Goal: Task Accomplishment & Management: Manage account settings

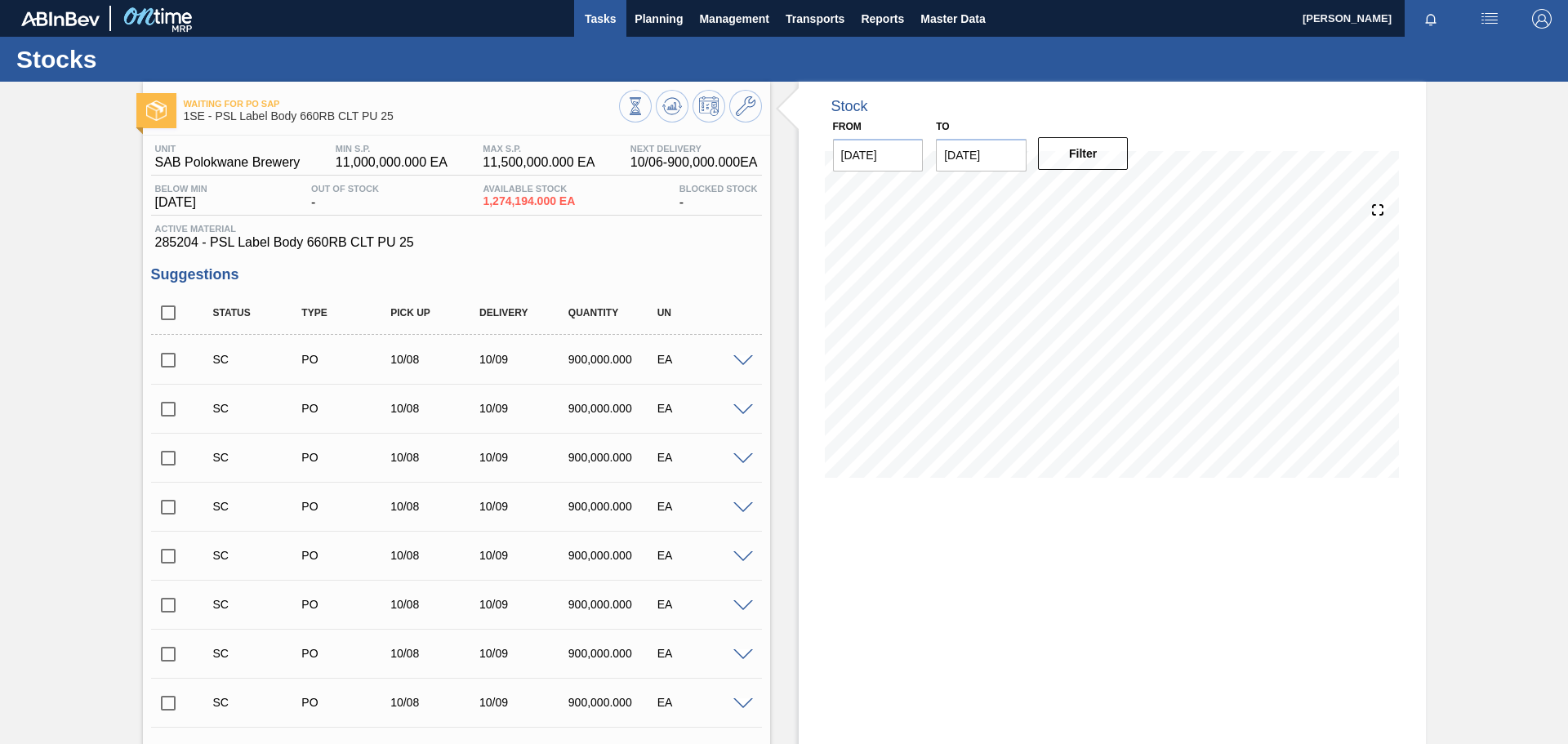
click at [588, 24] on span "Tasks" at bounding box center [600, 19] width 36 height 19
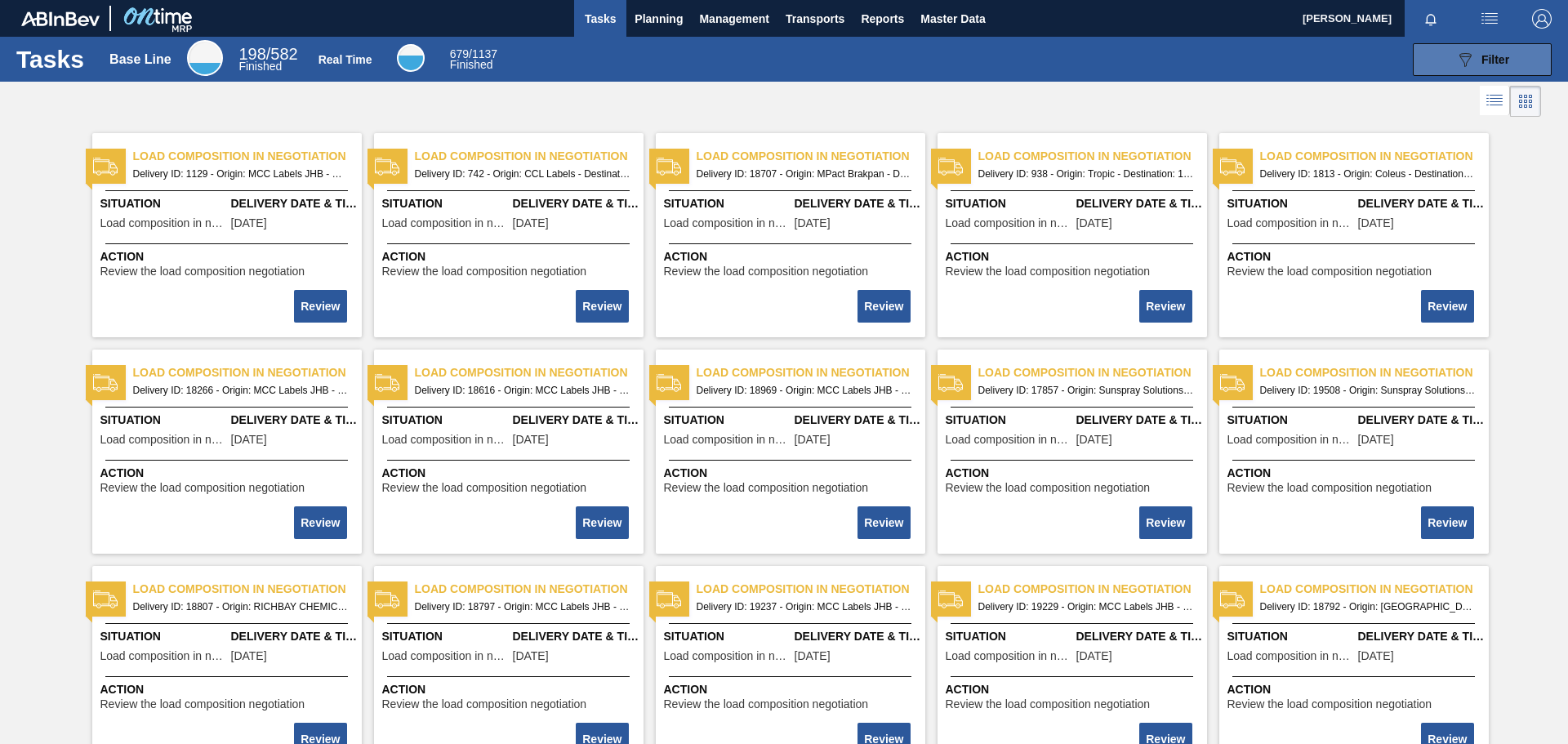
click at [1045, 59] on div "089F7B8B-B2A5-4AFE-B5C0-19BA573D28AC Filter" at bounding box center [1482, 59] width 54 height 19
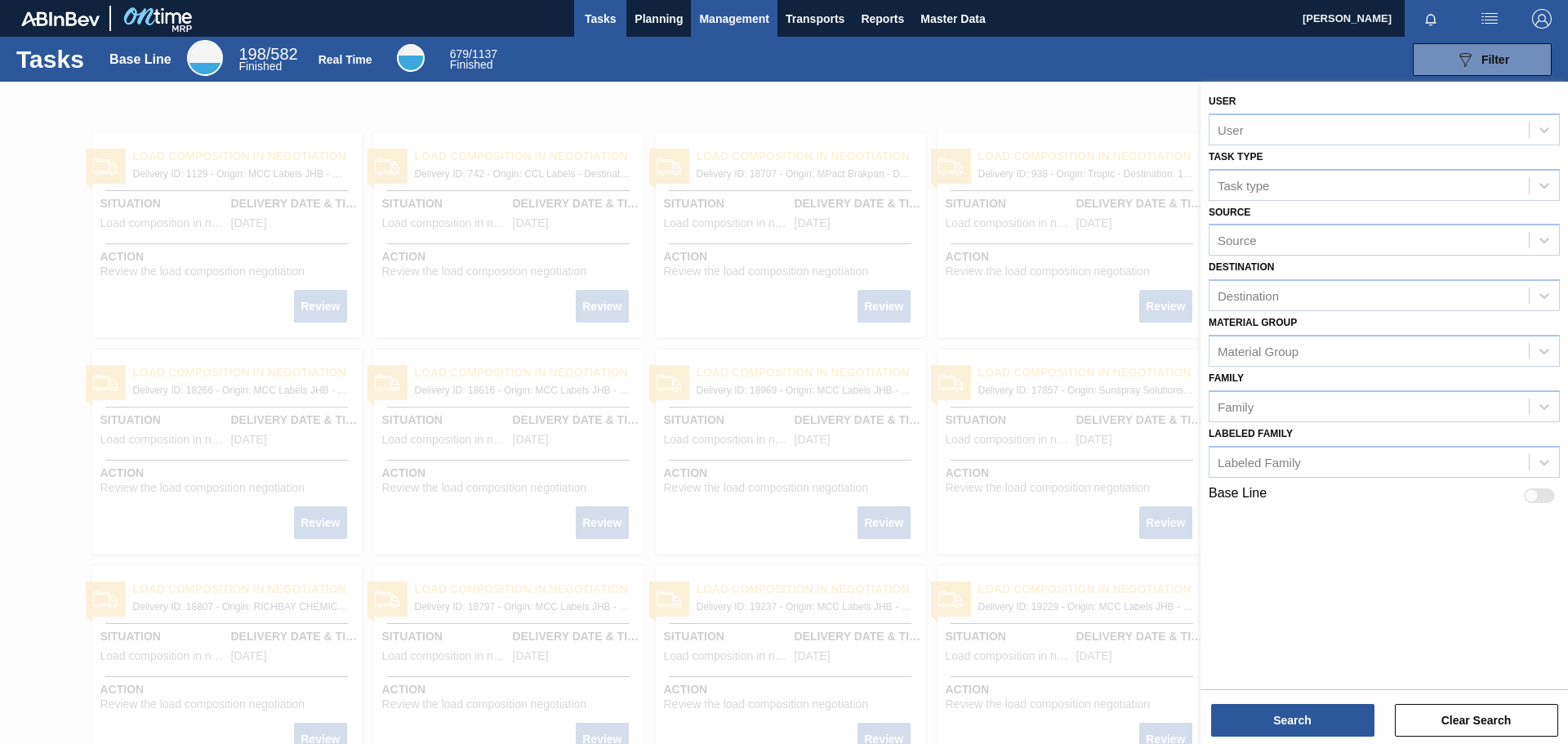
click at [753, 23] on span "Management" at bounding box center [734, 19] width 70 height 19
click at [659, 23] on div at bounding box center [784, 372] width 1568 height 744
click at [658, 20] on span "Planning" at bounding box center [659, 19] width 48 height 19
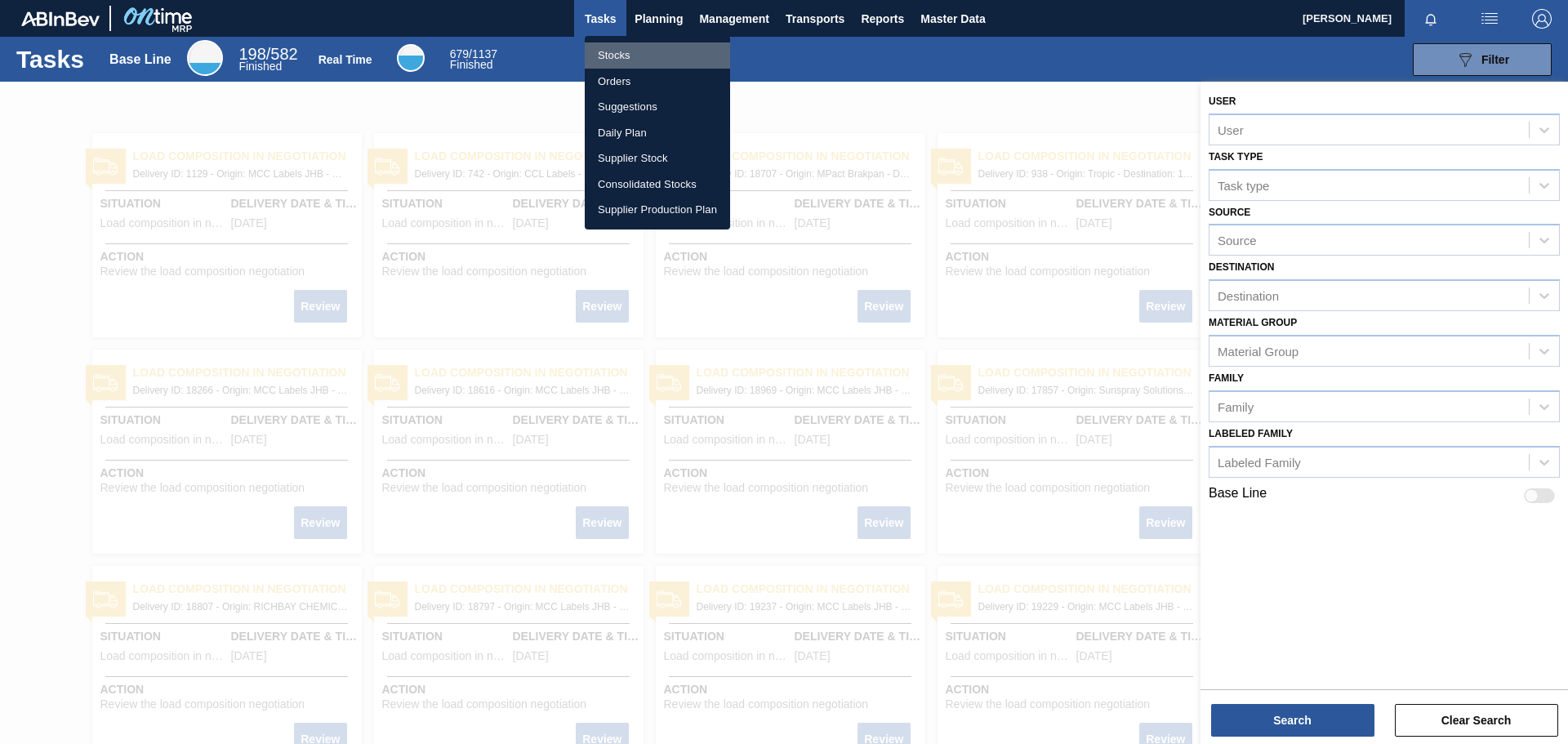
click at [613, 52] on li "Stocks" at bounding box center [658, 56] width 145 height 27
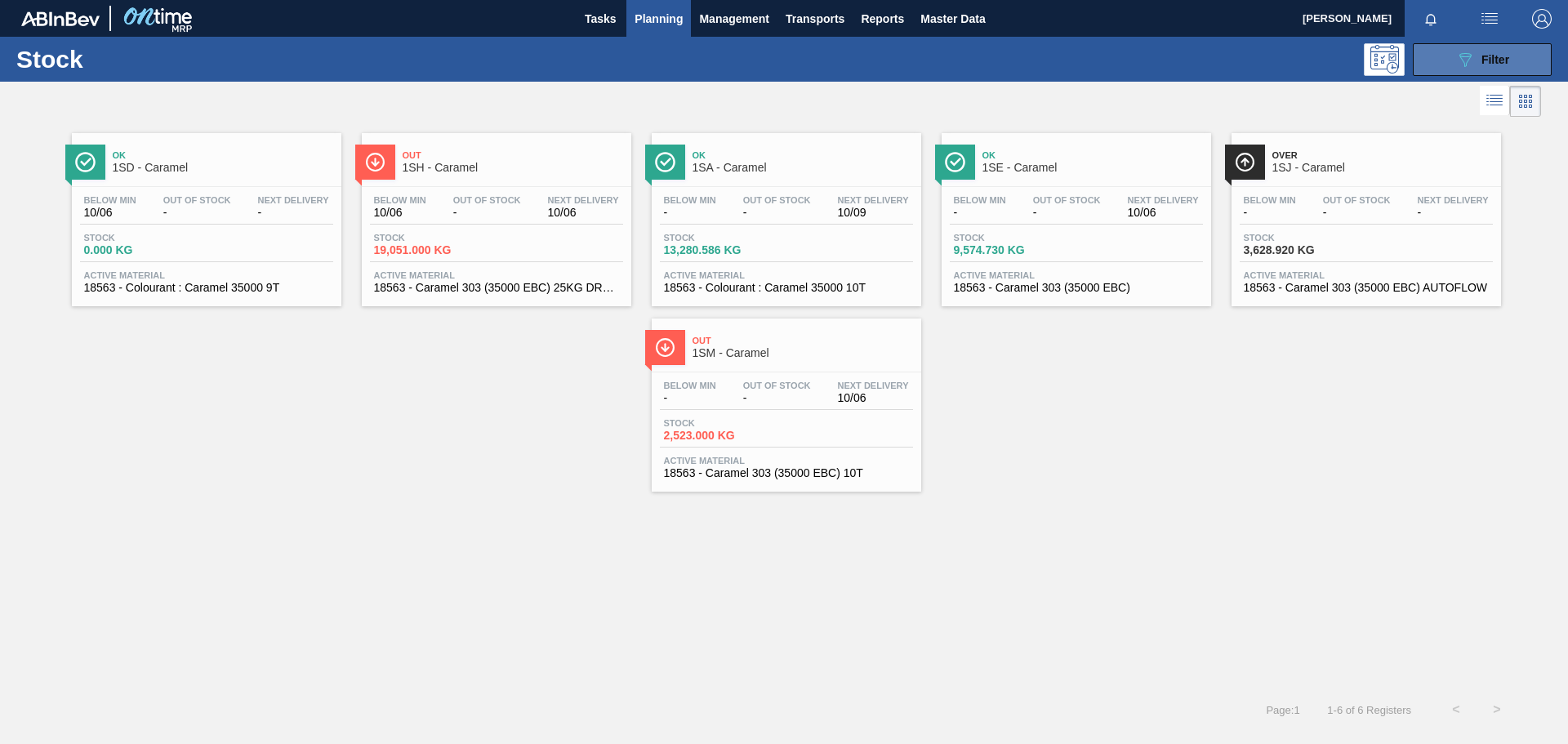
click at [1045, 59] on icon "089F7B8B-B2A5-4AFE-B5C0-19BA573D28AC" at bounding box center [1465, 59] width 19 height 19
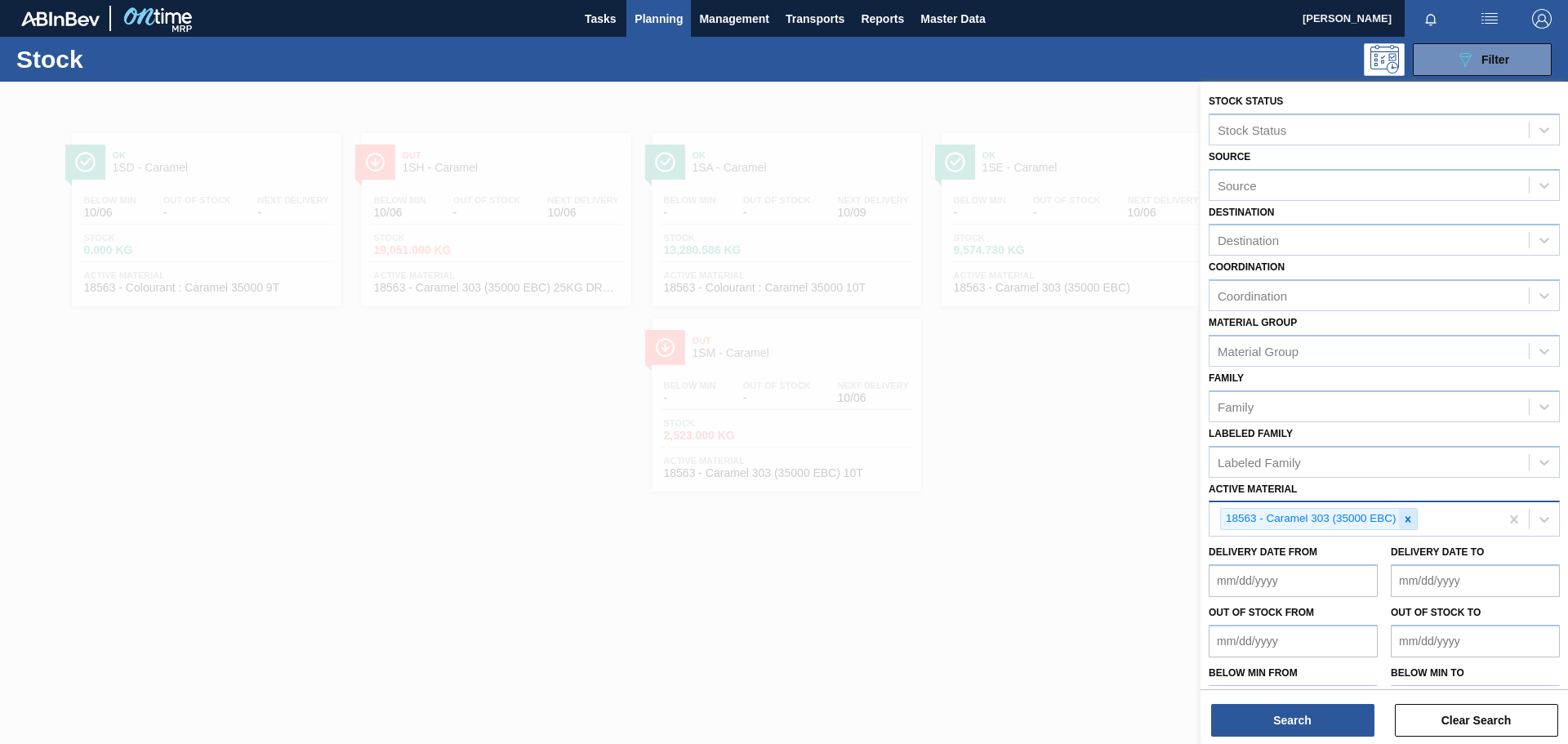
click at [1045, 515] on icon at bounding box center [1408, 519] width 12 height 12
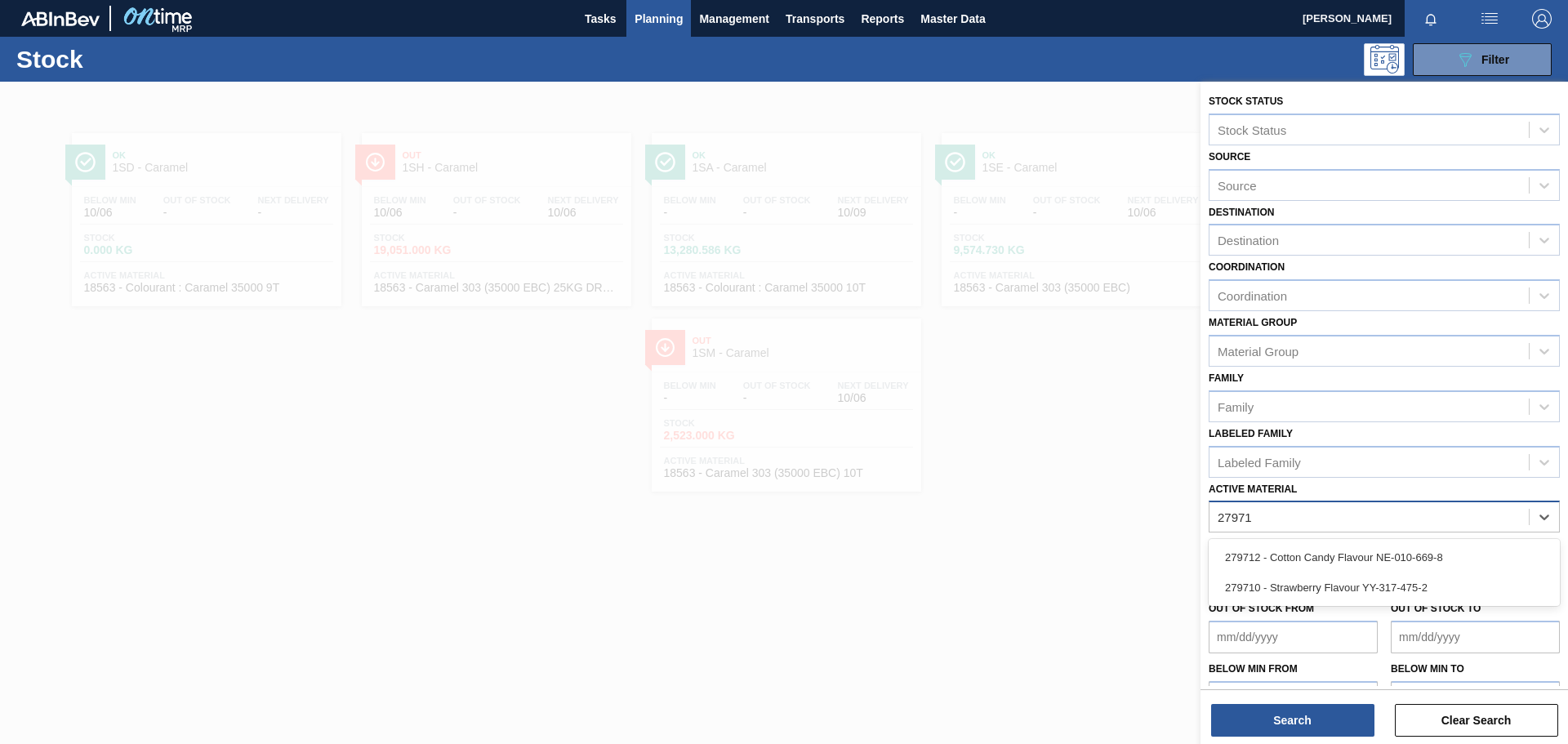
type Material "279712"
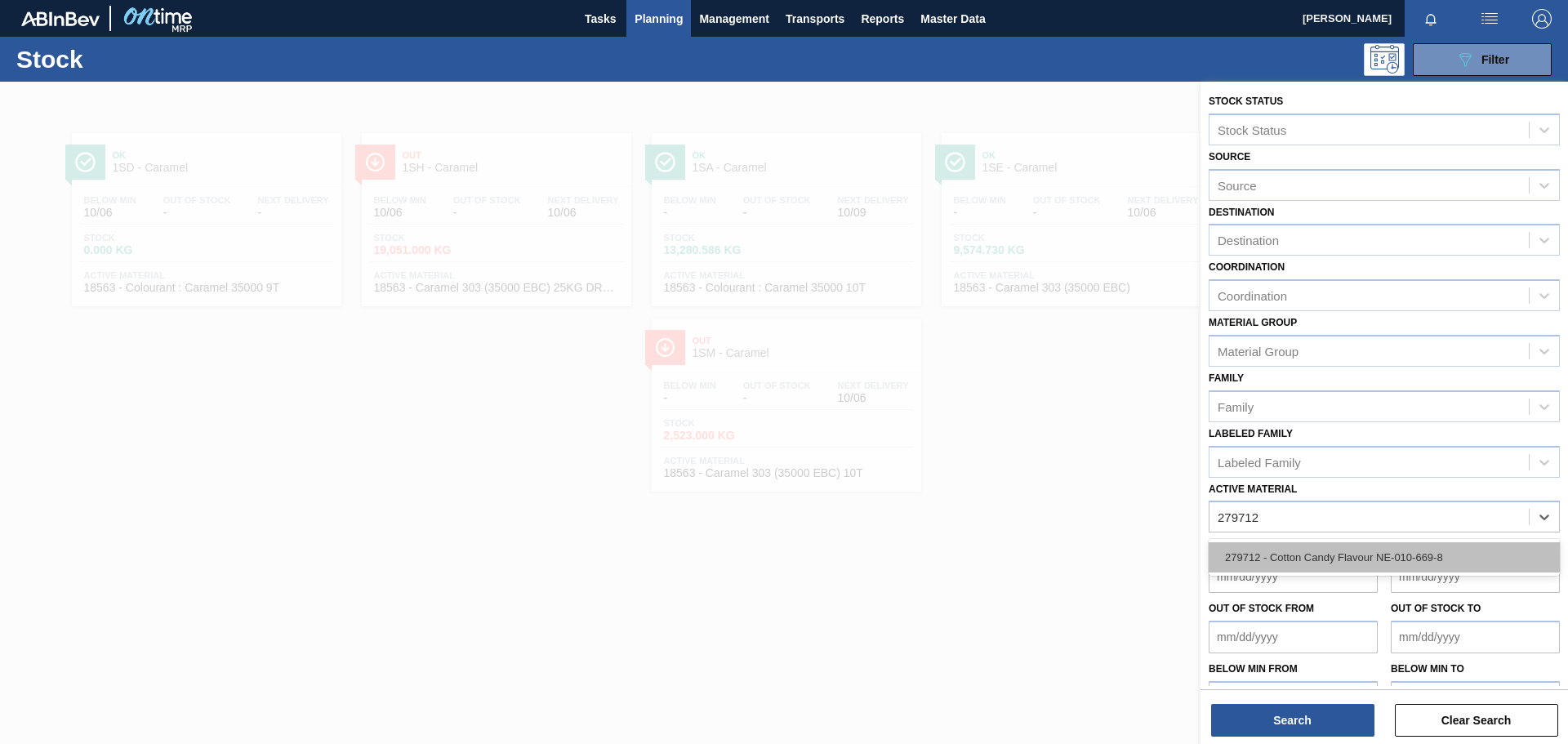
click at [1045, 515] on div "279712 - Cotton Candy Flavour NE-010-669-8" at bounding box center [1384, 558] width 351 height 30
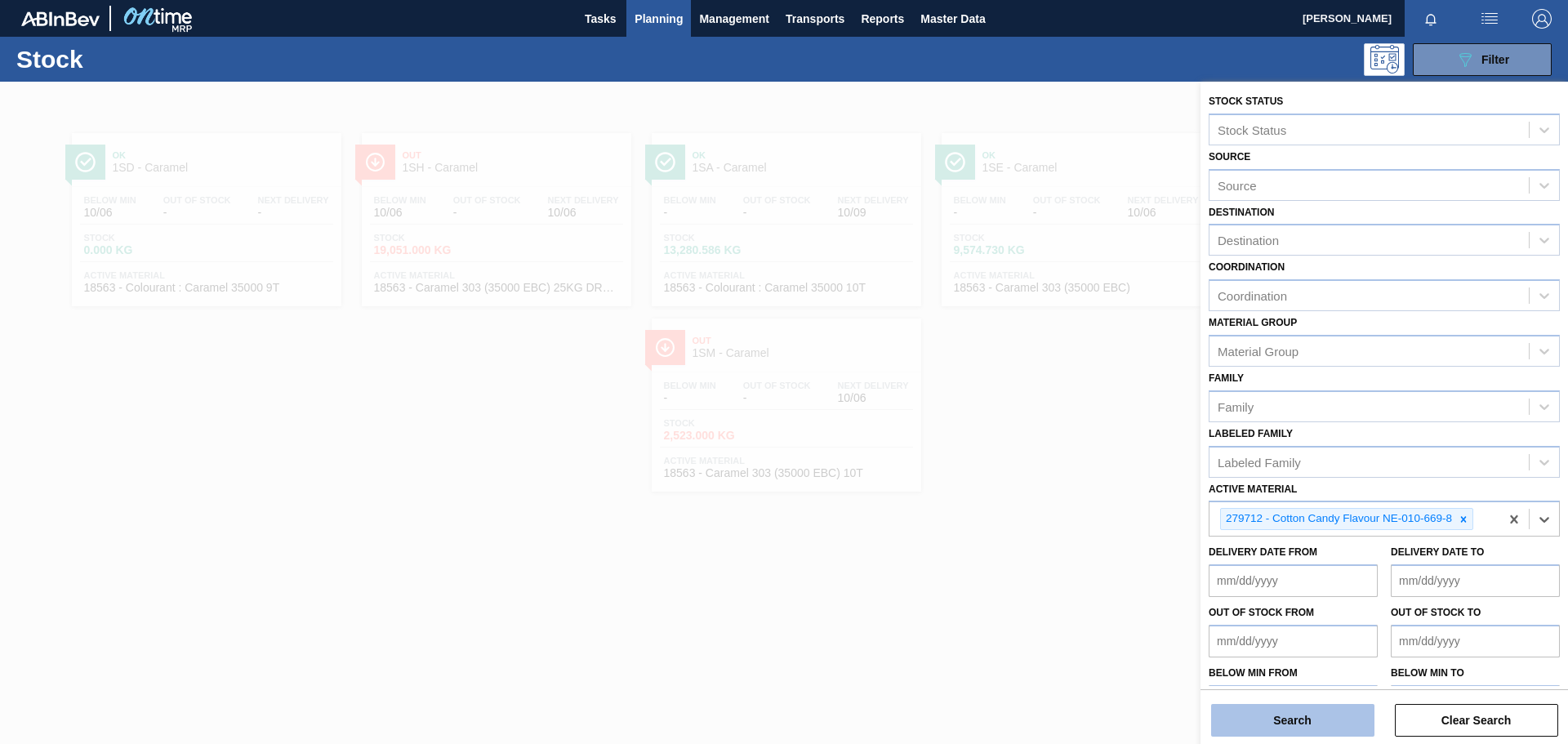
click at [1045, 515] on button "Search" at bounding box center [1293, 720] width 164 height 33
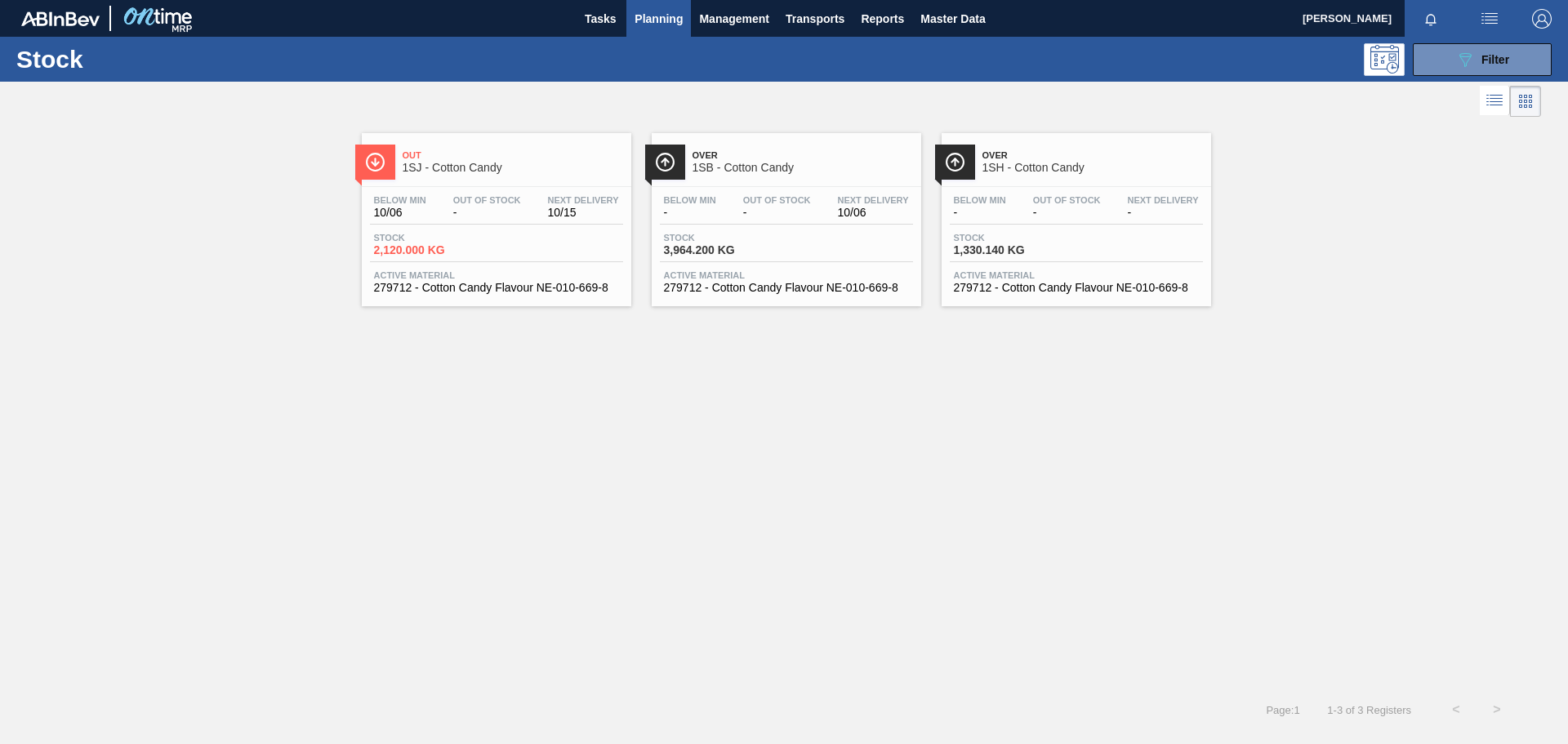
click at [1045, 173] on span "1SH - Cotton Candy" at bounding box center [1093, 168] width 220 height 12
click at [1045, 64] on icon "089F7B8B-B2A5-4AFE-B5C0-19BA573D28AC" at bounding box center [1465, 59] width 19 height 19
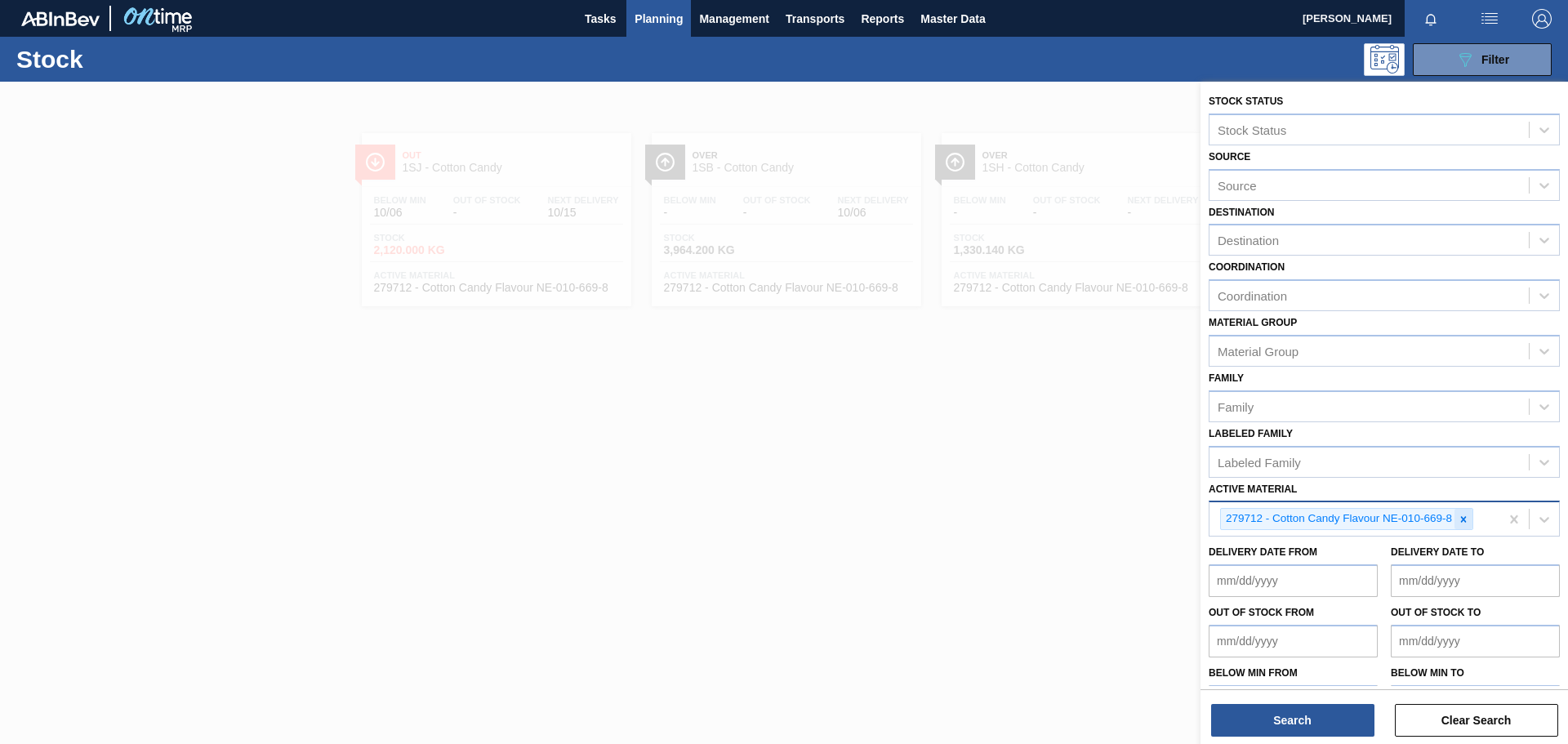
click at [1045, 515] on icon at bounding box center [1464, 519] width 5 height 5
type Material "108998"
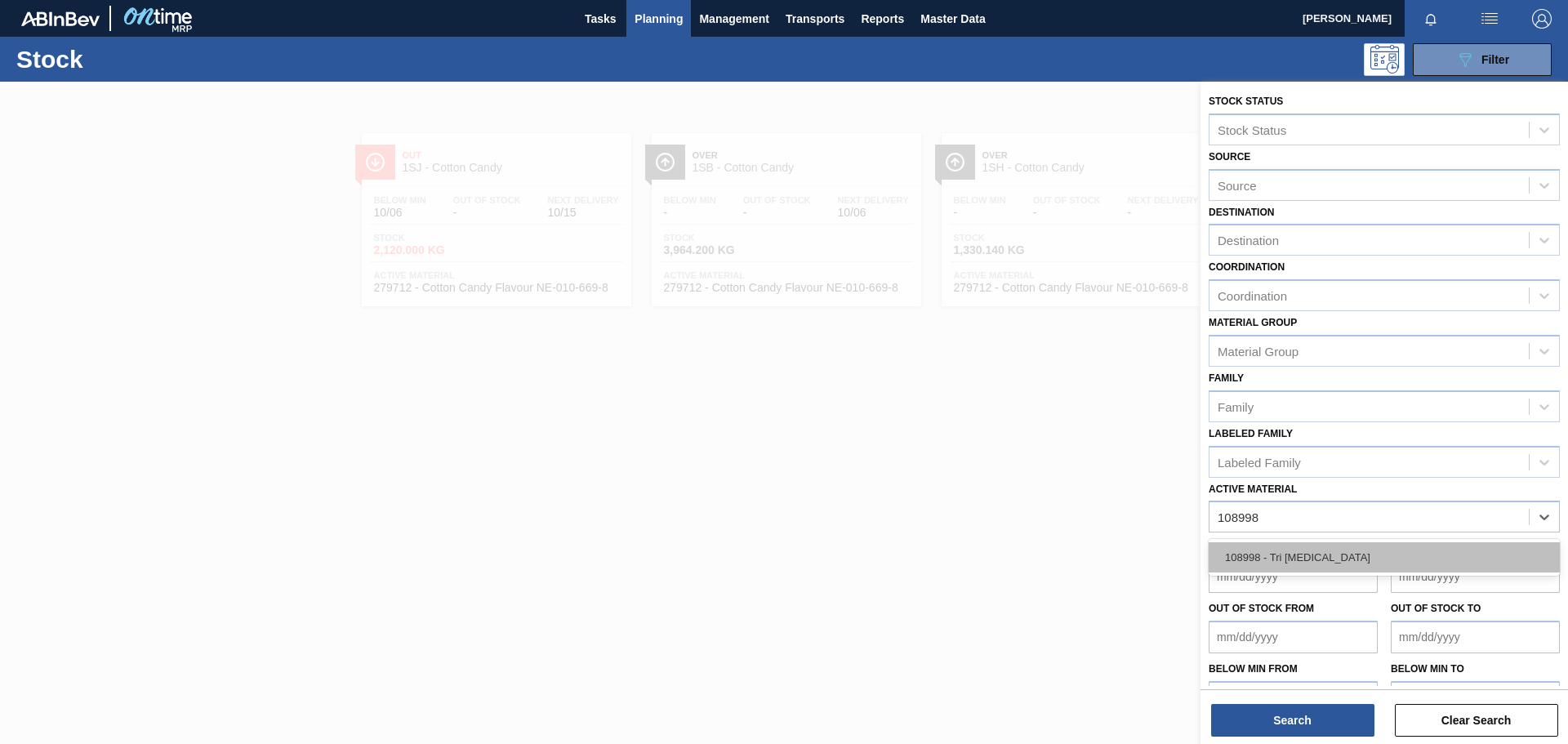
click at [1045, 515] on div "108998 - Tri Sodium Citrate" at bounding box center [1384, 558] width 351 height 30
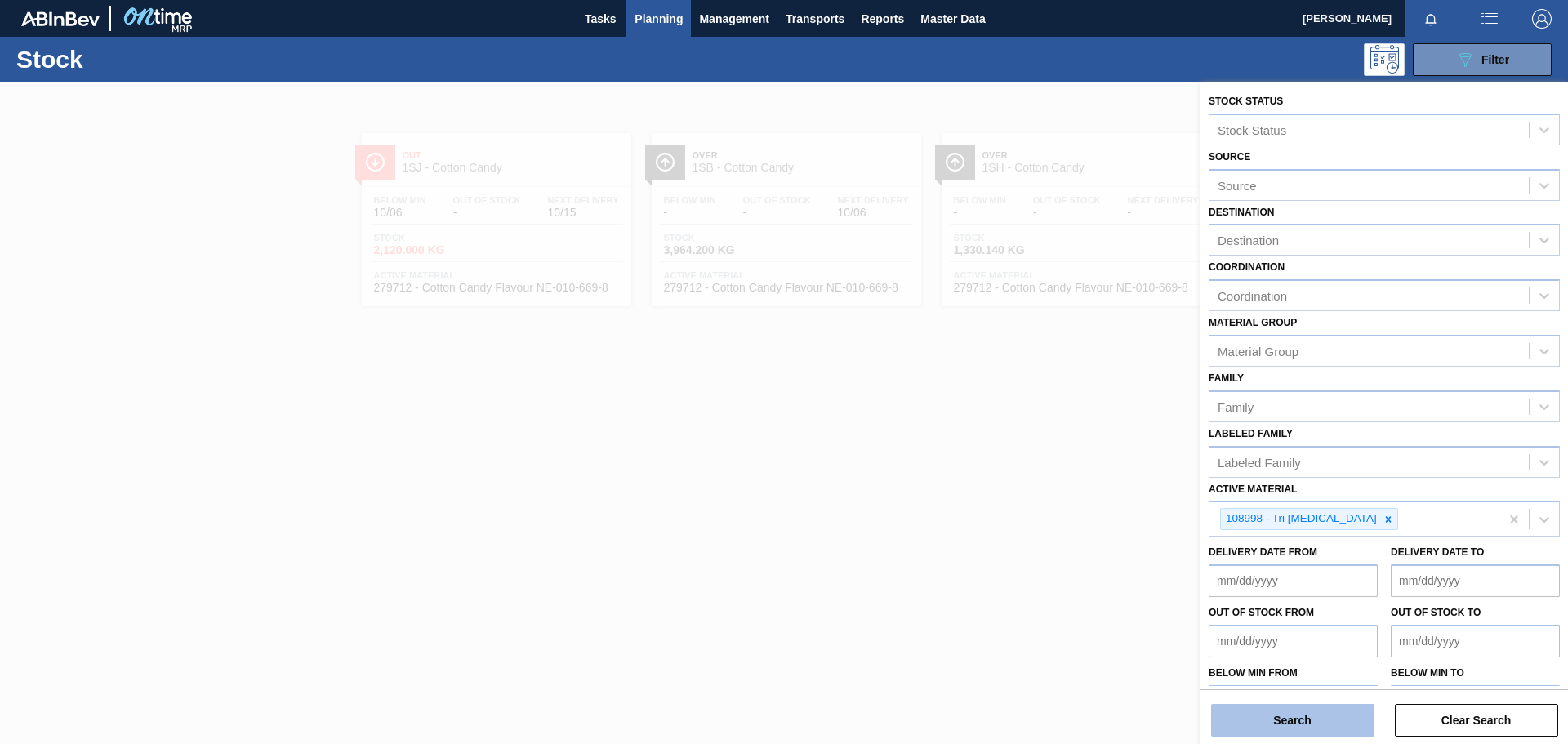
click at [1045, 515] on button "Search" at bounding box center [1293, 720] width 164 height 33
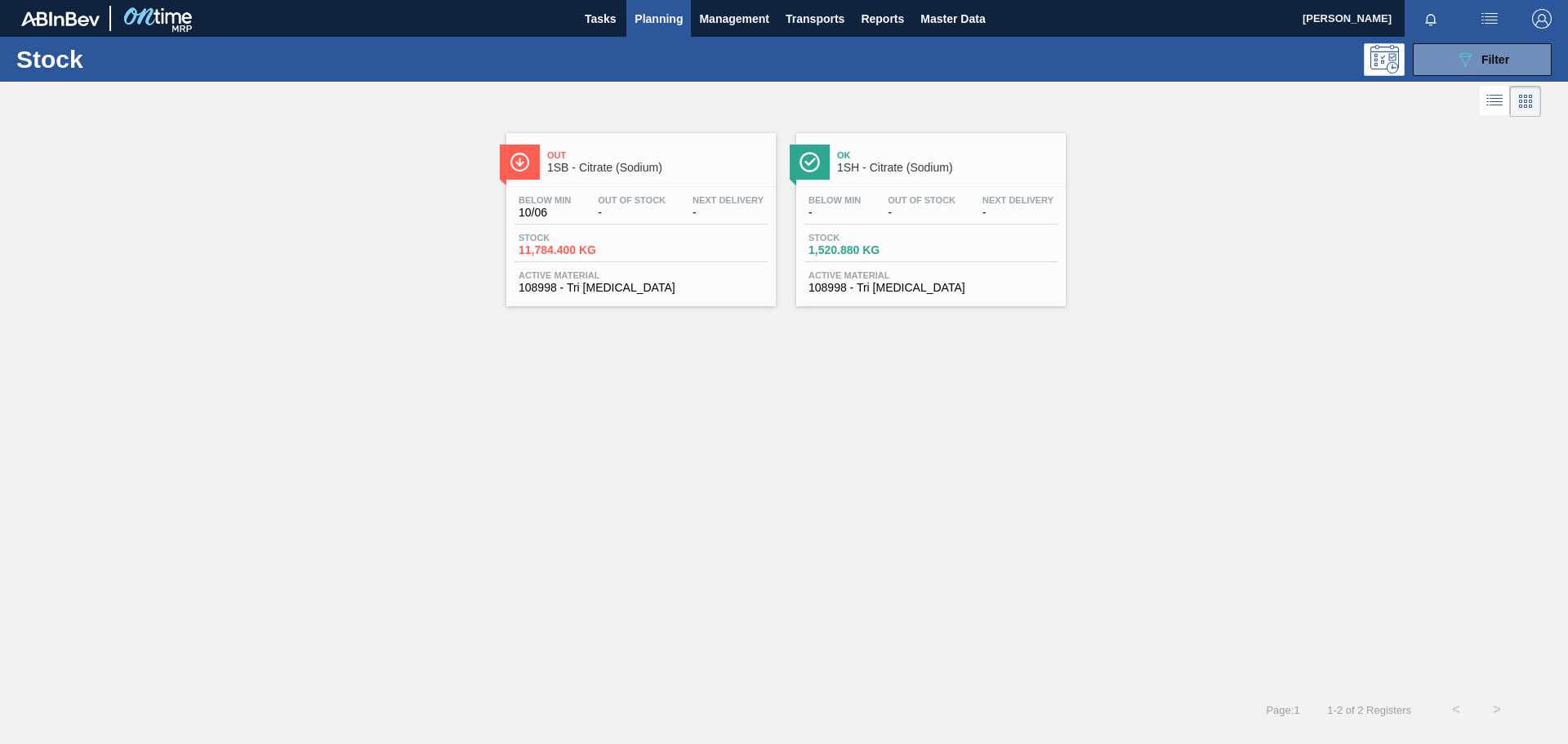
click at [983, 211] on span "-" at bounding box center [1018, 213] width 71 height 12
click at [1045, 51] on icon "089F7B8B-B2A5-4AFE-B5C0-19BA573D28AC" at bounding box center [1465, 59] width 19 height 19
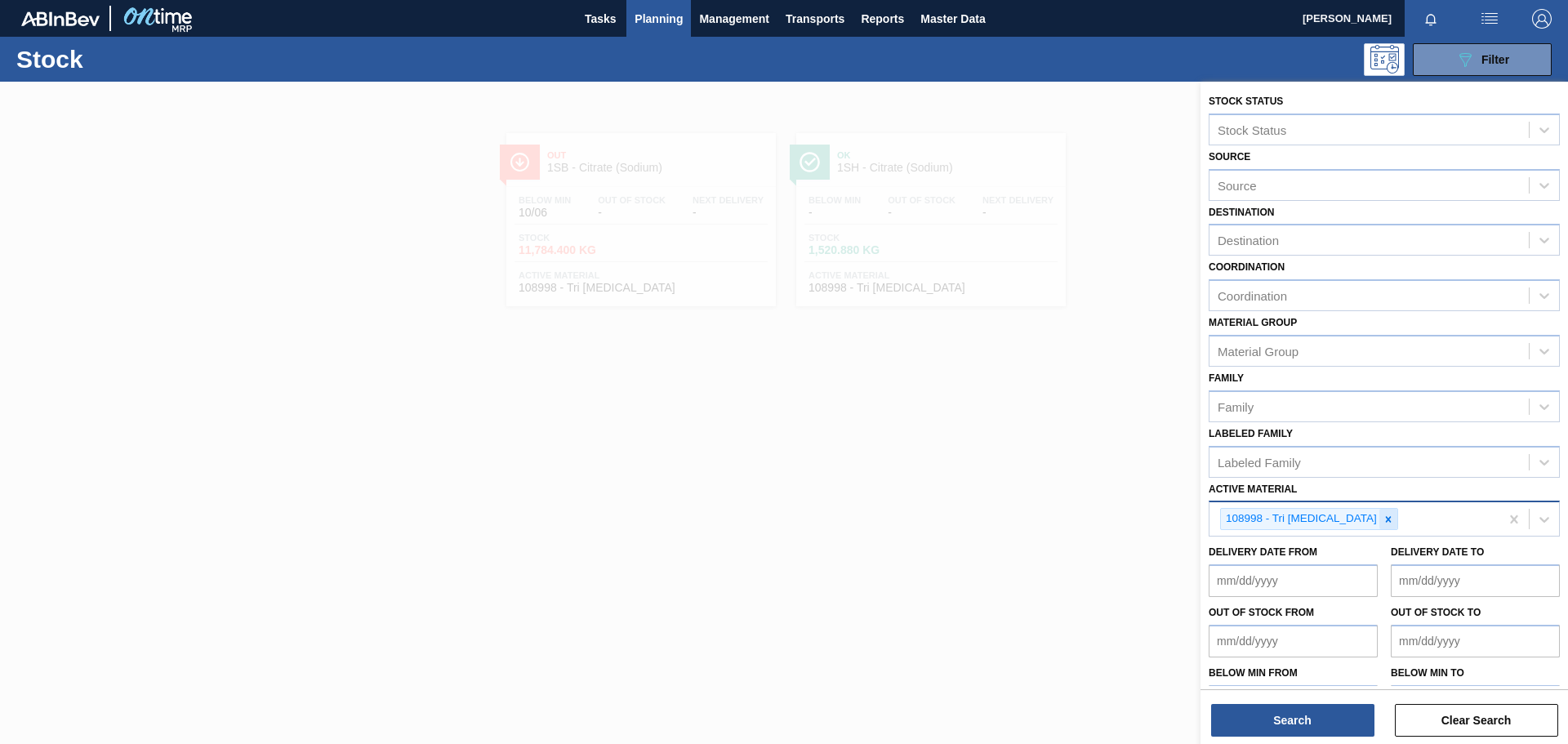
click at [1045, 515] on icon at bounding box center [1388, 519] width 12 height 12
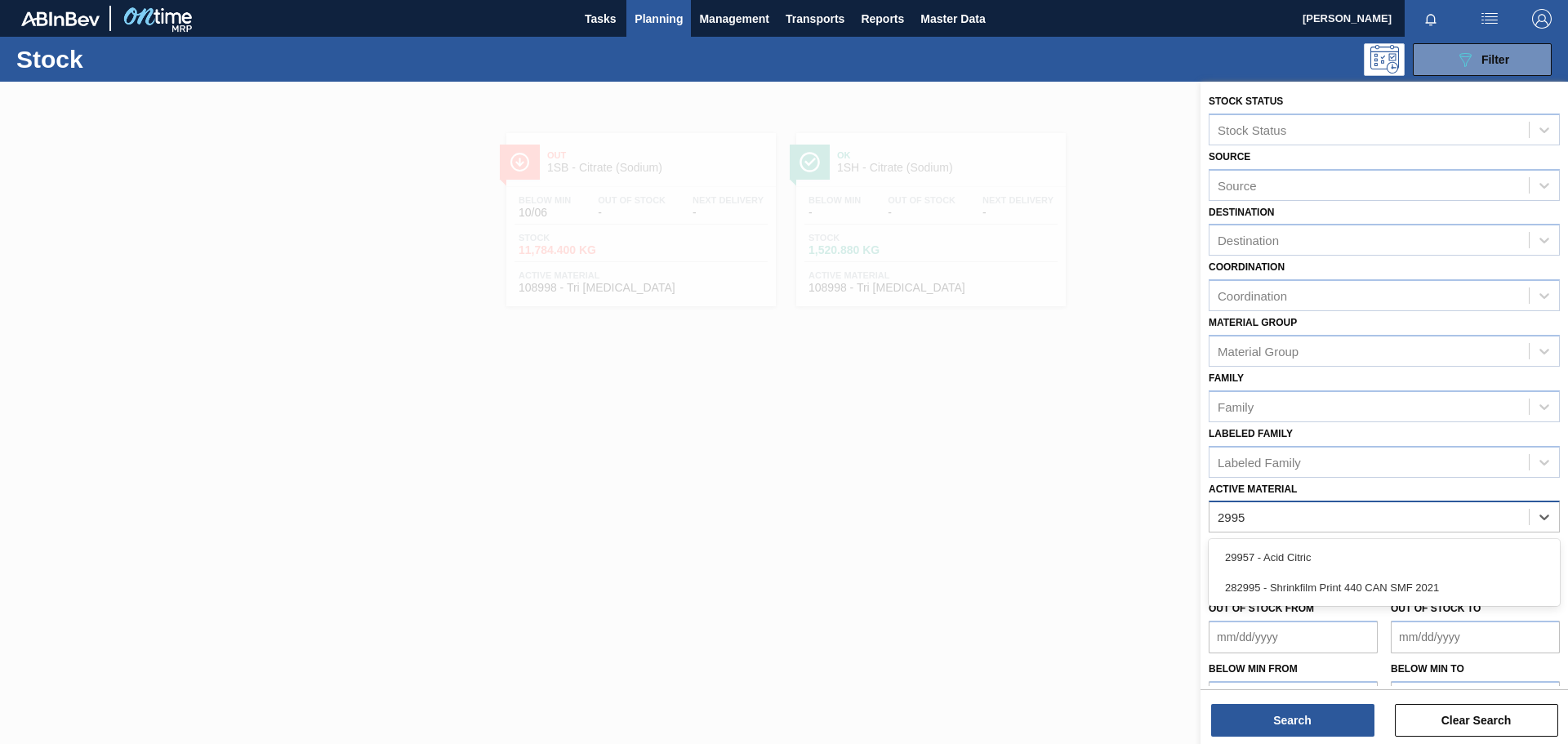
type Material "29957"
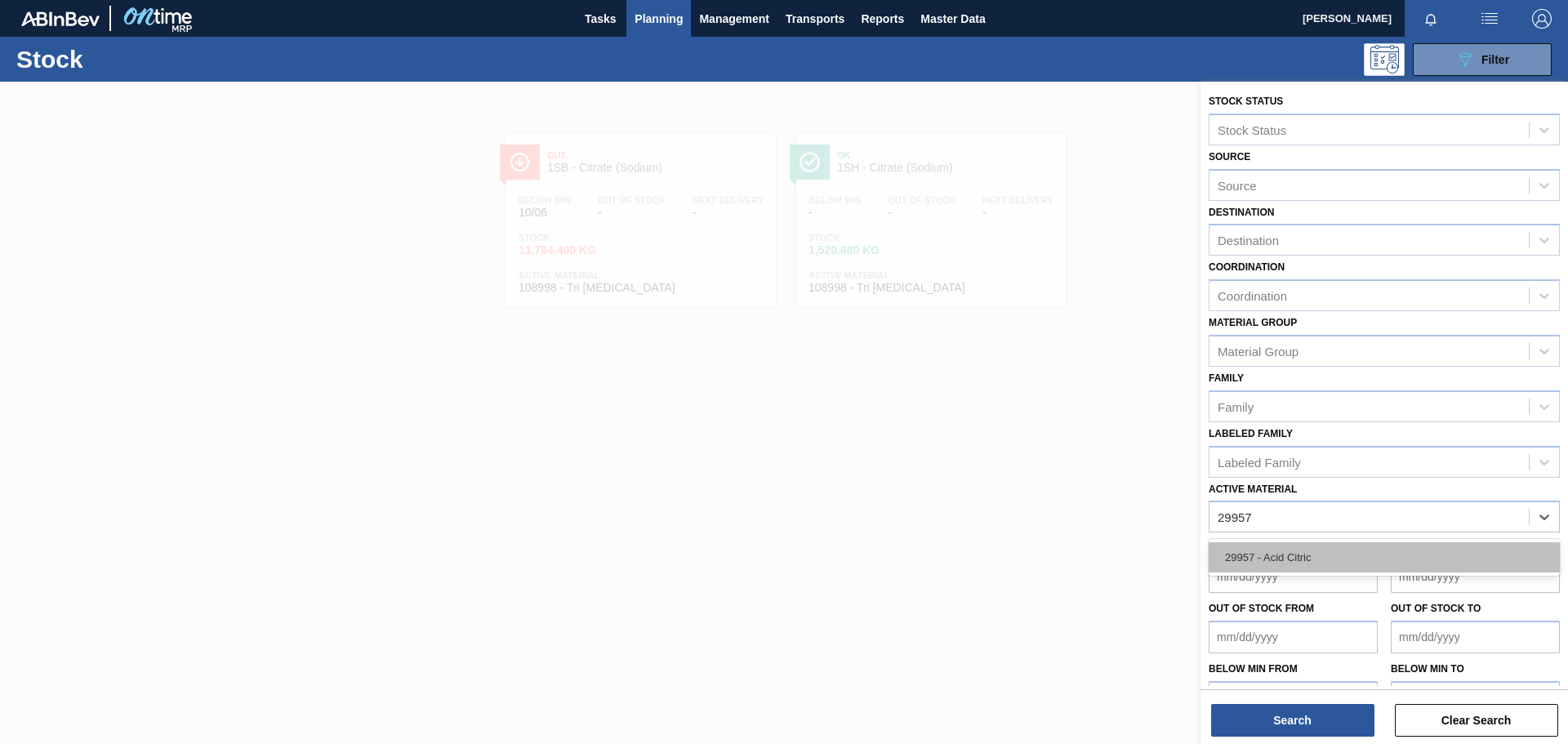
click at [1045, 515] on div "29957 - Acid Citric" at bounding box center [1384, 558] width 351 height 30
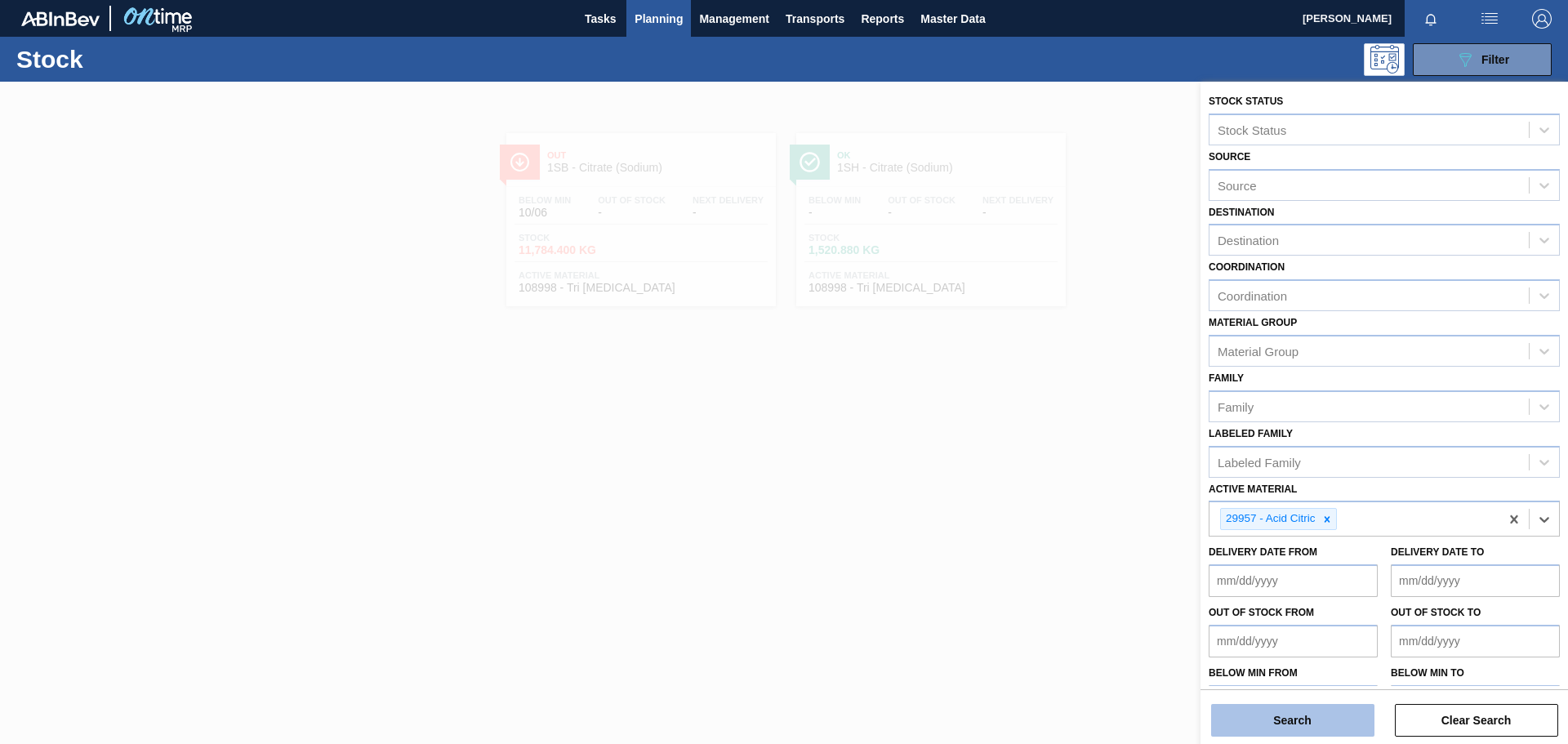
click at [1045, 515] on button "Search" at bounding box center [1293, 720] width 164 height 33
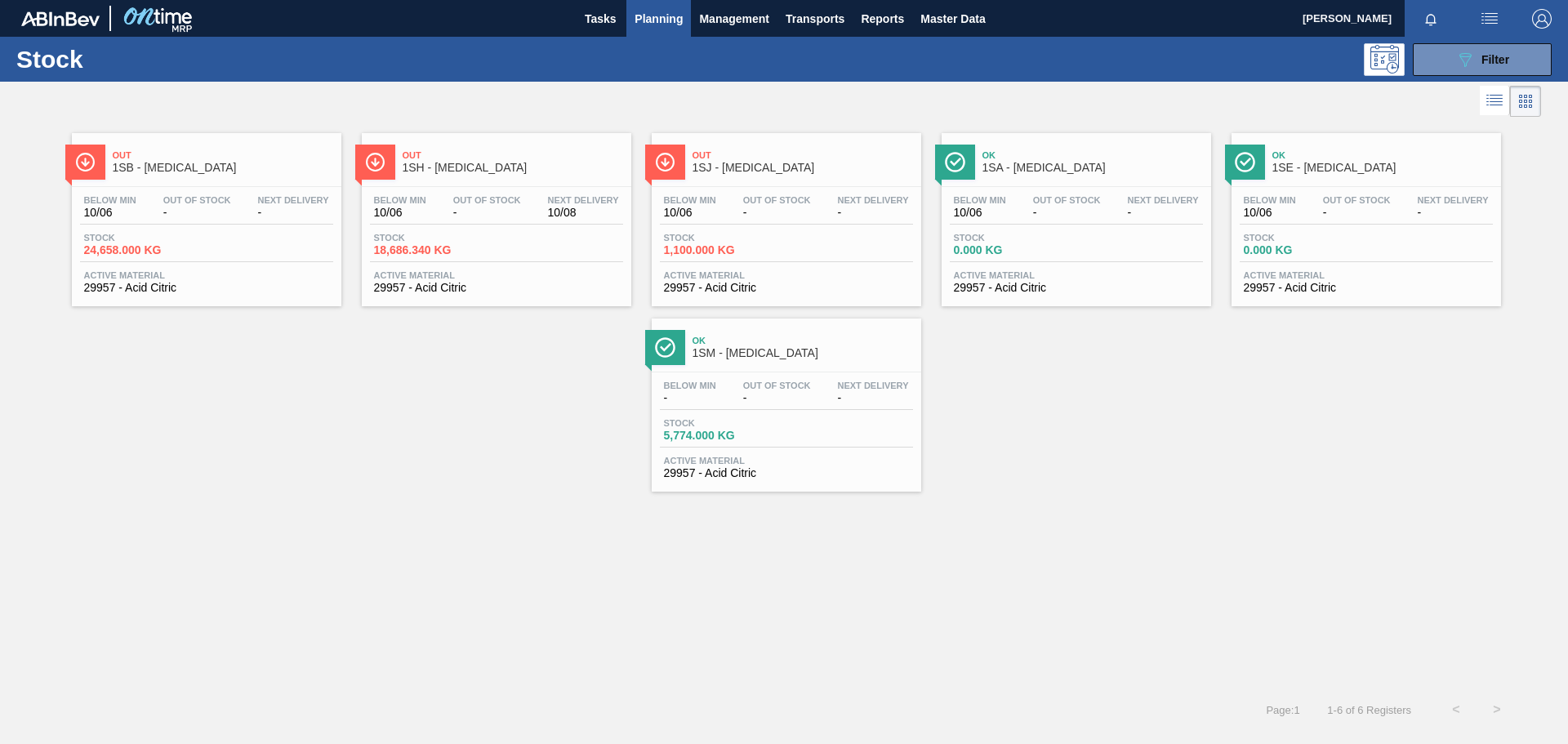
click at [521, 174] on div "Out 1SH - Citric Acid" at bounding box center [513, 162] width 220 height 37
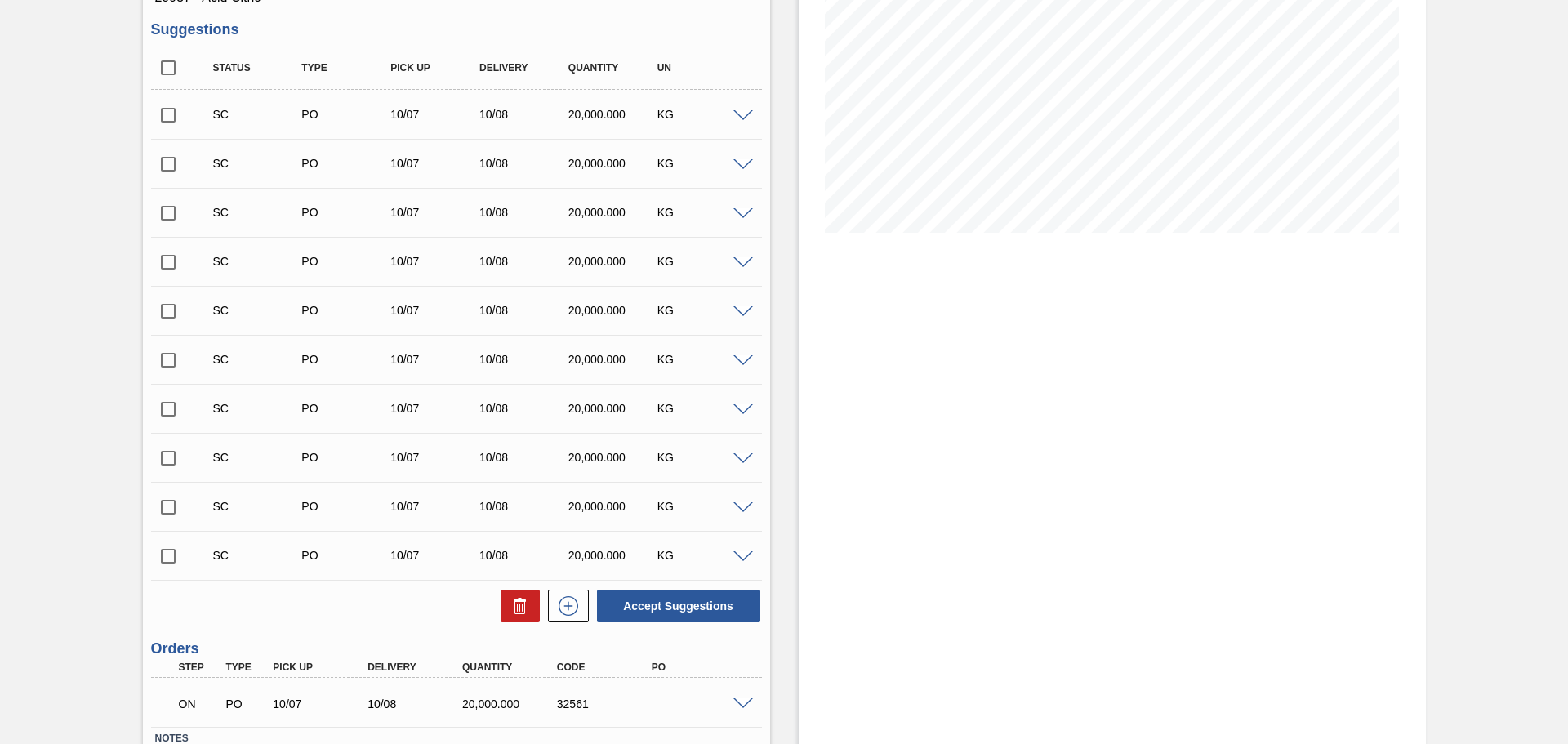
scroll to position [327, 0]
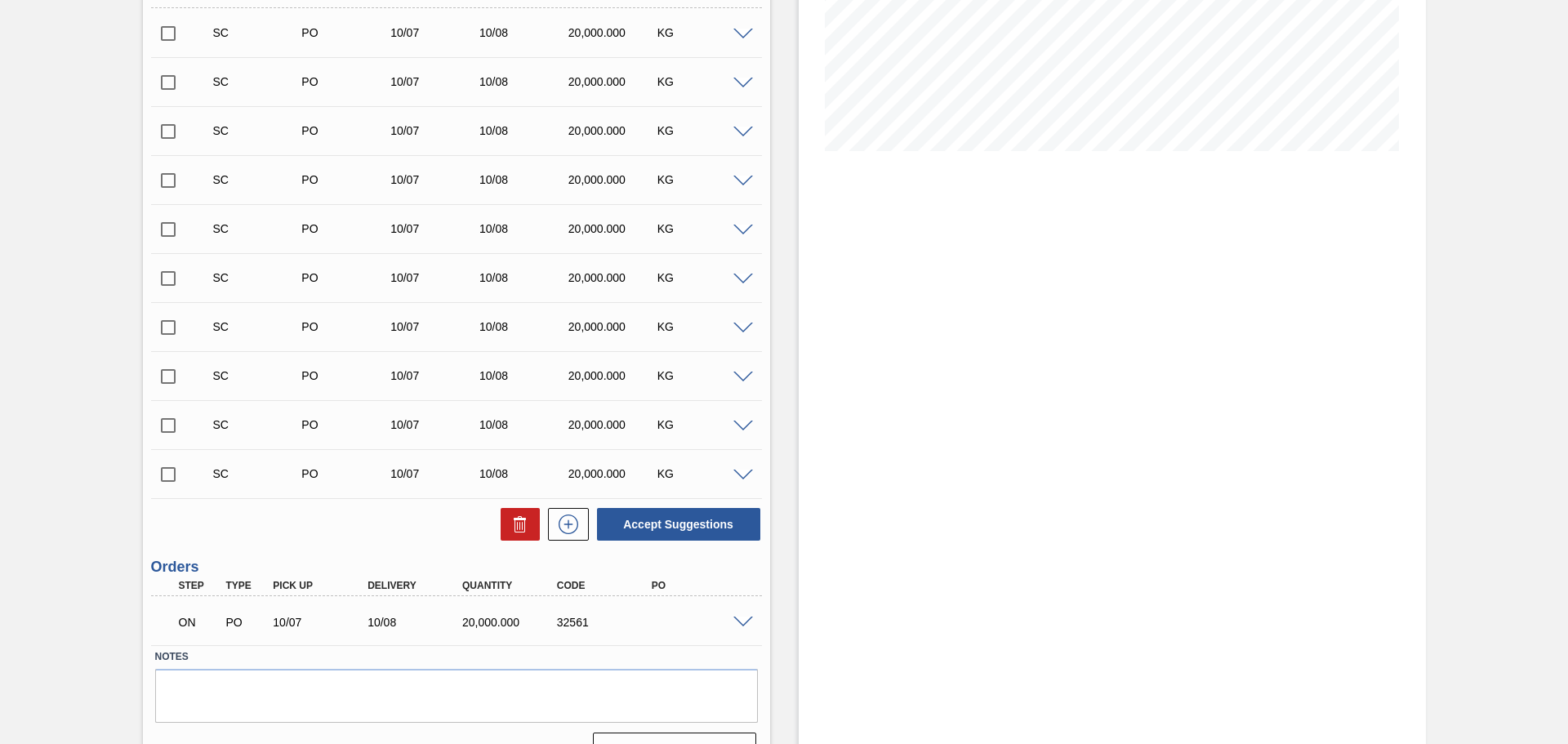
click at [736, 515] on span at bounding box center [743, 624] width 19 height 12
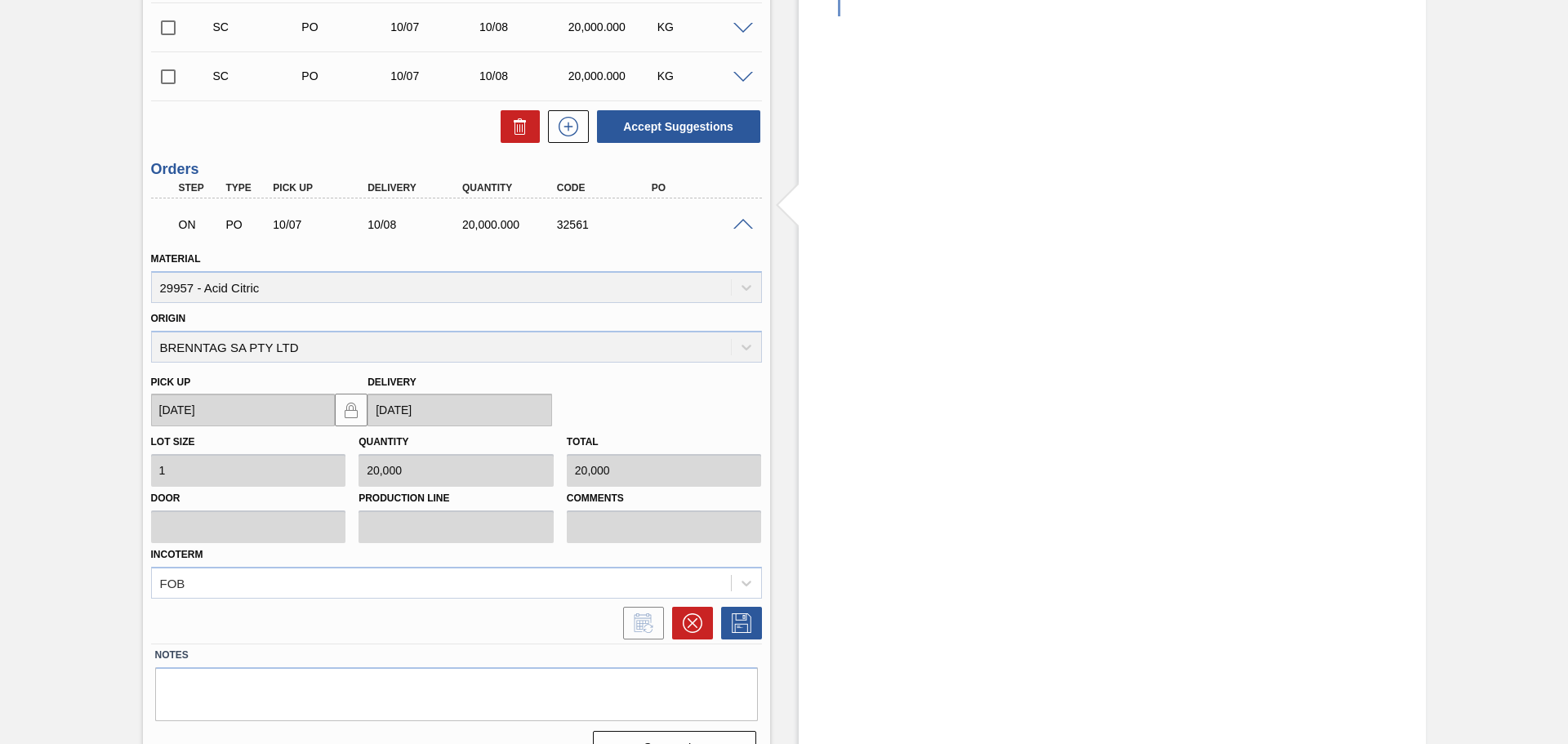
scroll to position [735, 0]
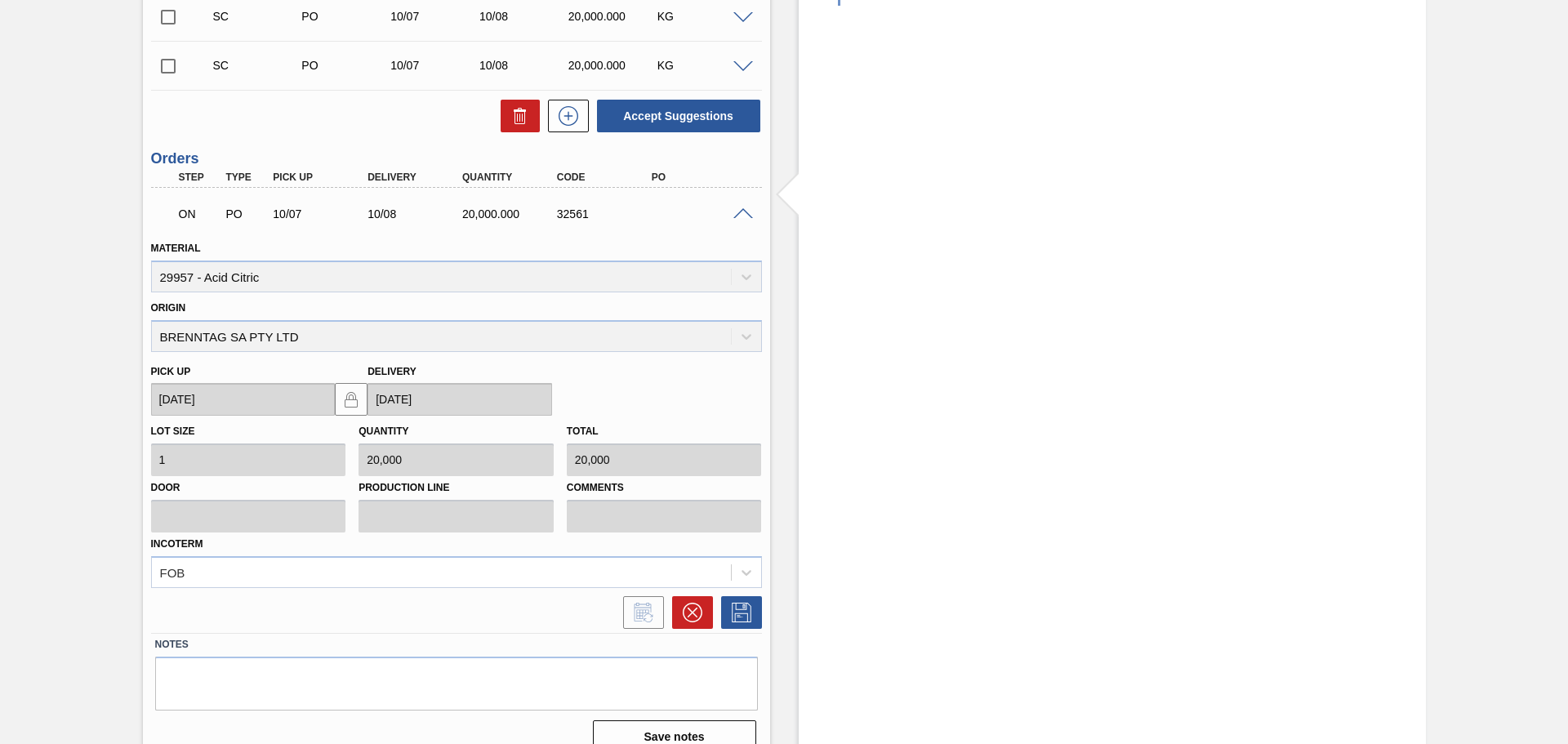
click at [348, 267] on div "Material 29957 - Acid Citric" at bounding box center [457, 265] width 611 height 56
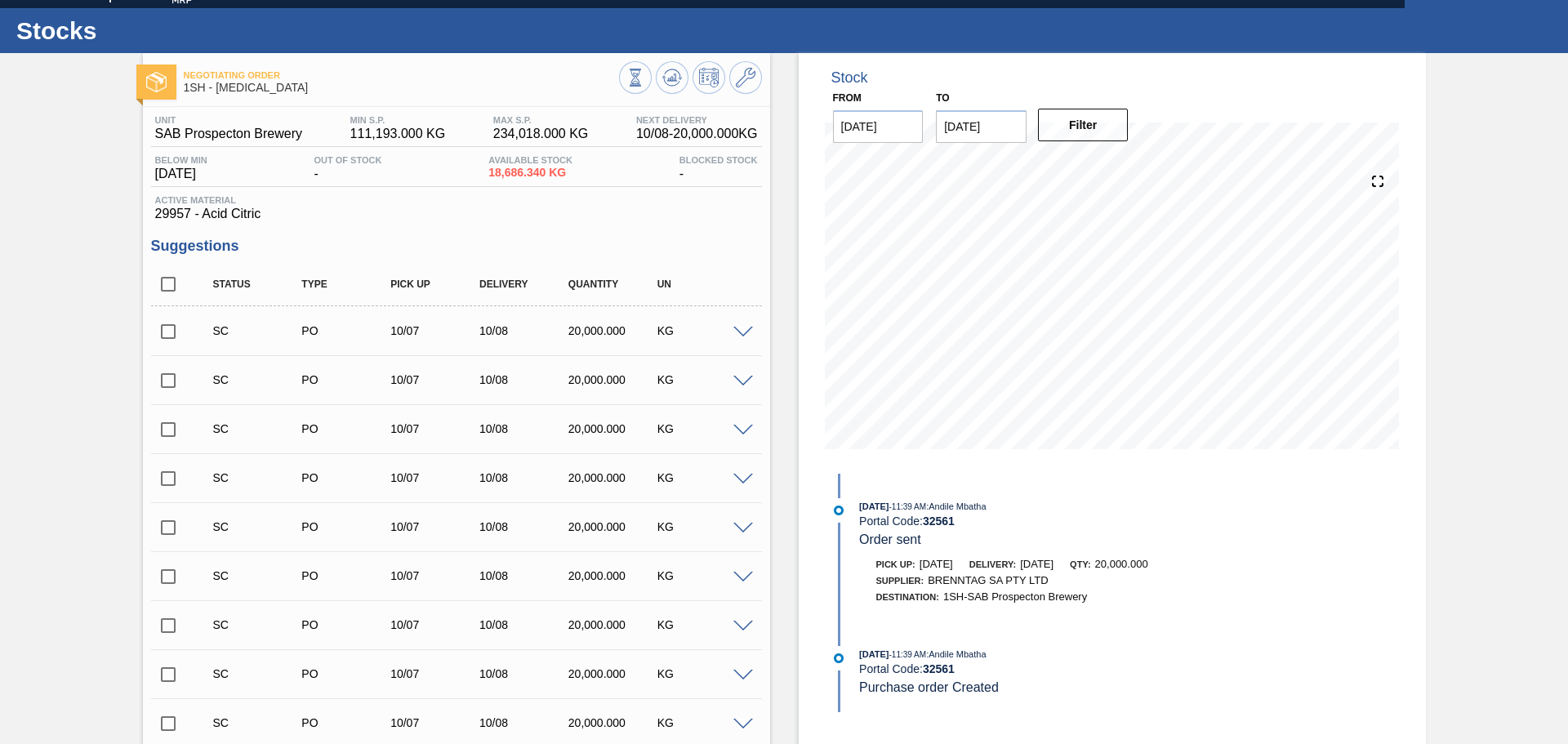
scroll to position [0, 0]
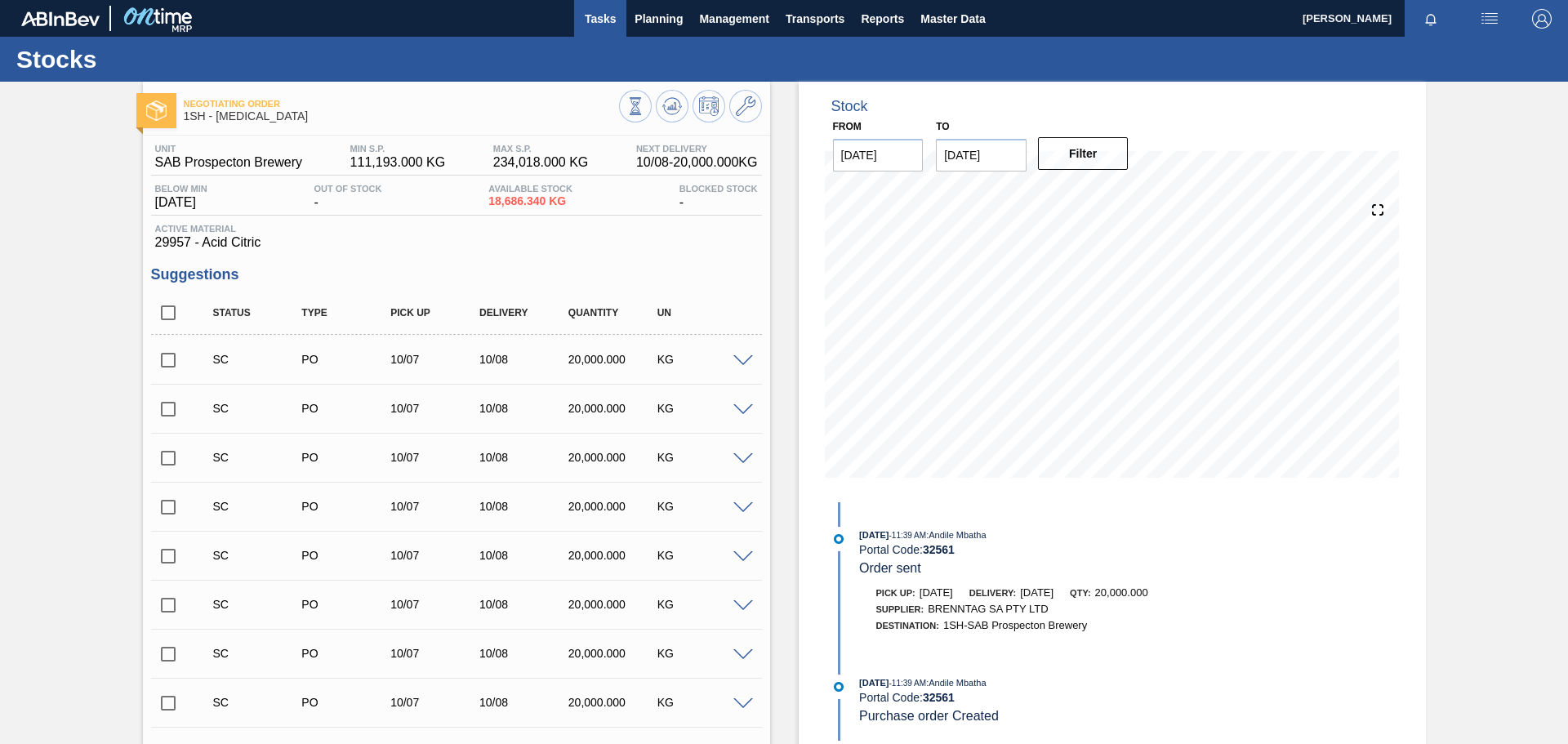
click at [600, 15] on span "Tasks" at bounding box center [600, 19] width 36 height 19
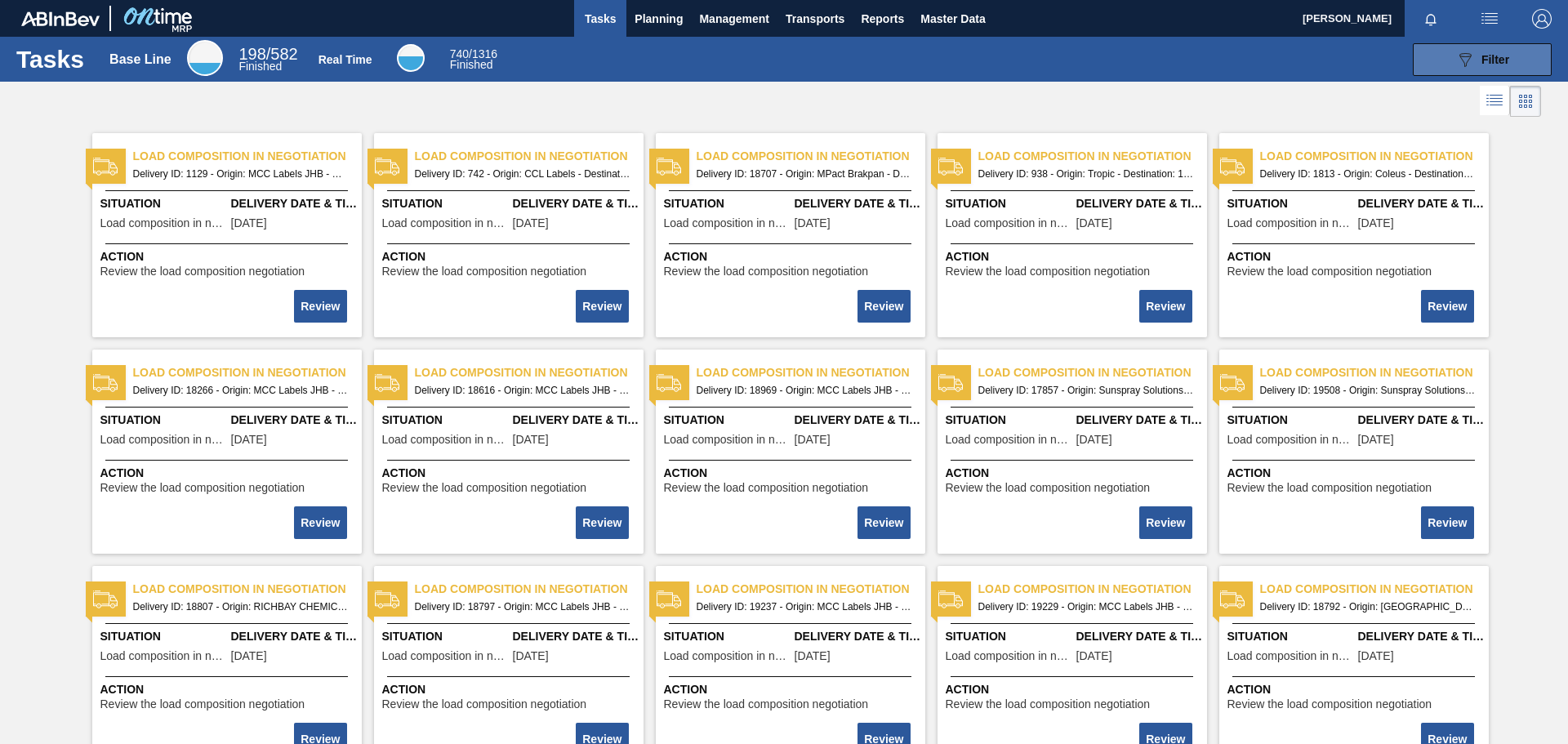
click at [1045, 58] on icon "089F7B8B-B2A5-4AFE-B5C0-19BA573D28AC" at bounding box center [1465, 59] width 19 height 19
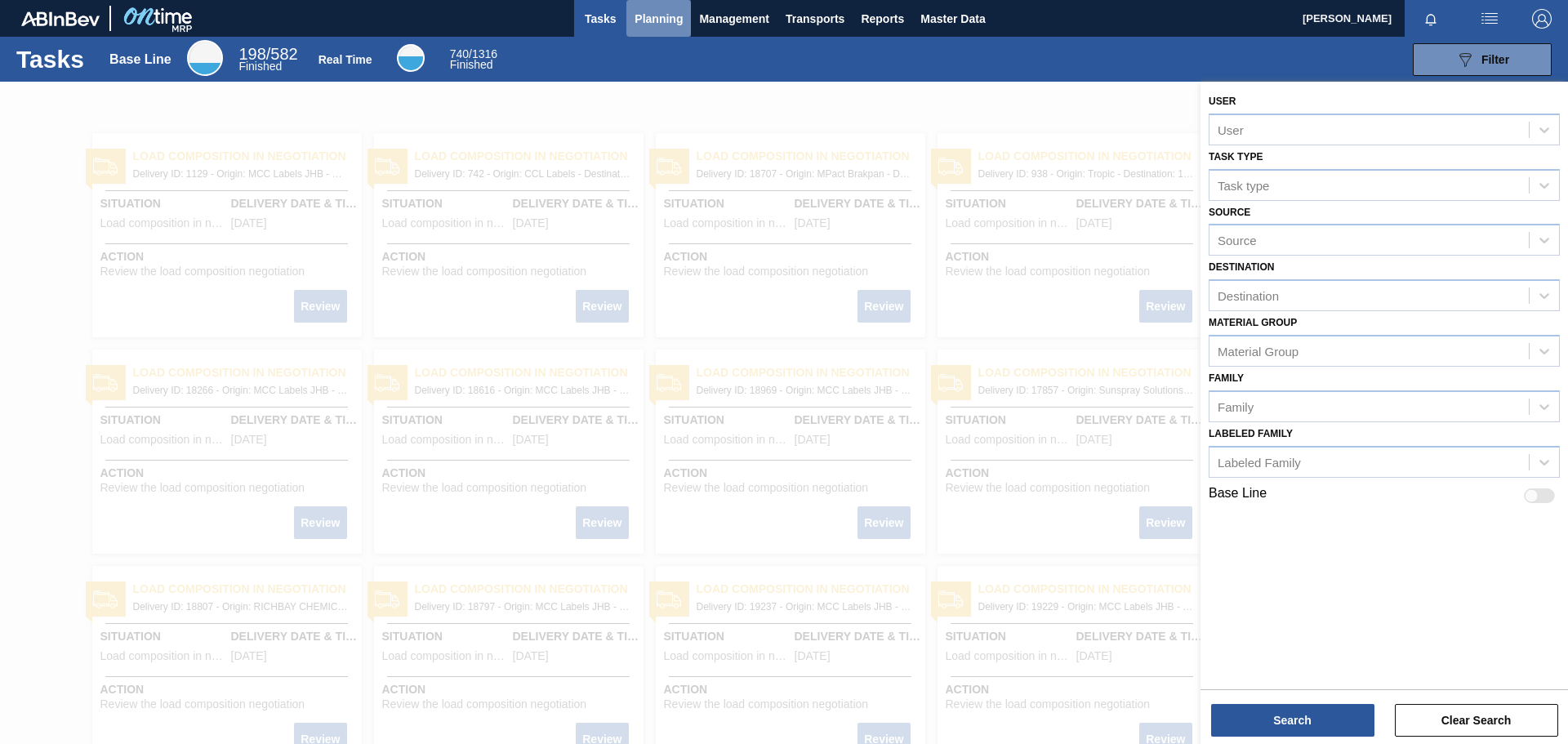
click at [668, 27] on span "Planning" at bounding box center [659, 19] width 48 height 19
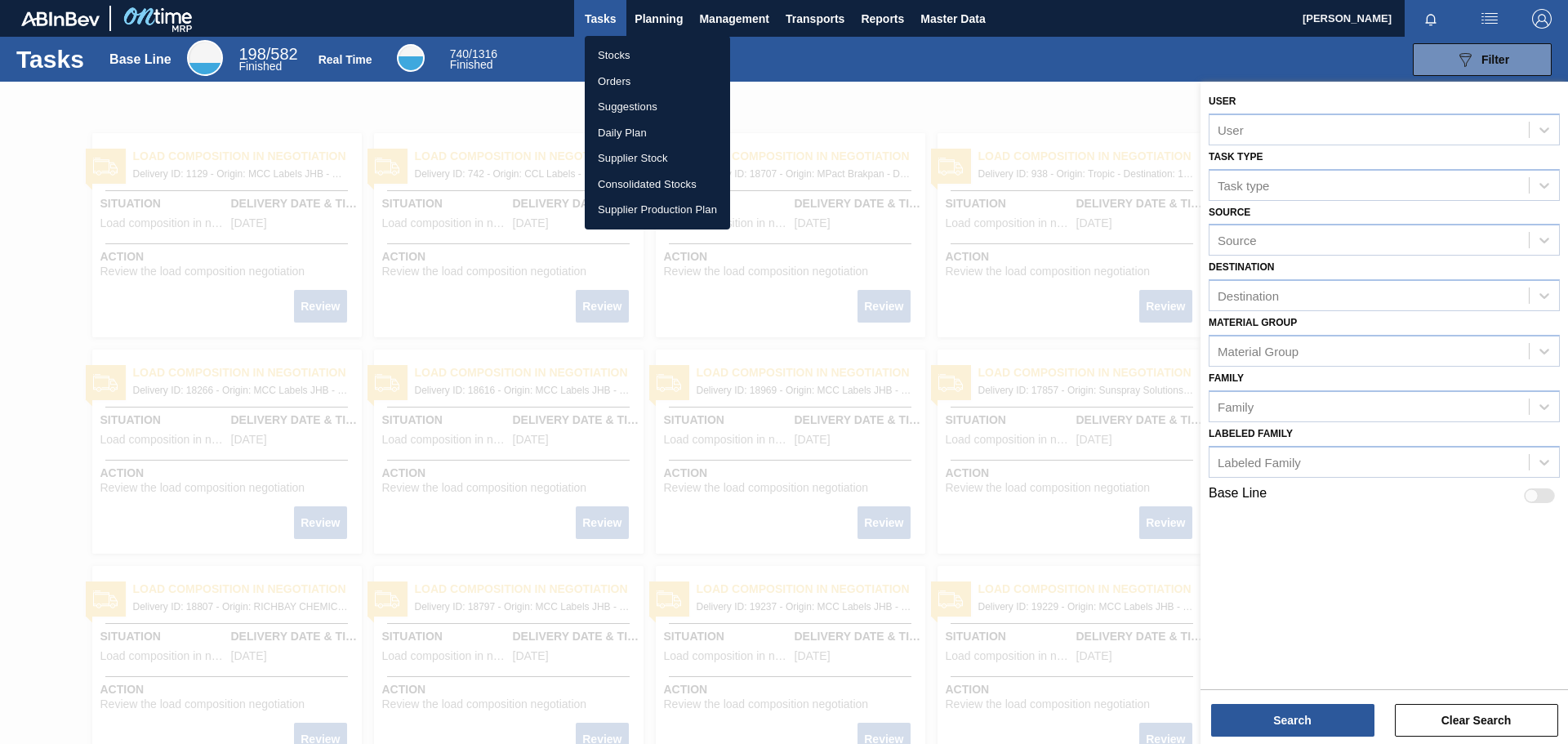
click at [621, 53] on li "Stocks" at bounding box center [658, 56] width 145 height 27
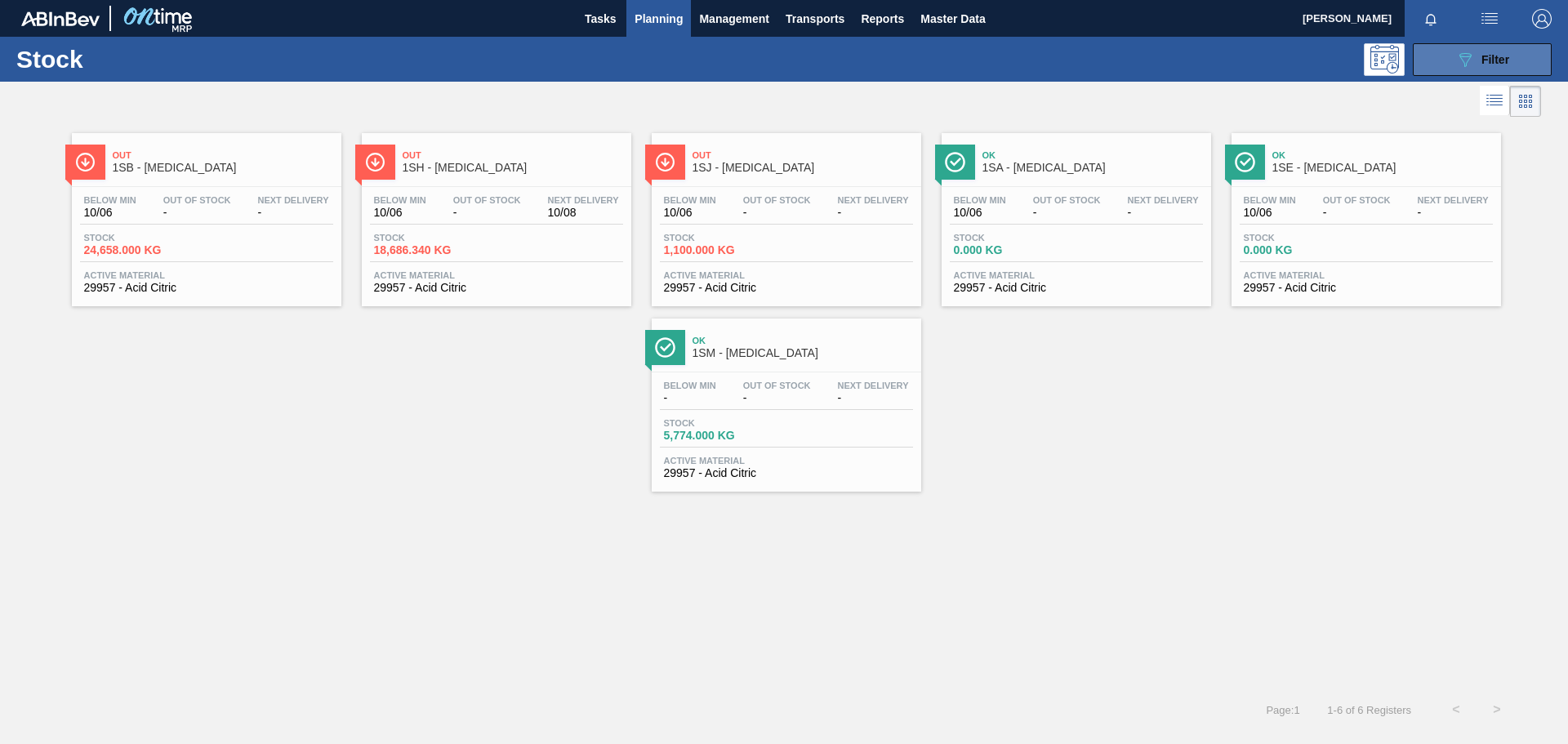
click at [1045, 58] on icon "089F7B8B-B2A5-4AFE-B5C0-19BA573D28AC" at bounding box center [1465, 59] width 19 height 19
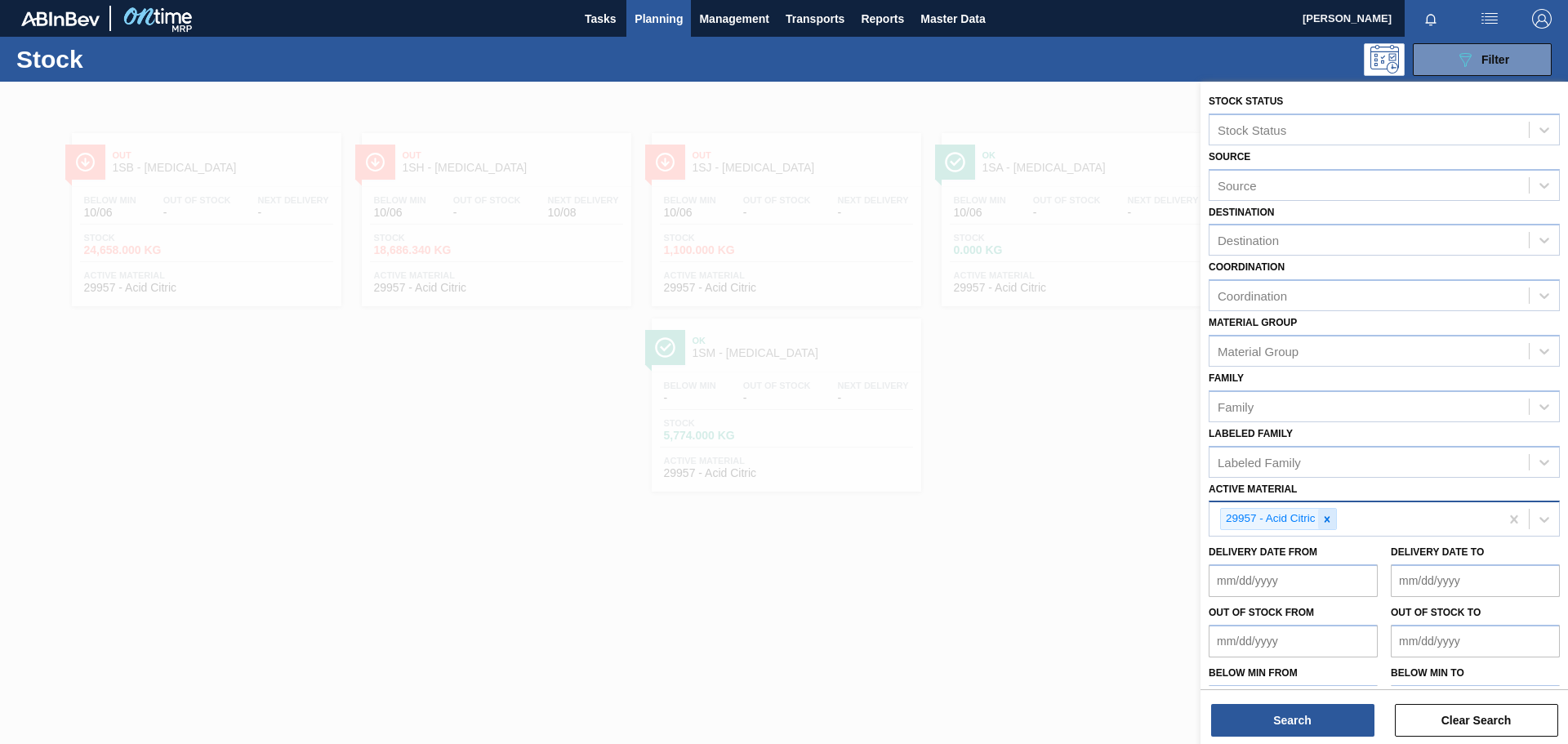
click at [1045, 515] on div at bounding box center [1327, 519] width 18 height 20
click at [1045, 515] on icon at bounding box center [1327, 519] width 12 height 12
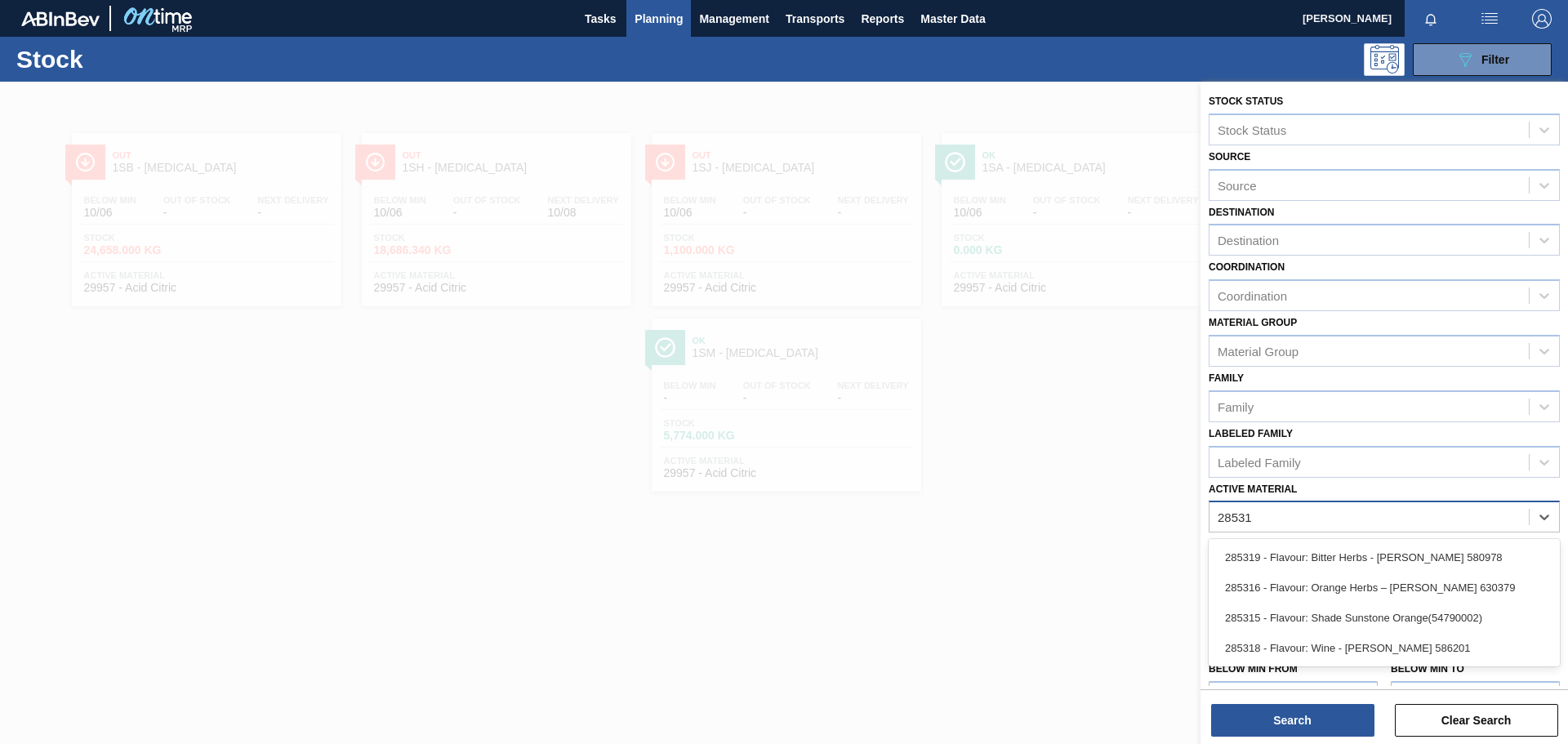
type Material "285315"
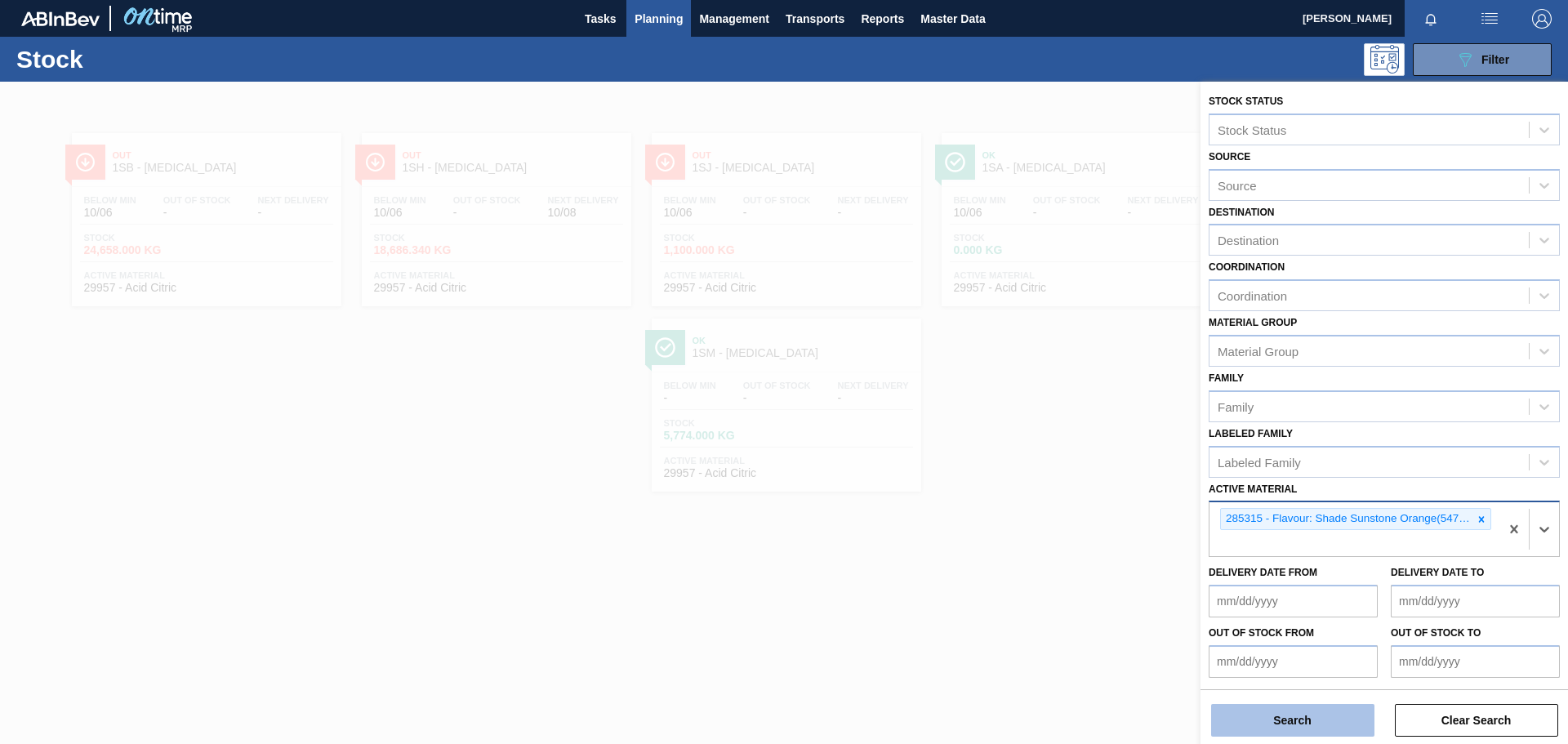
click at [1045, 515] on button "Search" at bounding box center [1293, 720] width 164 height 33
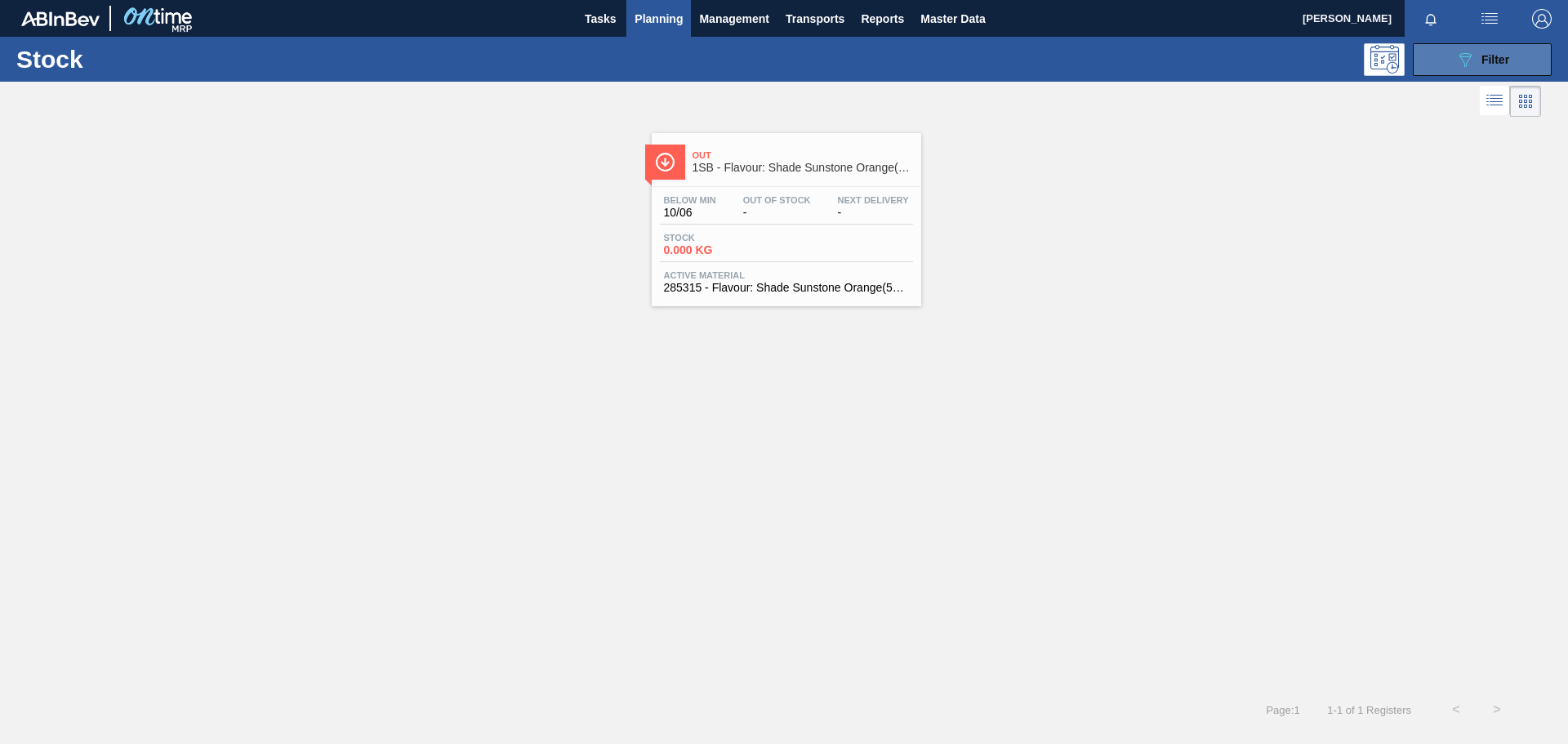
click at [1045, 66] on span "Filter" at bounding box center [1495, 59] width 27 height 13
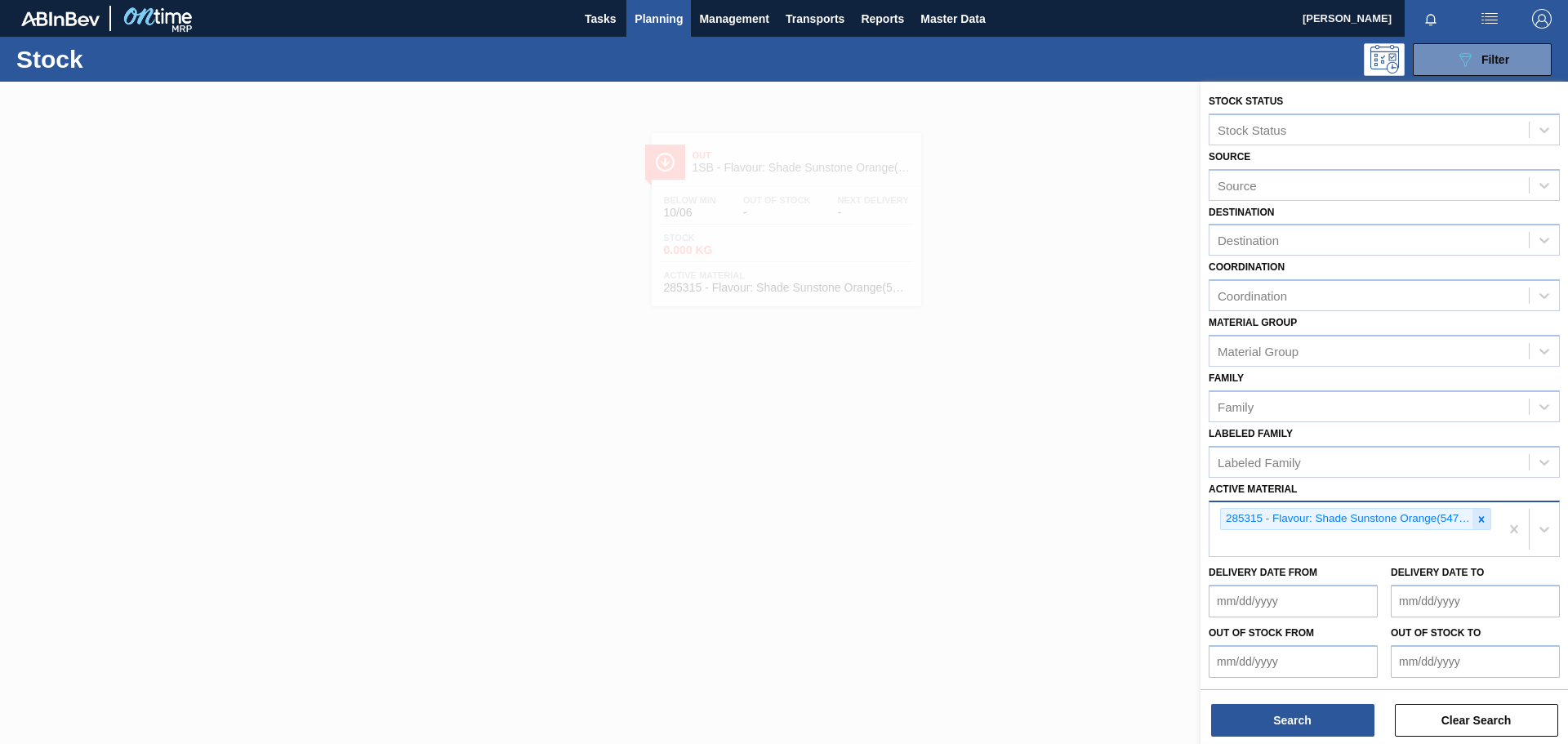
click at [1045, 515] on icon at bounding box center [1481, 519] width 12 height 12
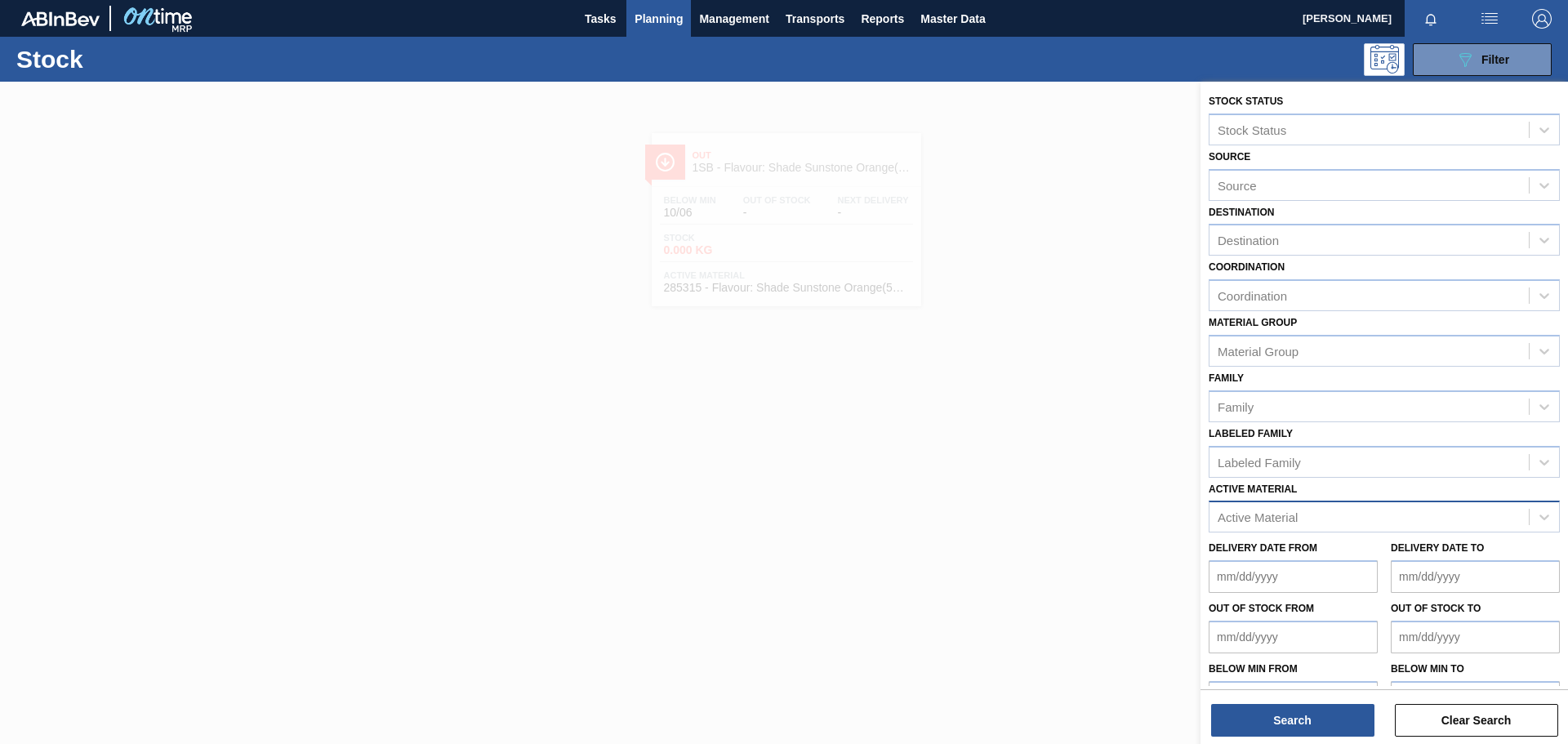
click at [1045, 515] on div "Active Material" at bounding box center [1369, 517] width 320 height 24
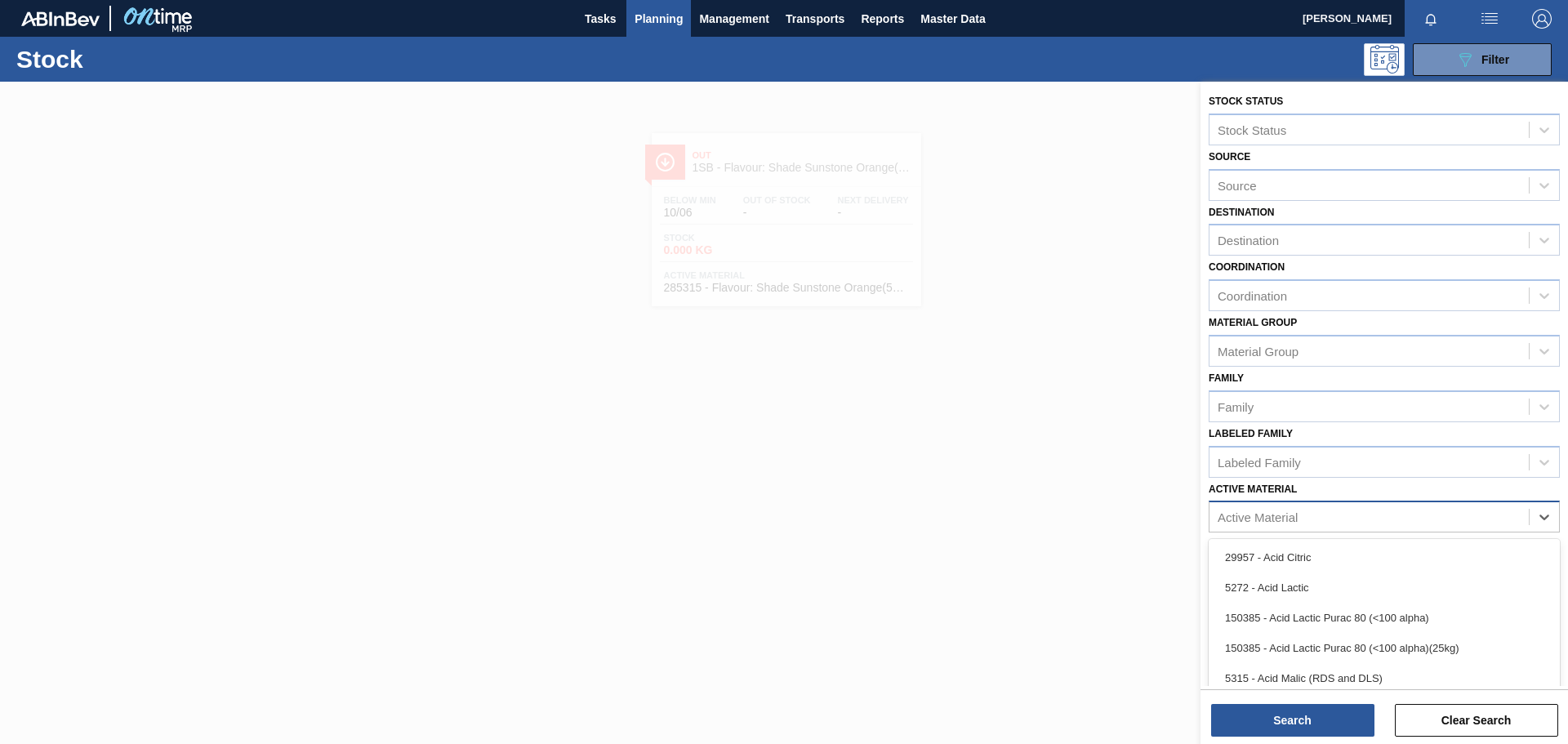
click at [1045, 515] on div "Active Material" at bounding box center [1257, 518] width 80 height 14
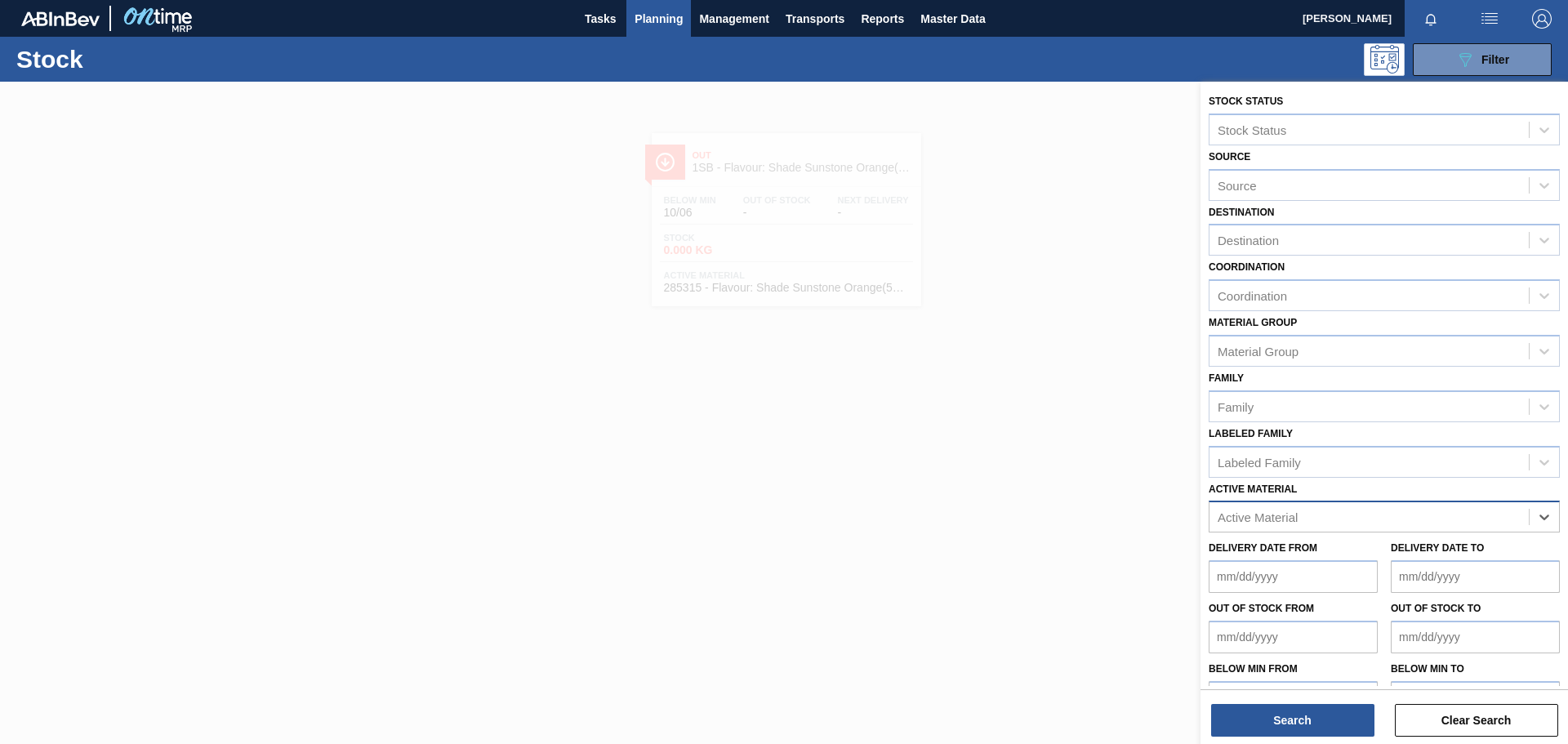
paste Material "285316"
type Material "285316"
click at [1045, 515] on div "285316 - Flavour: Orange Herbs – [PERSON_NAME] 630379" at bounding box center [1384, 558] width 351 height 30
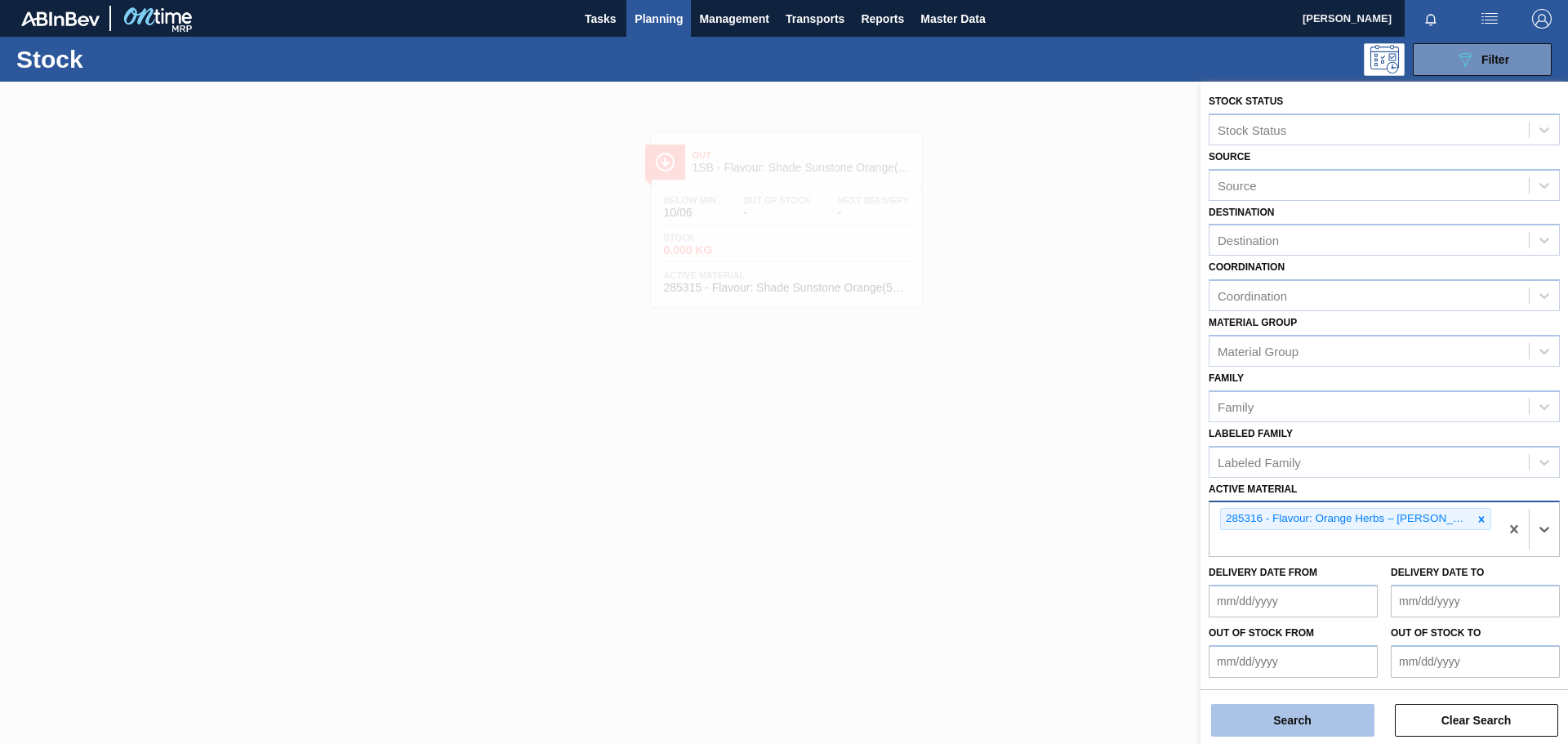
click at [1045, 515] on button "Search" at bounding box center [1293, 720] width 164 height 33
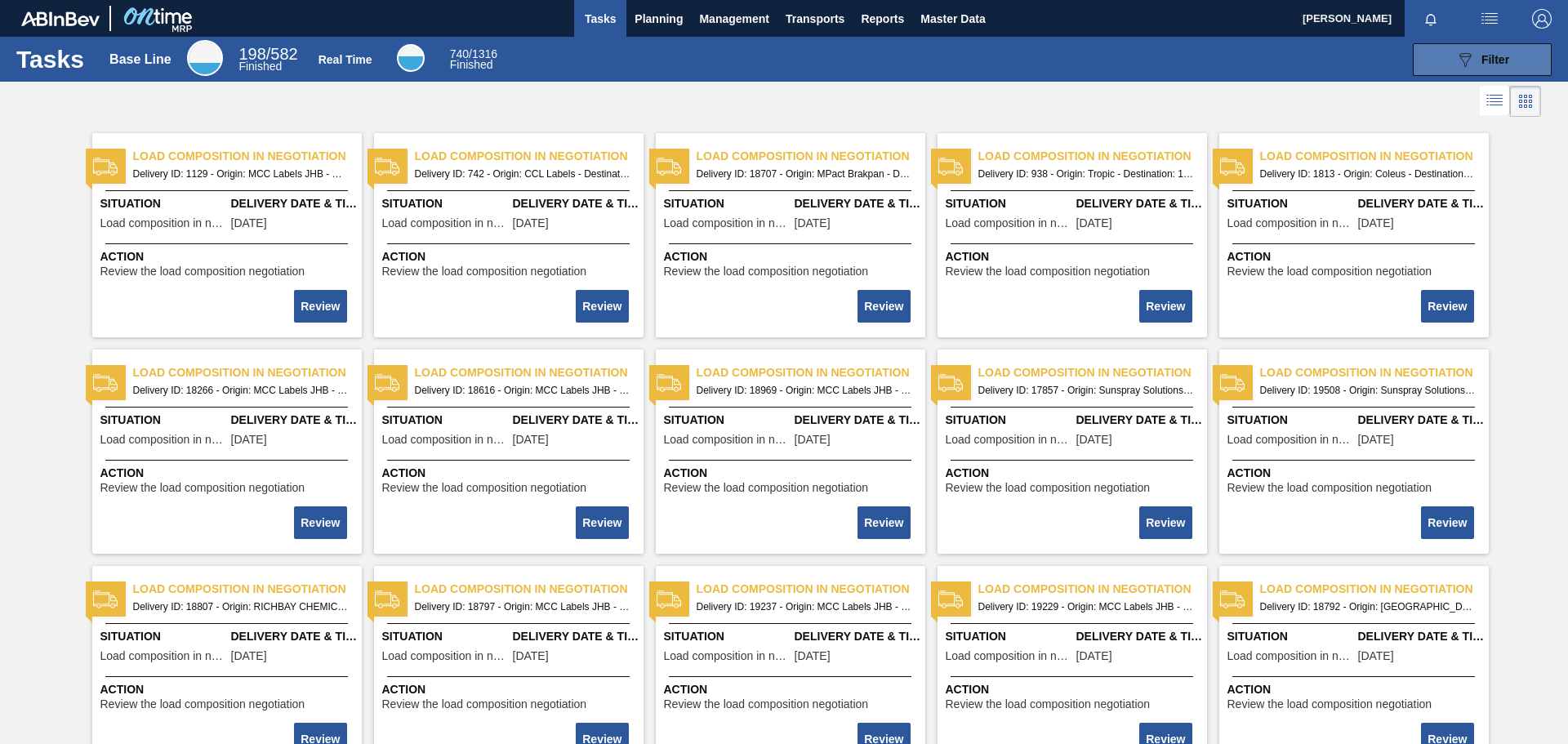
click at [1045, 61] on icon "089F7B8B-B2A5-4AFE-B5C0-19BA573D28AC" at bounding box center [1465, 59] width 19 height 19
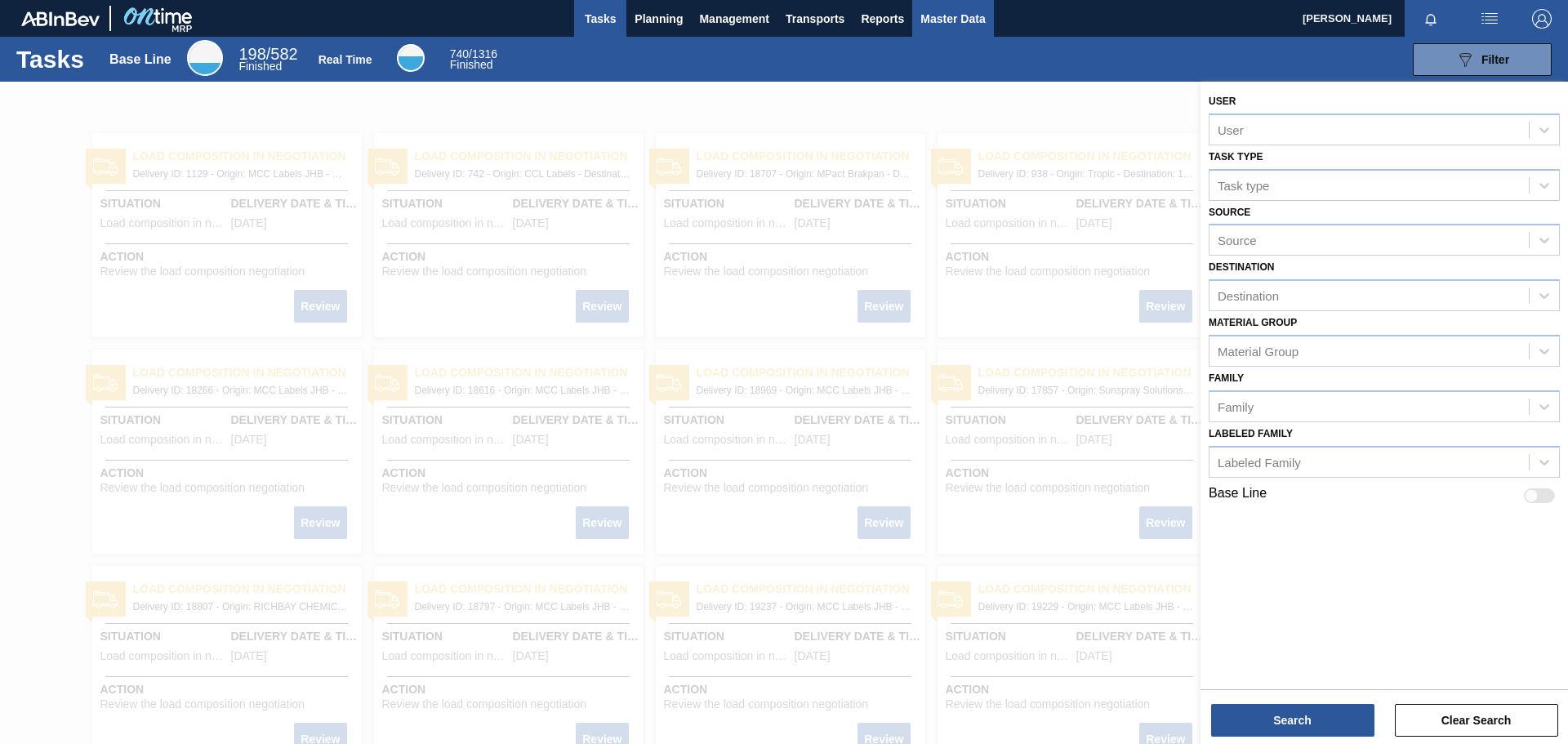
click at [923, 35] on button "Master Data" at bounding box center [952, 19] width 81 height 37
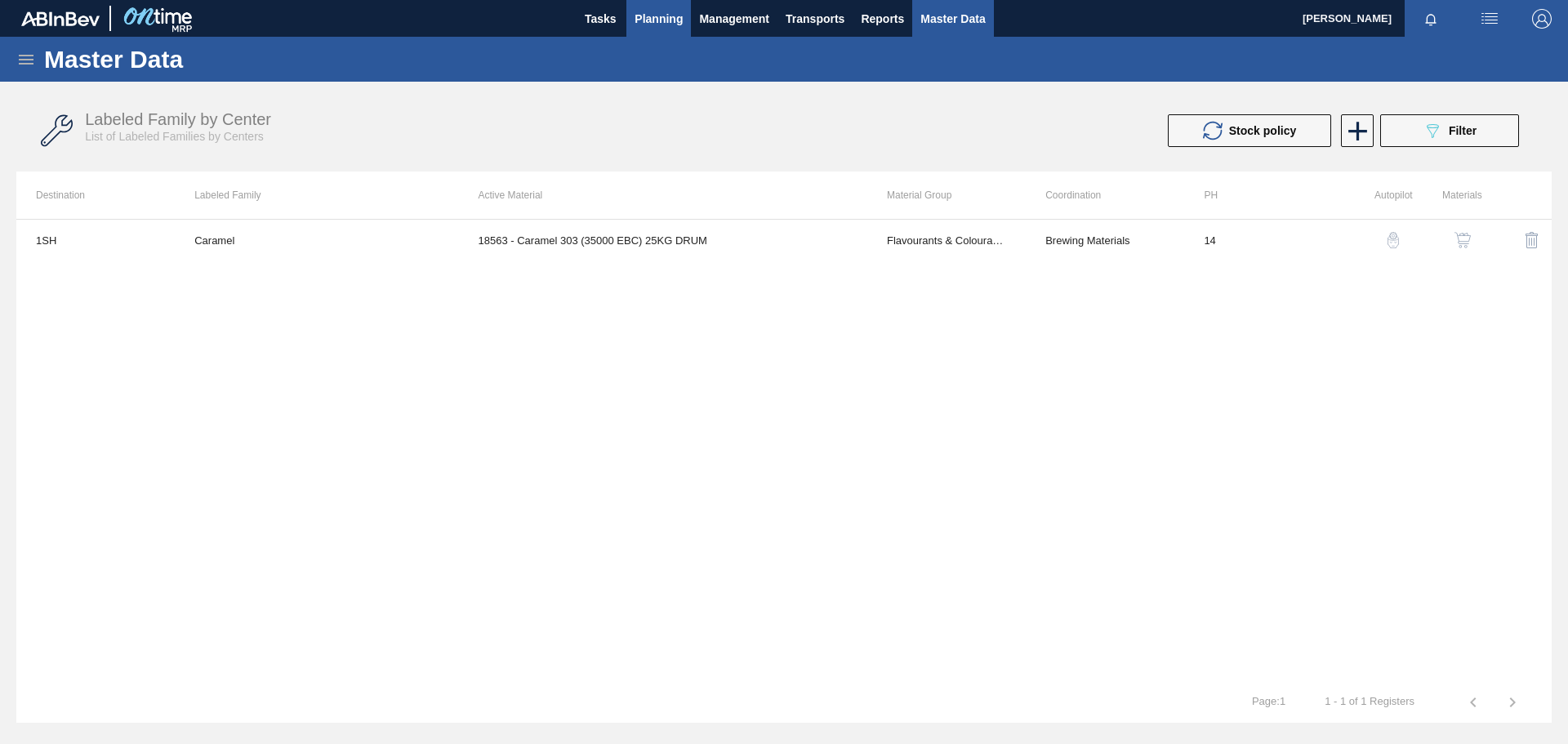
click at [670, 16] on span "Planning" at bounding box center [659, 19] width 48 height 19
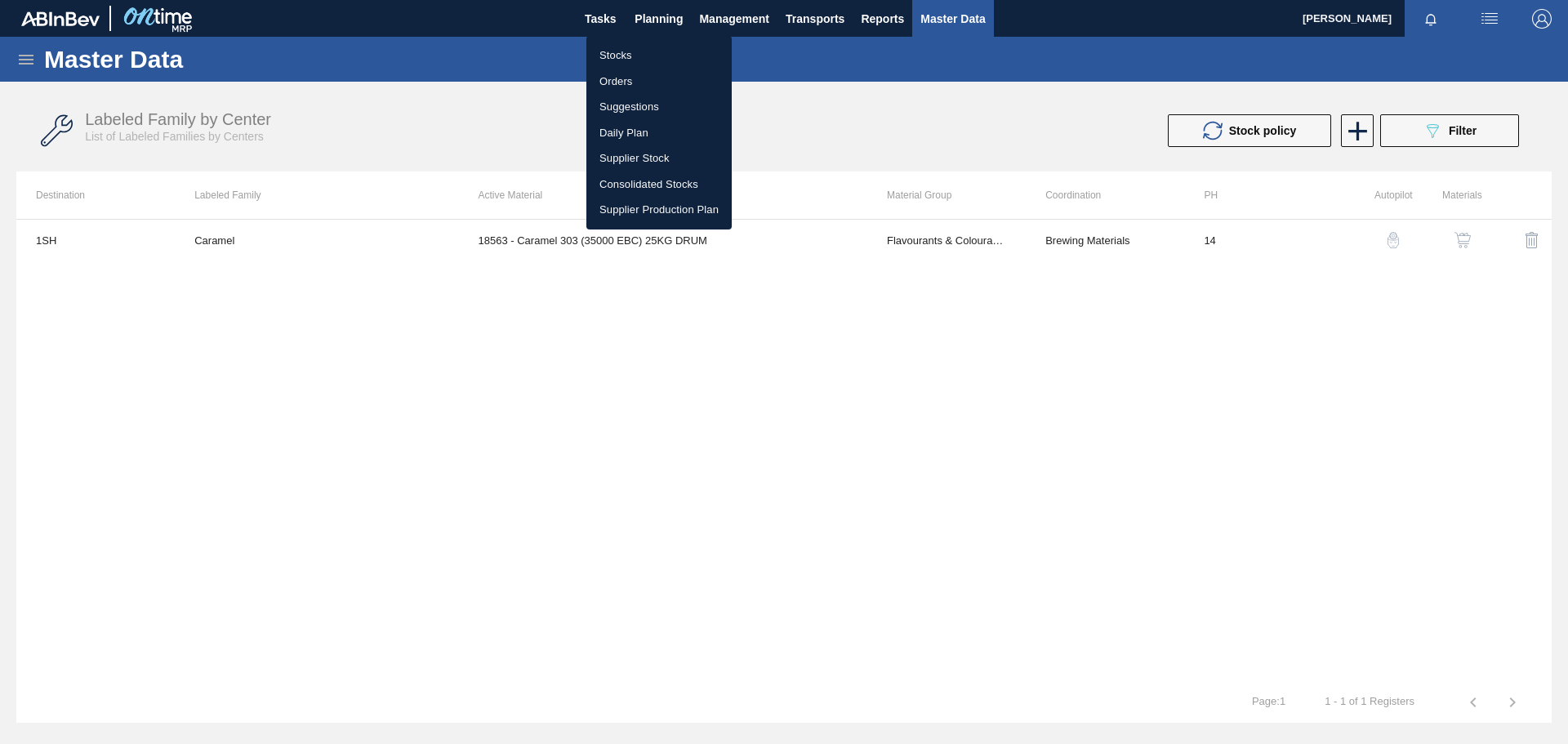
click at [641, 58] on li "Stocks" at bounding box center [659, 56] width 145 height 27
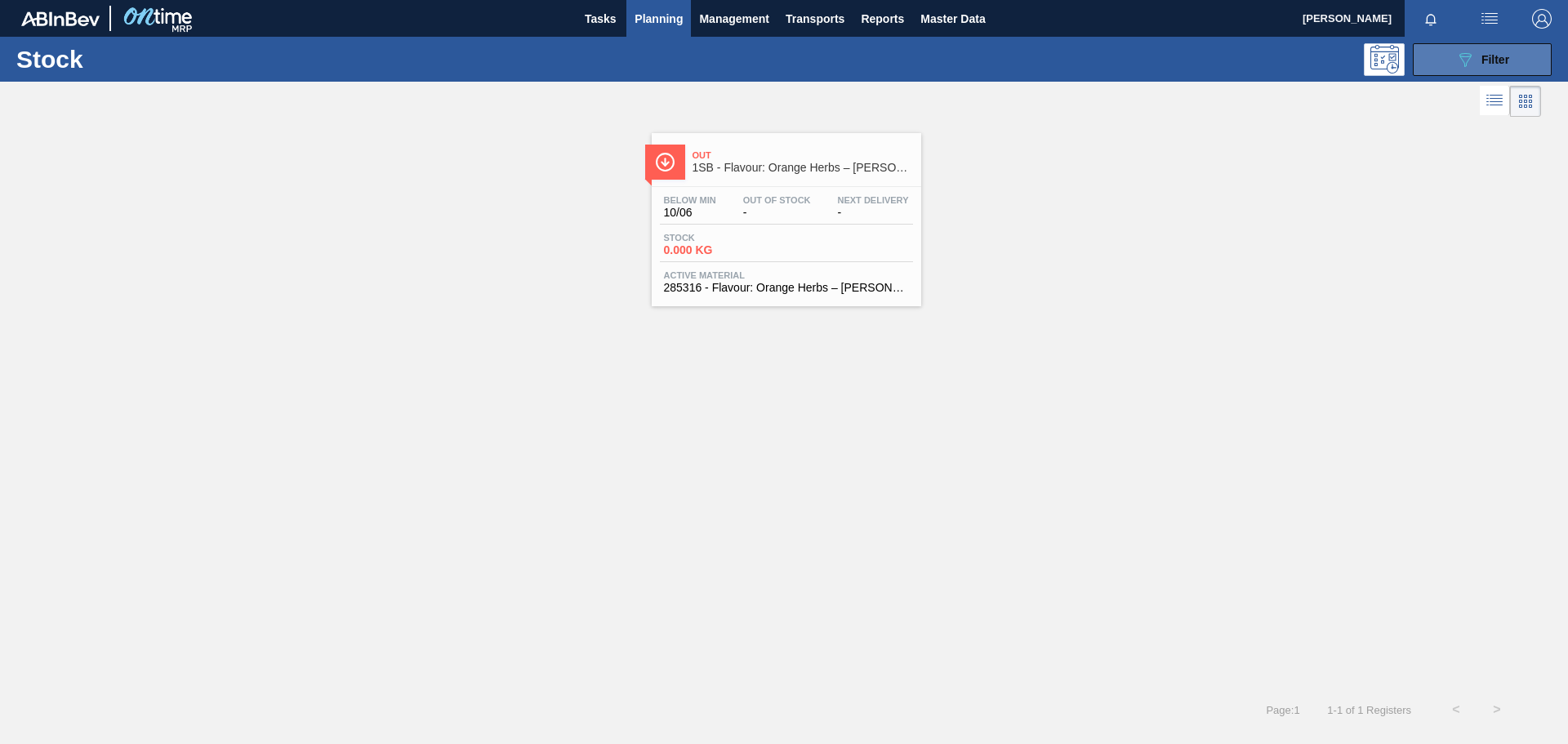
click at [1045, 63] on span "Filter" at bounding box center [1495, 59] width 27 height 13
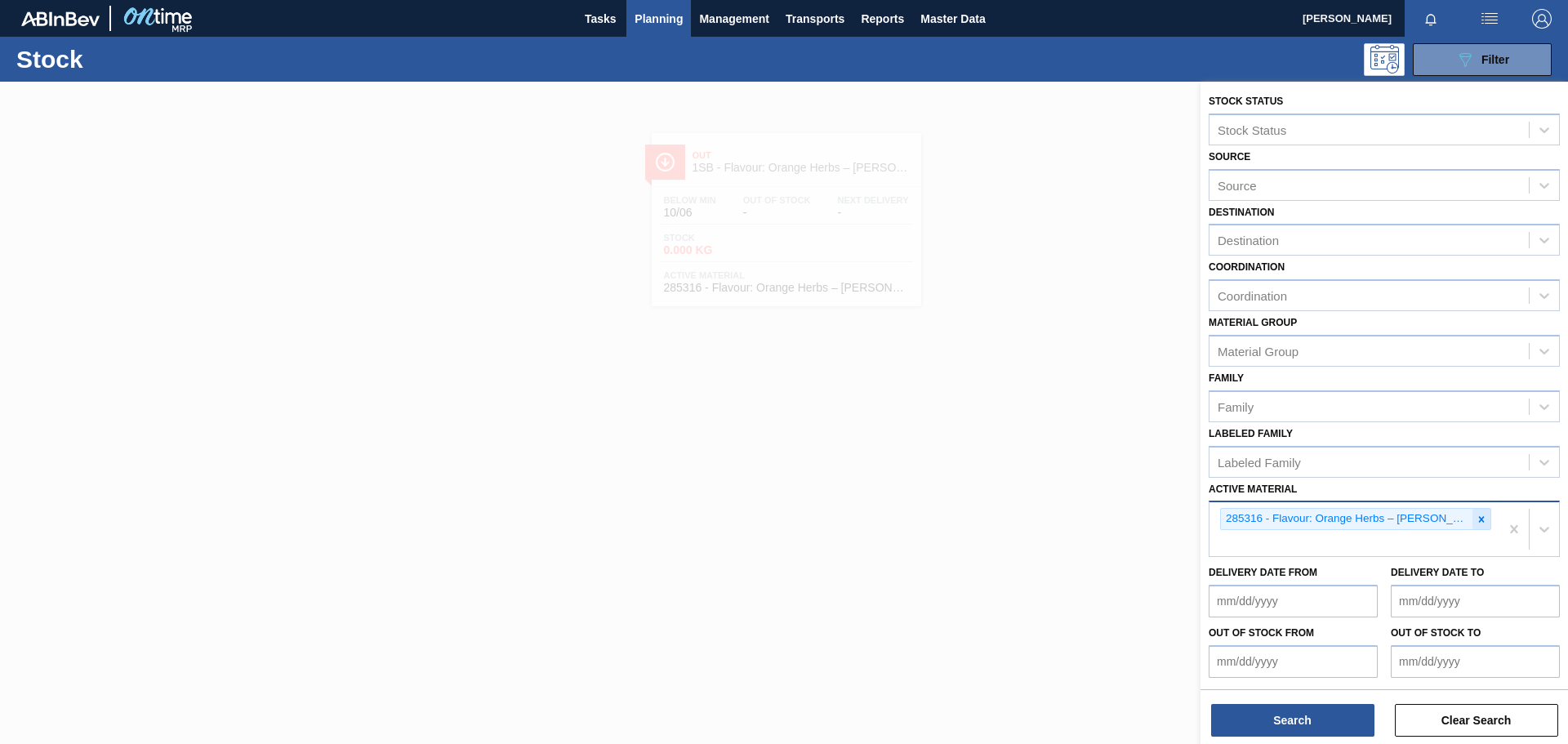
click at [1045, 515] on icon at bounding box center [1481, 519] width 12 height 12
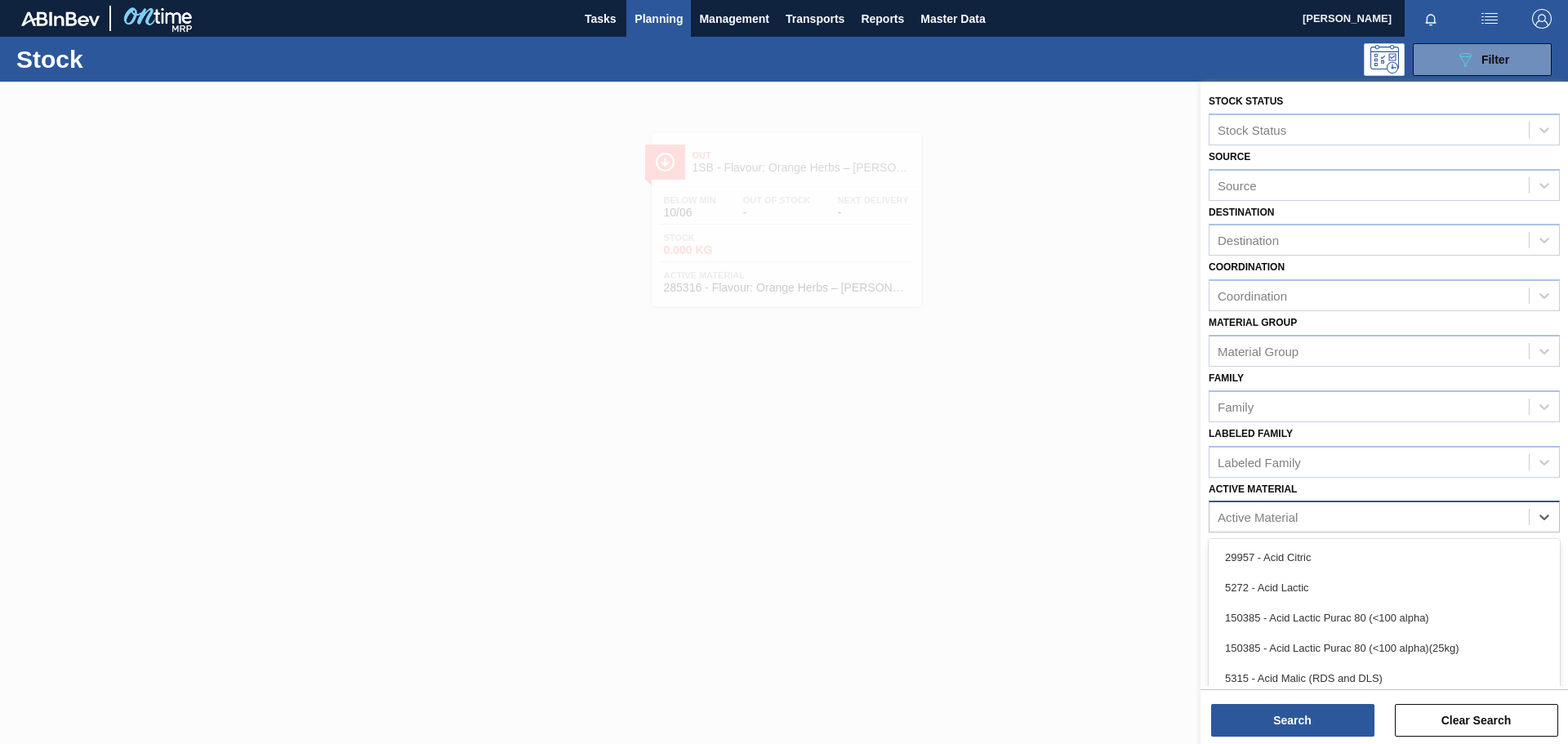
click at [1045, 515] on div "Active Material" at bounding box center [1369, 517] width 320 height 24
paste Material "285318"
type Material "285318"
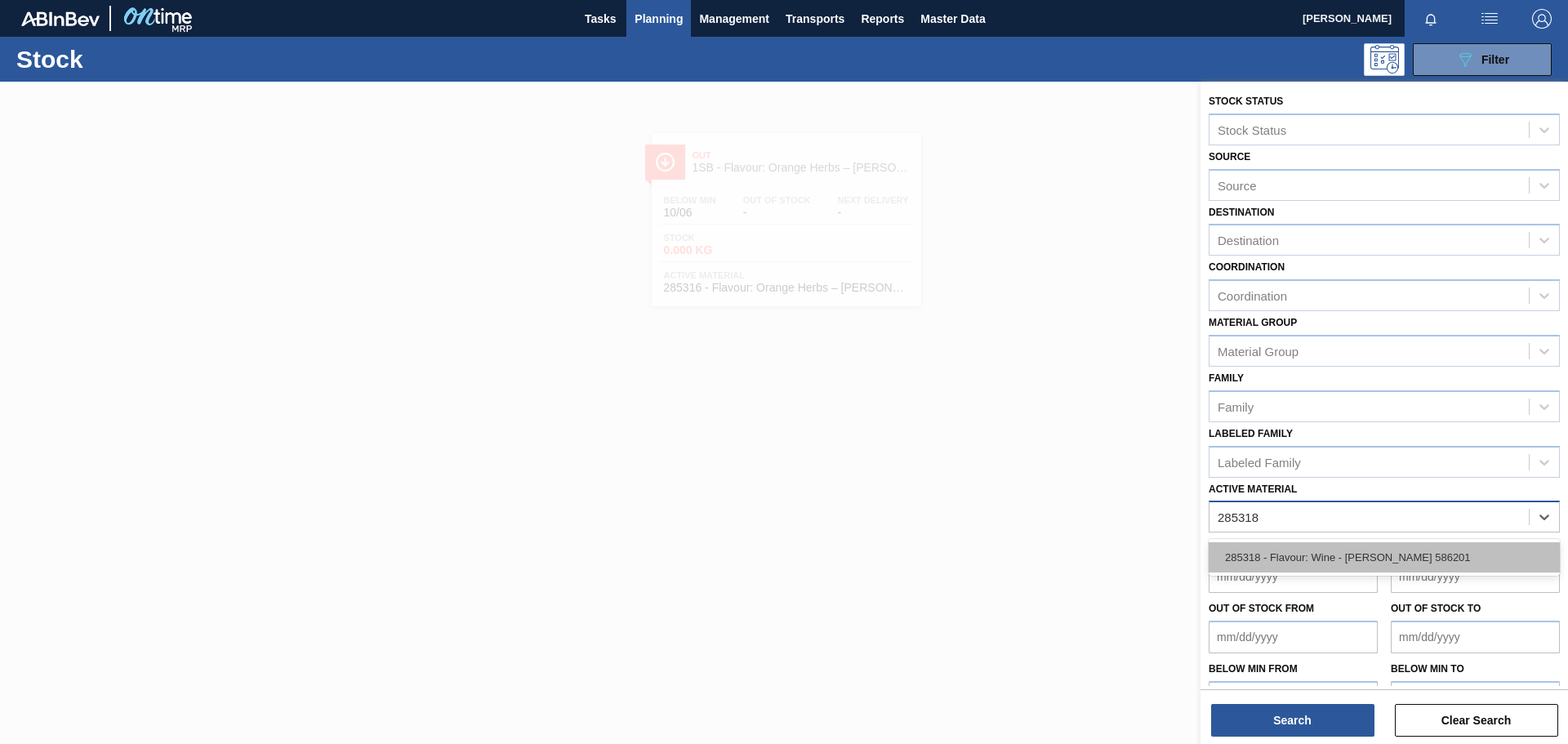
click at [1045, 515] on div "285318 - Flavour: Wine - [PERSON_NAME] 586201" at bounding box center [1384, 558] width 351 height 30
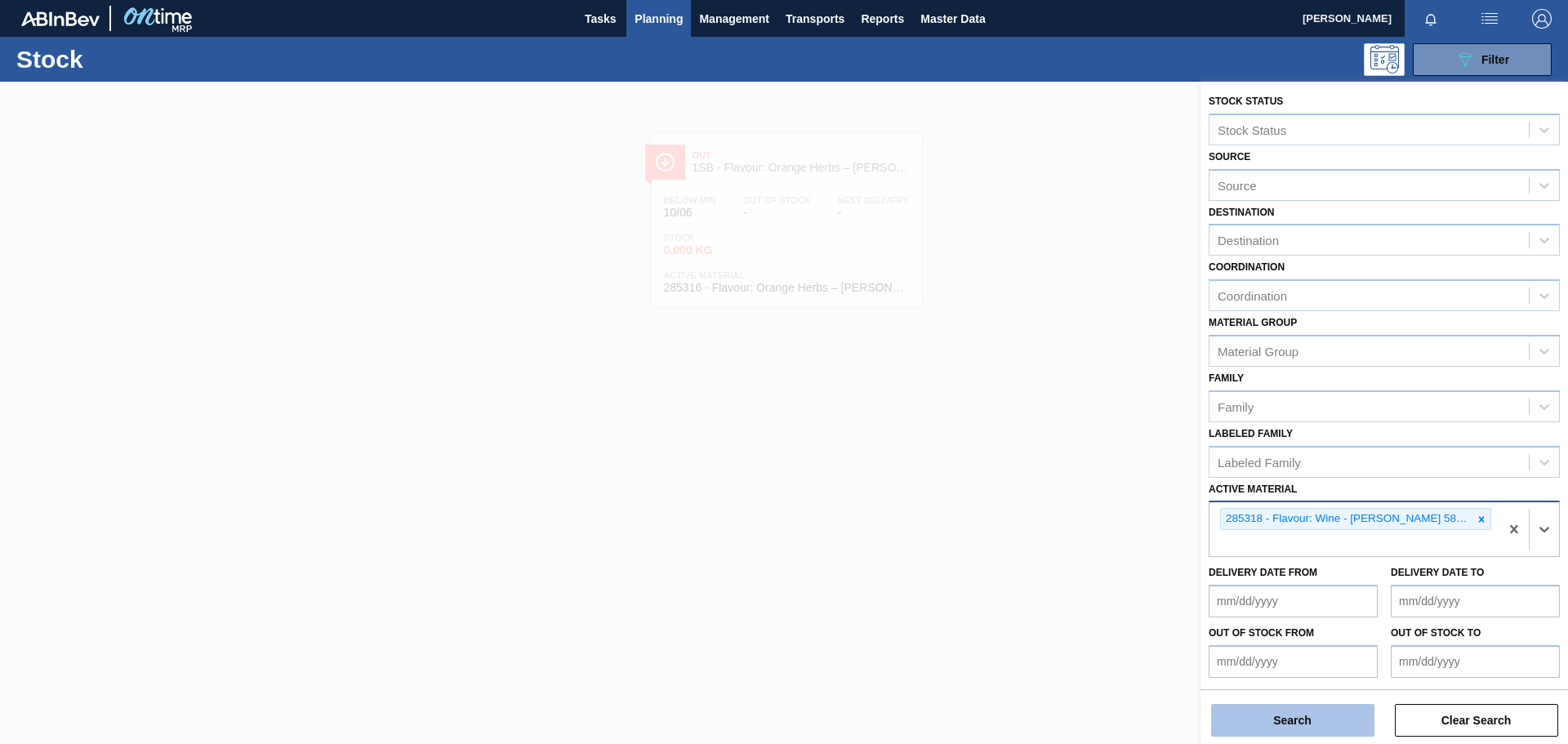
click at [1045, 515] on button "Search" at bounding box center [1293, 720] width 164 height 33
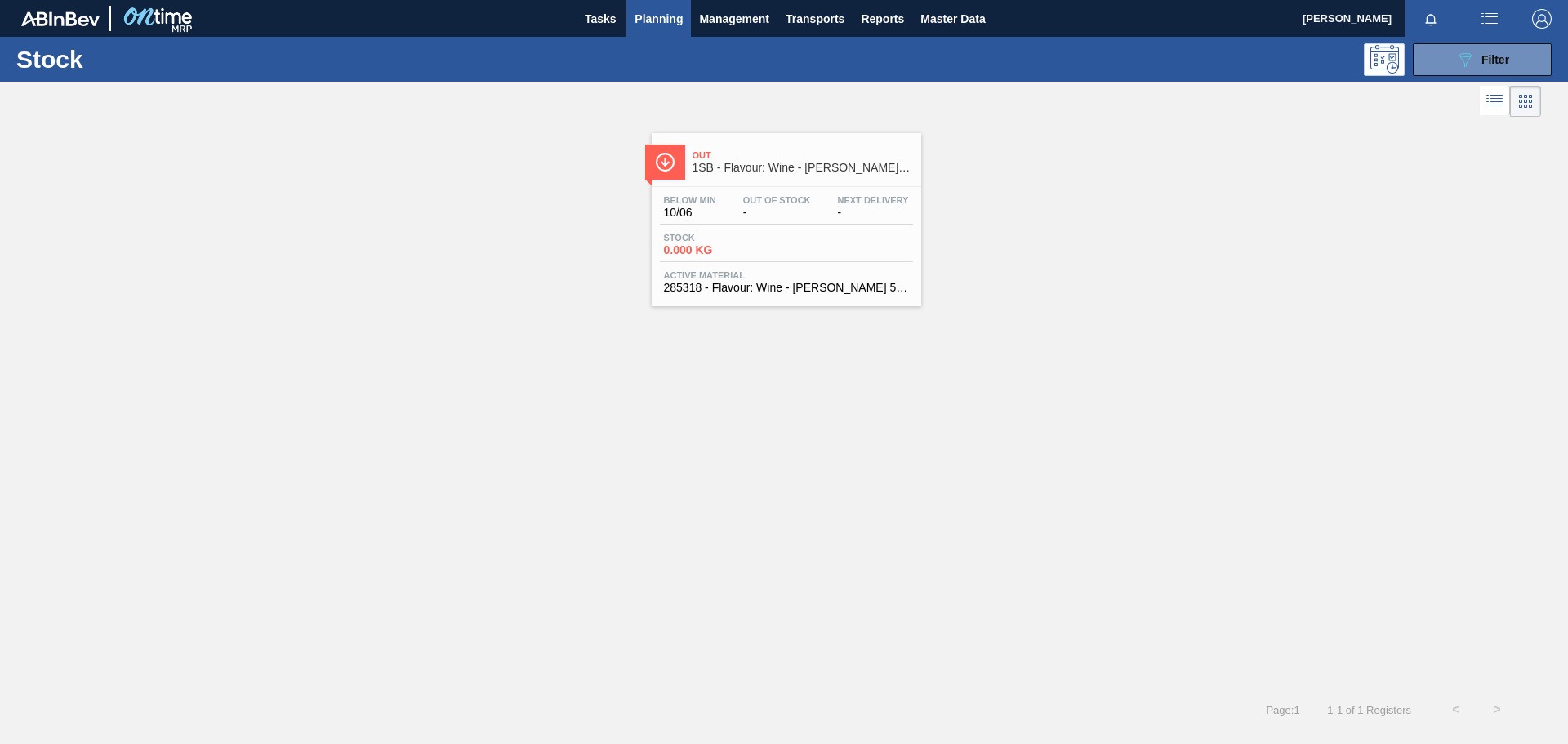
drag, startPoint x: 1515, startPoint y: 68, endPoint x: 1502, endPoint y: 86, distance: 22.2
click at [1045, 68] on button "089F7B8B-B2A5-4AFE-B5C0-19BA573D28AC Filter" at bounding box center [1482, 59] width 139 height 33
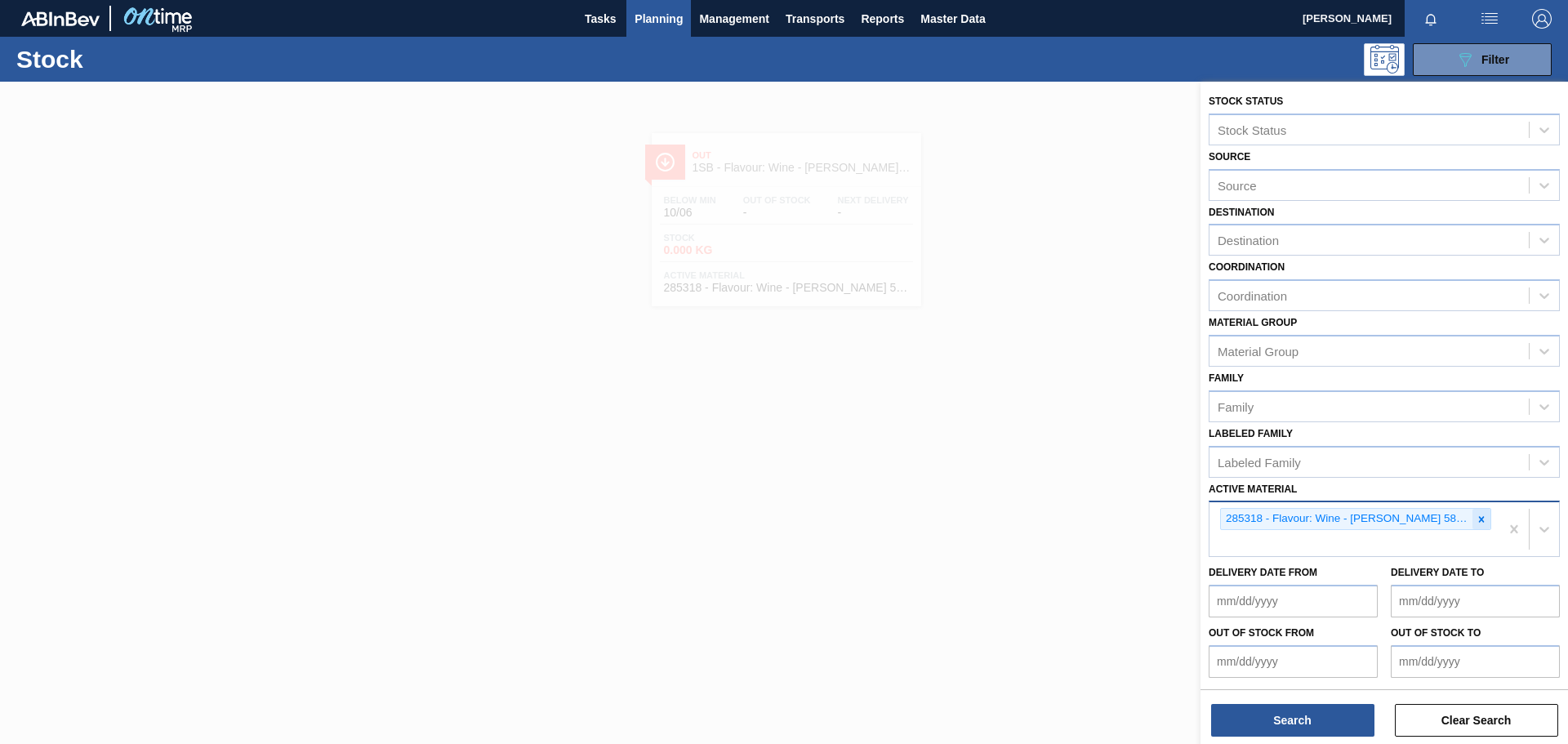
click at [1045, 515] on icon at bounding box center [1482, 519] width 5 height 5
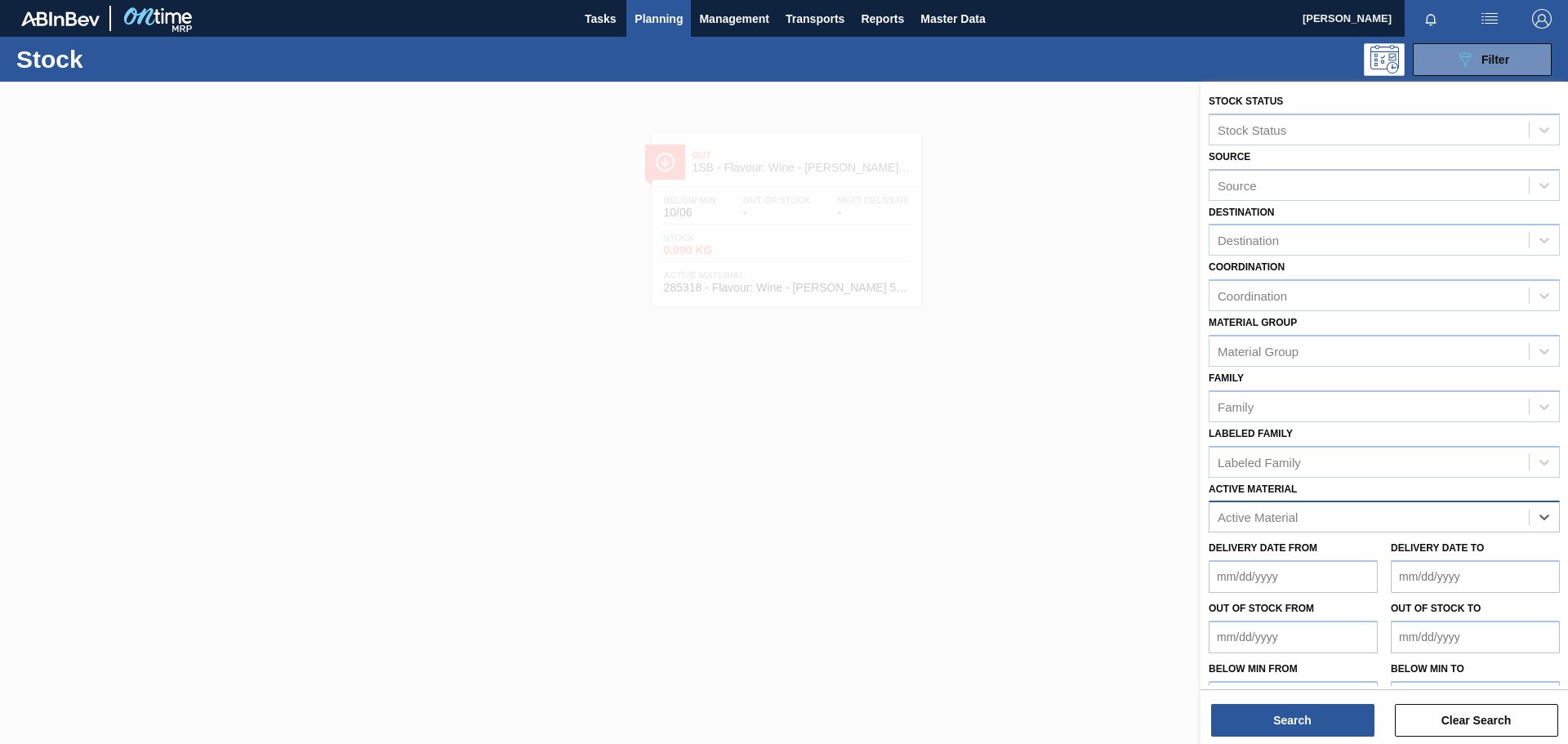
click at [1045, 515] on div "Active Material" at bounding box center [1369, 517] width 320 height 24
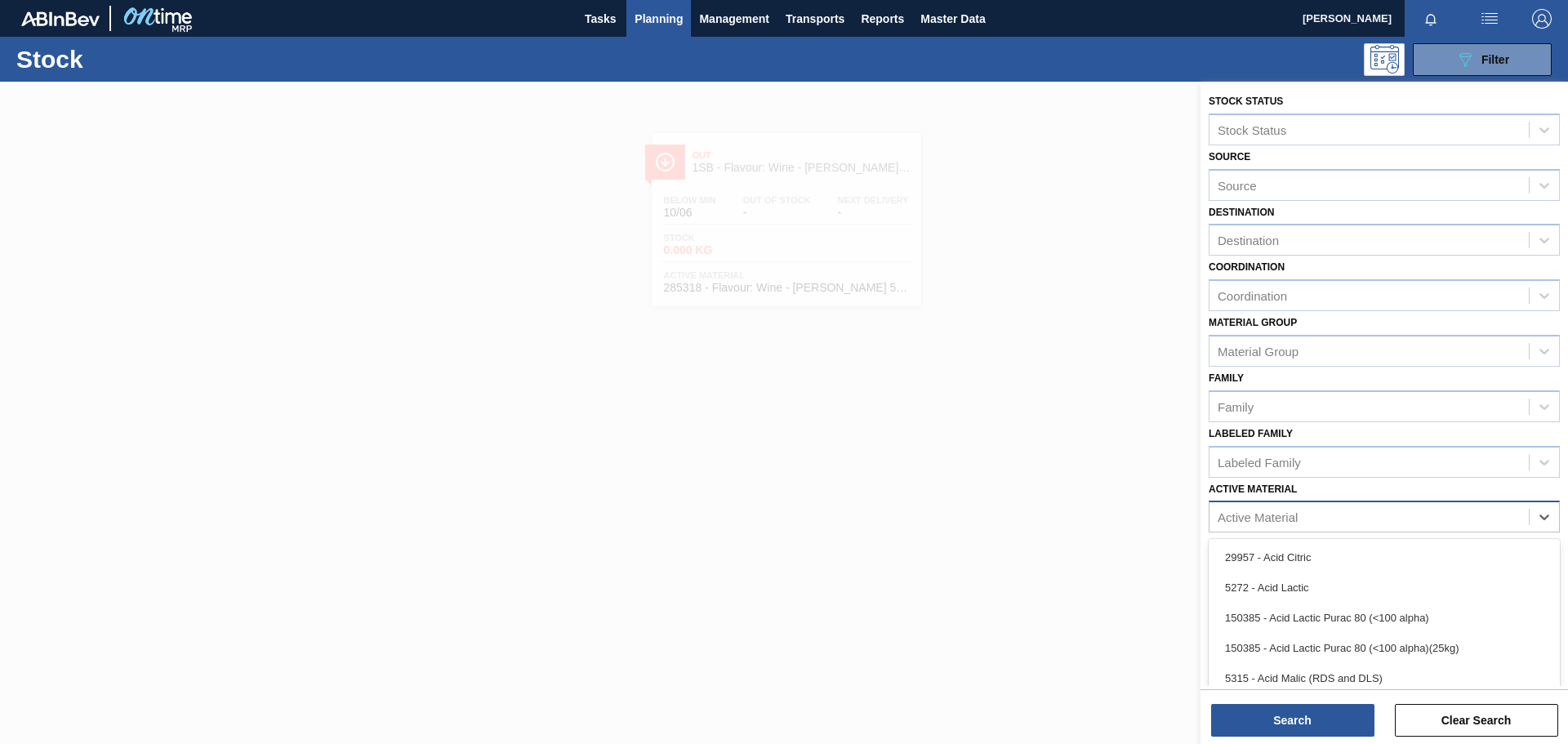
paste Material "285319"
type Material "285319"
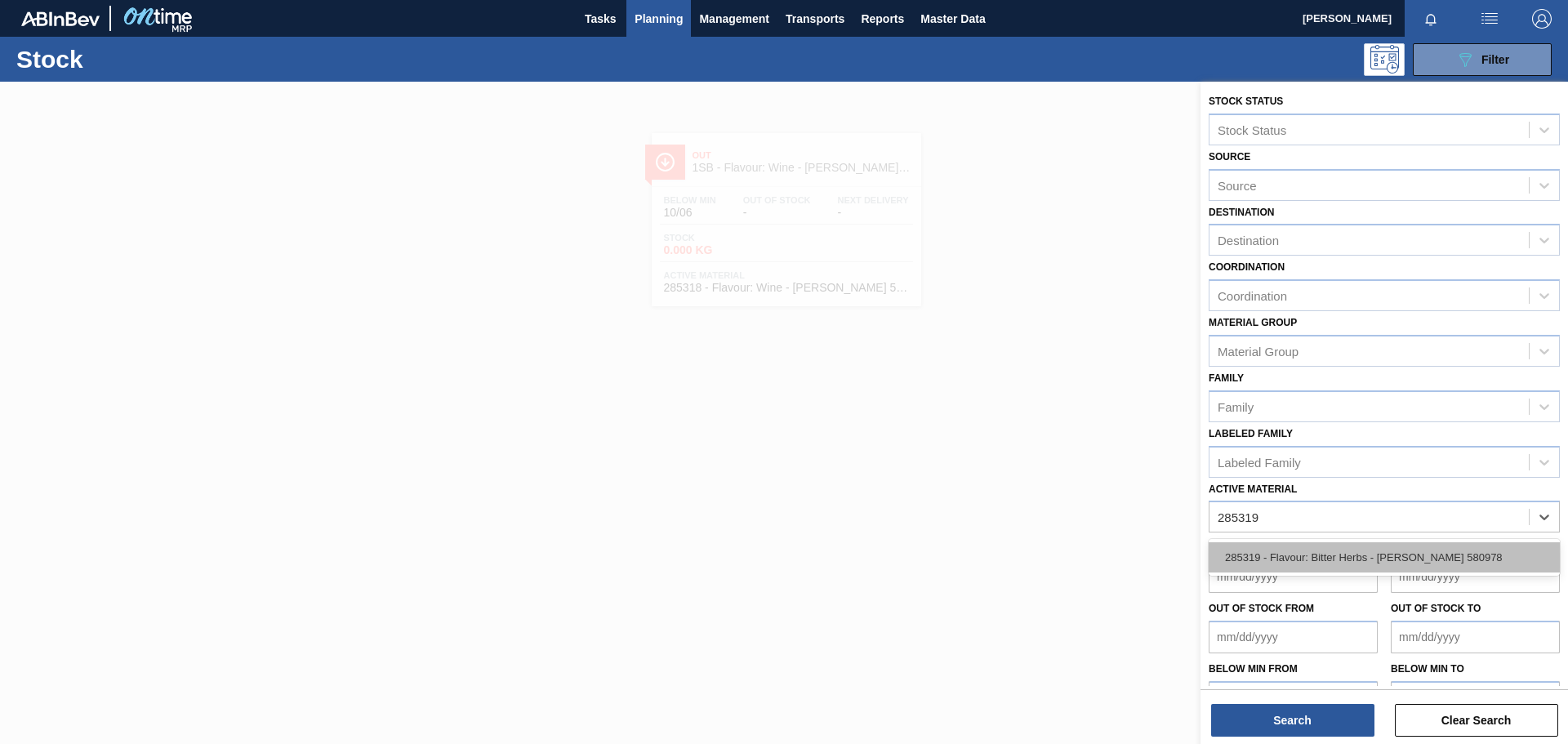
click at [1045, 515] on div "285319 - Flavour: Bitter Herbs - [PERSON_NAME] 580978" at bounding box center [1384, 558] width 351 height 30
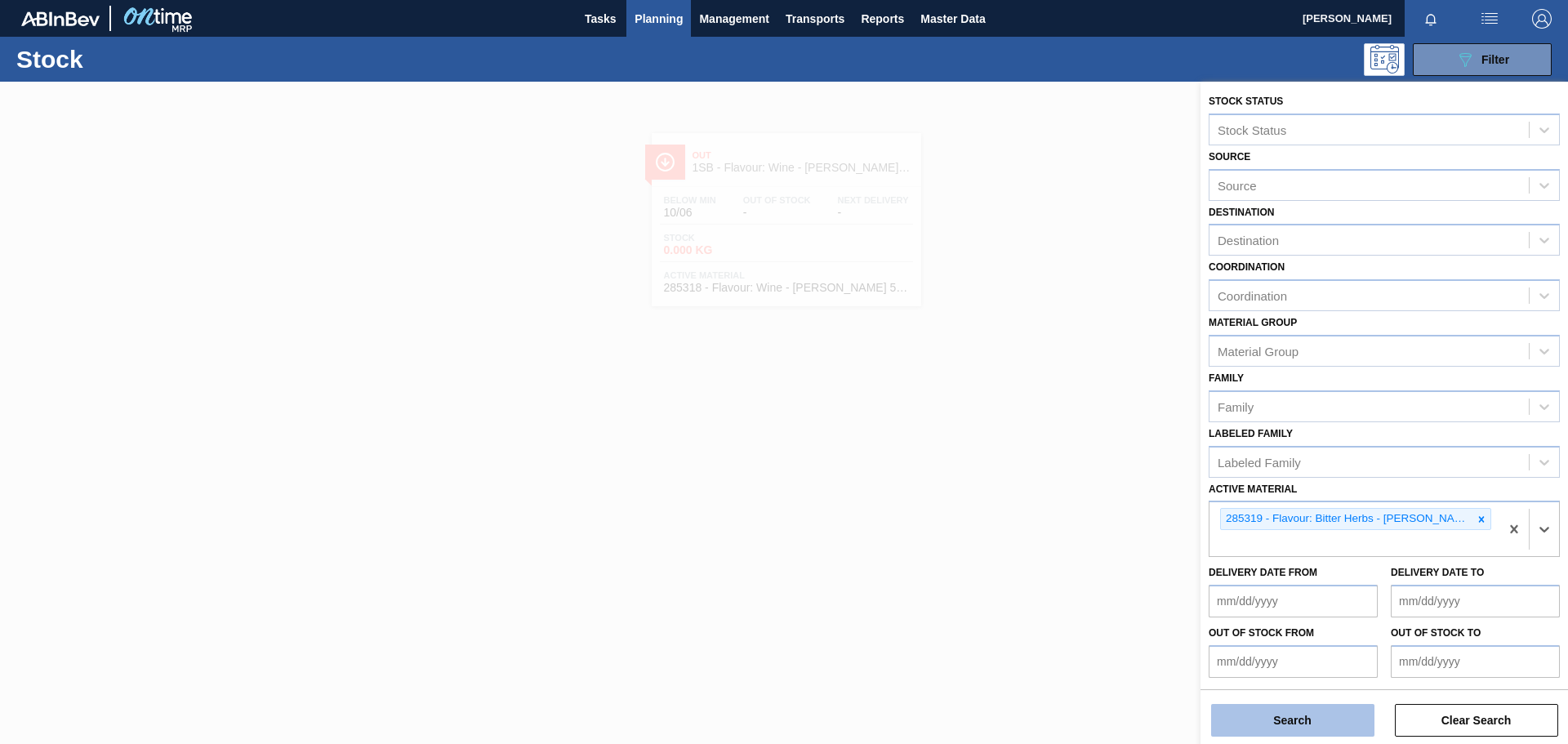
click at [1045, 515] on button "Search" at bounding box center [1293, 720] width 164 height 33
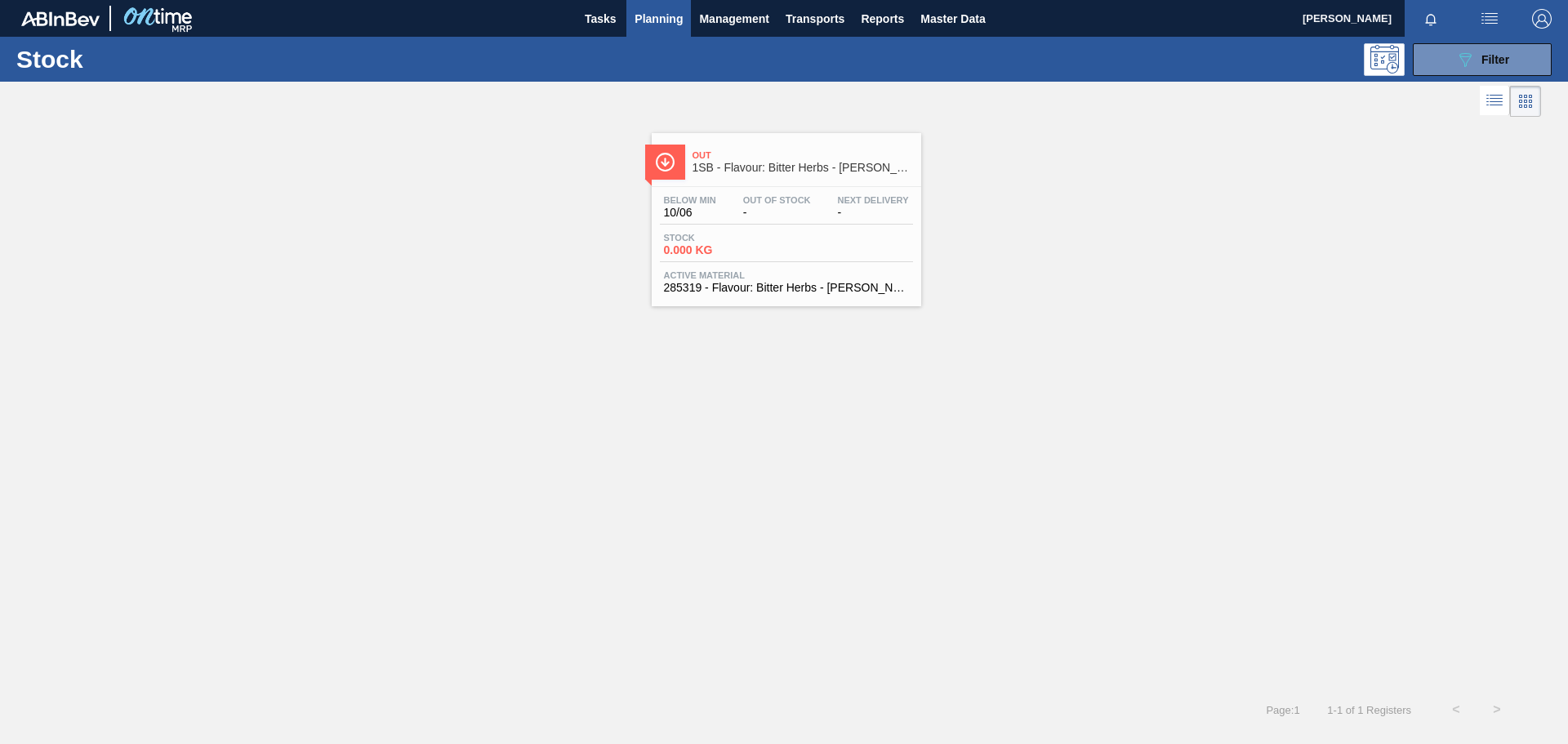
click at [795, 159] on span "Out" at bounding box center [802, 155] width 220 height 10
click at [1045, 385] on div "Out 1SB - Flavour: Bitter Herbs - Doehler 580978 Below Min 10/06 Out Of Stock -…" at bounding box center [784, 406] width 1568 height 569
click at [1045, 57] on div "089F7B8B-B2A5-4AFE-B5C0-19BA573D28AC Filter" at bounding box center [1482, 59] width 54 height 19
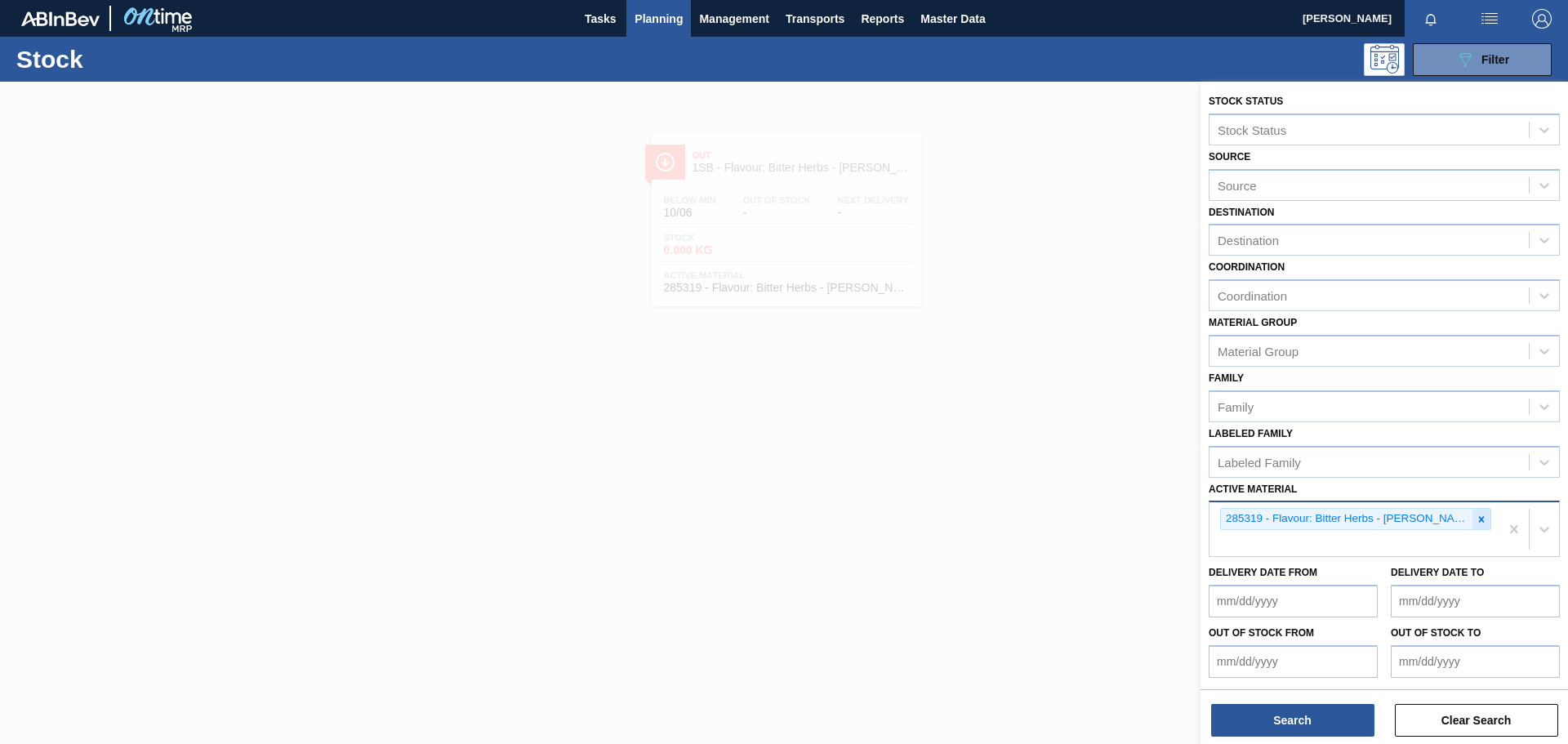
click at [1045, 515] on icon at bounding box center [1481, 519] width 12 height 12
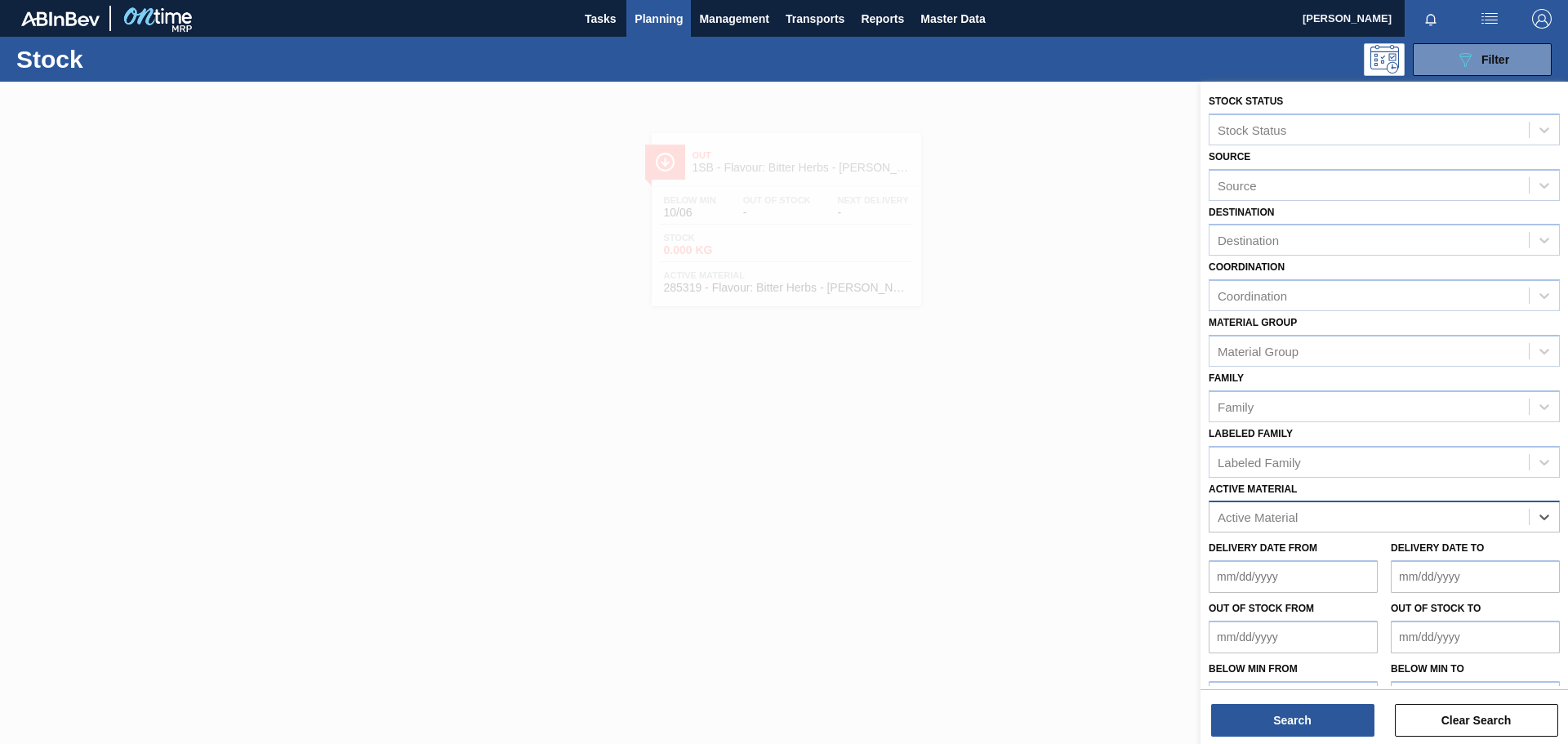
paste Material "285320"
type Material "285320"
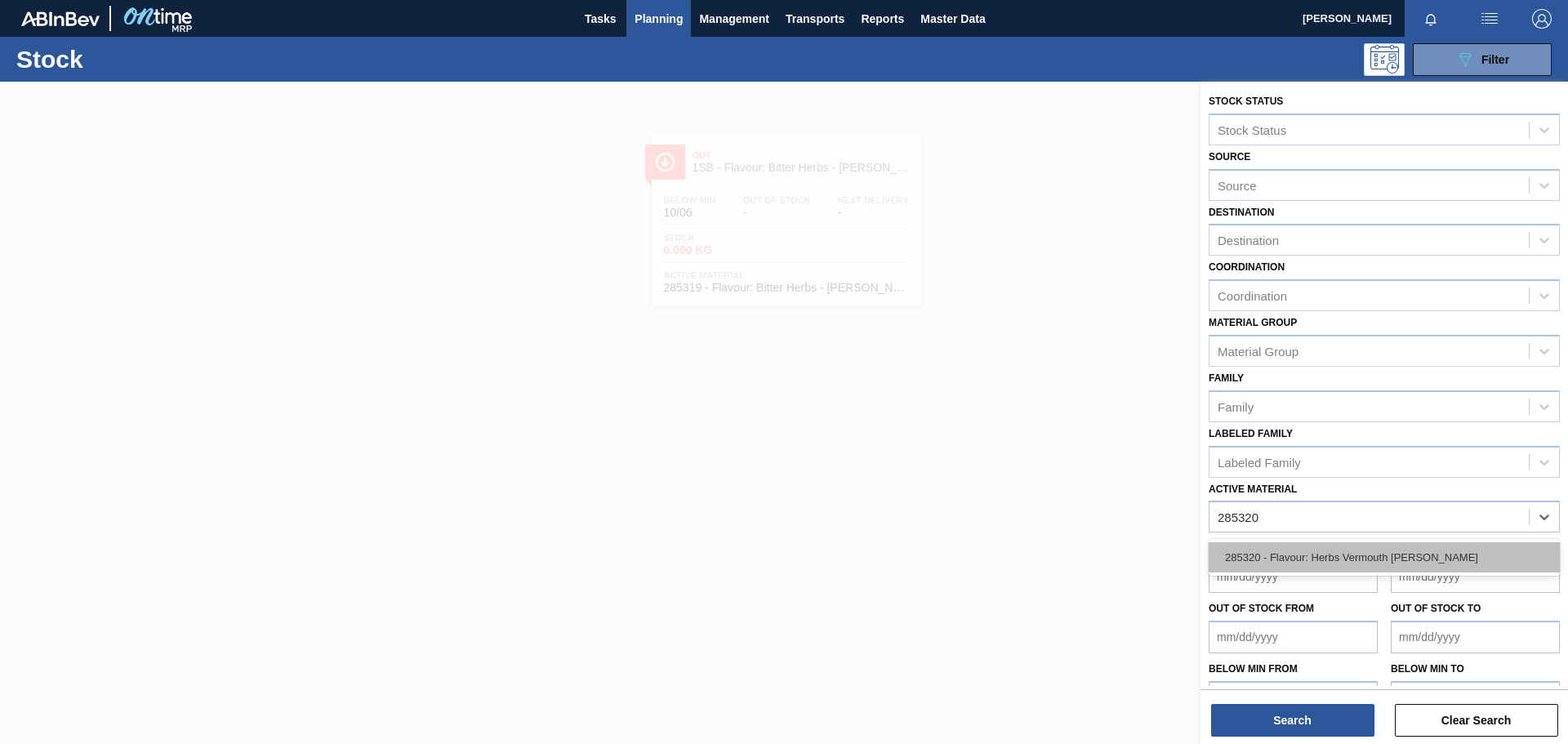
click at [1045, 515] on div "285320 - Flavour: Herbs Vermouth [PERSON_NAME]" at bounding box center [1384, 558] width 351 height 30
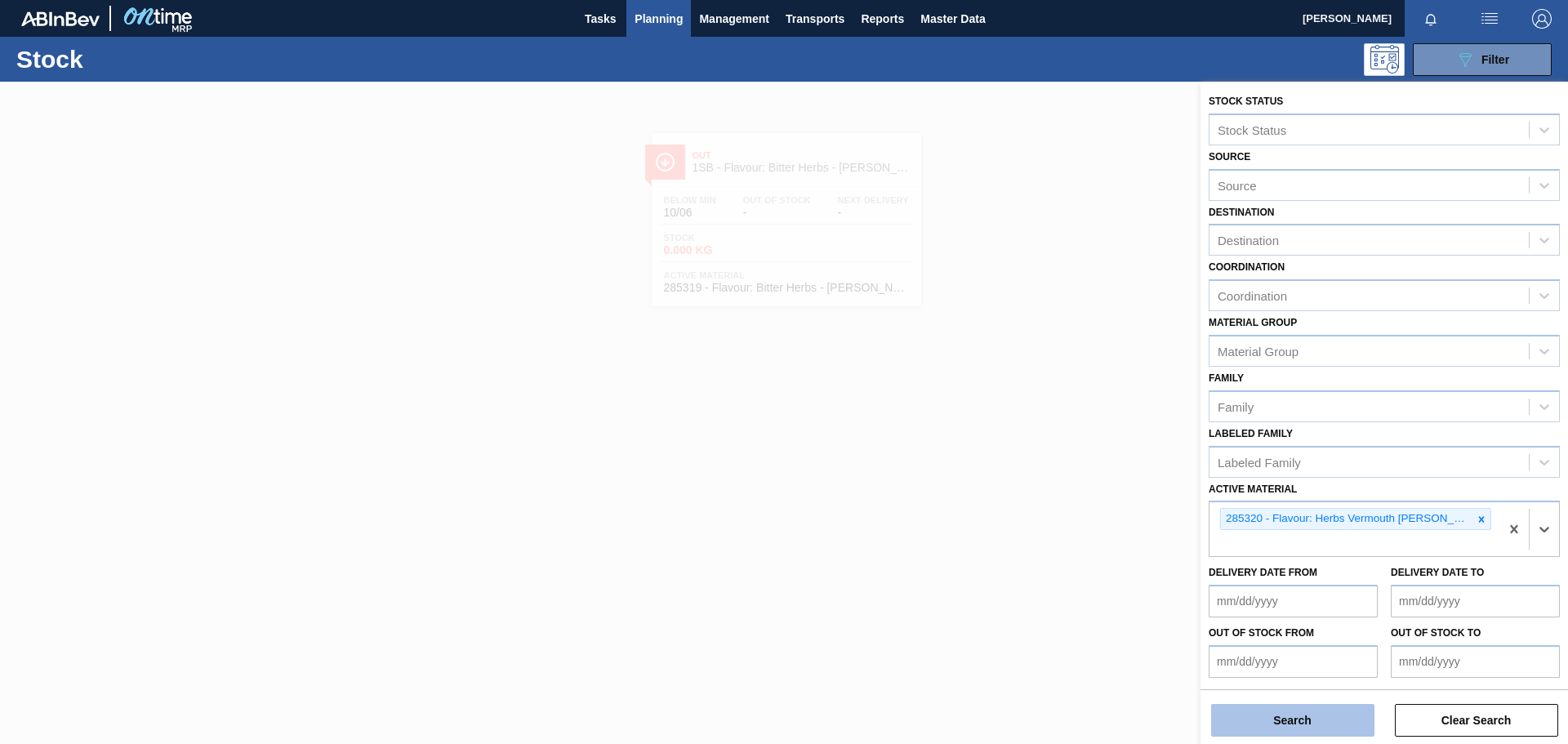
click at [1045, 515] on button "Search" at bounding box center [1293, 720] width 164 height 33
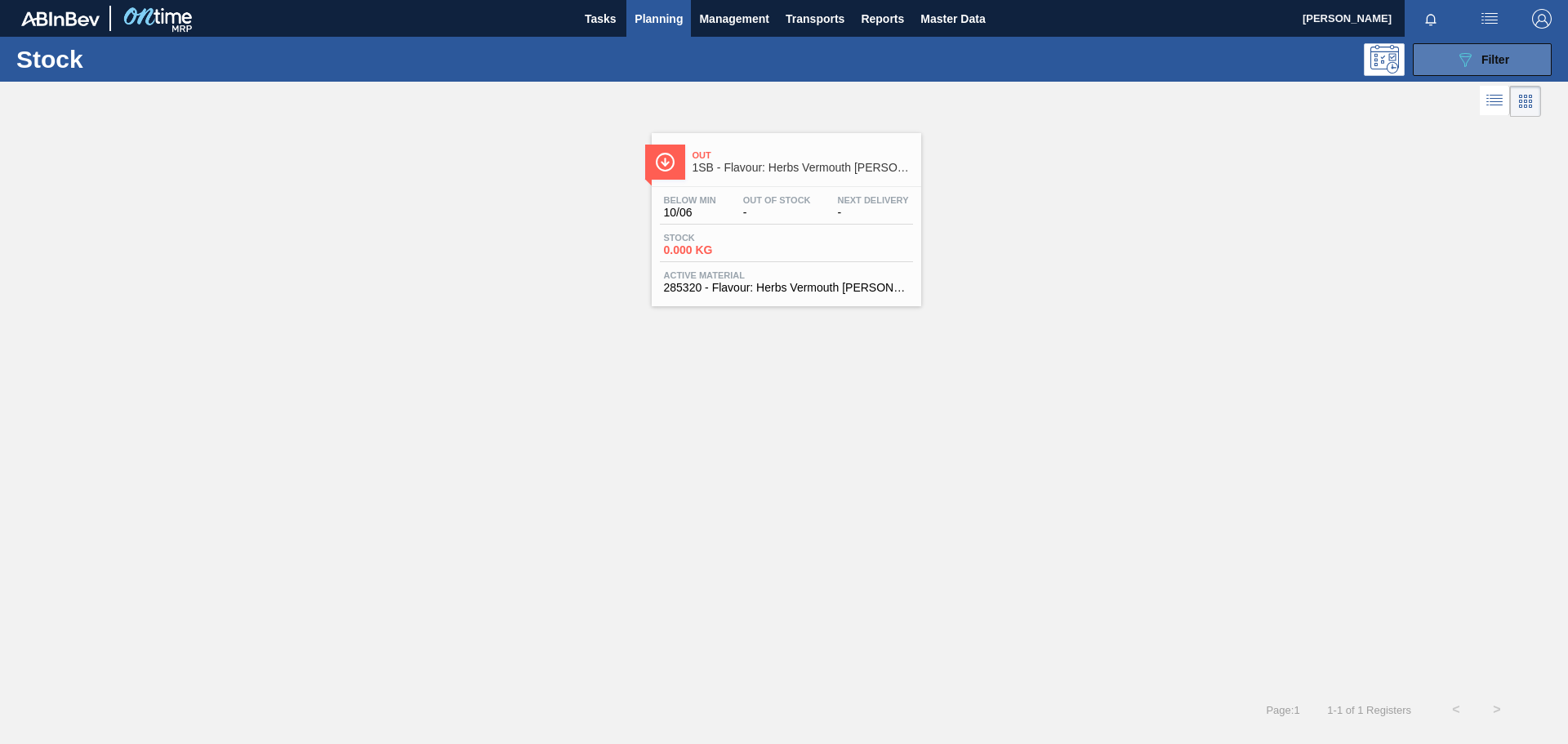
click at [1045, 62] on icon "089F7B8B-B2A5-4AFE-B5C0-19BA573D28AC" at bounding box center [1465, 59] width 19 height 19
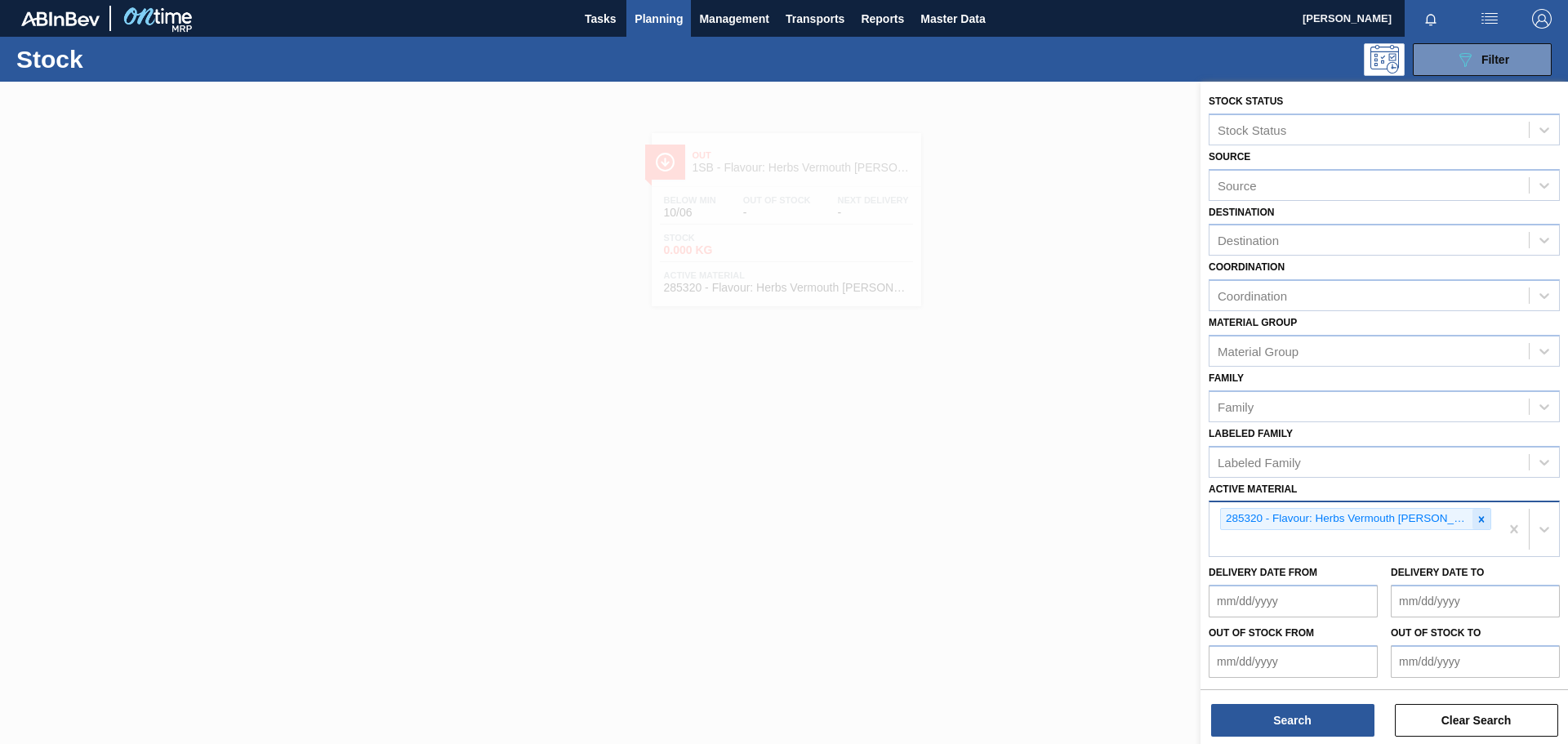
click at [1045, 515] on icon at bounding box center [1481, 519] width 12 height 12
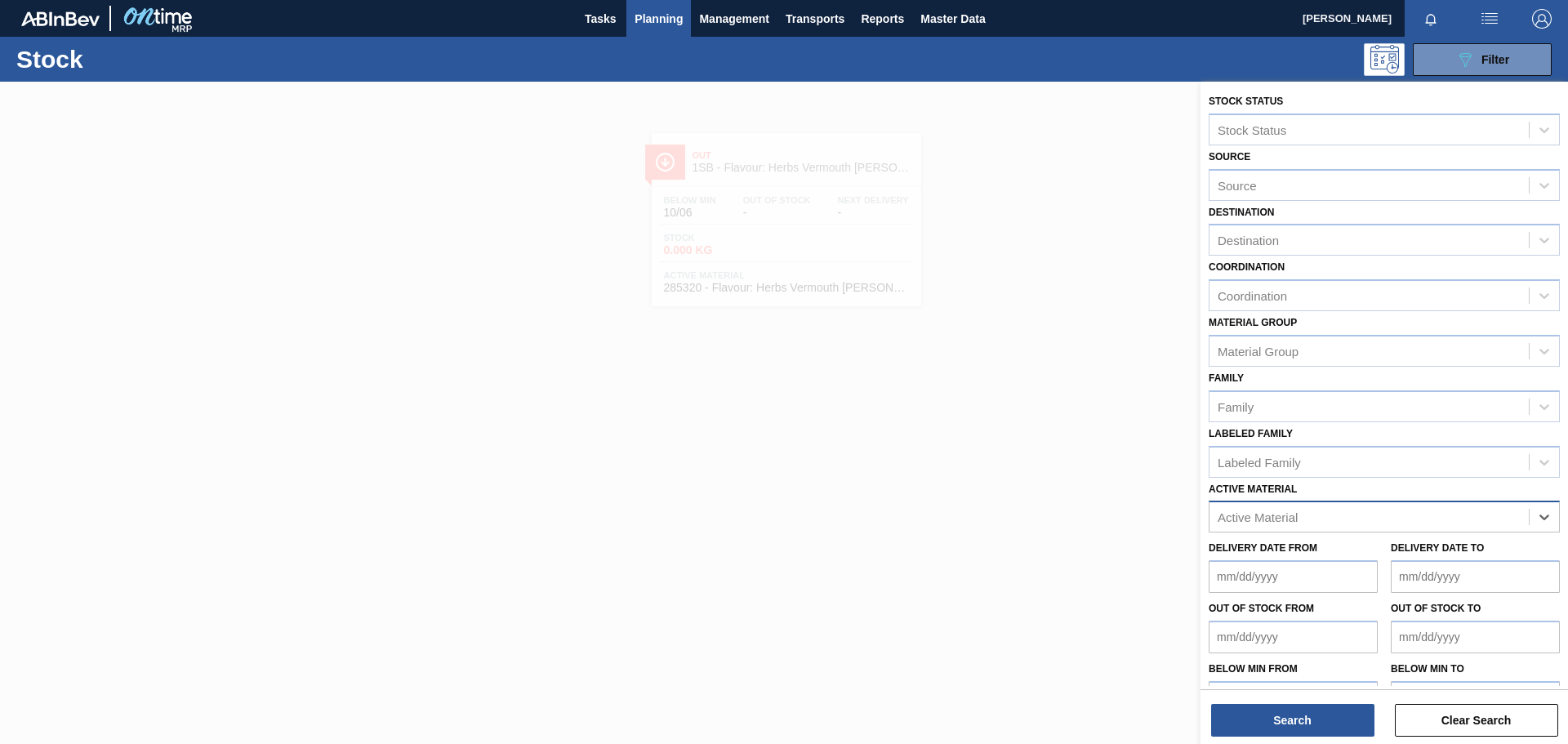
click at [1045, 515] on div "Active Material" at bounding box center [1369, 517] width 320 height 24
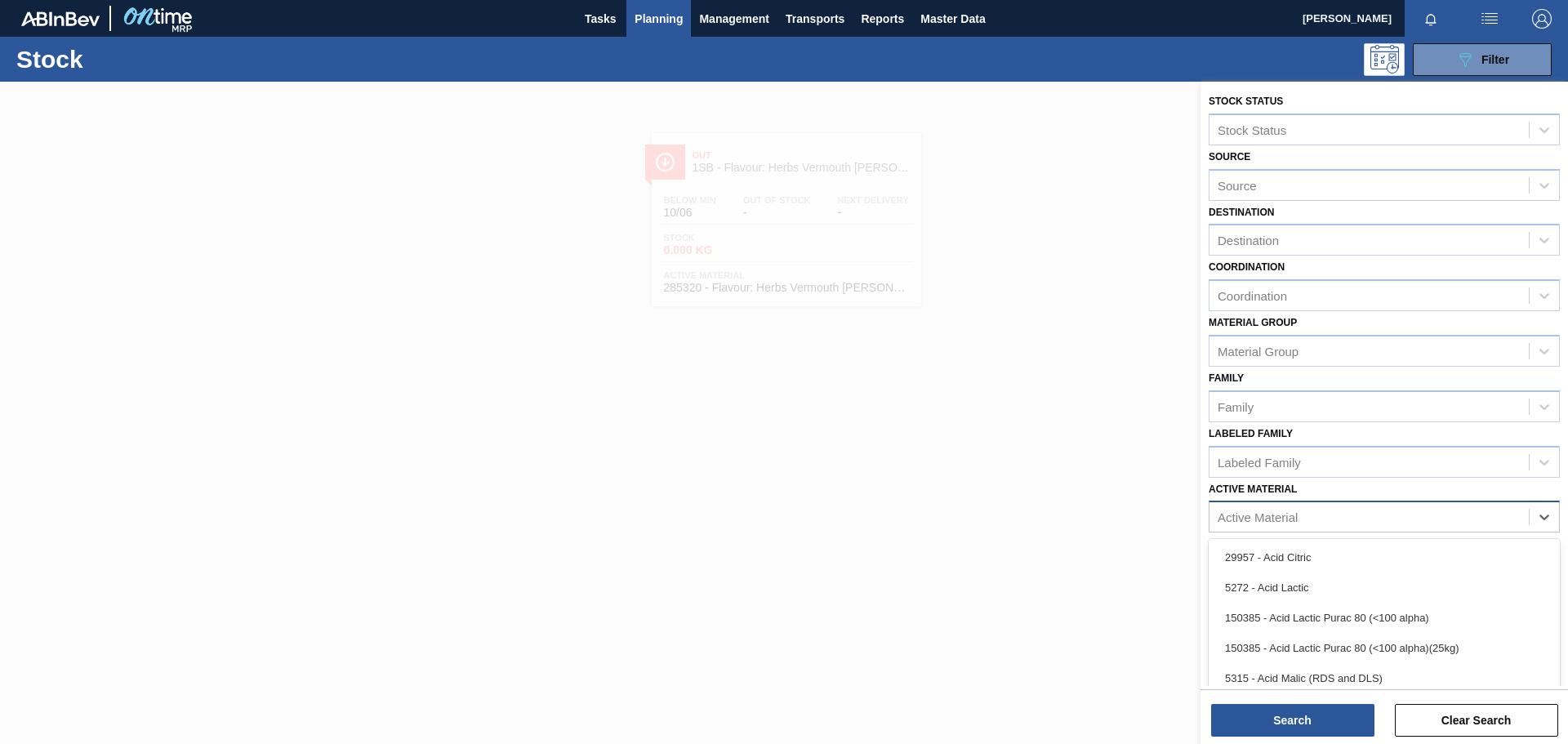
click at [1045, 515] on div "Active Material" at bounding box center [1369, 517] width 320 height 24
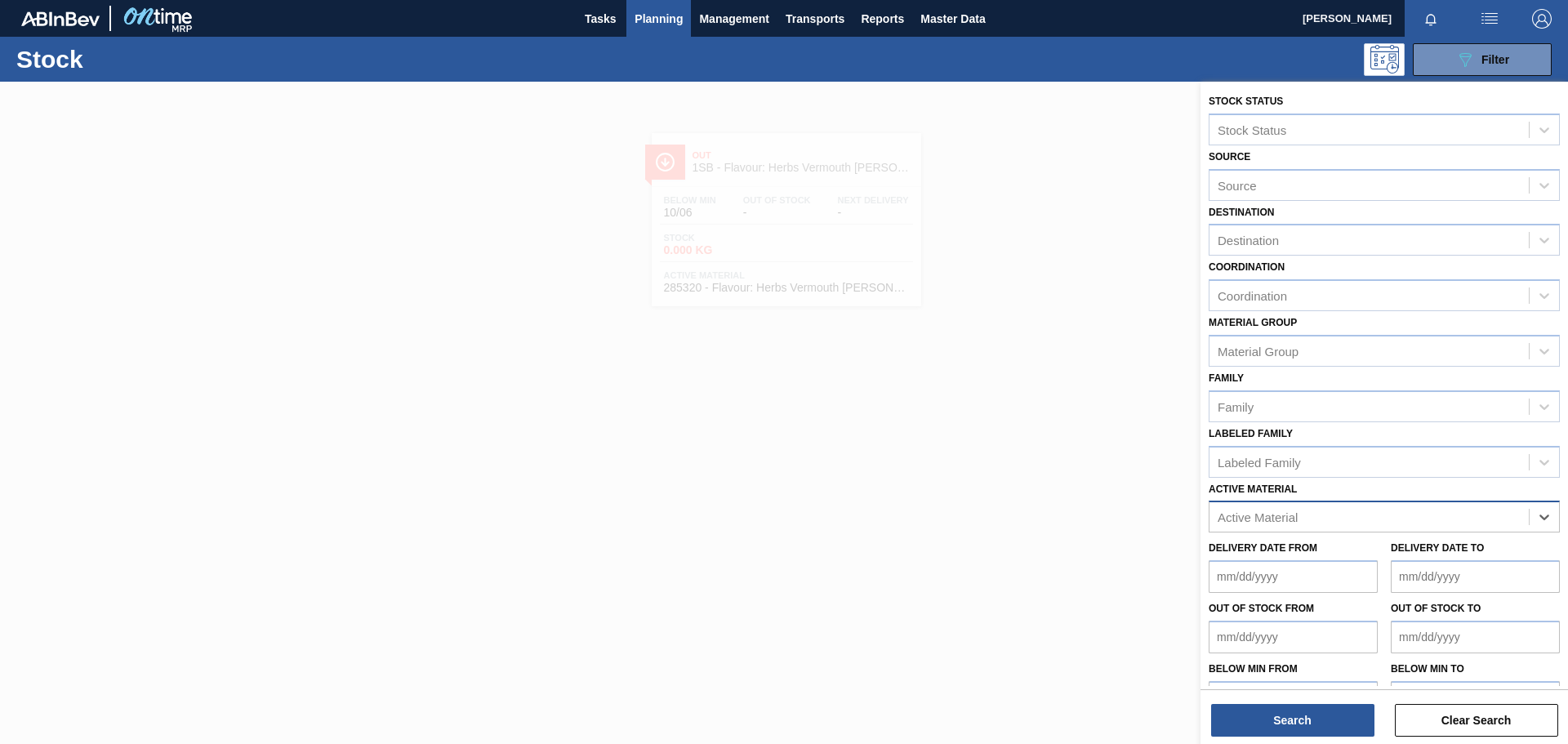
paste Material "285336"
type Material "285336"
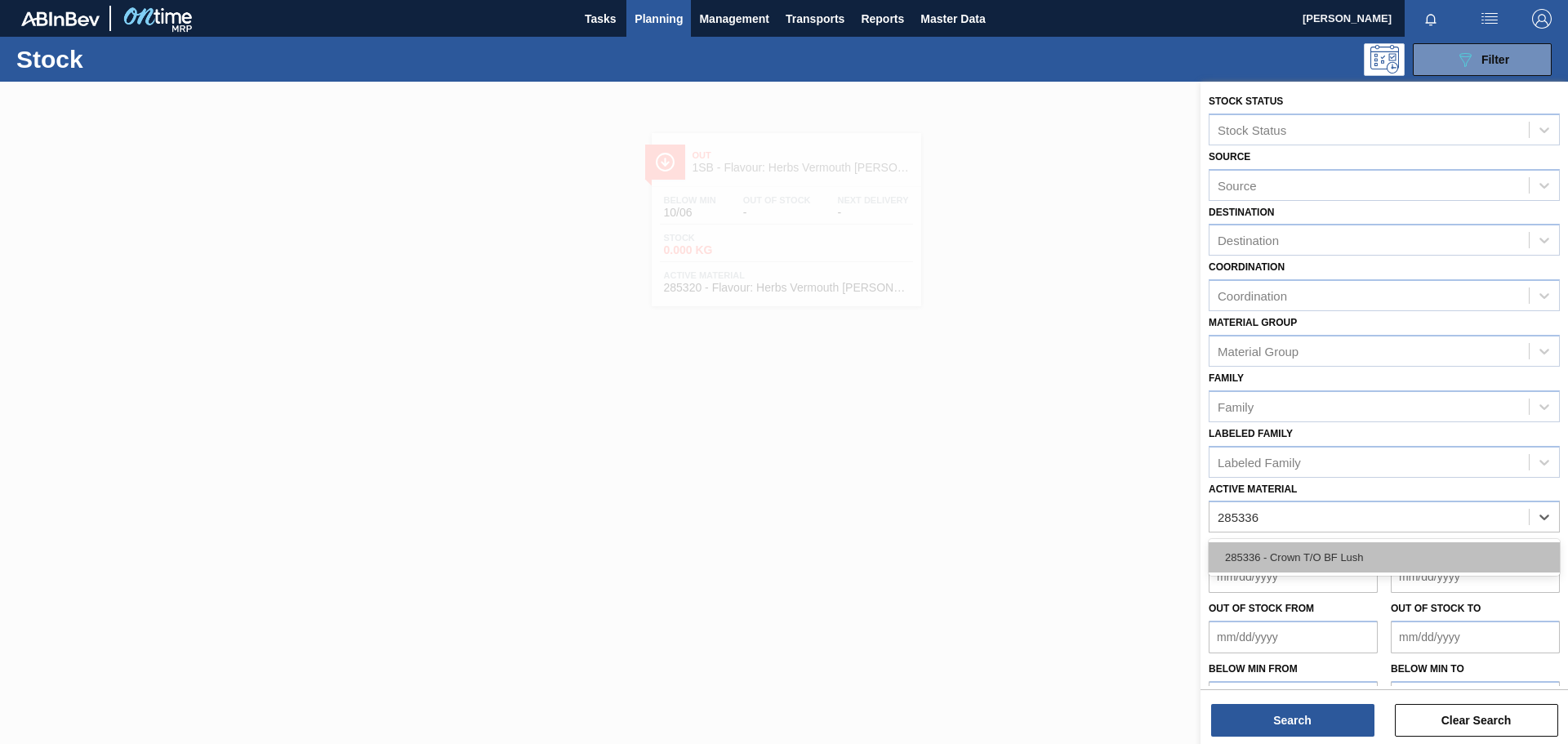
click at [1045, 515] on div "285336 - Crown T/O BF Lush" at bounding box center [1384, 558] width 351 height 30
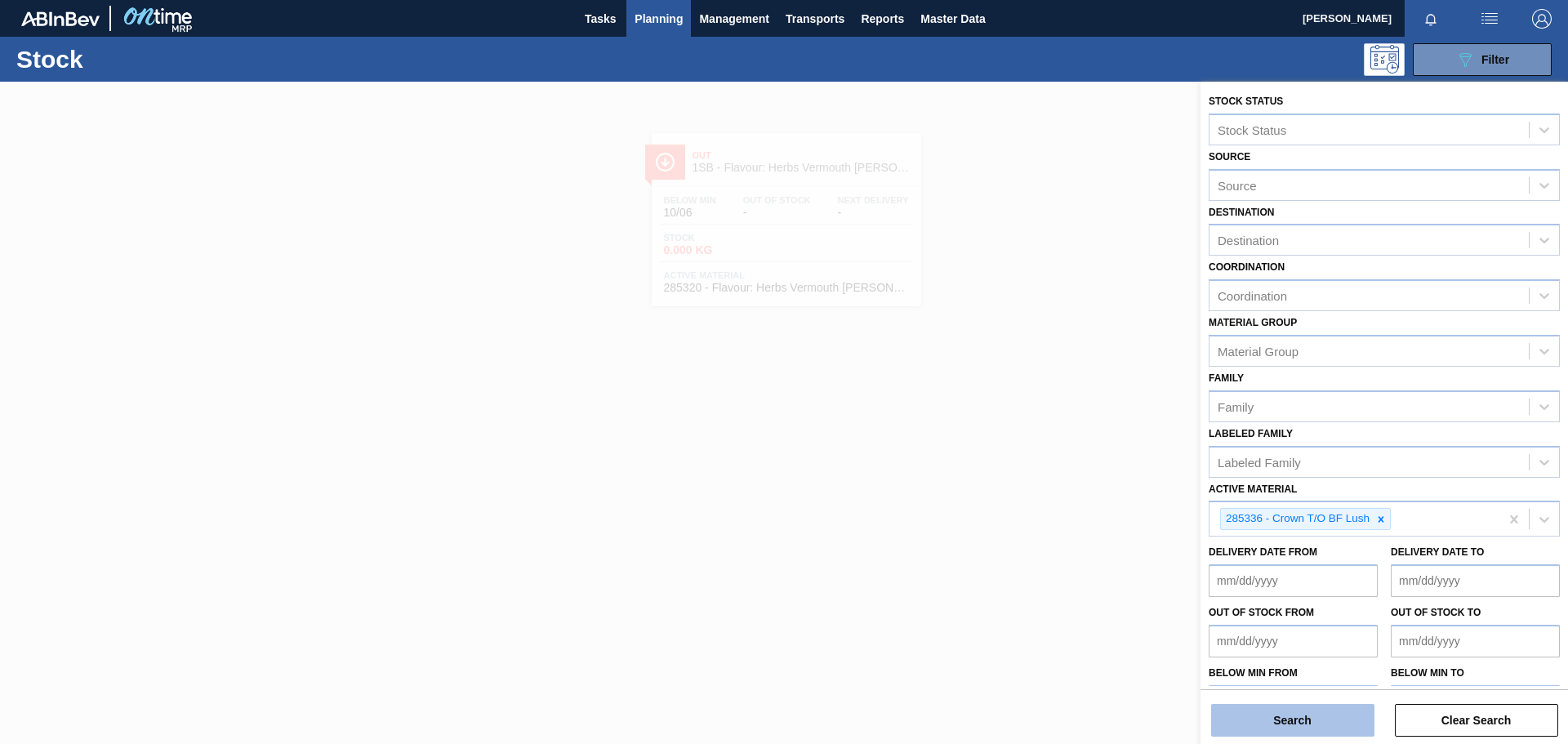
click at [1045, 515] on button "Search" at bounding box center [1293, 720] width 164 height 33
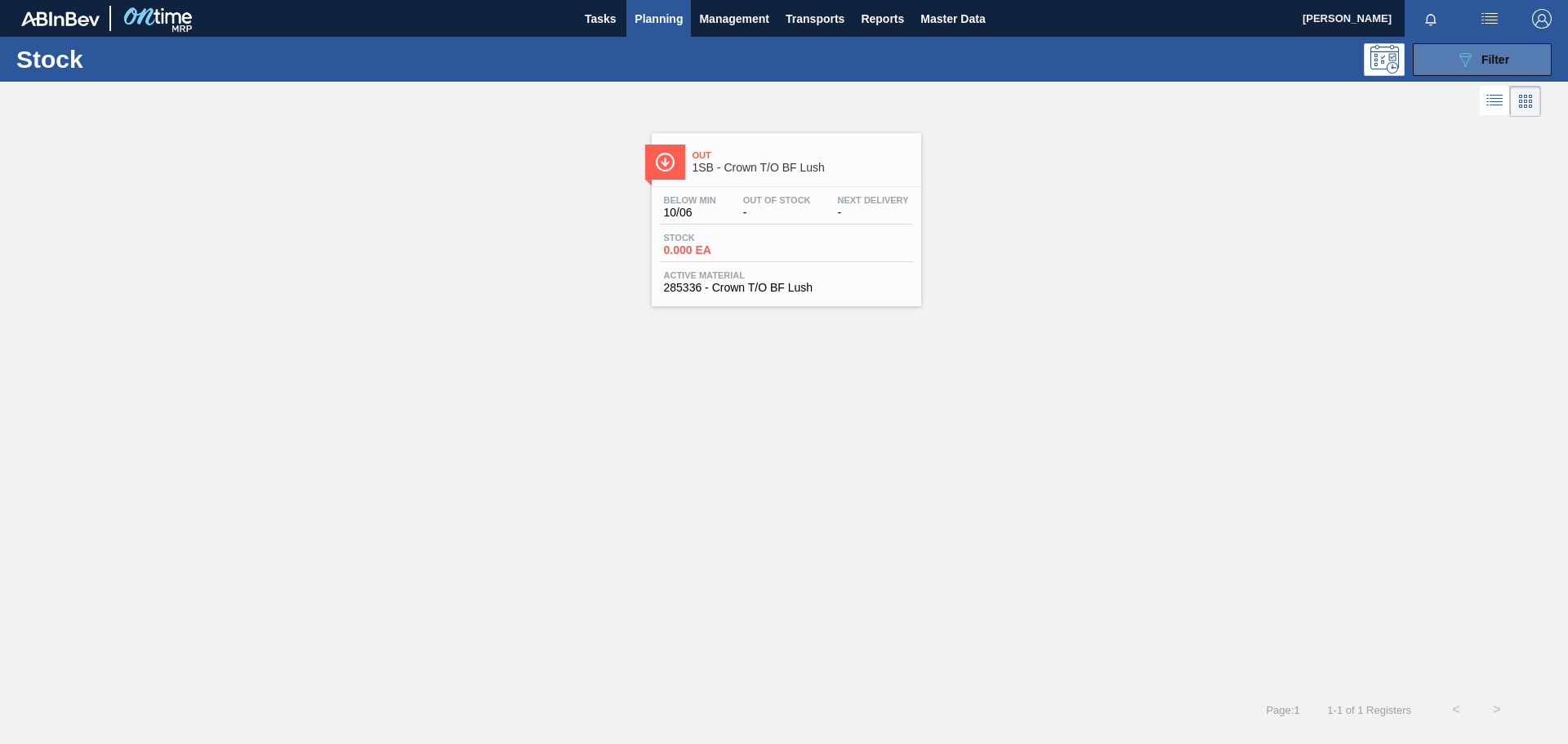
click at [1045, 58] on button "089F7B8B-B2A5-4AFE-B5C0-19BA573D28AC Filter" at bounding box center [1482, 59] width 139 height 33
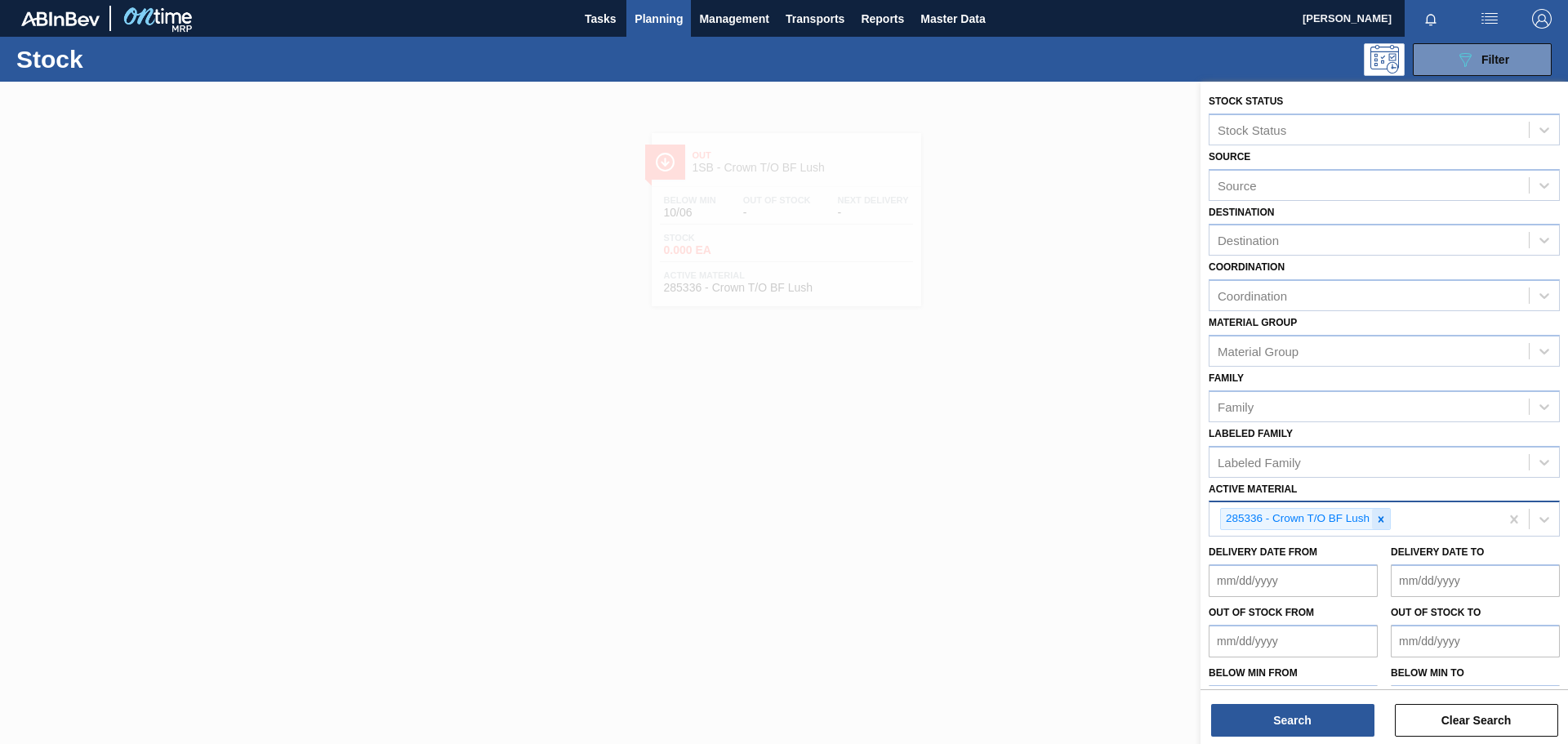
click at [1045, 515] on icon at bounding box center [1381, 519] width 12 height 12
click at [1045, 515] on div "Active Material" at bounding box center [1257, 518] width 80 height 14
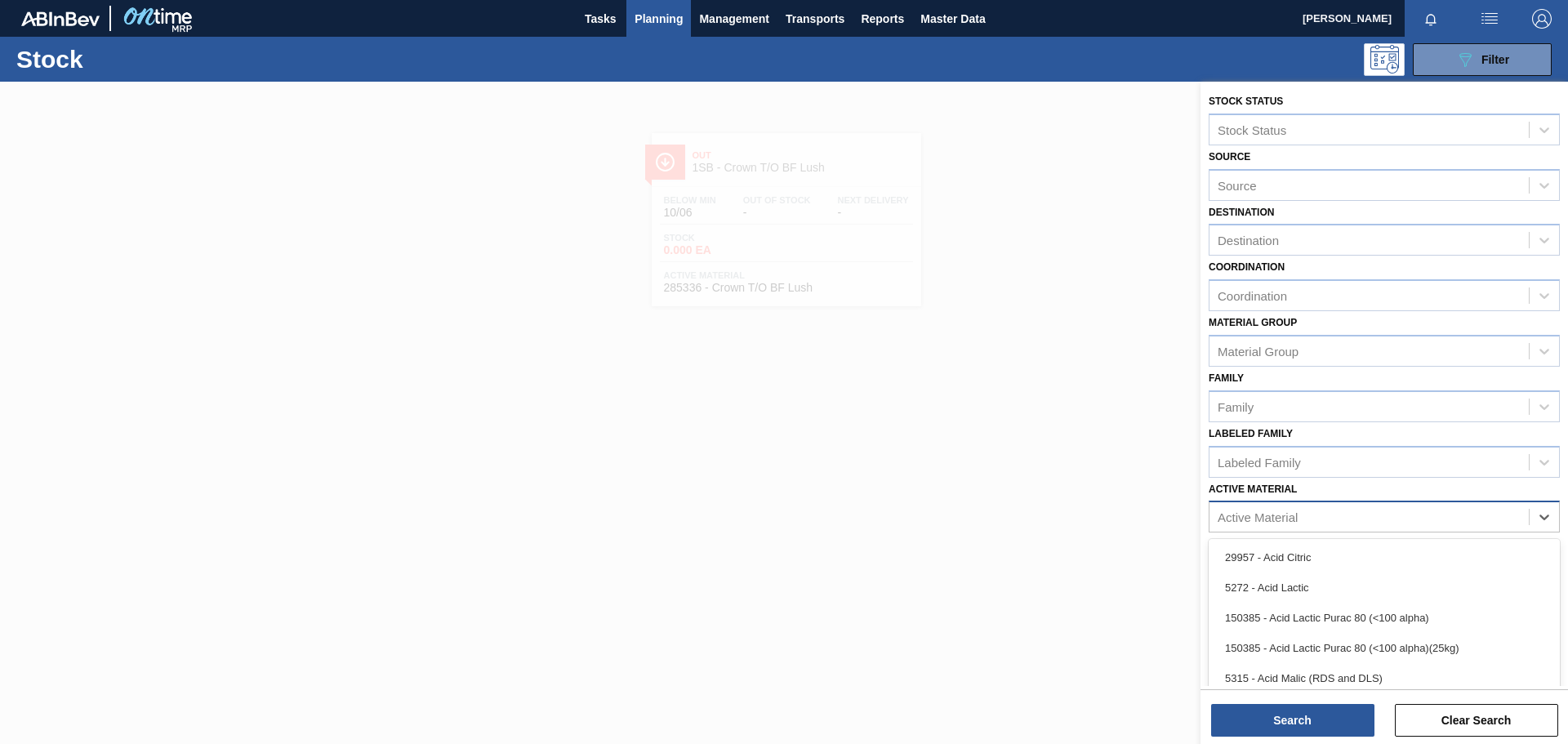
paste Material "285337"
type Material "285337"
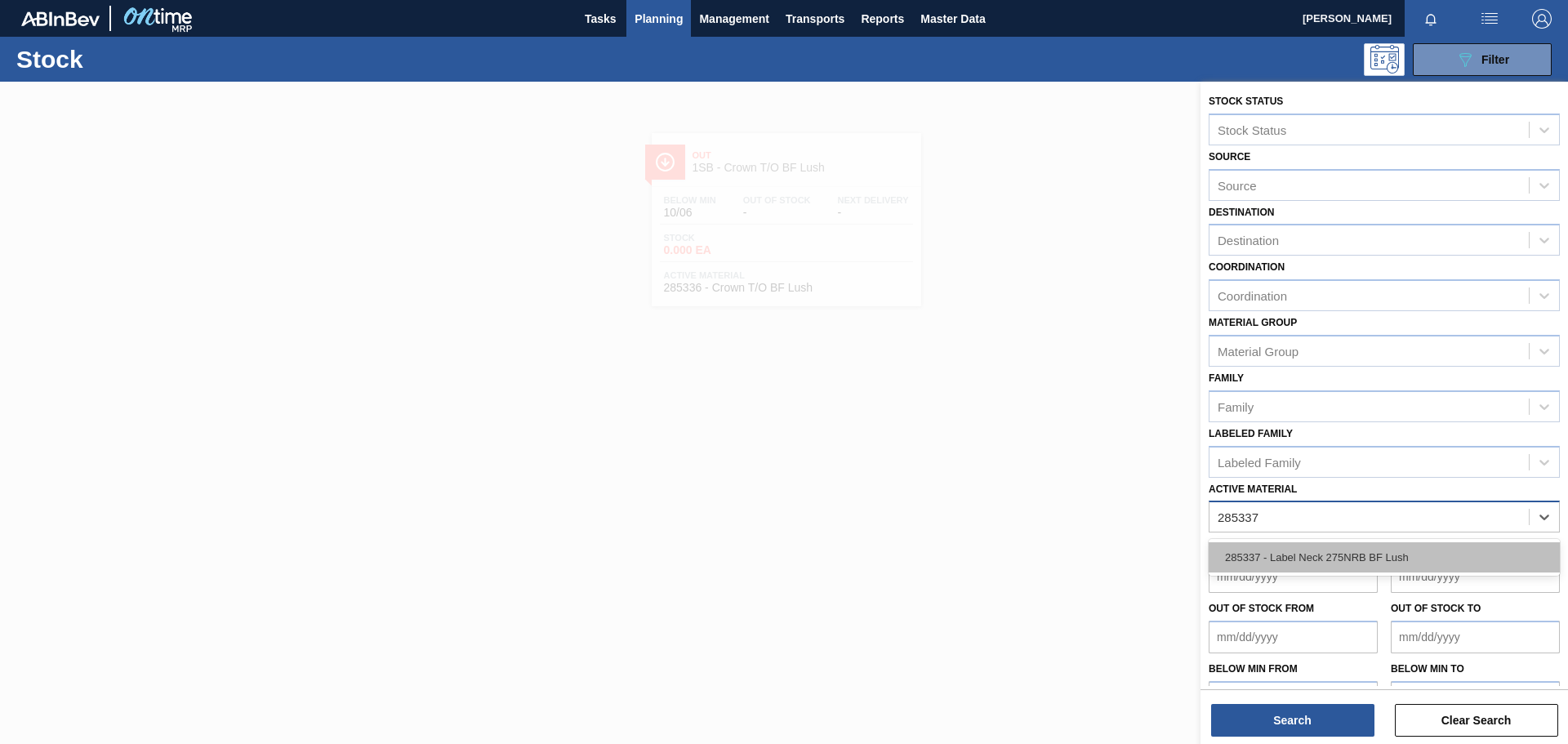
click at [1045, 515] on div "285337 - Label Neck 275NRB BF Lush" at bounding box center [1384, 558] width 351 height 30
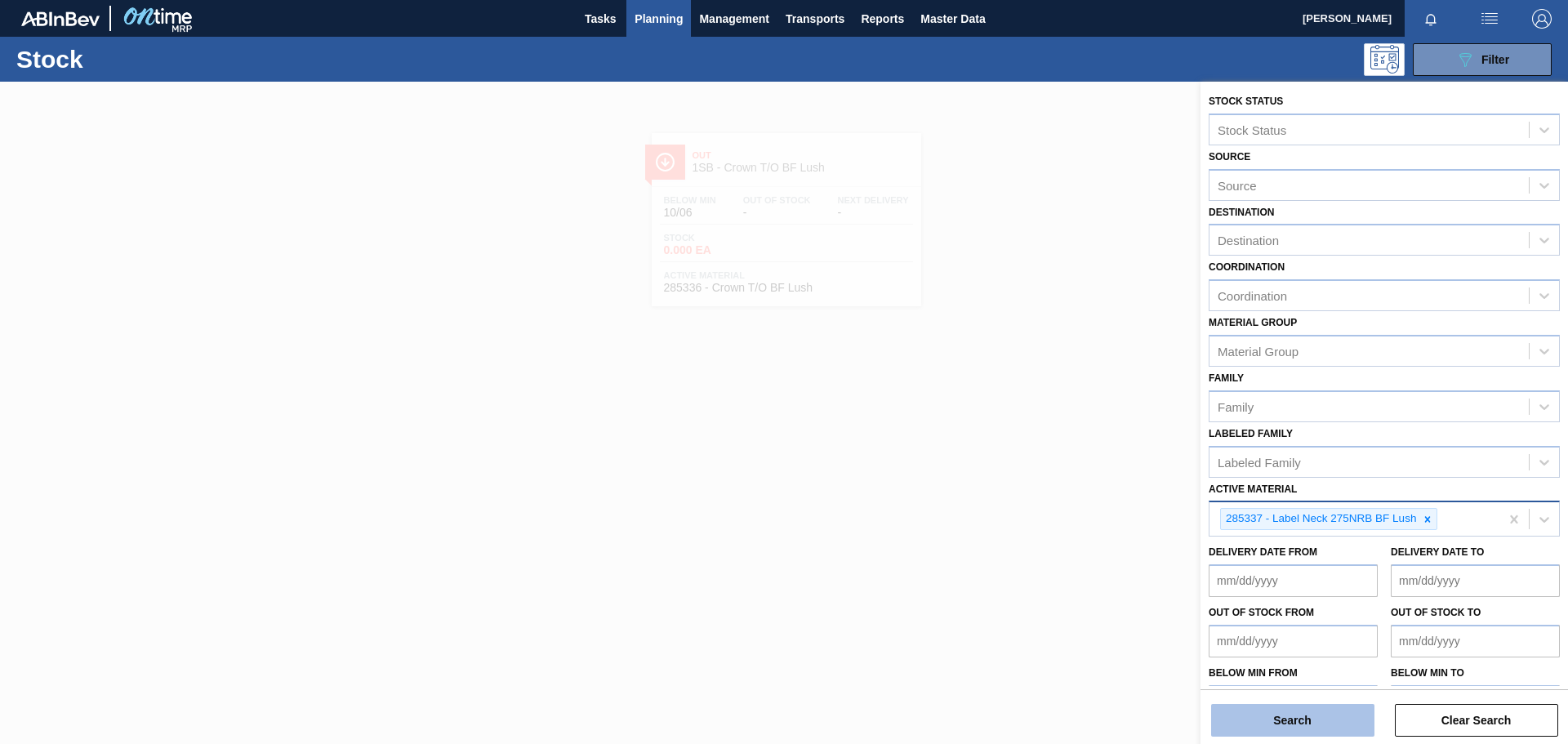
click at [1045, 515] on button "Search" at bounding box center [1293, 720] width 164 height 33
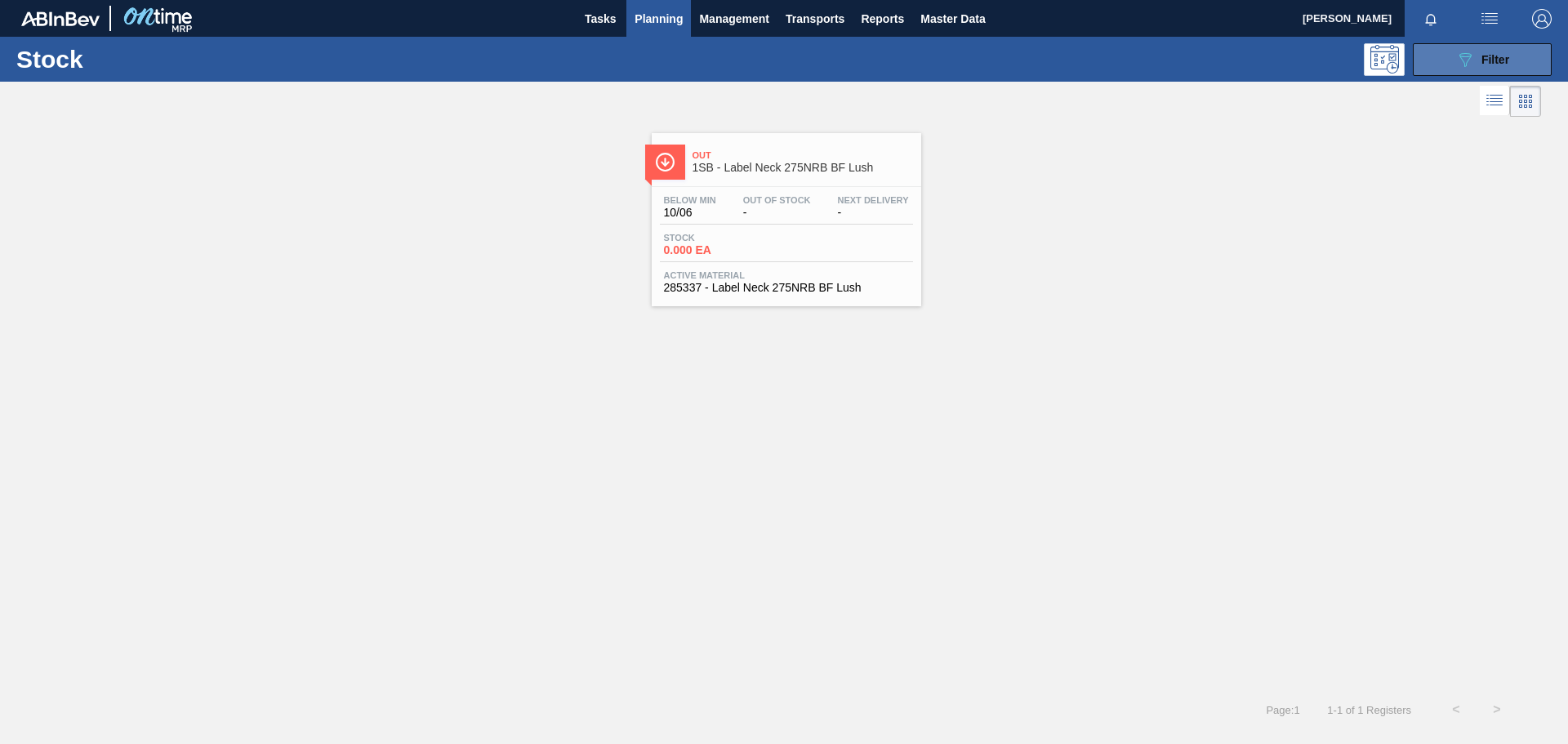
click at [1045, 58] on icon "089F7B8B-B2A5-4AFE-B5C0-19BA573D28AC" at bounding box center [1465, 59] width 19 height 19
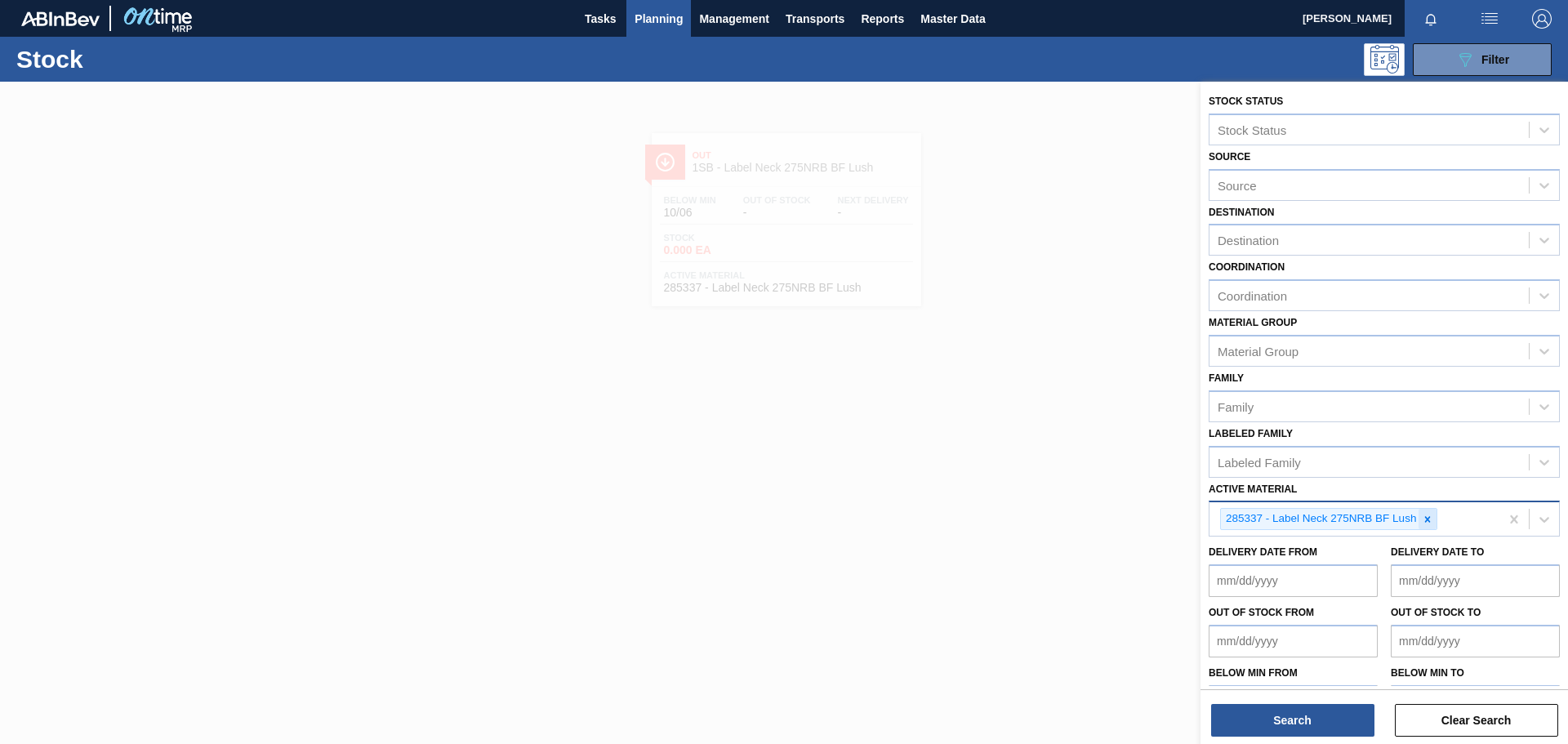
click at [1045, 515] on icon at bounding box center [1427, 519] width 12 height 12
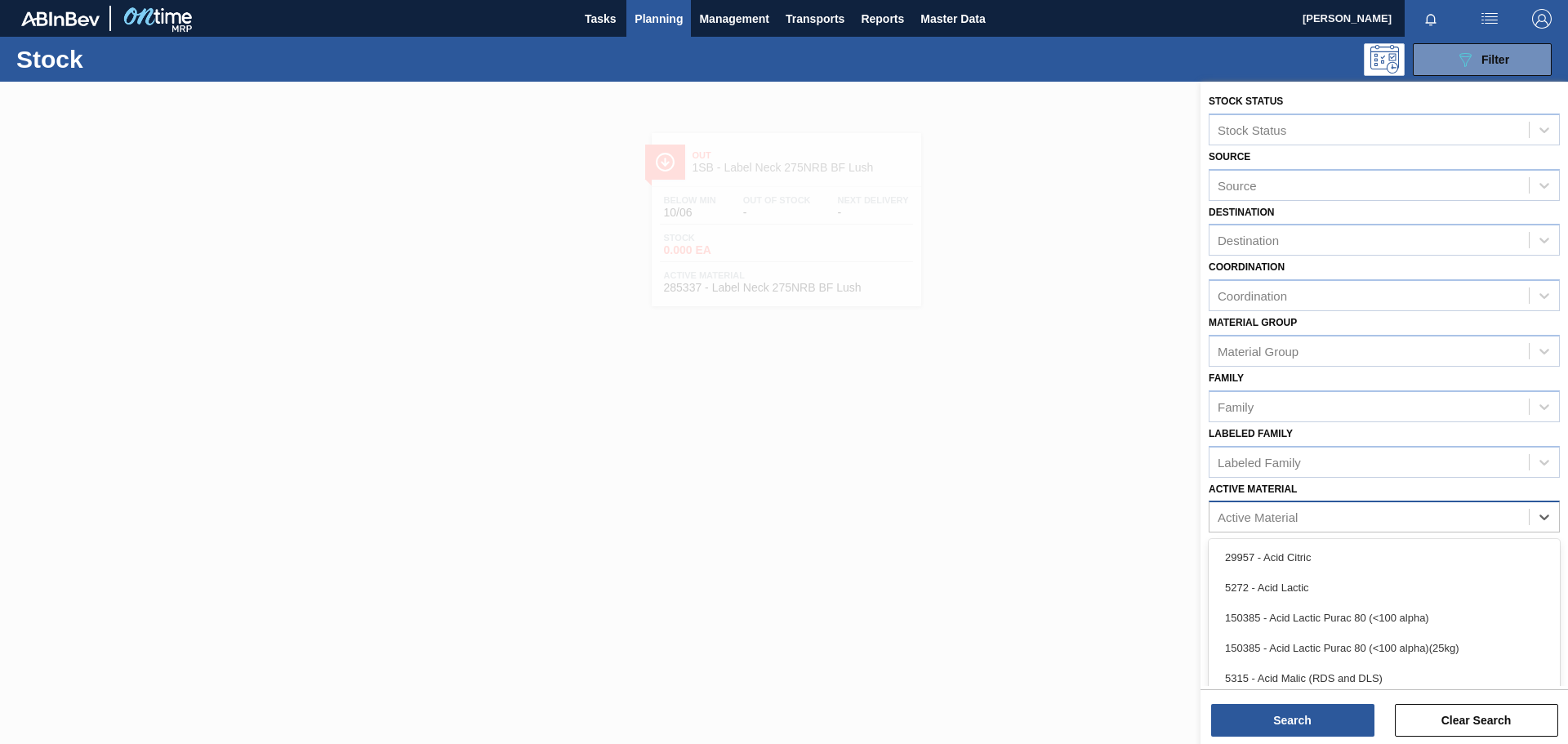
click at [1045, 515] on div "Active Material" at bounding box center [1257, 518] width 80 height 14
paste Material "285338"
type Material "285338"
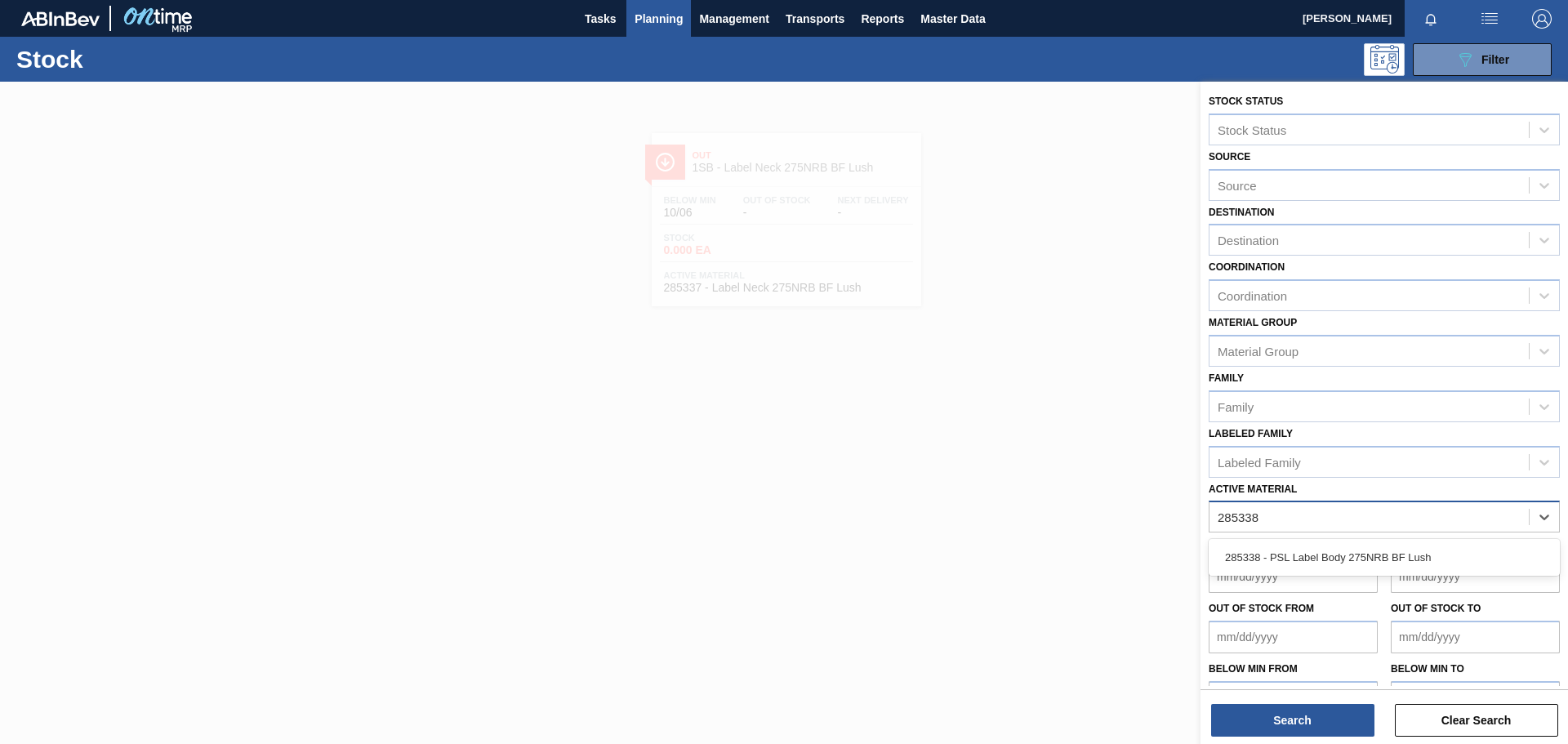
drag, startPoint x: 1332, startPoint y: 560, endPoint x: 1327, endPoint y: 573, distance: 13.9
click at [1045, 515] on div "285338 - PSL Label Body 275NRB BF Lush" at bounding box center [1384, 558] width 351 height 30
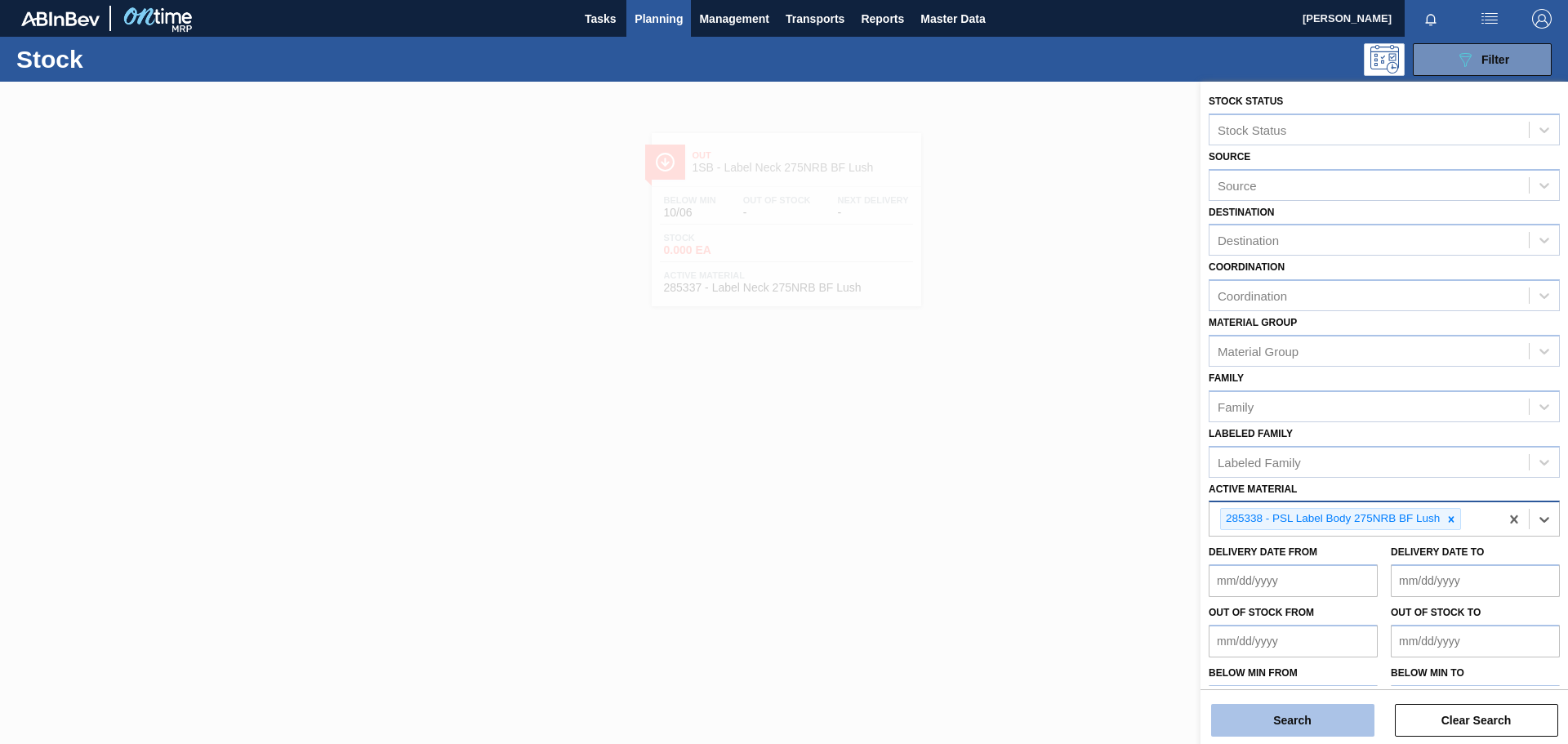
click at [1045, 515] on button "Search" at bounding box center [1293, 720] width 164 height 33
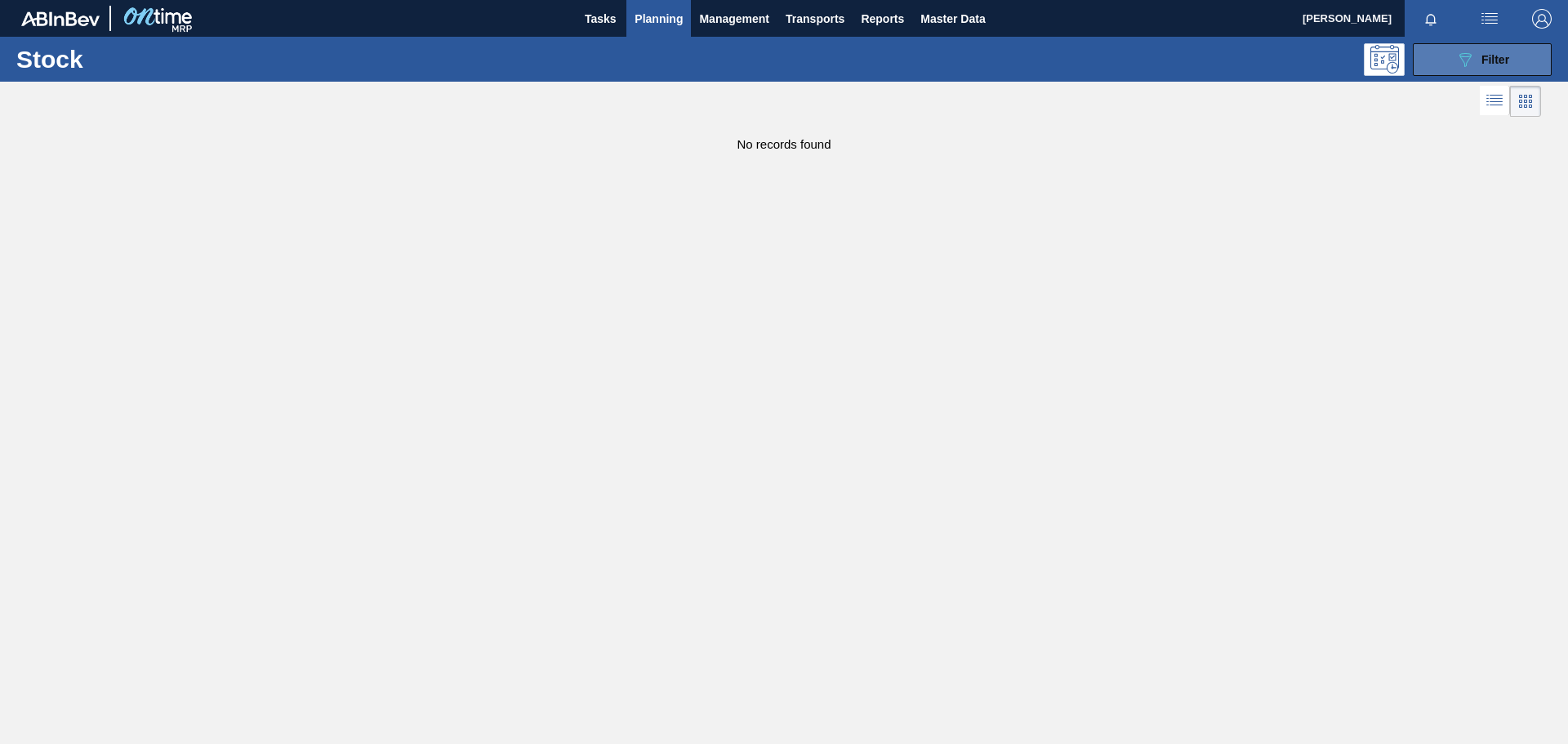
click at [1045, 56] on span "Filter" at bounding box center [1495, 59] width 27 height 13
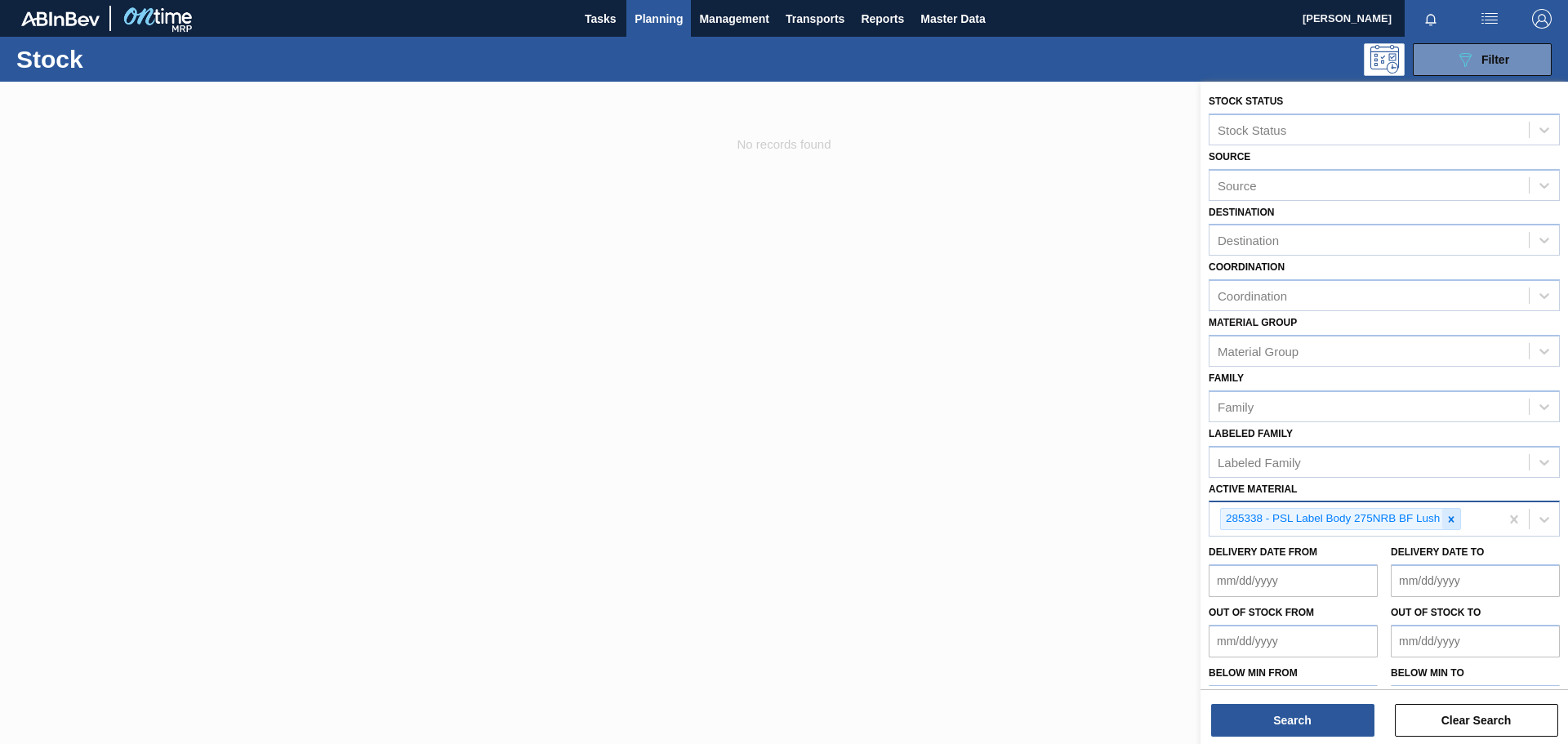
click at [1045, 515] on icon at bounding box center [1451, 519] width 12 height 12
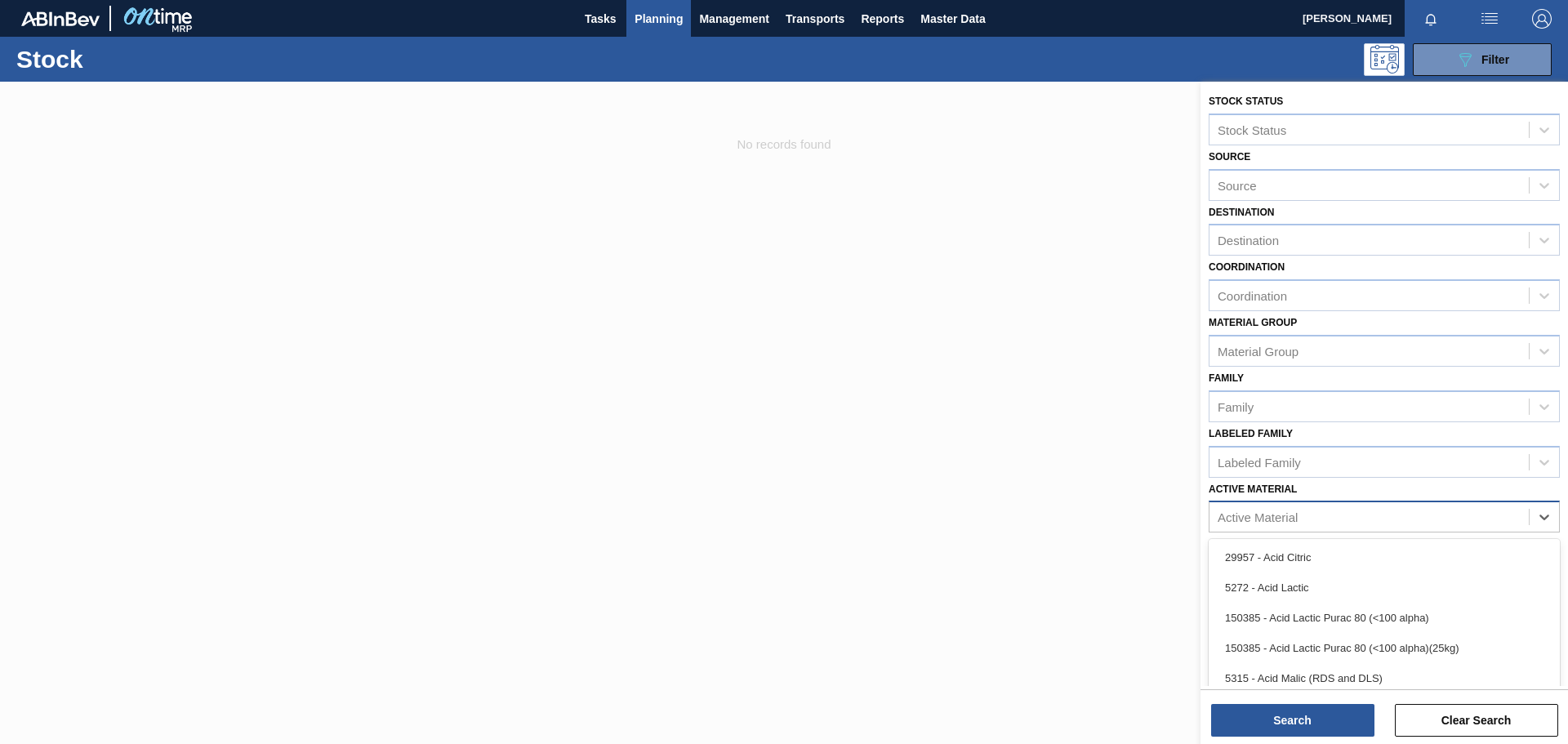
click at [1045, 515] on div "Active Material" at bounding box center [1257, 518] width 80 height 14
paste Material "285338"
type Material "285338"
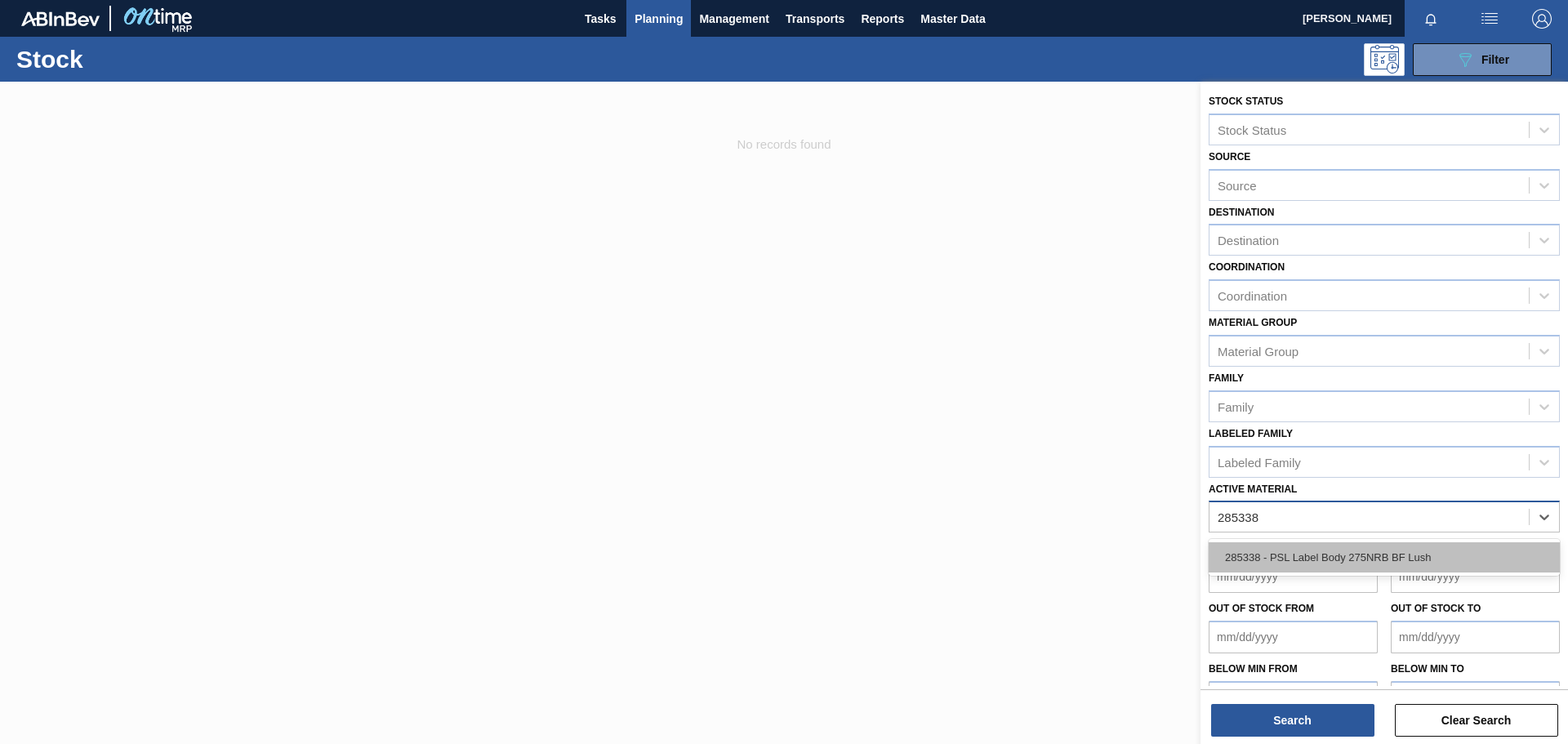
click at [1045, 515] on div "285338 - PSL Label Body 275NRB BF Lush" at bounding box center [1384, 558] width 351 height 30
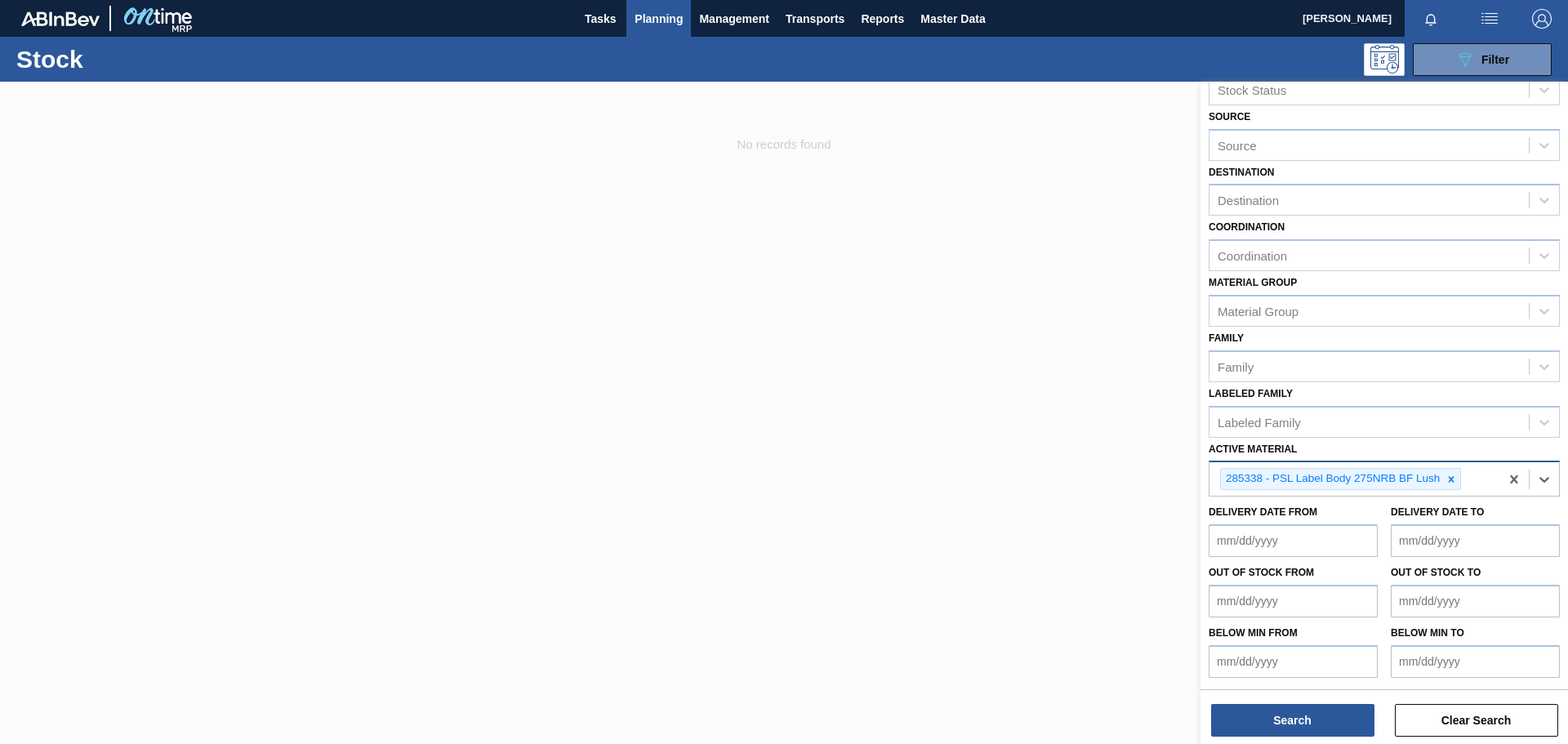
scroll to position [40, 0]
click at [1045, 515] on button "Search" at bounding box center [1293, 720] width 164 height 33
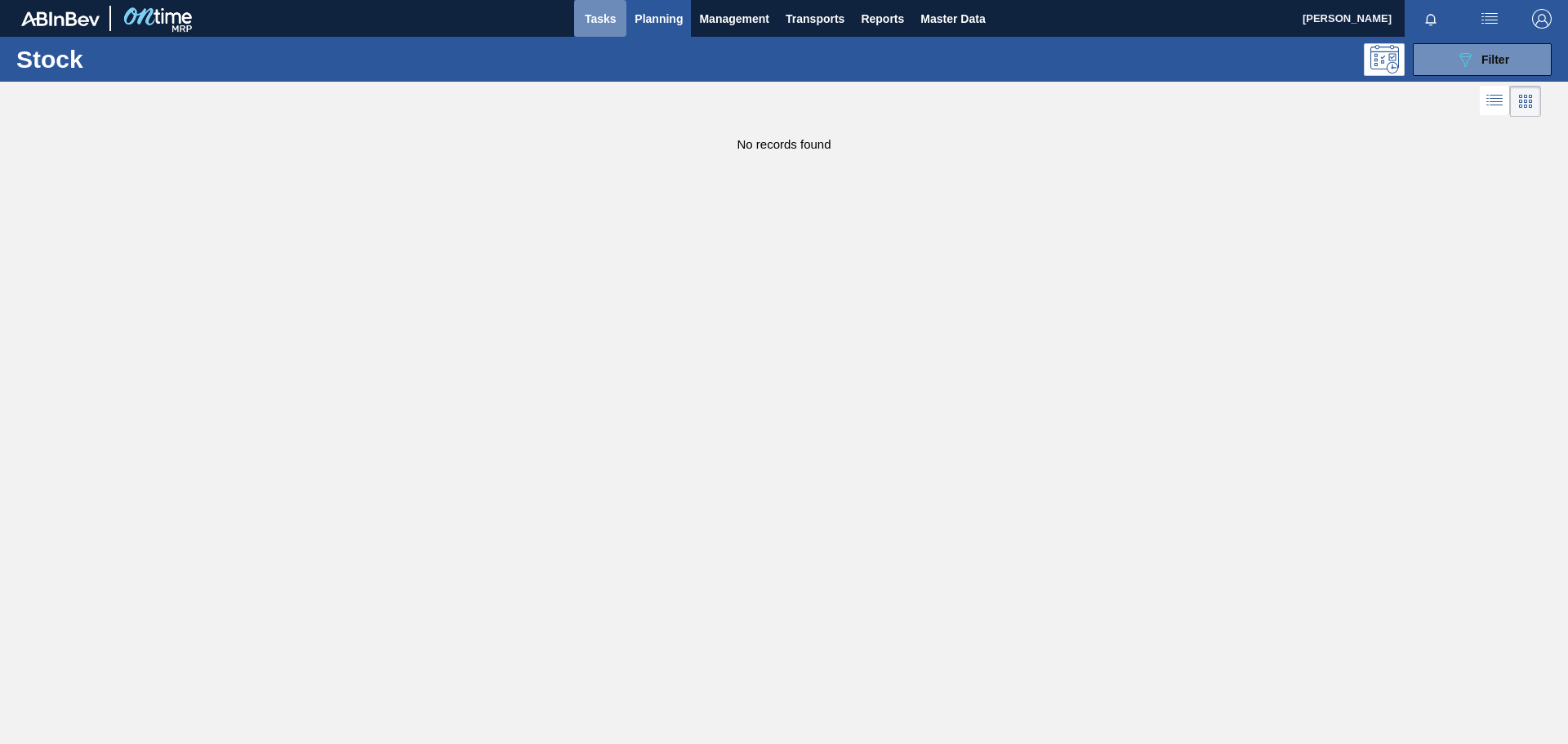
click at [596, 17] on span "Tasks" at bounding box center [600, 19] width 36 height 19
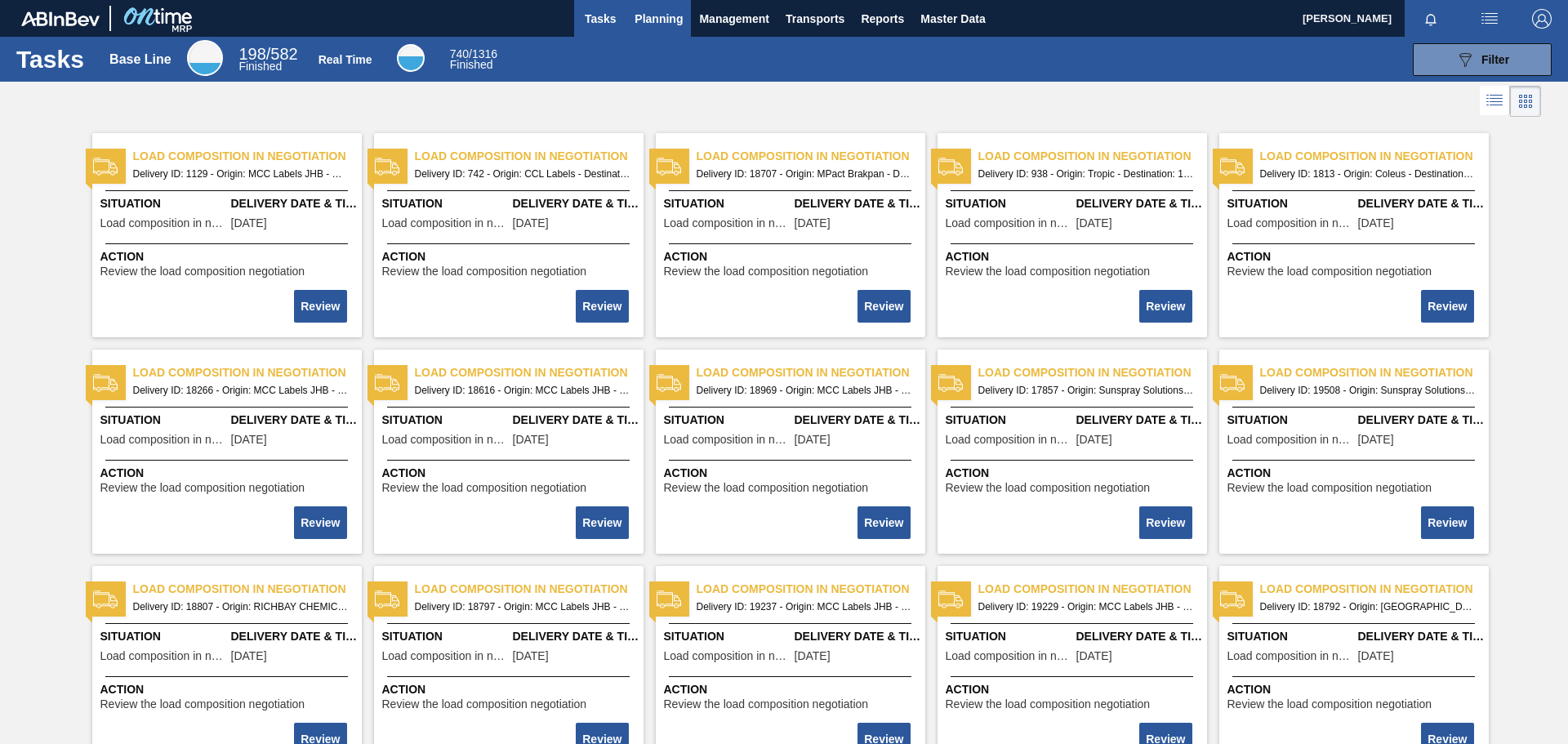
click at [637, 19] on span "Planning" at bounding box center [659, 19] width 48 height 19
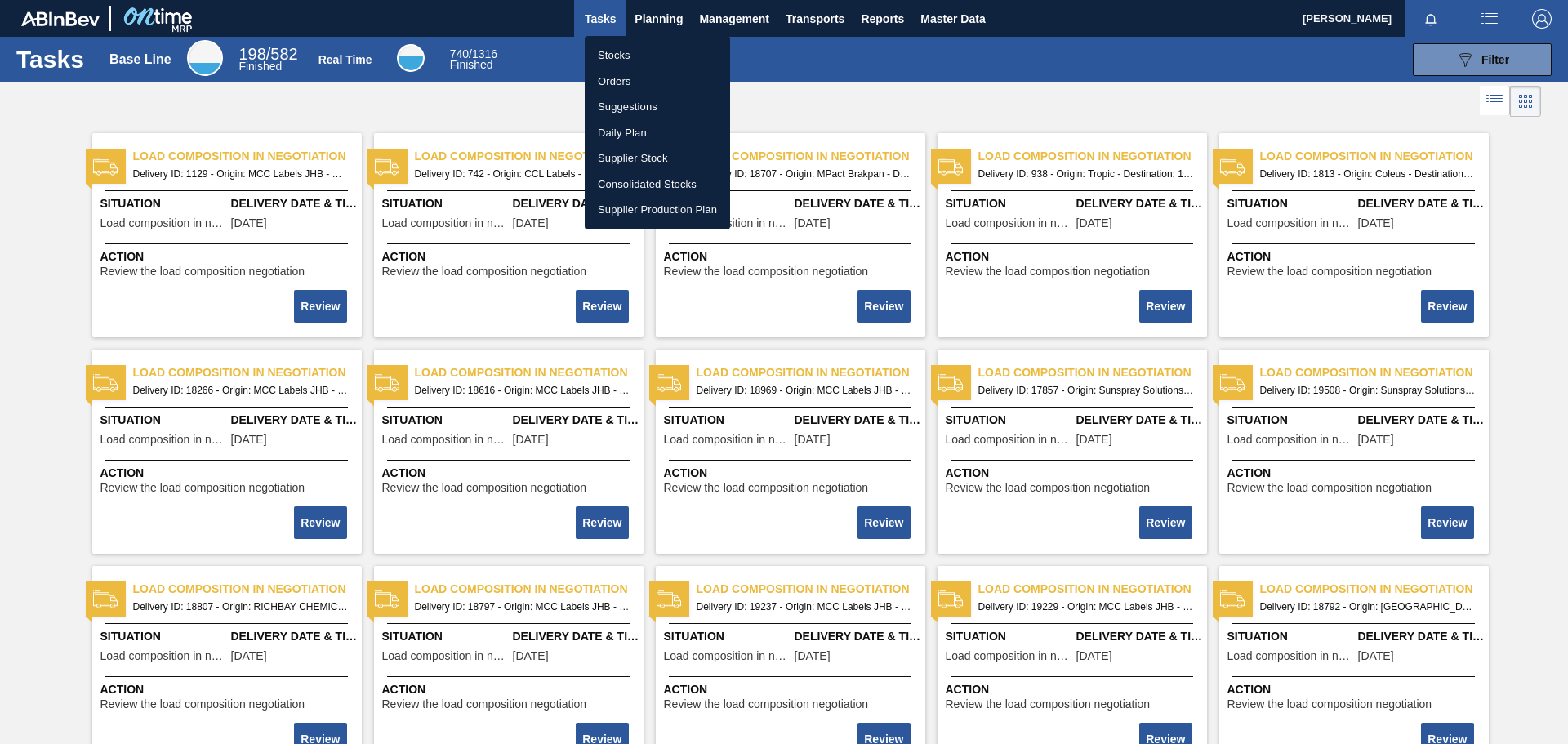
click at [963, 18] on div at bounding box center [784, 372] width 1568 height 744
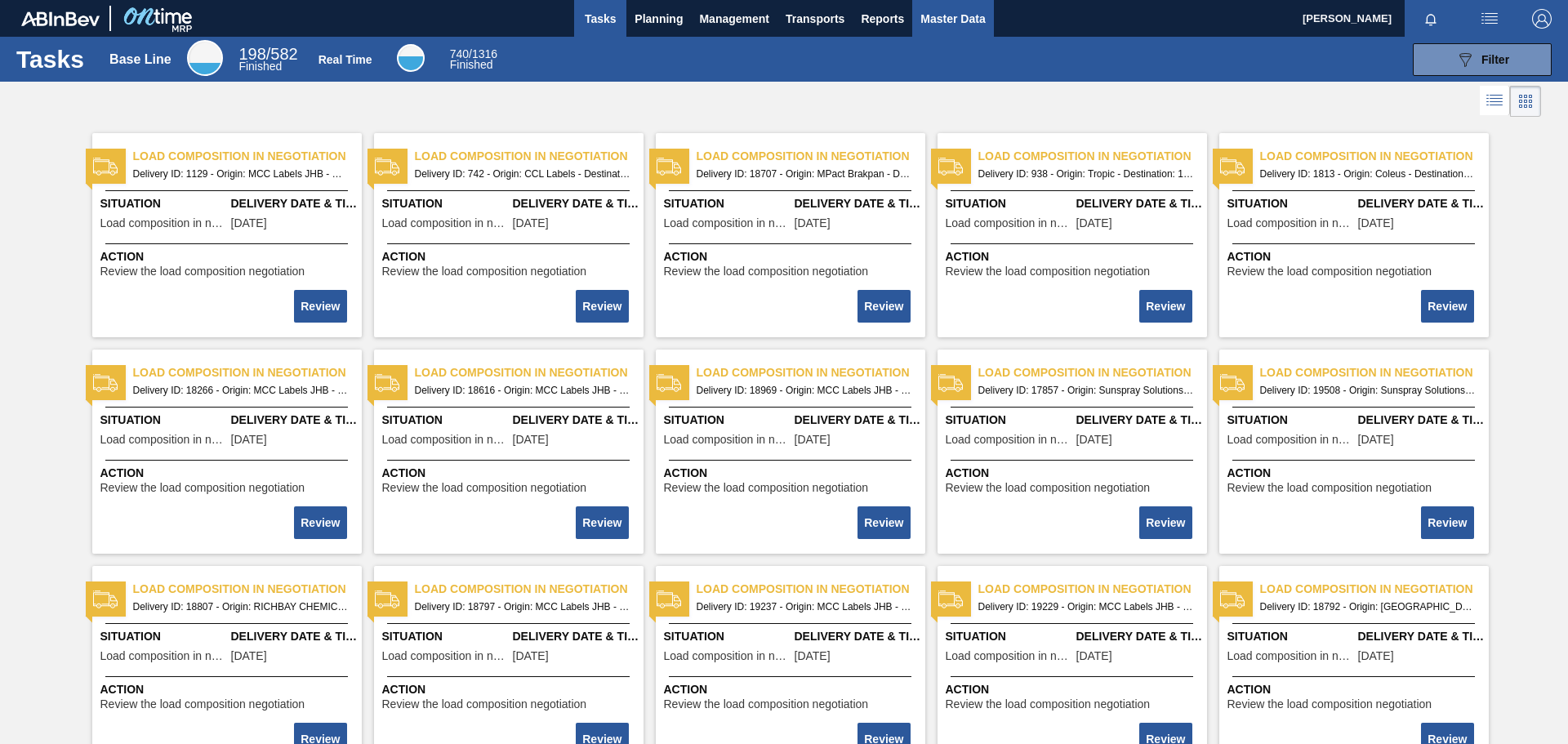
click at [963, 18] on span "Master Data" at bounding box center [953, 19] width 65 height 19
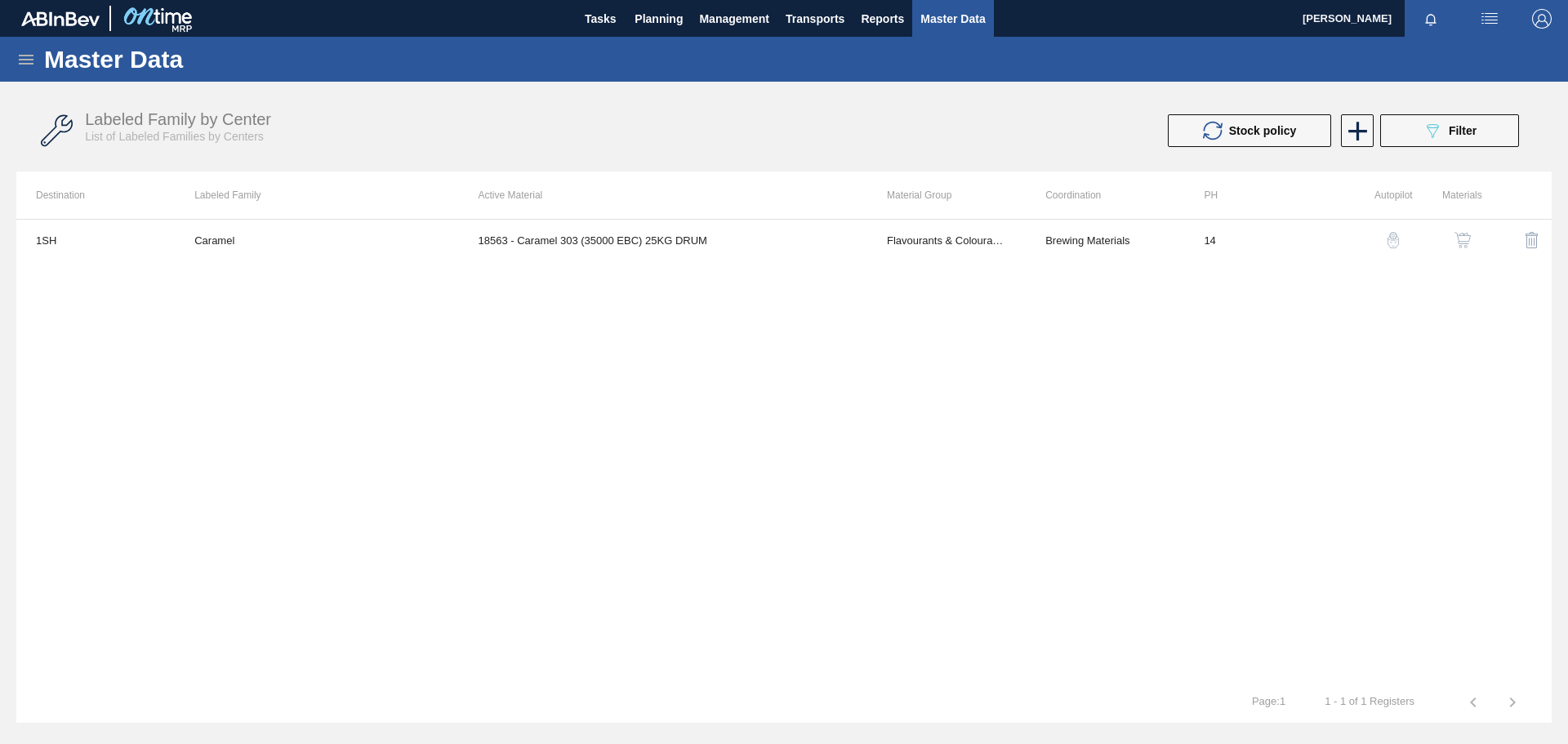
click at [17, 58] on icon at bounding box center [26, 59] width 19 height 19
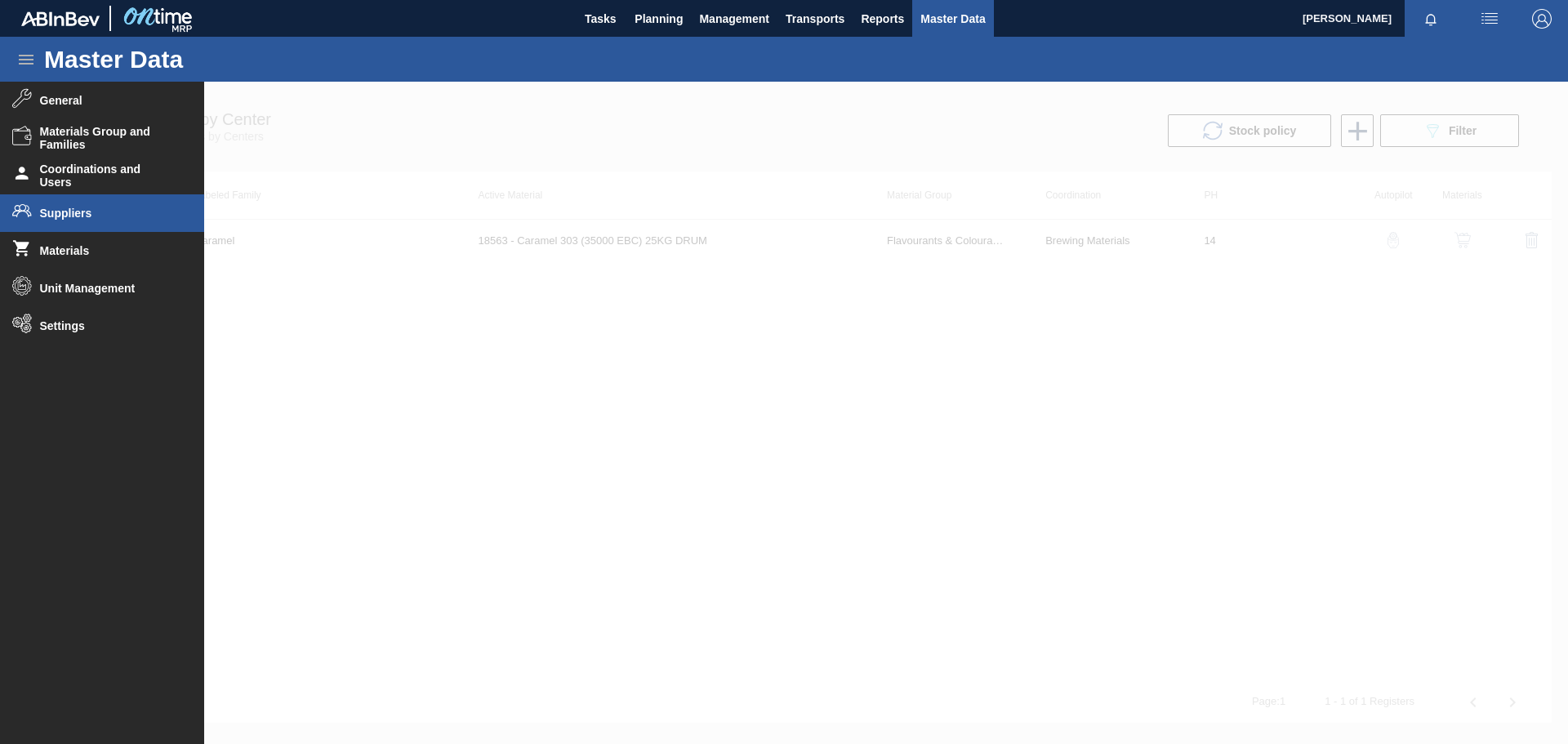
click at [86, 213] on span "Suppliers" at bounding box center [107, 213] width 135 height 13
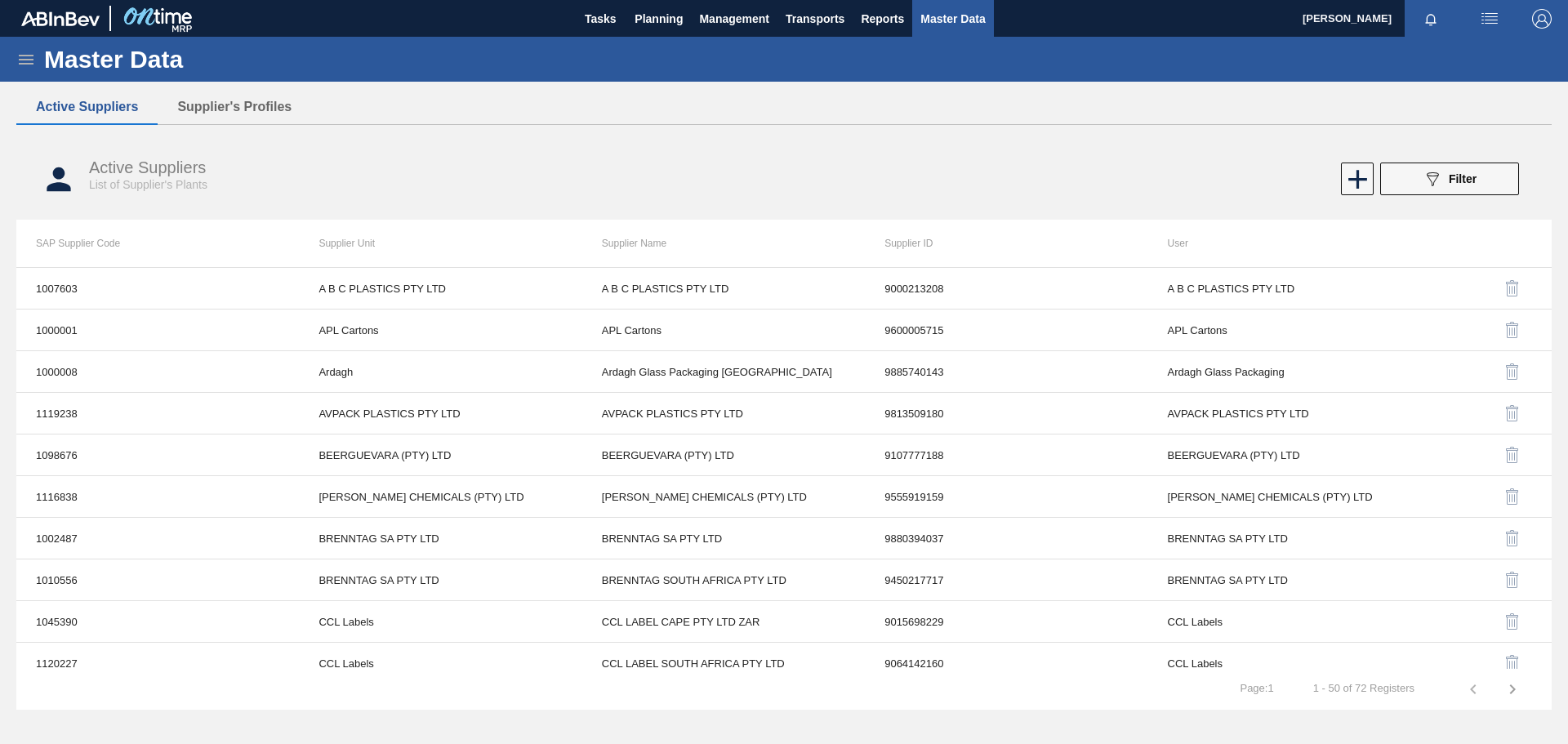
click at [33, 52] on icon at bounding box center [26, 59] width 19 height 19
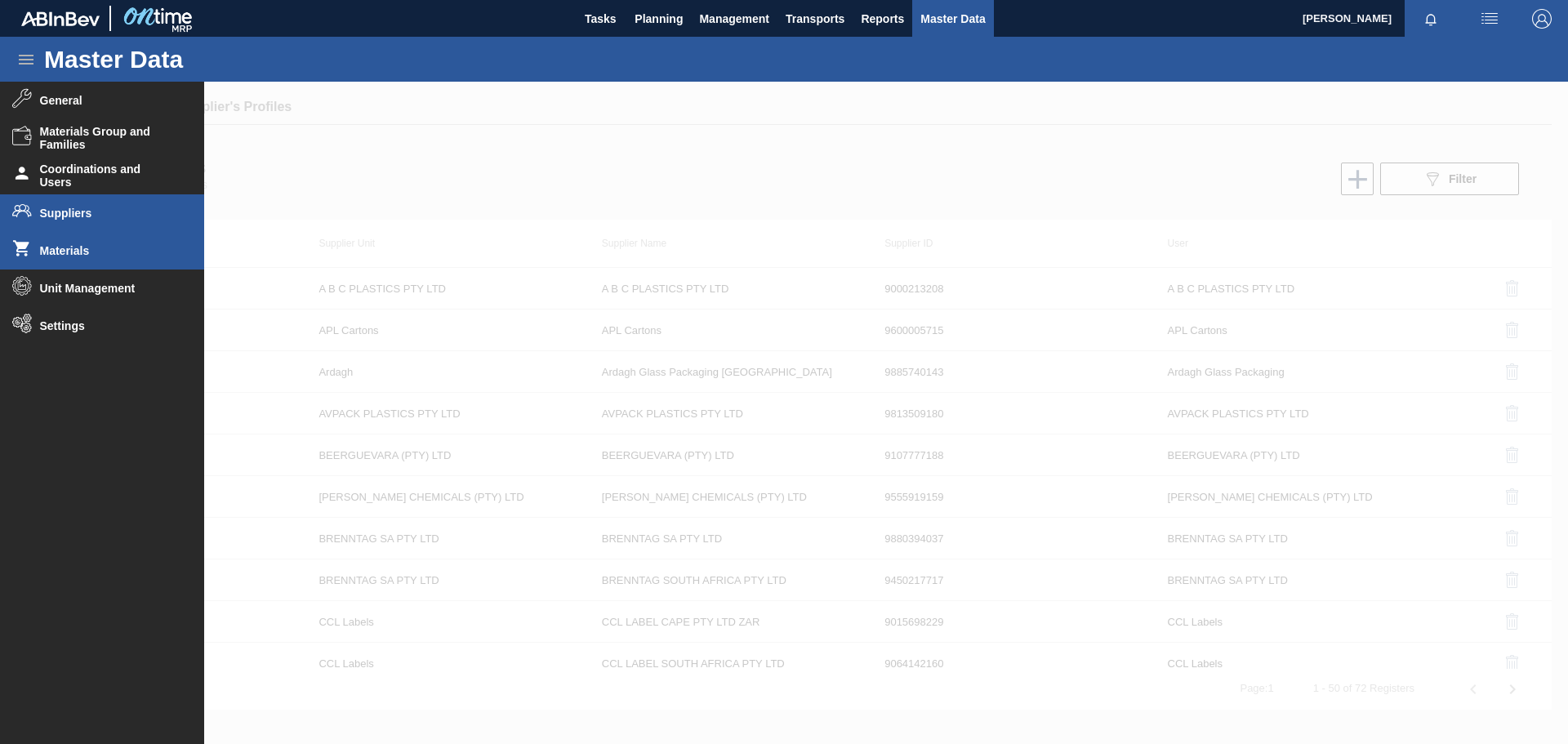
click at [79, 252] on span "Materials" at bounding box center [107, 251] width 135 height 13
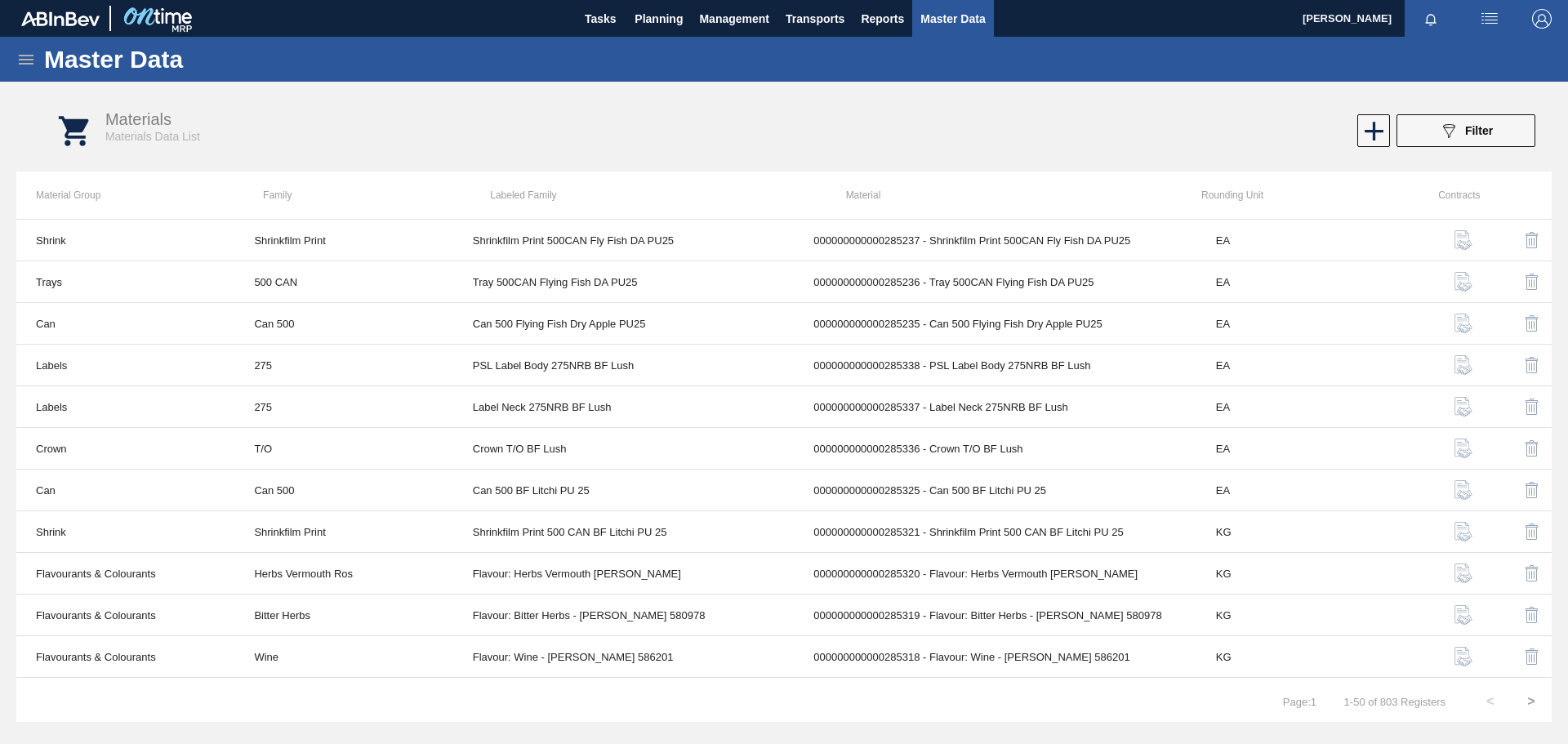
click at [33, 58] on icon at bounding box center [26, 59] width 19 height 19
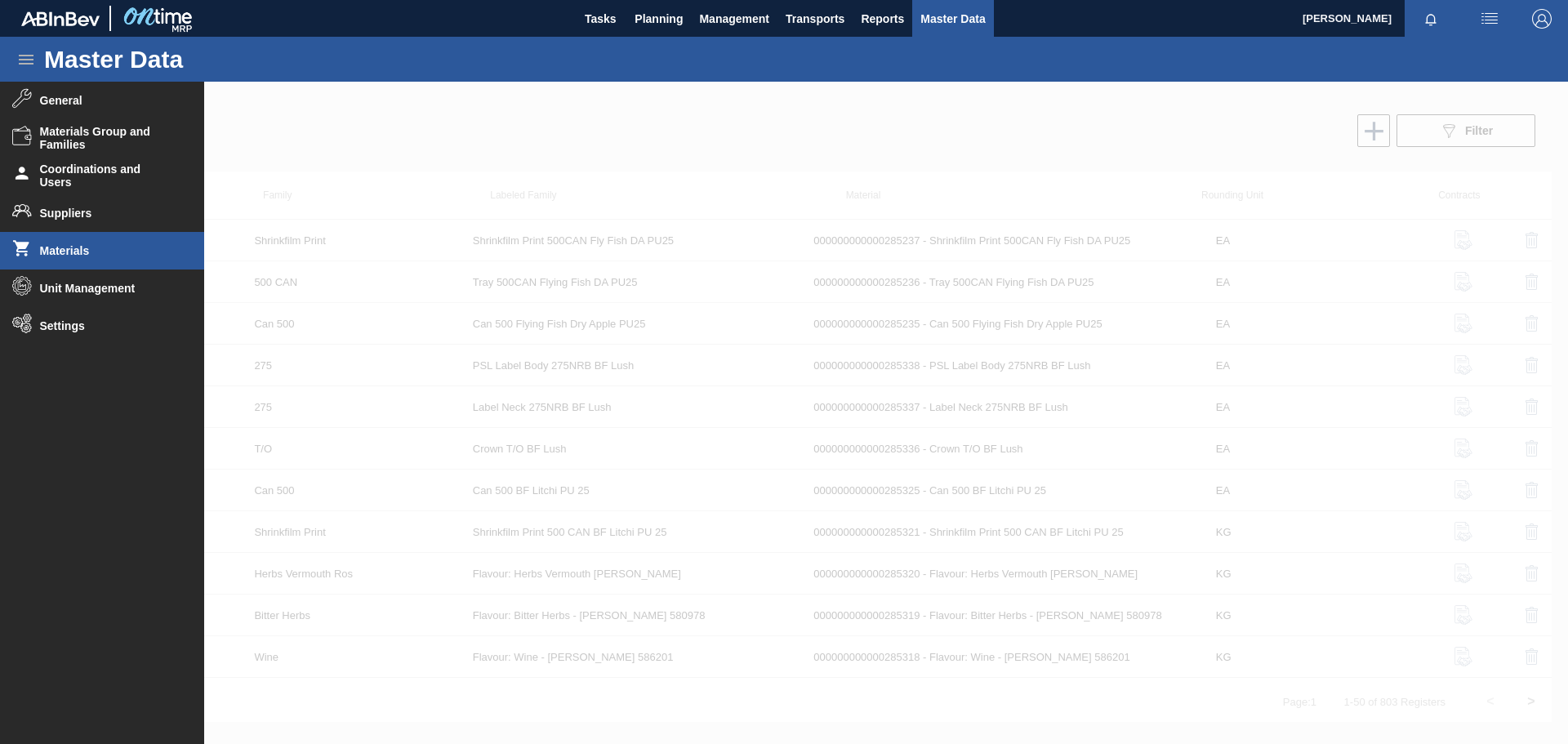
click at [154, 261] on li "Materials" at bounding box center [102, 251] width 205 height 37
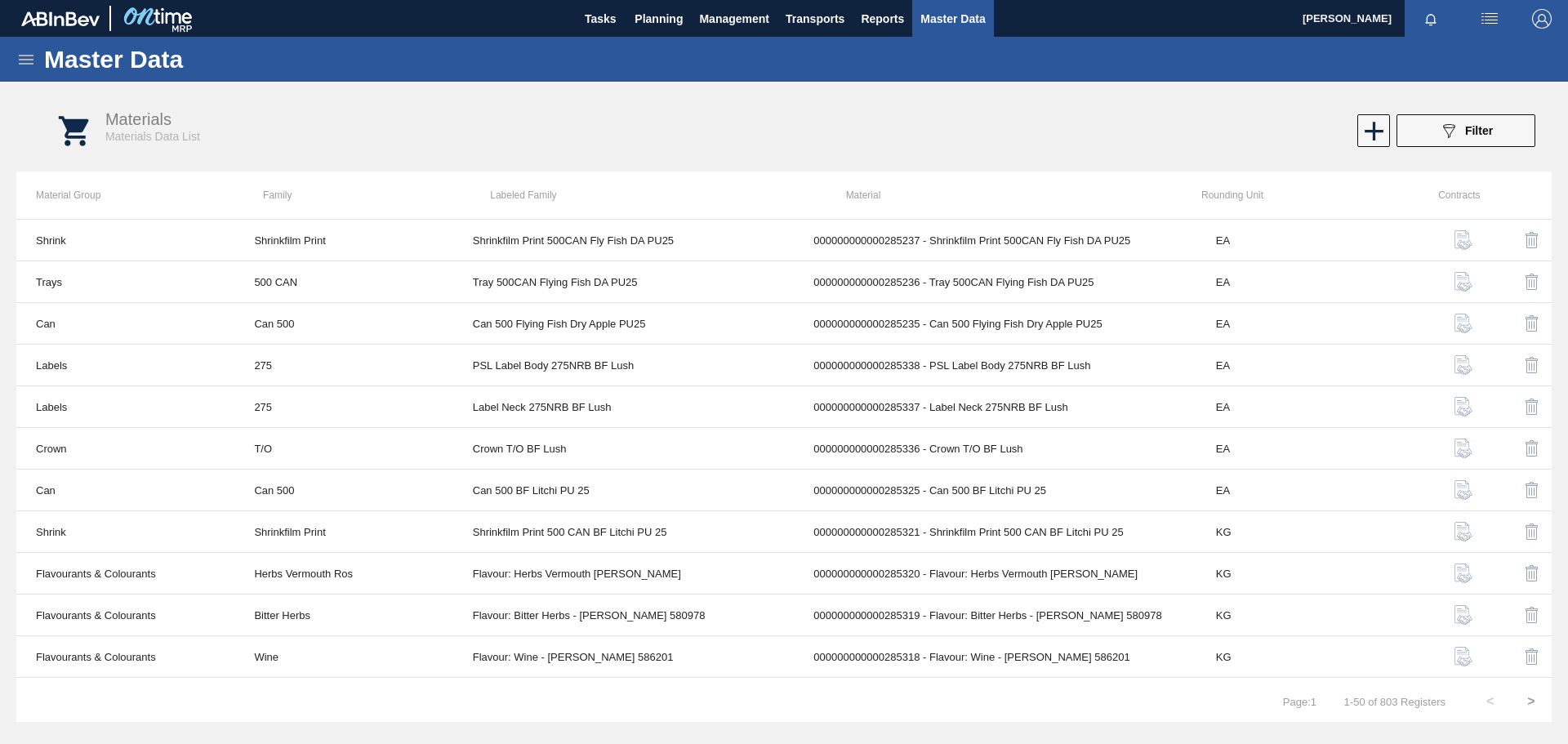
click at [21, 59] on icon at bounding box center [26, 59] width 15 height 10
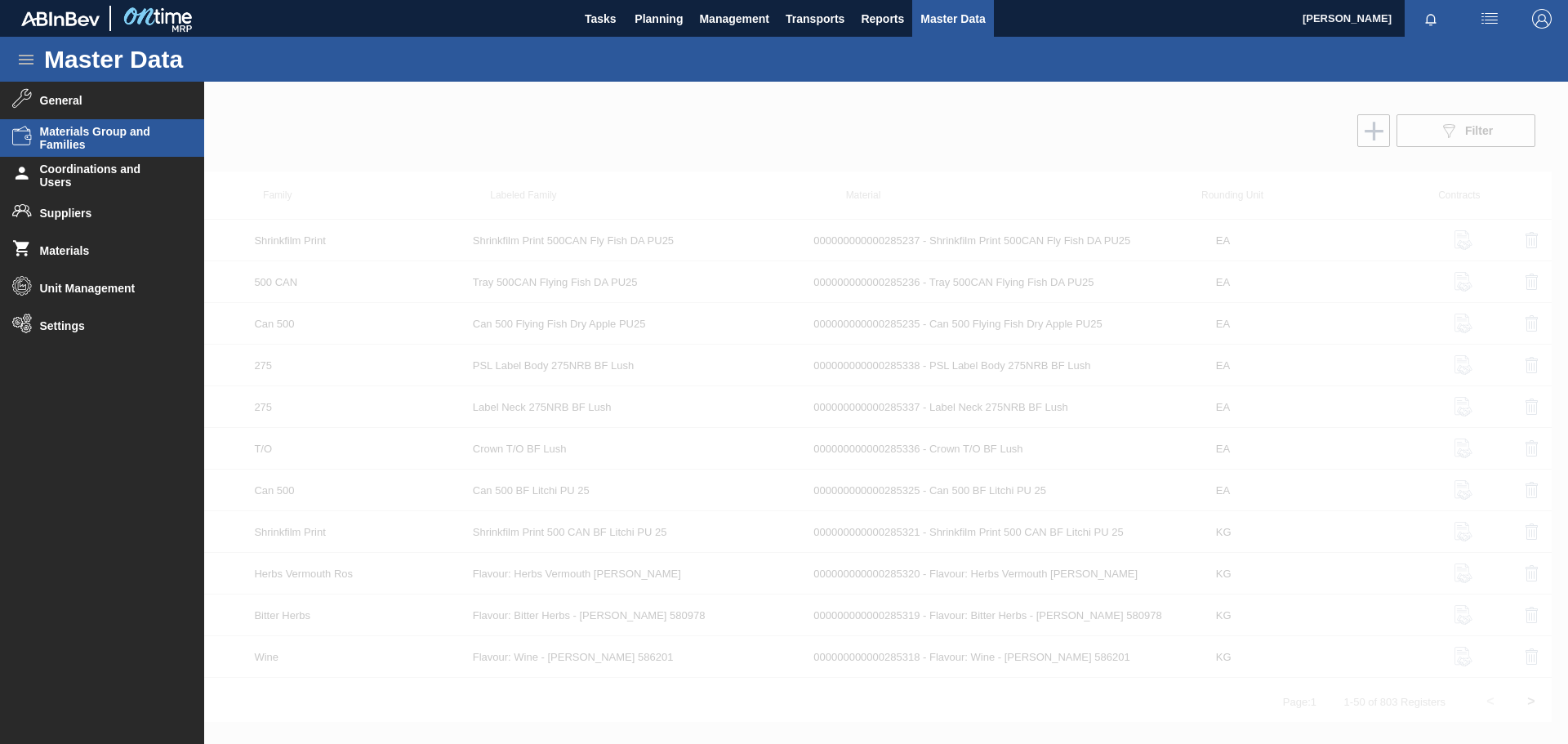
click at [82, 140] on span "Materials Group and Families" at bounding box center [107, 138] width 135 height 27
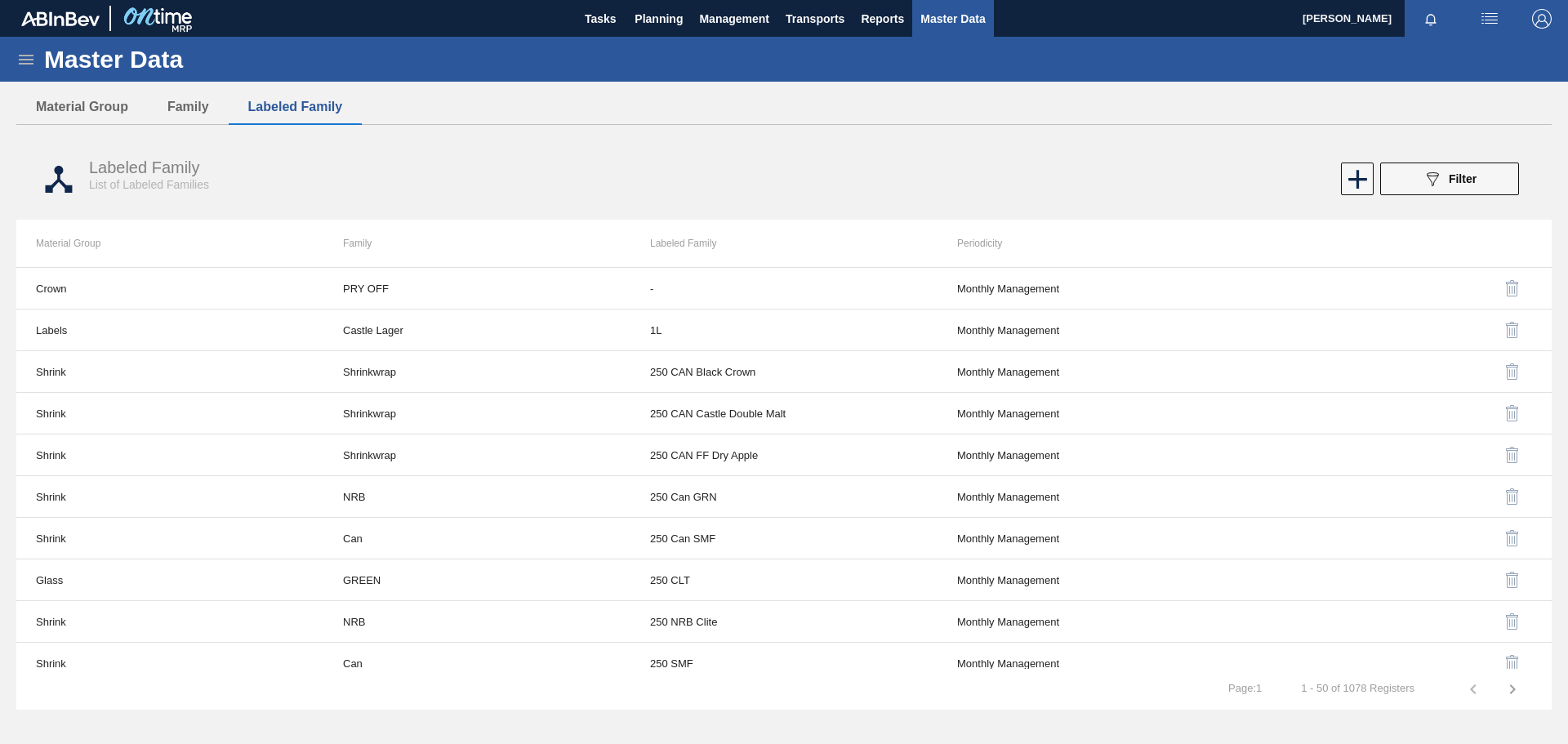
click at [33, 58] on icon at bounding box center [26, 59] width 15 height 10
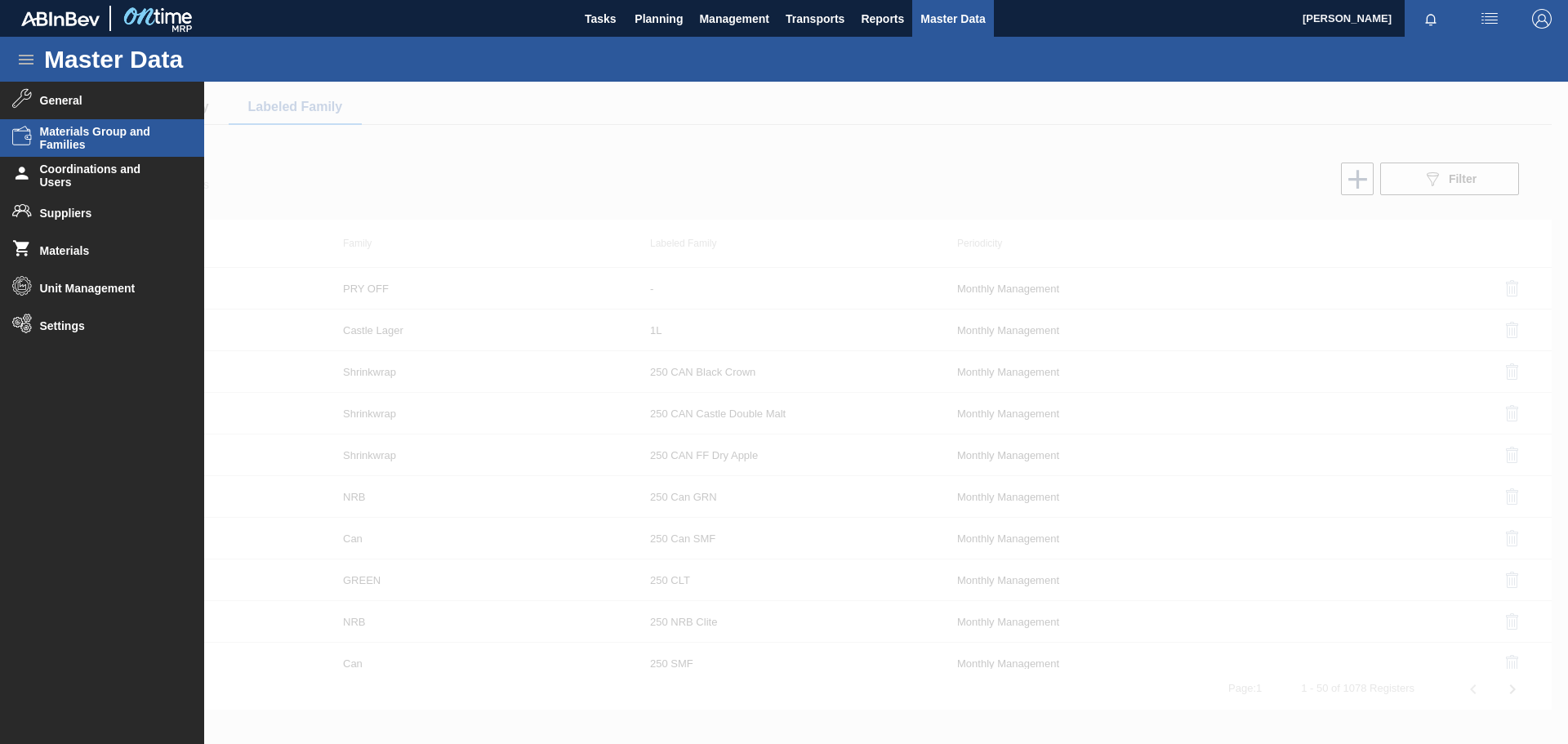
click at [89, 137] on span "Materials Group and Families" at bounding box center [107, 138] width 135 height 27
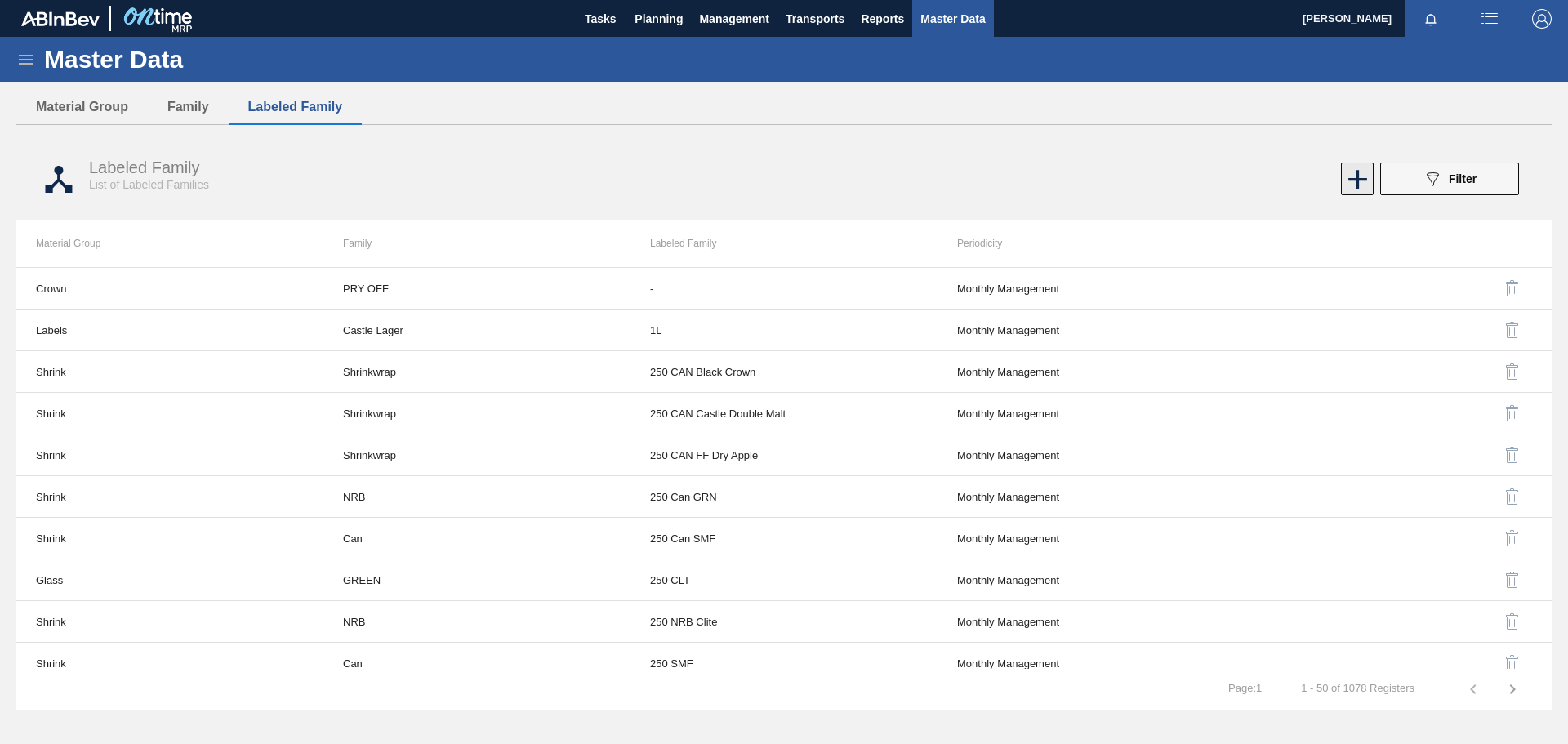
click at [1045, 186] on icon at bounding box center [1357, 179] width 19 height 19
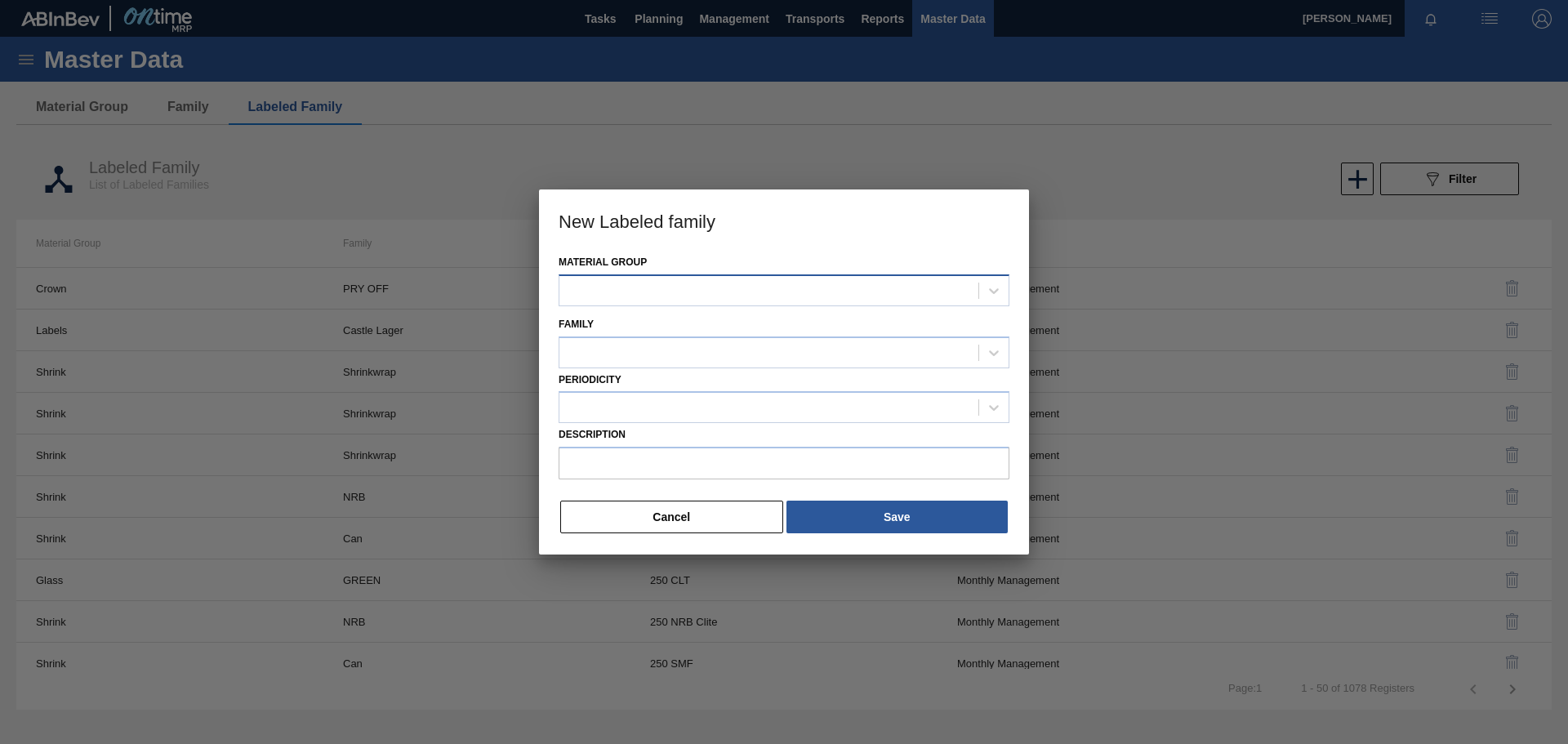
click at [820, 292] on div at bounding box center [769, 291] width 419 height 24
type Group "labe"
click at [765, 322] on div "Labels" at bounding box center [784, 331] width 451 height 30
click at [625, 352] on div at bounding box center [769, 353] width 419 height 24
click at [642, 353] on div at bounding box center [769, 353] width 419 height 24
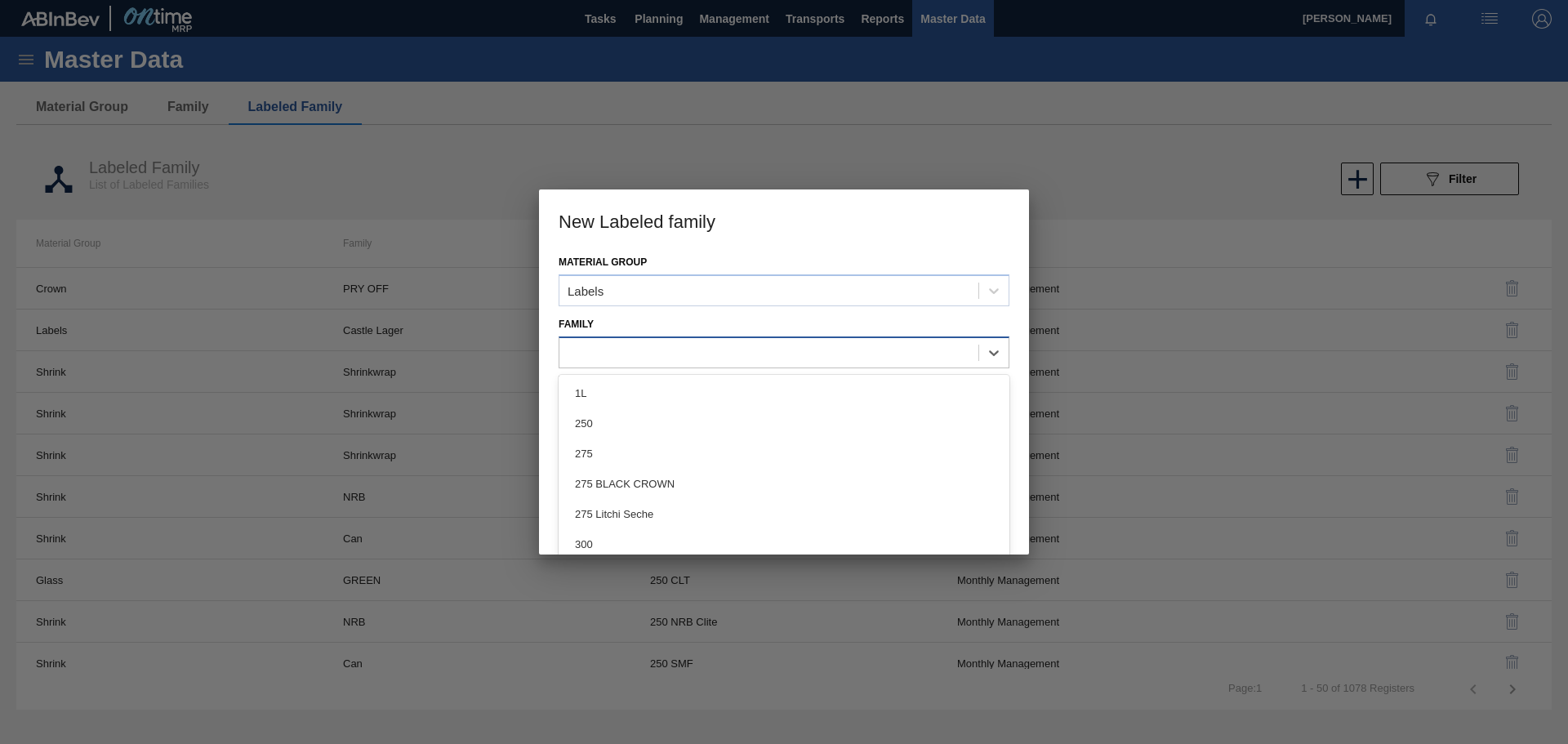
paste input "PSL Label Body 275NRB BF Lush"
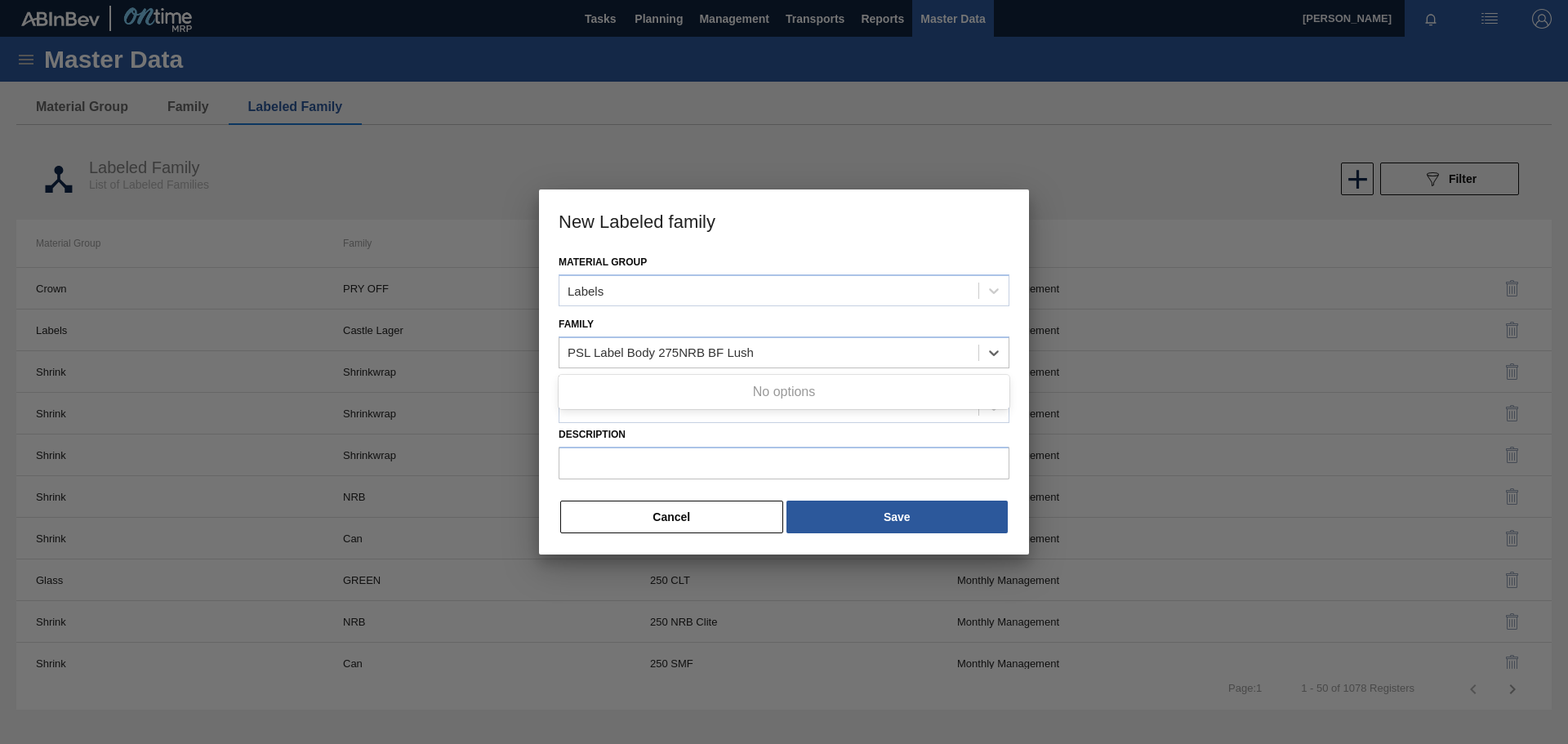
type input "PSL Label Body 275NRB BF Lush"
click at [818, 357] on div "PSL Label Body 275NRB BF Lush" at bounding box center [769, 353] width 419 height 24
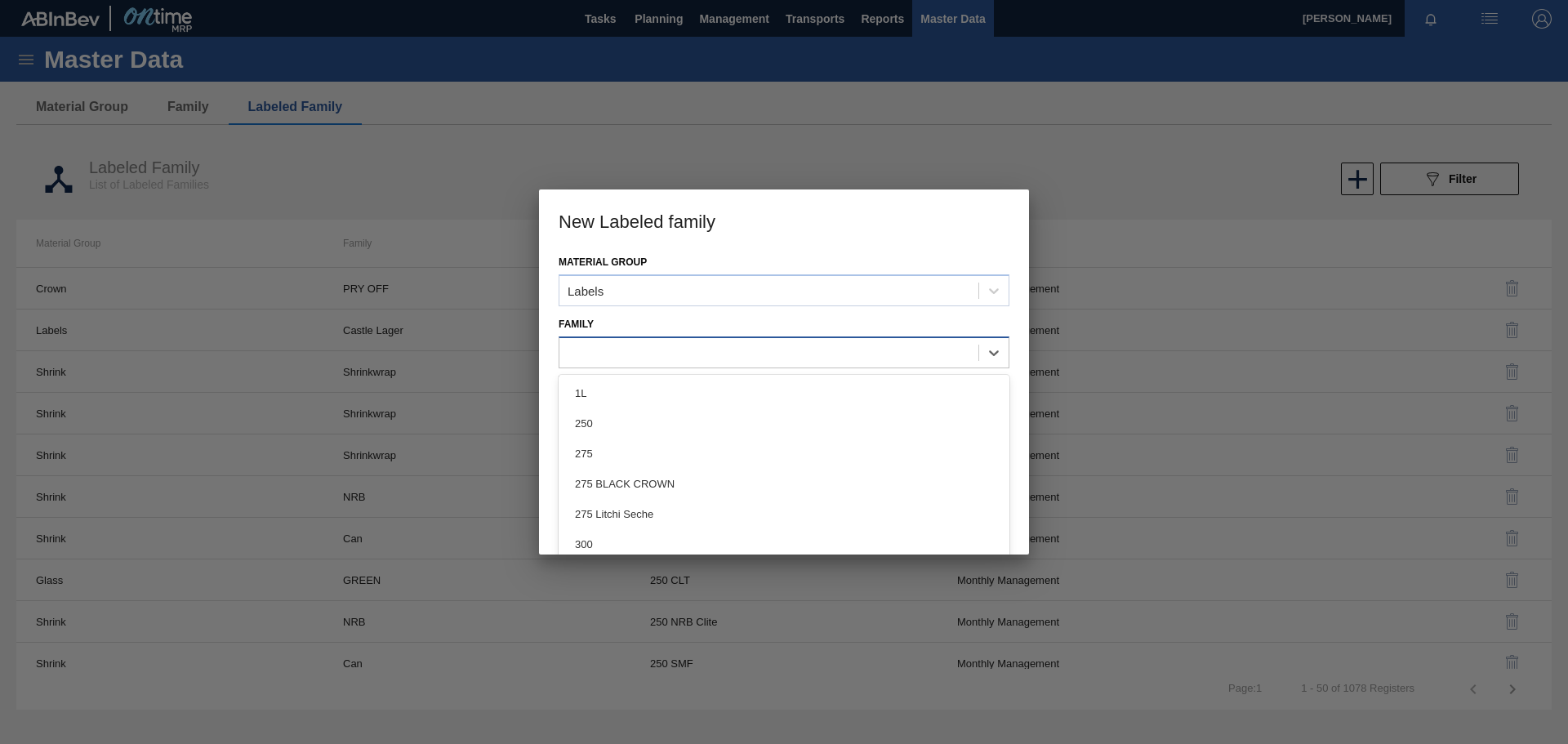
click at [711, 341] on div at bounding box center [769, 353] width 419 height 24
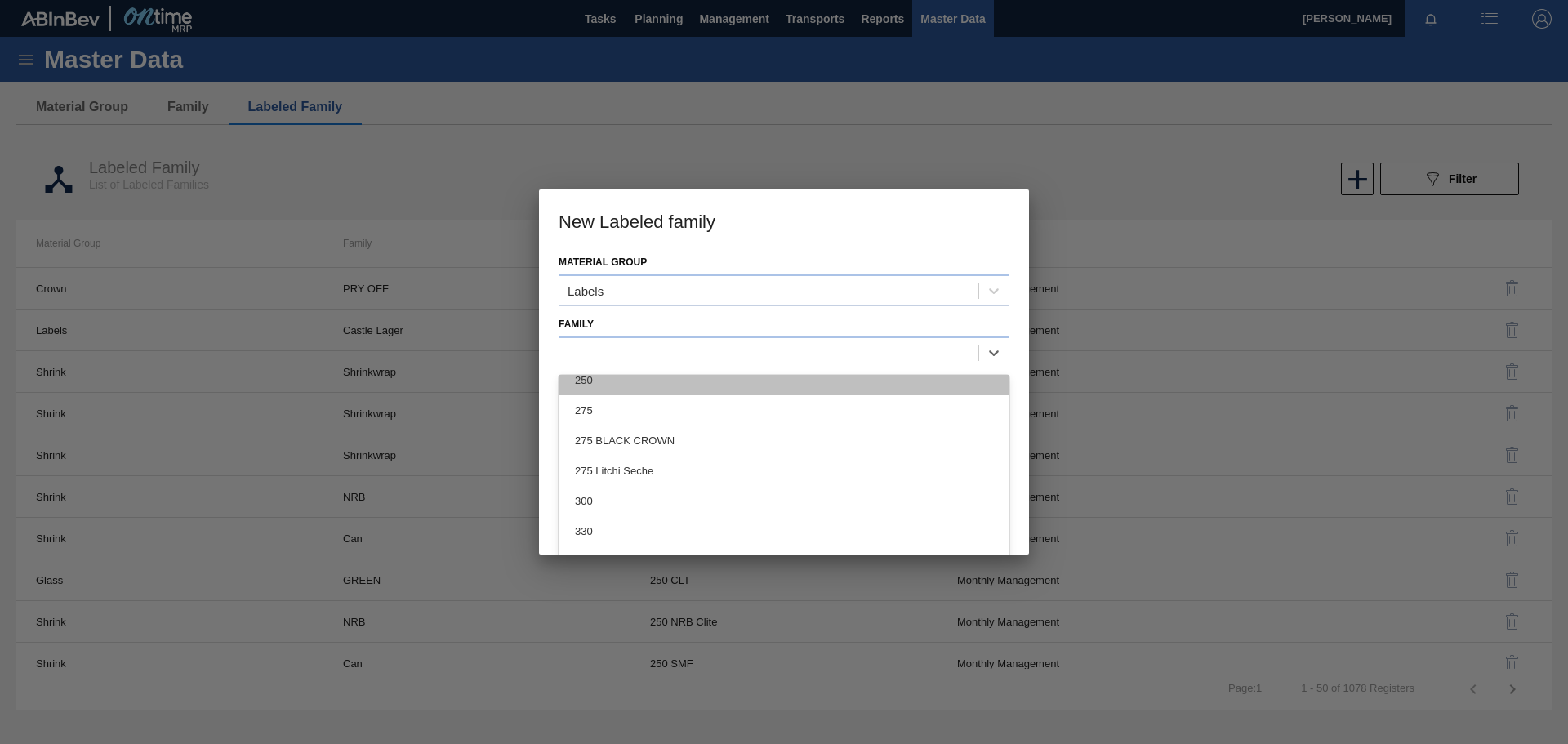
scroll to position [81, 0]
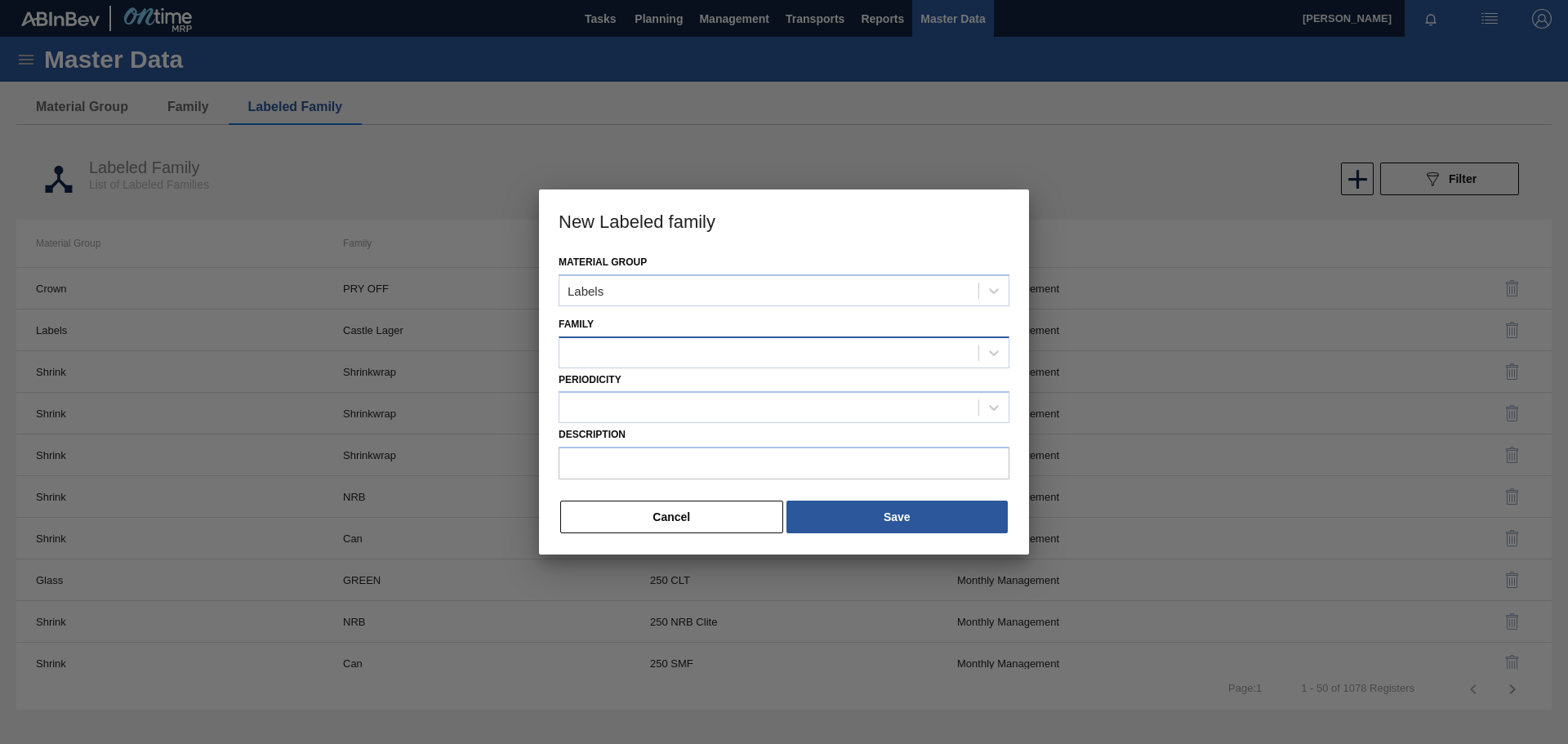
click at [618, 354] on div at bounding box center [769, 353] width 419 height 24
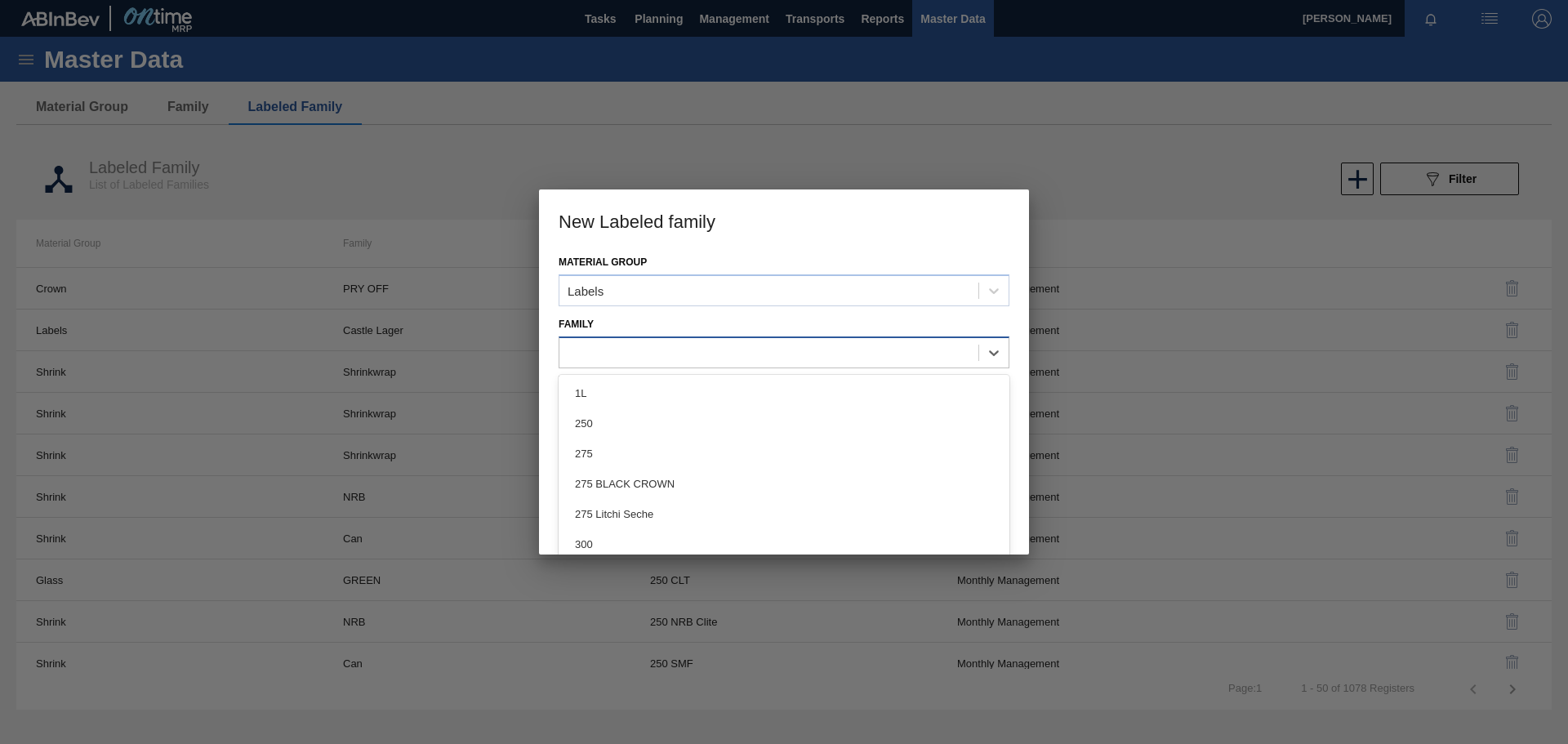
paste input "275NRB BF Lush"
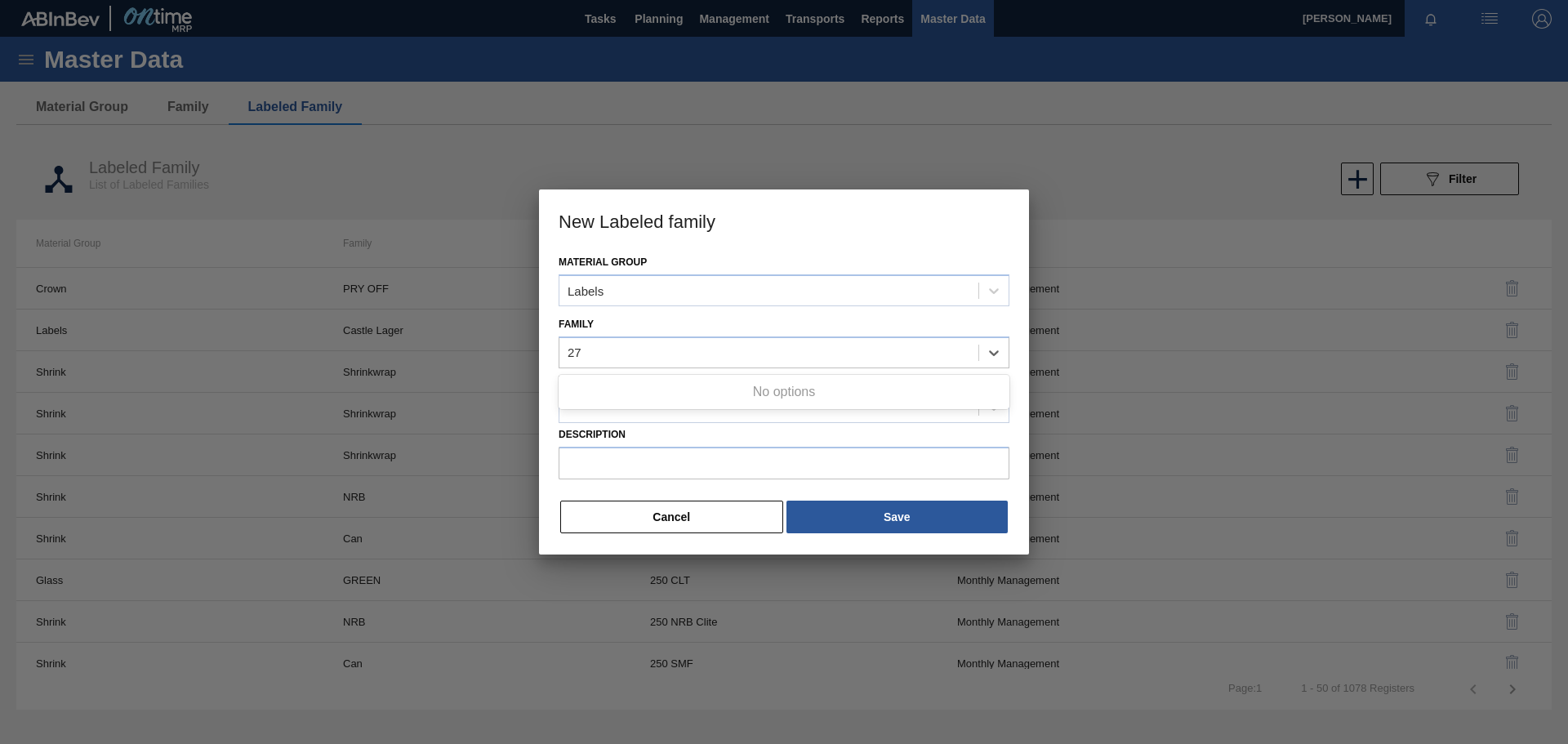
type input "2"
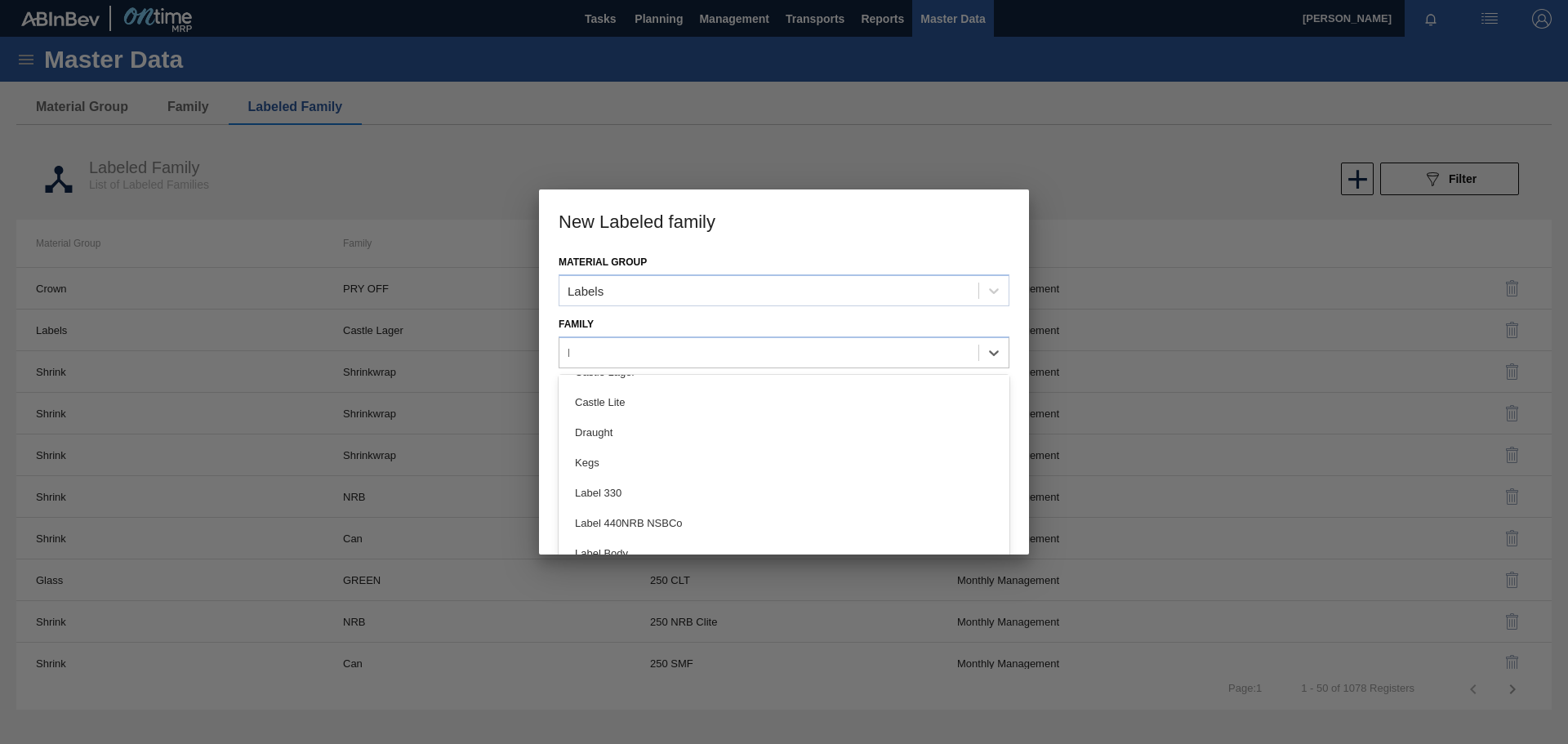
scroll to position [0, 0]
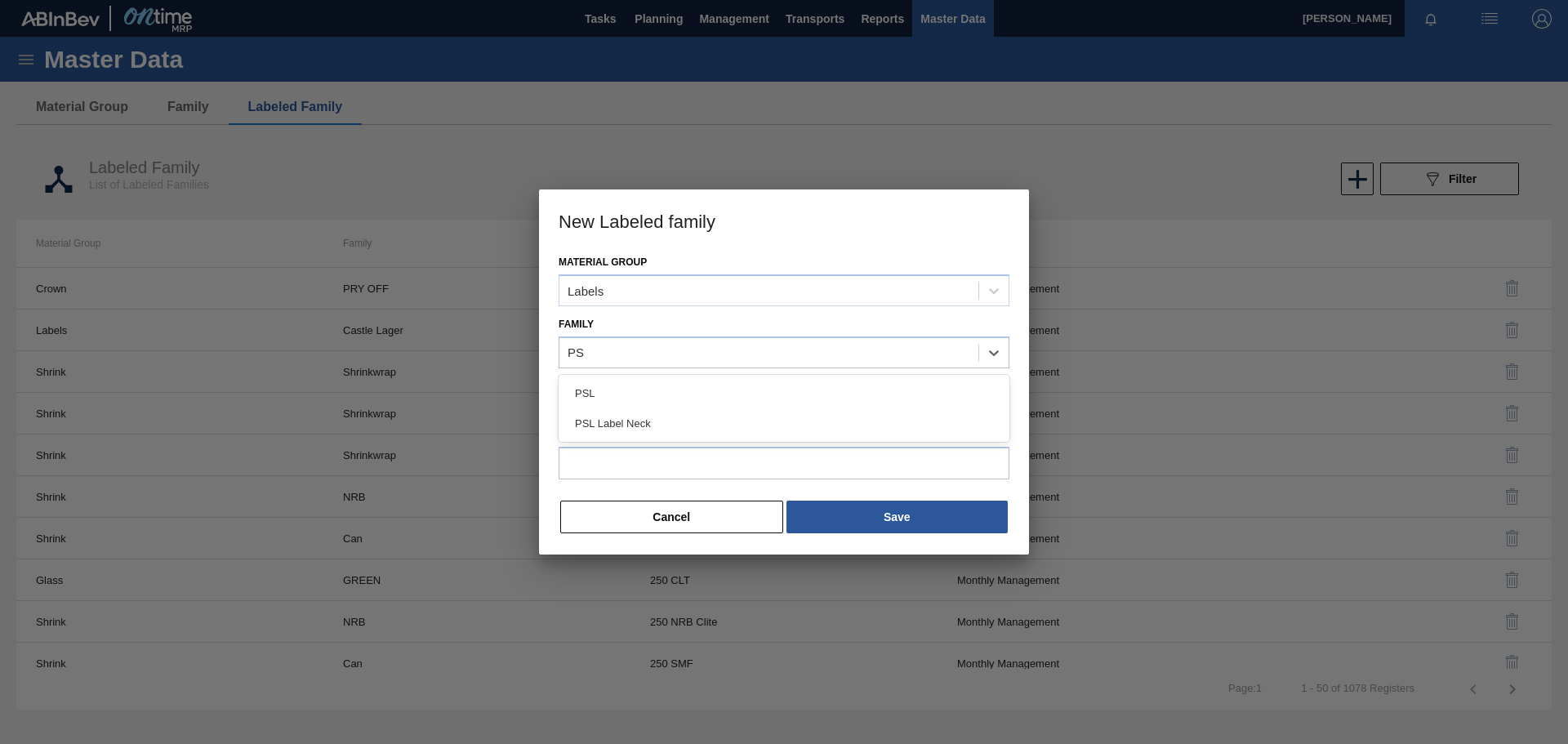
type input "PS"
click at [766, 358] on div at bounding box center [769, 353] width 419 height 24
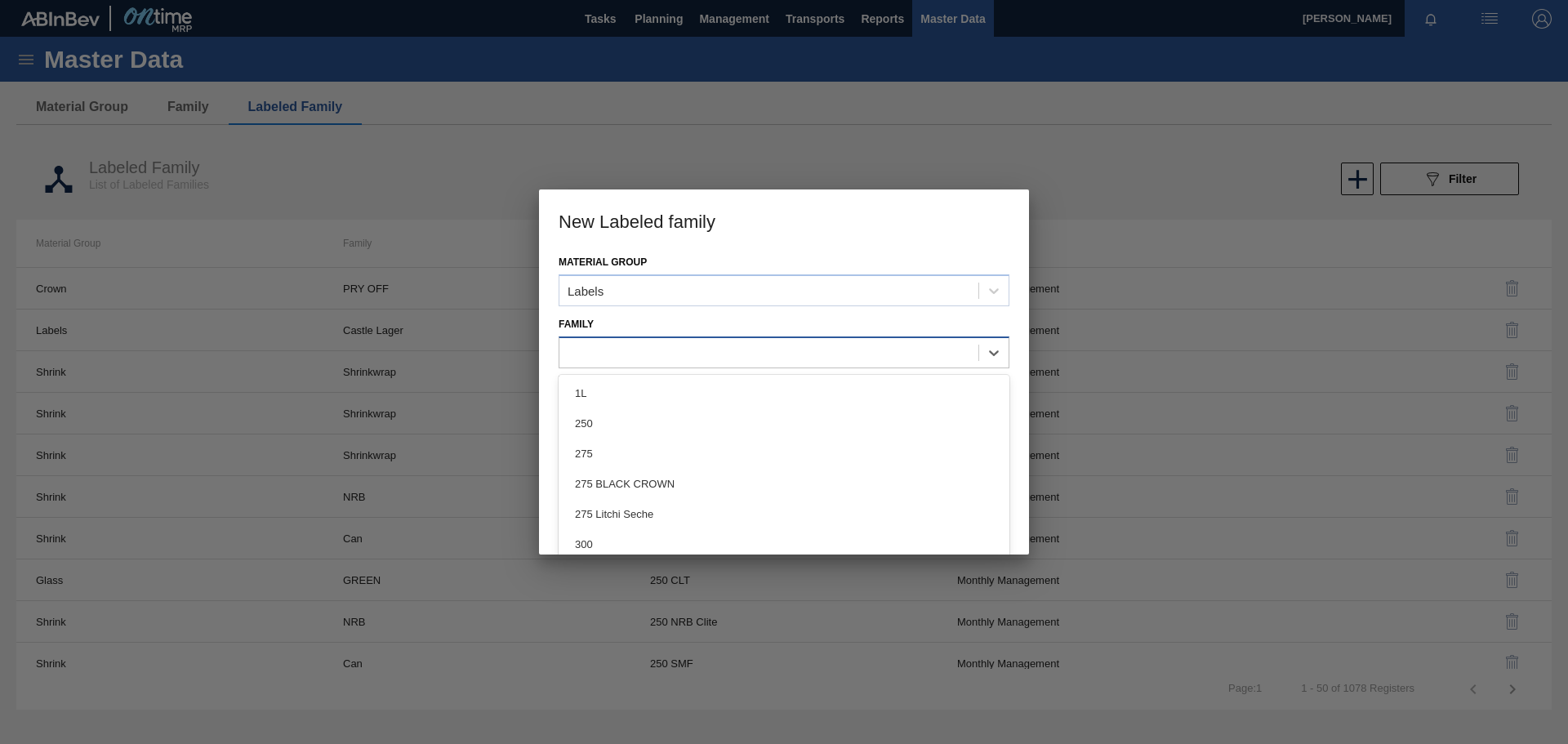
paste input "PSL Label Body"
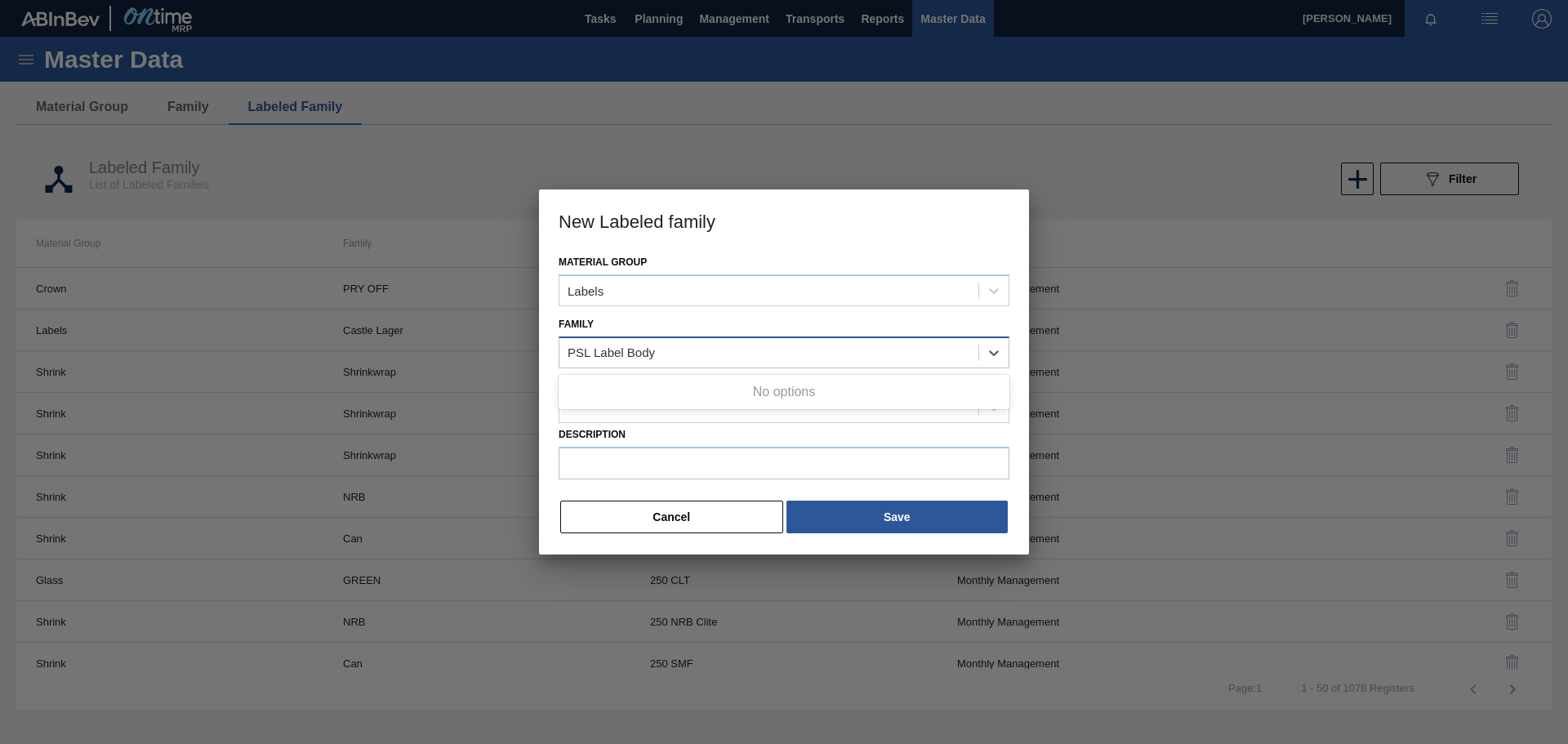
type input "PSL Label Body"
click at [823, 366] on div at bounding box center [784, 353] width 451 height 32
click at [710, 290] on div "Labels" at bounding box center [769, 291] width 419 height 24
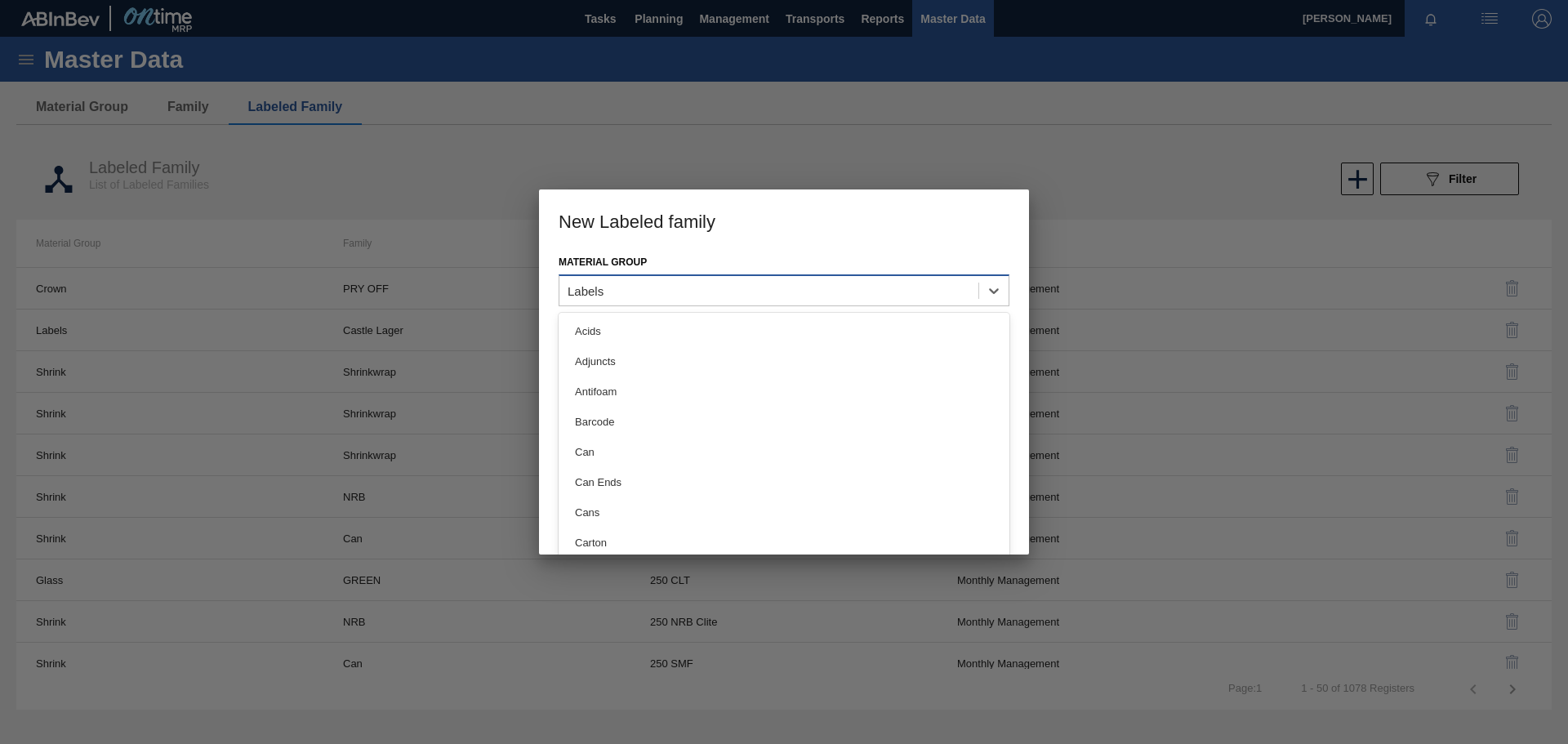
click at [711, 290] on div "Labels" at bounding box center [769, 291] width 419 height 24
click at [639, 344] on div at bounding box center [769, 353] width 419 height 24
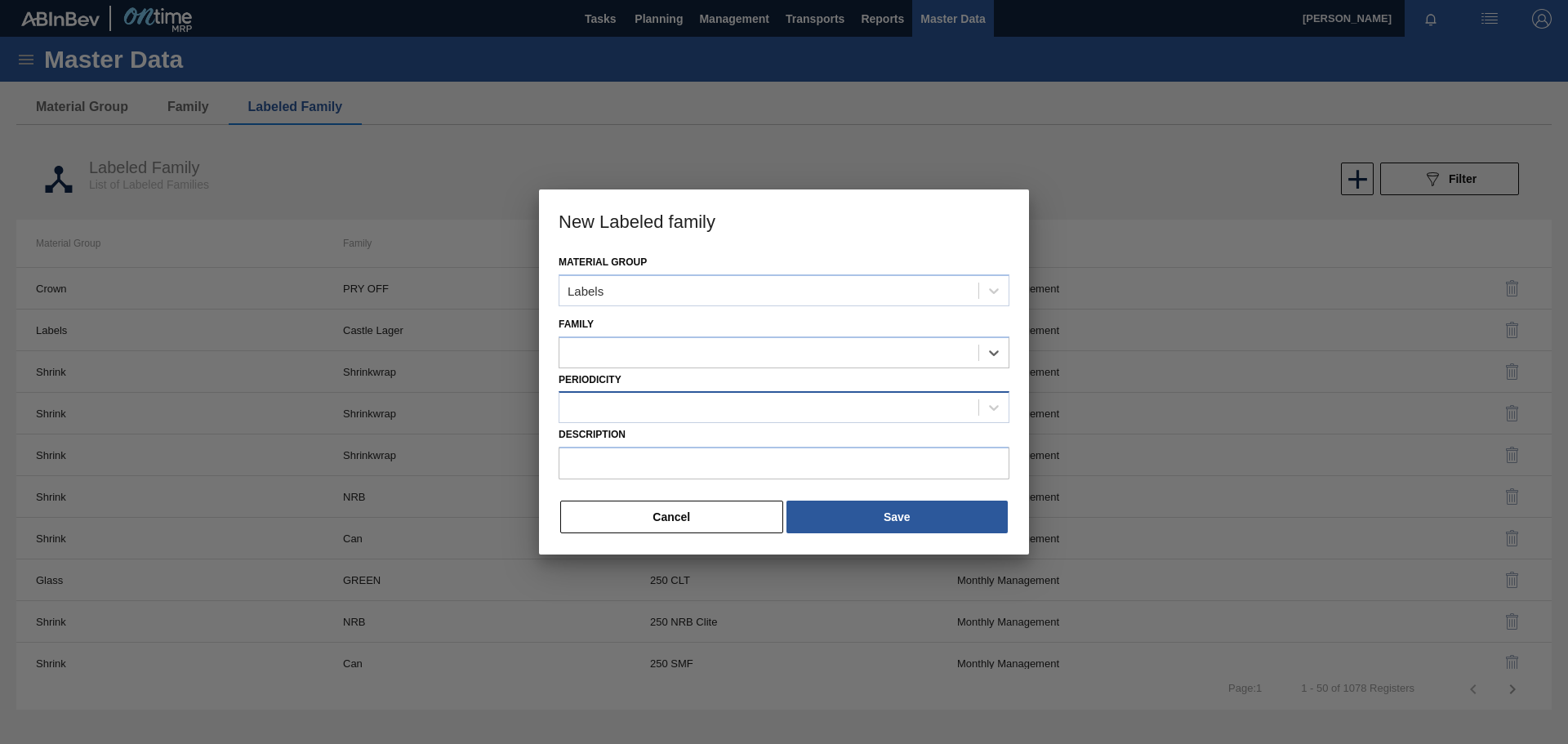
click at [612, 415] on div at bounding box center [769, 407] width 419 height 24
click at [648, 448] on div "Monthly Management" at bounding box center [784, 448] width 451 height 30
click at [599, 356] on div at bounding box center [769, 353] width 419 height 24
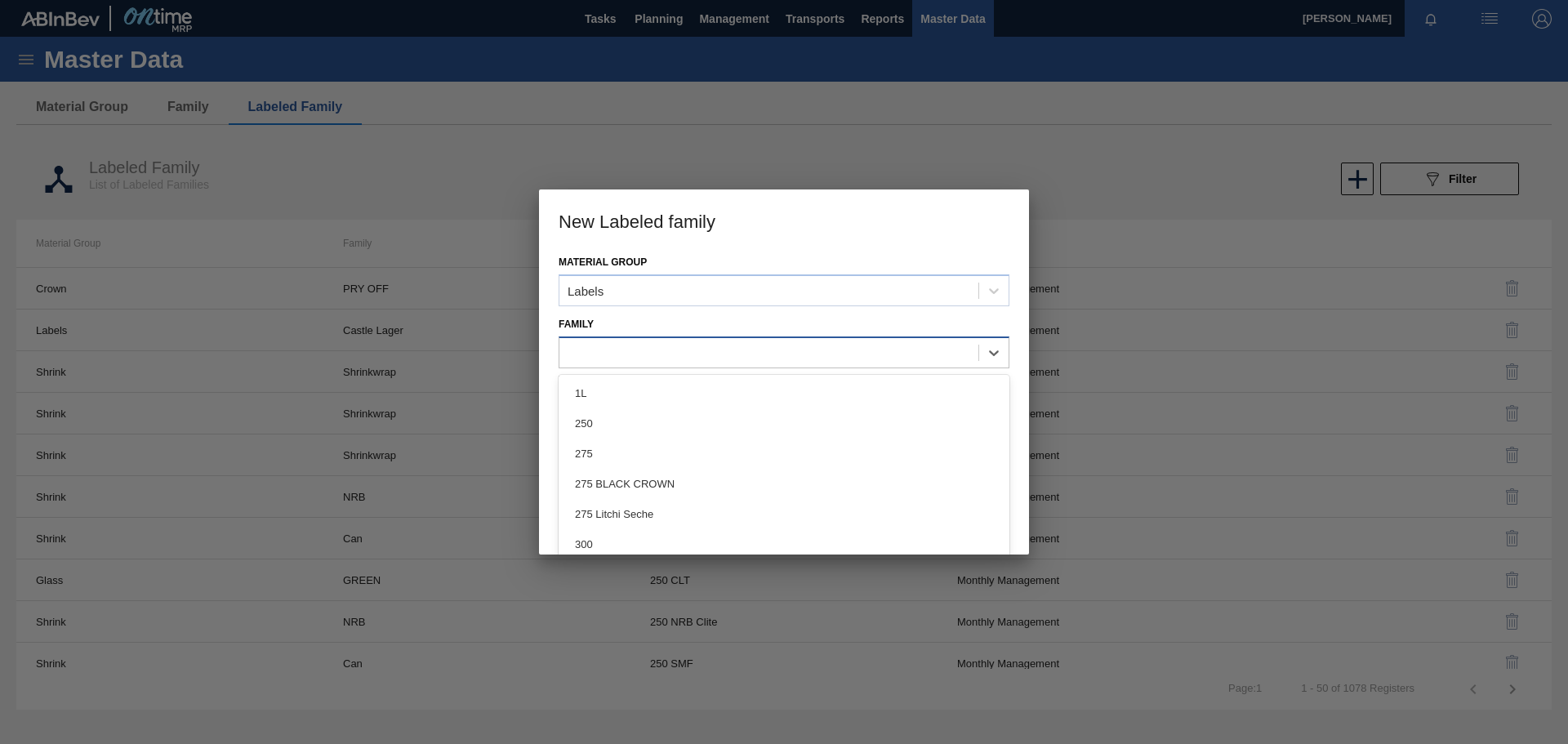
paste input "PSL Label Body 275NRB BF Lush"
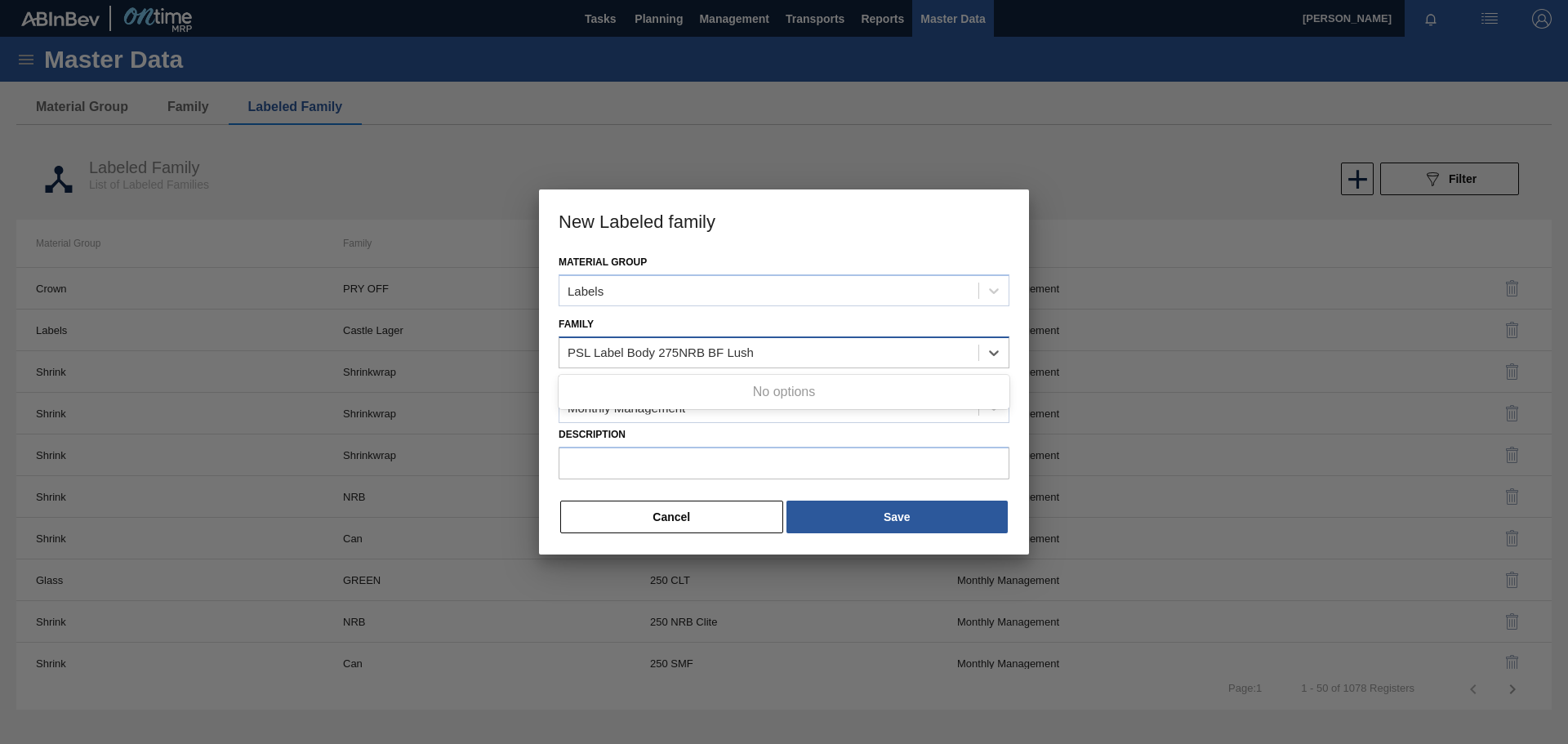
type input "PSL Label Body 275NRB BF Lush"
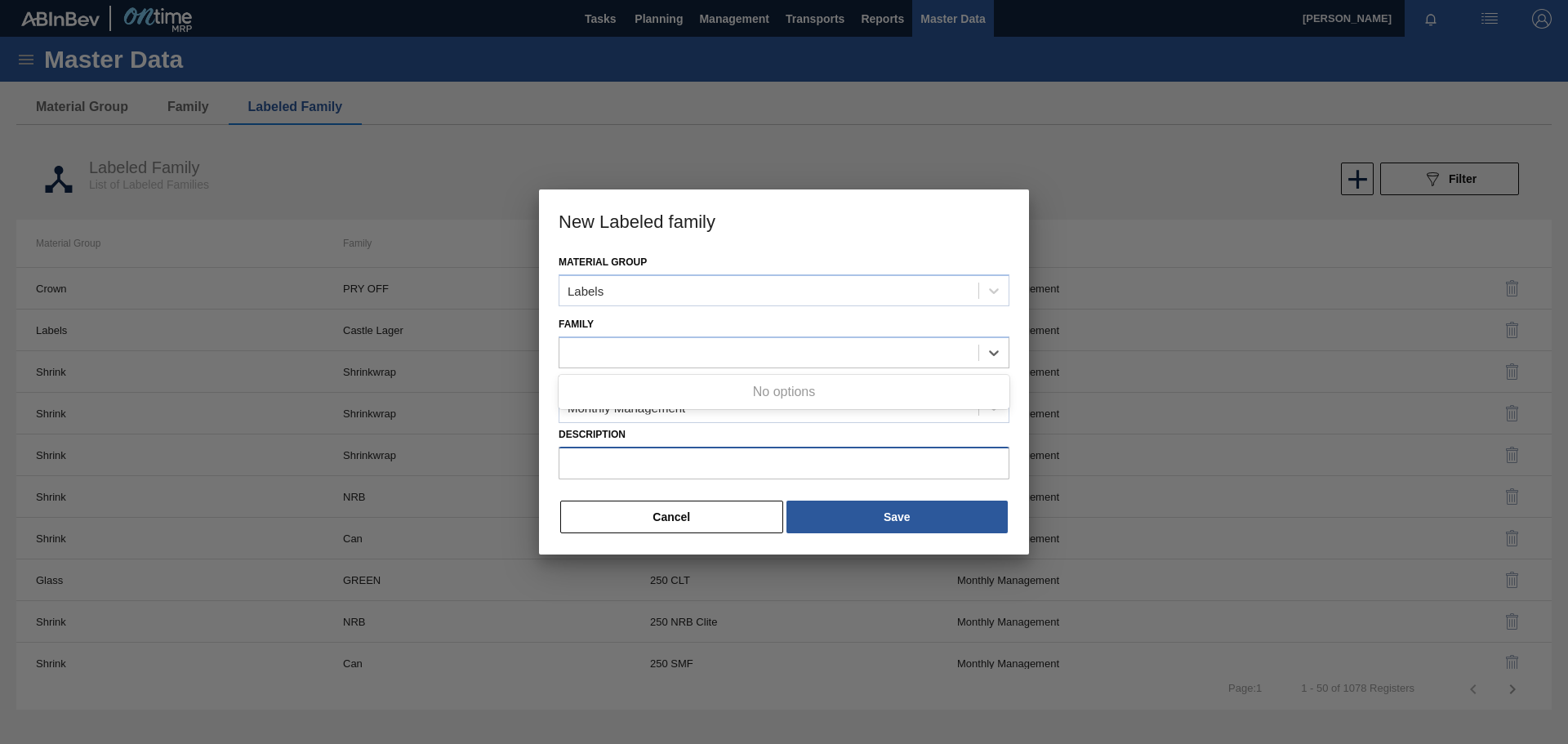
click at [627, 459] on input "Description" at bounding box center [784, 463] width 451 height 33
paste input "PSL Label Body 275NRB BF Lush"
type input "PSL Label Body 275NRB BF Lush"
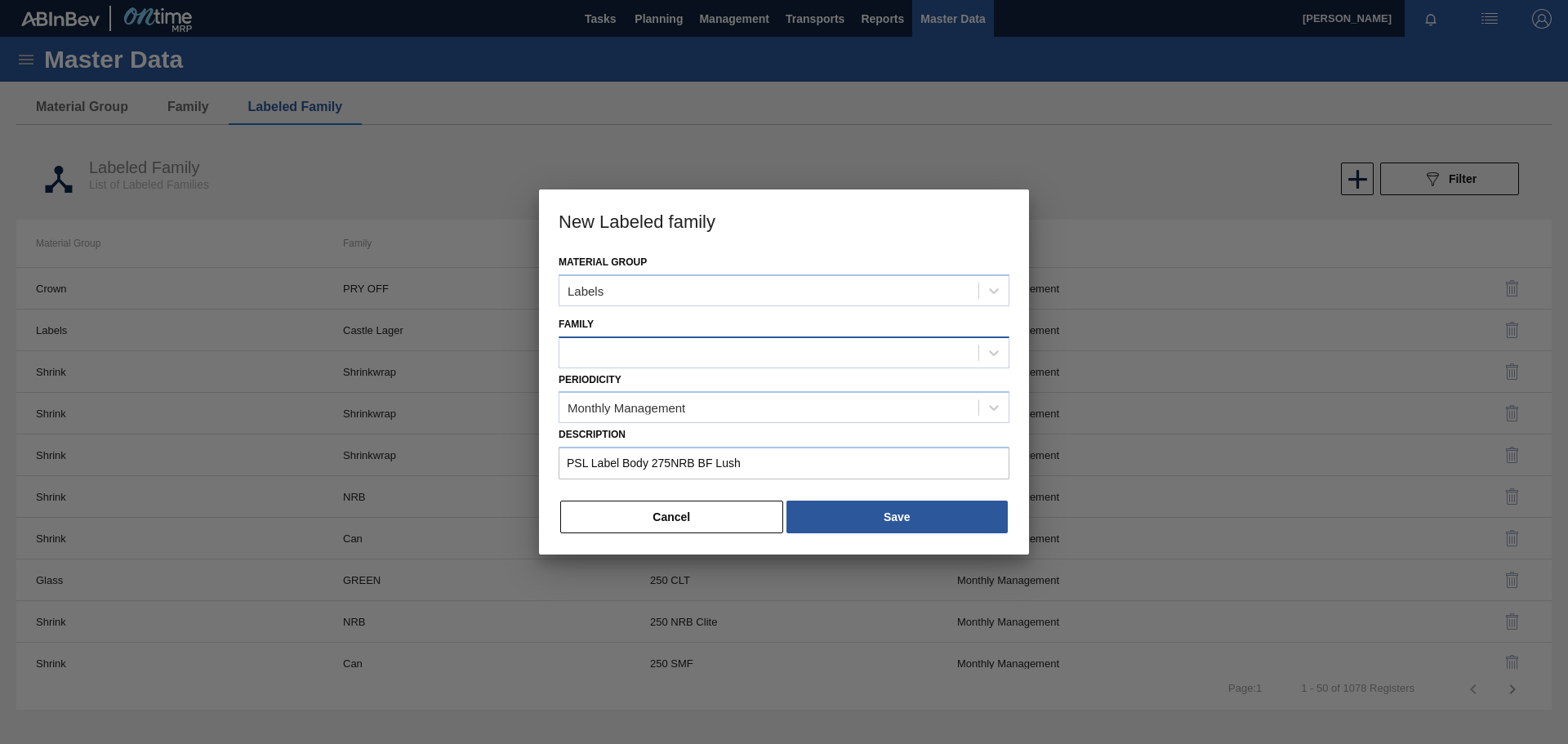
click at [666, 349] on div at bounding box center [769, 353] width 419 height 24
click at [596, 353] on div at bounding box center [769, 353] width 419 height 24
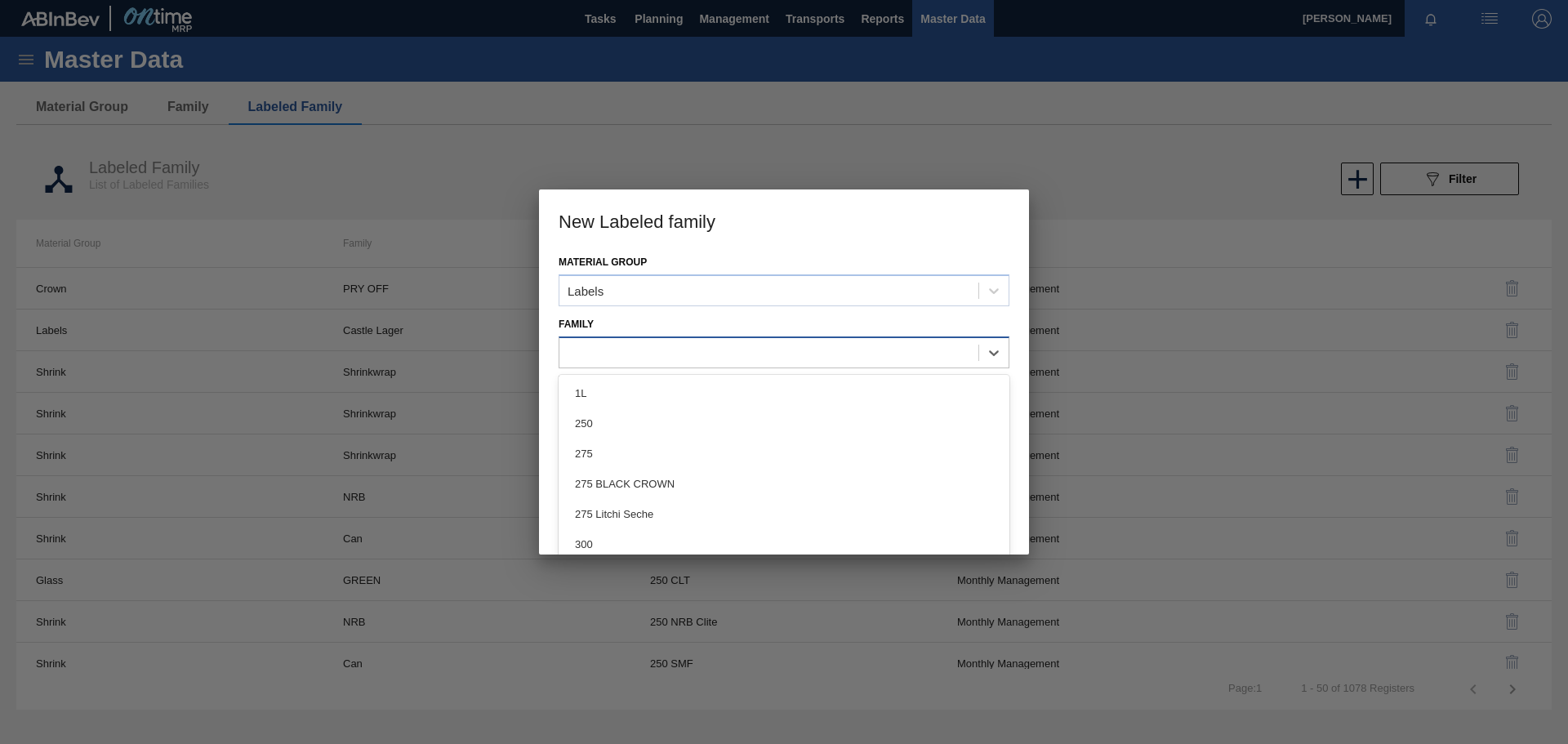
paste input "Label Body"
type input "Label Body"
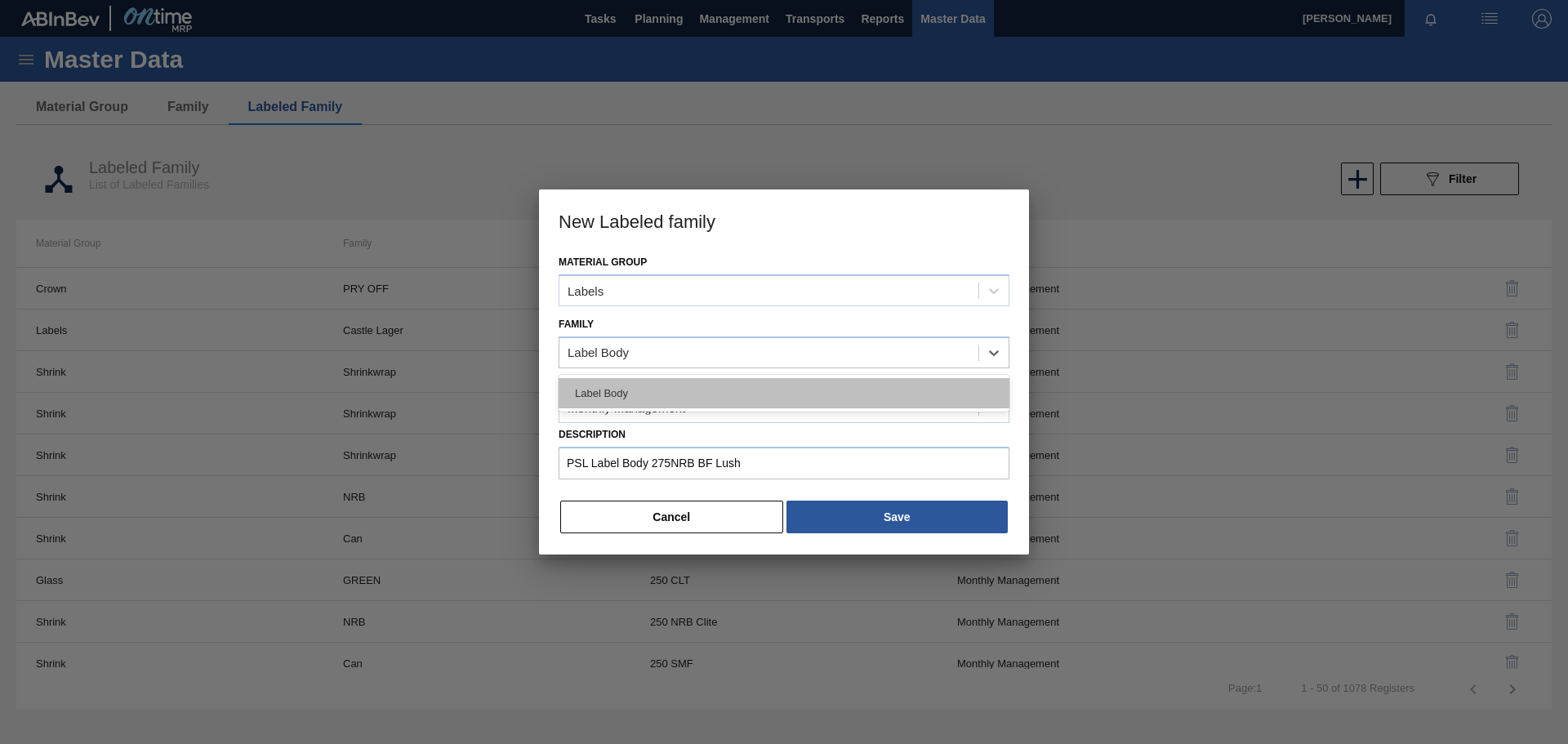
click at [622, 389] on div "Label Body" at bounding box center [784, 393] width 451 height 30
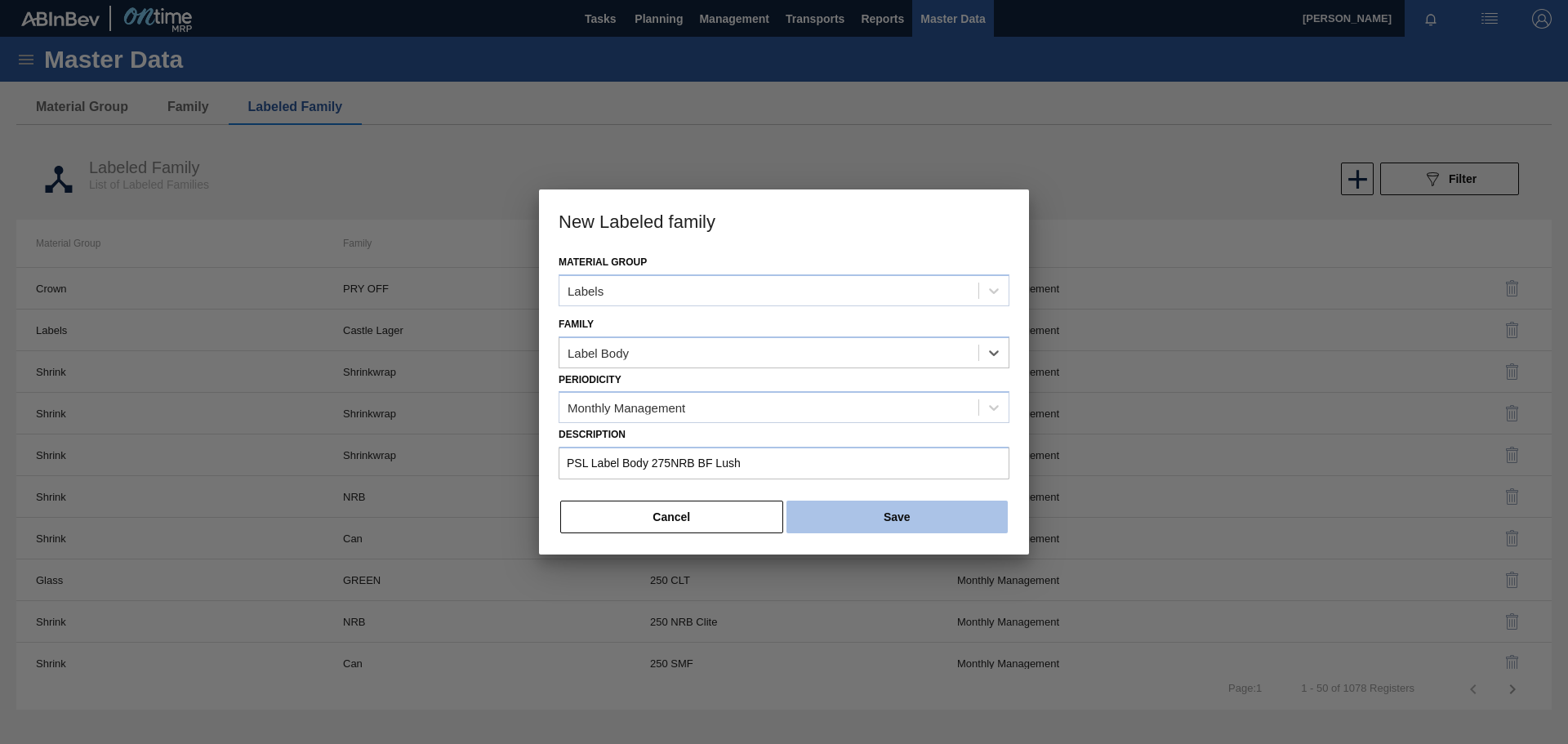
click at [897, 515] on button "Save" at bounding box center [897, 517] width 221 height 33
click at [869, 510] on button "Save" at bounding box center [897, 517] width 221 height 33
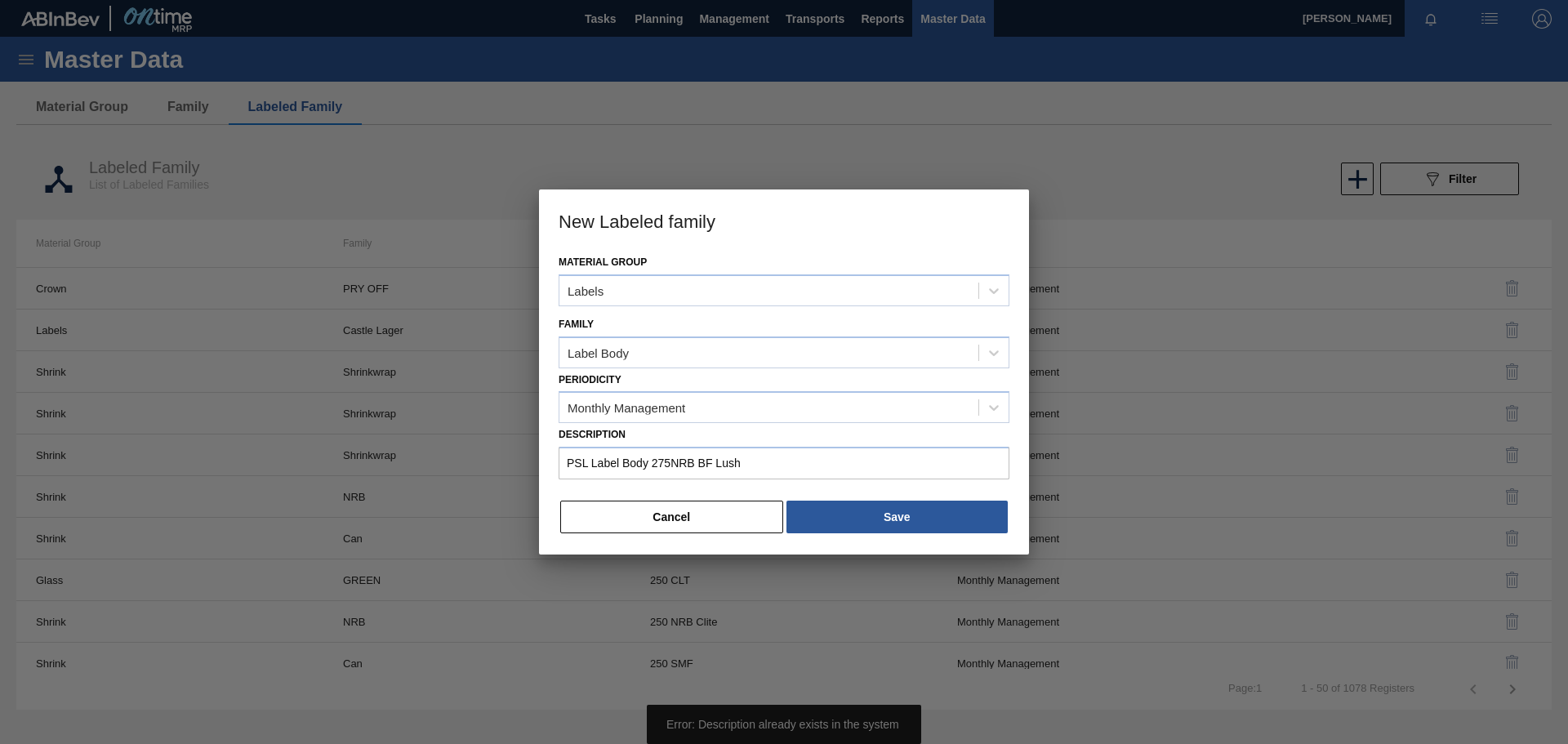
click at [1020, 159] on div at bounding box center [784, 372] width 1568 height 744
click at [690, 509] on button "Cancel" at bounding box center [672, 517] width 223 height 33
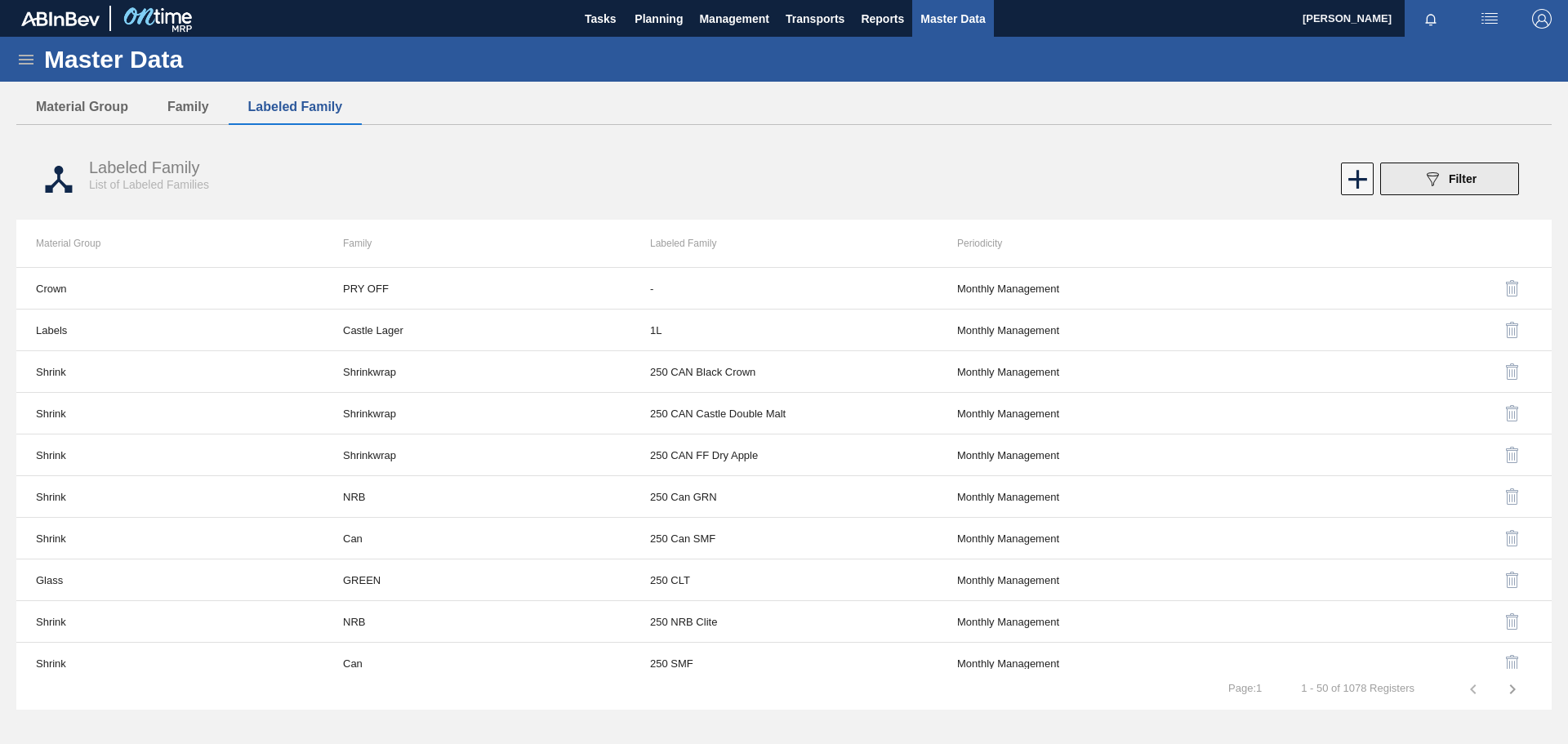
click at [1045, 175] on icon "089F7B8B-B2A5-4AFE-B5C0-19BA573D28AC" at bounding box center [1433, 179] width 19 height 19
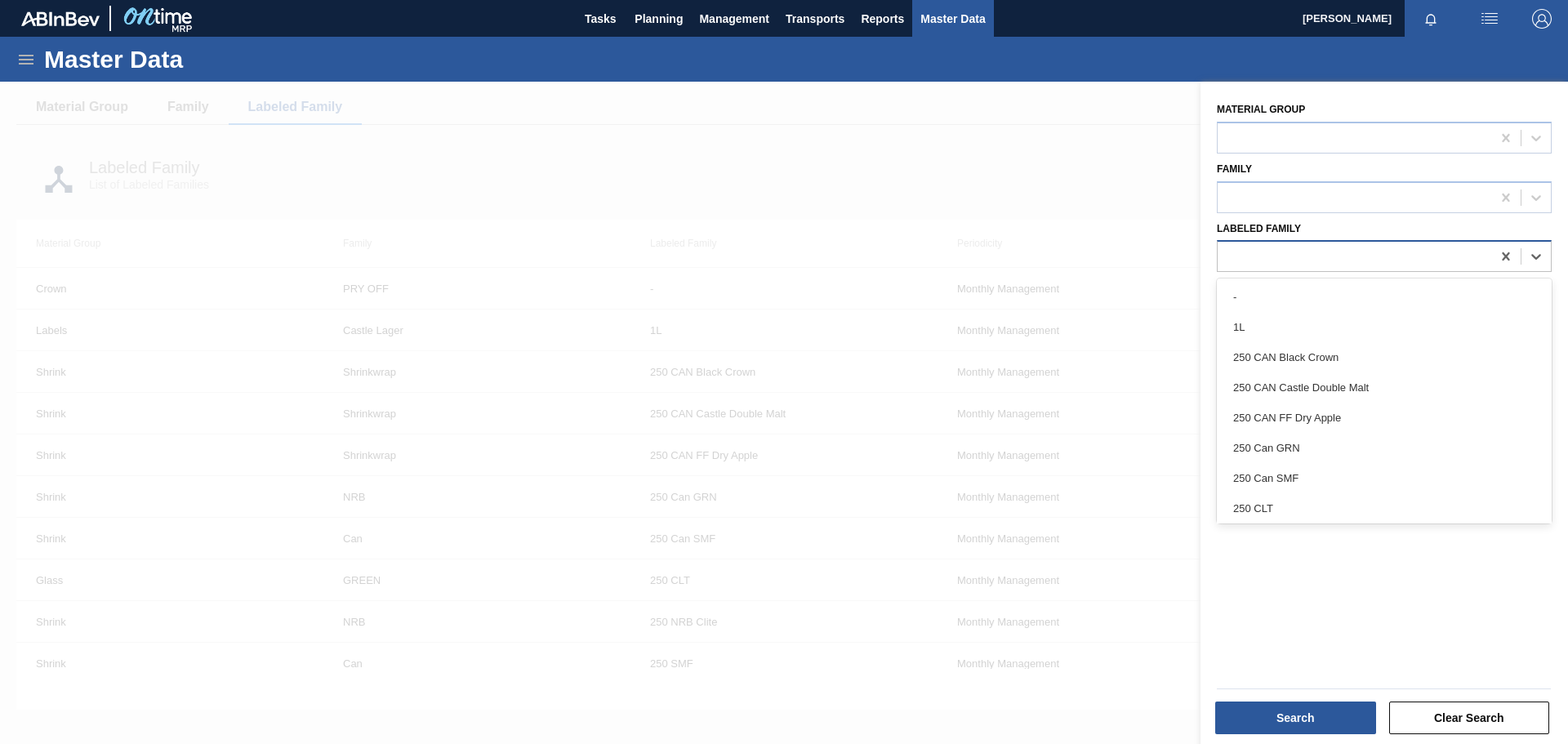
click at [1045, 256] on div at bounding box center [1354, 257] width 274 height 24
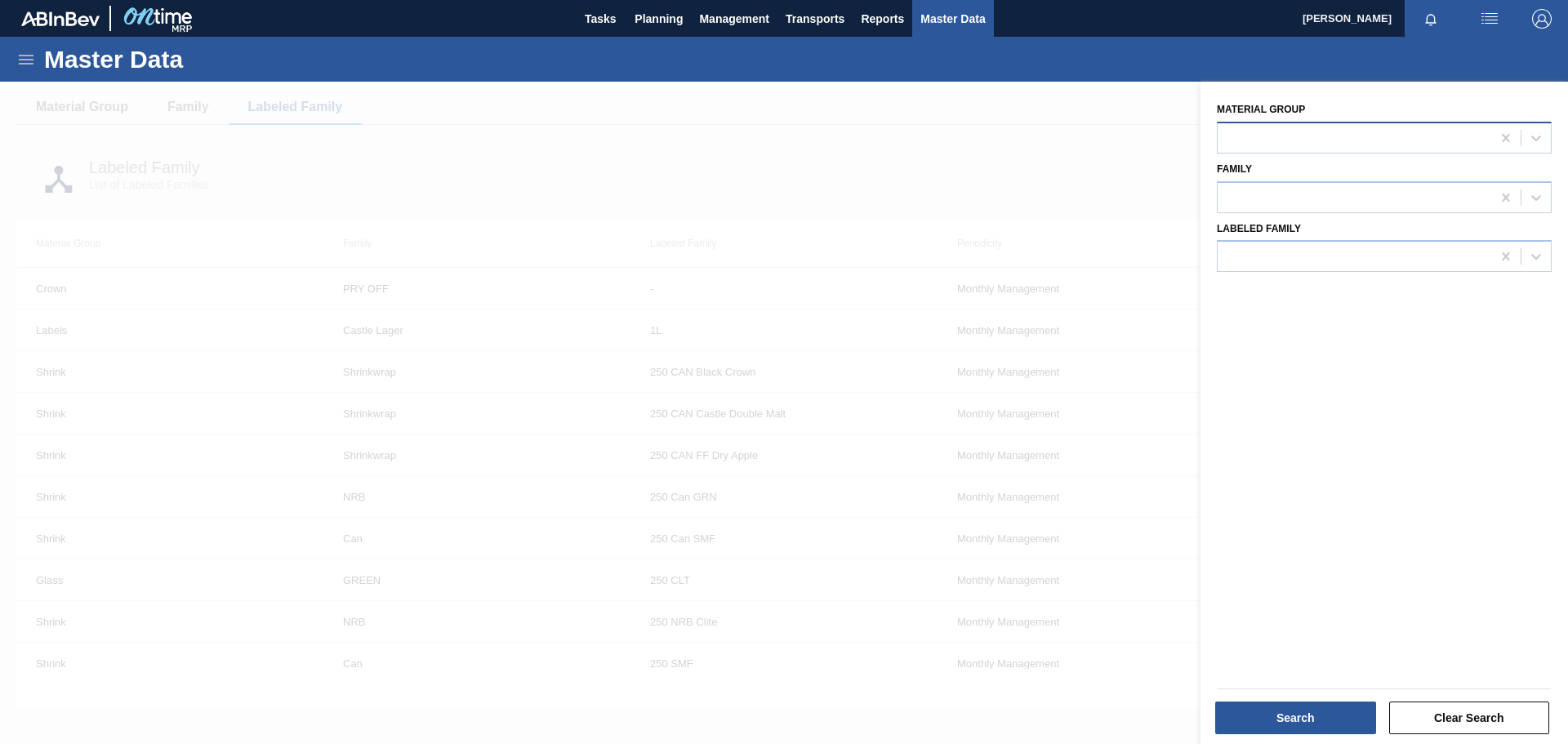
click at [1045, 138] on div at bounding box center [1354, 137] width 274 height 24
drag, startPoint x: 1156, startPoint y: 385, endPoint x: 1179, endPoint y: 392, distance: 24.0
click at [1045, 385] on div at bounding box center [784, 453] width 1568 height 744
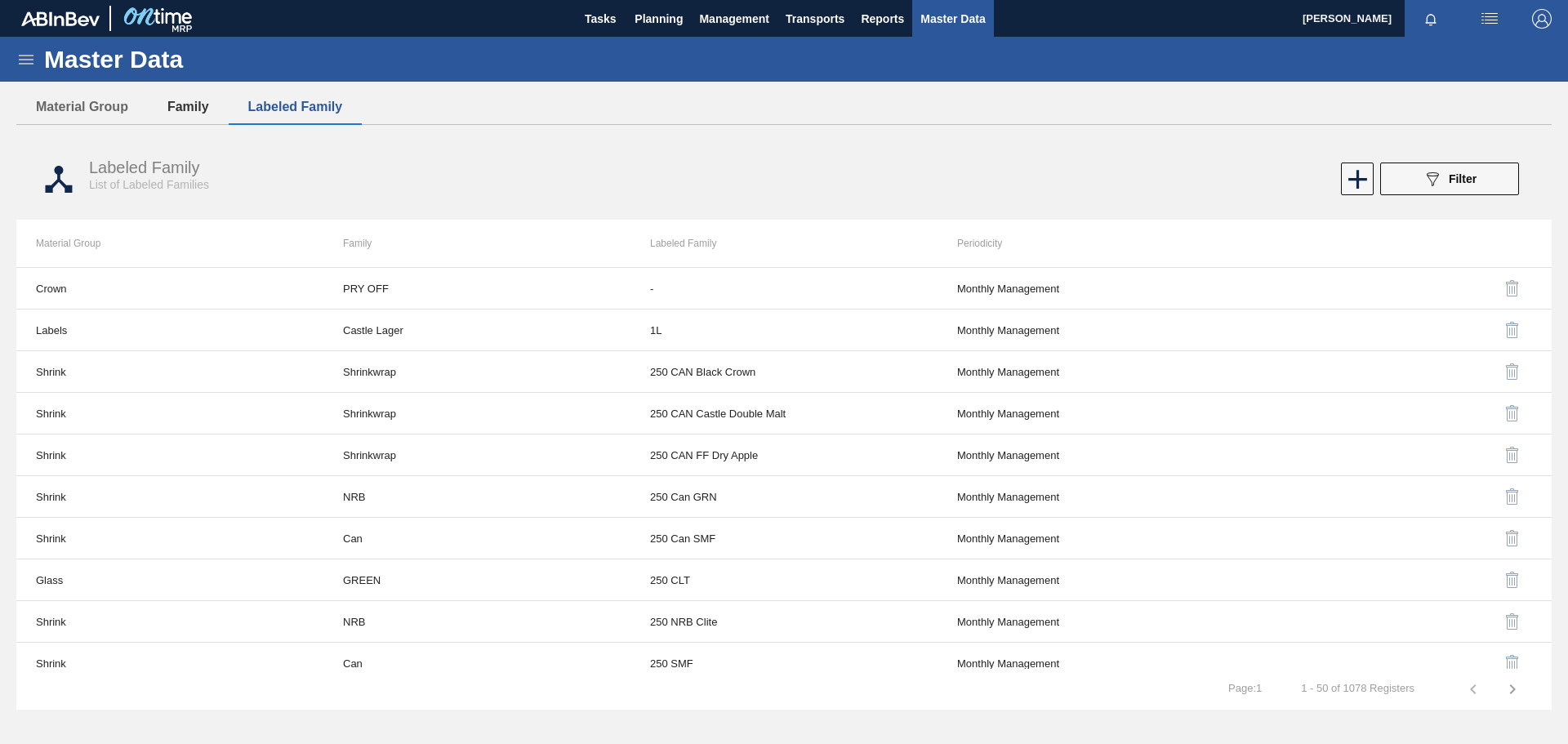
click at [187, 106] on button "Family" at bounding box center [188, 106] width 81 height 35
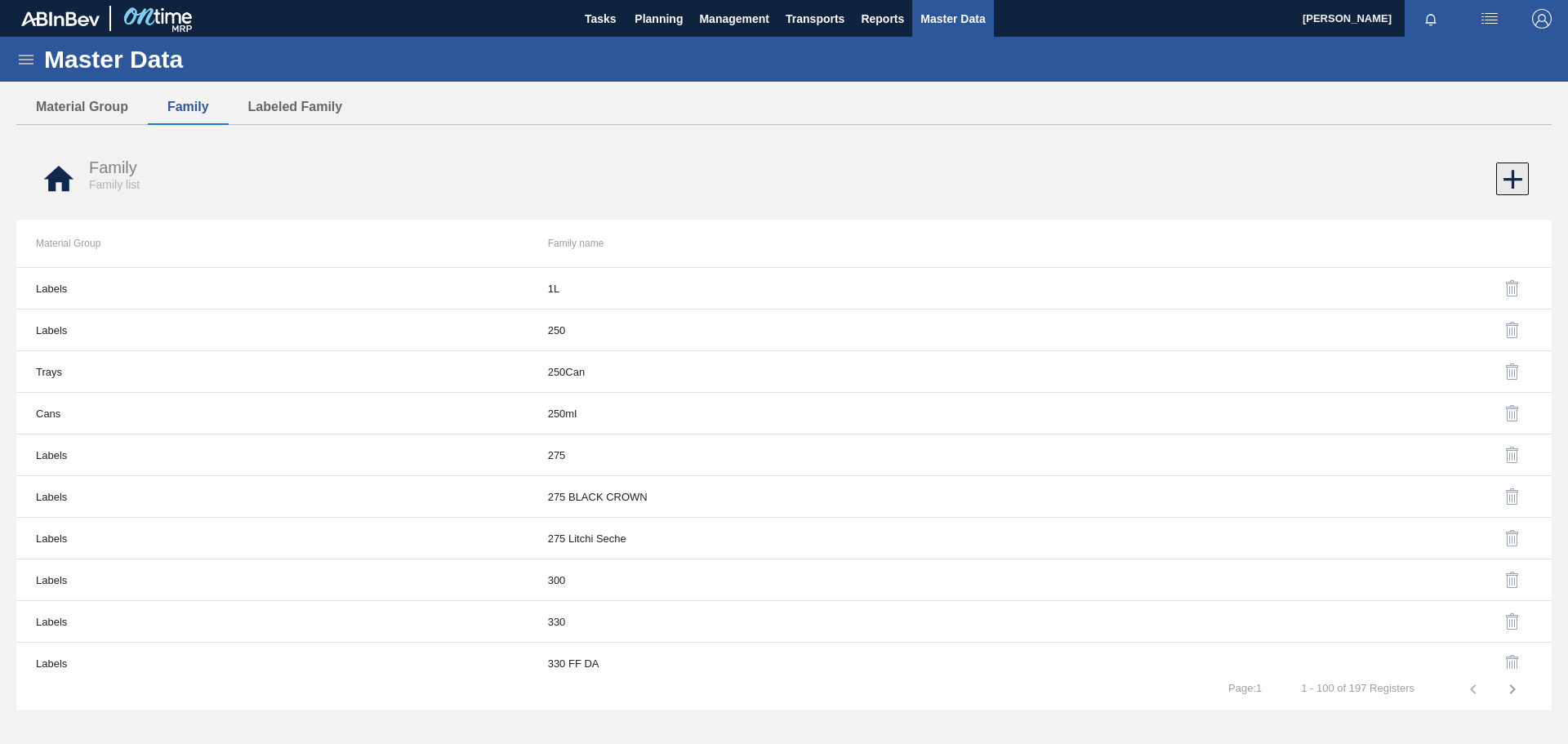
click at [1045, 184] on icon at bounding box center [1513, 180] width 32 height 32
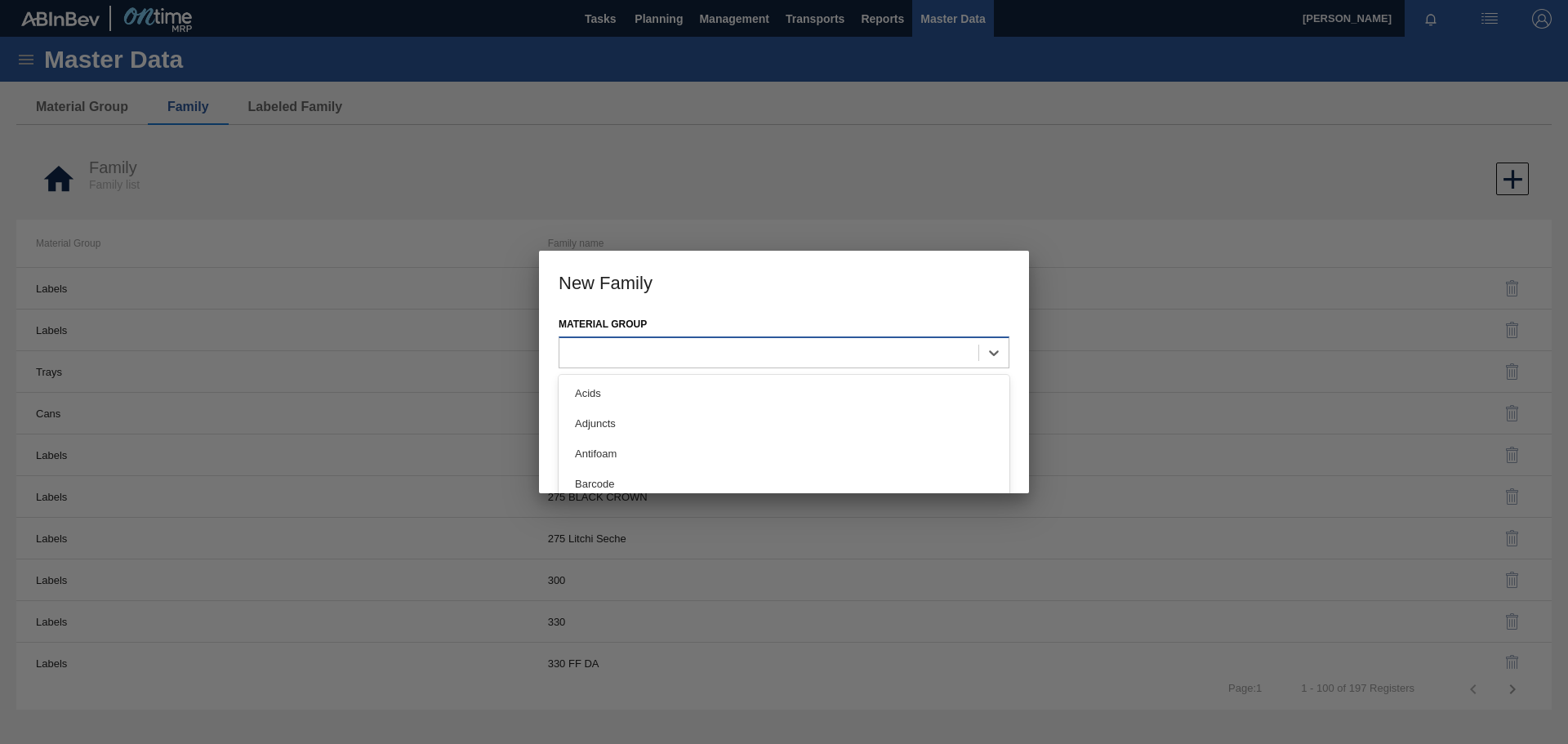
click at [626, 351] on div at bounding box center [769, 353] width 419 height 24
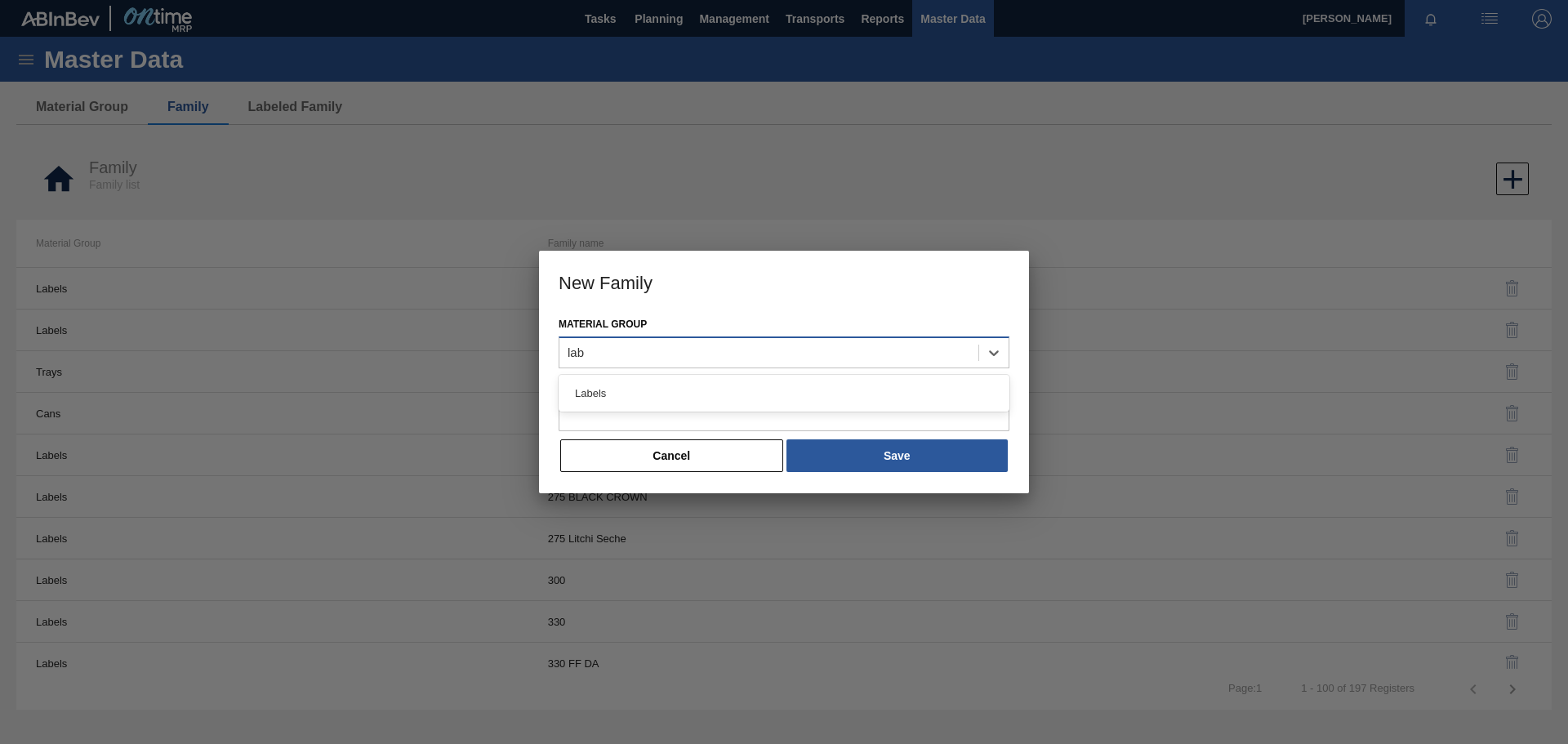
type Group "labe"
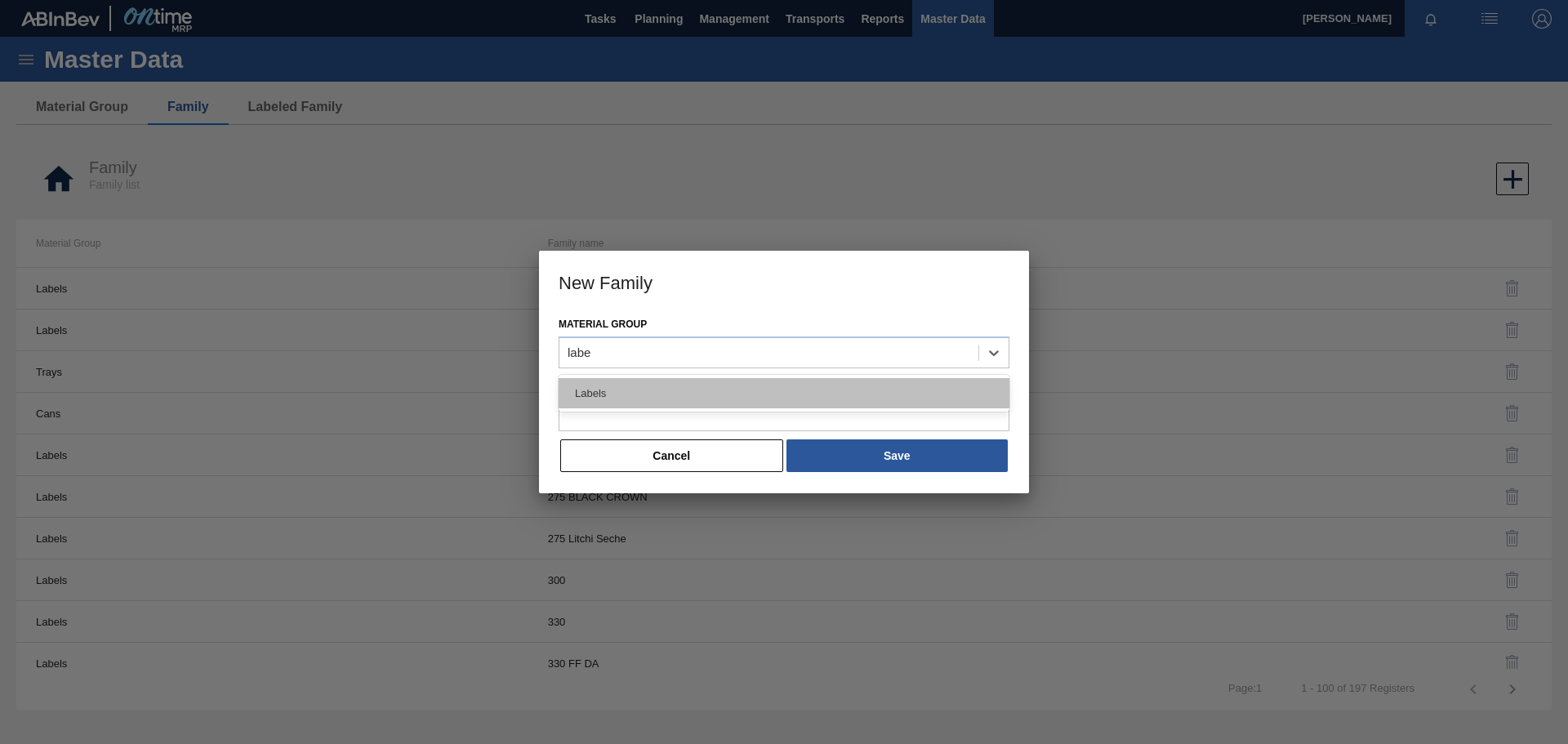
click at [628, 396] on div "Labels" at bounding box center [784, 393] width 451 height 30
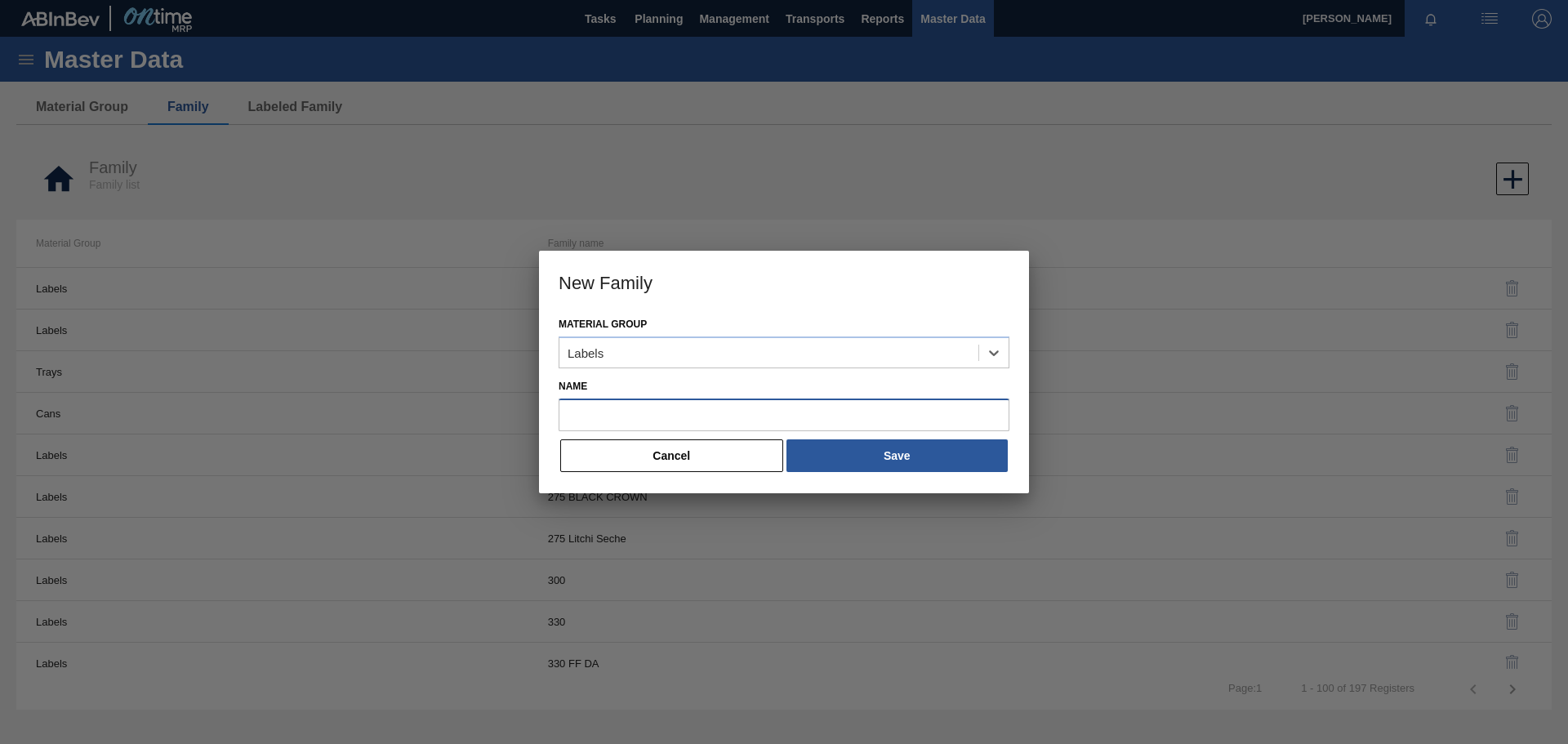
click at [590, 411] on input "Name" at bounding box center [784, 415] width 451 height 33
click at [625, 420] on input "Name" at bounding box center [784, 415] width 451 height 33
paste input "PSL Label Body 275NRB BF Lush"
type input "PSL Label Body 275NRB BF Lush"
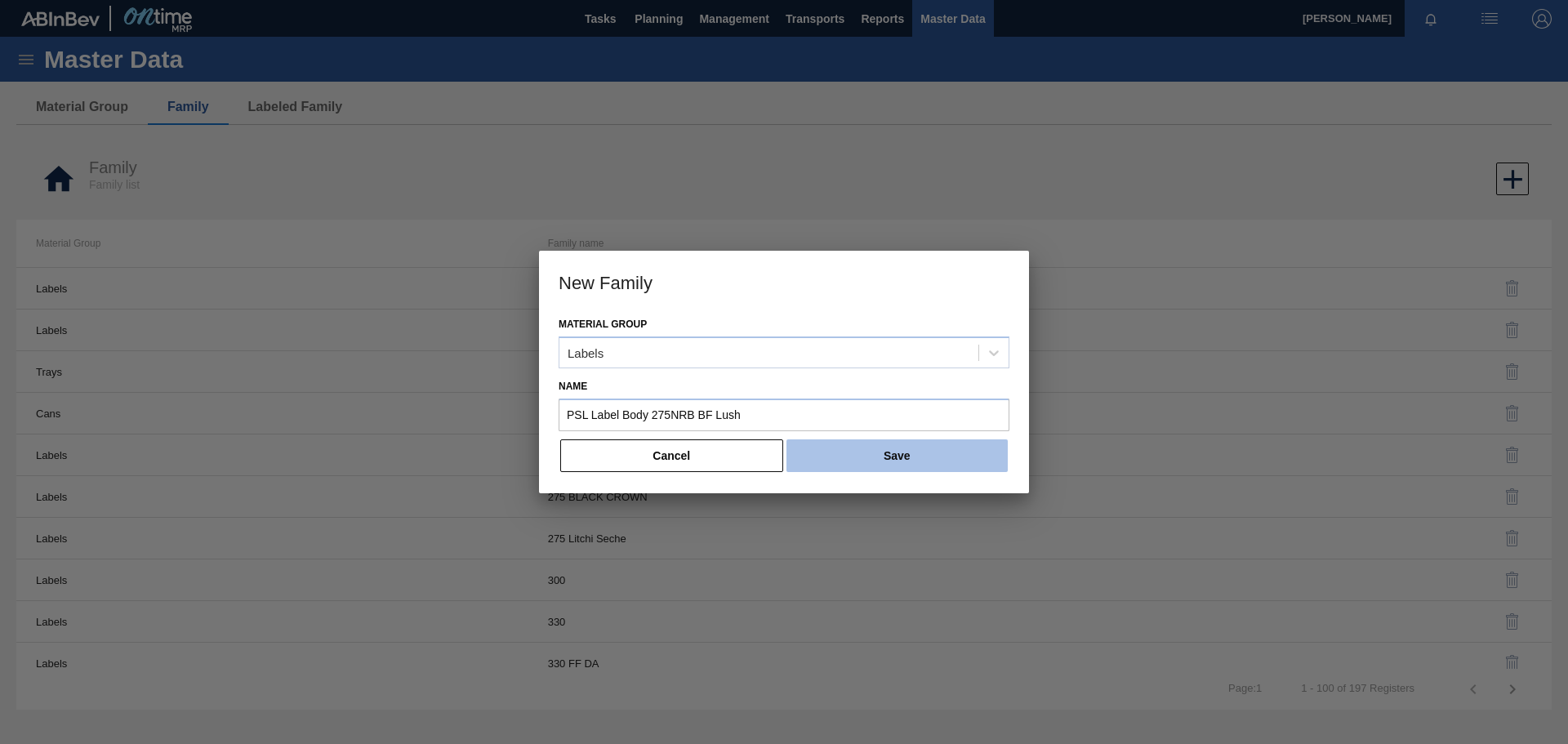
click at [902, 460] on button "Save" at bounding box center [897, 455] width 221 height 33
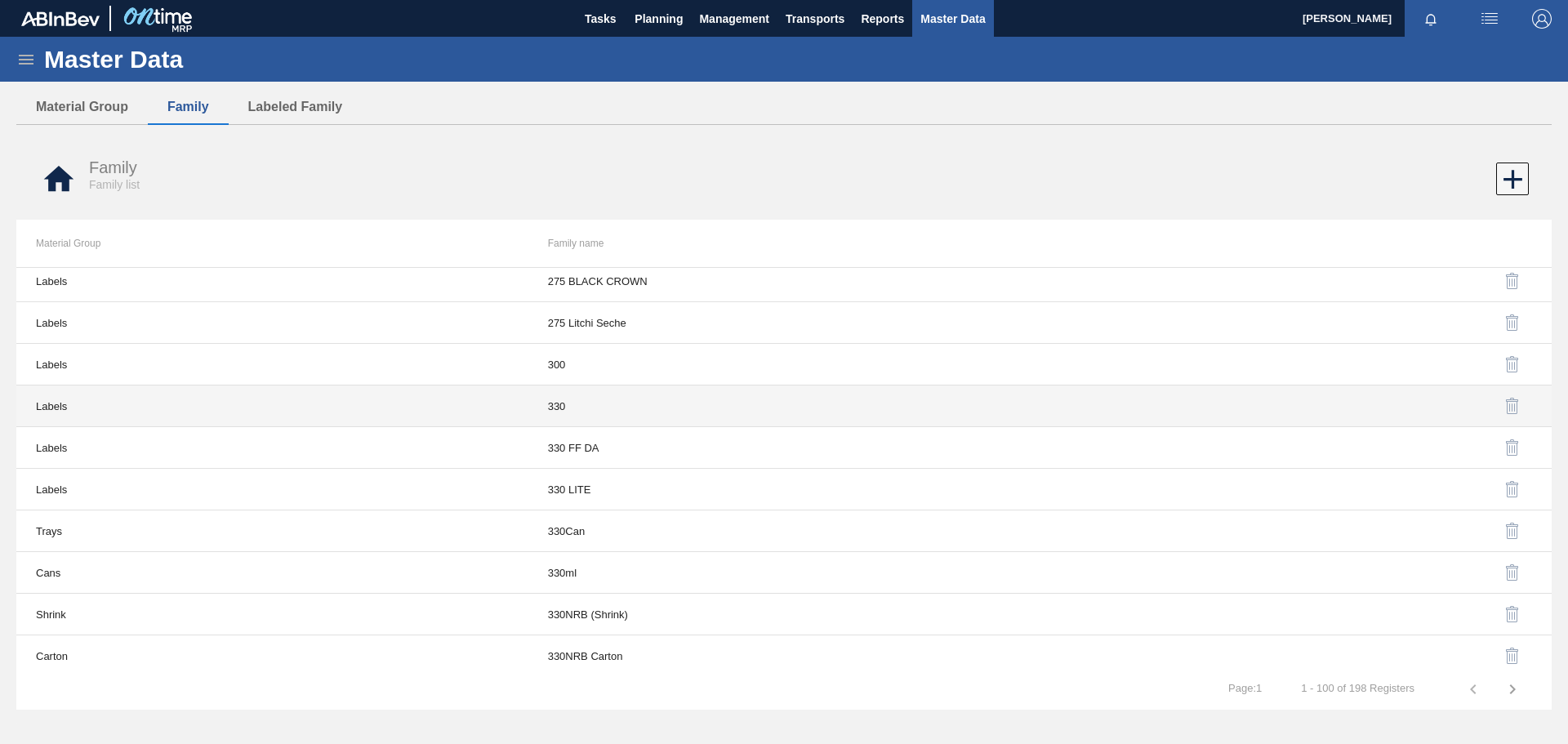
scroll to position [245, 0]
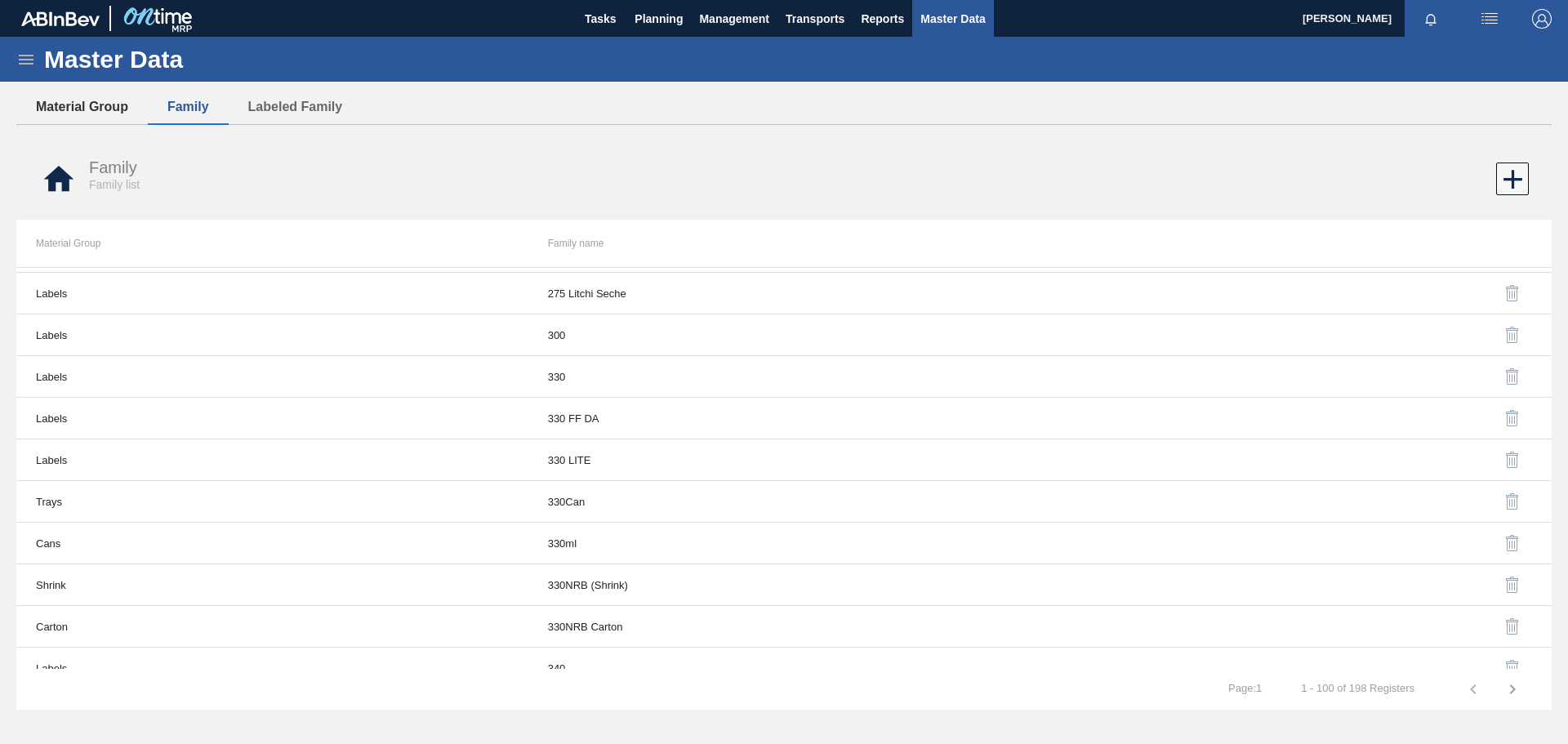
click at [108, 107] on button "Material Group" at bounding box center [81, 106] width 132 height 35
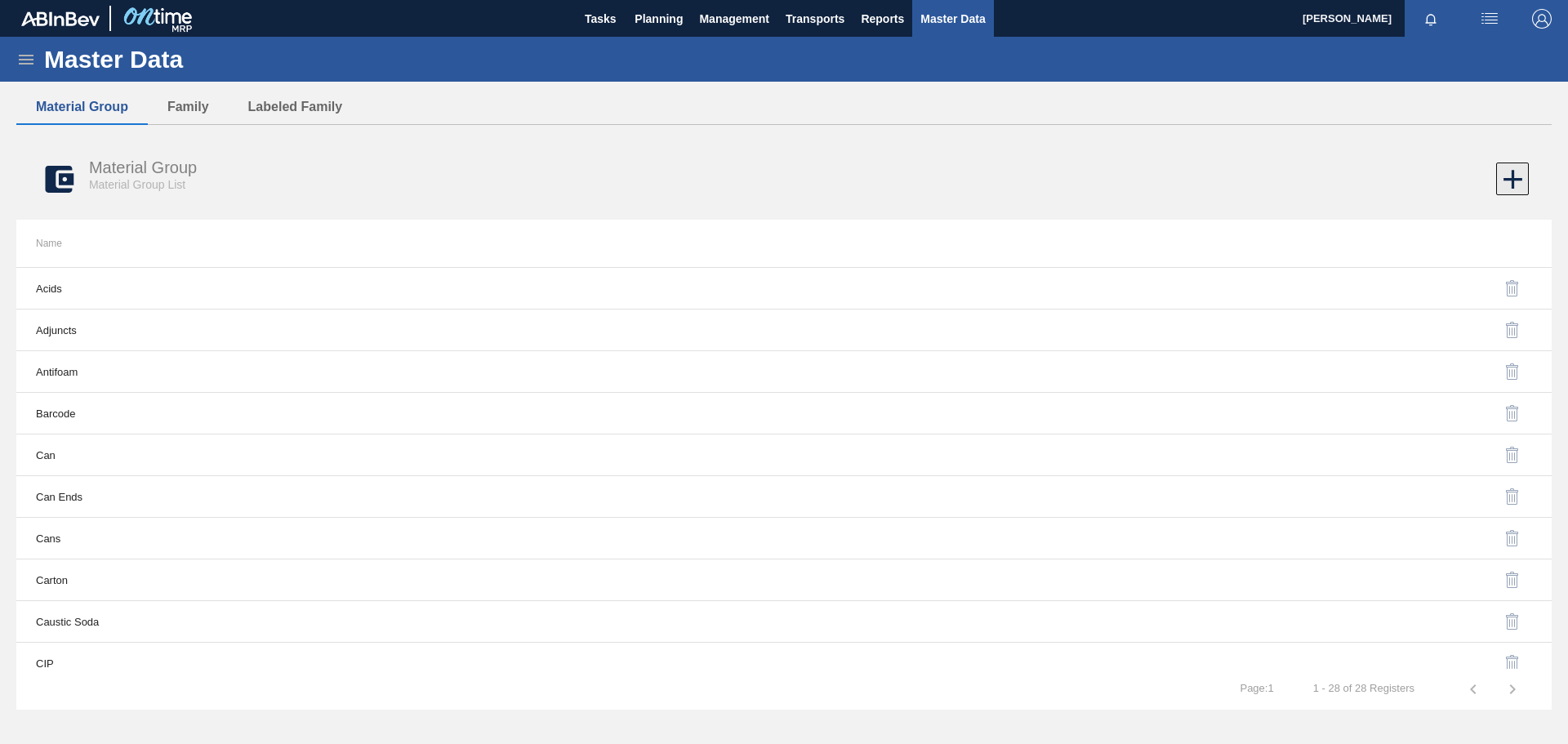
click at [1045, 184] on icon at bounding box center [1513, 180] width 32 height 32
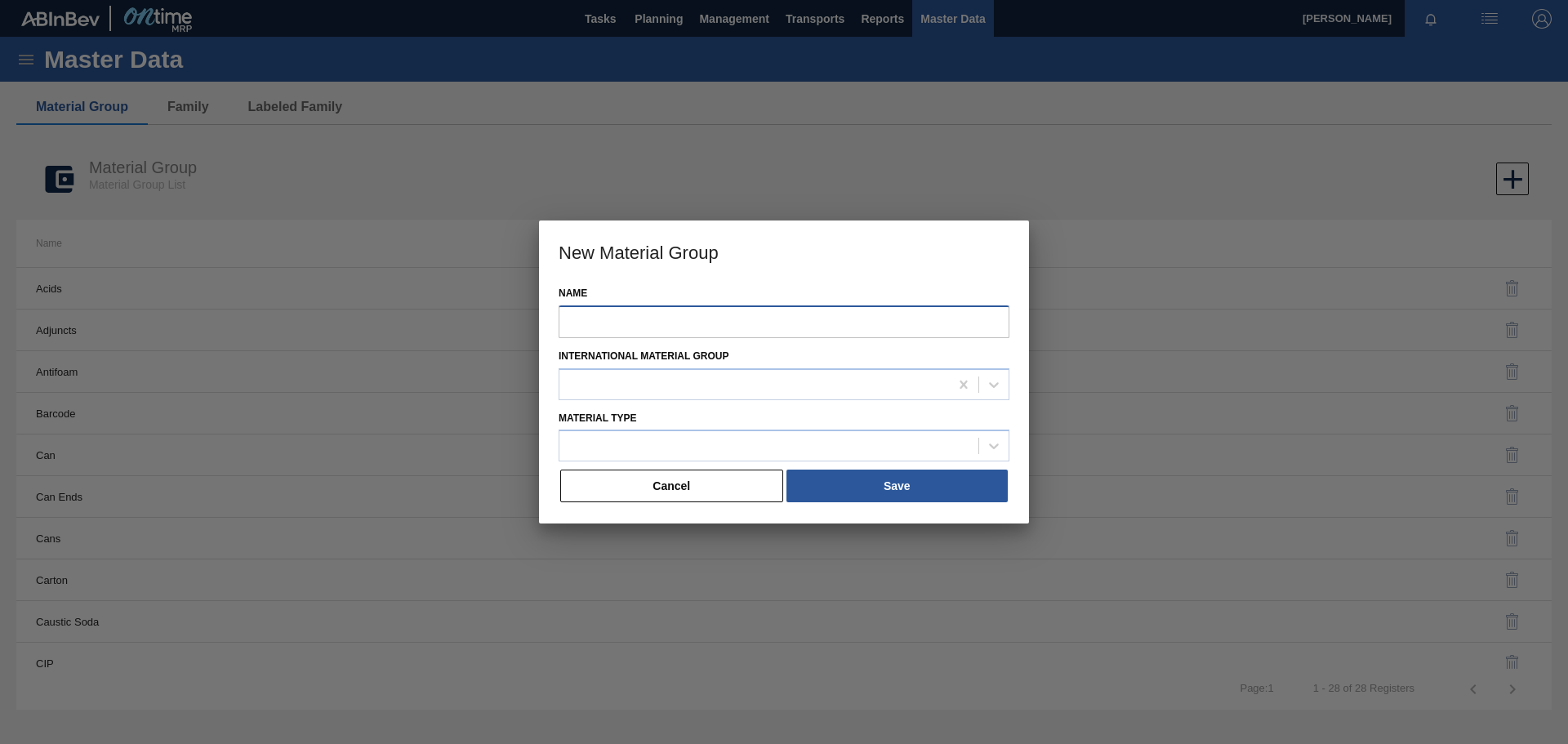
click at [655, 321] on input "Name" at bounding box center [784, 322] width 451 height 33
paste input "PSL Label Body 275NRB BF Lush"
type input "PSL Label Body 275NRB BF Lush"
click at [657, 384] on div at bounding box center [754, 384] width 390 height 24
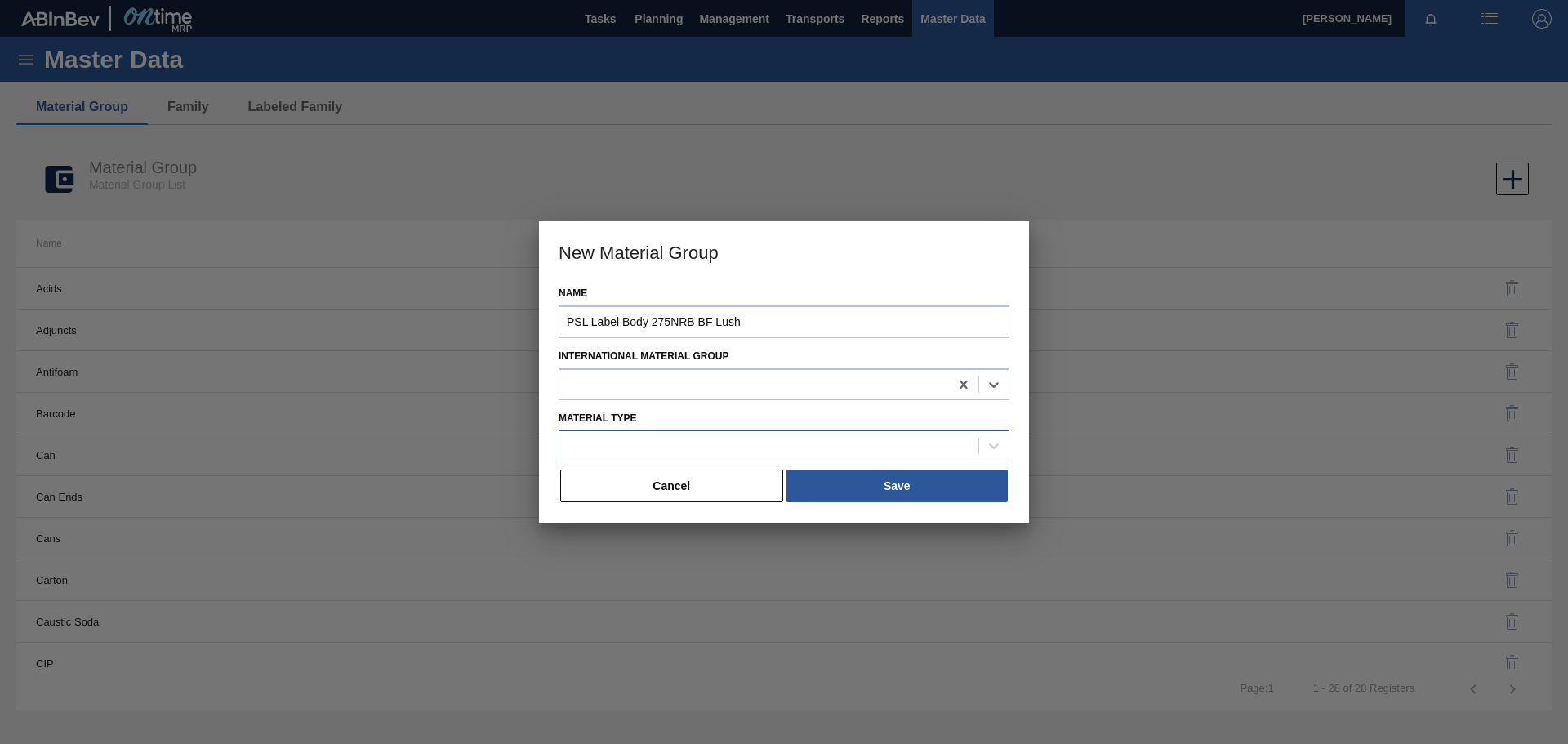
click at [633, 441] on div at bounding box center [769, 446] width 419 height 24
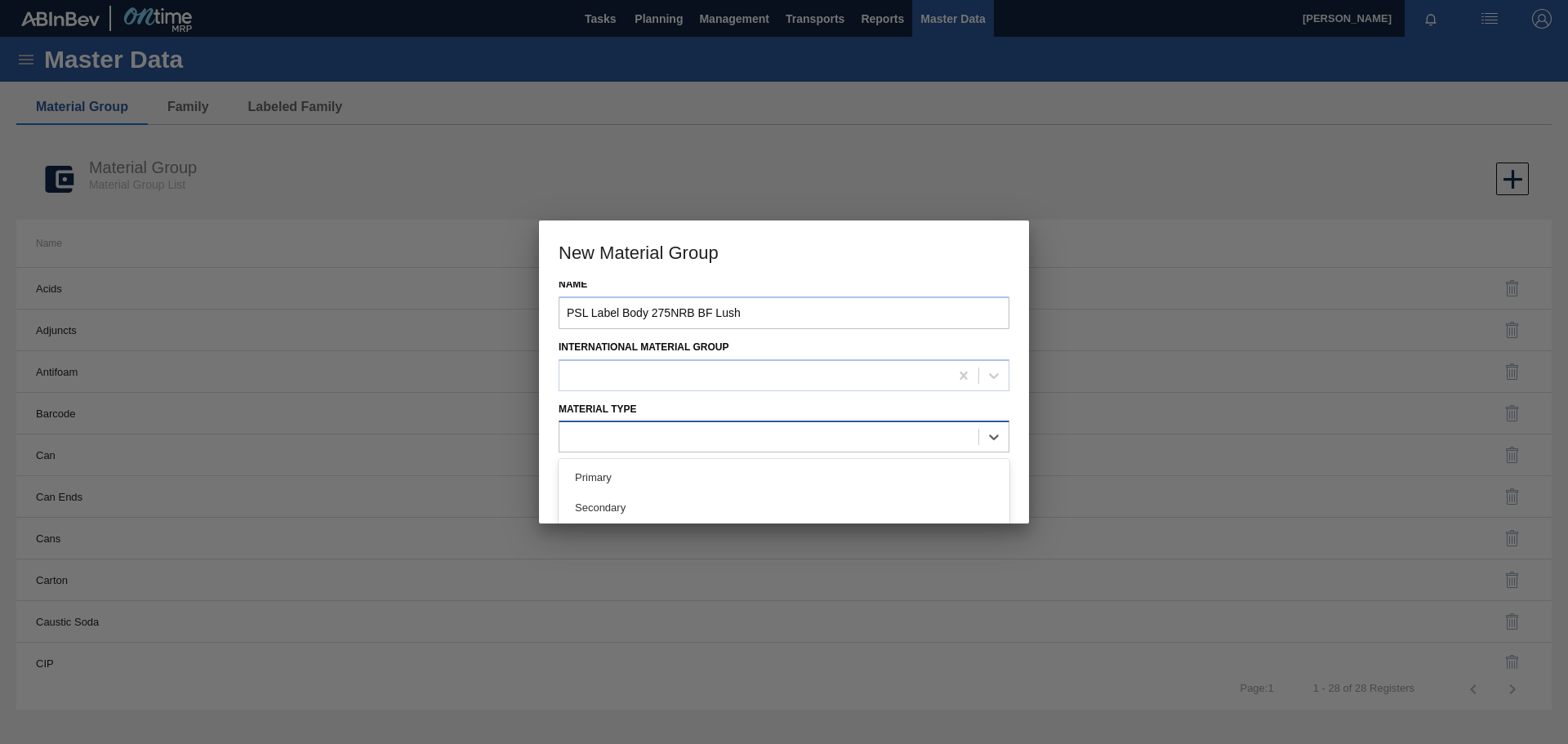
scroll to position [12, 0]
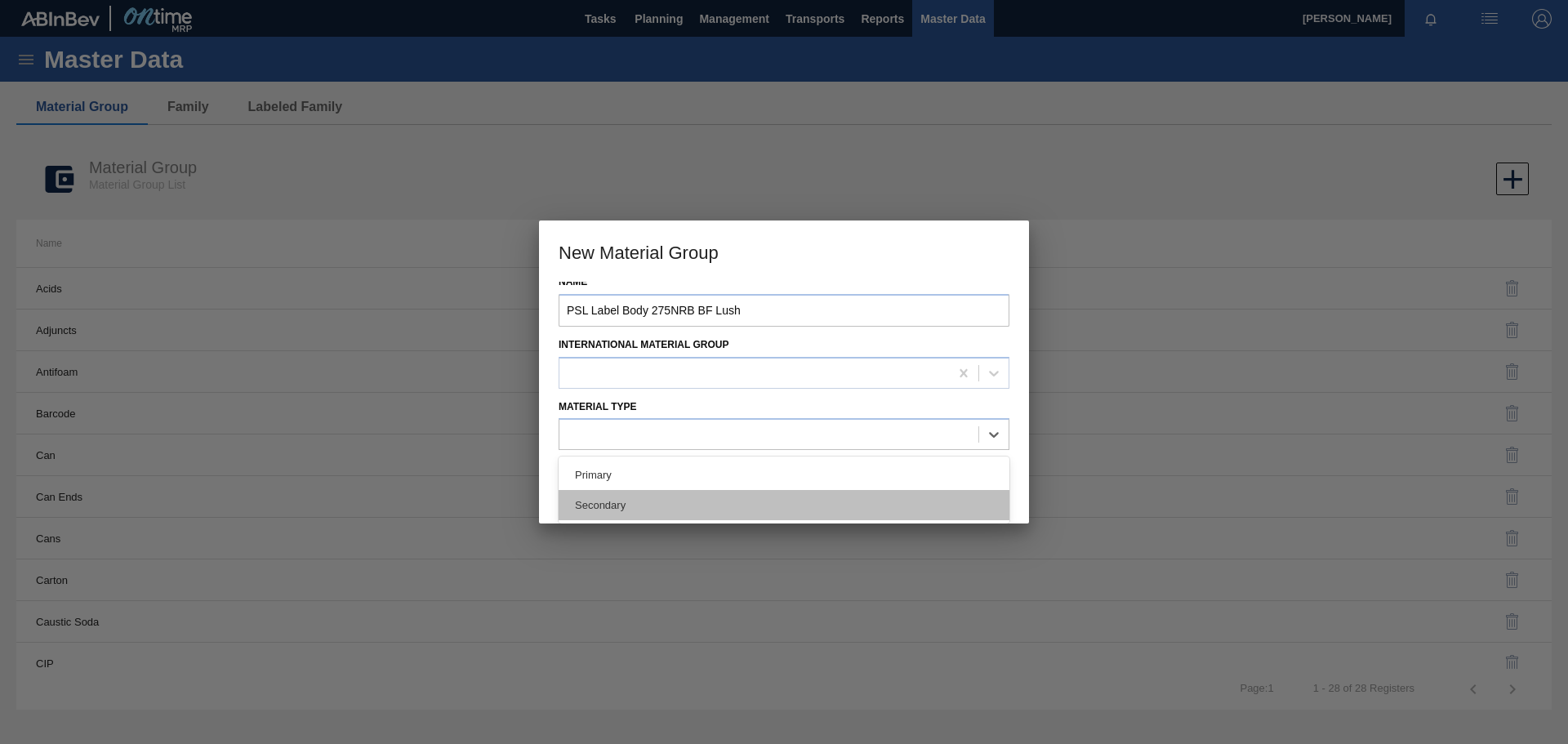
click at [610, 501] on div "Secondary" at bounding box center [784, 506] width 451 height 30
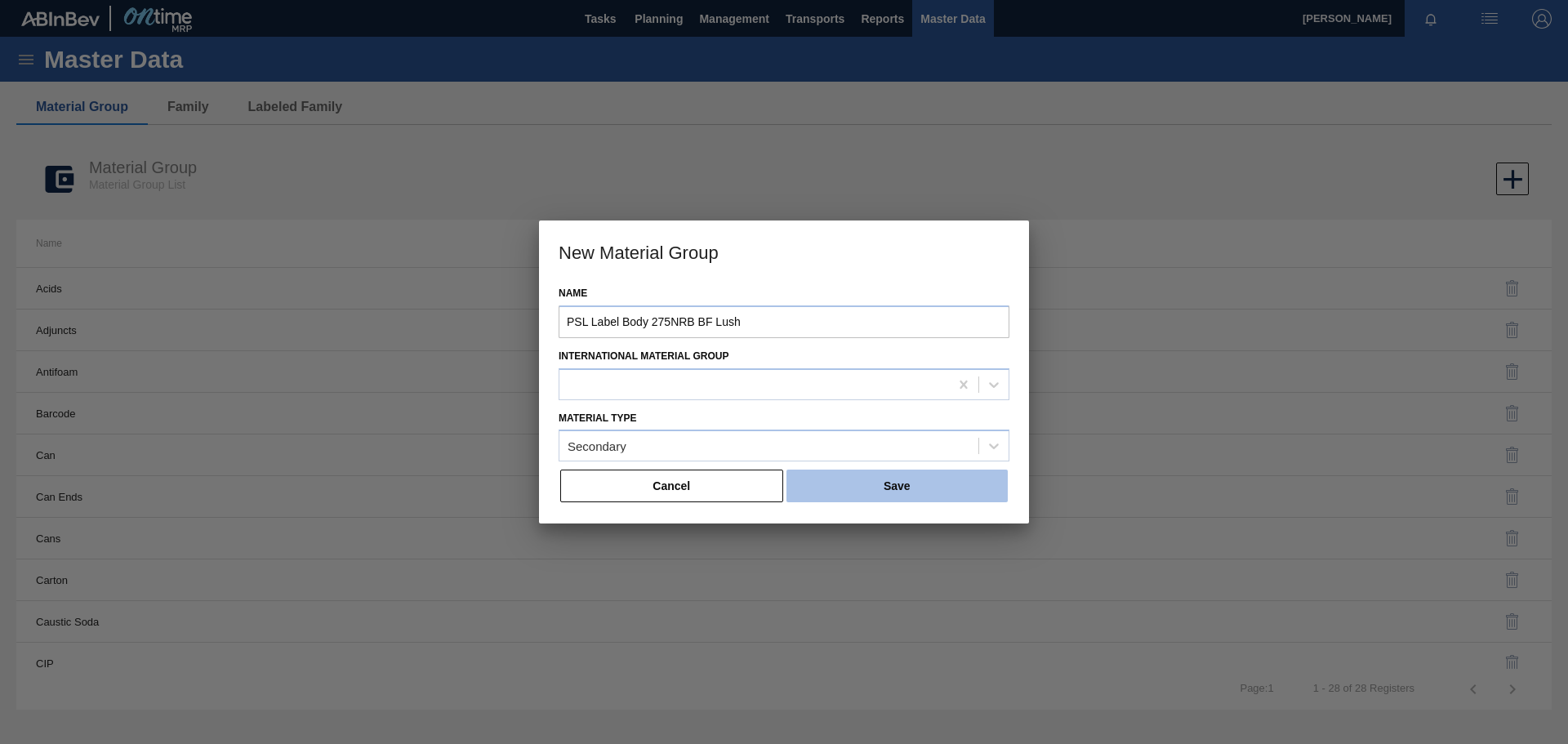
click at [860, 489] on button "Save" at bounding box center [897, 485] width 221 height 33
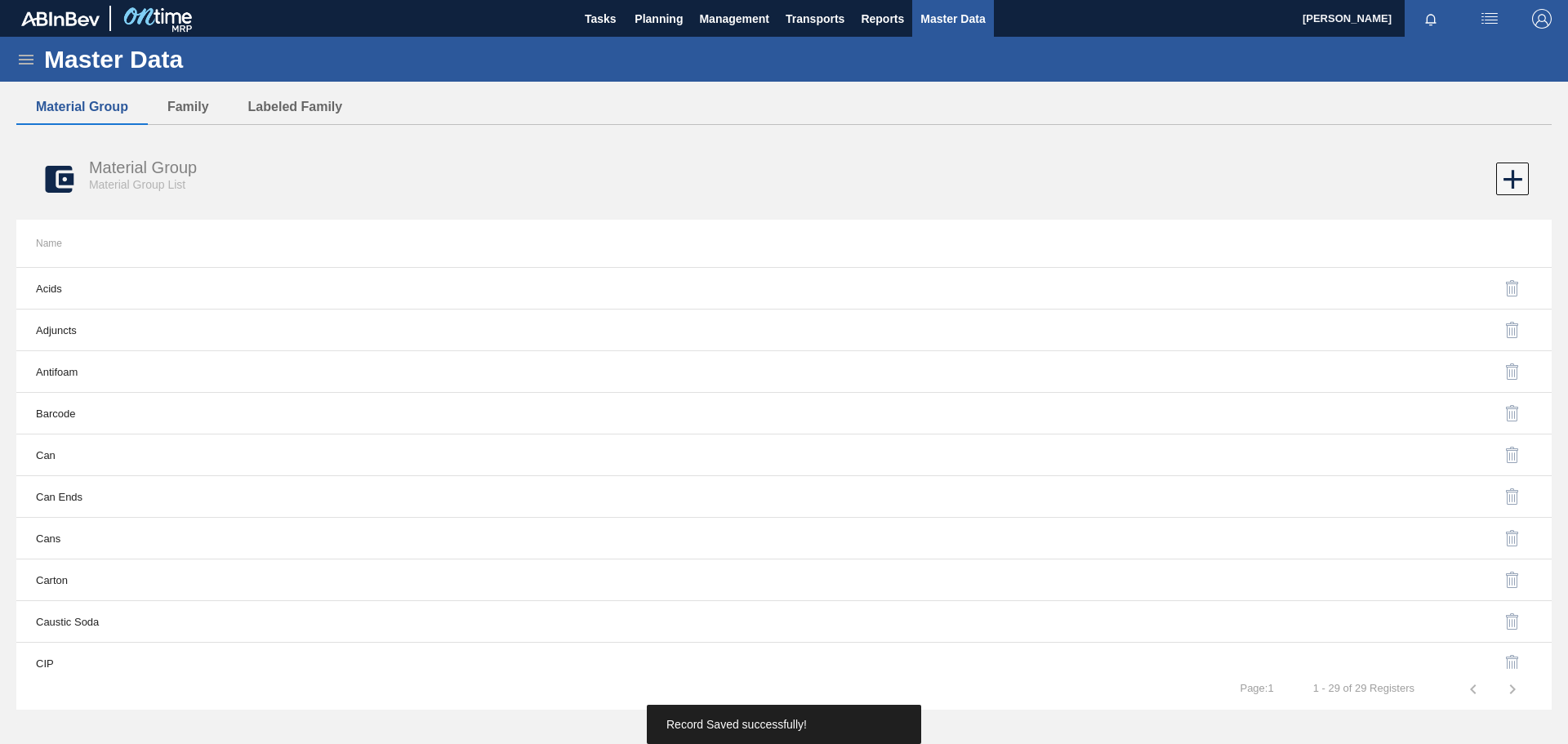
click at [27, 58] on icon at bounding box center [26, 59] width 19 height 19
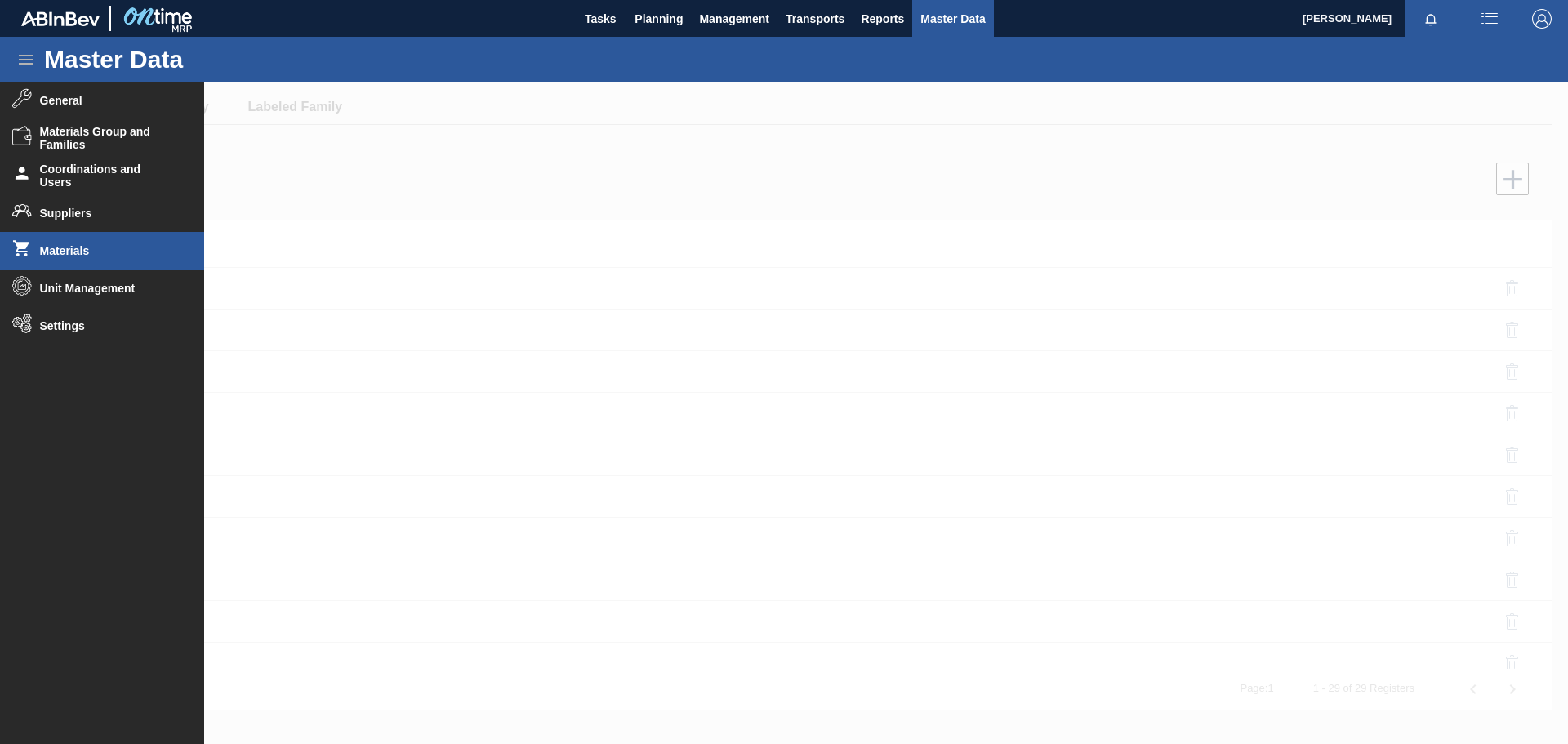
click at [77, 244] on span "Materials" at bounding box center [107, 251] width 135 height 13
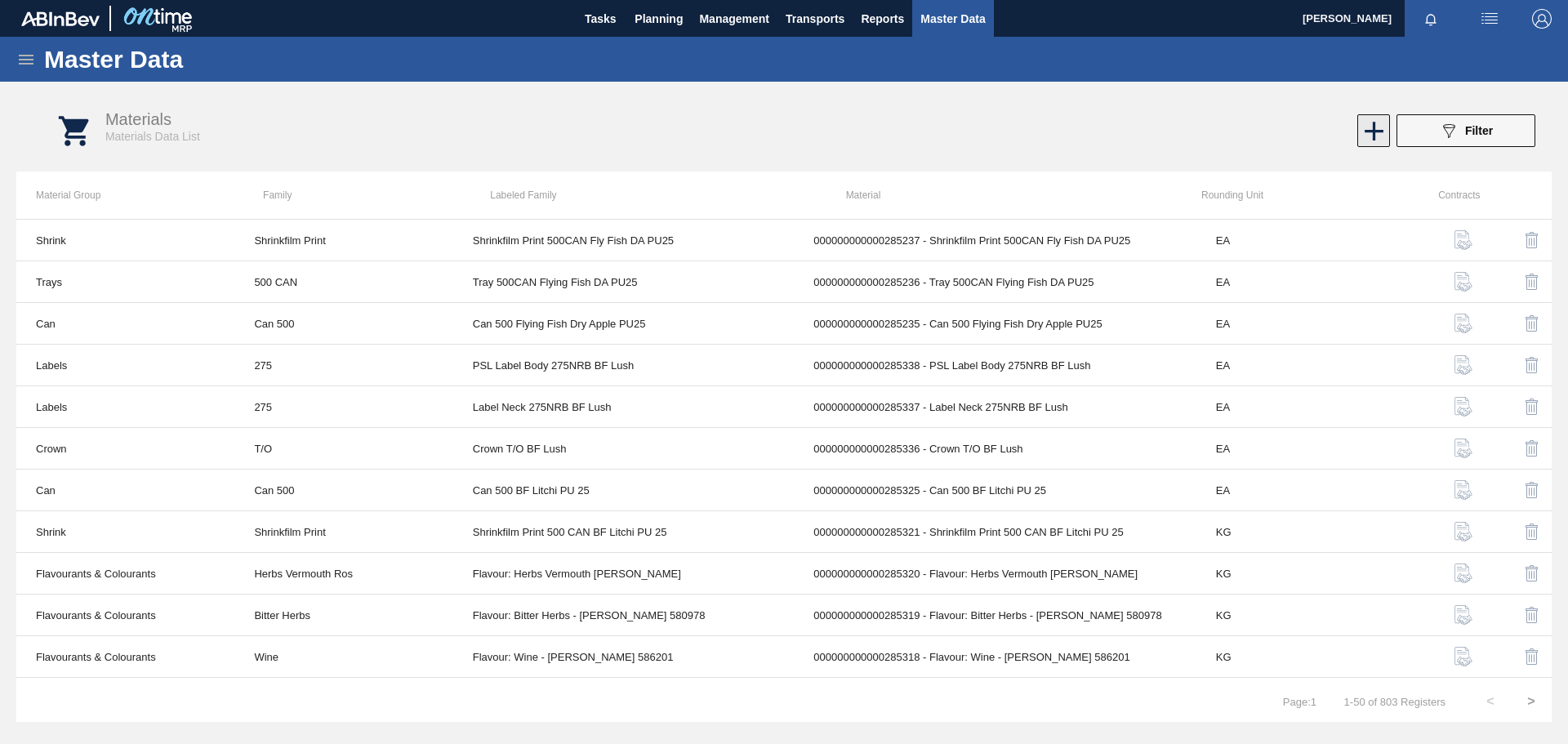
click at [1045, 128] on icon at bounding box center [1374, 131] width 32 height 32
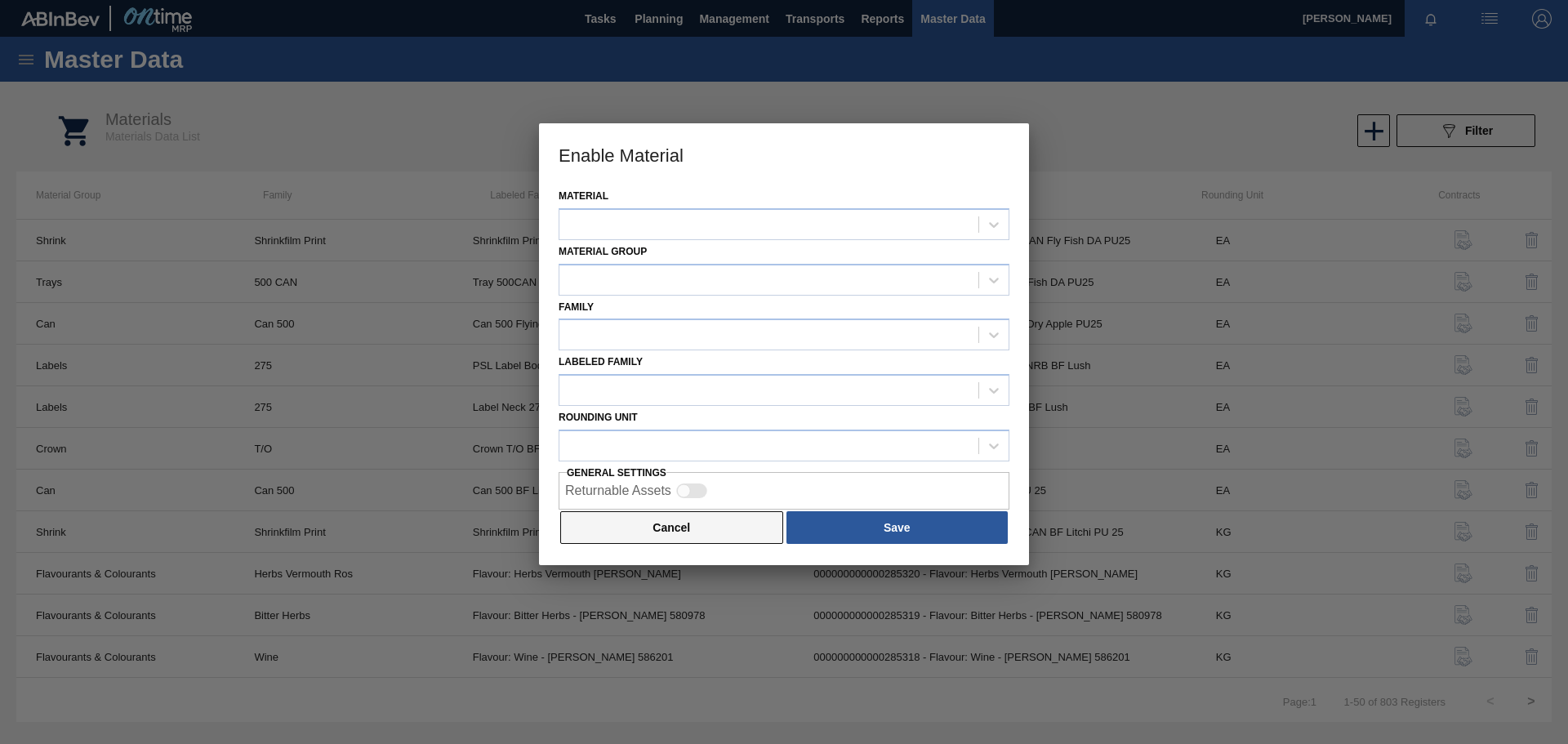
click at [663, 515] on button "Cancel" at bounding box center [672, 527] width 223 height 33
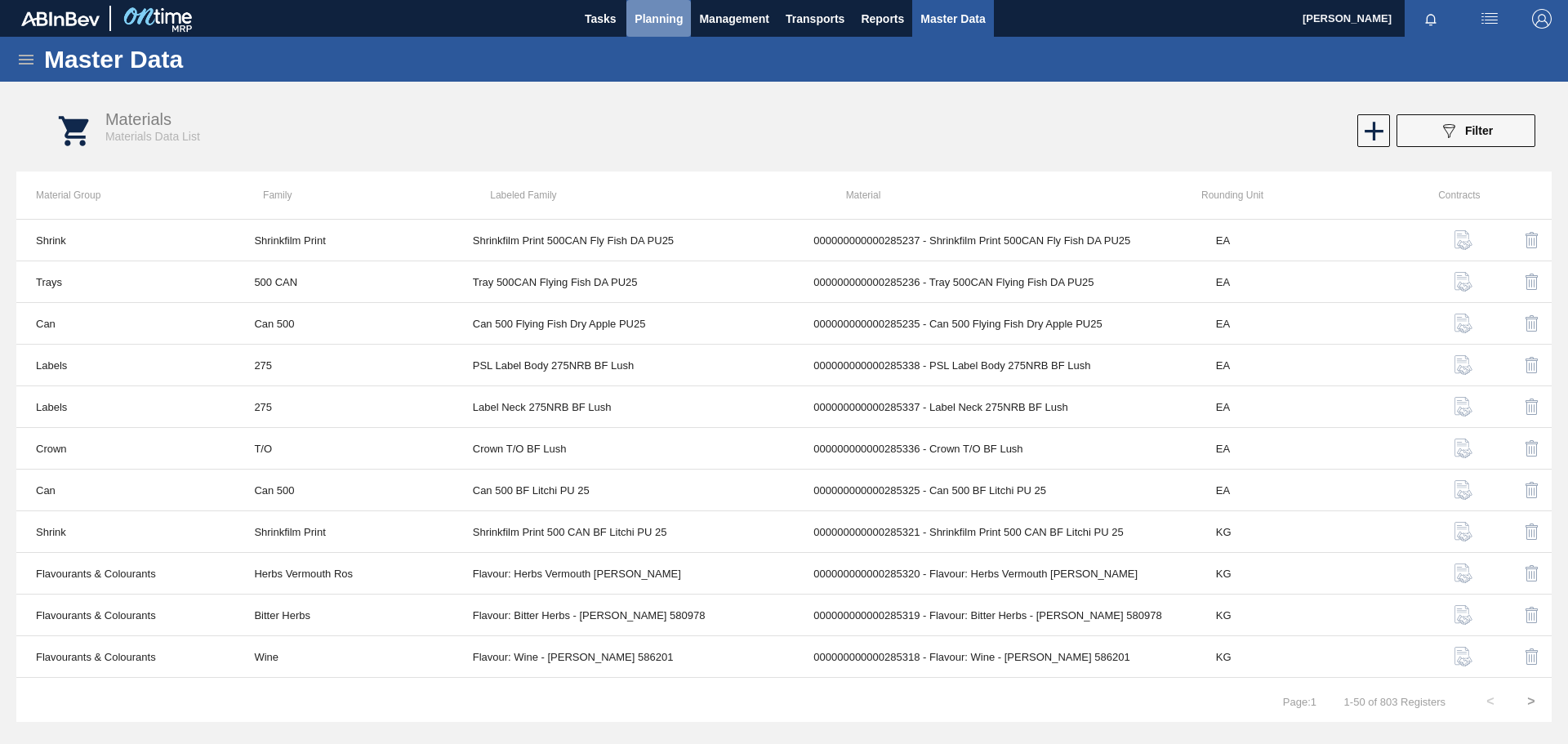
click at [674, 15] on span "Planning" at bounding box center [659, 19] width 48 height 19
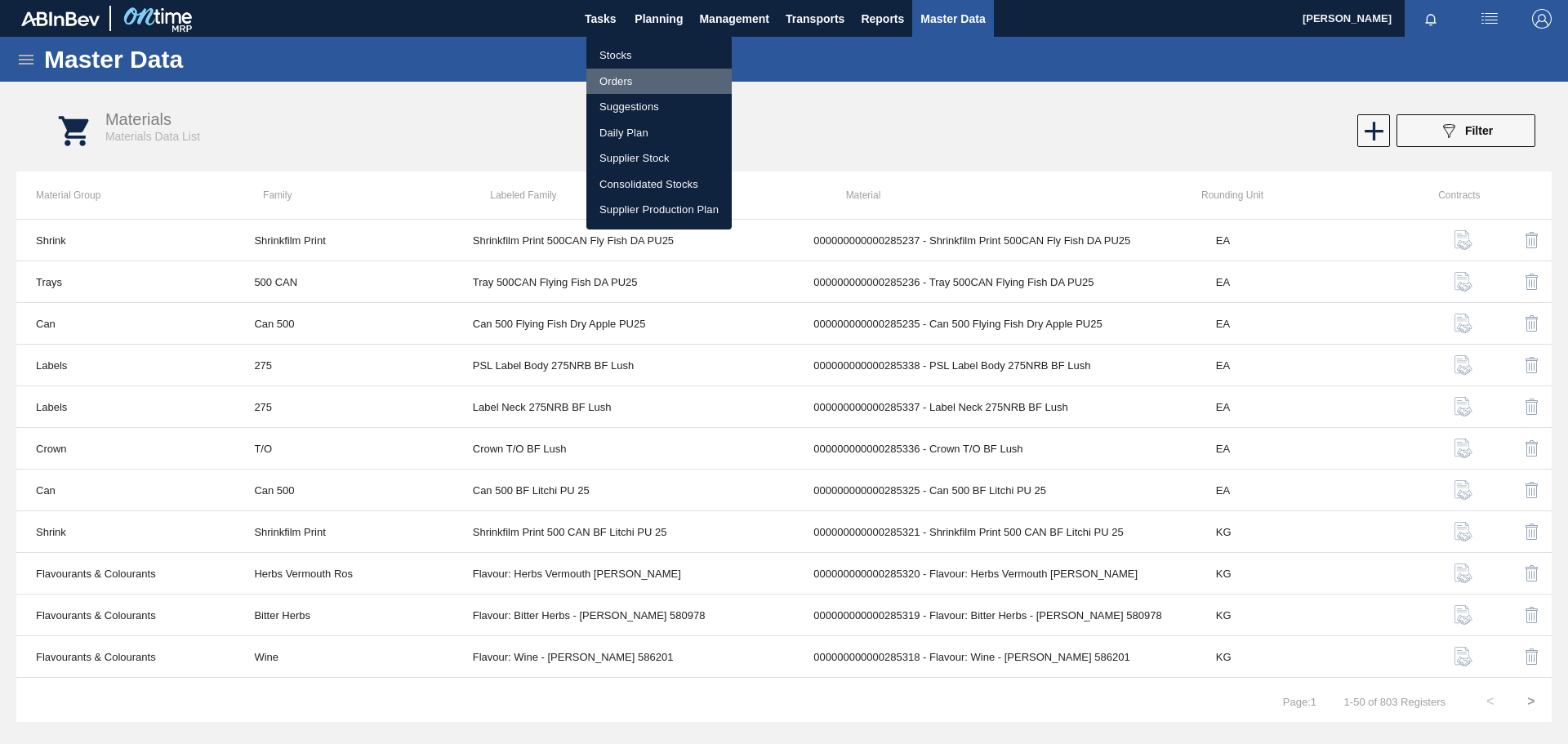
click at [627, 87] on li "Orders" at bounding box center [659, 81] width 145 height 27
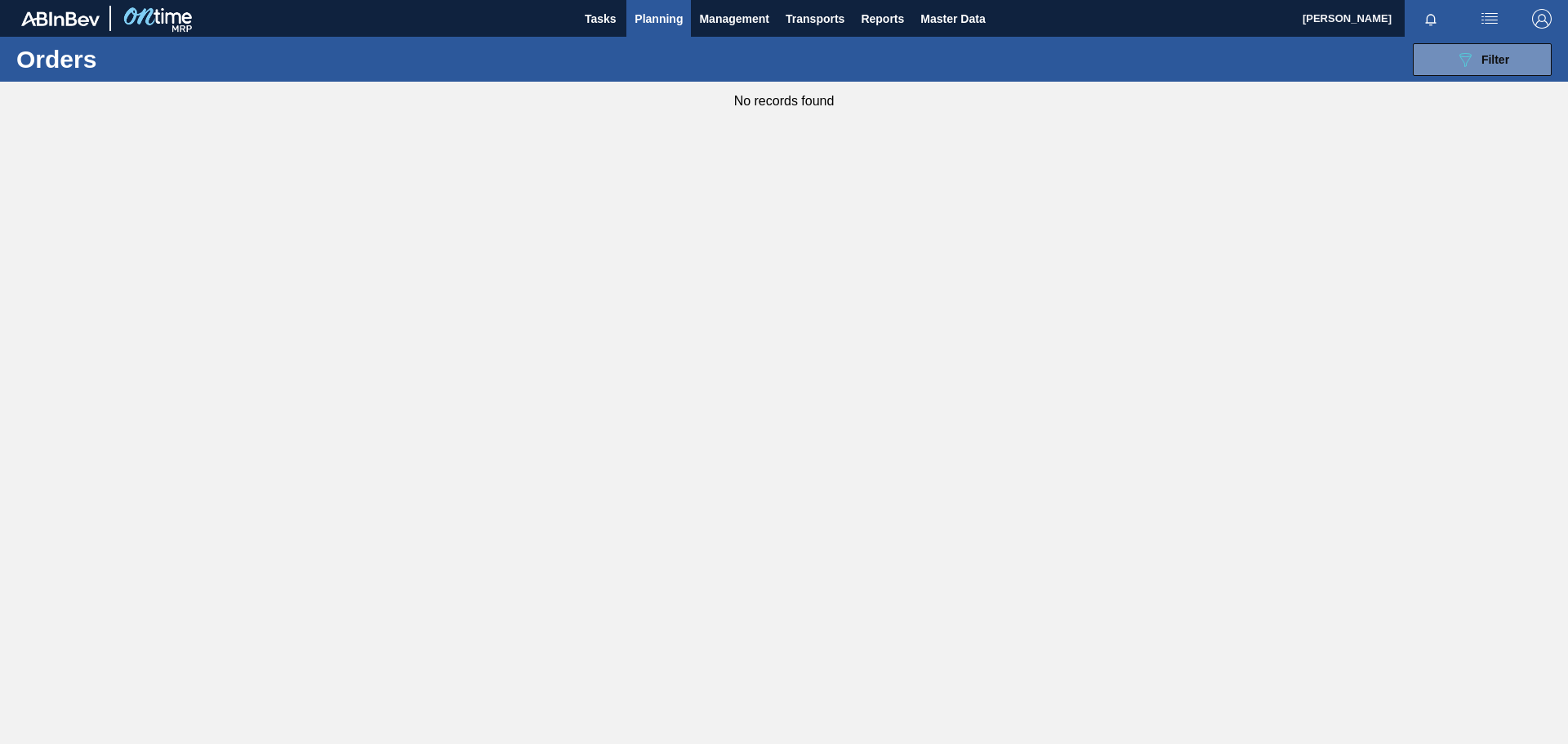
click at [659, 19] on span "Planning" at bounding box center [659, 19] width 48 height 19
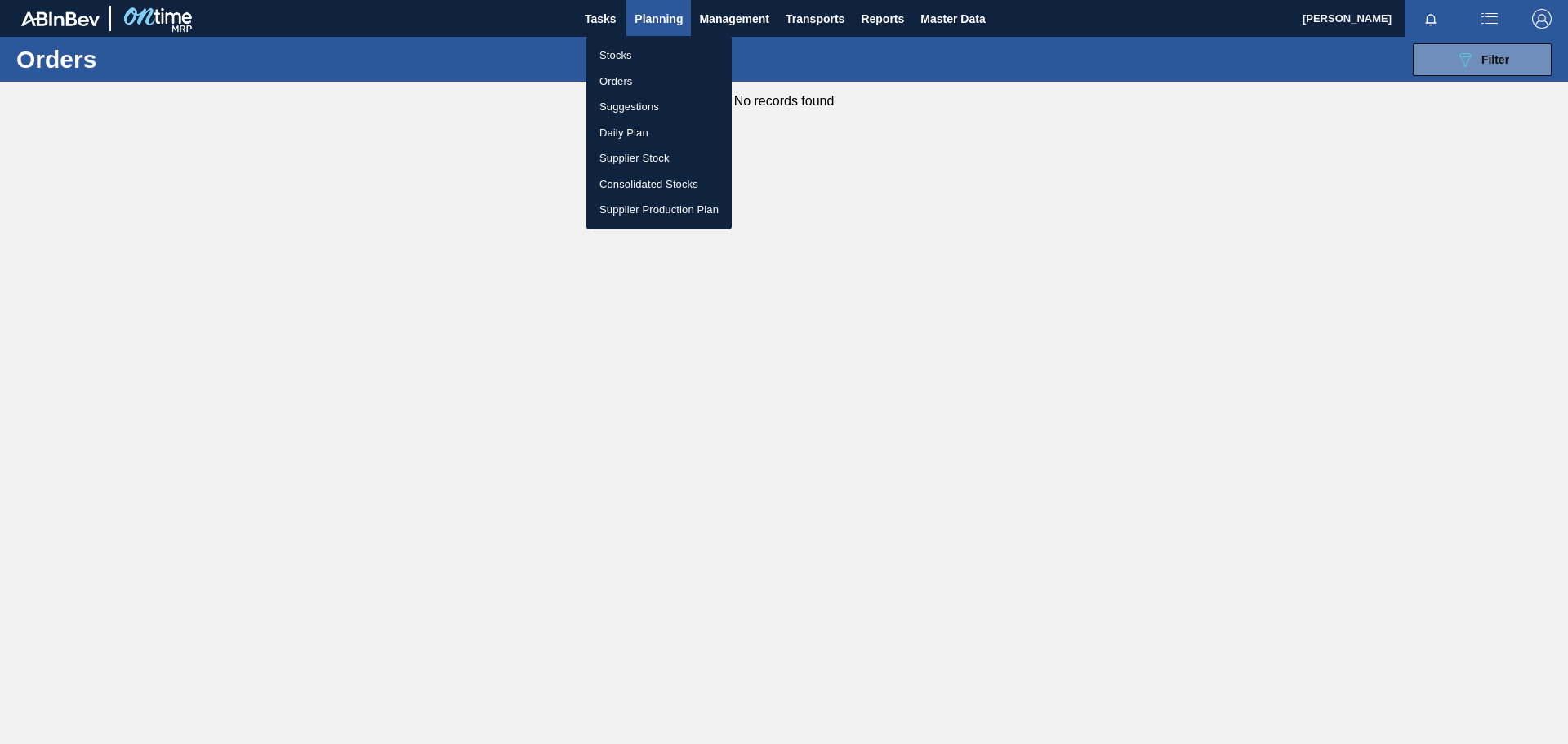
click at [628, 58] on li "Stocks" at bounding box center [659, 56] width 145 height 27
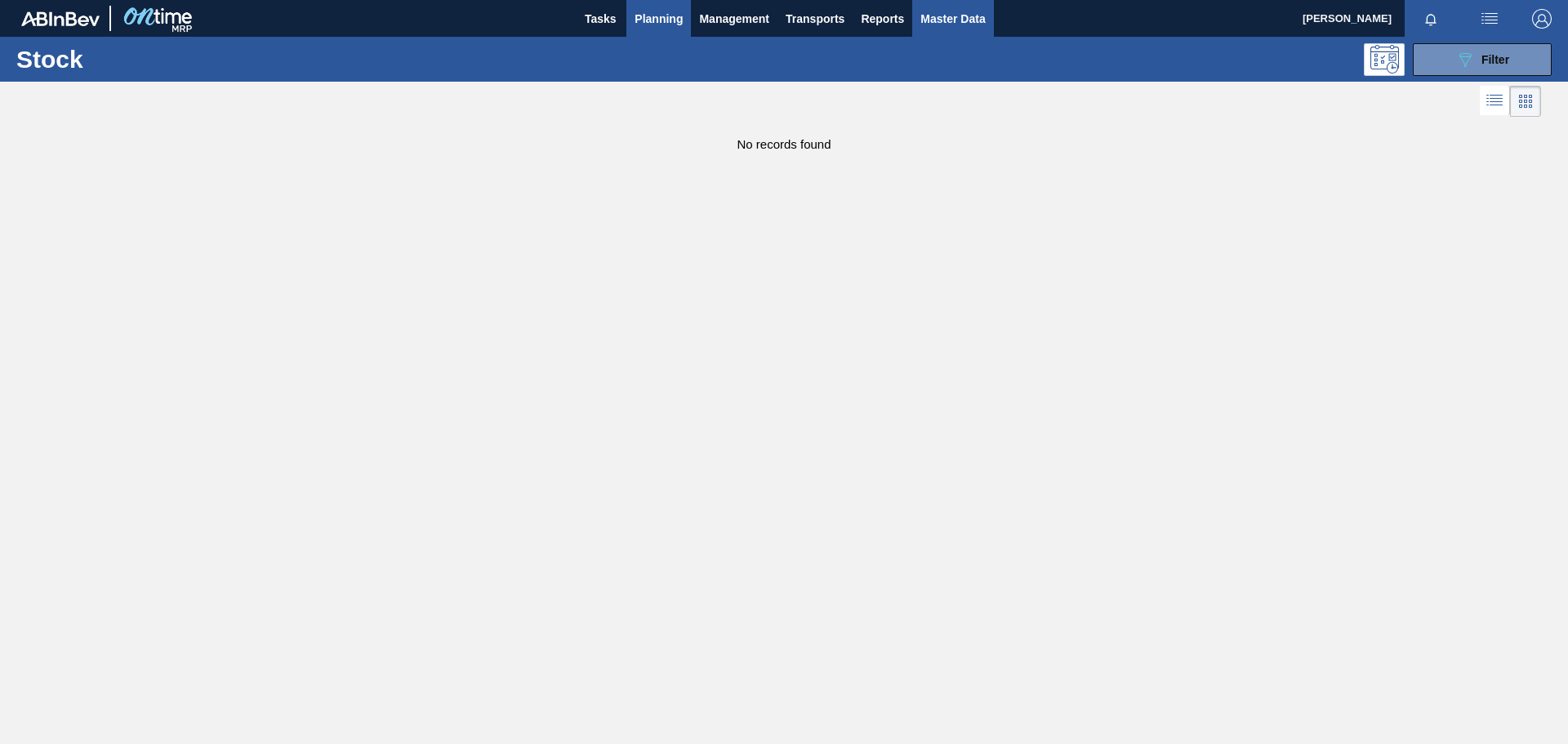
click at [964, 19] on span "Master Data" at bounding box center [953, 19] width 65 height 19
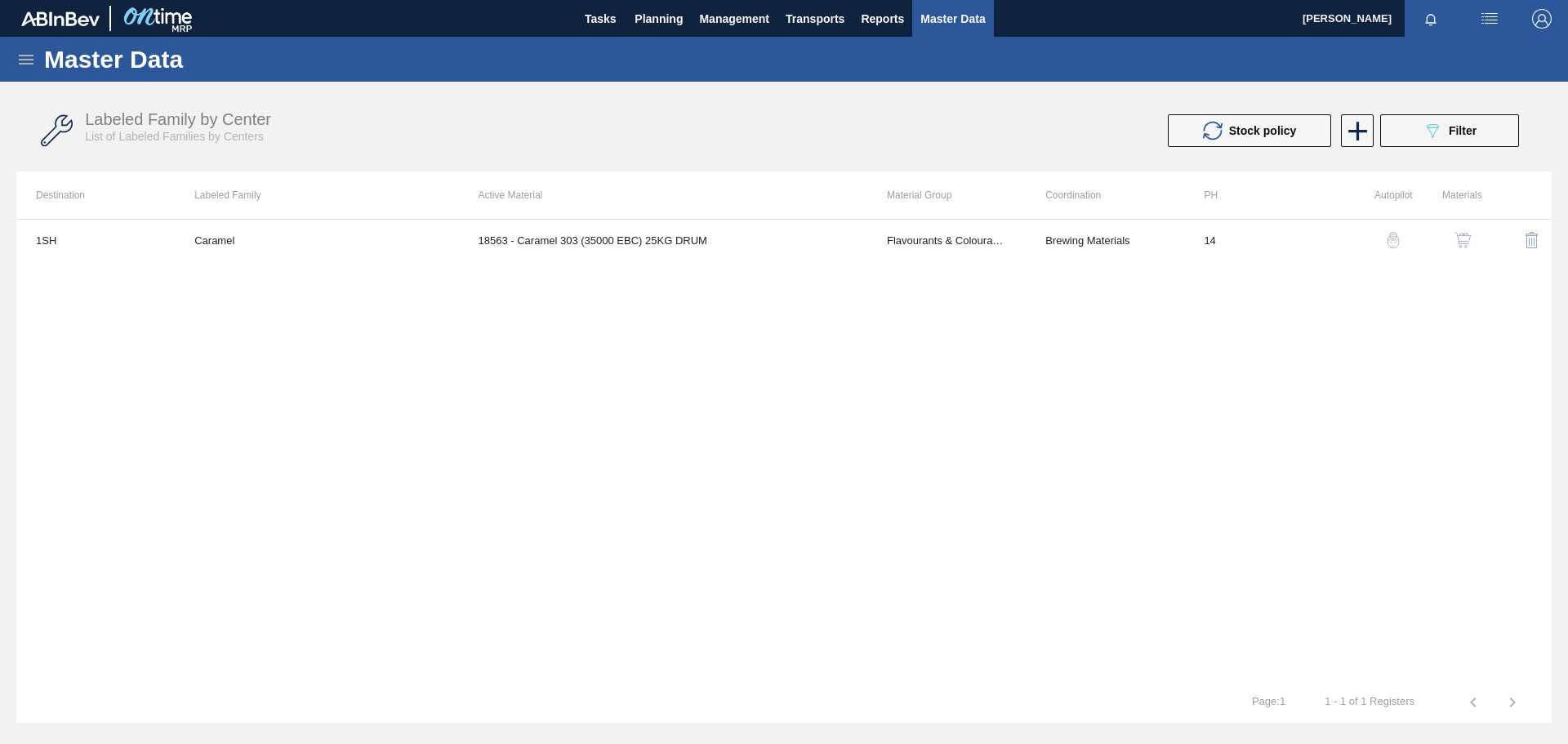
click at [16, 59] on icon at bounding box center [26, 59] width 19 height 19
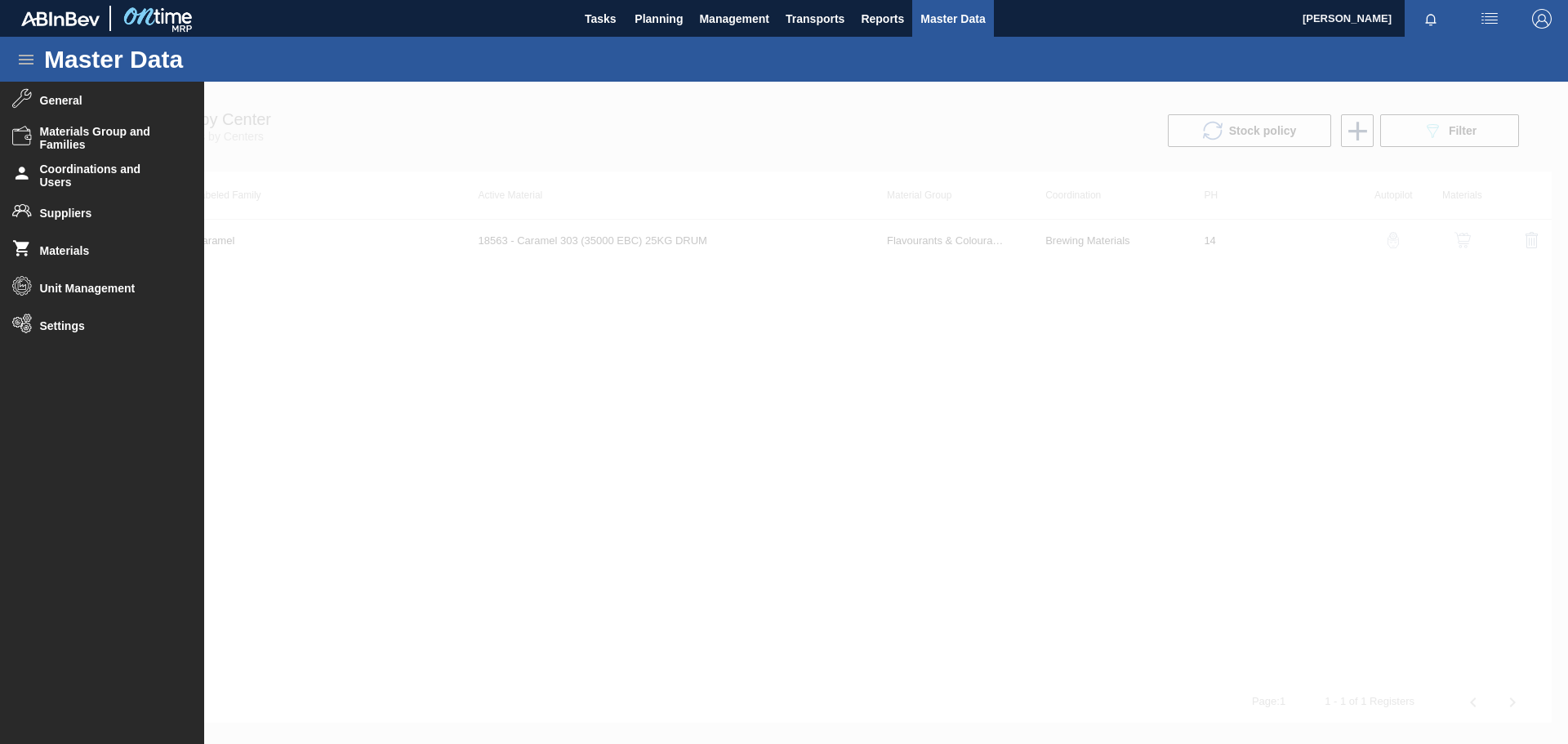
click at [351, 353] on div at bounding box center [784, 413] width 1568 height 663
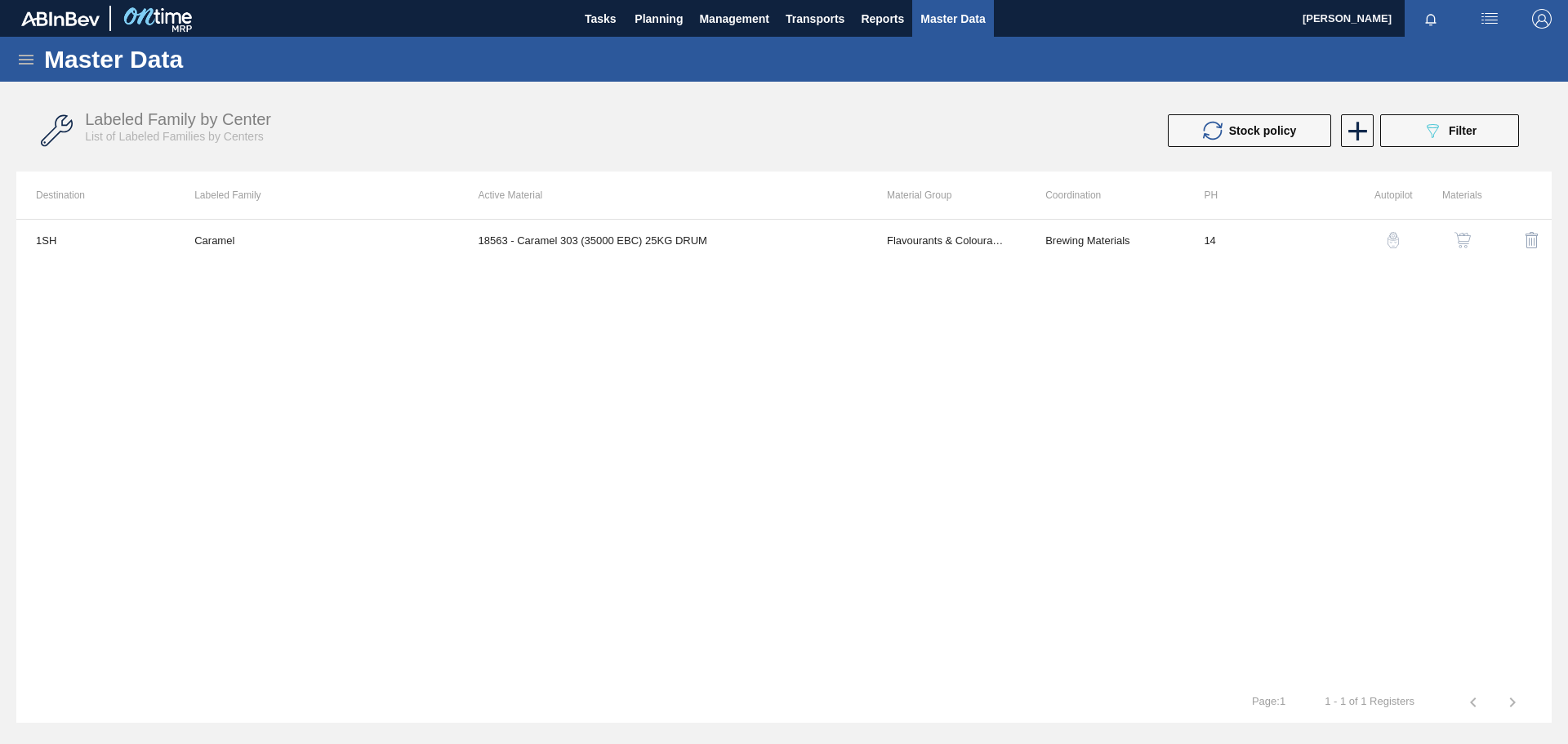
click at [23, 61] on icon at bounding box center [26, 59] width 19 height 19
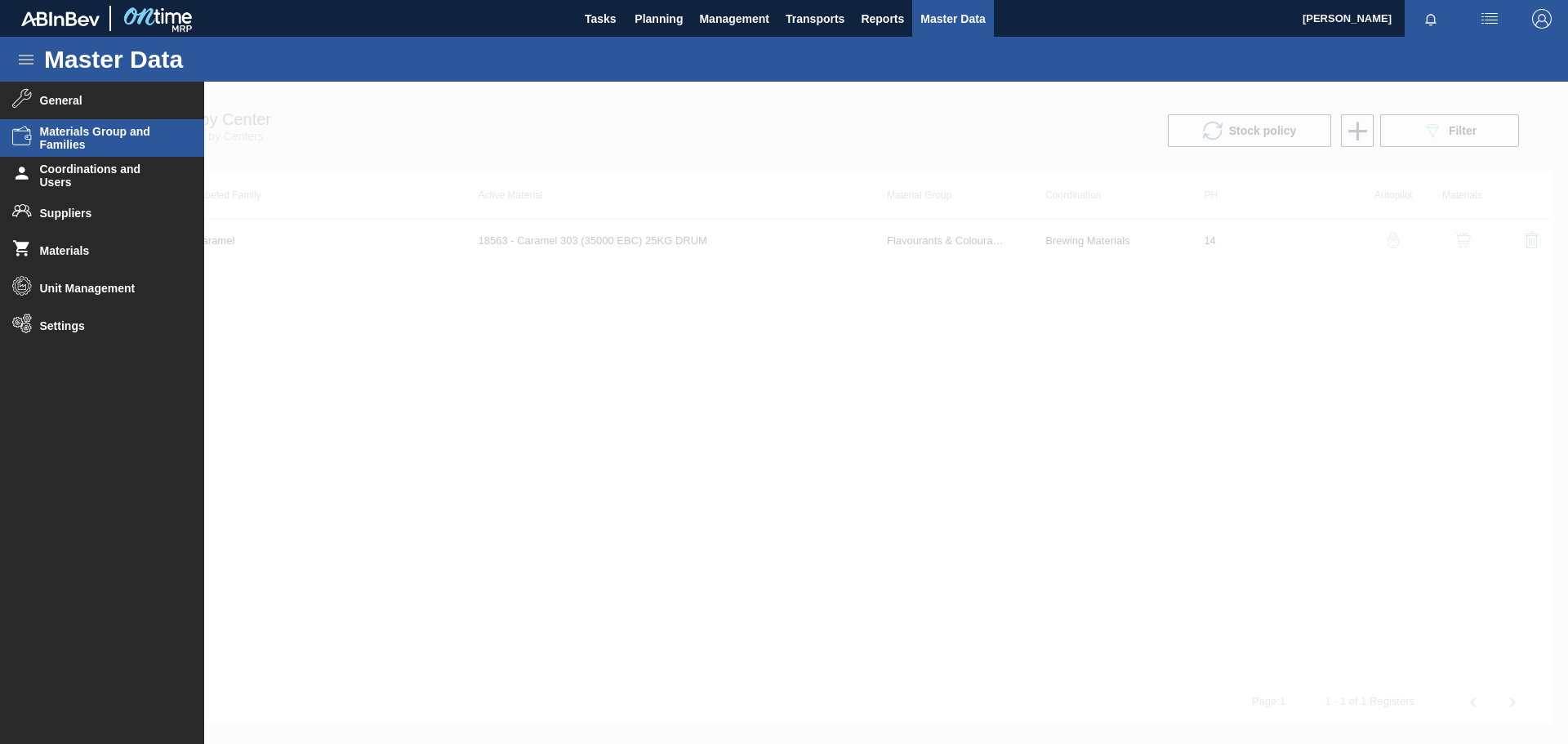
click at [84, 141] on span "Materials Group and Families" at bounding box center [107, 138] width 135 height 27
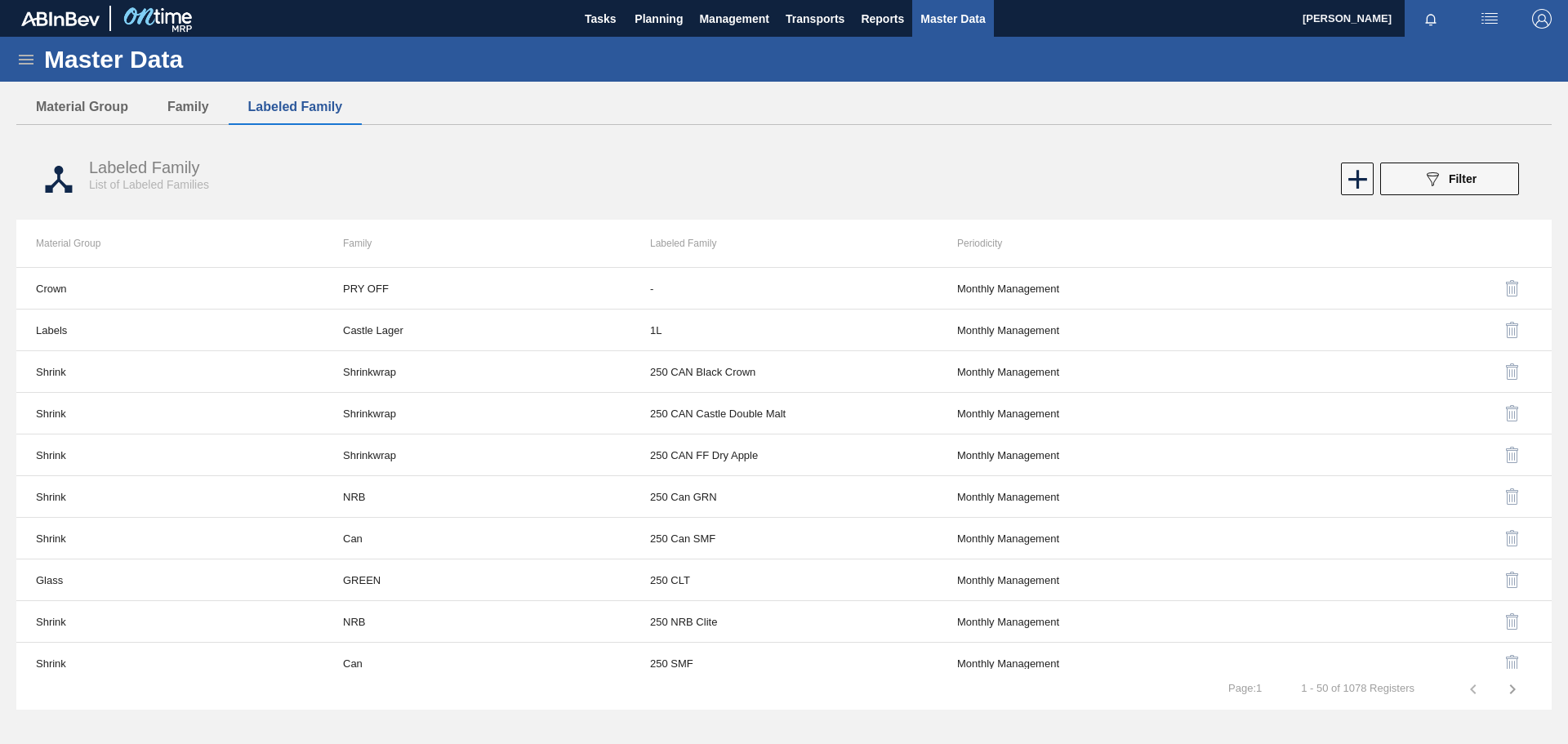
click at [1045, 181] on icon "089F7B8B-B2A5-4AFE-B5C0-19BA573D28AC" at bounding box center [1433, 179] width 19 height 19
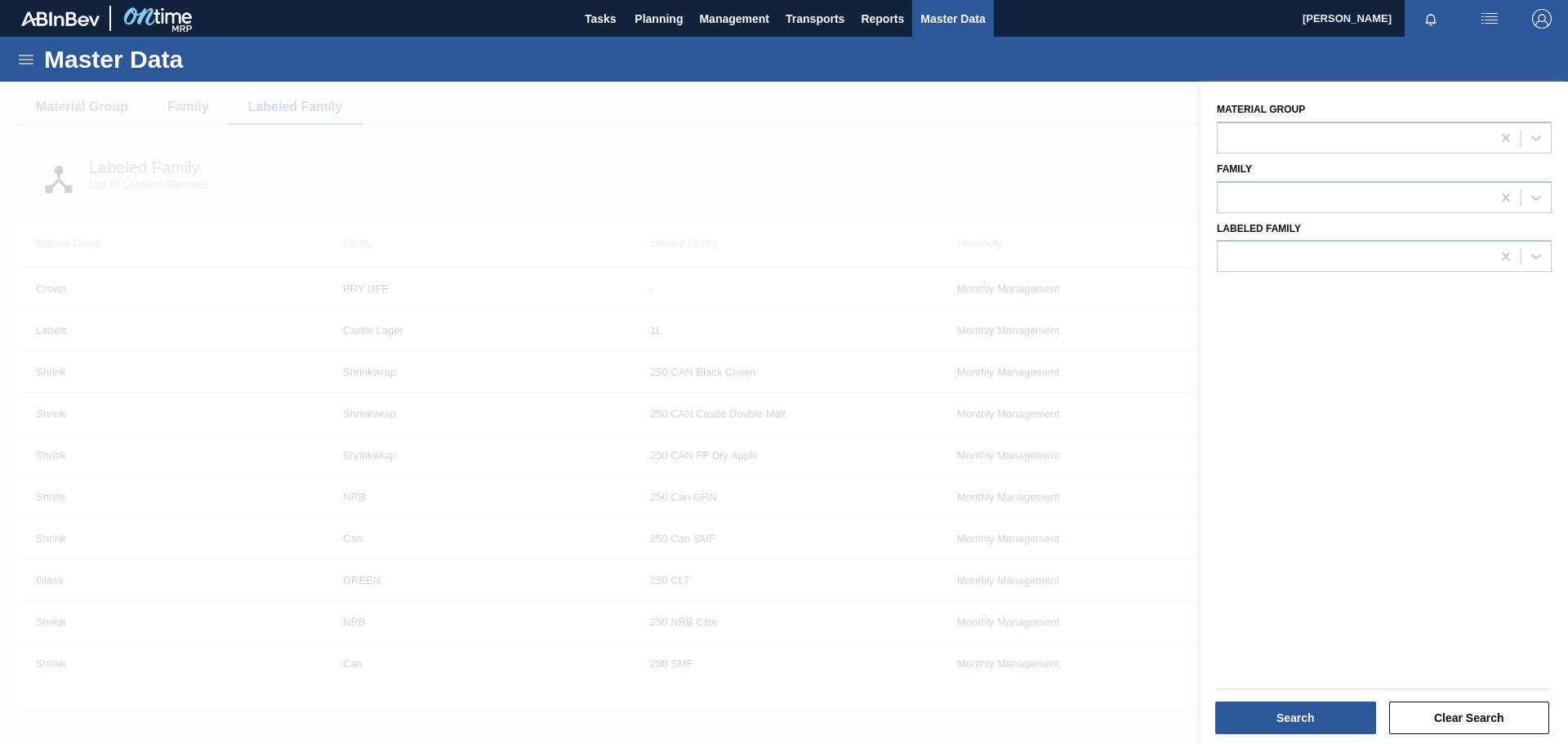
click at [1045, 152] on div at bounding box center [784, 453] width 1568 height 744
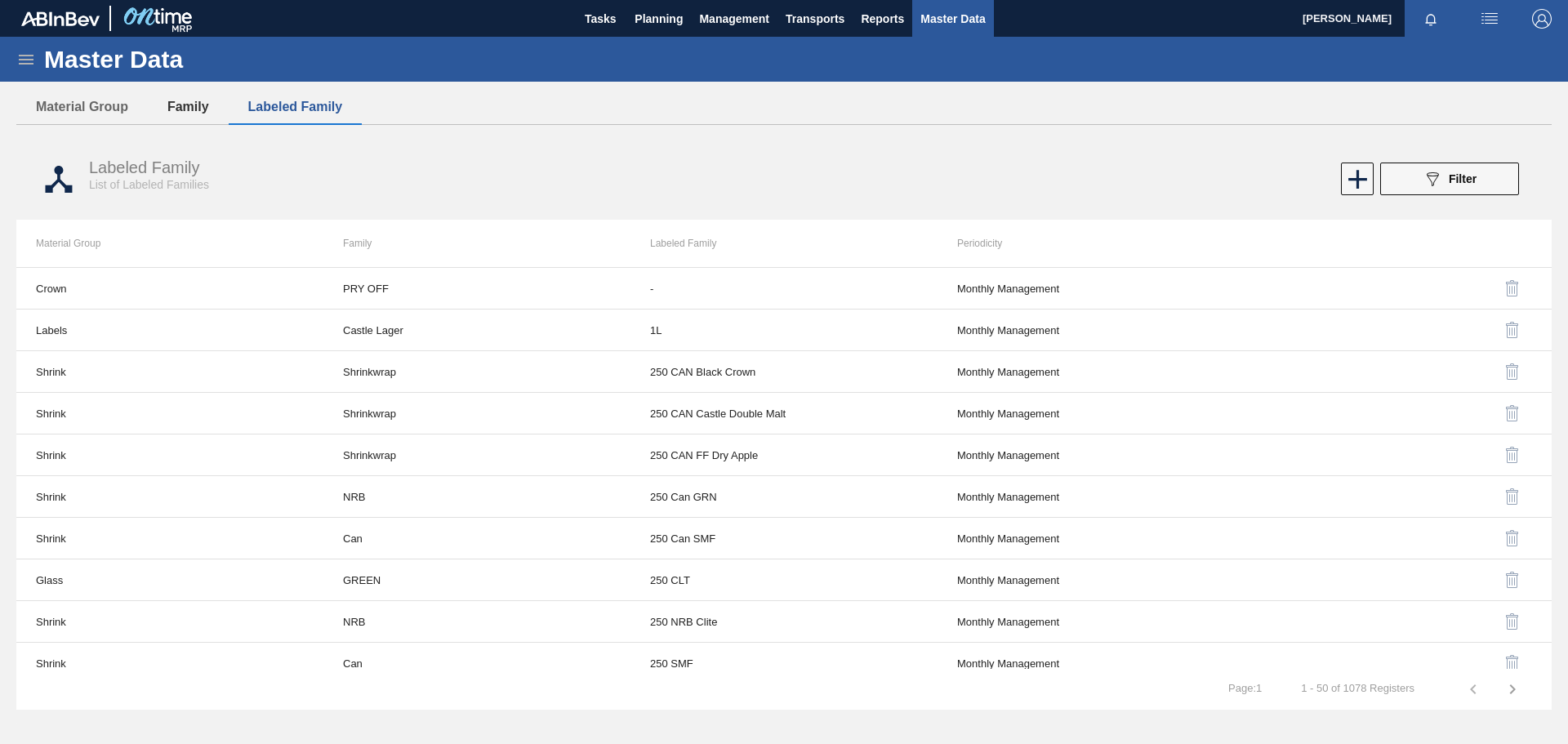
click at [178, 111] on button "Family" at bounding box center [188, 106] width 81 height 35
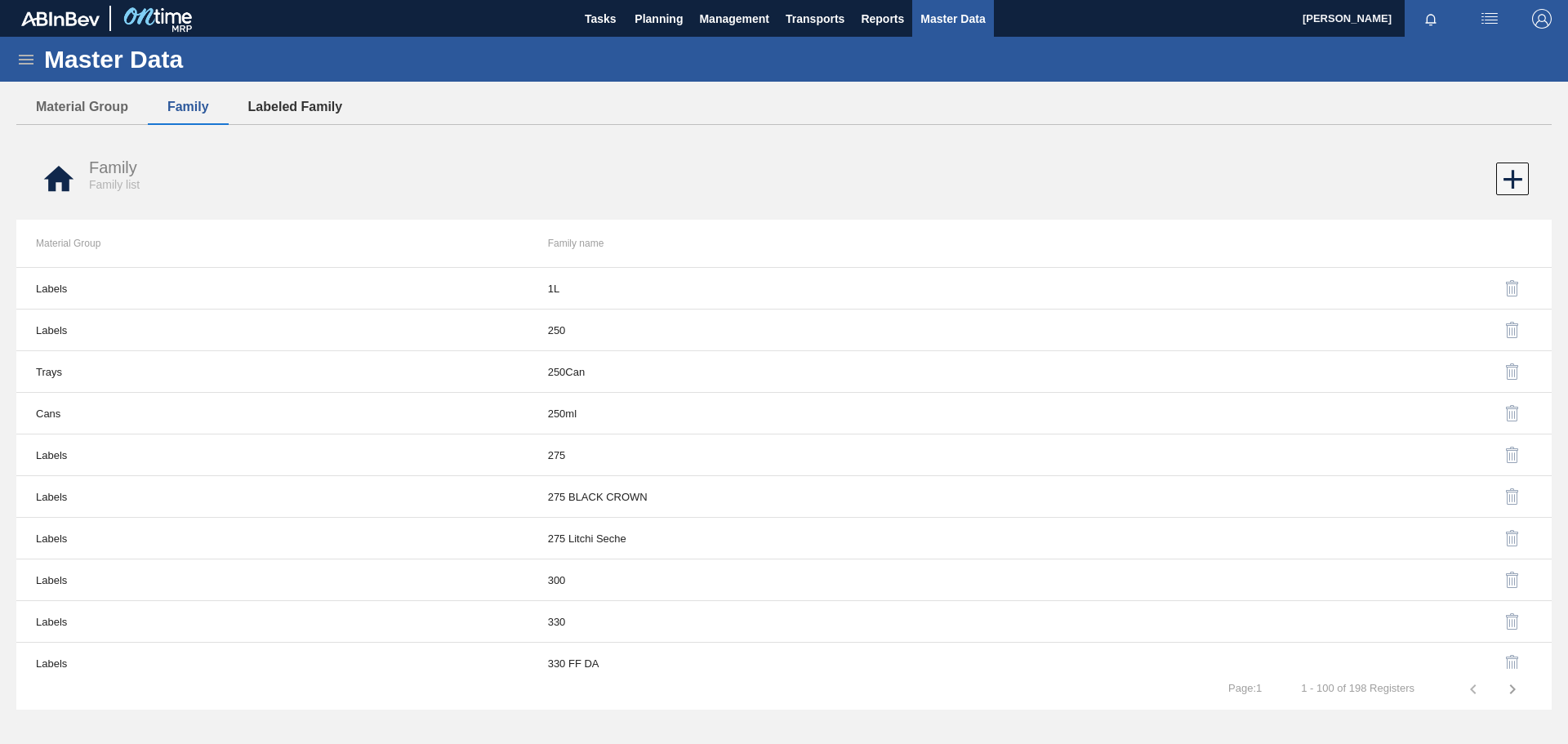
click at [314, 100] on button "Labeled Family" at bounding box center [295, 106] width 134 height 35
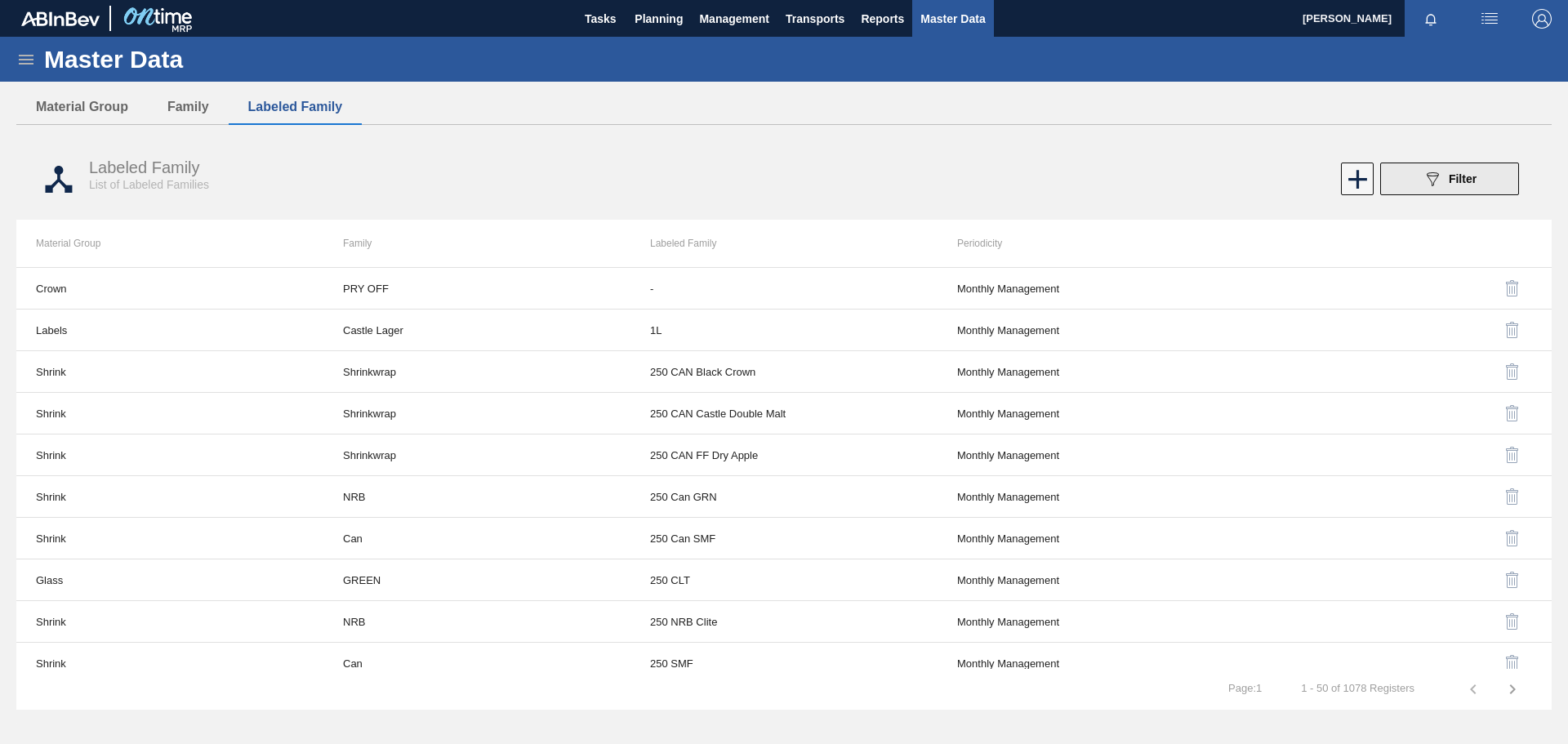
click at [1045, 173] on icon "089F7B8B-B2A5-4AFE-B5C0-19BA573D28AC" at bounding box center [1433, 179] width 19 height 19
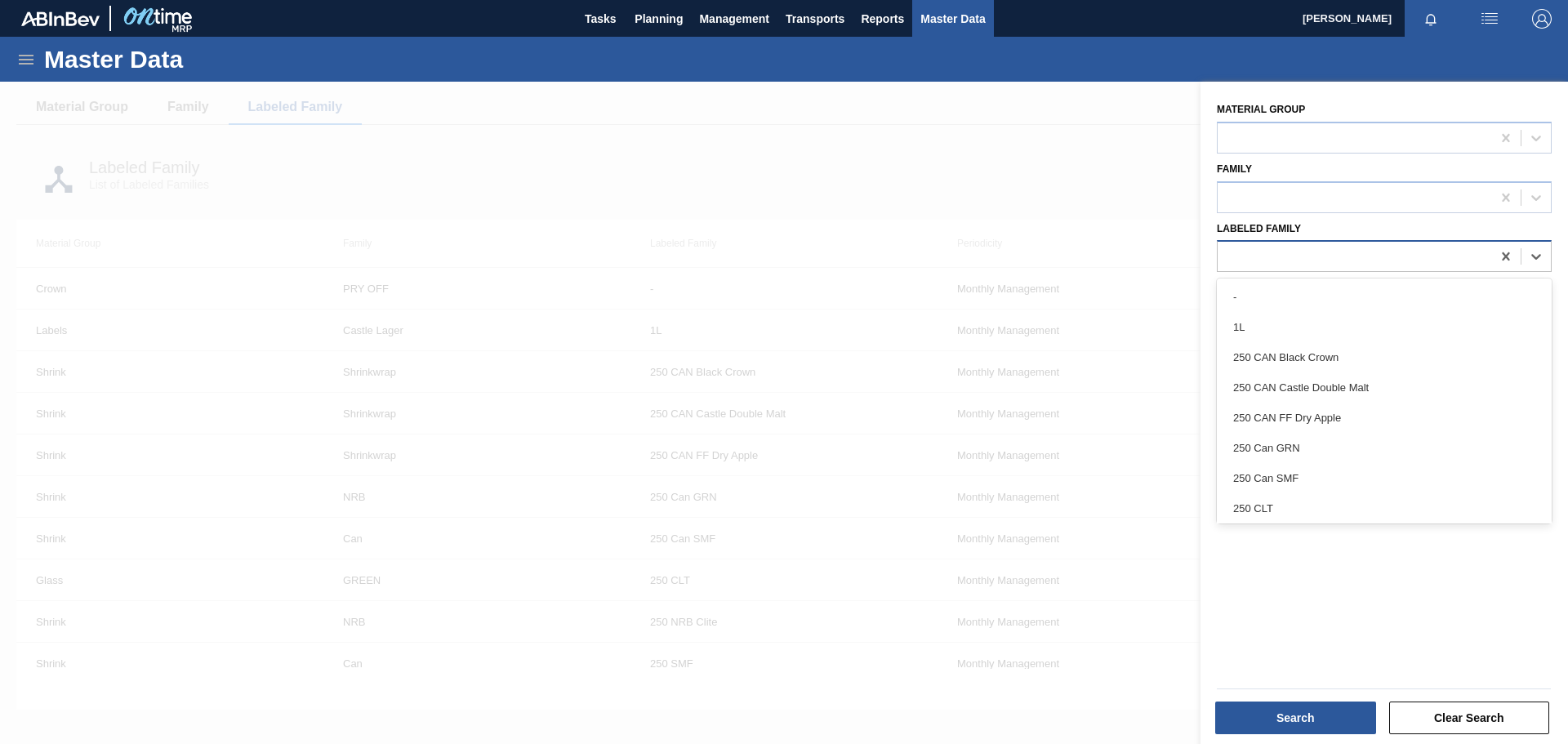
click at [1045, 259] on div at bounding box center [1354, 257] width 274 height 24
click at [1045, 258] on div at bounding box center [1354, 257] width 274 height 24
paste Family "PSL Label Body 275NRB BF Lush"
type Family "PSL Label Body 275NRB BF Lush"
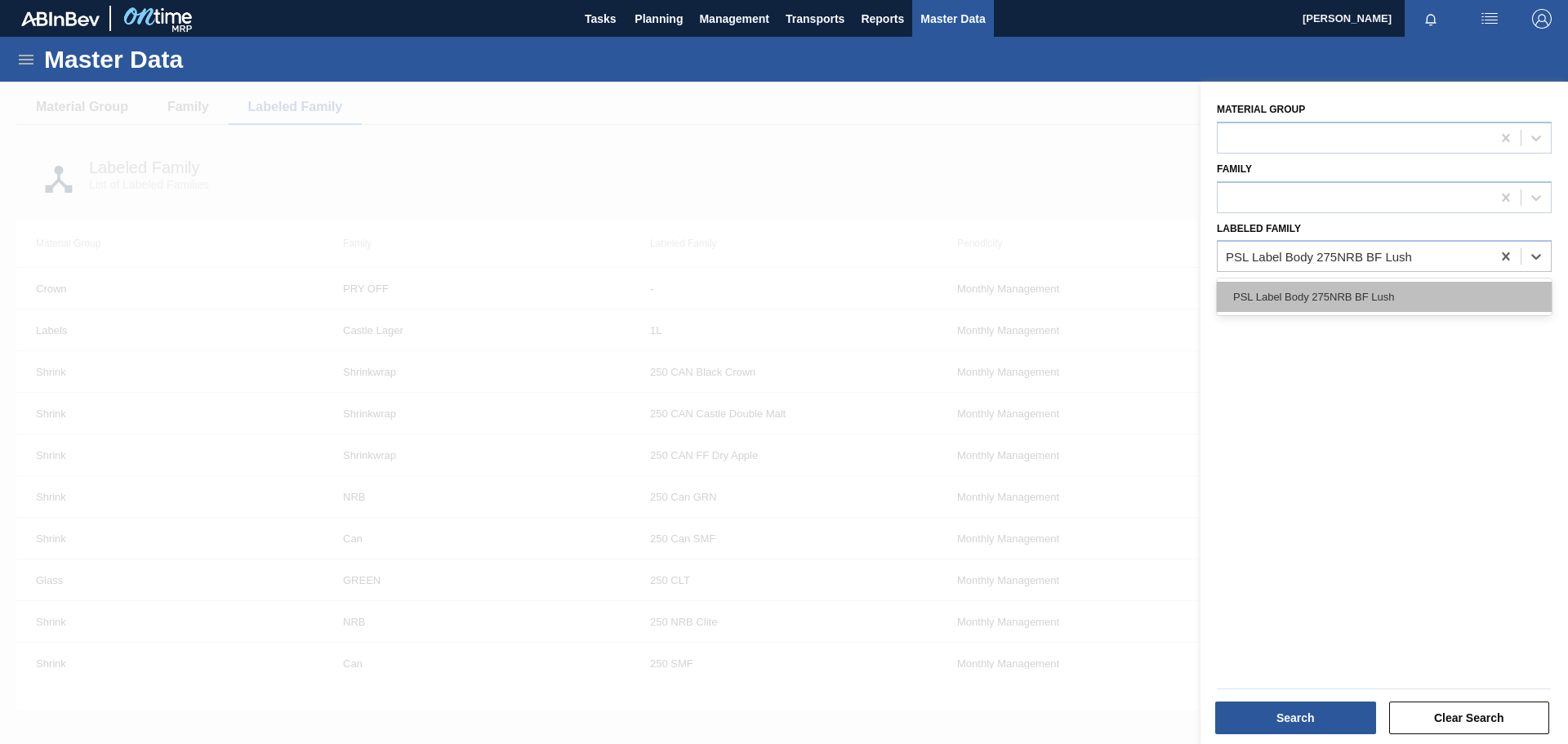
click at [1045, 300] on div "PSL Label Body 275NRB BF Lush" at bounding box center [1385, 297] width 335 height 30
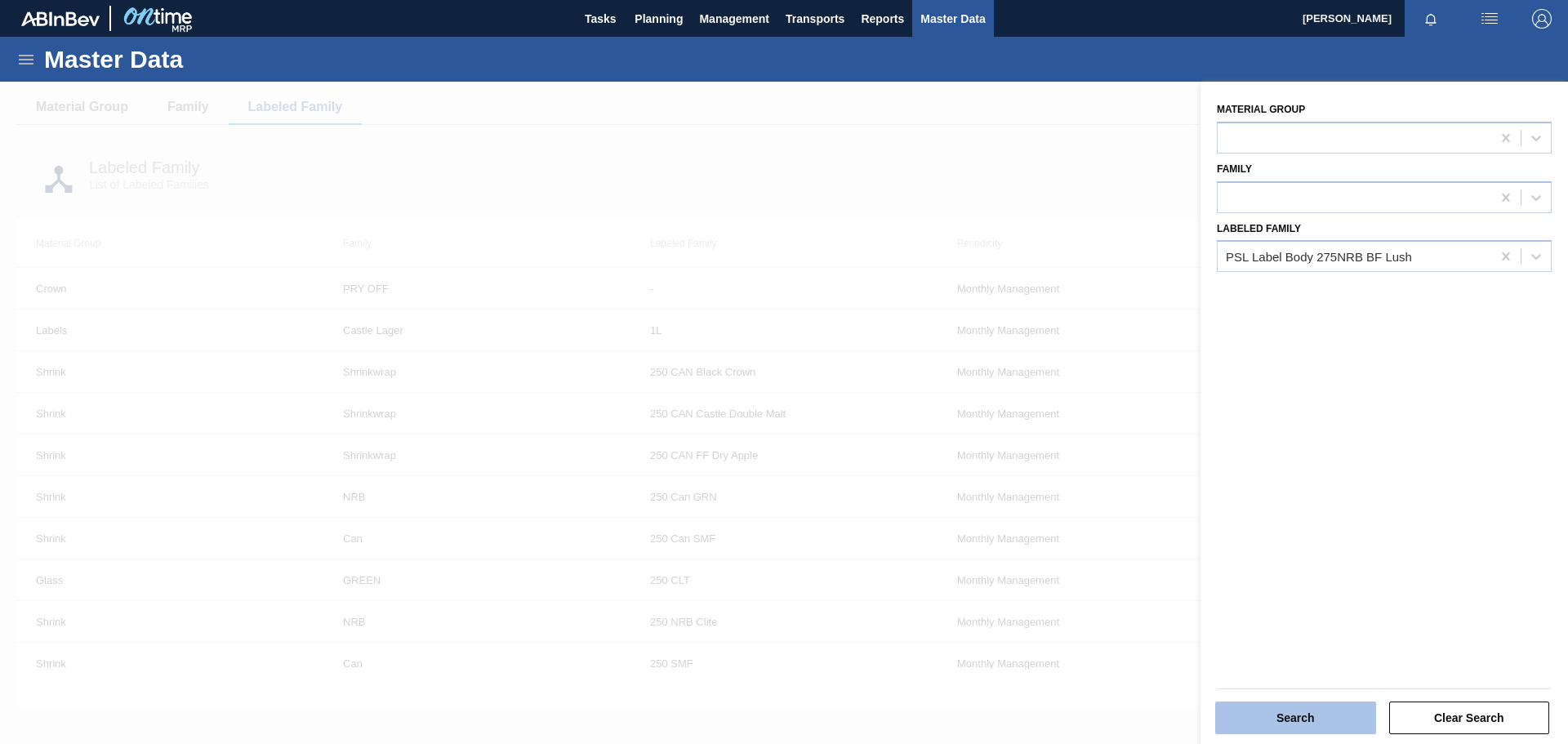
click at [1045, 515] on button "Search" at bounding box center [1296, 717] width 161 height 33
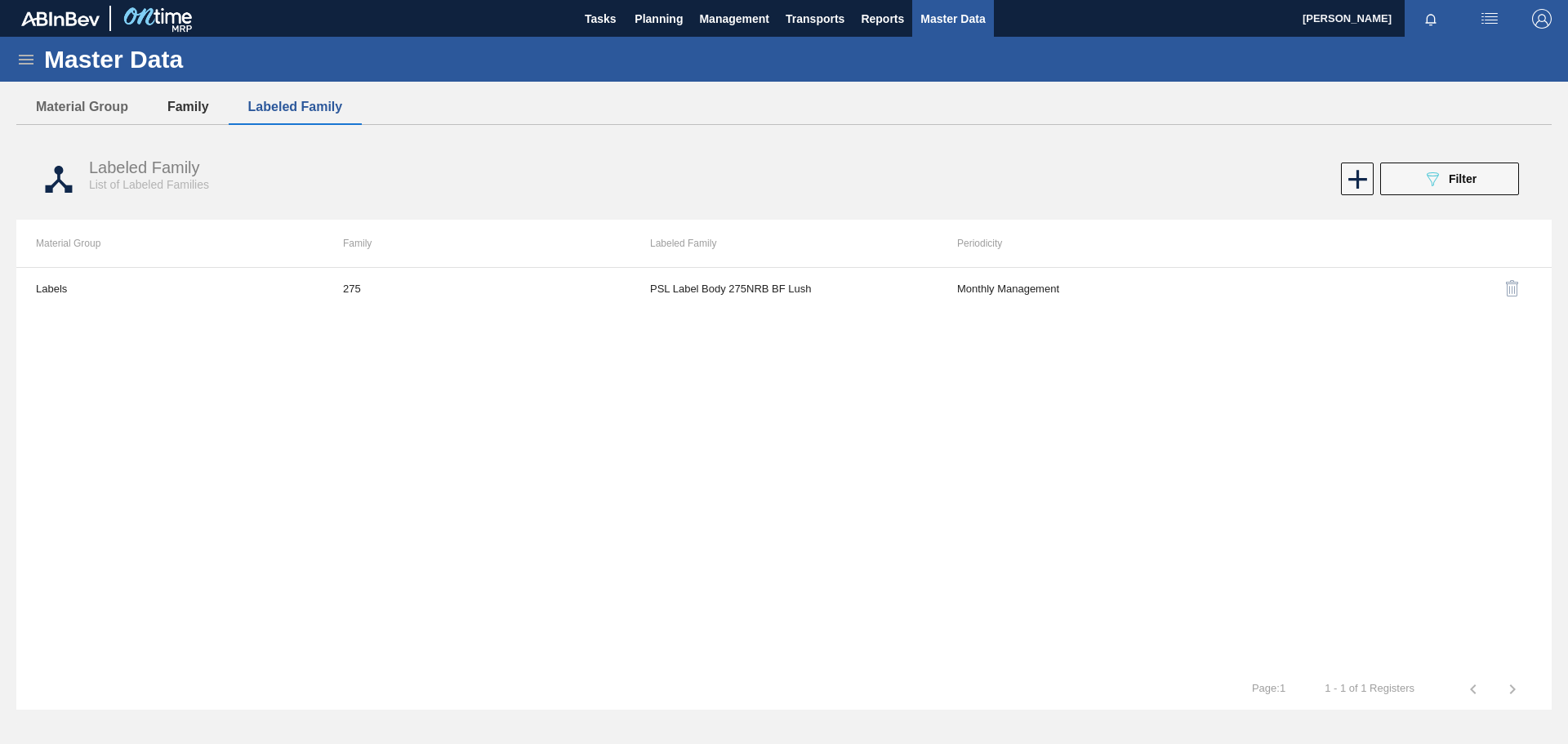
click at [199, 107] on button "Family" at bounding box center [188, 106] width 81 height 35
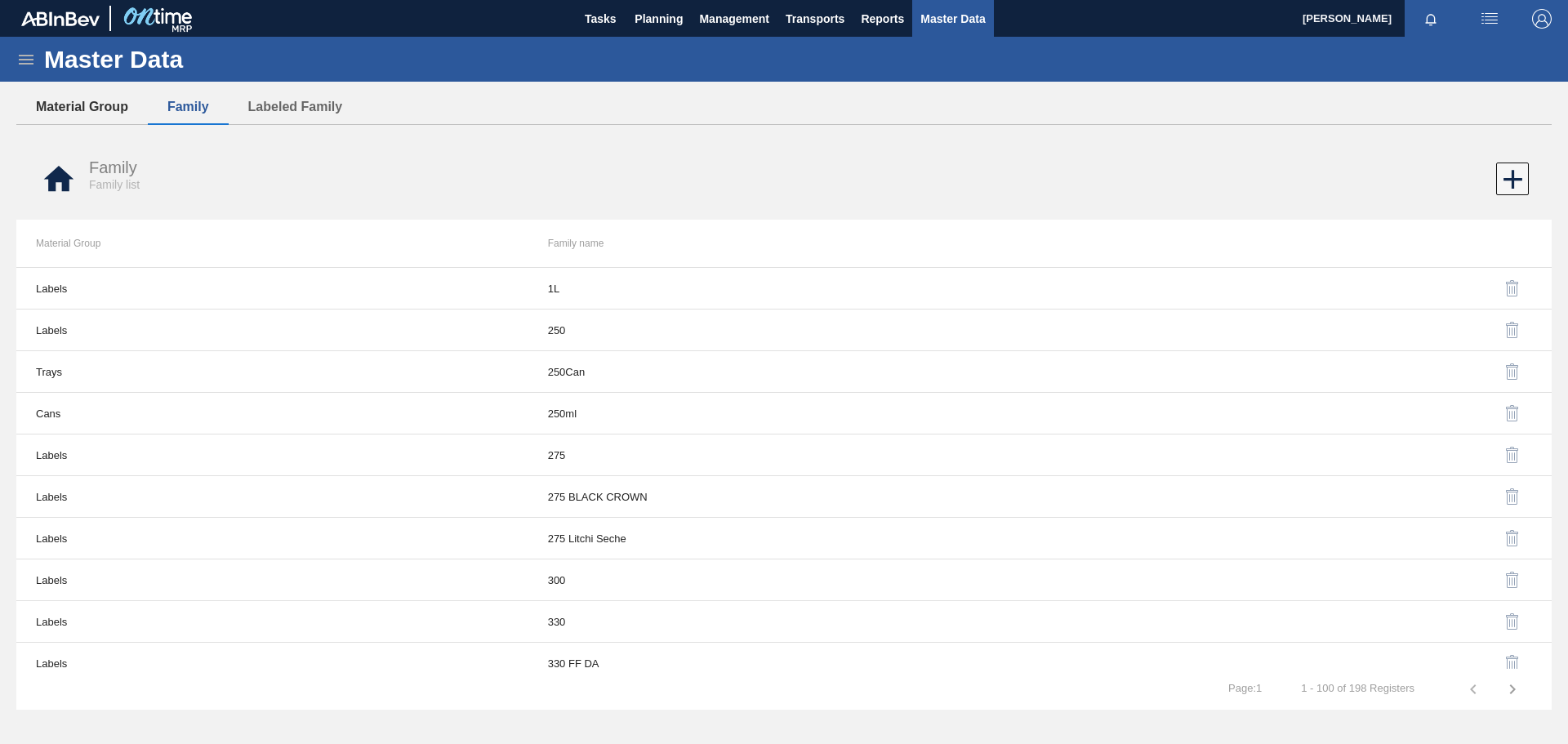
click at [111, 109] on button "Material Group" at bounding box center [81, 106] width 132 height 35
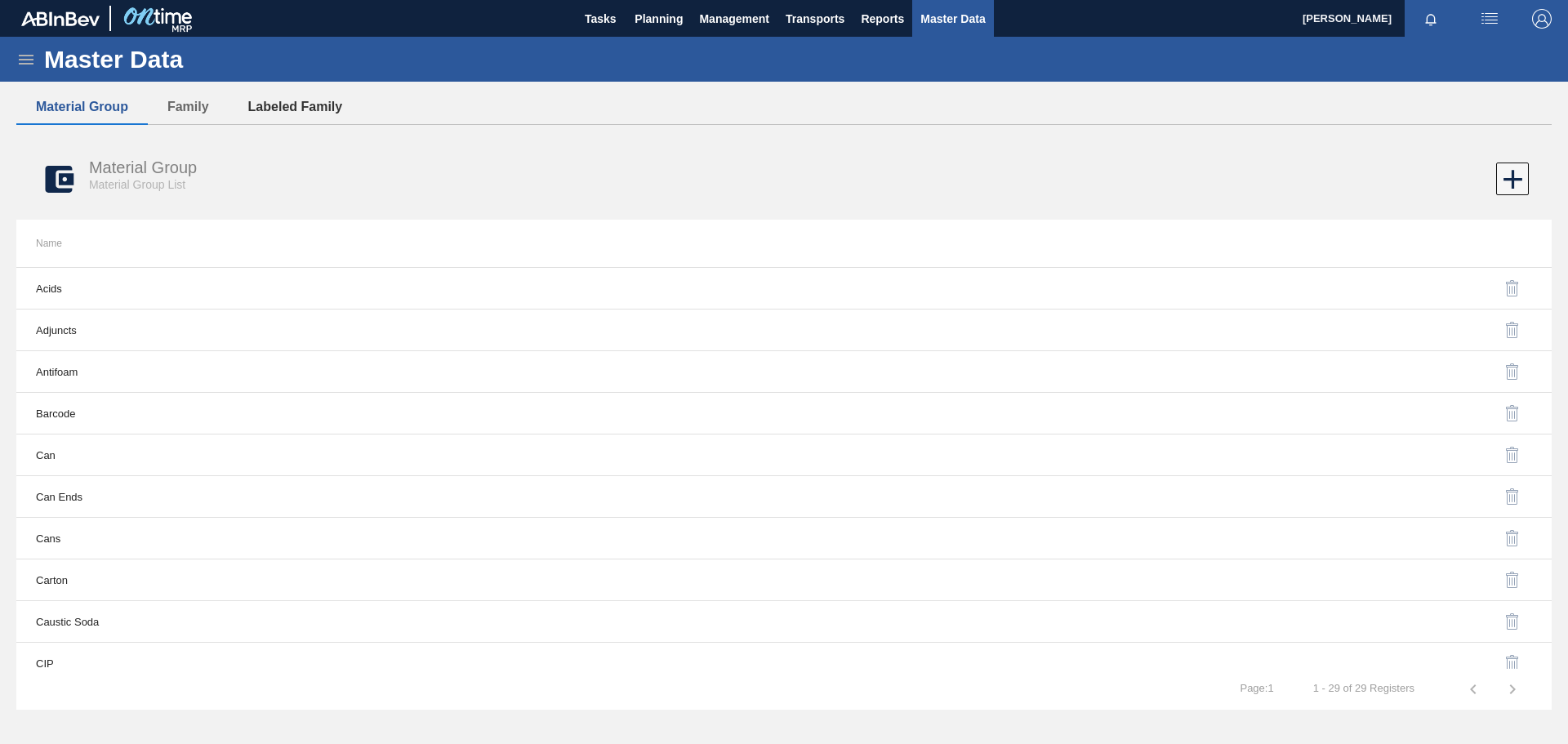
click at [319, 112] on button "Labeled Family" at bounding box center [295, 106] width 134 height 35
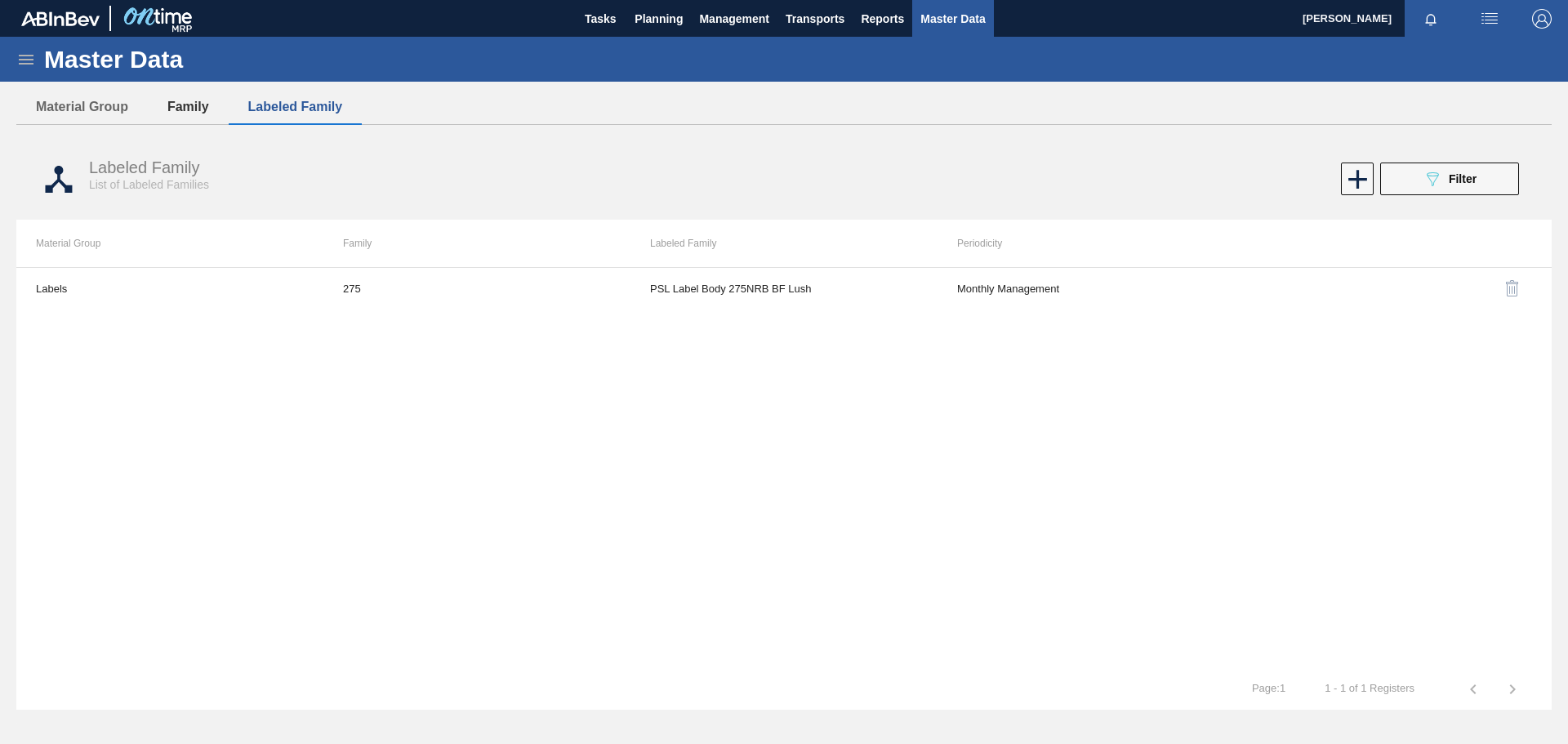
click at [207, 103] on button "Family" at bounding box center [188, 106] width 81 height 35
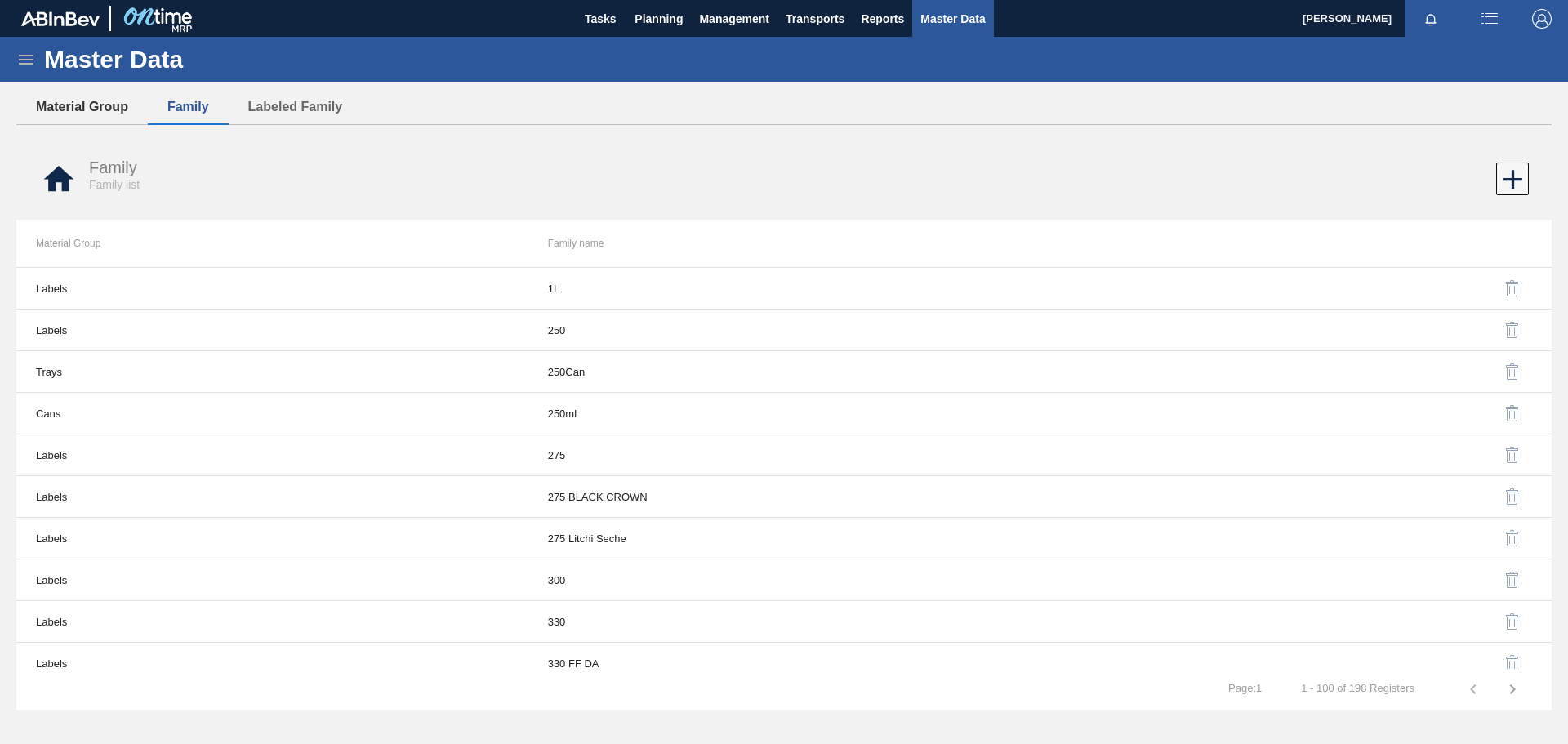
click at [88, 108] on button "Material Group" at bounding box center [81, 106] width 132 height 35
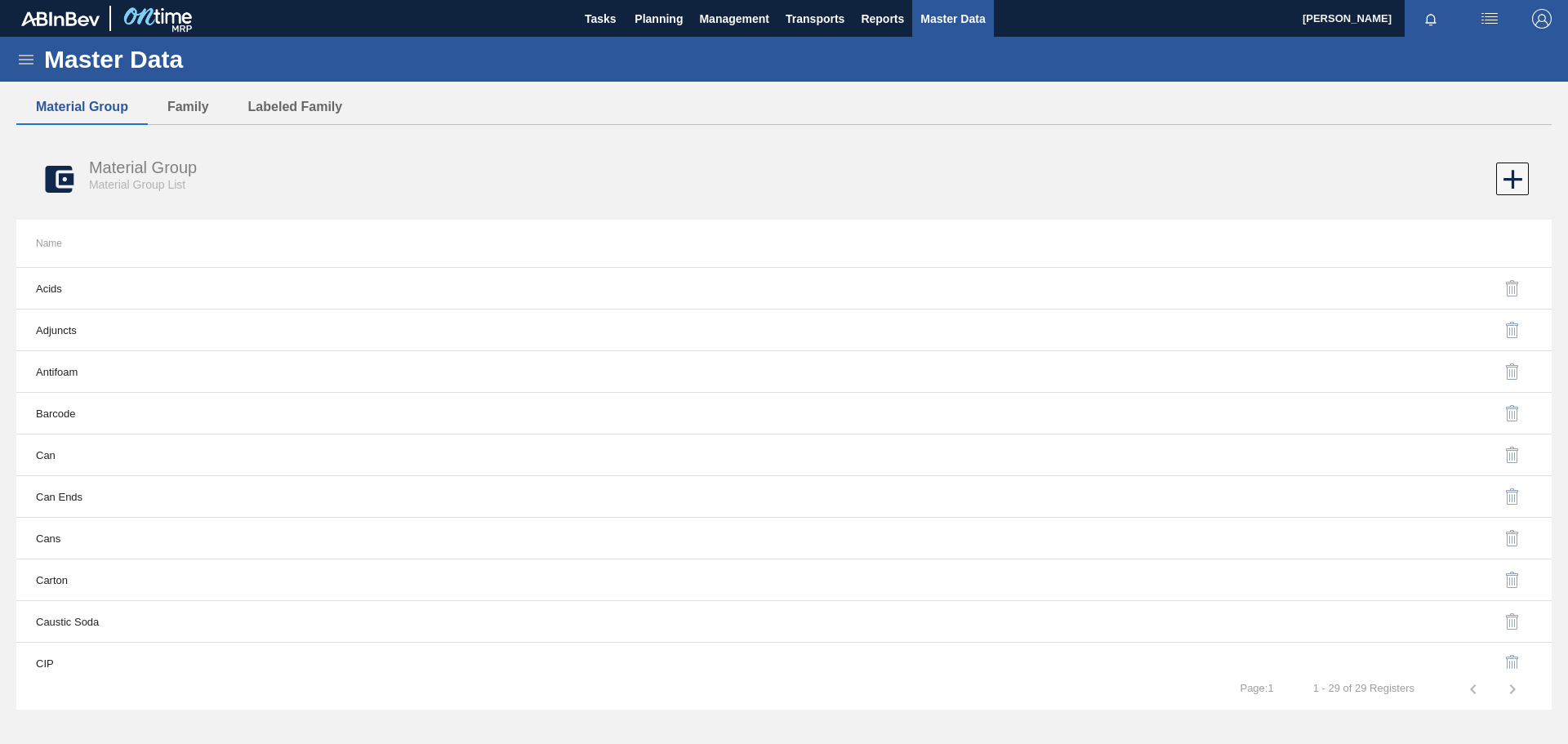
click at [28, 54] on icon at bounding box center [26, 59] width 19 height 19
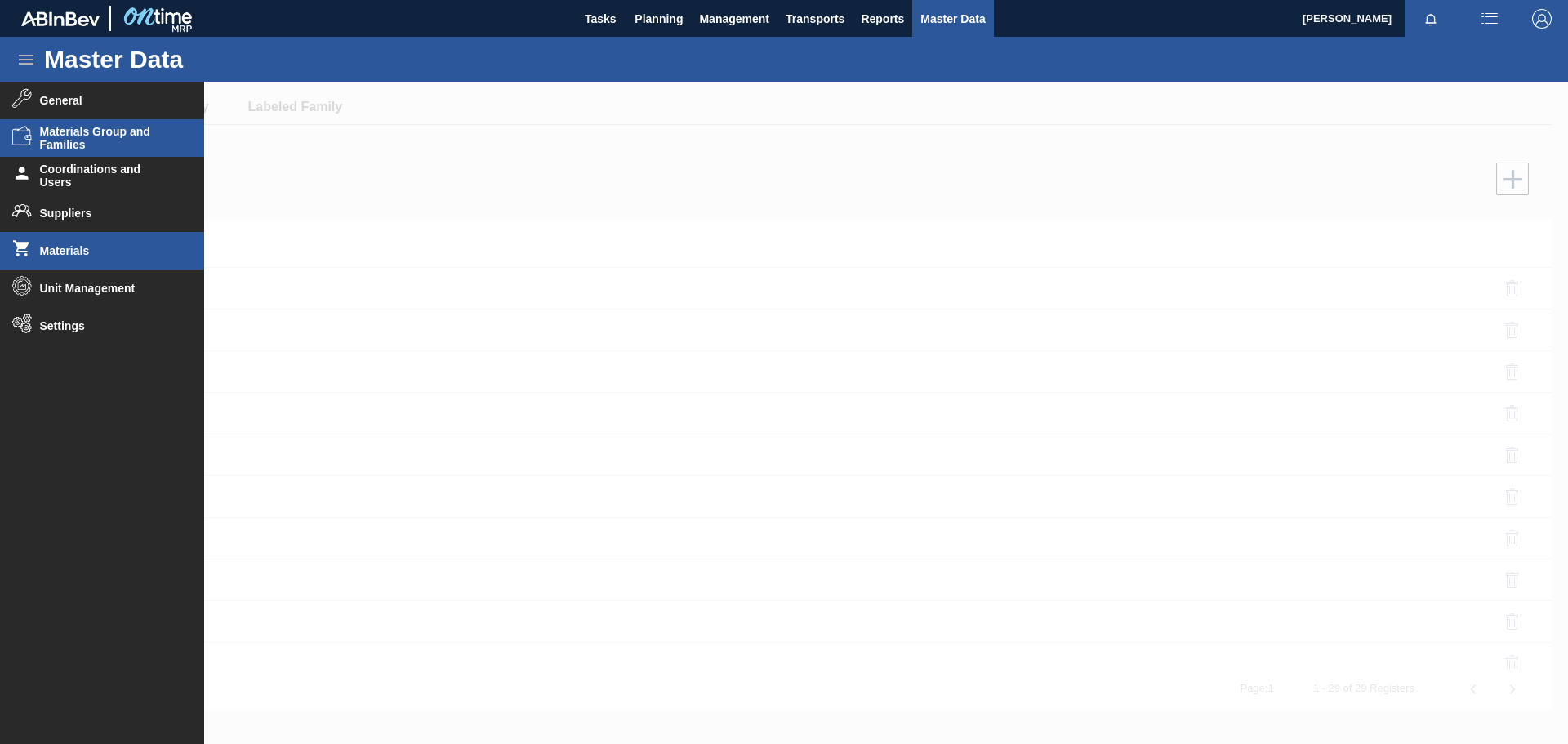
click at [71, 253] on span "Materials" at bounding box center [107, 251] width 135 height 13
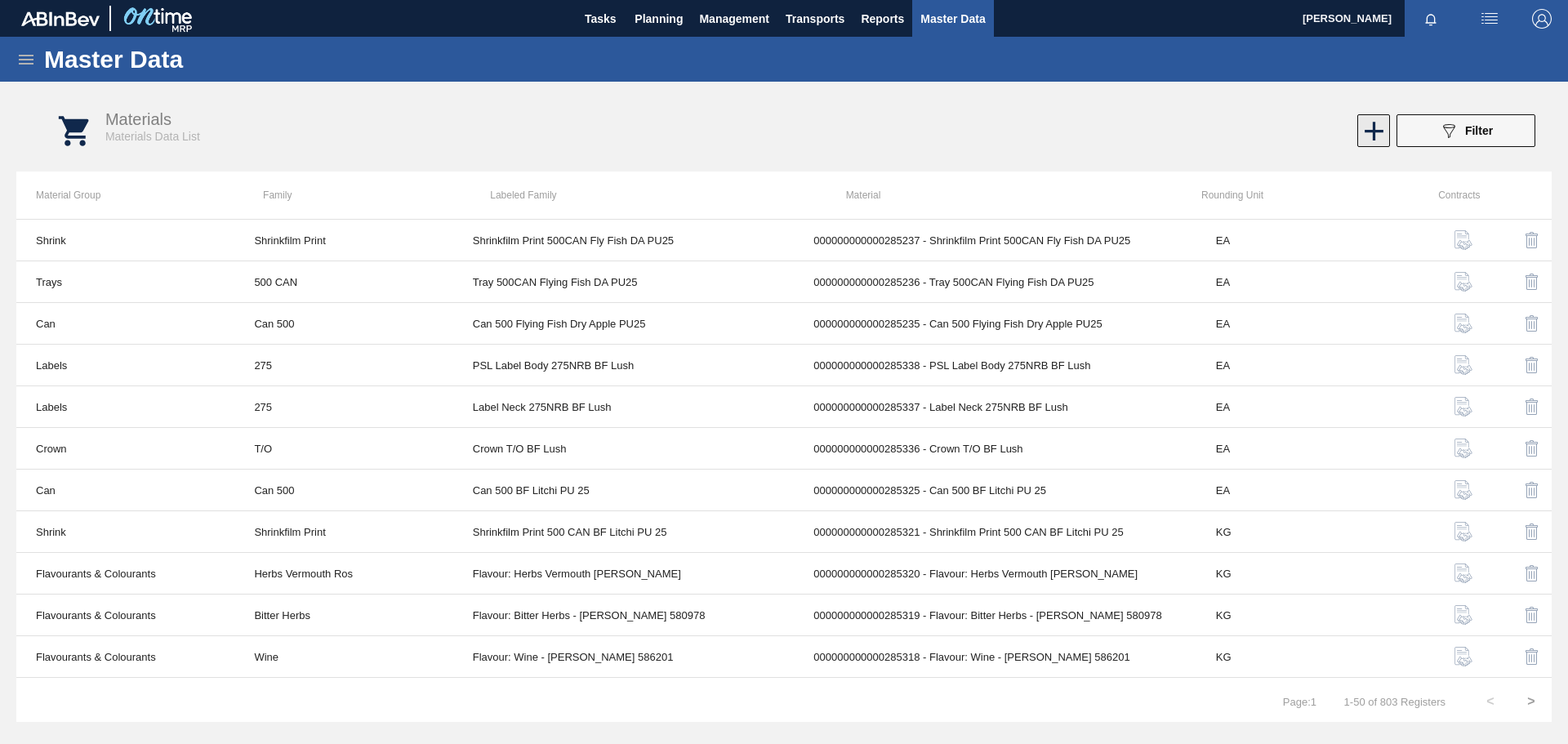
click at [1045, 131] on icon at bounding box center [1374, 130] width 19 height 19
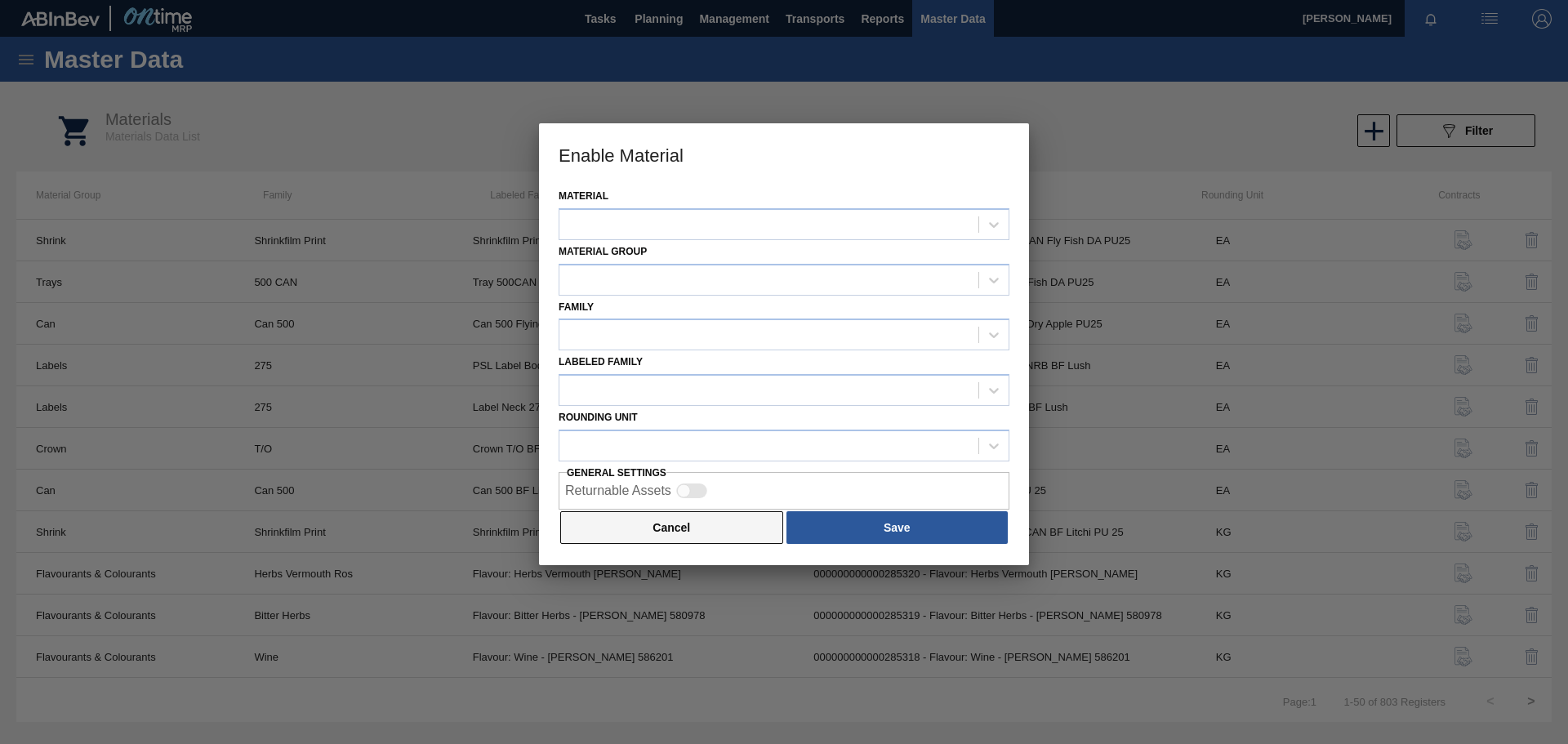
click at [666, 515] on button "Cancel" at bounding box center [672, 527] width 223 height 33
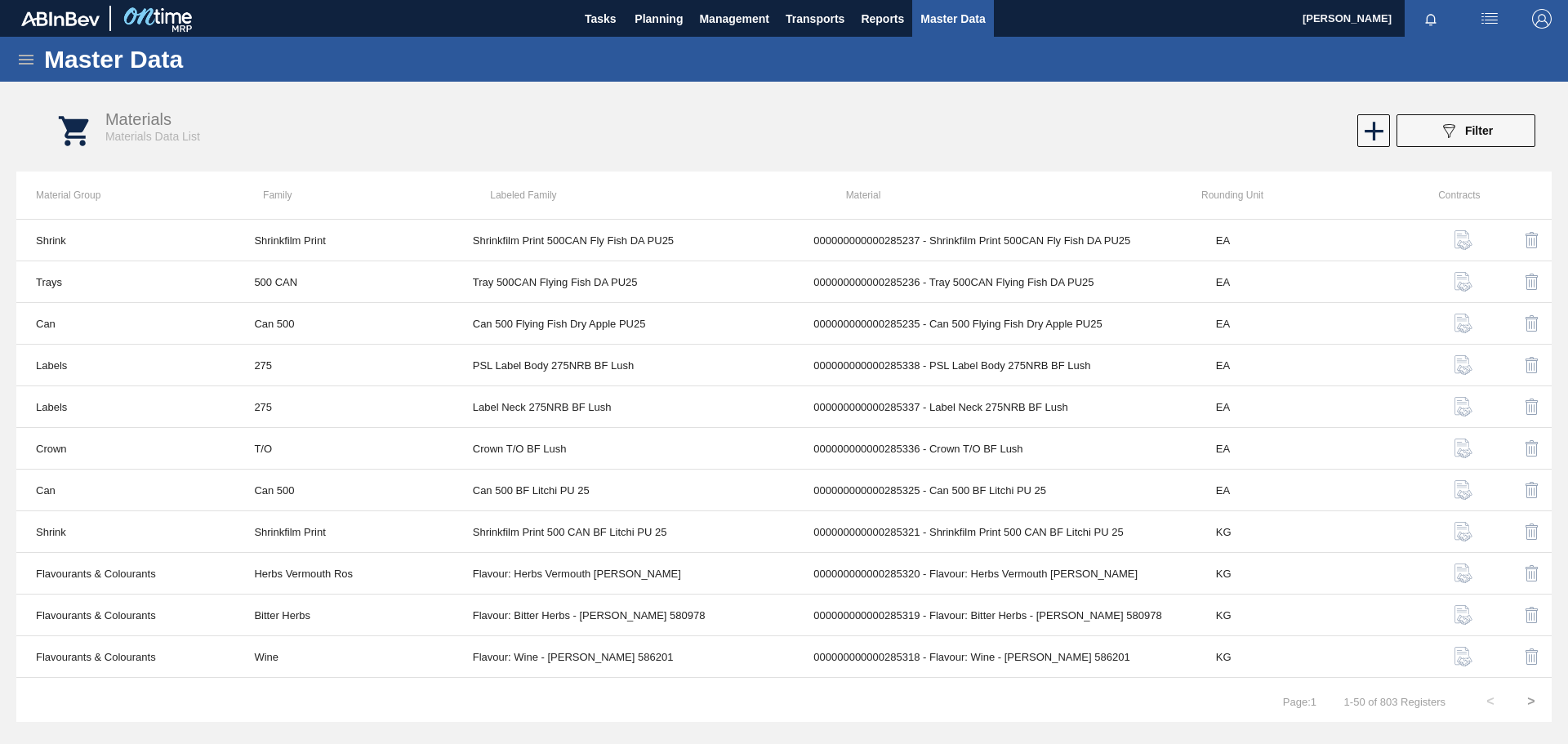
click at [27, 57] on icon at bounding box center [26, 59] width 19 height 19
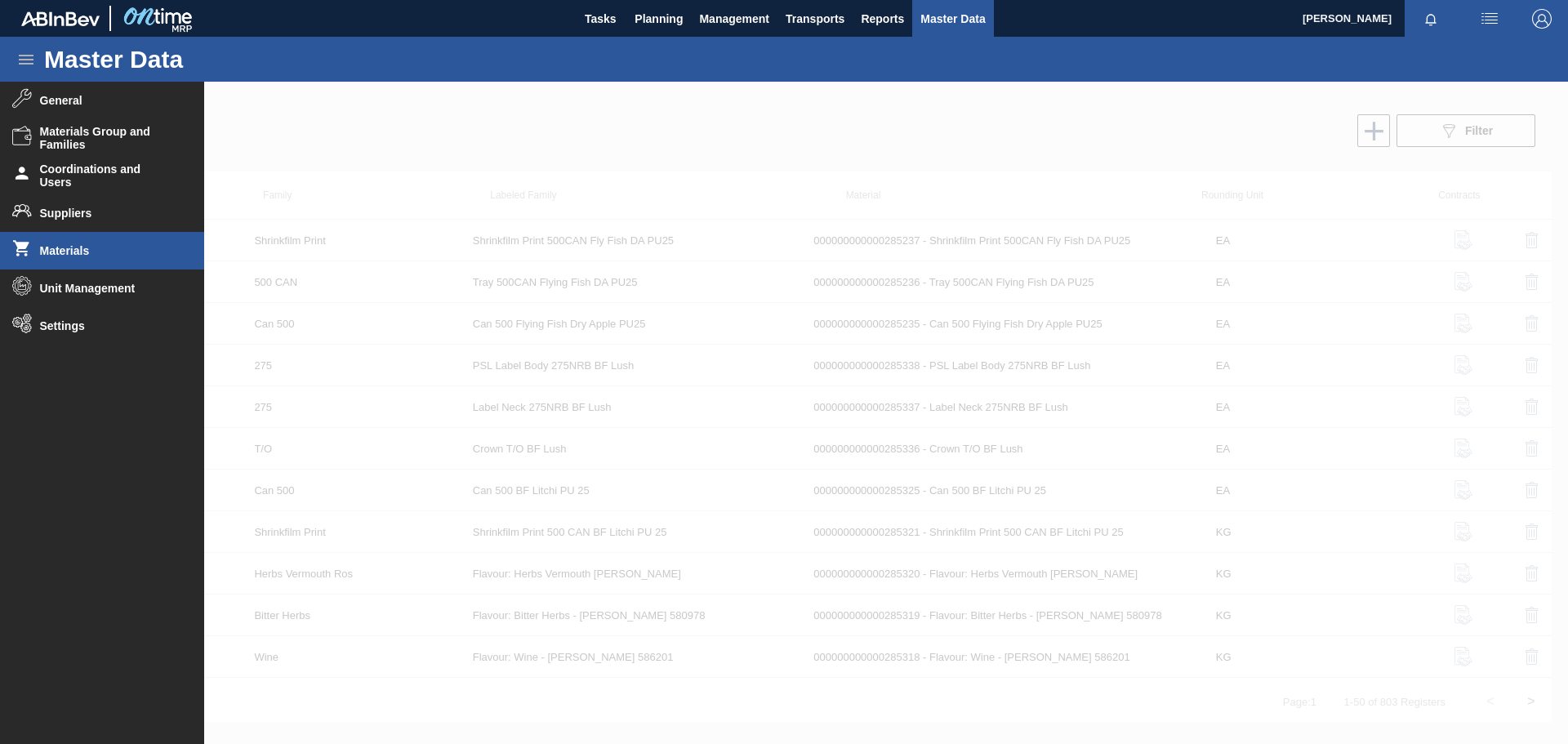
click at [877, 154] on div at bounding box center [784, 413] width 1568 height 663
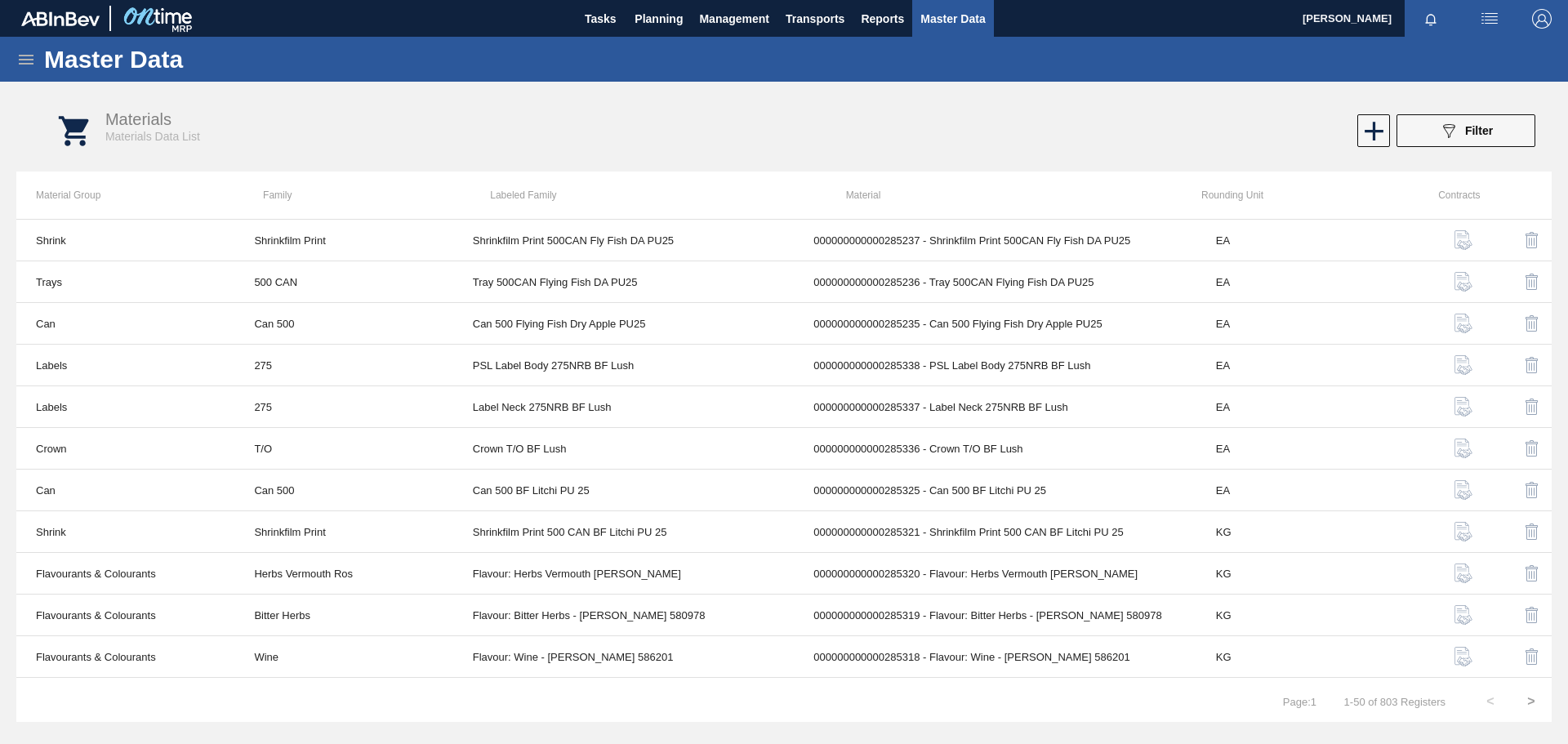
click at [29, 59] on icon at bounding box center [26, 59] width 15 height 10
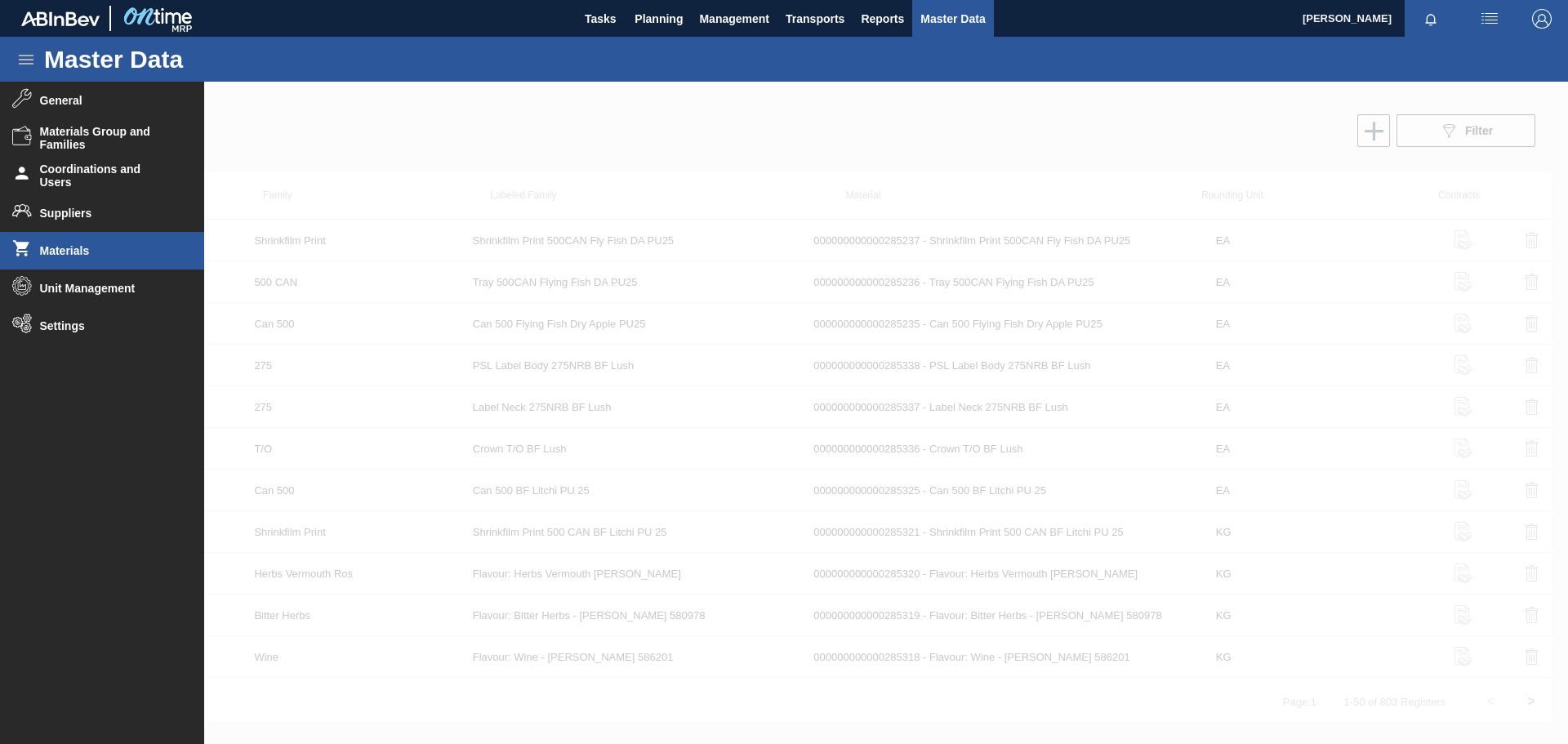
click at [81, 252] on span "Materials" at bounding box center [107, 251] width 135 height 13
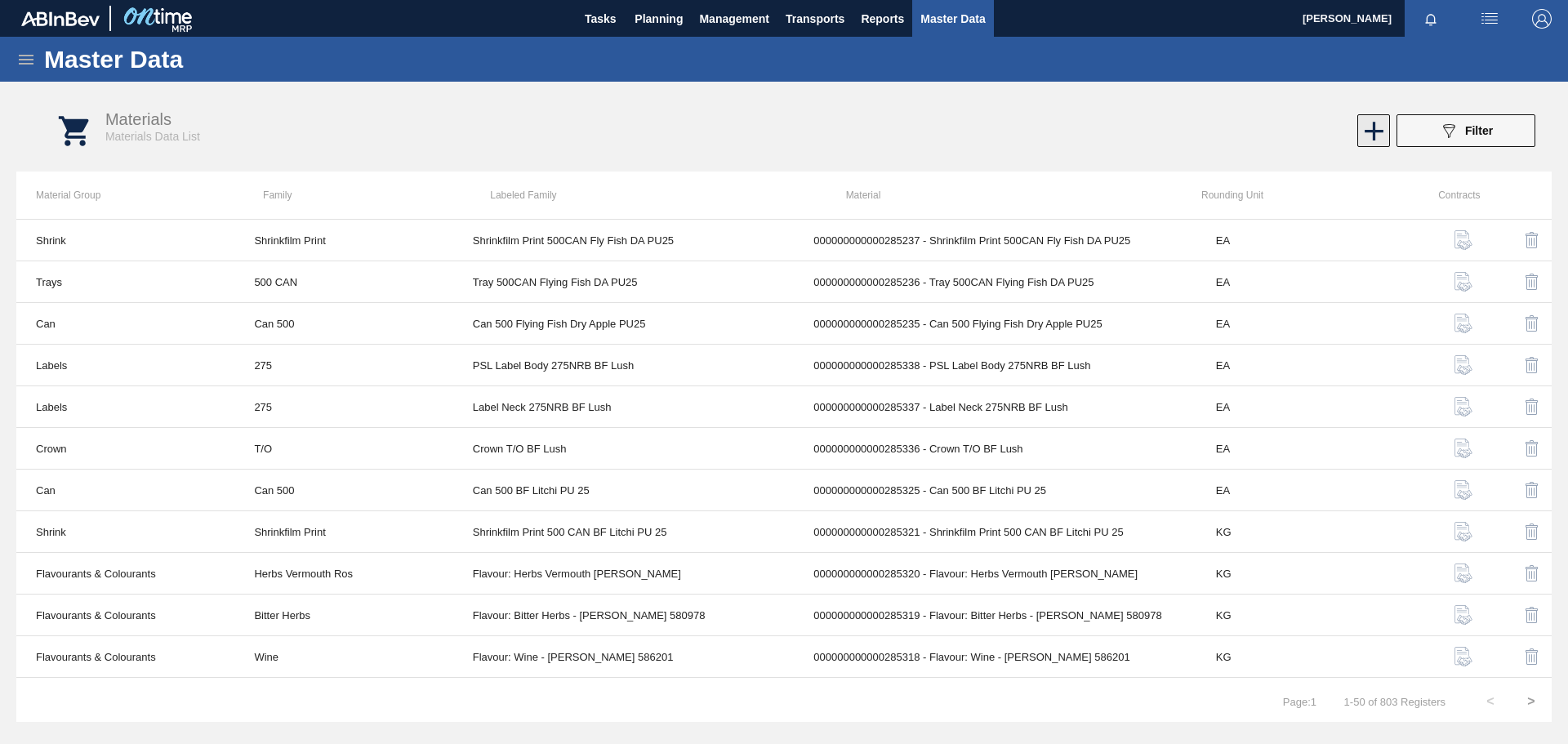
click at [1045, 129] on icon at bounding box center [1374, 131] width 32 height 32
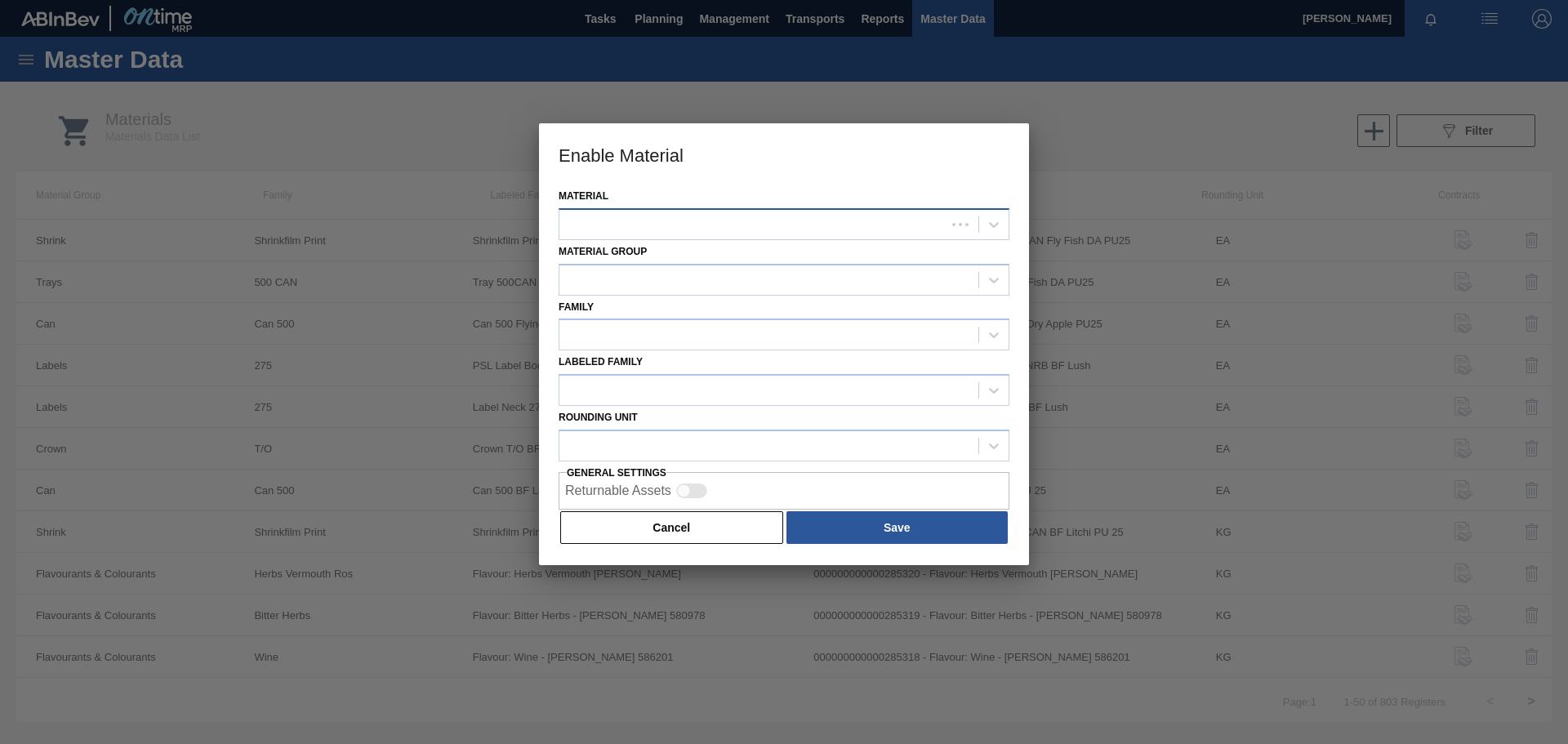
click at [643, 213] on div at bounding box center [753, 224] width 386 height 24
click at [713, 191] on div "Material" at bounding box center [784, 212] width 451 height 56
click at [997, 224] on icon at bounding box center [993, 225] width 10 height 5
click at [734, 232] on div at bounding box center [753, 224] width 386 height 24
type input "label"
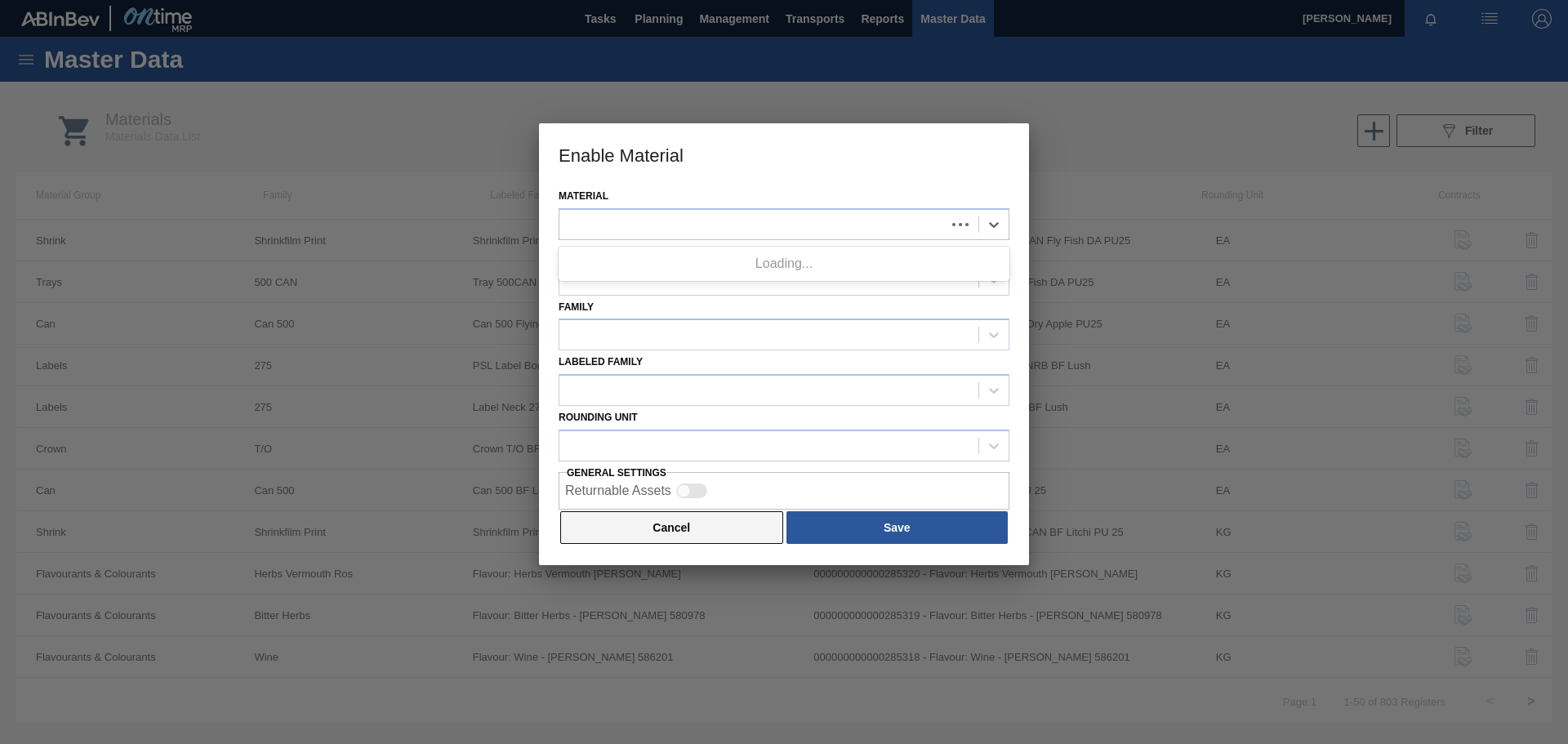
click at [657, 515] on button "Cancel" at bounding box center [672, 527] width 223 height 33
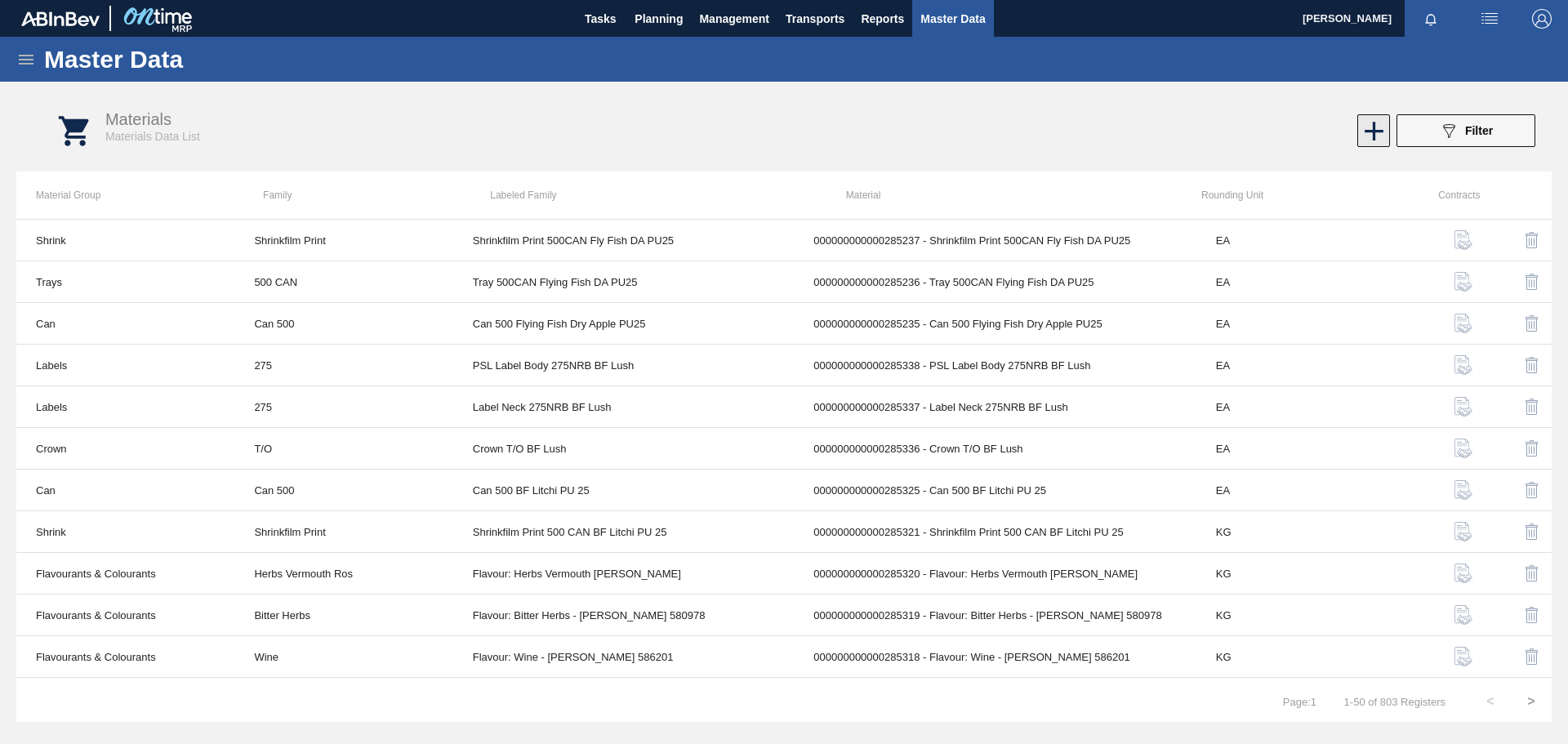
click at [1380, 128] on icon at bounding box center [1374, 131] width 32 height 32
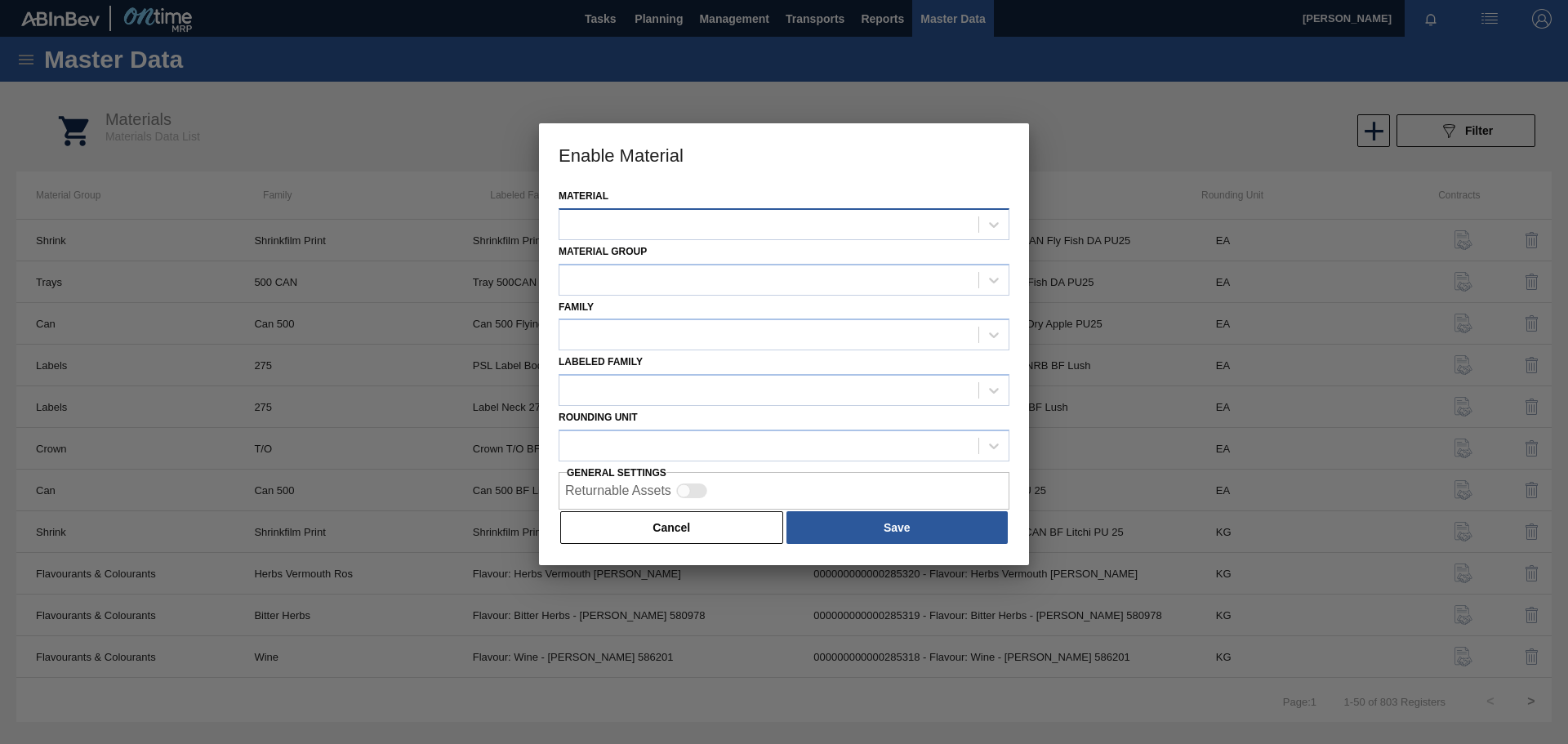
click at [698, 229] on div at bounding box center [769, 224] width 419 height 24
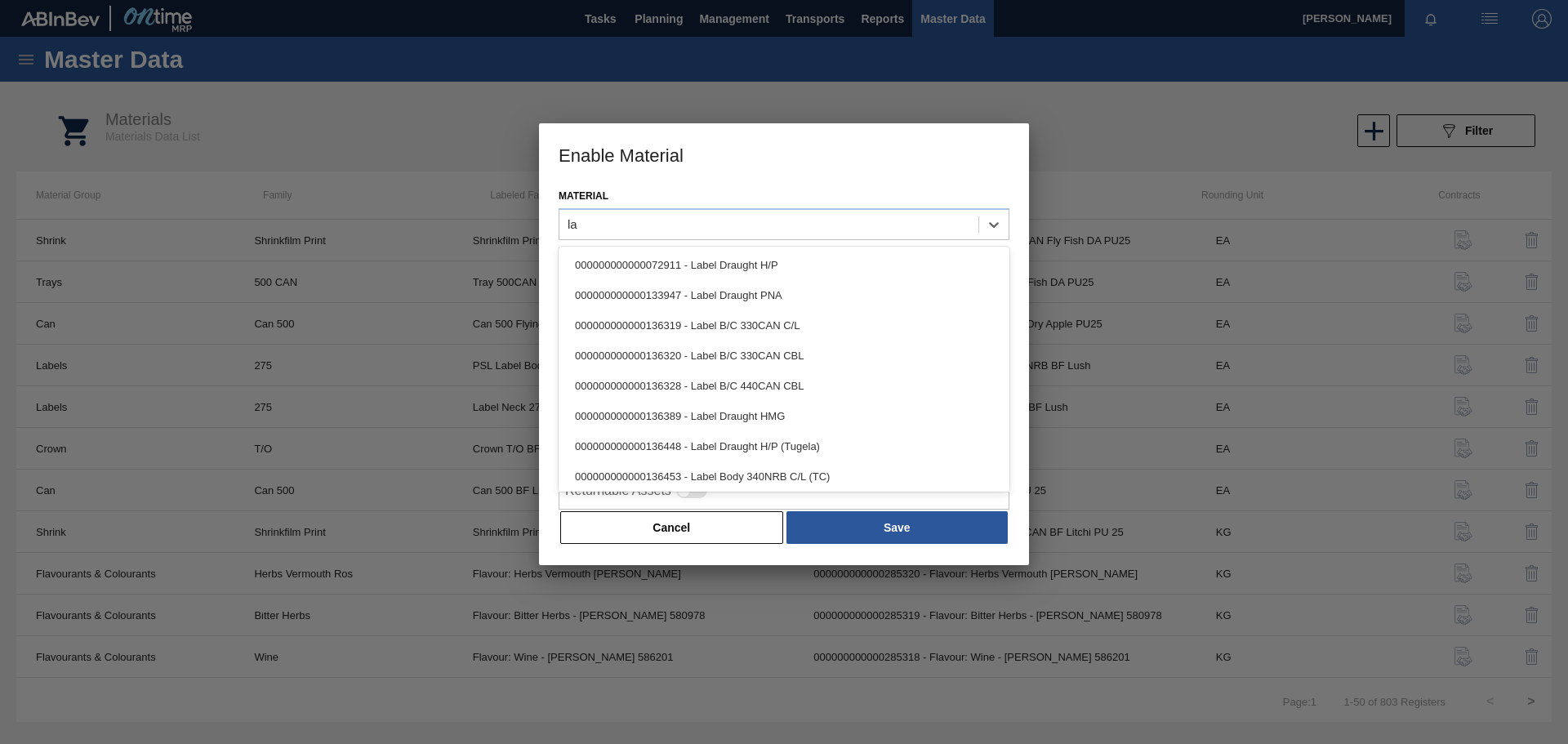
type input "l"
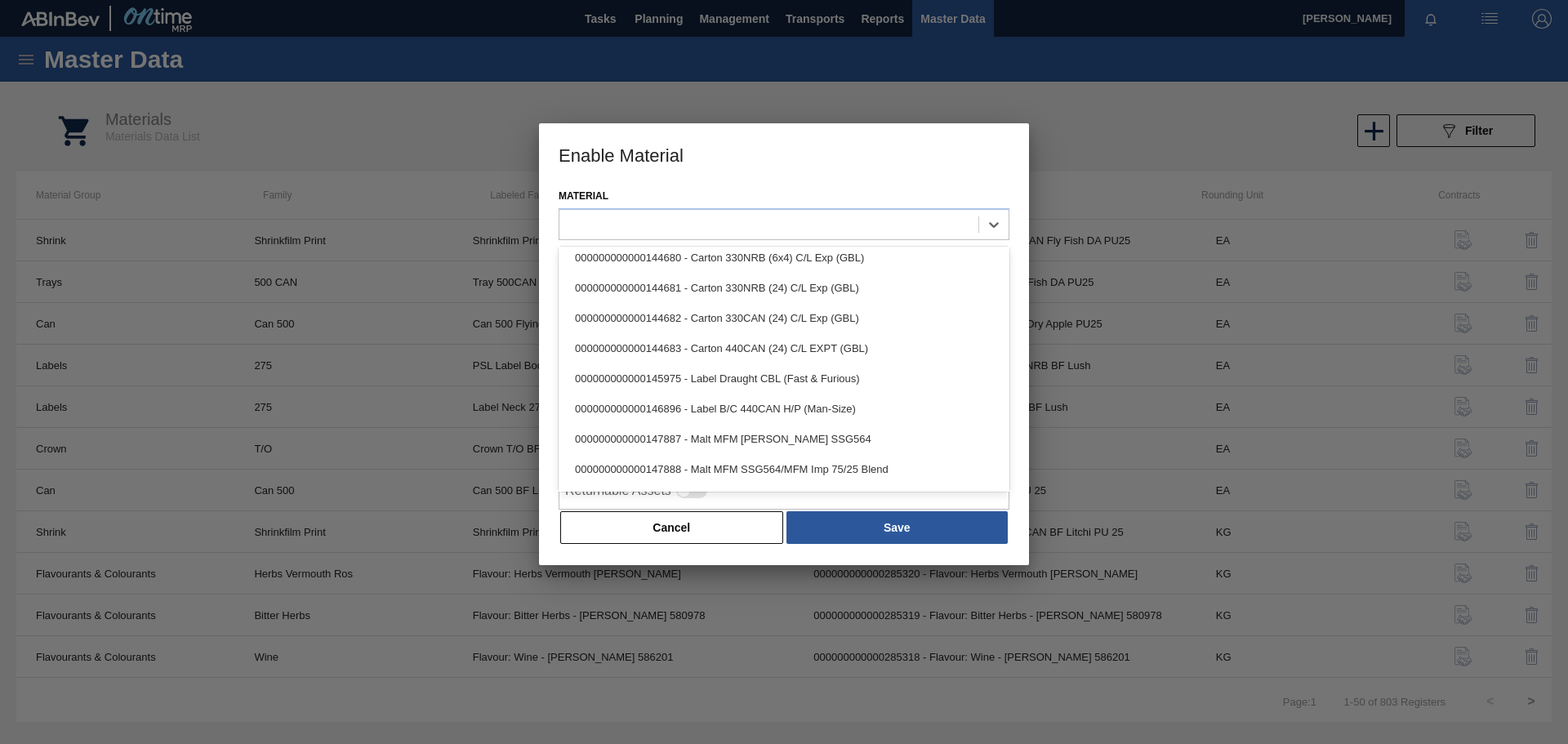
scroll to position [2815, 0]
click at [735, 231] on div at bounding box center [769, 224] width 419 height 24
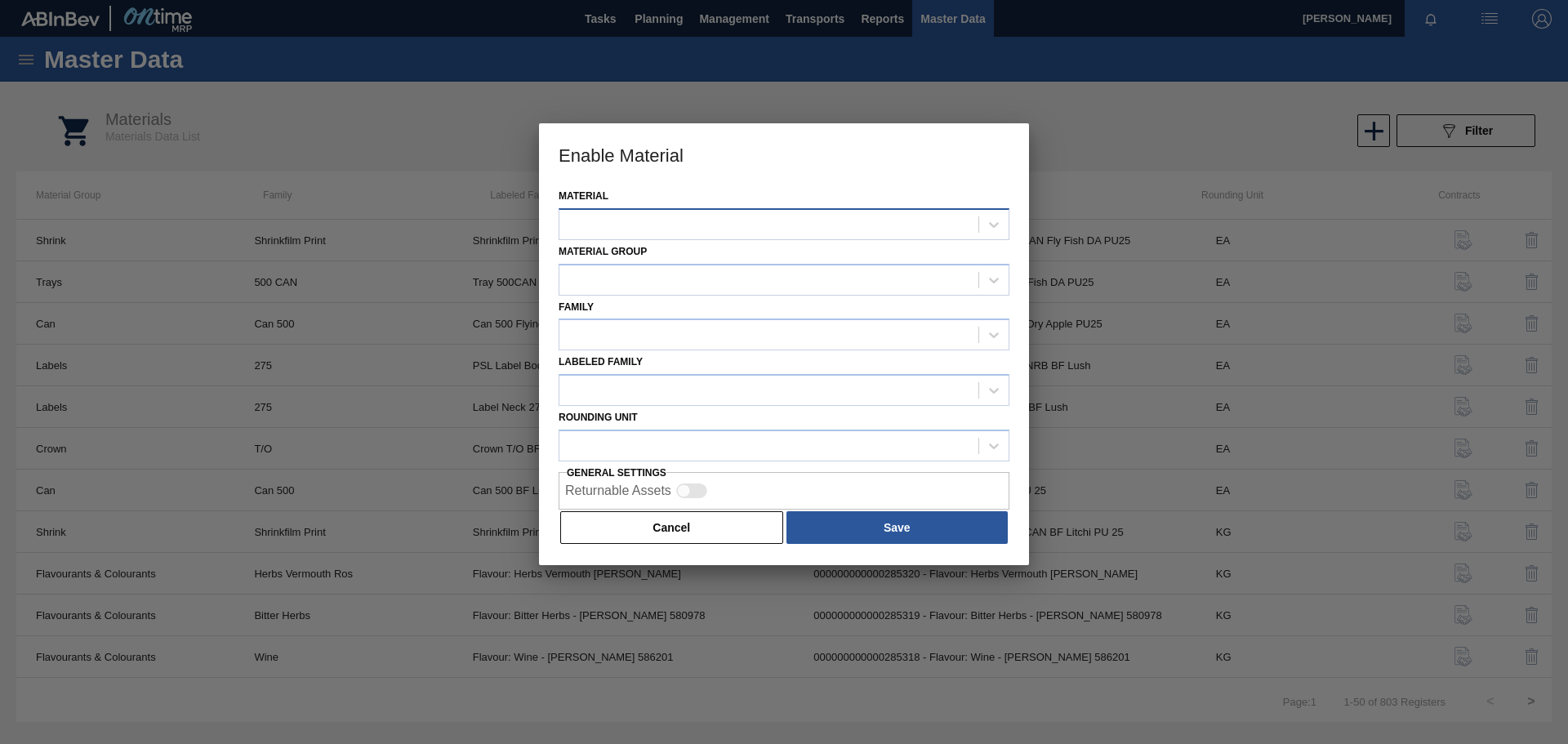
click at [646, 225] on div at bounding box center [769, 224] width 419 height 24
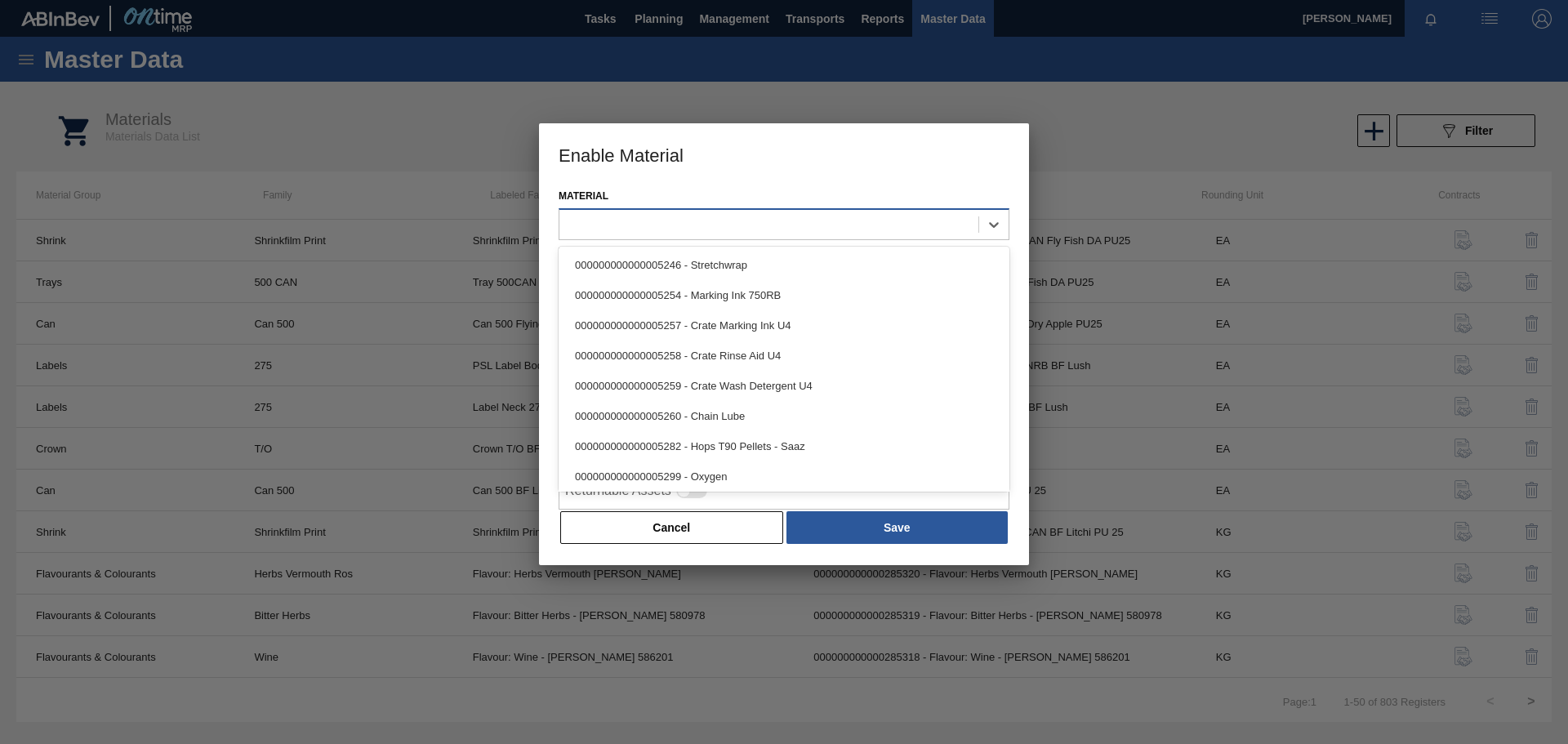
paste input "285338"
type input "285338"
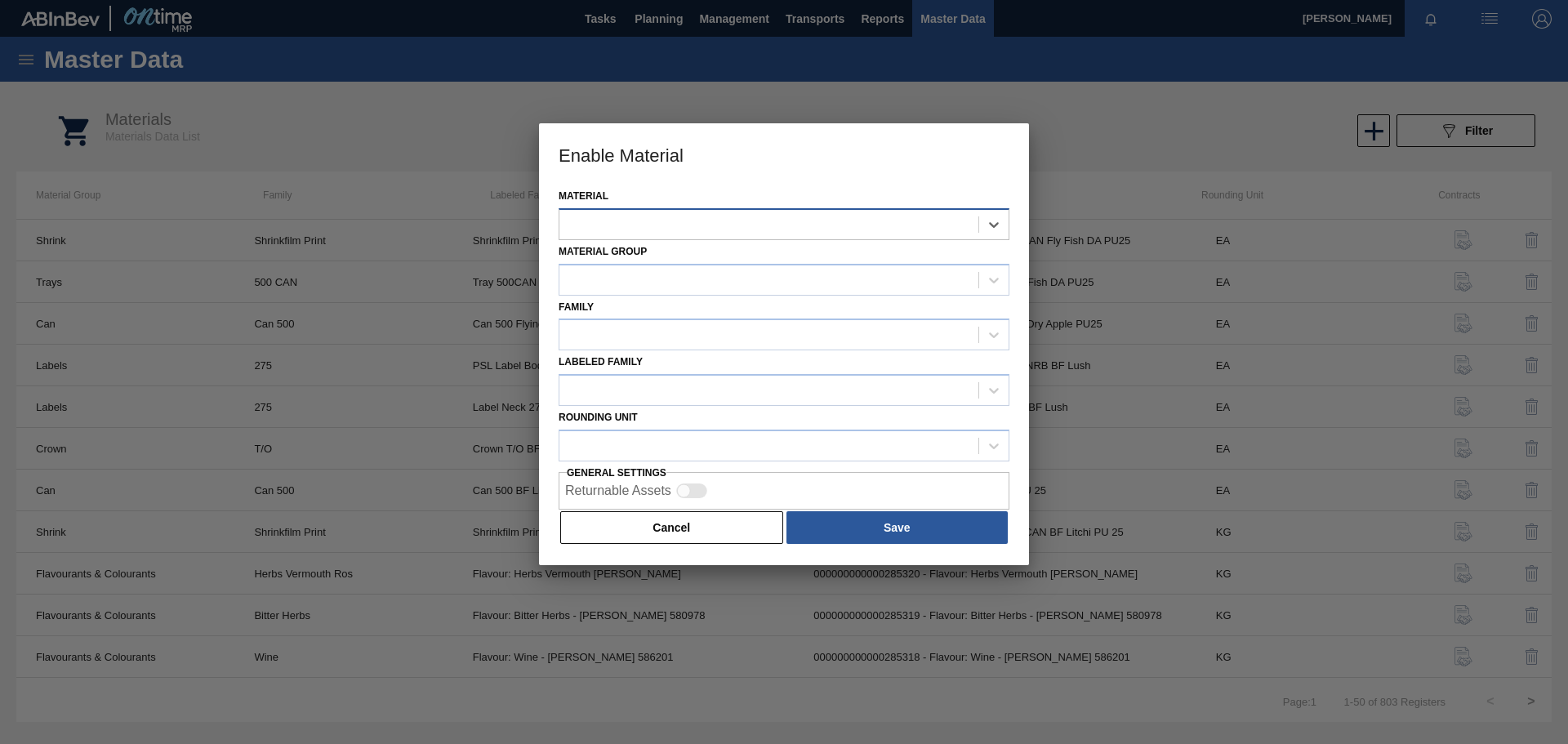
click at [646, 225] on div at bounding box center [769, 224] width 419 height 24
click at [605, 216] on div at bounding box center [769, 224] width 419 height 24
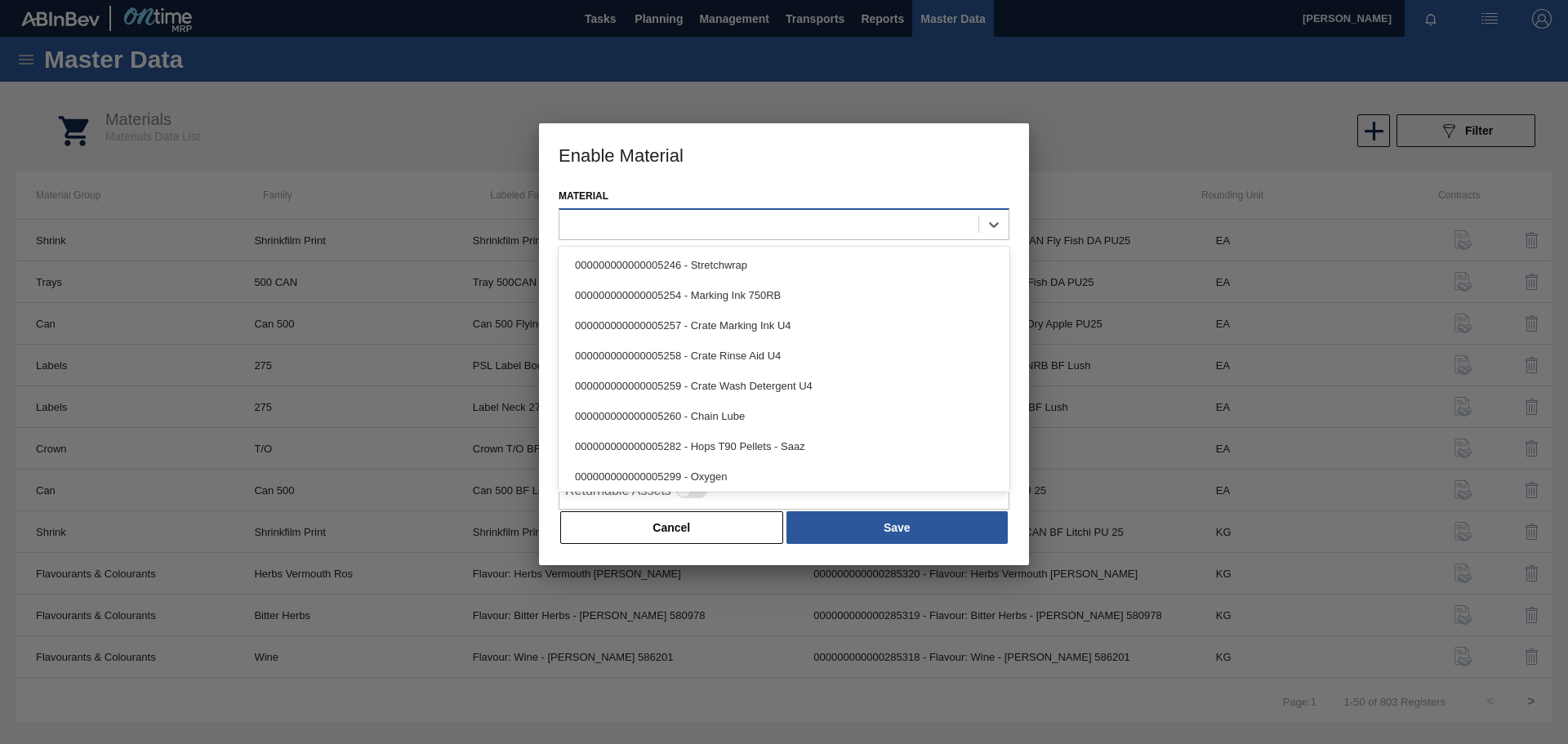
paste input "285338"
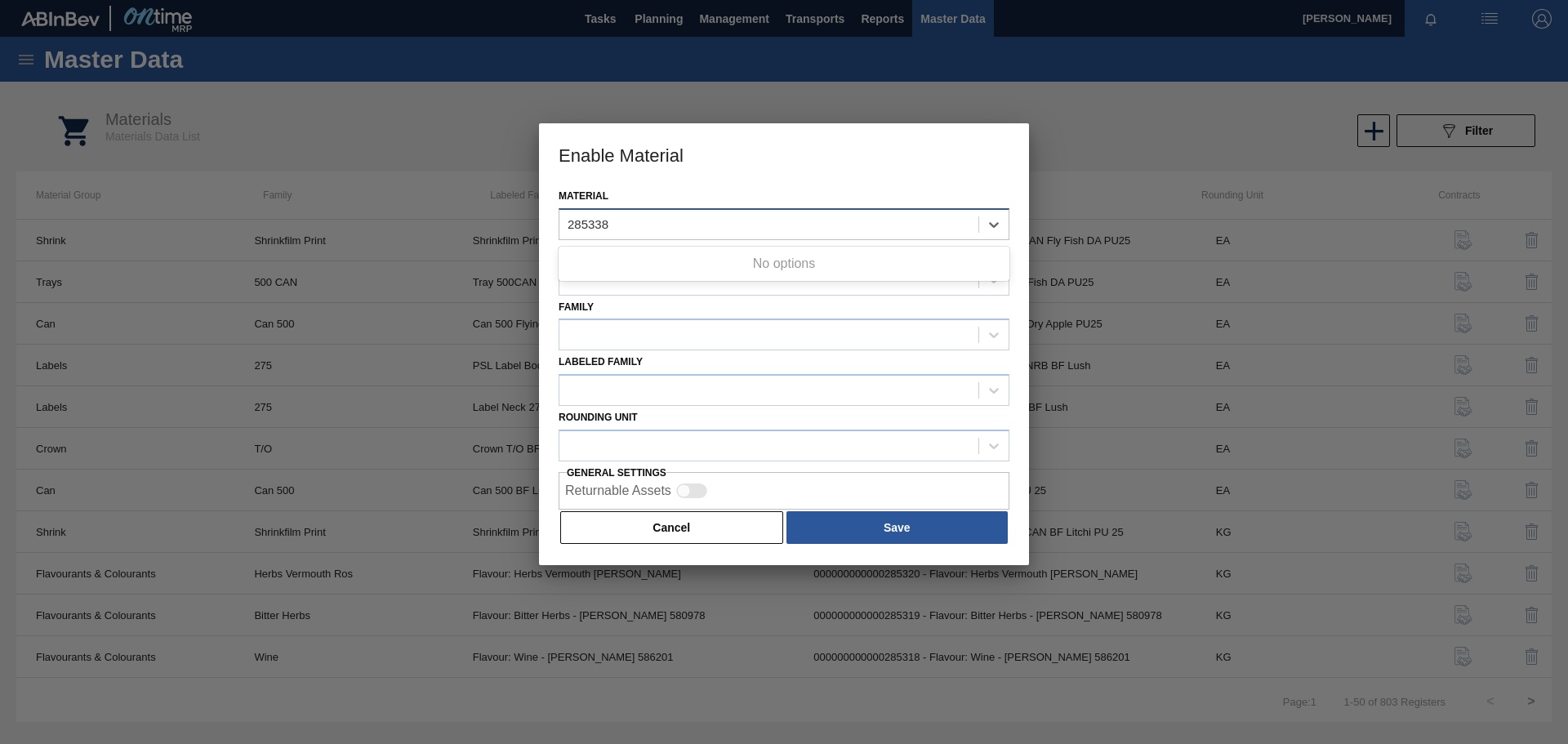
type input "285338"
click at [626, 523] on button "Cancel" at bounding box center [672, 527] width 223 height 33
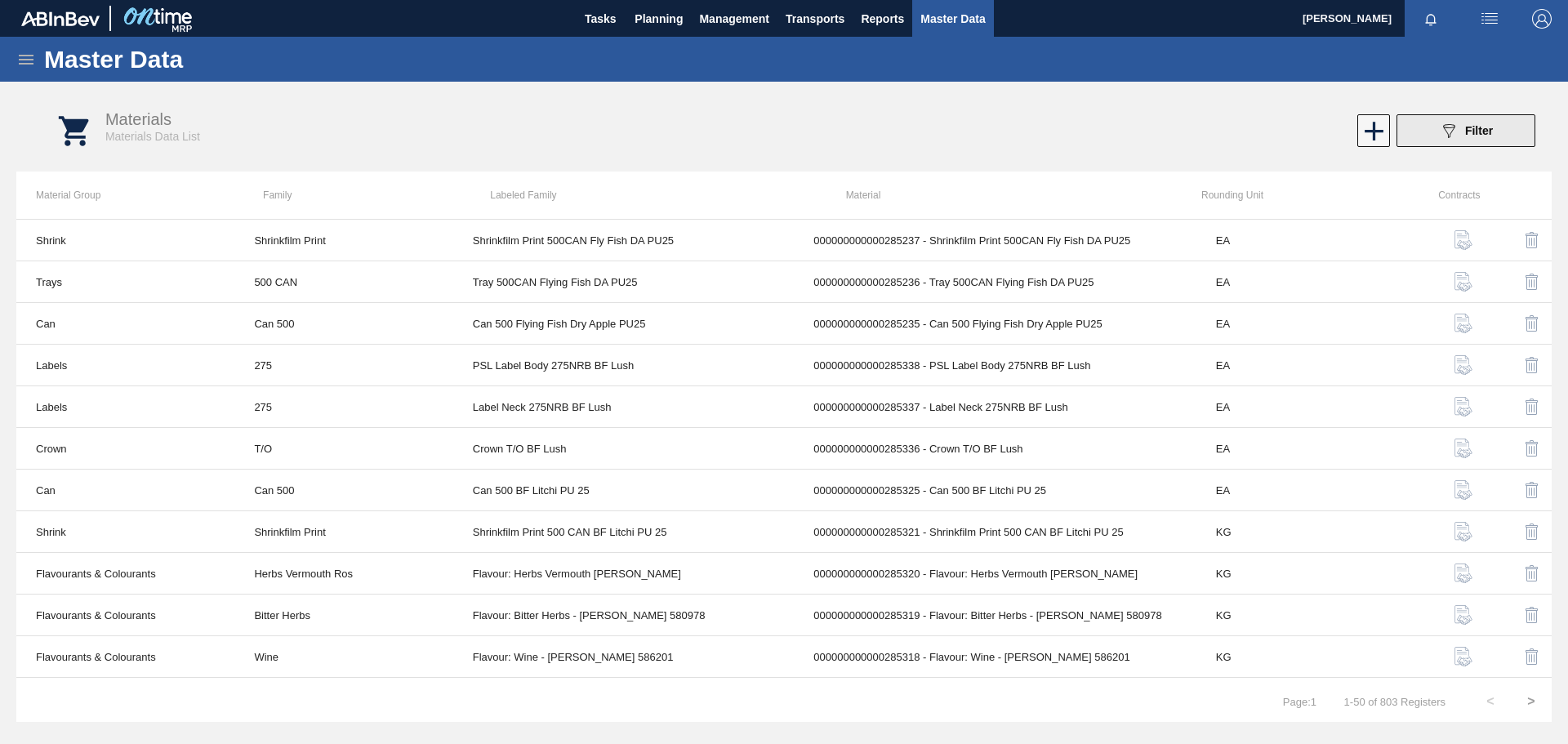
click at [1476, 129] on span "Filter" at bounding box center [1479, 130] width 27 height 13
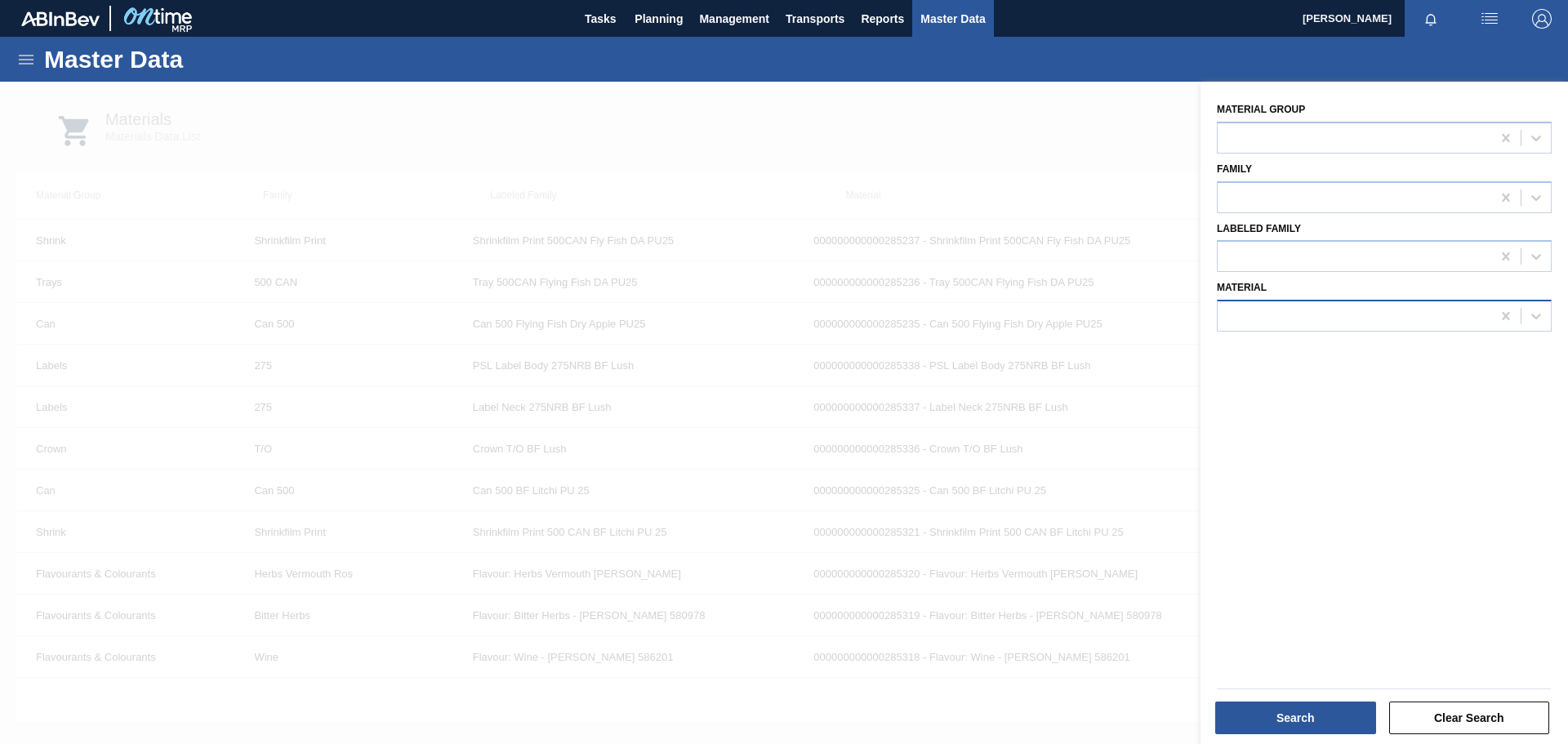
click at [1332, 318] on div at bounding box center [1354, 316] width 274 height 24
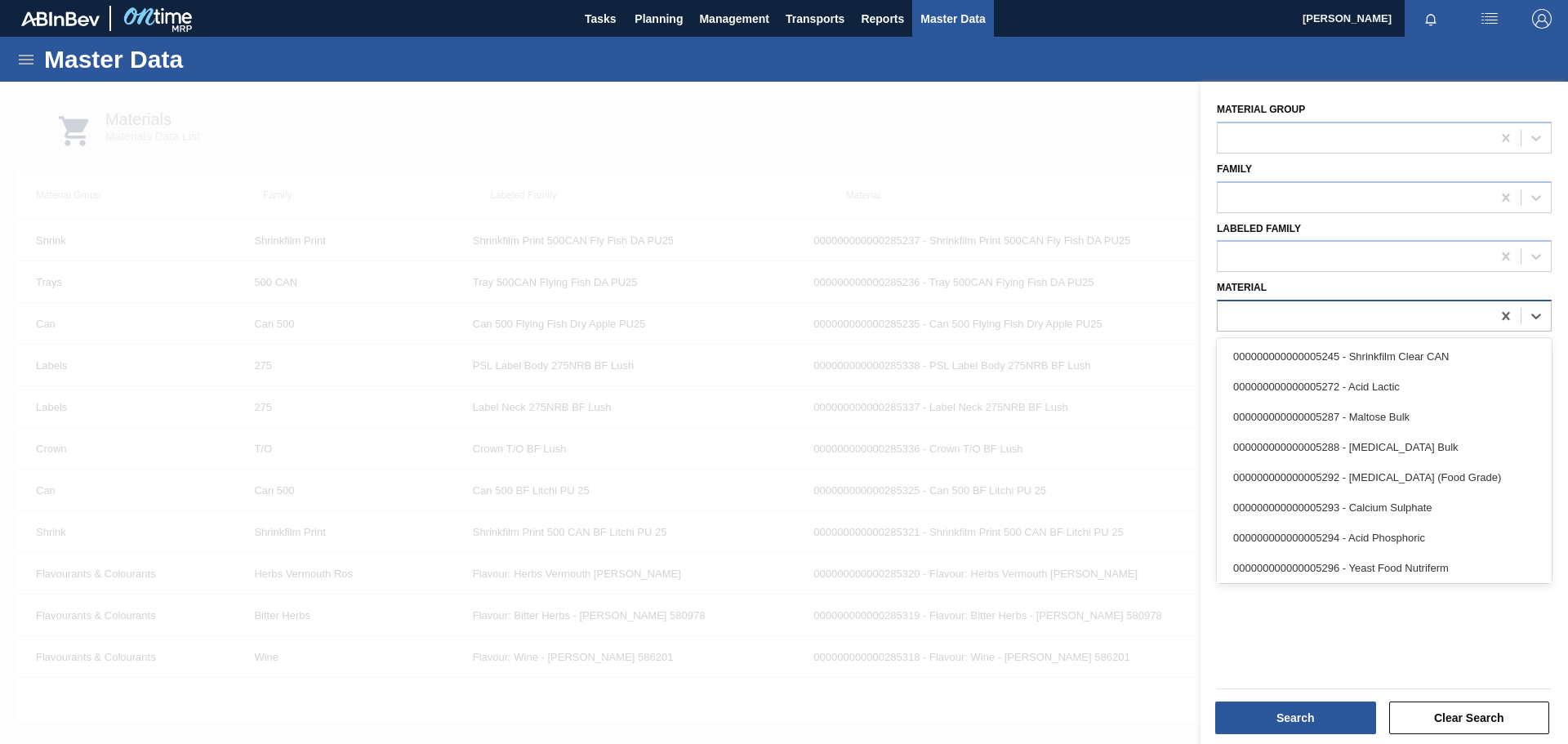
paste input "285338"
type input "285338"
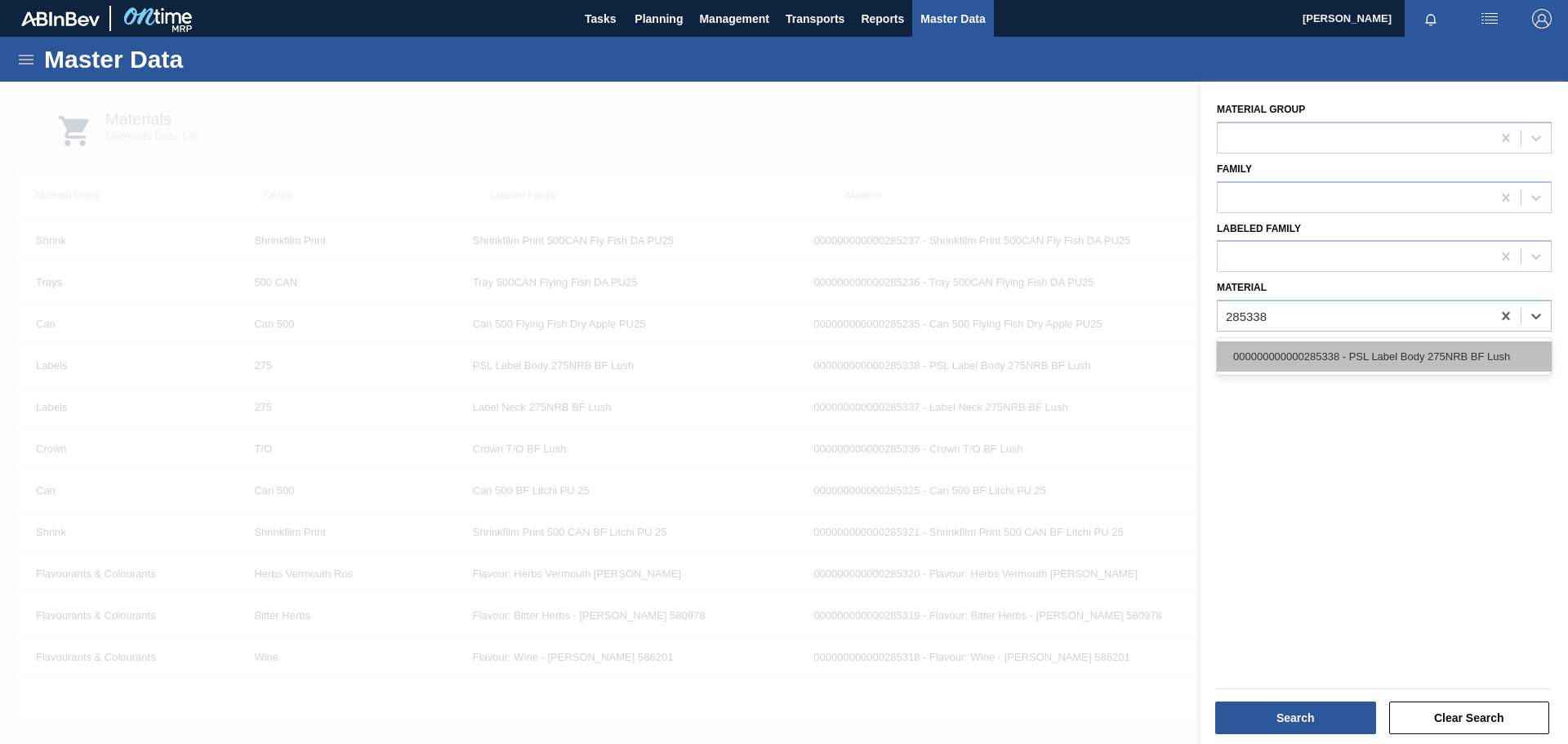
click at [1326, 353] on div "000000000000285338 - PSL Label Body 275NRB BF Lush" at bounding box center [1385, 357] width 335 height 30
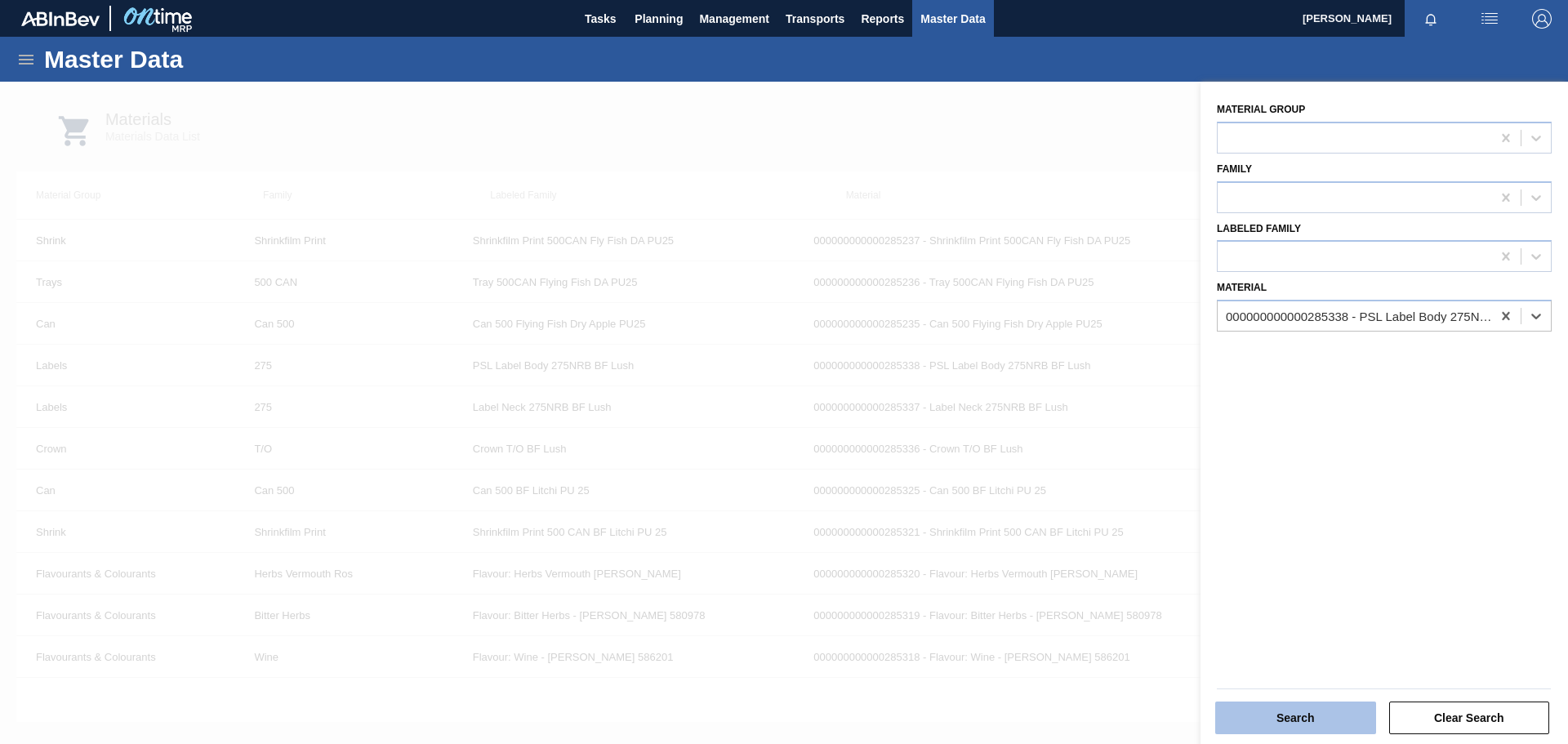
click at [1300, 714] on button "Search" at bounding box center [1296, 717] width 161 height 33
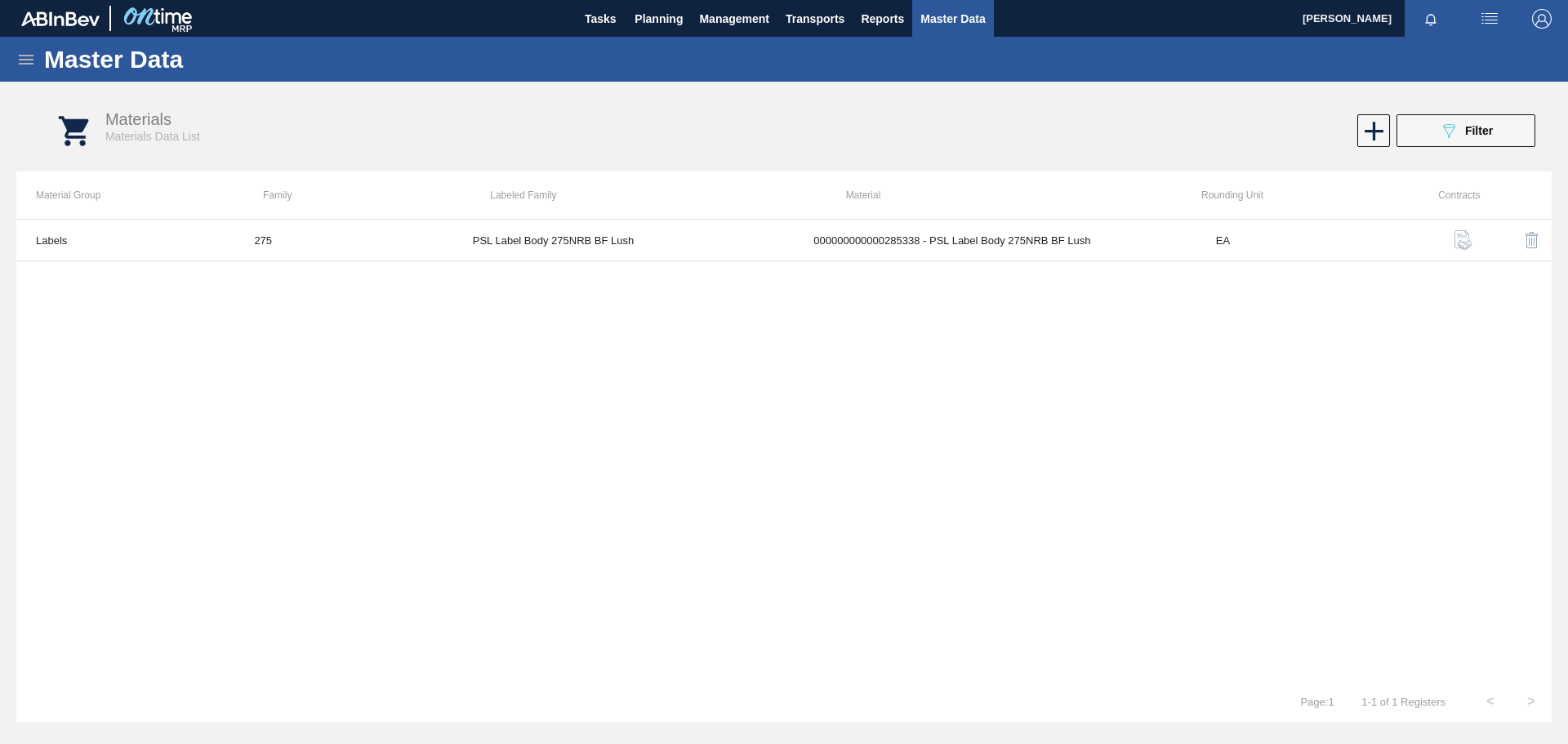
click at [24, 58] on icon at bounding box center [26, 59] width 19 height 19
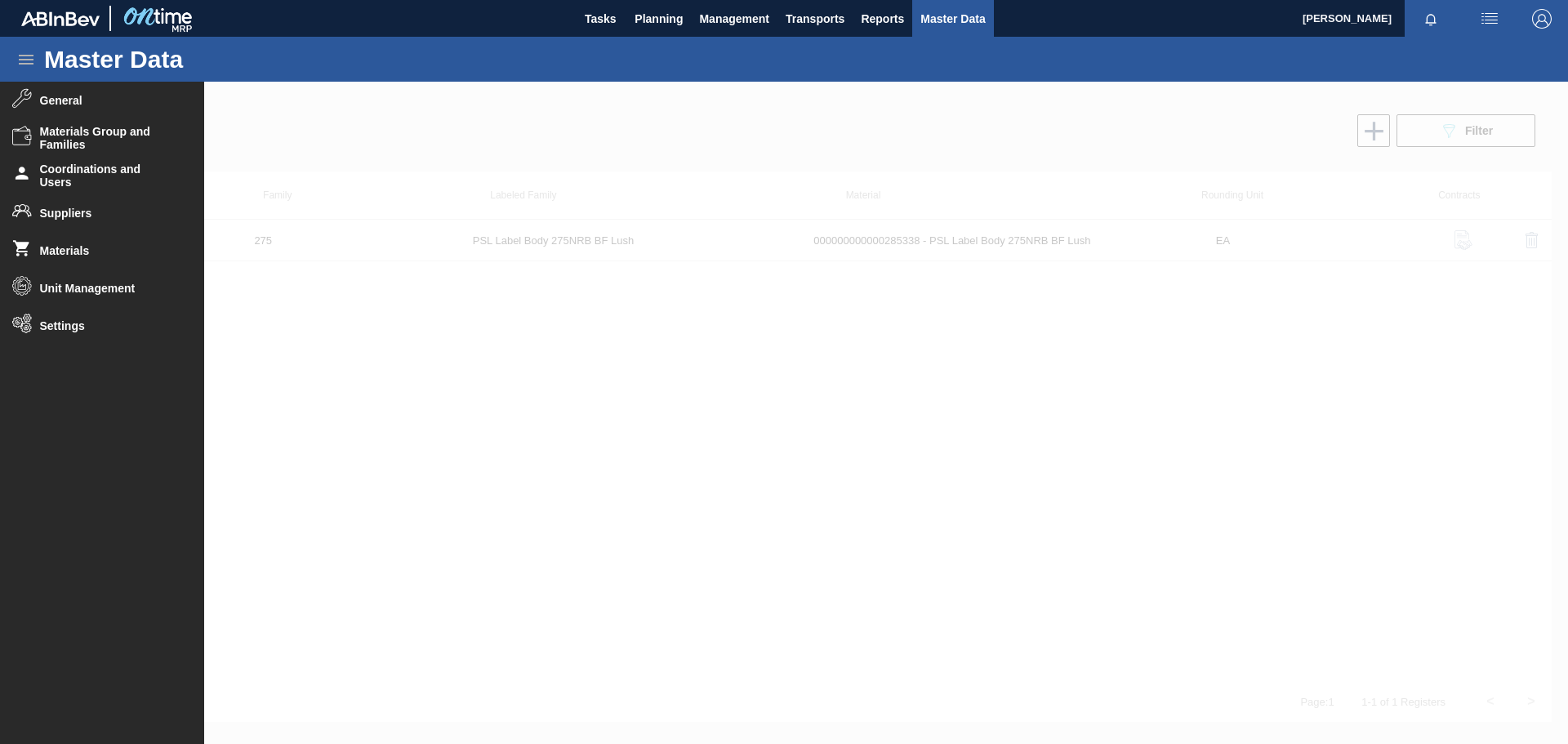
click at [385, 379] on div at bounding box center [784, 413] width 1568 height 663
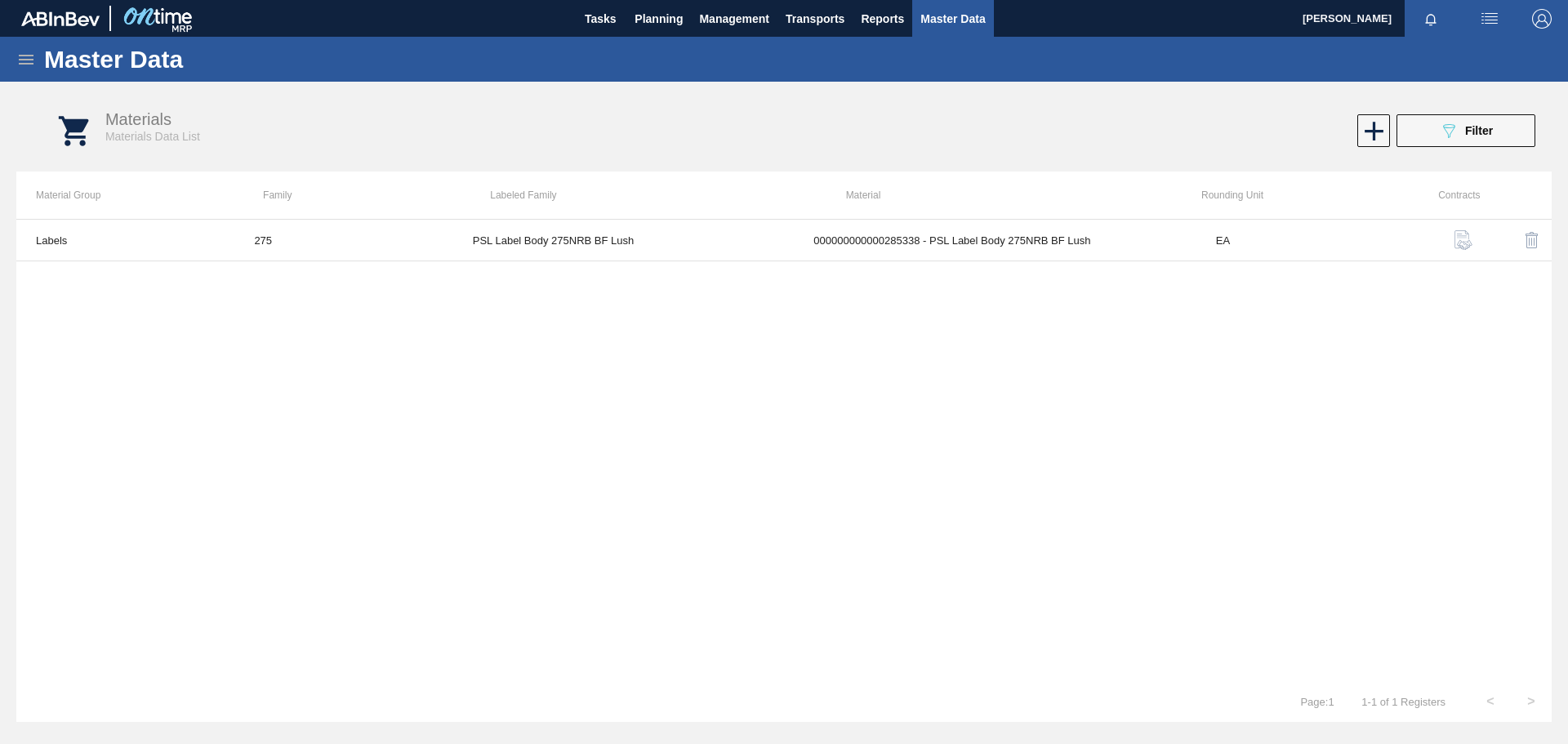
click at [33, 54] on icon at bounding box center [26, 59] width 19 height 19
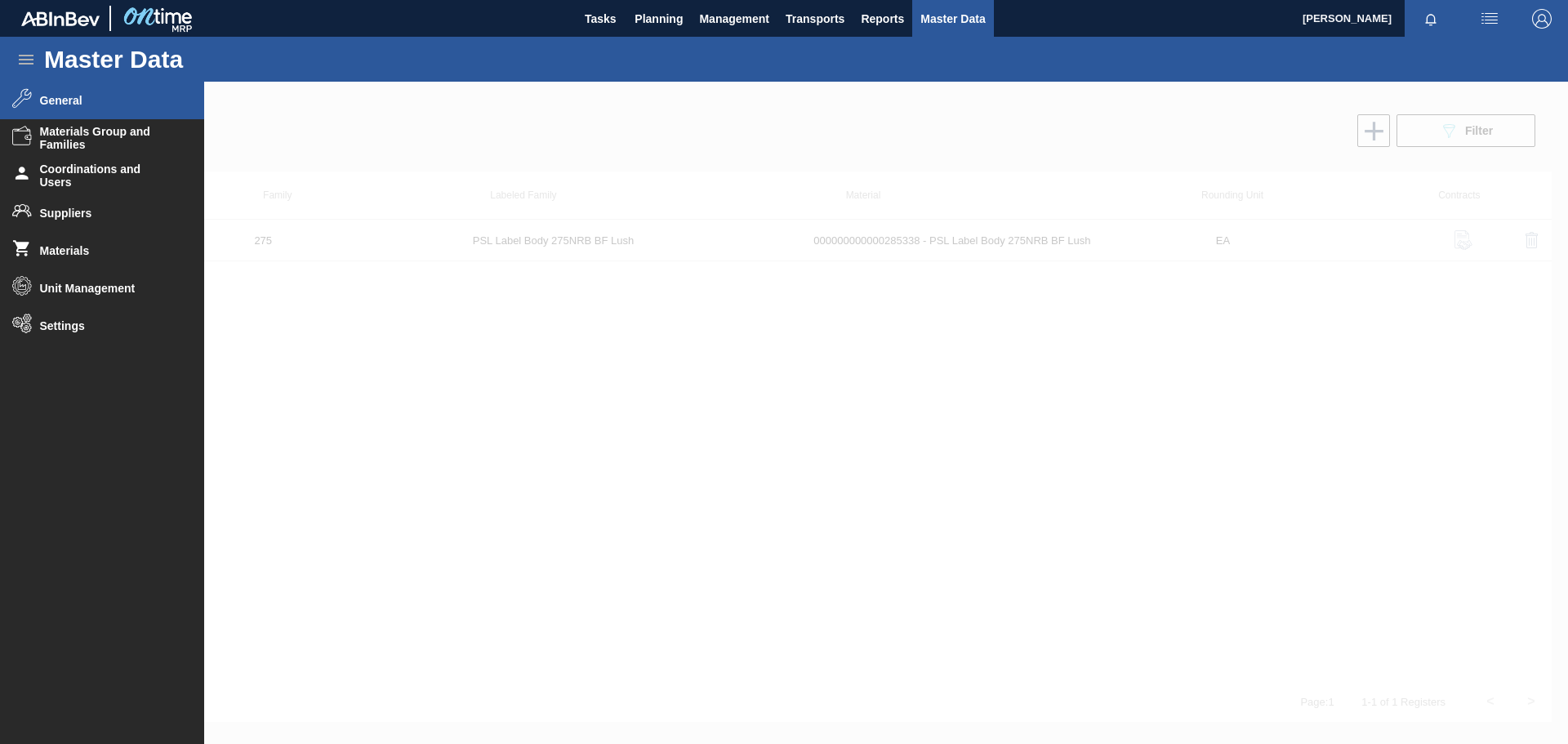
click at [86, 100] on span "General" at bounding box center [107, 100] width 135 height 13
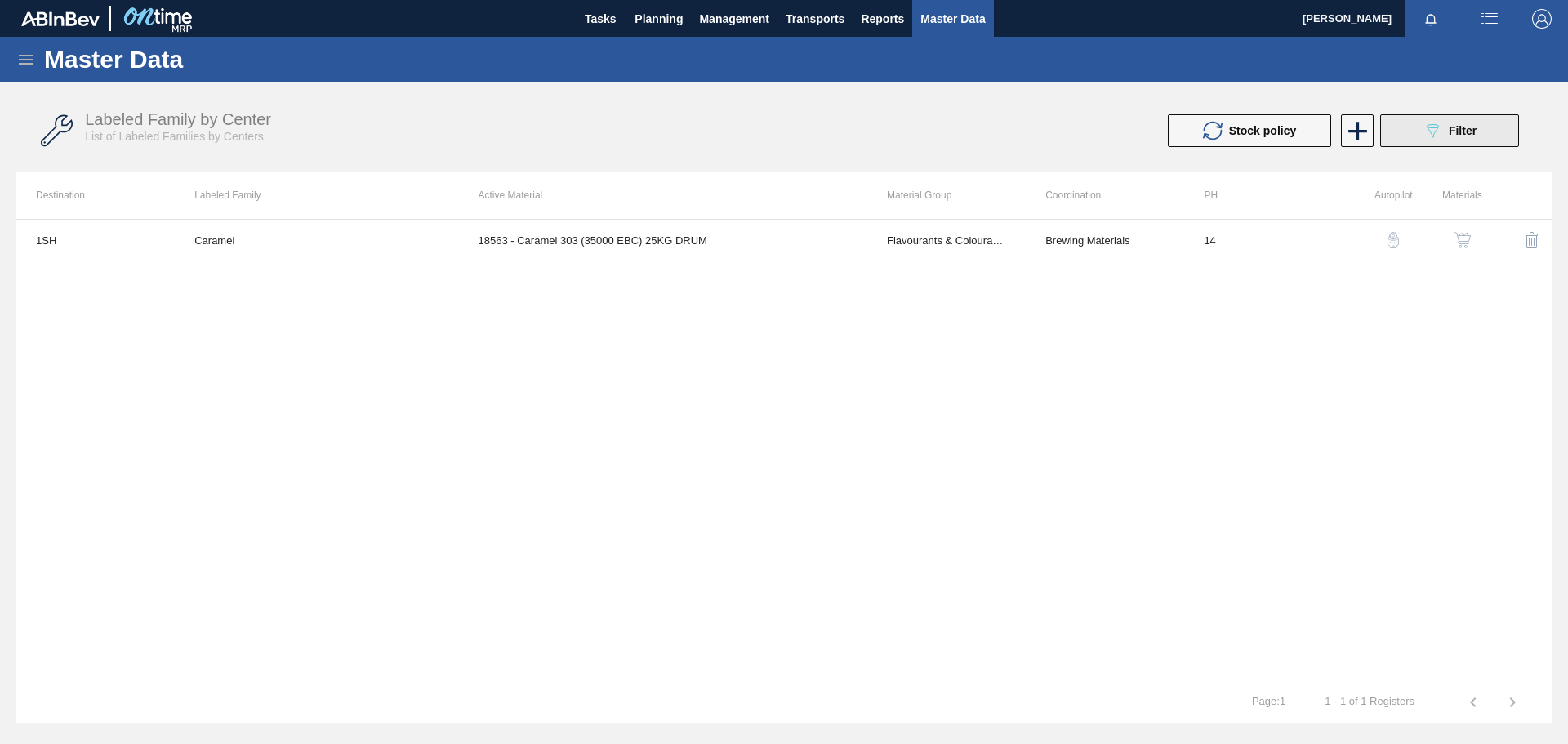
click at [1457, 133] on span "Filter" at bounding box center [1463, 130] width 27 height 13
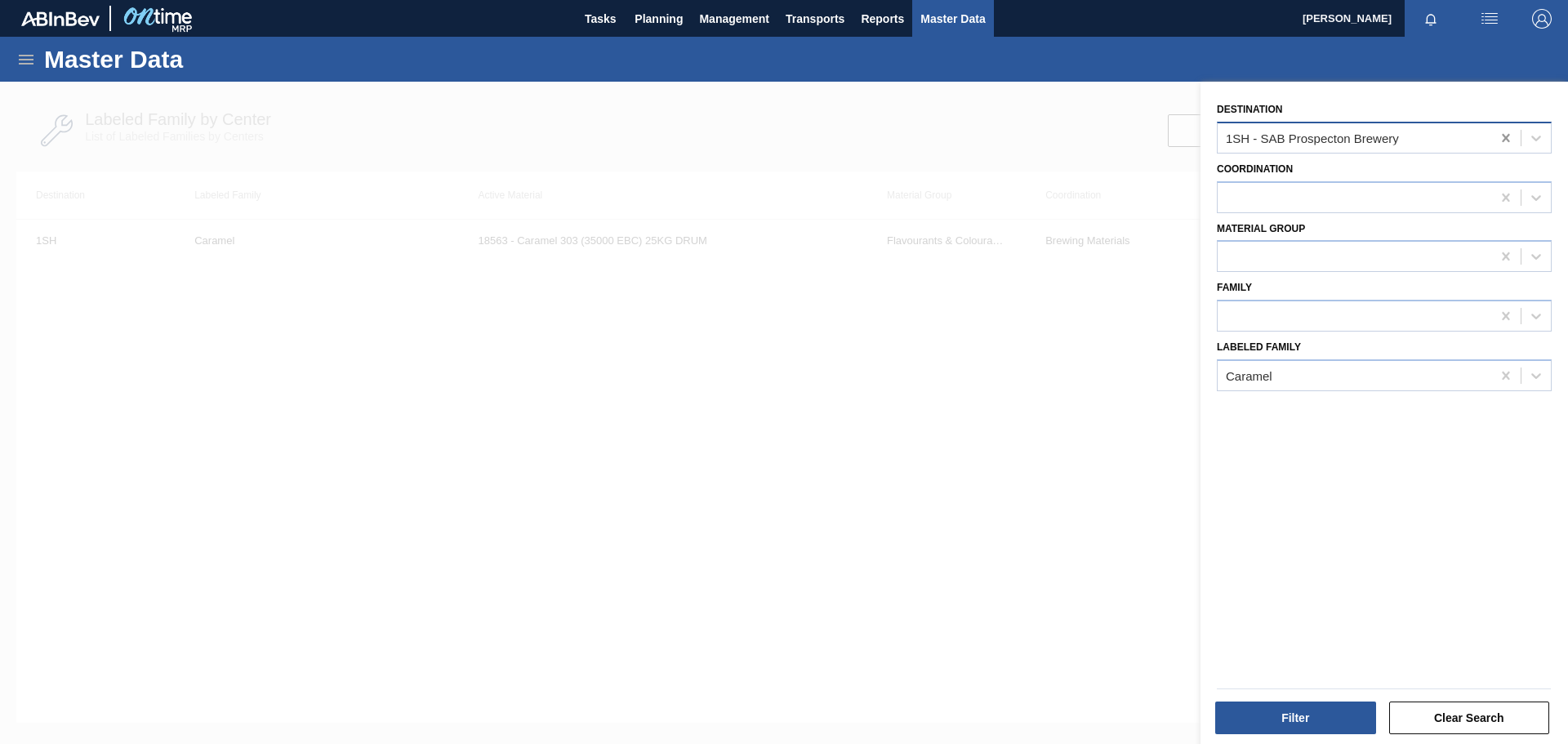
click at [1510, 141] on icon at bounding box center [1506, 138] width 16 height 16
click at [1502, 371] on icon at bounding box center [1506, 376] width 16 height 16
click at [1302, 255] on div at bounding box center [1354, 257] width 274 height 24
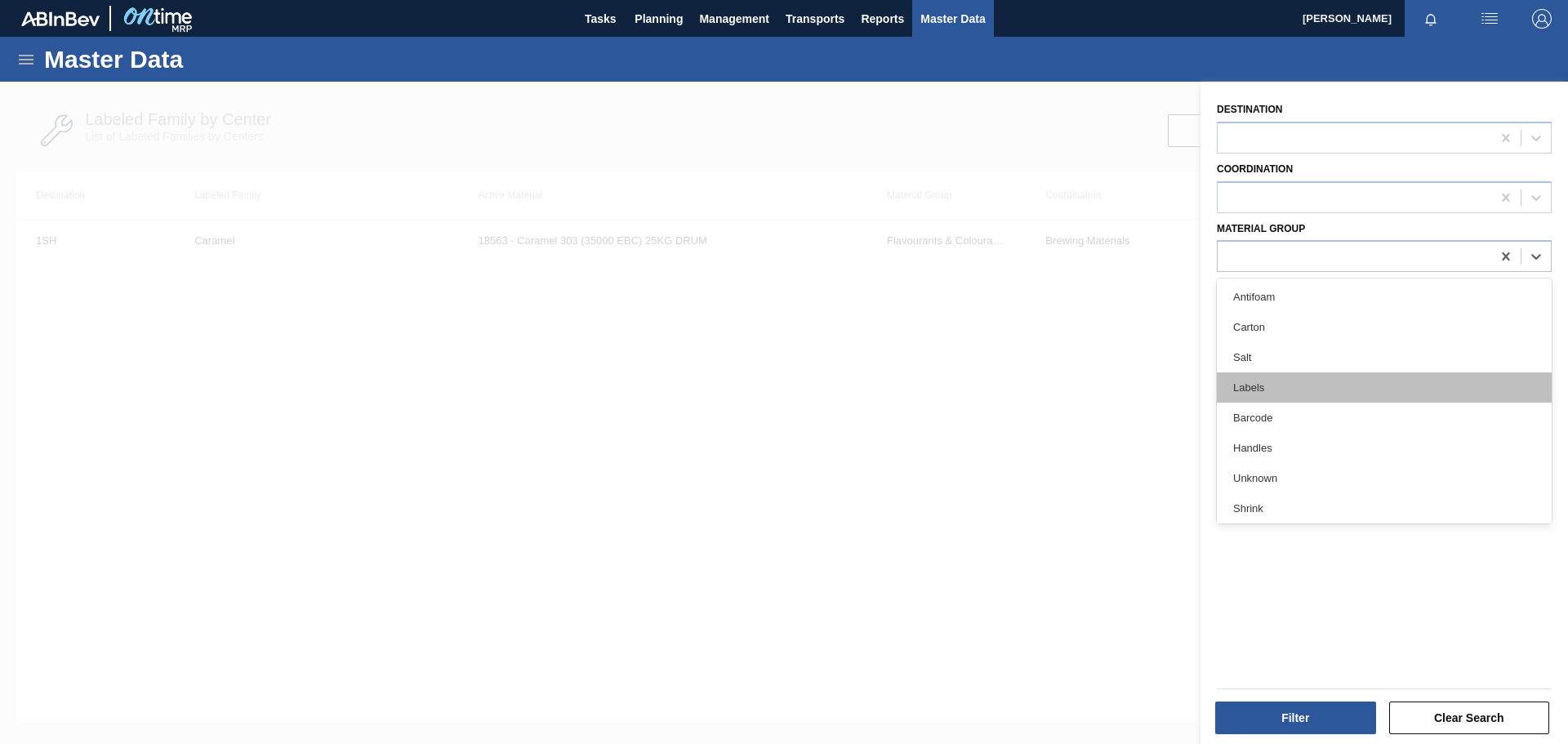
click at [1244, 391] on div "Labels" at bounding box center [1385, 388] width 335 height 30
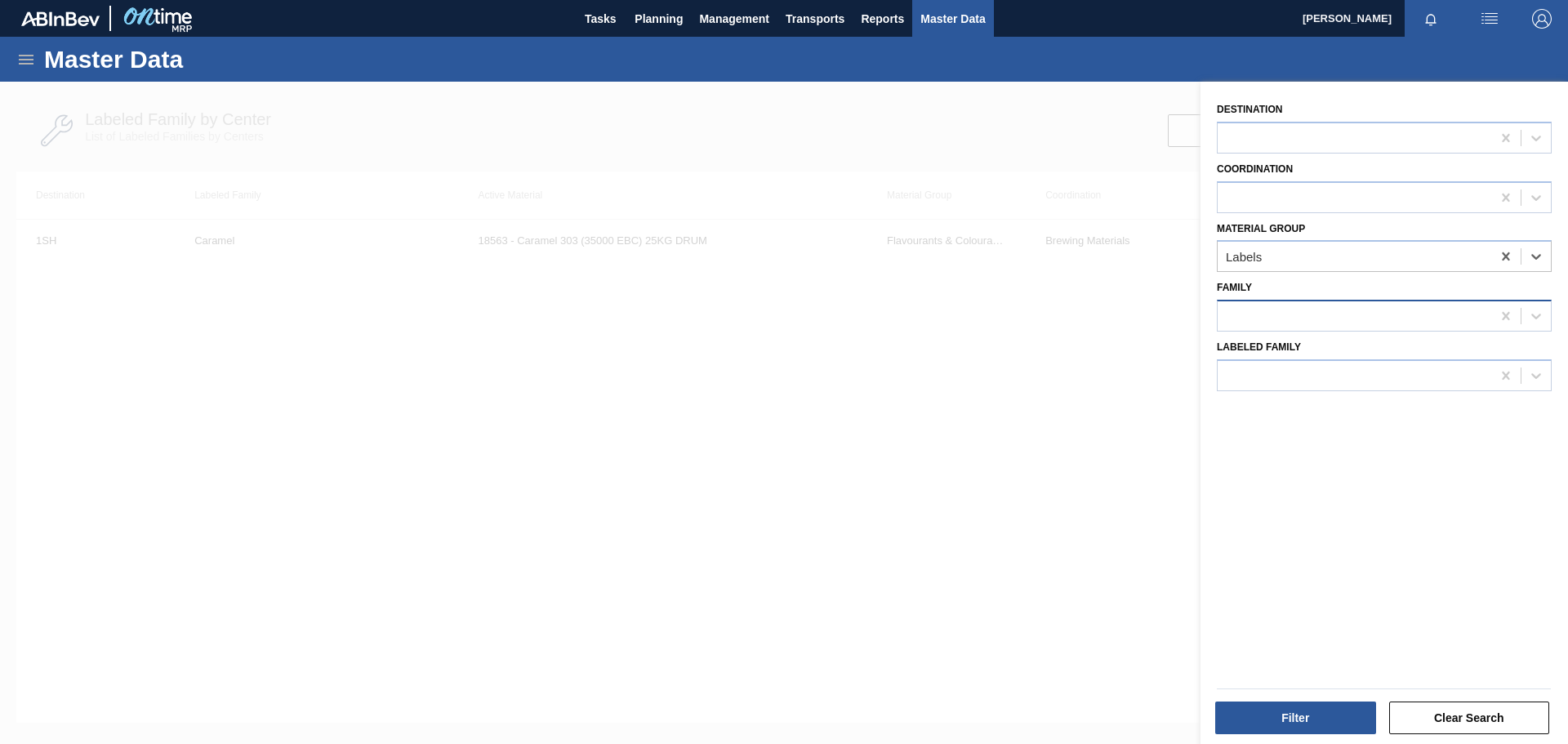
click at [1263, 321] on div at bounding box center [1354, 316] width 274 height 24
type input "275"
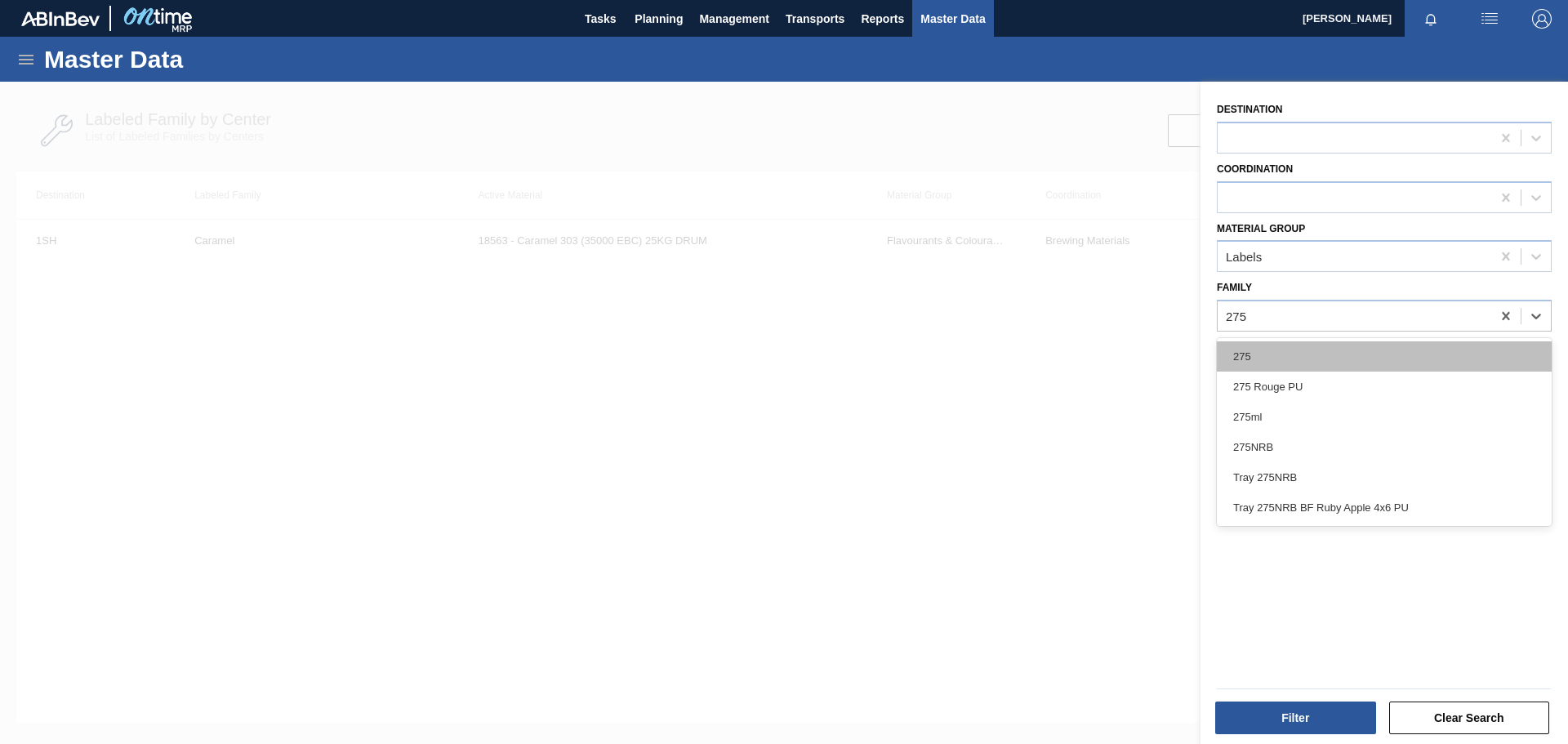
click at [1260, 363] on div "275" at bounding box center [1385, 357] width 335 height 30
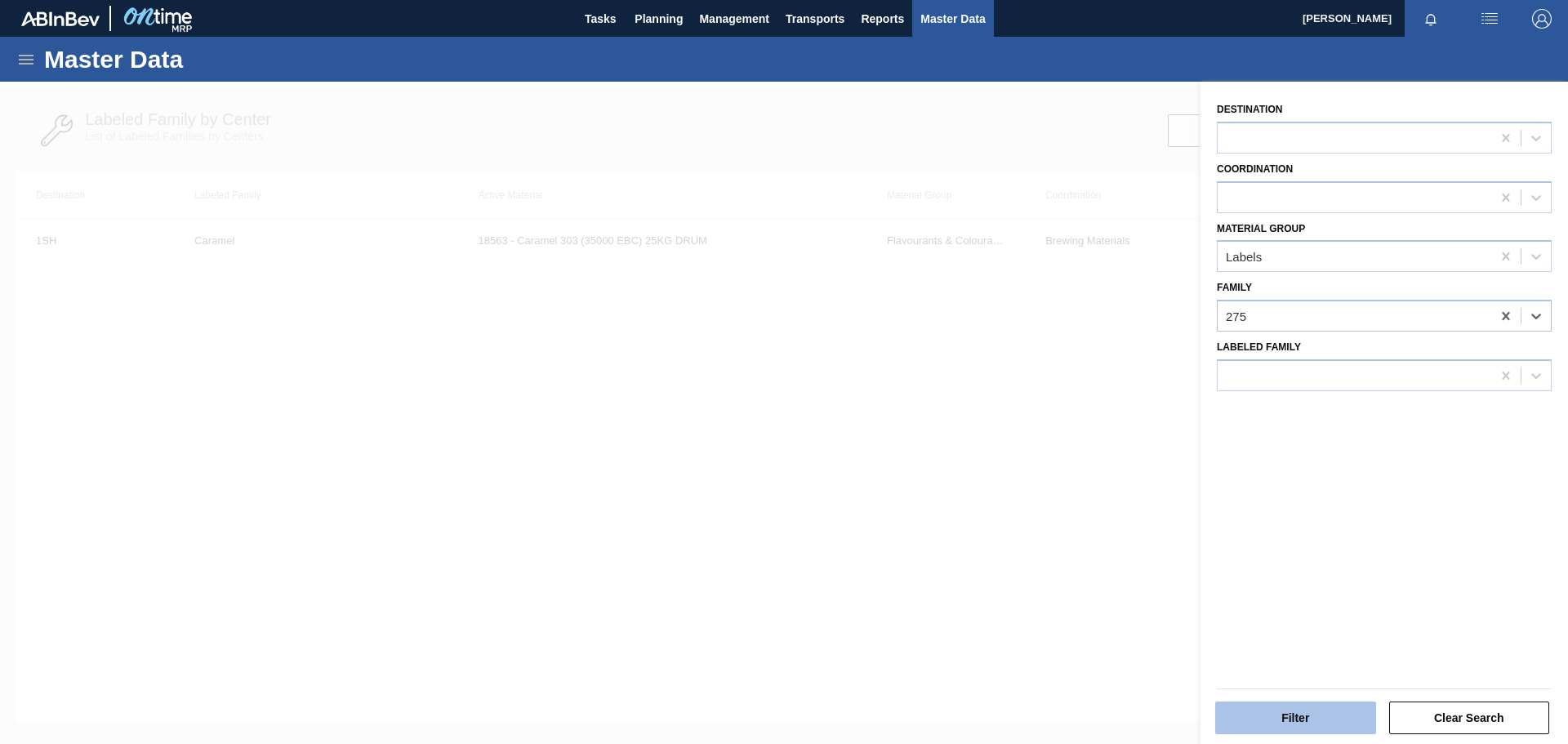
click at [1264, 721] on button "Filter" at bounding box center [1296, 717] width 161 height 33
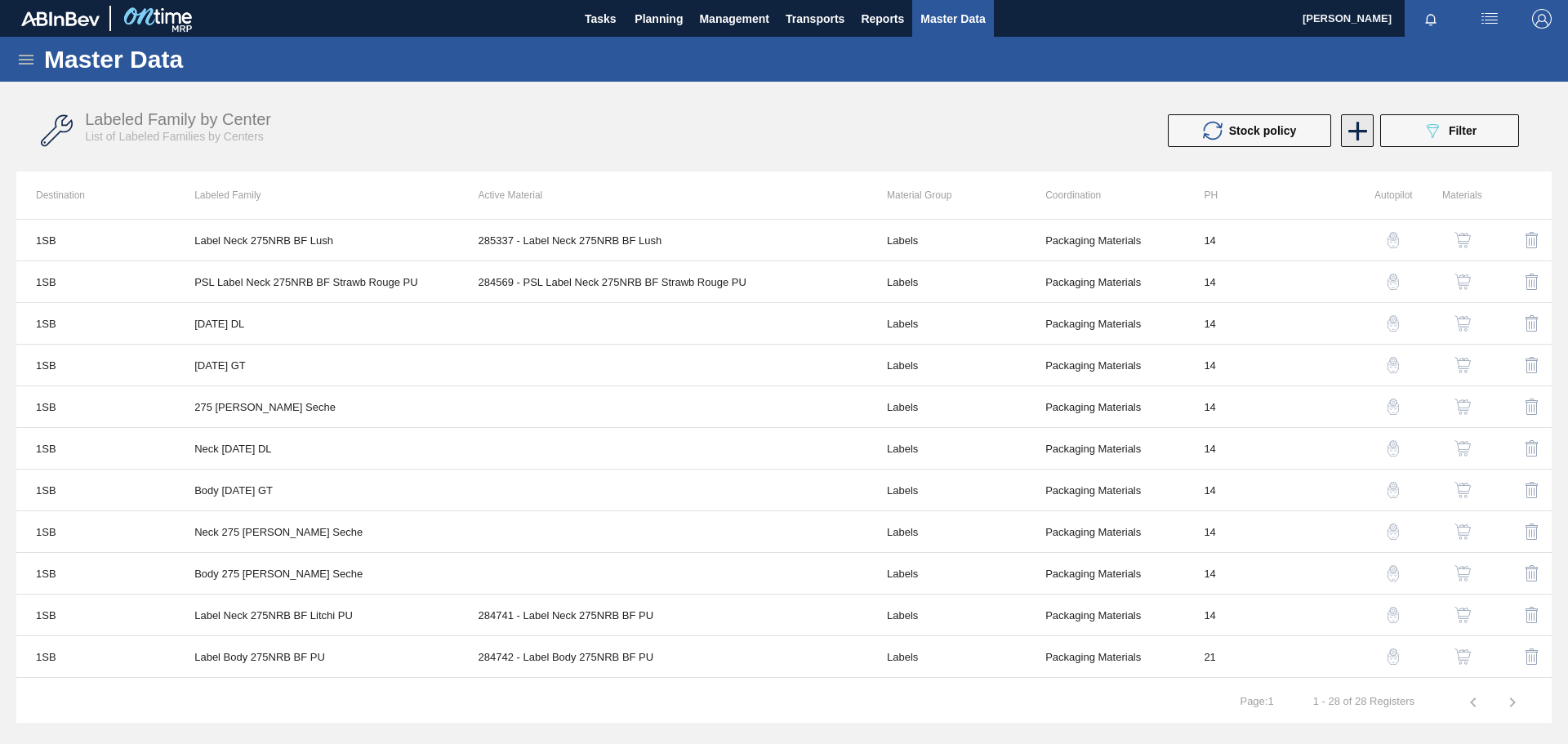
click at [1360, 130] on icon at bounding box center [1357, 130] width 19 height 19
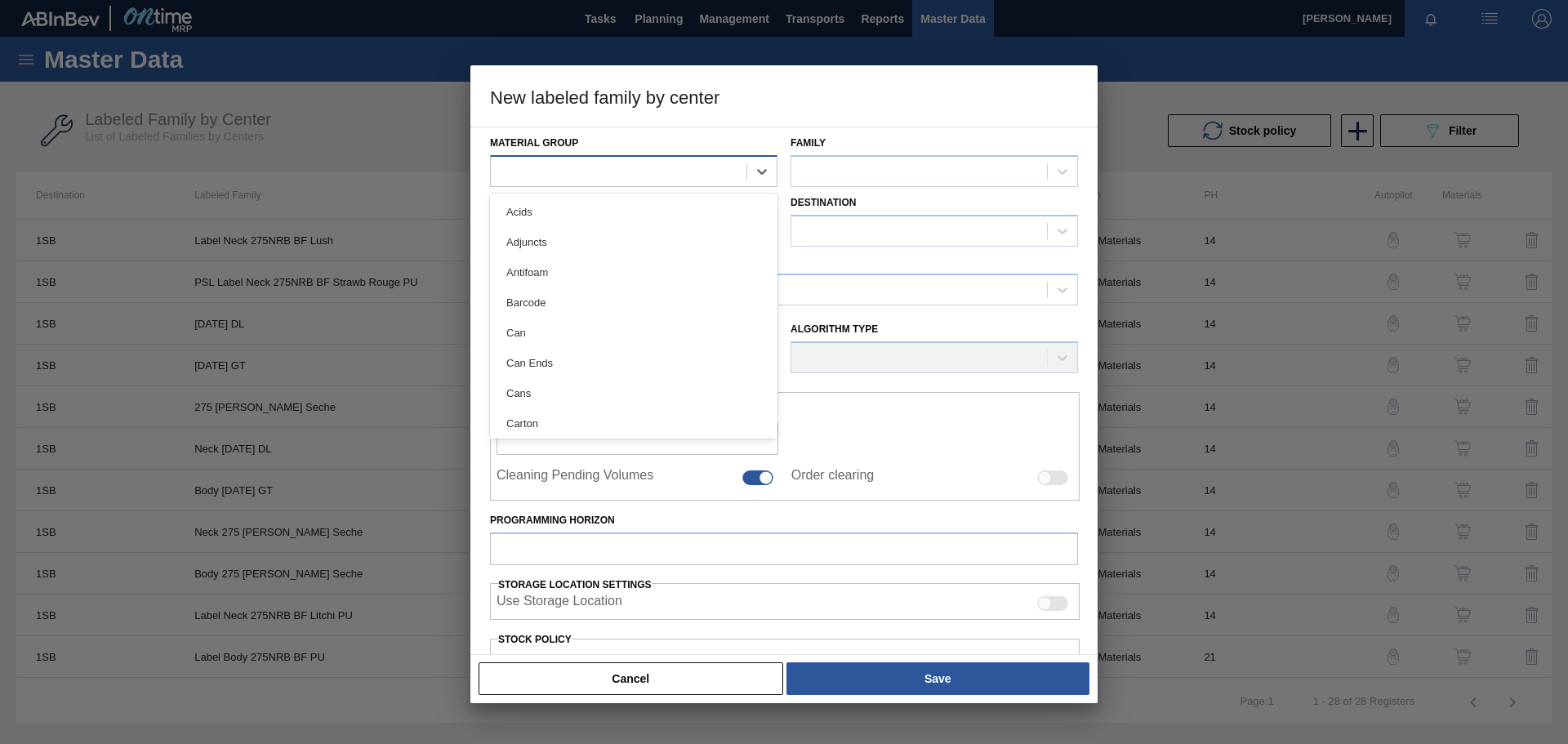
click at [522, 168] on div at bounding box center [618, 171] width 256 height 24
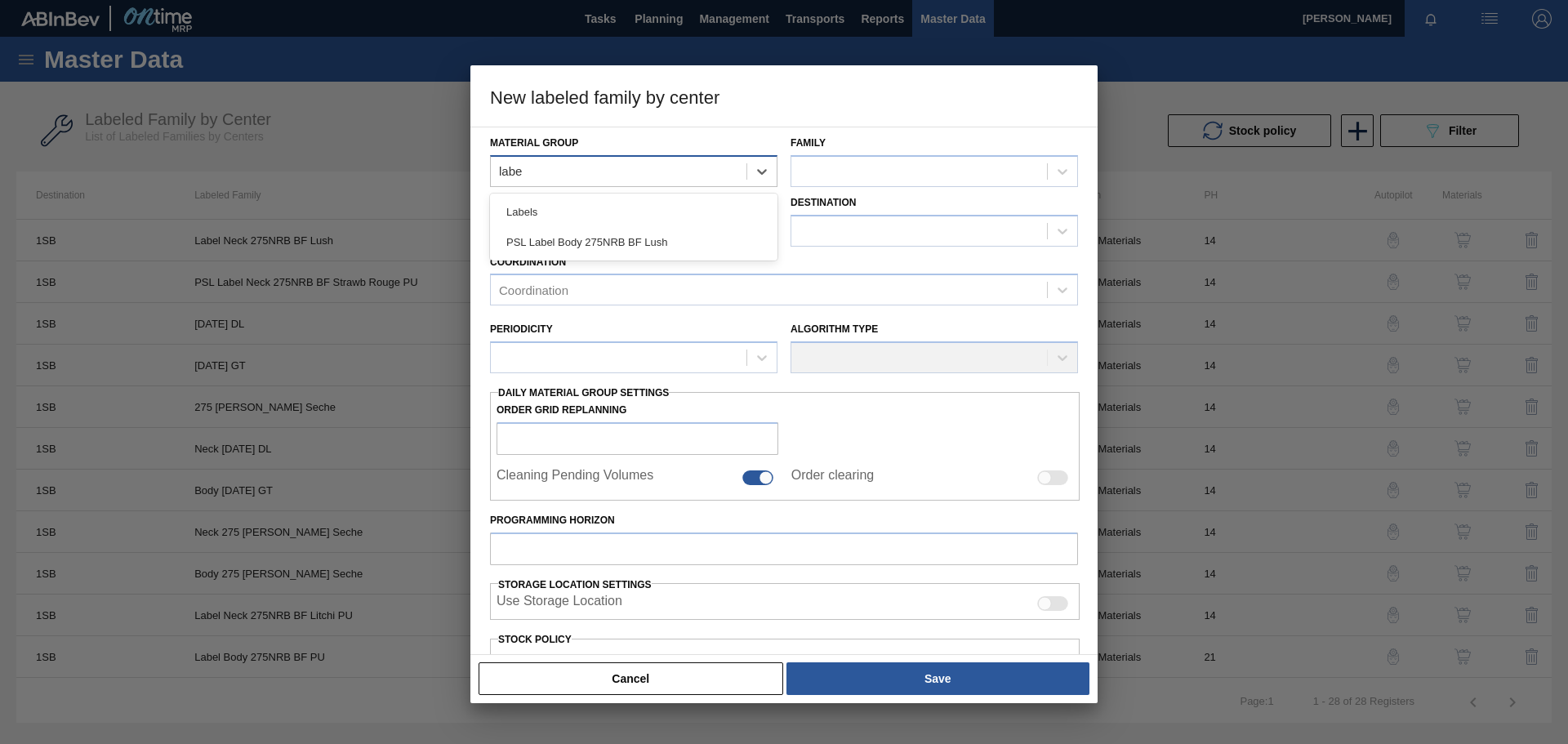
type Group "label"
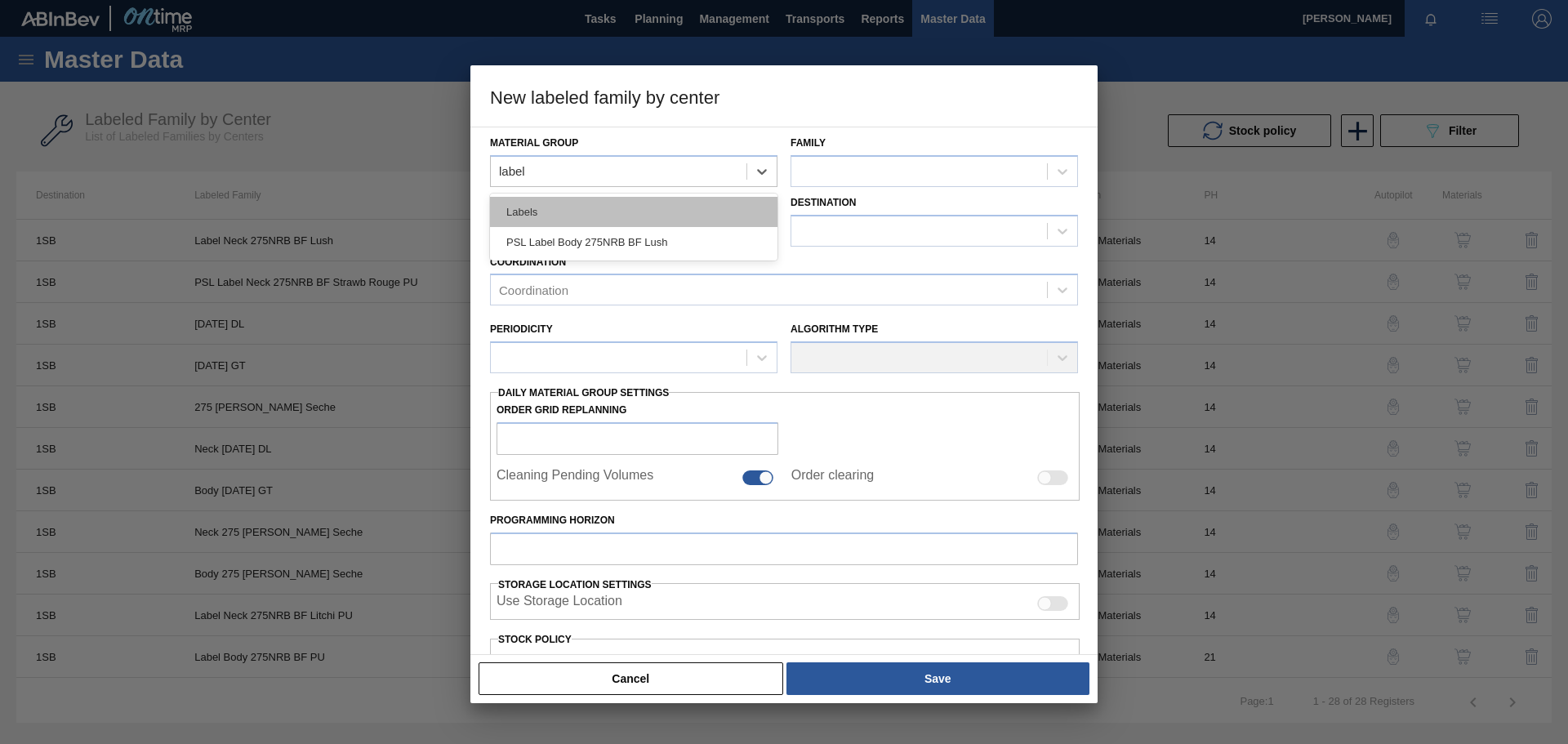
click at [587, 210] on div "Labels" at bounding box center [634, 212] width 288 height 30
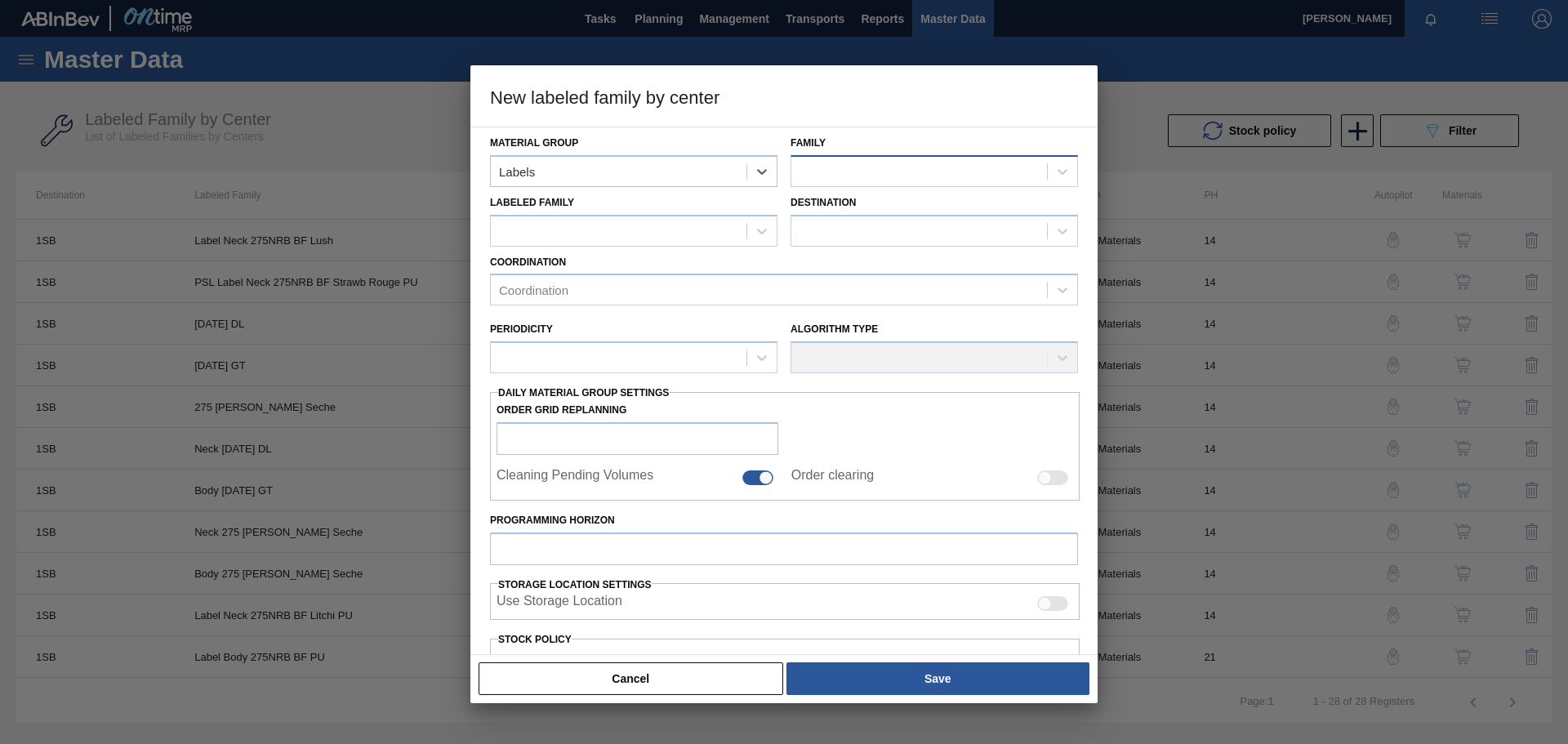
click at [849, 167] on div at bounding box center [919, 171] width 256 height 24
type input "275"
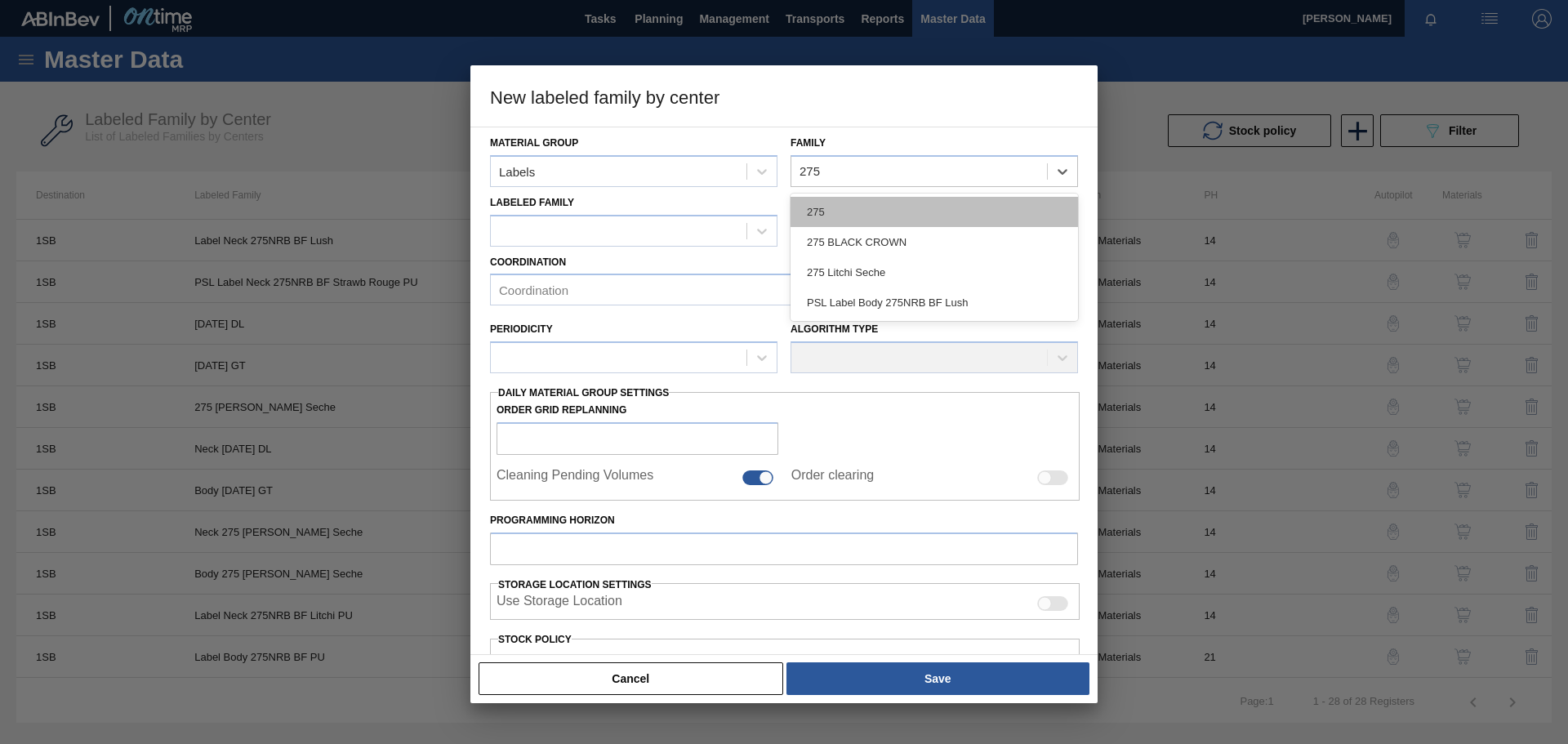
click at [843, 211] on div "275" at bounding box center [934, 212] width 288 height 30
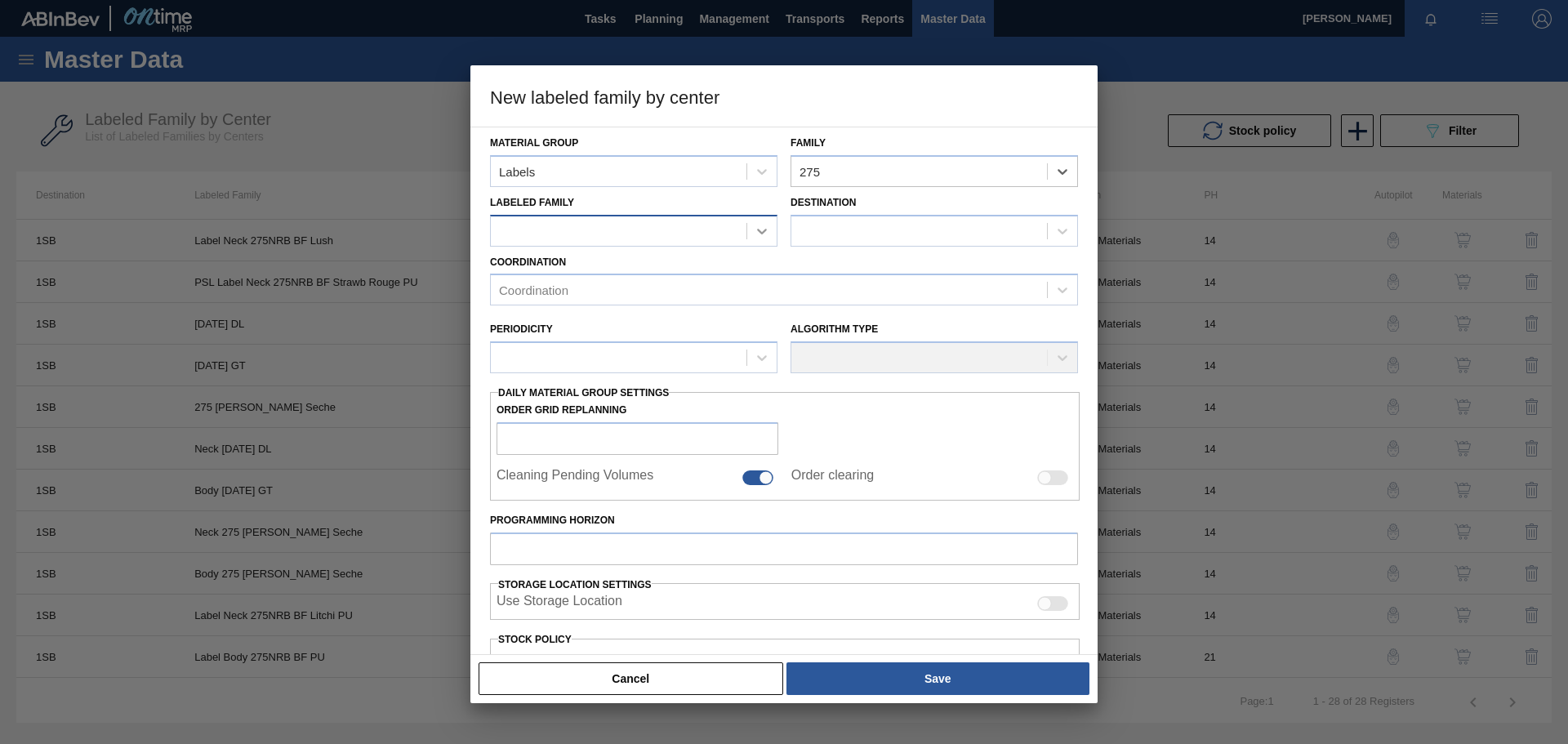
click at [761, 230] on icon at bounding box center [761, 231] width 16 height 16
click at [537, 229] on div at bounding box center [618, 230] width 256 height 24
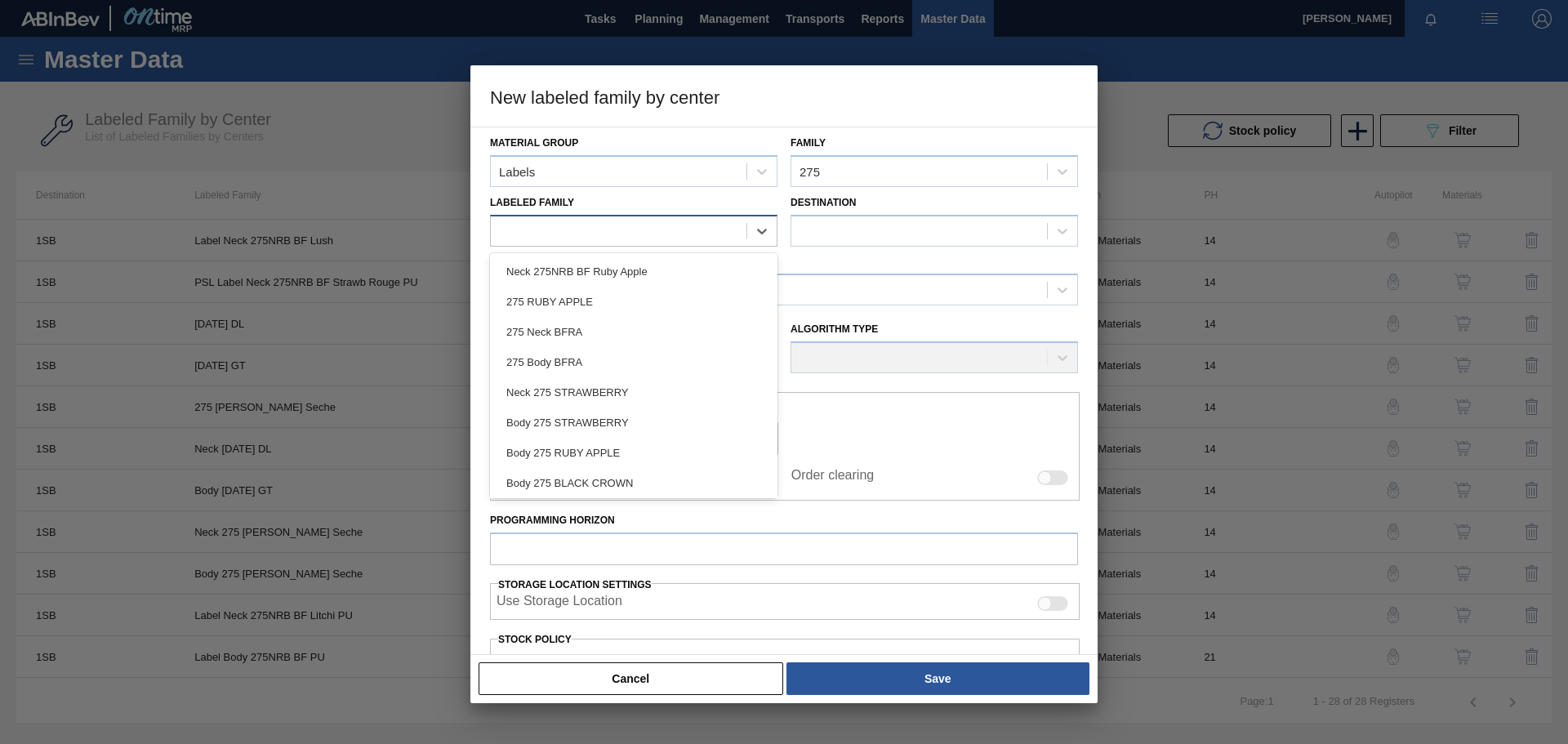
paste Family "PSL Label Body 275NRB BF Lush"
type Family "PSL Label Body 275NRB BF Lush"
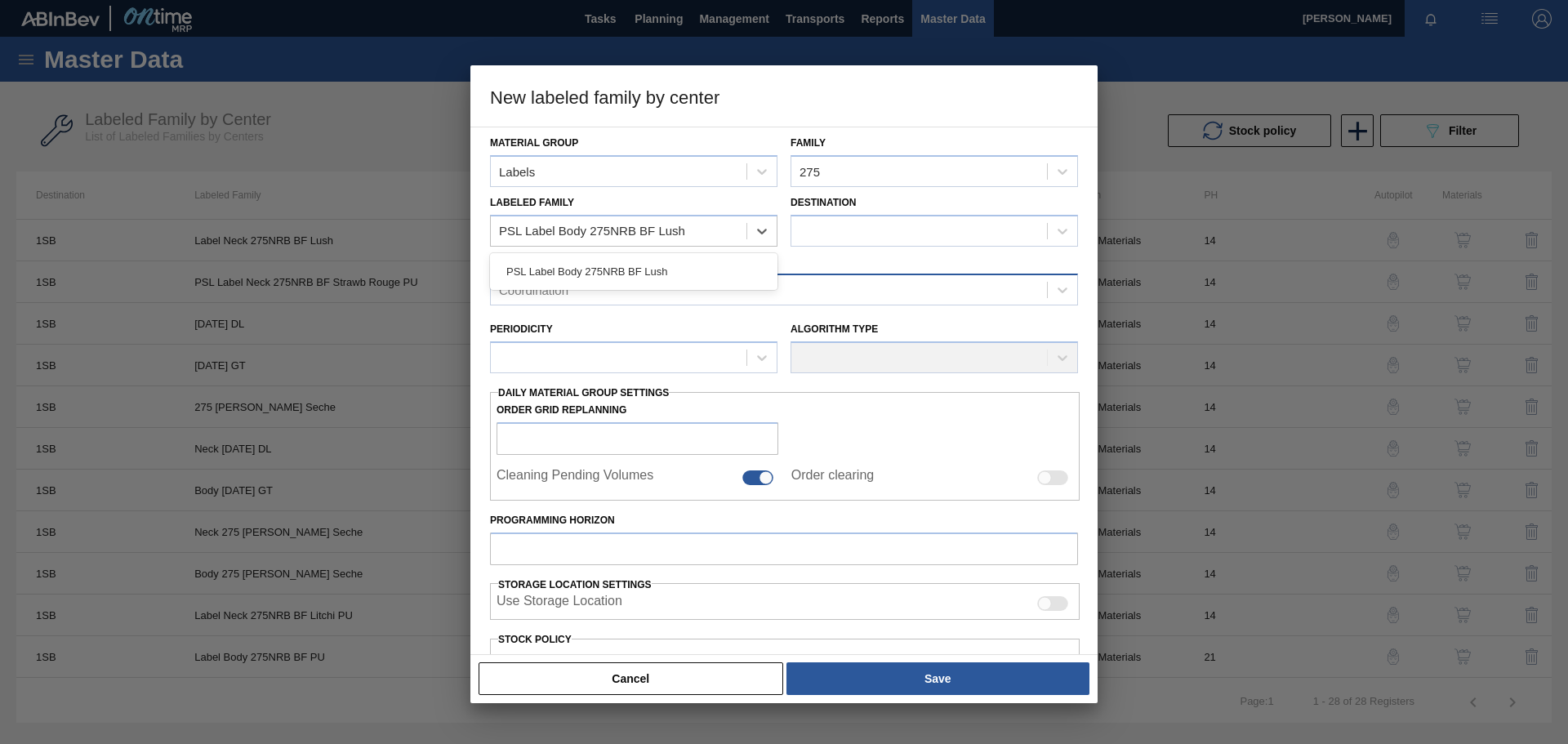
click at [680, 271] on div "PSL Label Body 275NRB BF Lush" at bounding box center [634, 272] width 288 height 30
checkbox input "false"
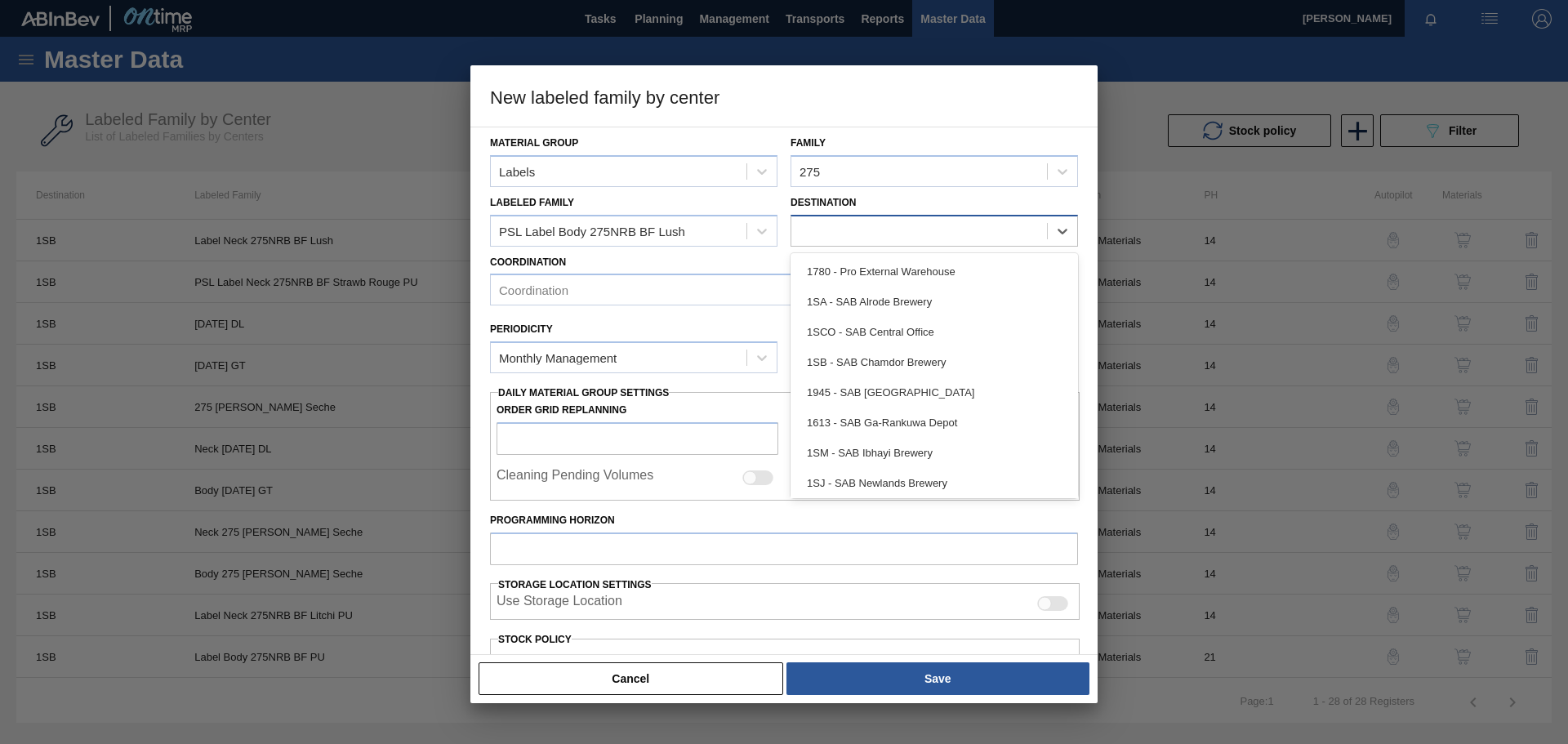
click at [859, 229] on div at bounding box center [919, 230] width 256 height 24
type input "1sb"
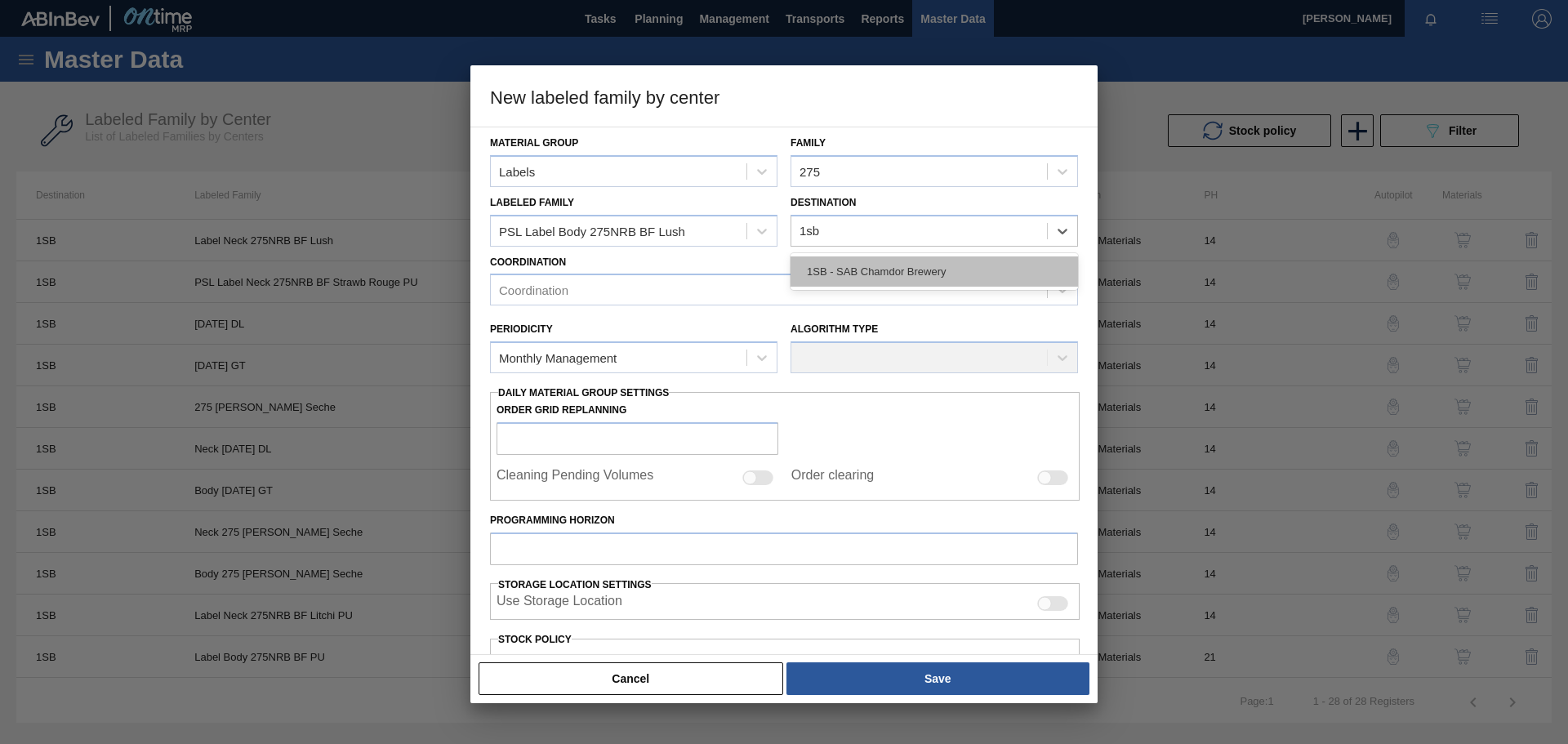
click at [851, 271] on div "1SB - SAB Chamdor Brewery" at bounding box center [934, 272] width 288 height 30
click at [575, 285] on div "Coordination" at bounding box center [769, 291] width 556 height 24
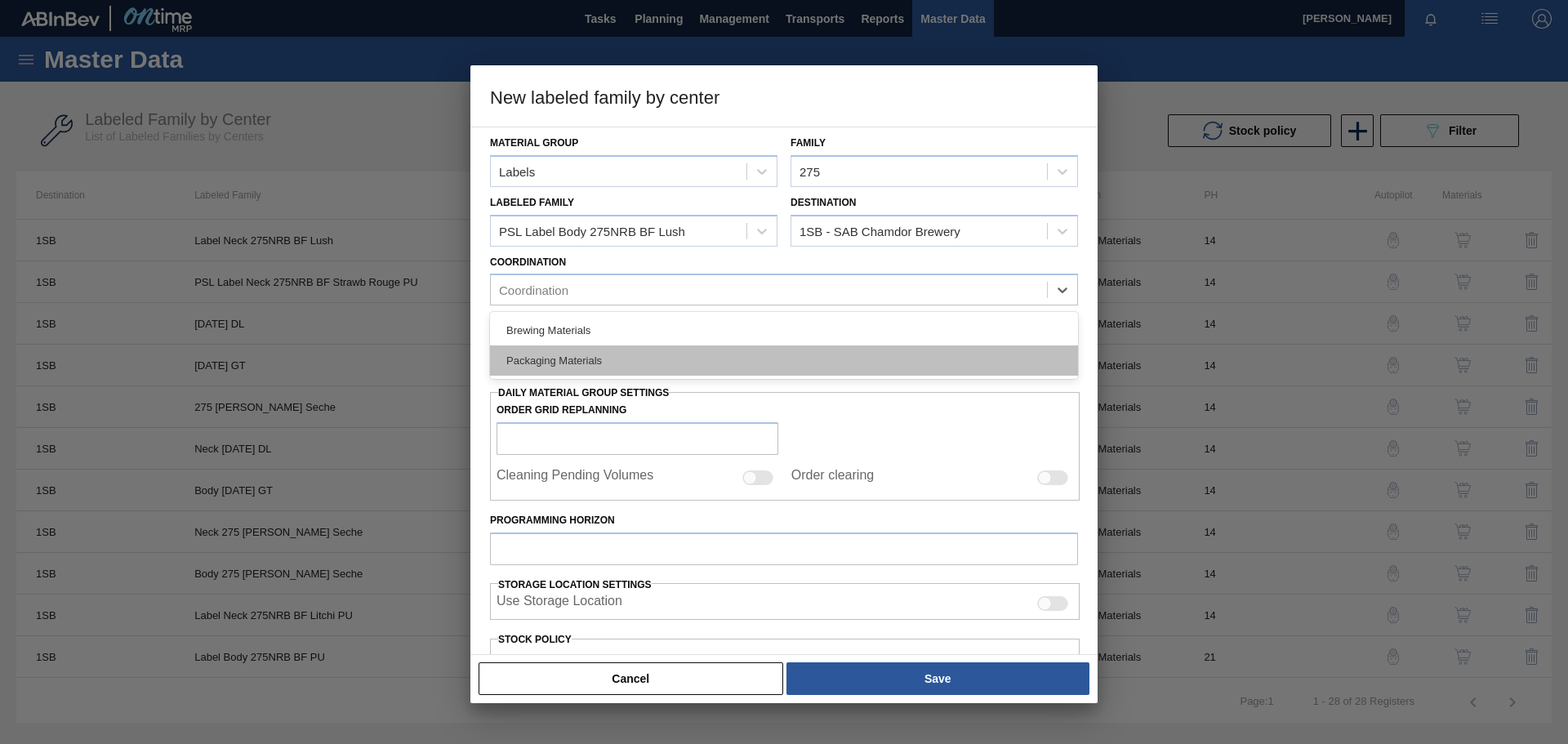
click at [552, 353] on div "Packaging Materials" at bounding box center [784, 360] width 588 height 30
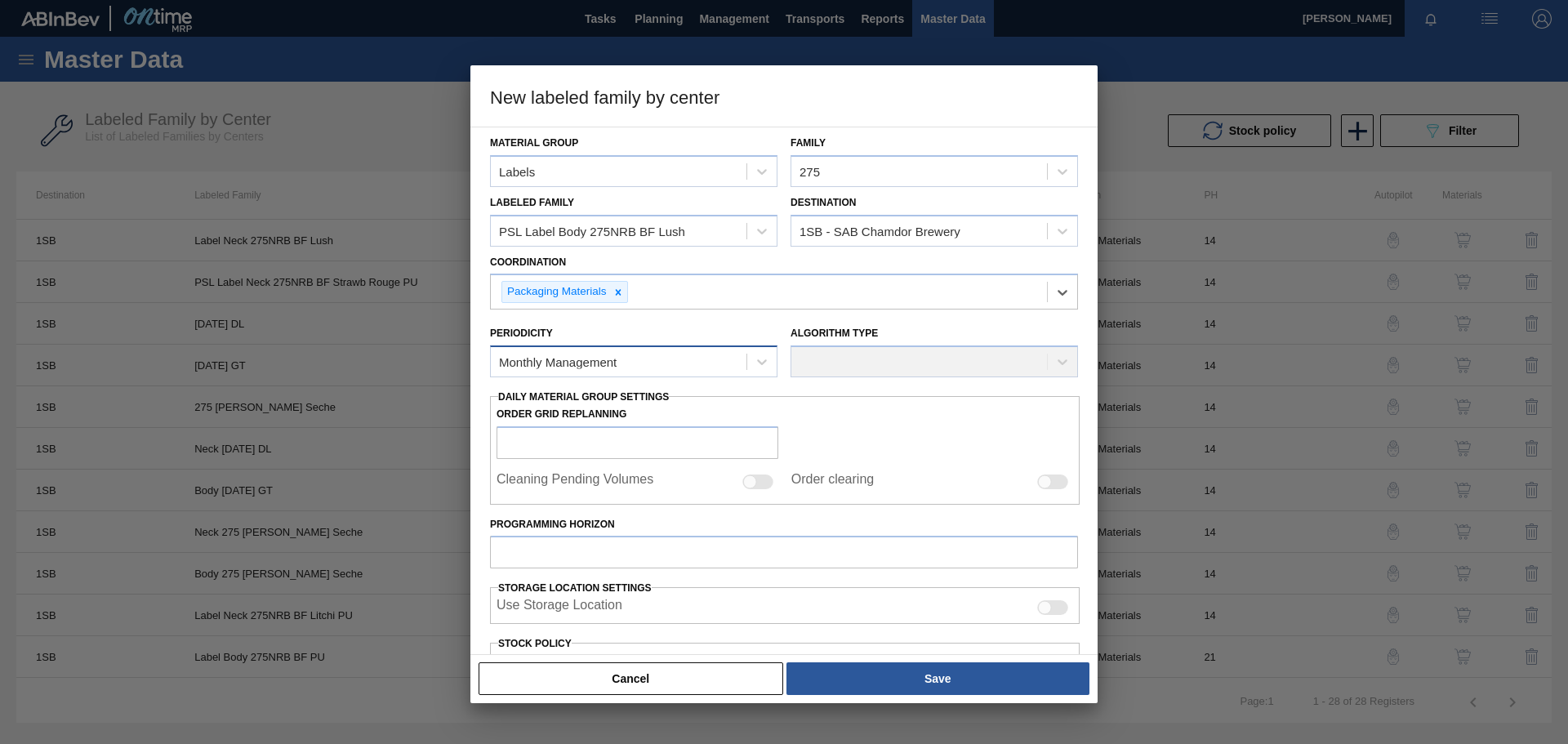
click at [597, 361] on div "Monthly Management" at bounding box center [558, 362] width 118 height 14
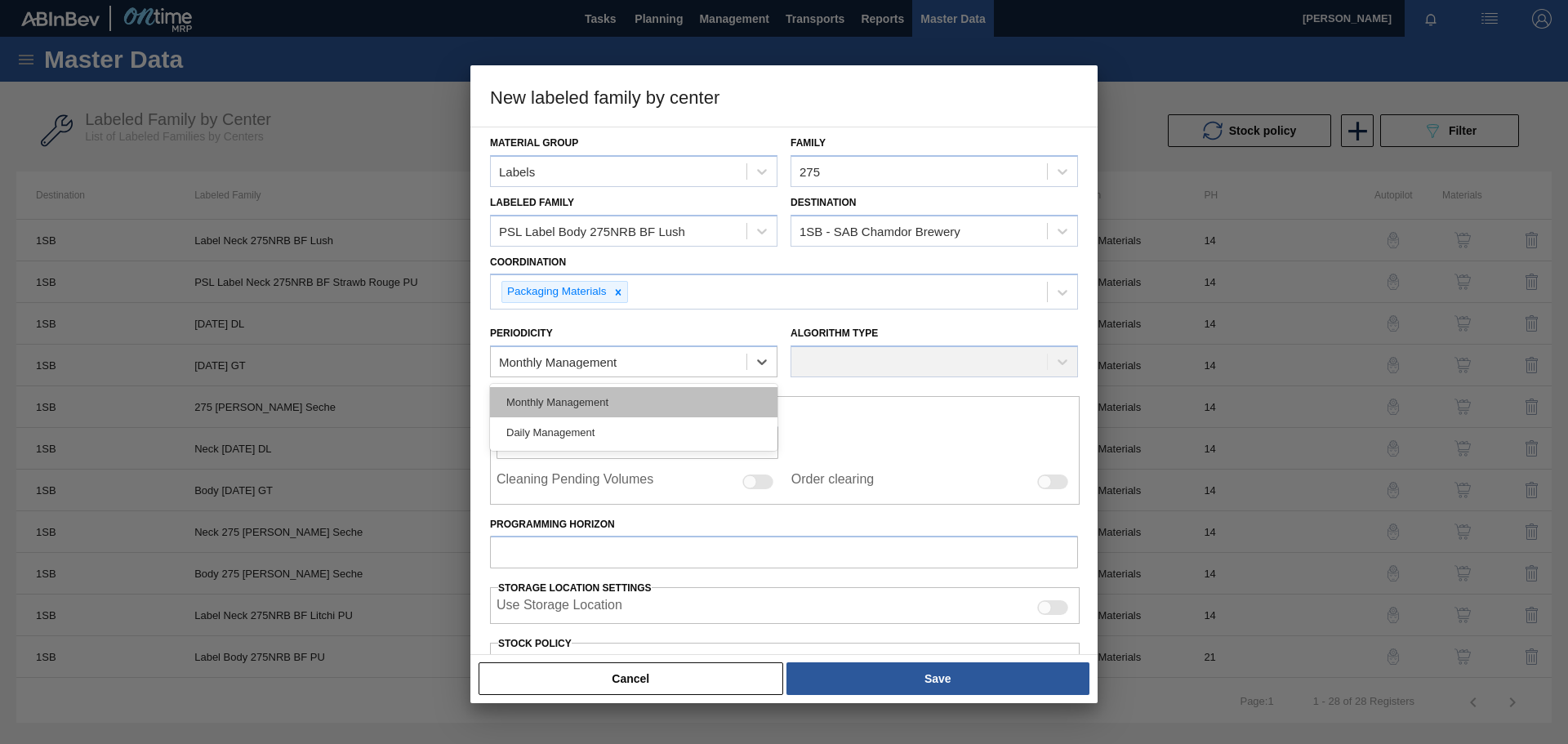
click at [565, 399] on div "Monthly Management" at bounding box center [634, 402] width 288 height 30
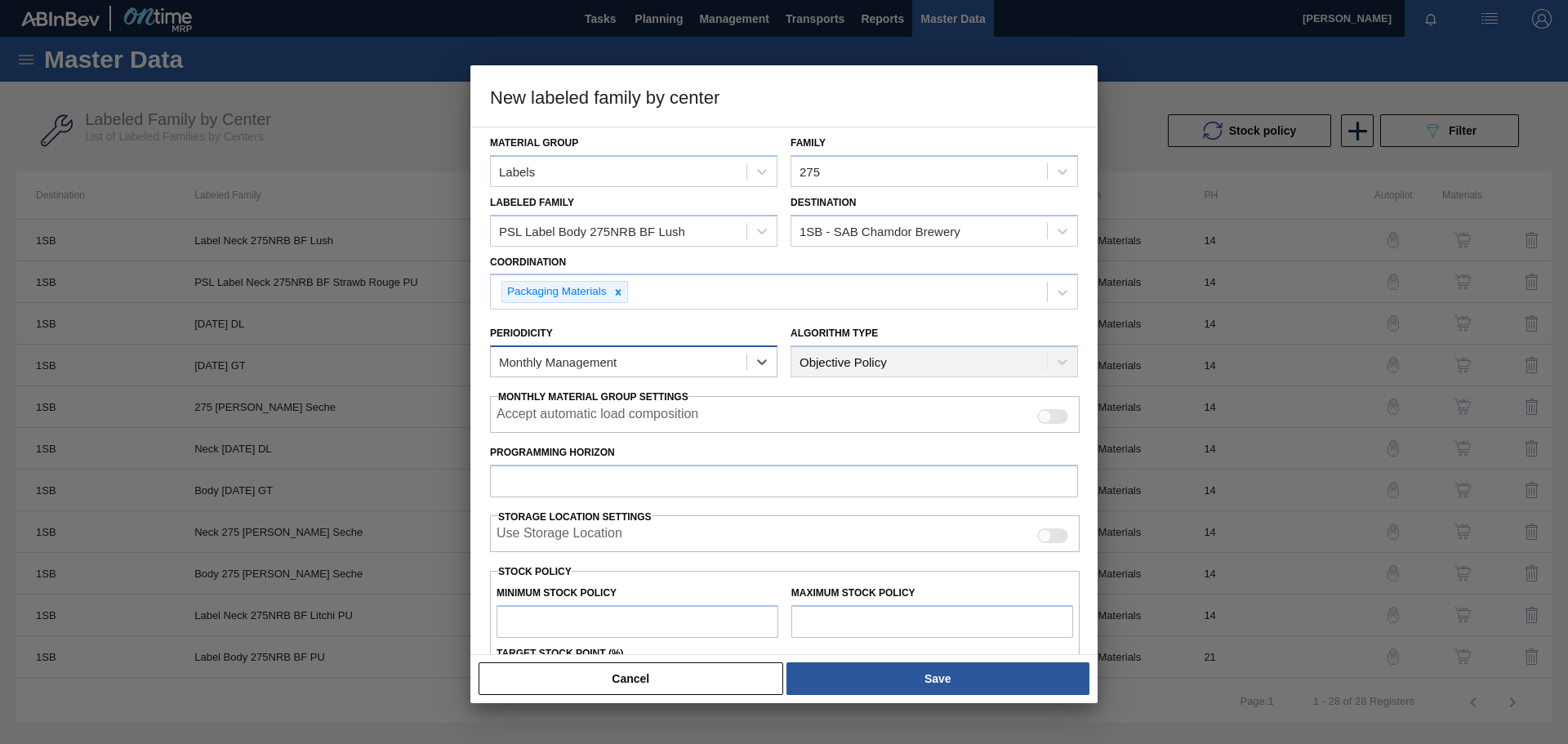
click at [715, 353] on div "Monthly Management" at bounding box center [618, 362] width 256 height 24
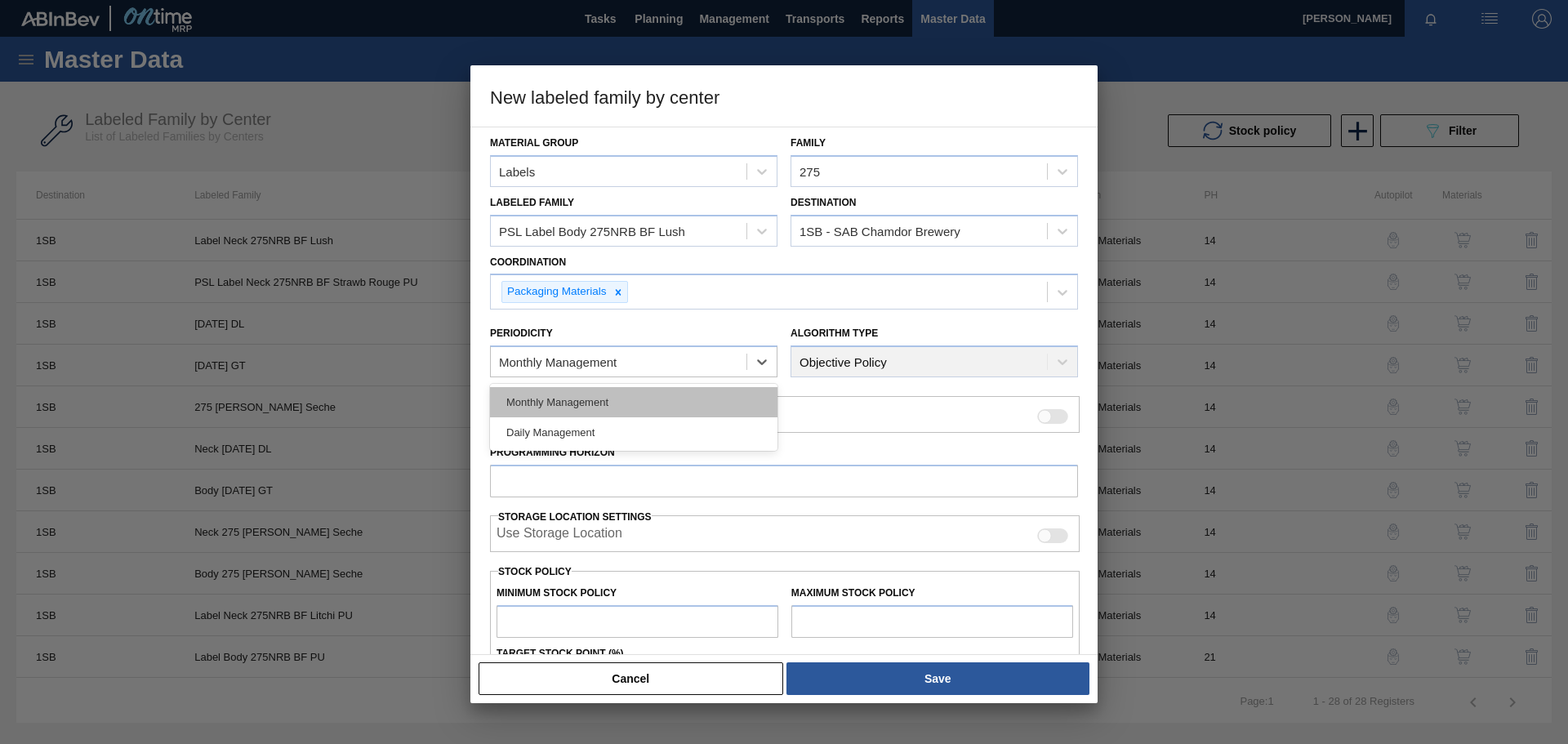
click at [662, 408] on div "Monthly Management" at bounding box center [634, 402] width 288 height 30
click at [606, 474] on input "Programming Horizon" at bounding box center [784, 481] width 588 height 33
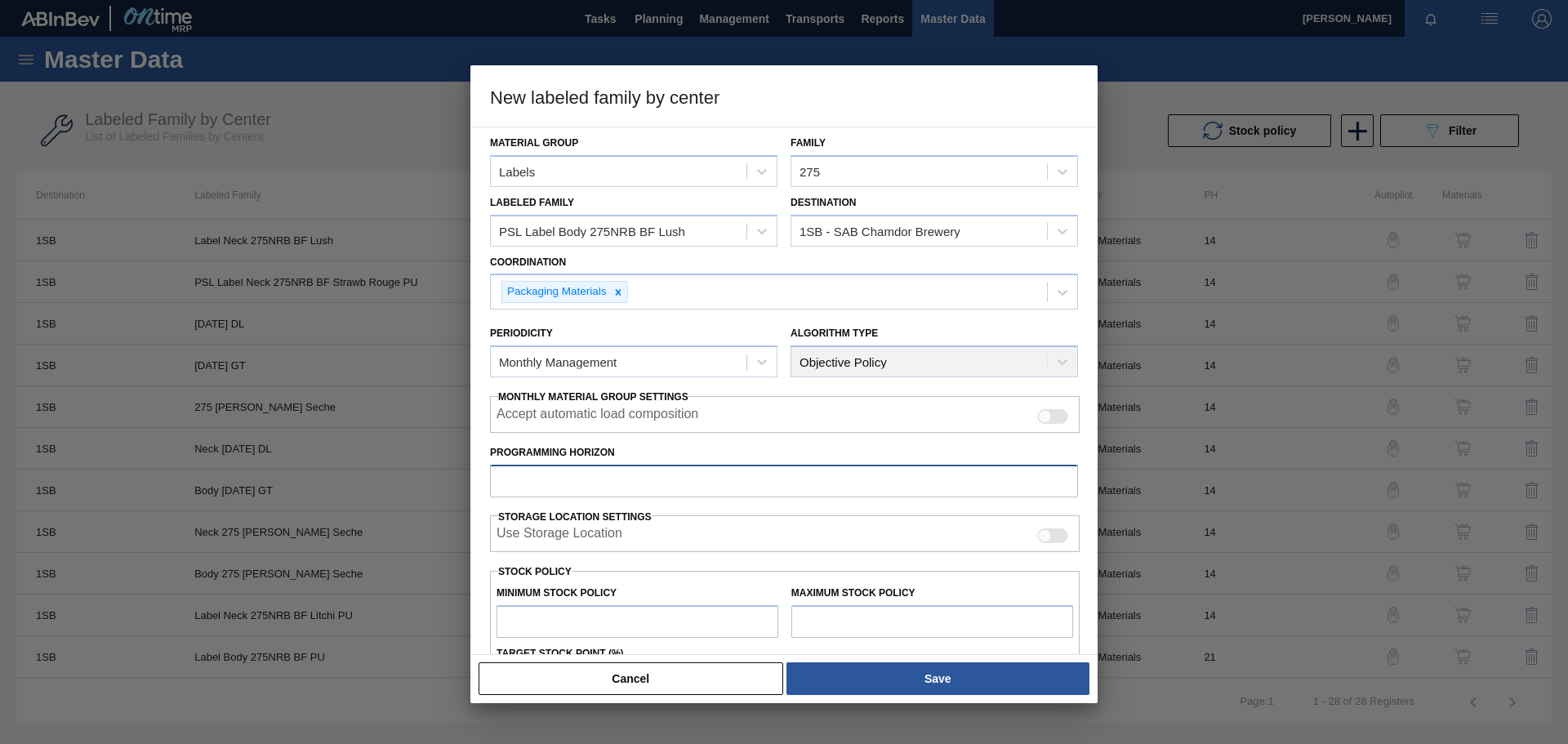
type input "14"
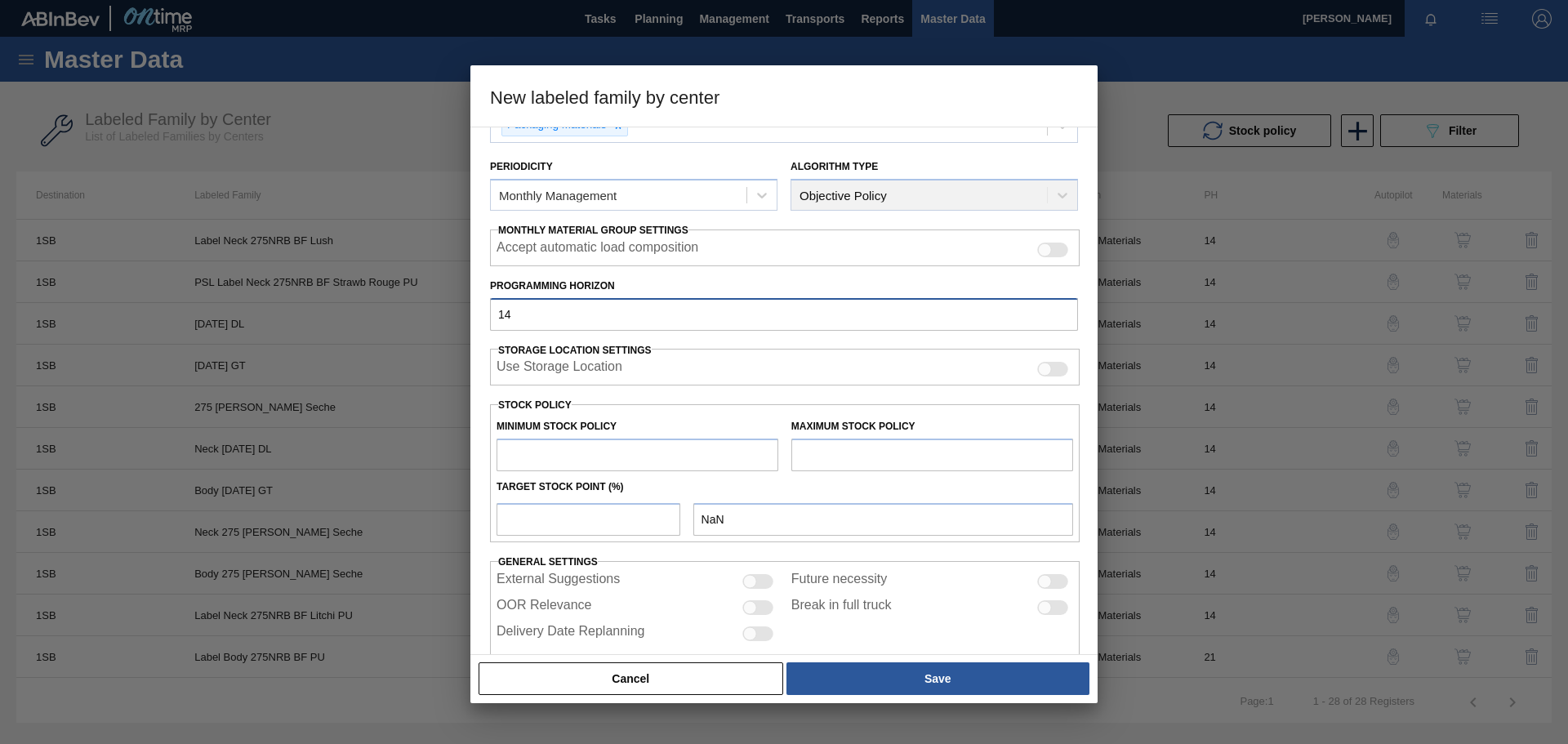
scroll to position [197, 0]
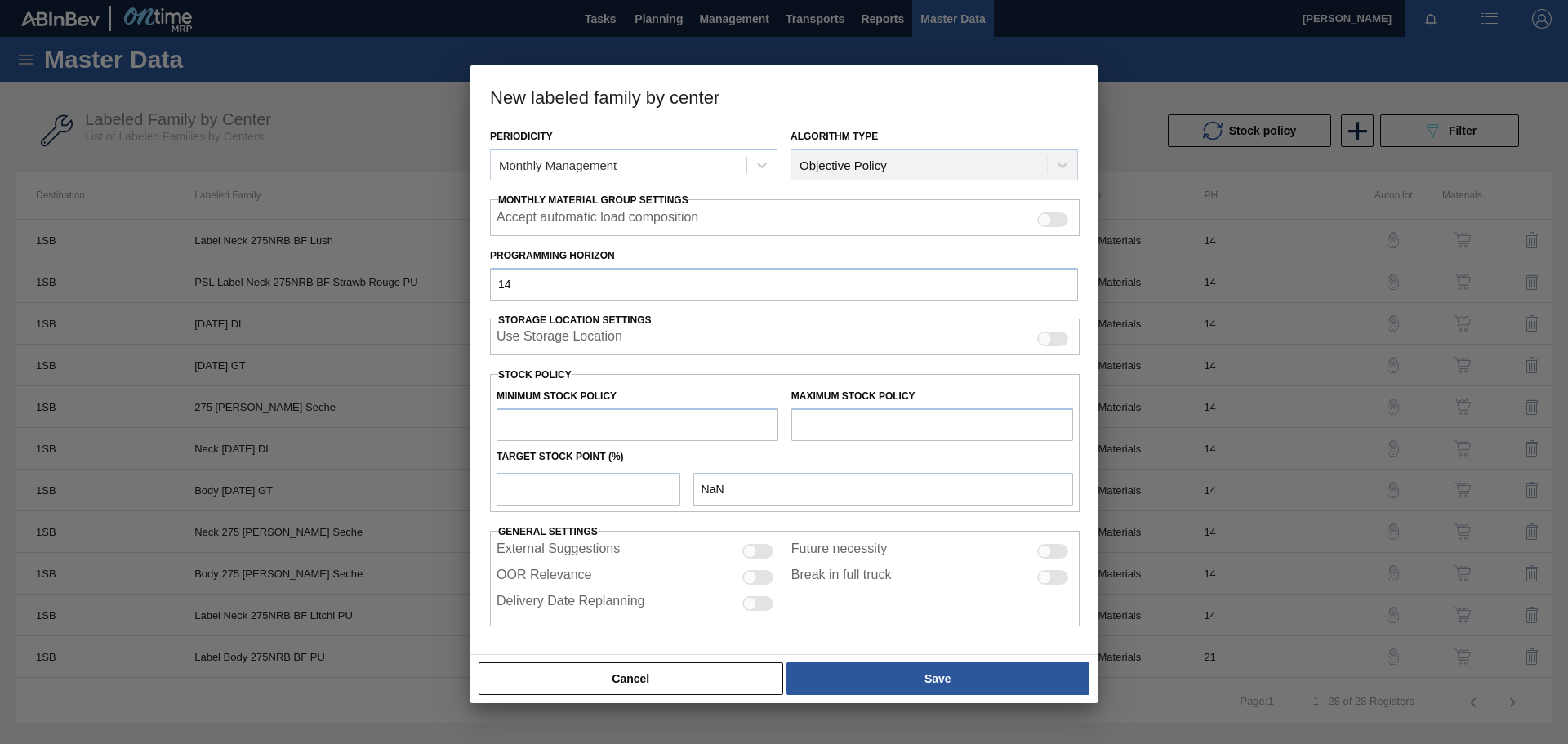
click at [564, 428] on input "text" at bounding box center [637, 424] width 282 height 33
type input "1,000,000"
type input "1,000,000.000"
click at [878, 428] on input "text" at bounding box center [932, 424] width 282 height 33
type input "2,000,000"
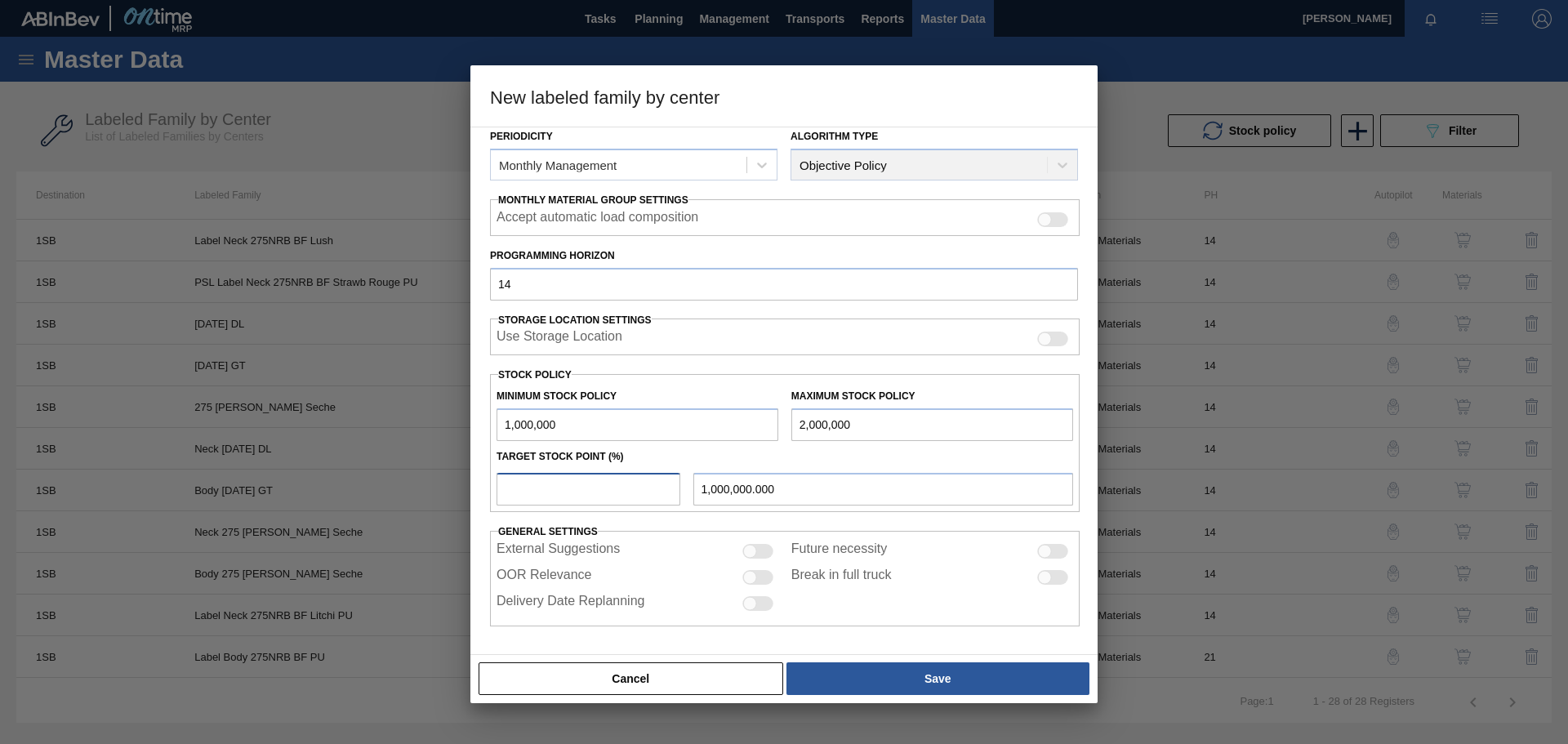
click at [575, 489] on input "number" at bounding box center [589, 489] width 184 height 33
click at [637, 492] on input "number" at bounding box center [589, 489] width 184 height 33
type input "1"
type input "1,010,000.000"
type input "10"
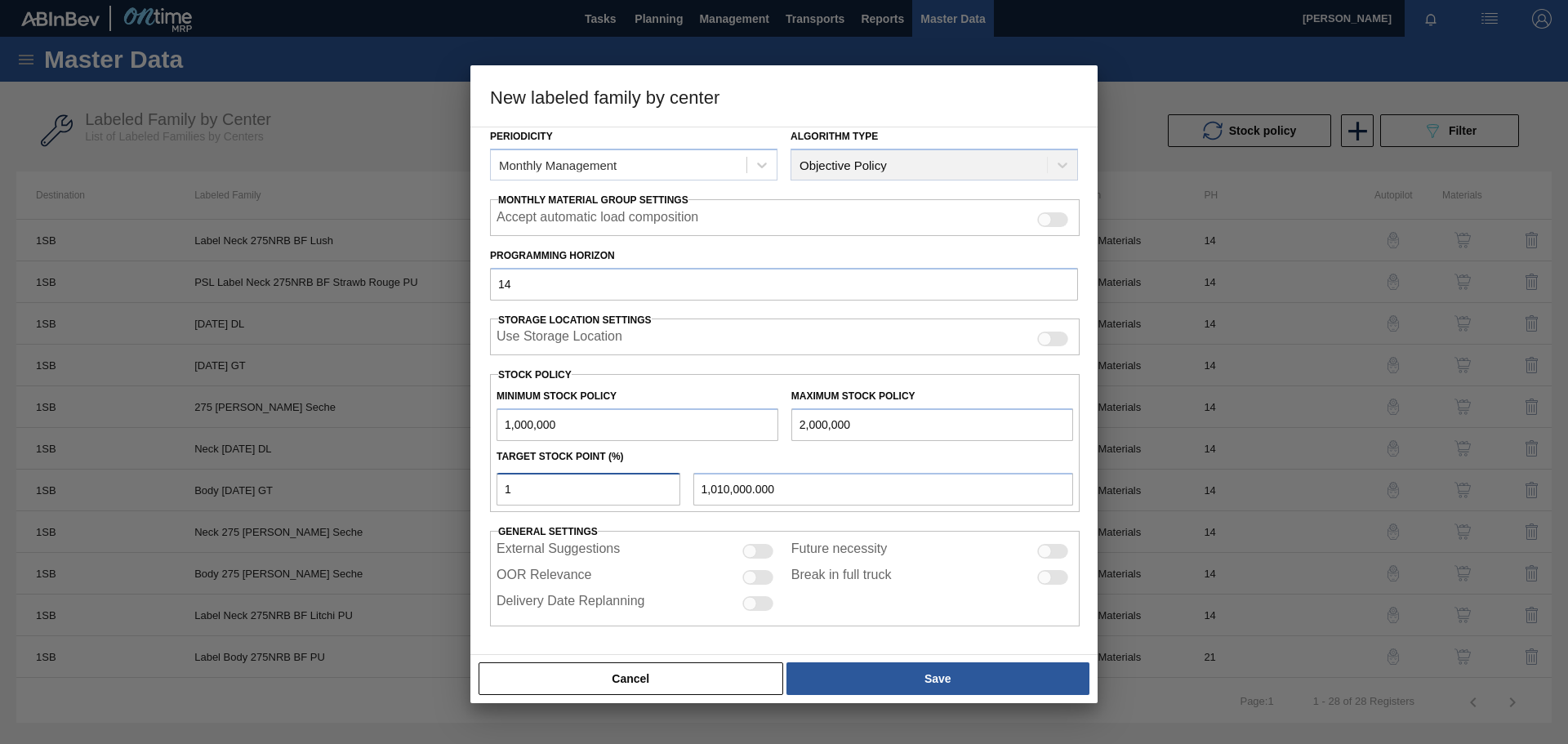
type input "1,100,000.000"
type input "100"
type input "2,000,000.000"
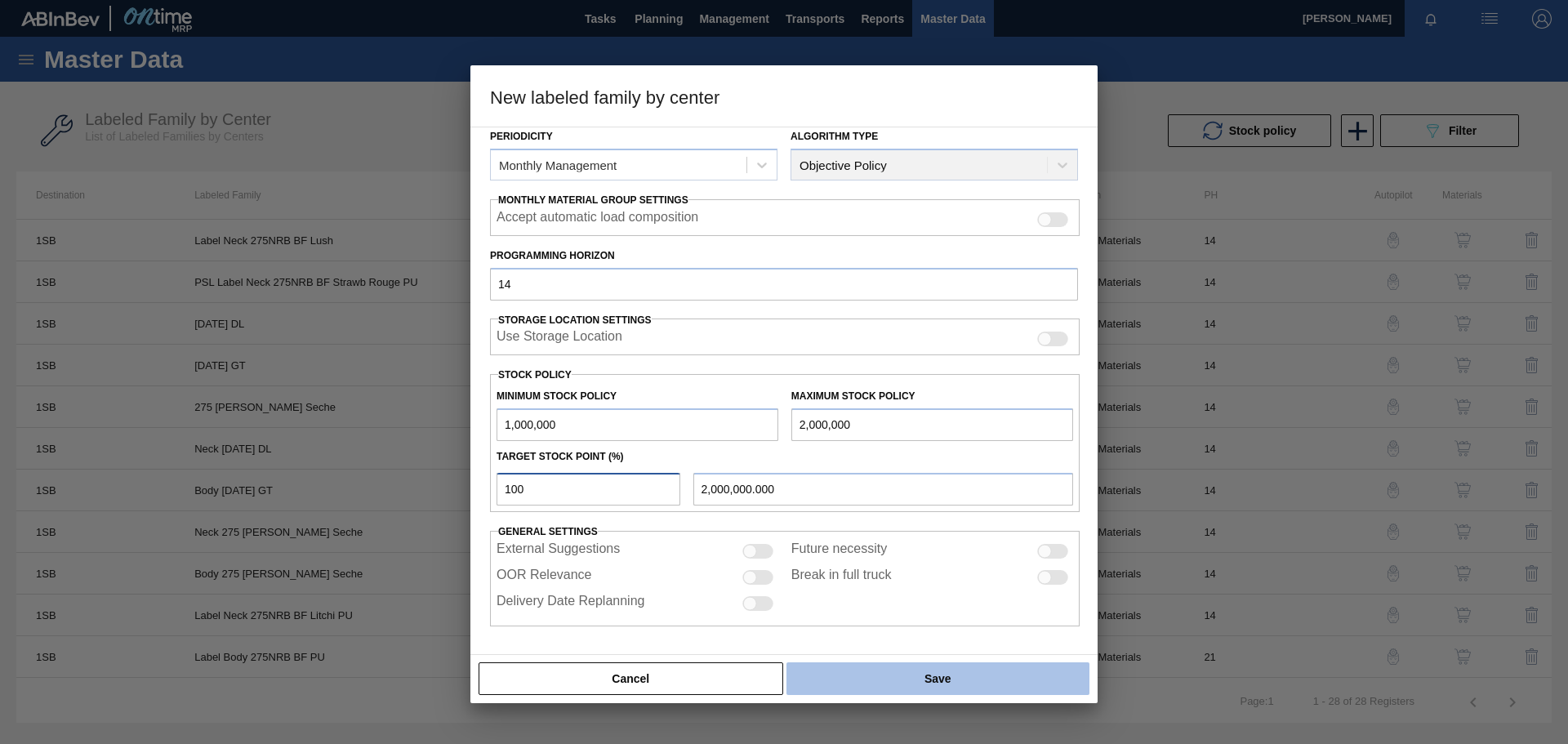
type input "100"
click at [937, 678] on button "Save" at bounding box center [938, 678] width 303 height 33
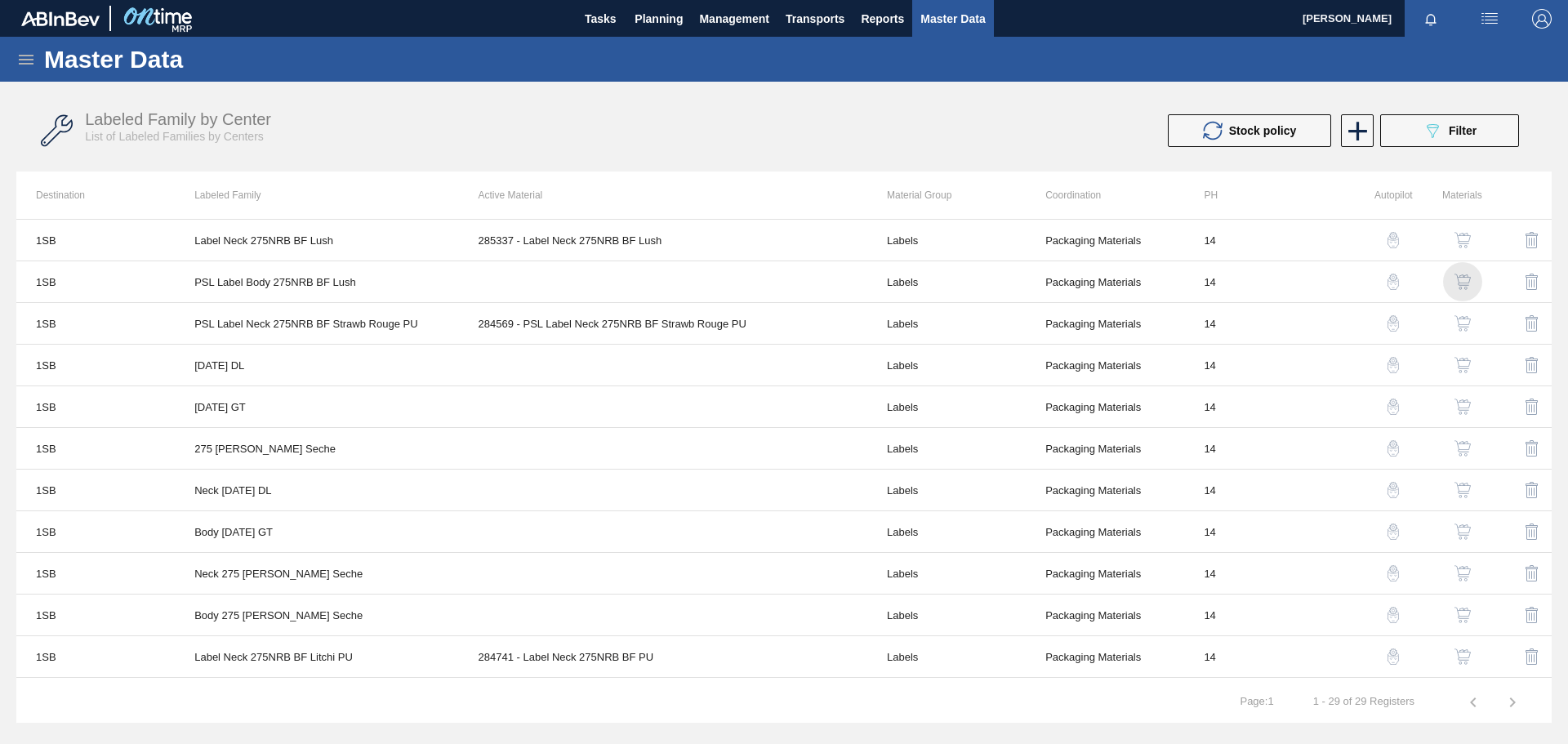
click at [1464, 283] on img "button" at bounding box center [1463, 282] width 16 height 16
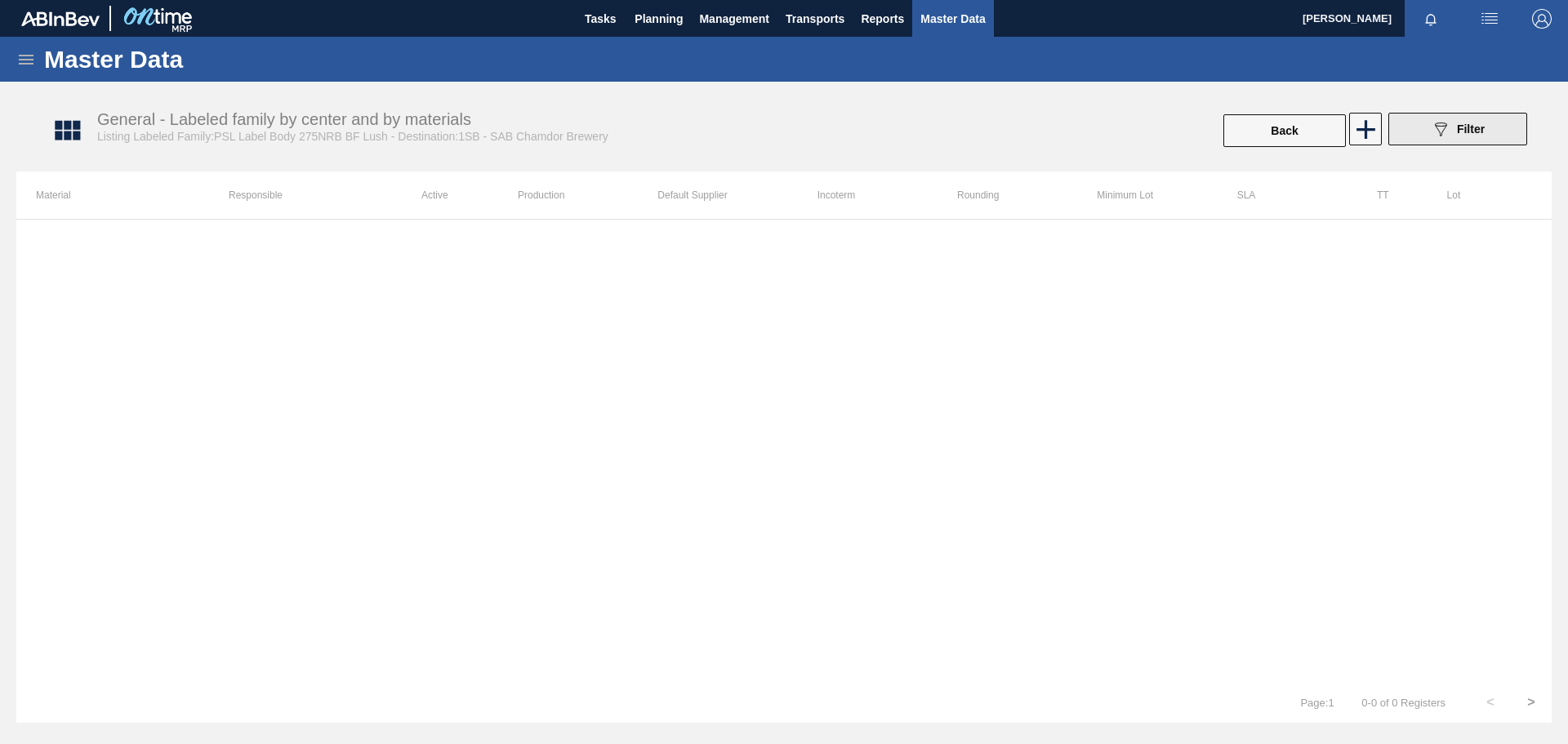
click at [1449, 131] on icon "089F7B8B-B2A5-4AFE-B5C0-19BA573D28AC" at bounding box center [1441, 129] width 19 height 19
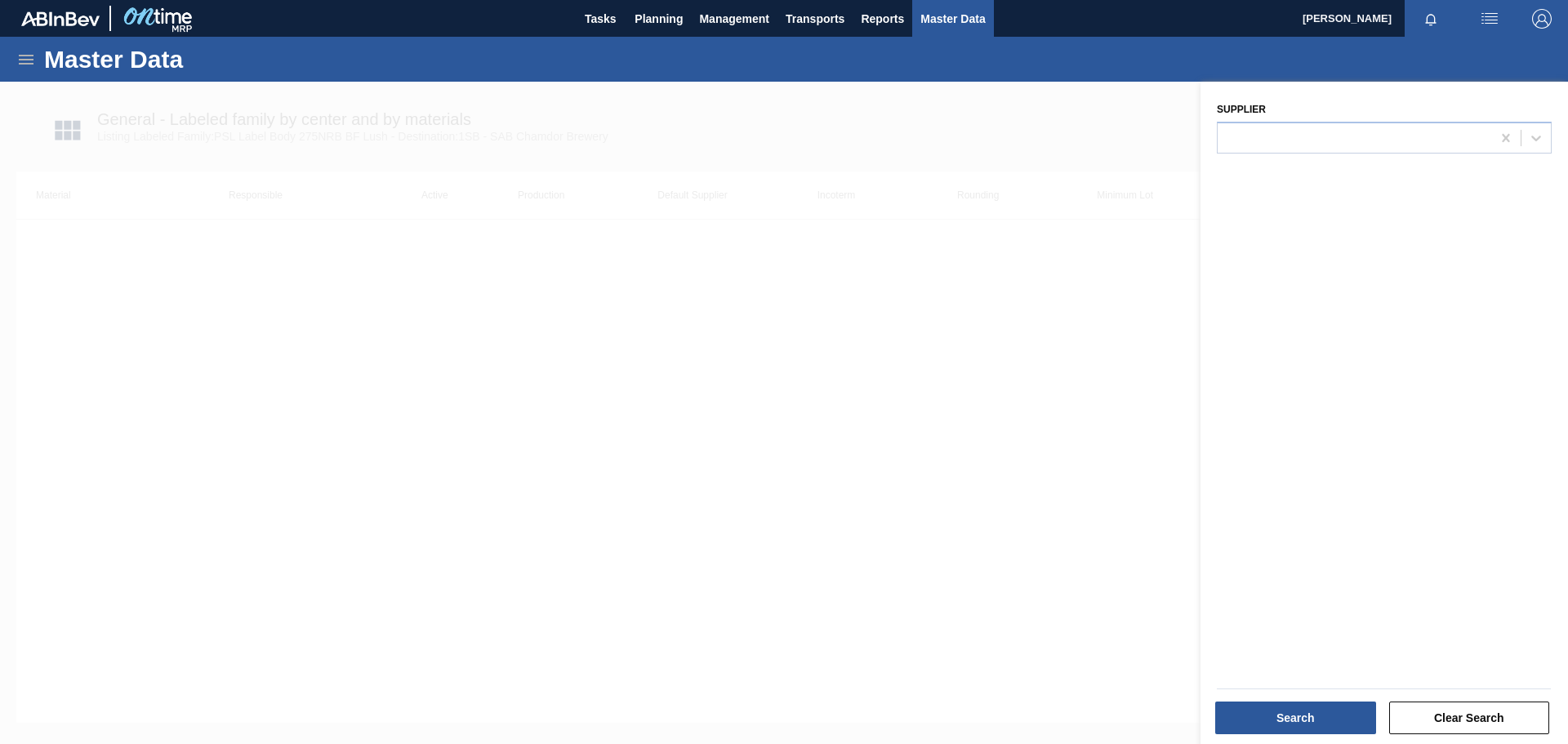
click at [972, 311] on div at bounding box center [784, 453] width 1568 height 744
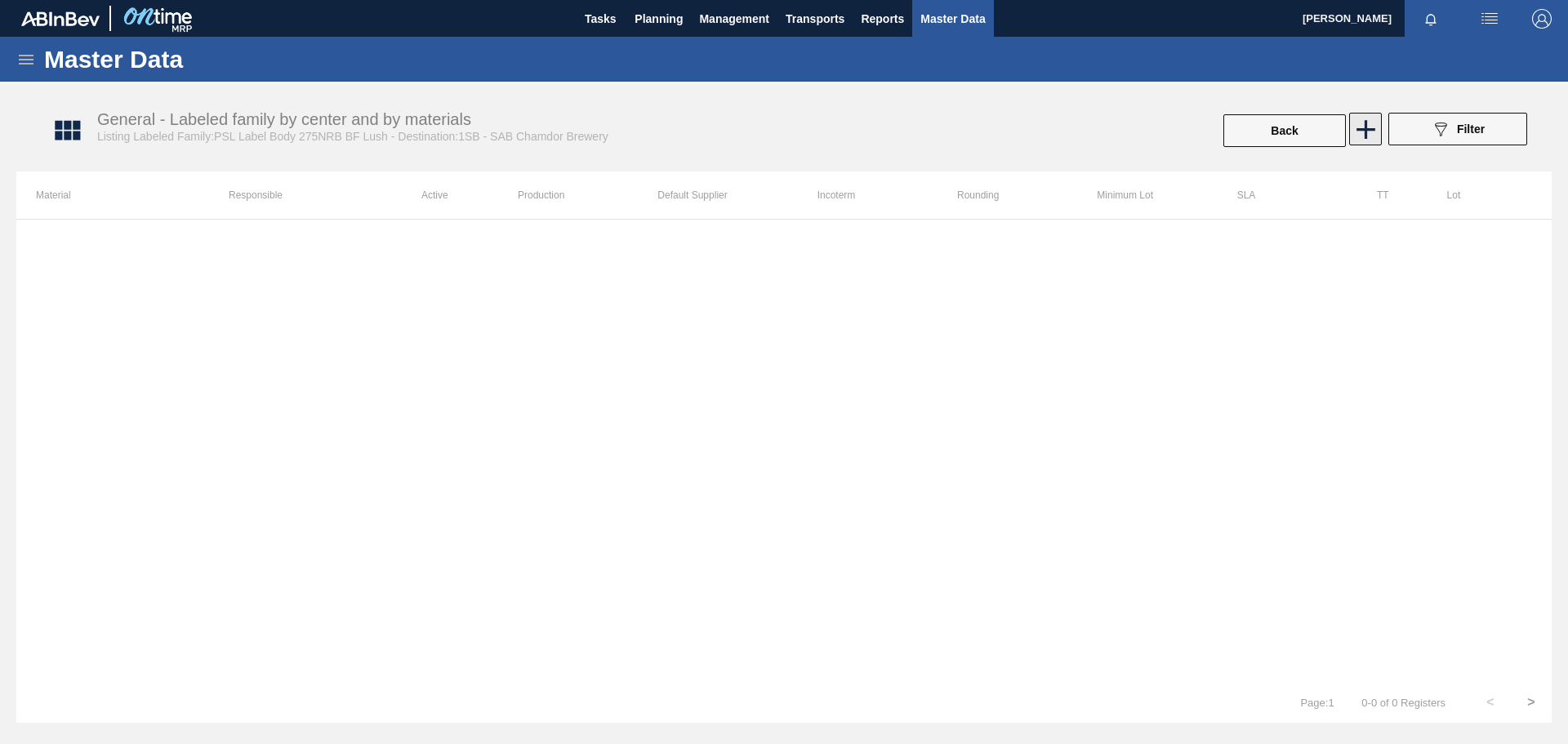
click at [1367, 138] on icon at bounding box center [1366, 129] width 32 height 32
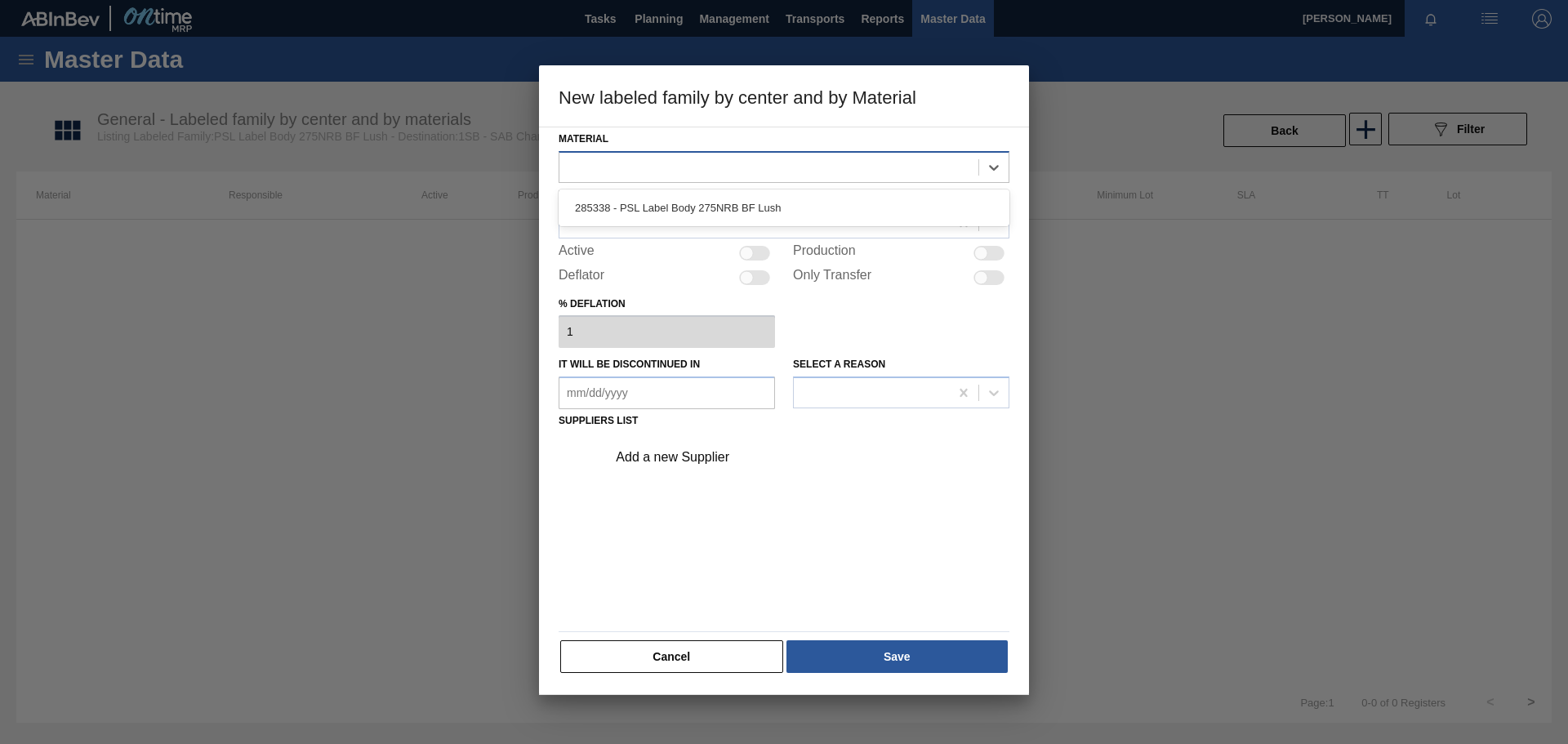
click at [643, 162] on div at bounding box center [769, 167] width 419 height 24
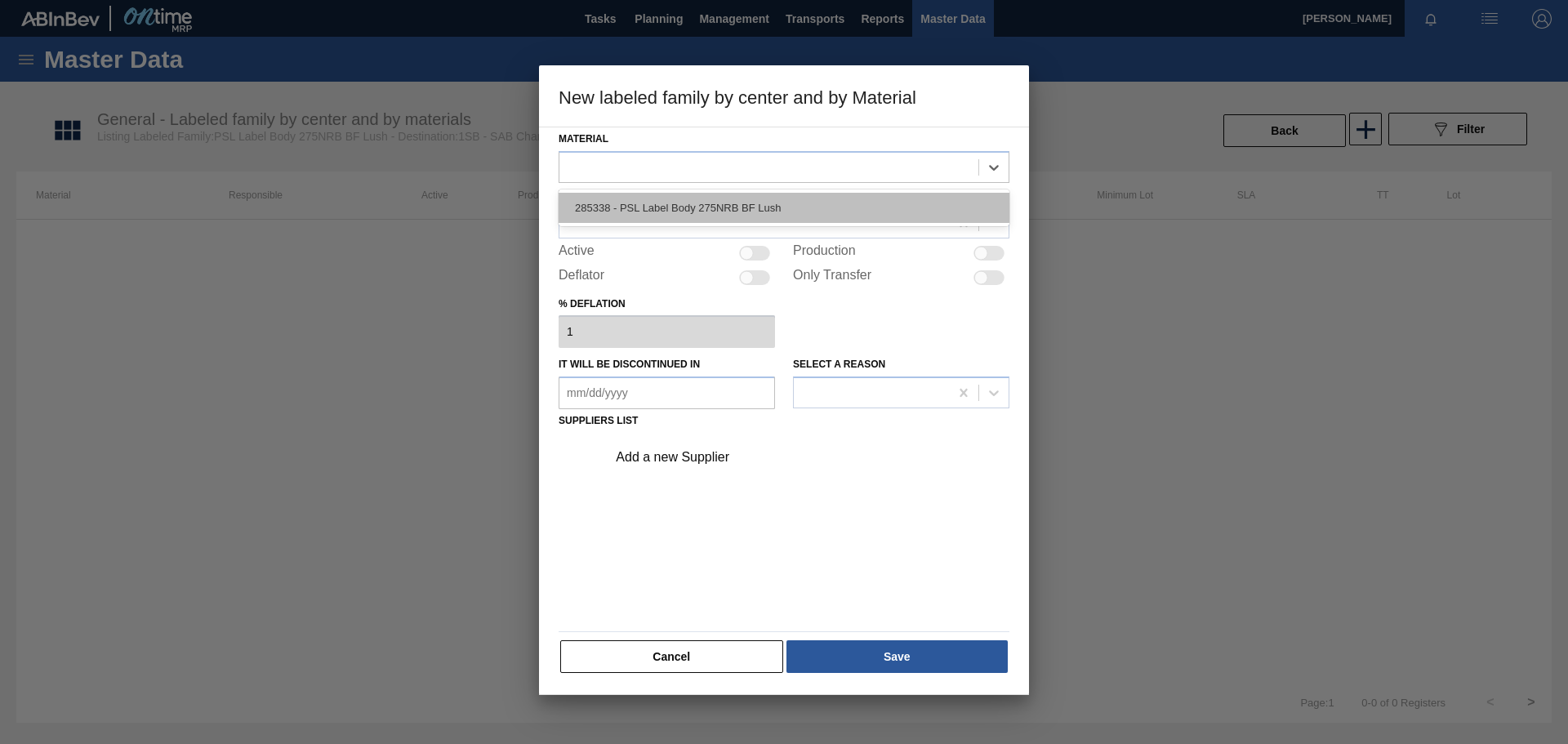
click at [664, 205] on div "285338 - PSL Label Body 275NRB BF Lush" at bounding box center [784, 208] width 451 height 30
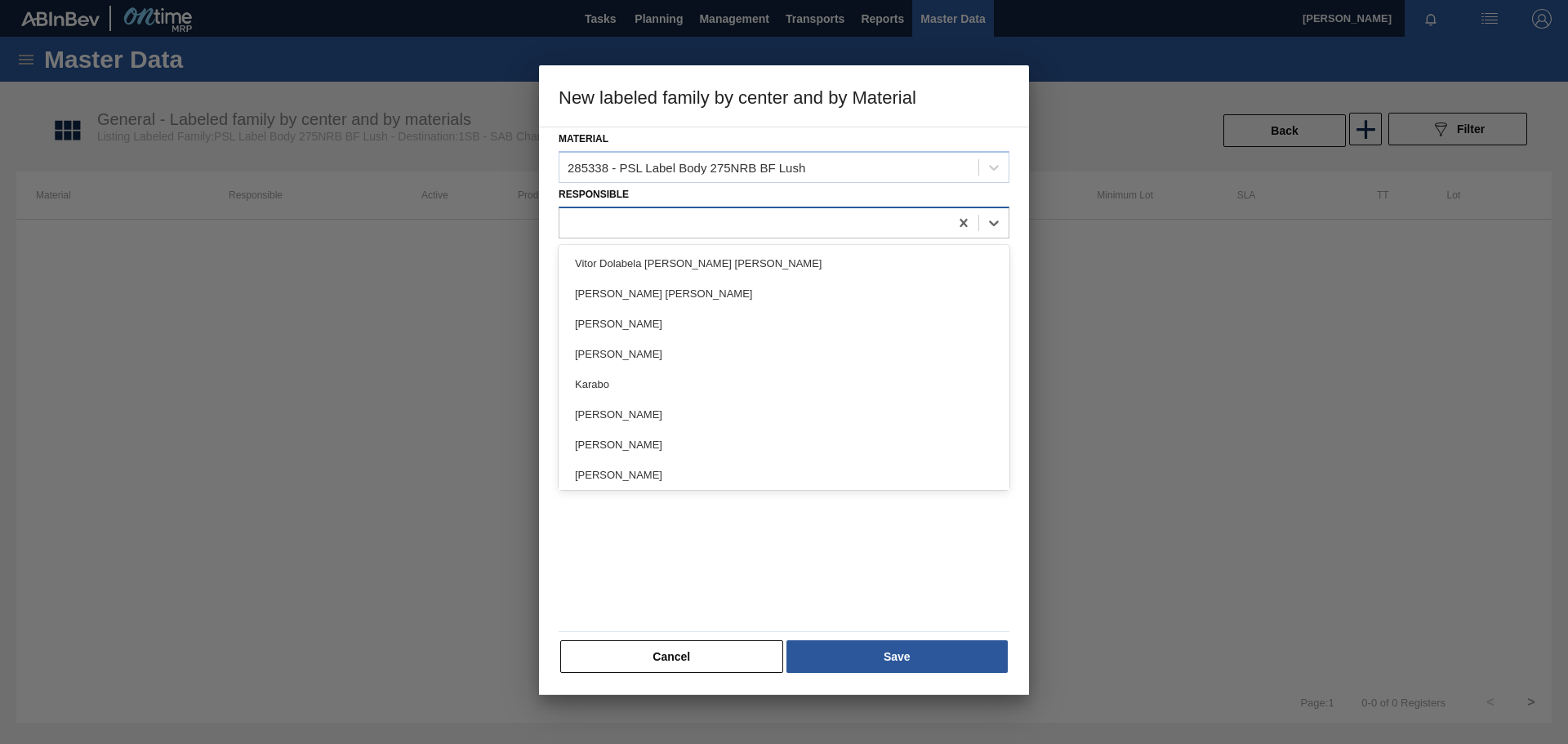
click at [636, 224] on div at bounding box center [754, 222] width 390 height 24
type input "[PERSON_NAME]"
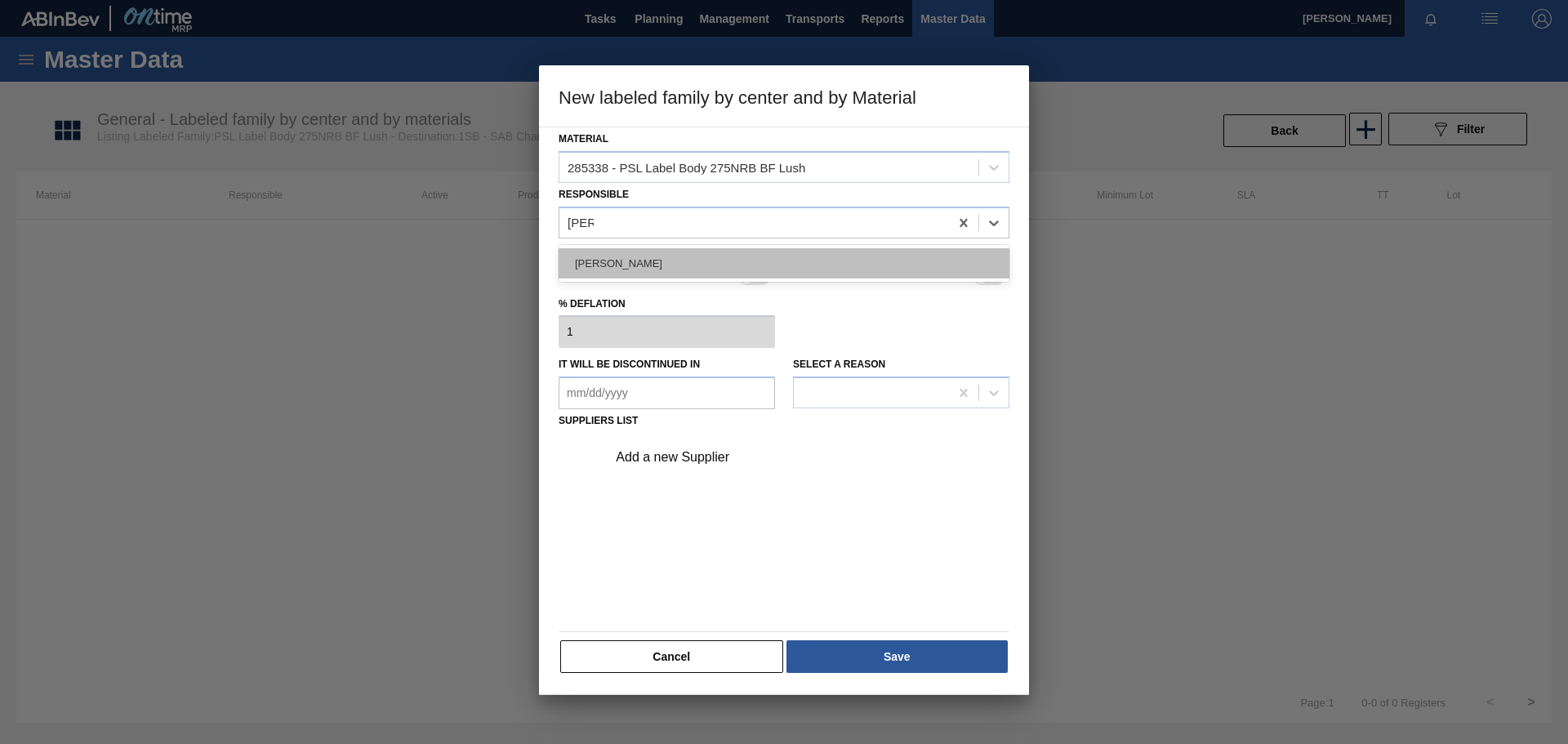
click at [650, 259] on div "[PERSON_NAME]" at bounding box center [784, 263] width 451 height 30
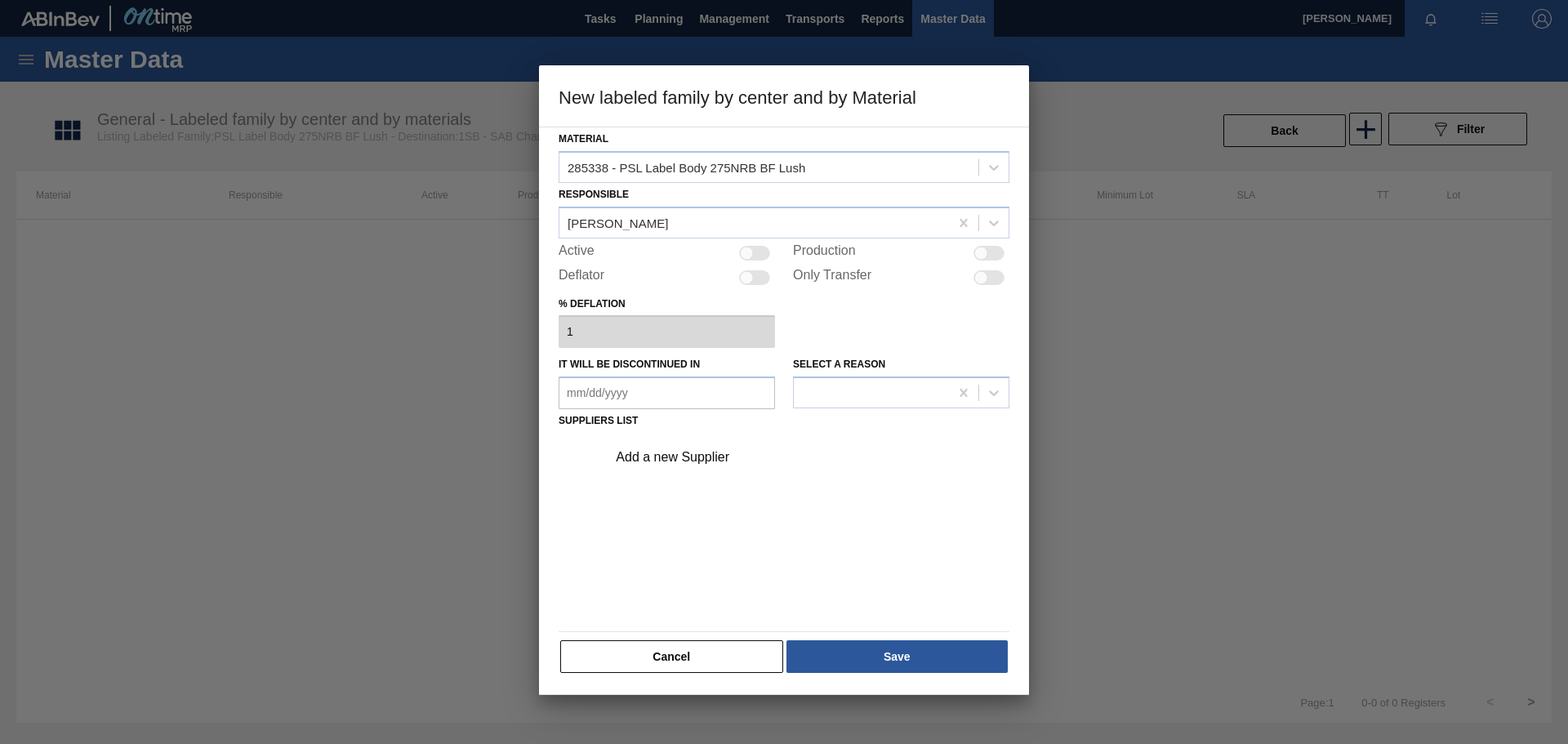
click at [757, 249] on div at bounding box center [754, 253] width 31 height 15
checkbox input "true"
click at [677, 452] on div "Add a new Supplier" at bounding box center [776, 457] width 321 height 15
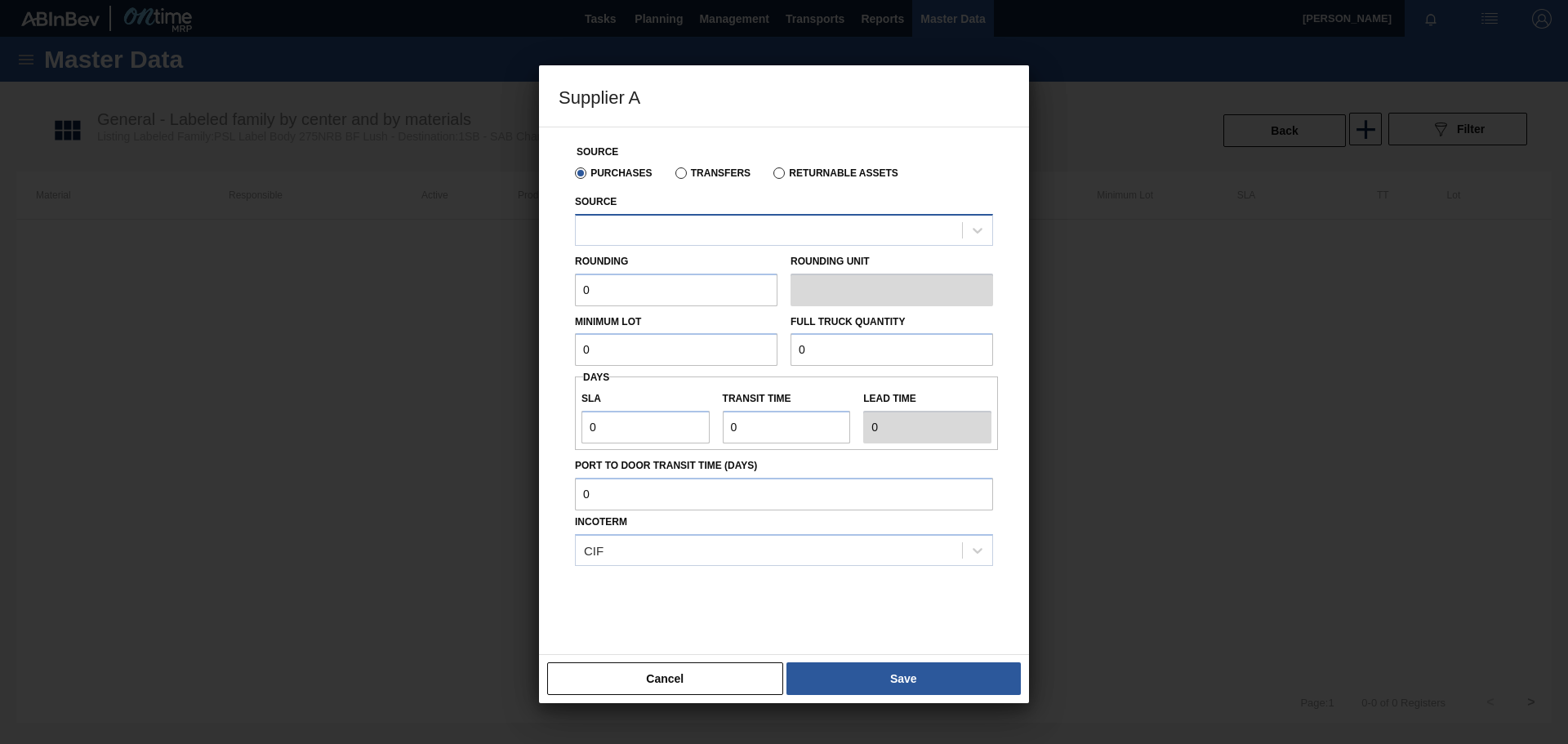
click at [642, 228] on div at bounding box center [769, 229] width 386 height 24
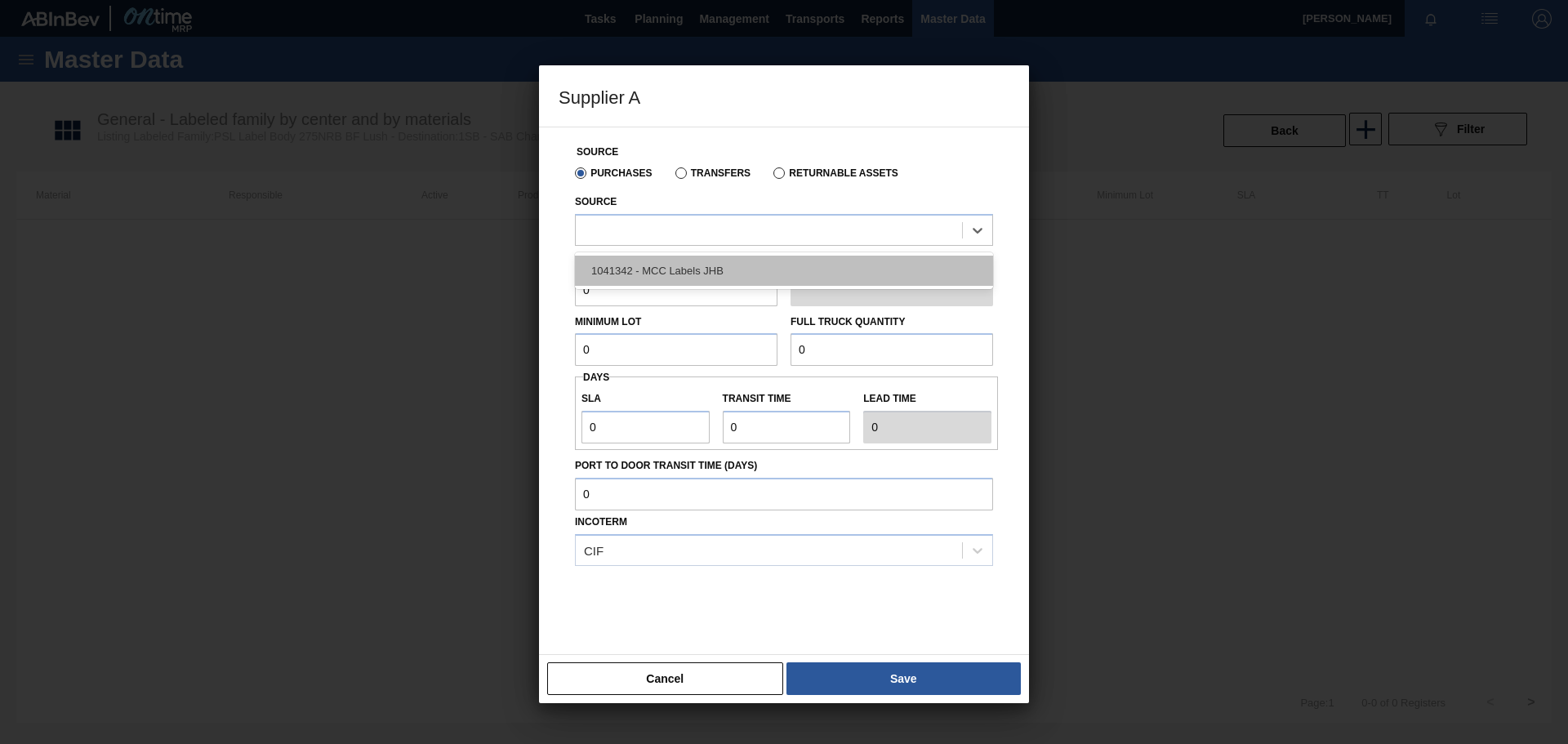
click at [640, 275] on div "1041342 - MCC Labels JHB" at bounding box center [784, 271] width 418 height 30
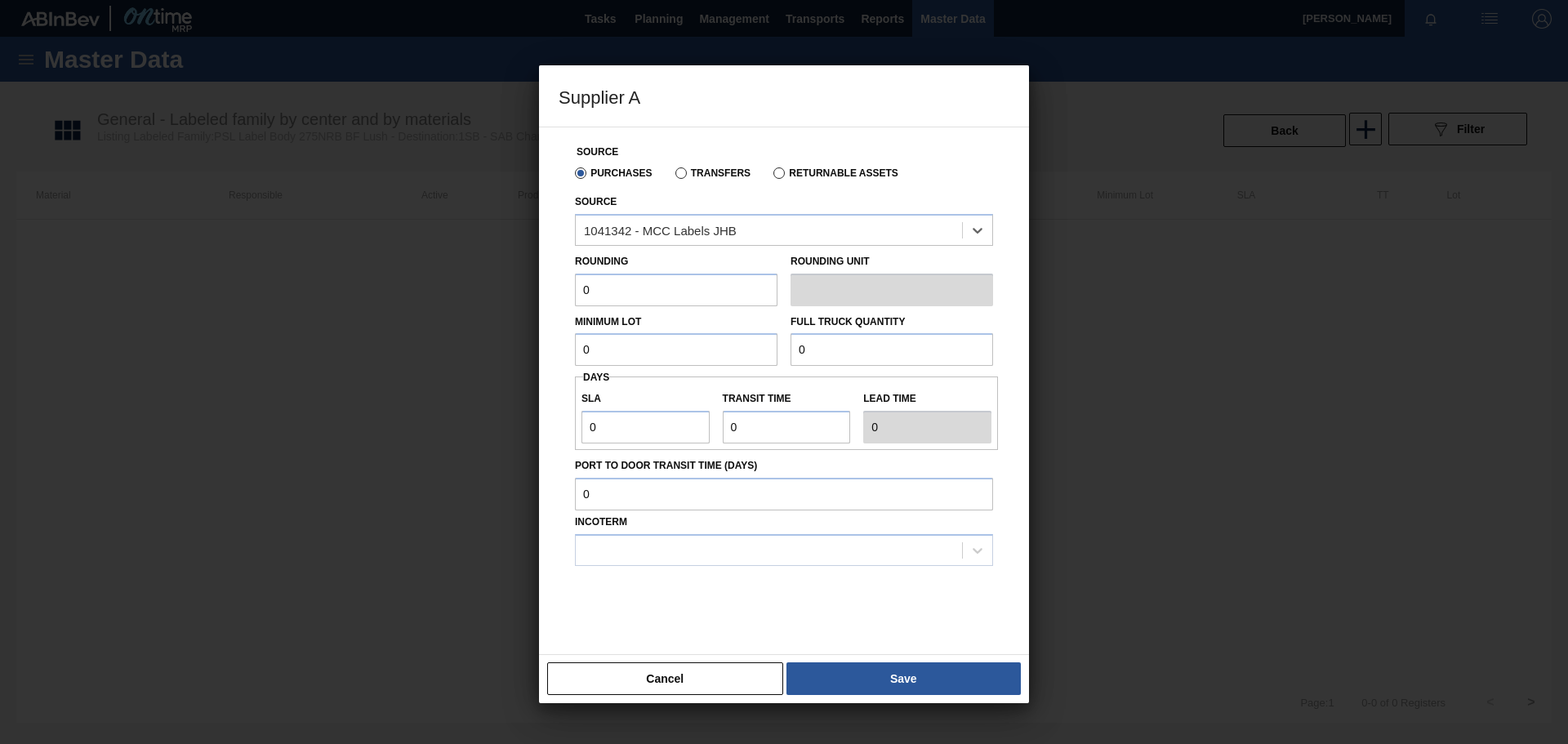
click at [622, 290] on input "0" at bounding box center [676, 290] width 203 height 33
type input "1"
click at [613, 353] on input "0" at bounding box center [676, 349] width 203 height 33
click at [613, 353] on input "text" at bounding box center [676, 349] width 203 height 33
type input "1,000,000"
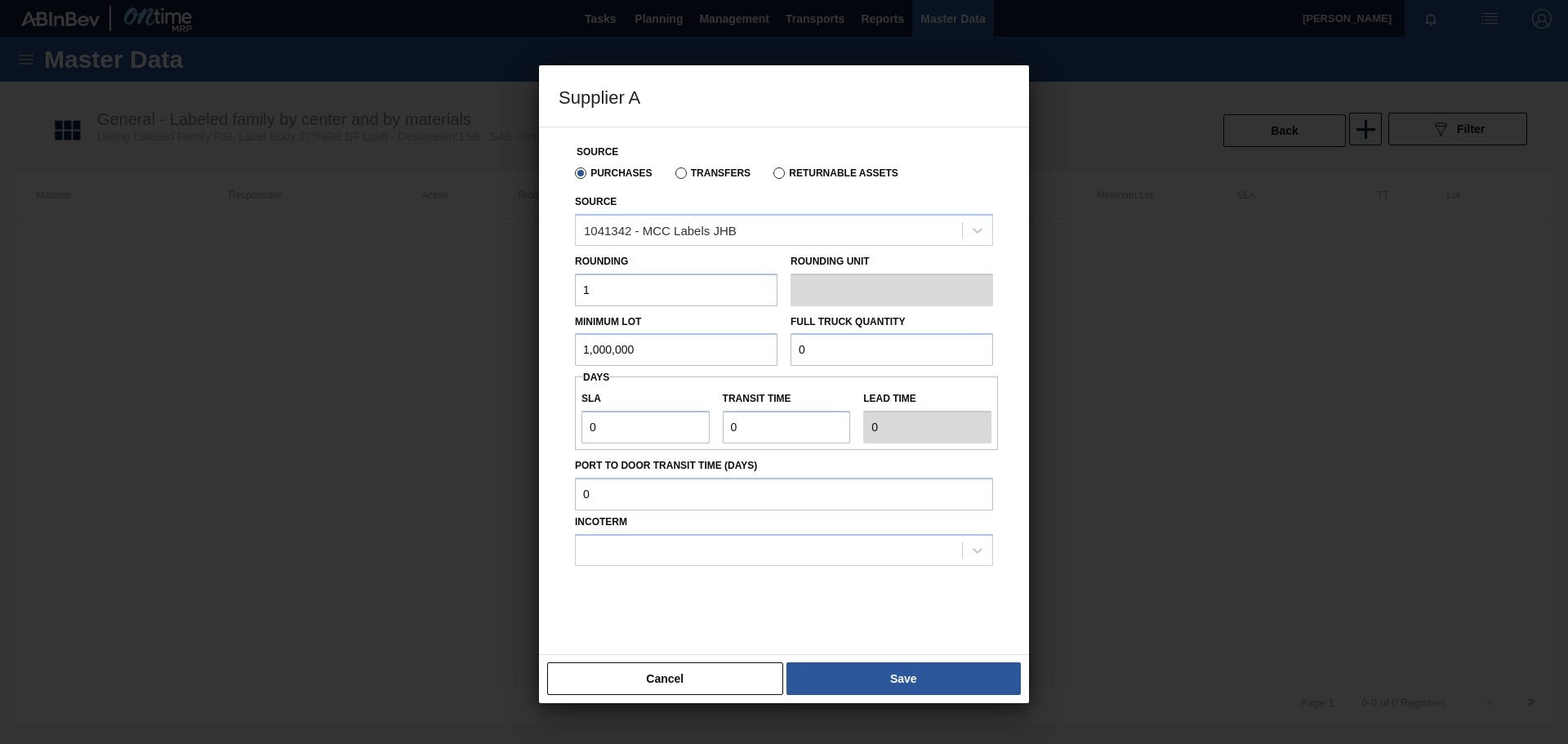
click at [872, 343] on input "0" at bounding box center [892, 349] width 203 height 33
type input "1,000,000"
click at [625, 430] on input "0" at bounding box center [645, 427] width 128 height 33
type input "01"
type input "1"
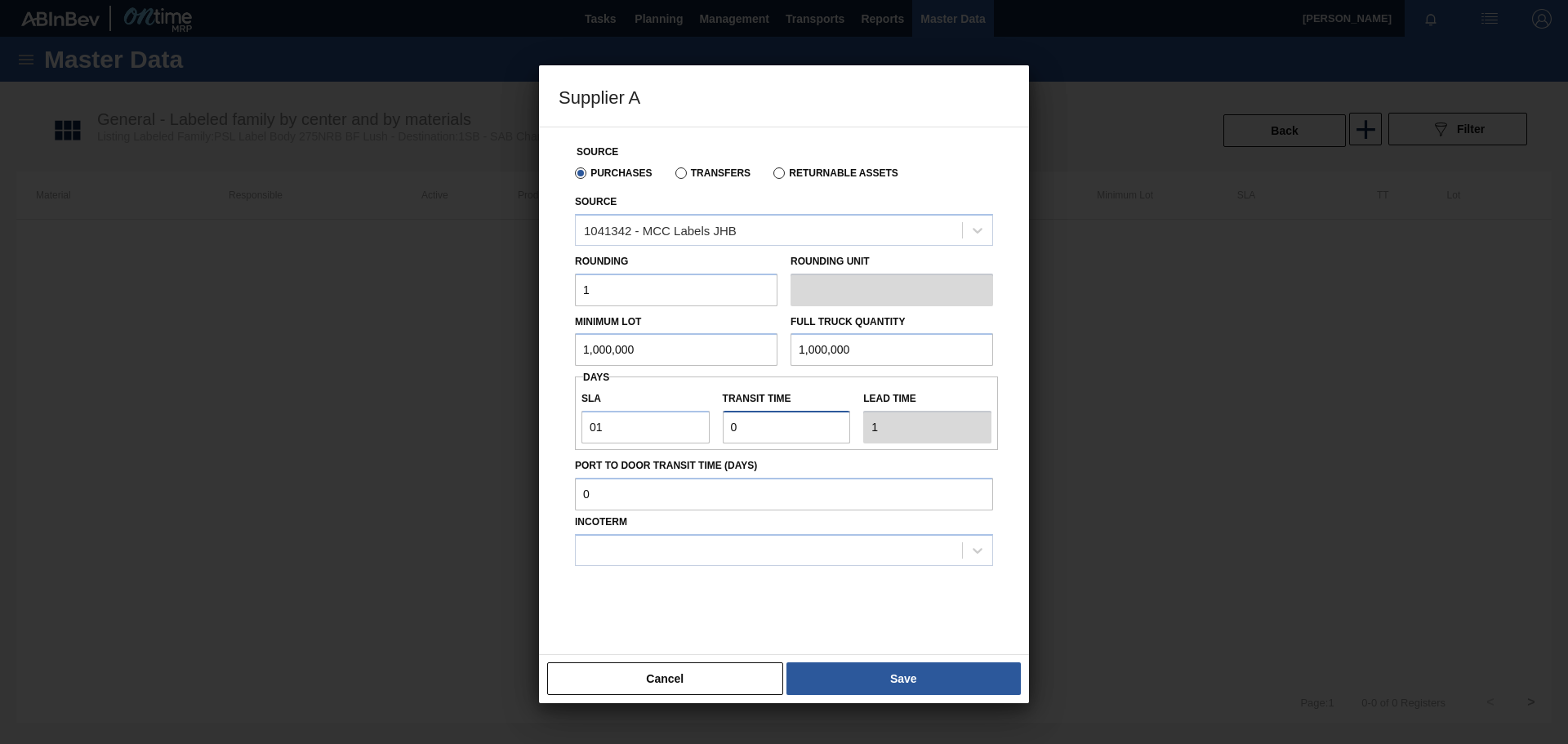
click at [765, 425] on input "Transit time" at bounding box center [786, 427] width 128 height 33
type input "01"
type input "2"
click at [661, 499] on input "Port to Door Transit Time (days)" at bounding box center [784, 494] width 418 height 33
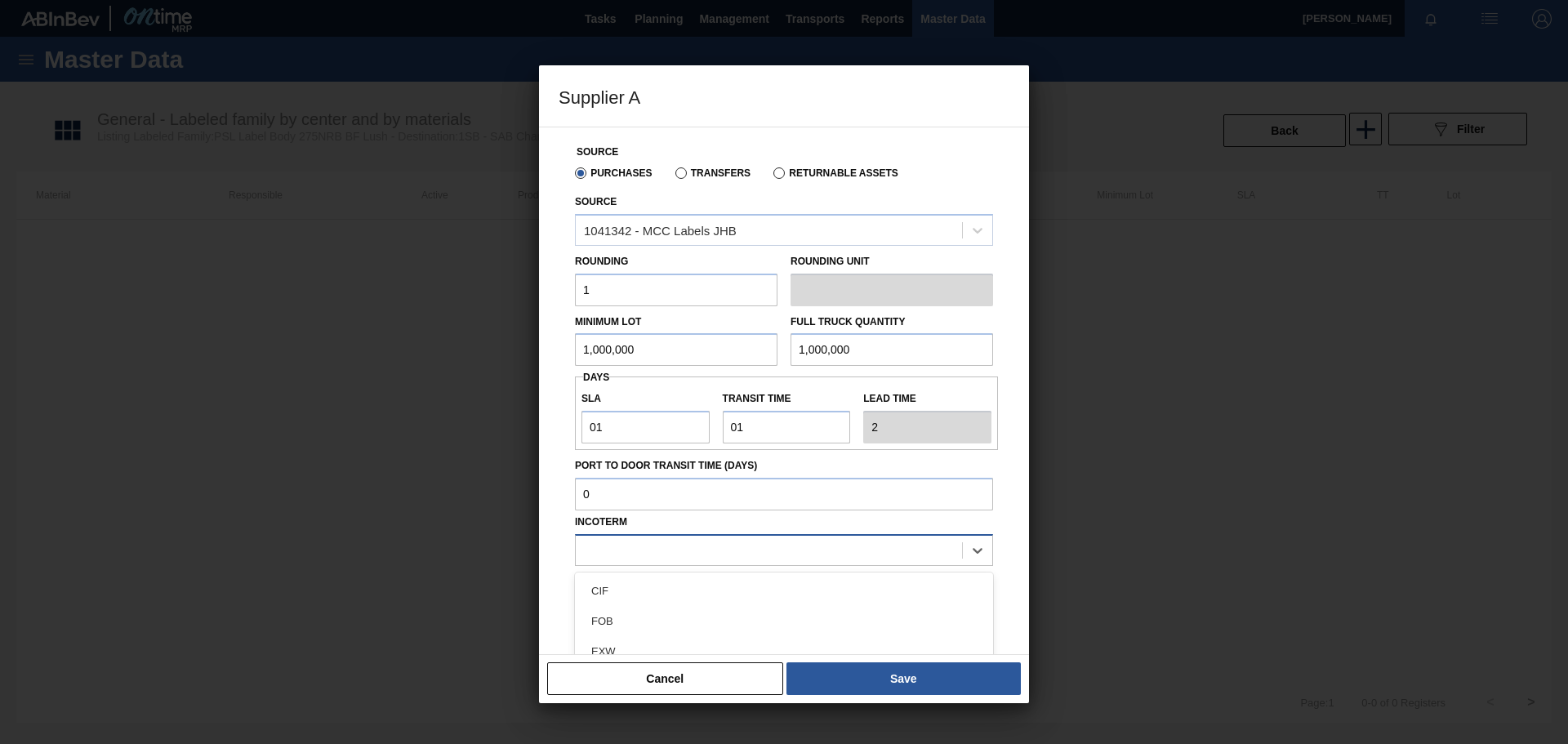
click at [628, 540] on div at bounding box center [769, 550] width 386 height 24
type input "f"
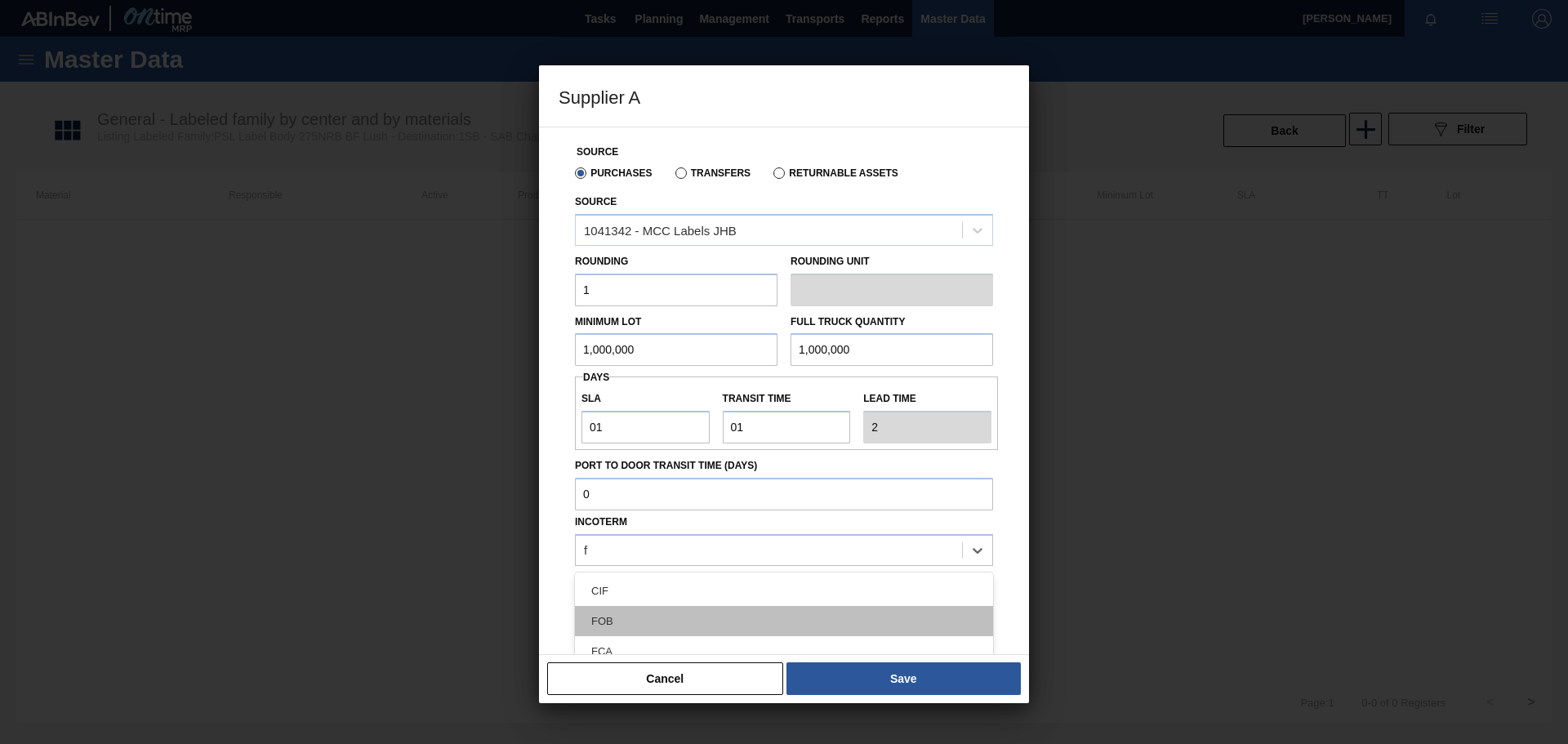
click at [614, 623] on div "FOB" at bounding box center [784, 622] width 418 height 30
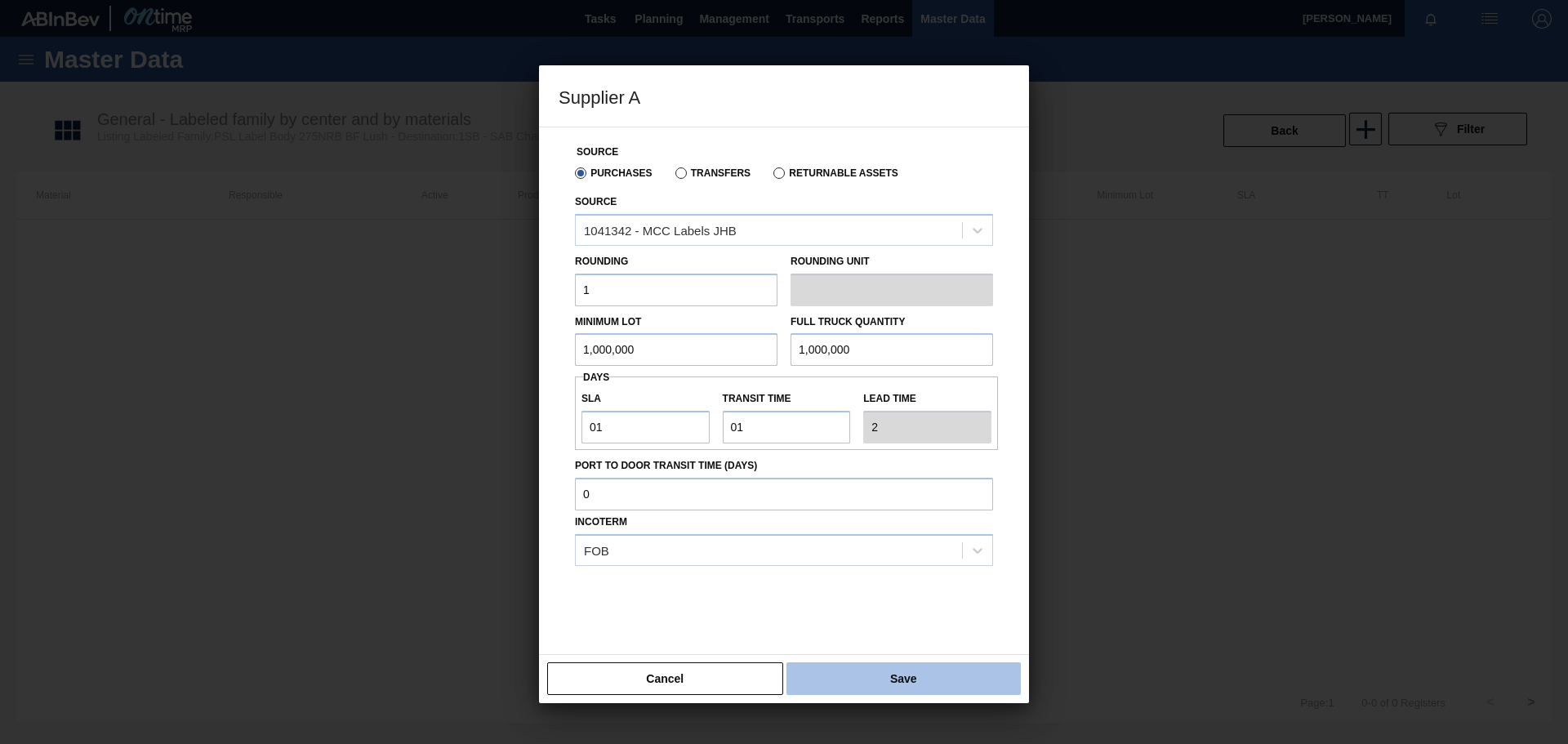
click at [864, 672] on button "Save" at bounding box center [903, 678] width 235 height 33
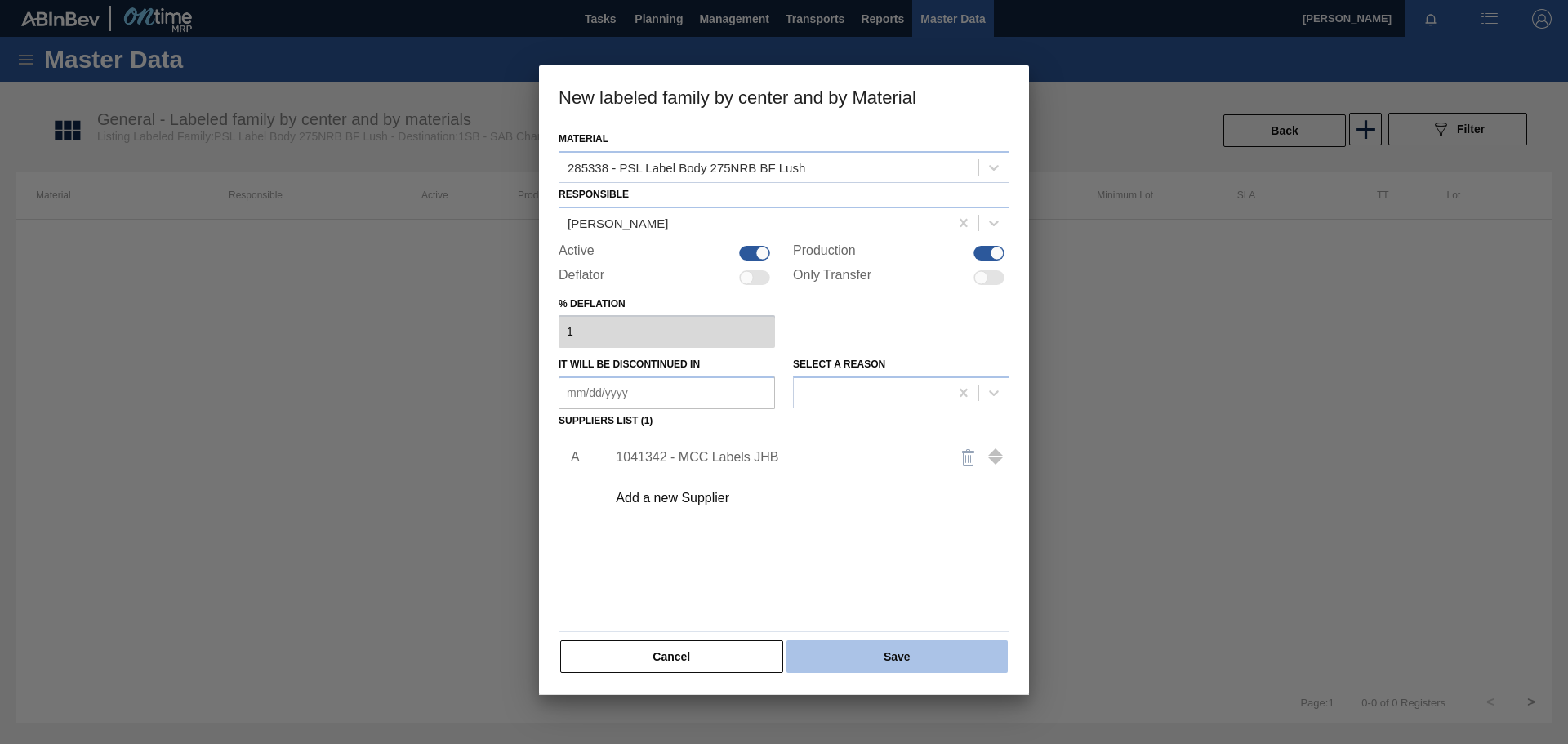
click at [858, 653] on button "Save" at bounding box center [897, 656] width 221 height 33
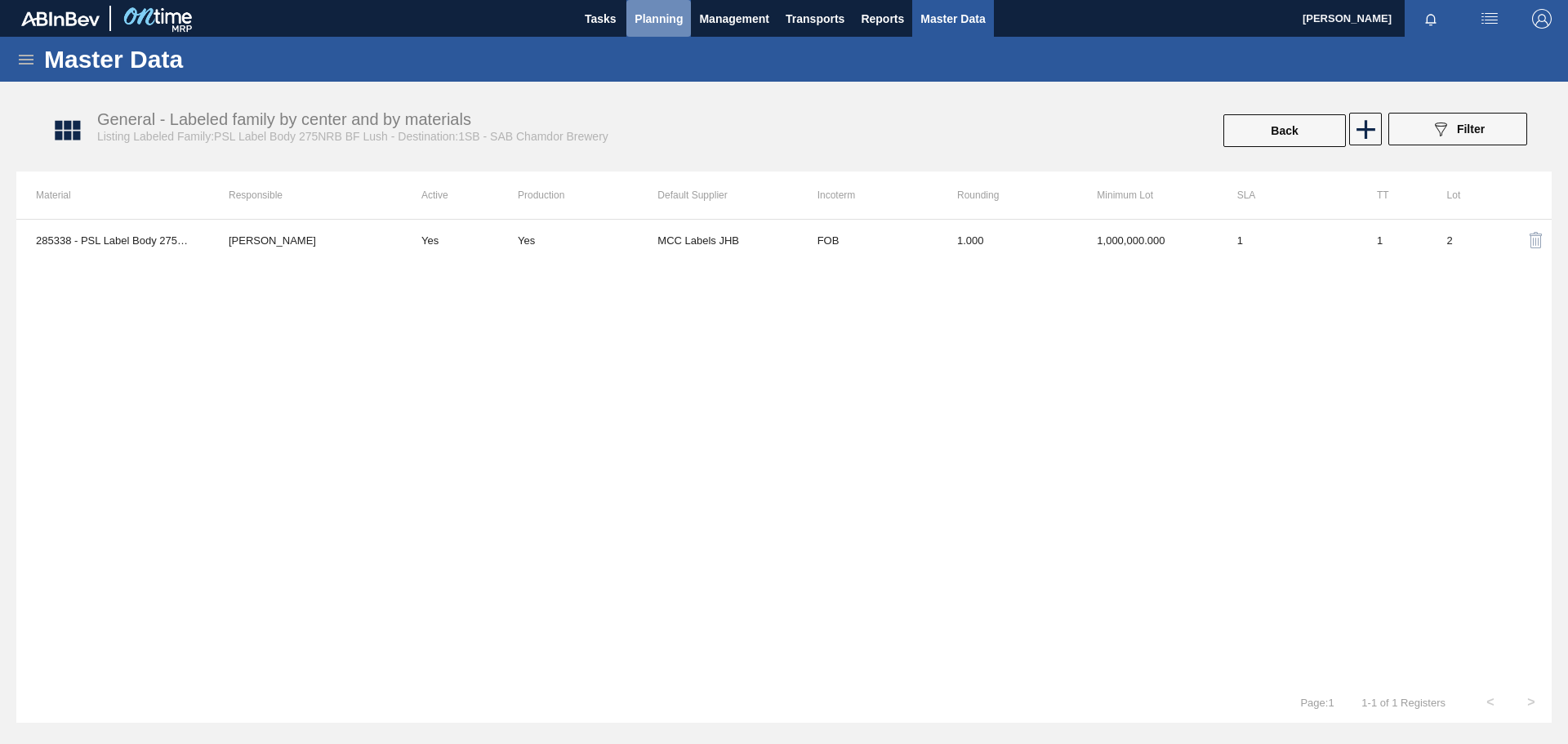
click at [659, 17] on span "Planning" at bounding box center [659, 19] width 48 height 19
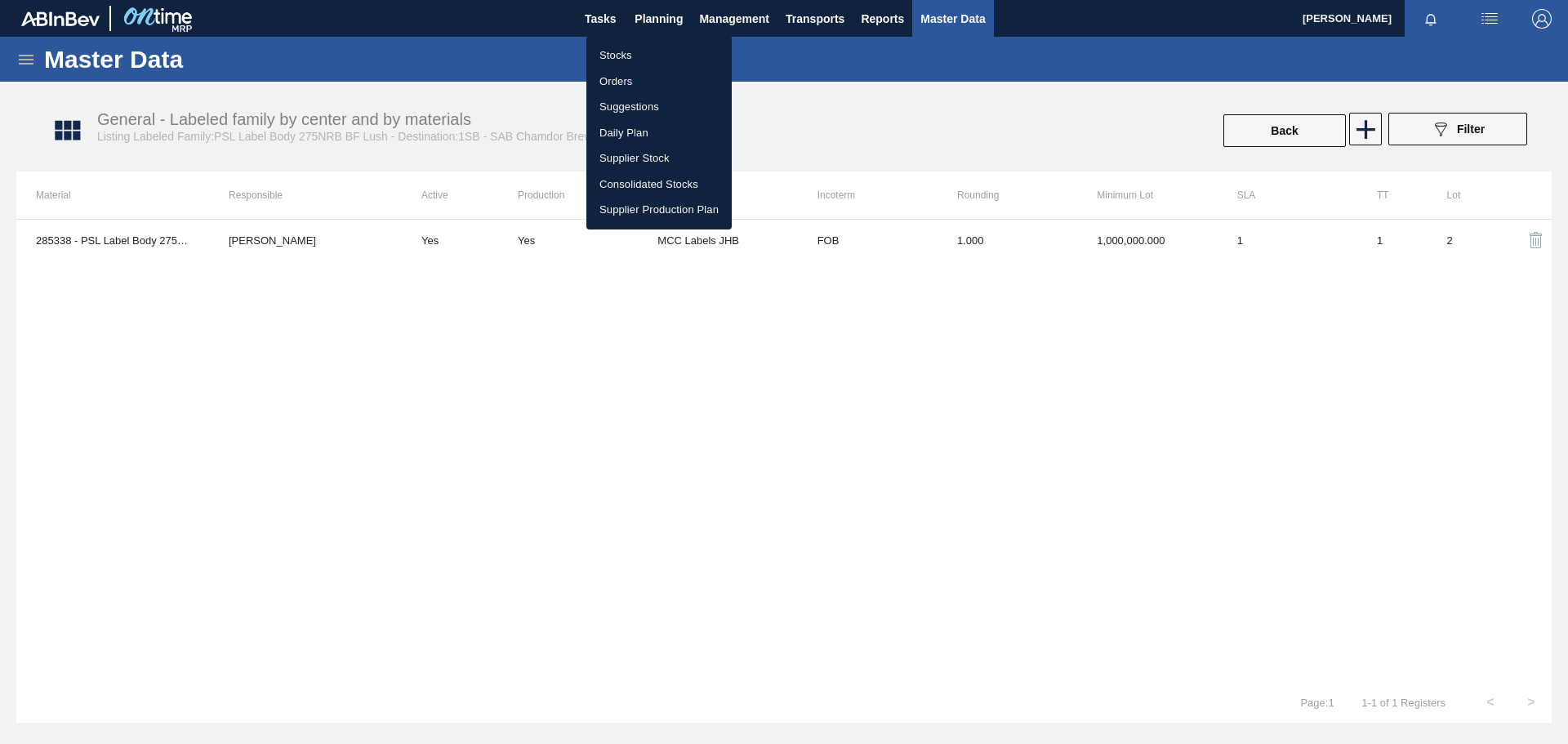
click at [632, 56] on li "Stocks" at bounding box center [659, 56] width 145 height 27
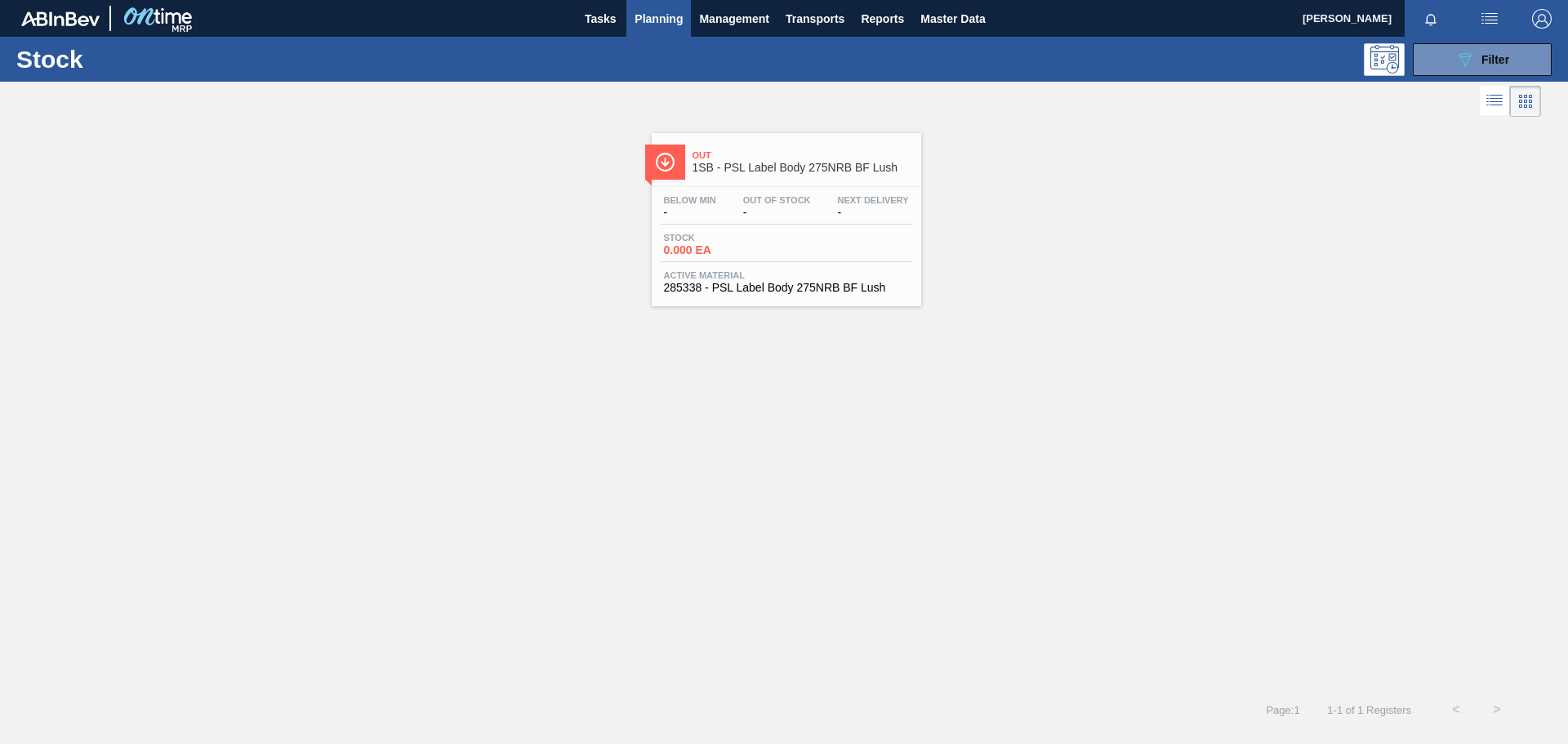
click at [669, 27] on span "Planning" at bounding box center [659, 19] width 48 height 19
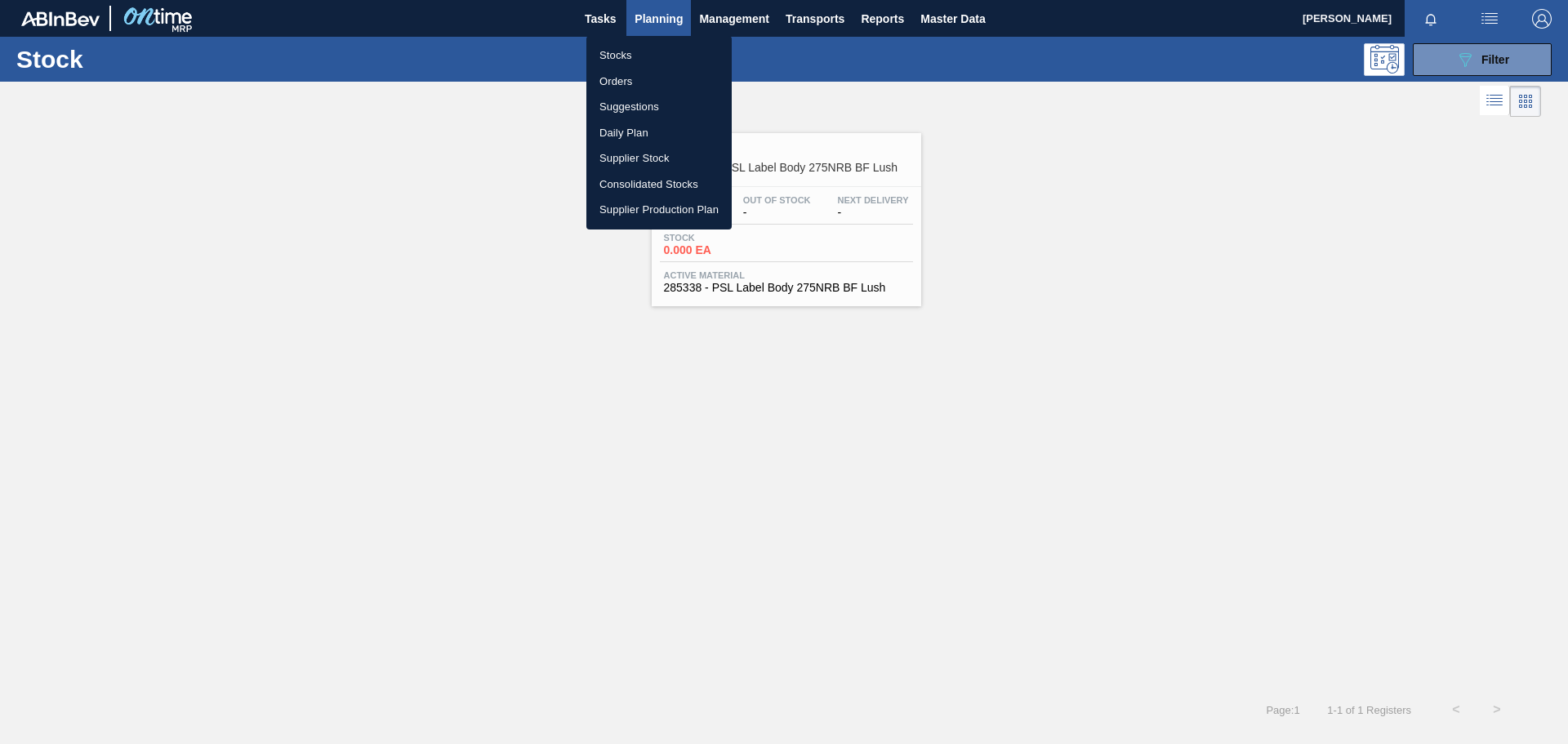
click at [637, 58] on li "Stocks" at bounding box center [659, 56] width 145 height 27
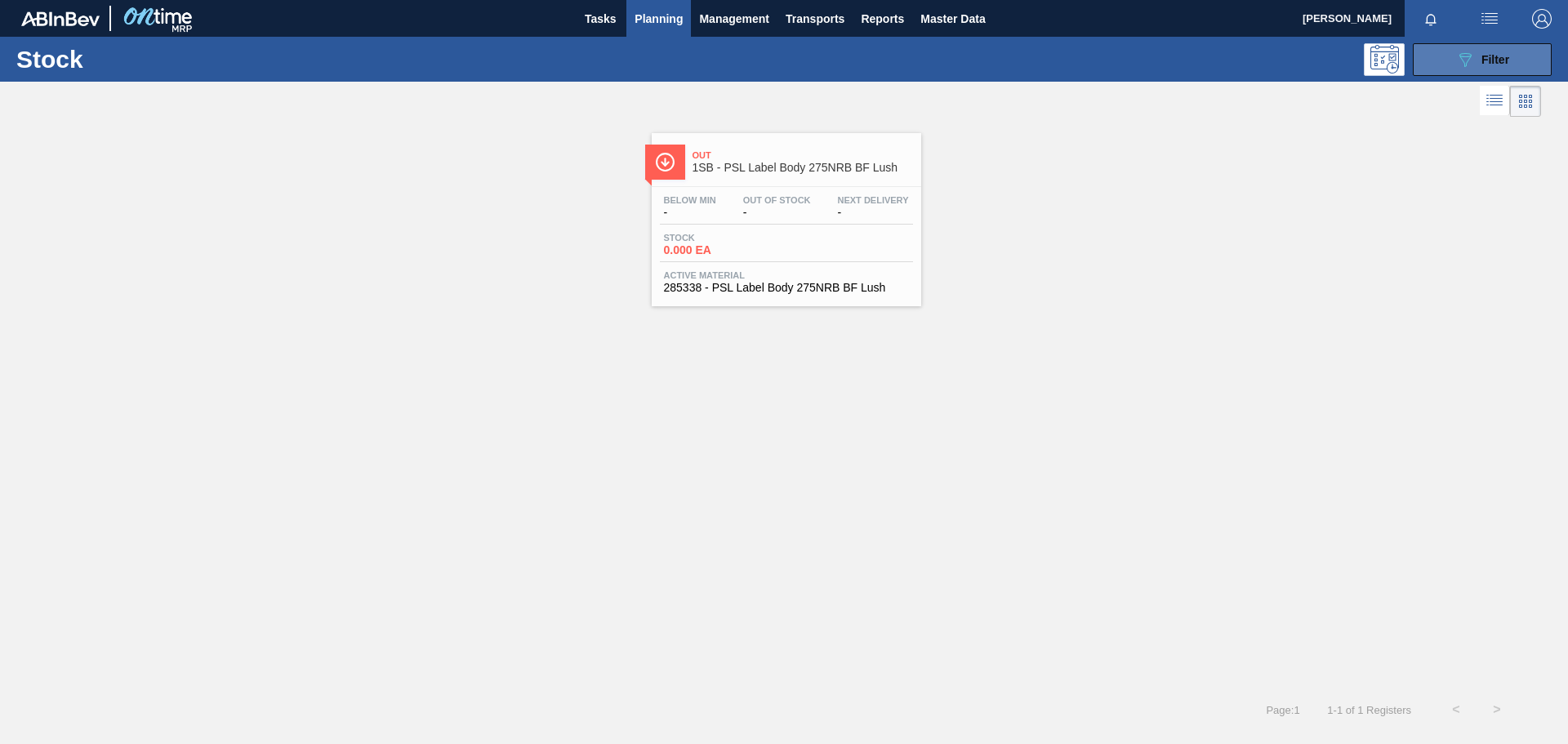
click at [1478, 60] on div "089F7B8B-B2A5-4AFE-B5C0-19BA573D28AC Filter" at bounding box center [1482, 59] width 54 height 19
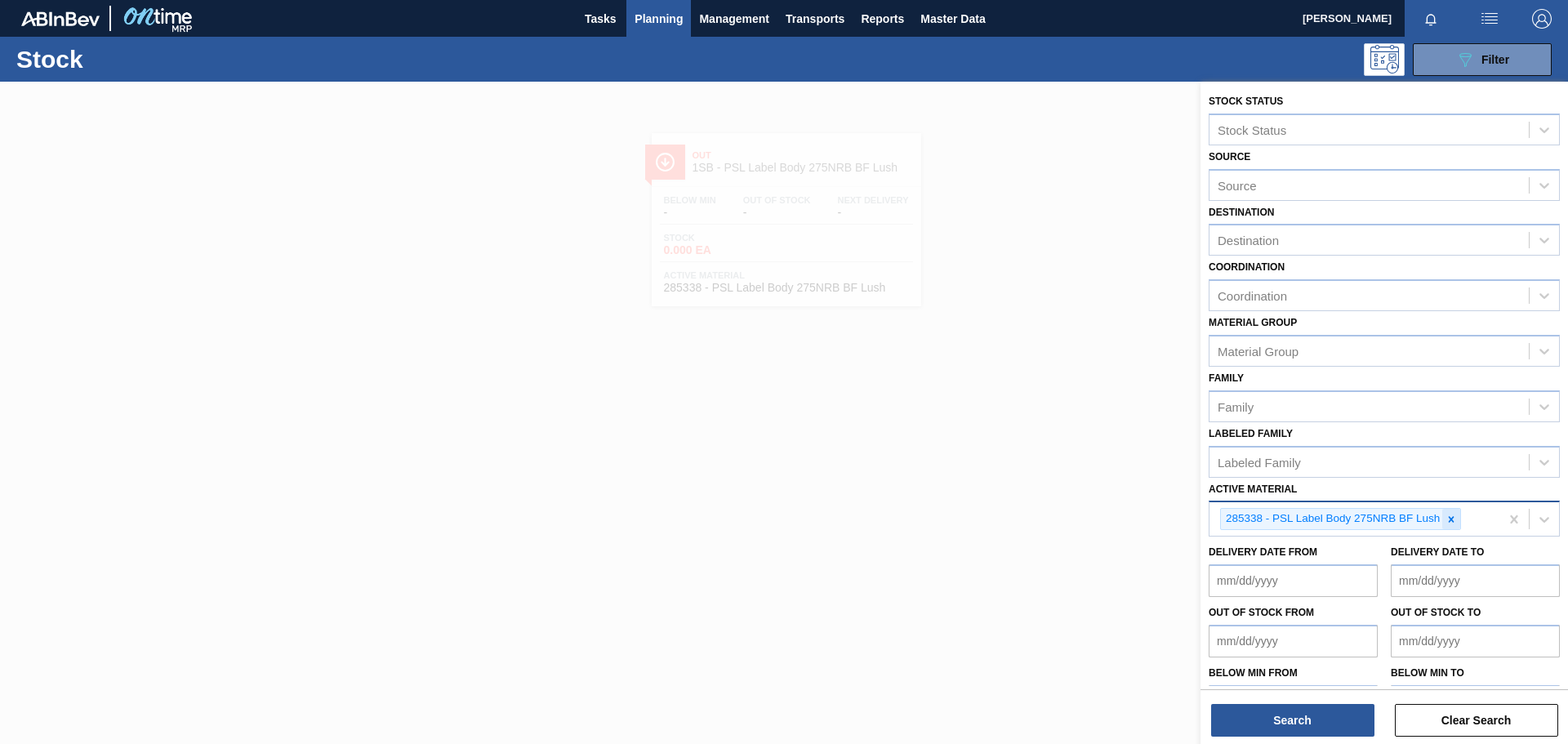
click at [1456, 522] on icon at bounding box center [1451, 519] width 12 height 12
paste Material "285339"
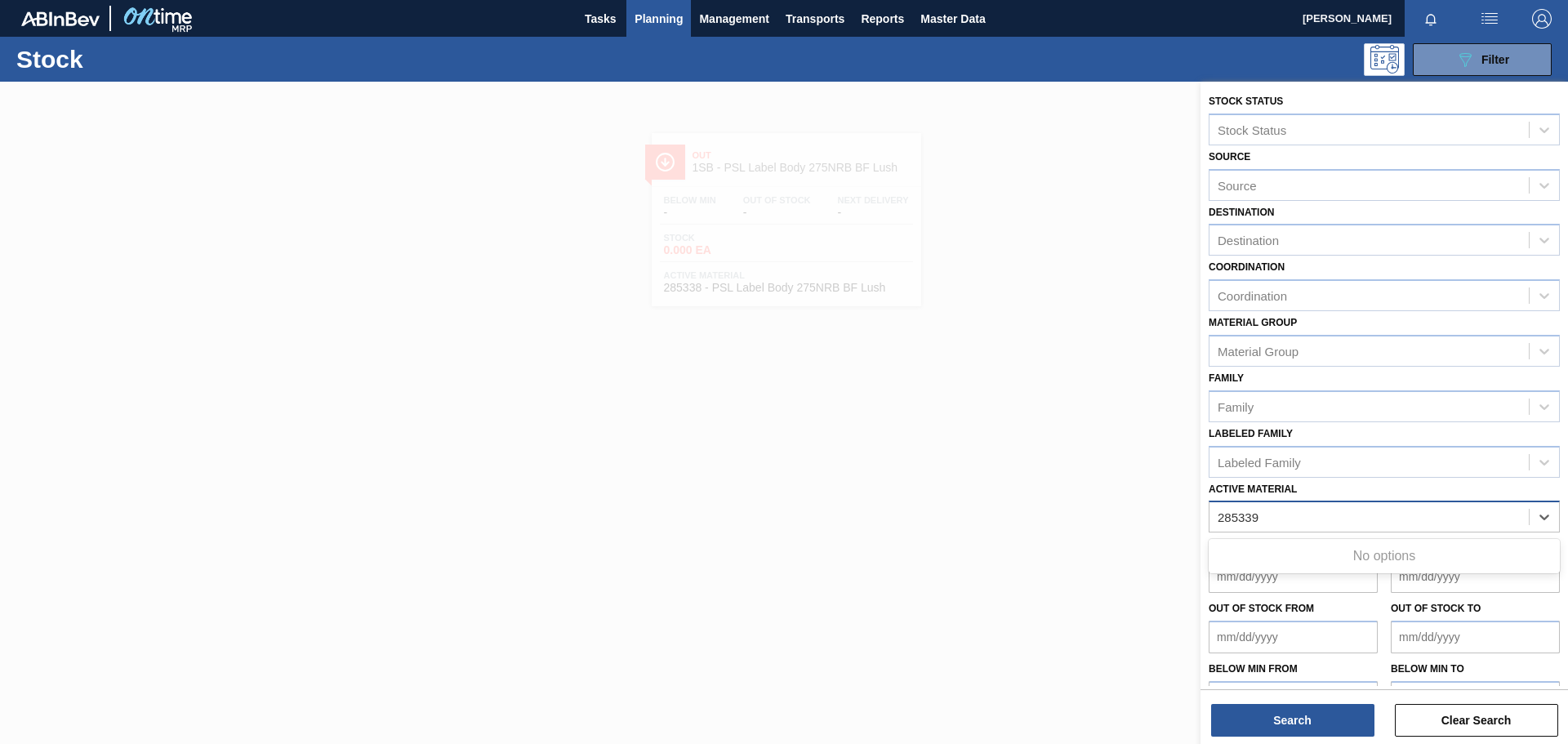
type Material "285339"
click at [1325, 517] on div "285339" at bounding box center [1369, 517] width 320 height 24
type Material "285339"
click at [1083, 346] on div at bounding box center [784, 453] width 1568 height 744
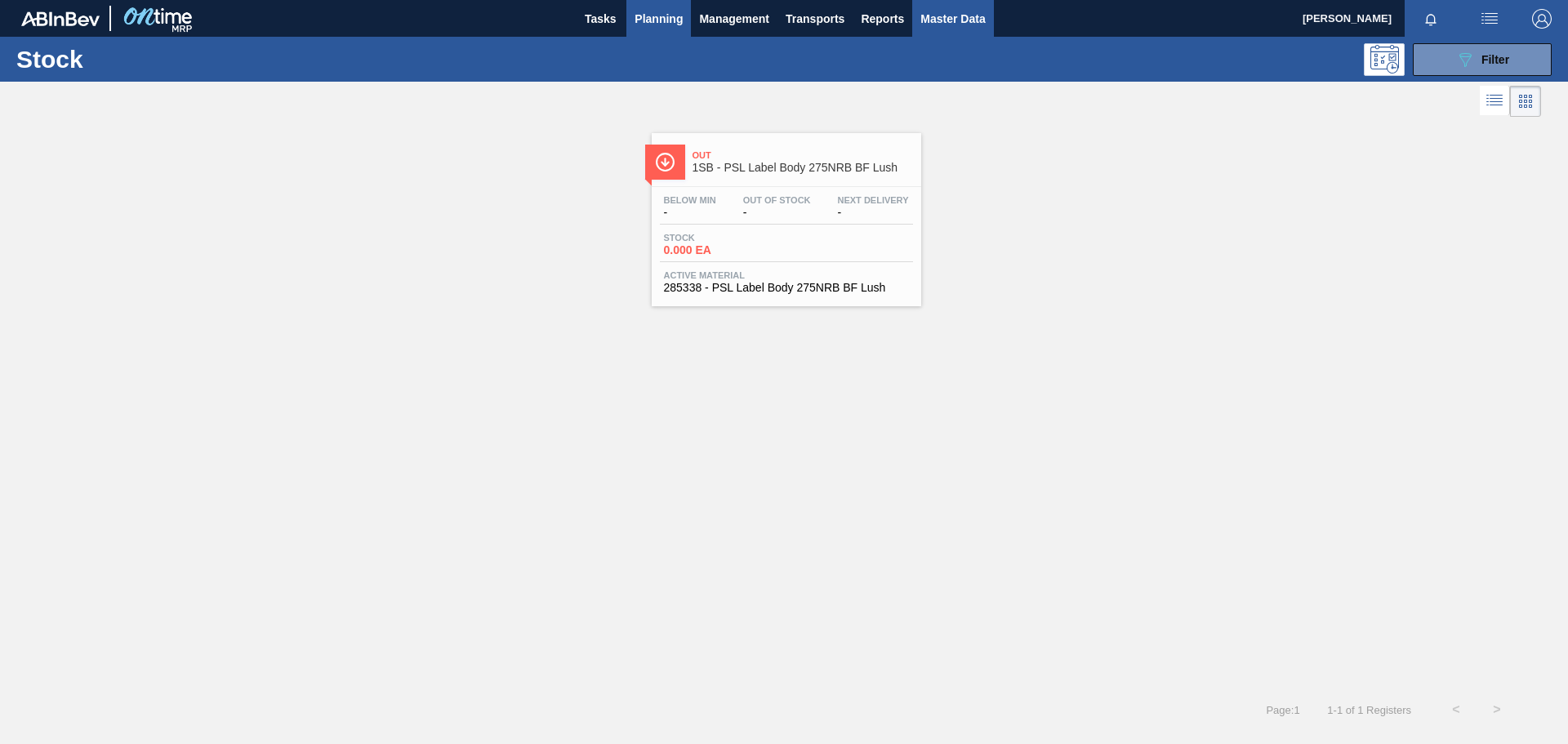
click at [955, 16] on span "Master Data" at bounding box center [953, 19] width 65 height 19
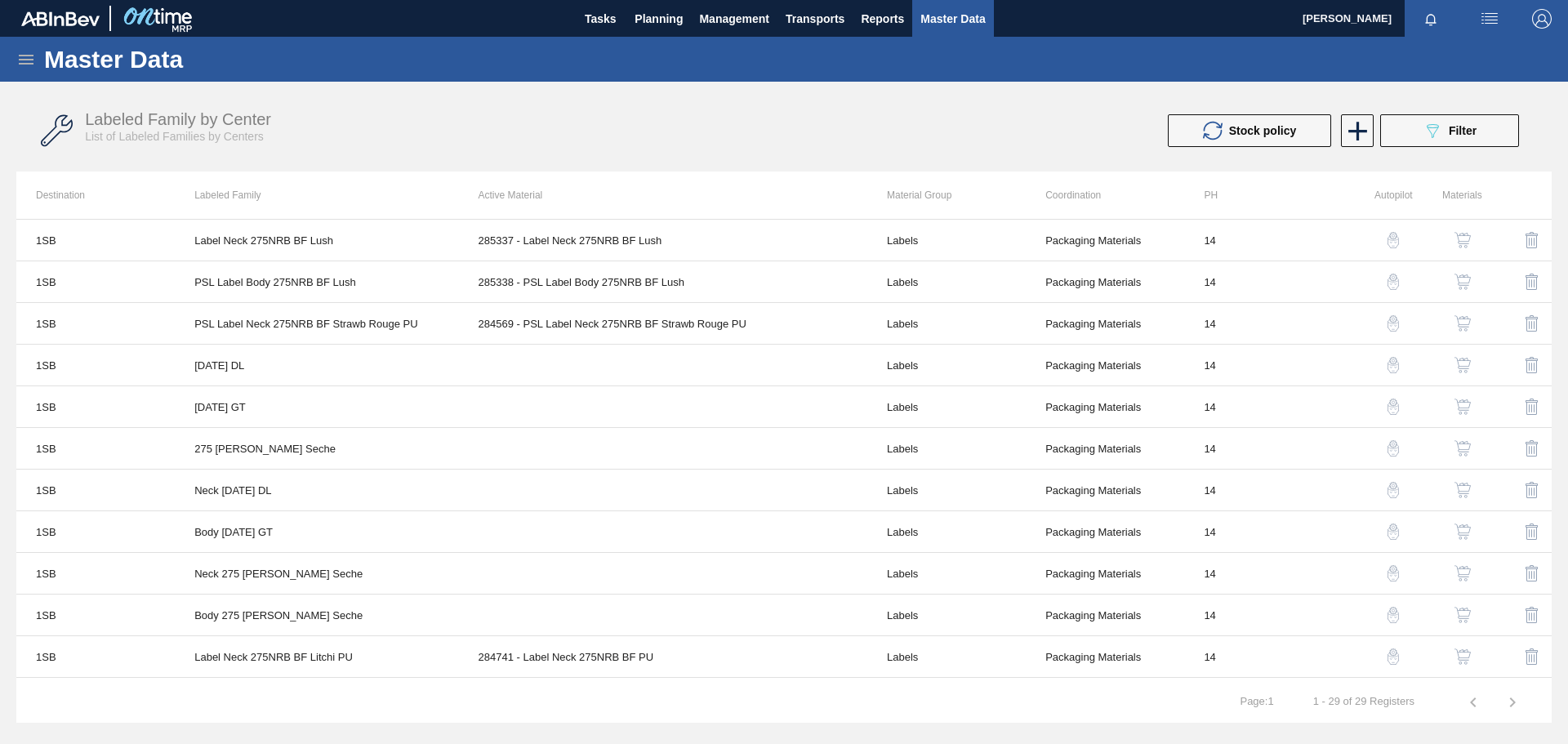
click at [28, 58] on icon at bounding box center [26, 59] width 19 height 19
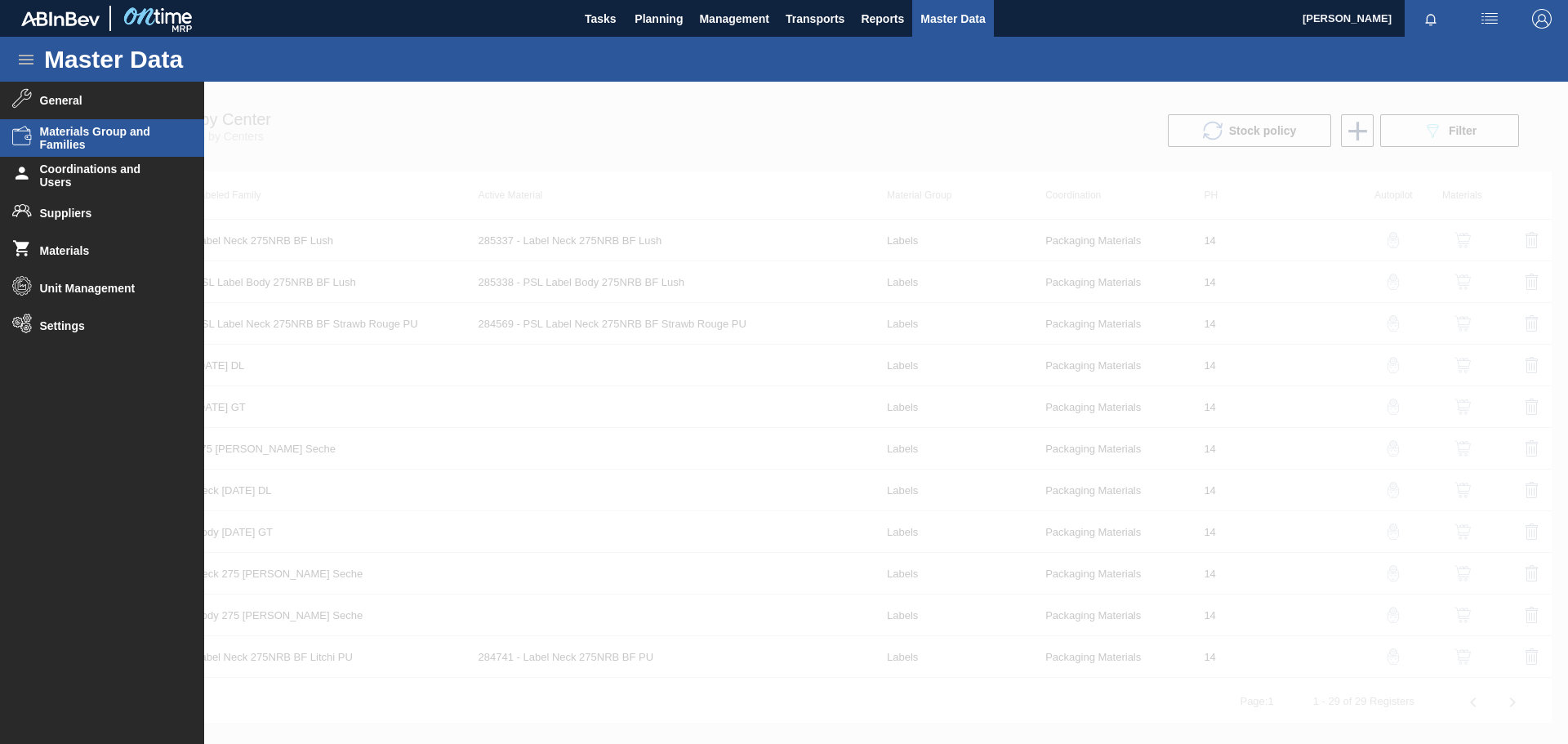
click at [129, 136] on span "Materials Group and Families" at bounding box center [107, 138] width 135 height 27
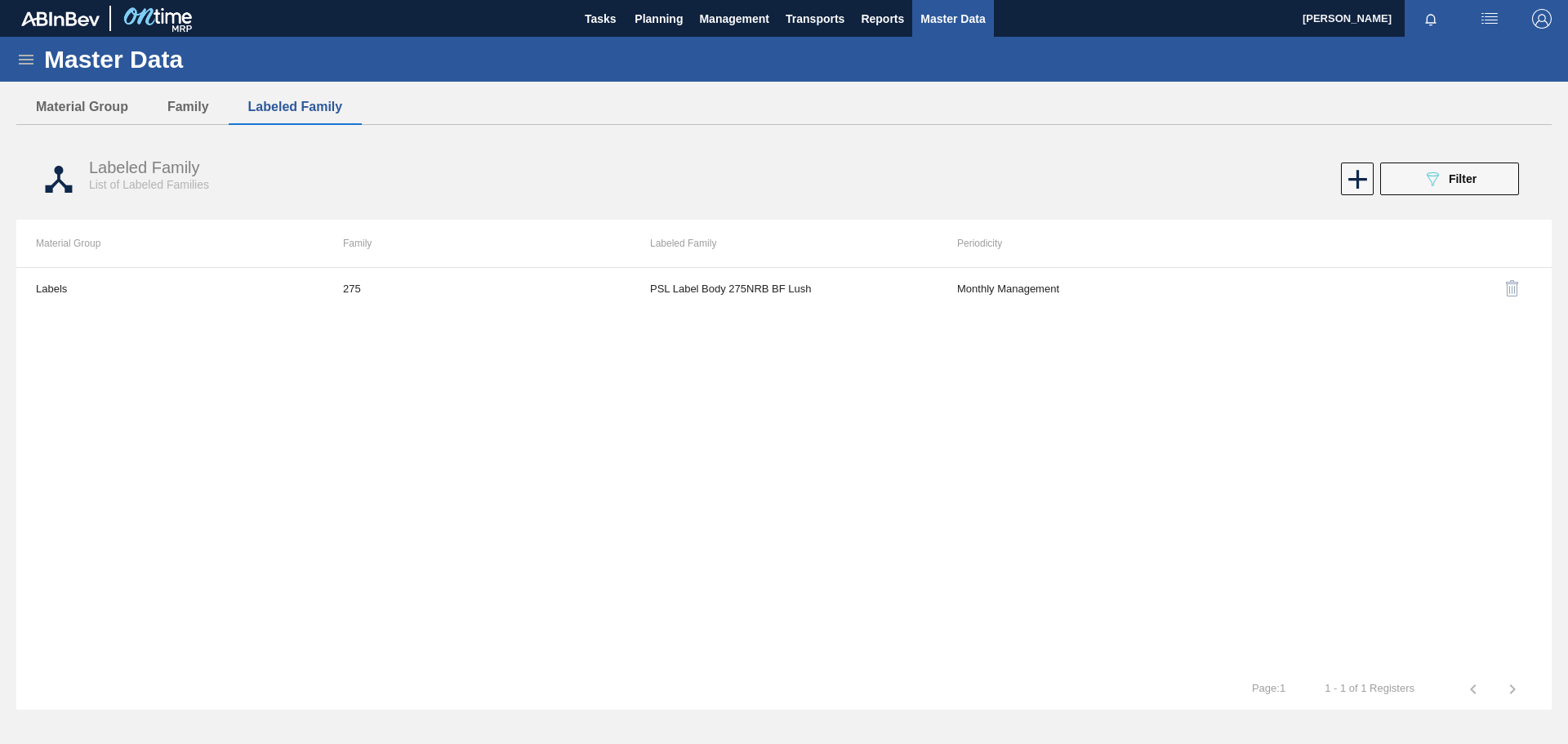
click at [23, 58] on icon at bounding box center [26, 59] width 15 height 10
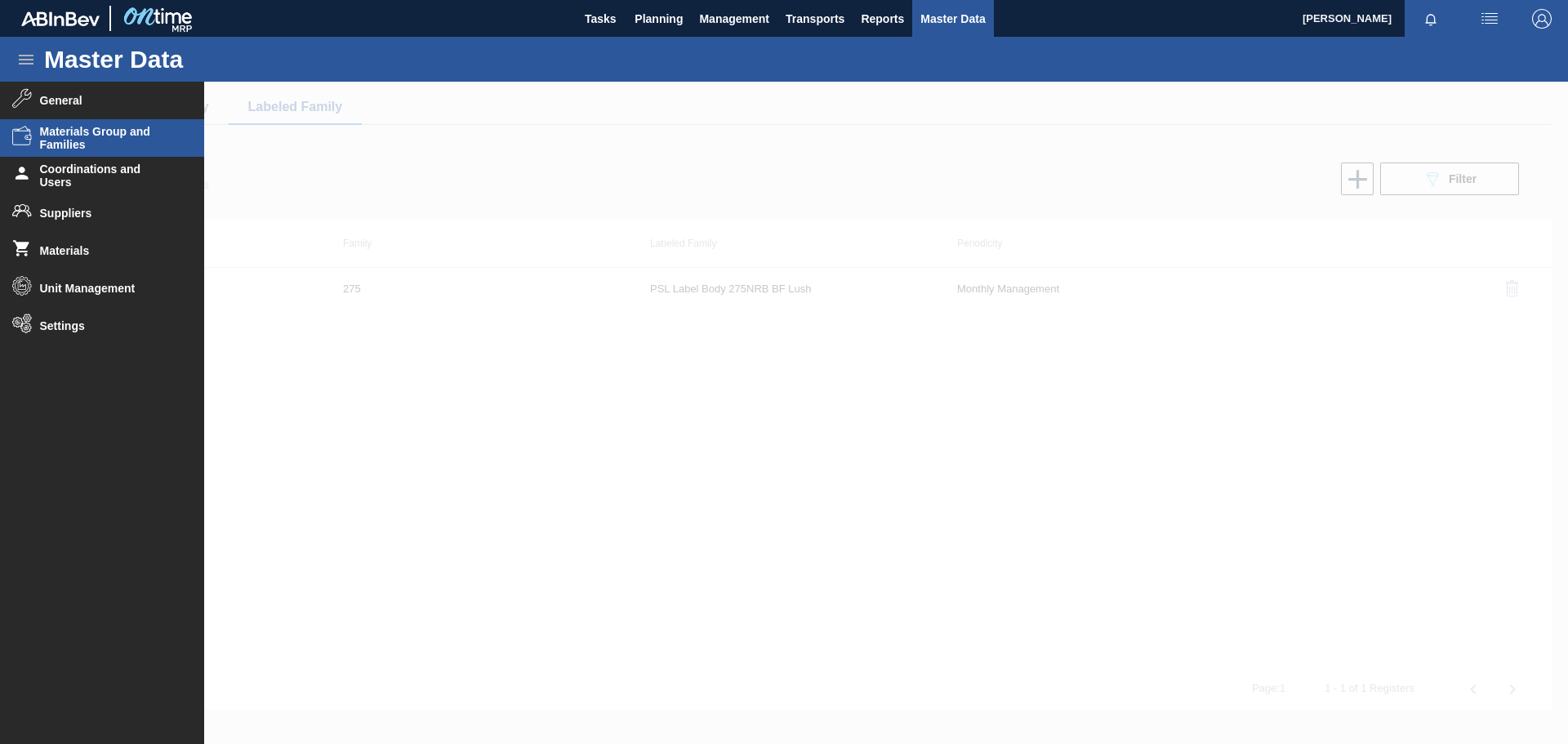
click at [100, 139] on span "Materials Group and Families" at bounding box center [107, 138] width 135 height 27
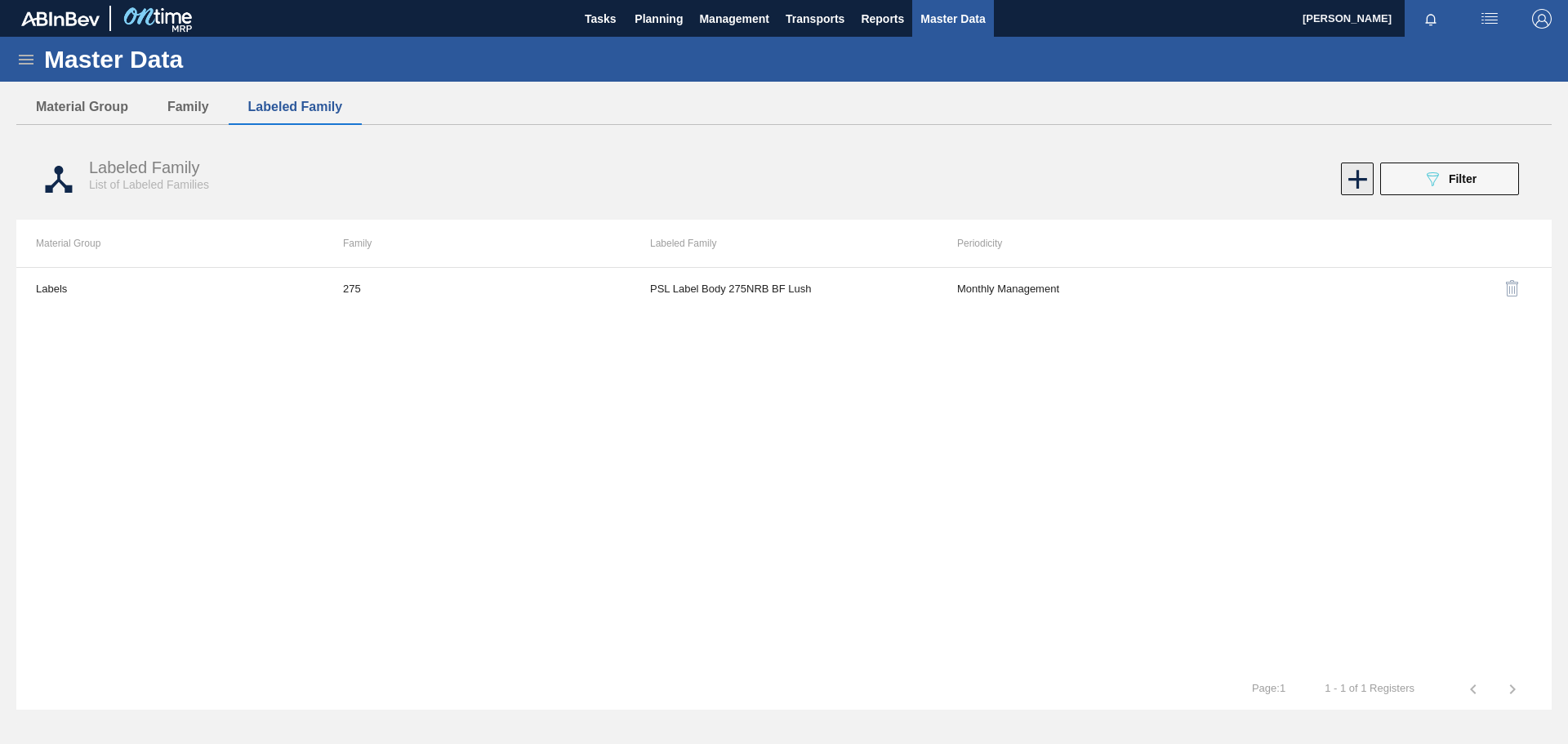
click at [1356, 184] on icon at bounding box center [1358, 180] width 32 height 32
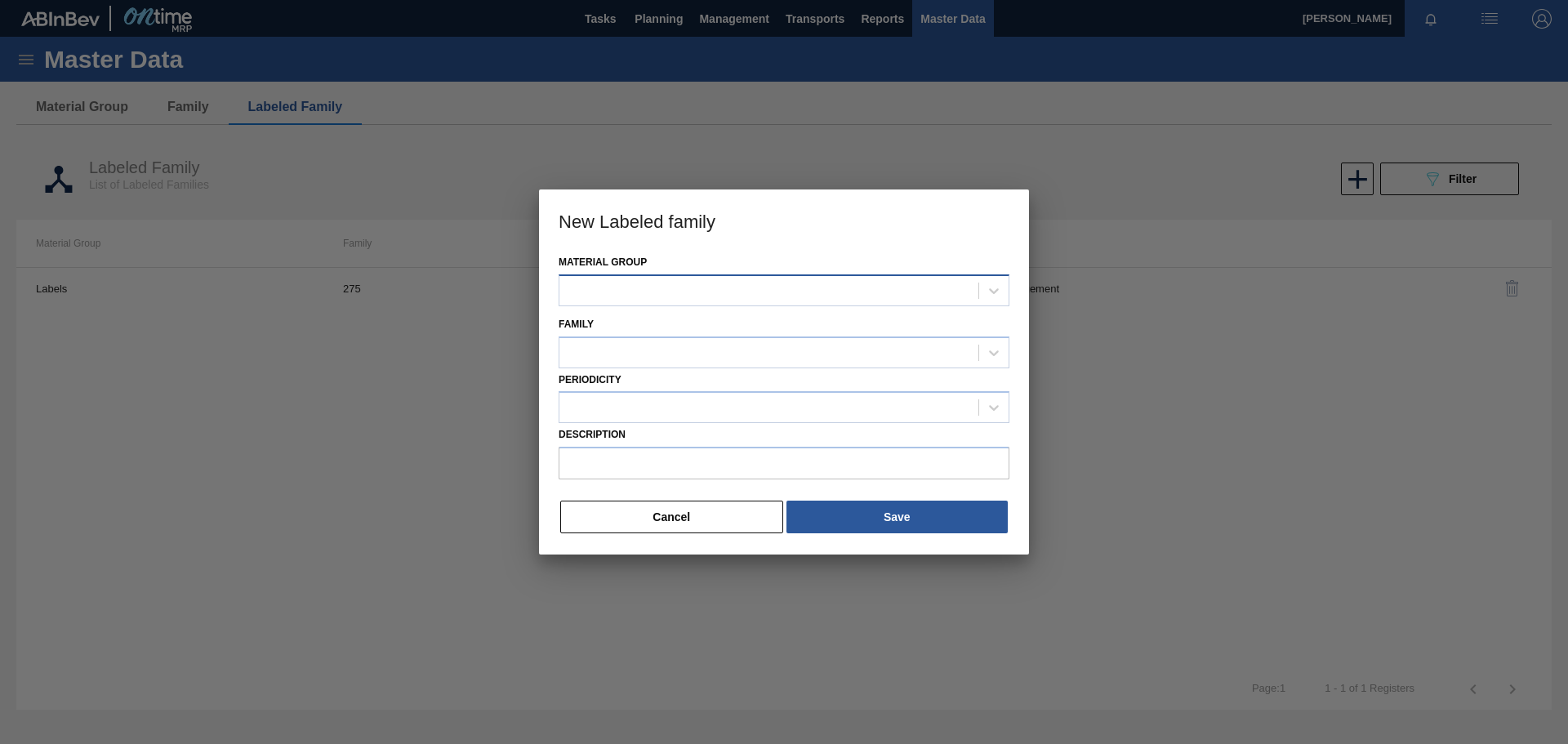
click at [627, 281] on div at bounding box center [769, 291] width 419 height 24
type Group "labe"
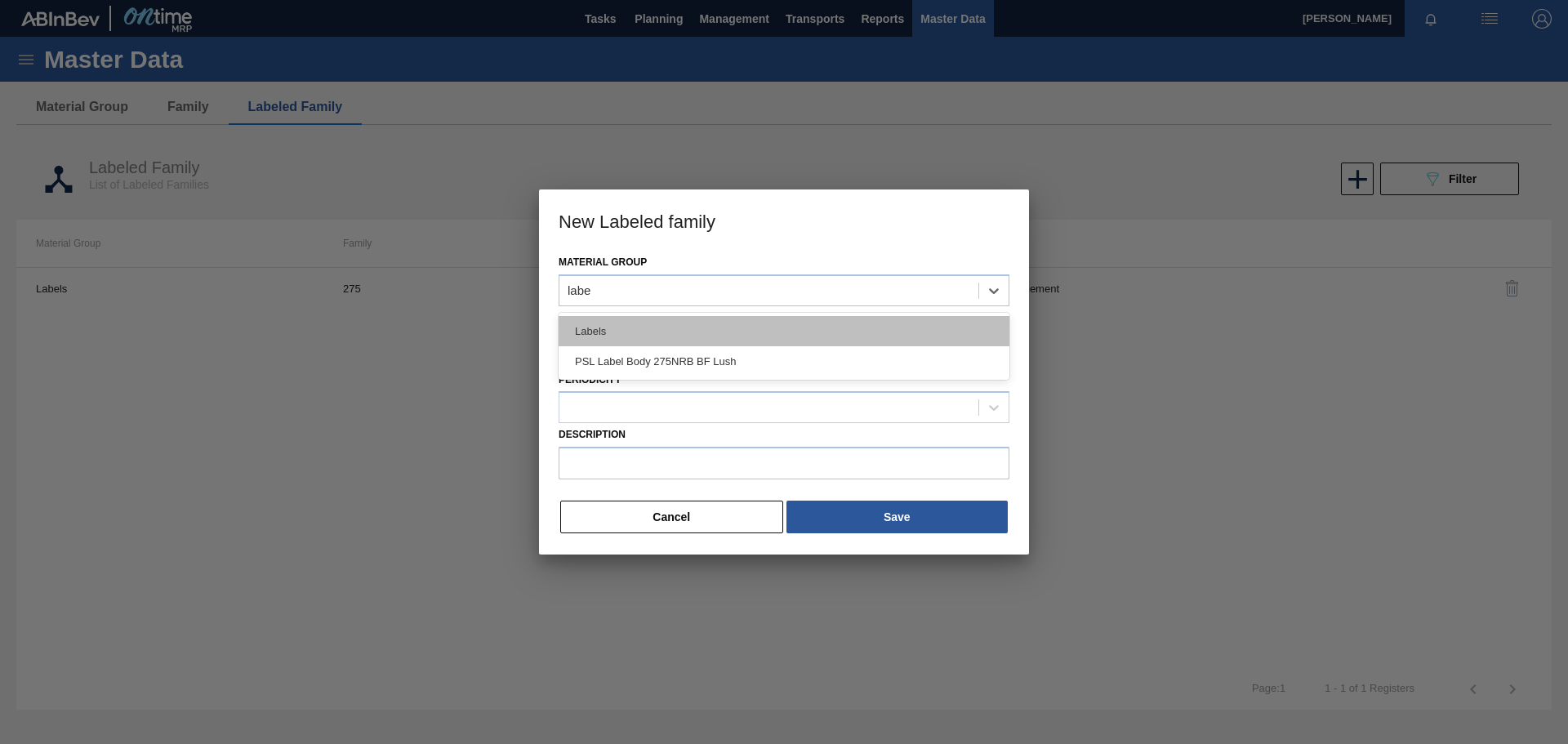
click at [627, 322] on div "Labels" at bounding box center [784, 331] width 451 height 30
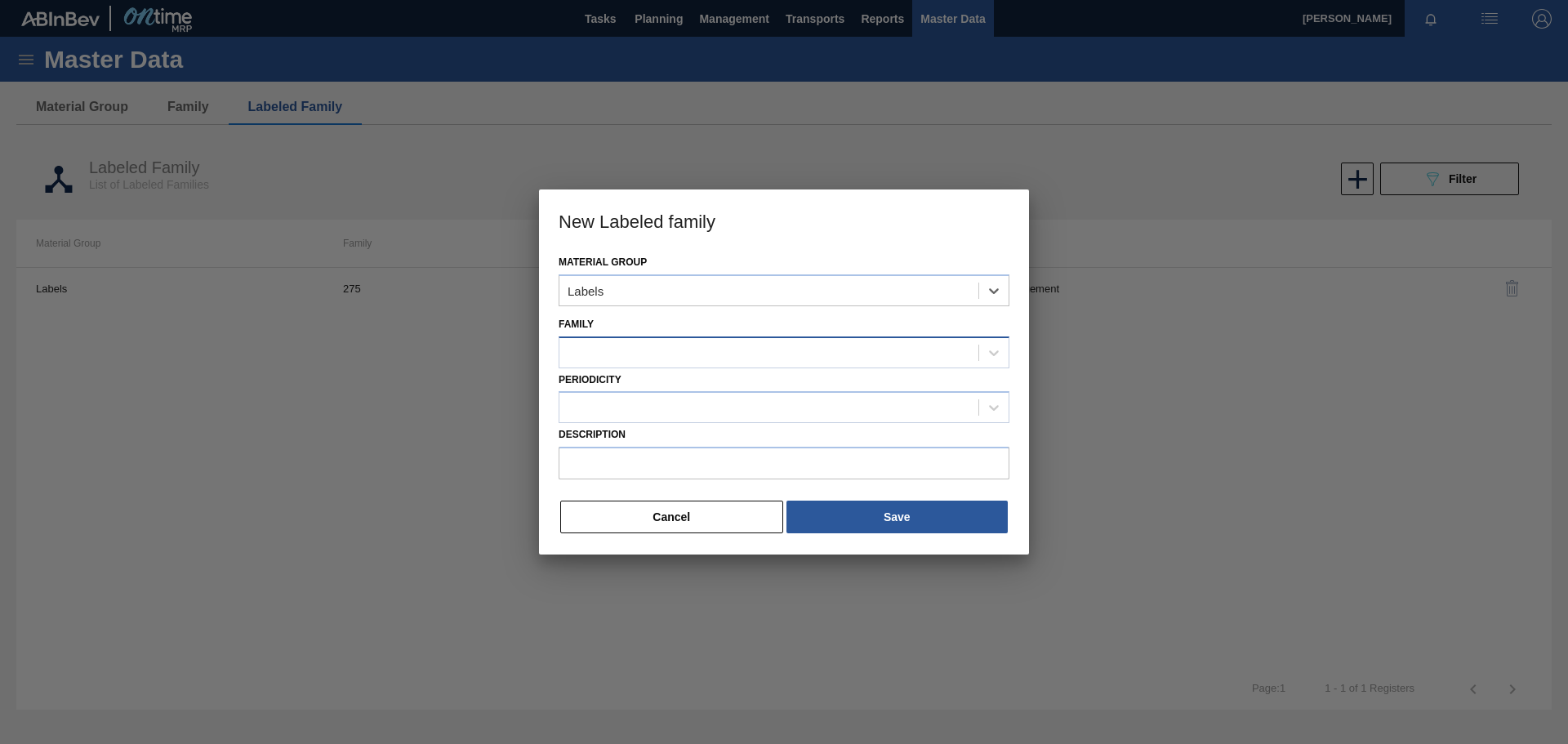
click at [627, 343] on div at bounding box center [769, 353] width 419 height 24
type input "275"
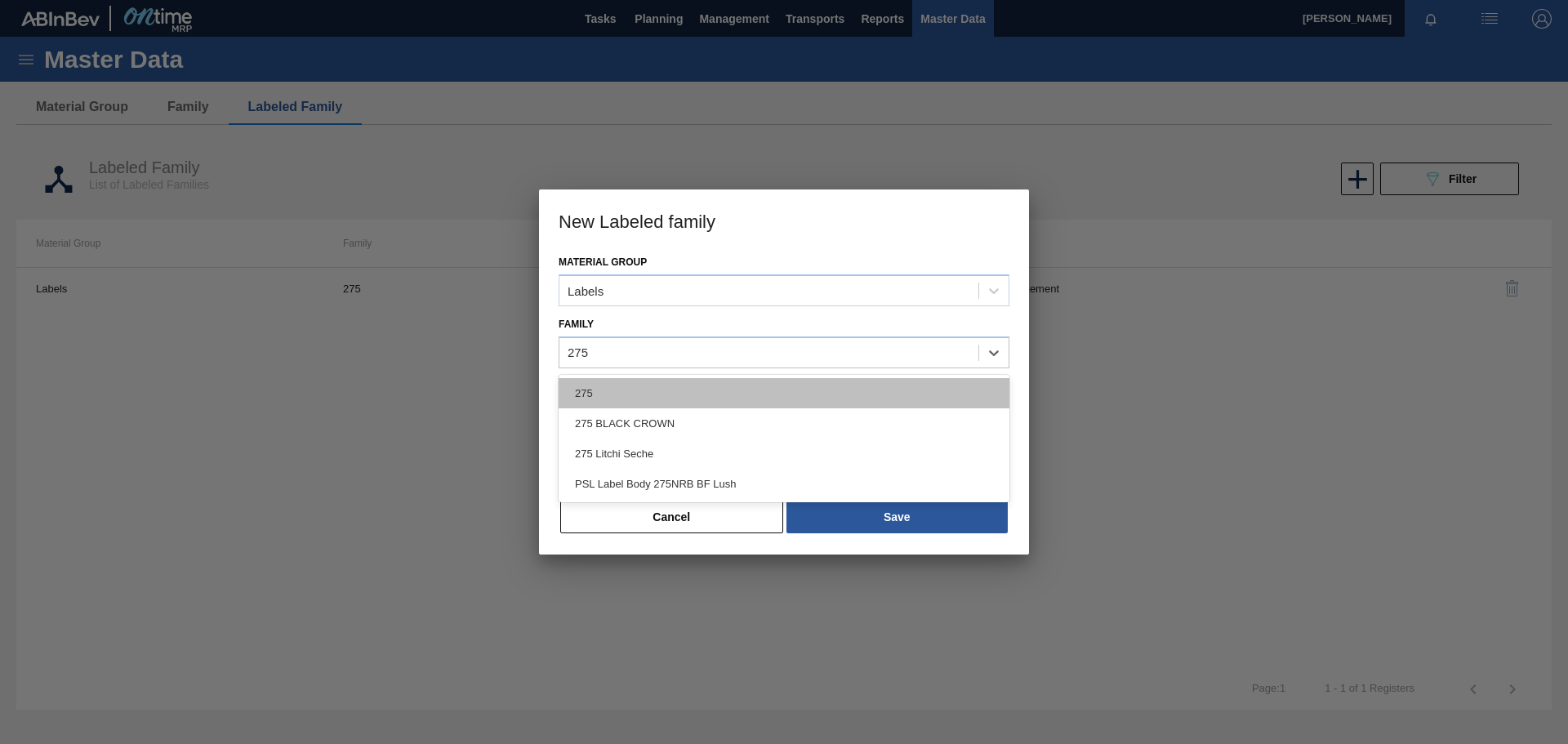
click at [625, 388] on div "275" at bounding box center [784, 393] width 451 height 30
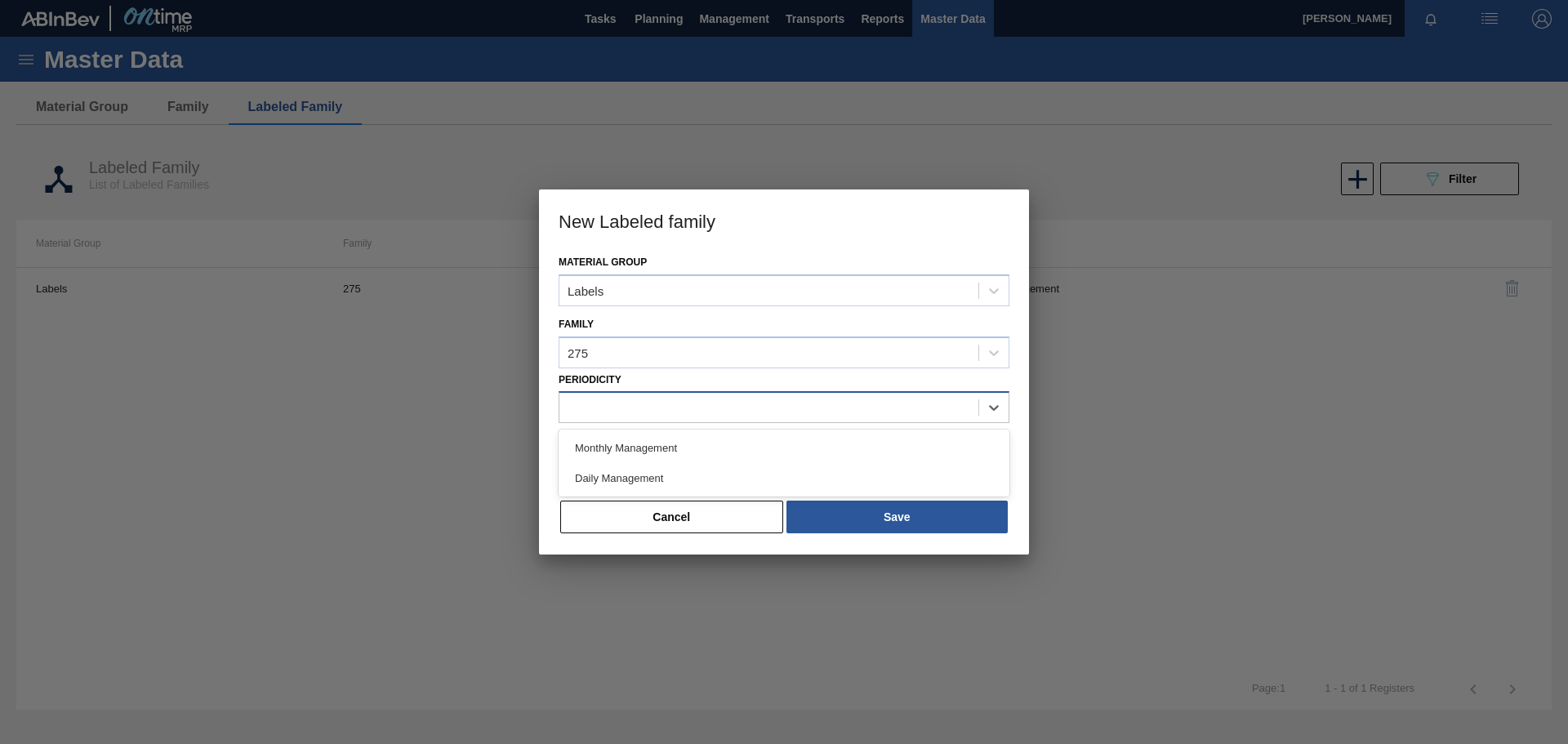
click at [611, 405] on div at bounding box center [769, 407] width 419 height 24
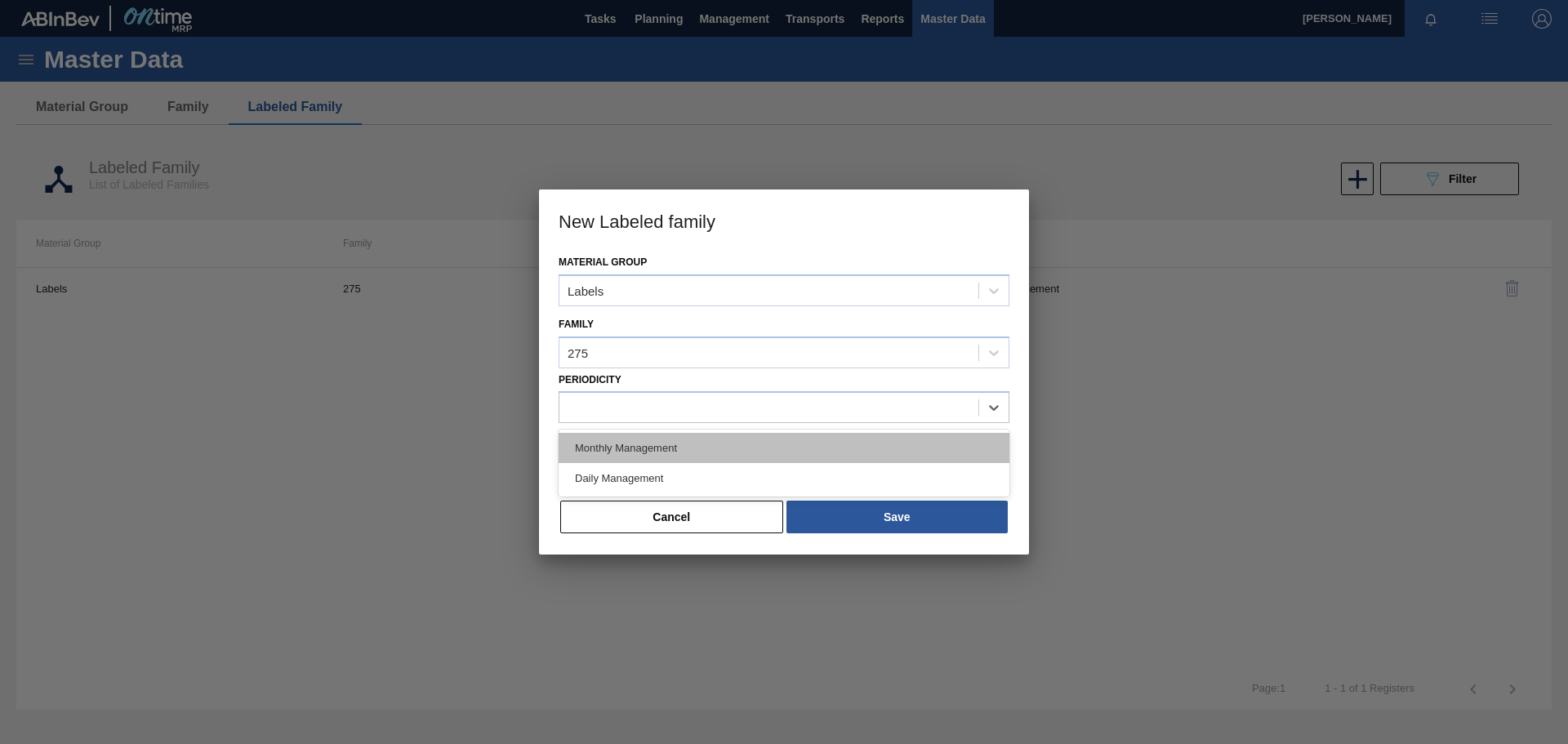
click at [610, 446] on div "Monthly Management" at bounding box center [784, 448] width 451 height 30
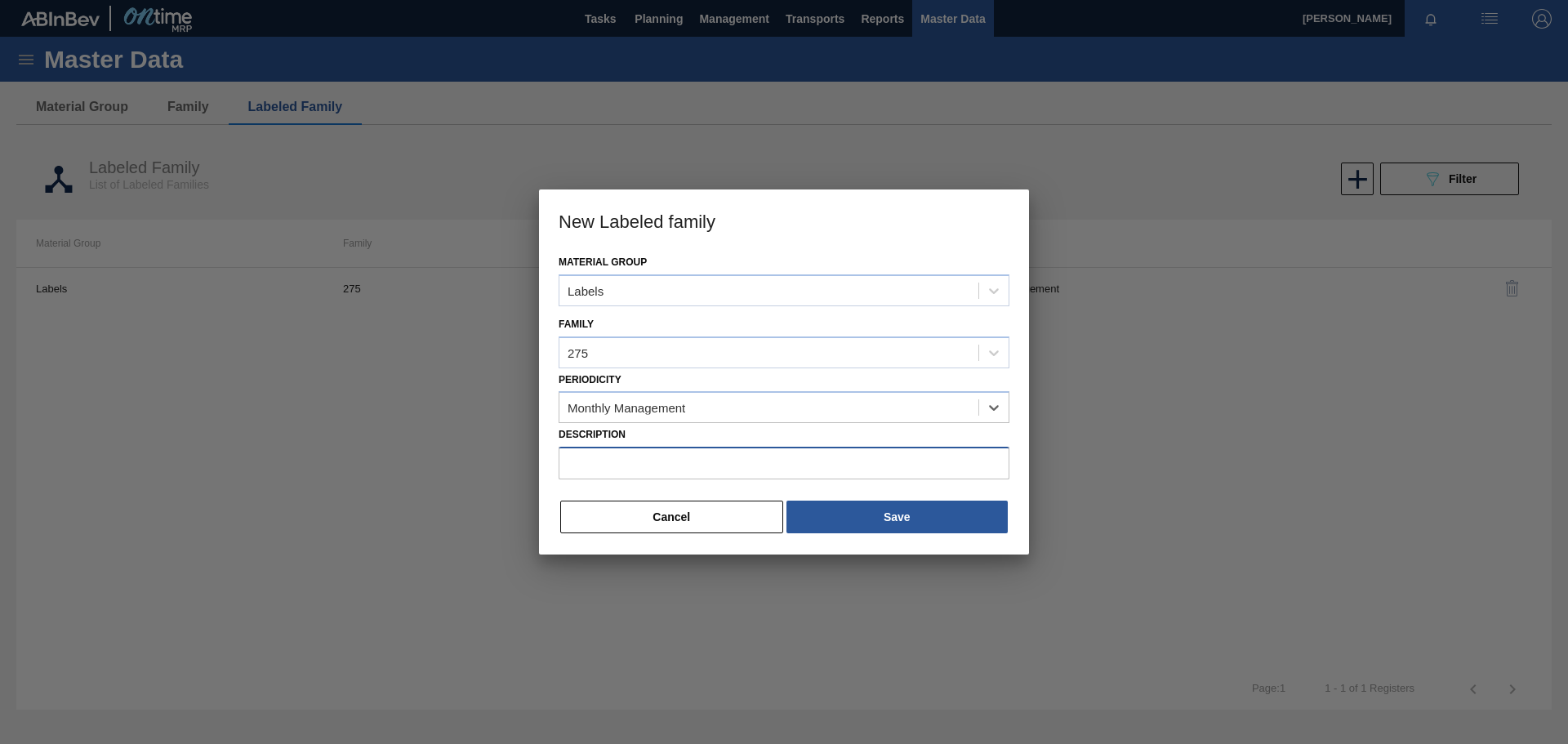
click at [610, 463] on input "Description" at bounding box center [784, 463] width 451 height 33
click at [583, 468] on input "Description" at bounding box center [784, 463] width 451 height 33
paste input "PSL Label Back 275NRB BF Lush"
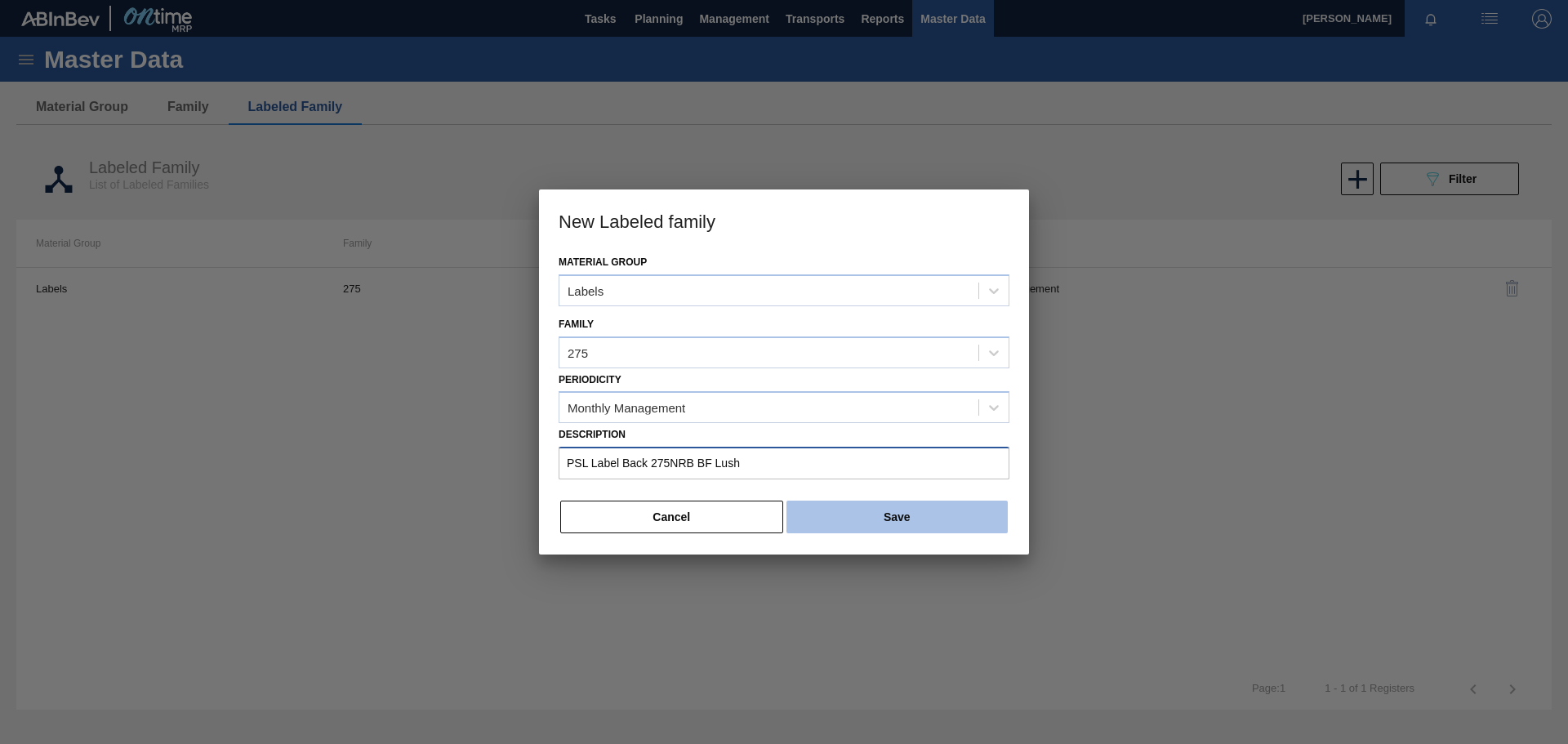
type input "PSL Label Back 275NRB BF Lush"
click at [849, 522] on button "Save" at bounding box center [897, 517] width 221 height 33
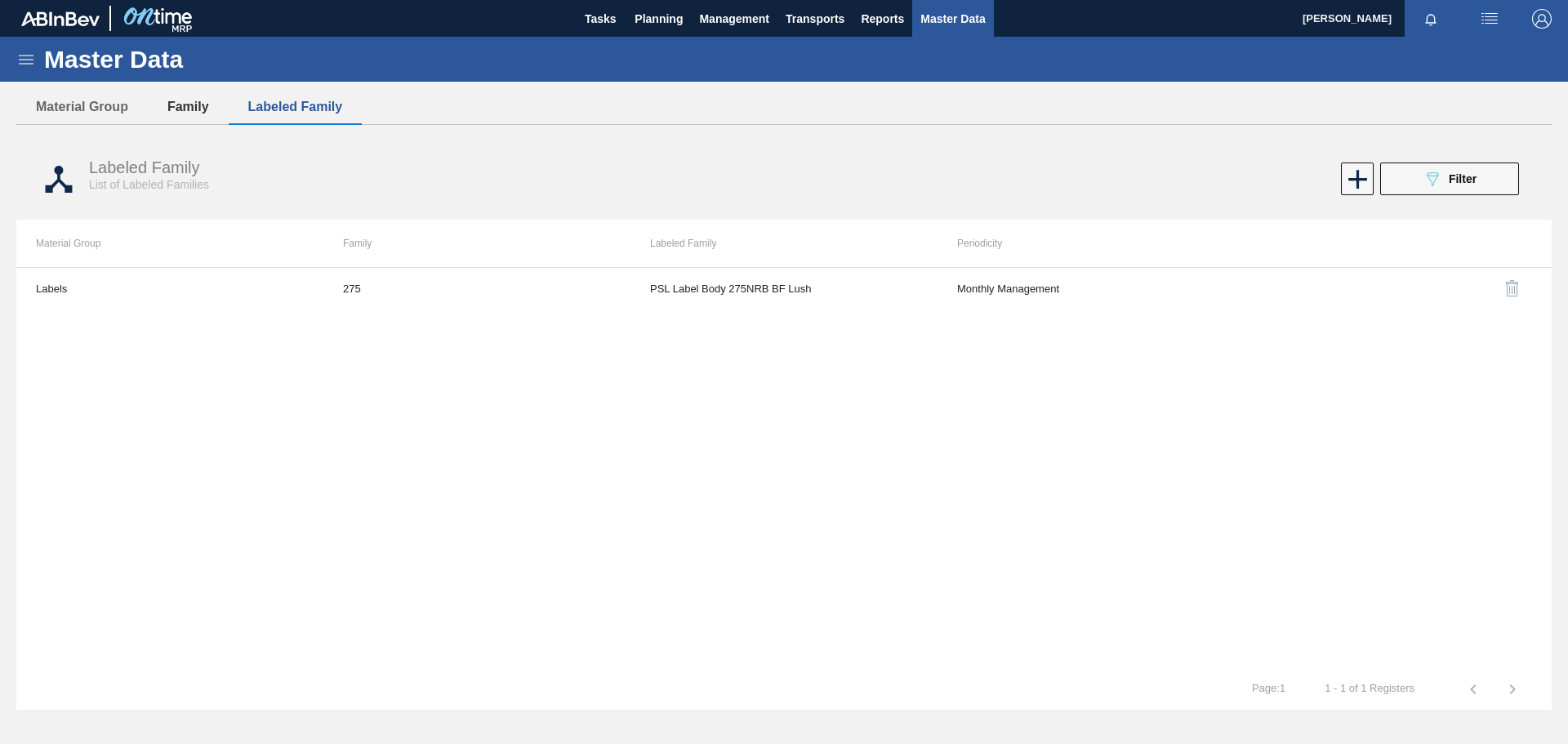
click at [193, 111] on button "Family" at bounding box center [188, 106] width 81 height 35
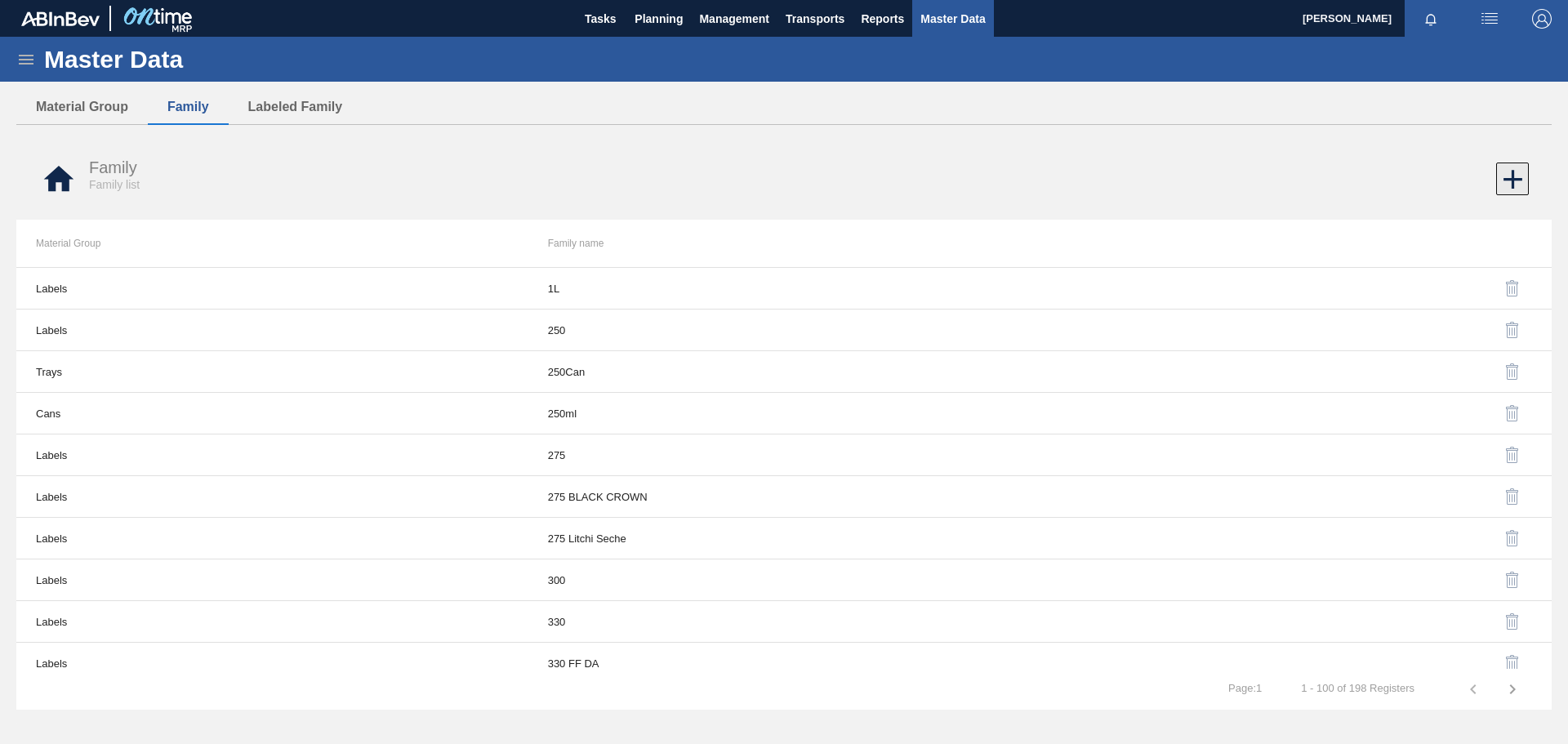
click at [1514, 186] on icon at bounding box center [1513, 180] width 32 height 32
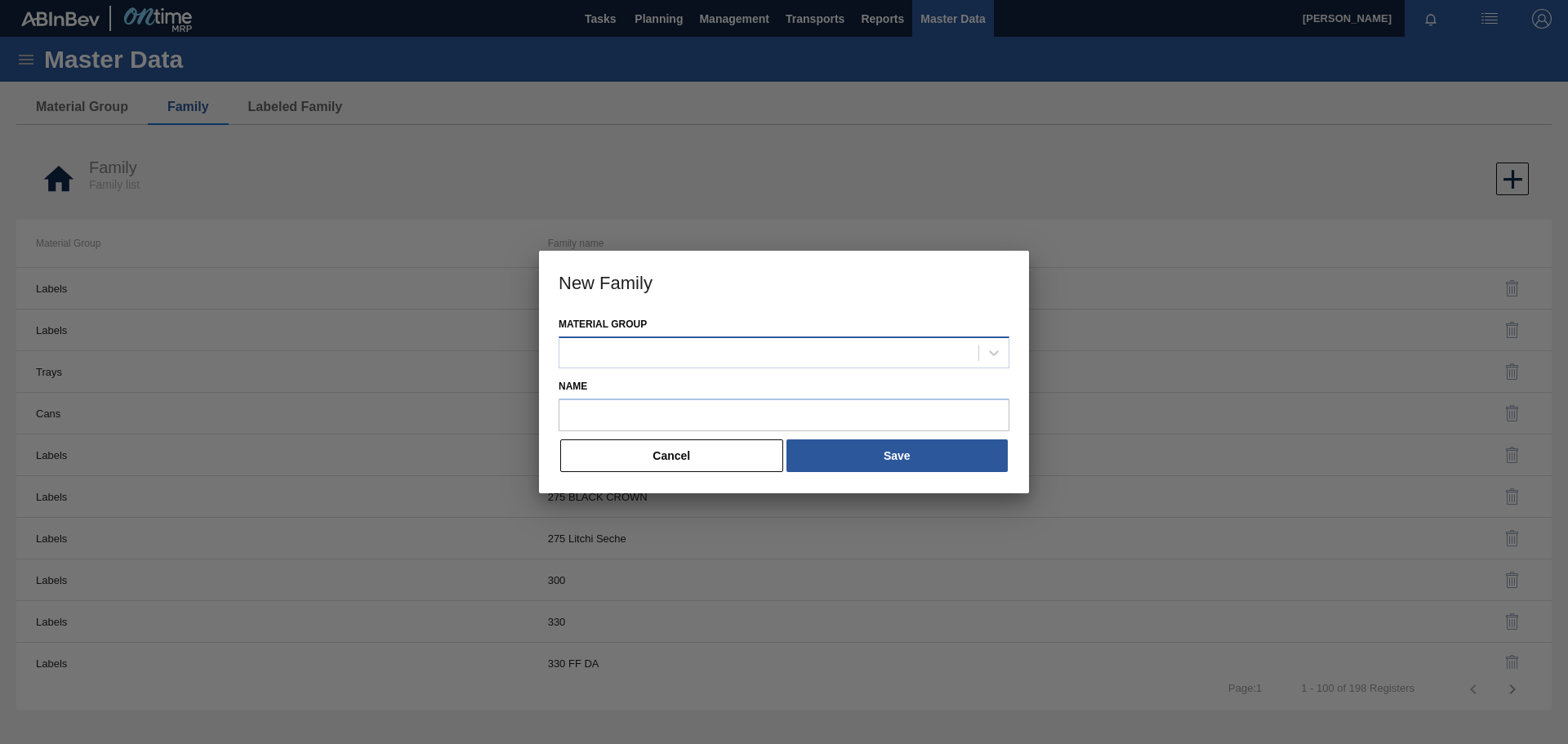
click at [647, 348] on div at bounding box center [769, 353] width 419 height 24
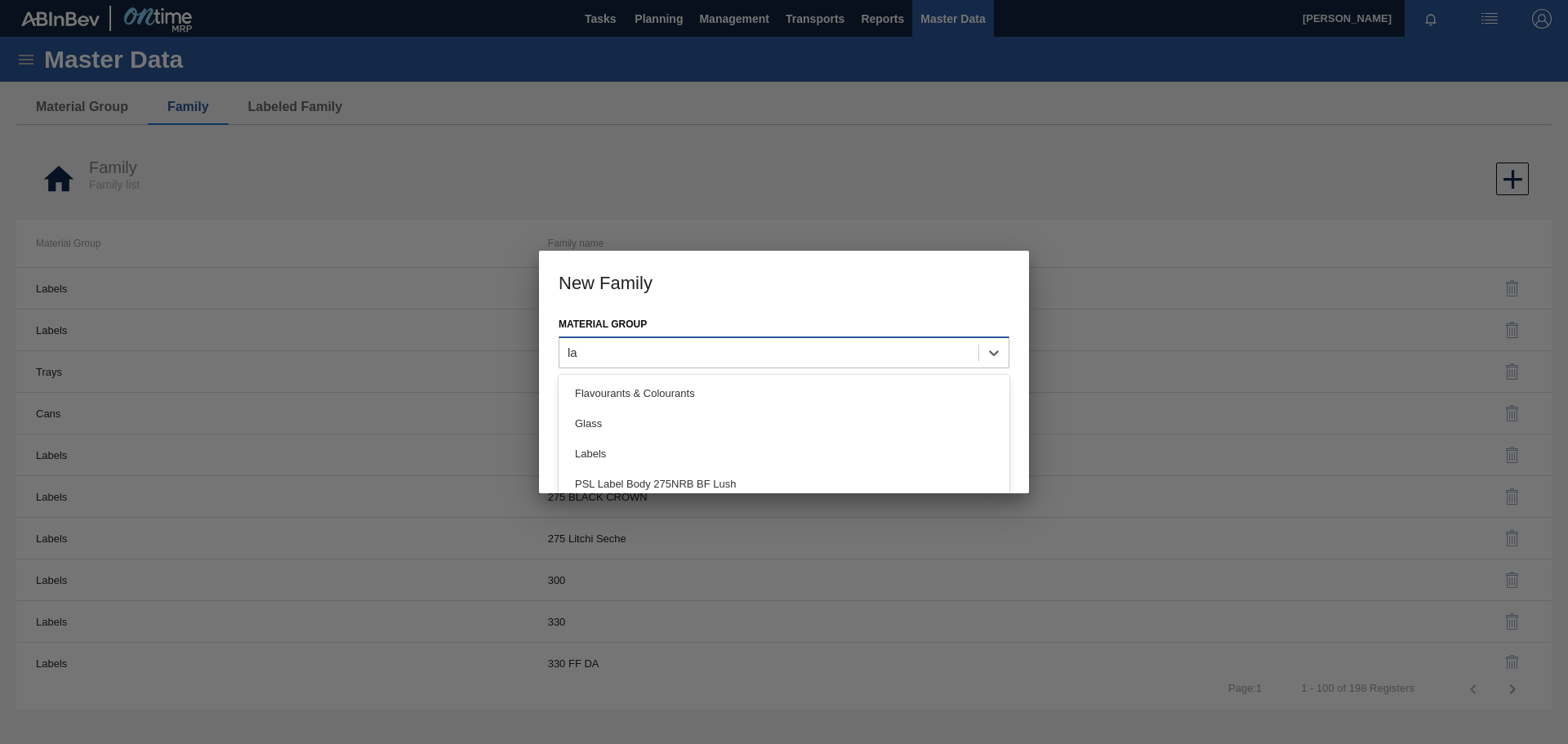
type Group "lab"
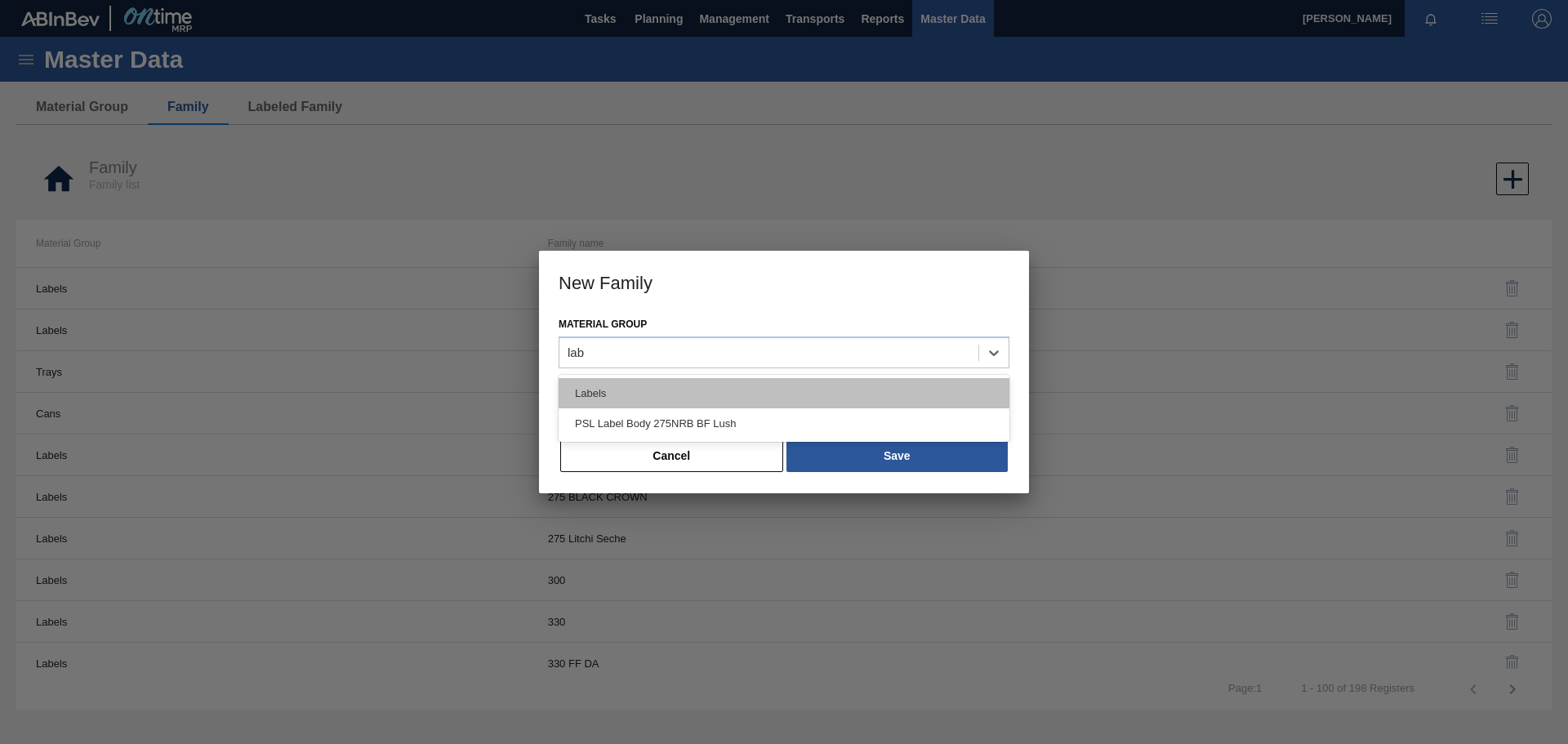
click at [648, 389] on div "Labels" at bounding box center [784, 393] width 451 height 30
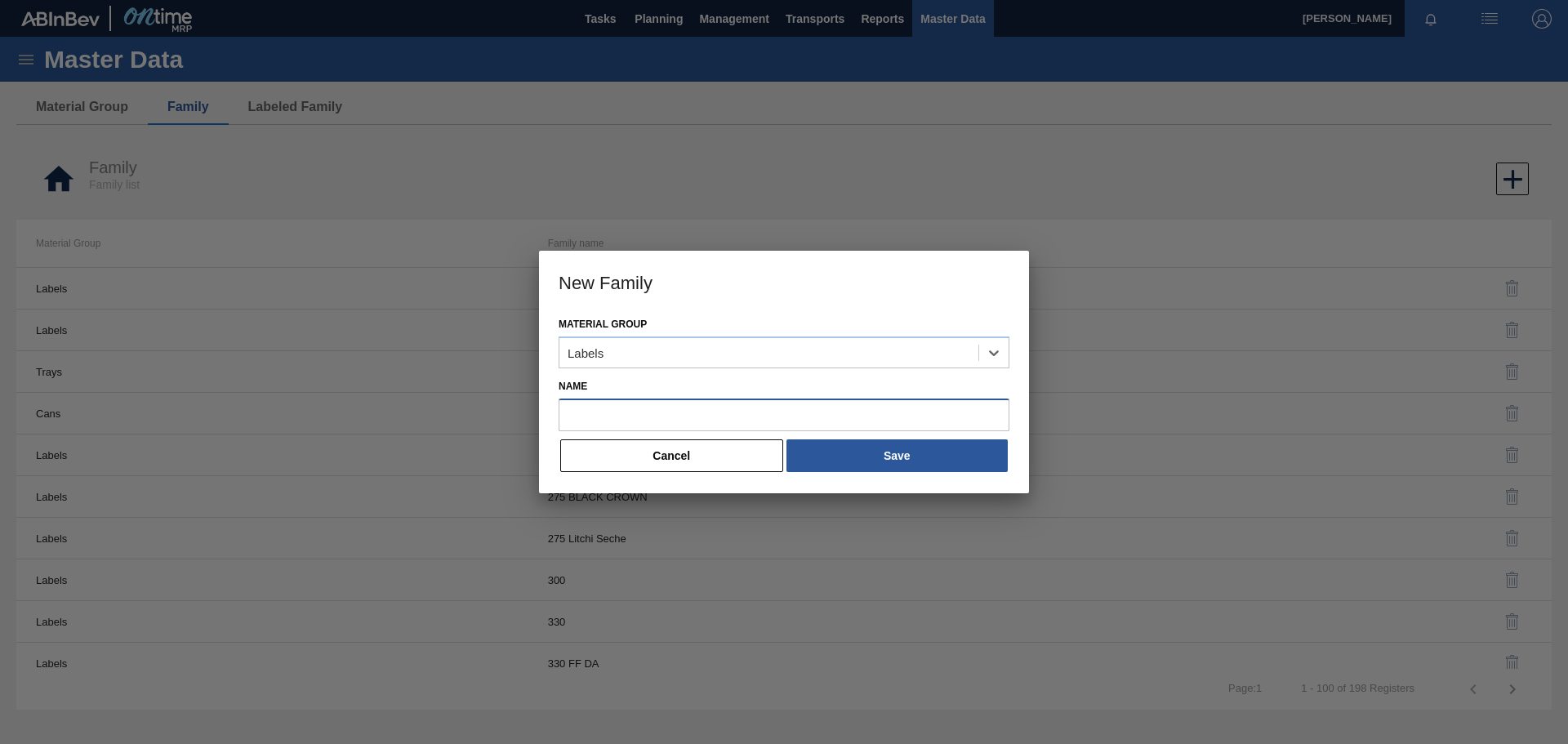
click at [637, 411] on input "Name" at bounding box center [784, 415] width 451 height 33
paste input "PSL Label Back 275NRB BF Lush"
type input "PSL Label Back 275NRB BF Lush"
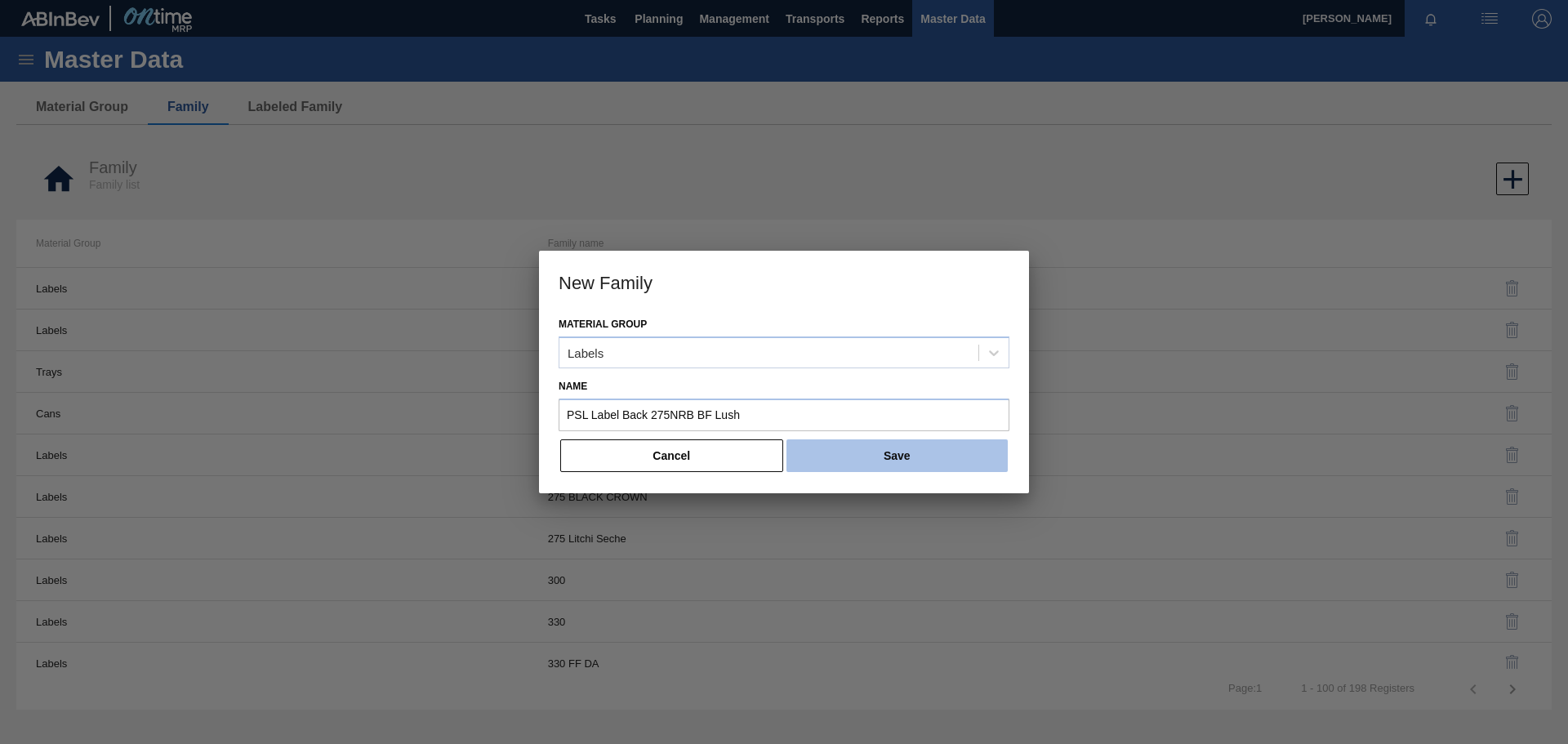
click at [850, 451] on button "Save" at bounding box center [897, 455] width 221 height 33
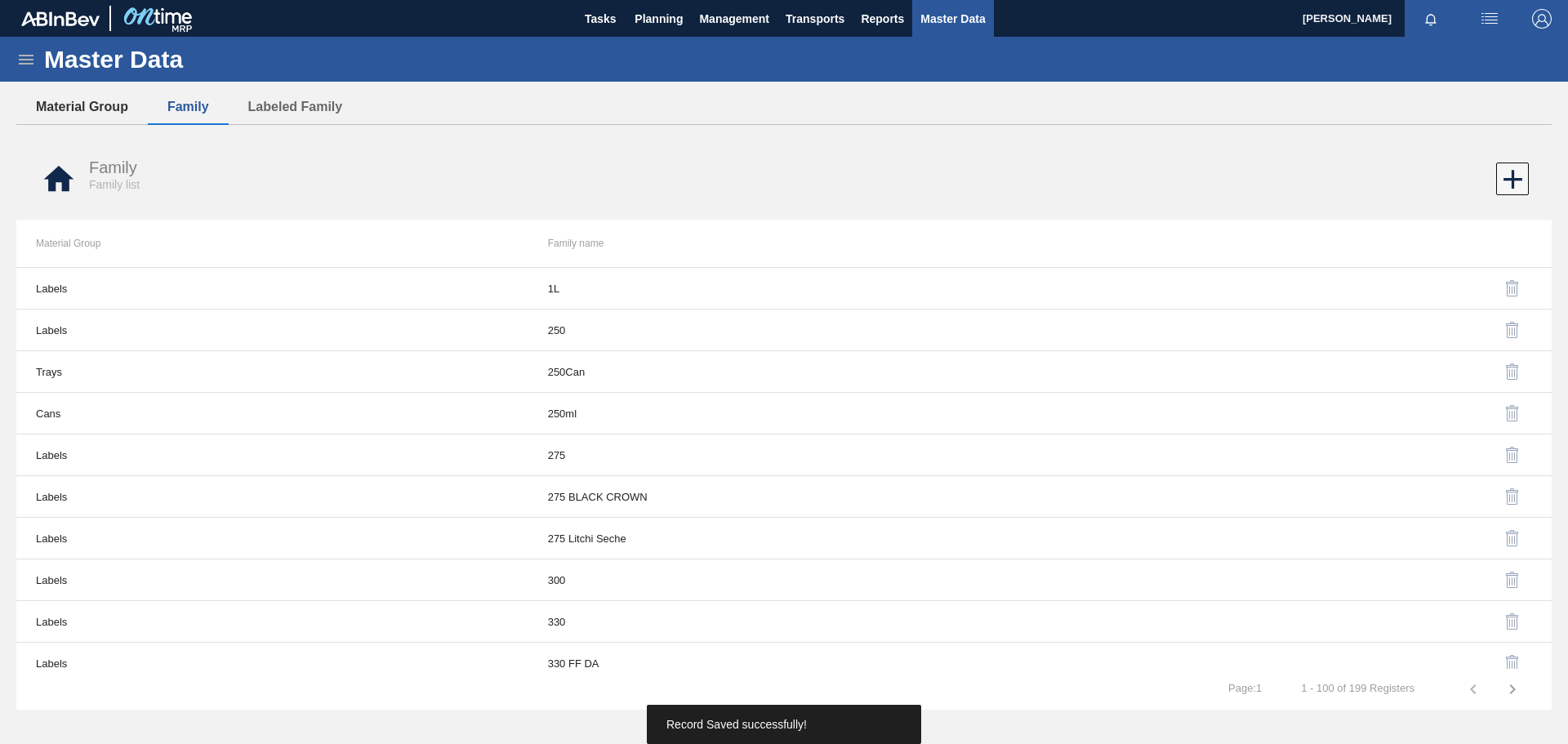
click at [85, 108] on button "Material Group" at bounding box center [81, 106] width 132 height 35
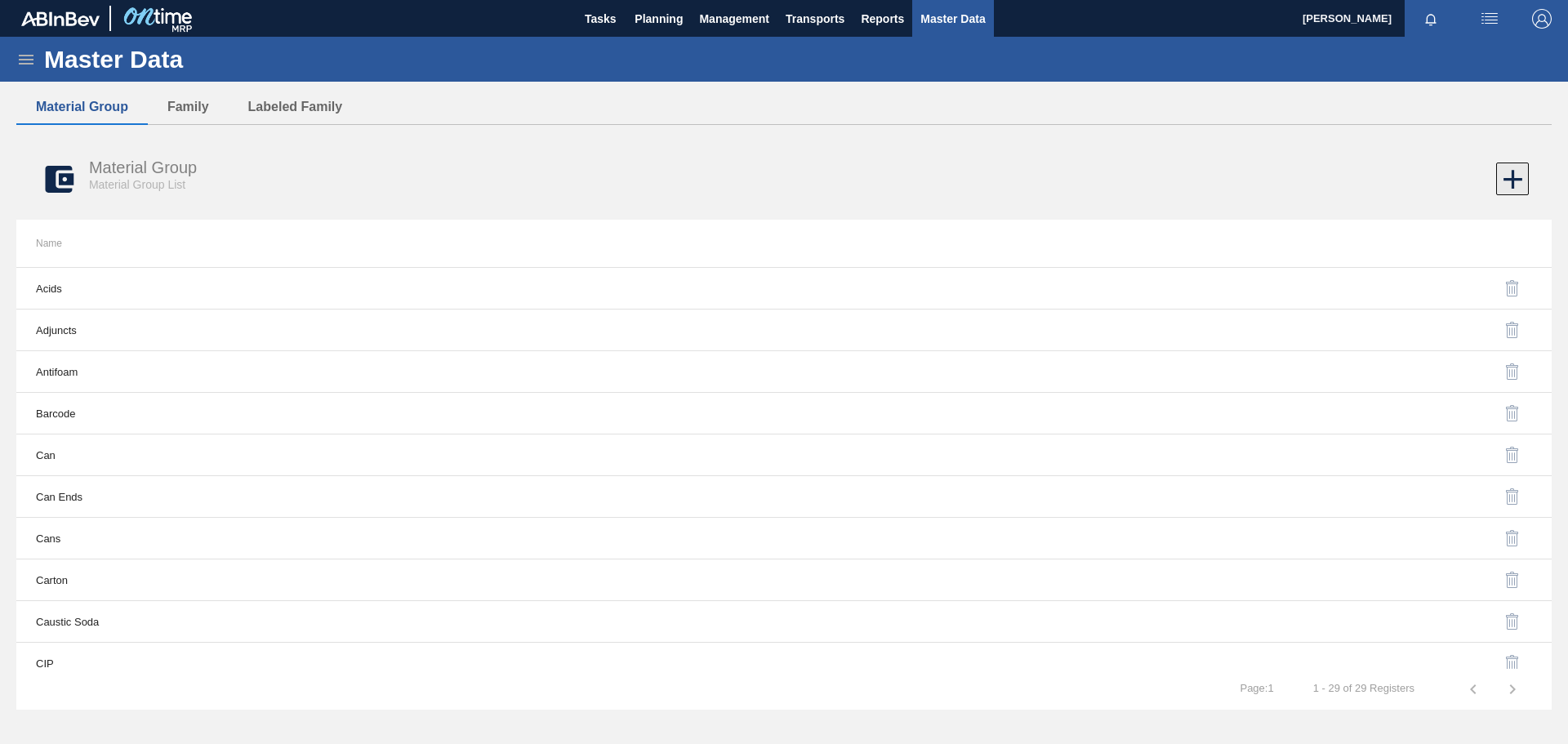
click at [1508, 182] on icon at bounding box center [1513, 180] width 32 height 32
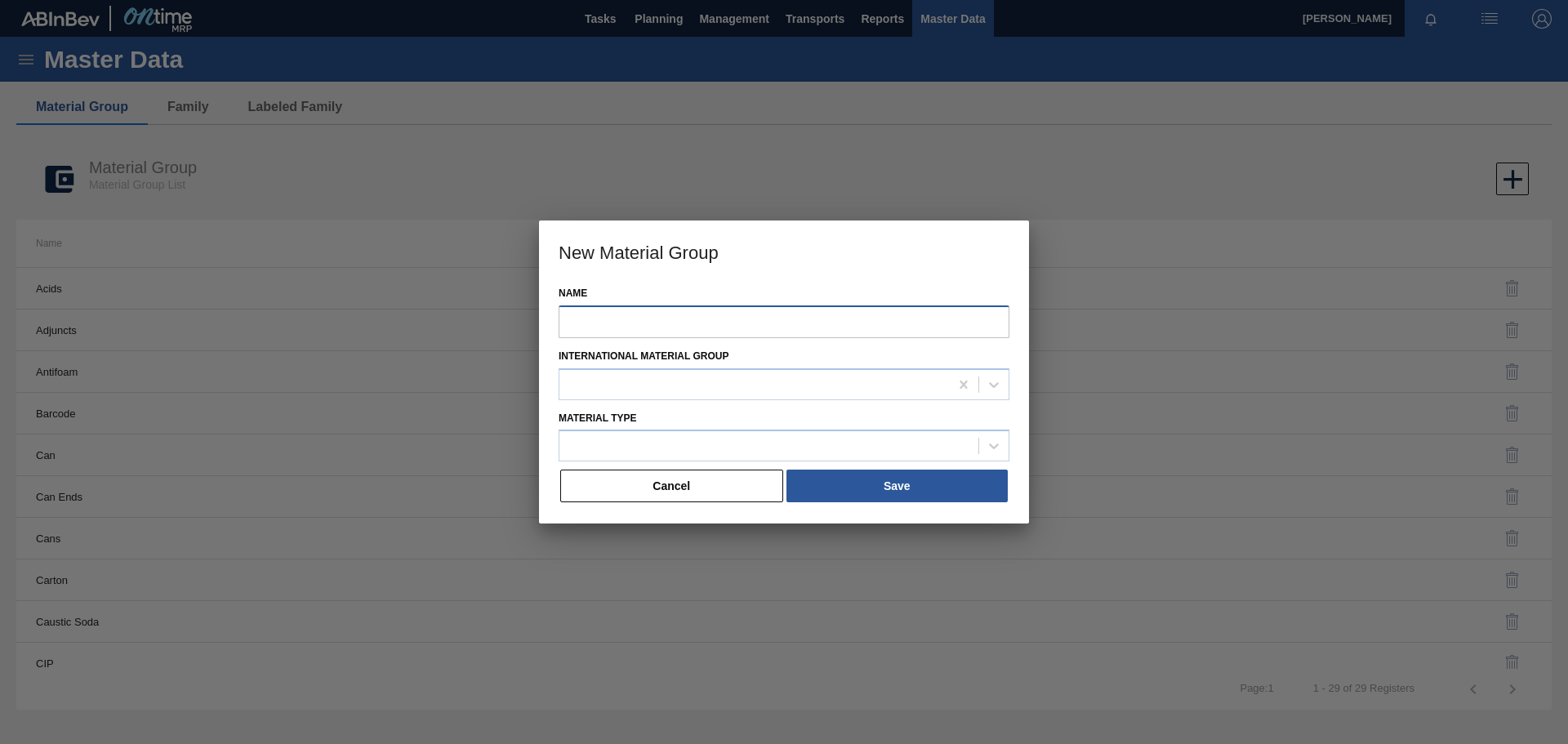
click at [644, 323] on input "Name" at bounding box center [784, 322] width 451 height 33
paste input "PSL Label Back 275NRB BF Lush"
type input "PSL Label Back 275NRB BF Lush"
click at [687, 378] on div at bounding box center [754, 384] width 390 height 24
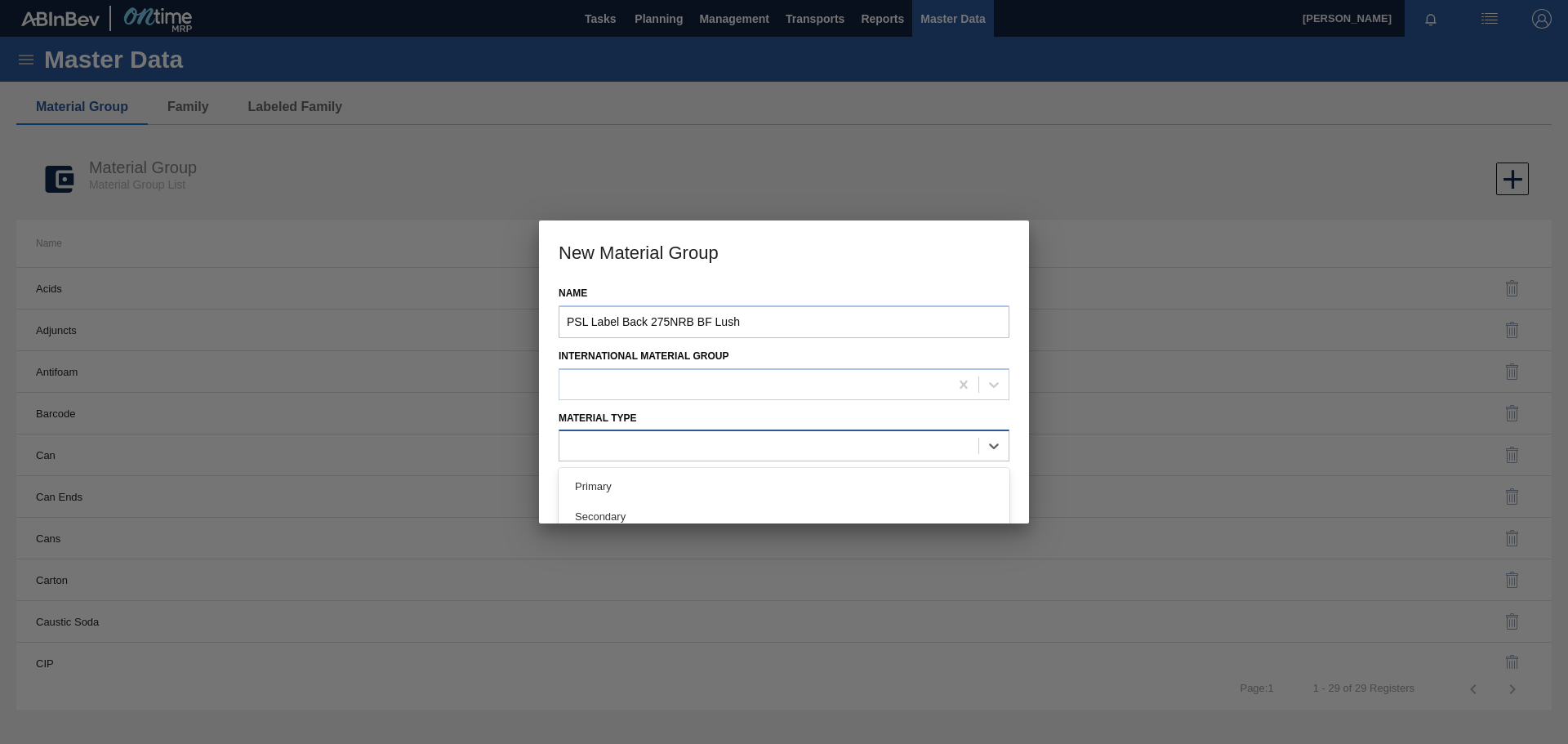
click at [661, 439] on div at bounding box center [769, 446] width 419 height 24
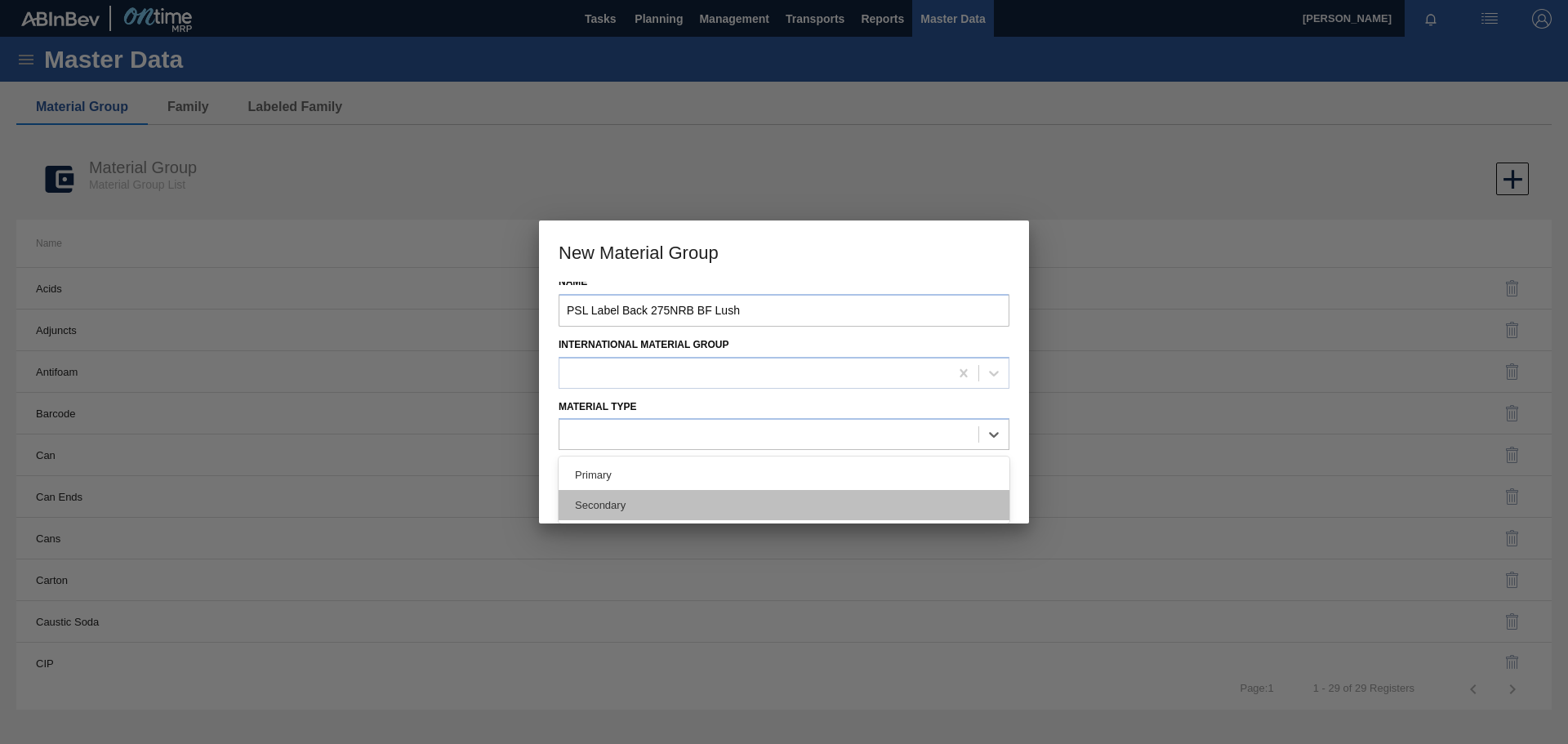
click at [614, 500] on div "Secondary" at bounding box center [784, 506] width 451 height 30
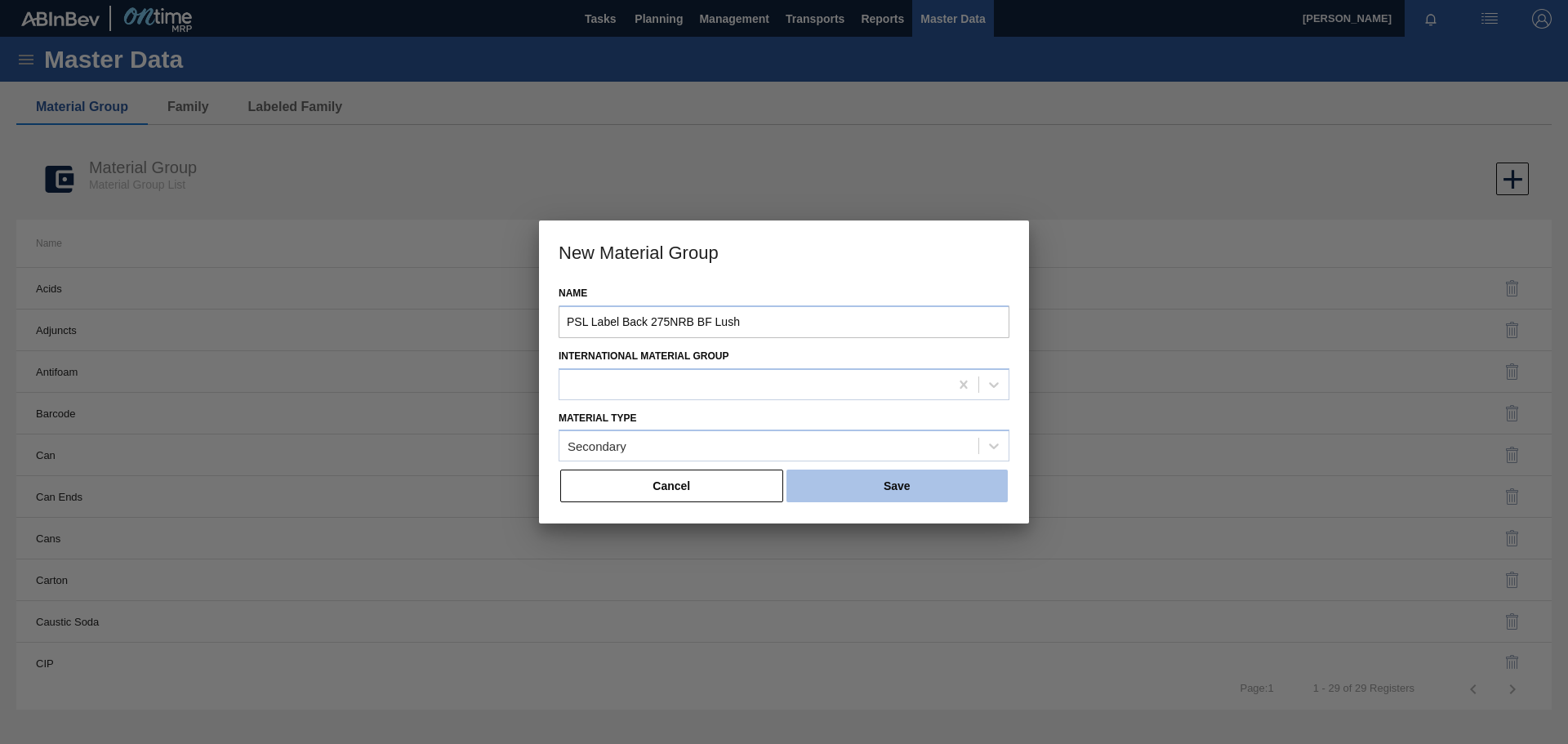
click at [892, 486] on button "Save" at bounding box center [897, 485] width 221 height 33
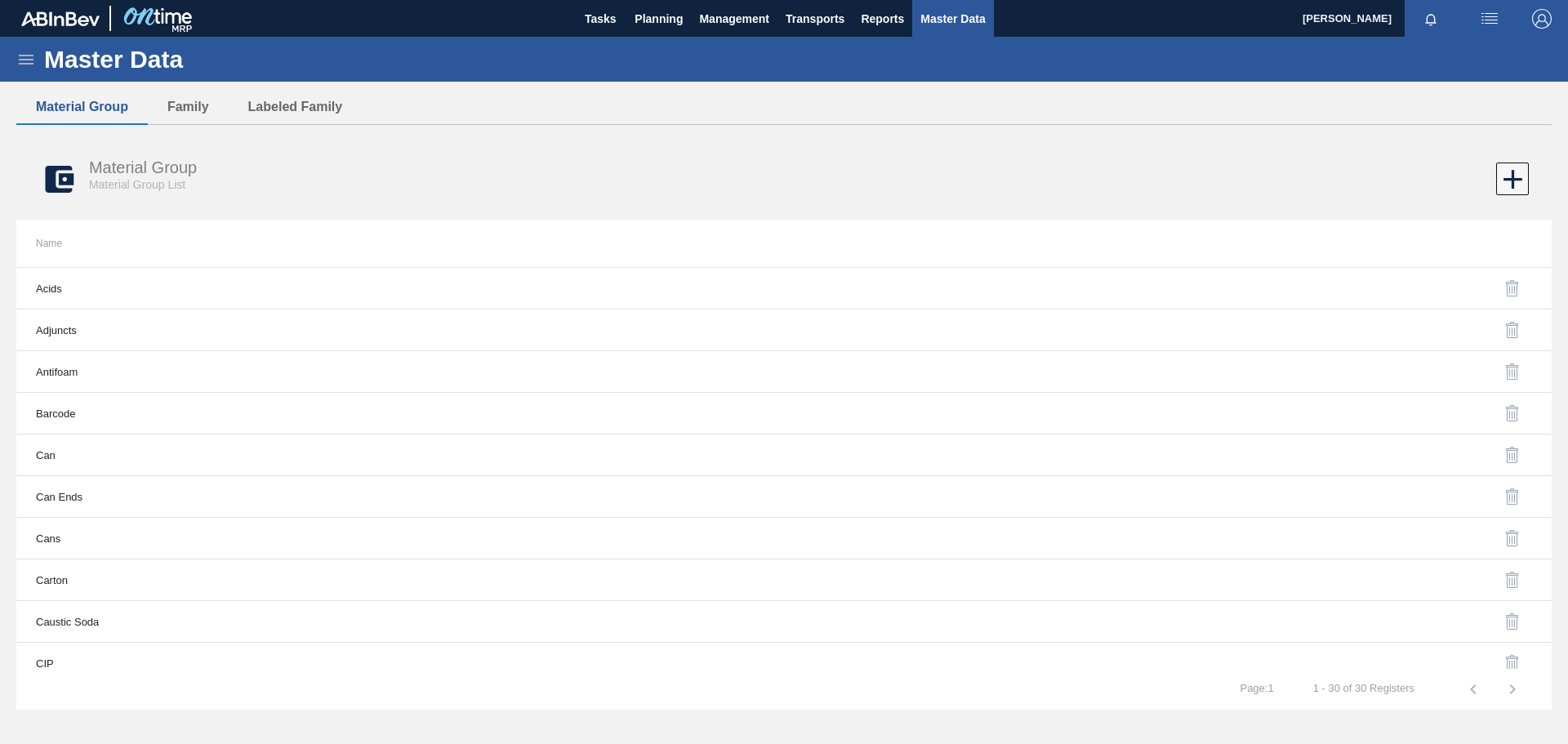
click at [23, 57] on icon at bounding box center [26, 59] width 19 height 19
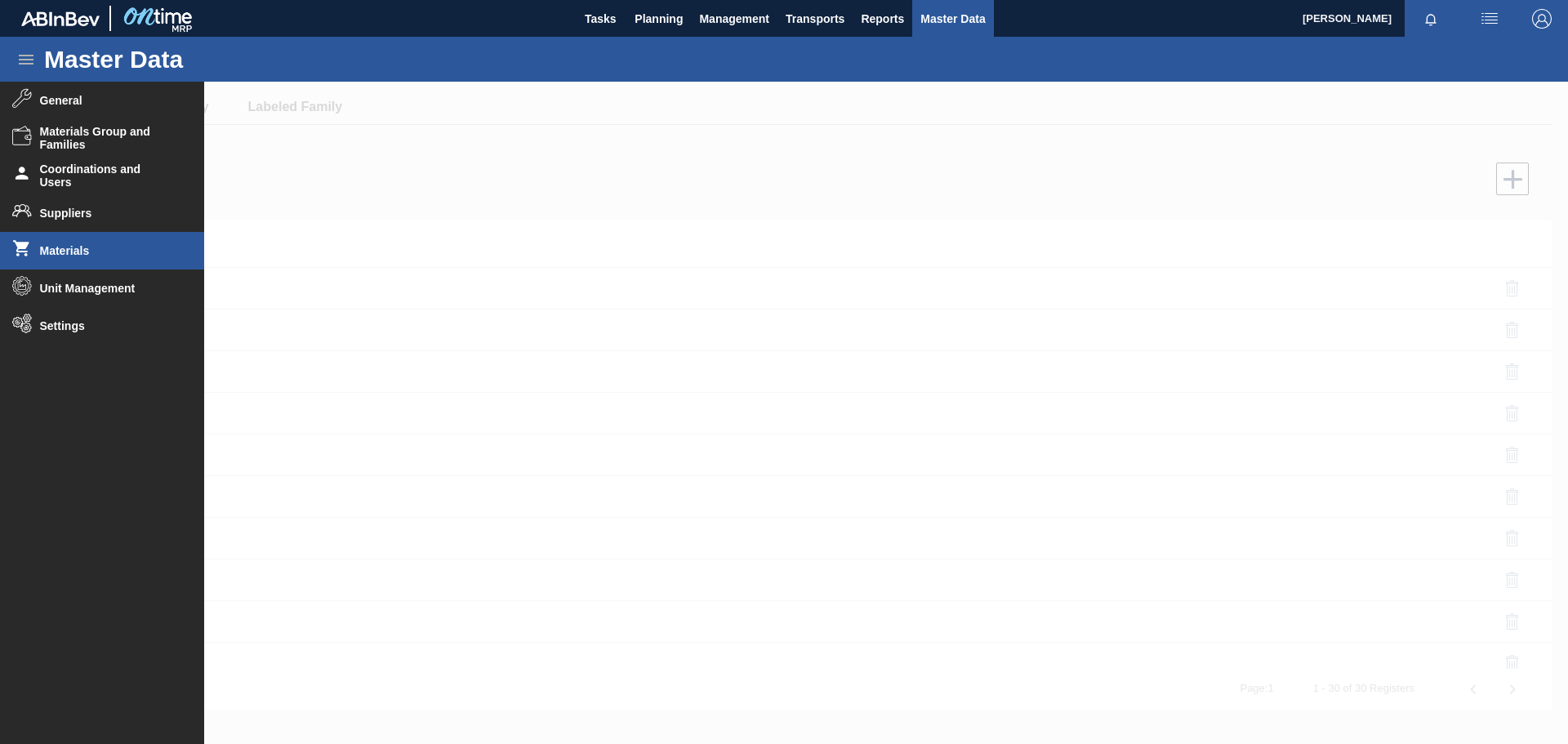
click at [58, 253] on span "Materials" at bounding box center [107, 251] width 135 height 13
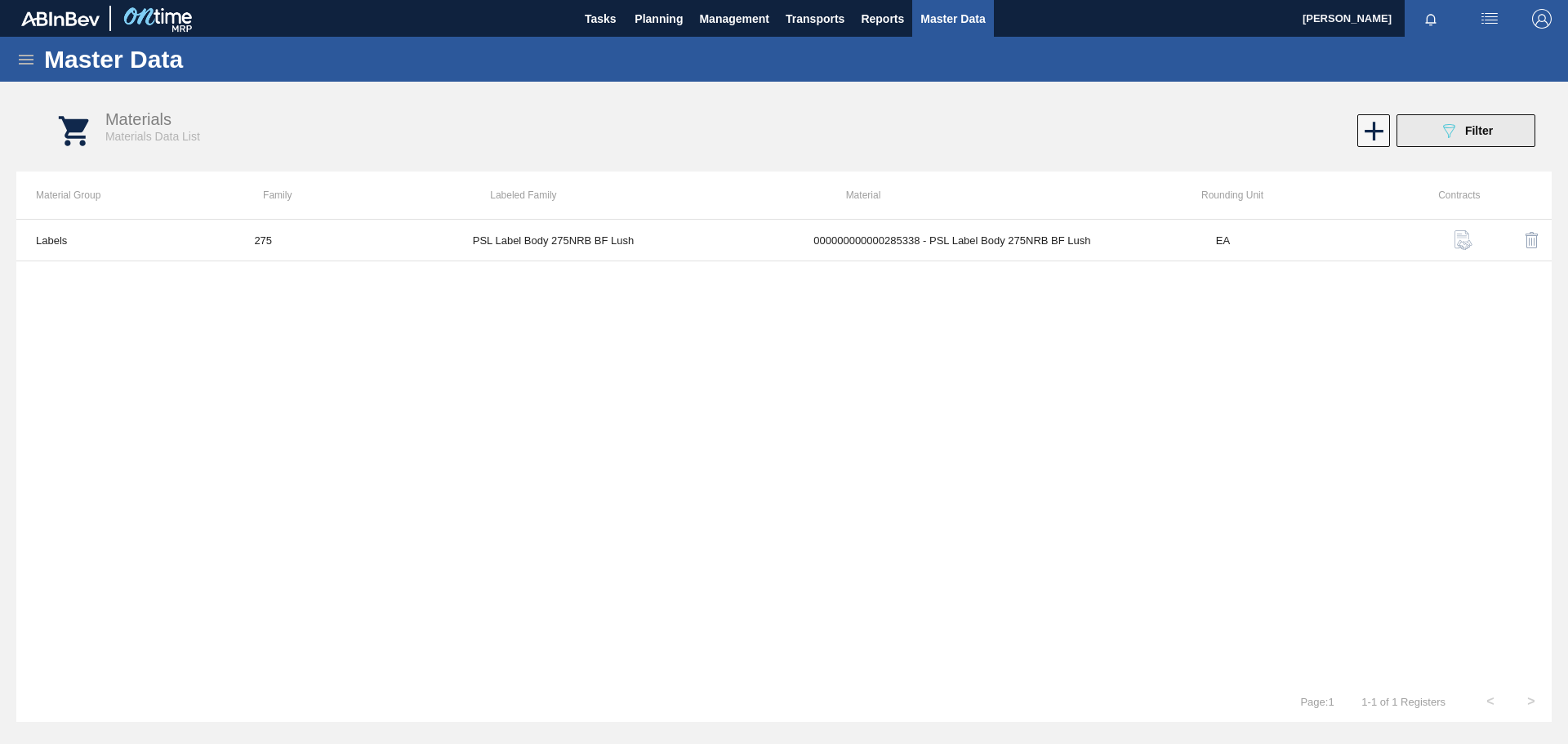
click at [1434, 134] on button "089F7B8B-B2A5-4AFE-B5C0-19BA573D28AC Filter" at bounding box center [1466, 130] width 139 height 33
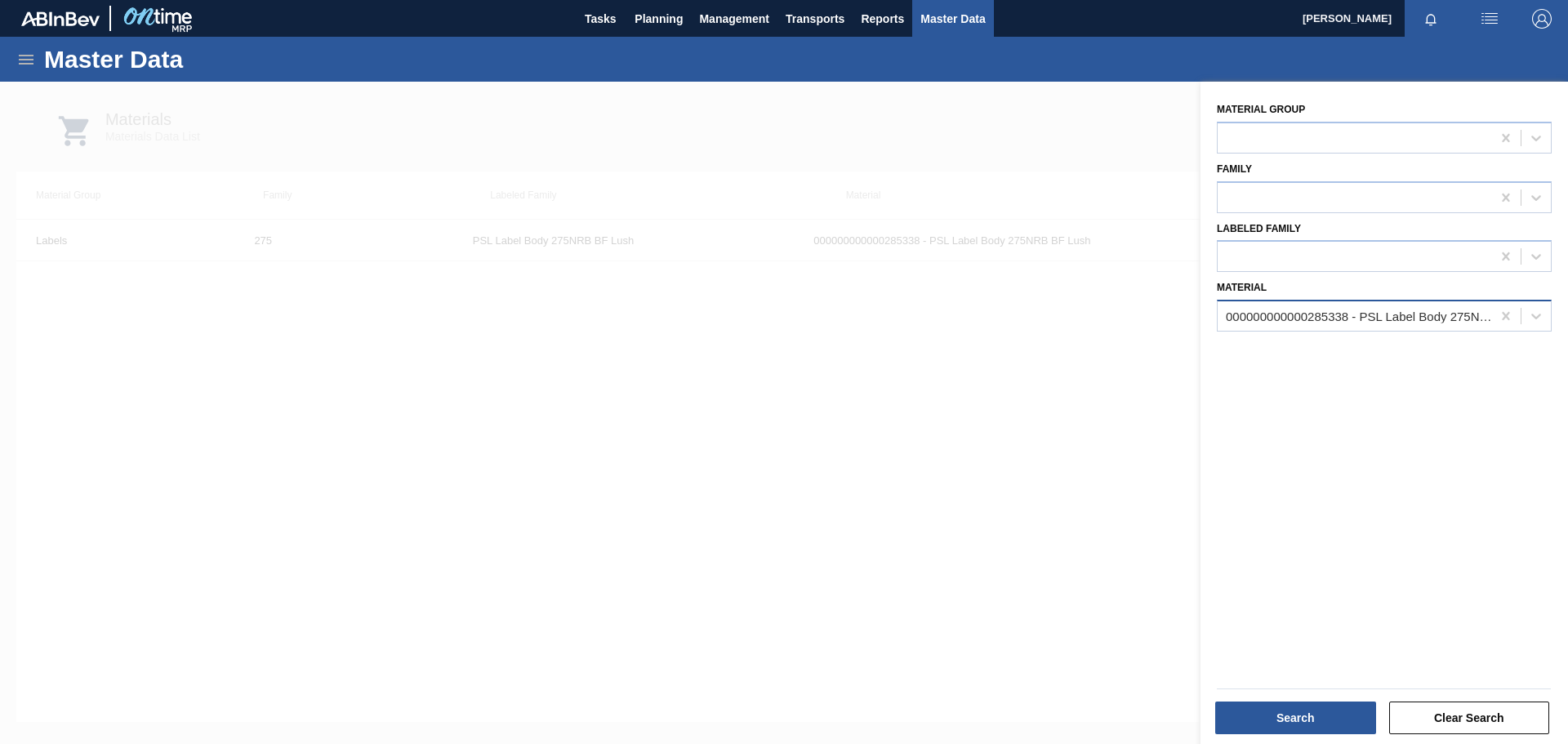
click at [1387, 322] on div "000000000000285338 - PSL Label Body 275NRB BF Lush" at bounding box center [1360, 317] width 267 height 14
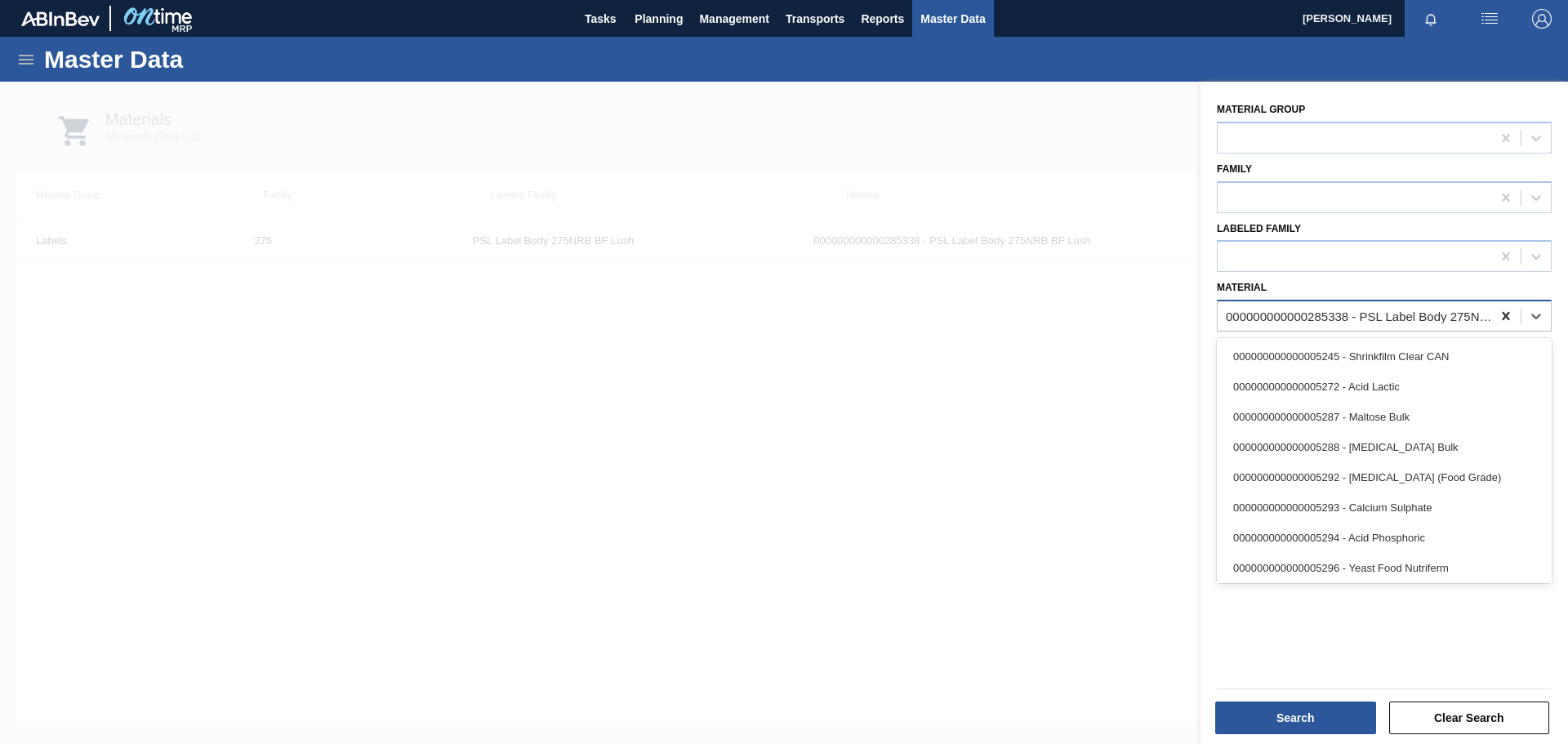
click at [1500, 316] on icon at bounding box center [1506, 316] width 16 height 16
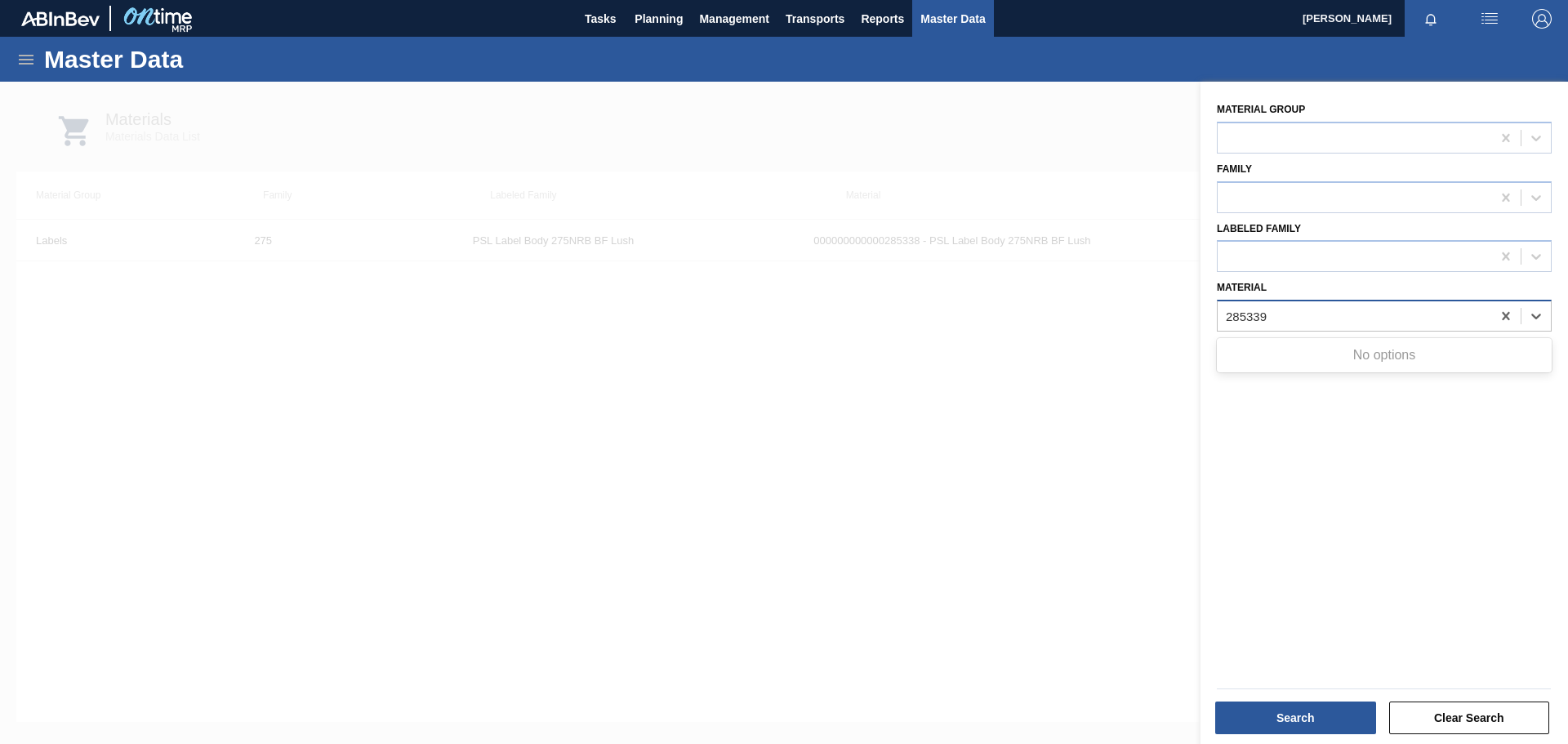
type input "285339"
click at [1333, 722] on button "Search" at bounding box center [1296, 717] width 161 height 33
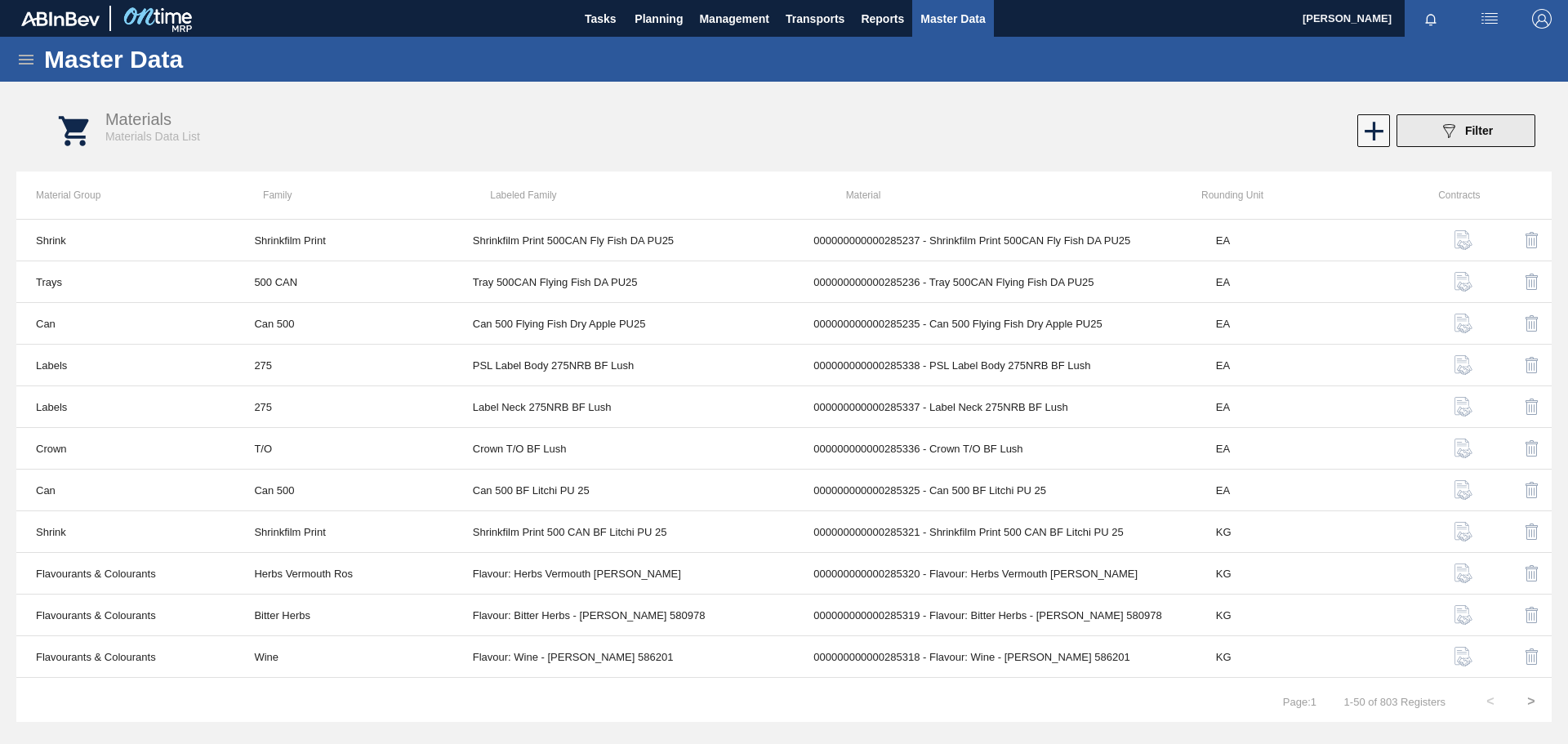
click at [1448, 136] on icon at bounding box center [1449, 131] width 12 height 14
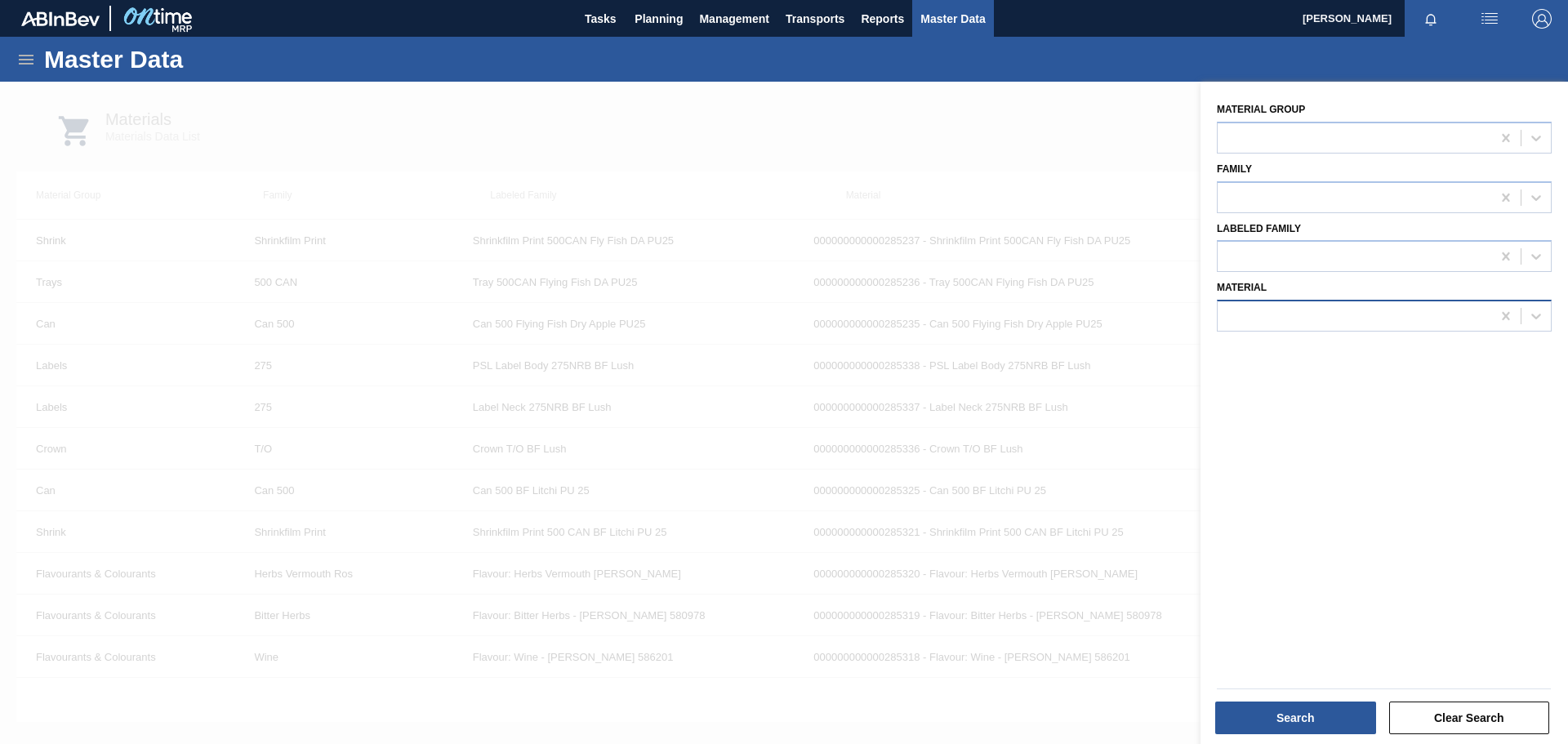
click at [1286, 314] on div at bounding box center [1354, 316] width 274 height 24
type input "285339"
click at [1261, 716] on button "Search" at bounding box center [1296, 717] width 161 height 33
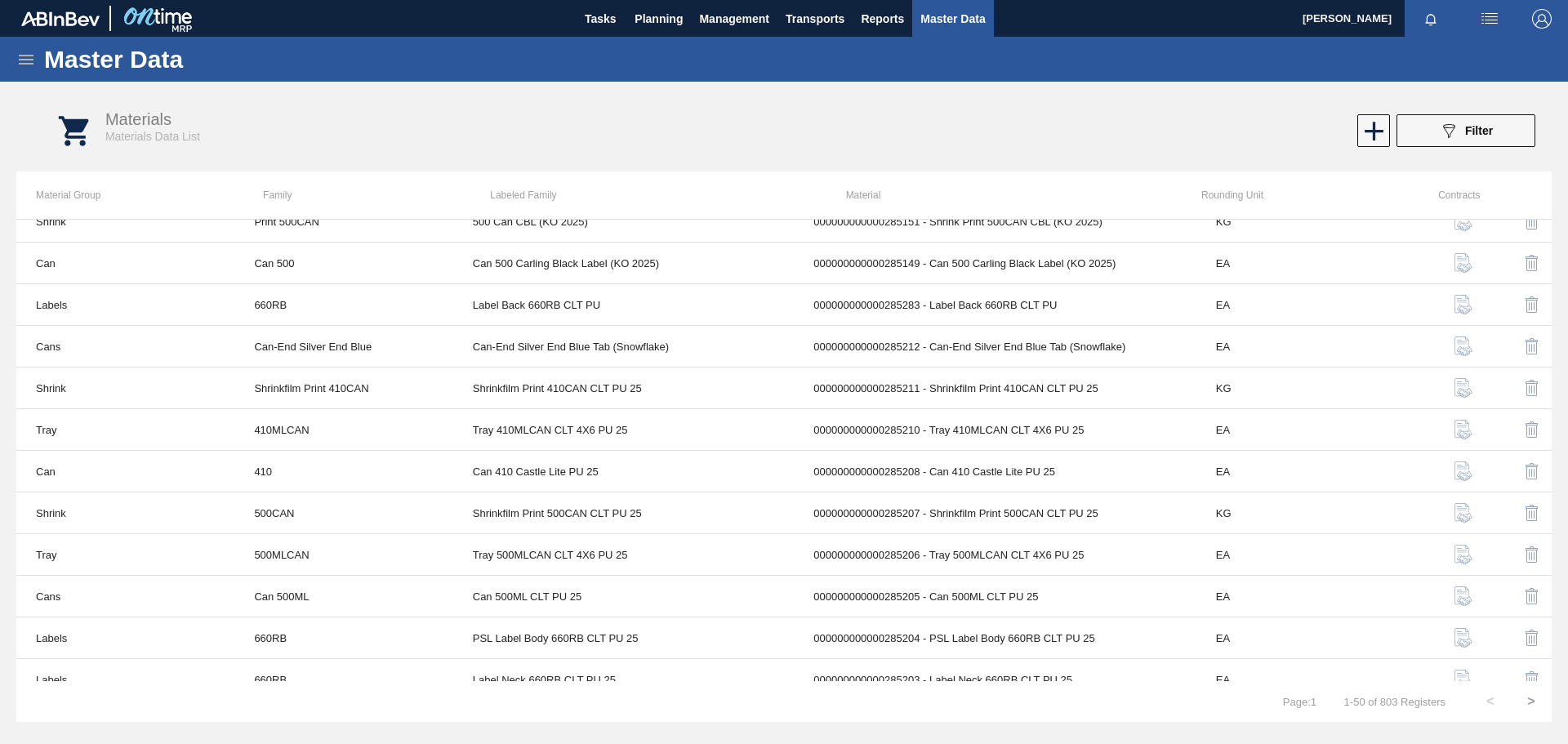
scroll to position [478, 0]
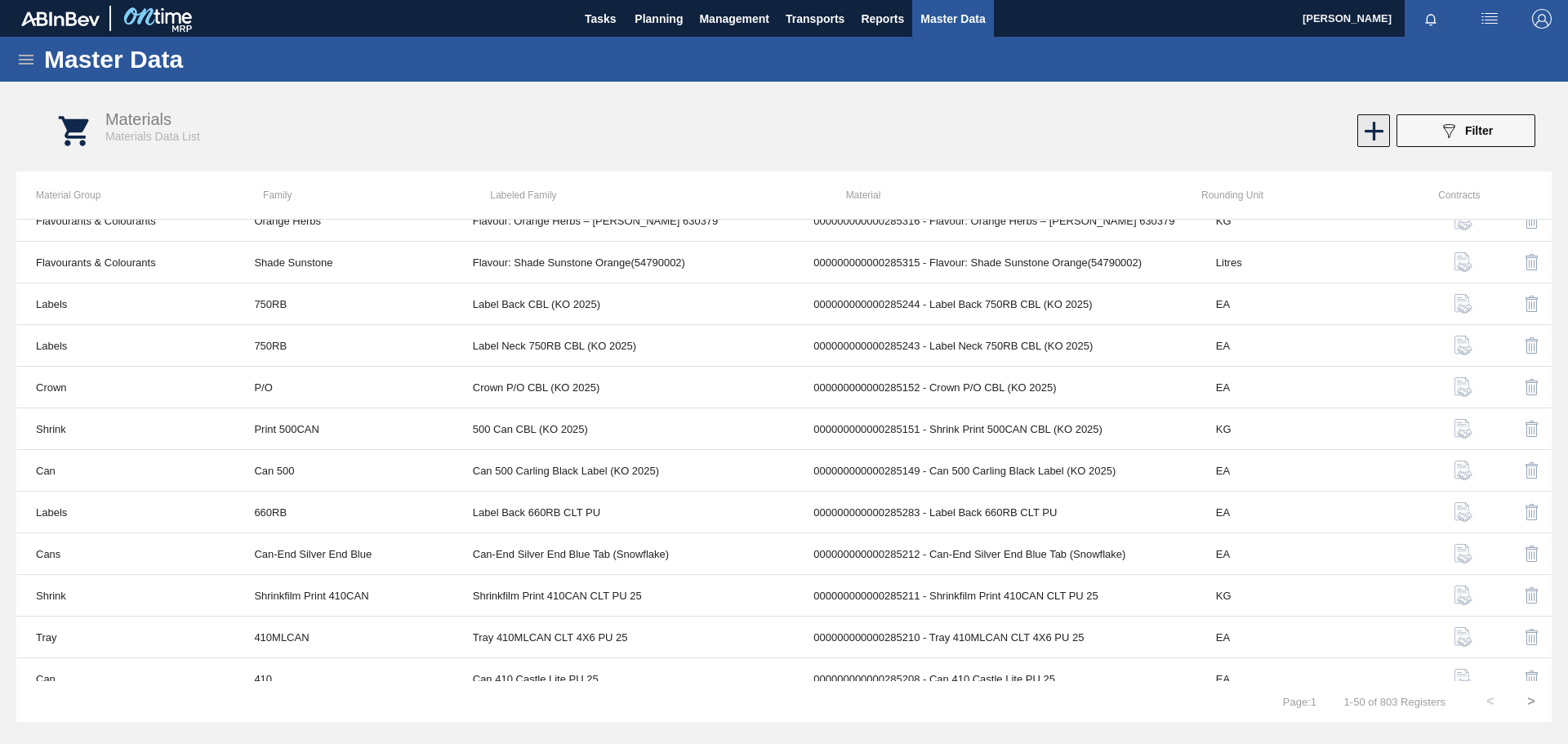
click at [1375, 134] on icon at bounding box center [1374, 130] width 19 height 19
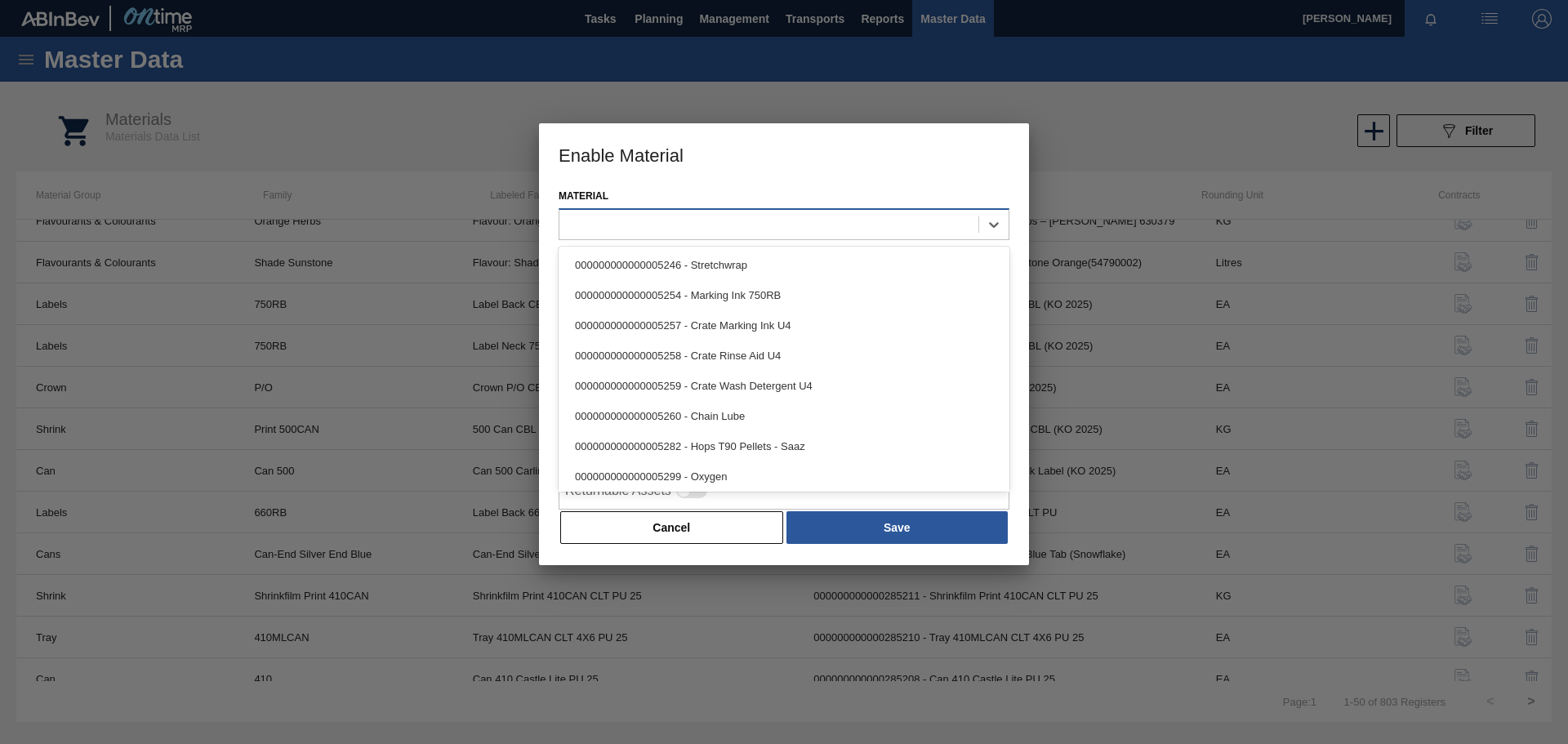
click at [649, 227] on div at bounding box center [769, 224] width 419 height 24
type input "l"
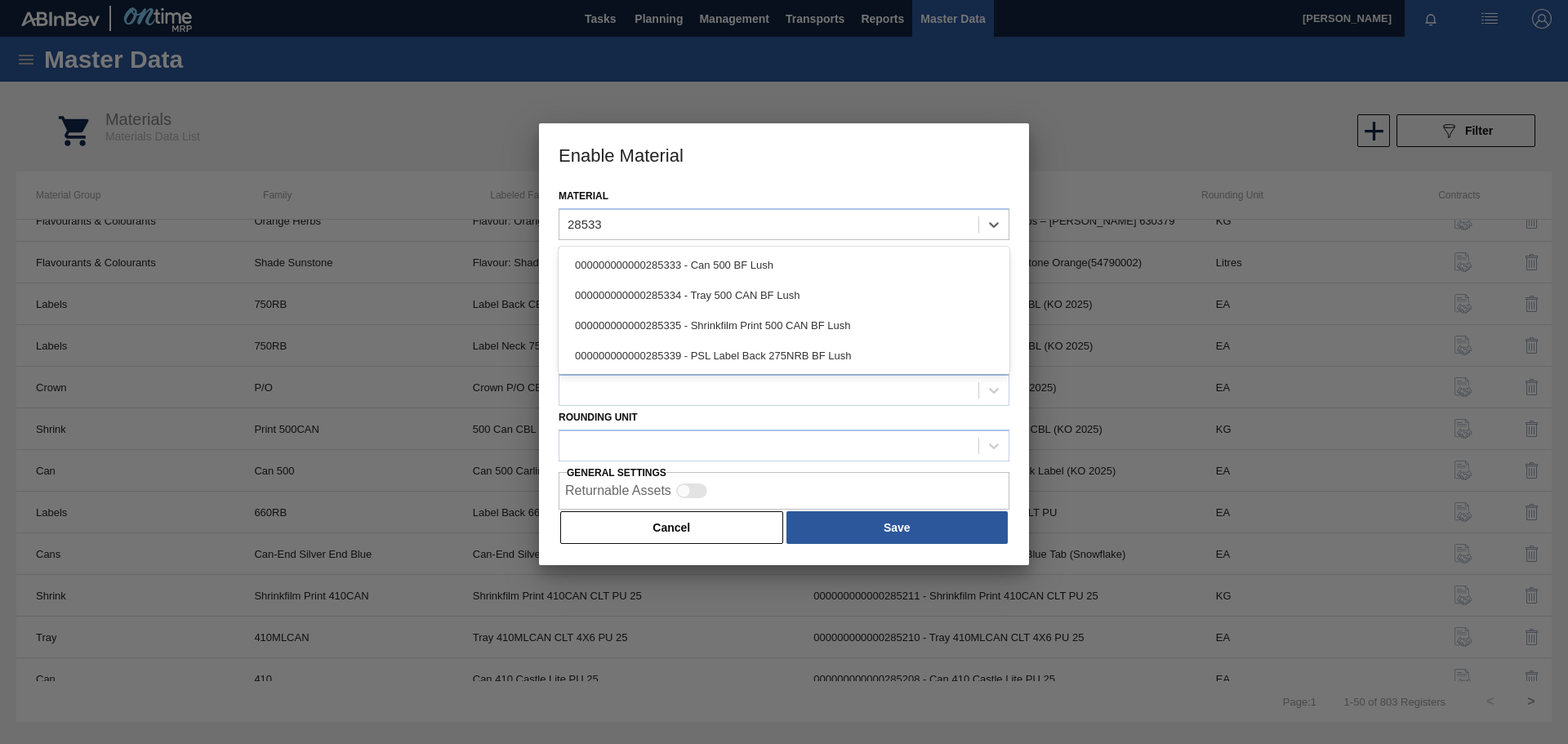
type input "285339"
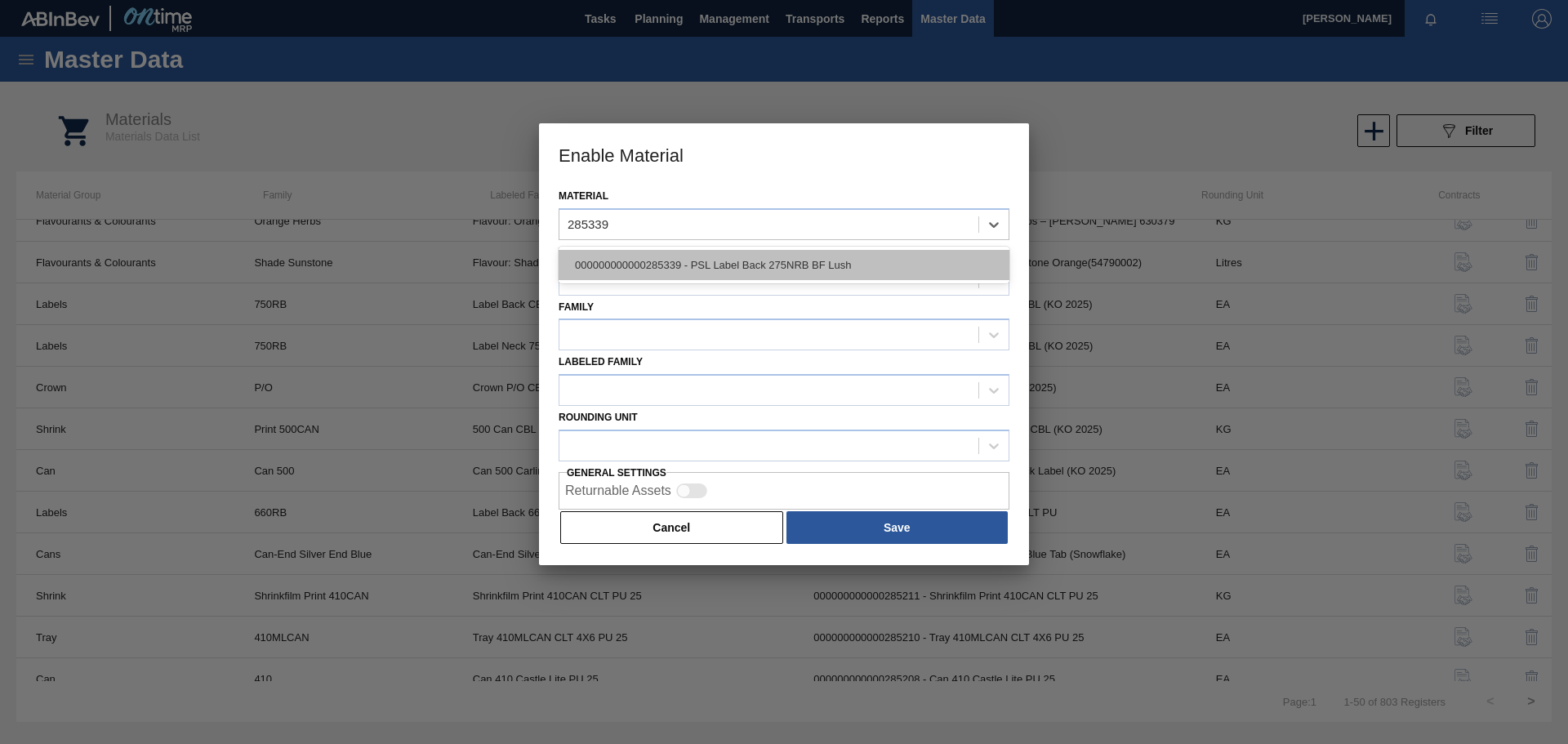
click at [666, 271] on div "000000000000285339 - PSL Label Back 275NRB BF Lush" at bounding box center [784, 265] width 451 height 30
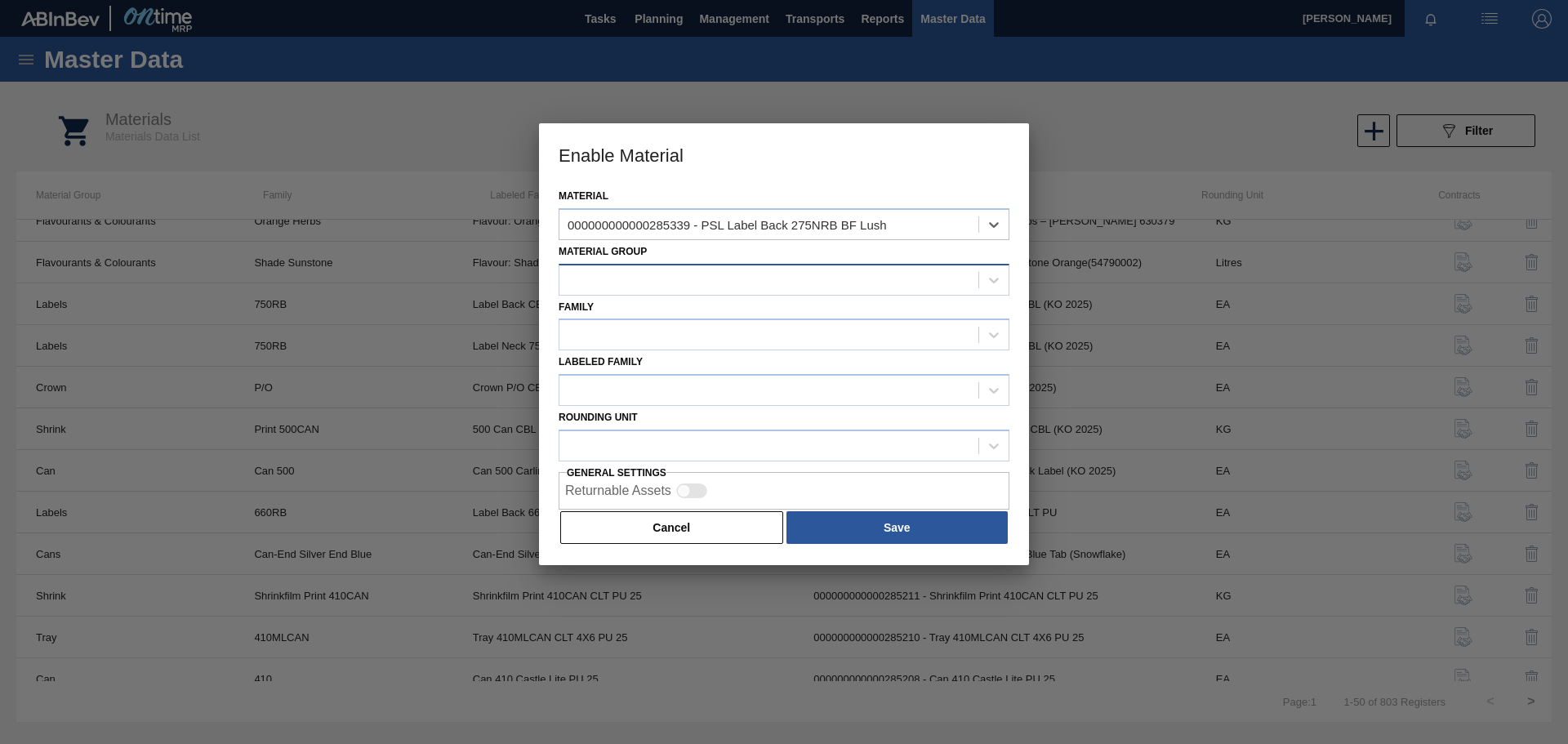
click at [735, 287] on div at bounding box center [769, 280] width 419 height 24
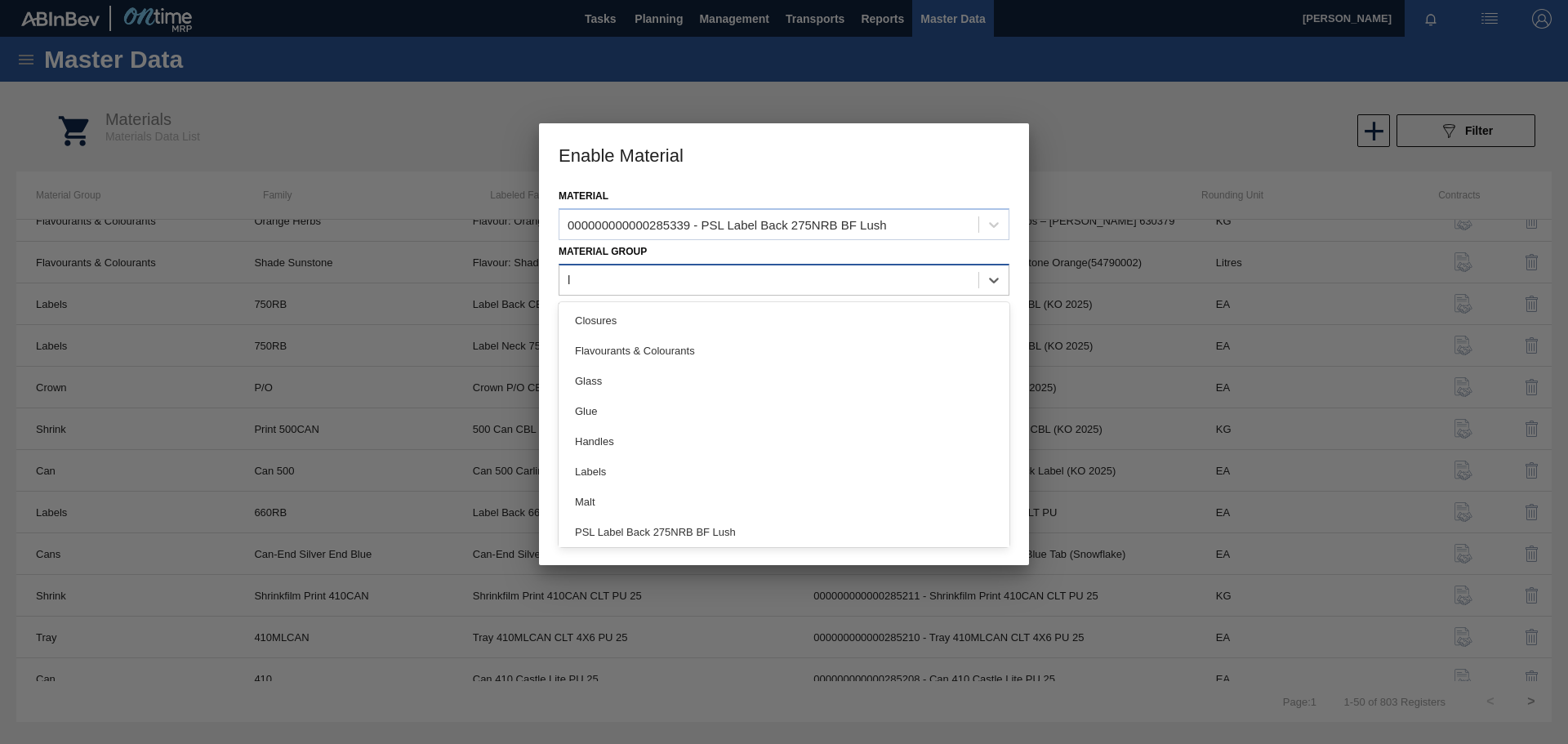
type Group "la"
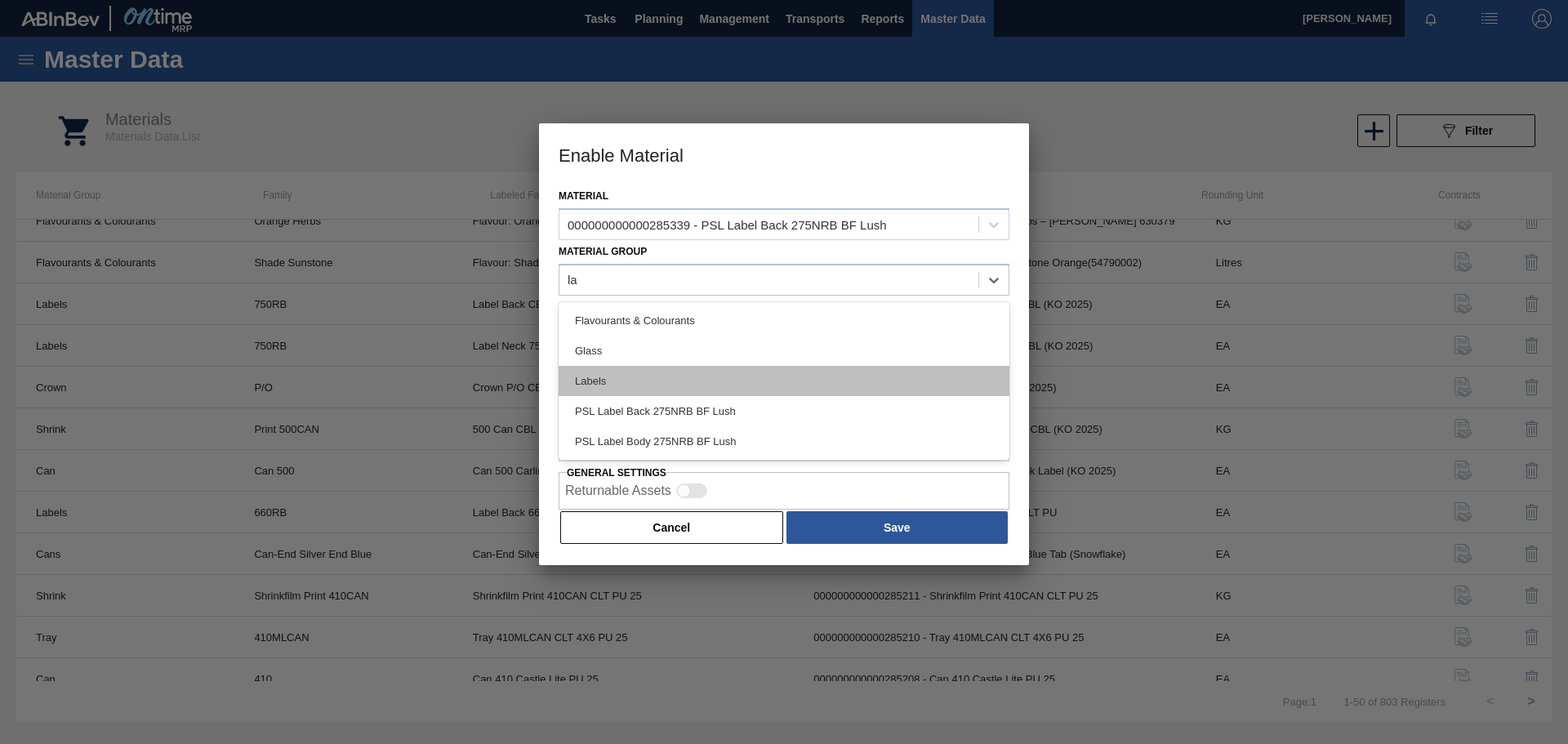
click at [658, 377] on div "Labels" at bounding box center [784, 381] width 451 height 30
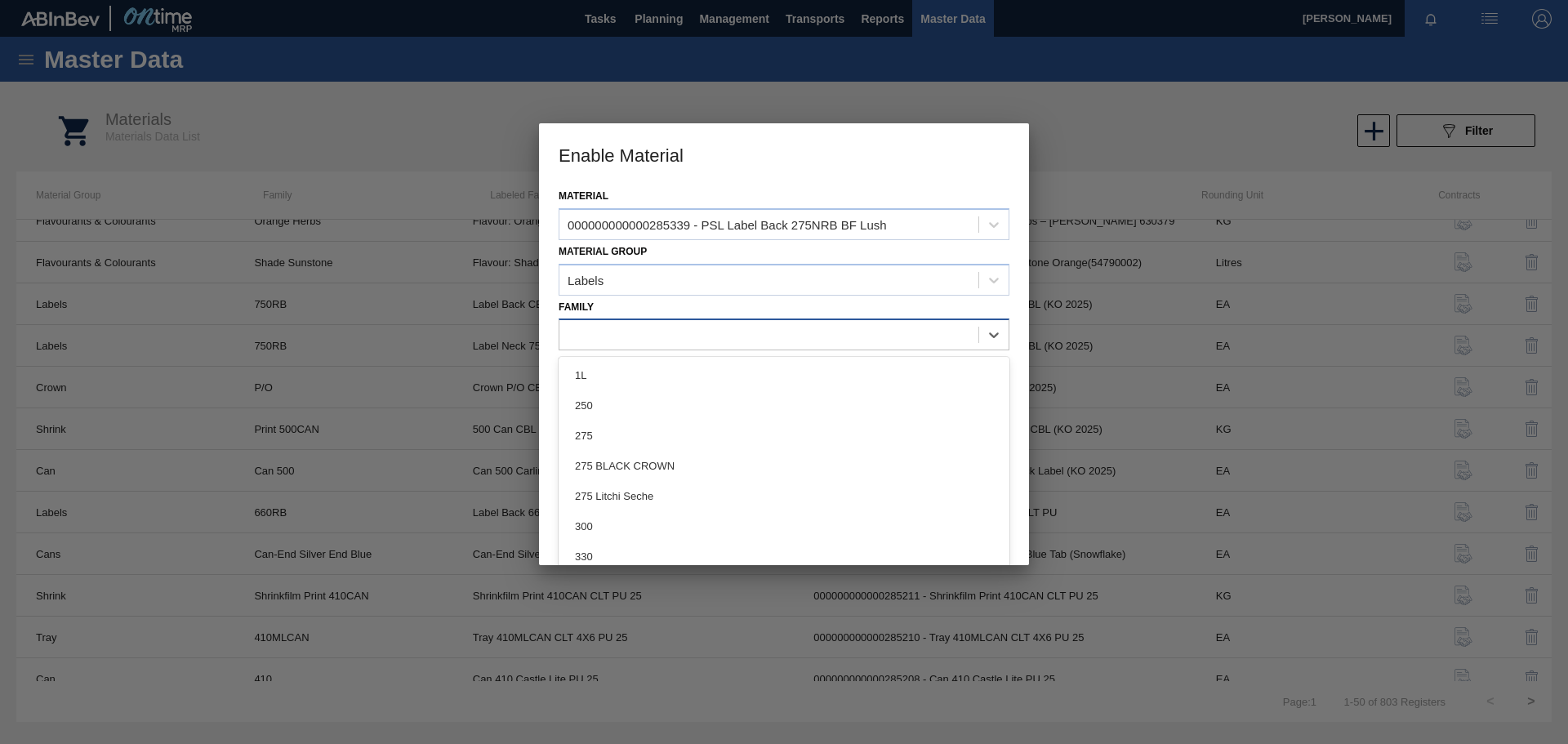
click at [659, 337] on div at bounding box center [769, 335] width 419 height 24
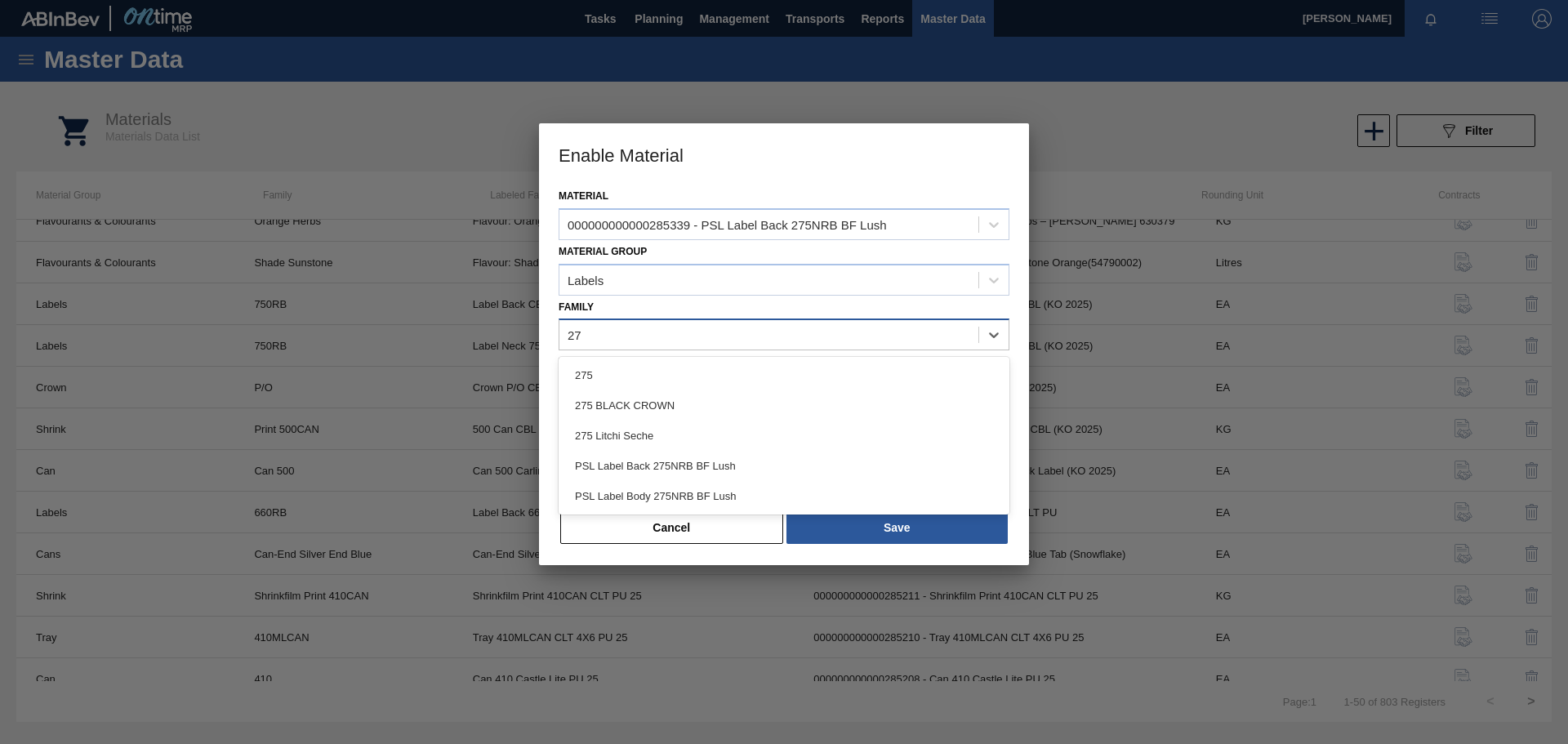
type input "275"
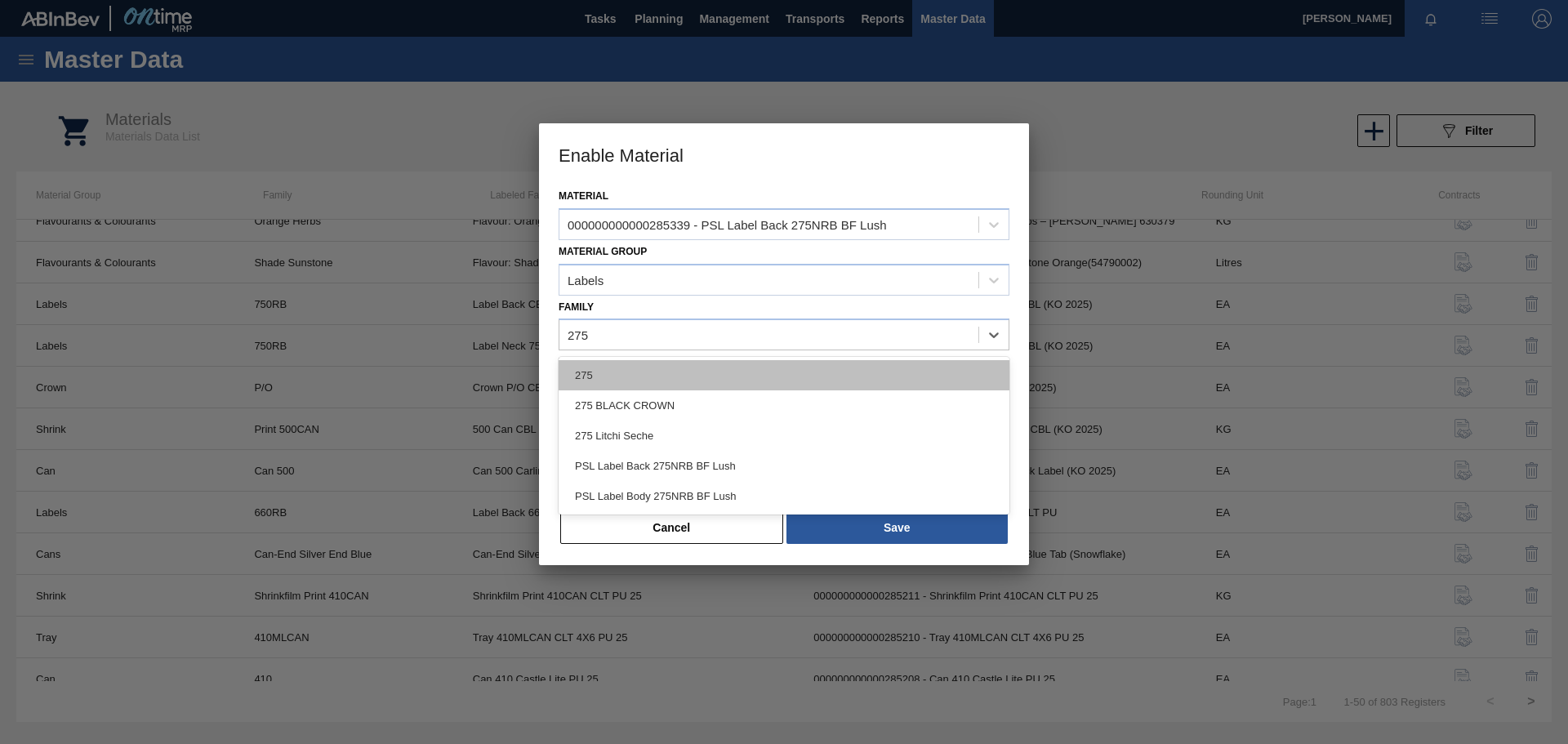
click at [656, 379] on div "275" at bounding box center [784, 376] width 451 height 30
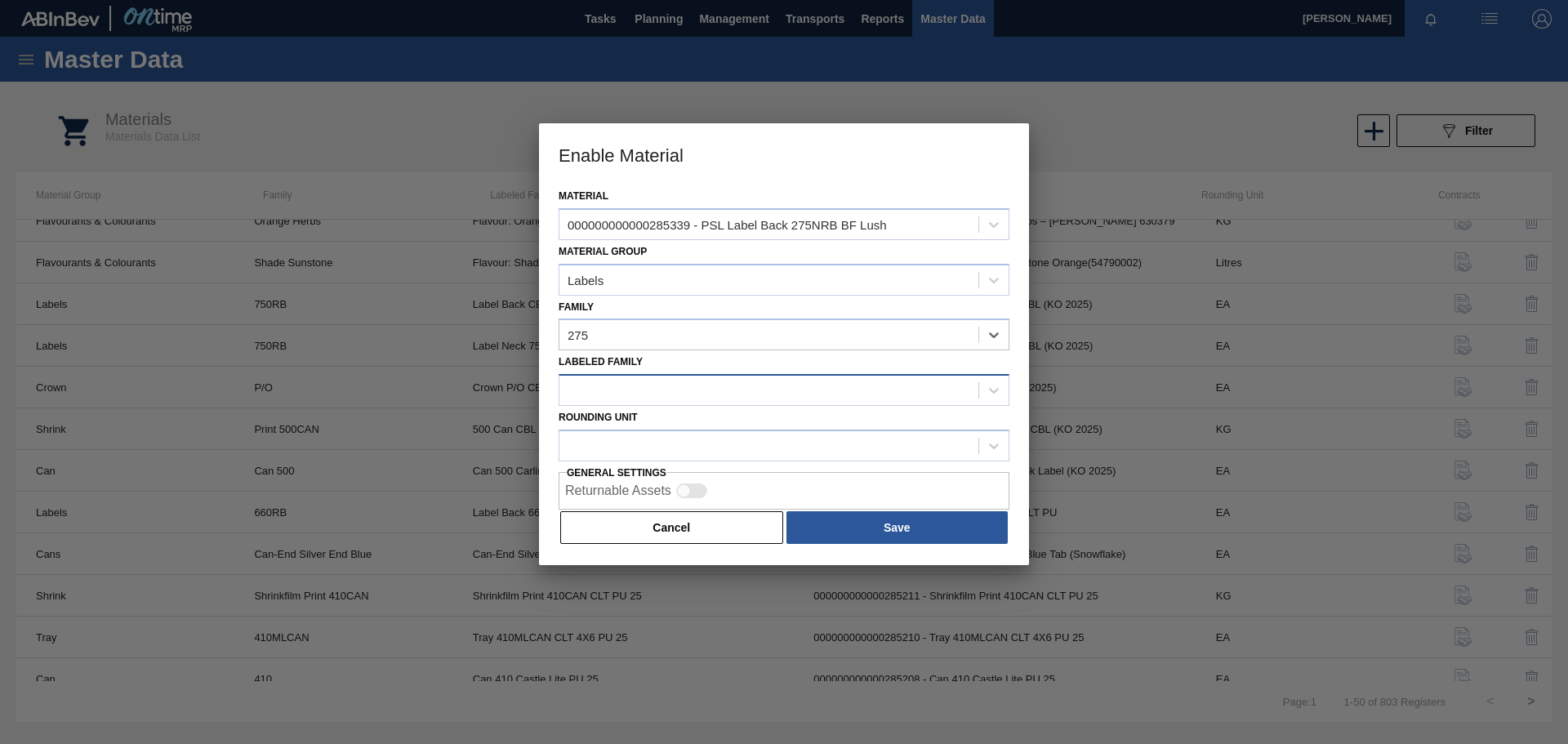
click at [637, 386] on div at bounding box center [769, 391] width 419 height 24
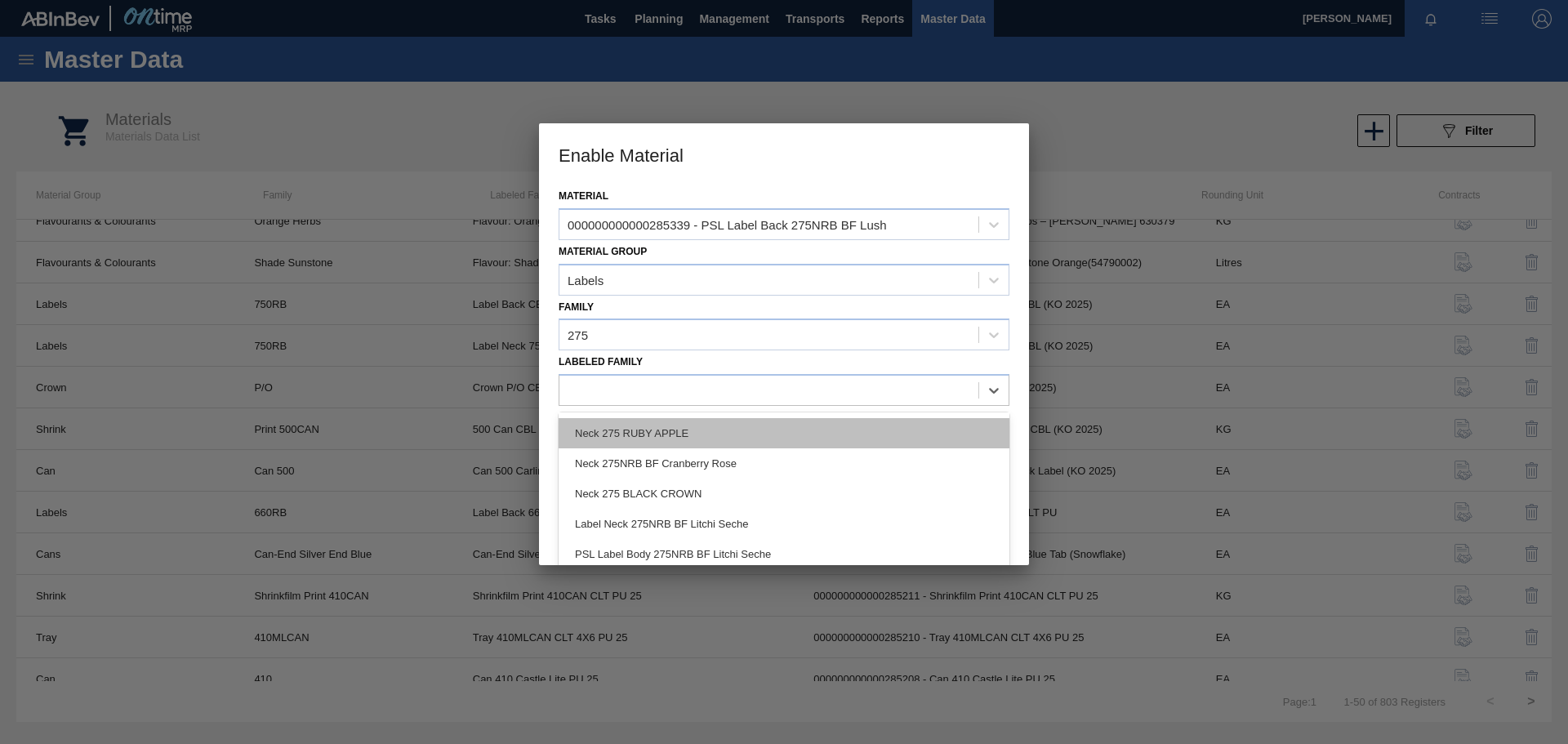
scroll to position [164, 0]
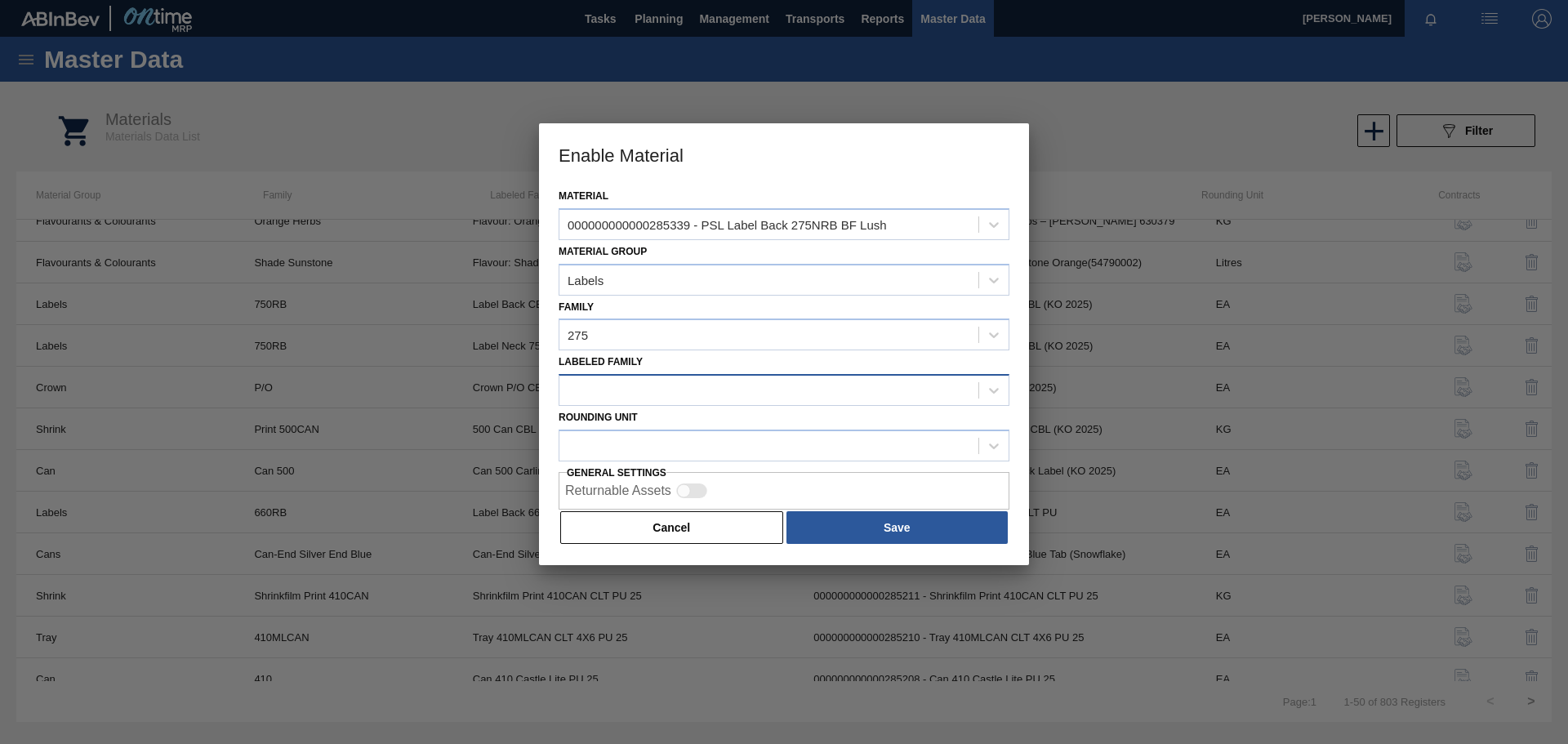
click at [627, 393] on div at bounding box center [769, 391] width 419 height 24
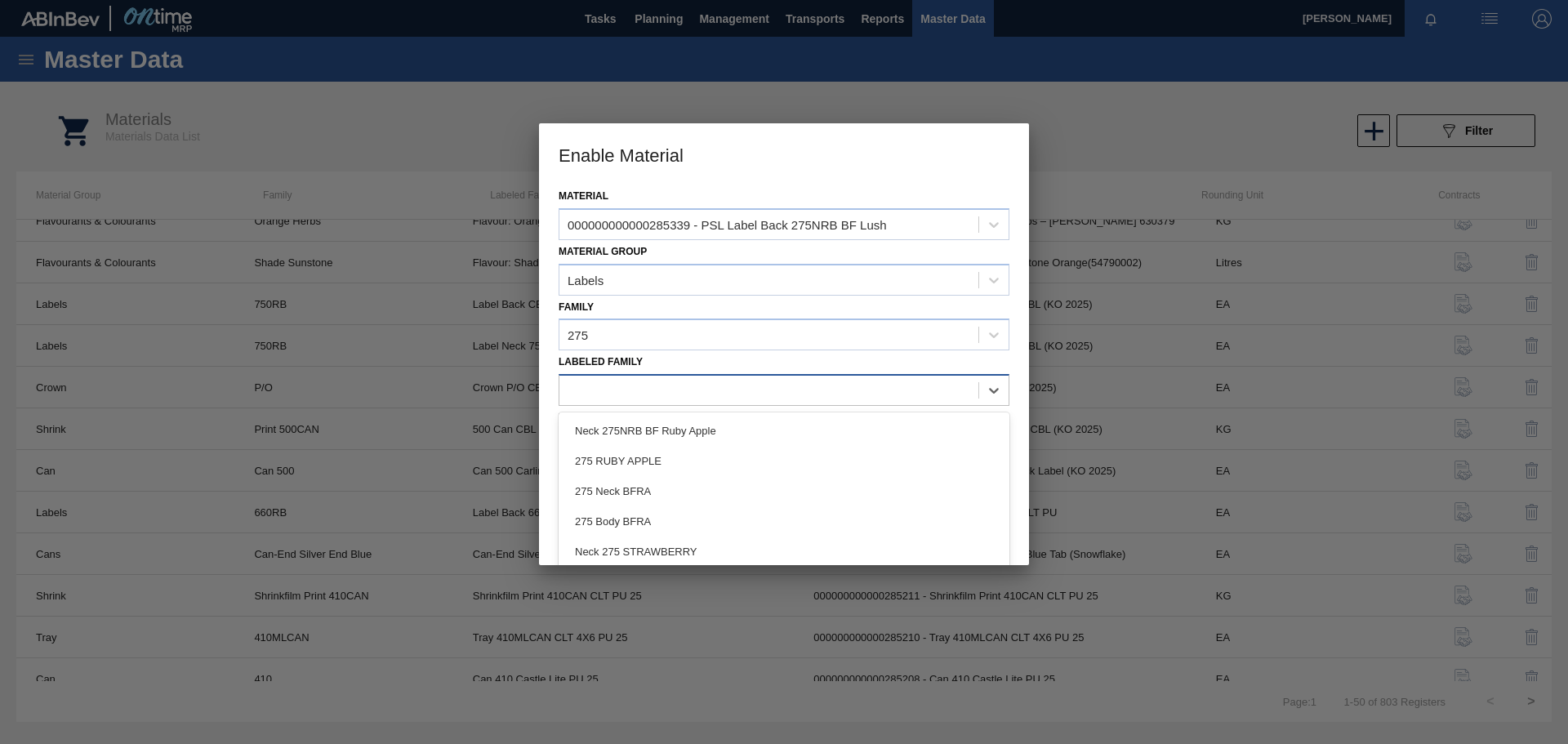
paste Family "PSL Label Back 275NRB BF Lush"
type Family "PSL Label Back 275NRB BF Lush"
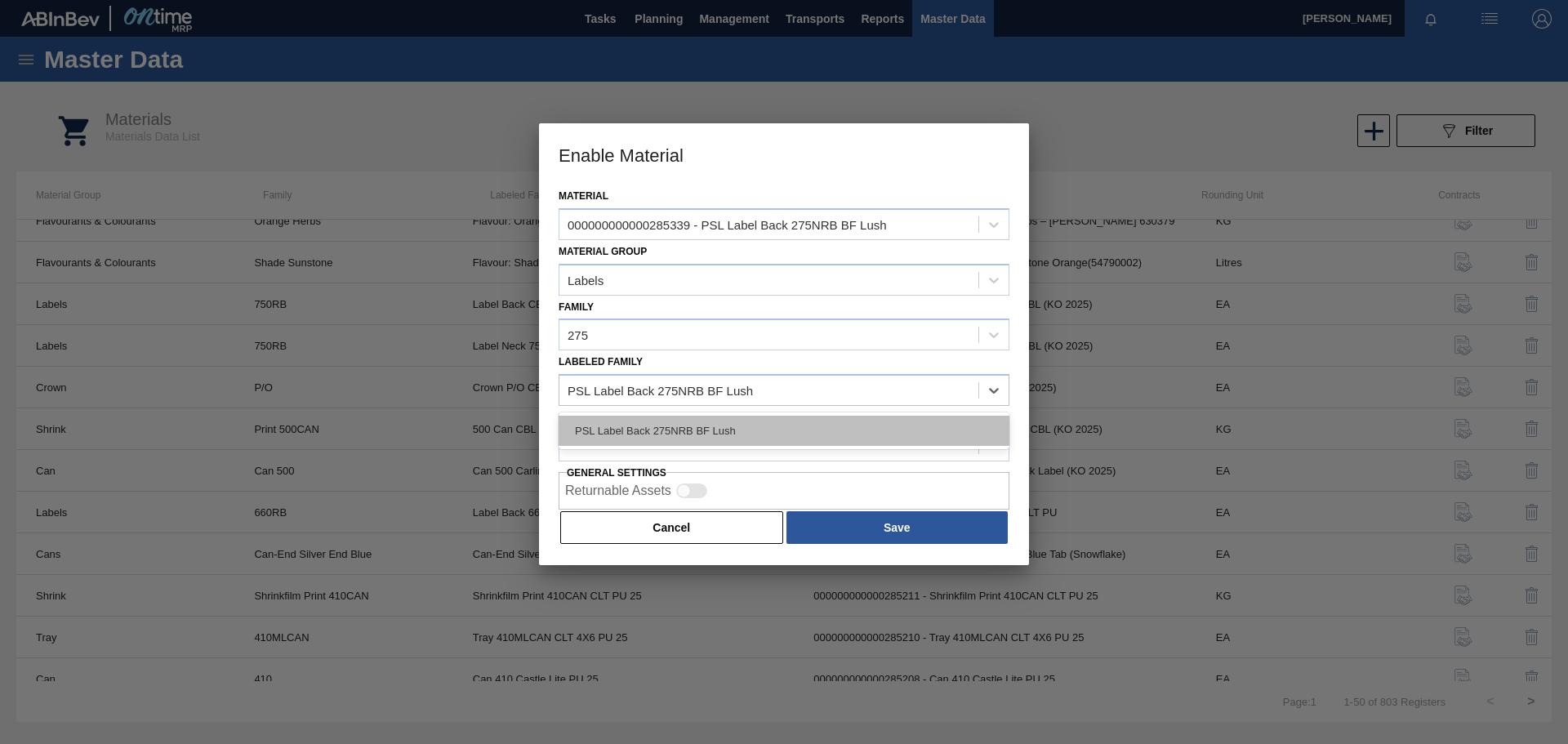
click at [814, 433] on div "PSL Label Back 275NRB BF Lush" at bounding box center [784, 431] width 451 height 30
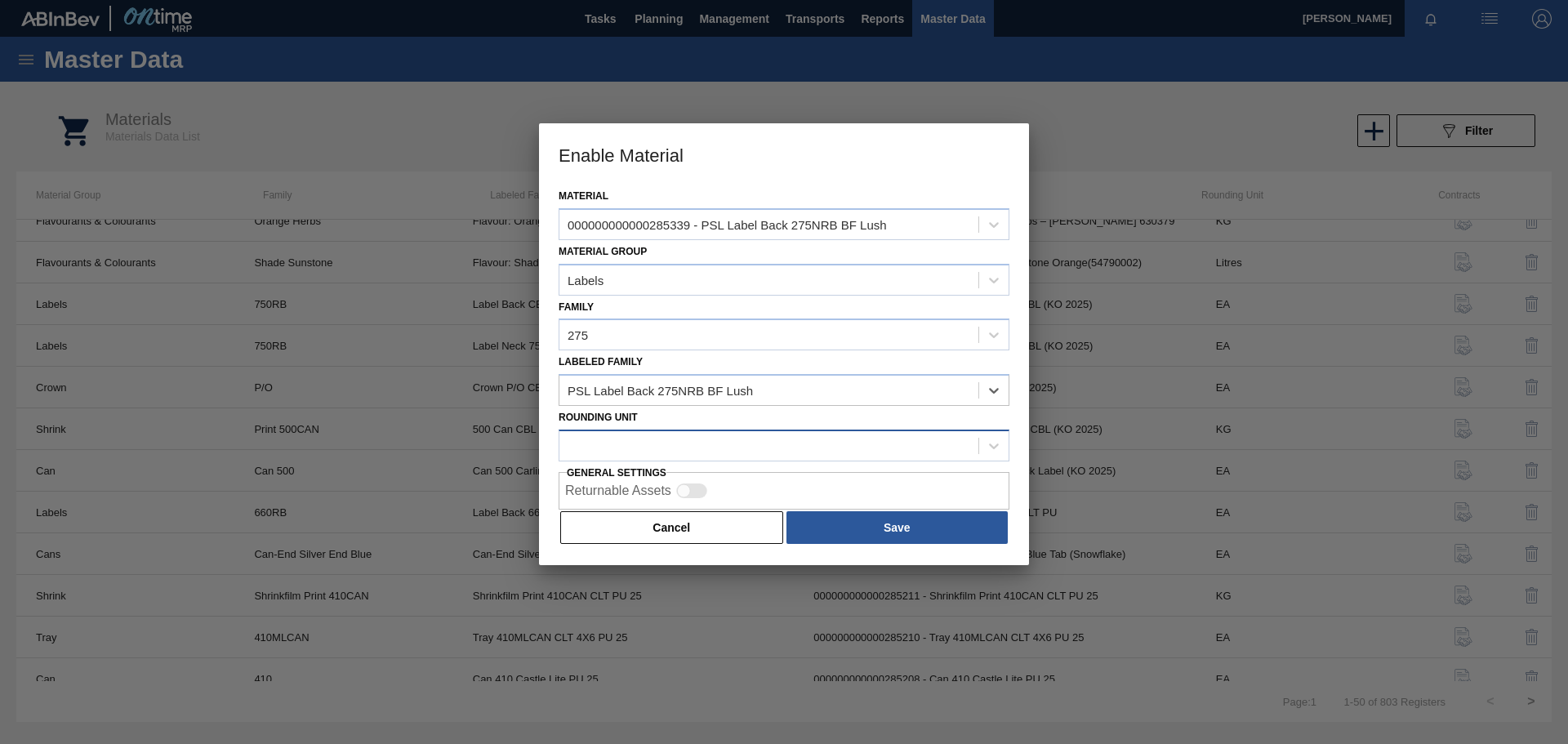
click at [725, 449] on div at bounding box center [769, 446] width 419 height 24
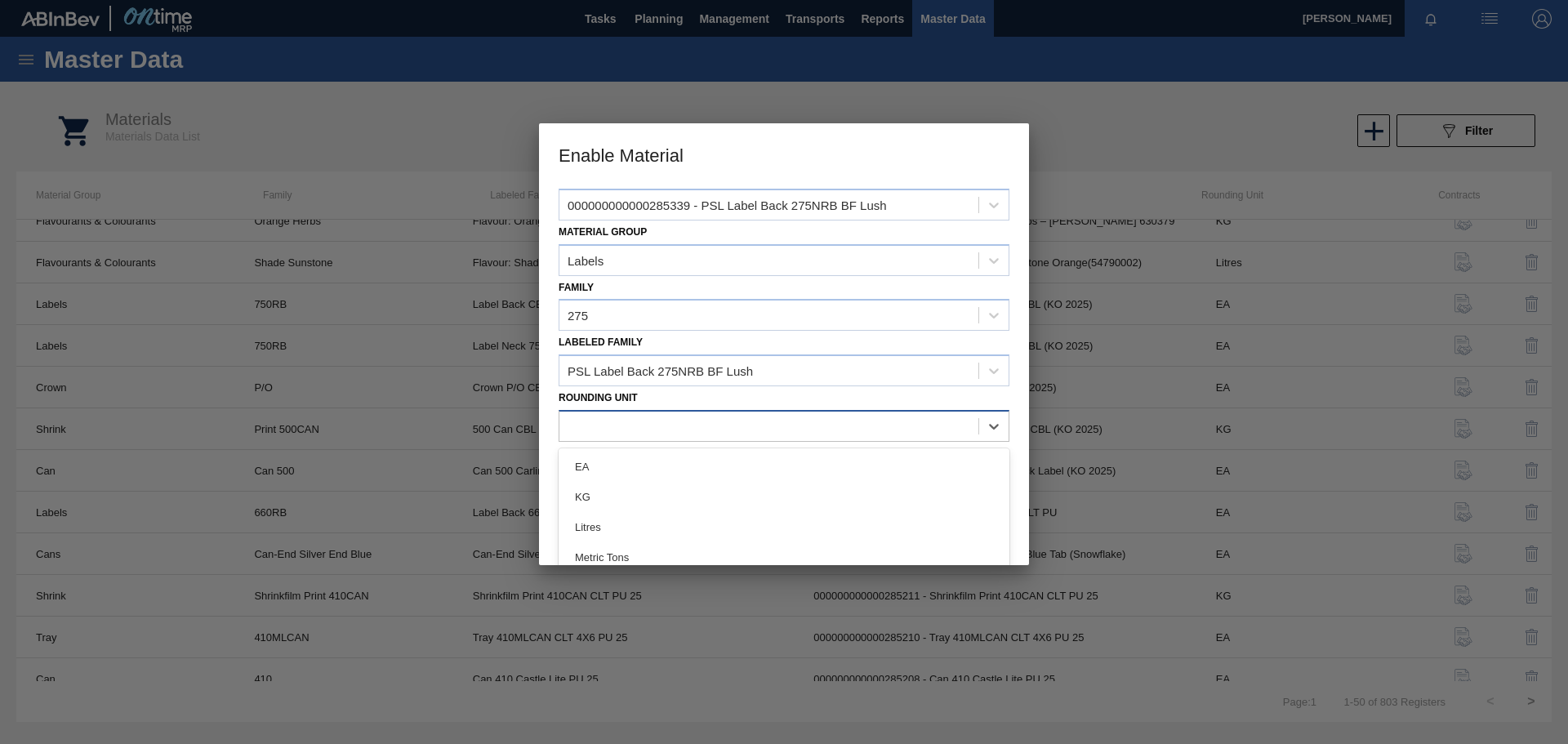
scroll to position [30, 0]
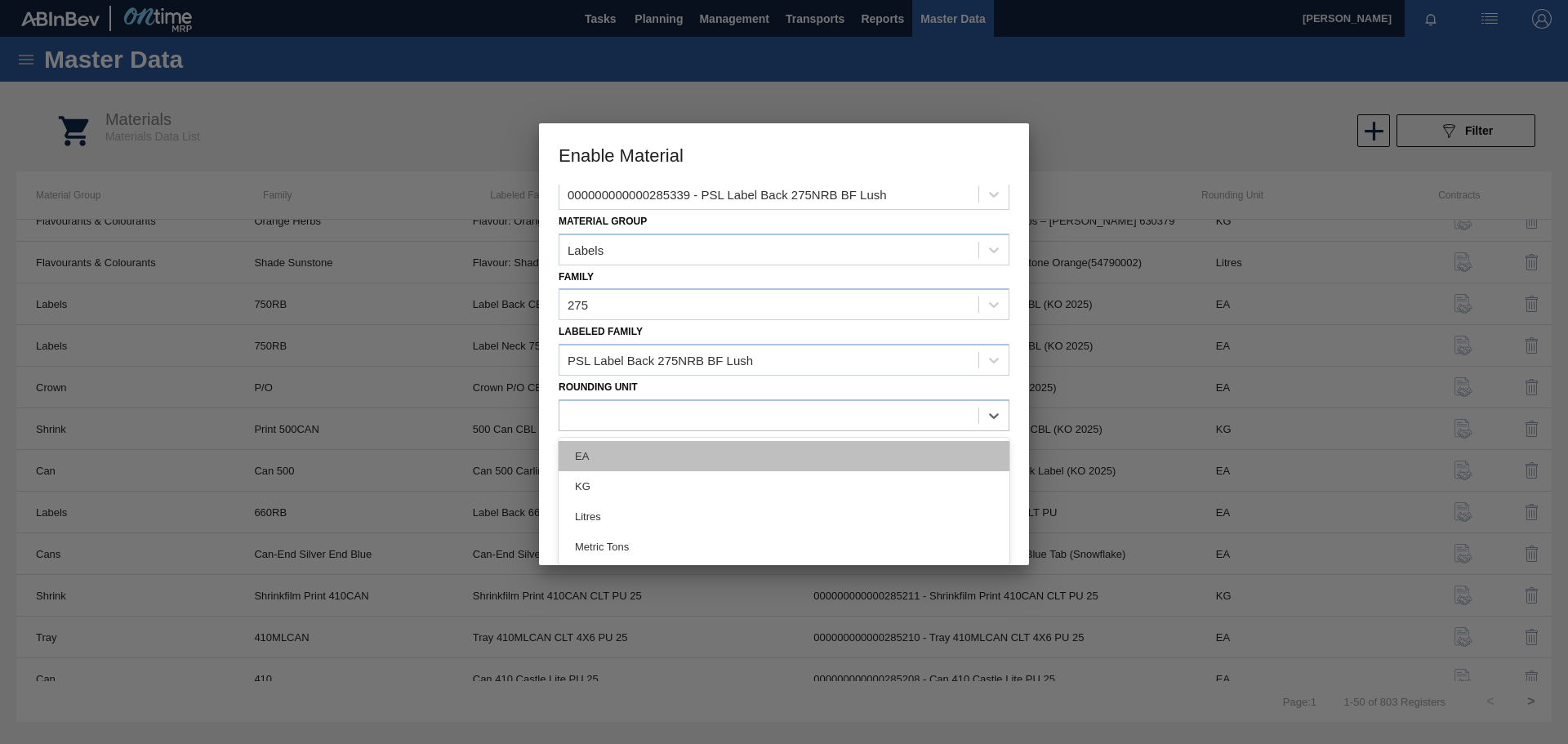
click at [648, 459] on div "EA" at bounding box center [784, 456] width 451 height 30
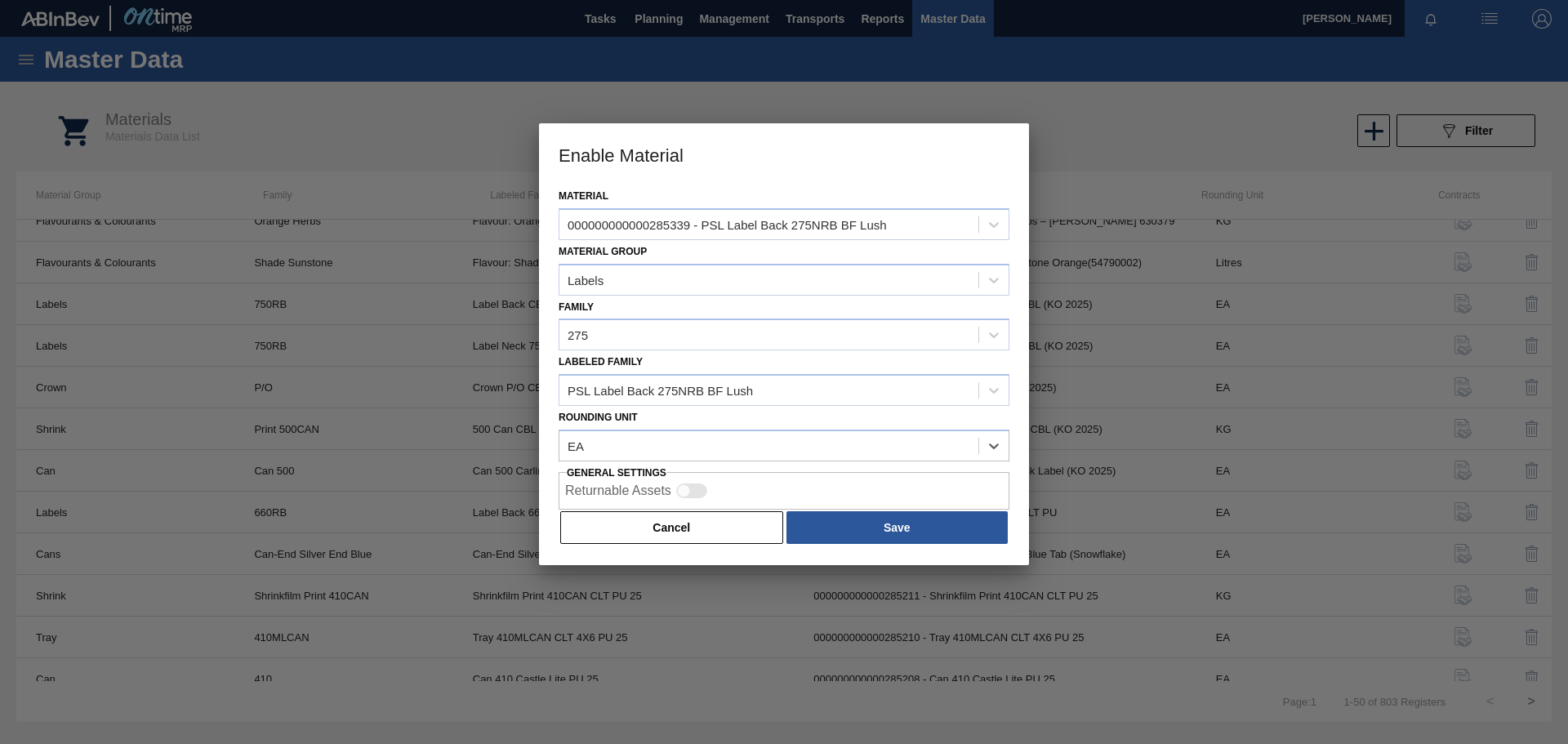
scroll to position [0, 0]
click at [883, 529] on button "Save" at bounding box center [897, 527] width 221 height 33
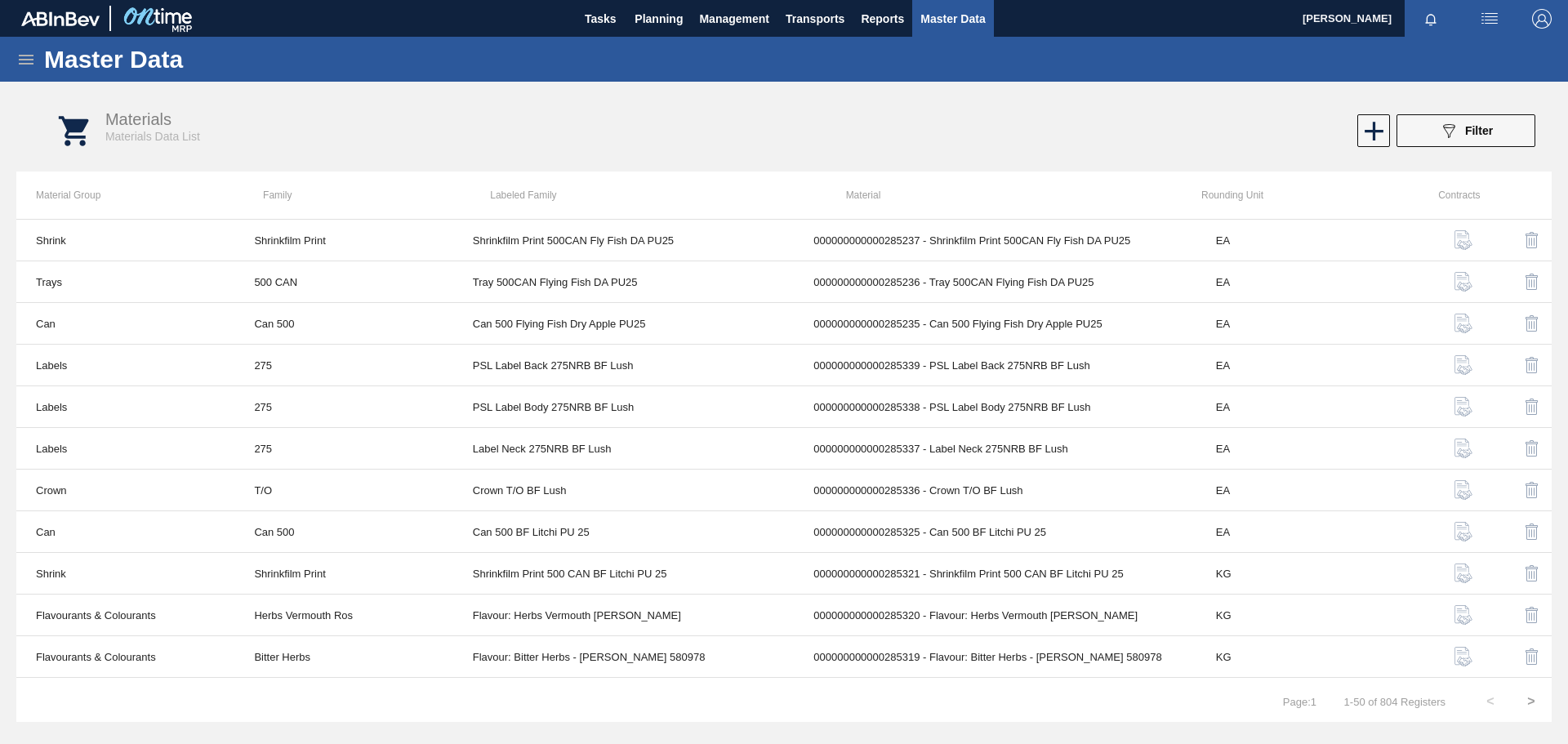
click at [22, 63] on icon at bounding box center [26, 59] width 15 height 10
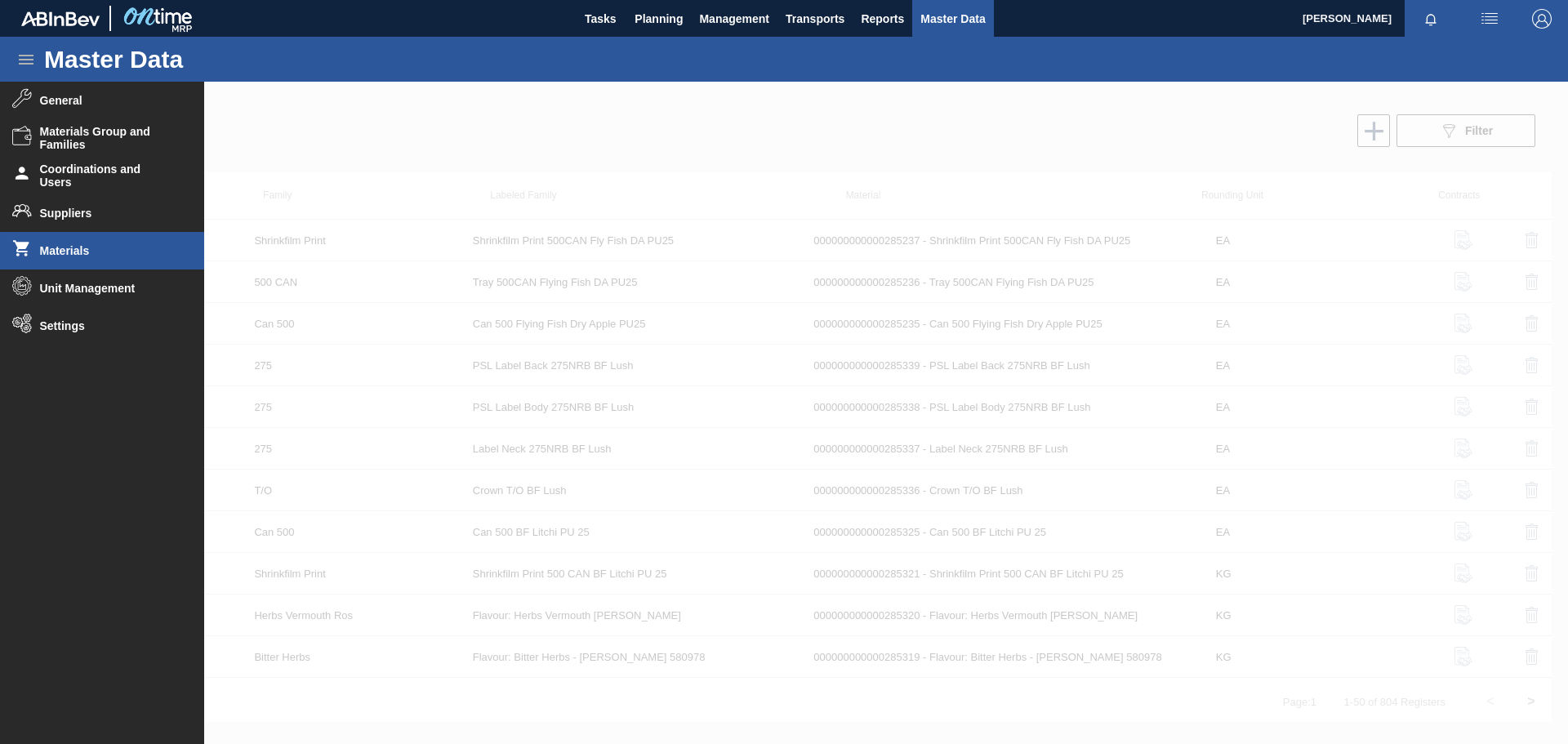
click at [1031, 143] on div at bounding box center [784, 413] width 1568 height 663
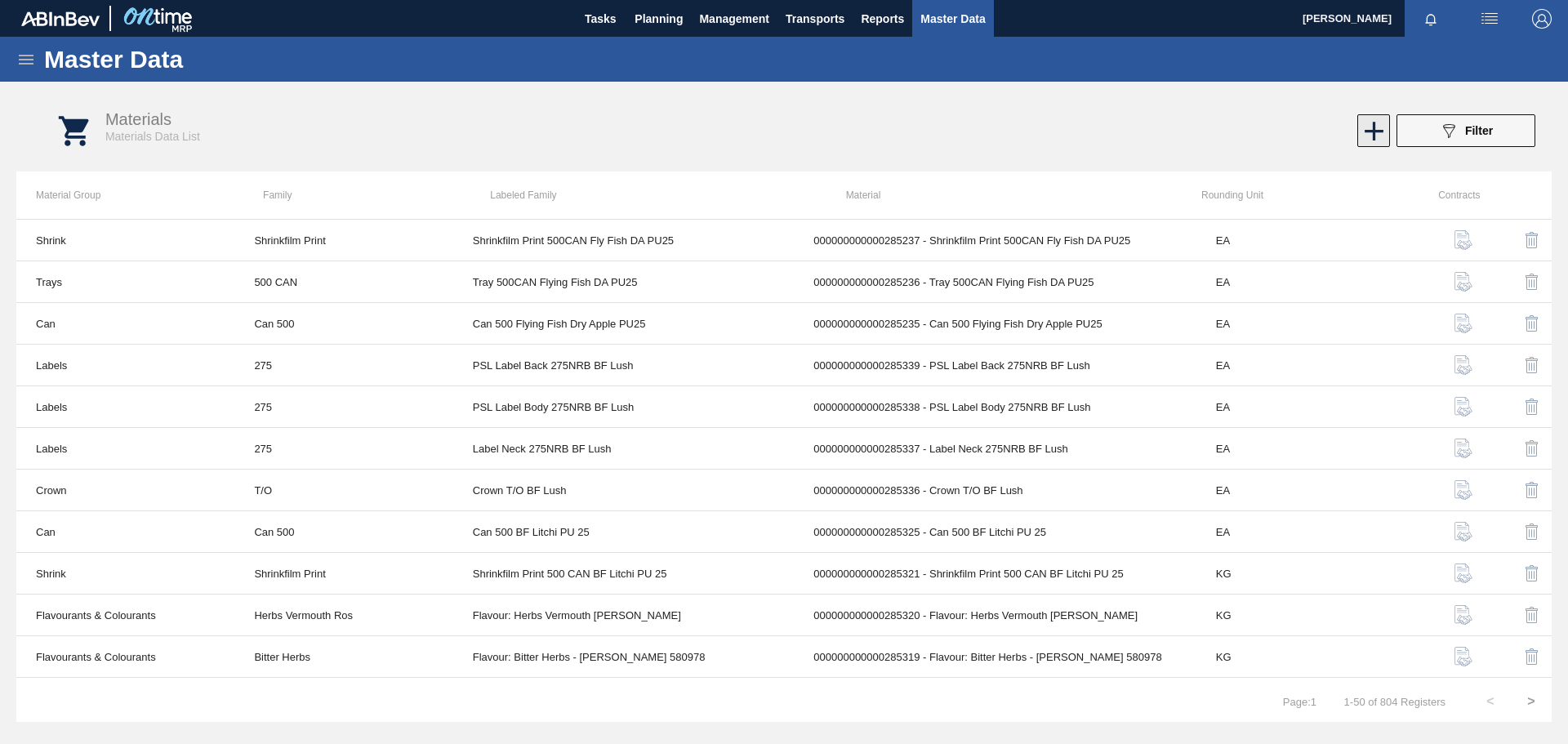
click at [1375, 136] on icon at bounding box center [1374, 130] width 19 height 19
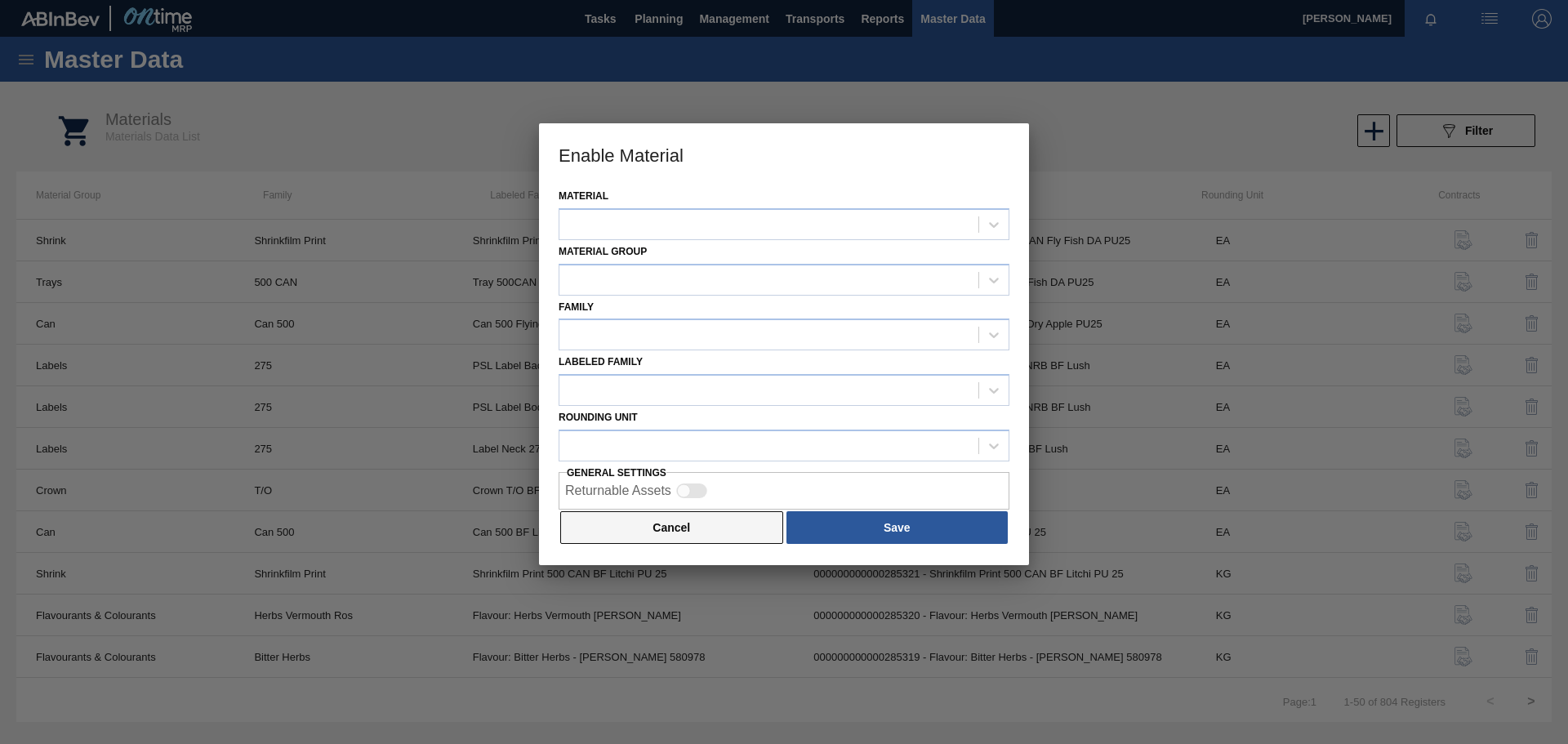
click at [637, 526] on button "Cancel" at bounding box center [672, 527] width 223 height 33
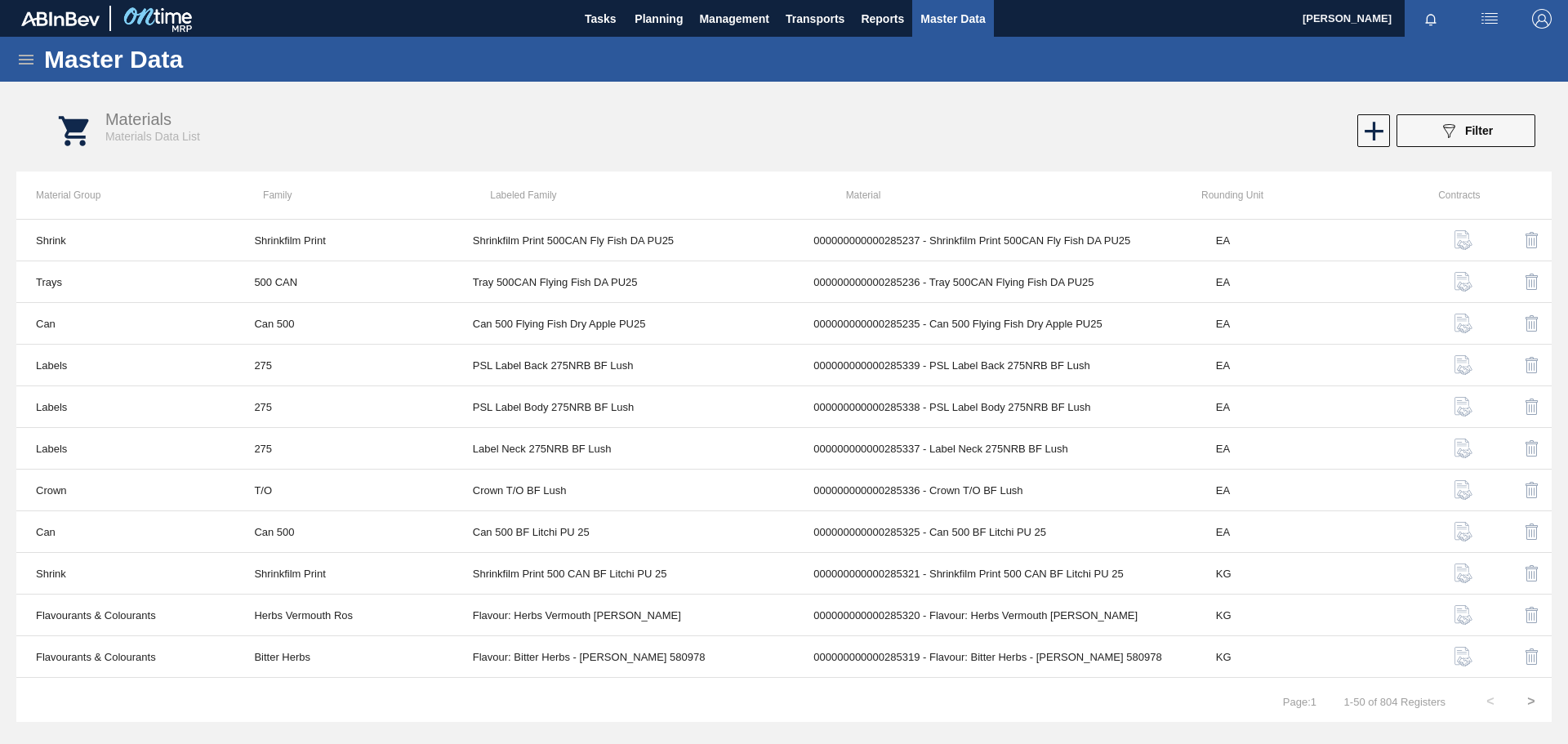
click at [31, 55] on icon at bounding box center [26, 59] width 15 height 10
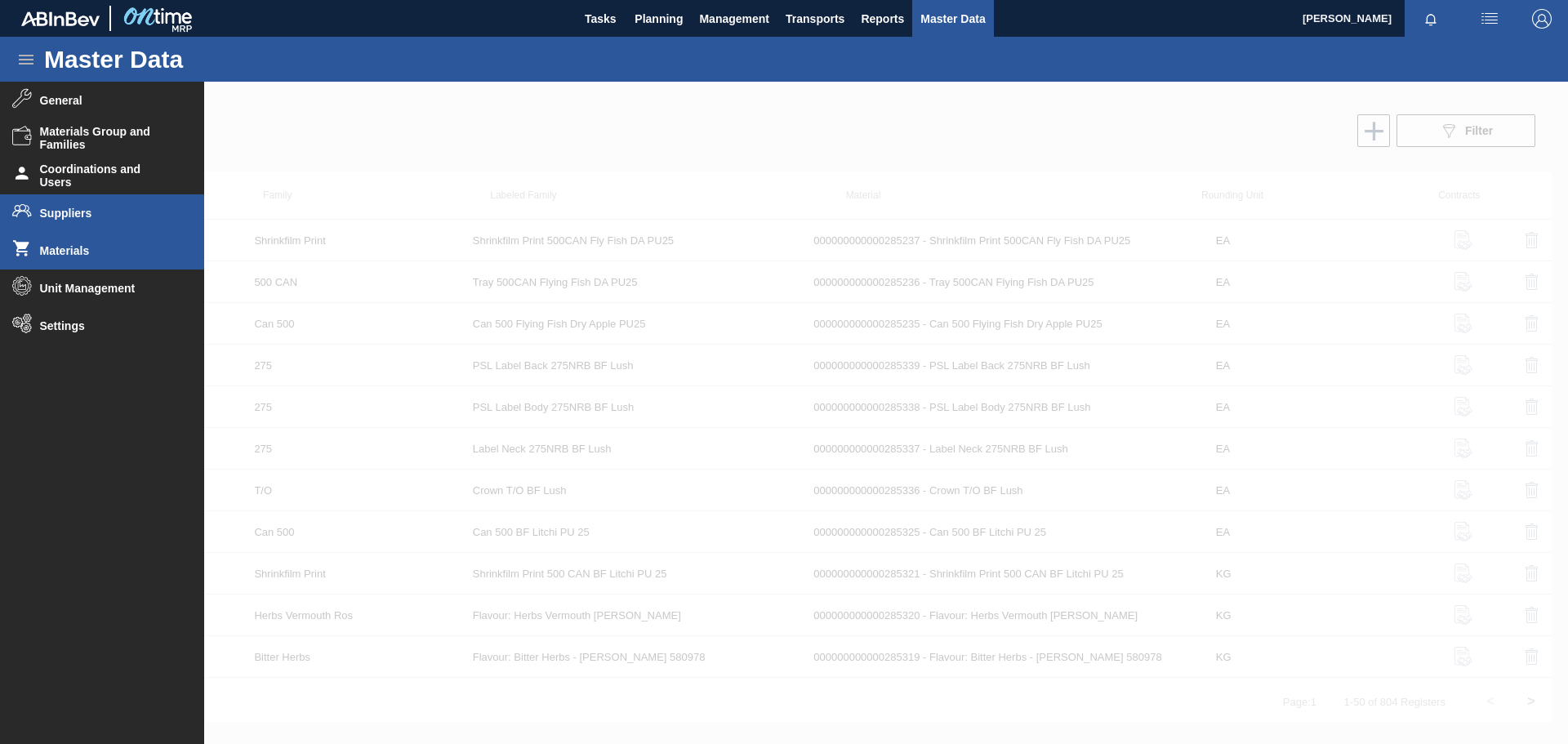
click at [97, 216] on span "Suppliers" at bounding box center [107, 213] width 135 height 13
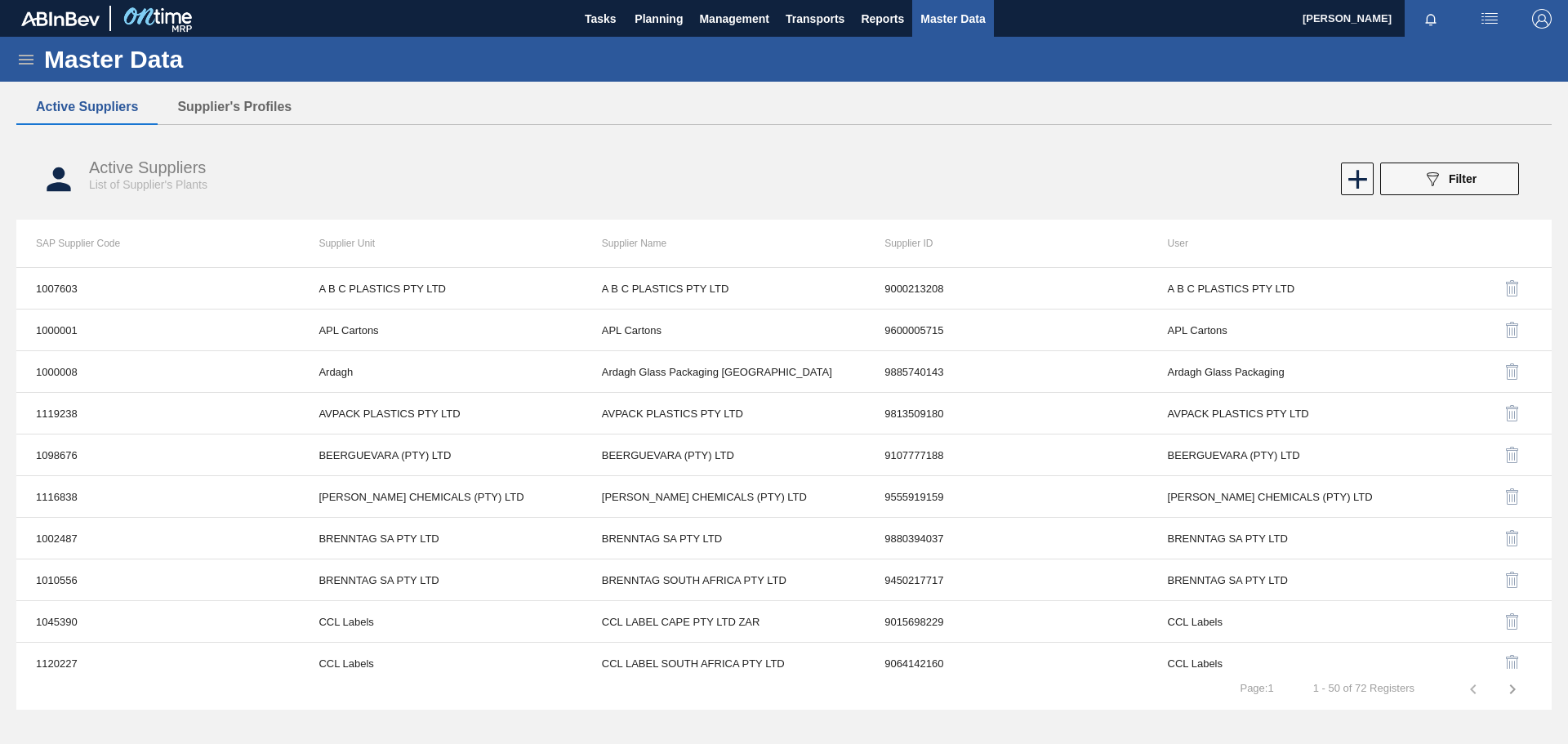
click at [27, 60] on icon at bounding box center [26, 59] width 19 height 19
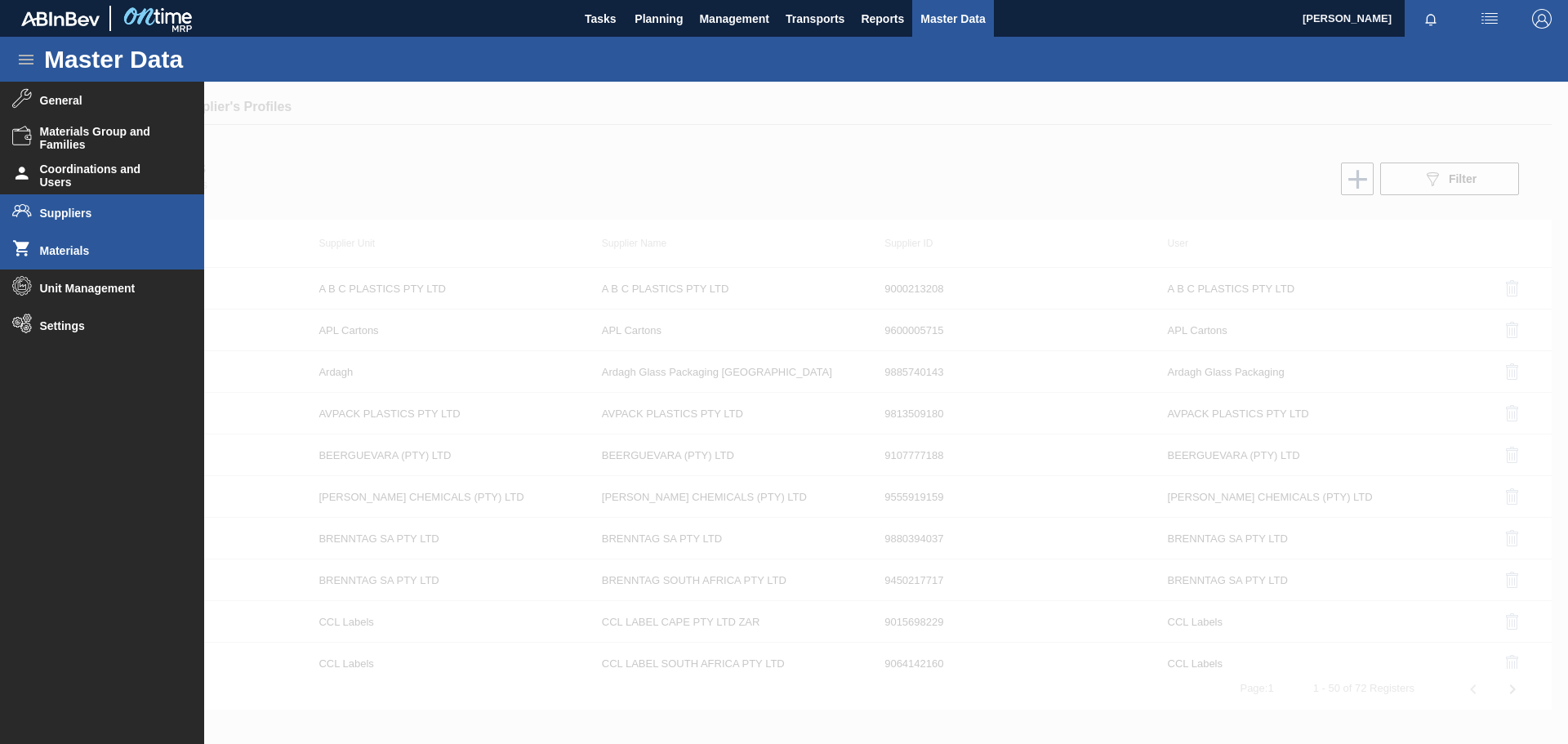
click at [85, 254] on span "Materials" at bounding box center [107, 251] width 135 height 13
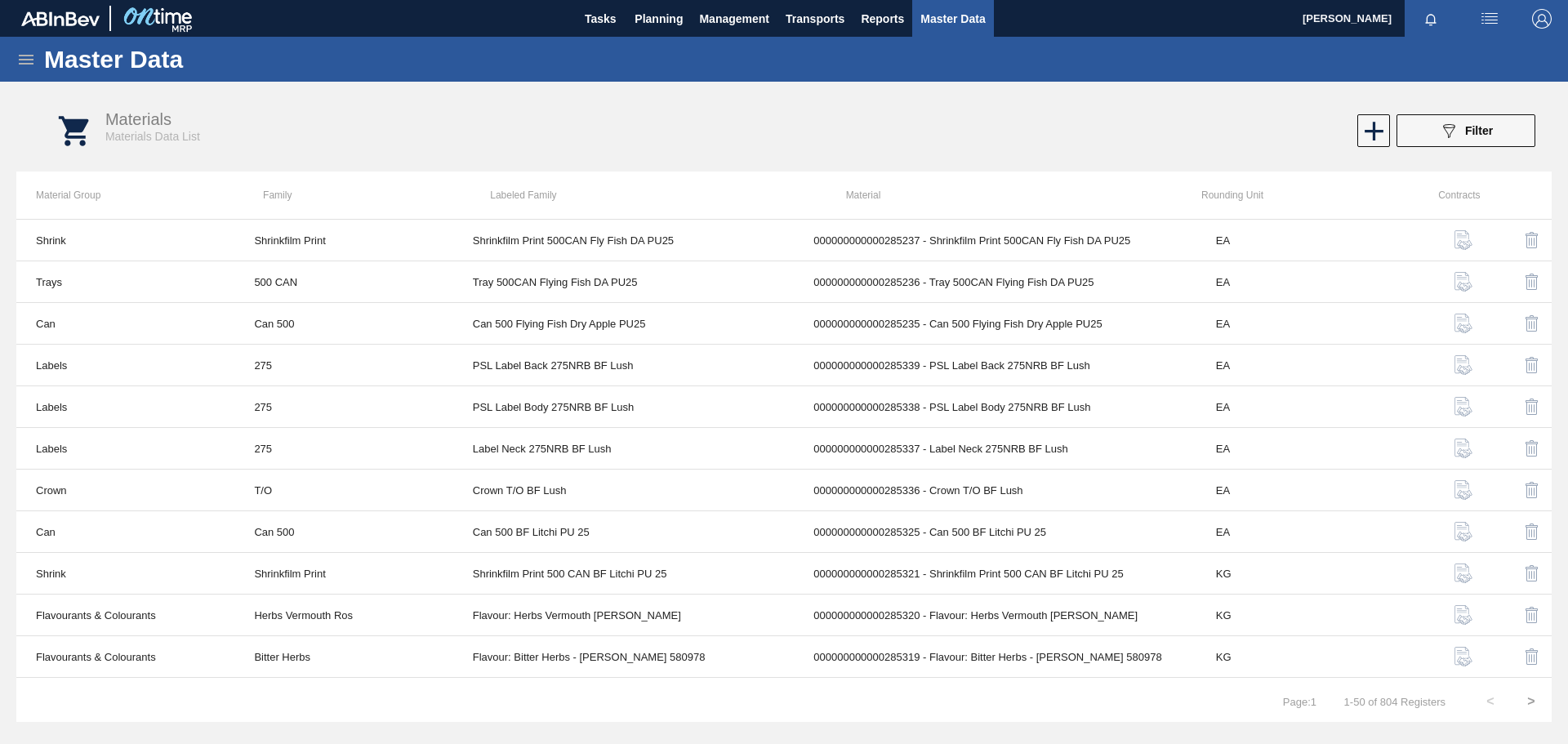
click at [32, 59] on icon at bounding box center [26, 59] width 15 height 10
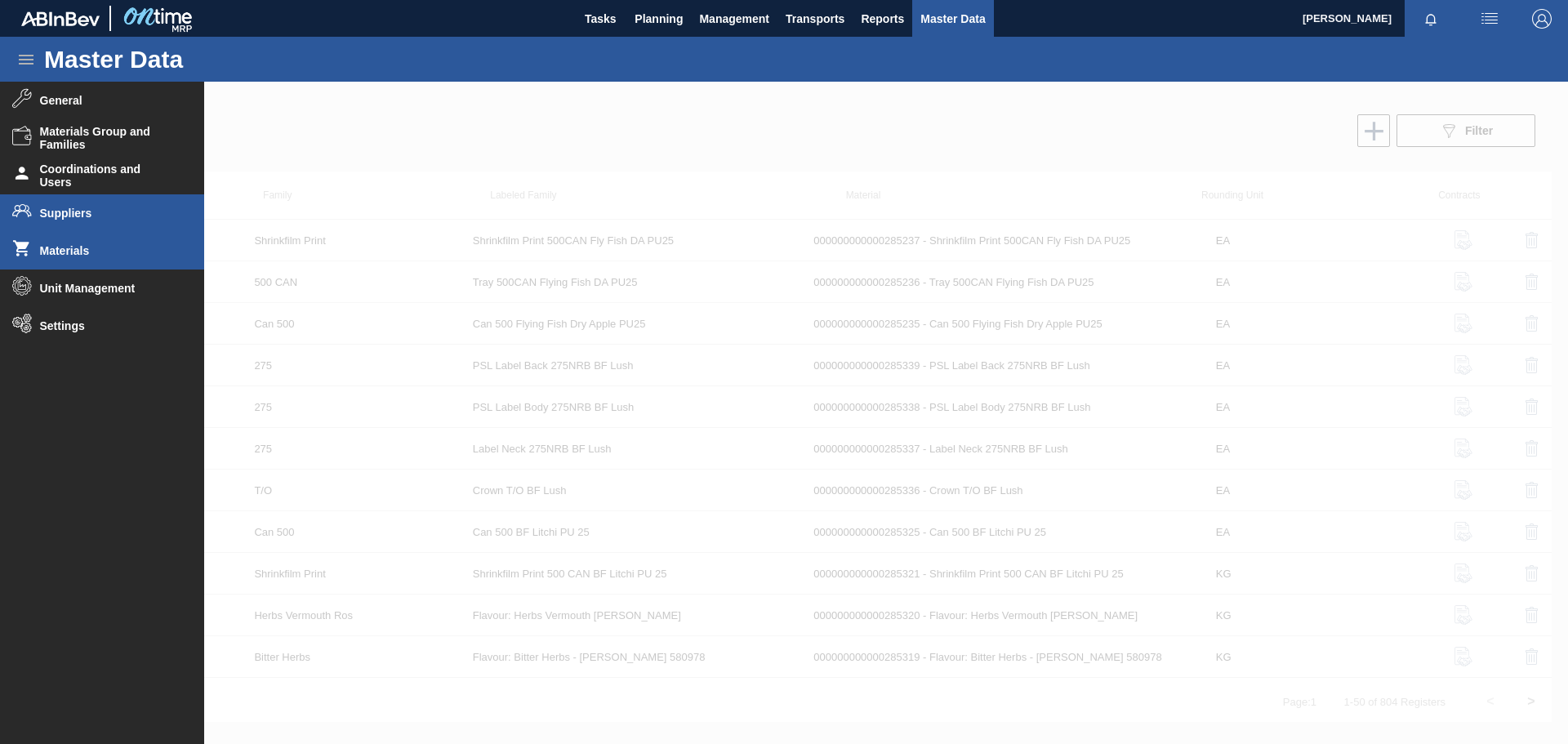
click at [86, 208] on span "Suppliers" at bounding box center [107, 213] width 135 height 13
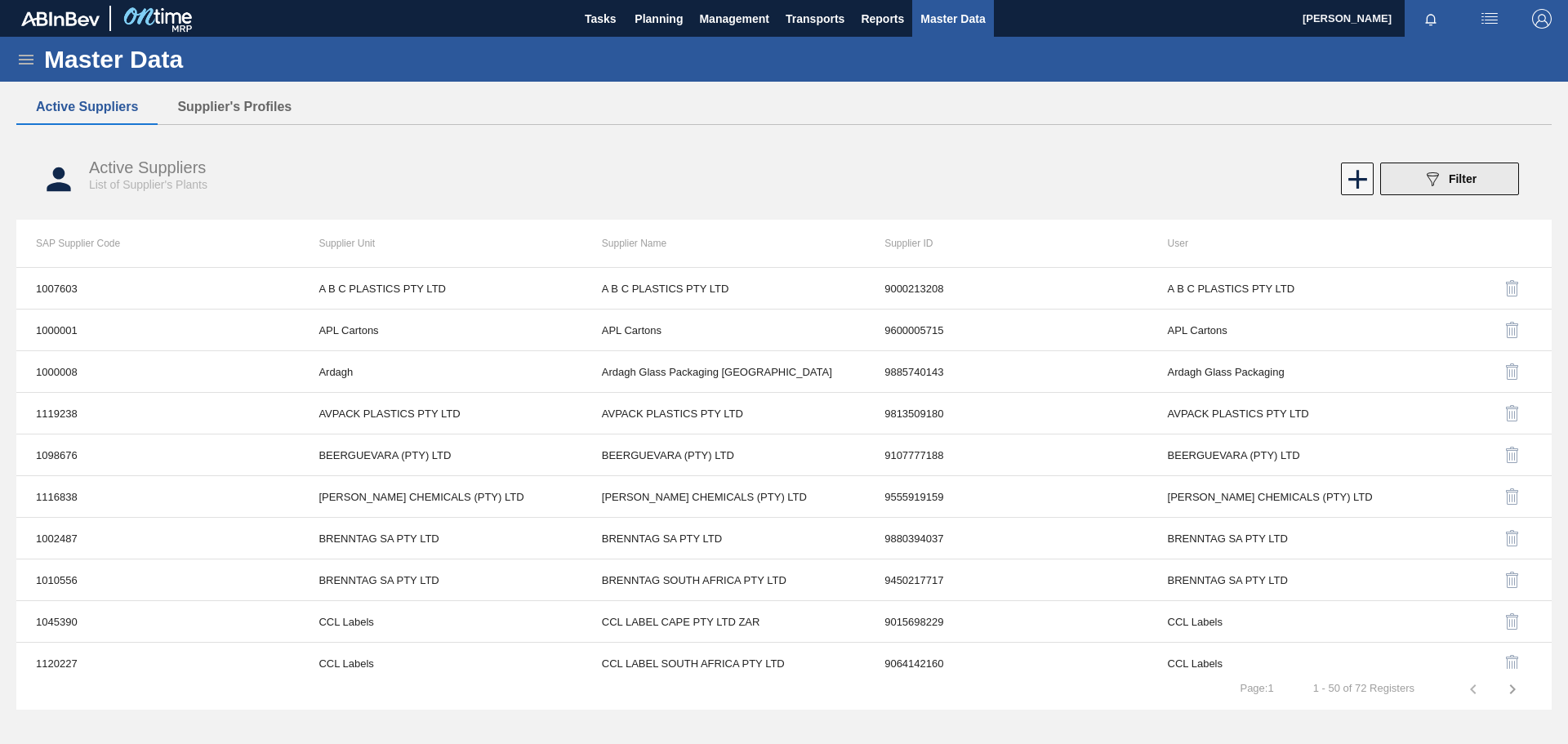
click at [1429, 174] on icon "089F7B8B-B2A5-4AFE-B5C0-19BA573D28AC" at bounding box center [1433, 179] width 19 height 19
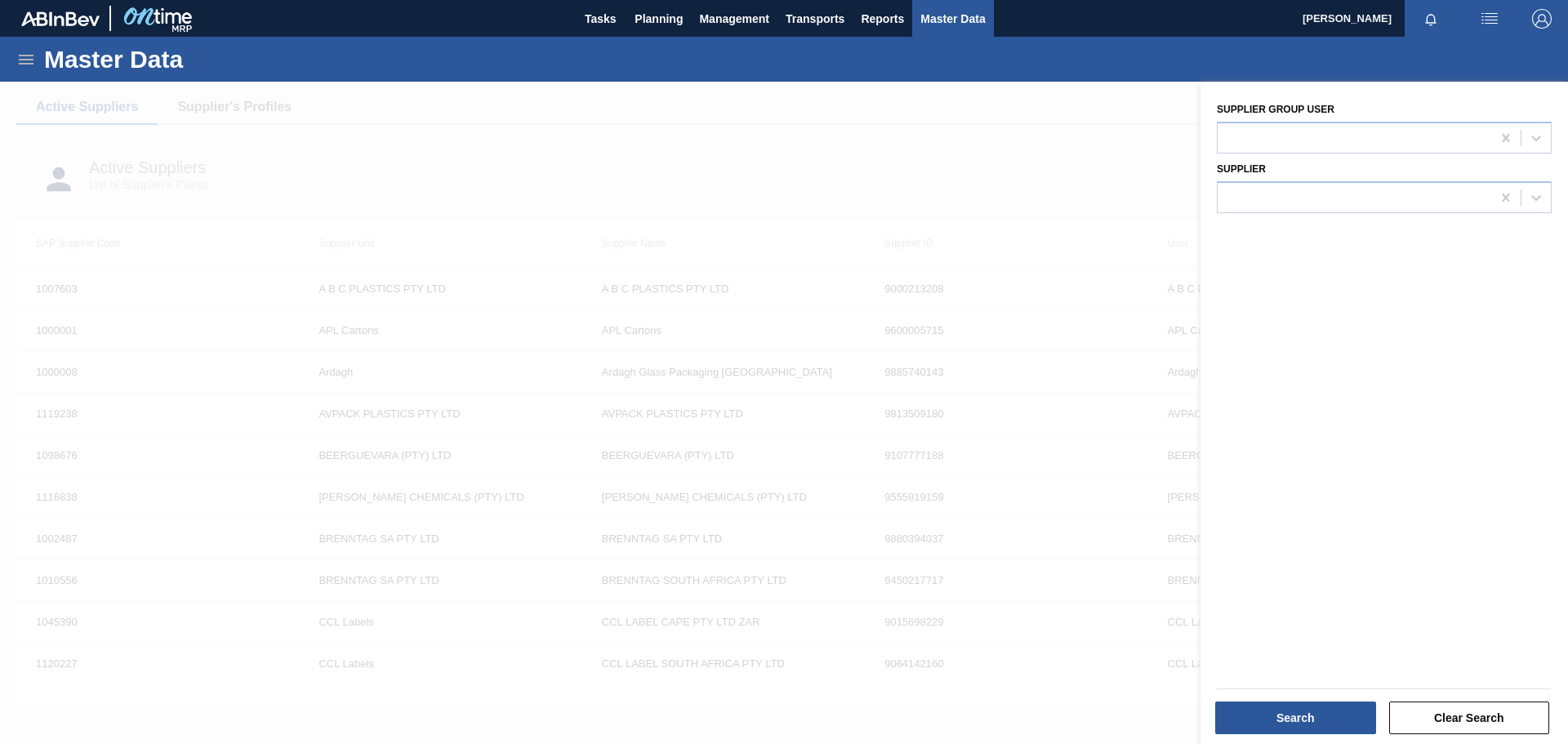
click at [1017, 128] on div at bounding box center [784, 453] width 1568 height 744
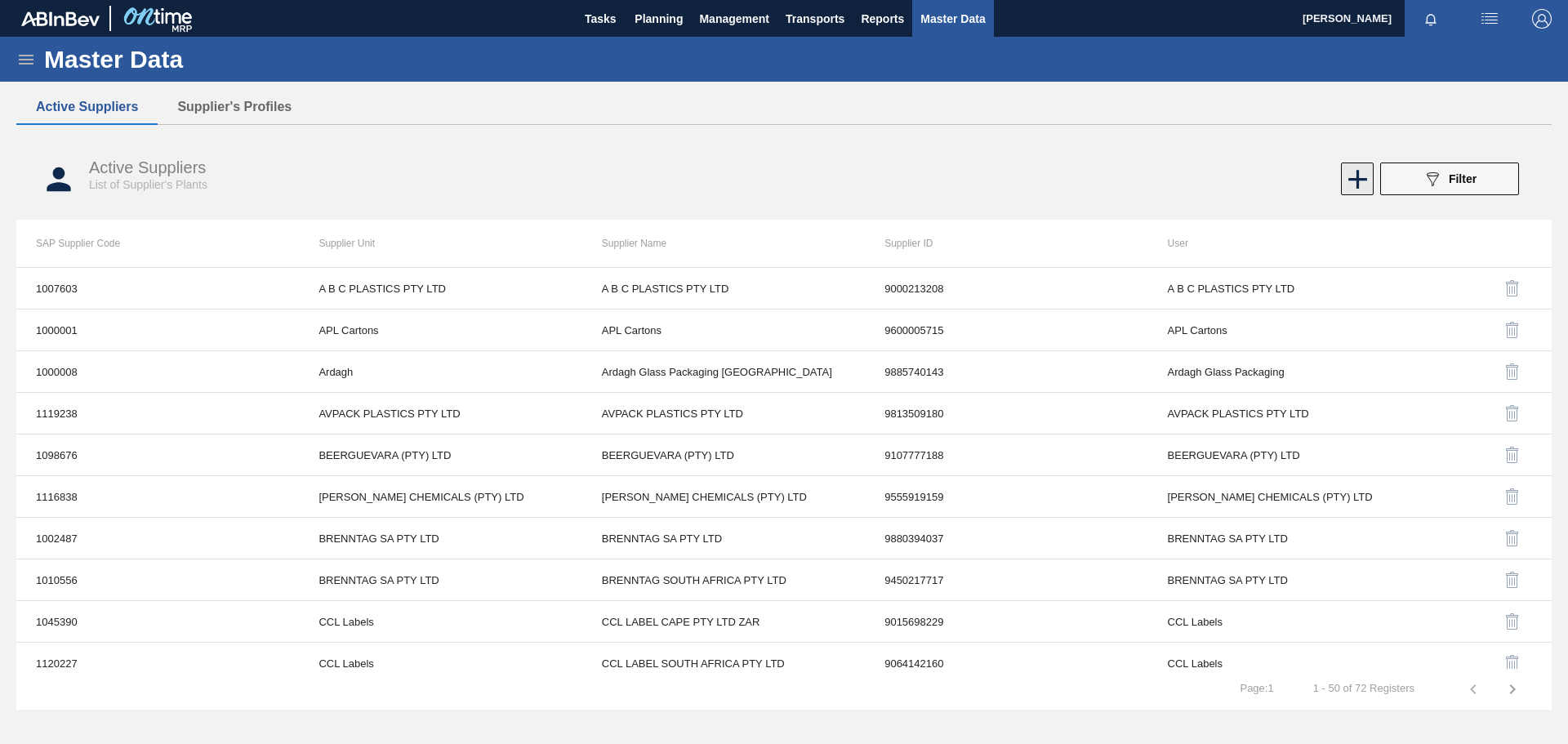
click at [1355, 182] on icon at bounding box center [1358, 180] width 32 height 32
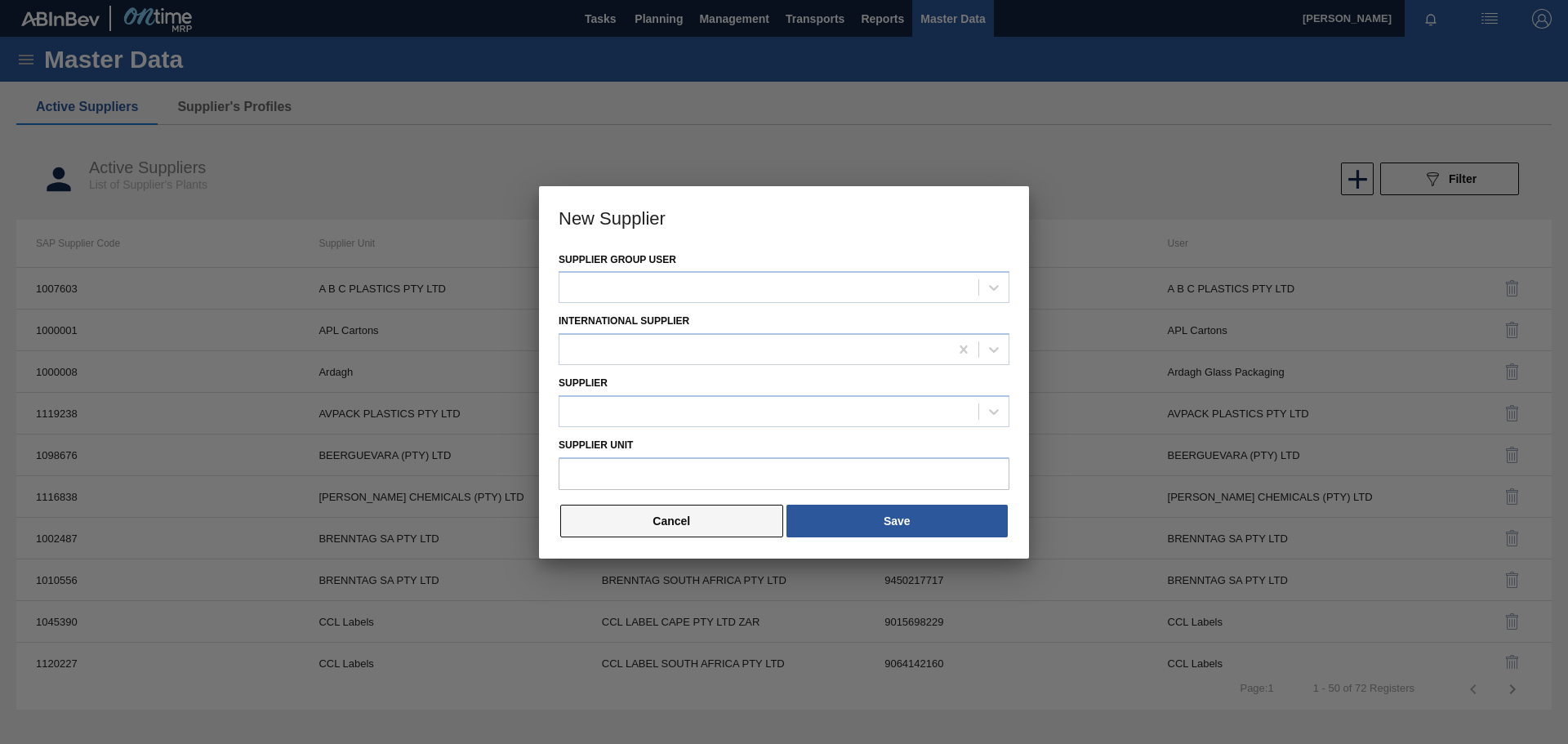
click at [714, 521] on button "Cancel" at bounding box center [672, 521] width 223 height 33
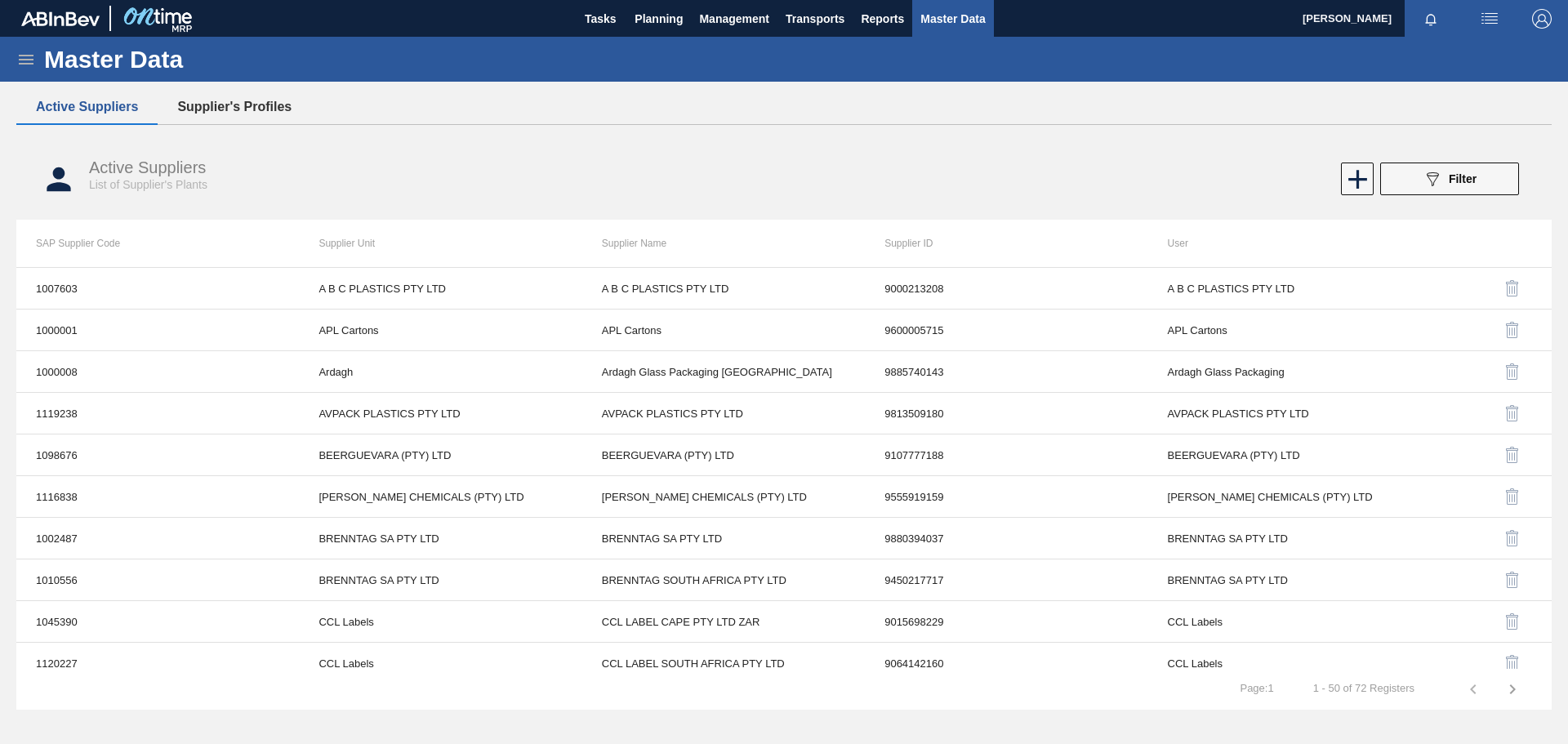
click at [256, 94] on button "Supplier's Profiles" at bounding box center [234, 106] width 153 height 35
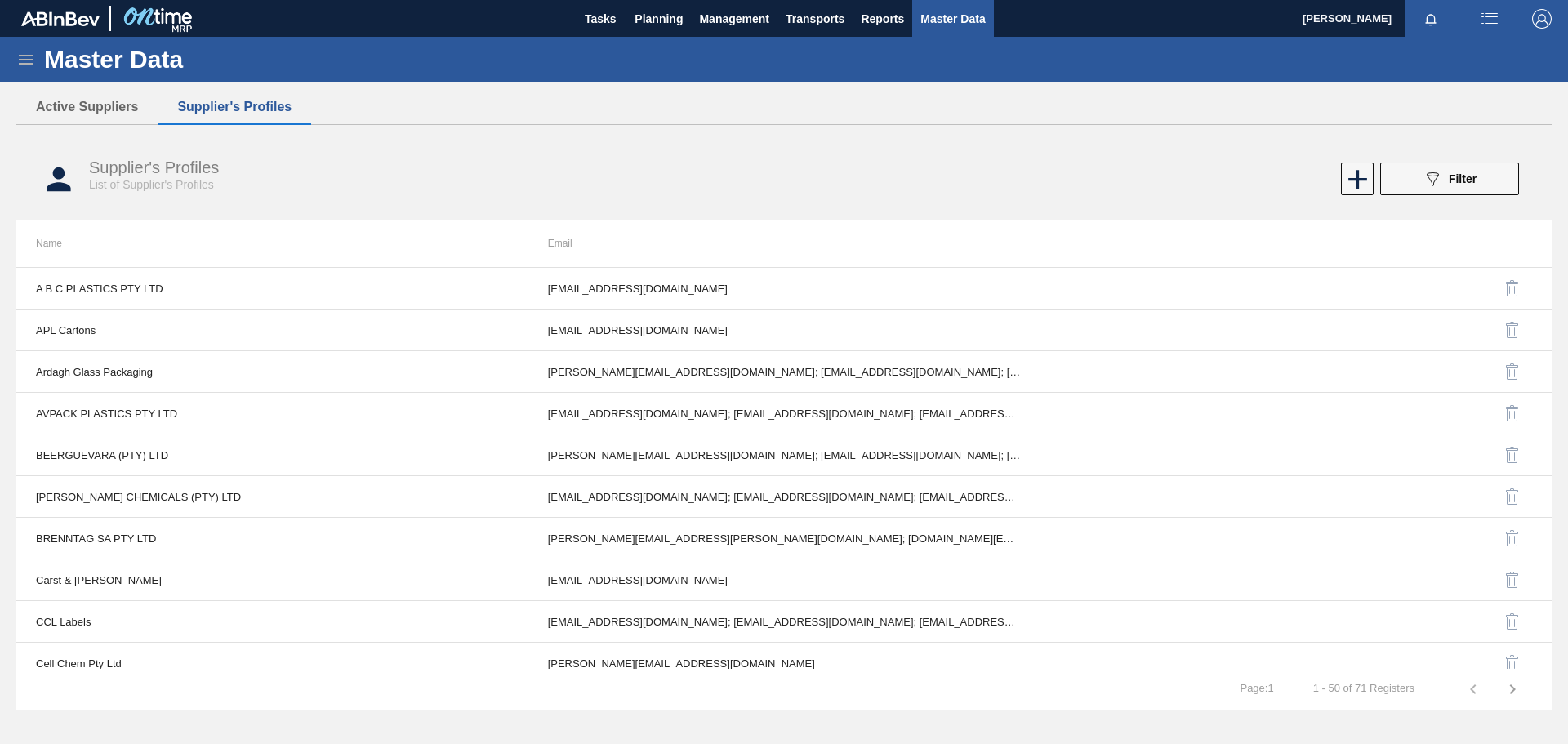
click at [30, 61] on icon at bounding box center [26, 59] width 19 height 19
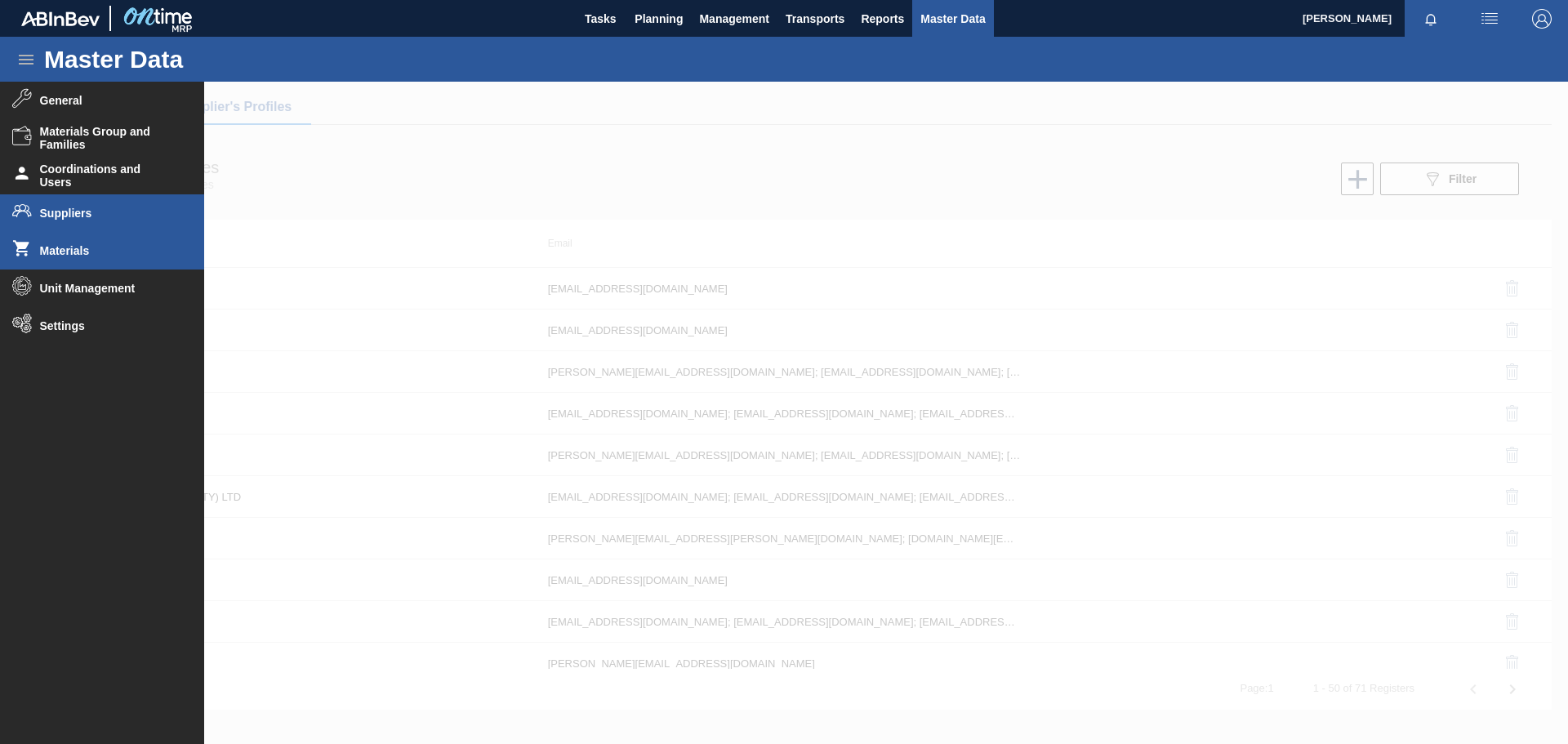
click at [94, 252] on span "Materials" at bounding box center [107, 251] width 135 height 13
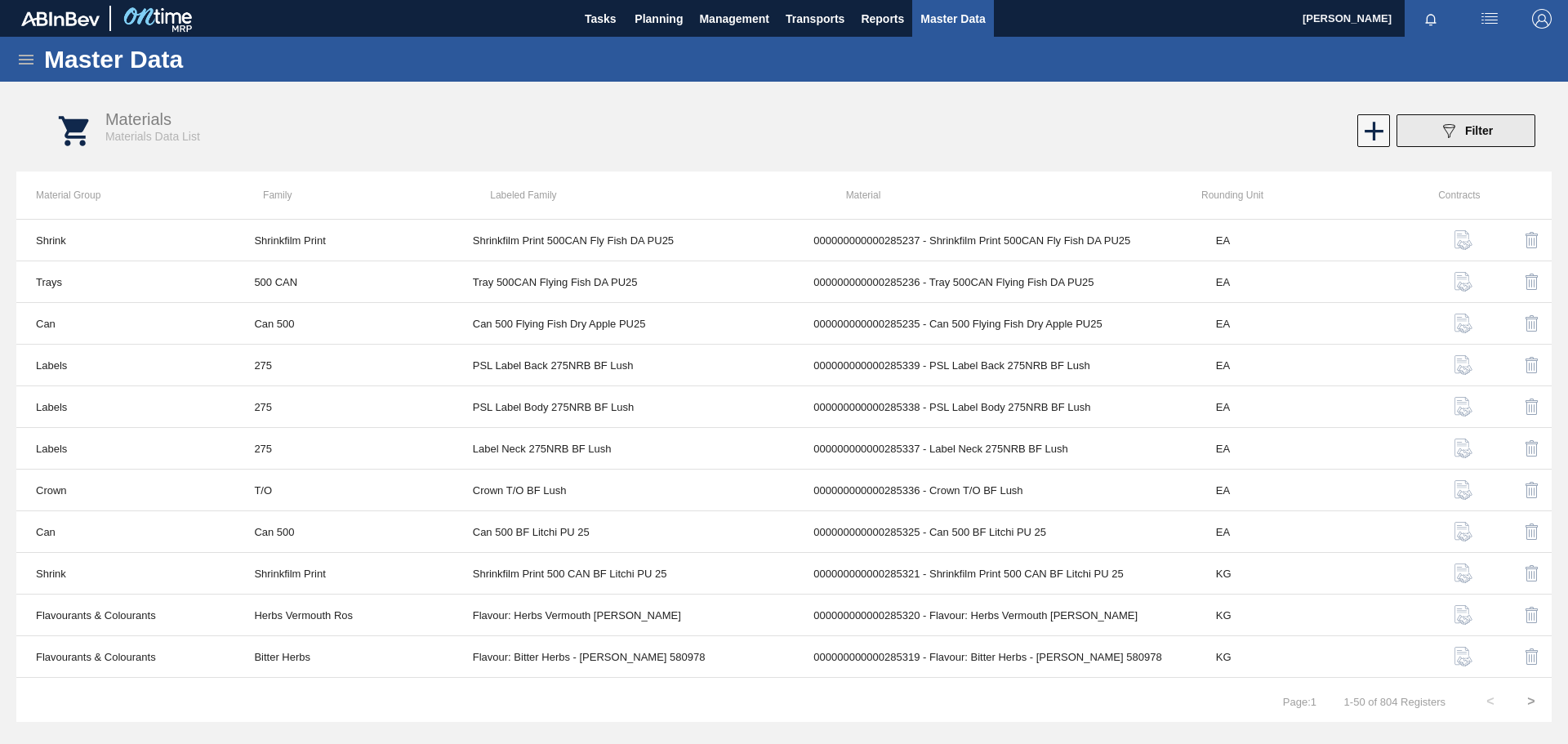
click at [1465, 132] on span "Filter" at bounding box center [1479, 130] width 27 height 13
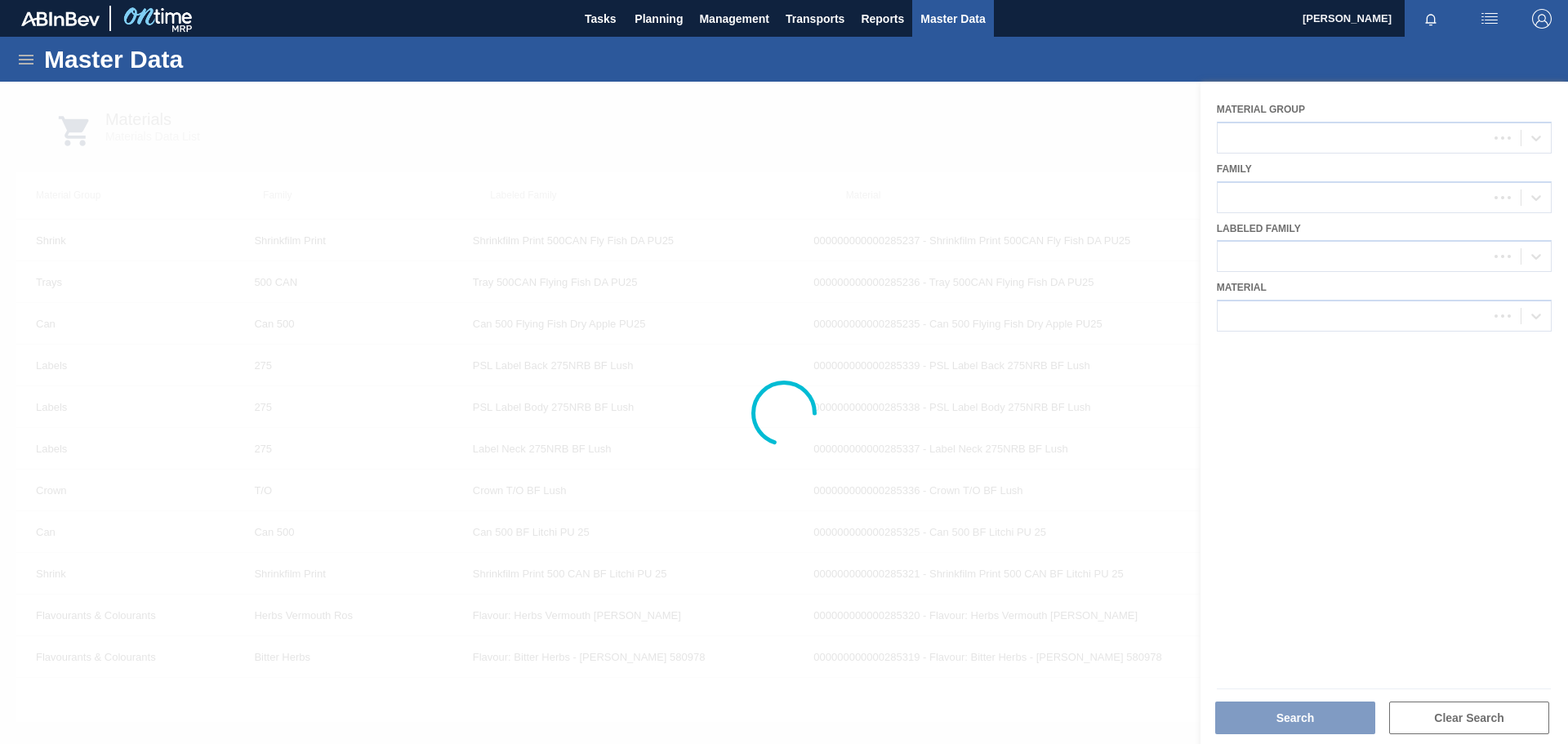
click at [1260, 315] on div at bounding box center [784, 413] width 1568 height 663
click at [1266, 319] on div at bounding box center [784, 413] width 1568 height 663
click at [1268, 317] on div at bounding box center [784, 413] width 1568 height 663
click at [1260, 314] on div at bounding box center [784, 413] width 1568 height 663
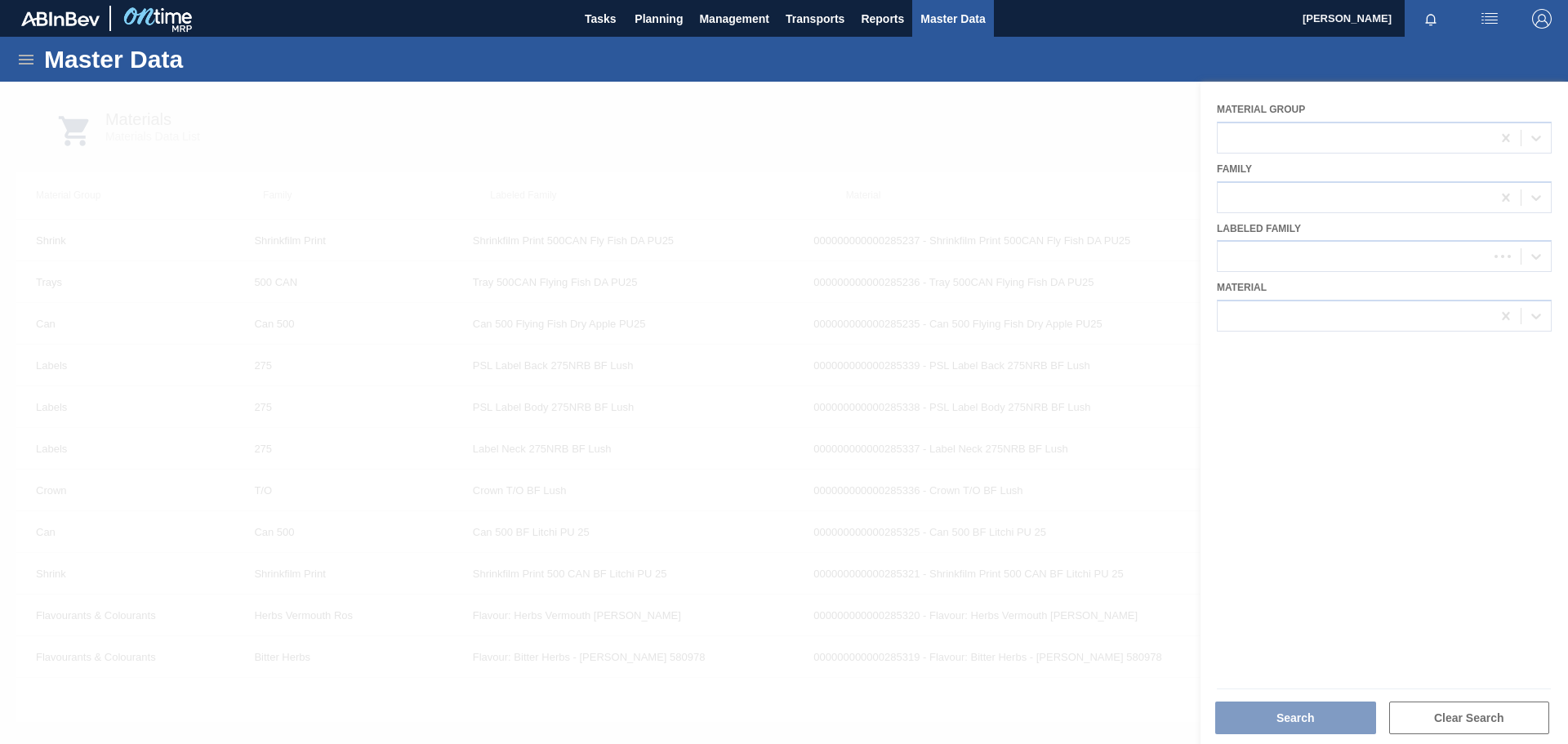
click at [1072, 142] on div at bounding box center [784, 413] width 1568 height 663
click at [1281, 313] on div at bounding box center [784, 413] width 1568 height 663
click at [897, 166] on div at bounding box center [784, 413] width 1568 height 663
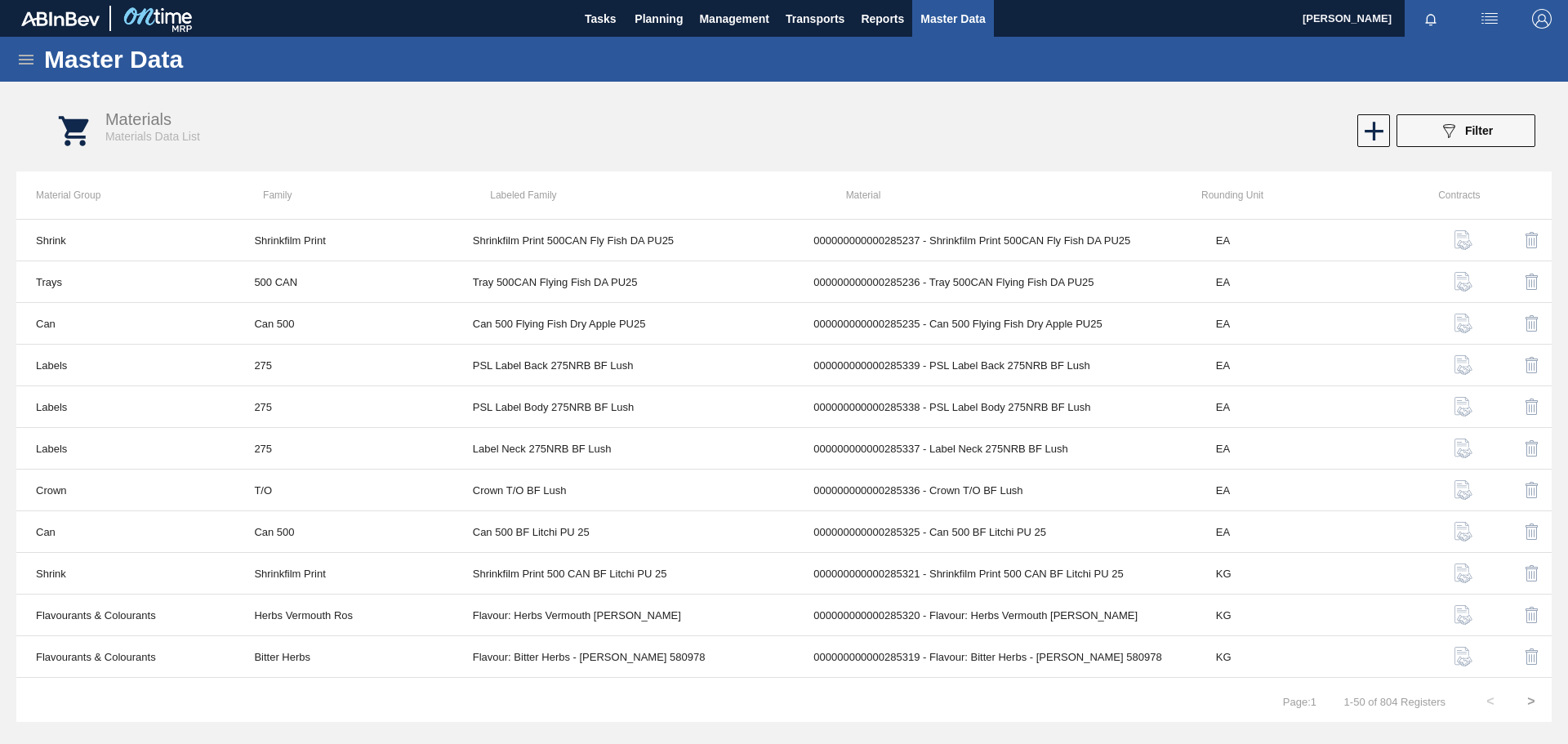
click at [26, 59] on icon at bounding box center [26, 59] width 15 height 10
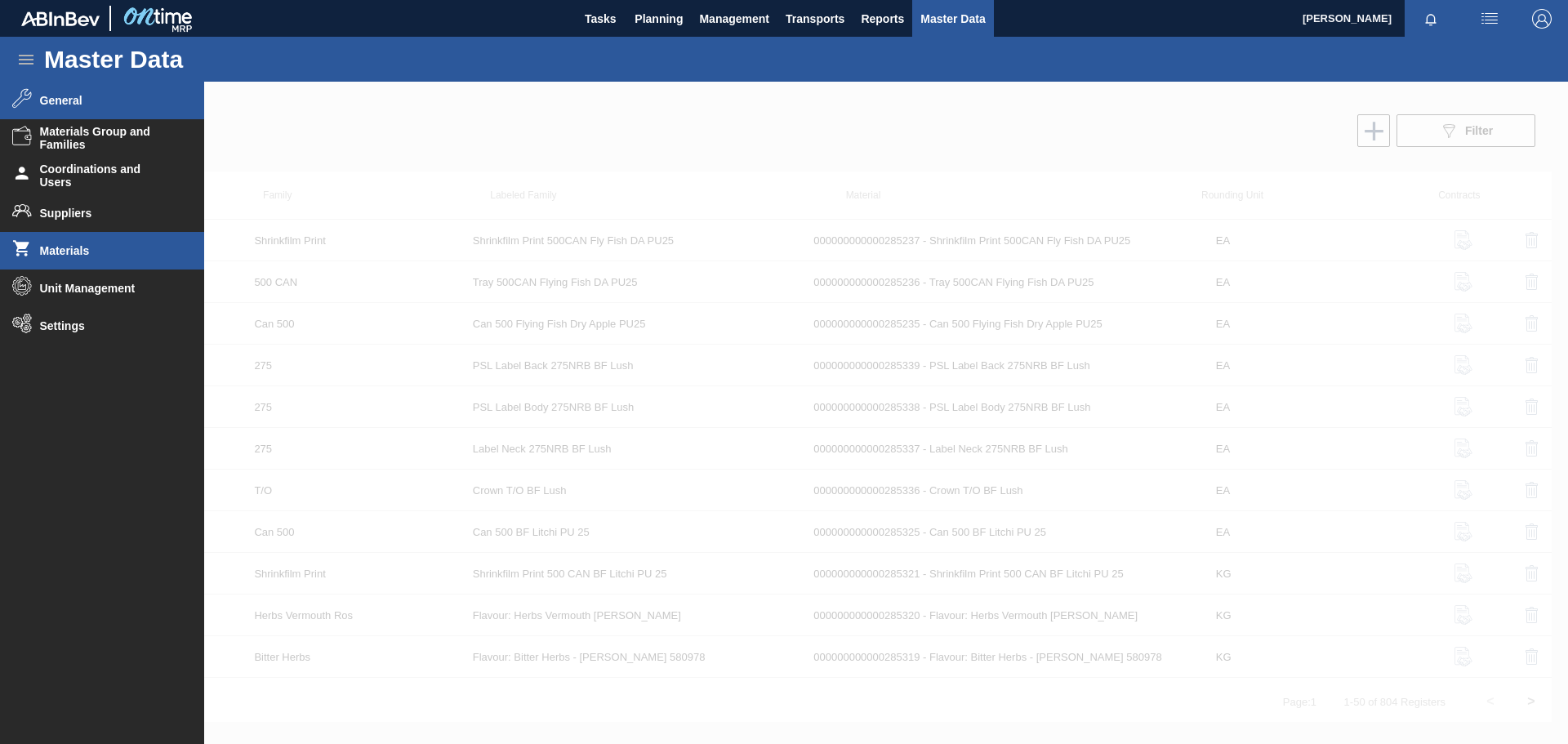
click at [66, 100] on span "General" at bounding box center [107, 100] width 135 height 13
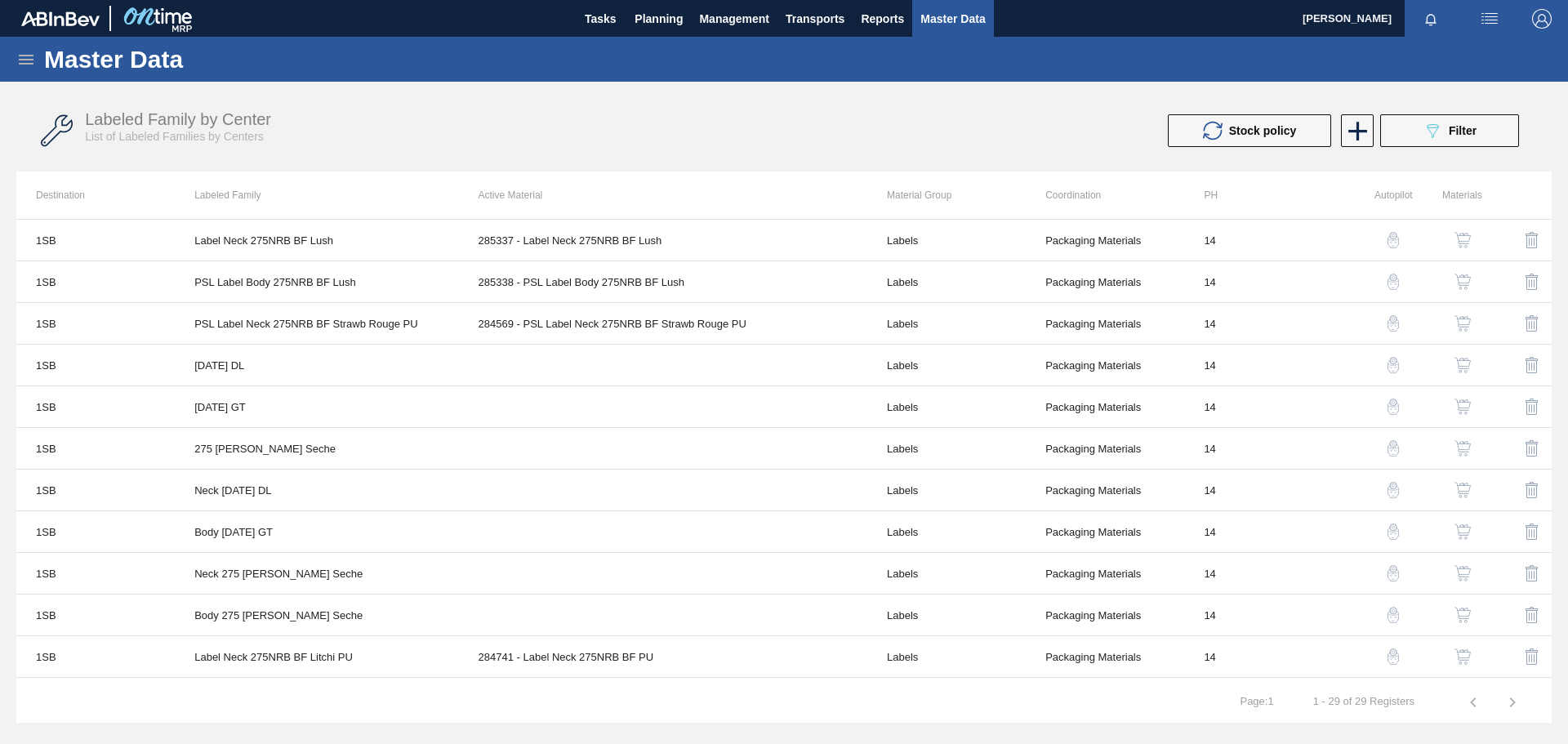
click at [34, 62] on icon at bounding box center [26, 59] width 19 height 19
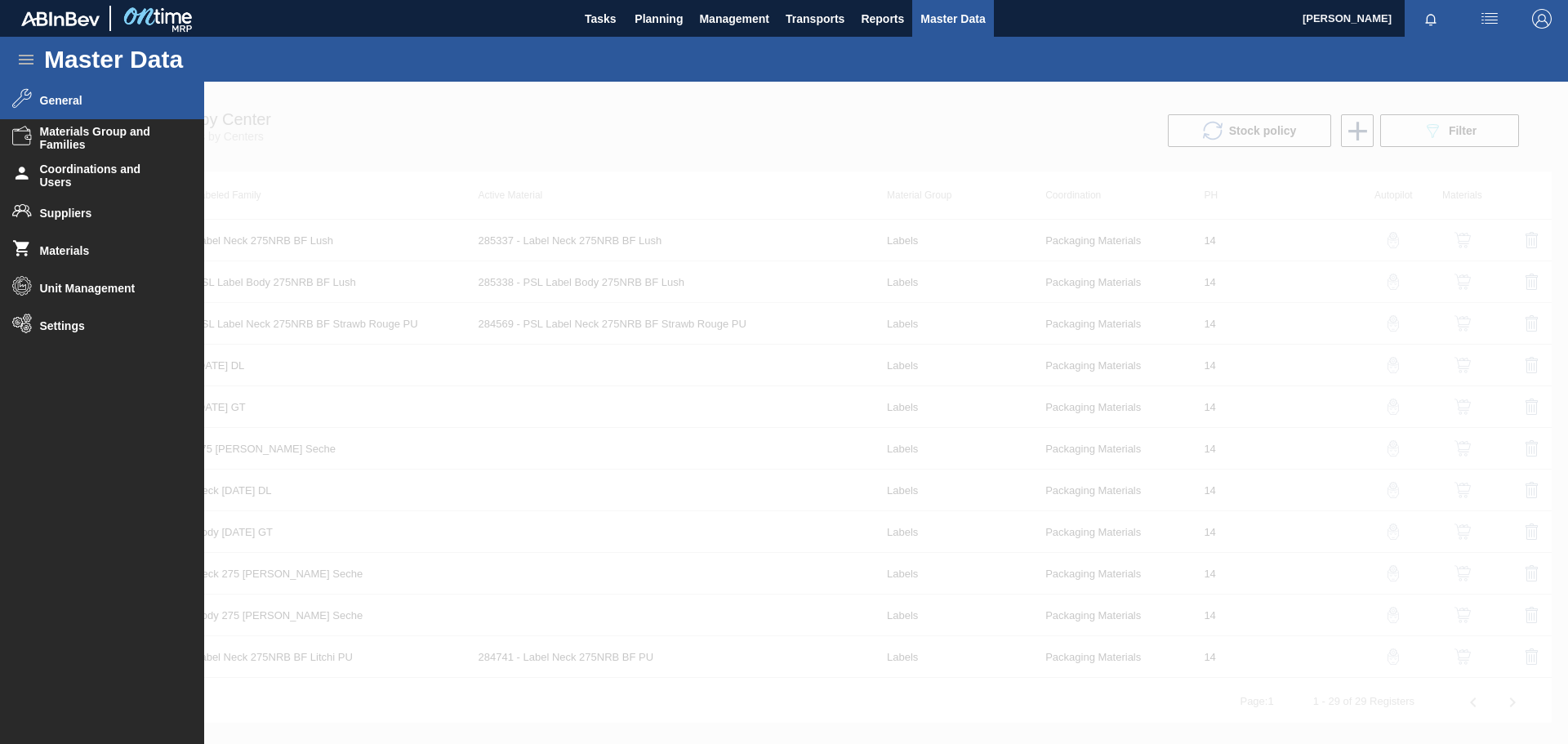
click at [81, 101] on span "General" at bounding box center [107, 100] width 135 height 13
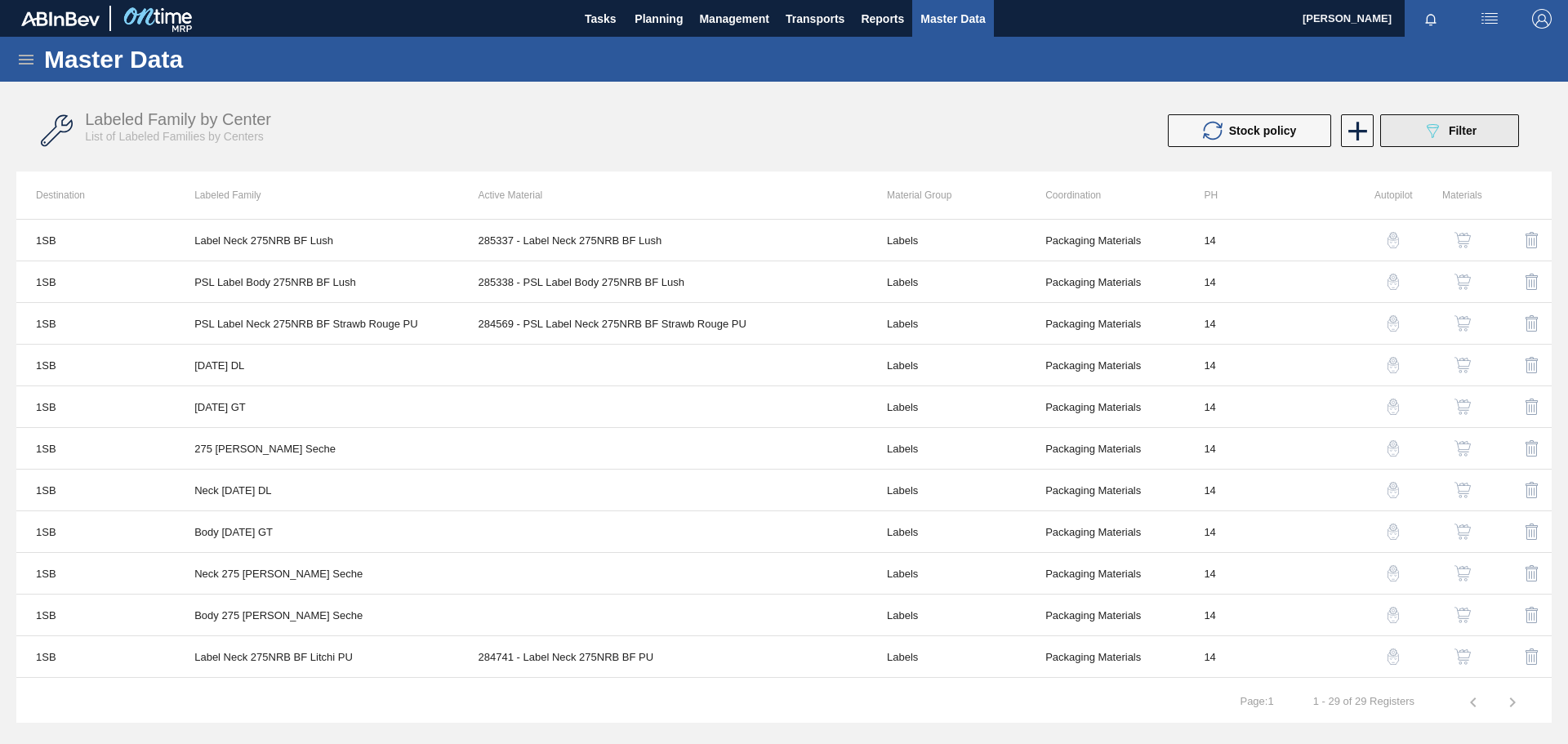
click at [1436, 133] on icon "089F7B8B-B2A5-4AFE-B5C0-19BA573D28AC" at bounding box center [1433, 131] width 19 height 19
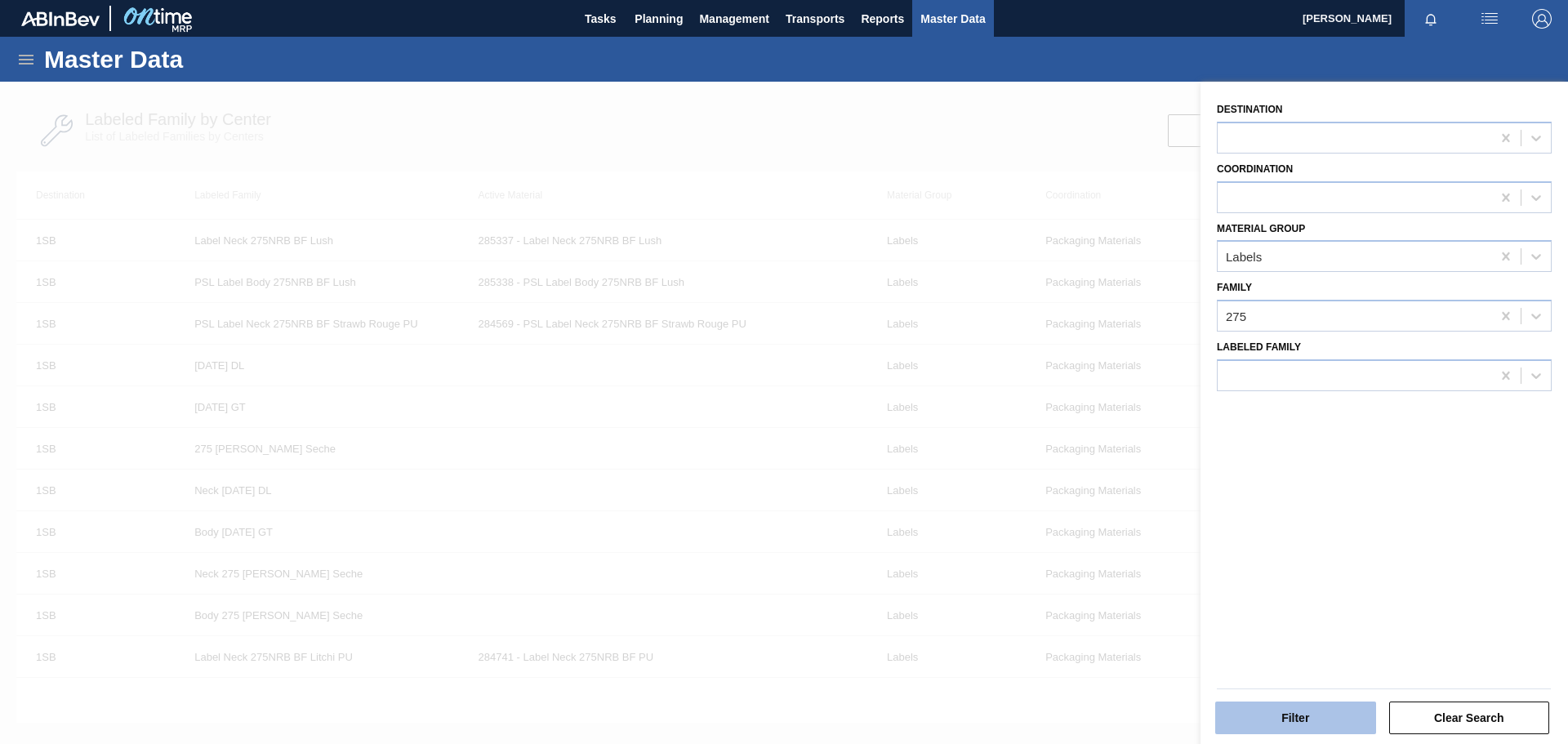
click at [1309, 713] on button "Filter" at bounding box center [1296, 717] width 161 height 33
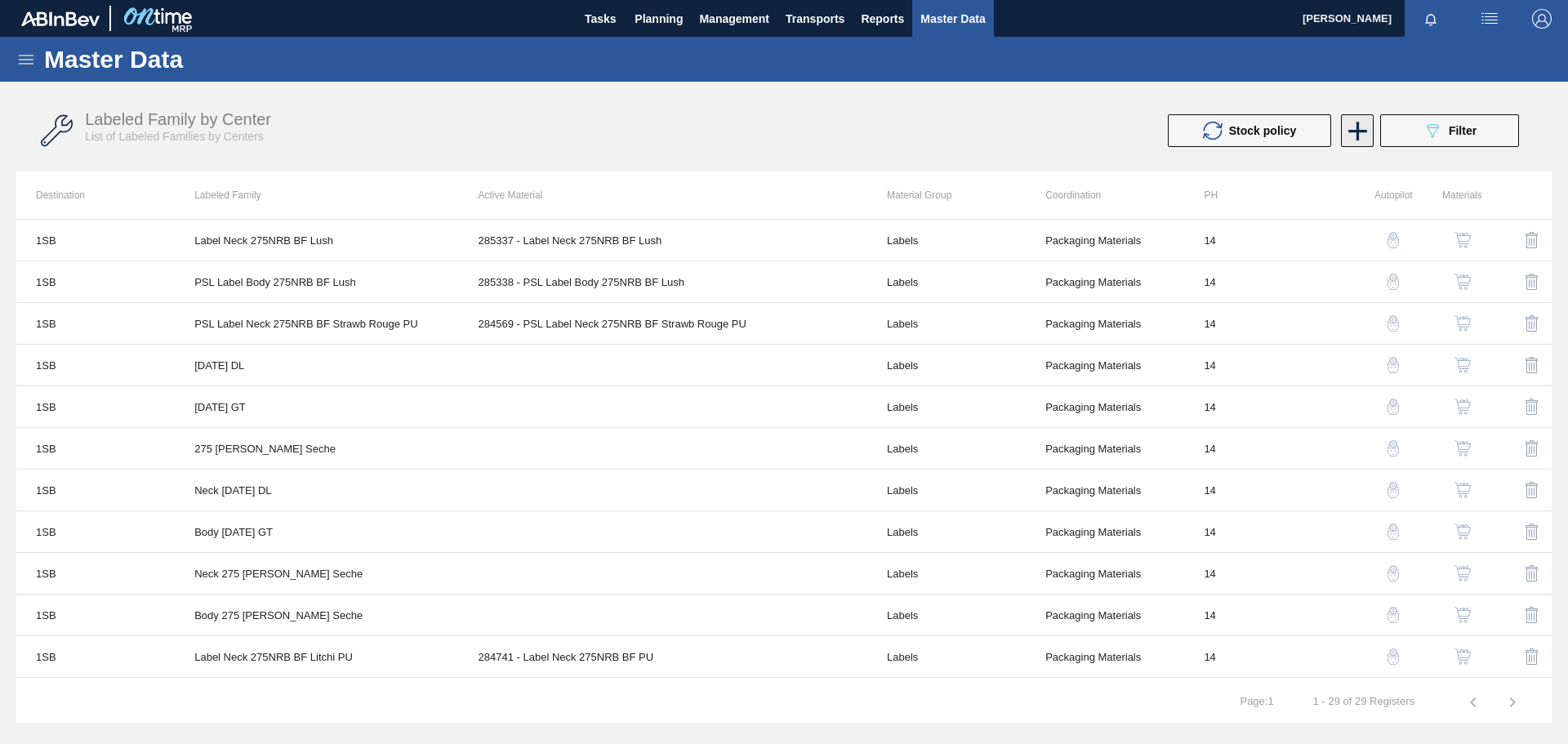
click at [1358, 136] on icon at bounding box center [1357, 130] width 19 height 19
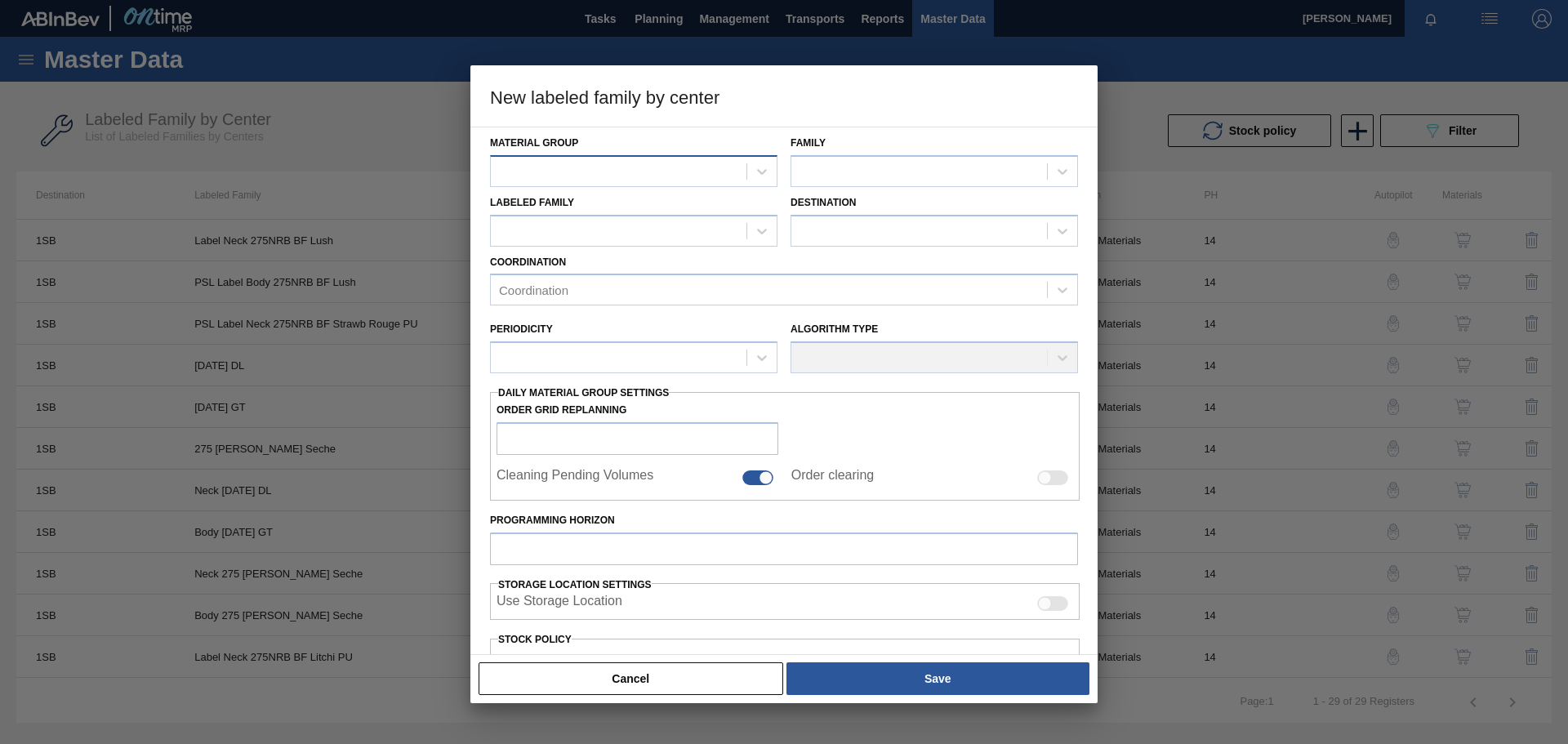
click at [637, 163] on div at bounding box center [618, 171] width 256 height 24
type Group "labe"
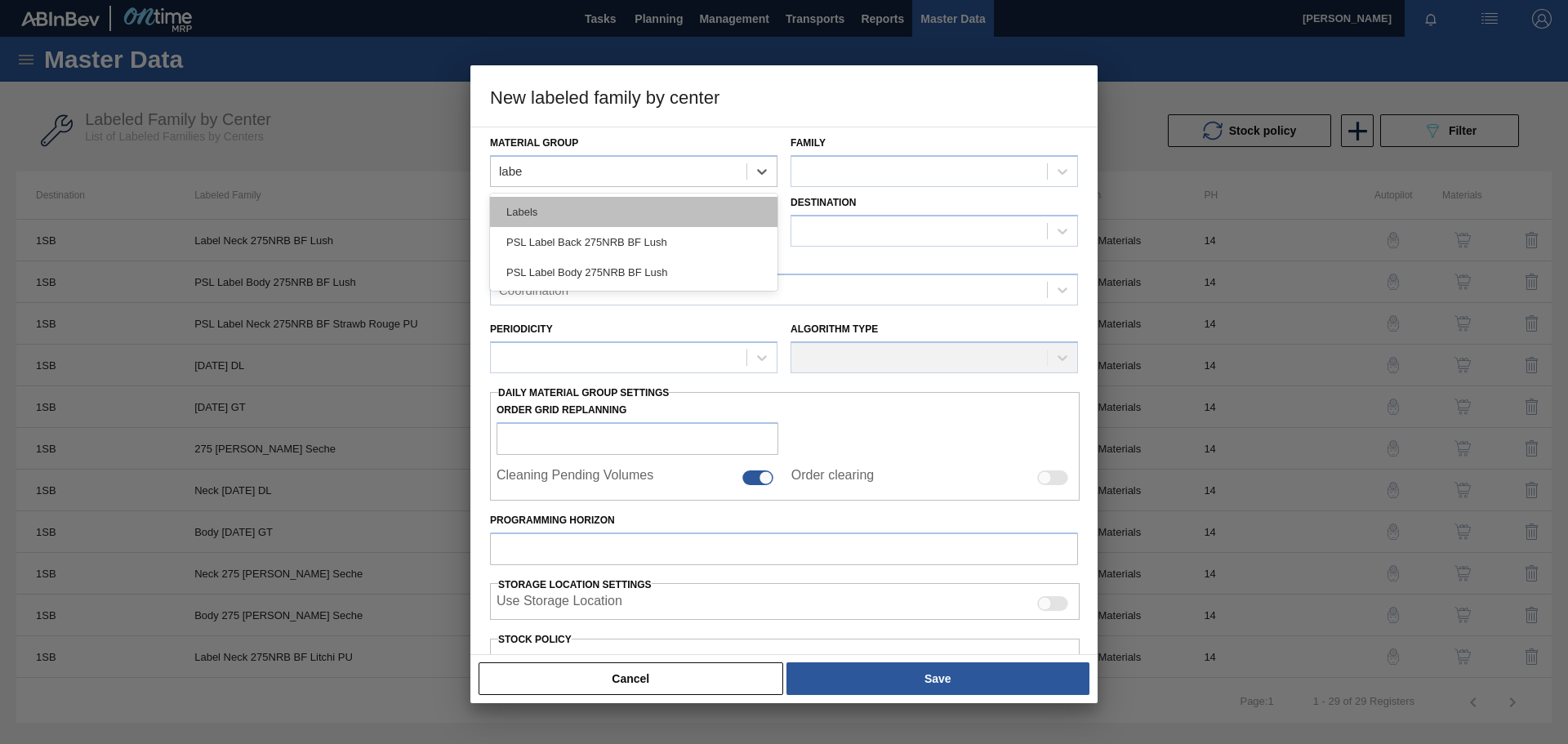
click at [616, 205] on div "Labels" at bounding box center [634, 212] width 288 height 30
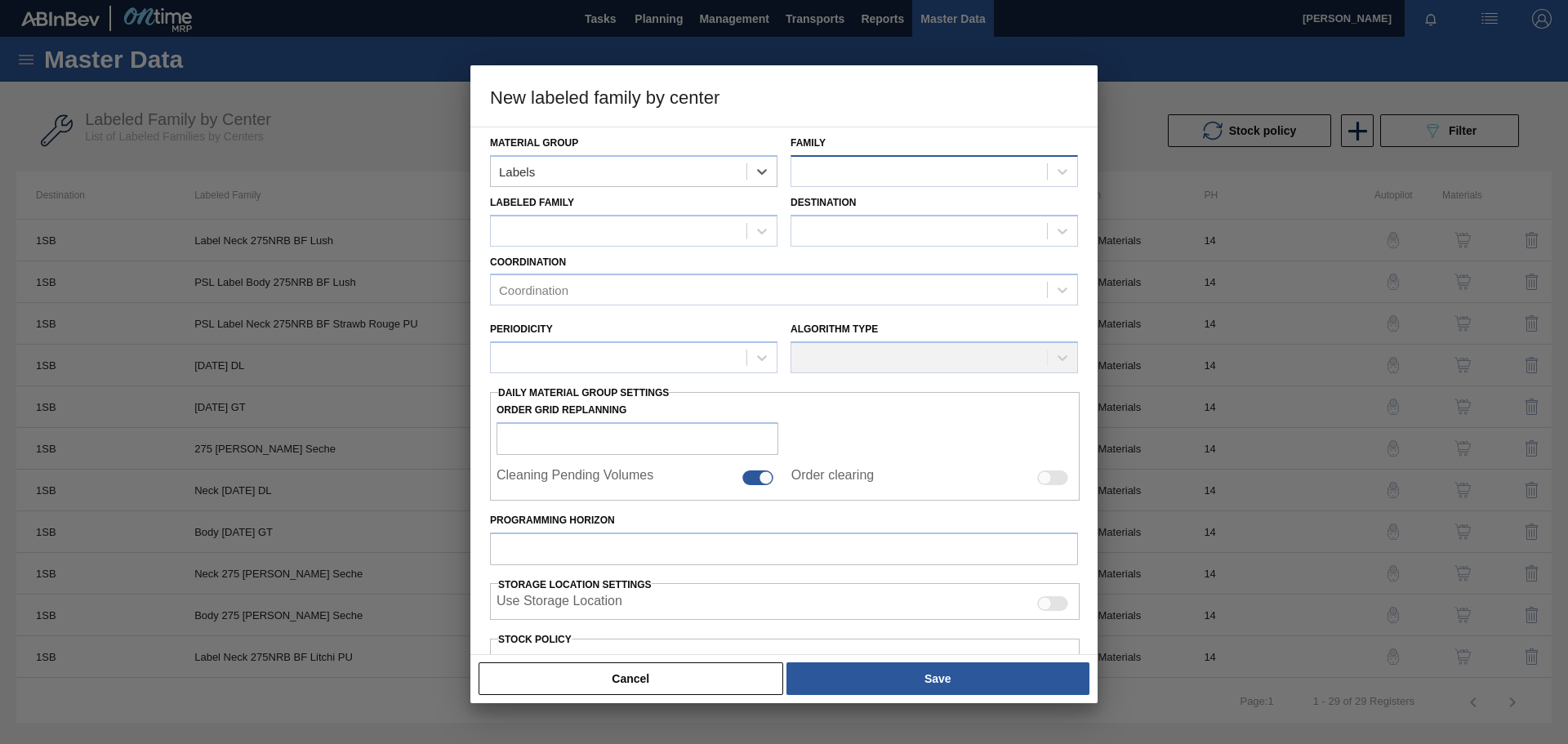
click at [854, 175] on div at bounding box center [919, 171] width 256 height 24
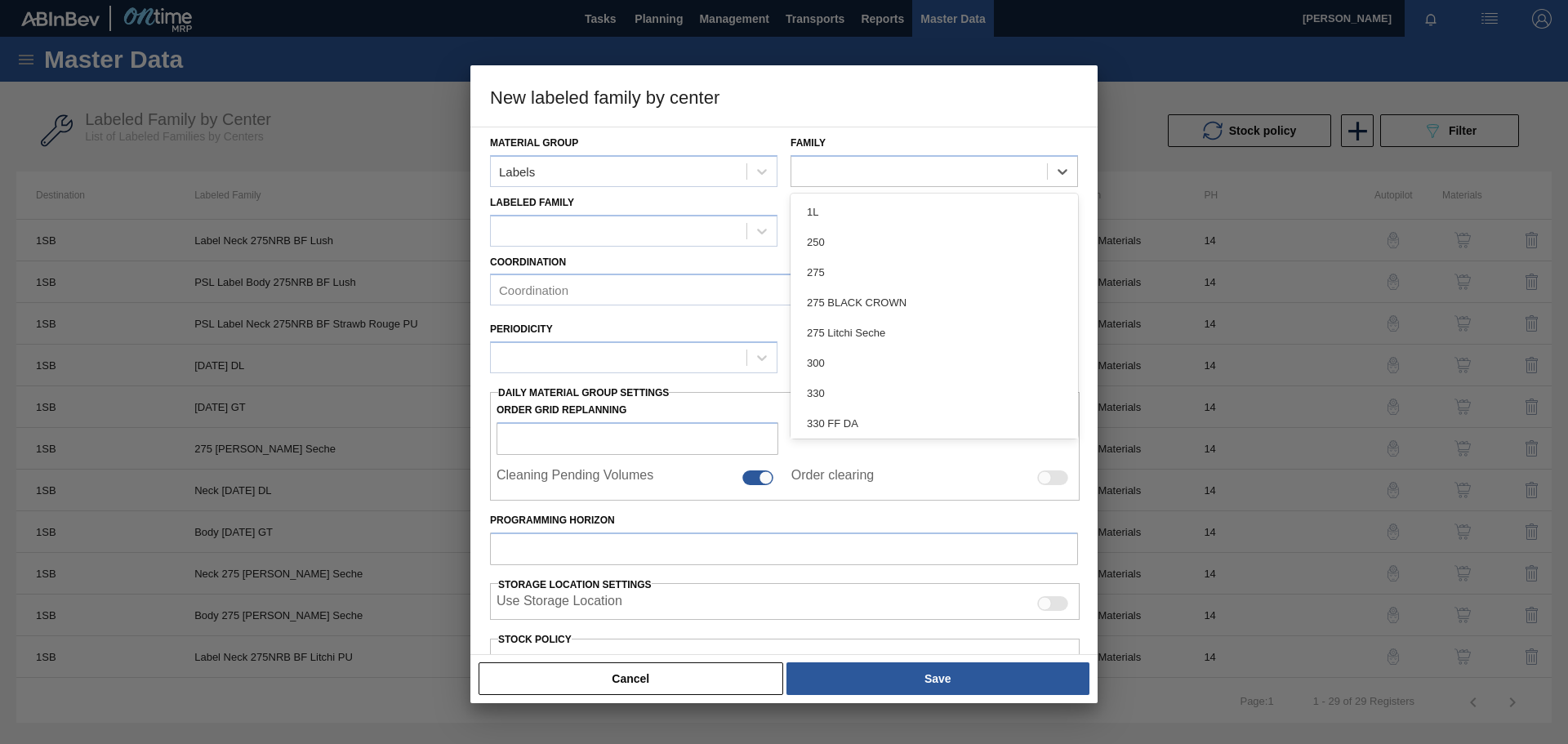
click at [839, 268] on div "275" at bounding box center [934, 273] width 288 height 30
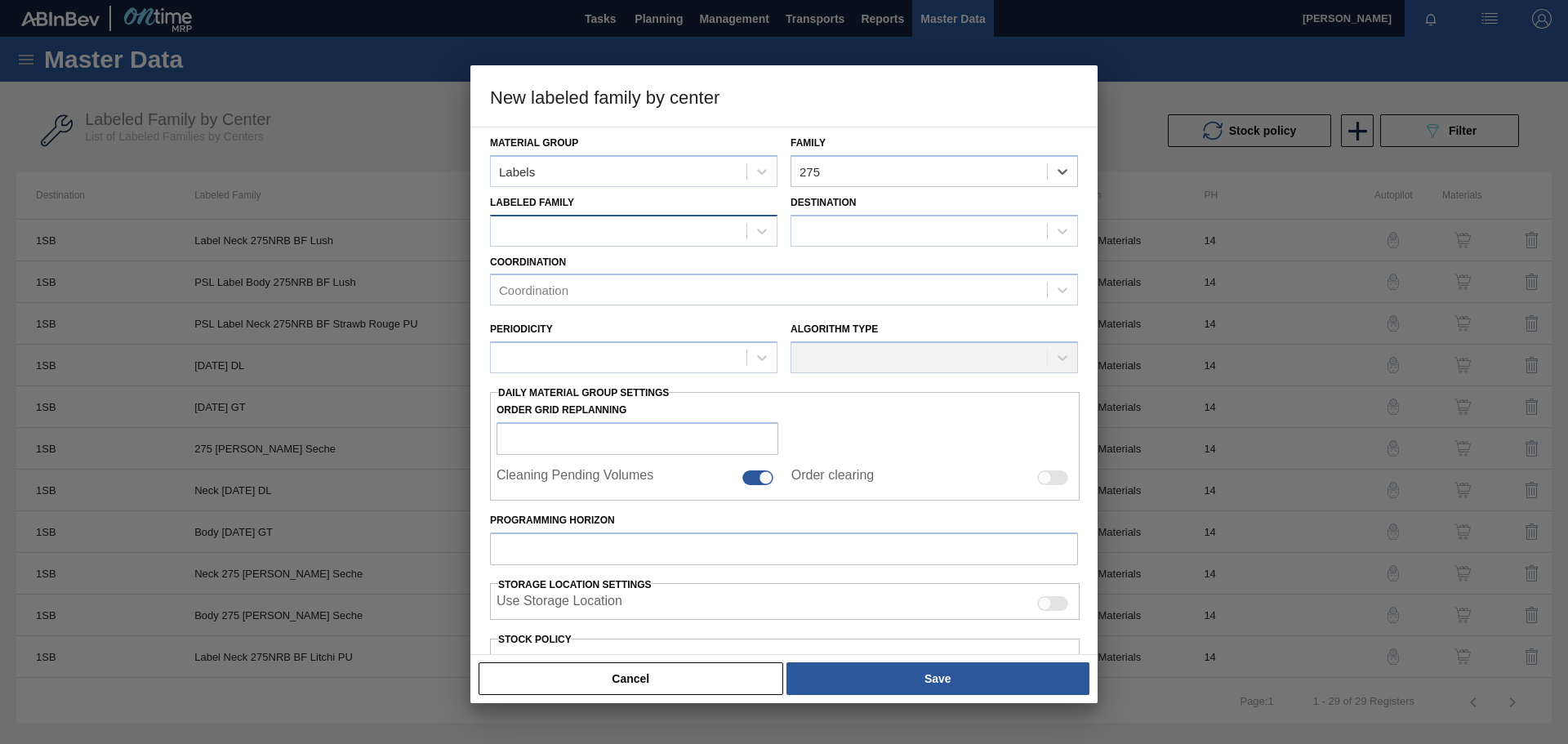
click at [617, 223] on div at bounding box center [618, 230] width 256 height 24
click at [553, 236] on div at bounding box center [618, 230] width 256 height 24
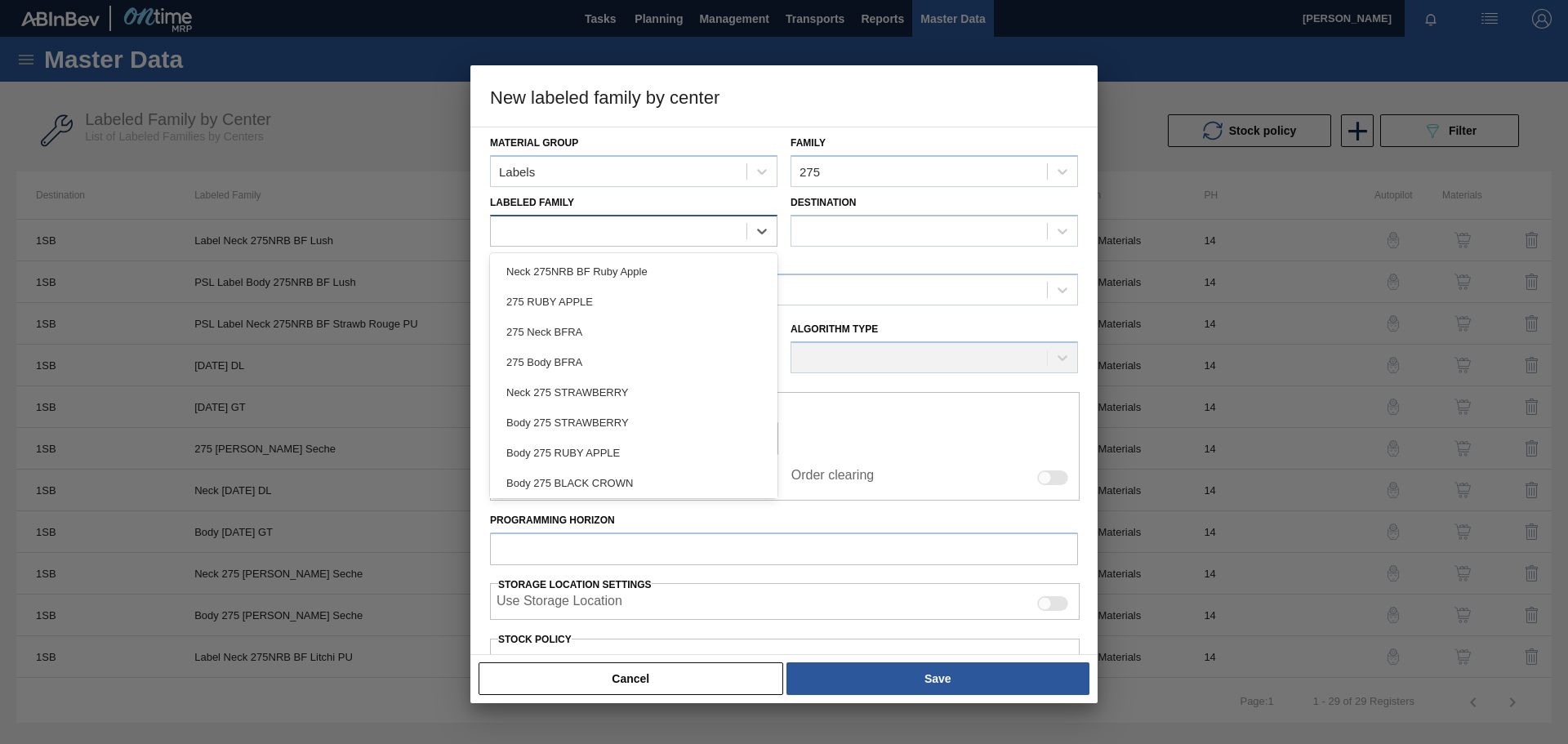
paste Family "PSL Label Back 275NRB BF Lush"
type Family "PSL Label Back 275NRB BF Lush"
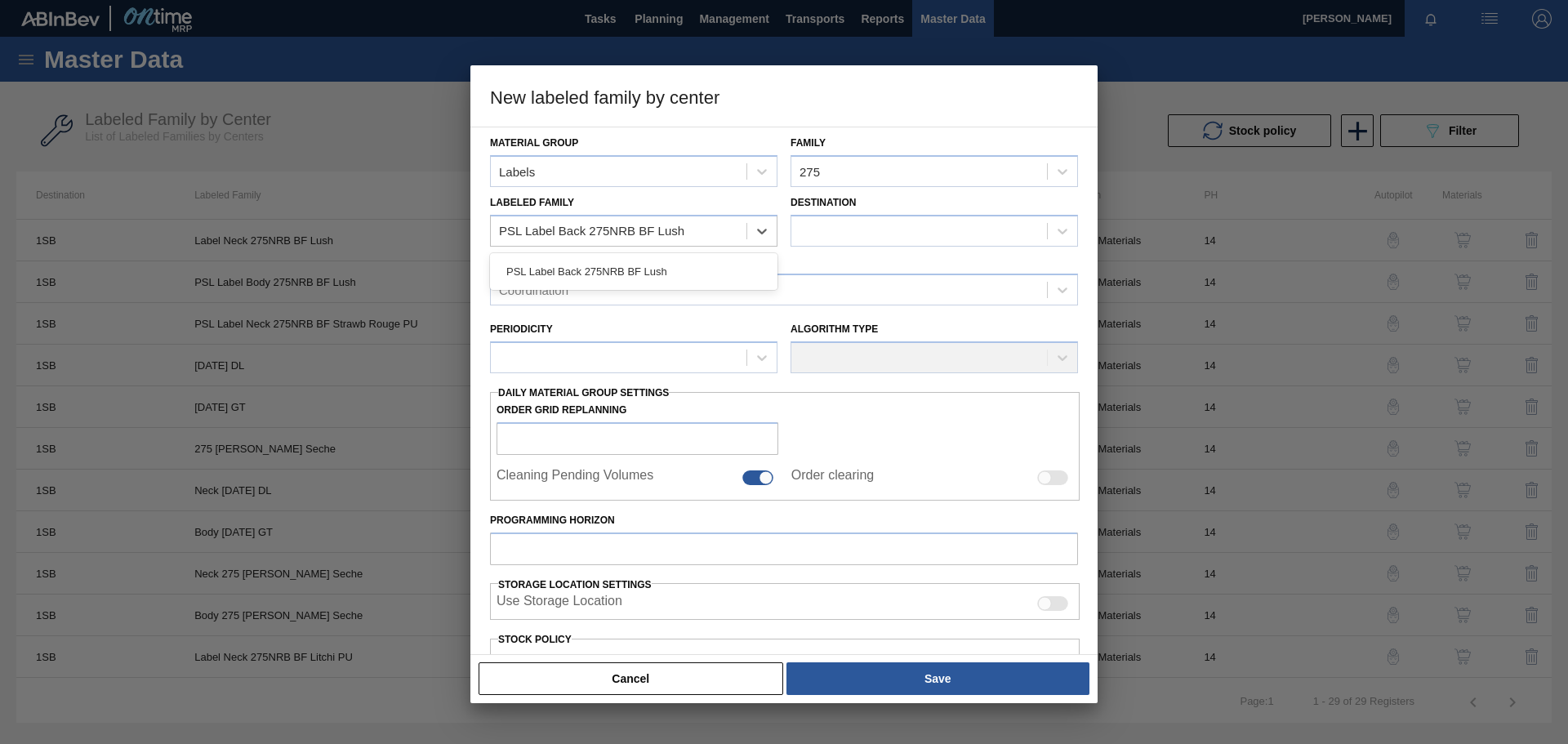
drag, startPoint x: 695, startPoint y: 273, endPoint x: 705, endPoint y: 270, distance: 10.4
click at [695, 272] on div "PSL Label Back 275NRB BF Lush" at bounding box center [634, 272] width 288 height 30
checkbox input "false"
click at [901, 218] on div at bounding box center [934, 231] width 288 height 32
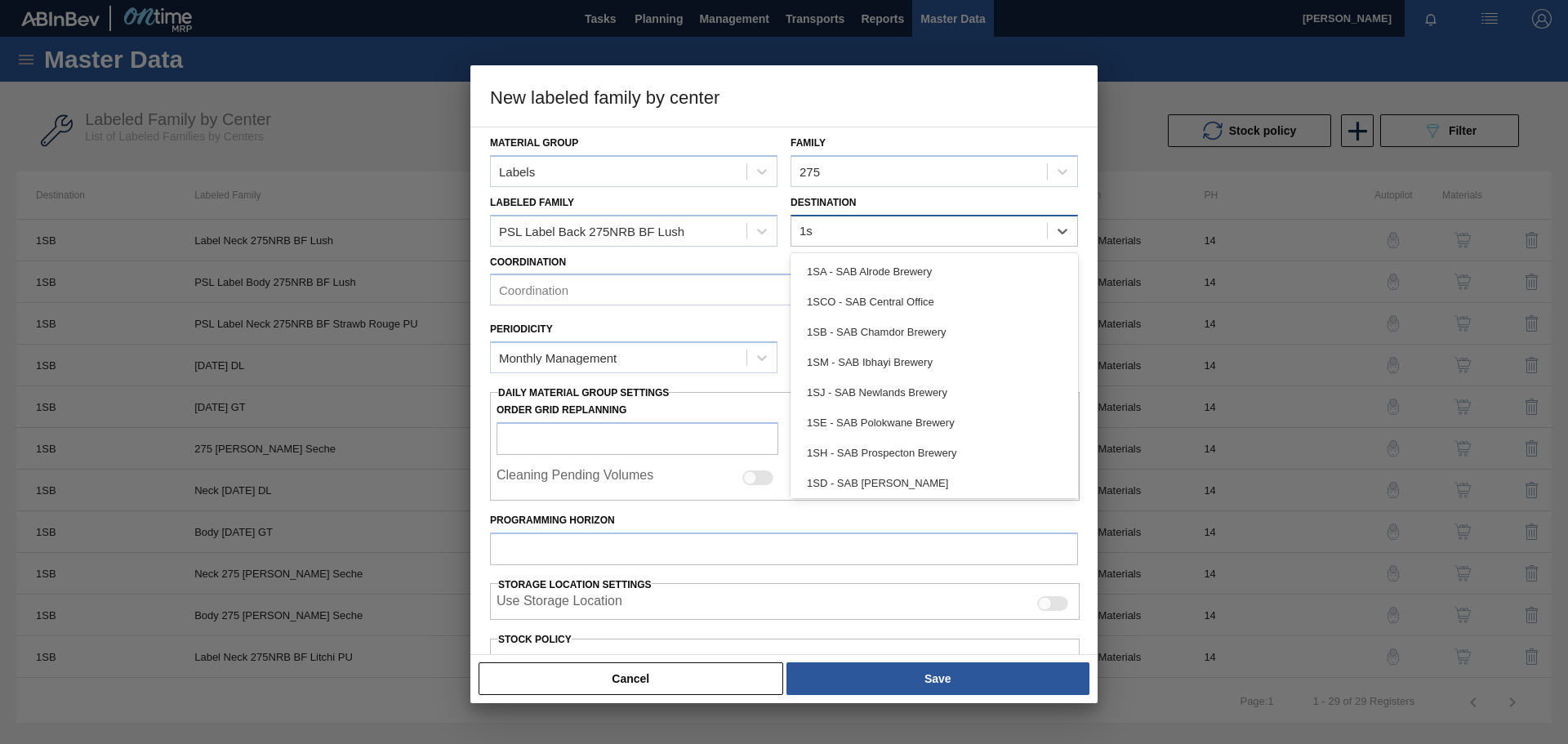
type input "1sb"
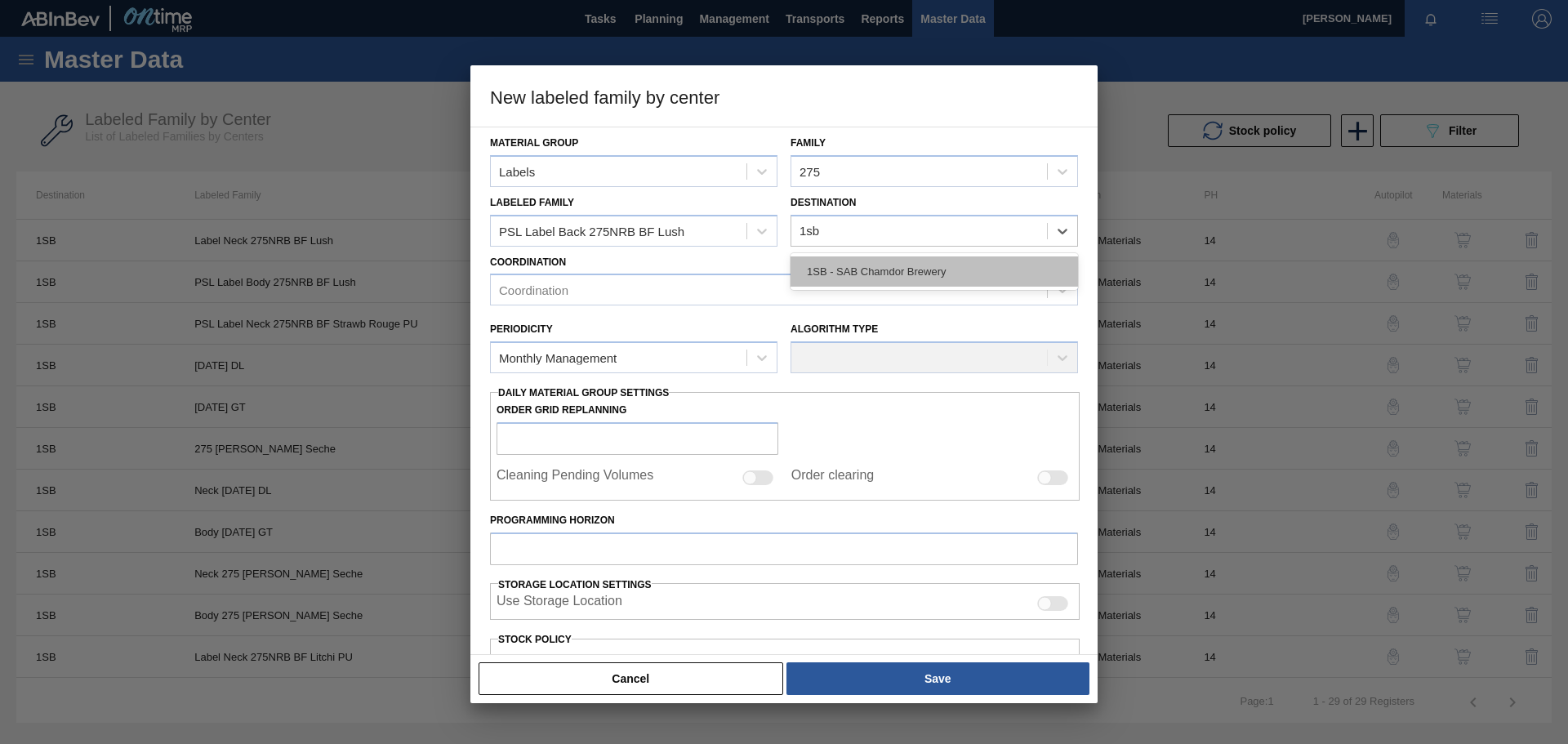
click at [909, 271] on div "1SB - SAB Chamdor Brewery" at bounding box center [934, 272] width 288 height 30
click at [591, 290] on div "Coordination" at bounding box center [769, 291] width 556 height 24
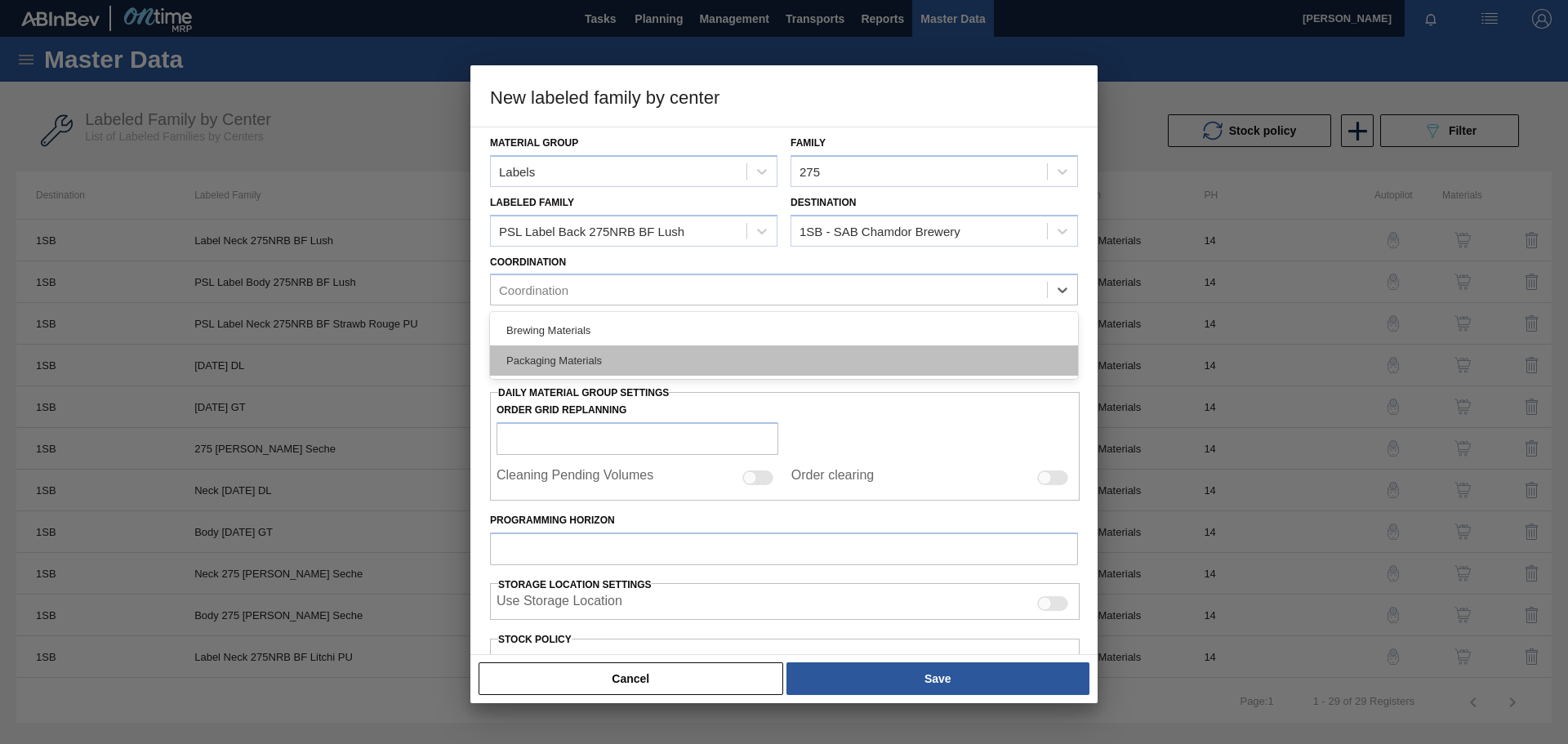
click at [592, 359] on div "Packaging Materials" at bounding box center [784, 360] width 588 height 30
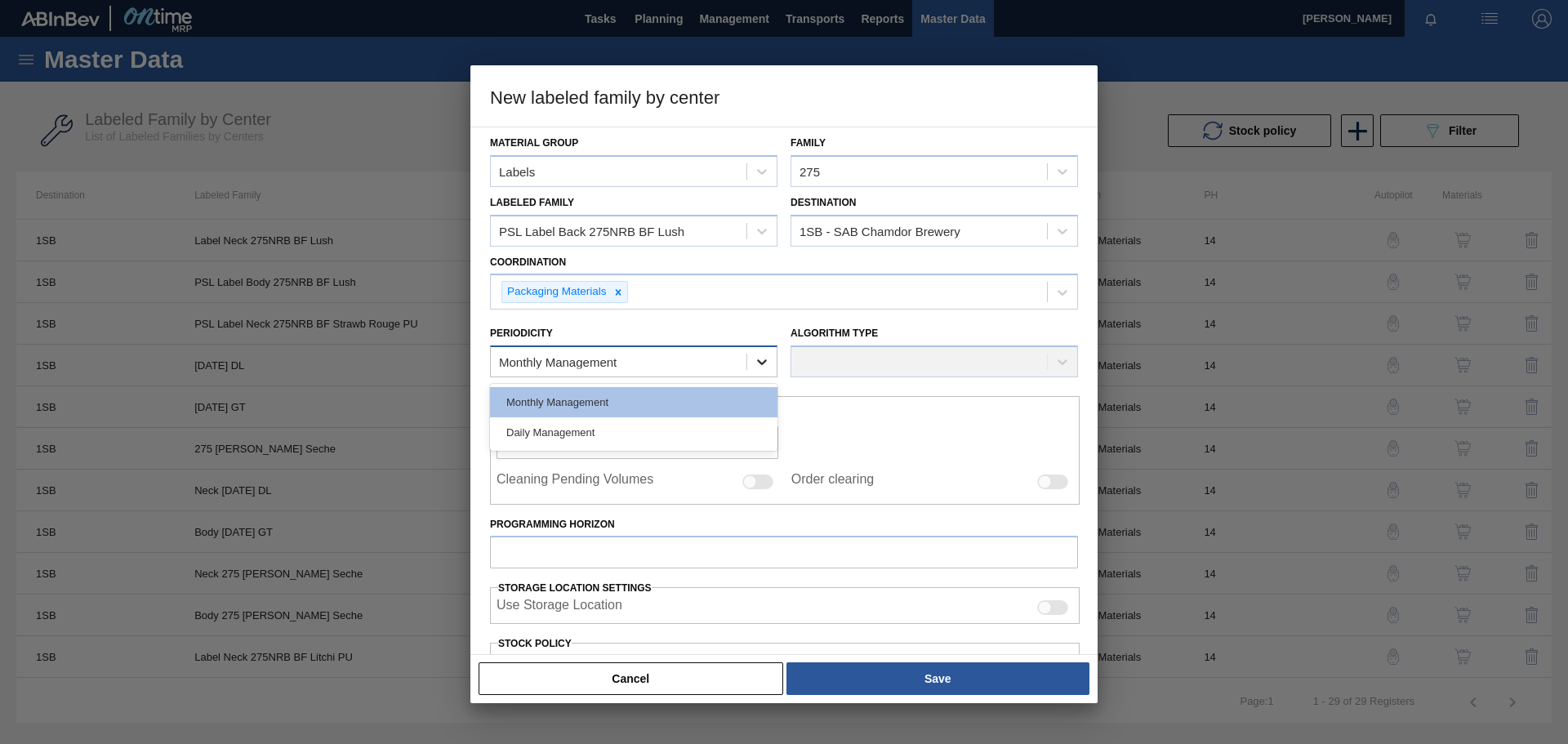
click at [757, 364] on icon at bounding box center [761, 361] width 16 height 16
click at [640, 399] on div "Monthly Management" at bounding box center [634, 402] width 288 height 30
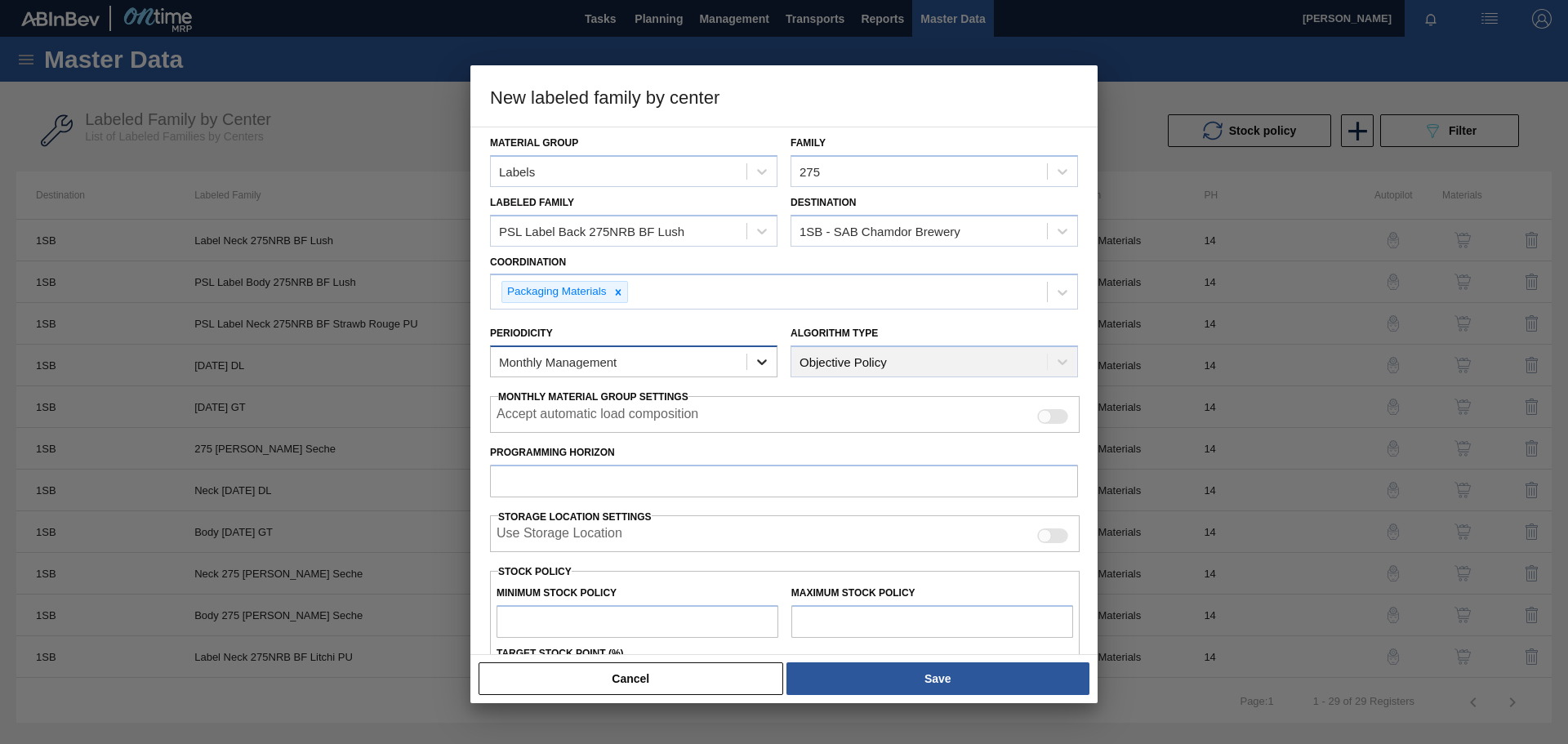
click at [767, 373] on div at bounding box center [761, 361] width 29 height 29
click at [590, 485] on input "Programming Horizon" at bounding box center [784, 481] width 588 height 33
click at [738, 480] on input "14" at bounding box center [784, 481] width 588 height 33
click at [922, 486] on input "14" at bounding box center [784, 481] width 588 height 33
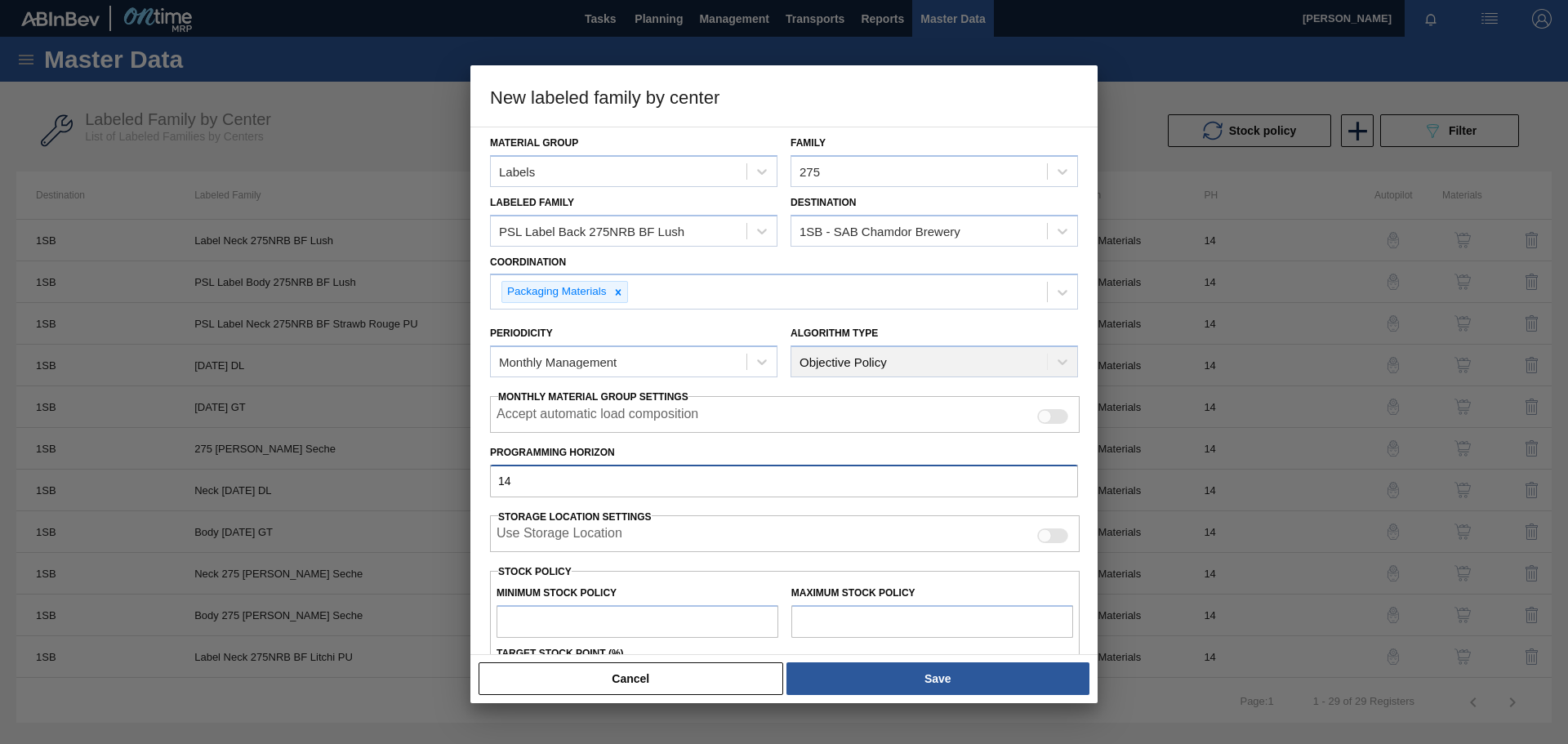
click at [617, 482] on input "14" at bounding box center [784, 481] width 588 height 33
type input "14"
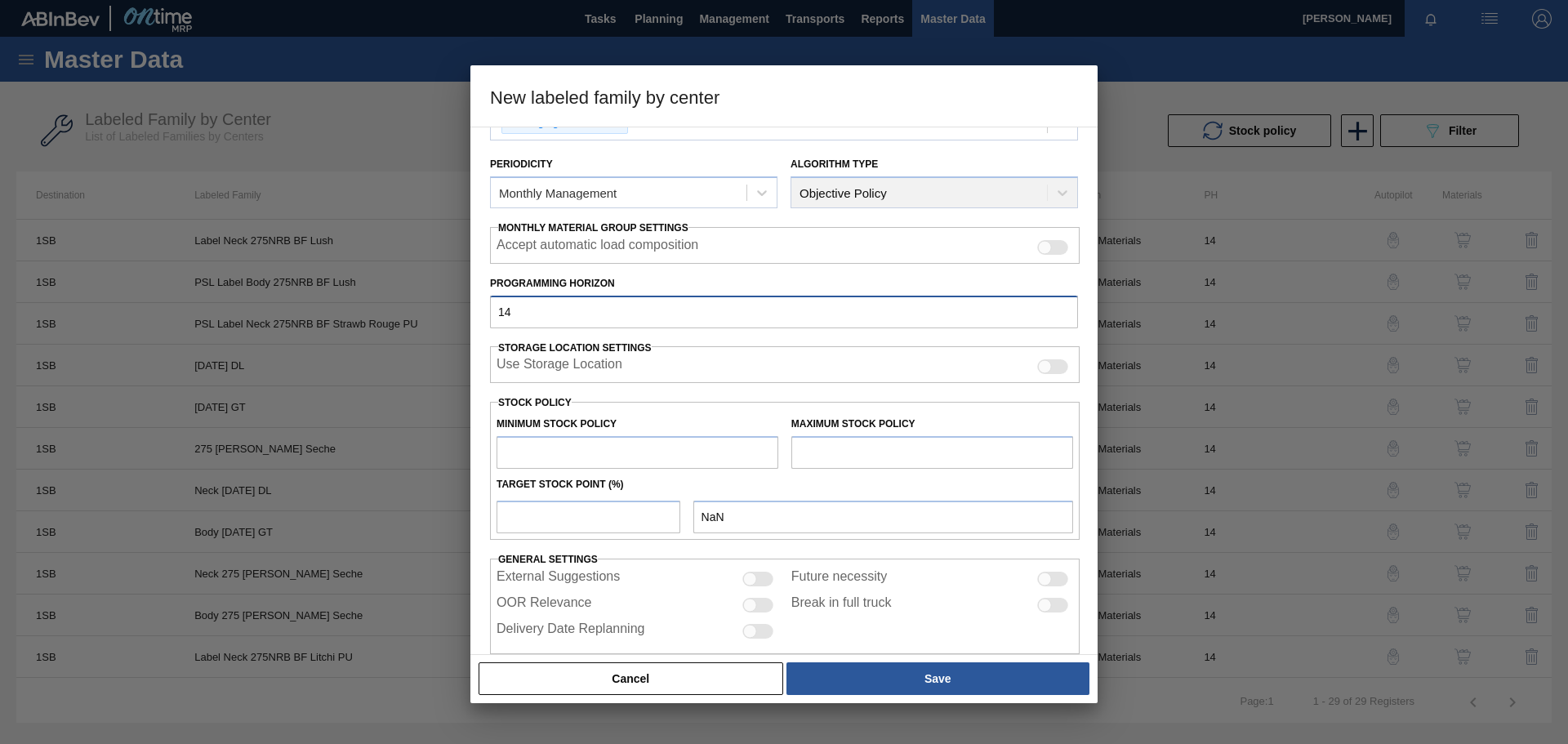
scroll to position [197, 0]
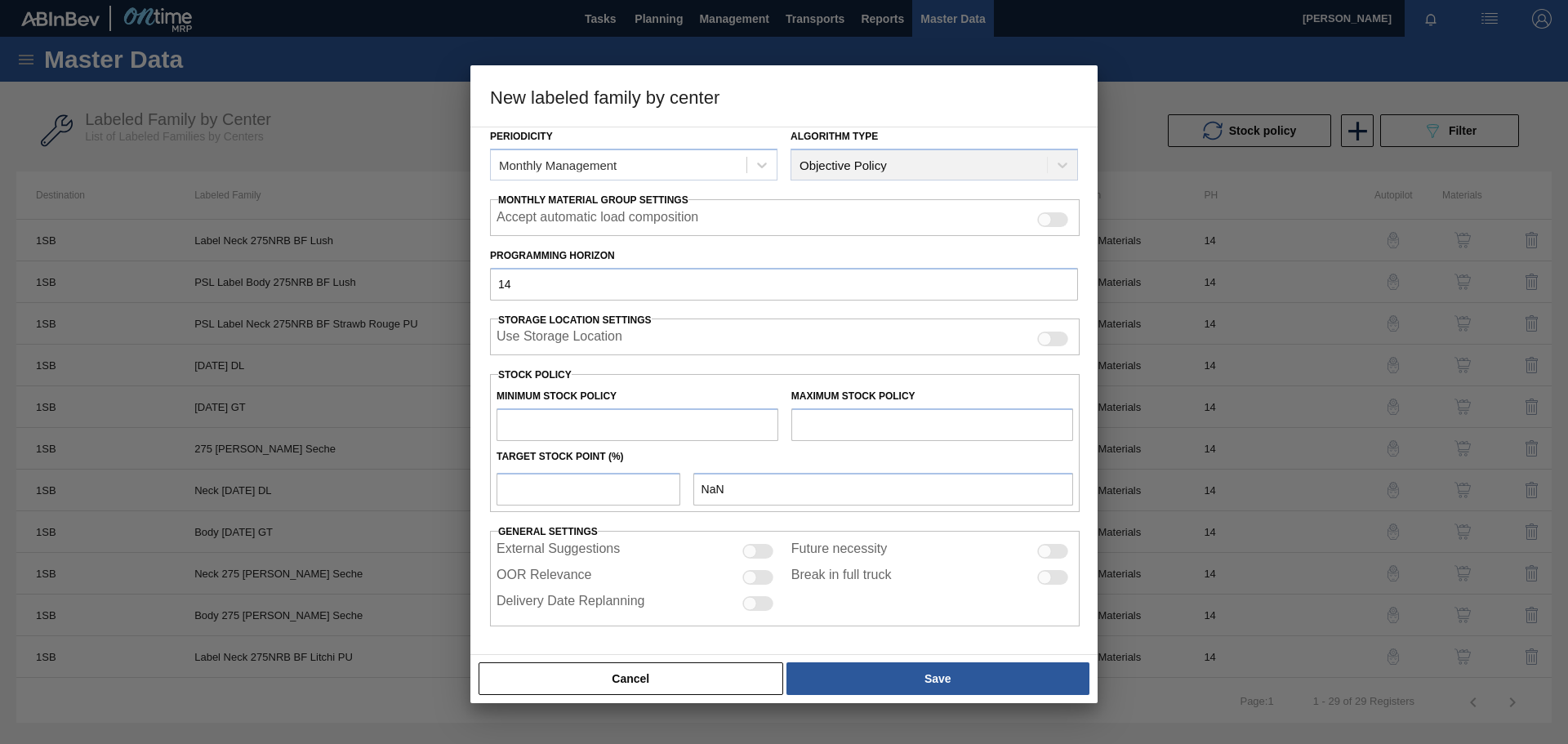
click at [638, 334] on div "Use Storage Location" at bounding box center [784, 339] width 576 height 19
click at [579, 429] on input "text" at bounding box center [637, 424] width 282 height 33
click at [940, 466] on div "Target Stock Point (%)" at bounding box center [785, 457] width 590 height 24
click at [642, 419] on input "text" at bounding box center [637, 424] width 282 height 33
type input "1,000,000"
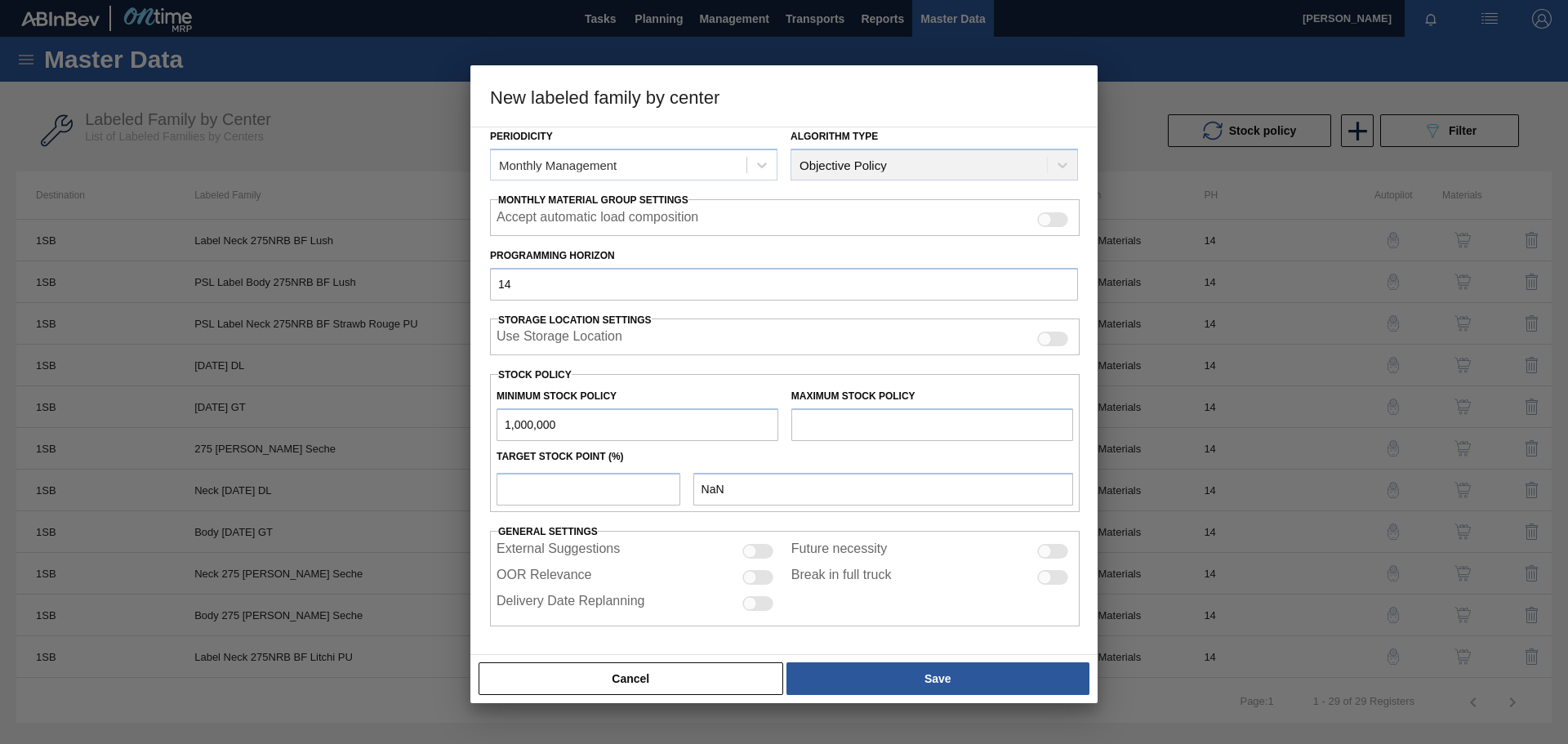
type input "1,000,000.000"
click at [840, 421] on input "text" at bounding box center [932, 424] width 282 height 33
type input "2,000,000"
click at [555, 493] on input "number" at bounding box center [589, 489] width 184 height 33
type input "1"
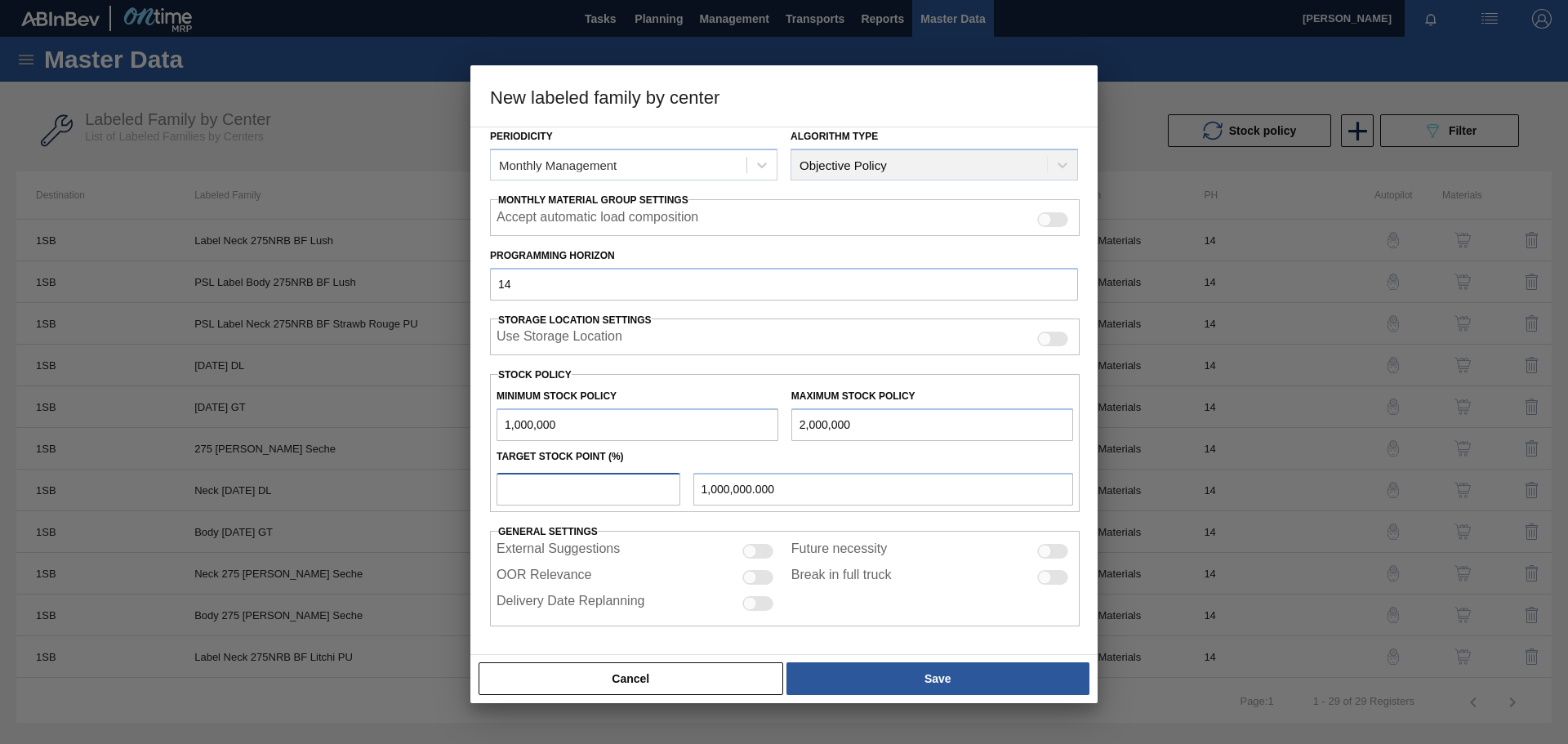
type input "1,010,000.000"
type input "10"
type input "1,100,000.000"
type input "100"
type input "2,000,000.000"
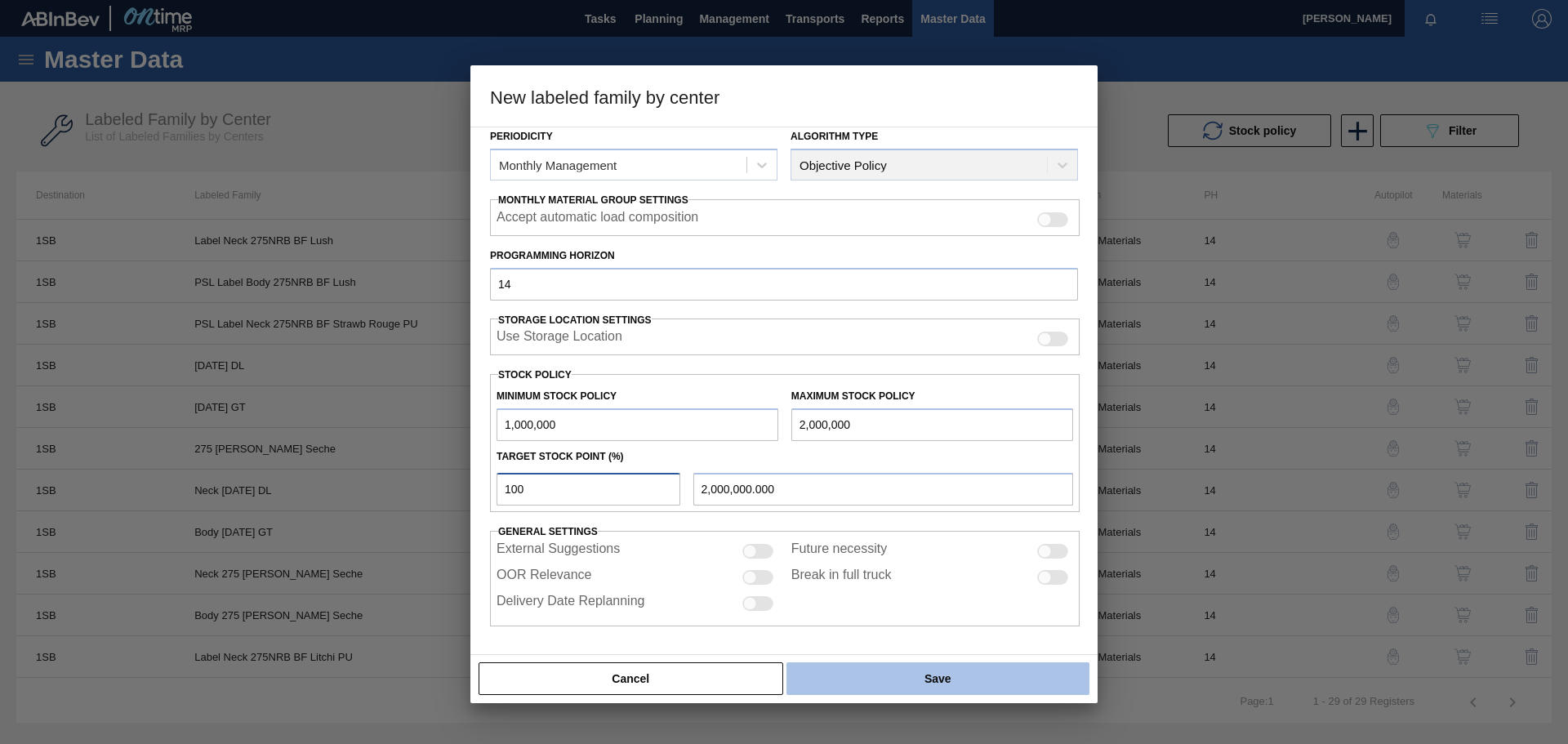
type input "100"
click at [972, 678] on button "Save" at bounding box center [938, 678] width 303 height 33
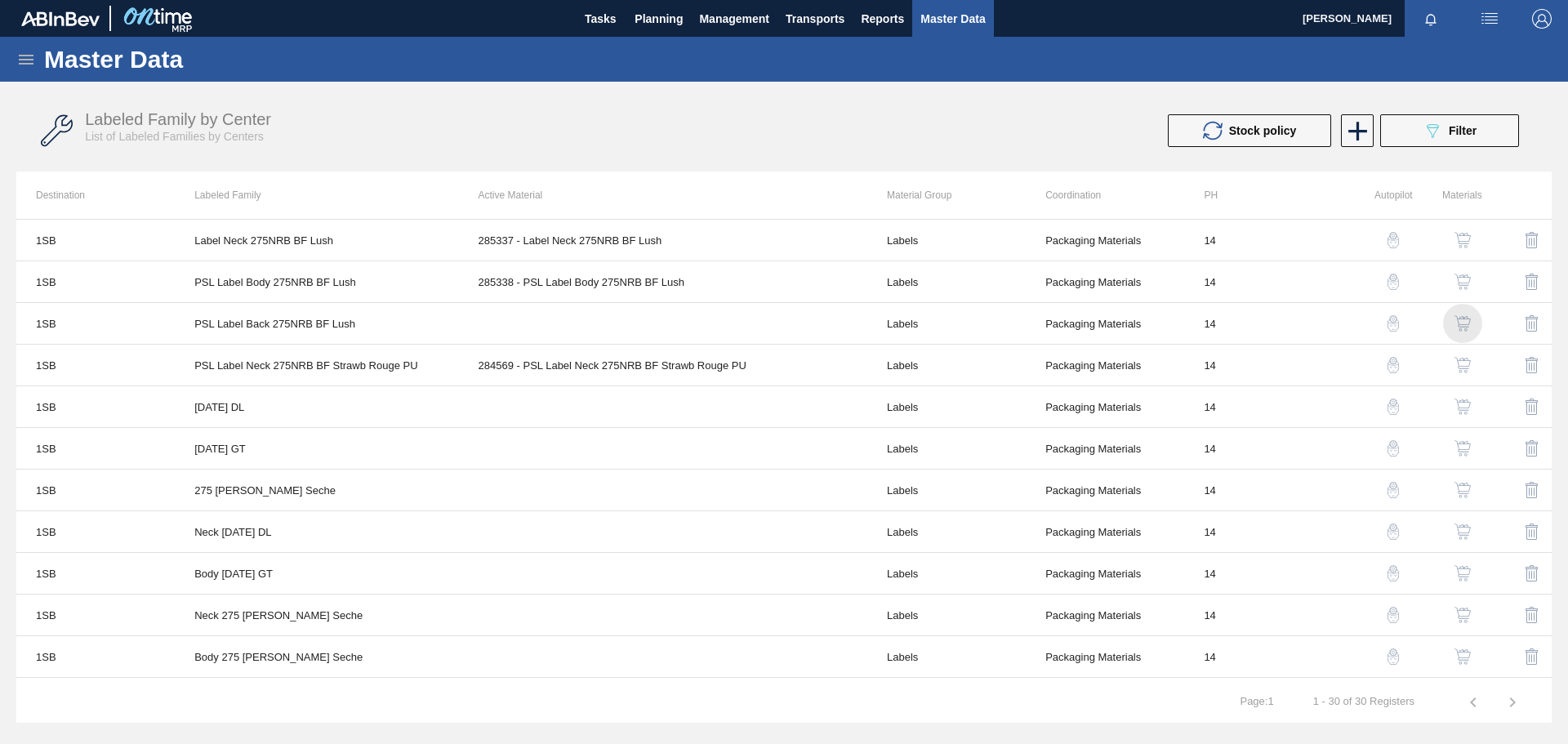
click at [1466, 325] on img "button" at bounding box center [1463, 323] width 16 height 16
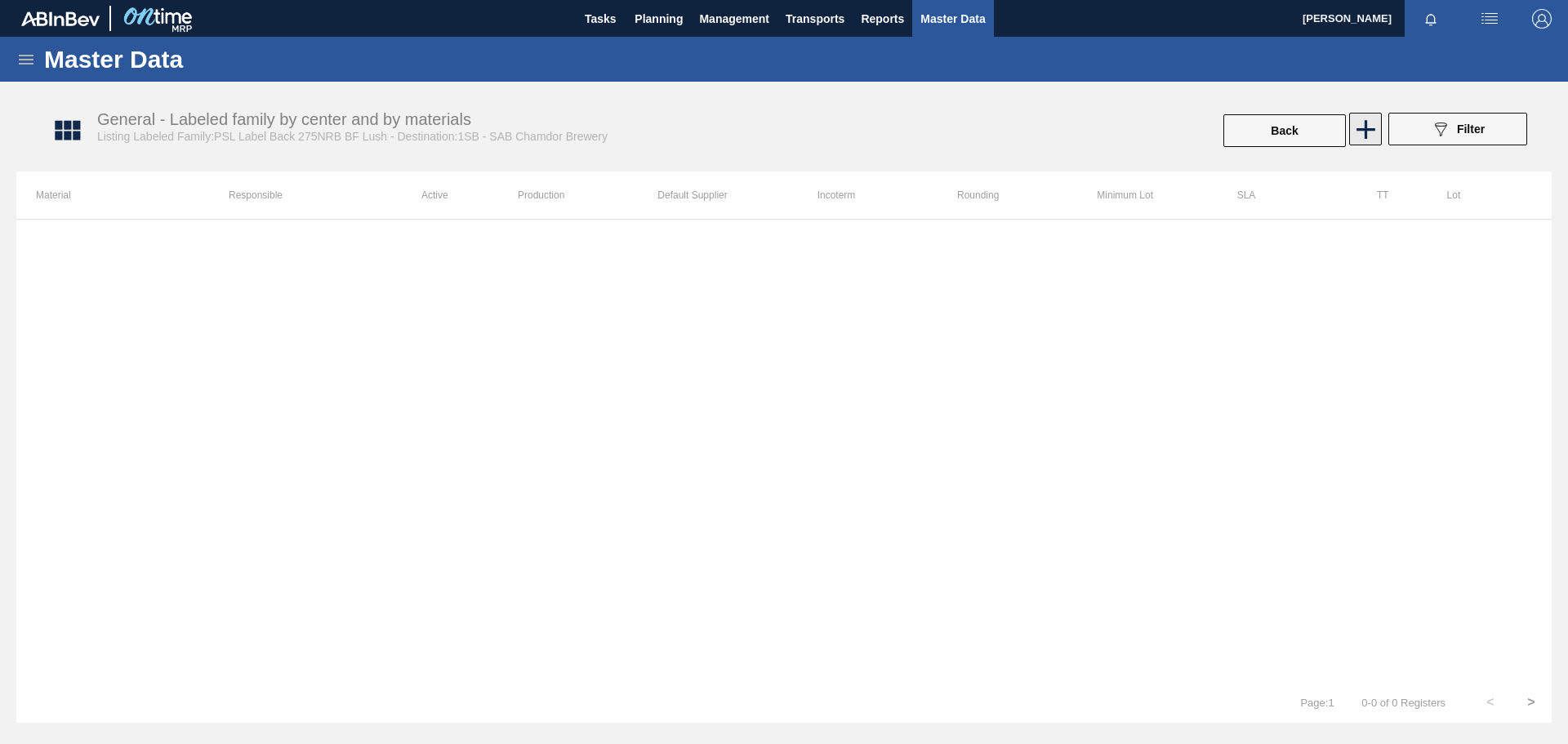
click at [1366, 132] on icon at bounding box center [1365, 129] width 19 height 19
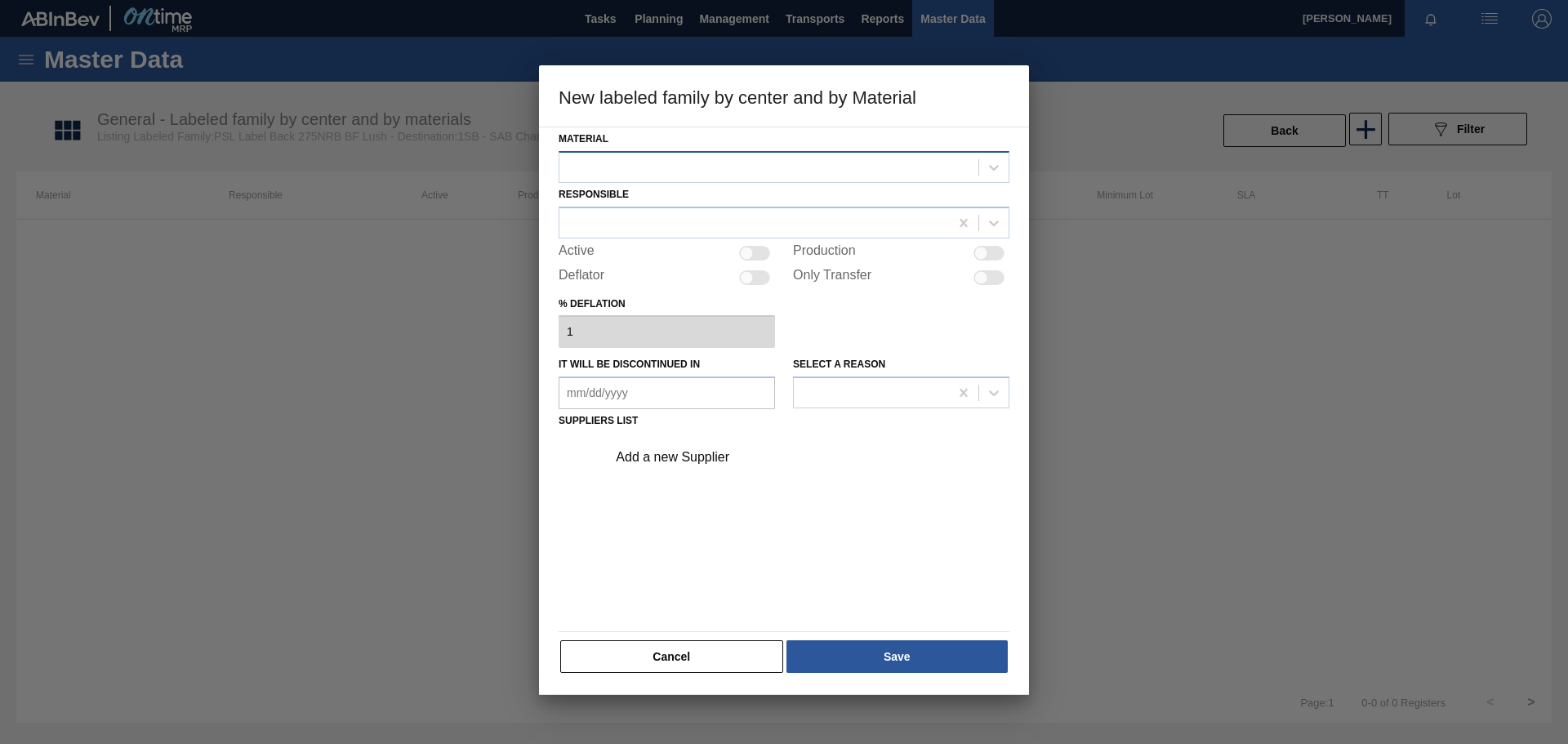
click at [617, 170] on div at bounding box center [769, 167] width 419 height 24
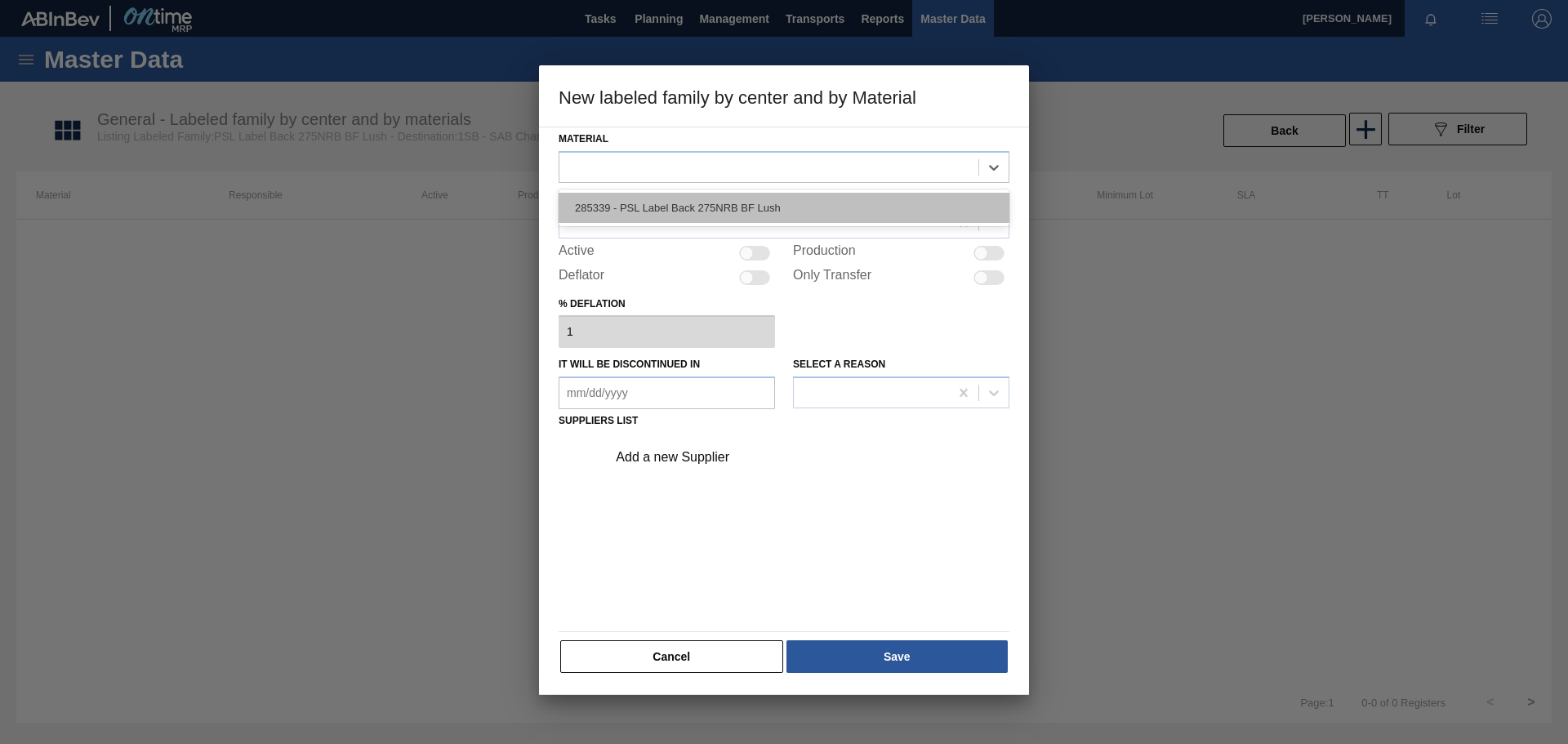
click at [624, 209] on div "285339 - PSL Label Back 275NRB BF Lush" at bounding box center [784, 208] width 451 height 30
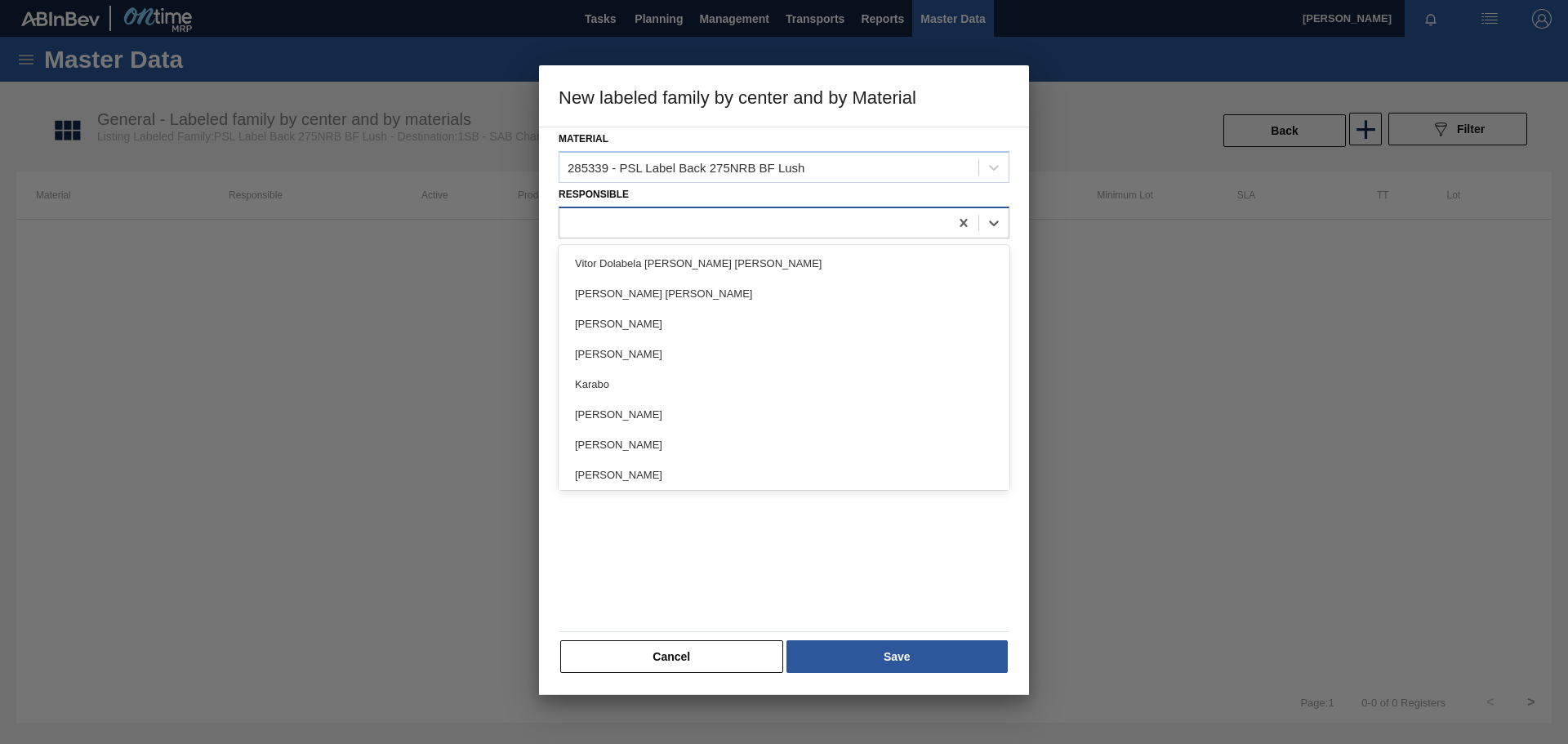
click at [637, 221] on div at bounding box center [754, 222] width 390 height 24
type input "rob"
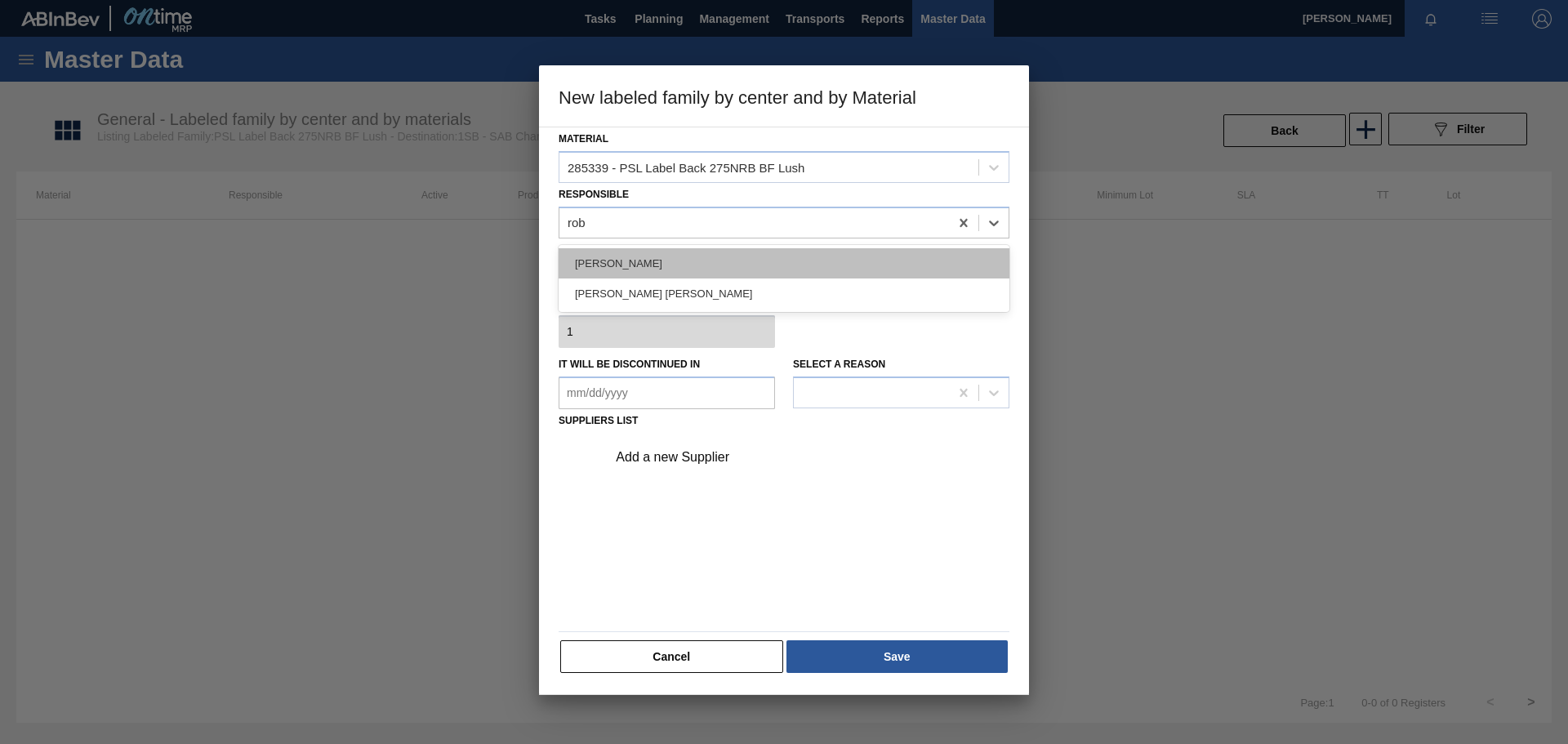
click at [645, 259] on div "[PERSON_NAME]" at bounding box center [784, 263] width 451 height 30
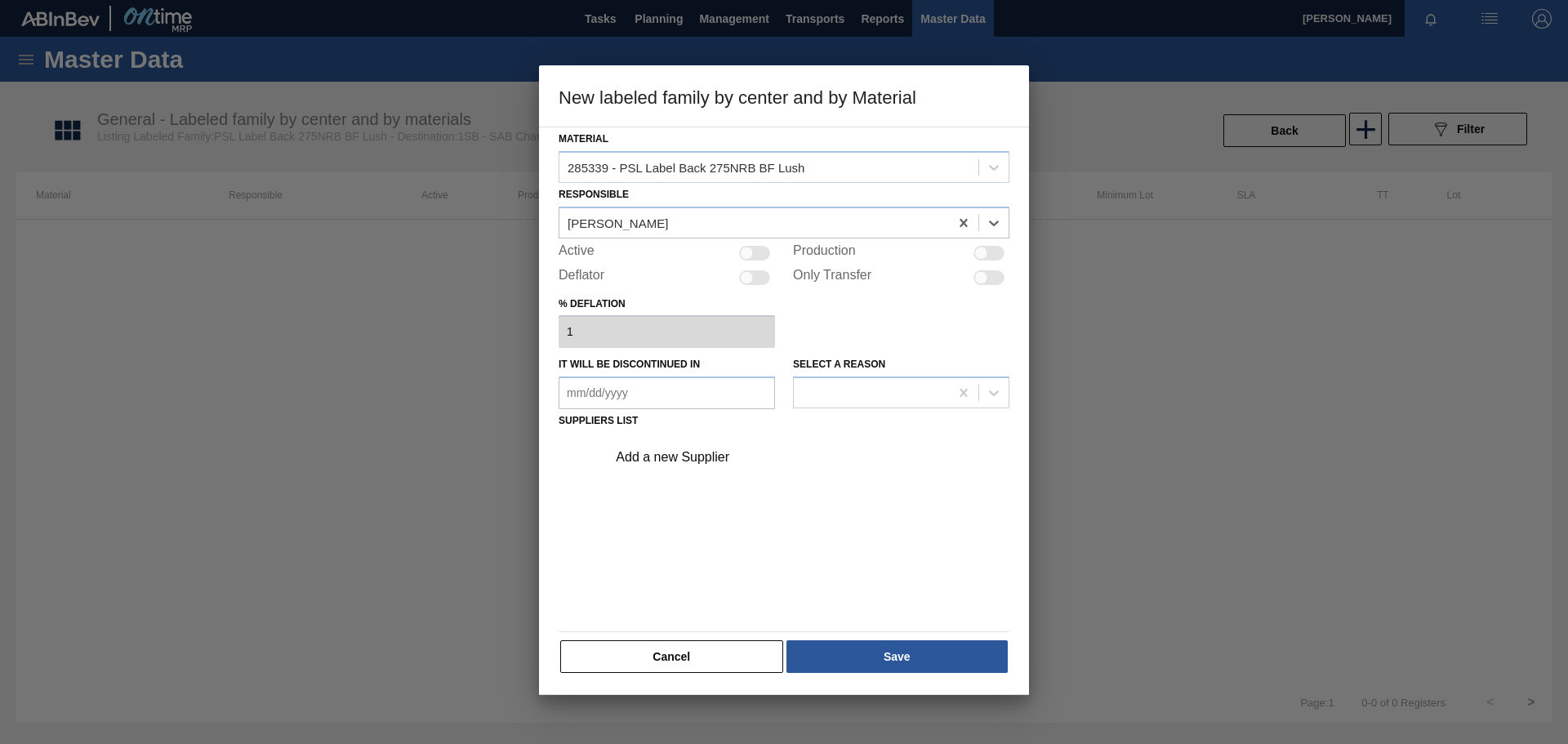
click at [755, 252] on div at bounding box center [754, 253] width 31 height 15
checkbox input "true"
click at [703, 455] on div "Add a new Supplier" at bounding box center [776, 457] width 321 height 15
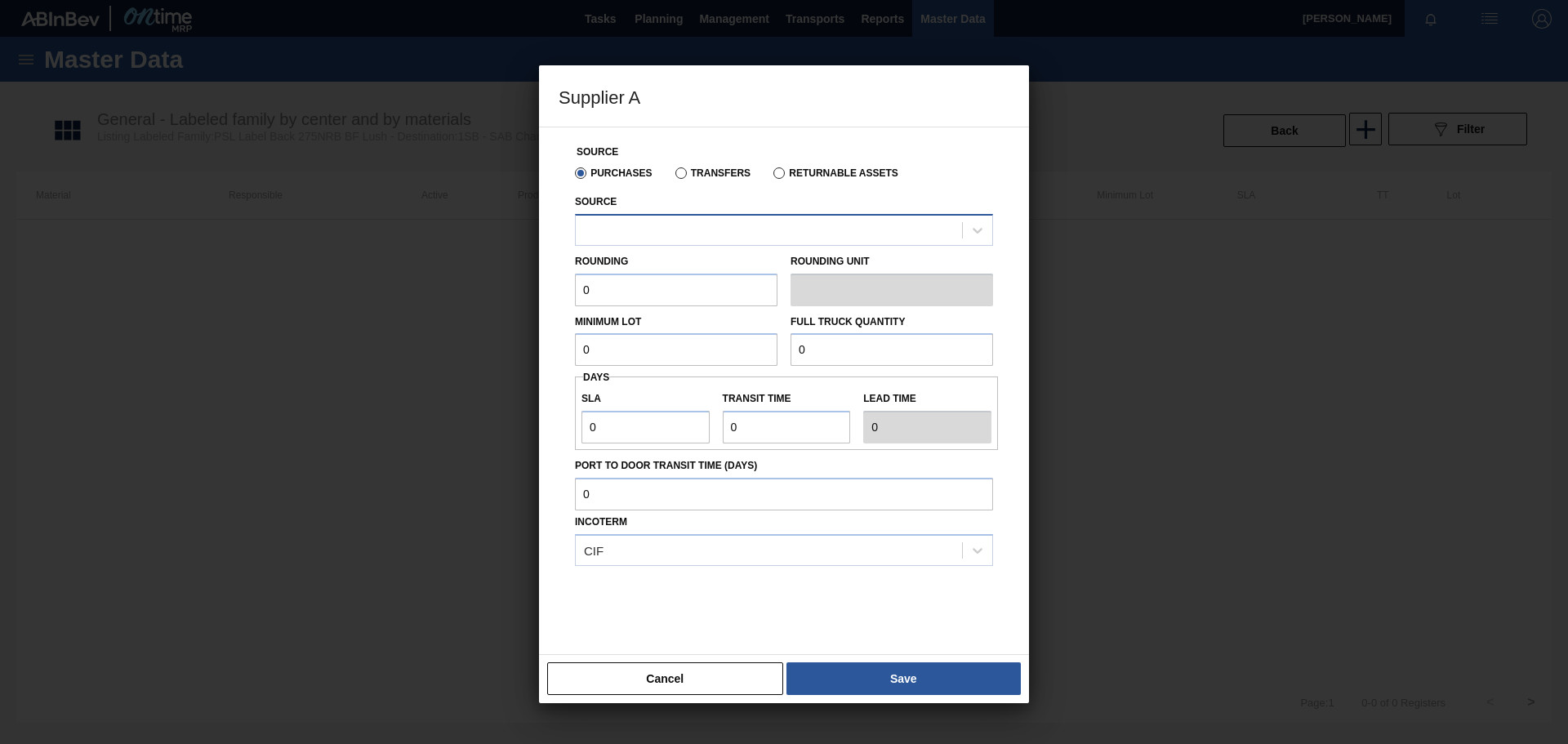
click at [683, 229] on div at bounding box center [769, 229] width 386 height 24
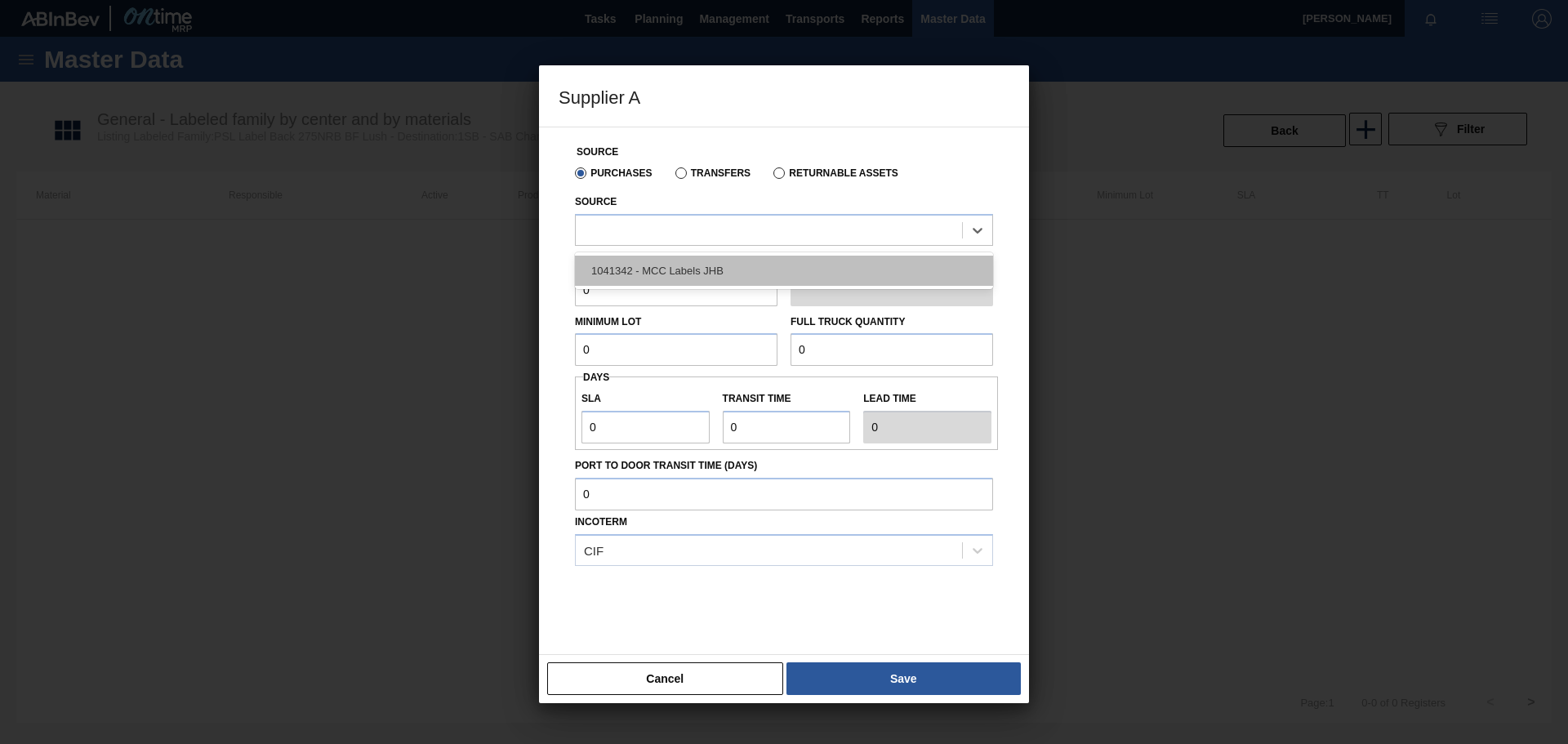
click at [692, 271] on div "1041342 - MCC Labels JHB" at bounding box center [784, 271] width 418 height 30
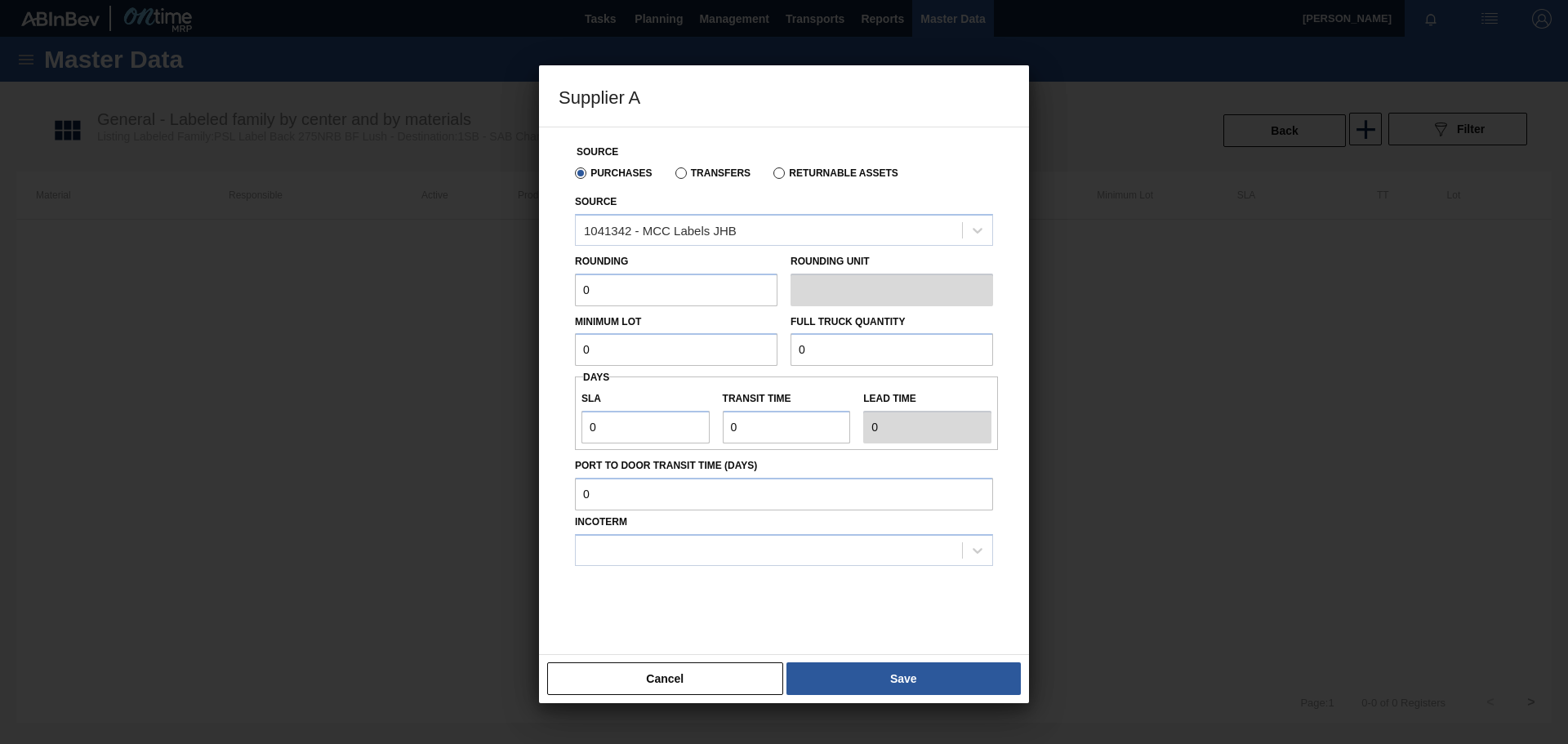
click at [686, 287] on input "0" at bounding box center [676, 290] width 203 height 33
type input "0"
click at [670, 356] on input "0" at bounding box center [676, 349] width 203 height 33
click at [635, 282] on input "0" at bounding box center [676, 290] width 203 height 33
click at [657, 353] on input "0" at bounding box center [676, 349] width 203 height 33
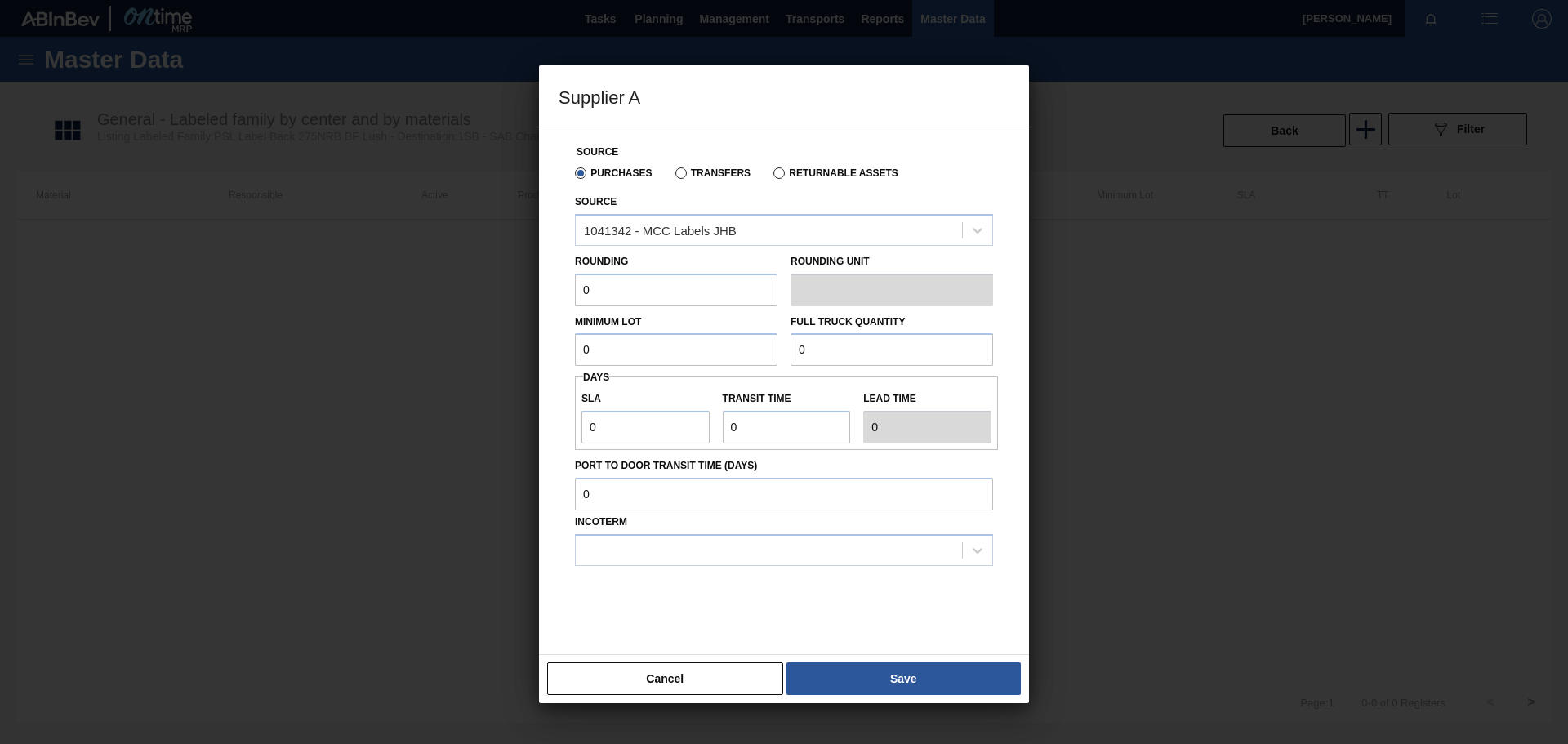
click at [617, 288] on input "0" at bounding box center [676, 290] width 203 height 33
type input "1"
click at [663, 354] on input "0" at bounding box center [676, 349] width 203 height 33
click at [675, 353] on input "0" at bounding box center [676, 349] width 203 height 33
type input "1,000,000"
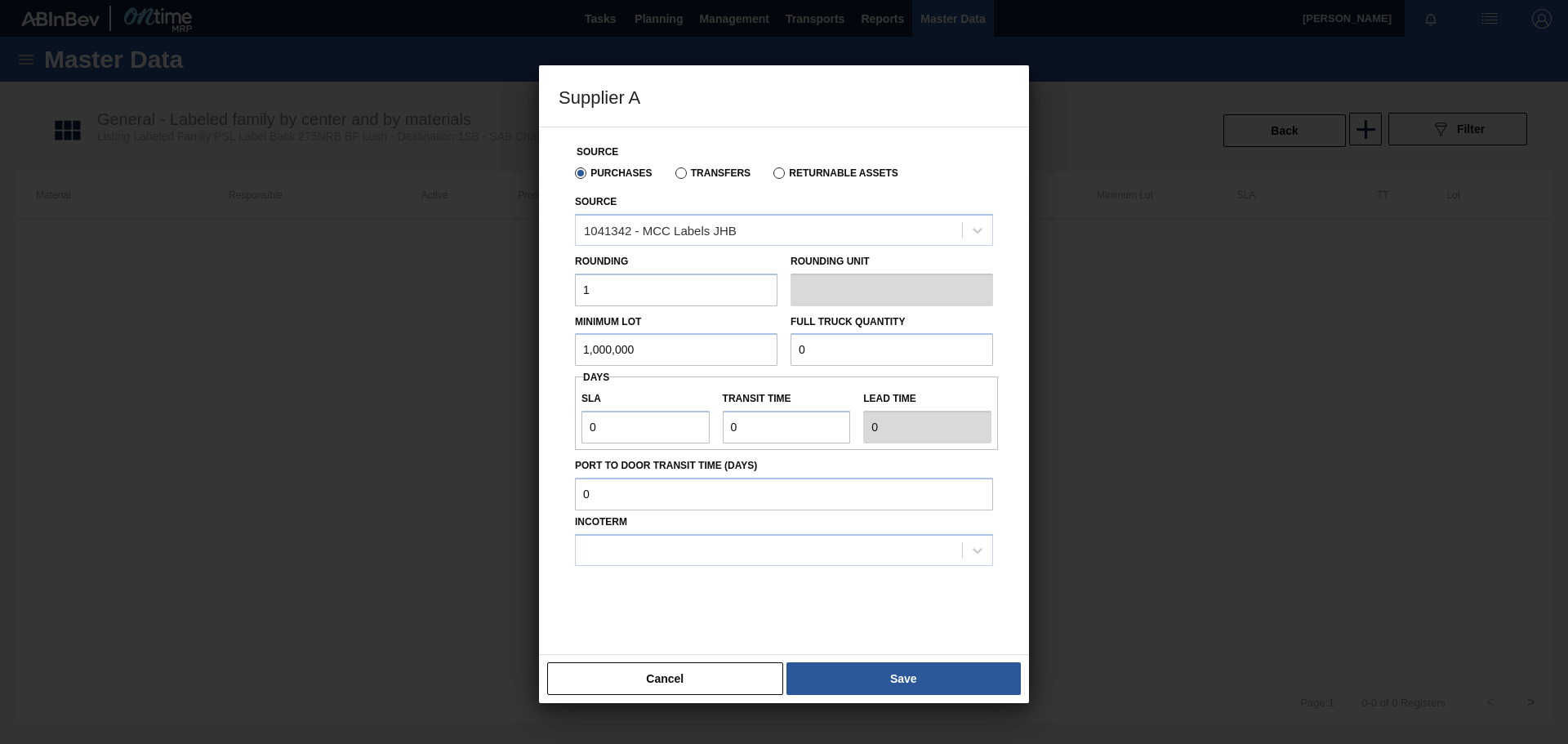
click at [841, 347] on input "0" at bounding box center [892, 349] width 203 height 33
type input "1,000,000"
click at [631, 424] on input "0" at bounding box center [645, 427] width 128 height 33
type input "01"
type input "1"
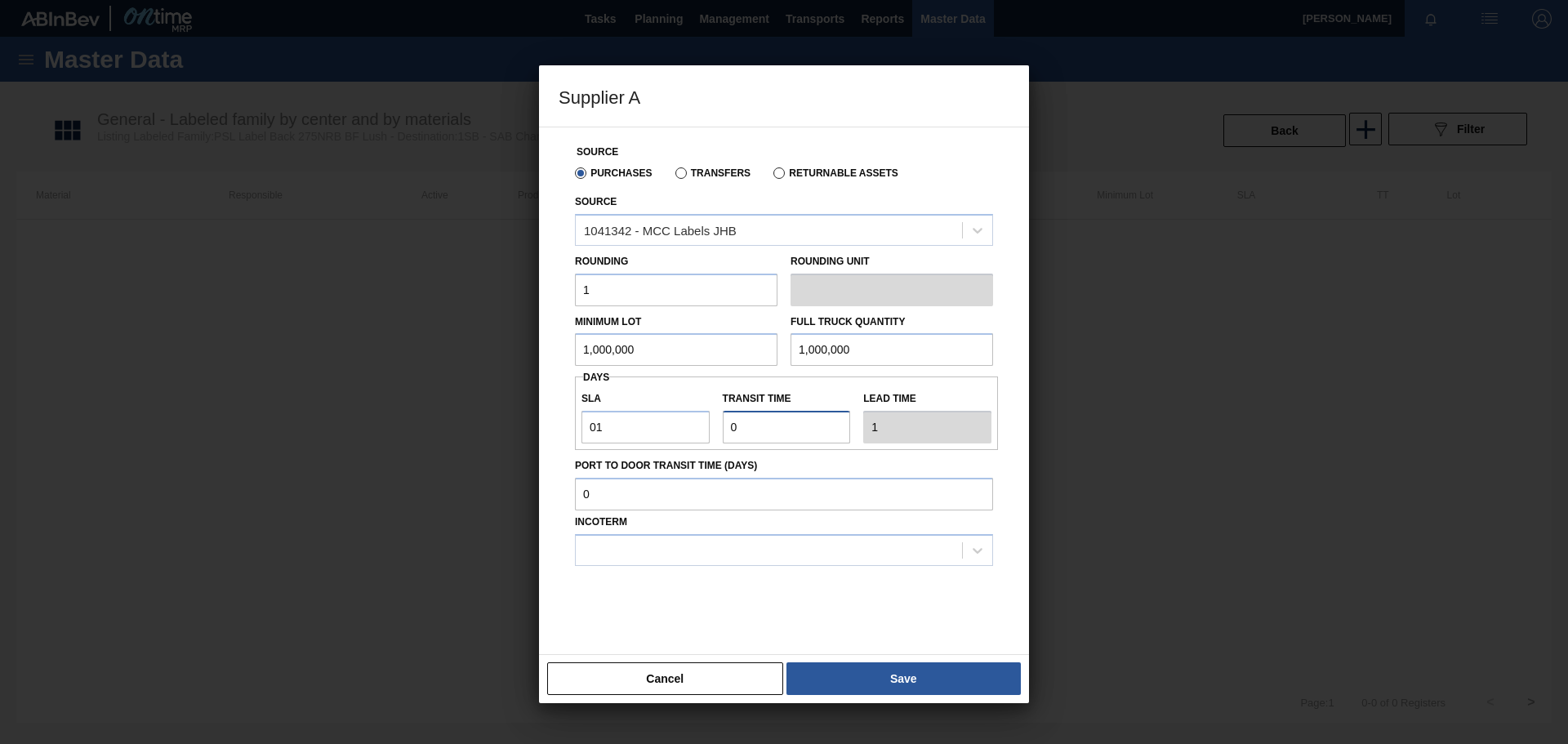
click at [753, 429] on input "Transit time" at bounding box center [786, 427] width 128 height 33
type input "01"
type input "2"
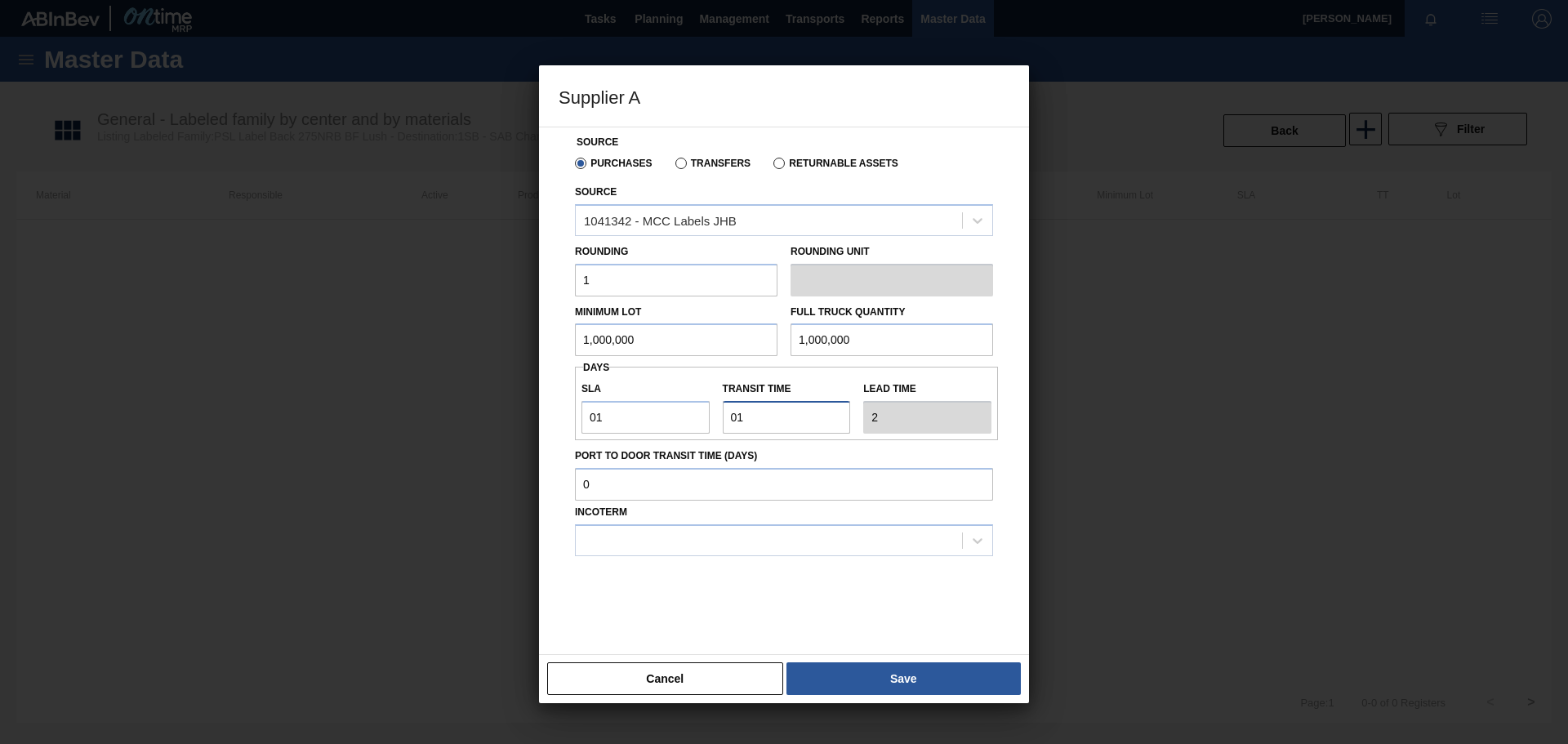
scroll to position [13, 0]
click at [710, 536] on div at bounding box center [769, 537] width 386 height 24
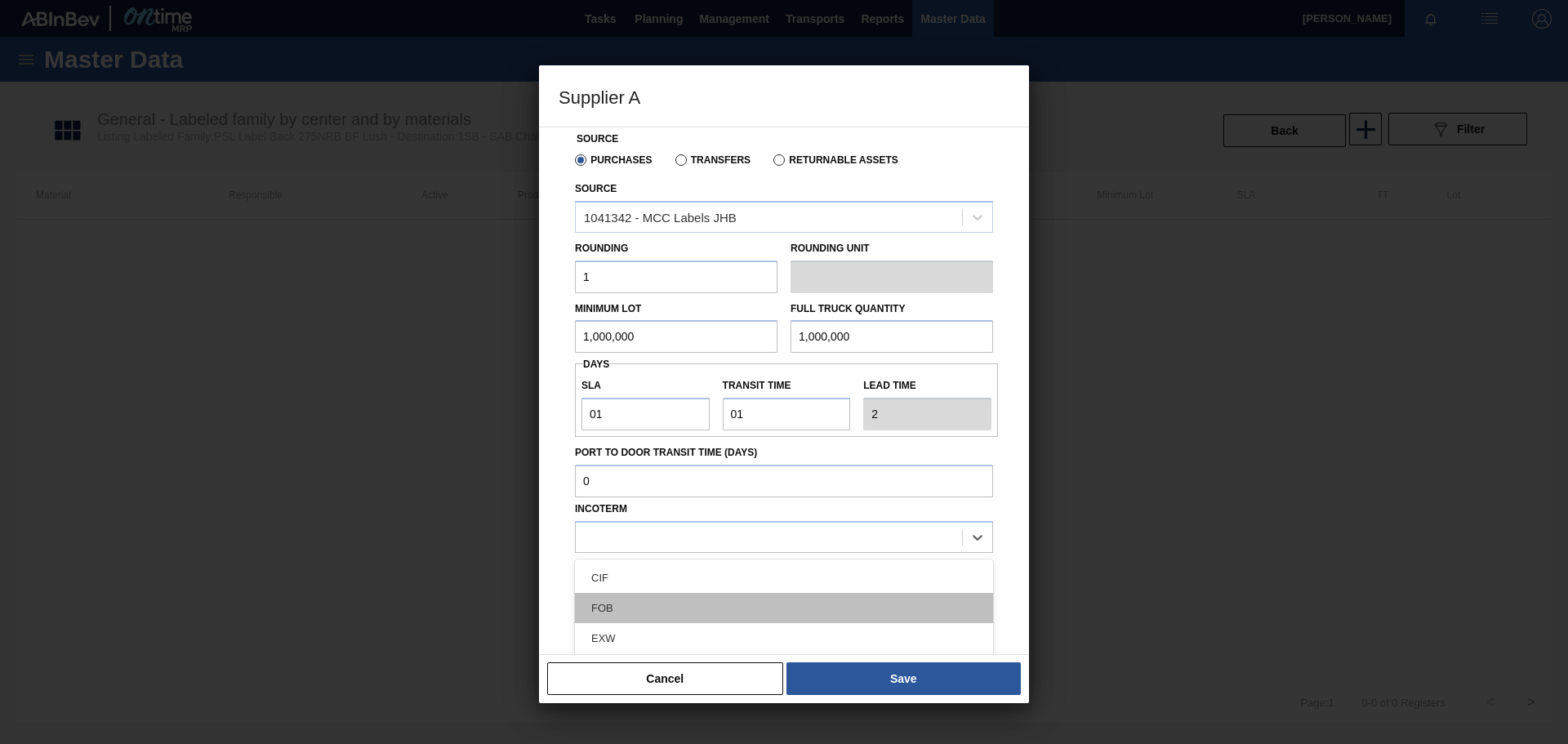
click at [609, 617] on div "FOB" at bounding box center [784, 608] width 418 height 30
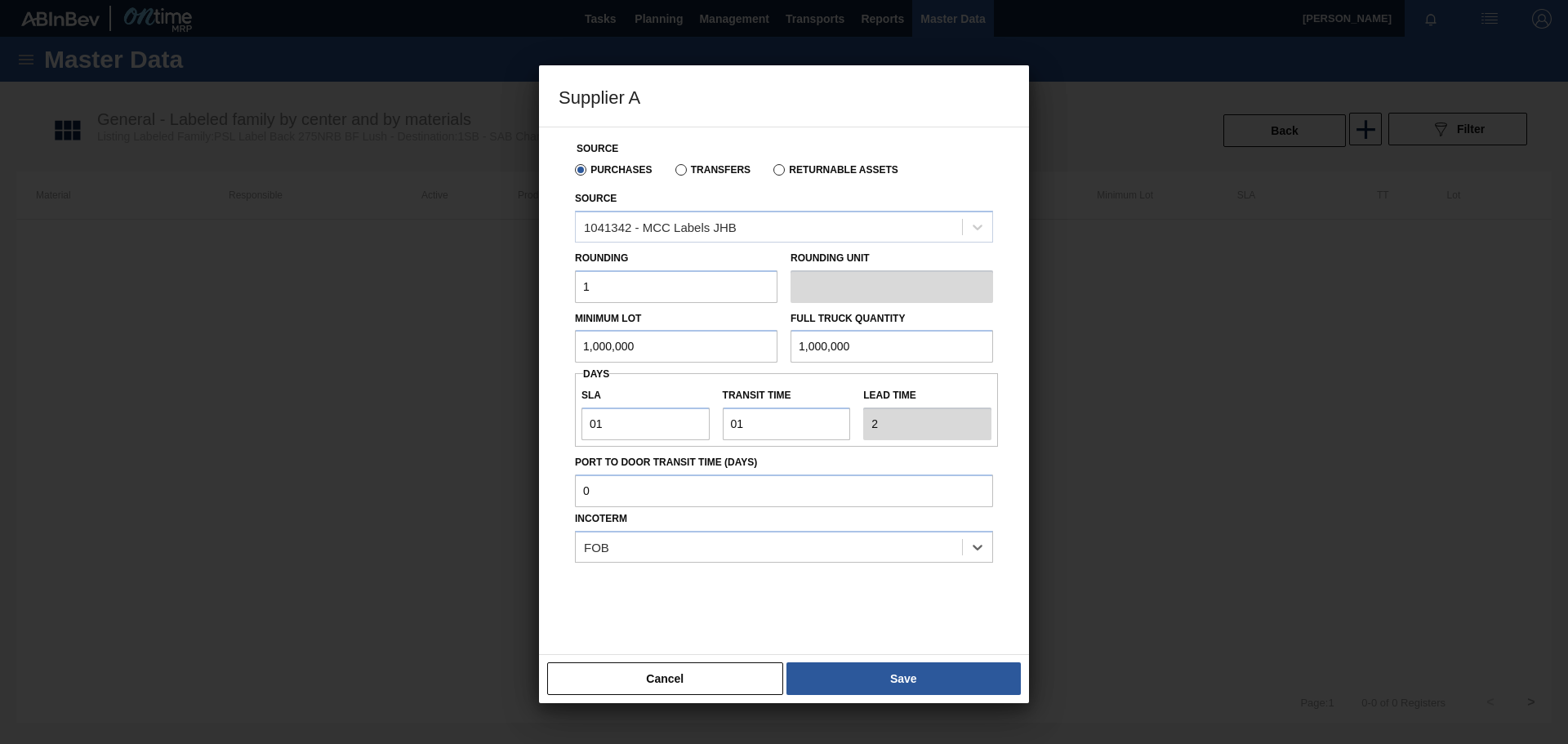
scroll to position [0, 0]
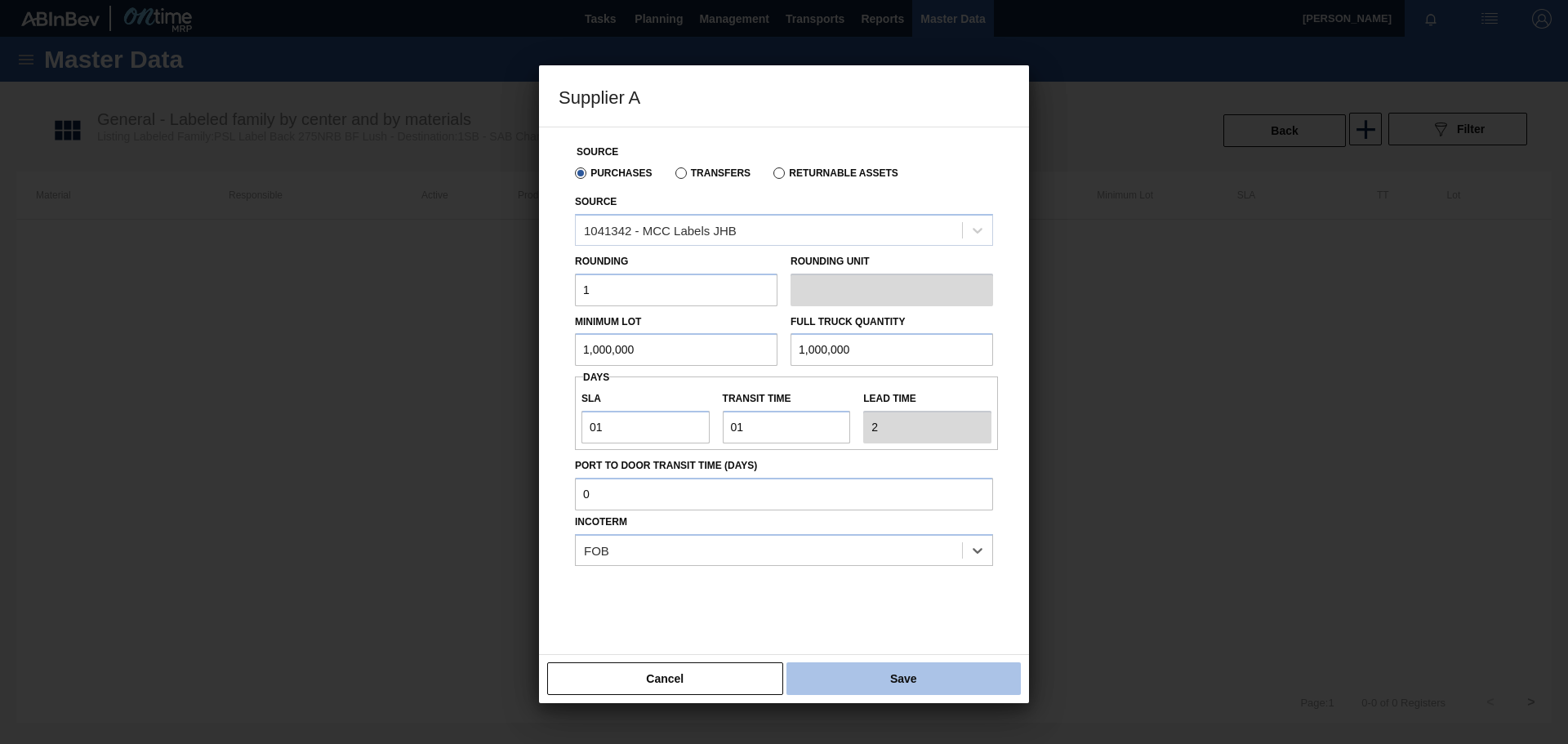
click at [928, 682] on button "Save" at bounding box center [903, 678] width 235 height 33
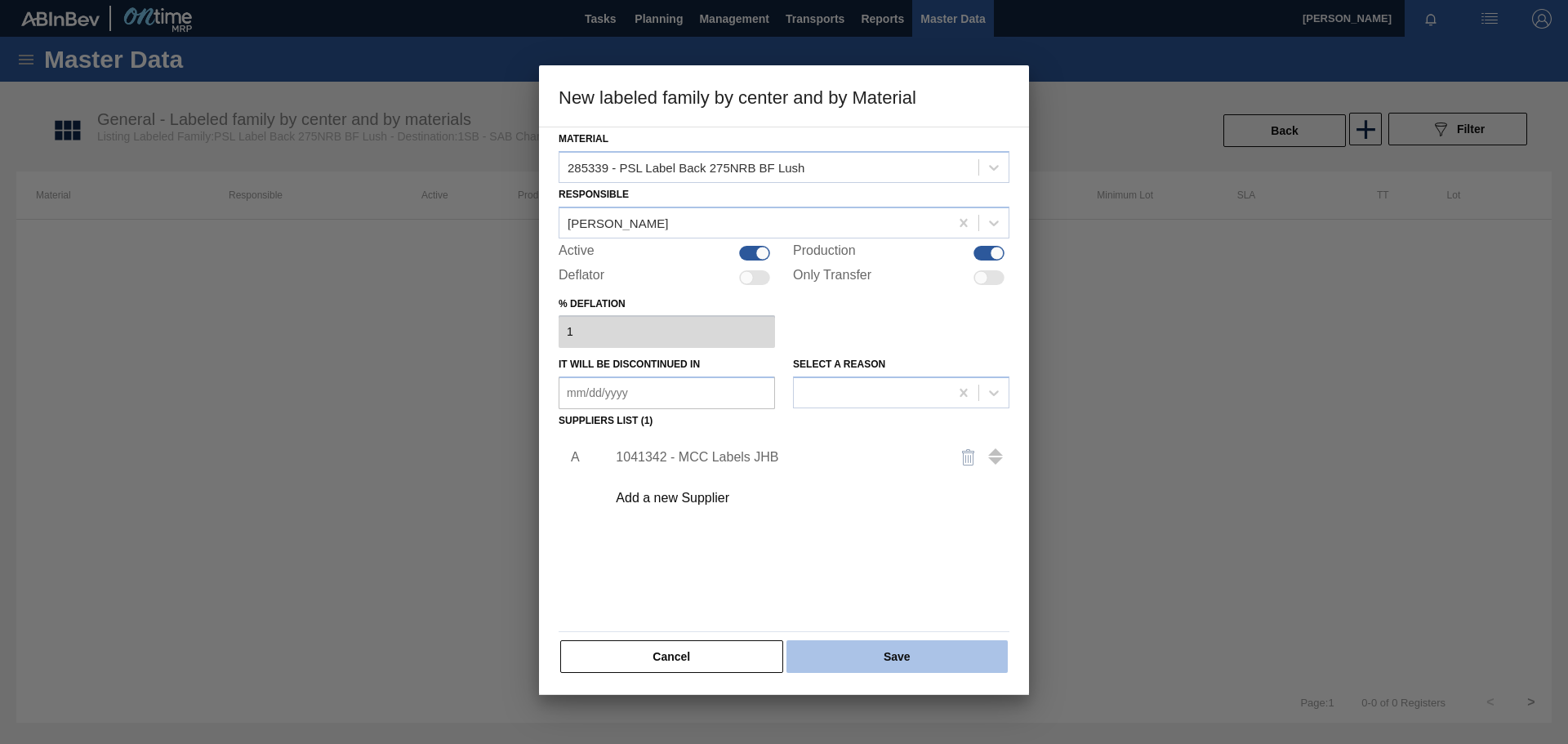
click at [892, 652] on button "Save" at bounding box center [897, 656] width 221 height 33
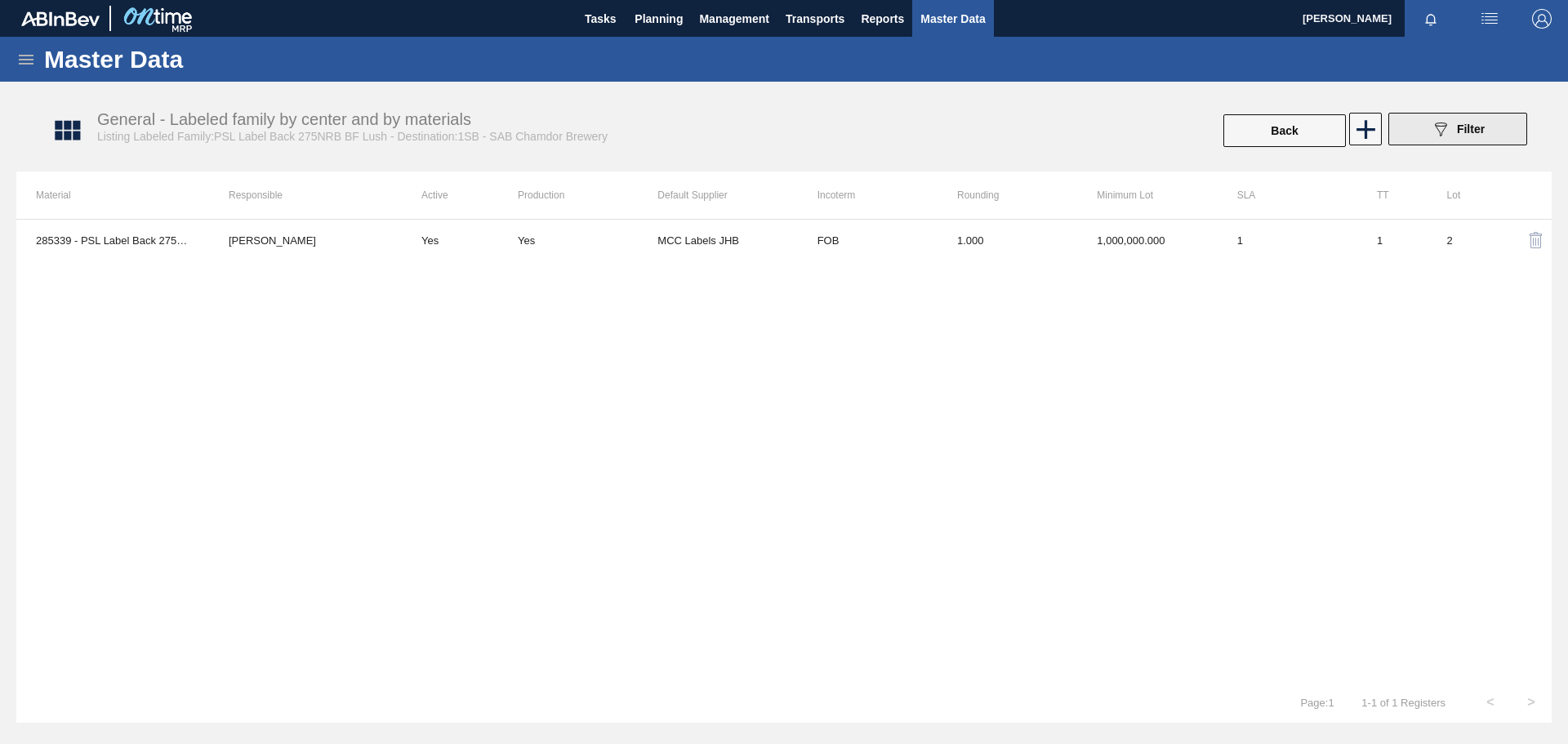
click at [1492, 132] on button "089F7B8B-B2A5-4AFE-B5C0-19BA573D28AC Filter" at bounding box center [1457, 128] width 139 height 33
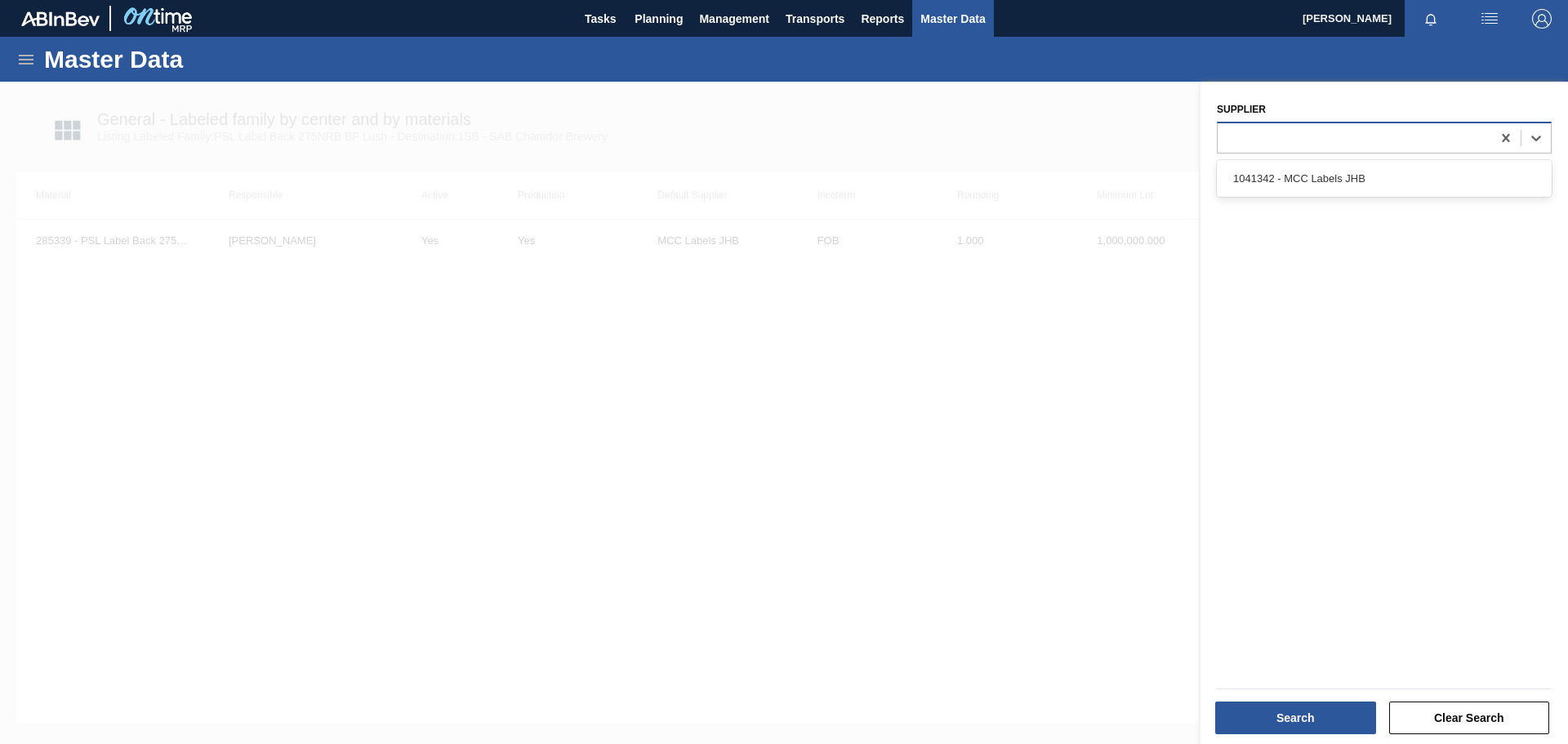
click at [1386, 142] on div at bounding box center [1354, 137] width 274 height 24
click at [1094, 564] on div at bounding box center [784, 453] width 1568 height 744
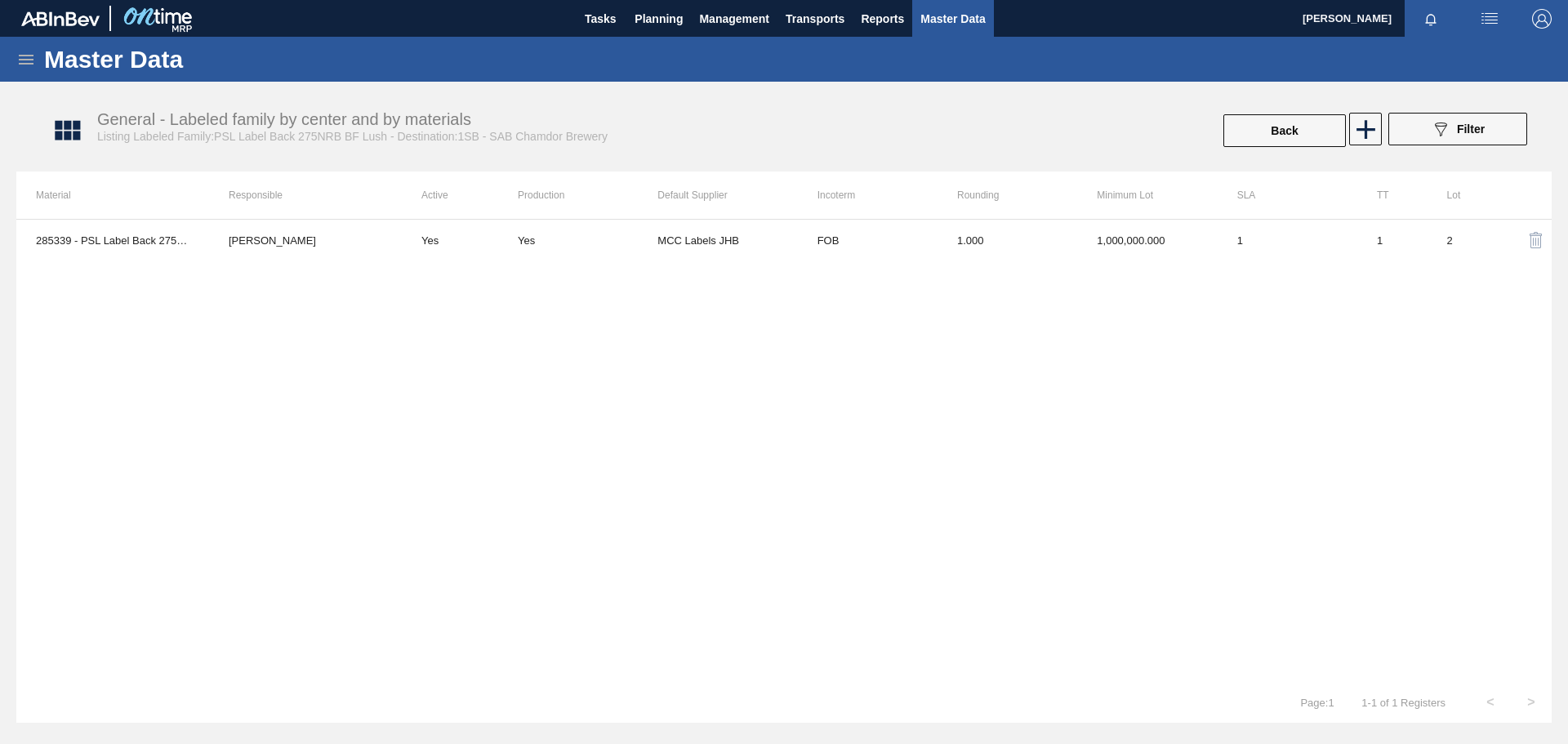
click at [422, 457] on div "285339 - PSL Label Back 275NRB [PERSON_NAME] Yes Yes MCC Labels JHB FOB 1.000 1…" at bounding box center [784, 450] width 1535 height 463
click at [645, 19] on span "Planning" at bounding box center [659, 19] width 48 height 19
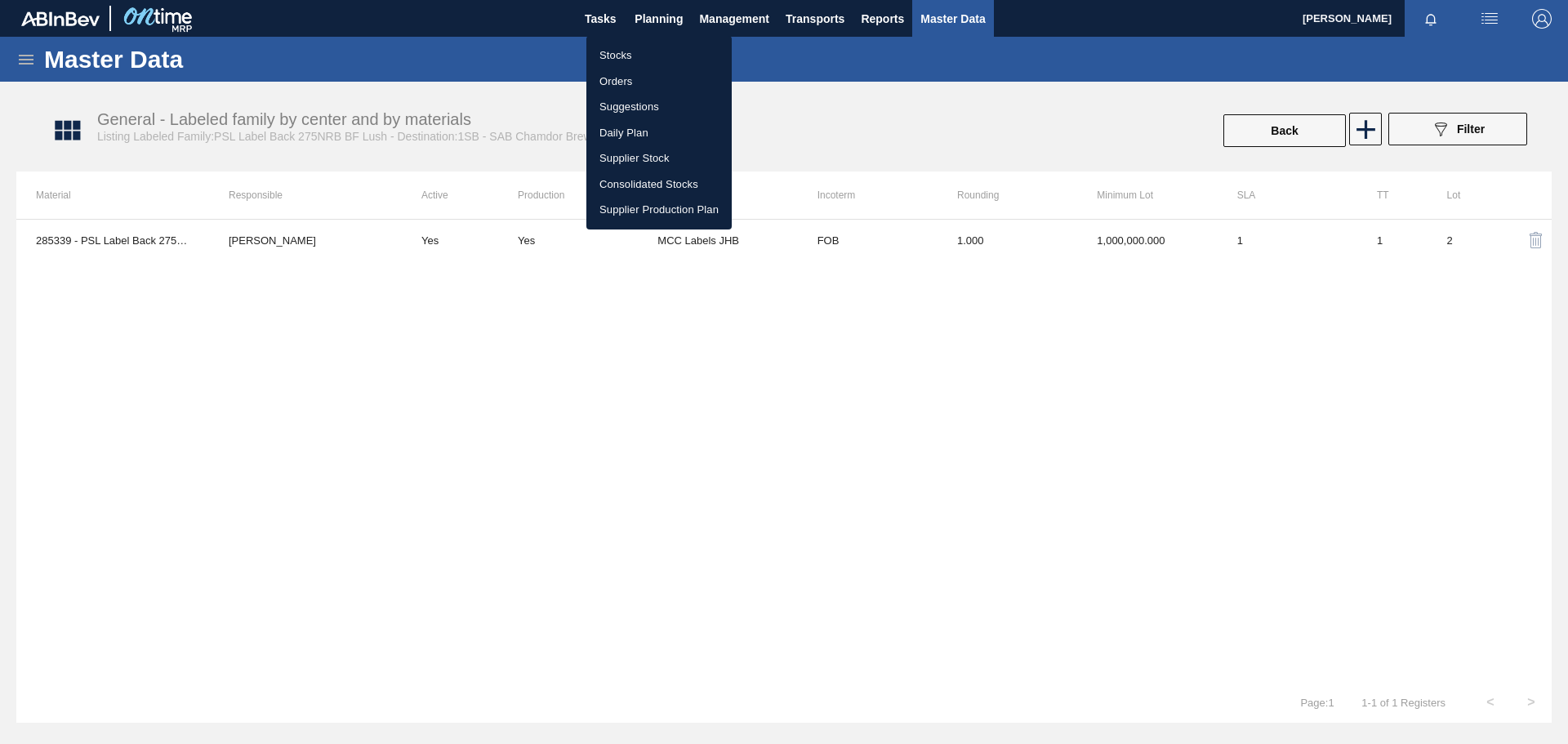
click at [631, 57] on li "Stocks" at bounding box center [659, 56] width 145 height 27
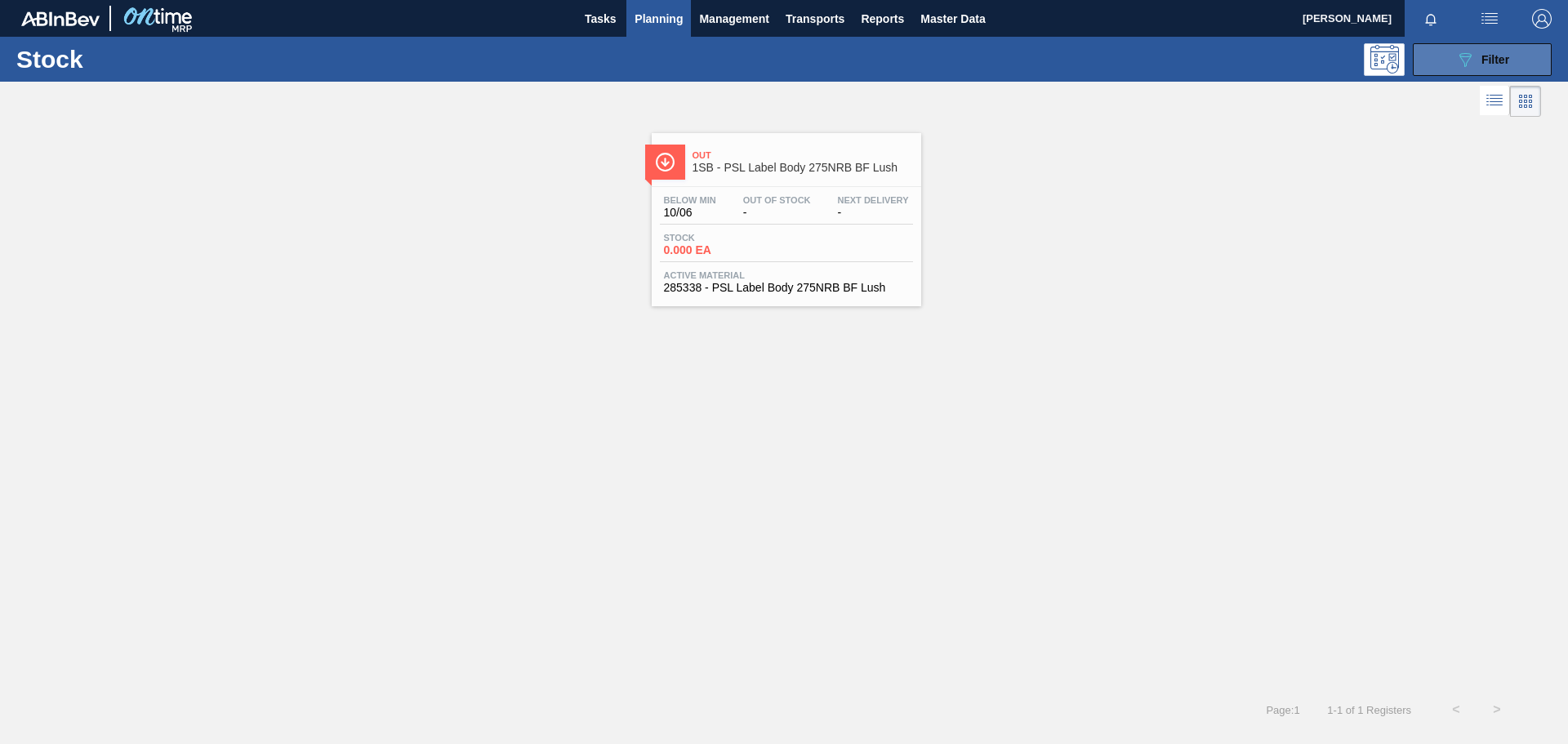
click at [1503, 51] on div "089F7B8B-B2A5-4AFE-B5C0-19BA573D28AC Filter" at bounding box center [1482, 59] width 54 height 19
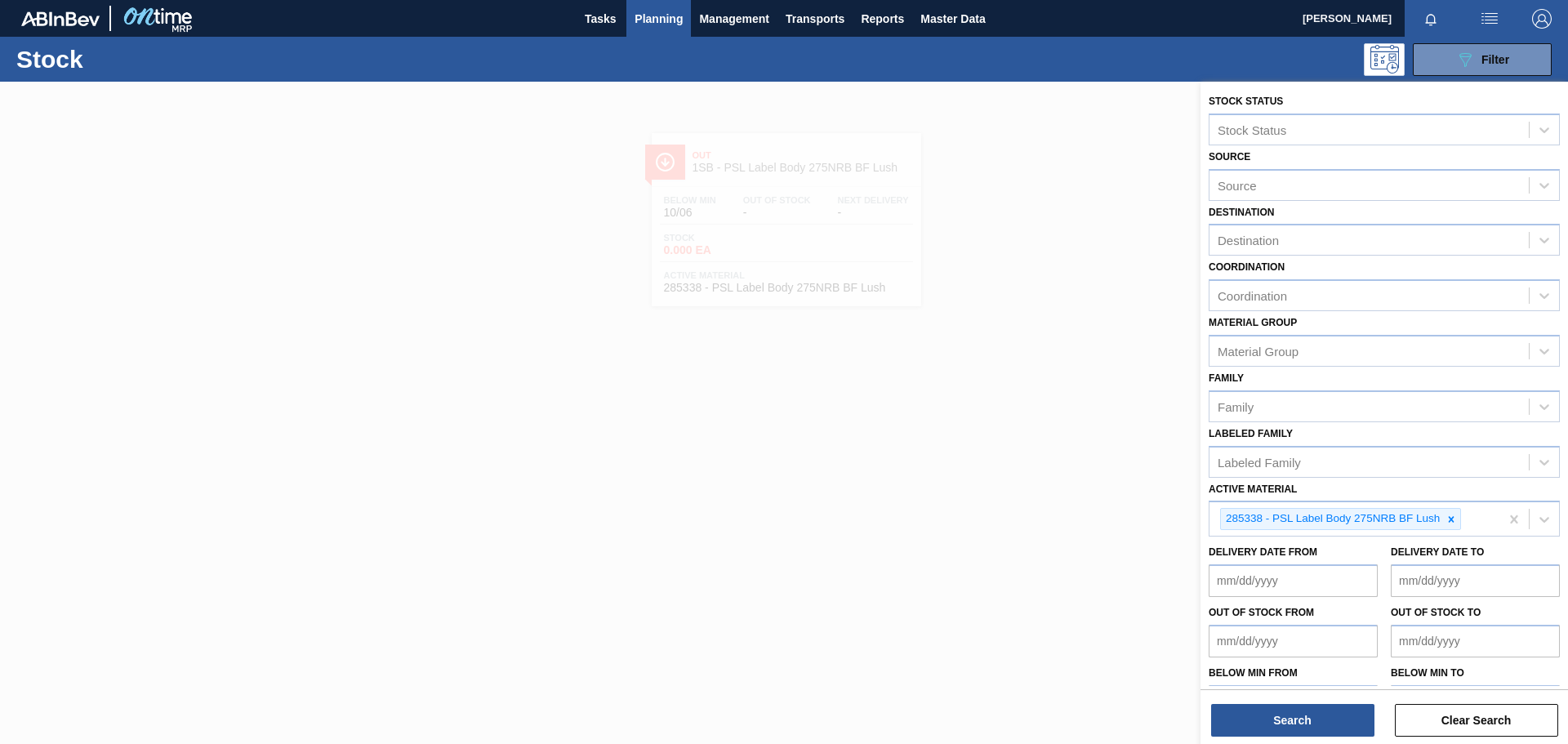
click at [962, 251] on div at bounding box center [784, 453] width 1568 height 744
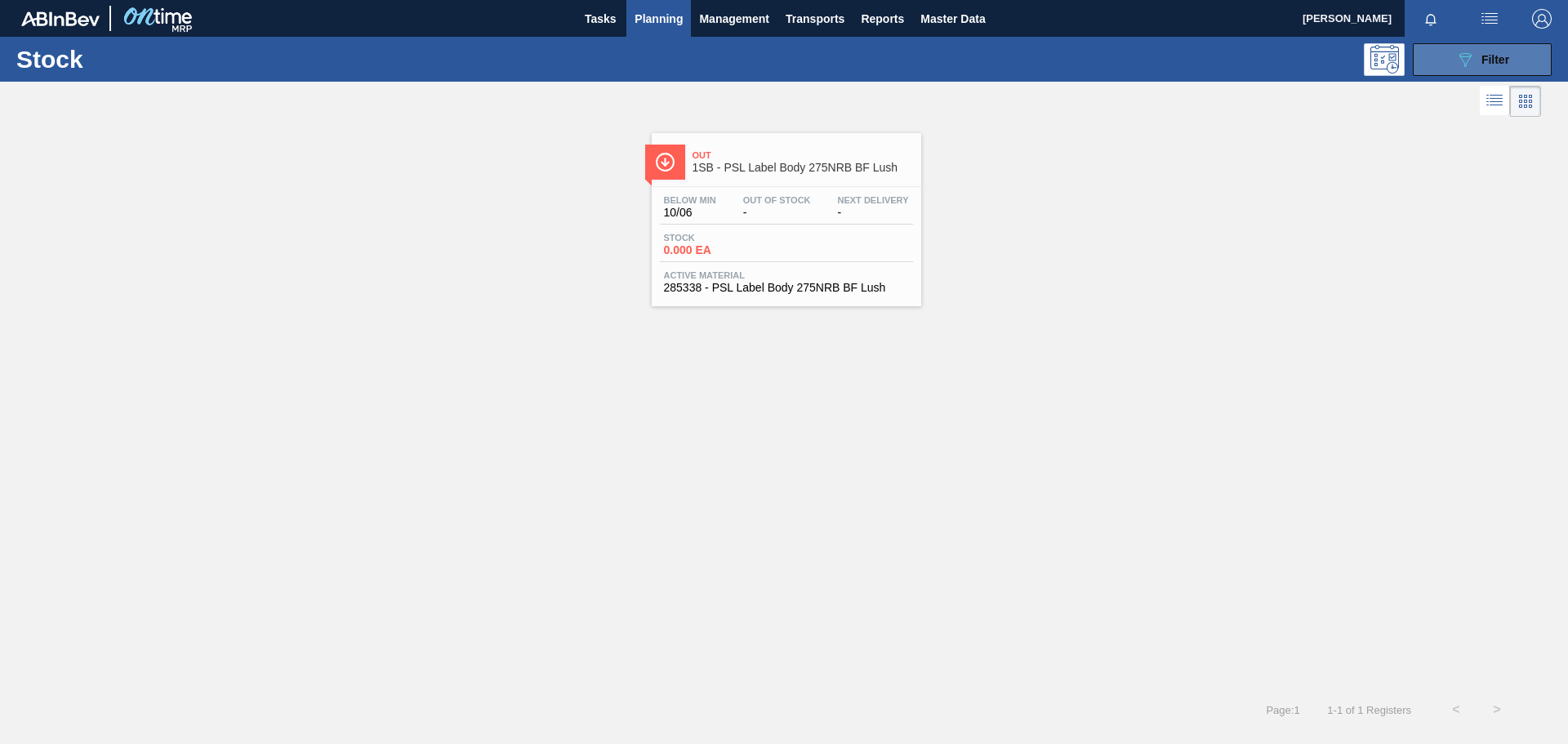
click at [1486, 69] on button "089F7B8B-B2A5-4AFE-B5C0-19BA573D28AC Filter" at bounding box center [1482, 59] width 139 height 33
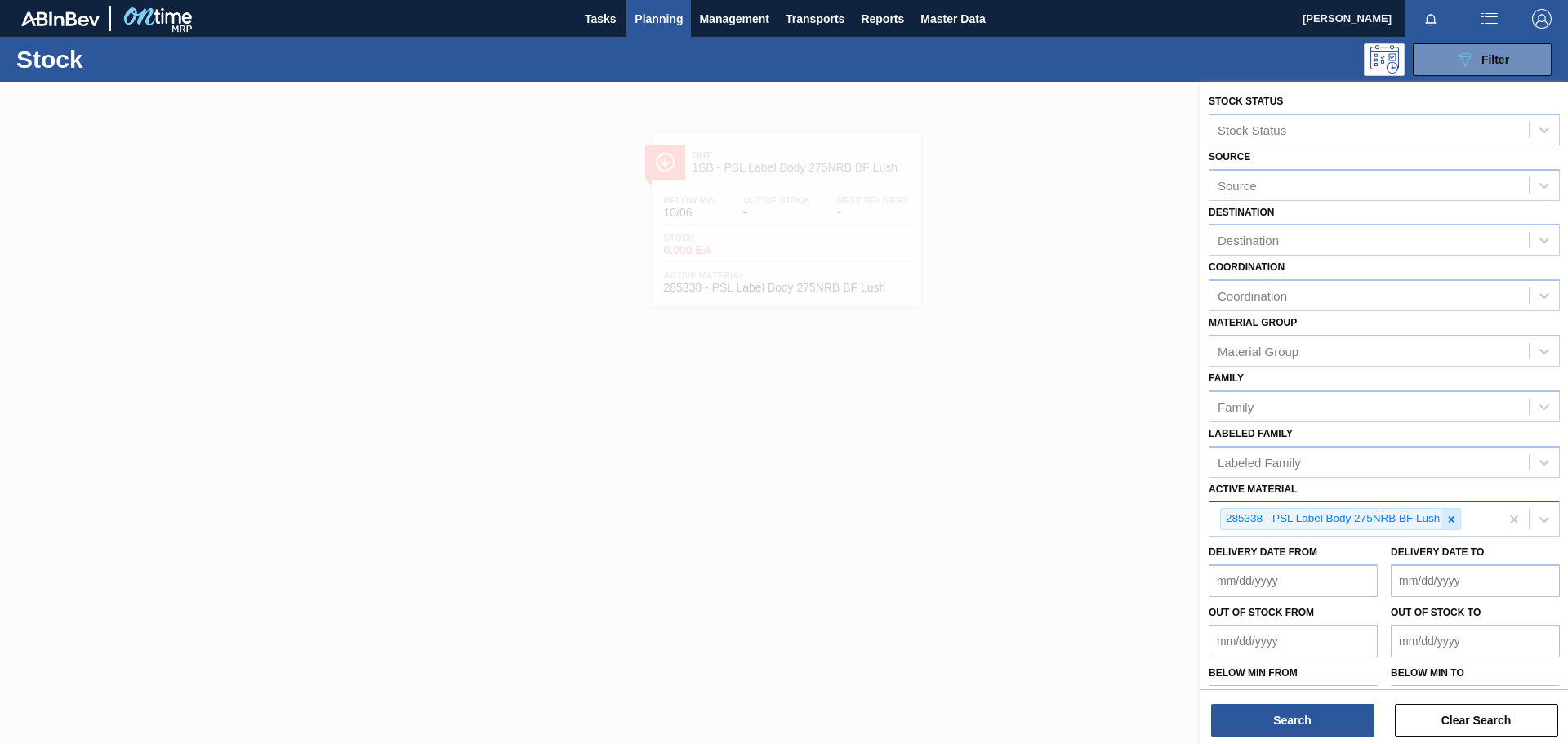
click at [1452, 522] on icon at bounding box center [1451, 519] width 12 height 12
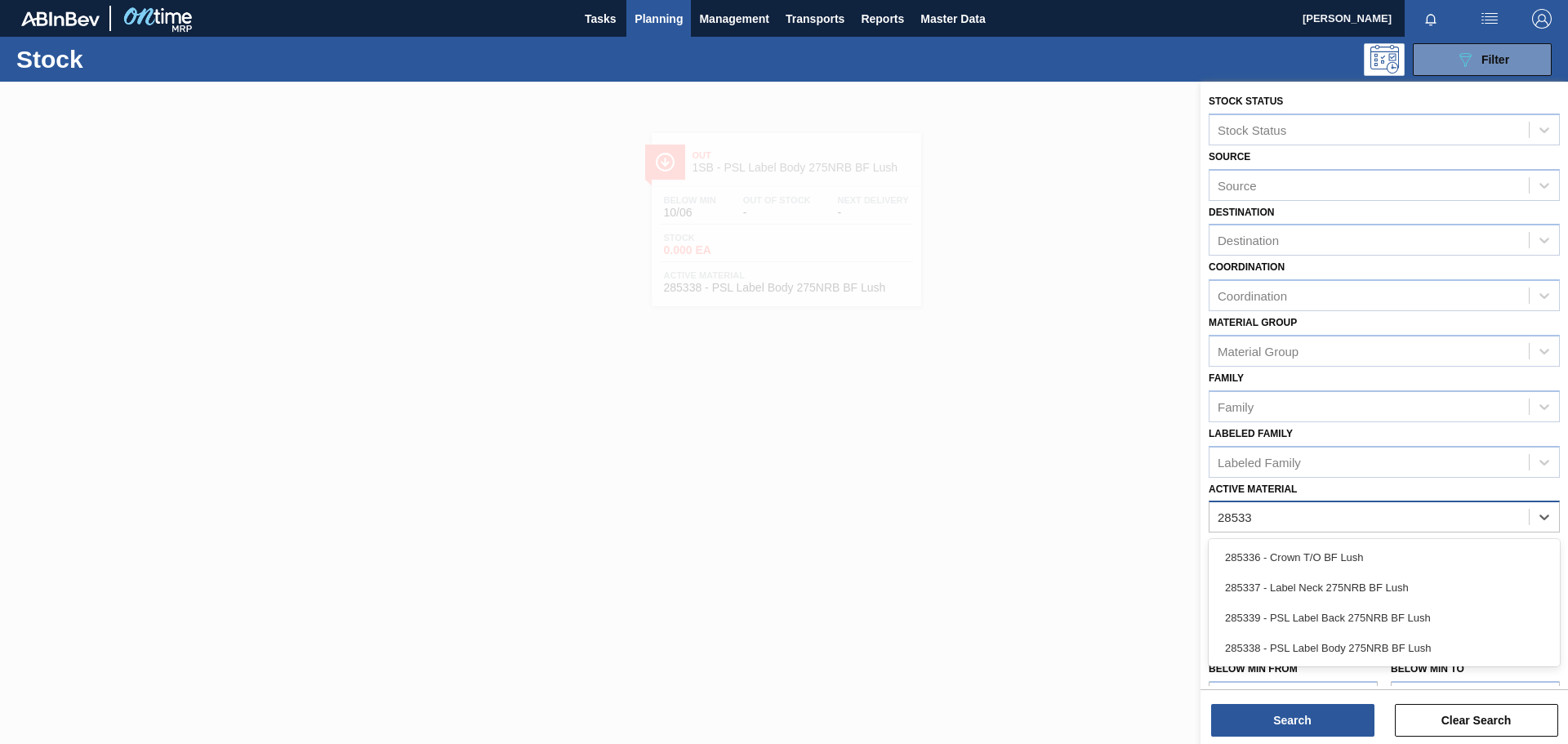
type Material "285339"
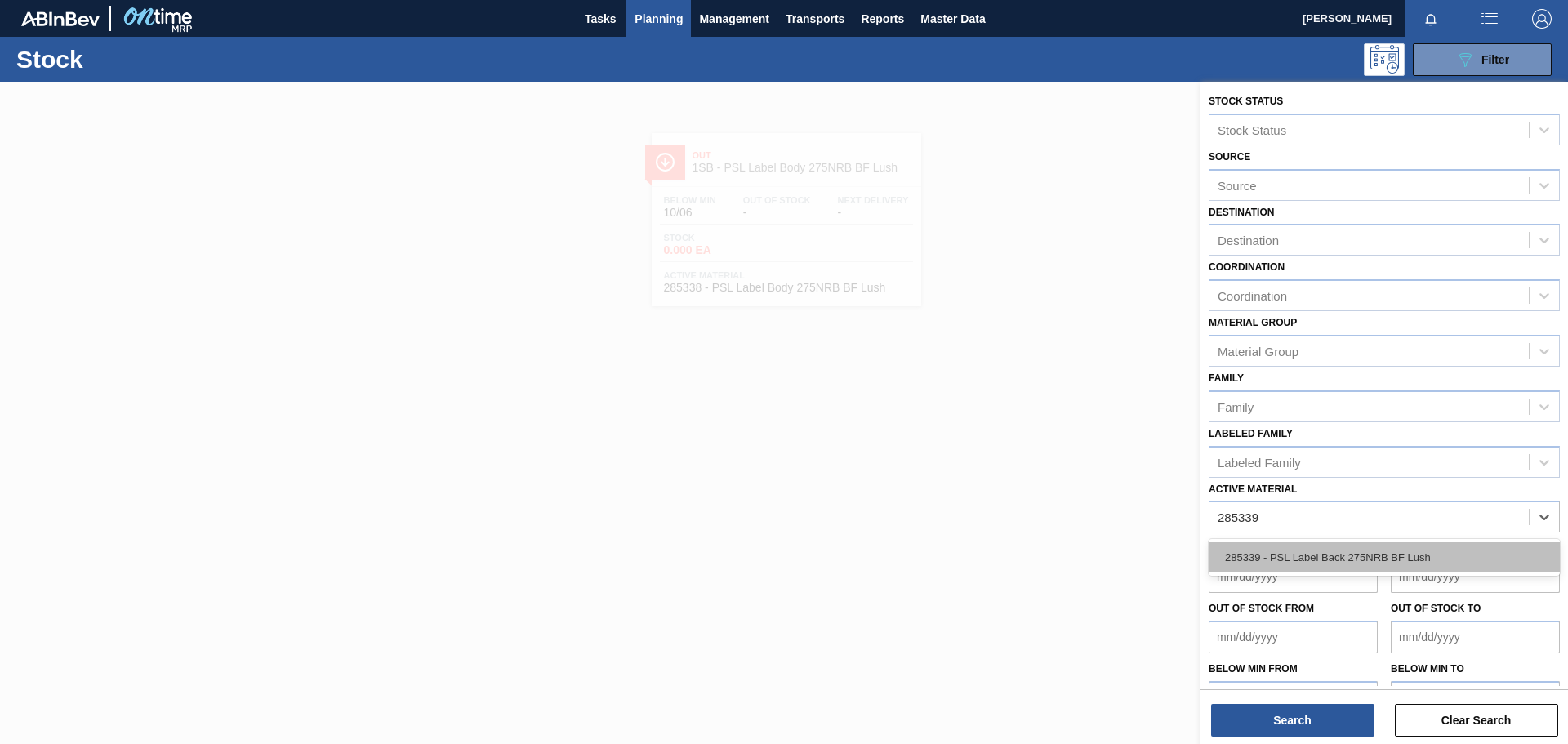
click at [1451, 551] on div "285339 - PSL Label Back 275NRB BF Lush" at bounding box center [1384, 558] width 351 height 30
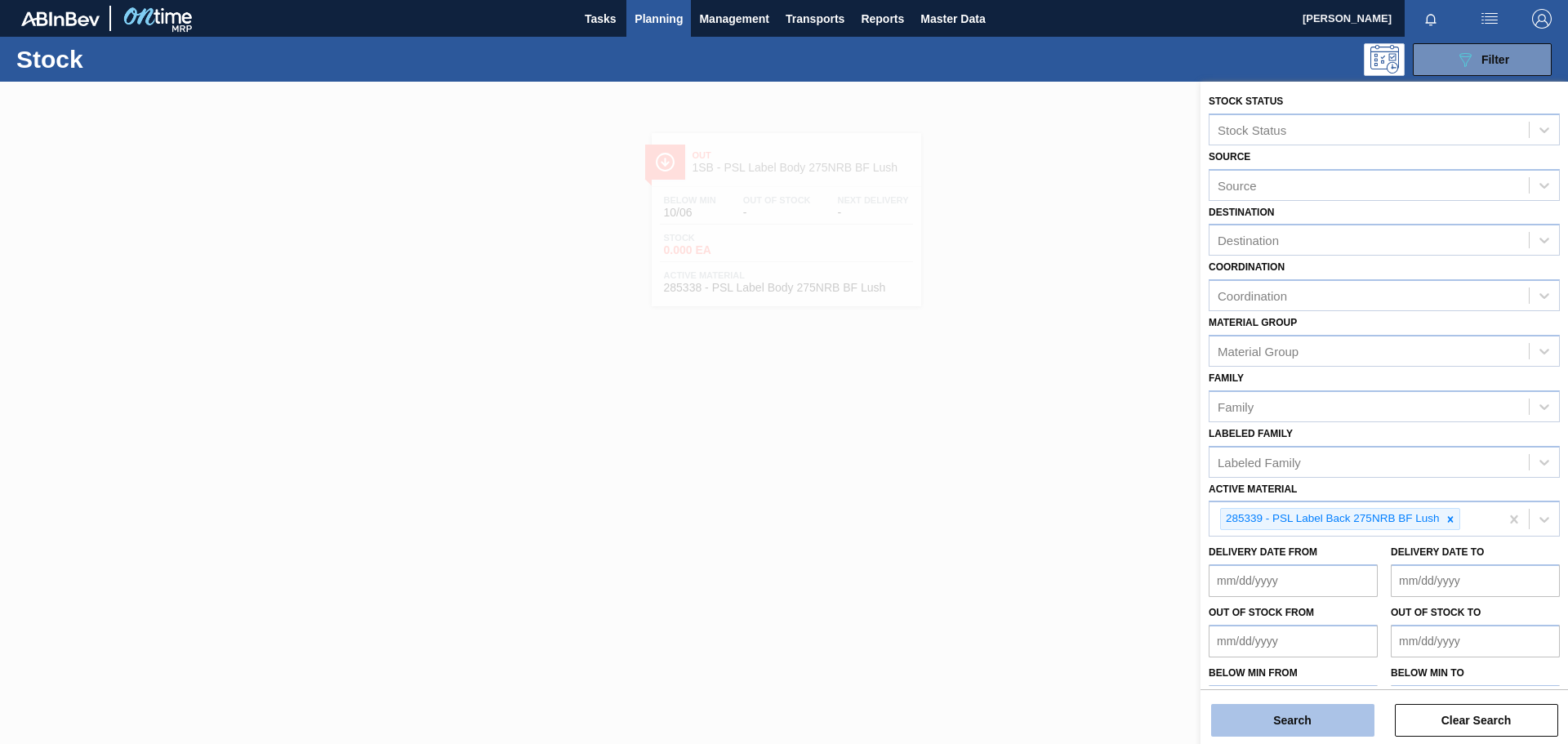
click at [1291, 715] on button "Search" at bounding box center [1293, 720] width 164 height 33
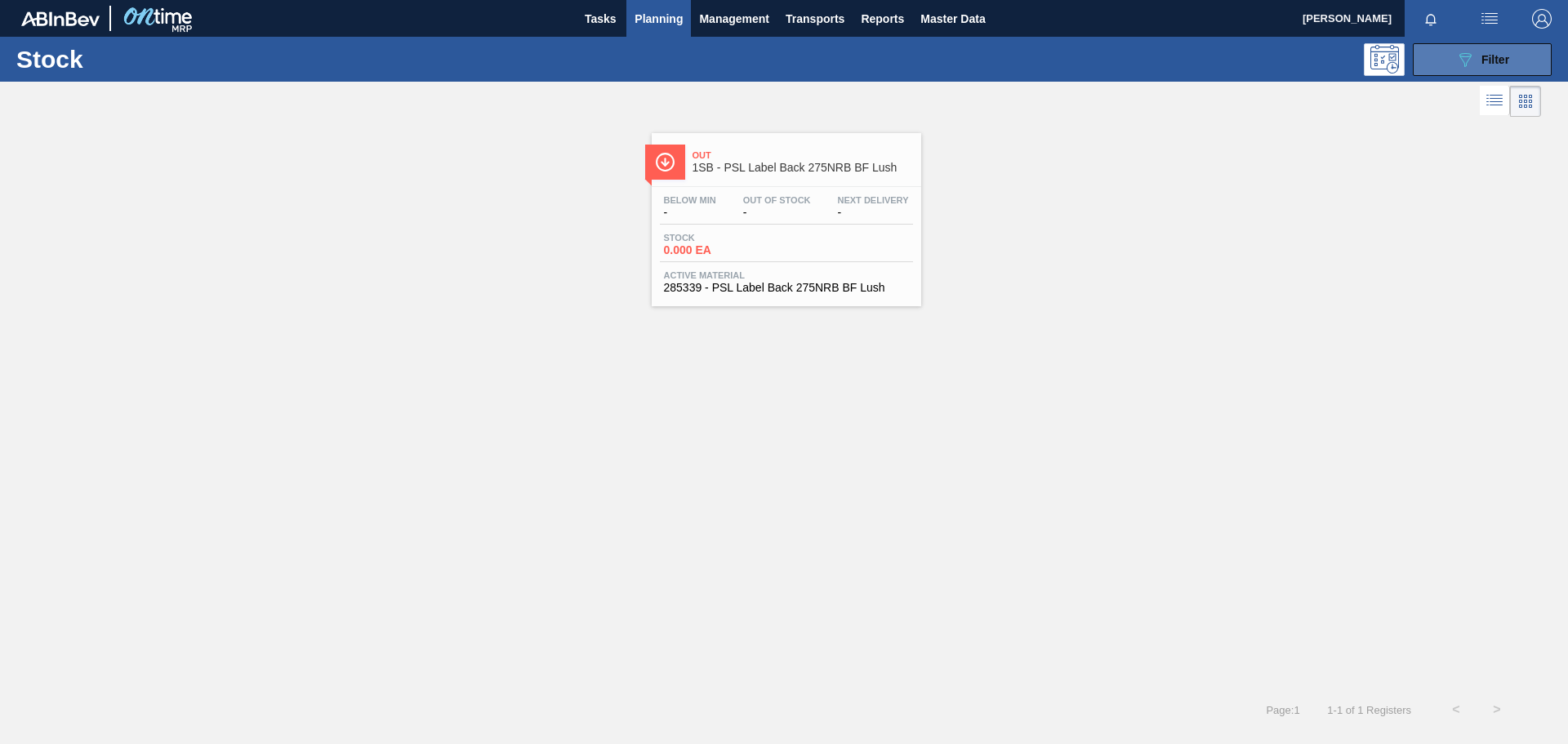
click at [1468, 58] on icon "089F7B8B-B2A5-4AFE-B5C0-19BA573D28AC" at bounding box center [1465, 59] width 19 height 19
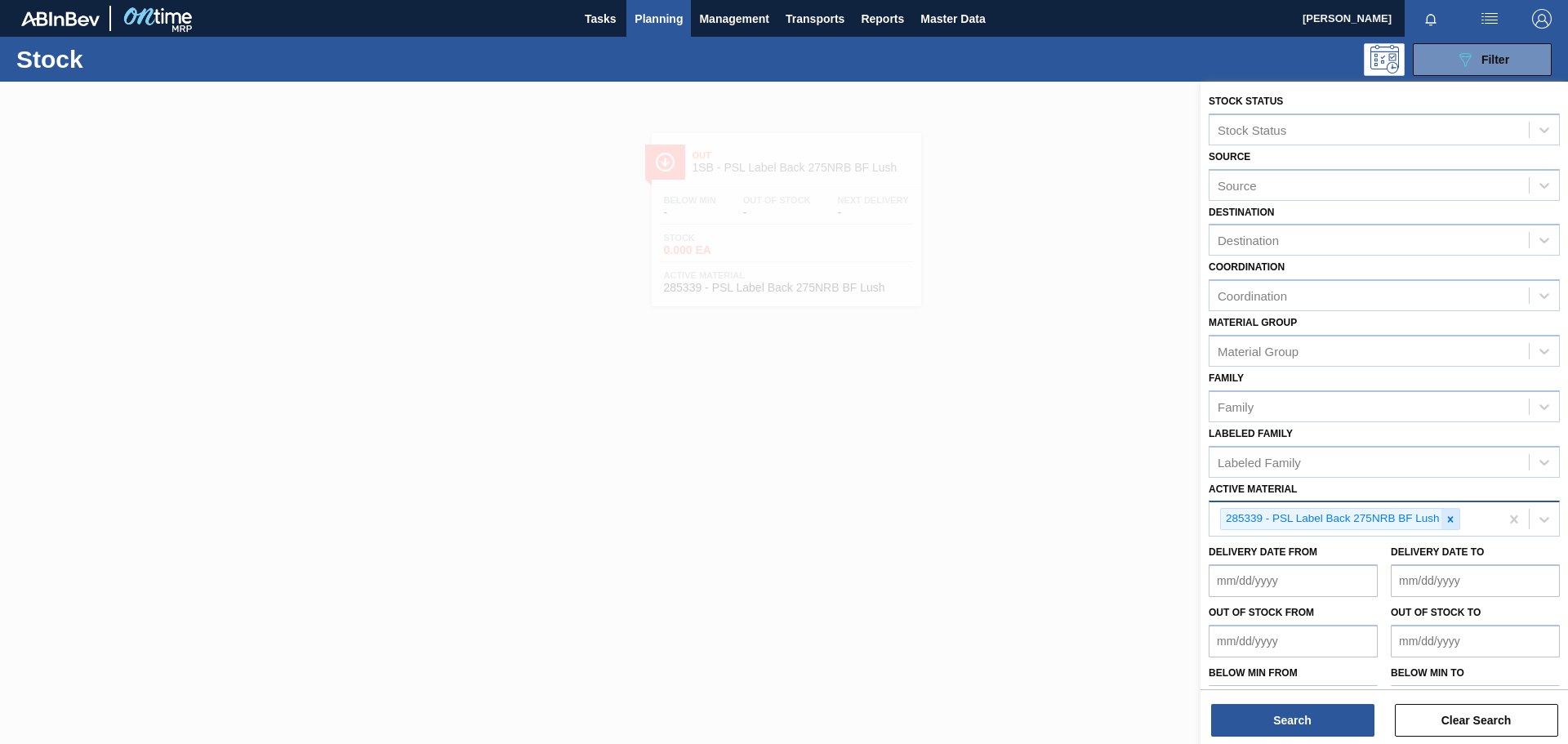
click at [1454, 522] on icon at bounding box center [1450, 519] width 12 height 12
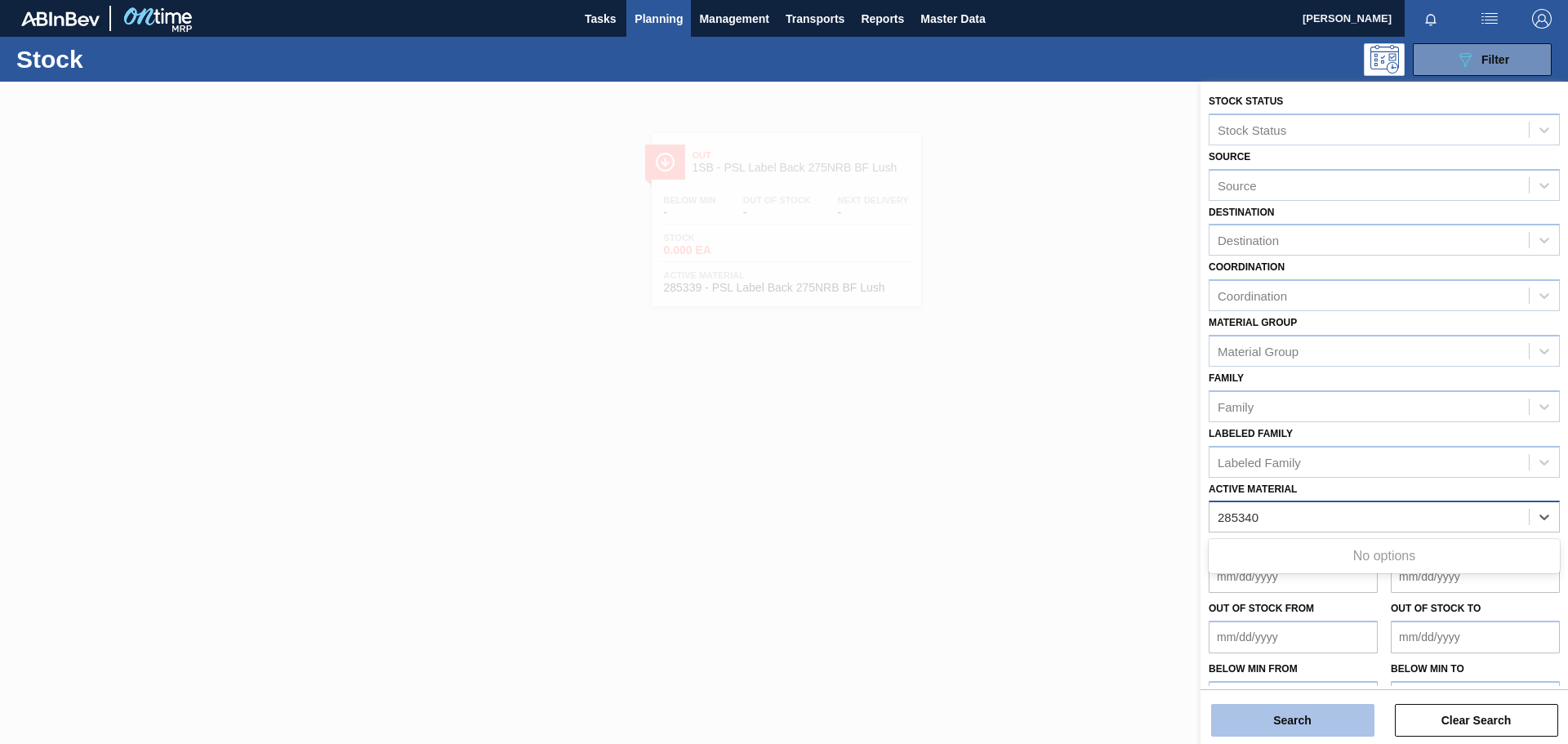
type Material "285340"
click at [1289, 728] on button "Search" at bounding box center [1293, 720] width 164 height 33
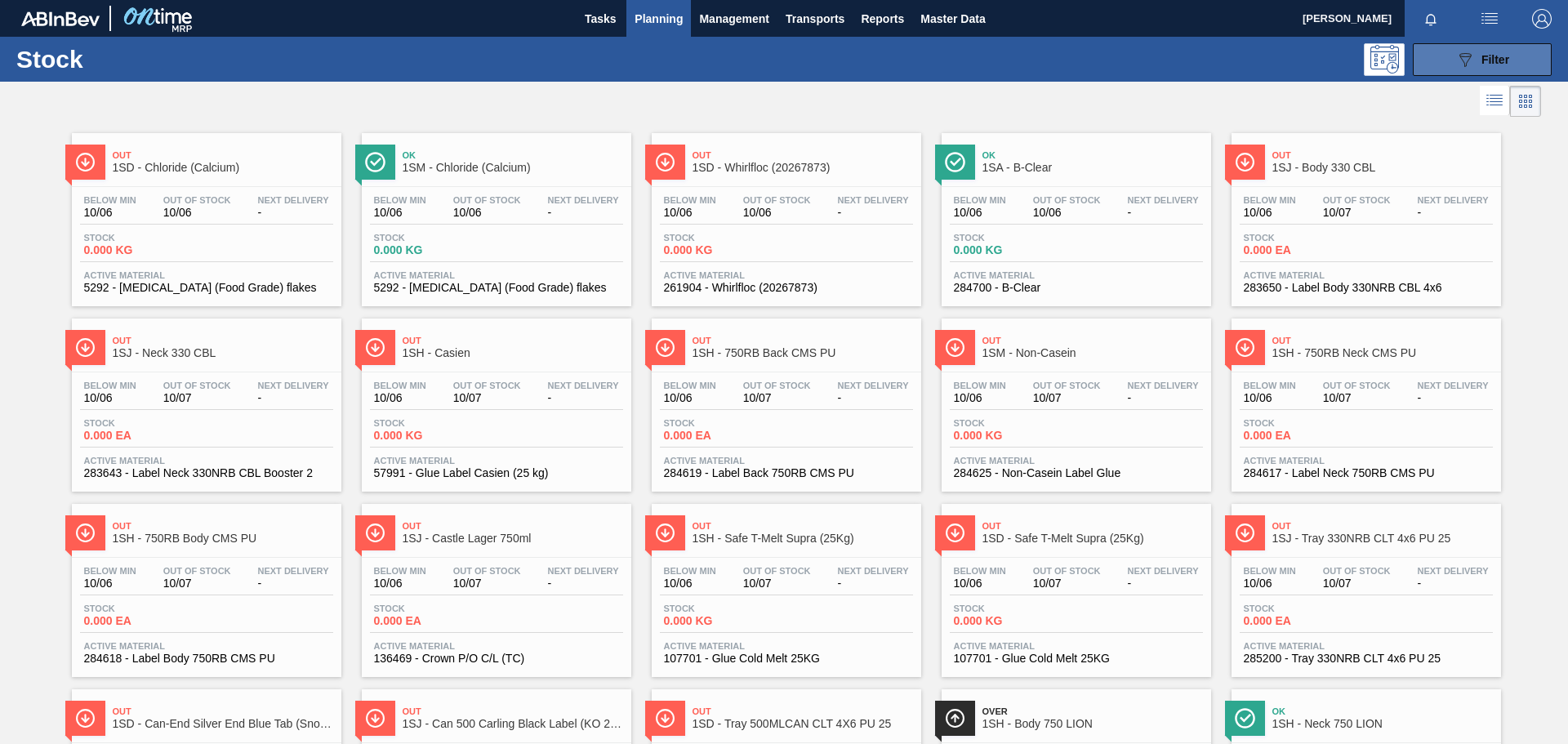
click at [1462, 55] on icon "089F7B8B-B2A5-4AFE-B5C0-19BA573D28AC" at bounding box center [1465, 59] width 19 height 19
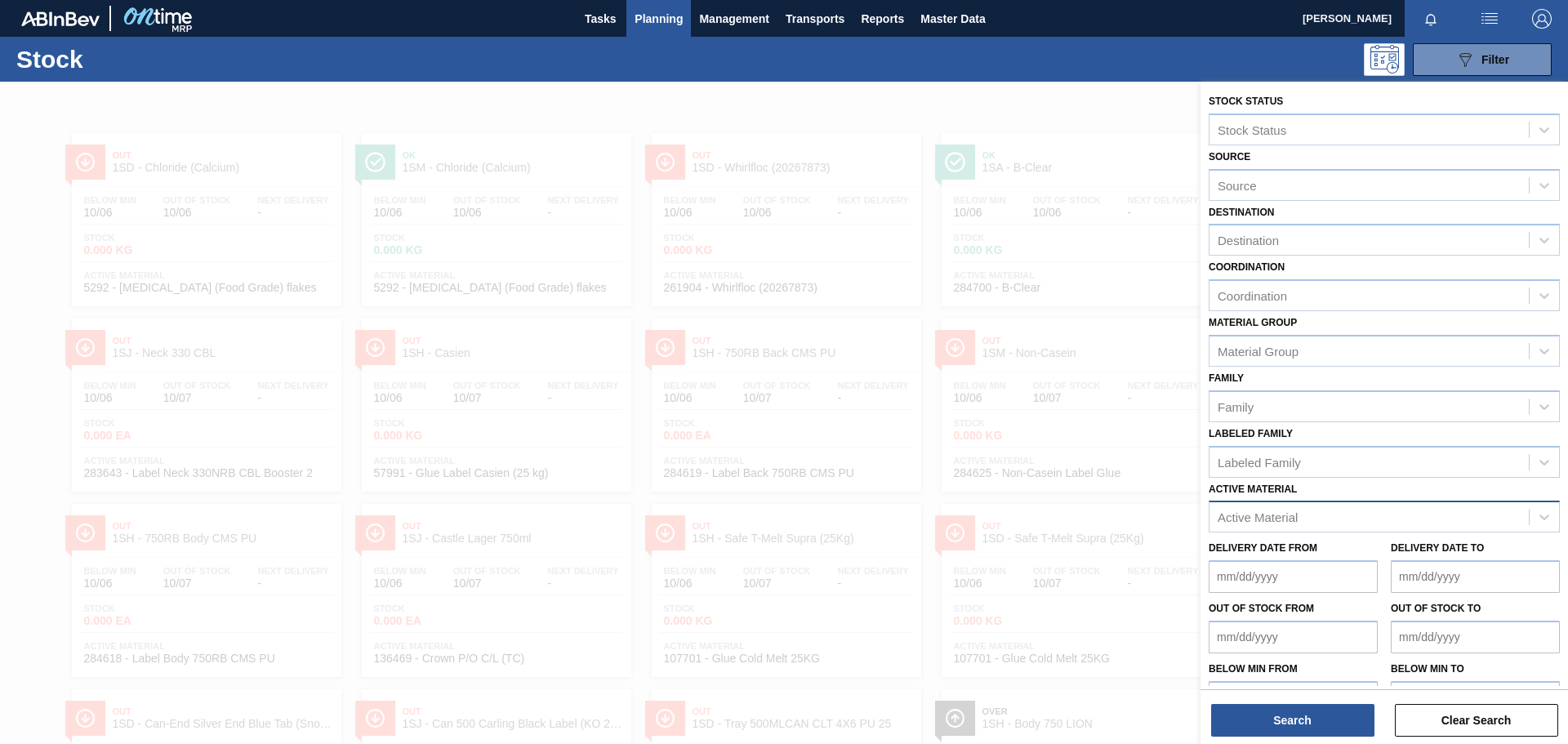
click at [1320, 519] on div "Active Material" at bounding box center [1369, 517] width 320 height 24
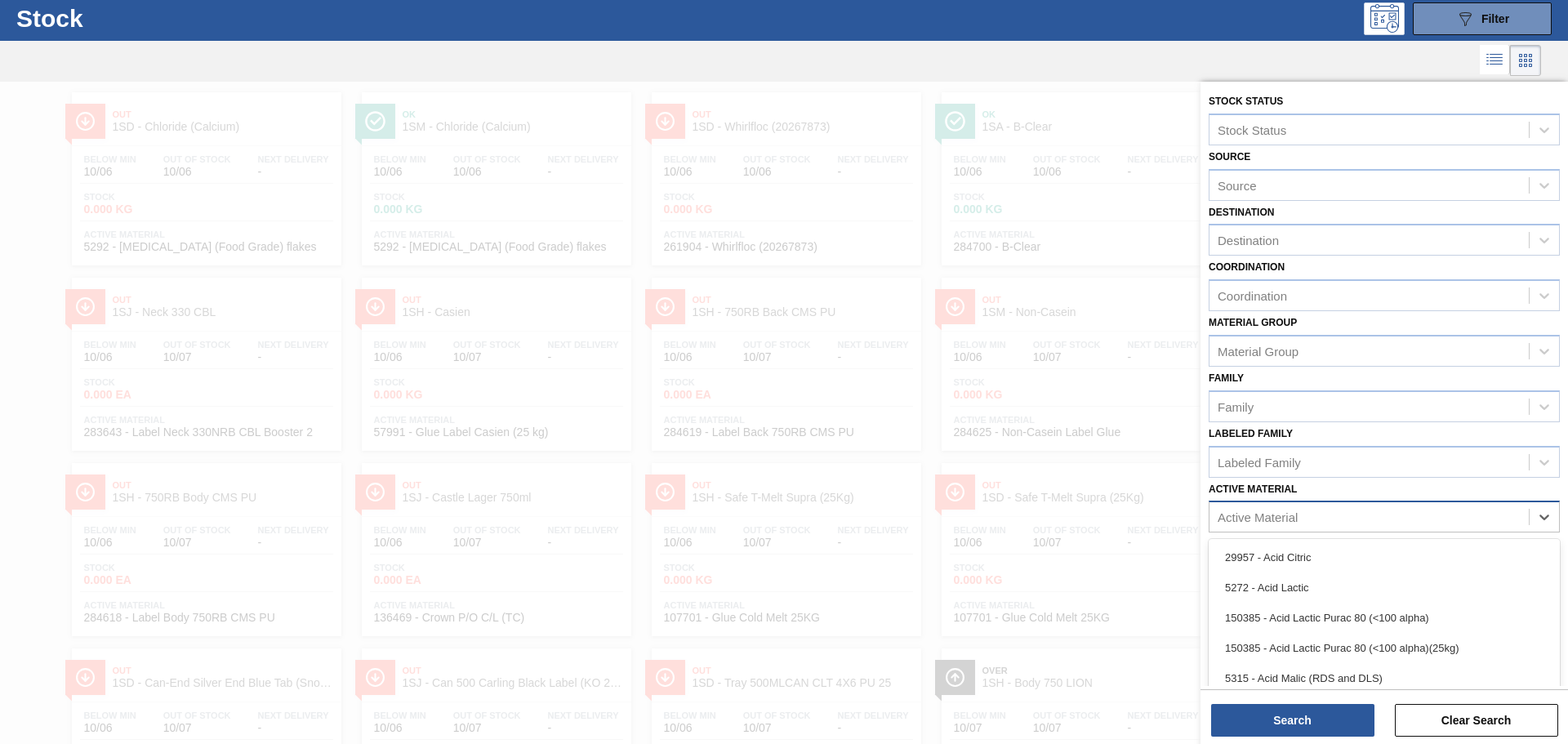
scroll to position [47, 0]
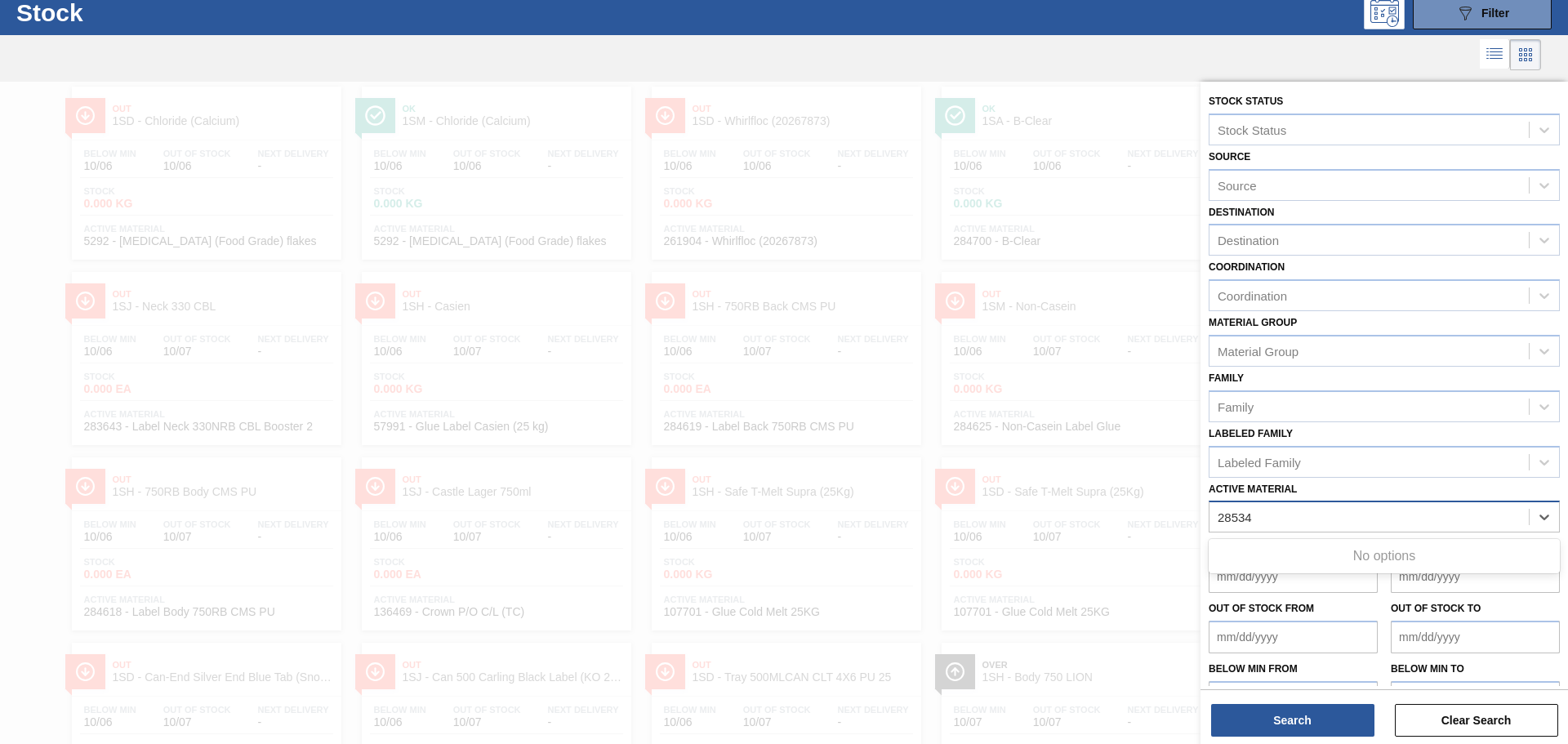
type Material "285340"
click at [1320, 519] on div "285340" at bounding box center [1369, 517] width 320 height 24
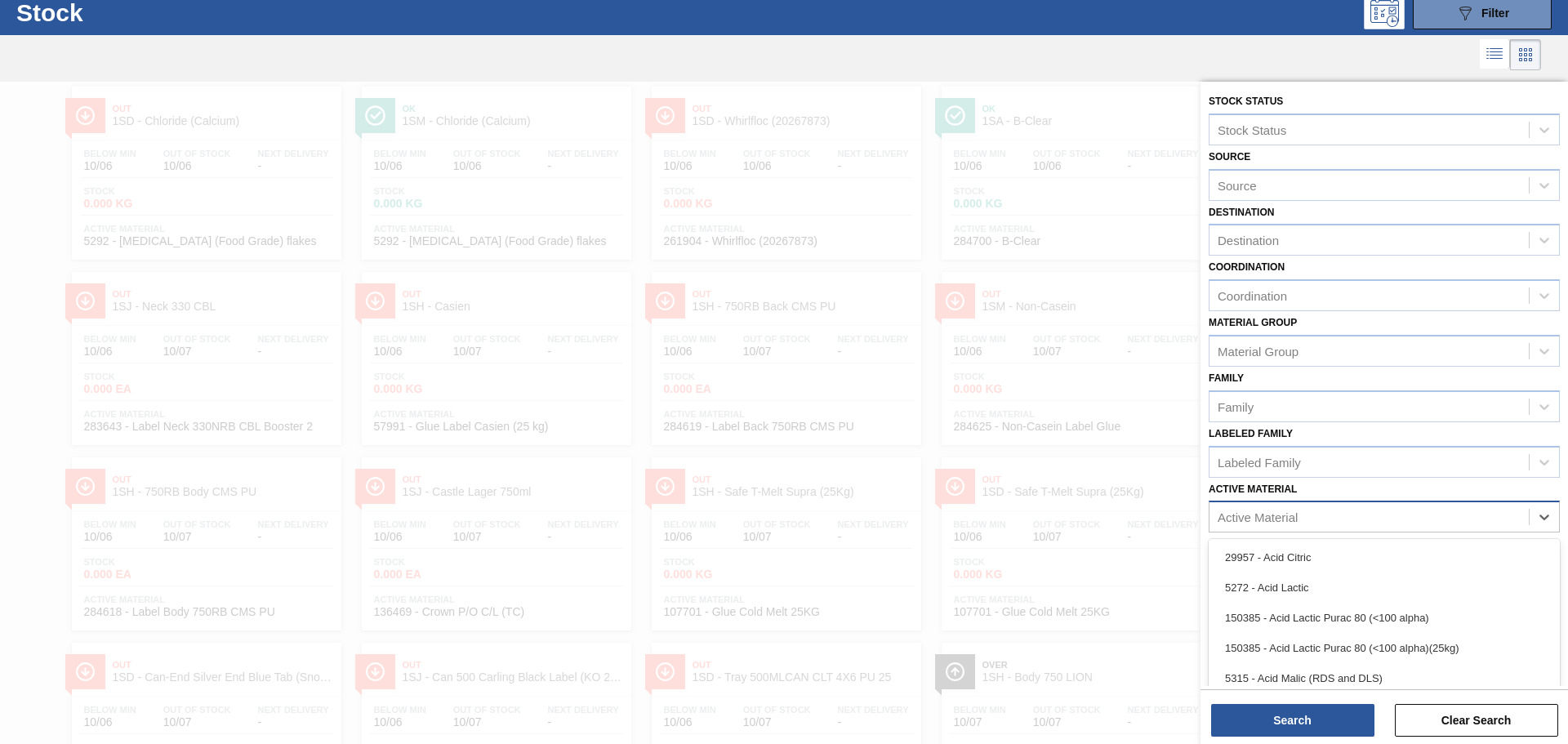
click at [1299, 522] on div "Active Material" at bounding box center [1369, 517] width 320 height 24
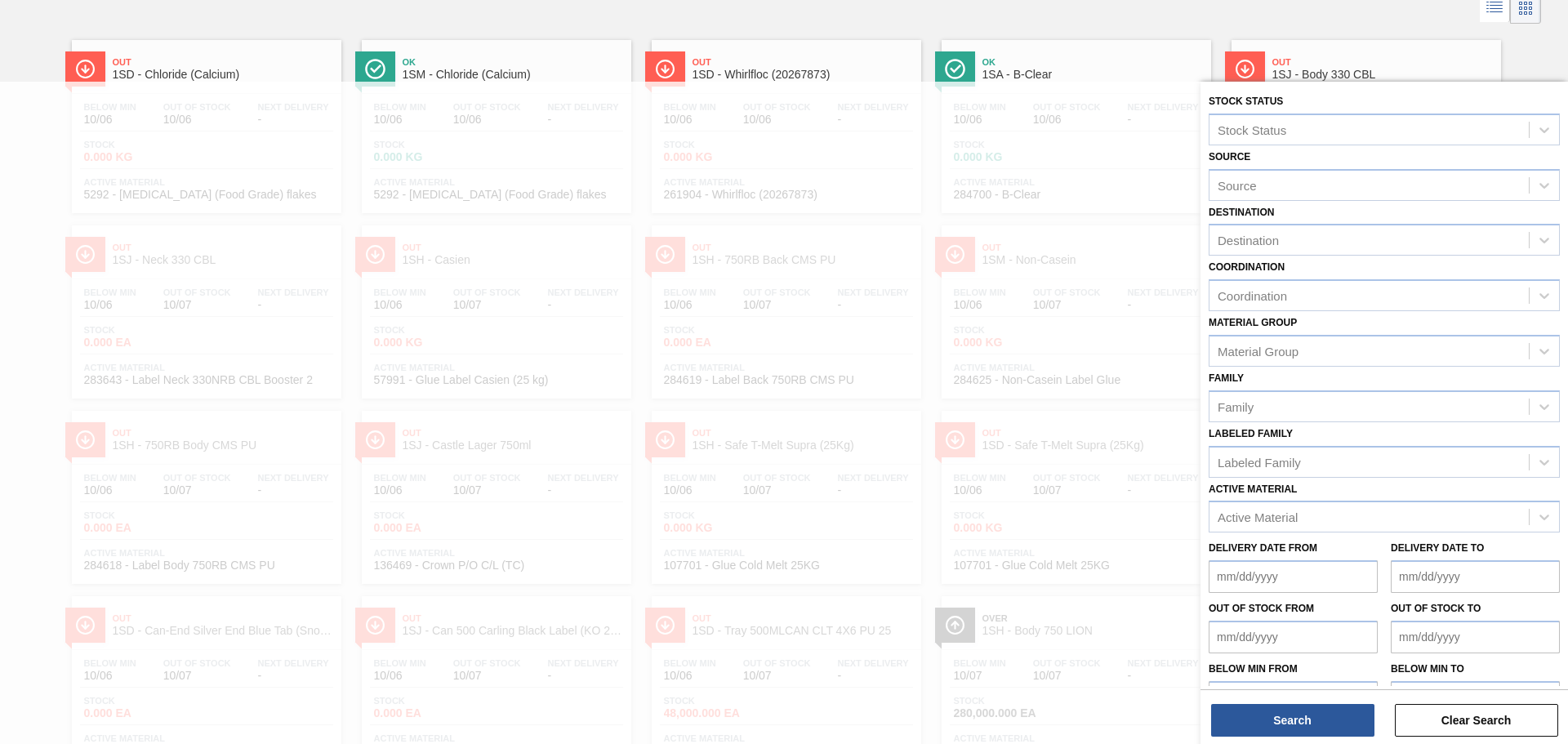
click at [1074, 27] on link "Ok 1SA - B-Clear Below Min 10/06 Out Of Stock 10/06 Next Delivery - Stock 0.000…" at bounding box center [1074, 120] width 290 height 185
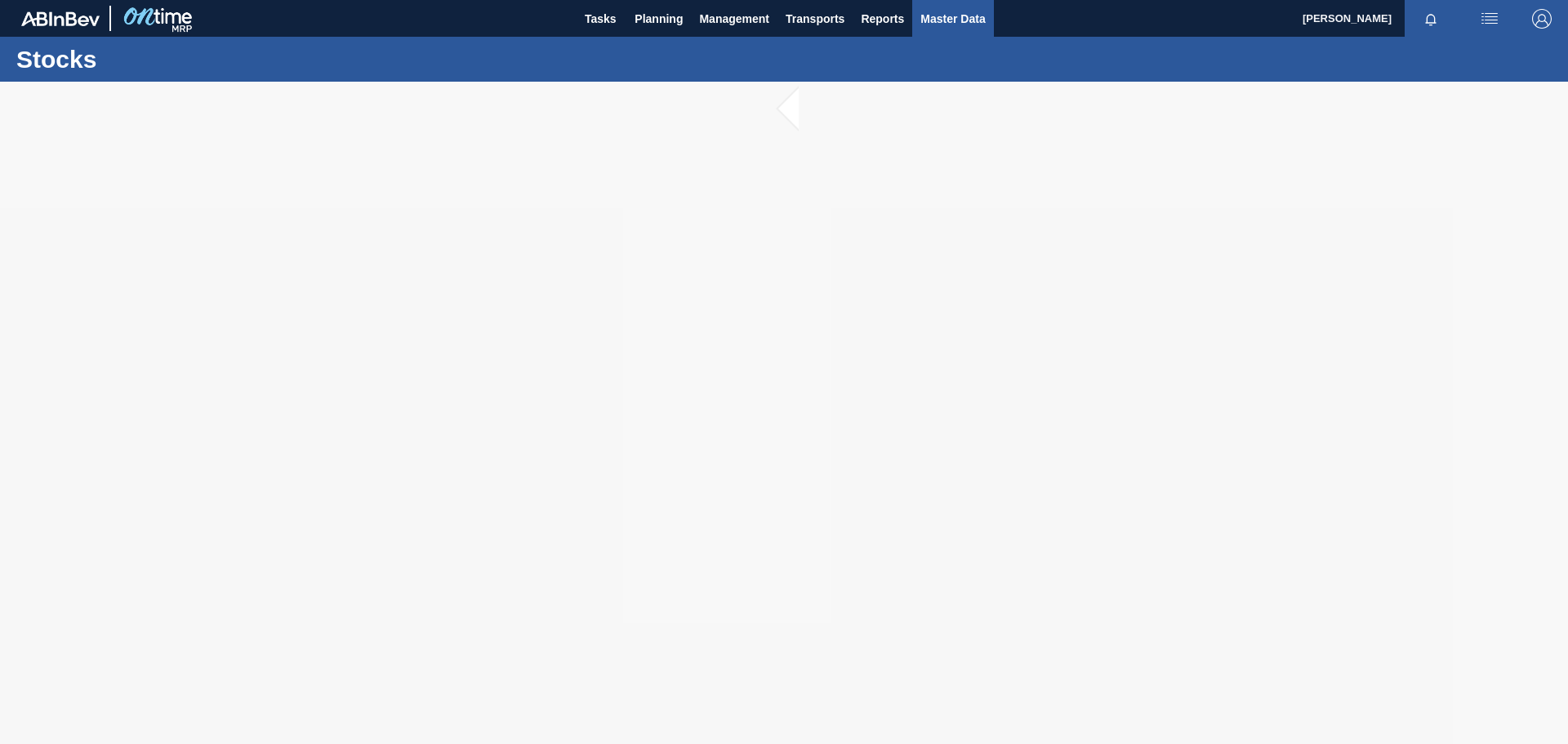
click at [956, 17] on span "Master Data" at bounding box center [953, 19] width 65 height 19
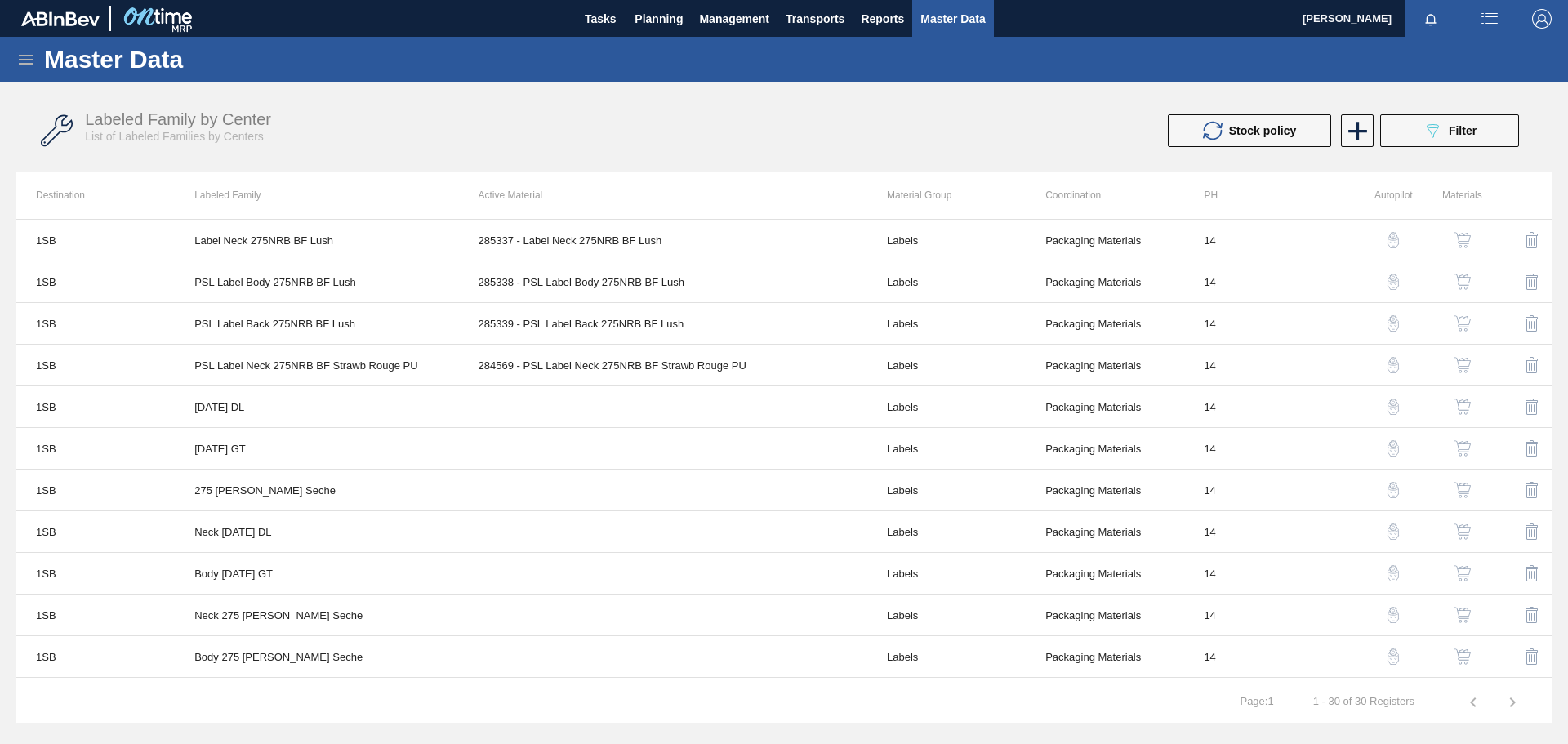
click at [29, 58] on icon at bounding box center [26, 59] width 19 height 19
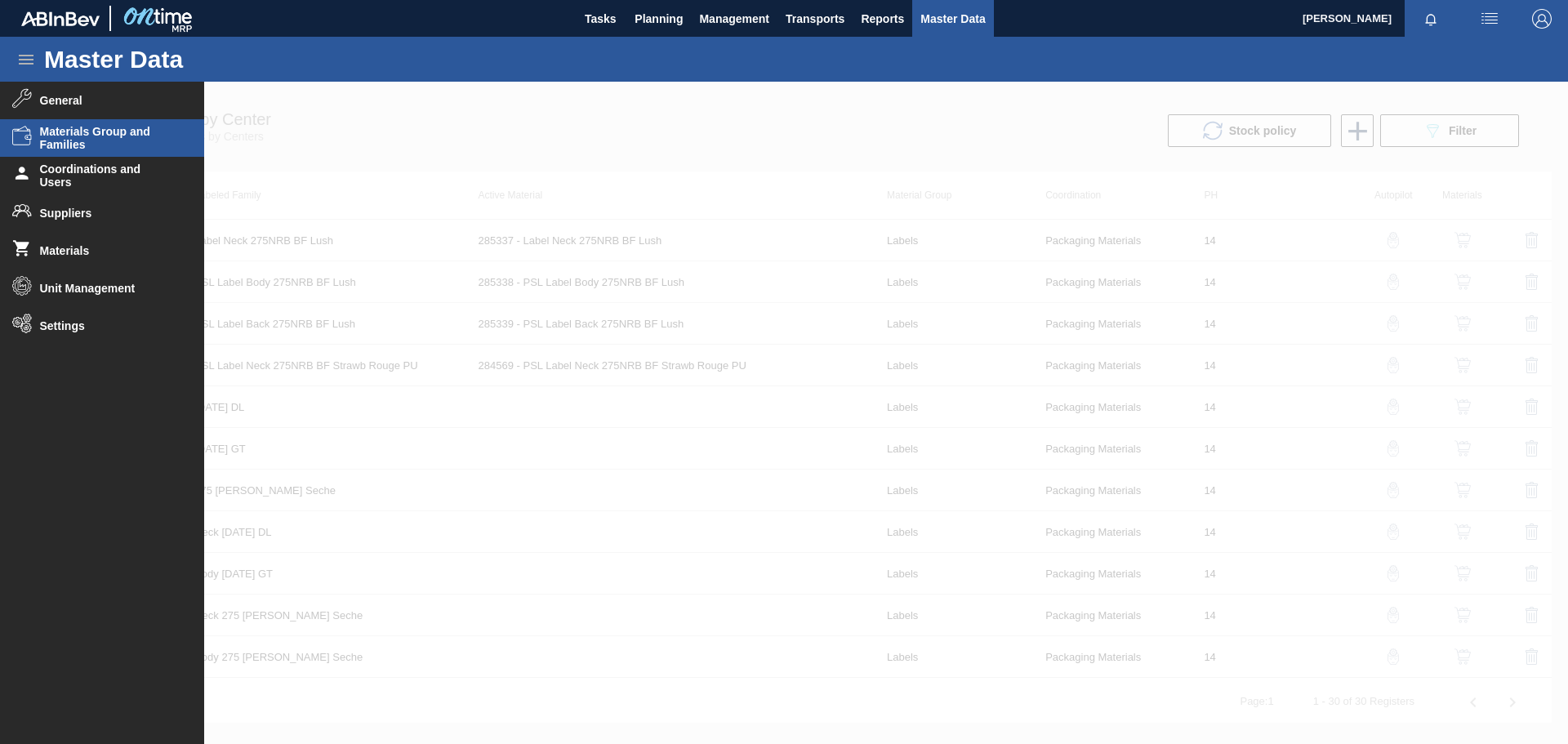
click at [82, 130] on span "Materials Group and Families" at bounding box center [107, 138] width 135 height 27
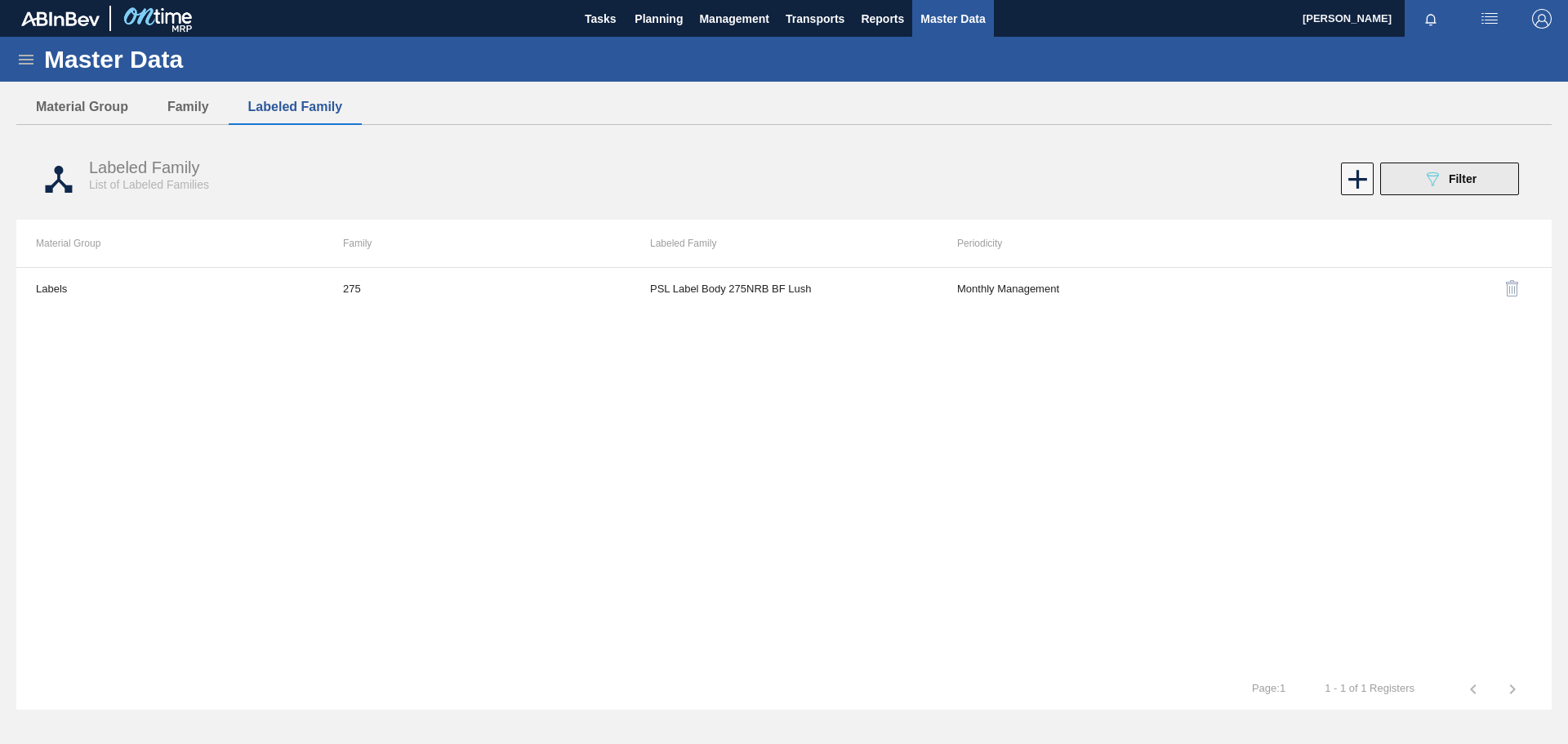
click at [1423, 175] on icon "089F7B8B-B2A5-4AFE-B5C0-19BA573D28AC" at bounding box center [1433, 179] width 19 height 19
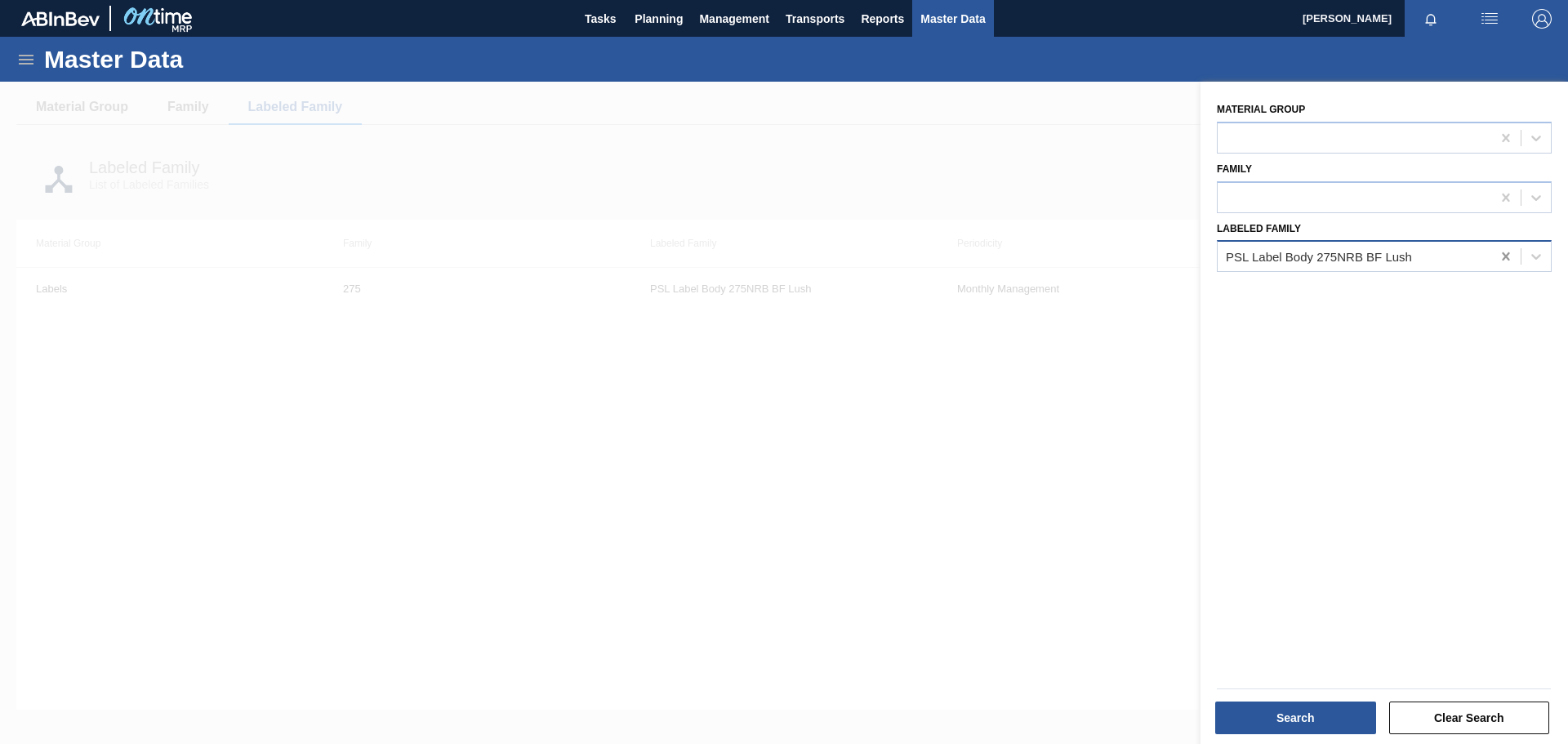
click at [1510, 259] on icon at bounding box center [1506, 256] width 16 height 16
type Family "2"
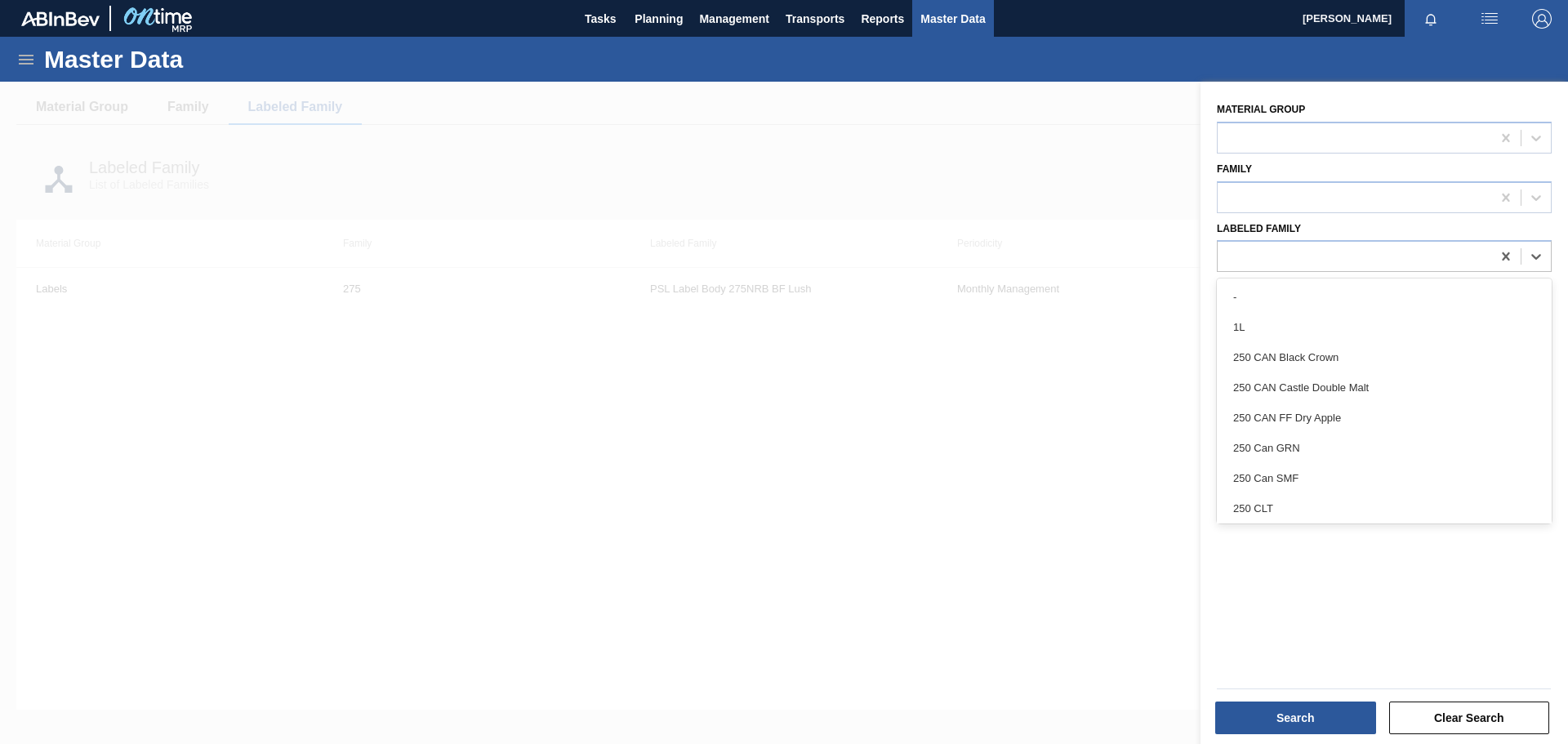
click at [1228, 117] on div "Material Group" at bounding box center [1385, 126] width 335 height 56
click at [1124, 128] on div at bounding box center [784, 453] width 1568 height 744
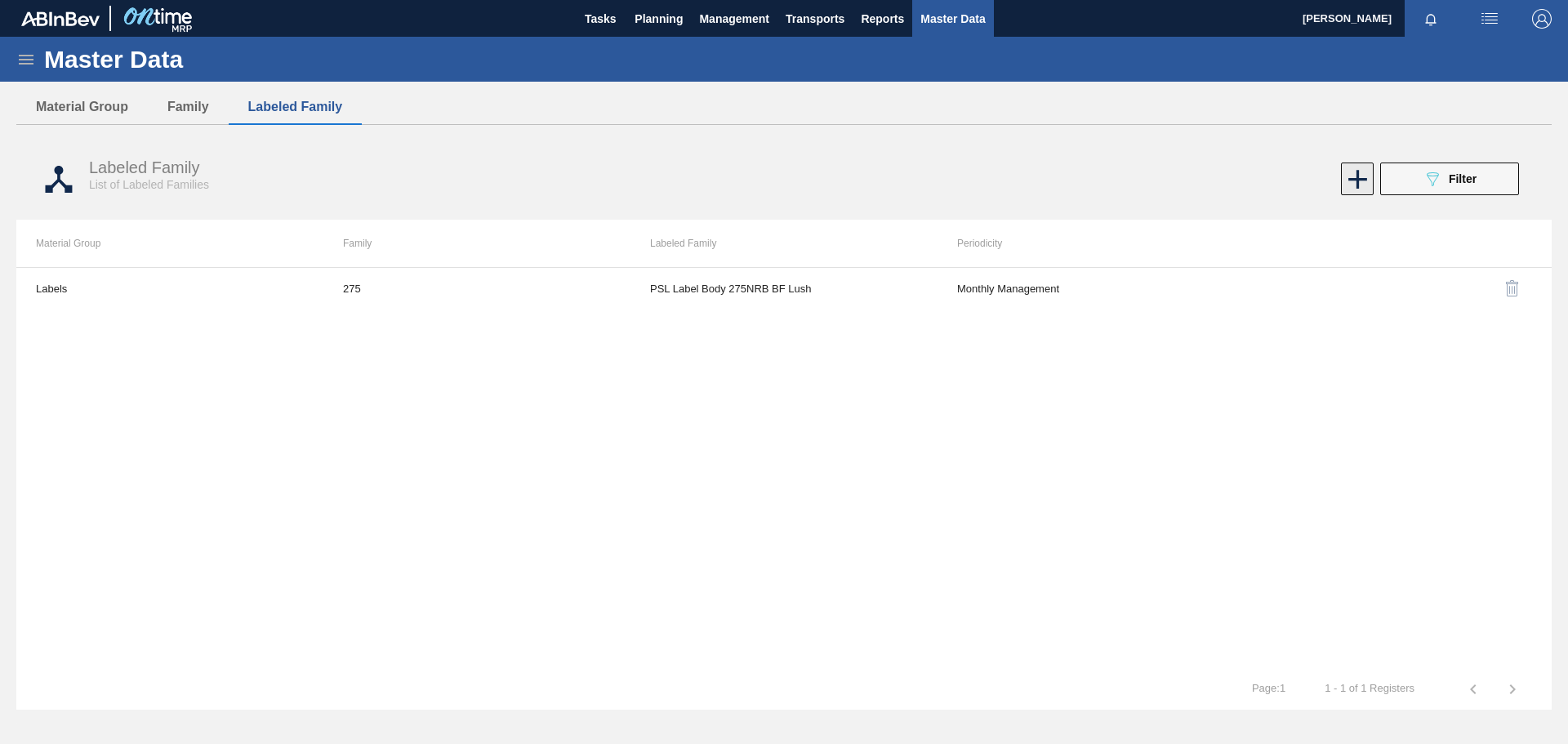
click at [1356, 182] on icon at bounding box center [1358, 180] width 32 height 32
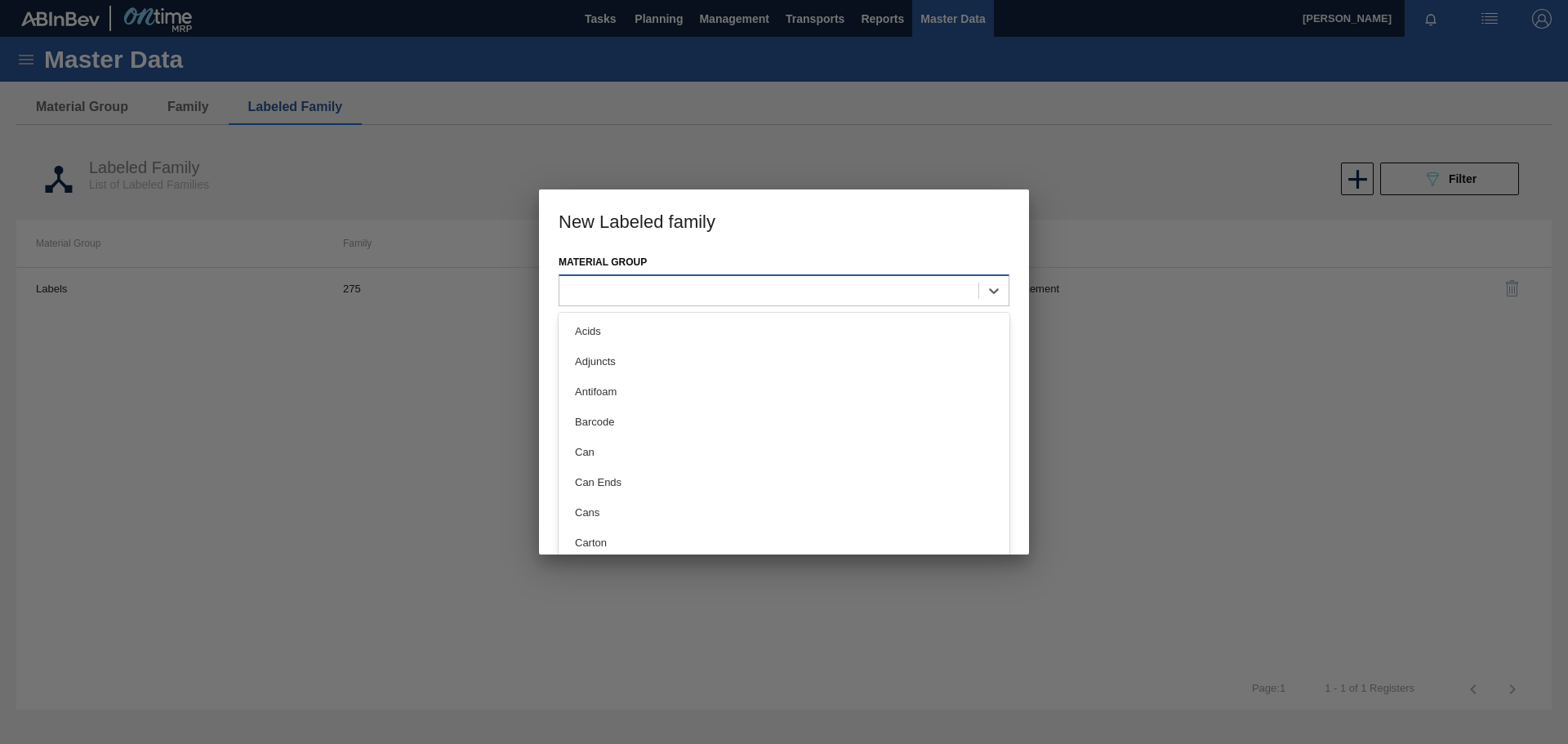
click at [745, 284] on div at bounding box center [769, 291] width 419 height 24
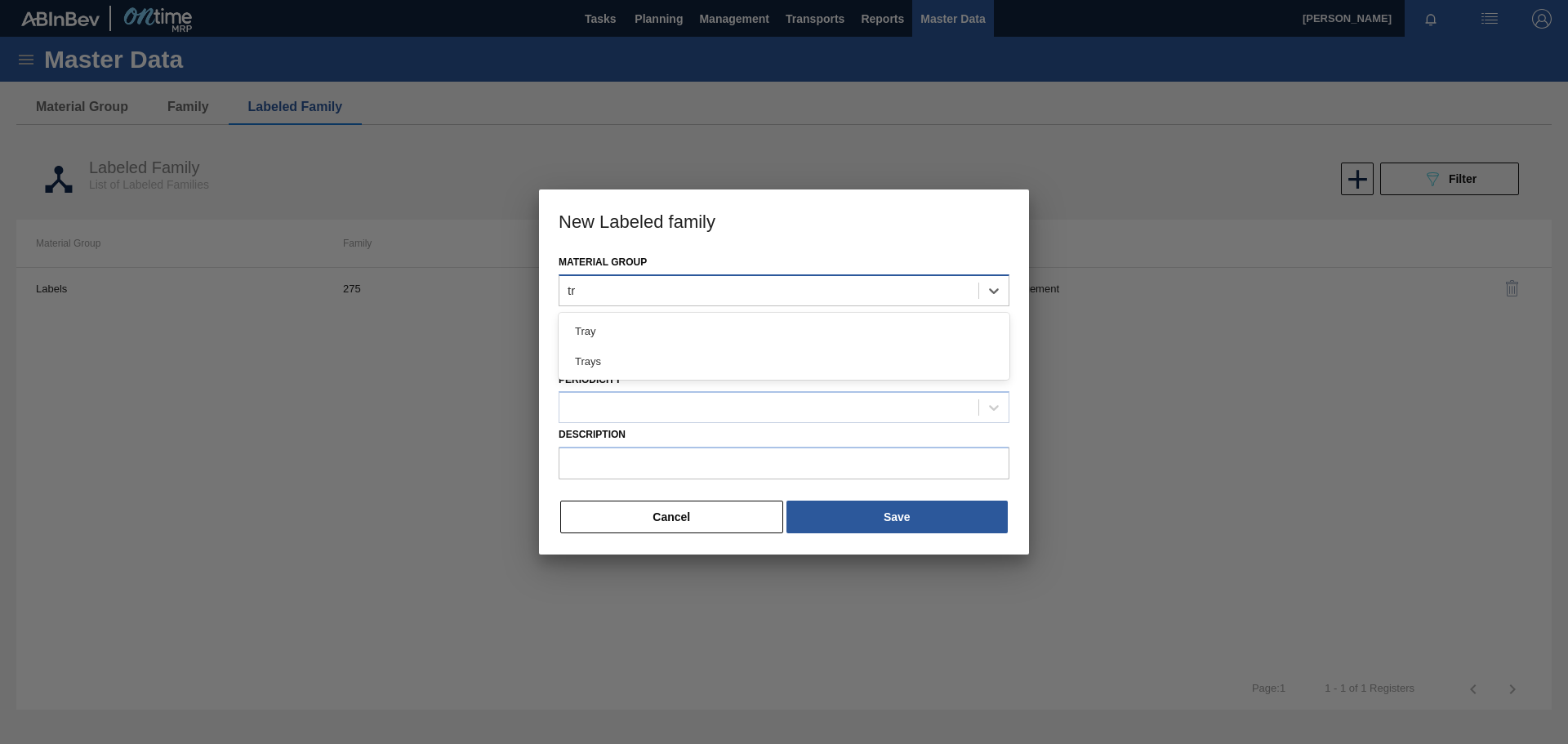
type Group "tra"
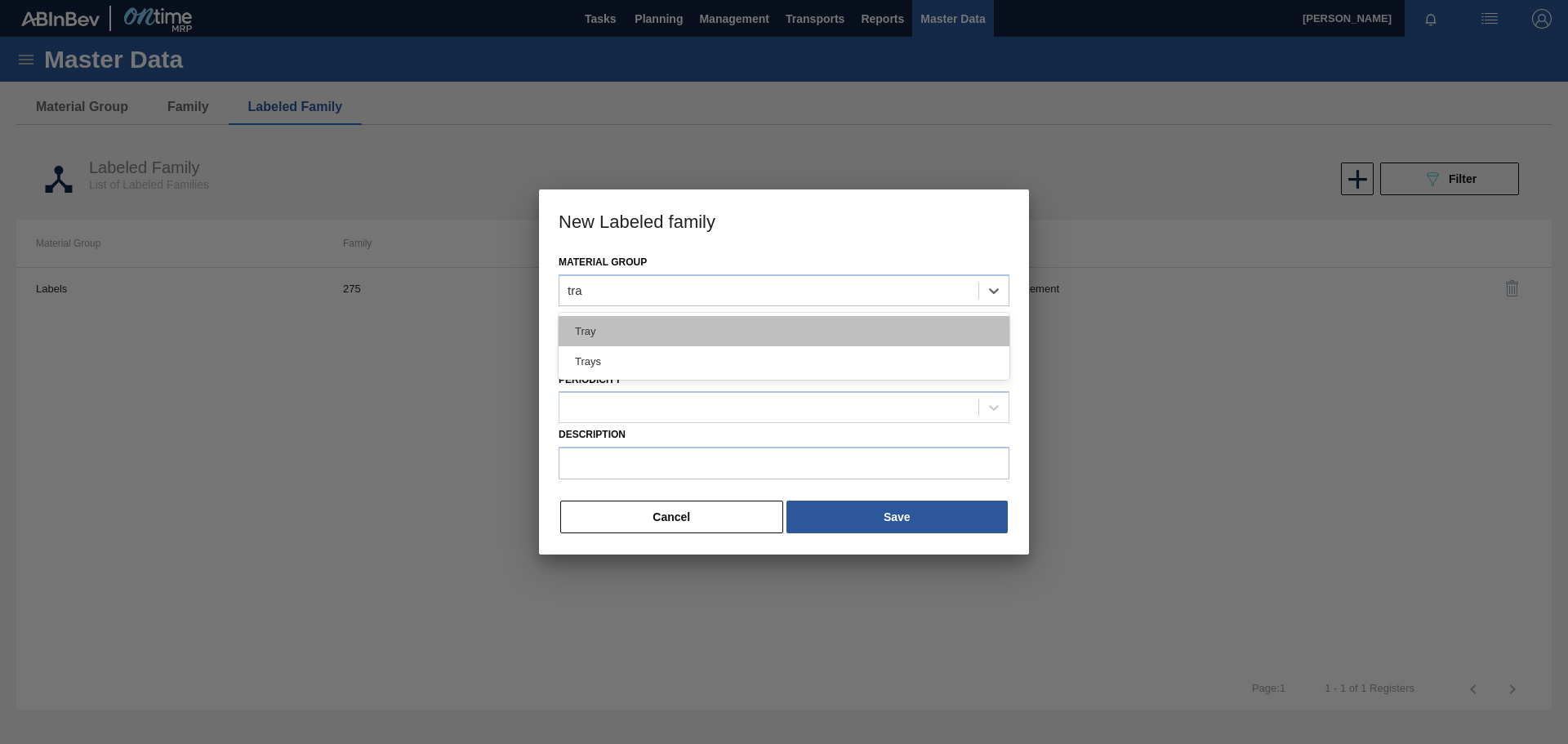
click at [750, 328] on div "Tray" at bounding box center [784, 331] width 451 height 30
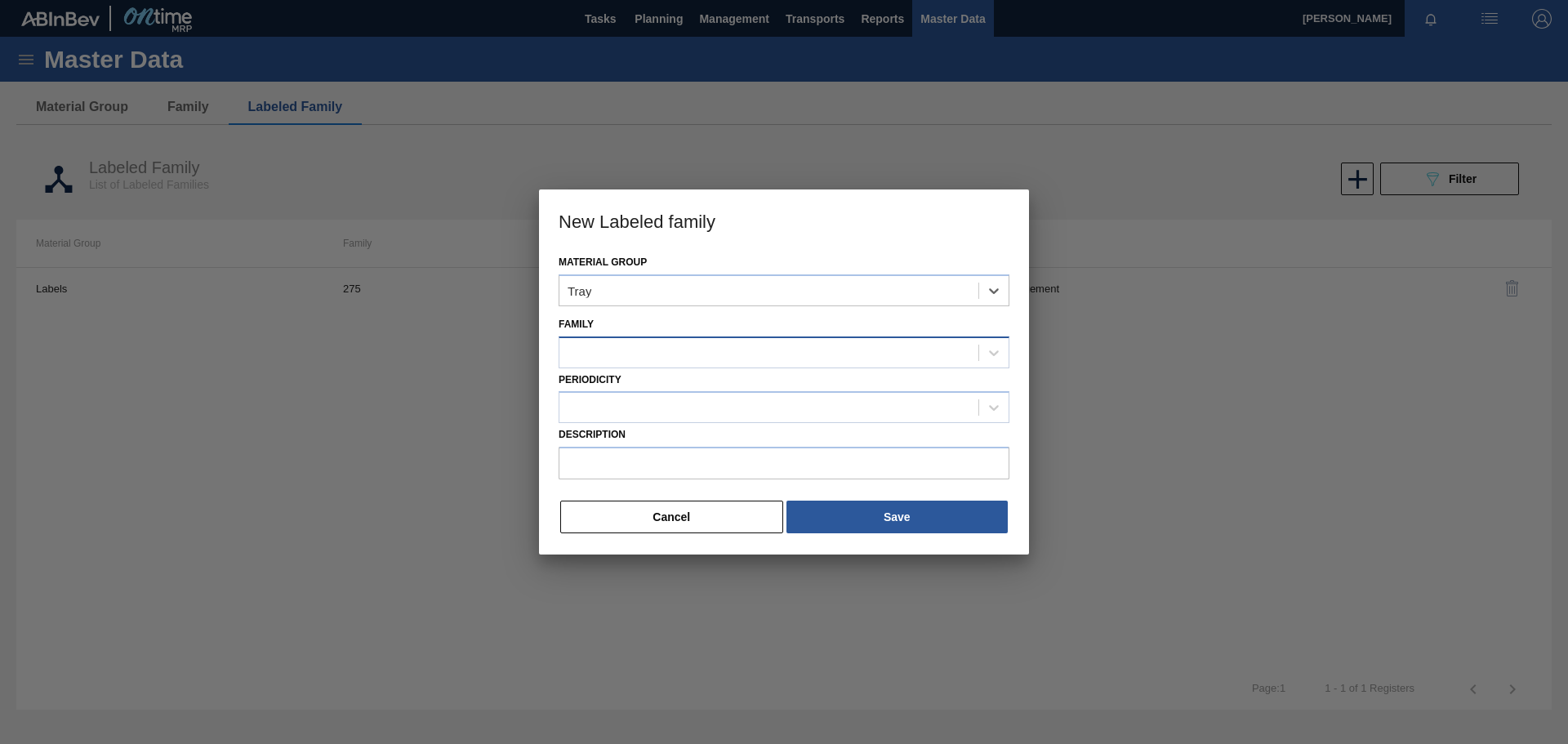
click at [642, 354] on div at bounding box center [769, 353] width 419 height 24
type input "275"
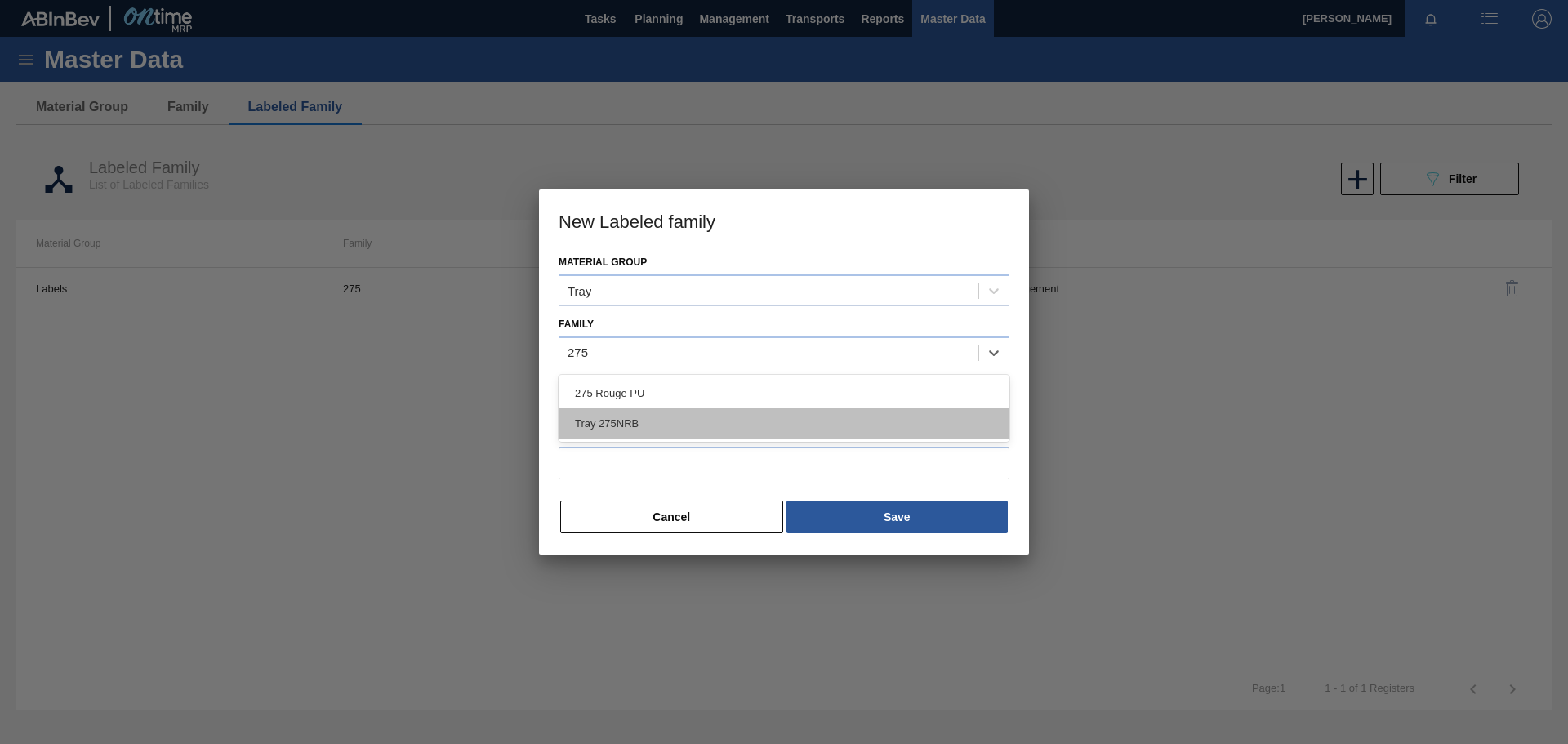
click at [617, 422] on div "Tray 275NRB" at bounding box center [784, 423] width 451 height 30
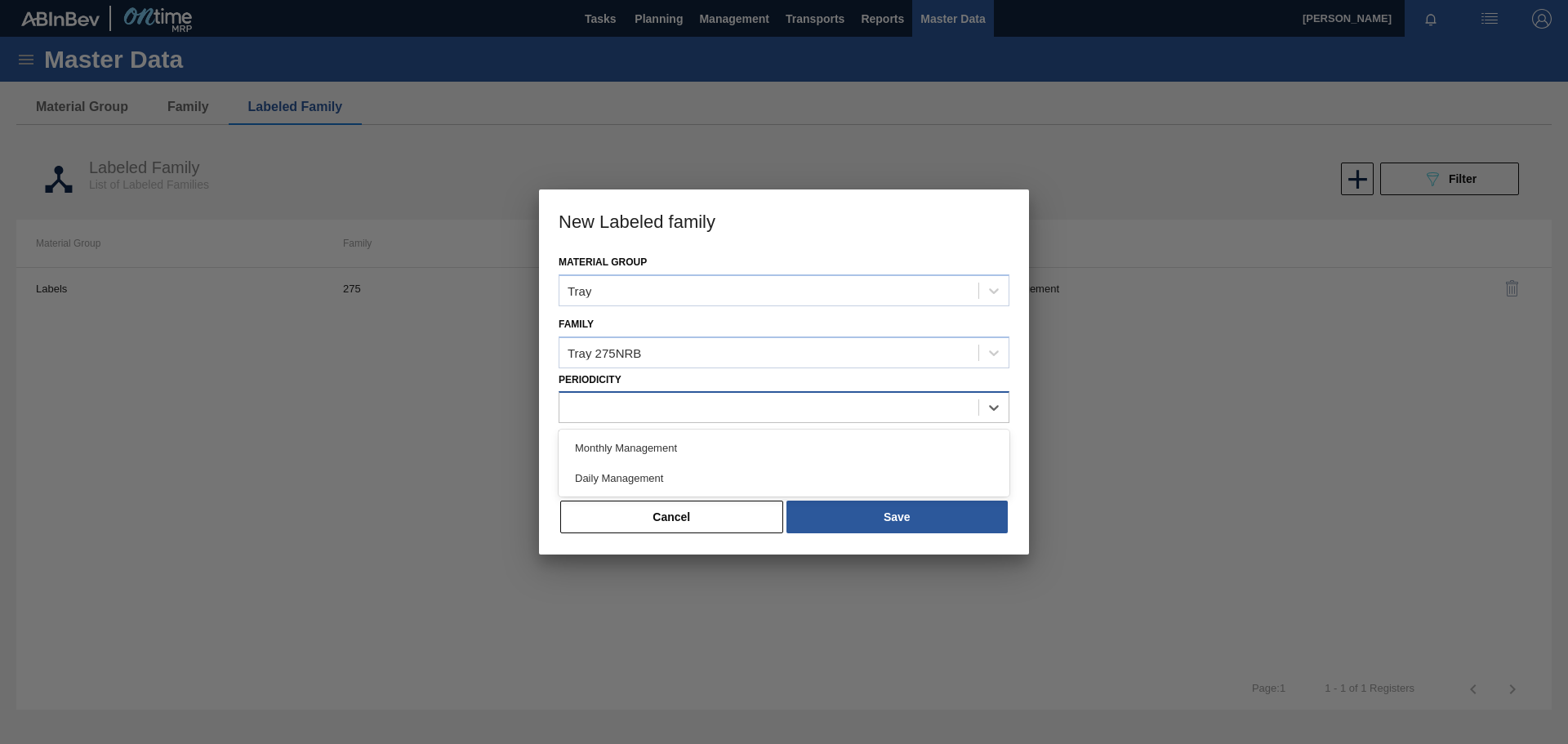
click at [699, 413] on div at bounding box center [769, 407] width 419 height 24
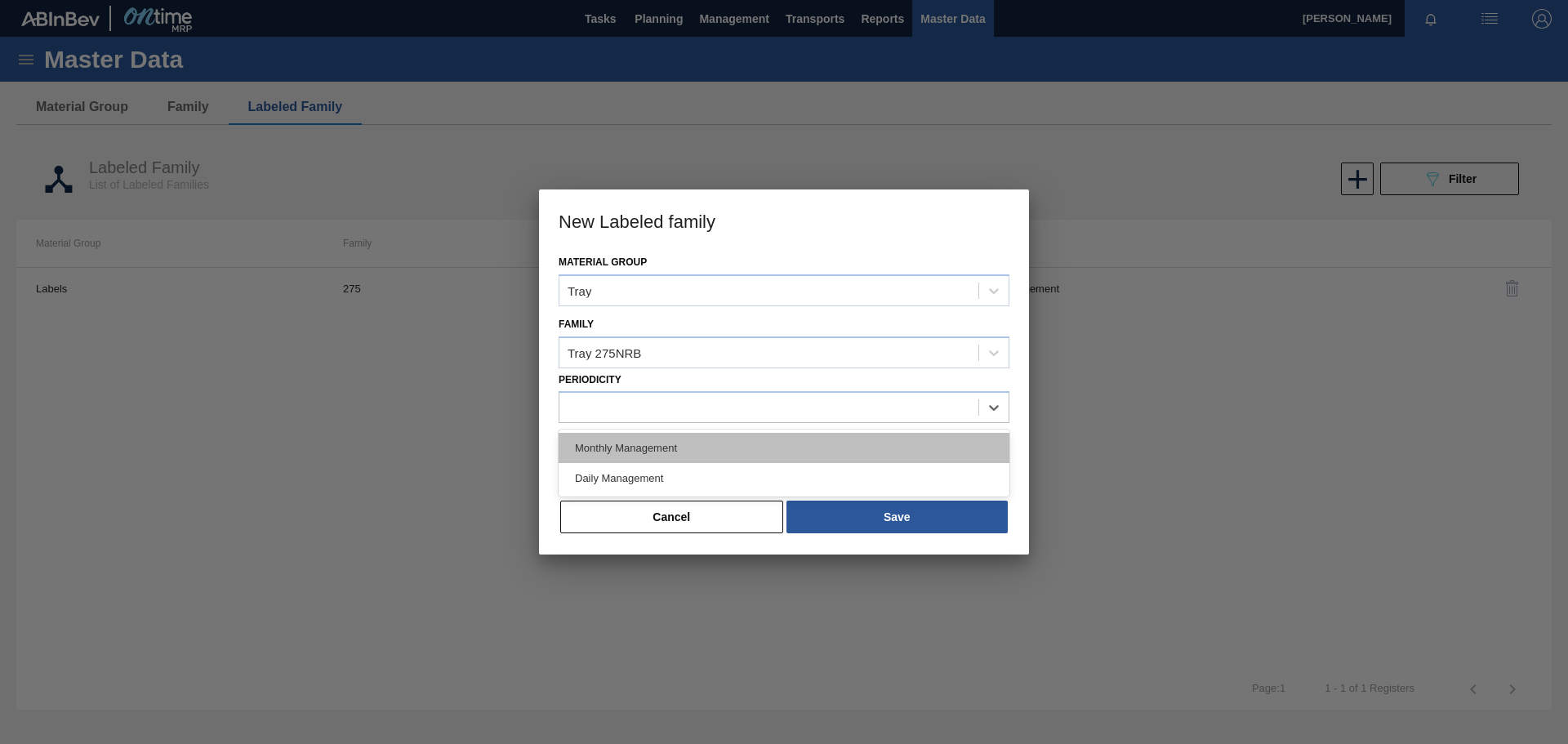
click at [655, 452] on div "Monthly Management" at bounding box center [784, 448] width 451 height 30
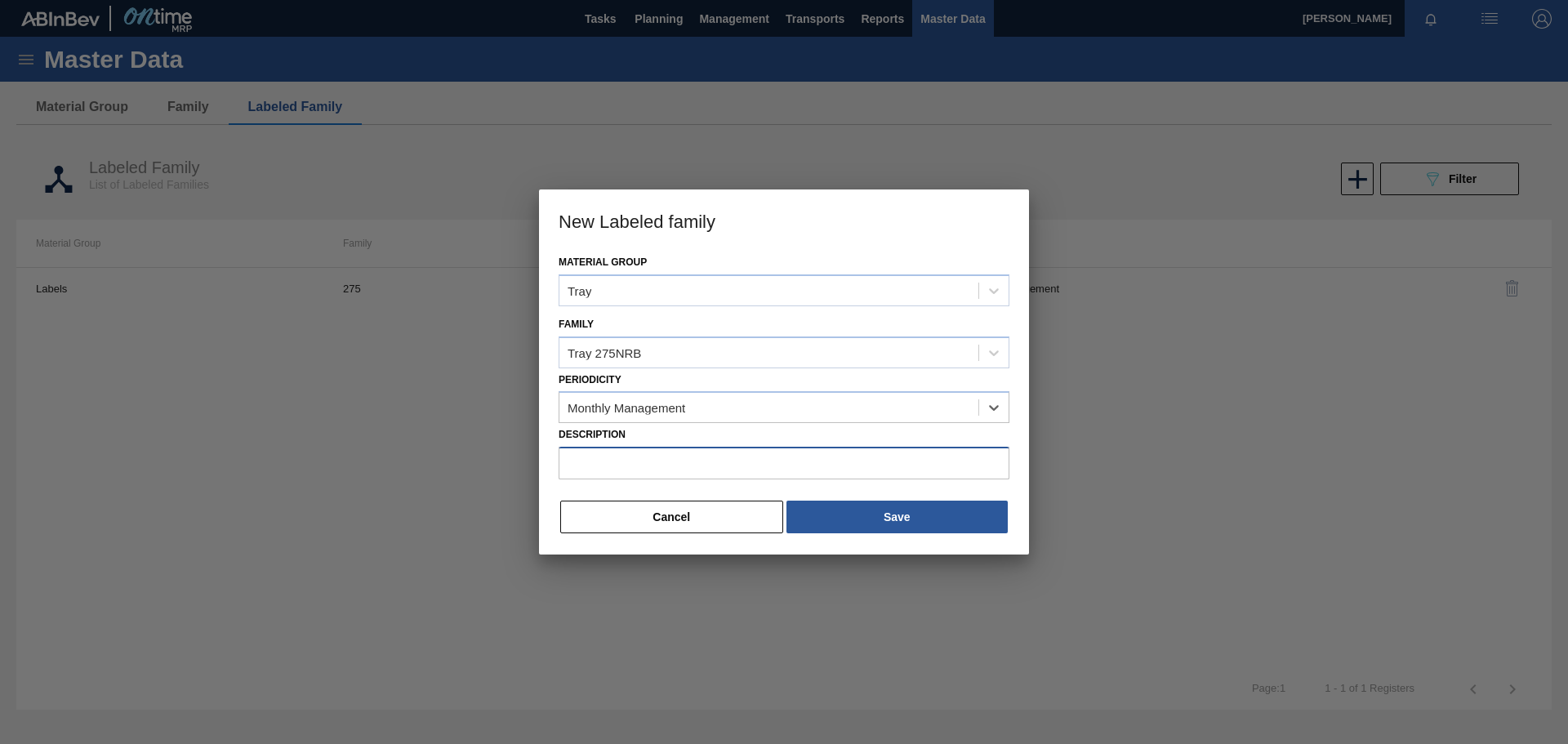
click at [664, 465] on input "Description" at bounding box center [784, 463] width 451 height 33
click at [606, 461] on input "Description" at bounding box center [784, 463] width 451 height 33
paste input "Tray 275NRB BF Lush"
type input "Tray 275NRB BF Lush"
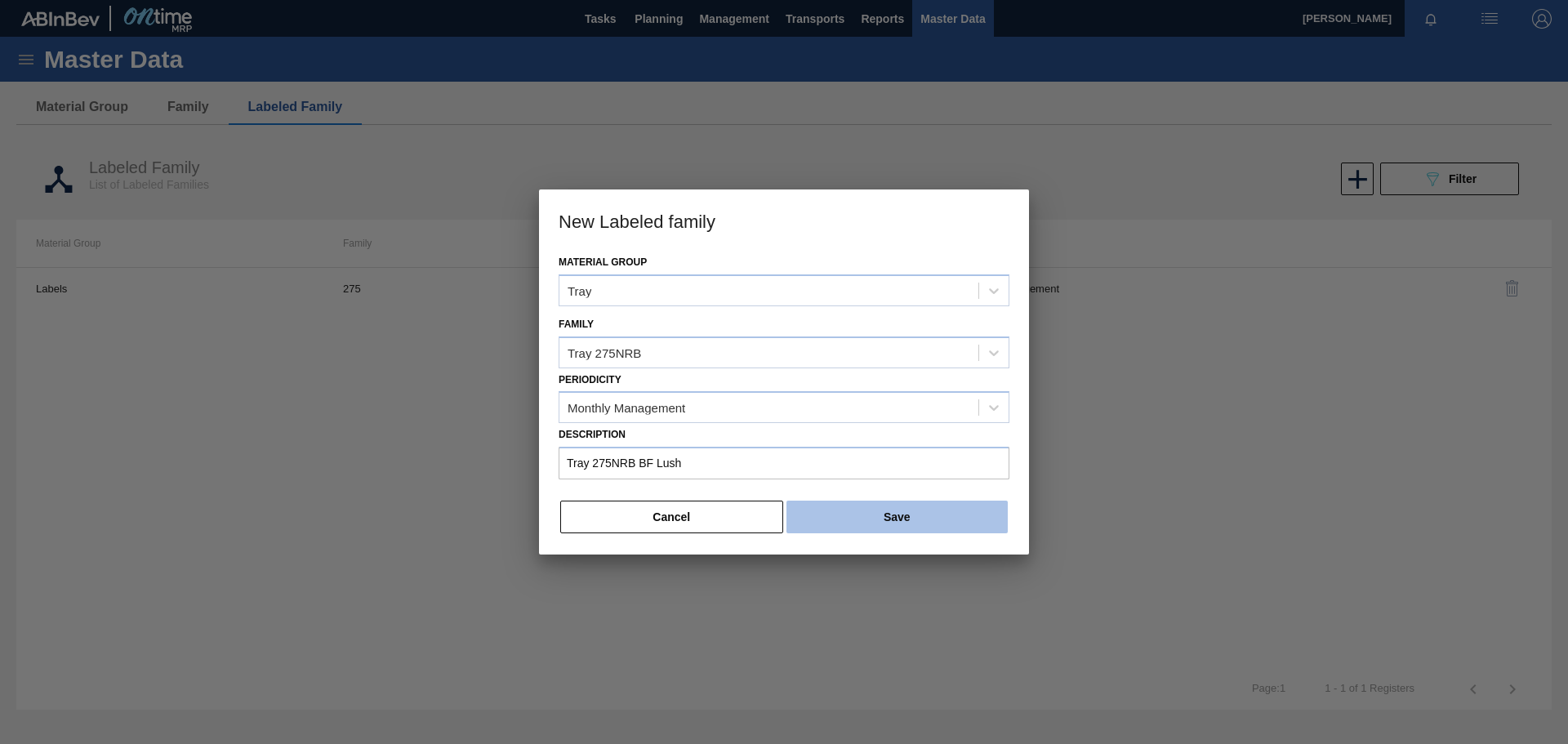
click at [908, 519] on button "Save" at bounding box center [897, 517] width 221 height 33
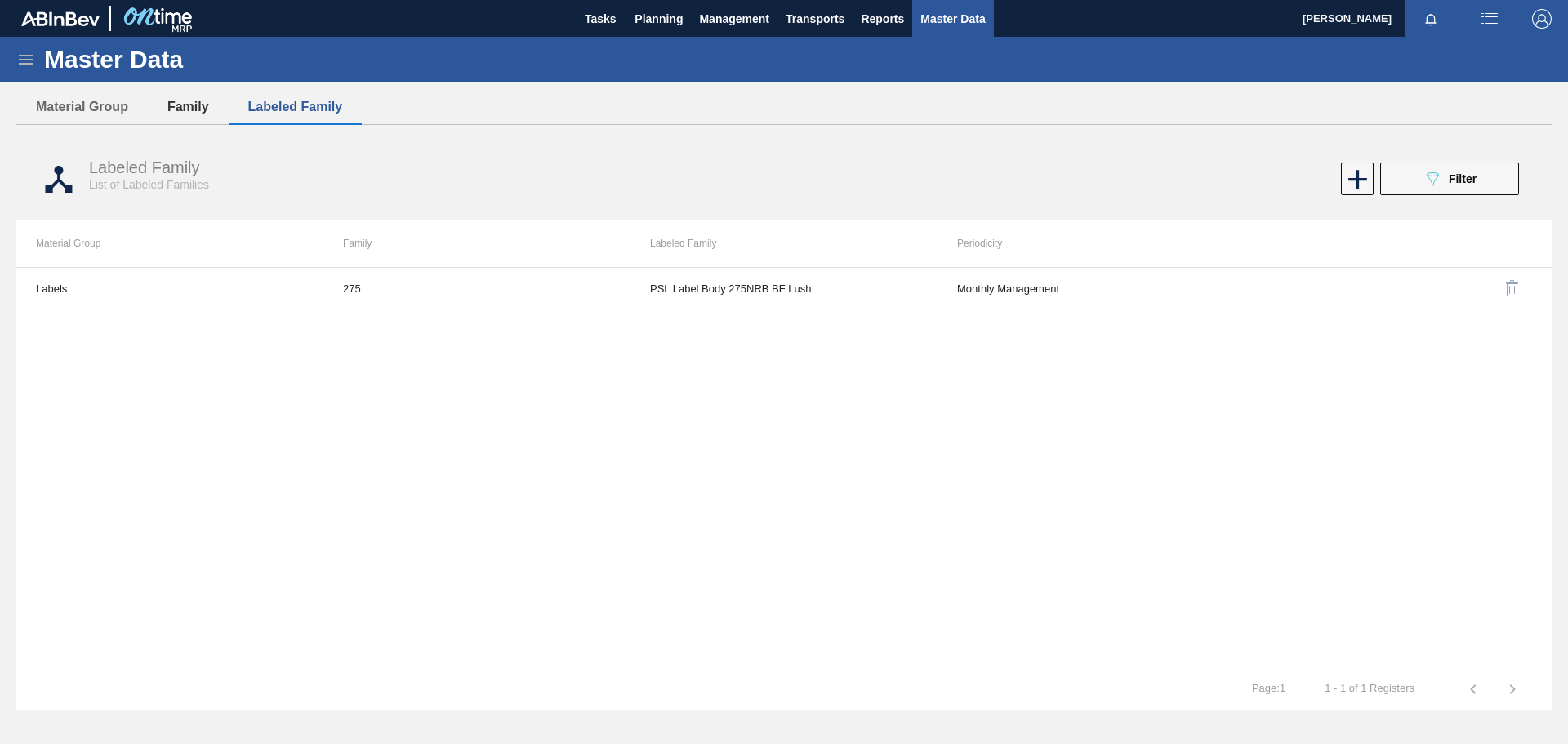
click at [184, 105] on button "Family" at bounding box center [188, 106] width 81 height 35
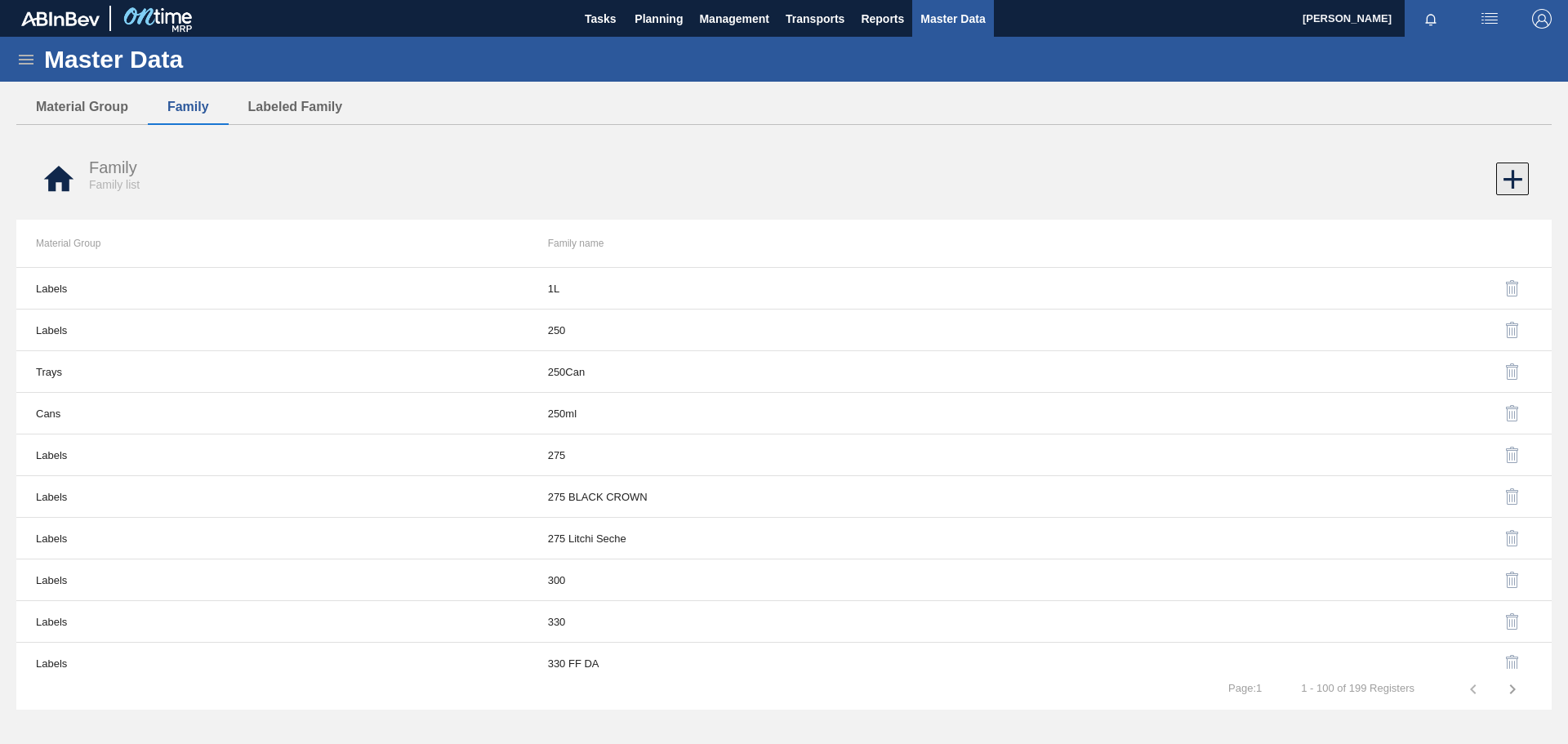
click at [1517, 186] on icon at bounding box center [1513, 180] width 32 height 32
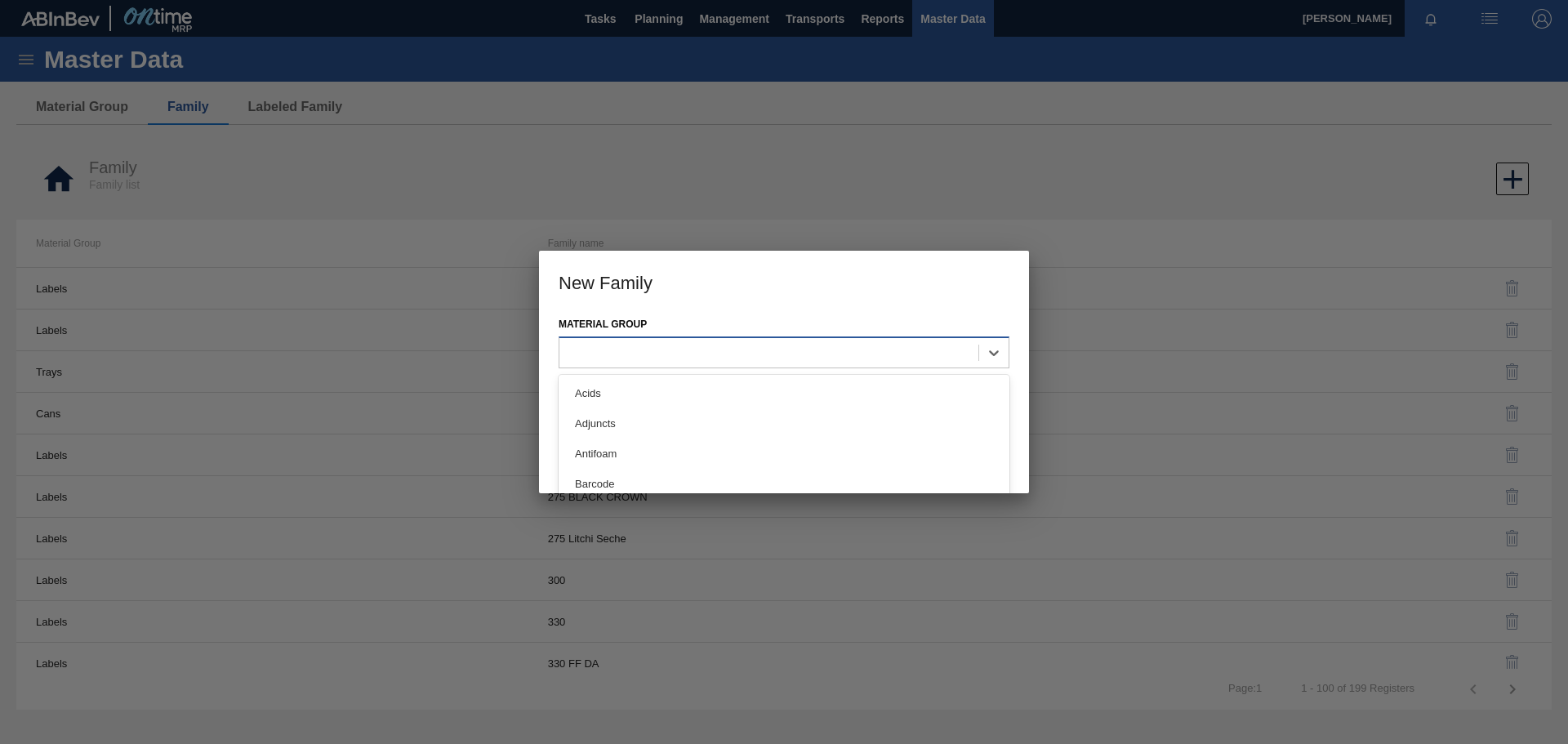
click at [755, 353] on div at bounding box center [769, 353] width 419 height 24
type Group "tr"
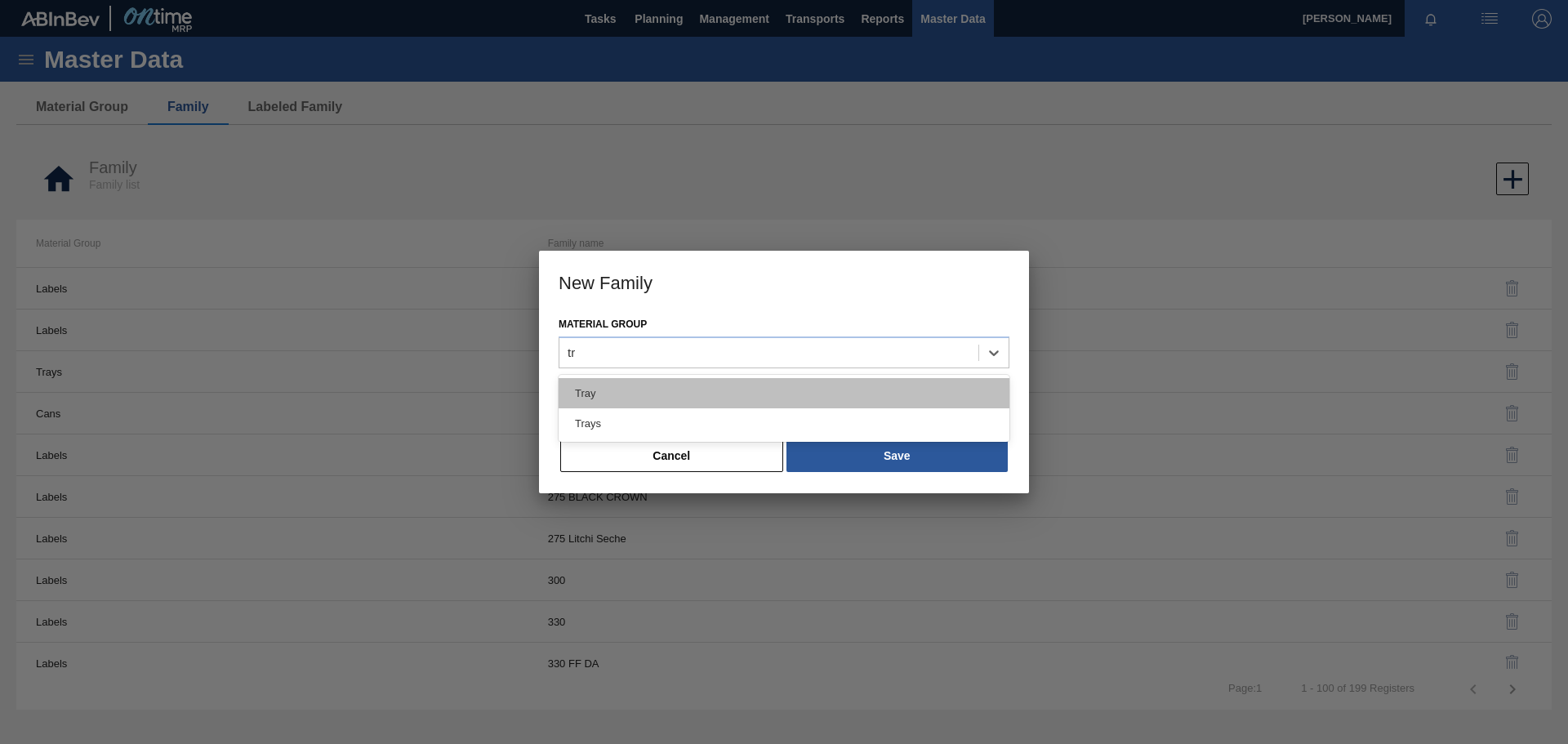
click at [658, 395] on div "Tray" at bounding box center [784, 393] width 451 height 30
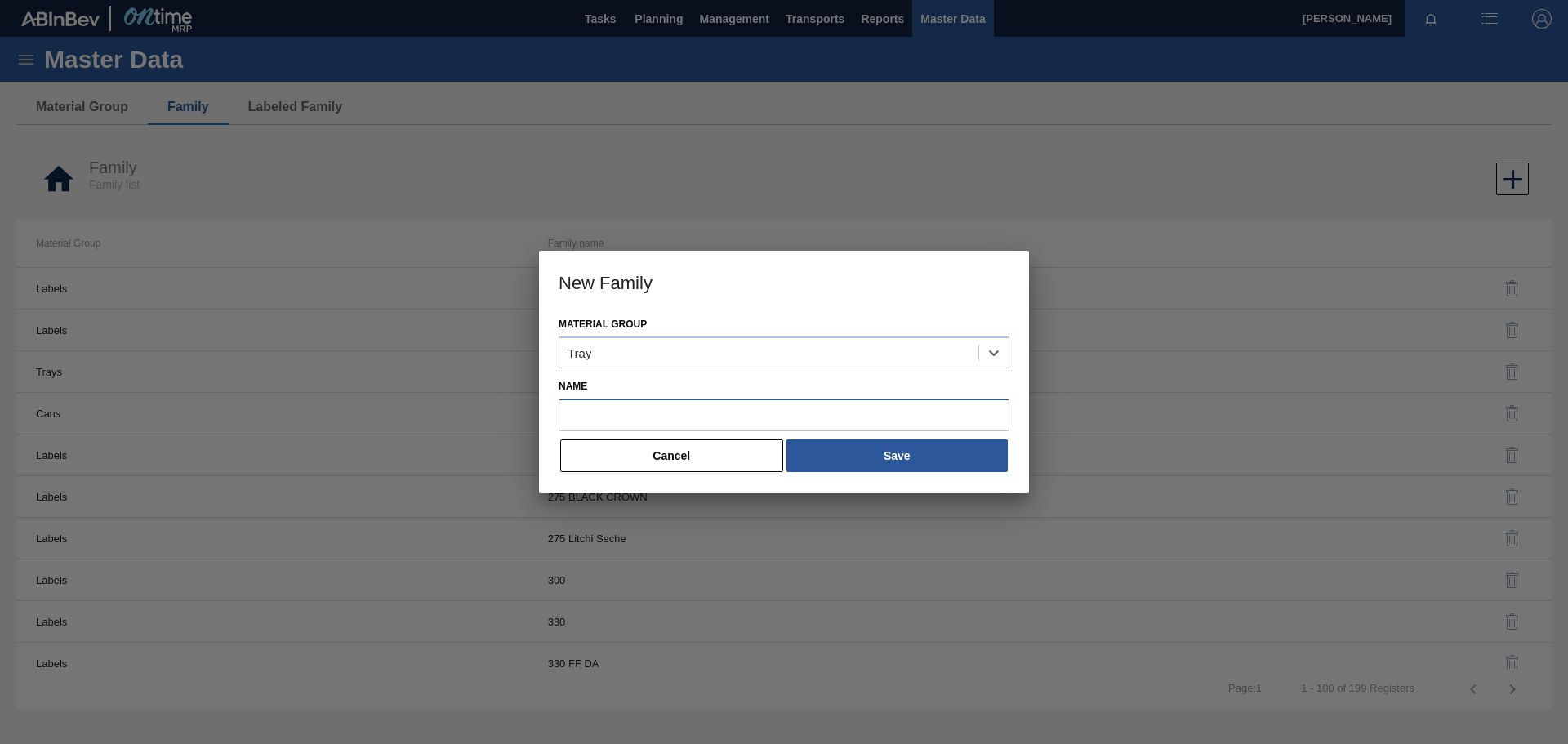
click at [672, 423] on input "Name" at bounding box center [784, 415] width 451 height 33
paste input "Tray 275NRB BF Lush"
type input "Tray 275NRB BF Lush"
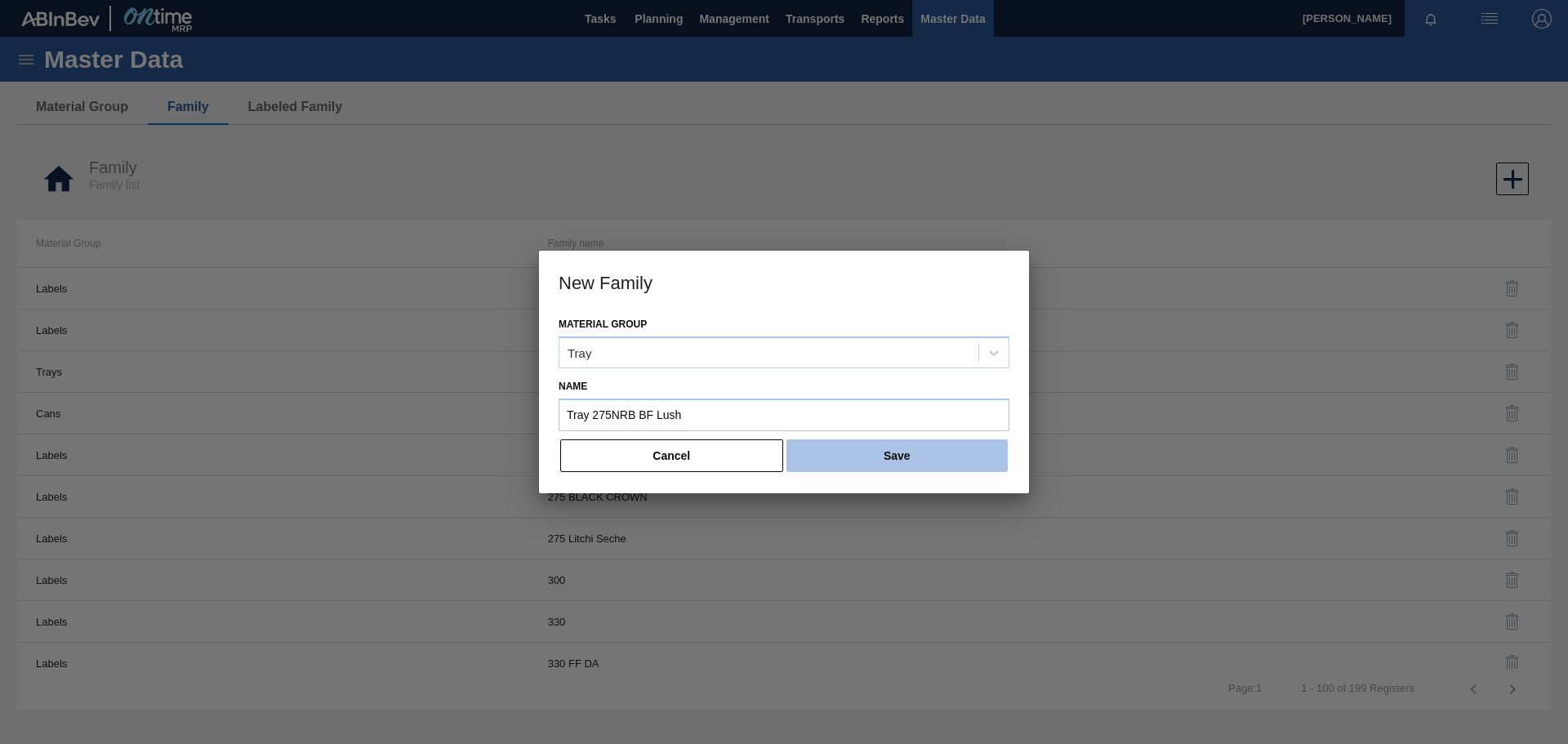
click at [902, 450] on button "Save" at bounding box center [897, 455] width 221 height 33
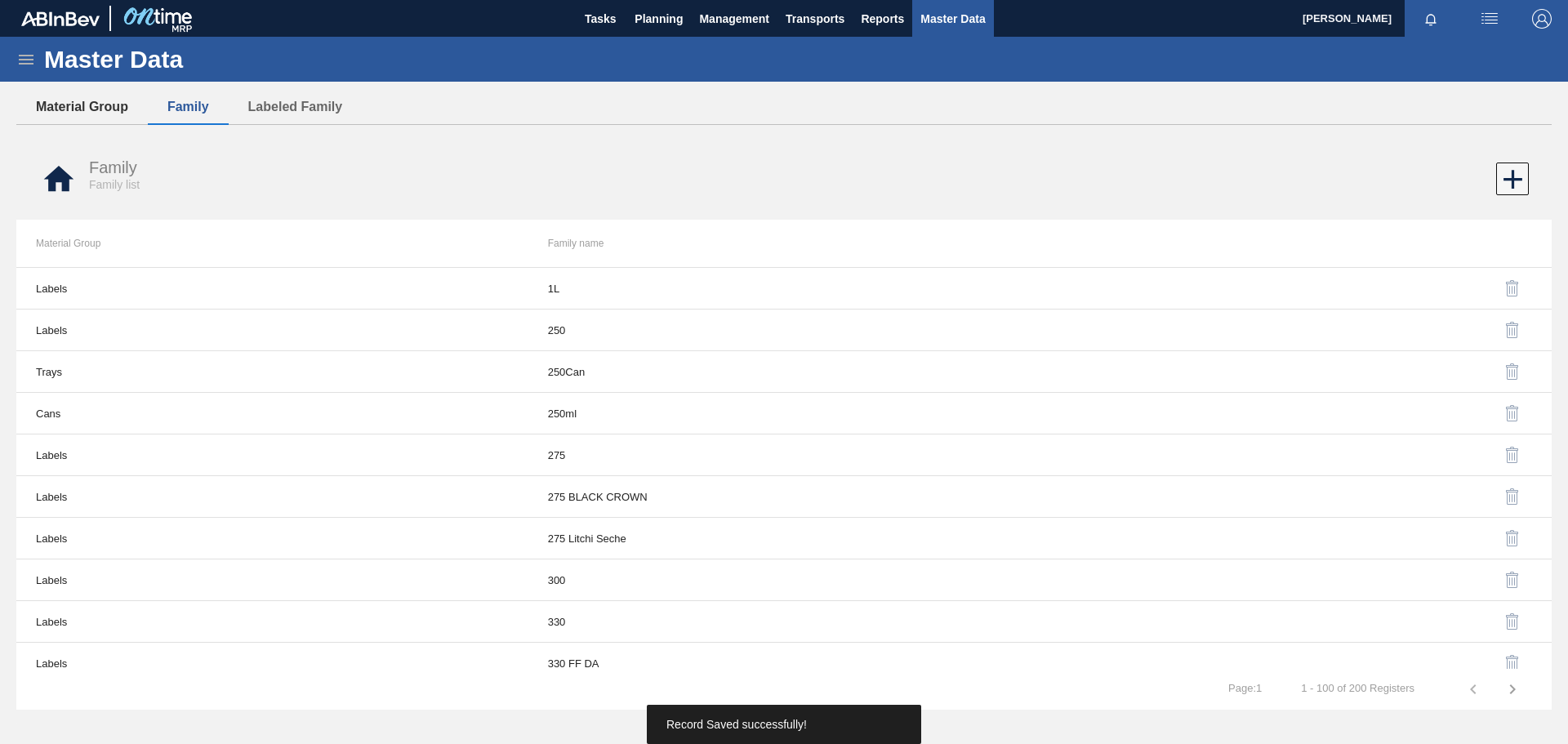
click at [91, 107] on button "Material Group" at bounding box center [81, 106] width 132 height 35
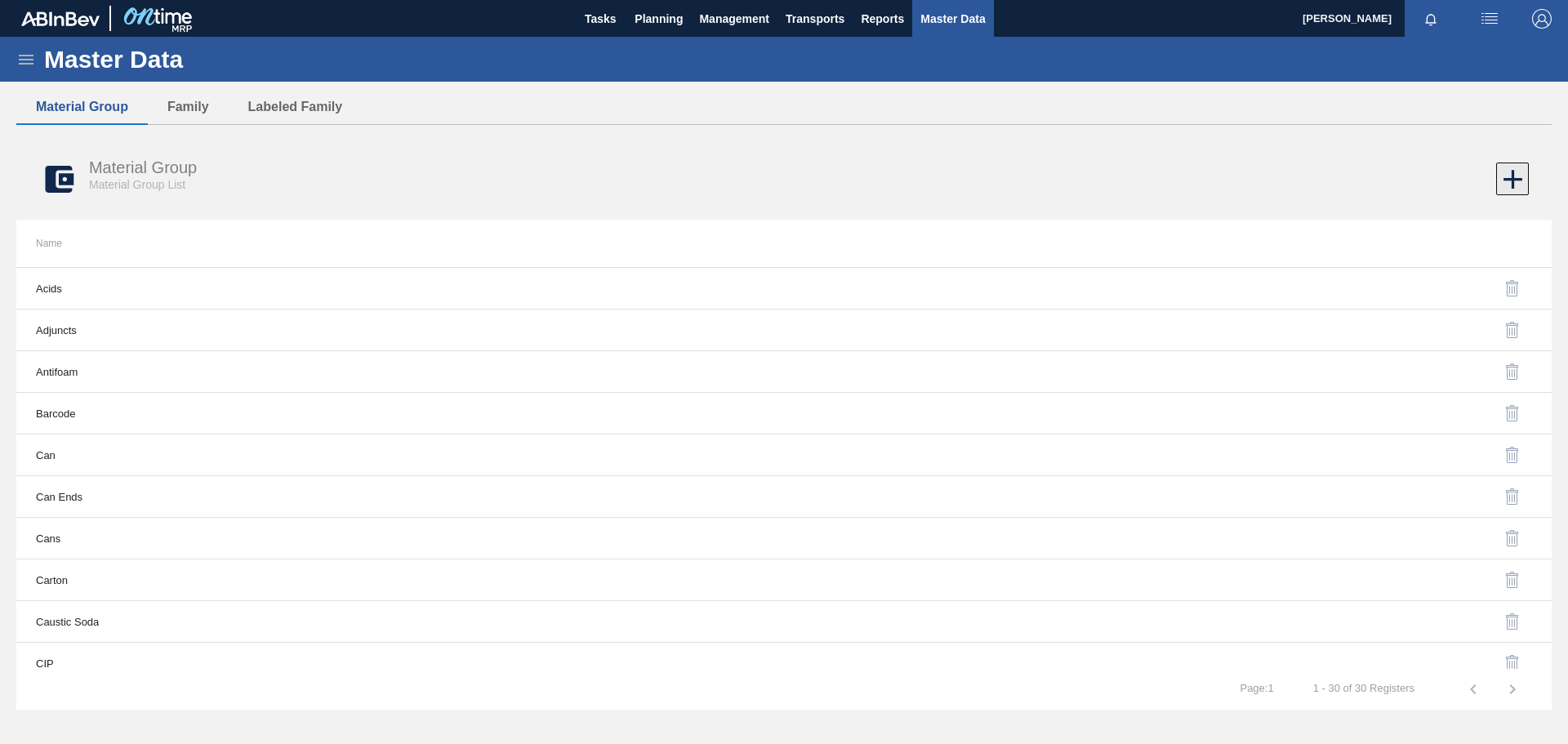
click at [1520, 174] on icon at bounding box center [1513, 180] width 32 height 32
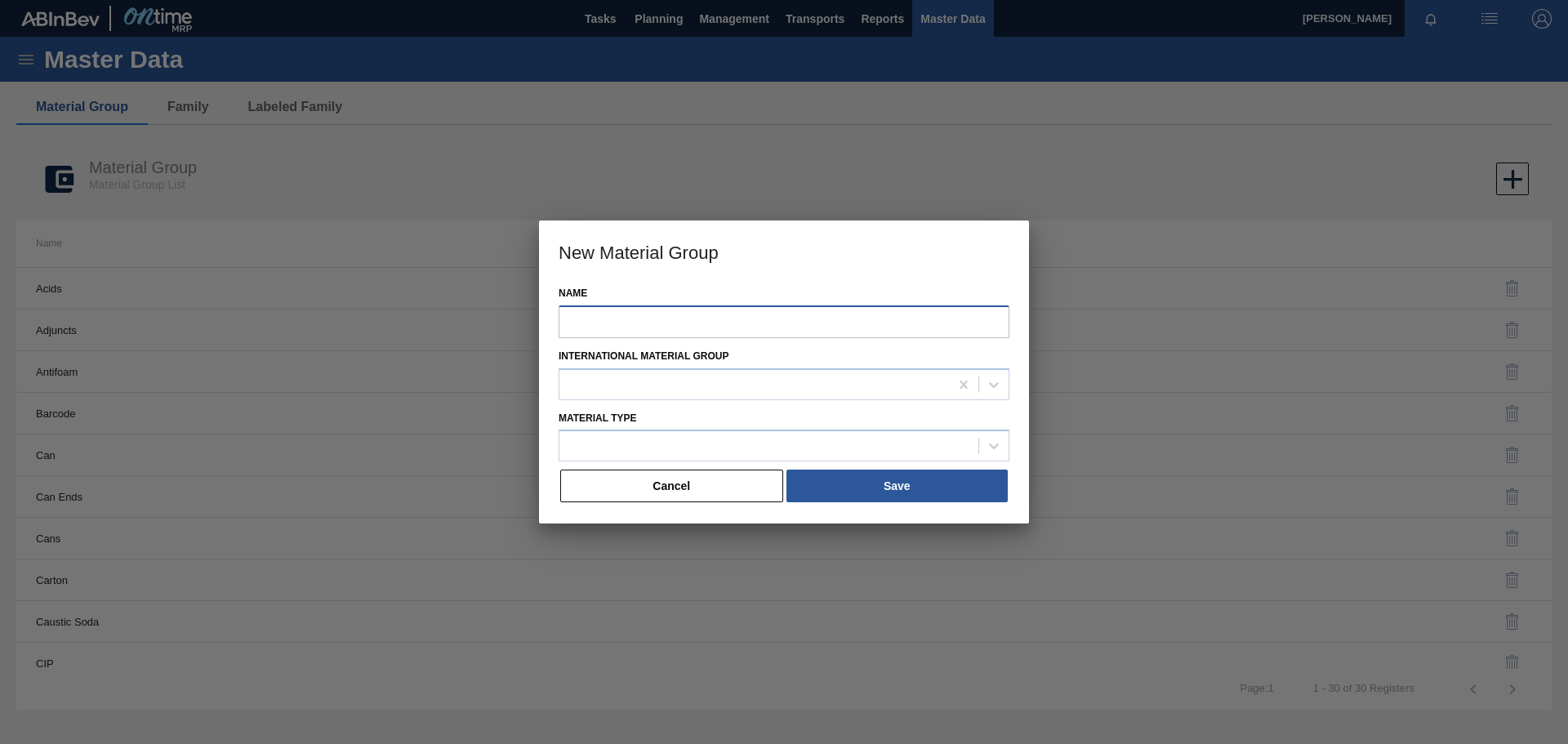
click at [708, 322] on input "Name" at bounding box center [784, 322] width 451 height 33
paste input "Tray 275NRB BF Lush"
type input "Tray 275NRB BF Lush"
click at [638, 381] on div at bounding box center [754, 384] width 390 height 24
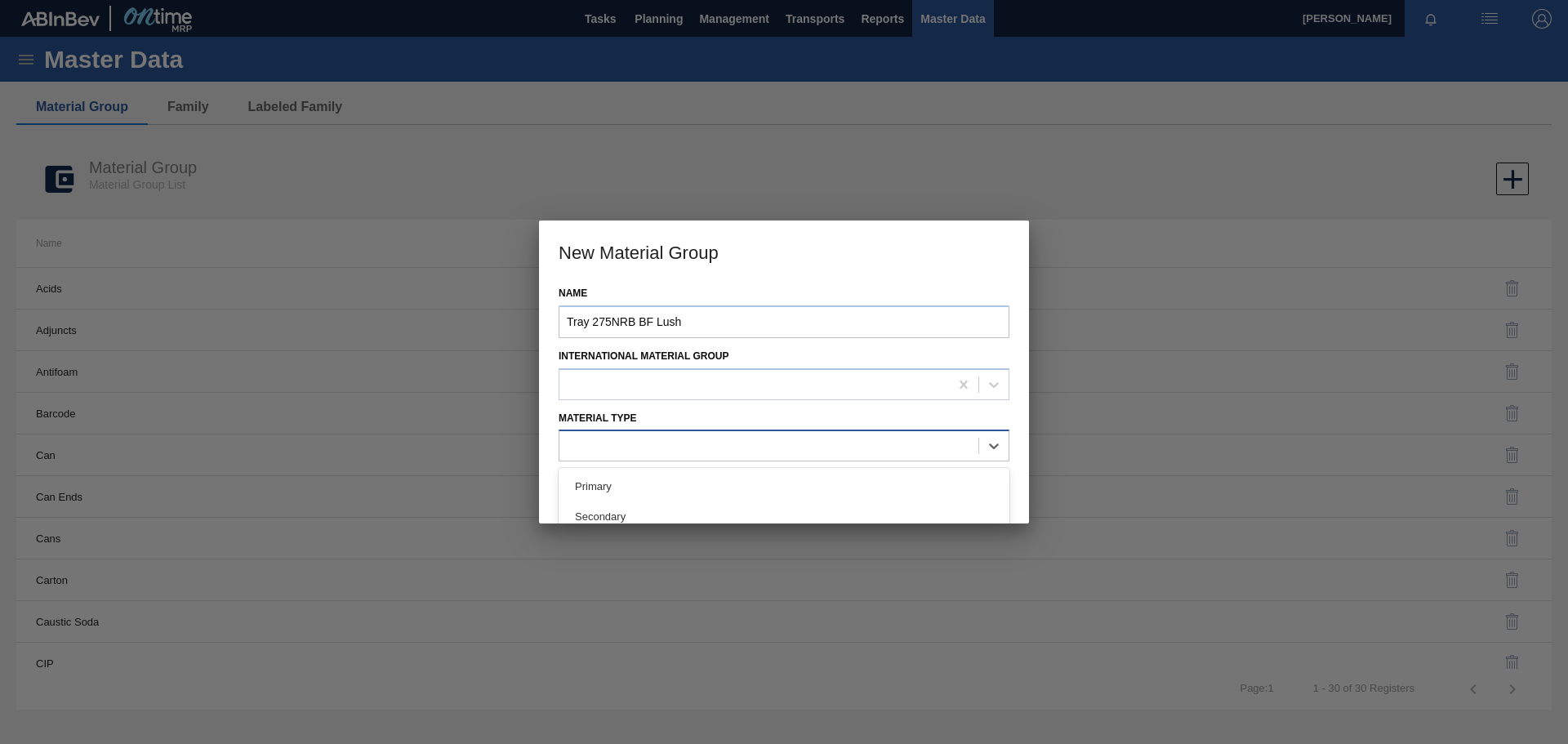
click at [615, 448] on div at bounding box center [769, 446] width 419 height 24
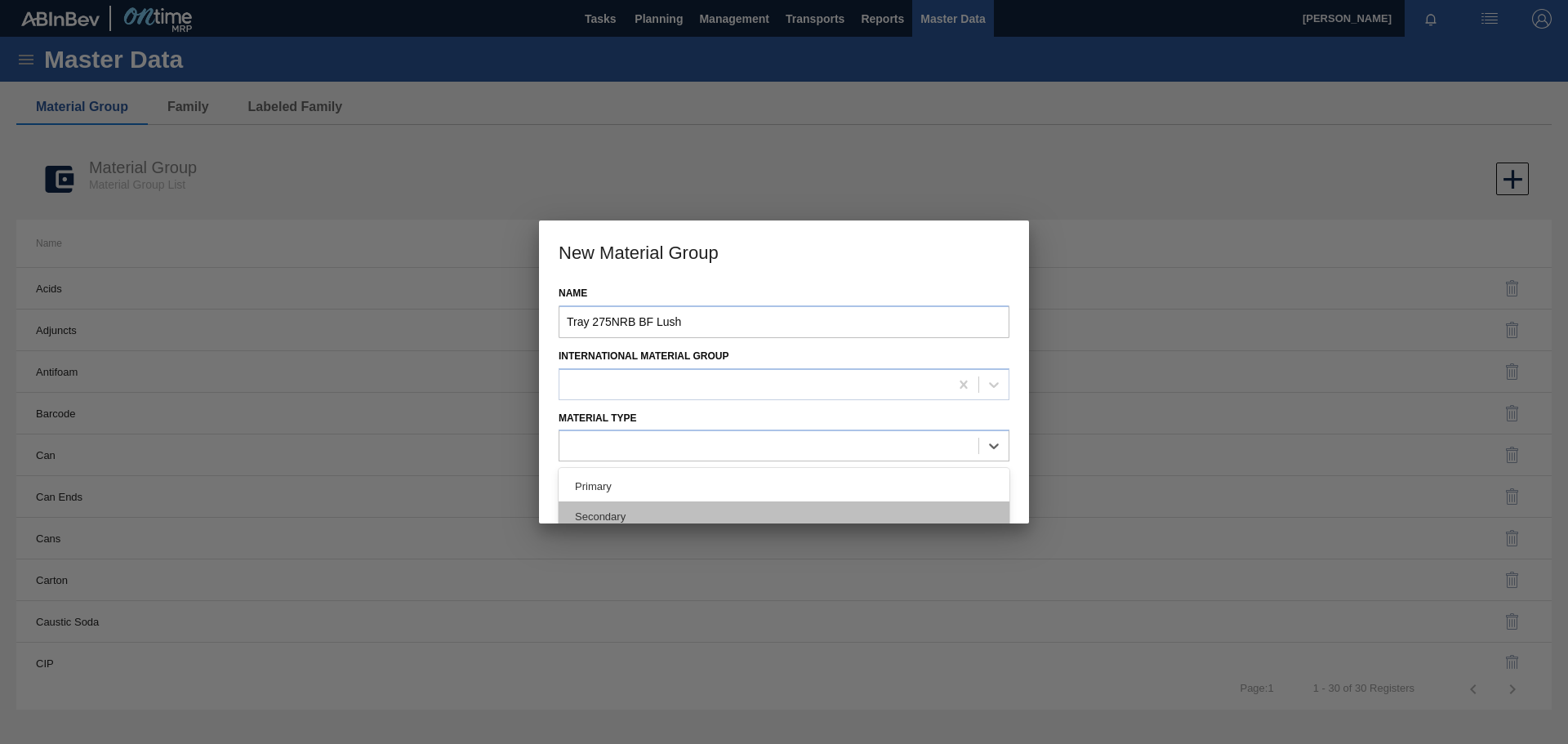
click at [613, 509] on div "Secondary" at bounding box center [784, 516] width 451 height 30
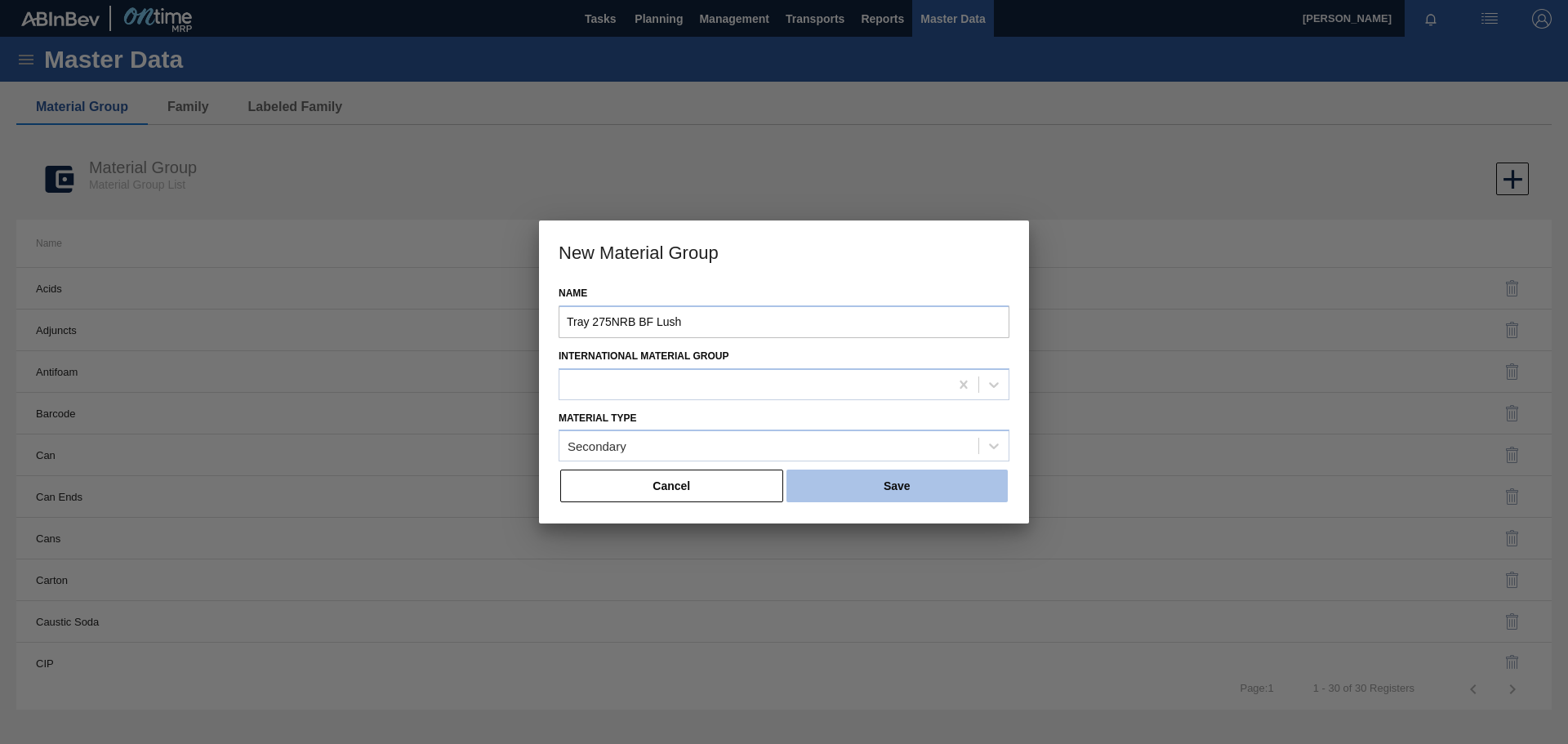
click at [881, 486] on button "Save" at bounding box center [897, 485] width 221 height 33
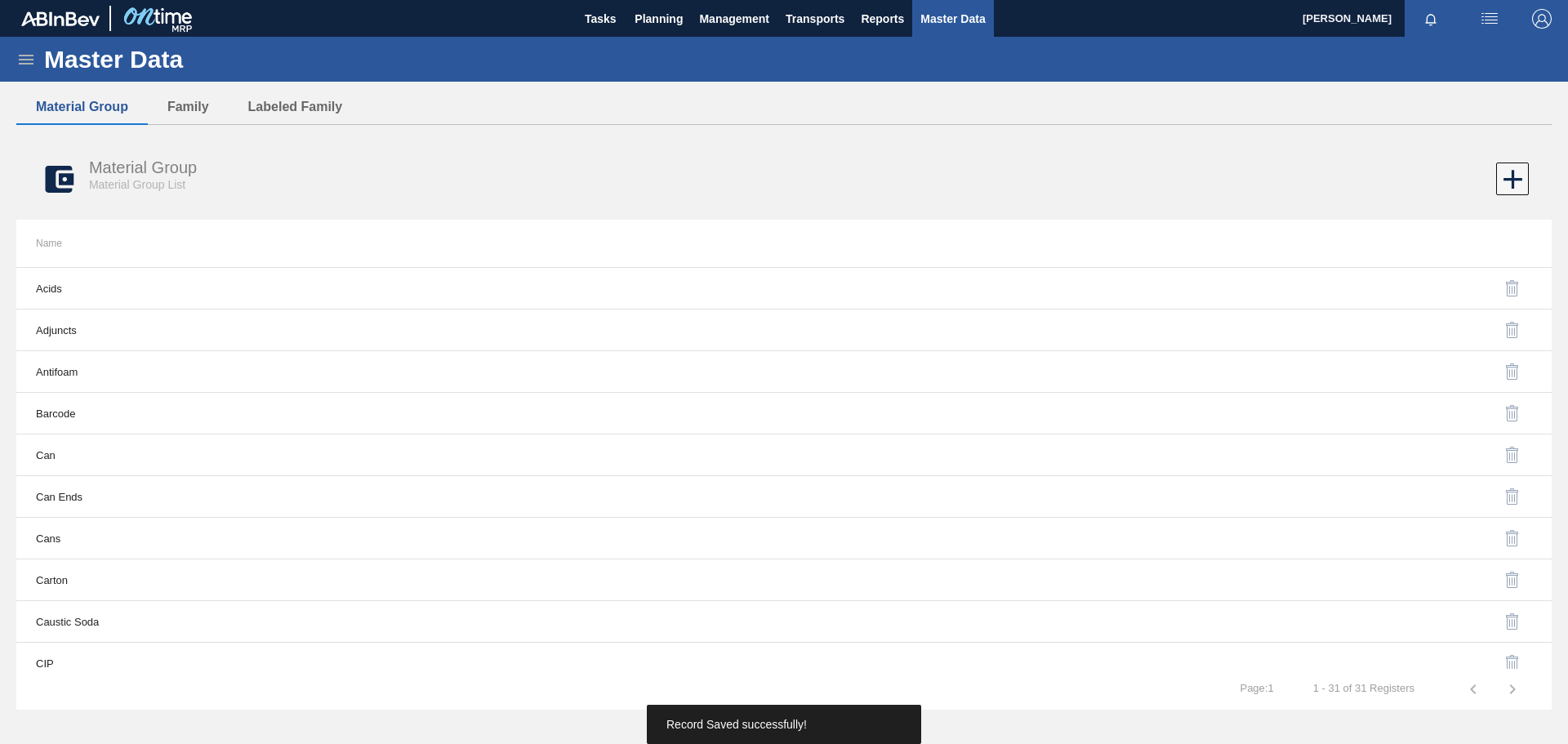
click at [27, 56] on icon at bounding box center [26, 59] width 19 height 19
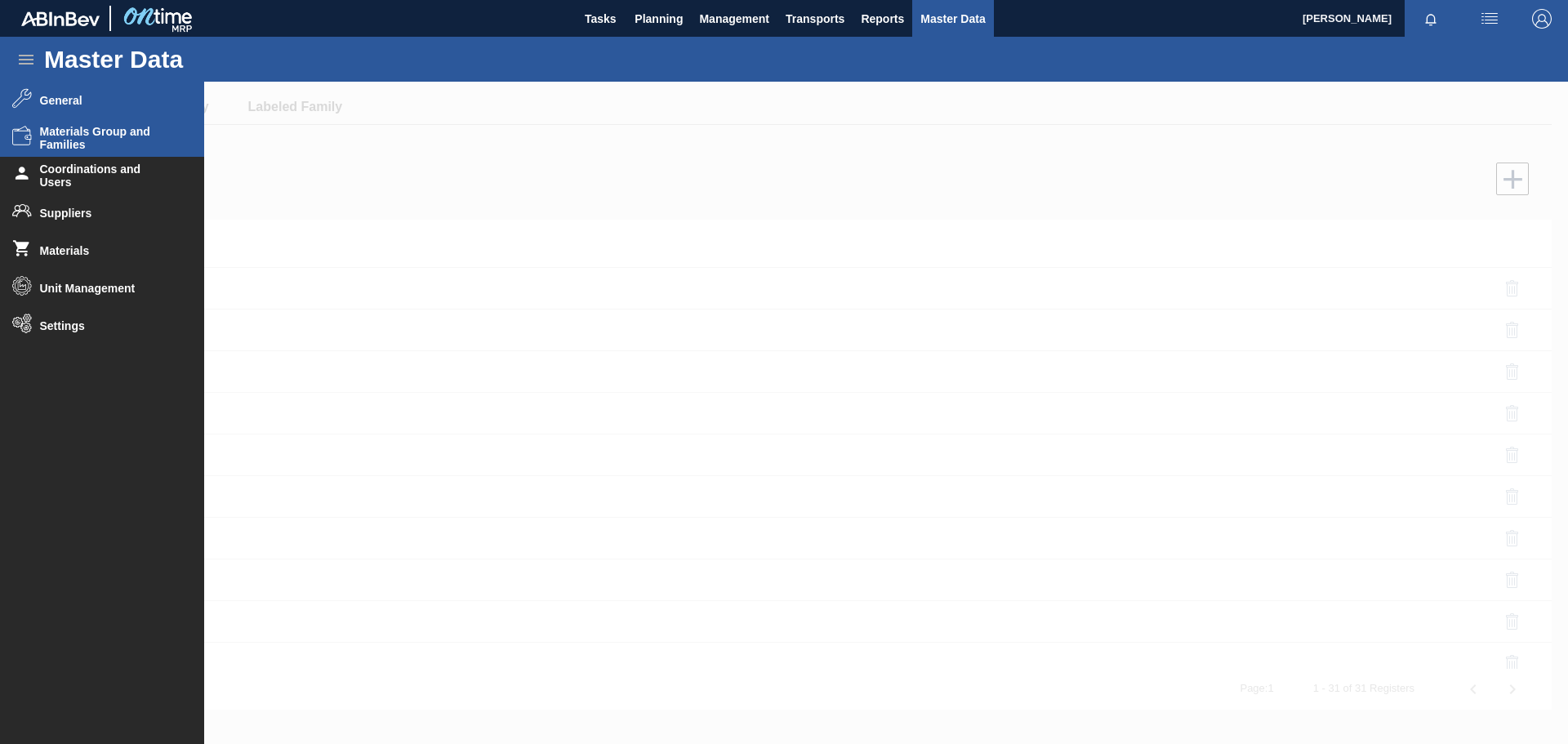
click at [87, 104] on span "General" at bounding box center [107, 100] width 135 height 13
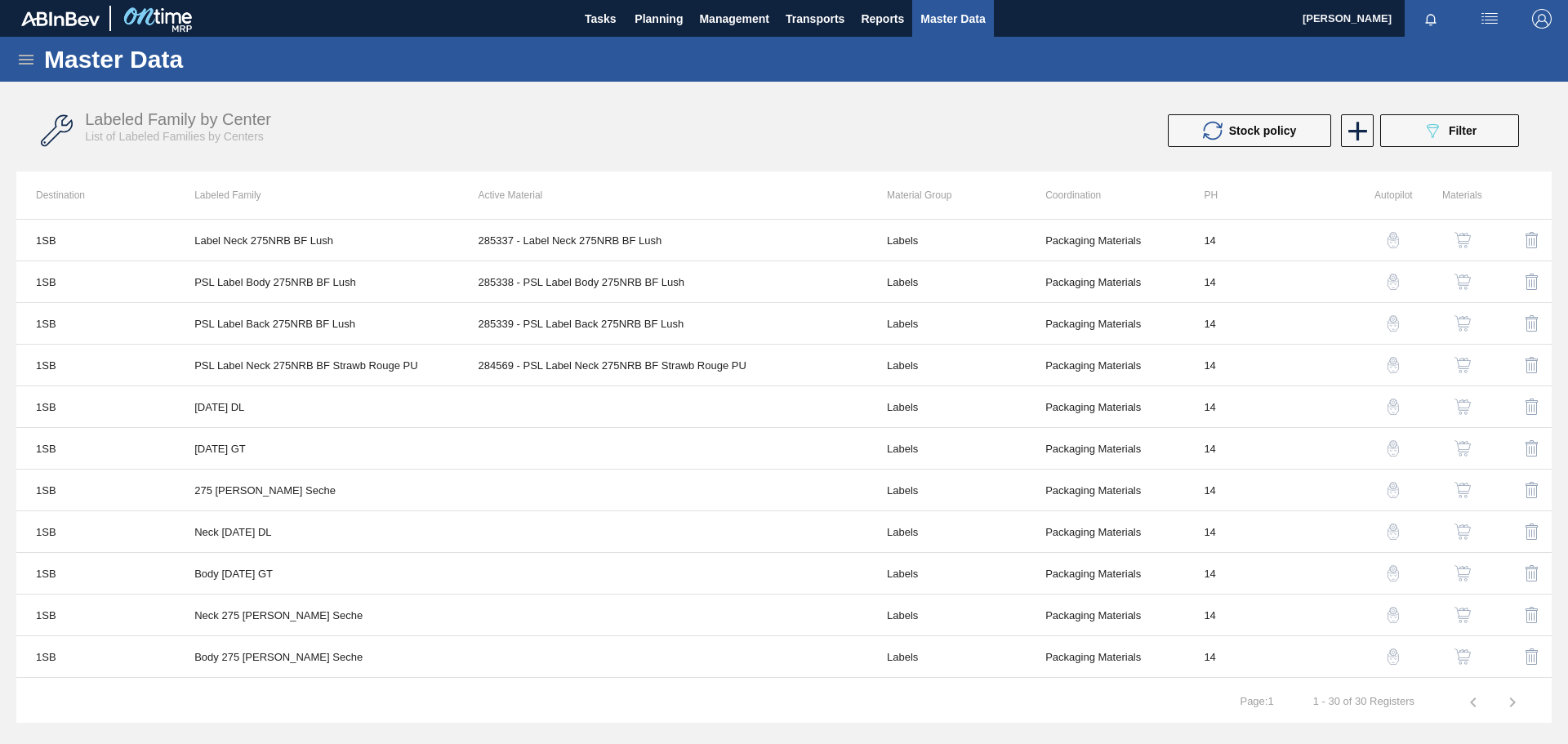
click at [24, 60] on icon at bounding box center [26, 59] width 19 height 19
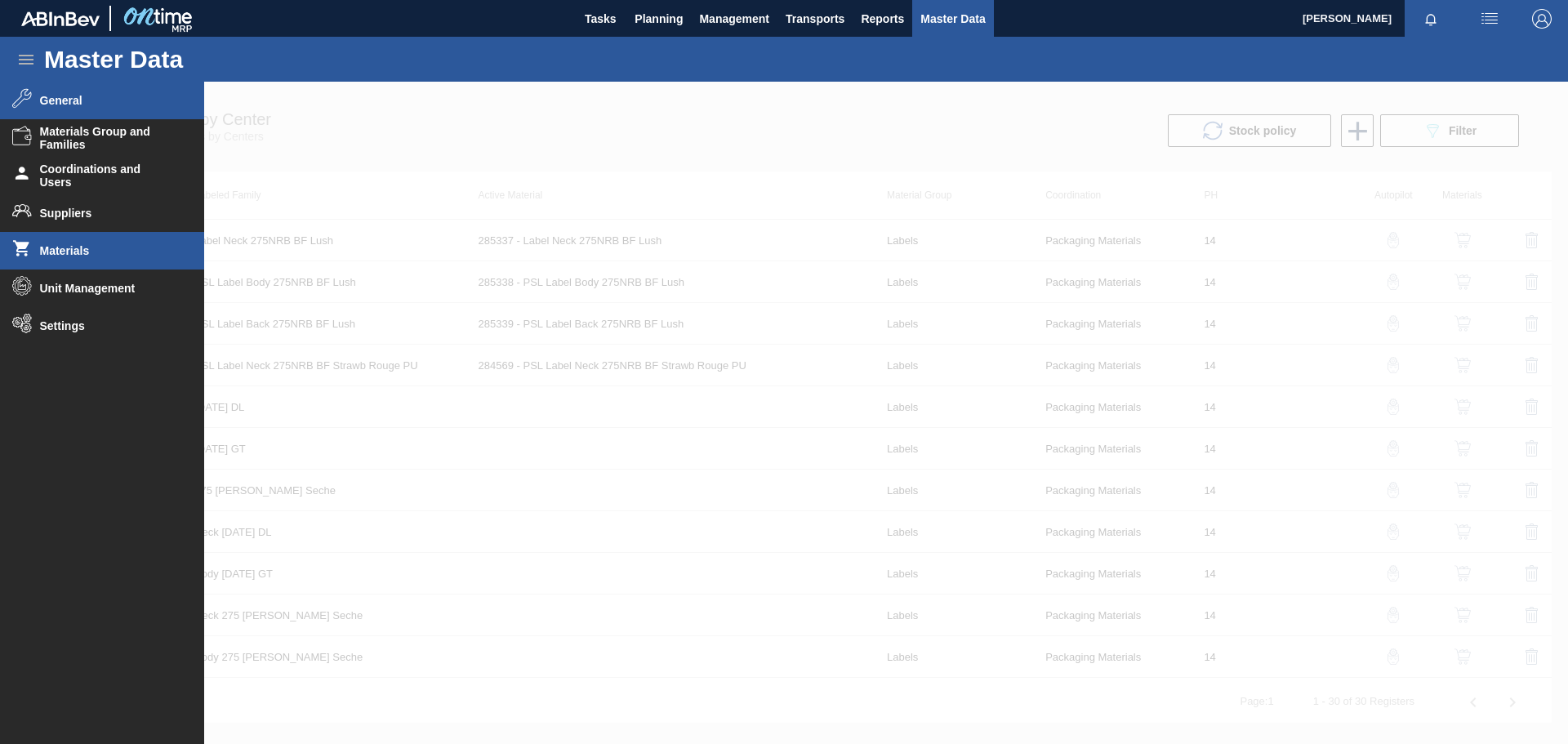
click at [58, 250] on span "Materials" at bounding box center [107, 251] width 135 height 13
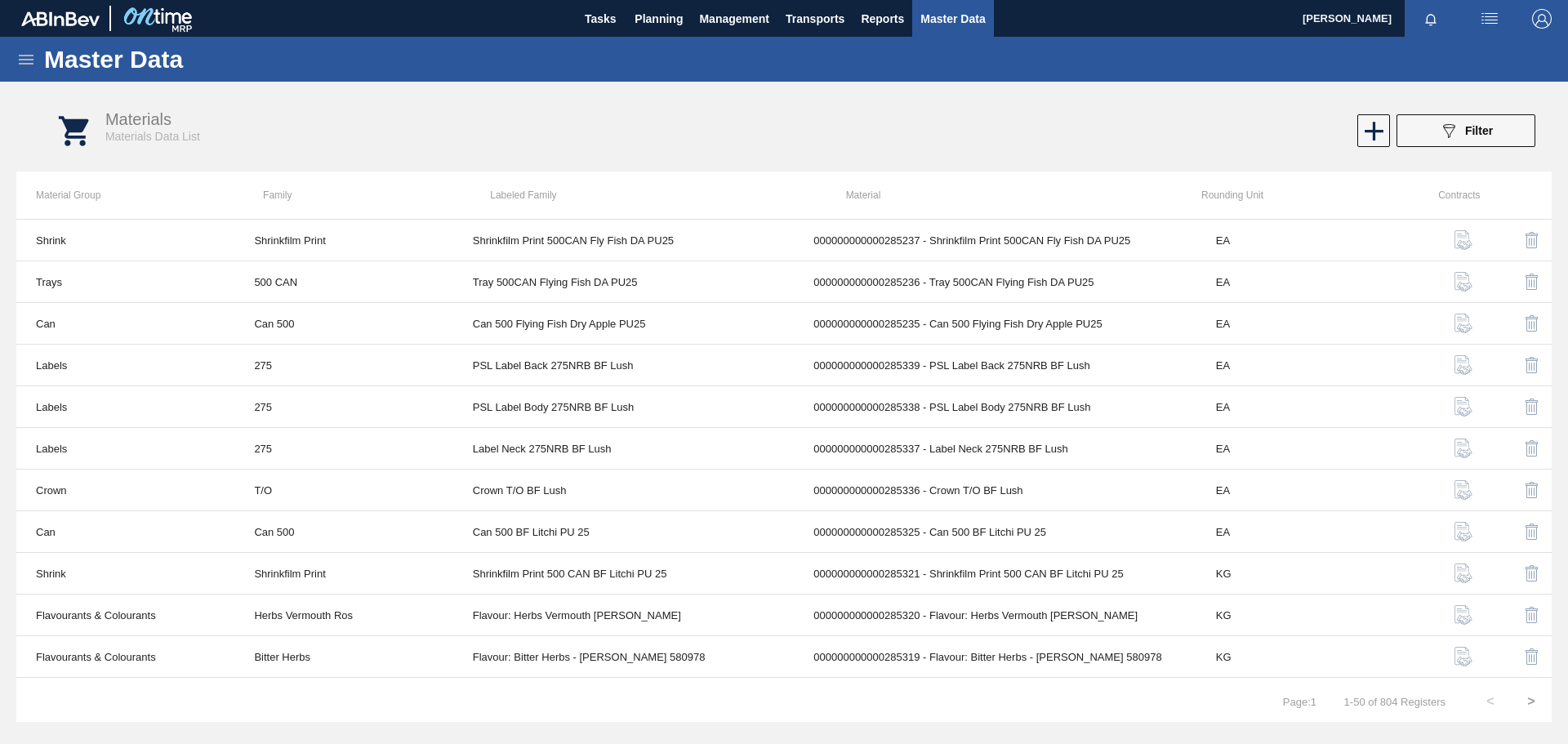
click at [25, 61] on icon at bounding box center [26, 59] width 19 height 19
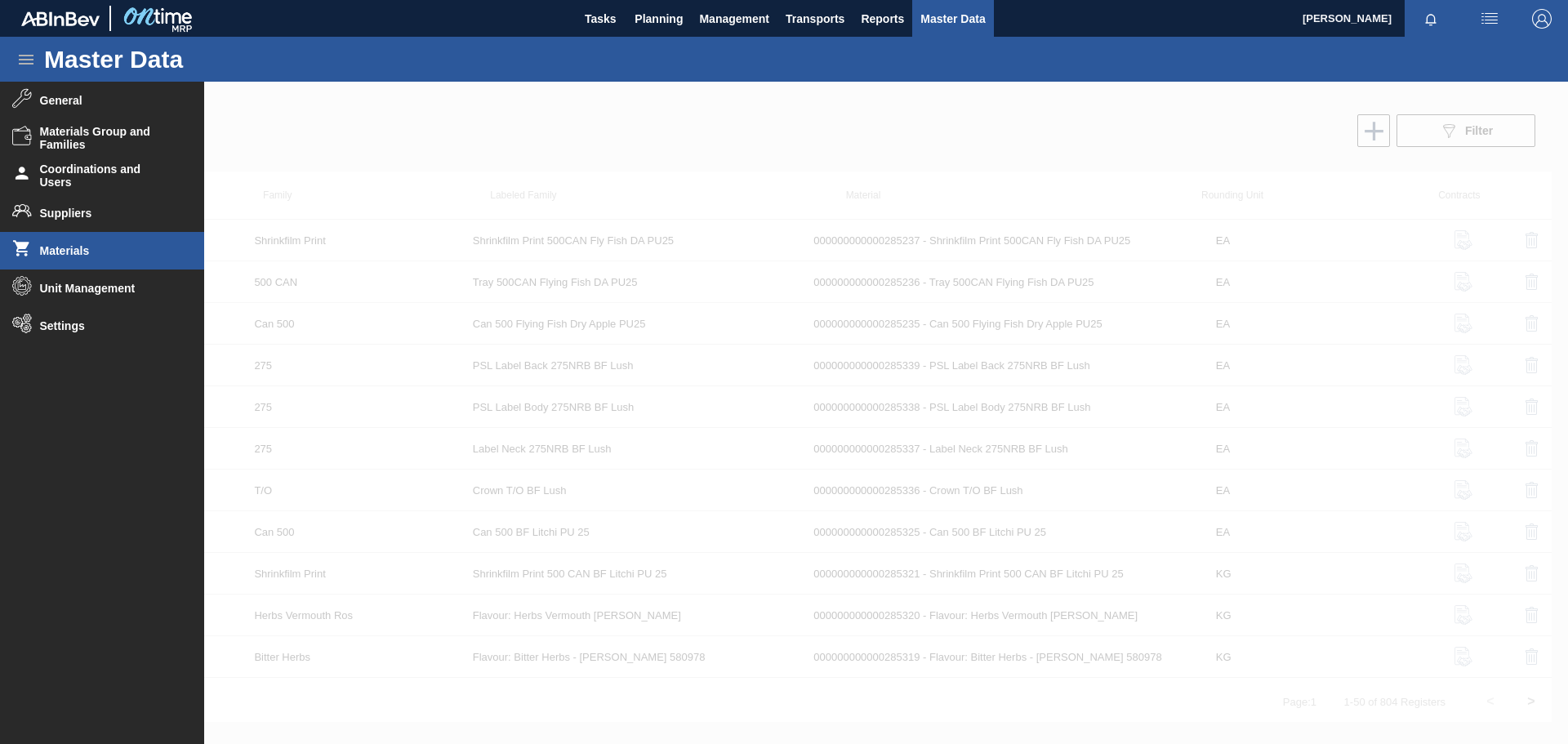
click at [111, 250] on span "Materials" at bounding box center [107, 251] width 135 height 13
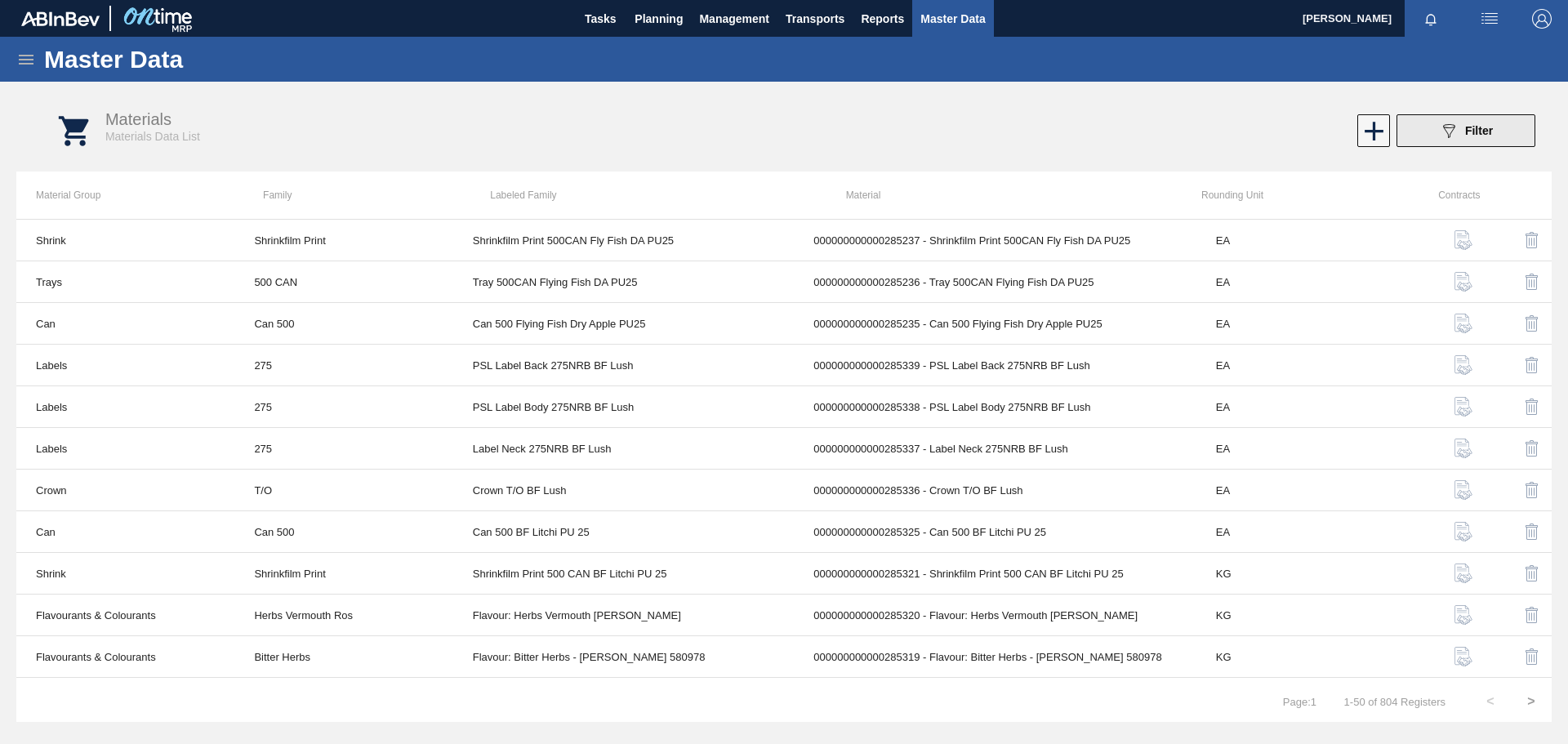
click at [1426, 134] on button "089F7B8B-B2A5-4AFE-B5C0-19BA573D28AC Filter" at bounding box center [1466, 130] width 139 height 33
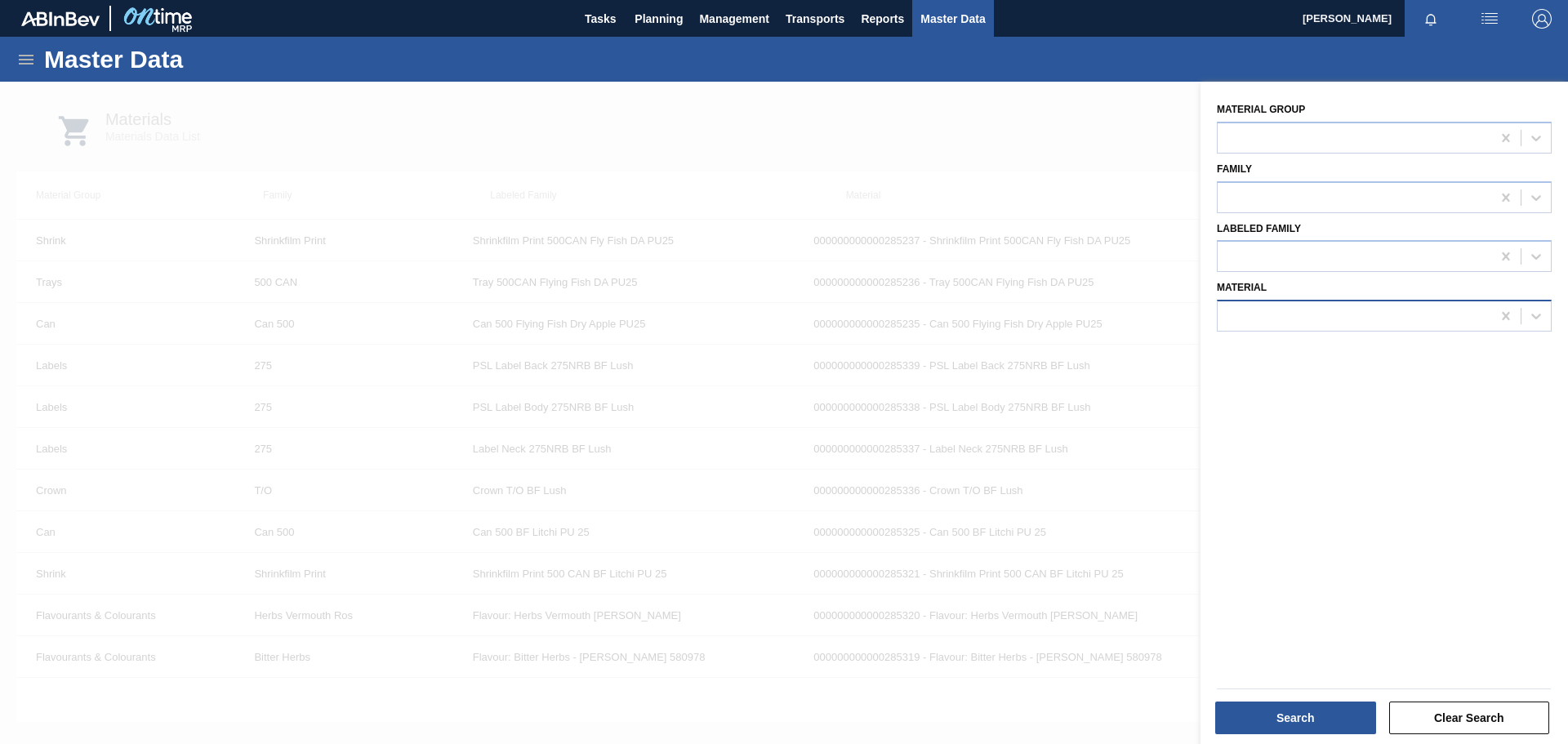
click at [1258, 306] on div at bounding box center [1354, 316] width 274 height 24
type input "285340"
click at [1289, 716] on button "Search" at bounding box center [1296, 717] width 161 height 33
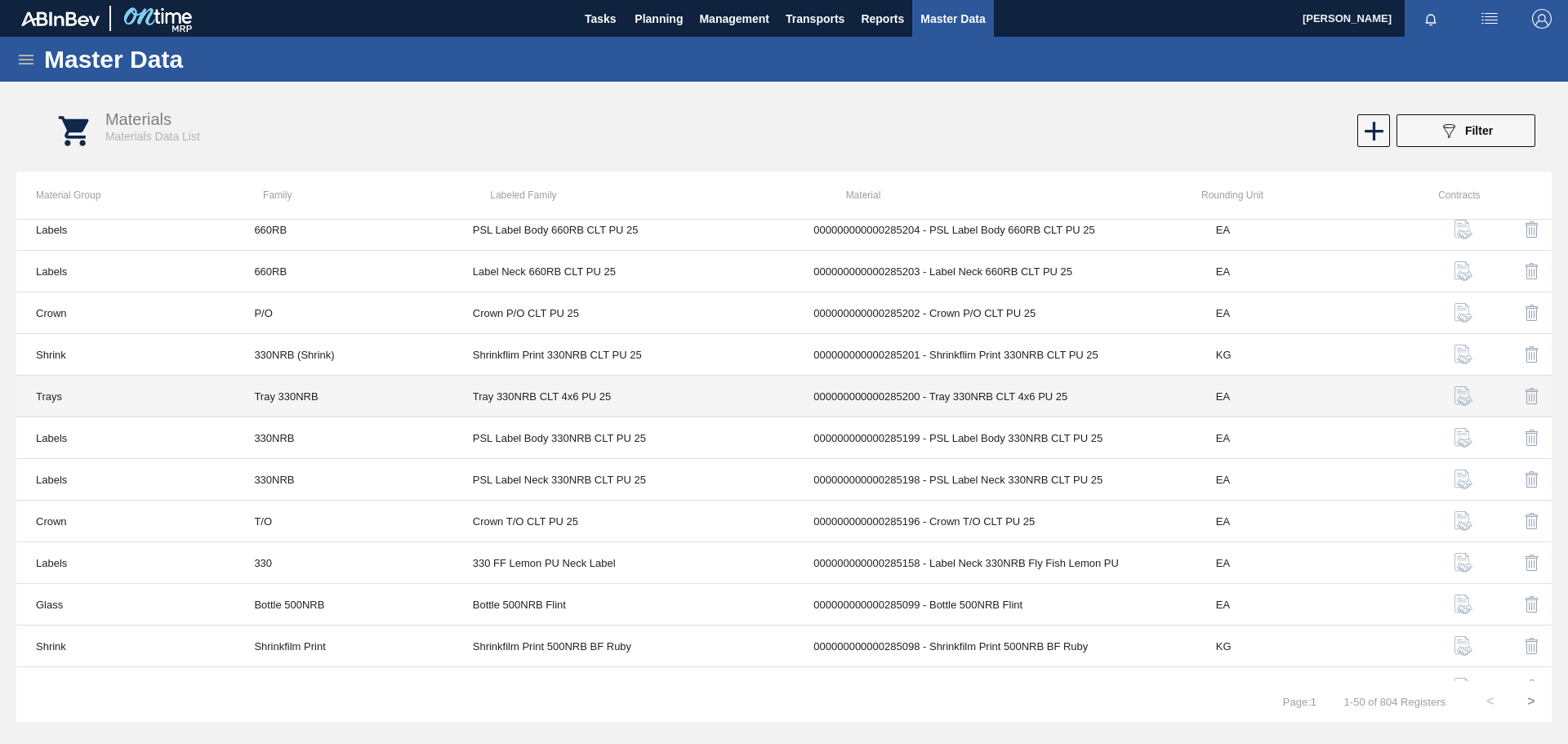
scroll to position [1144, 0]
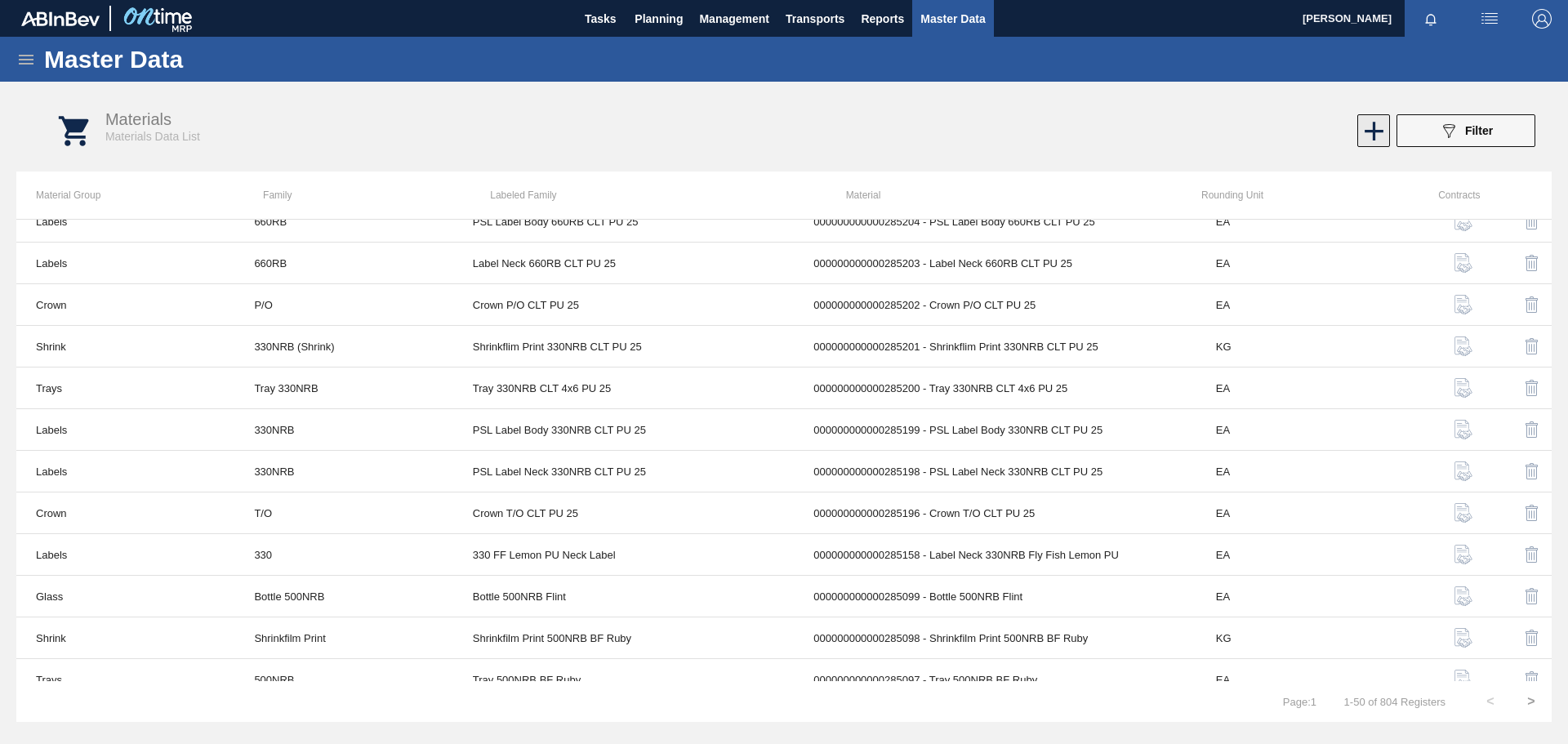
click at [1375, 133] on icon at bounding box center [1374, 130] width 19 height 19
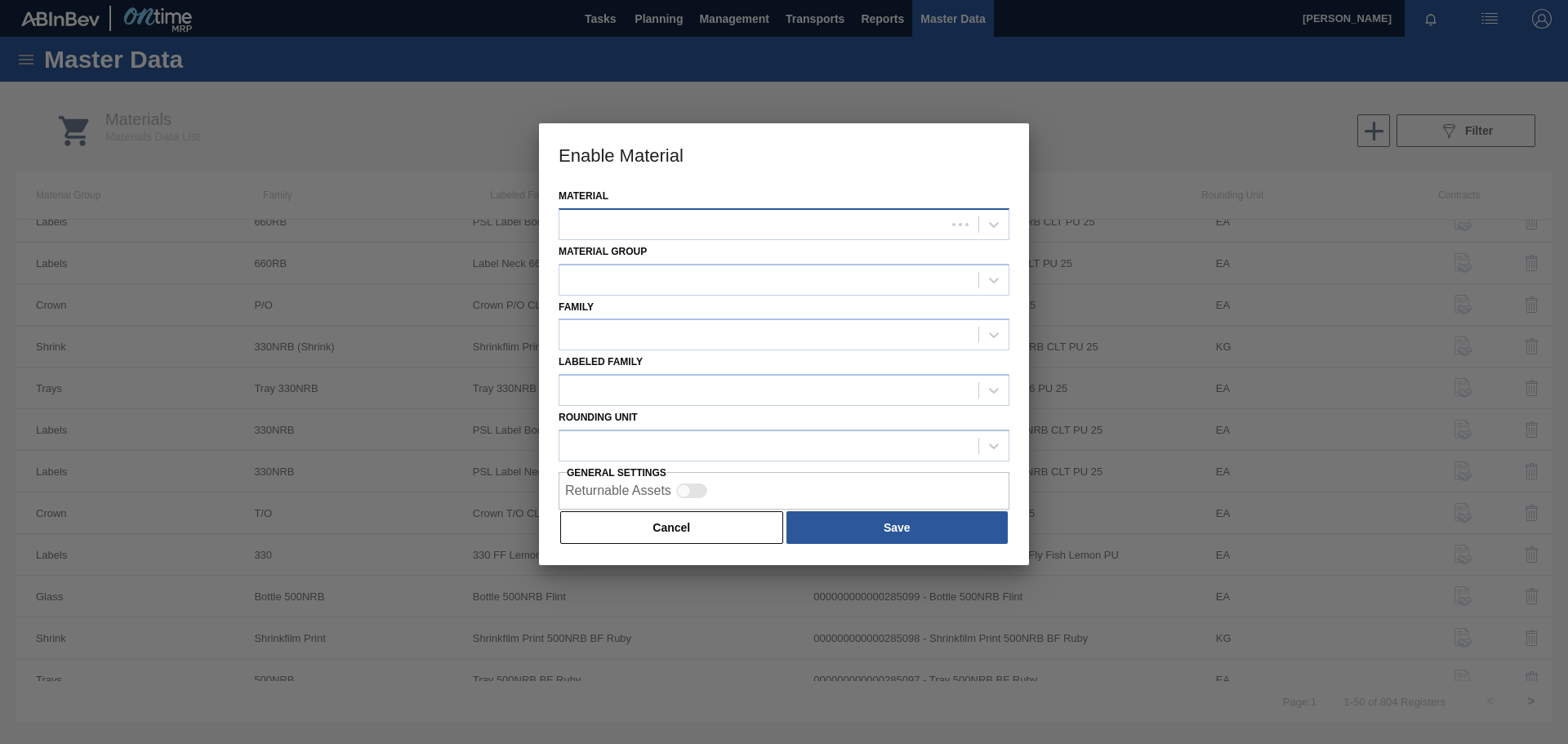
click at [738, 214] on div at bounding box center [753, 224] width 386 height 24
type input "285340"
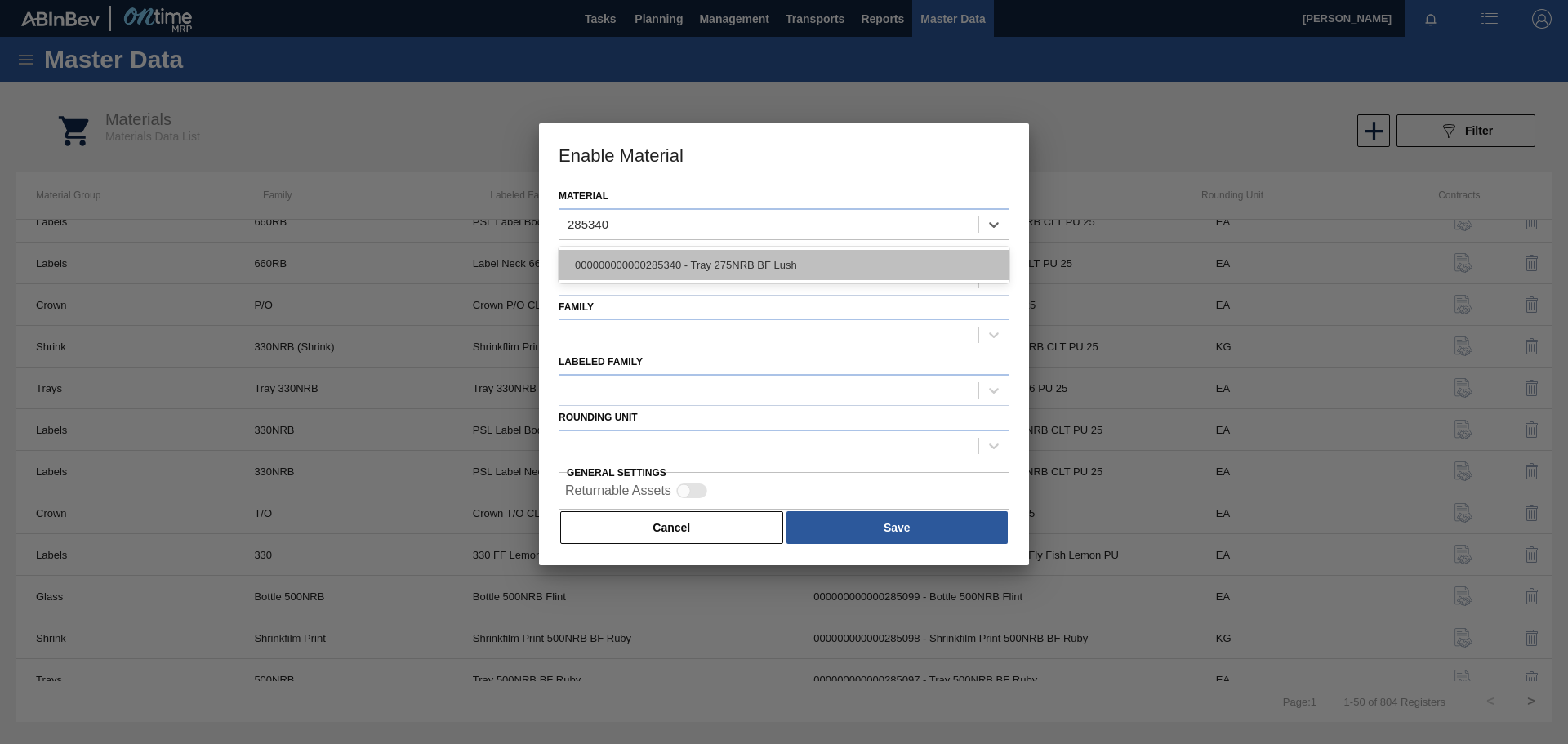
click at [738, 265] on div "000000000000285340 - Tray 275NRB BF Lush" at bounding box center [784, 265] width 451 height 30
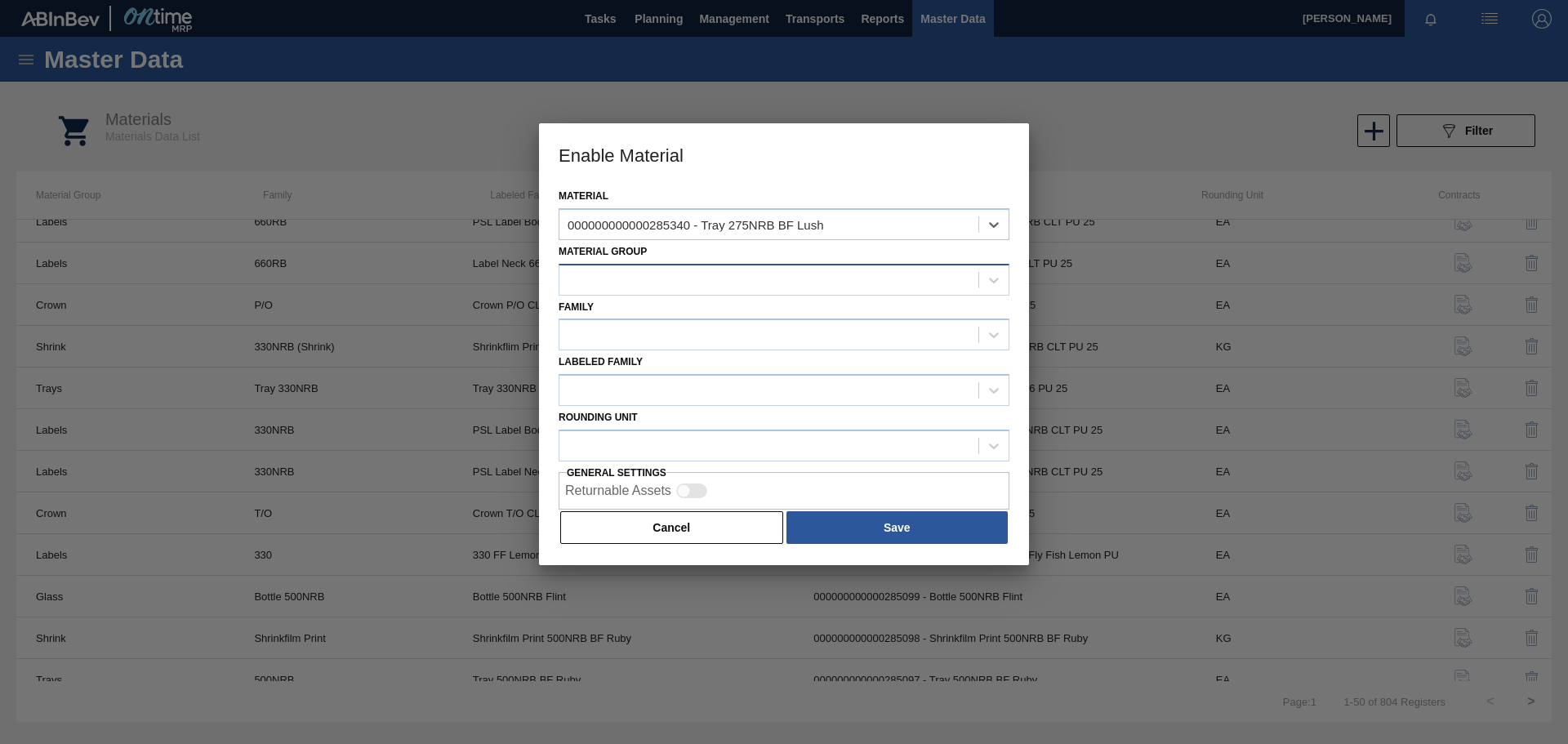
click at [645, 276] on div at bounding box center [769, 280] width 419 height 24
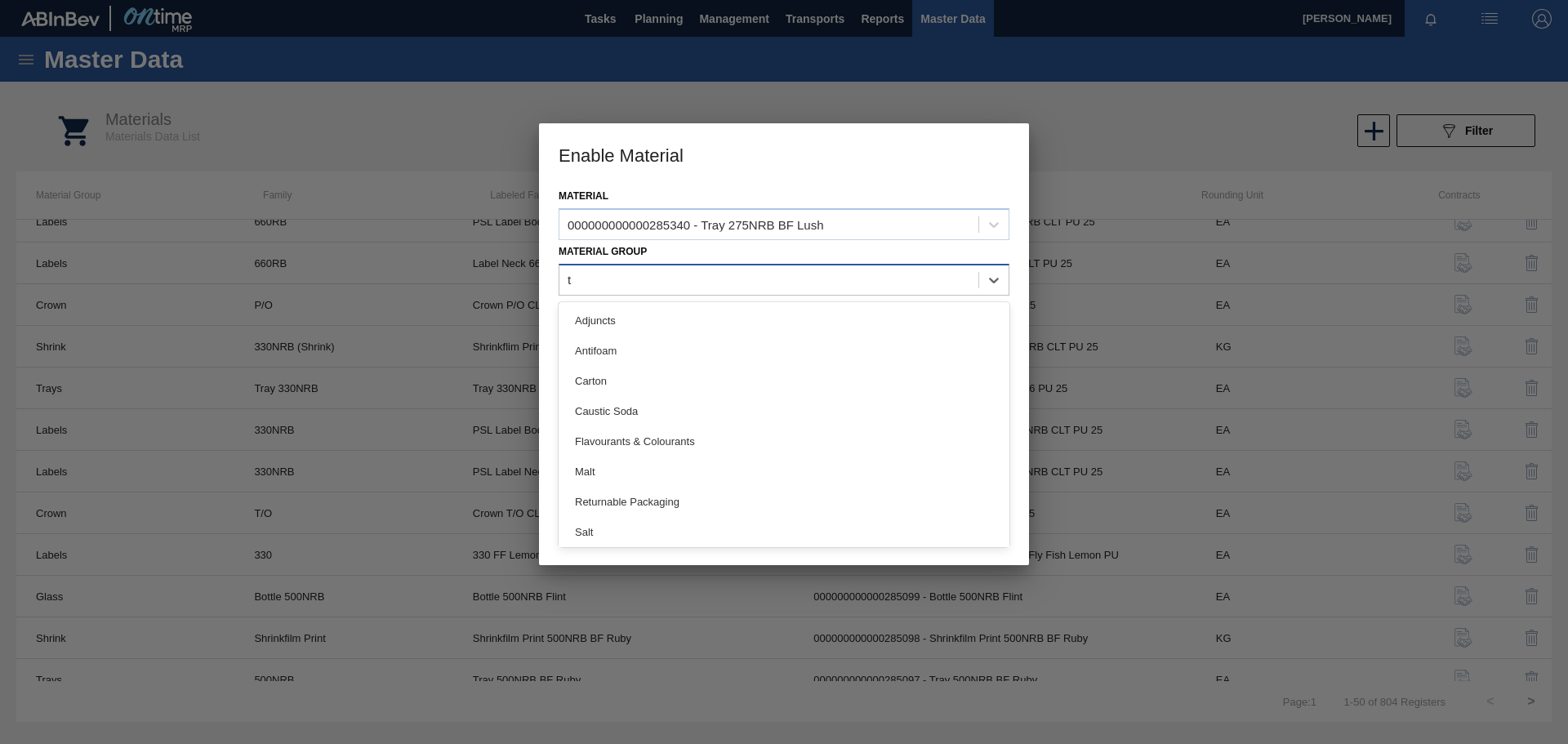
type Group "tr"
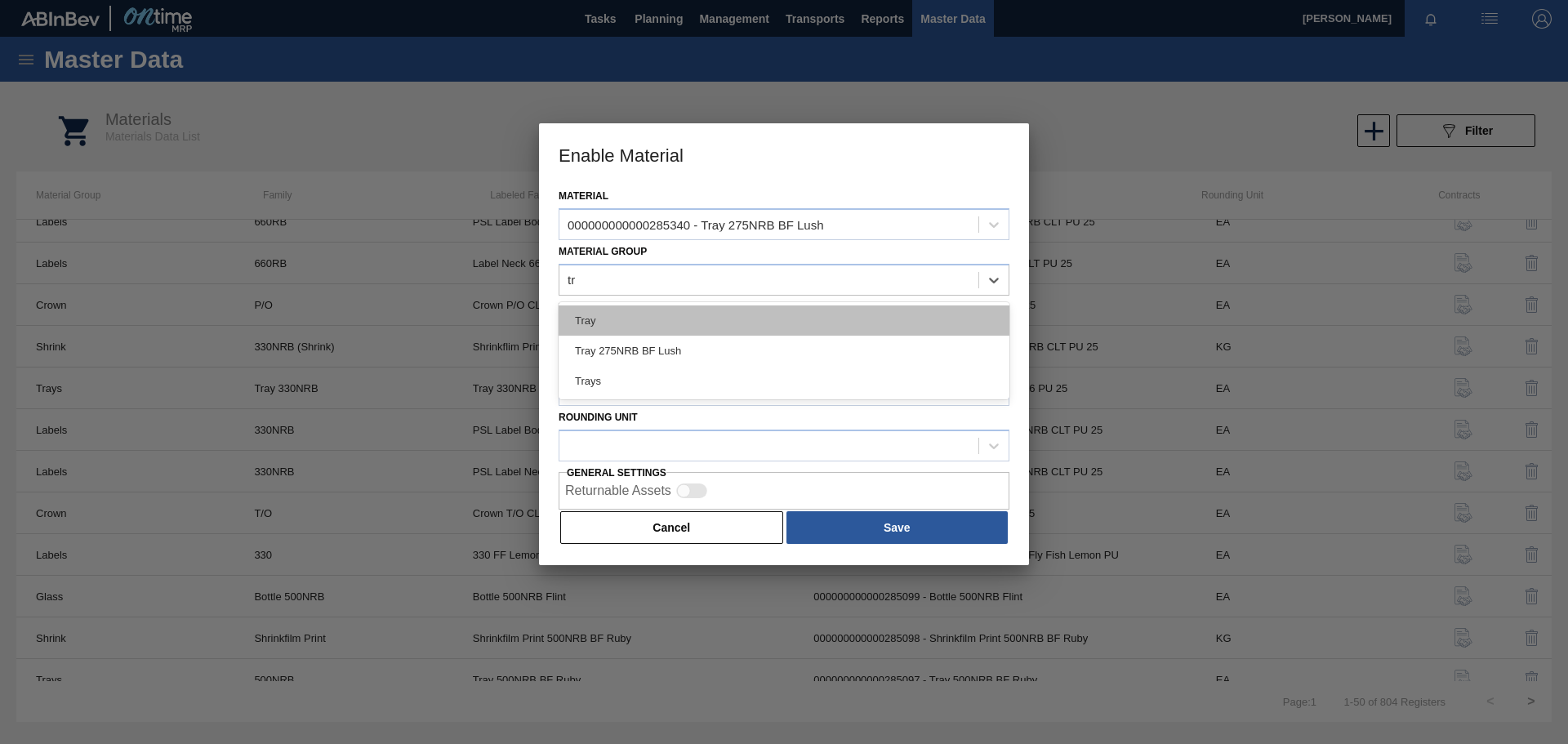
click at [663, 319] on div "Tray" at bounding box center [784, 321] width 451 height 30
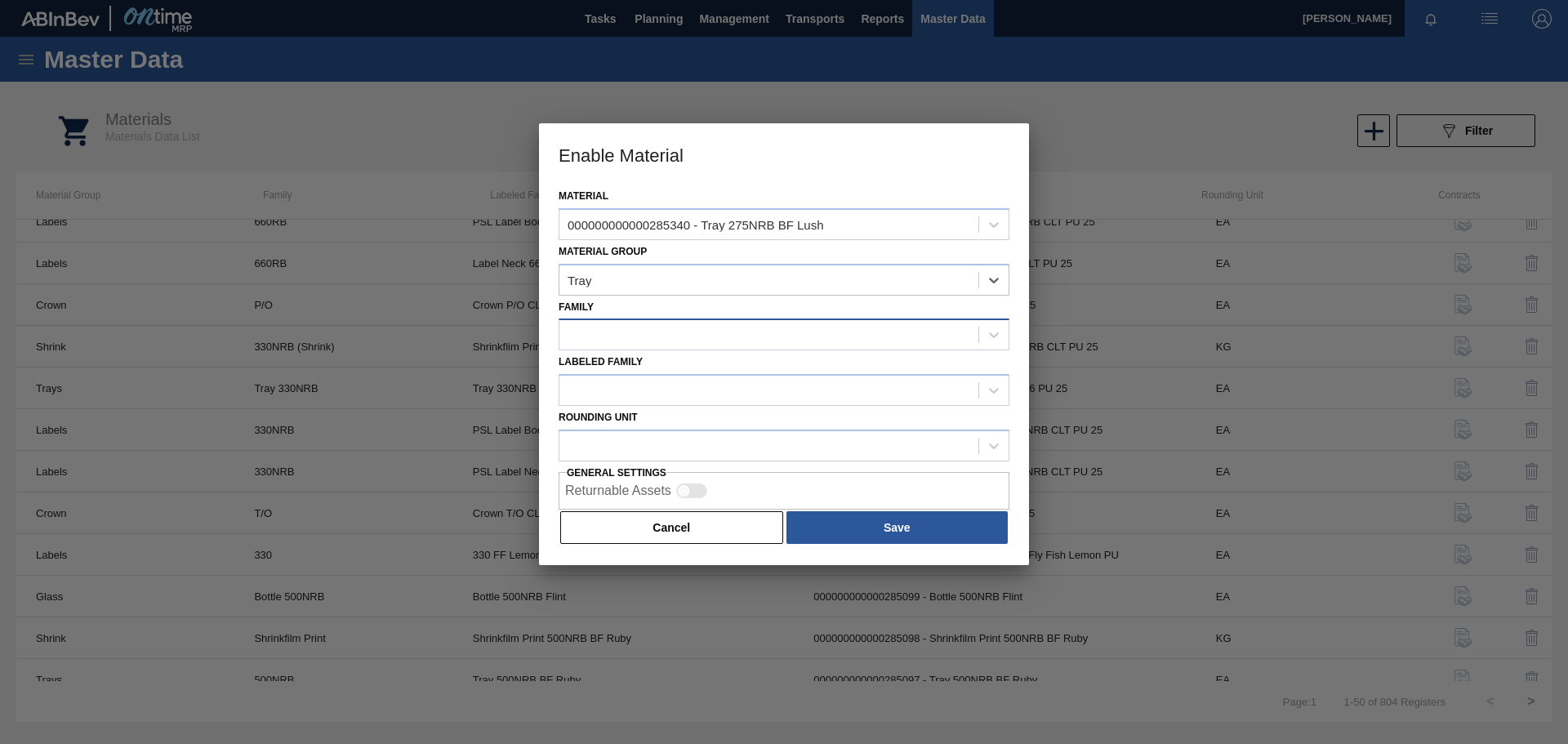
click at [615, 337] on div at bounding box center [769, 335] width 419 height 24
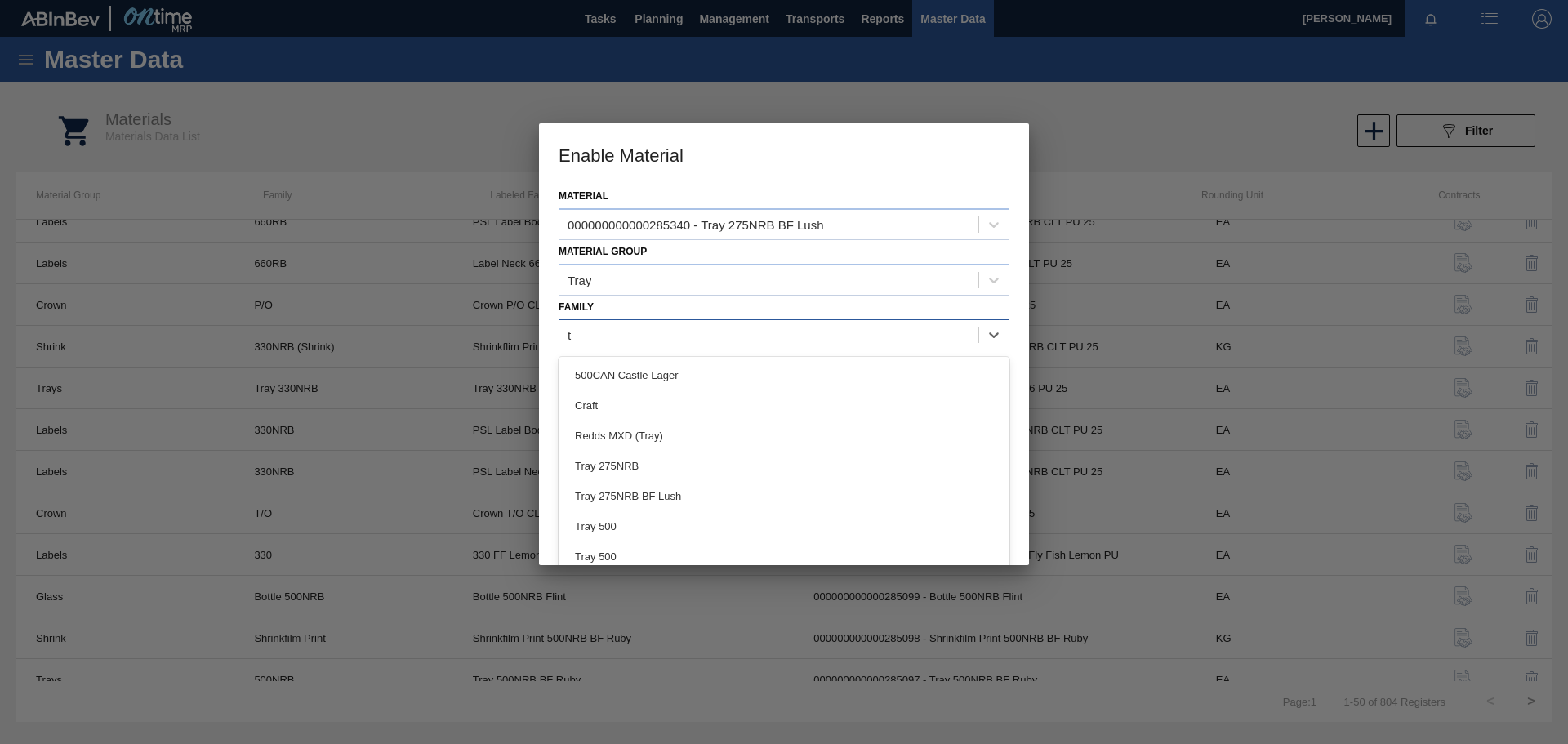
type input "tr"
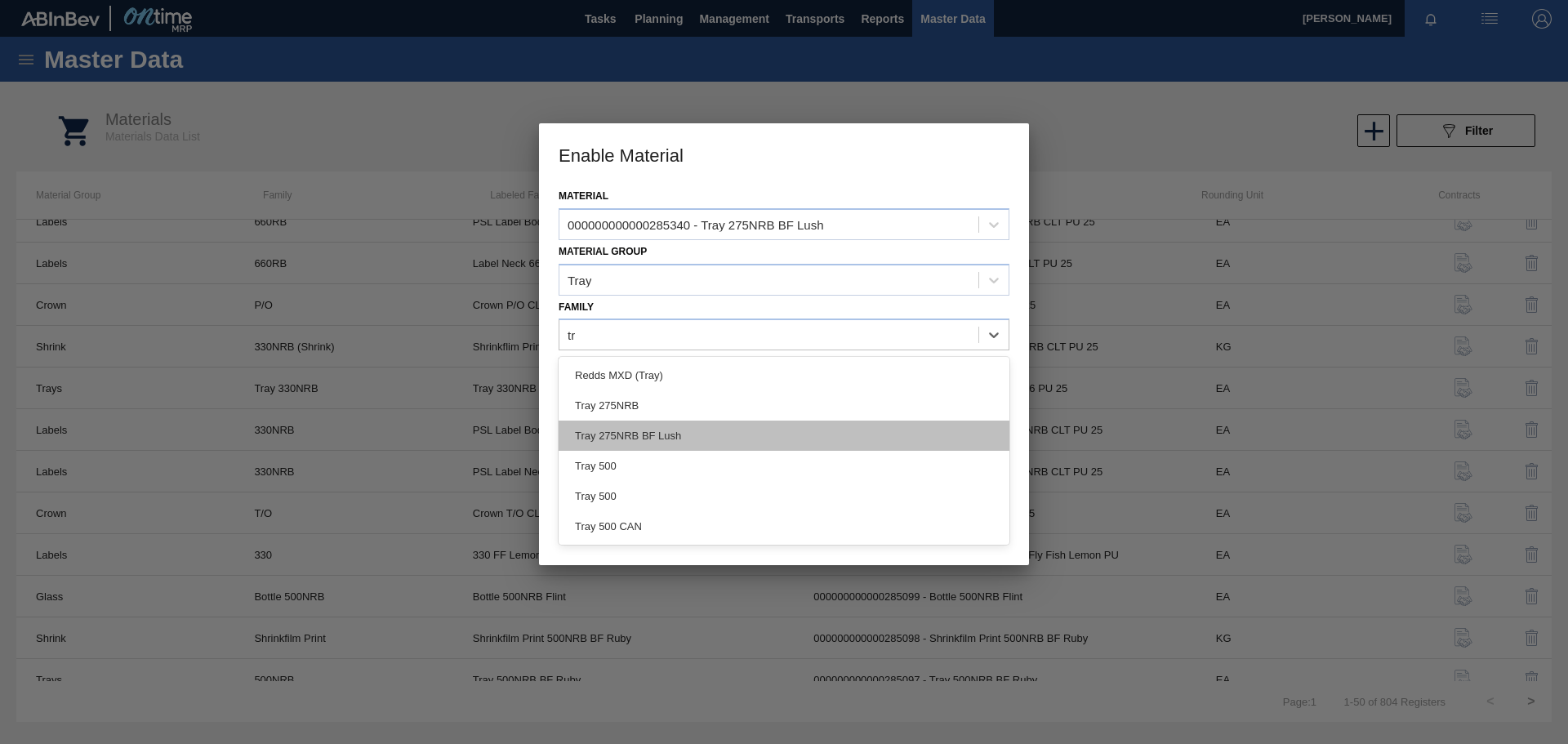
click at [642, 434] on div "Tray 275NRB BF Lush" at bounding box center [784, 436] width 451 height 30
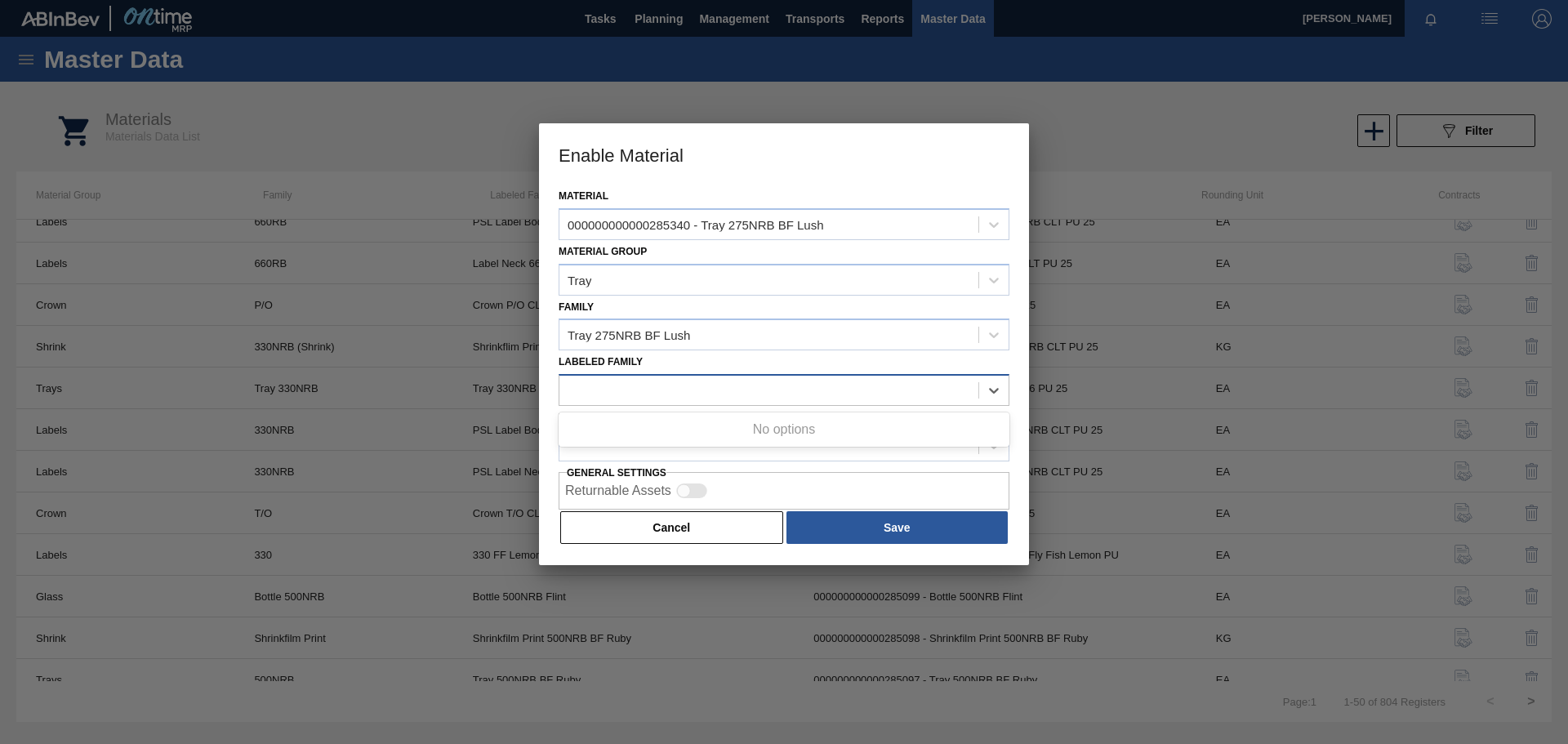
click at [626, 384] on div at bounding box center [769, 391] width 419 height 24
type Family "2"
type Family "t"
click at [946, 173] on h3 "Enable Material" at bounding box center [784, 154] width 490 height 62
click at [626, 449] on div at bounding box center [769, 446] width 419 height 24
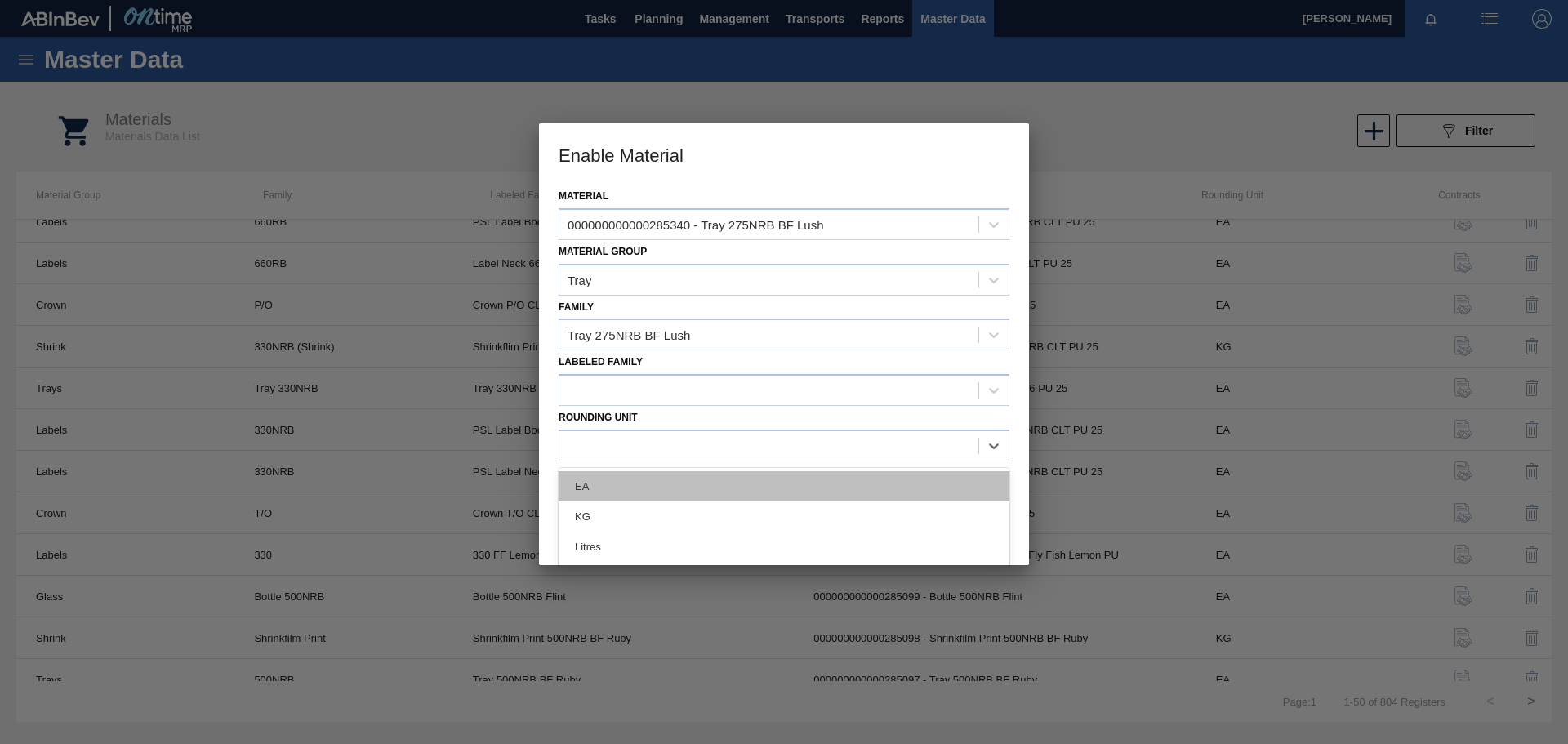
click at [643, 494] on div "EA" at bounding box center [784, 486] width 451 height 30
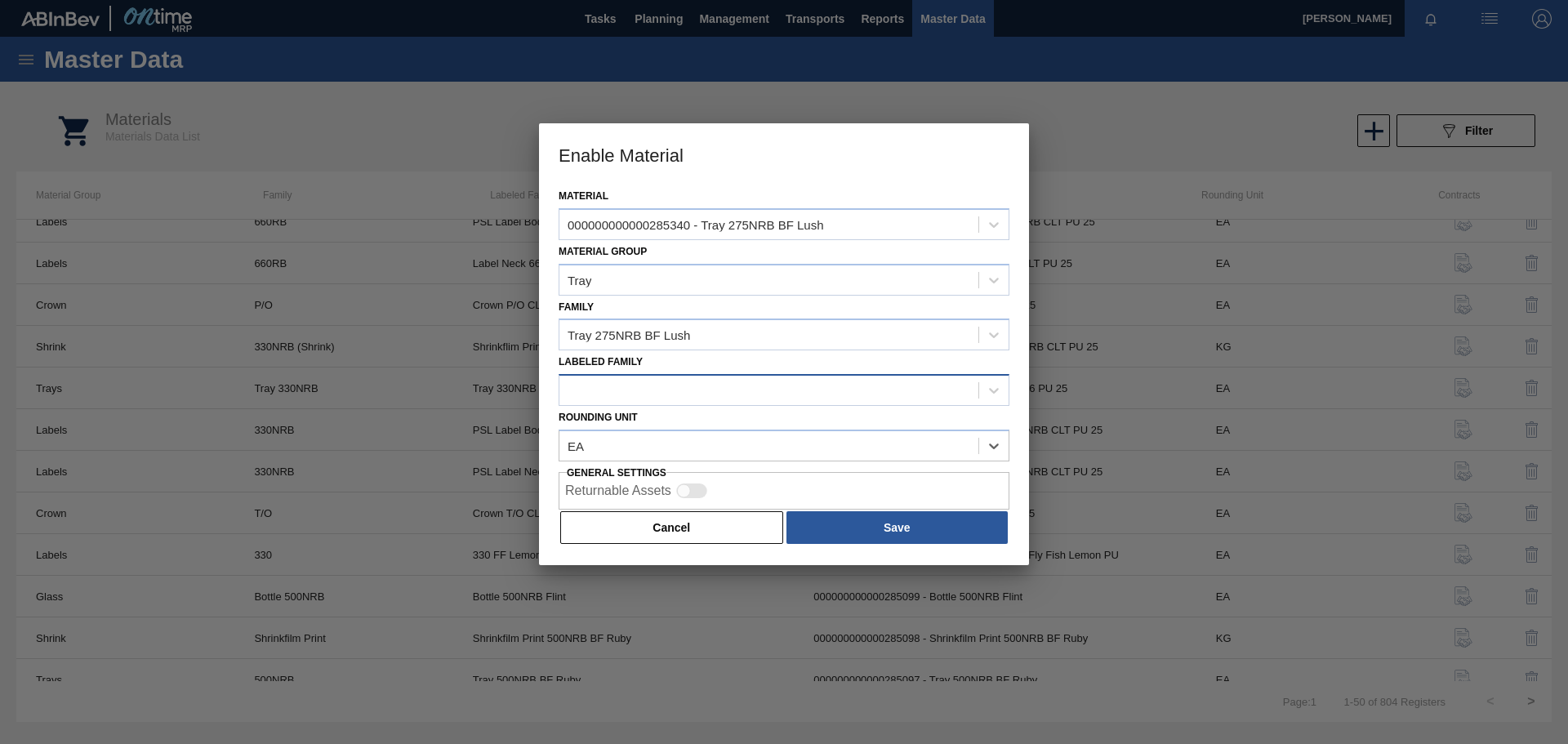
click at [753, 397] on div at bounding box center [769, 391] width 419 height 24
click at [931, 529] on button "Save" at bounding box center [897, 527] width 221 height 33
click at [691, 394] on div at bounding box center [769, 391] width 419 height 24
click at [724, 391] on div at bounding box center [769, 391] width 419 height 24
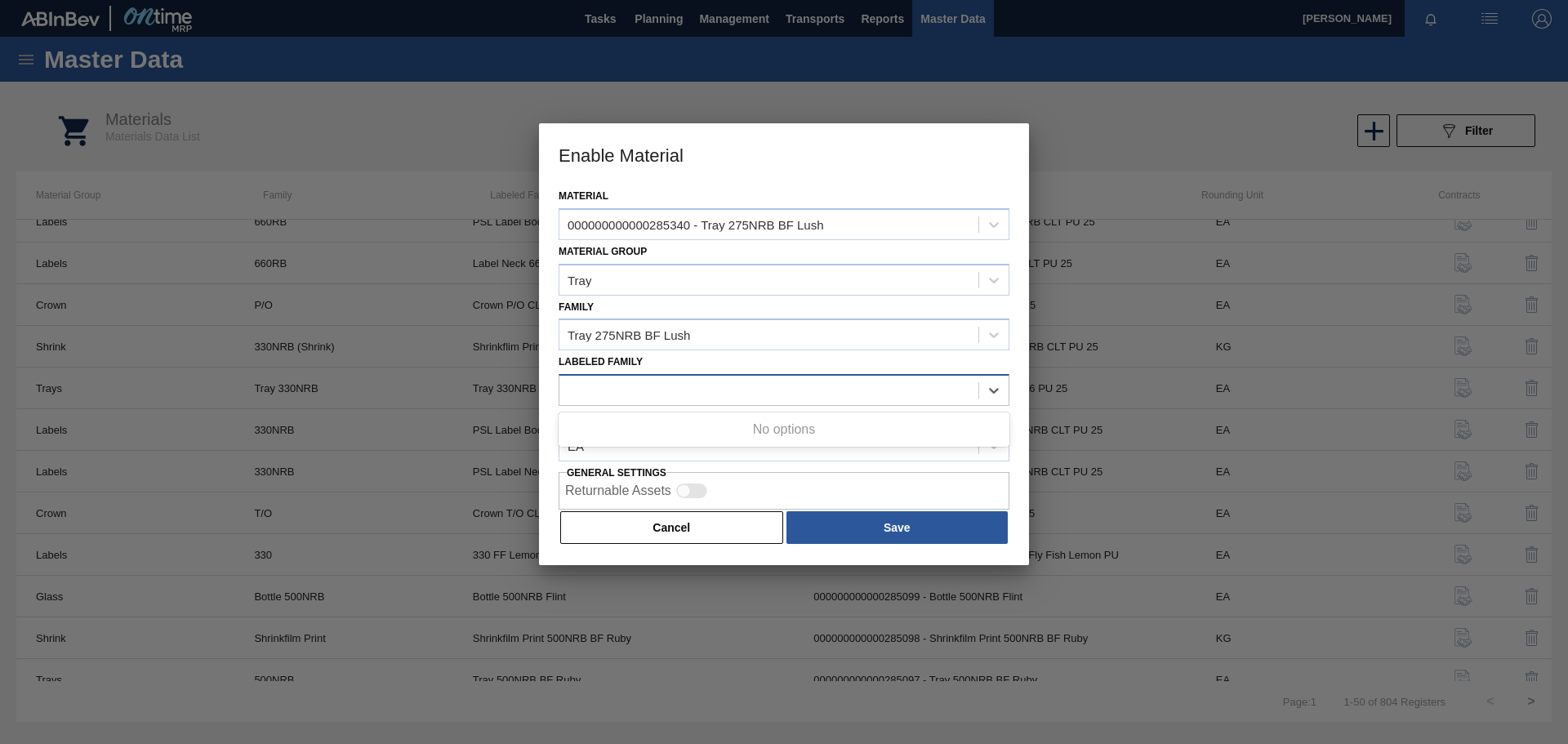
paste Family "Tray 275NRB BF Lush"
type Family "Tray 275NRB BF Lush"
click at [872, 531] on button "Save" at bounding box center [897, 527] width 221 height 33
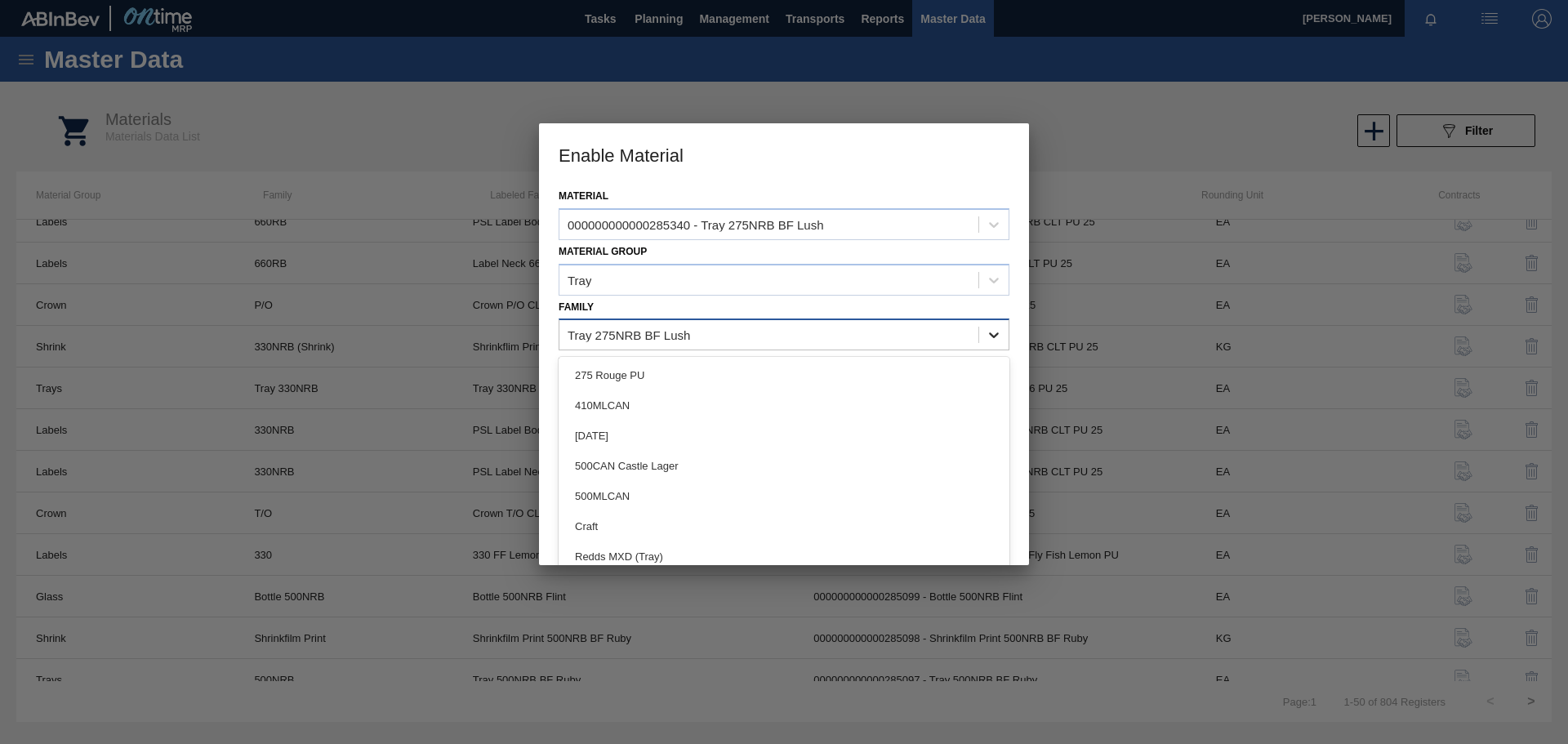
click at [996, 334] on icon at bounding box center [993, 335] width 16 height 16
click at [691, 329] on div "Tray 275NRB BF Lush" at bounding box center [769, 335] width 419 height 24
click at [700, 333] on div "Tray 275NRB BF Lush" at bounding box center [769, 335] width 419 height 24
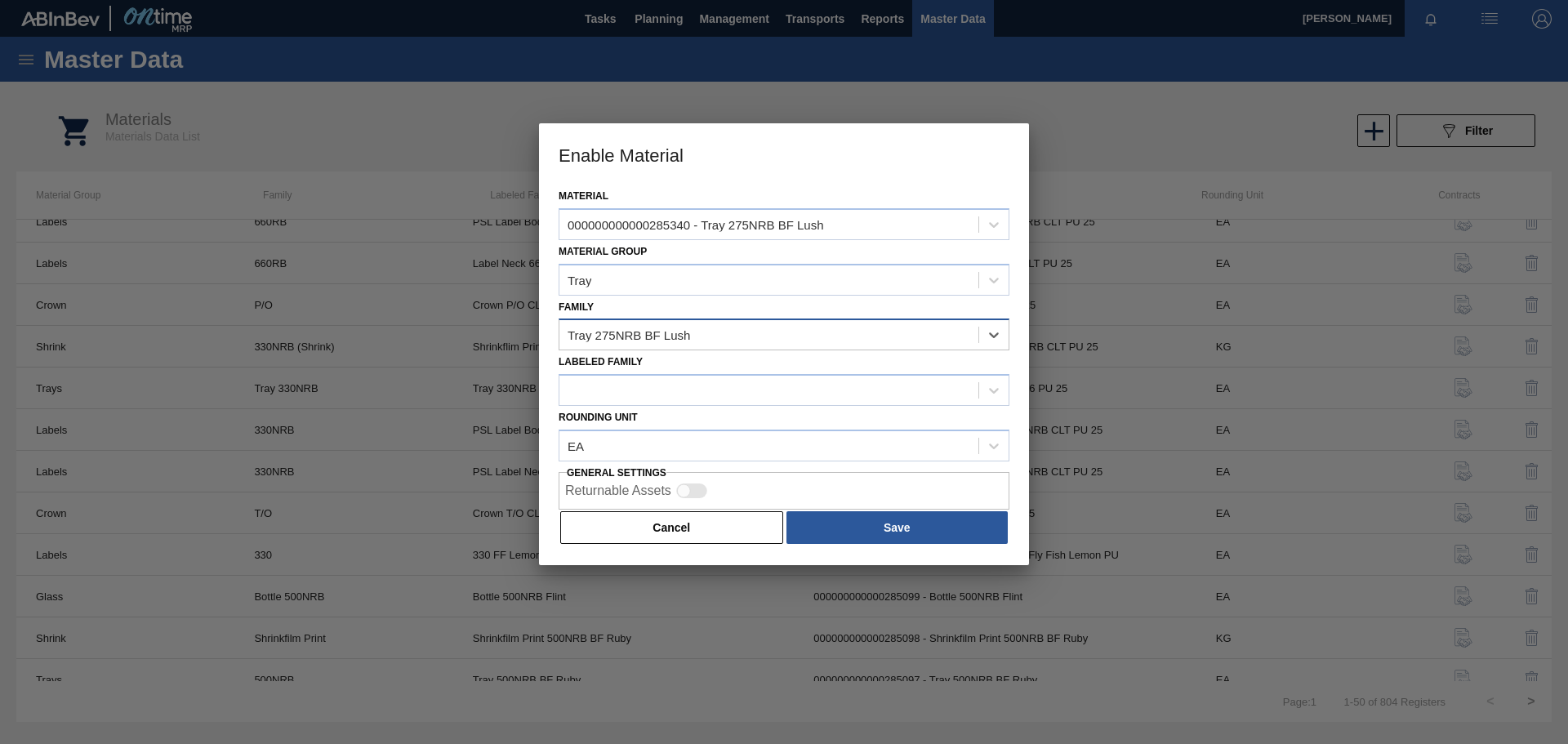
click at [691, 337] on div "Tray 275NRB BF Lush" at bounding box center [629, 336] width 122 height 14
click at [996, 335] on icon at bounding box center [993, 336] width 10 height 5
click at [996, 335] on icon at bounding box center [993, 335] width 16 height 16
click at [691, 390] on div at bounding box center [769, 391] width 419 height 24
click at [639, 337] on div "Tray 275NRB BF Lush" at bounding box center [629, 336] width 122 height 14
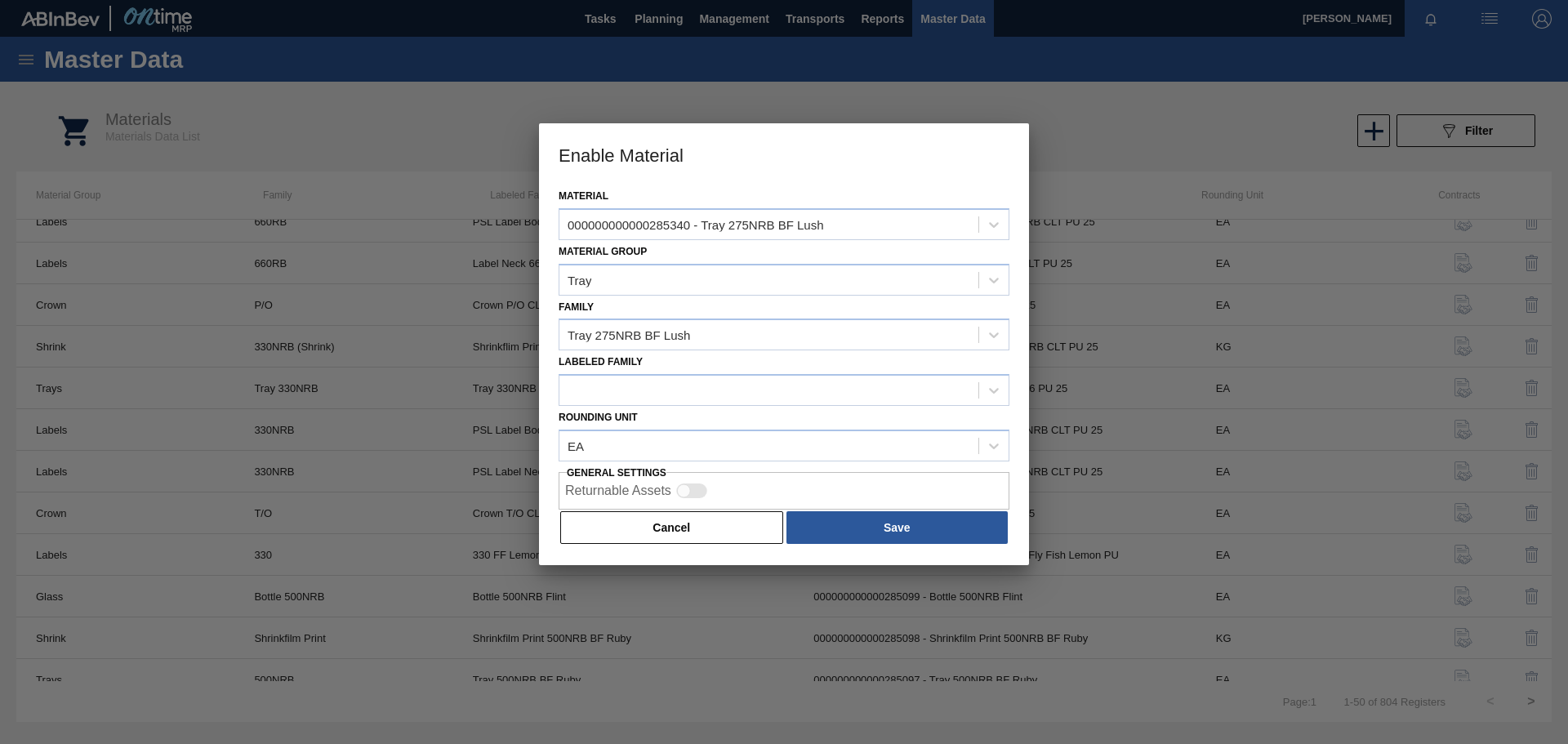
click at [1029, 627] on div at bounding box center [784, 372] width 1568 height 744
click at [759, 391] on div at bounding box center [769, 391] width 419 height 24
type Family "275"
click at [724, 331] on div "Tray 275NRB BF Lush" at bounding box center [769, 335] width 419 height 24
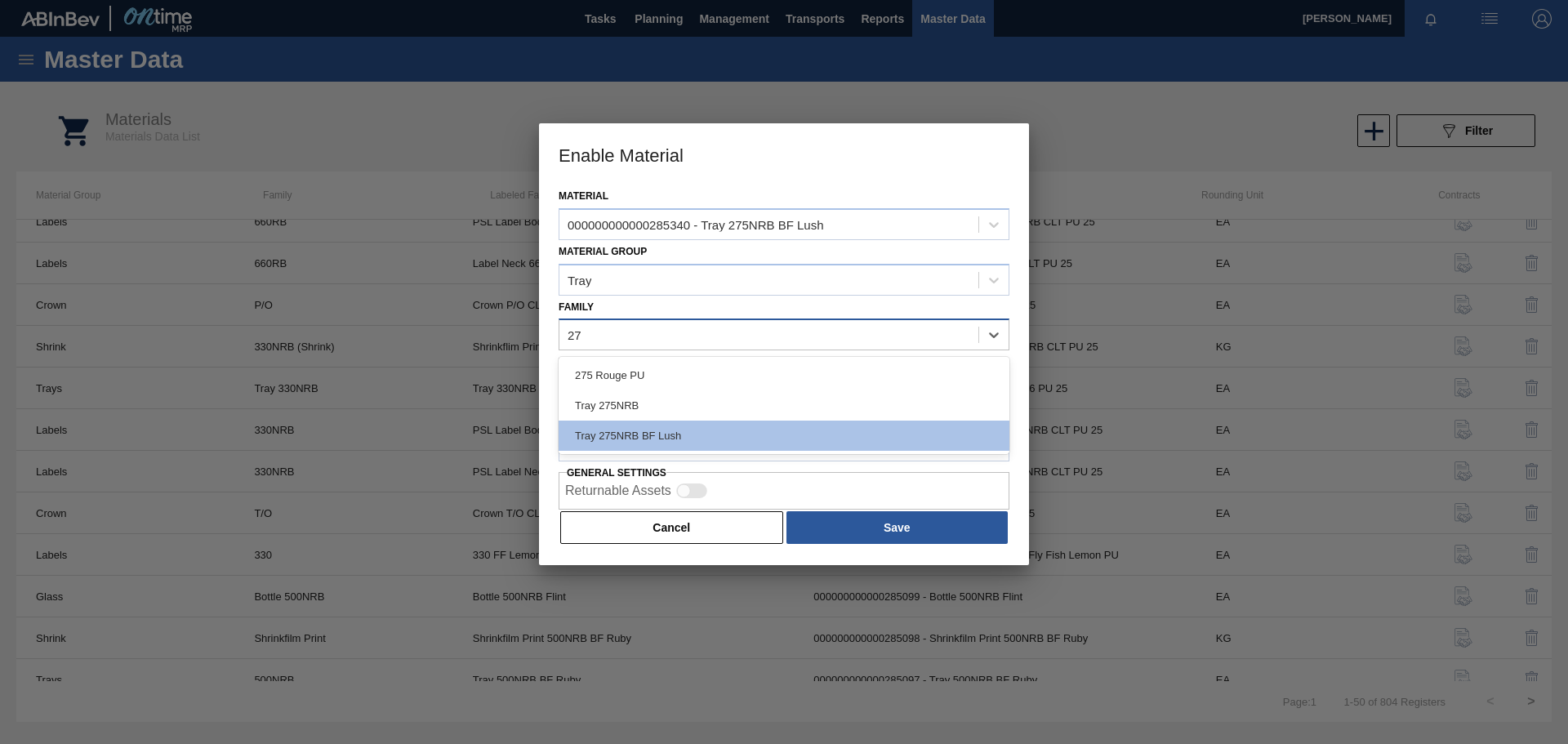
type input "275"
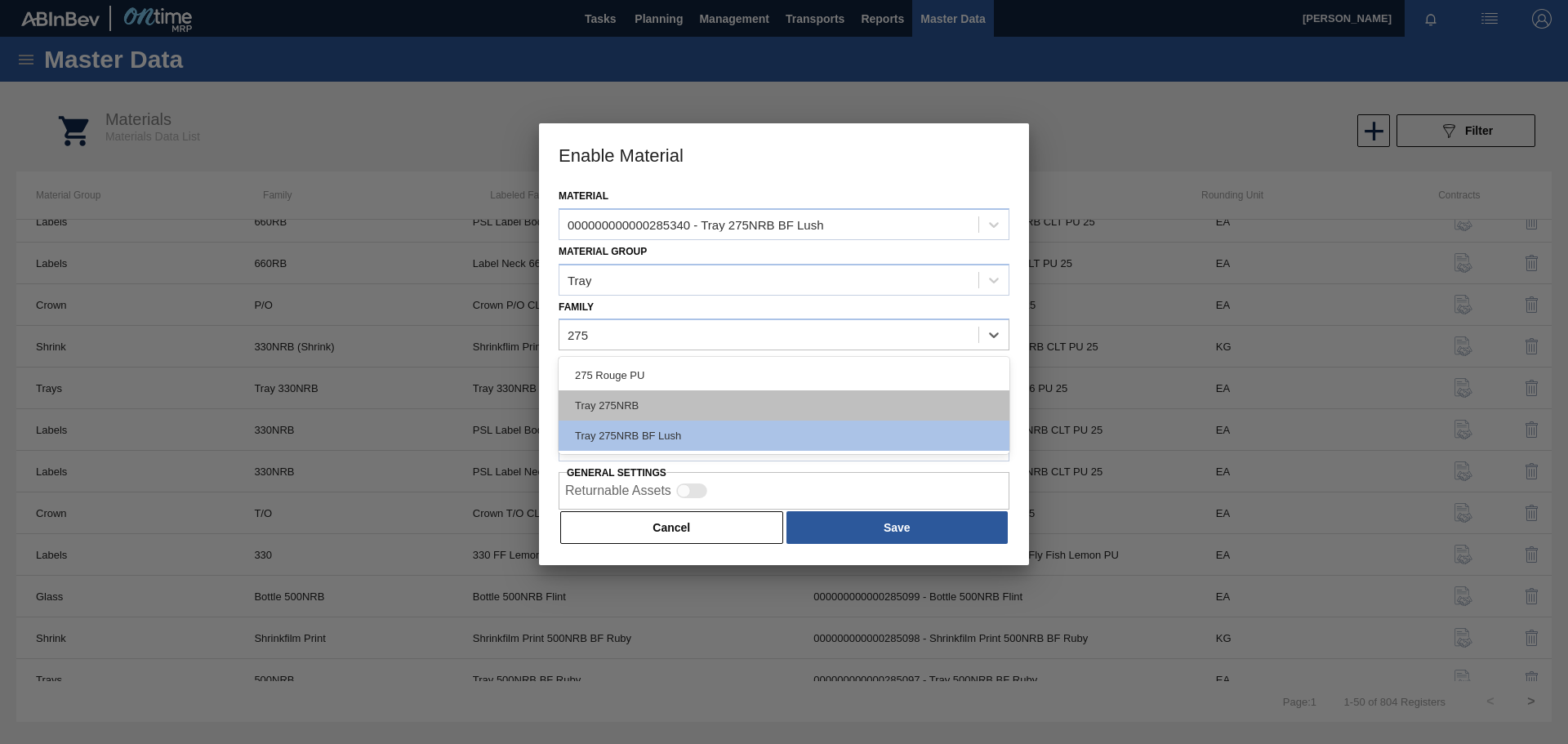
click at [676, 398] on div "Tray 275NRB" at bounding box center [784, 406] width 451 height 30
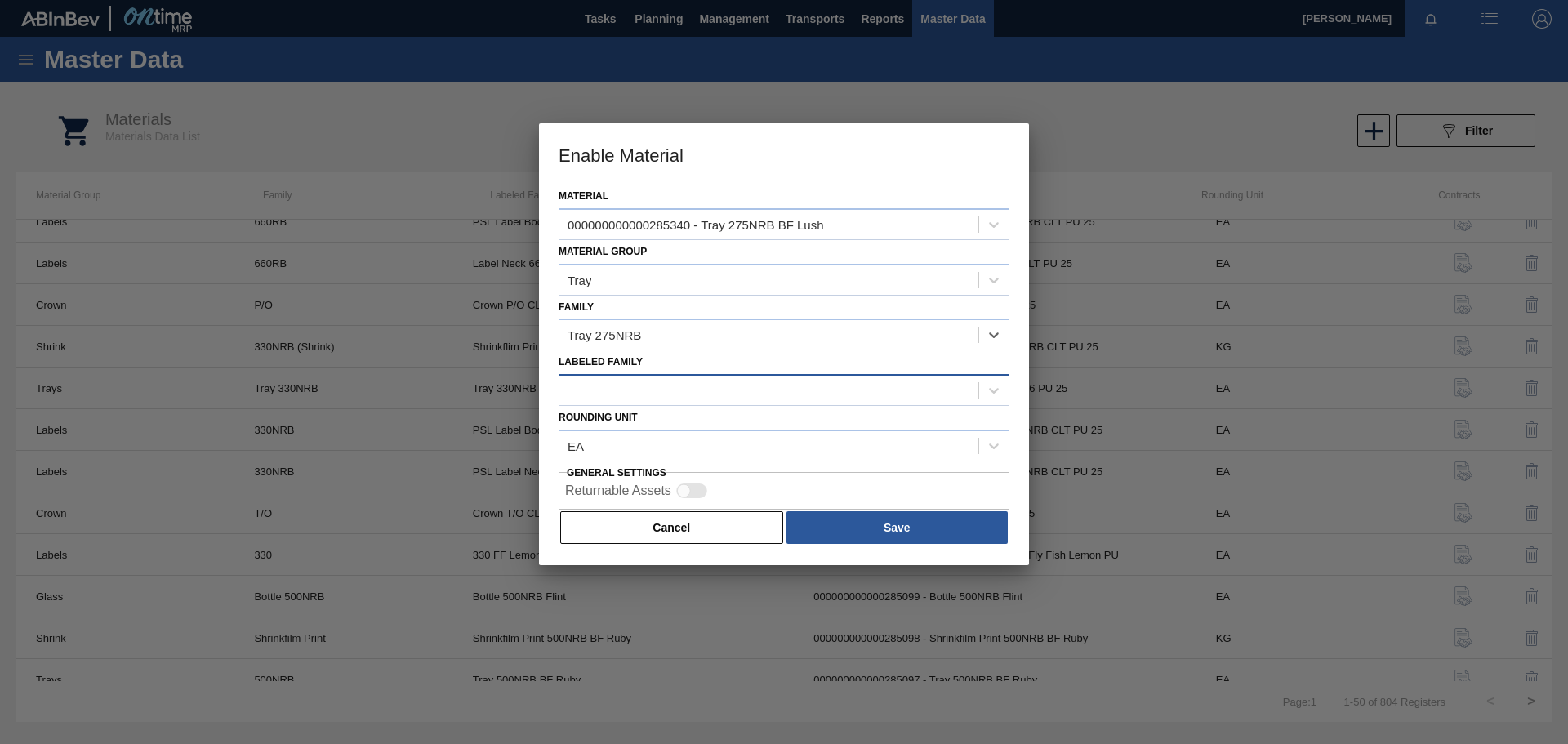
click at [634, 389] on div at bounding box center [769, 391] width 419 height 24
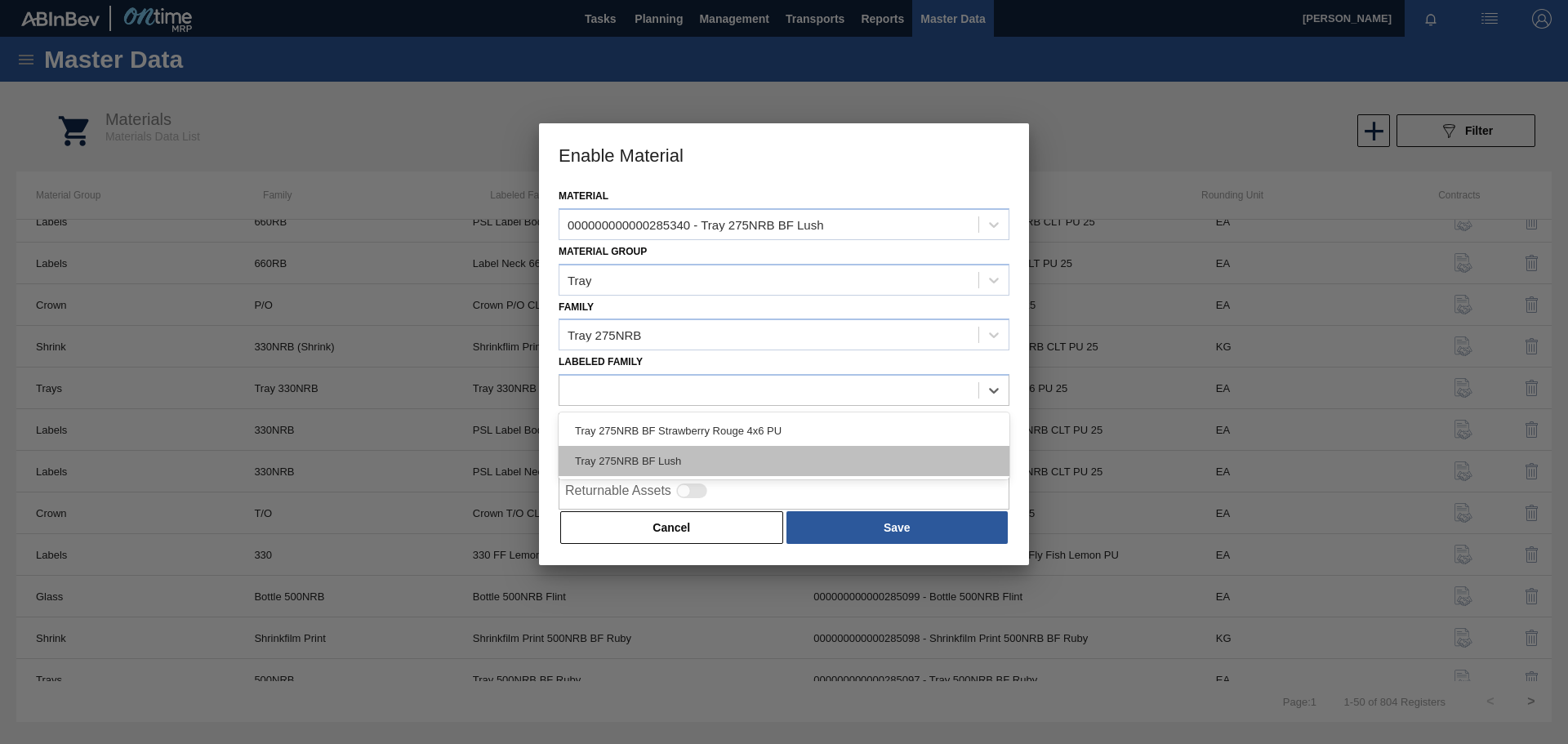
click at [626, 460] on div "Tray 275NRB BF Lush" at bounding box center [784, 461] width 451 height 30
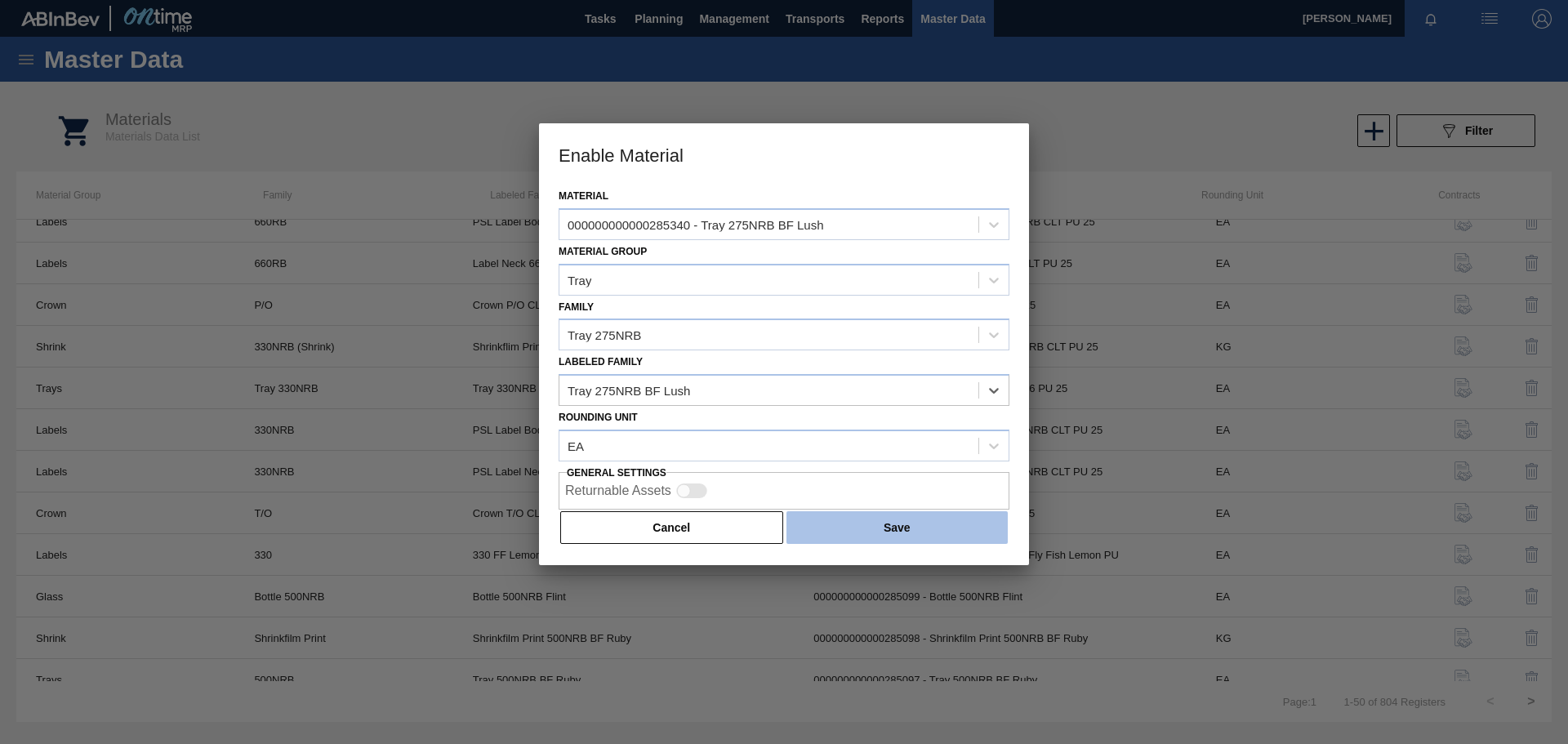
click at [910, 520] on button "Save" at bounding box center [897, 527] width 221 height 33
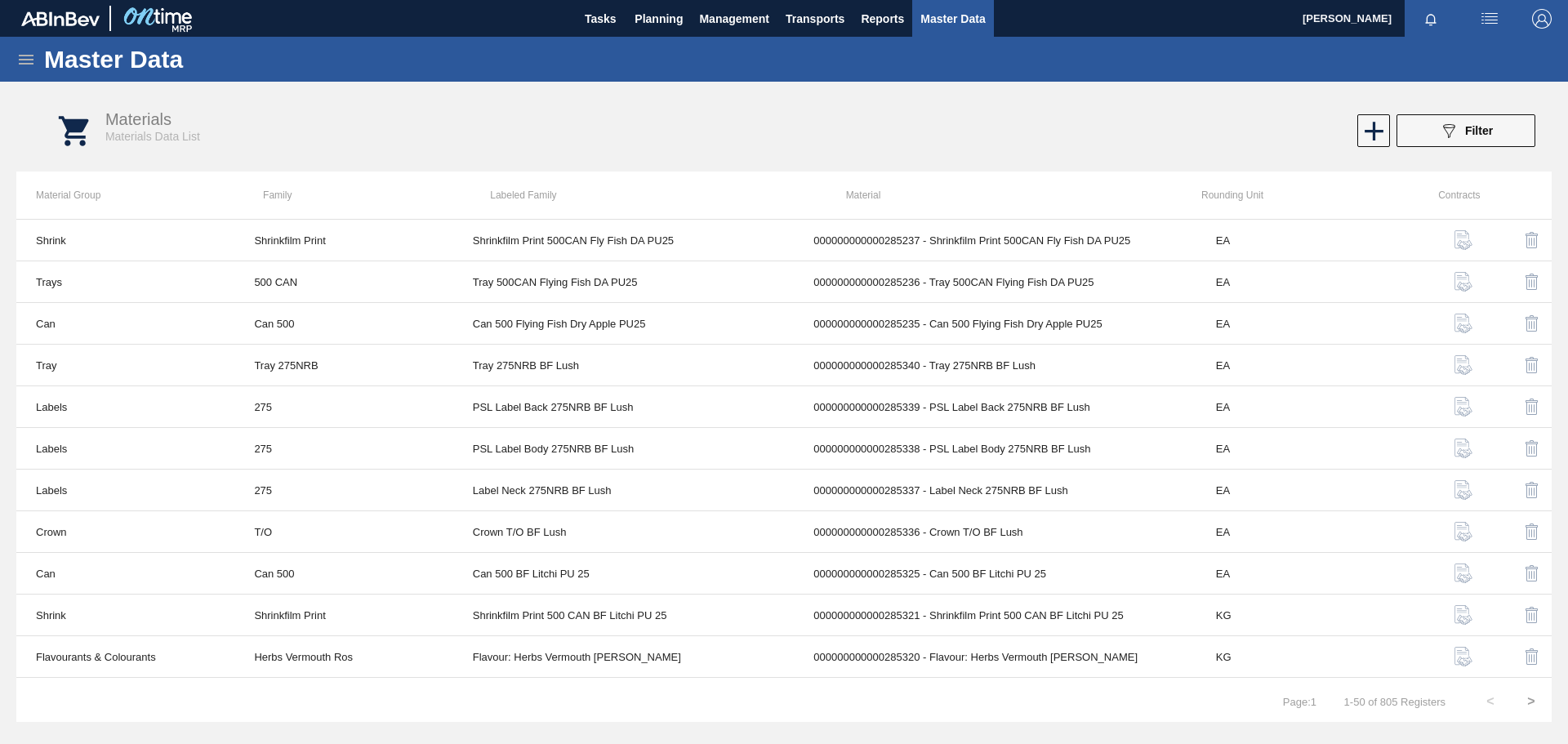
click at [27, 60] on icon at bounding box center [26, 59] width 19 height 19
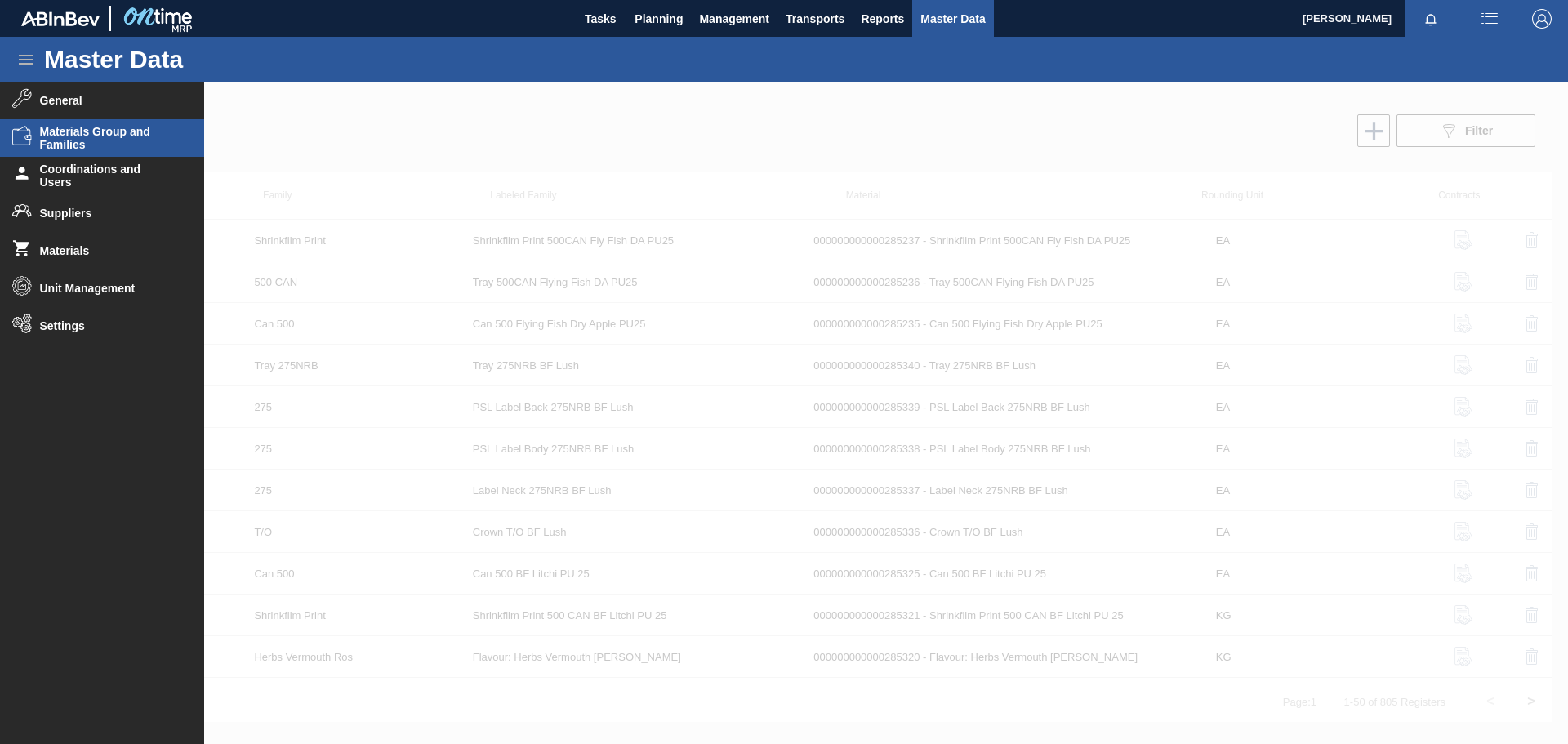
click at [58, 126] on span "Materials Group and Families" at bounding box center [107, 138] width 135 height 27
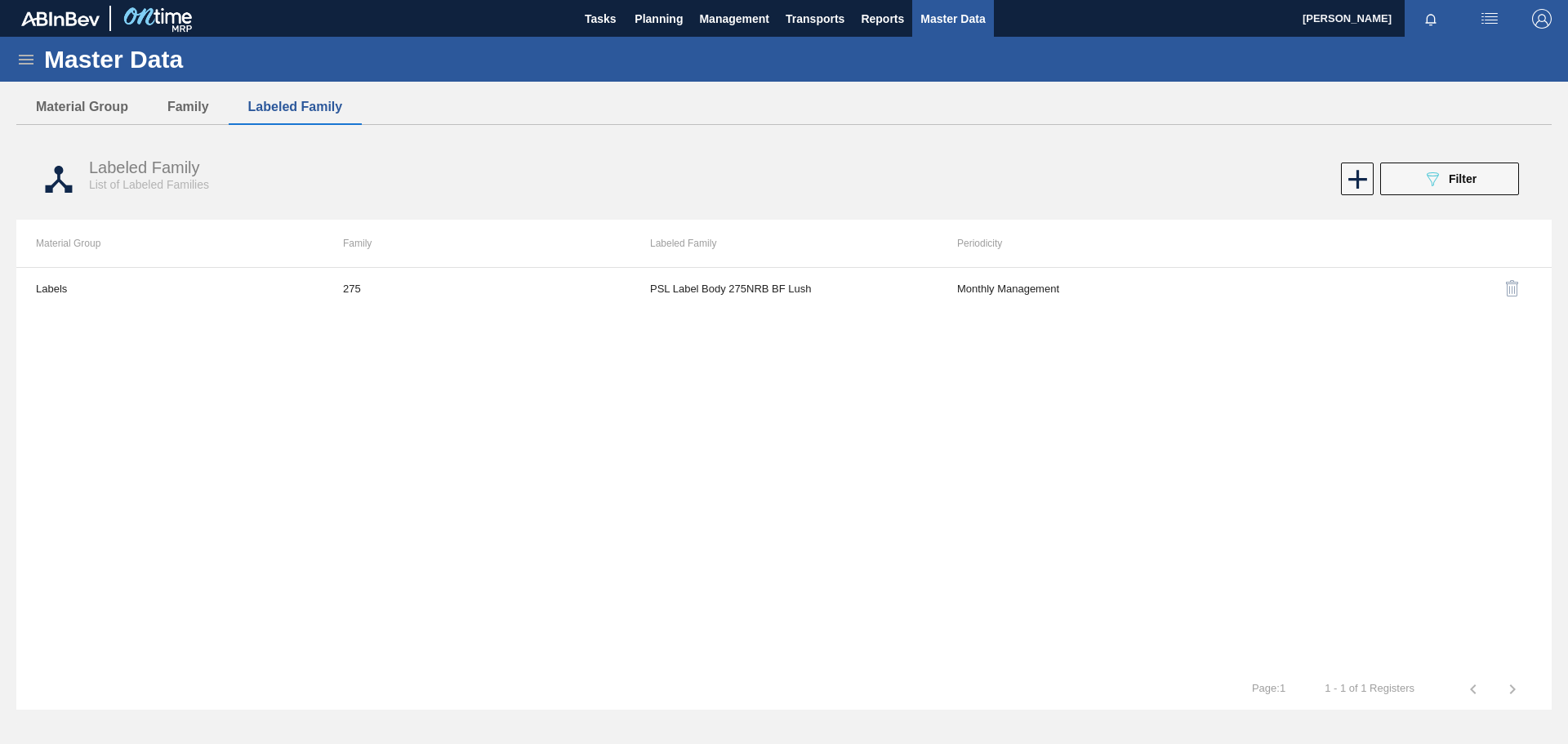
click at [27, 60] on icon at bounding box center [26, 59] width 19 height 19
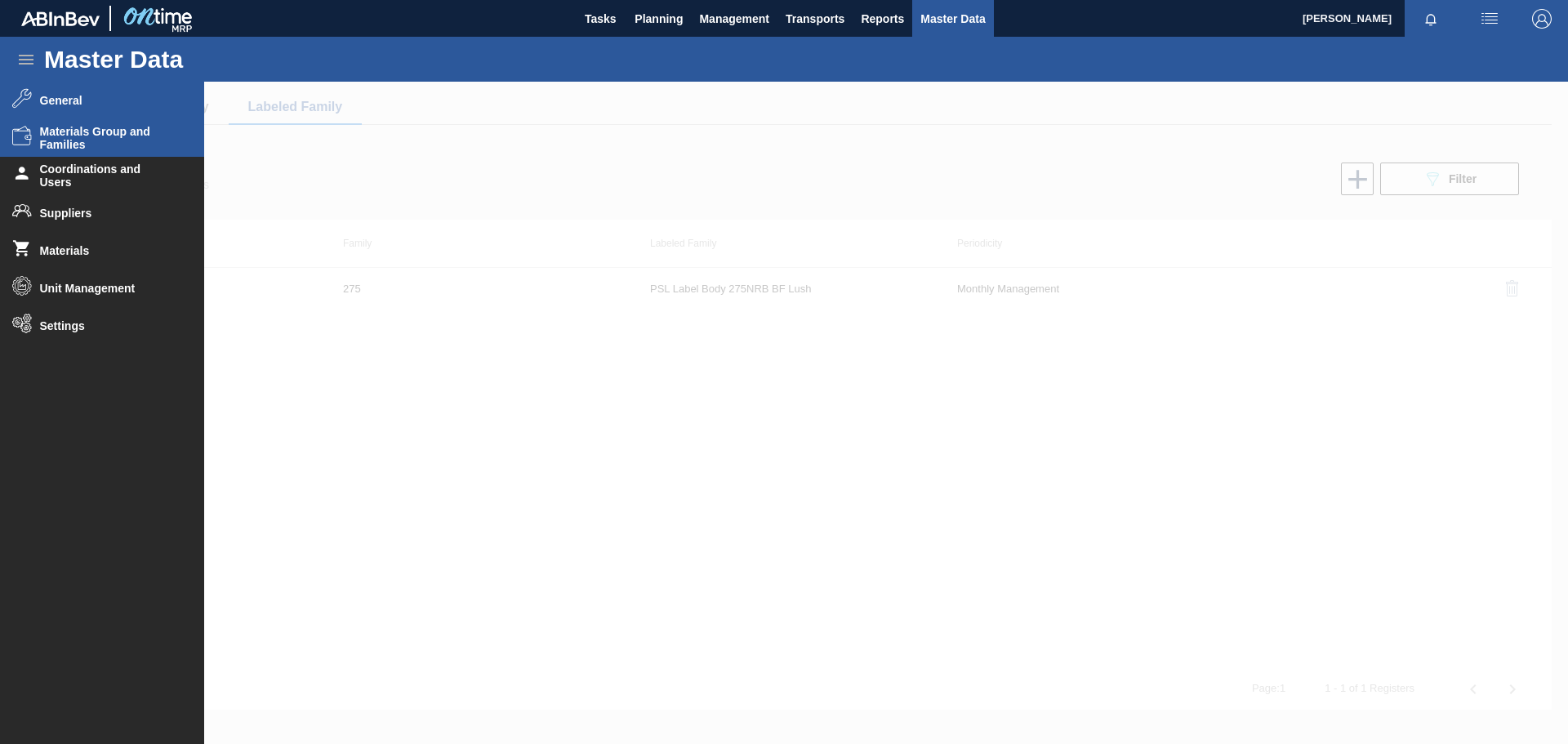
click at [86, 99] on span "General" at bounding box center [107, 100] width 135 height 13
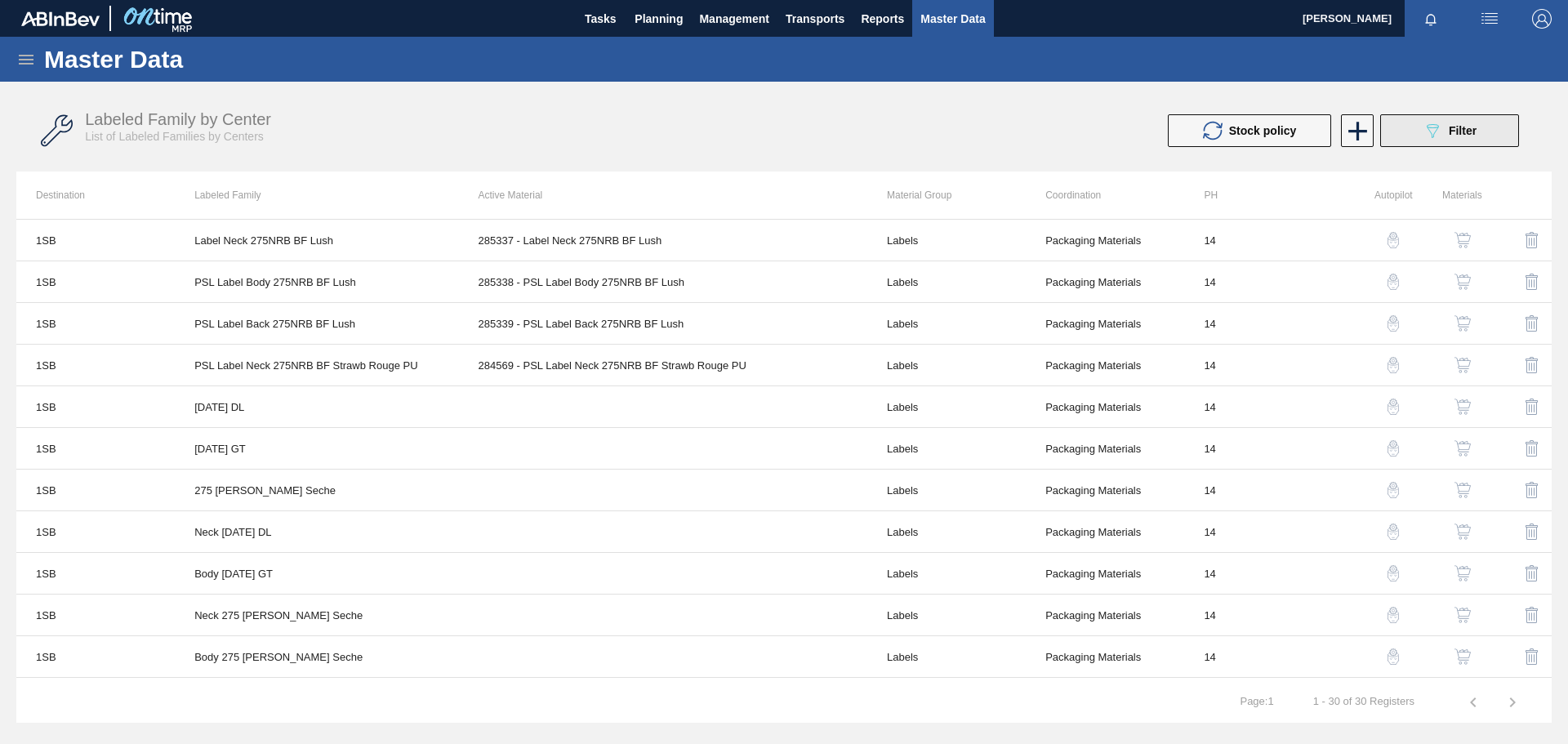
click at [1449, 132] on span "Filter" at bounding box center [1463, 130] width 27 height 13
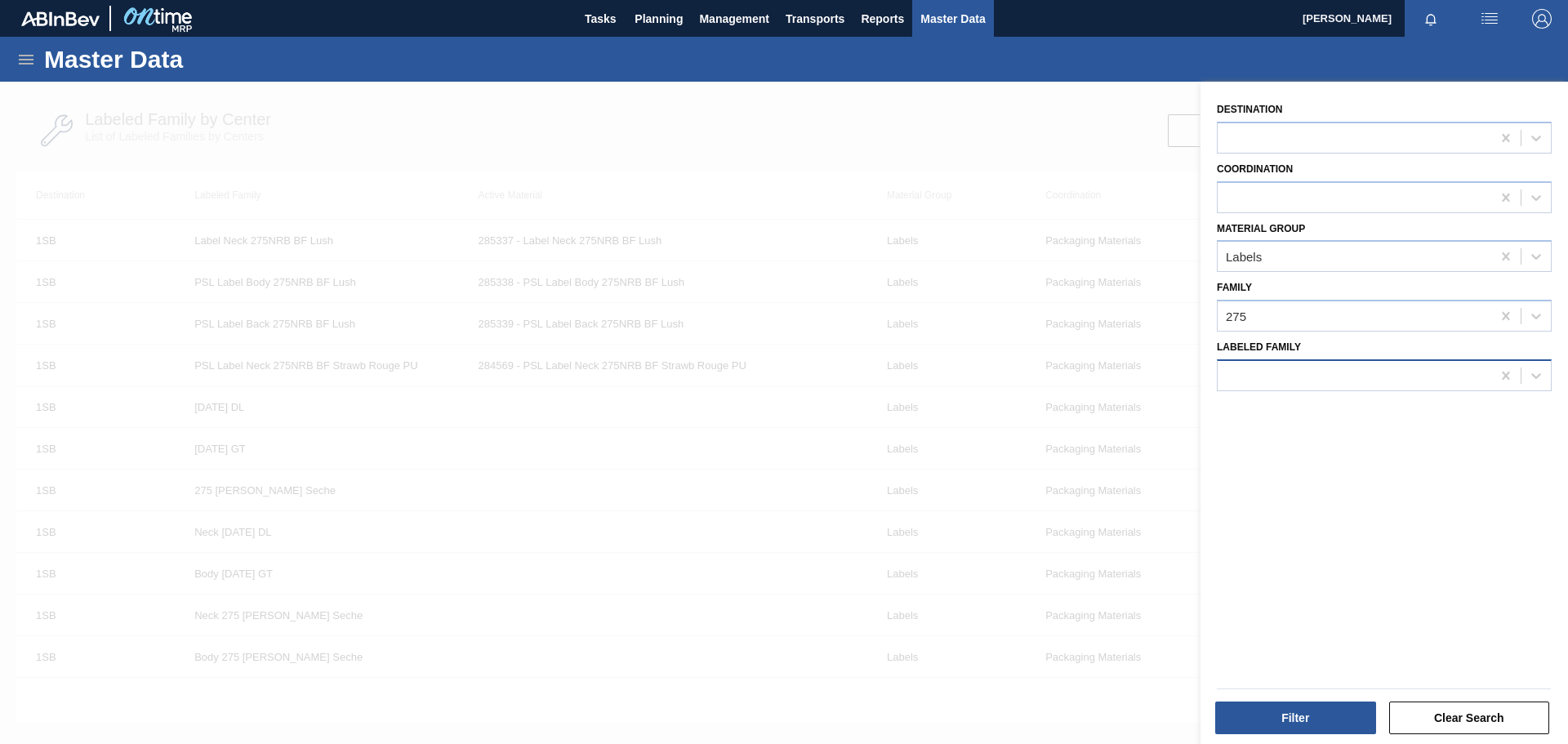
click at [1309, 373] on div at bounding box center [1354, 376] width 274 height 24
paste Family "Tray 275NRB BF Lush"
type Family "Tray 275NRB BF Lush"
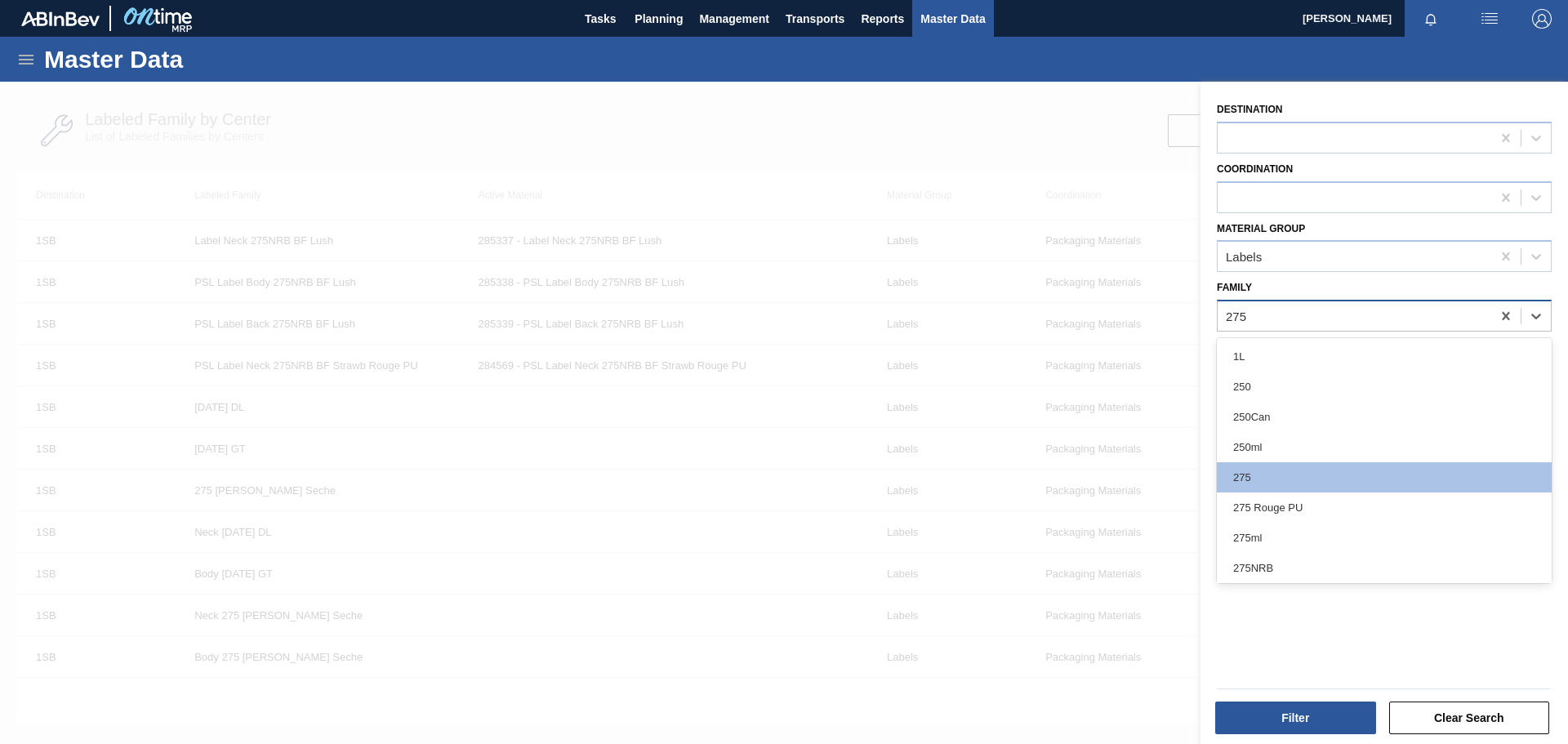
click at [1337, 316] on div "275" at bounding box center [1354, 316] width 274 height 24
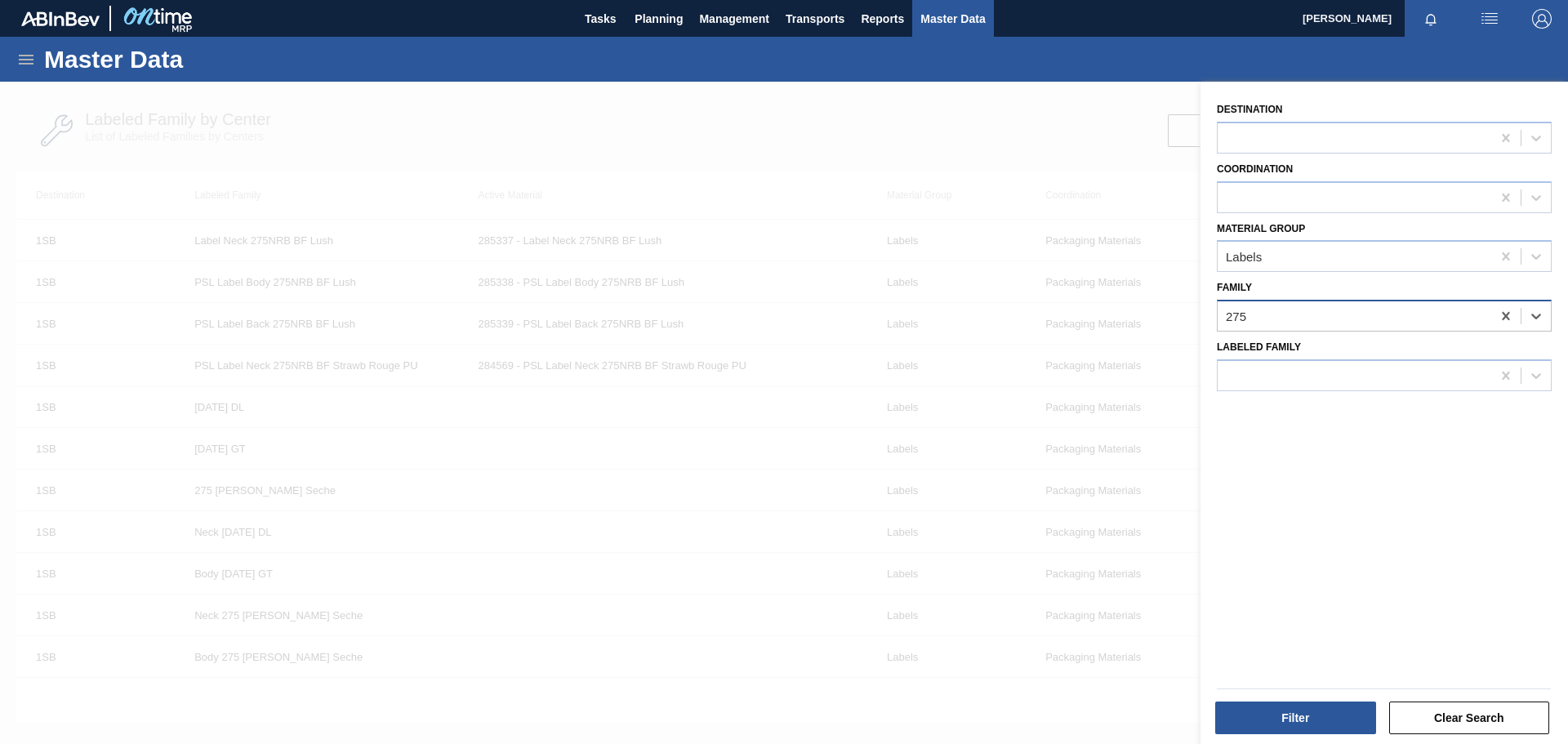
click at [1325, 316] on div "275" at bounding box center [1354, 316] width 274 height 24
click at [1503, 313] on icon at bounding box center [1506, 316] width 16 height 16
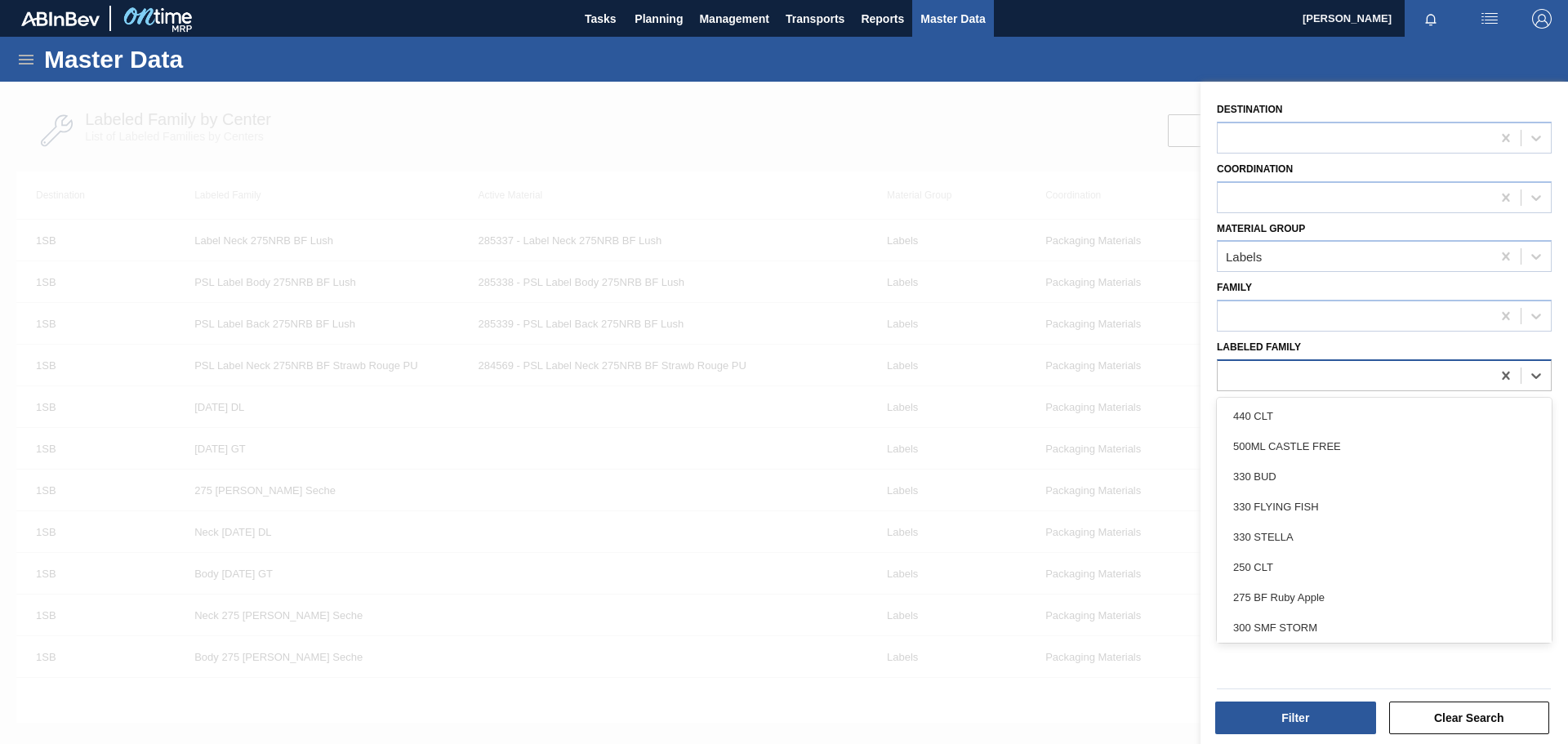
click at [1295, 373] on div at bounding box center [1354, 376] width 274 height 24
paste Family "Tray 275NRB BF Lush"
type Family "Tray 275NRB BF Lush"
click at [1433, 384] on div at bounding box center [1354, 376] width 274 height 24
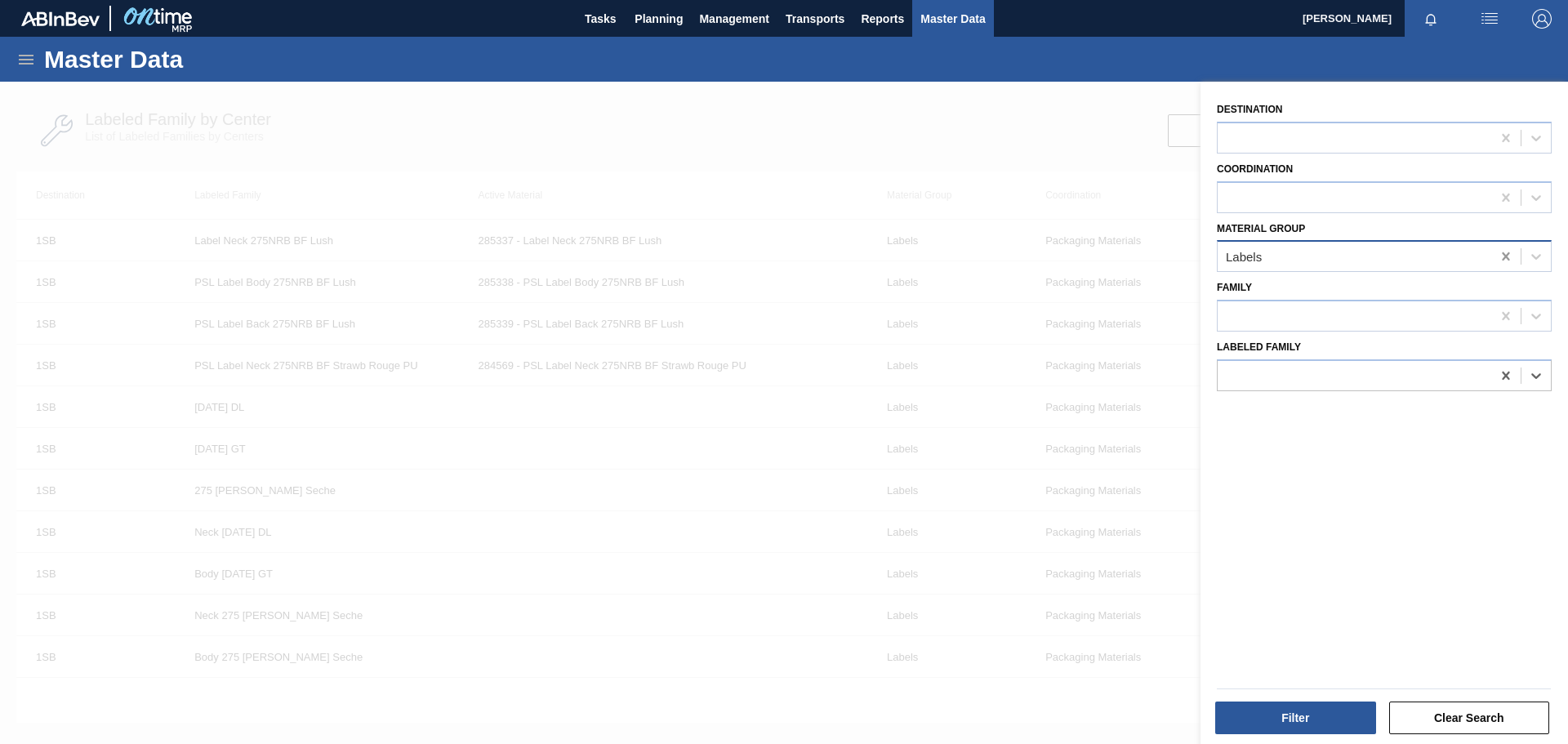
click at [1503, 258] on icon at bounding box center [1506, 256] width 7 height 8
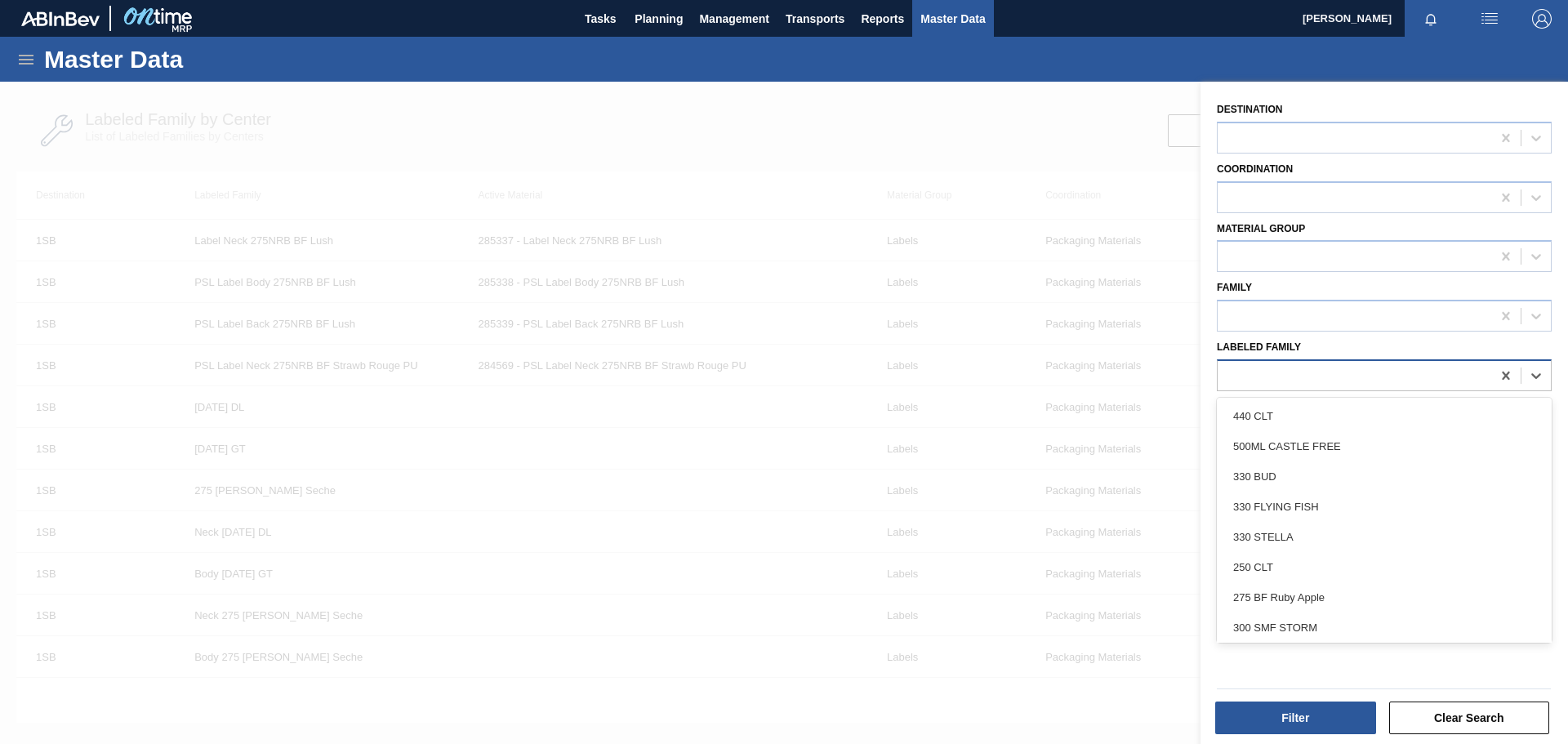
click at [1296, 374] on div at bounding box center [1354, 376] width 274 height 24
paste Family "Tray 275NRB BF Lush"
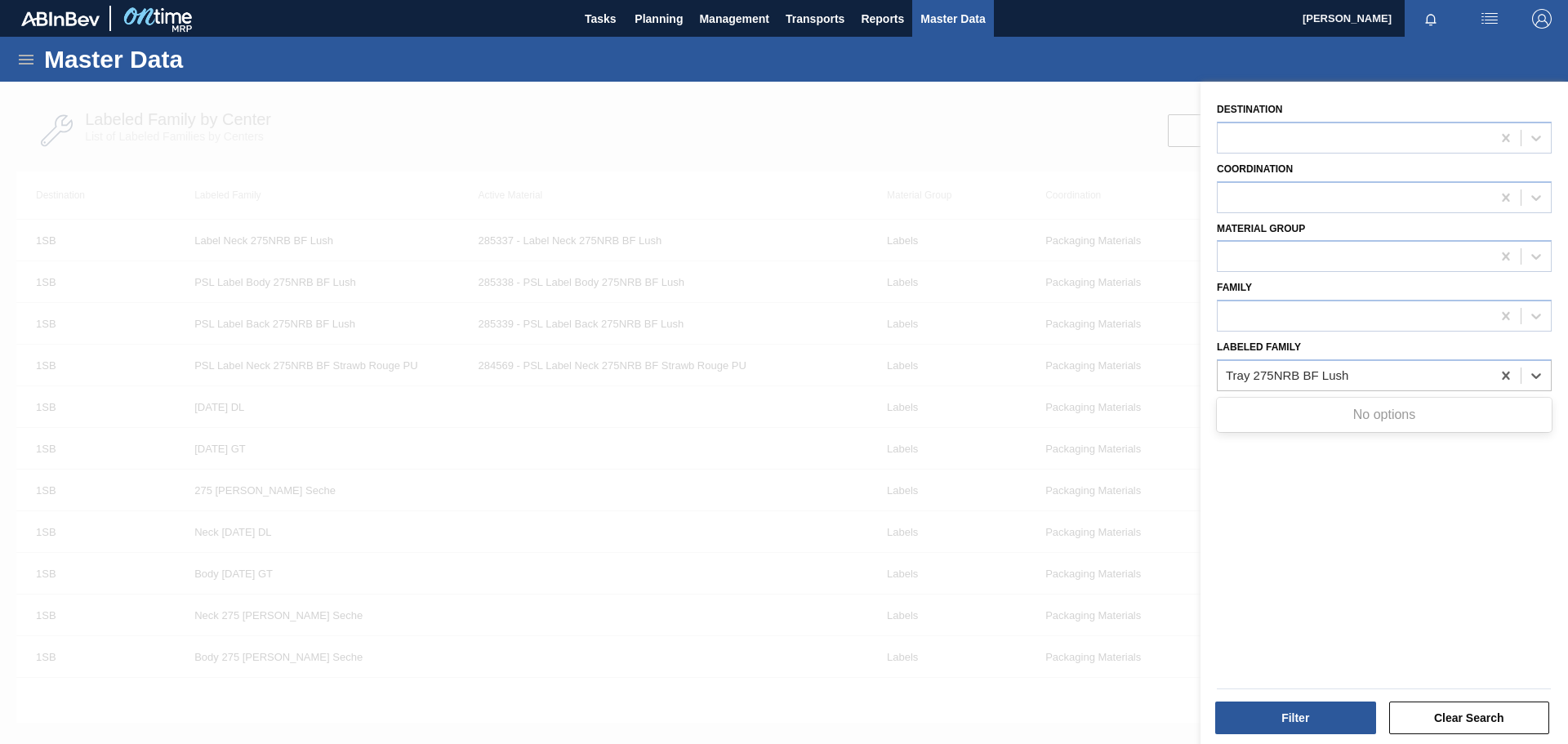
type Family "Tray 275NRB BF Lush"
click at [1114, 298] on div at bounding box center [784, 453] width 1568 height 744
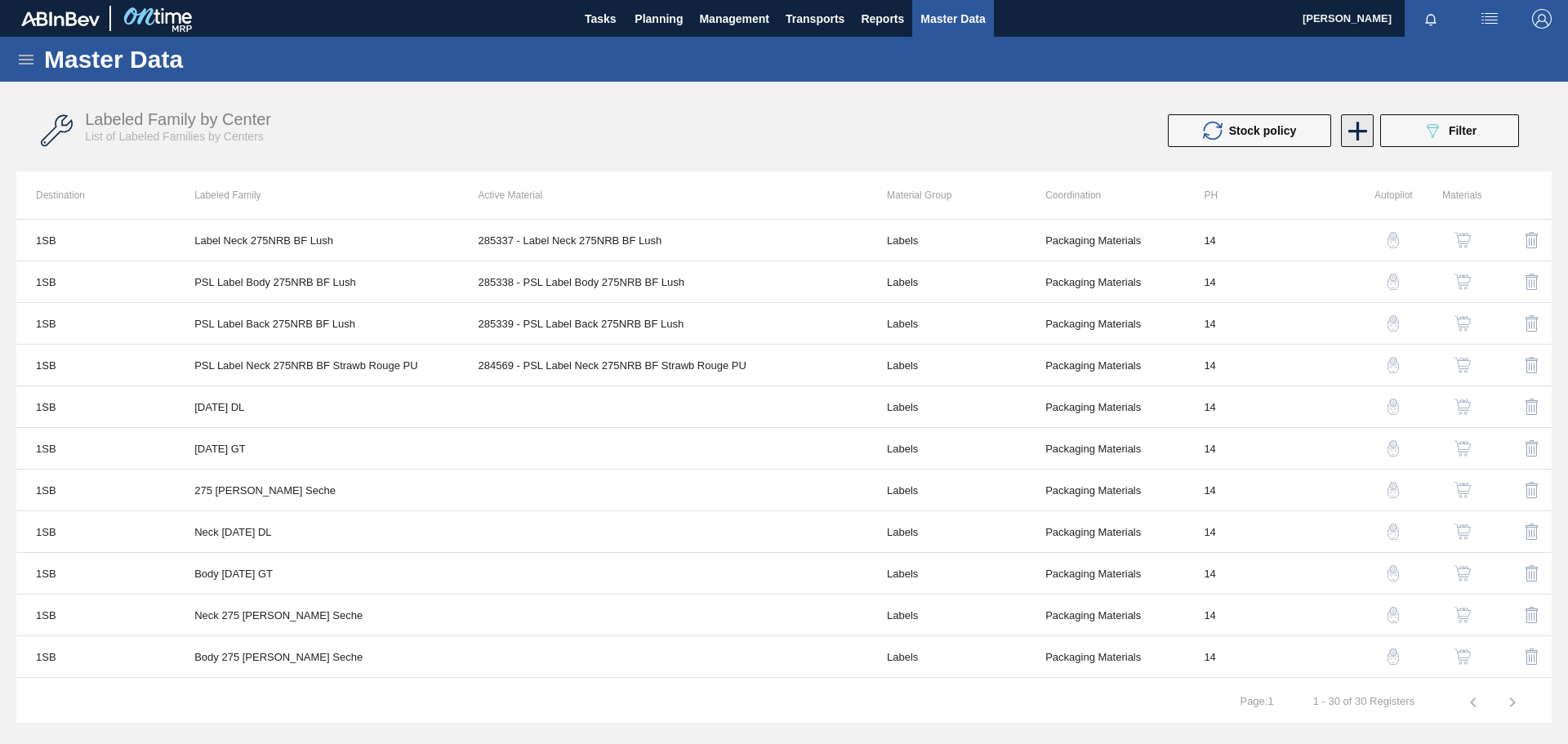
click at [1365, 134] on icon at bounding box center [1358, 131] width 32 height 32
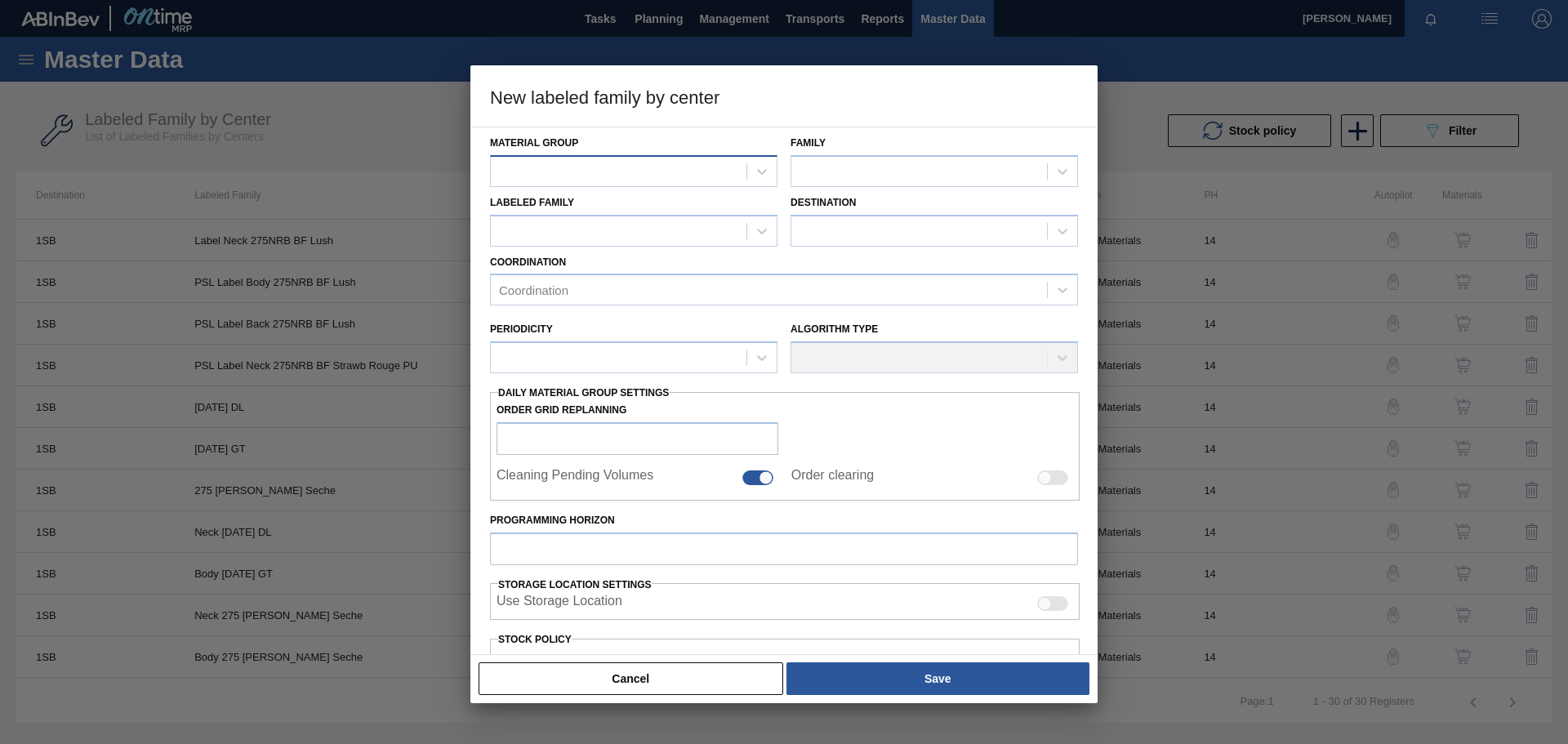
click at [606, 173] on div at bounding box center [618, 171] width 256 height 24
type Group "tr"
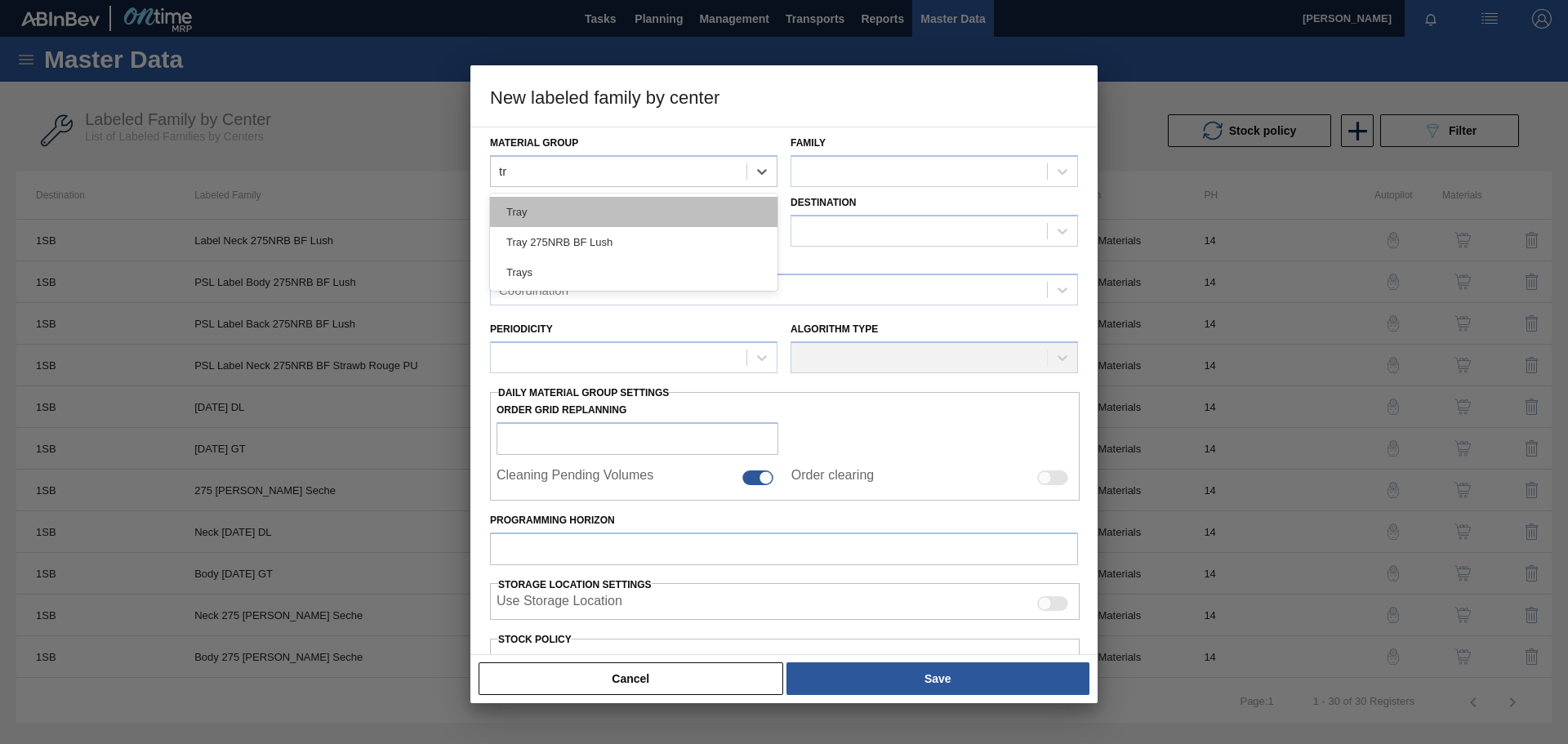
click at [543, 216] on div "Tray" at bounding box center [634, 212] width 288 height 30
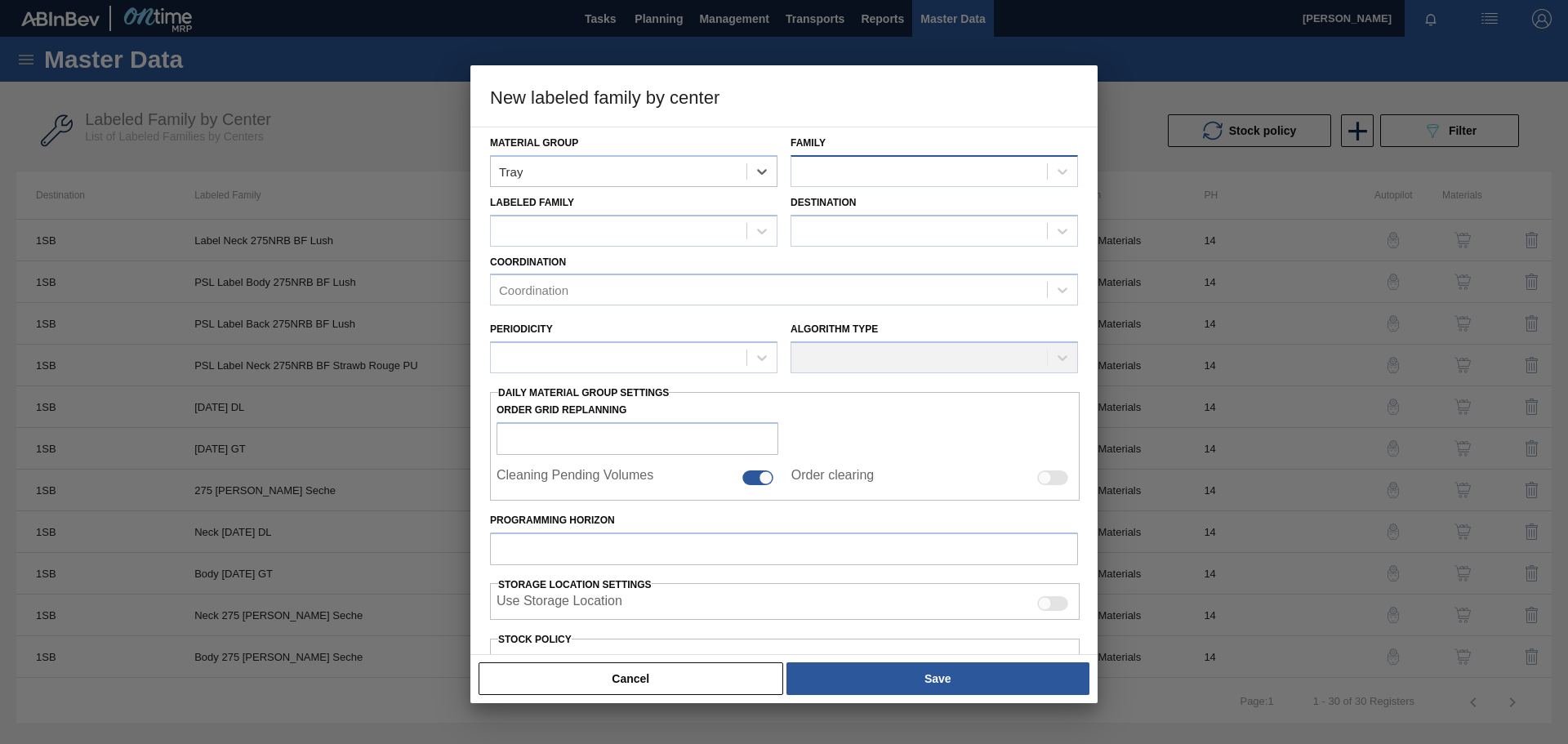
click at [866, 170] on div at bounding box center [919, 171] width 256 height 24
type input "275"
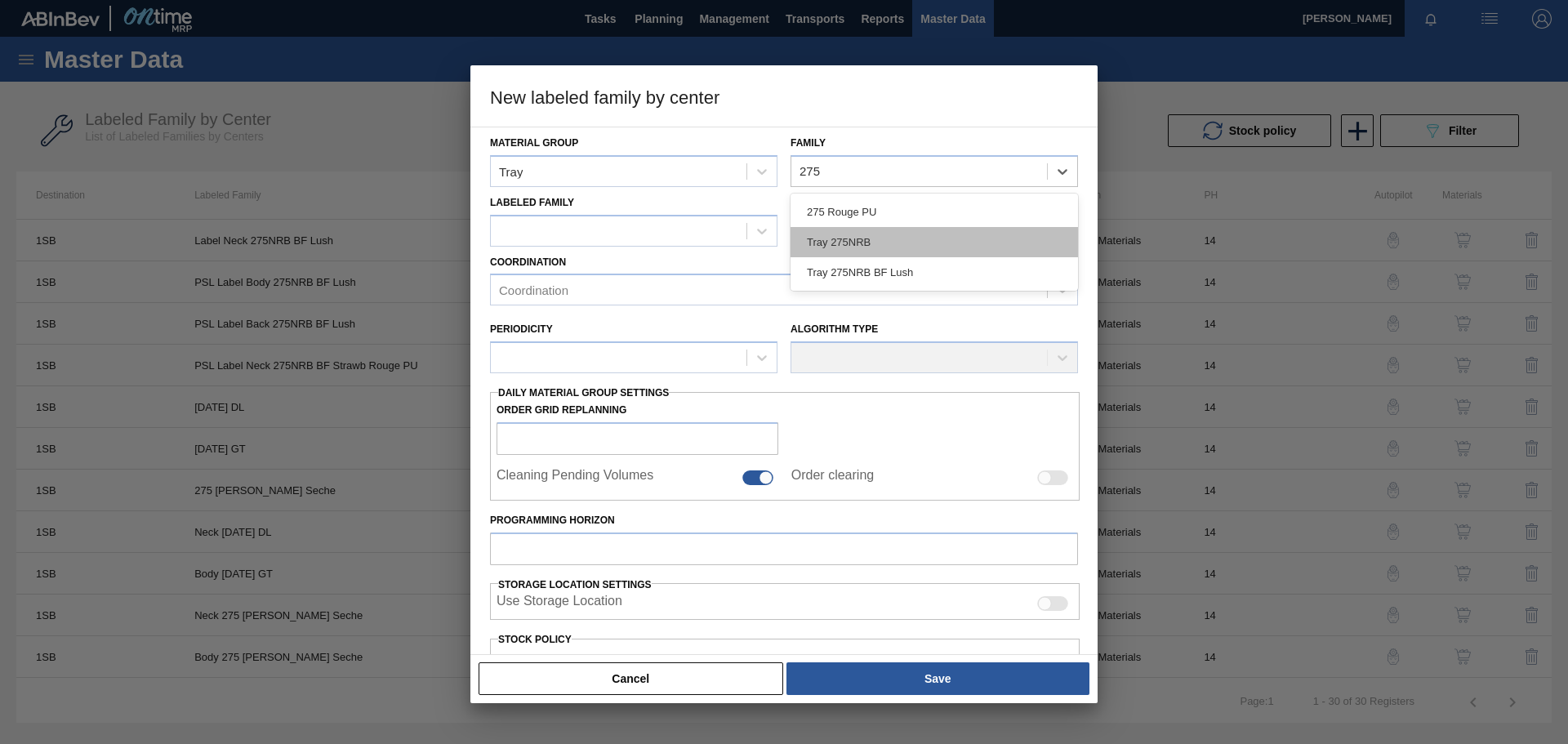
click at [874, 242] on div "Tray 275NRB" at bounding box center [934, 242] width 288 height 30
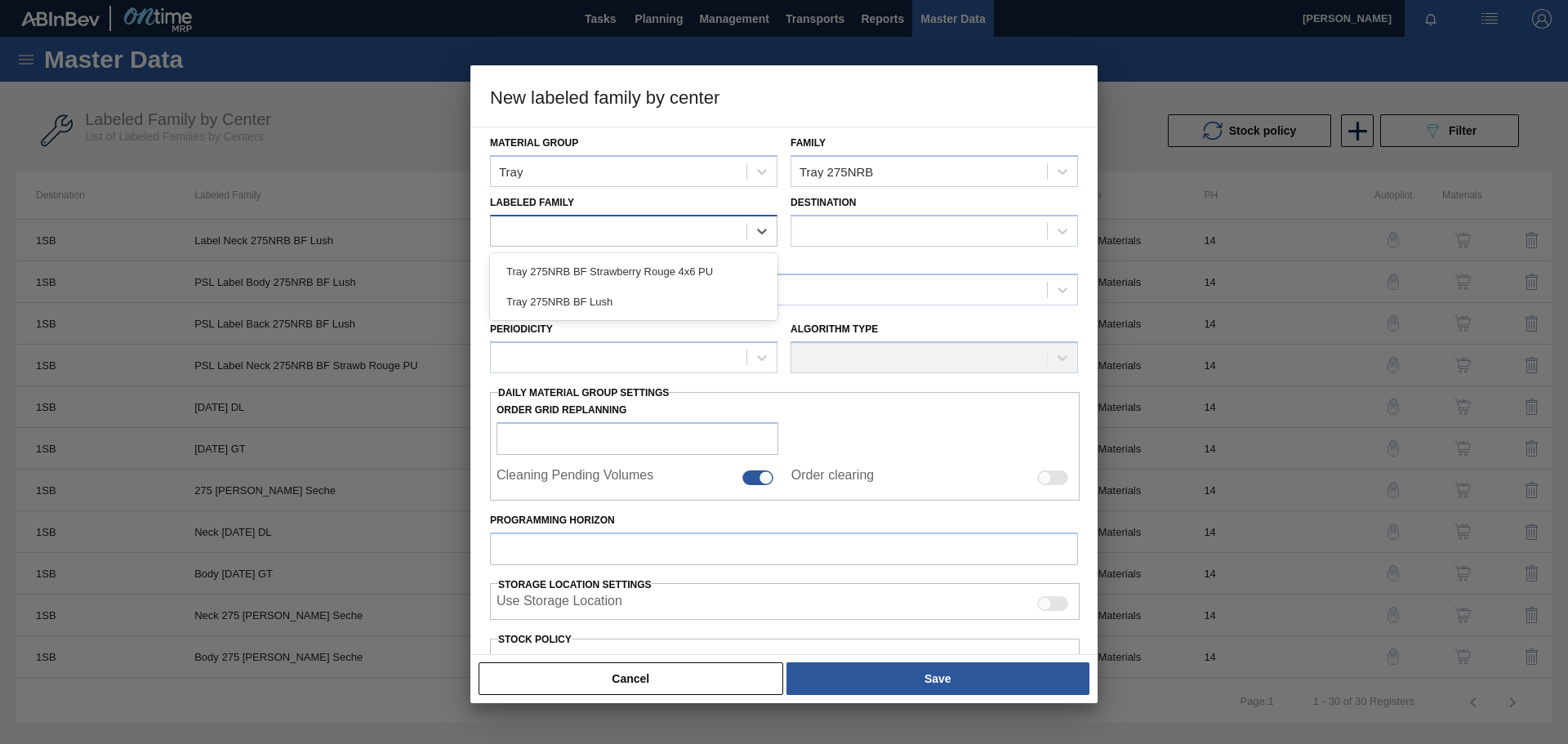
click at [614, 223] on div at bounding box center [618, 230] width 256 height 24
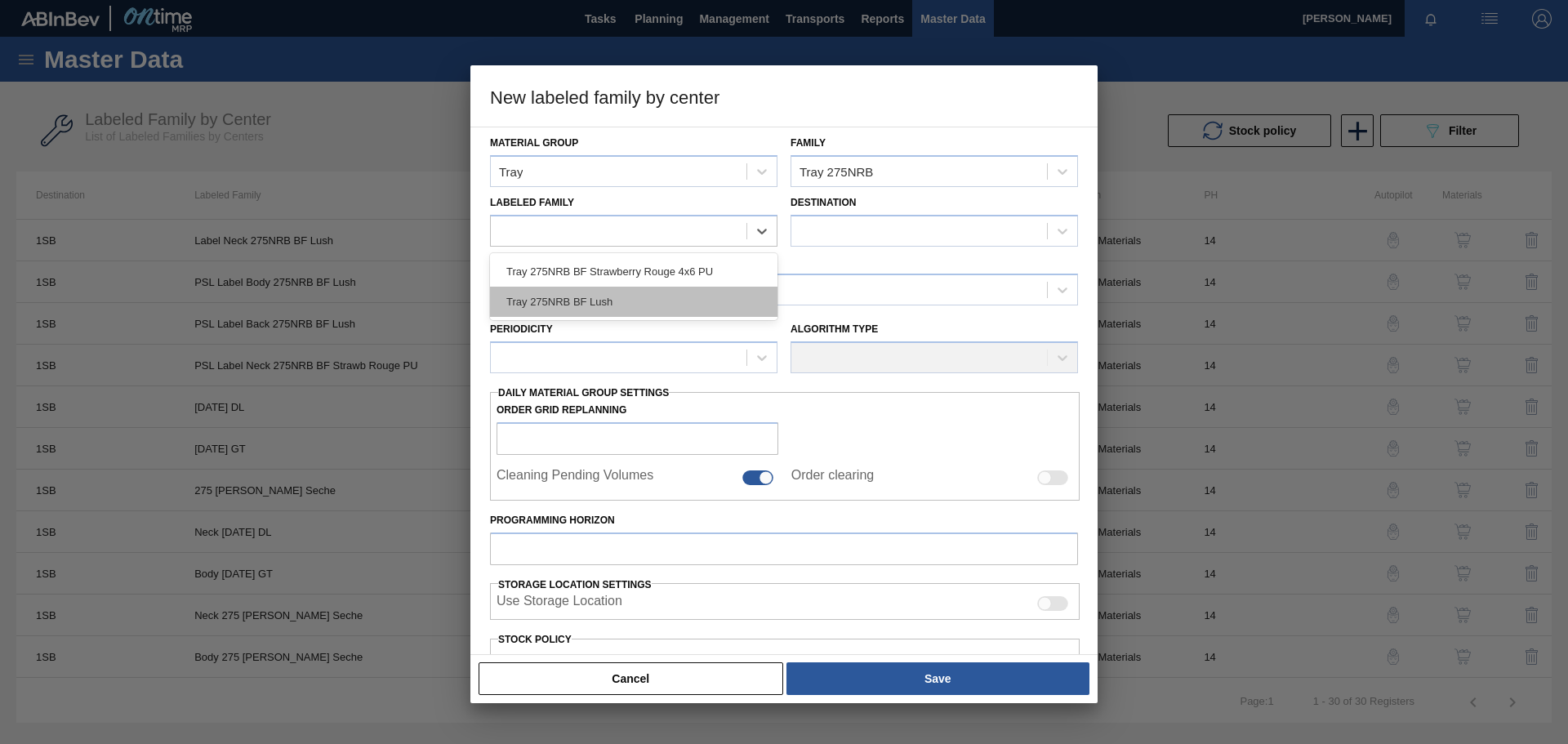
click at [590, 300] on div "Tray 275NRB BF Lush" at bounding box center [634, 302] width 288 height 30
checkbox input "false"
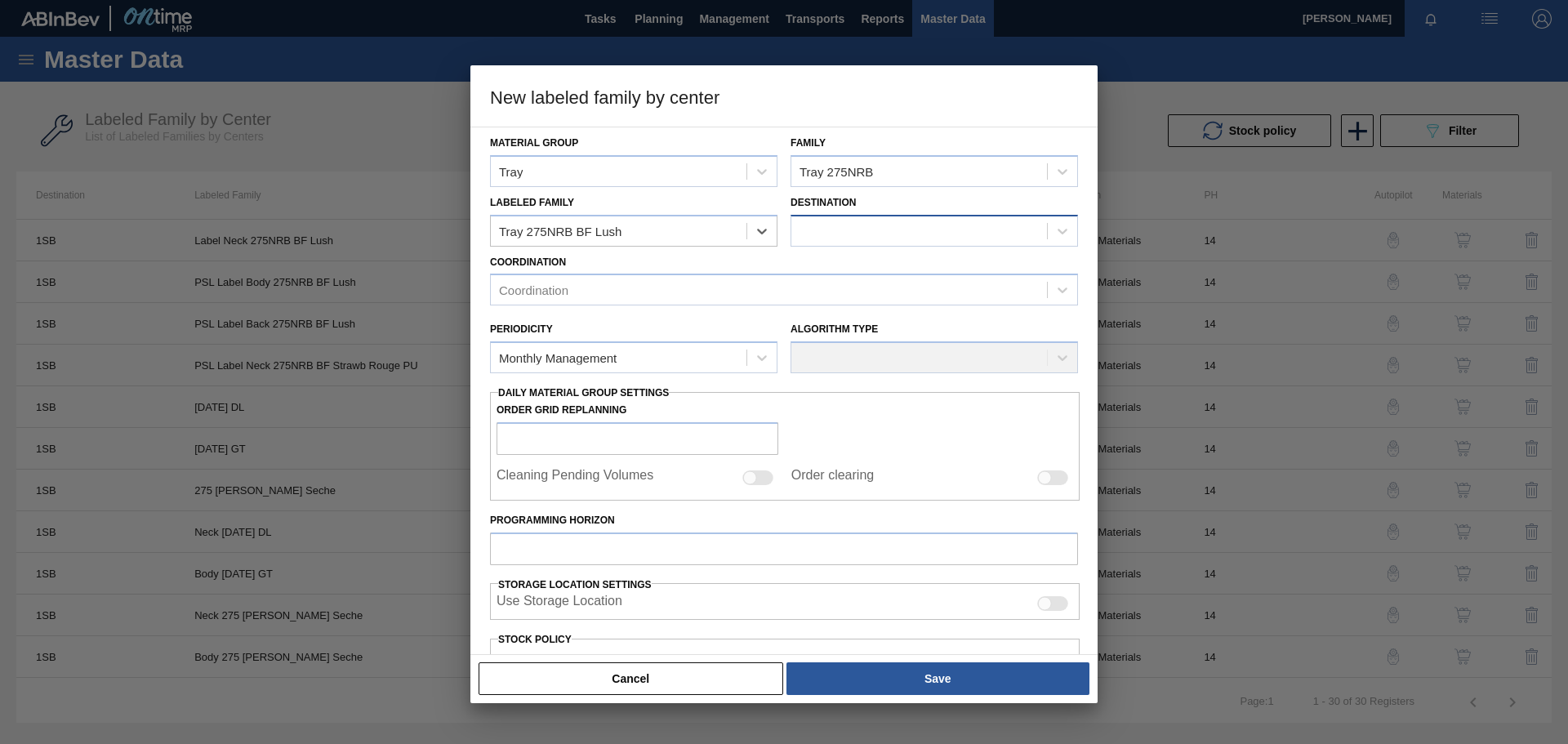
click at [901, 228] on div at bounding box center [919, 230] width 256 height 24
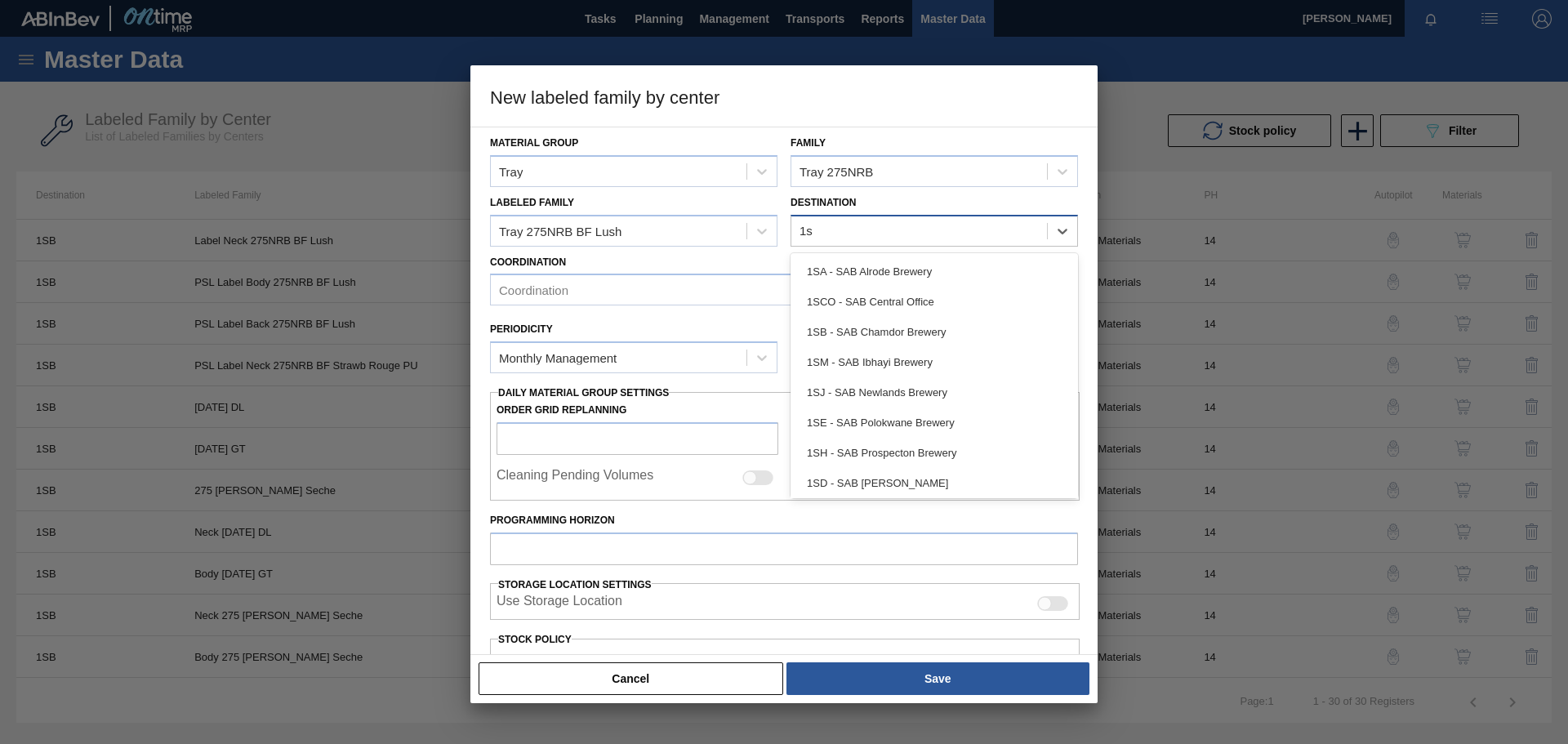
type input "1sb"
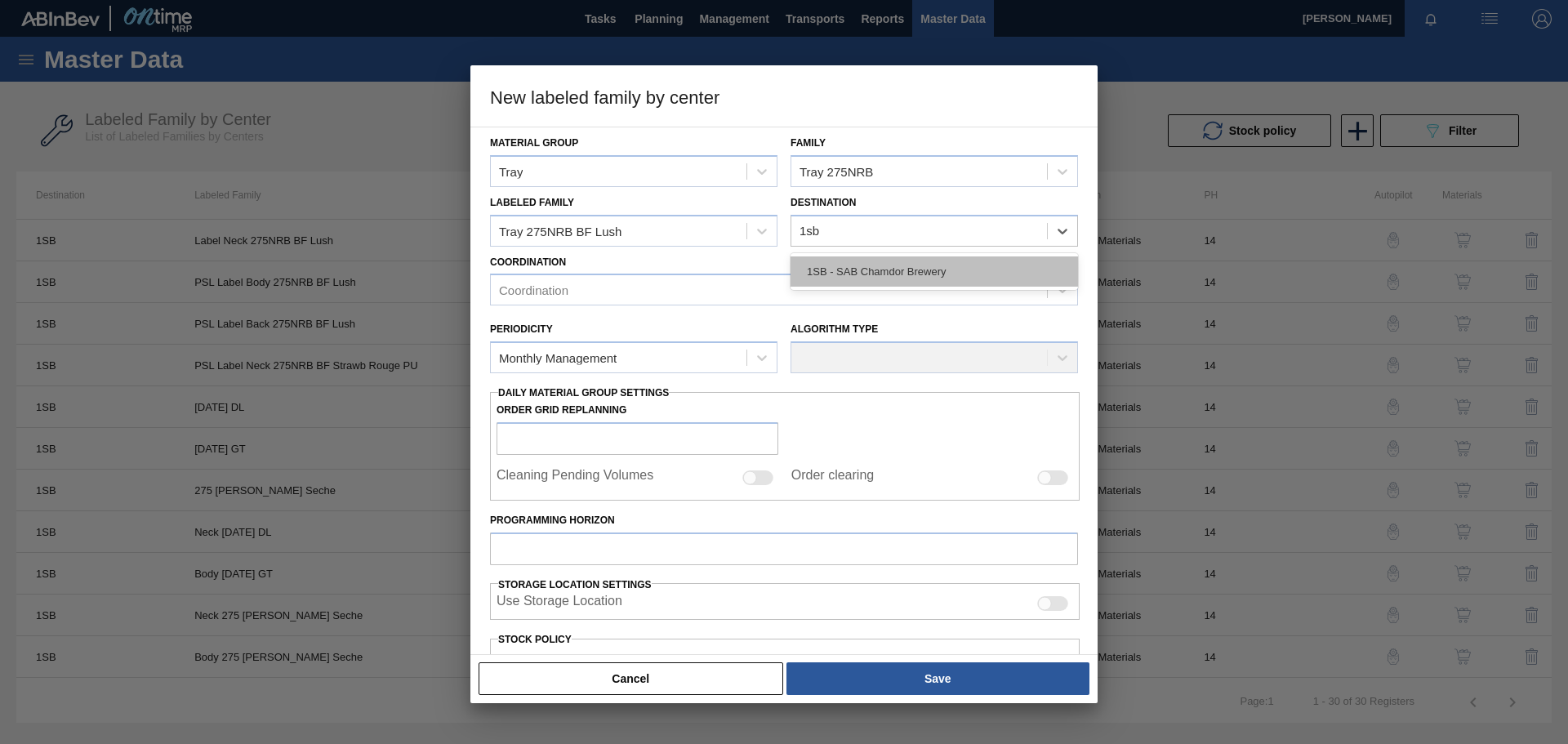
click at [891, 266] on div "1SB - SAB Chamdor Brewery" at bounding box center [934, 272] width 288 height 30
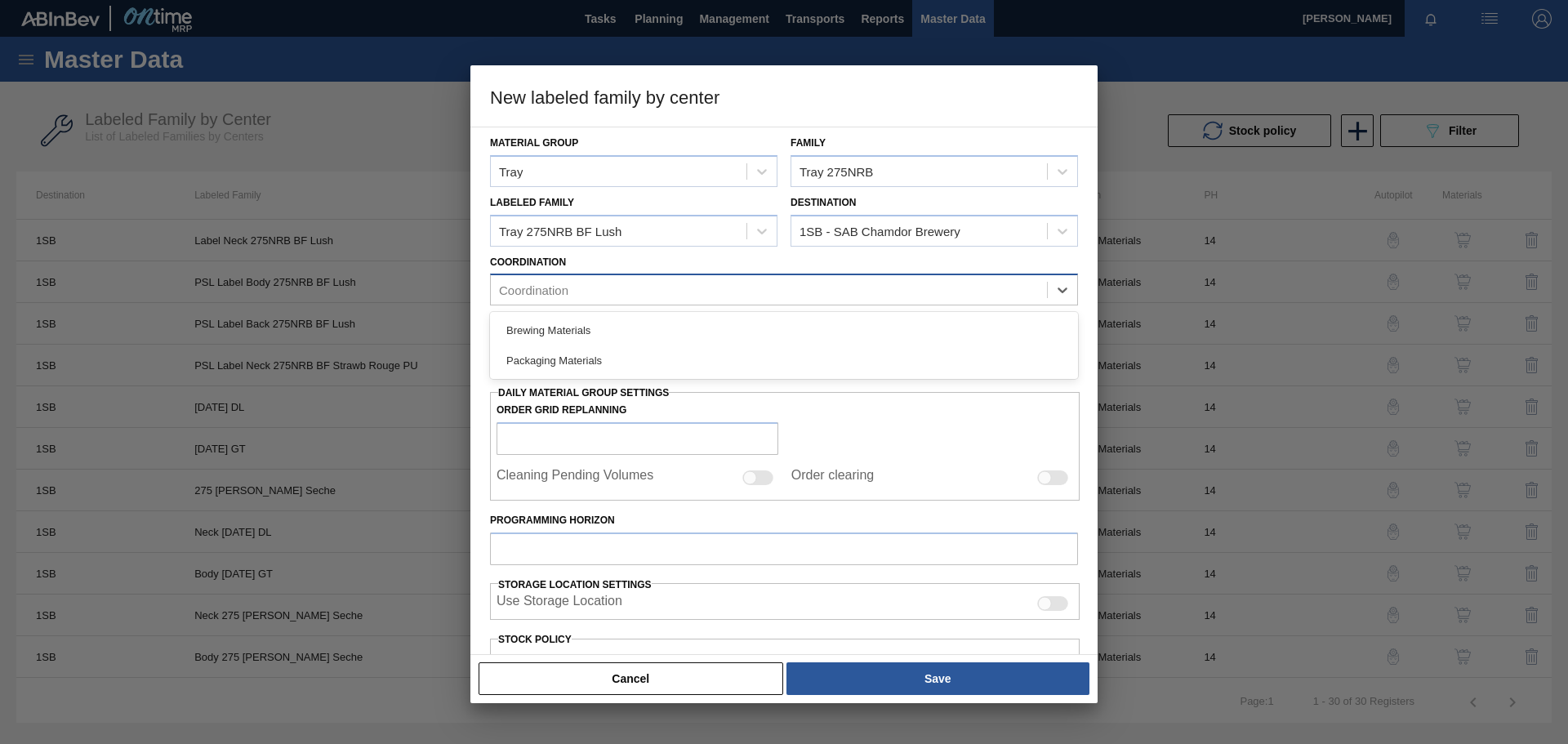
click at [755, 284] on div "Coordination" at bounding box center [769, 291] width 556 height 24
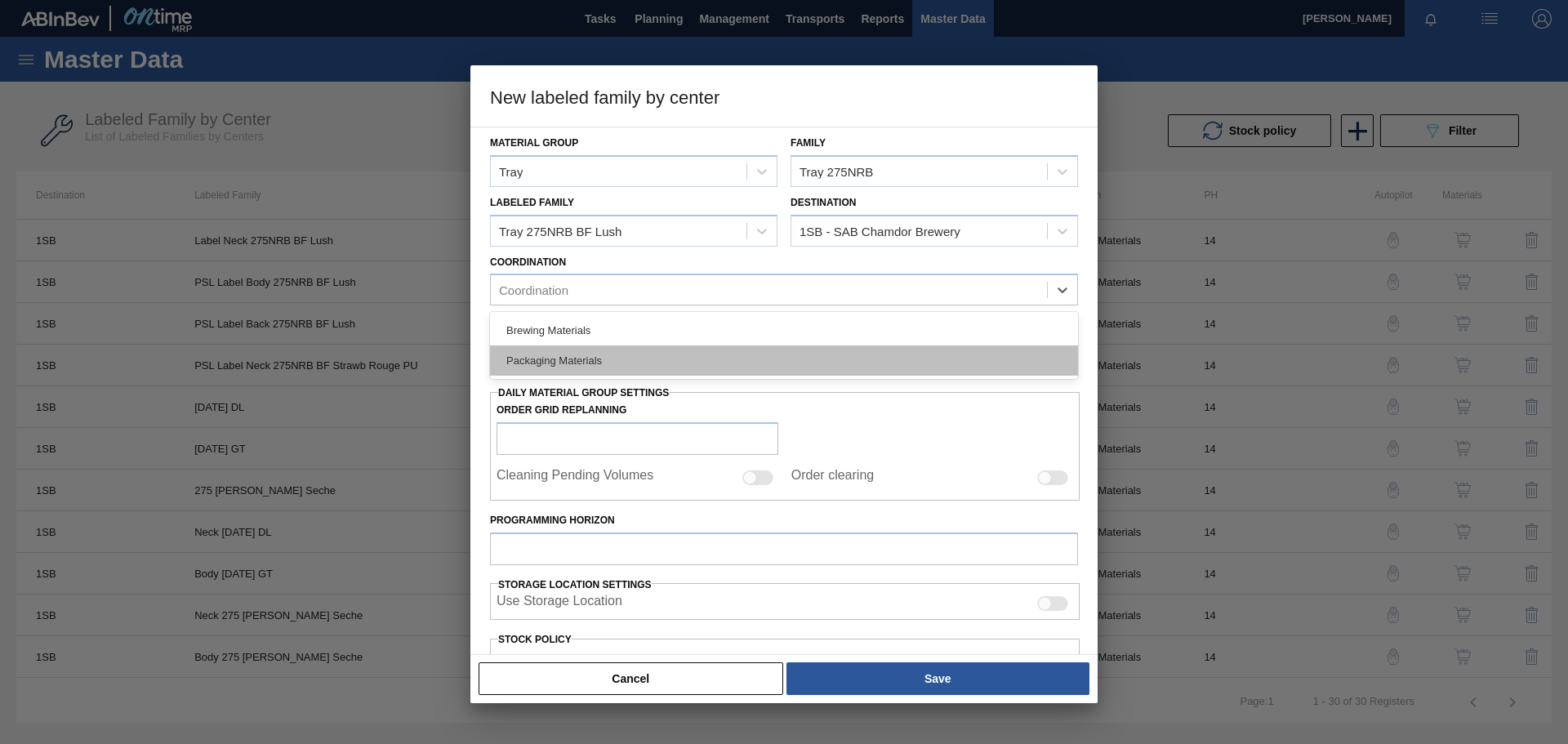
click at [628, 357] on div "Packaging Materials" at bounding box center [784, 360] width 588 height 30
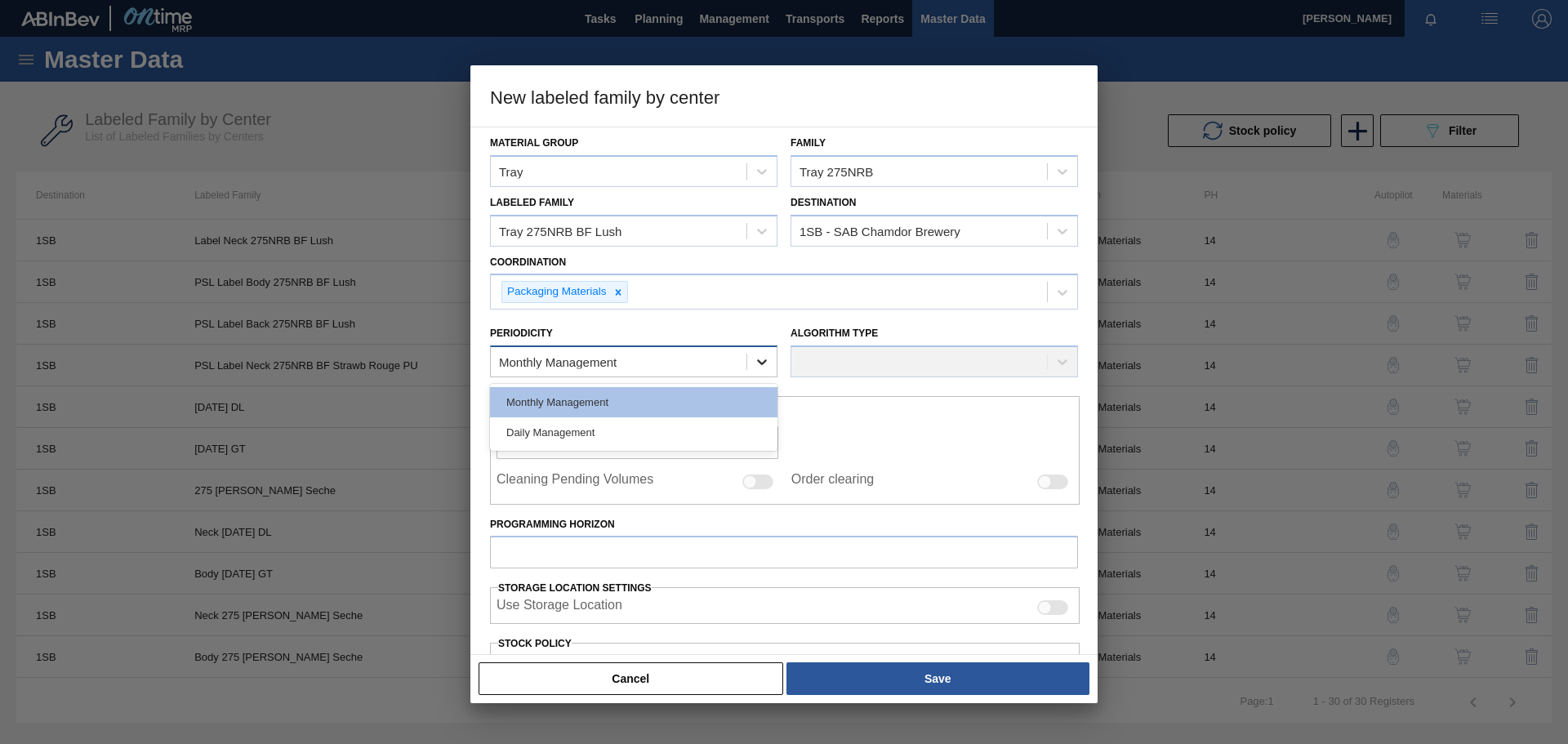
click at [755, 359] on icon at bounding box center [761, 361] width 16 height 16
click at [571, 404] on div "Monthly Management" at bounding box center [634, 402] width 288 height 30
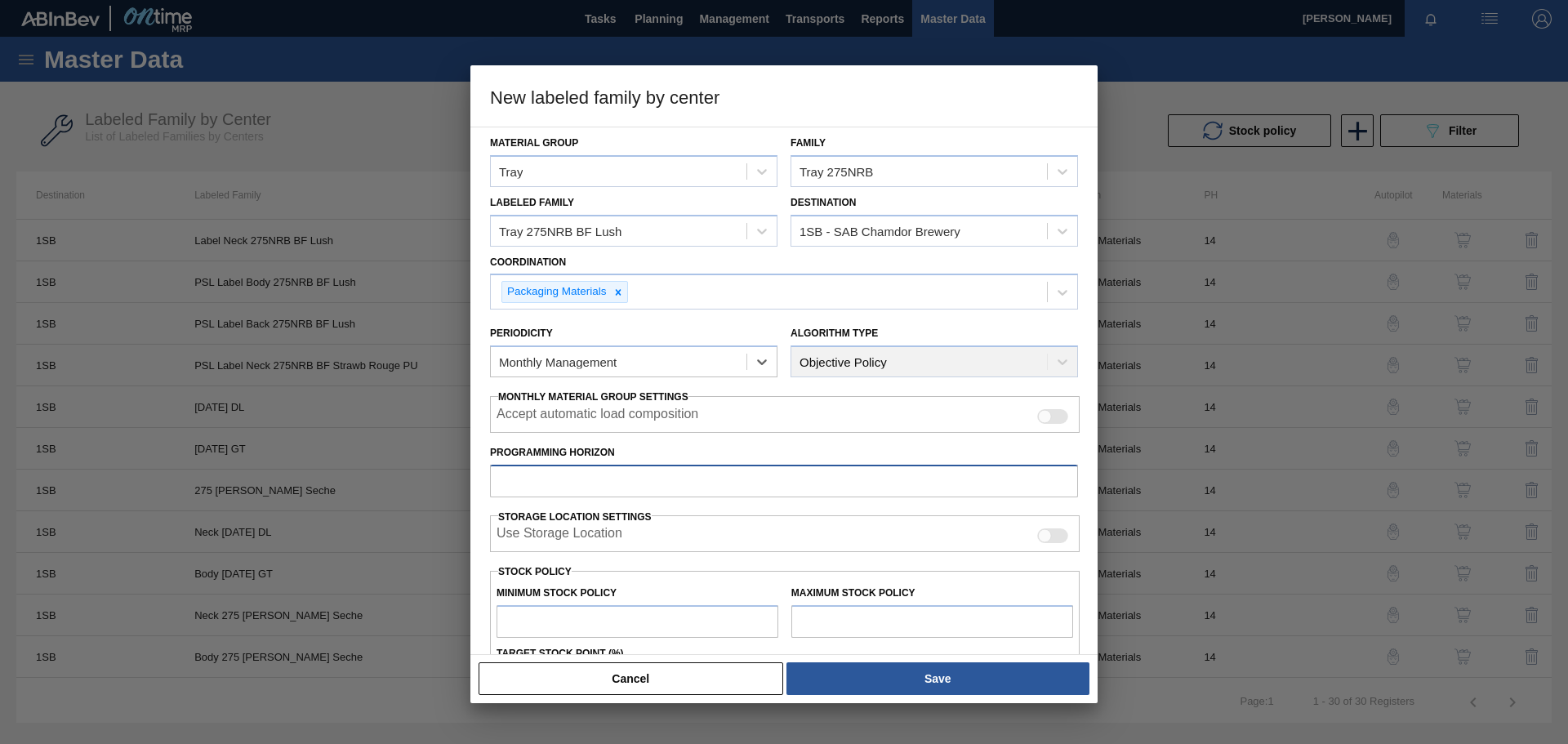
click at [617, 490] on input "Programming Horizon" at bounding box center [784, 481] width 588 height 33
type input "14"
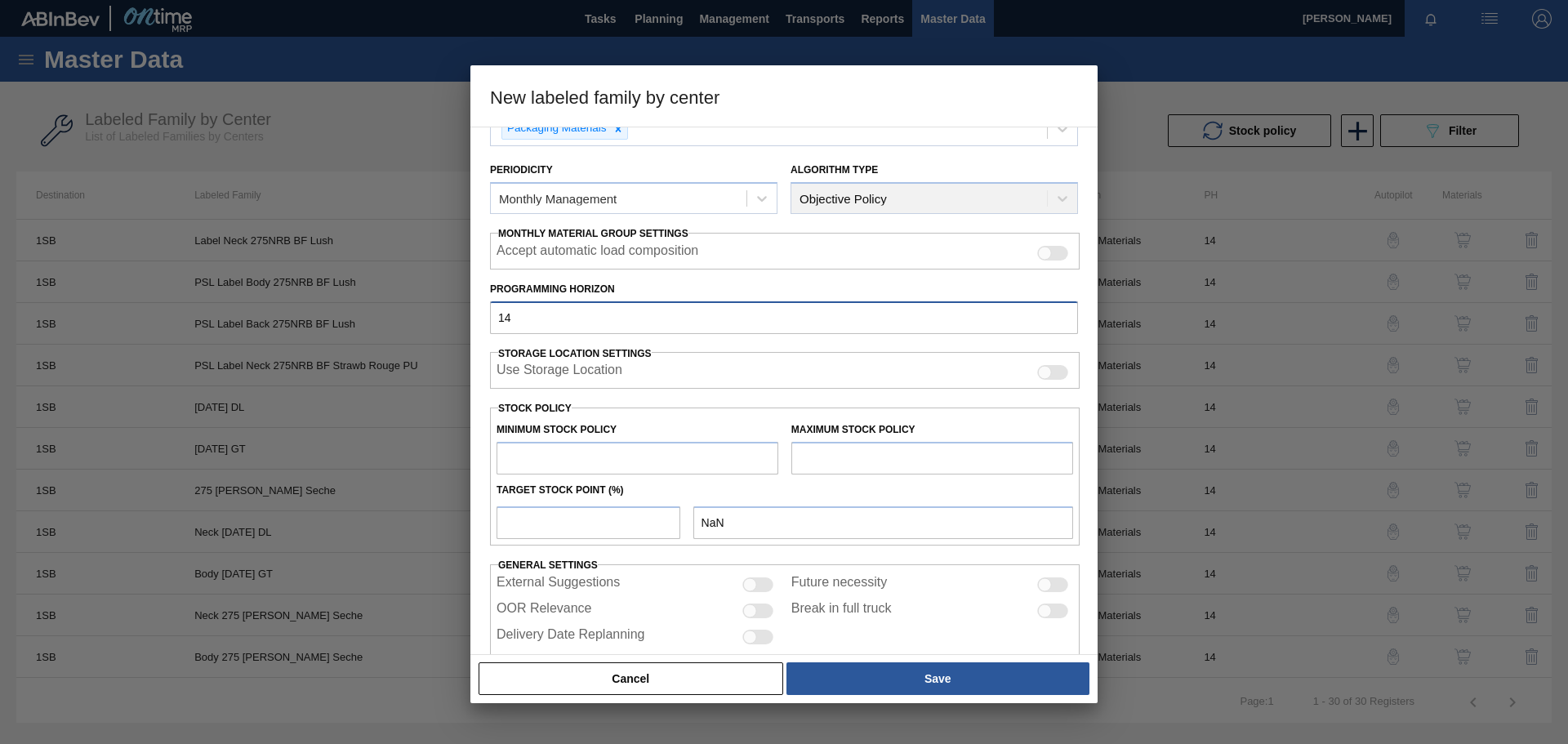
scroll to position [197, 0]
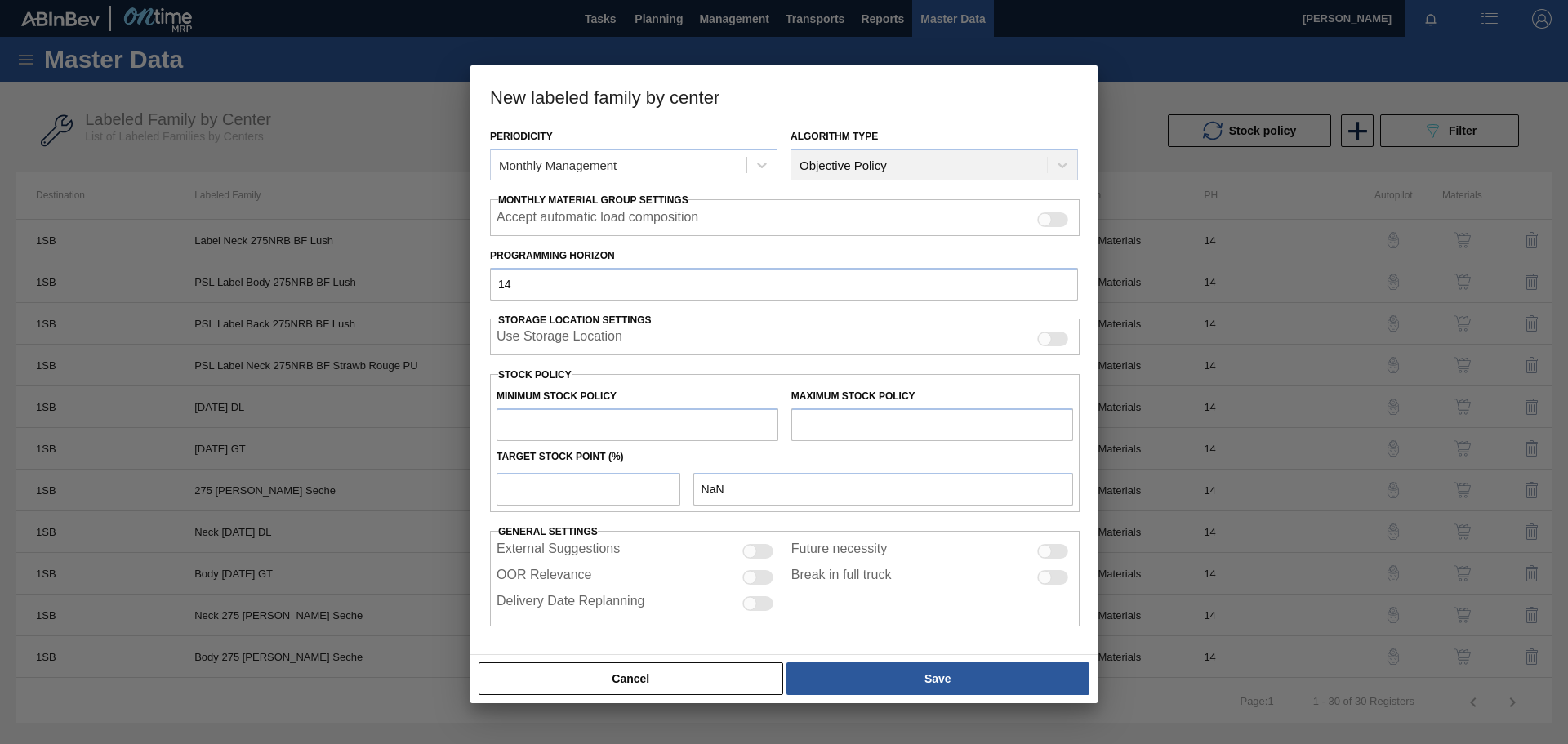
click at [558, 430] on input "text" at bounding box center [637, 424] width 282 height 33
type input "1,000,000"
type input "1,000,000.000"
click at [830, 419] on input "text" at bounding box center [932, 424] width 282 height 33
type input "2,000,000"
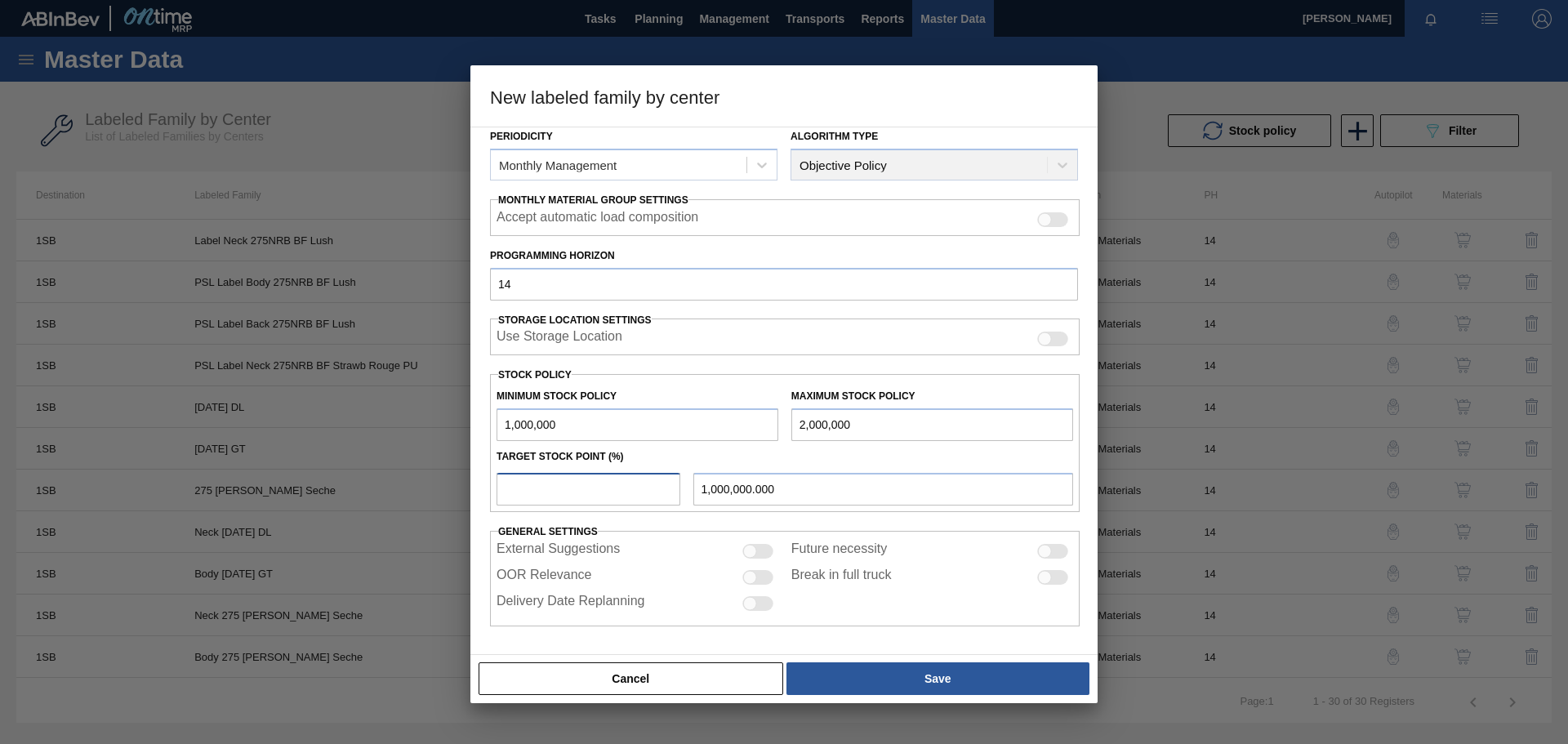
type input "1"
type input "1,010,000.000"
type input "10"
type input "1,100,000.000"
type input "100"
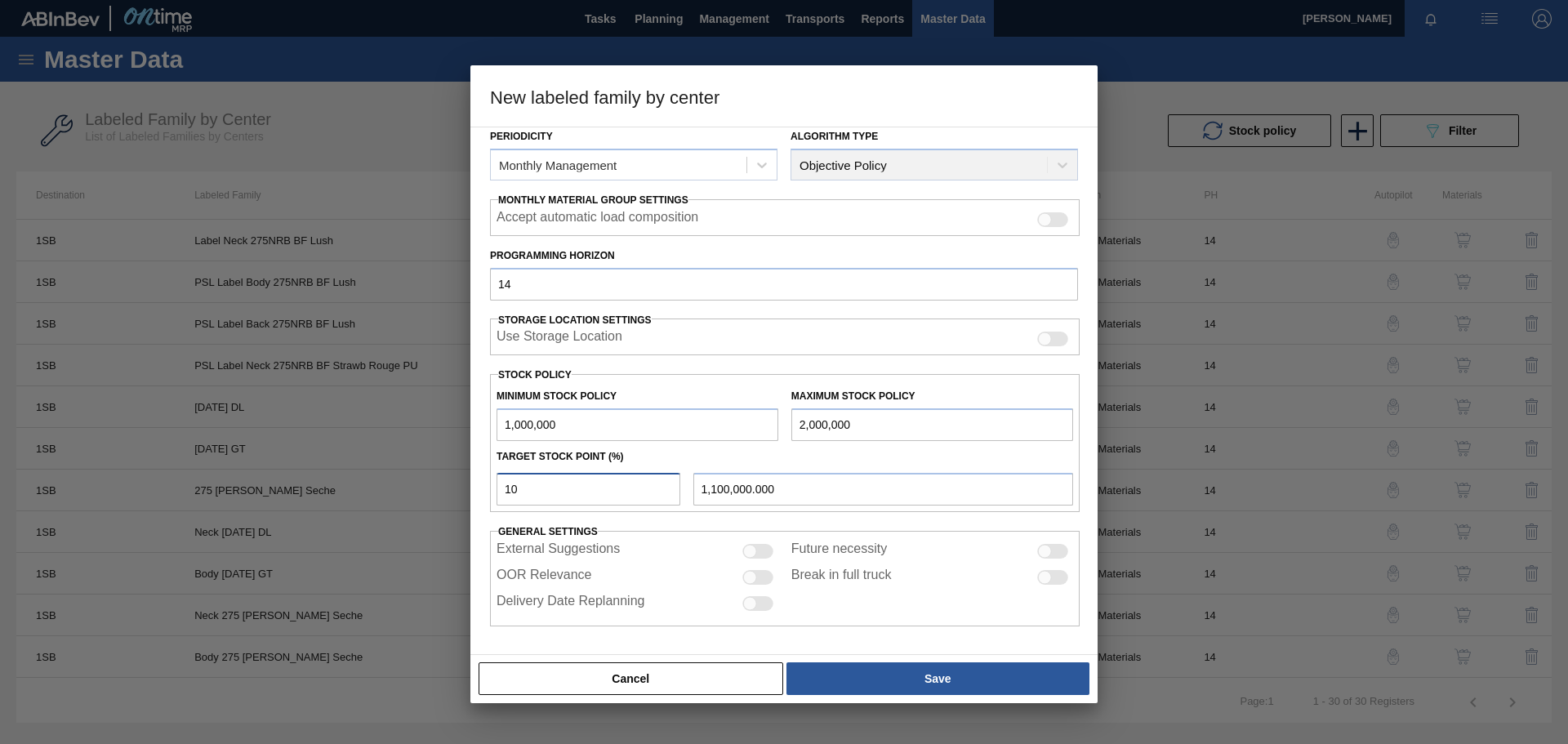
type input "2,000,000.000"
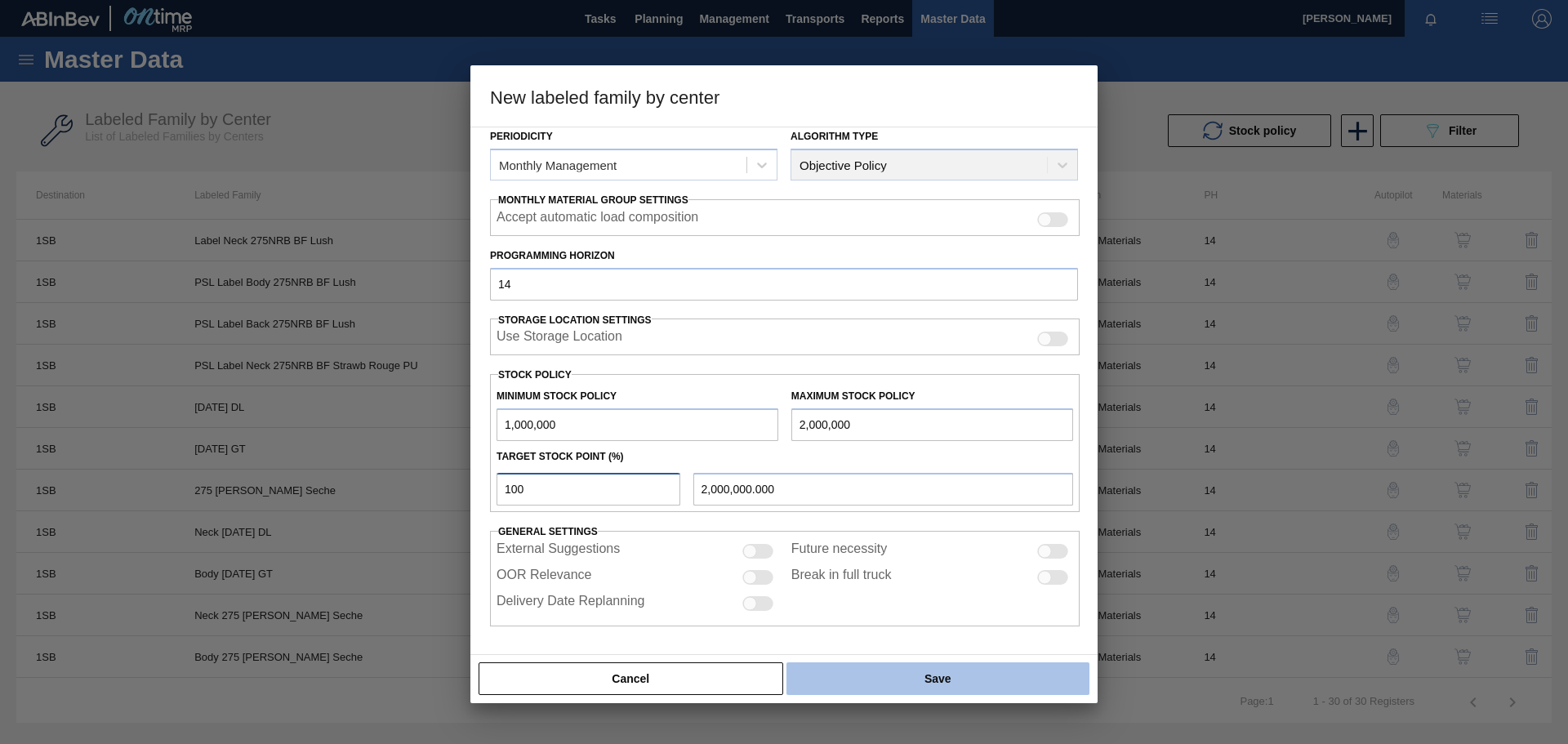
drag, startPoint x: 585, startPoint y: 494, endPoint x: 848, endPoint y: 677, distance: 320.4
click at [848, 677] on div "New labeled family by center Material Group Tray Family Tray 275NRB Labeled Fam…" at bounding box center [784, 384] width 627 height 638
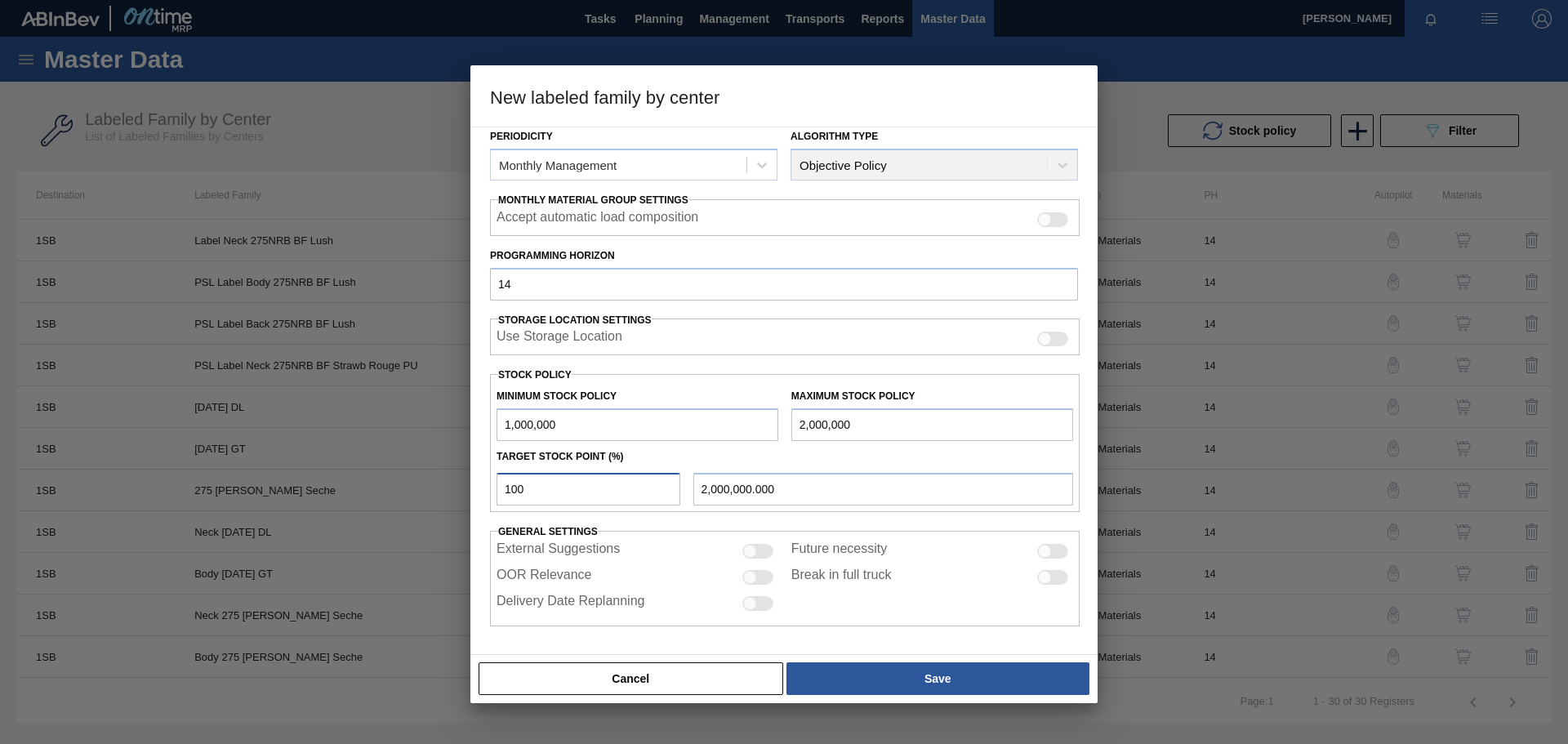
type input "100"
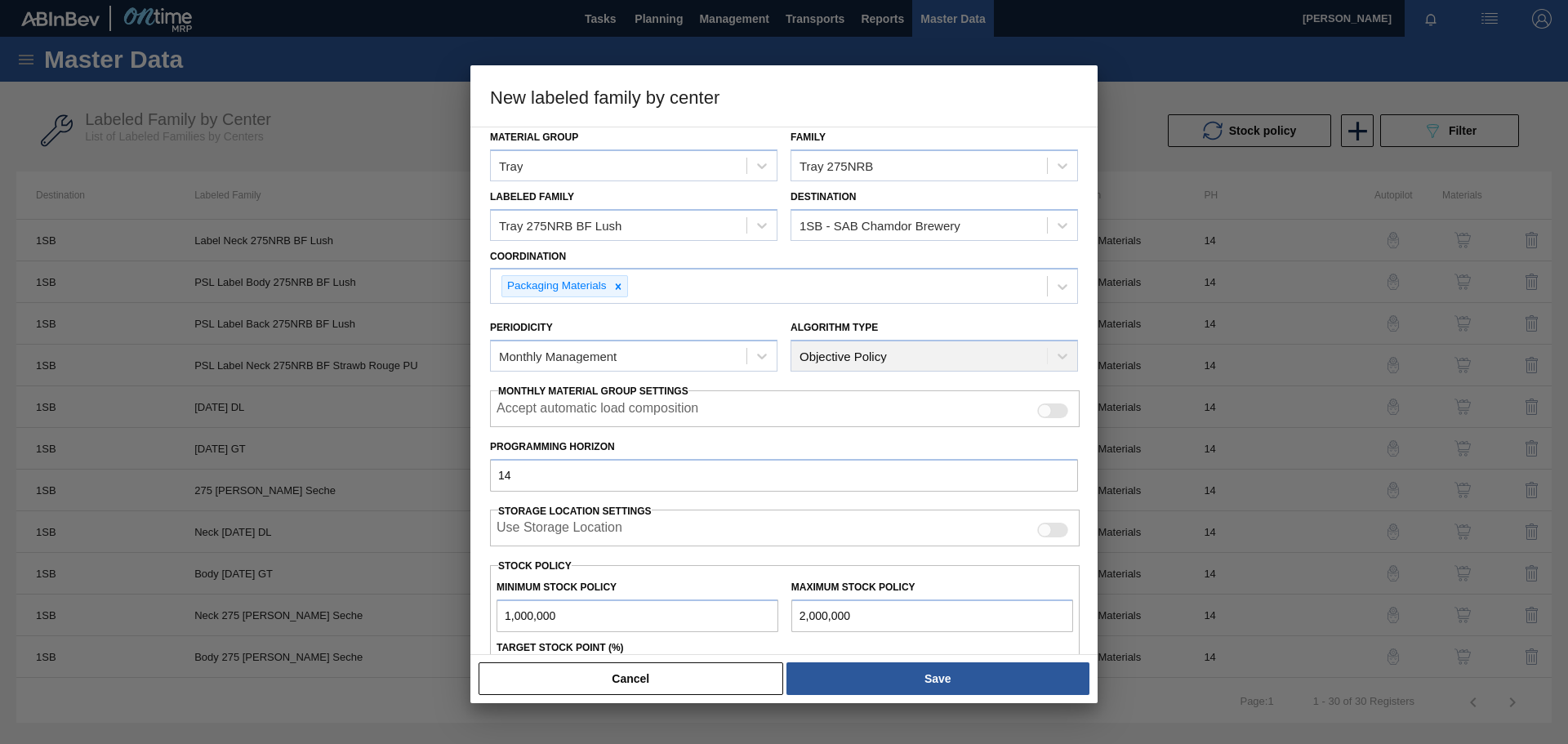
scroll to position [0, 0]
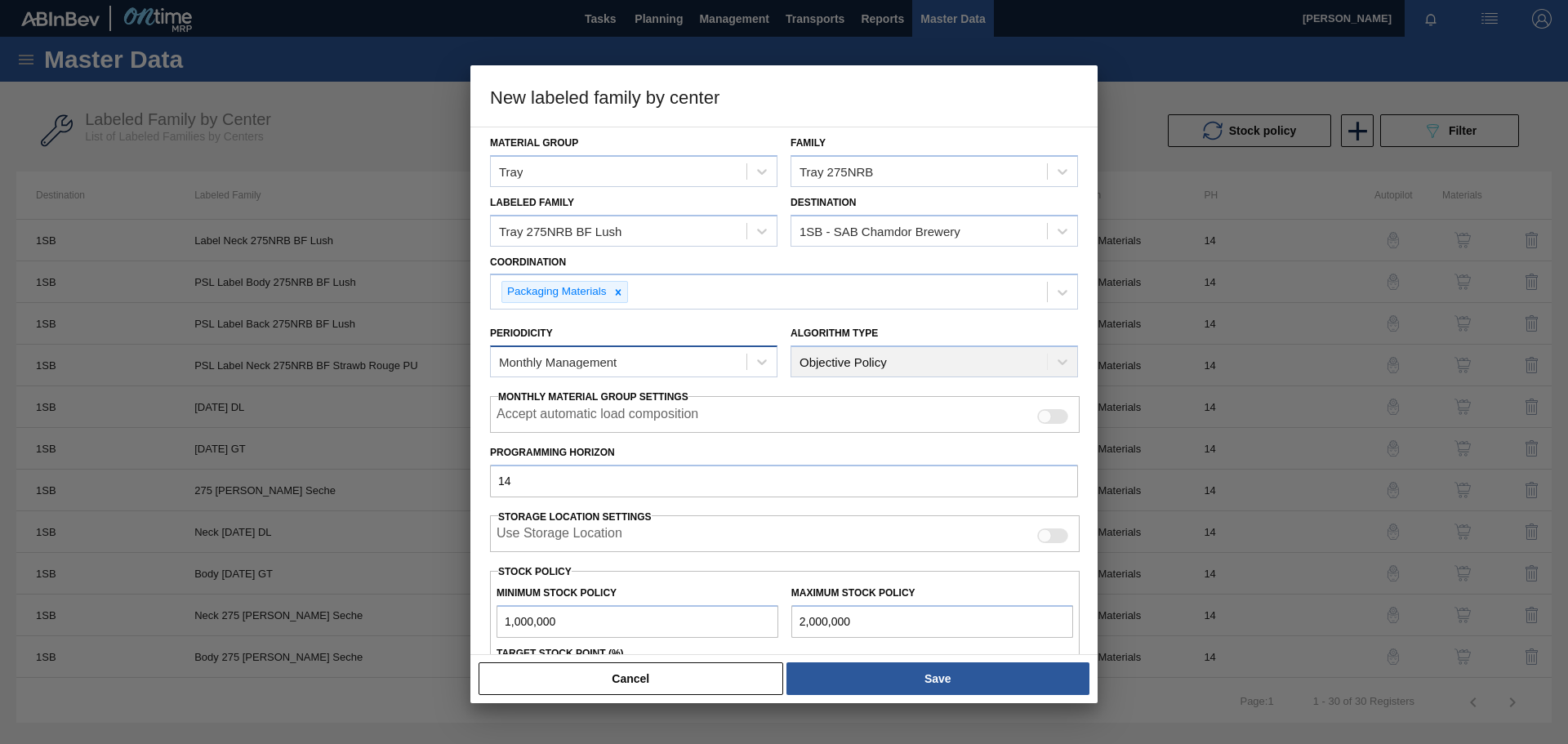
click at [696, 355] on div "Monthly Management" at bounding box center [618, 362] width 256 height 24
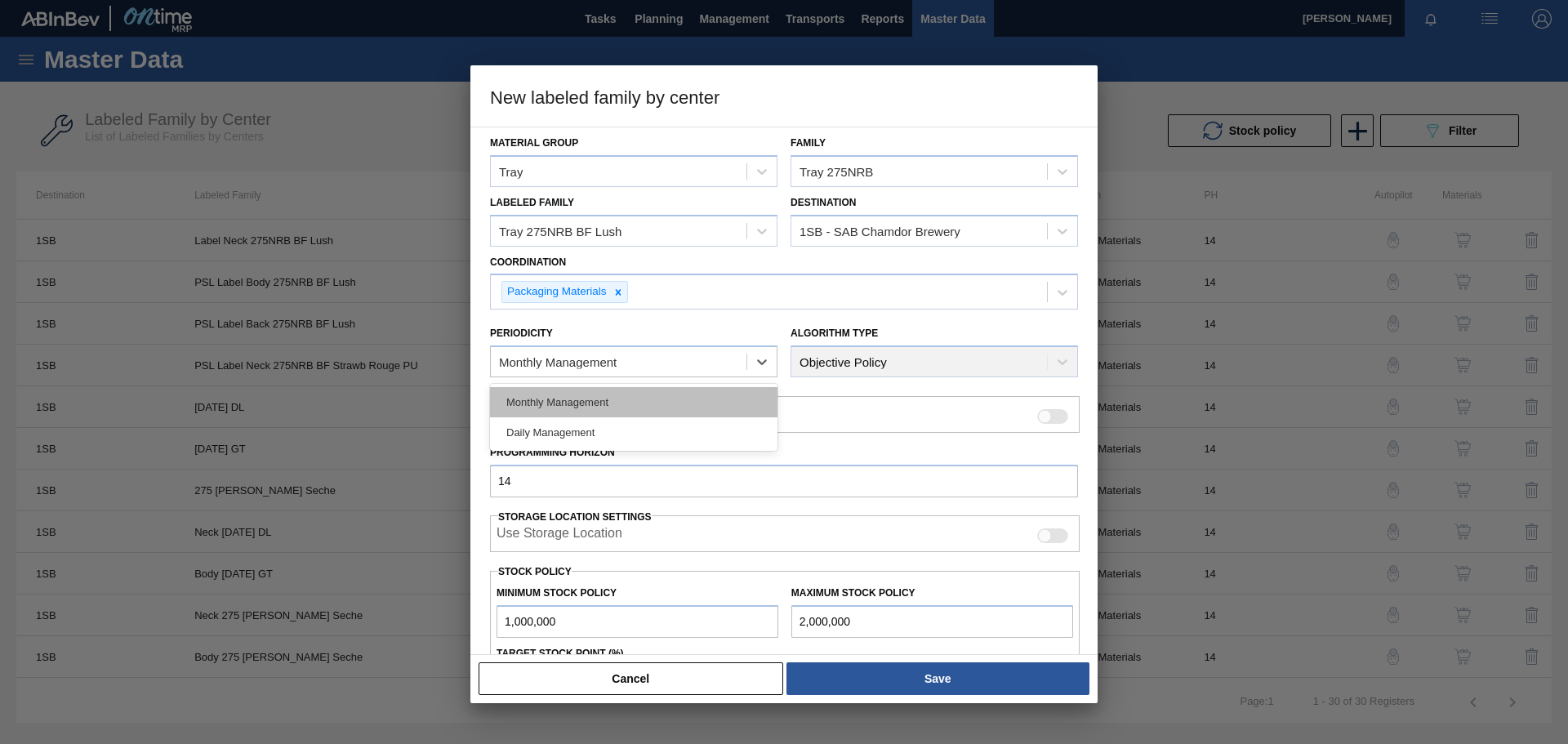
click at [597, 397] on div "Monthly Management" at bounding box center [634, 402] width 288 height 30
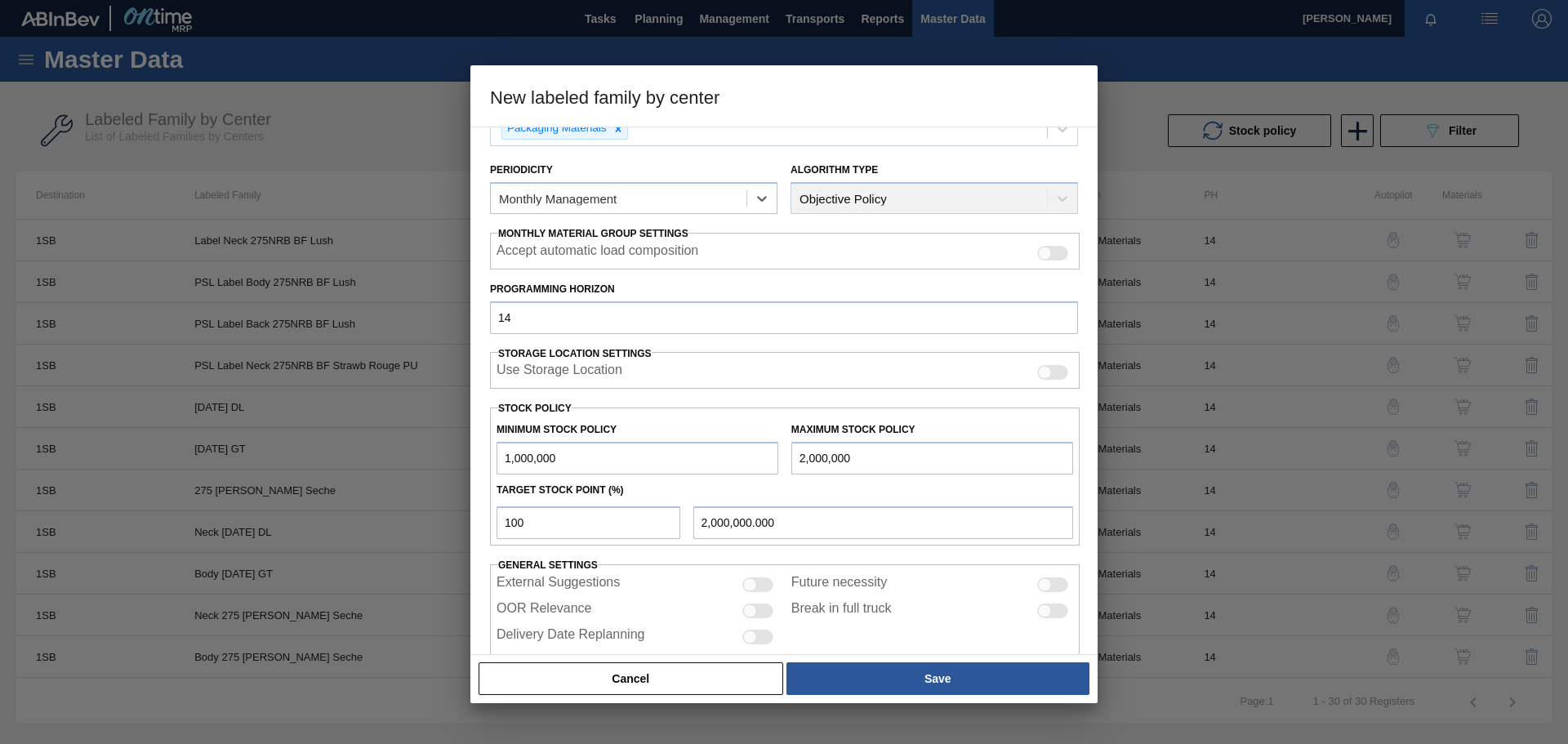
scroll to position [197, 0]
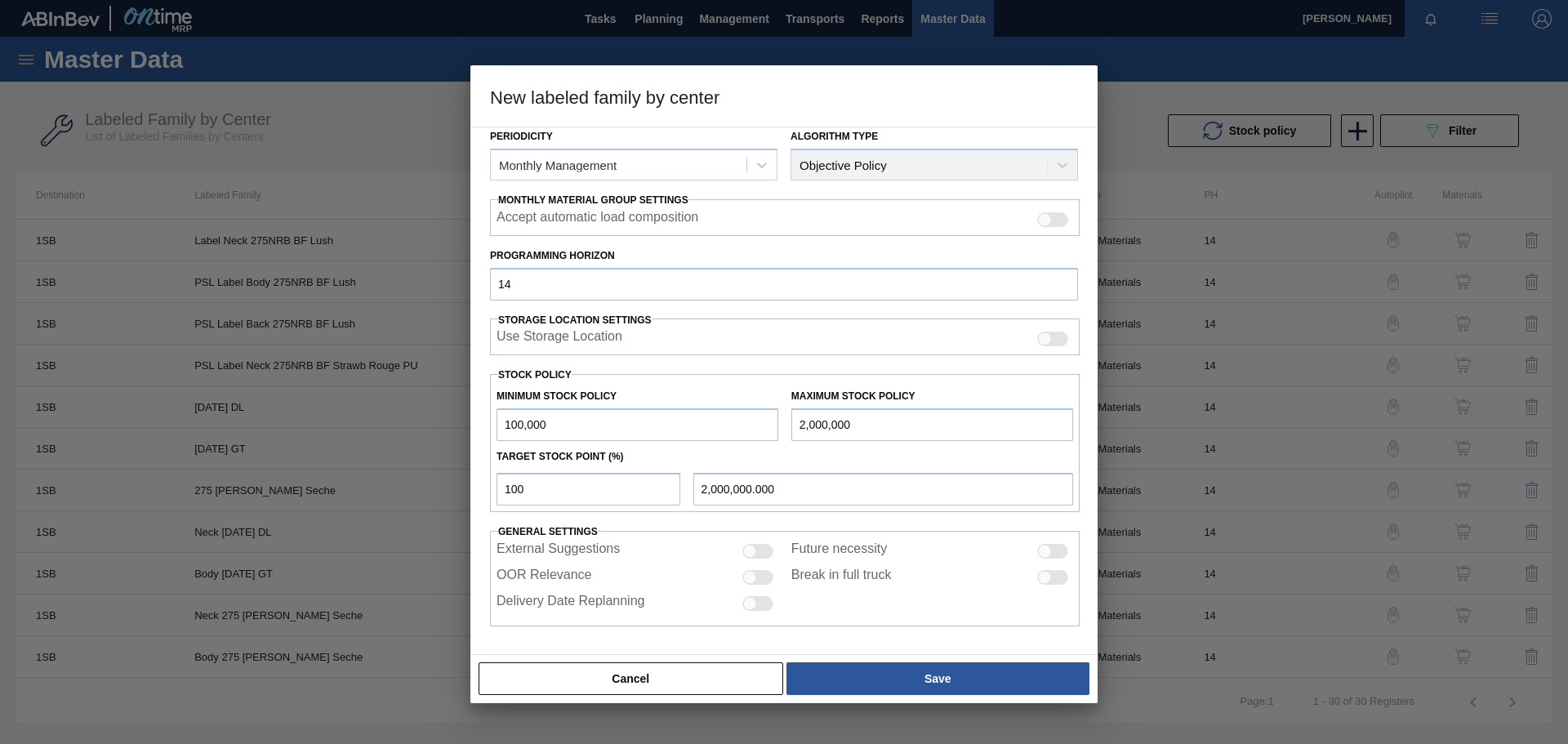
drag, startPoint x: 740, startPoint y: 427, endPoint x: 864, endPoint y: 430, distance: 124.0
click at [864, 430] on div "Minimum Stock Policy 100,000 Maximum Stock Policy 2,000,000" at bounding box center [785, 411] width 590 height 60
type input "100,000"
click at [866, 426] on input "2,000,000" at bounding box center [932, 424] width 282 height 33
type input "200,000"
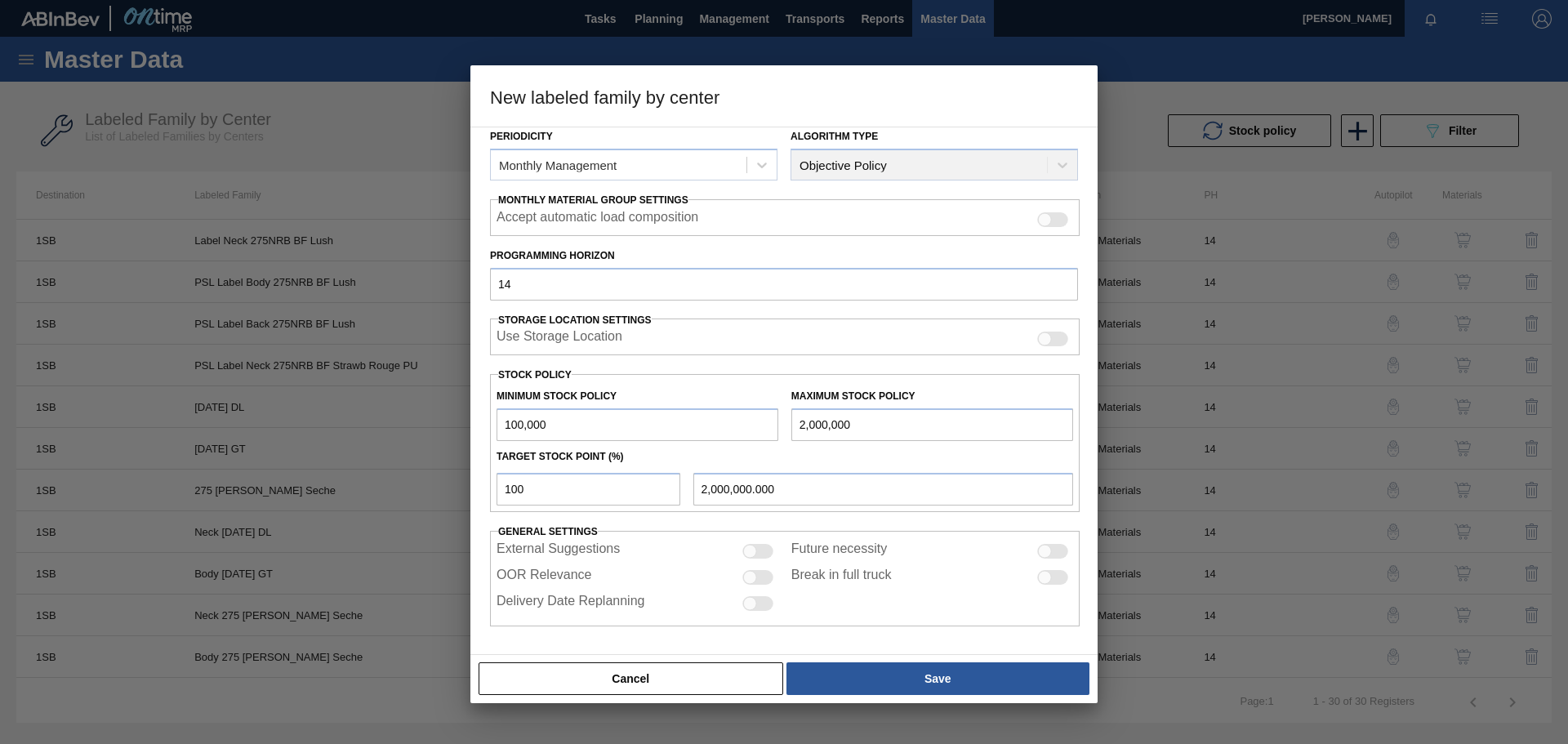
type input "200,000.000"
type input "200,000"
click at [648, 488] on input "100" at bounding box center [589, 489] width 184 height 33
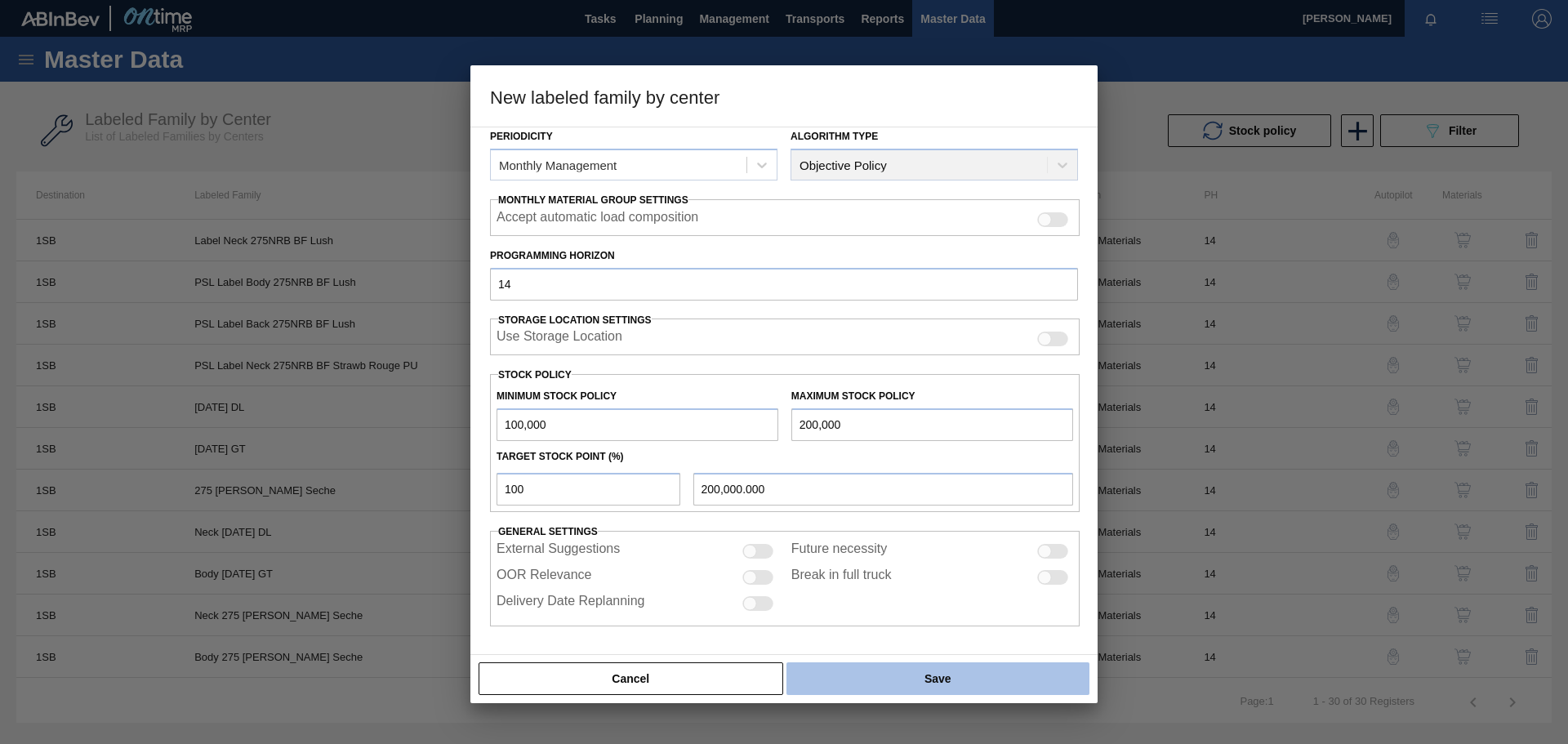
click at [903, 670] on button "Save" at bounding box center [938, 678] width 303 height 33
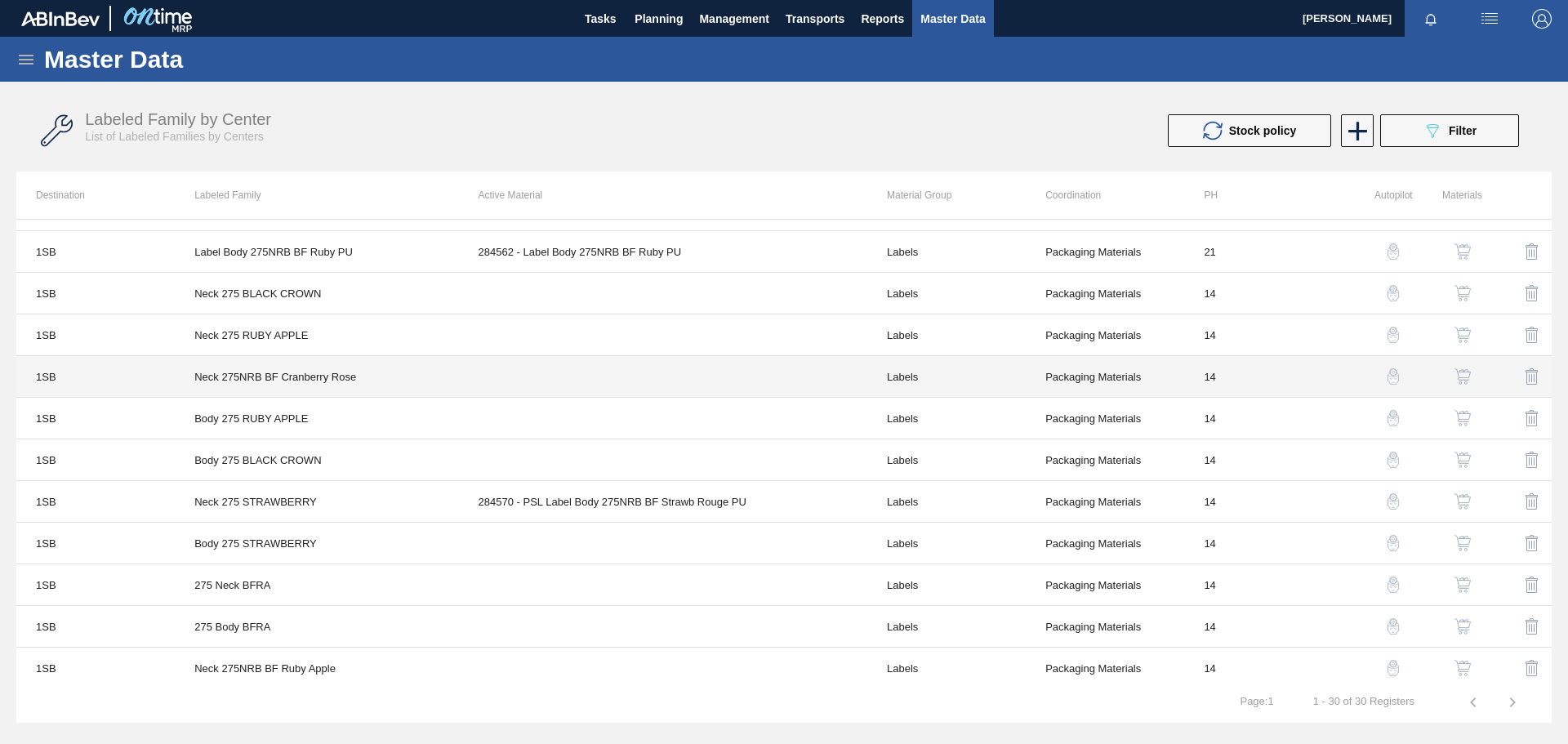
scroll to position [654, 0]
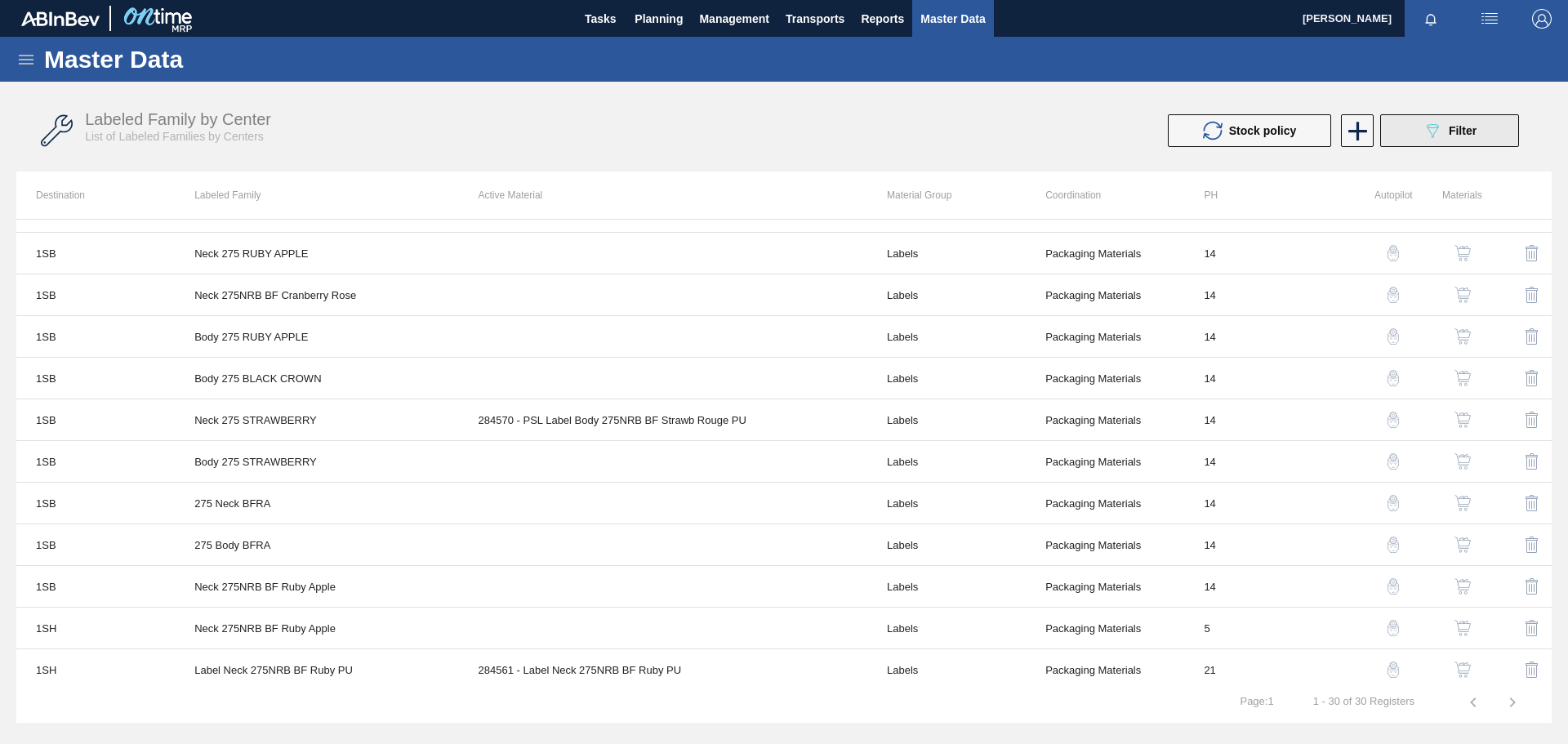
click at [1433, 136] on icon "089F7B8B-B2A5-4AFE-B5C0-19BA573D28AC" at bounding box center [1433, 131] width 19 height 19
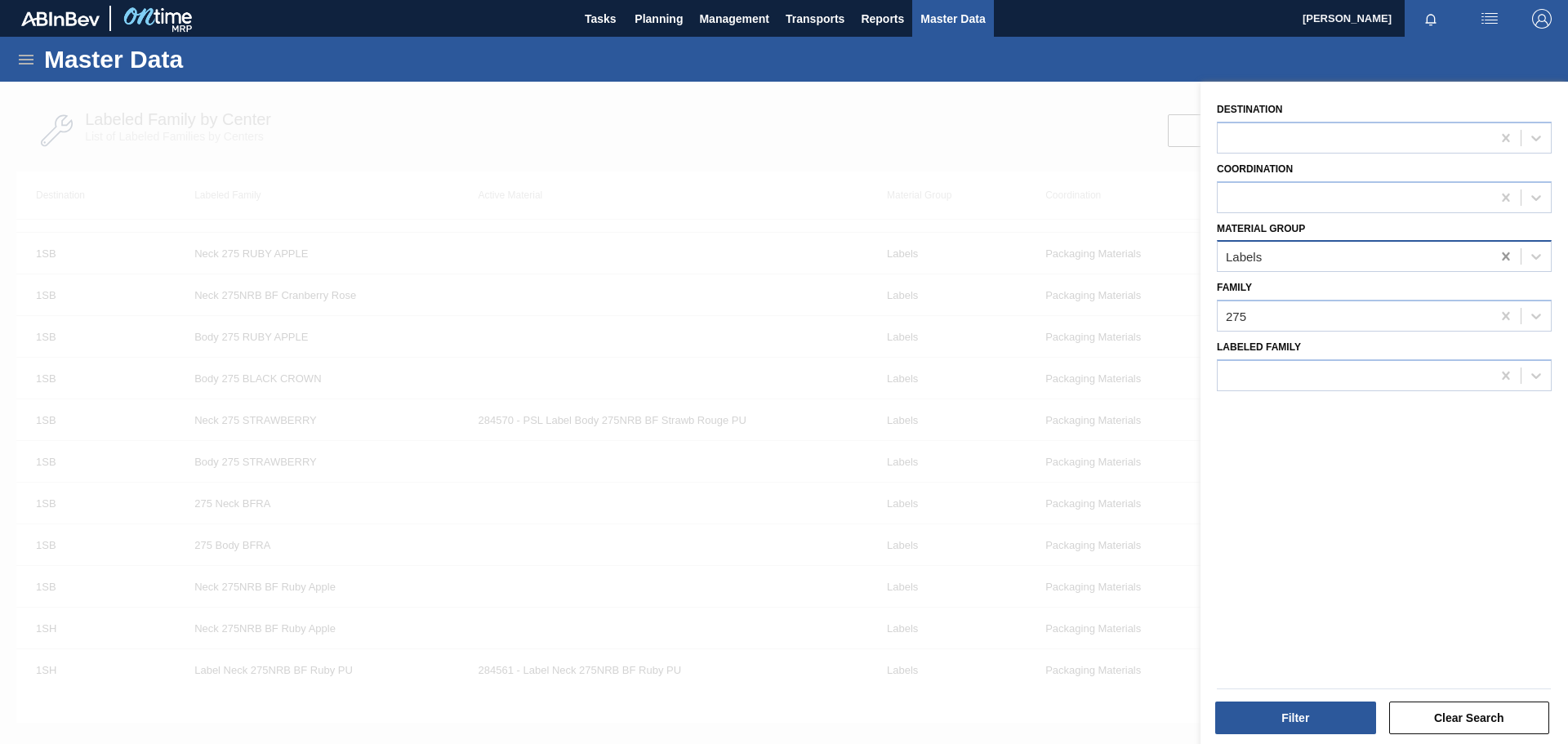
click at [1508, 261] on icon at bounding box center [1506, 256] width 16 height 16
click at [1507, 318] on icon at bounding box center [1506, 316] width 16 height 16
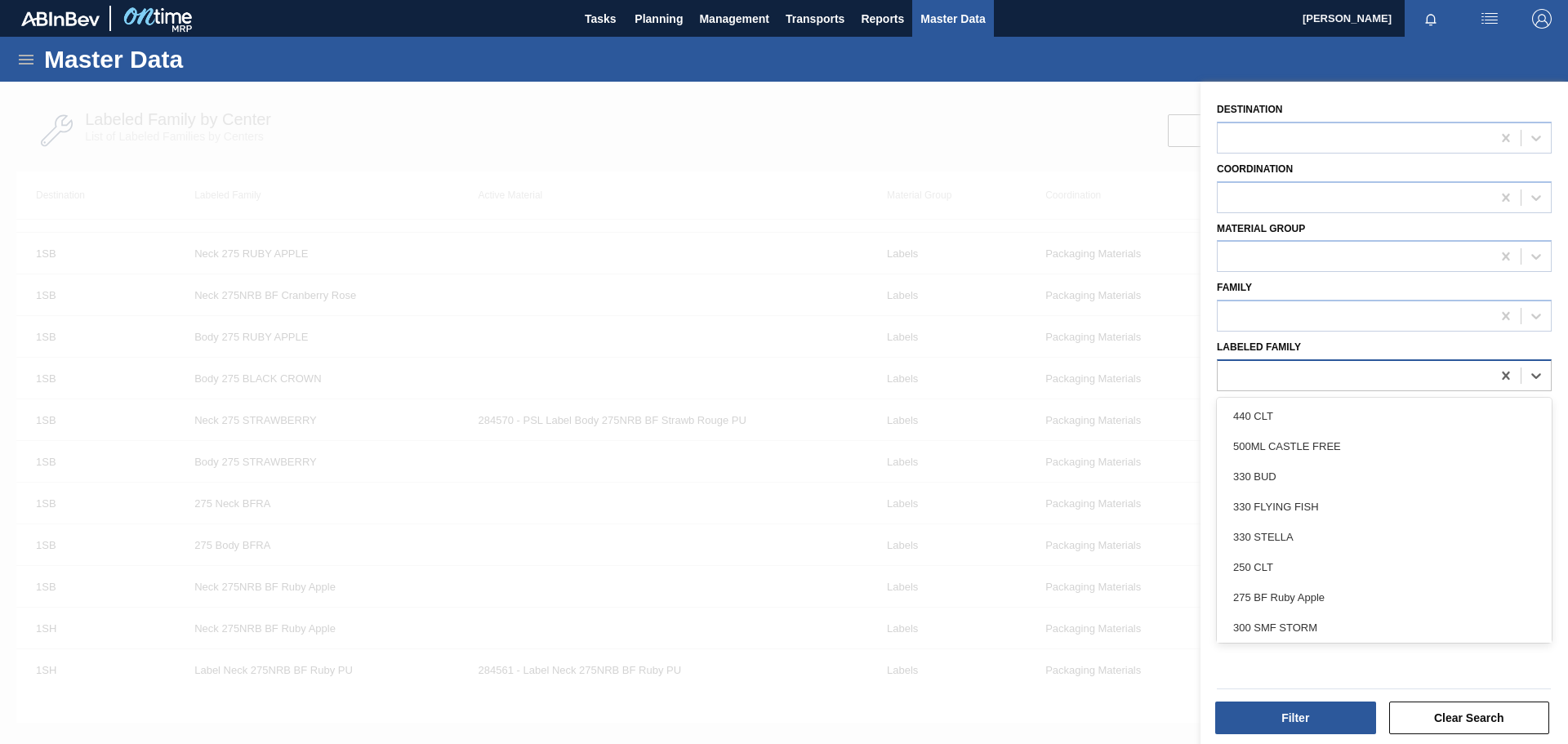
click at [1408, 360] on div at bounding box center [1385, 376] width 335 height 32
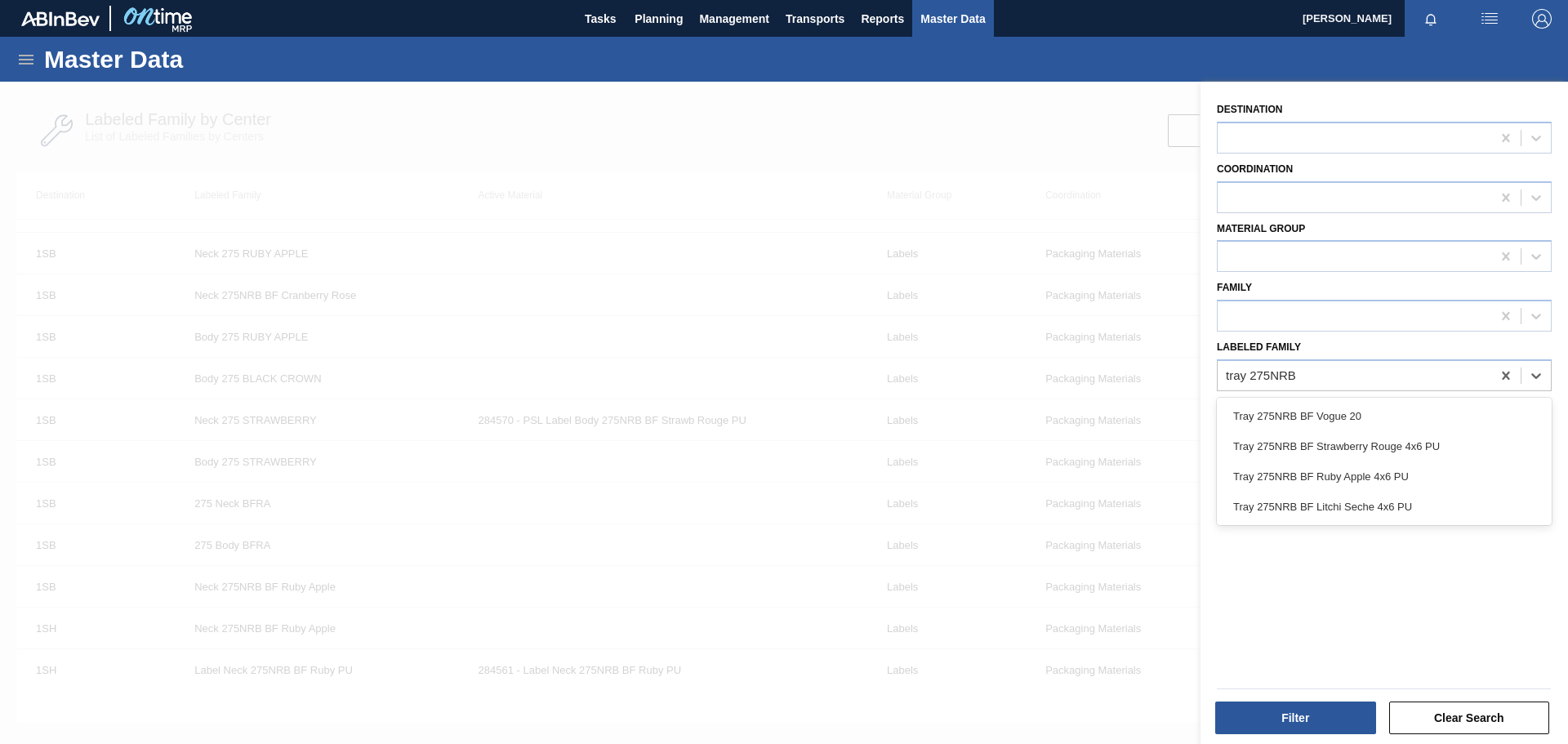
type Family "tray 275NRB"
click at [1329, 377] on div at bounding box center [1354, 376] width 274 height 24
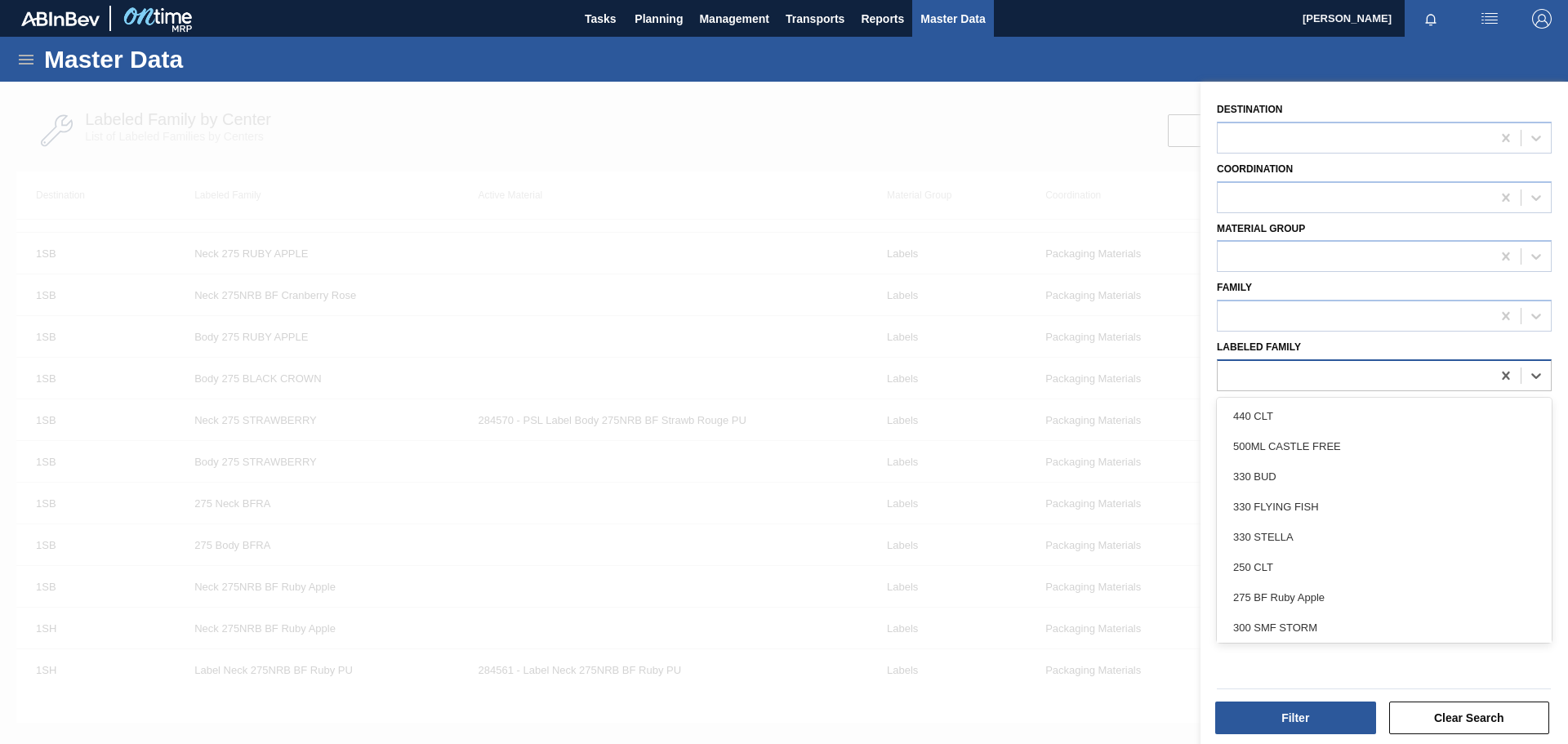
paste Family "Tray 275NRB BF Lush"
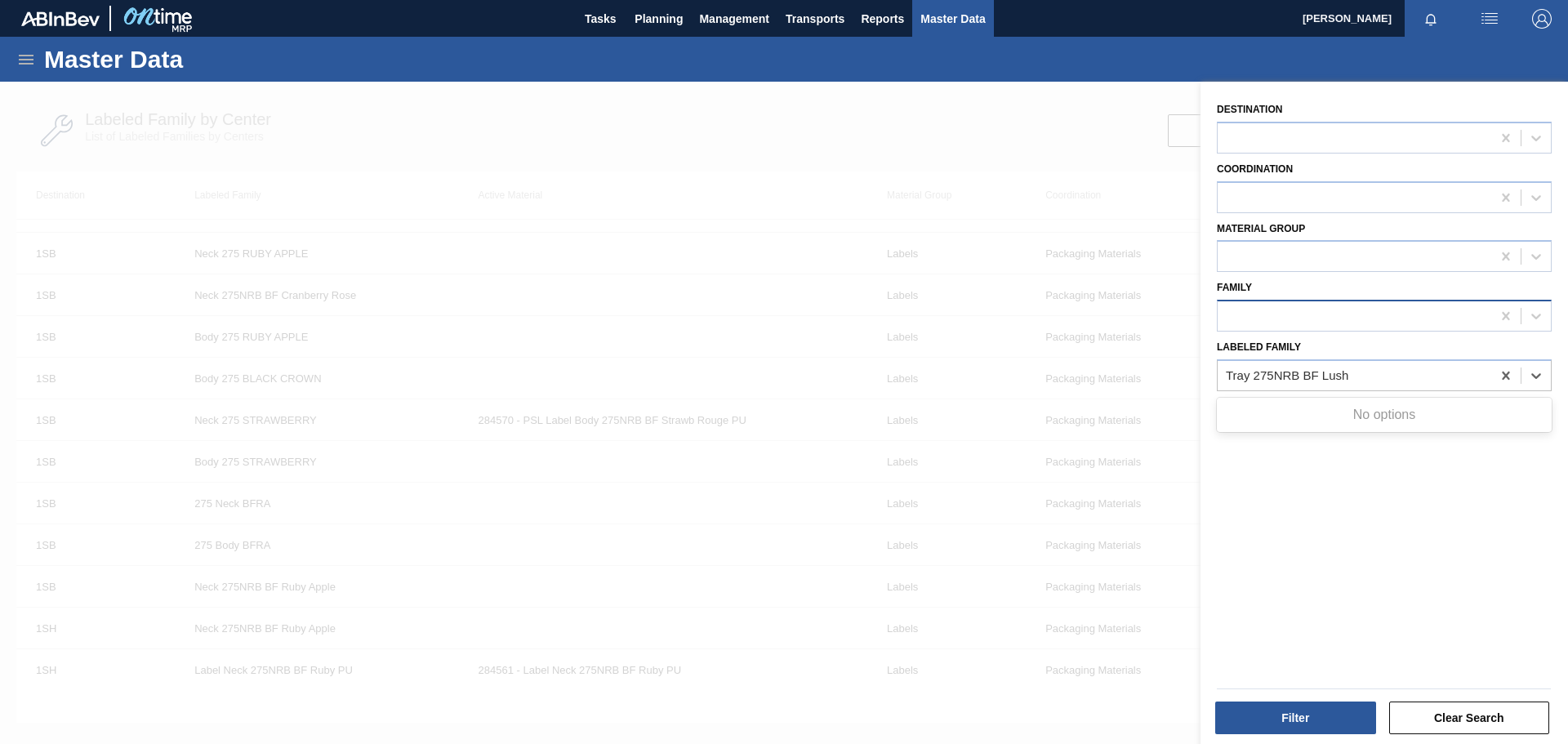
type Family "Tray 275NRB BF Lush"
click at [1304, 315] on div at bounding box center [1354, 316] width 274 height 24
paste input "Tray 275NRB BF Lush"
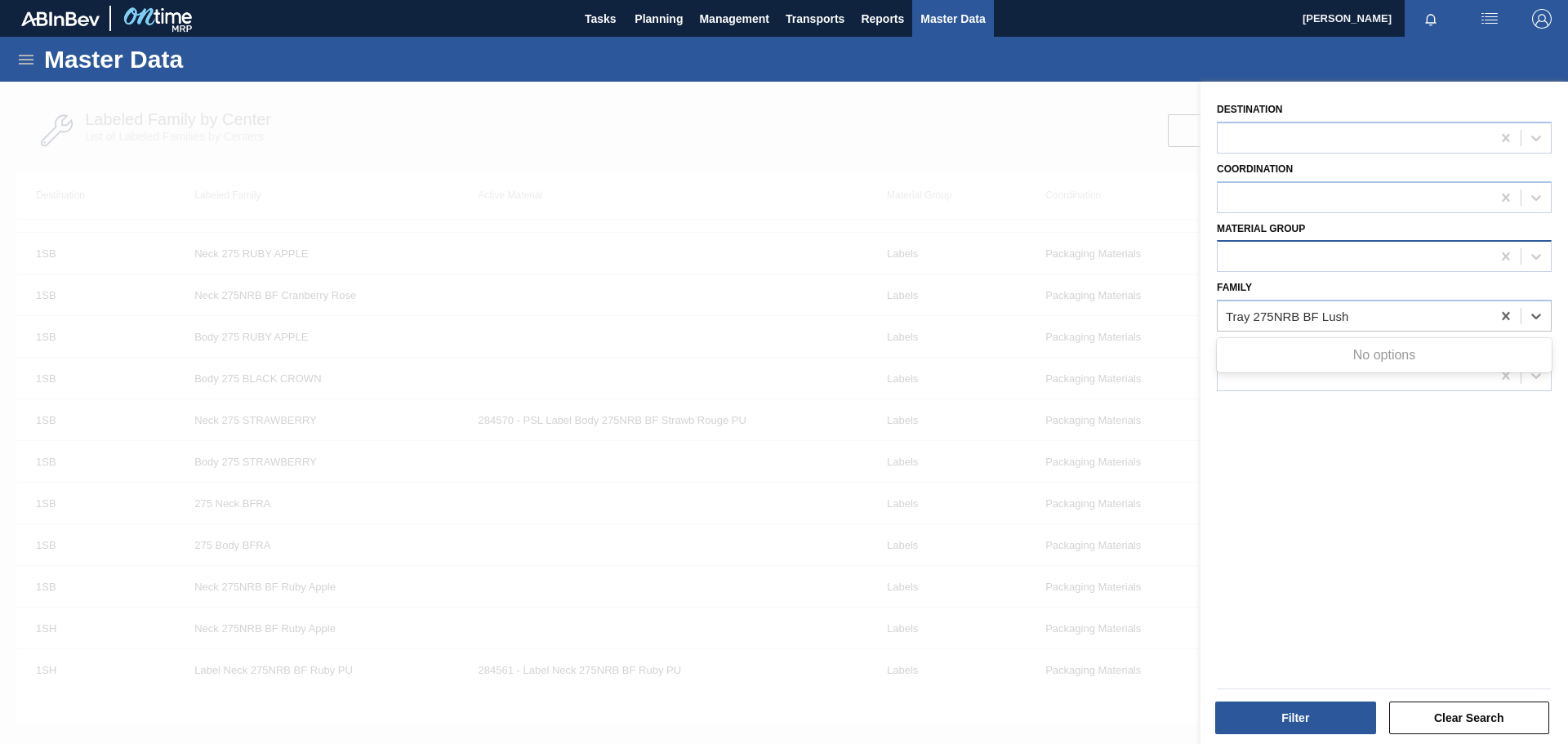
type input "Tray 275NRB BF Lush"
click at [1255, 255] on div at bounding box center [1354, 257] width 274 height 24
paste Group "Tray 275NRB BF Lush"
type Group "Tray 275NRB BF Lush"
click at [1309, 507] on div "Destination Coordination Material Group Family Labeled Family" at bounding box center [1384, 415] width 367 height 667
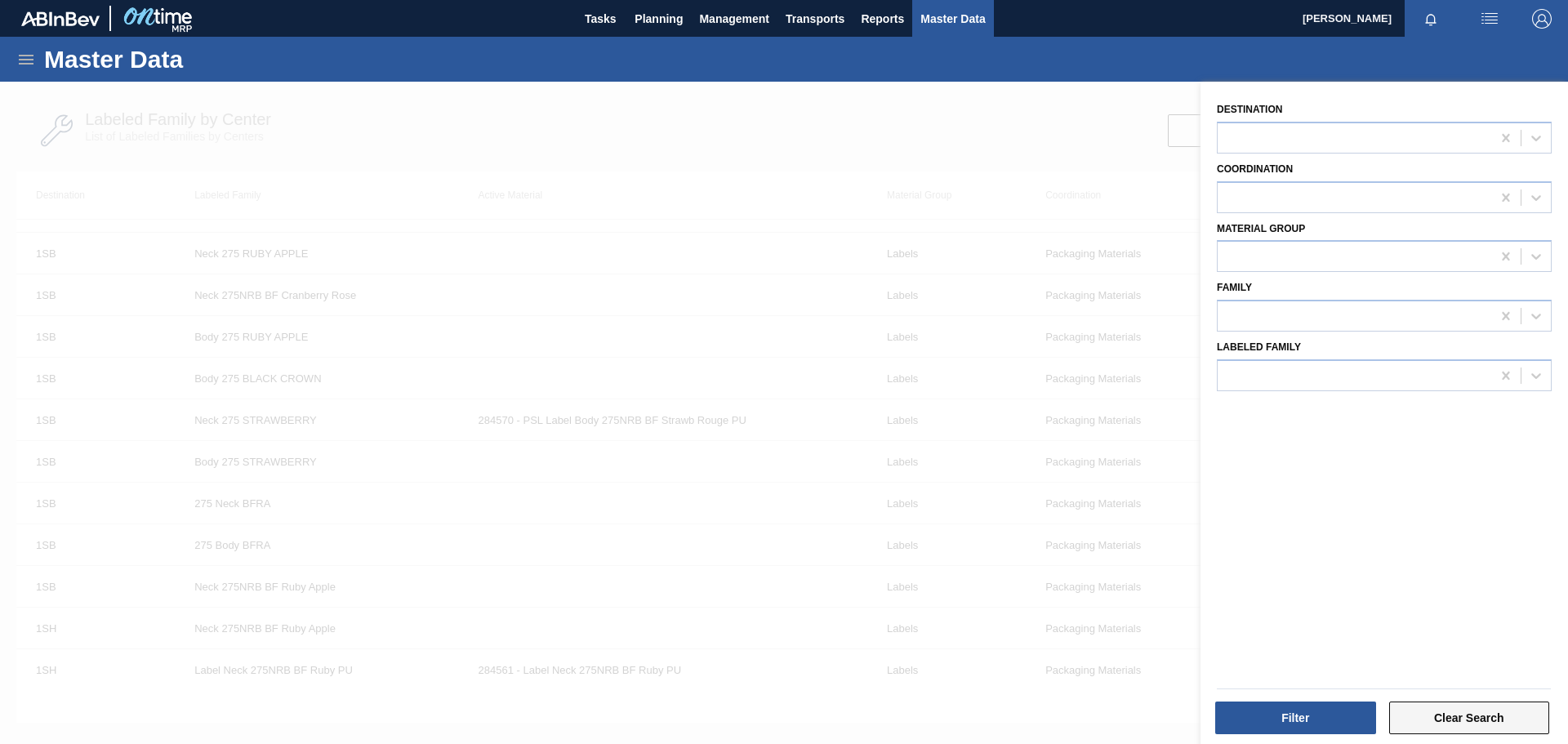
click at [1439, 722] on button "Clear Search" at bounding box center [1470, 717] width 161 height 33
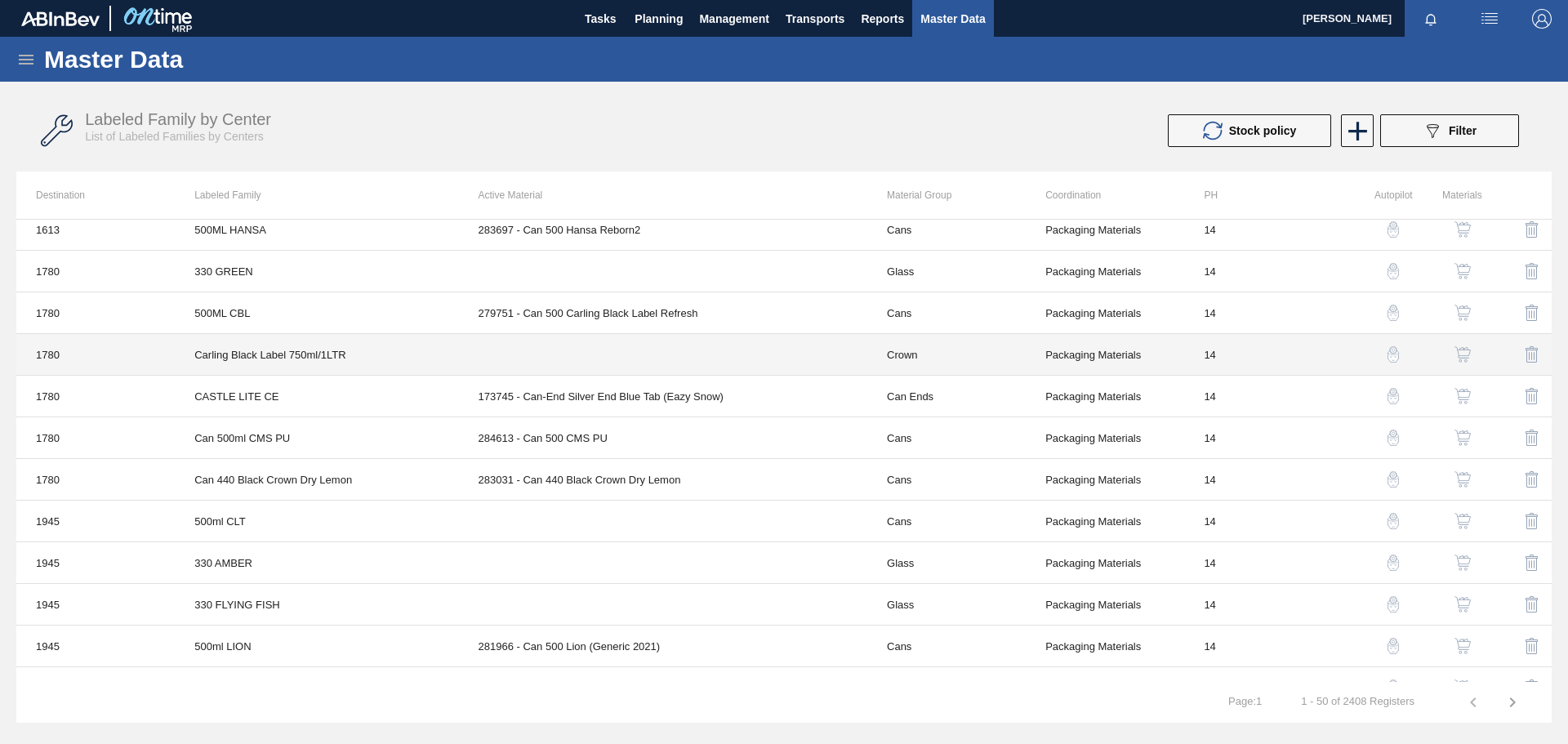
scroll to position [0, 0]
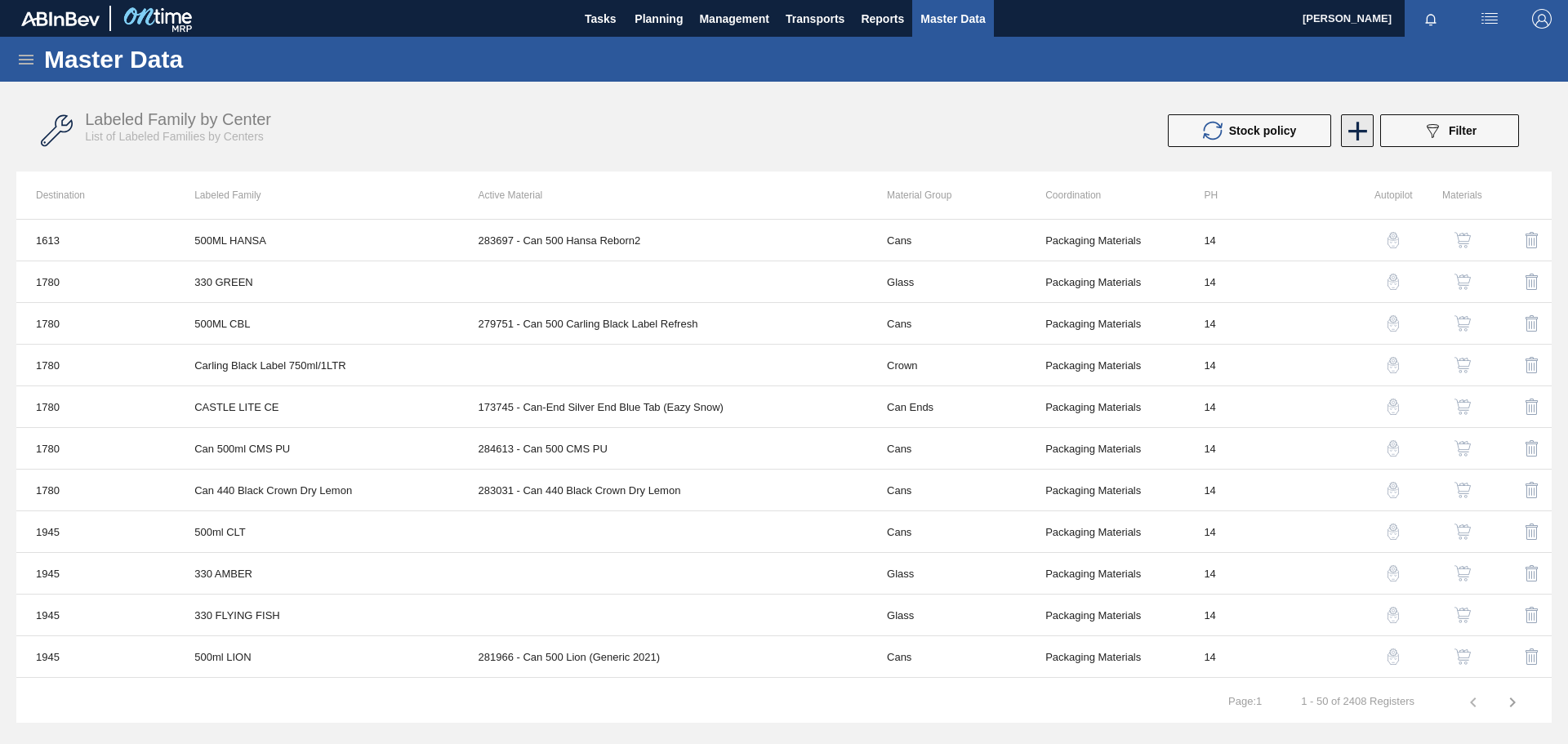
click at [1365, 136] on icon at bounding box center [1358, 131] width 32 height 32
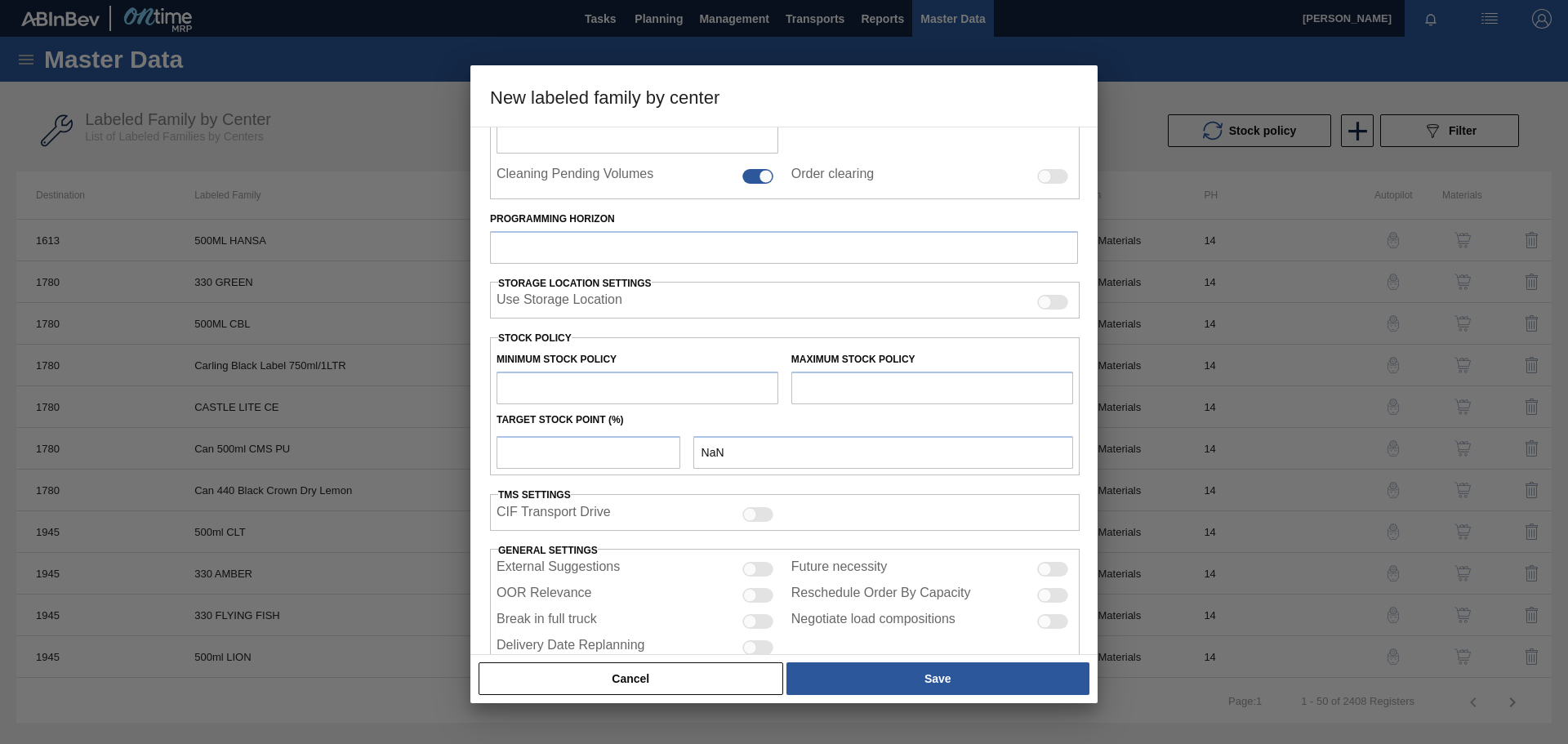
scroll to position [264, 0]
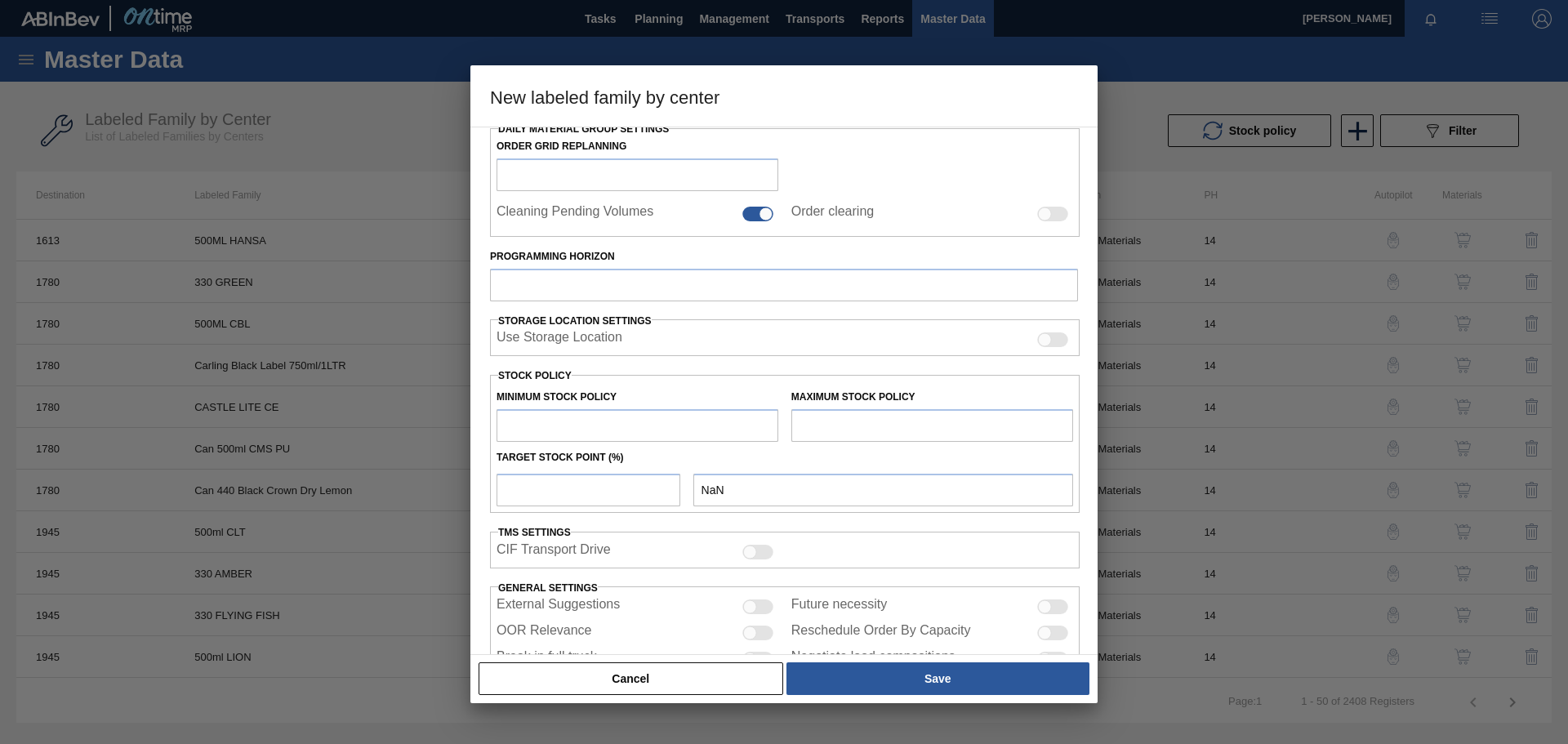
click at [1159, 79] on div at bounding box center [784, 372] width 1568 height 744
drag, startPoint x: 696, startPoint y: 672, endPoint x: 726, endPoint y: 670, distance: 30.1
click at [696, 673] on button "Cancel" at bounding box center [631, 678] width 305 height 33
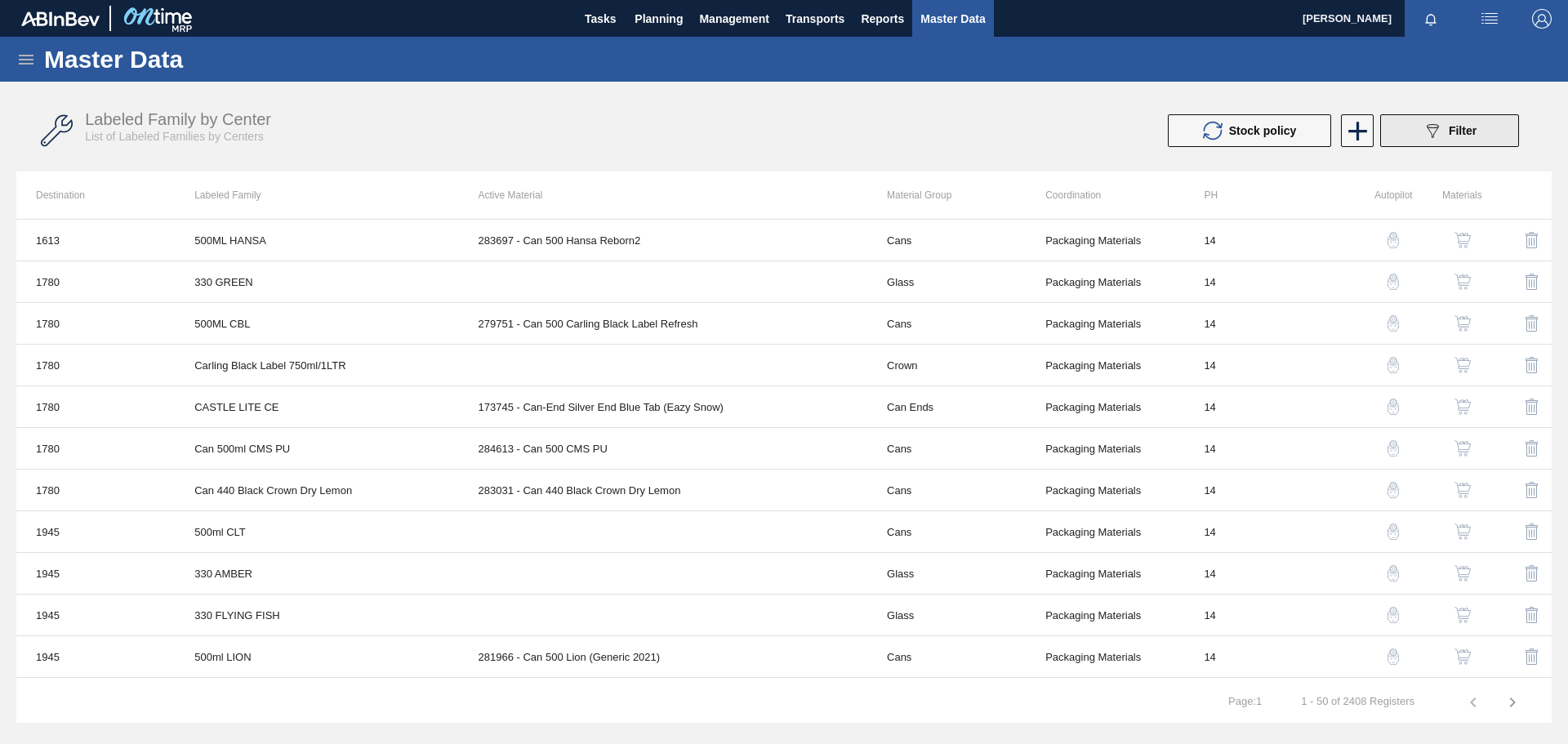
click at [1444, 128] on div "089F7B8B-B2A5-4AFE-B5C0-19BA573D28AC Filter" at bounding box center [1449, 131] width 54 height 19
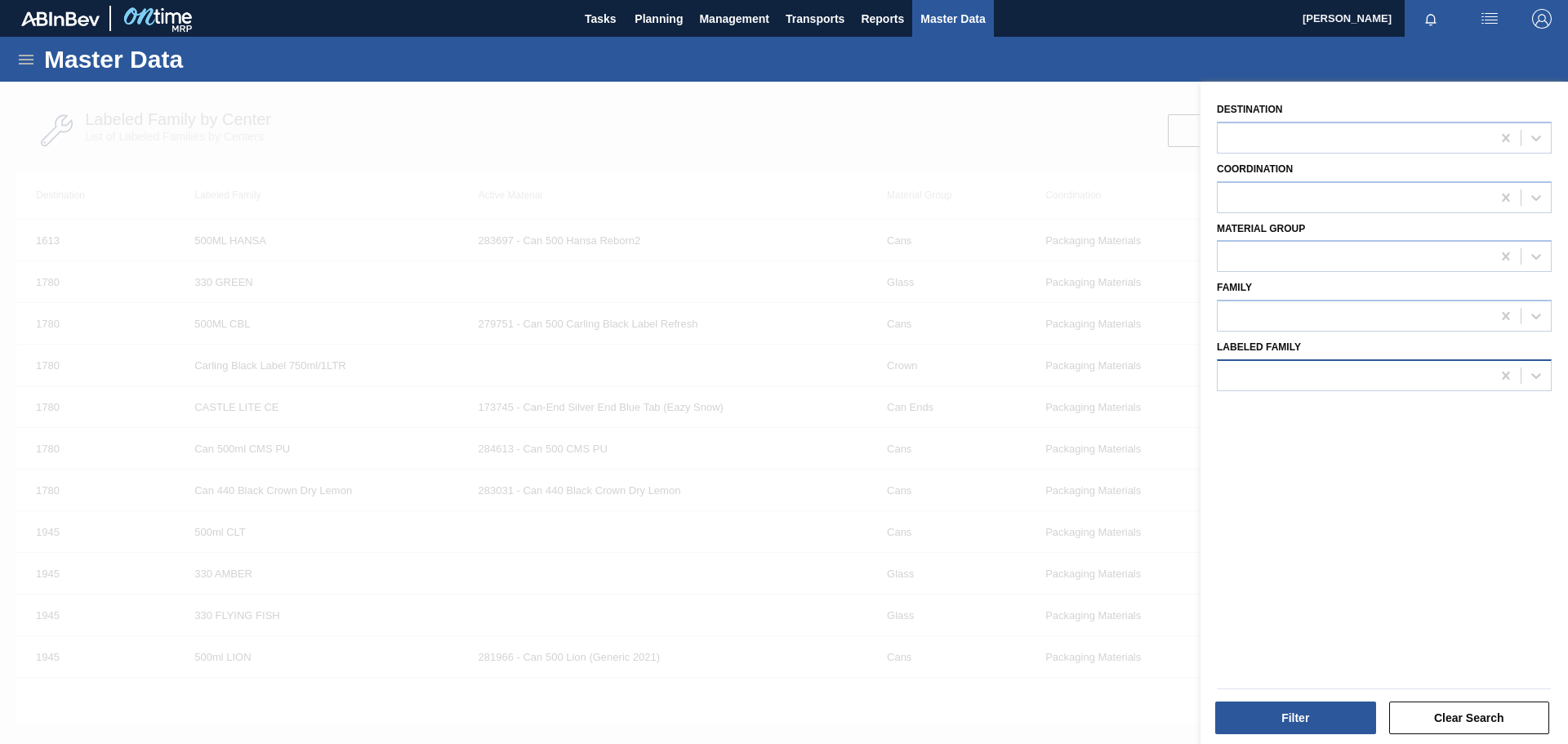
click at [1298, 375] on div at bounding box center [1354, 376] width 274 height 24
type Family "tray 275NRB"
click at [1386, 373] on div "Tray 275NRB BF Vogue 20" at bounding box center [1354, 376] width 274 height 24
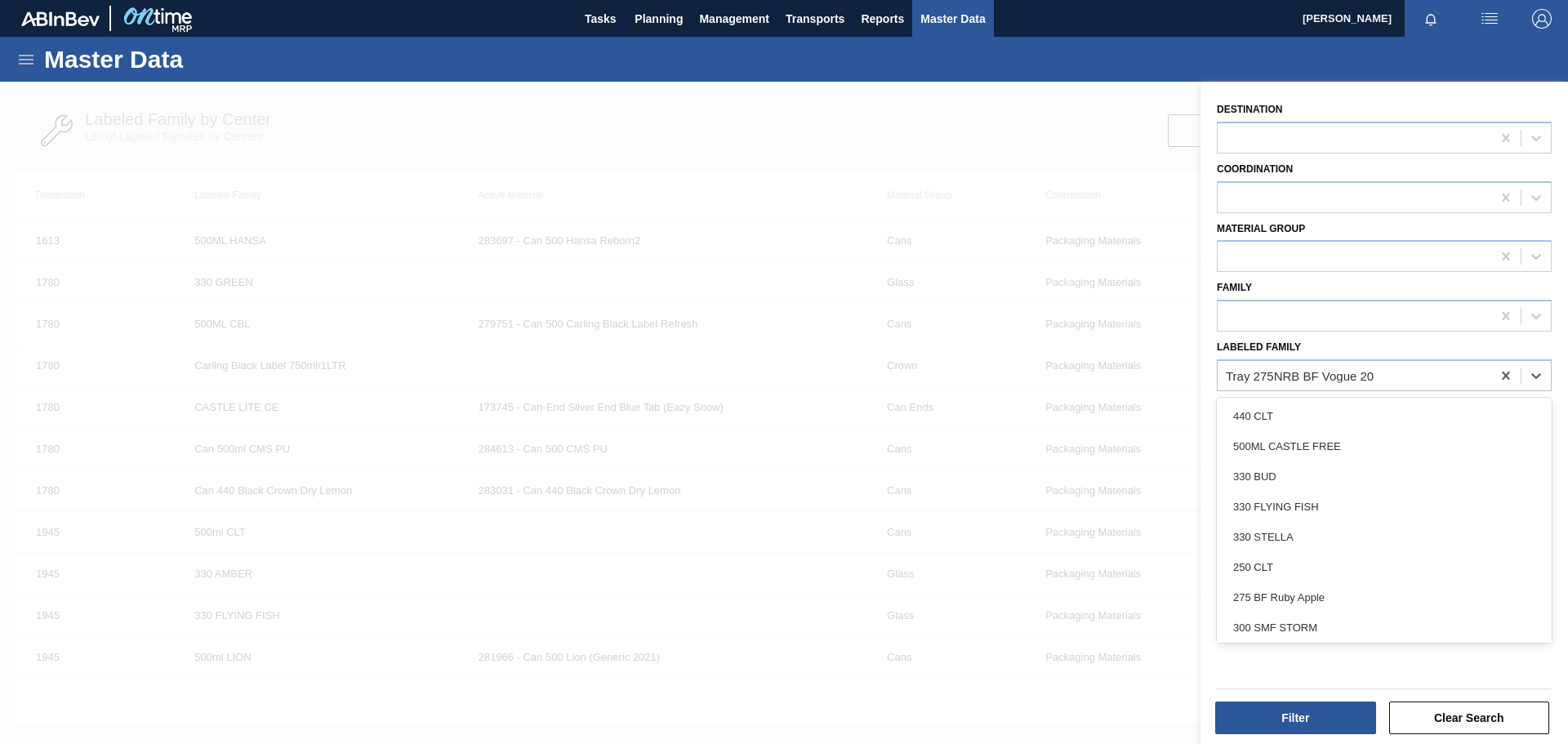
click at [1011, 118] on div at bounding box center [784, 453] width 1568 height 744
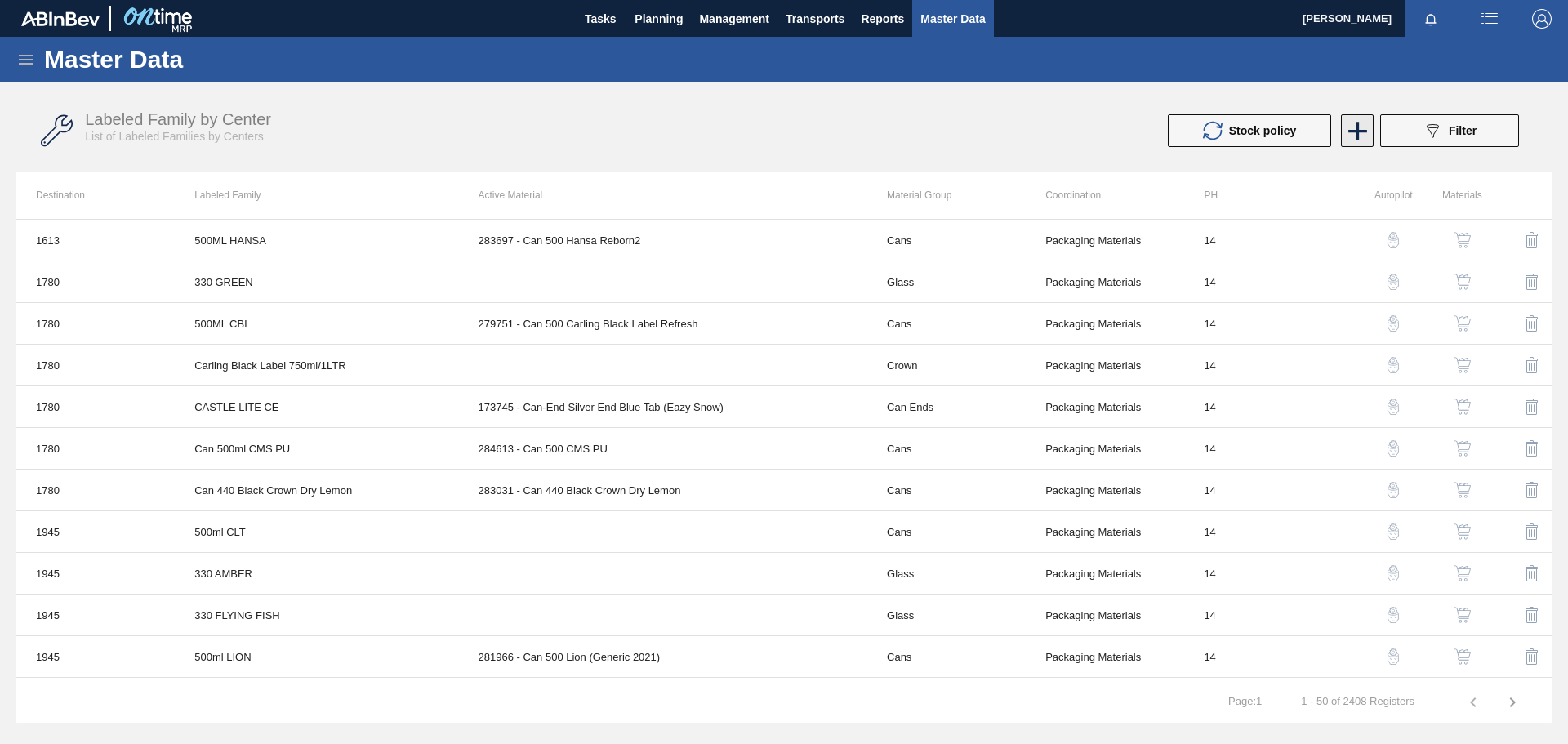
click at [1362, 130] on icon at bounding box center [1357, 130] width 19 height 19
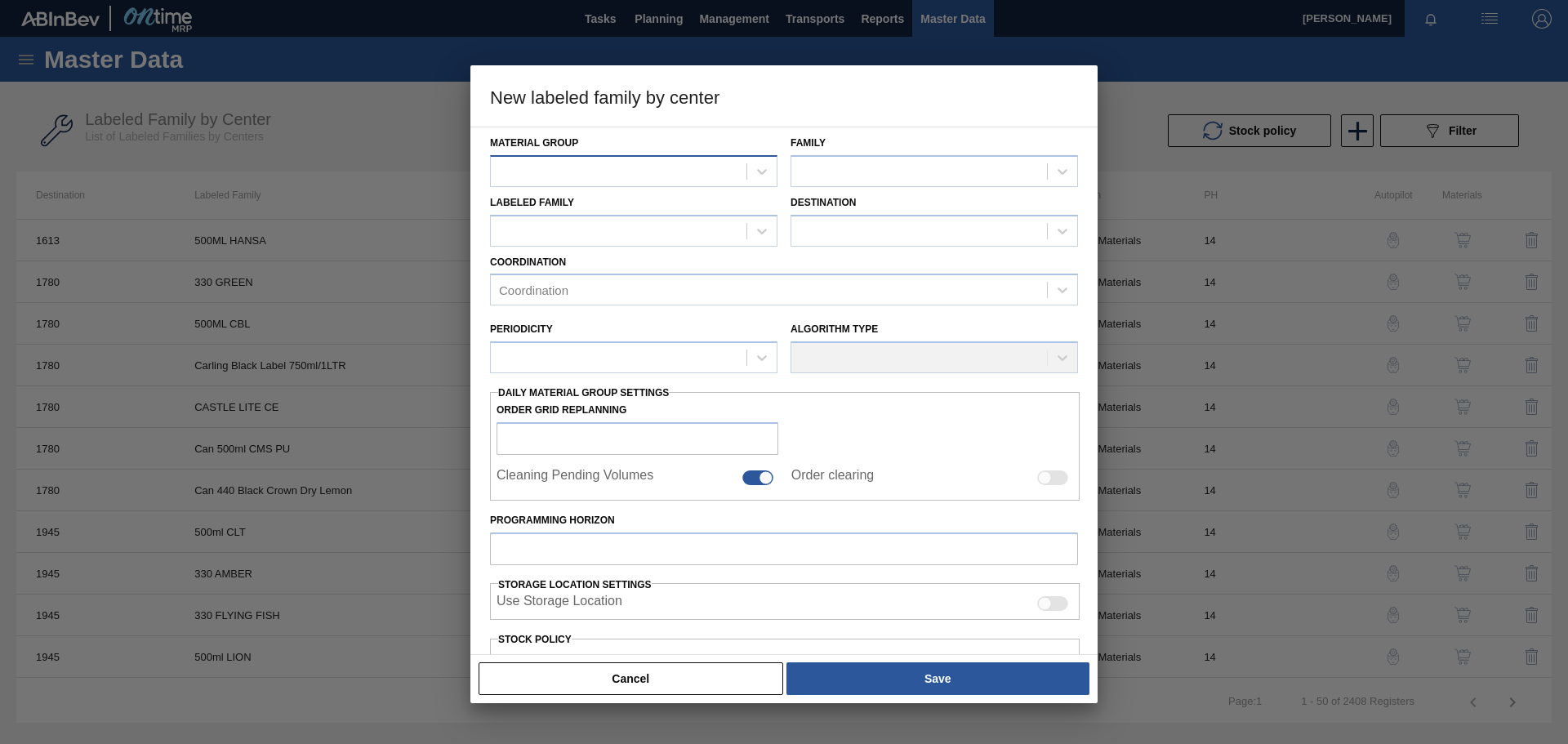
click at [620, 163] on div at bounding box center [618, 171] width 256 height 24
type Group "tra"
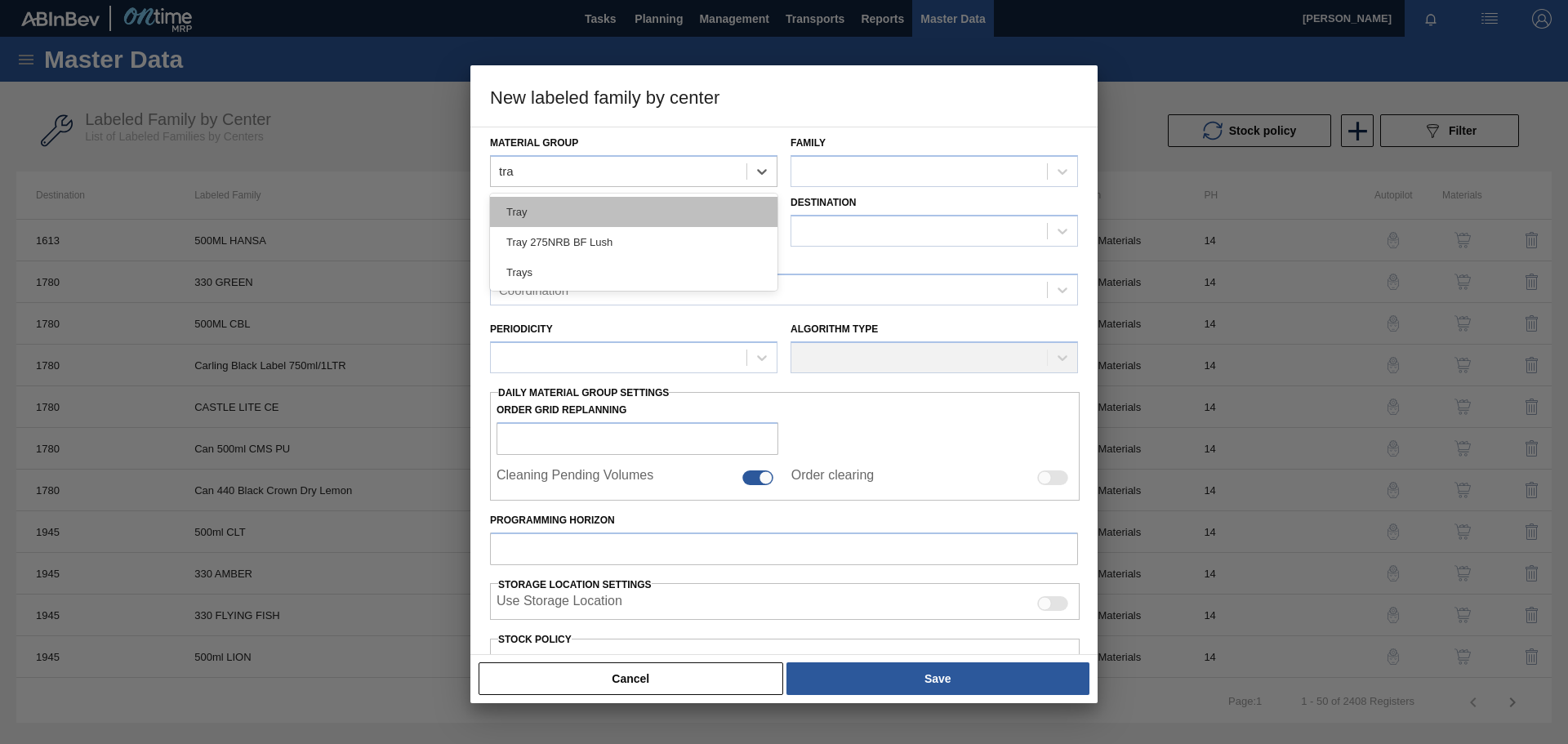
click at [593, 216] on div "Tray" at bounding box center [634, 212] width 288 height 30
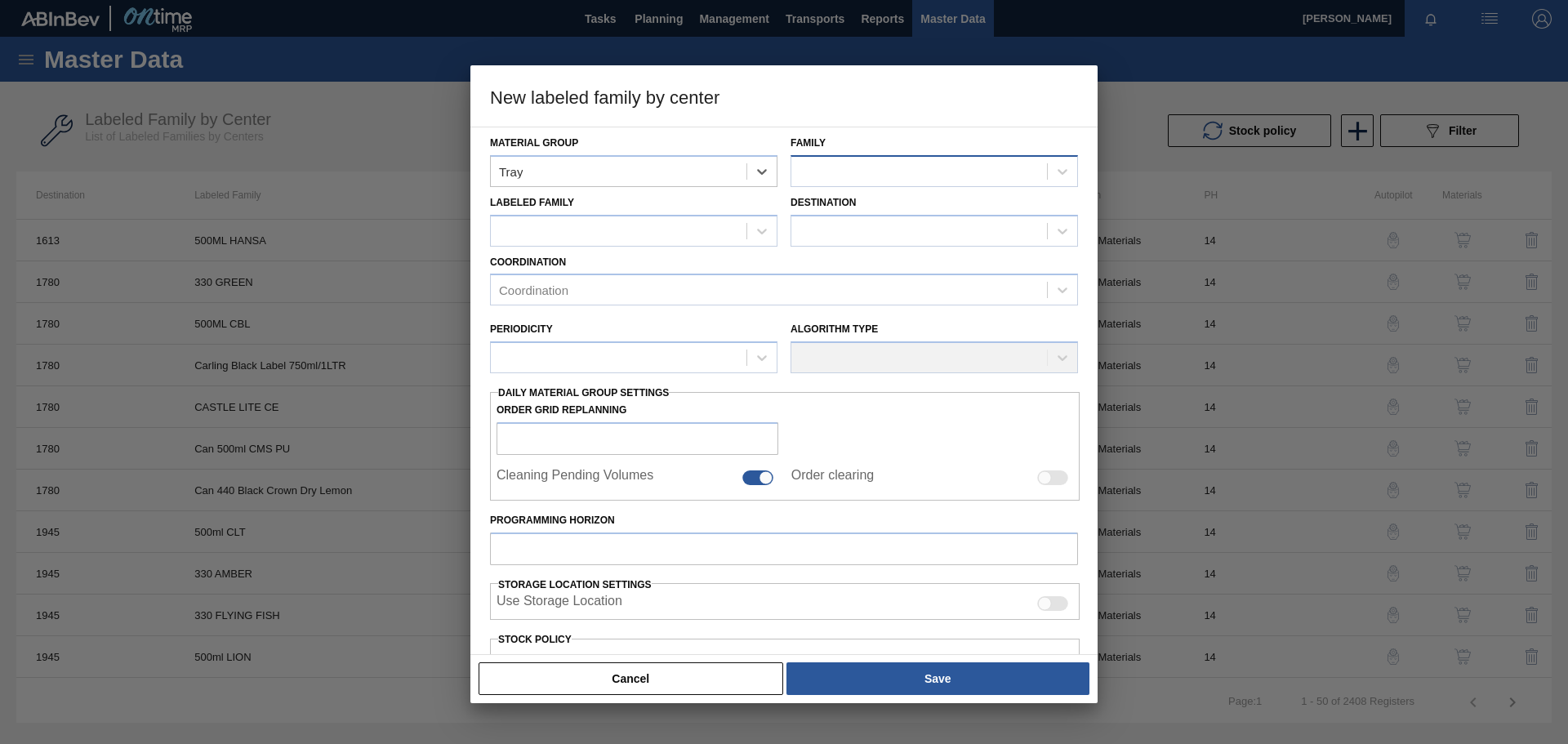
click at [859, 167] on div at bounding box center [919, 171] width 256 height 24
type input "tray 275"
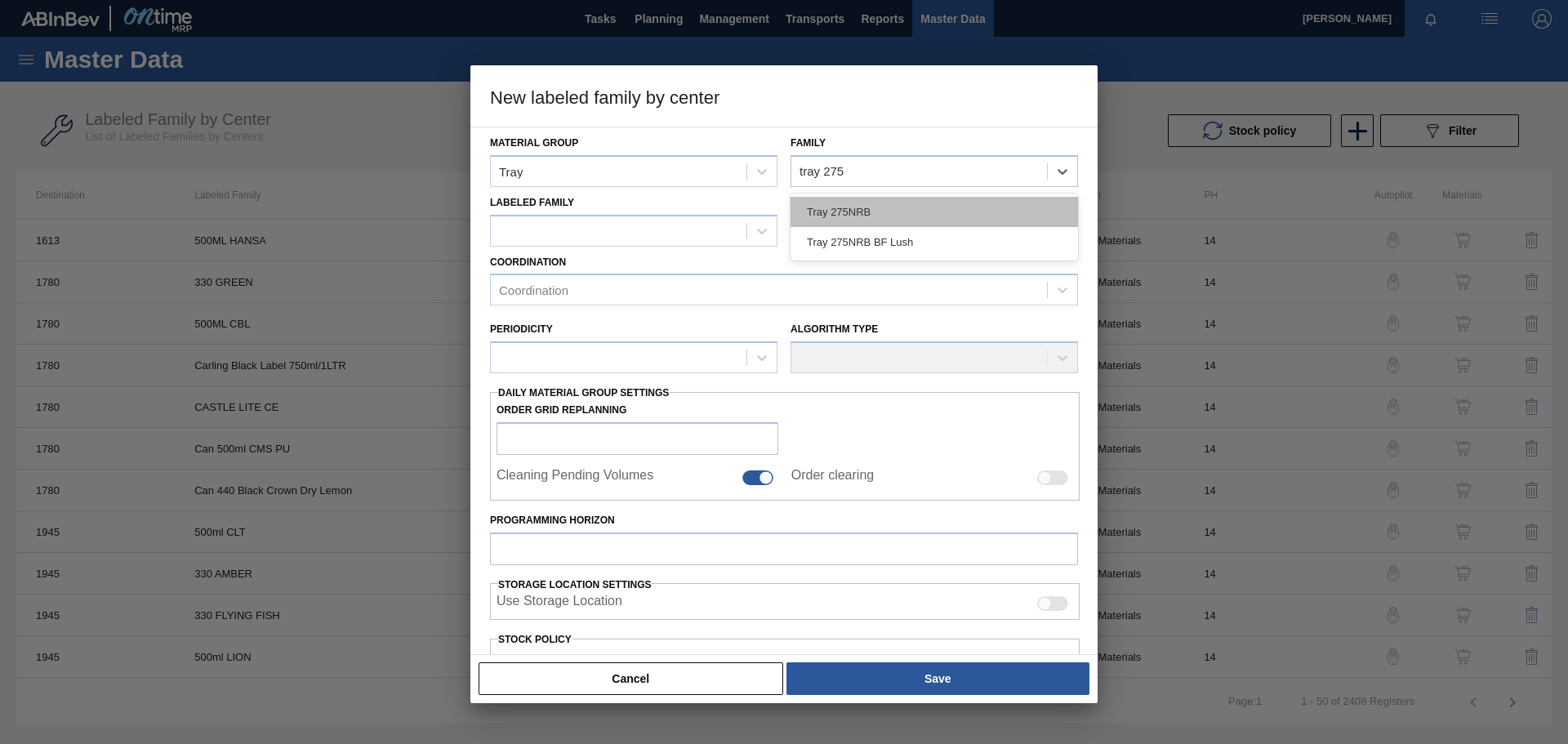
click at [867, 213] on div "Tray 275NRB" at bounding box center [934, 212] width 288 height 30
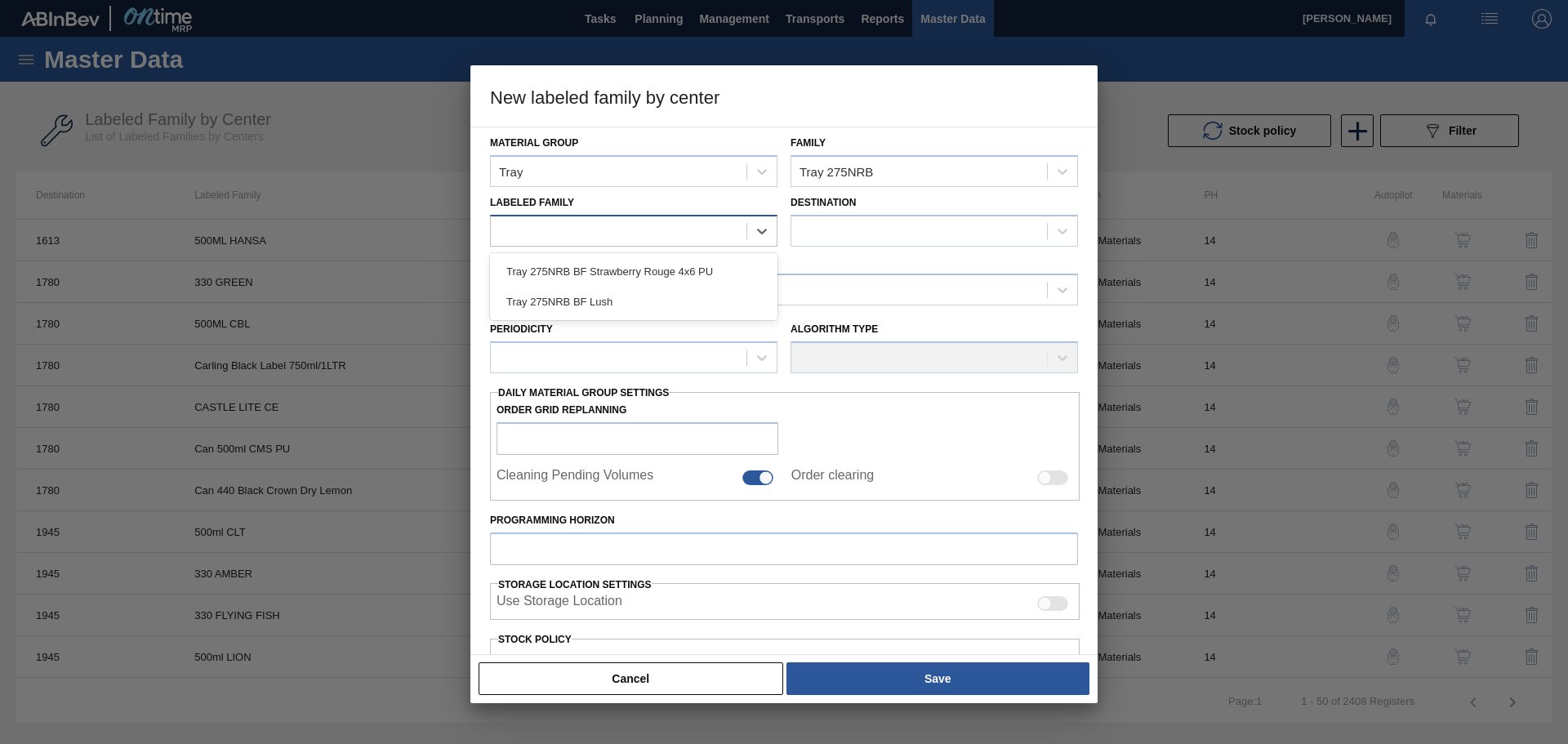
click at [598, 224] on div at bounding box center [618, 230] width 256 height 24
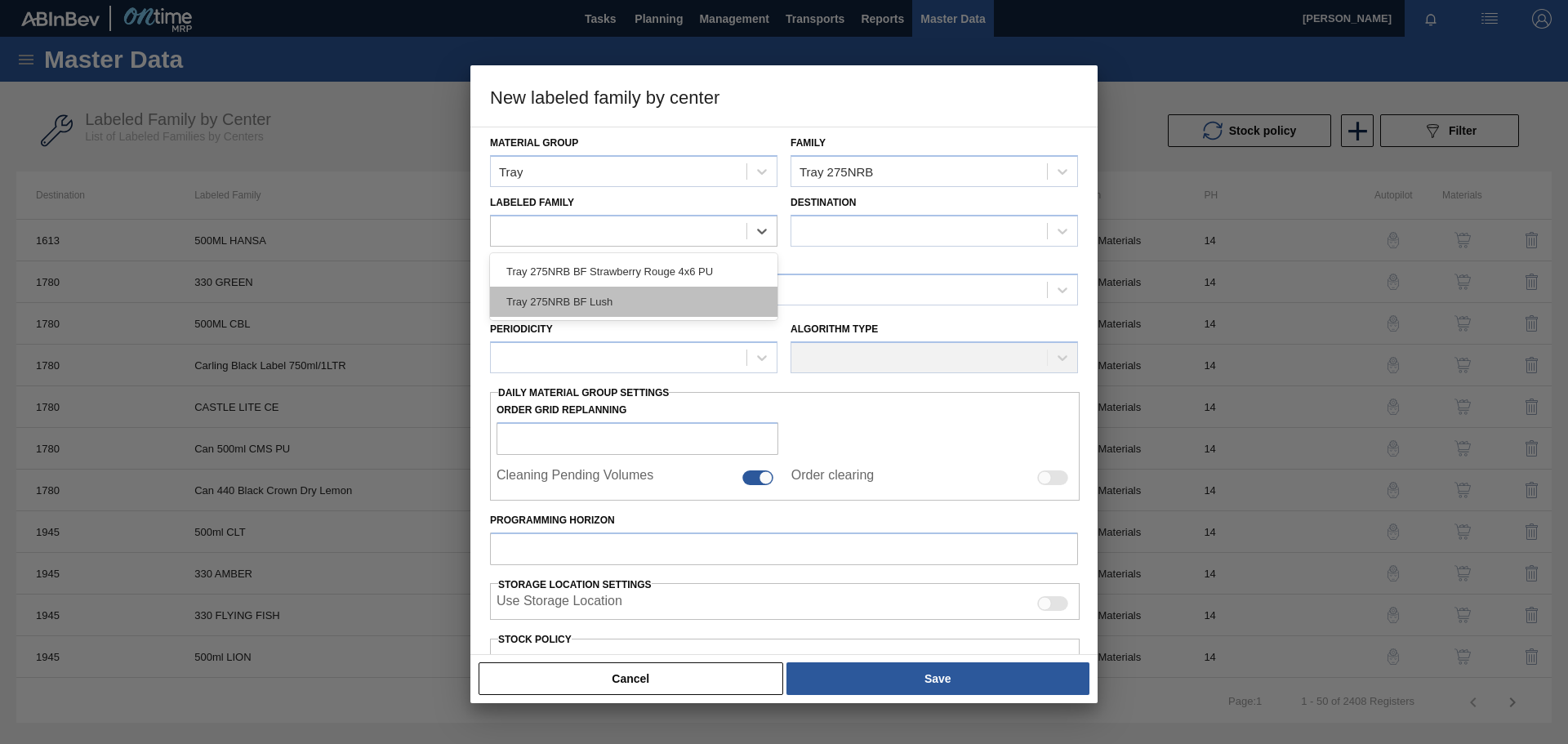
click at [579, 297] on div "Tray 275NRB BF Lush" at bounding box center [634, 302] width 288 height 30
checkbox input "false"
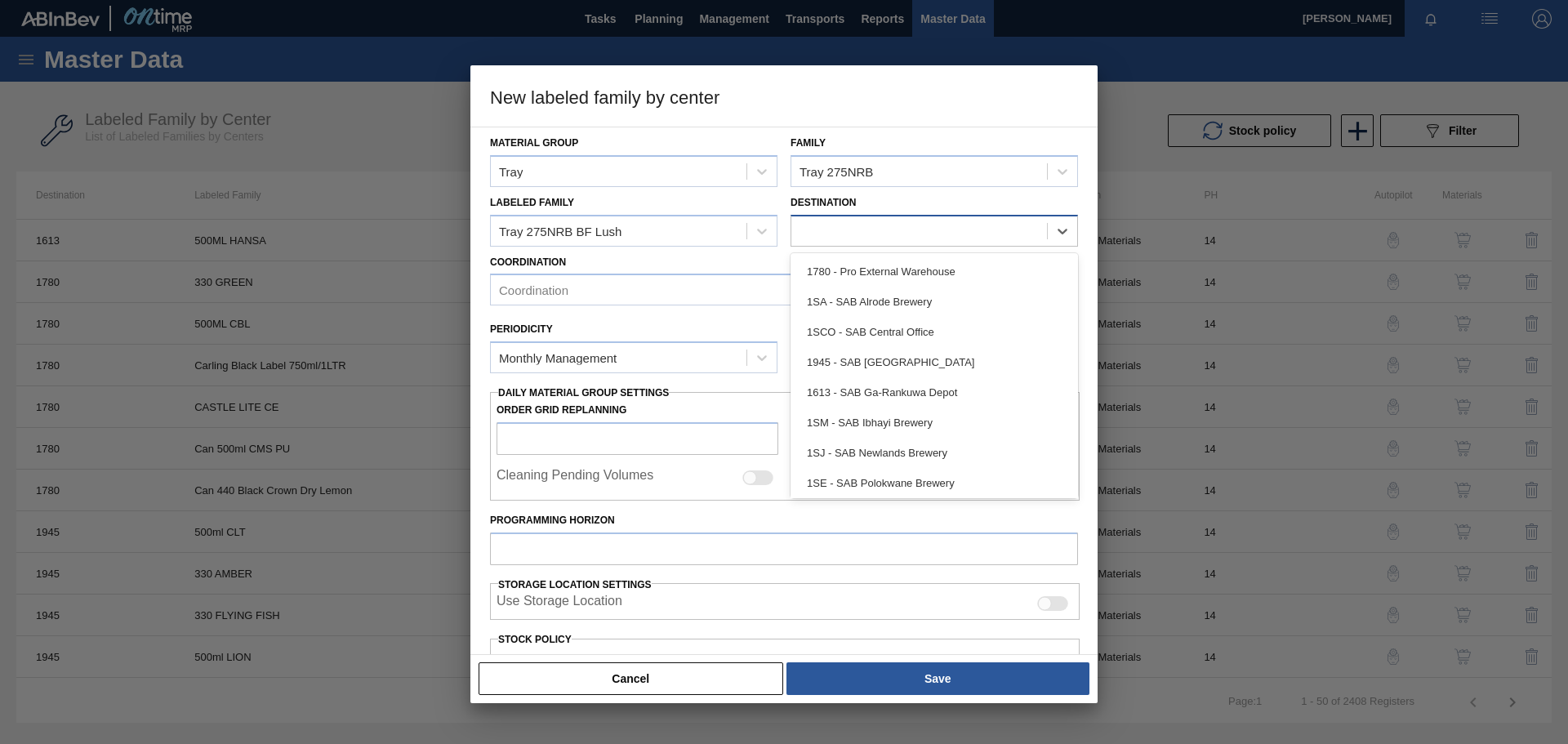
click at [897, 226] on div at bounding box center [919, 230] width 256 height 24
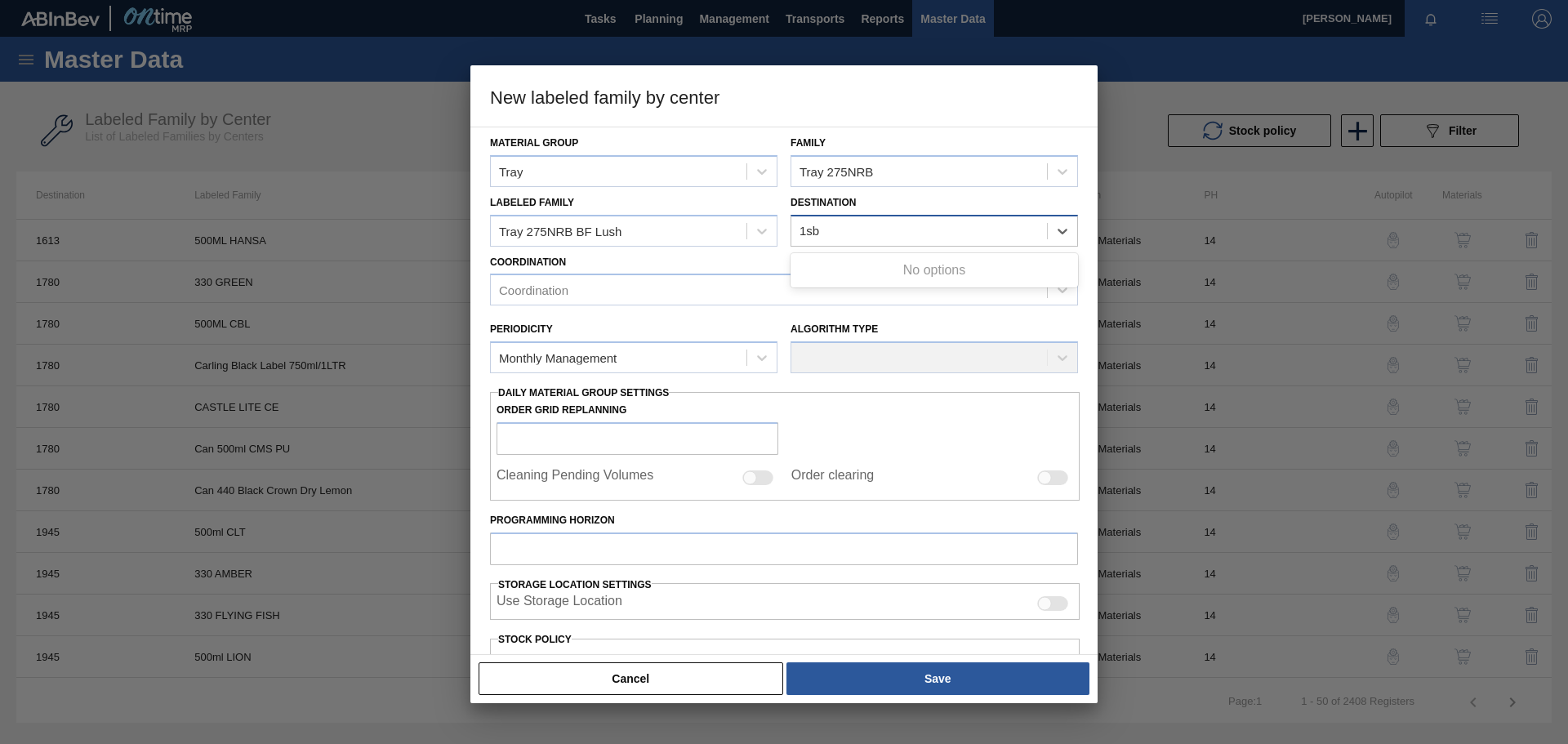
type input "1sb"
click at [886, 232] on div "1sb" at bounding box center [919, 230] width 256 height 24
click at [569, 296] on div "Coordination" at bounding box center [769, 291] width 556 height 24
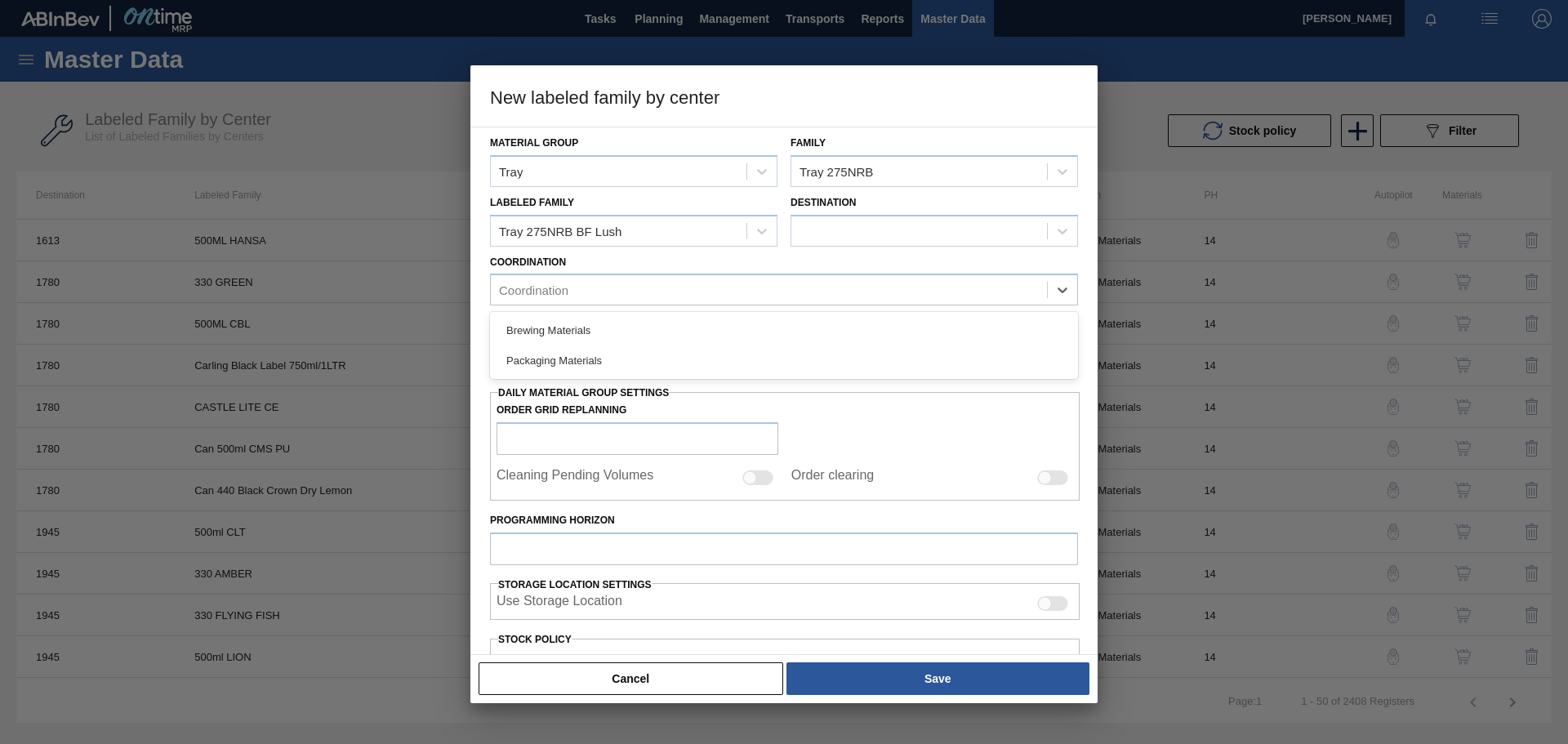
click at [549, 364] on div "Packaging Materials" at bounding box center [784, 360] width 588 height 30
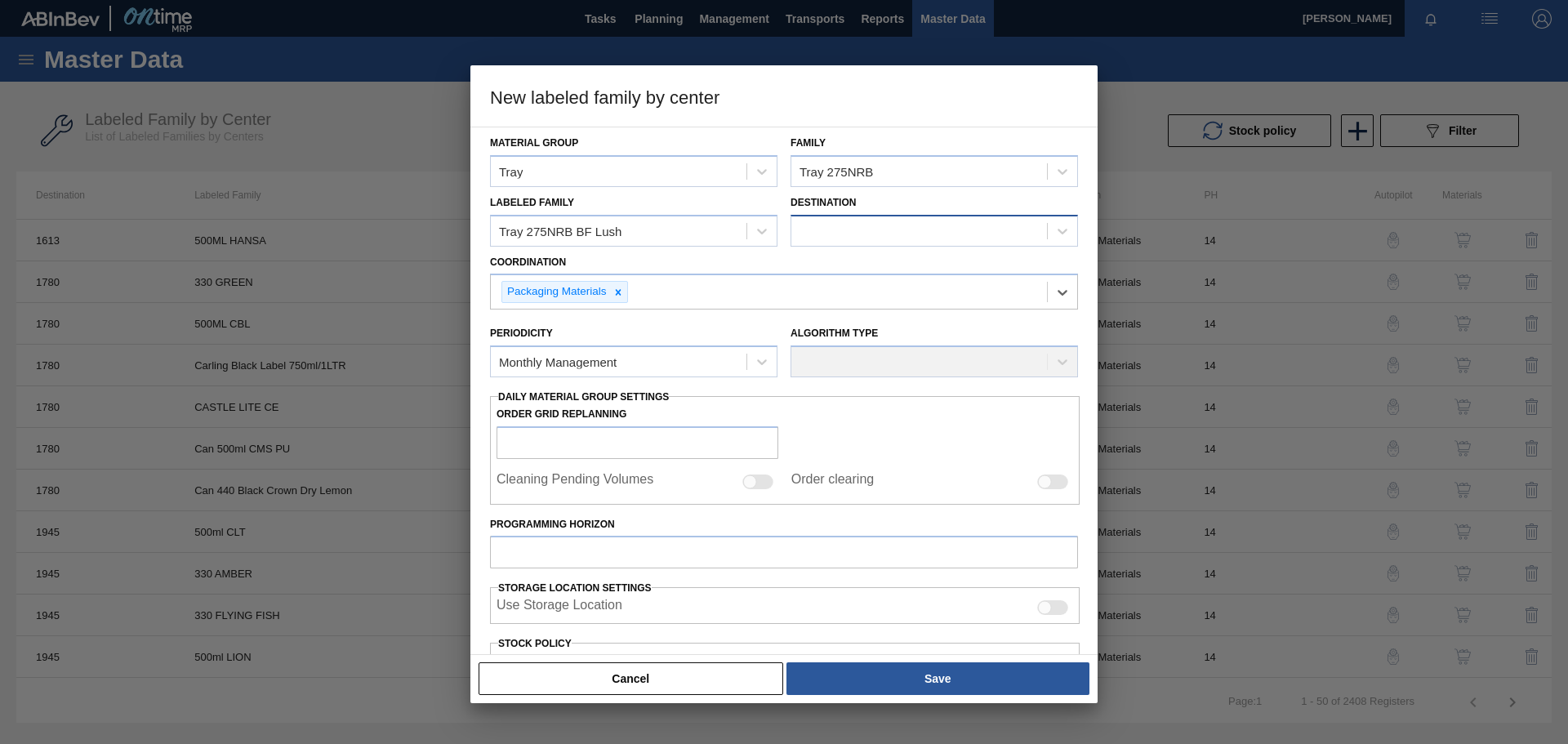
click at [861, 234] on div at bounding box center [919, 230] width 256 height 24
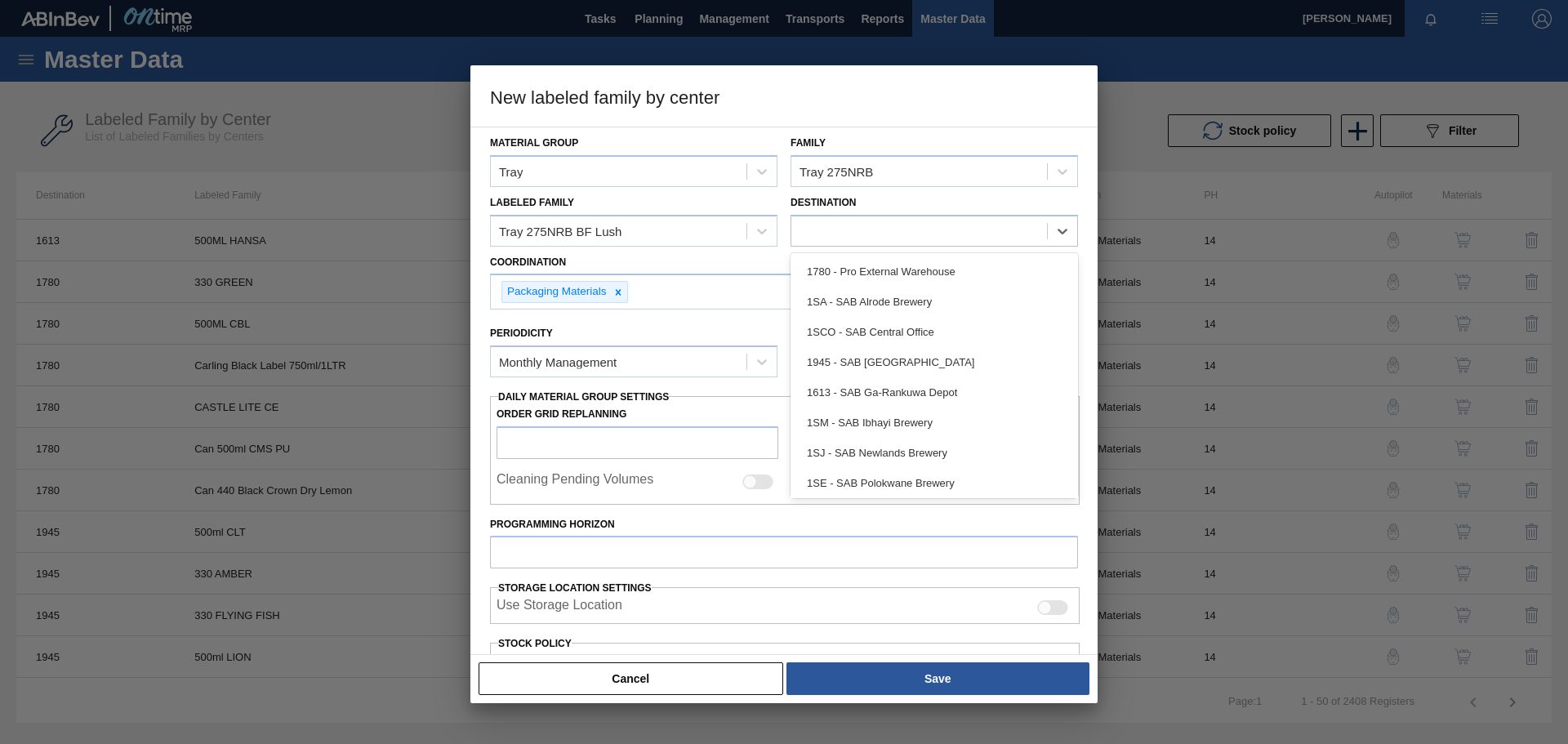
scroll to position [64, 0]
click at [636, 677] on button "Cancel" at bounding box center [631, 678] width 305 height 33
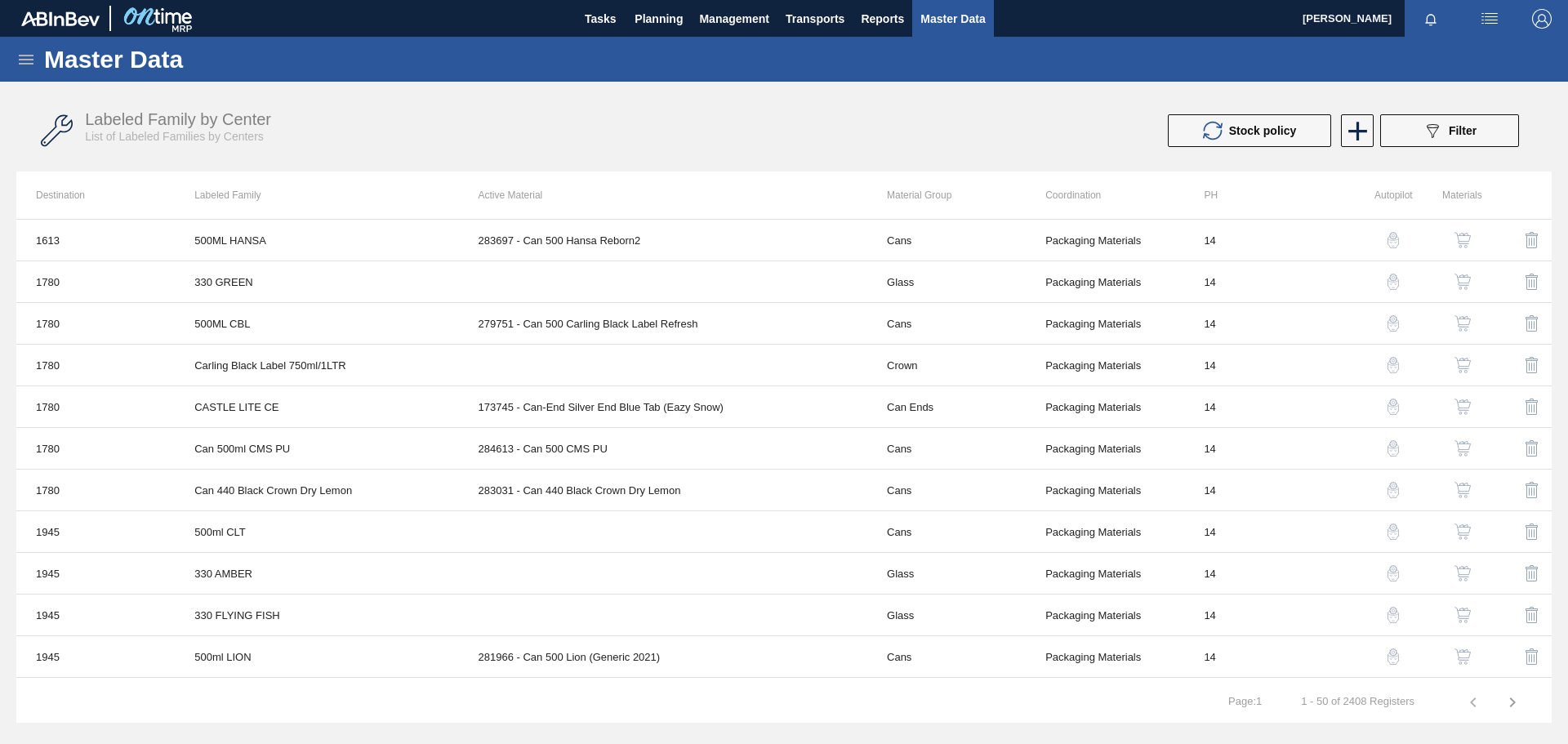
click at [26, 58] on icon at bounding box center [26, 59] width 15 height 10
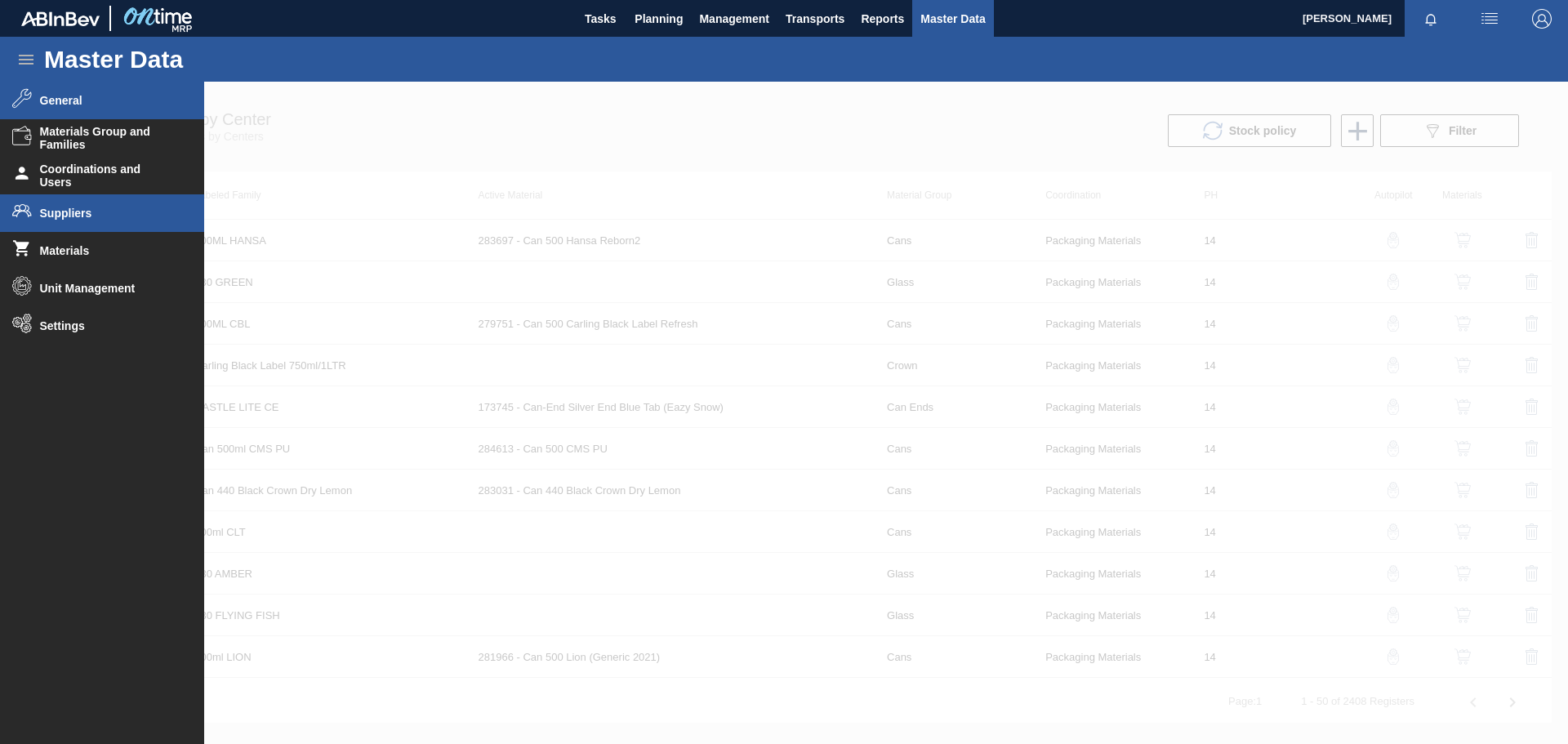
click at [103, 216] on span "Suppliers" at bounding box center [107, 213] width 135 height 13
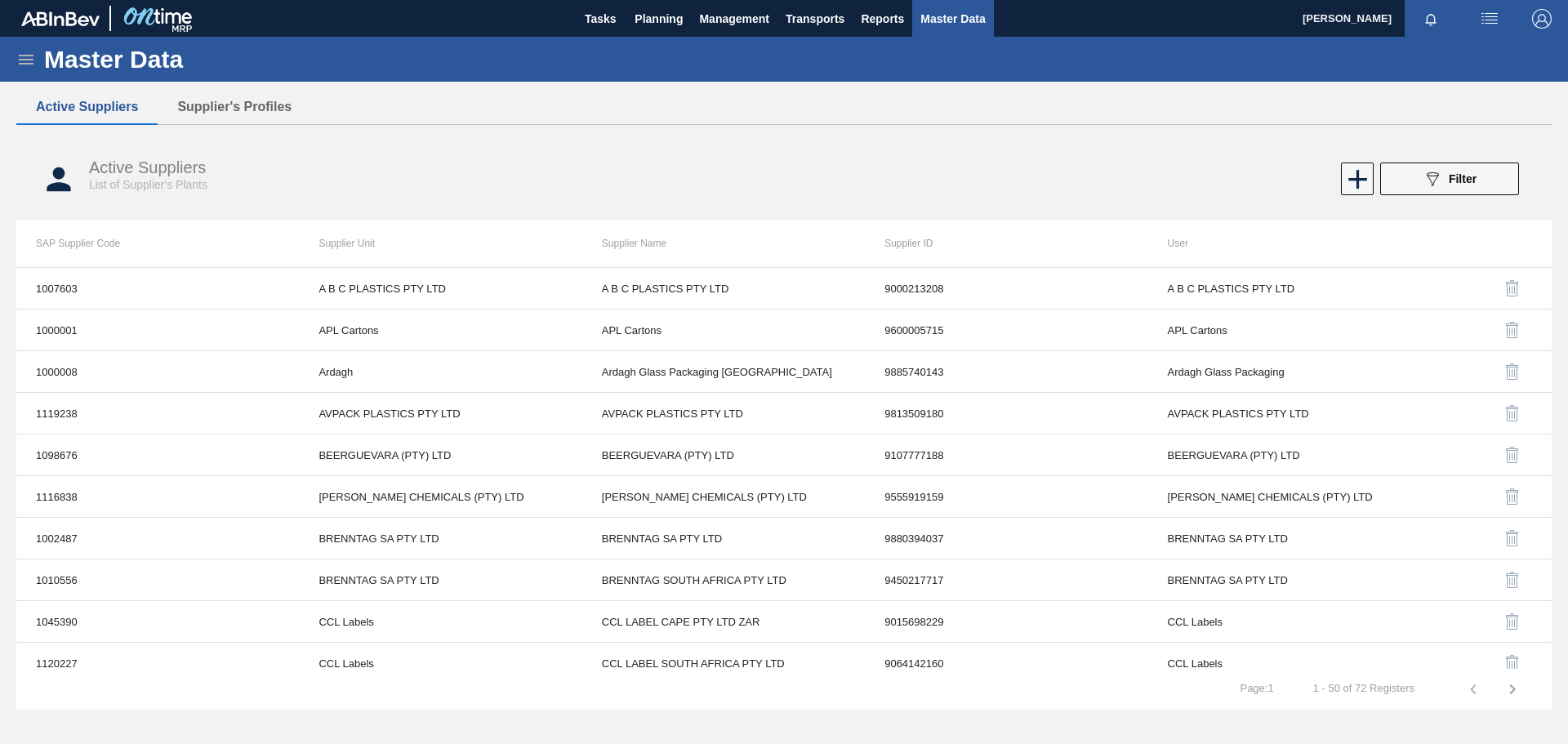
click at [19, 53] on icon at bounding box center [26, 59] width 19 height 19
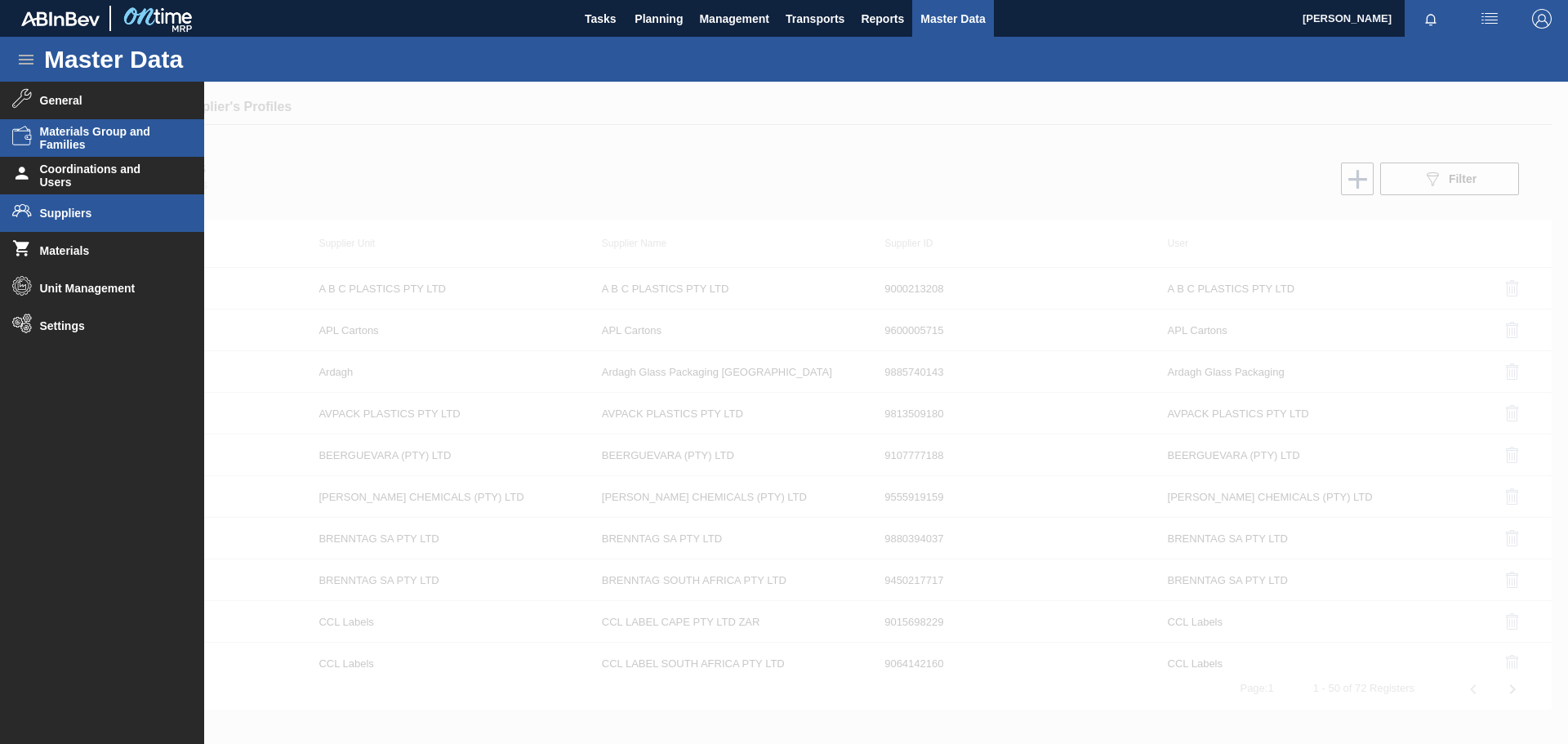
click at [108, 127] on span "Materials Group and Families" at bounding box center [107, 138] width 135 height 27
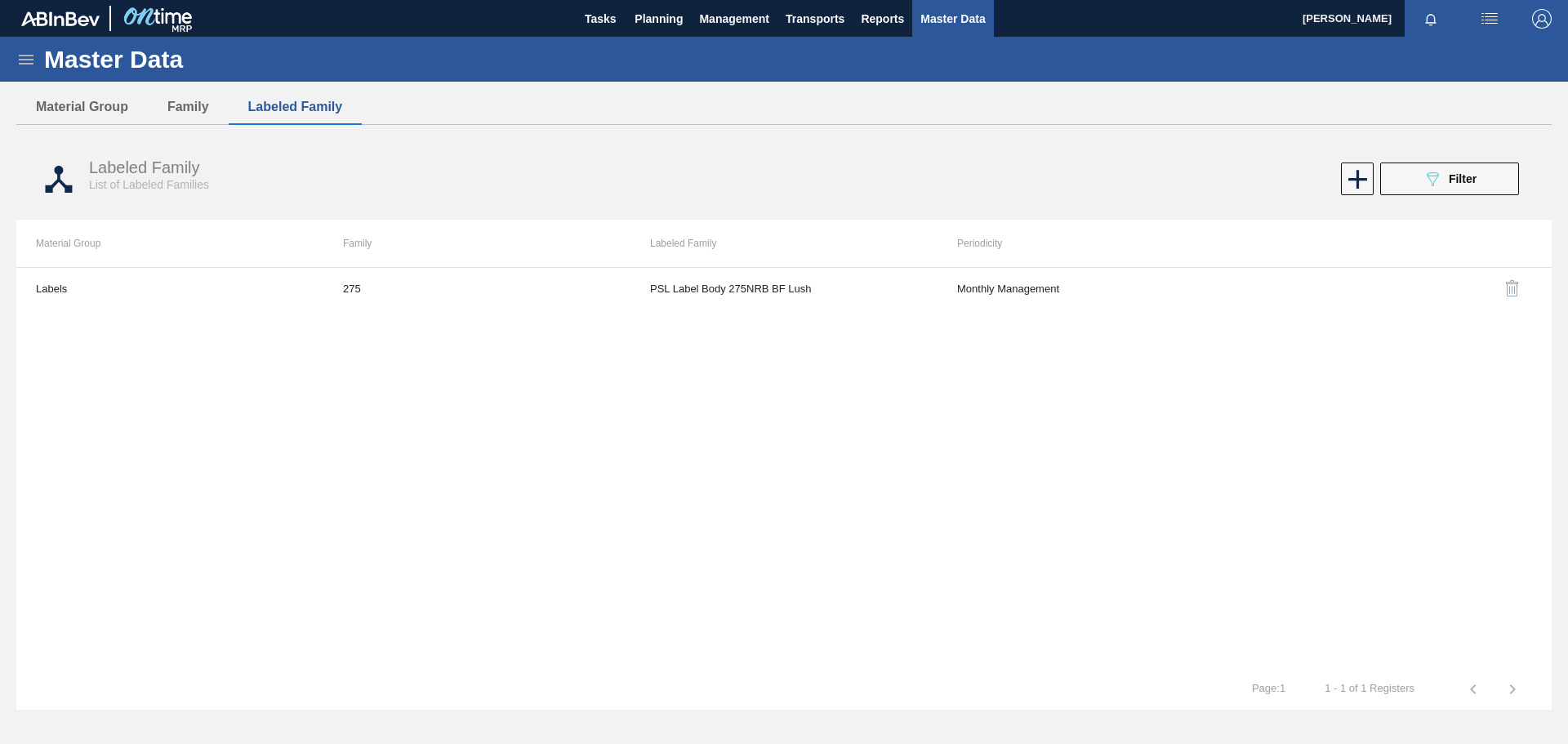
click at [27, 53] on icon at bounding box center [26, 59] width 19 height 19
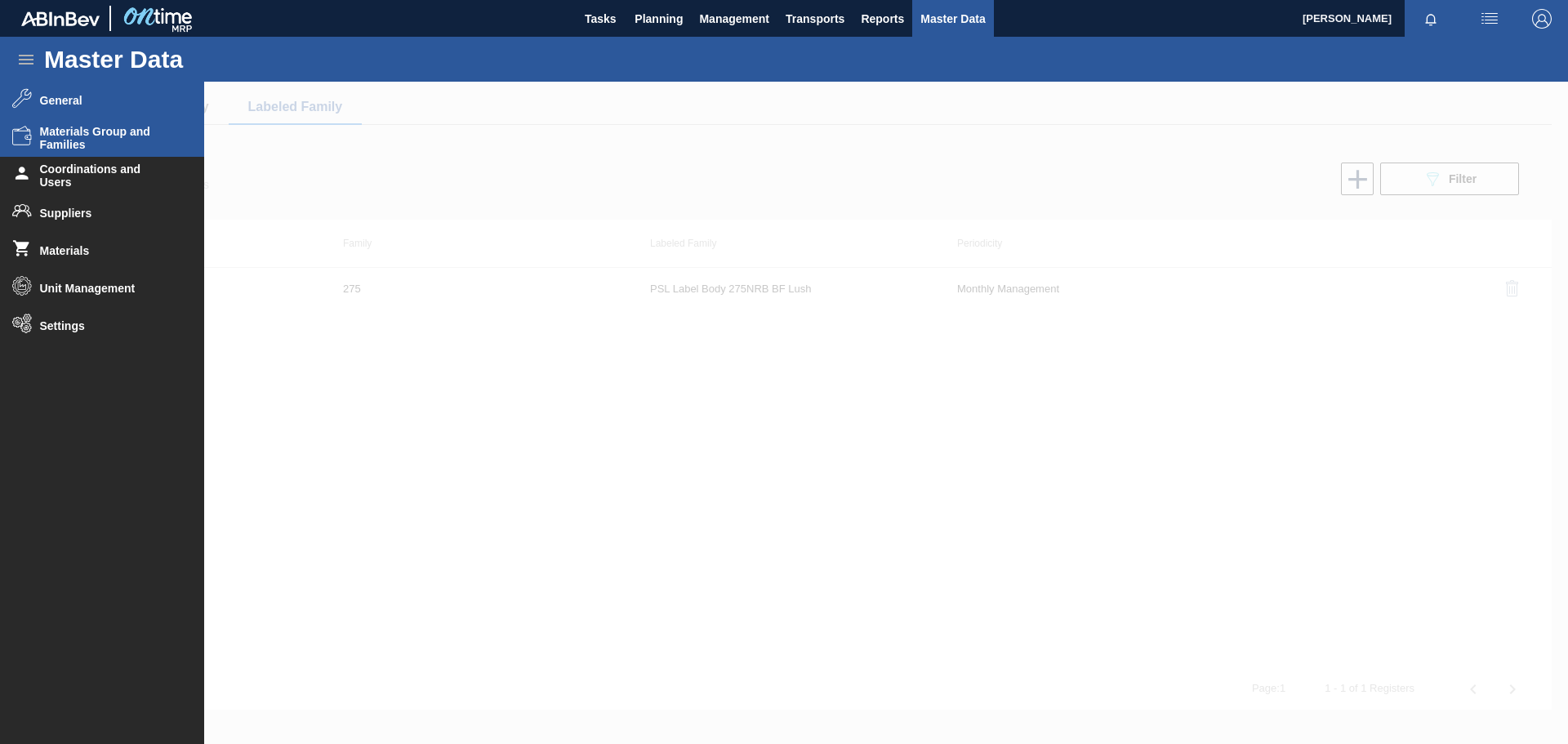
click at [143, 109] on li "General" at bounding box center [102, 100] width 205 height 37
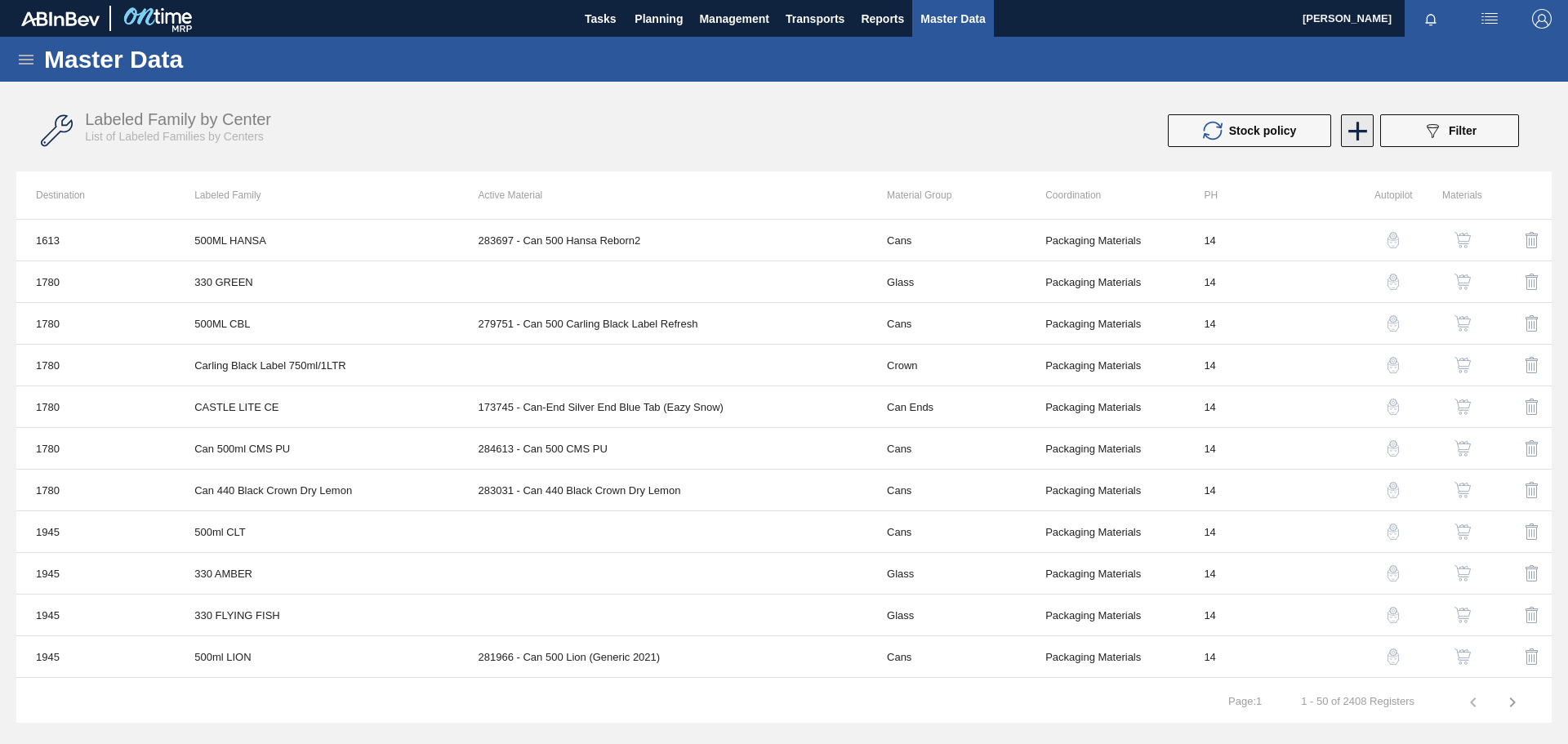
click at [1355, 125] on icon at bounding box center [1358, 131] width 32 height 32
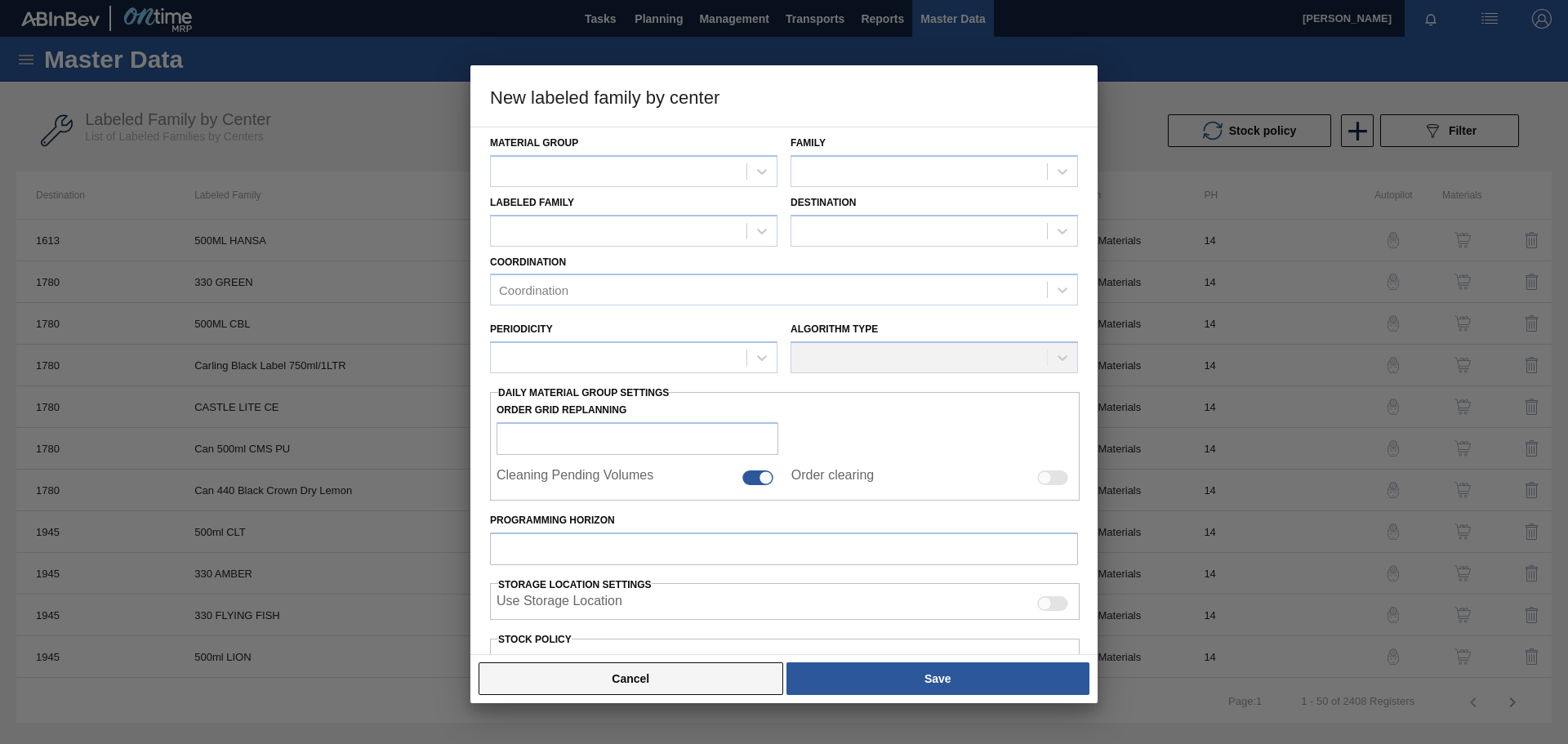
click at [720, 686] on button "Cancel" at bounding box center [631, 678] width 305 height 33
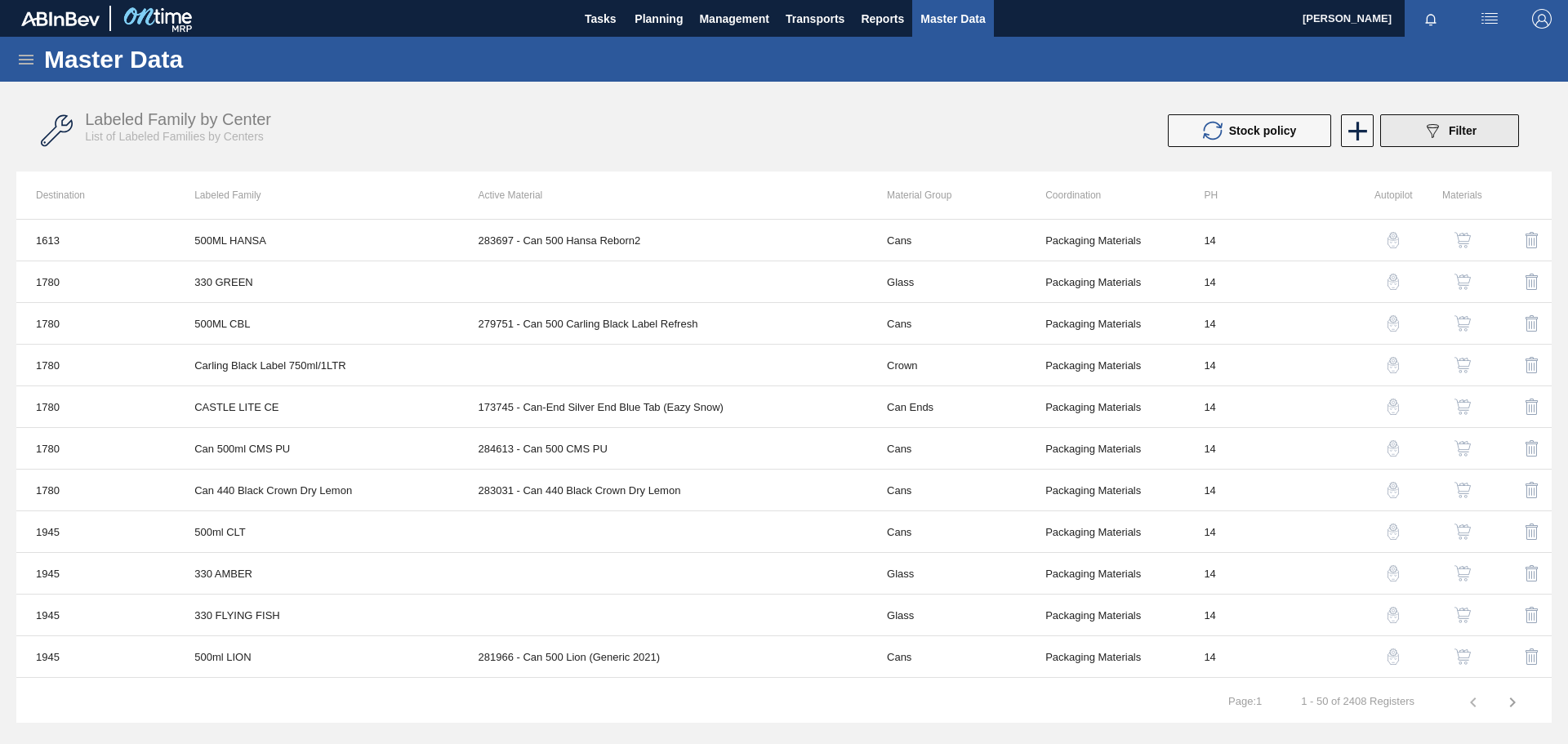
click at [1456, 134] on span "Filter" at bounding box center [1463, 130] width 27 height 13
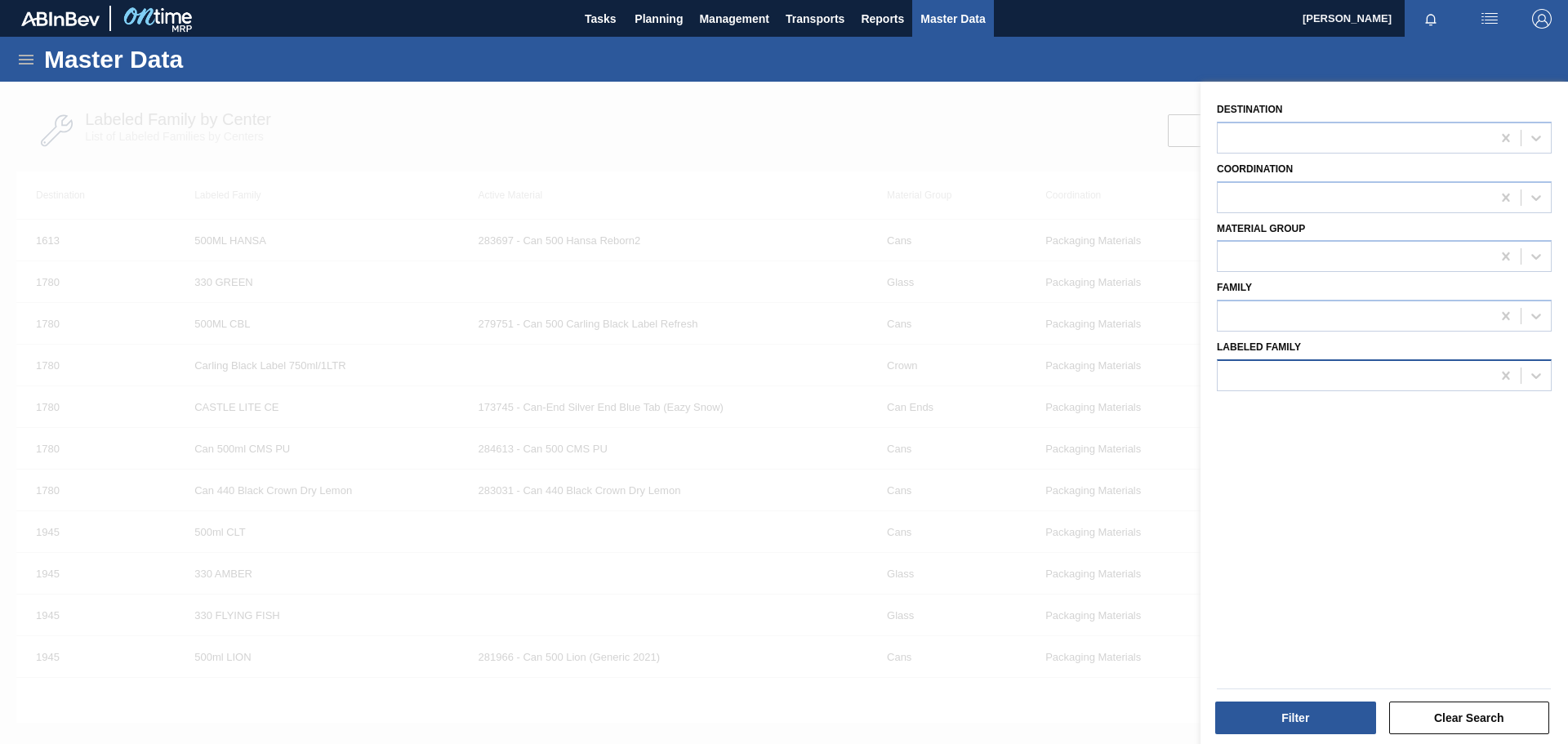
click at [1284, 377] on div at bounding box center [1354, 376] width 274 height 24
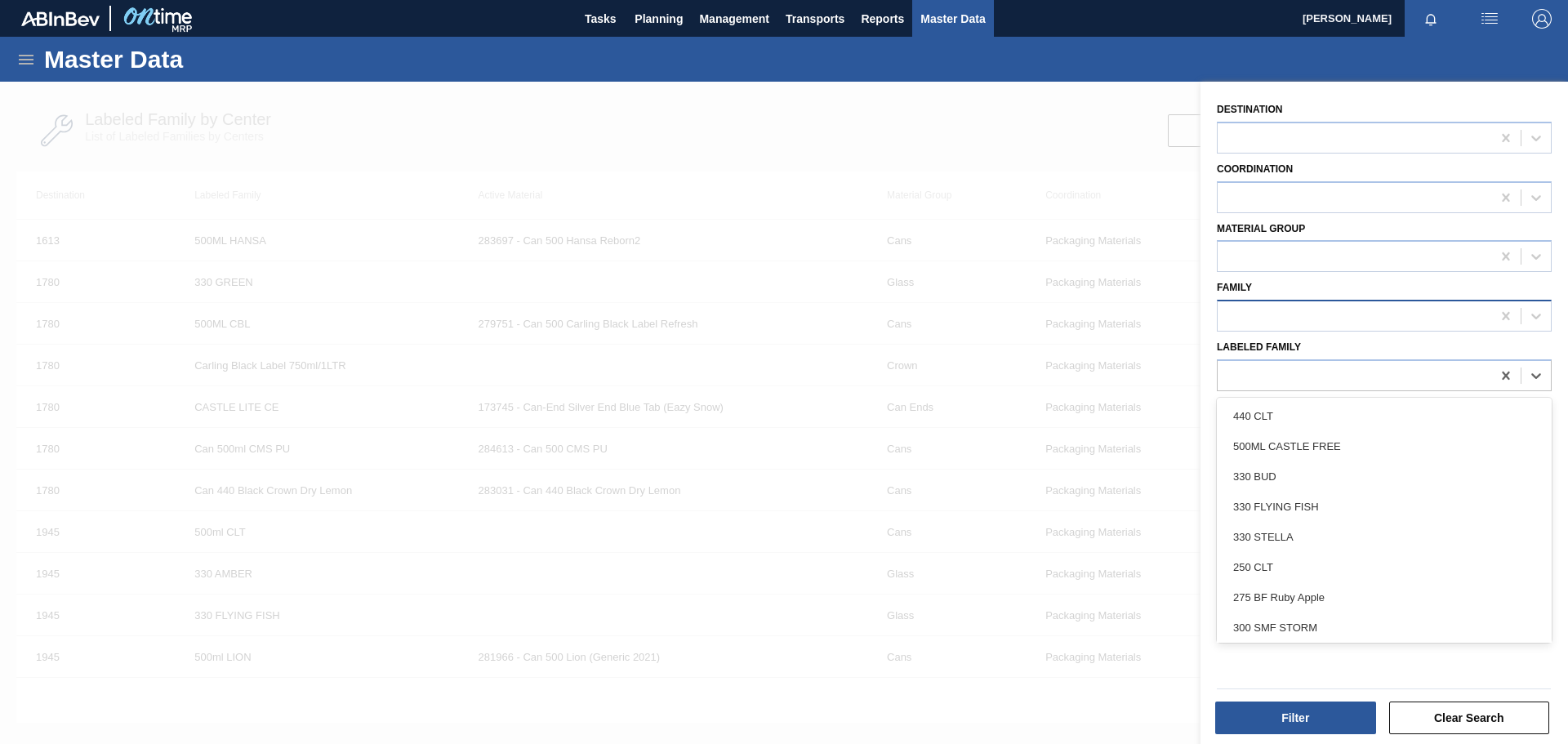
click at [1290, 315] on div at bounding box center [1354, 316] width 274 height 24
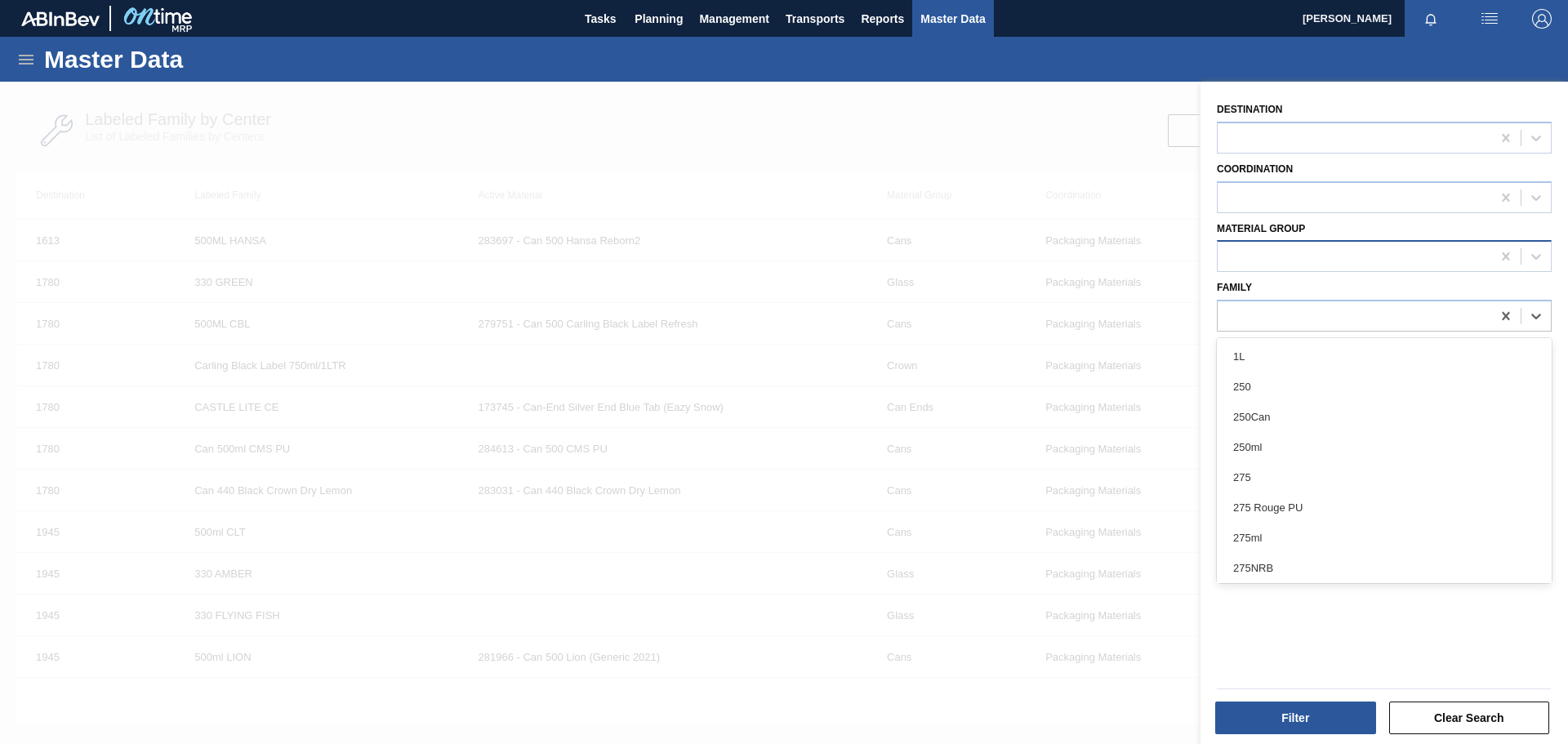
click at [1289, 252] on div at bounding box center [1354, 257] width 274 height 24
click at [1289, 196] on div at bounding box center [1354, 197] width 274 height 24
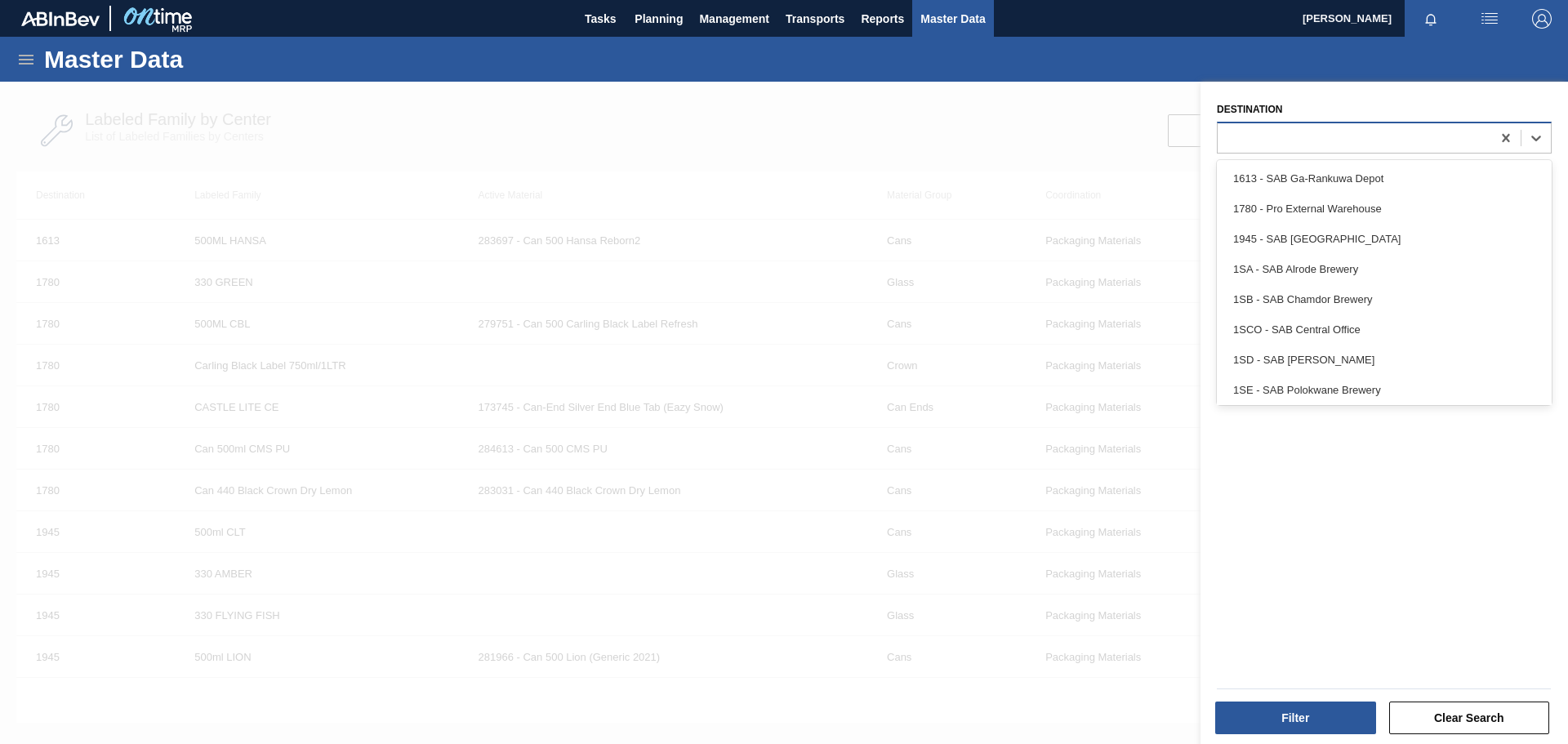
click at [1286, 143] on div at bounding box center [1354, 137] width 274 height 24
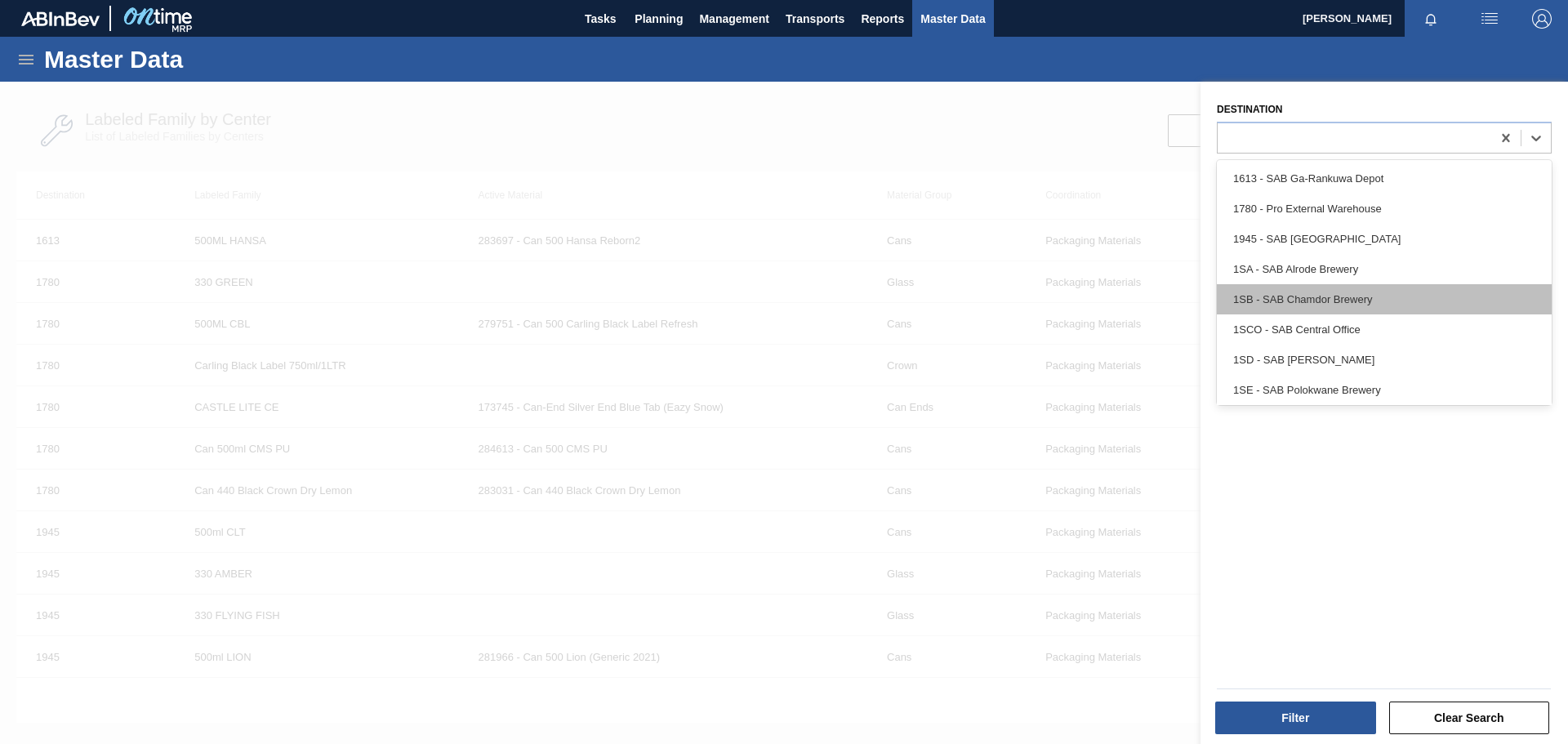
click at [1317, 291] on div "1SB - SAB Chamdor Brewery" at bounding box center [1385, 299] width 335 height 30
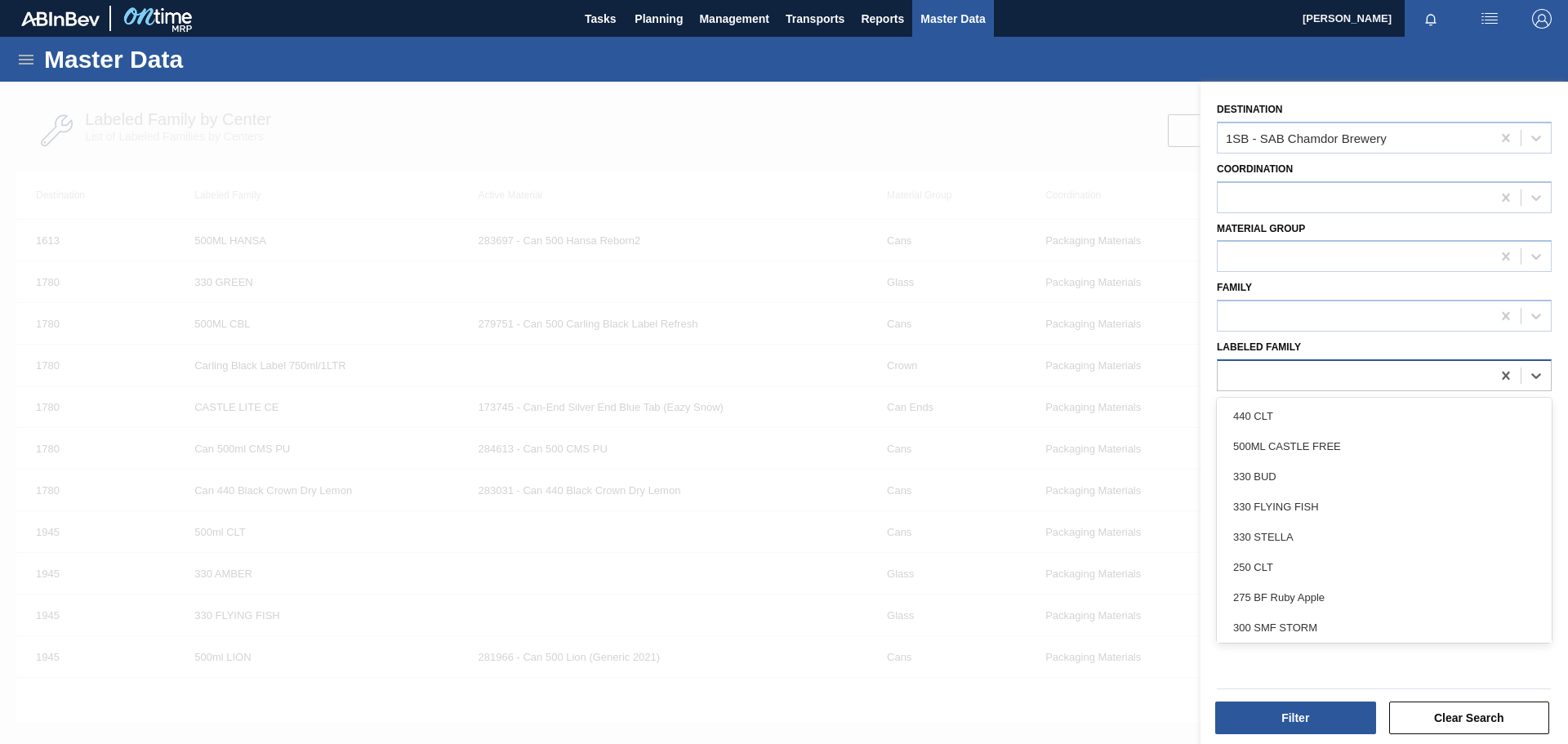
click at [1268, 377] on div at bounding box center [1354, 376] width 274 height 24
click at [1313, 381] on div at bounding box center [1354, 376] width 274 height 24
paste Family "Tray 275NRB BF Lush"
type Family "Tray 275NRB BF Lush"
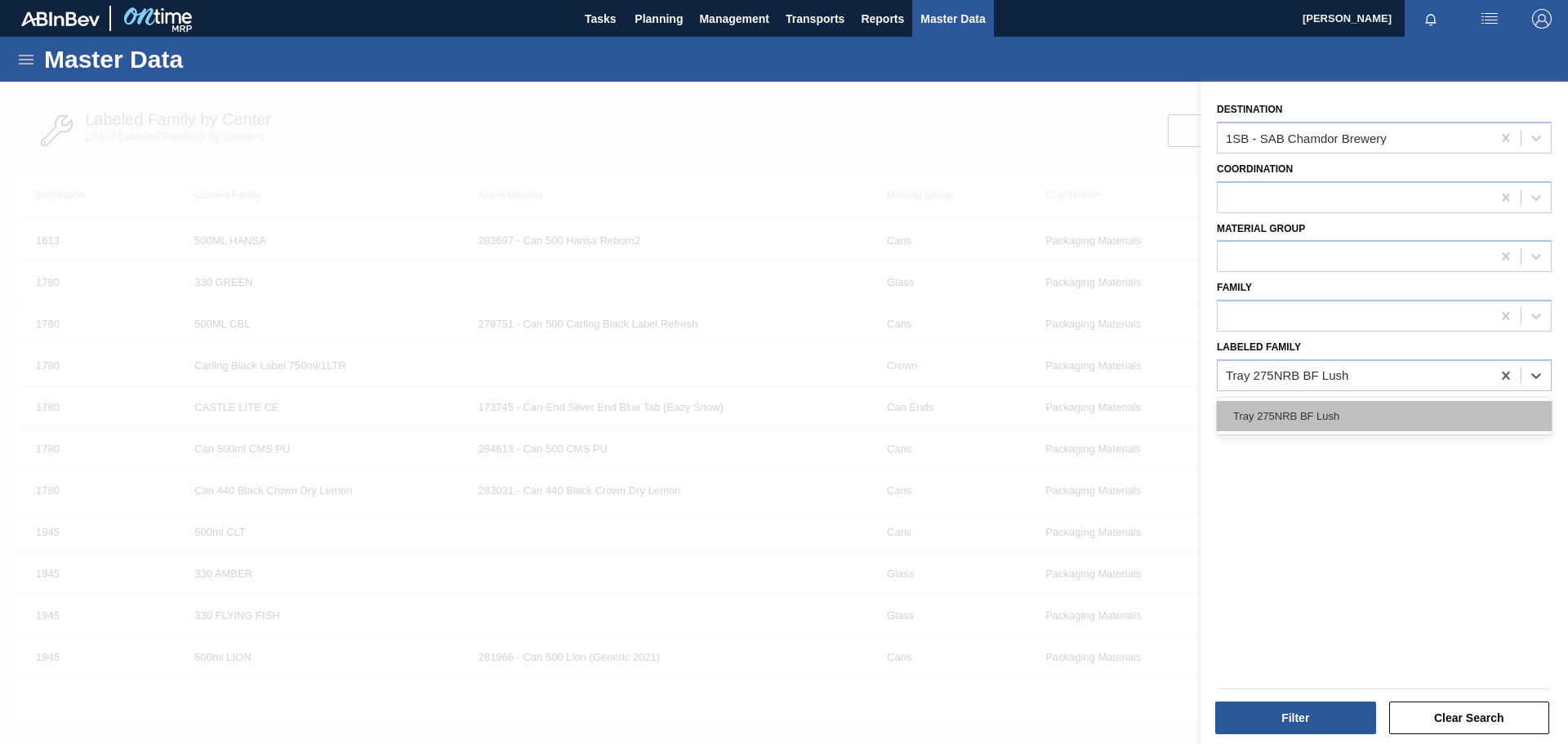
click at [1333, 419] on div "Tray 275NRB BF Lush" at bounding box center [1385, 416] width 335 height 30
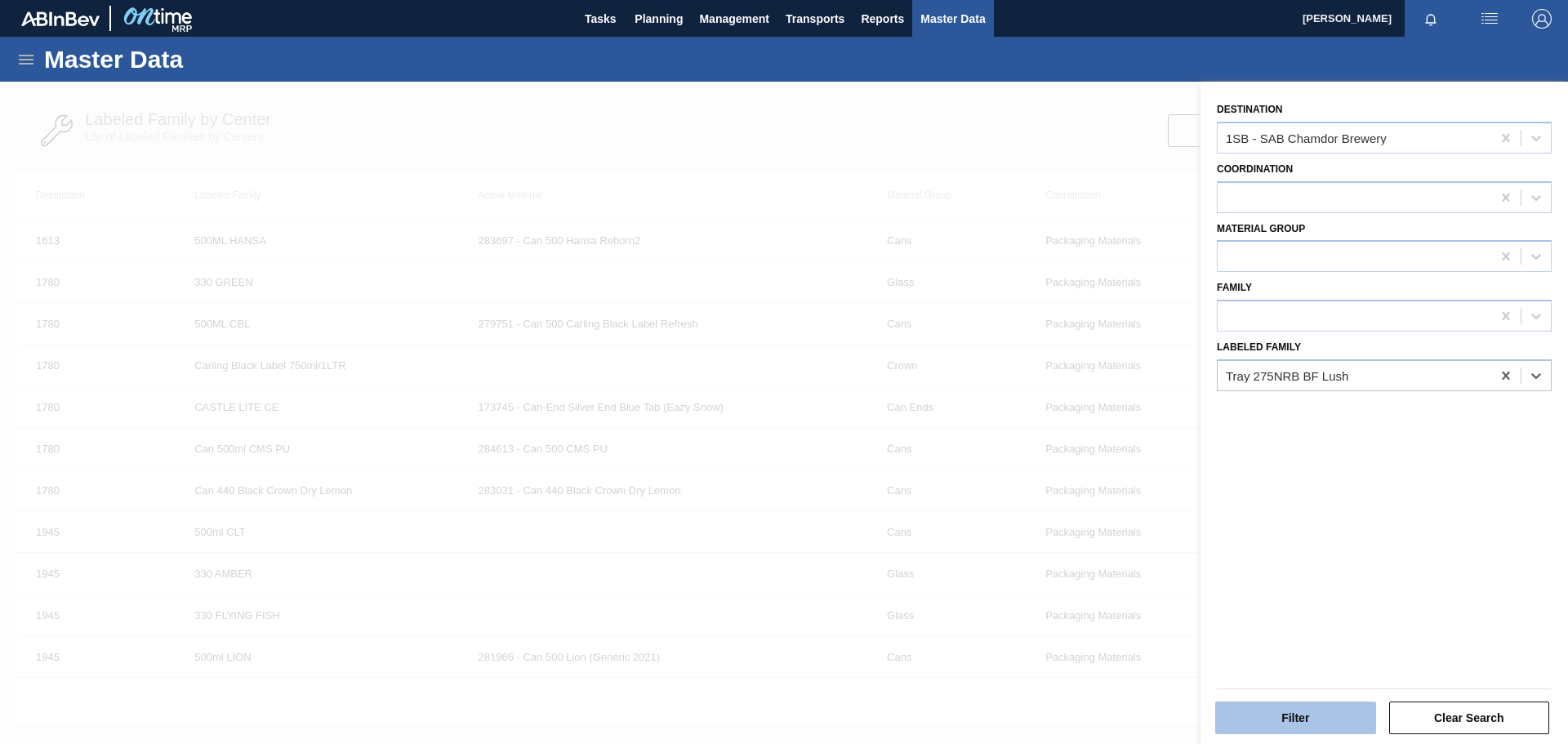
click at [1317, 721] on button "Filter" at bounding box center [1296, 717] width 161 height 33
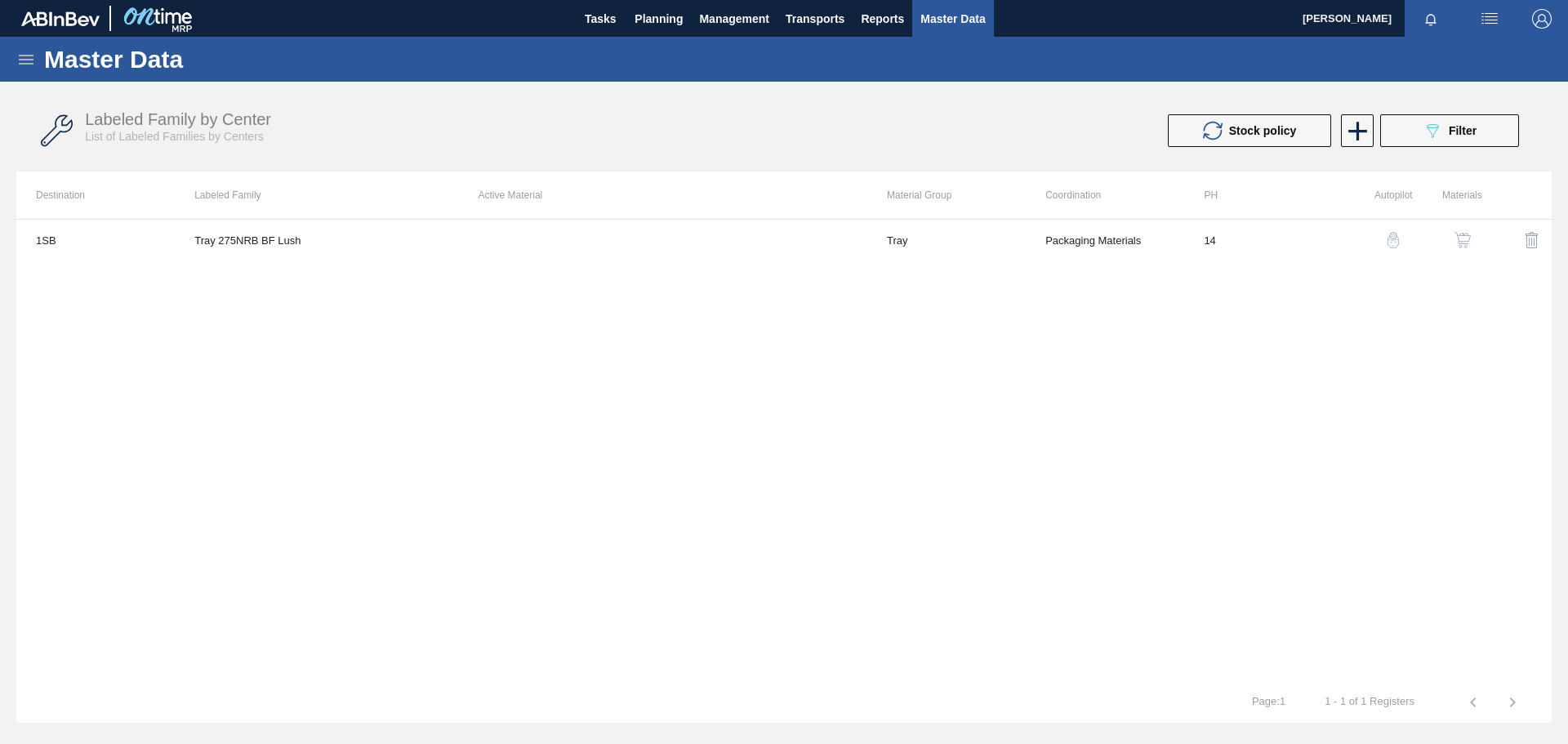
click at [1465, 238] on img "button" at bounding box center [1463, 240] width 16 height 16
click at [1361, 140] on icon at bounding box center [1358, 131] width 32 height 32
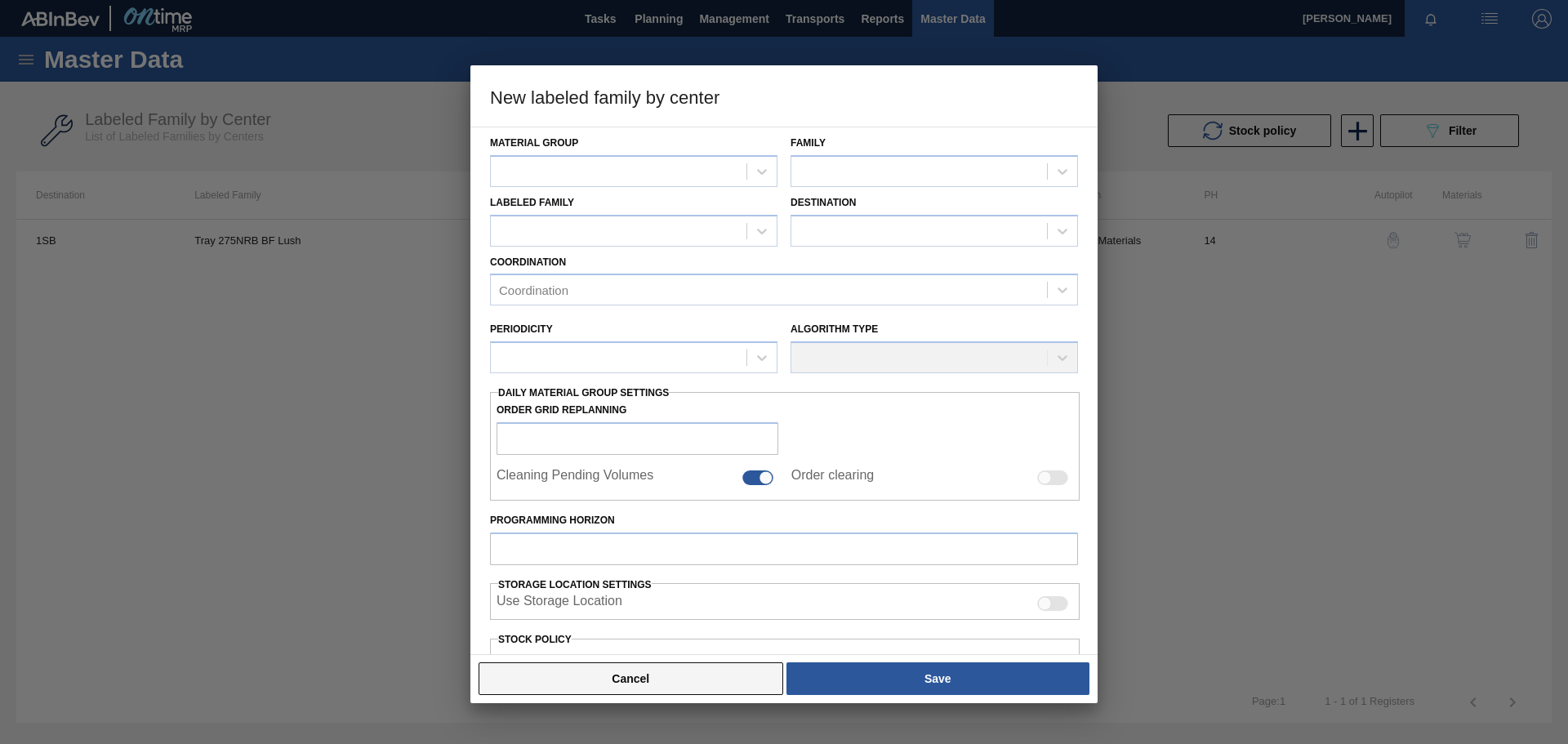
click at [653, 677] on button "Cancel" at bounding box center [631, 678] width 305 height 33
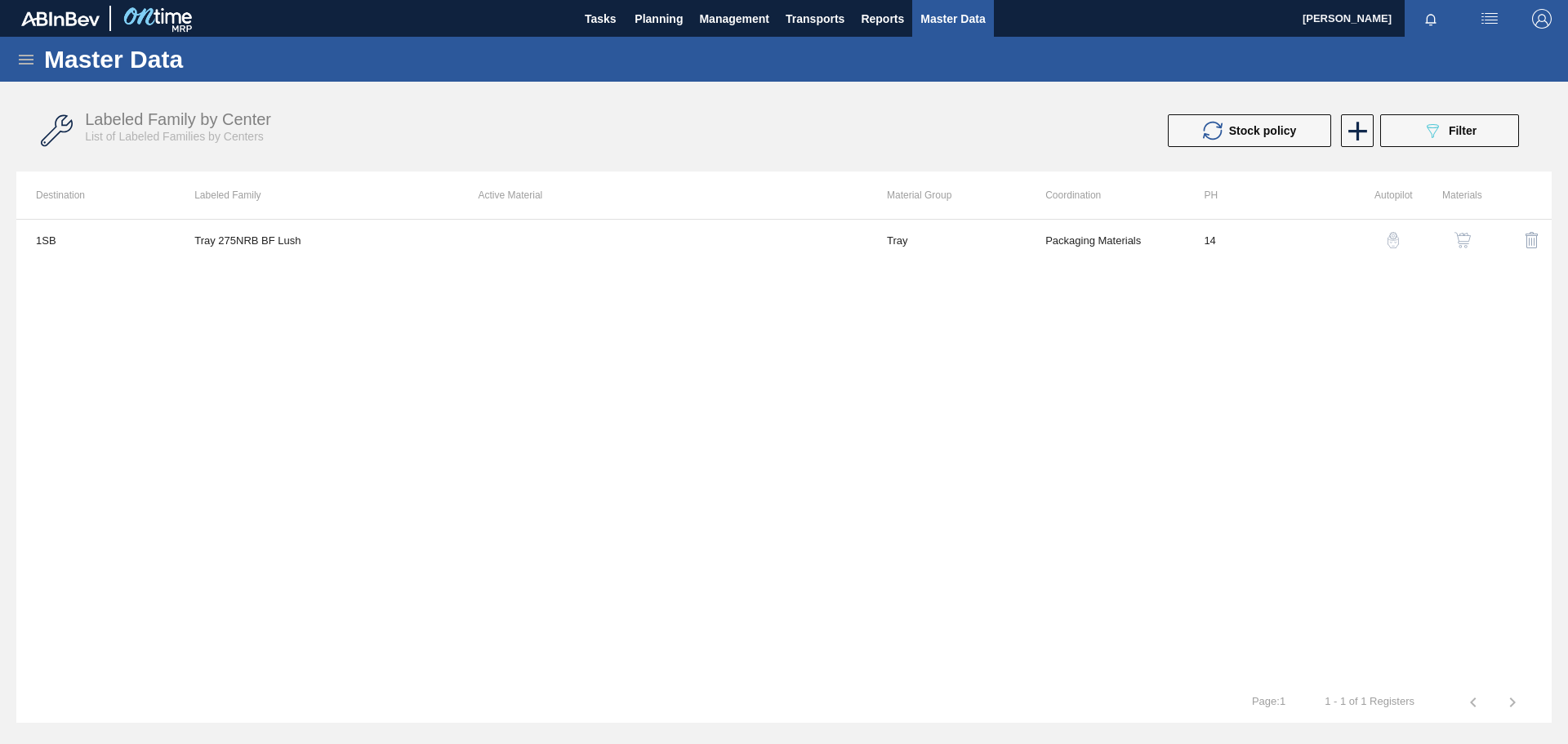
click at [1460, 237] on img "button" at bounding box center [1463, 240] width 16 height 16
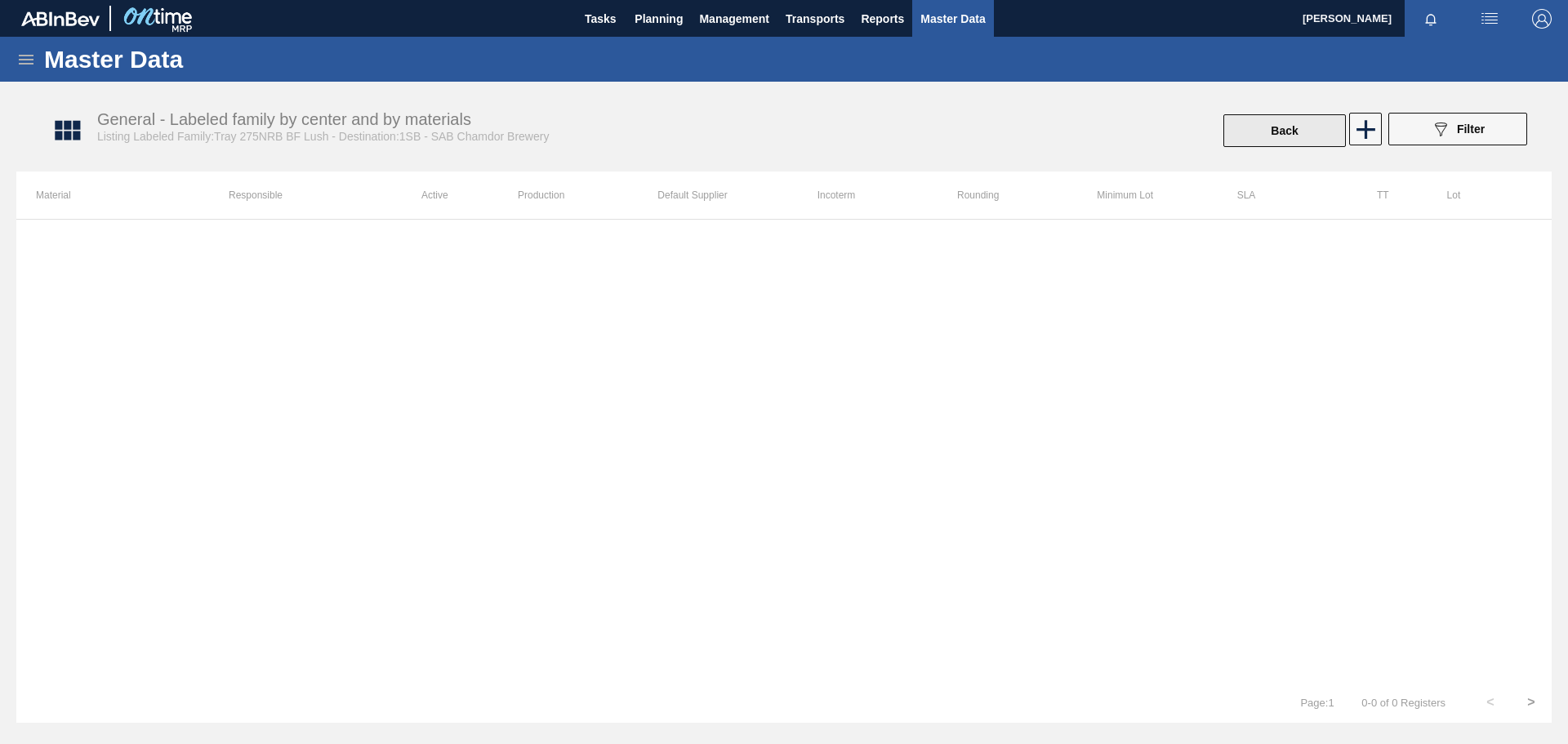
click at [1276, 125] on button "Back" at bounding box center [1285, 130] width 122 height 33
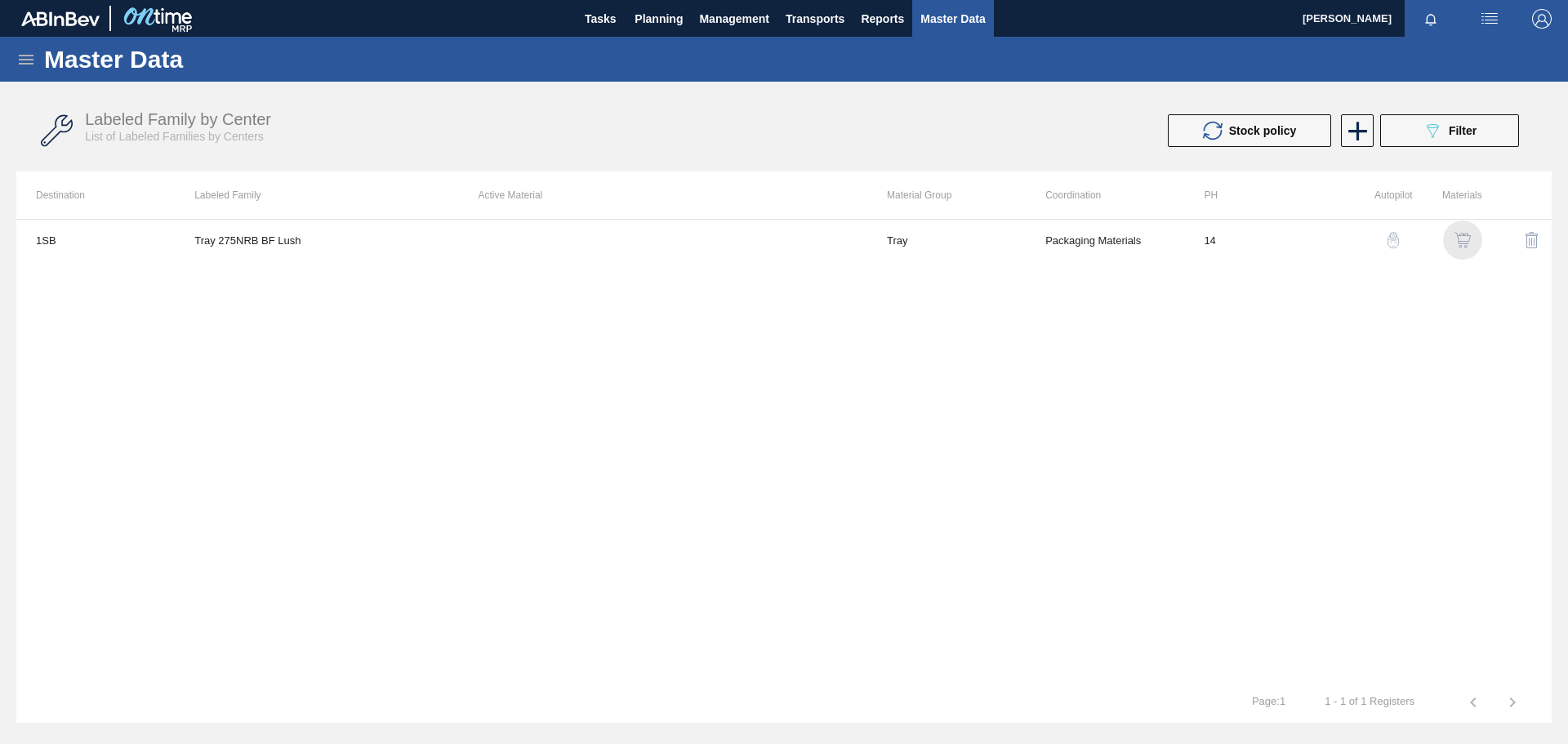
click at [1465, 242] on img "button" at bounding box center [1463, 240] width 16 height 16
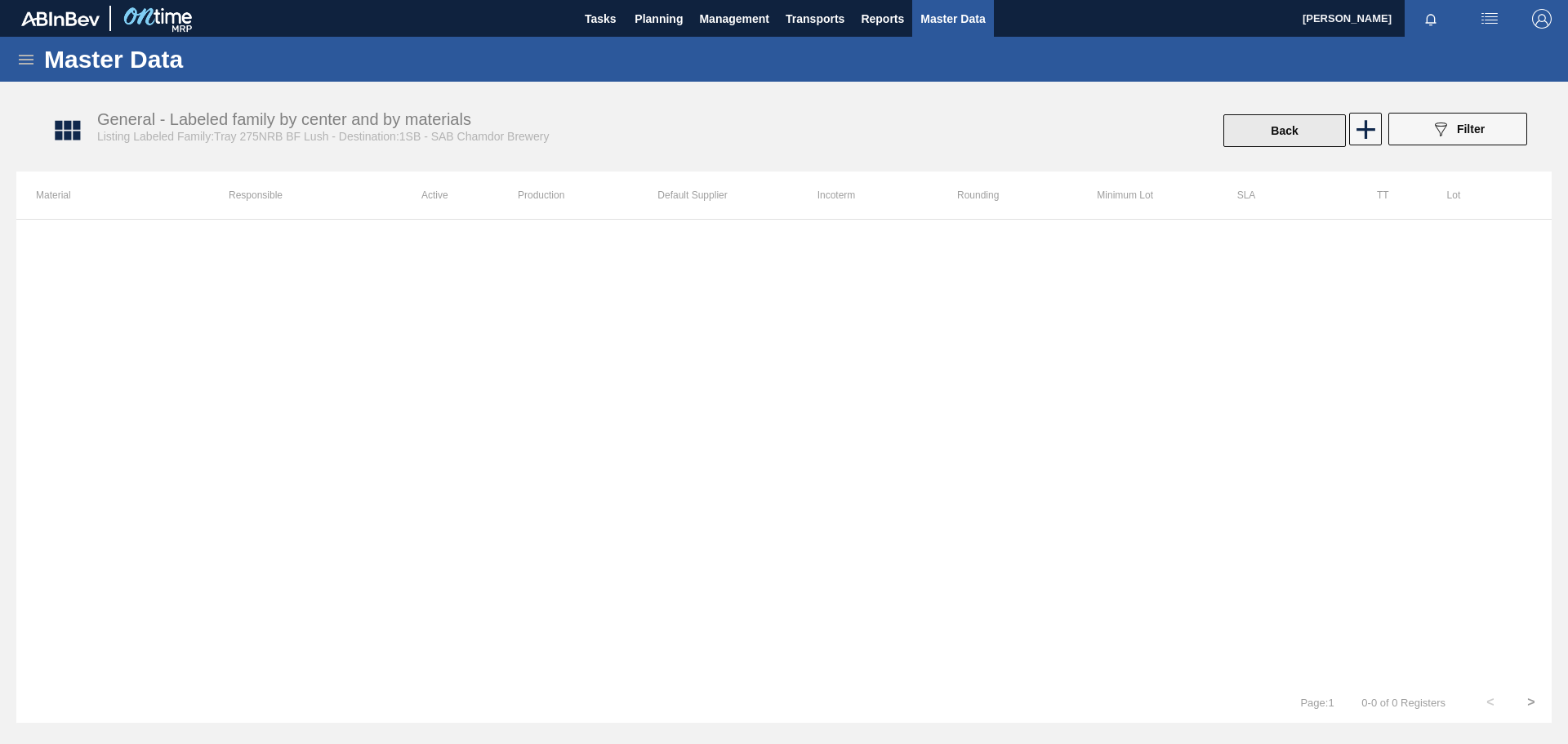
click at [1294, 127] on button "Back" at bounding box center [1285, 130] width 122 height 33
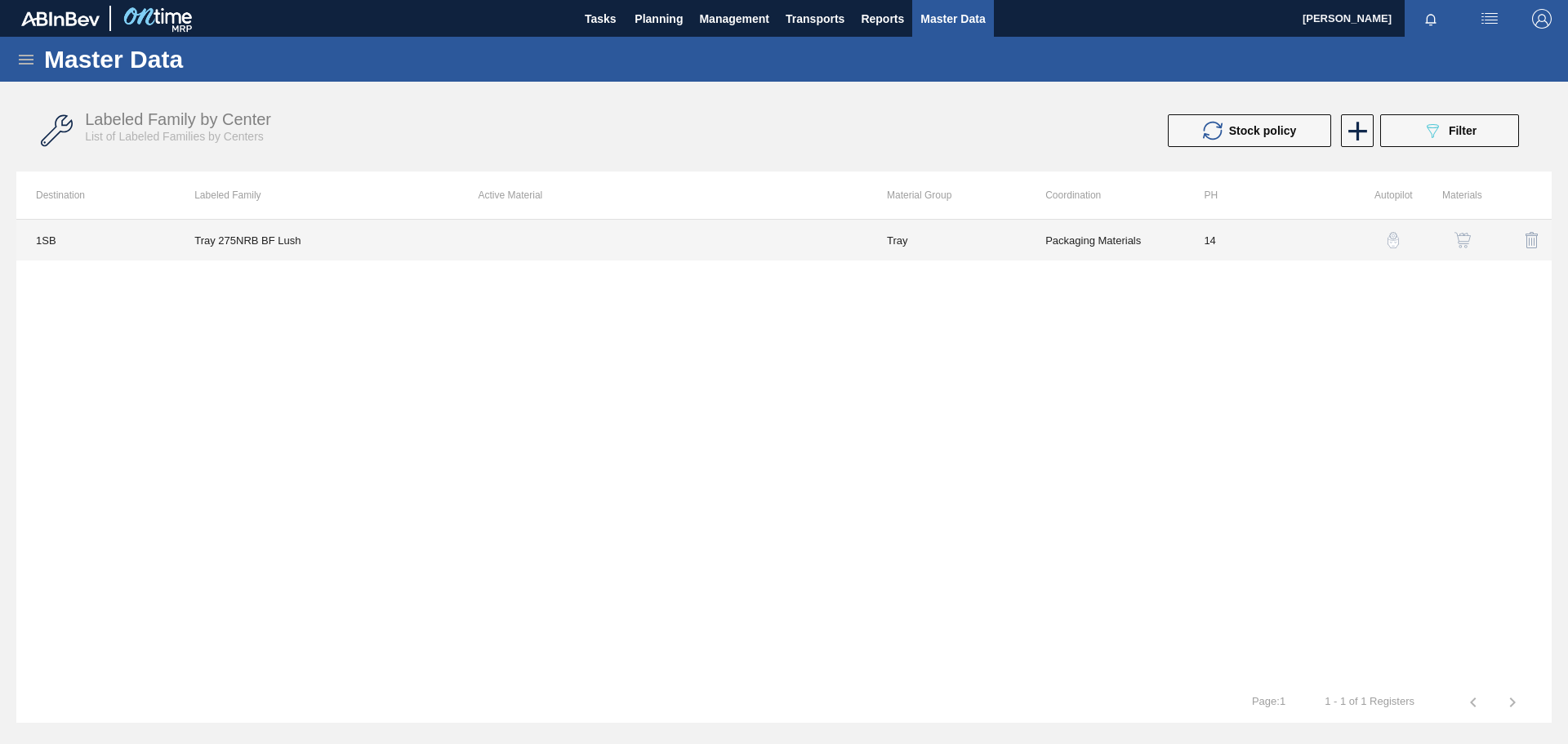
click at [542, 249] on td at bounding box center [662, 240] width 408 height 41
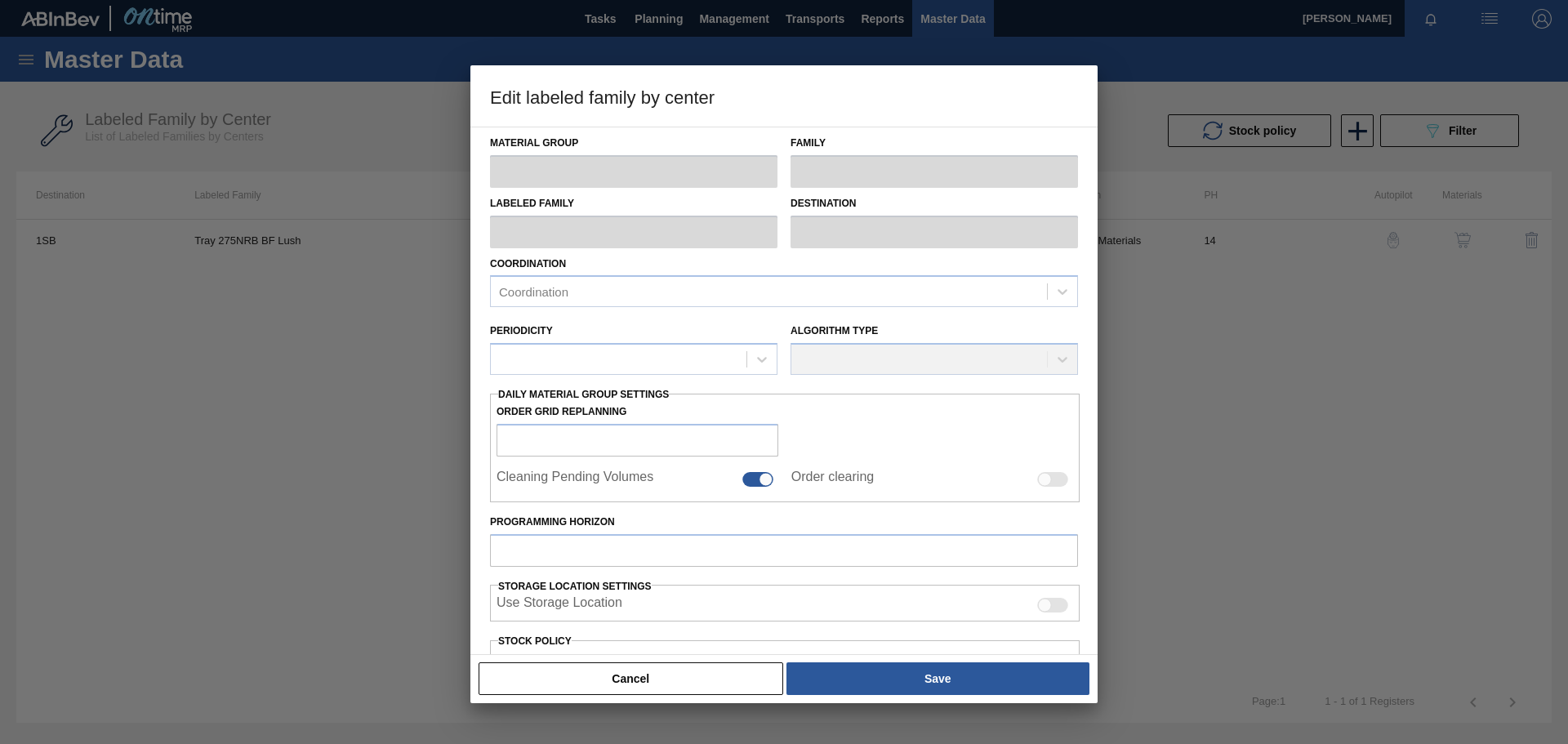
type input "Tray"
type input "Tray 275NRB"
type input "Tray 275NRB BF Lush"
type input "1SB - SAB Chamdor Brewery"
type input "14"
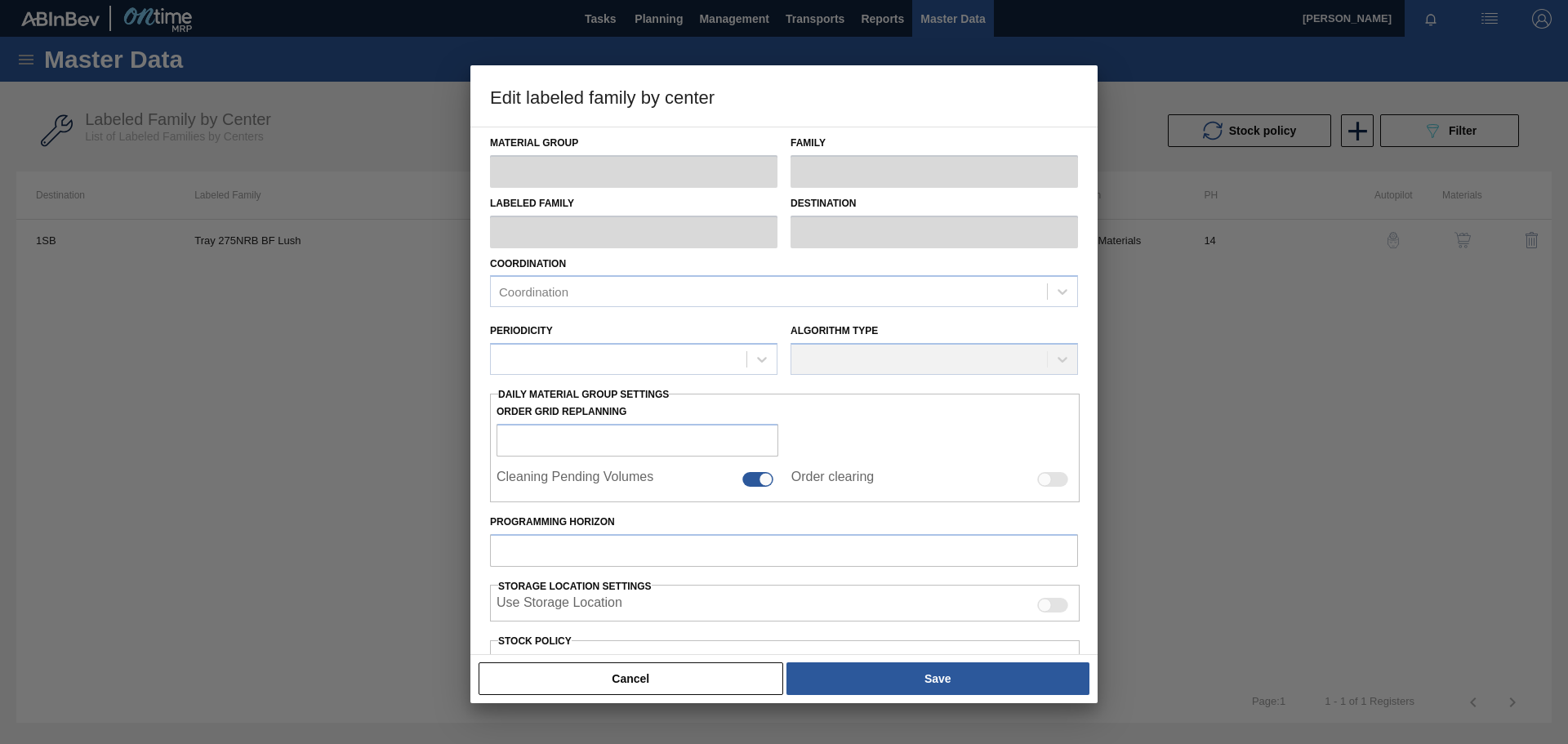
type input "100,000"
type input "200,000"
type input "100"
type input "200,000.000"
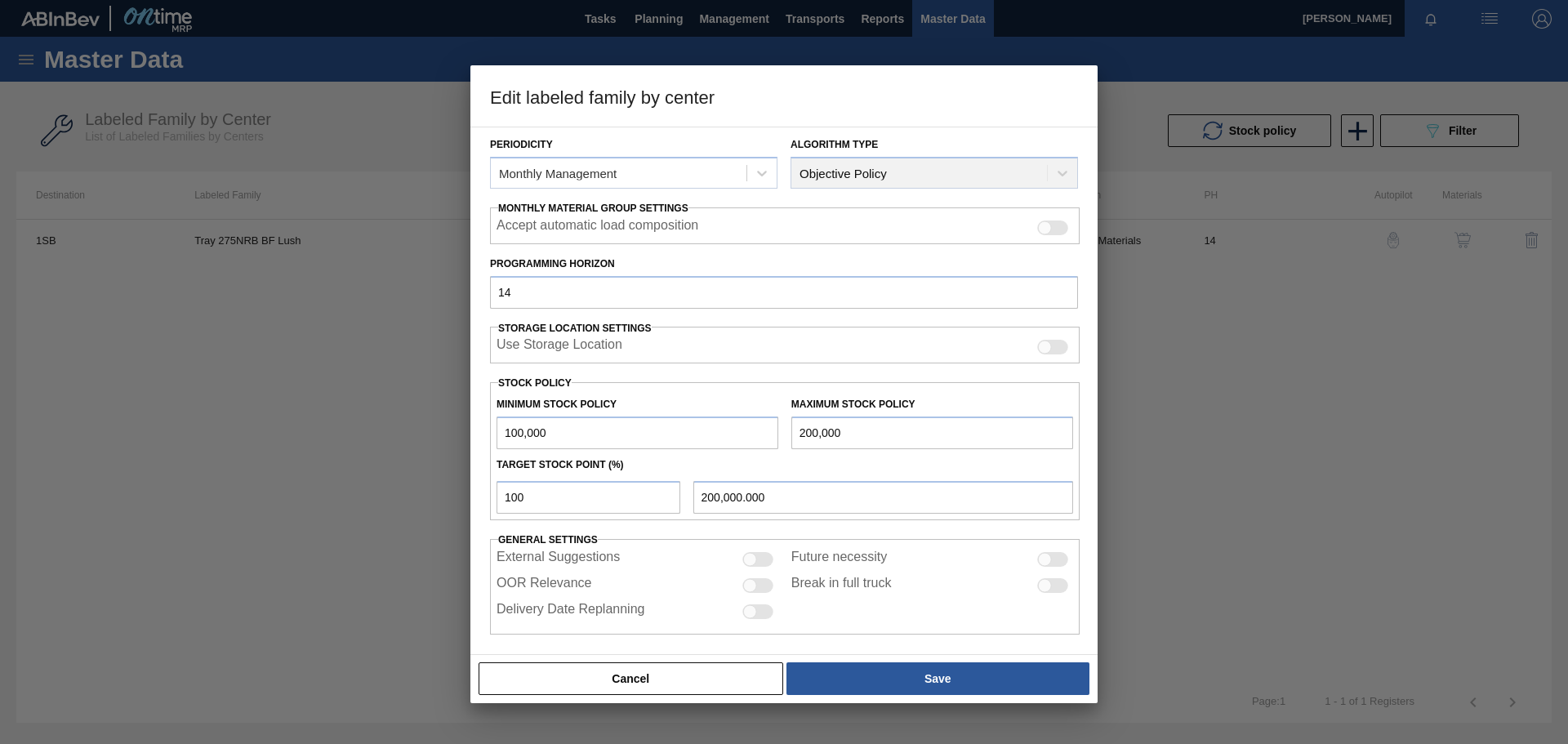
scroll to position [198, 0]
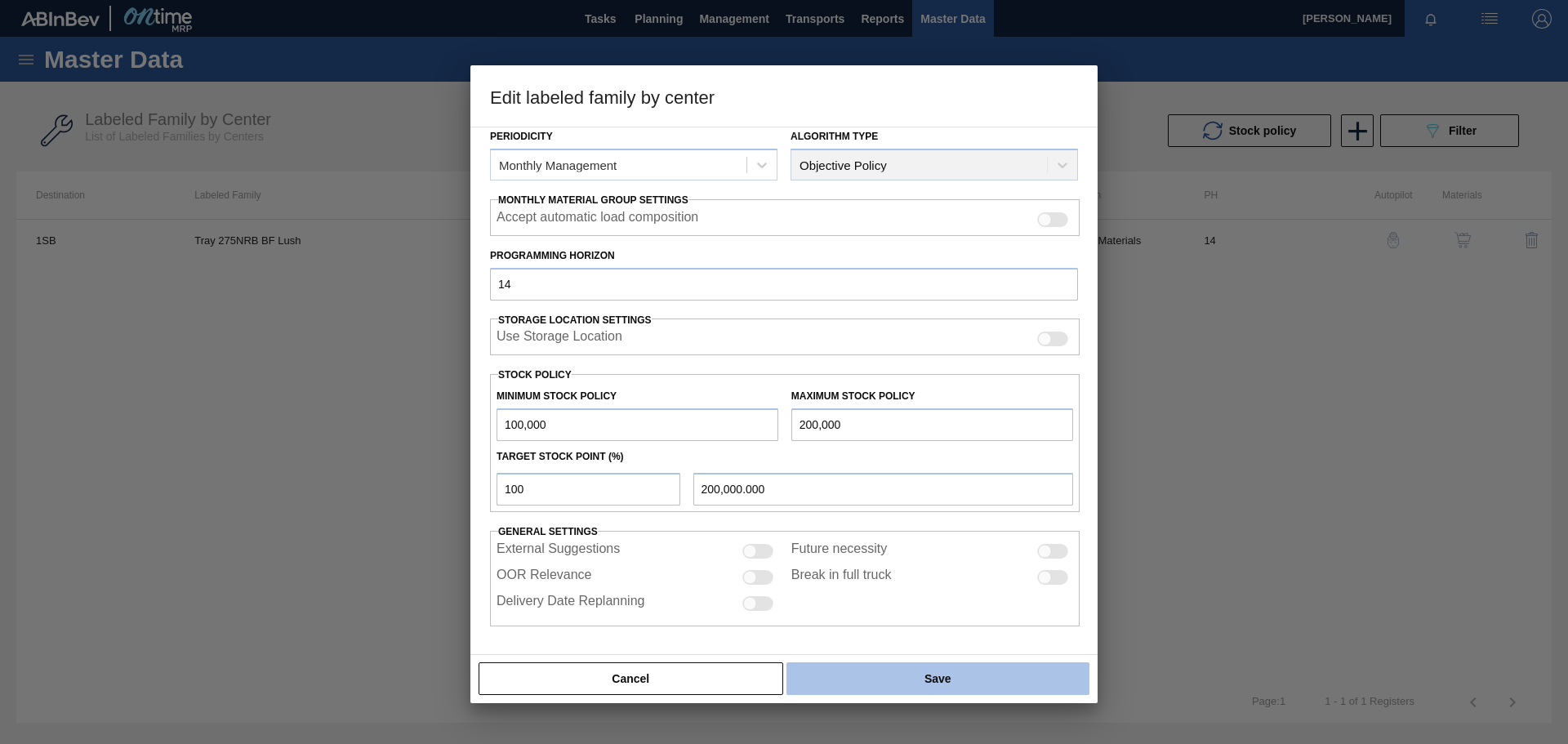
click at [954, 680] on button "Save" at bounding box center [938, 678] width 303 height 33
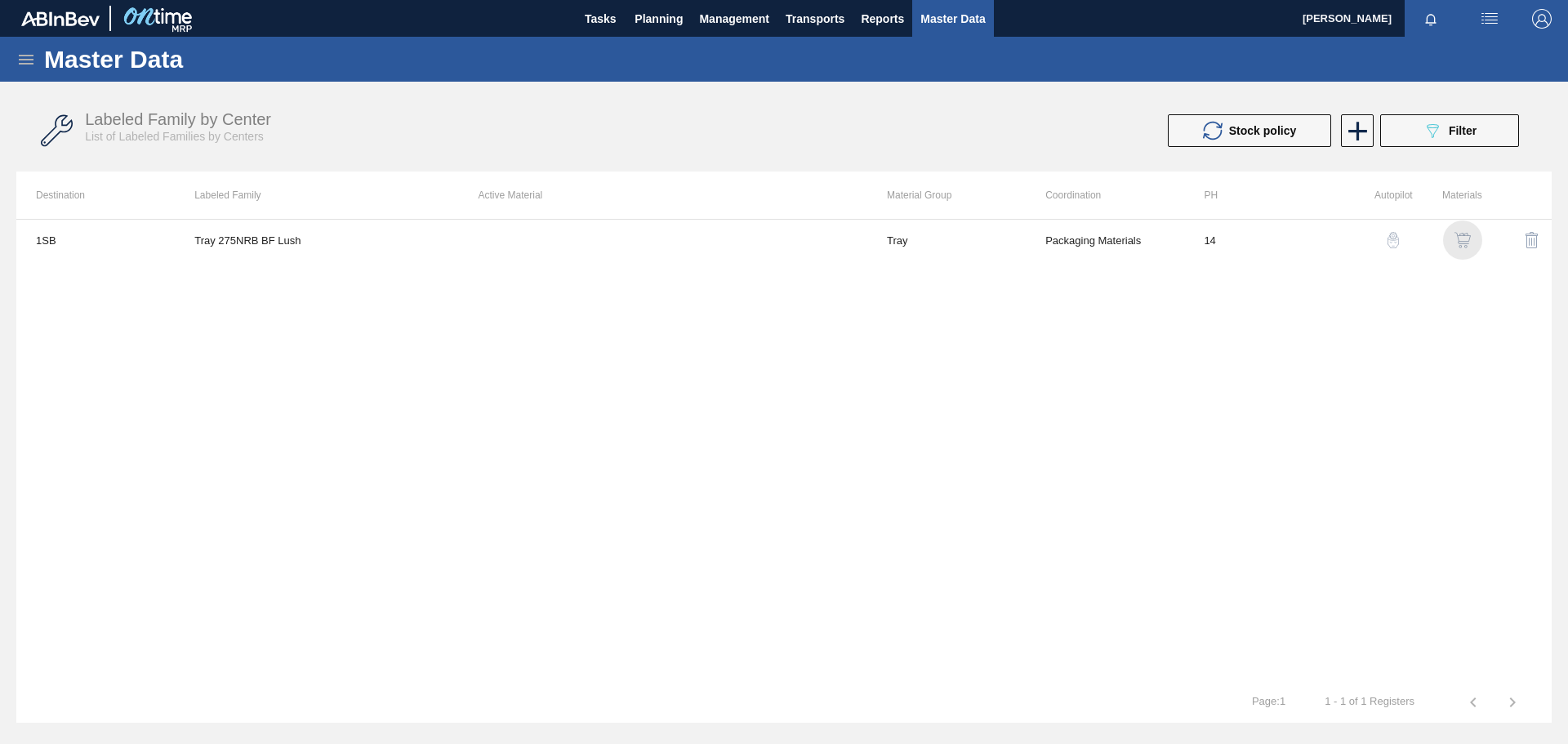
click at [1468, 238] on img "button" at bounding box center [1463, 240] width 16 height 16
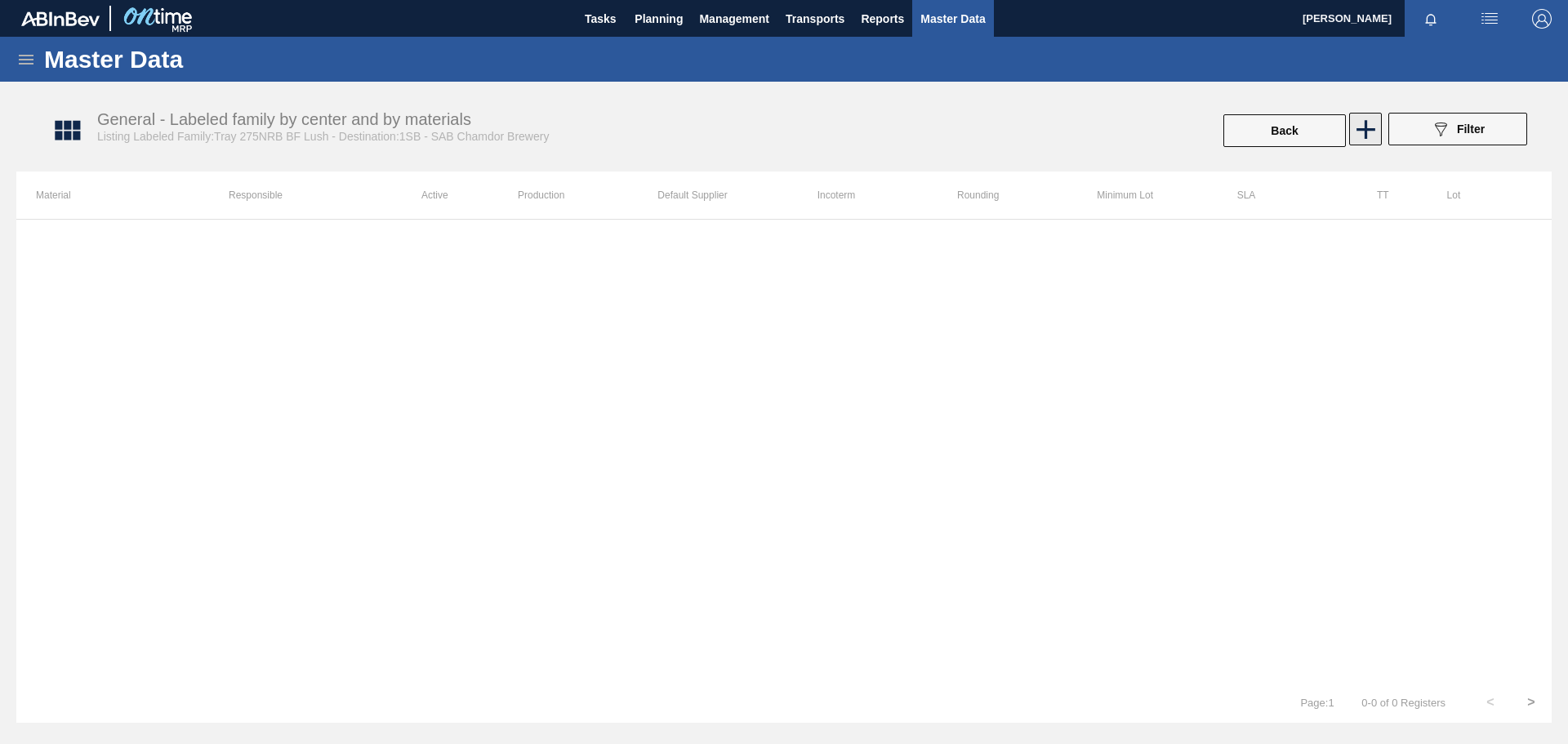
click at [1369, 129] on icon at bounding box center [1365, 129] width 19 height 19
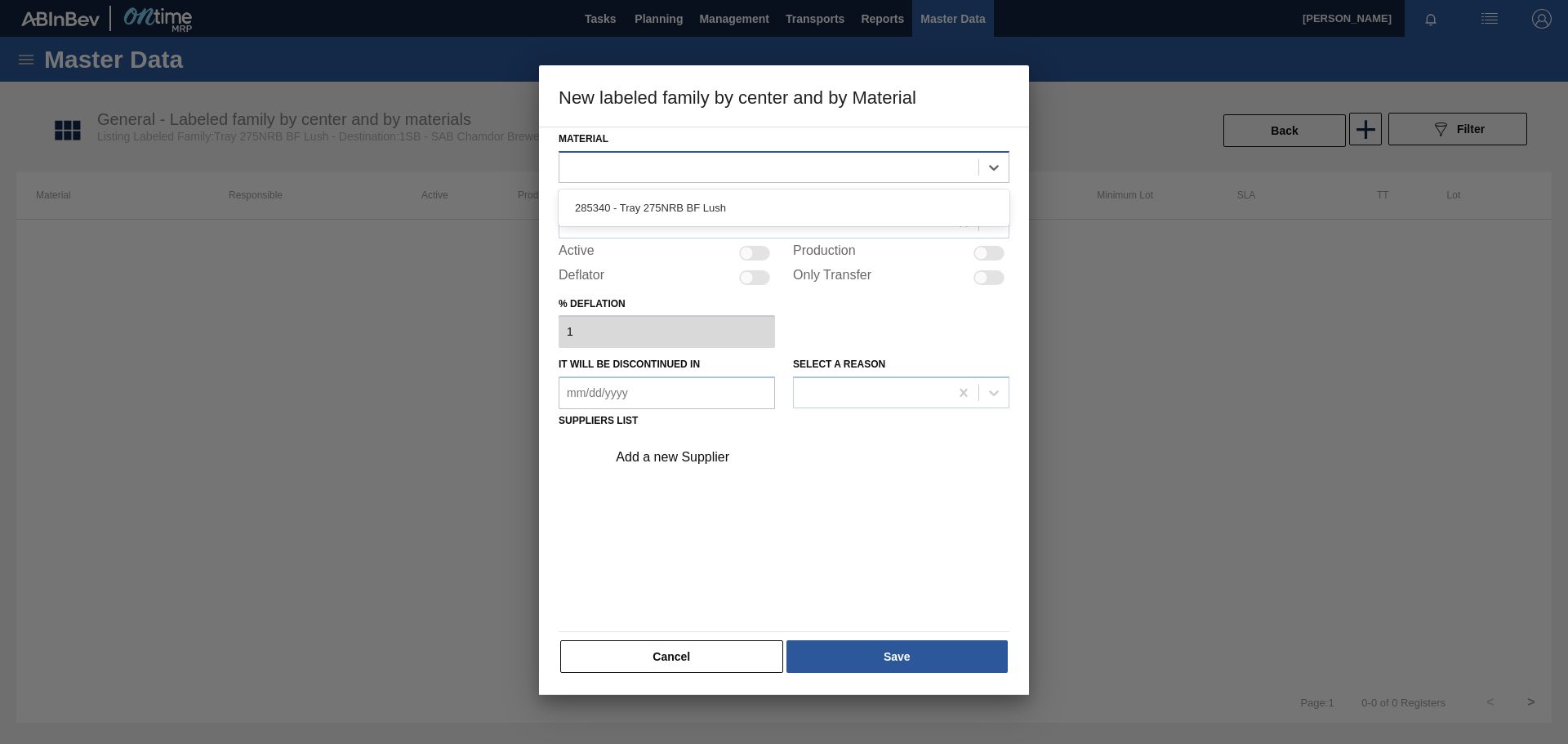
click at [777, 167] on div at bounding box center [769, 167] width 419 height 24
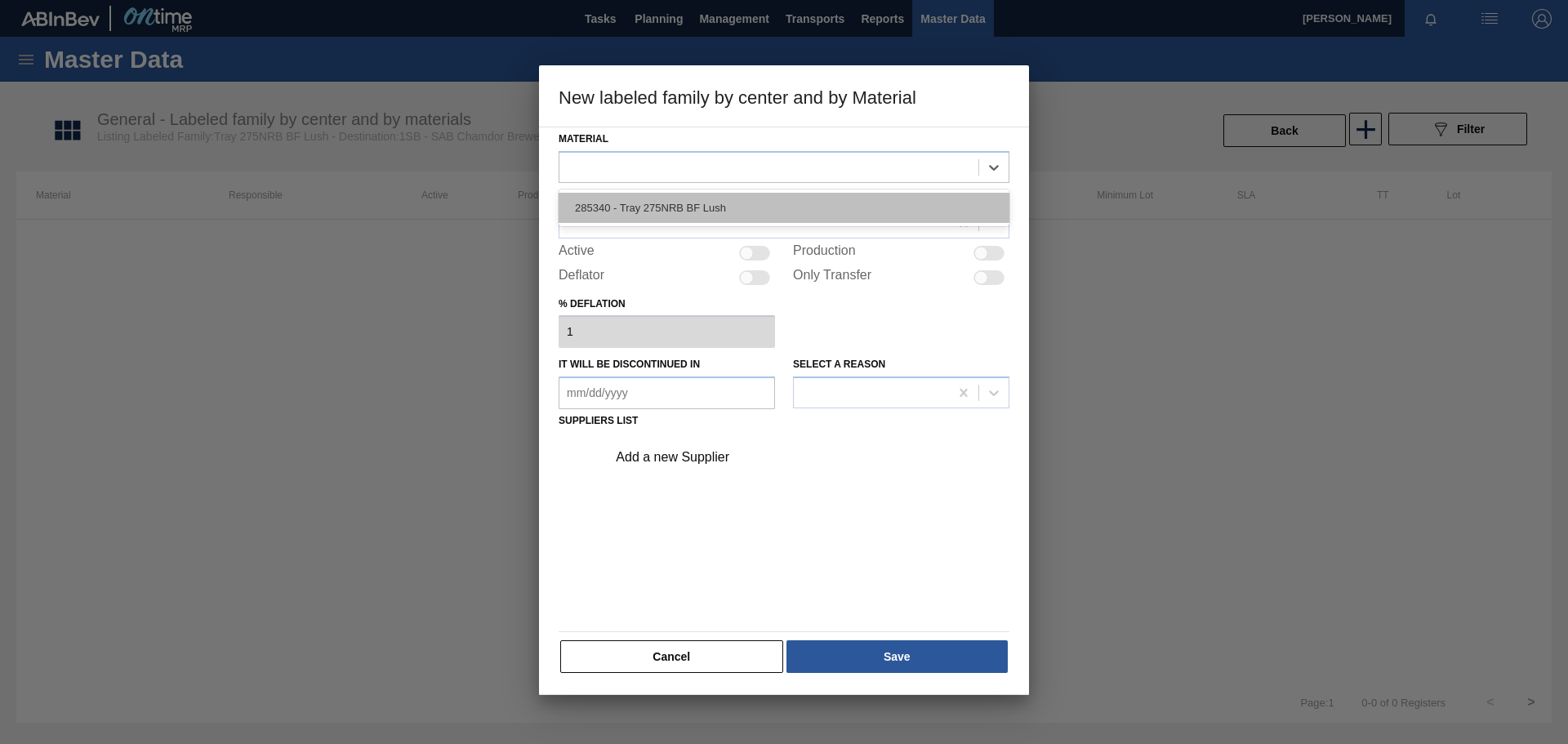
click at [711, 206] on div "285340 - Tray 275NRB BF Lush" at bounding box center [784, 208] width 451 height 30
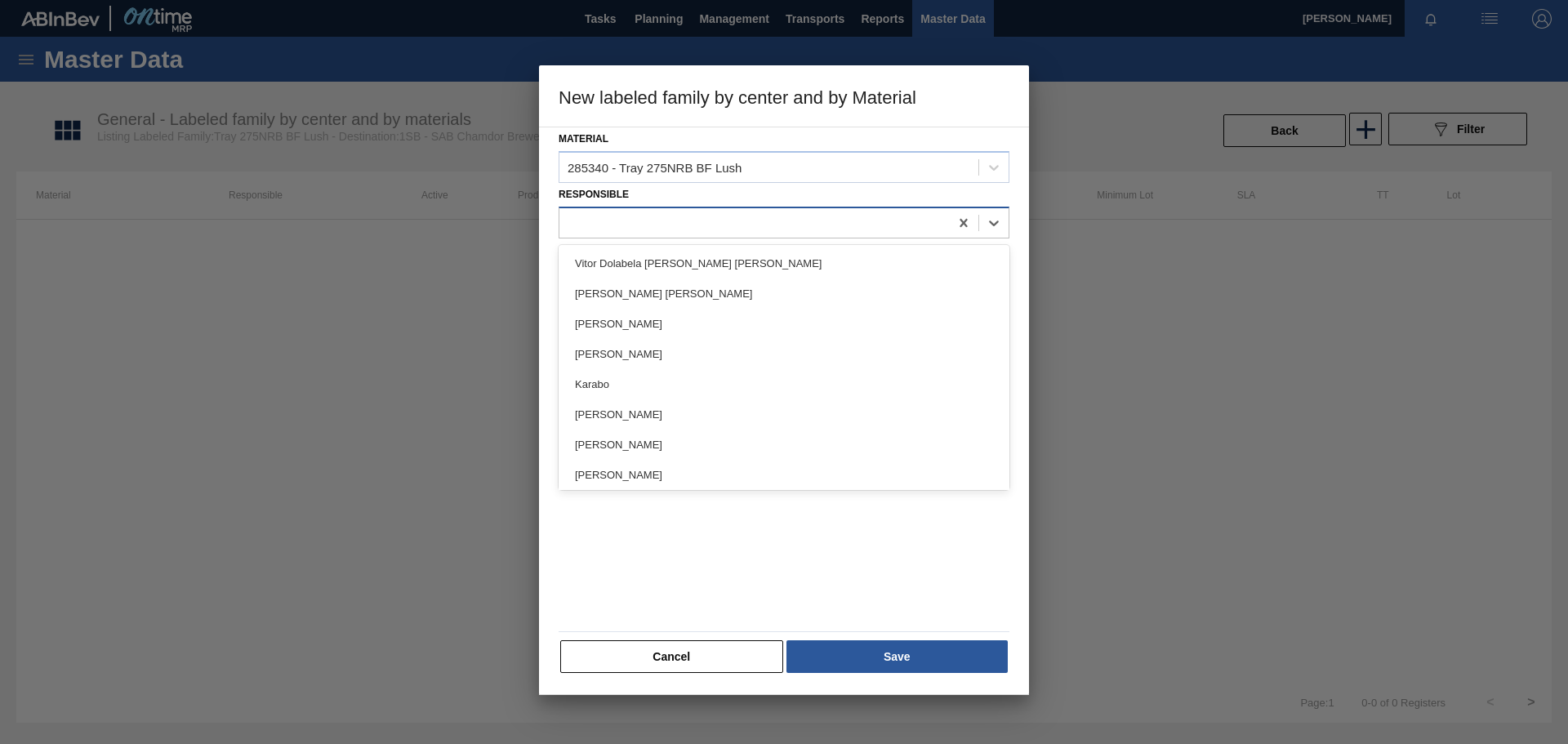
click at [626, 220] on div at bounding box center [754, 222] width 390 height 24
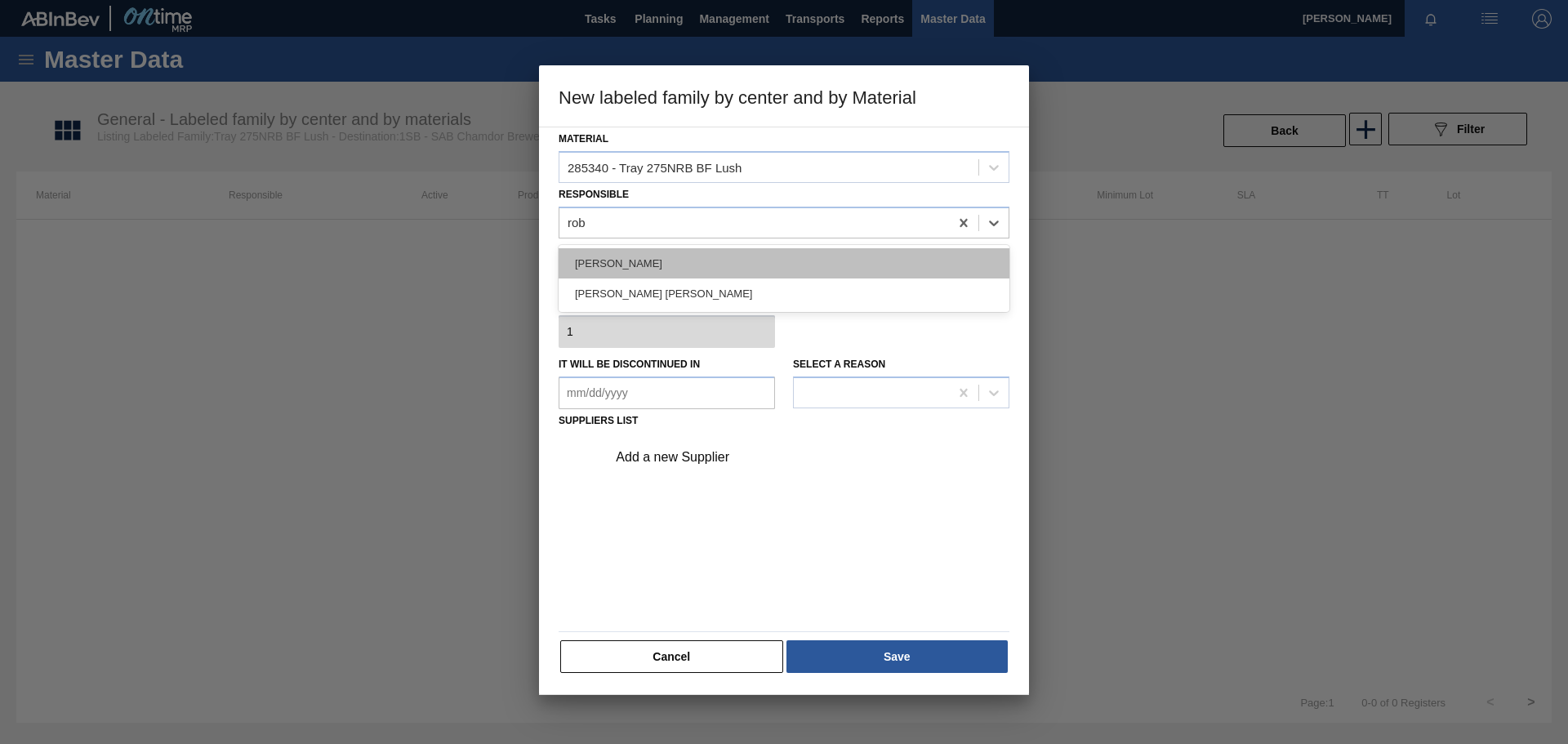
type input "[PERSON_NAME]"
click at [659, 260] on div "[PERSON_NAME]" at bounding box center [784, 263] width 451 height 30
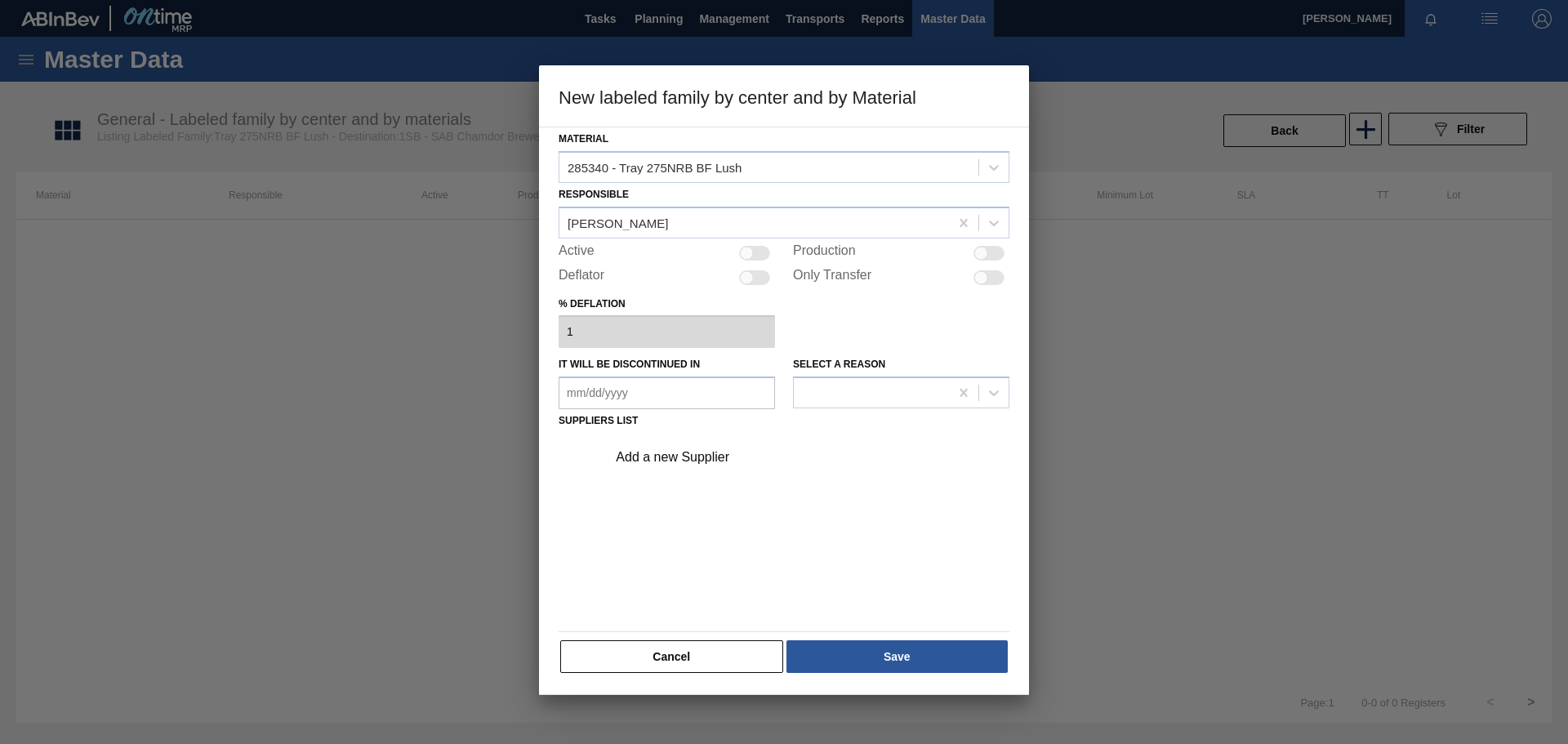
click at [758, 249] on div at bounding box center [754, 253] width 31 height 15
checkbox input "true"
click at [691, 454] on div "Add a new Supplier" at bounding box center [776, 457] width 321 height 15
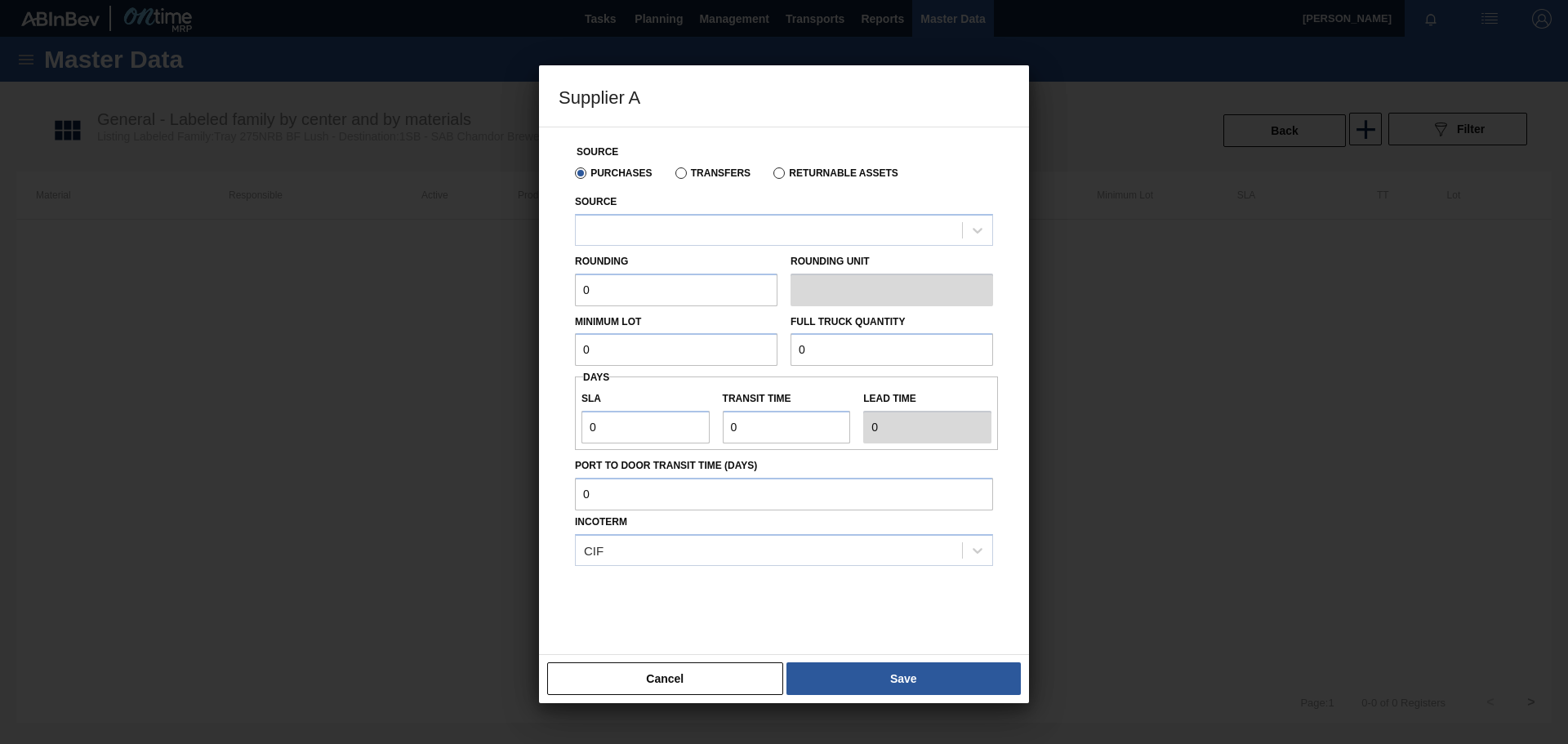
click at [740, 291] on input "0" at bounding box center [676, 290] width 203 height 33
click at [679, 231] on div at bounding box center [769, 229] width 386 height 24
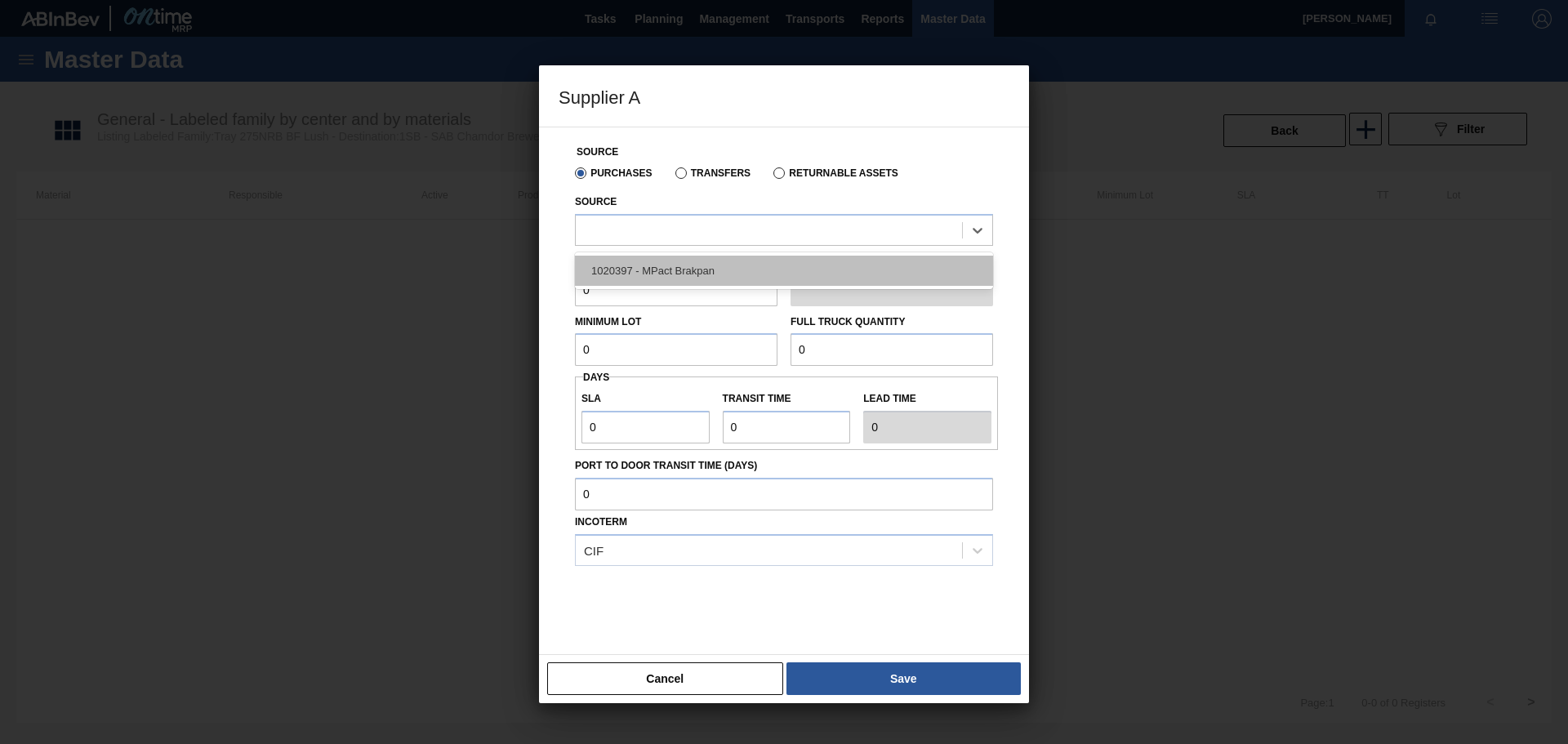
click at [680, 278] on div "1020397 - MPact Brakpan" at bounding box center [784, 271] width 418 height 30
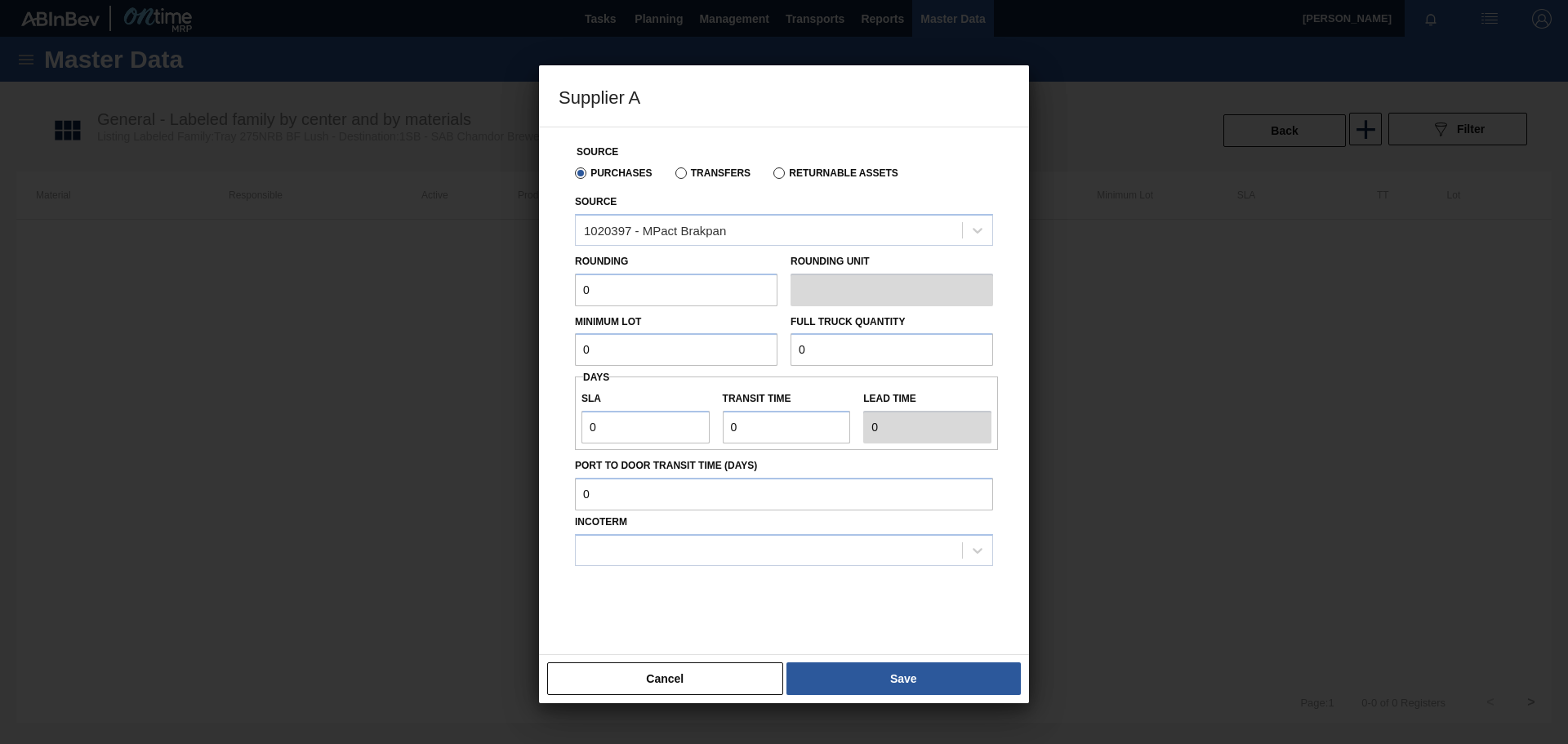
click at [701, 300] on input "0" at bounding box center [676, 290] width 203 height 33
type input "1"
type input "3,200"
click at [653, 353] on input "0" at bounding box center [676, 349] width 203 height 33
type input "100,000"
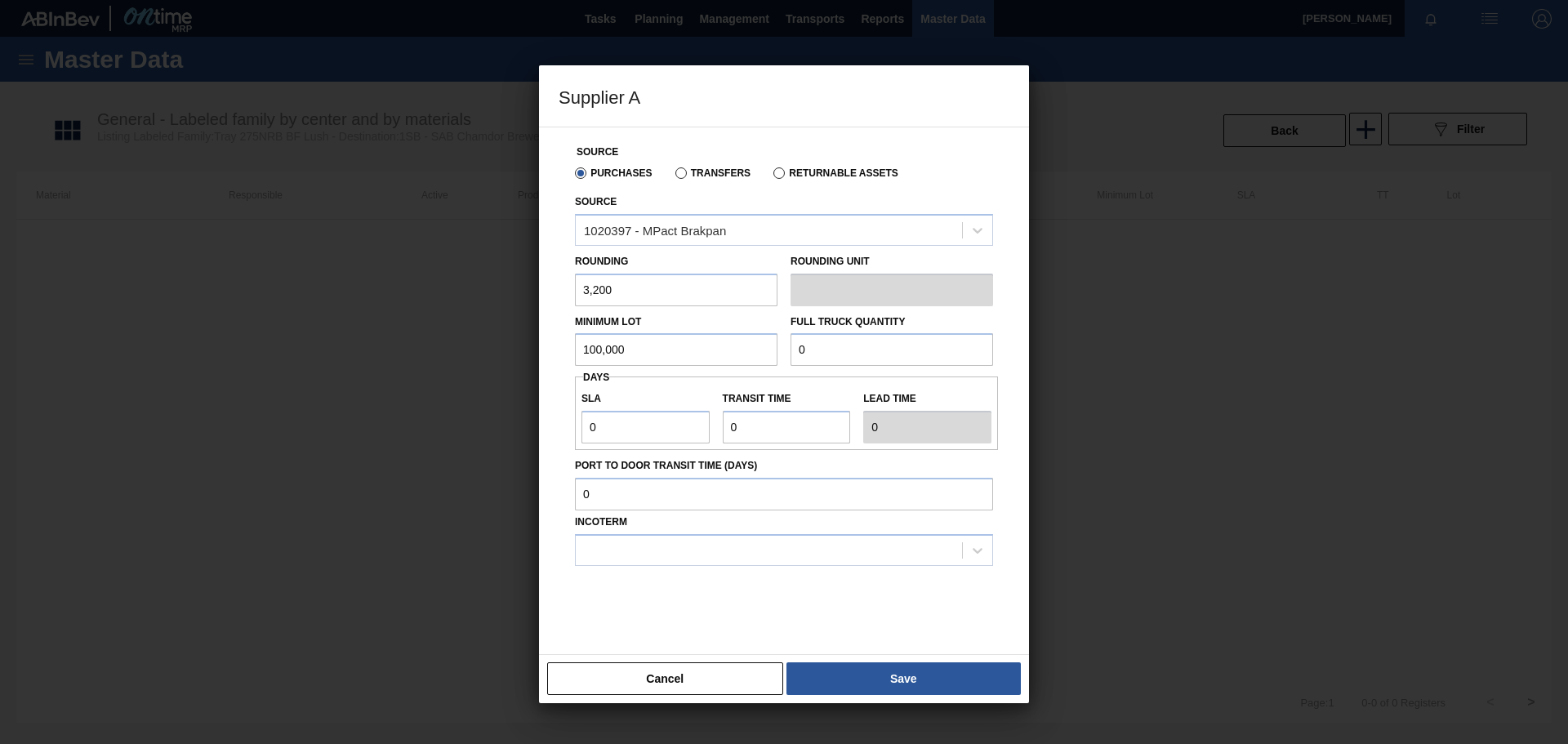
click at [811, 354] on input "0" at bounding box center [892, 349] width 203 height 33
type input "100,000"
click at [650, 433] on input "0" at bounding box center [645, 427] width 128 height 33
type input "NaN"
type input "1"
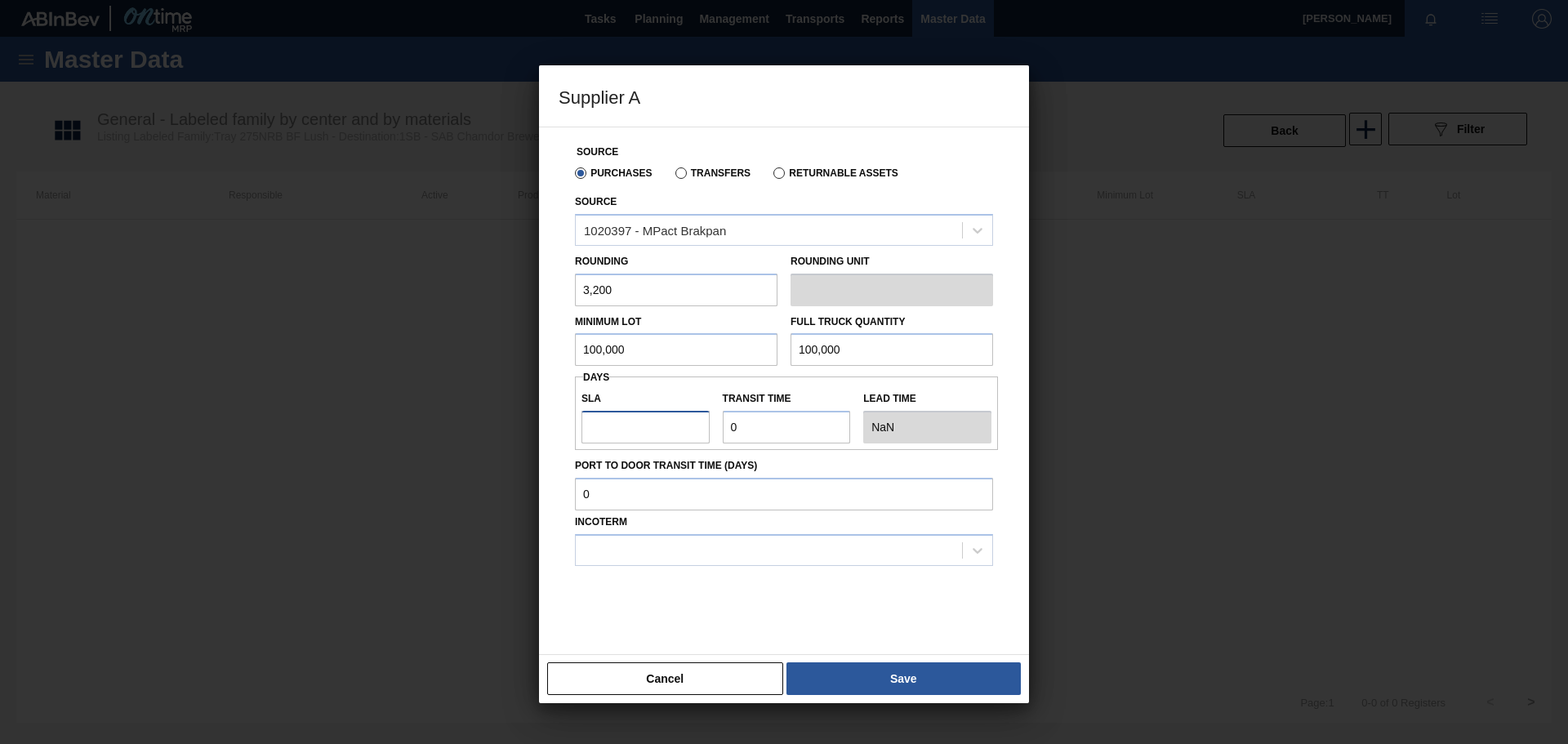
type input "1"
click at [765, 425] on input "Transit time" at bounding box center [786, 427] width 128 height 33
type input "01"
type input "2"
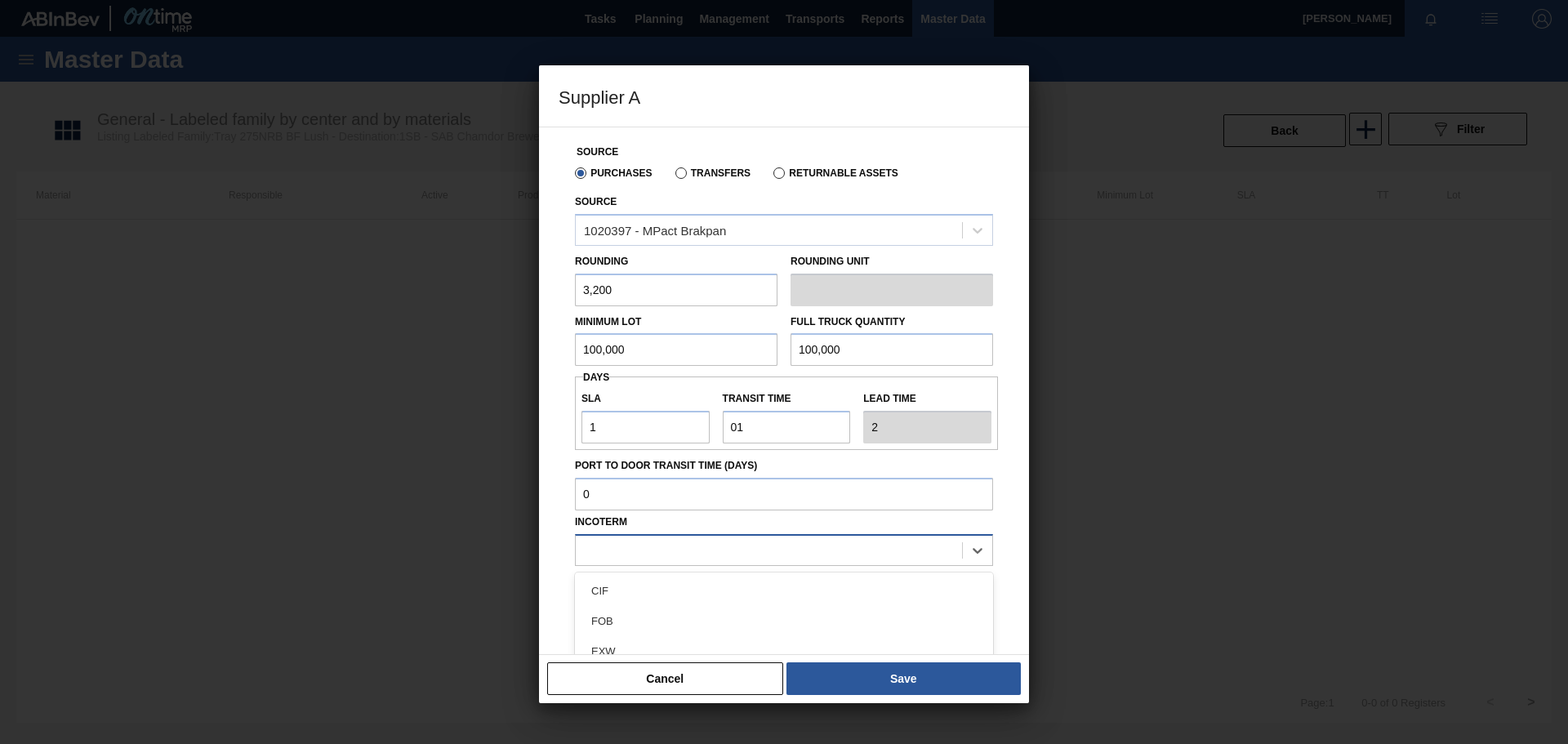
click at [632, 553] on div at bounding box center [769, 550] width 386 height 24
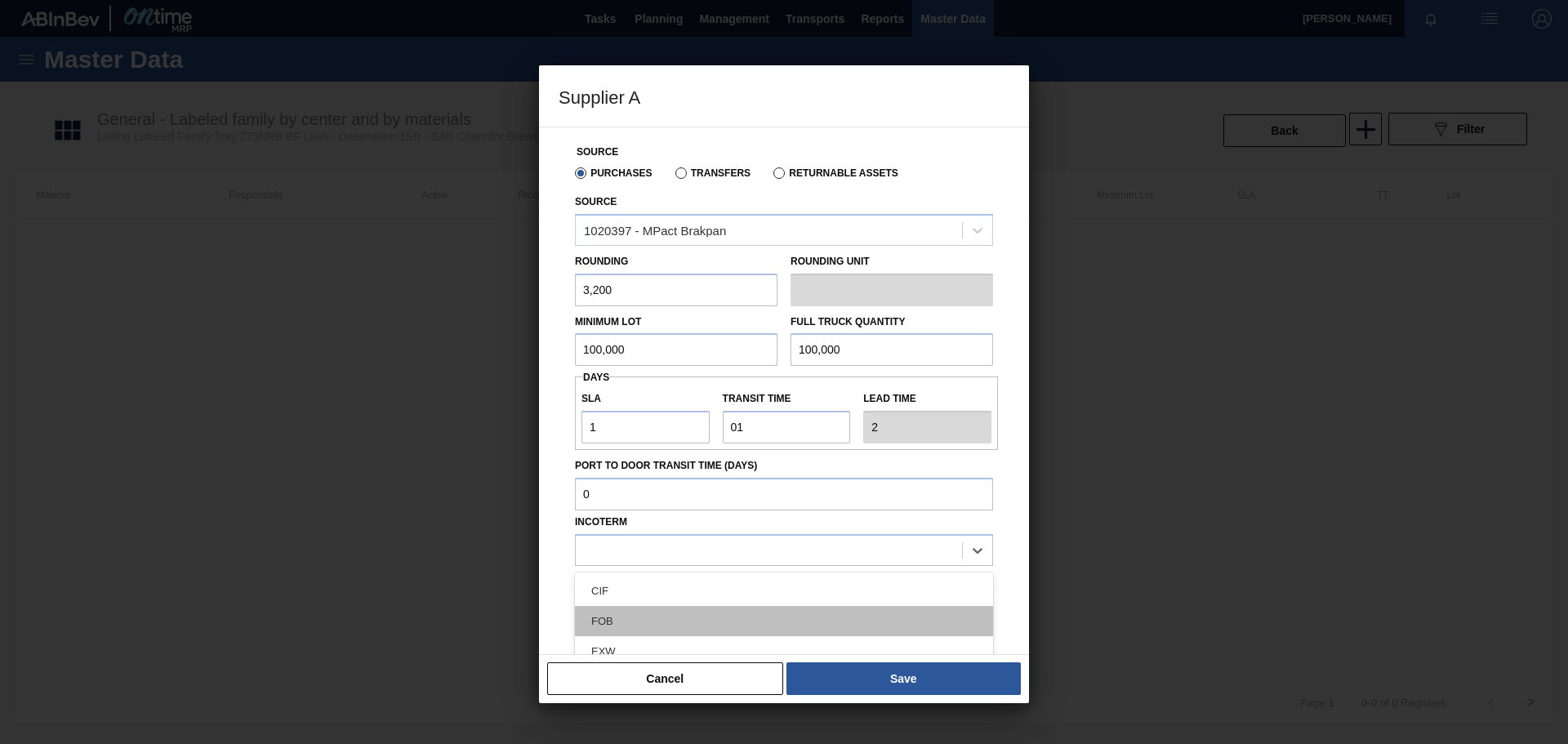
click at [624, 620] on div "FOB" at bounding box center [784, 622] width 418 height 30
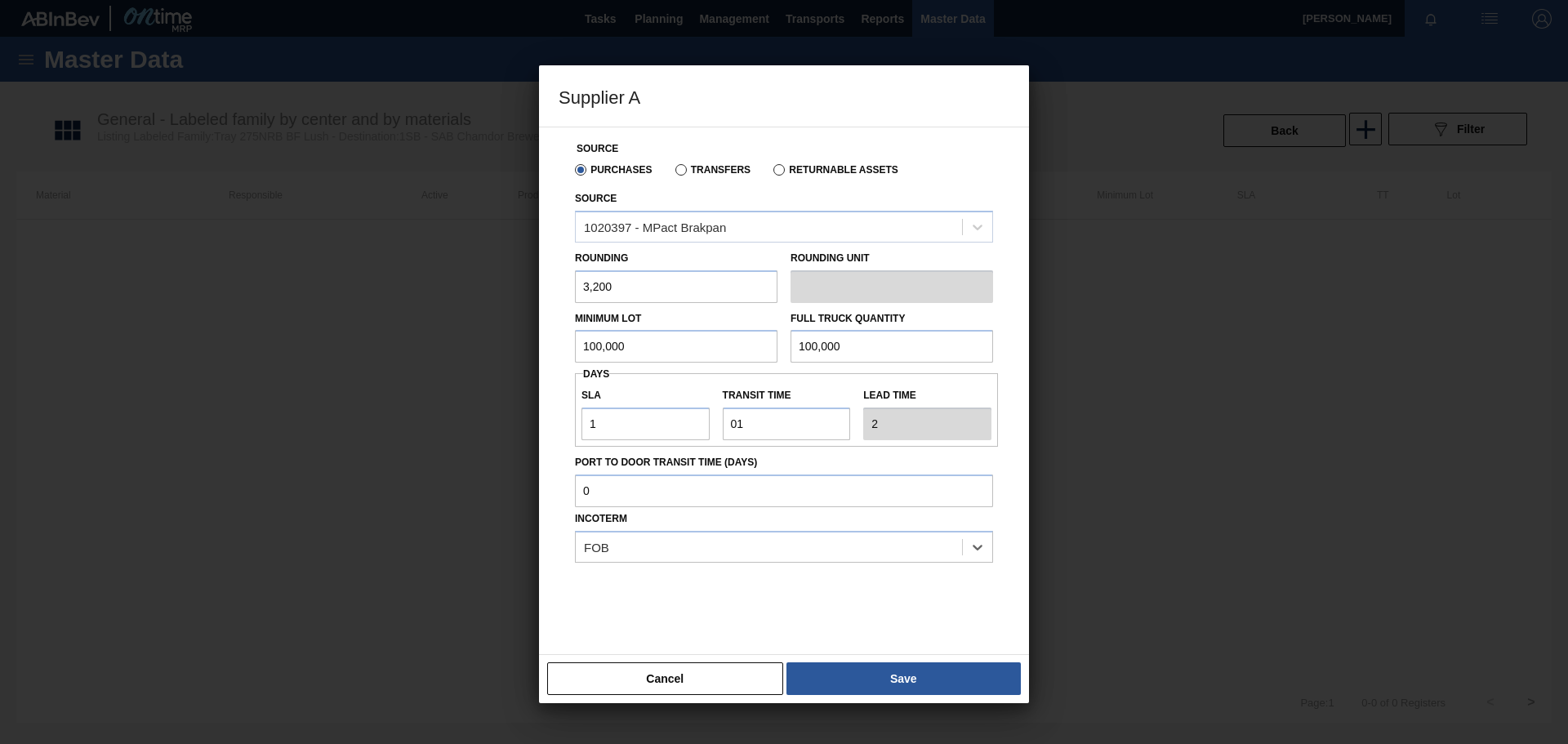
scroll to position [13, 0]
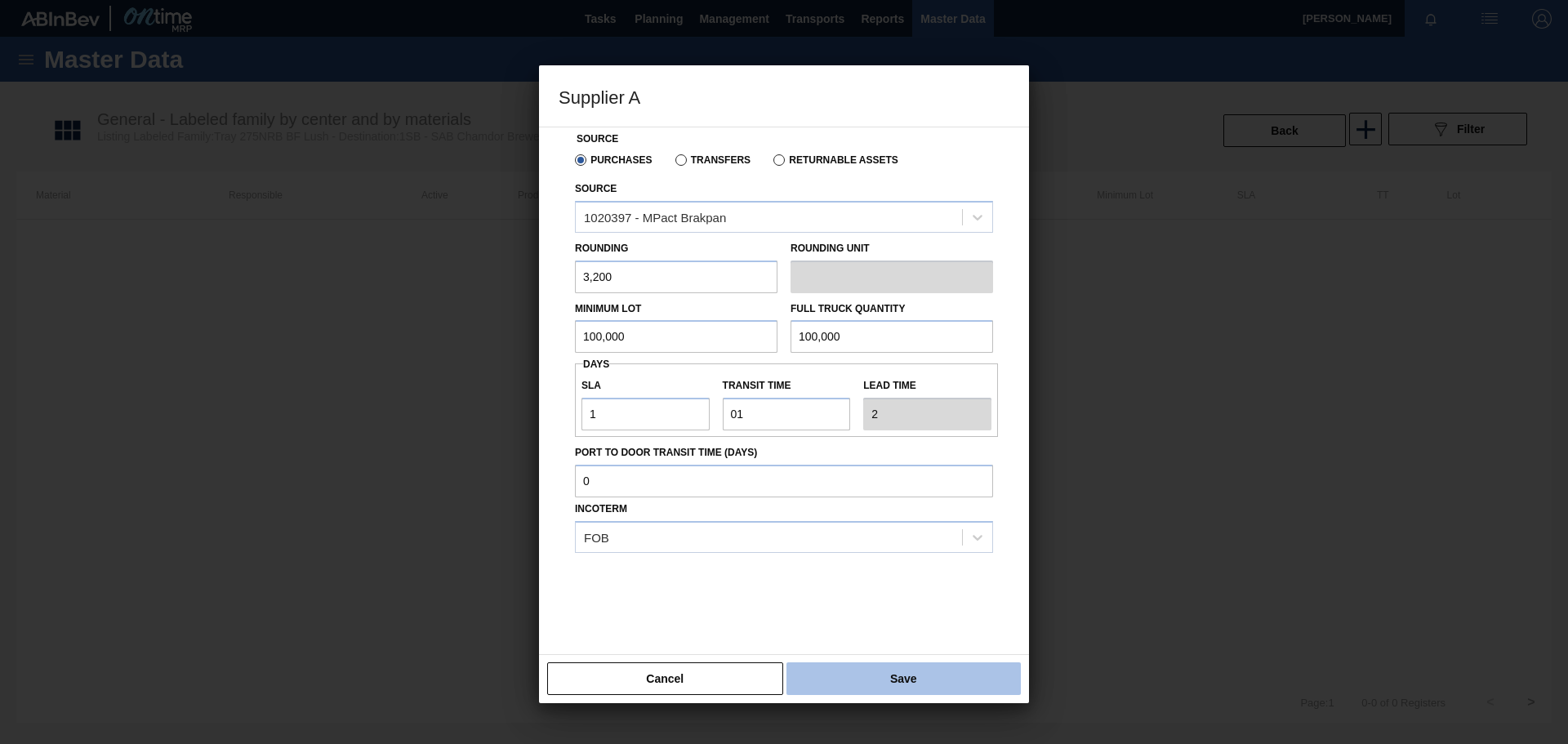
click at [883, 671] on button "Save" at bounding box center [903, 678] width 235 height 33
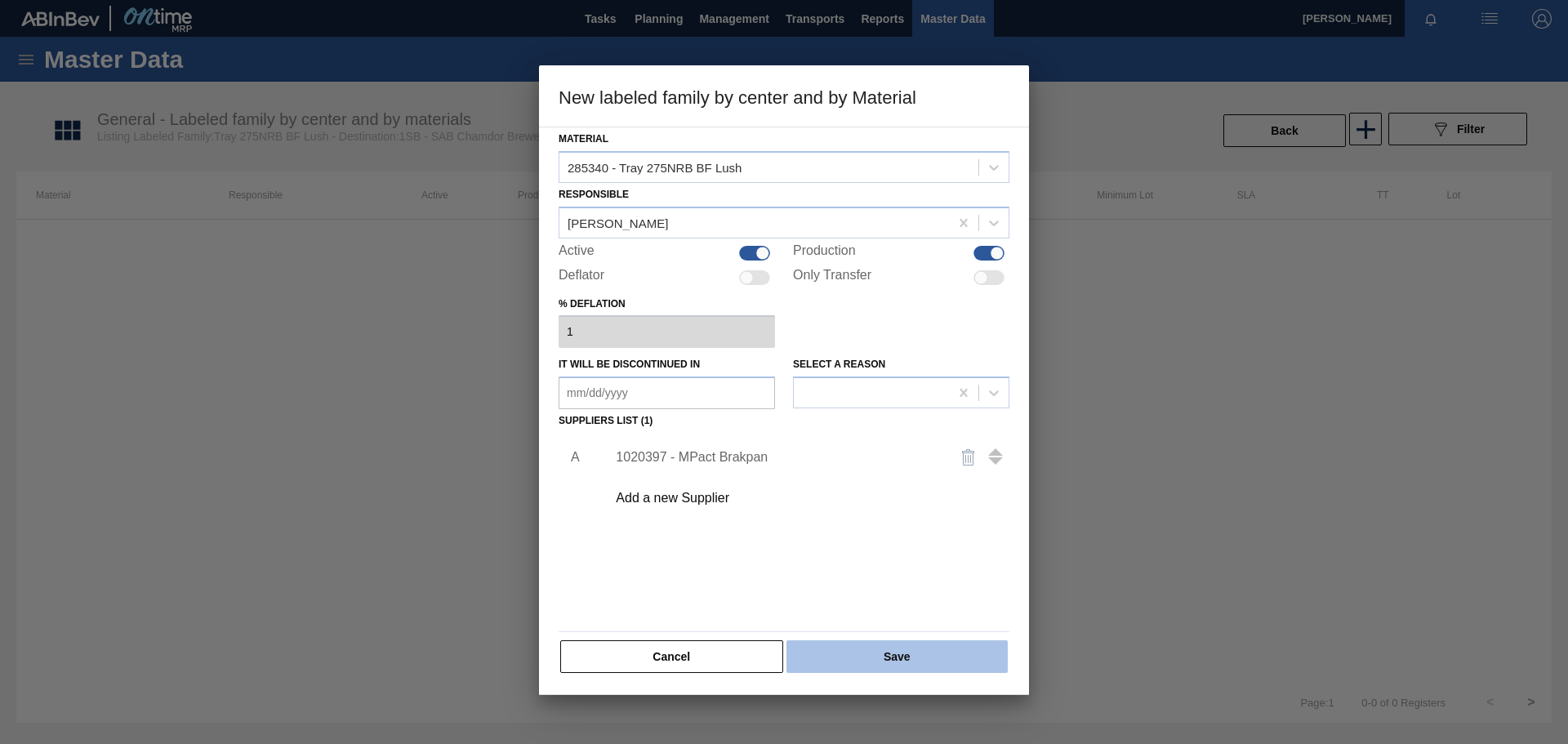
click at [909, 655] on button "Save" at bounding box center [897, 656] width 221 height 33
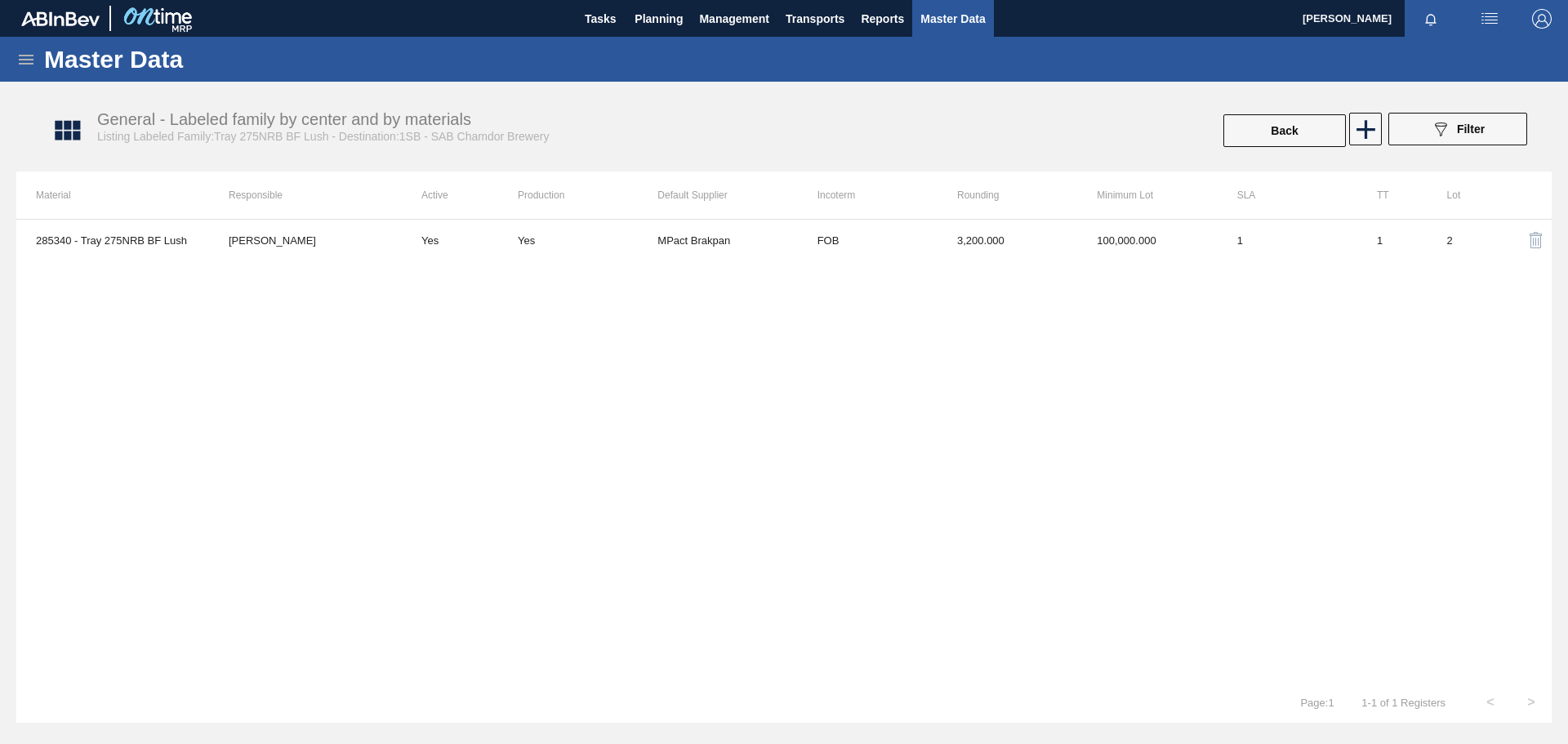
click at [550, 507] on div "285340 - Tray 275NRB [PERSON_NAME] Yes Yes MPact Brakpan FOB 3,200.000 100,000.…" at bounding box center [784, 450] width 1535 height 463
click at [657, 17] on span "Planning" at bounding box center [659, 19] width 48 height 19
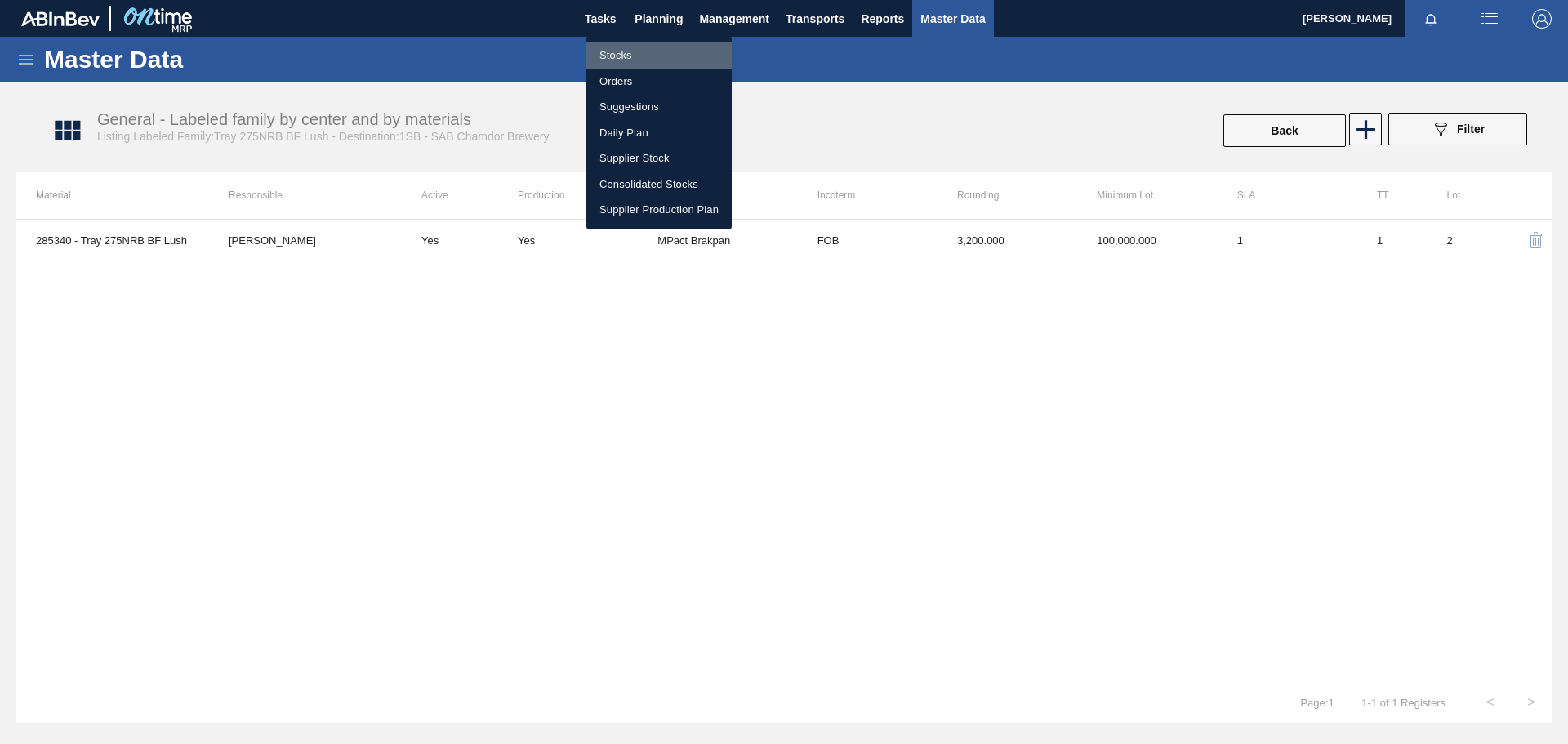
click at [619, 56] on li "Stocks" at bounding box center [659, 56] width 145 height 27
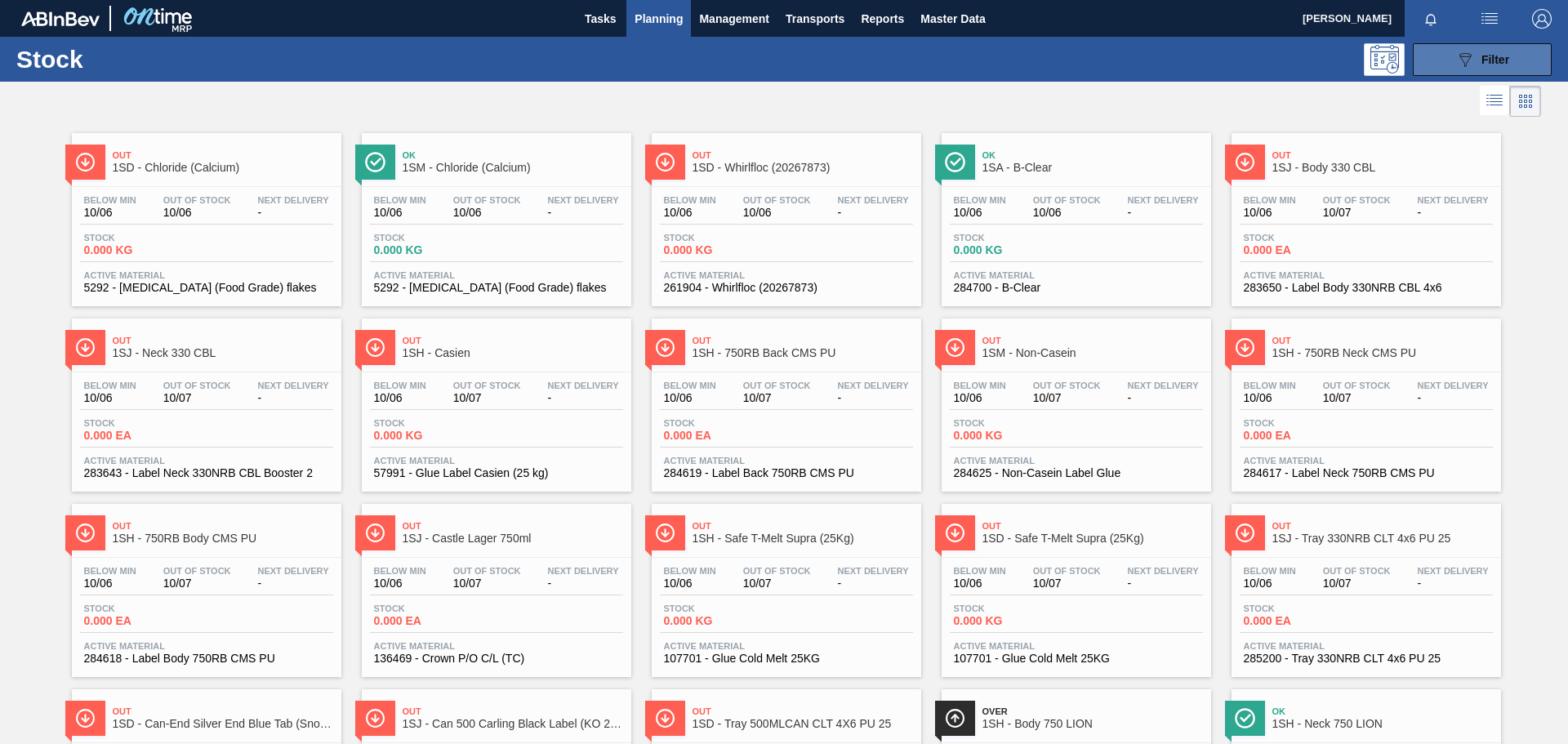
click at [1464, 58] on icon "089F7B8B-B2A5-4AFE-B5C0-19BA573D28AC" at bounding box center [1465, 59] width 19 height 19
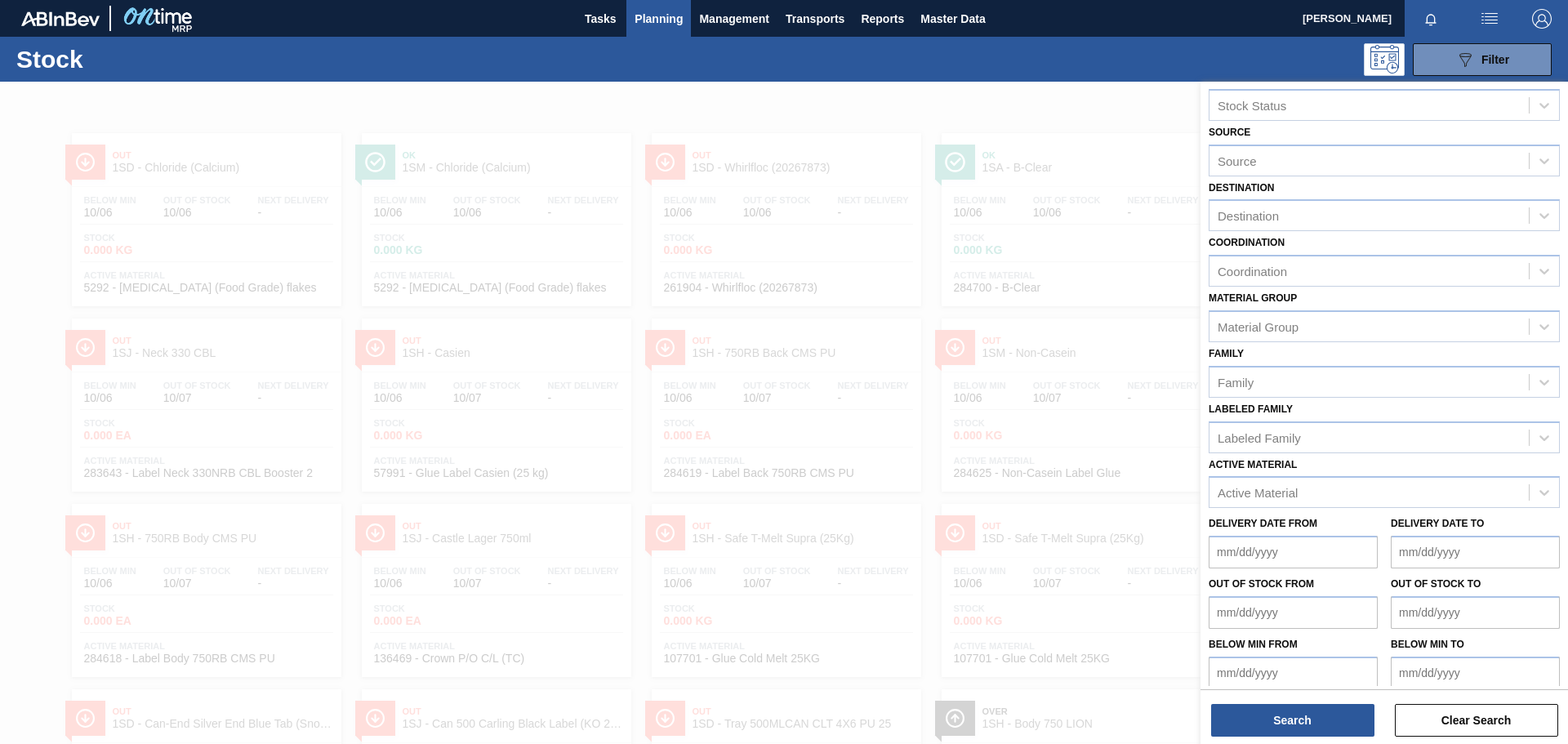
scroll to position [36, 0]
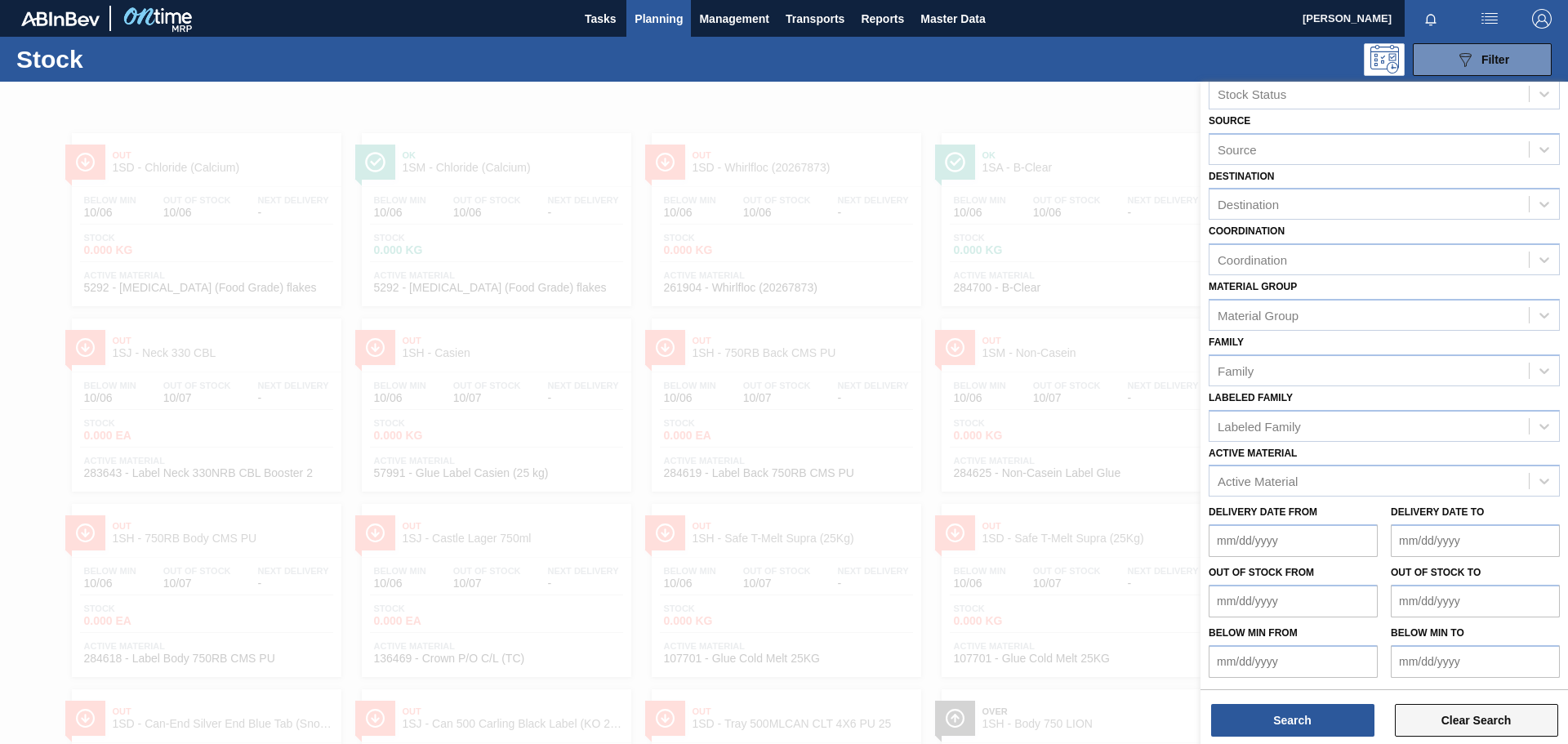
click at [1496, 724] on button "Clear Search" at bounding box center [1477, 720] width 164 height 33
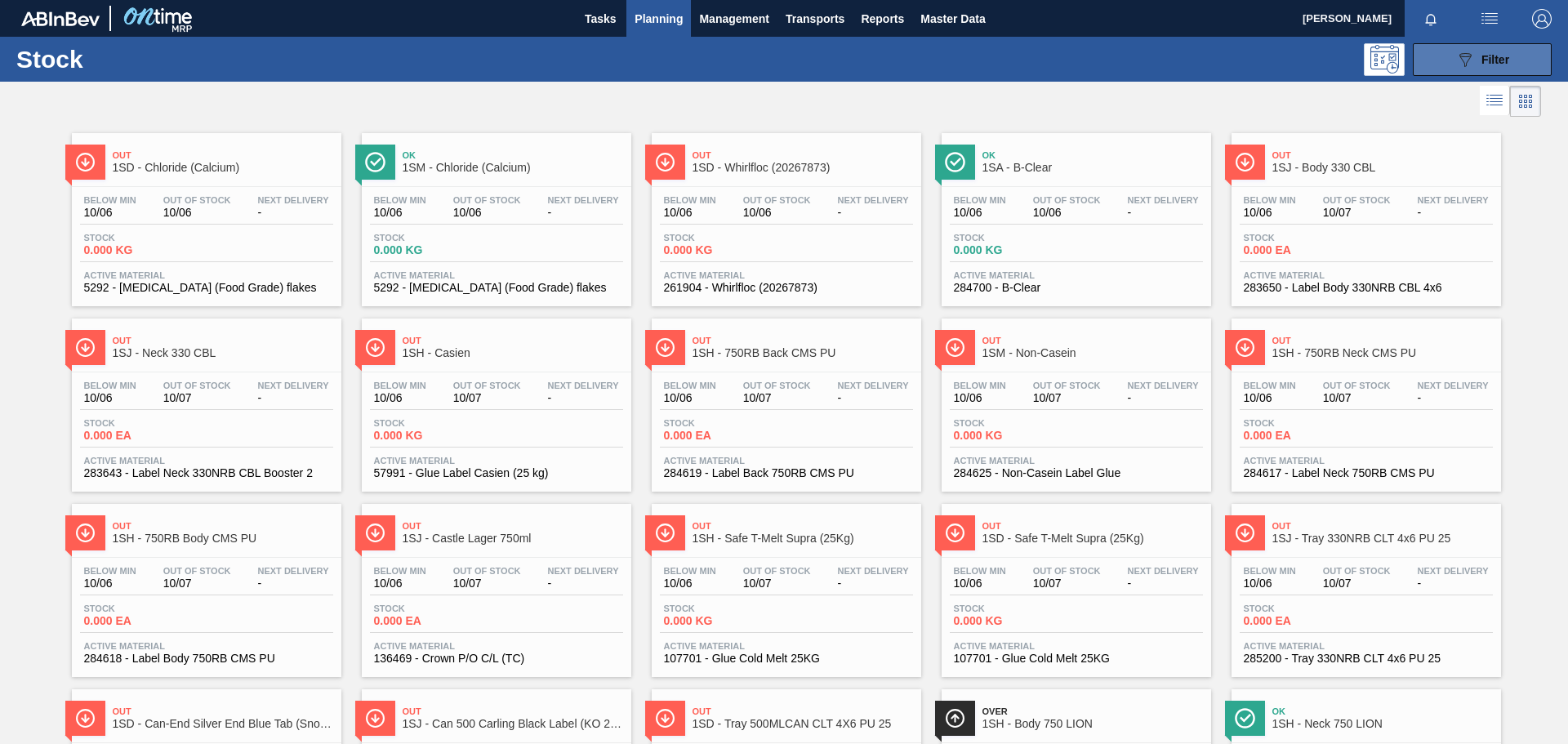
click at [1502, 58] on span "Filter" at bounding box center [1495, 59] width 27 height 13
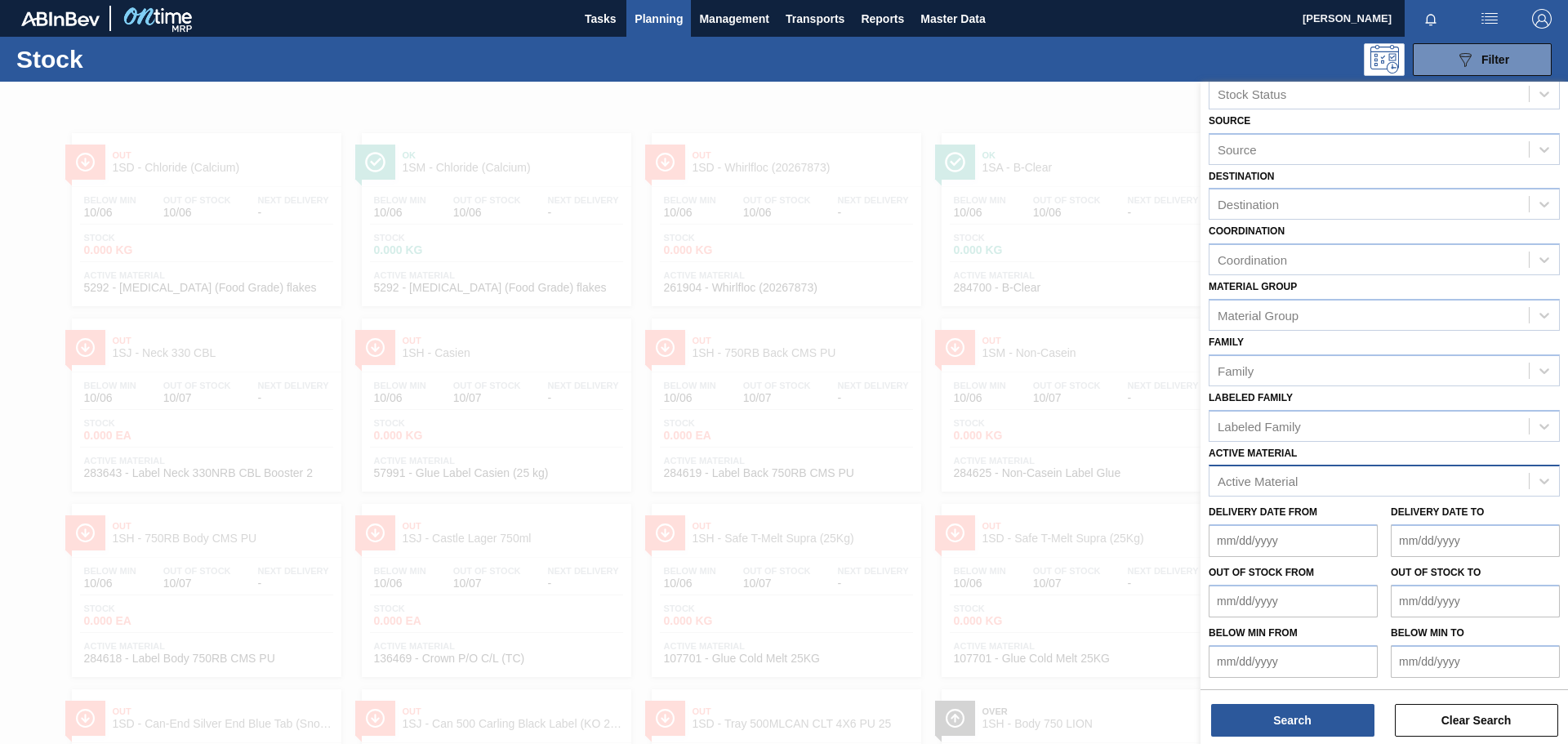
click at [1289, 480] on div "Active Material" at bounding box center [1257, 482] width 80 height 14
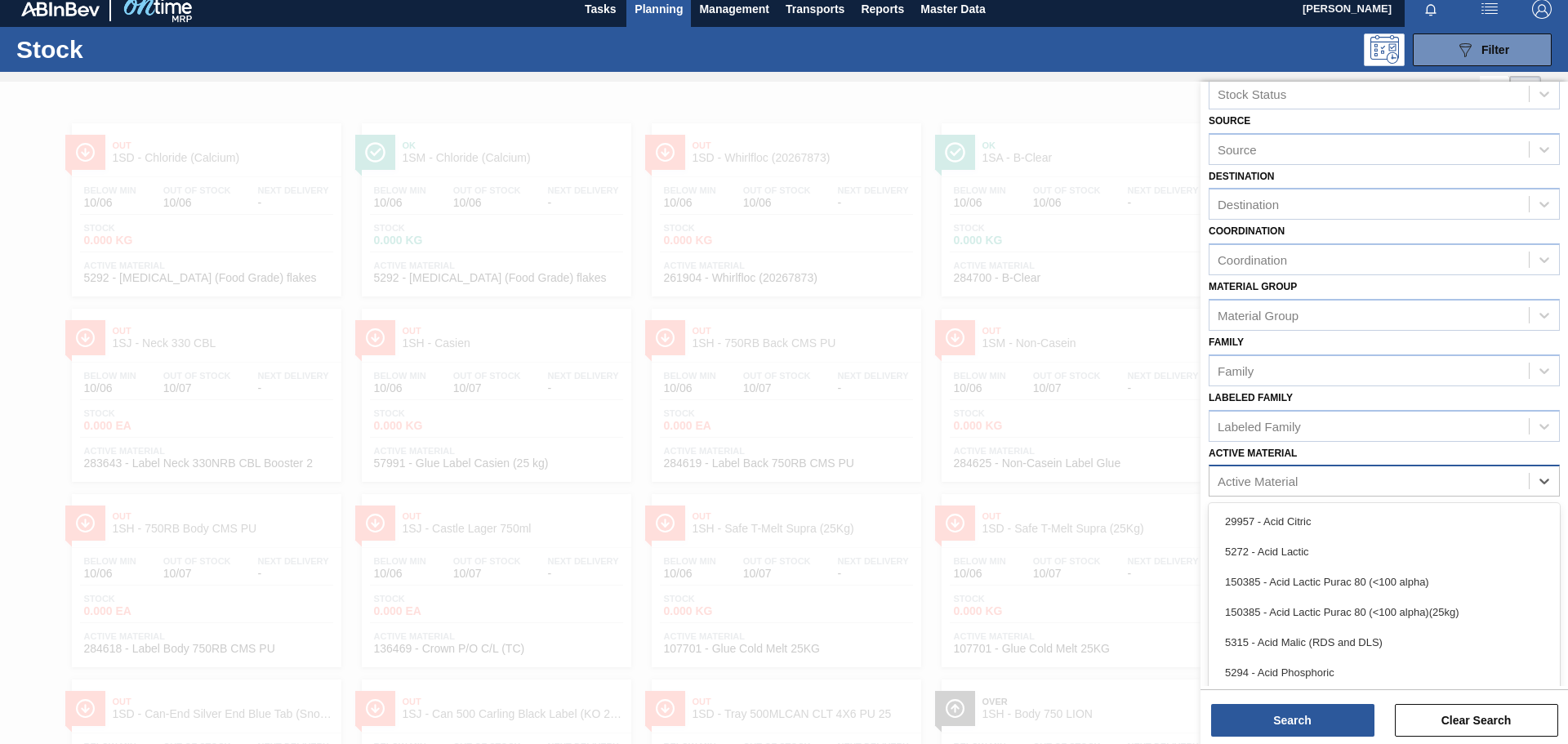
scroll to position [11, 0]
type Material "285340"
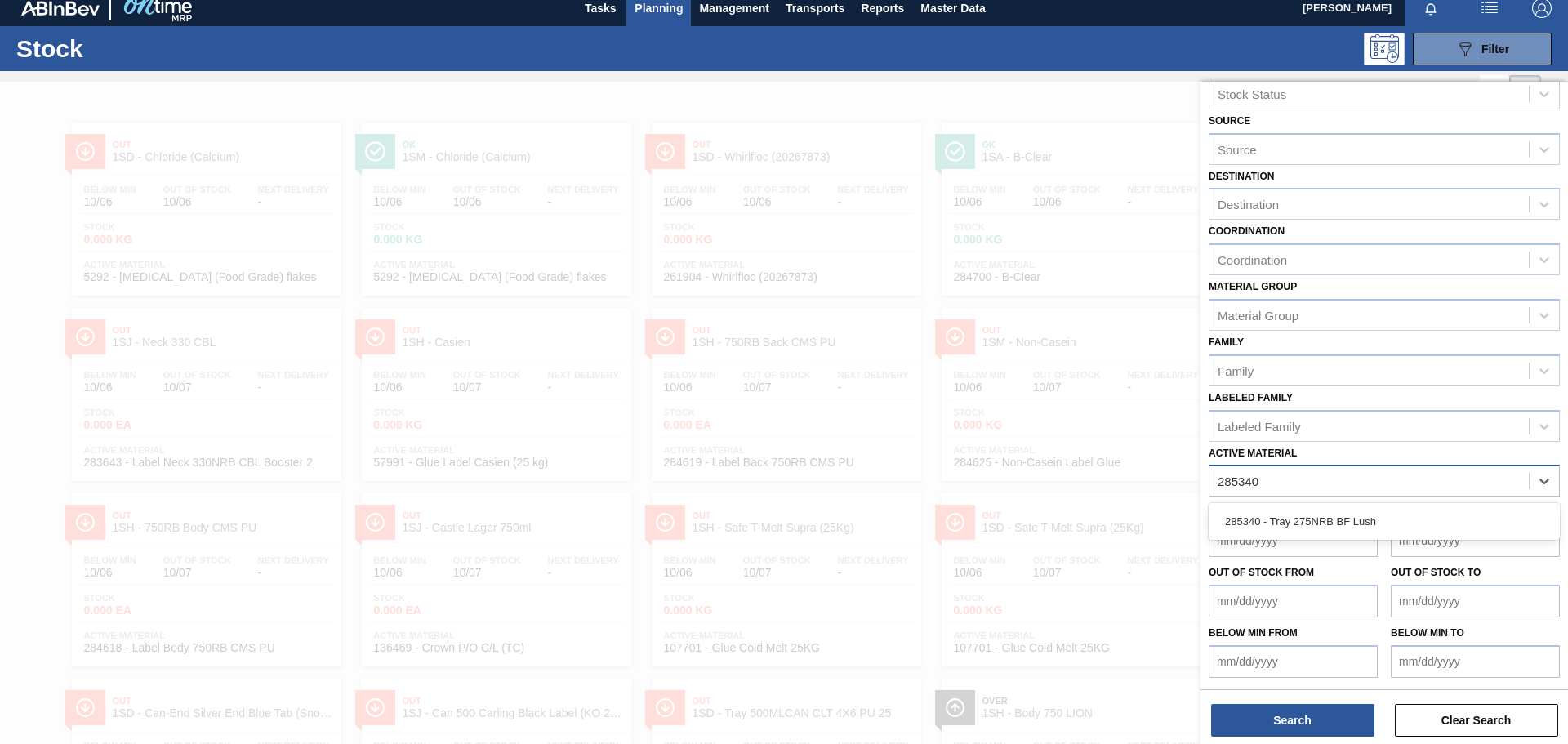
click at [1287, 518] on div "285340 - Tray 275NRB BF Lush" at bounding box center [1384, 522] width 351 height 30
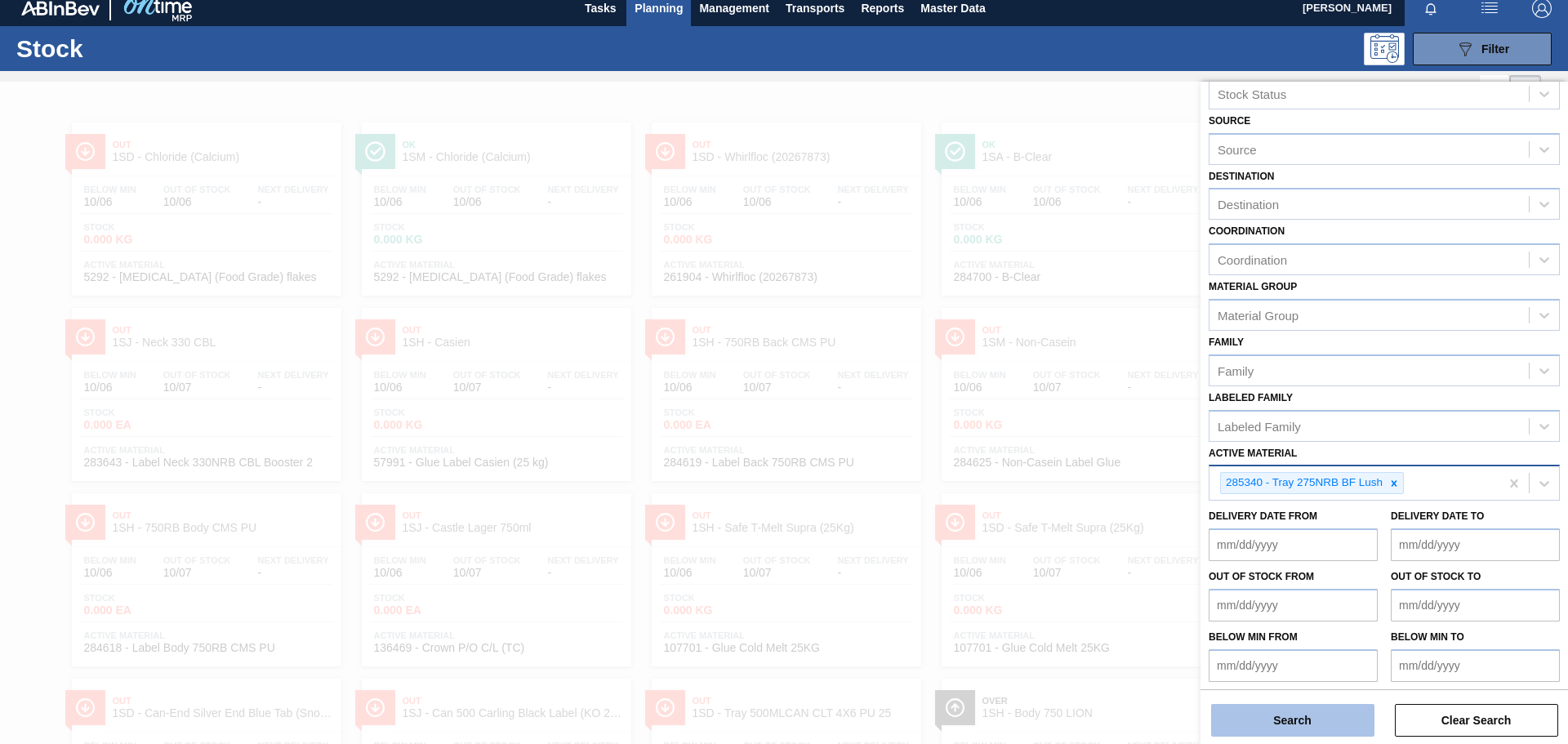
click at [1308, 725] on button "Search" at bounding box center [1293, 720] width 164 height 33
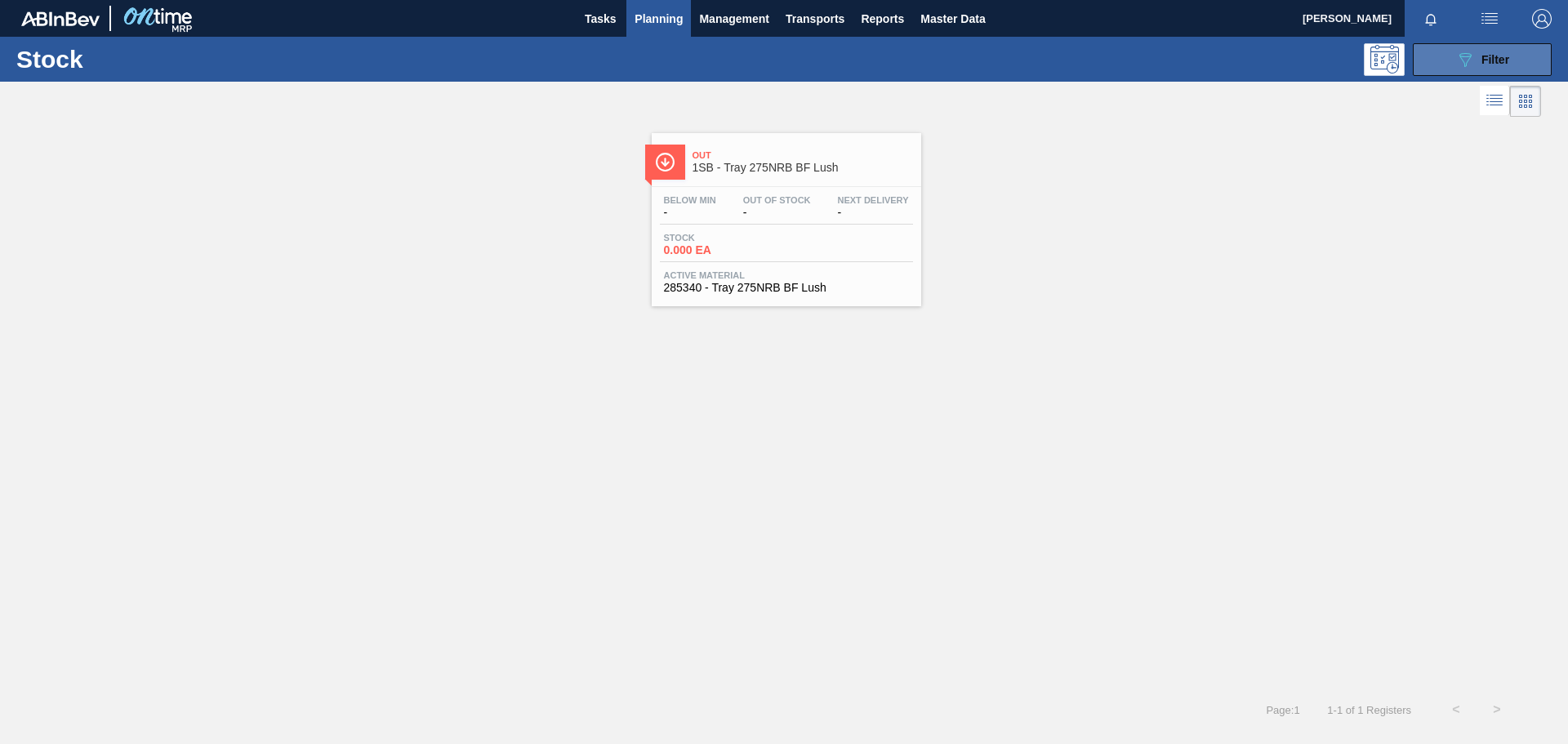
click at [1464, 69] on button "089F7B8B-B2A5-4AFE-B5C0-19BA573D28AC Filter" at bounding box center [1482, 59] width 139 height 33
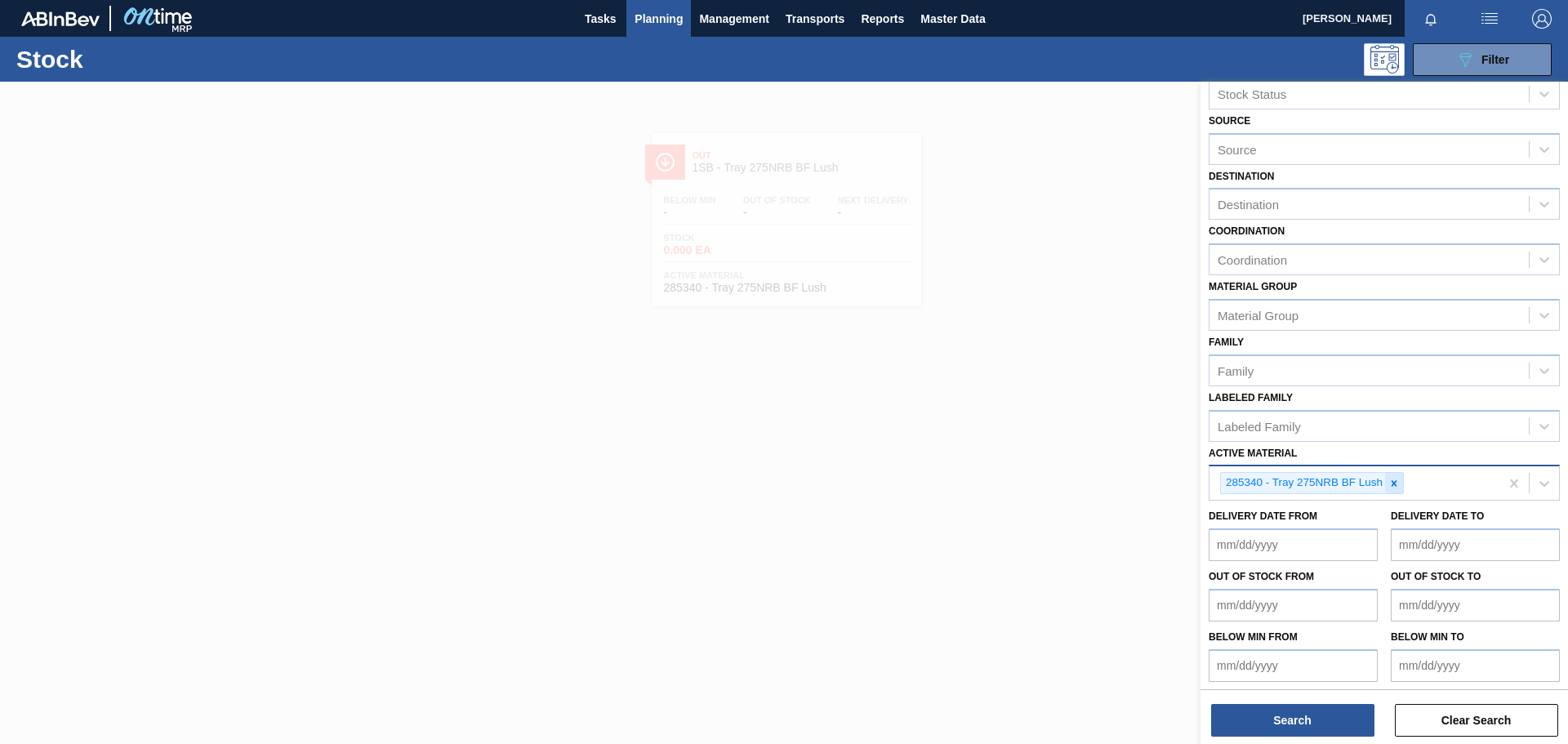
click at [1399, 485] on icon at bounding box center [1394, 484] width 12 height 12
type Material "285341"
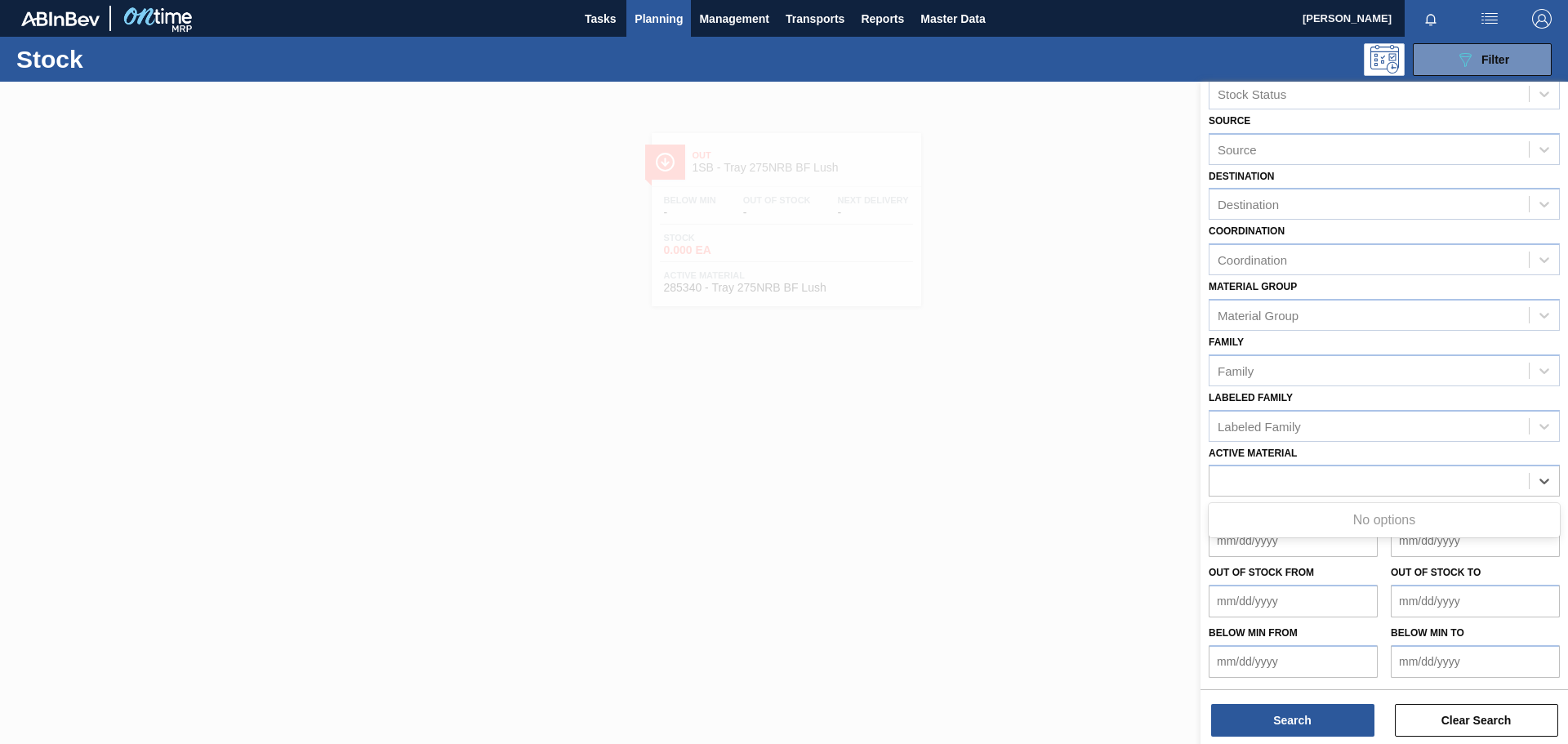
click at [1138, 427] on div at bounding box center [784, 453] width 1568 height 744
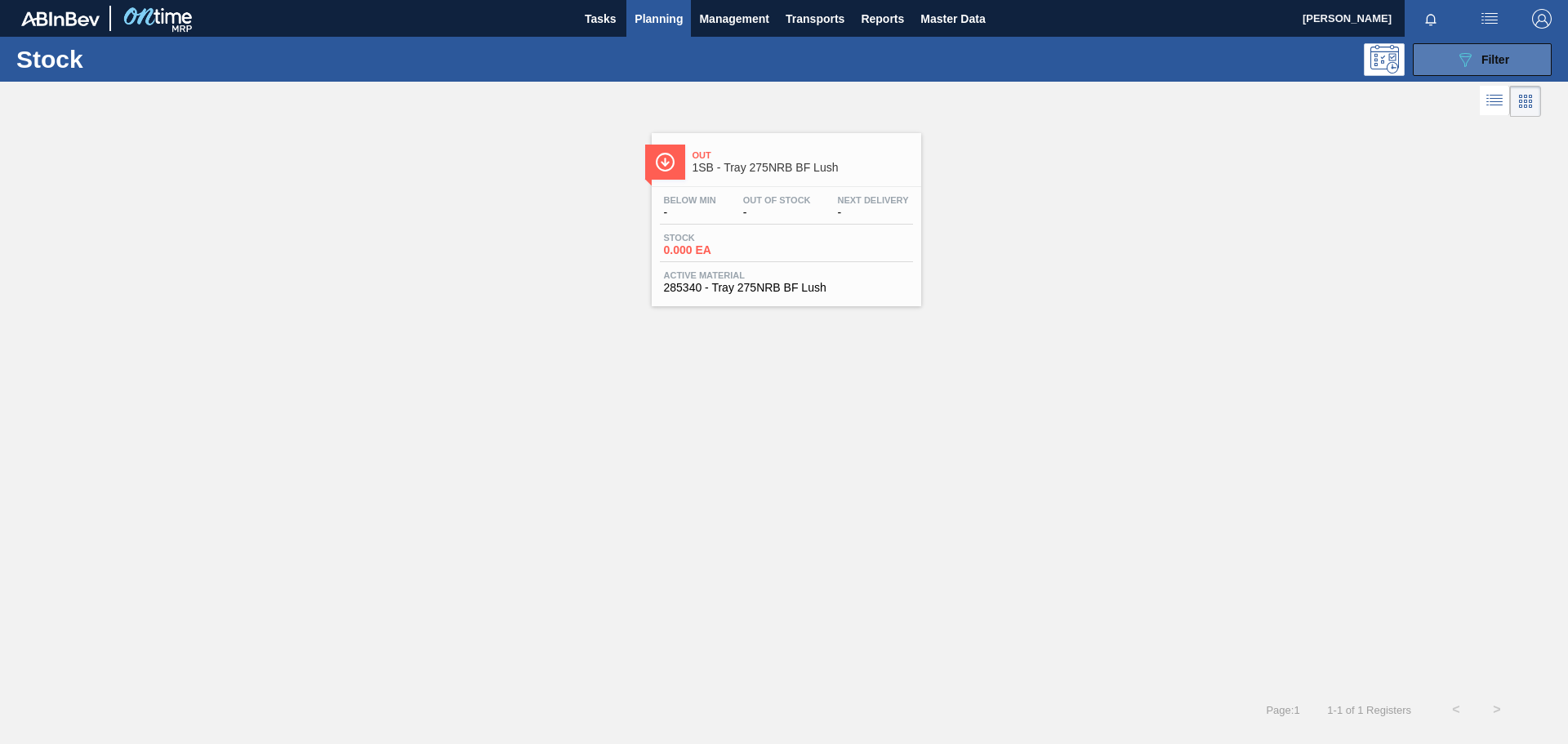
click at [1457, 60] on icon "089F7B8B-B2A5-4AFE-B5C0-19BA573D28AC" at bounding box center [1465, 59] width 19 height 19
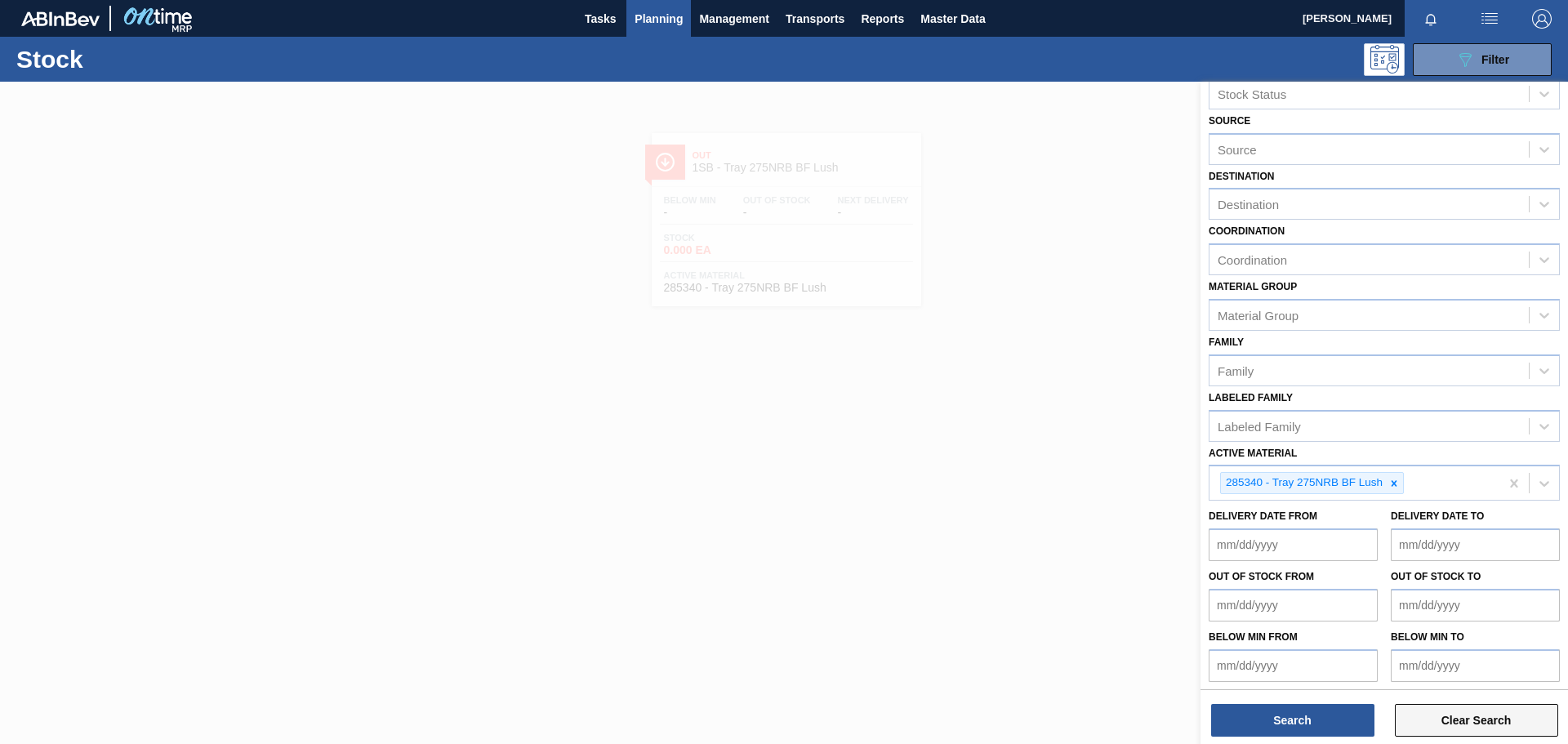
click at [1521, 723] on button "Clear Search" at bounding box center [1477, 720] width 164 height 33
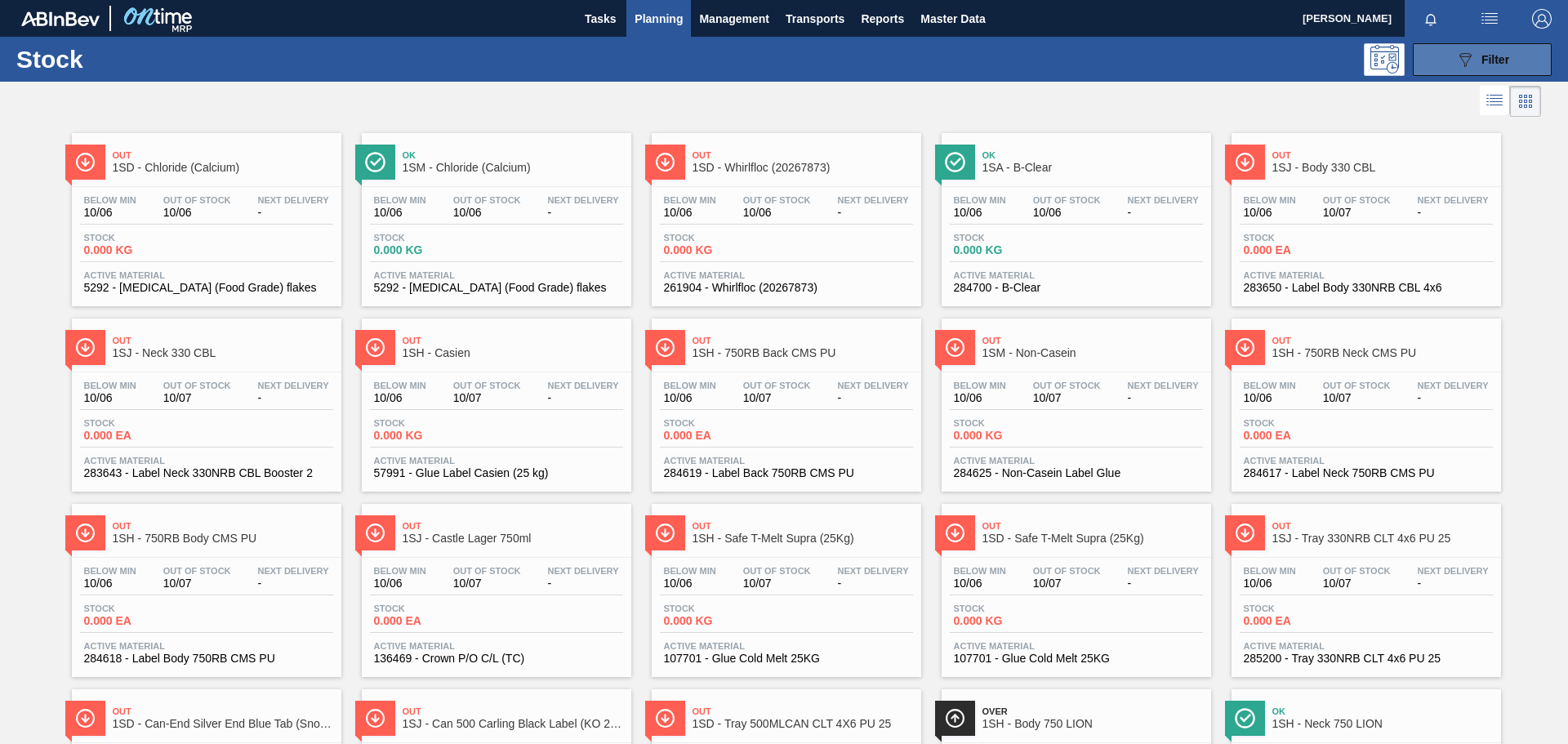
click at [1487, 65] on span "Filter" at bounding box center [1495, 59] width 27 height 13
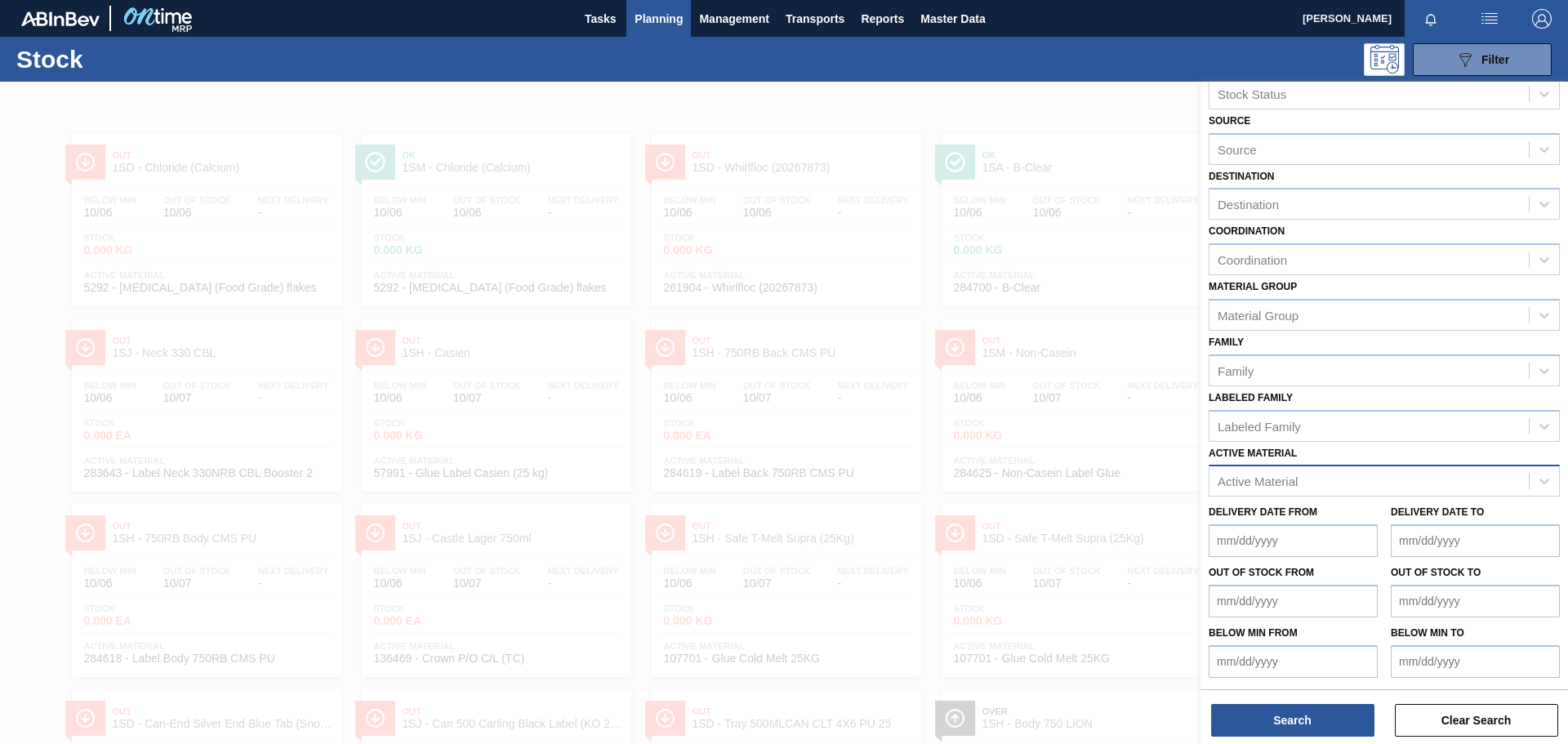
click at [1278, 475] on div "Active Material" at bounding box center [1257, 482] width 80 height 14
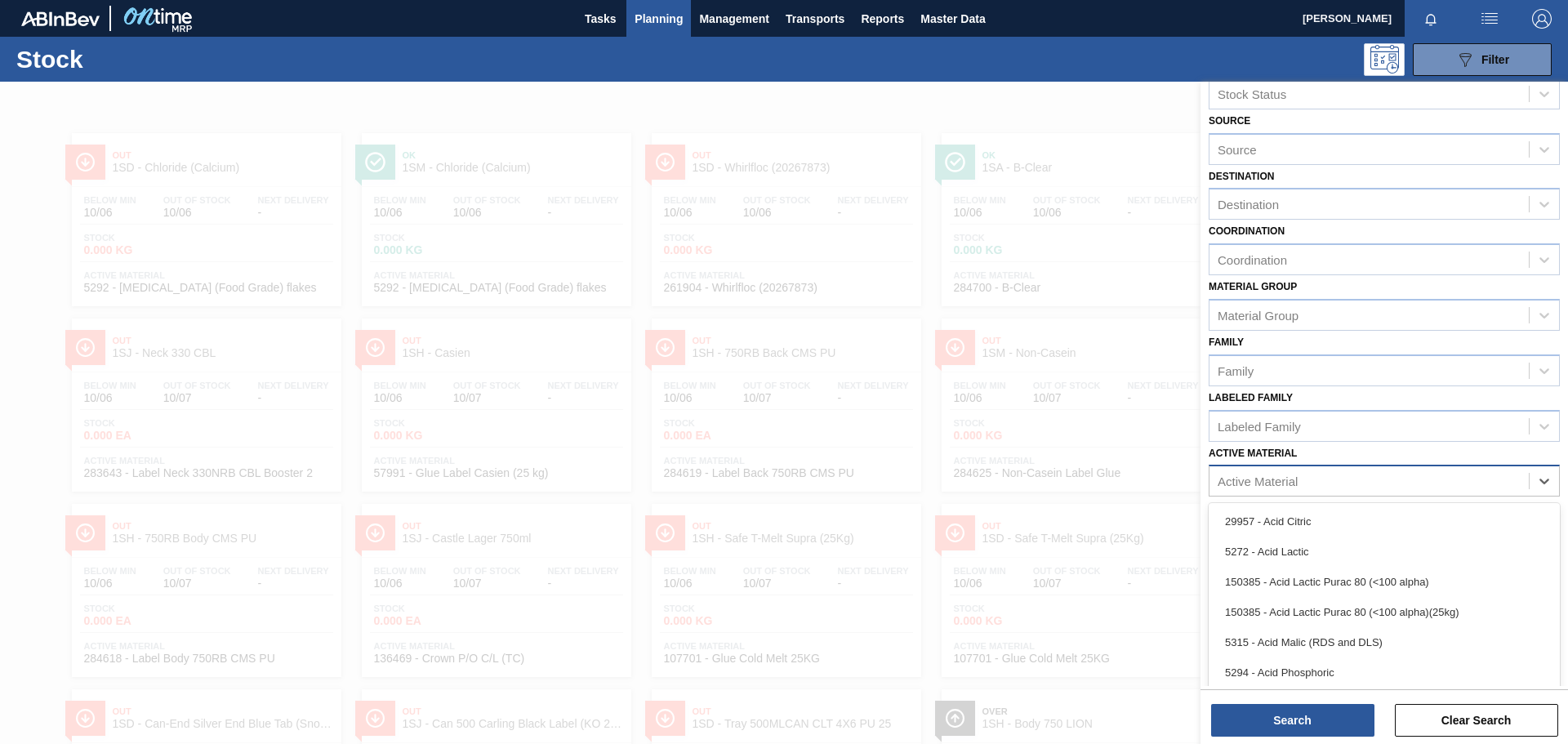
scroll to position [11, 0]
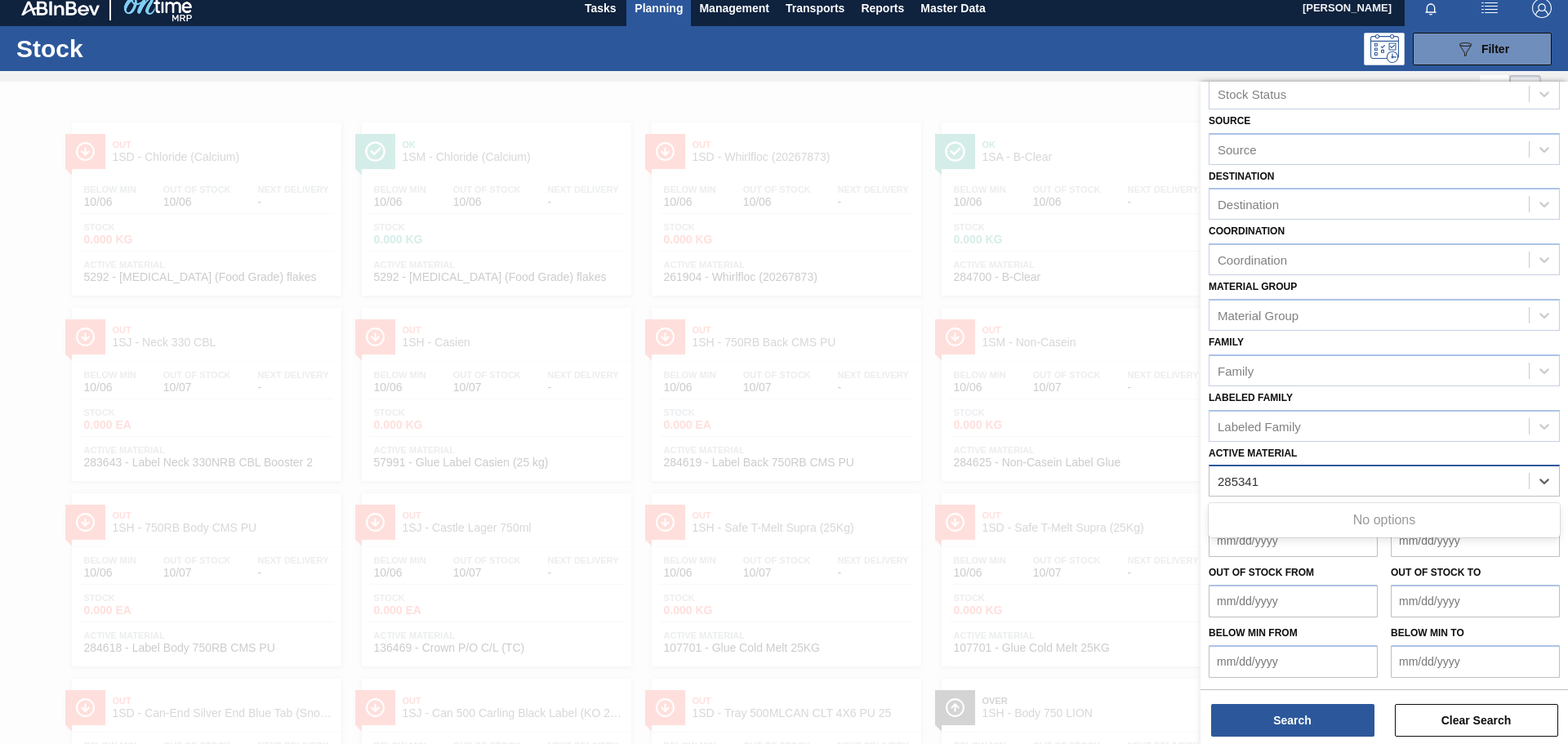
type Material "285341"
click at [969, 104] on div at bounding box center [784, 453] width 1568 height 744
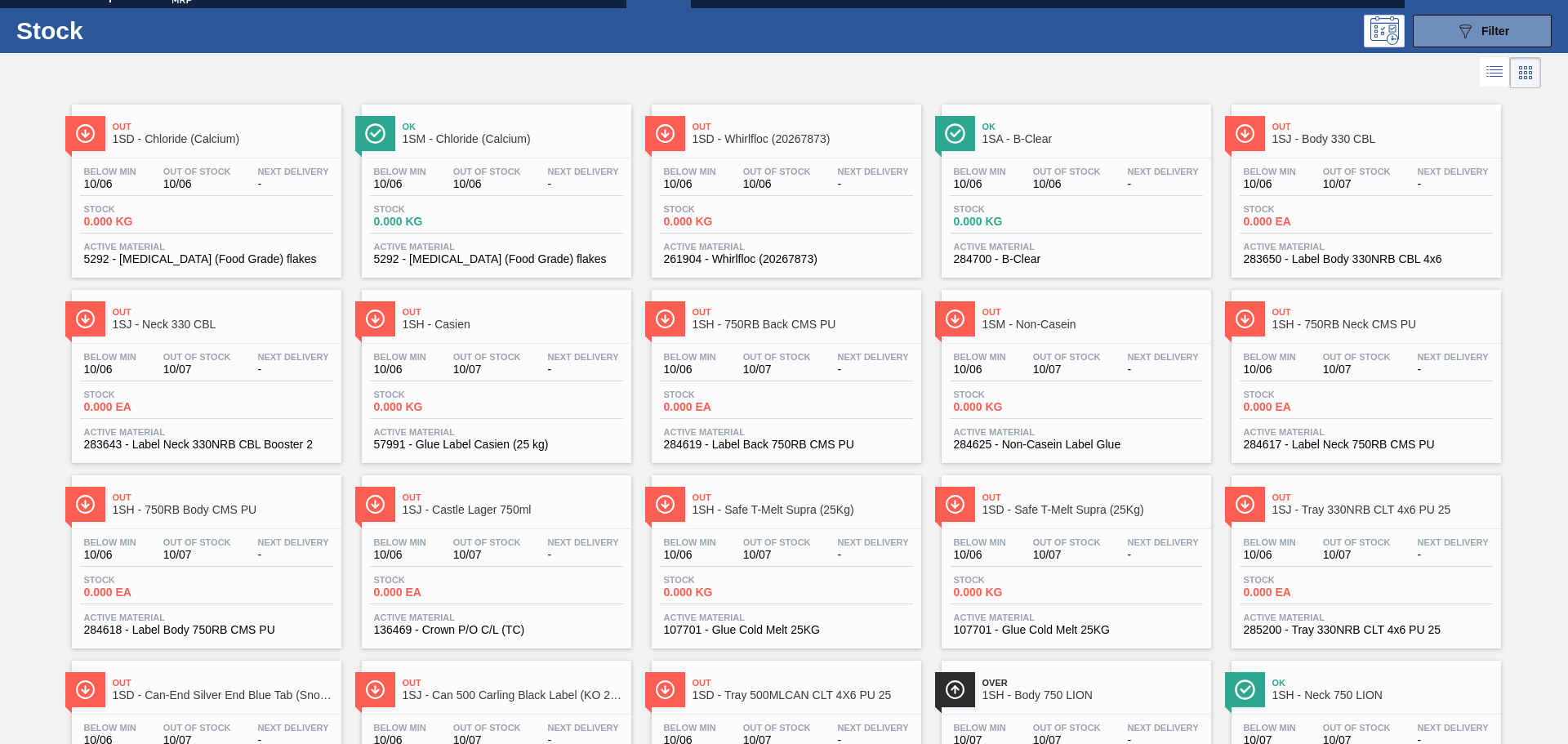
scroll to position [0, 0]
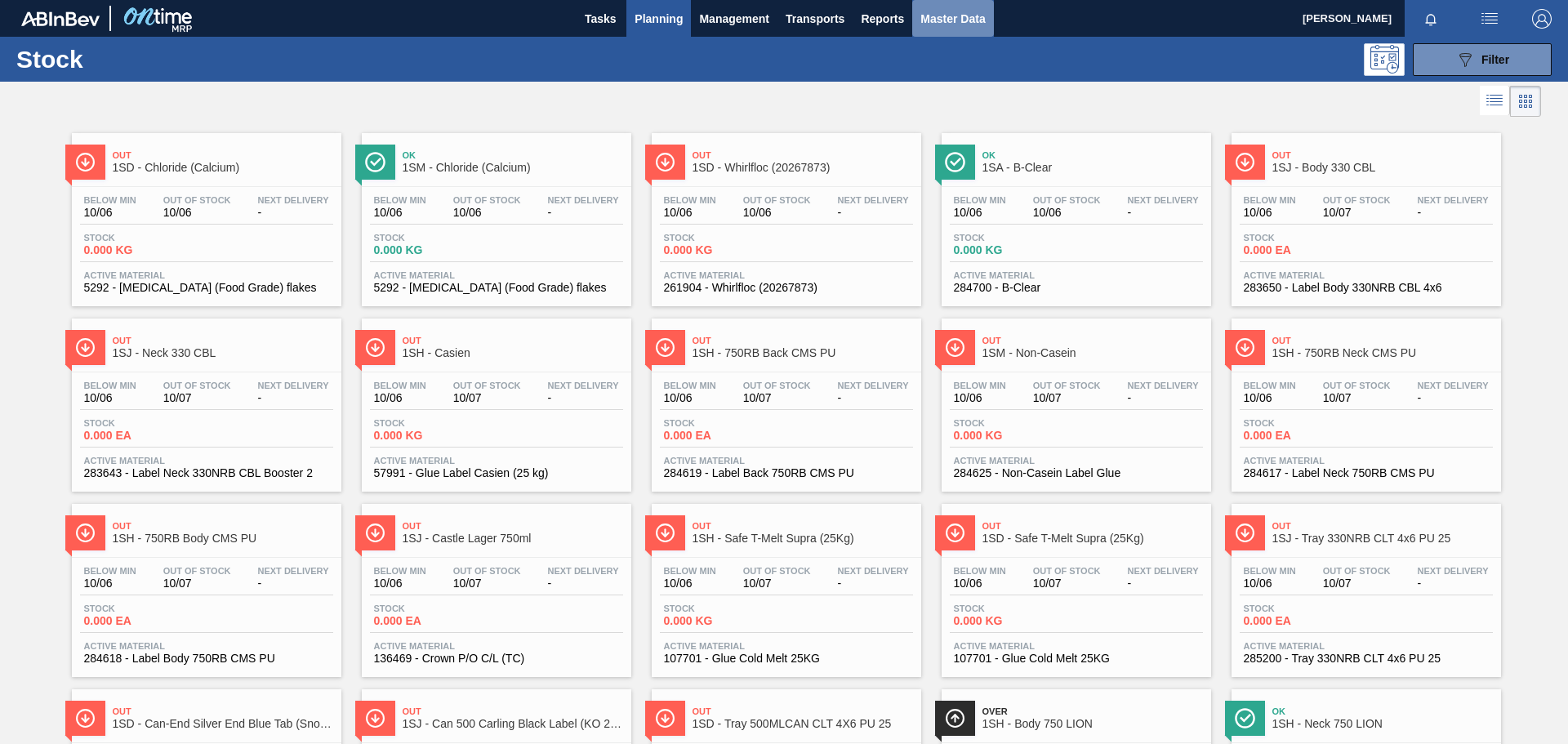
click at [953, 17] on span "Master Data" at bounding box center [953, 19] width 65 height 19
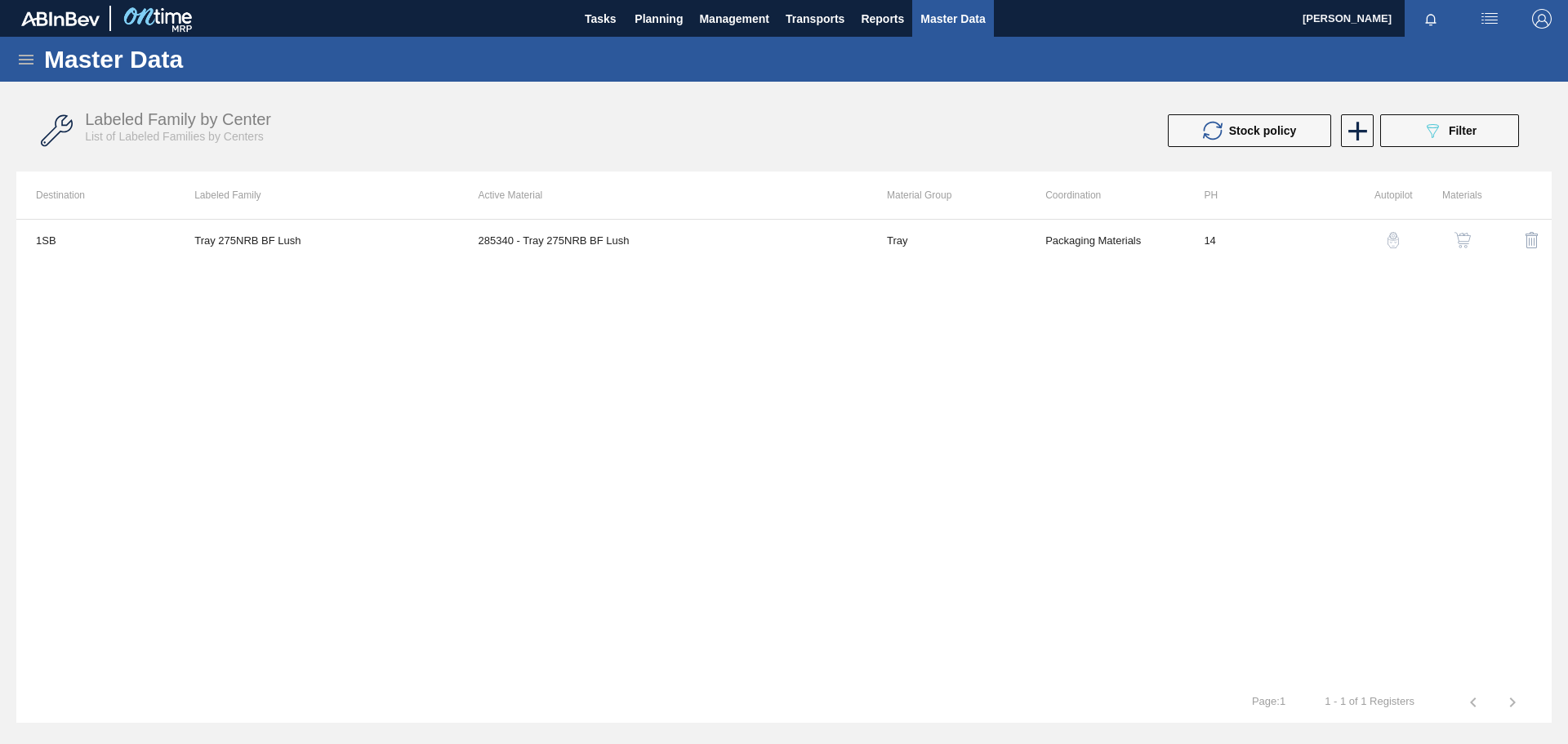
click at [22, 60] on icon at bounding box center [26, 59] width 19 height 19
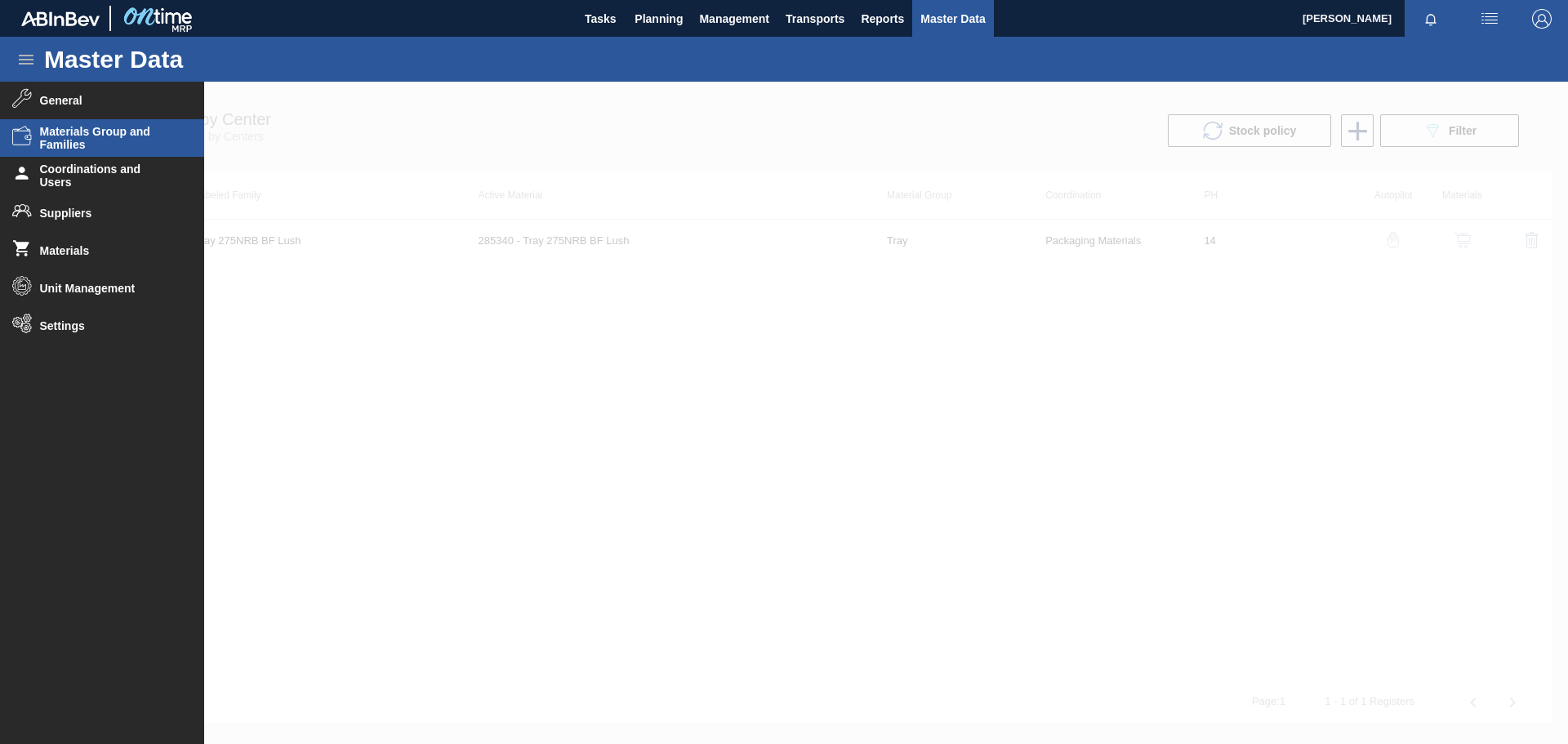
click at [109, 137] on span "Materials Group and Families" at bounding box center [107, 138] width 135 height 27
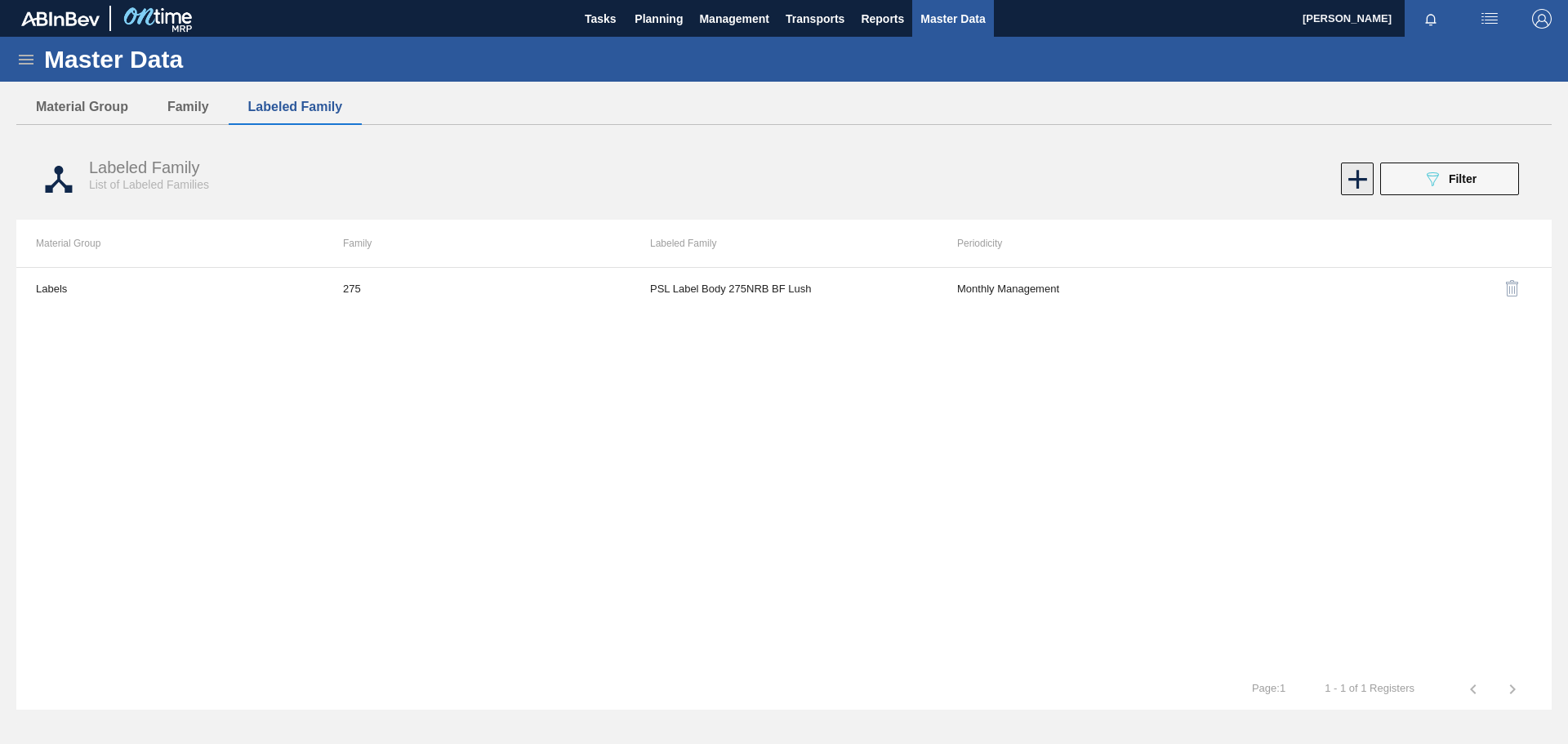
click at [1363, 184] on icon at bounding box center [1358, 180] width 32 height 32
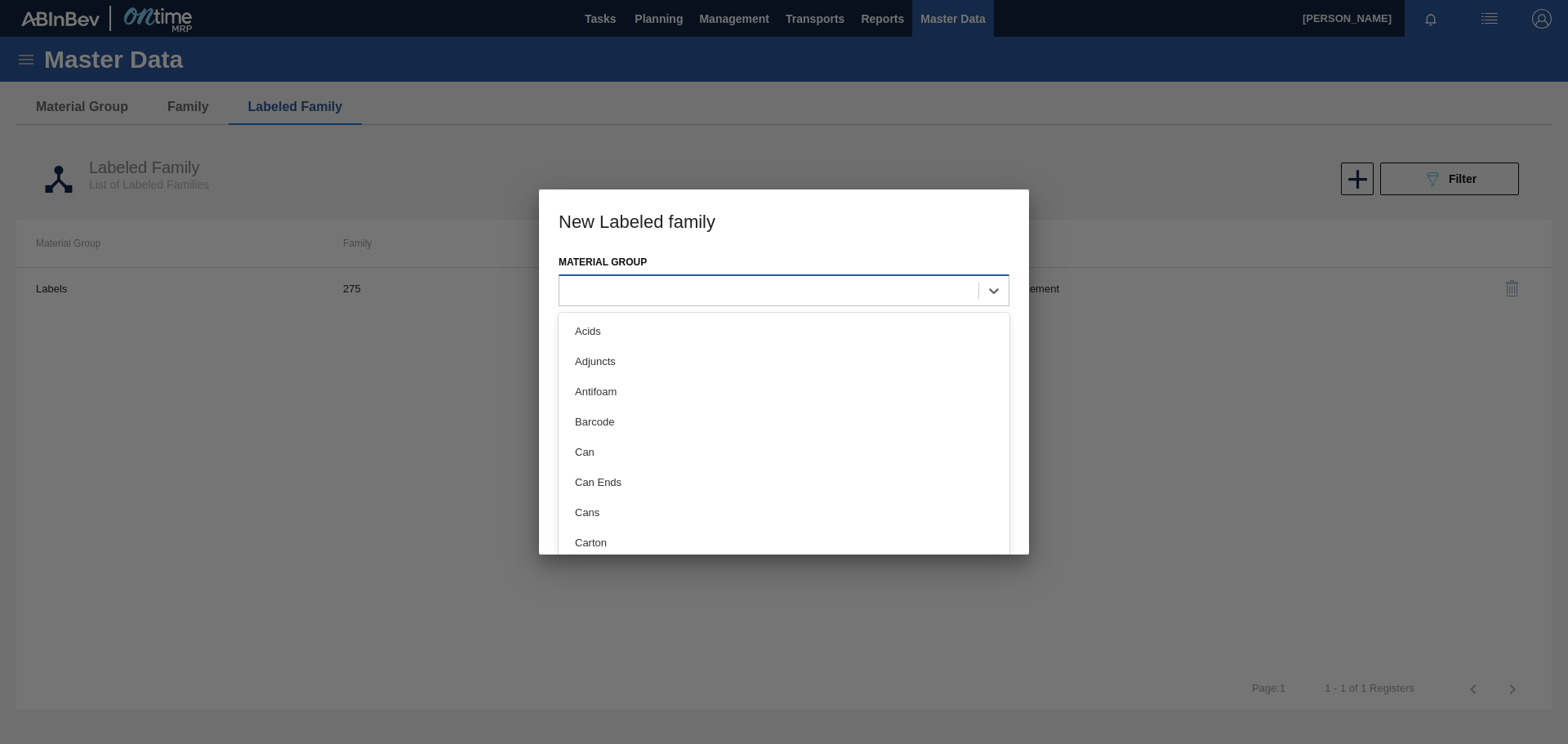
click at [739, 293] on div at bounding box center [769, 291] width 419 height 24
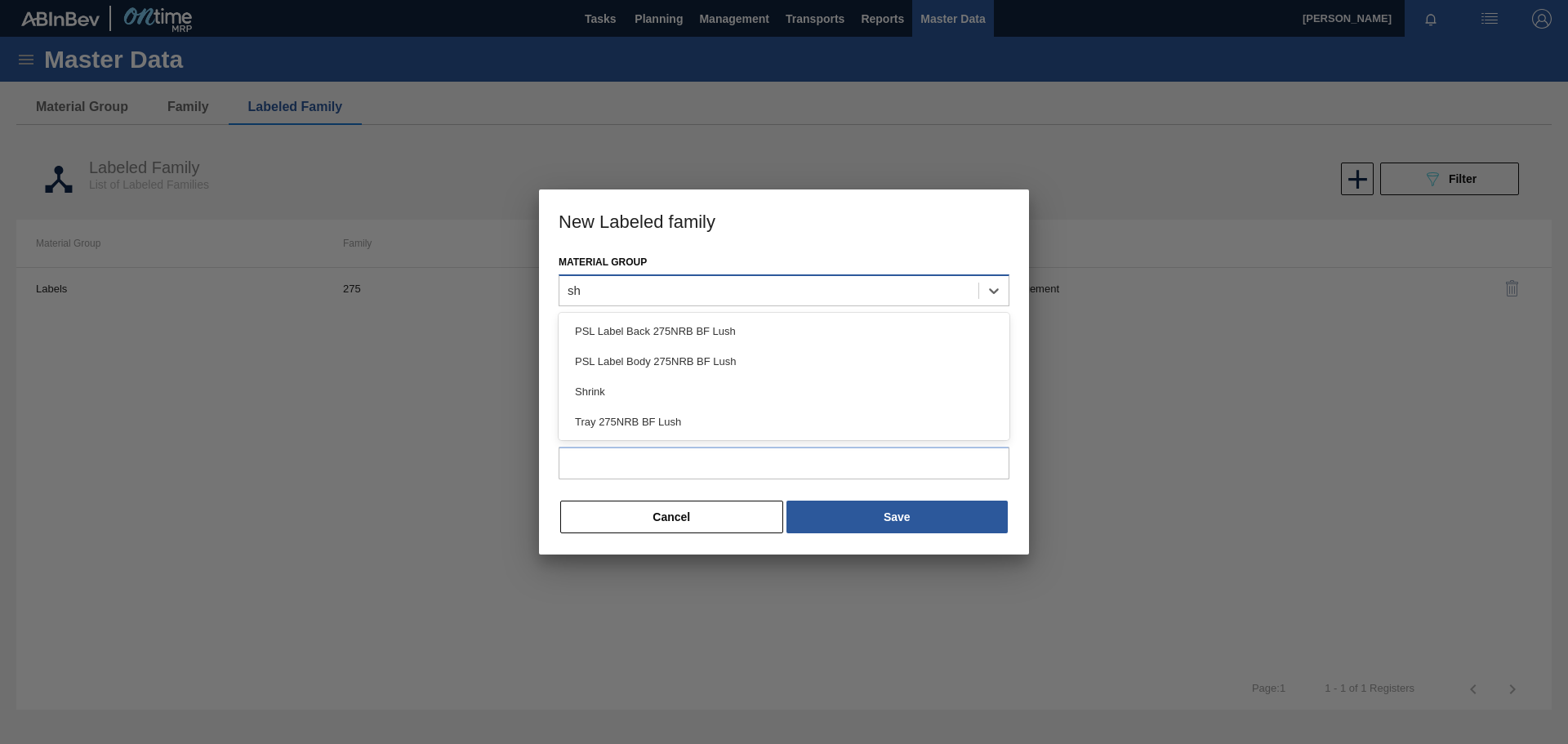
type Group "shr"
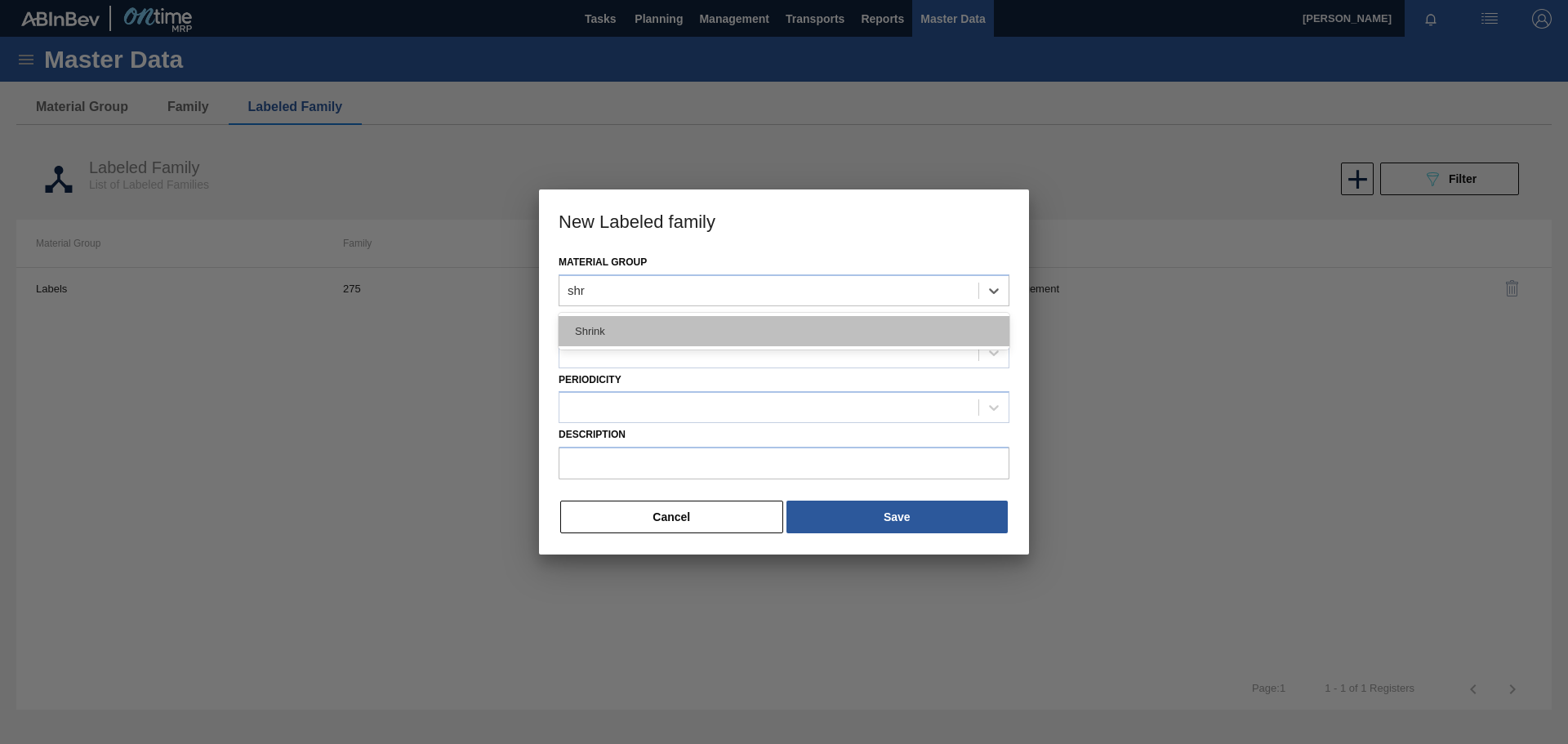
click at [727, 326] on div "Shrink" at bounding box center [784, 331] width 451 height 30
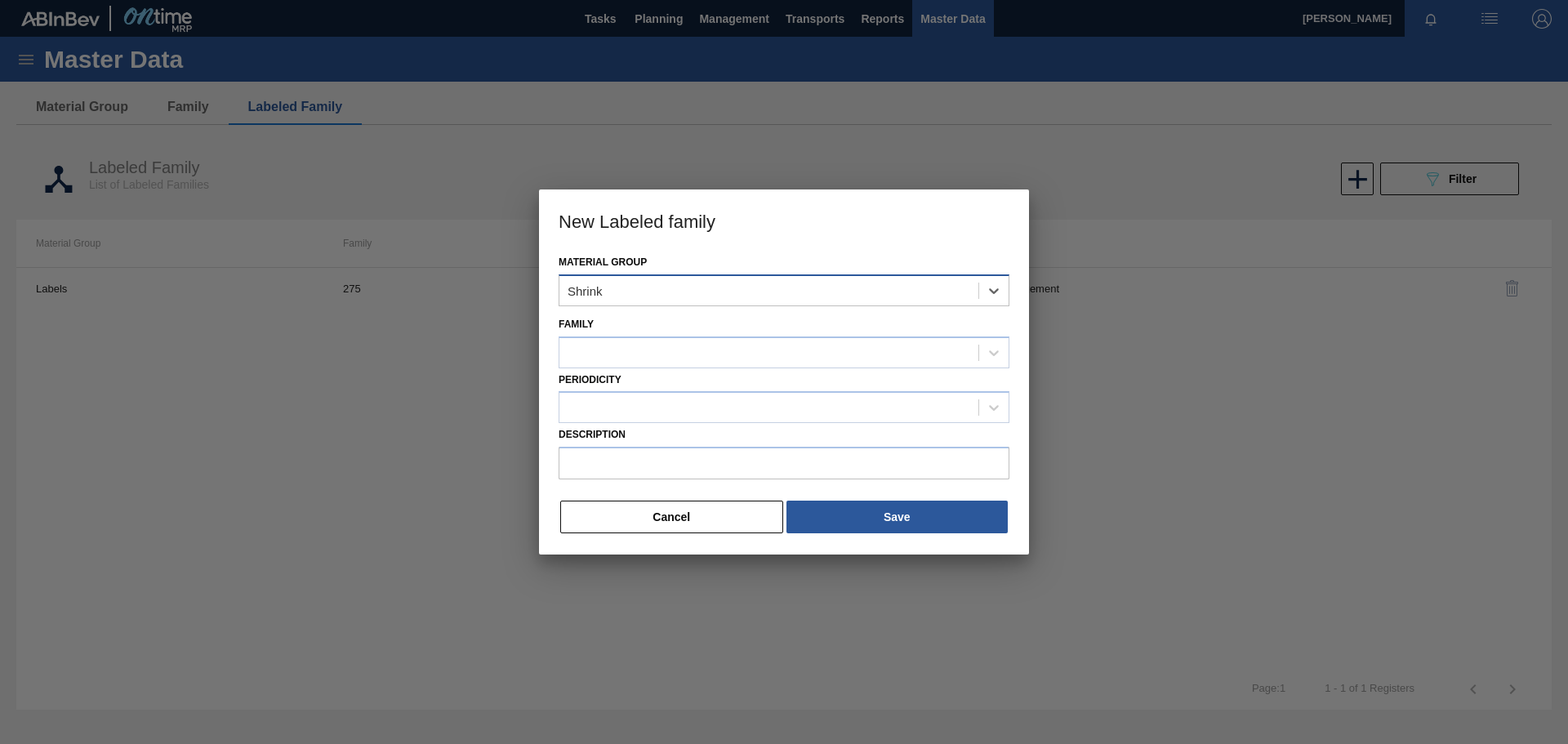
click at [626, 293] on div "Shrink" at bounding box center [769, 291] width 419 height 24
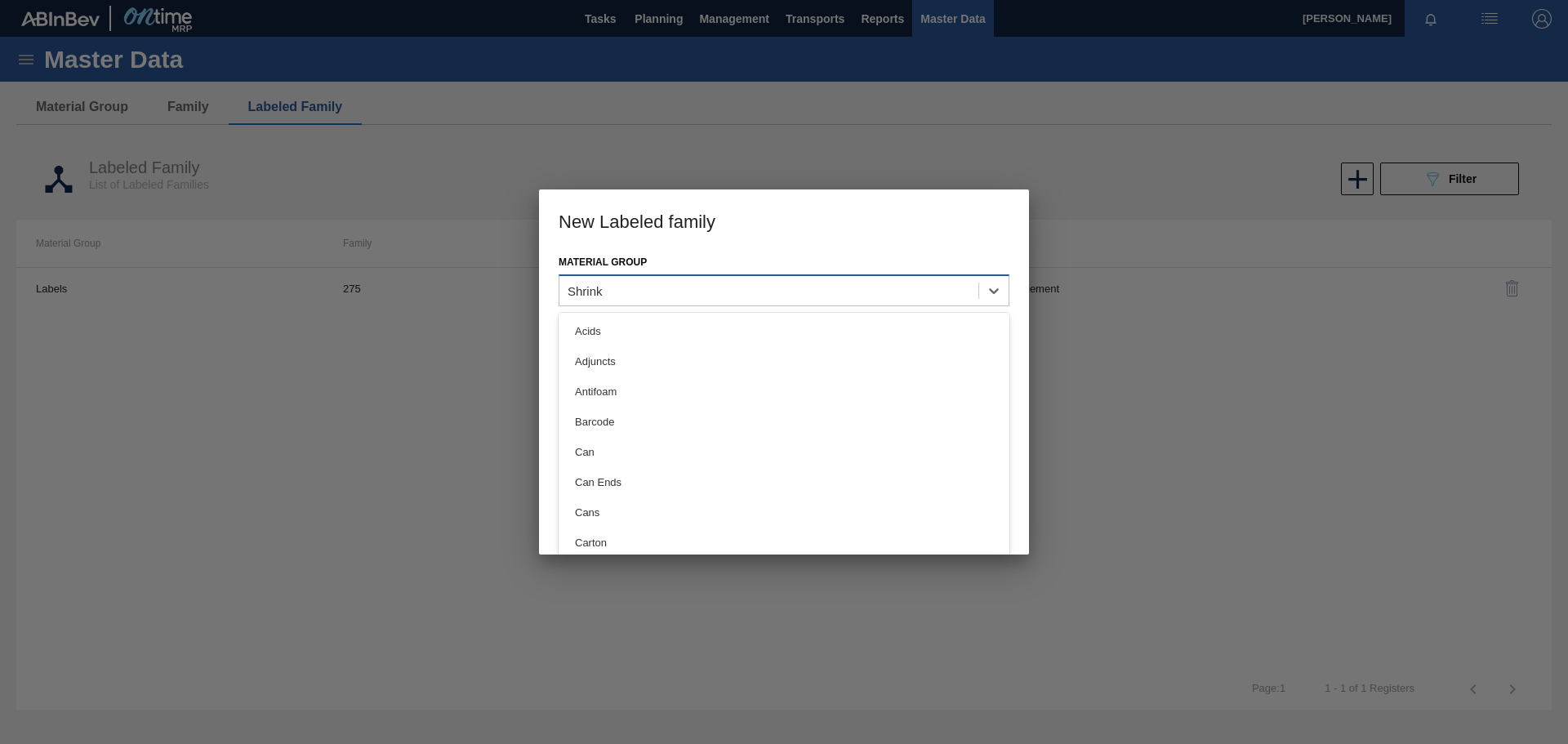
click at [646, 292] on div "Shrink" at bounding box center [769, 291] width 419 height 24
click at [642, 287] on div "Shrink" at bounding box center [769, 291] width 419 height 24
click at [606, 290] on div "Shrink" at bounding box center [769, 291] width 419 height 24
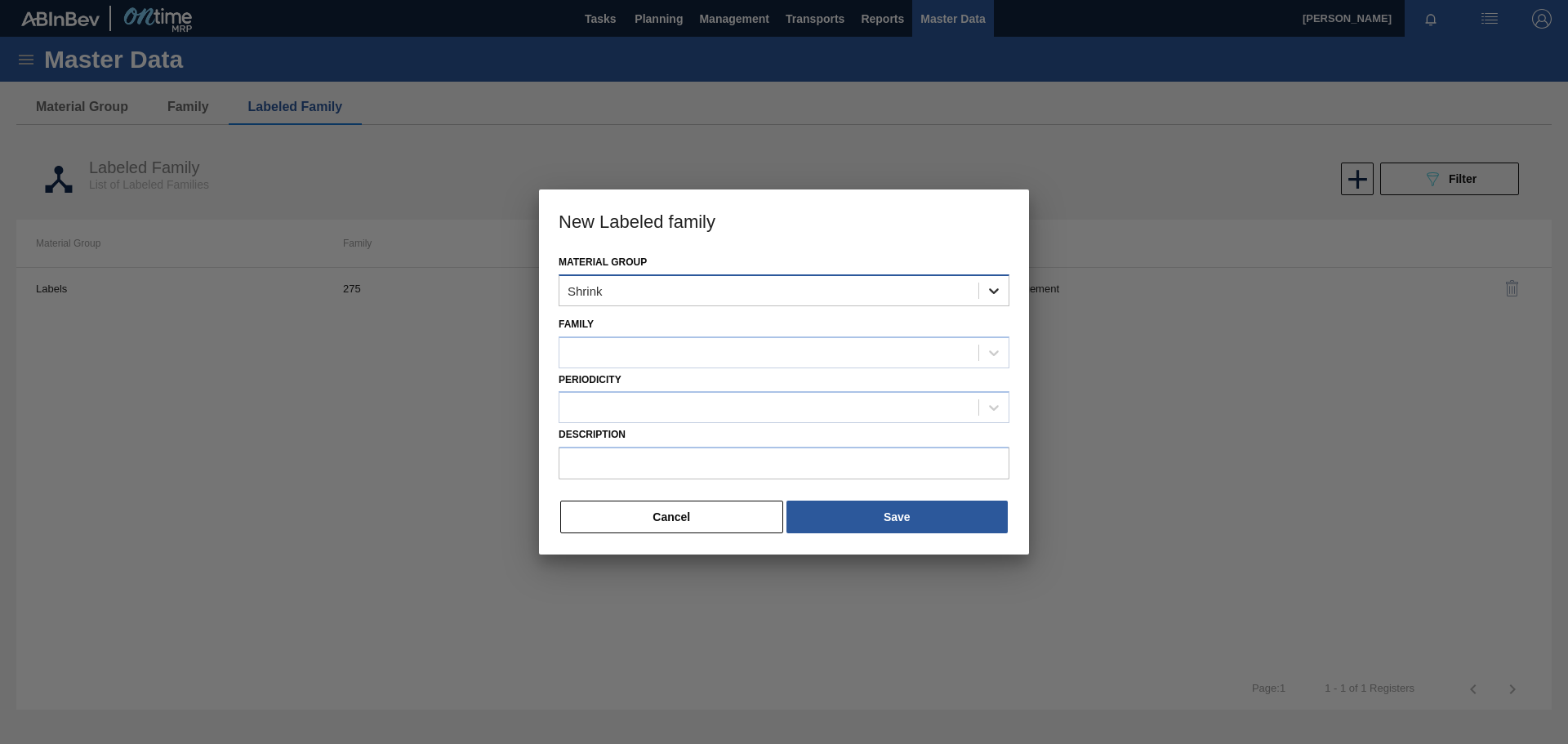
click at [996, 296] on icon at bounding box center [993, 291] width 16 height 16
type Group "Shrinkfilm"
click at [639, 296] on div "Shrink" at bounding box center [769, 291] width 419 height 24
type Group "Shrinkfilm"
click at [769, 290] on div "Shrink" at bounding box center [769, 291] width 419 height 24
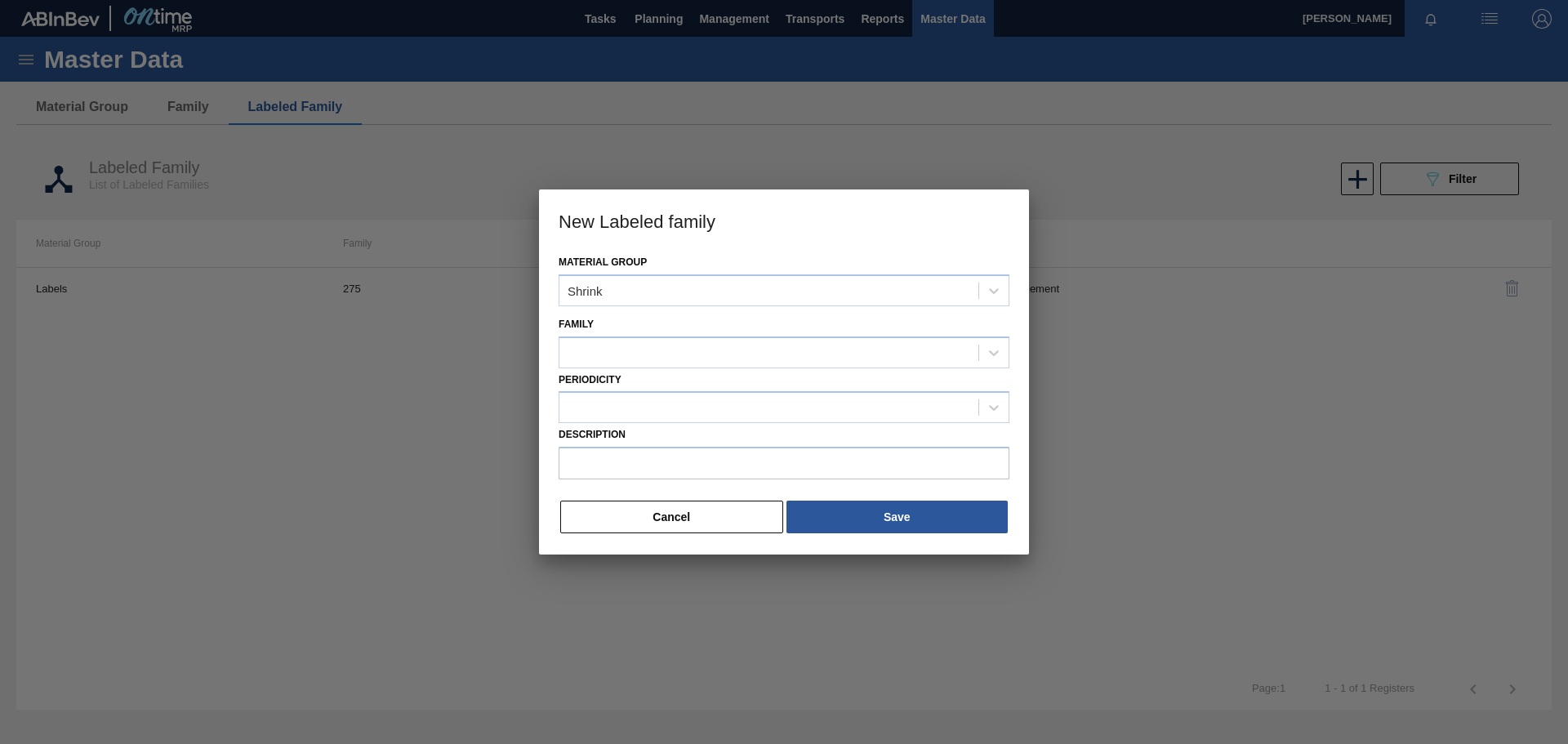
click at [722, 375] on div "Periodicity" at bounding box center [784, 396] width 451 height 56
click at [720, 351] on div at bounding box center [769, 353] width 419 height 24
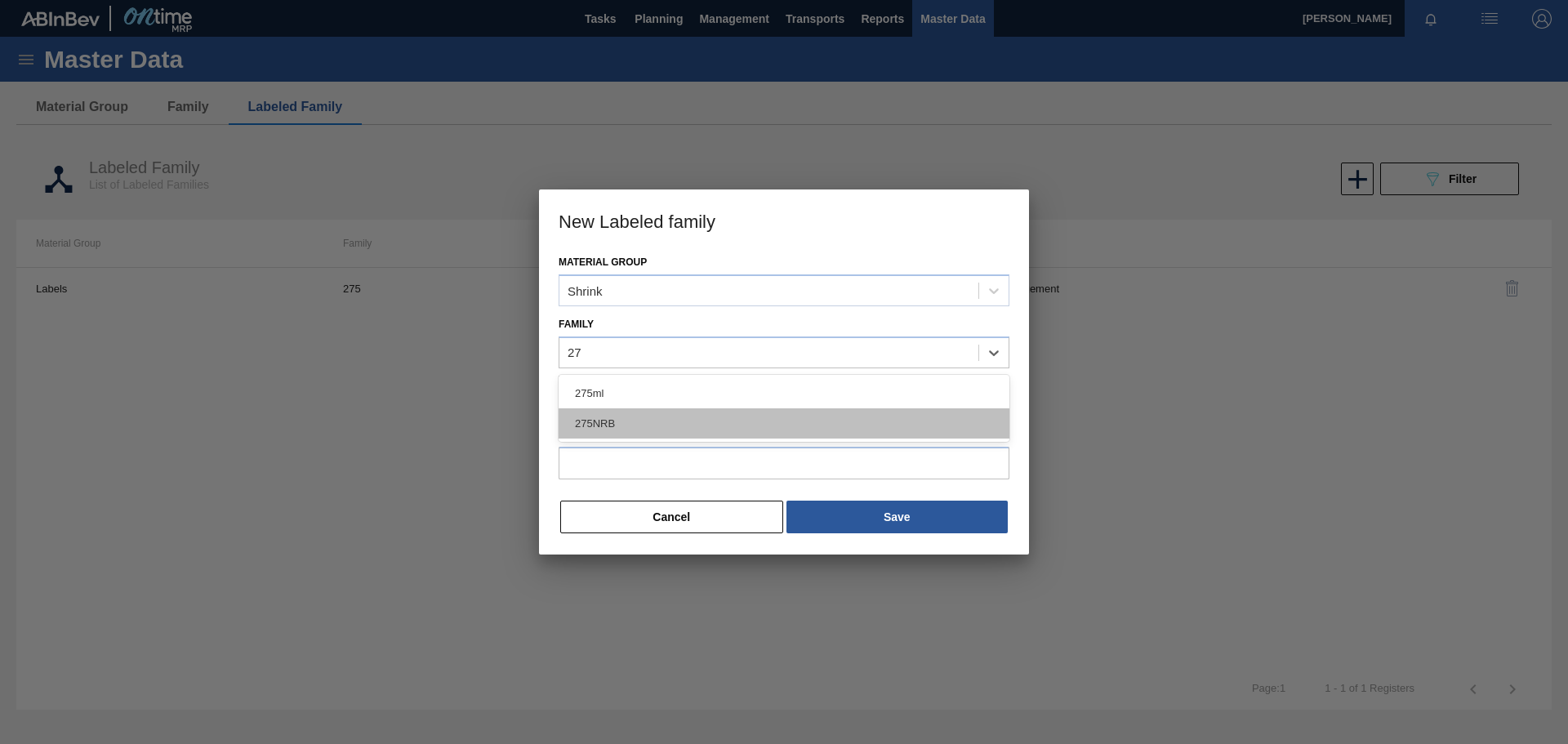
click at [696, 427] on div "275NRB" at bounding box center [784, 423] width 451 height 30
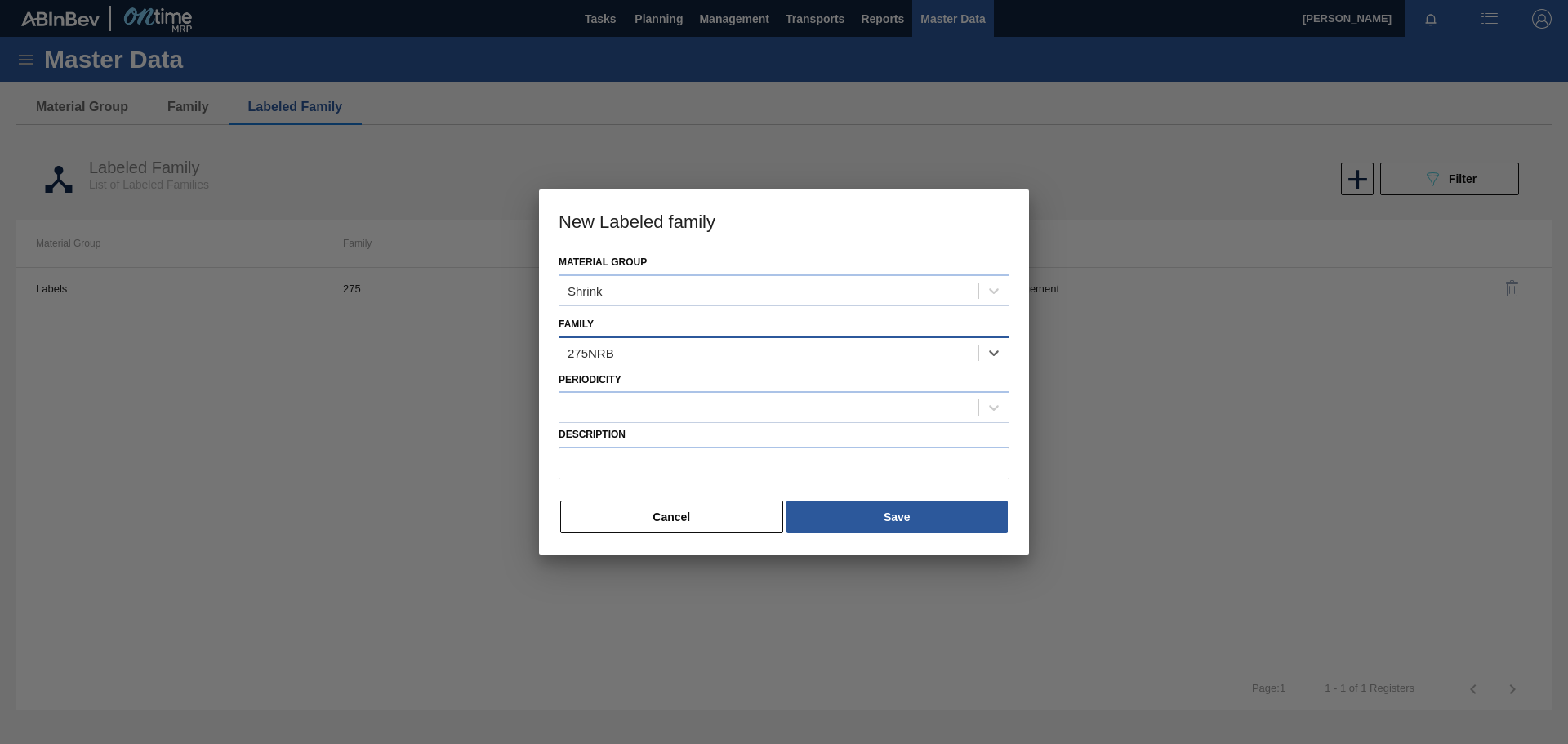
click at [642, 355] on div "275NRB" at bounding box center [769, 353] width 419 height 24
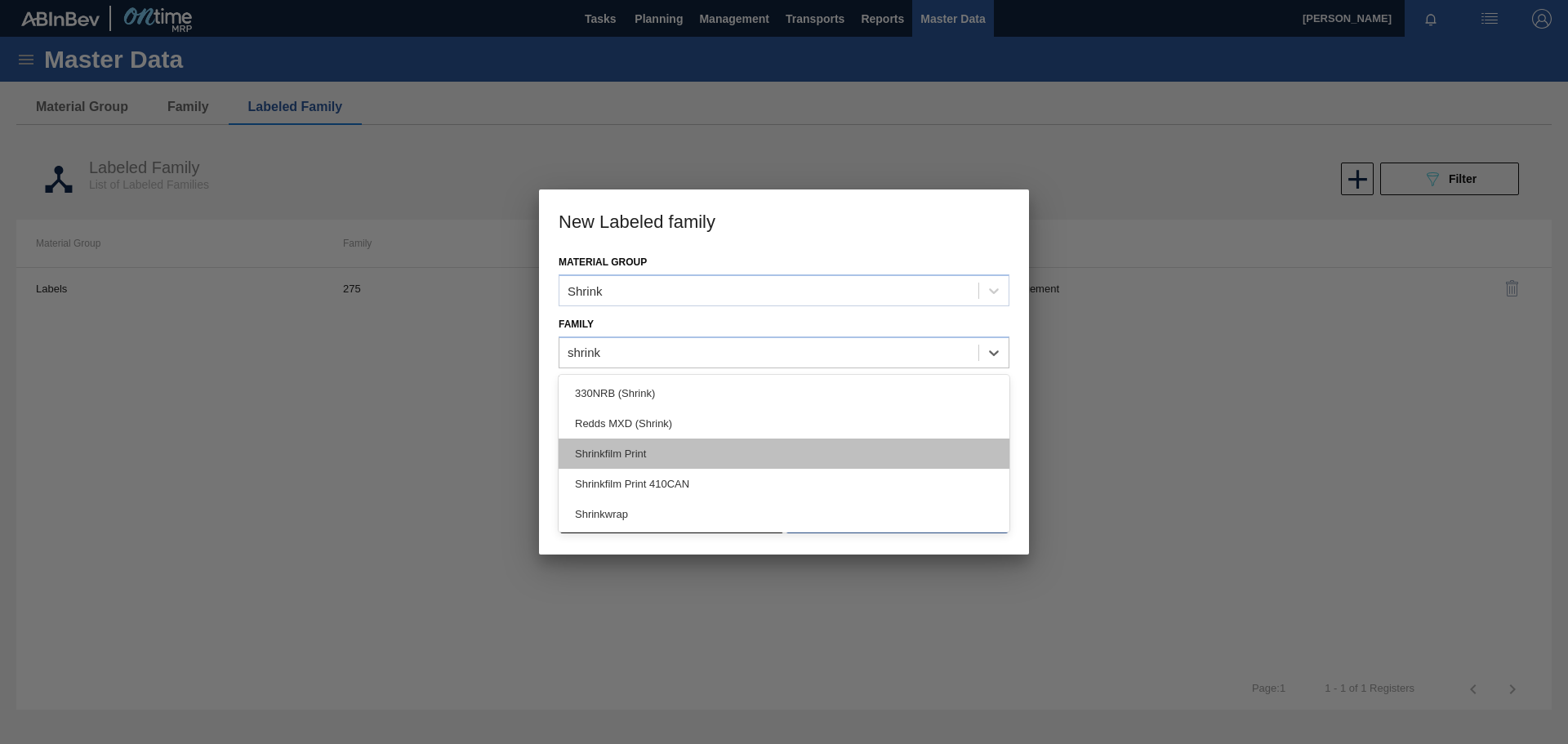
click at [667, 458] on div "Shrinkfilm Print" at bounding box center [784, 453] width 451 height 30
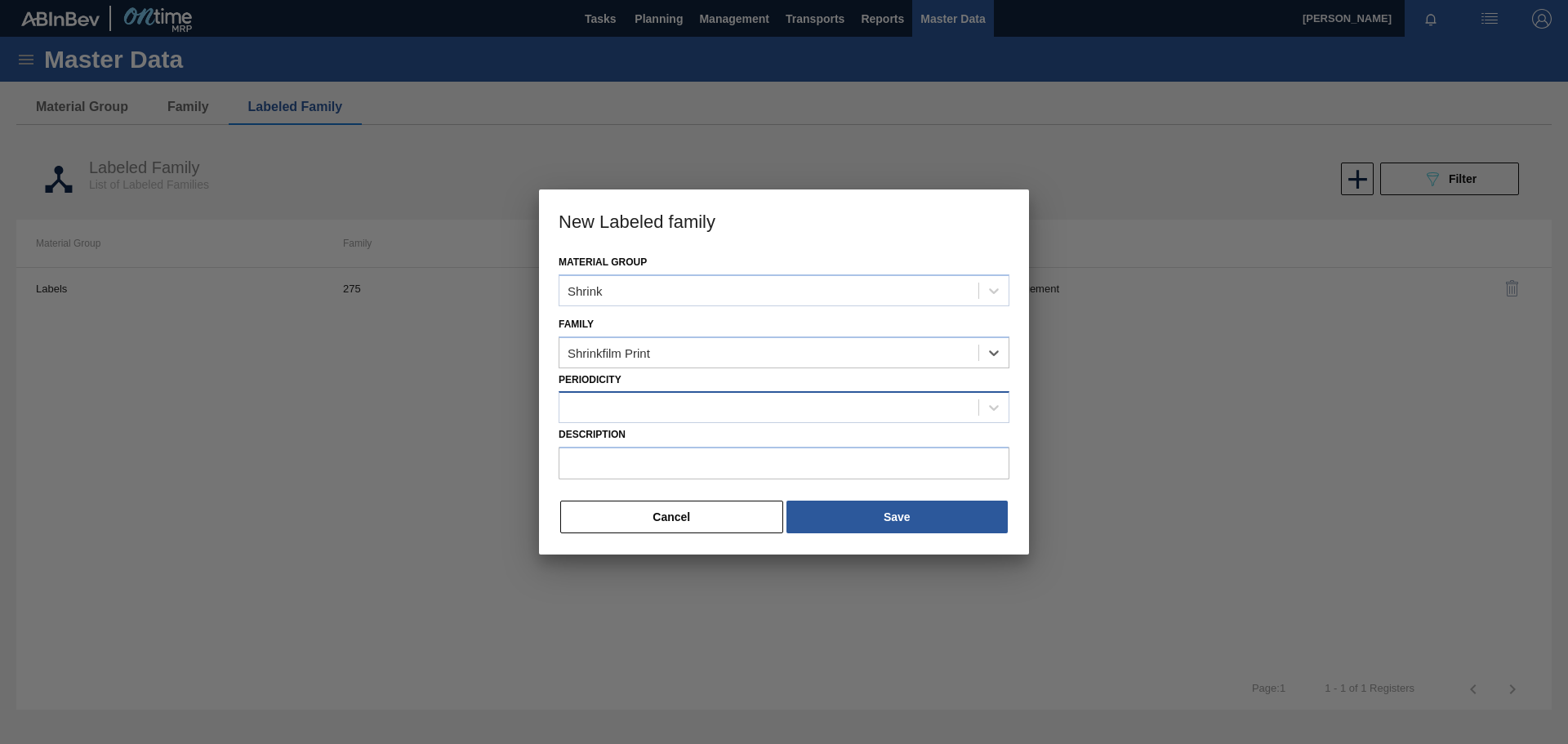
click at [652, 404] on div at bounding box center [769, 407] width 419 height 24
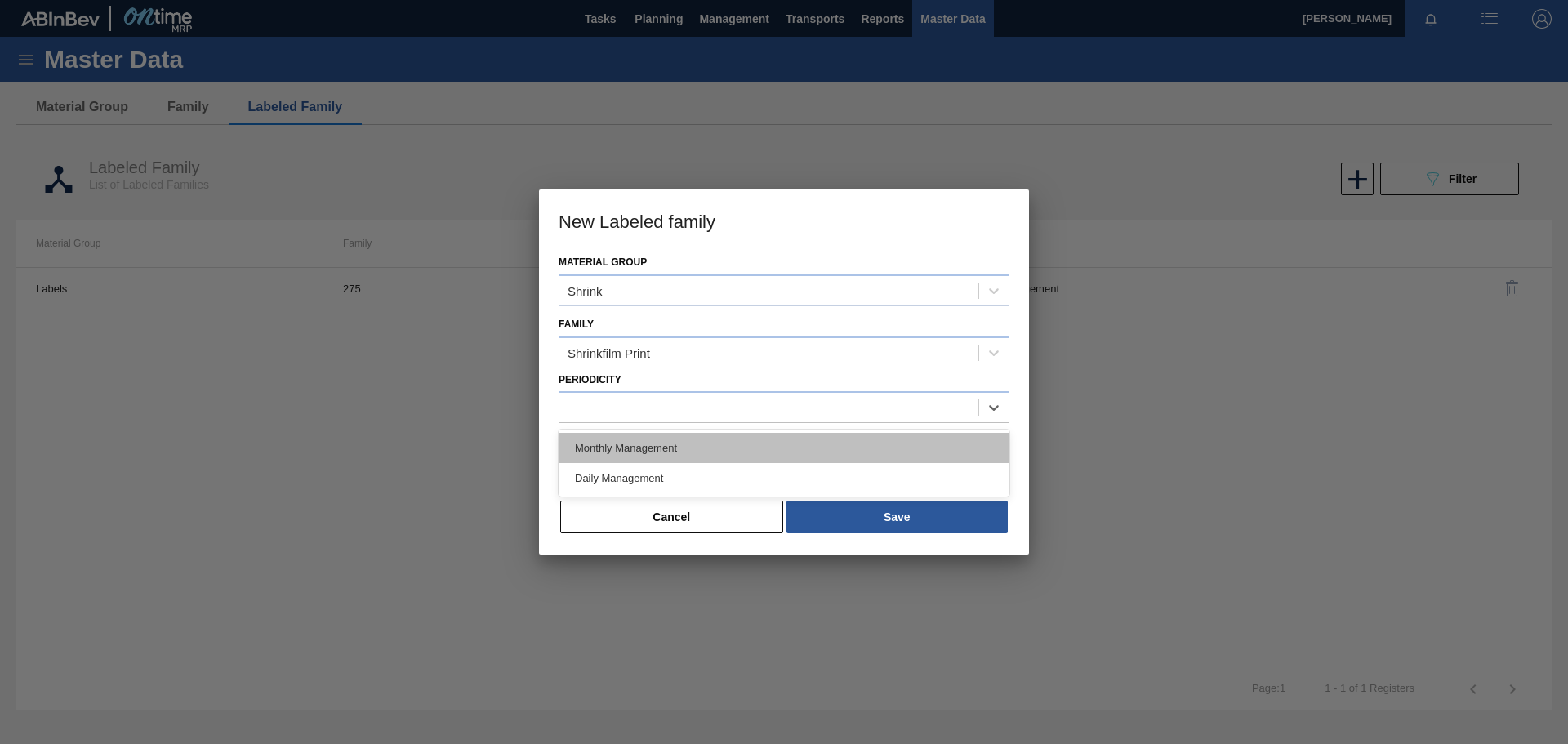
click at [641, 443] on div "Monthly Management" at bounding box center [784, 448] width 451 height 30
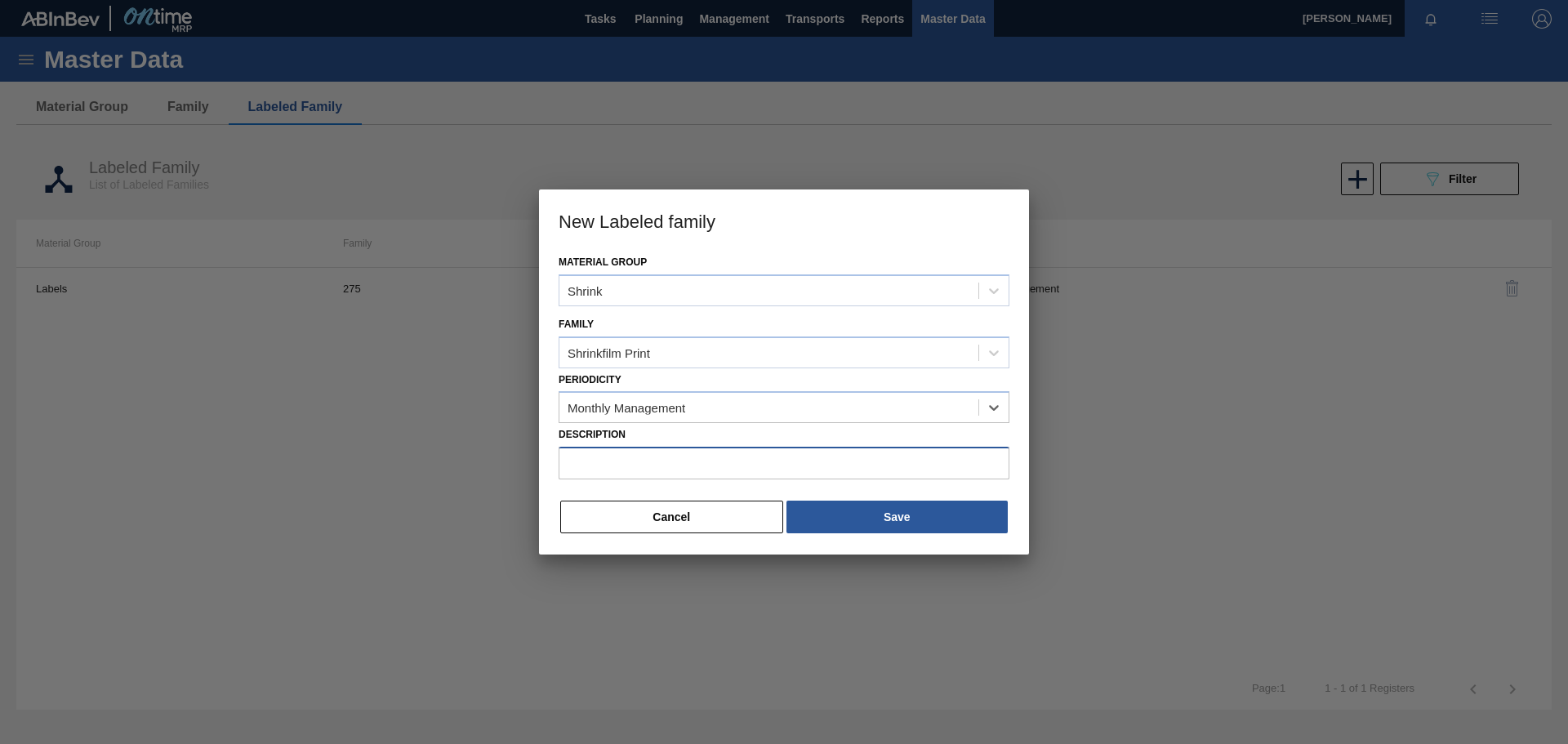
click at [614, 466] on input "Description" at bounding box center [784, 463] width 451 height 33
click at [622, 457] on input "Description" at bounding box center [784, 463] width 451 height 33
paste input "Shrinkfilm Print 275NRB BF Lush"
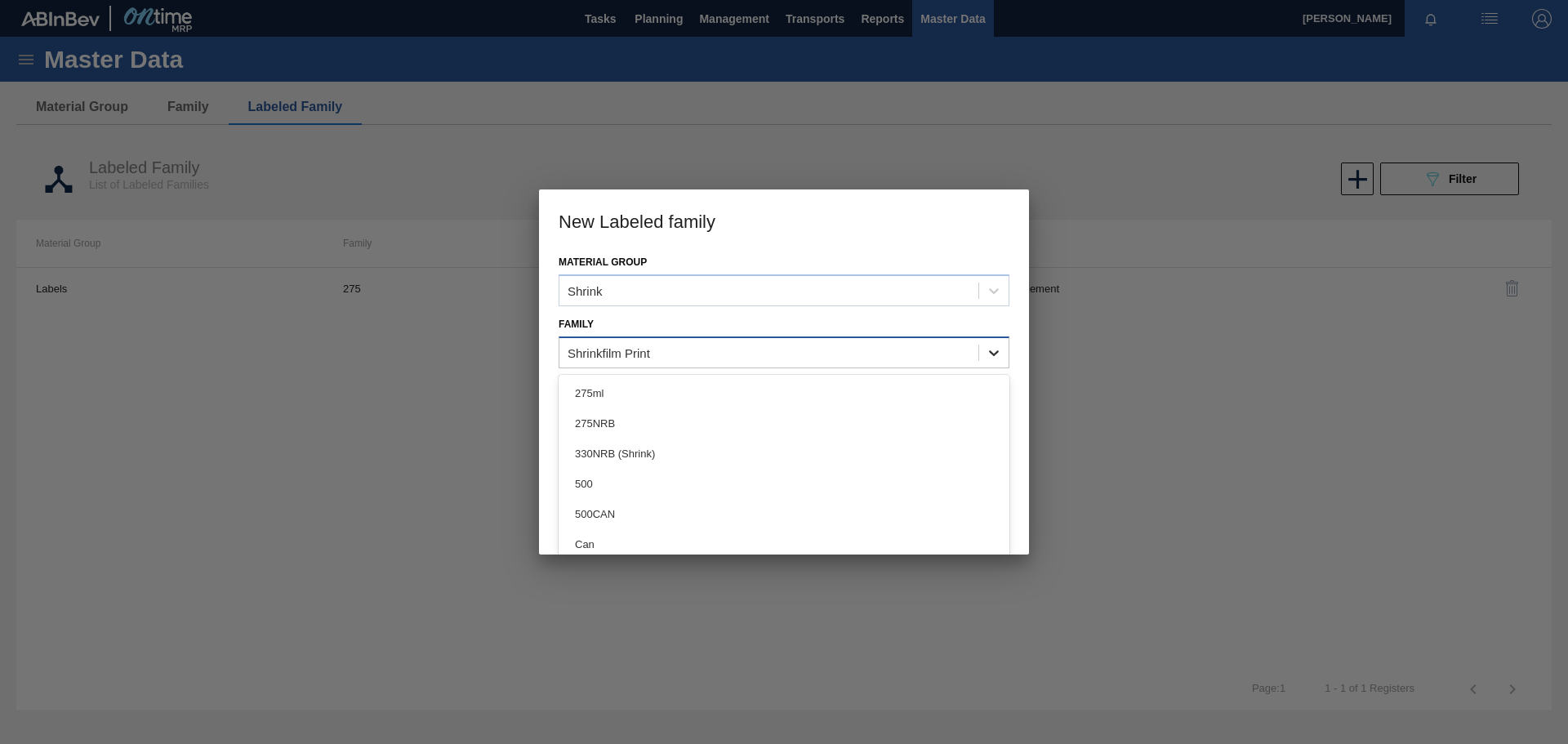
click at [1000, 353] on div at bounding box center [993, 353] width 29 height 29
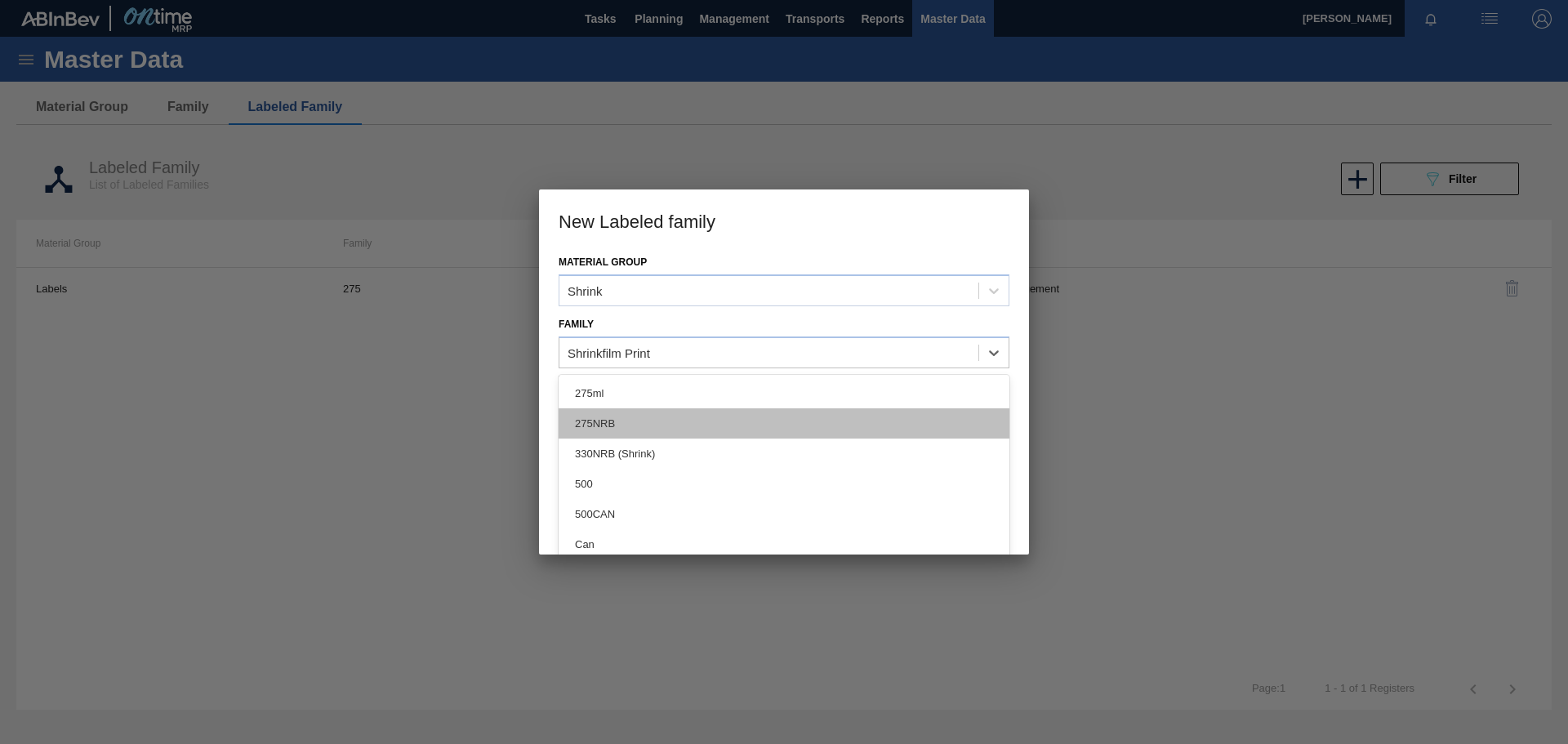
click at [645, 420] on div "275NRB" at bounding box center [784, 423] width 451 height 30
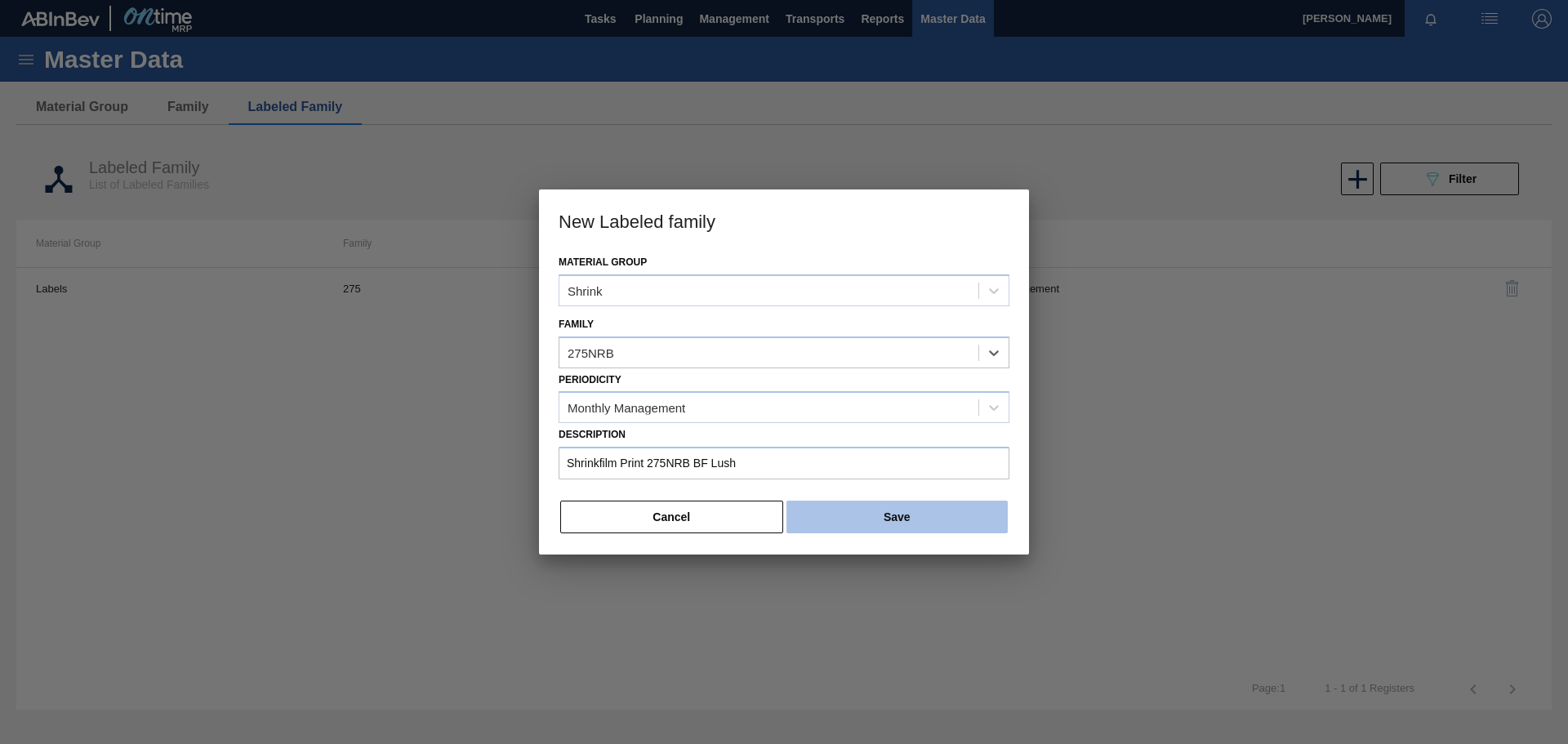
click at [899, 516] on button "Save" at bounding box center [897, 517] width 221 height 33
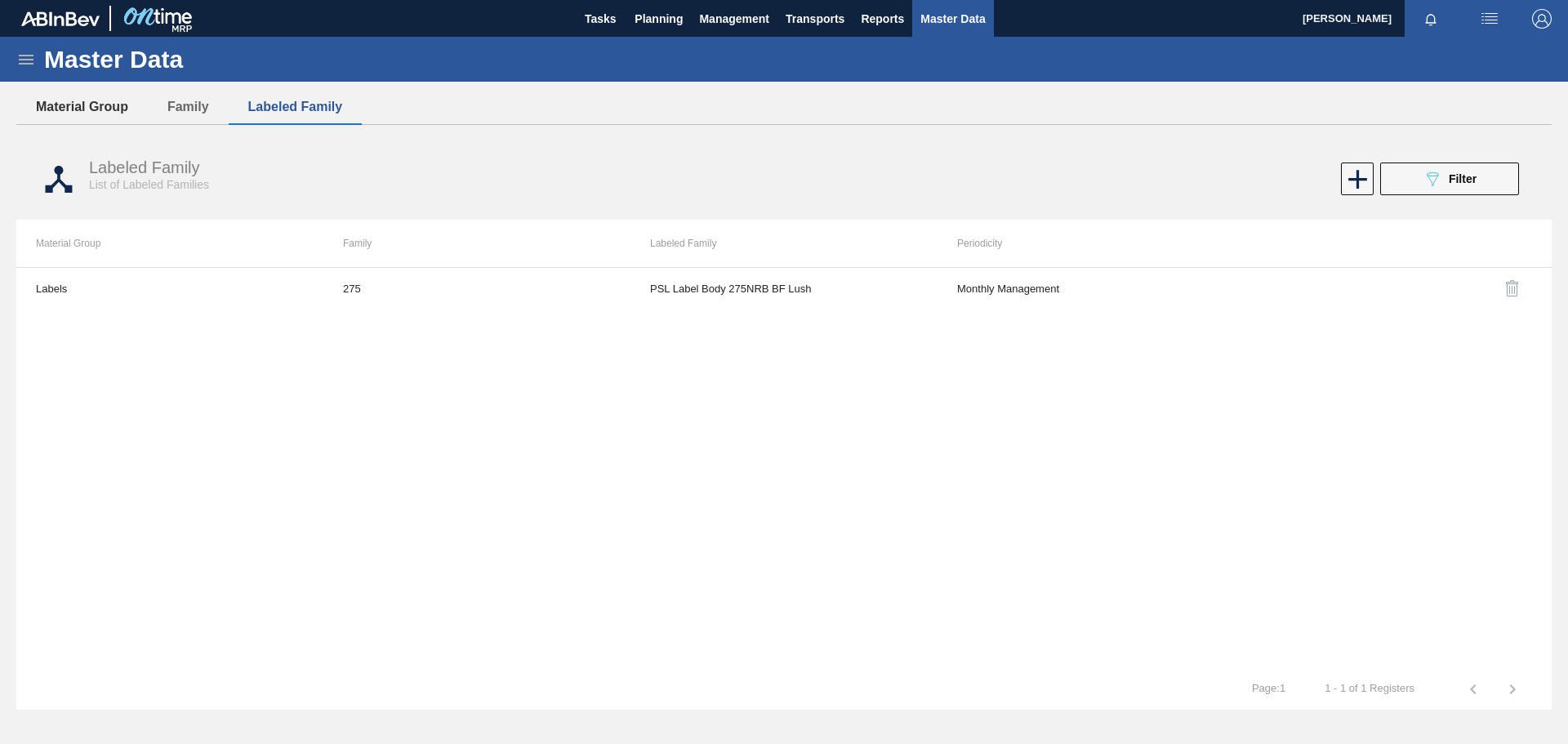
click at [84, 106] on button "Material Group" at bounding box center [81, 106] width 132 height 35
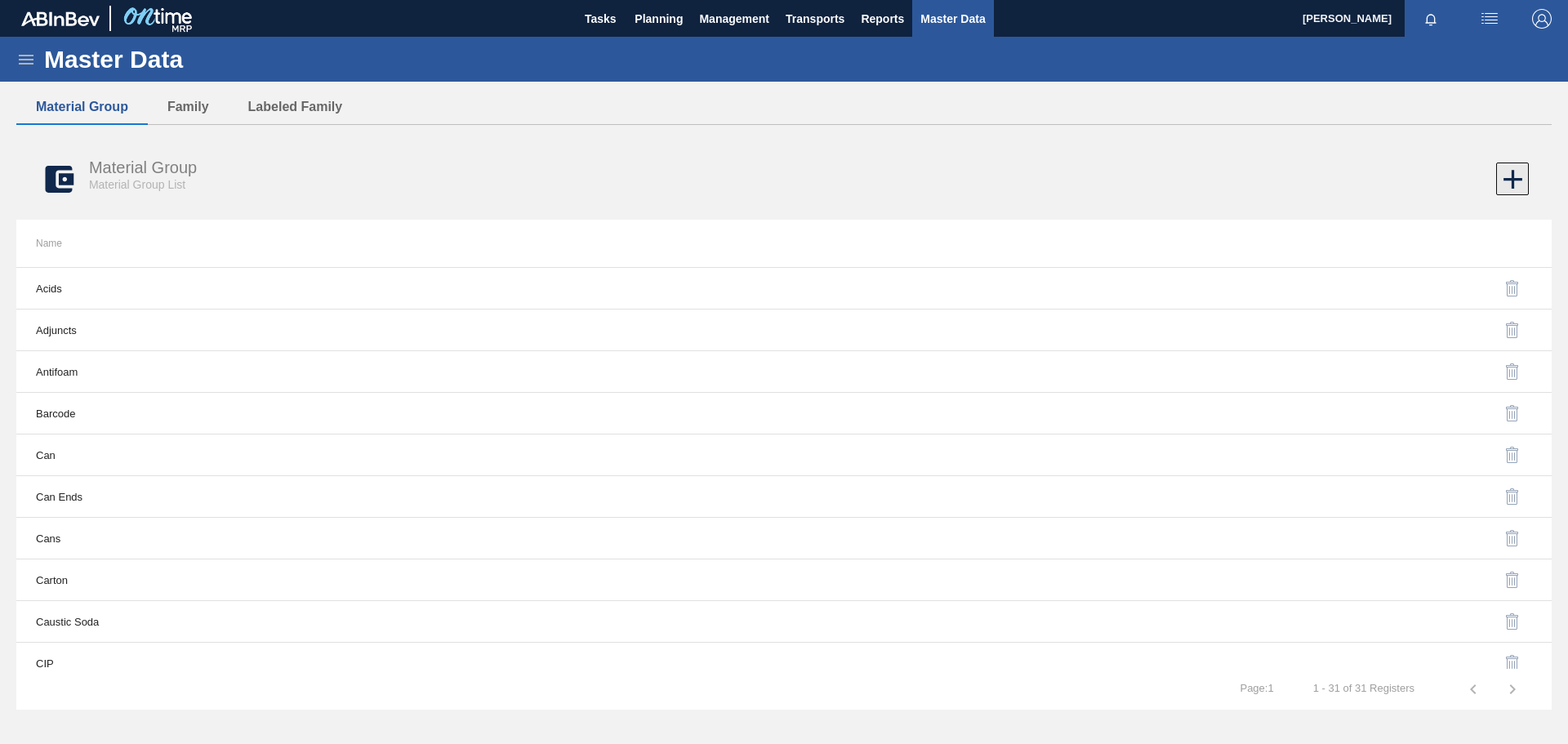
click at [1510, 180] on icon at bounding box center [1512, 179] width 19 height 19
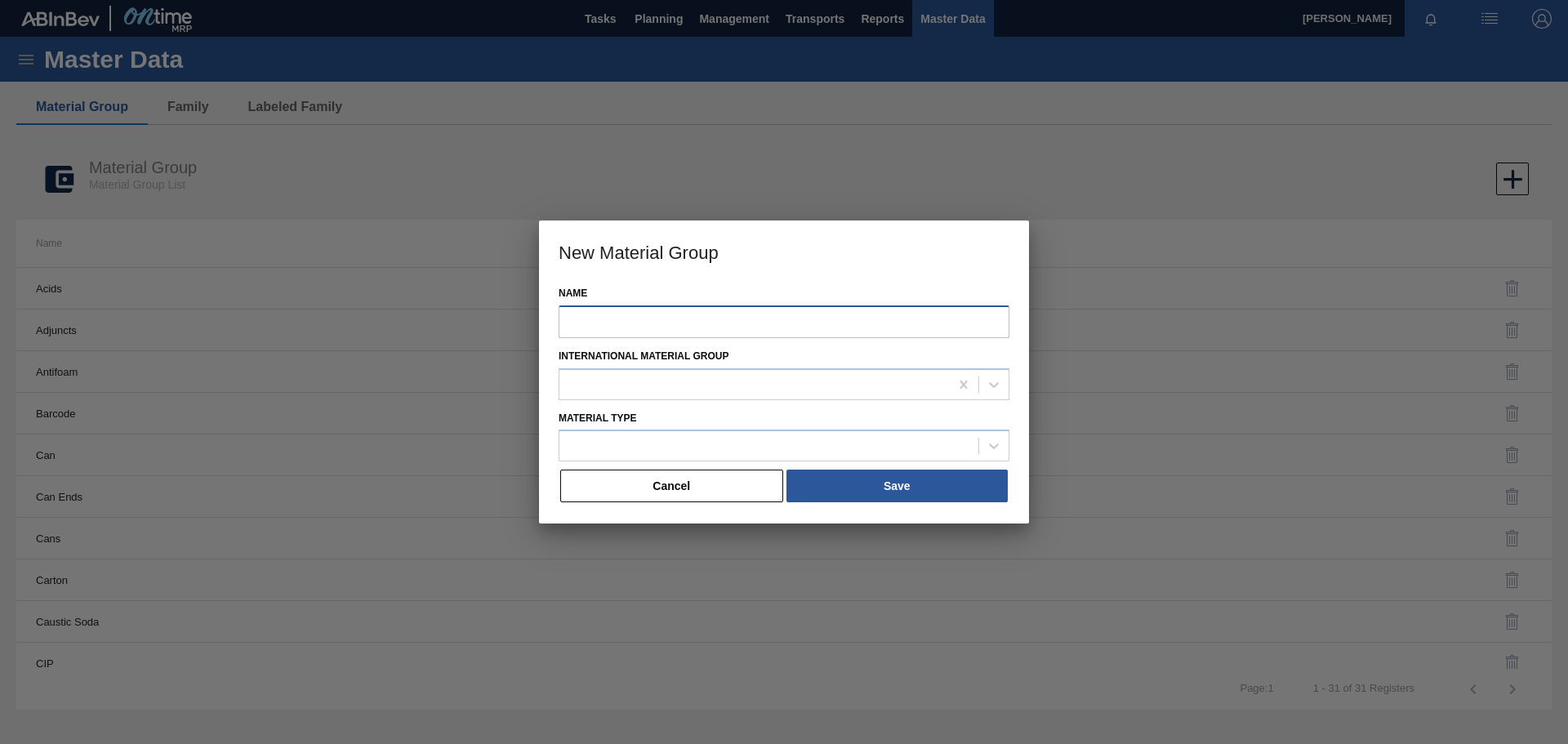
click at [642, 322] on input "Name" at bounding box center [784, 322] width 451 height 33
paste input "Shrinkfilm Print 275NRB BF Lush"
click at [736, 451] on div at bounding box center [769, 446] width 419 height 24
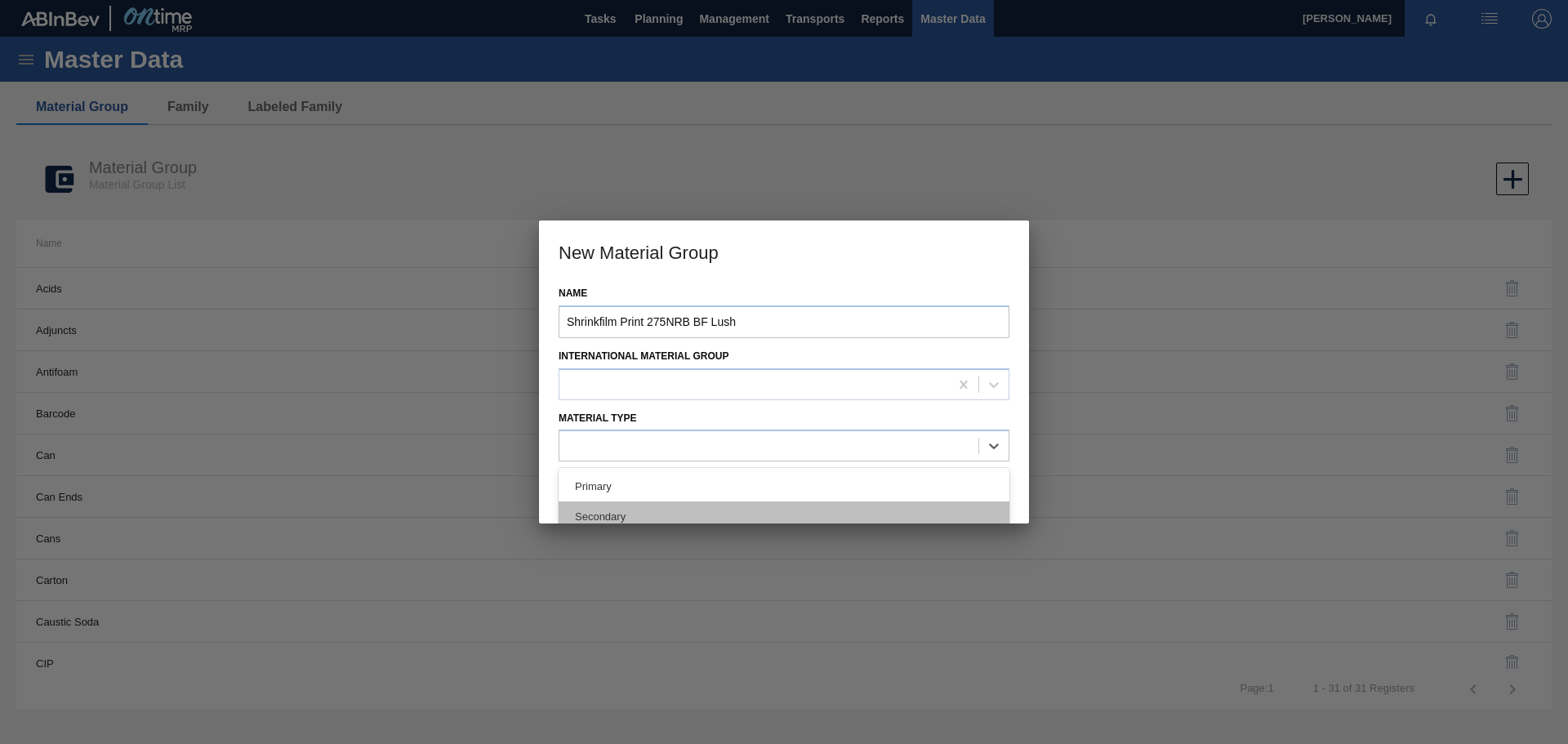
click at [648, 510] on div "Secondary" at bounding box center [784, 516] width 451 height 30
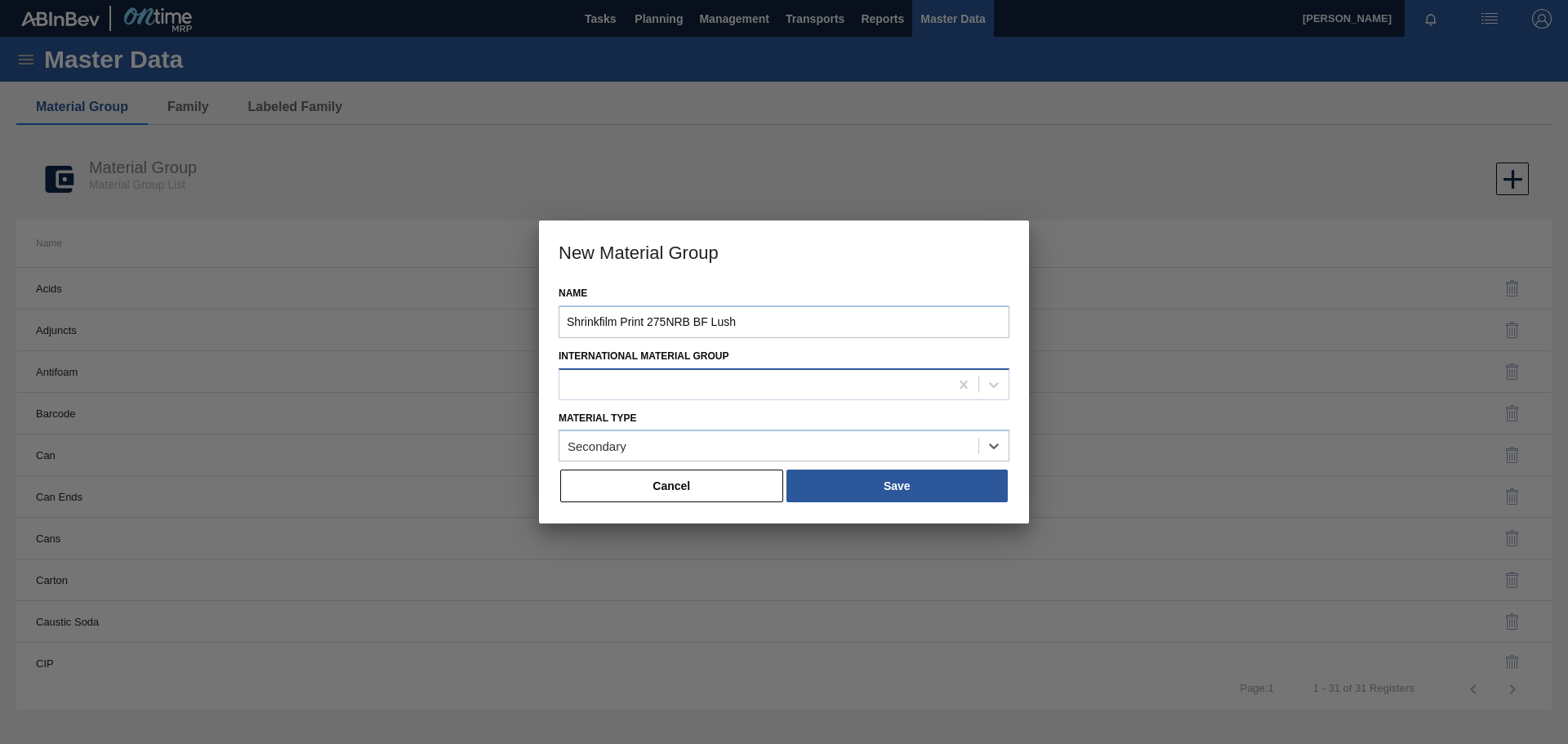
click at [838, 388] on div at bounding box center [754, 384] width 390 height 24
click at [873, 484] on button "Save" at bounding box center [897, 485] width 221 height 33
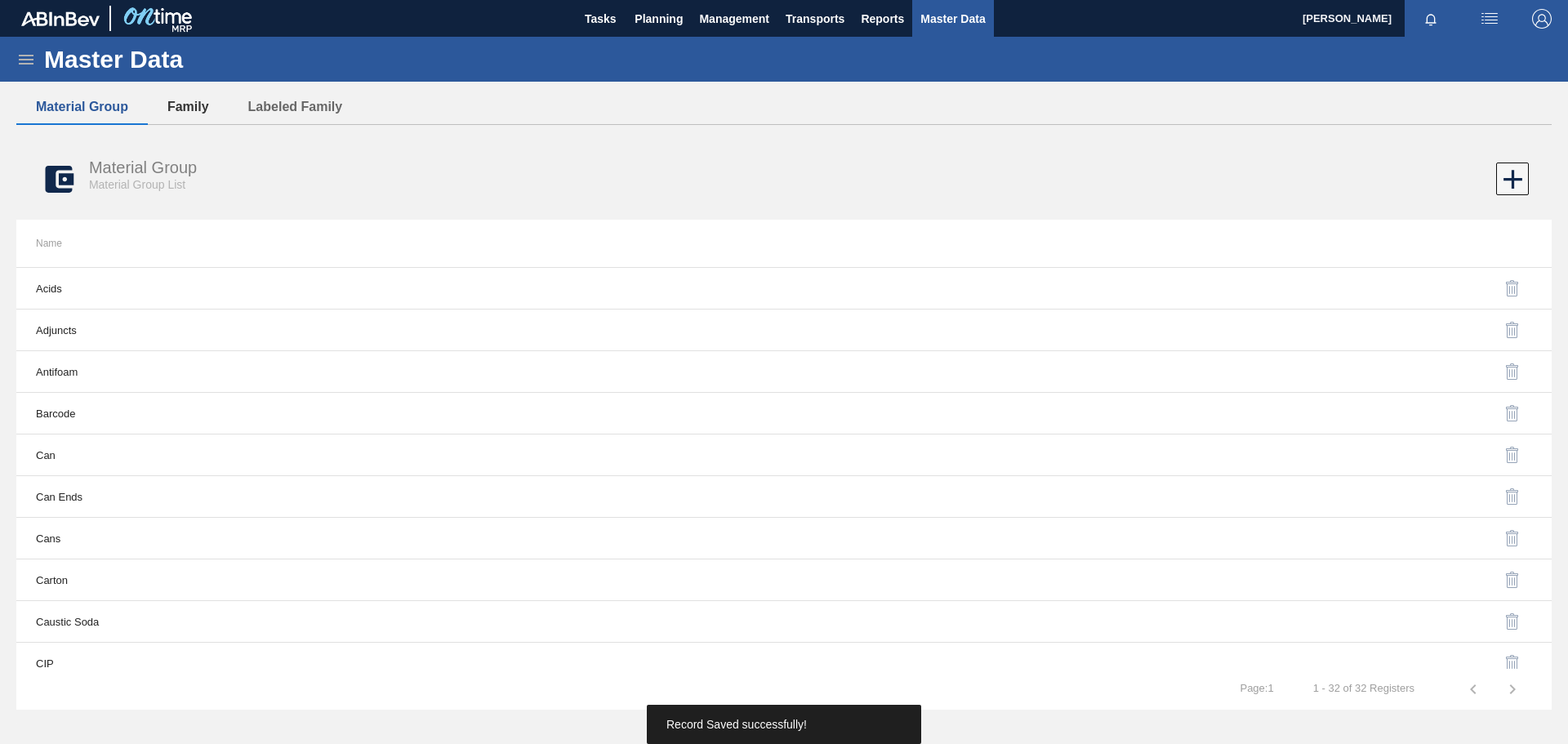
click at [206, 107] on button "Family" at bounding box center [188, 106] width 81 height 35
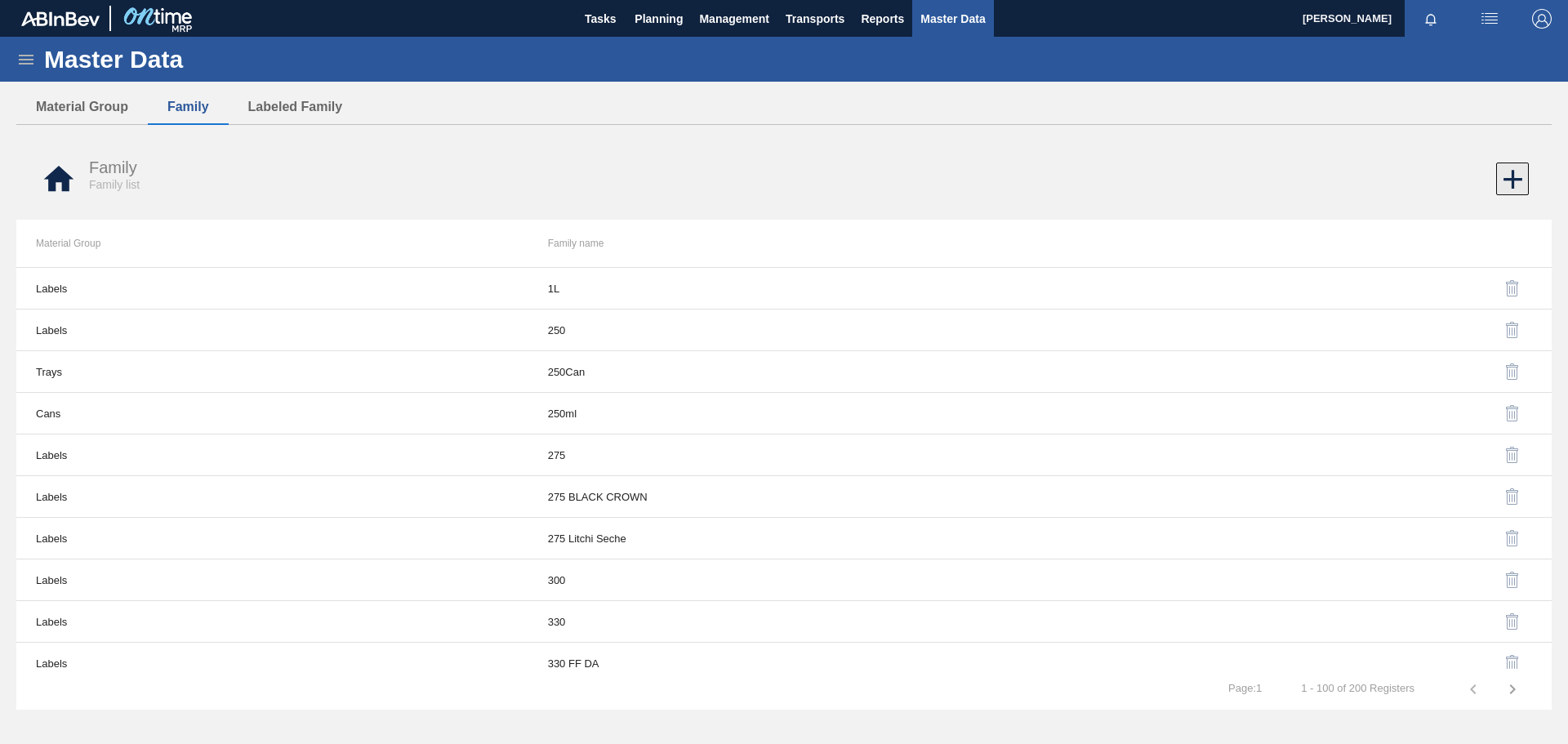
click at [1513, 183] on icon at bounding box center [1512, 179] width 19 height 19
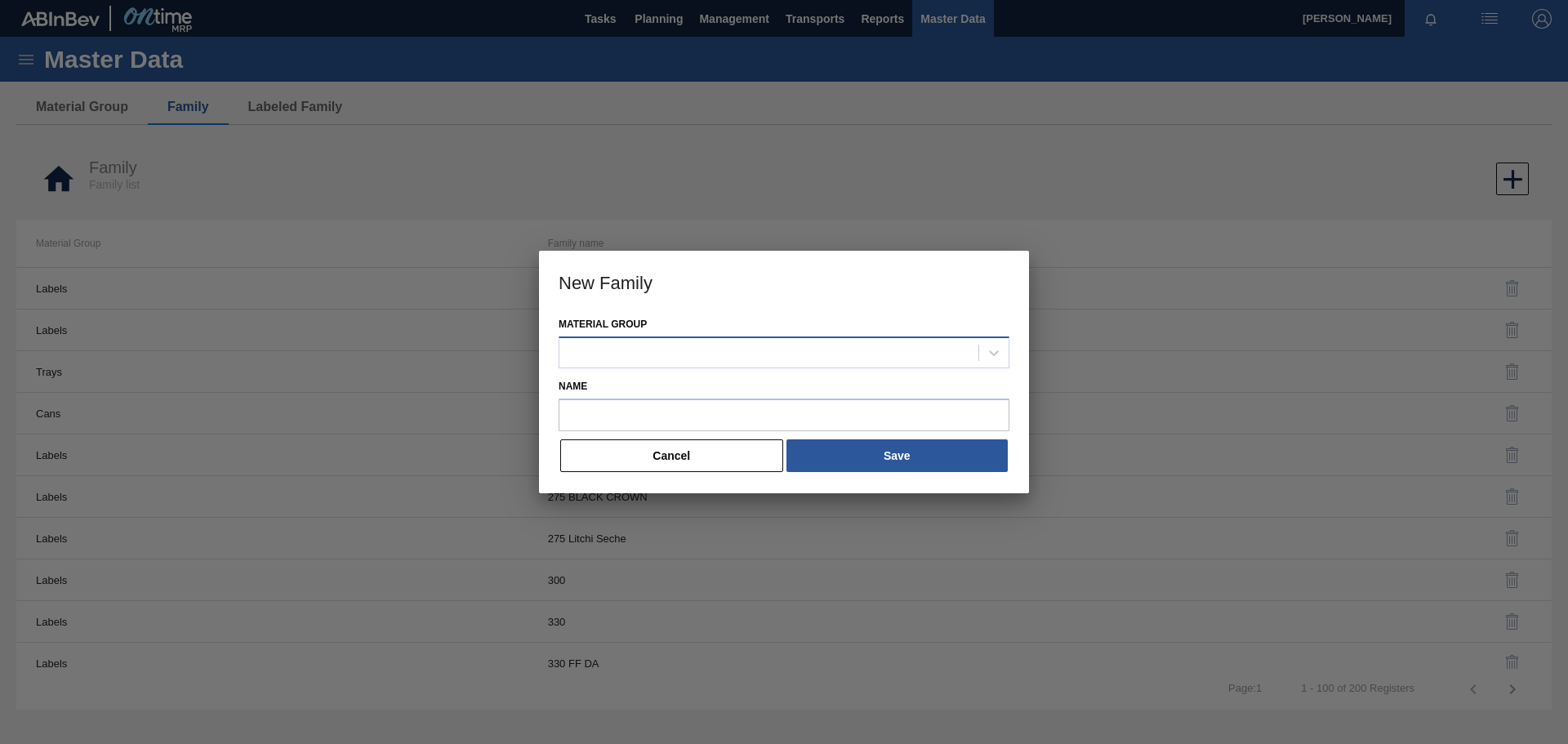
click at [707, 351] on div at bounding box center [769, 353] width 419 height 24
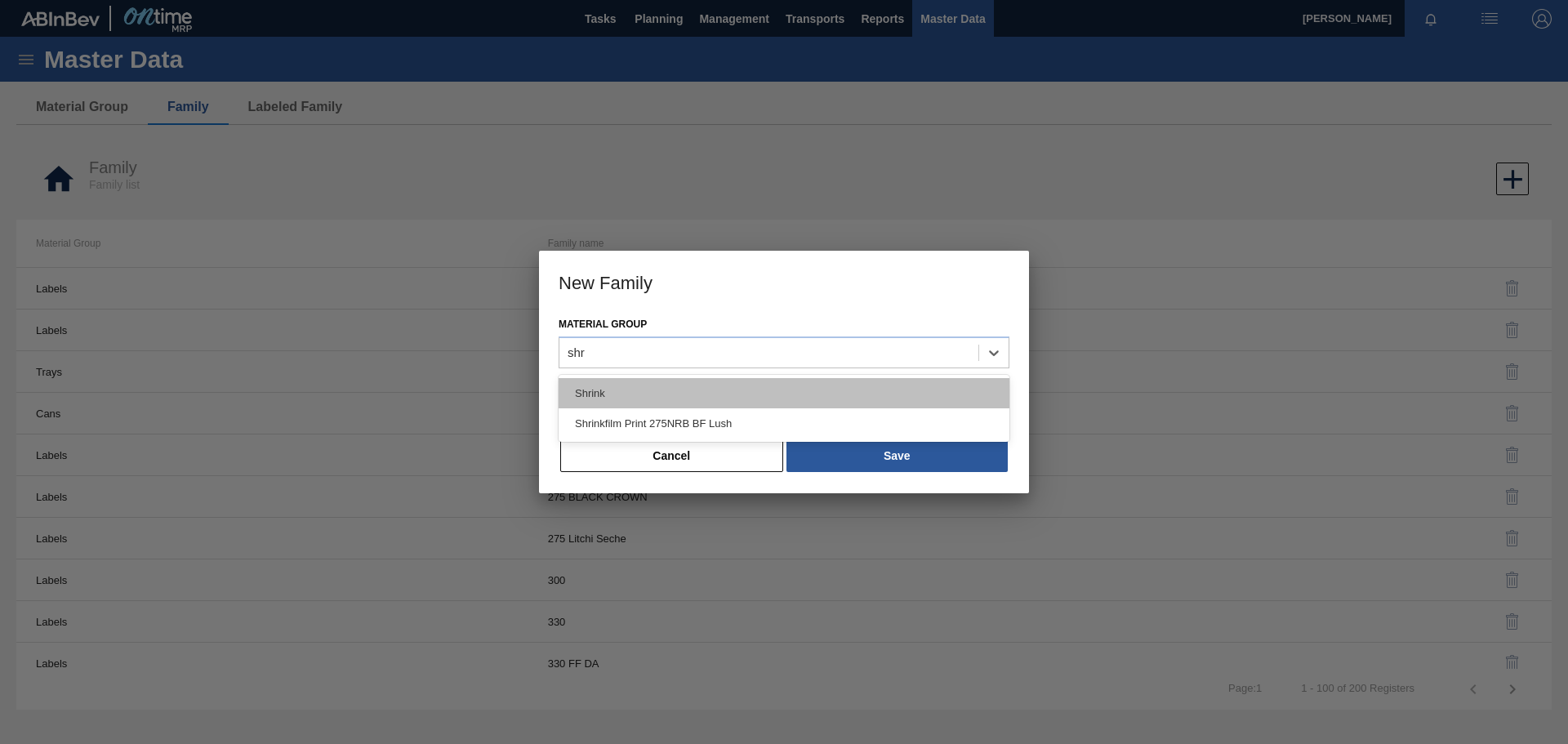
click at [700, 395] on div "Shrink" at bounding box center [784, 393] width 451 height 30
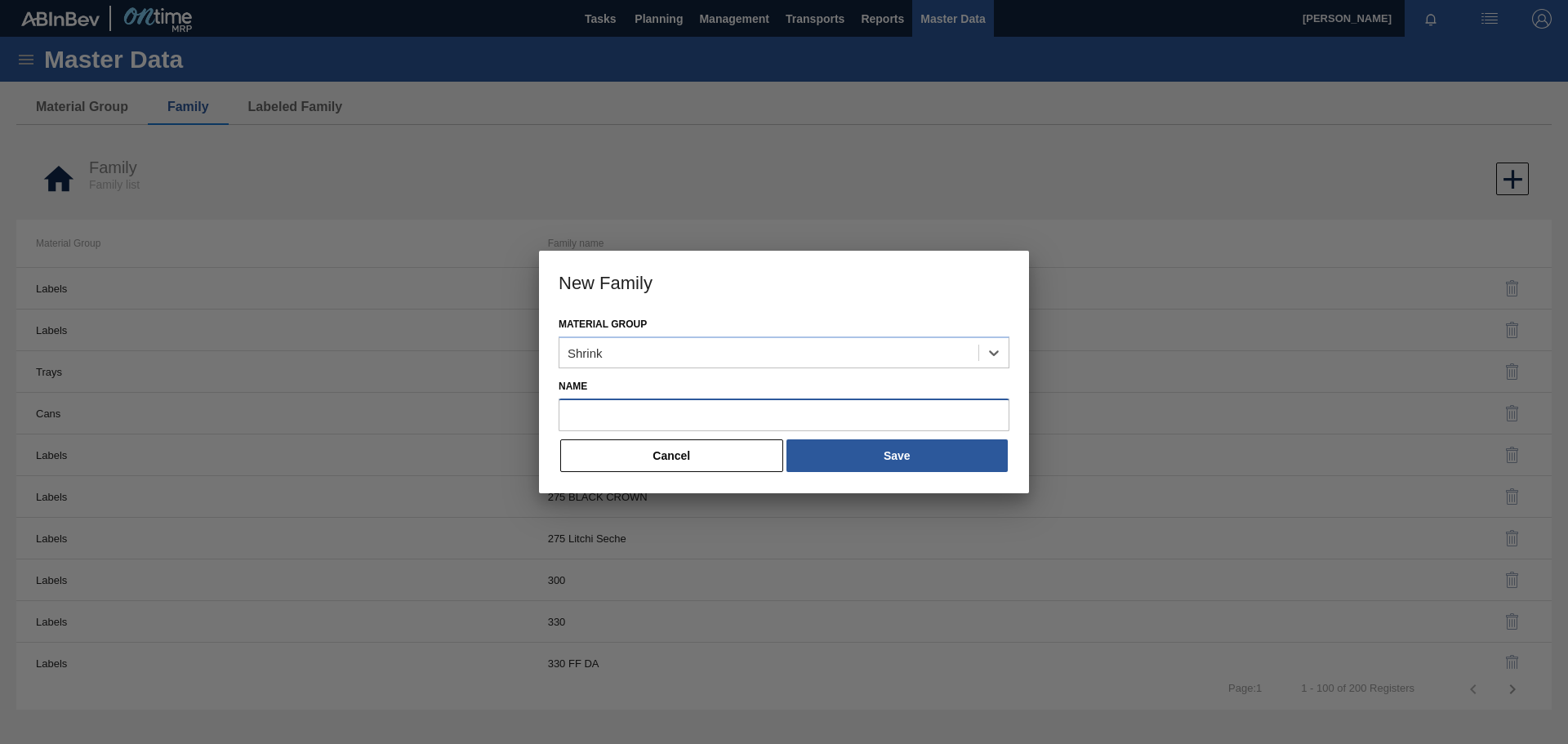
click at [685, 416] on input "Name" at bounding box center [784, 415] width 451 height 33
paste input "Shrinkfilm Print 275NRB BF Lush"
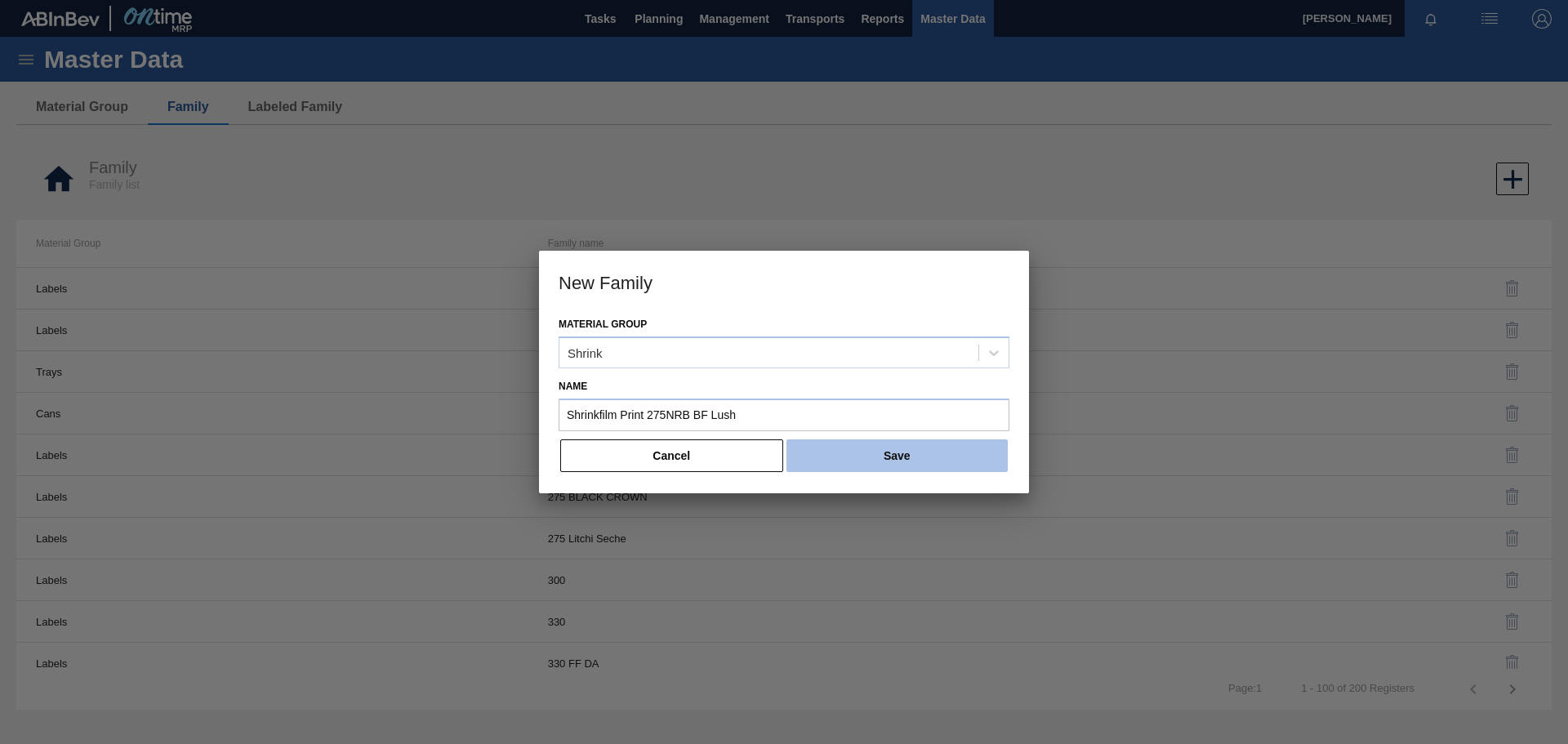
click at [864, 459] on button "Save" at bounding box center [897, 455] width 221 height 33
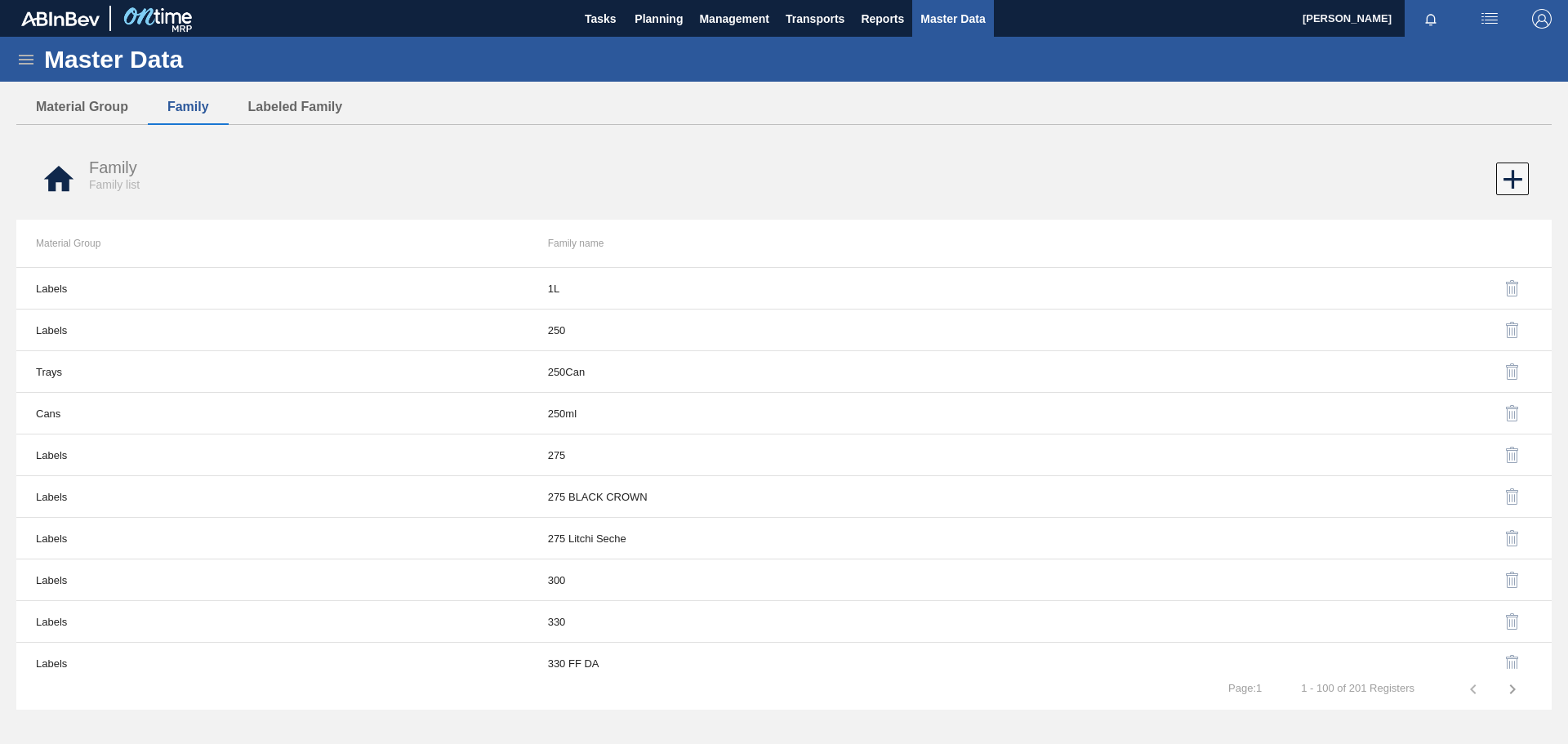
click at [29, 58] on icon at bounding box center [26, 59] width 19 height 19
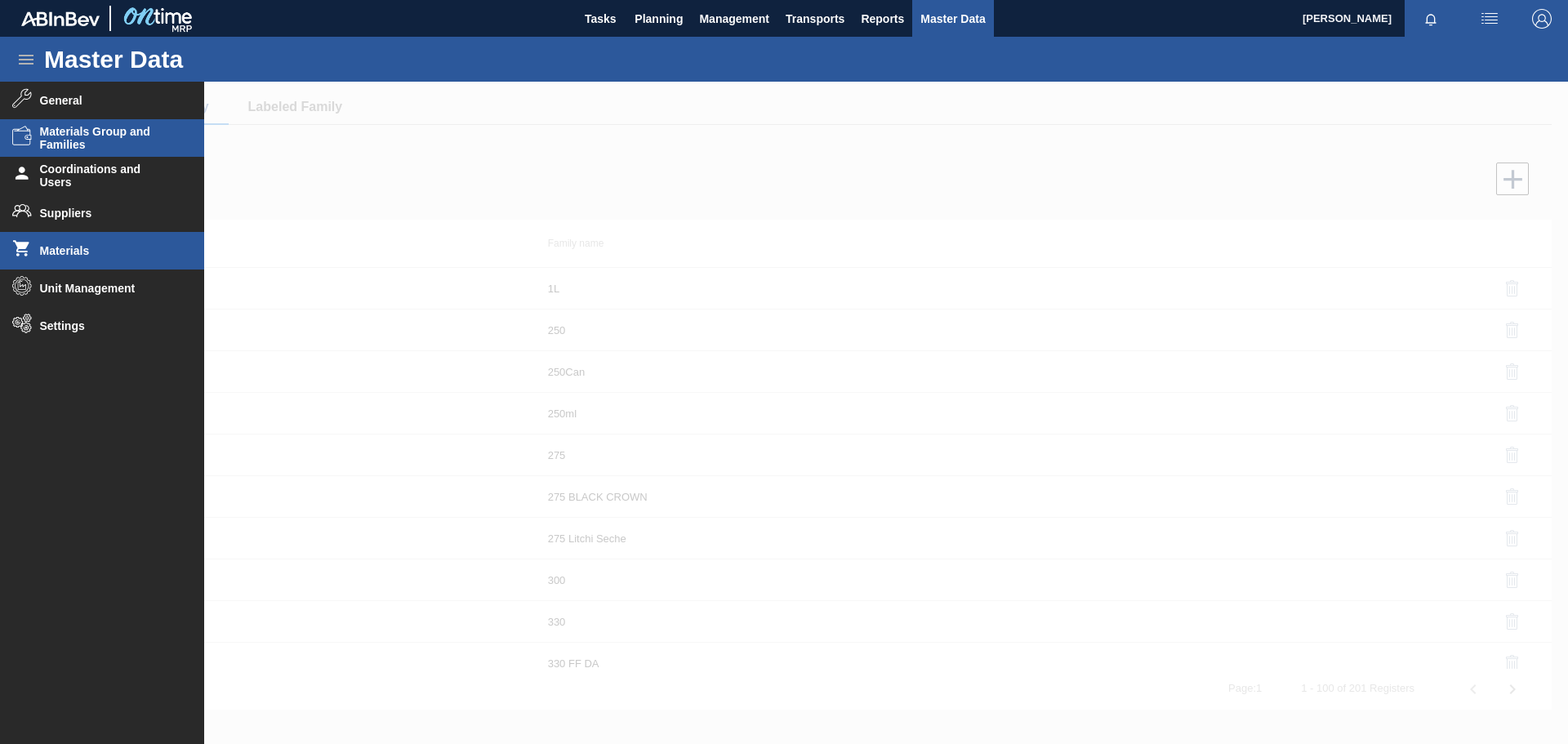
click at [75, 250] on span "Materials" at bounding box center [107, 251] width 135 height 13
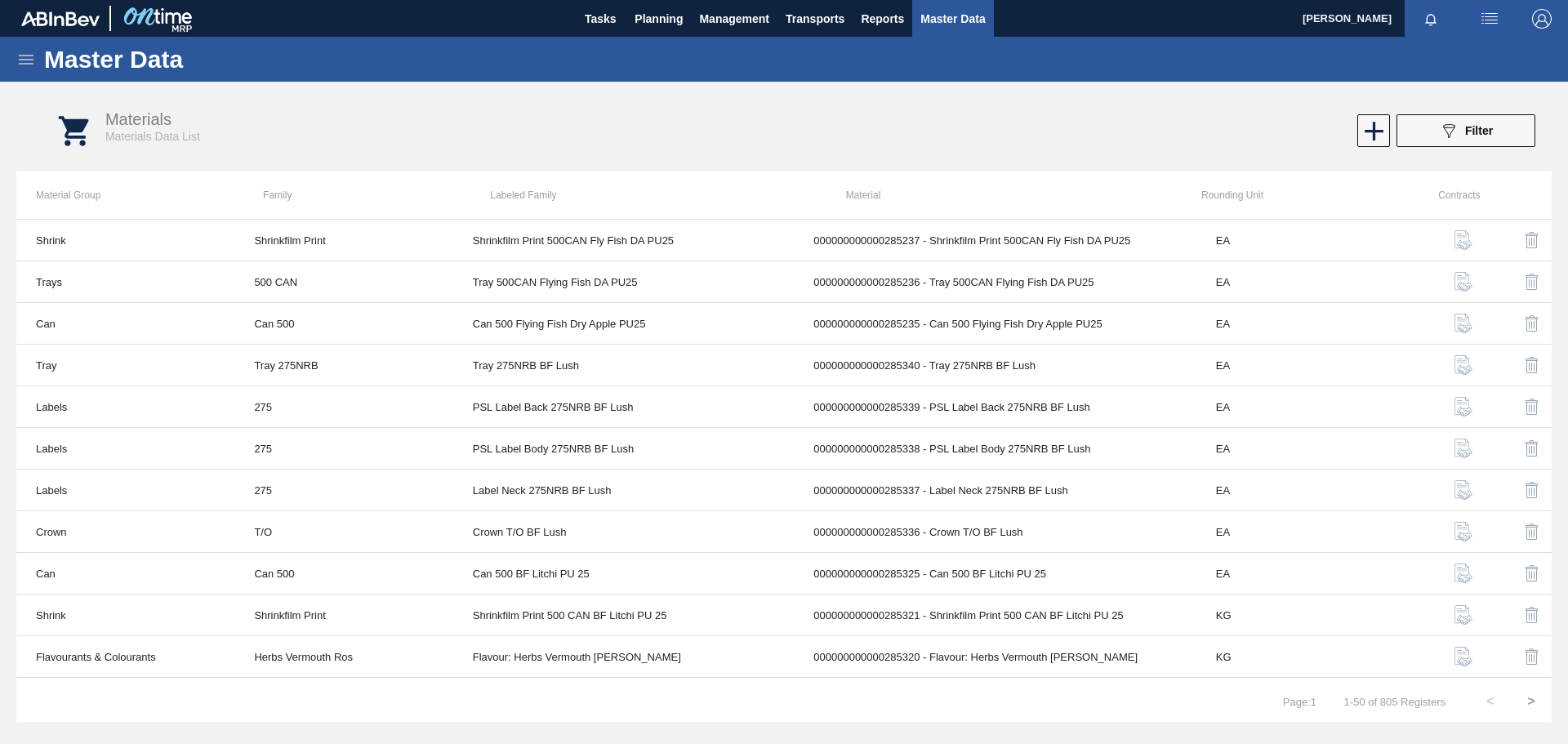
click at [35, 58] on icon at bounding box center [26, 59] width 19 height 19
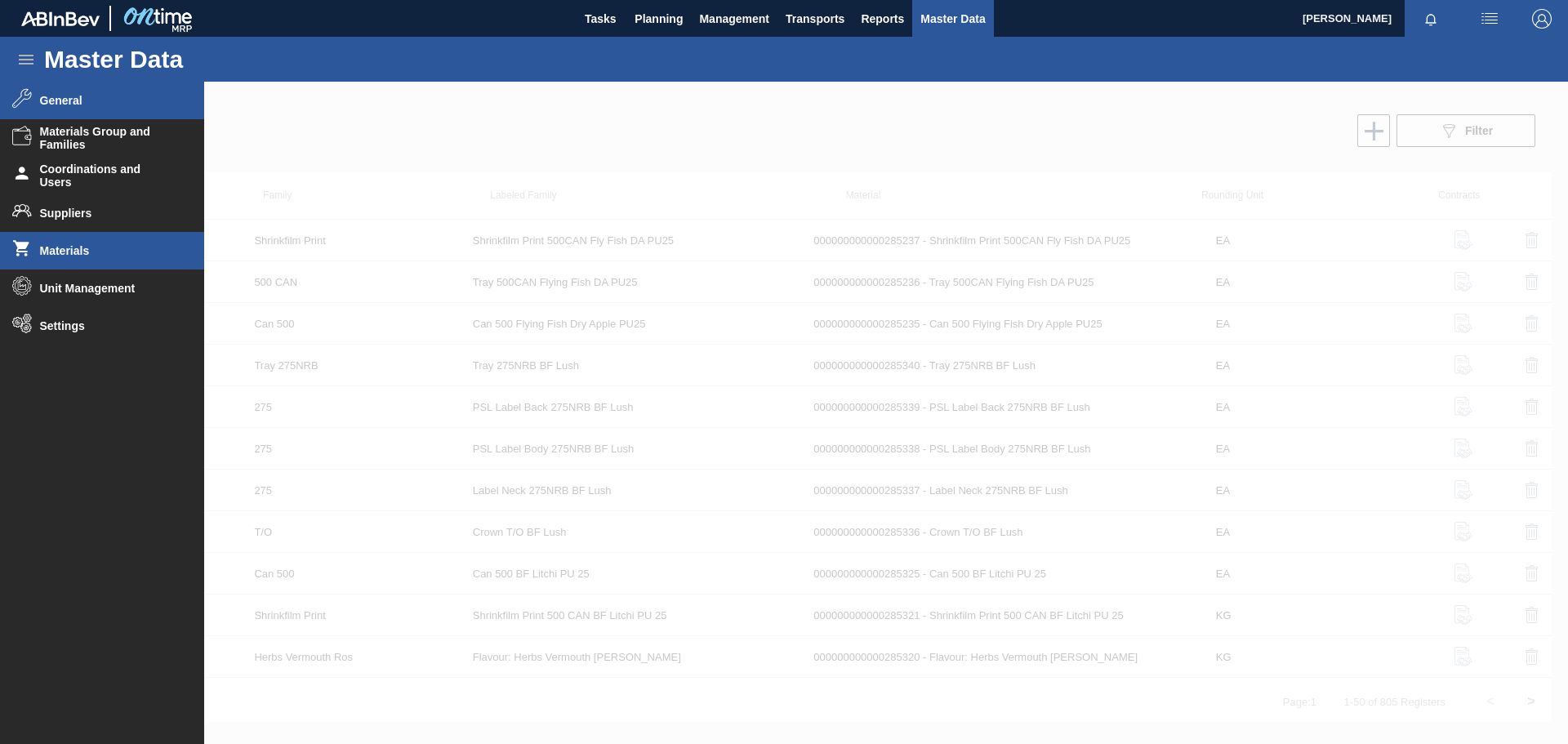
click at [81, 98] on span "General" at bounding box center [107, 100] width 135 height 13
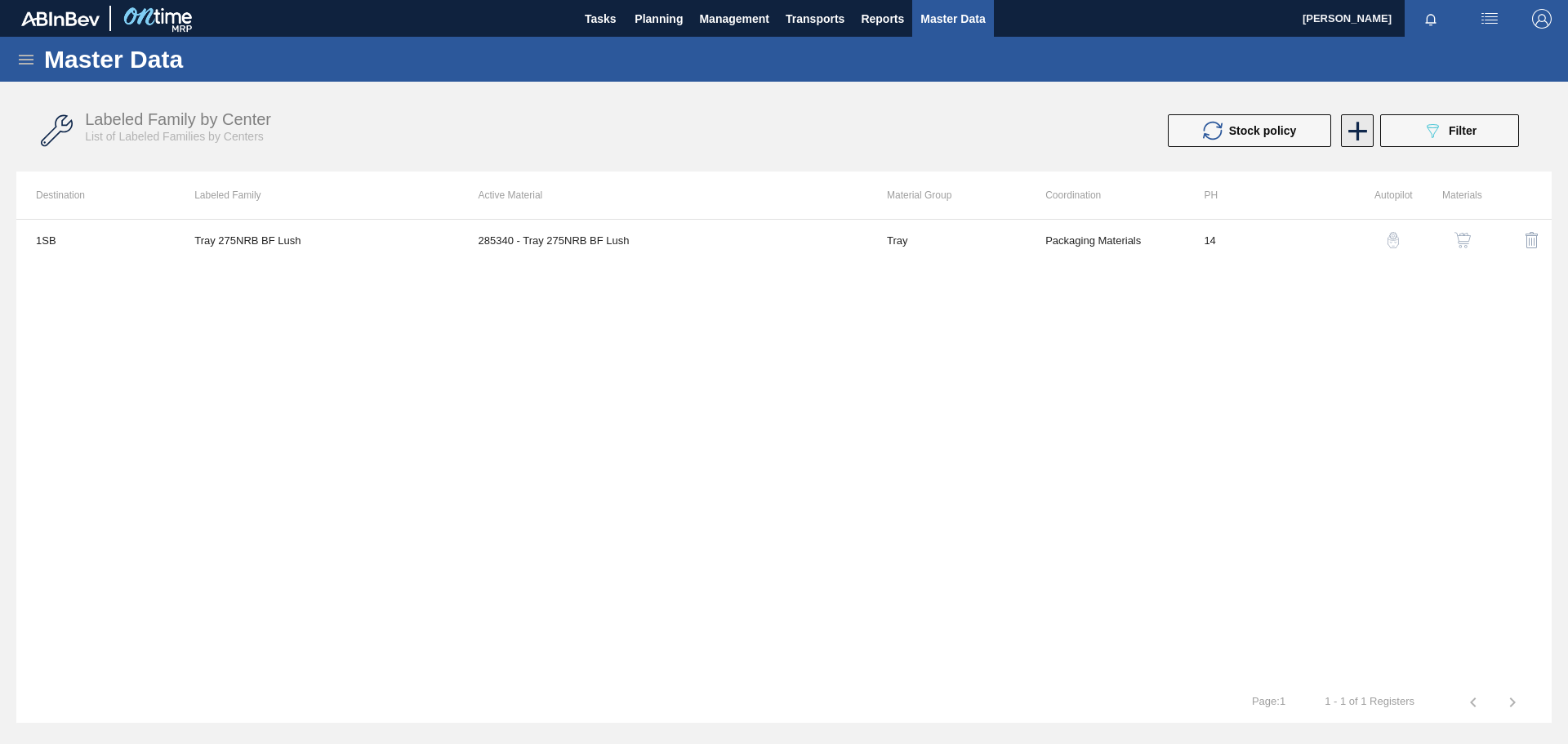
click at [1355, 134] on icon at bounding box center [1358, 131] width 32 height 32
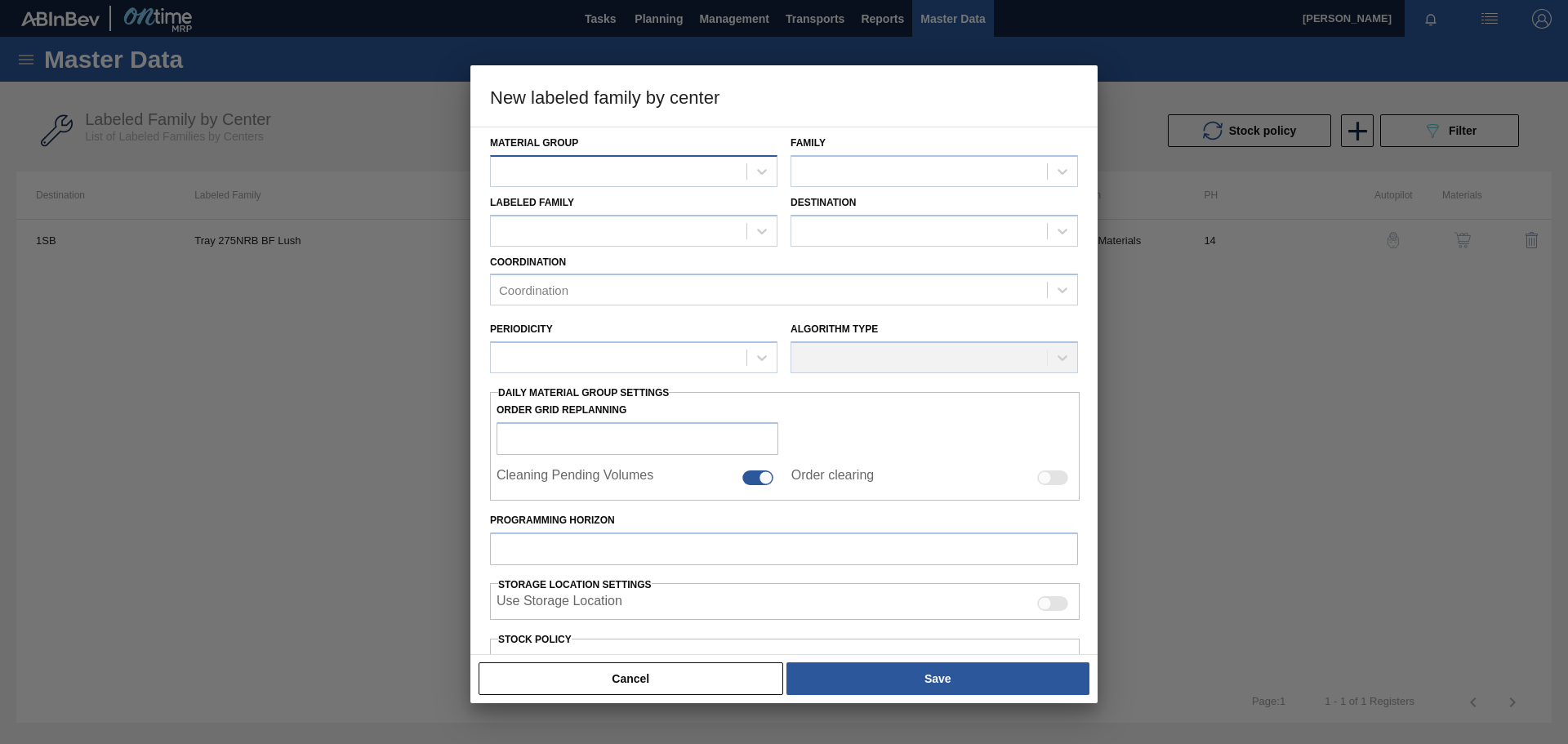
click at [695, 168] on div at bounding box center [618, 171] width 256 height 24
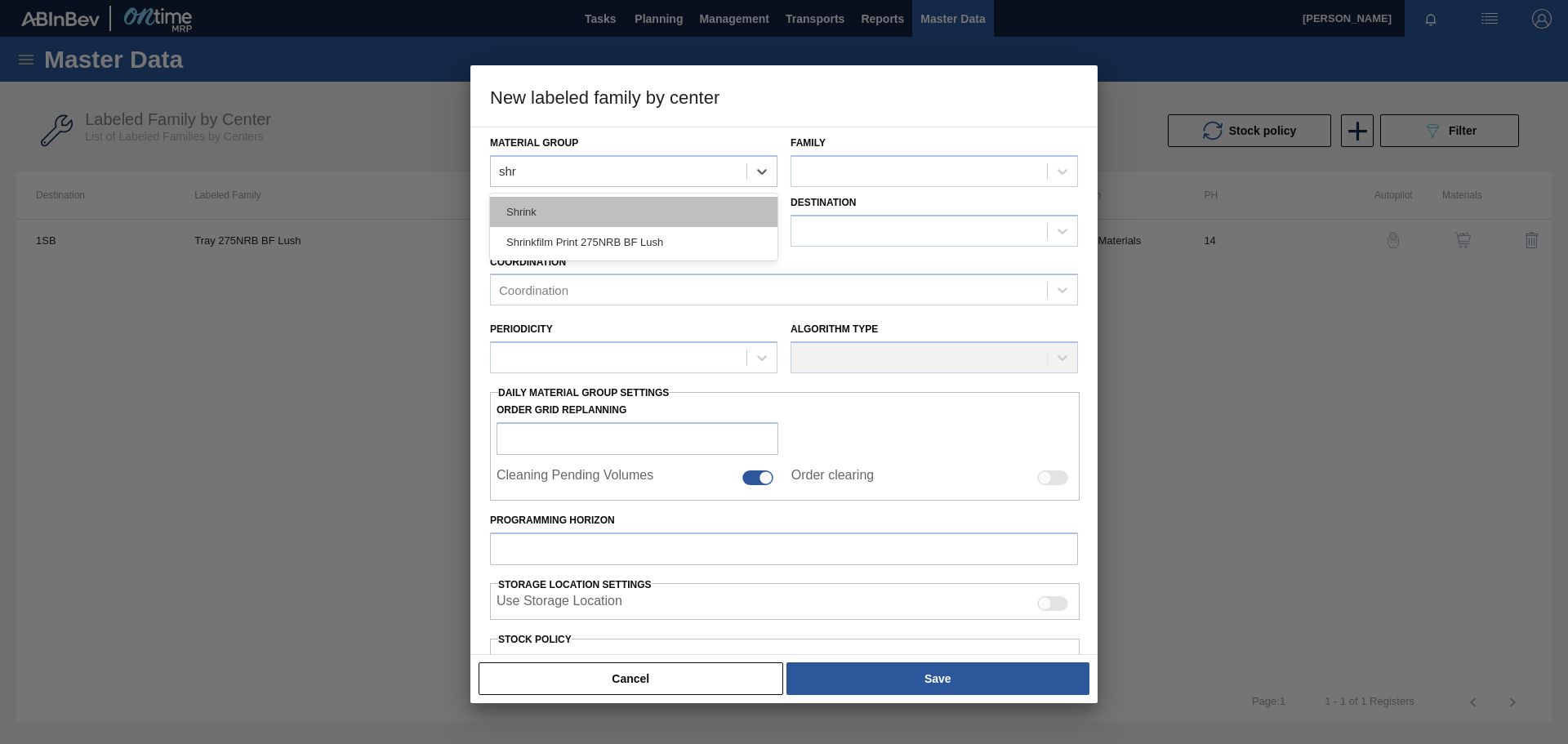
click at [674, 205] on div "Shrink" at bounding box center [634, 212] width 288 height 30
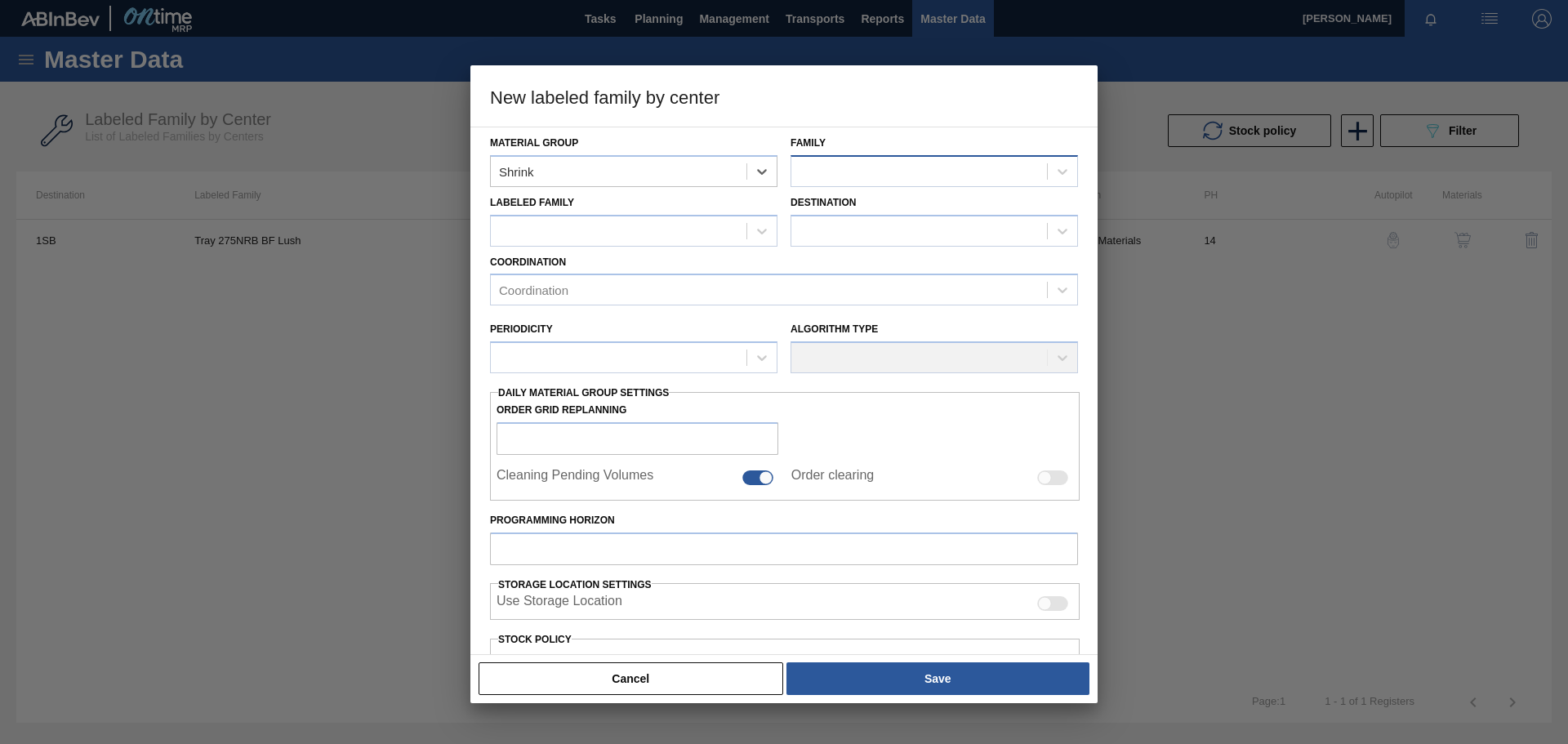
click at [891, 174] on div at bounding box center [919, 171] width 256 height 24
click at [874, 237] on div "275NRB" at bounding box center [934, 242] width 288 height 30
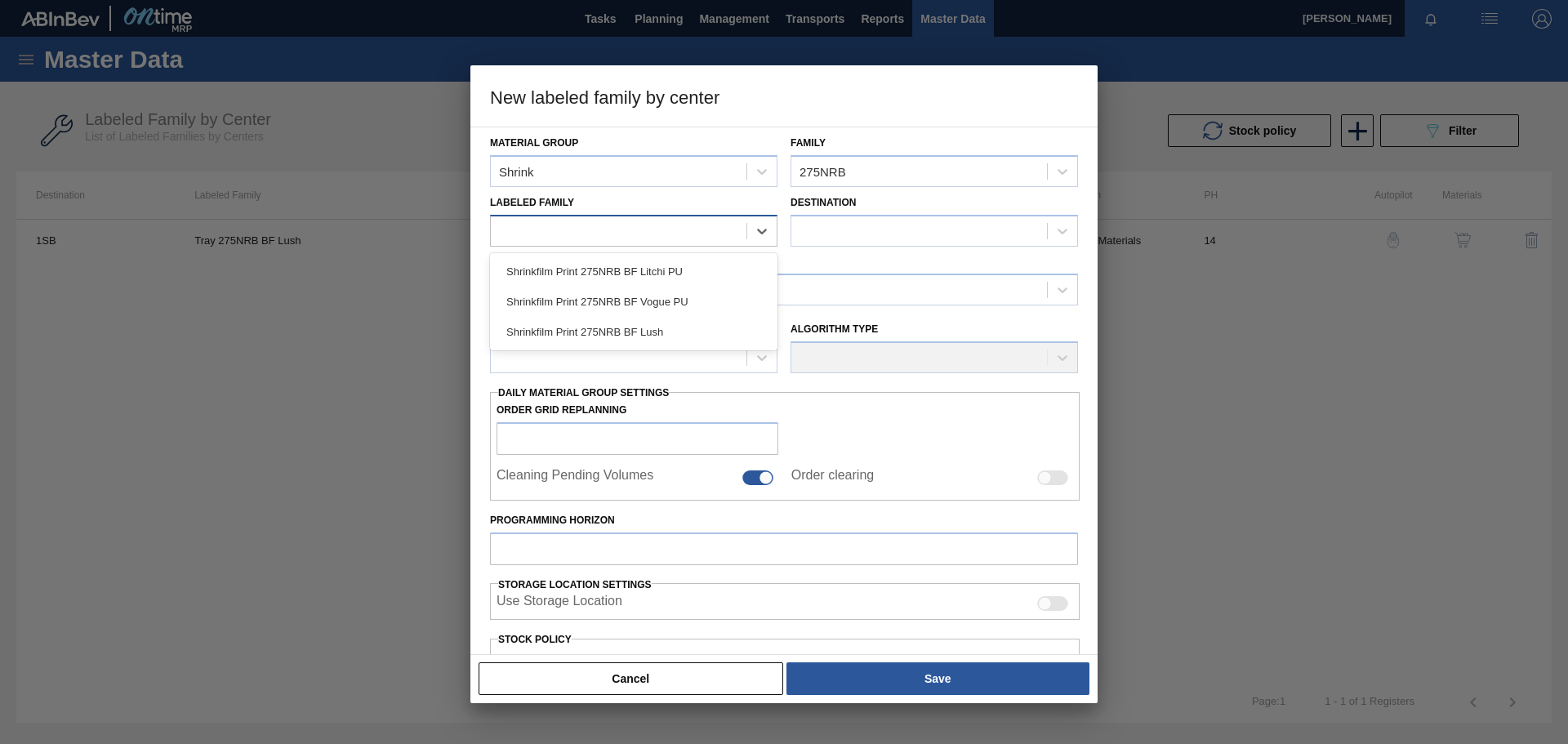
click at [682, 237] on div at bounding box center [618, 230] width 256 height 24
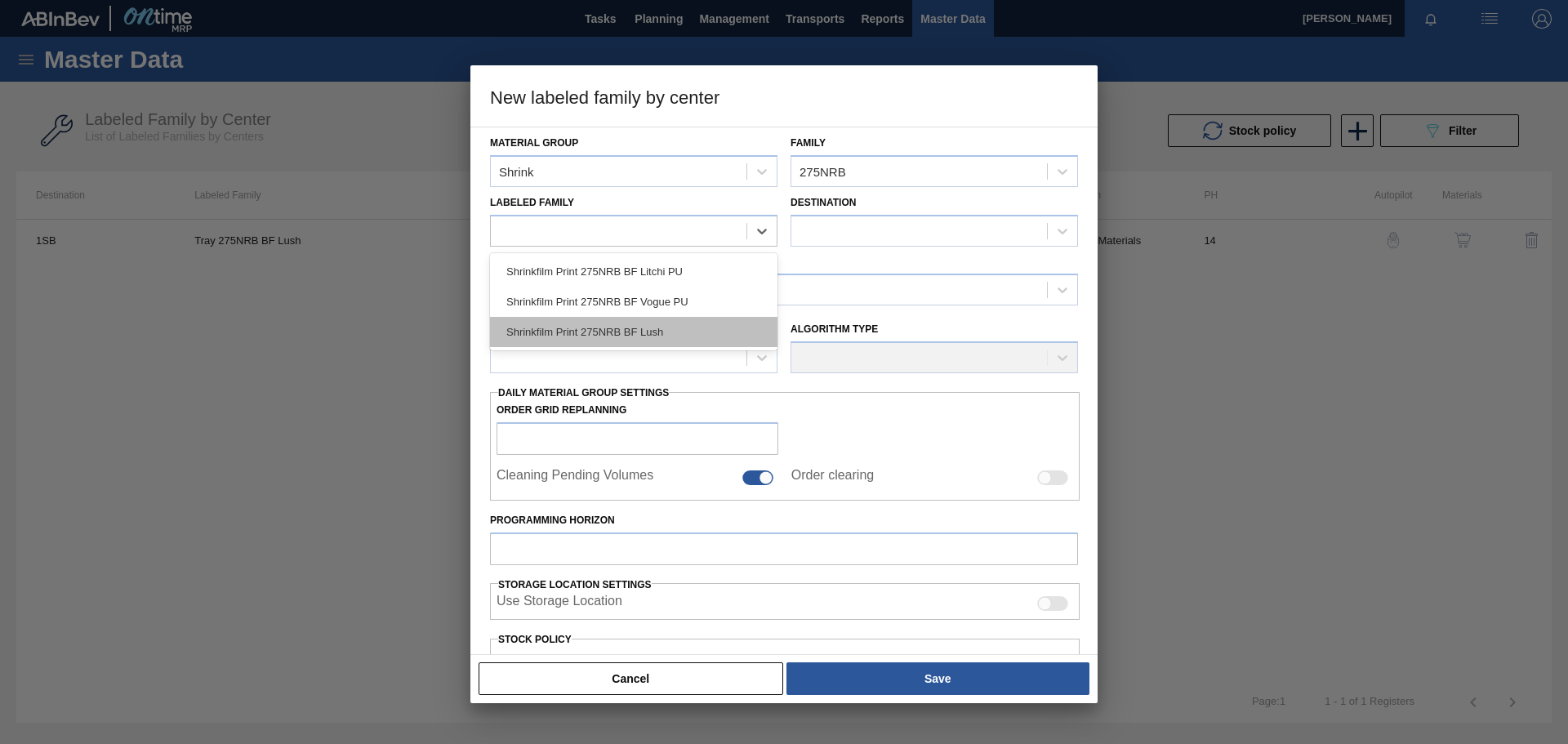
click at [635, 326] on div "Shrinkfilm Print 275NRB BF Lush" at bounding box center [634, 332] width 288 height 30
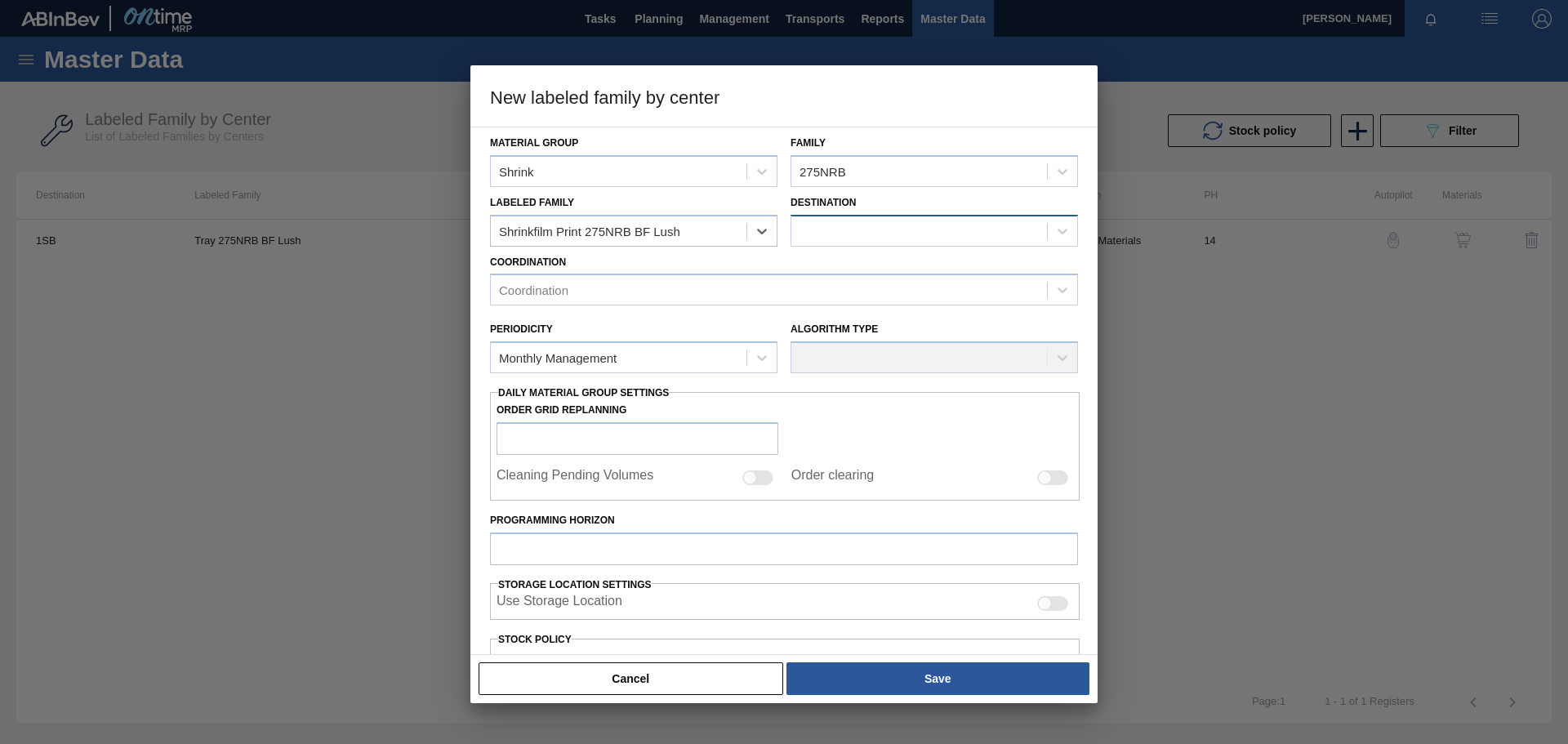
click at [923, 229] on div at bounding box center [919, 230] width 256 height 24
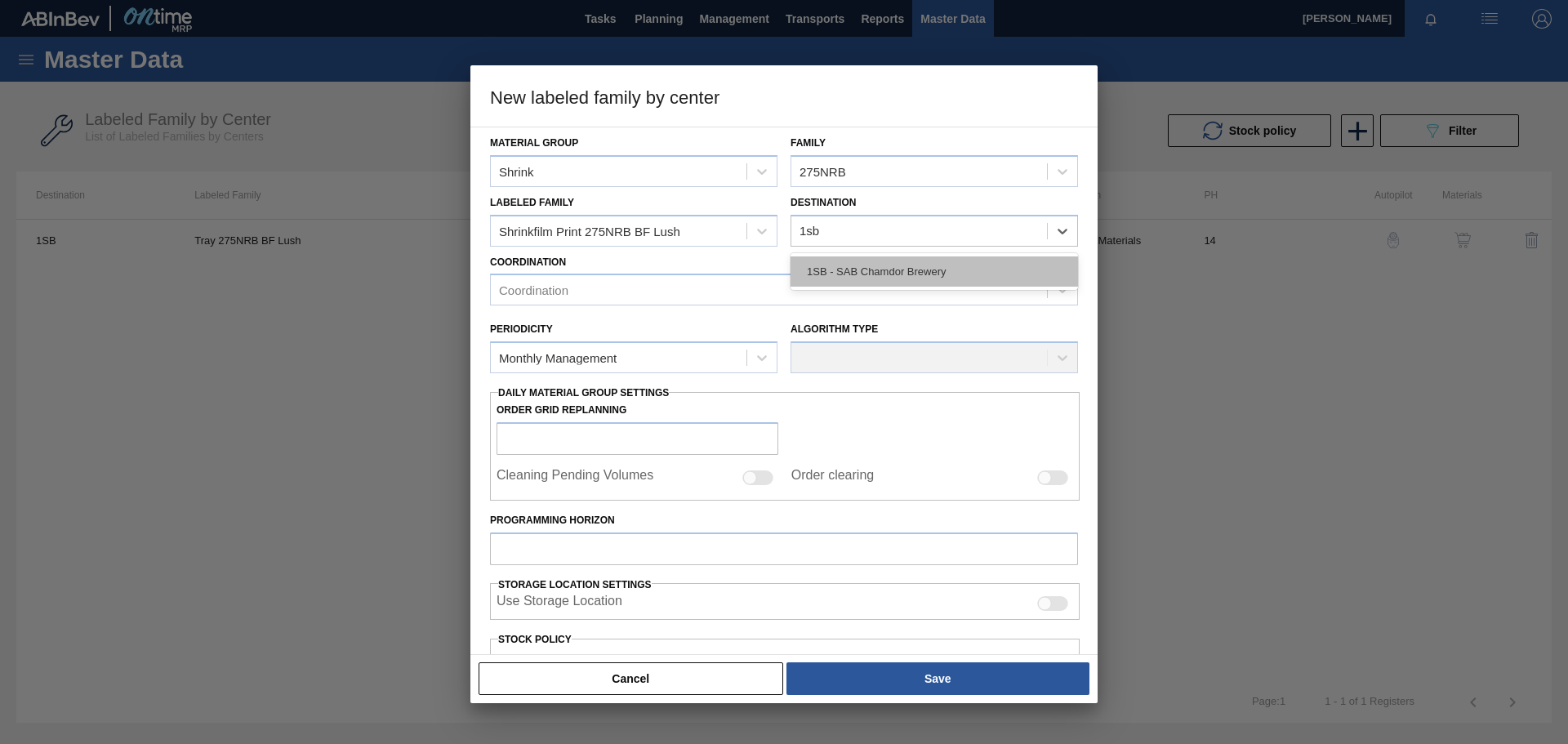
click at [965, 269] on div "1SB - SAB Chamdor Brewery" at bounding box center [934, 272] width 288 height 30
click at [694, 295] on div "Coordination" at bounding box center [769, 291] width 556 height 24
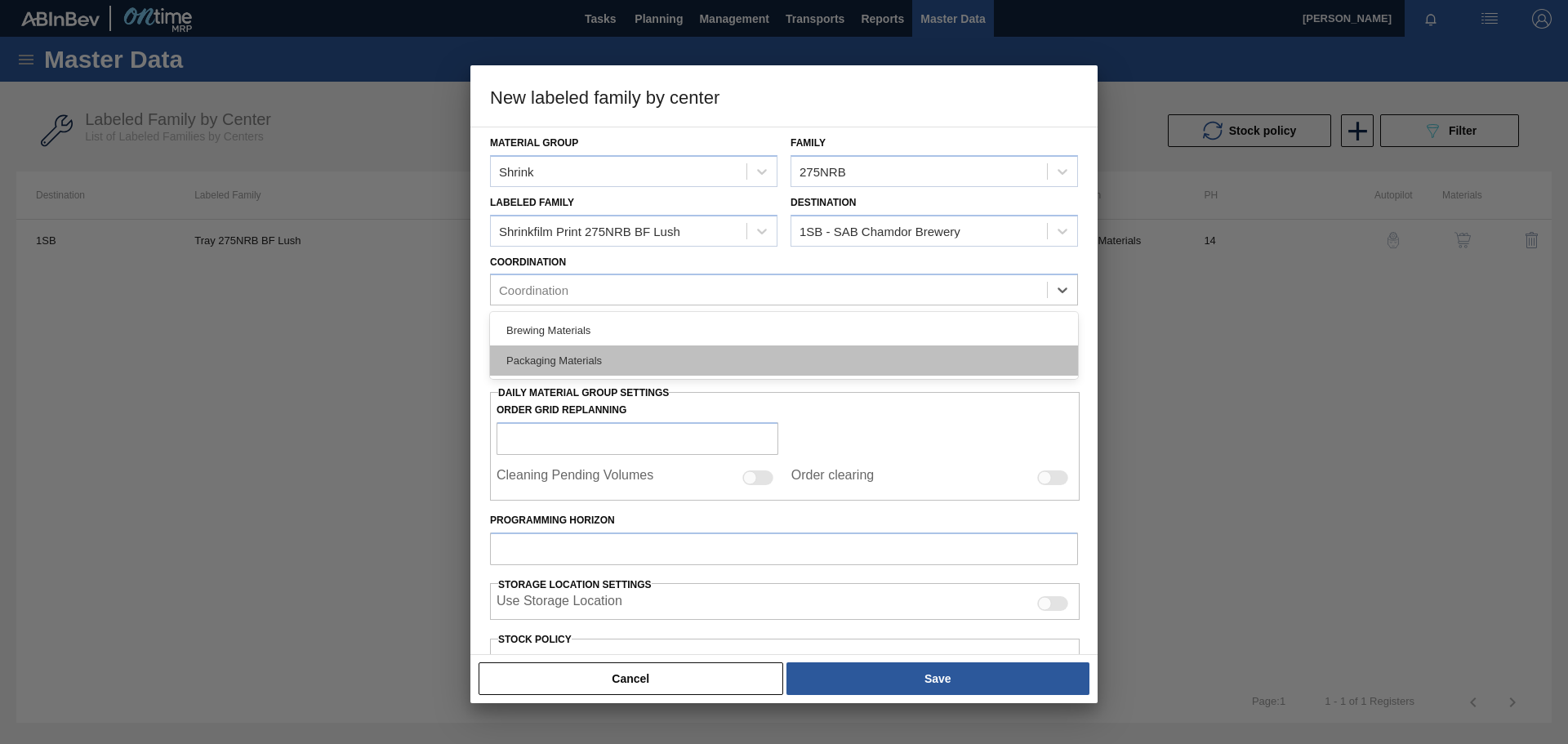
click at [660, 355] on div "Packaging Materials" at bounding box center [784, 360] width 588 height 30
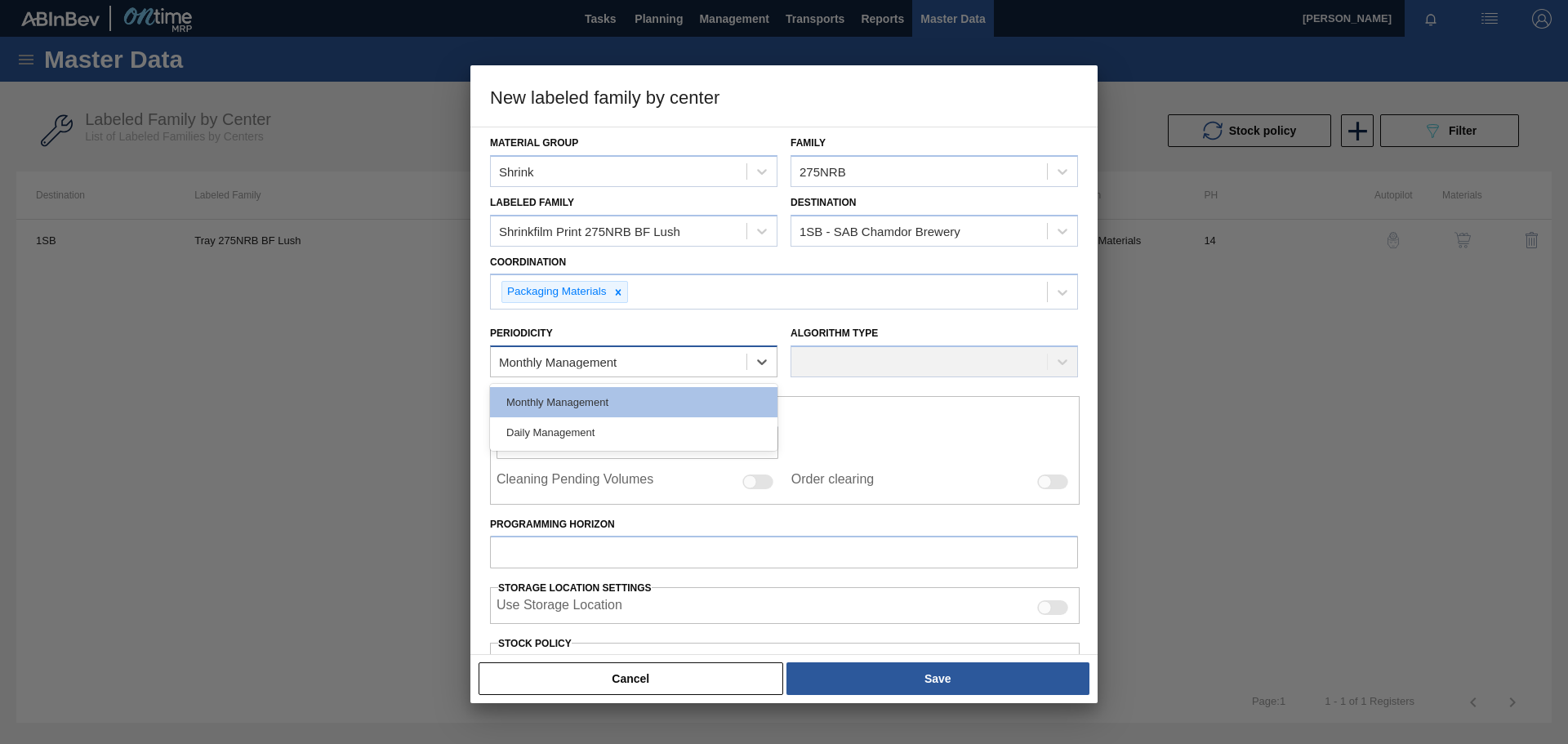
click at [619, 360] on div "Monthly Management" at bounding box center [618, 362] width 256 height 24
click at [608, 400] on div "Monthly Management" at bounding box center [634, 402] width 288 height 30
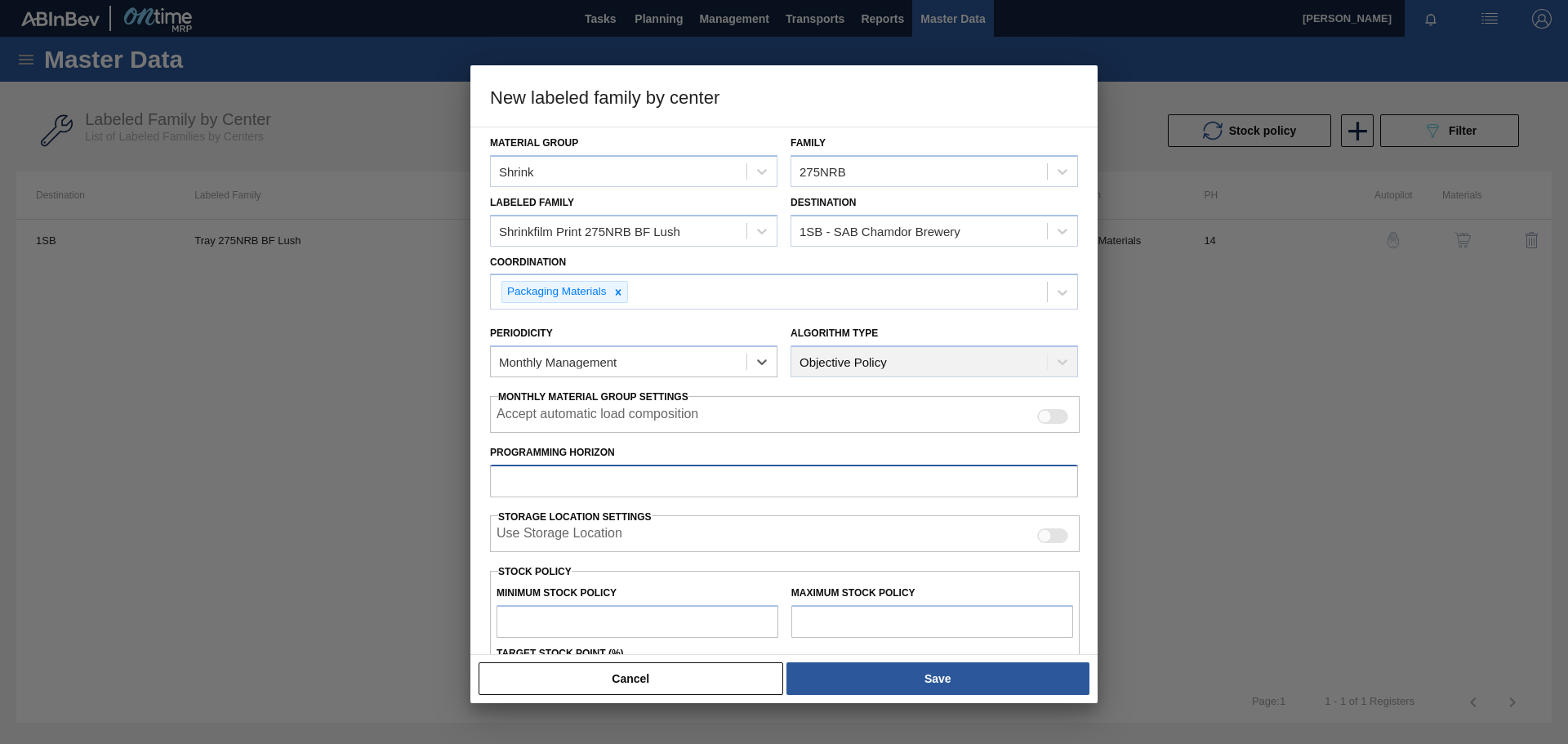
click at [642, 483] on input "Programming Horizon" at bounding box center [784, 481] width 588 height 33
click at [646, 616] on input "text" at bounding box center [637, 622] width 282 height 33
click at [809, 631] on input "text" at bounding box center [932, 622] width 282 height 33
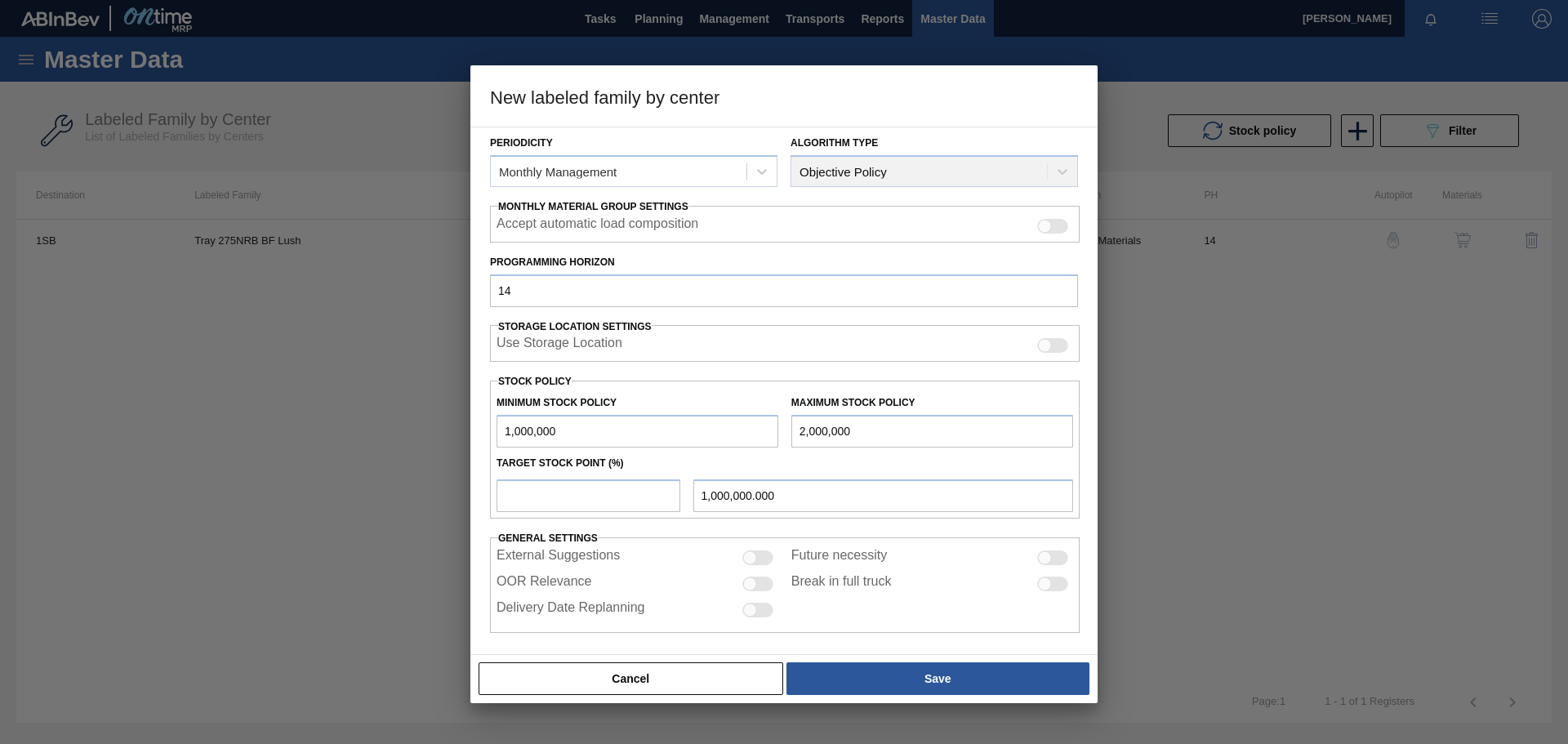
scroll to position [197, 0]
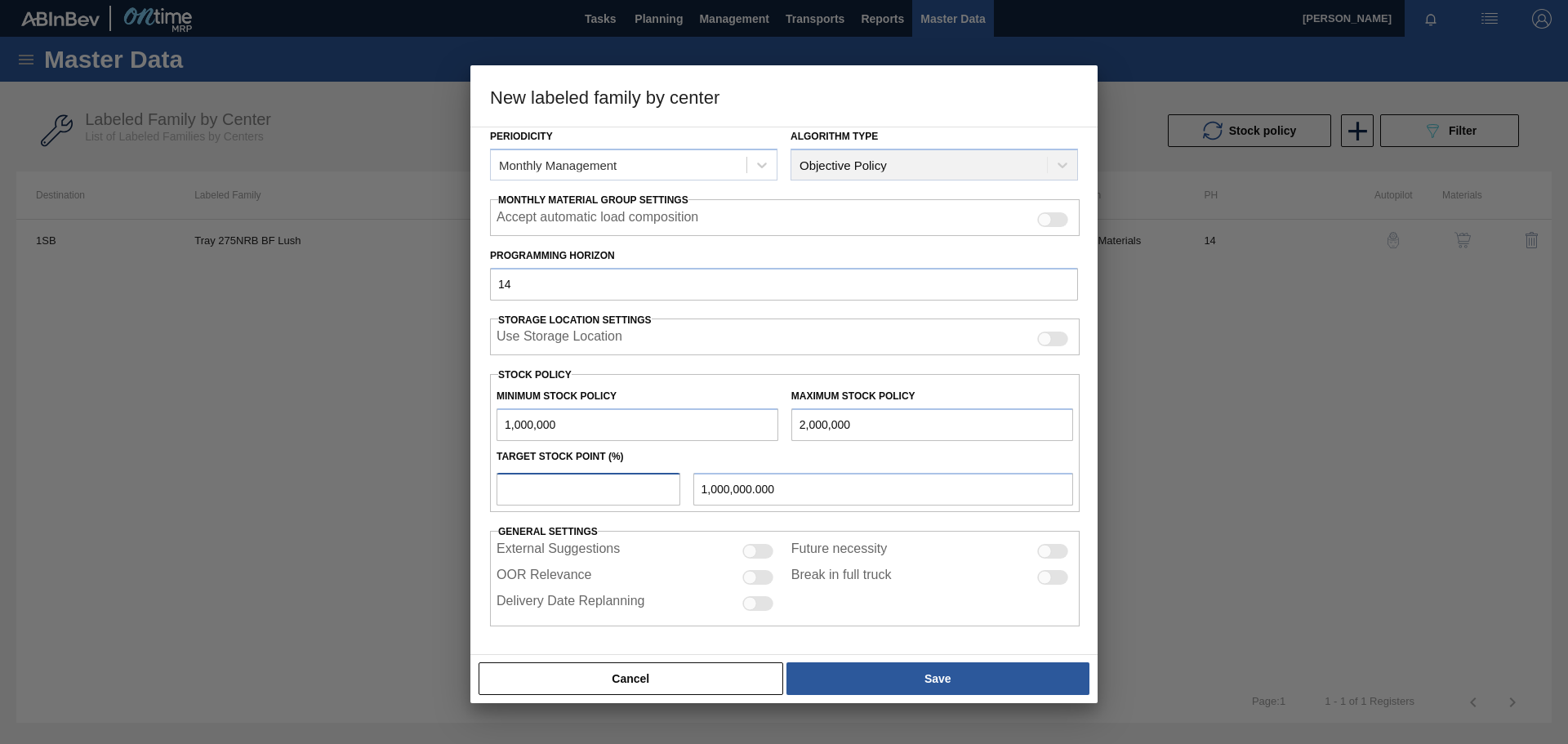
click at [606, 491] on input "number" at bounding box center [589, 489] width 184 height 33
click at [815, 491] on input "2,000,000.000" at bounding box center [883, 489] width 380 height 33
click at [657, 430] on input "1,000,000" at bounding box center [637, 424] width 282 height 33
click at [860, 426] on input "2,000,000" at bounding box center [932, 424] width 282 height 33
click at [670, 540] on div "External Suggestions Future necessity OOR Relevance Break in full truck Deliver…" at bounding box center [785, 578] width 590 height 82
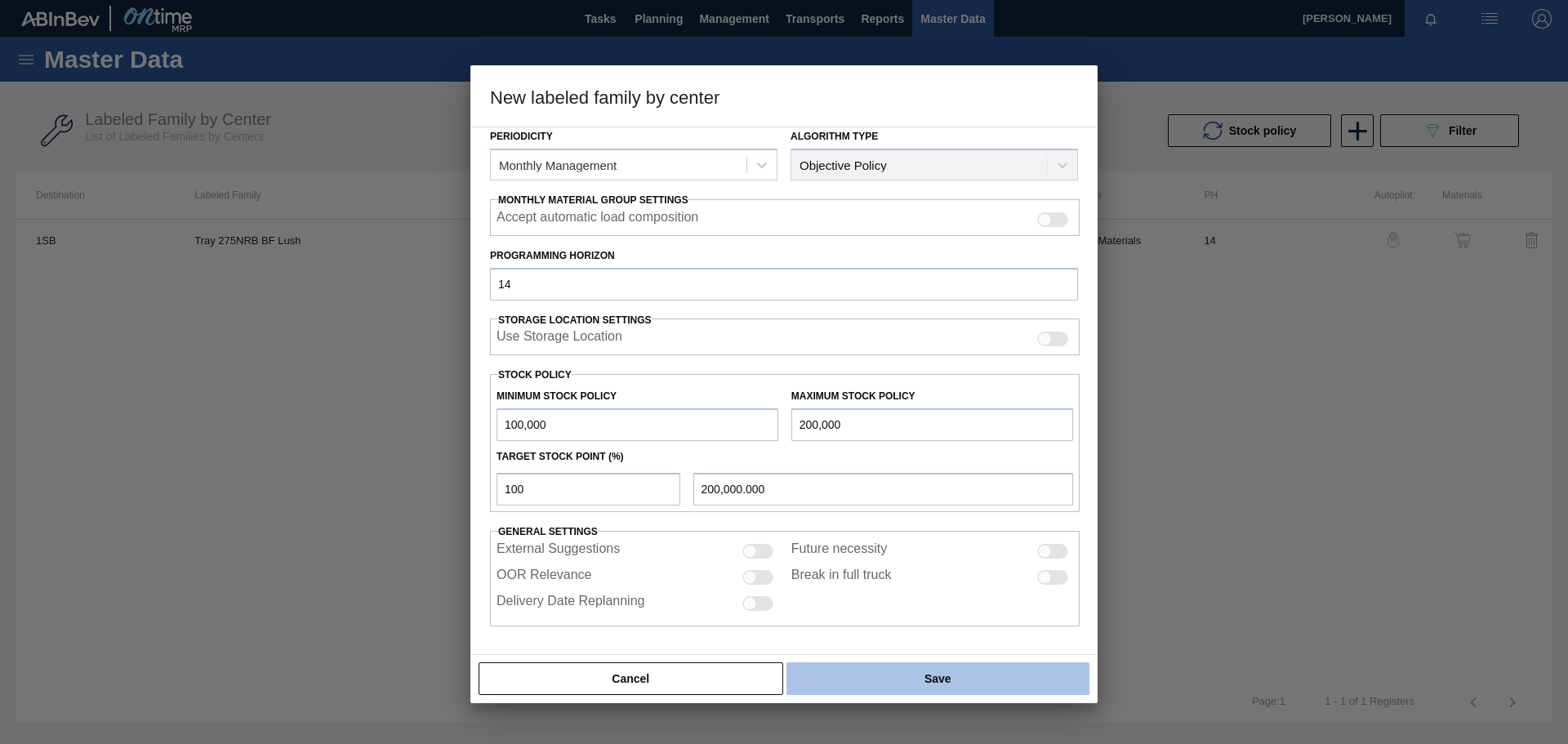
click at [962, 673] on button "Save" at bounding box center [938, 678] width 303 height 33
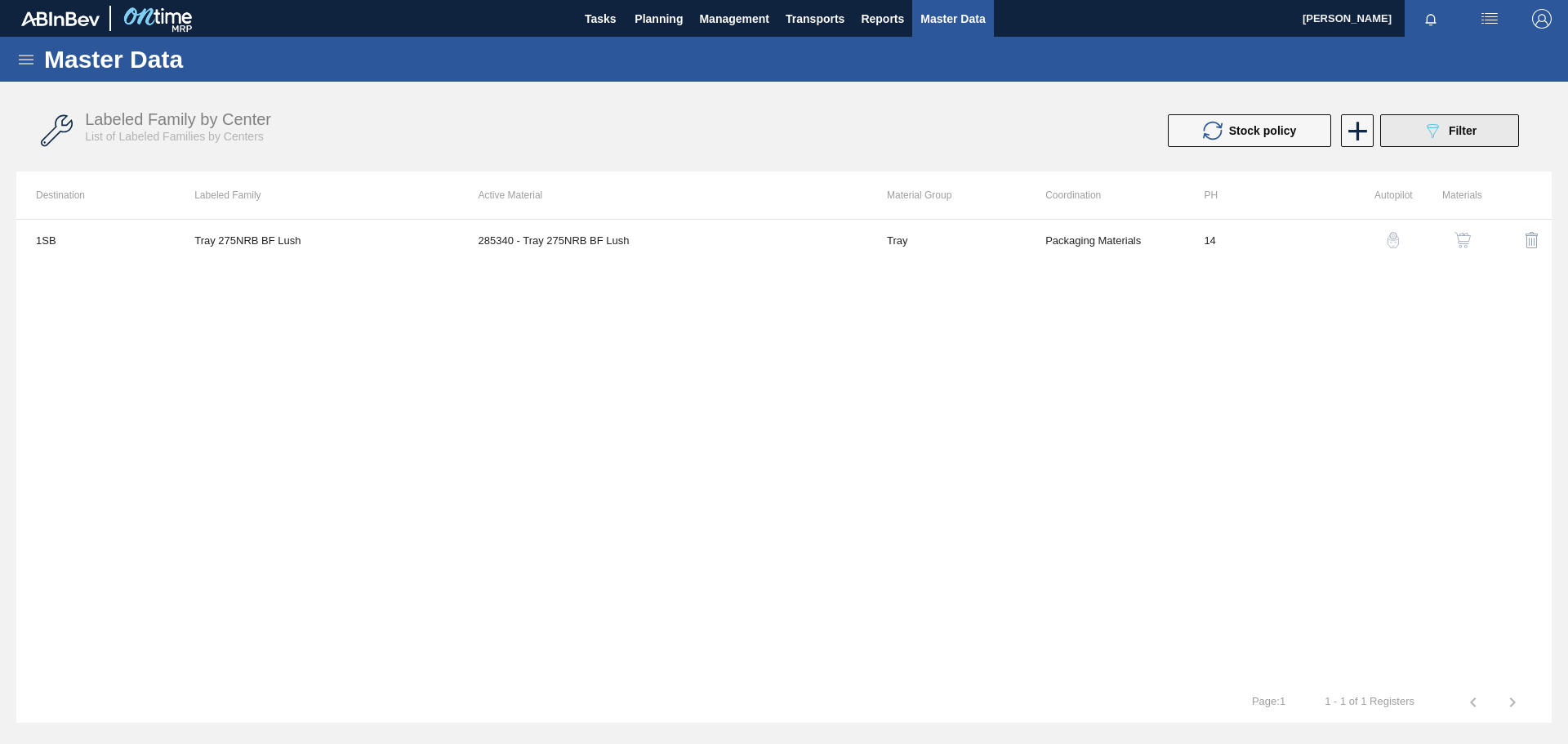
click at [1432, 134] on icon at bounding box center [1433, 131] width 12 height 14
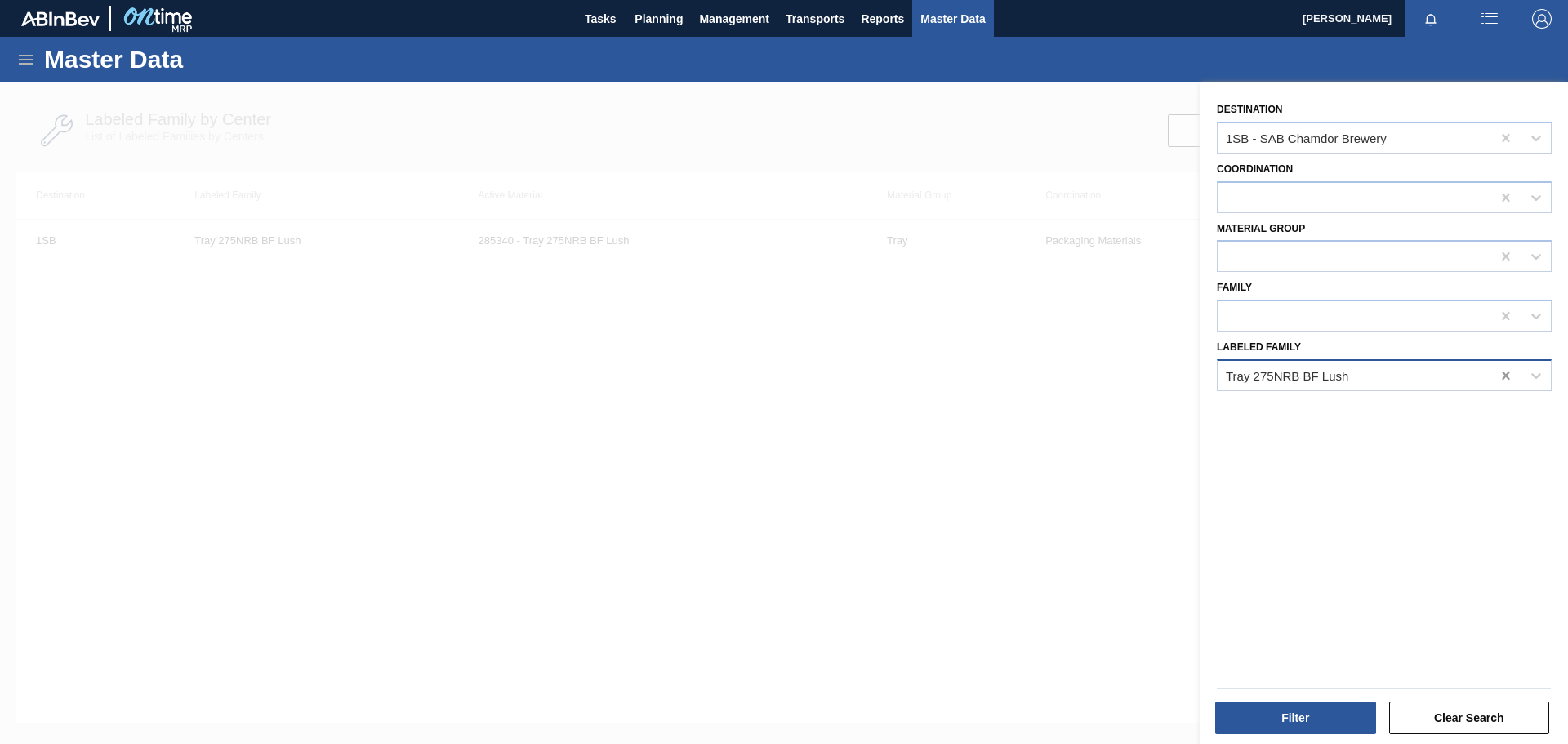
click at [1503, 379] on icon at bounding box center [1506, 376] width 16 height 16
click at [1506, 143] on icon at bounding box center [1506, 138] width 16 height 16
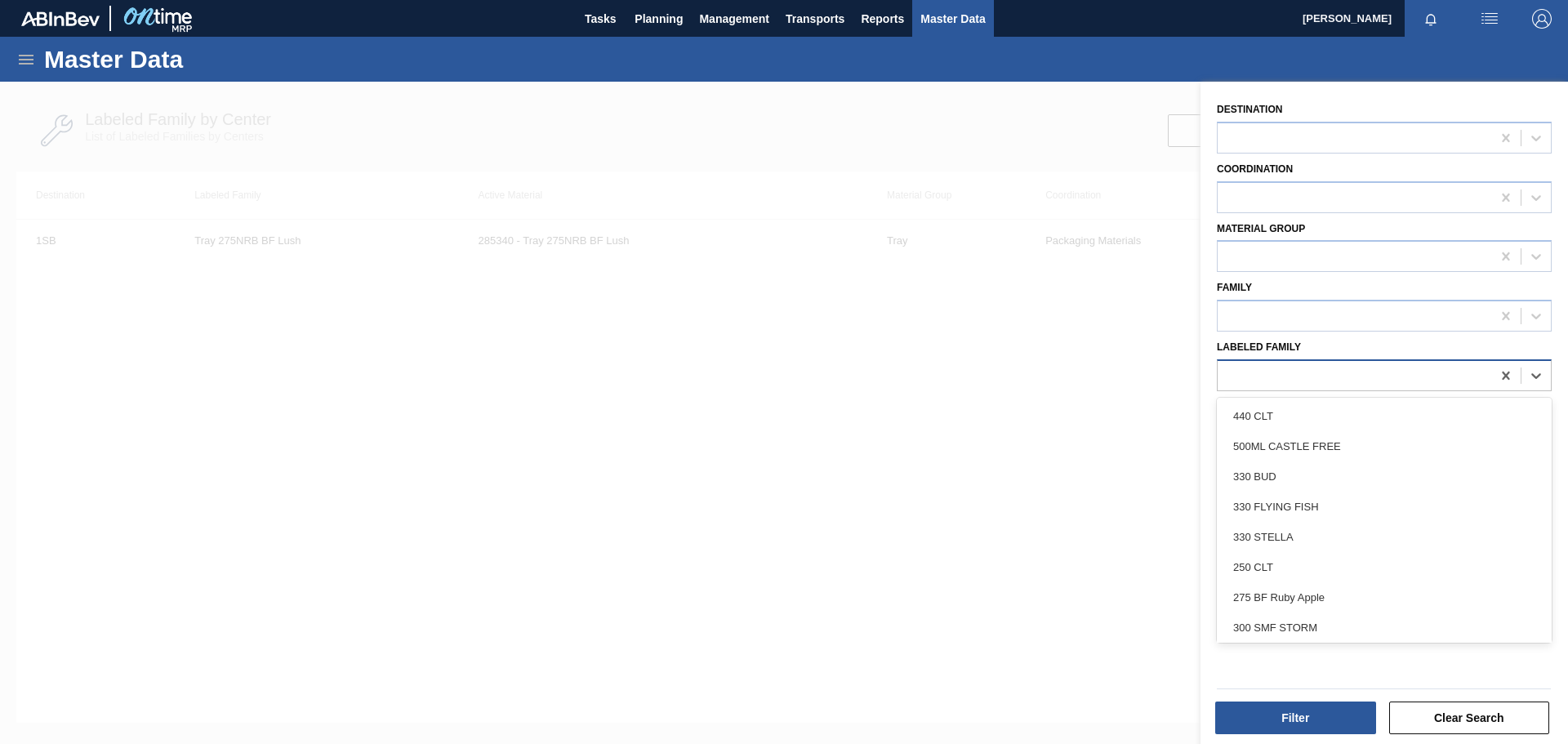
click at [1387, 377] on div at bounding box center [1354, 376] width 274 height 24
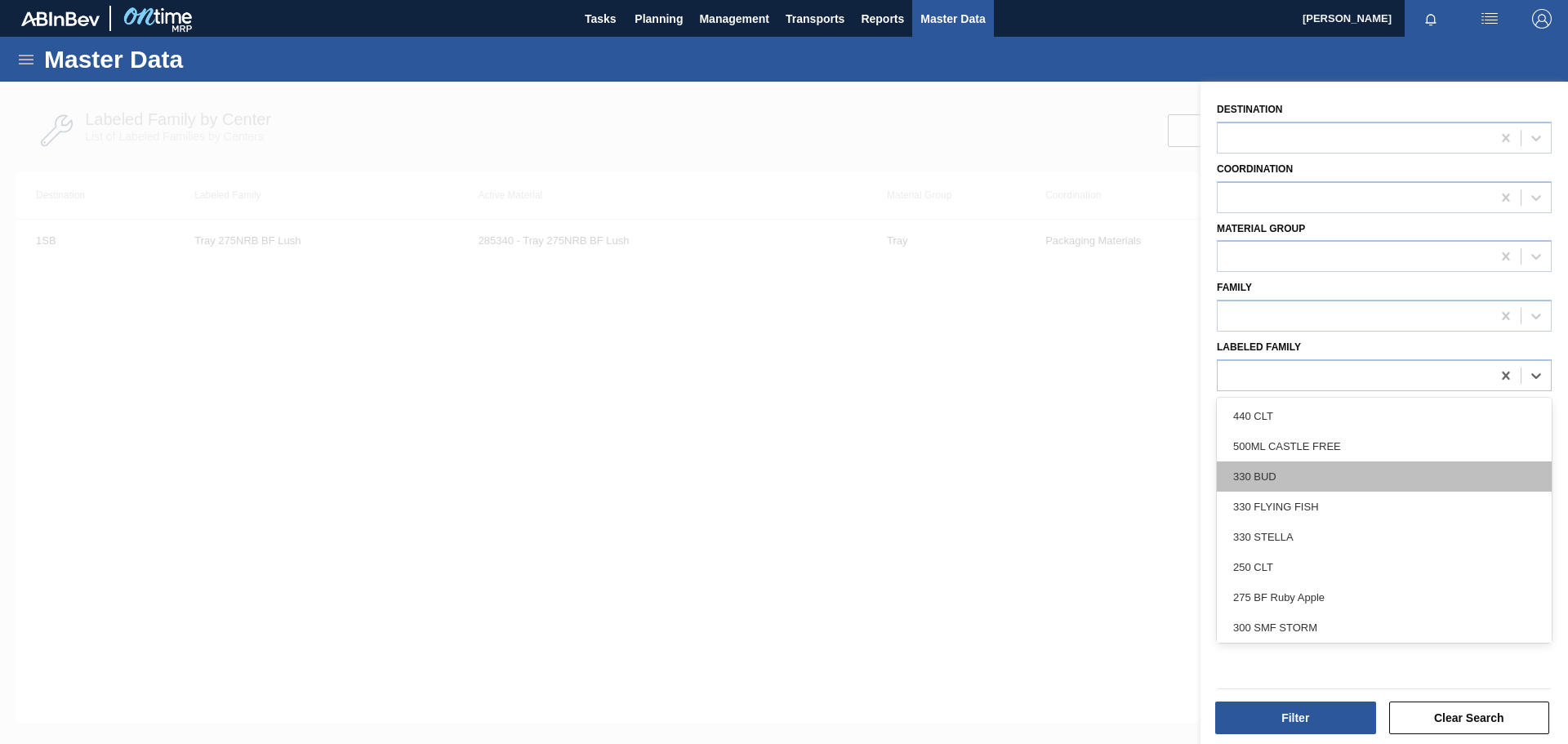
paste Family "[URL][DOMAIN_NAME][EMAIL_ADDRESS][DOMAIN_NAME]"
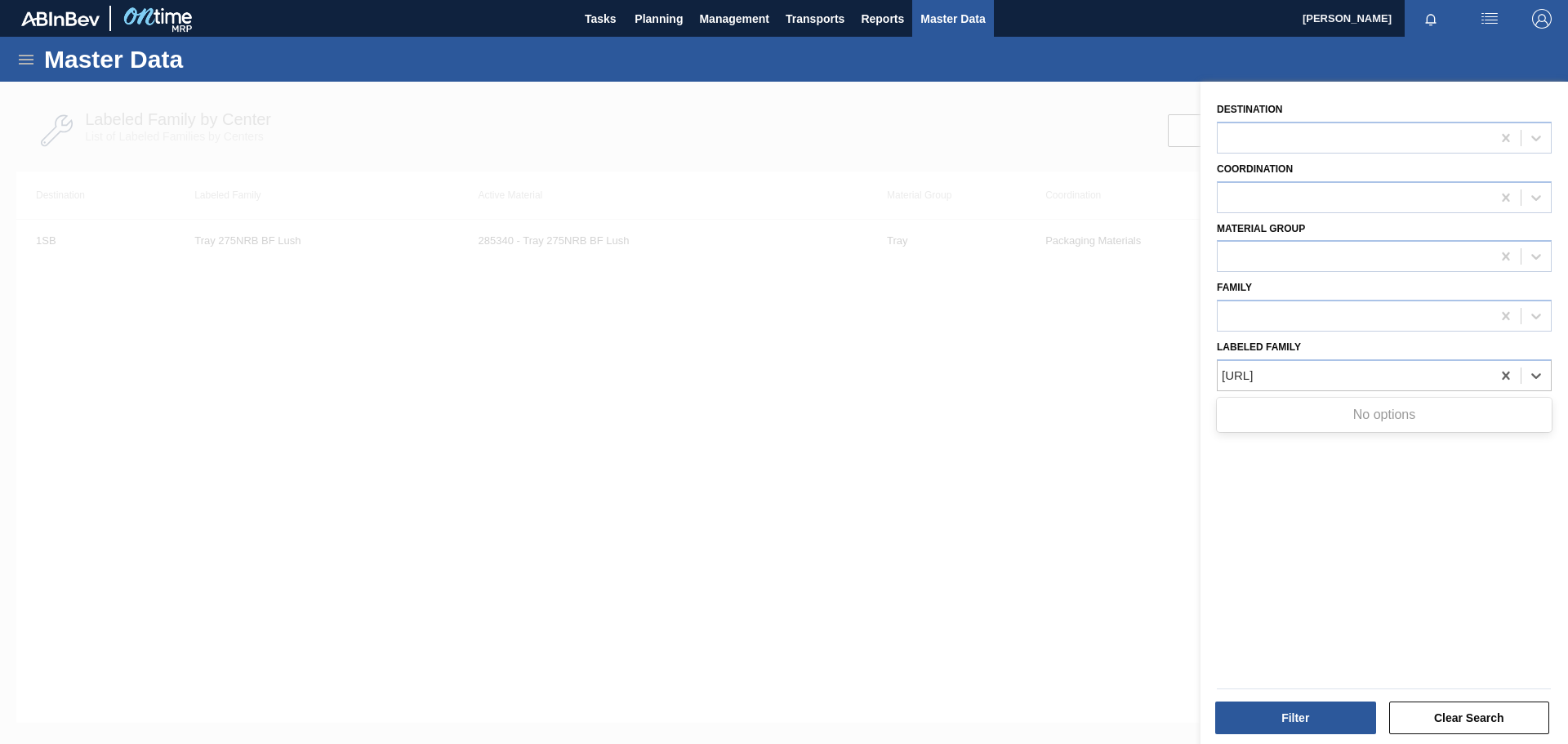
scroll to position [0, 0]
click at [1289, 360] on div at bounding box center [1385, 376] width 335 height 32
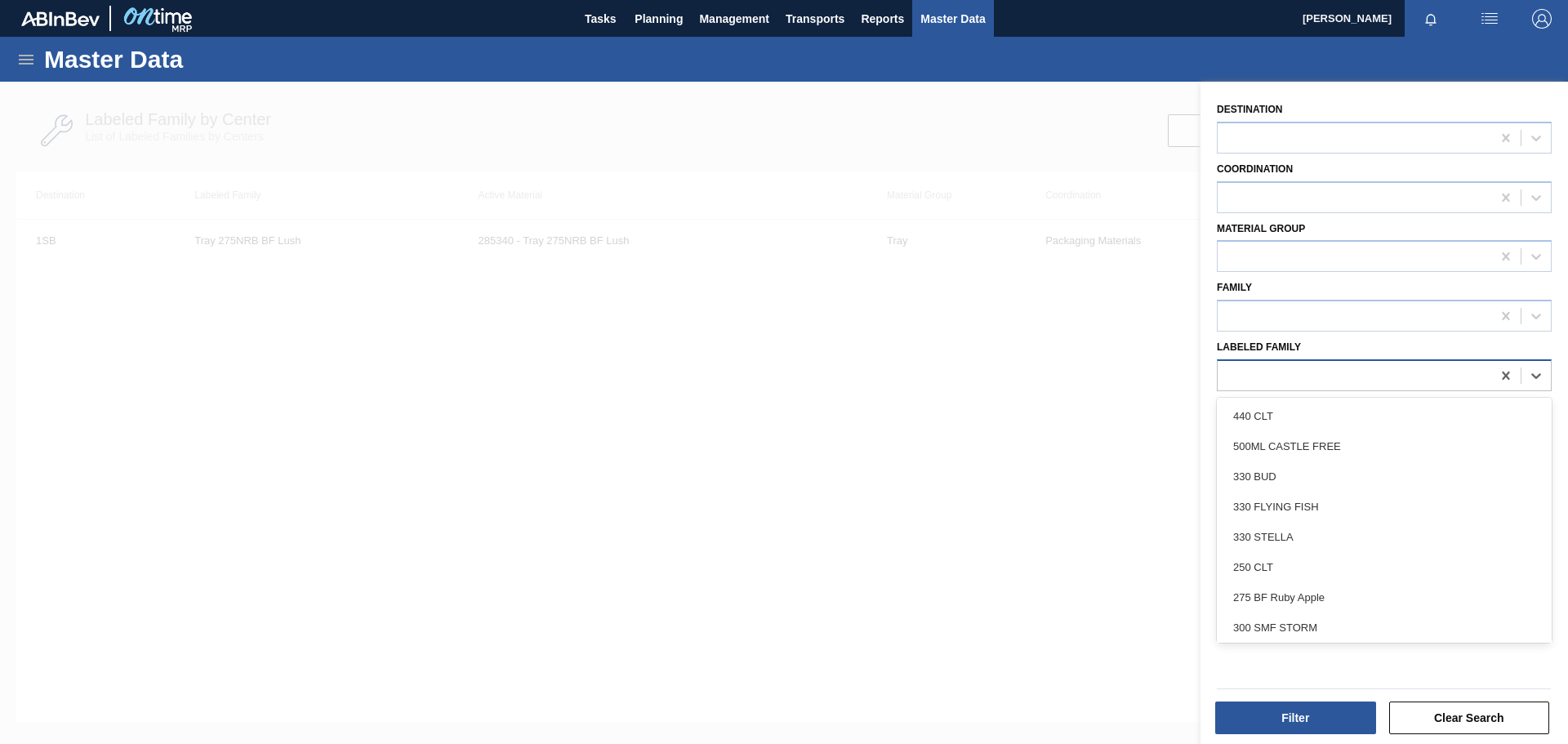
paste Family "Shrinkfilm Print 275NRB BF Lush"
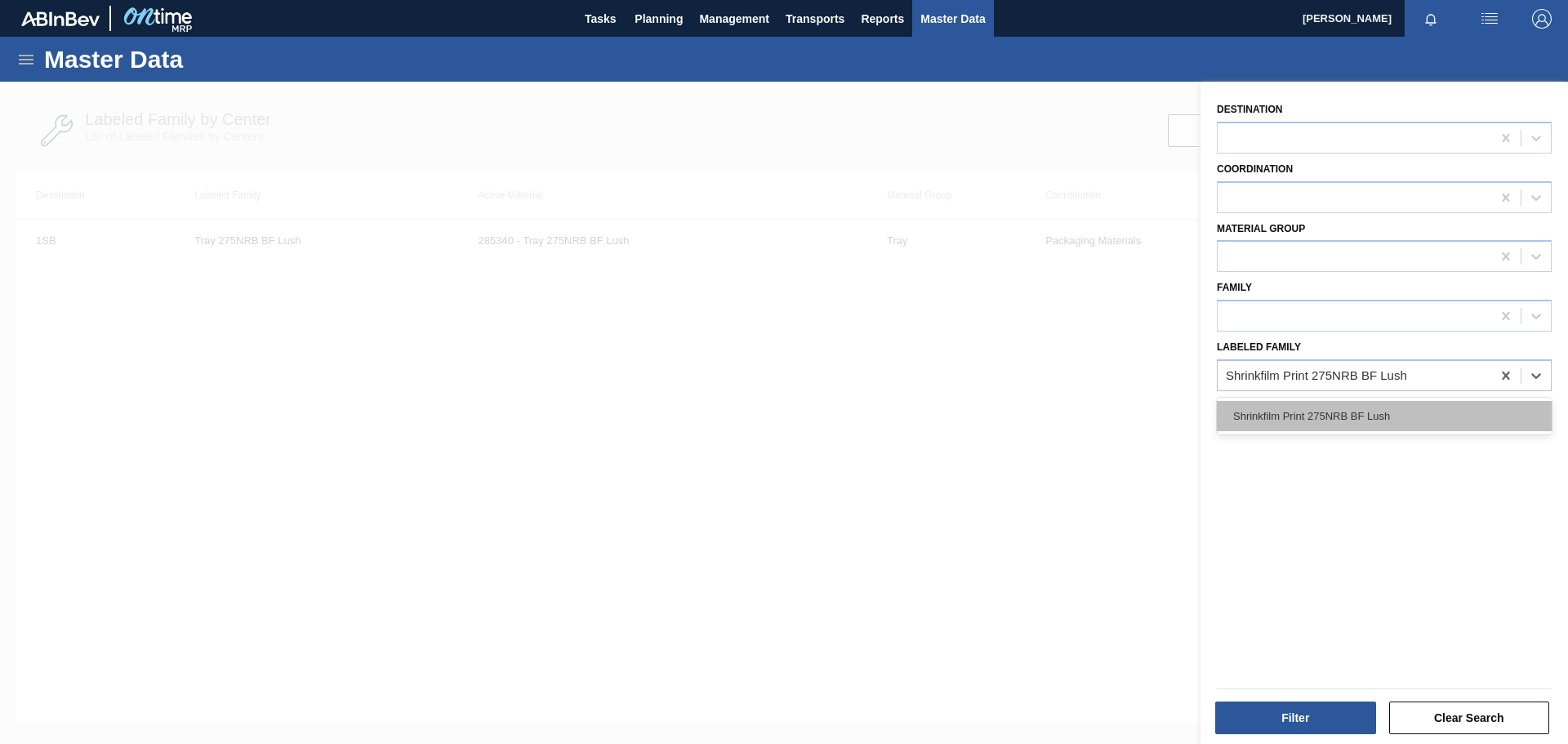
click at [1386, 421] on div "Shrinkfilm Print 275NRB BF Lush" at bounding box center [1385, 416] width 335 height 30
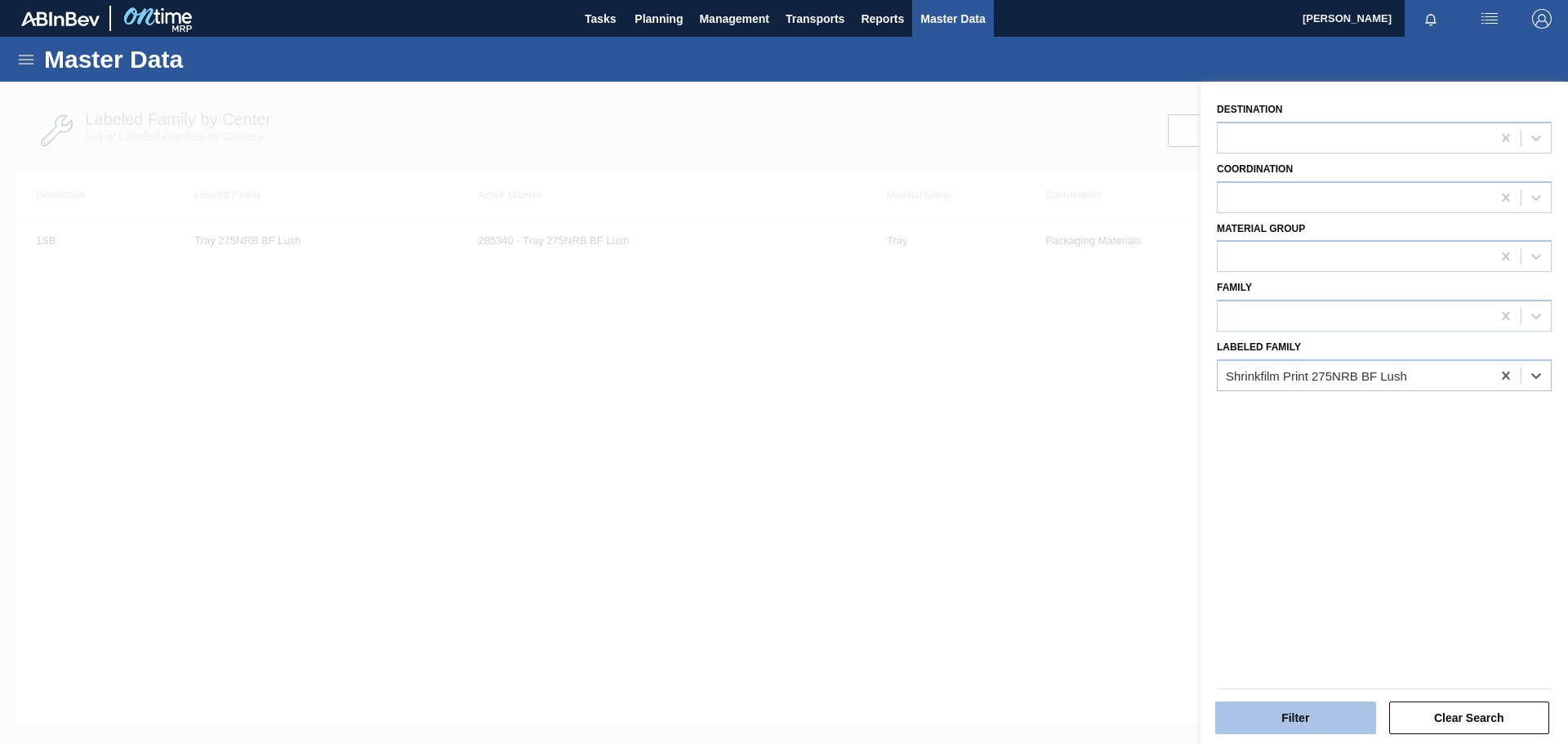
click at [1336, 714] on button "Filter" at bounding box center [1296, 717] width 161 height 33
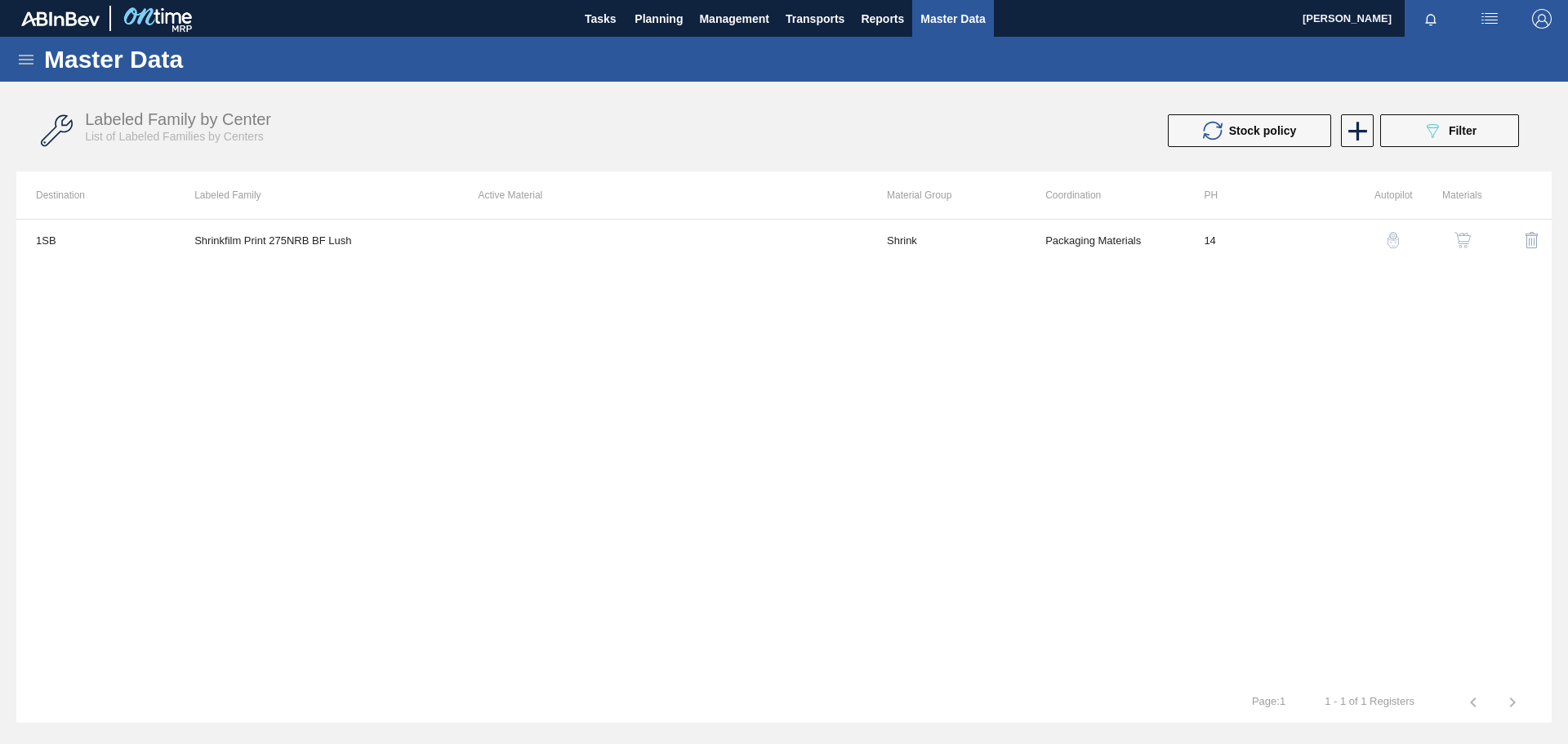
click at [1467, 242] on img "button" at bounding box center [1463, 240] width 16 height 16
click at [1355, 128] on icon at bounding box center [1358, 131] width 32 height 32
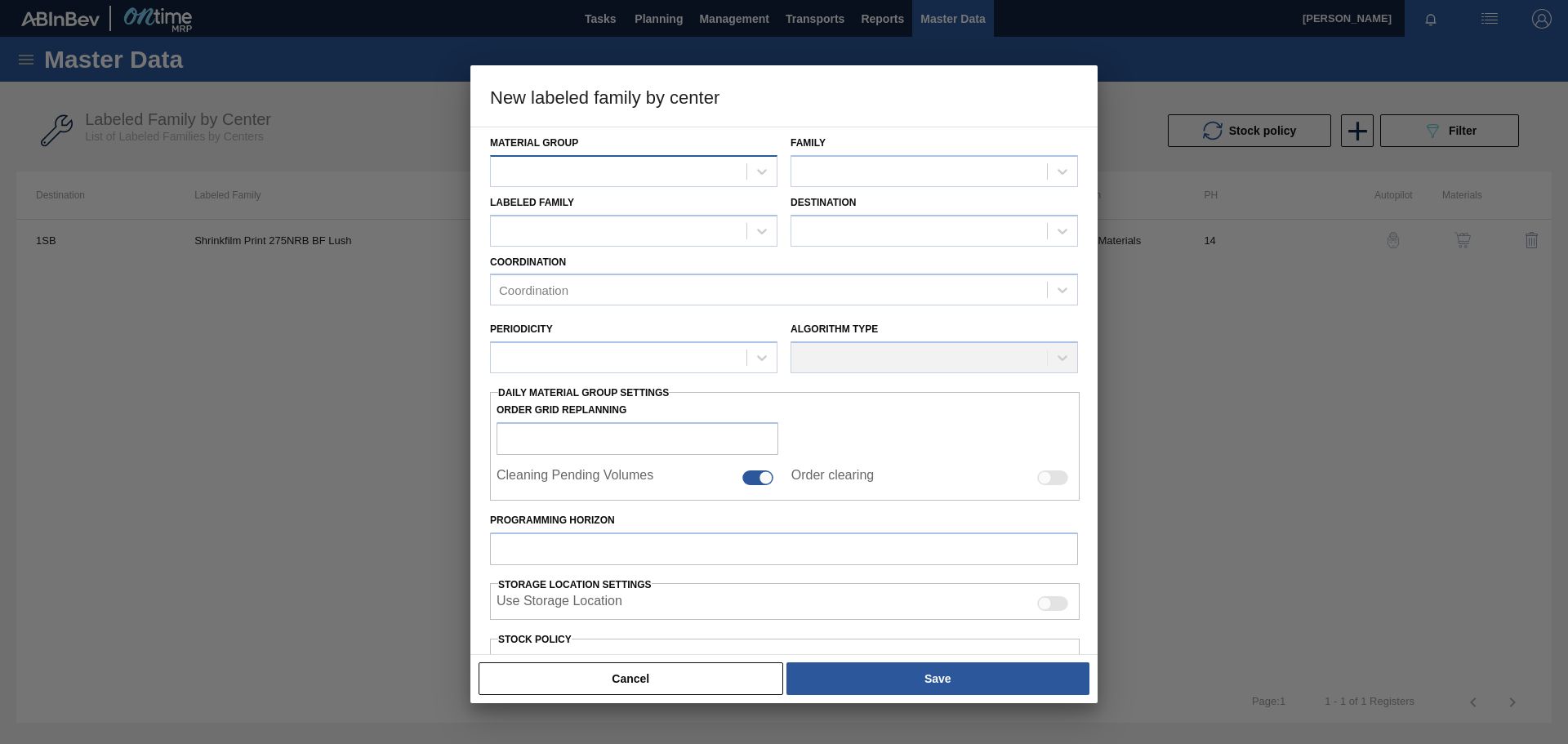
click at [637, 174] on div at bounding box center [618, 171] width 256 height 24
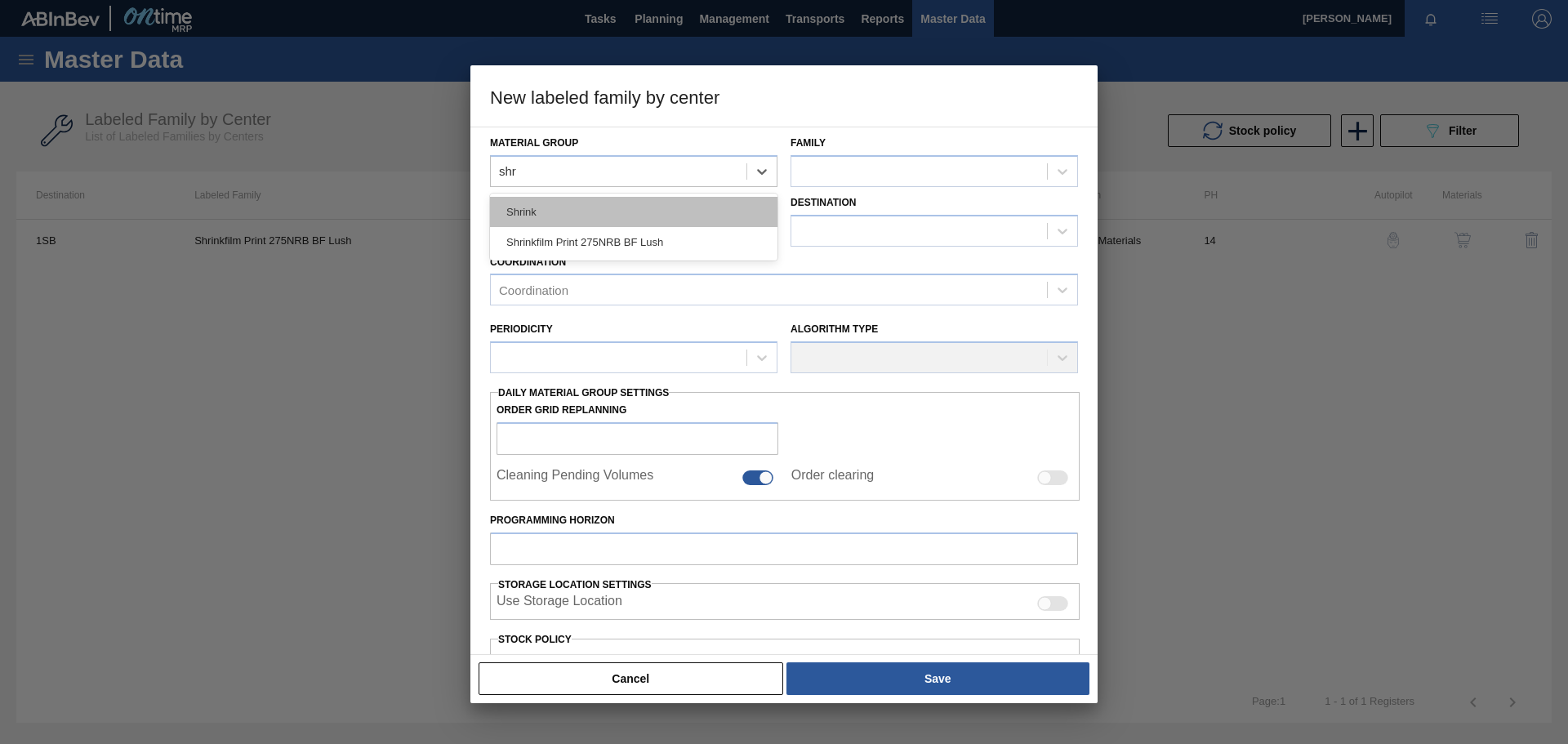
click at [602, 207] on div "Shrink" at bounding box center [634, 212] width 288 height 30
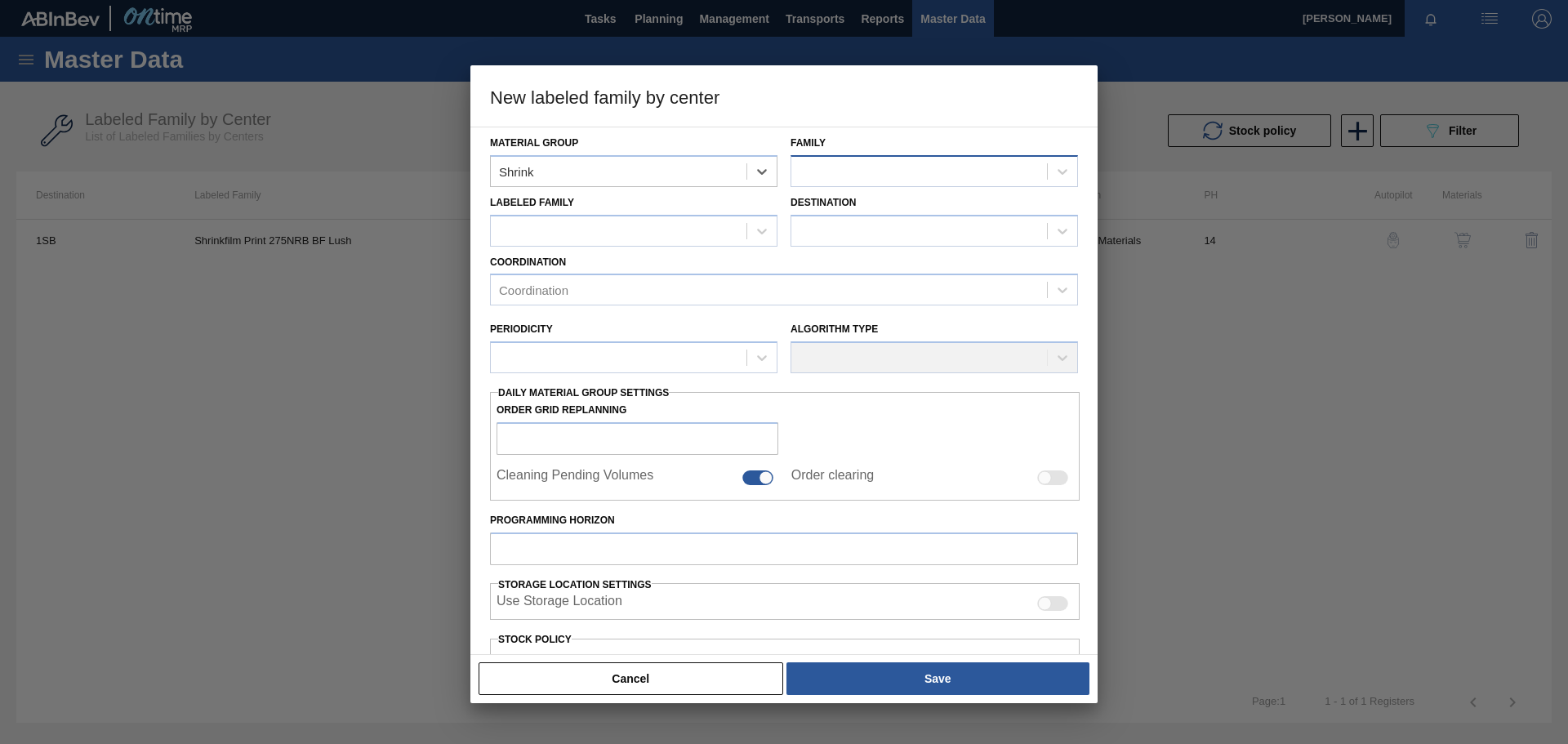
click at [964, 164] on div at bounding box center [919, 171] width 256 height 24
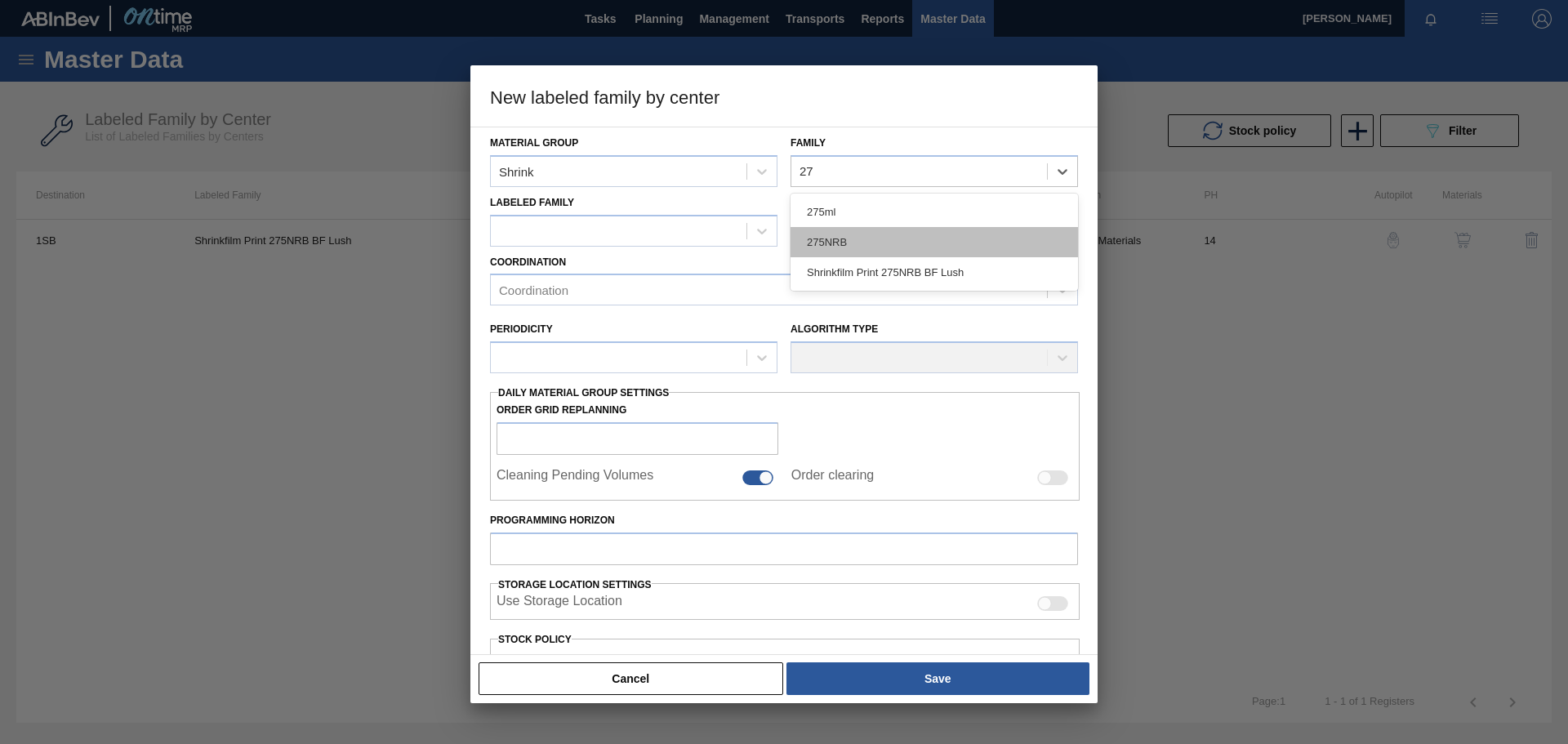
click at [880, 235] on div "275NRB" at bounding box center [934, 242] width 288 height 30
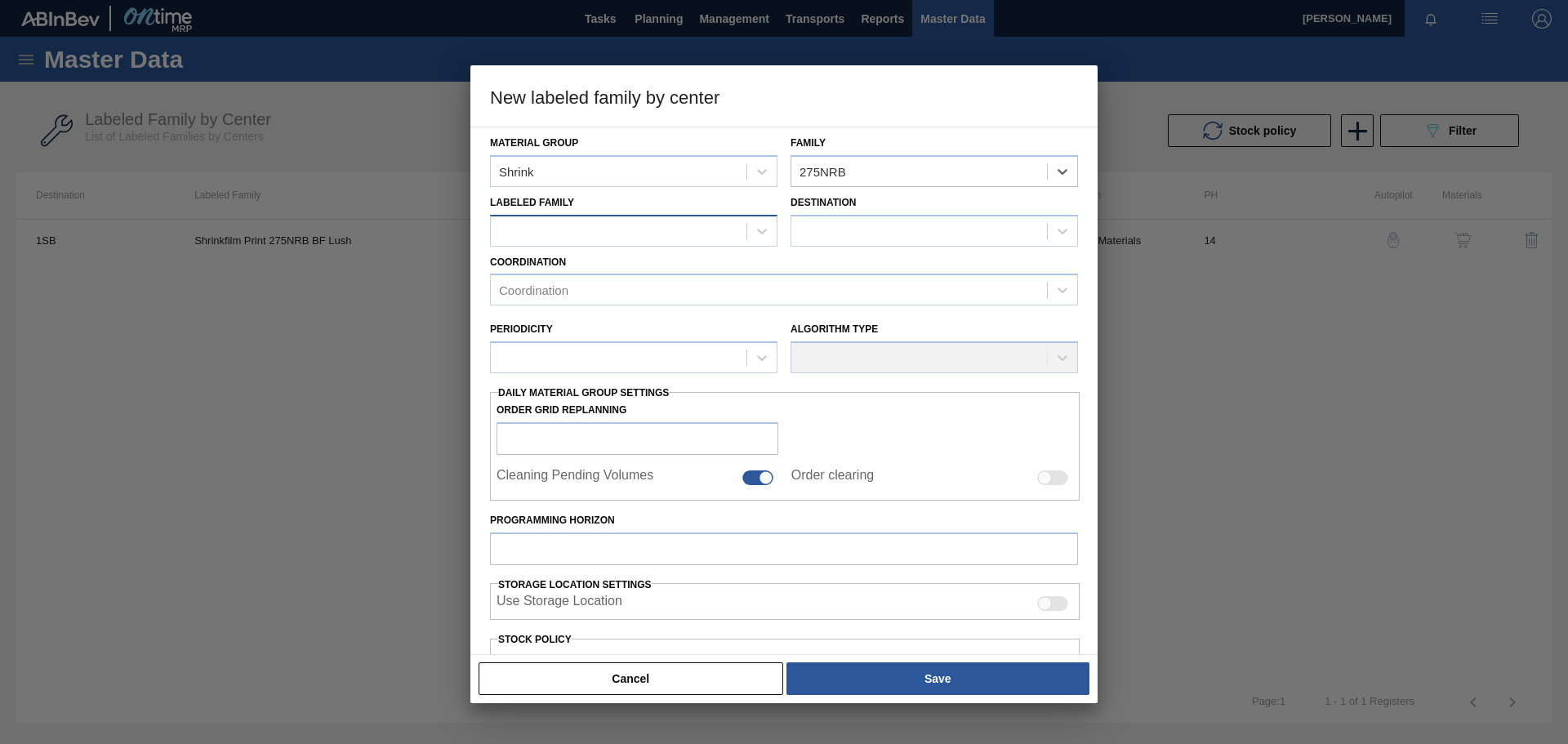
click at [649, 224] on div at bounding box center [618, 230] width 256 height 24
click at [571, 231] on div at bounding box center [618, 230] width 256 height 24
paste Family "Shrinkfilm Print 275NRB BF Lush"
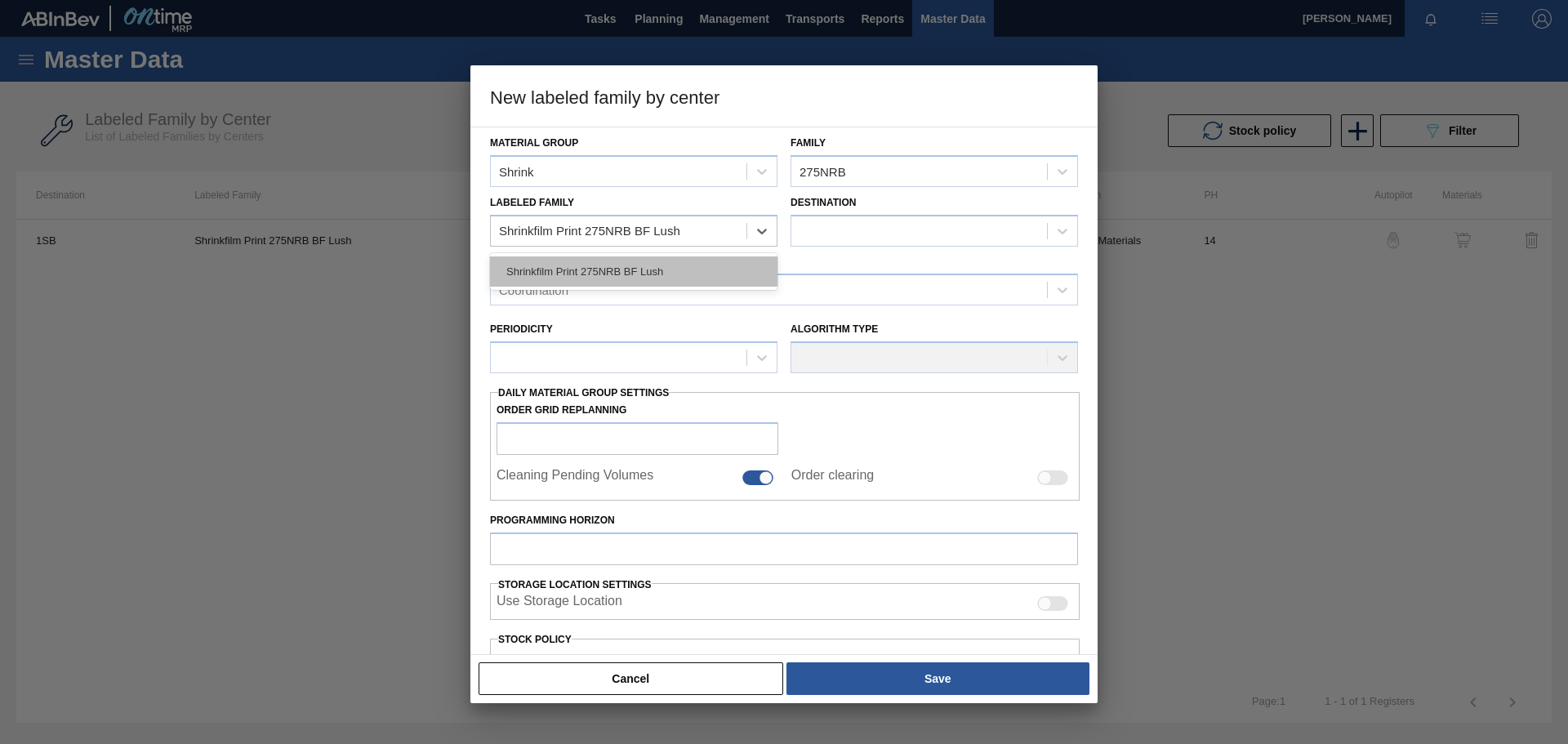
click at [699, 268] on div "Shrinkfilm Print 275NRB BF Lush" at bounding box center [634, 272] width 288 height 30
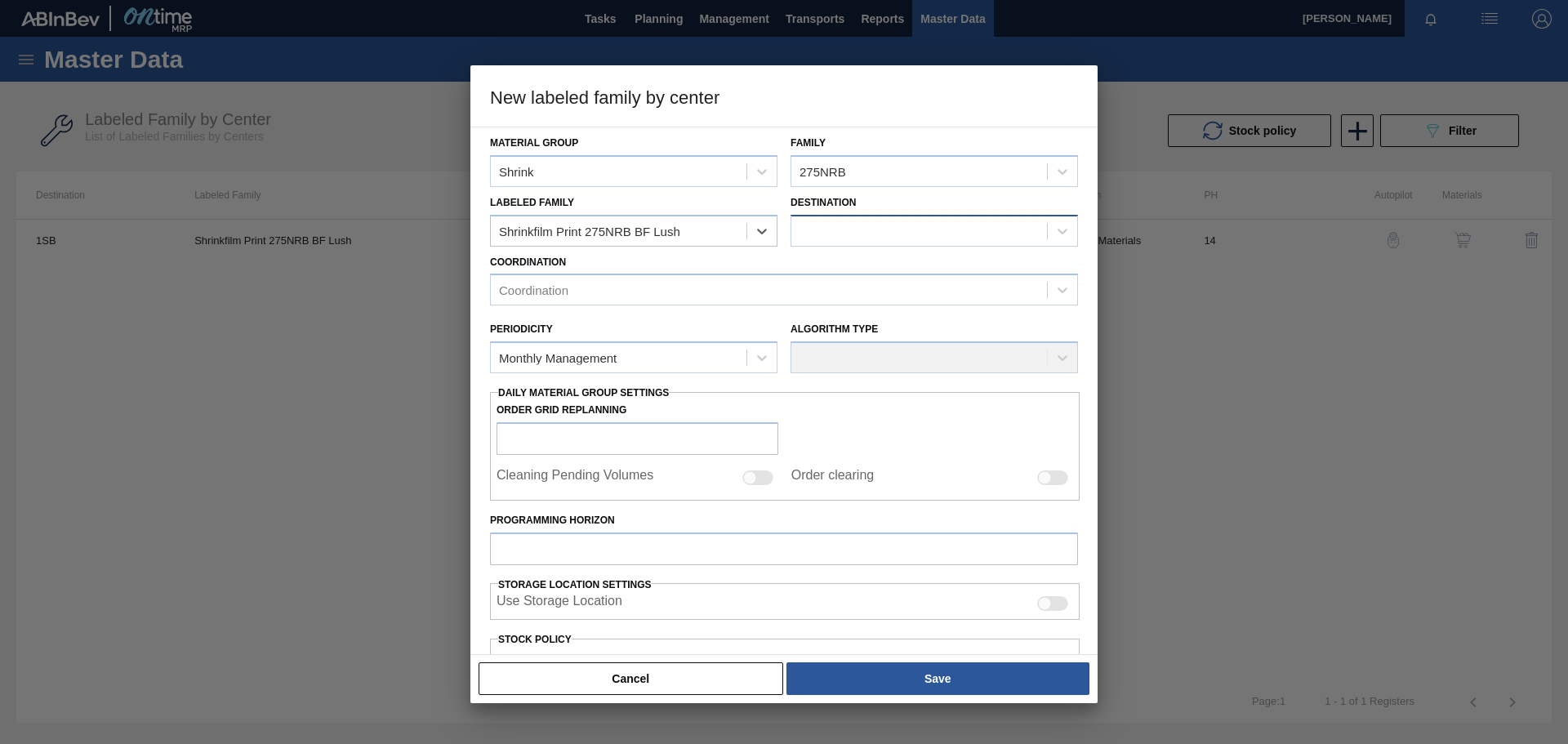
click at [915, 233] on div at bounding box center [919, 230] width 256 height 24
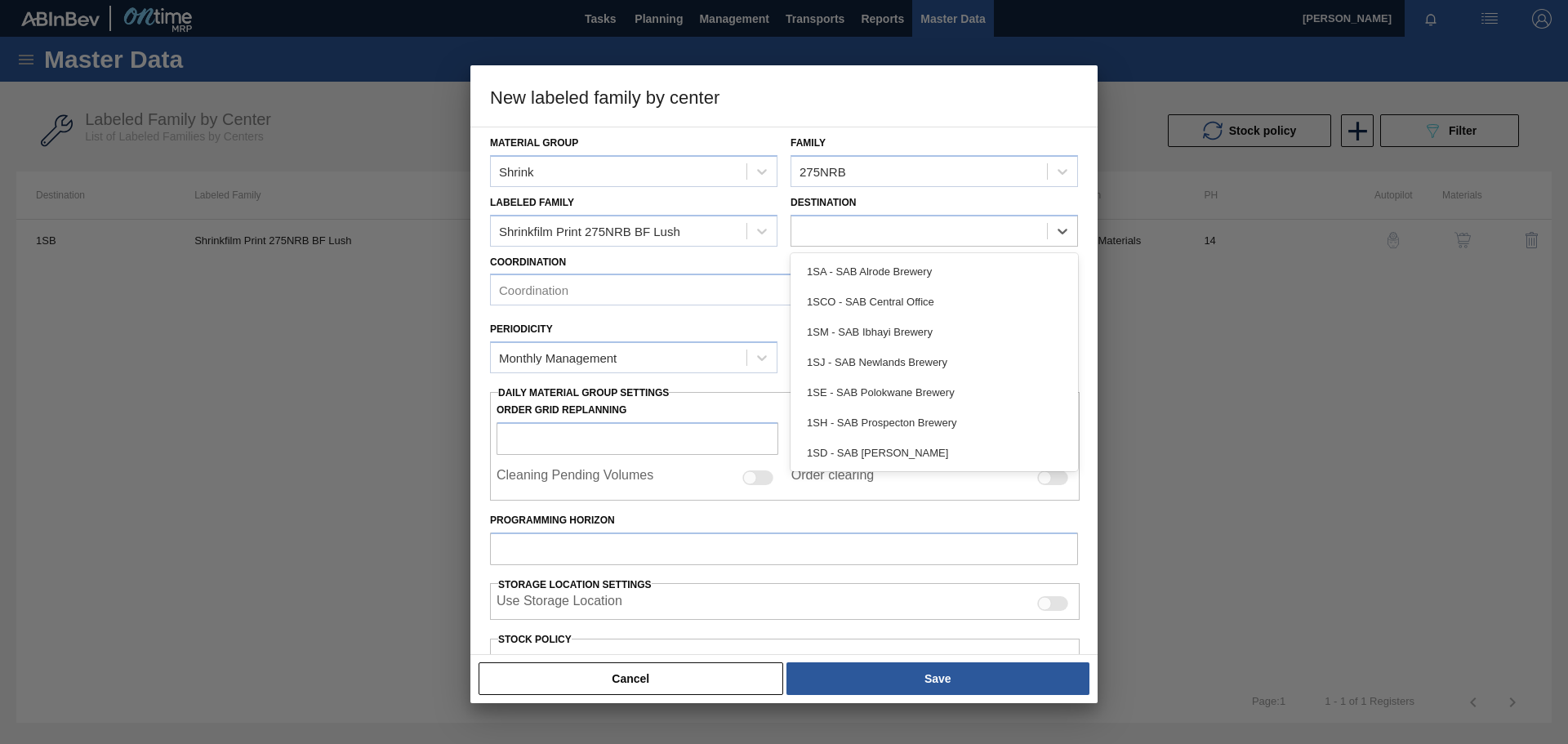
click at [680, 260] on div "Coordination Coordination" at bounding box center [784, 278] width 588 height 56
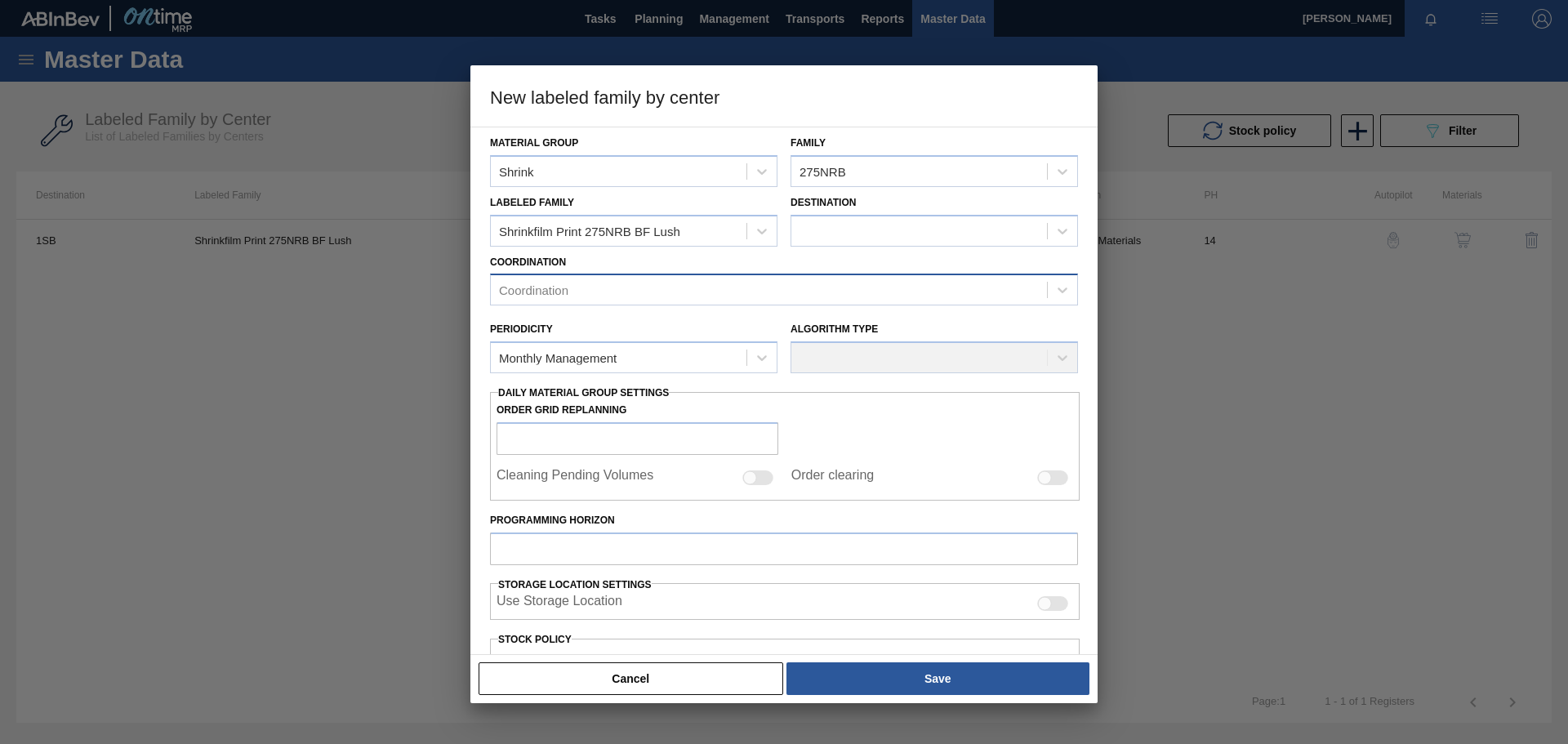
click at [745, 294] on div "Coordination" at bounding box center [769, 291] width 556 height 24
click at [715, 290] on div "Coordination" at bounding box center [769, 291] width 556 height 24
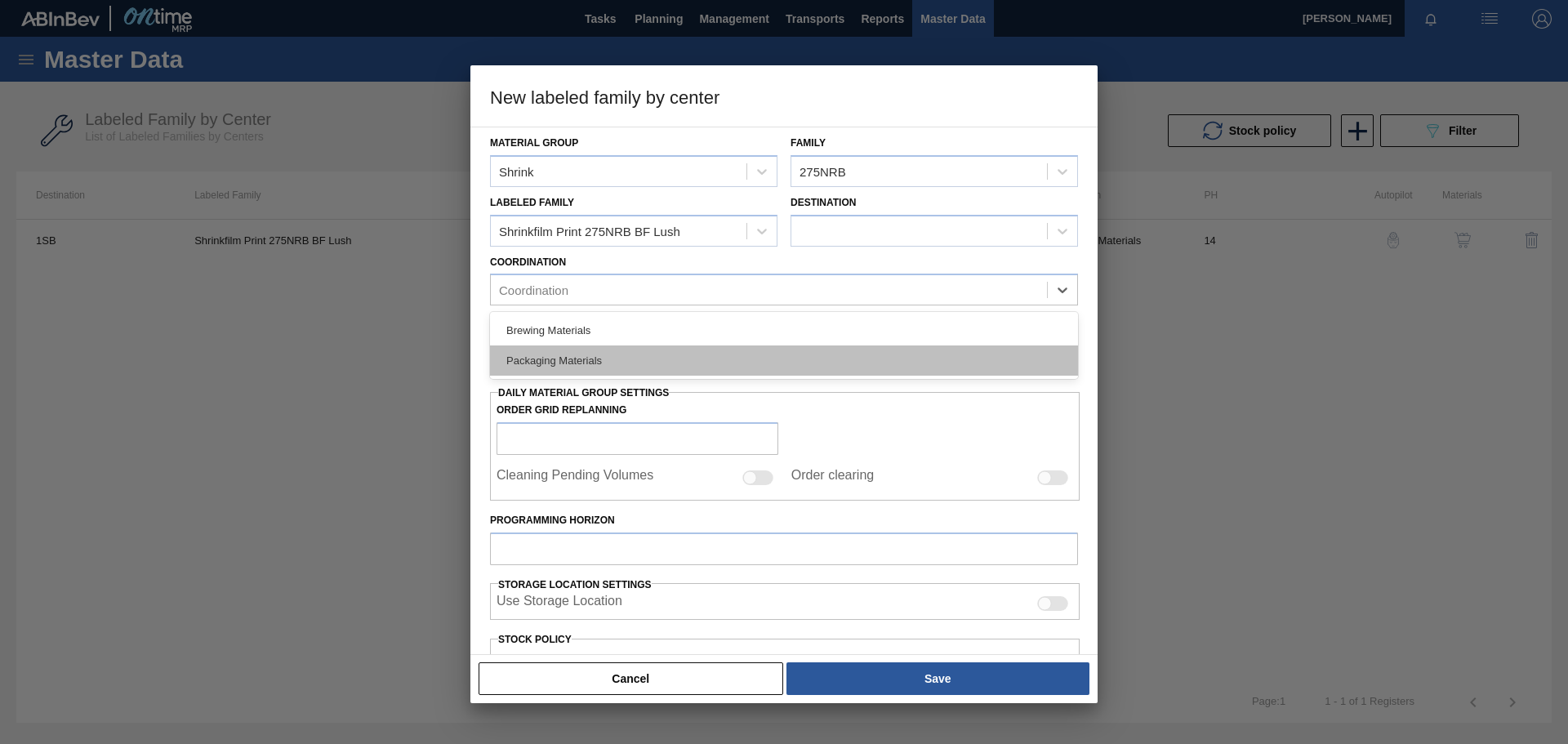
click at [521, 355] on div "Packaging Materials" at bounding box center [784, 360] width 588 height 30
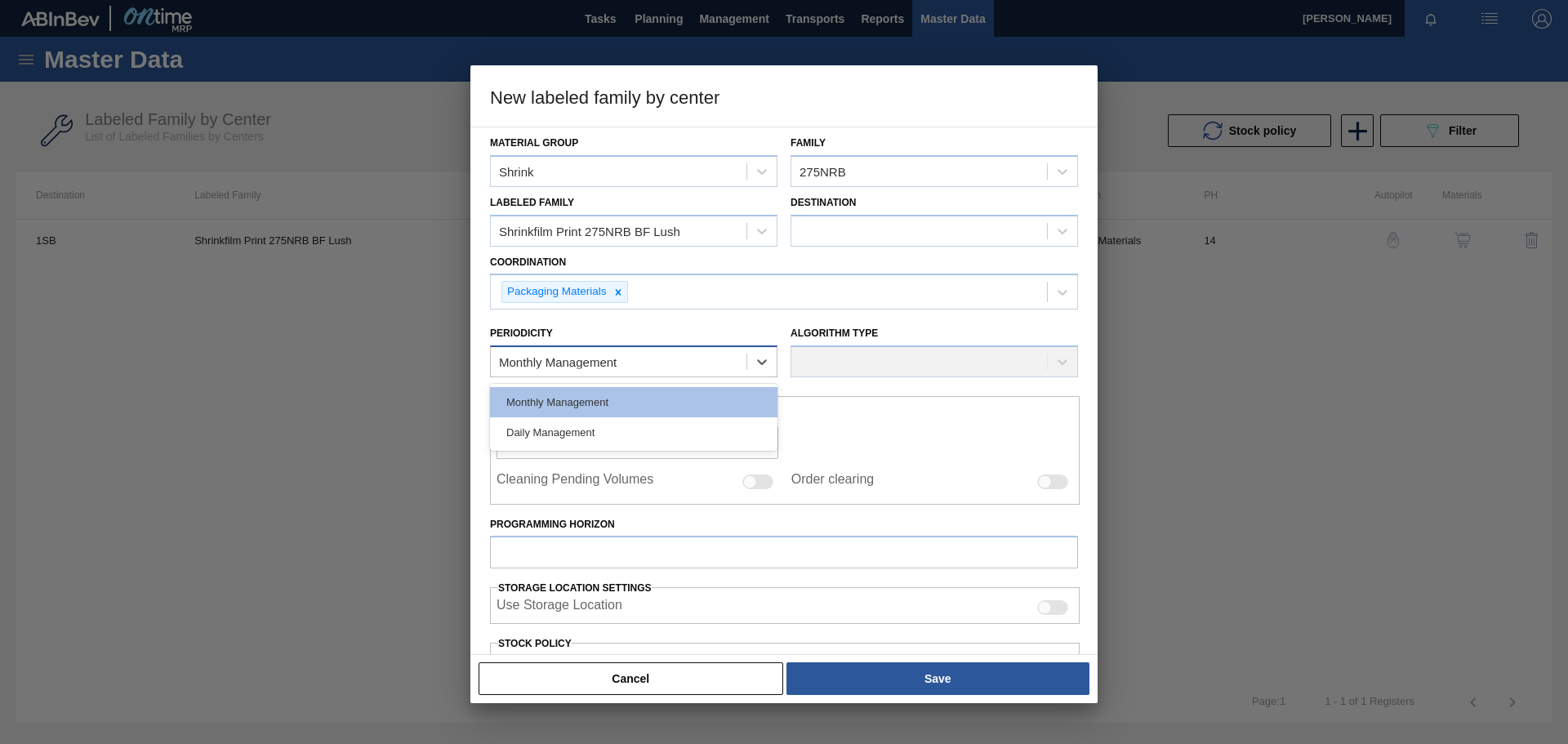
click at [649, 365] on div "Monthly Management" at bounding box center [618, 362] width 256 height 24
click at [630, 399] on div "Monthly Management" at bounding box center [634, 402] width 288 height 30
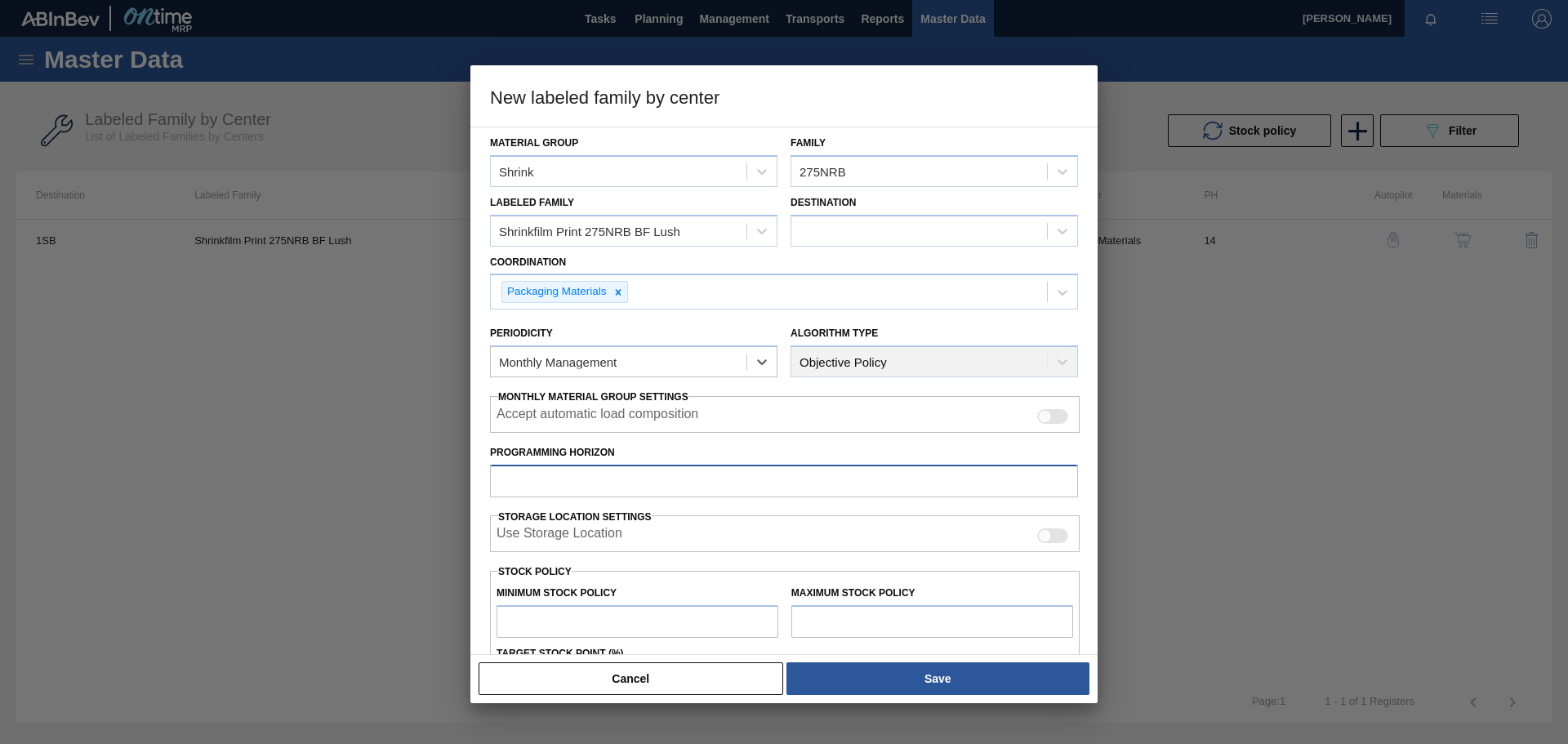
click at [611, 488] on input "Programming Horizon" at bounding box center [784, 481] width 588 height 33
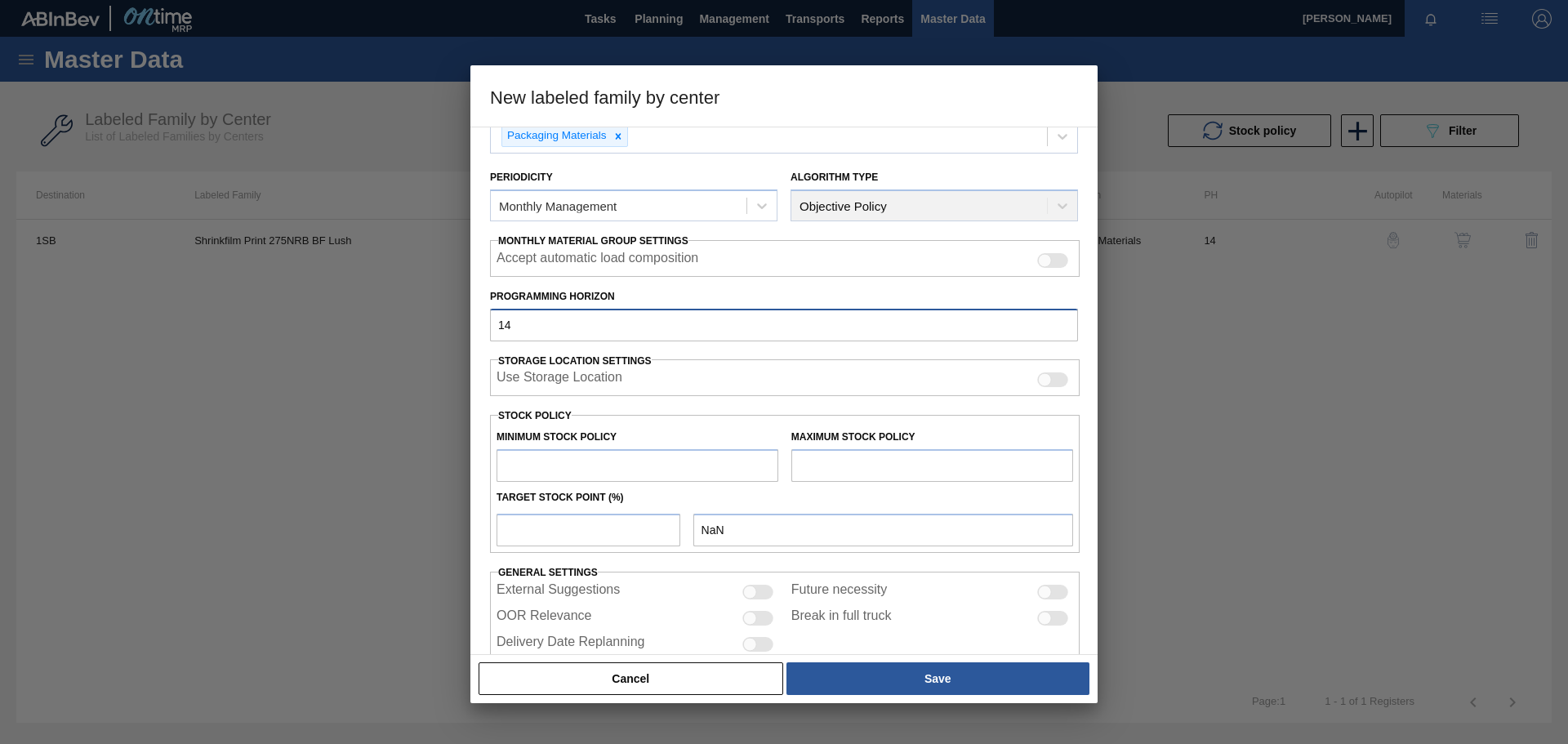
scroll to position [197, 0]
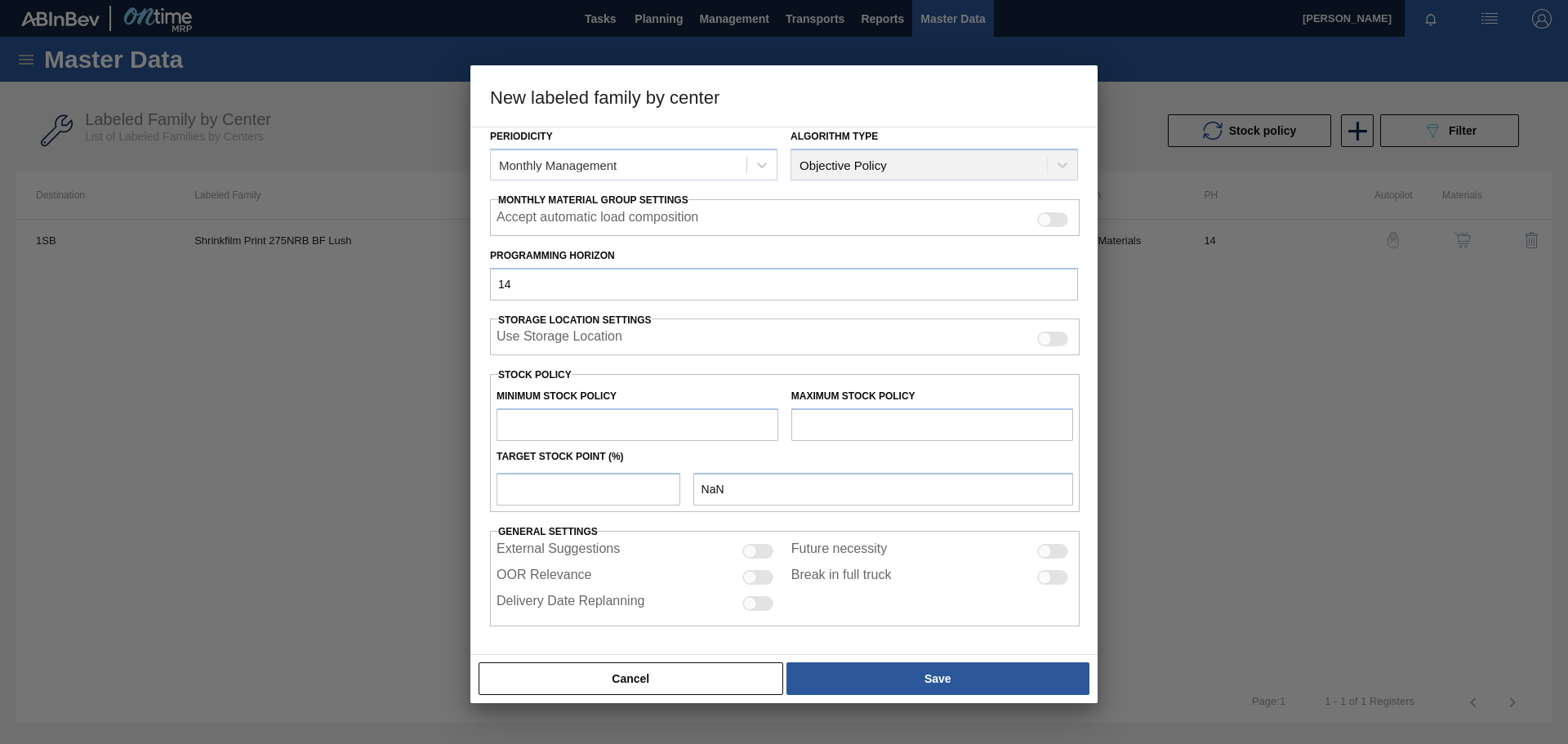
click at [568, 420] on input "text" at bounding box center [637, 424] width 282 height 33
click at [713, 678] on button "Cancel" at bounding box center [631, 678] width 305 height 33
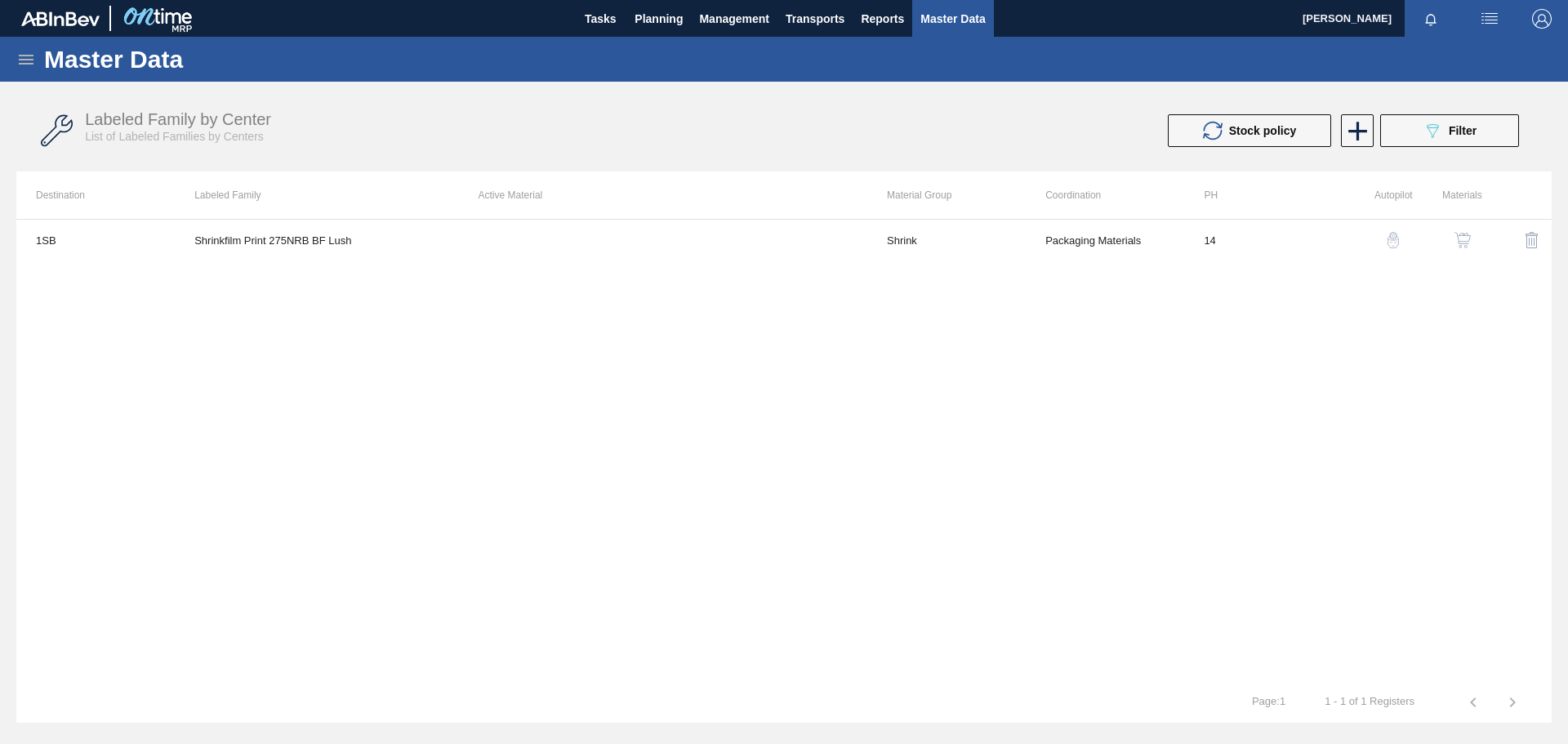
click at [1465, 242] on img "button" at bounding box center [1463, 240] width 16 height 16
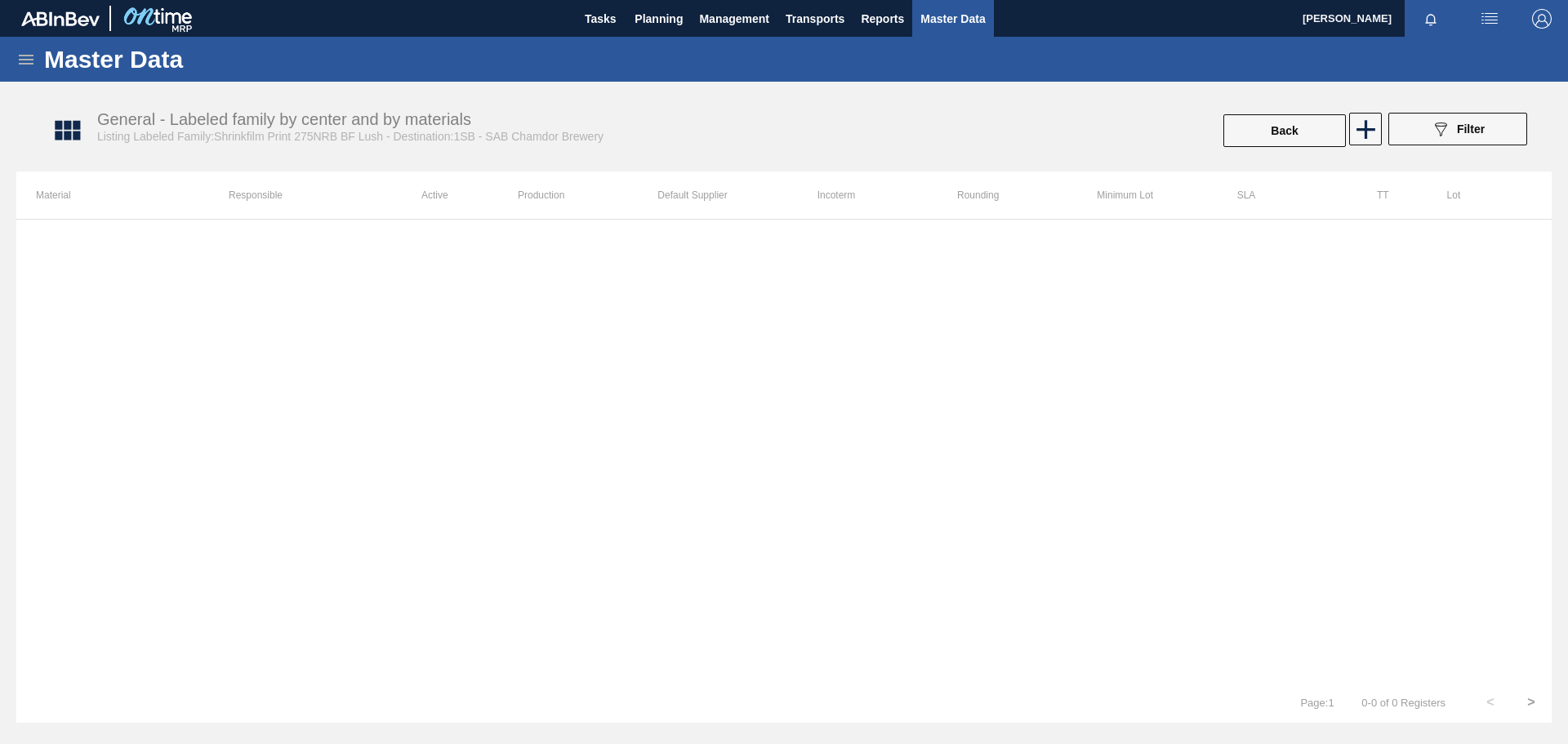
click at [27, 54] on icon at bounding box center [26, 59] width 19 height 19
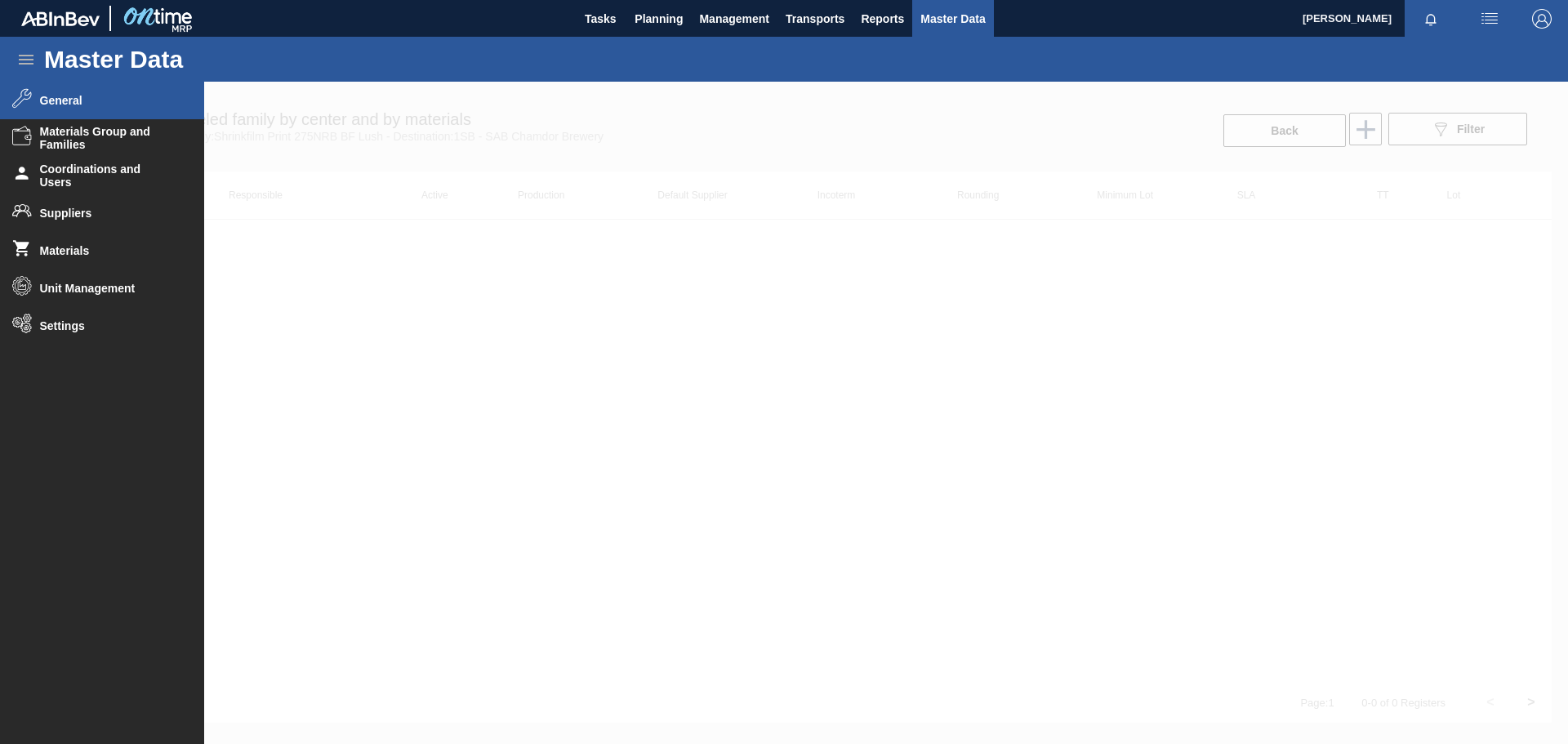
click at [68, 105] on span "General" at bounding box center [107, 100] width 135 height 13
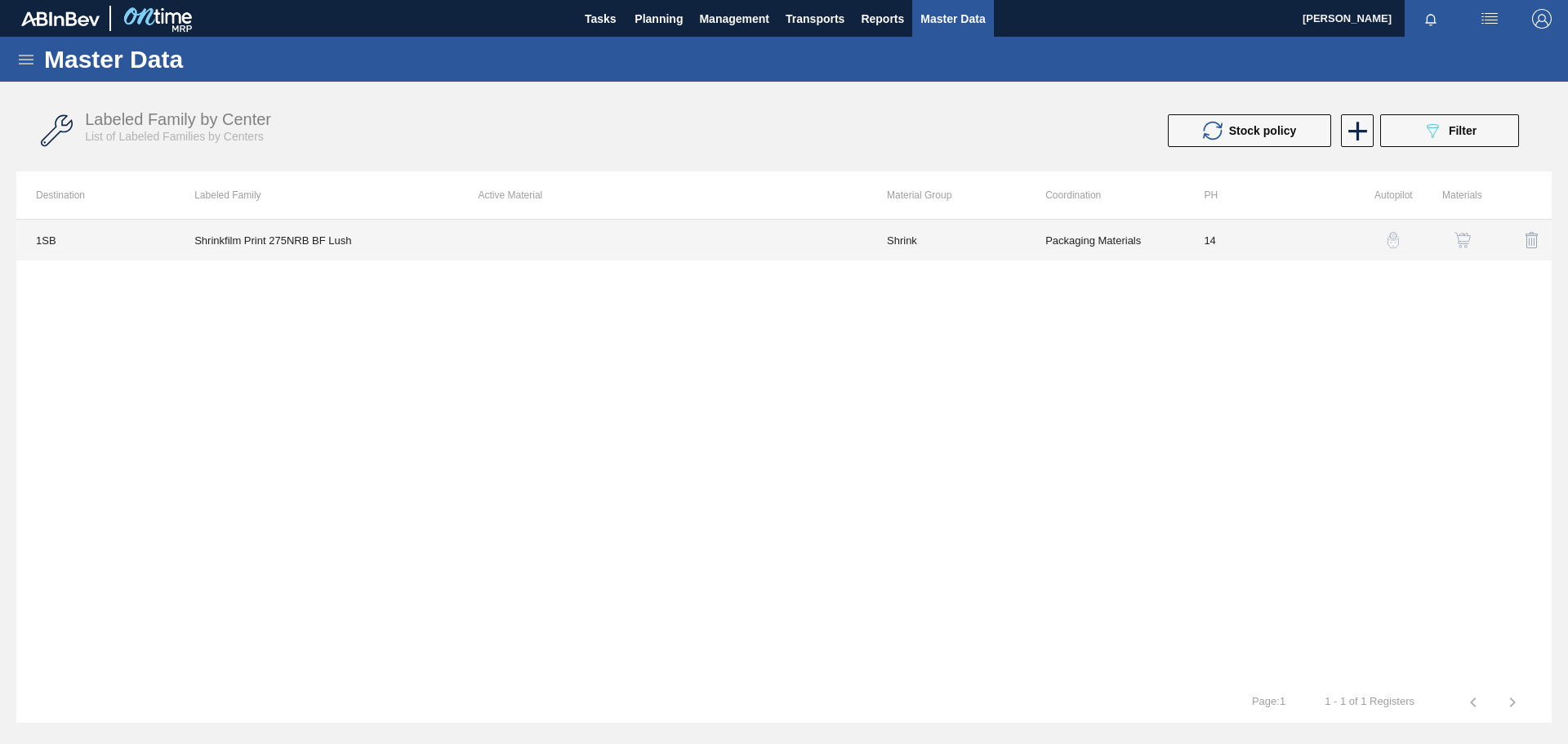
click at [518, 237] on td at bounding box center [662, 240] width 408 height 41
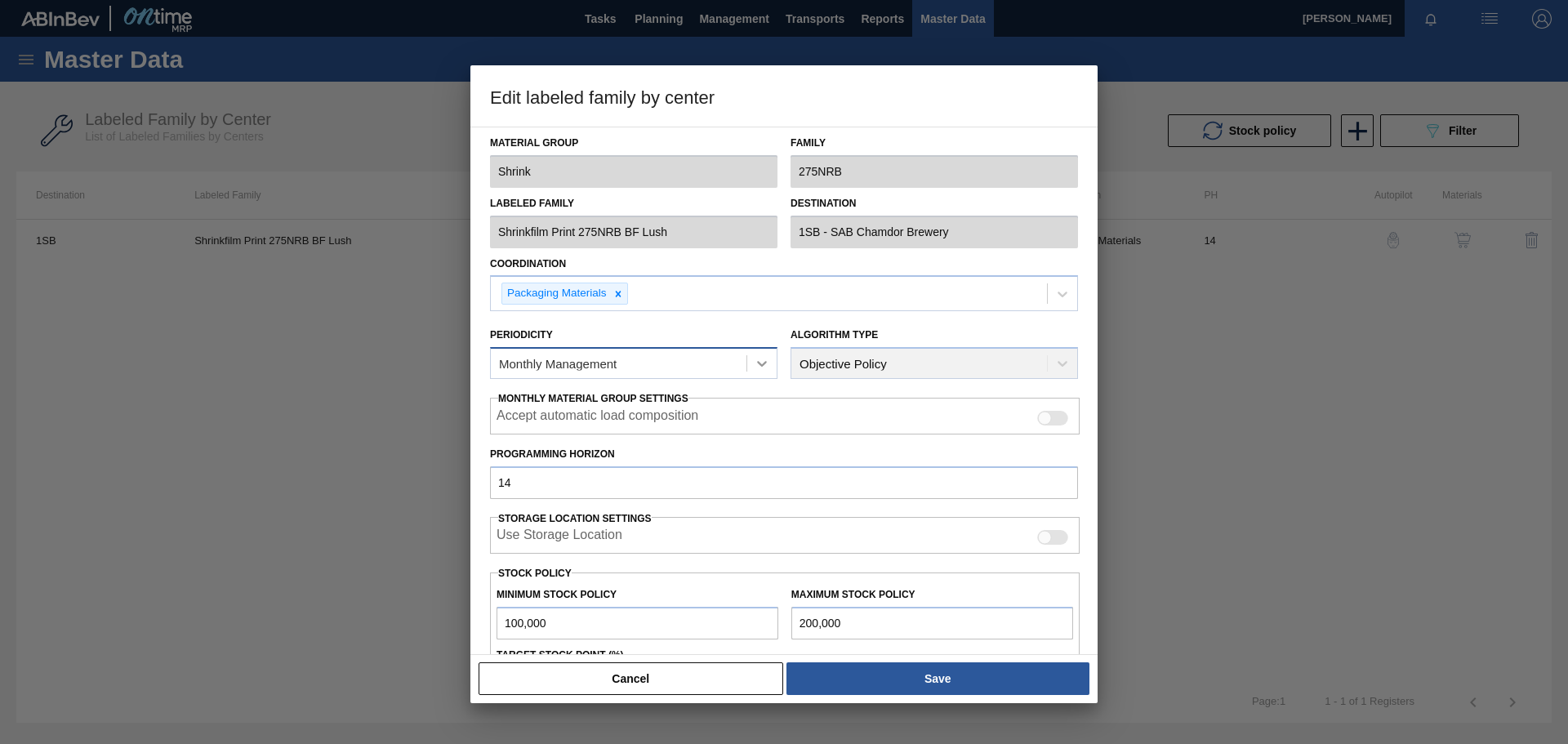
click at [764, 369] on icon at bounding box center [761, 363] width 16 height 16
click at [630, 407] on div "Monthly Management" at bounding box center [634, 404] width 288 height 30
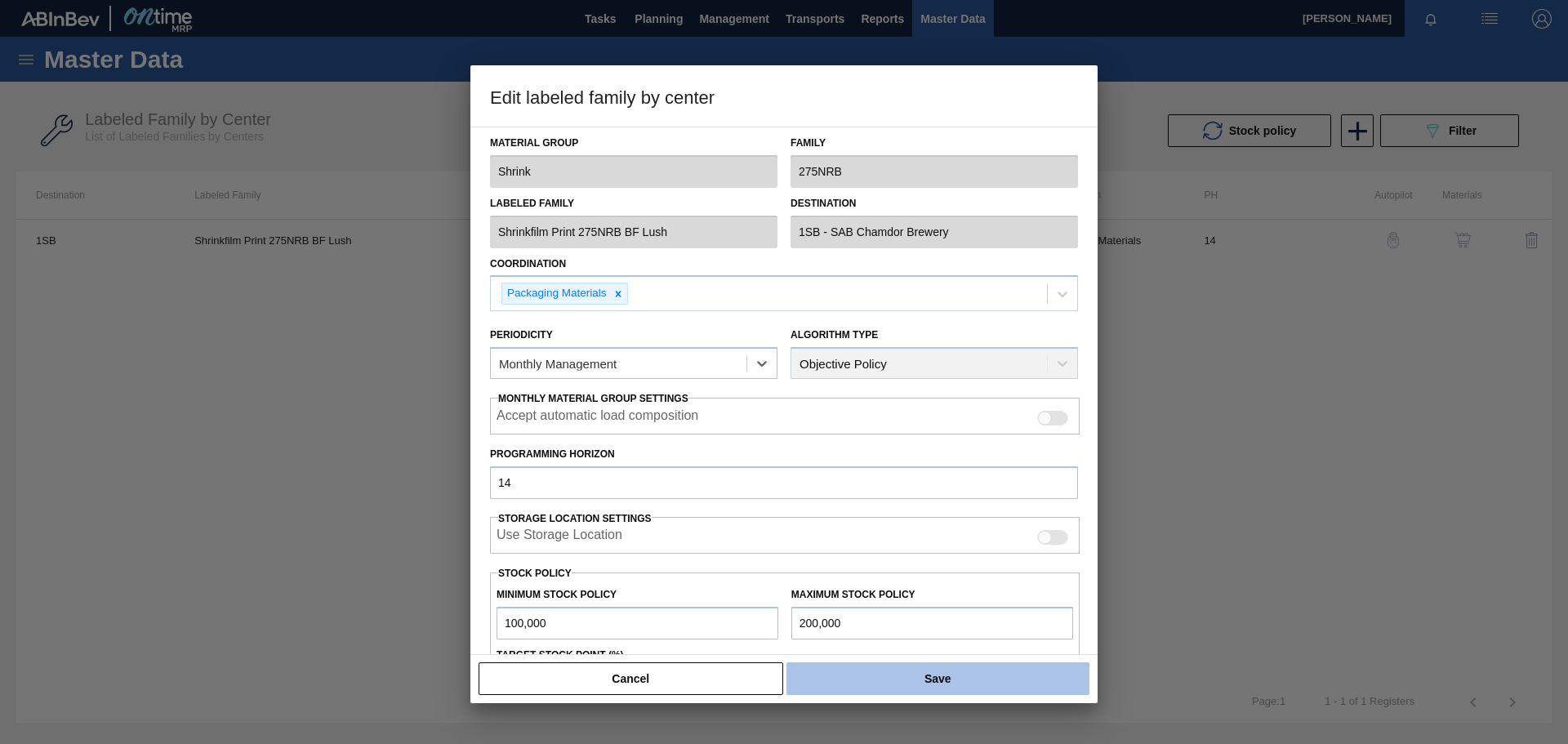
click at [905, 683] on button "Save" at bounding box center [938, 678] width 303 height 33
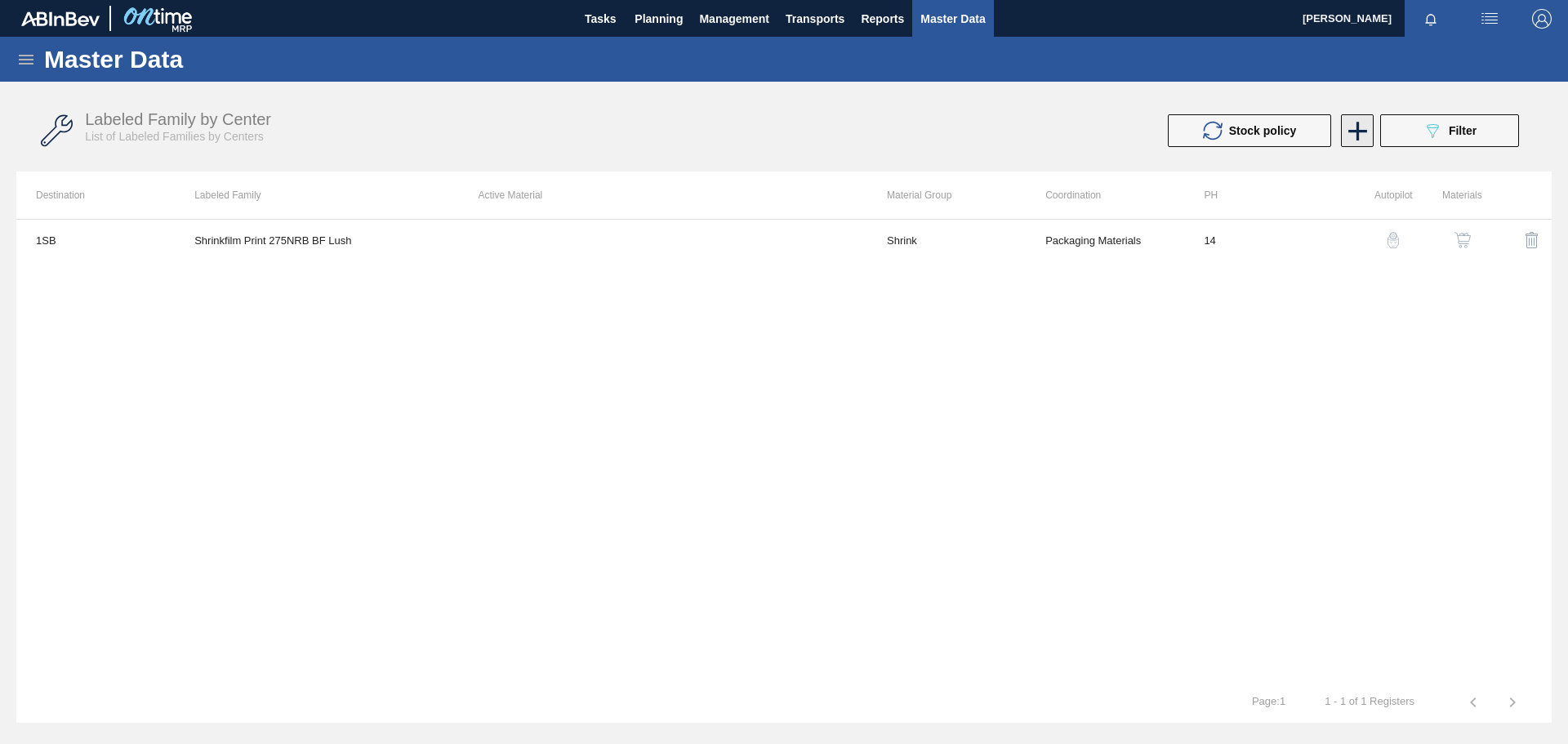
click at [1364, 133] on icon at bounding box center [1358, 131] width 32 height 32
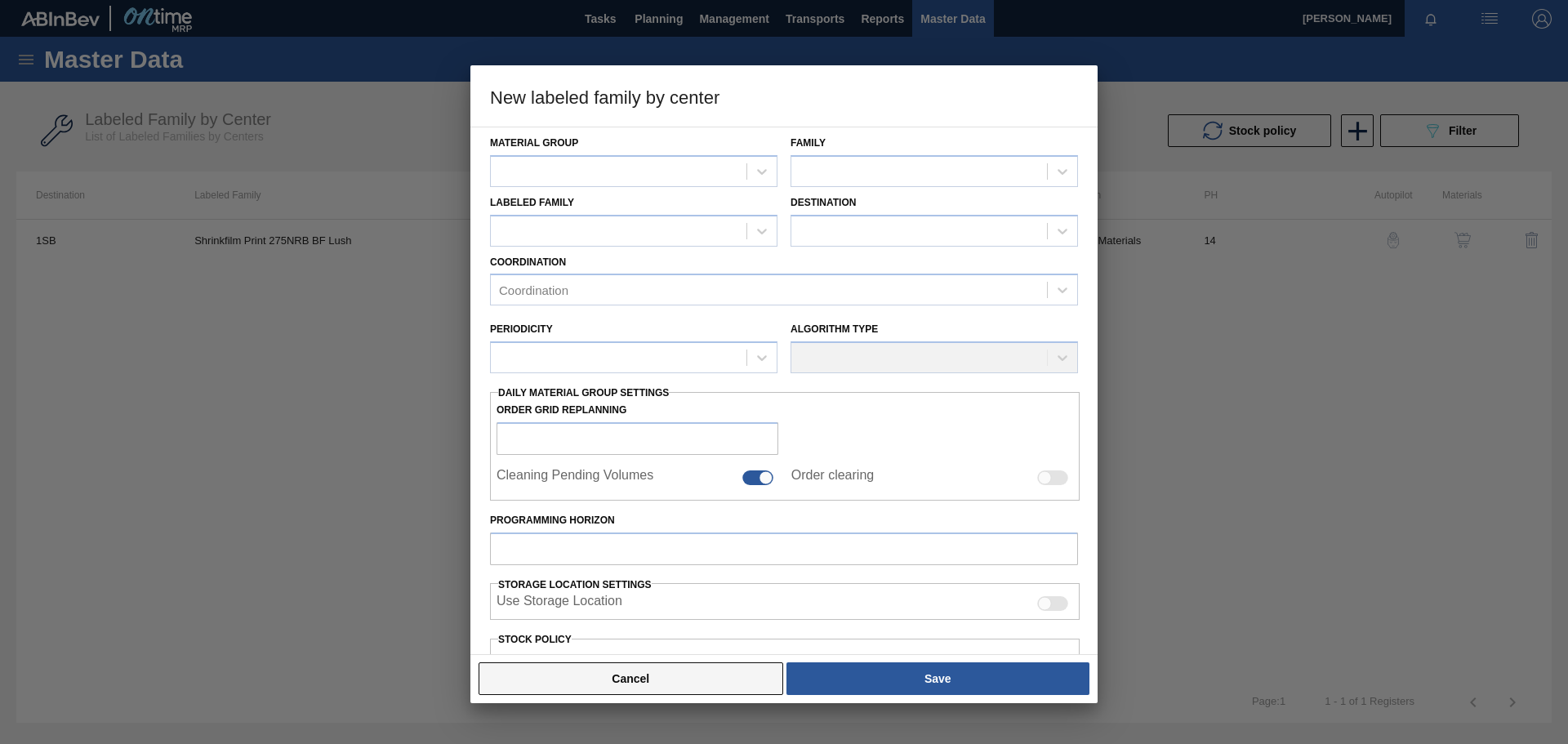
click at [596, 678] on button "Cancel" at bounding box center [631, 678] width 305 height 33
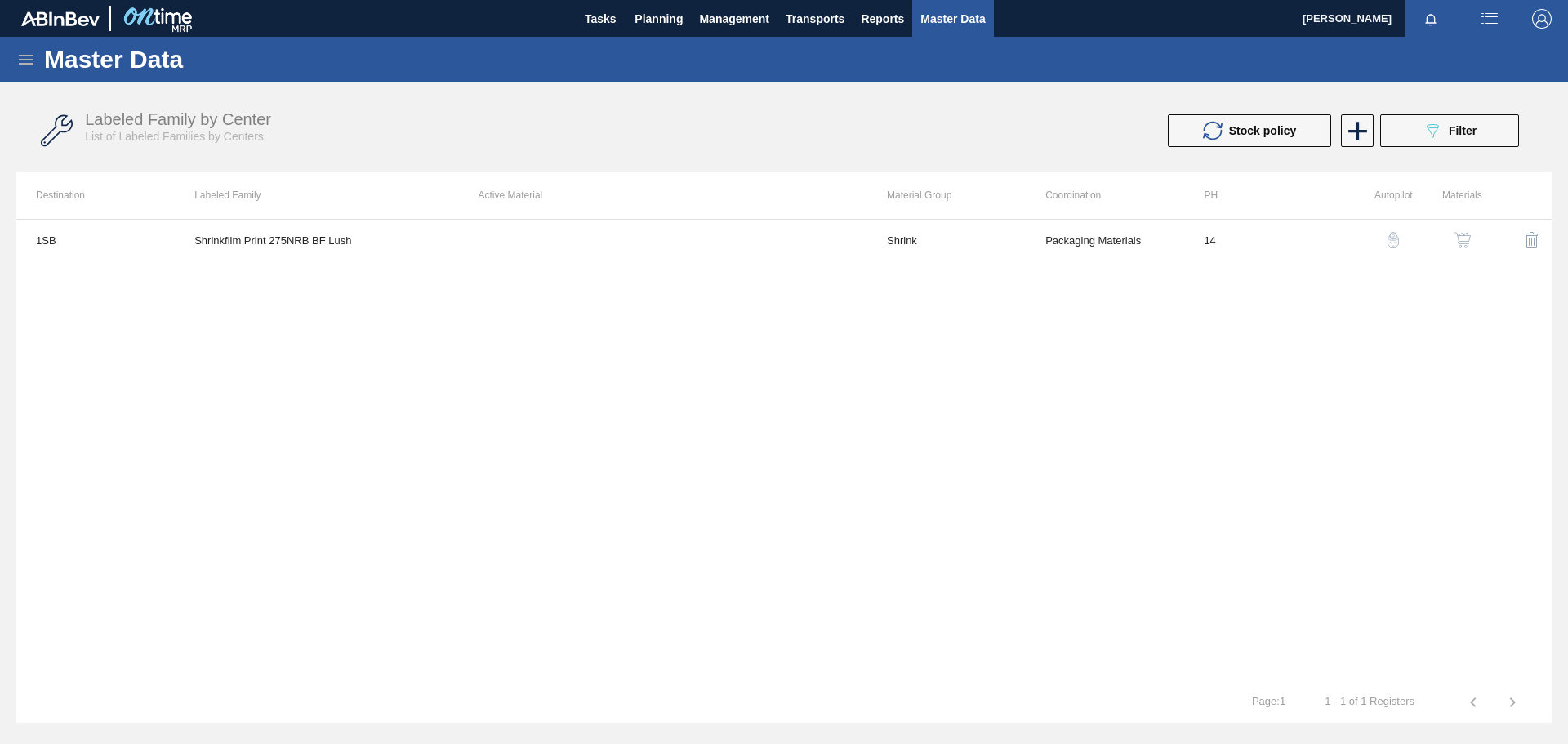
click at [23, 58] on icon at bounding box center [26, 59] width 15 height 10
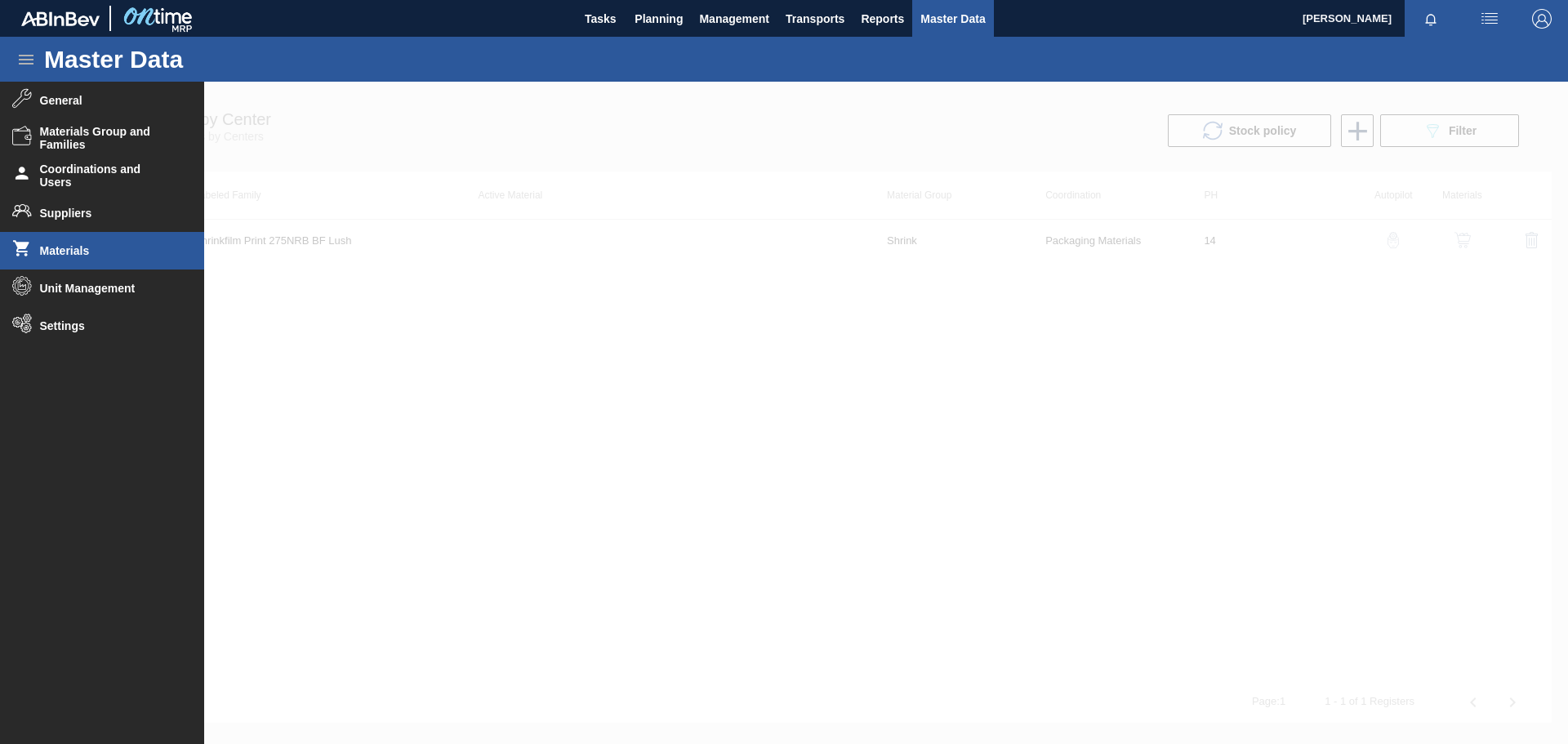
click at [72, 260] on li "Materials" at bounding box center [102, 251] width 205 height 37
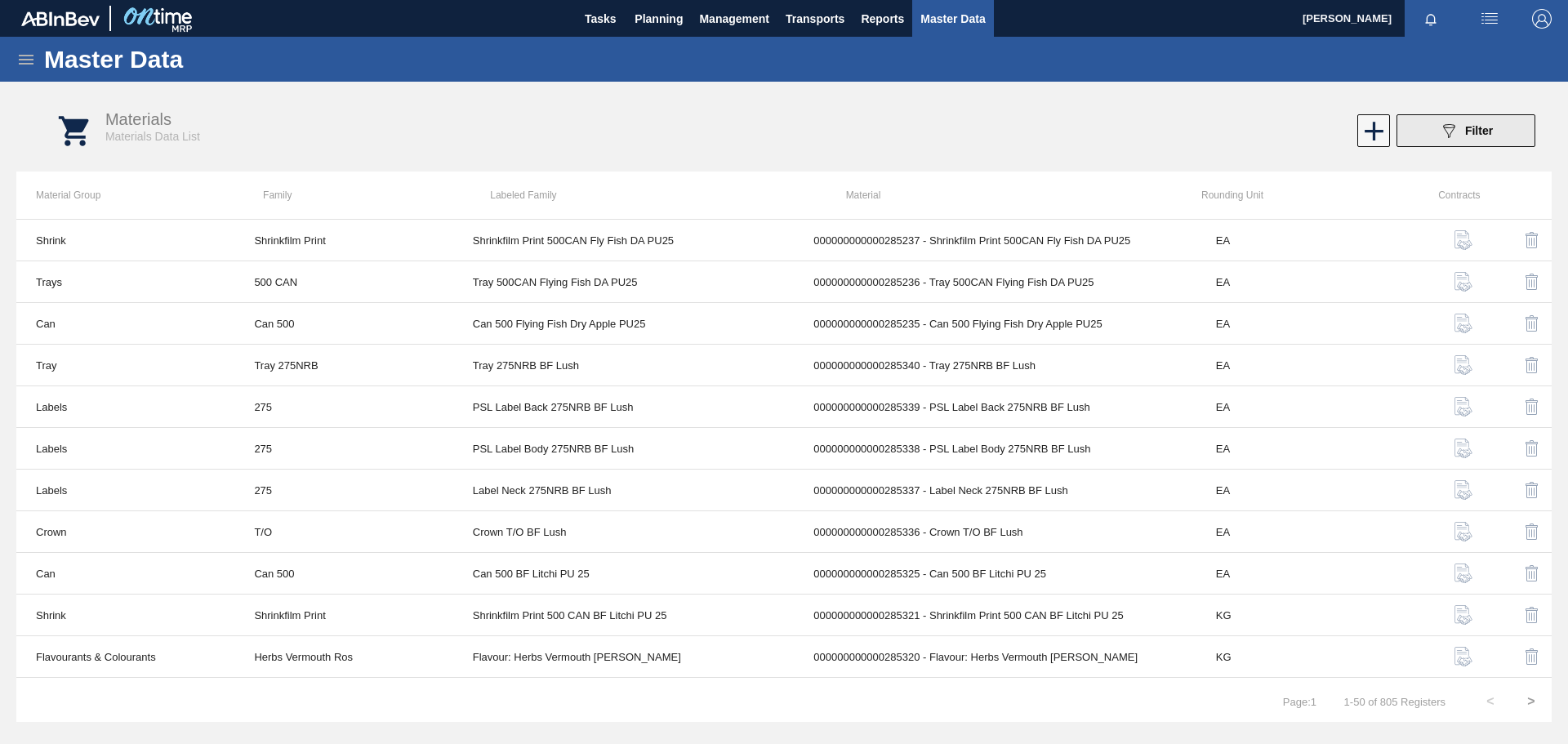
click at [1454, 129] on icon at bounding box center [1449, 131] width 12 height 14
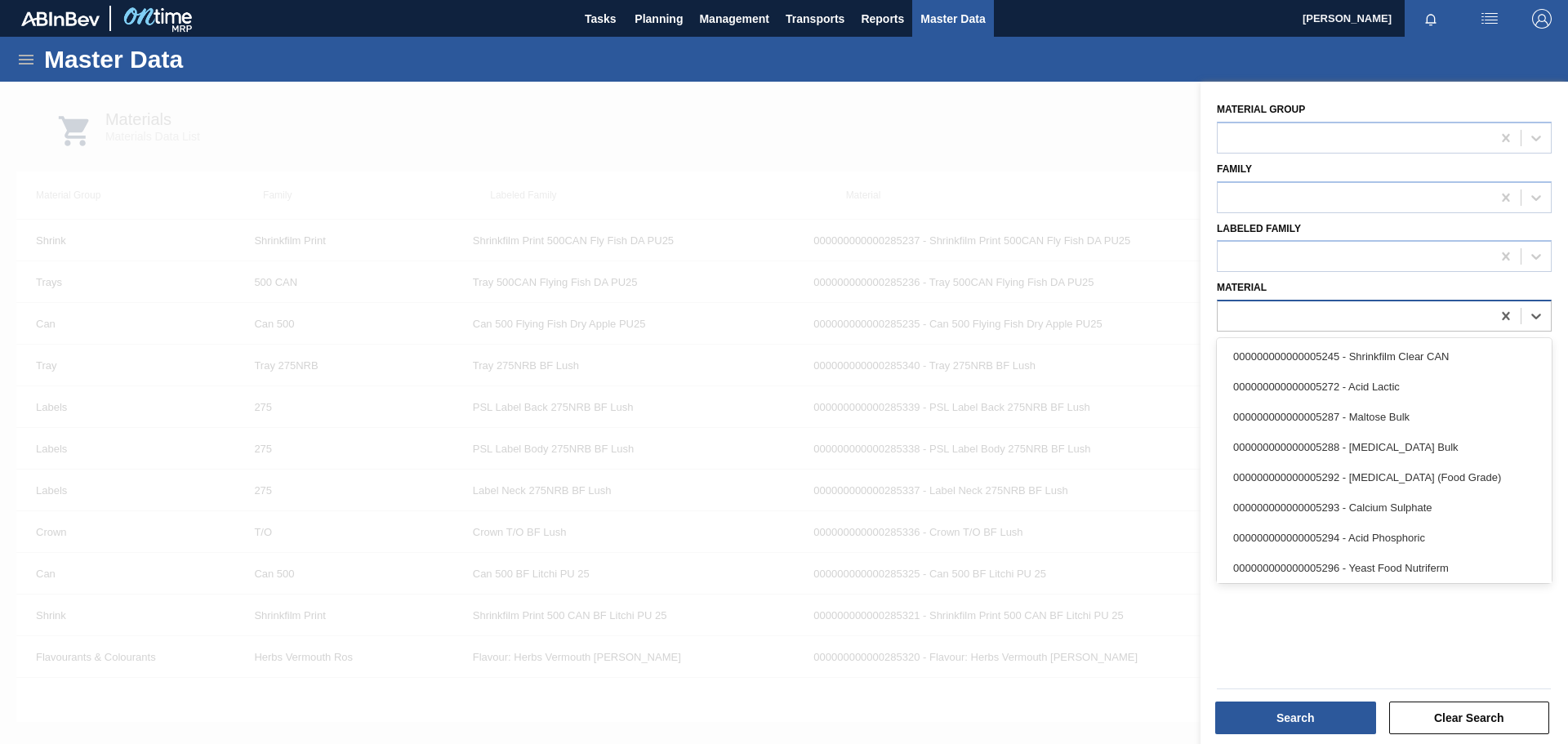
click at [1294, 312] on div at bounding box center [1354, 316] width 274 height 24
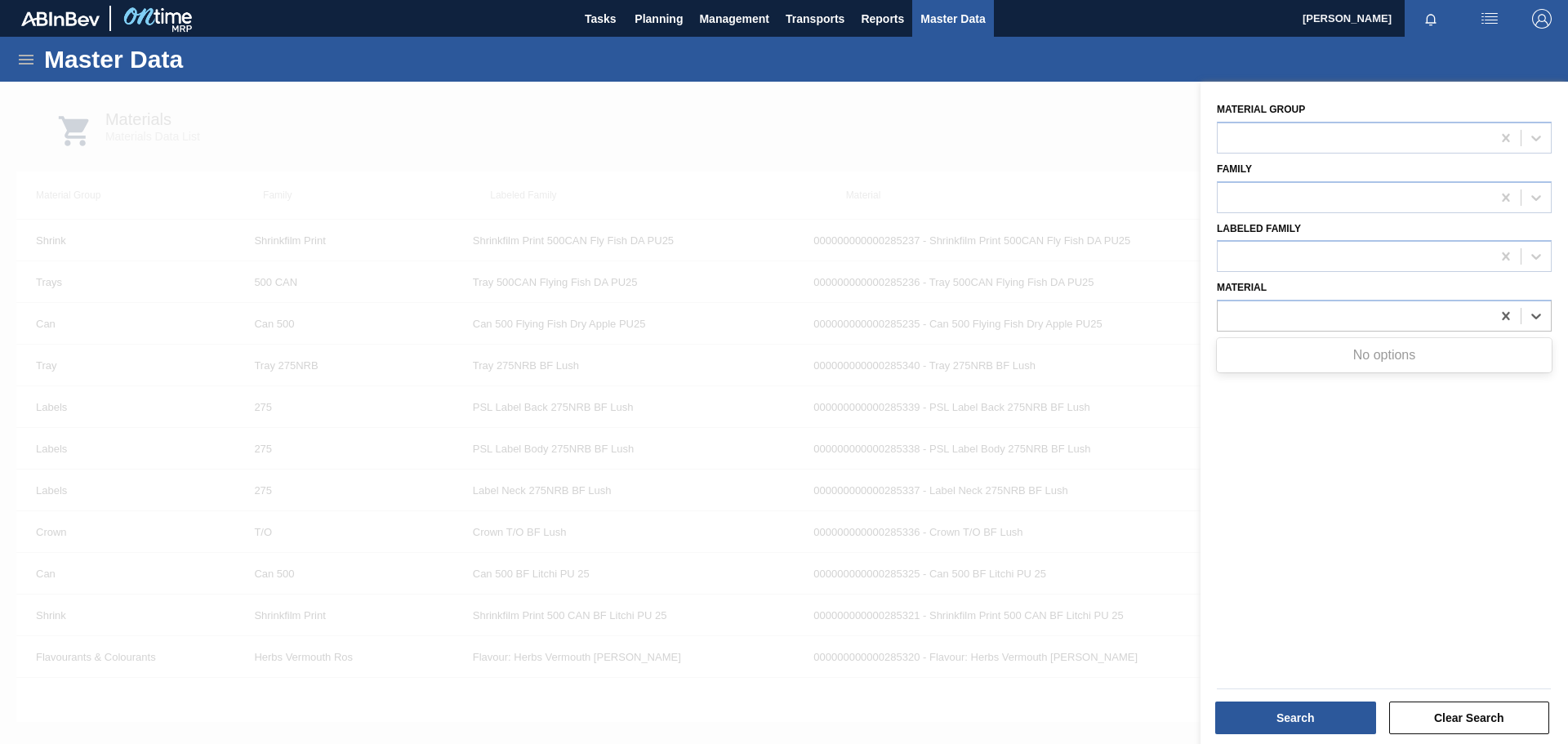
click at [533, 127] on div at bounding box center [784, 453] width 1568 height 744
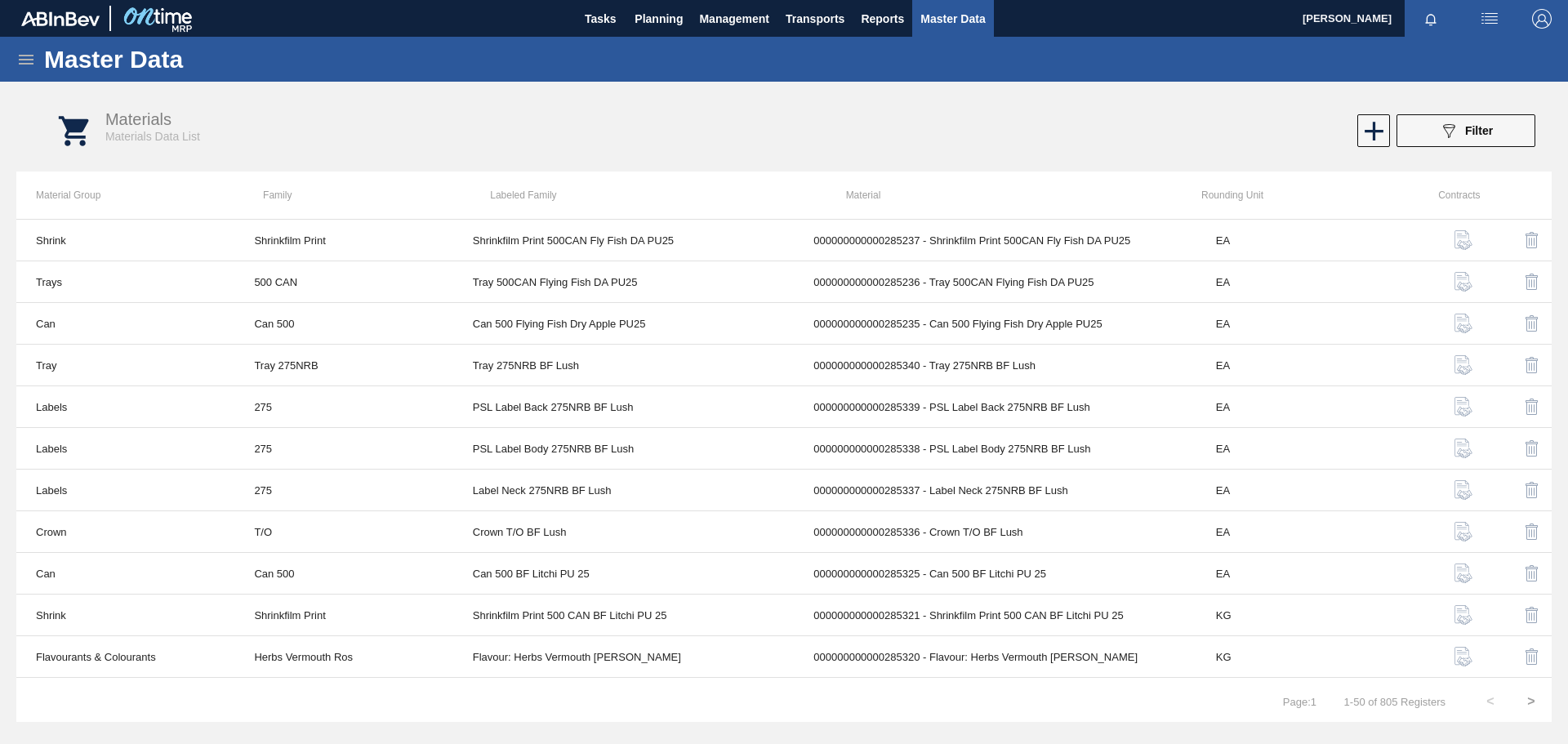
click at [29, 60] on icon at bounding box center [26, 59] width 19 height 19
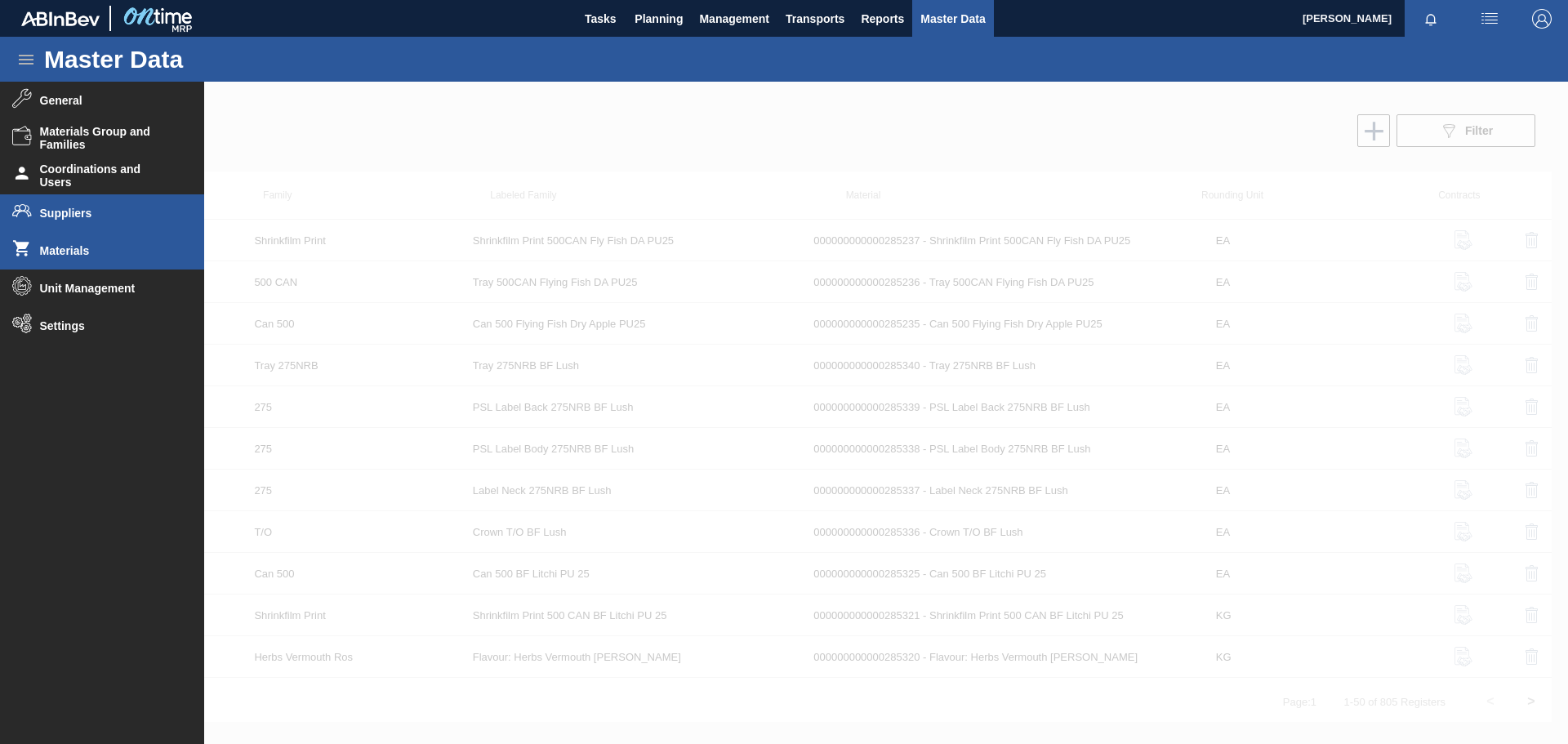
click at [66, 207] on span "Suppliers" at bounding box center [107, 213] width 135 height 13
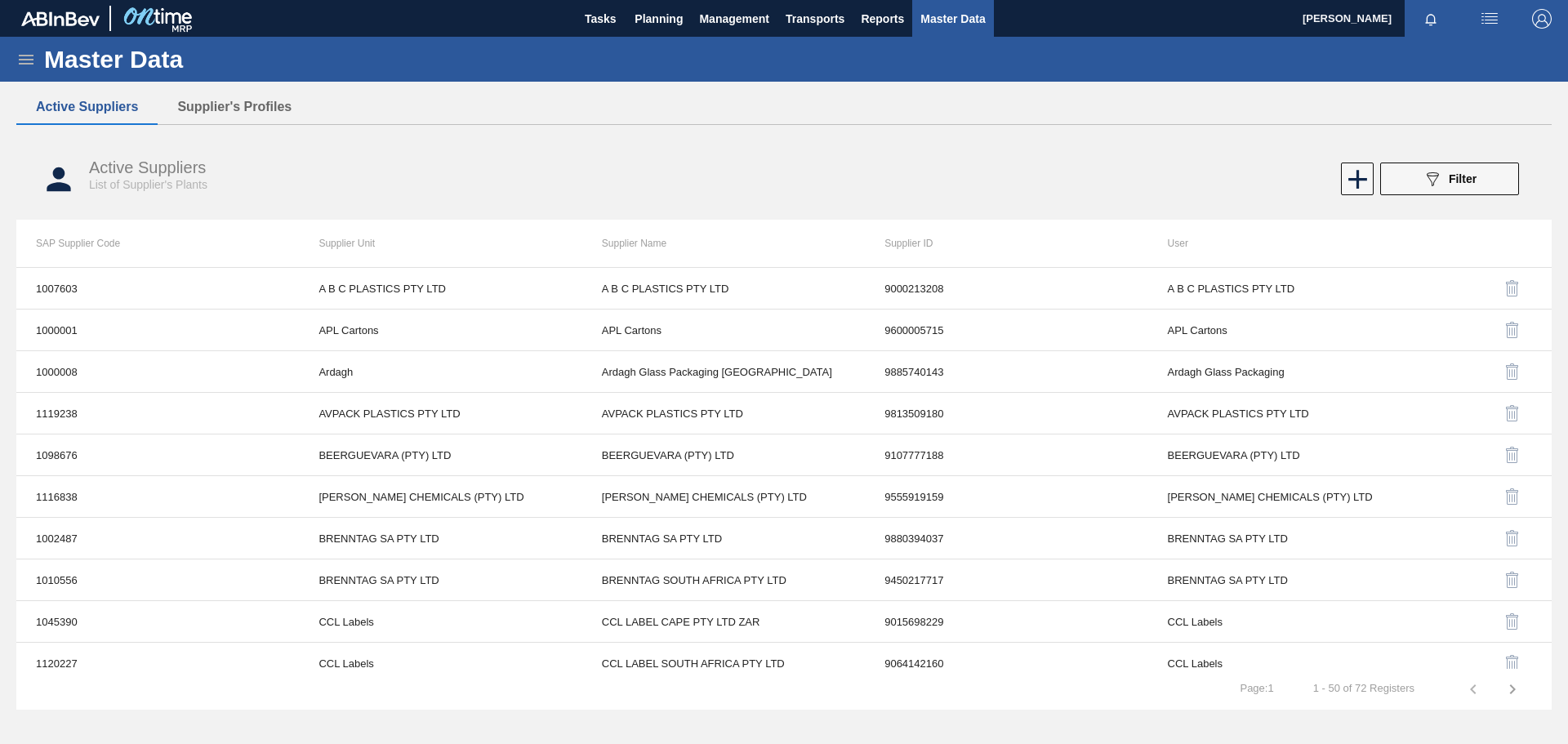
click at [21, 68] on icon at bounding box center [26, 59] width 19 height 19
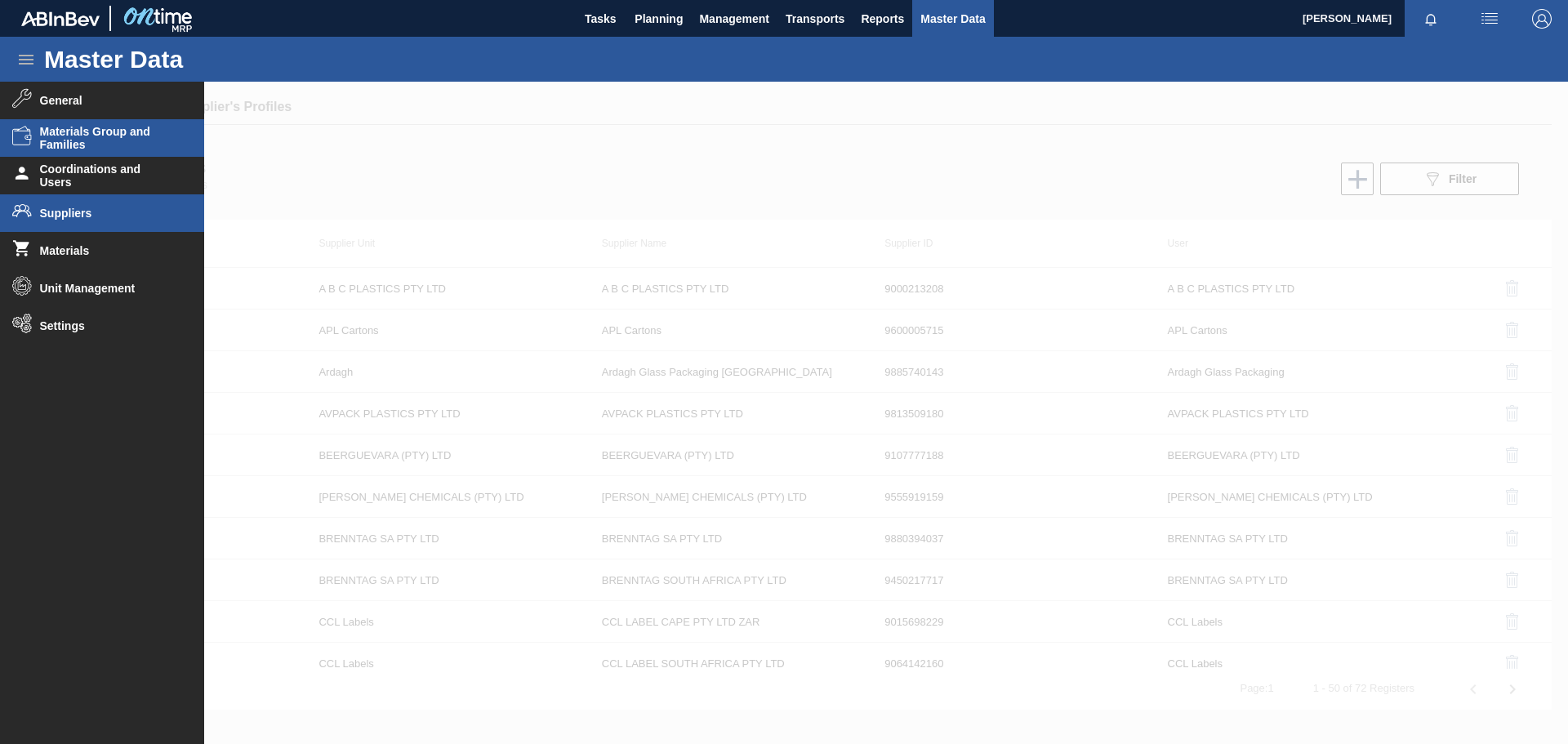
click at [65, 143] on span "Materials Group and Families" at bounding box center [107, 138] width 135 height 27
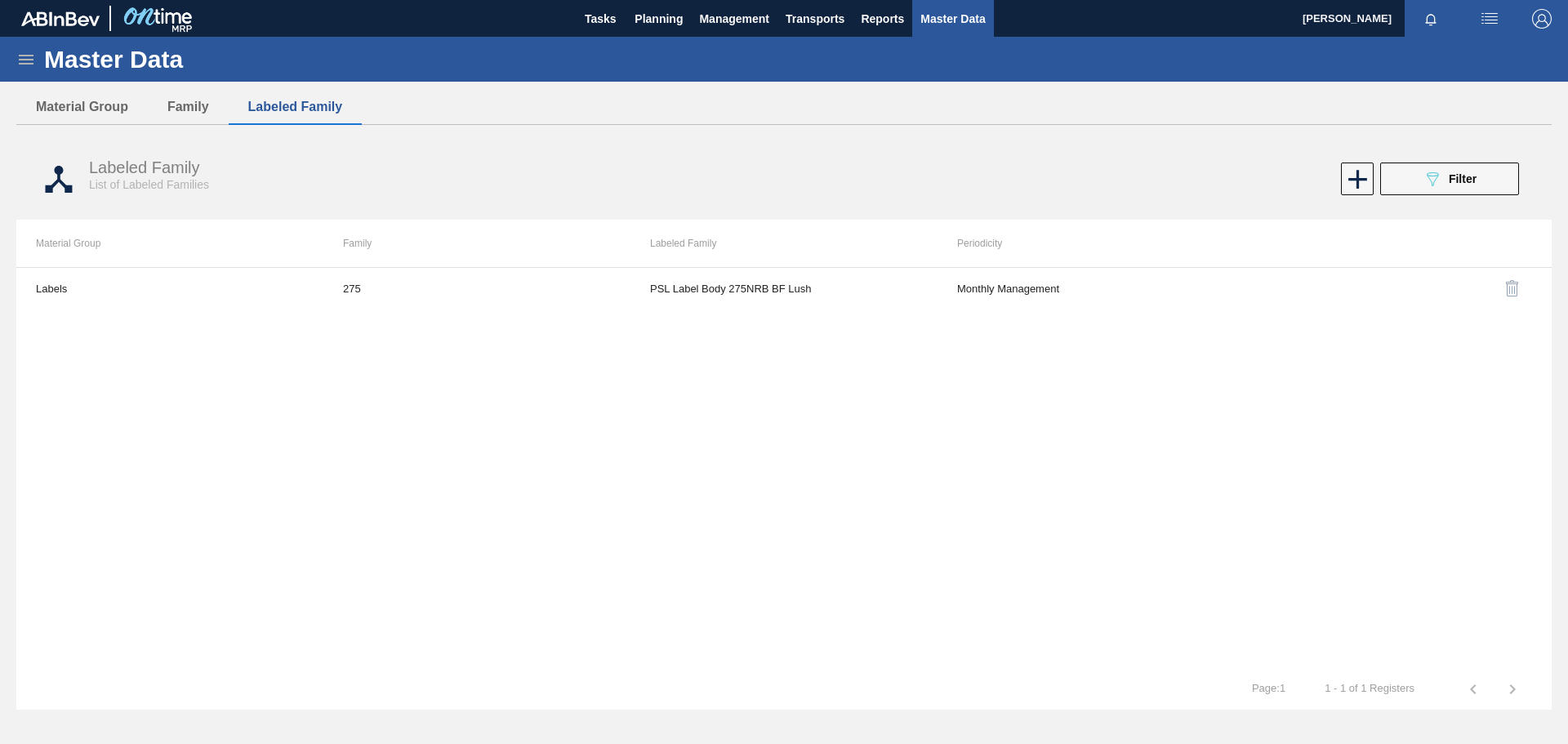
click at [28, 59] on icon at bounding box center [26, 59] width 15 height 10
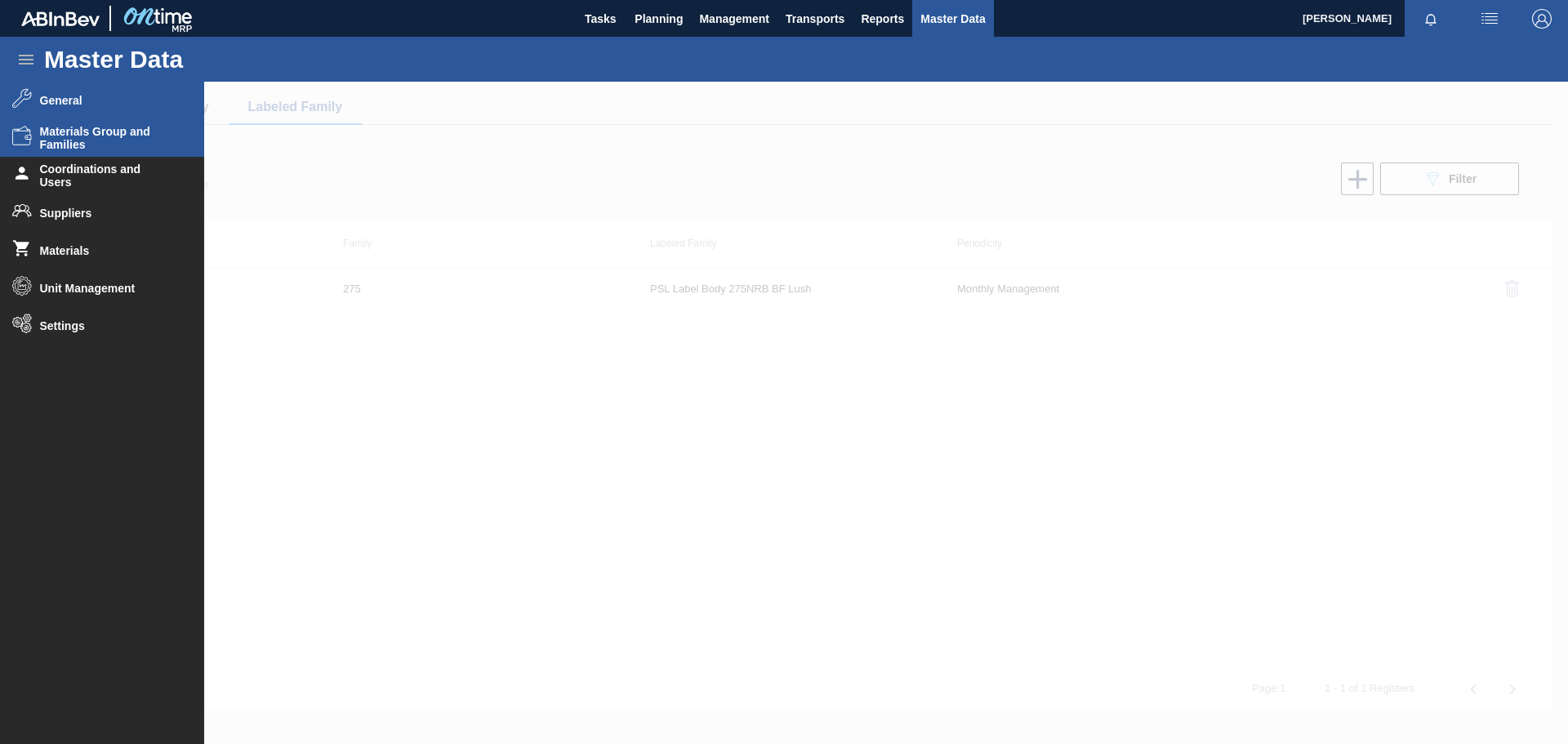
click at [85, 105] on span "General" at bounding box center [107, 100] width 135 height 13
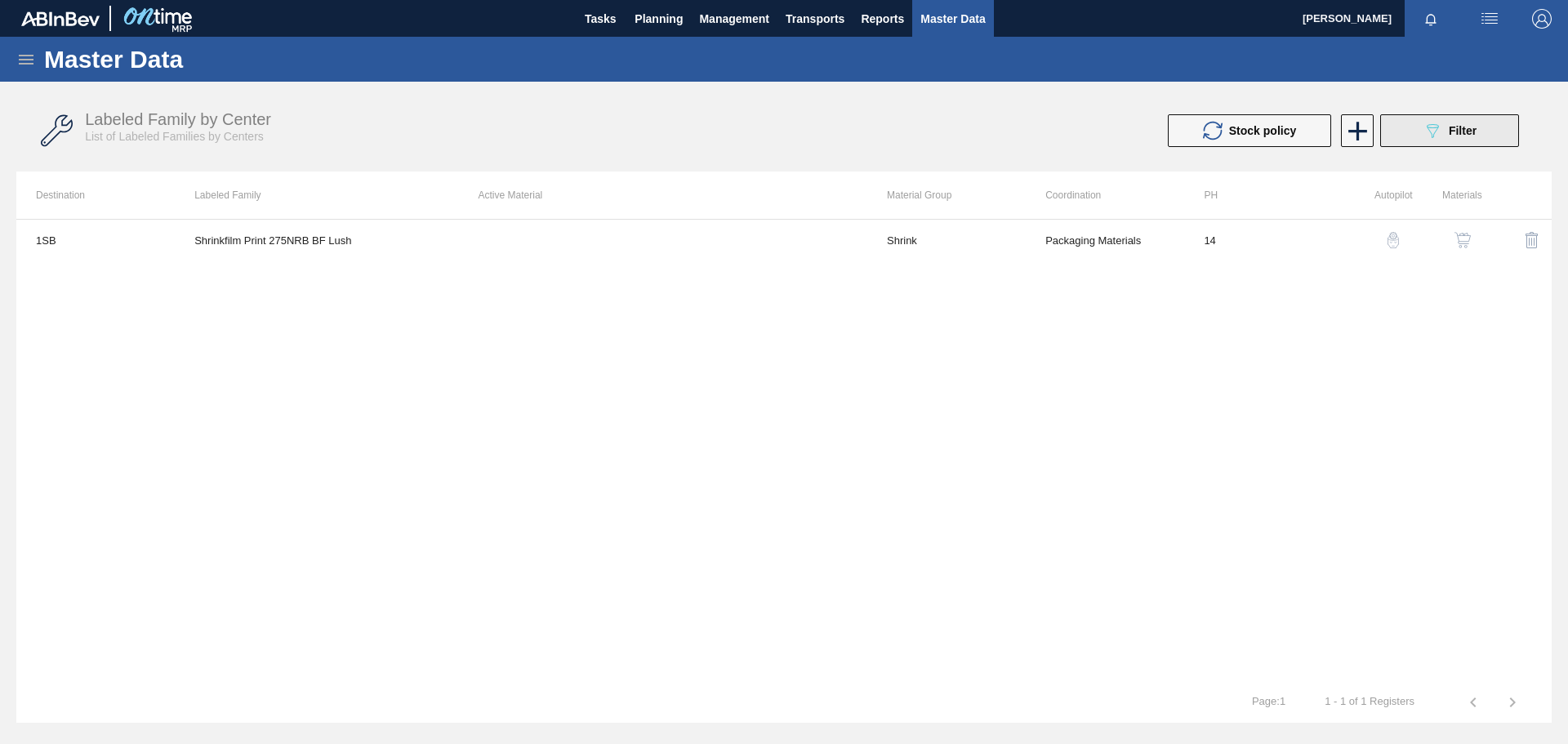
click at [1454, 132] on span "Filter" at bounding box center [1463, 130] width 27 height 13
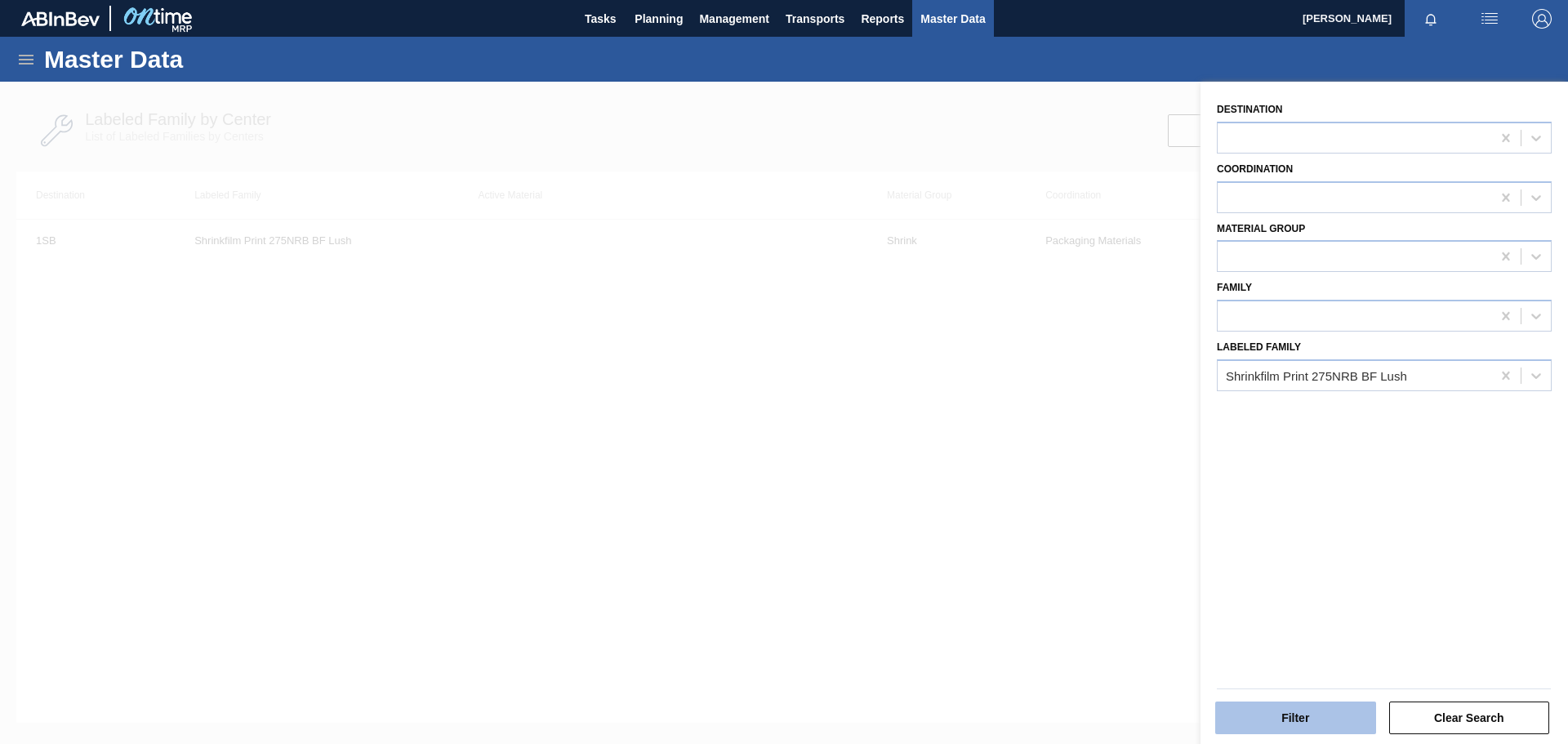
click at [1277, 725] on button "Filter" at bounding box center [1296, 717] width 161 height 33
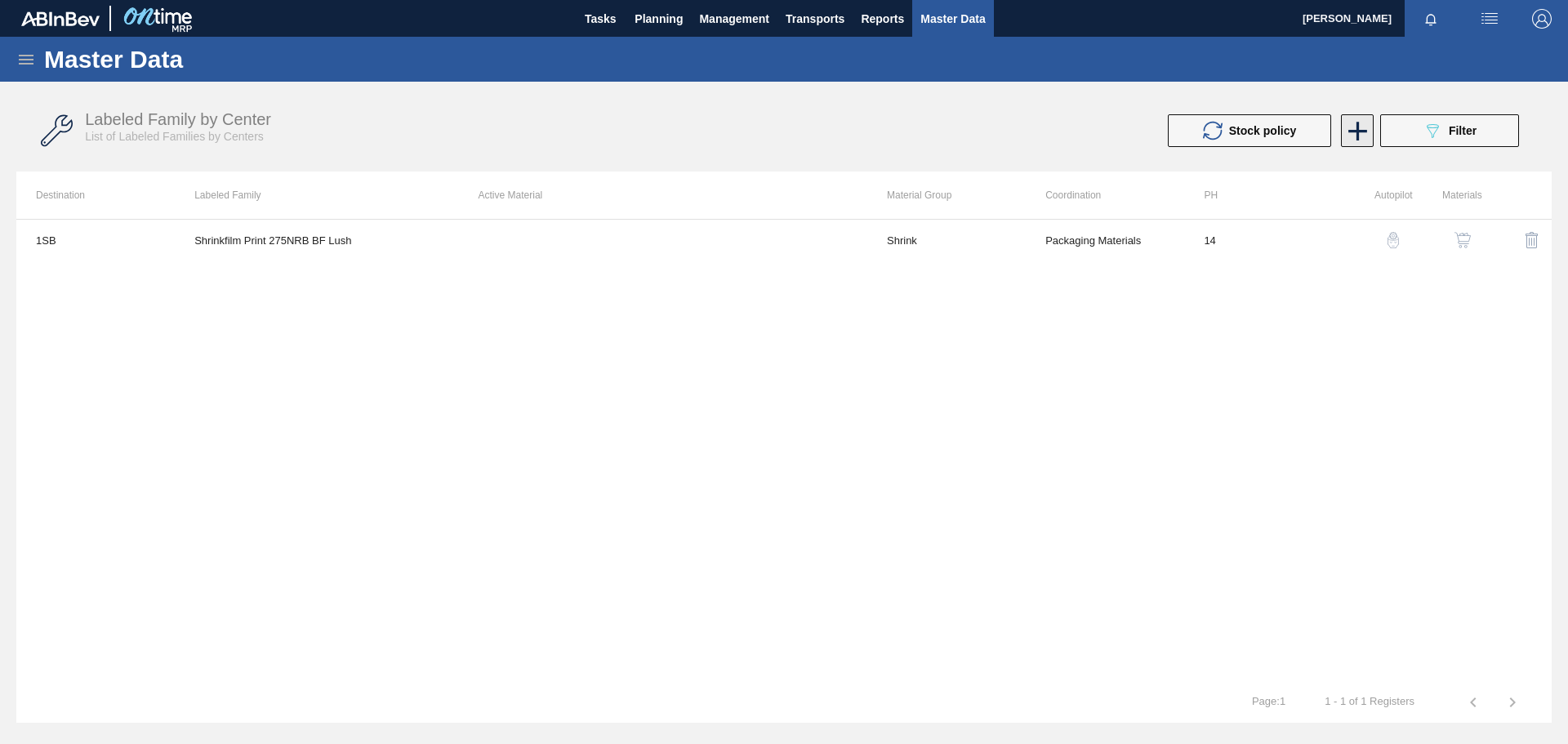
click at [1360, 131] on icon at bounding box center [1357, 130] width 19 height 19
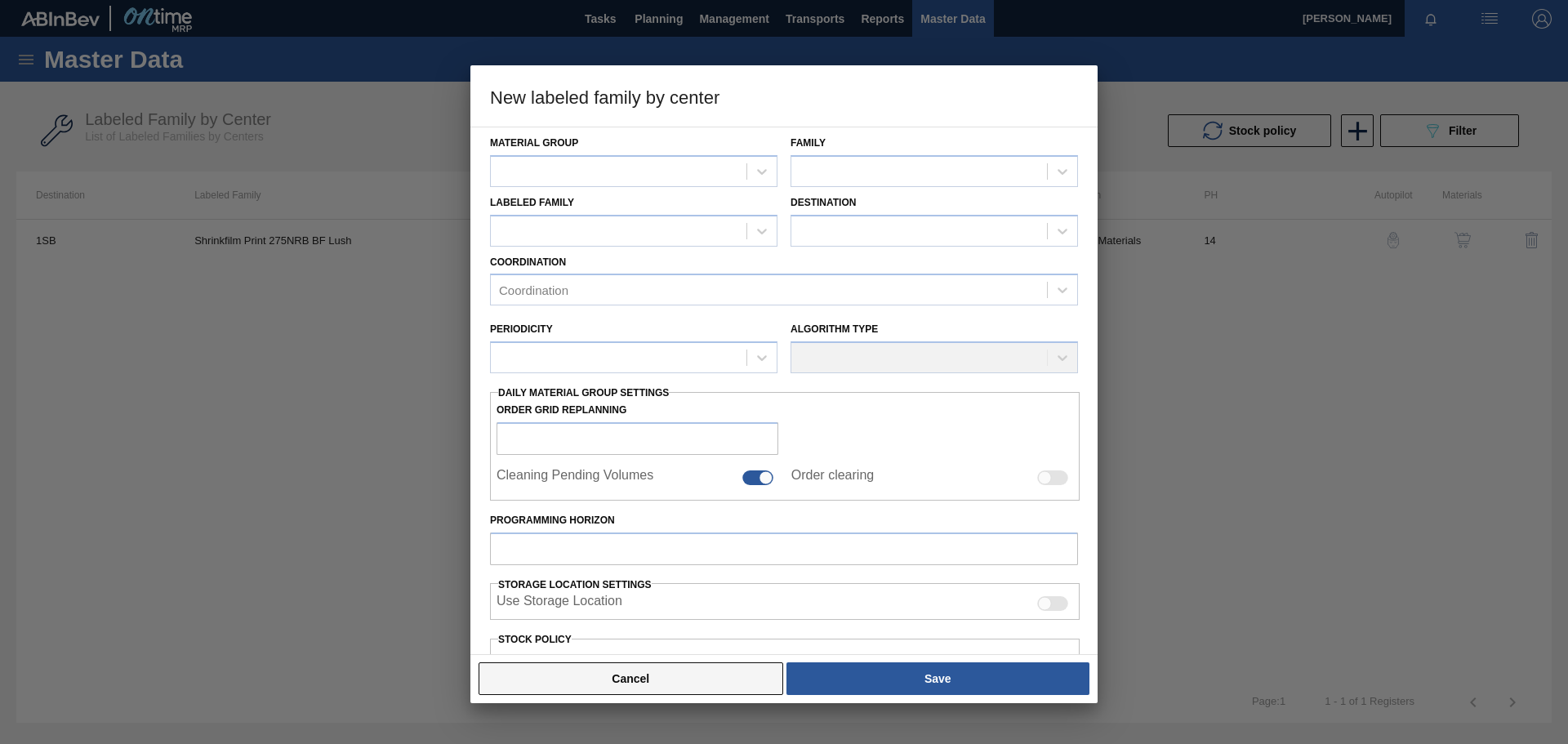
click at [691, 681] on button "Cancel" at bounding box center [631, 678] width 305 height 33
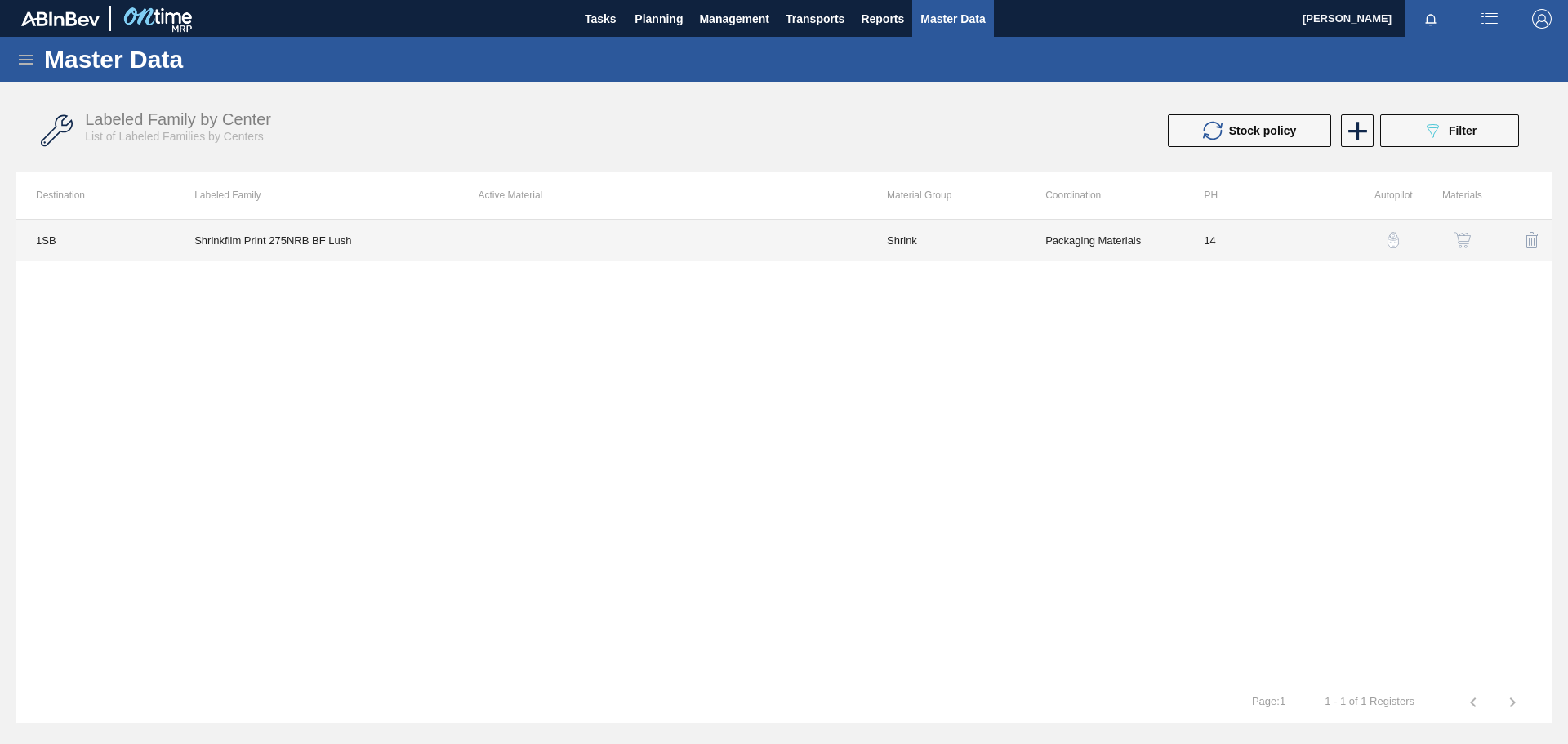
click at [908, 242] on td "Shrink" at bounding box center [946, 240] width 158 height 41
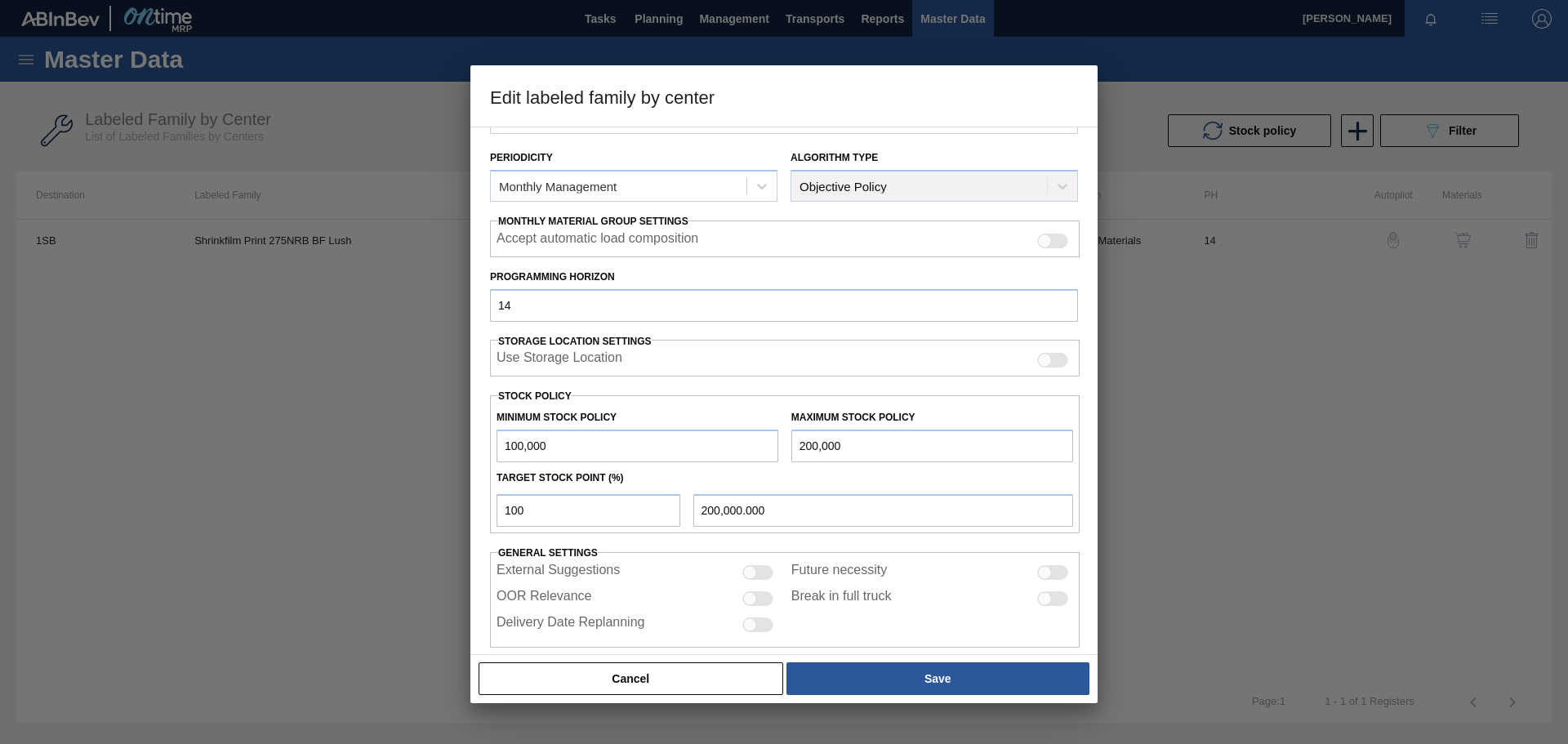
scroll to position [198, 0]
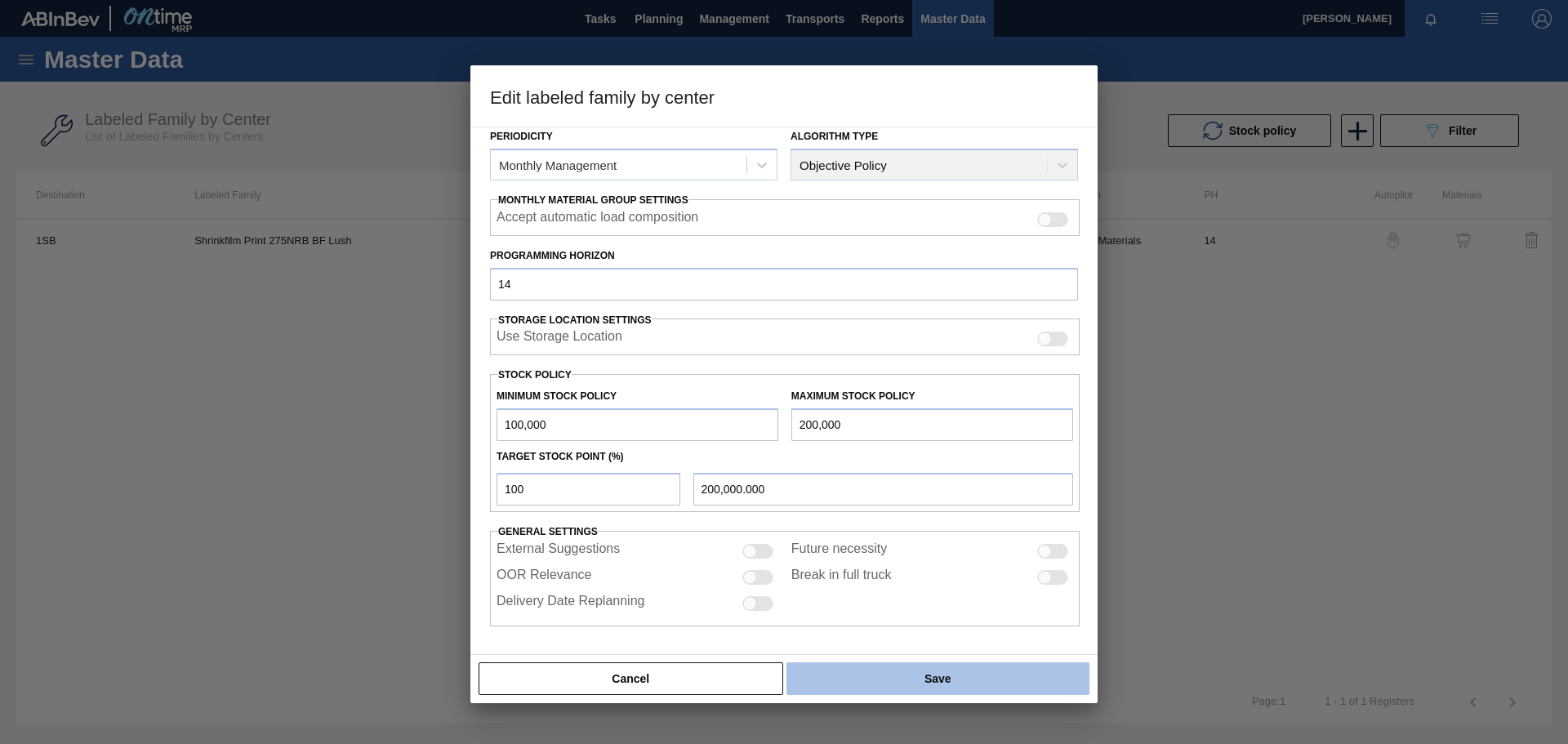
click at [936, 673] on button "Save" at bounding box center [938, 678] width 303 height 33
click at [944, 681] on button "Save" at bounding box center [938, 678] width 303 height 33
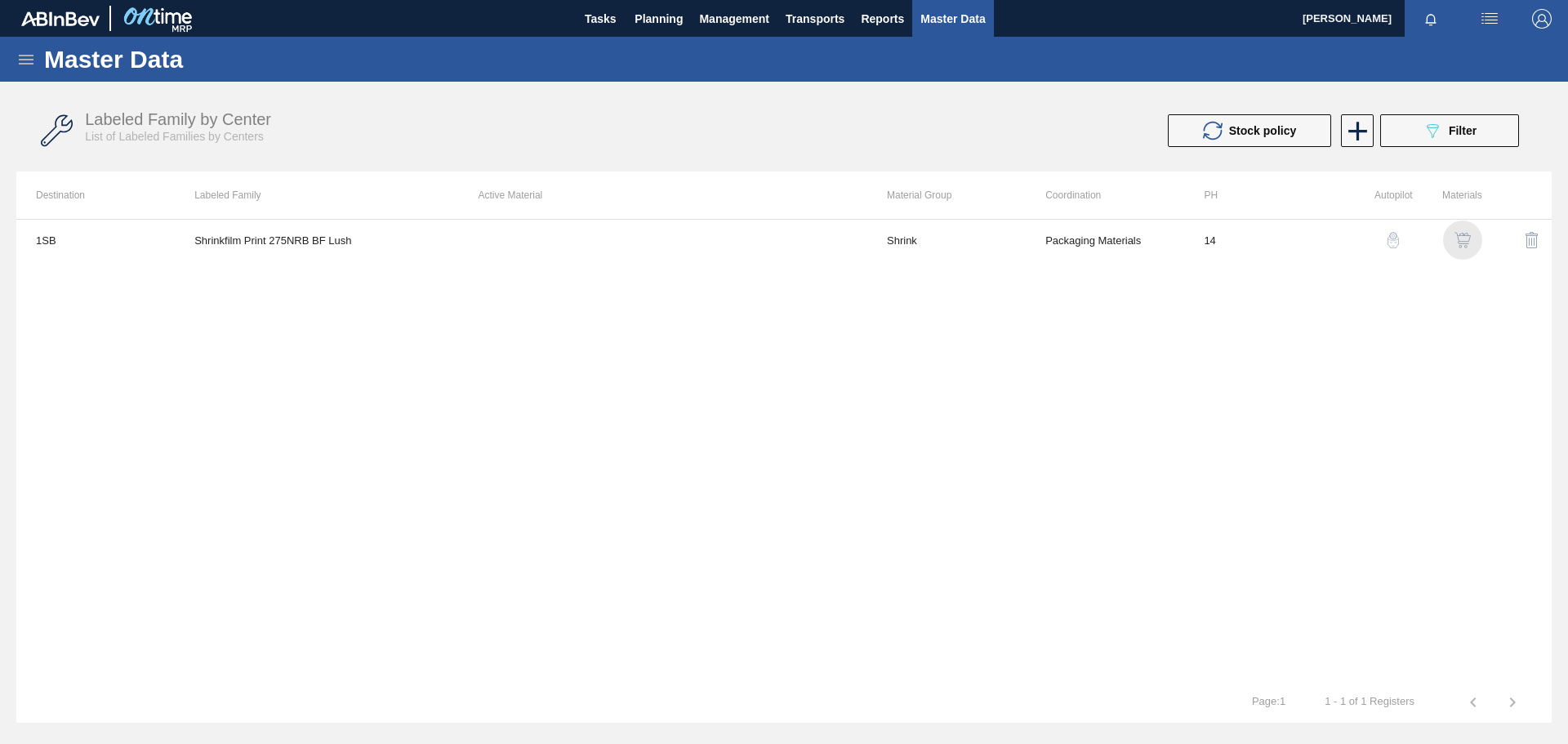
click at [1467, 243] on img "button" at bounding box center [1463, 240] width 16 height 16
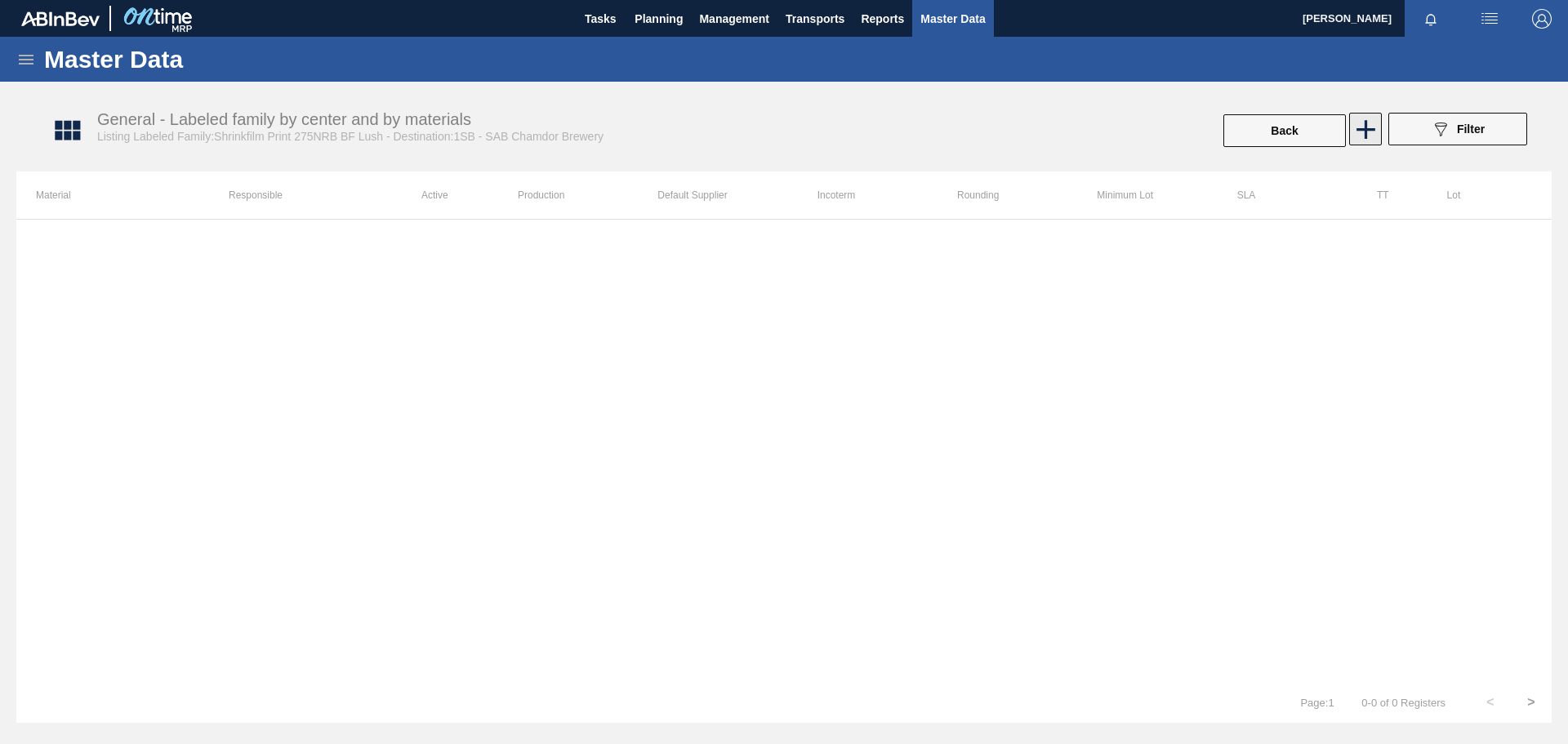
click at [1363, 120] on icon at bounding box center [1366, 129] width 32 height 32
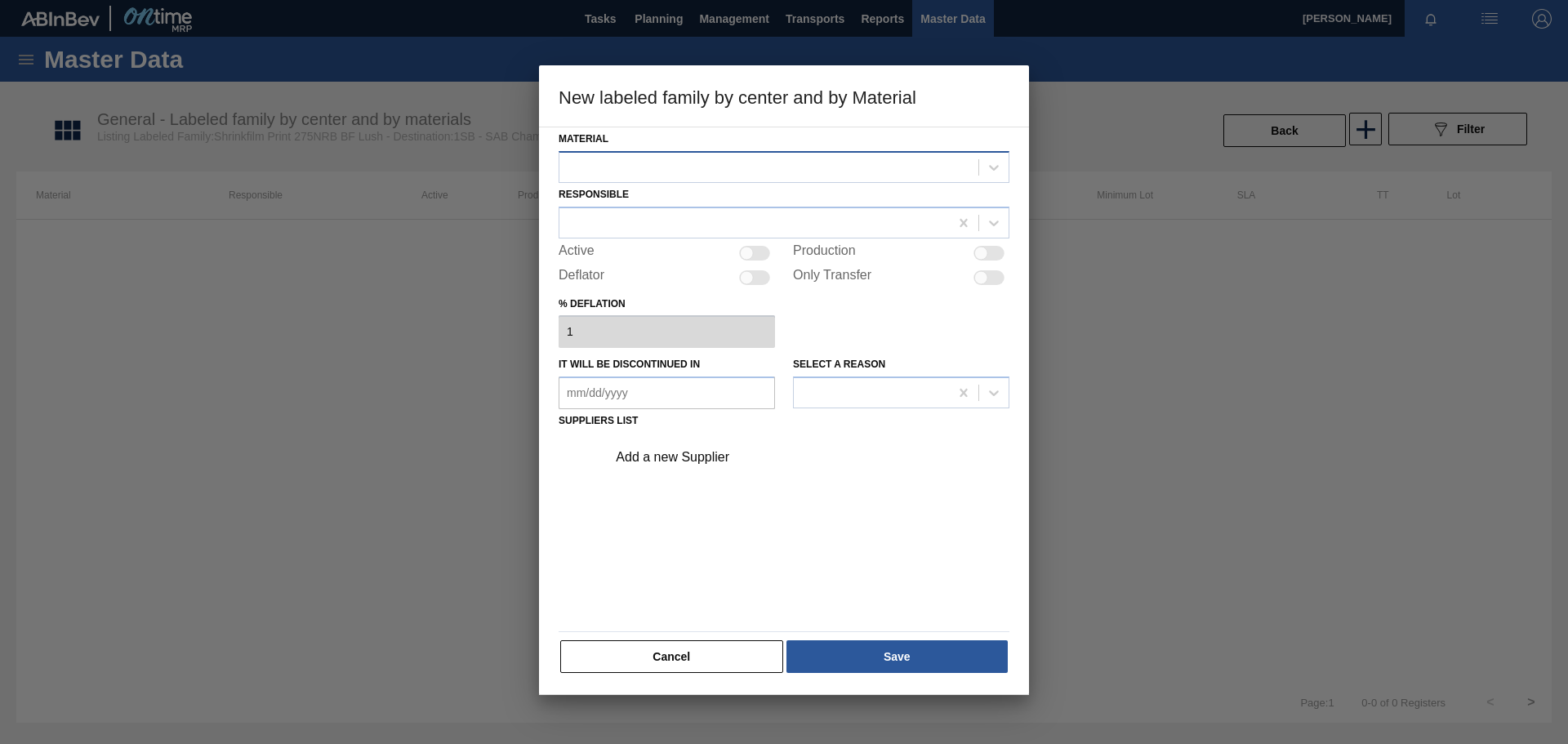
click at [622, 164] on div at bounding box center [769, 167] width 419 height 24
click at [666, 659] on button "Cancel" at bounding box center [672, 656] width 223 height 33
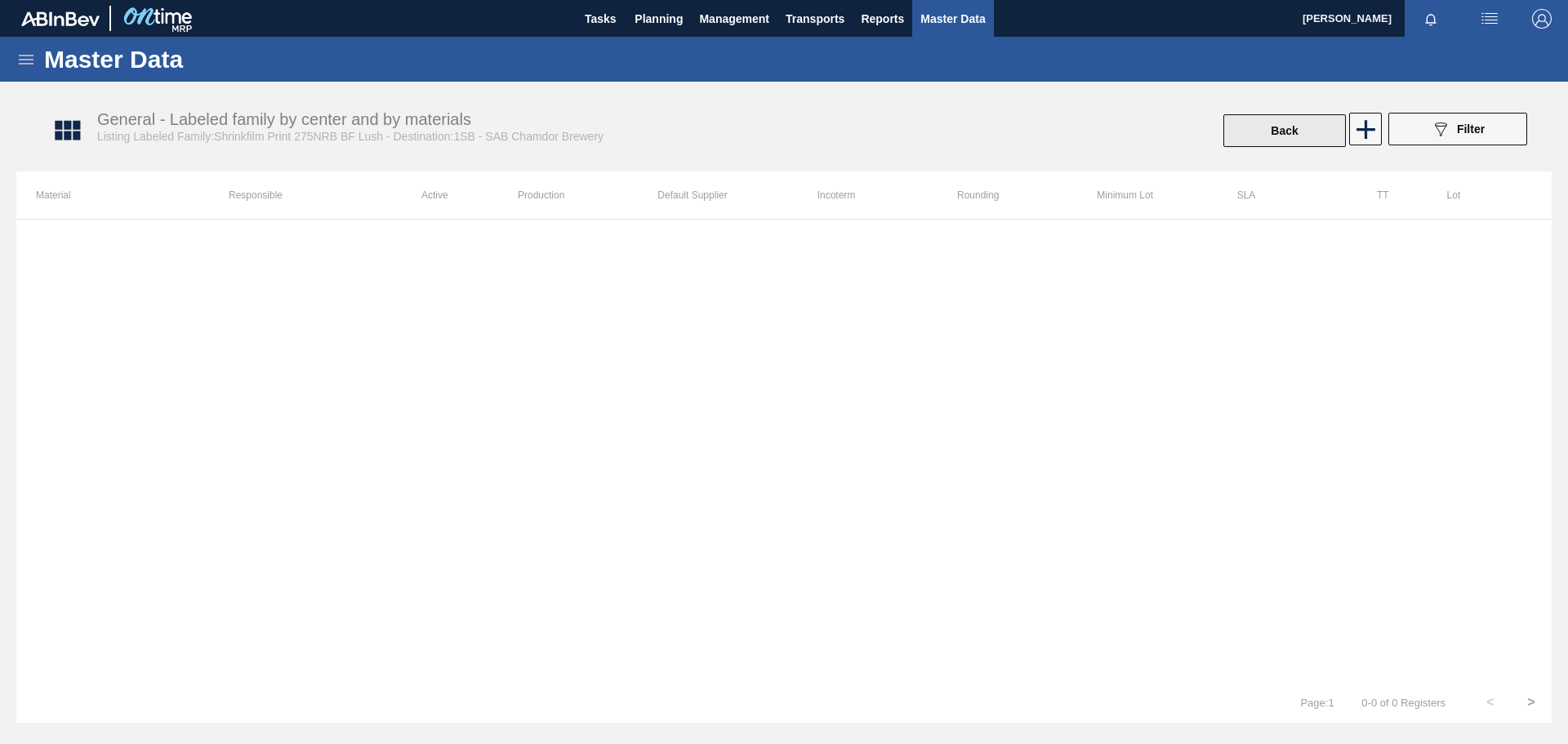
click at [1272, 132] on button "Back" at bounding box center [1285, 130] width 122 height 33
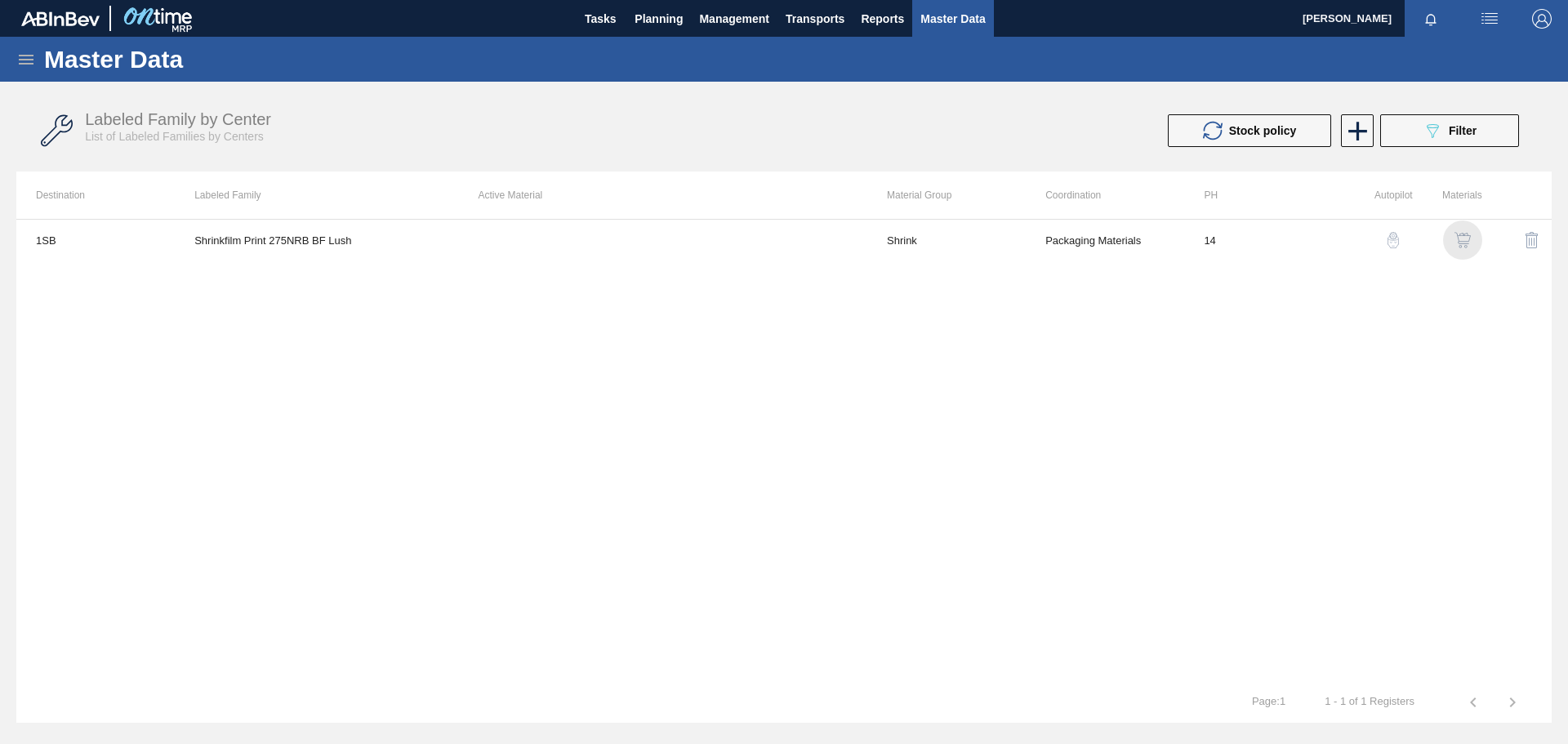
click at [1468, 239] on img "button" at bounding box center [1463, 240] width 16 height 16
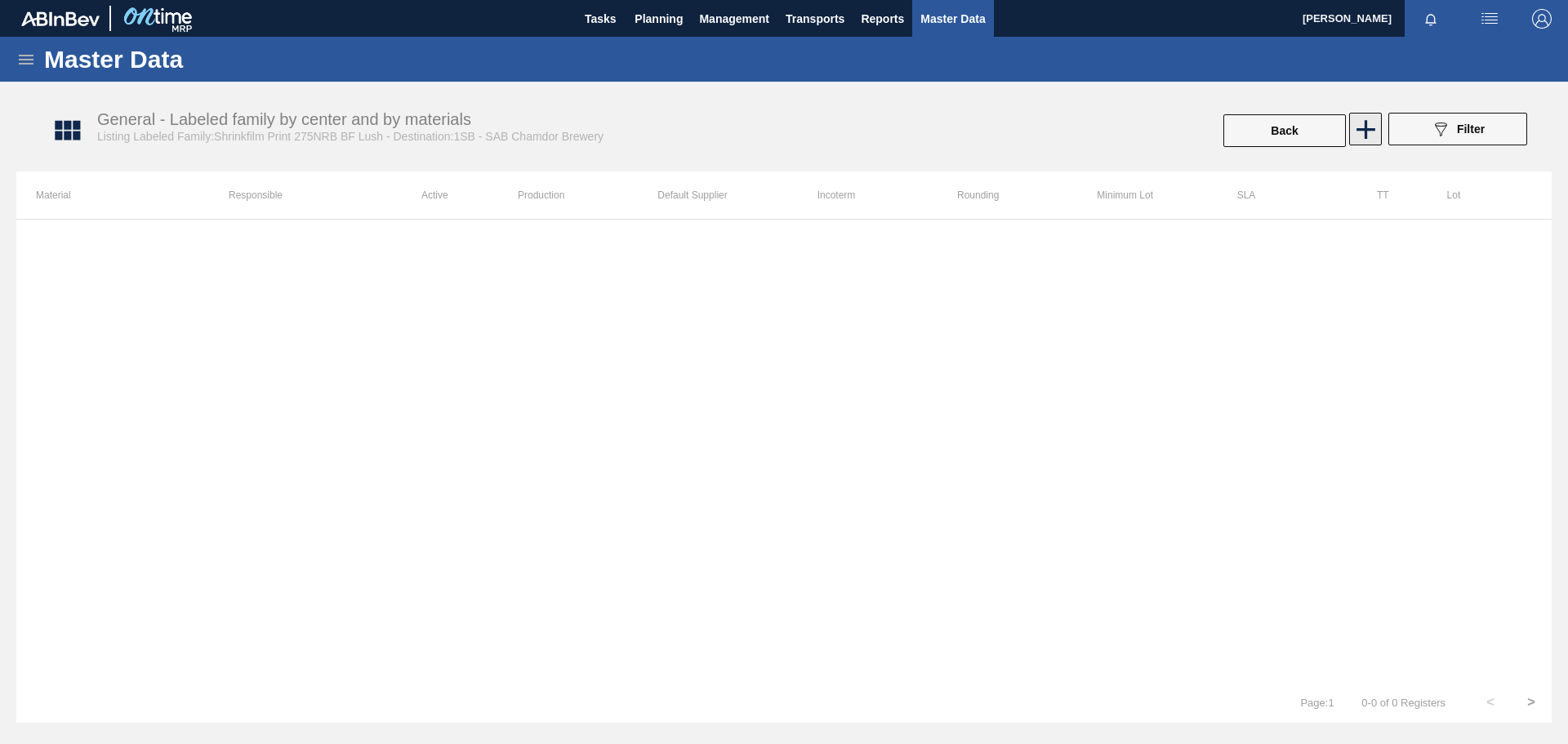
click at [1367, 132] on icon at bounding box center [1366, 129] width 32 height 32
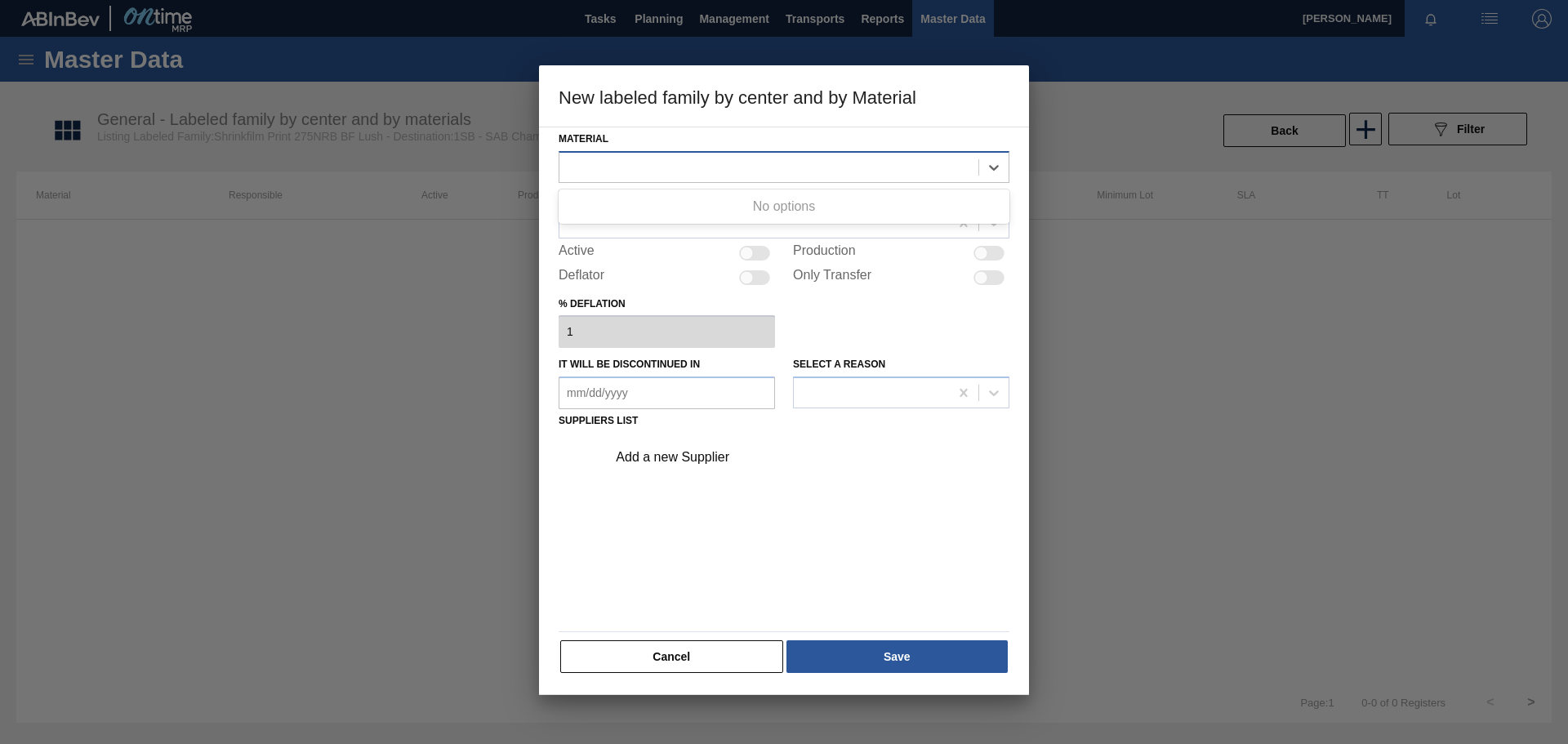
click at [691, 168] on div at bounding box center [769, 167] width 419 height 24
paste input "Shrinkfilm Print 275NRB BF Lush"
click at [790, 163] on div "Shrinkfilm Print 275NRB BF Lush" at bounding box center [769, 167] width 419 height 24
click at [643, 167] on div at bounding box center [769, 167] width 419 height 24
click at [740, 648] on button "Cancel" at bounding box center [672, 656] width 223 height 33
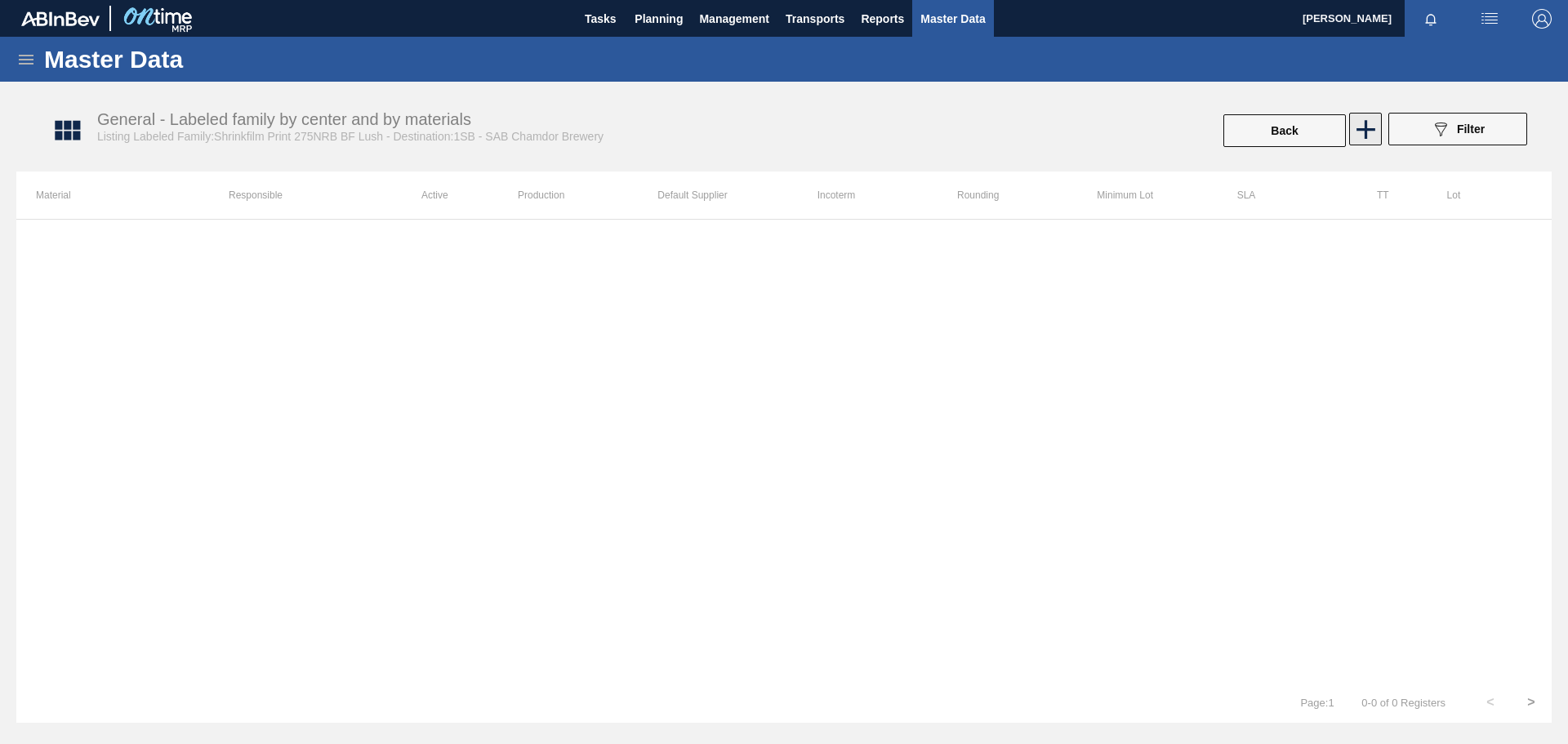
click at [1365, 133] on icon at bounding box center [1365, 129] width 19 height 19
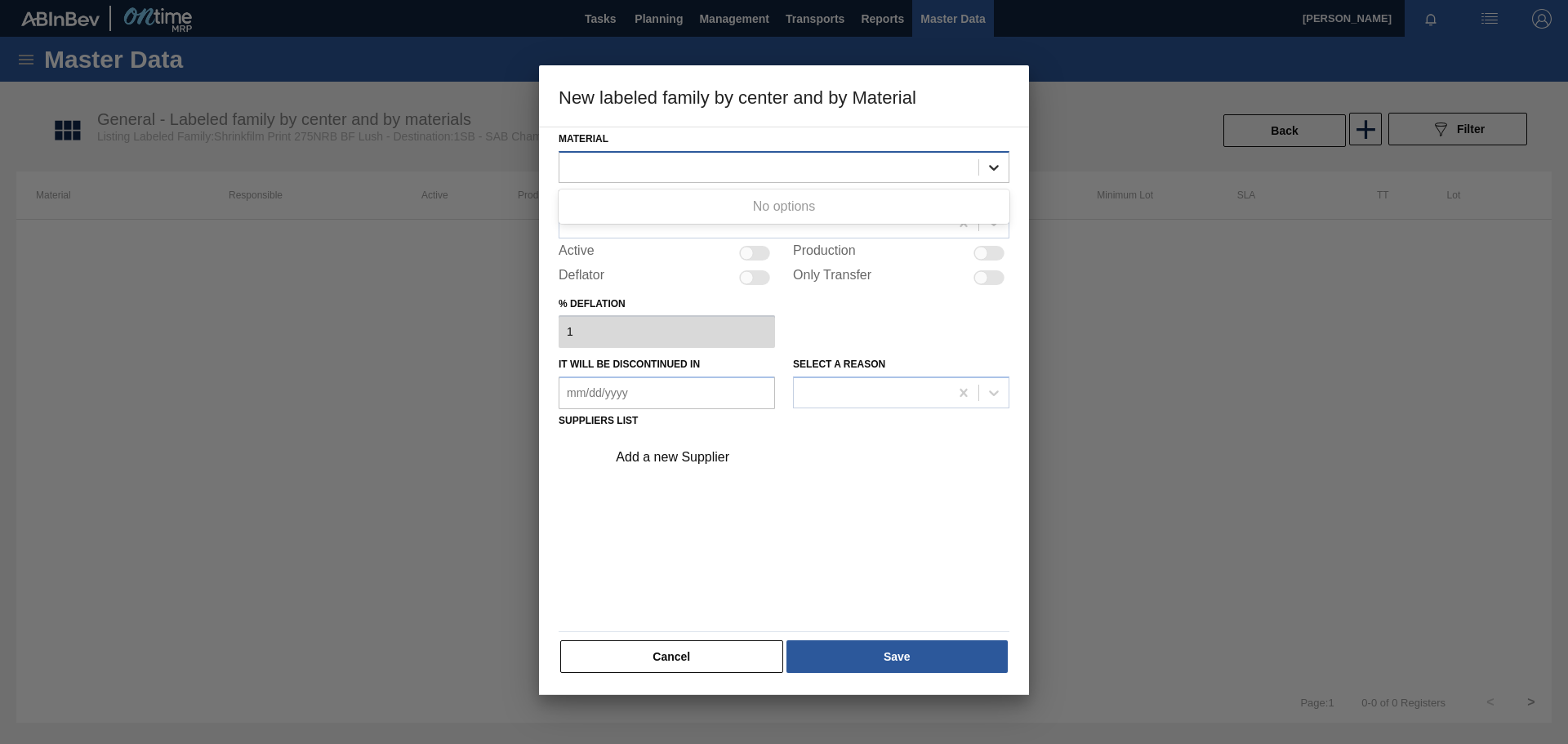
click at [987, 164] on icon at bounding box center [993, 167] width 16 height 16
click at [674, 229] on div at bounding box center [754, 222] width 390 height 24
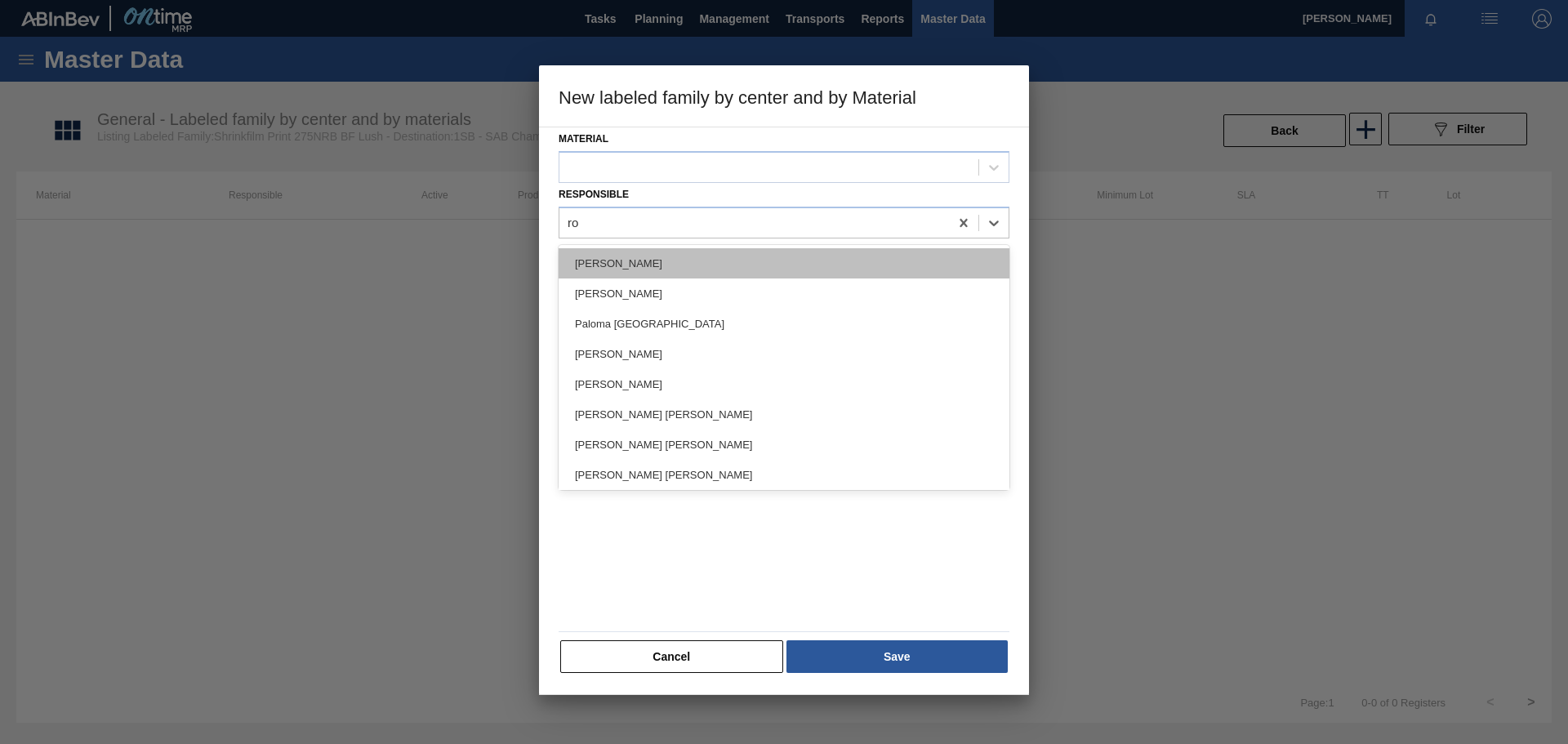
click at [668, 262] on div "[PERSON_NAME]" at bounding box center [784, 263] width 451 height 30
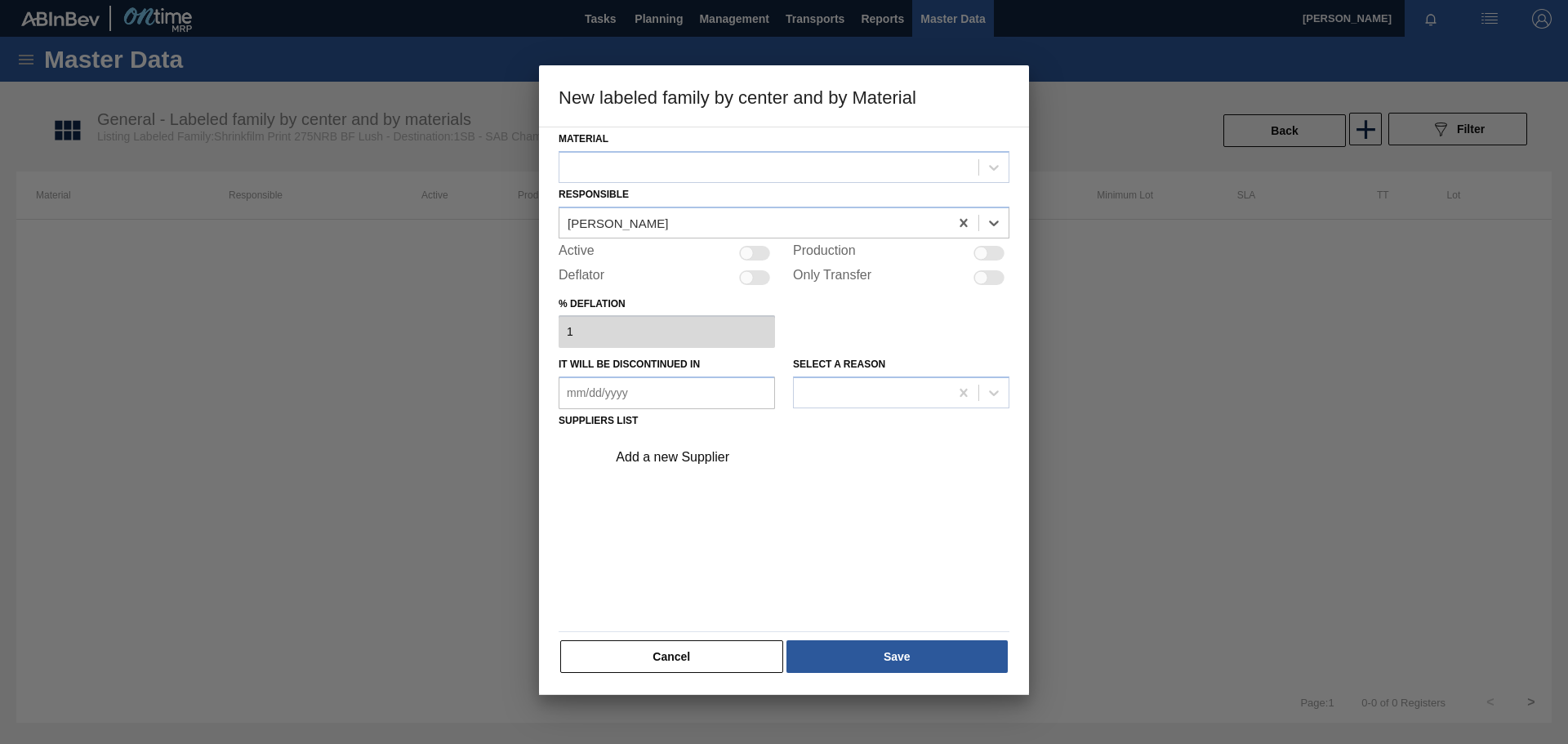
click at [766, 249] on div at bounding box center [754, 253] width 31 height 15
click at [796, 156] on div at bounding box center [769, 167] width 419 height 24
click at [791, 174] on div at bounding box center [769, 167] width 419 height 24
click at [791, 174] on div "shrink" at bounding box center [769, 167] width 419 height 24
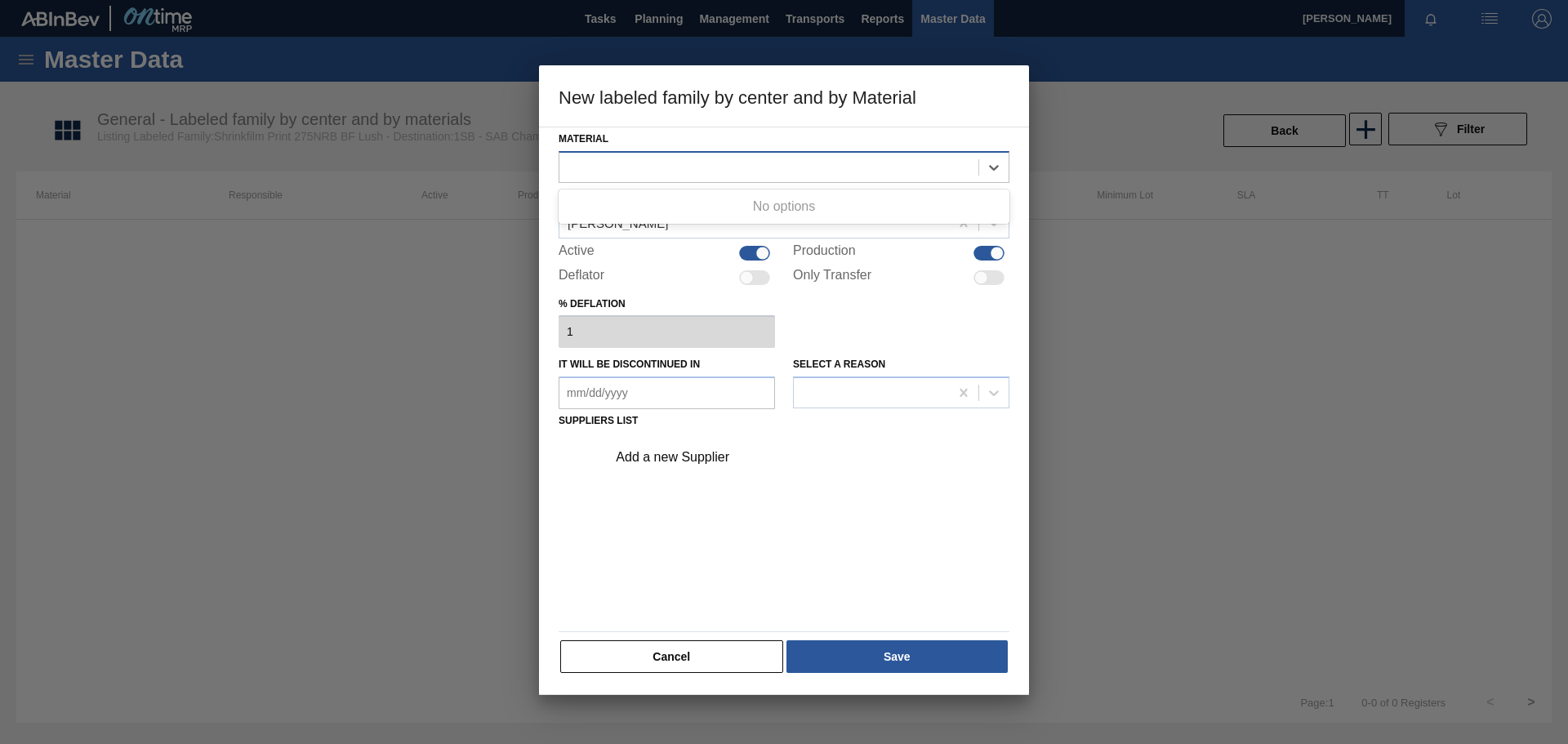
click at [676, 167] on div at bounding box center [769, 167] width 419 height 24
click at [686, 167] on div at bounding box center [769, 167] width 419 height 24
click at [719, 659] on button "Cancel" at bounding box center [672, 656] width 223 height 33
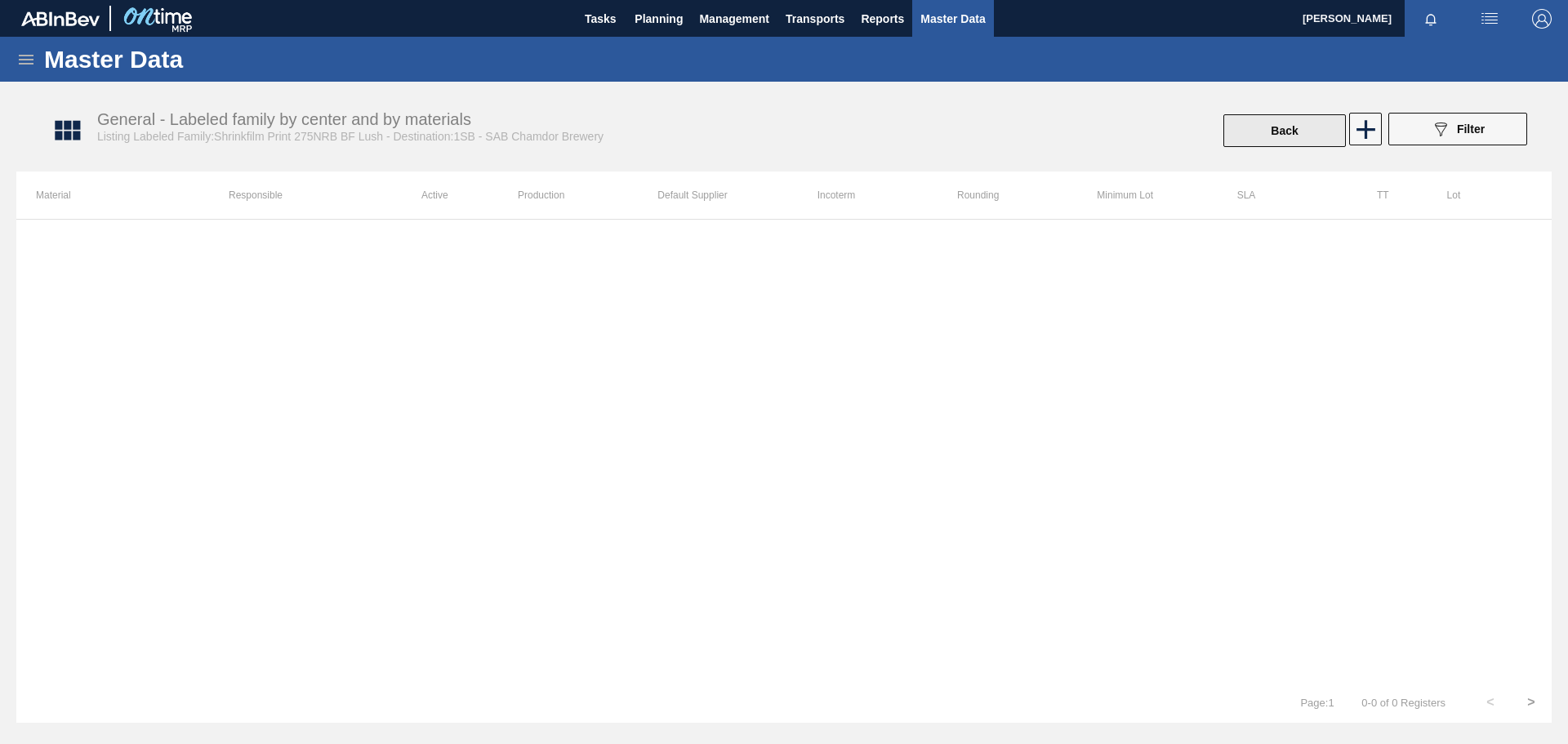
click at [1240, 127] on button "Back" at bounding box center [1285, 130] width 122 height 33
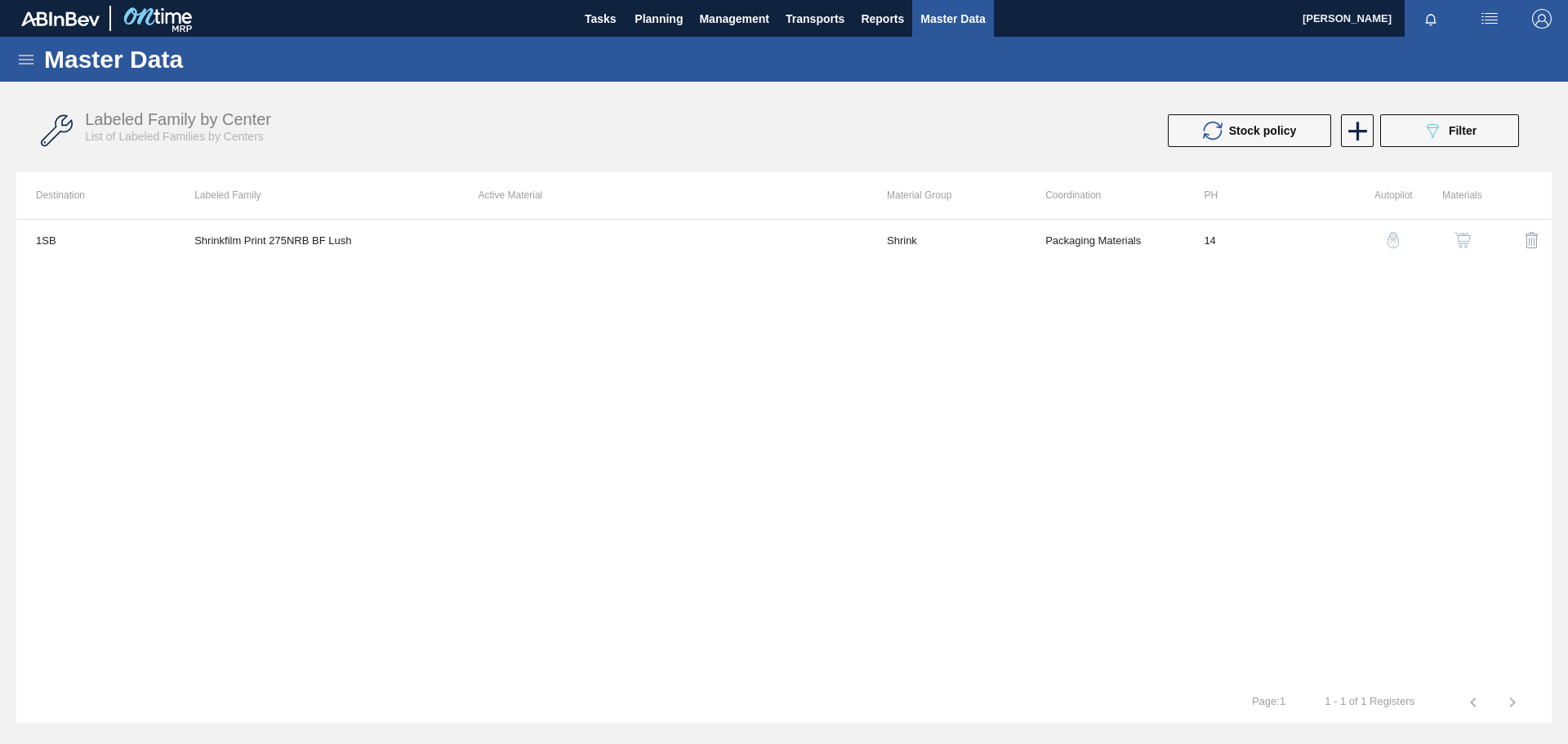
click at [1467, 239] on img "button" at bounding box center [1463, 240] width 16 height 16
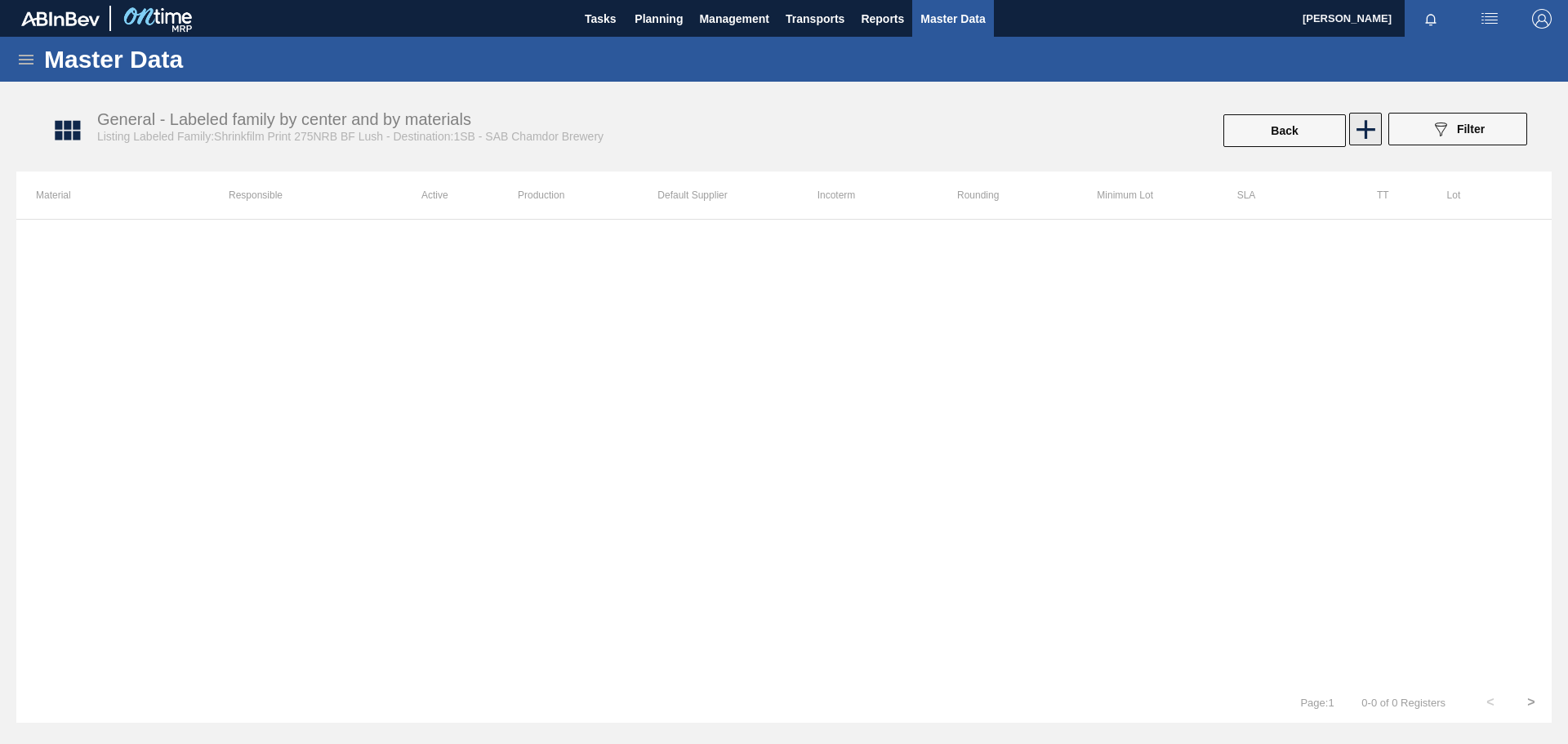
click at [1371, 129] on icon at bounding box center [1365, 129] width 19 height 19
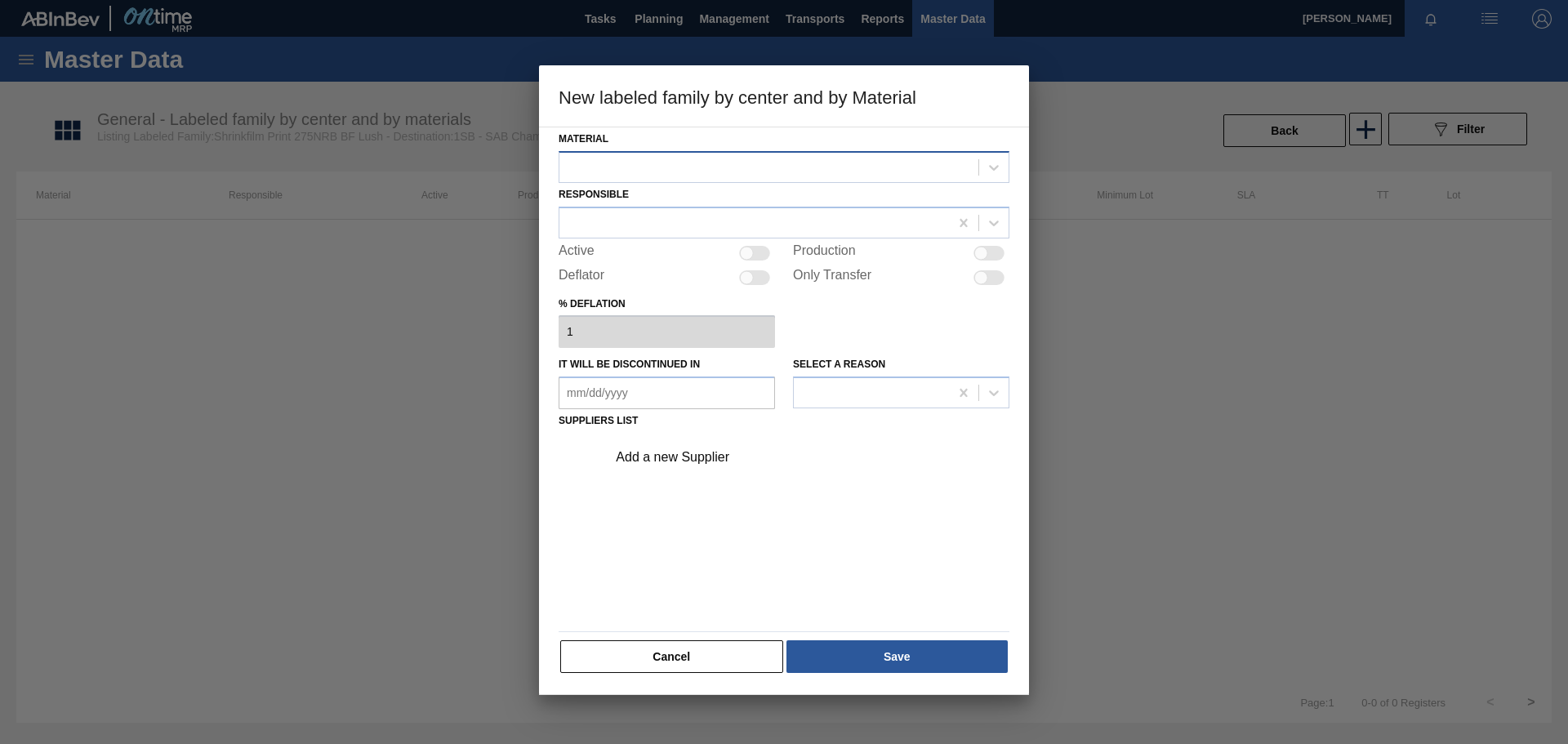
click at [703, 164] on div at bounding box center [769, 167] width 419 height 24
click at [742, 169] on div at bounding box center [769, 167] width 419 height 24
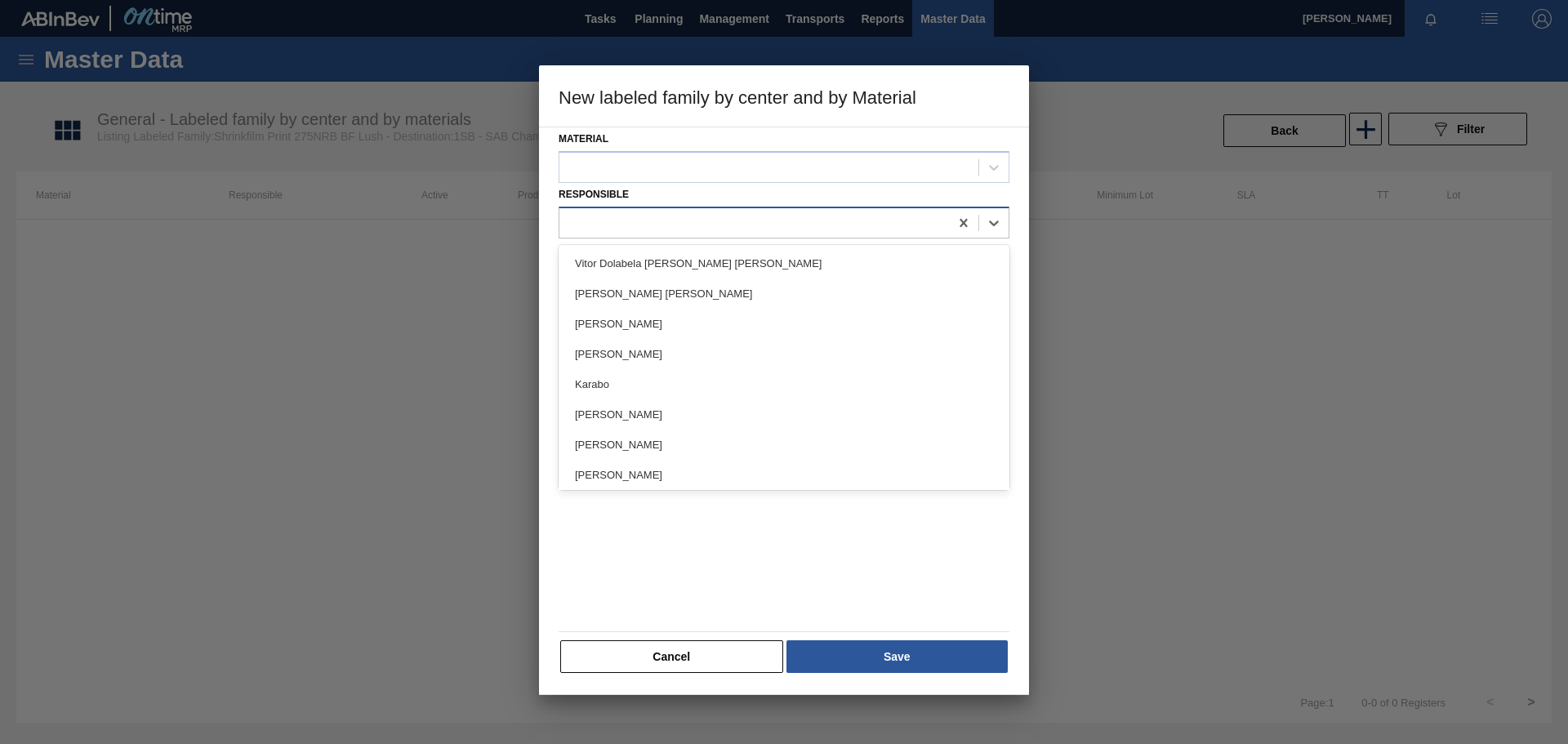
click at [901, 213] on div at bounding box center [754, 222] width 390 height 24
click at [1130, 132] on div at bounding box center [784, 372] width 1568 height 744
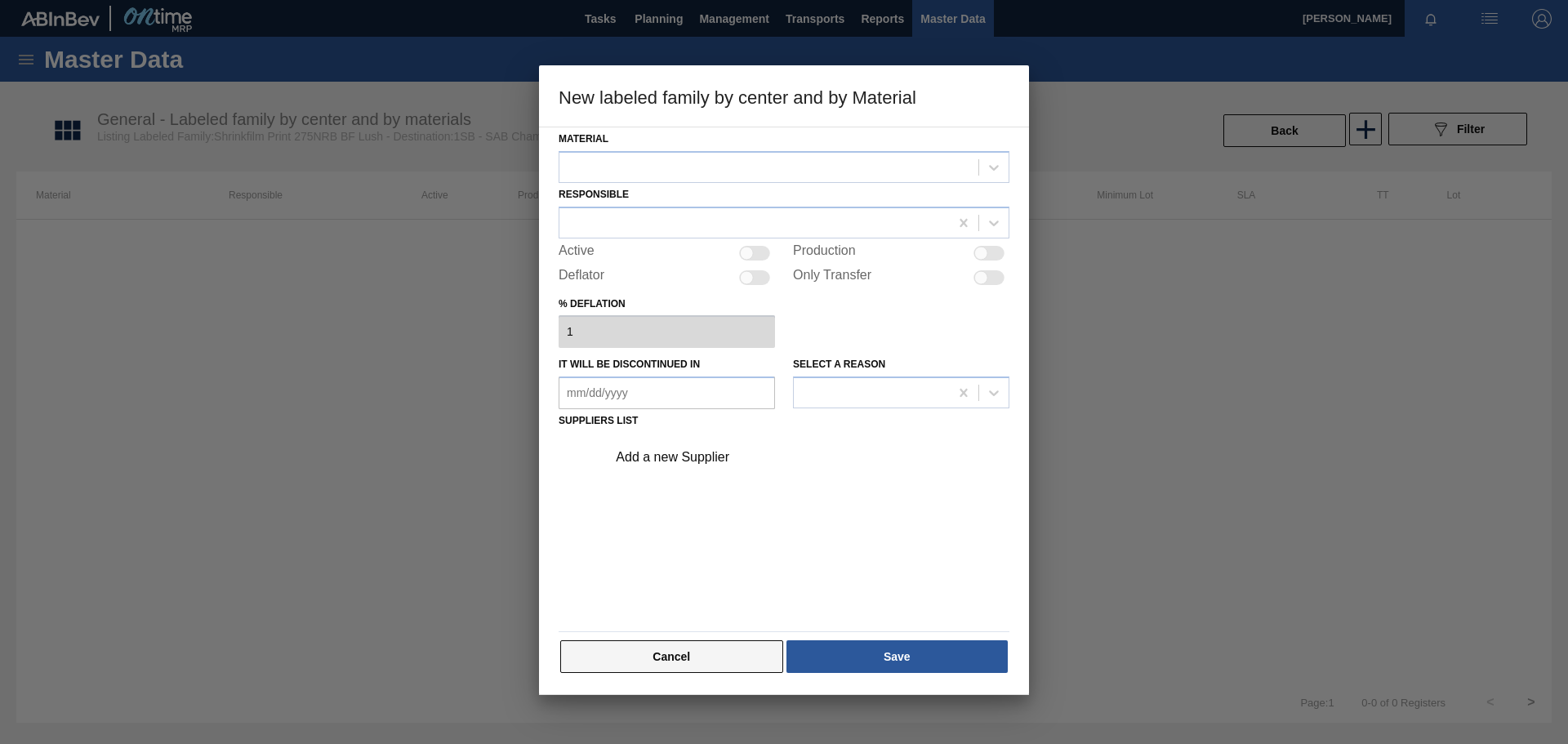
click at [736, 657] on button "Cancel" at bounding box center [672, 656] width 223 height 33
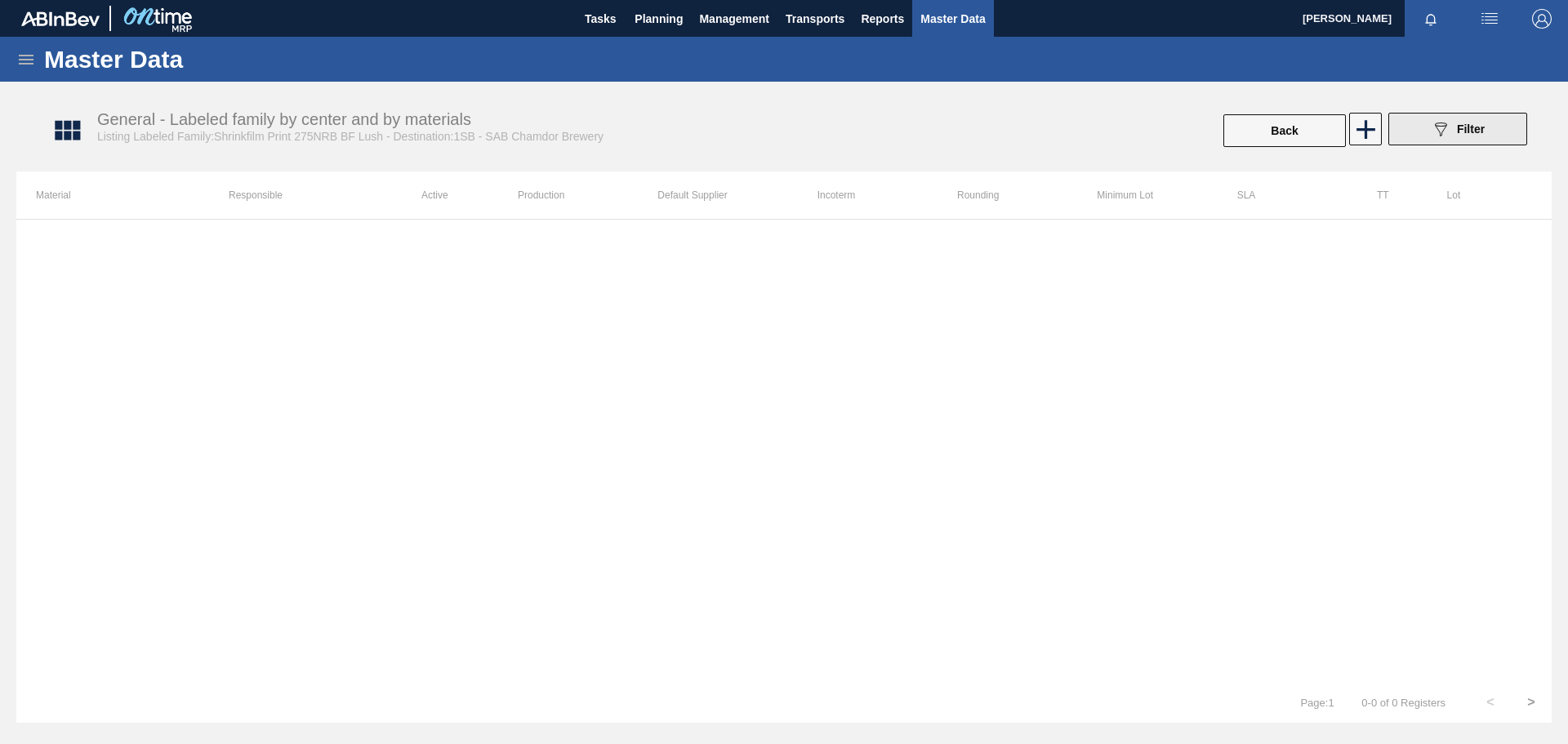
click at [1465, 125] on span "Filter" at bounding box center [1471, 128] width 27 height 13
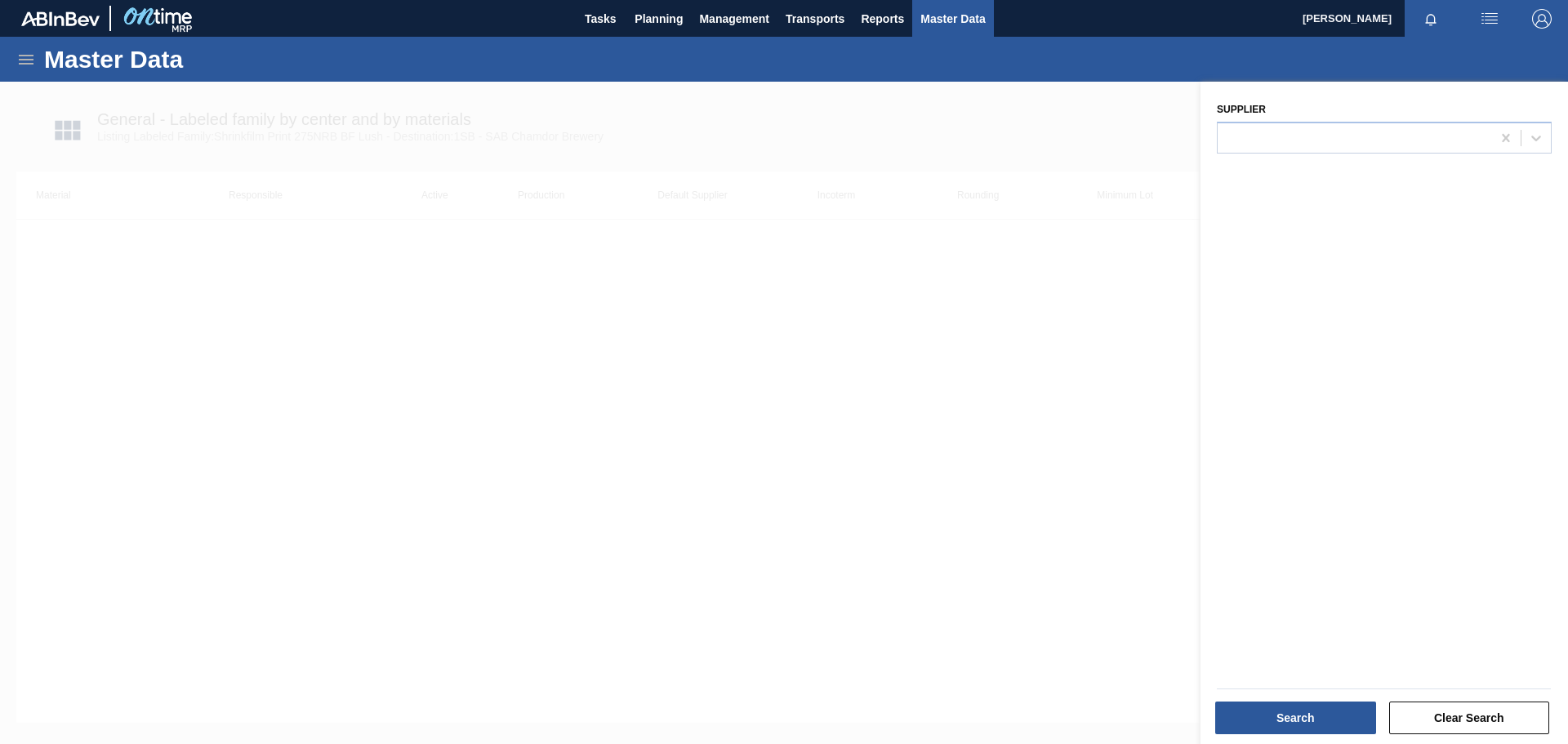
click at [981, 372] on div at bounding box center [784, 453] width 1568 height 744
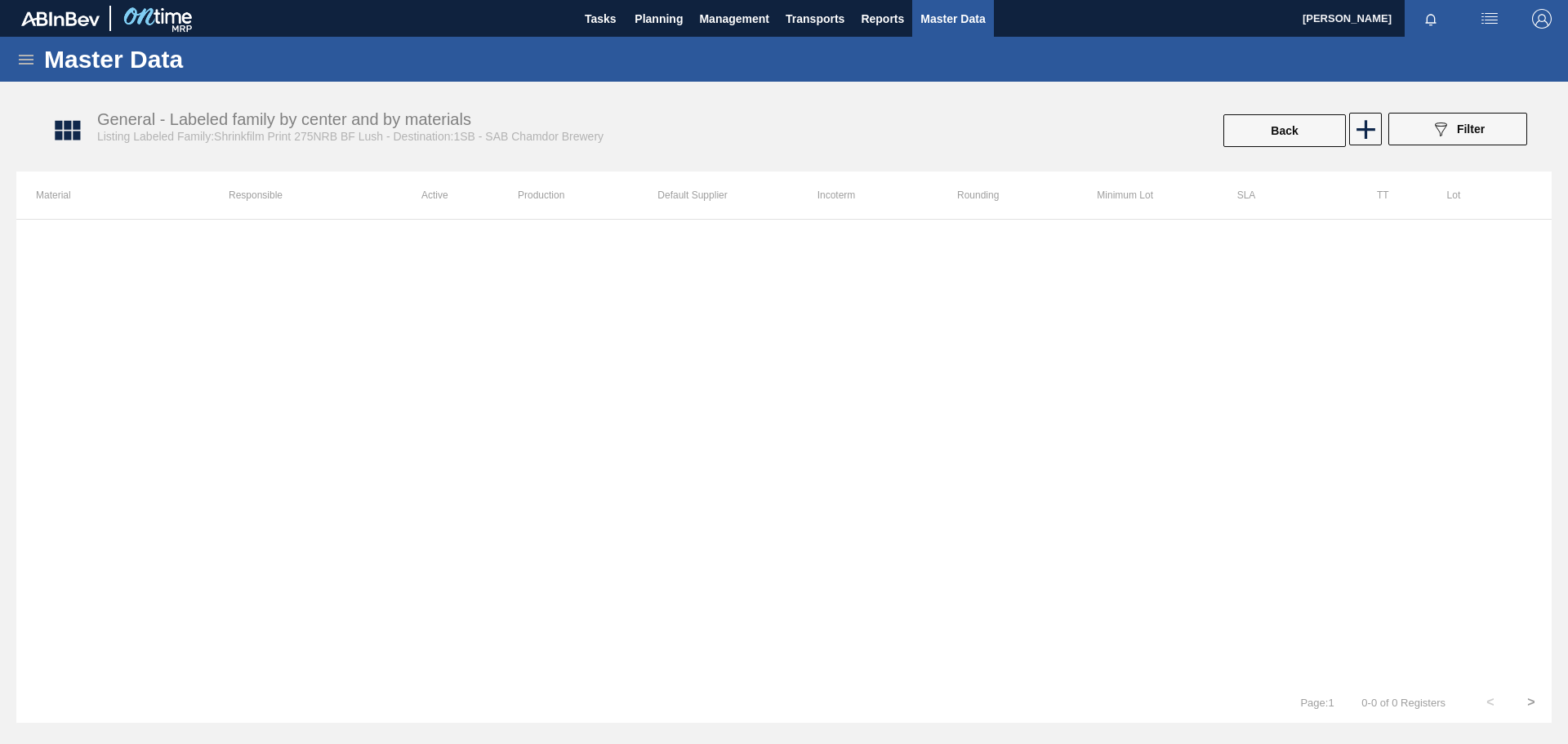
click at [19, 62] on icon at bounding box center [26, 59] width 19 height 19
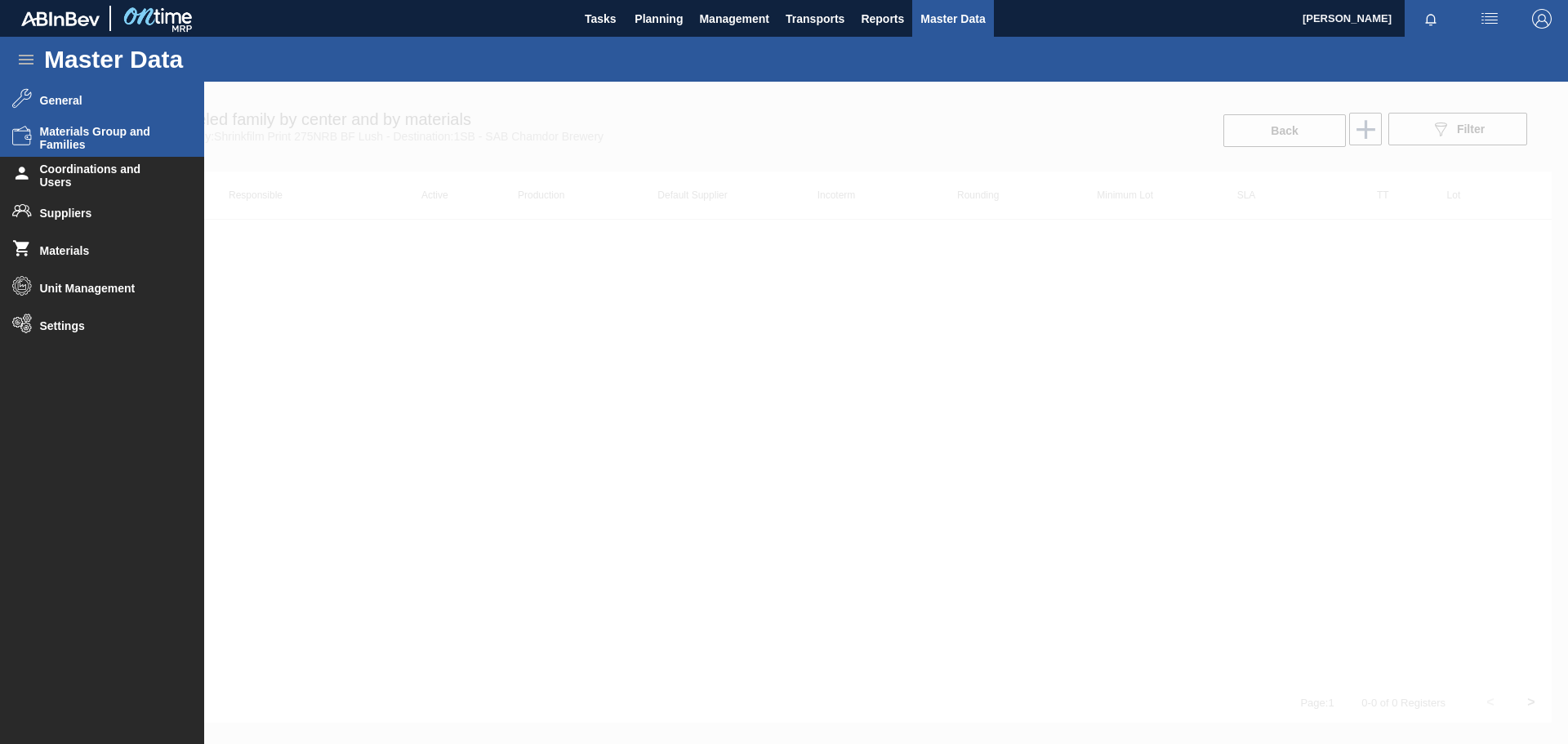
click at [104, 143] on span "Materials Group and Families" at bounding box center [107, 138] width 135 height 27
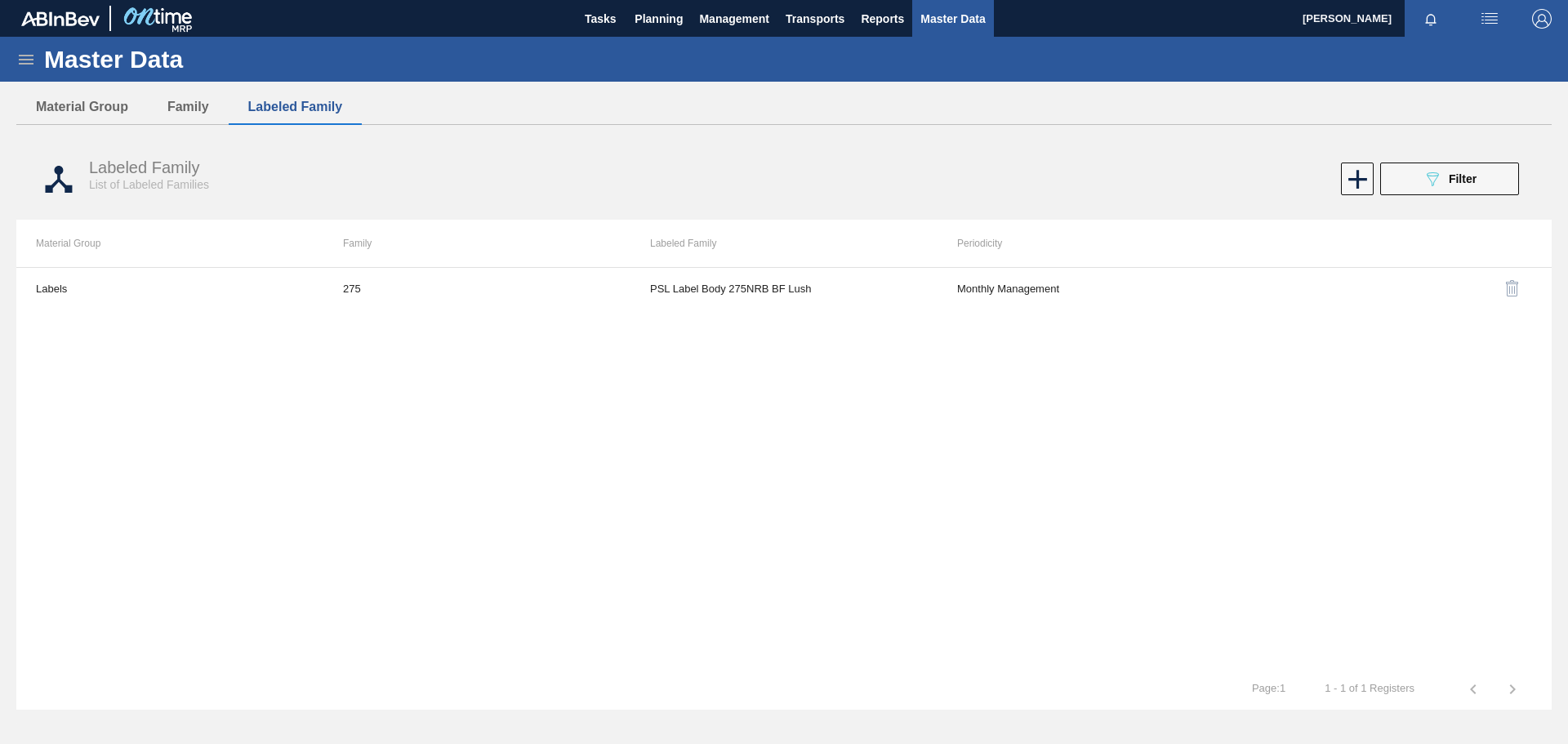
click at [28, 57] on icon at bounding box center [26, 59] width 19 height 19
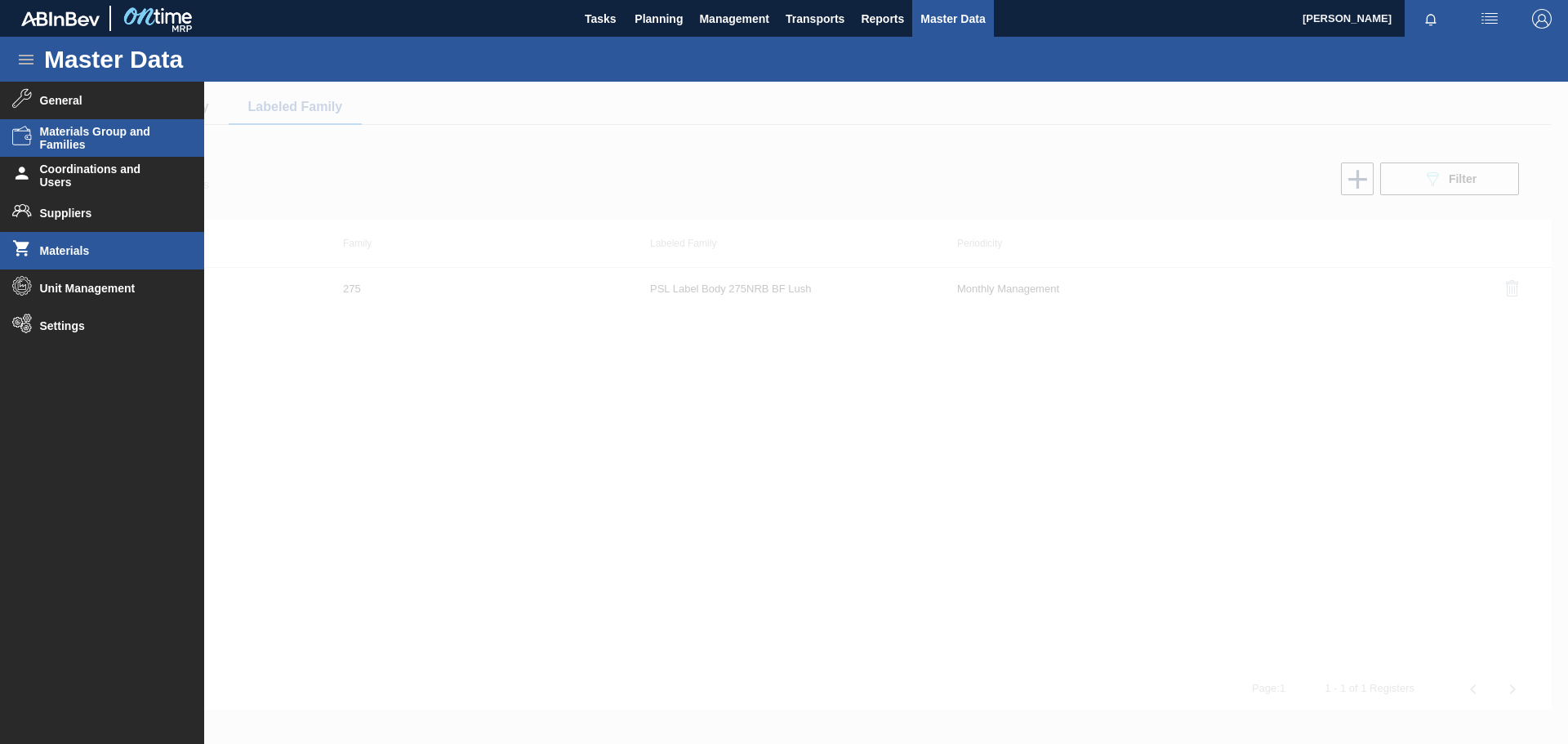
click at [73, 252] on span "Materials" at bounding box center [107, 251] width 135 height 13
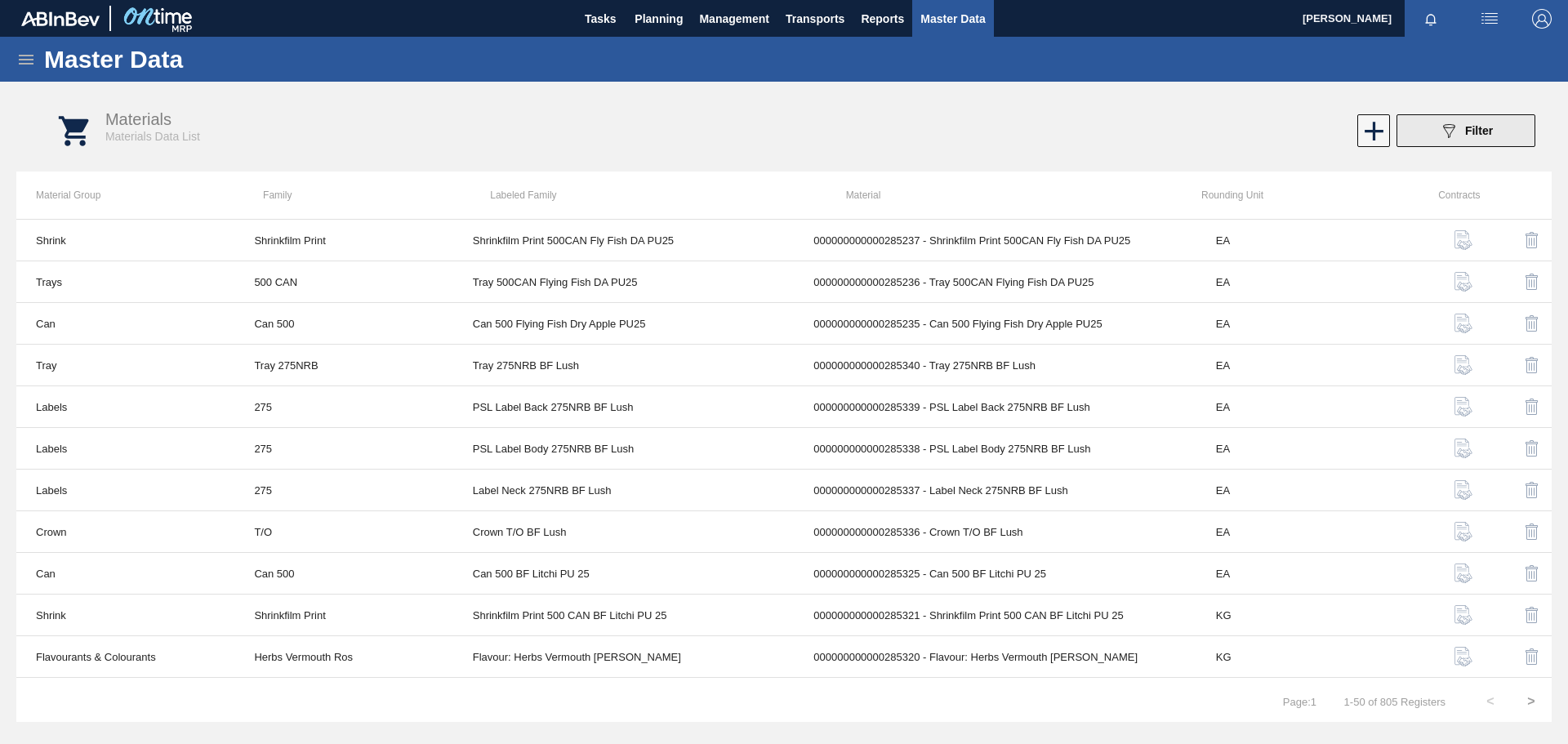
click at [1441, 132] on icon "089F7B8B-B2A5-4AFE-B5C0-19BA573D28AC" at bounding box center [1448, 131] width 19 height 19
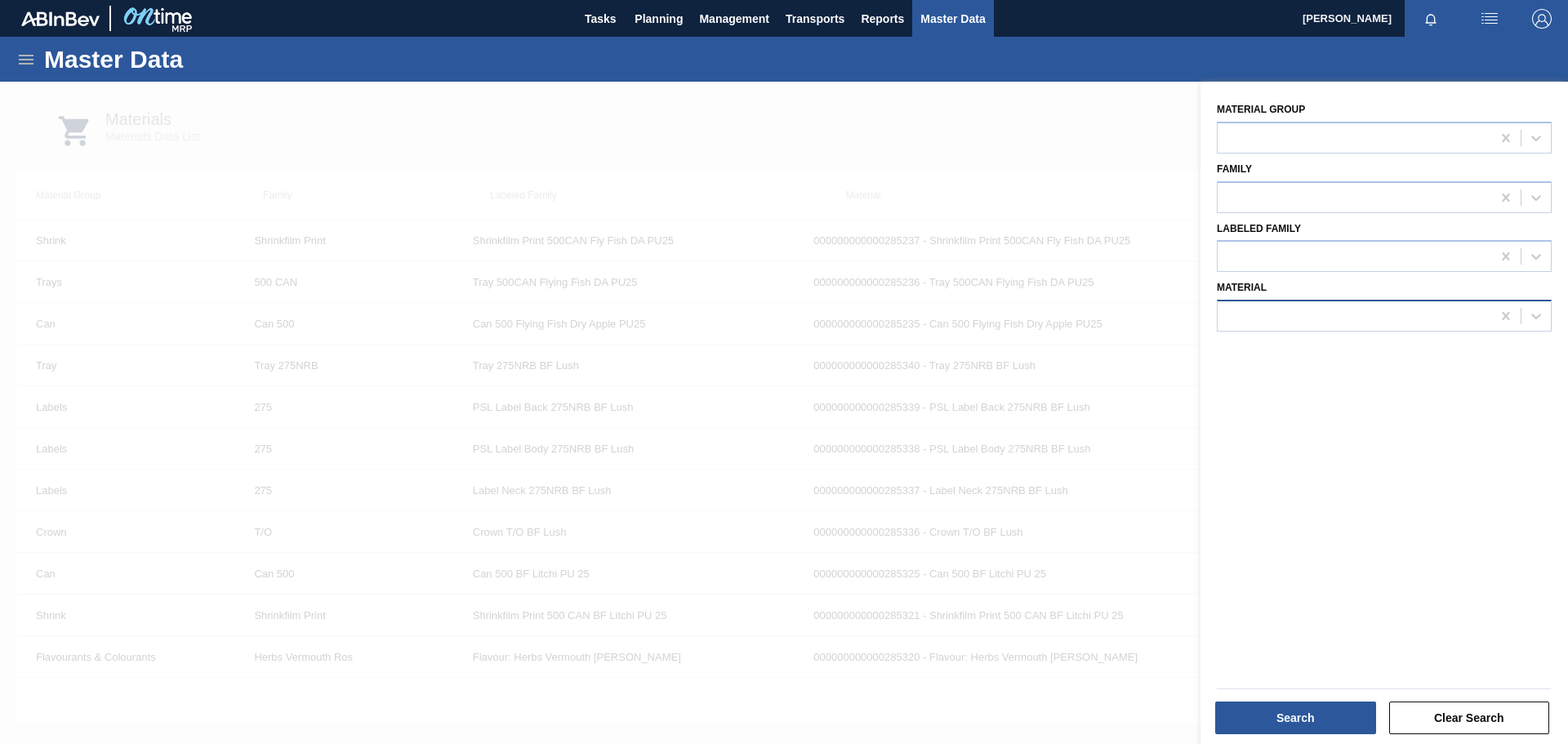
click at [1280, 307] on div at bounding box center [1354, 316] width 274 height 24
click at [1286, 317] on div at bounding box center [1354, 316] width 274 height 24
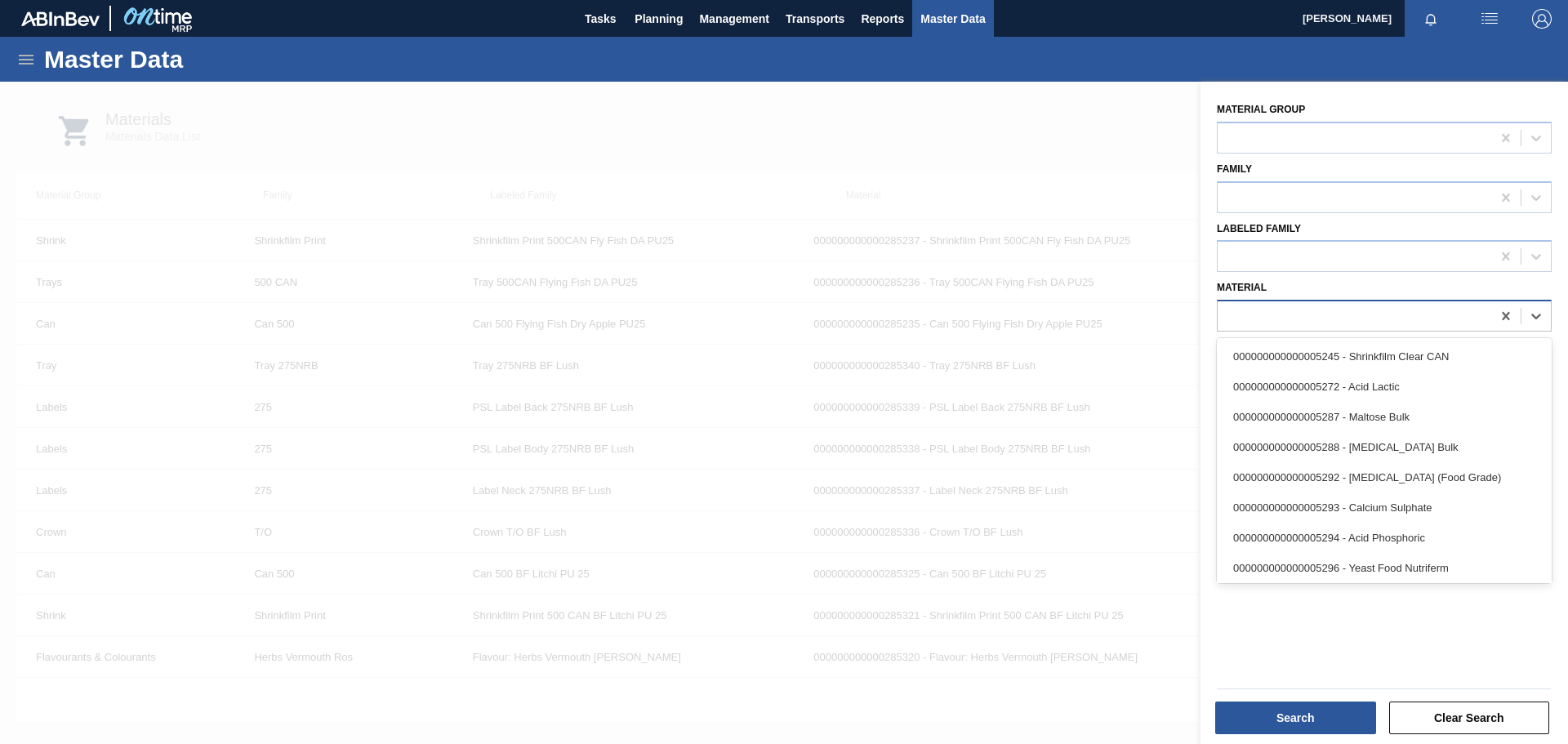
paste input "Shrinkfilm Print 275NRB BF Lush"
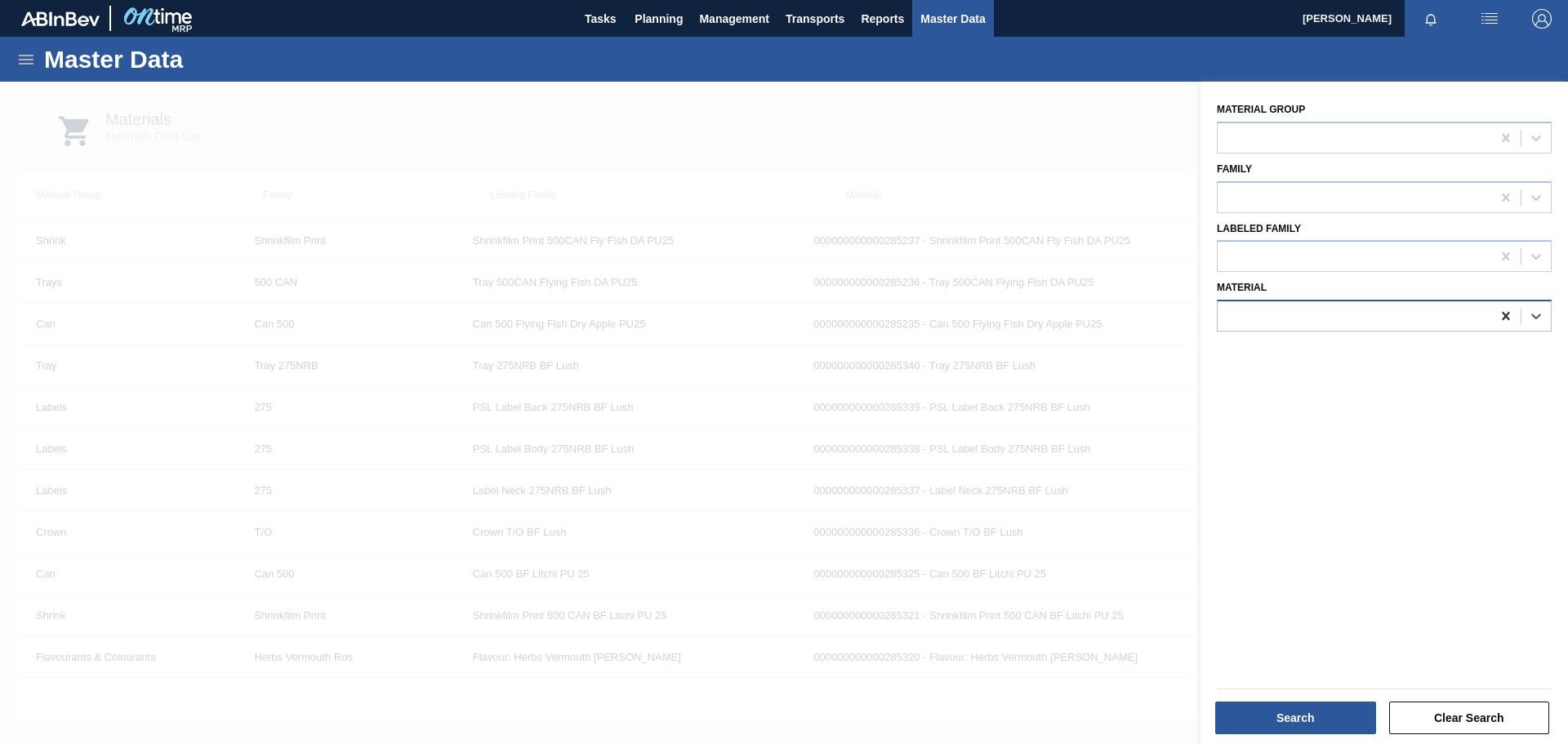
click at [1498, 313] on icon at bounding box center [1506, 316] width 16 height 16
click at [1357, 320] on div "285341" at bounding box center [1354, 316] width 274 height 24
click at [628, 135] on div at bounding box center [784, 453] width 1568 height 744
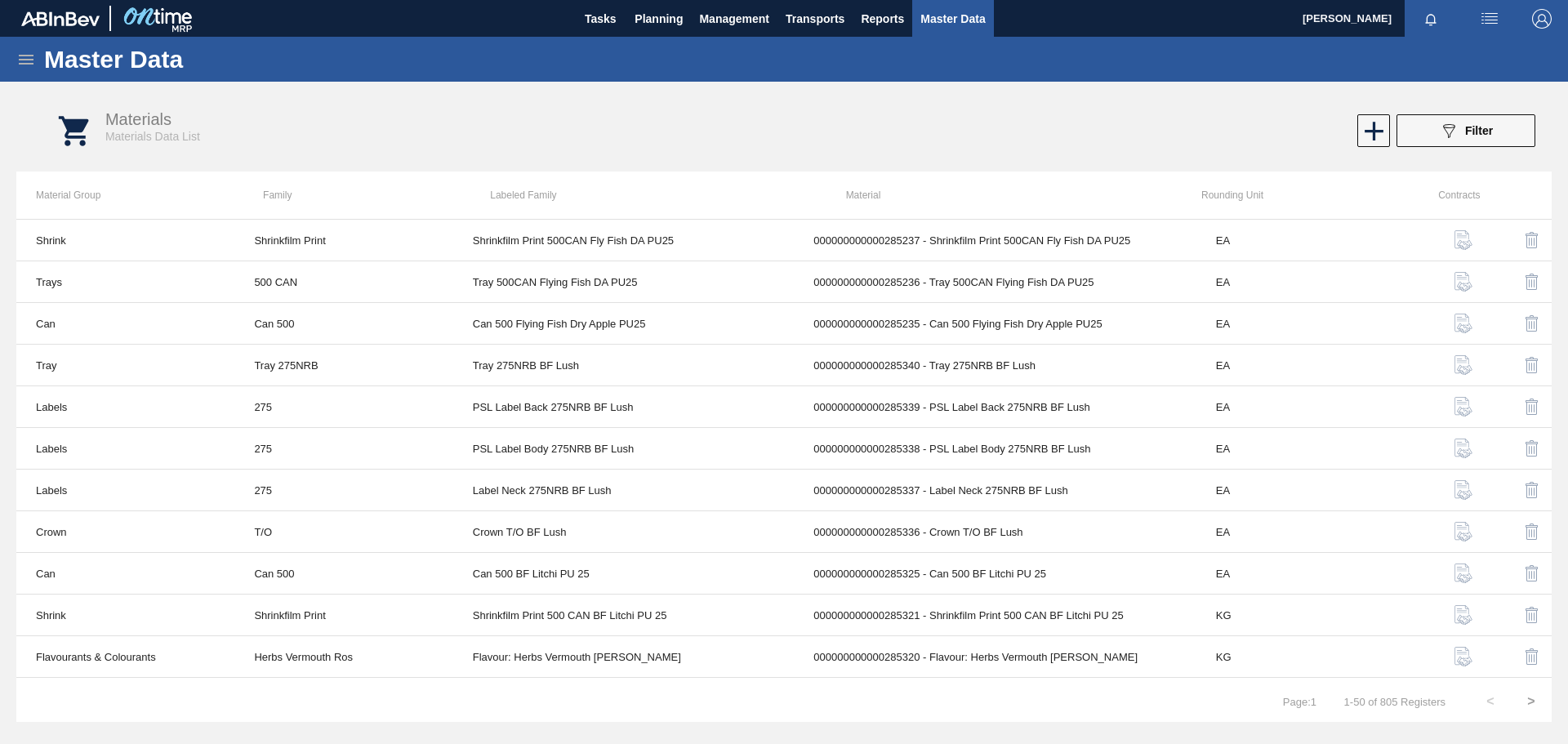
click at [27, 59] on icon at bounding box center [26, 59] width 15 height 10
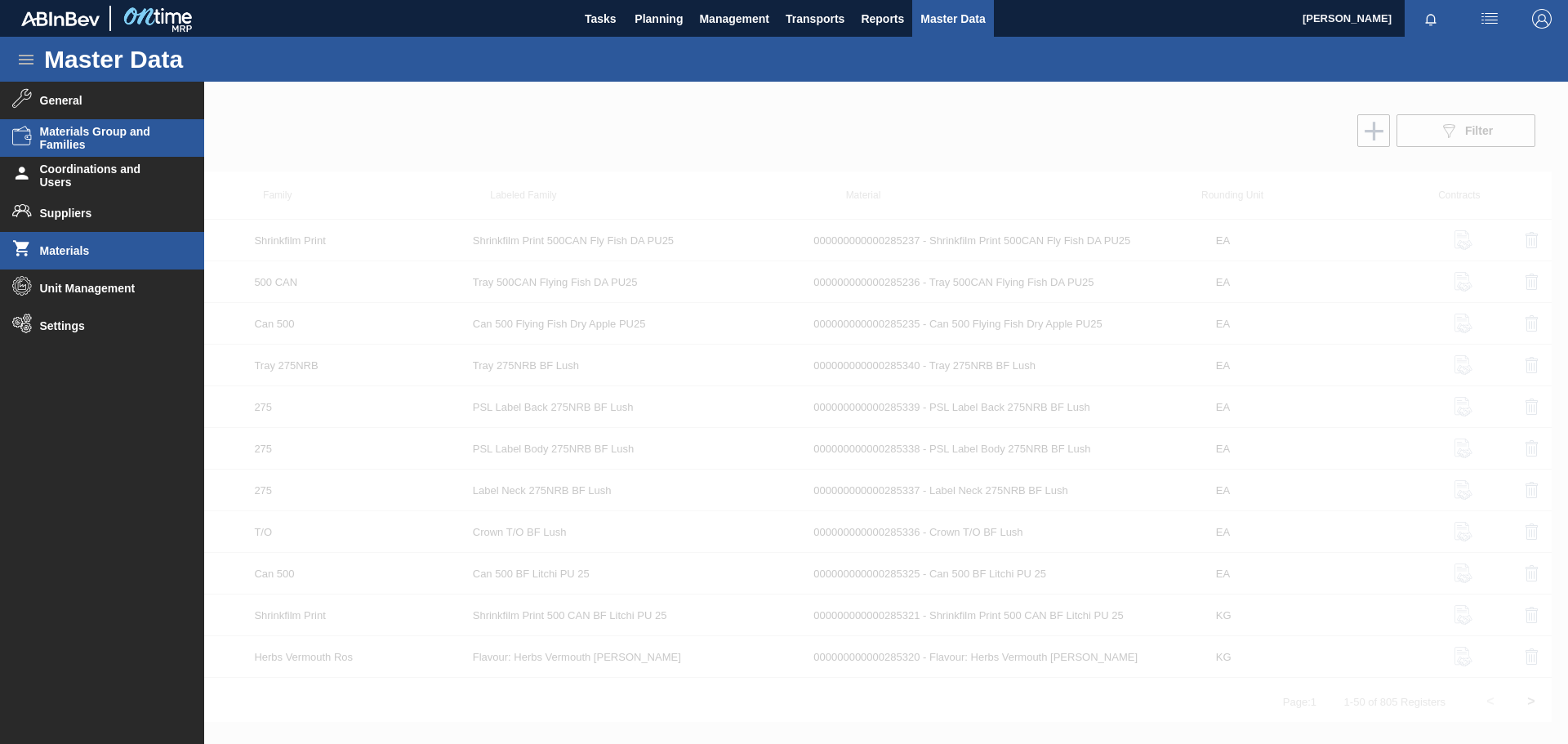
click at [55, 132] on span "Materials Group and Families" at bounding box center [107, 138] width 135 height 27
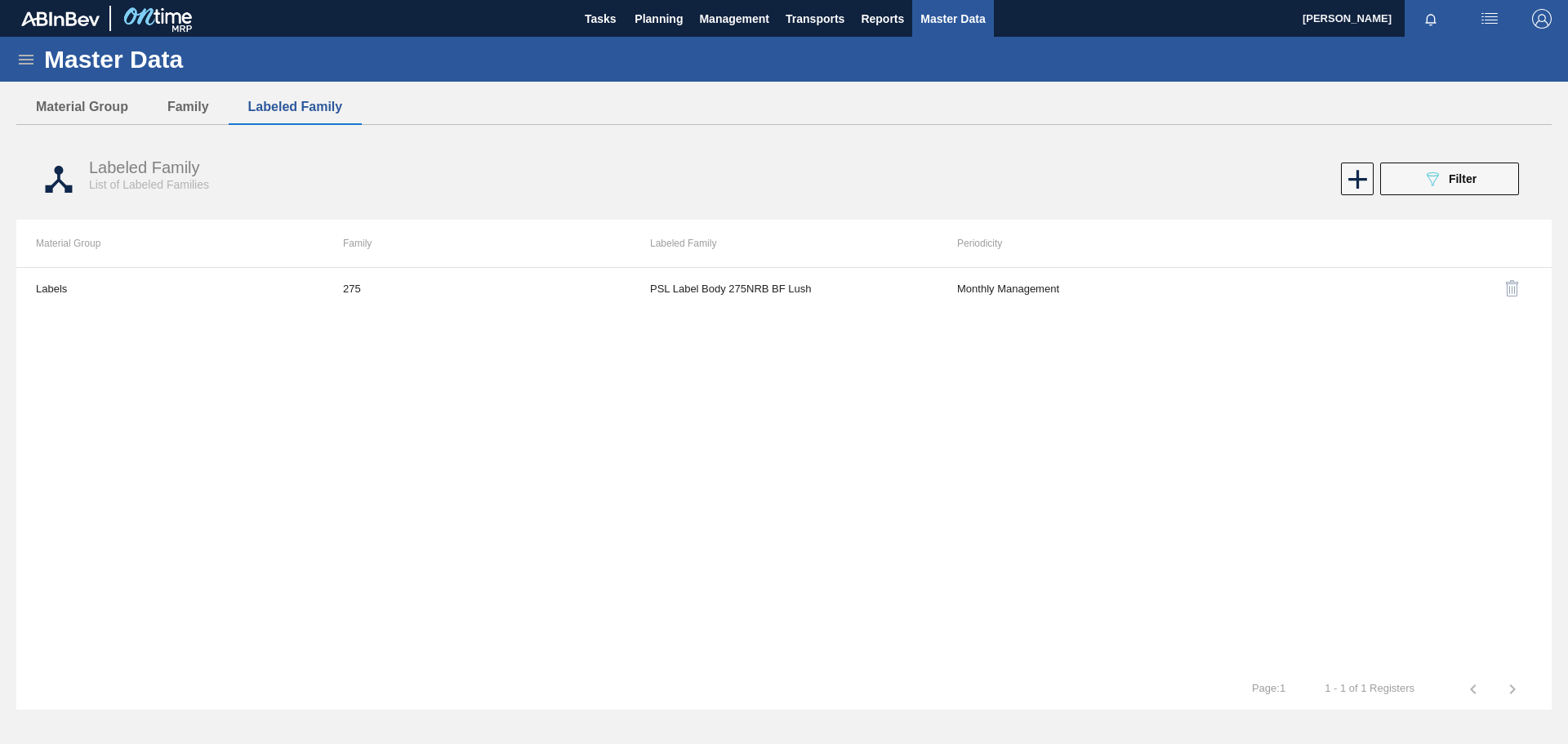
click at [1481, 181] on button "089F7B8B-B2A5-4AFE-B5C0-19BA573D28AC Filter" at bounding box center [1449, 179] width 139 height 33
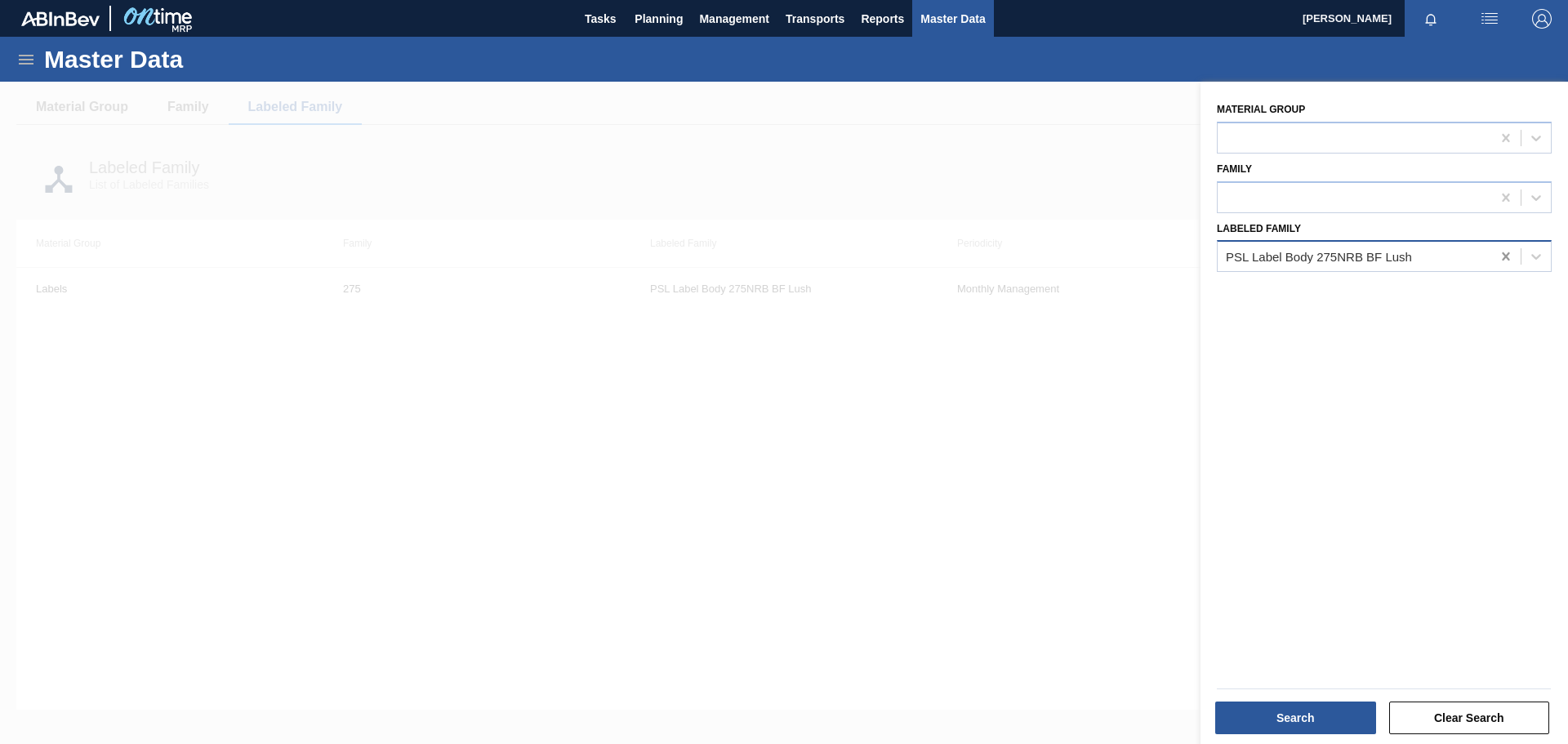
click at [1502, 255] on icon at bounding box center [1506, 256] width 7 height 8
click at [1003, 166] on div at bounding box center [784, 453] width 1568 height 744
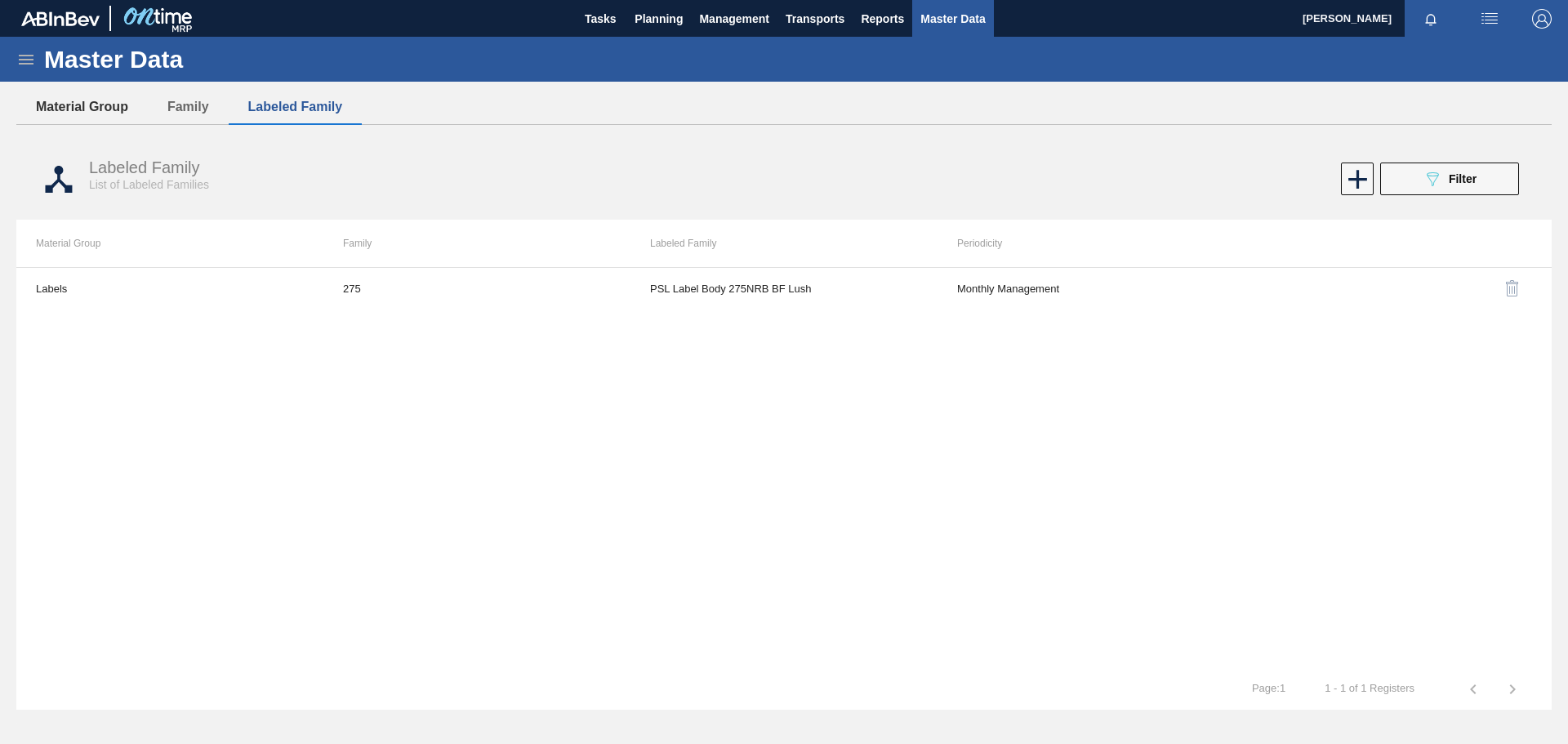
click at [89, 106] on button "Material Group" at bounding box center [81, 106] width 132 height 35
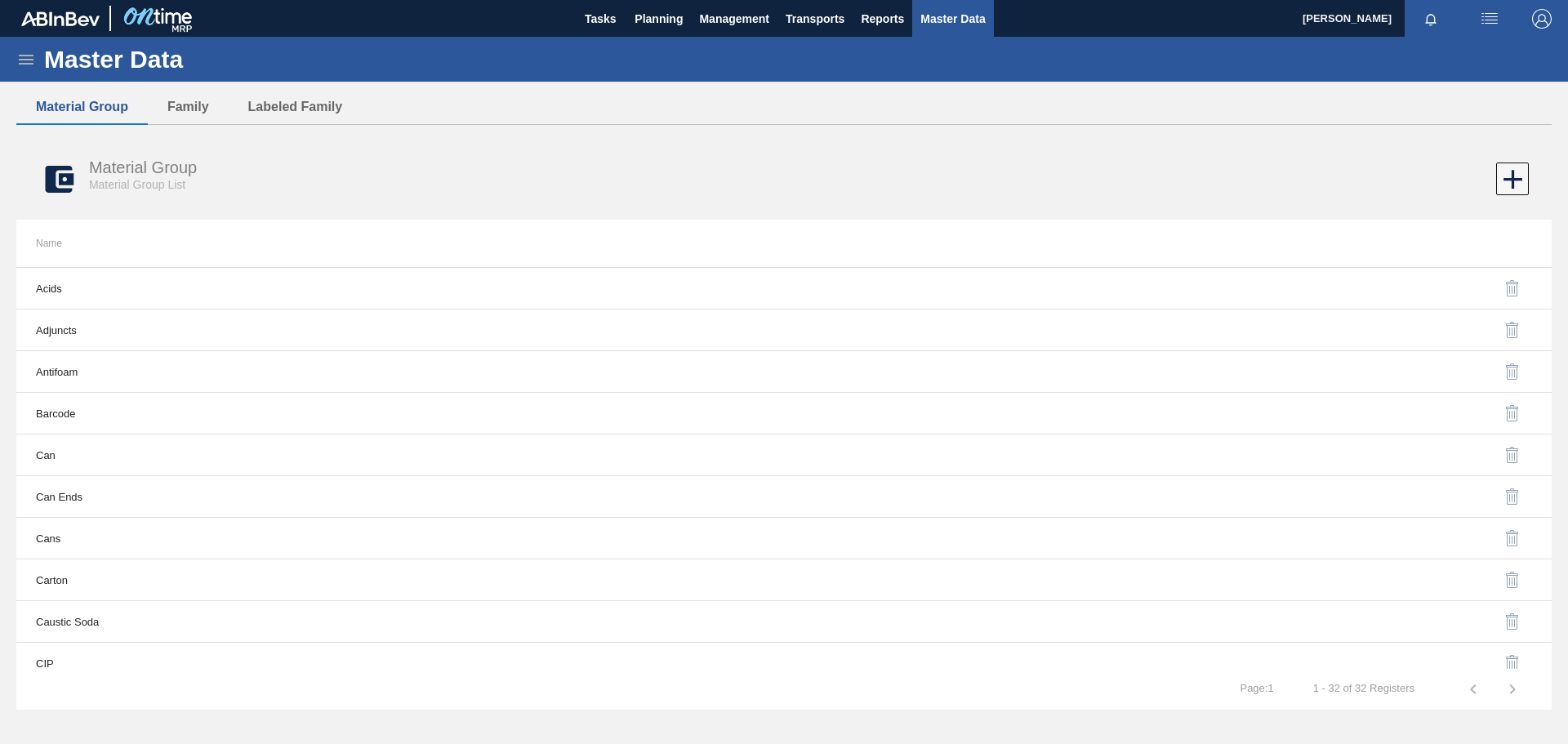
click at [24, 60] on icon at bounding box center [26, 59] width 19 height 19
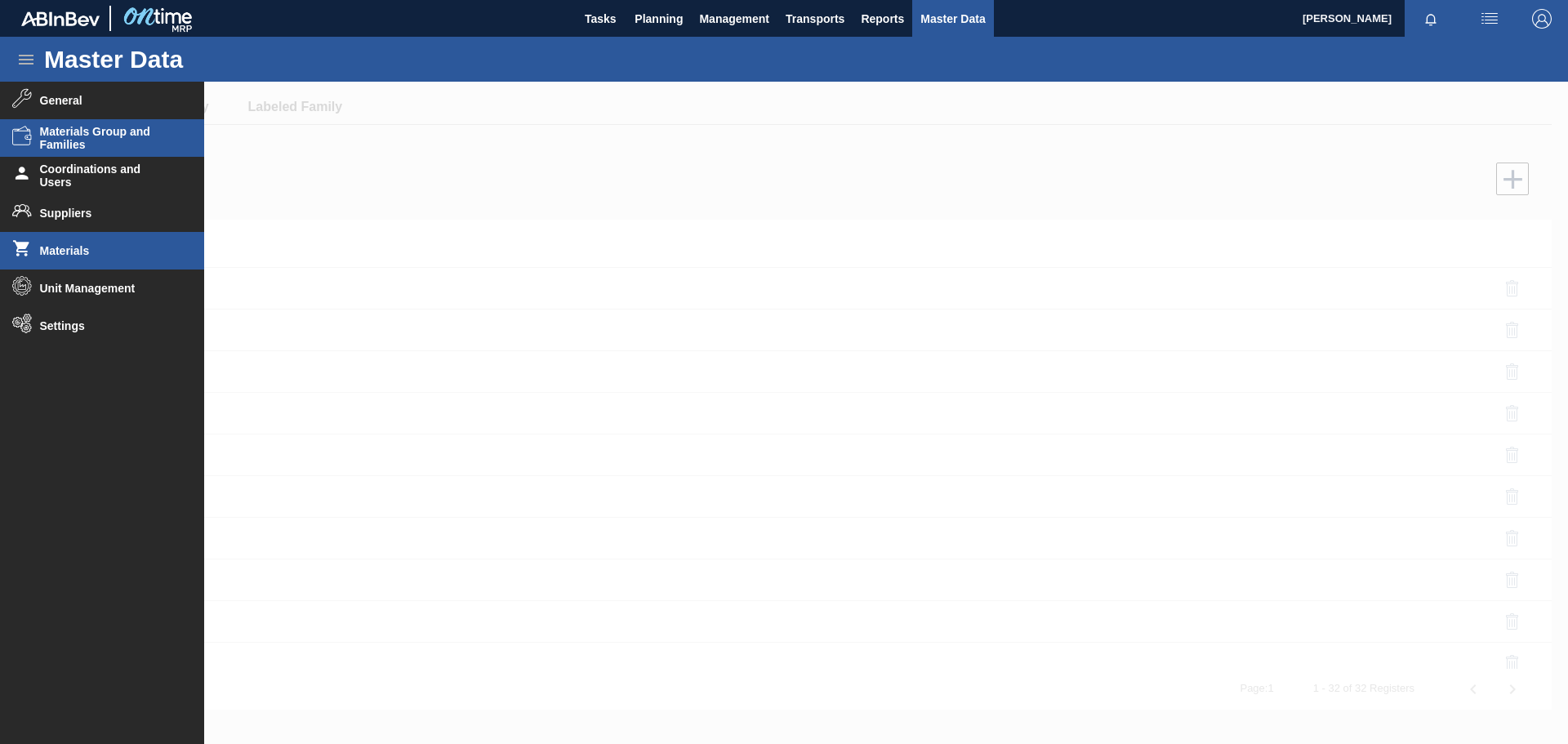
click at [52, 244] on li "Materials" at bounding box center [102, 251] width 205 height 37
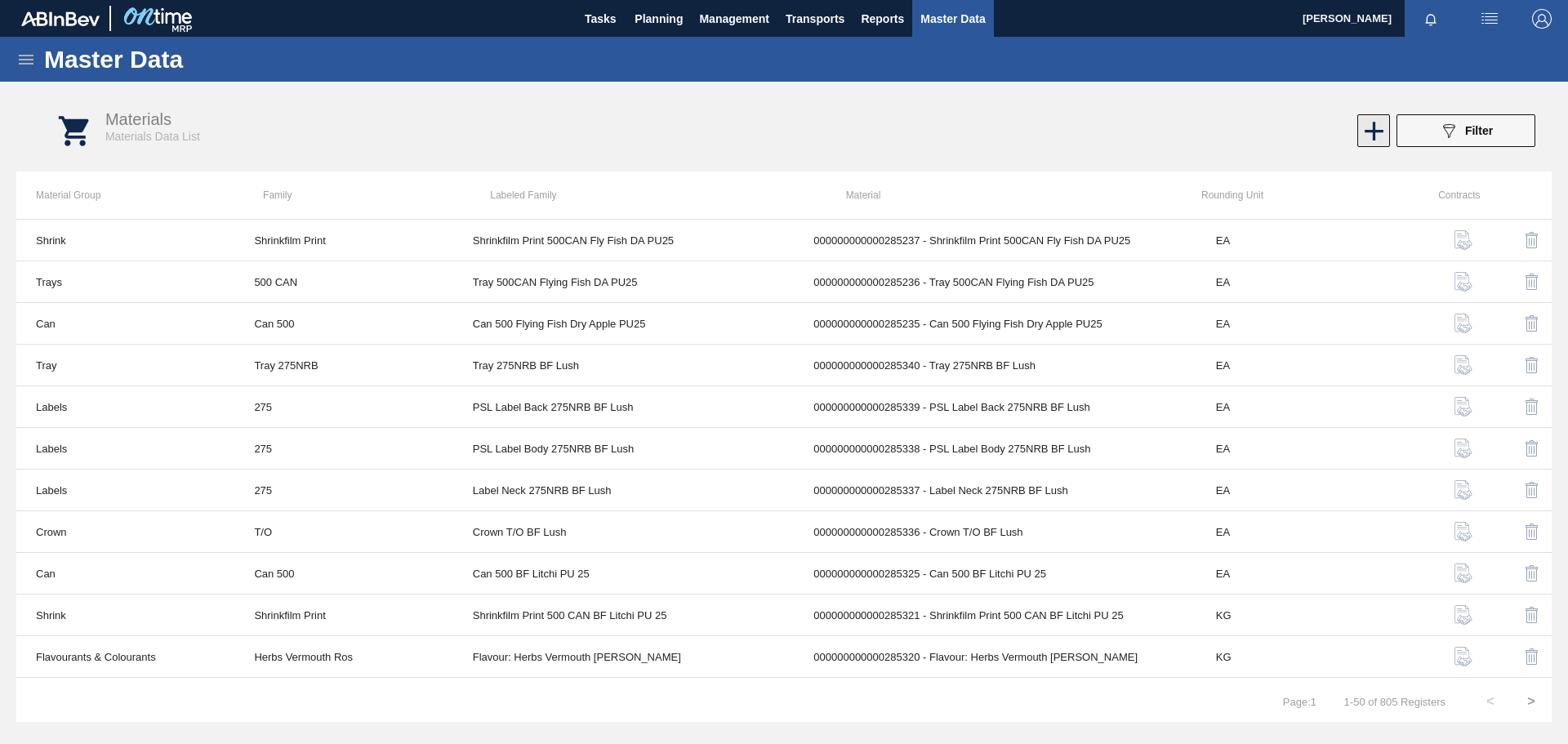
click at [1378, 131] on icon at bounding box center [1374, 130] width 19 height 19
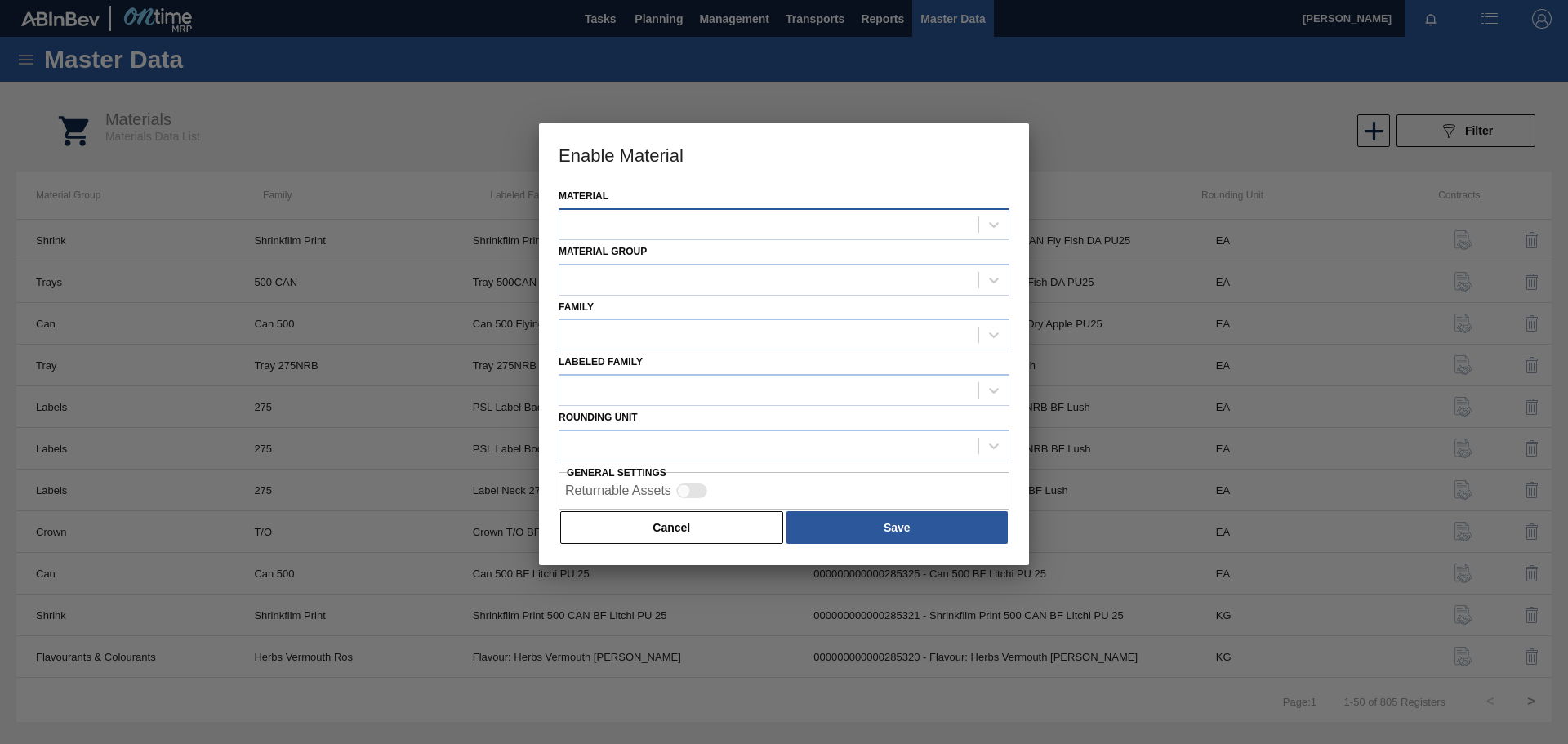
click at [649, 212] on div at bounding box center [784, 224] width 451 height 32
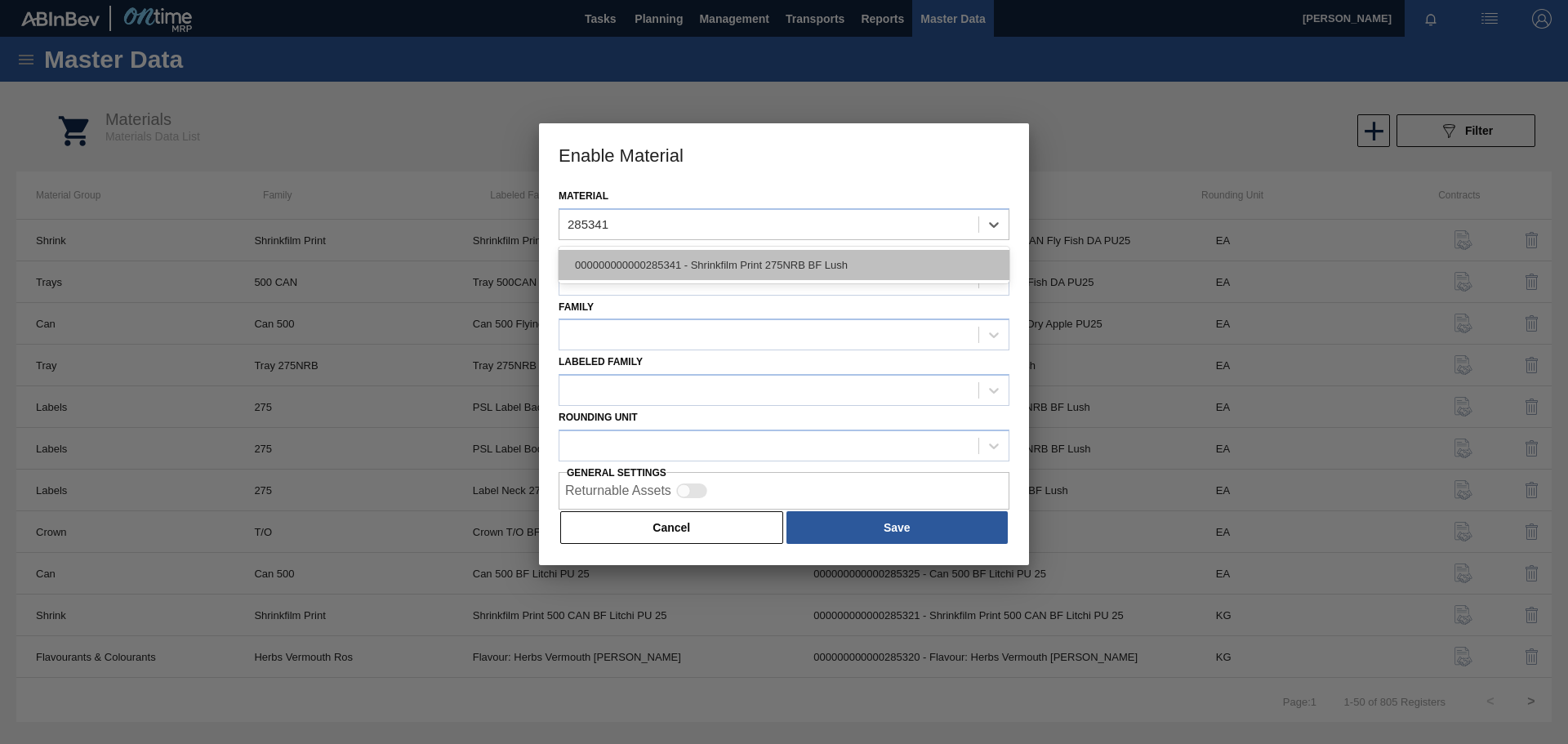
click at [716, 270] on div "000000000000285341 - Shrinkfilm Print 275NRB BF Lush" at bounding box center [784, 265] width 451 height 30
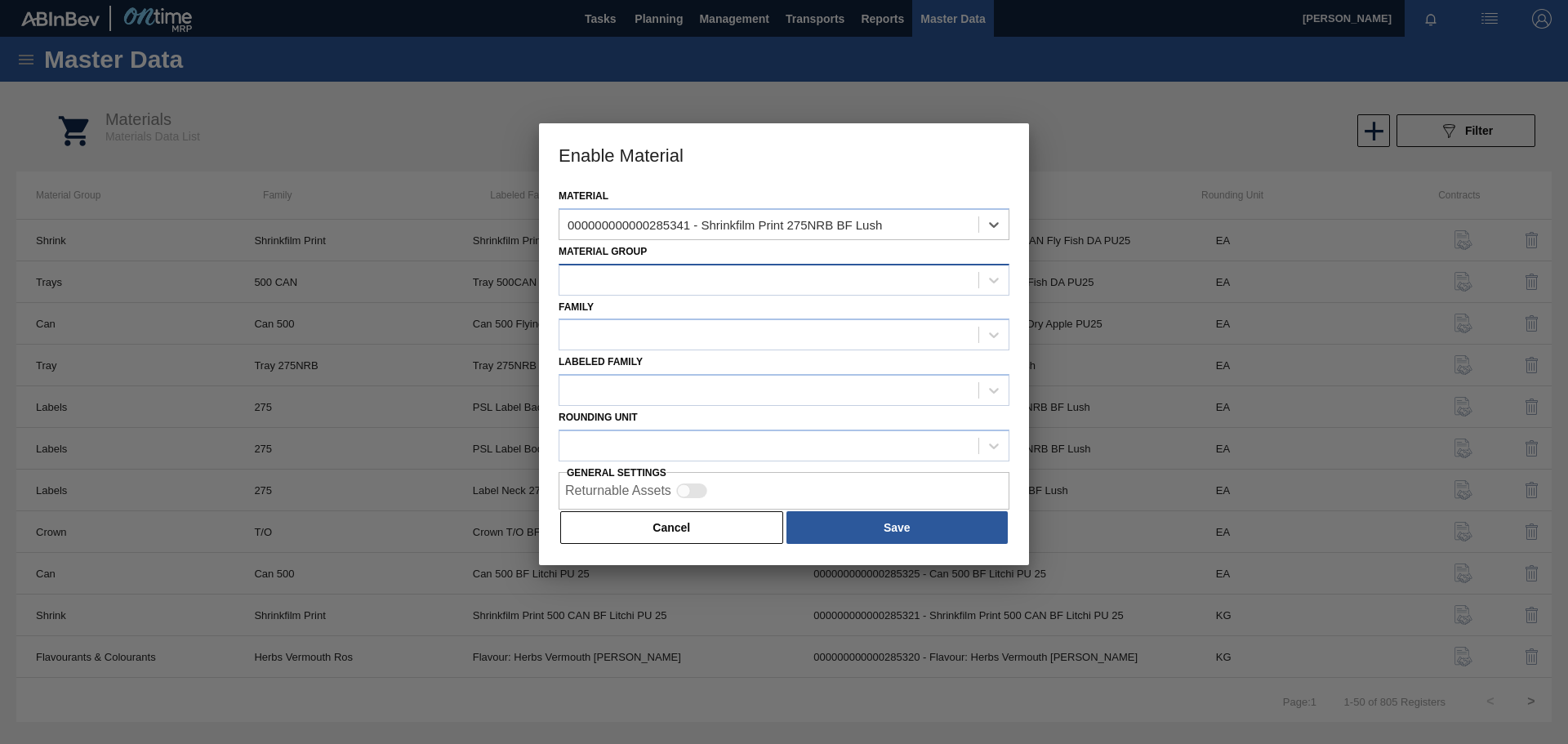
click at [684, 274] on div at bounding box center [769, 280] width 419 height 24
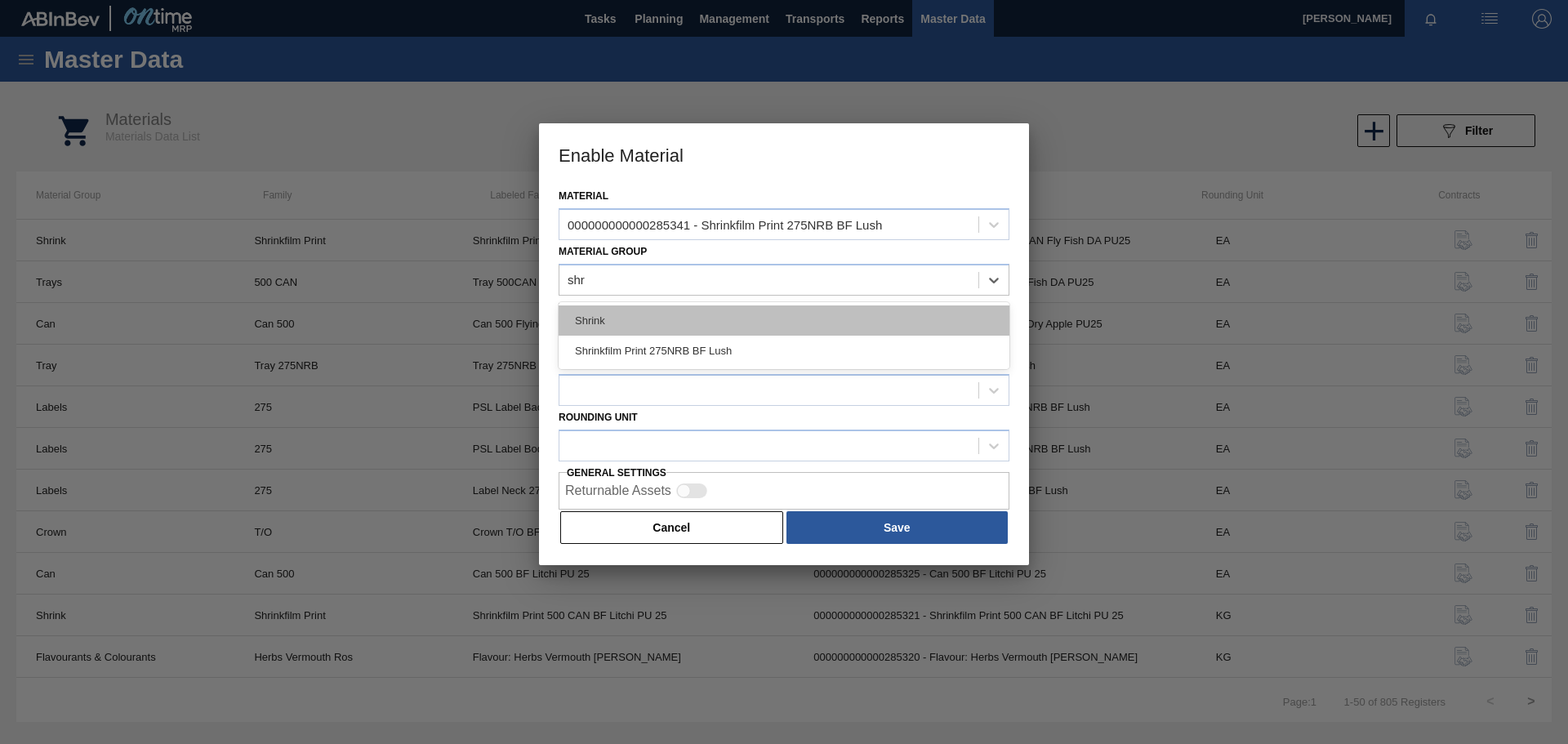
click at [676, 316] on div "Shrink" at bounding box center [784, 321] width 451 height 30
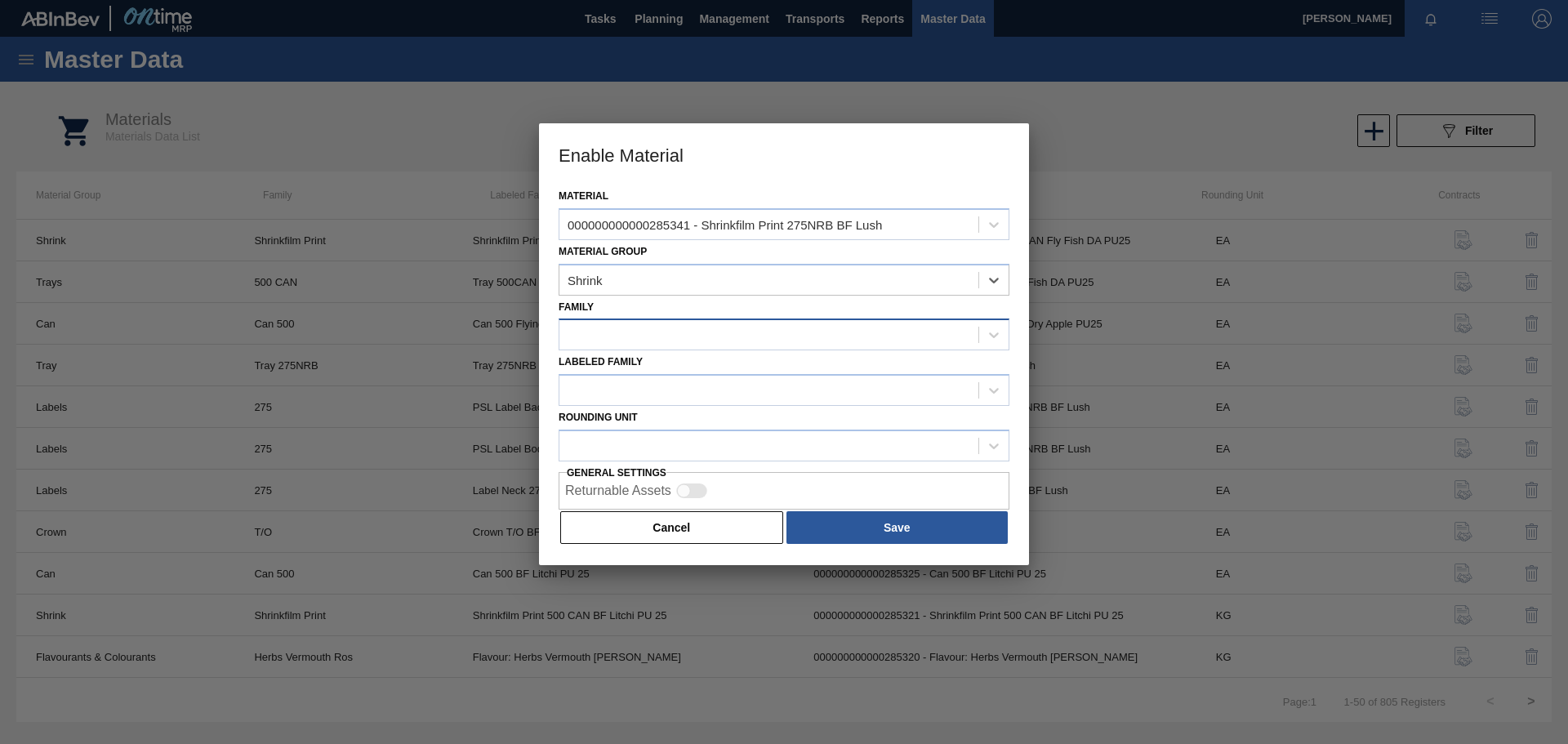
click at [650, 343] on div at bounding box center [769, 335] width 419 height 24
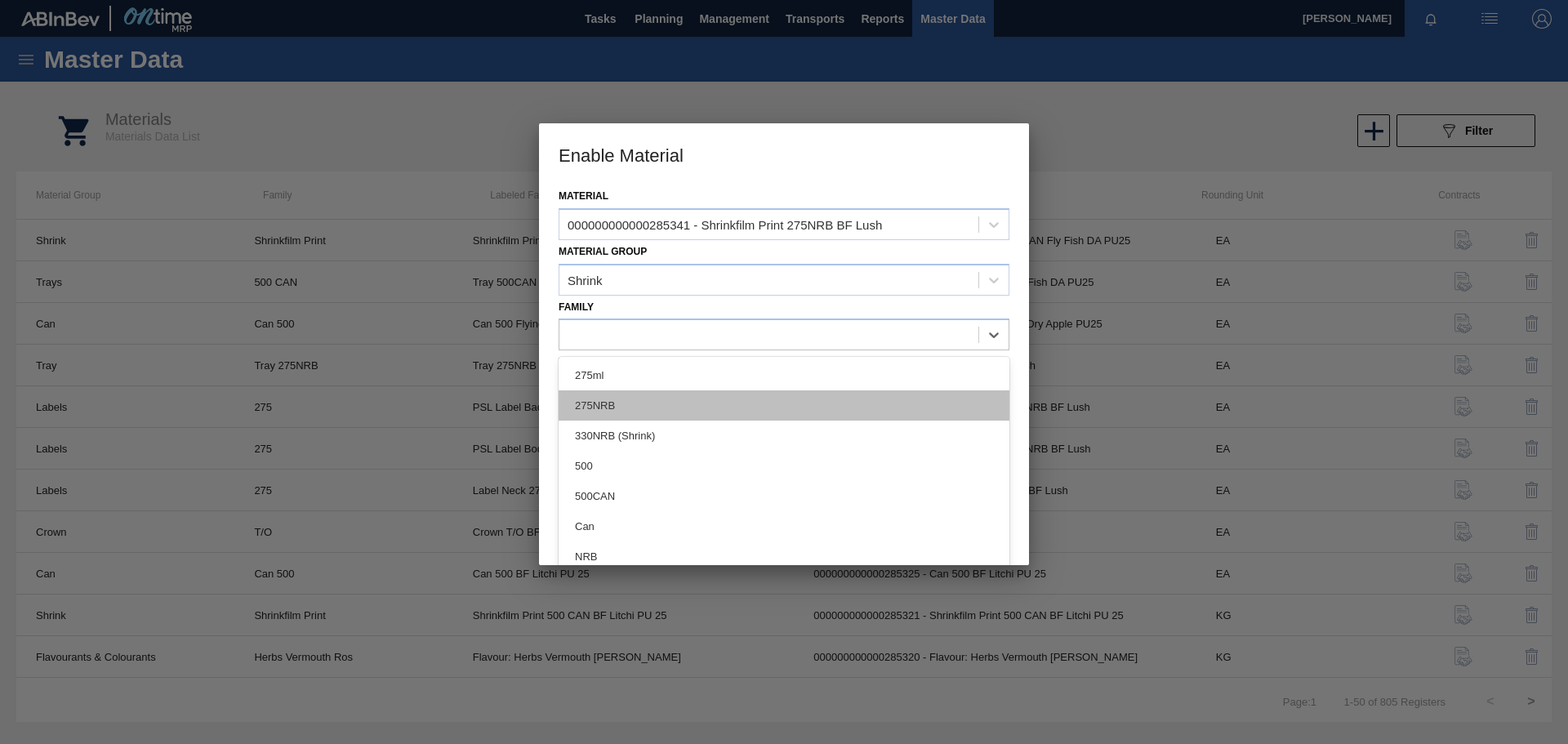
click at [608, 399] on div "275NRB" at bounding box center [784, 406] width 451 height 30
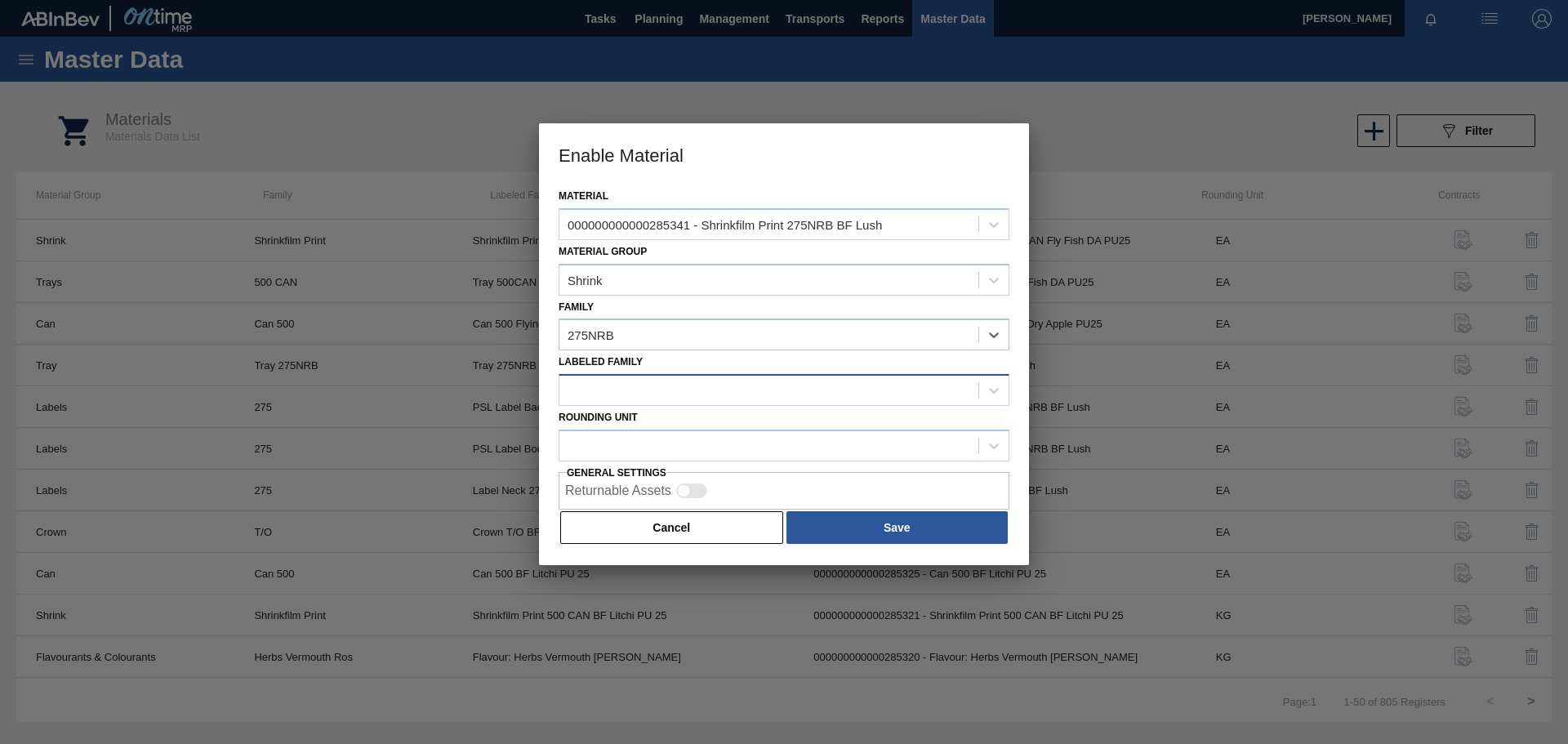
click at [615, 402] on div at bounding box center [769, 391] width 419 height 24
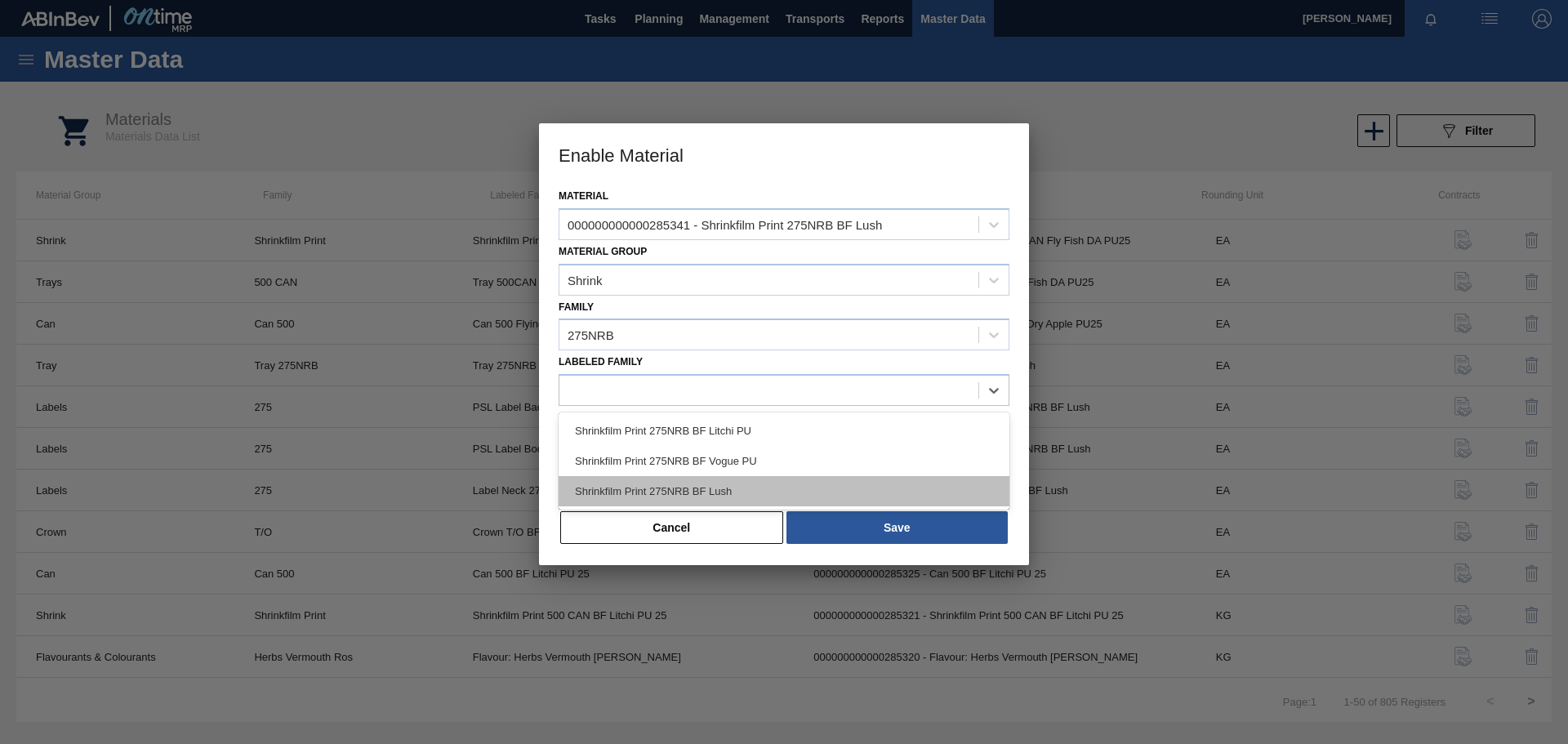
click at [635, 492] on div "Shrinkfilm Print 275NRB BF Lush" at bounding box center [784, 492] width 451 height 30
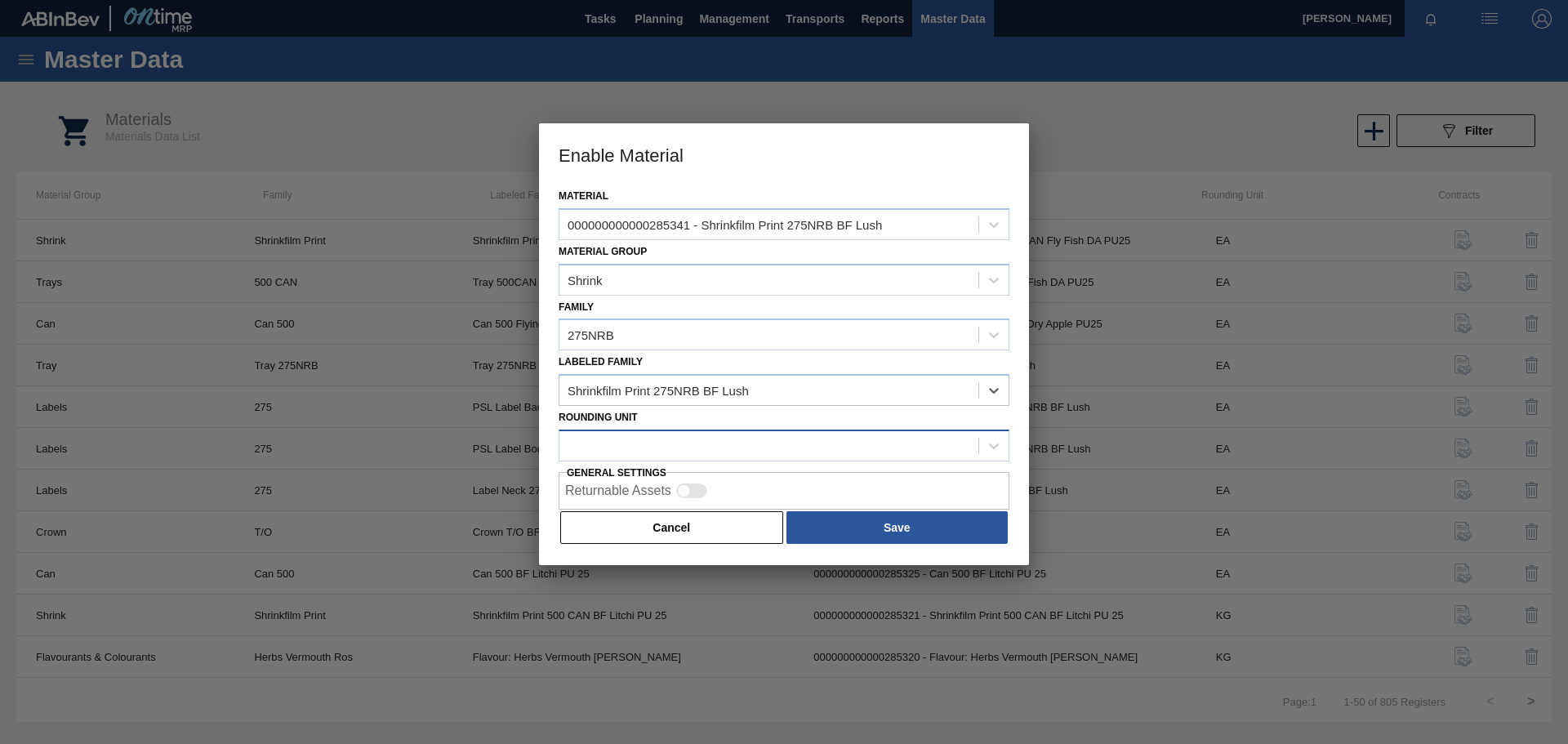
click at [798, 457] on div at bounding box center [769, 446] width 419 height 24
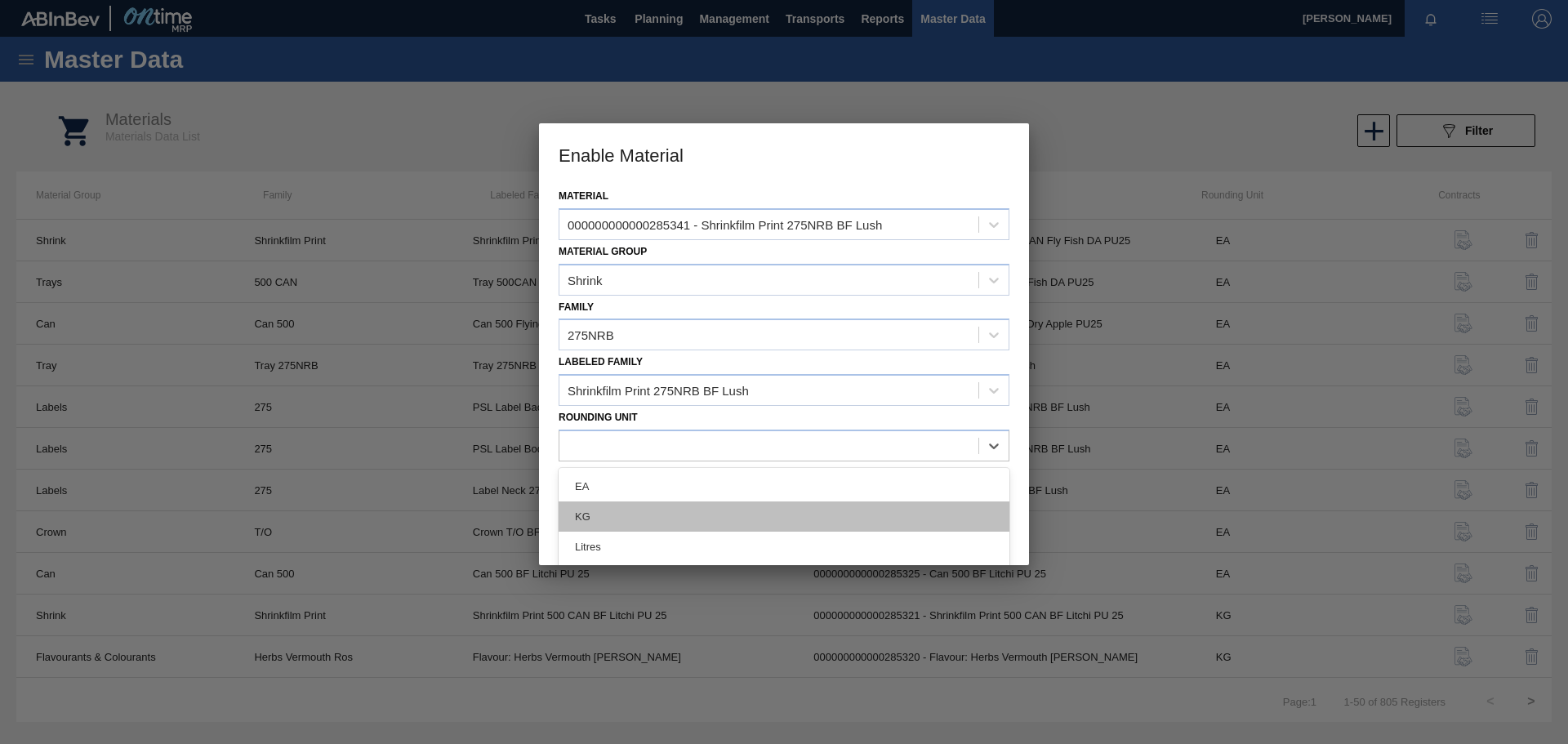
click at [644, 515] on div "KG" at bounding box center [784, 516] width 451 height 30
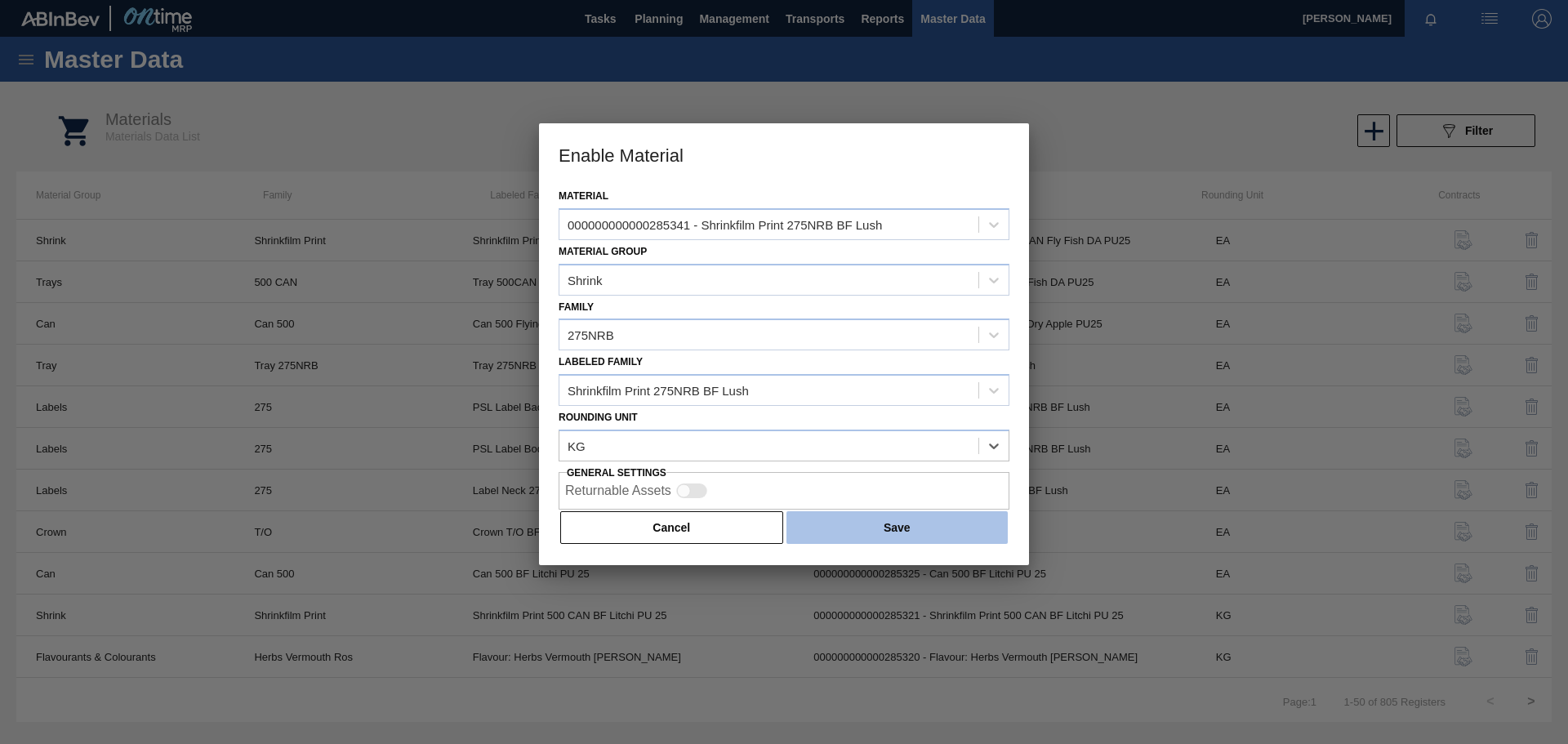
click at [848, 531] on button "Save" at bounding box center [897, 527] width 221 height 33
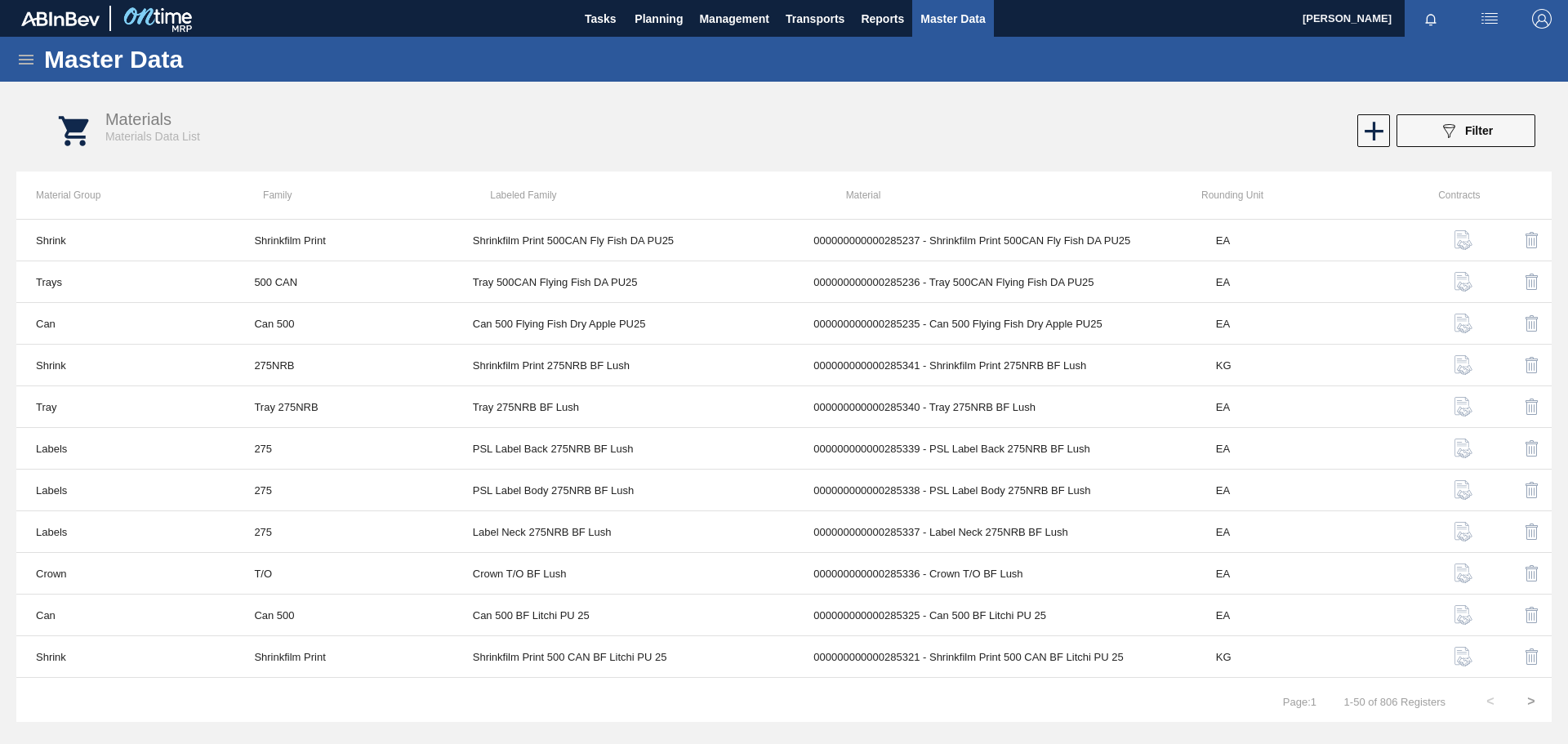
click at [27, 58] on icon at bounding box center [26, 59] width 15 height 10
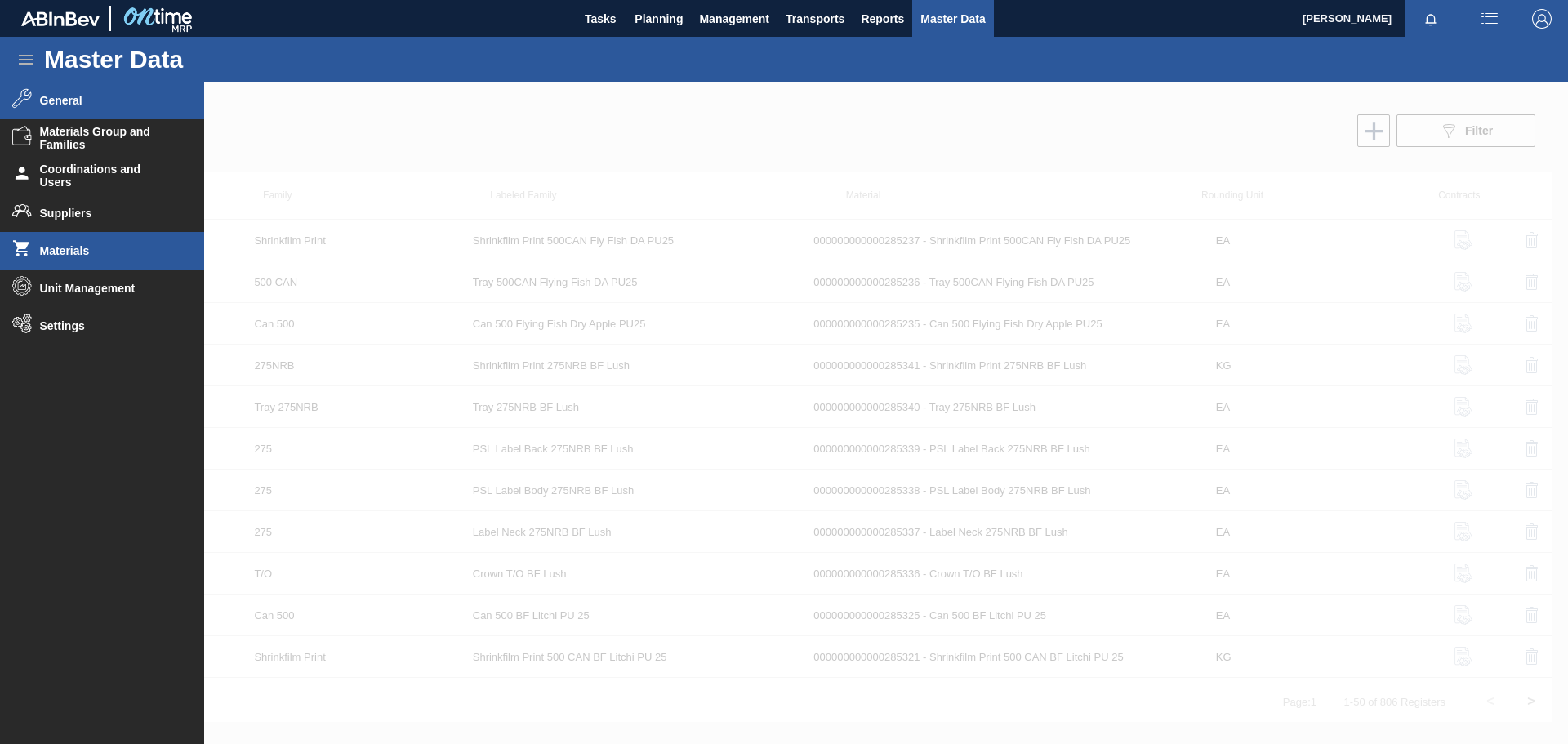
click at [33, 102] on li "General" at bounding box center [102, 100] width 205 height 37
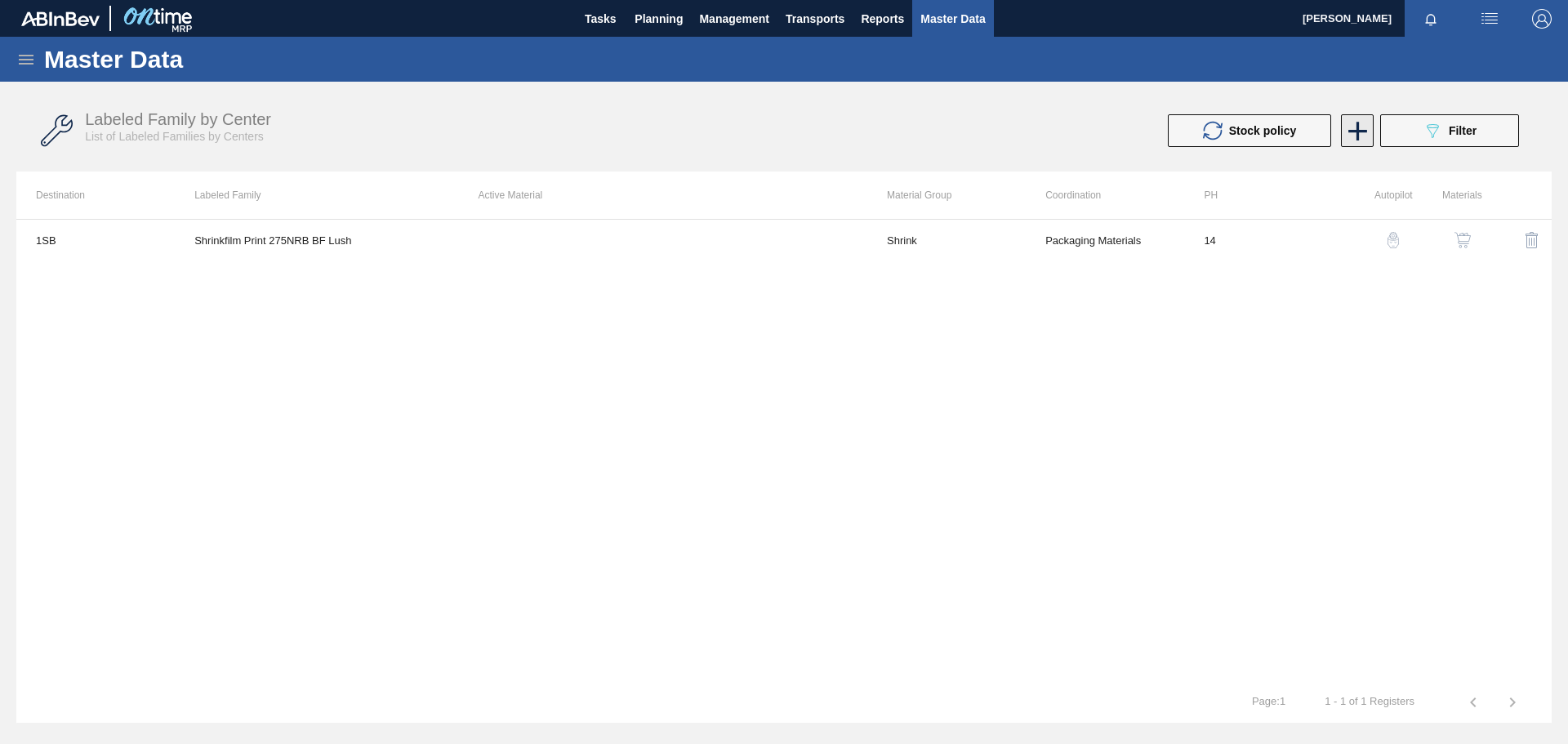
click at [1353, 124] on icon at bounding box center [1358, 131] width 32 height 32
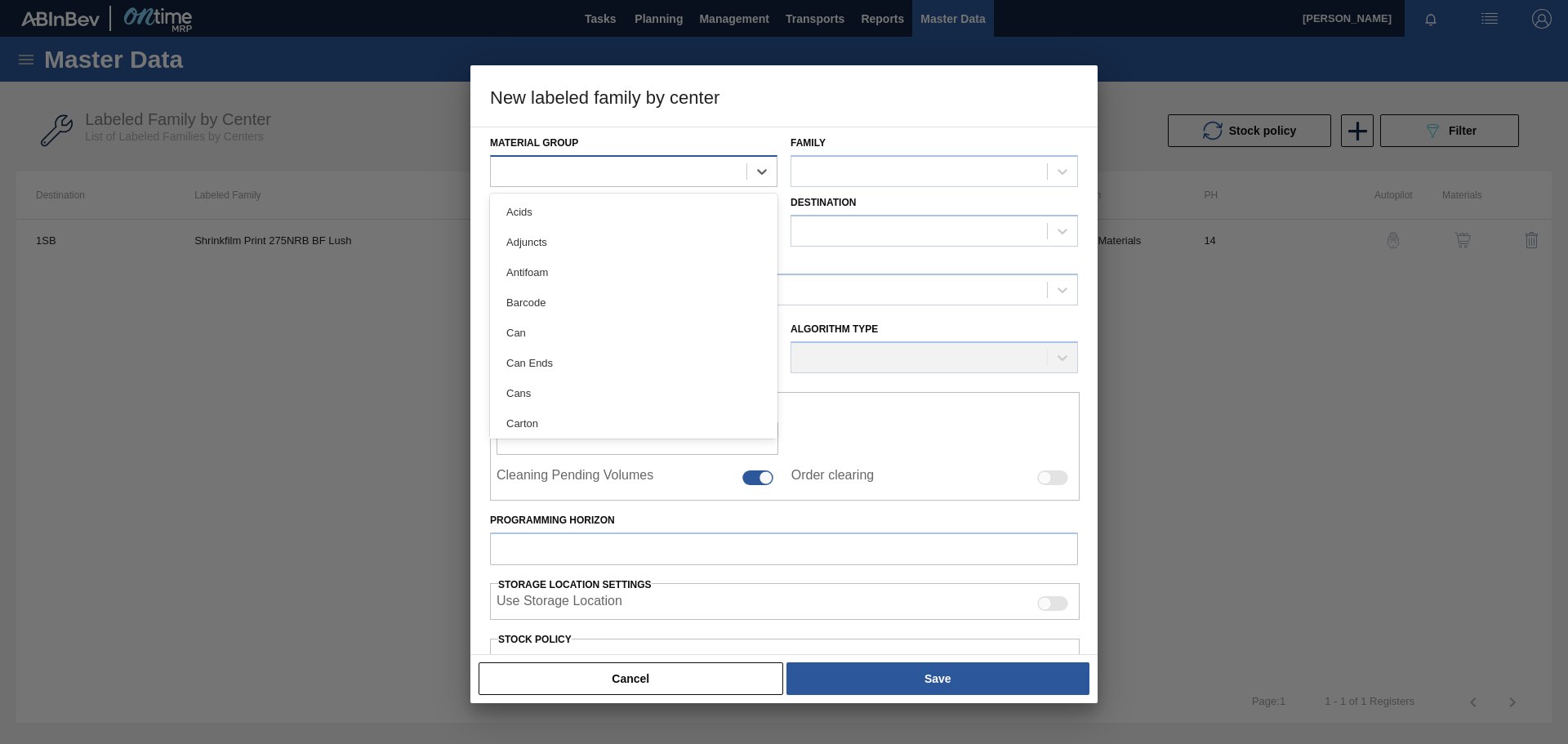
click at [649, 168] on div at bounding box center [618, 171] width 256 height 24
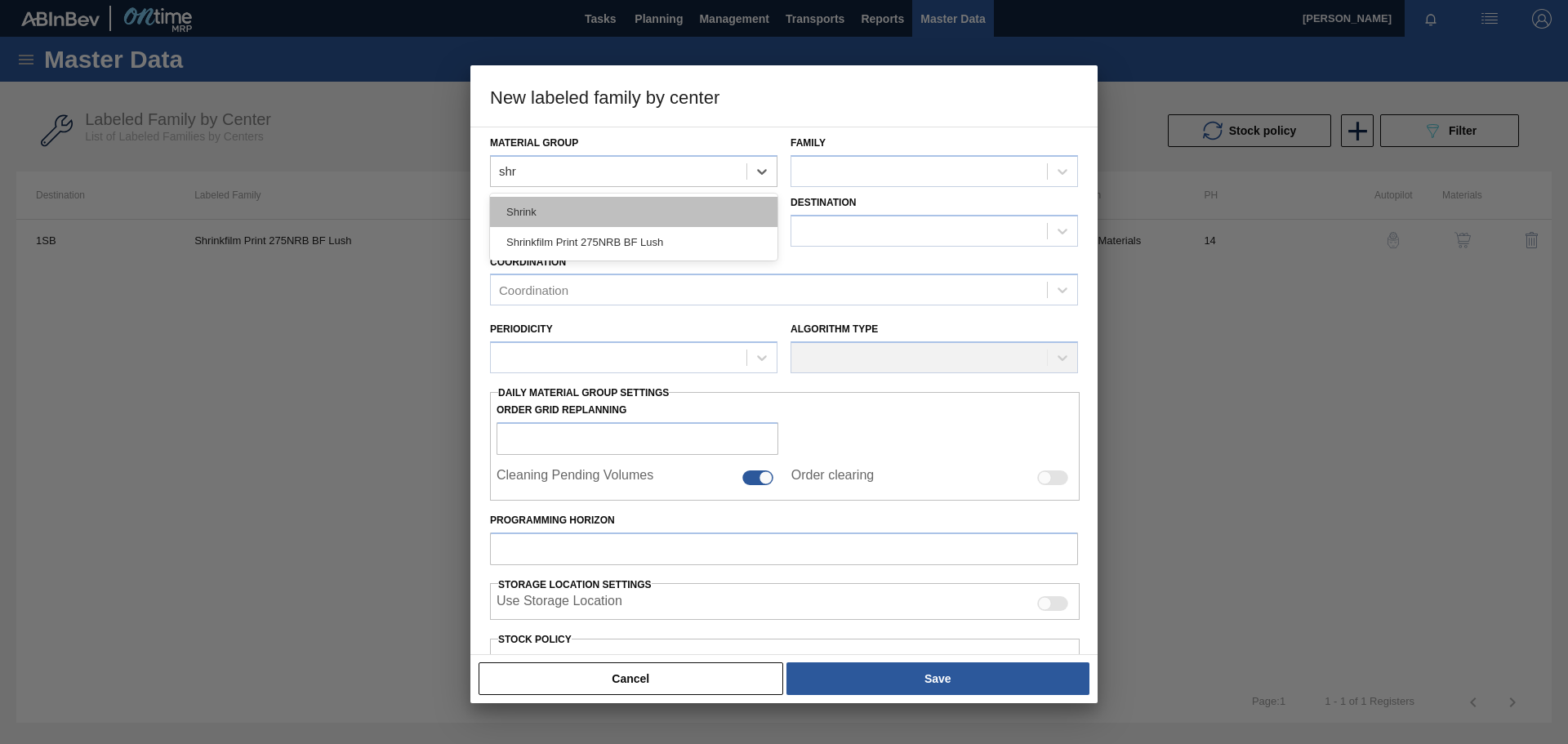
click at [619, 206] on div "Shrink" at bounding box center [634, 212] width 288 height 30
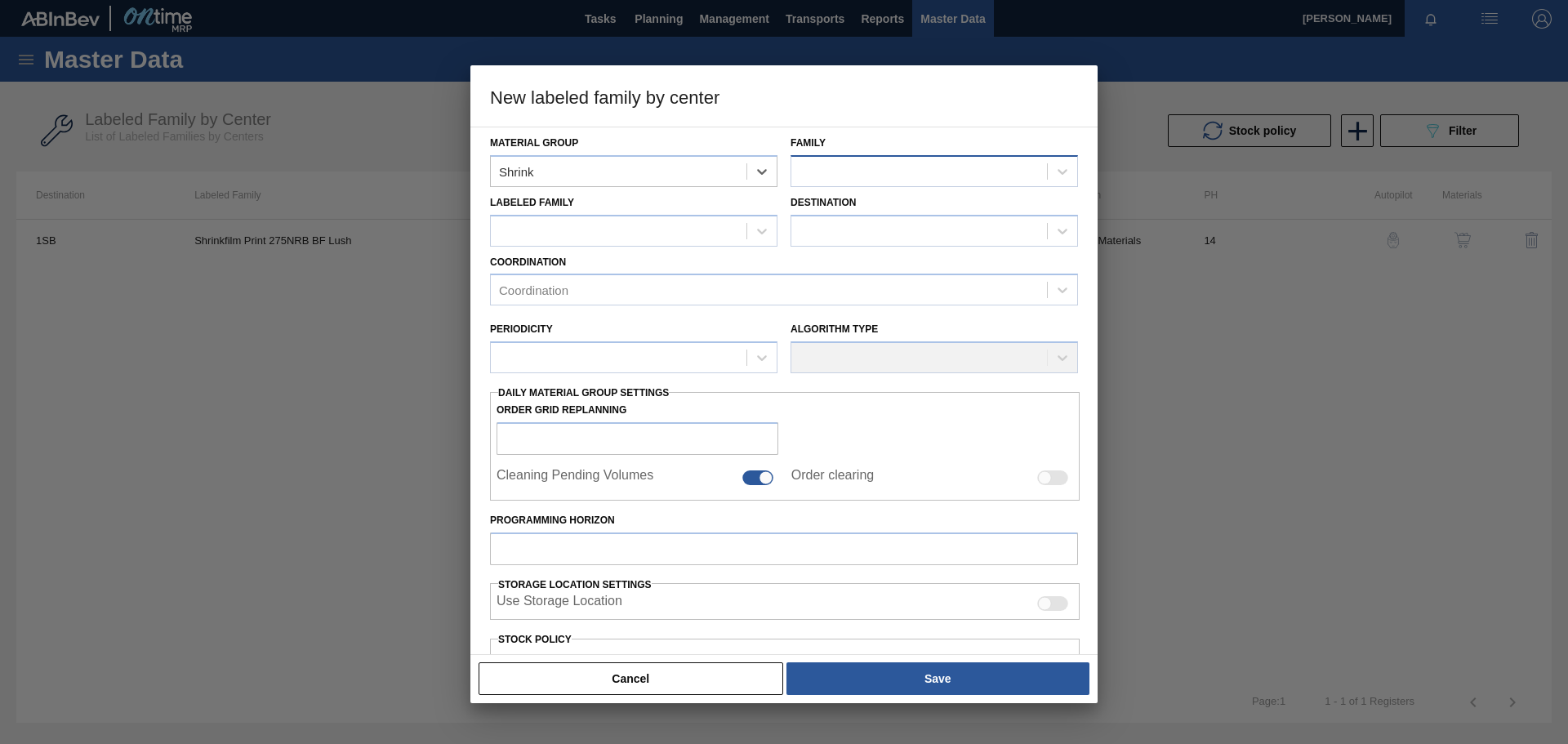
click at [830, 173] on div at bounding box center [919, 171] width 256 height 24
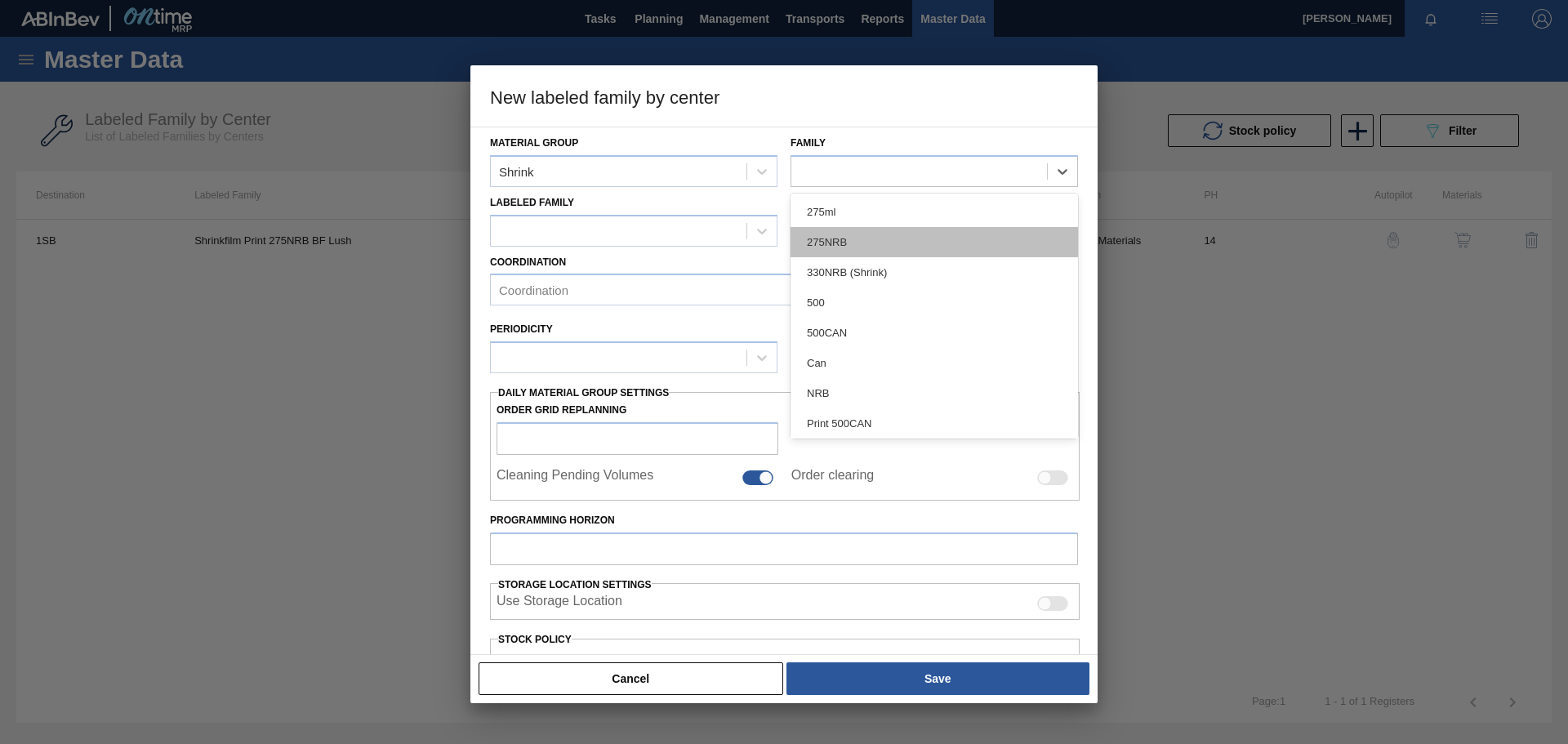
click at [845, 242] on div "275NRB" at bounding box center [934, 242] width 288 height 30
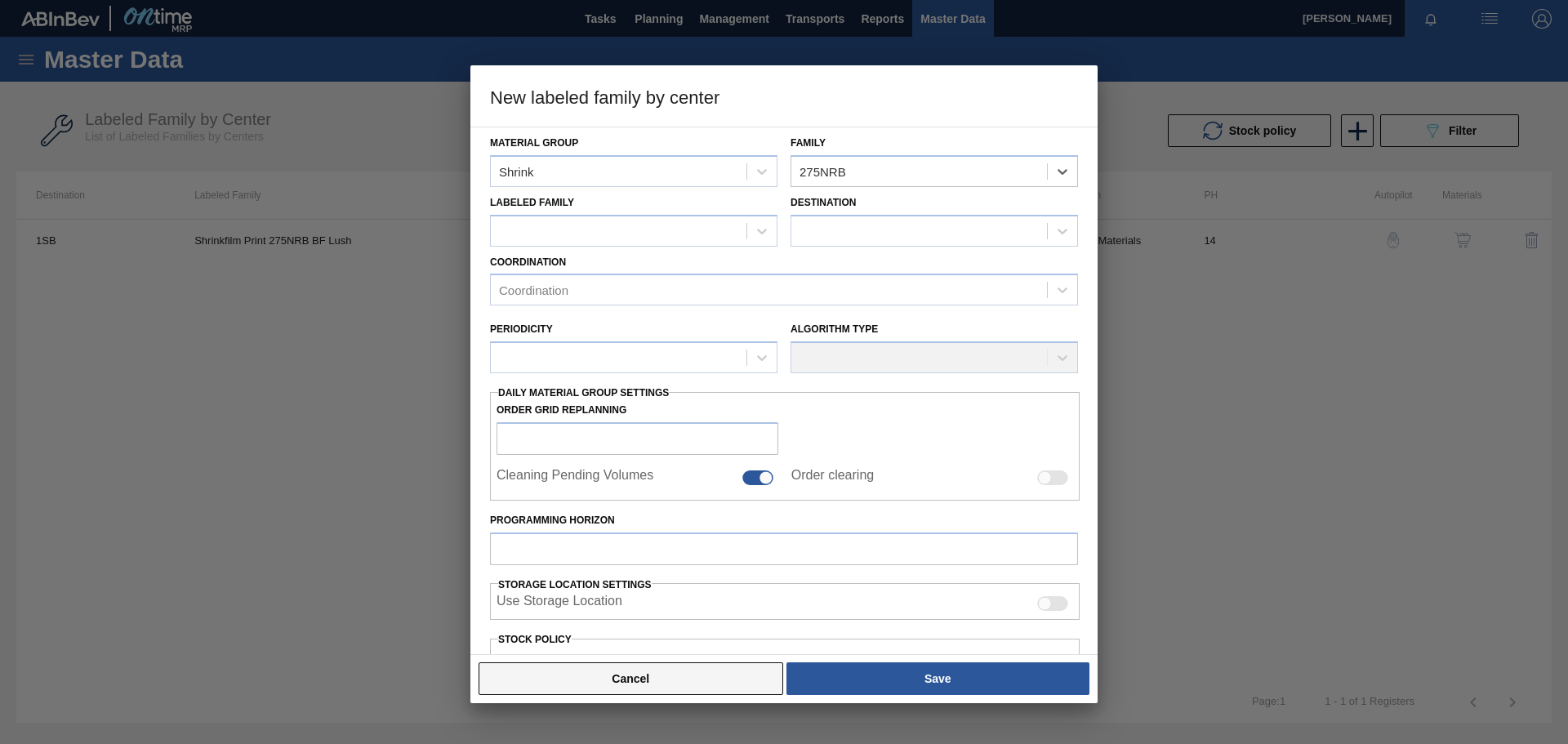
click at [693, 673] on button "Cancel" at bounding box center [631, 678] width 305 height 33
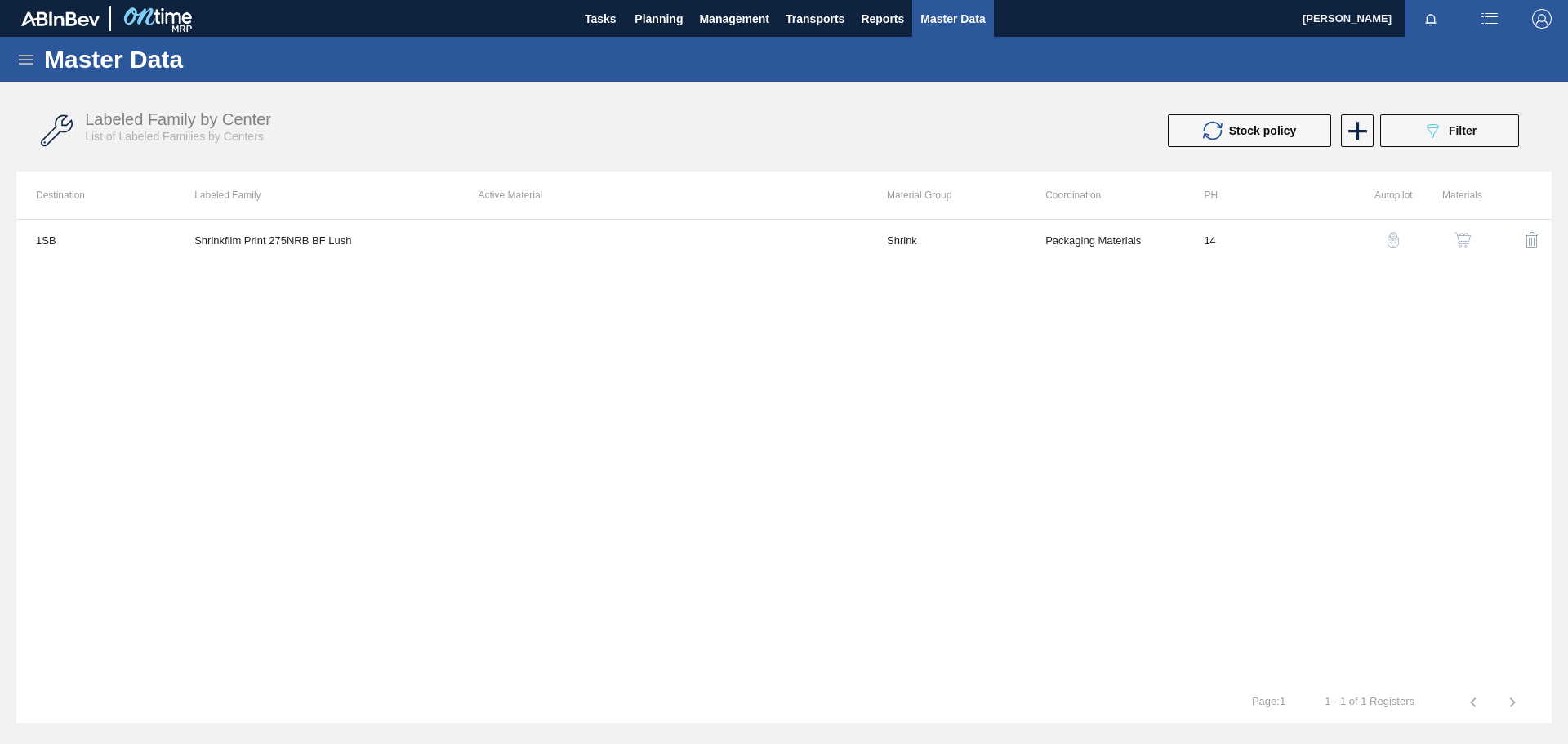
click at [1464, 237] on img "button" at bounding box center [1463, 240] width 16 height 16
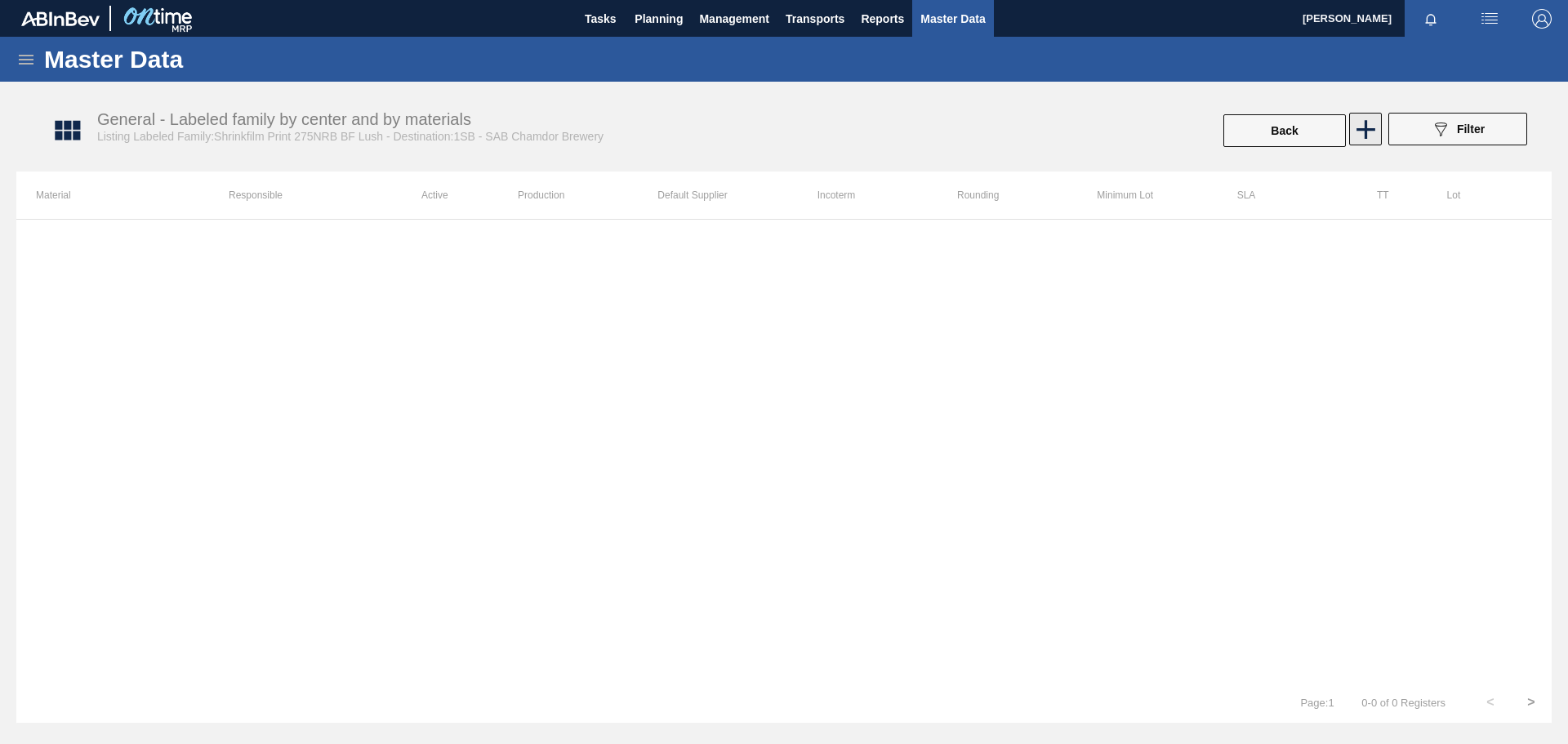
click at [1364, 136] on icon at bounding box center [1366, 129] width 32 height 32
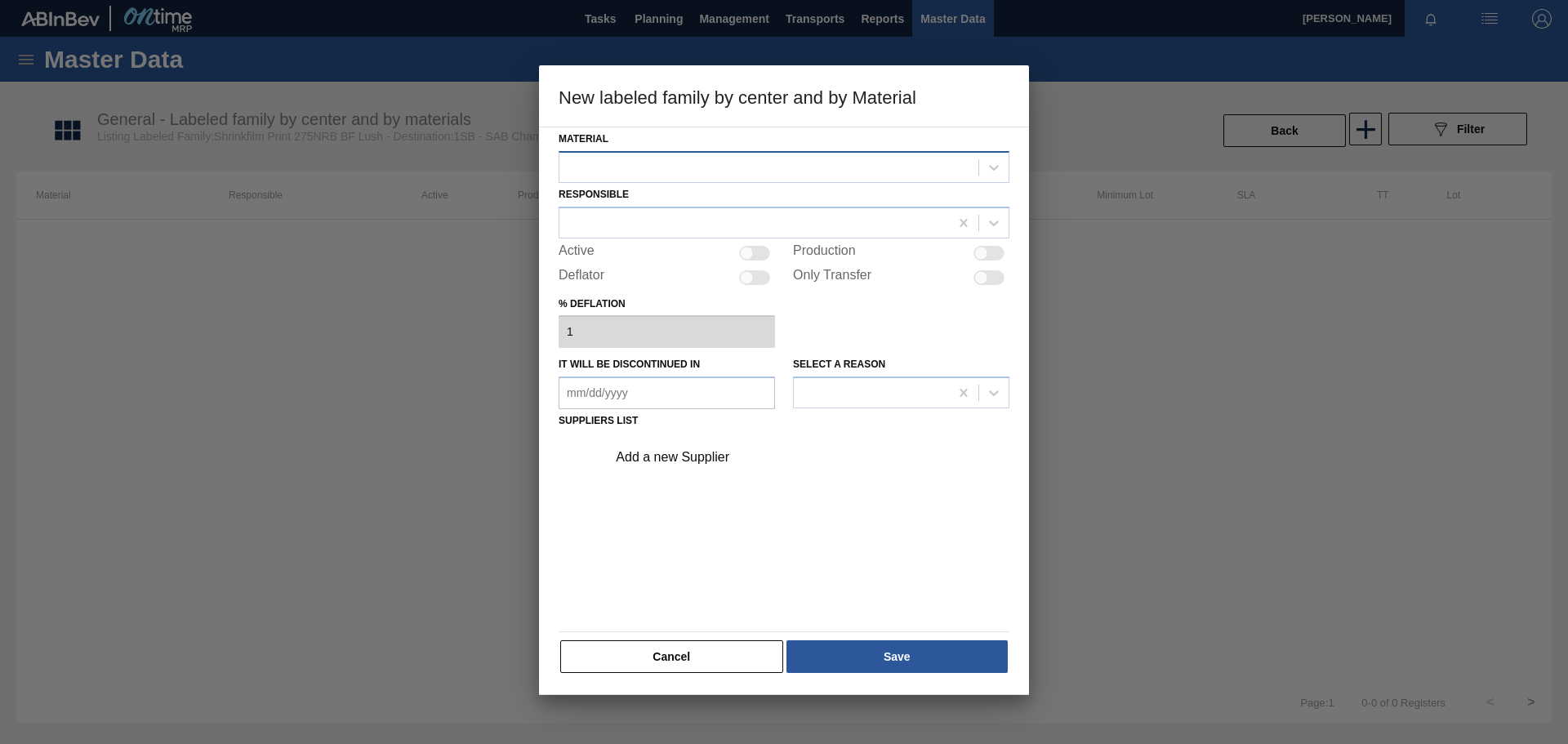
click at [682, 167] on div at bounding box center [769, 167] width 419 height 24
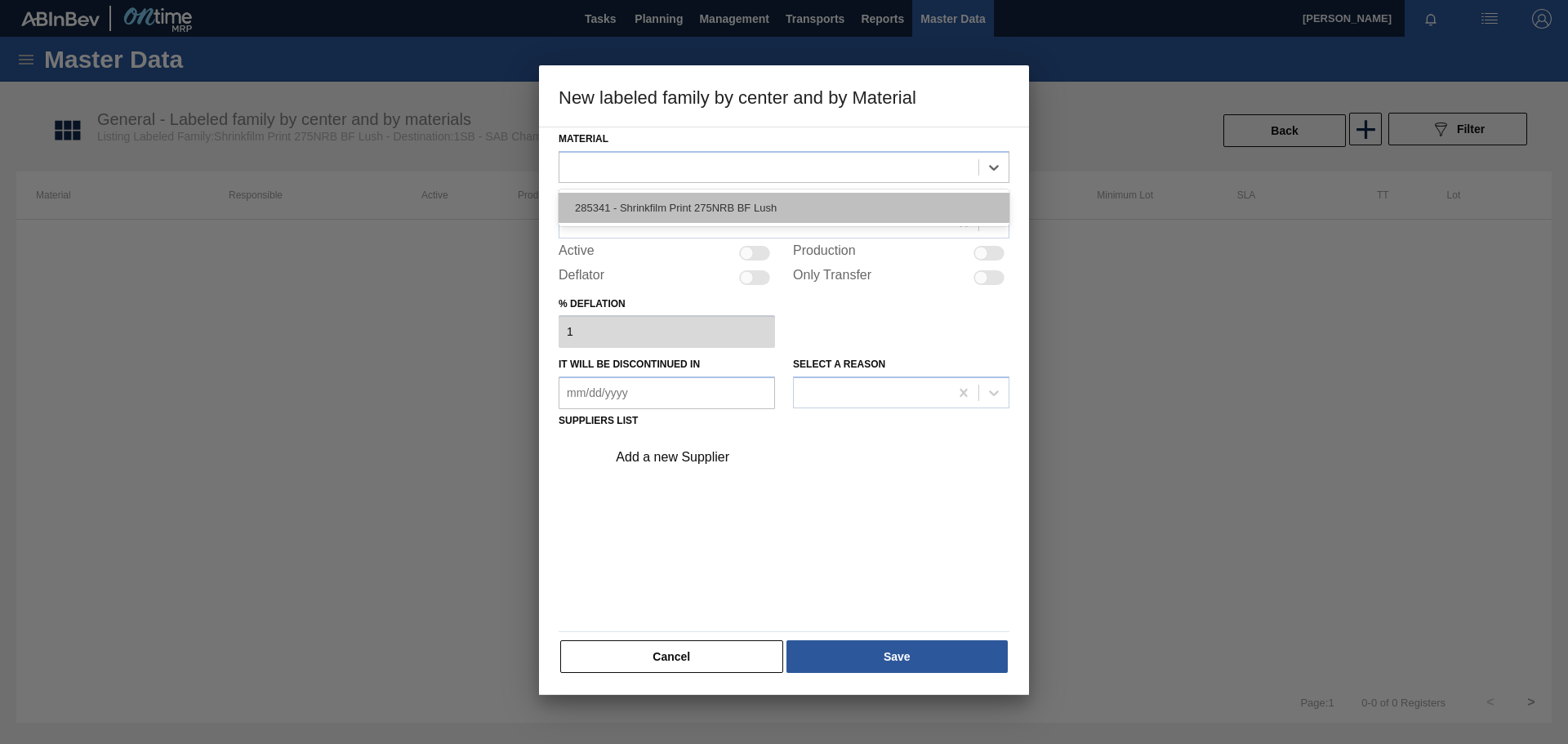
click at [679, 206] on div "285341 - Shrinkfilm Print 275NRB BF Lush" at bounding box center [784, 208] width 451 height 30
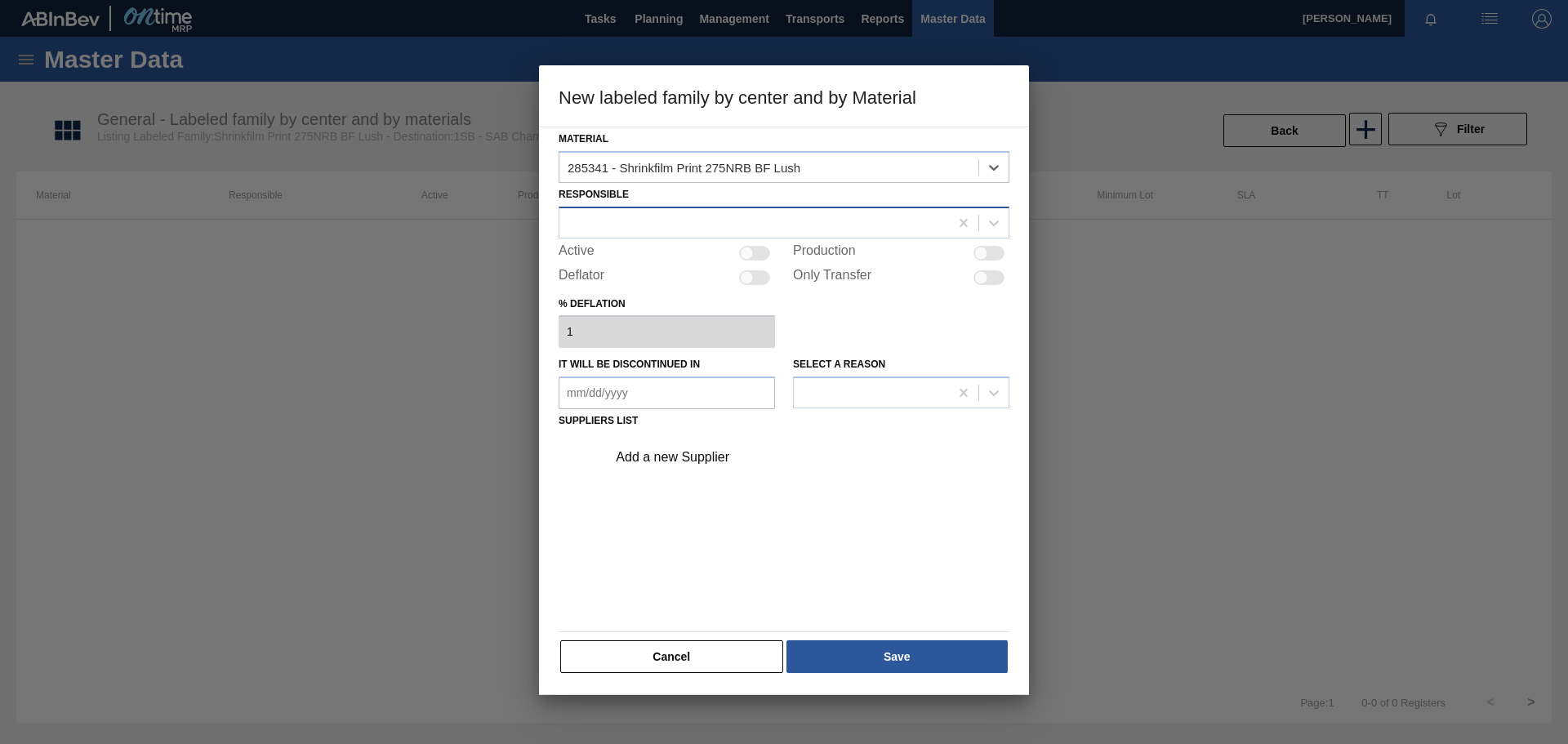
click at [622, 219] on div at bounding box center [754, 222] width 390 height 24
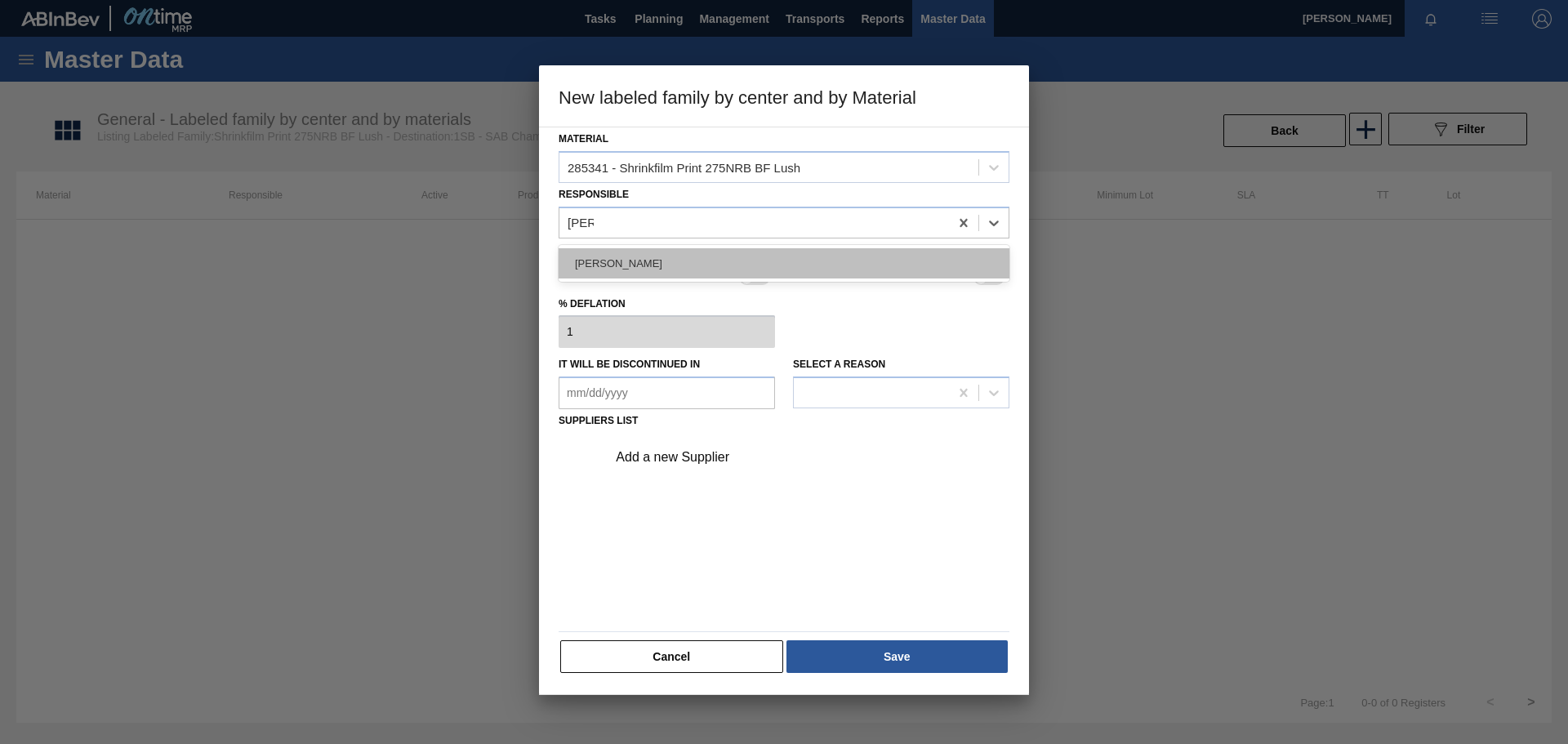
click at [632, 264] on div "[PERSON_NAME]" at bounding box center [784, 263] width 451 height 30
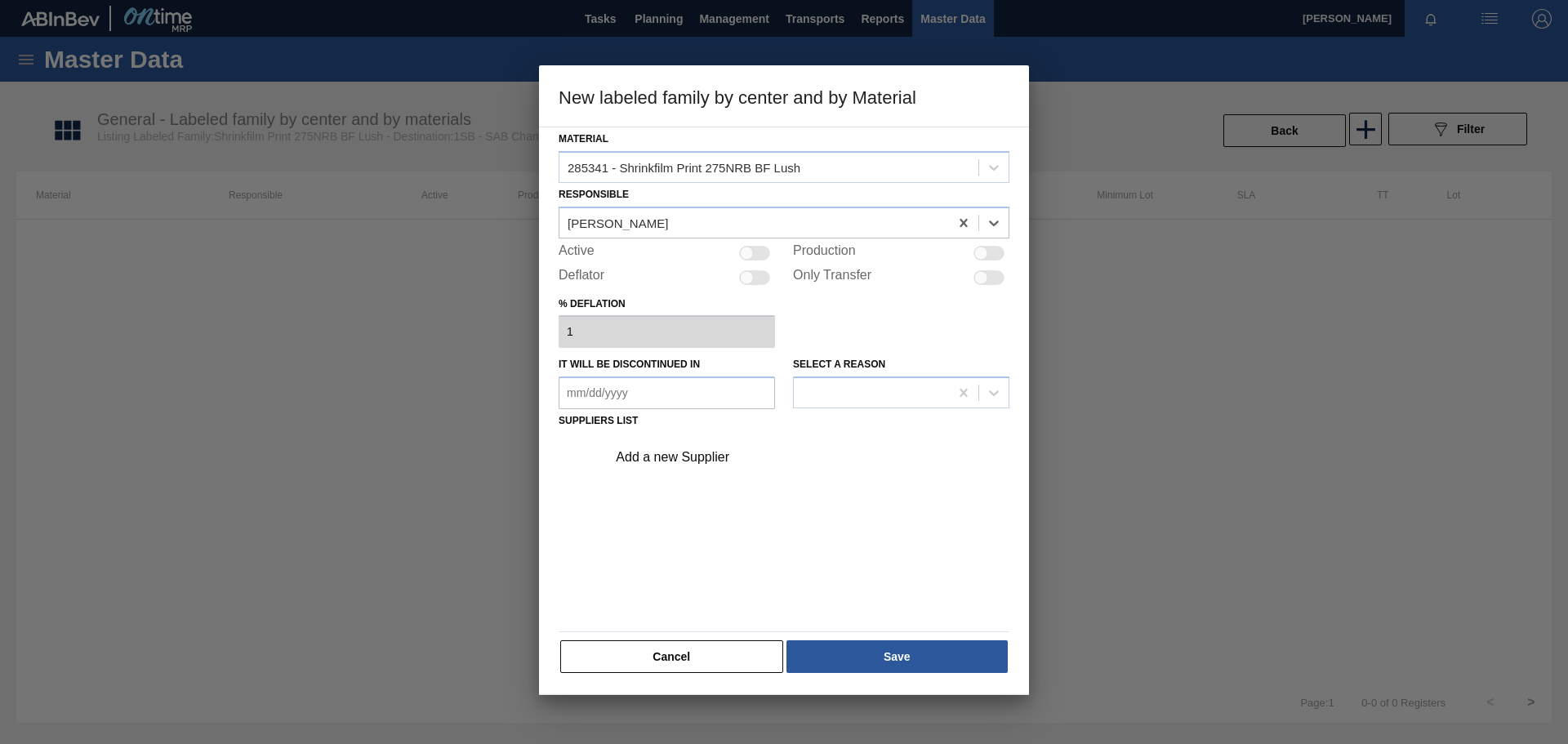
click at [752, 250] on div at bounding box center [747, 253] width 14 height 14
click at [688, 459] on div "Add a new Supplier" at bounding box center [776, 457] width 321 height 15
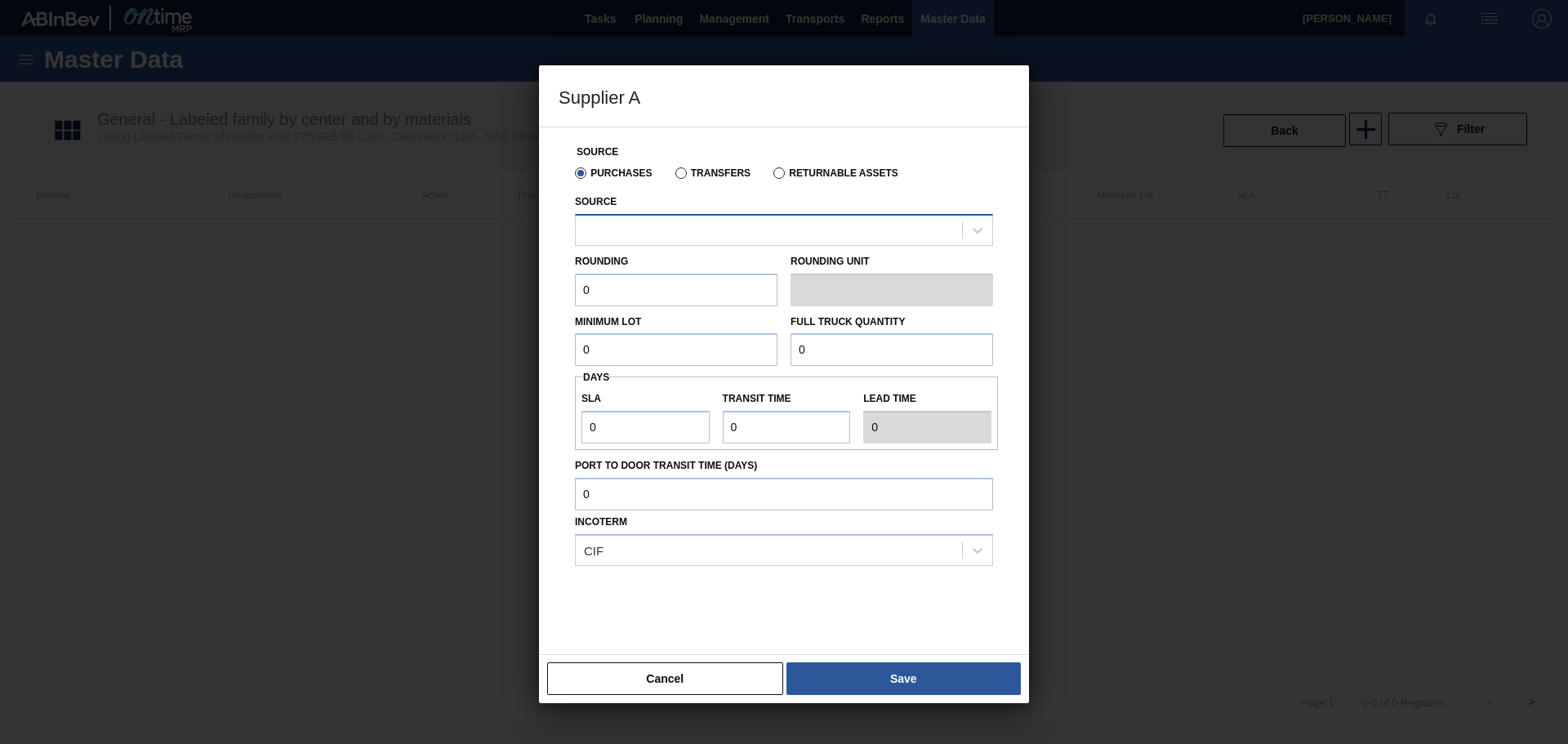
click at [756, 229] on div at bounding box center [769, 229] width 386 height 24
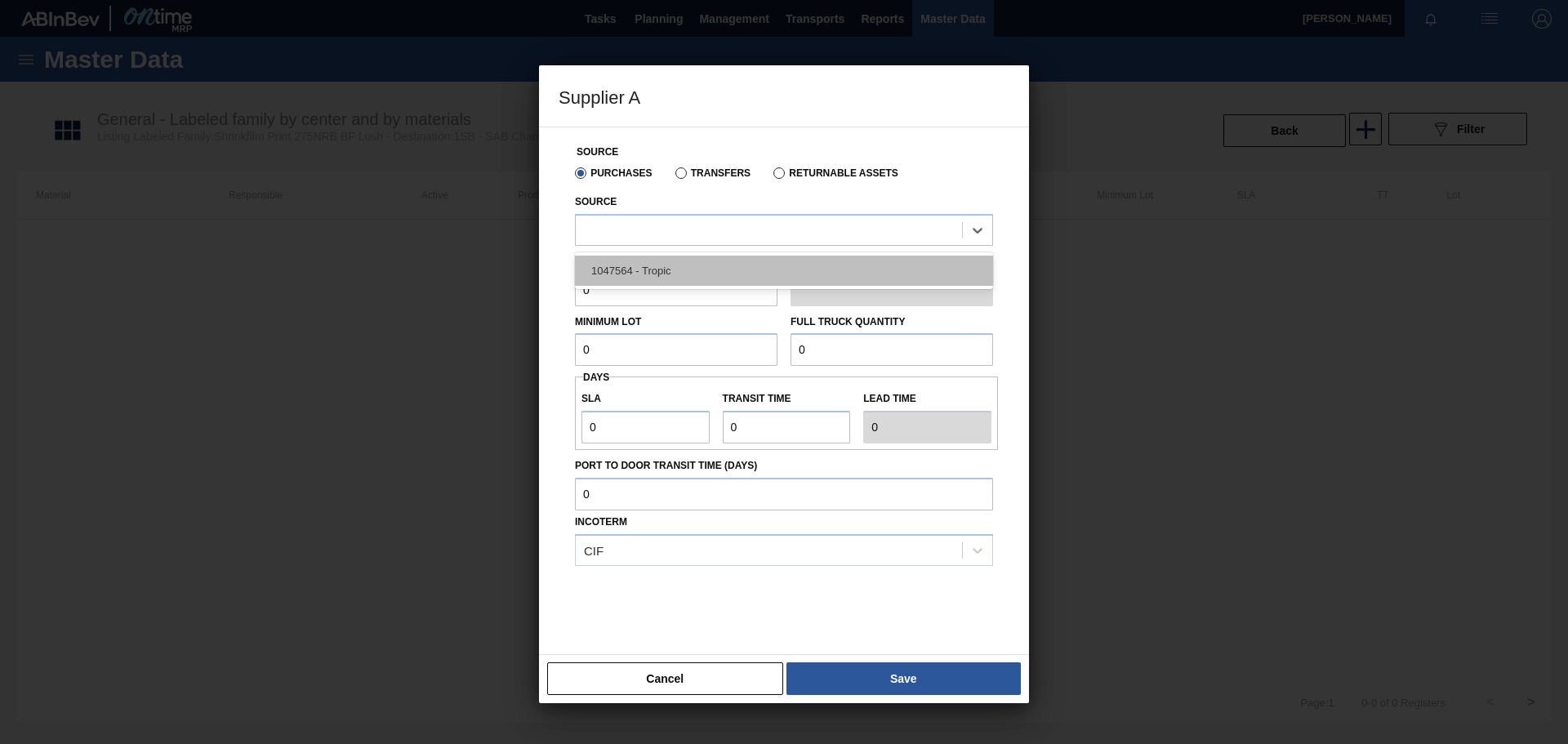
click at [741, 263] on div "1047564 - Tropic" at bounding box center [784, 271] width 418 height 30
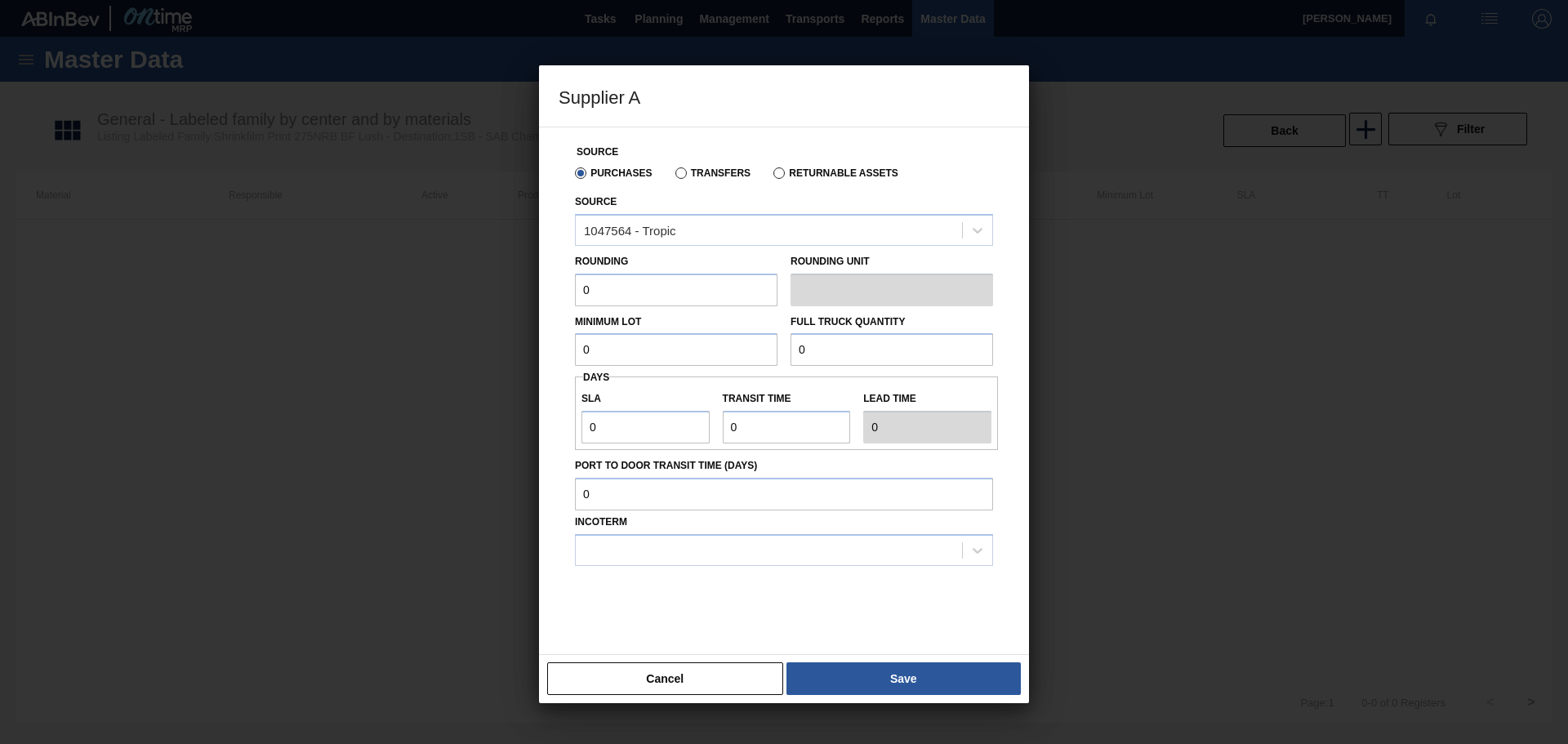
click at [652, 296] on input "0" at bounding box center [676, 290] width 203 height 33
click at [701, 353] on input "0" at bounding box center [676, 349] width 203 height 33
click at [939, 354] on input "0" at bounding box center [892, 349] width 203 height 33
click at [605, 433] on input "0" at bounding box center [645, 427] width 128 height 33
click at [798, 431] on input "Transit time" at bounding box center [786, 427] width 128 height 33
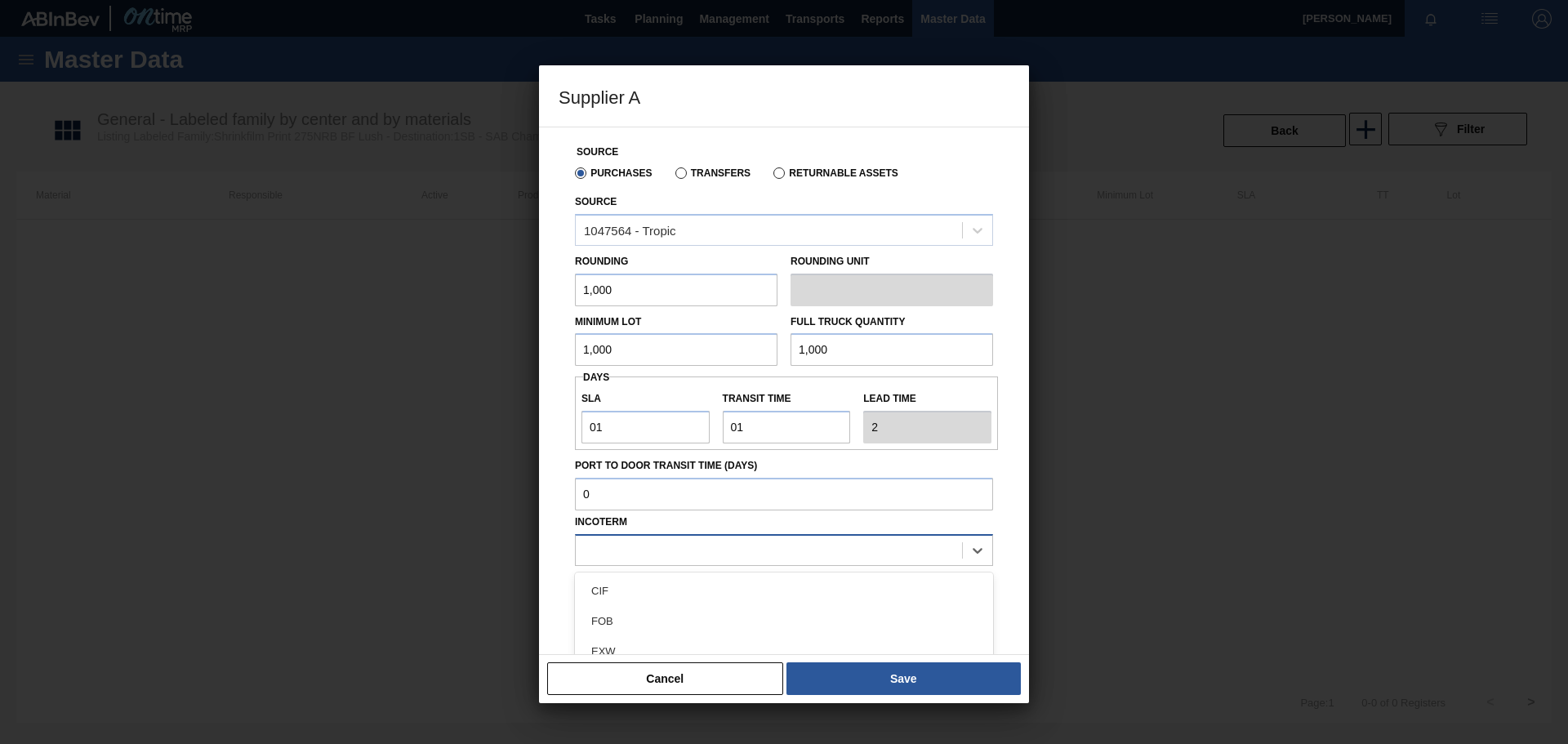
click at [679, 562] on div at bounding box center [769, 550] width 386 height 24
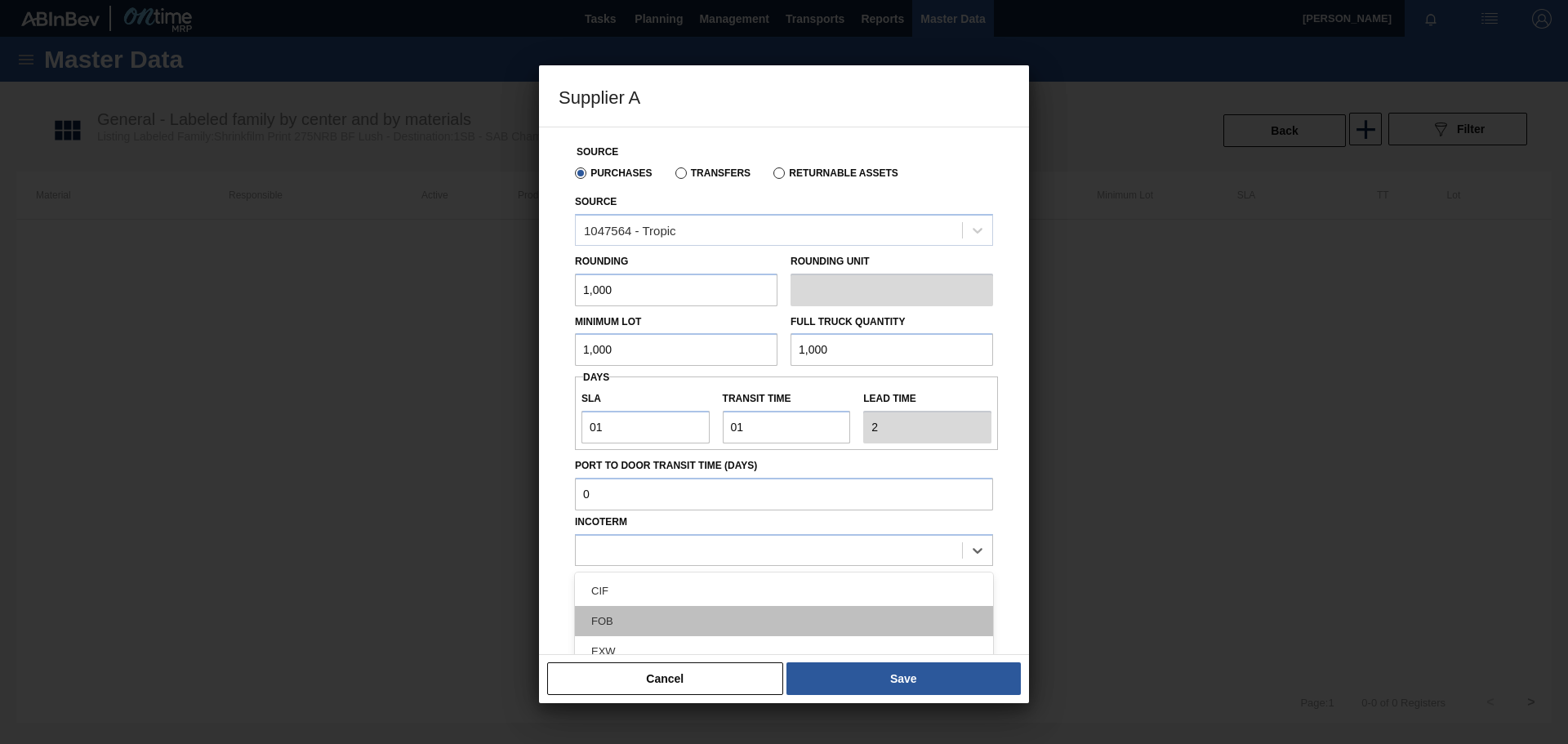
click at [637, 613] on div "FOB" at bounding box center [784, 622] width 418 height 30
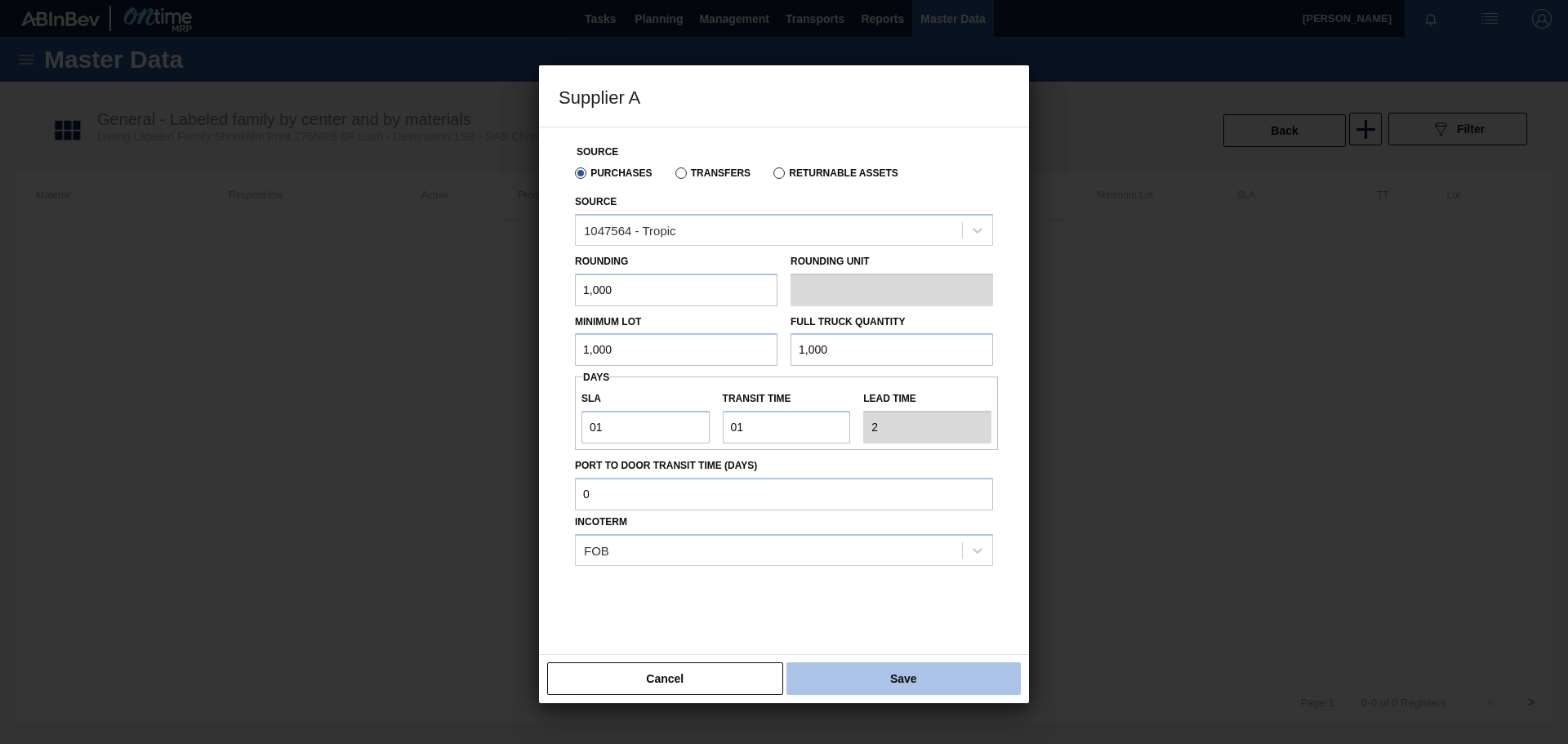
click at [911, 675] on button "Save" at bounding box center [903, 678] width 235 height 33
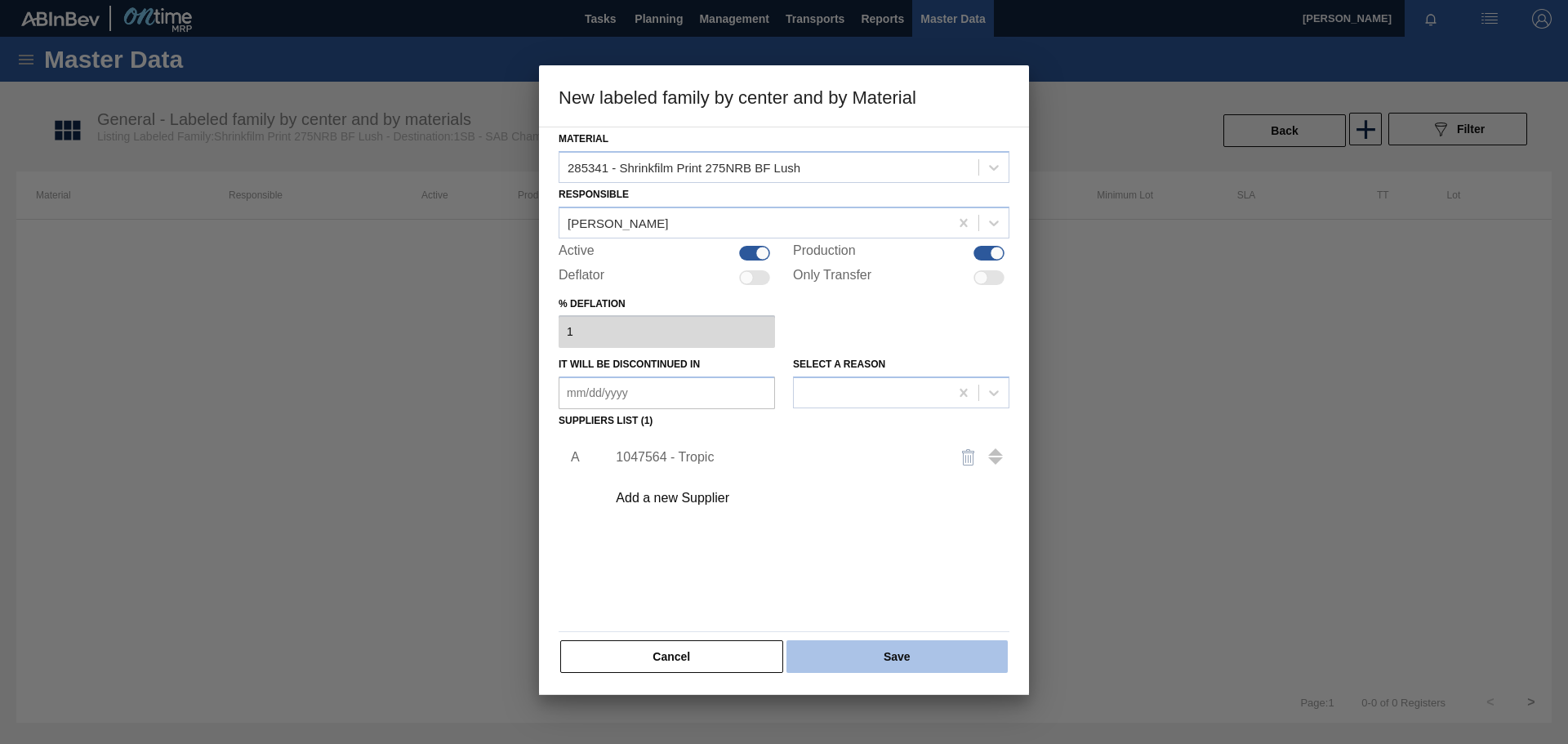
click at [908, 649] on button "Save" at bounding box center [897, 656] width 221 height 33
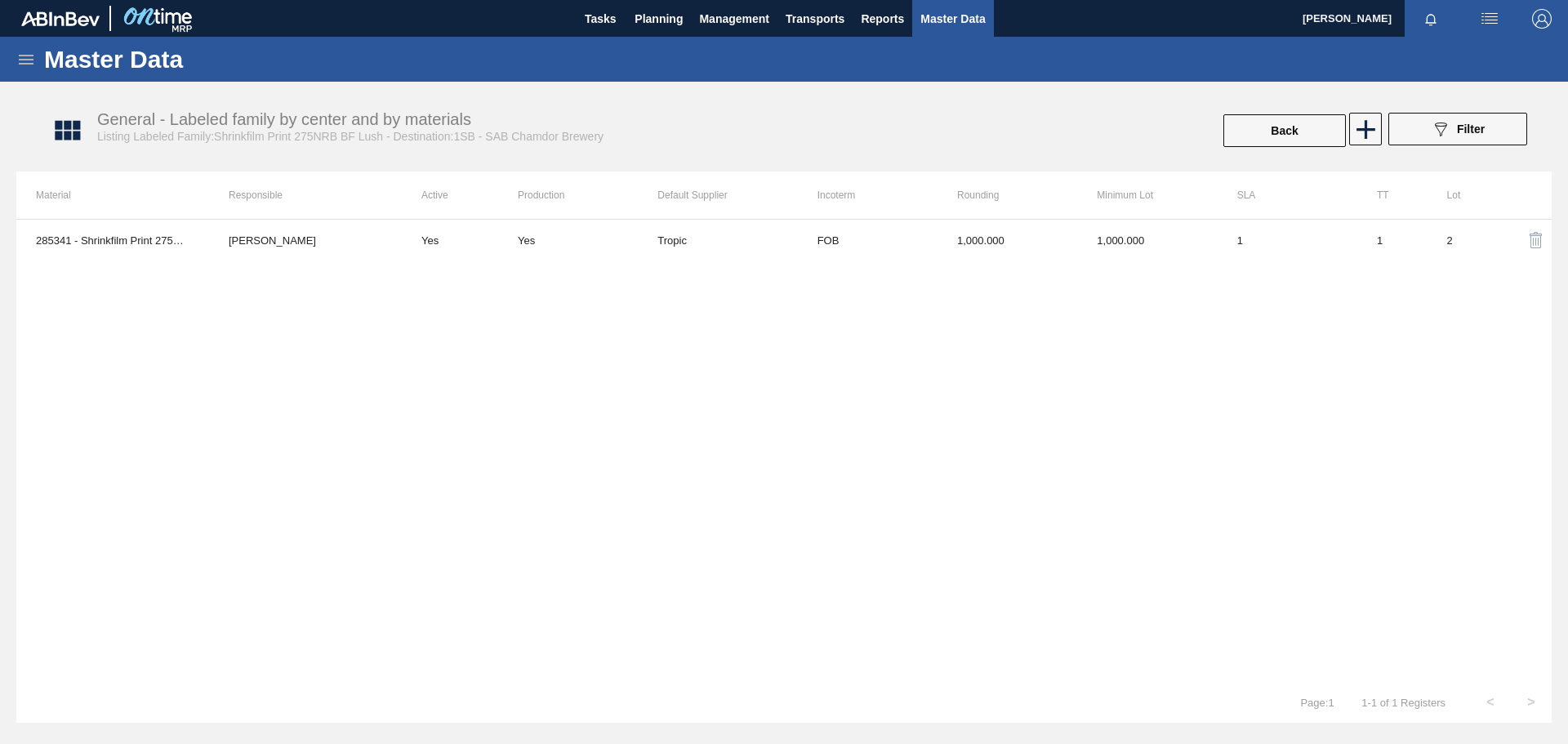
click at [25, 60] on icon at bounding box center [26, 59] width 19 height 19
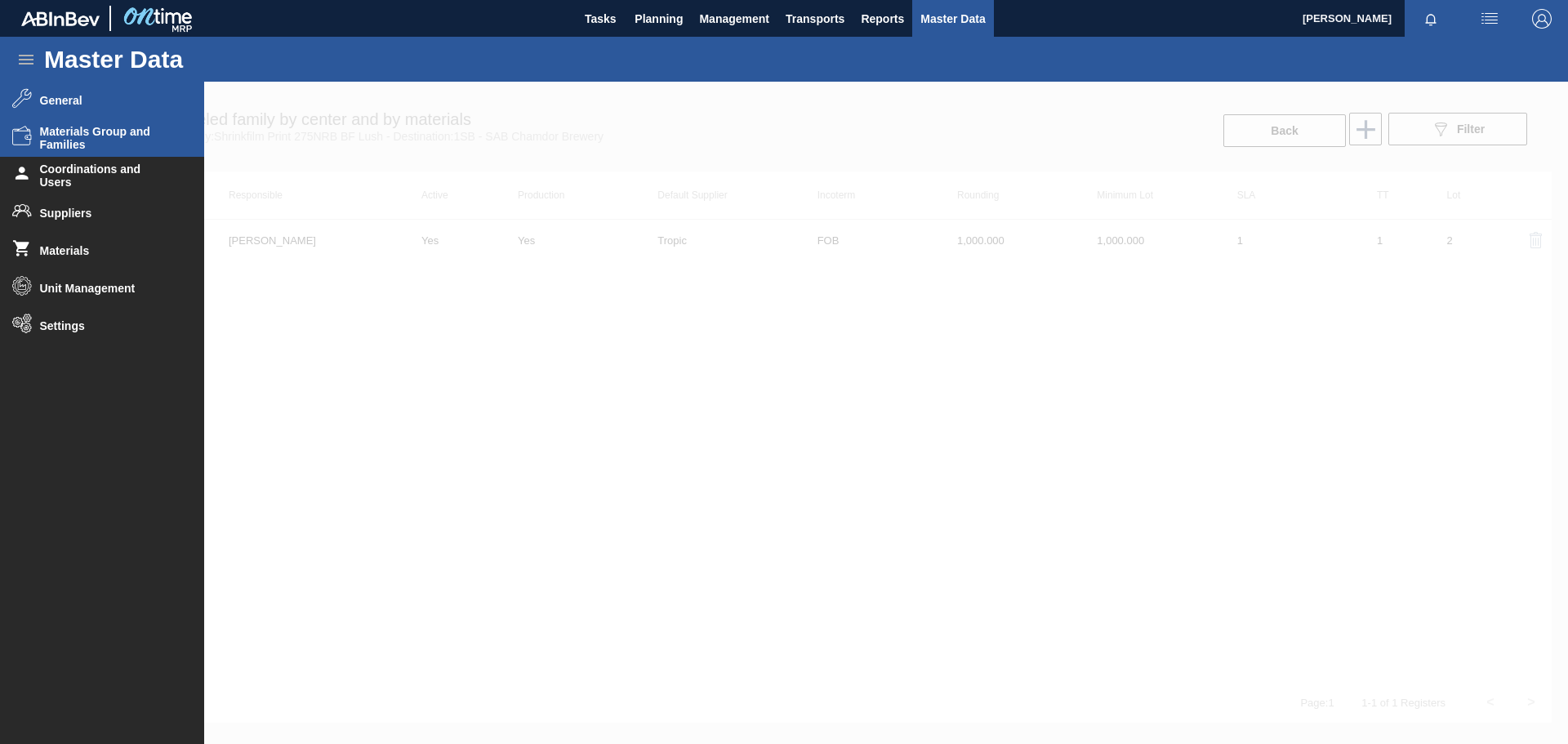
click at [69, 138] on span "Materials Group and Families" at bounding box center [107, 138] width 135 height 27
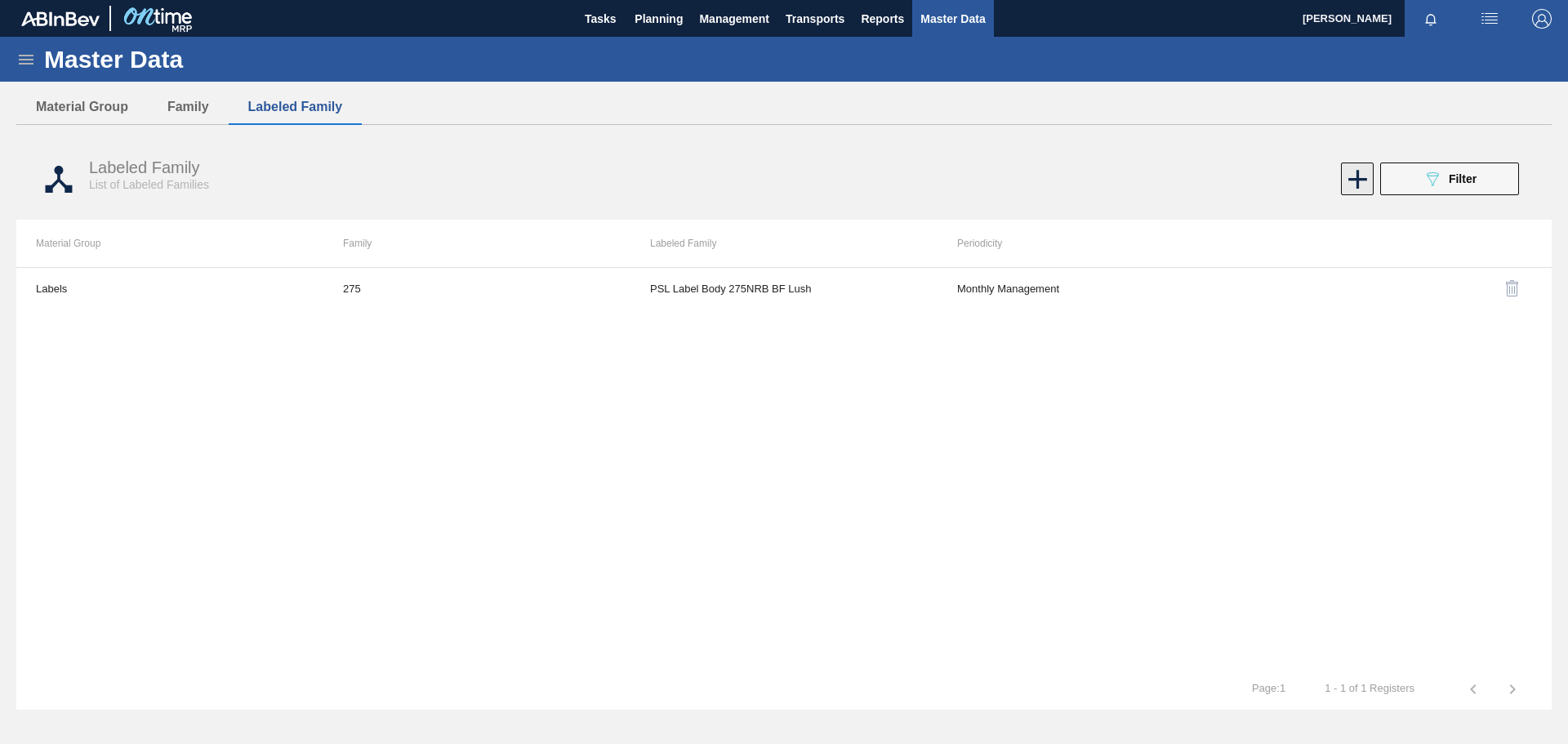
click at [1358, 175] on icon at bounding box center [1357, 179] width 19 height 19
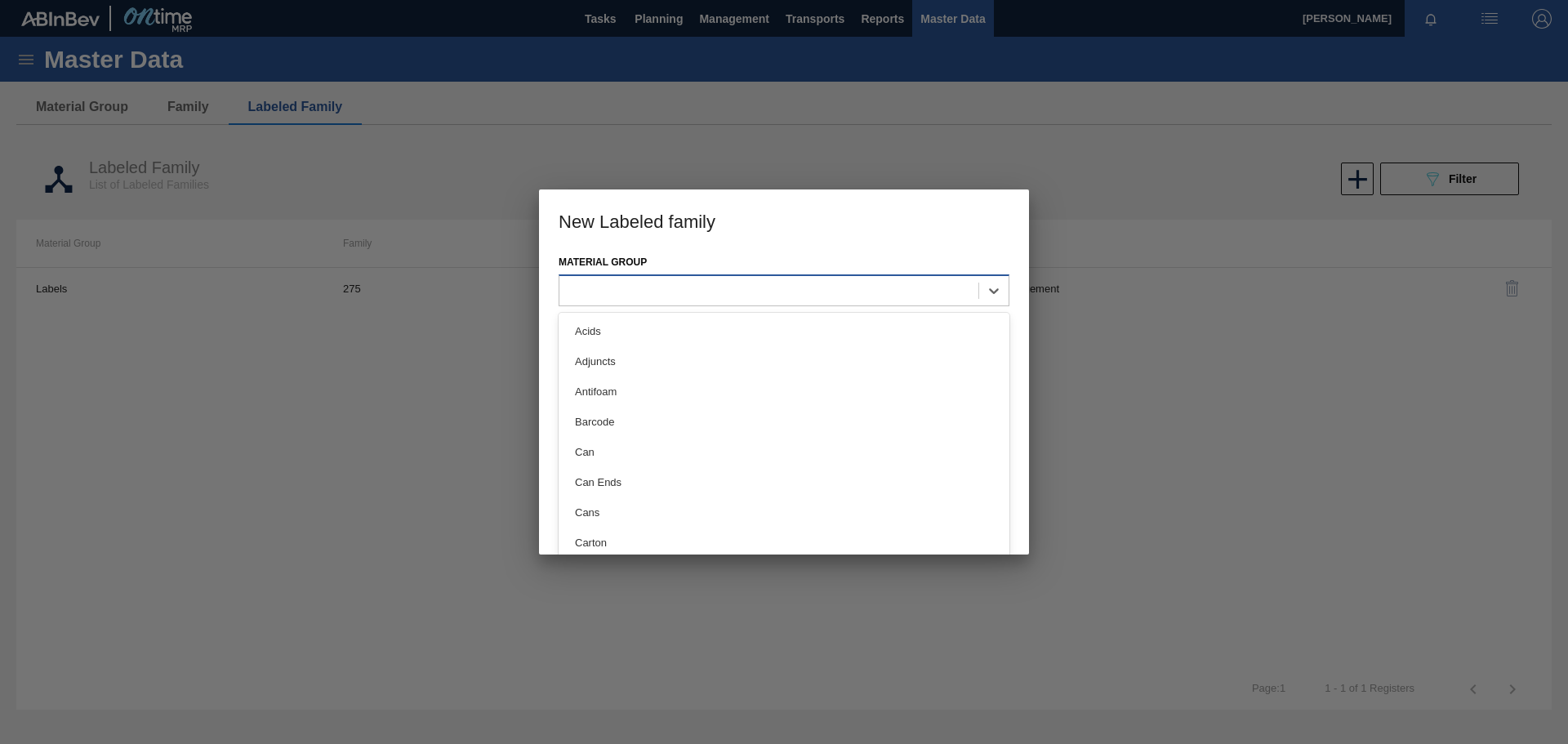
click at [756, 290] on div at bounding box center [769, 291] width 419 height 24
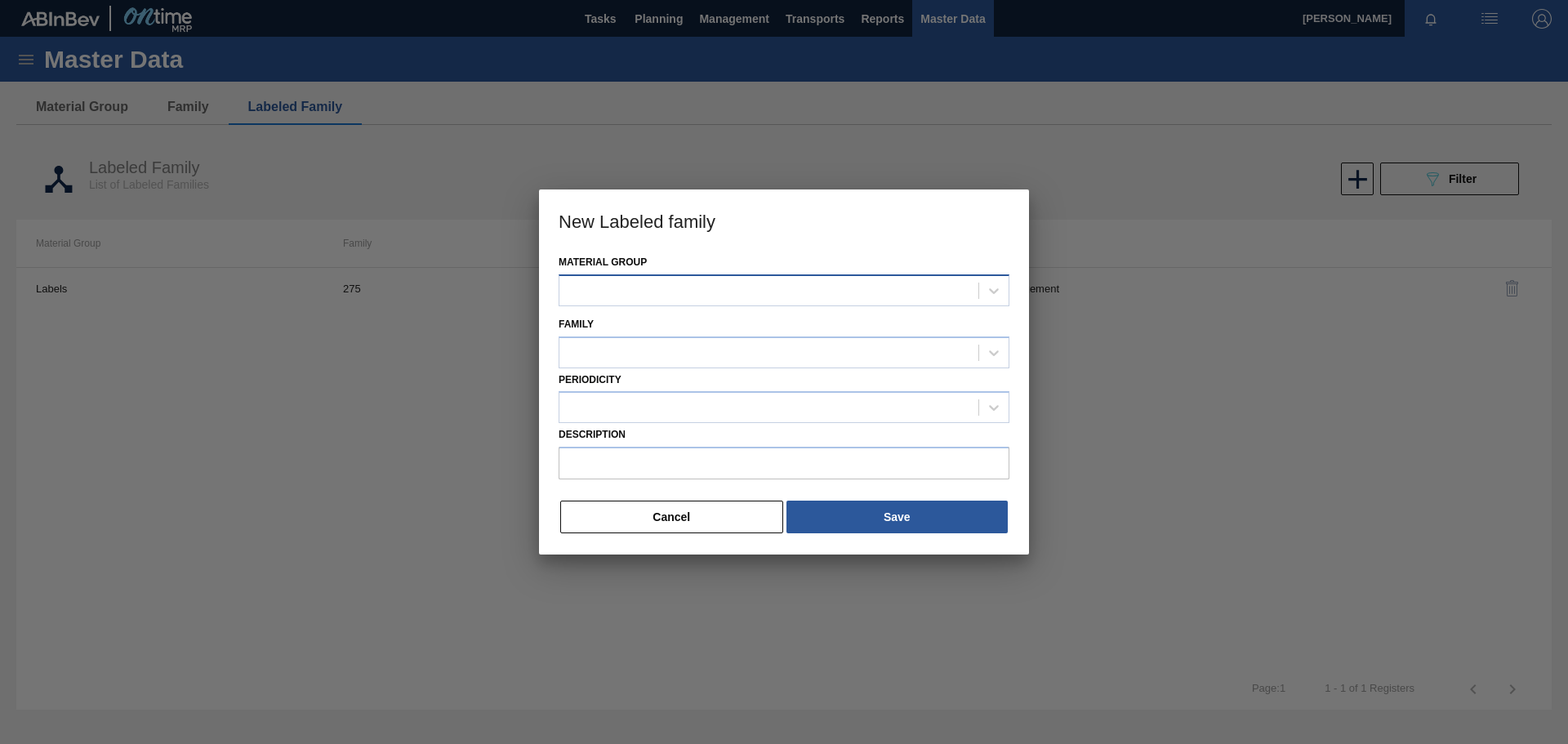
click at [746, 292] on div at bounding box center [769, 291] width 419 height 24
click at [727, 329] on div "Can" at bounding box center [784, 331] width 451 height 30
click at [620, 349] on div at bounding box center [769, 353] width 419 height 24
click at [942, 237] on h3 "New Labeled family" at bounding box center [784, 221] width 490 height 62
click at [698, 353] on div at bounding box center [769, 353] width 419 height 24
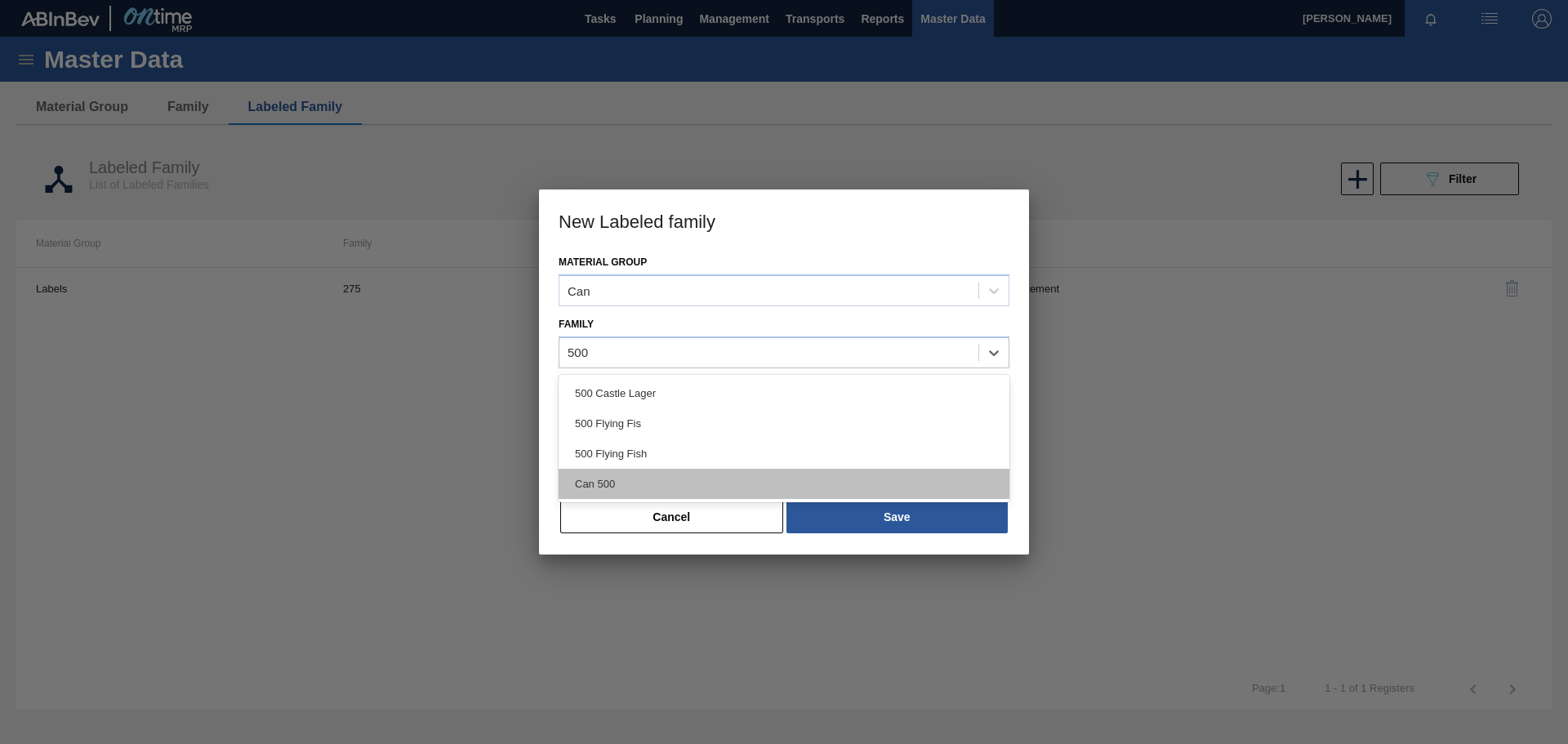
click at [630, 480] on div "Can 500" at bounding box center [784, 484] width 451 height 30
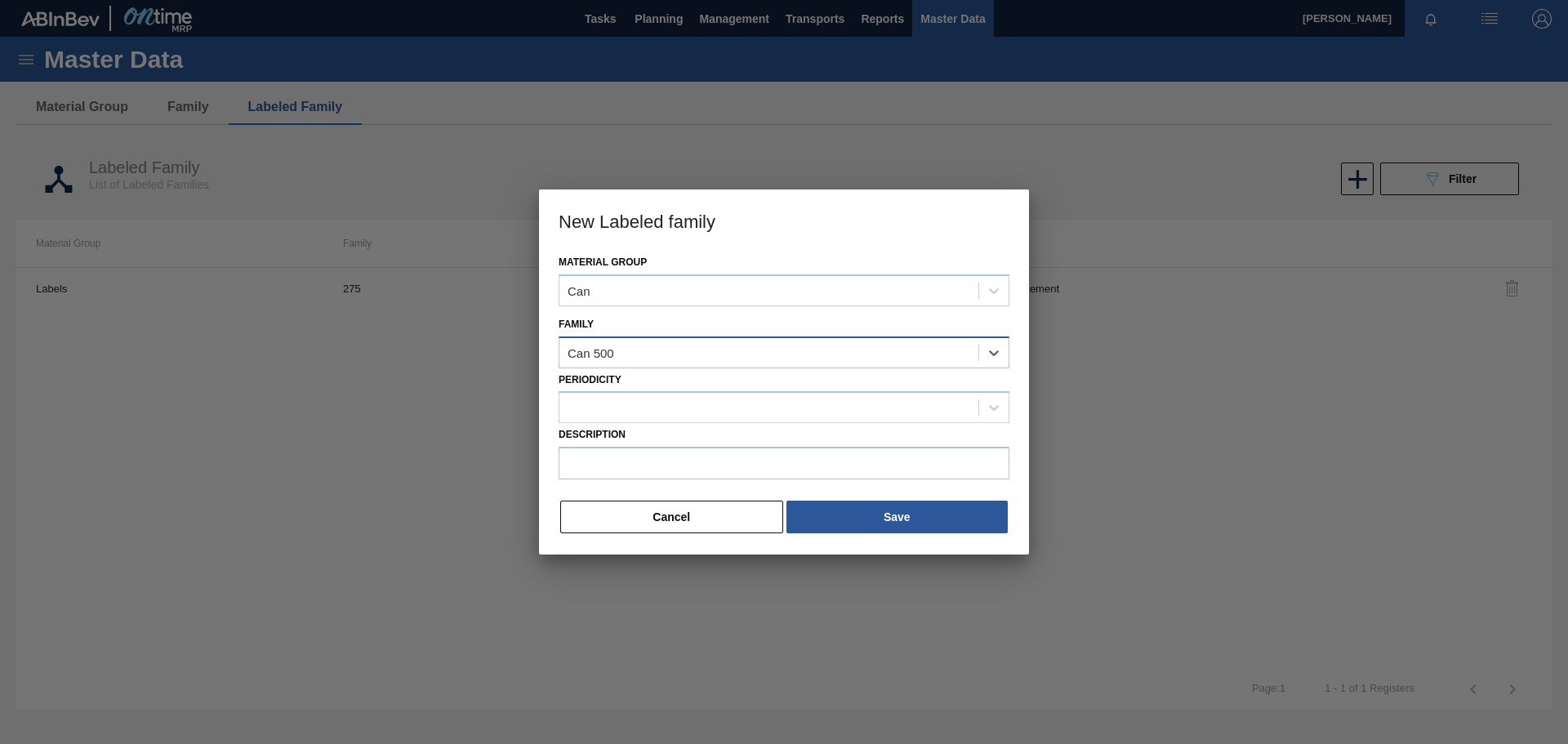
click at [753, 348] on div "Can 500" at bounding box center [769, 353] width 419 height 24
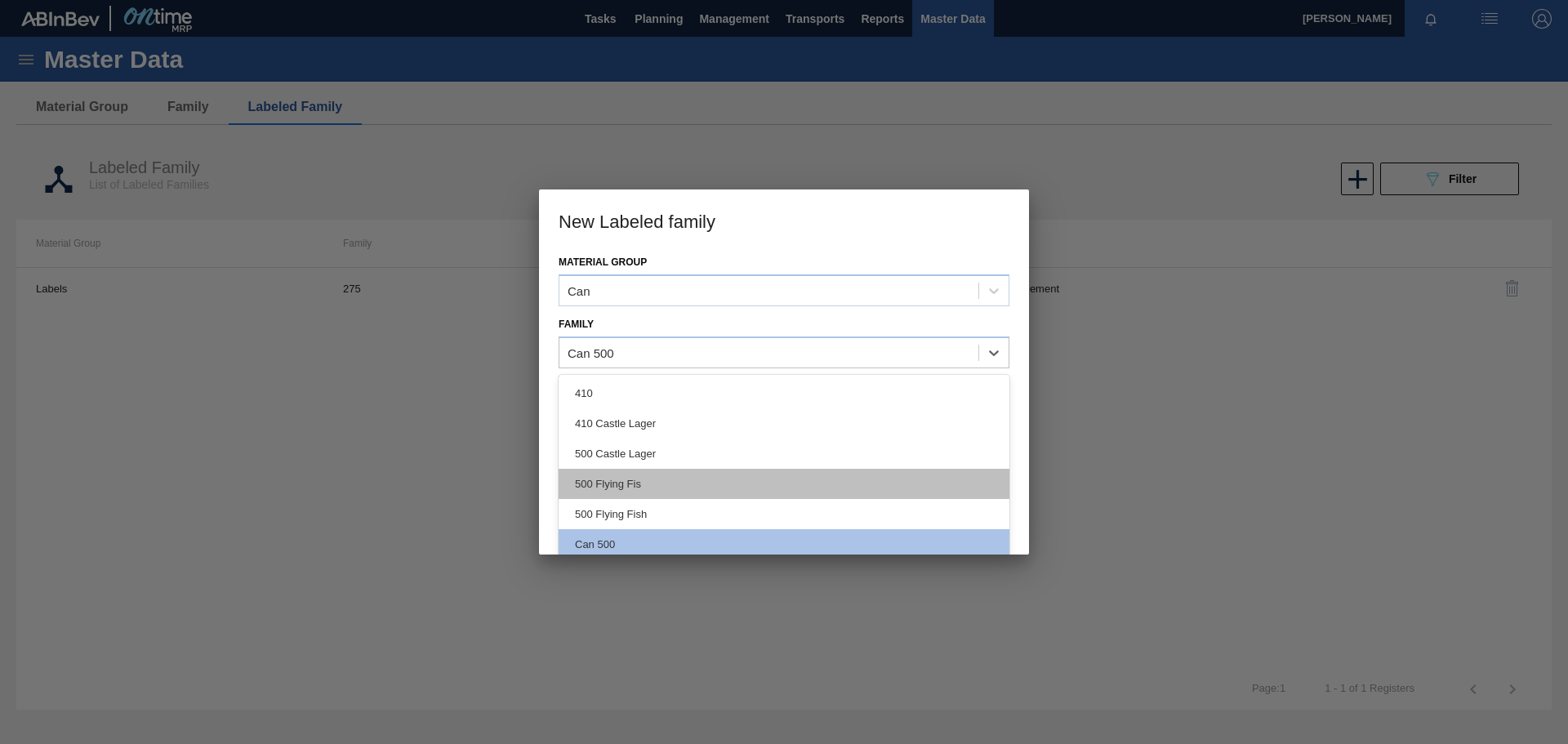
scroll to position [94, 0]
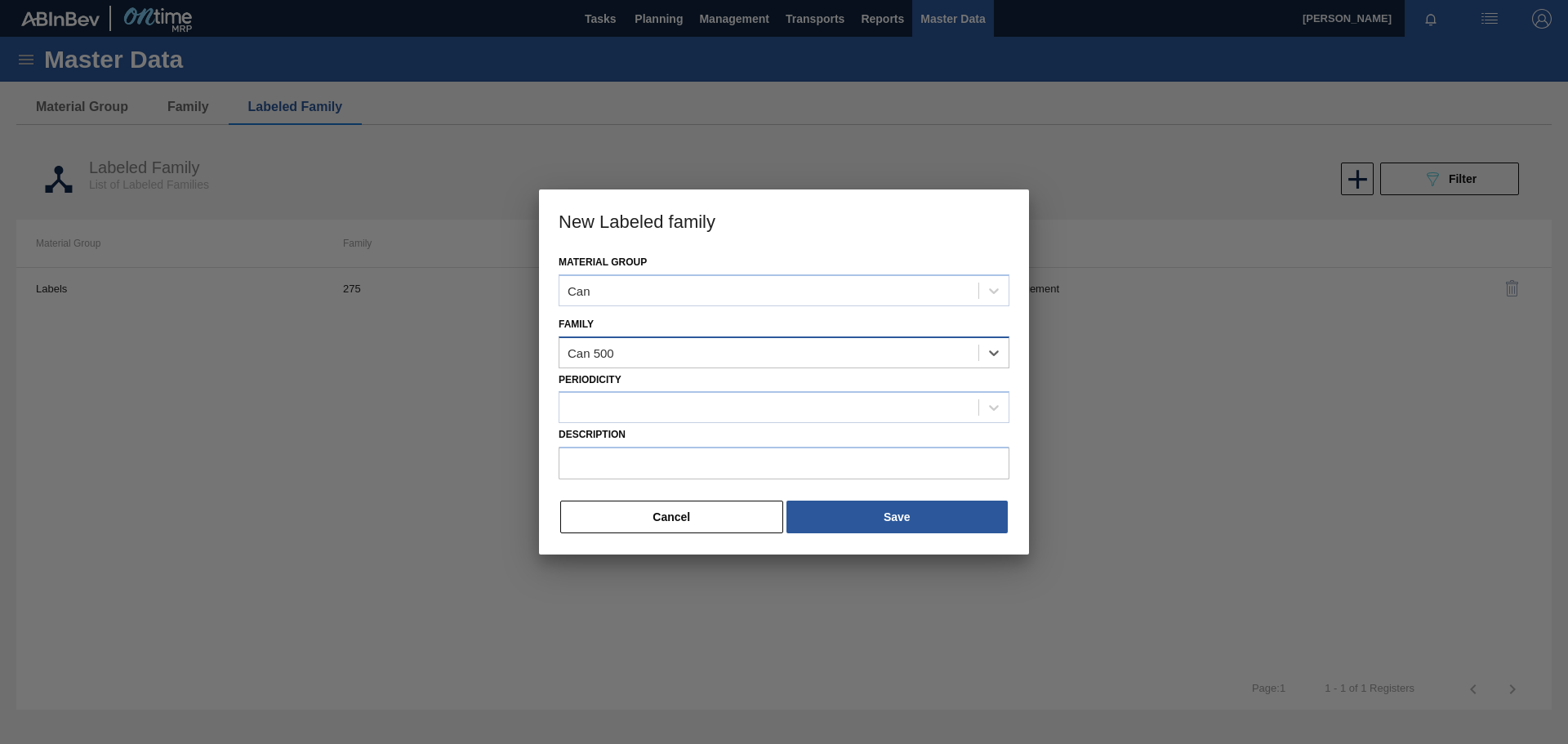
click at [676, 359] on div "Can 500" at bounding box center [769, 353] width 419 height 24
click at [668, 359] on div "Can 500" at bounding box center [769, 353] width 419 height 24
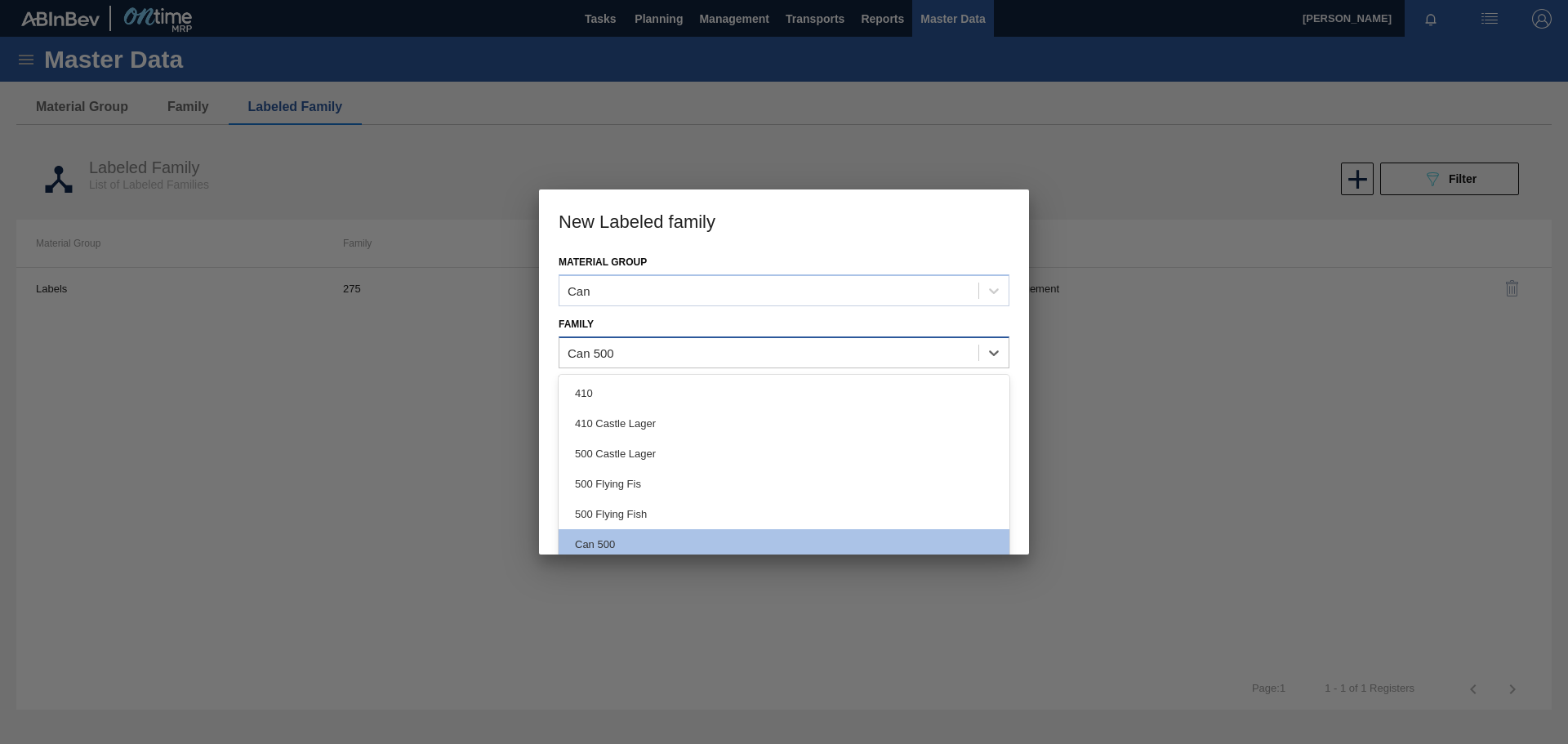
click at [610, 356] on div "Can 500" at bounding box center [591, 353] width 47 height 14
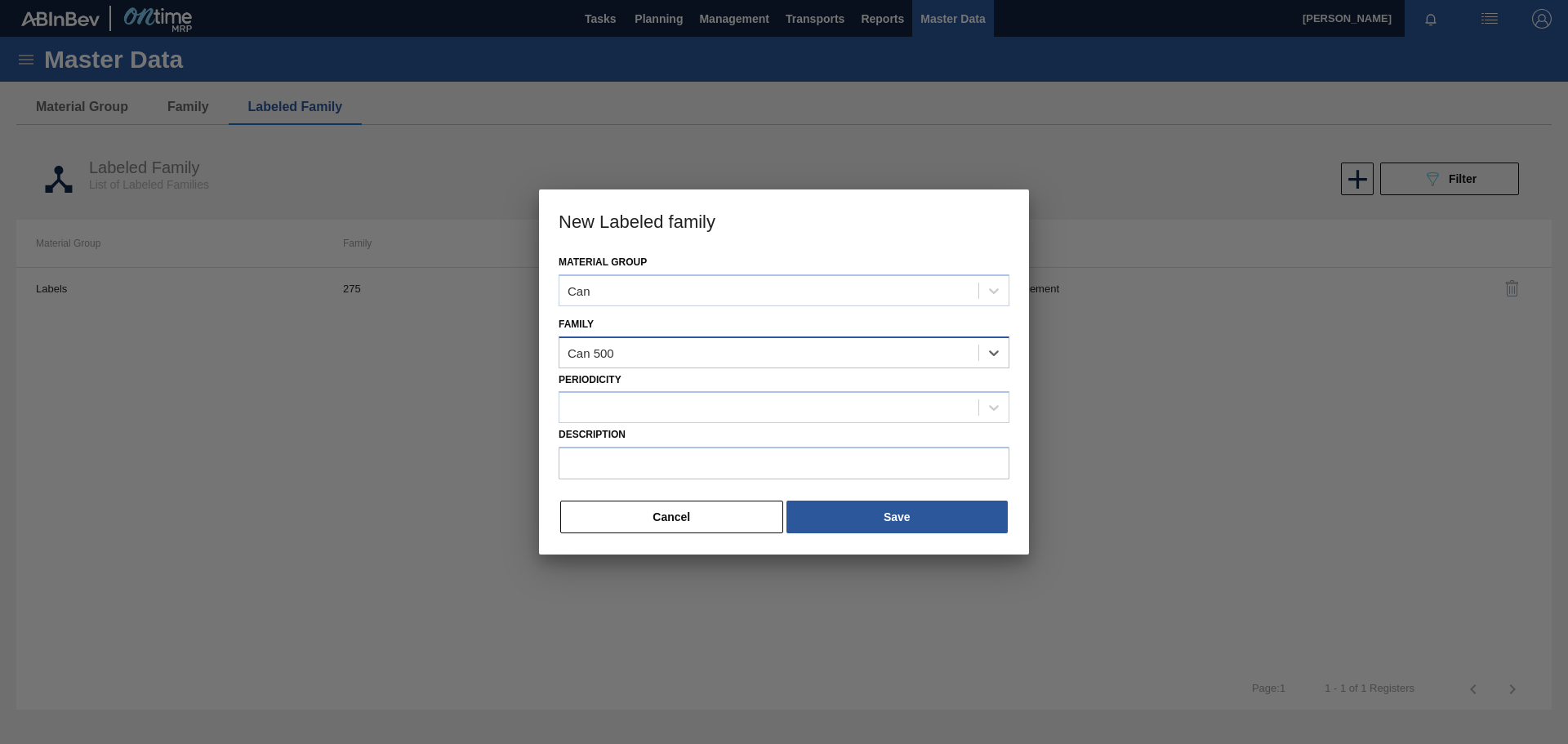
click at [611, 354] on div "Can 500" at bounding box center [591, 353] width 47 height 14
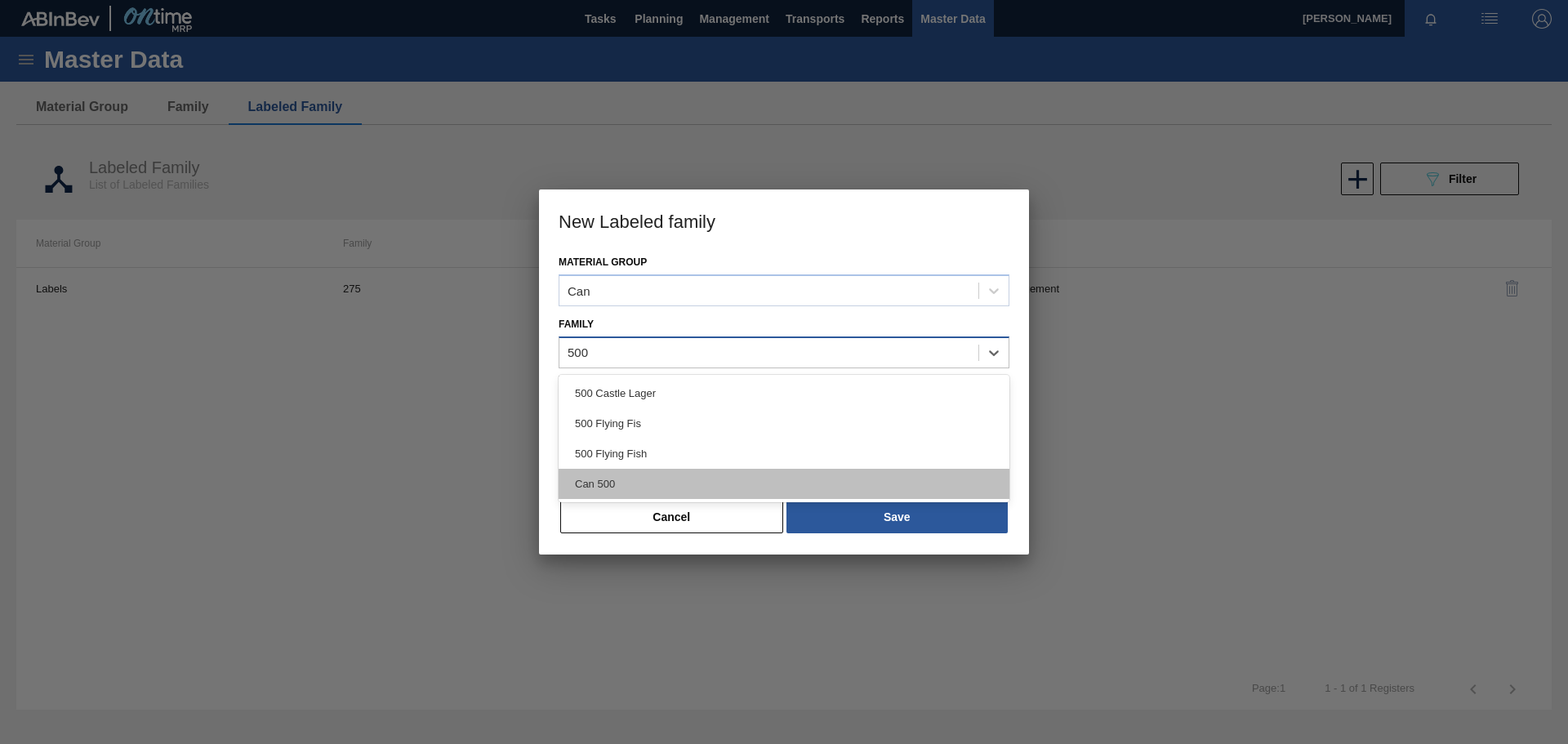
click at [647, 484] on div "Can 500" at bounding box center [784, 484] width 451 height 30
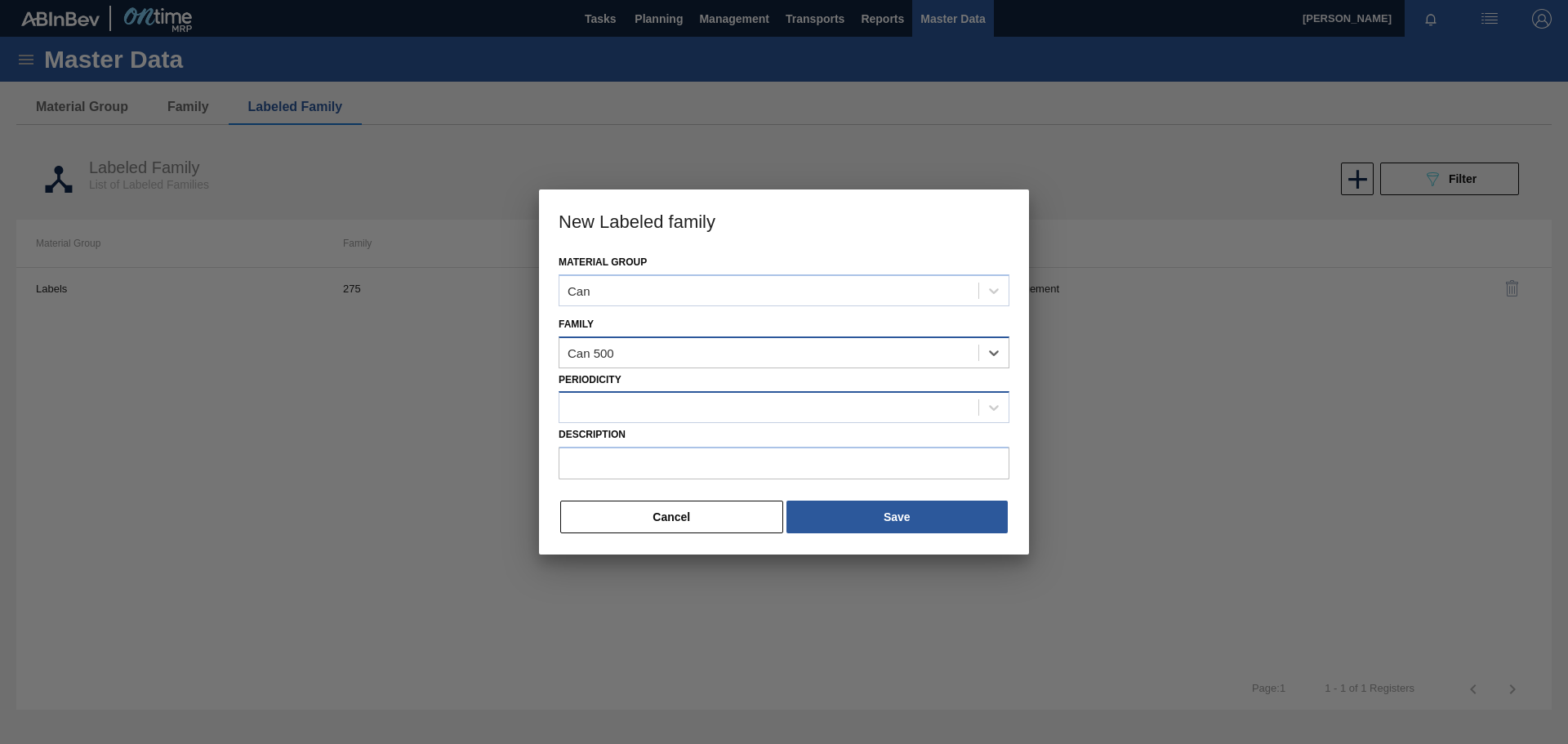
click at [803, 412] on div at bounding box center [769, 407] width 419 height 24
click at [754, 458] on div "Monthly Management" at bounding box center [784, 448] width 451 height 30
click at [610, 466] on input "Description" at bounding box center [784, 463] width 451 height 33
click at [652, 467] on input "Description" at bounding box center [784, 463] width 451 height 33
paste input "Can 500 BF Lush"
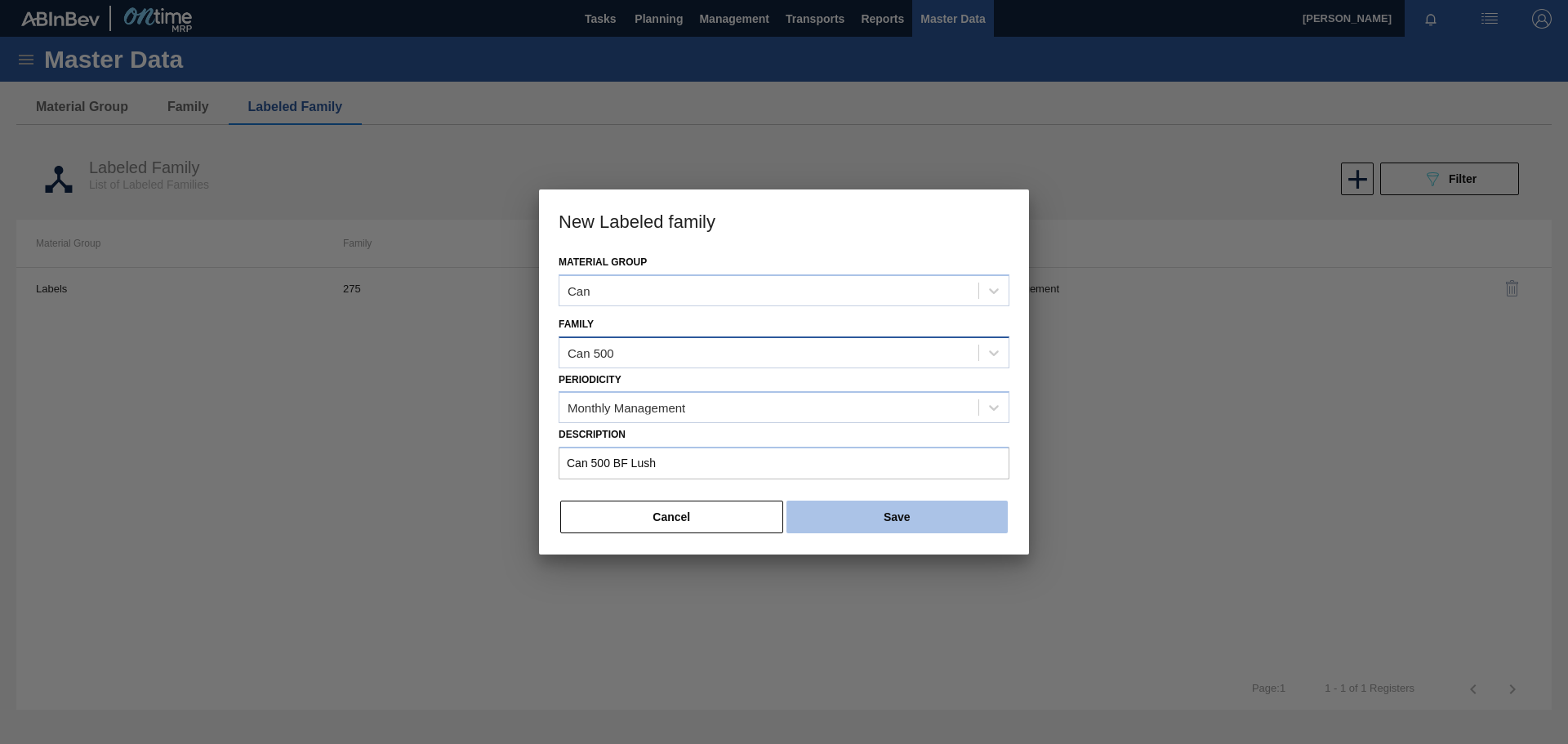
click at [884, 518] on button "Save" at bounding box center [897, 517] width 221 height 33
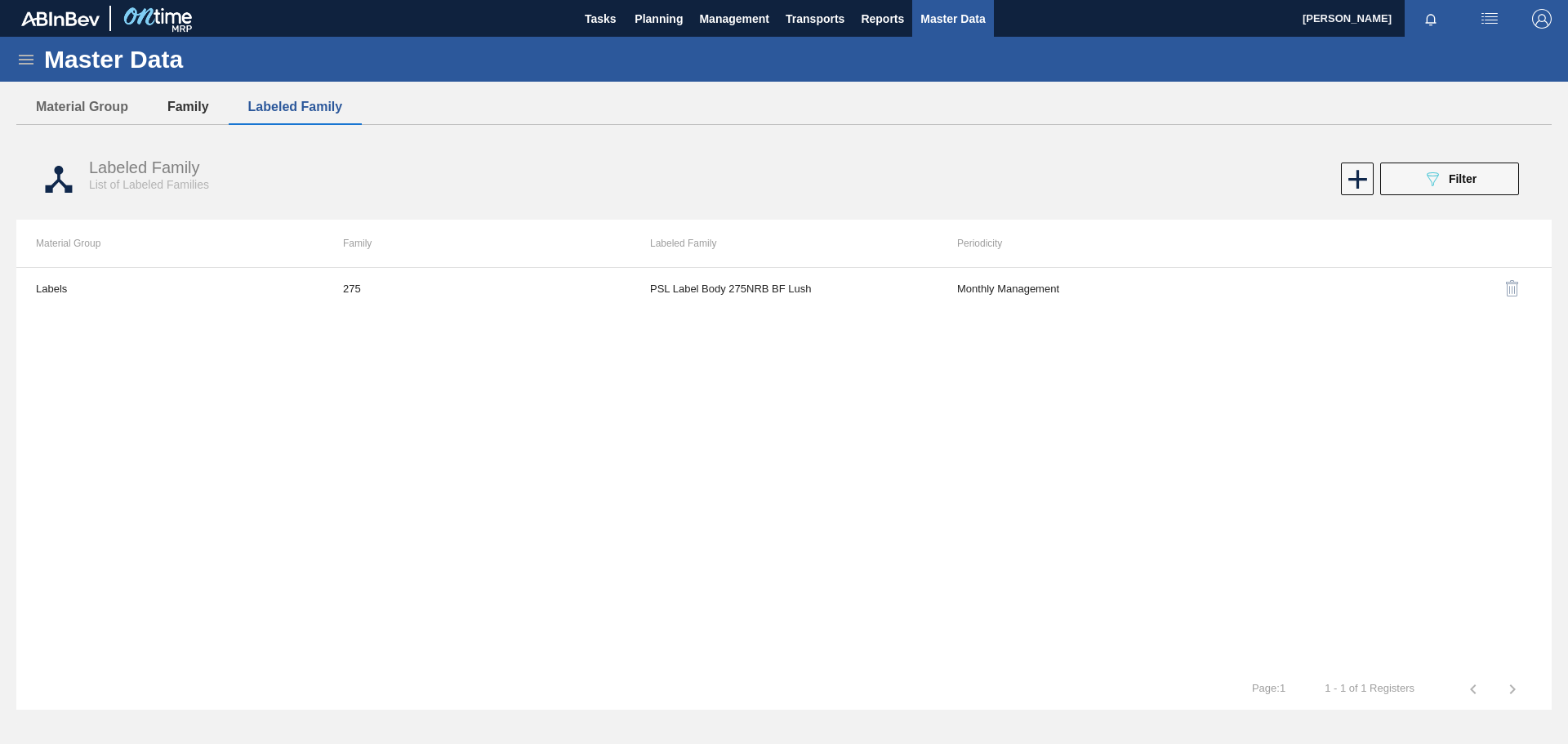
click at [189, 109] on button "Family" at bounding box center [188, 106] width 81 height 35
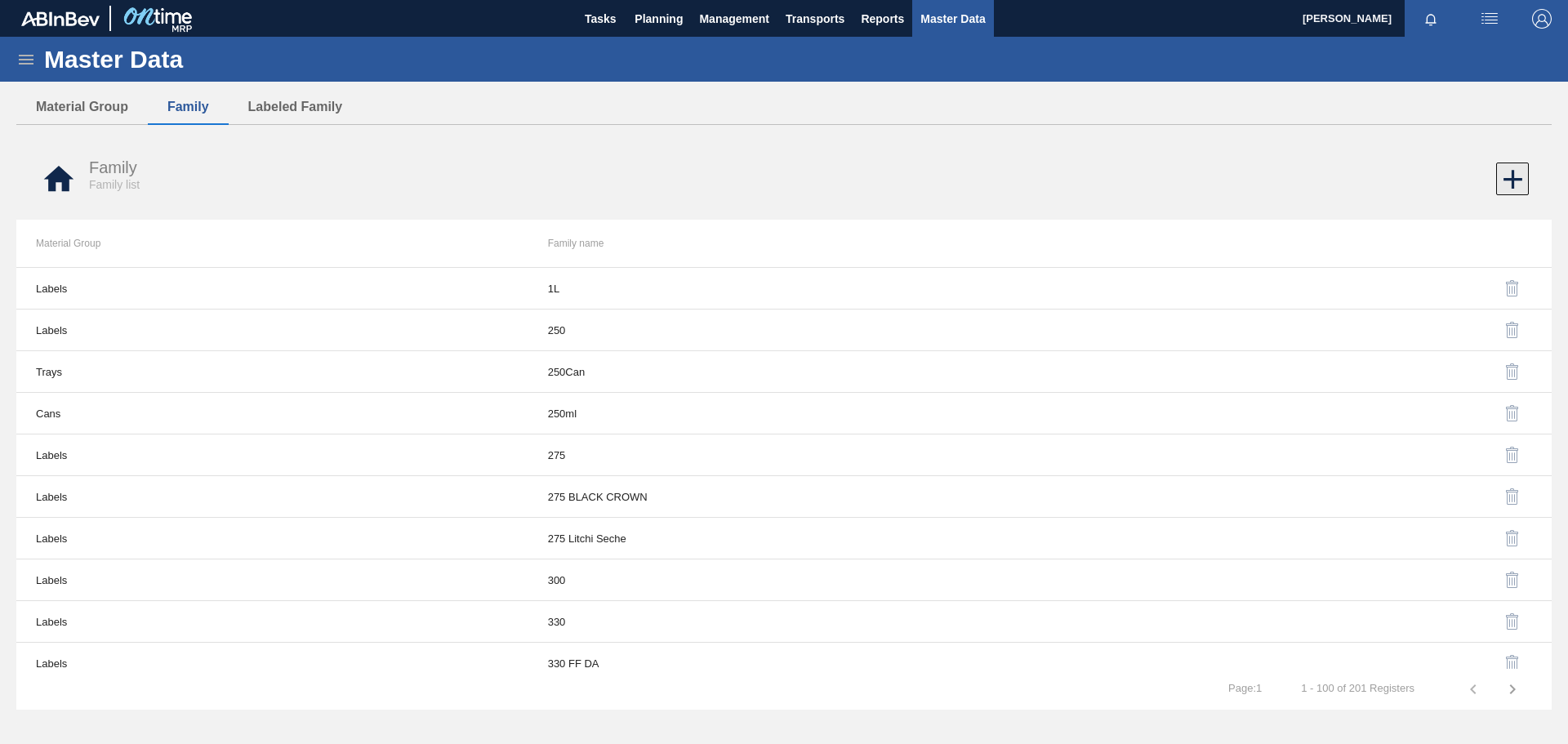
click at [1514, 172] on icon at bounding box center [1513, 180] width 32 height 32
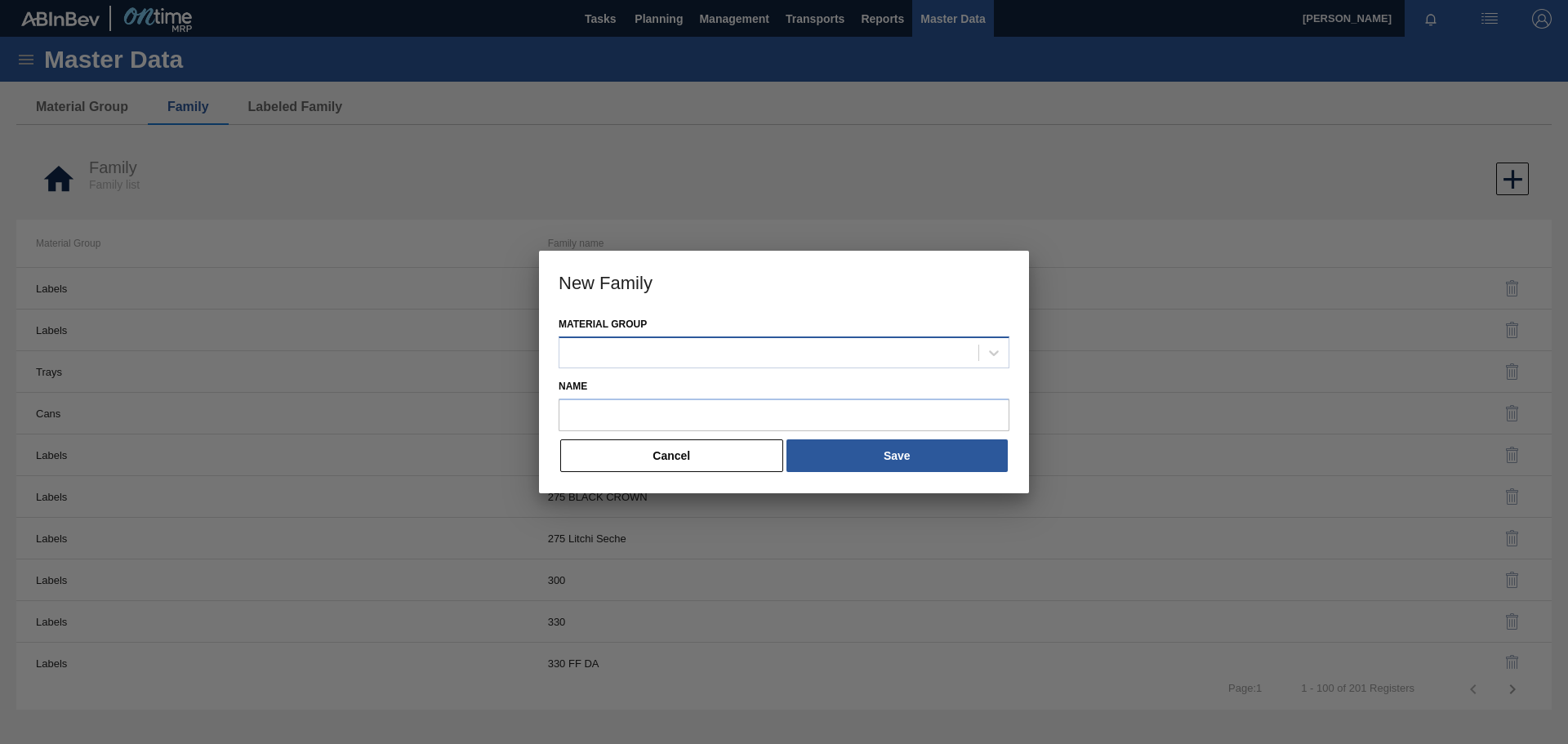
click at [626, 346] on div at bounding box center [769, 353] width 419 height 24
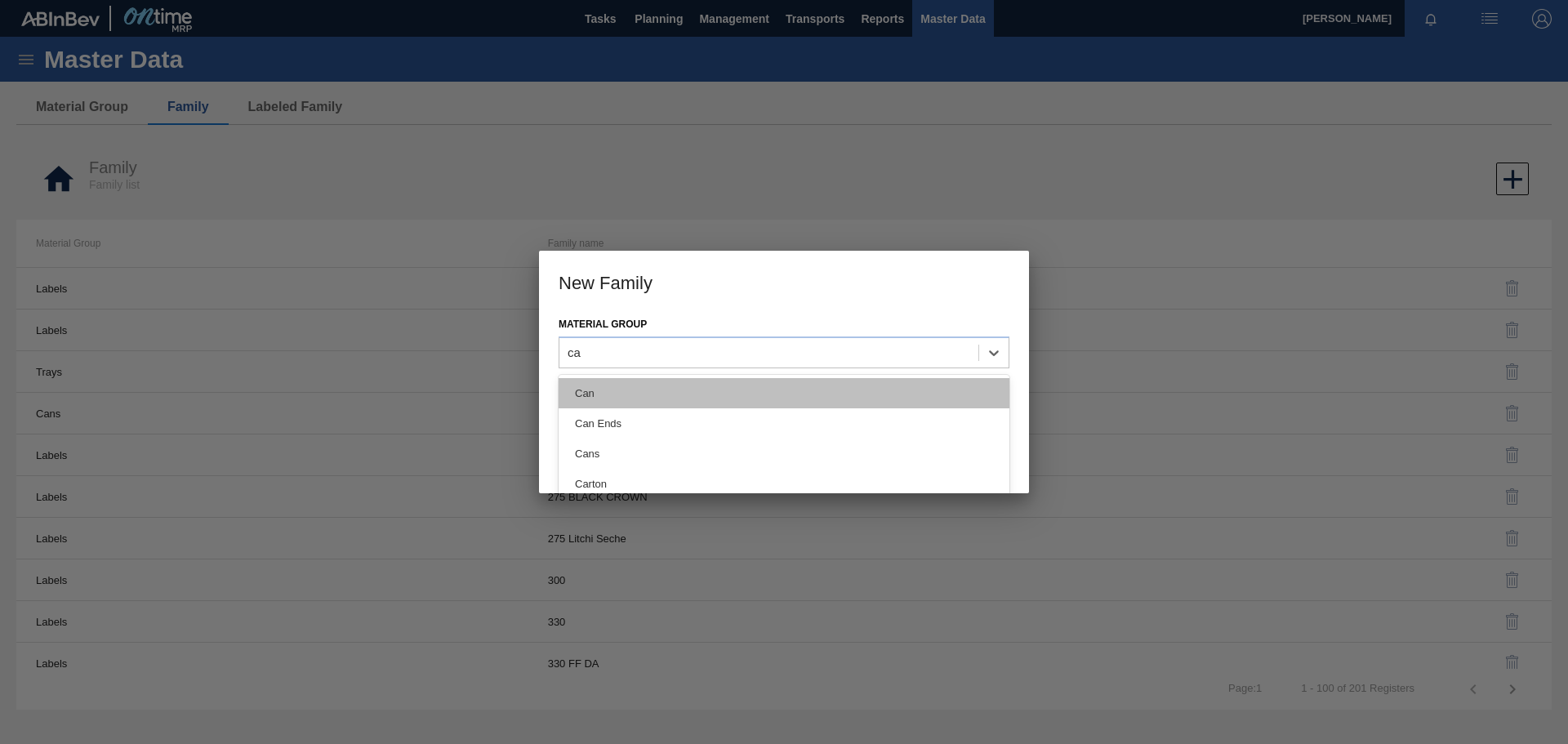
click at [639, 391] on div "Can" at bounding box center [784, 393] width 451 height 30
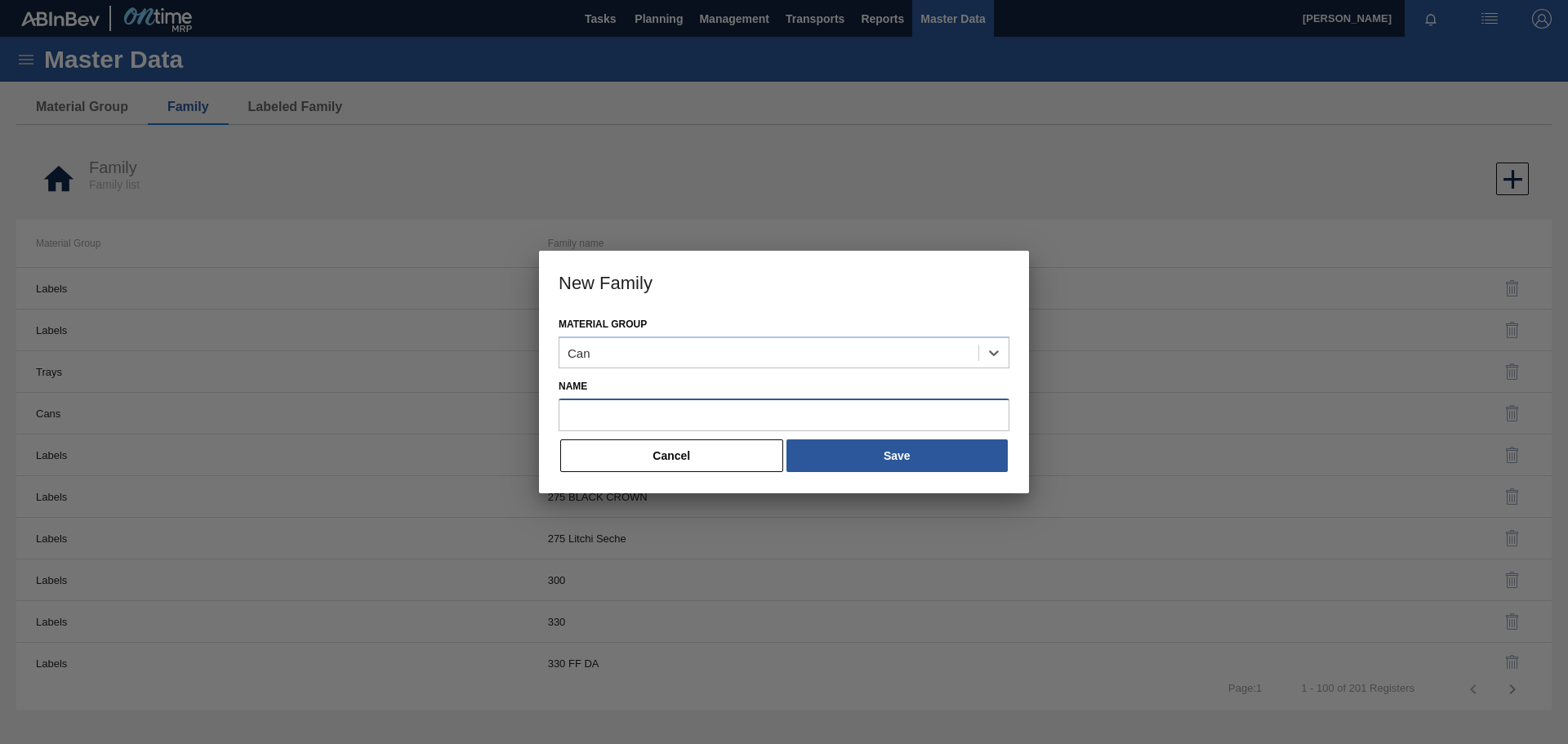
click at [612, 412] on input "Name" at bounding box center [784, 415] width 451 height 33
paste input "Can 500 BF Lush"
drag, startPoint x: 698, startPoint y: 416, endPoint x: 884, endPoint y: 448, distance: 188.7
click at [884, 448] on div "Material Group Can Name Can 500 BF Lush Cancel Save" at bounding box center [784, 403] width 490 height 181
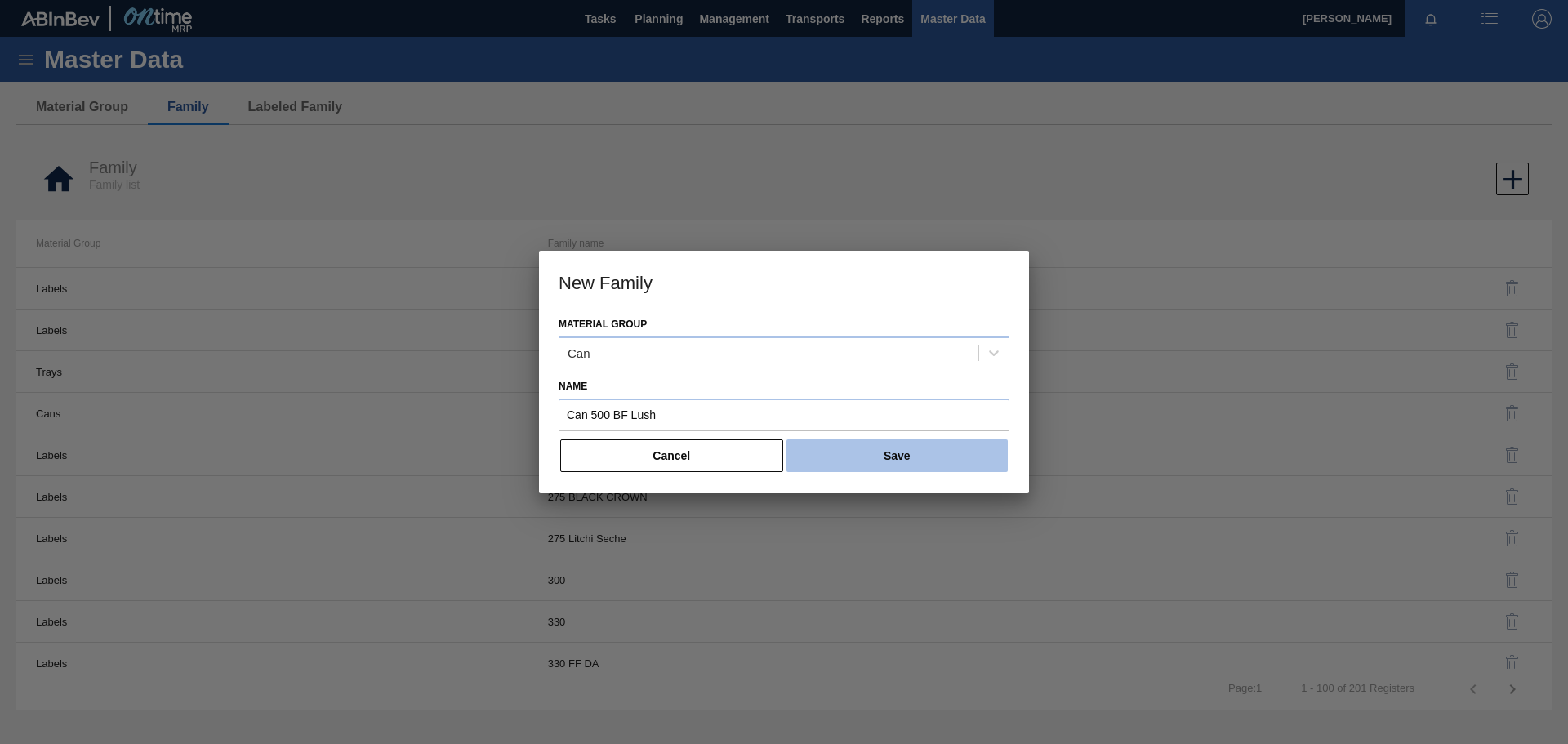
click at [939, 458] on button "Save" at bounding box center [897, 455] width 221 height 33
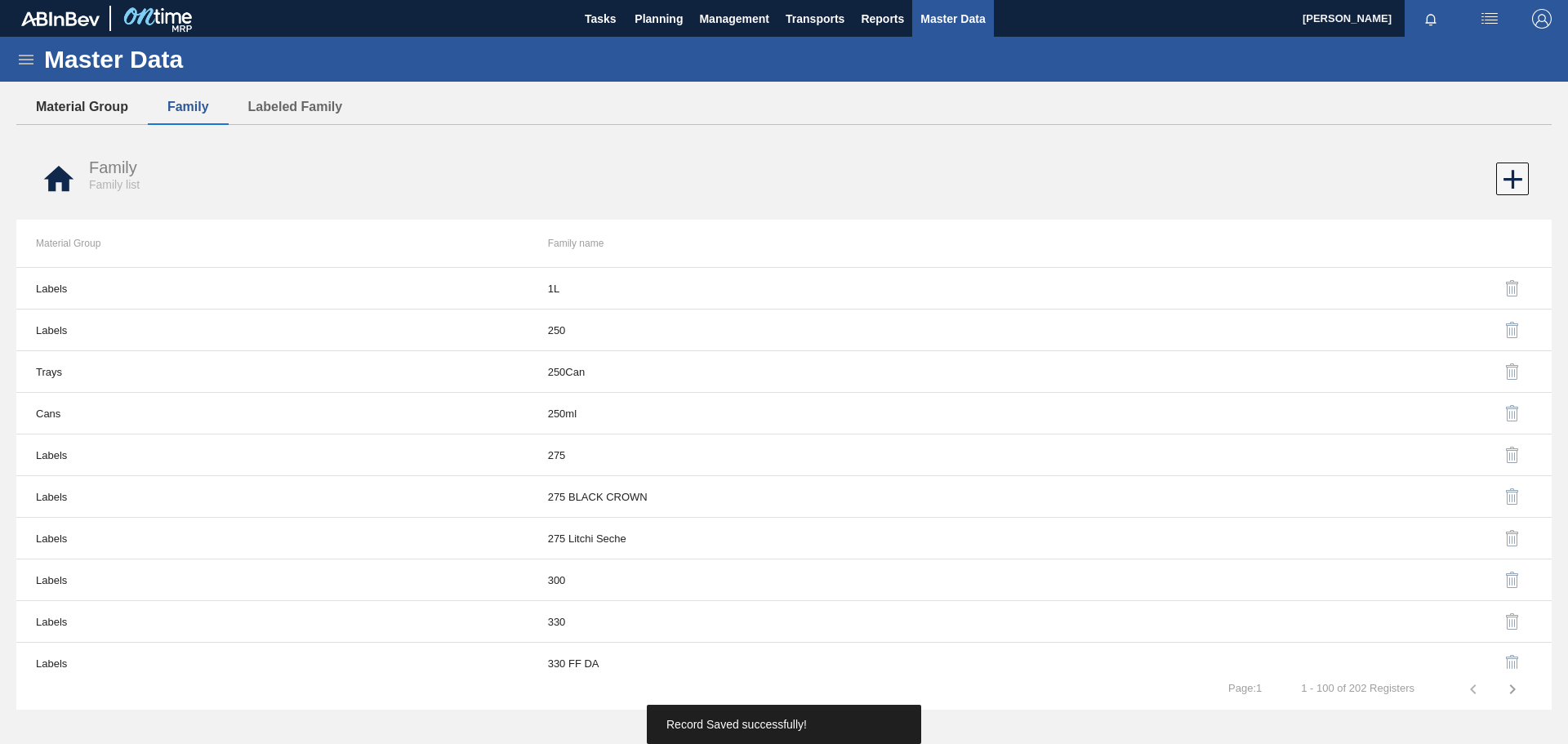
click at [96, 109] on button "Material Group" at bounding box center [81, 106] width 132 height 35
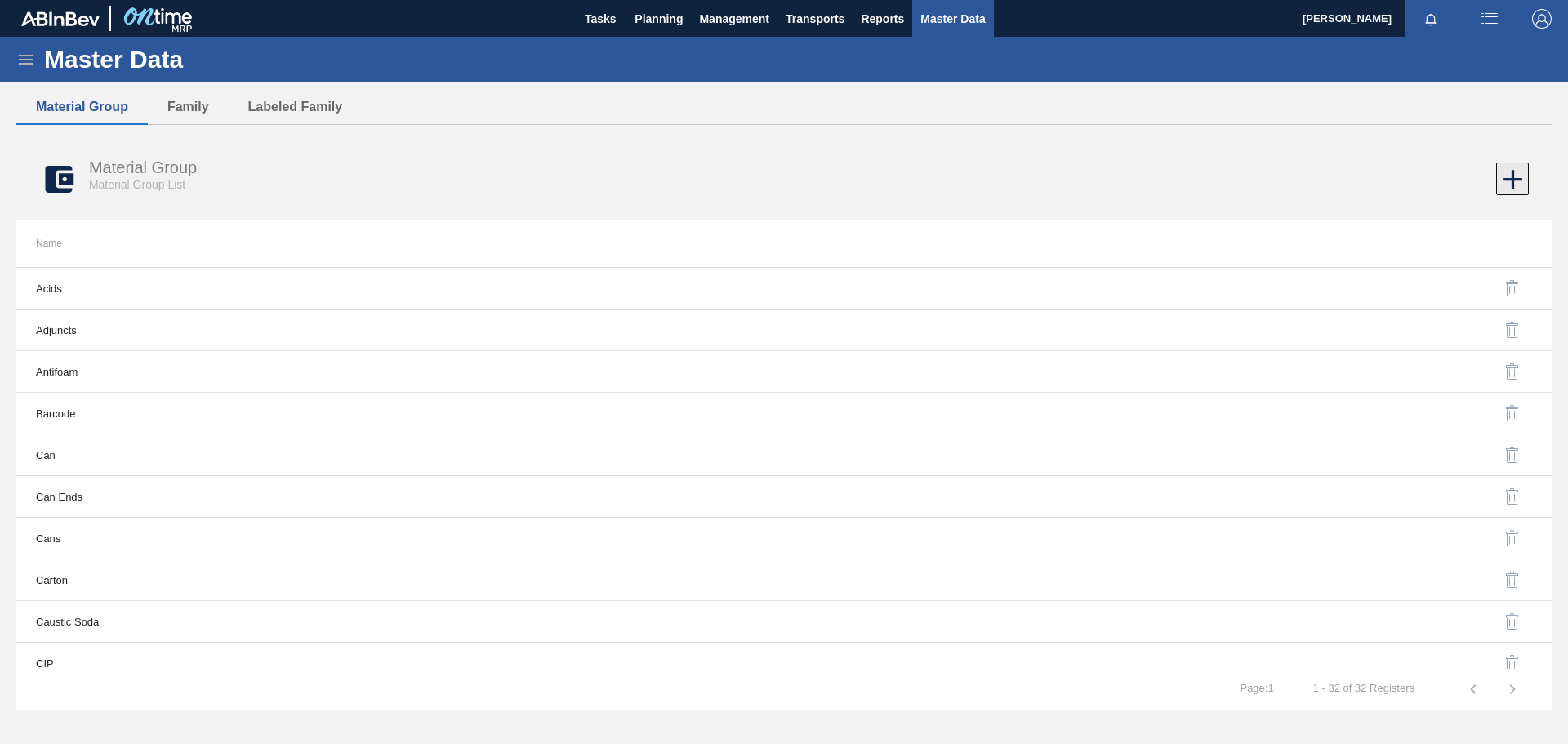
click at [1508, 183] on icon at bounding box center [1513, 180] width 32 height 32
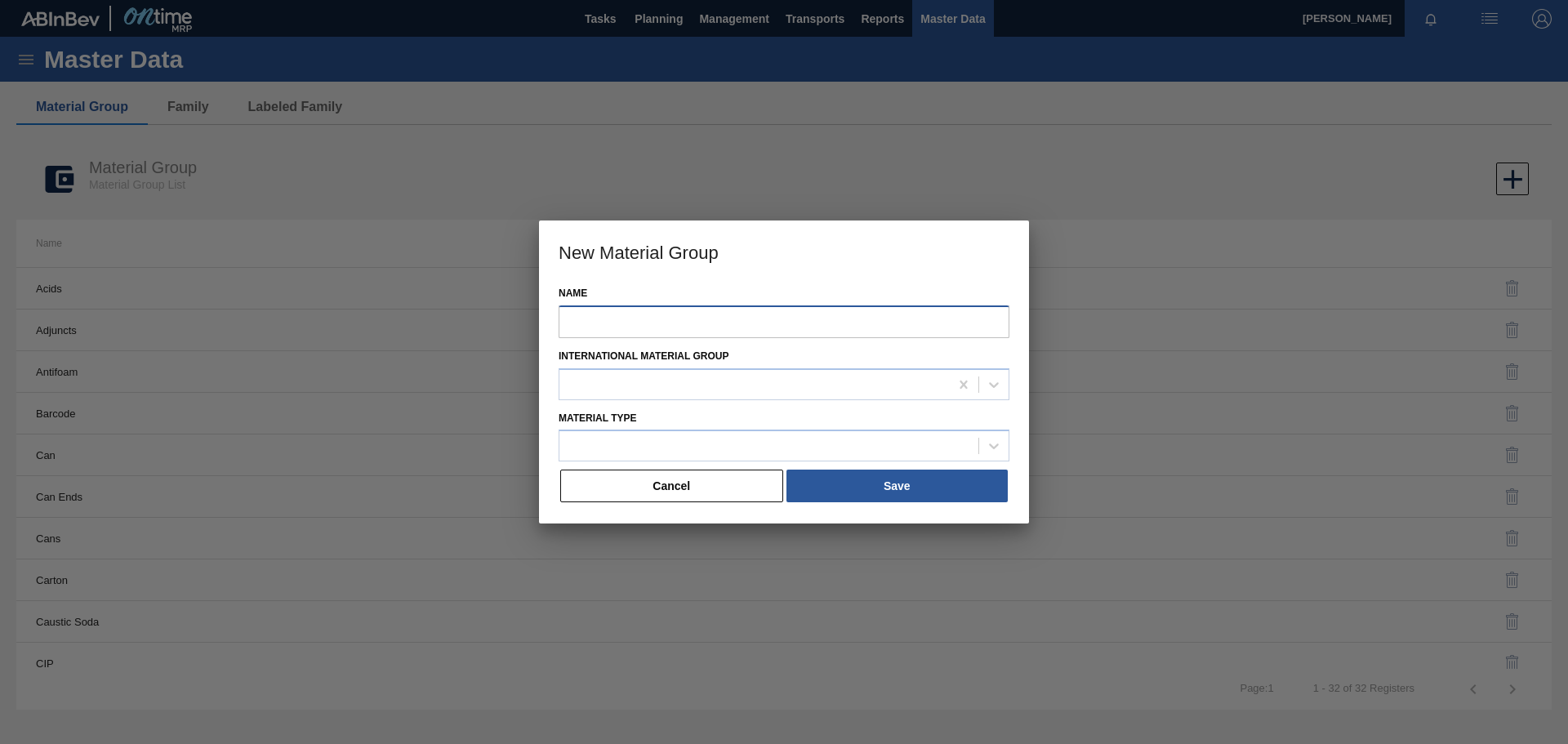
click at [749, 322] on input "Name" at bounding box center [784, 322] width 451 height 33
paste input "Can 500 BF Lush"
click at [643, 438] on div at bounding box center [769, 446] width 419 height 24
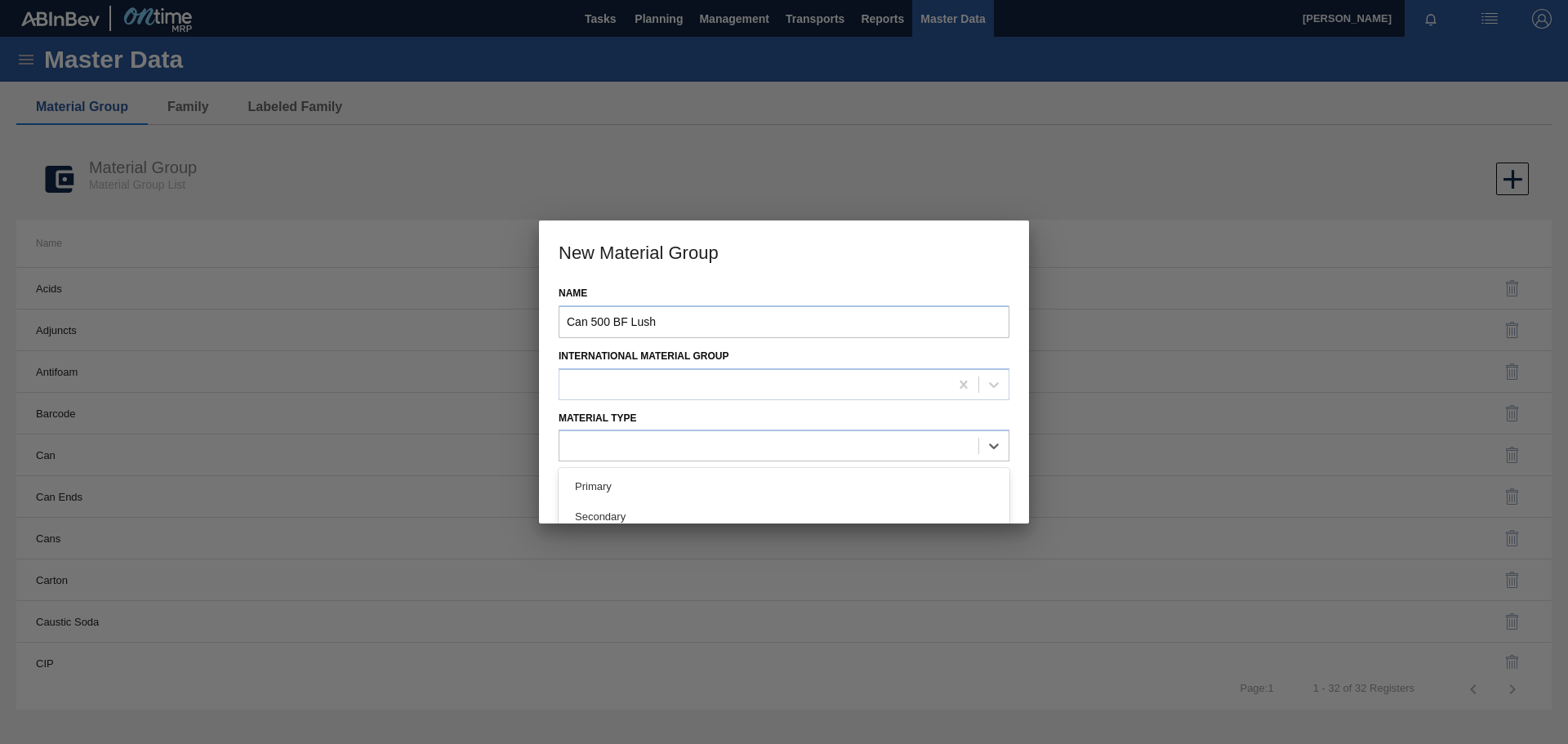
click at [617, 511] on div "Secondary" at bounding box center [784, 516] width 451 height 30
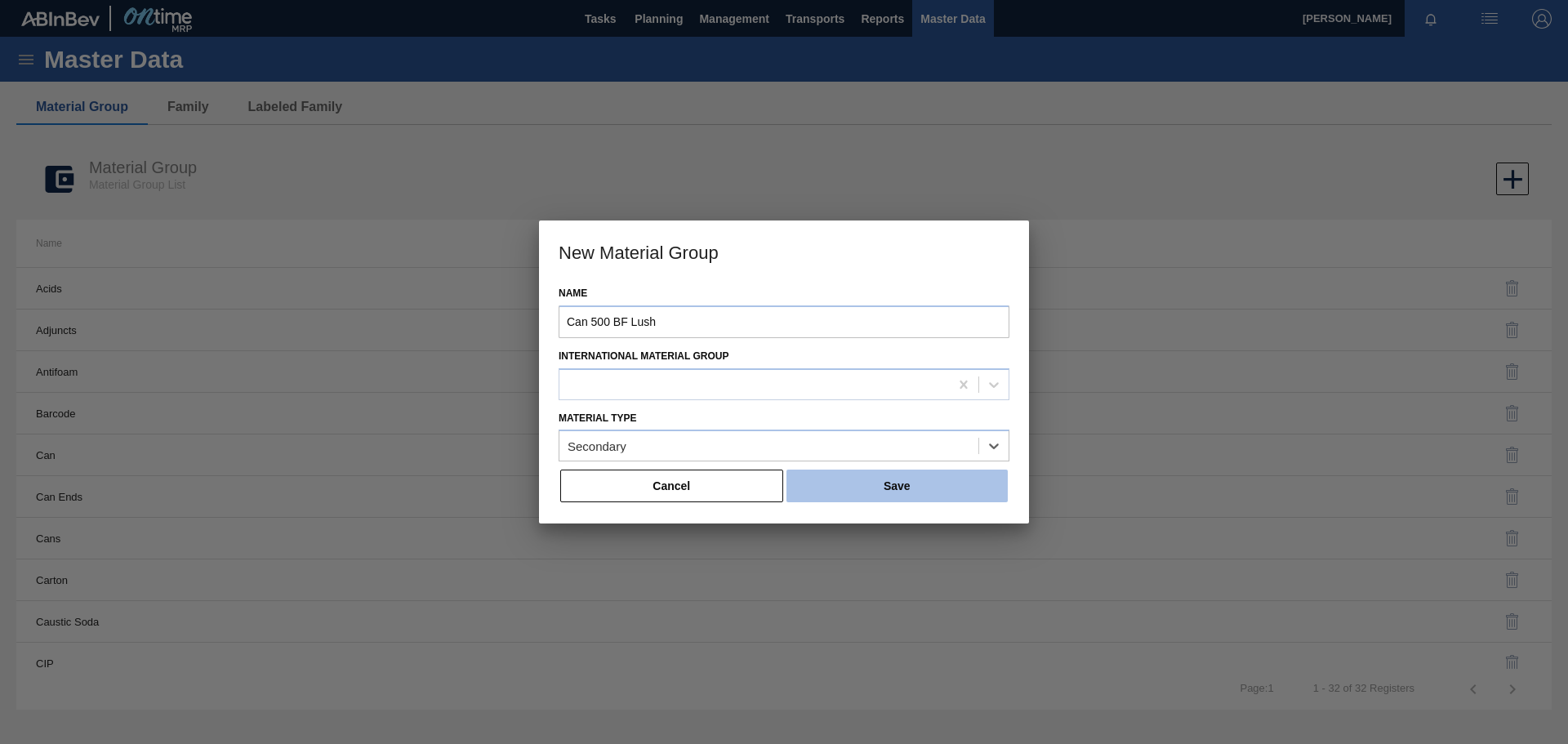
click at [862, 489] on button "Save" at bounding box center [897, 485] width 221 height 33
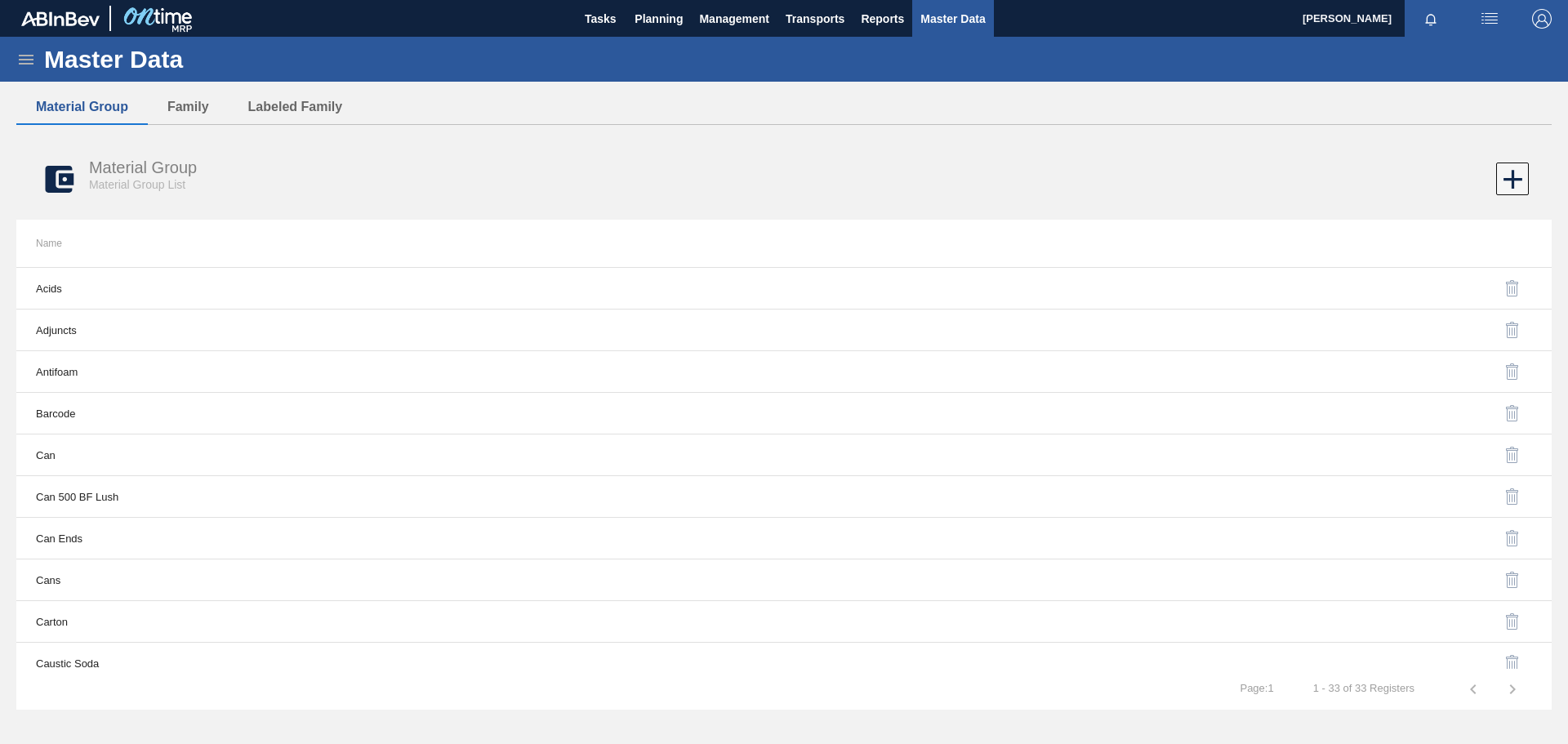
click at [22, 57] on icon at bounding box center [26, 59] width 19 height 19
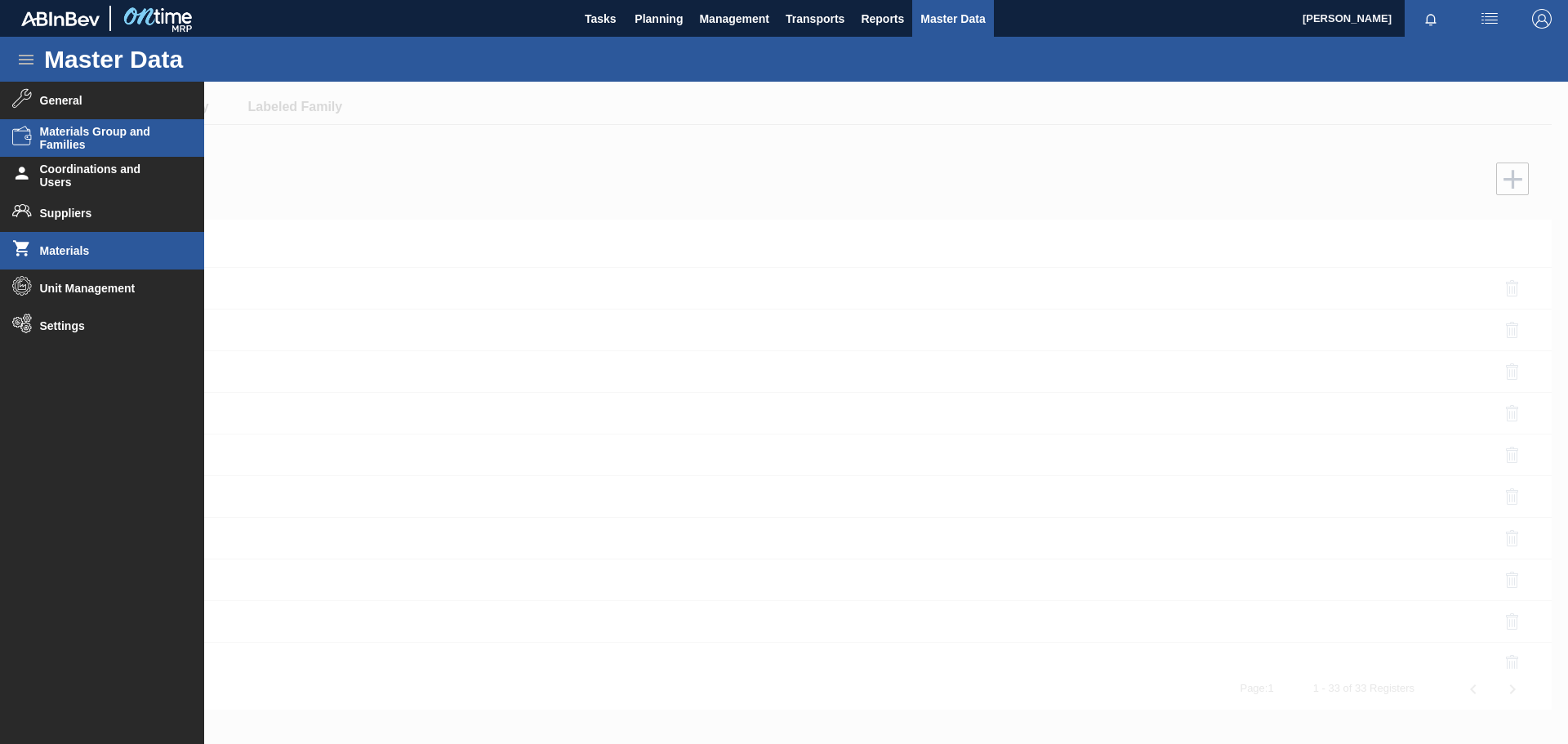
click at [64, 248] on span "Materials" at bounding box center [107, 251] width 135 height 13
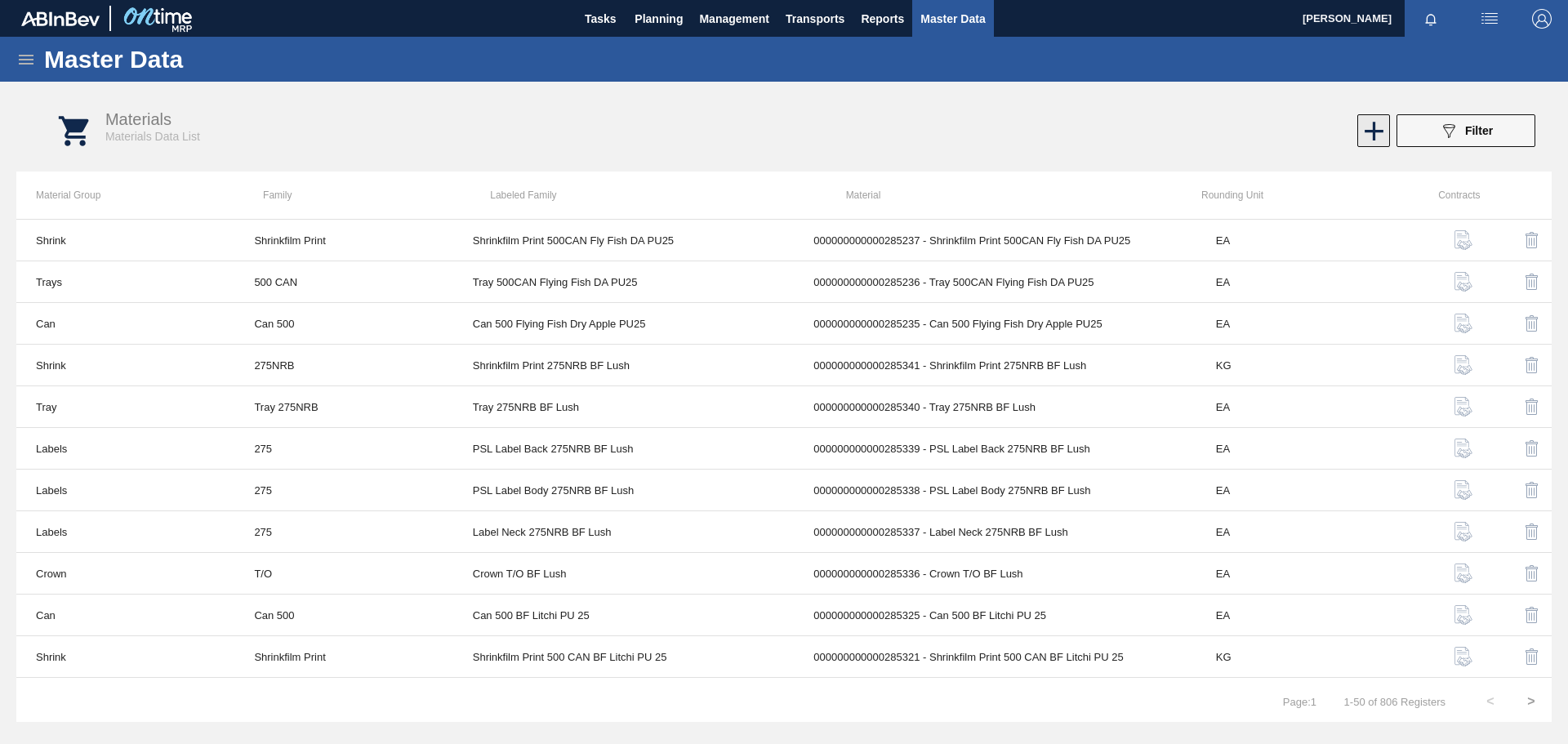
click at [1376, 128] on icon at bounding box center [1374, 131] width 32 height 32
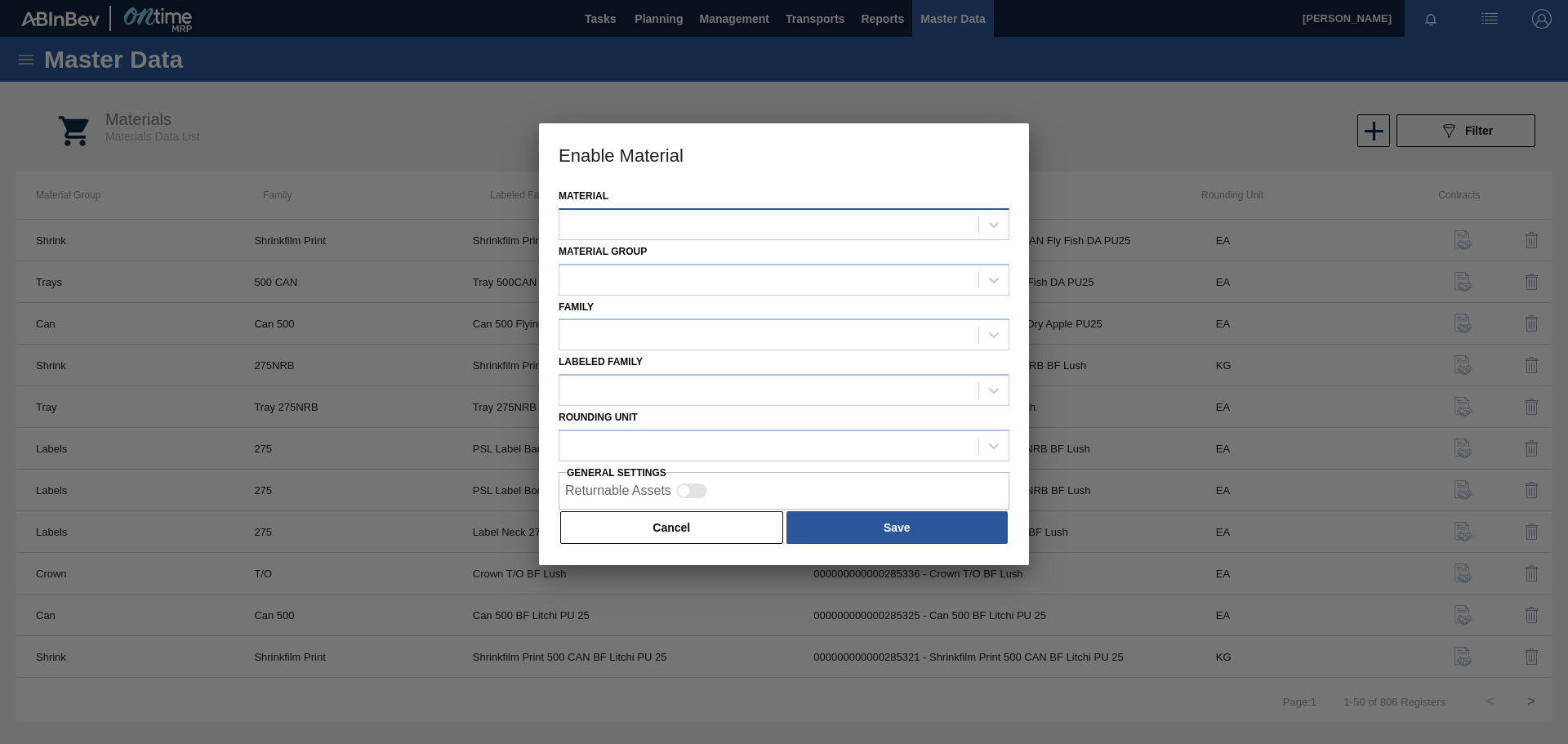
click at [813, 219] on div at bounding box center [769, 224] width 419 height 24
click at [649, 267] on div "000000000000285333 - Can 500 BF Lush" at bounding box center [784, 265] width 451 height 30
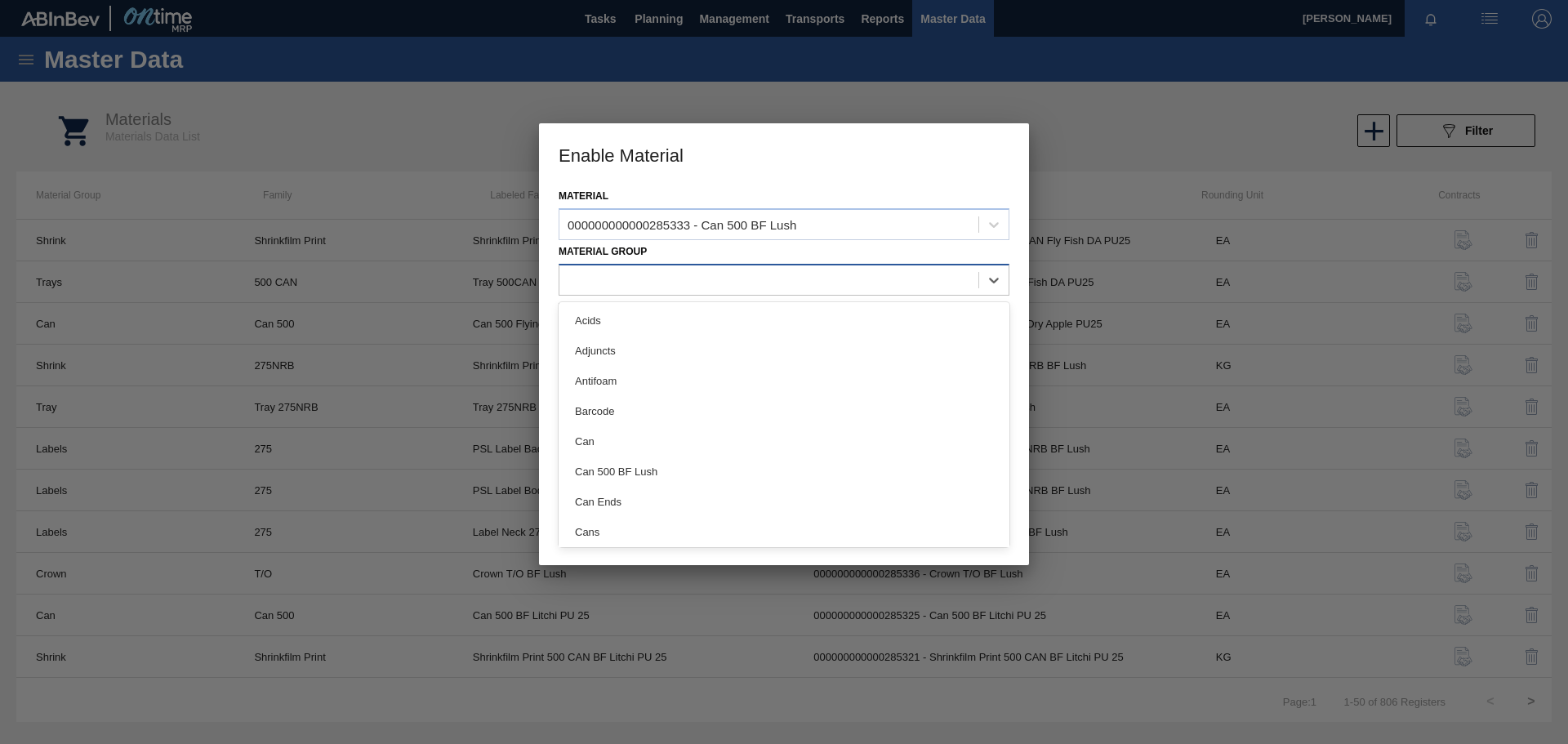
click at [643, 279] on div at bounding box center [769, 280] width 419 height 24
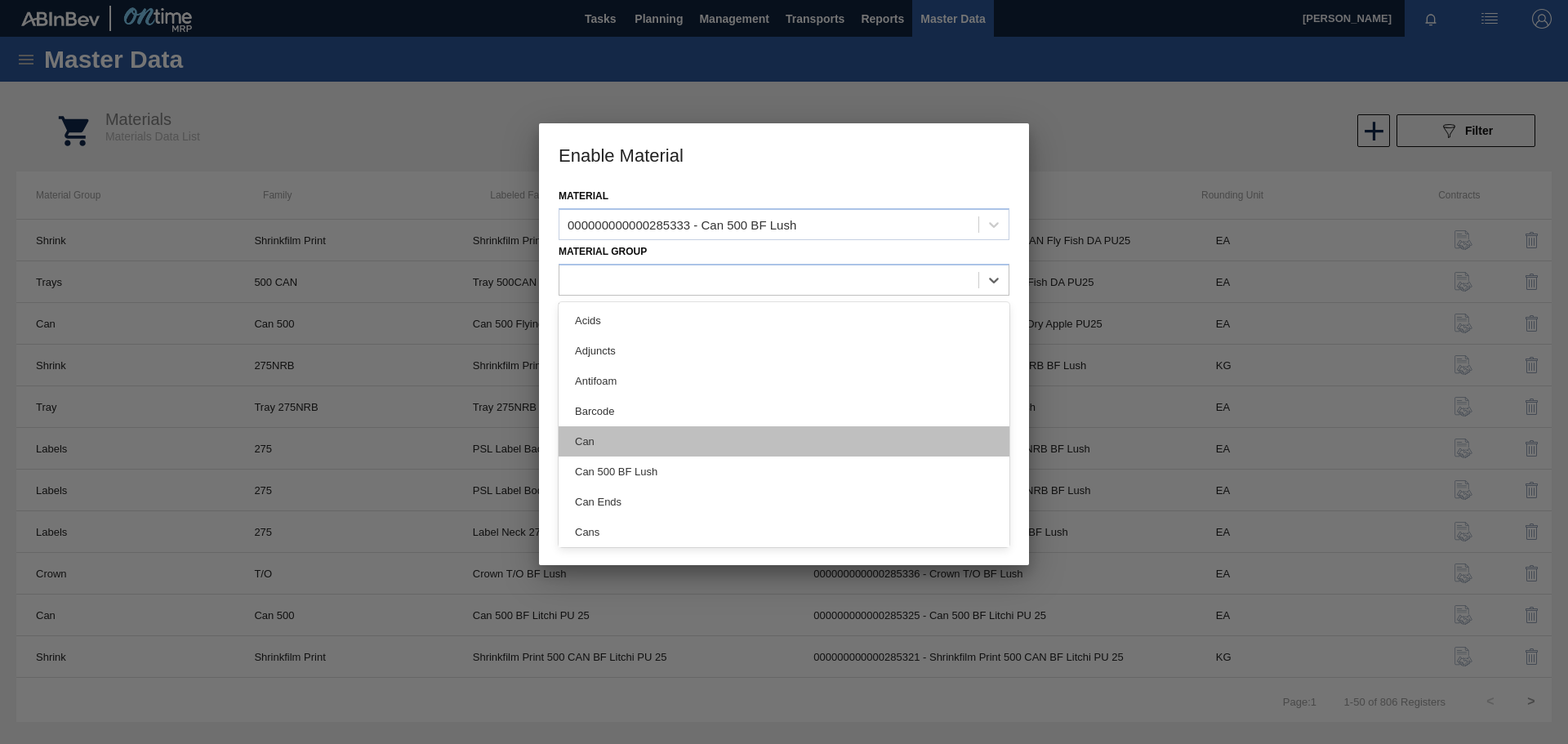
click at [653, 435] on div "Can" at bounding box center [784, 442] width 451 height 30
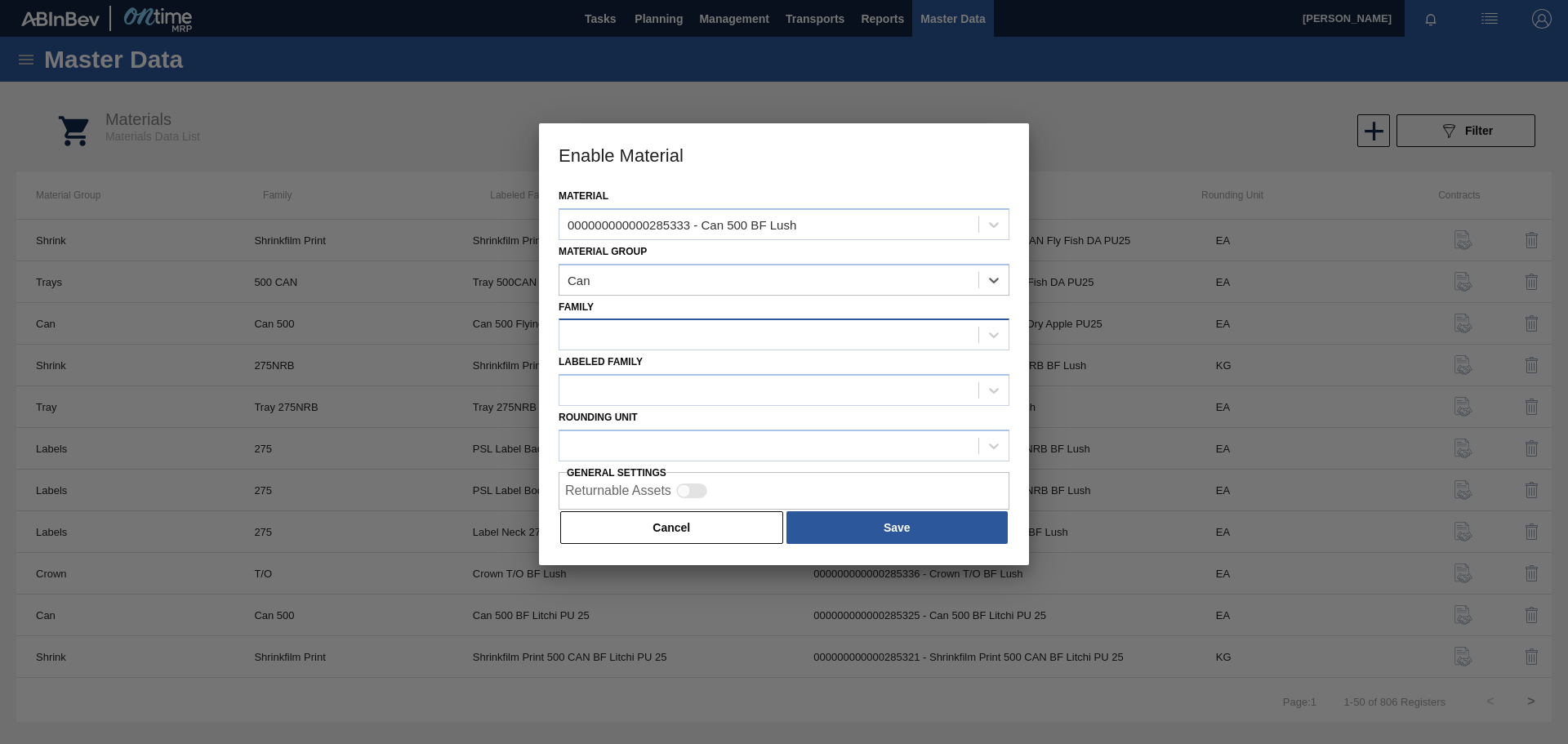
click at [679, 343] on div at bounding box center [769, 335] width 419 height 24
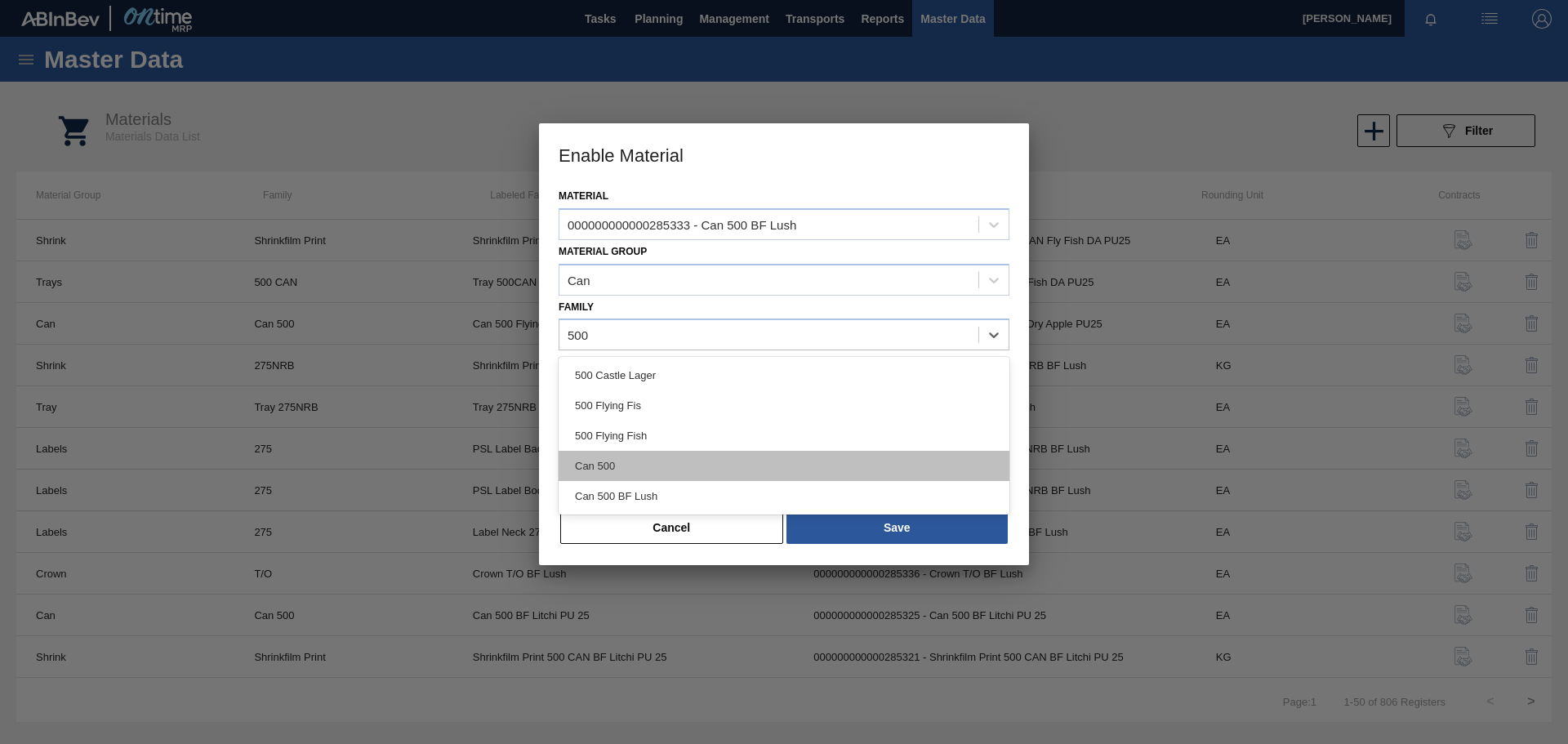
click at [645, 469] on div "Can 500" at bounding box center [784, 466] width 451 height 30
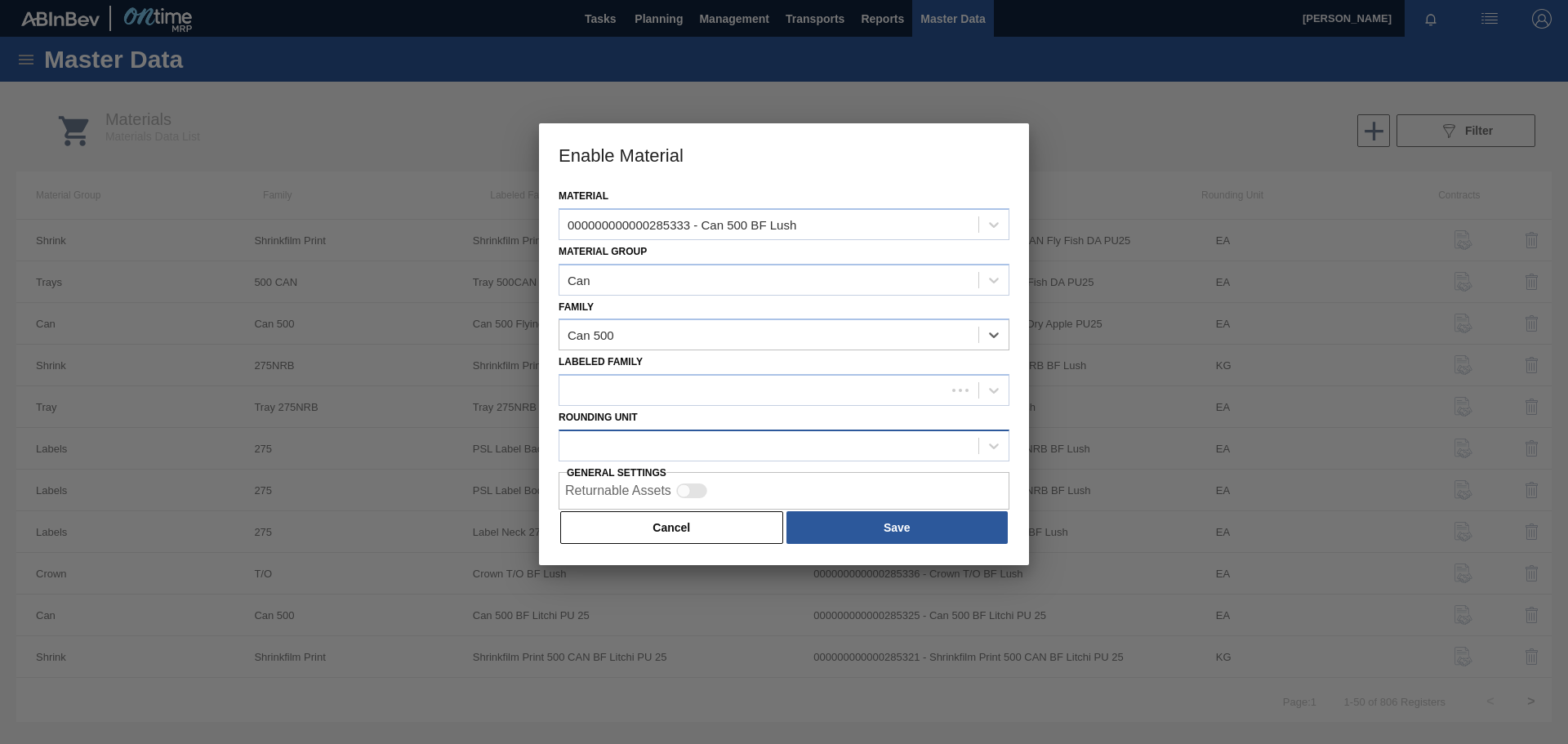
click at [690, 448] on div at bounding box center [769, 446] width 419 height 24
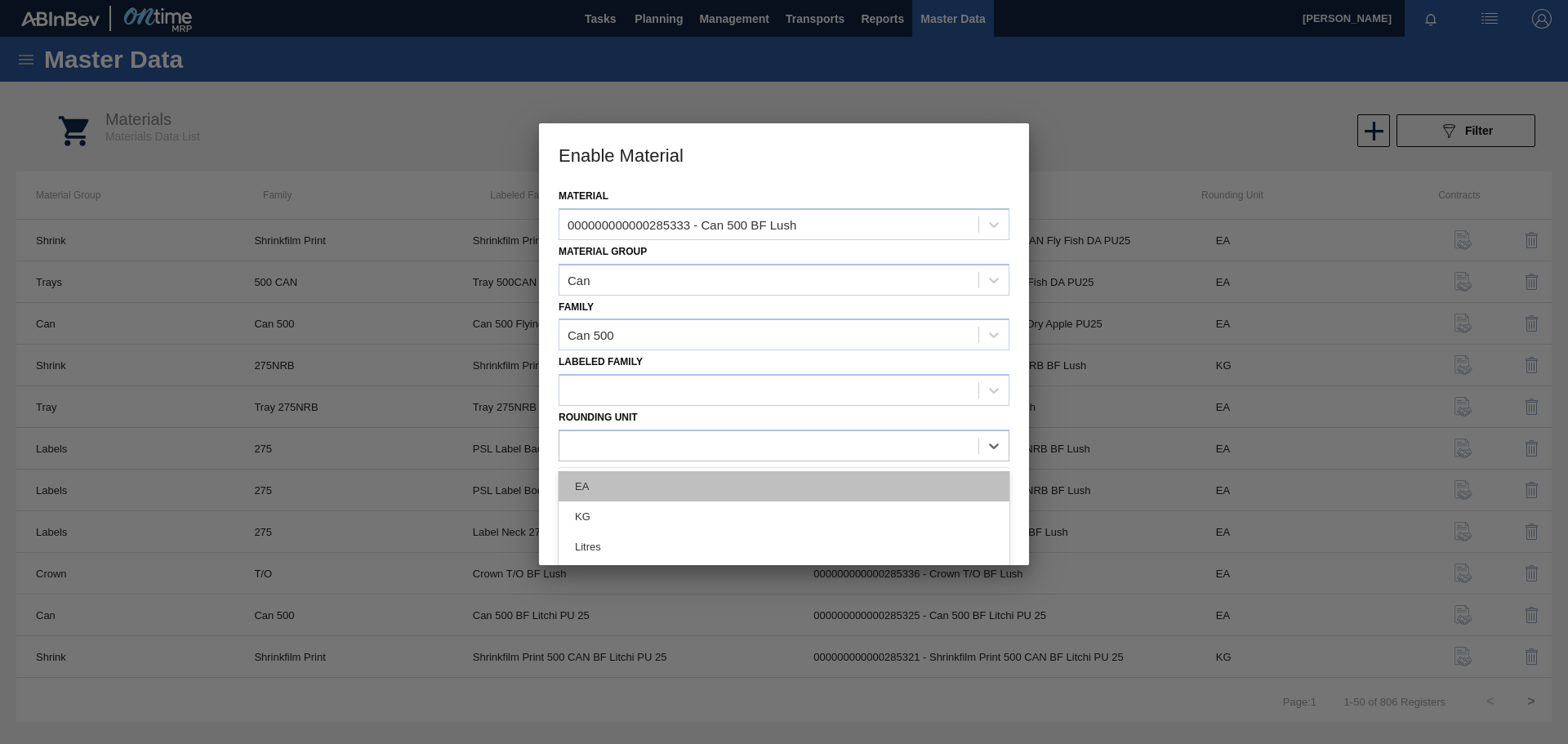
click at [586, 479] on div "EA" at bounding box center [784, 486] width 451 height 30
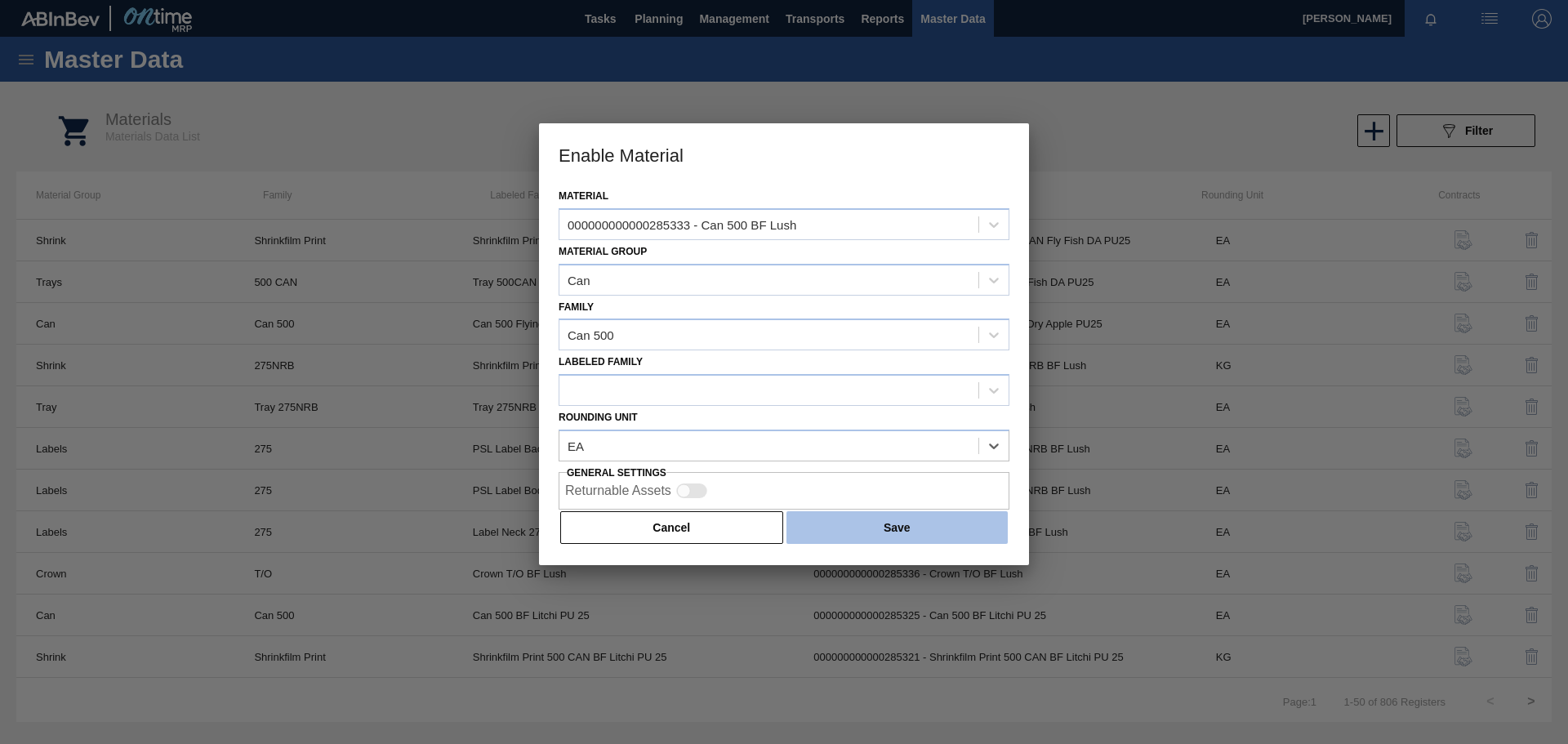
click at [861, 523] on button "Save" at bounding box center [897, 527] width 221 height 33
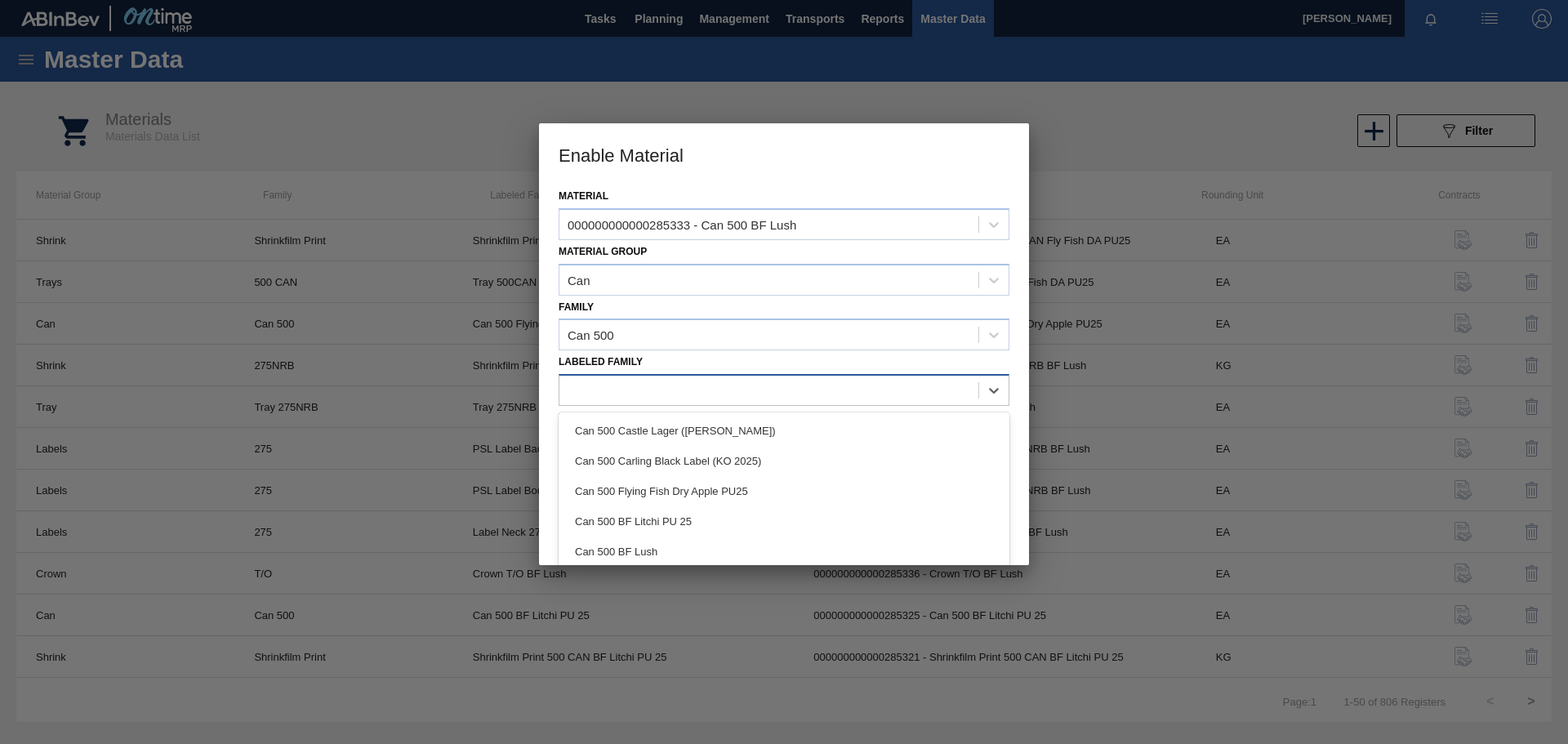
click at [792, 392] on div at bounding box center [769, 391] width 419 height 24
paste Family "Can 500 BF Lush"
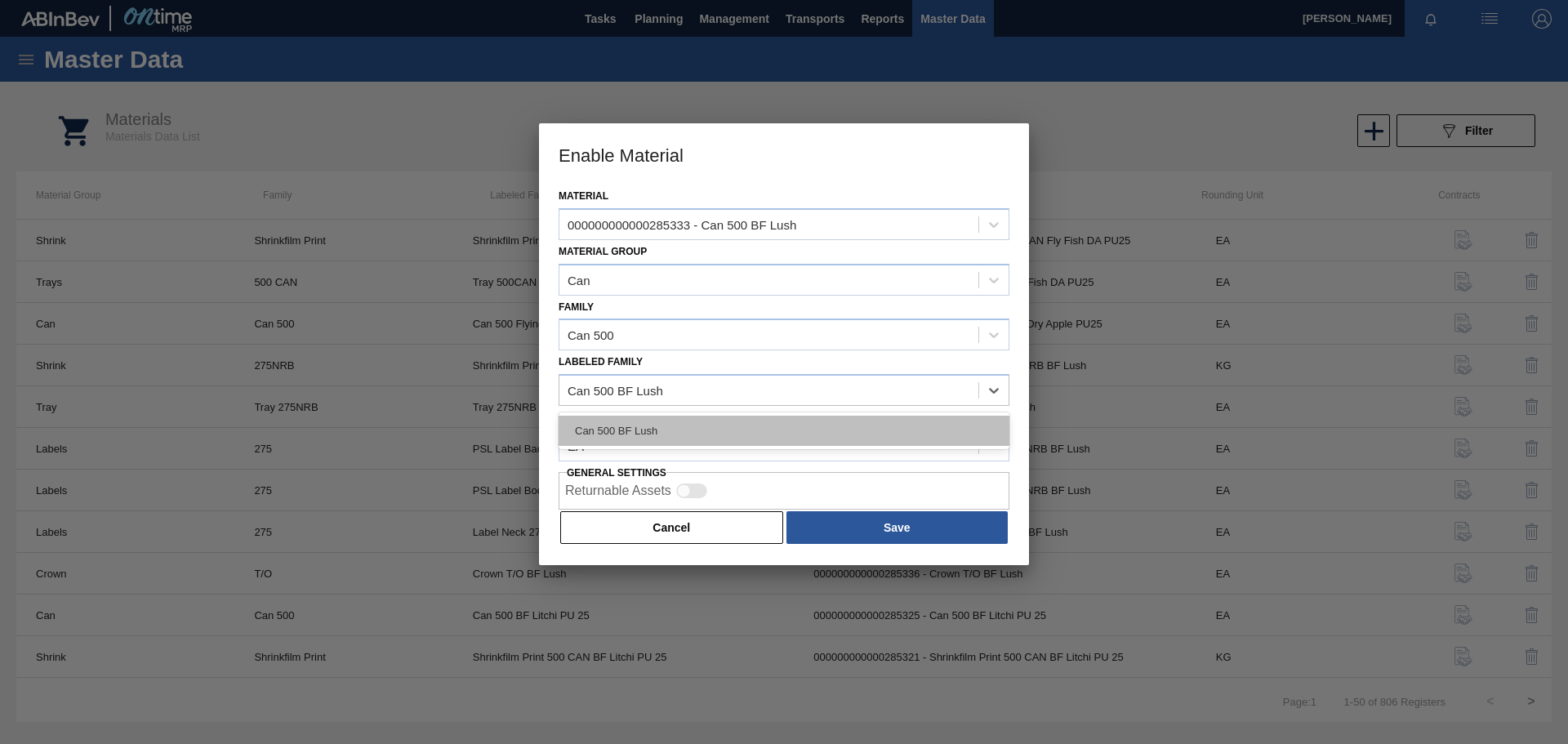
click at [666, 424] on div "Can 500 BF Lush" at bounding box center [784, 431] width 451 height 30
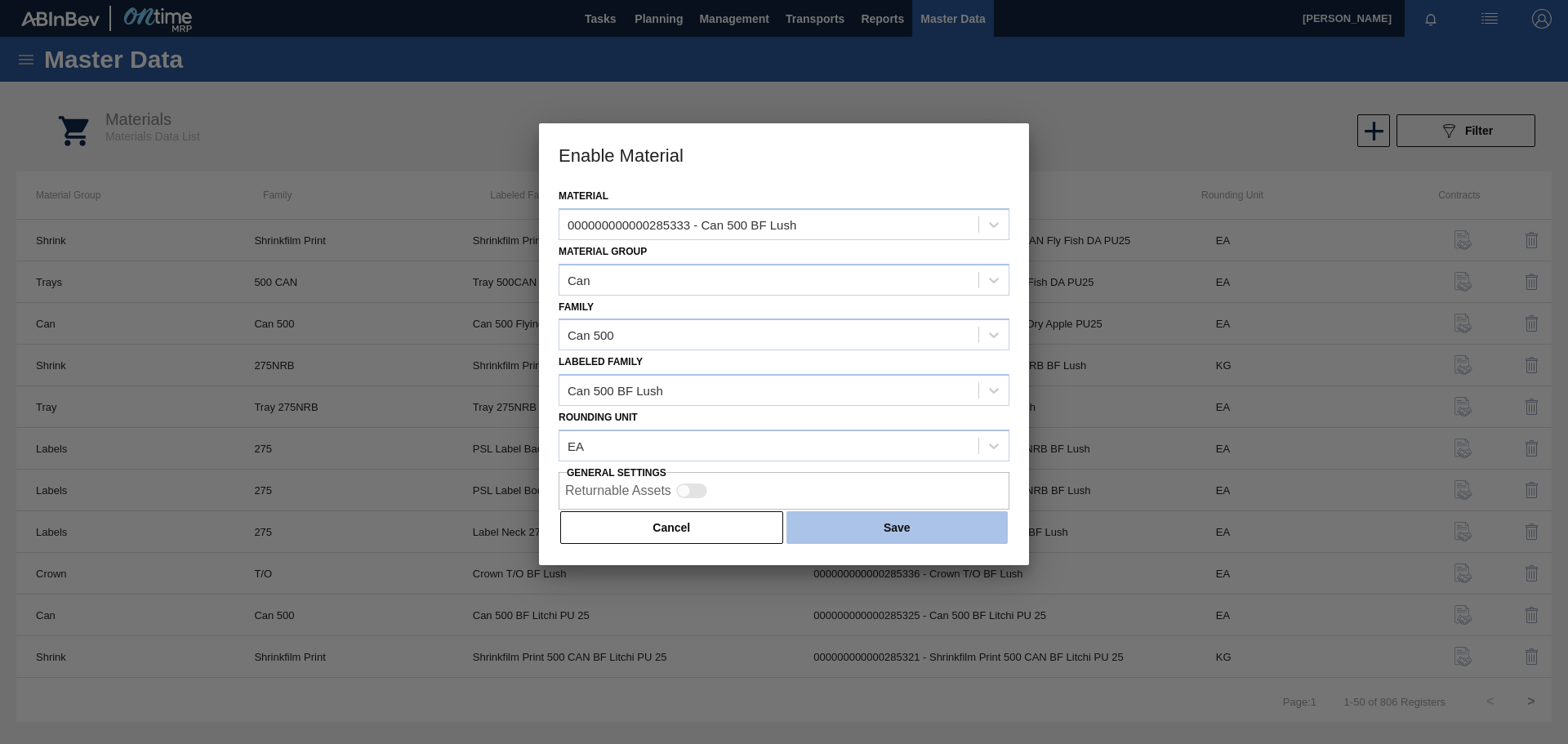
click at [855, 535] on button "Save" at bounding box center [897, 527] width 221 height 33
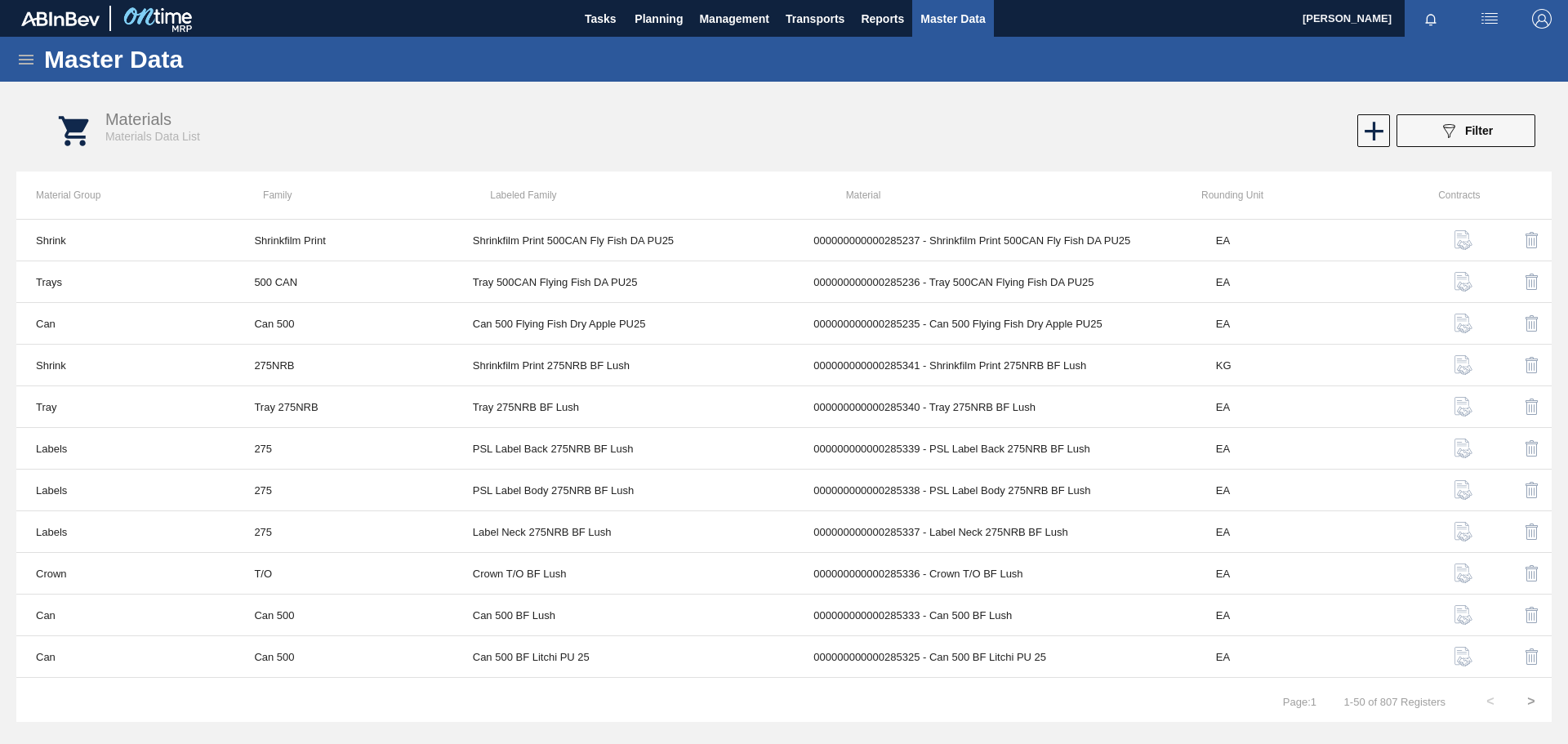
click at [27, 62] on icon at bounding box center [26, 59] width 19 height 19
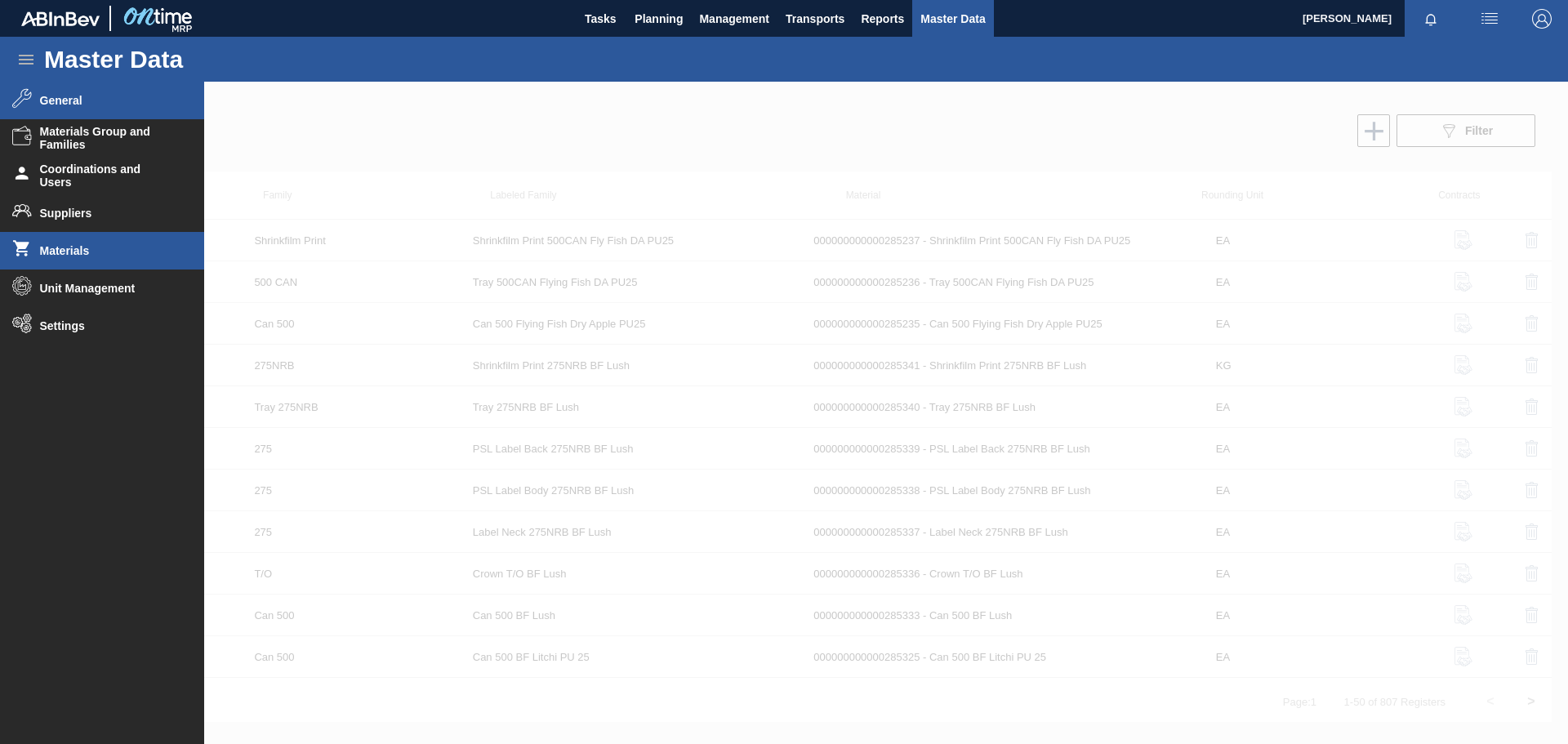
click at [124, 105] on span "General" at bounding box center [107, 100] width 135 height 13
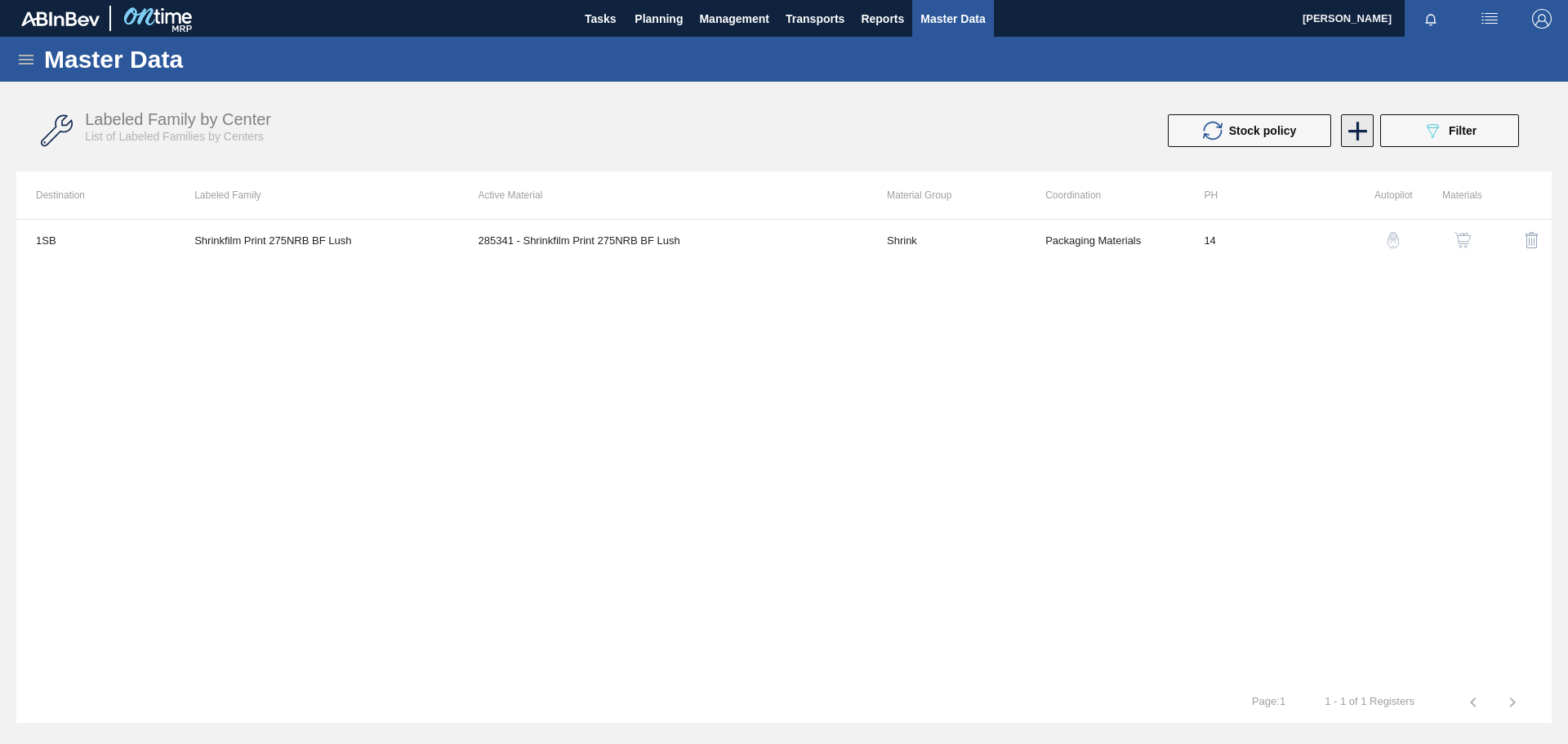
click at [1357, 127] on icon at bounding box center [1357, 130] width 19 height 19
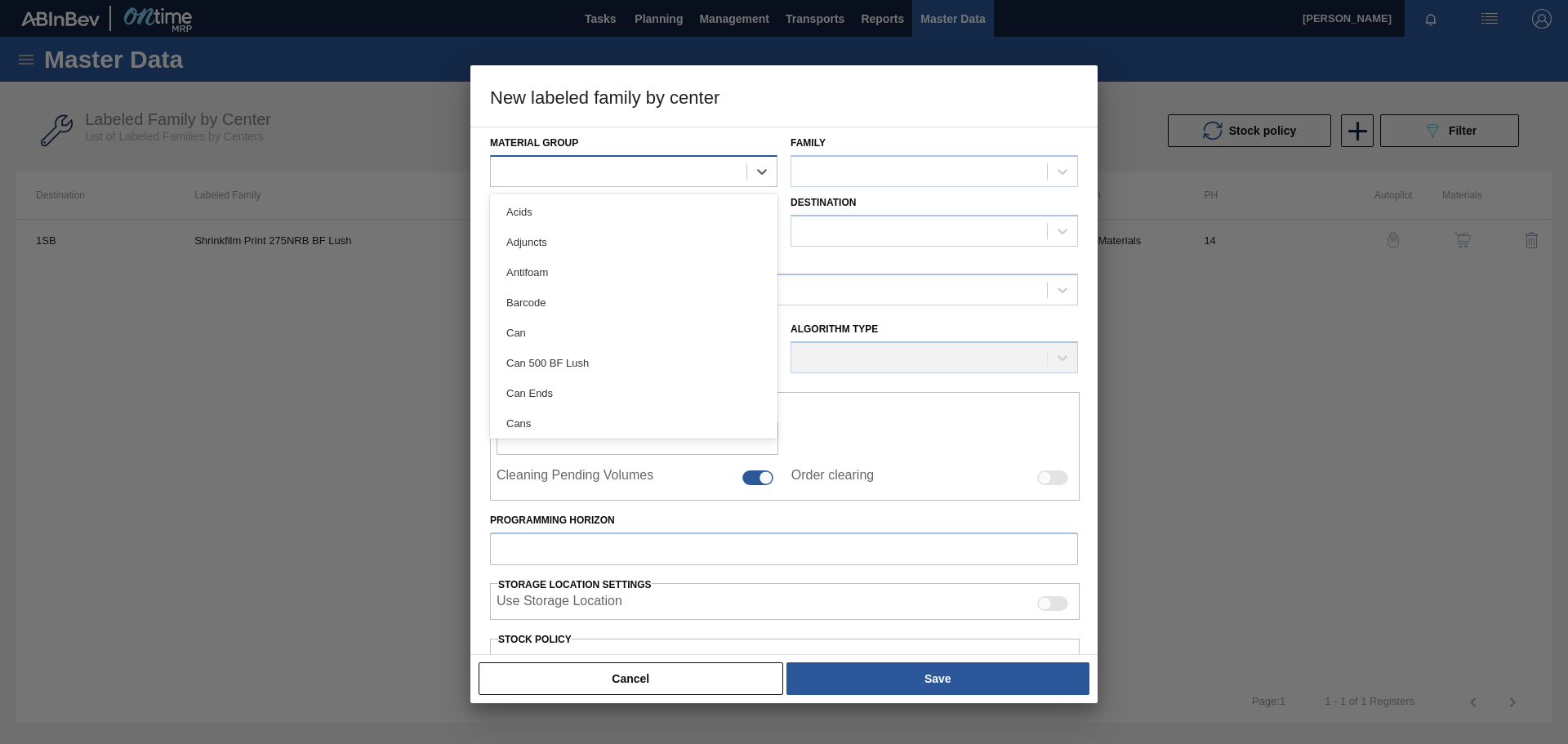
click at [642, 167] on div at bounding box center [618, 171] width 256 height 24
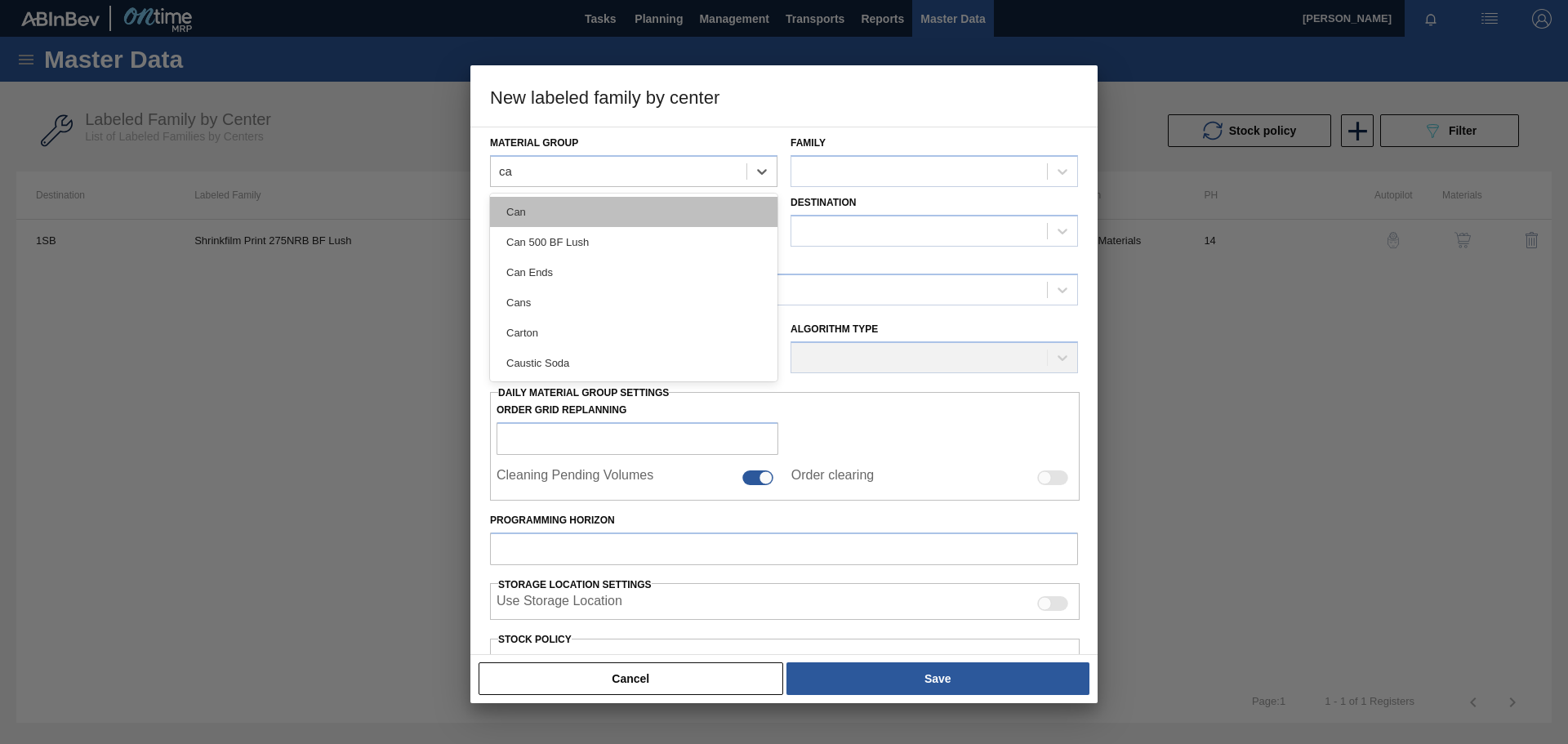
click at [613, 204] on div "Can" at bounding box center [634, 212] width 288 height 30
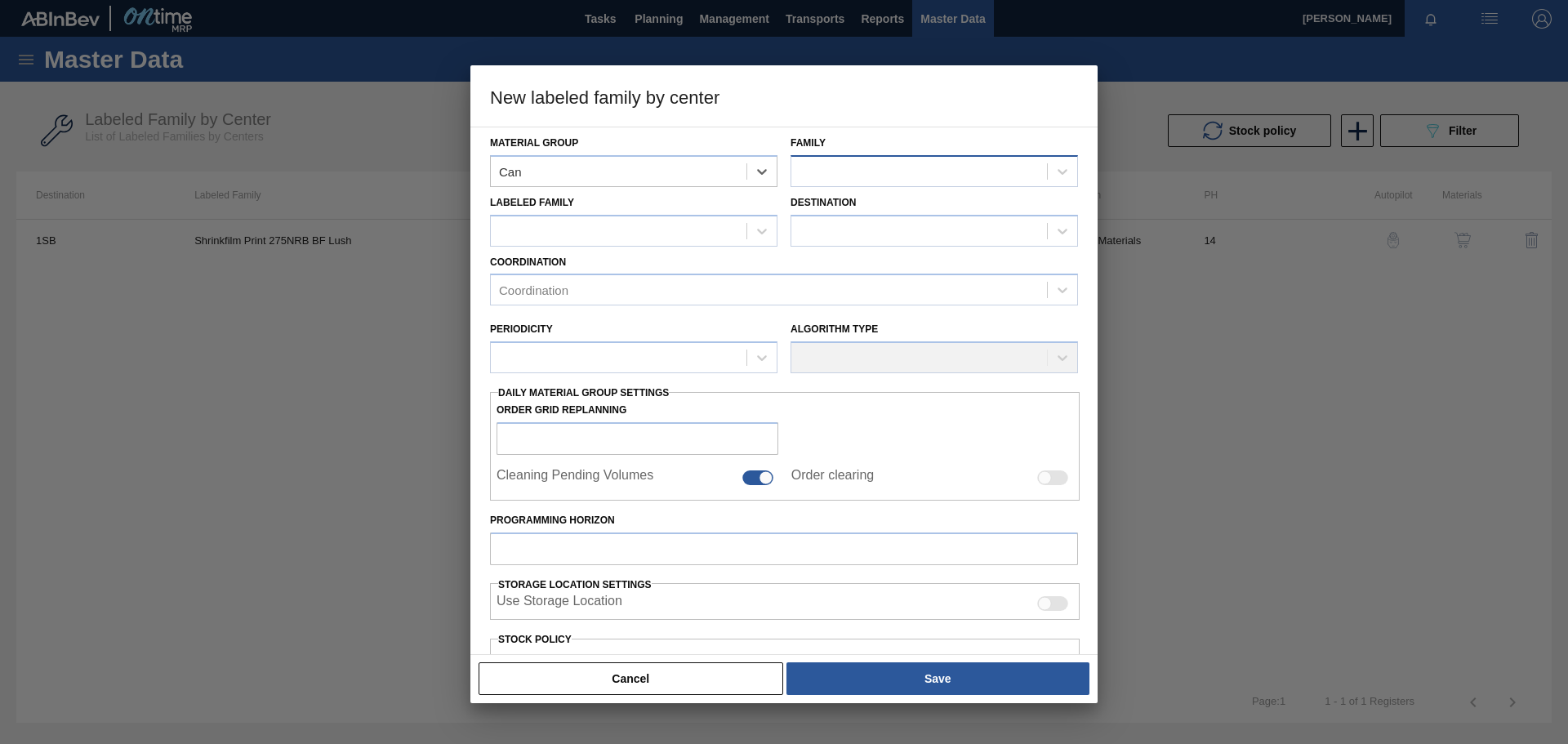
click at [833, 170] on div at bounding box center [919, 171] width 256 height 24
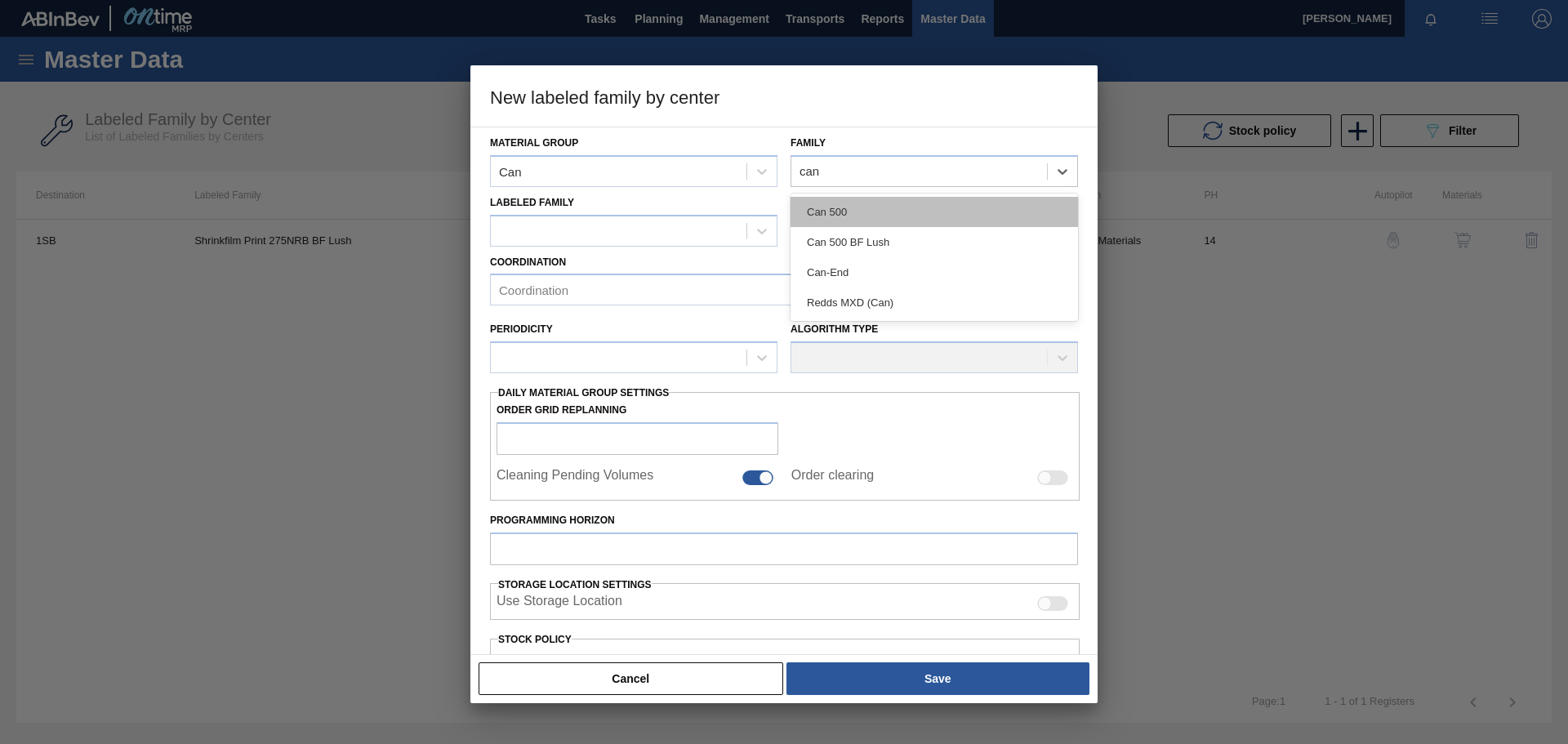
click at [846, 206] on div "Can 500" at bounding box center [934, 212] width 288 height 30
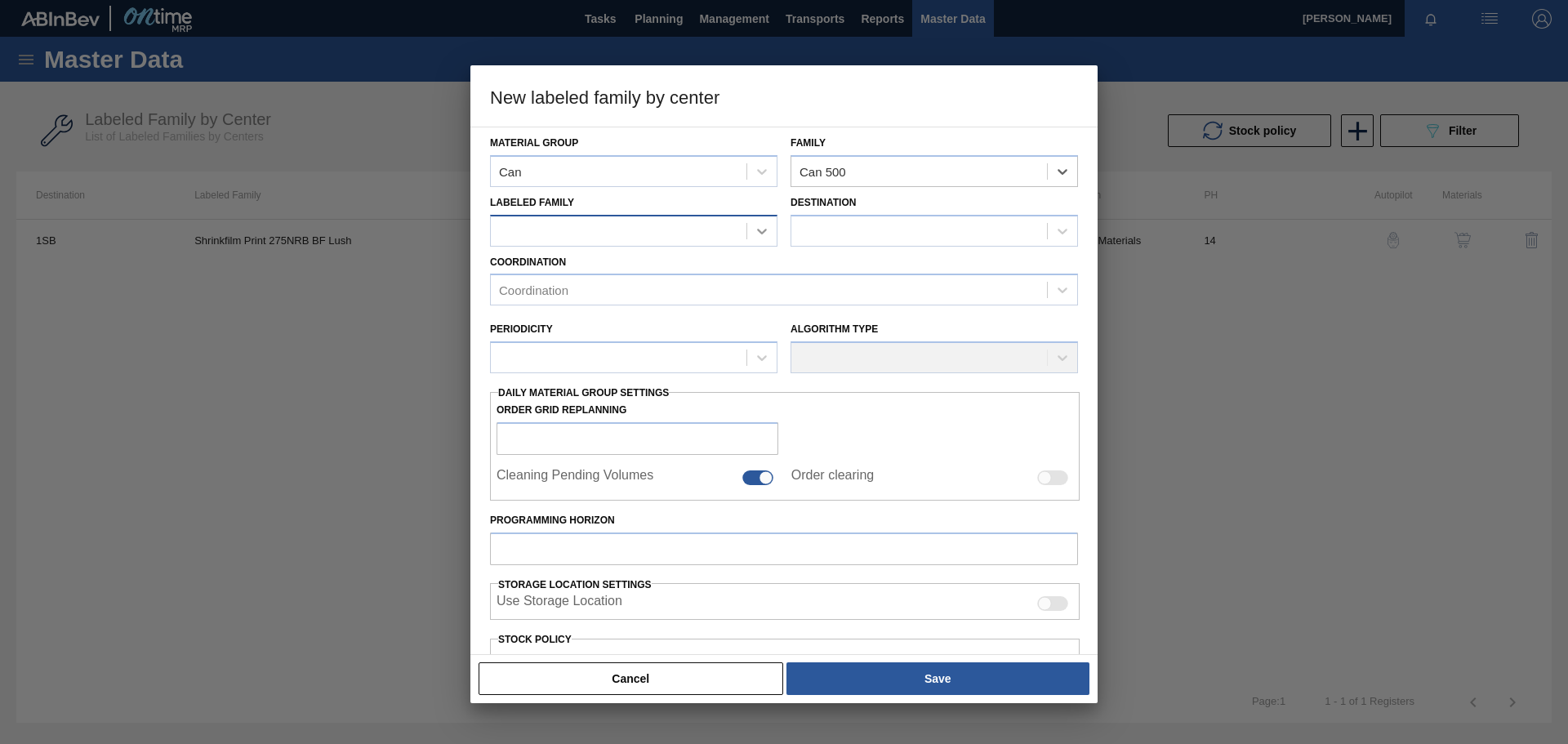
click at [756, 234] on icon at bounding box center [761, 231] width 16 height 16
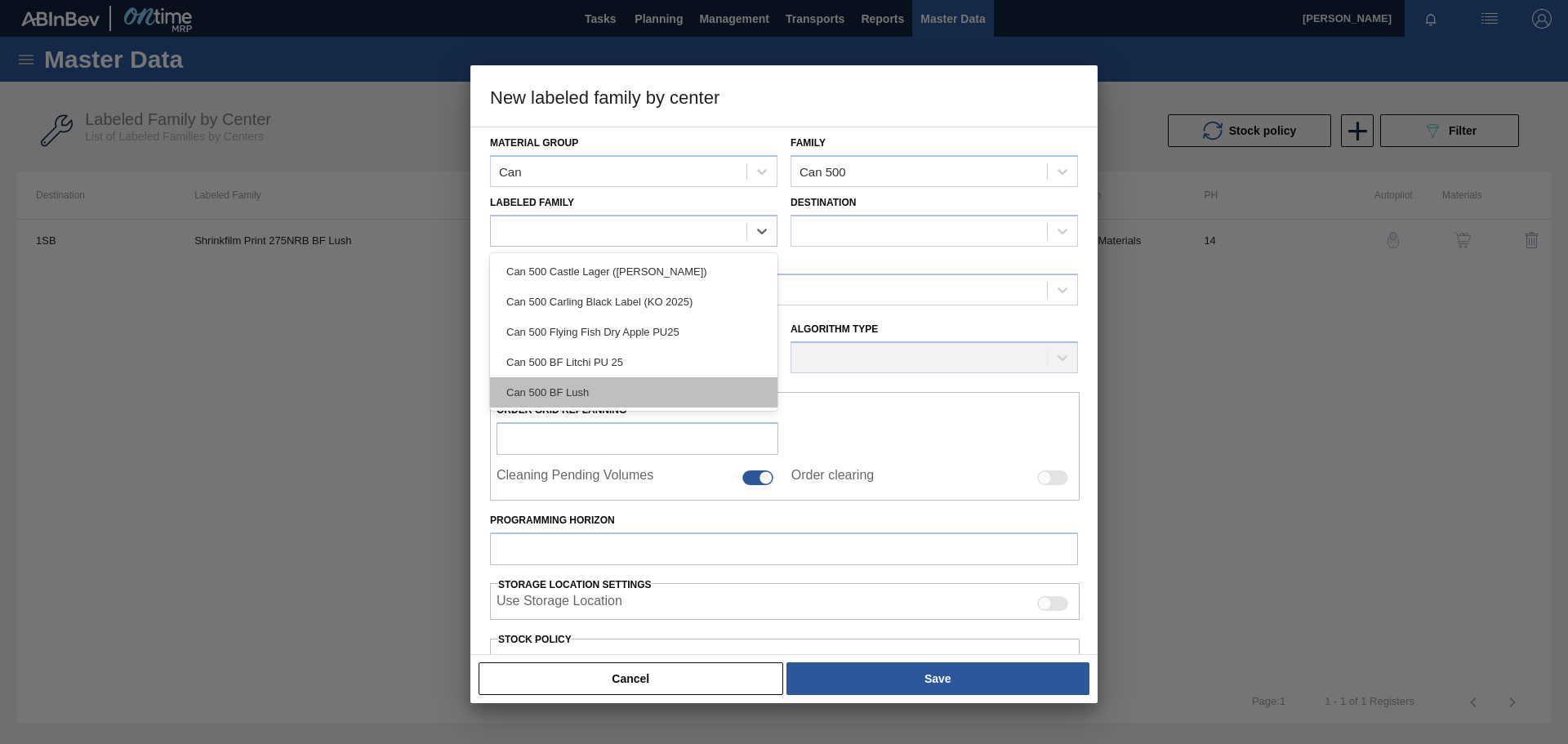
click at [588, 385] on div "Can 500 BF Lush" at bounding box center [634, 392] width 288 height 30
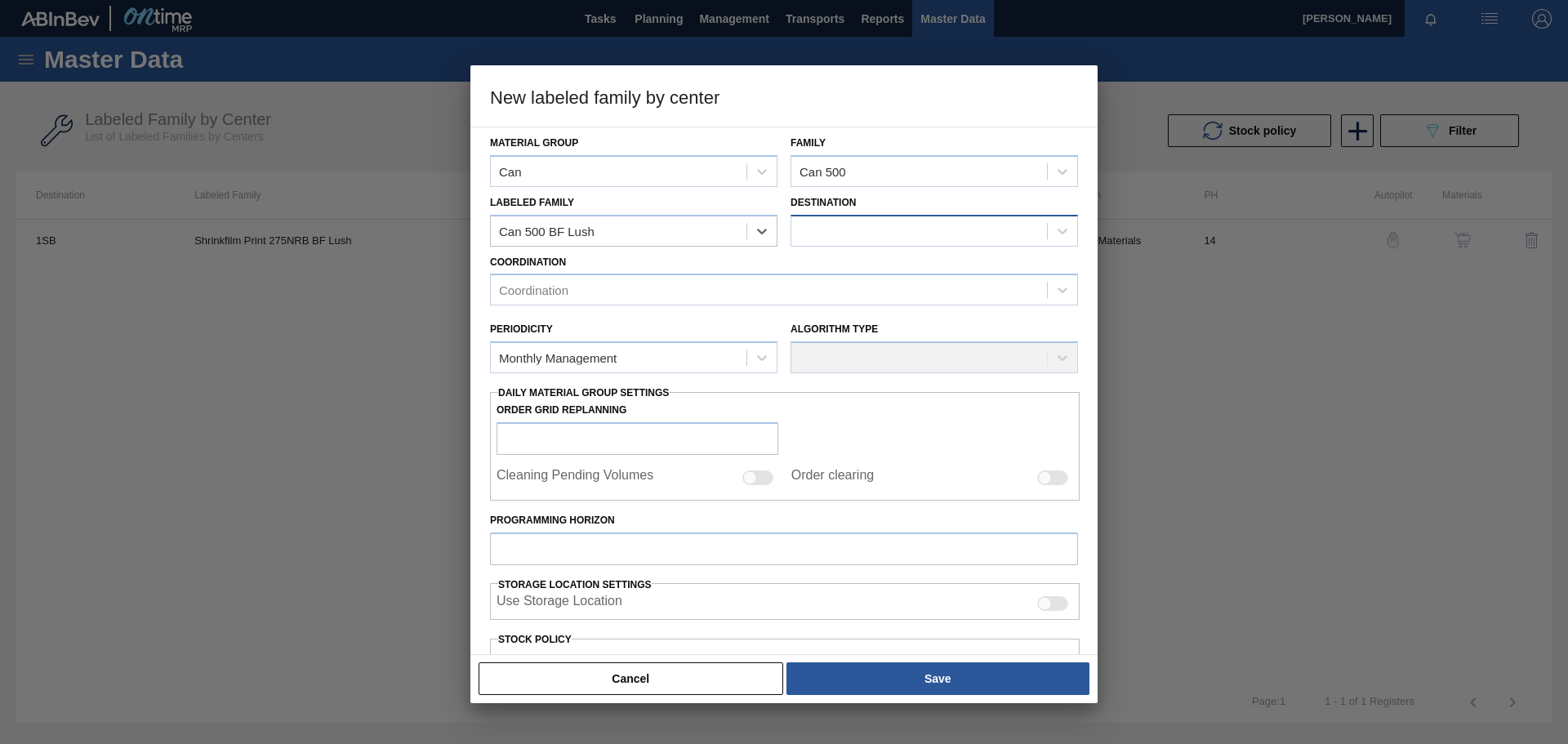
click at [886, 231] on div at bounding box center [919, 230] width 256 height 24
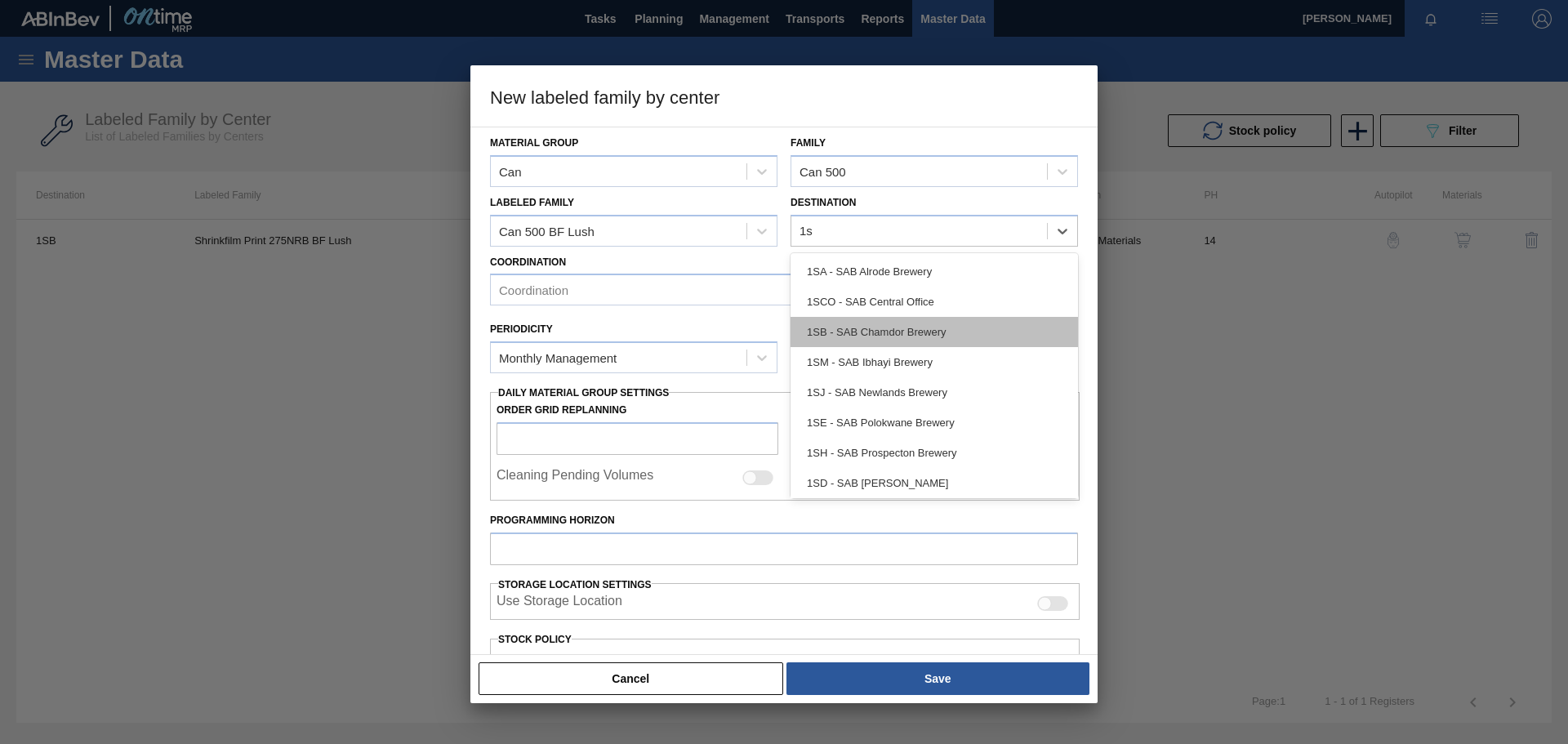
click at [878, 332] on div "1SB - SAB Chamdor Brewery" at bounding box center [934, 332] width 288 height 30
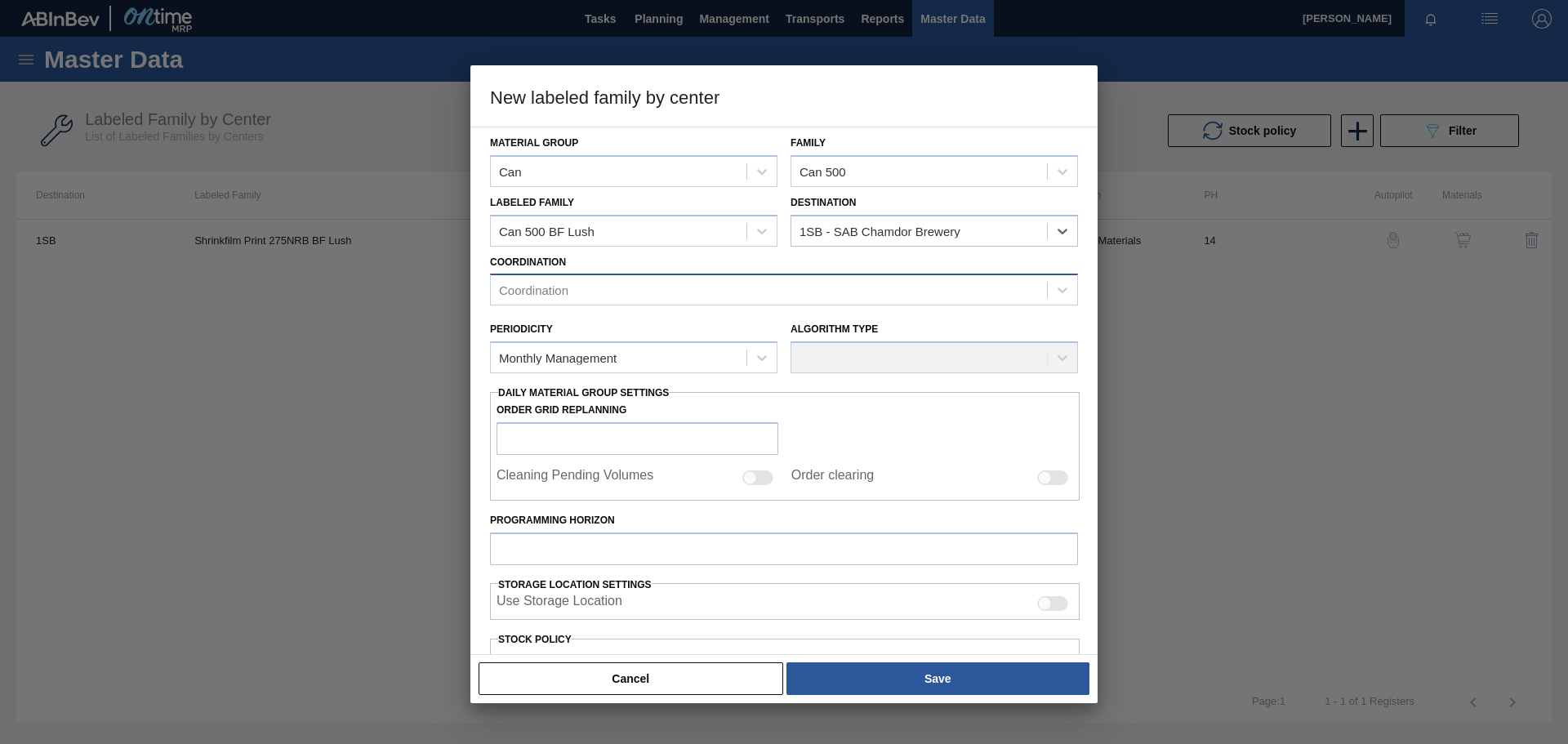
click at [564, 285] on div "Coordination" at bounding box center [534, 291] width 69 height 14
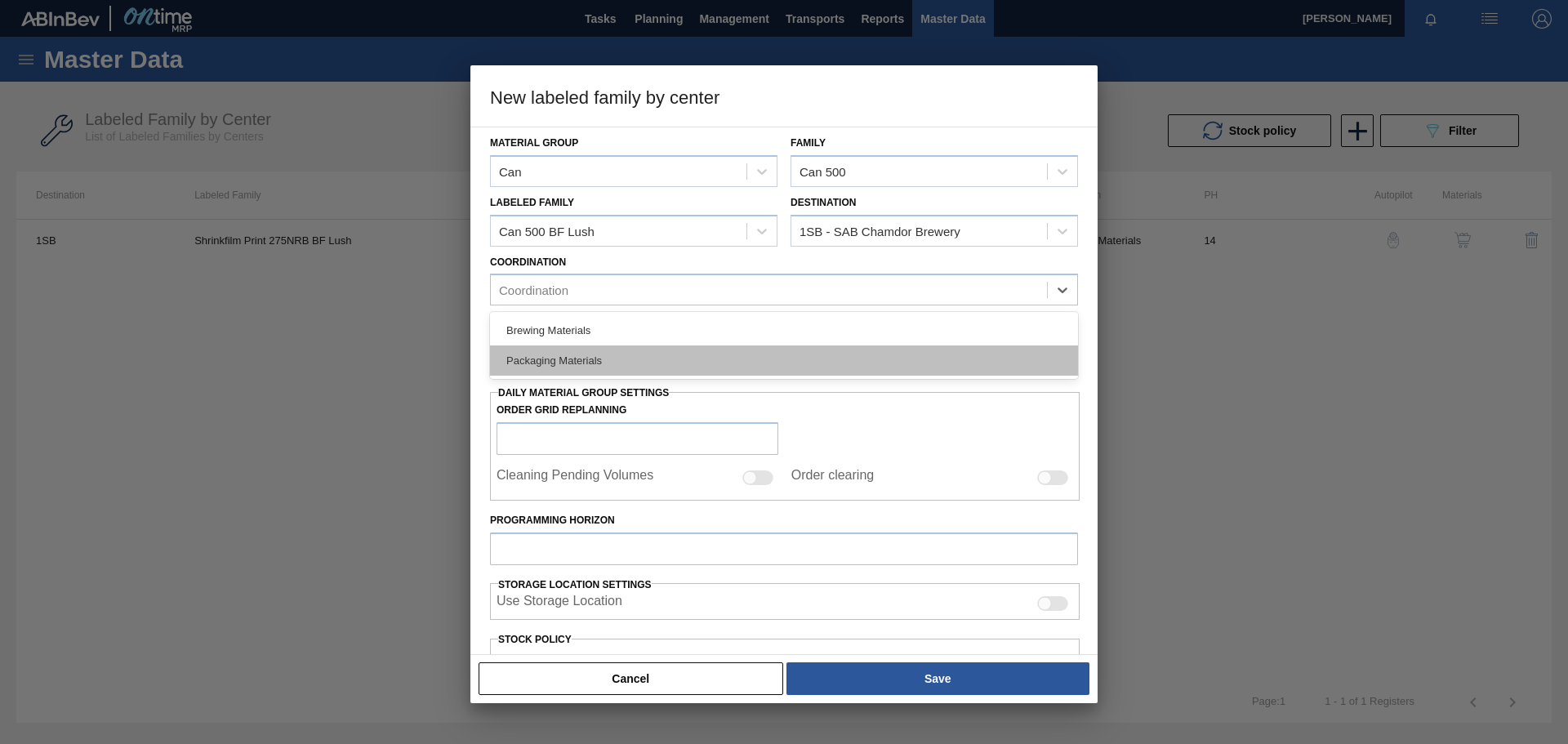
click at [580, 356] on div "Packaging Materials" at bounding box center [784, 360] width 588 height 30
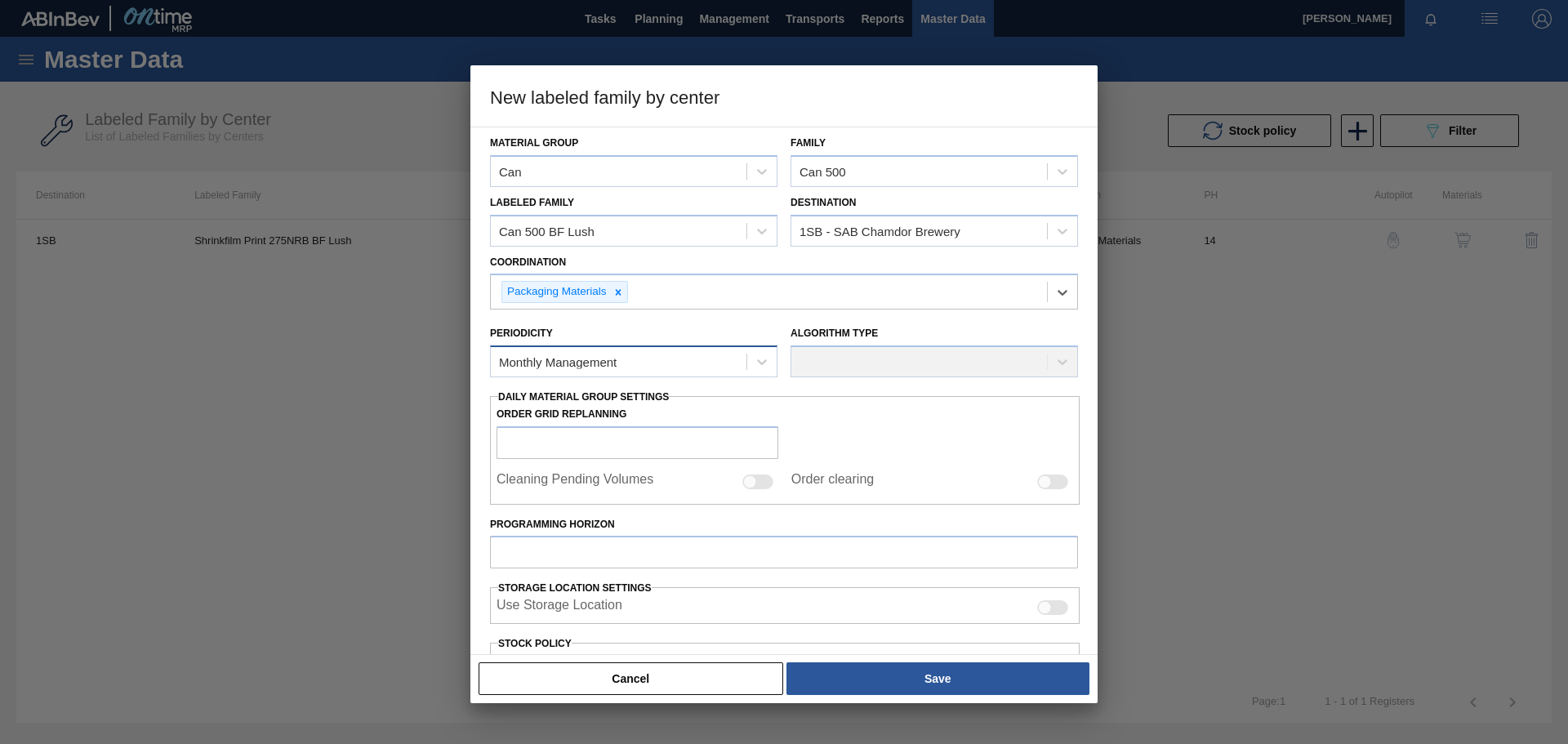
click at [698, 368] on div "Monthly Management" at bounding box center [618, 362] width 256 height 24
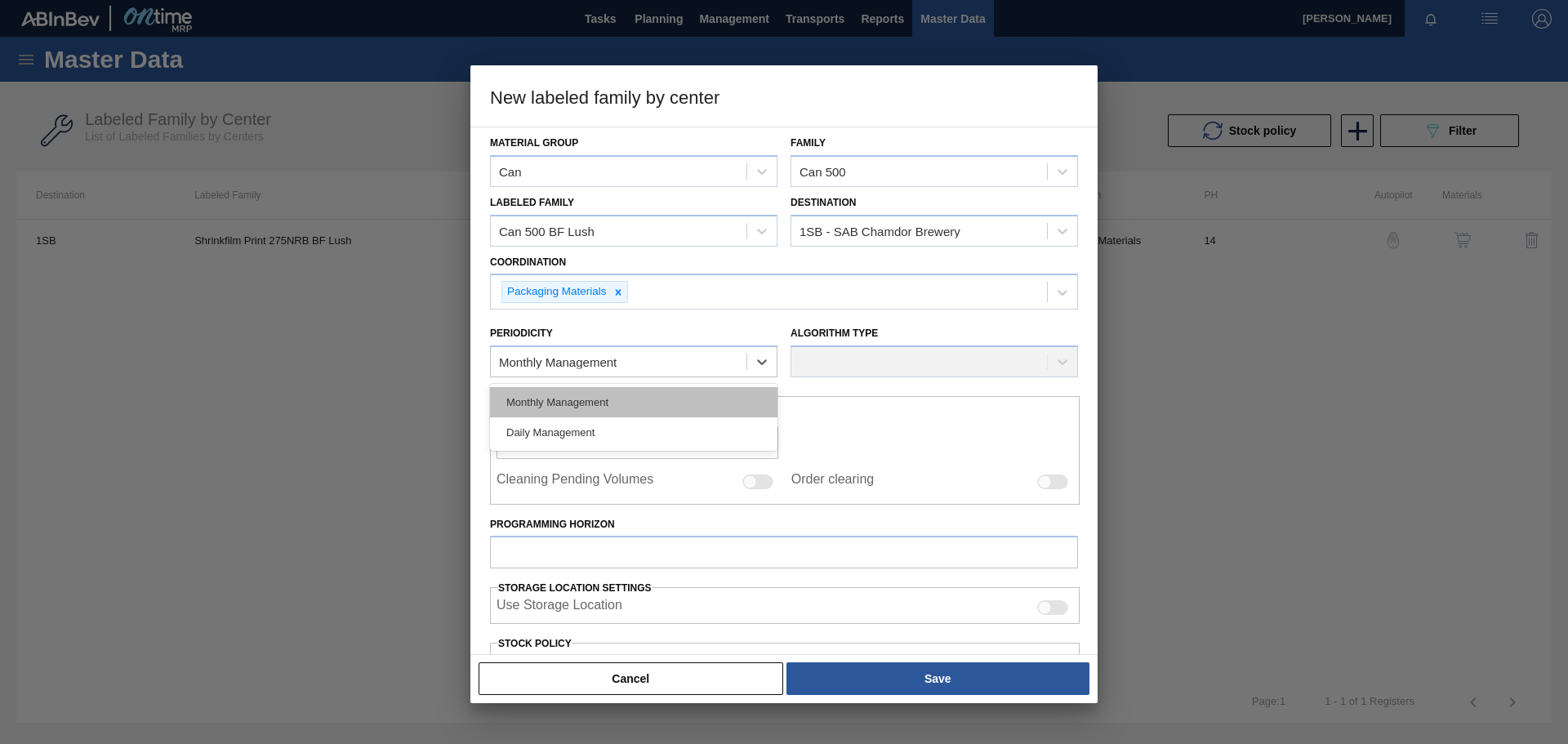
click at [606, 401] on div "Monthly Management" at bounding box center [634, 402] width 288 height 30
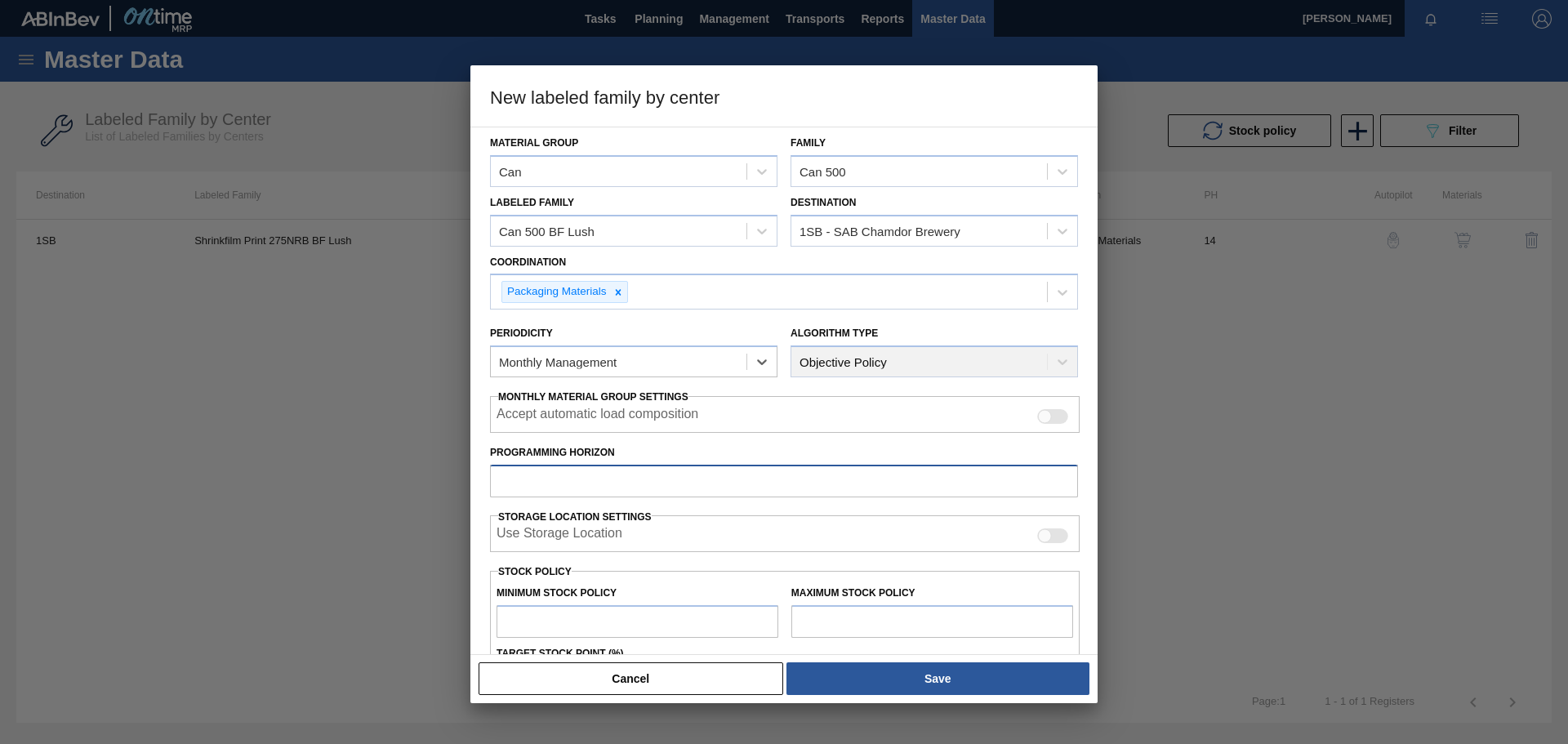
click at [683, 482] on input "Programming Horizon" at bounding box center [784, 481] width 588 height 33
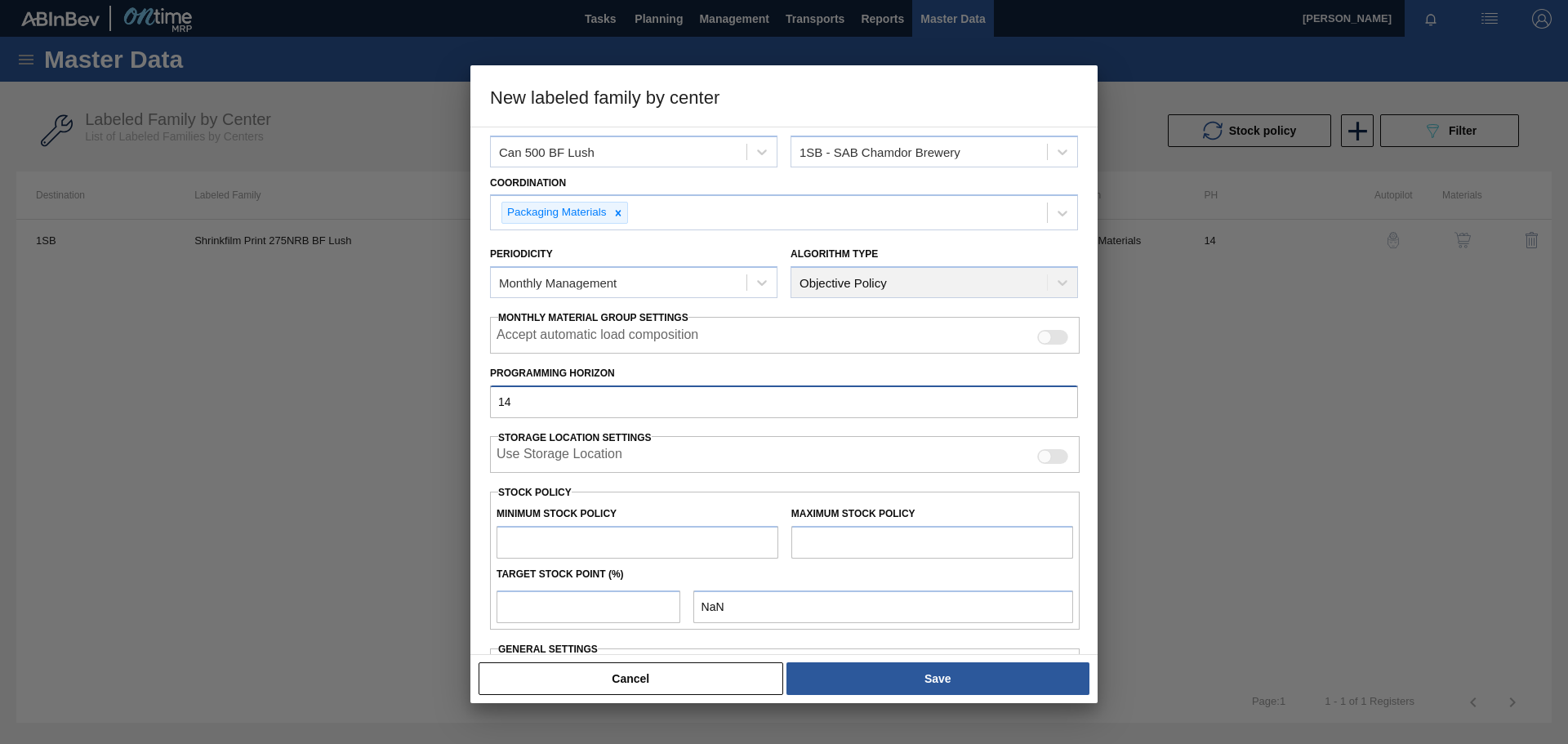
scroll to position [164, 0]
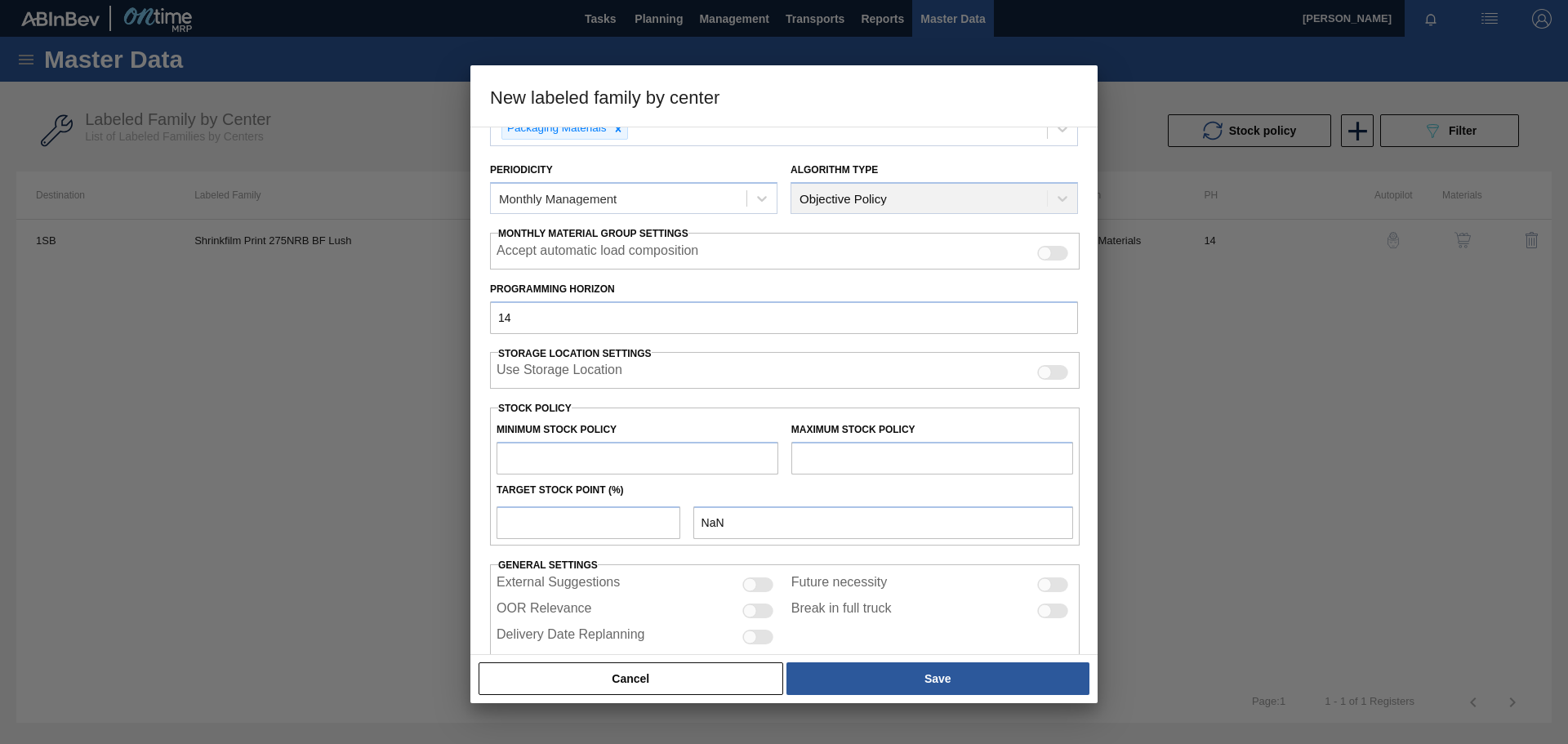
click at [611, 455] on input "text" at bounding box center [637, 458] width 282 height 33
click at [820, 459] on input "text" at bounding box center [932, 458] width 282 height 33
click at [575, 461] on input "1,000,000" at bounding box center [637, 458] width 282 height 33
click at [879, 461] on input "2,000,000" at bounding box center [932, 458] width 282 height 33
click at [581, 522] on input "number" at bounding box center [589, 523] width 184 height 33
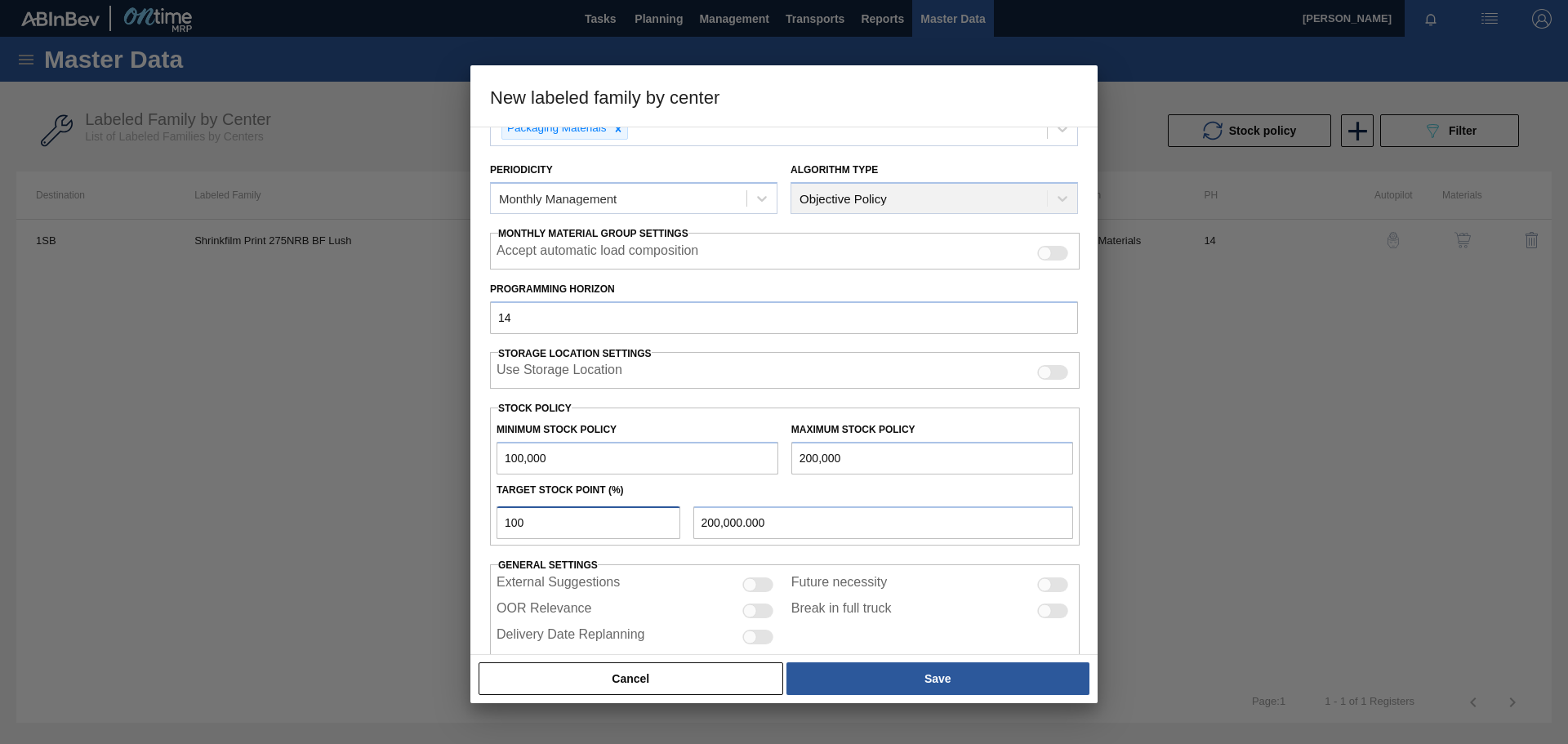
scroll to position [197, 0]
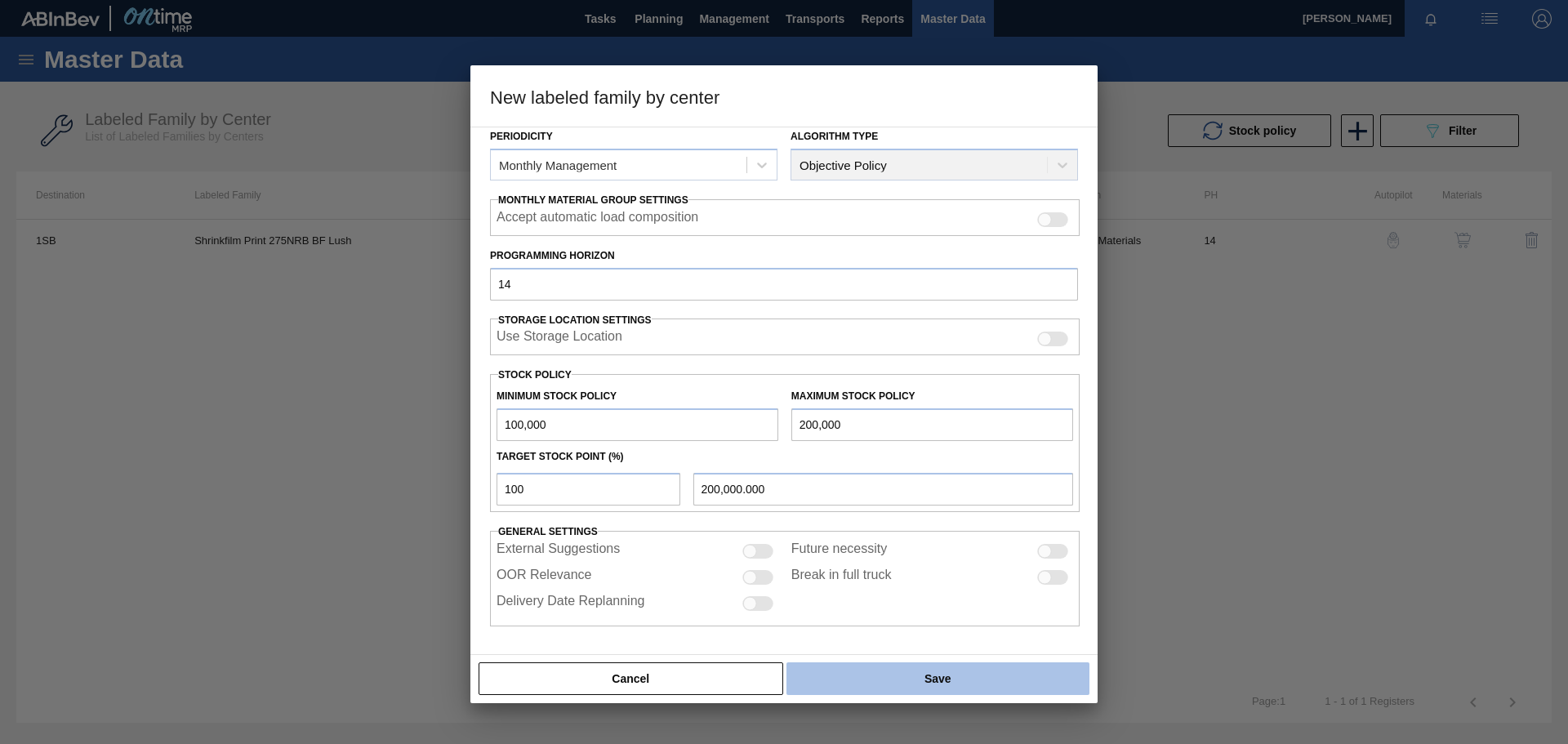
click at [925, 673] on button "Save" at bounding box center [938, 678] width 303 height 33
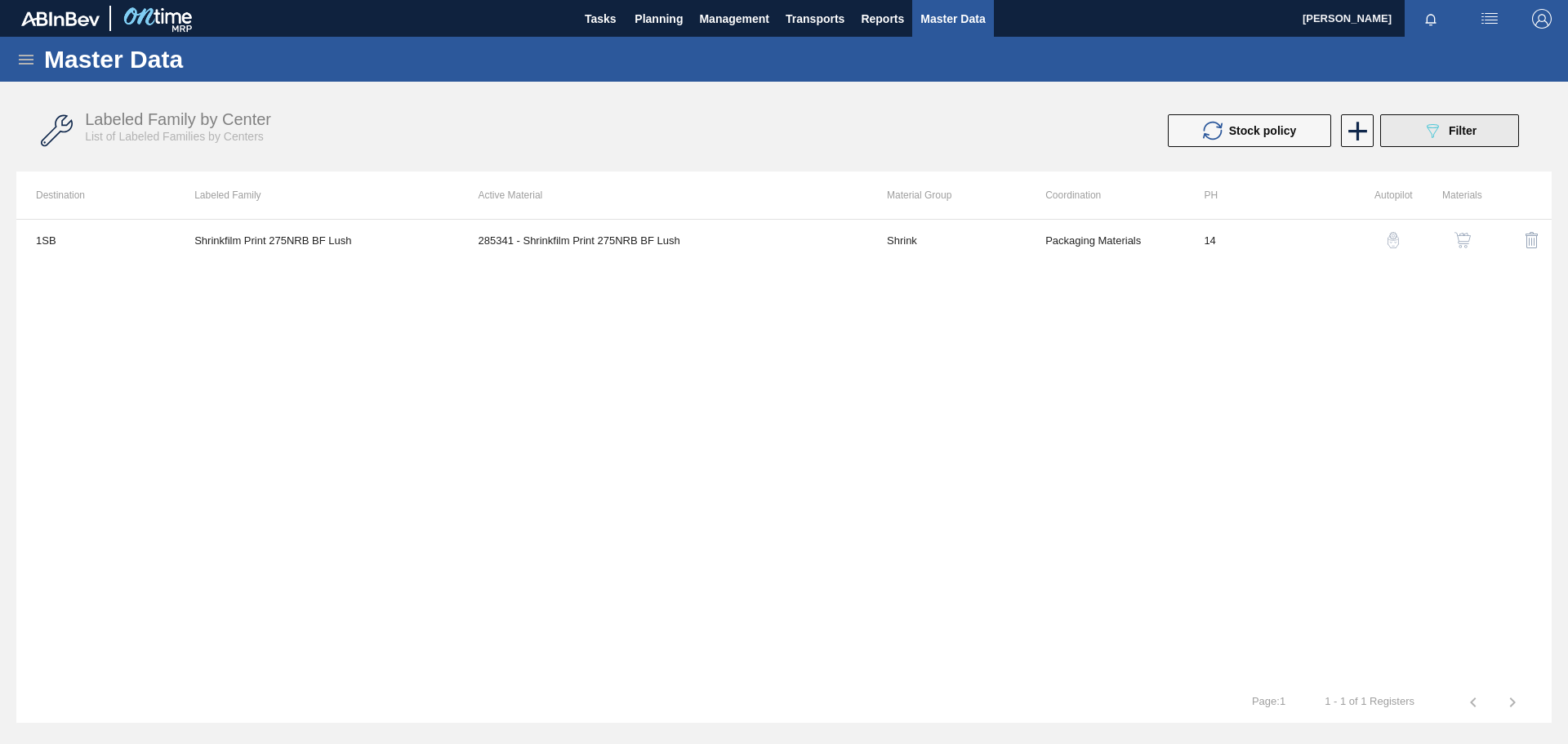
click at [1444, 130] on div "089F7B8B-B2A5-4AFE-B5C0-19BA573D28AC Filter" at bounding box center [1449, 131] width 54 height 19
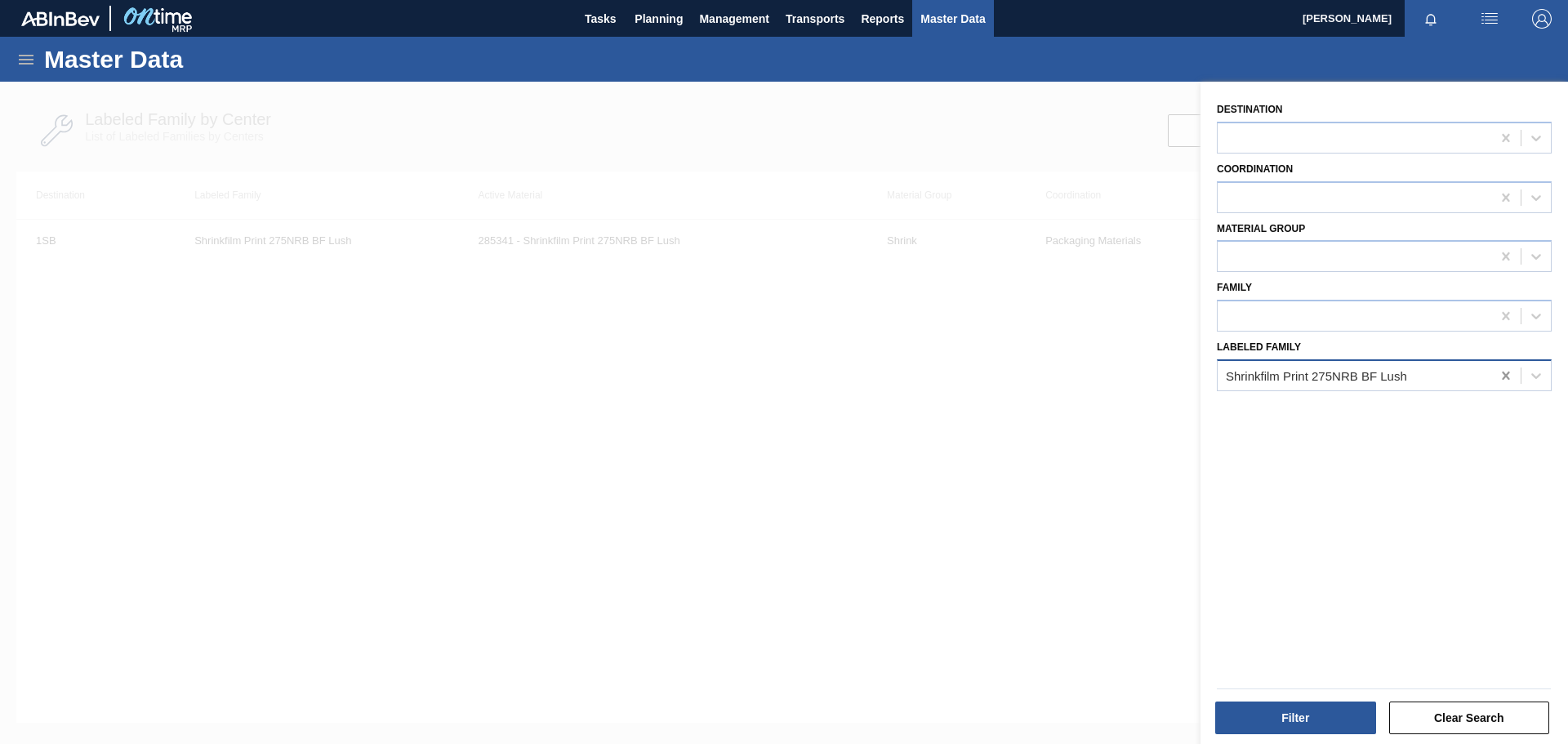
click at [1509, 375] on icon at bounding box center [1506, 376] width 16 height 16
paste Family "Can 500 BF Lush"
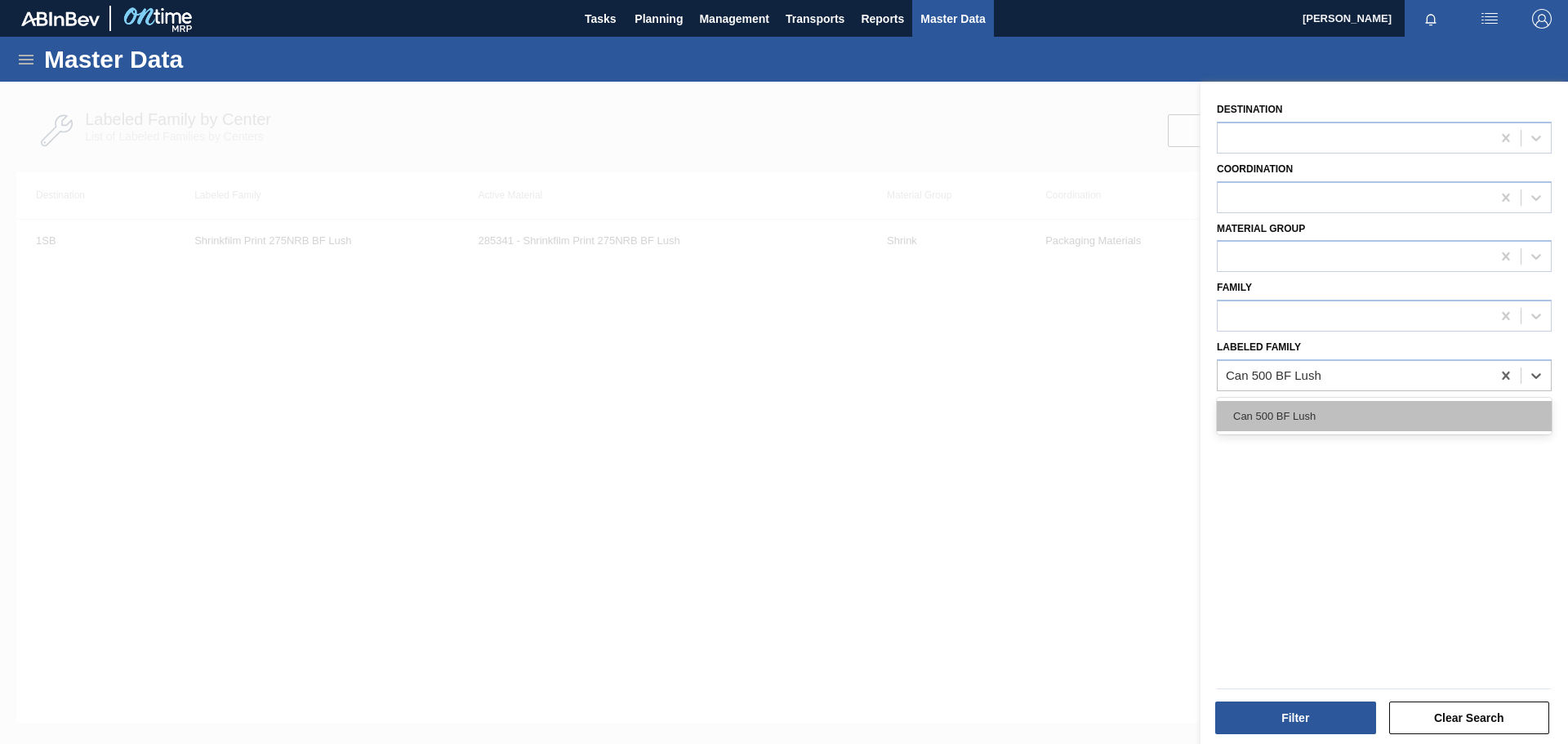
click at [1364, 417] on div "Can 500 BF Lush" at bounding box center [1385, 416] width 335 height 30
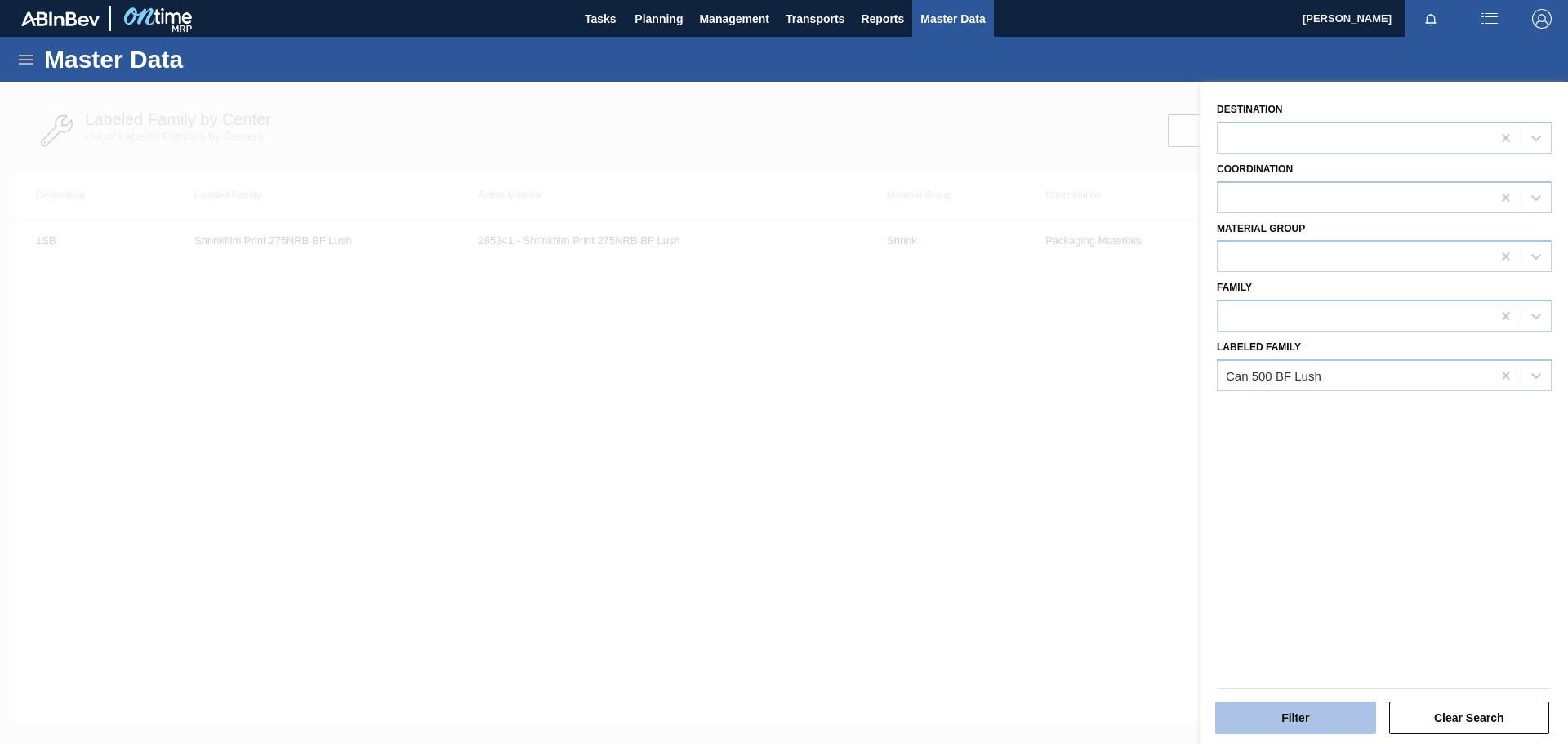
click at [1262, 716] on button "Filter" at bounding box center [1296, 717] width 161 height 33
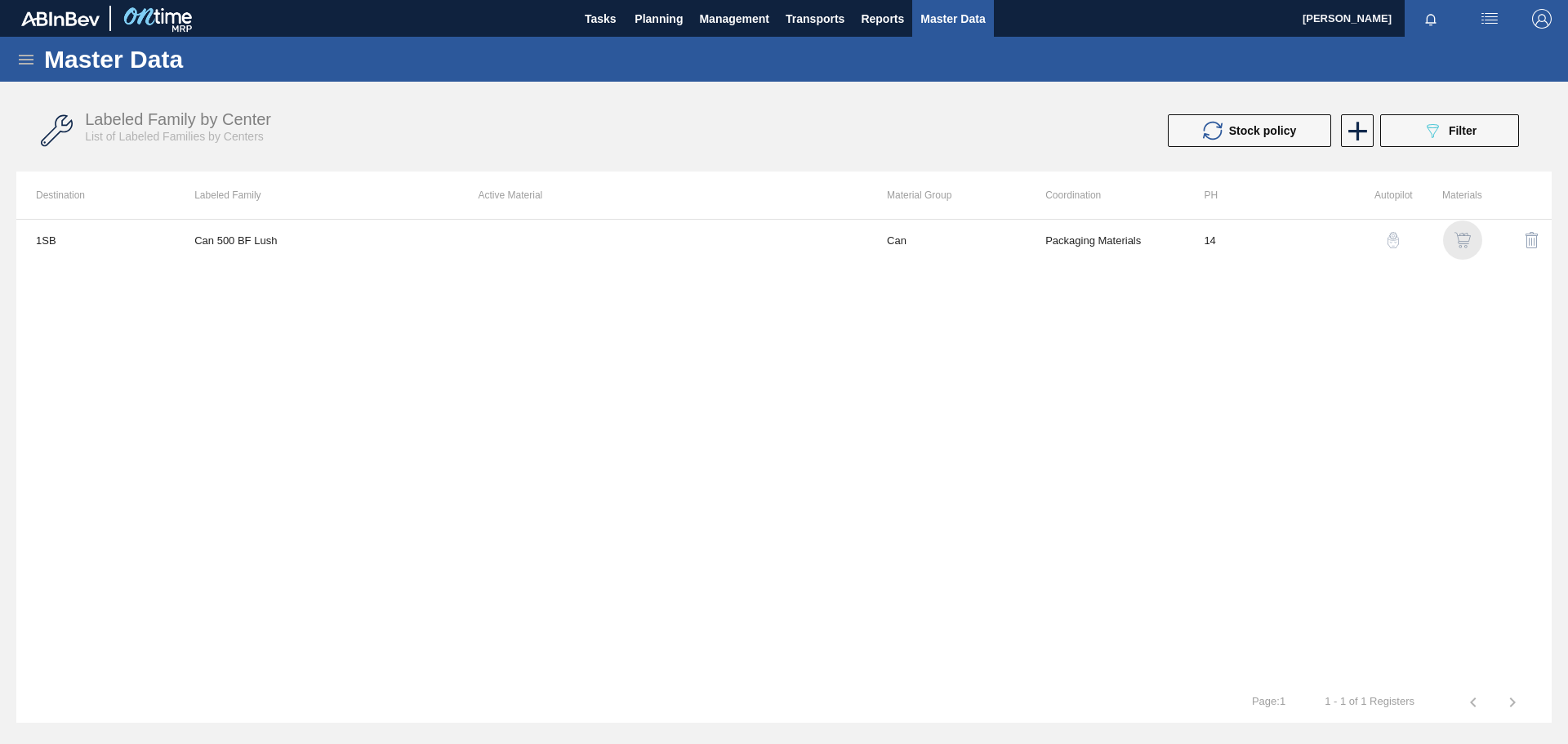
click at [1461, 239] on img "button" at bounding box center [1463, 240] width 16 height 16
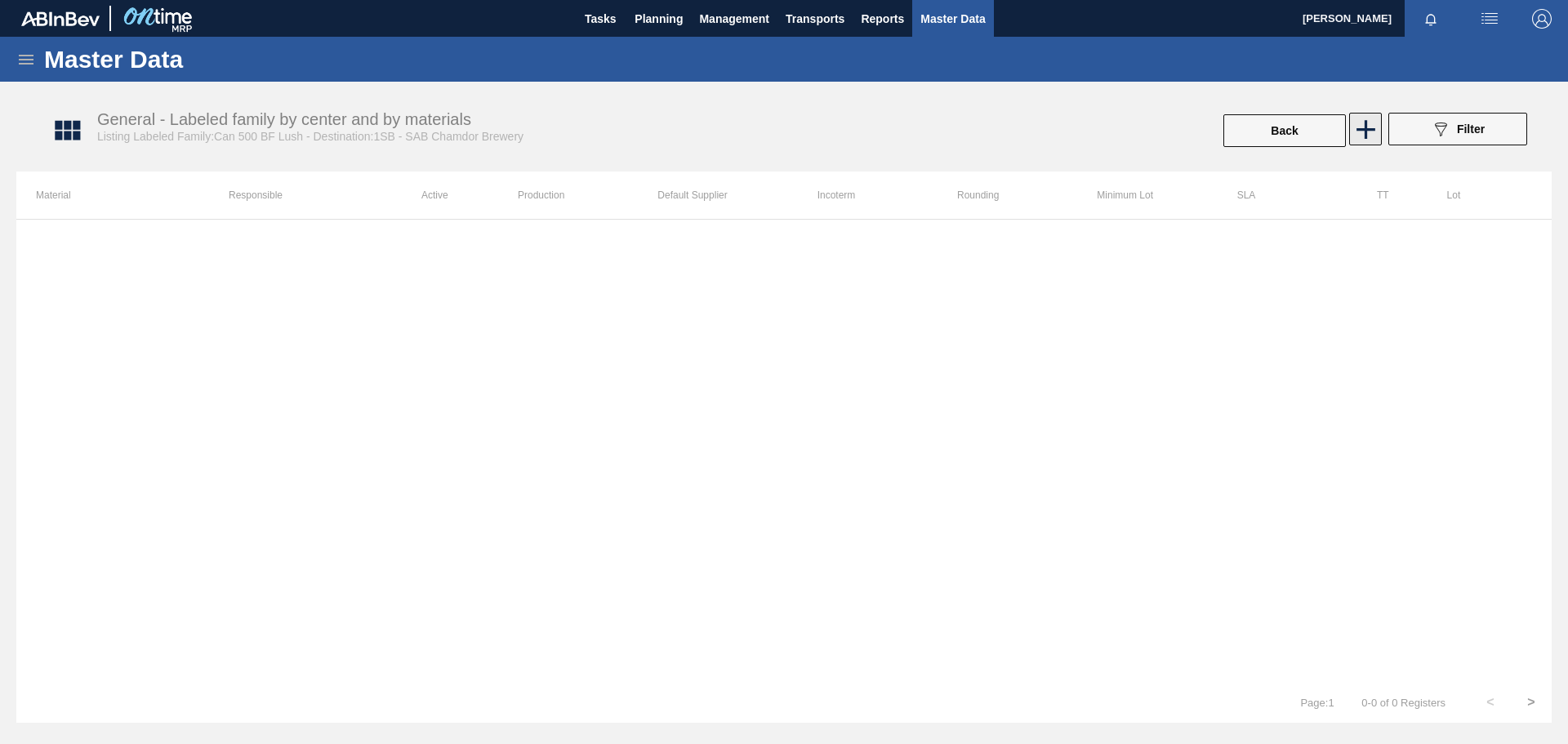
click at [1372, 123] on icon at bounding box center [1366, 129] width 32 height 32
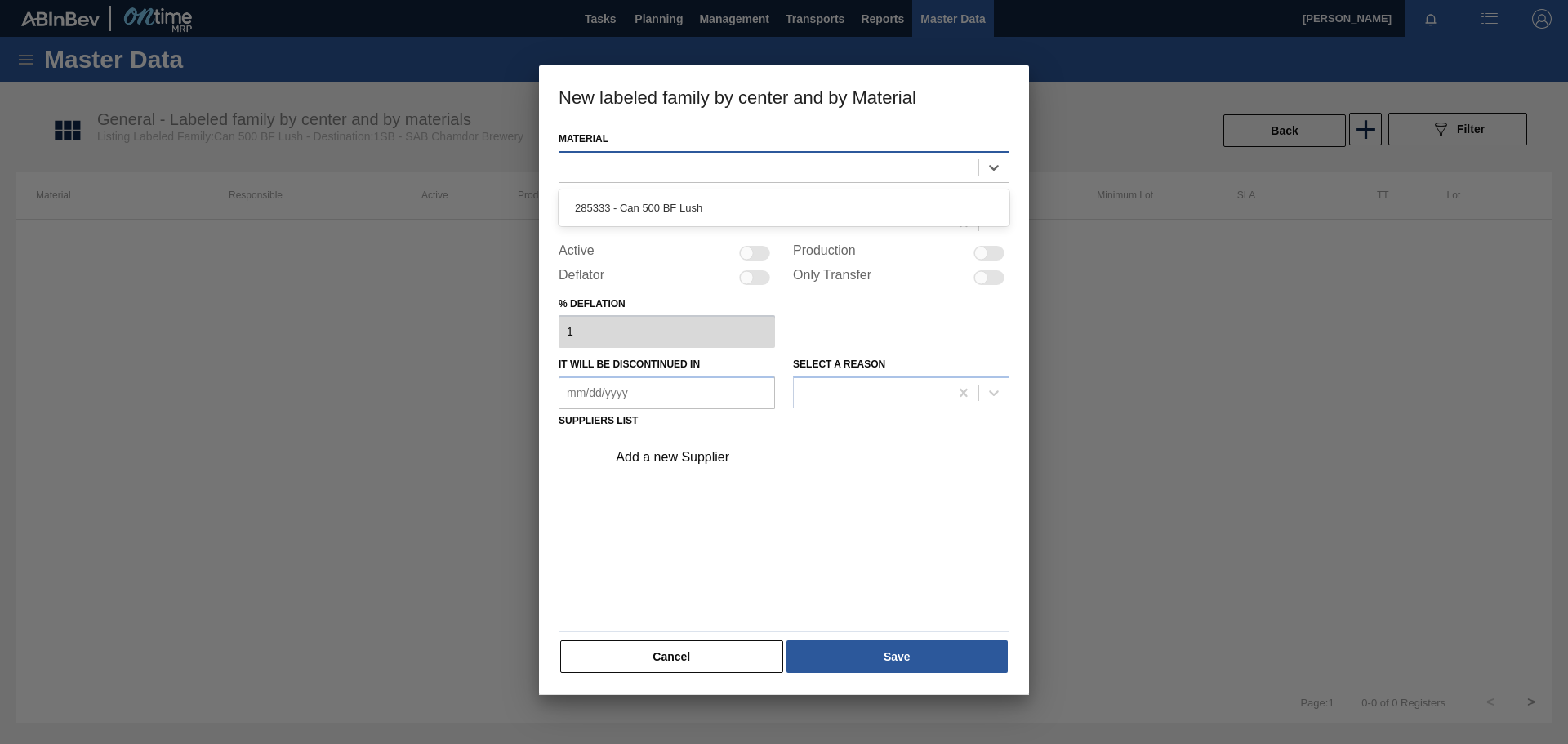
click at [757, 164] on div at bounding box center [769, 167] width 419 height 24
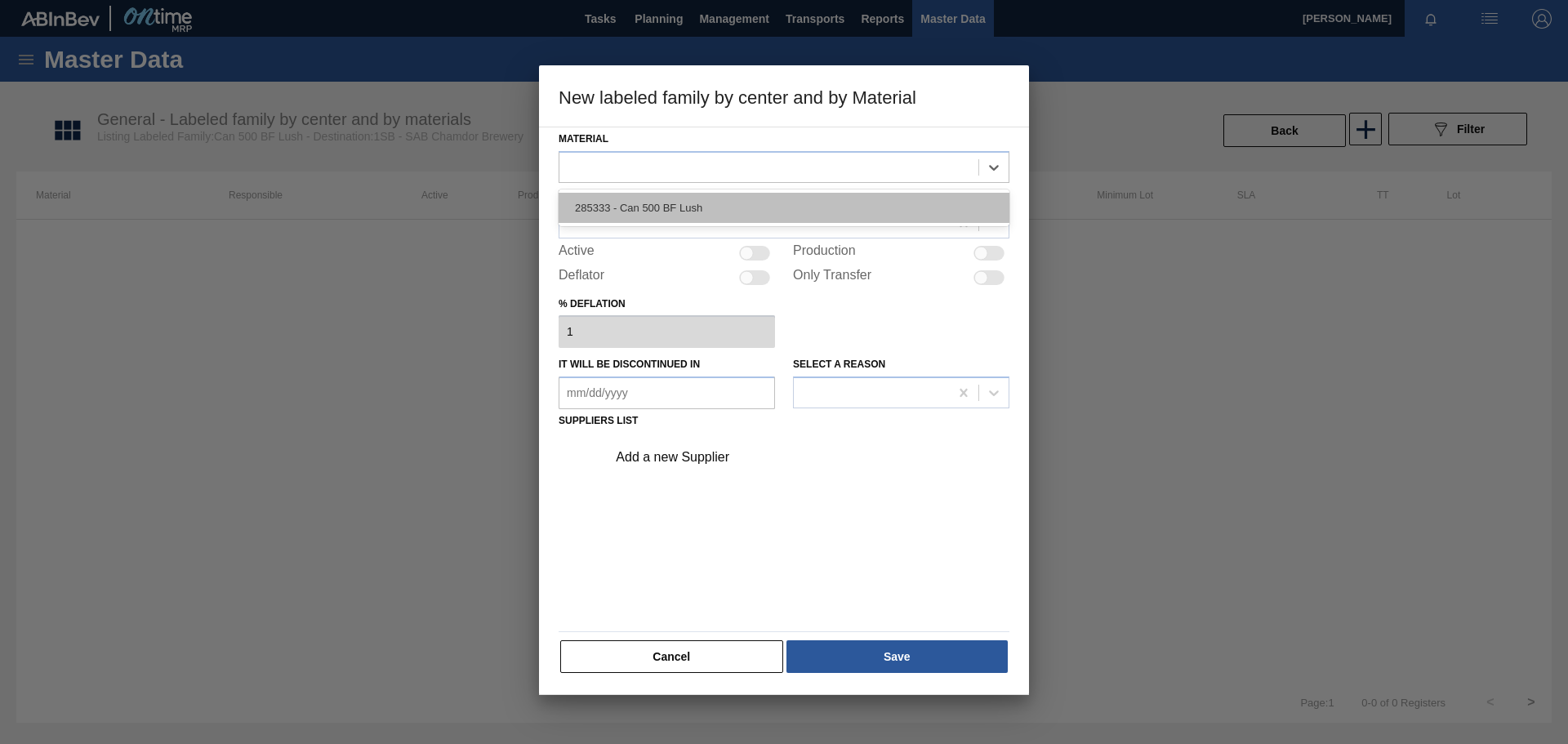
click at [631, 214] on div "285333 - Can 500 BF Lush" at bounding box center [784, 208] width 451 height 30
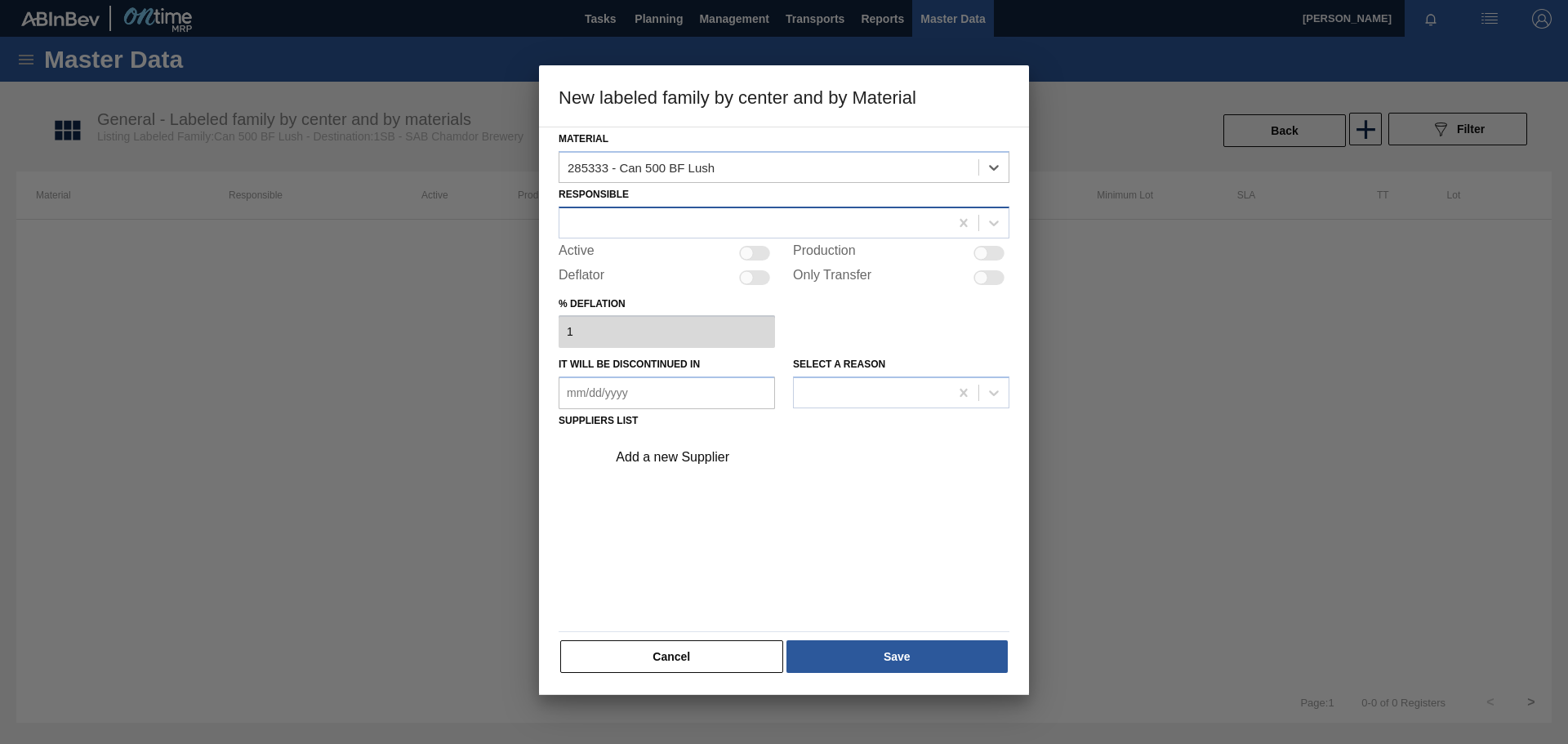
click at [694, 220] on div at bounding box center [754, 222] width 390 height 24
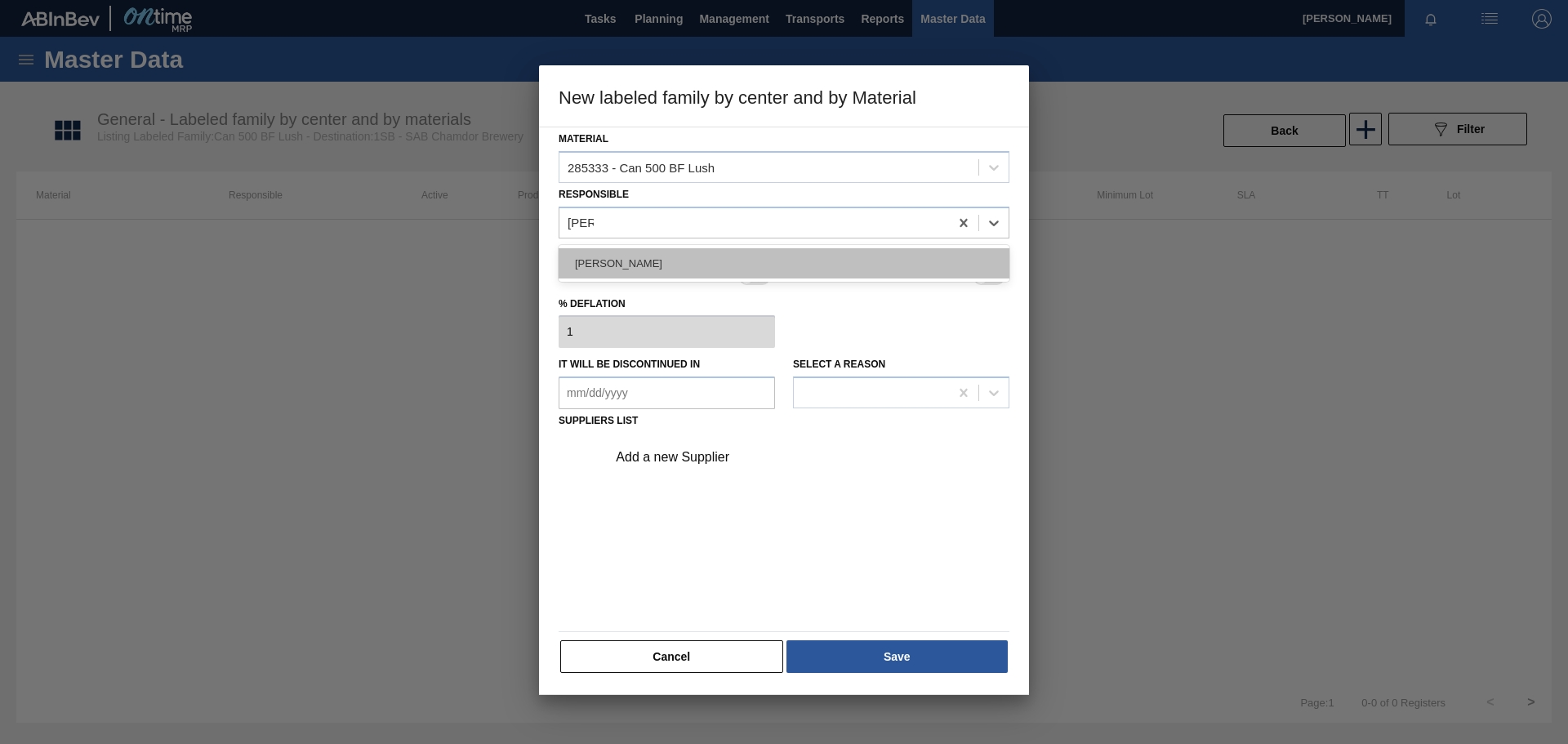
click at [668, 260] on div "[PERSON_NAME]" at bounding box center [784, 263] width 451 height 30
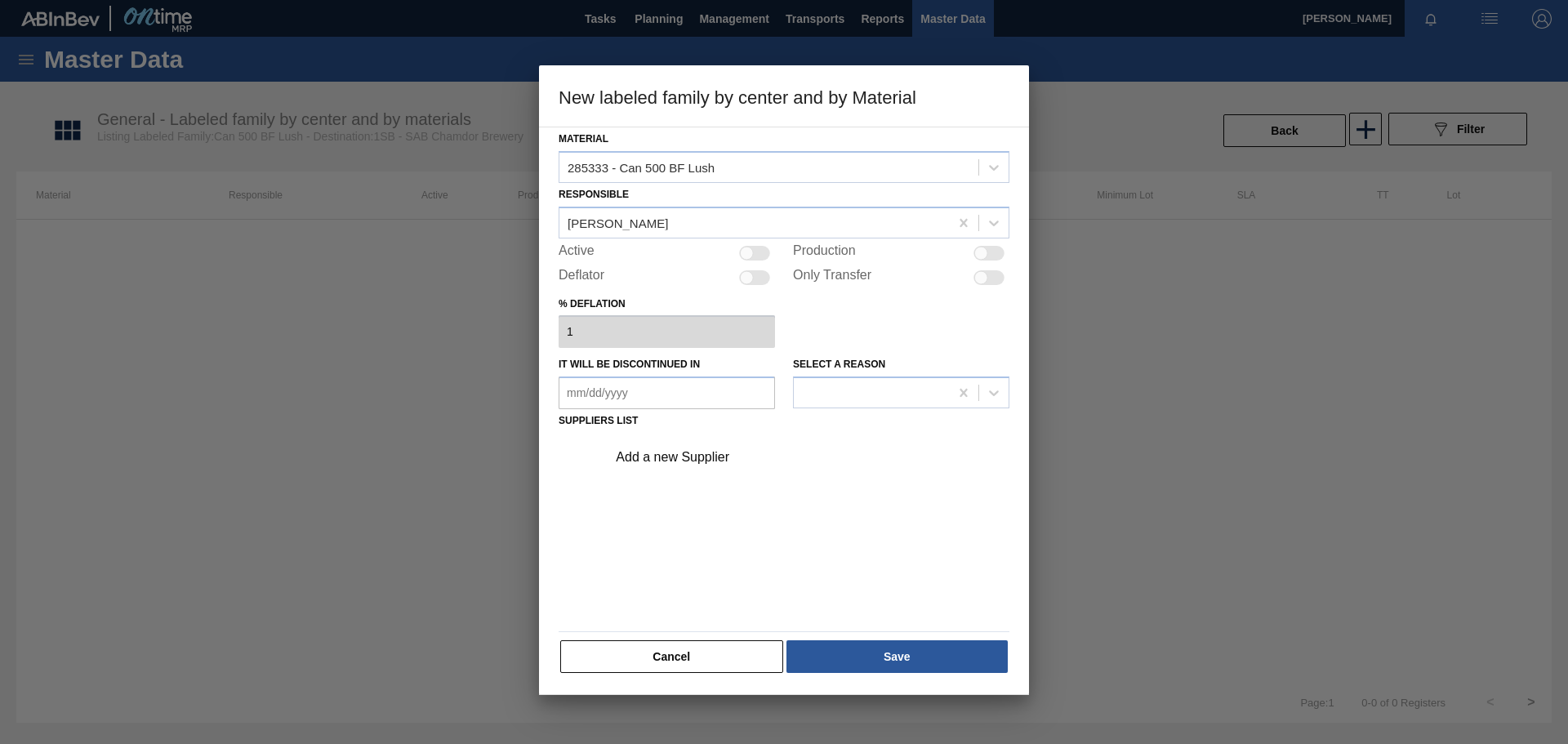
click at [757, 258] on div at bounding box center [754, 253] width 31 height 15
click at [703, 457] on div "Add a new Supplier" at bounding box center [776, 457] width 321 height 15
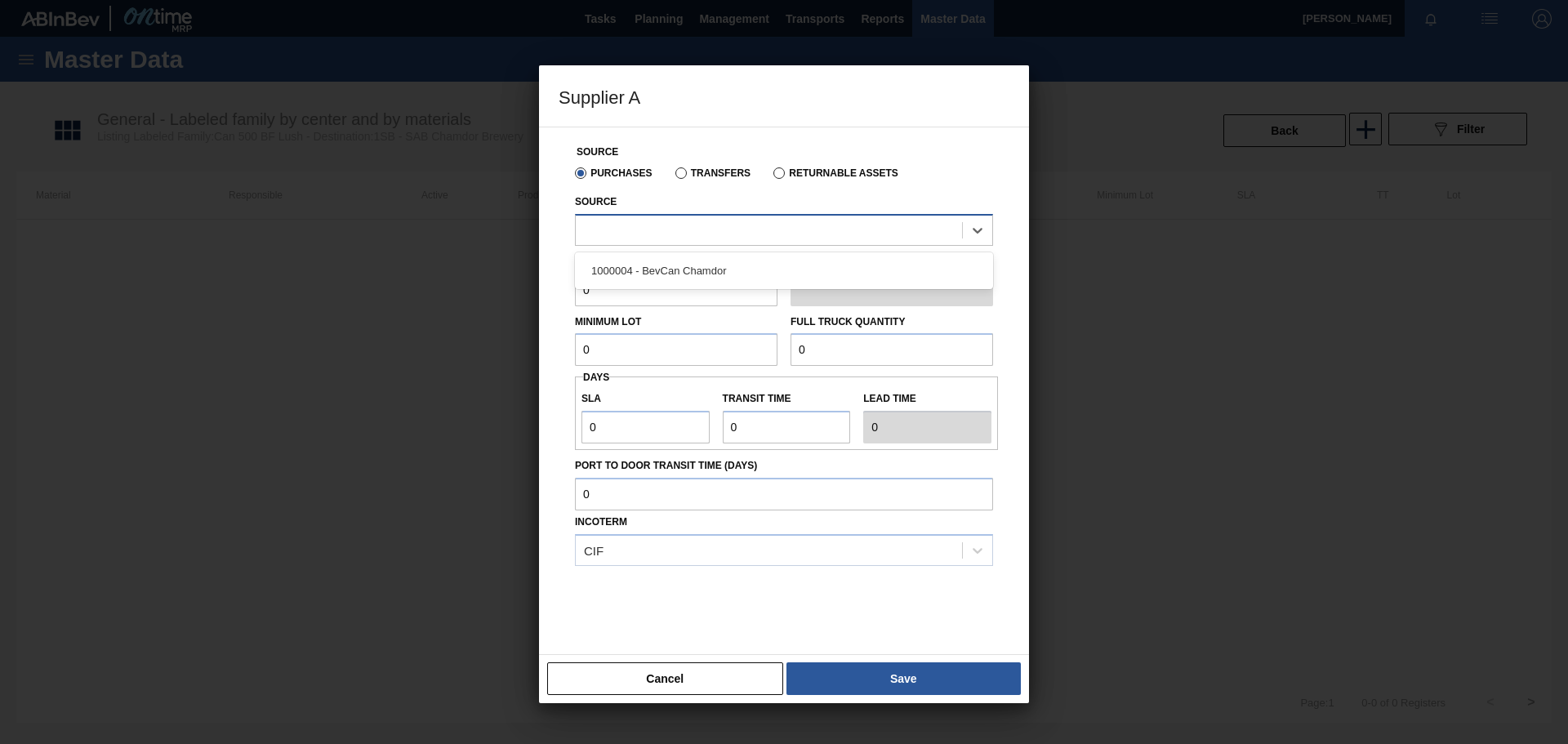
click at [653, 228] on div at bounding box center [769, 229] width 386 height 24
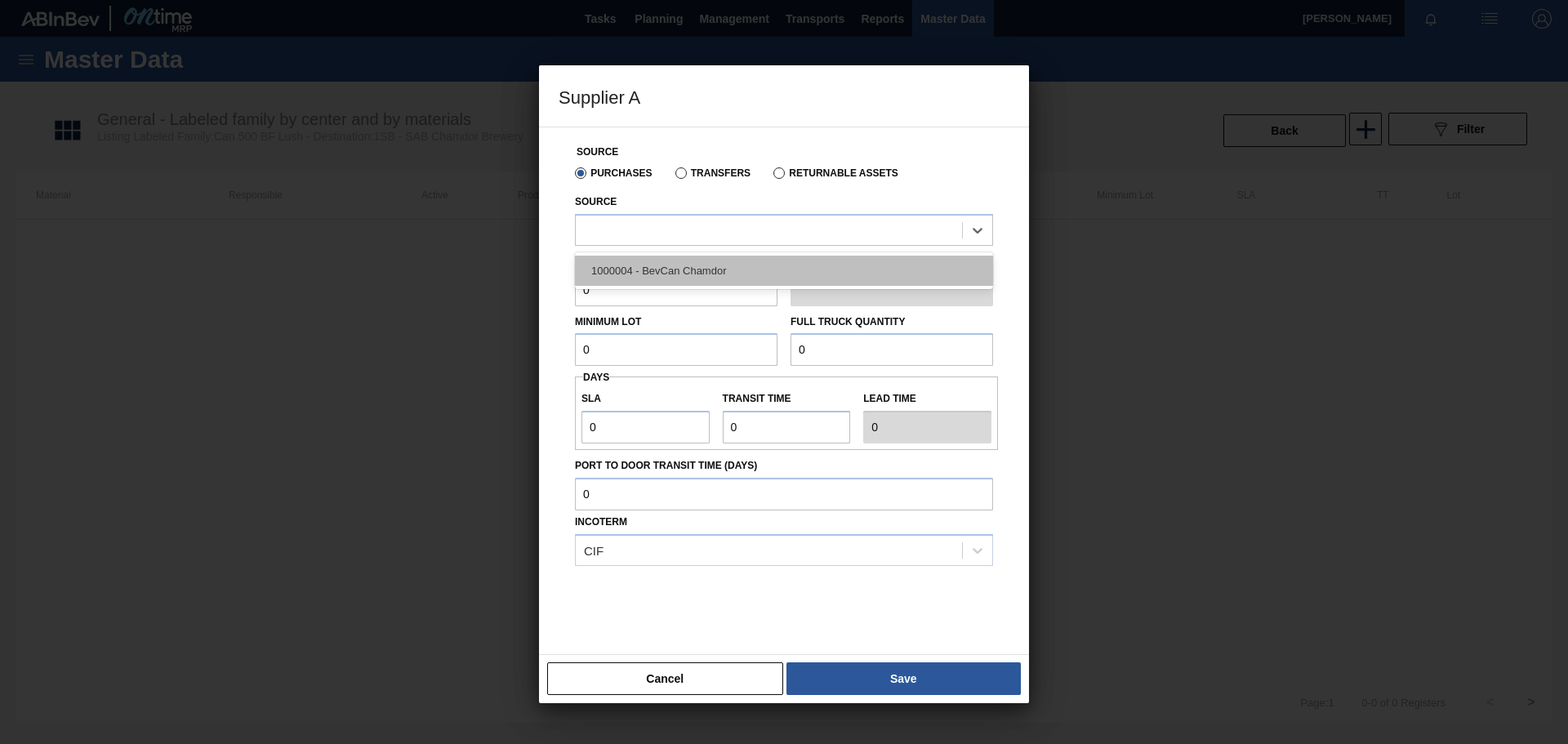
click at [648, 269] on div "1000004 - BevCan Chamdor" at bounding box center [784, 271] width 418 height 30
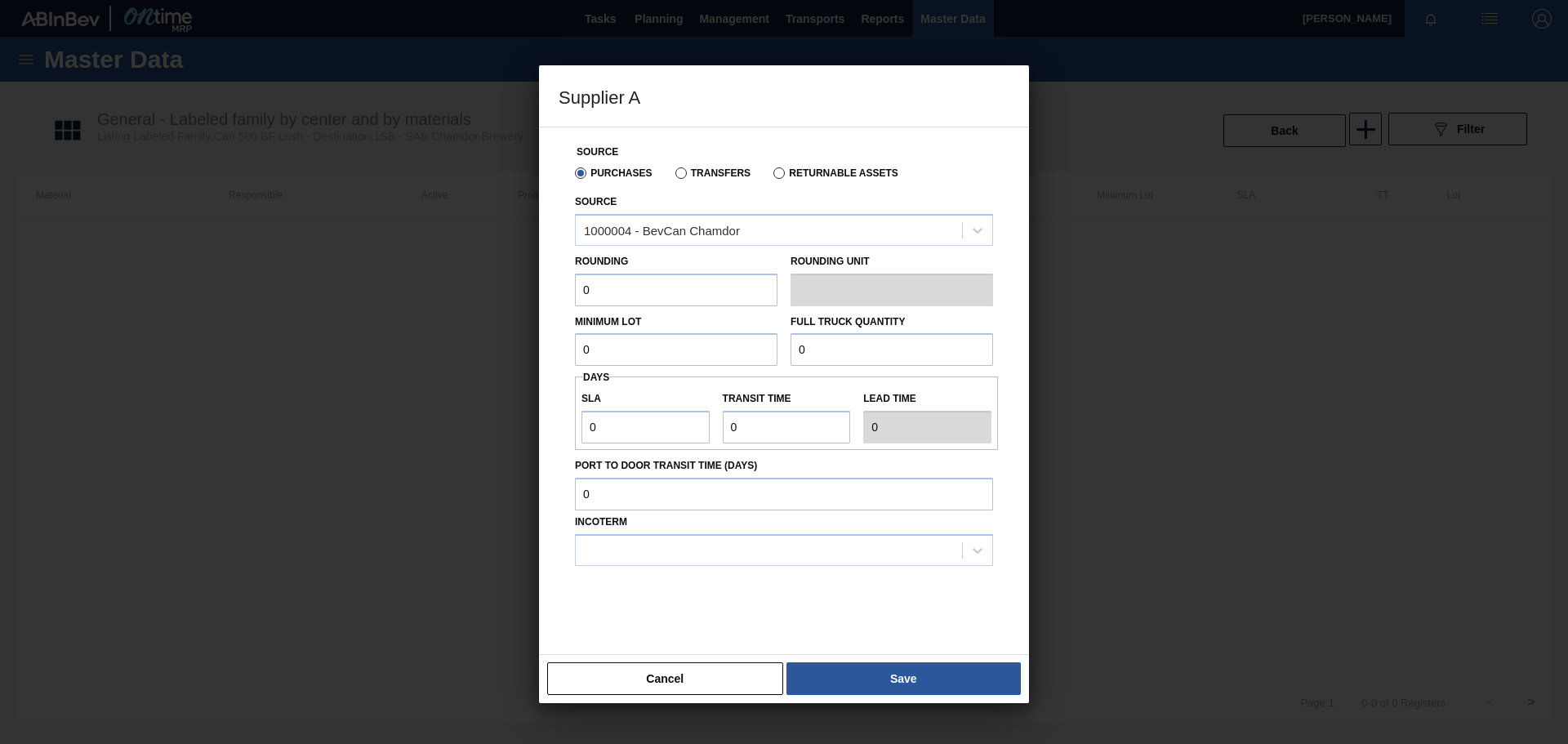
click at [643, 290] on input "0" at bounding box center [676, 290] width 203 height 33
click at [656, 347] on input "0" at bounding box center [676, 349] width 203 height 33
click at [851, 344] on input "0" at bounding box center [892, 349] width 203 height 33
click at [641, 355] on input "100,000" at bounding box center [676, 349] width 203 height 33
click at [657, 427] on input "0" at bounding box center [645, 427] width 128 height 33
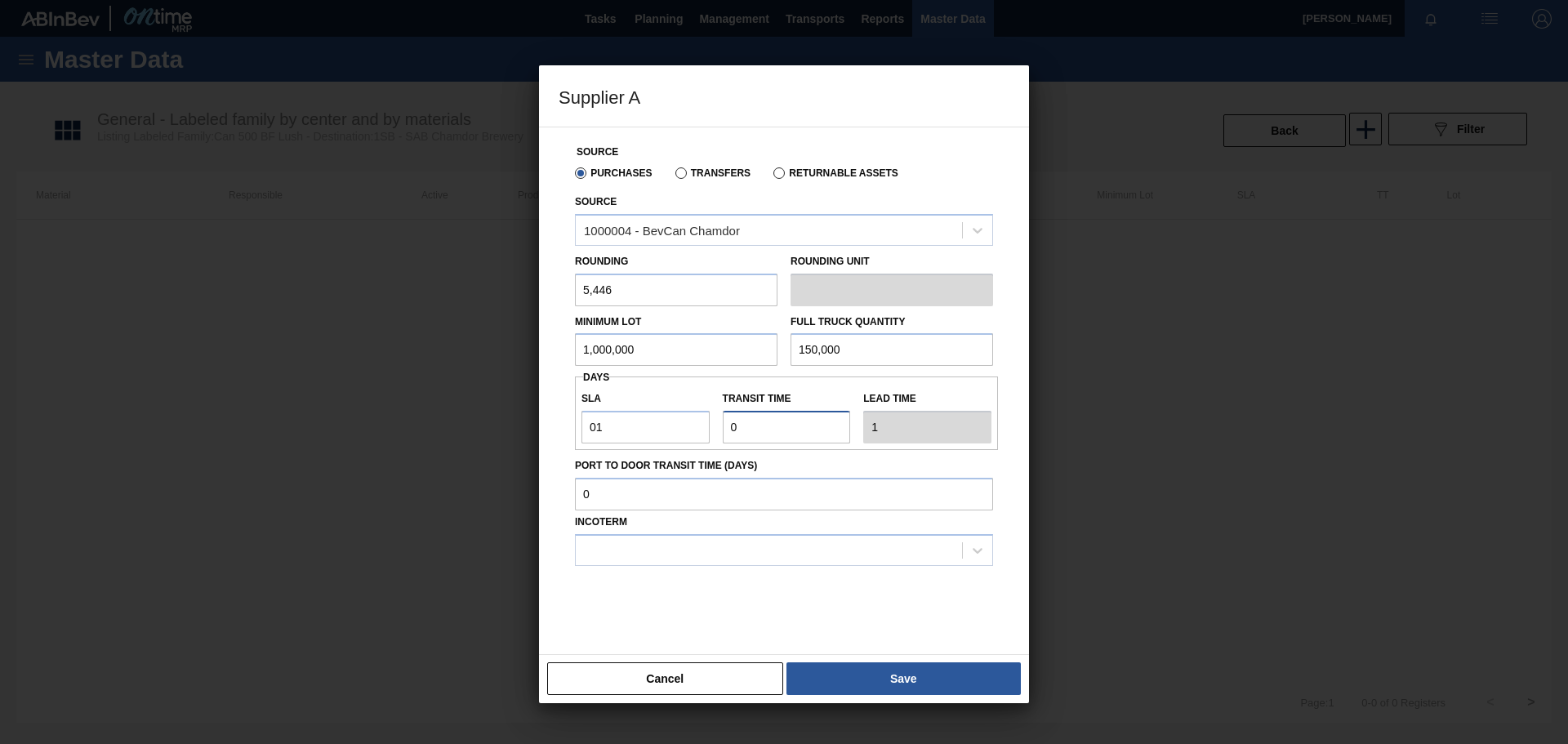
click at [760, 426] on input "Transit time" at bounding box center [786, 427] width 128 height 33
click at [668, 543] on div at bounding box center [769, 550] width 386 height 24
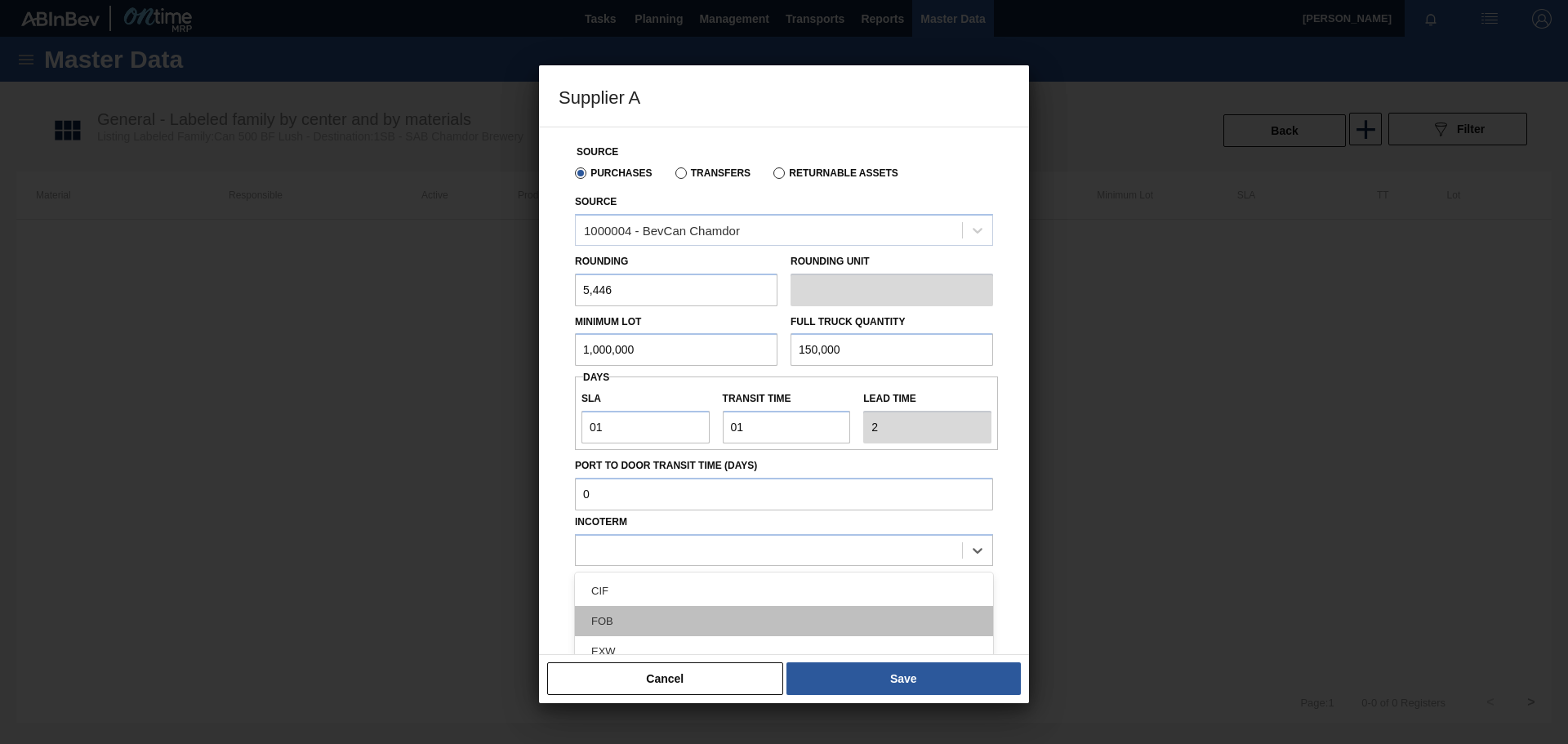
click at [608, 618] on div "FOB" at bounding box center [784, 622] width 418 height 30
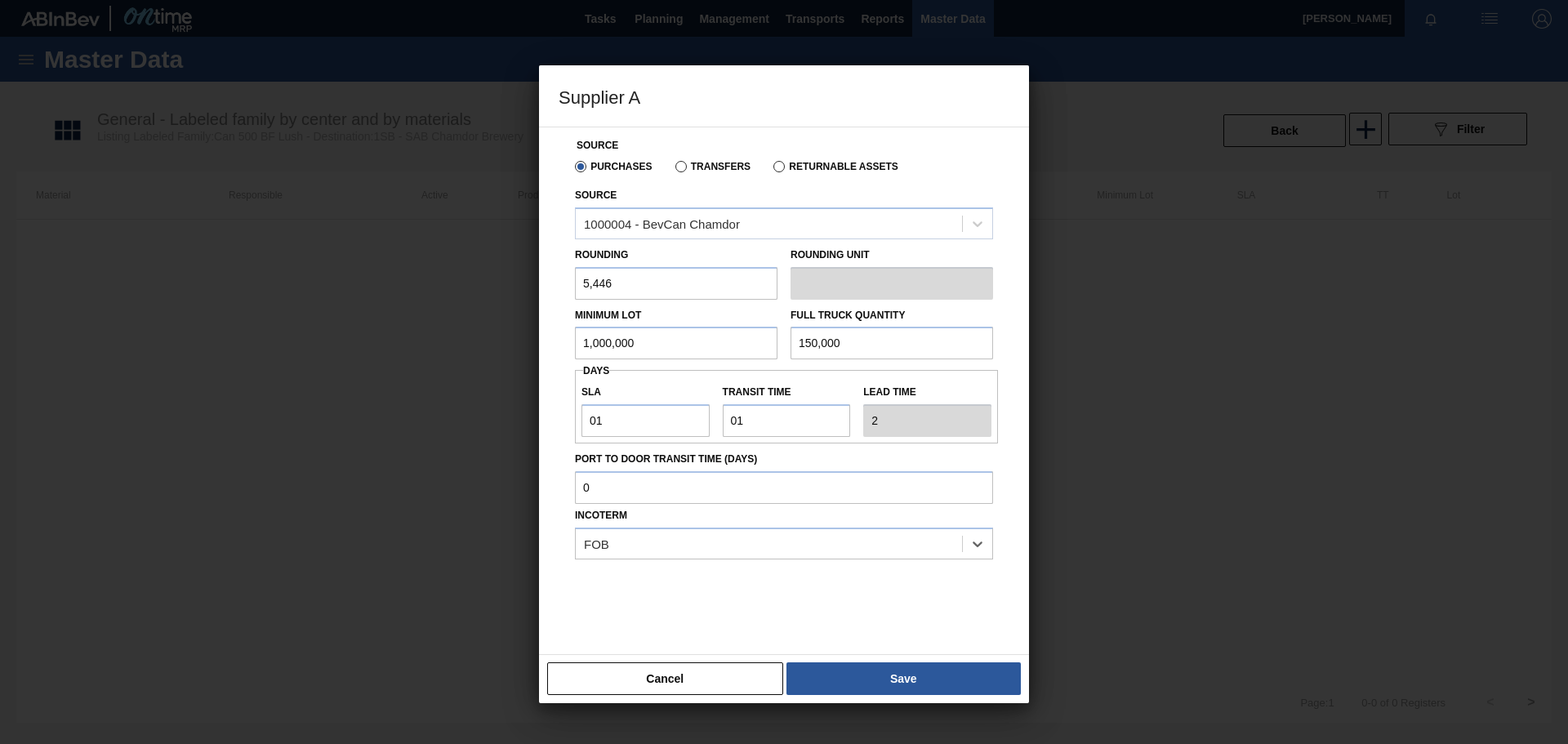
scroll to position [13, 0]
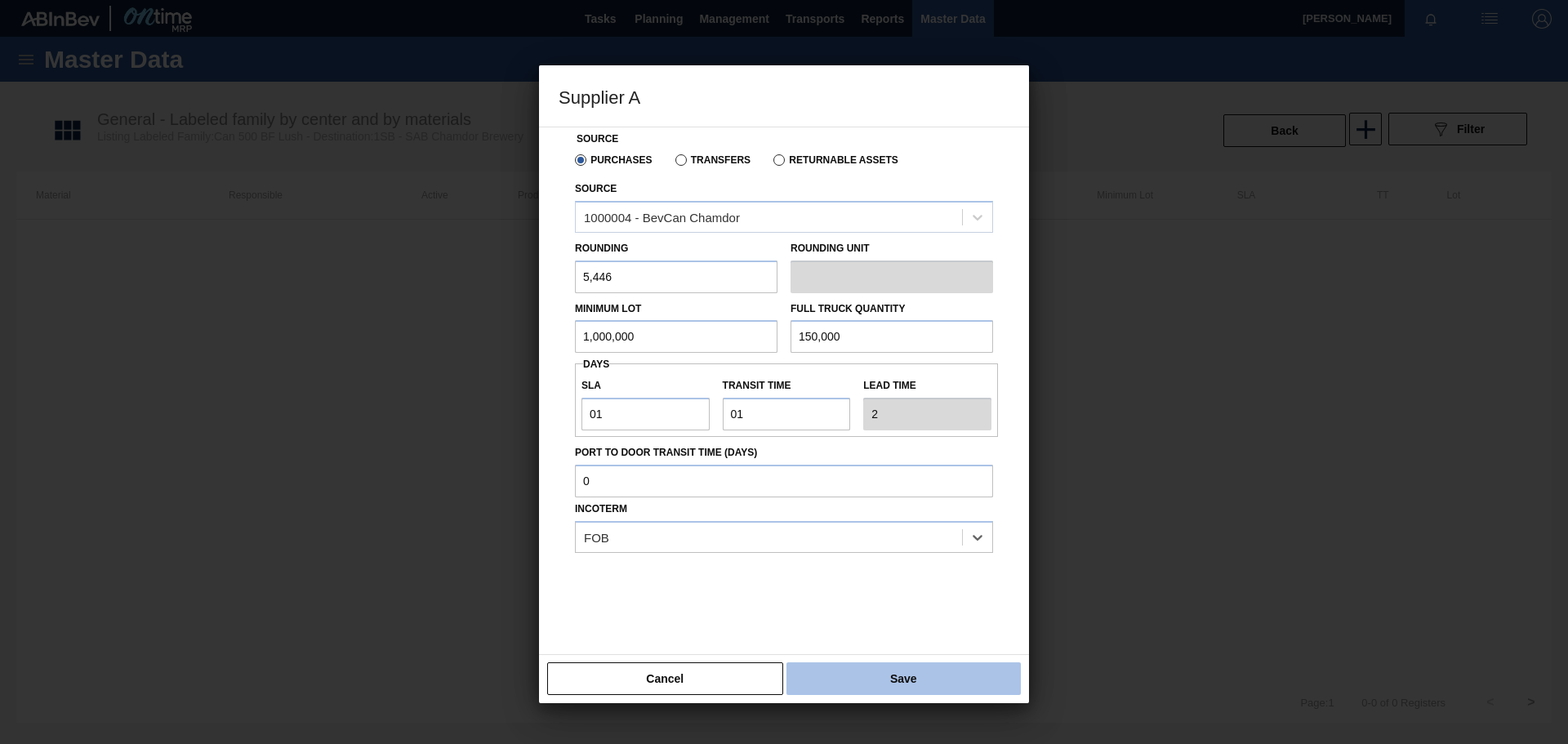
click at [878, 677] on button "Save" at bounding box center [903, 678] width 235 height 33
click at [884, 676] on button "Save" at bounding box center [903, 678] width 235 height 33
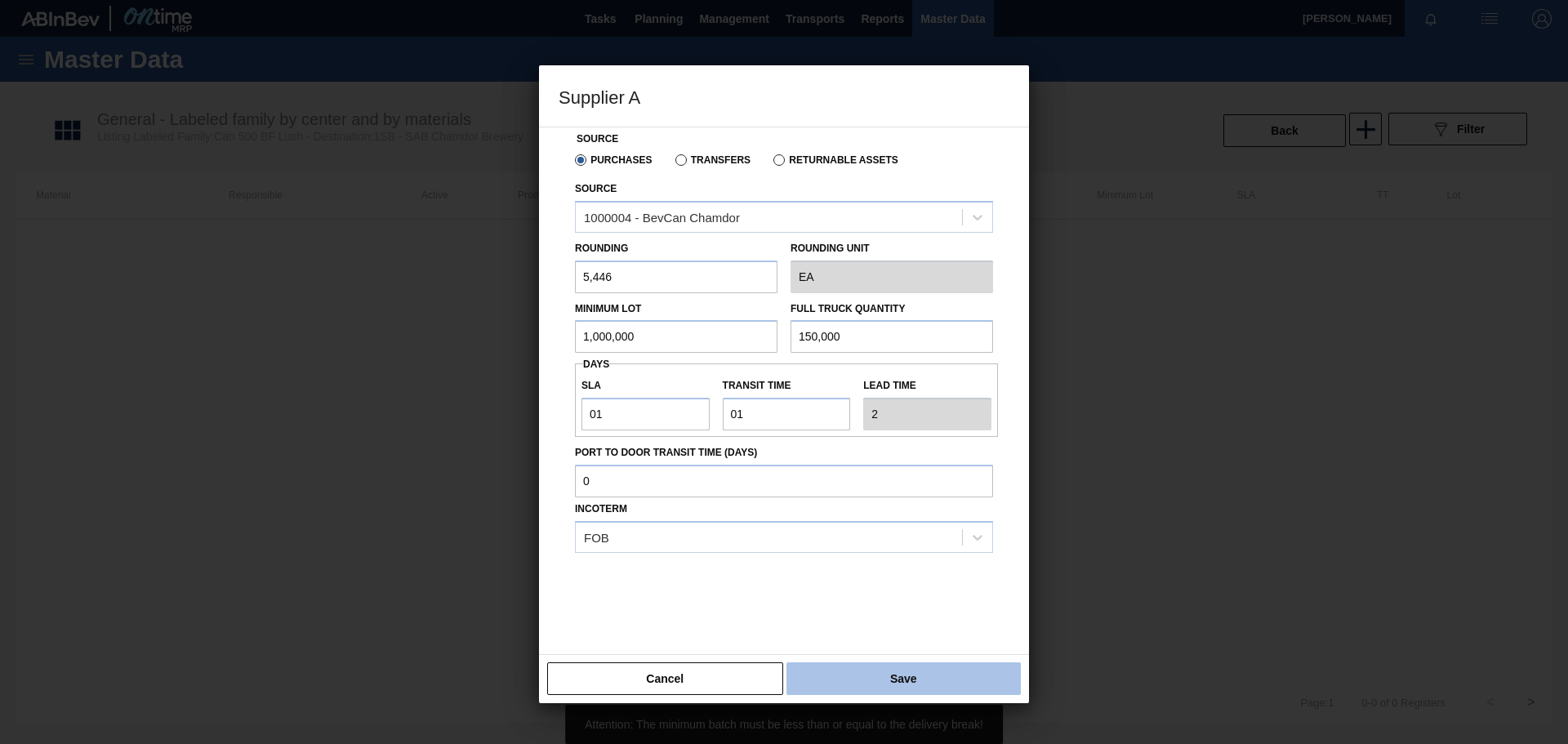
click at [884, 676] on button "Save" at bounding box center [903, 678] width 235 height 33
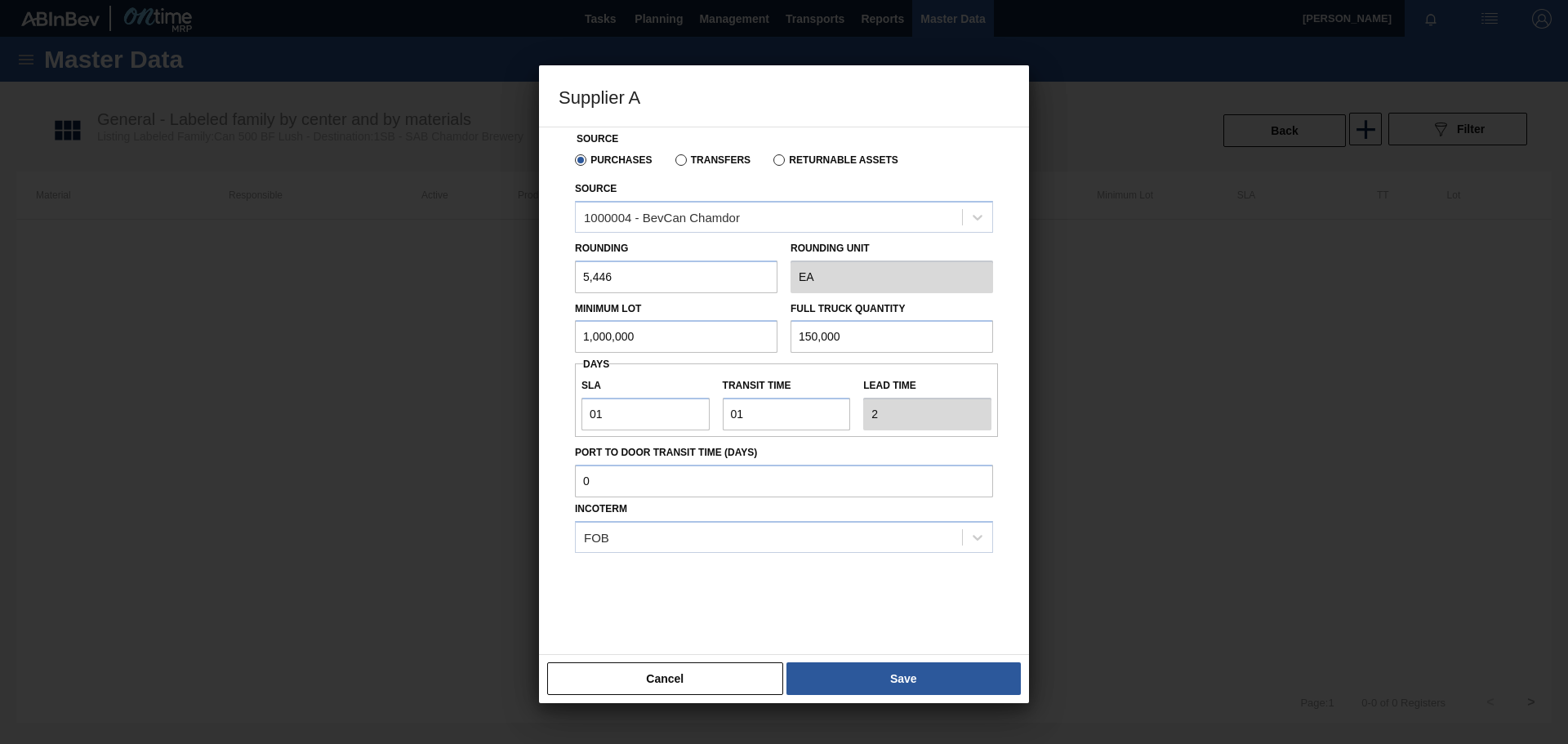
click at [653, 333] on input "1,000,000" at bounding box center [676, 337] width 203 height 33
click at [881, 670] on button "Save" at bounding box center [903, 678] width 235 height 33
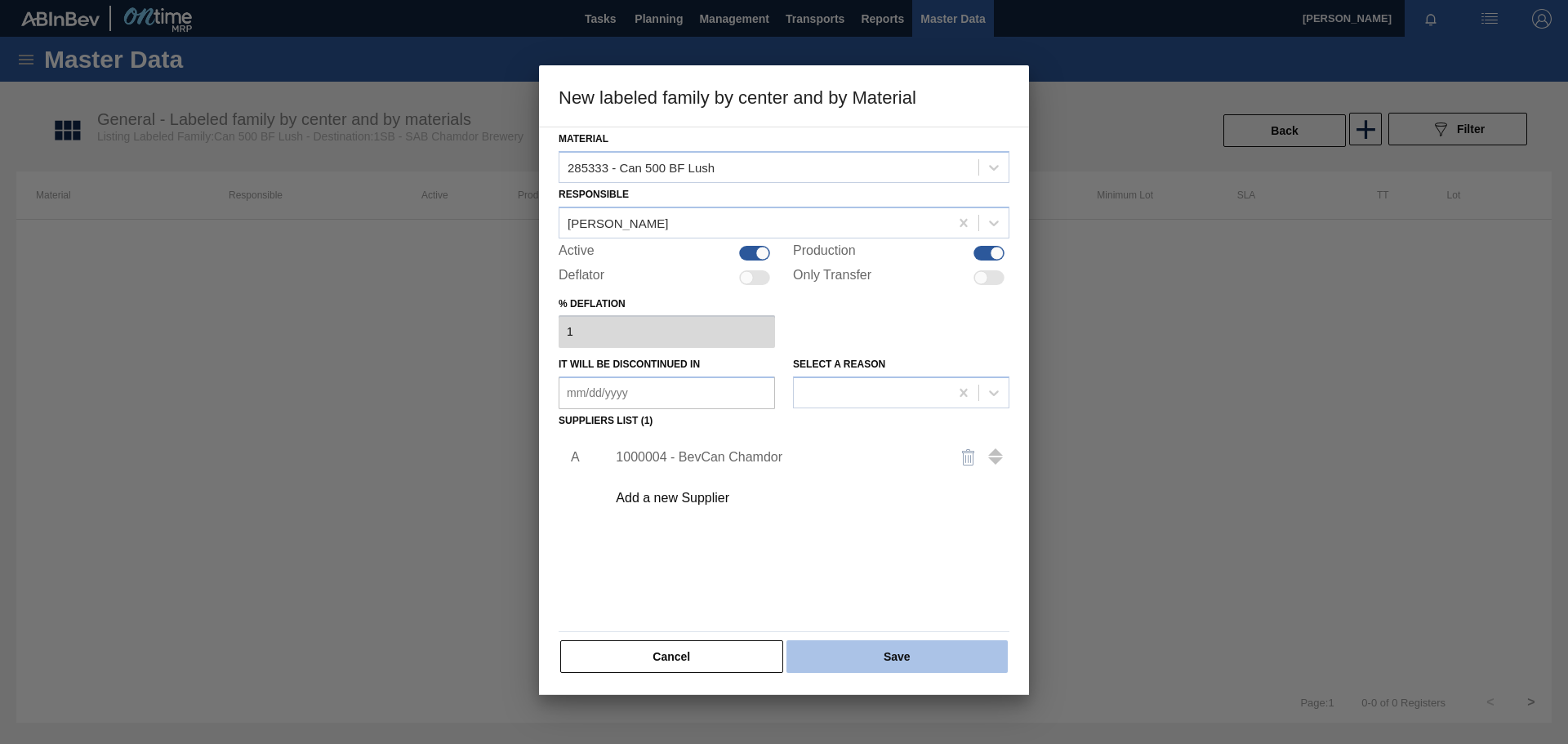
click at [881, 658] on button "Save" at bounding box center [897, 656] width 221 height 33
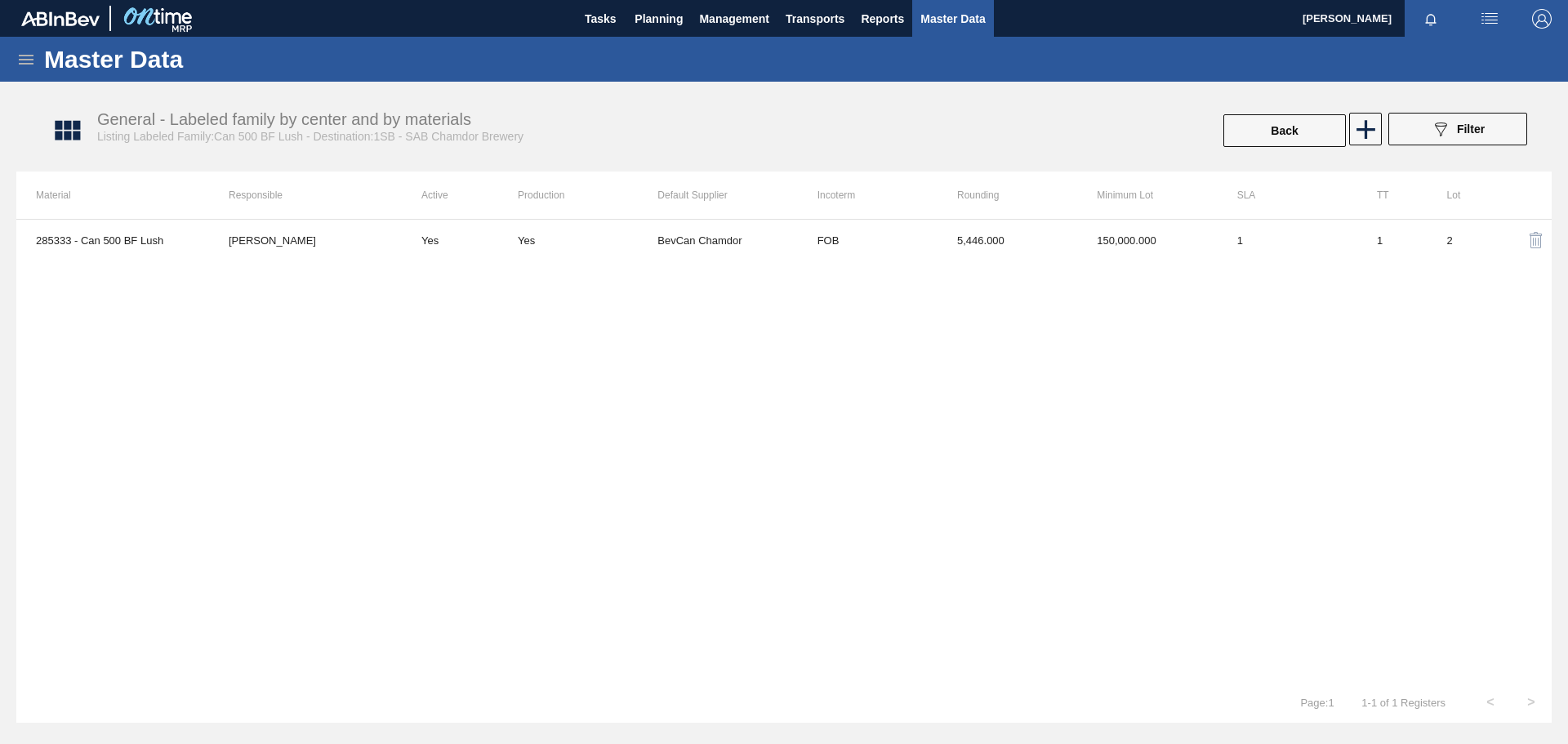
click at [26, 64] on icon at bounding box center [26, 59] width 15 height 10
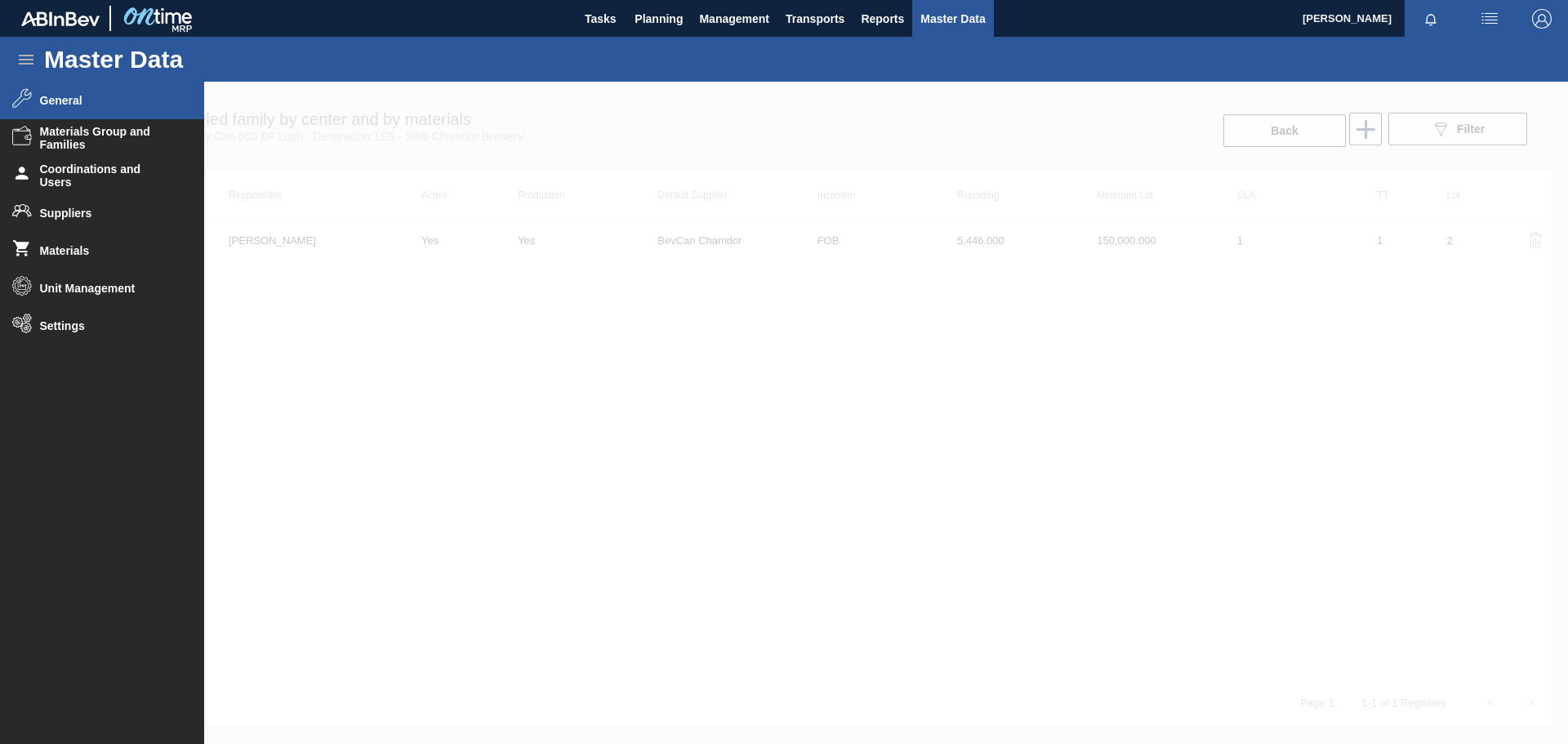
click at [70, 100] on span "General" at bounding box center [107, 100] width 135 height 13
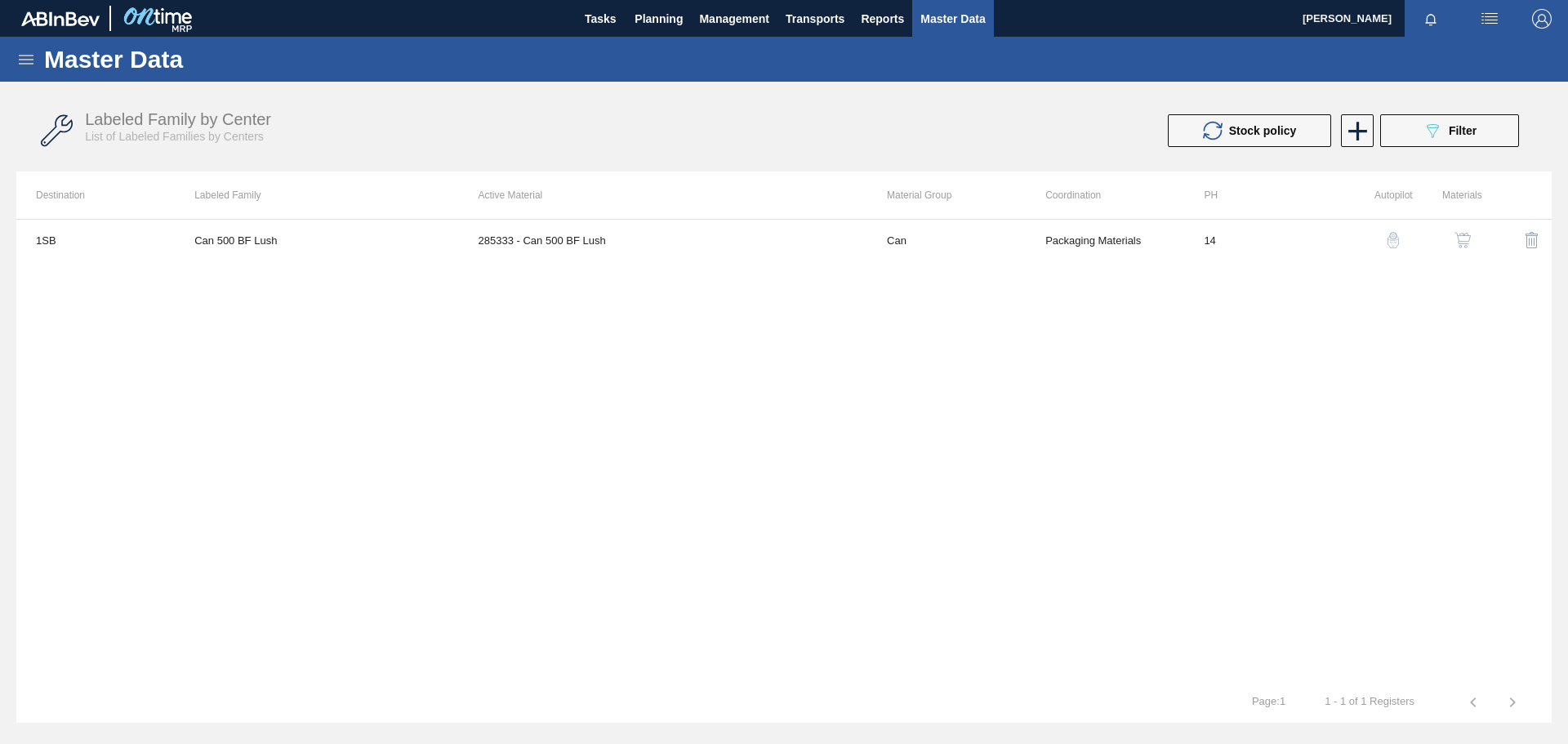
click at [1465, 237] on img "button" at bounding box center [1463, 240] width 16 height 16
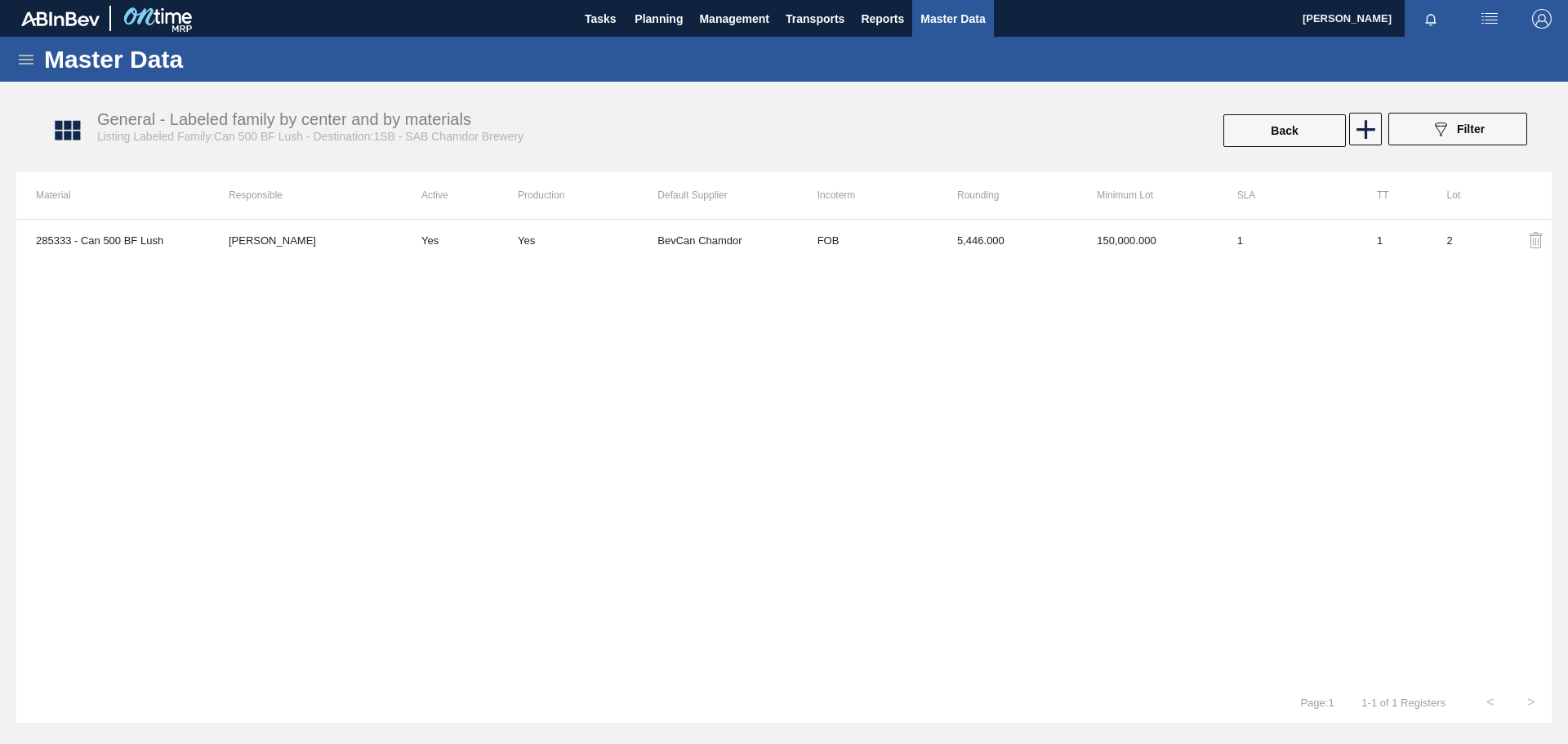
click at [27, 60] on icon at bounding box center [26, 59] width 19 height 19
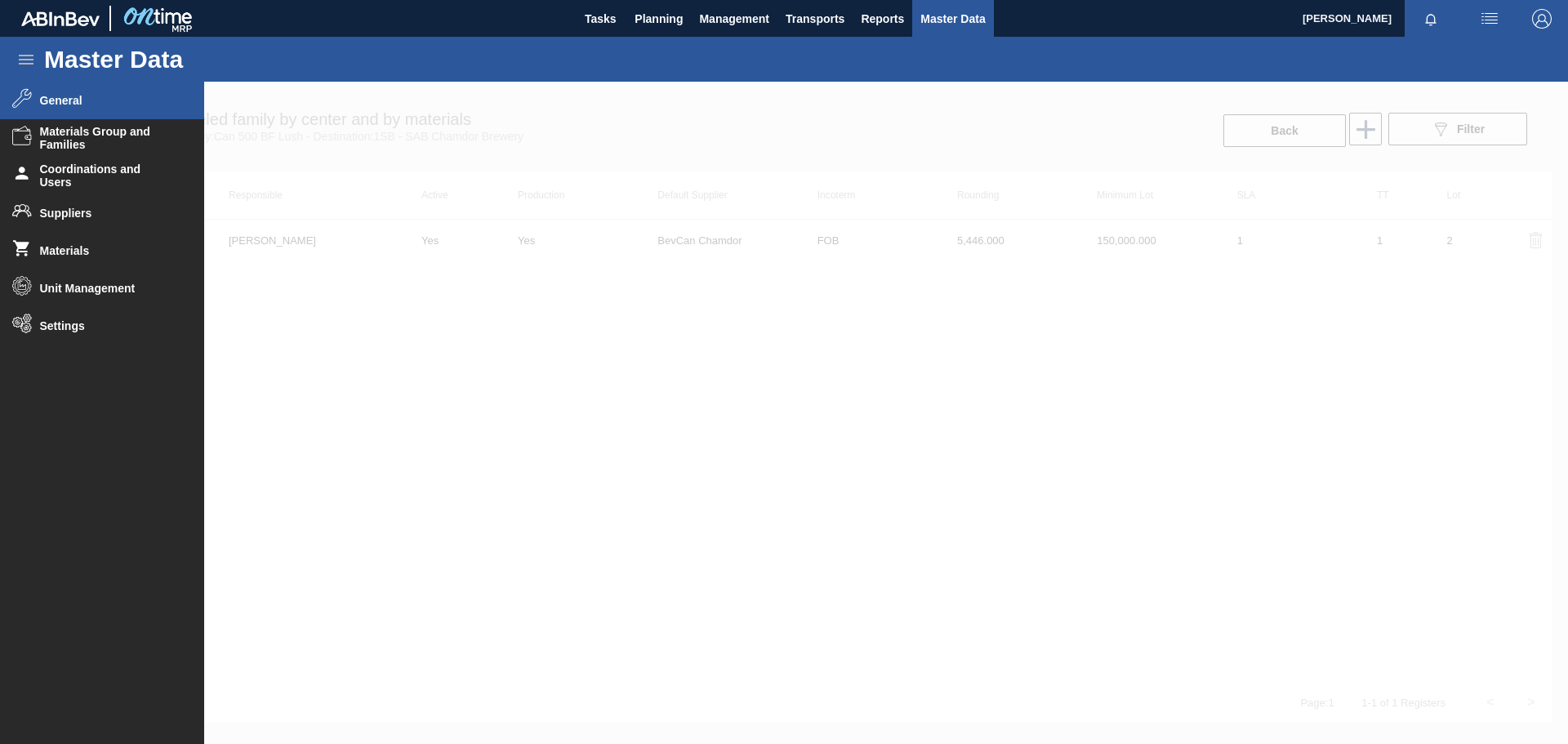
click at [76, 106] on span "General" at bounding box center [107, 100] width 135 height 13
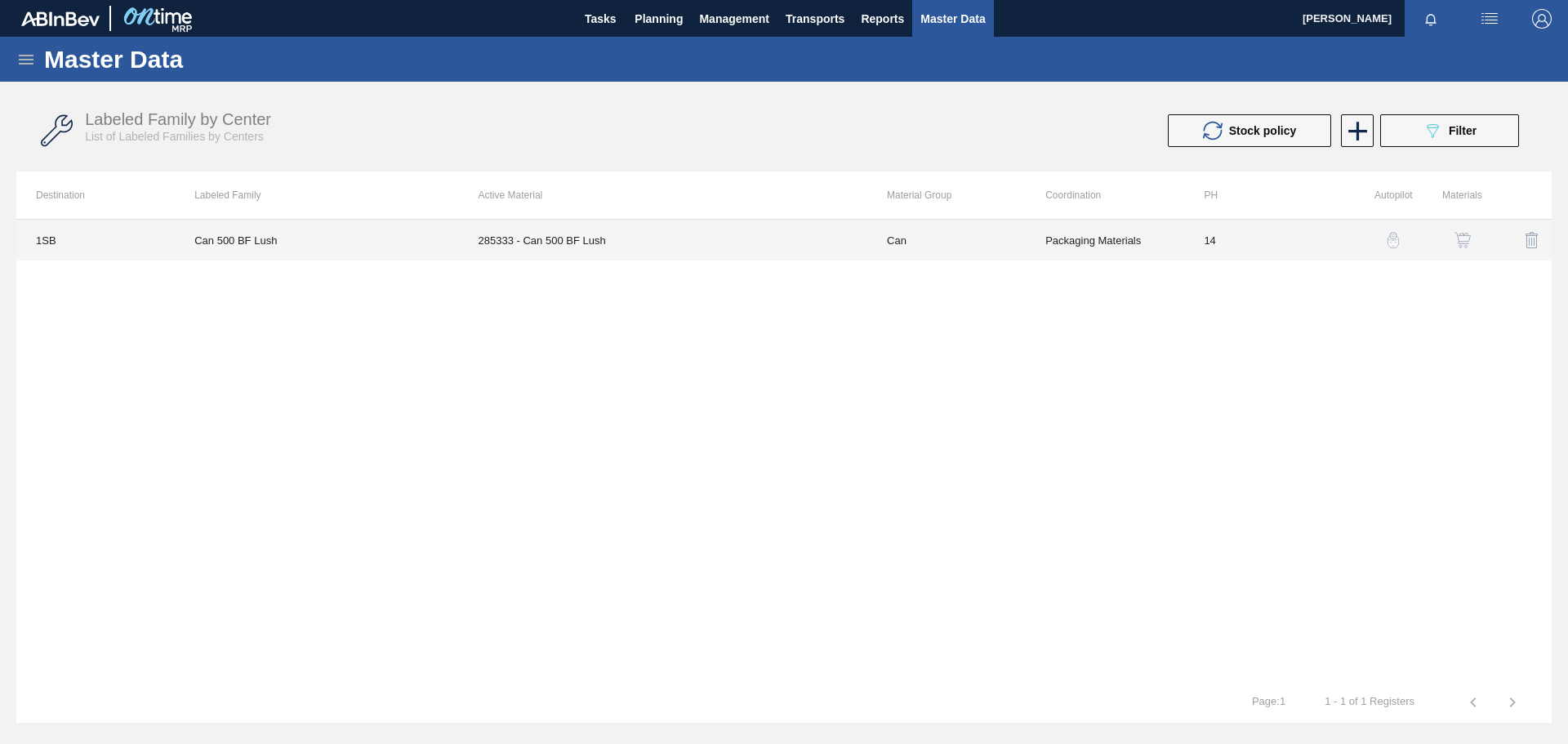
click at [236, 244] on td "Can 500 BF Lush" at bounding box center [316, 240] width 283 height 41
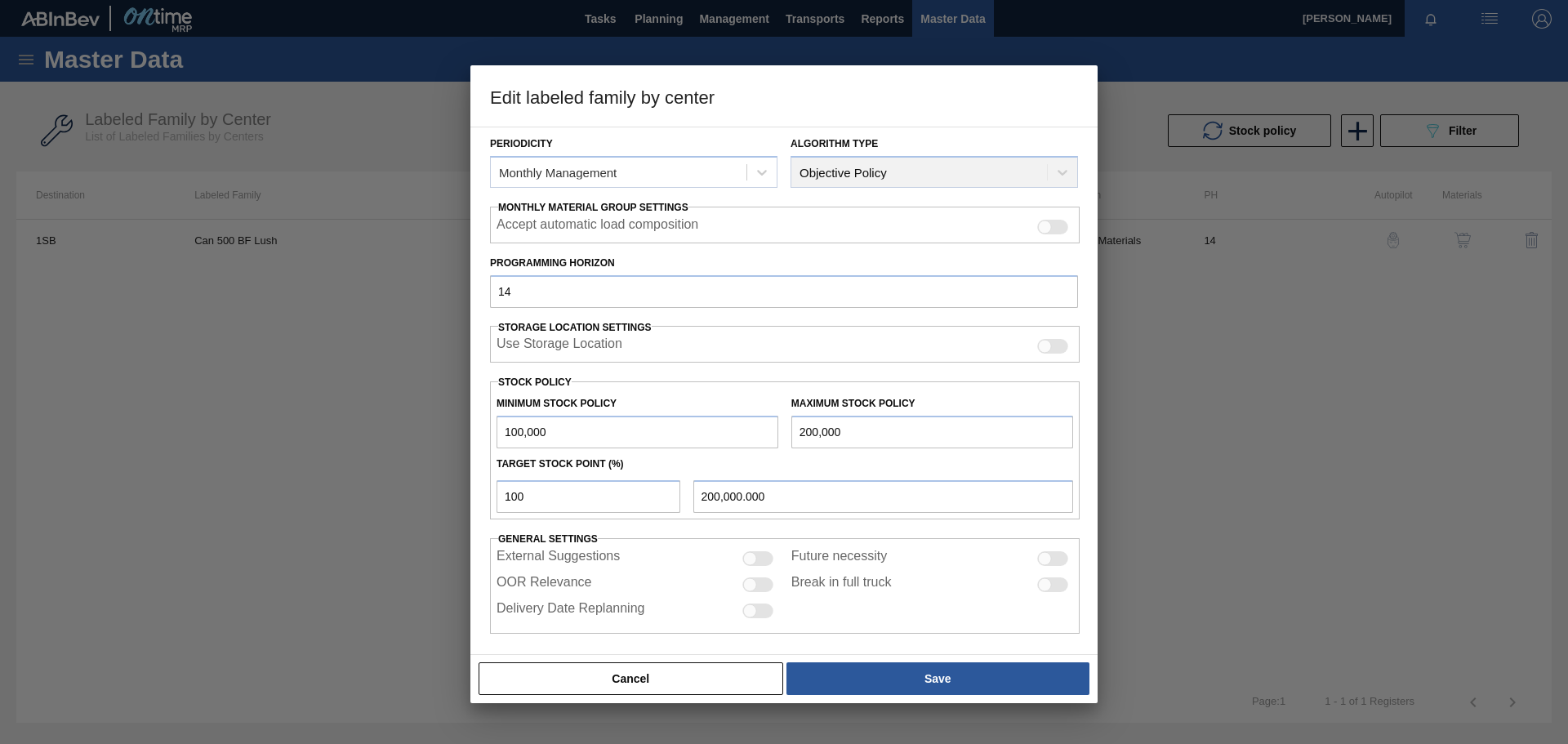
scroll to position [198, 0]
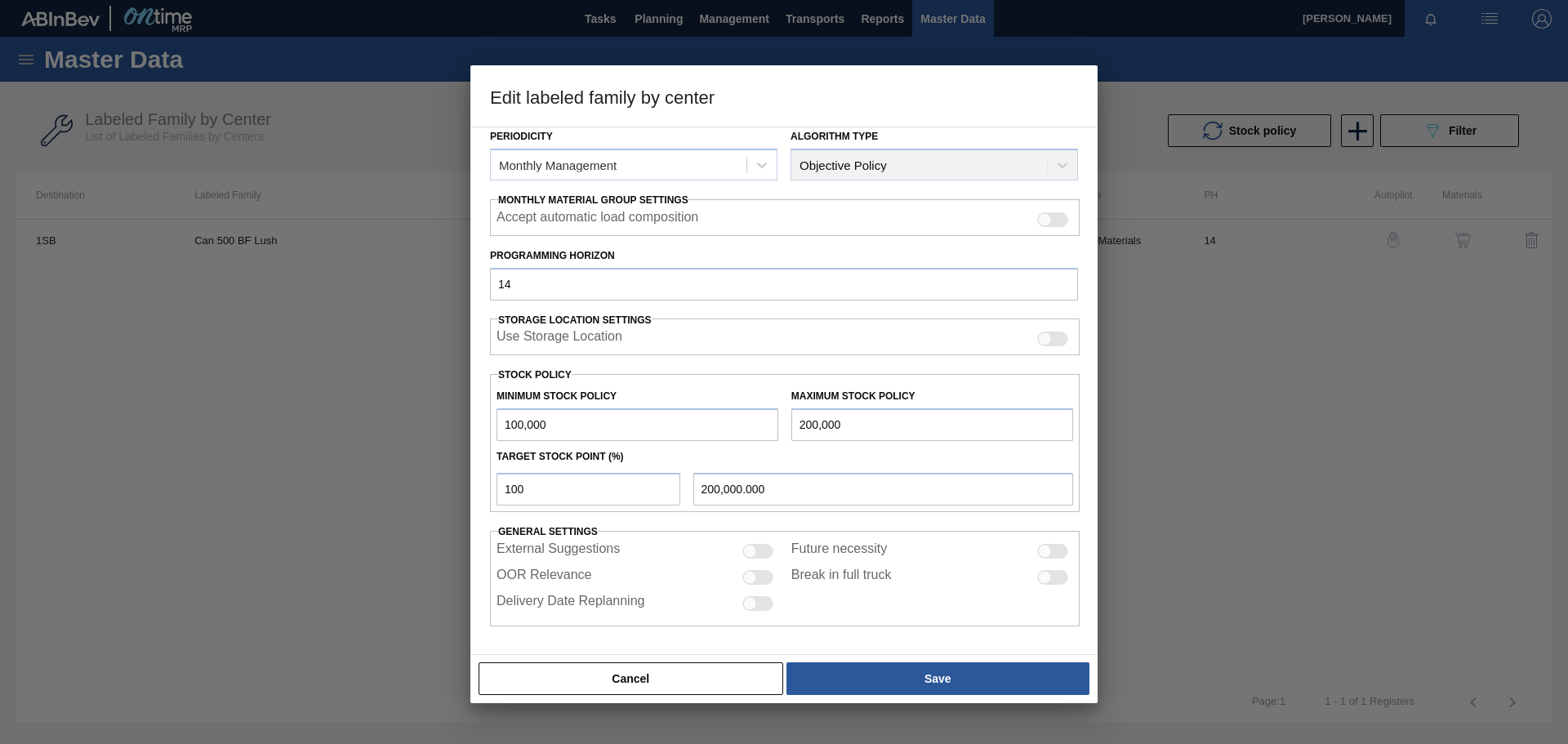
click at [591, 429] on input "100,000" at bounding box center [637, 424] width 282 height 33
click at [848, 424] on input "200,000" at bounding box center [932, 424] width 282 height 33
click at [515, 424] on input "150,000" at bounding box center [637, 424] width 282 height 33
drag, startPoint x: 879, startPoint y: 430, endPoint x: 775, endPoint y: 432, distance: 104.0
click at [775, 432] on div "Minimum Stock Policy 1,000,000 Maximum Stock Policy 200,000" at bounding box center [785, 411] width 590 height 60
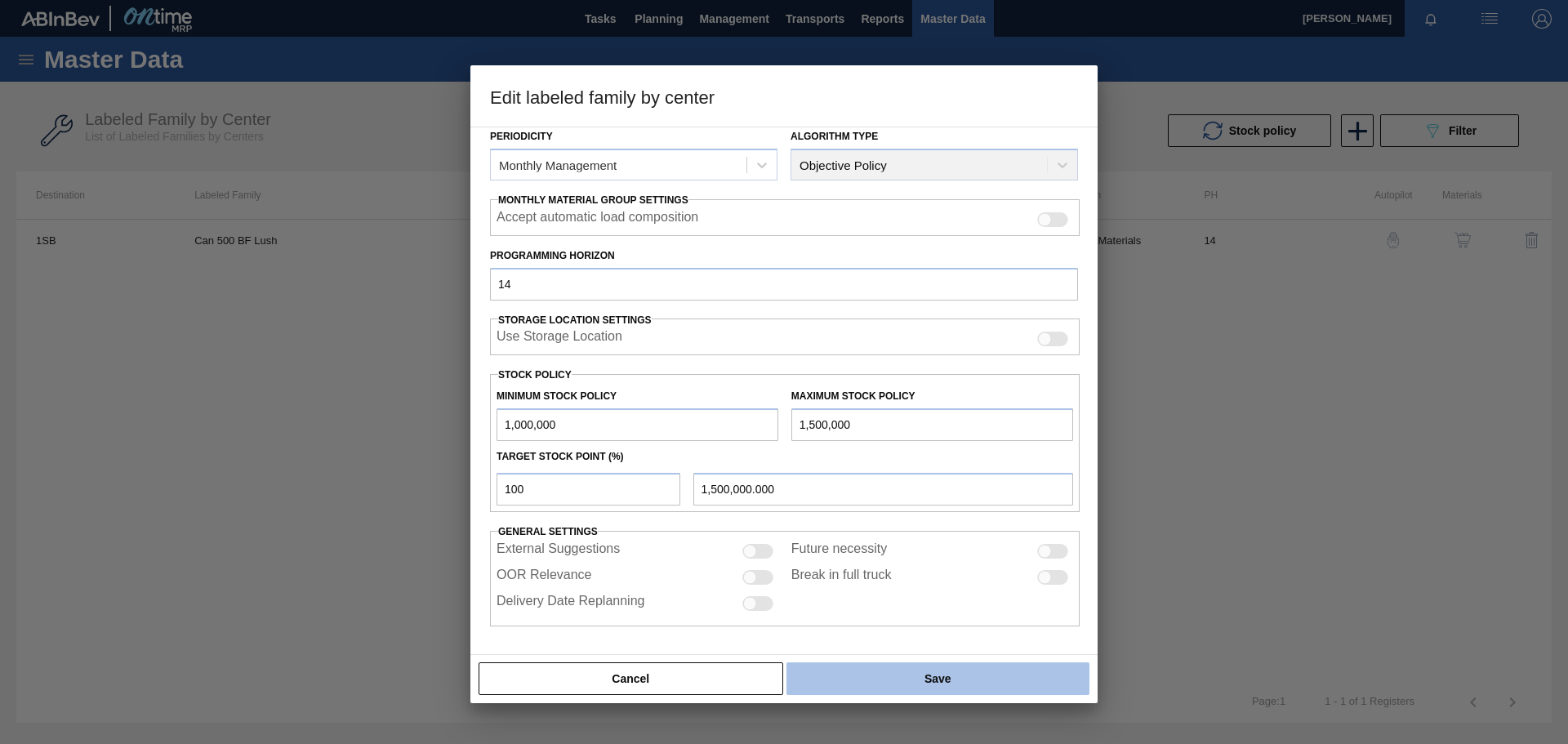
click at [890, 675] on button "Save" at bounding box center [938, 678] width 303 height 33
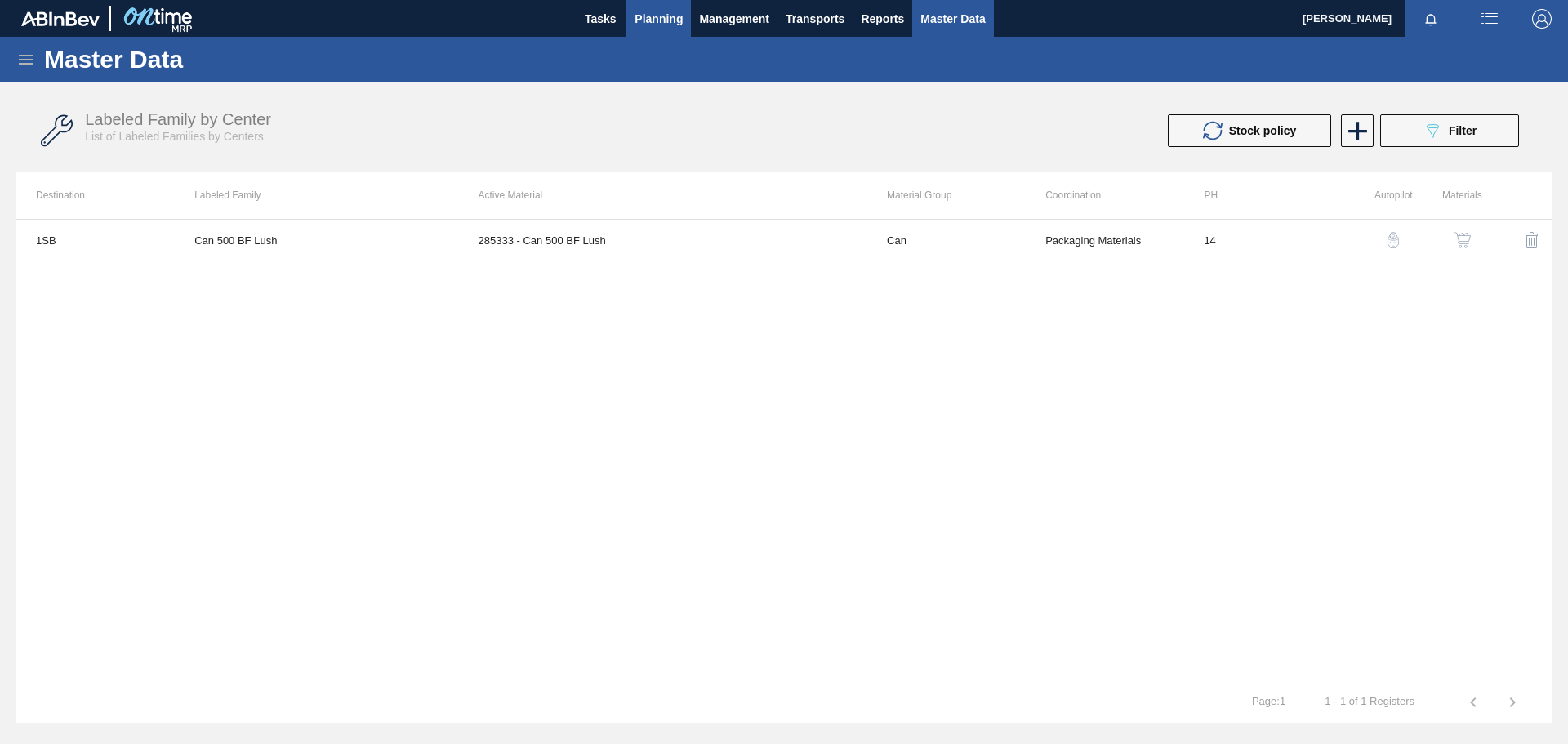
click at [659, 22] on span "Planning" at bounding box center [659, 19] width 48 height 19
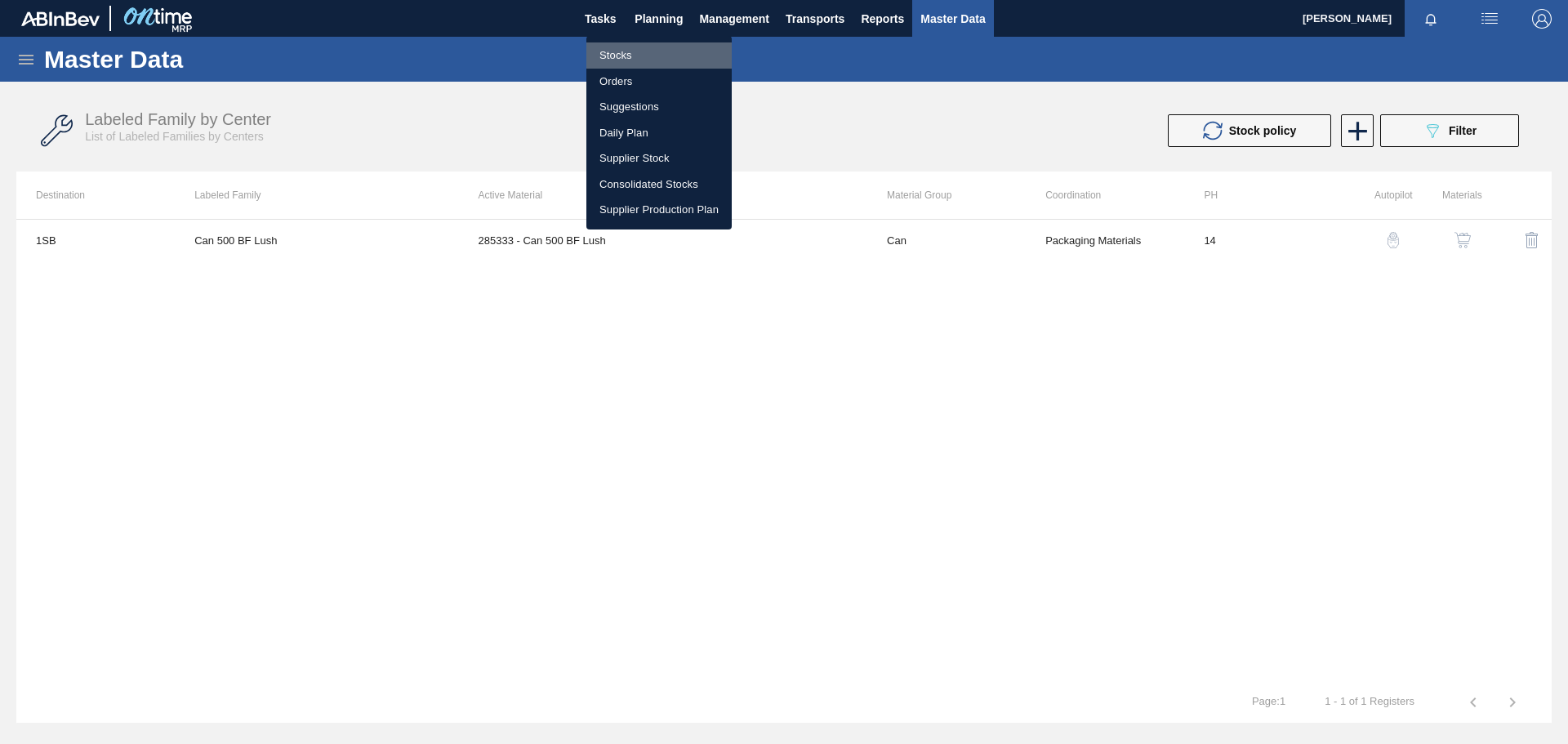
click at [662, 63] on li "Stocks" at bounding box center [659, 56] width 145 height 27
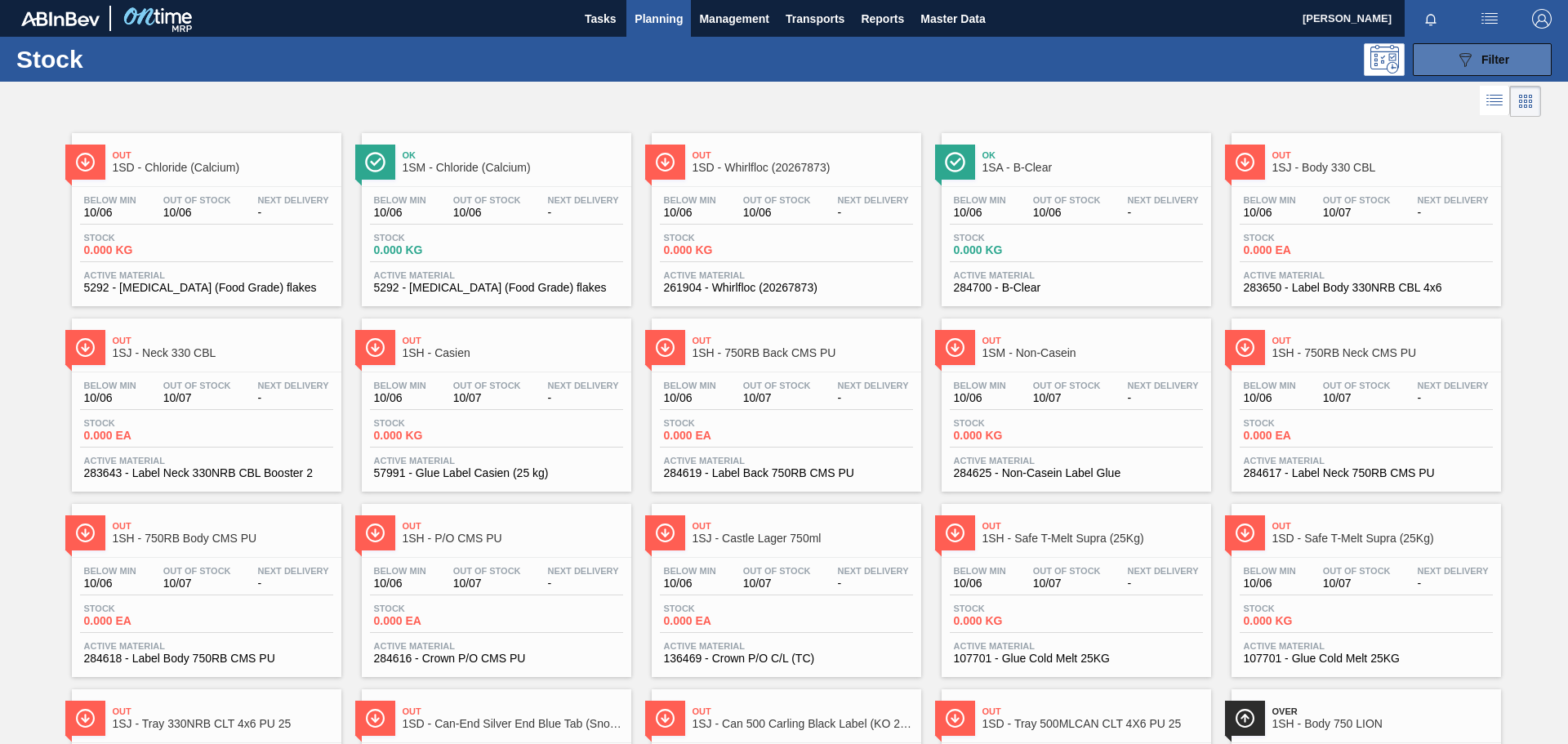
click at [1478, 60] on div "089F7B8B-B2A5-4AFE-B5C0-19BA573D28AC Filter" at bounding box center [1482, 59] width 54 height 19
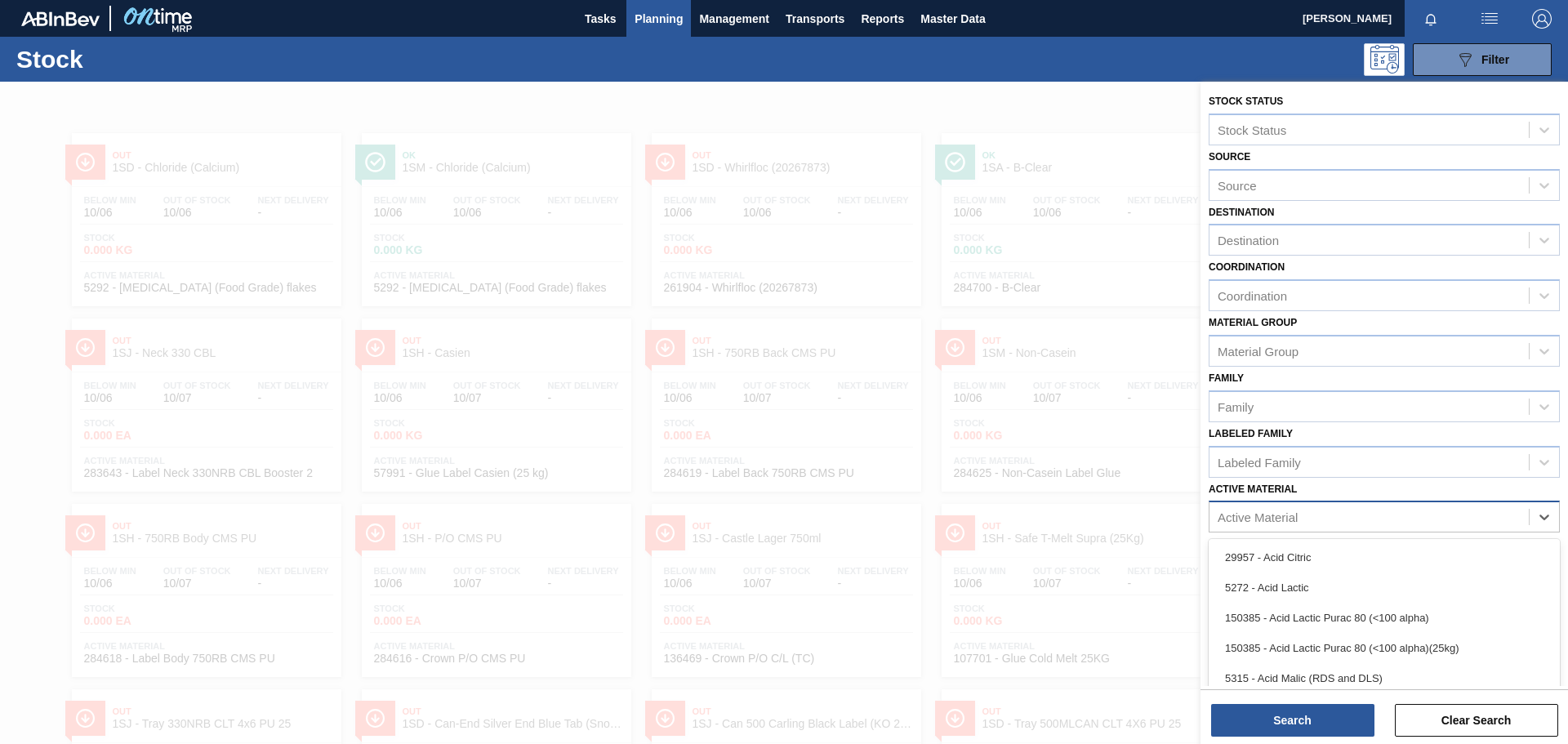
scroll to position [47, 0]
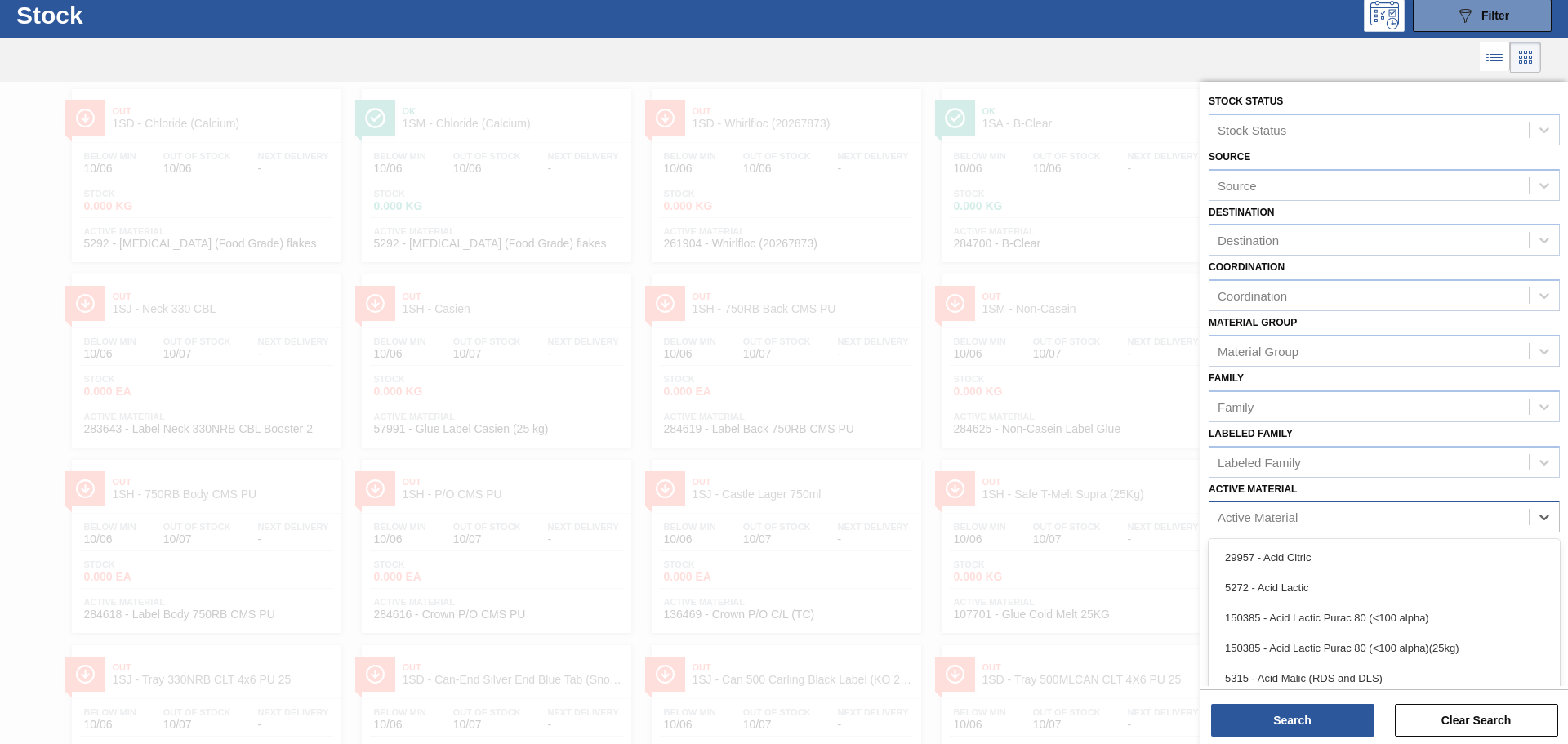
click at [1261, 518] on div "Active Material" at bounding box center [1257, 518] width 80 height 14
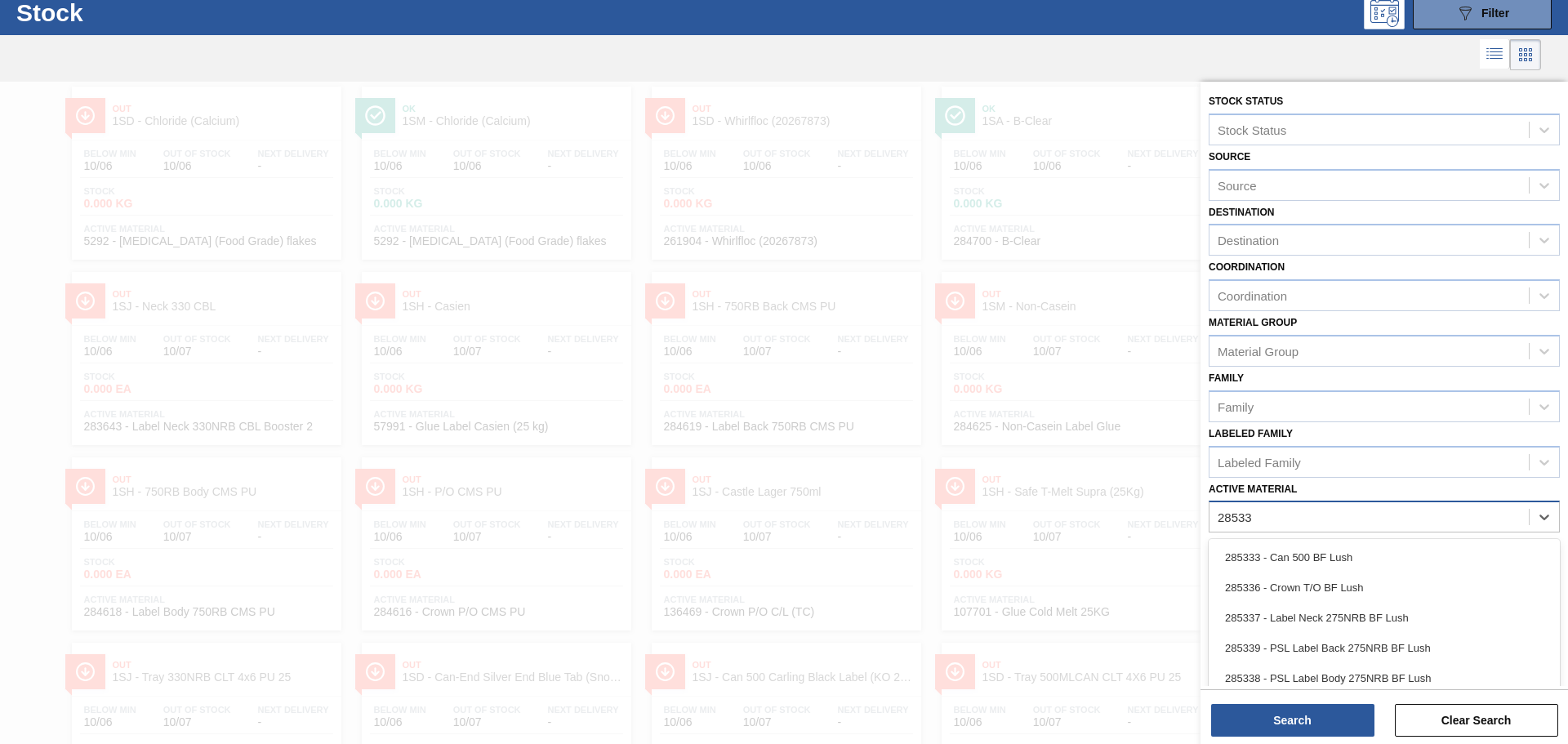
click at [1273, 564] on div "285333 - Can 500 BF Lush" at bounding box center [1384, 558] width 351 height 30
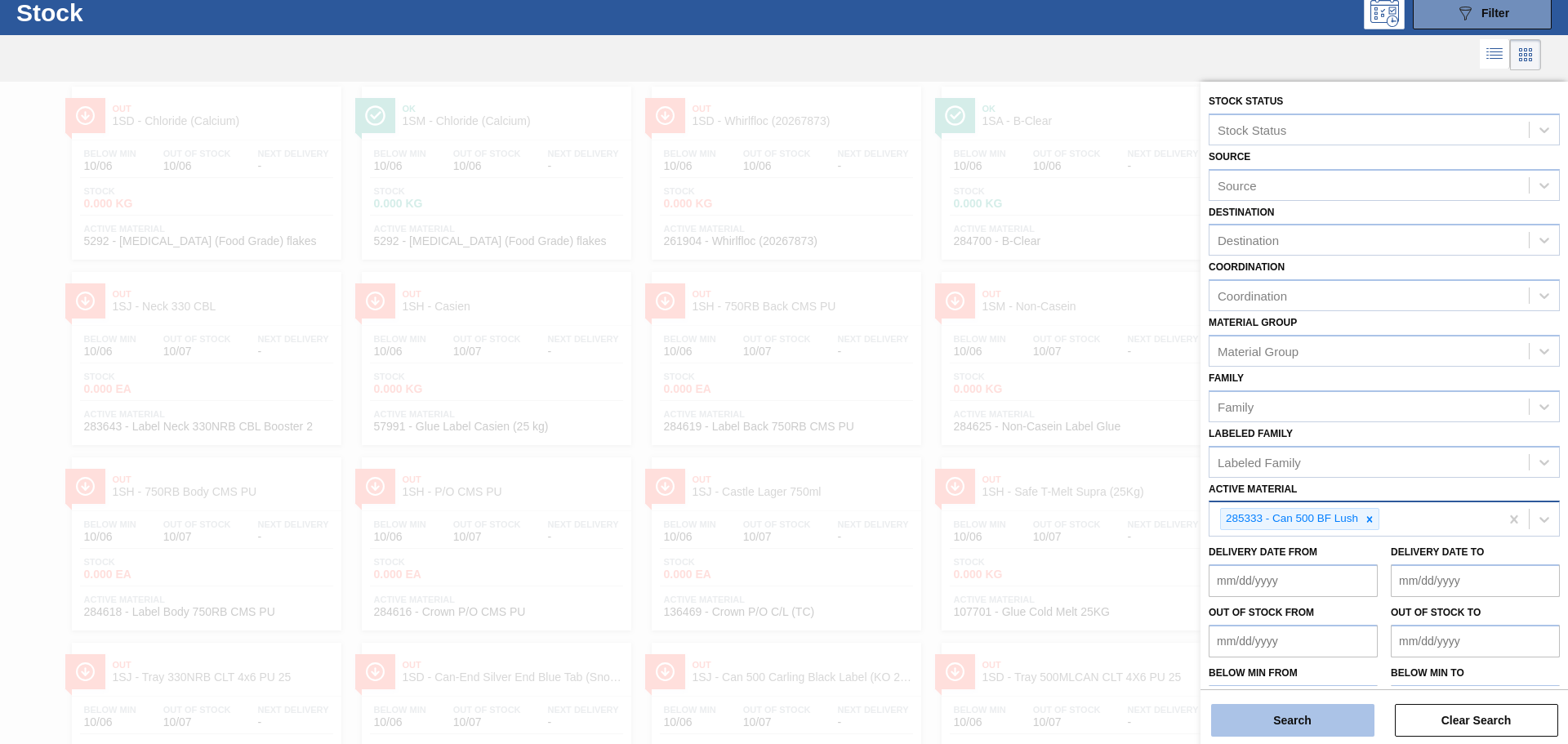
click at [1278, 709] on button "Search" at bounding box center [1293, 720] width 164 height 33
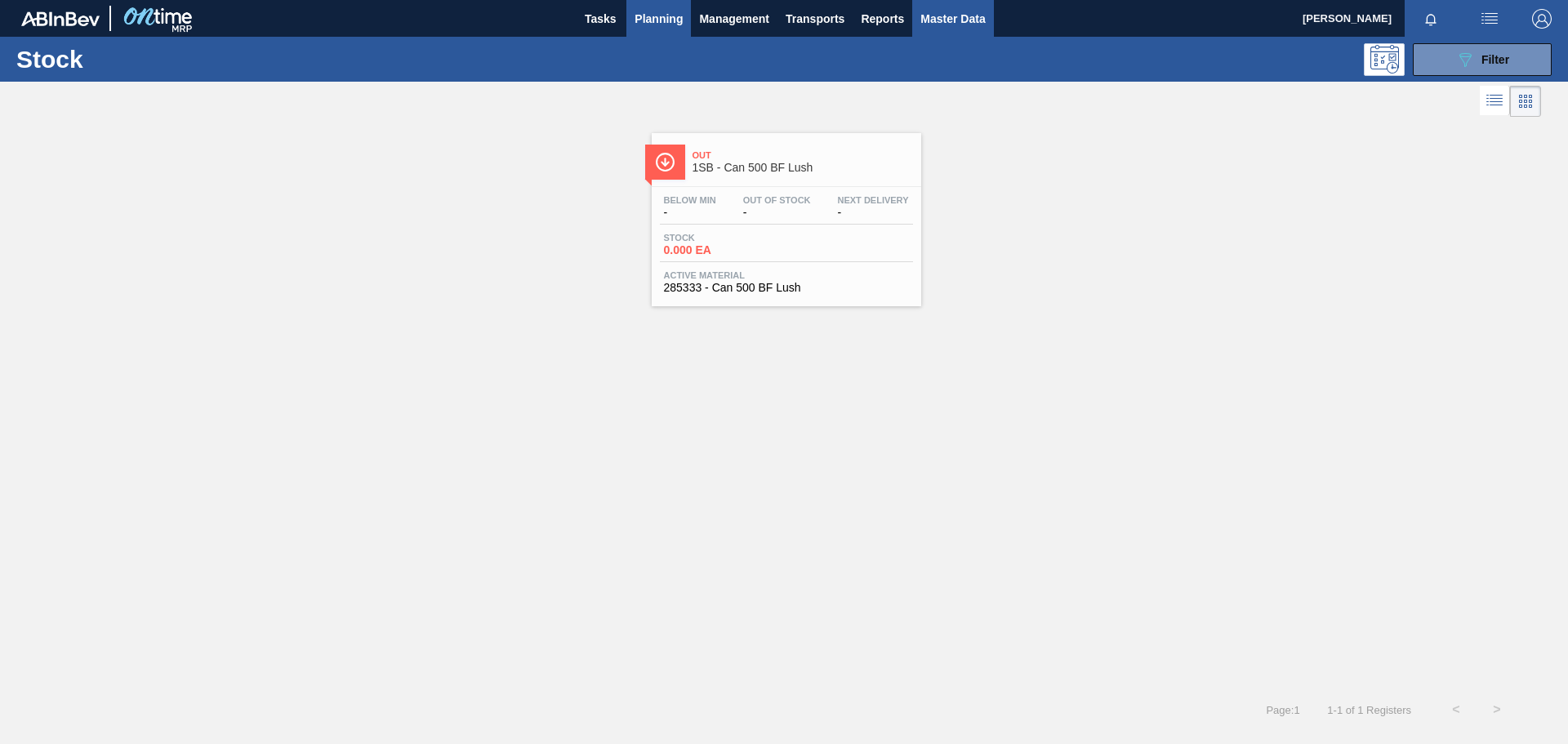
click at [940, 21] on span "Master Data" at bounding box center [953, 19] width 65 height 19
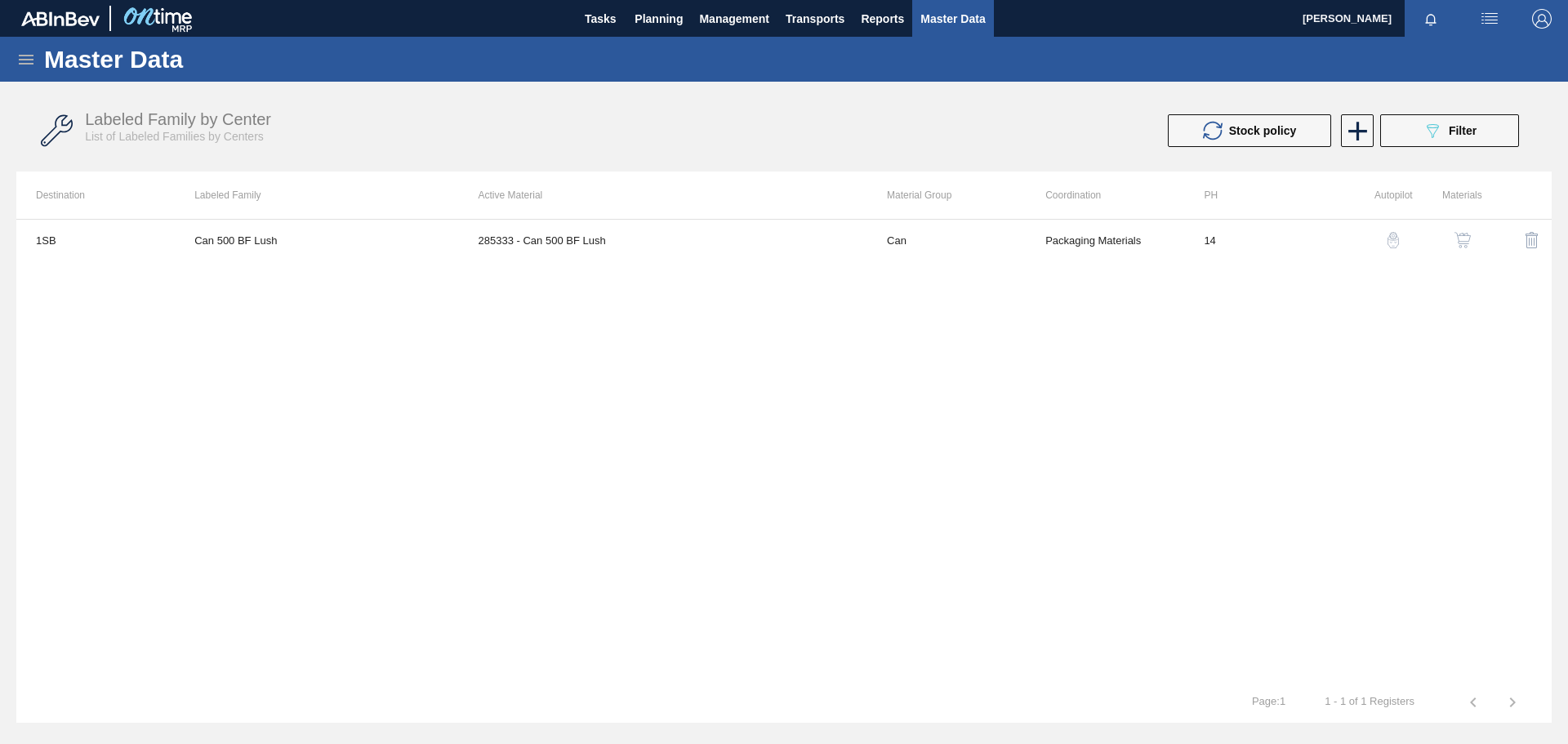
click at [28, 58] on icon at bounding box center [26, 59] width 15 height 10
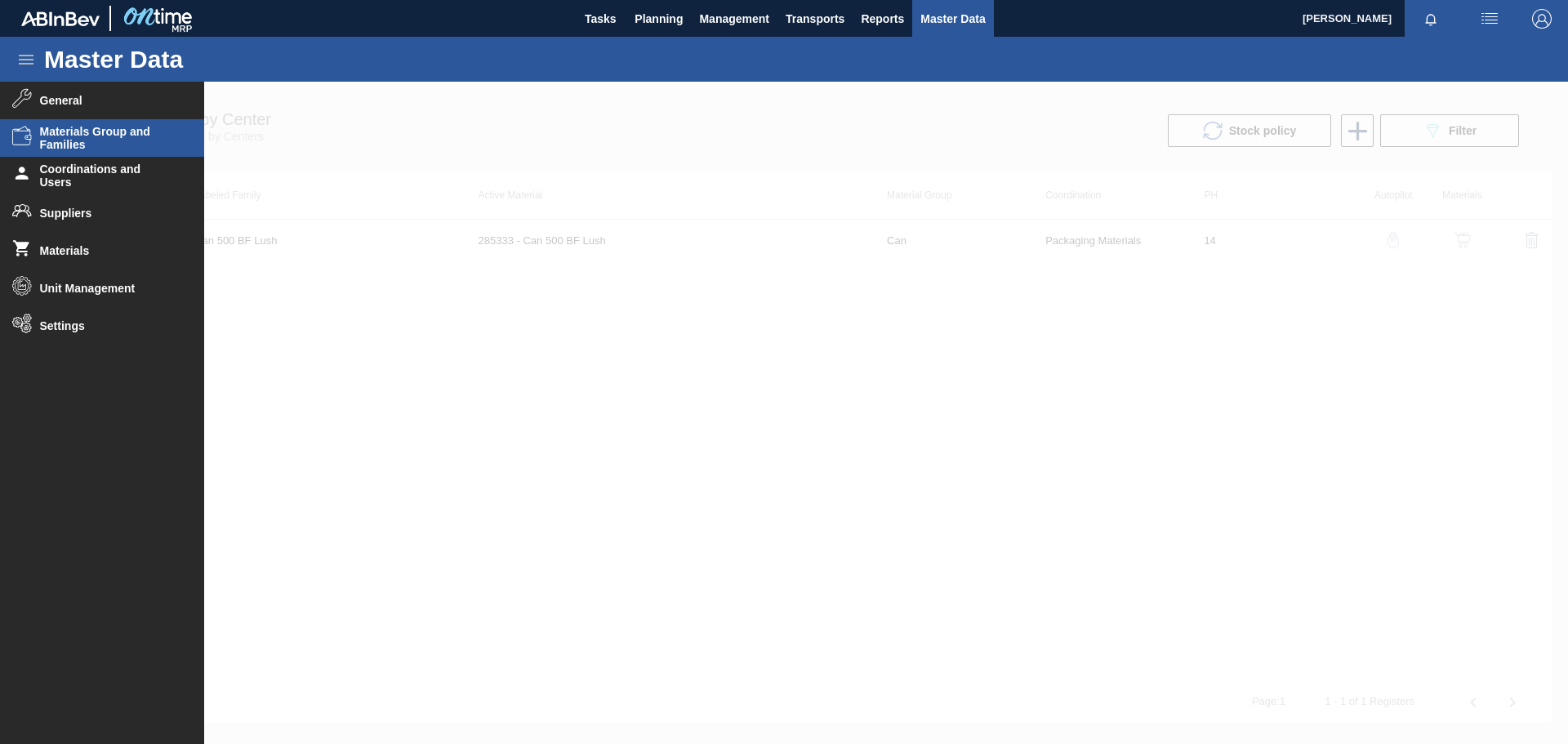
click at [101, 139] on span "Materials Group and Families" at bounding box center [107, 138] width 135 height 27
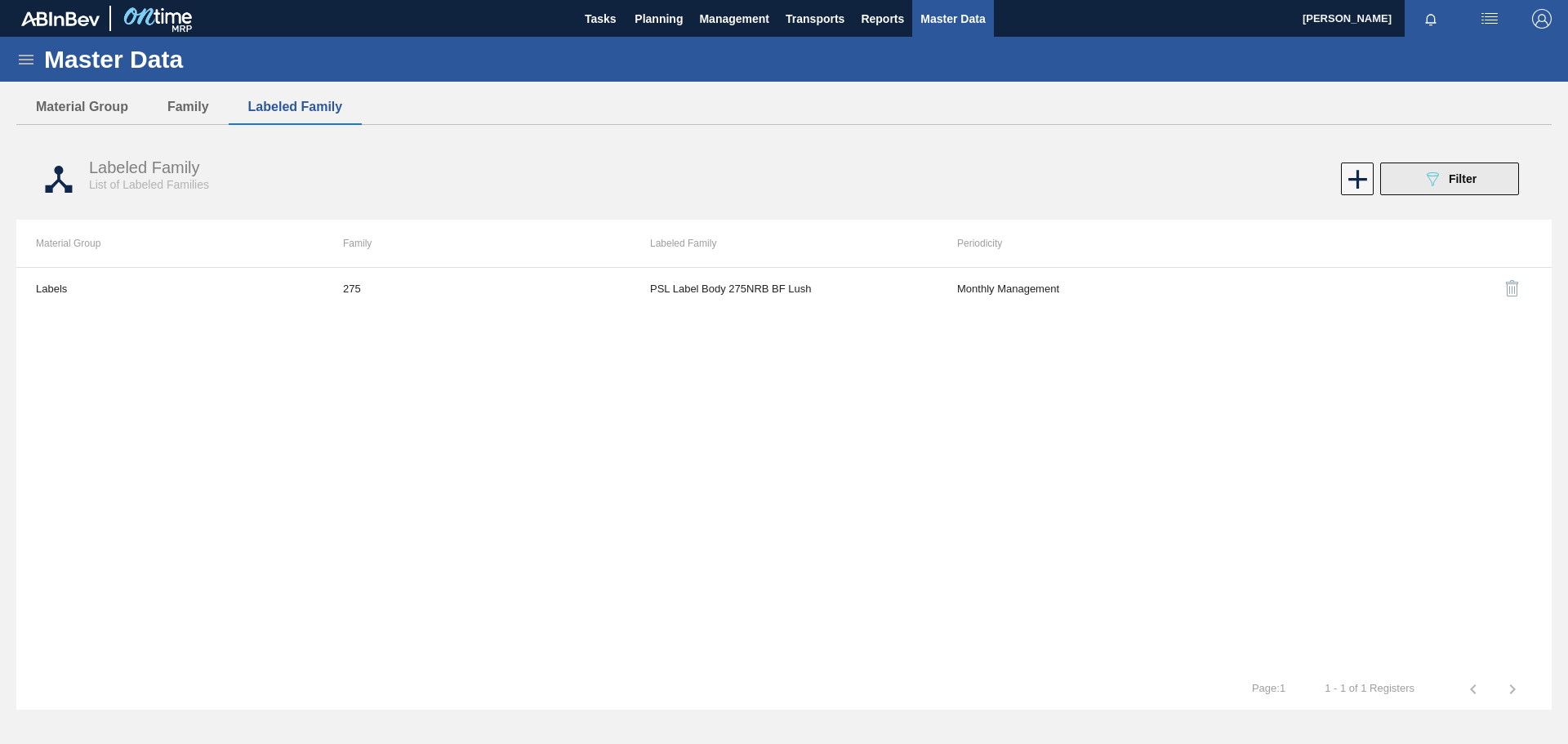
click at [1425, 174] on icon "089F7B8B-B2A5-4AFE-B5C0-19BA573D28AC" at bounding box center [1433, 179] width 19 height 19
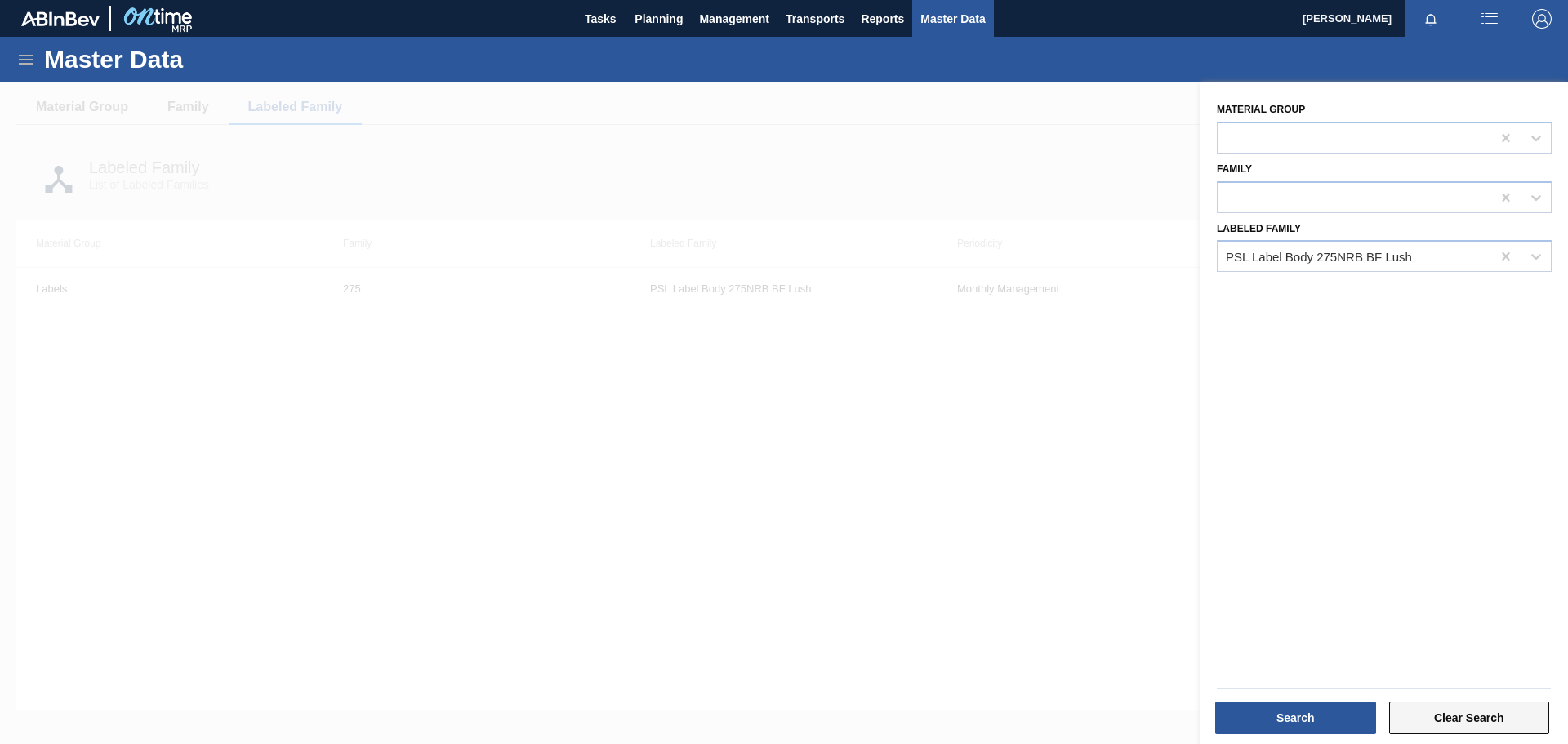
click at [1441, 718] on button "Clear Search" at bounding box center [1470, 717] width 161 height 33
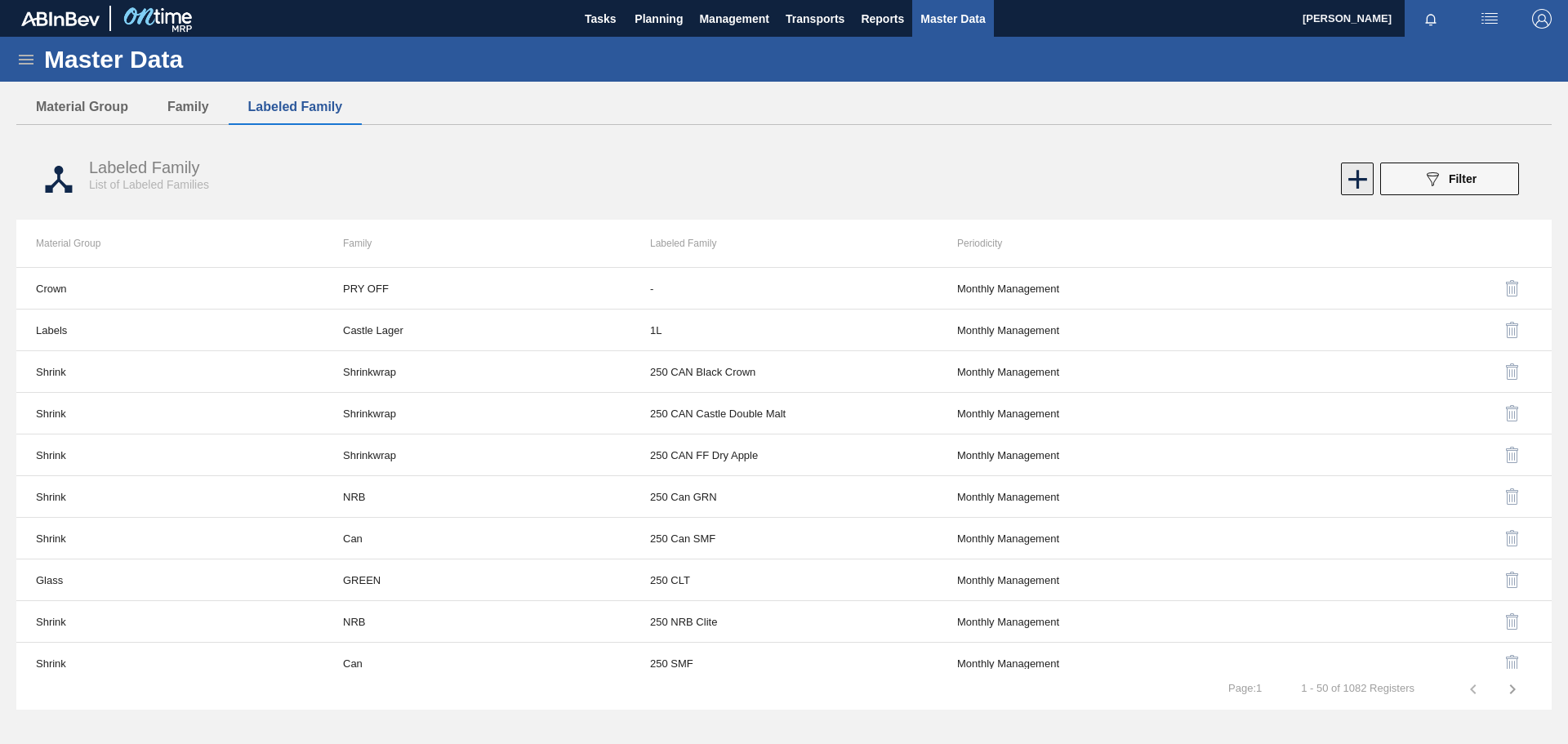
click at [1362, 175] on icon at bounding box center [1358, 180] width 32 height 32
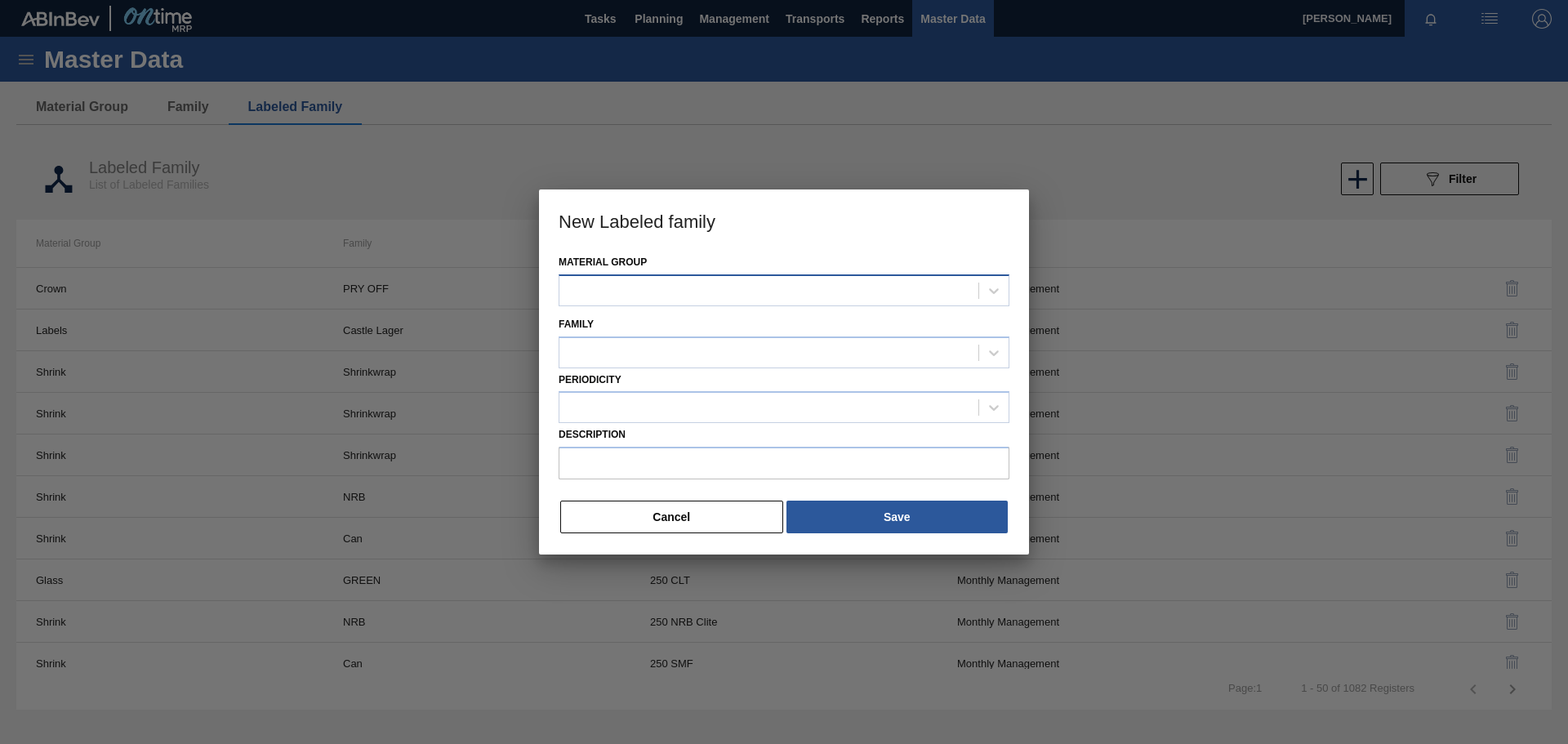
click at [691, 284] on div at bounding box center [769, 291] width 419 height 24
click at [676, 322] on div "Tray" at bounding box center [784, 331] width 451 height 30
click at [631, 354] on div at bounding box center [769, 353] width 419 height 24
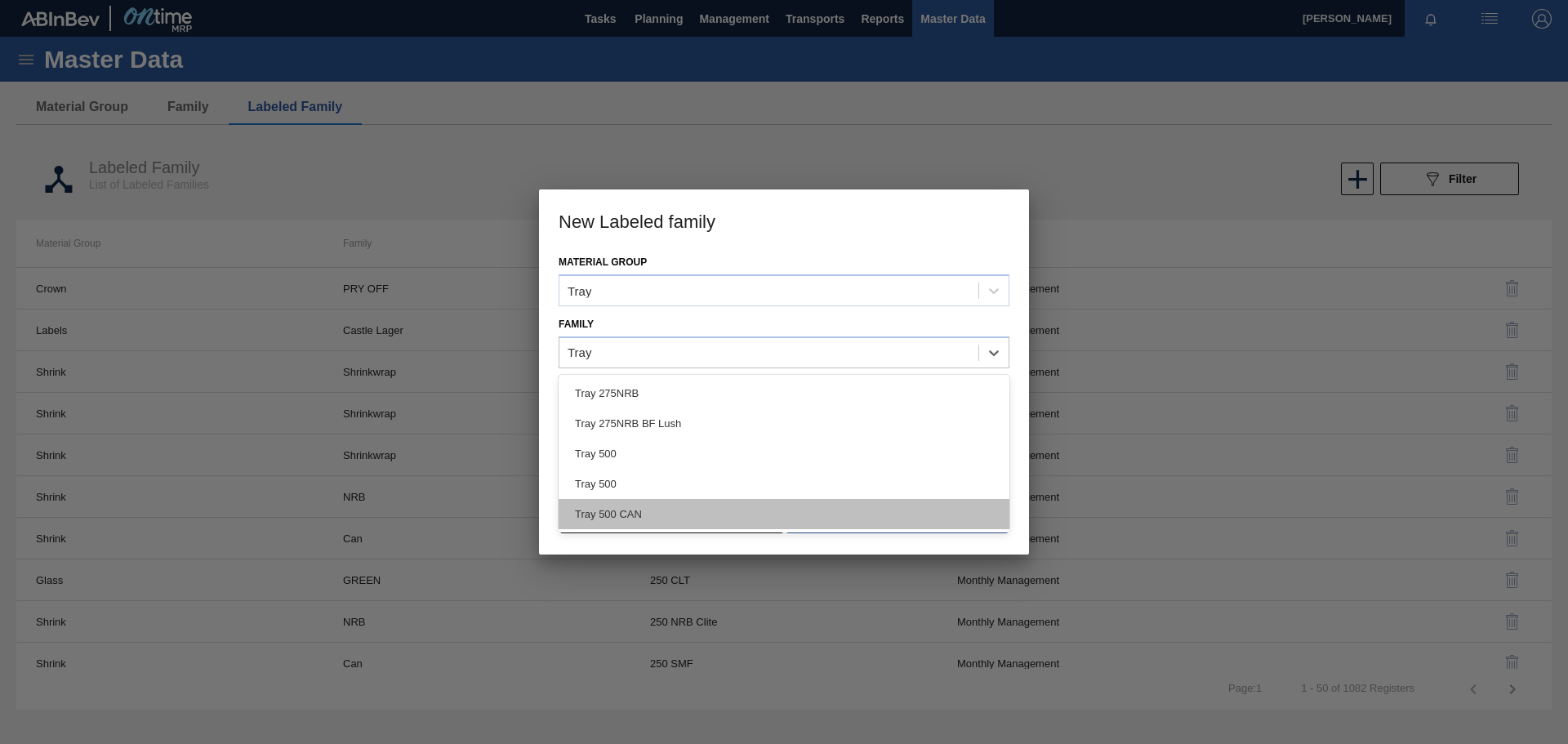
click at [659, 518] on div "Tray 500 CAN" at bounding box center [784, 515] width 451 height 30
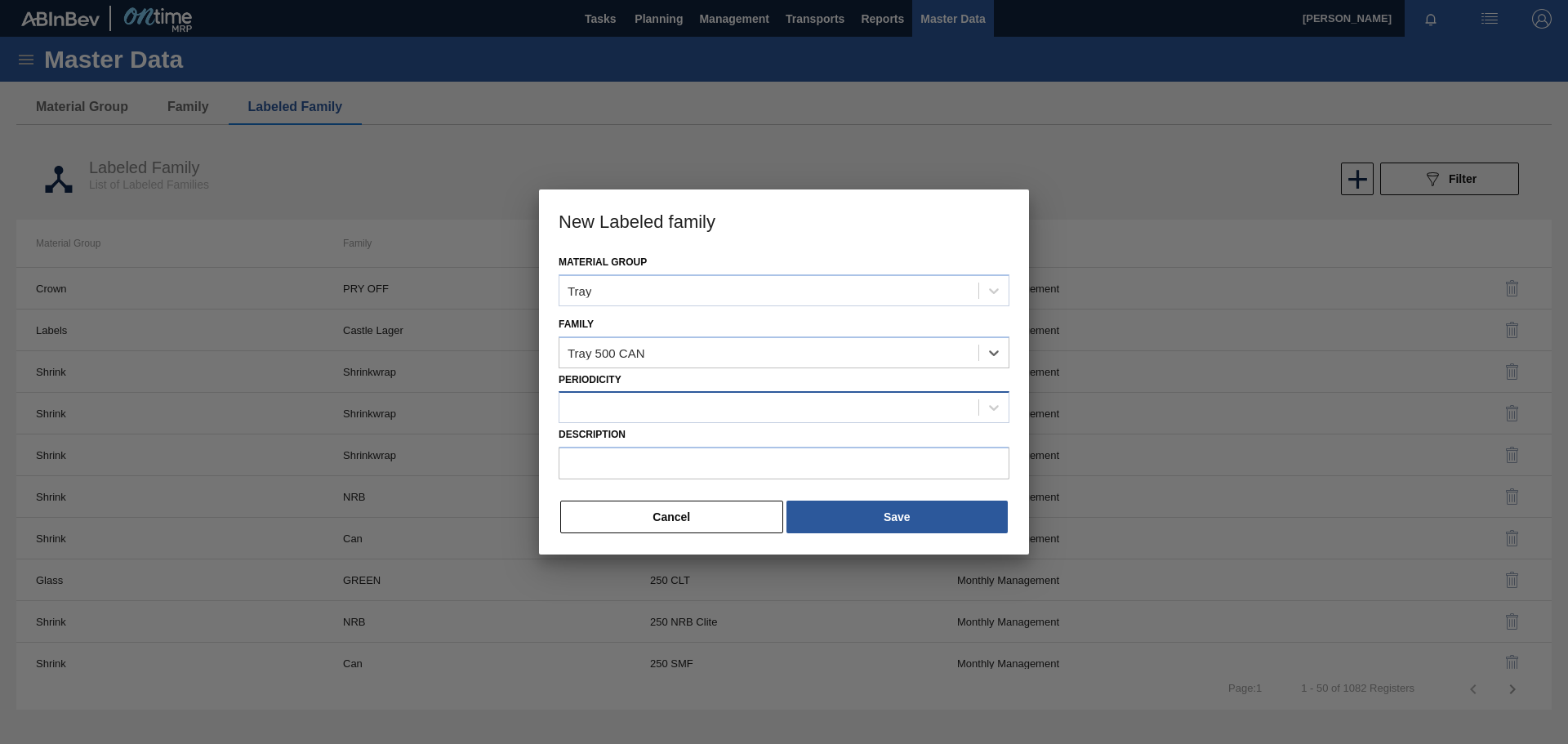
click at [622, 407] on div at bounding box center [769, 407] width 419 height 24
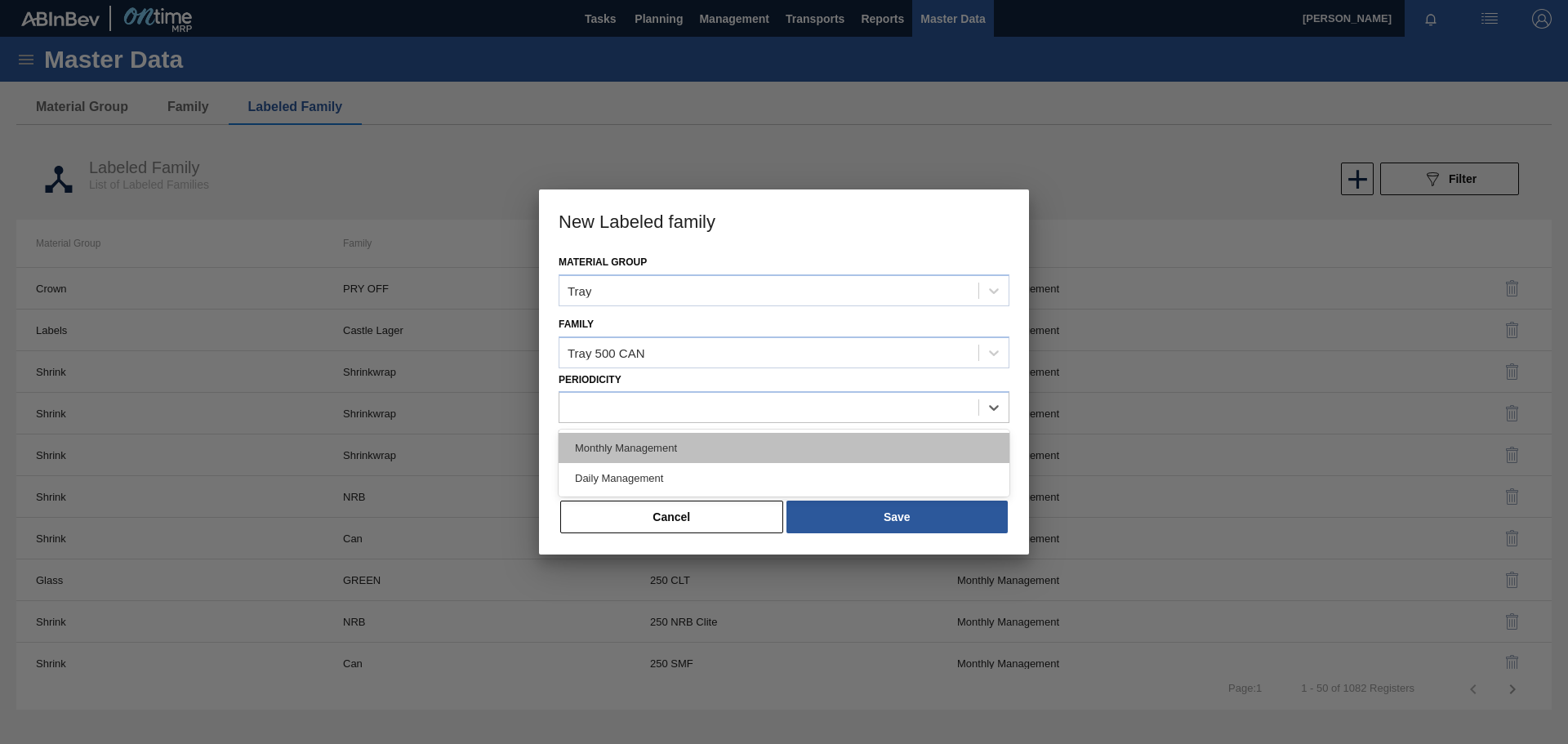
click at [627, 453] on div "Monthly Management" at bounding box center [784, 448] width 451 height 30
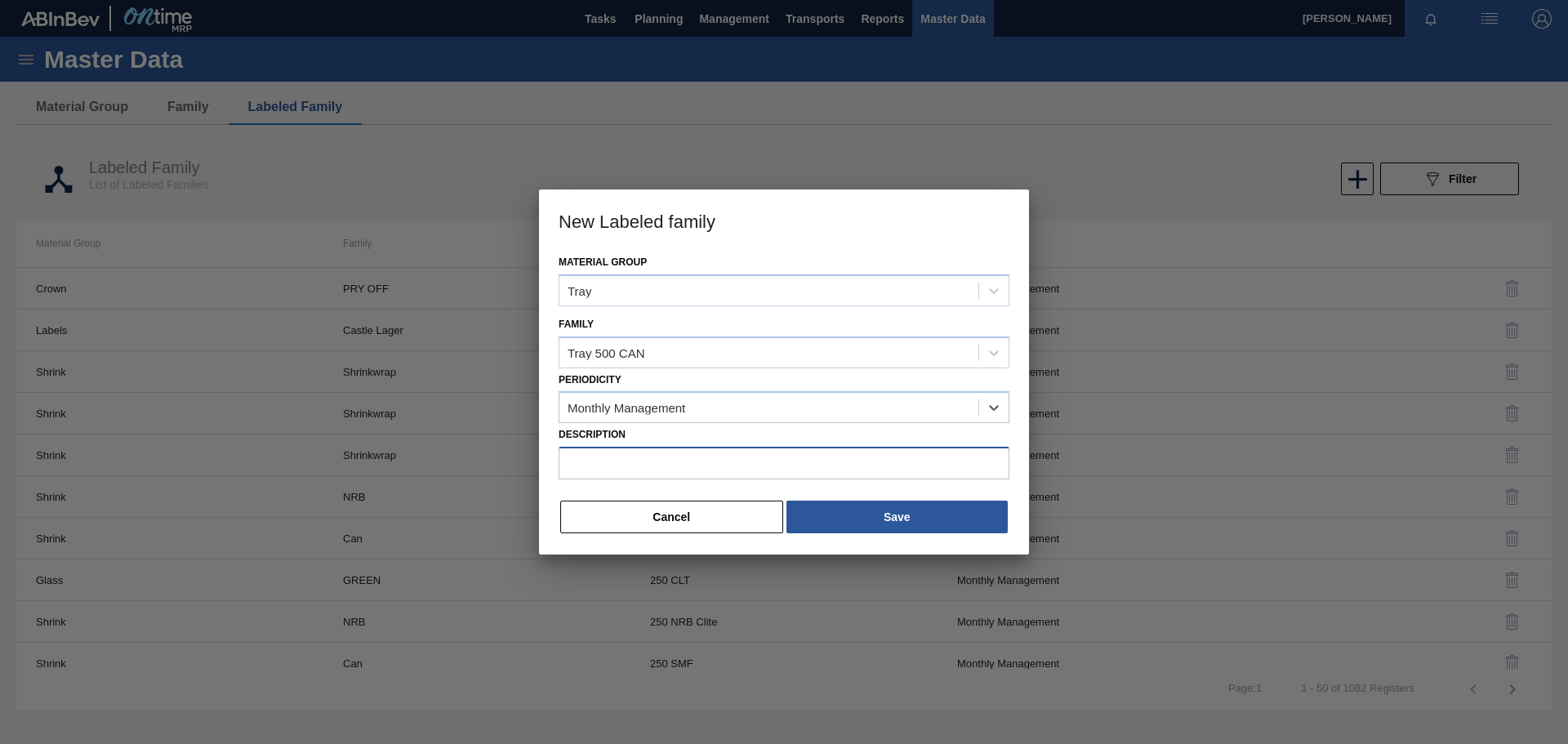
click at [603, 463] on input "Description" at bounding box center [784, 463] width 451 height 33
click at [614, 463] on input "Description" at bounding box center [784, 463] width 451 height 33
paste input "Tray 500 CAN BF Lush"
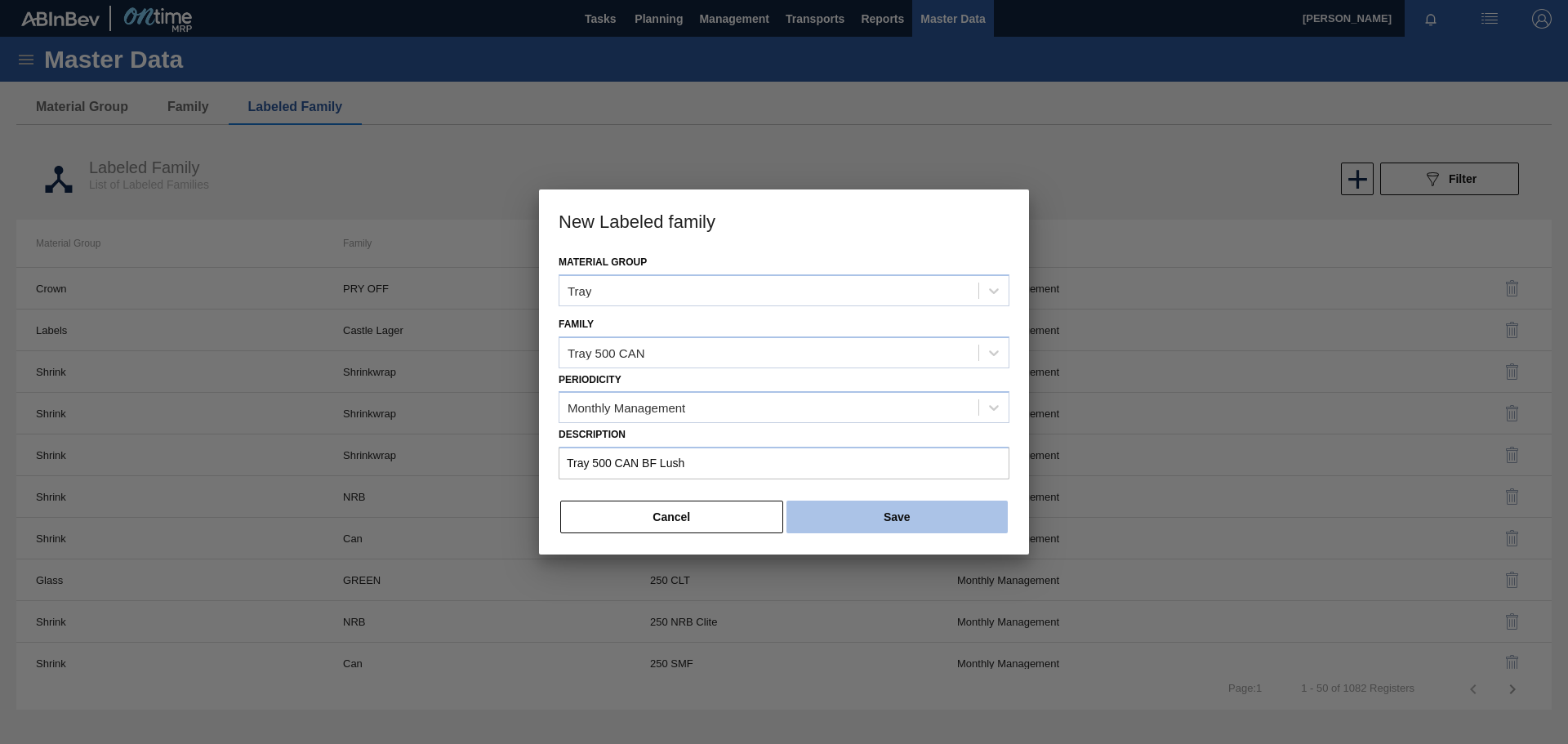
click at [908, 519] on button "Save" at bounding box center [897, 517] width 221 height 33
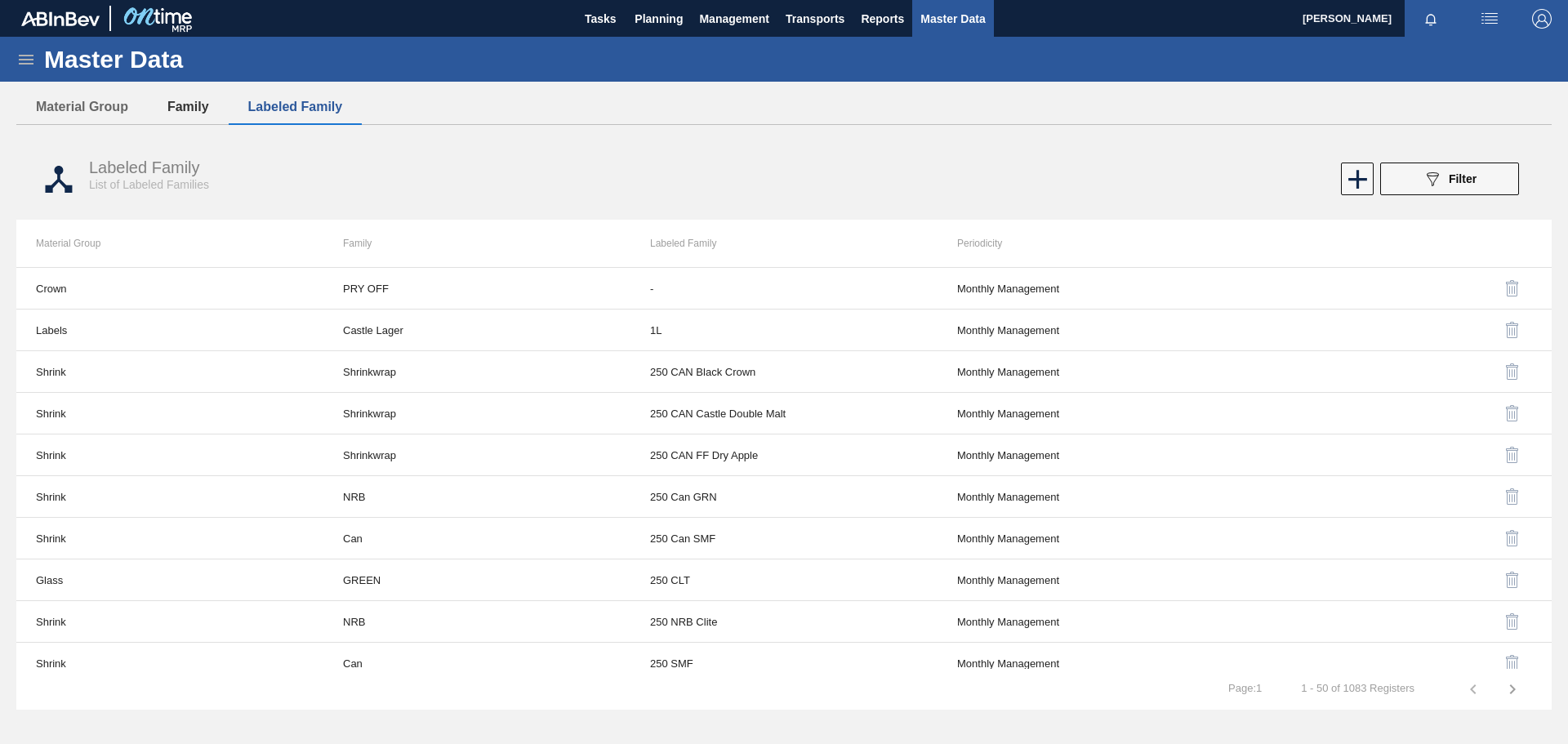
click at [188, 111] on button "Family" at bounding box center [188, 106] width 81 height 35
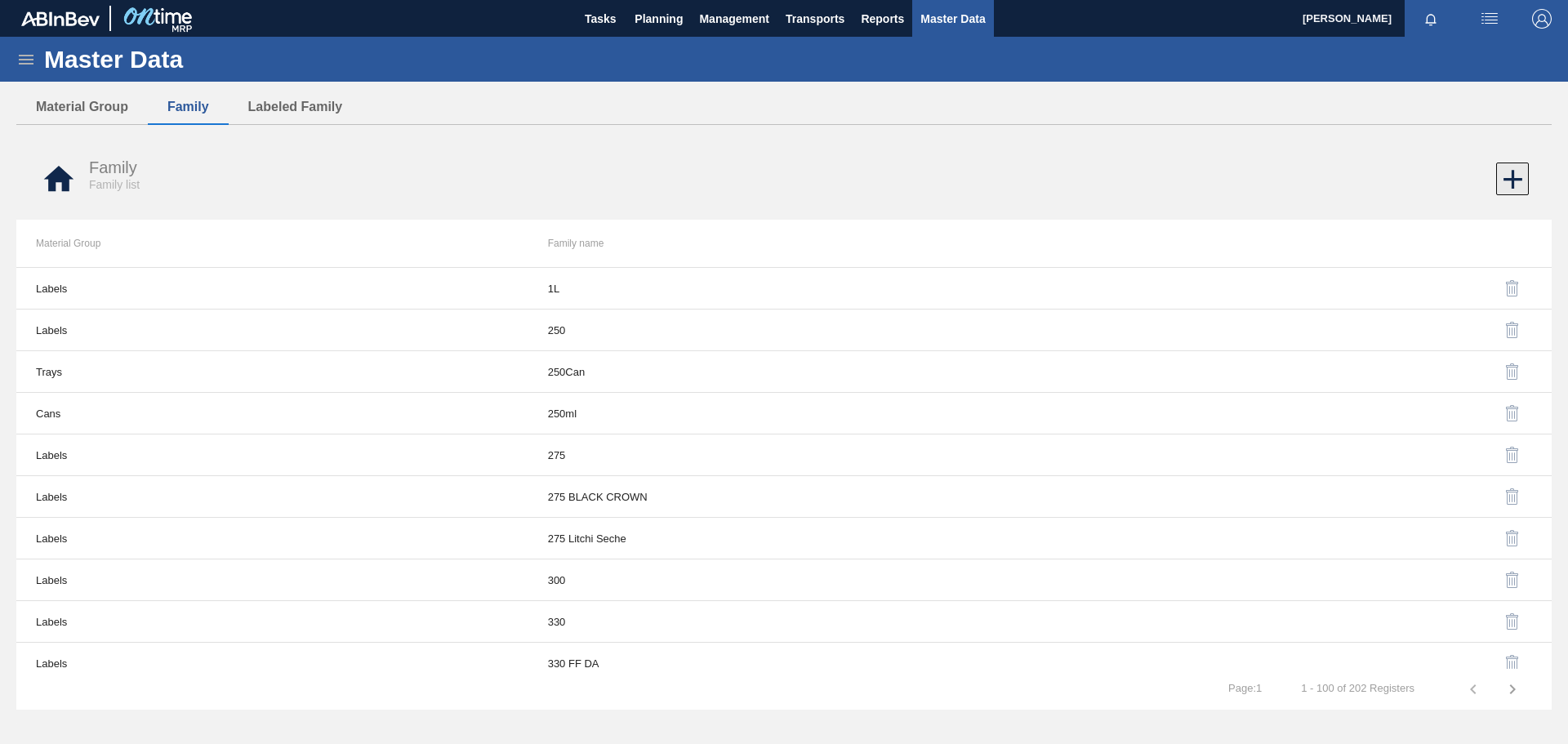
click at [1519, 178] on icon at bounding box center [1512, 179] width 19 height 19
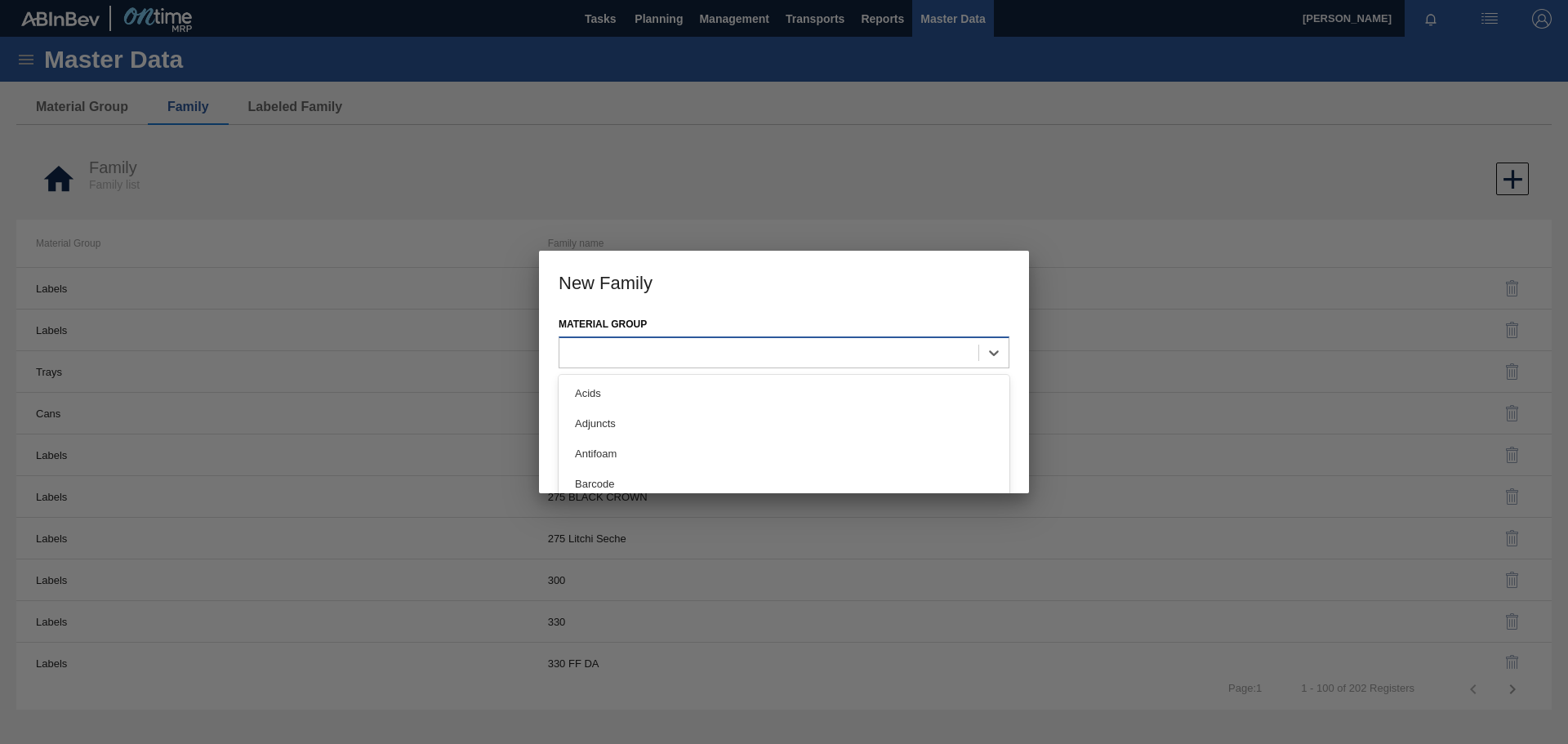
click at [665, 345] on div at bounding box center [769, 353] width 419 height 24
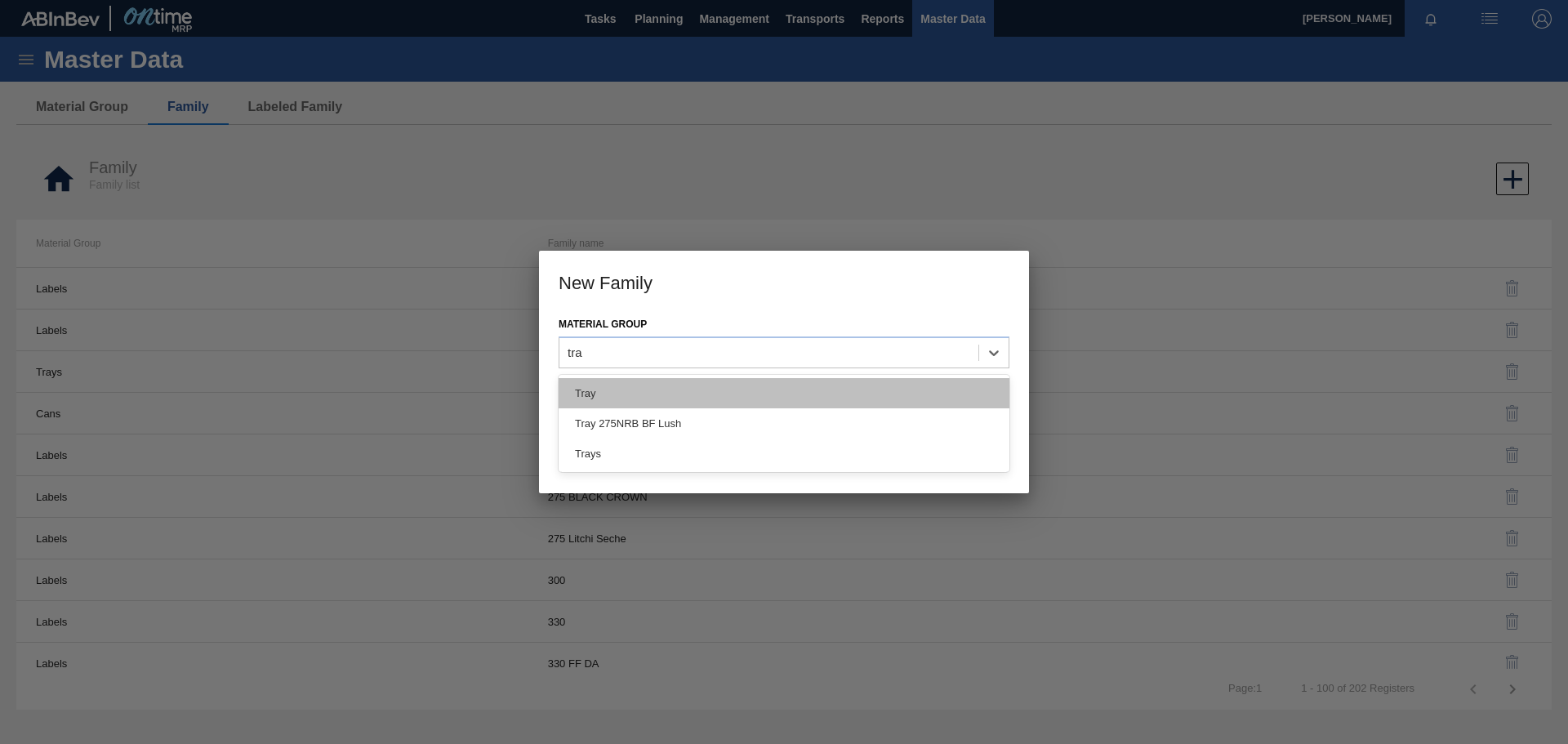
click at [676, 391] on div "Tray" at bounding box center [784, 393] width 451 height 30
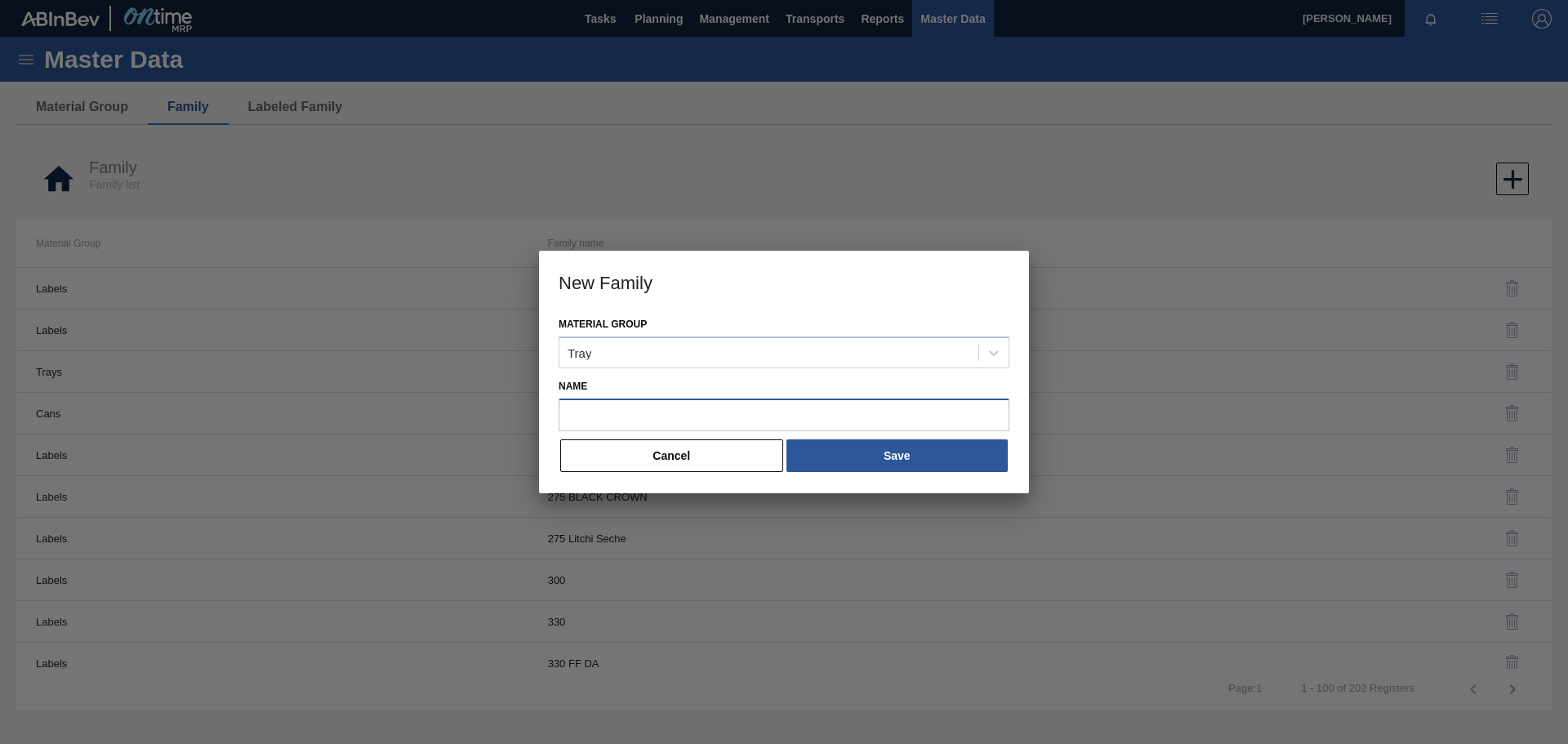
click at [620, 412] on input "Name" at bounding box center [784, 415] width 451 height 33
paste input "Tray 500 CAN BF Lush"
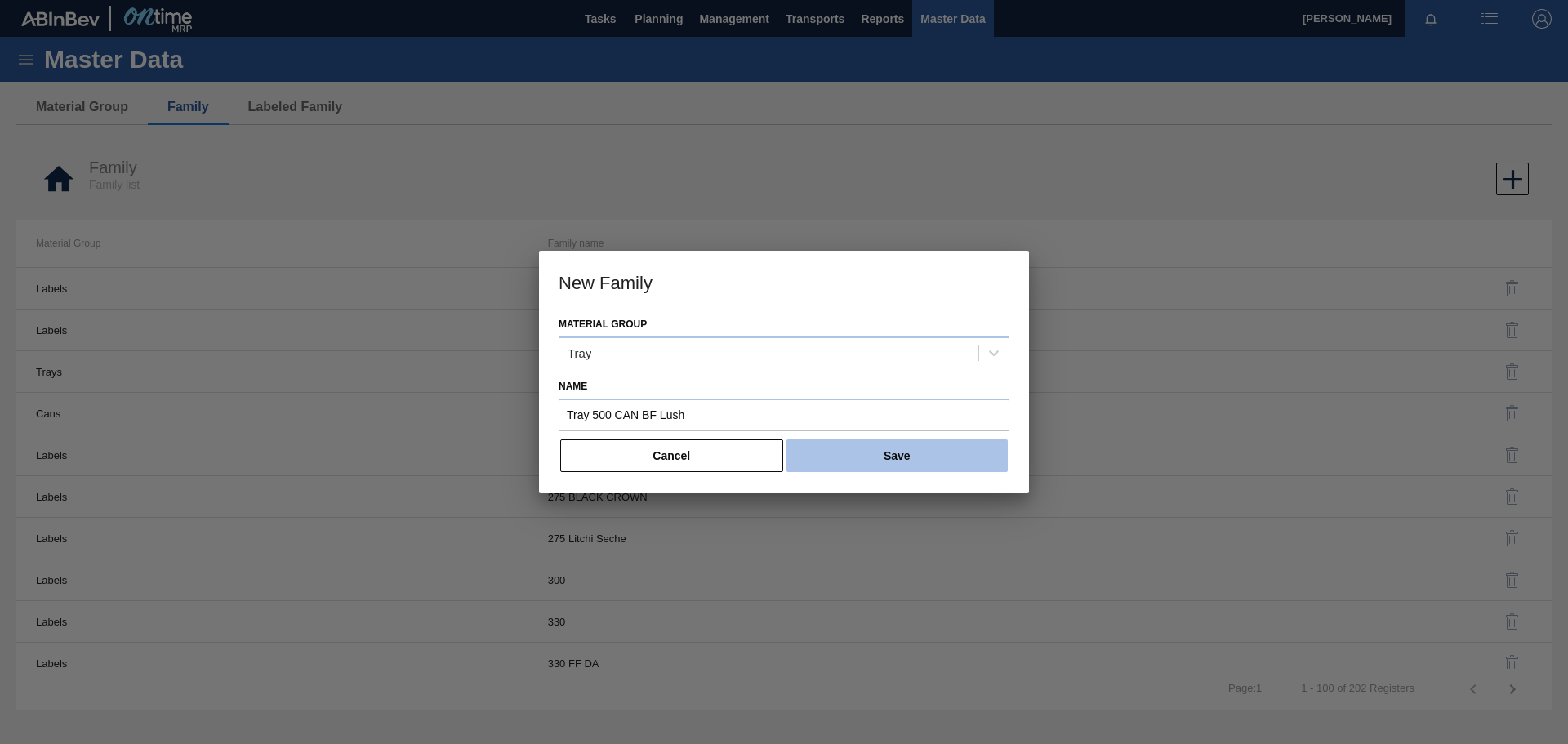
click at [888, 456] on button "Save" at bounding box center [897, 455] width 221 height 33
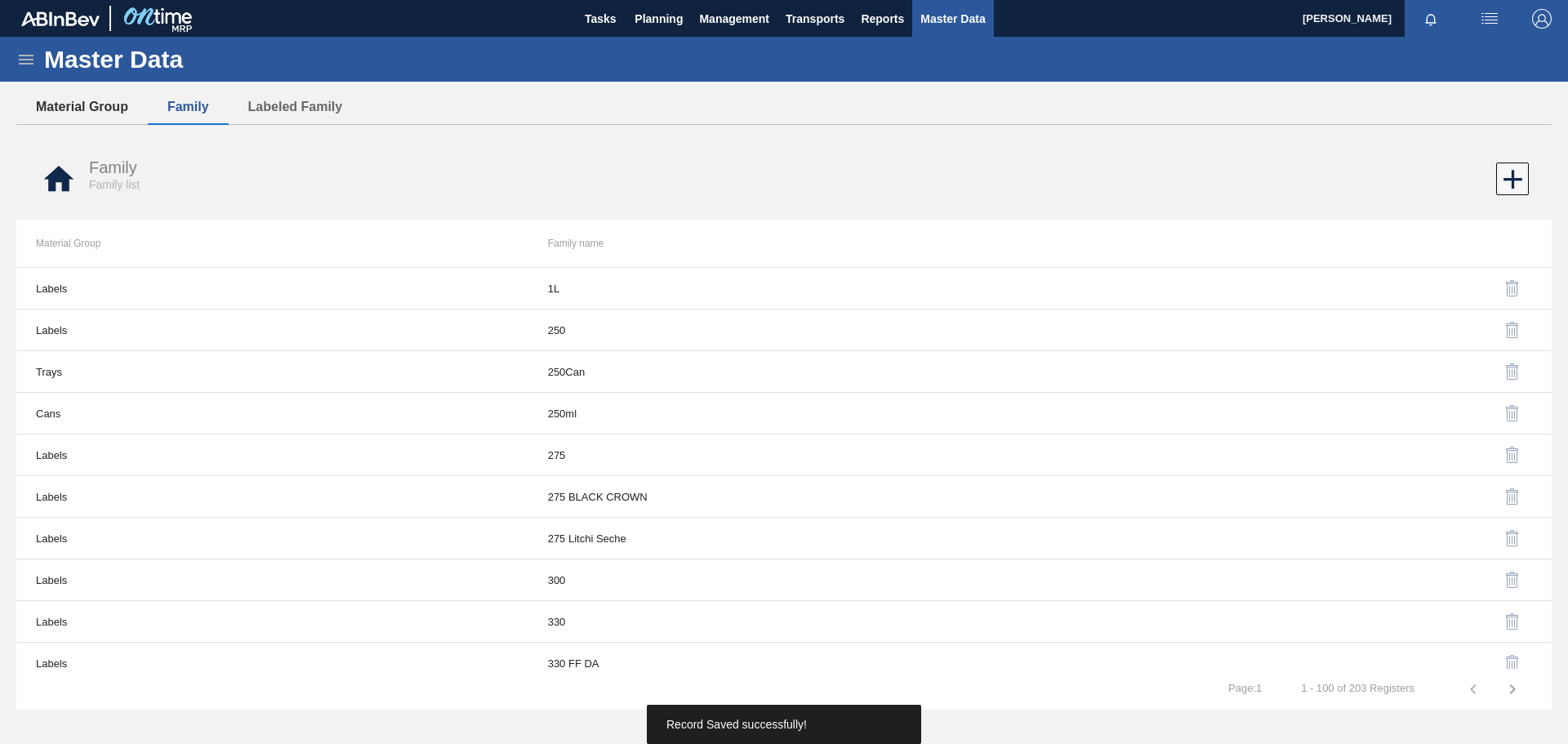
click at [112, 107] on button "Material Group" at bounding box center [81, 106] width 132 height 35
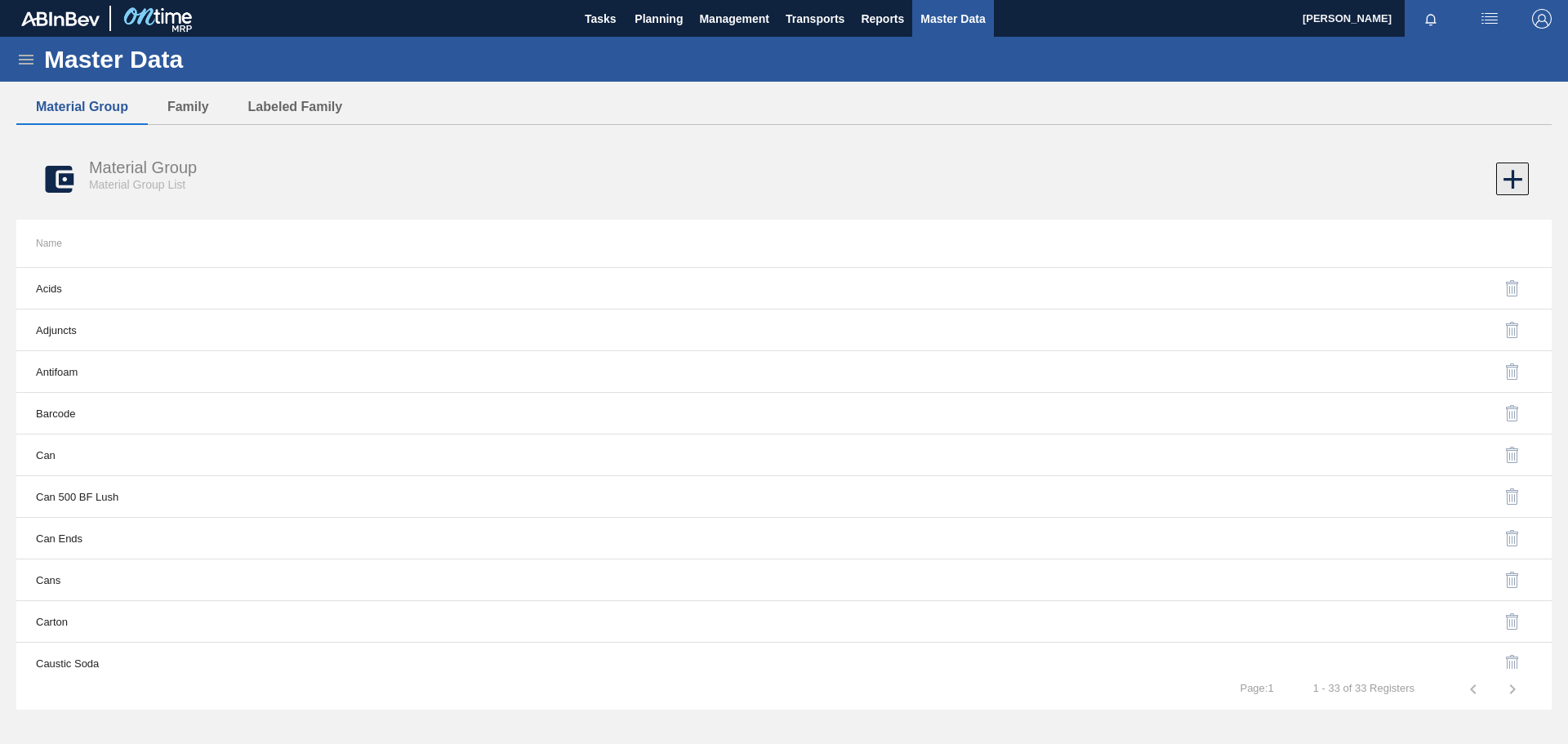
click at [1519, 187] on icon at bounding box center [1513, 180] width 32 height 32
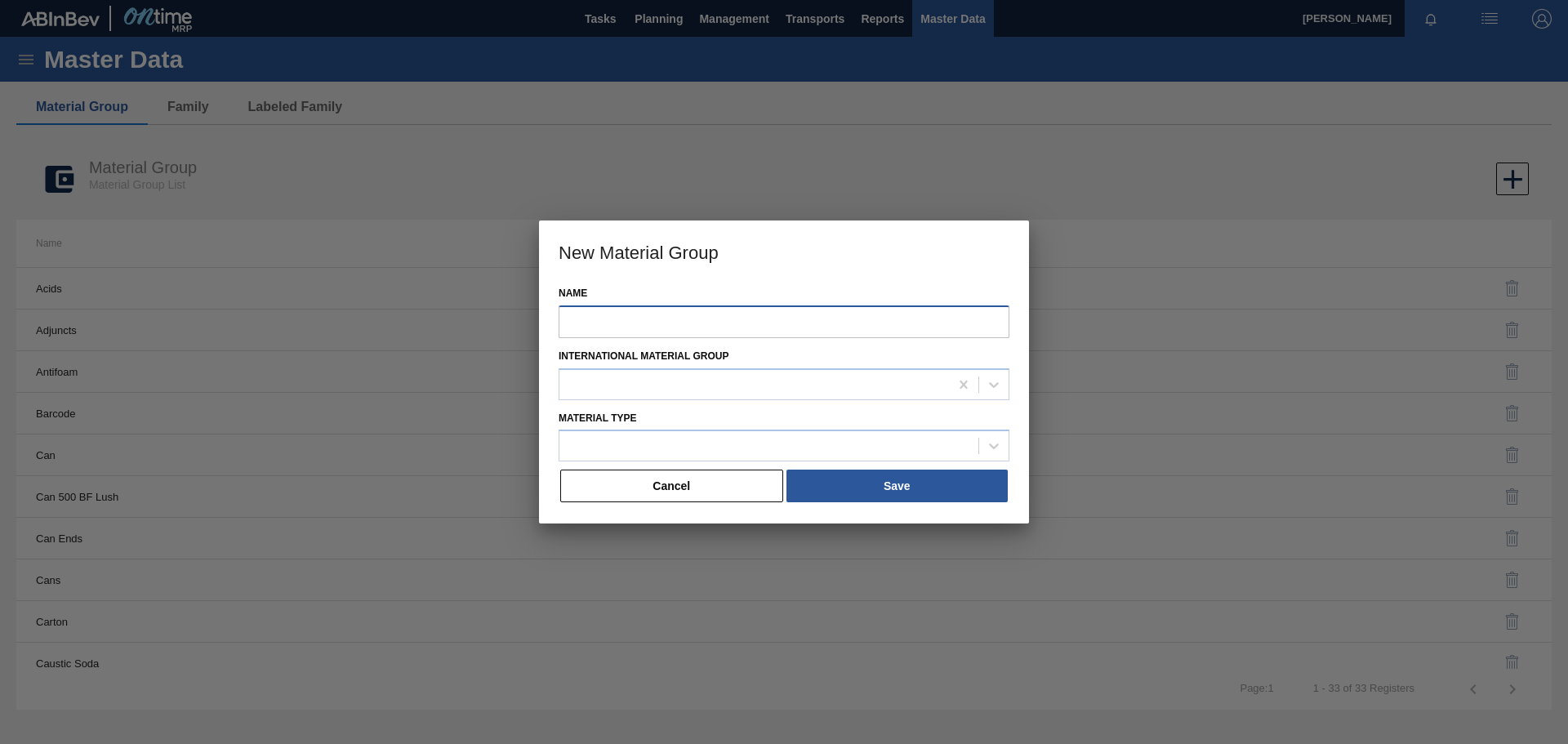
click at [684, 326] on input "Name" at bounding box center [784, 322] width 451 height 33
paste input "Tray 500 CAN BF Lush"
click at [627, 438] on div at bounding box center [769, 446] width 419 height 24
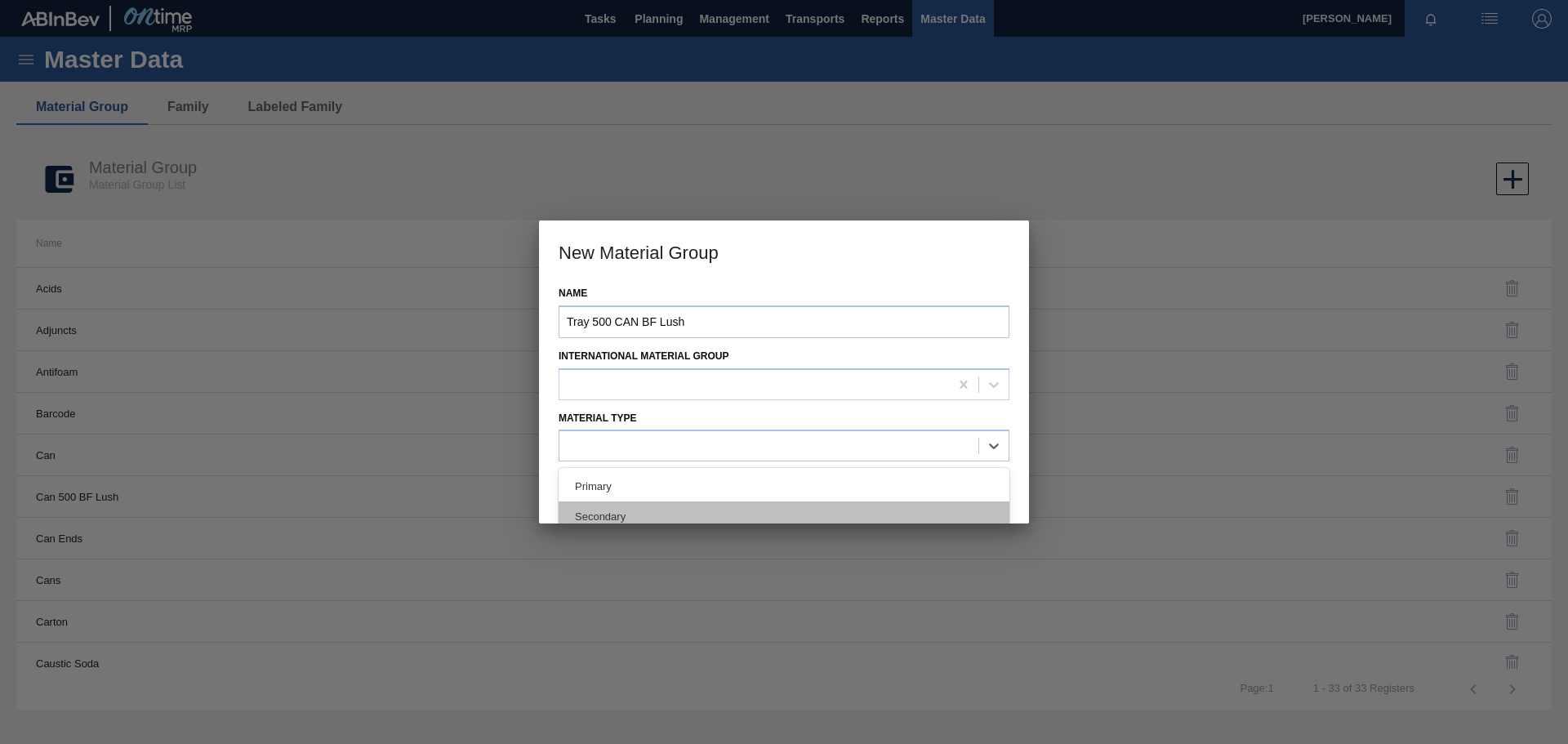
click at [606, 512] on div "Secondary" at bounding box center [784, 516] width 451 height 30
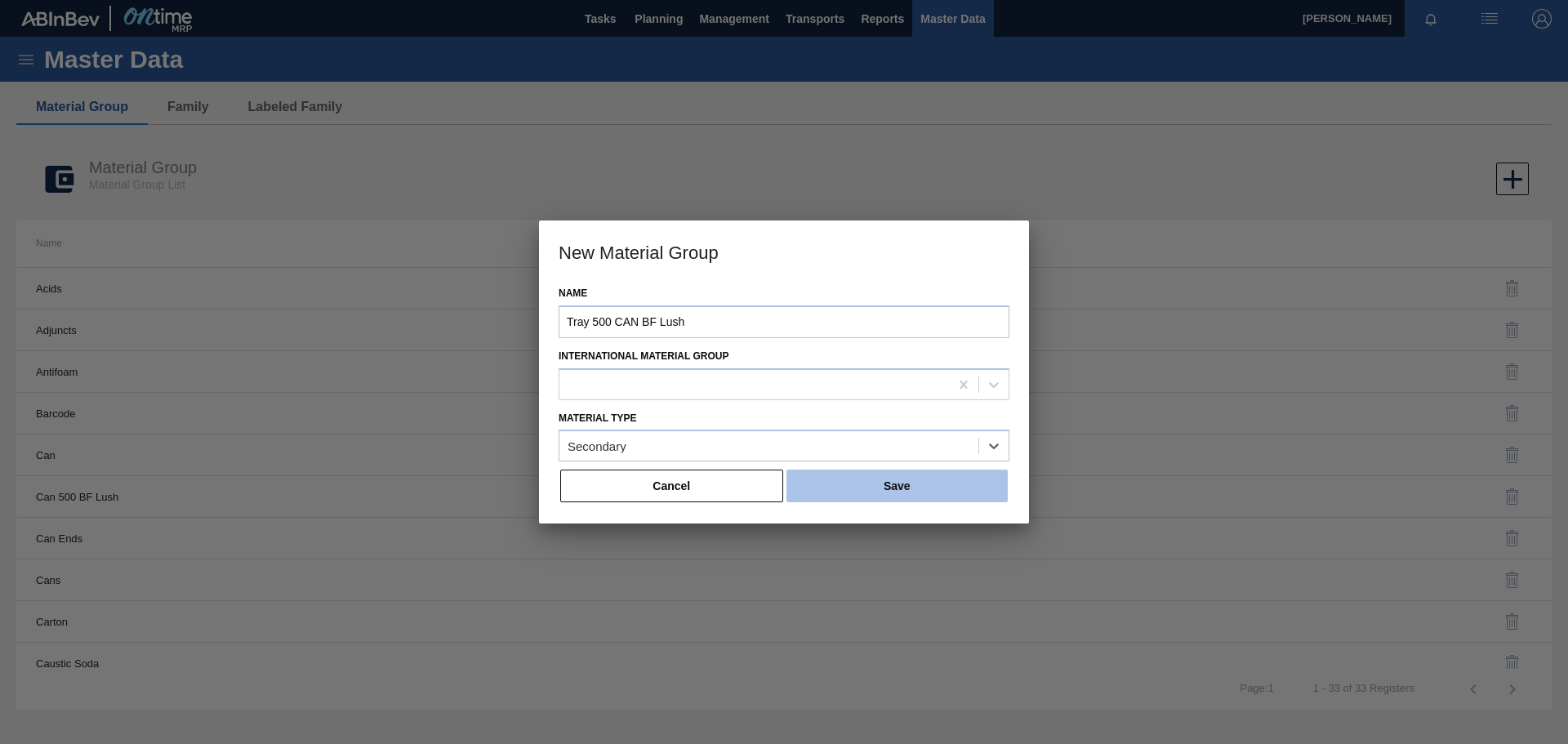
click at [892, 485] on button "Save" at bounding box center [897, 485] width 221 height 33
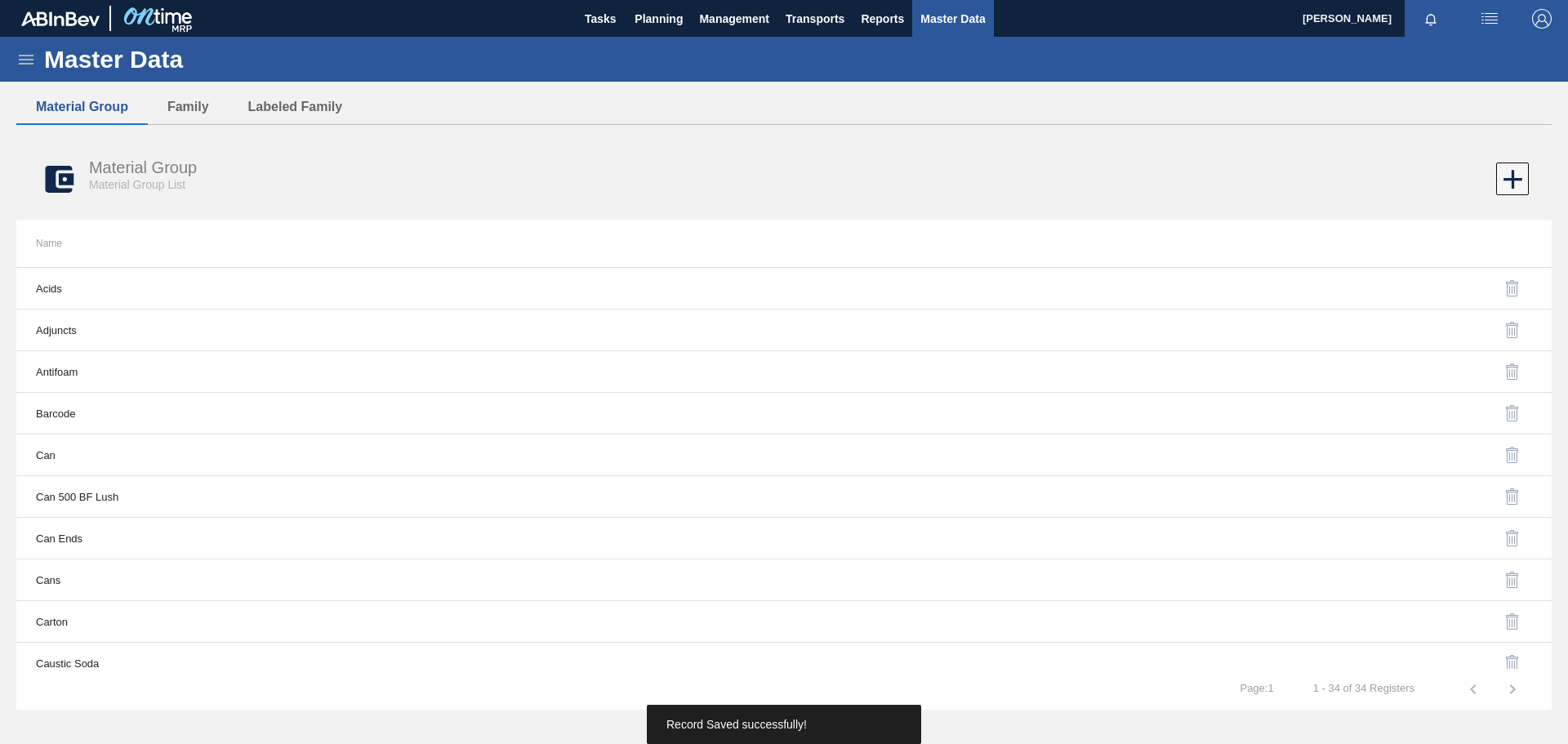
click at [28, 58] on icon at bounding box center [26, 59] width 19 height 19
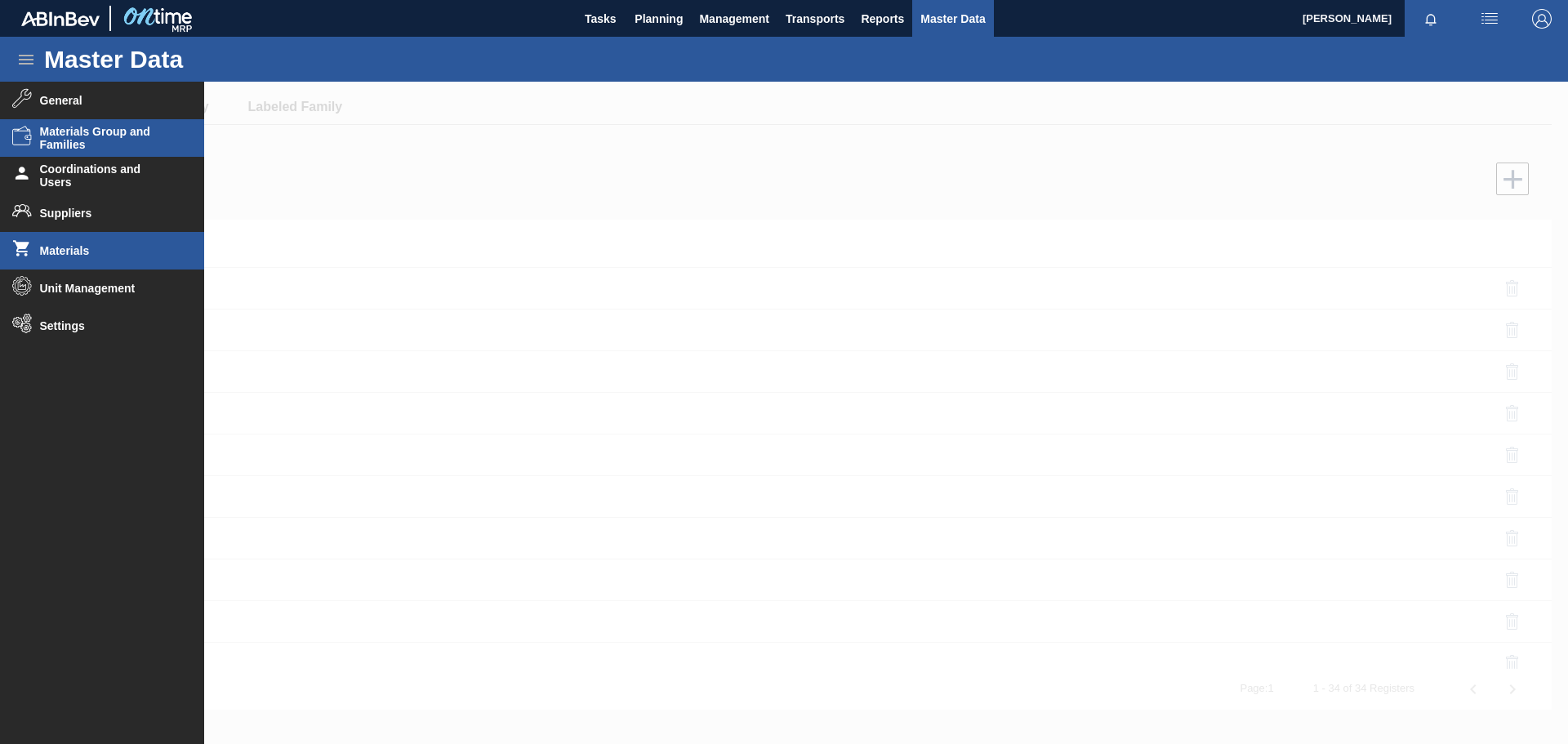
click at [83, 252] on span "Materials" at bounding box center [107, 251] width 135 height 13
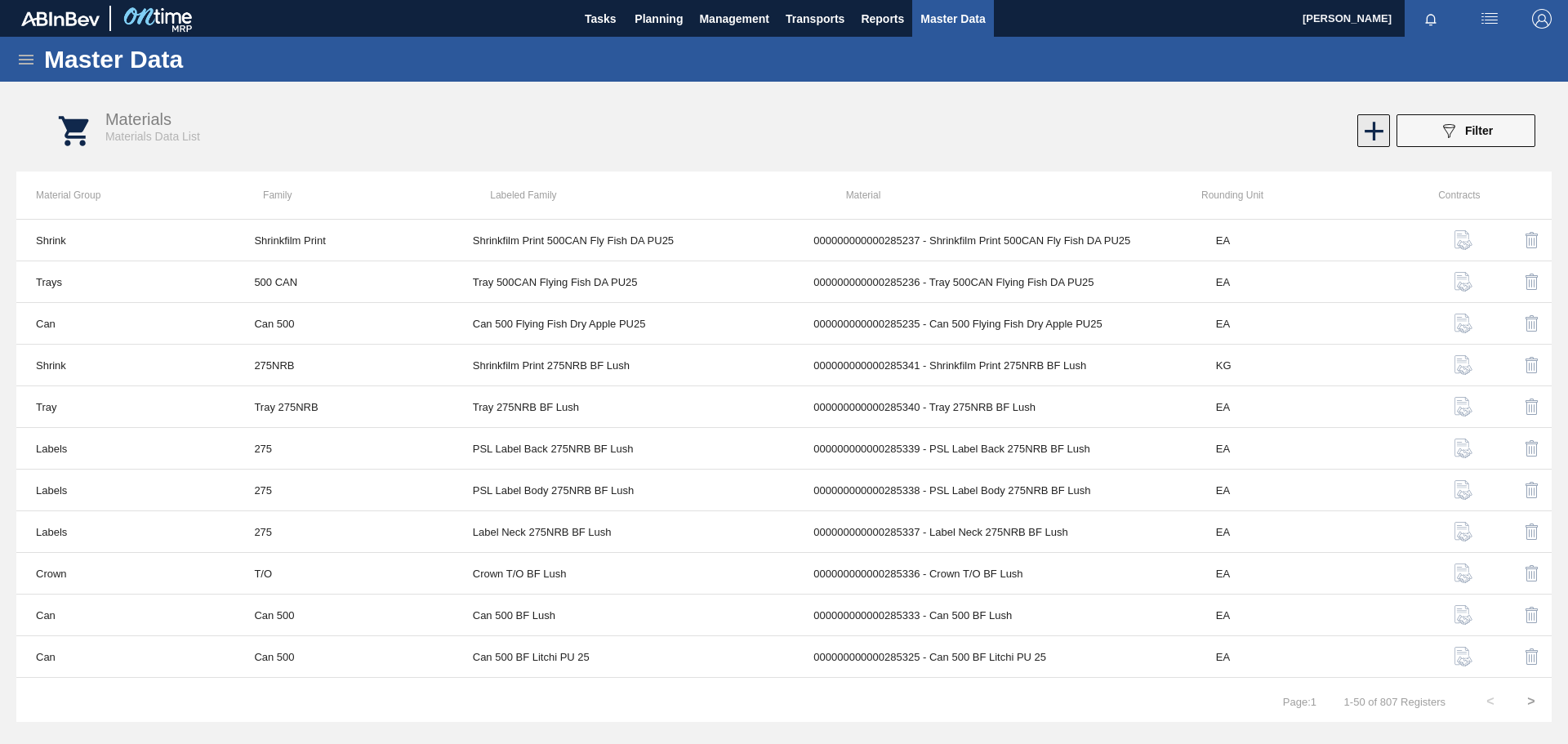
click at [1378, 132] on icon at bounding box center [1374, 130] width 19 height 19
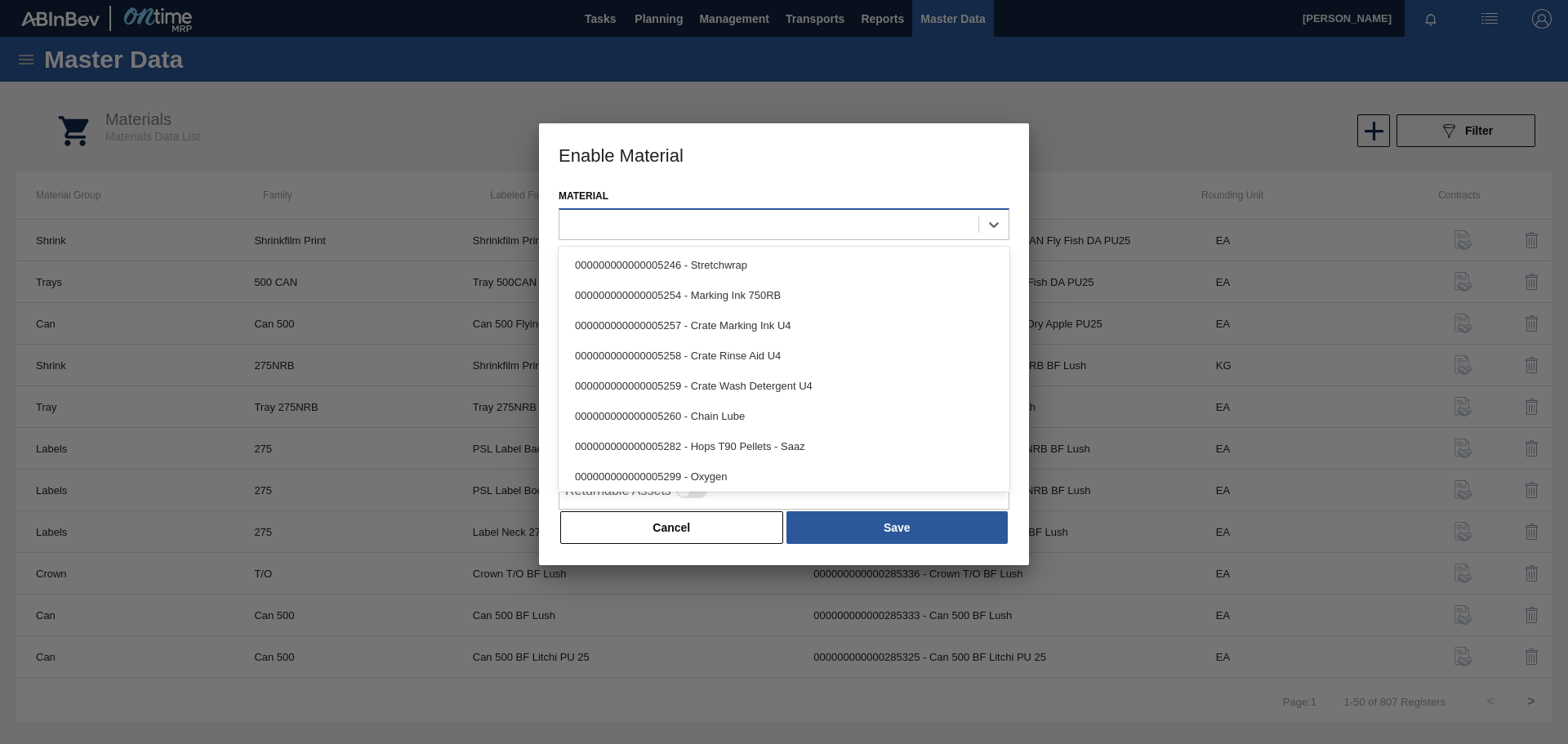
click at [679, 225] on div at bounding box center [769, 224] width 419 height 24
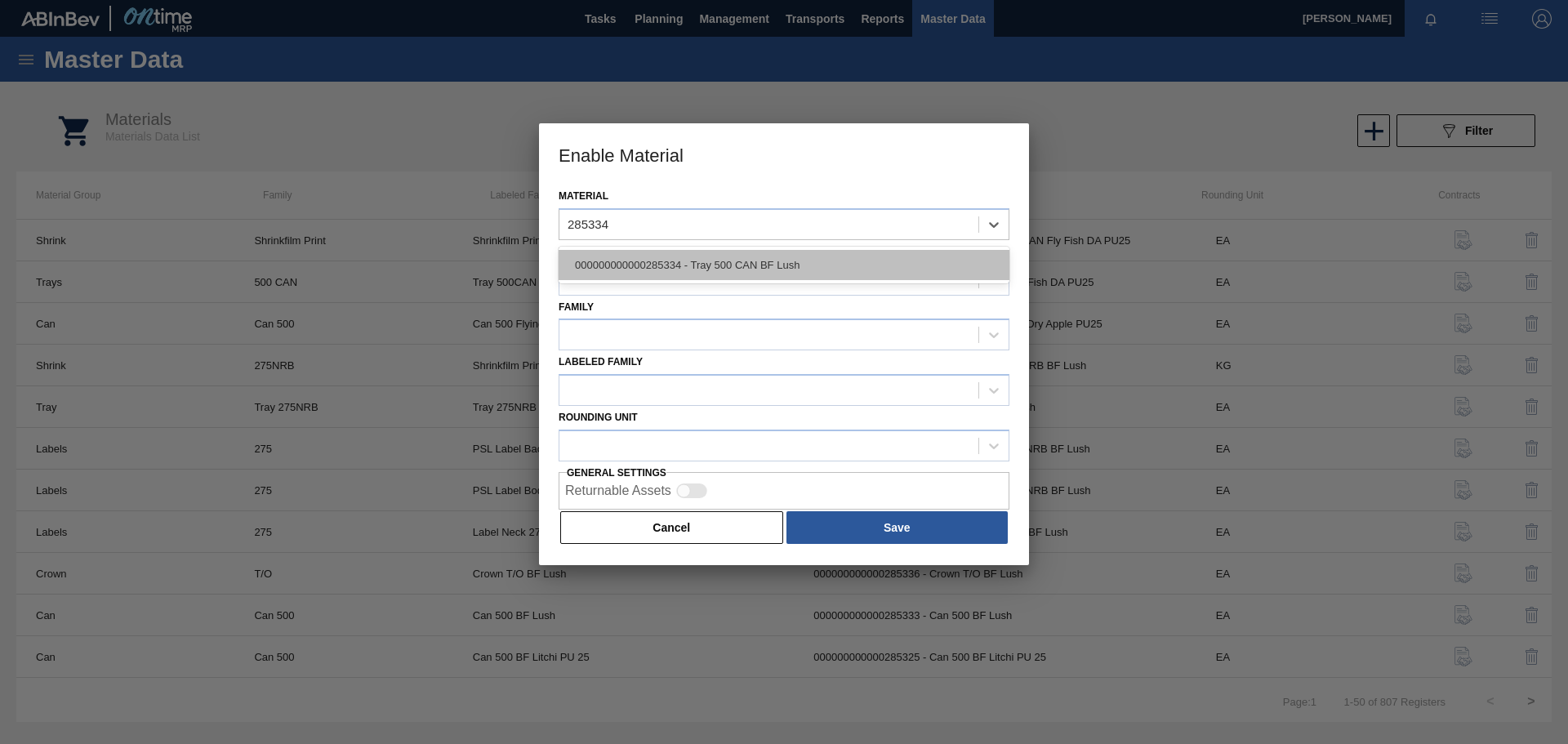
click at [905, 269] on div "000000000000285334 - Tray 500 CAN BF Lush" at bounding box center [784, 265] width 451 height 30
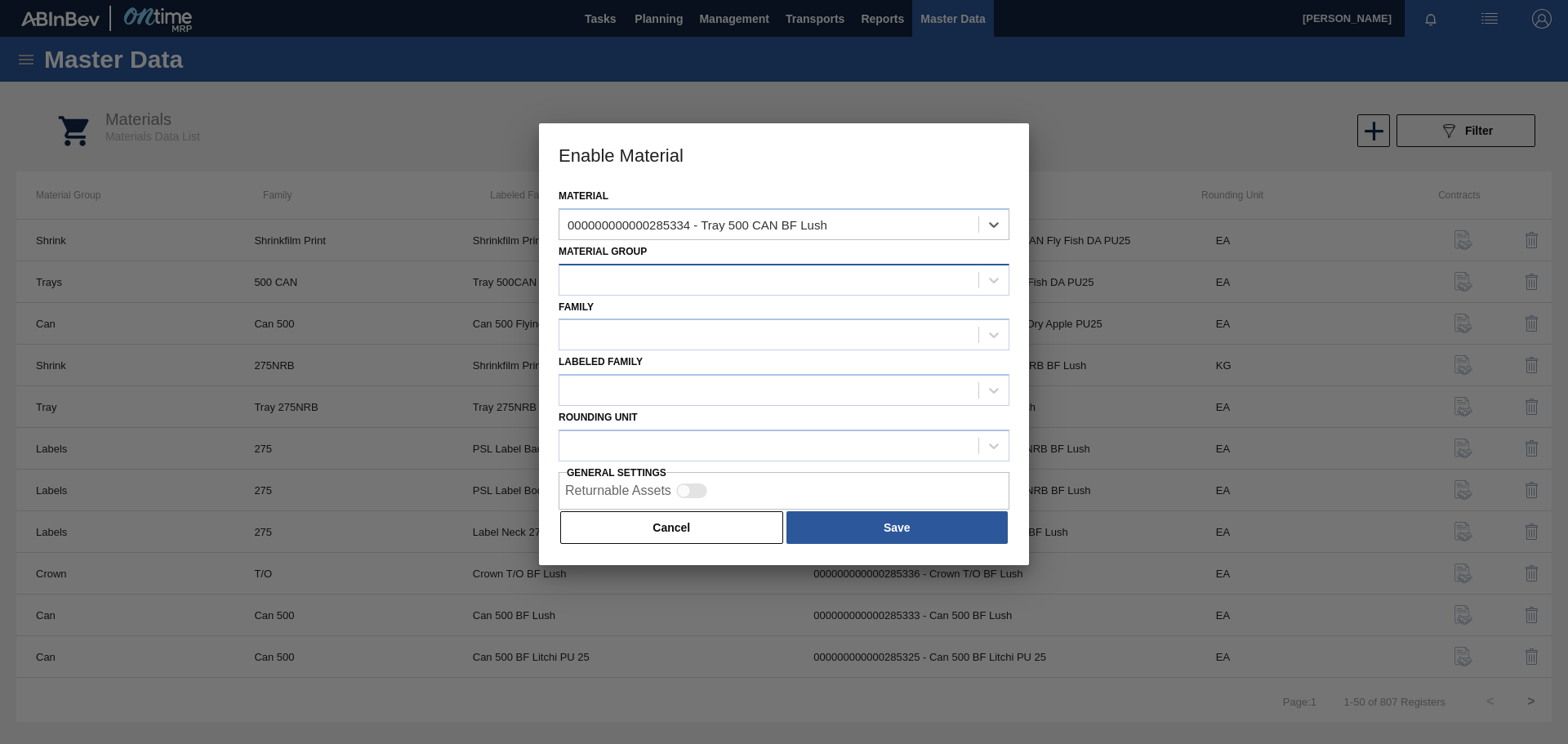
click at [643, 279] on div at bounding box center [769, 280] width 419 height 24
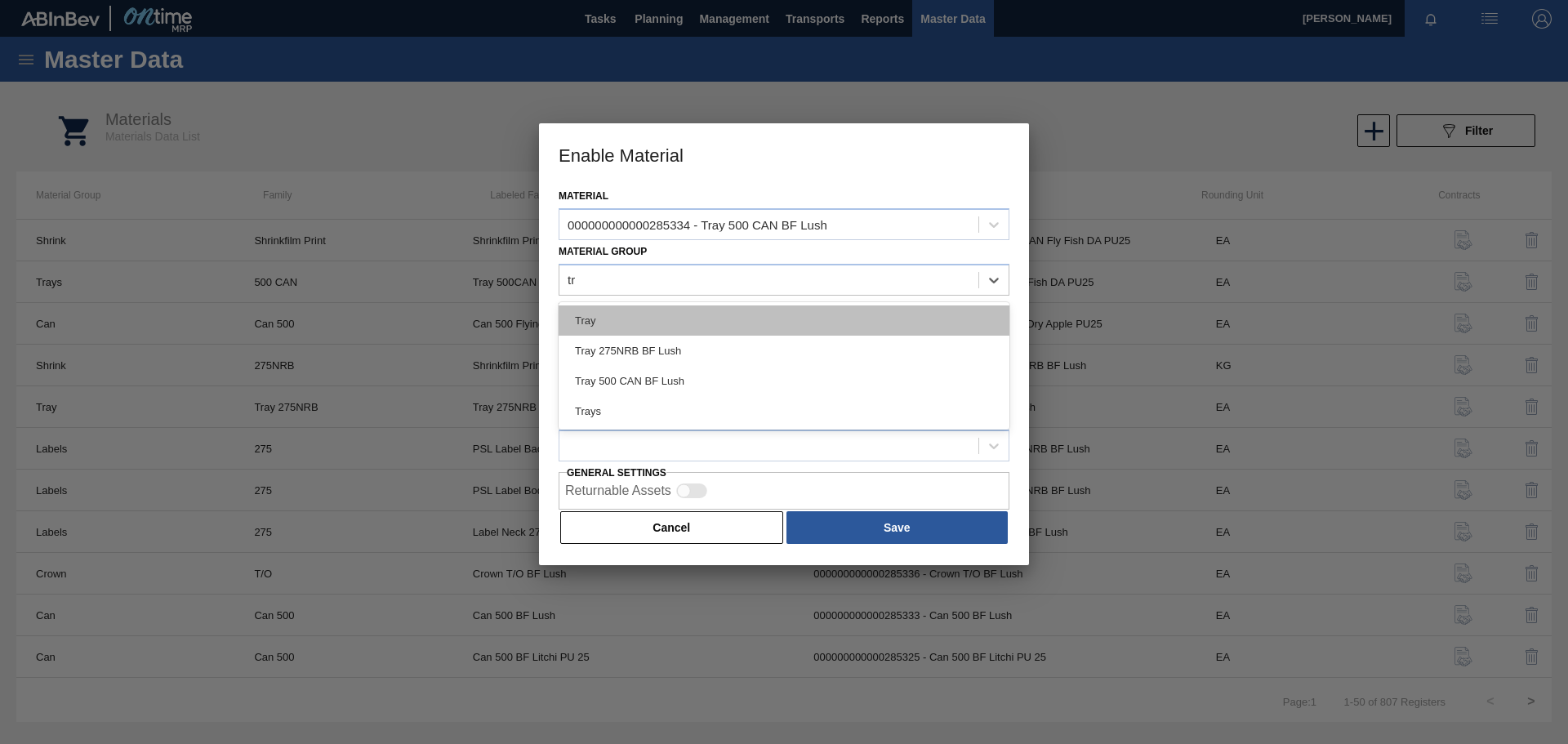
click at [634, 321] on div "Tray" at bounding box center [784, 321] width 451 height 30
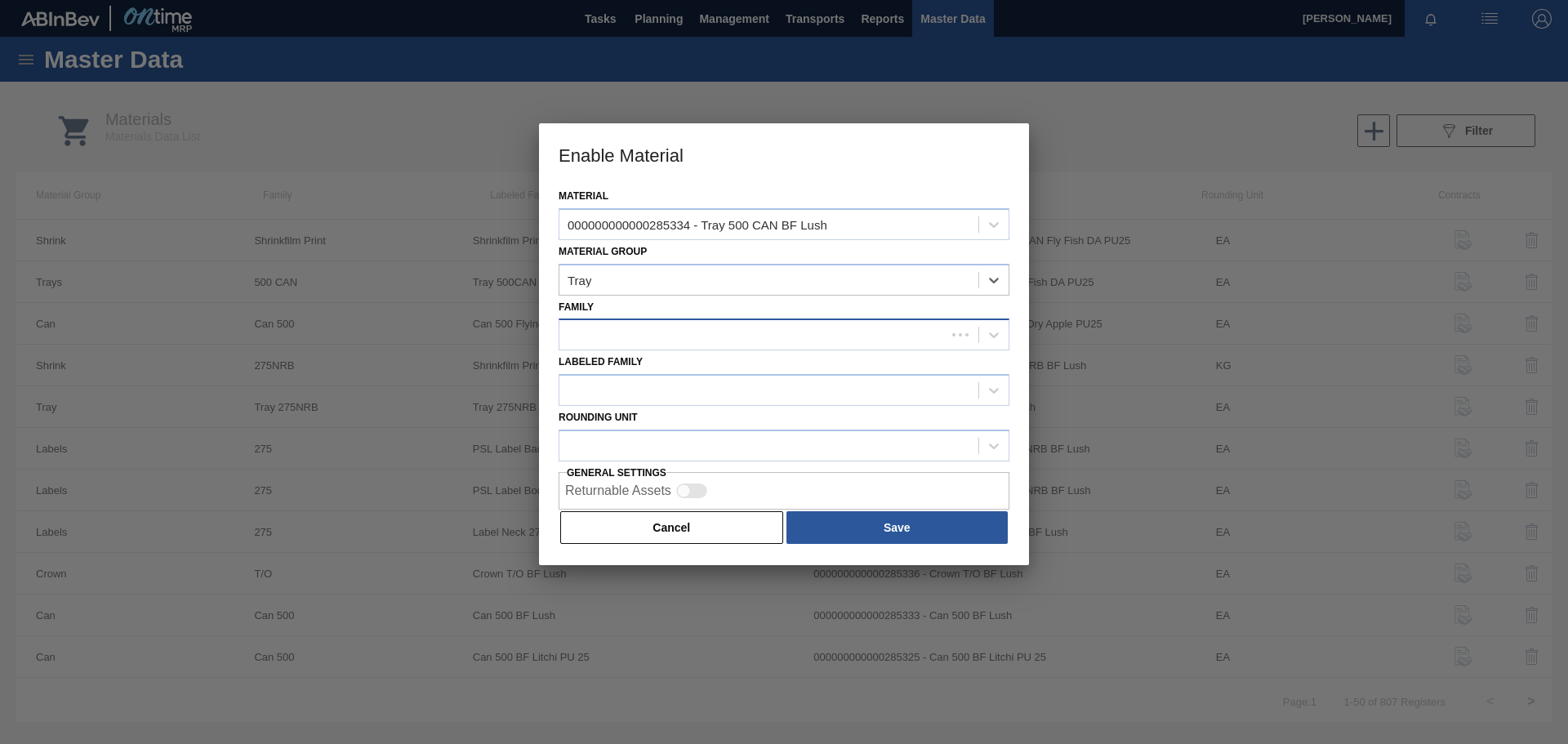
click at [670, 342] on div at bounding box center [753, 335] width 386 height 24
click at [638, 430] on div "Tray 500 CAN" at bounding box center [784, 436] width 451 height 30
click at [658, 394] on div at bounding box center [753, 391] width 386 height 24
paste Family "Tray 500 CAN BF Lush"
click at [769, 470] on div "General settings Returnable Assets" at bounding box center [782, 485] width 446 height 48
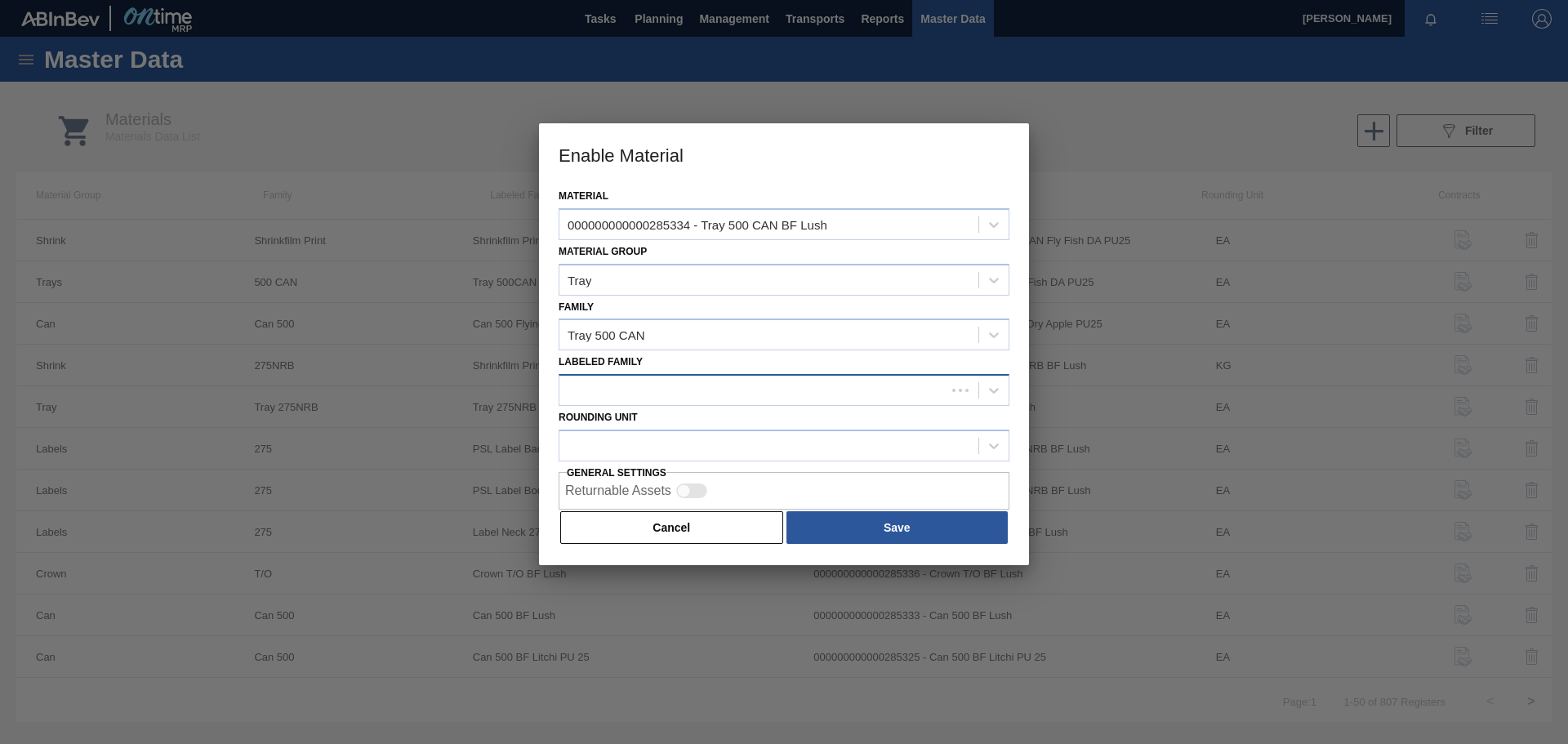
click at [705, 386] on div at bounding box center [753, 391] width 386 height 24
click at [617, 385] on div at bounding box center [769, 391] width 419 height 24
paste Family "Tray 500 CAN BF Lush"
click at [921, 430] on div "No options" at bounding box center [784, 430] width 451 height 27
click at [860, 360] on div "Labeled Family" at bounding box center [784, 378] width 451 height 56
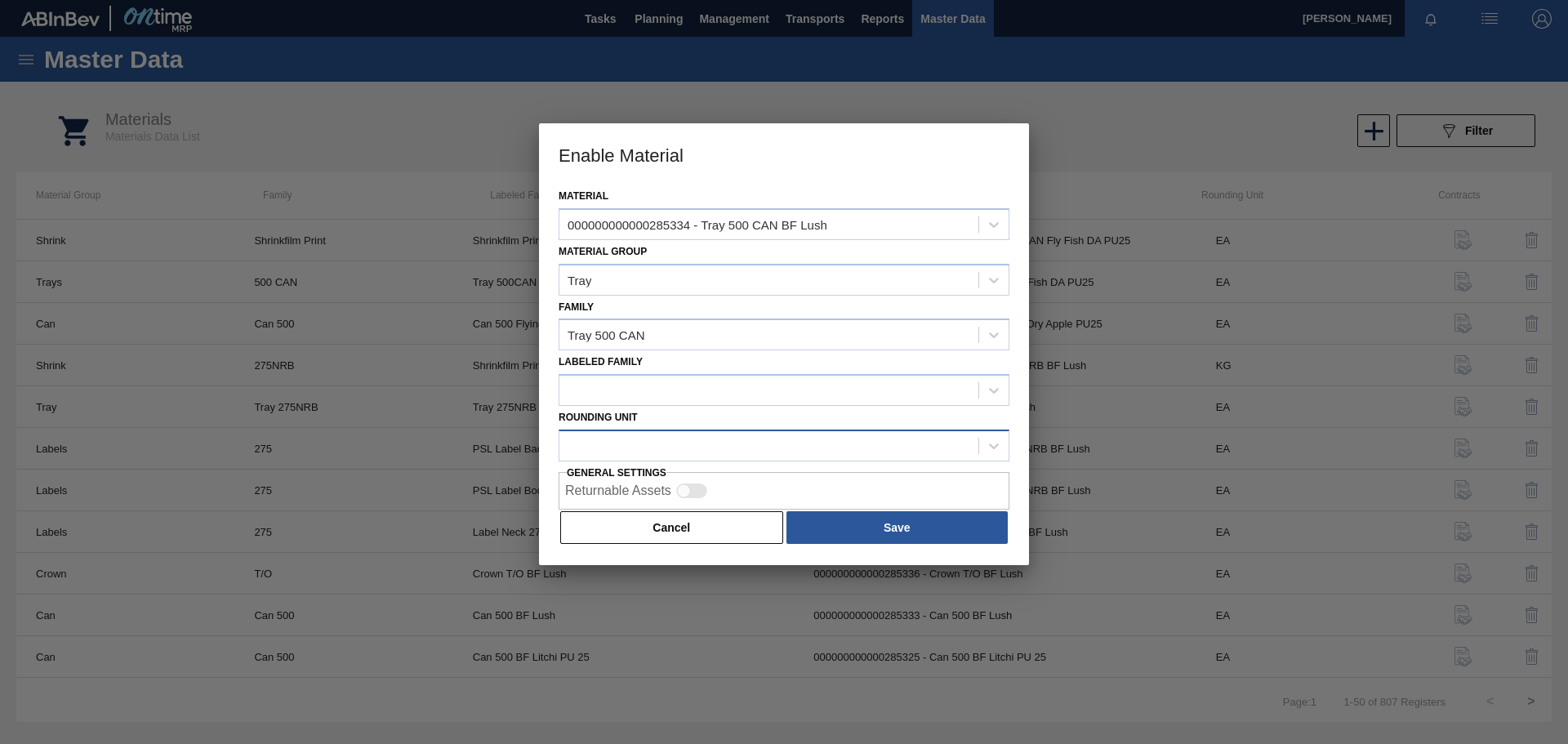
click at [670, 443] on div at bounding box center [769, 446] width 419 height 24
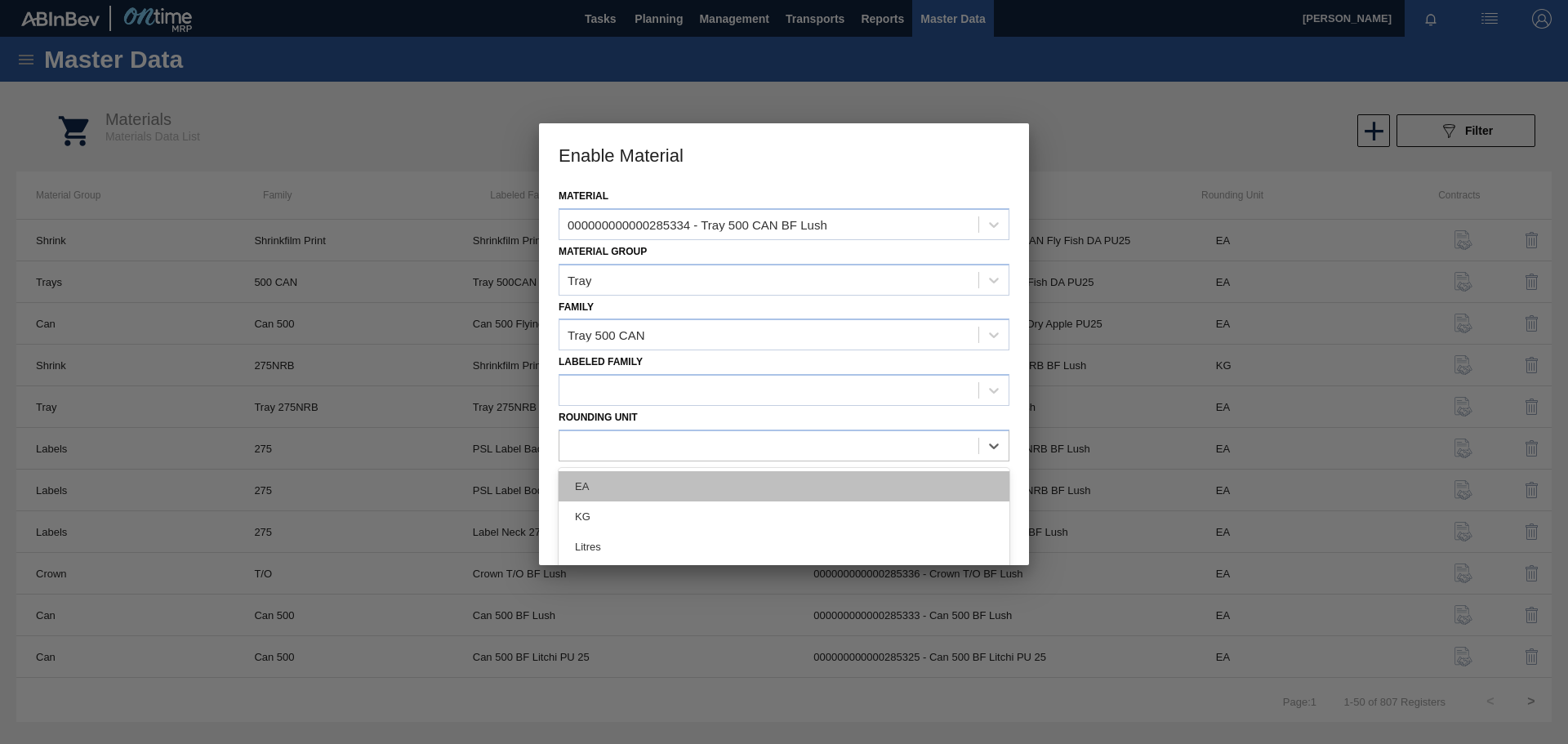
click at [590, 482] on div "EA" at bounding box center [784, 486] width 451 height 30
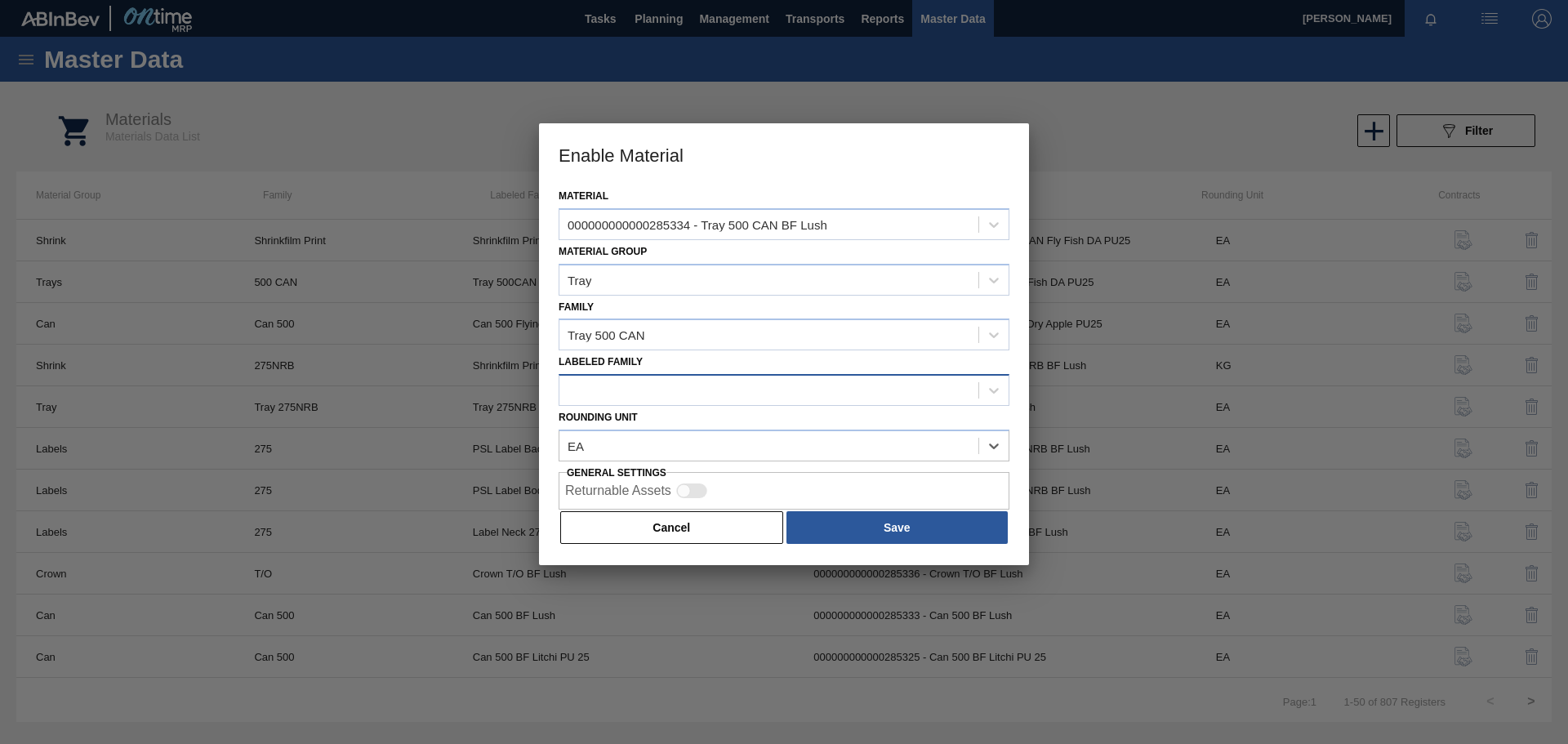
click at [807, 392] on div at bounding box center [769, 391] width 419 height 24
click at [999, 391] on icon at bounding box center [993, 391] width 16 height 16
click at [737, 332] on div "Tray 500 CAN" at bounding box center [769, 335] width 419 height 24
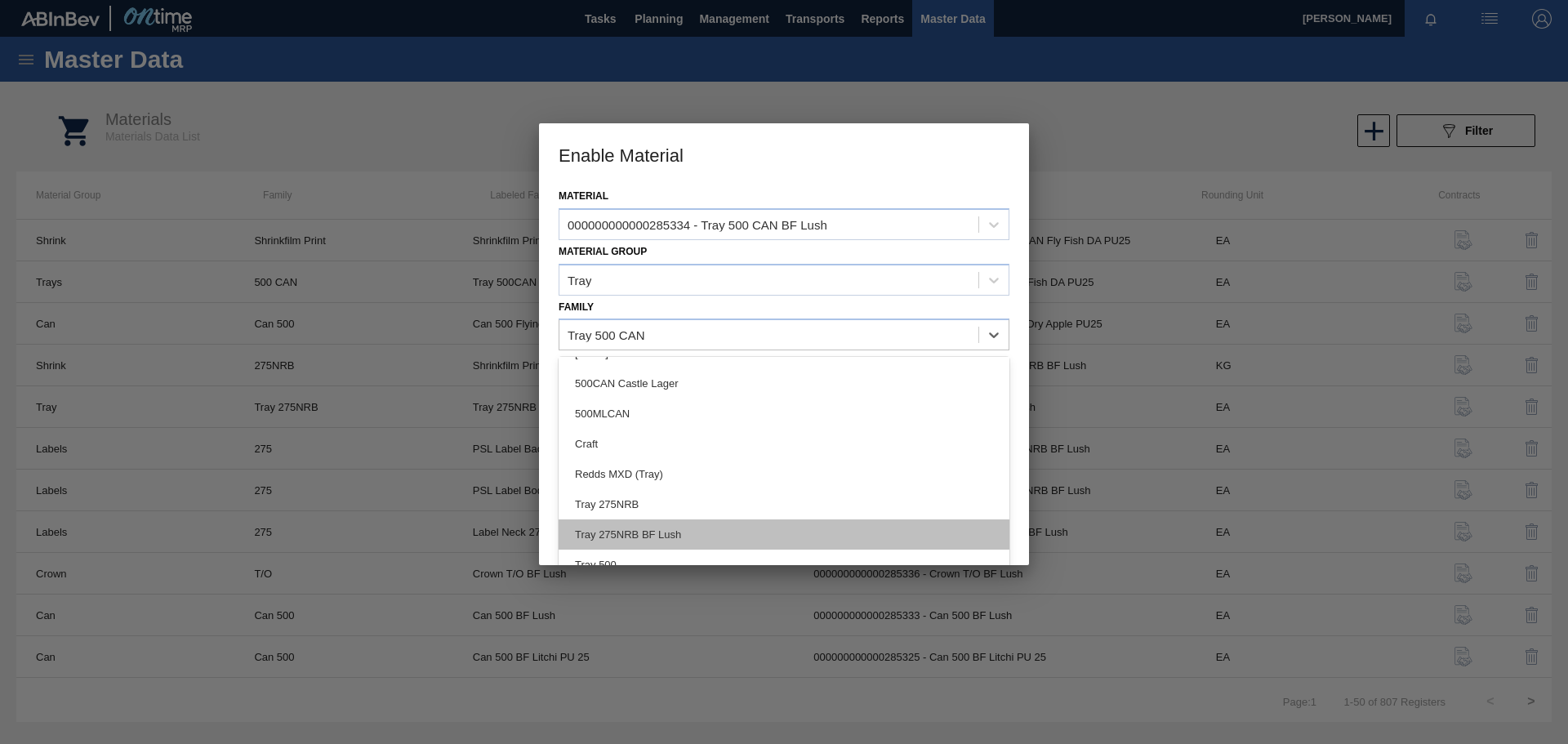
scroll to position [154, 0]
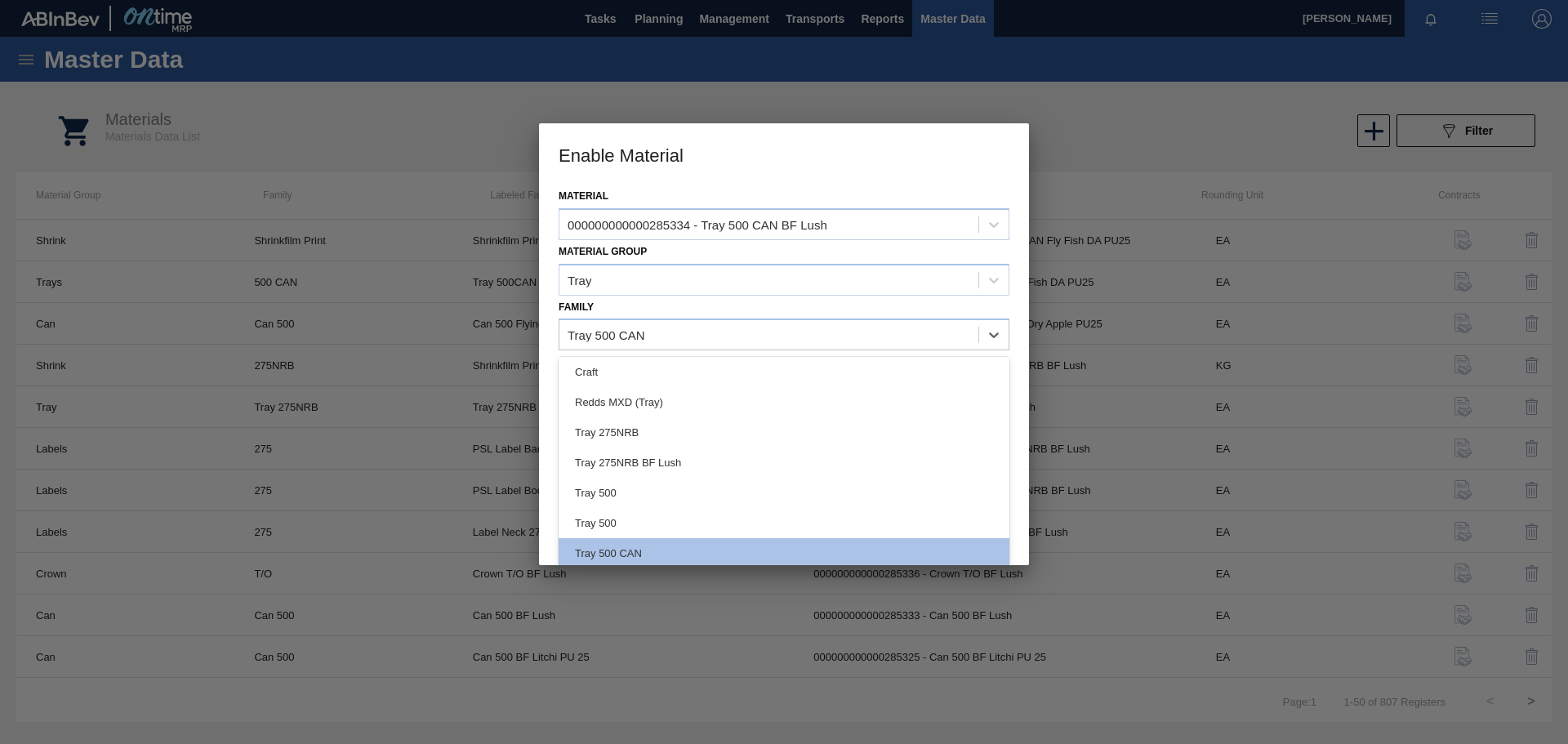
click at [1019, 386] on div "Material 000000000000285334 - Tray 500 CAN BF Lush Material Group Tray Family o…" at bounding box center [784, 375] width 490 height 381
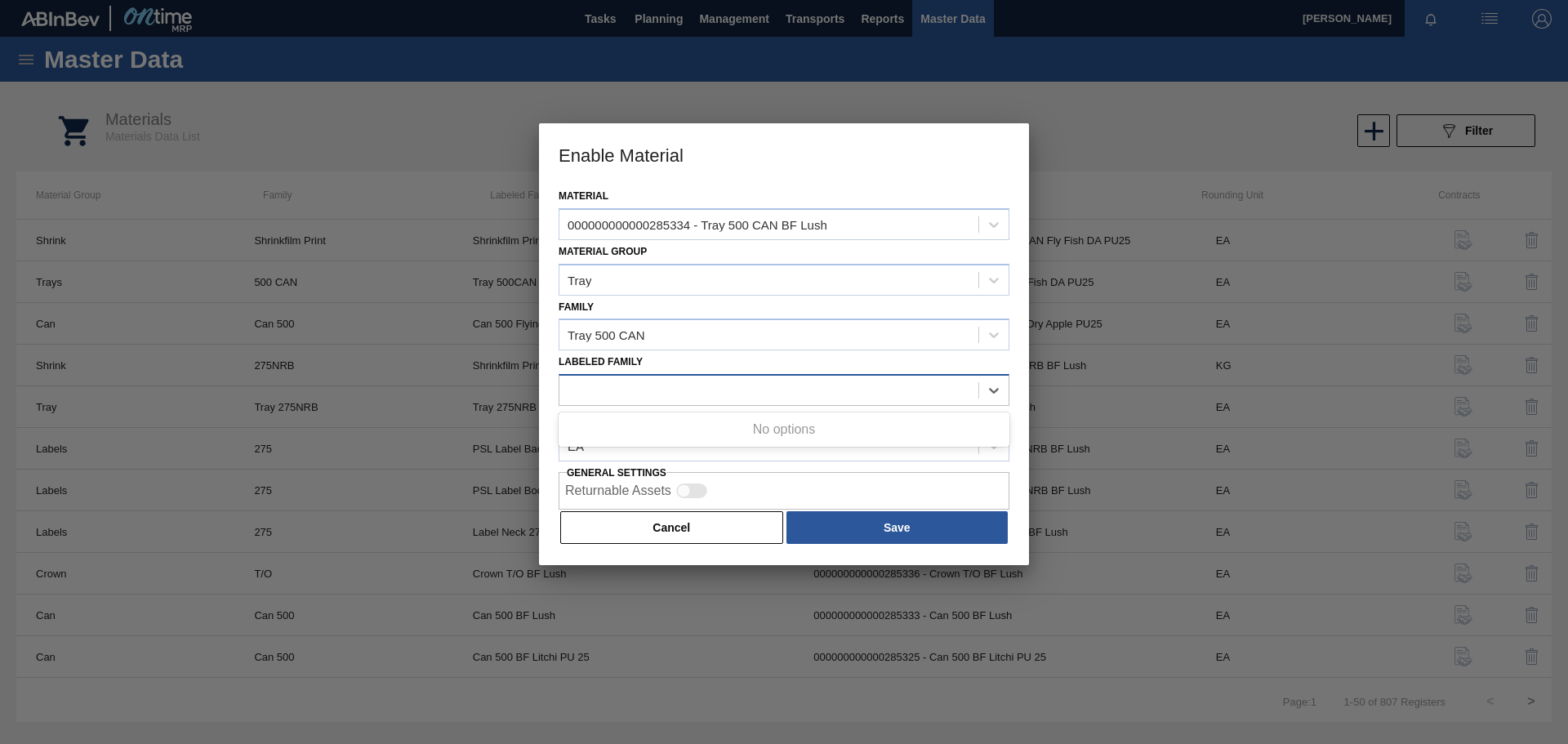
click at [693, 384] on div at bounding box center [769, 391] width 419 height 24
click at [669, 536] on button "Cancel" at bounding box center [672, 527] width 223 height 33
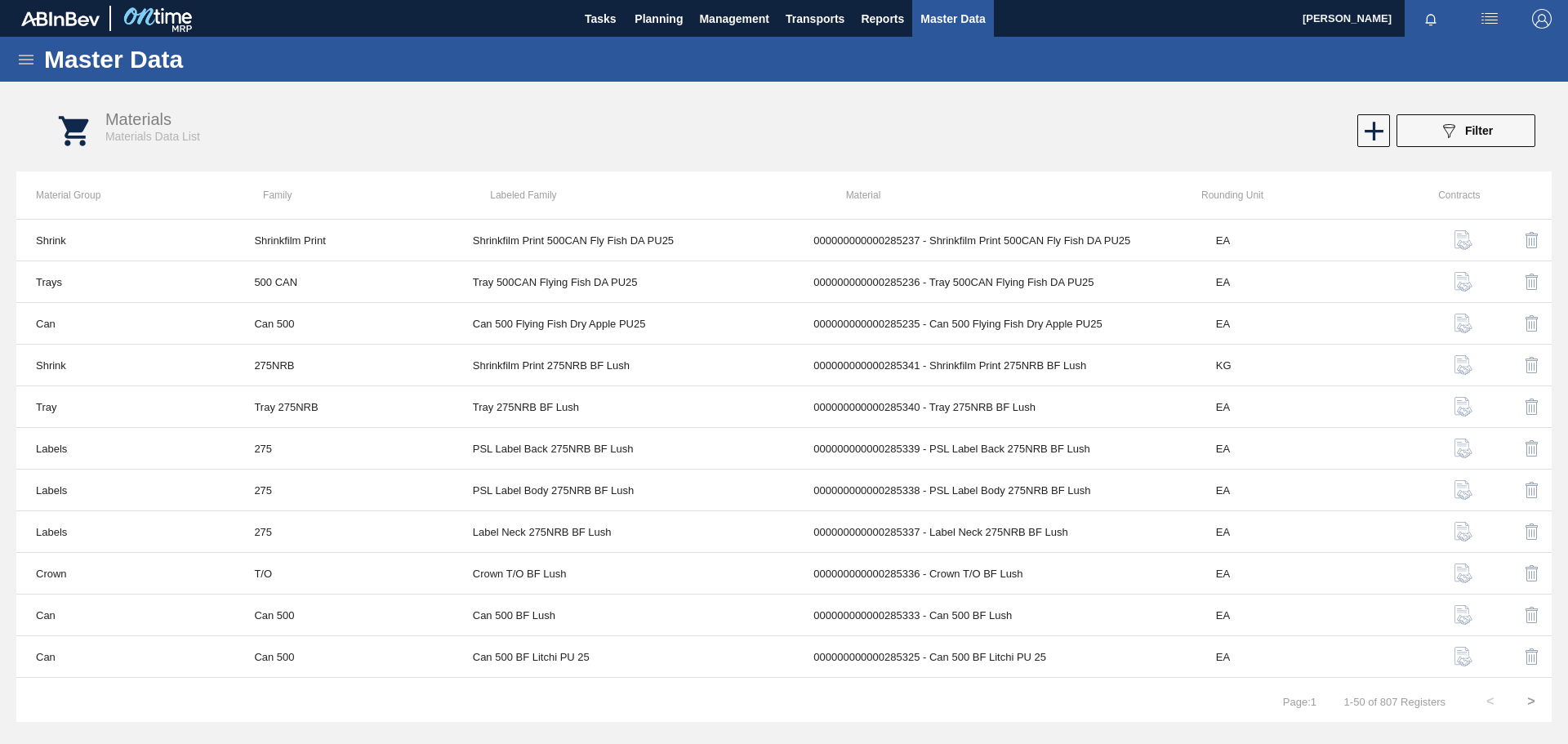
click at [29, 56] on icon at bounding box center [26, 59] width 15 height 10
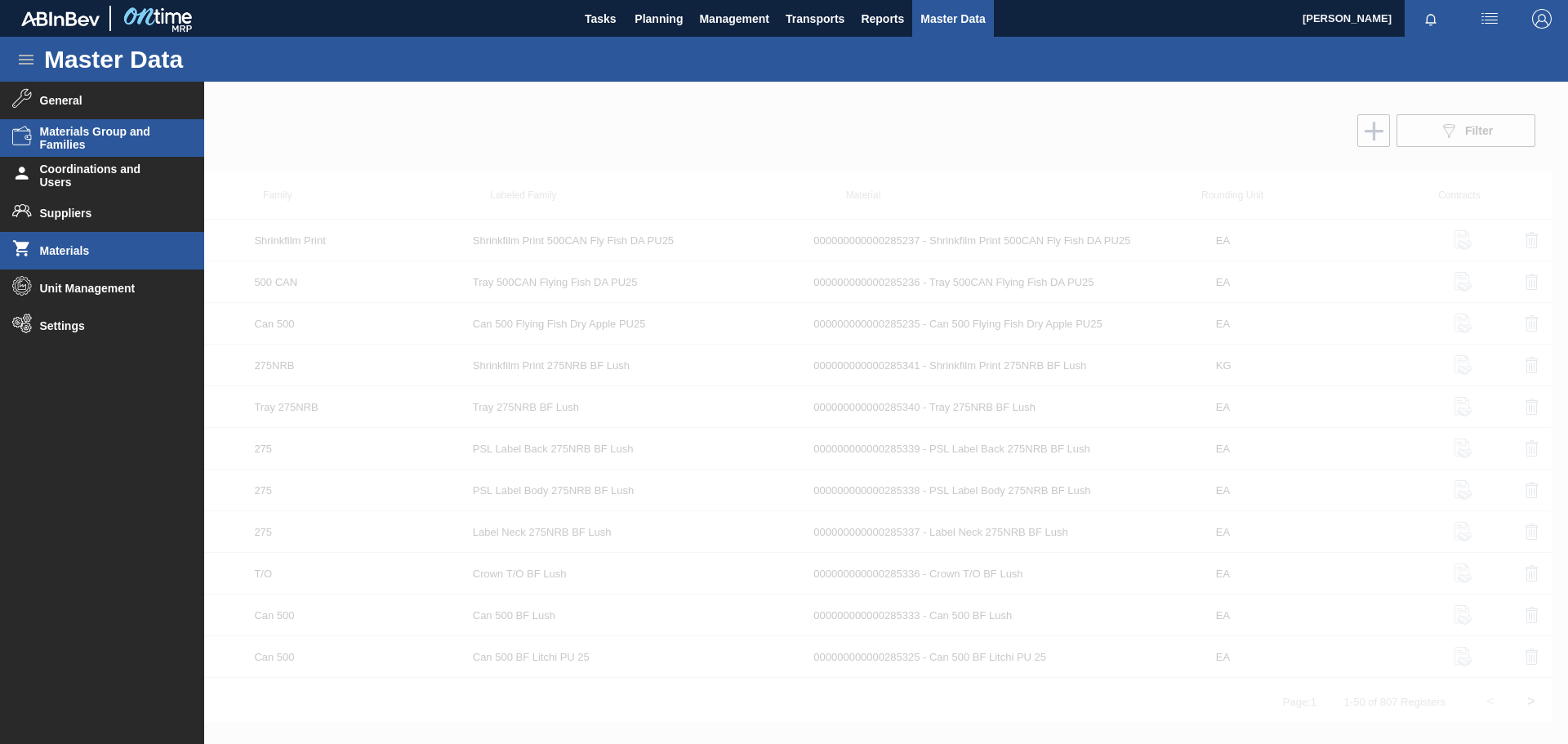
click at [75, 140] on span "Materials Group and Families" at bounding box center [107, 138] width 135 height 27
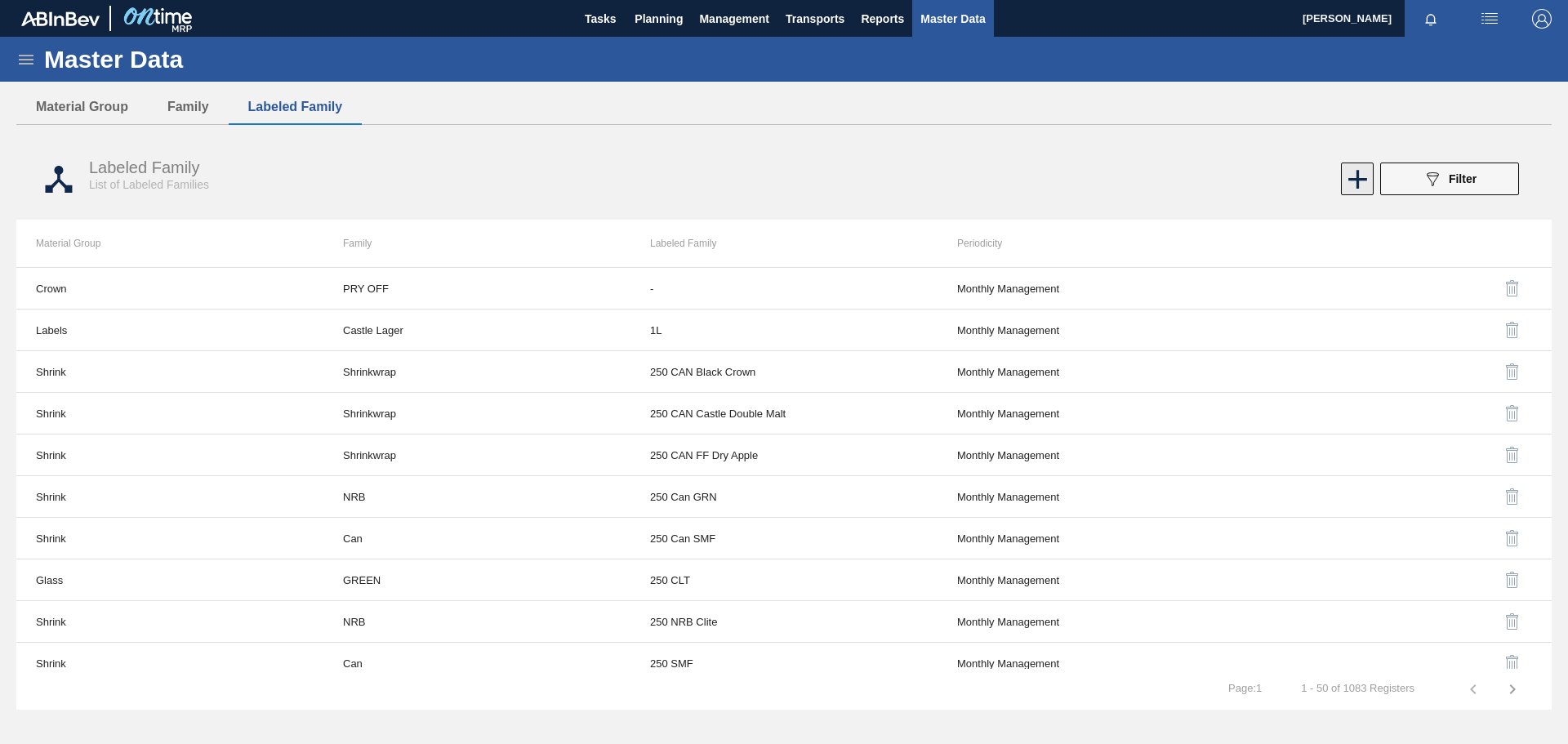
click at [1358, 184] on icon at bounding box center [1357, 179] width 19 height 19
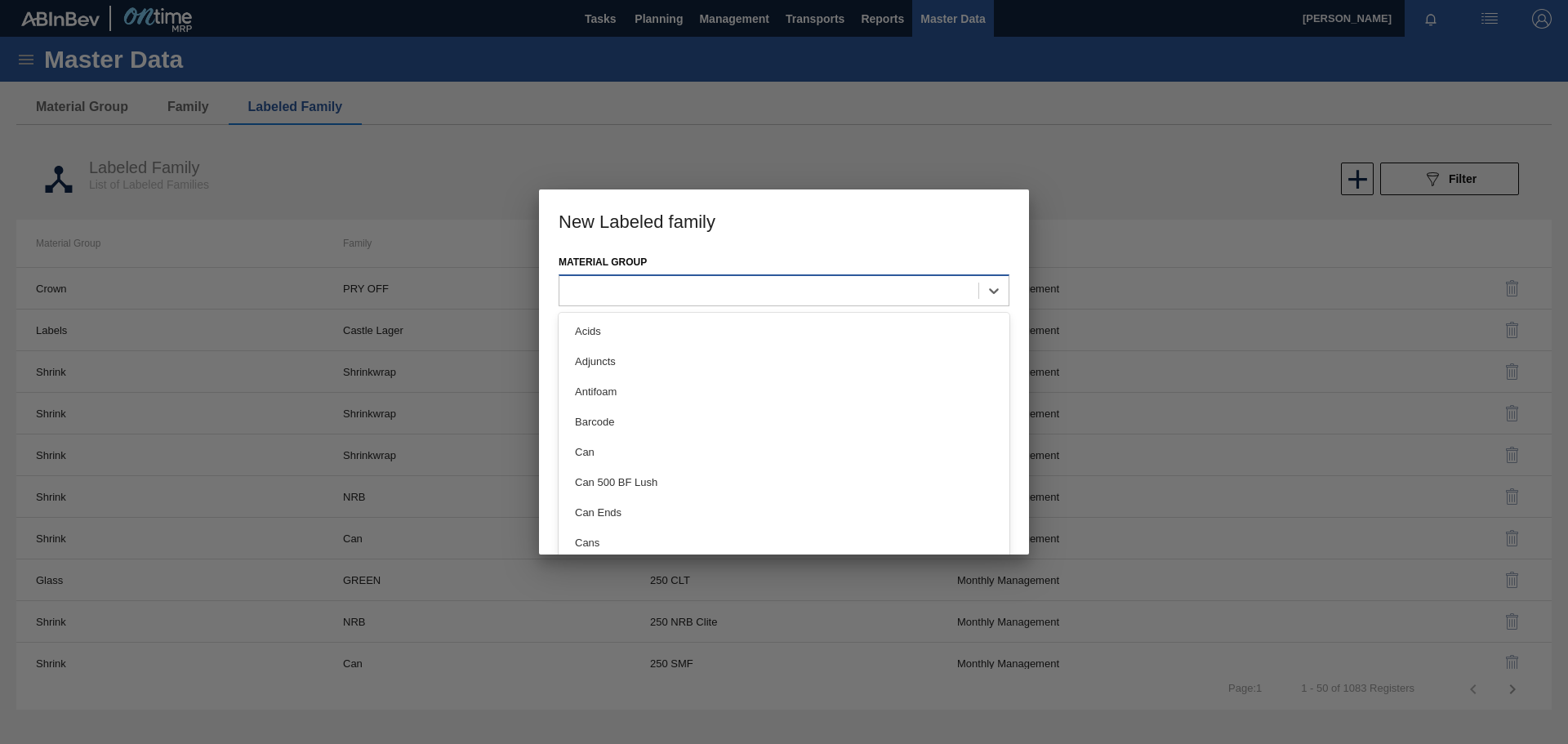
click at [782, 292] on div at bounding box center [769, 291] width 419 height 24
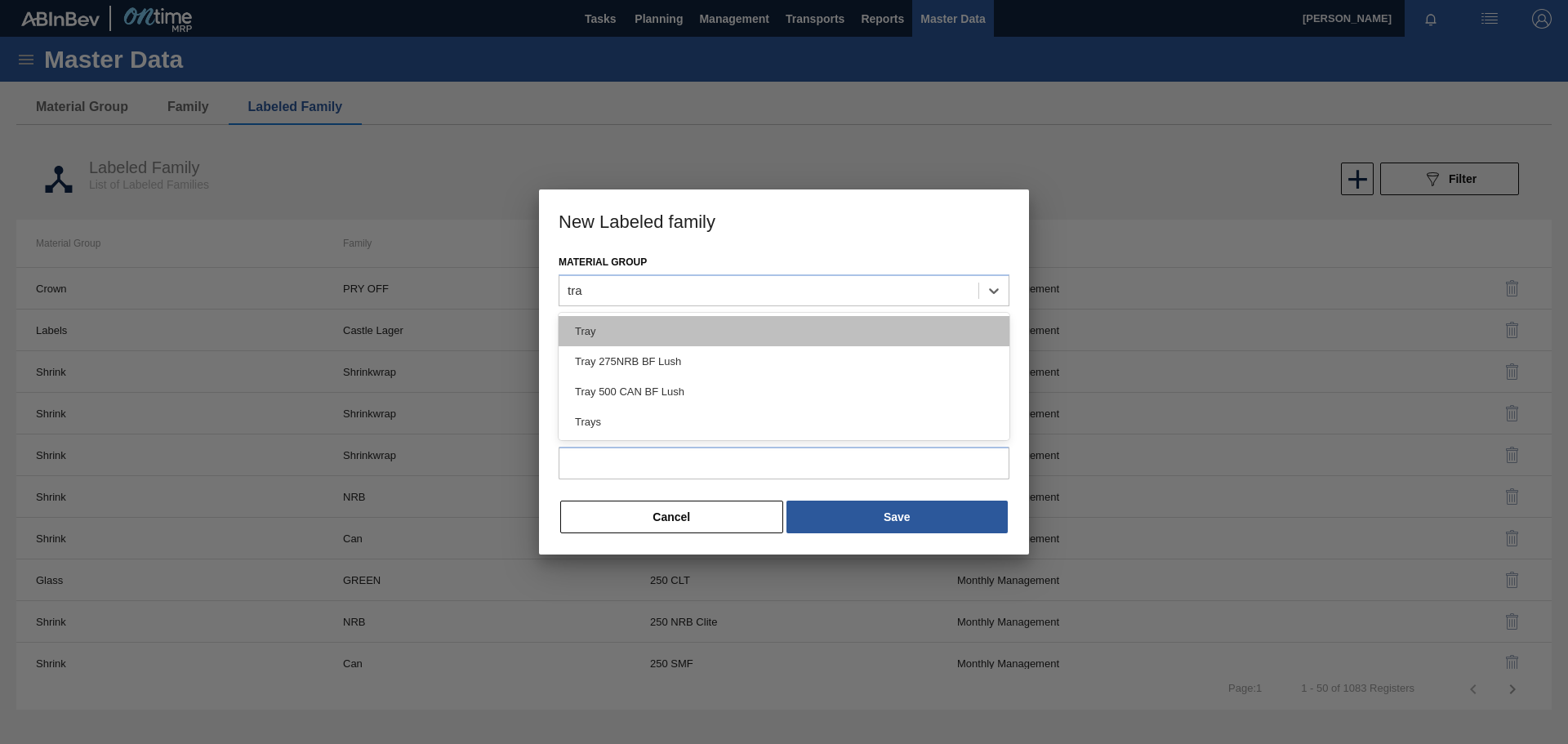
click at [764, 329] on div "Tray" at bounding box center [784, 331] width 451 height 30
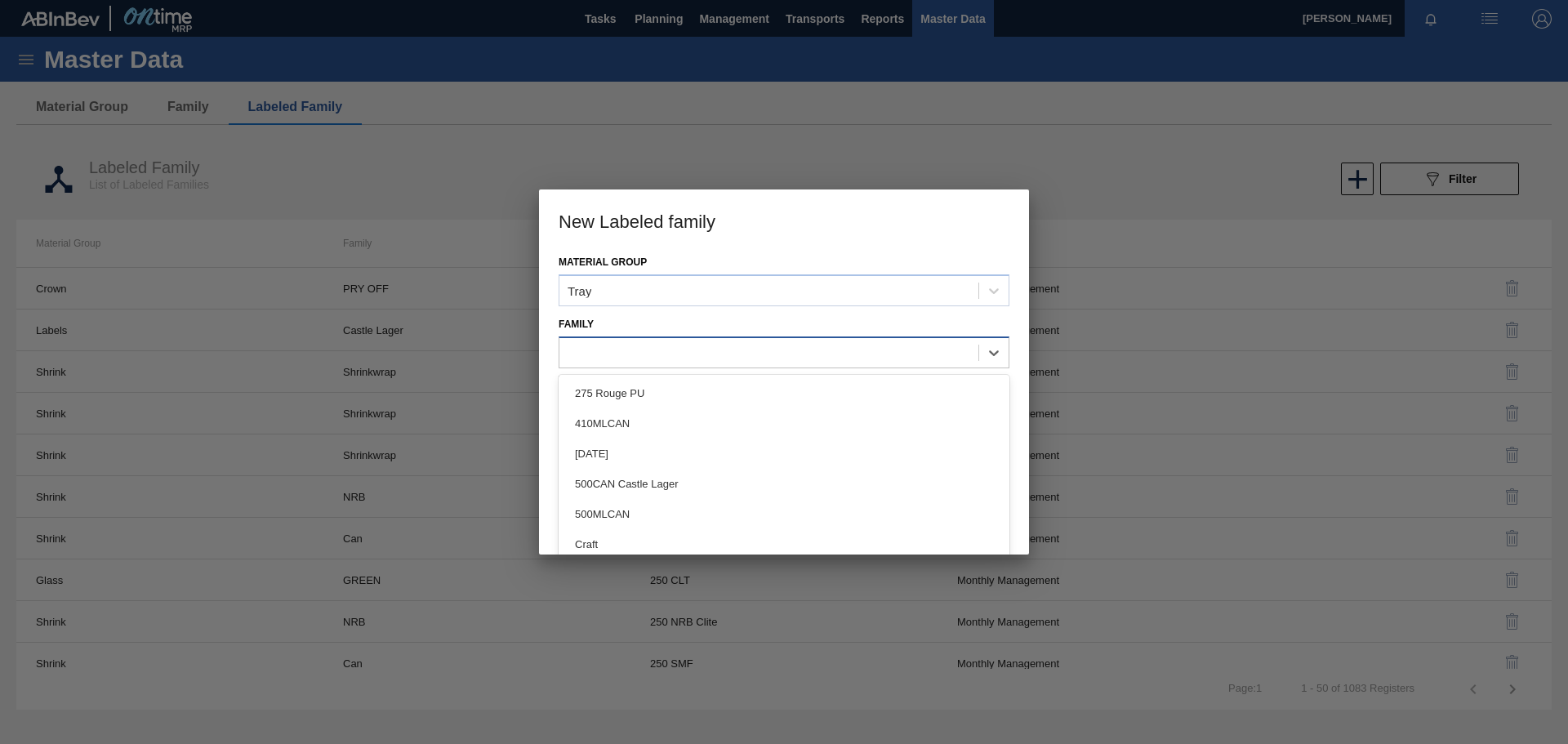
click at [680, 351] on div at bounding box center [769, 353] width 419 height 24
click at [660, 541] on div "Tray 500 CAN" at bounding box center [784, 545] width 451 height 30
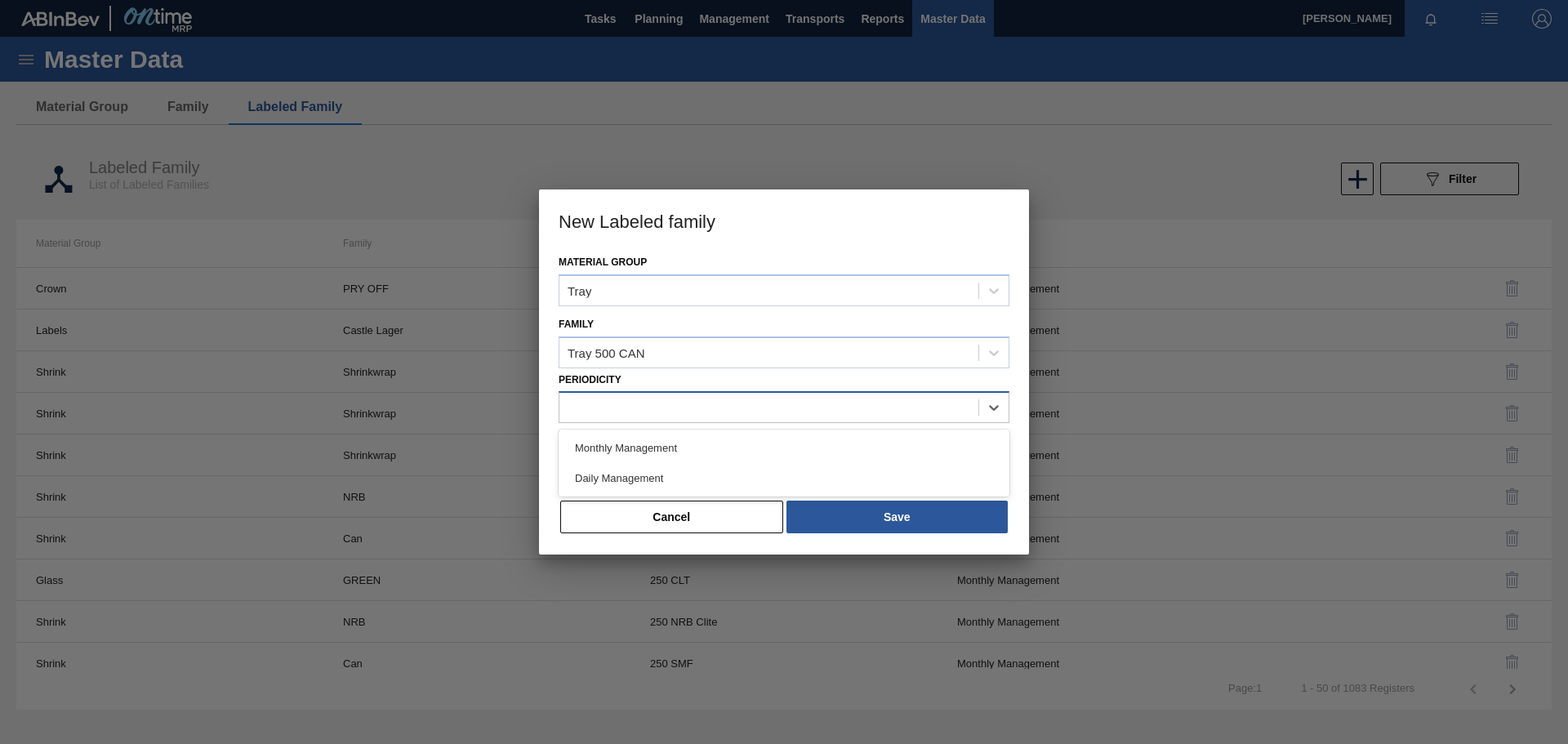
click at [606, 416] on div at bounding box center [769, 407] width 419 height 24
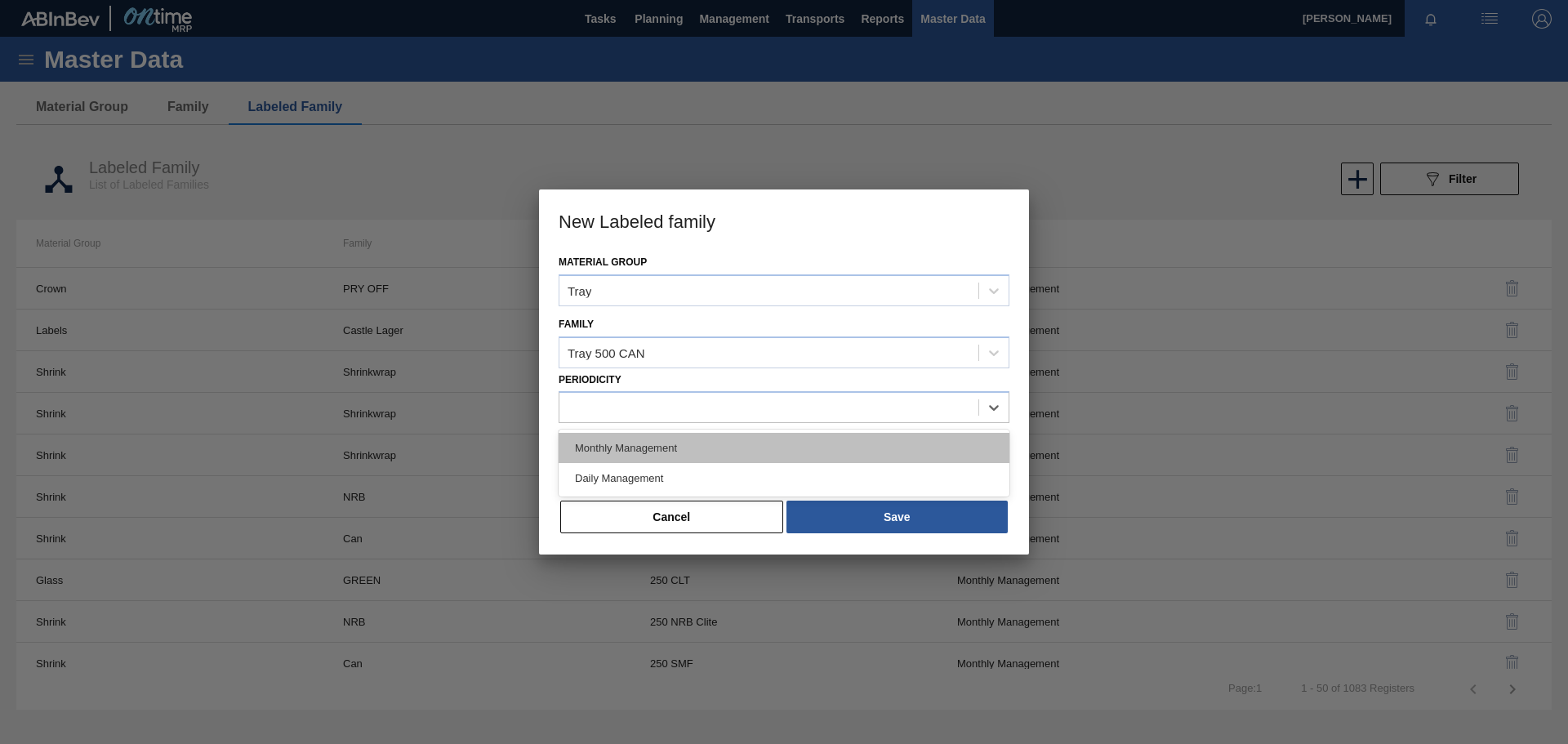
click at [653, 459] on div "Monthly Management" at bounding box center [784, 448] width 451 height 30
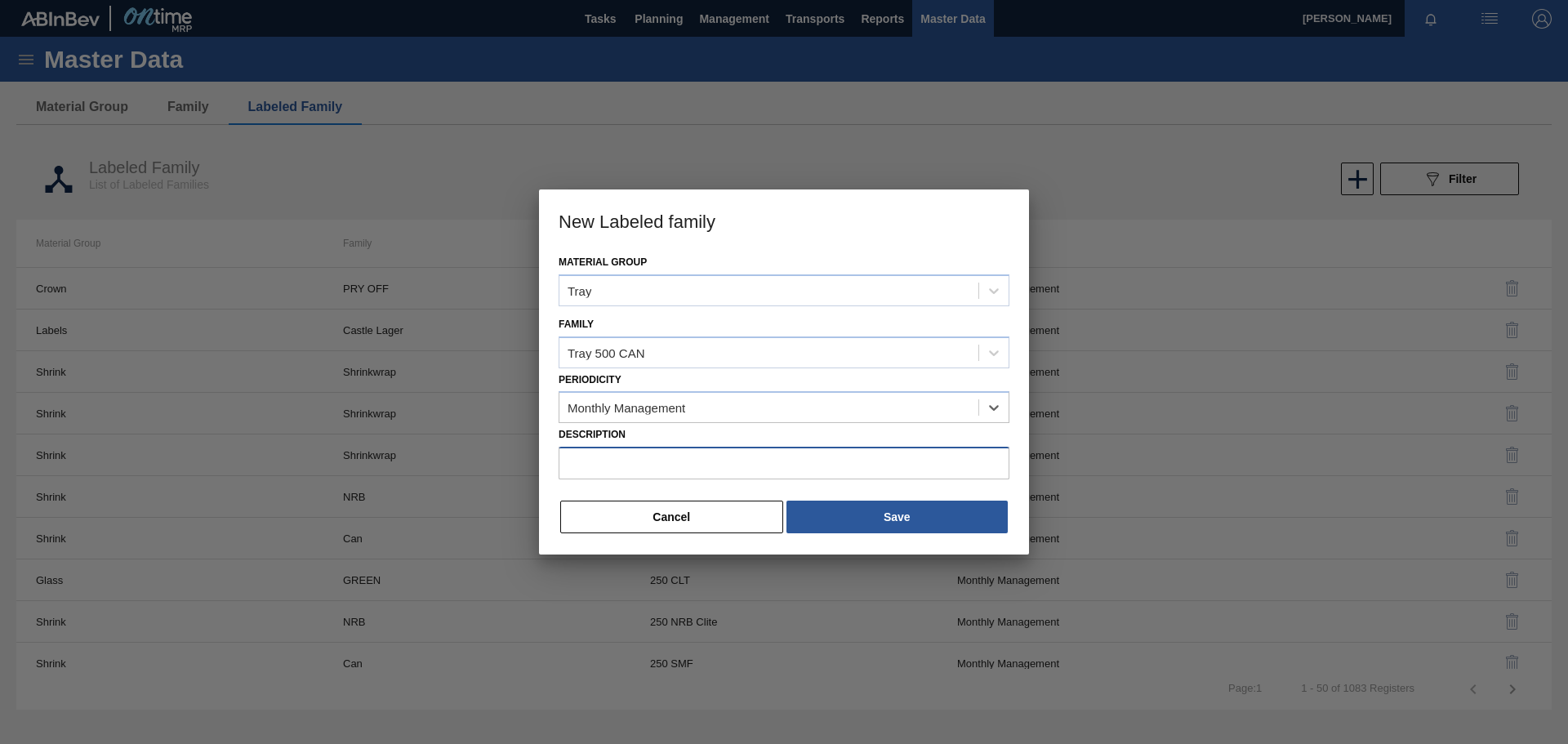
click at [630, 462] on input "Description" at bounding box center [784, 463] width 451 height 33
paste input "Tray 500 CAN BF Lush"
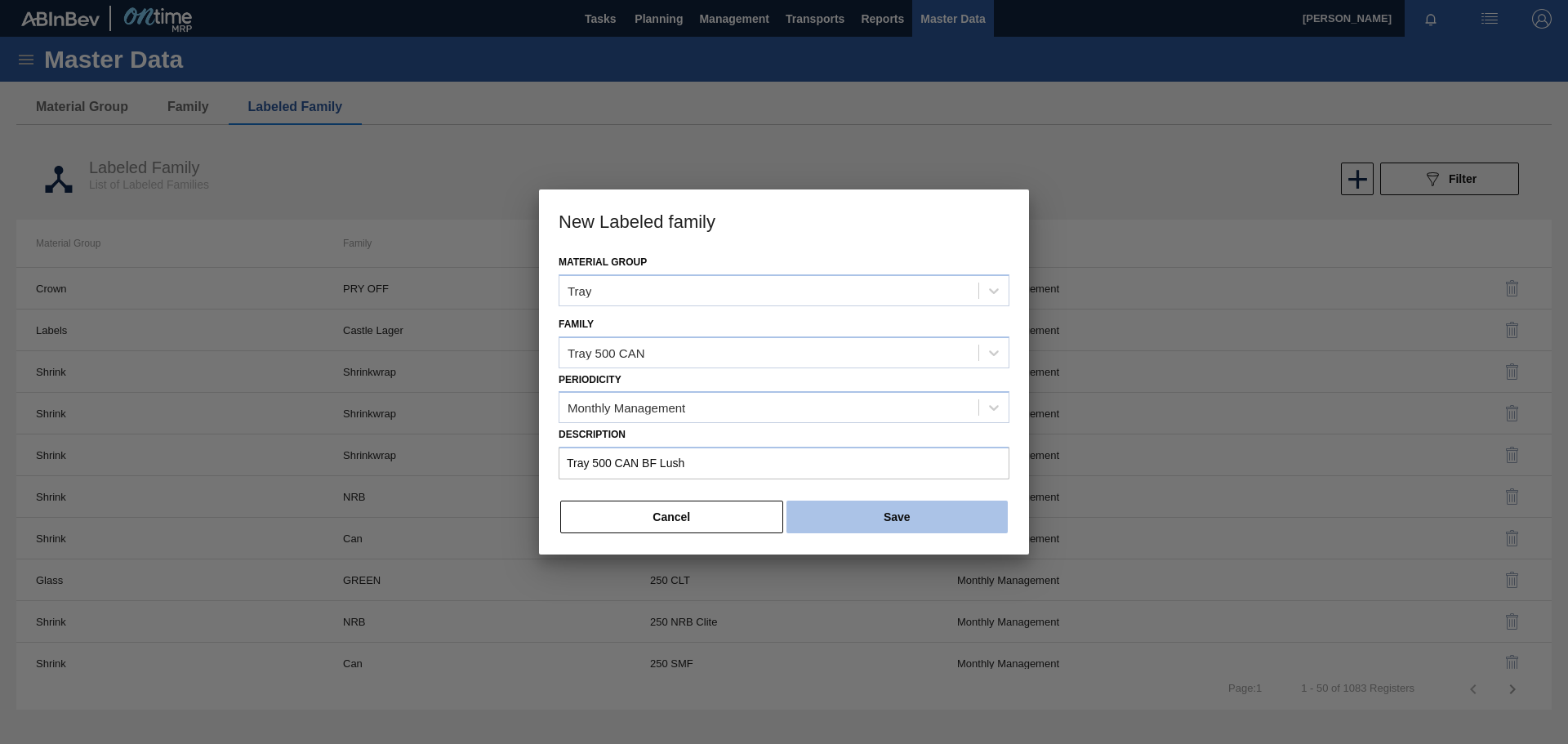
click at [878, 518] on button "Save" at bounding box center [897, 517] width 221 height 33
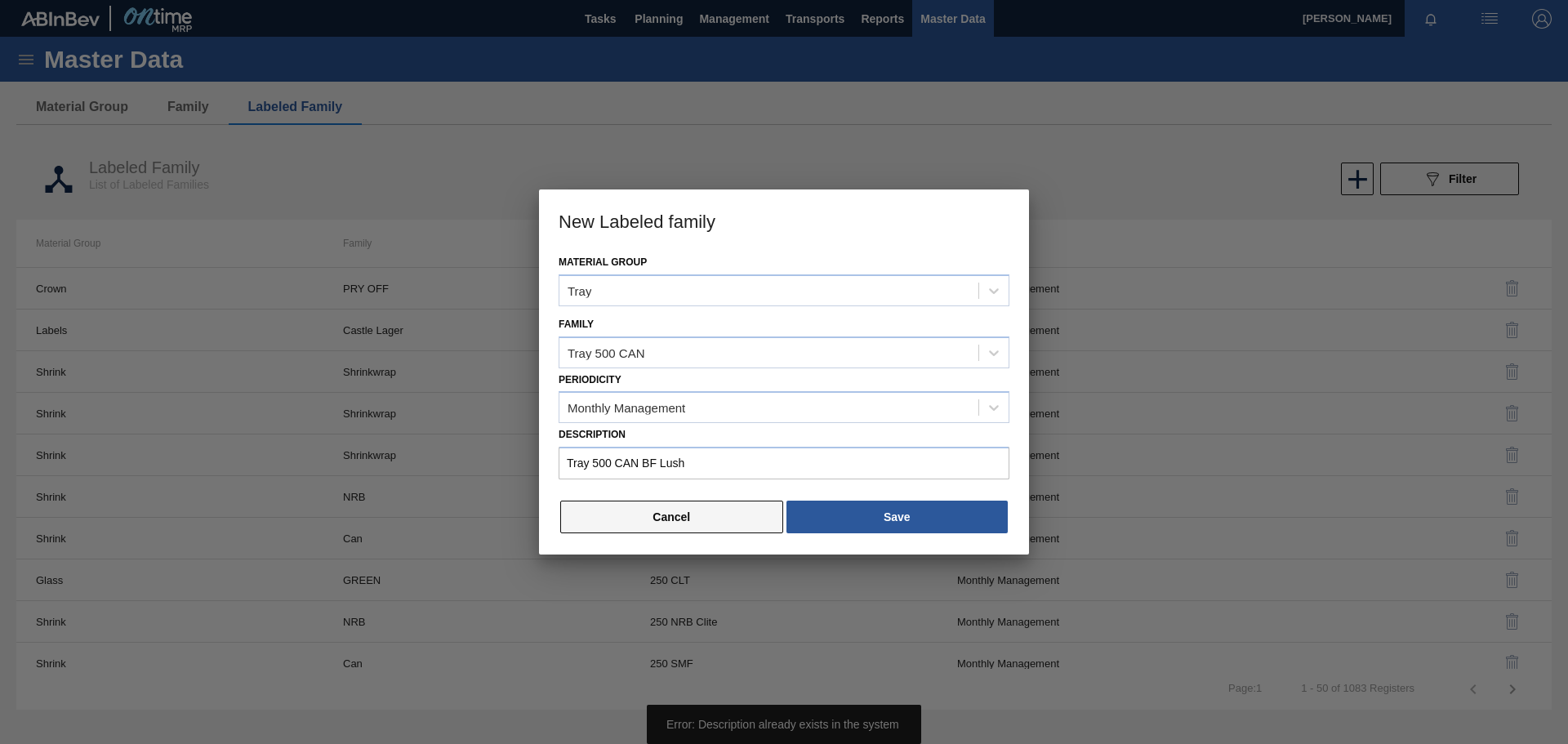
click at [707, 514] on button "Cancel" at bounding box center [672, 517] width 223 height 33
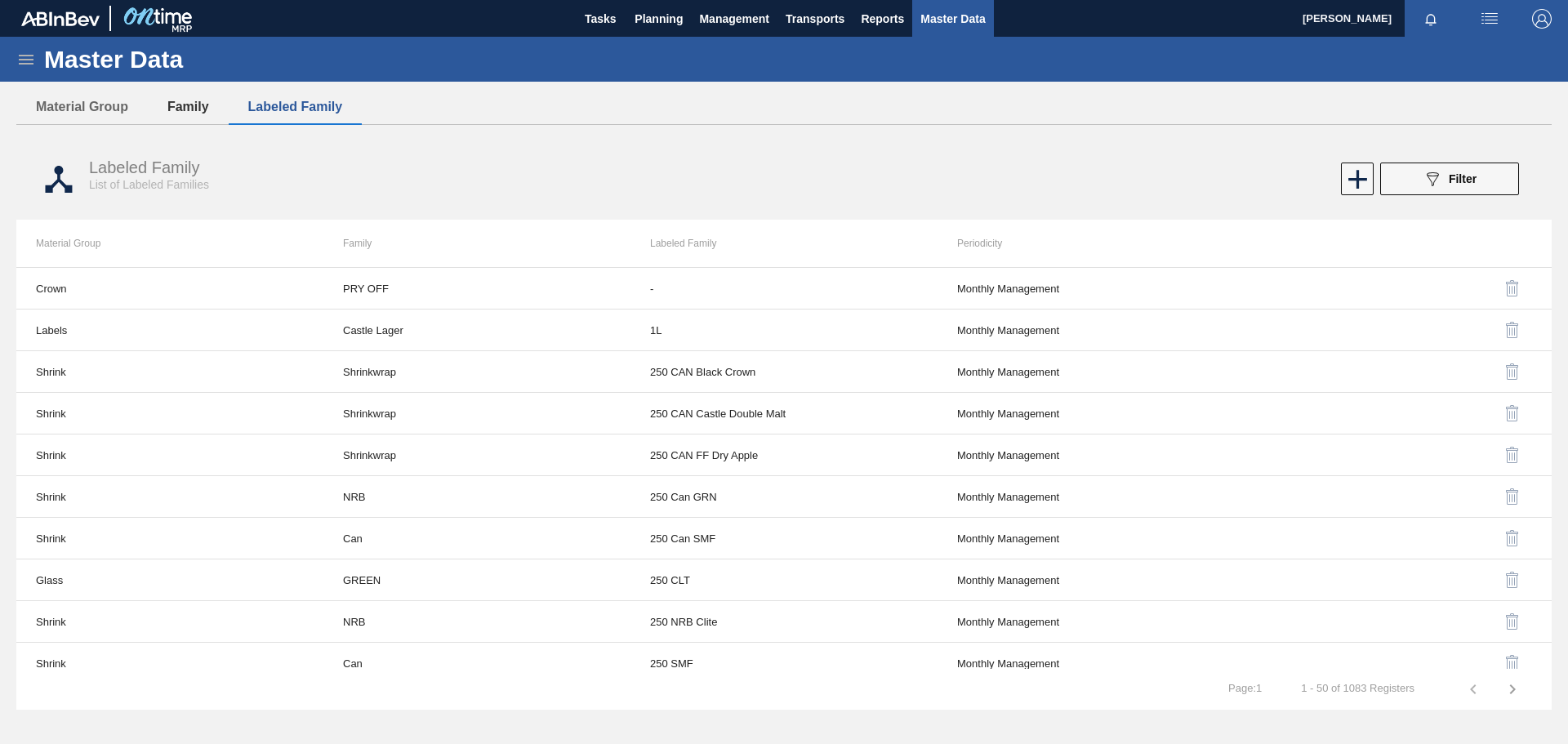
click at [197, 100] on button "Family" at bounding box center [188, 106] width 81 height 35
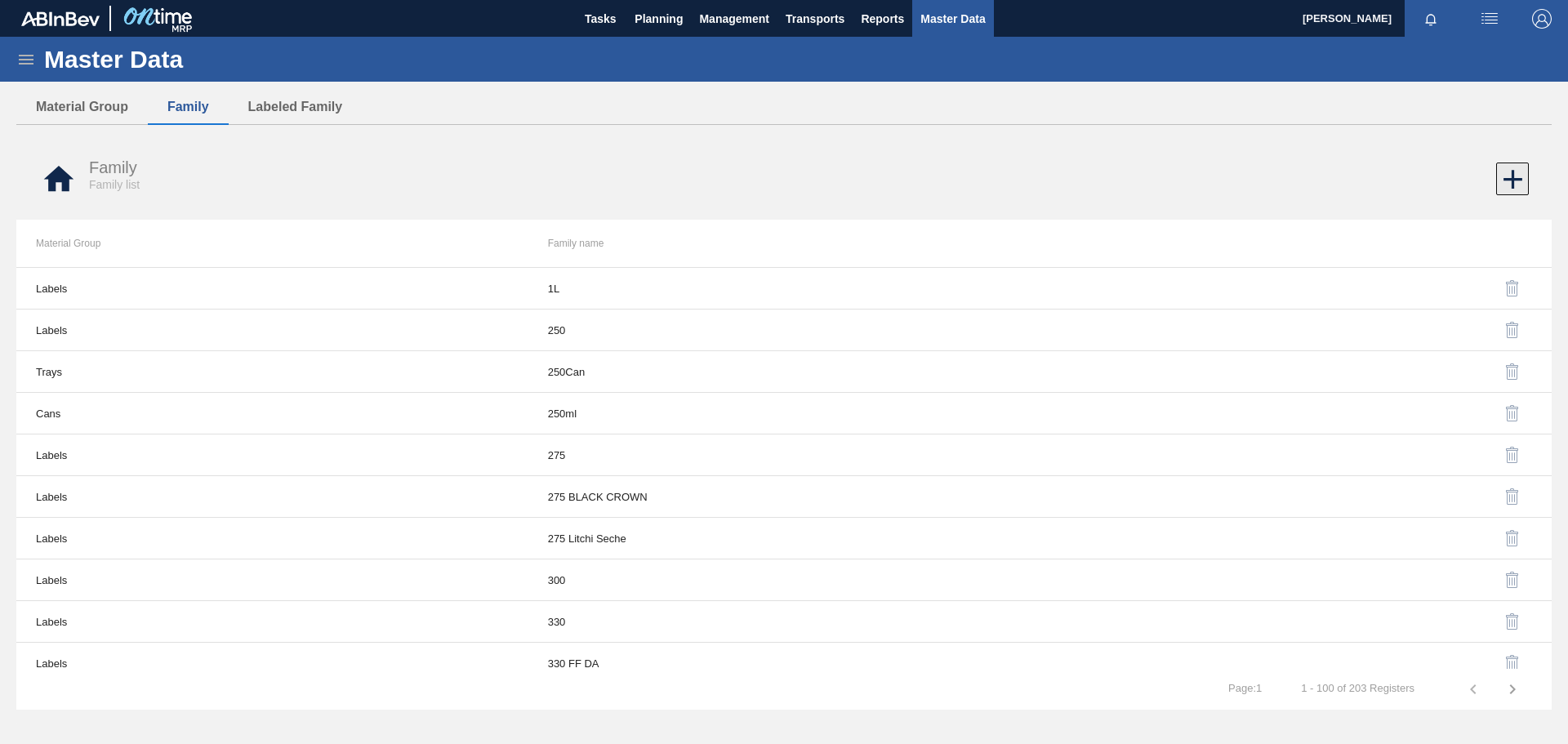
click at [1524, 188] on icon at bounding box center [1513, 180] width 32 height 32
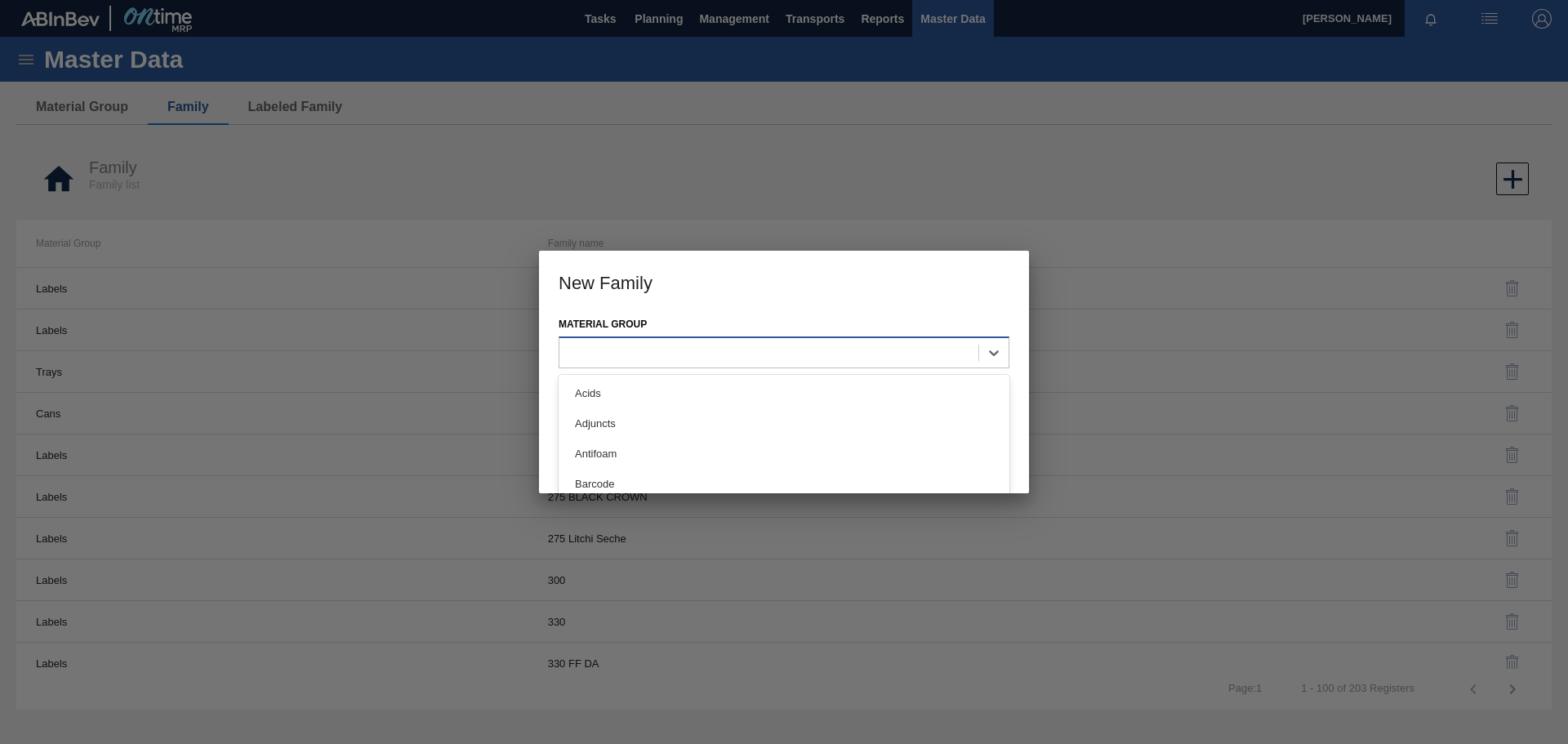
click at [696, 347] on div at bounding box center [769, 353] width 419 height 24
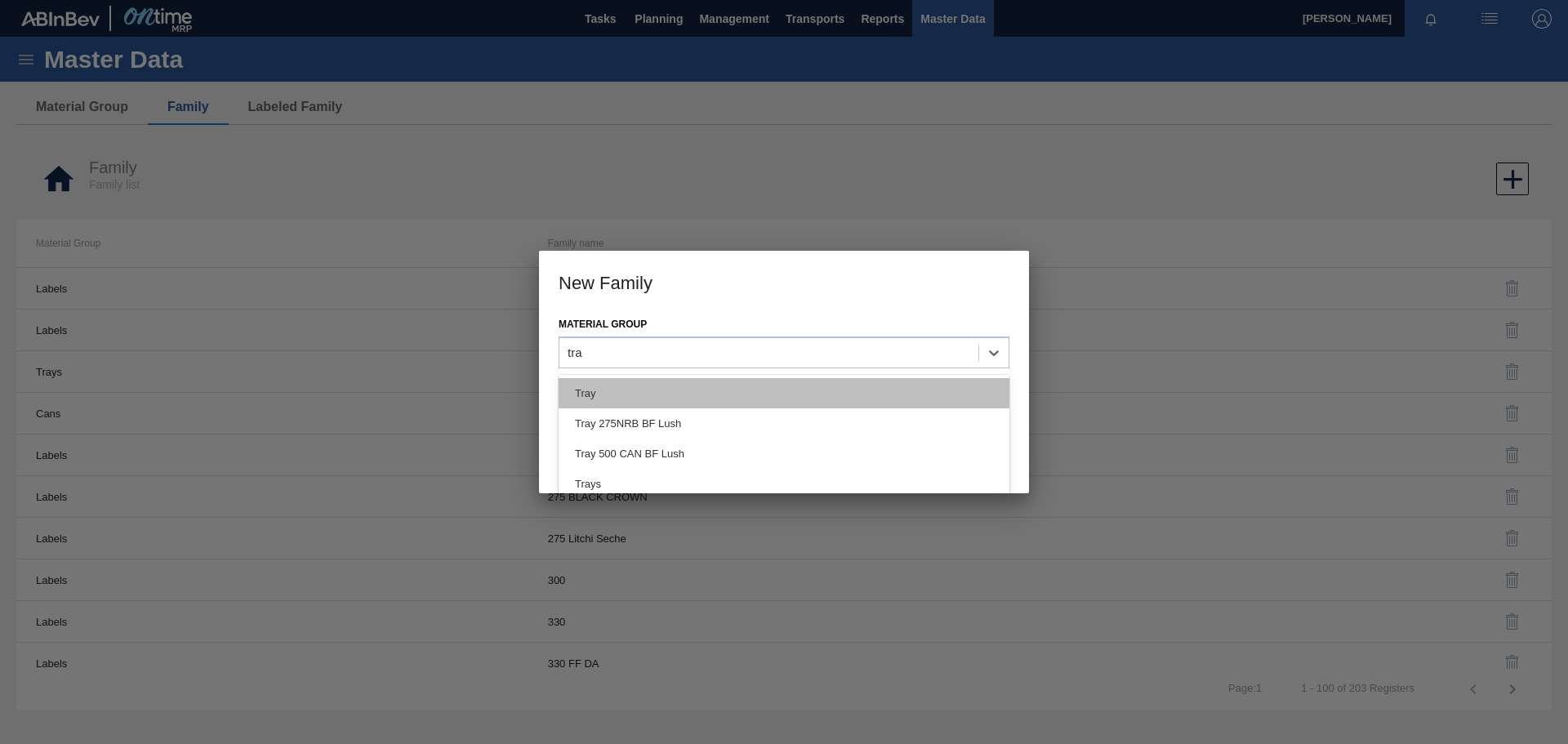
click at [666, 401] on div "Tray" at bounding box center [784, 393] width 451 height 30
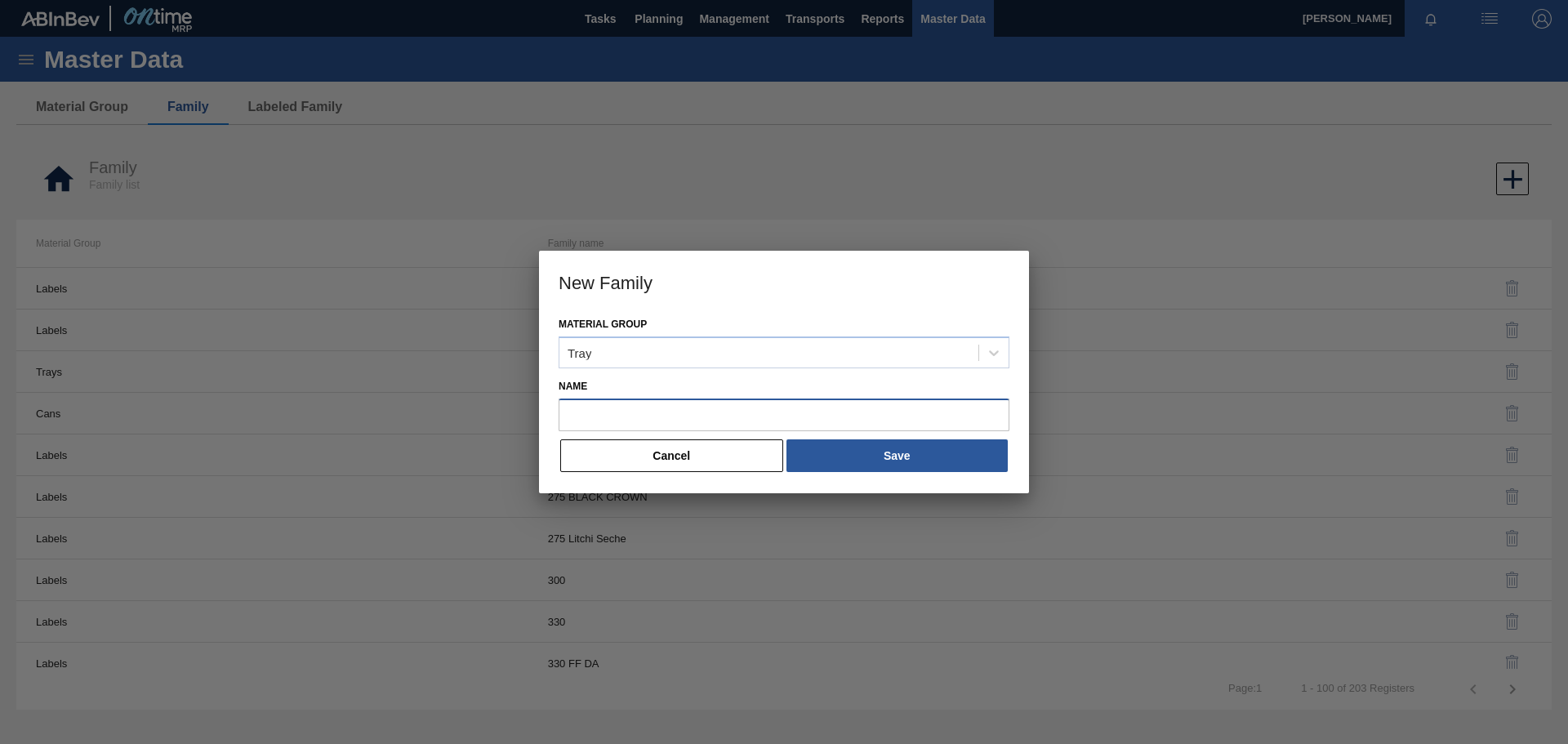
click at [668, 416] on input "Name" at bounding box center [784, 415] width 451 height 33
paste input "Tray 500 CAN BF Lush"
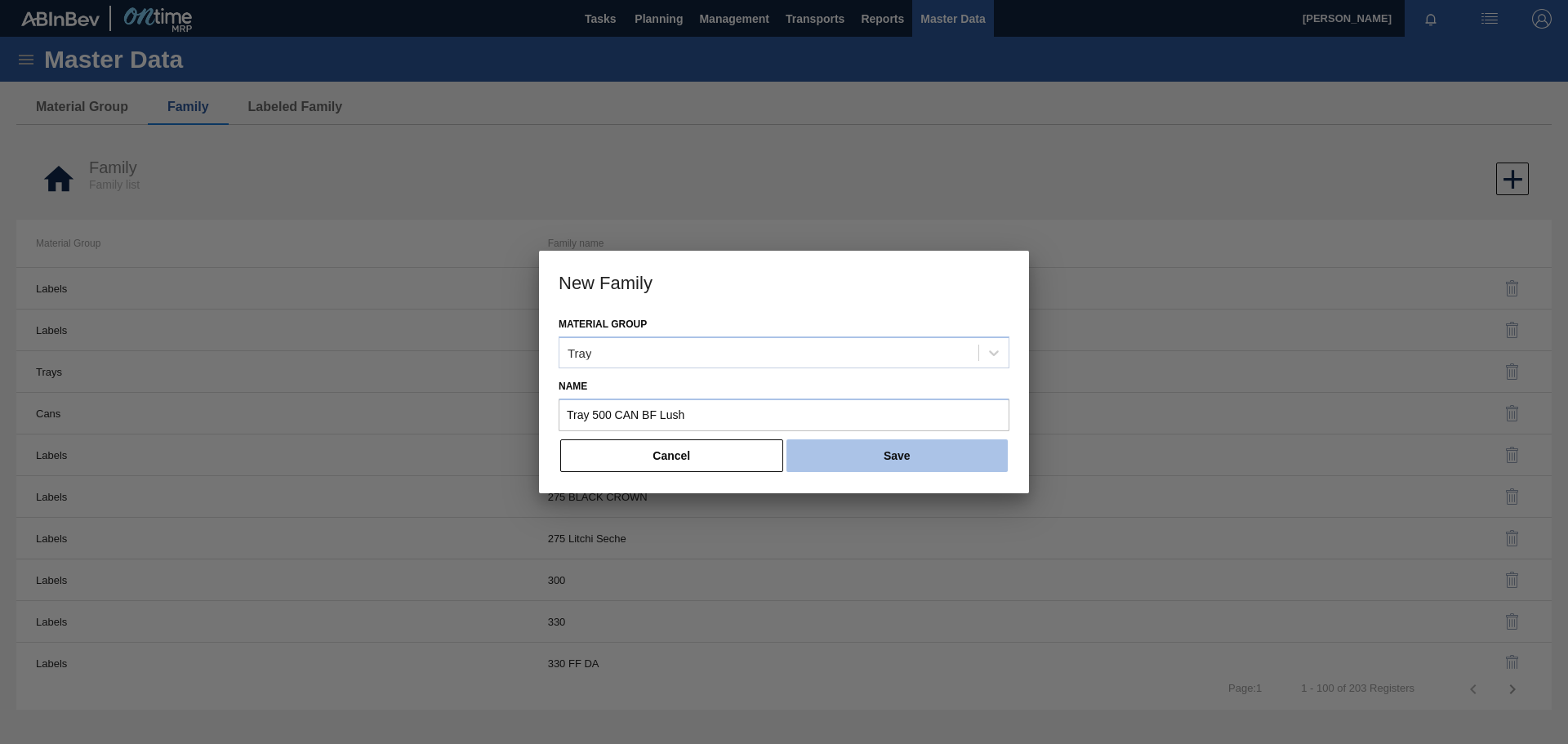
click at [852, 453] on button "Save" at bounding box center [897, 455] width 221 height 33
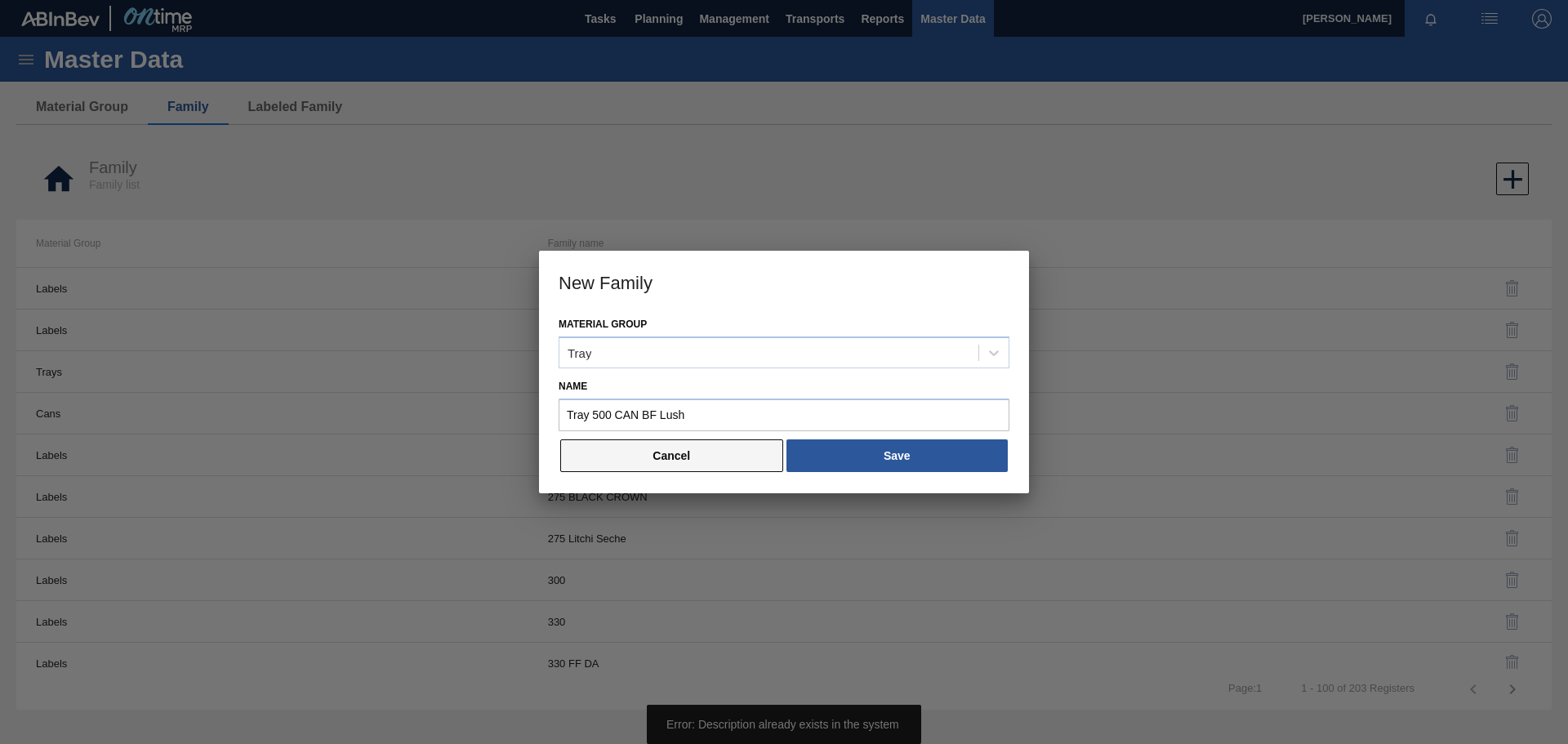
click at [730, 452] on button "Cancel" at bounding box center [672, 455] width 223 height 33
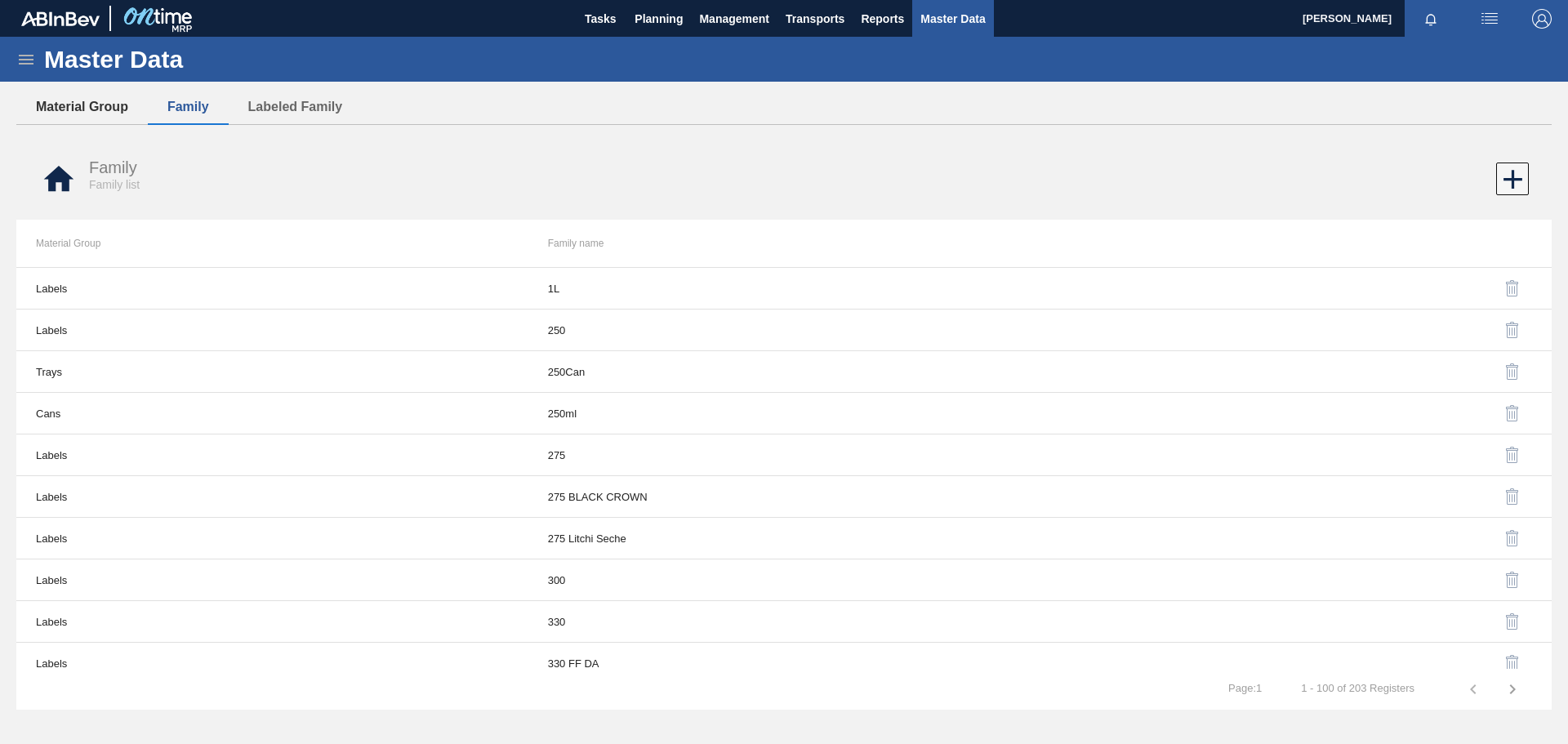
click at [111, 105] on button "Material Group" at bounding box center [81, 106] width 132 height 35
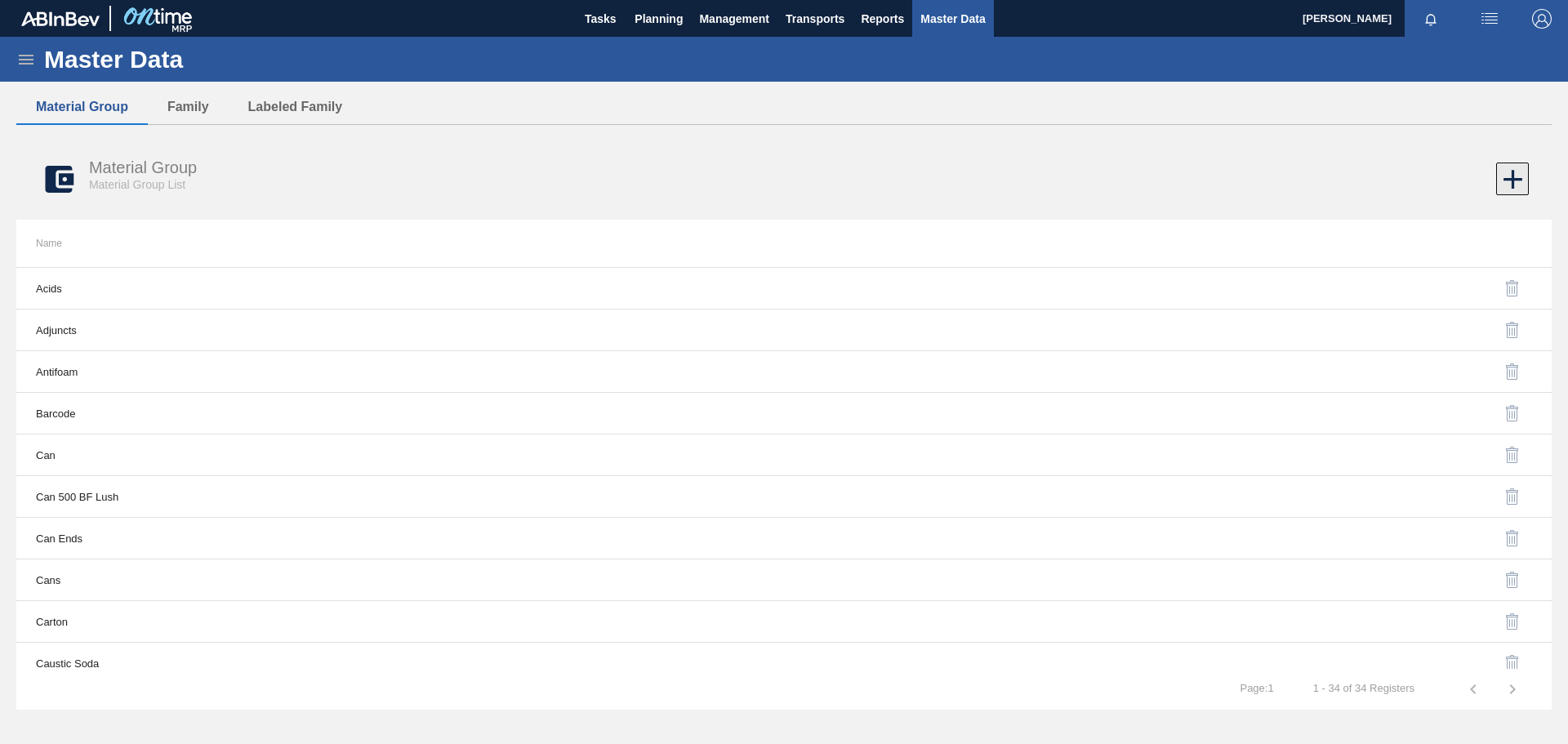
click at [1526, 179] on icon at bounding box center [1513, 180] width 32 height 32
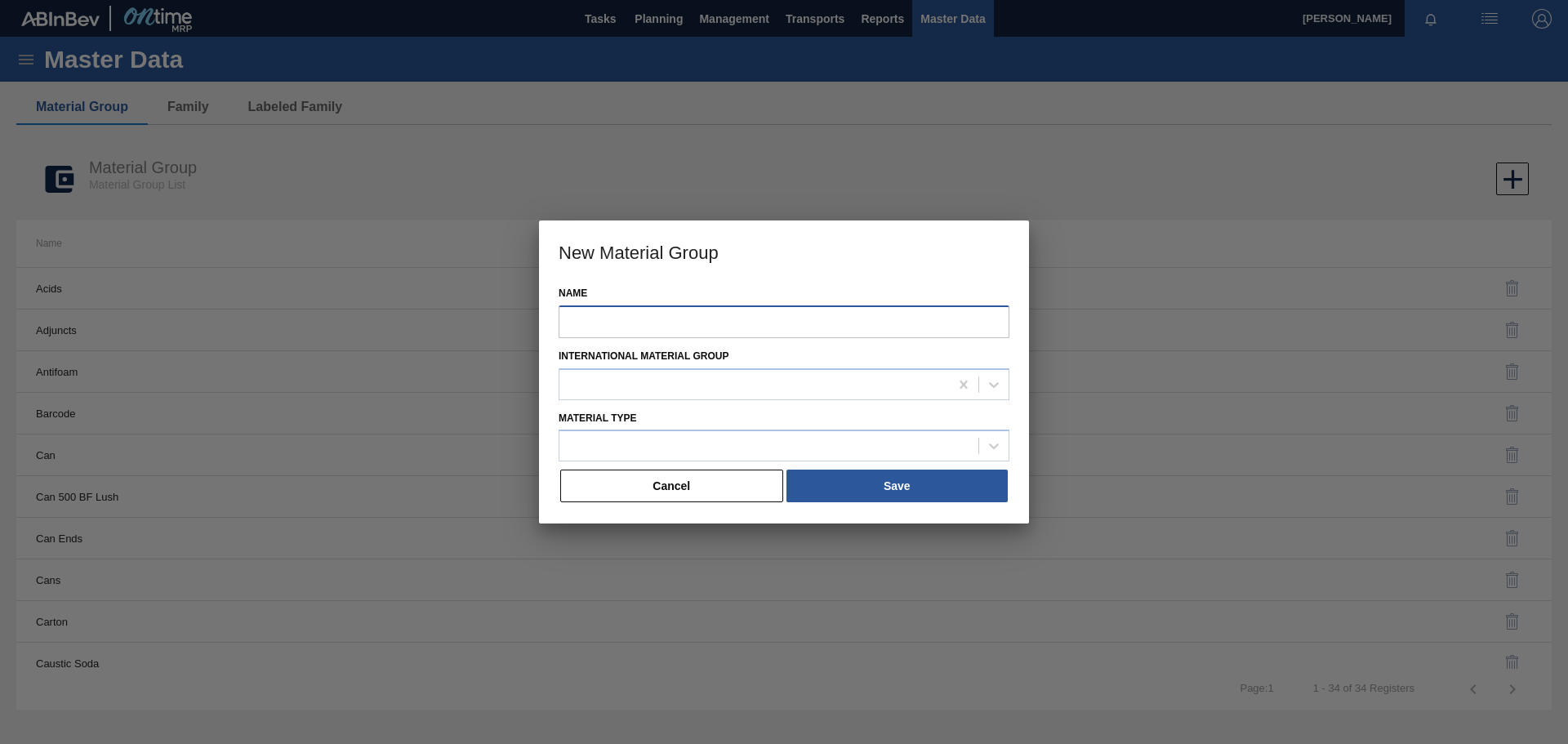
click at [699, 332] on input "Name" at bounding box center [784, 322] width 451 height 33
paste input "Tray 500 CAN BF Lush"
click at [680, 377] on div at bounding box center [754, 384] width 390 height 24
click at [658, 452] on div at bounding box center [769, 446] width 419 height 24
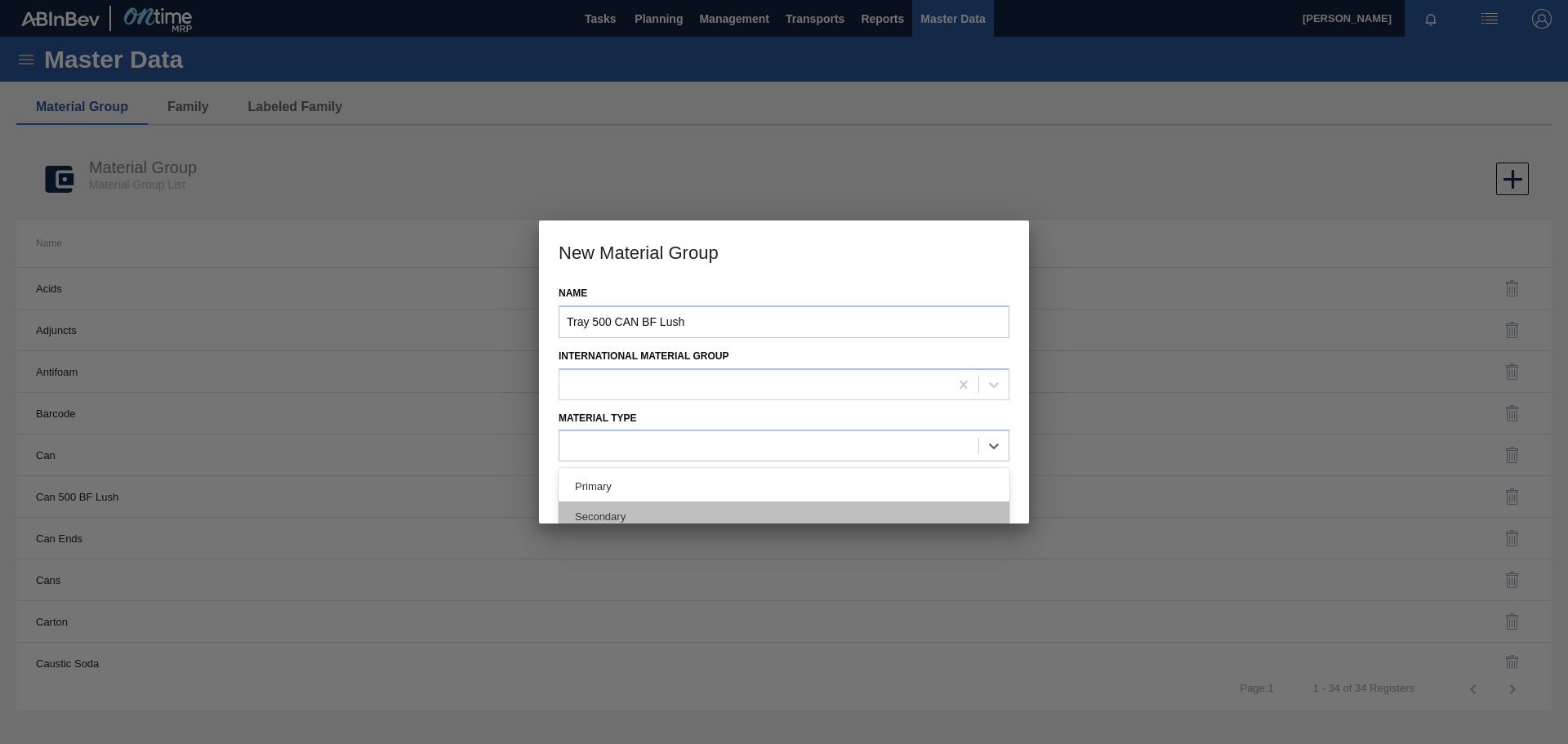
click at [617, 511] on div "Secondary" at bounding box center [784, 516] width 451 height 30
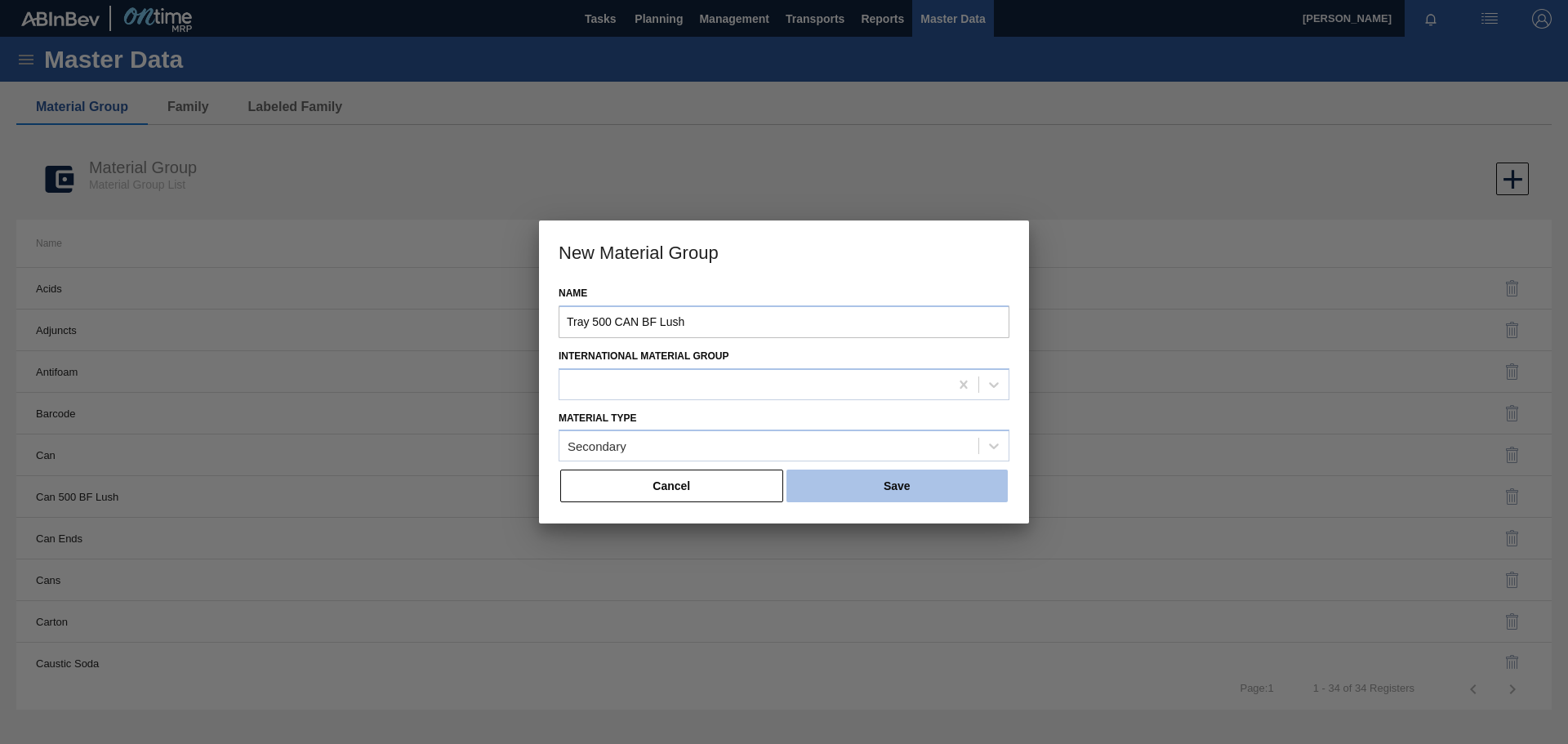
click at [844, 485] on button "Save" at bounding box center [897, 485] width 221 height 33
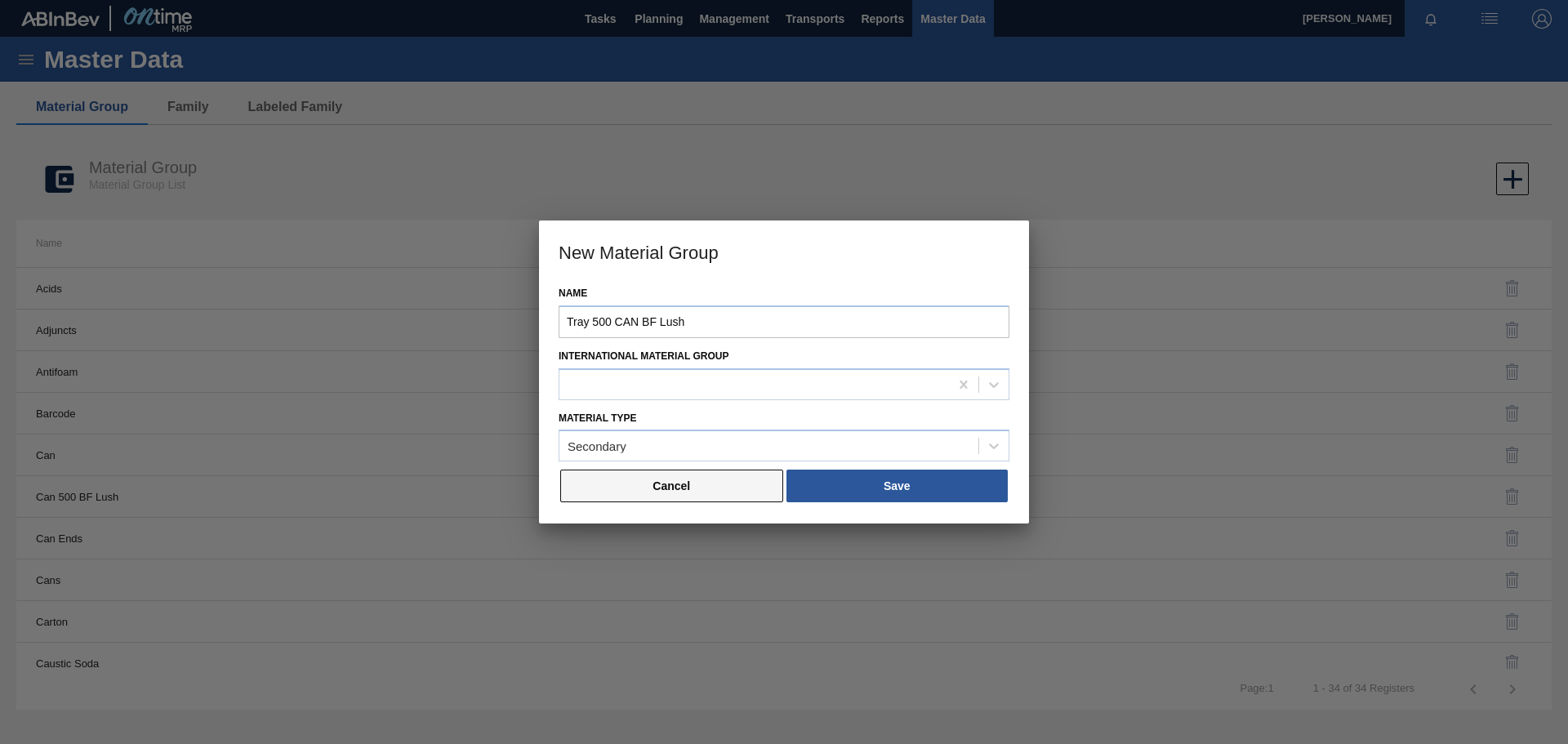
drag, startPoint x: 748, startPoint y: 478, endPoint x: 678, endPoint y: 438, distance: 80.6
click at [748, 479] on button "Cancel" at bounding box center [672, 485] width 223 height 33
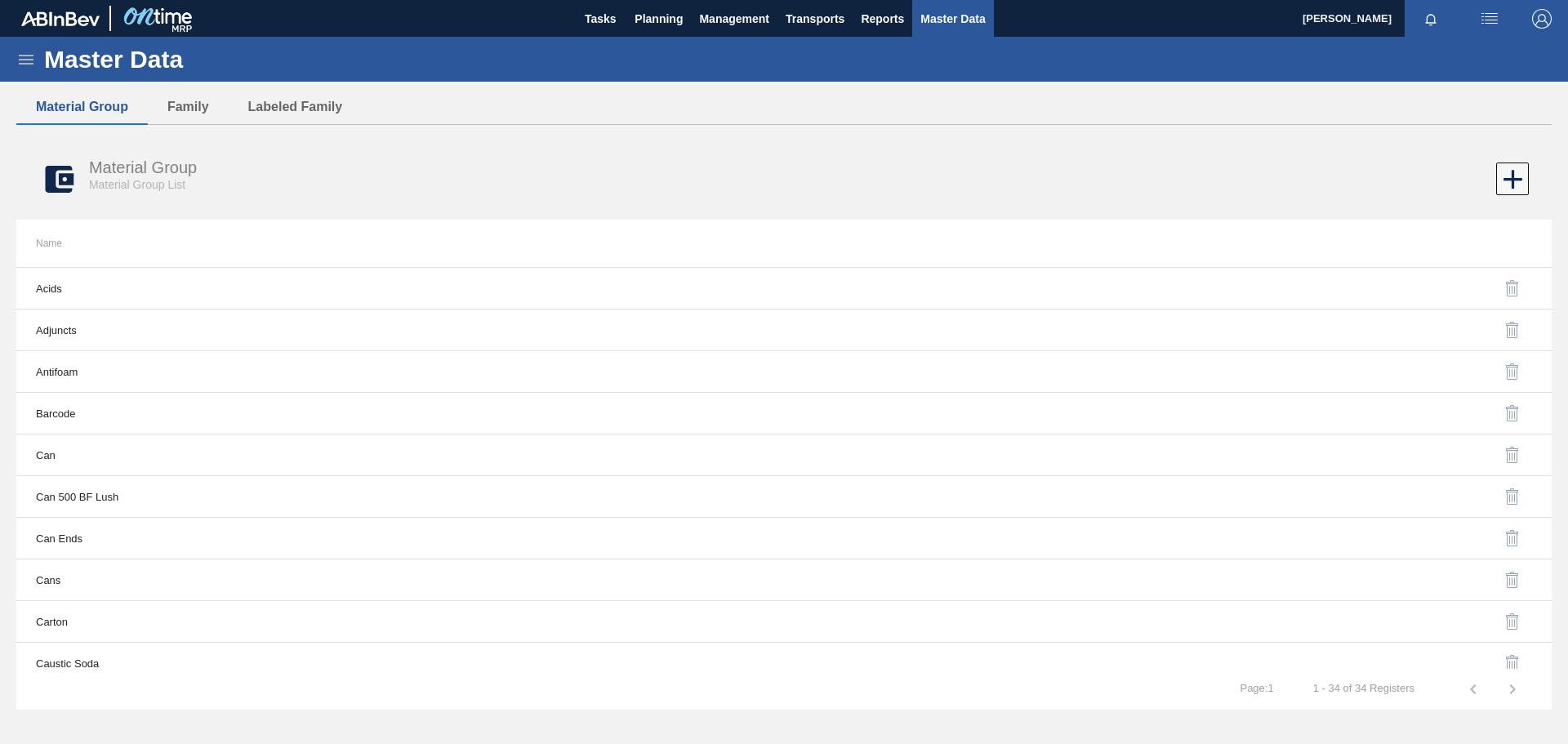
click at [26, 58] on icon at bounding box center [26, 59] width 15 height 10
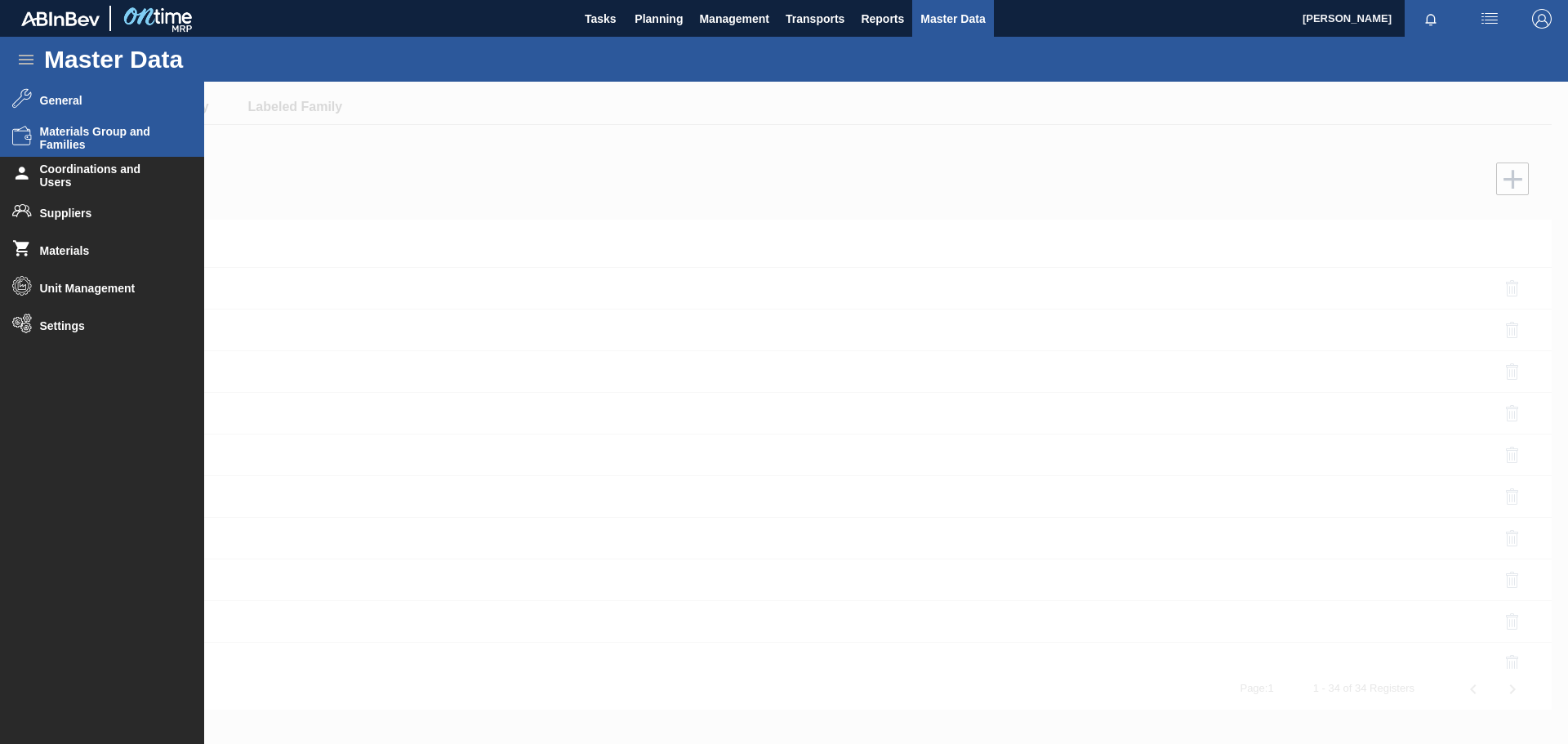
click at [74, 105] on span "General" at bounding box center [107, 100] width 135 height 13
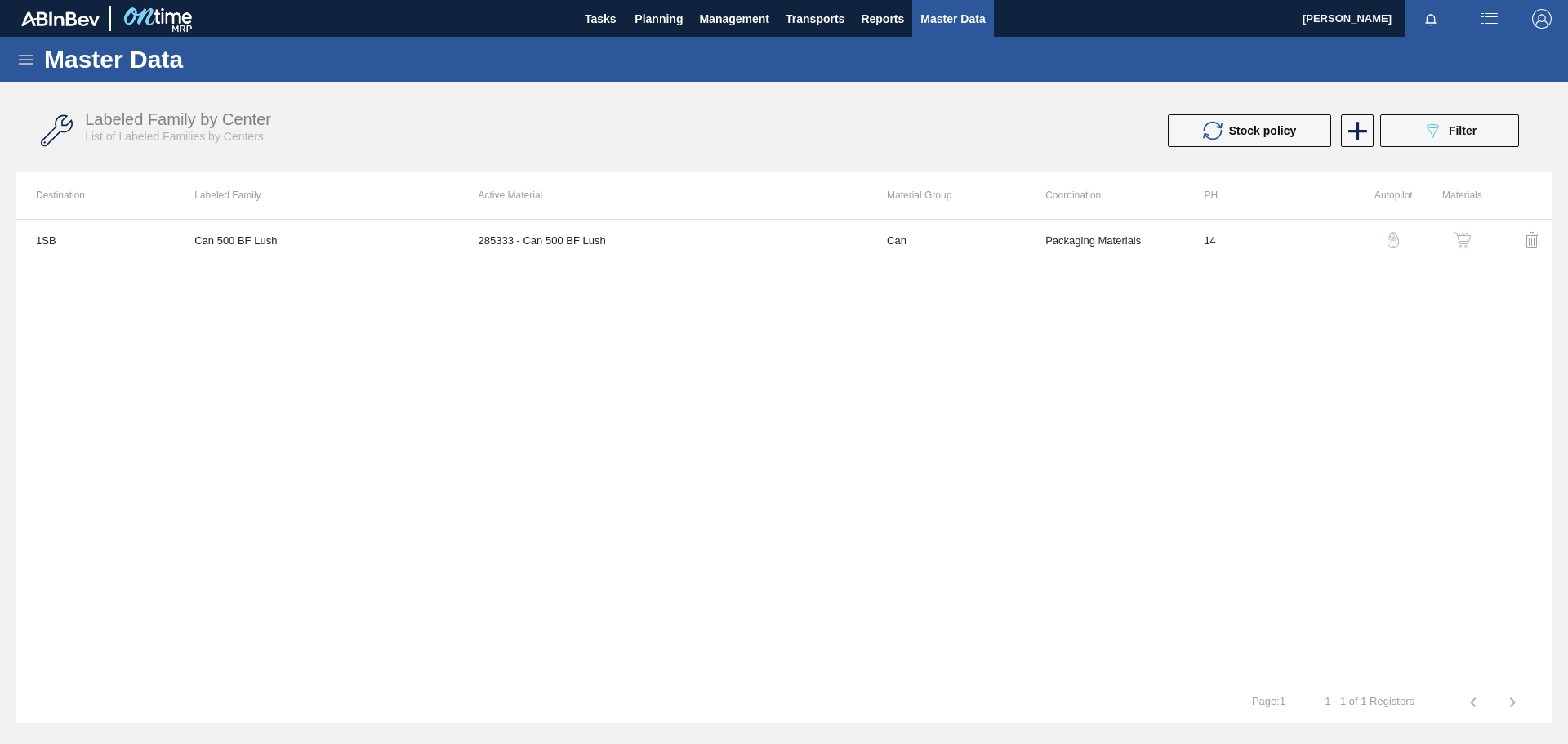
click at [18, 59] on icon at bounding box center [26, 59] width 19 height 19
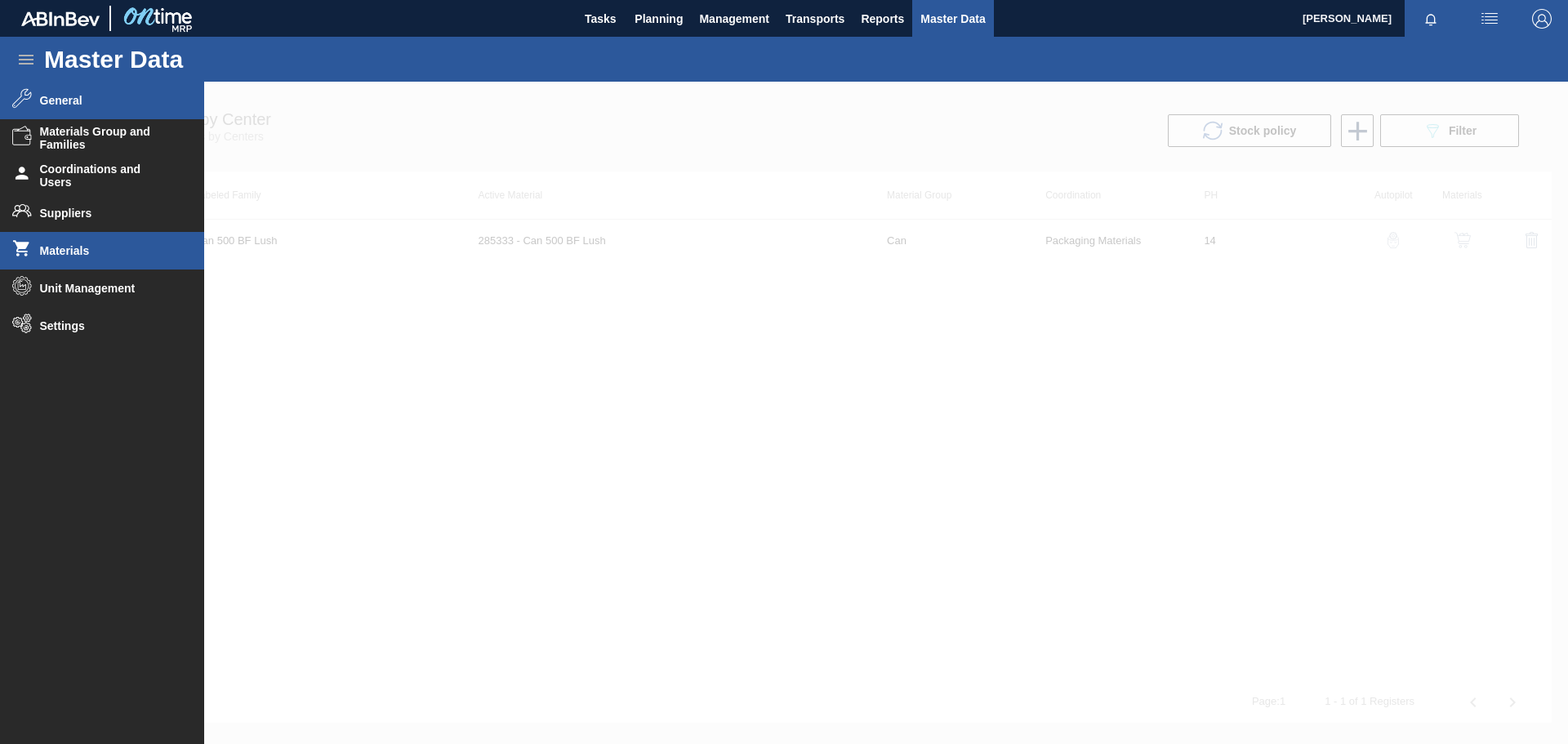
click at [77, 261] on li "Materials" at bounding box center [102, 251] width 205 height 37
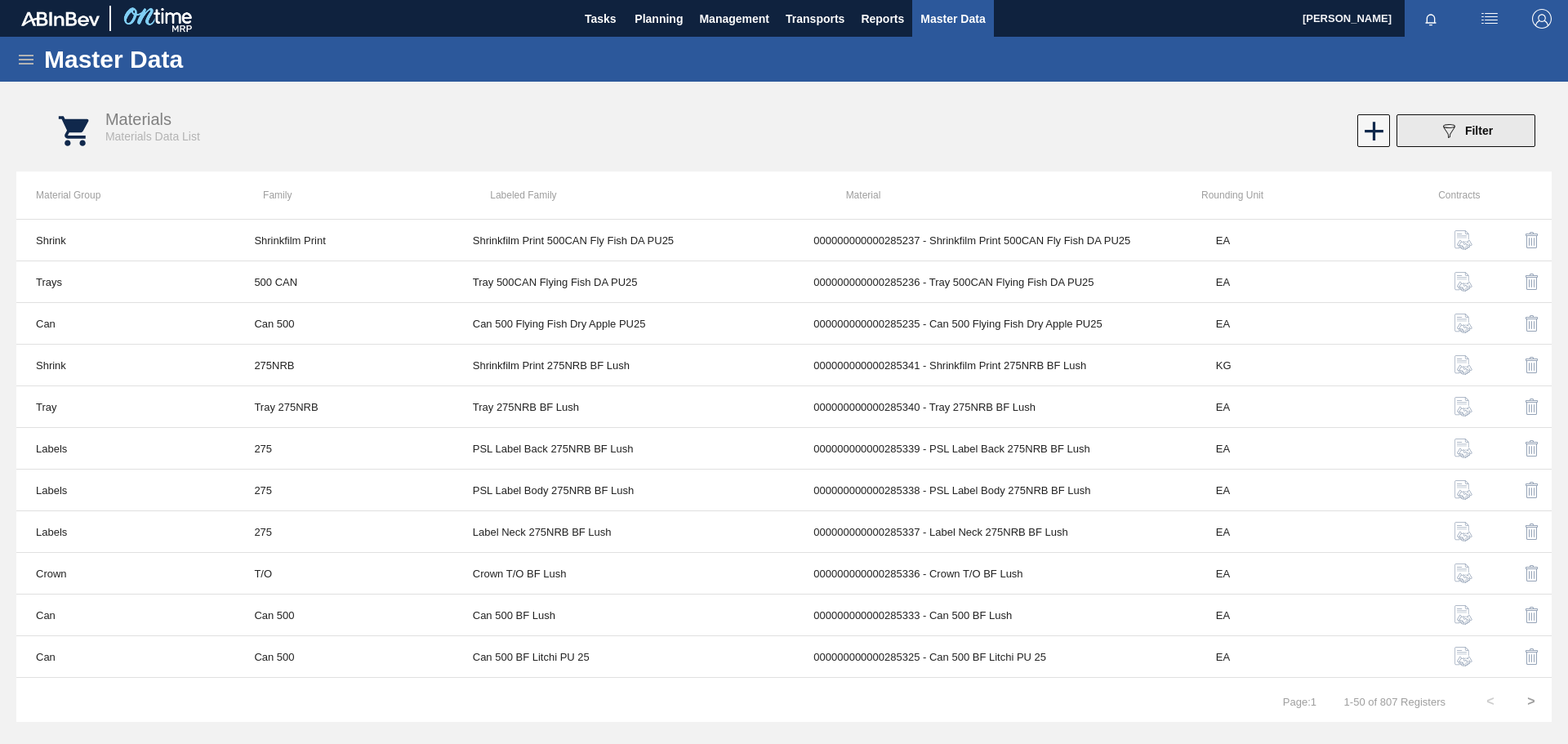
click at [1447, 129] on icon "089F7B8B-B2A5-4AFE-B5C0-19BA573D28AC" at bounding box center [1448, 131] width 19 height 19
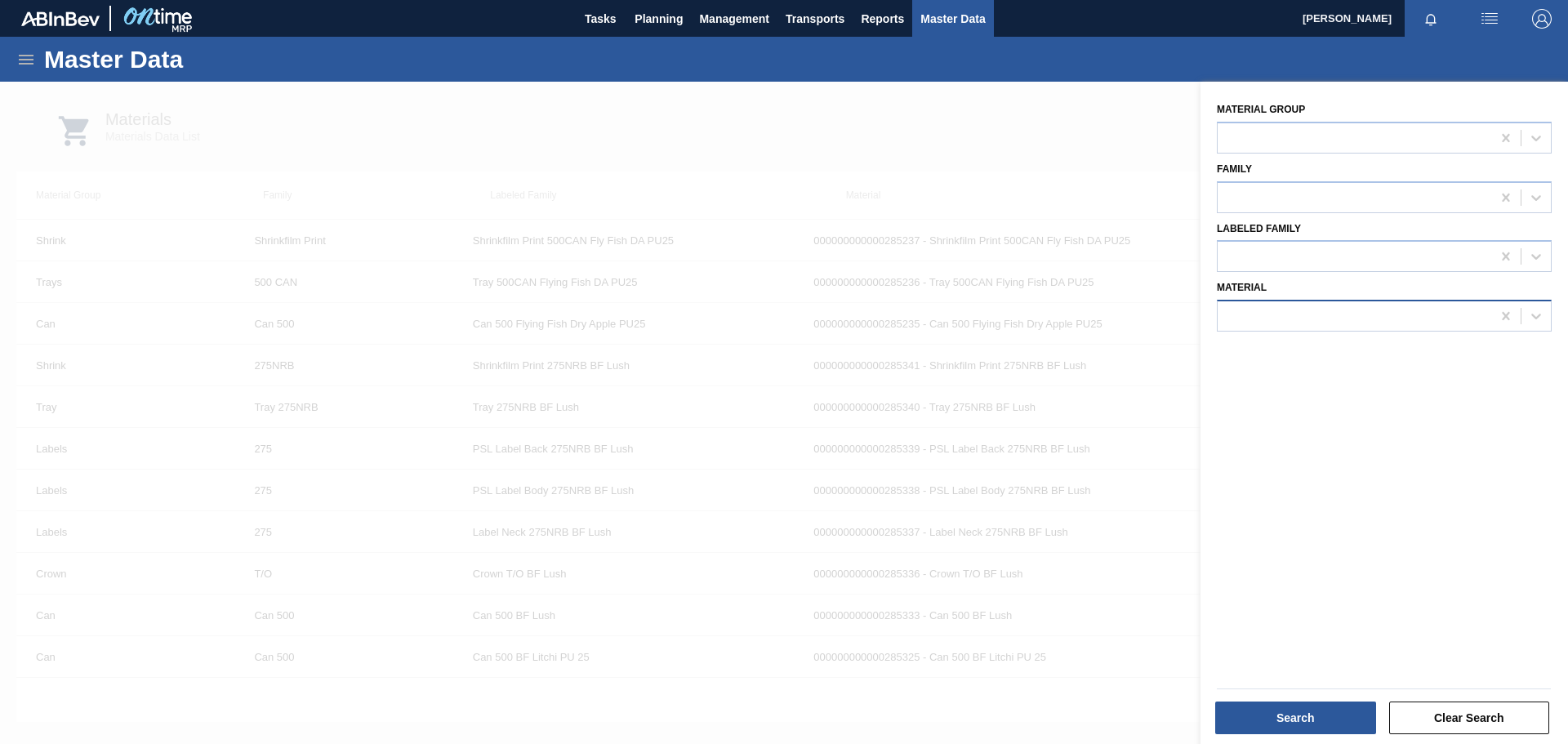
click at [1286, 315] on div at bounding box center [1354, 316] width 274 height 24
click at [857, 150] on div at bounding box center [784, 453] width 1568 height 744
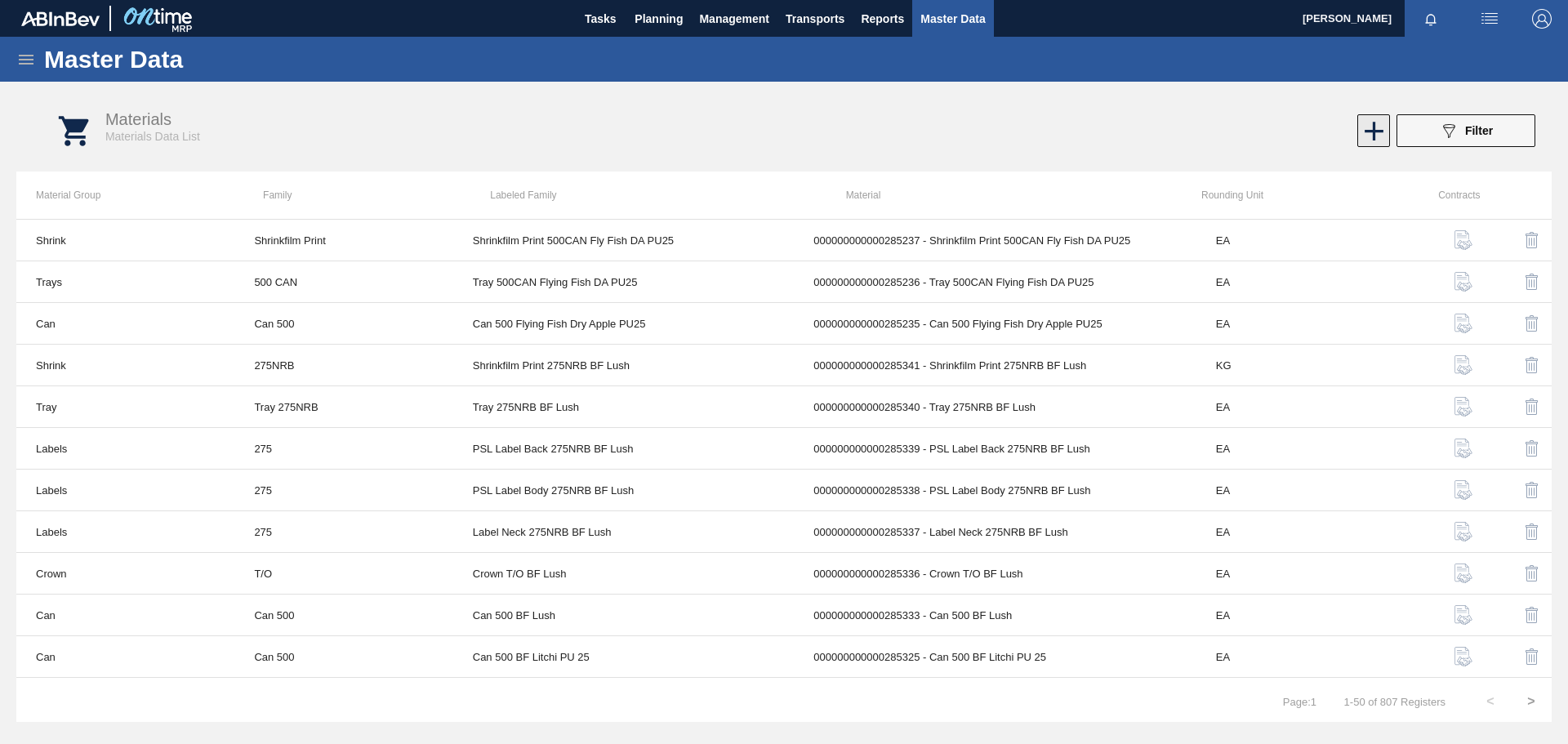
click at [1375, 133] on icon at bounding box center [1374, 130] width 19 height 19
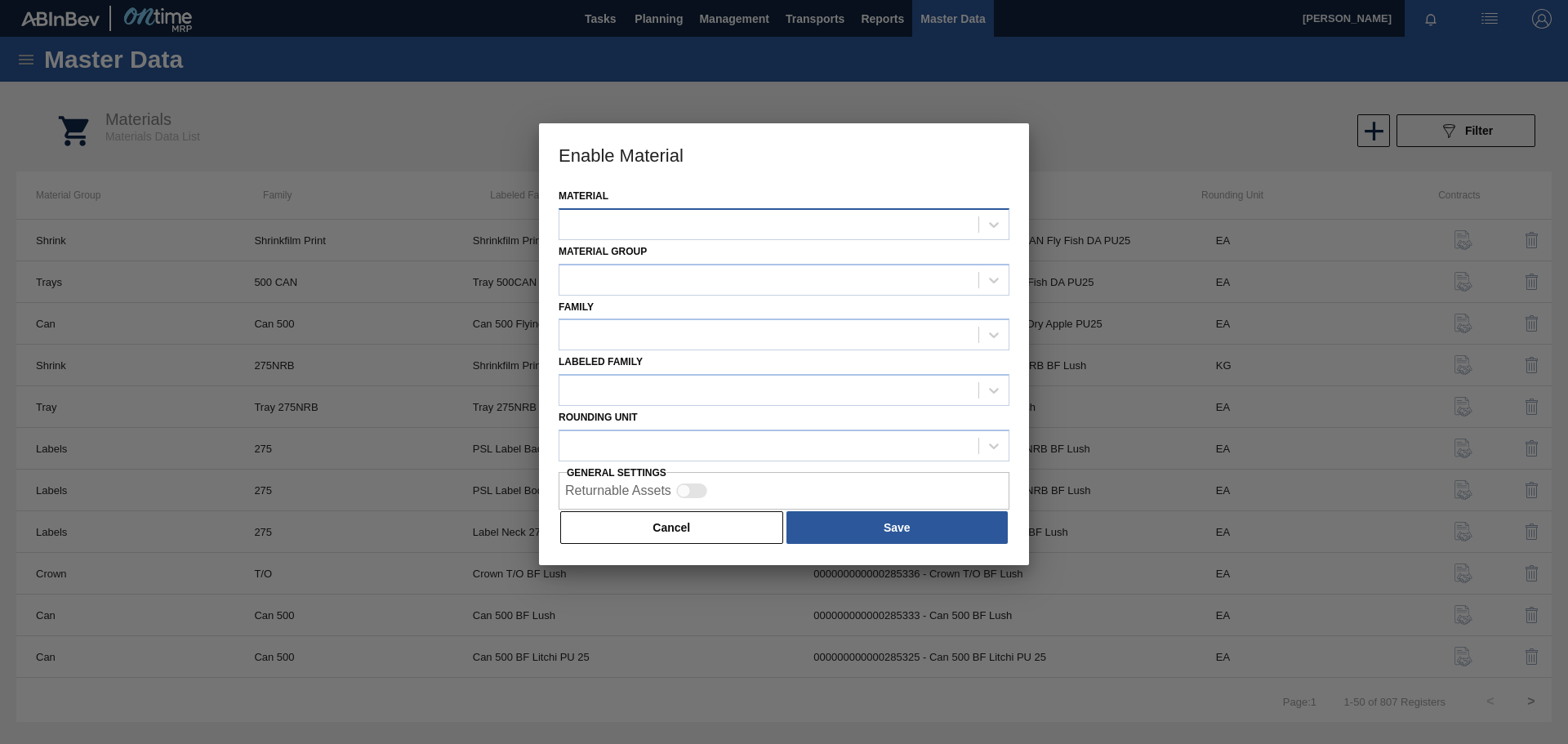
click at [818, 227] on div at bounding box center [769, 224] width 419 height 24
click at [669, 216] on div at bounding box center [769, 224] width 419 height 24
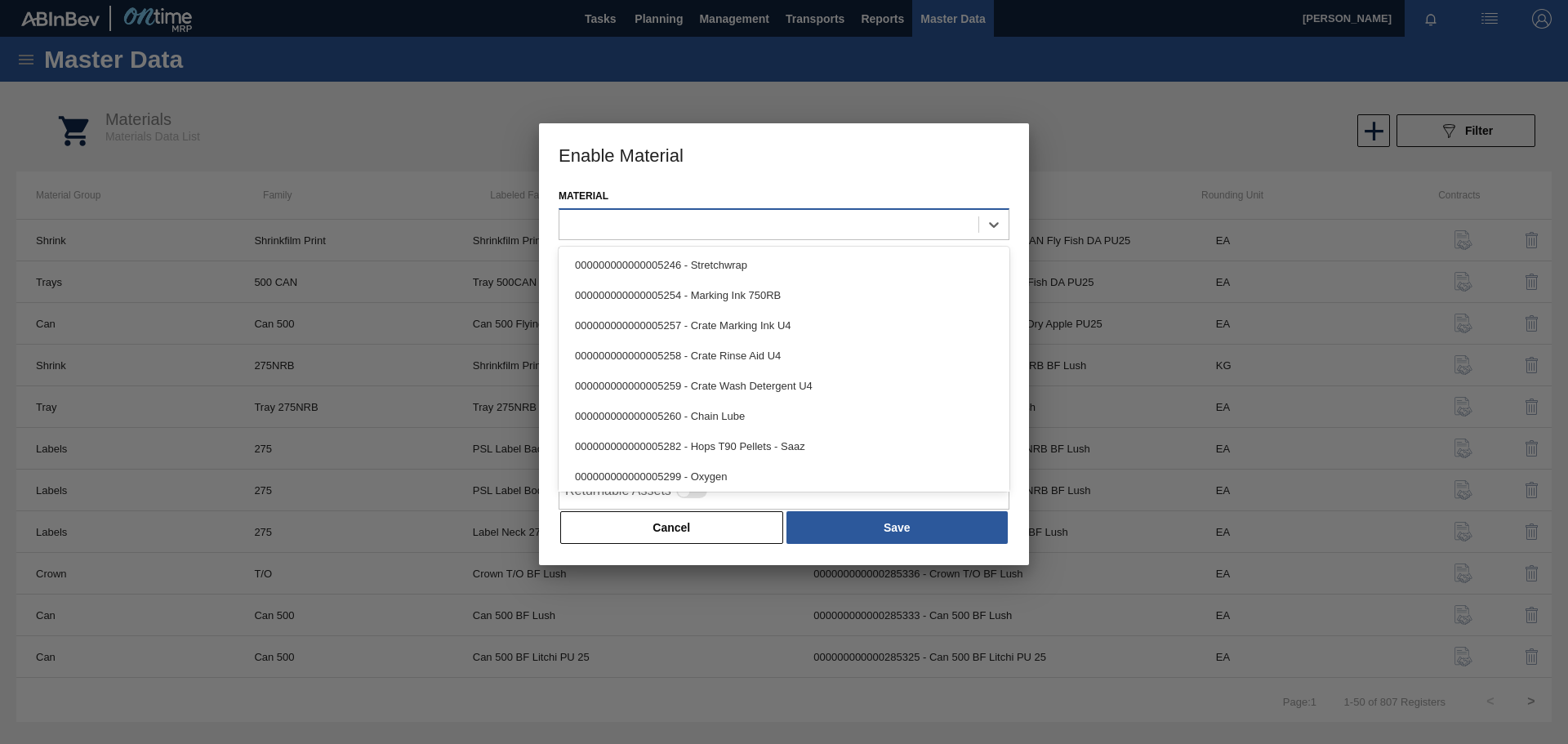
click at [725, 227] on div at bounding box center [769, 224] width 419 height 24
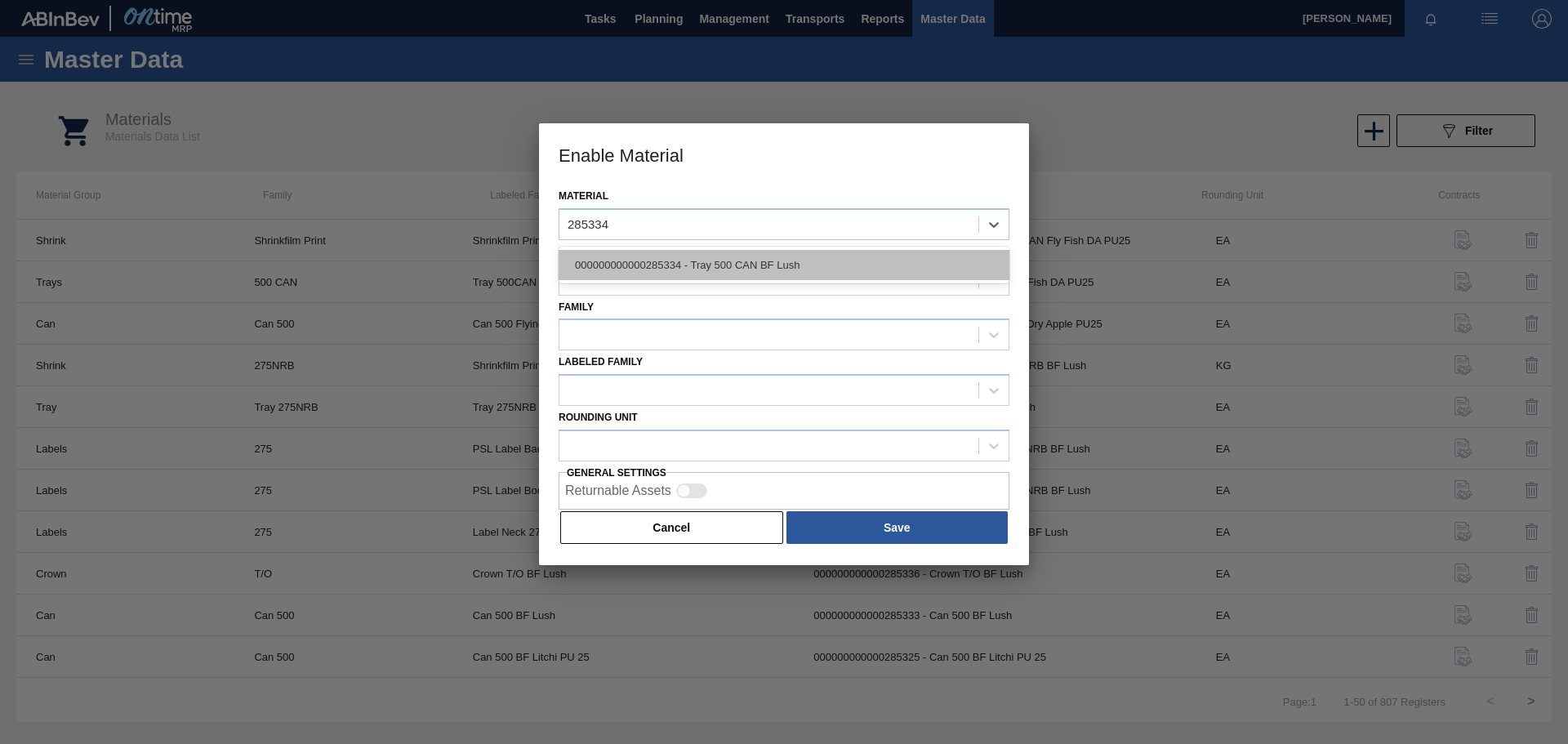
click at [681, 266] on div "000000000000285334 - Tray 500 CAN BF Lush" at bounding box center [784, 265] width 451 height 30
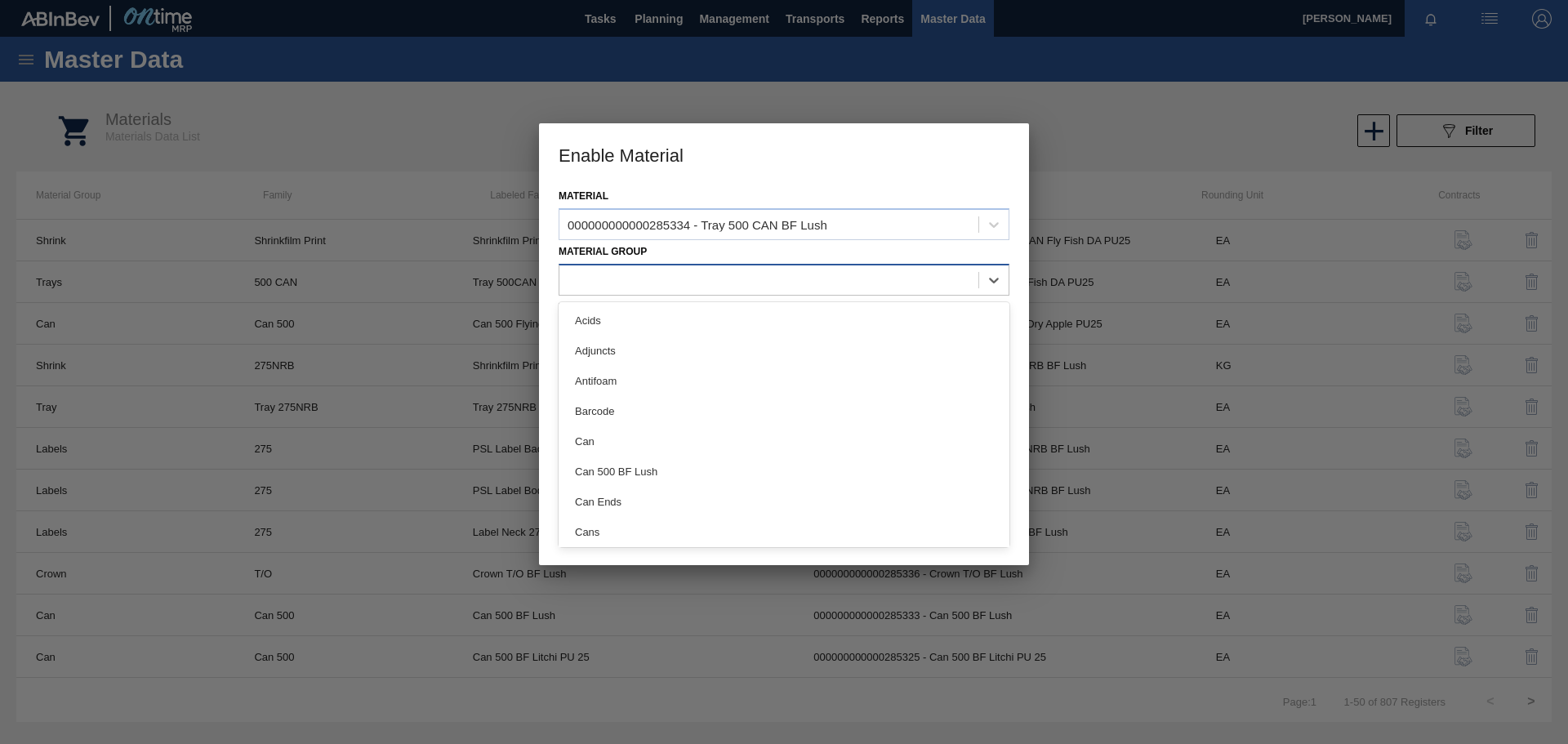
click at [611, 280] on div at bounding box center [769, 280] width 419 height 24
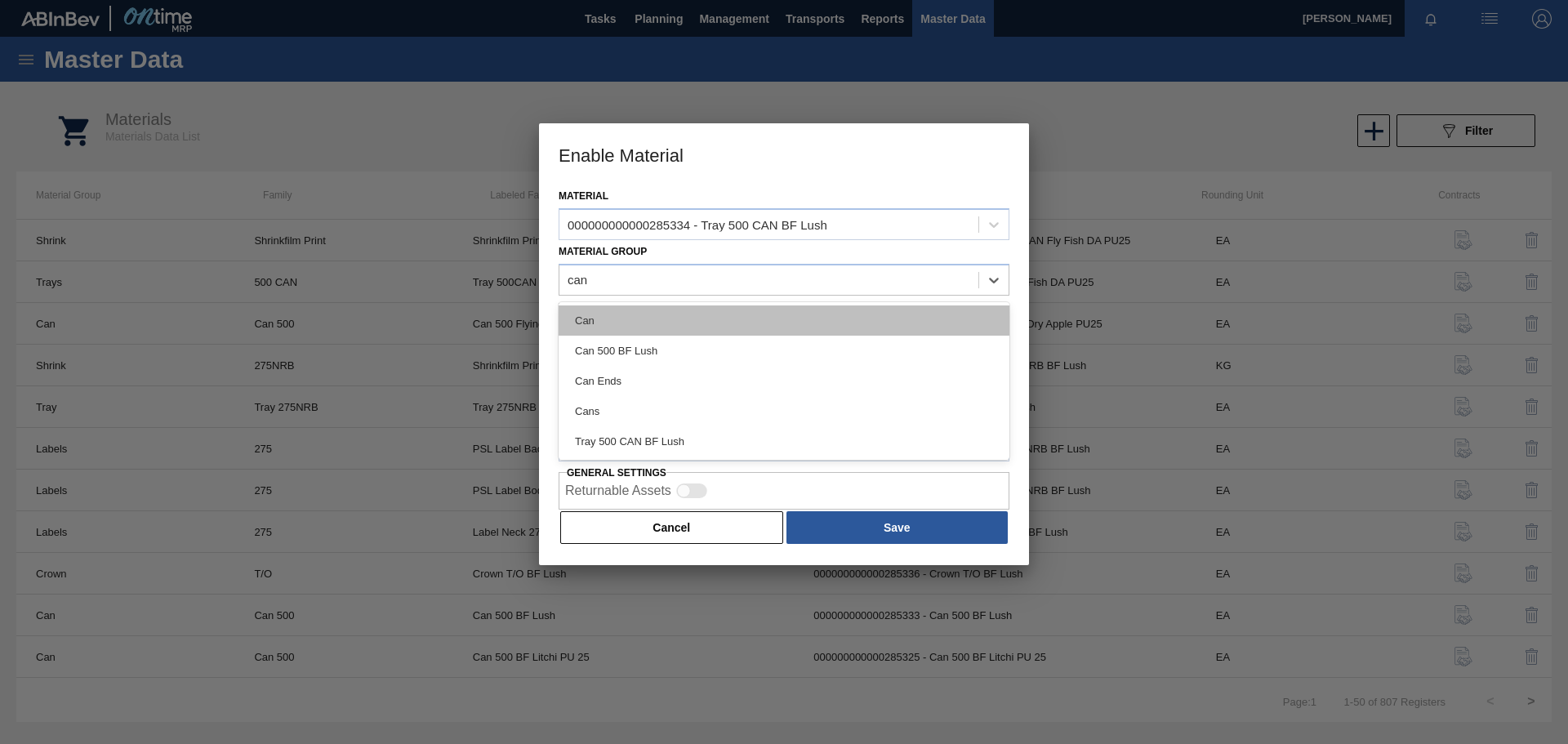
click at [660, 329] on div "Can" at bounding box center [784, 321] width 451 height 30
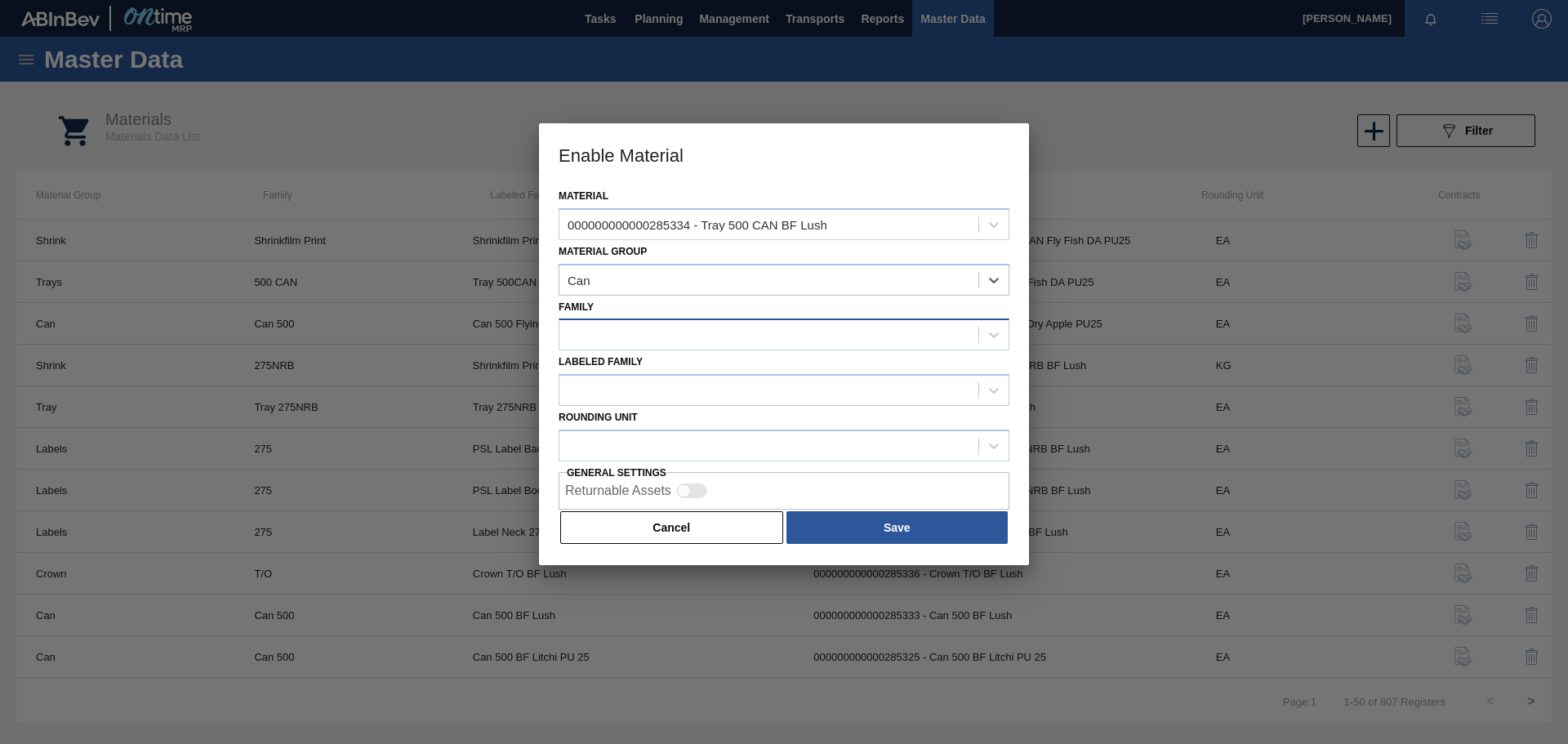
click at [609, 332] on div at bounding box center [769, 335] width 419 height 24
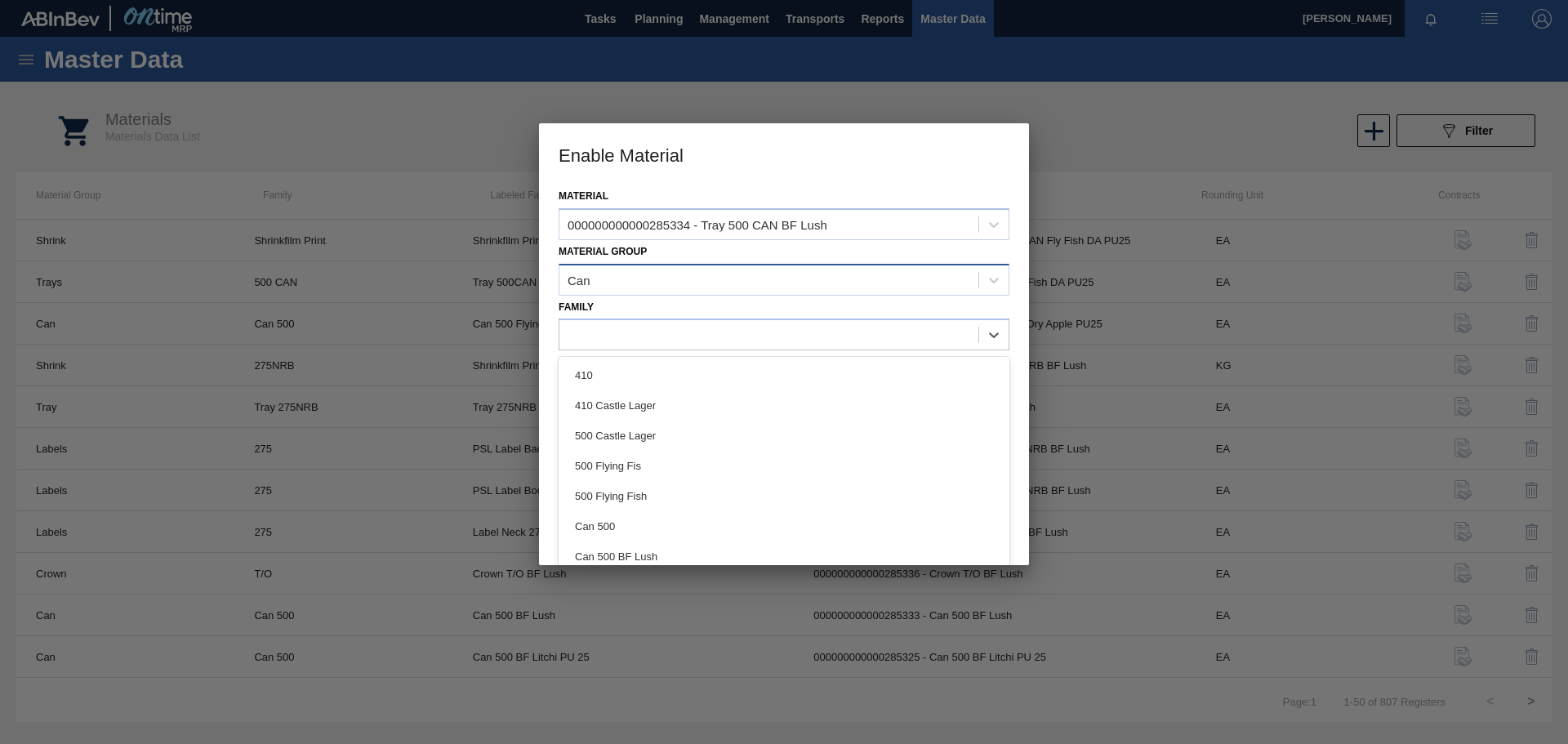
click at [645, 280] on div "Can" at bounding box center [769, 280] width 419 height 24
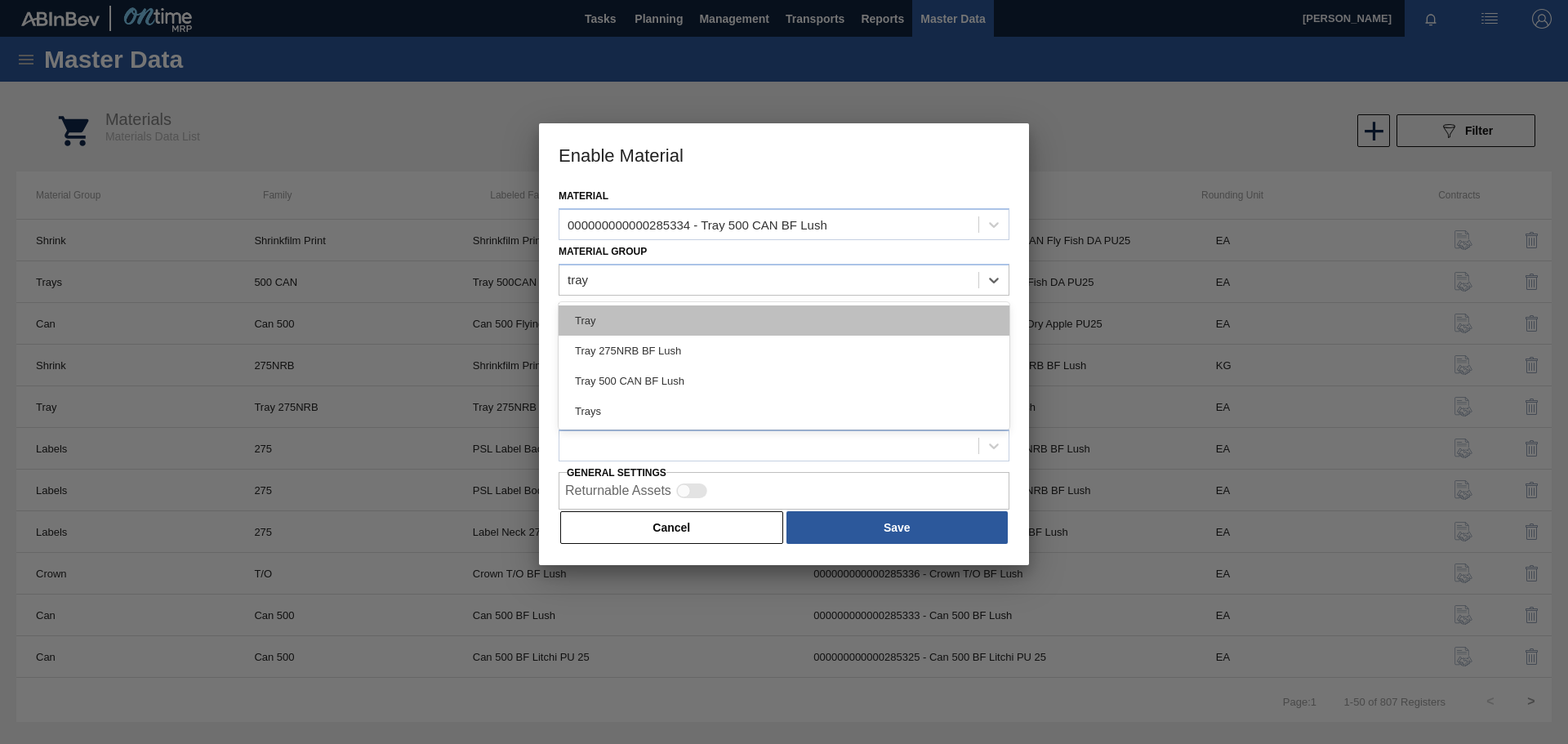
click at [640, 322] on div "Tray" at bounding box center [784, 321] width 451 height 30
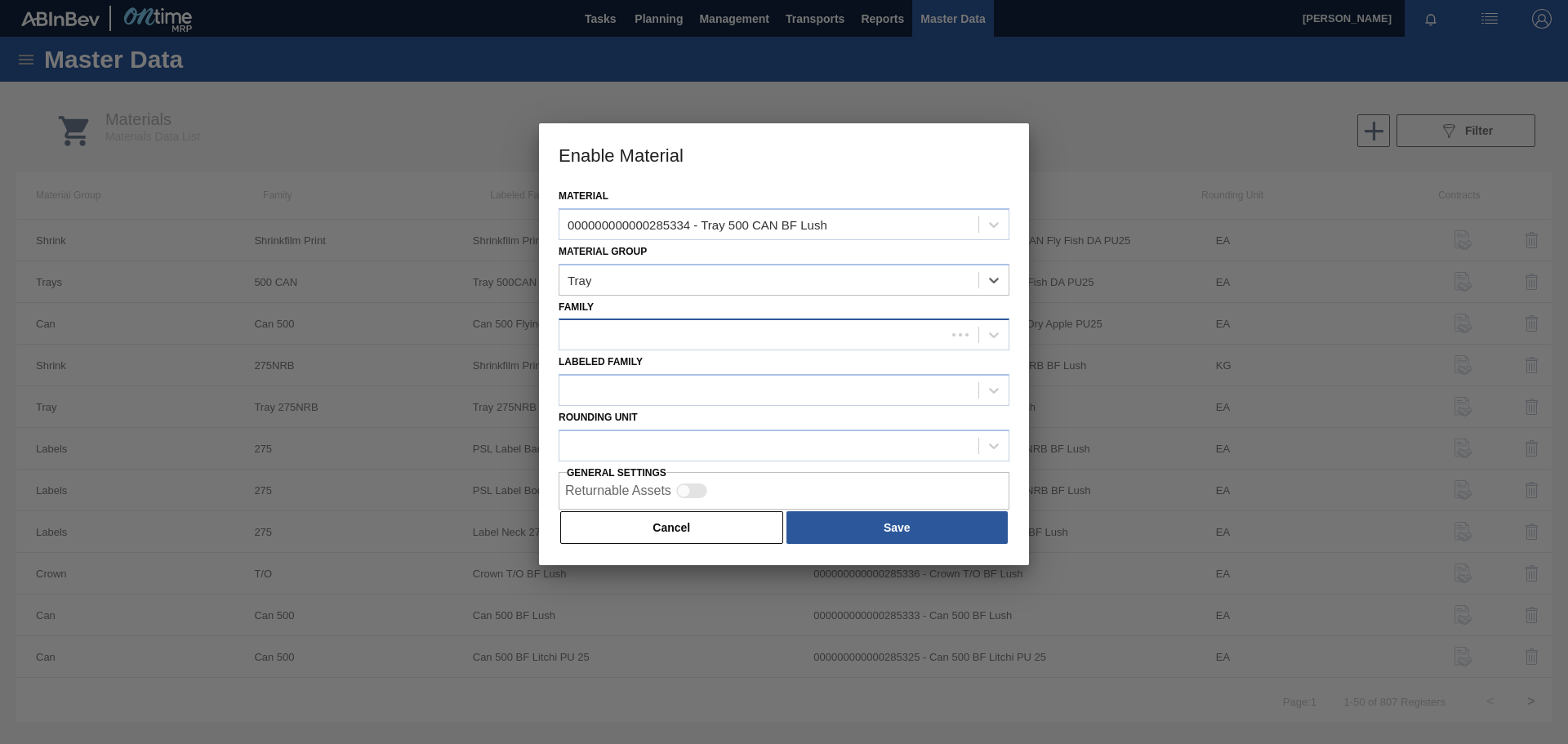
click at [601, 336] on div at bounding box center [753, 335] width 386 height 24
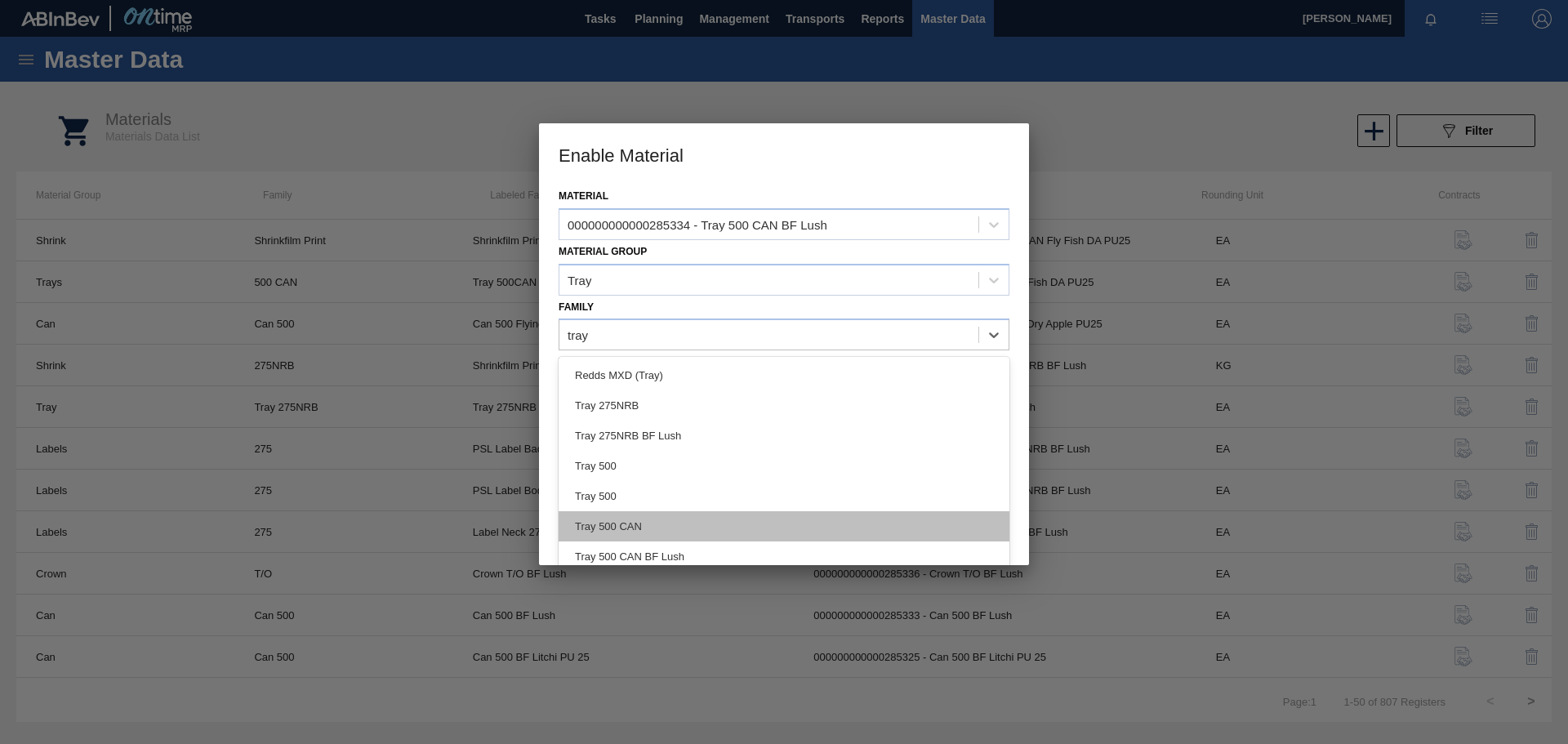
click at [618, 524] on div "Tray 500 CAN" at bounding box center [784, 526] width 451 height 30
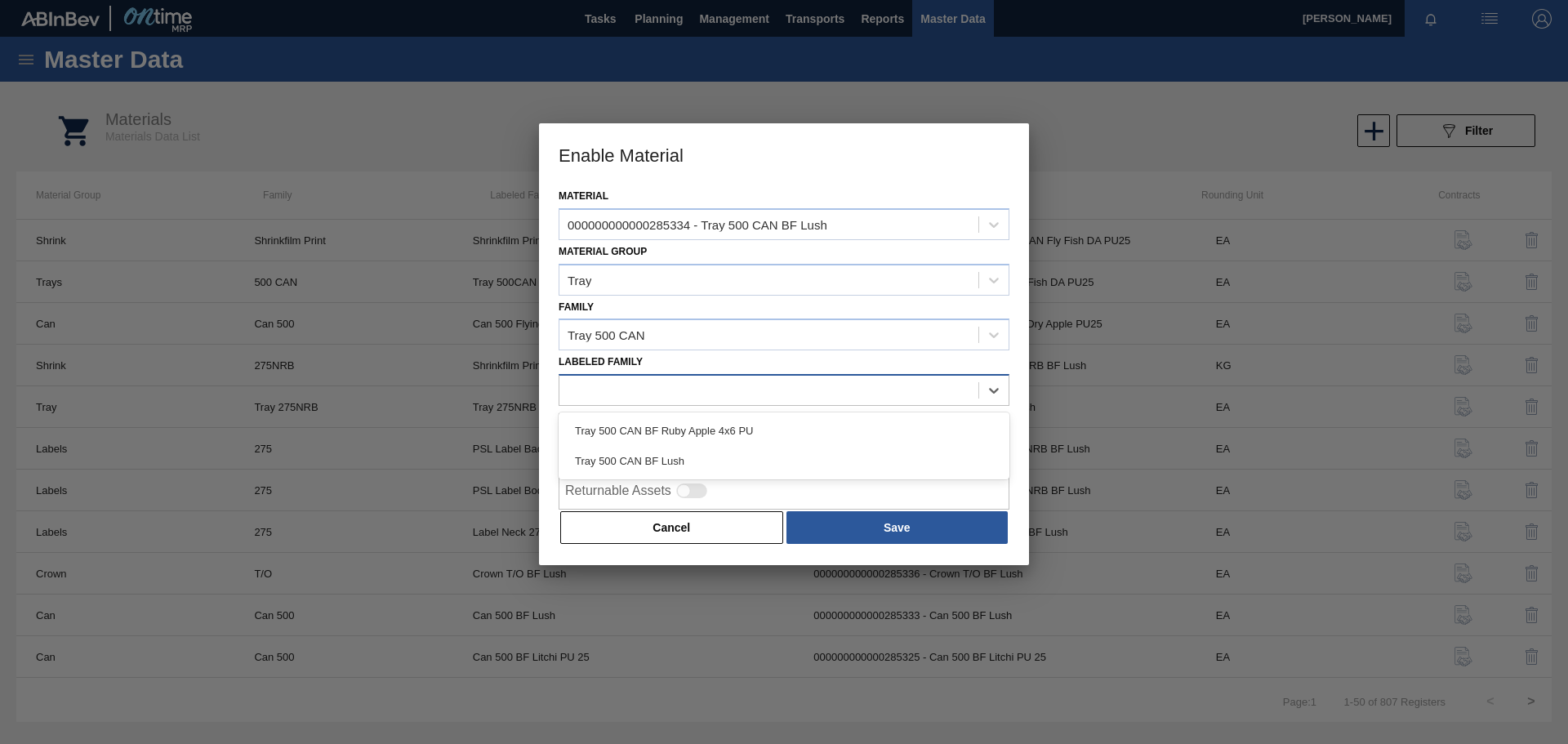
click at [601, 392] on div at bounding box center [769, 391] width 419 height 24
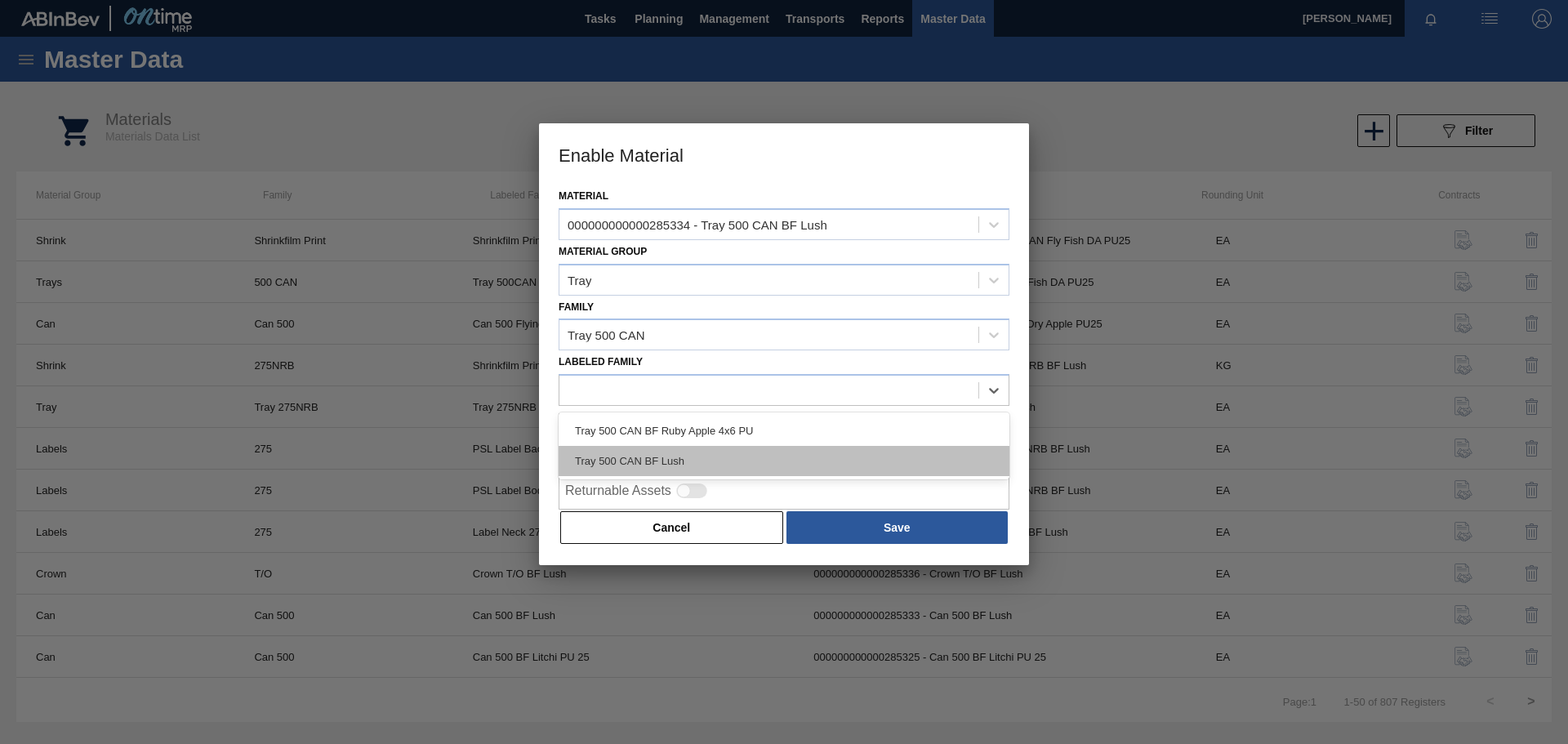
click at [602, 453] on div "Tray 500 CAN BF Lush" at bounding box center [784, 461] width 451 height 30
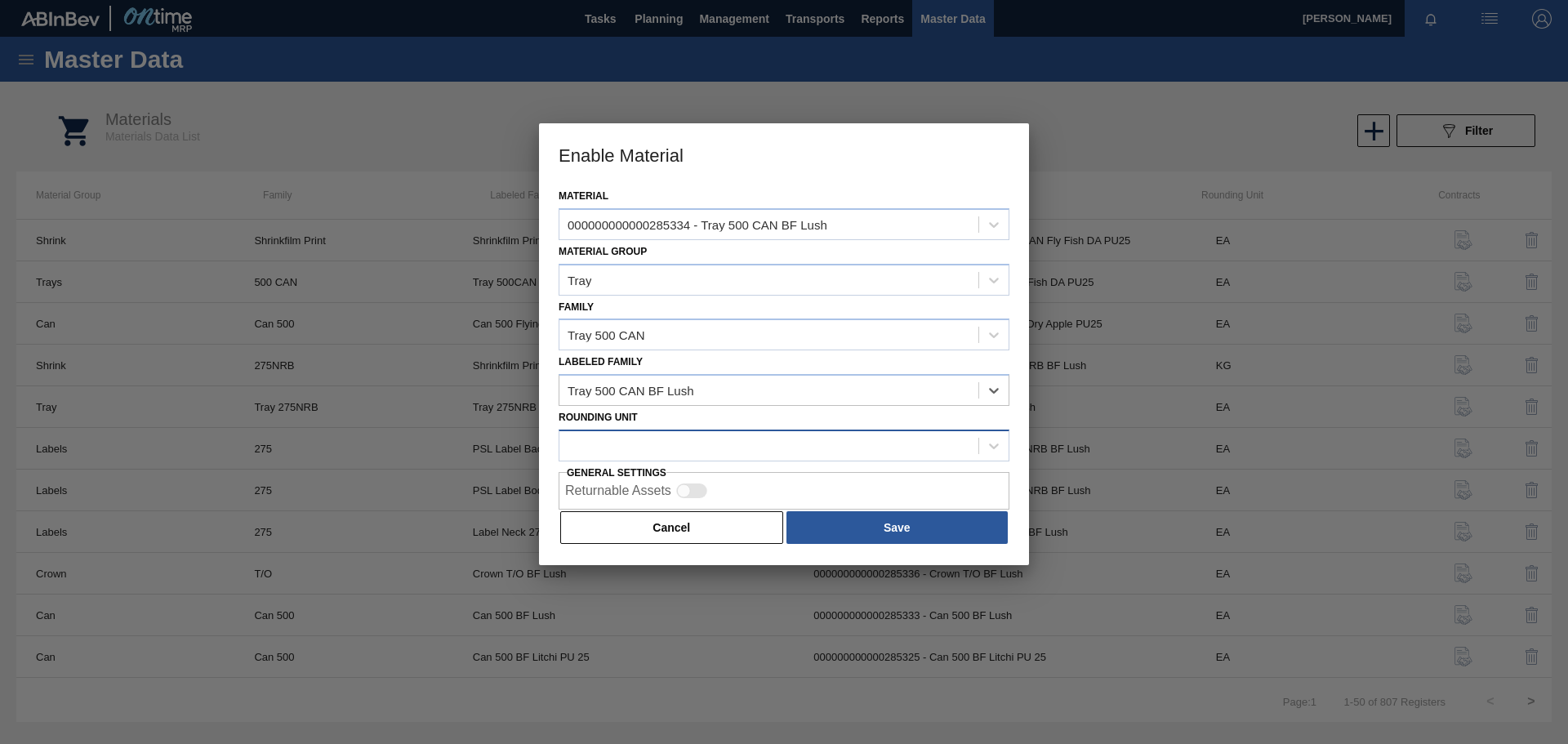
click at [612, 446] on div at bounding box center [769, 446] width 419 height 24
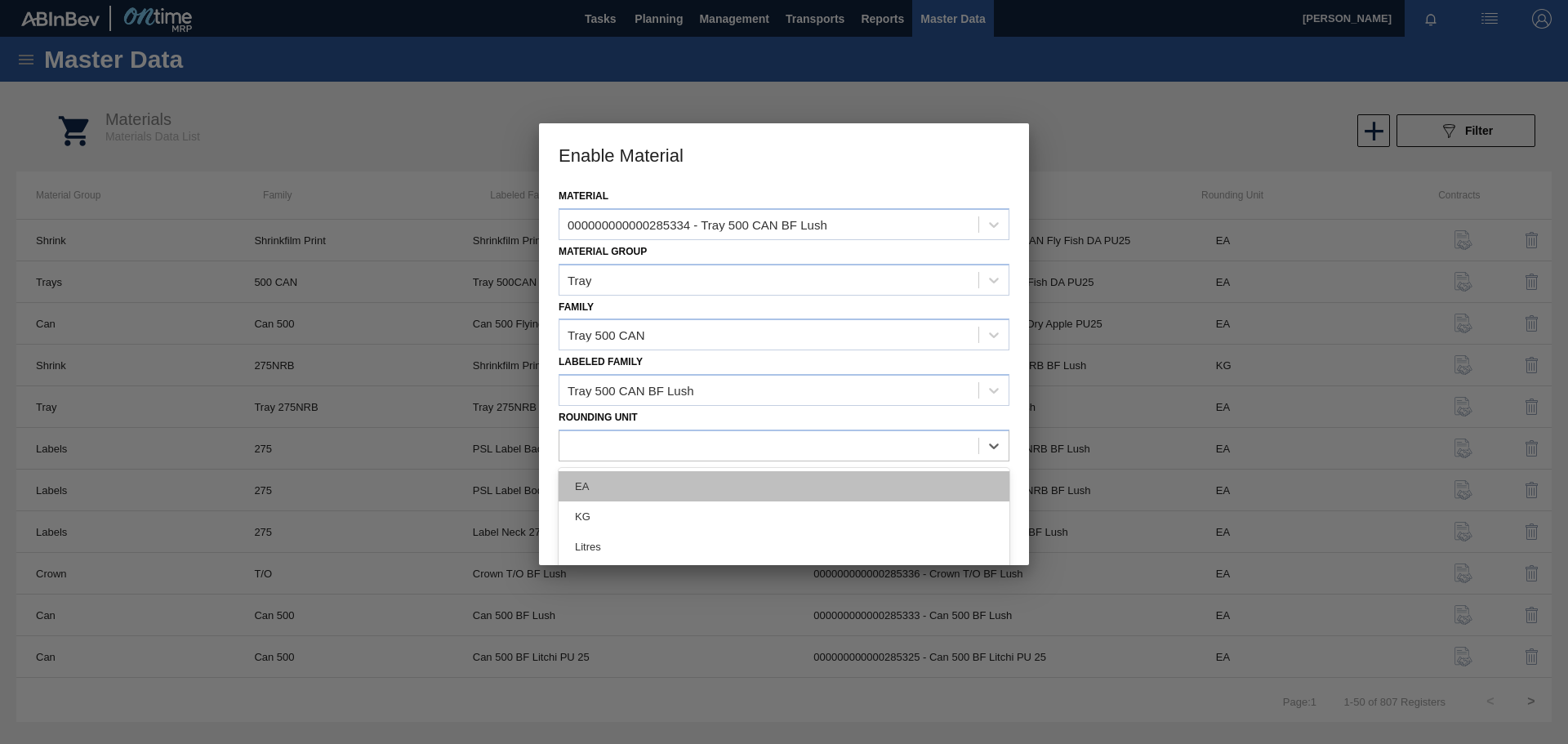
click at [596, 485] on div "EA" at bounding box center [784, 486] width 451 height 30
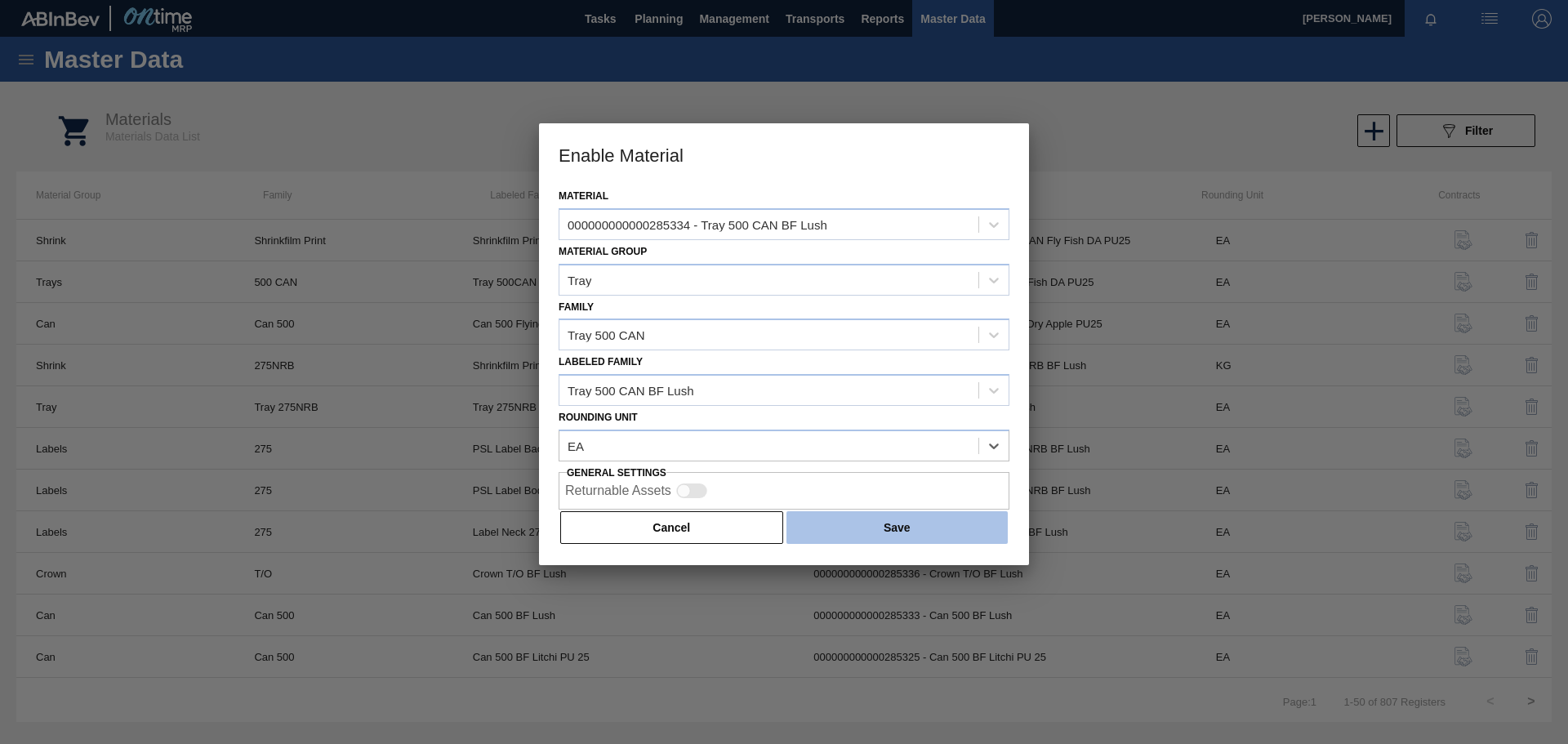
click at [892, 528] on button "Save" at bounding box center [897, 527] width 221 height 33
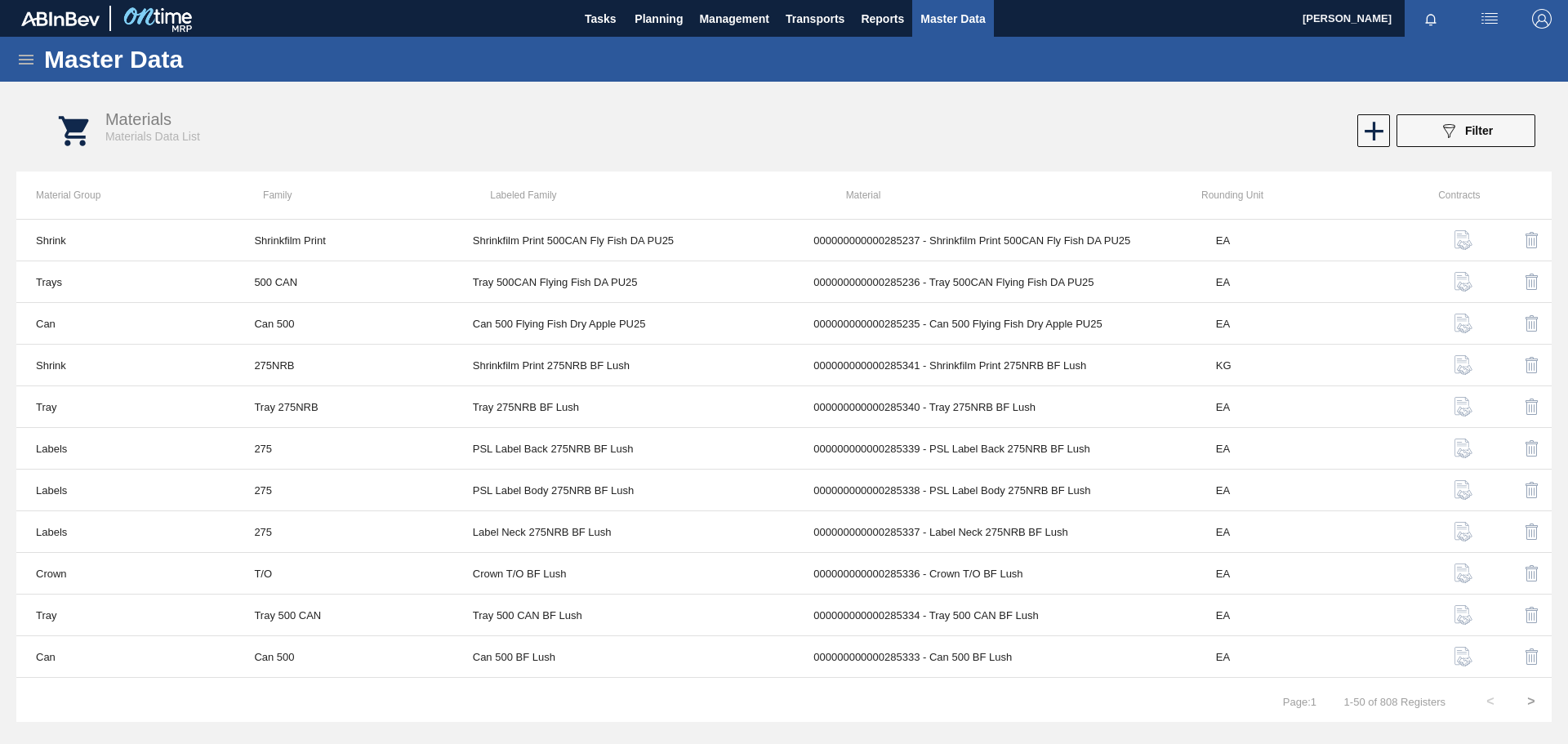
click at [28, 56] on icon at bounding box center [26, 59] width 15 height 10
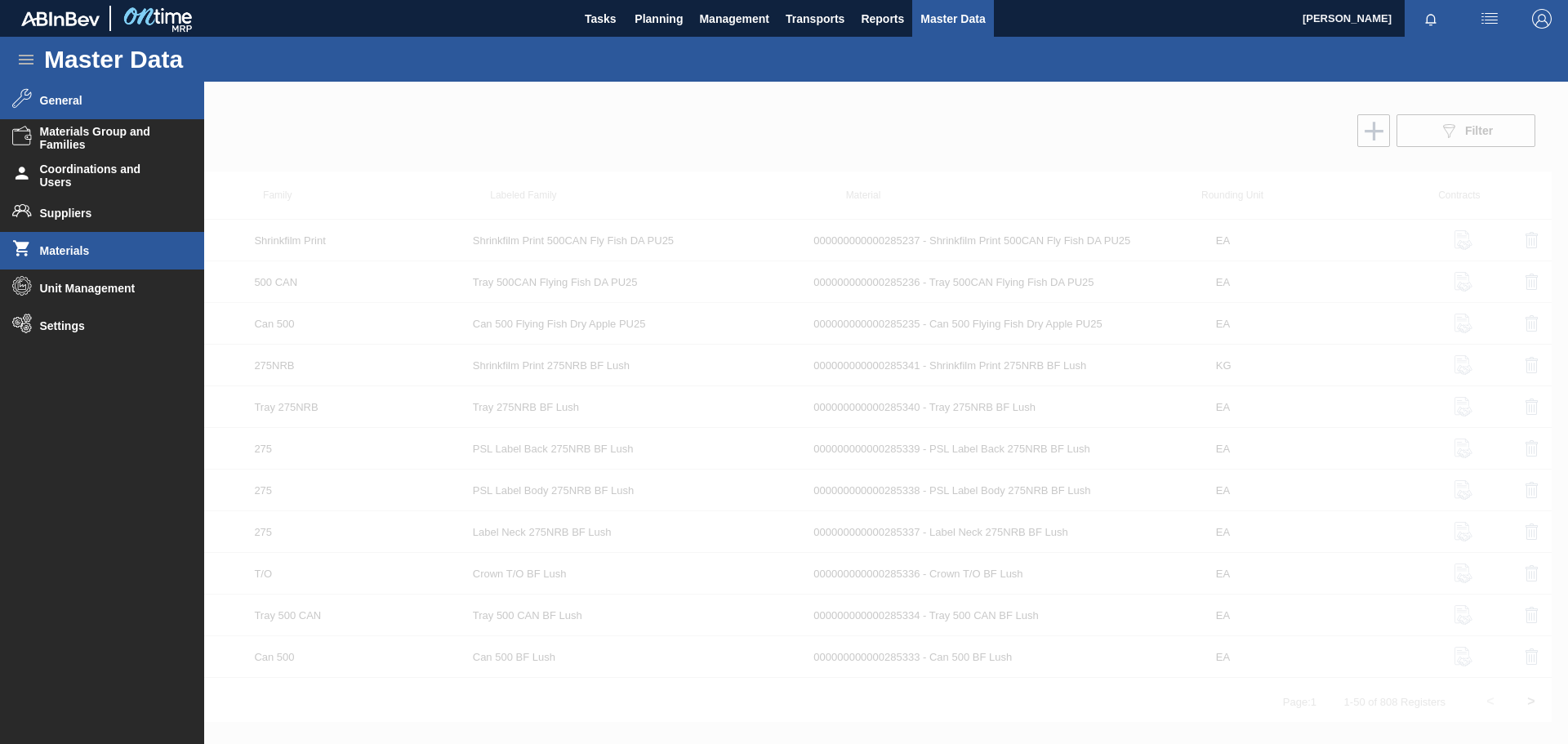
click at [83, 103] on span "General" at bounding box center [107, 100] width 135 height 13
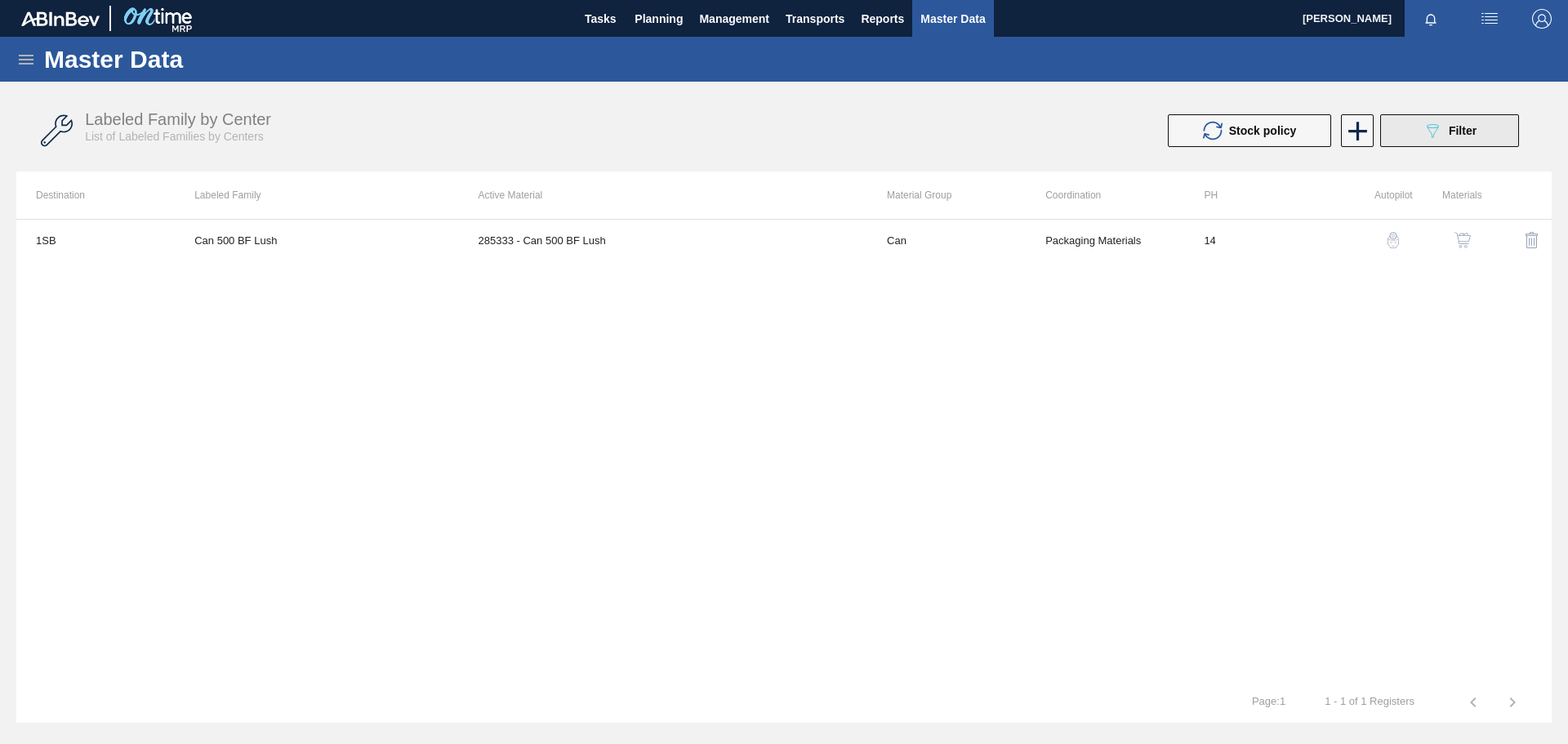
click at [1458, 132] on span "Filter" at bounding box center [1463, 130] width 27 height 13
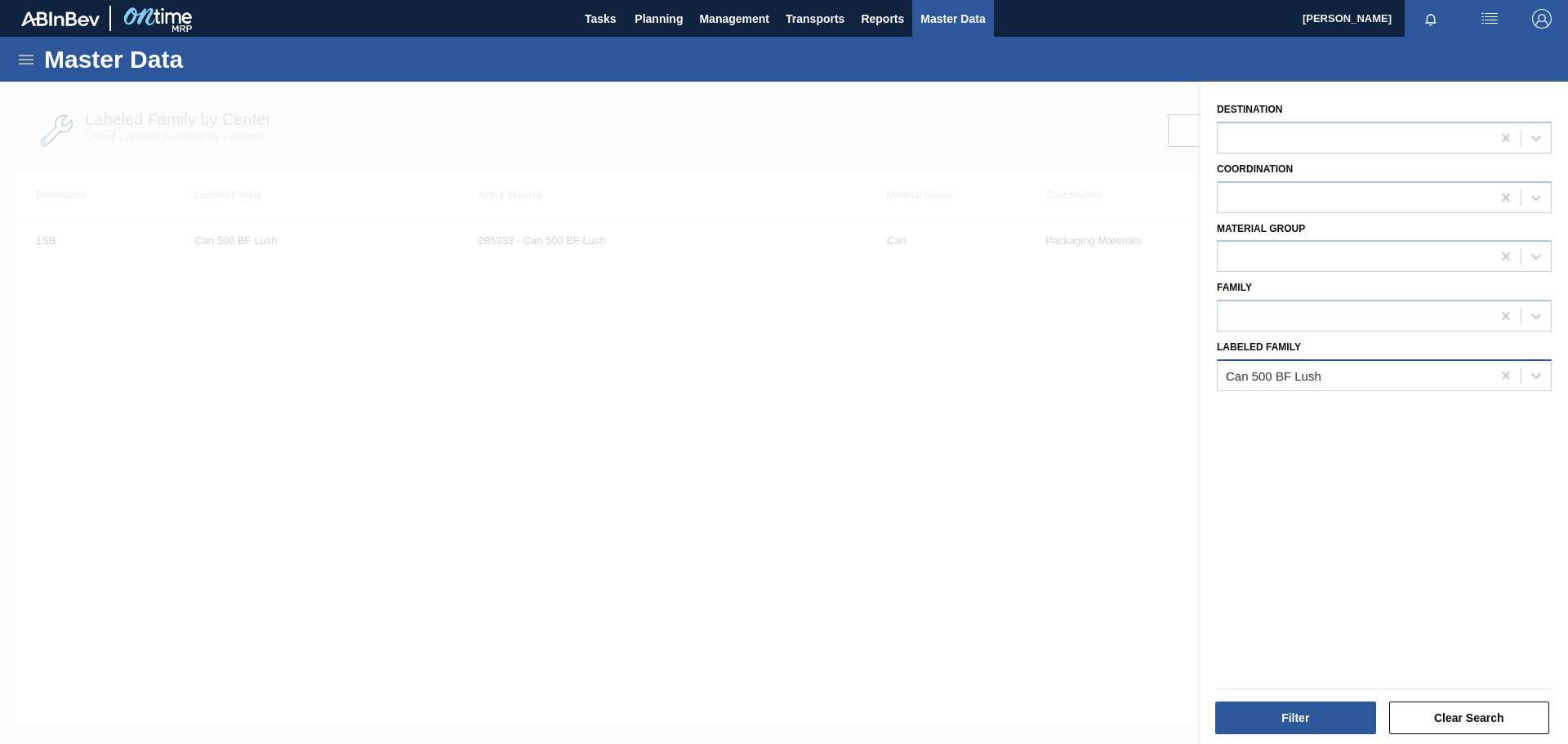
click at [1339, 375] on div "Can 500 BF Lush" at bounding box center [1354, 376] width 274 height 24
paste Family "Tray 500 CAN BF Lush"
click at [1366, 416] on div "No options" at bounding box center [1385, 415] width 335 height 27
click at [1315, 718] on button "Filter" at bounding box center [1296, 717] width 161 height 33
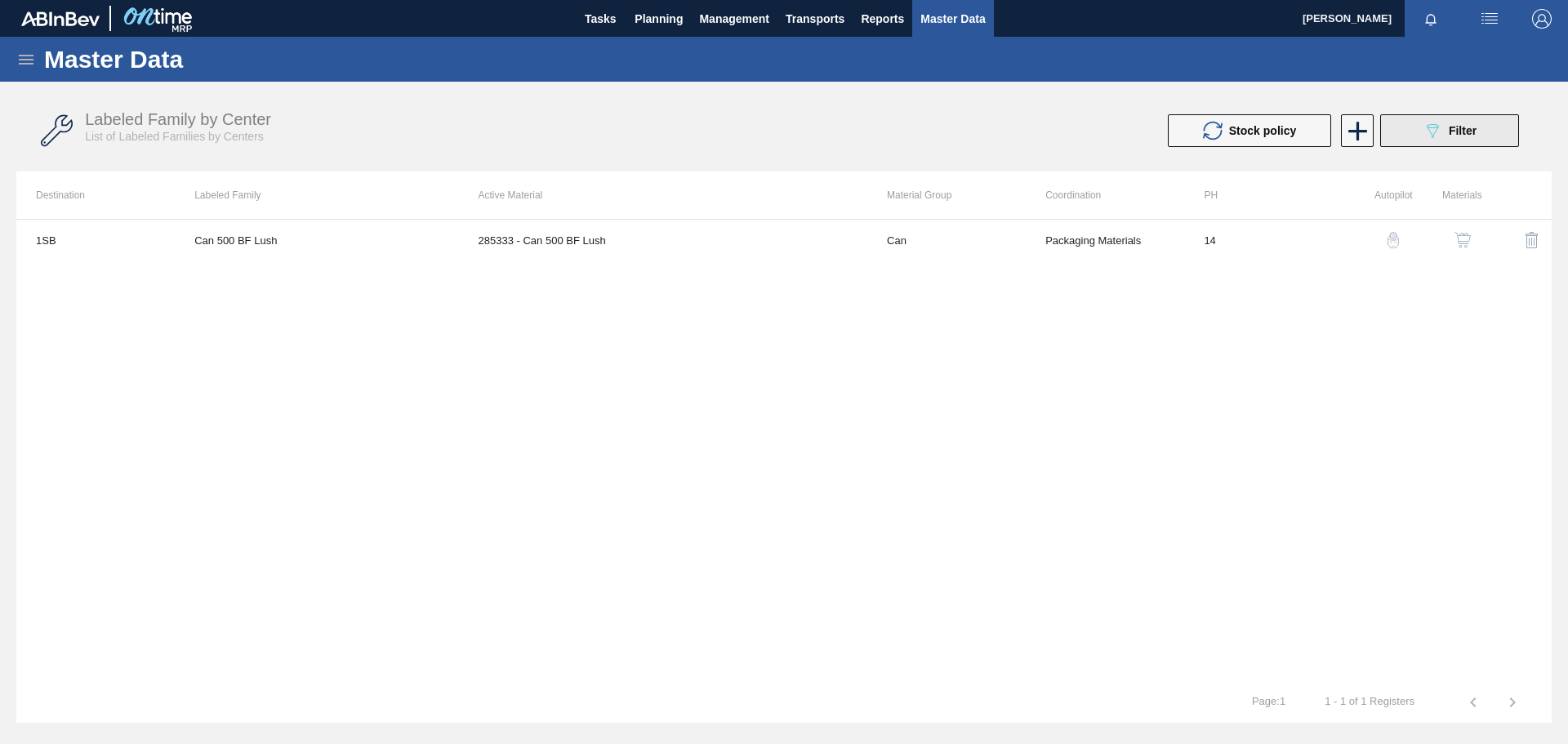
click at [1475, 132] on span "Filter" at bounding box center [1463, 130] width 27 height 13
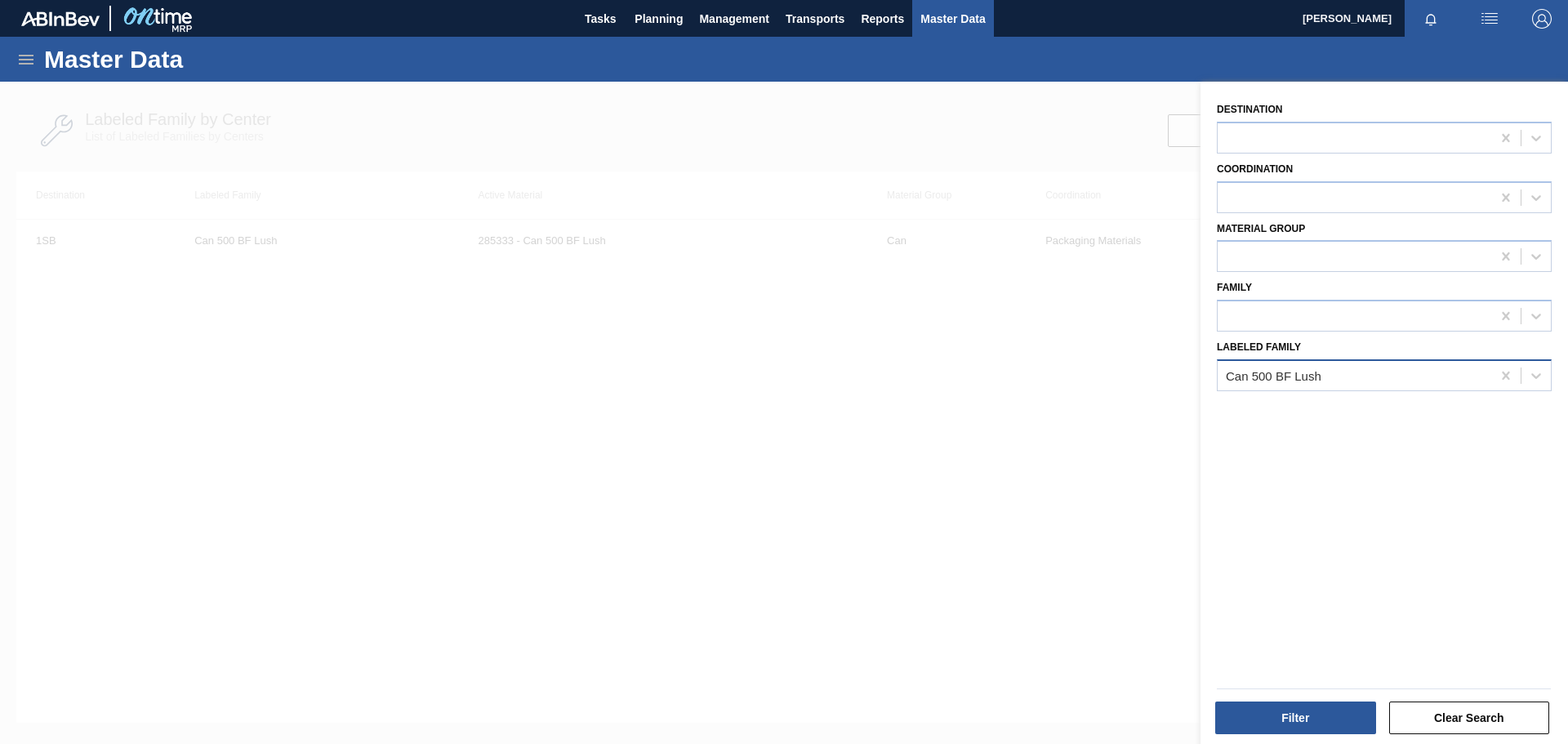
click at [1380, 376] on div "Can 500 BF Lush" at bounding box center [1354, 376] width 274 height 24
drag, startPoint x: 1324, startPoint y: 375, endPoint x: 1183, endPoint y: 394, distance: 142.3
click at [1201, 394] on div "Destination Coordination Material Group Family Labeled Family Select is focused…" at bounding box center [1384, 453] width 367 height 744
drag, startPoint x: 1225, startPoint y: 375, endPoint x: 1364, endPoint y: 376, distance: 139.0
click at [1364, 376] on div "Can 500 BF Lush" at bounding box center [1354, 376] width 274 height 24
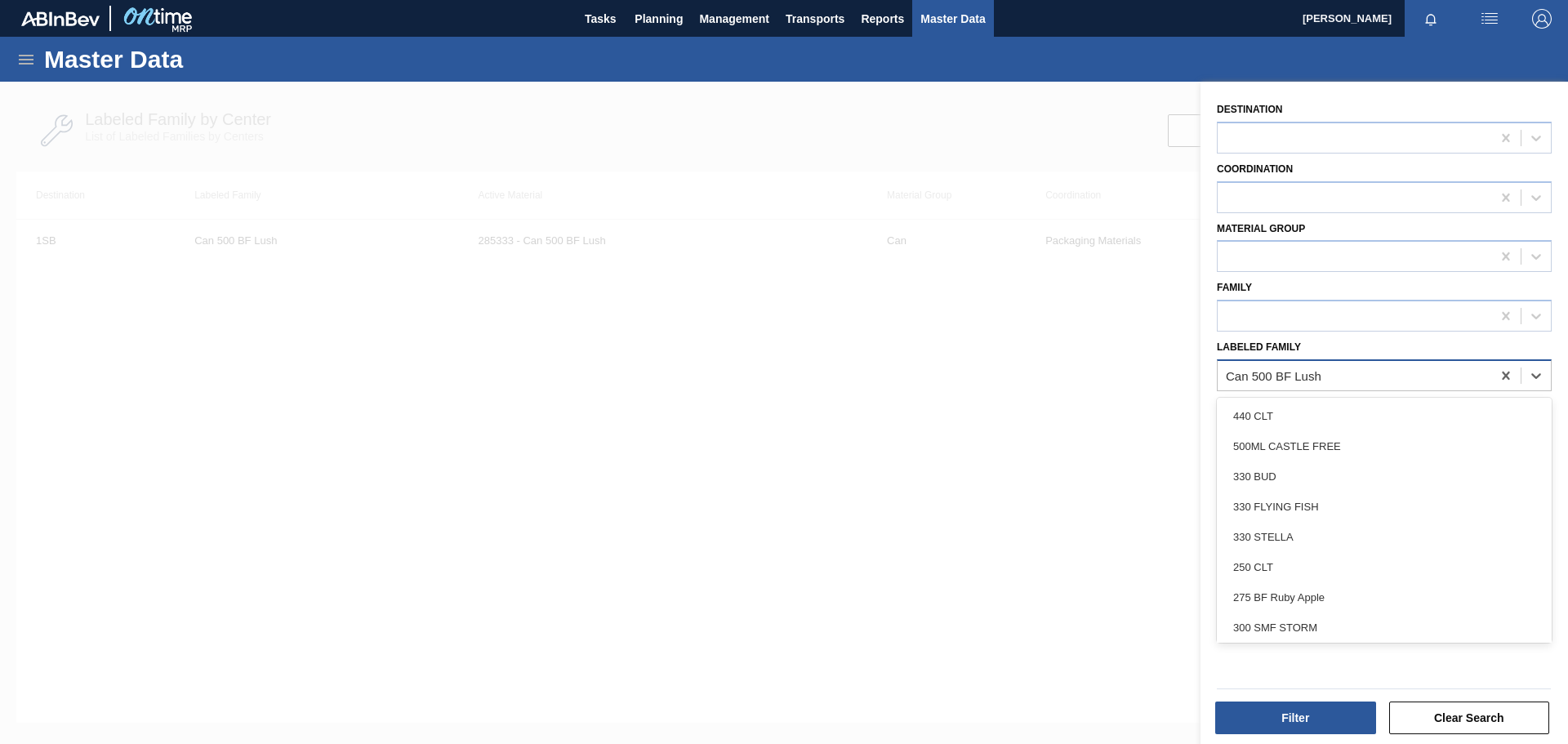
paste Family "Tray 500 CAN BF Lush"
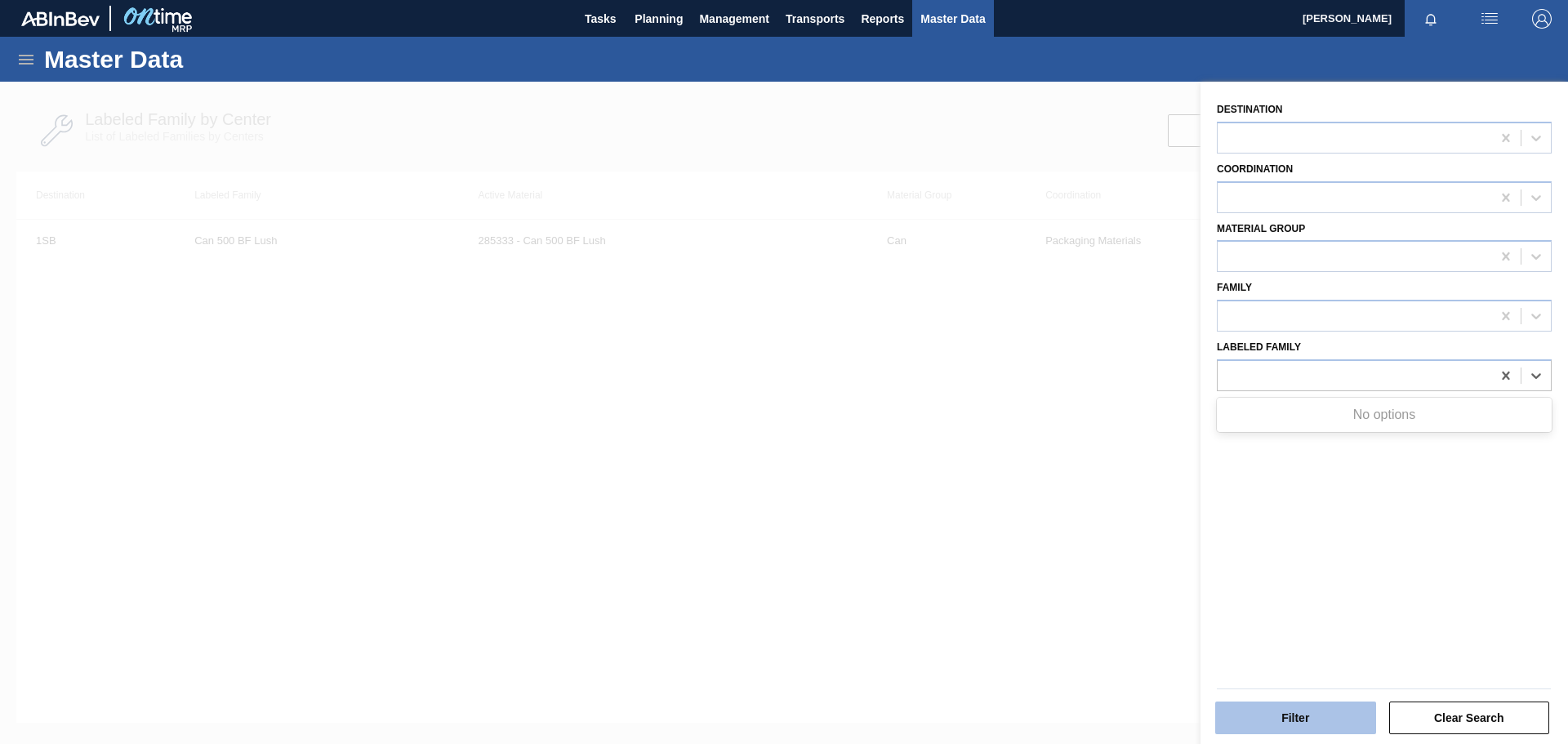
click at [1296, 713] on button "Filter" at bounding box center [1296, 717] width 161 height 33
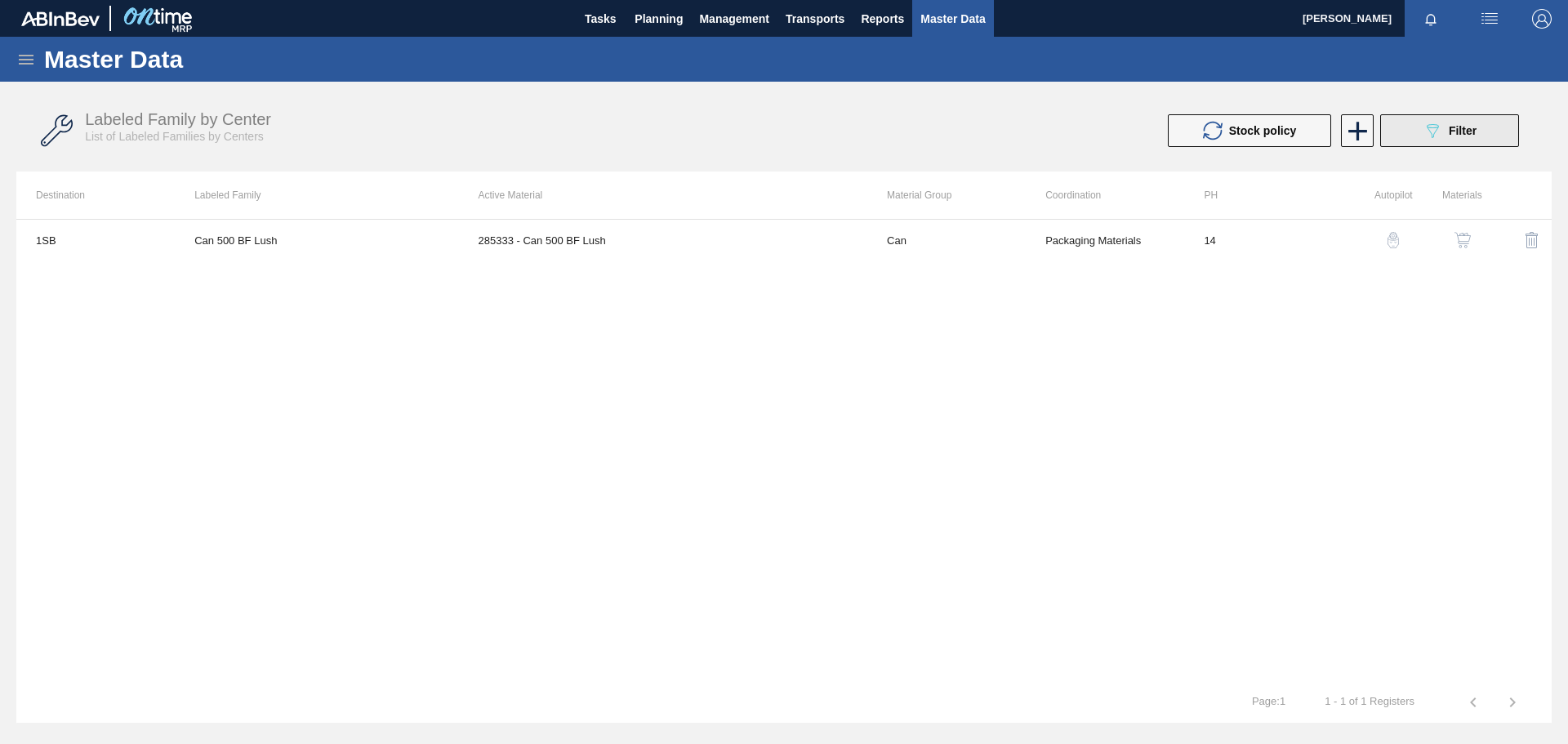
click at [1439, 131] on icon "089F7B8B-B2A5-4AFE-B5C0-19BA573D28AC" at bounding box center [1433, 131] width 19 height 19
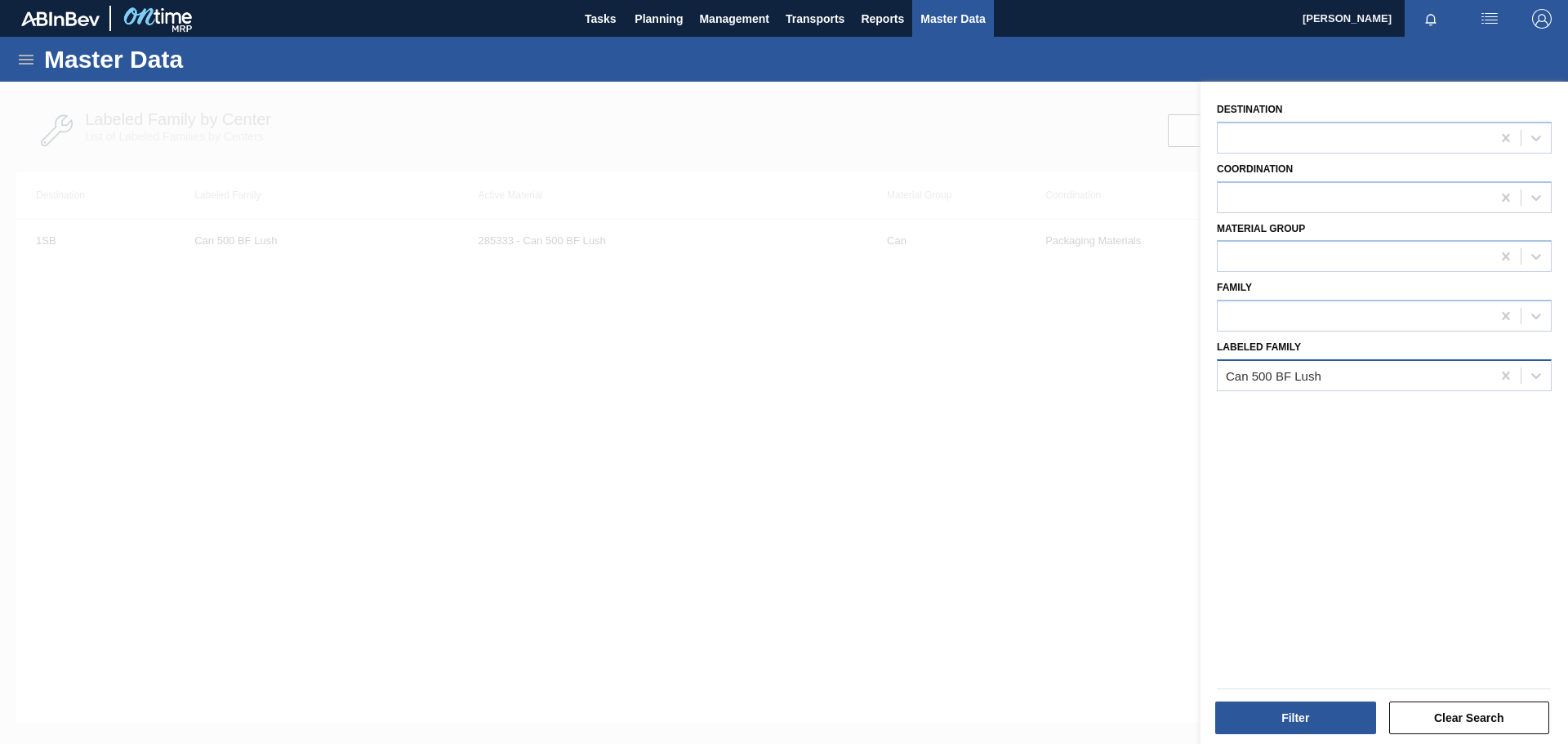
click at [1325, 376] on div "Can 500 BF Lush" at bounding box center [1354, 376] width 274 height 24
paste Family "Tray 500 CAN BF Lush"
click at [1352, 560] on div "Destination Coordination Material Group Family Labeled Family Can 500 BF Lush" at bounding box center [1384, 415] width 367 height 667
click at [36, 59] on div "Master Data" at bounding box center [784, 59] width 1568 height 45
click at [9, 59] on div "Master Data" at bounding box center [784, 59] width 1568 height 45
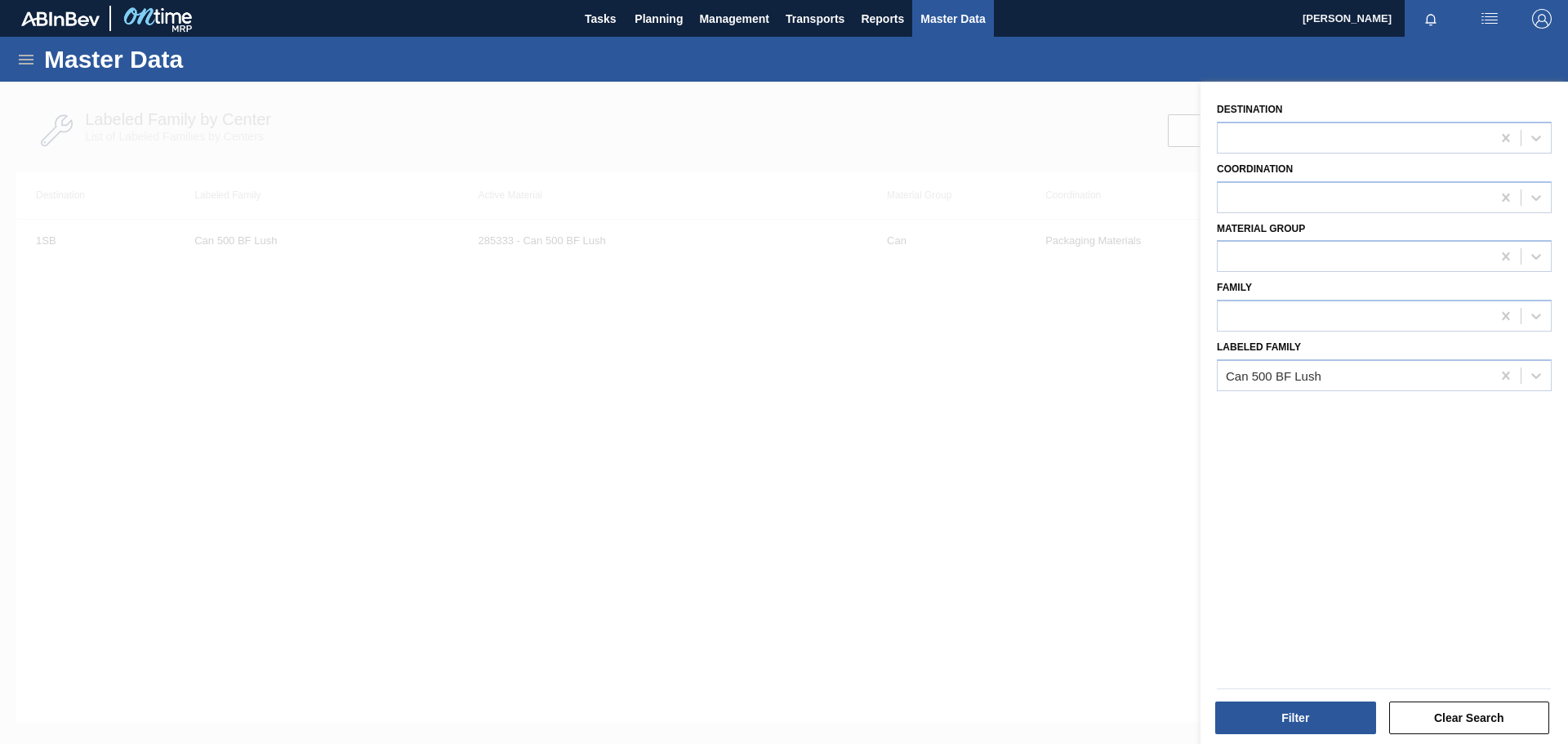
click at [27, 57] on icon at bounding box center [26, 59] width 19 height 19
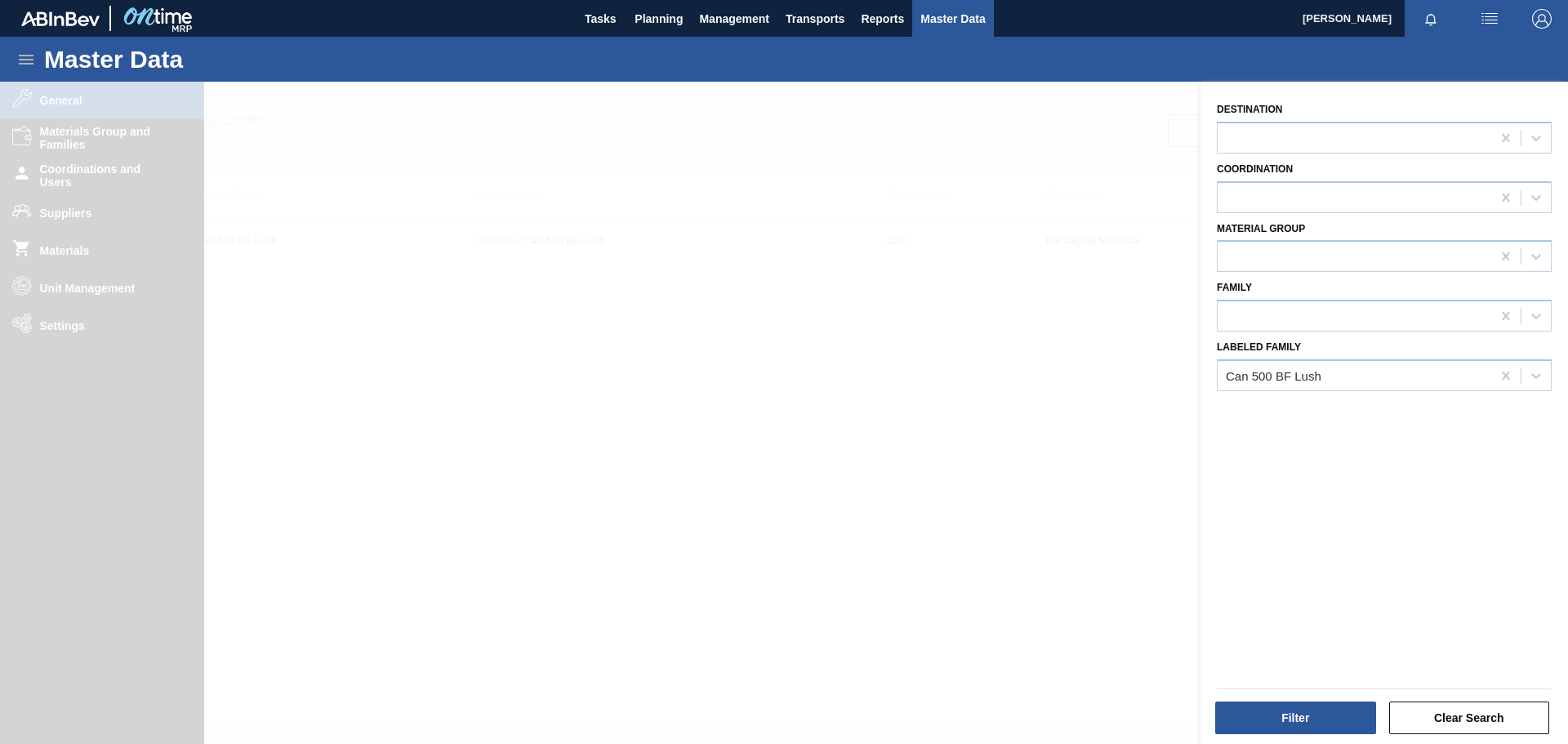
click at [828, 406] on div at bounding box center [784, 453] width 1568 height 744
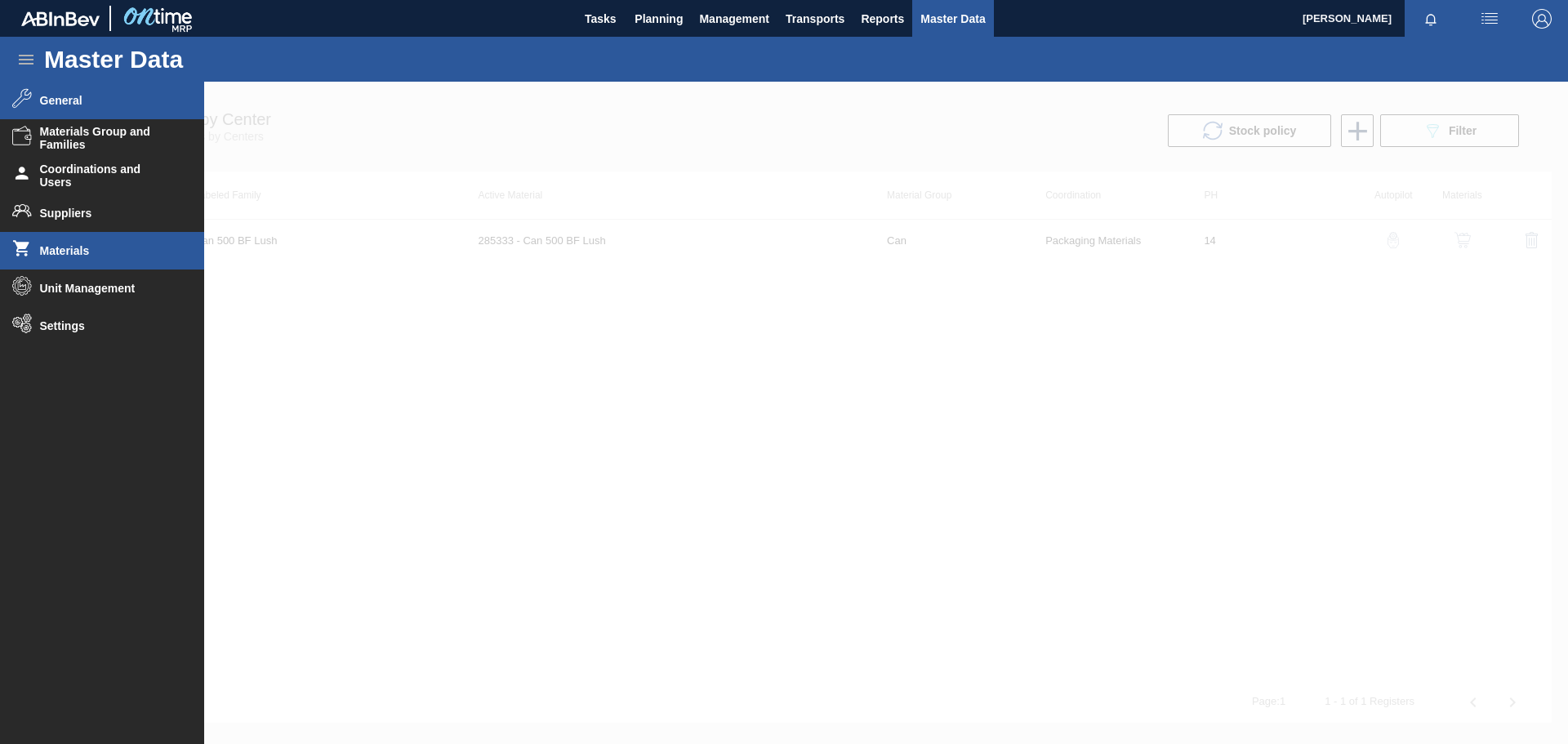
click at [140, 252] on span "Materials" at bounding box center [107, 251] width 135 height 13
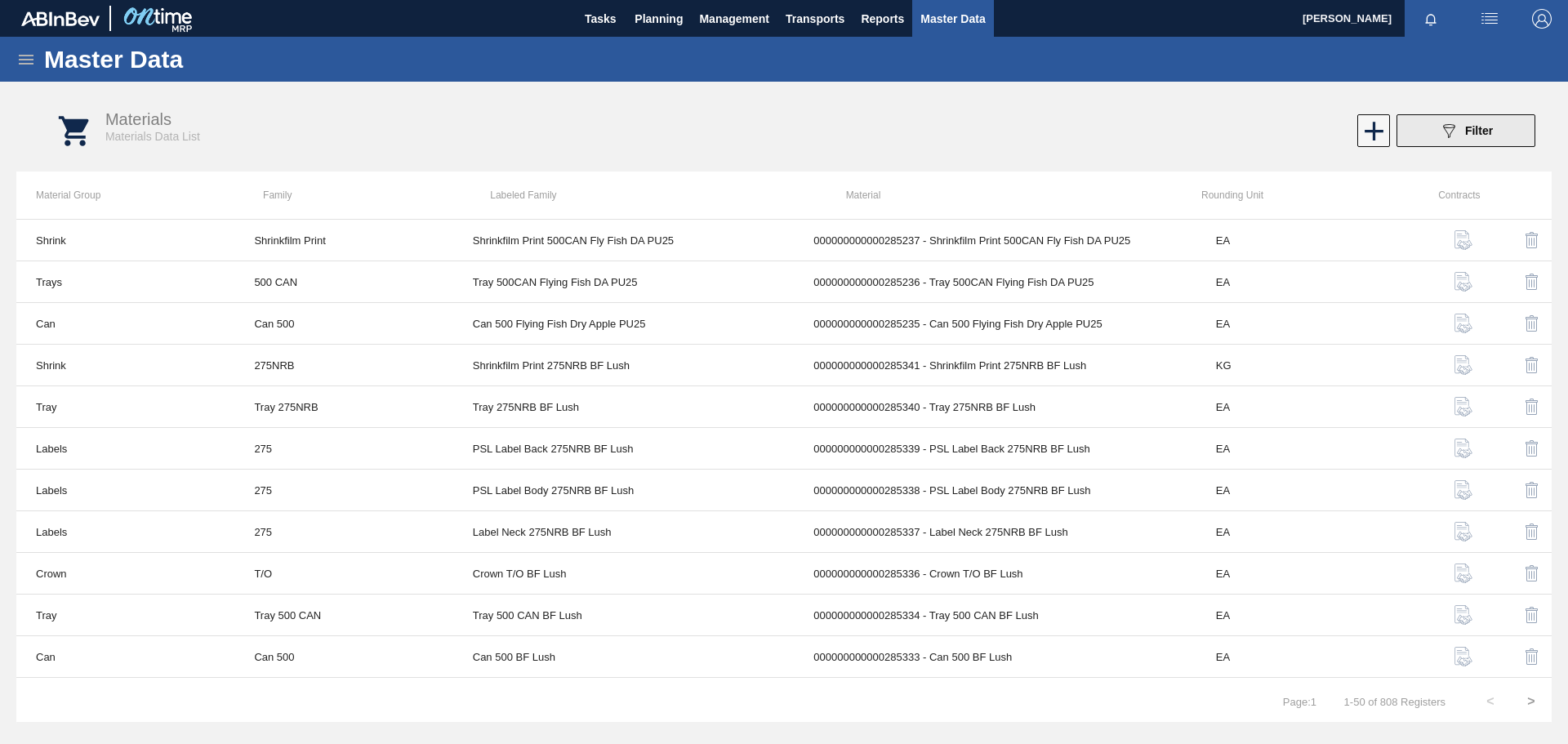
click at [1459, 122] on div "089F7B8B-B2A5-4AFE-B5C0-19BA573D28AC Filter" at bounding box center [1465, 131] width 54 height 19
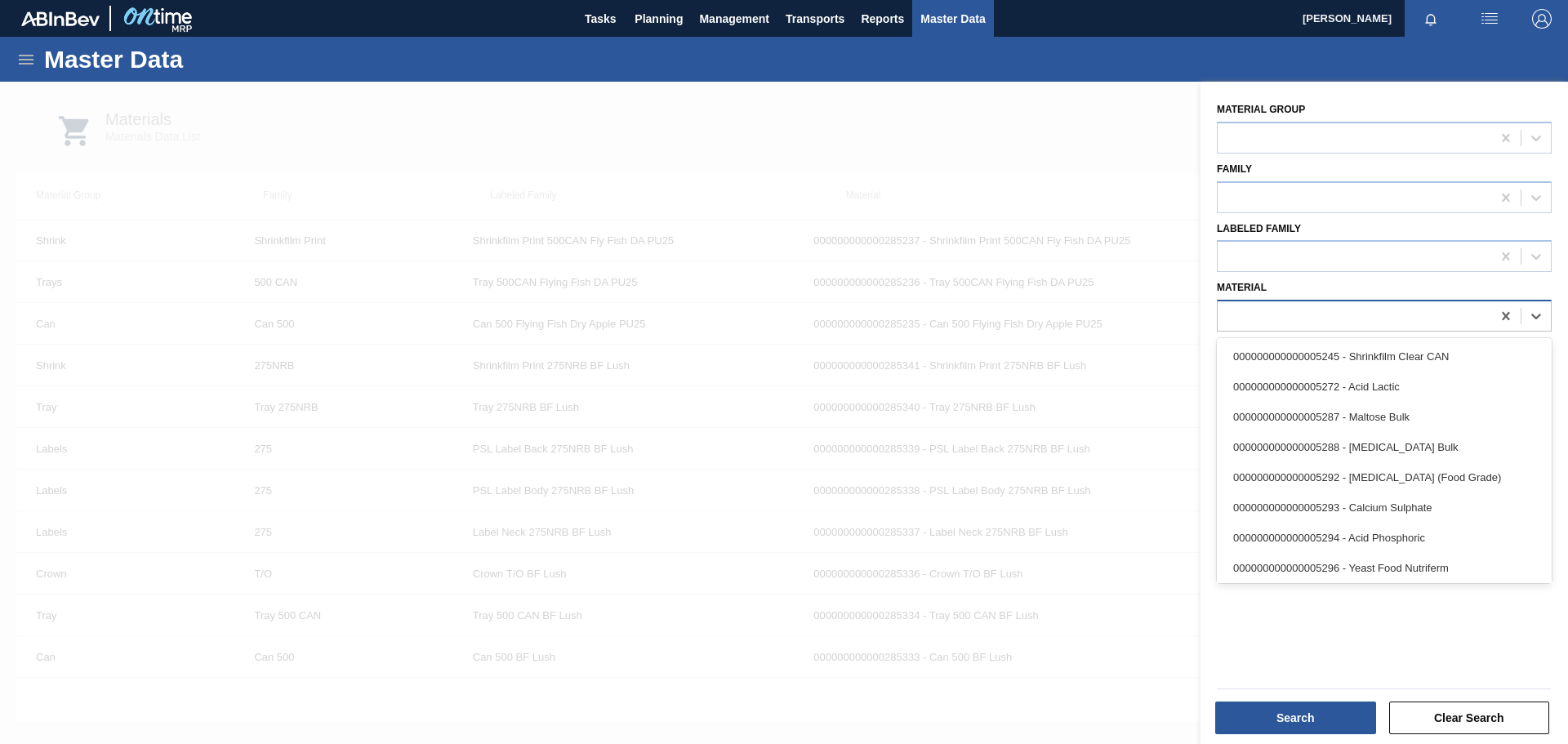
click at [1309, 308] on div at bounding box center [1354, 316] width 274 height 24
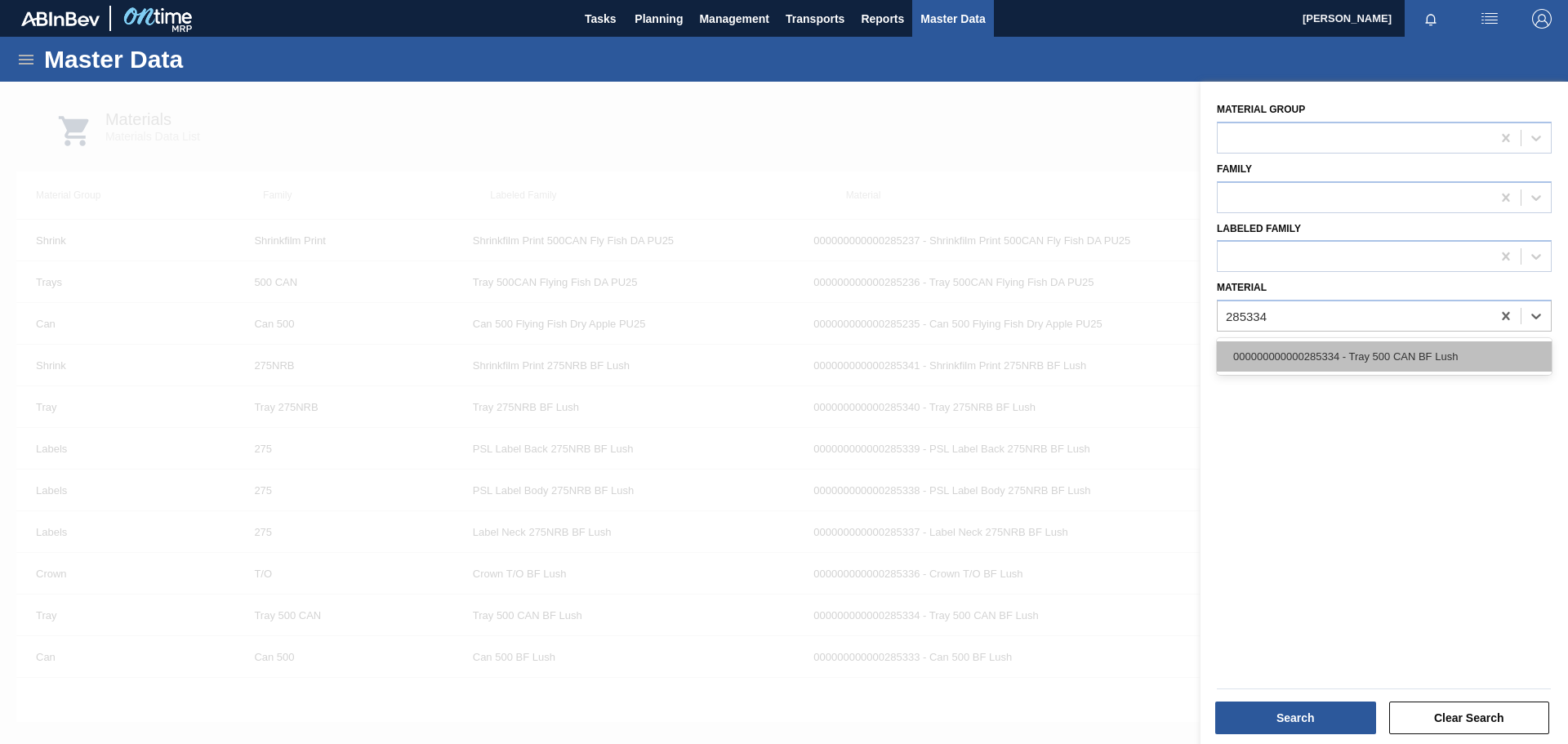
click at [1361, 355] on div "000000000000285334 - Tray 500 CAN BF Lush" at bounding box center [1385, 357] width 335 height 30
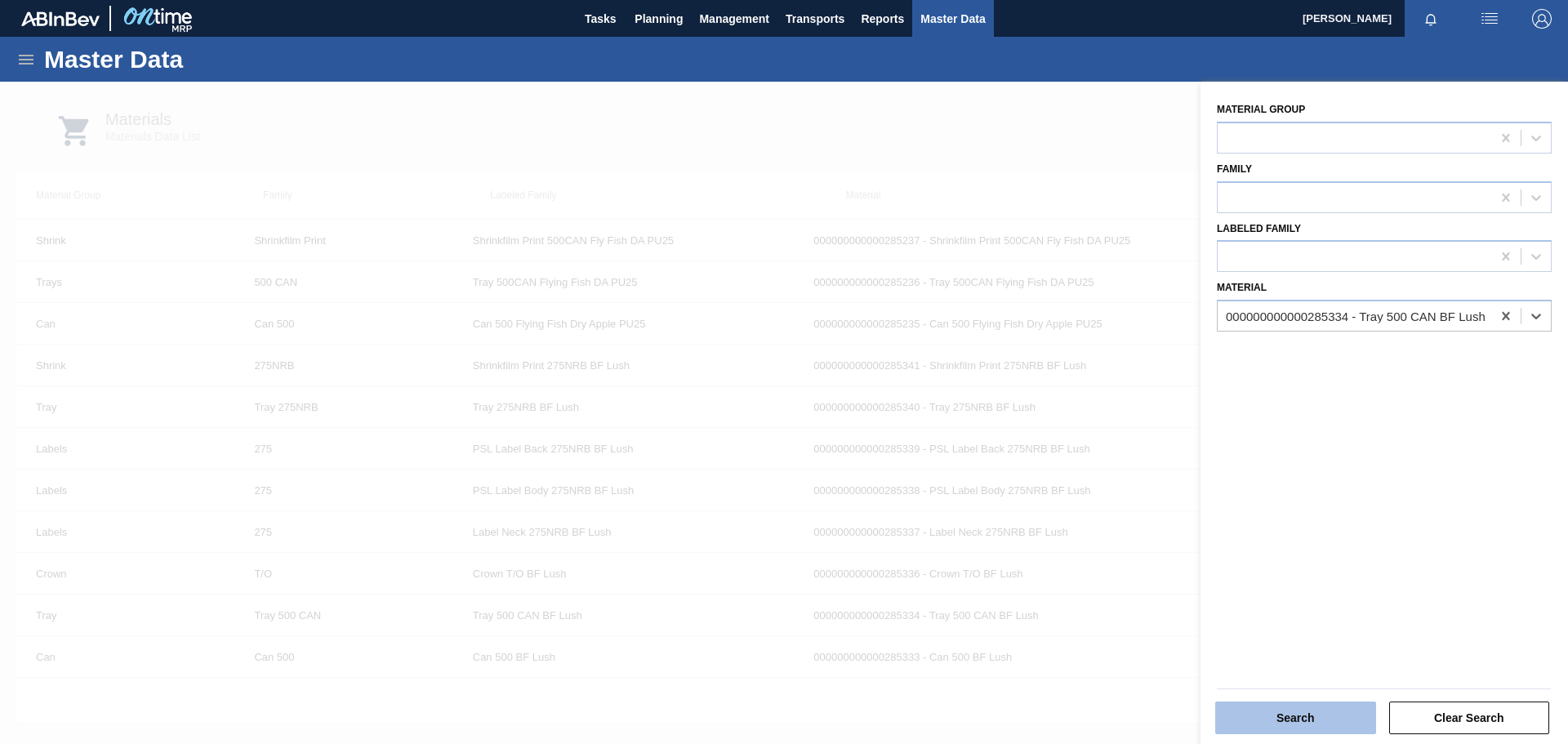
click at [1341, 725] on button "Search" at bounding box center [1296, 717] width 161 height 33
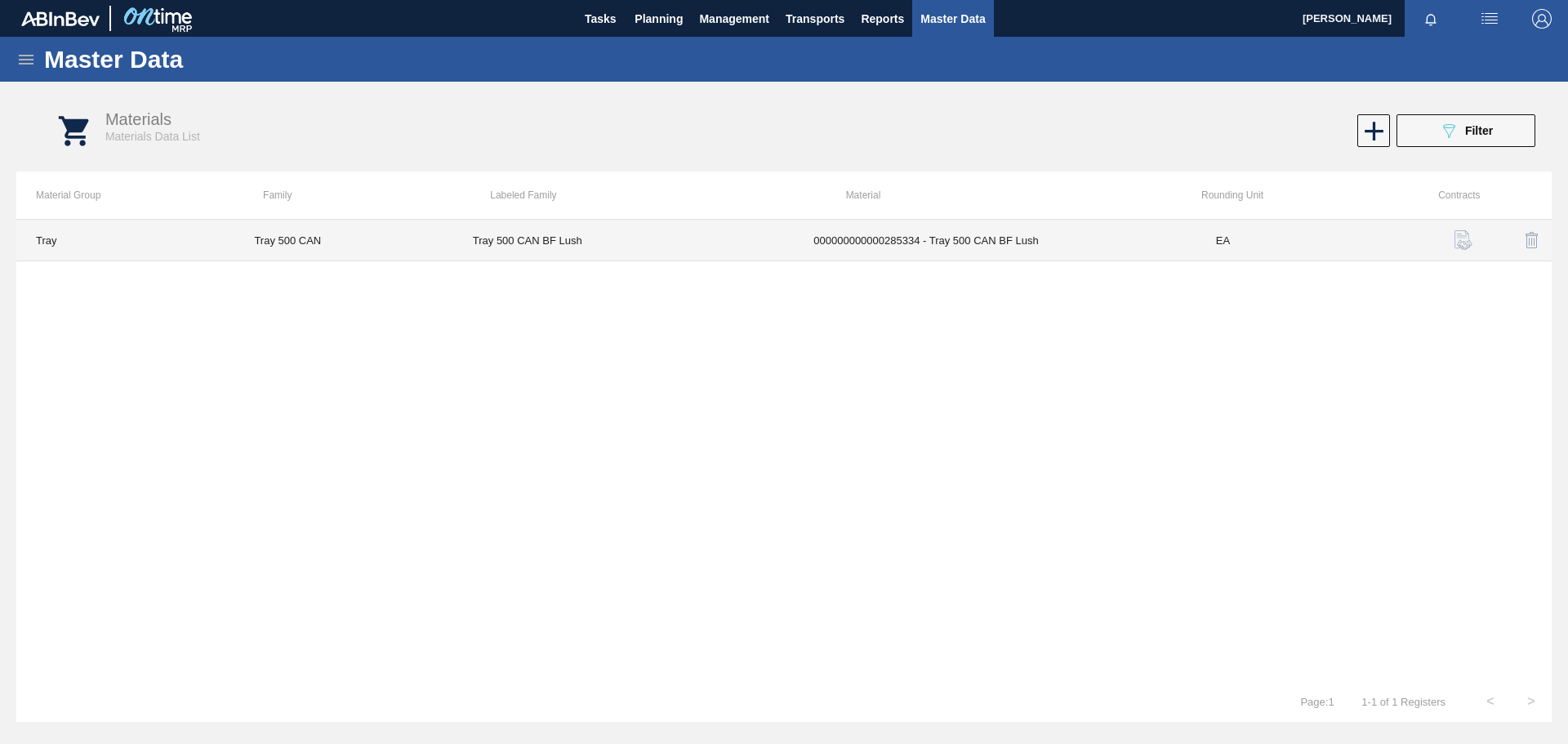
click at [934, 235] on td "000000000000285334 - Tray 500 CAN BF Lush" at bounding box center [995, 240] width 403 height 42
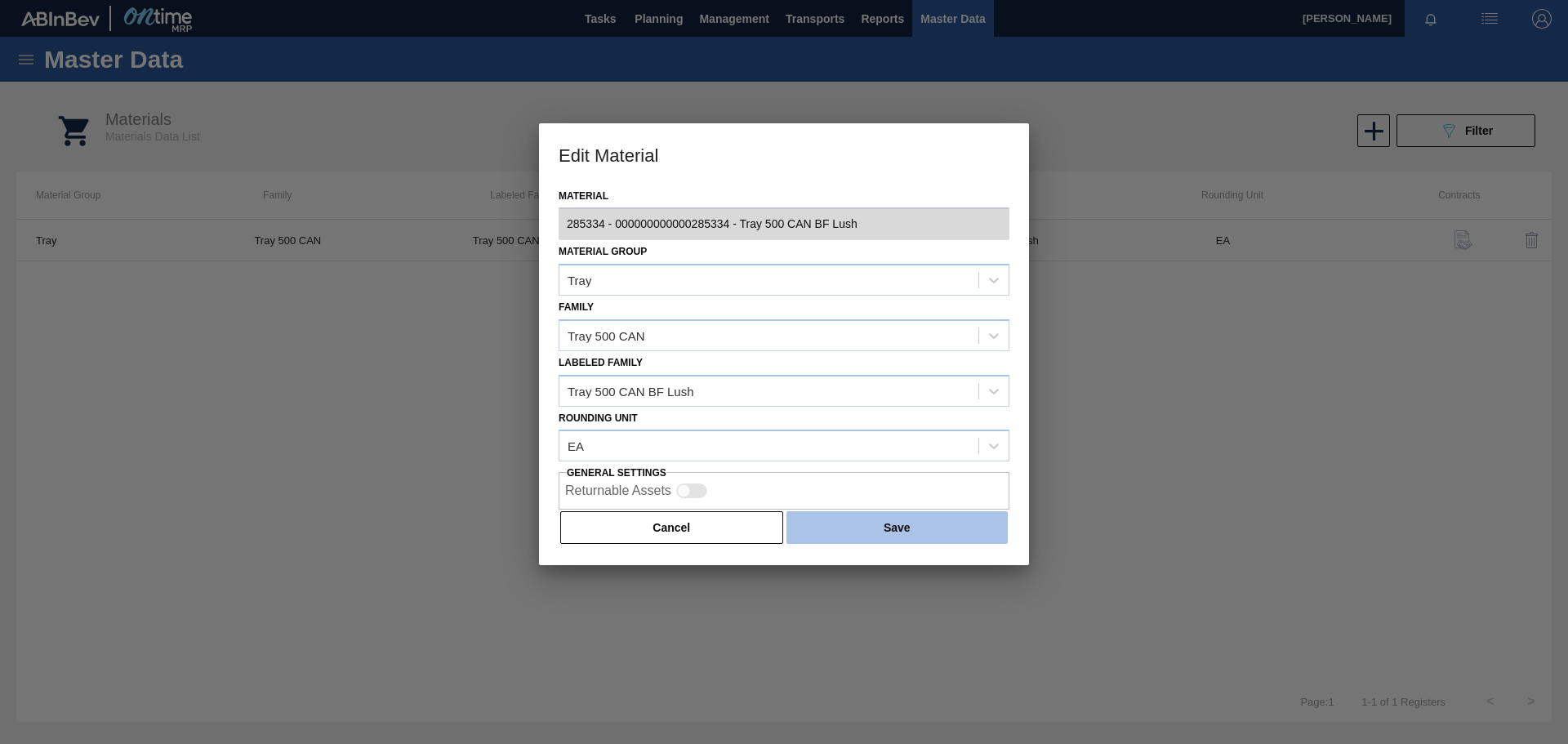
click at [866, 534] on button "Save" at bounding box center [897, 527] width 221 height 33
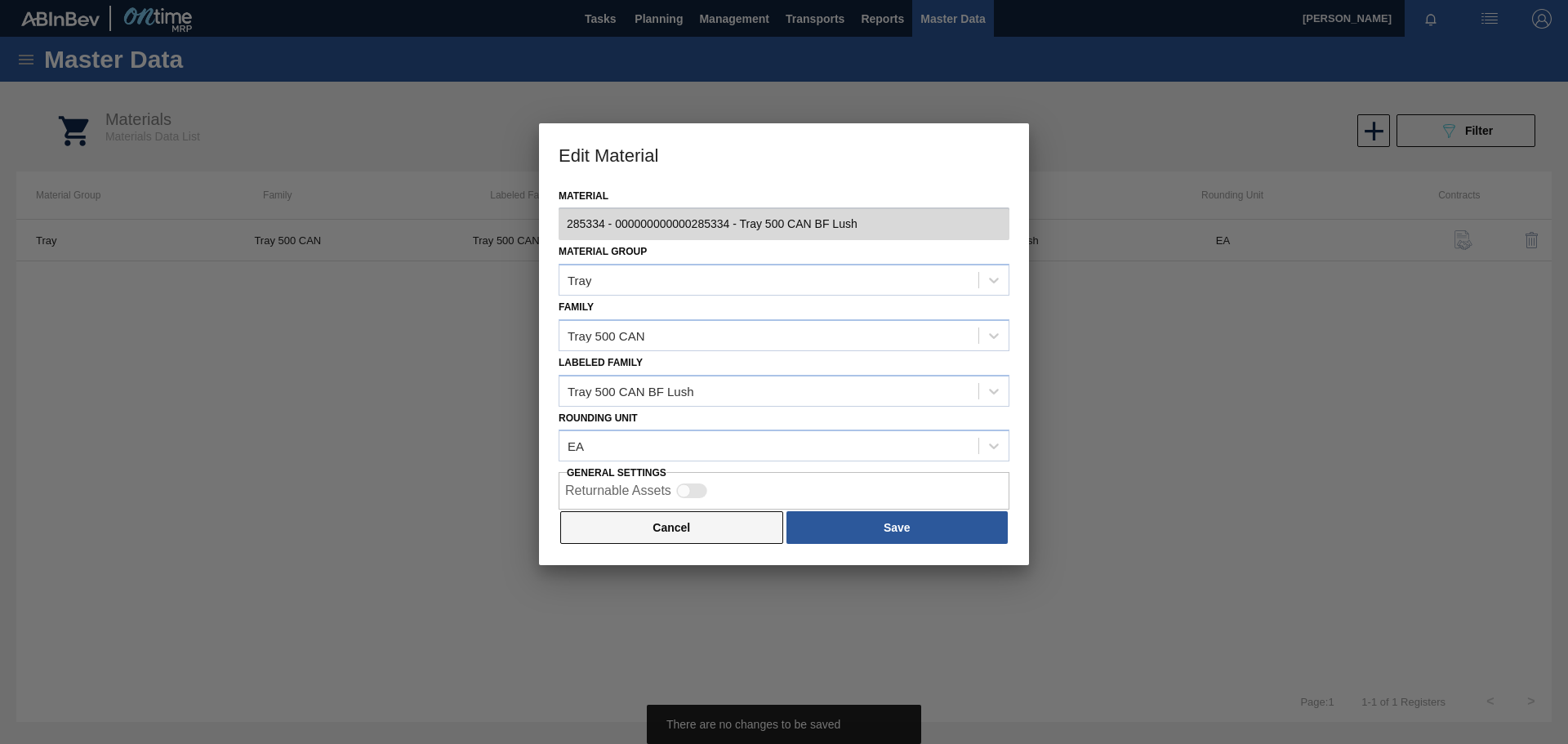
click at [709, 533] on button "Cancel" at bounding box center [672, 527] width 223 height 33
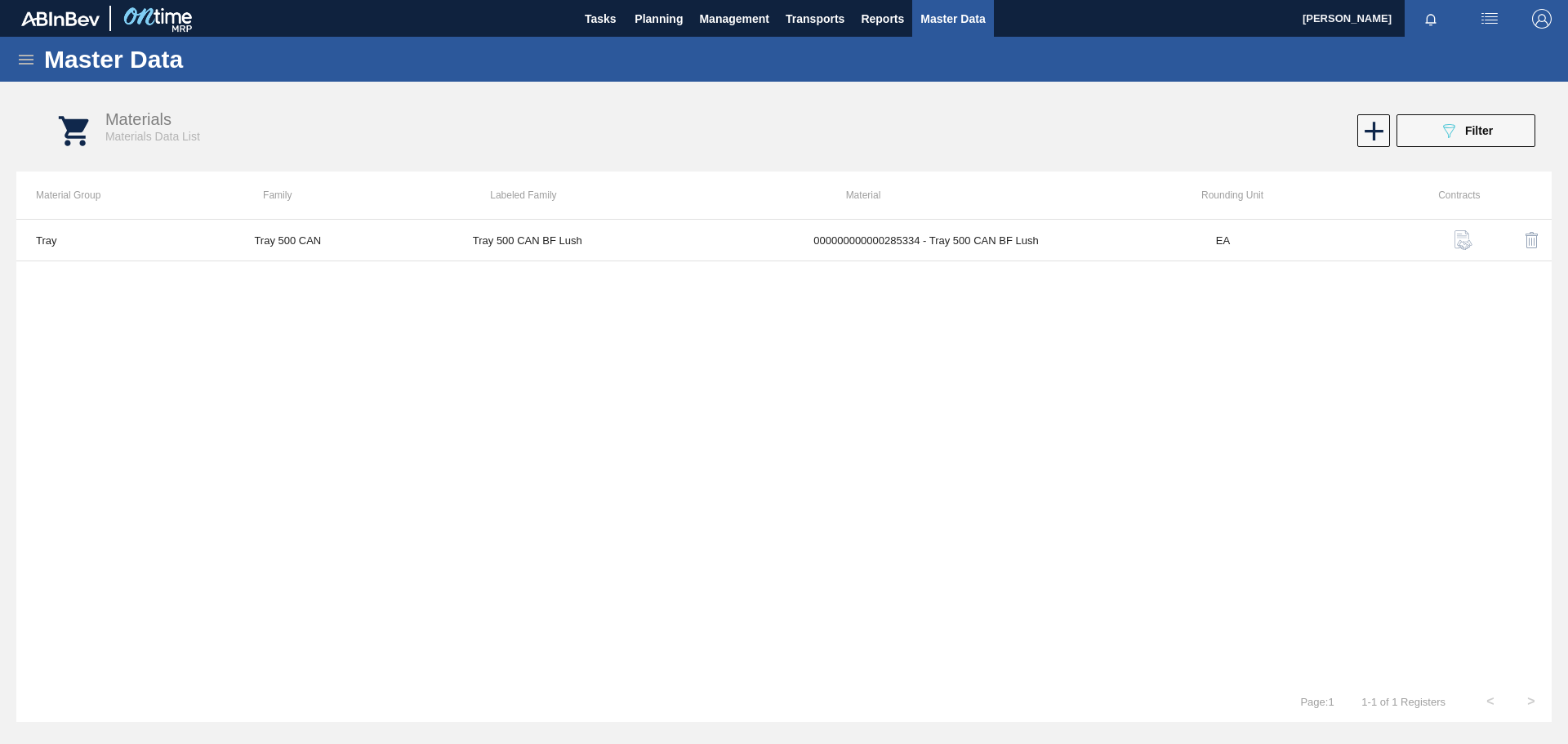
click at [27, 58] on icon at bounding box center [26, 59] width 19 height 19
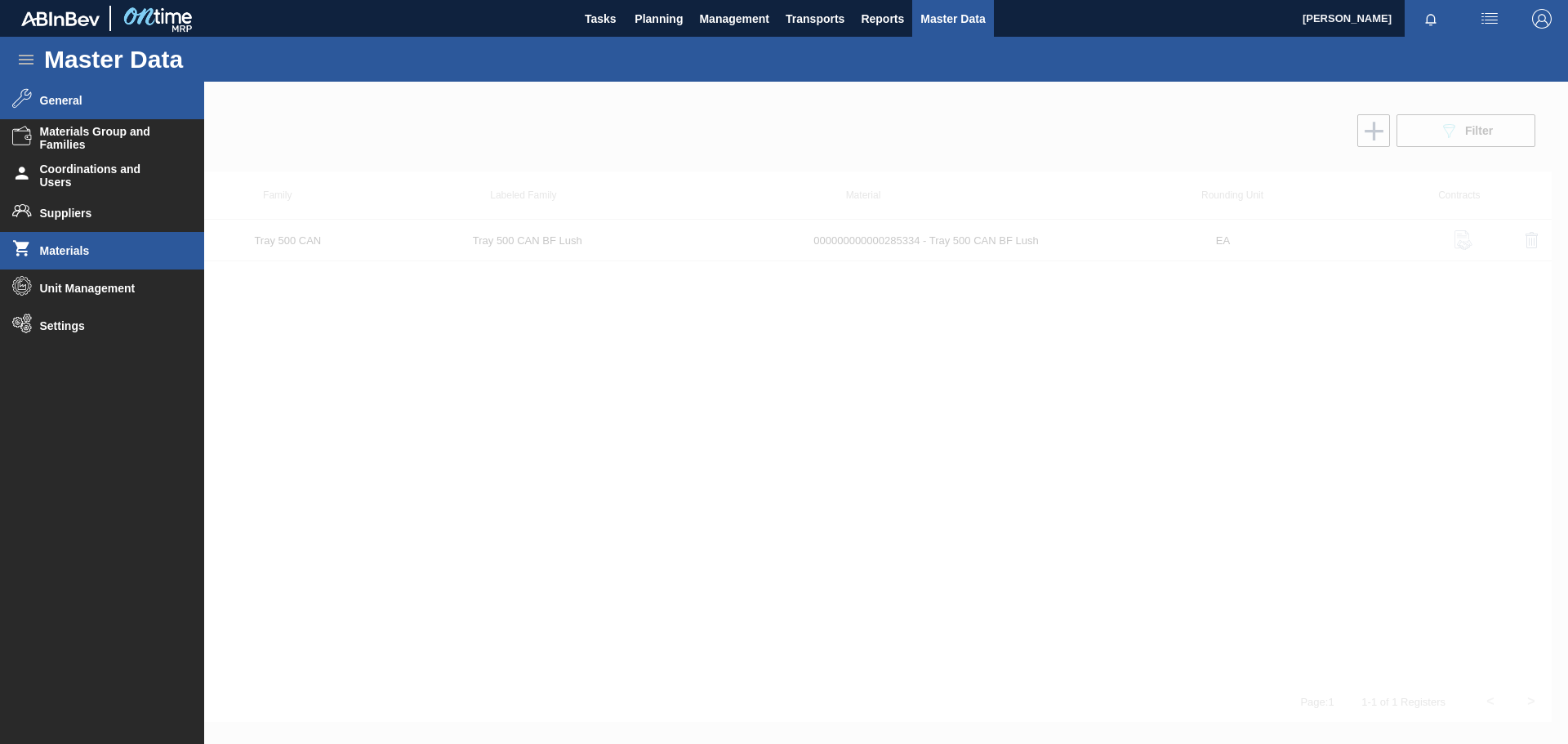
click at [89, 106] on li "General" at bounding box center [102, 100] width 205 height 37
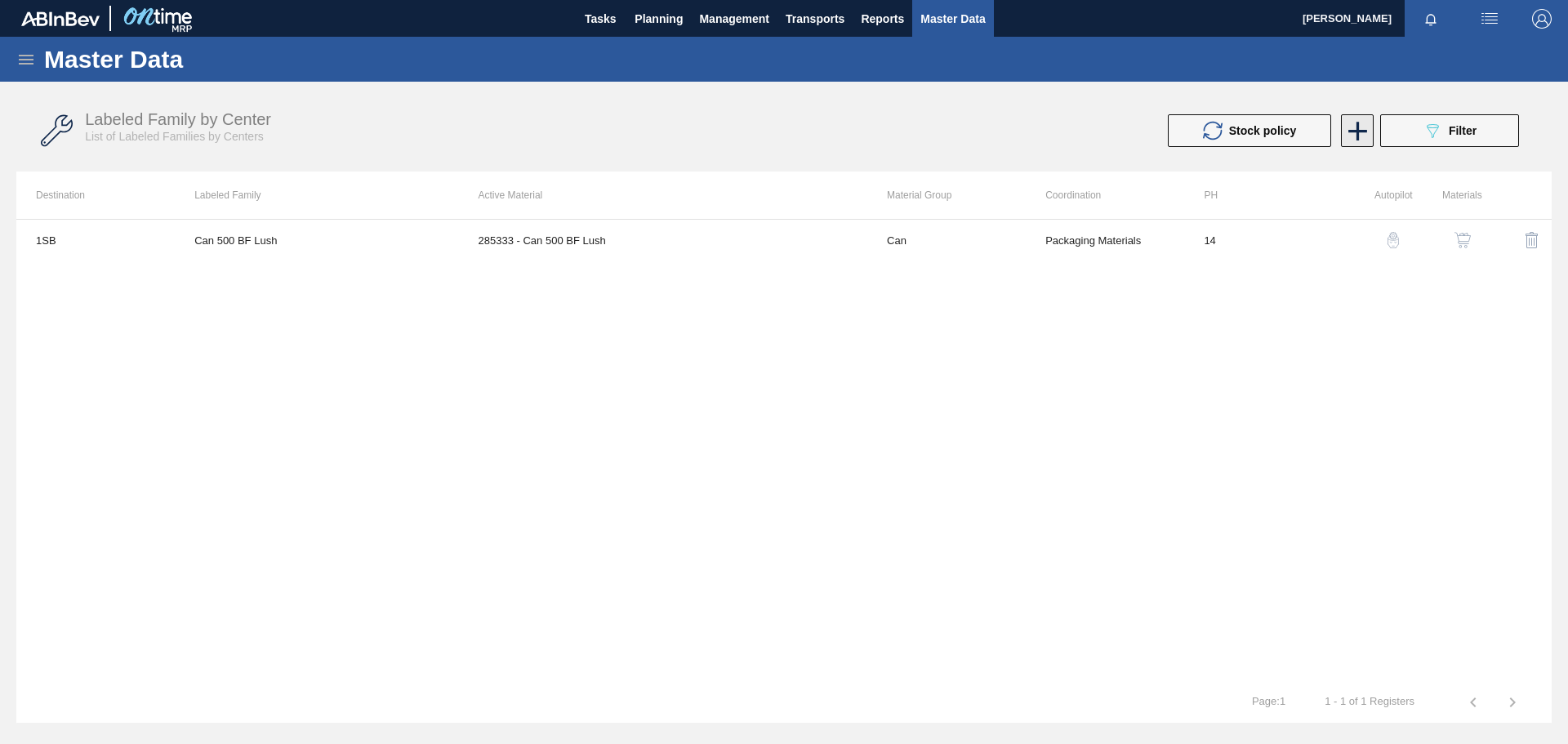
click at [1355, 128] on icon at bounding box center [1358, 131] width 32 height 32
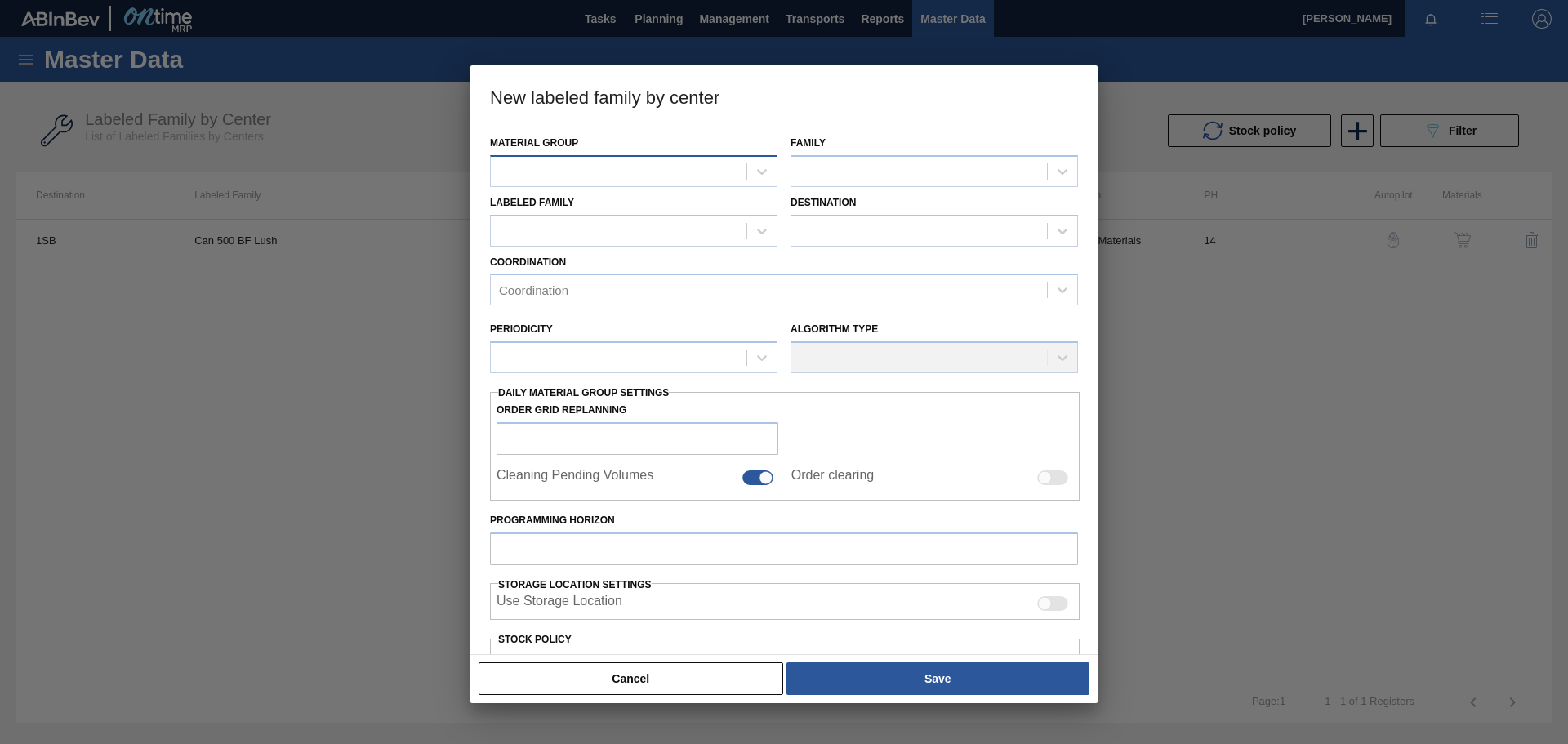
click at [647, 169] on div at bounding box center [618, 171] width 256 height 24
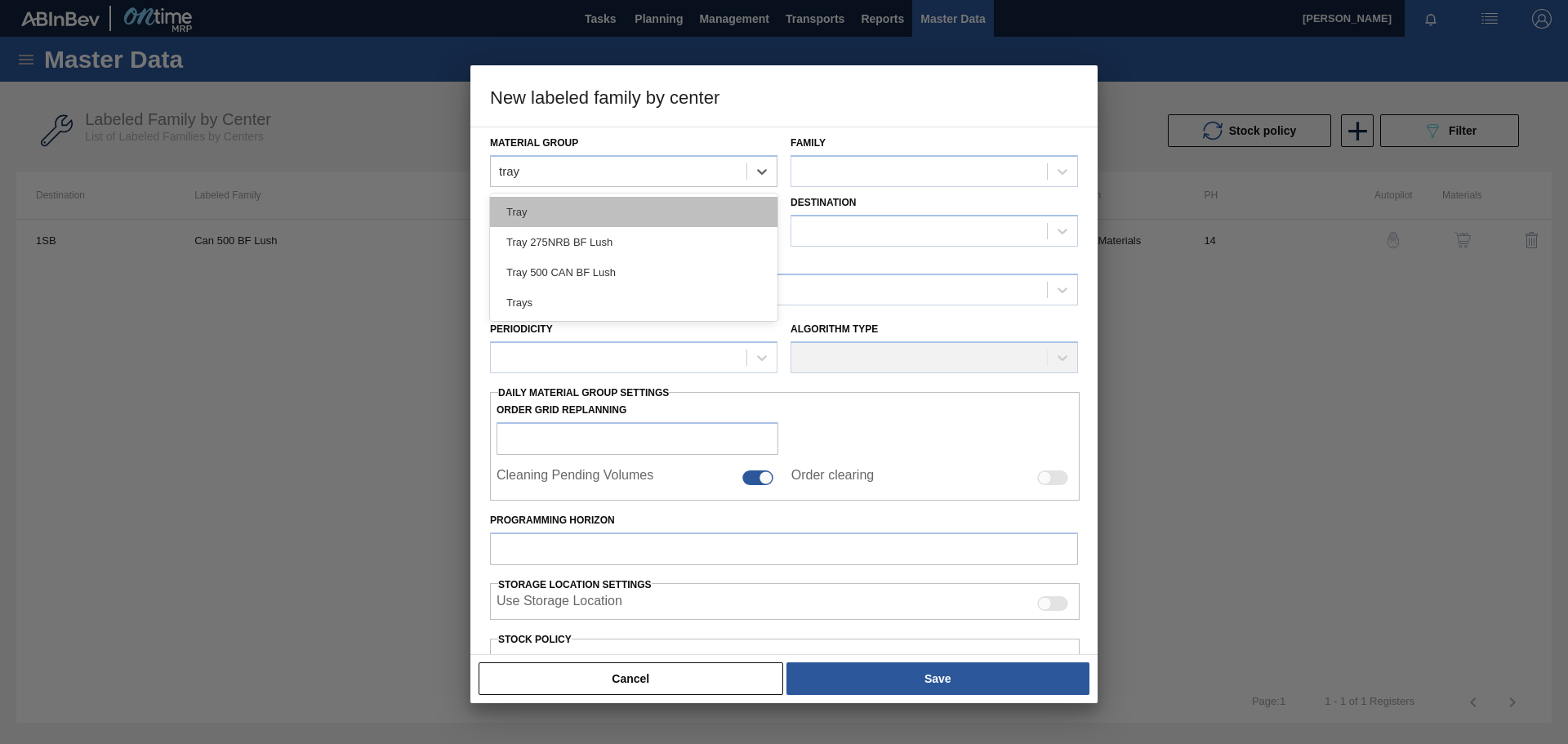
click at [598, 208] on div "Tray" at bounding box center [634, 212] width 288 height 30
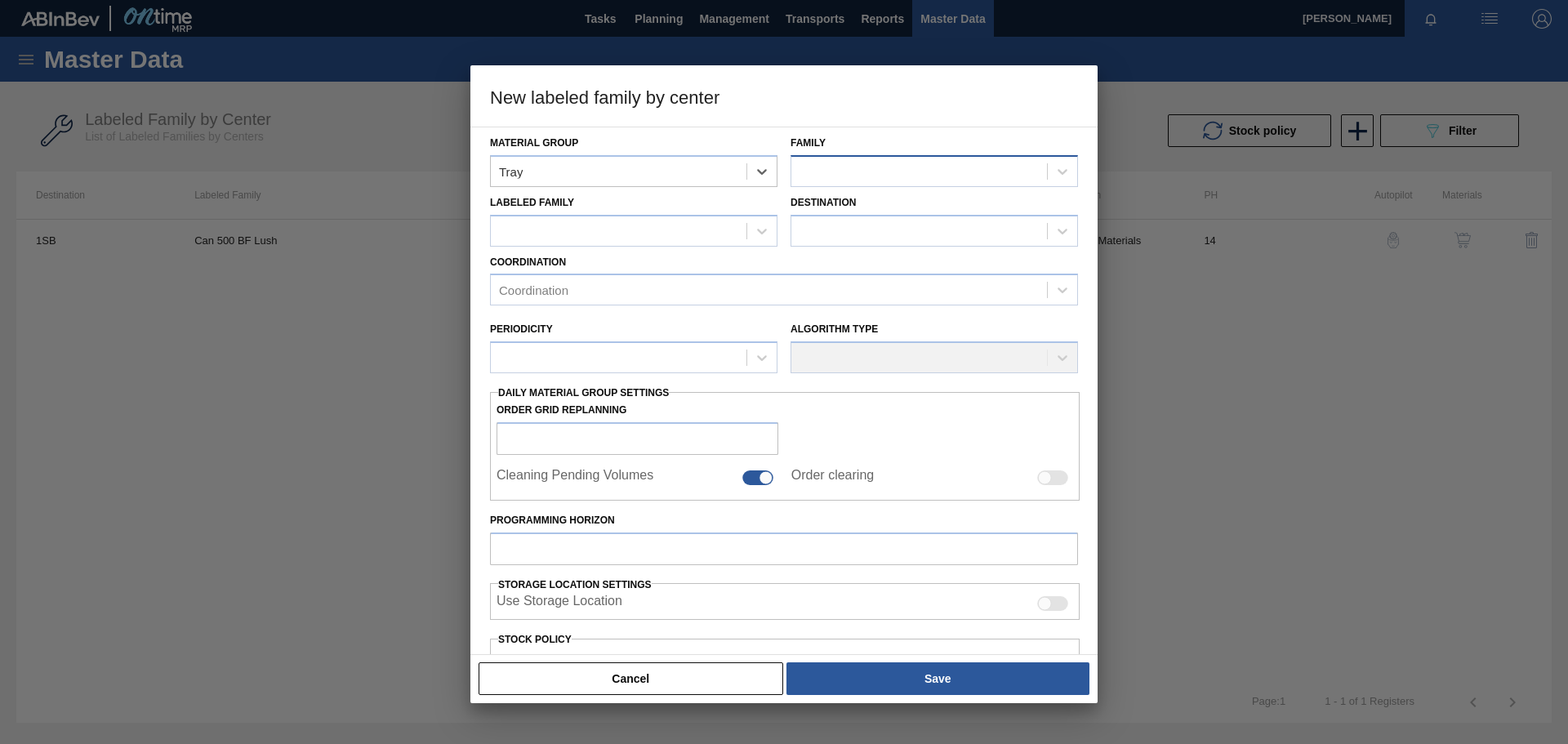
click at [854, 157] on div at bounding box center [934, 171] width 288 height 32
click at [837, 173] on div at bounding box center [919, 171] width 256 height 24
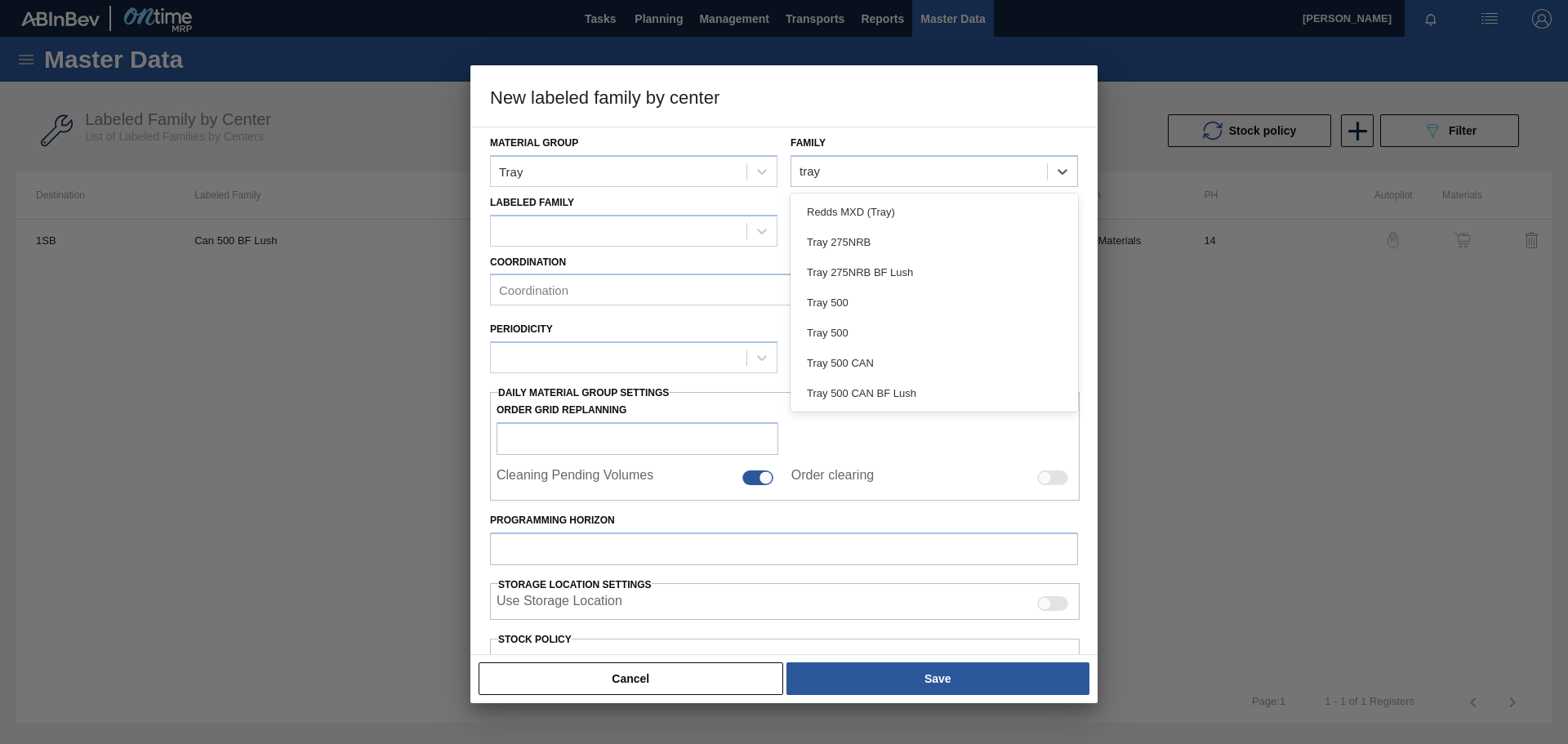
click at [856, 364] on div "Tray 500 CAN" at bounding box center [934, 363] width 288 height 30
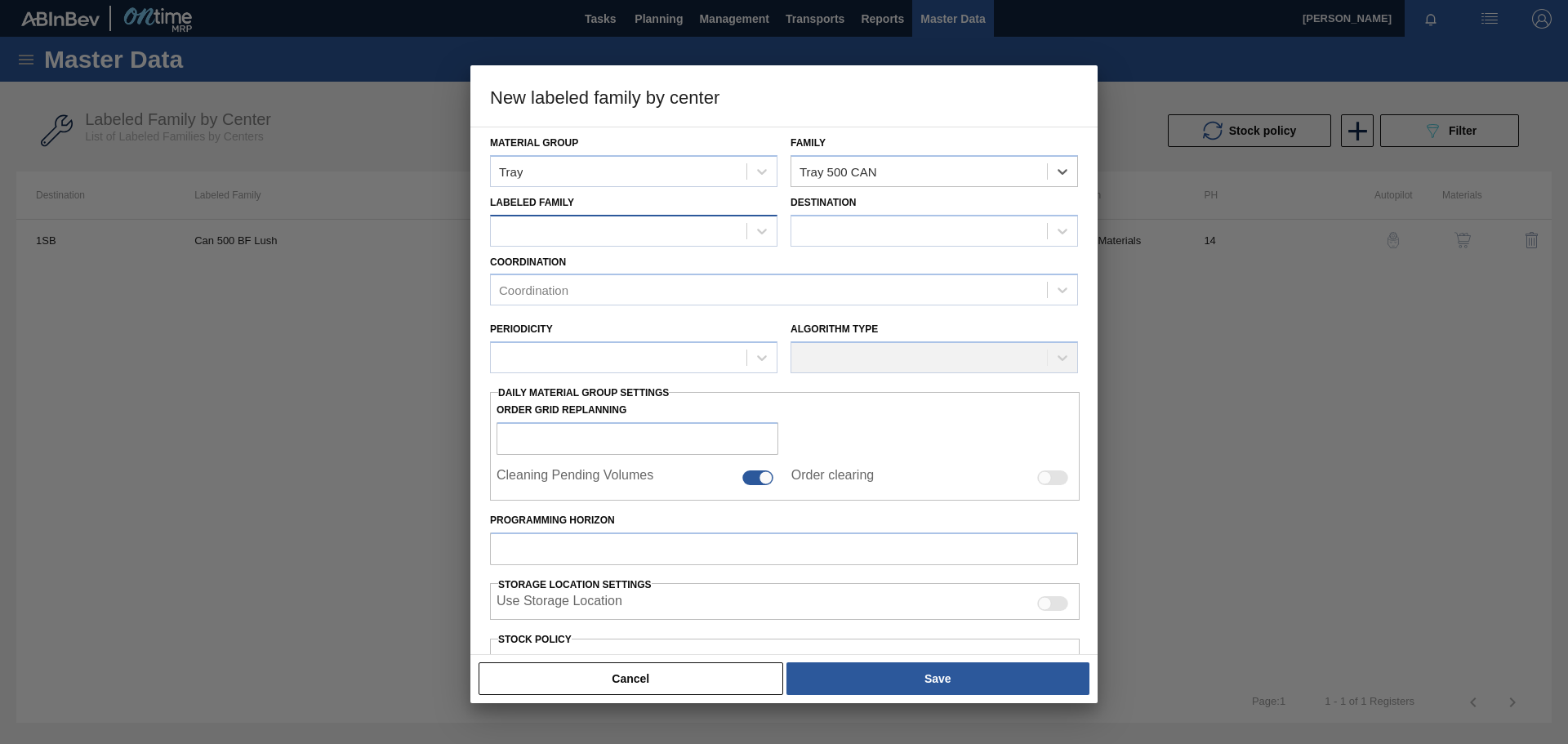
click at [664, 228] on div at bounding box center [618, 230] width 256 height 24
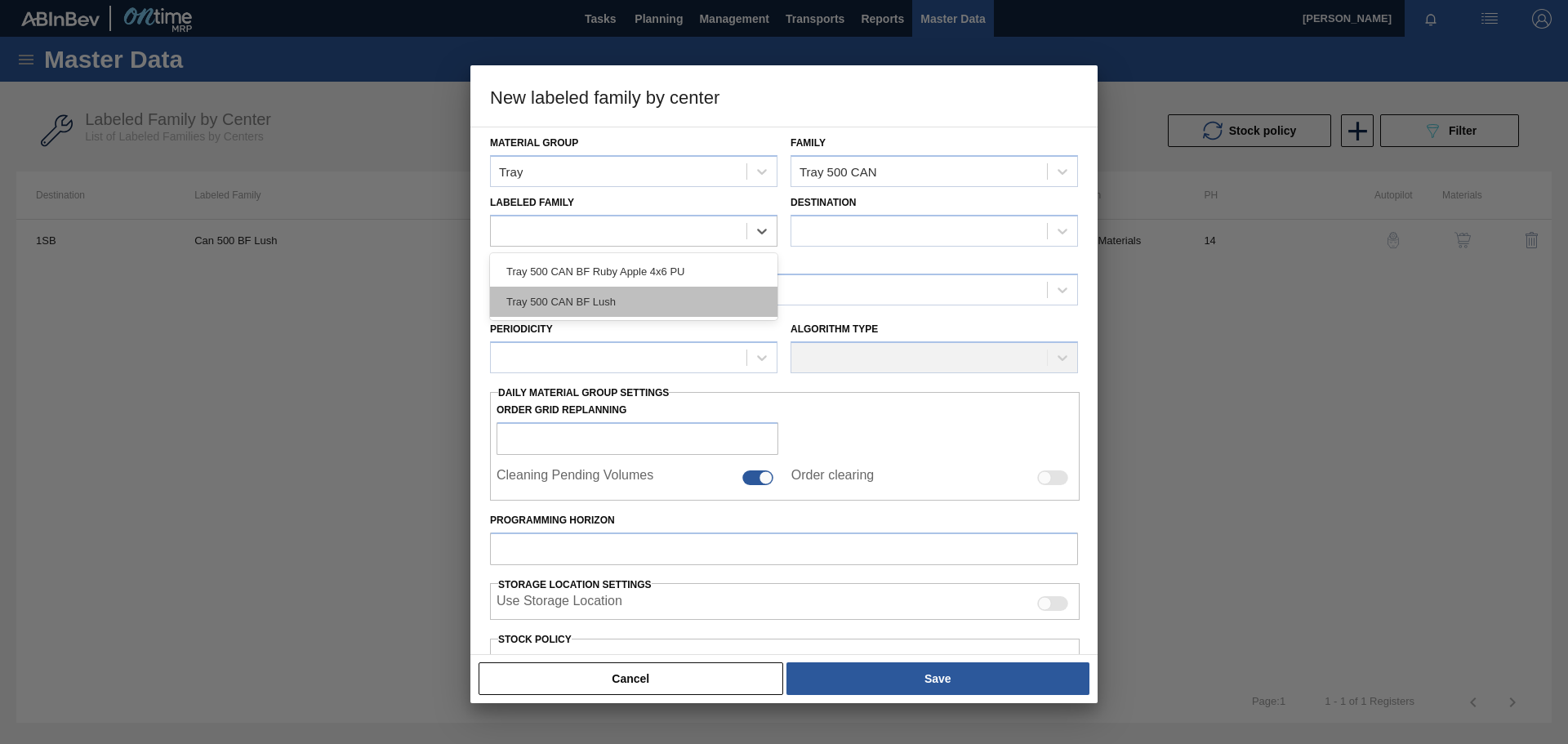
click at [631, 298] on div "Tray 500 CAN BF Lush" at bounding box center [634, 302] width 288 height 30
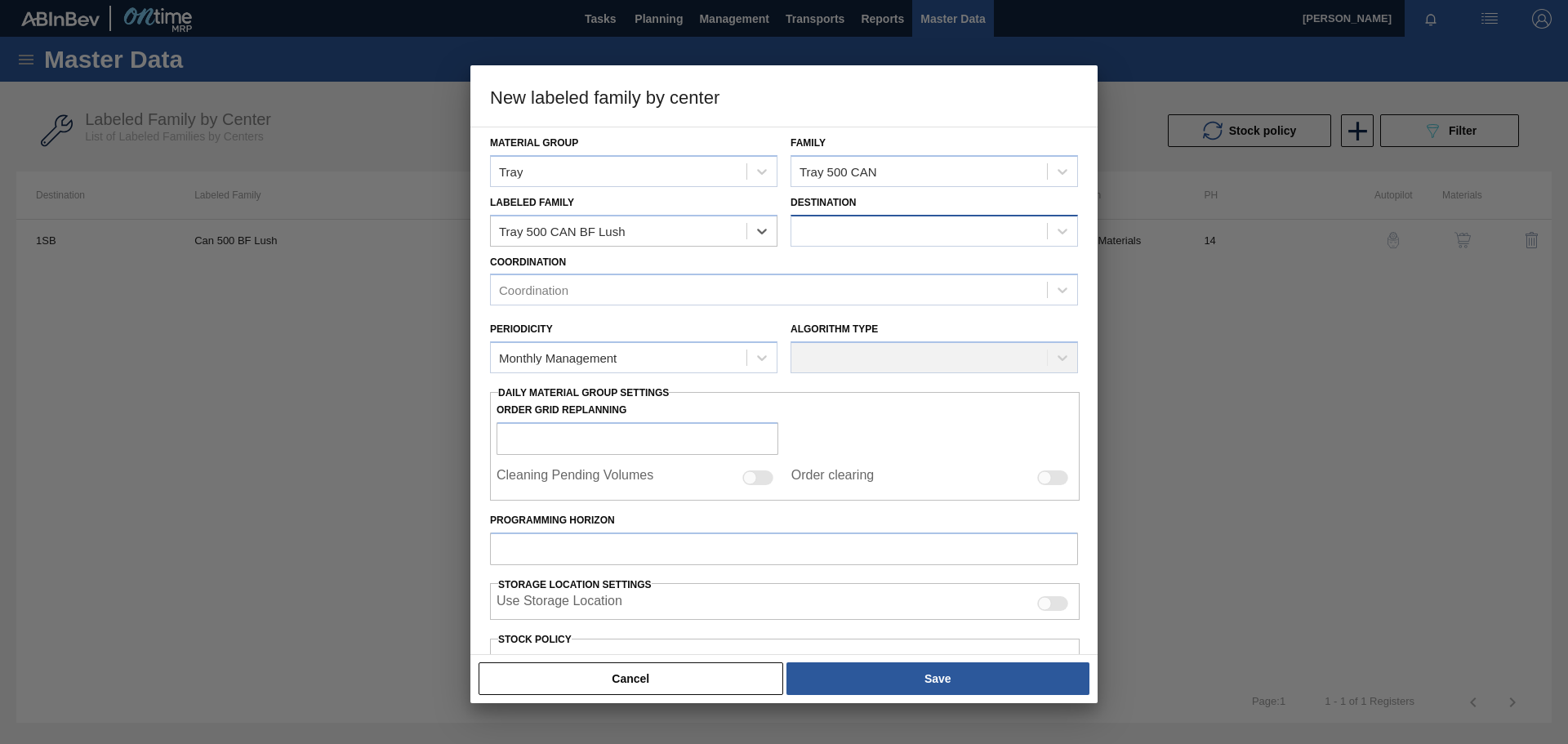
click at [862, 227] on div at bounding box center [919, 230] width 256 height 24
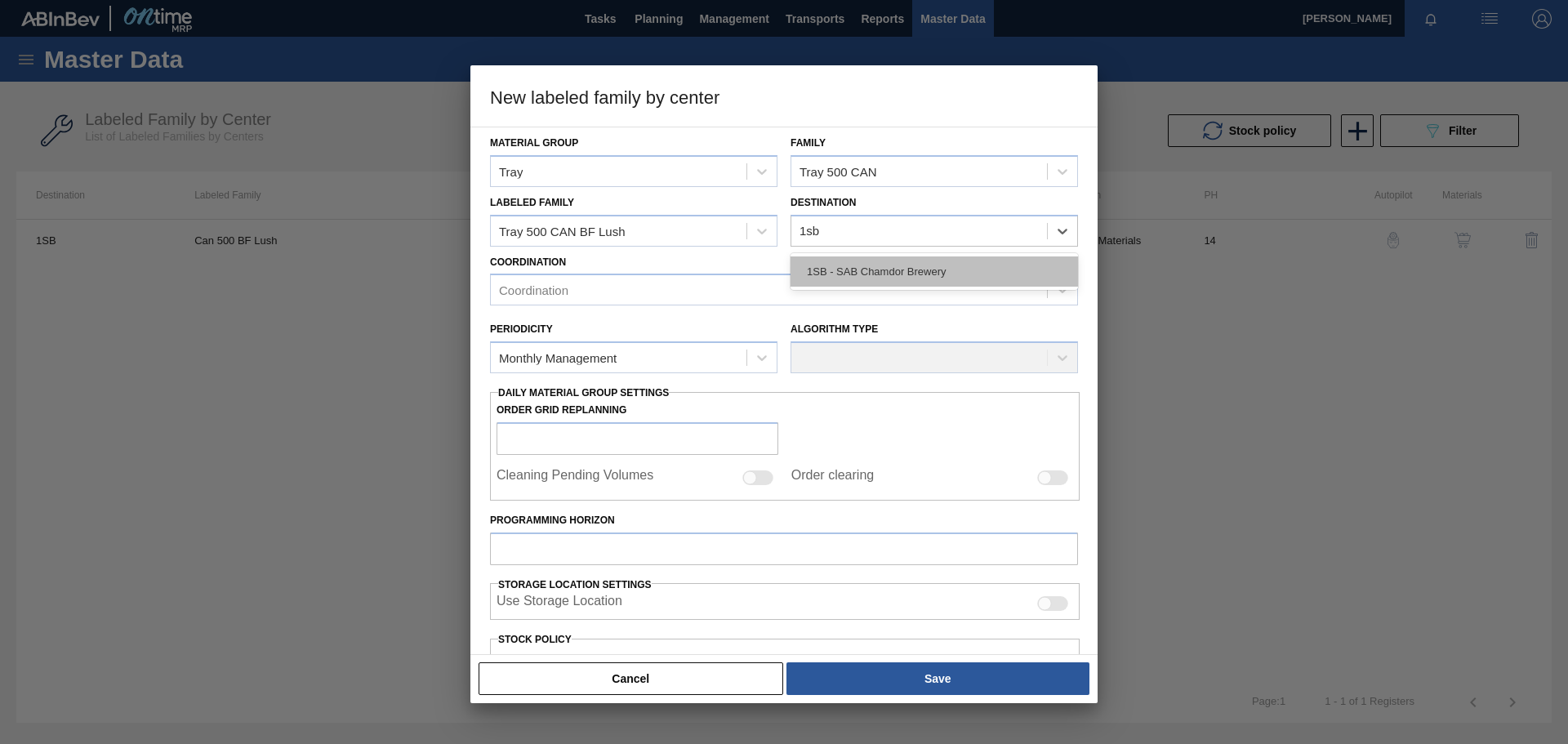
click at [852, 263] on div "1SB - SAB Chamdor Brewery" at bounding box center [934, 272] width 288 height 30
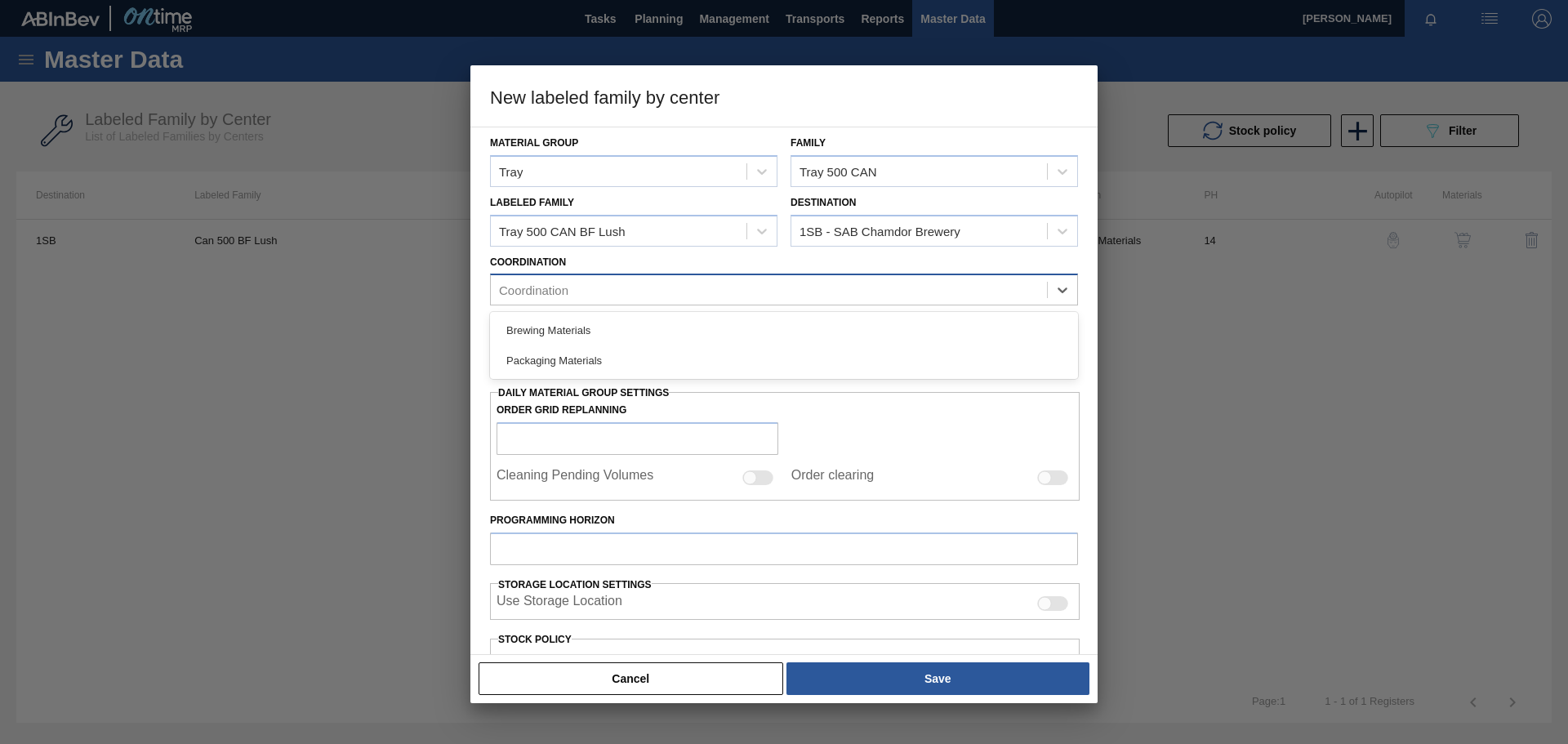
click at [604, 290] on div "Coordination" at bounding box center [769, 291] width 556 height 24
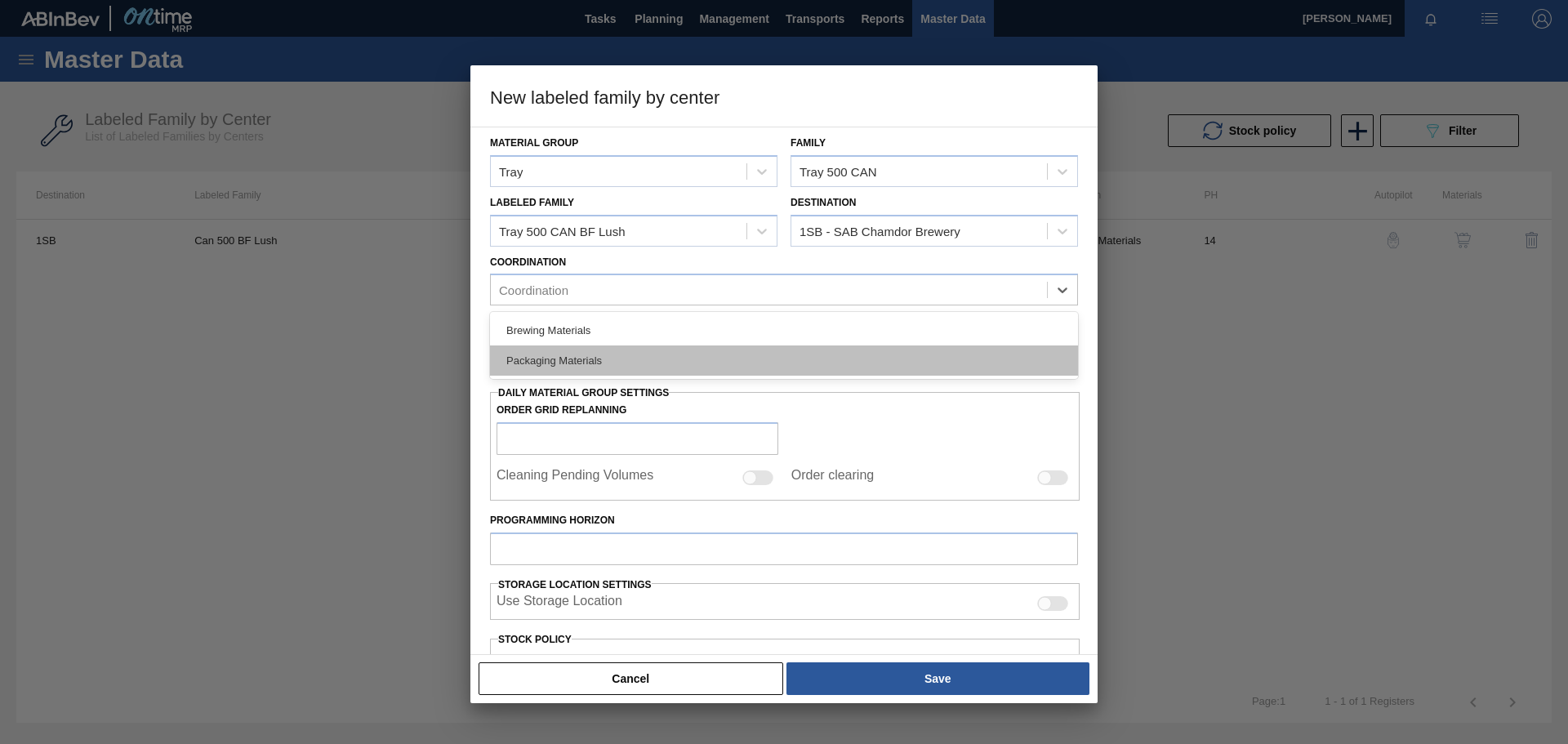
click at [554, 363] on div "Packaging Materials" at bounding box center [784, 360] width 588 height 30
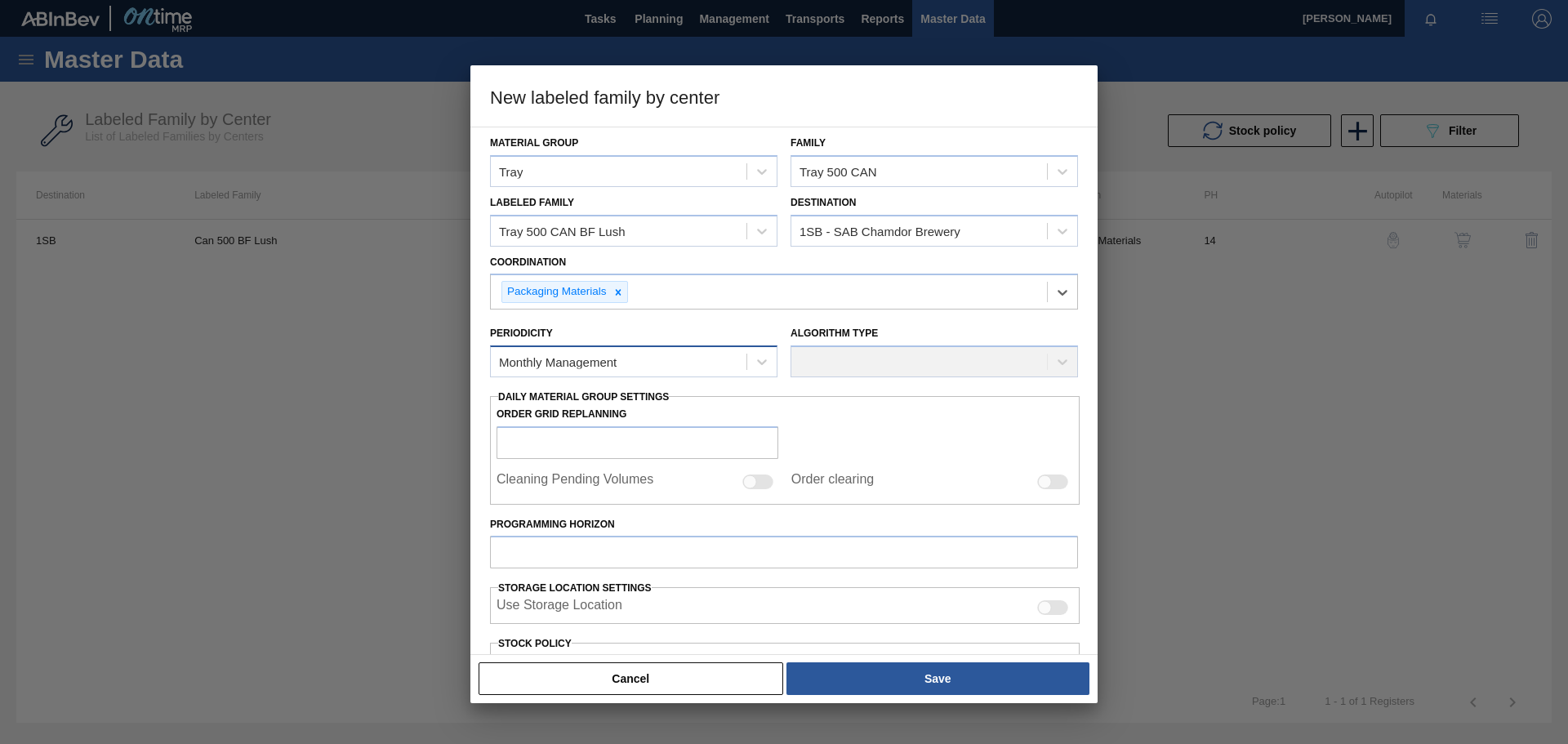
click at [606, 362] on div "Monthly Management" at bounding box center [558, 362] width 118 height 14
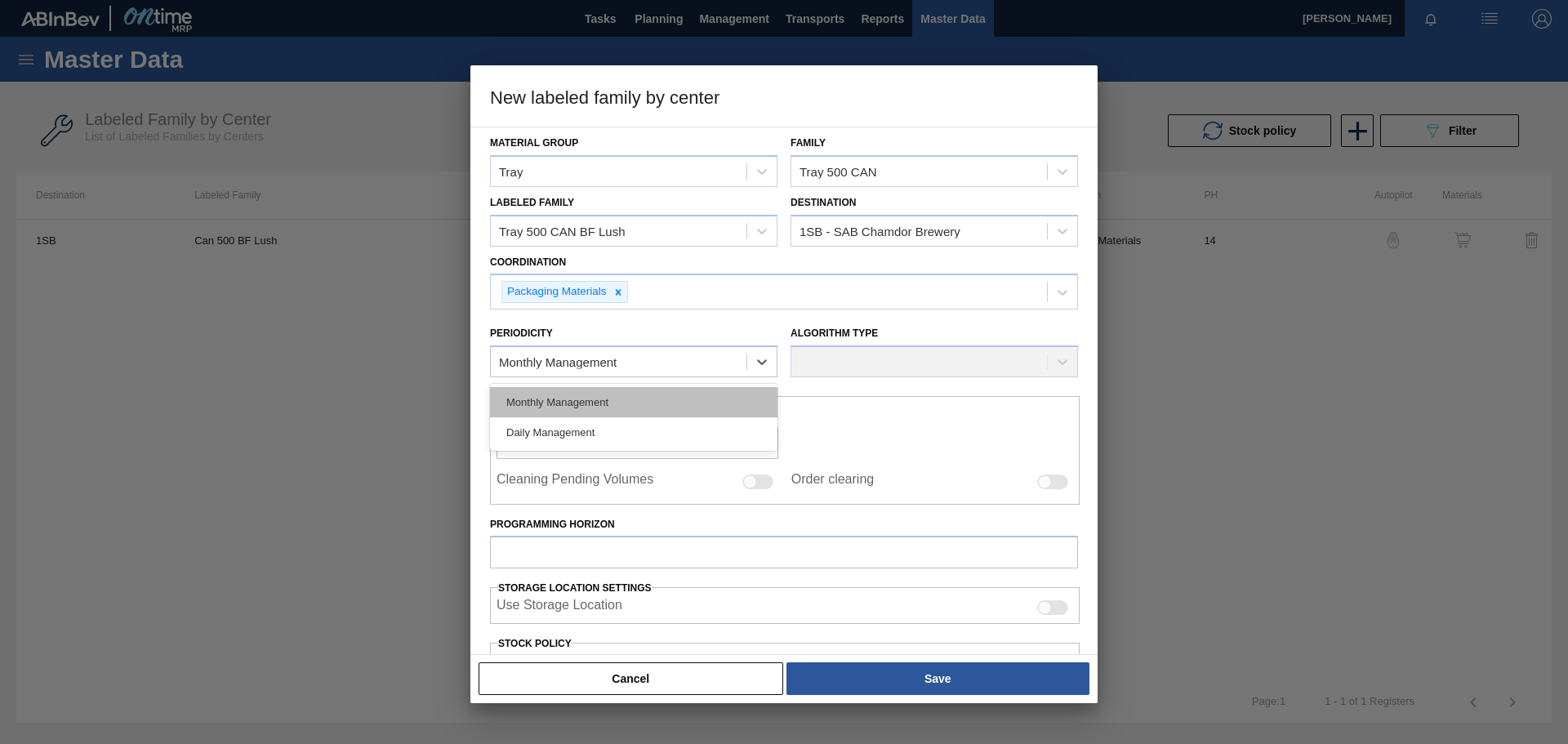
click at [600, 401] on div "Monthly Management" at bounding box center [634, 402] width 288 height 30
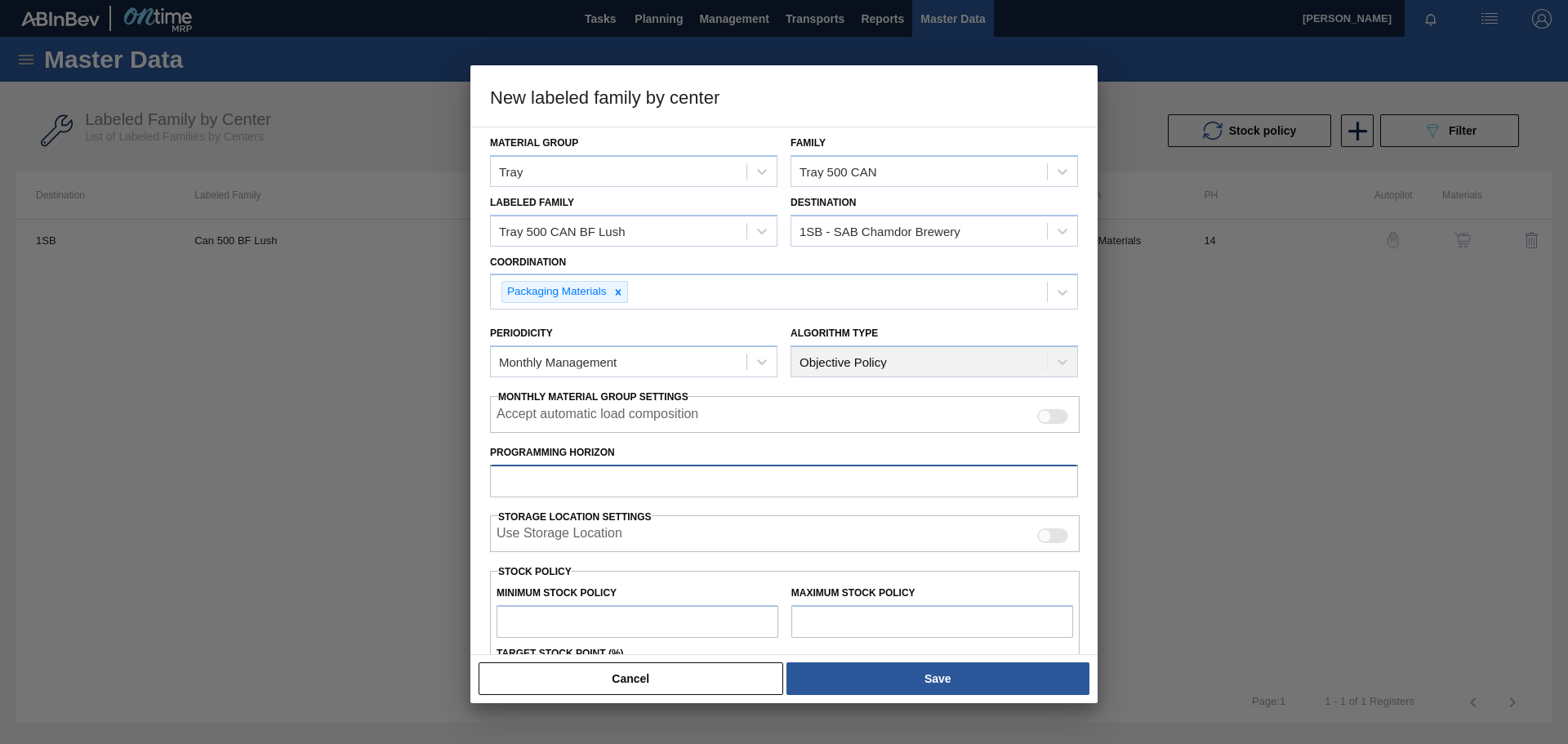
click at [609, 477] on input "Programming Horizon" at bounding box center [784, 481] width 588 height 33
click at [599, 623] on input "text" at bounding box center [637, 622] width 282 height 33
click at [833, 615] on input "text" at bounding box center [932, 622] width 282 height 33
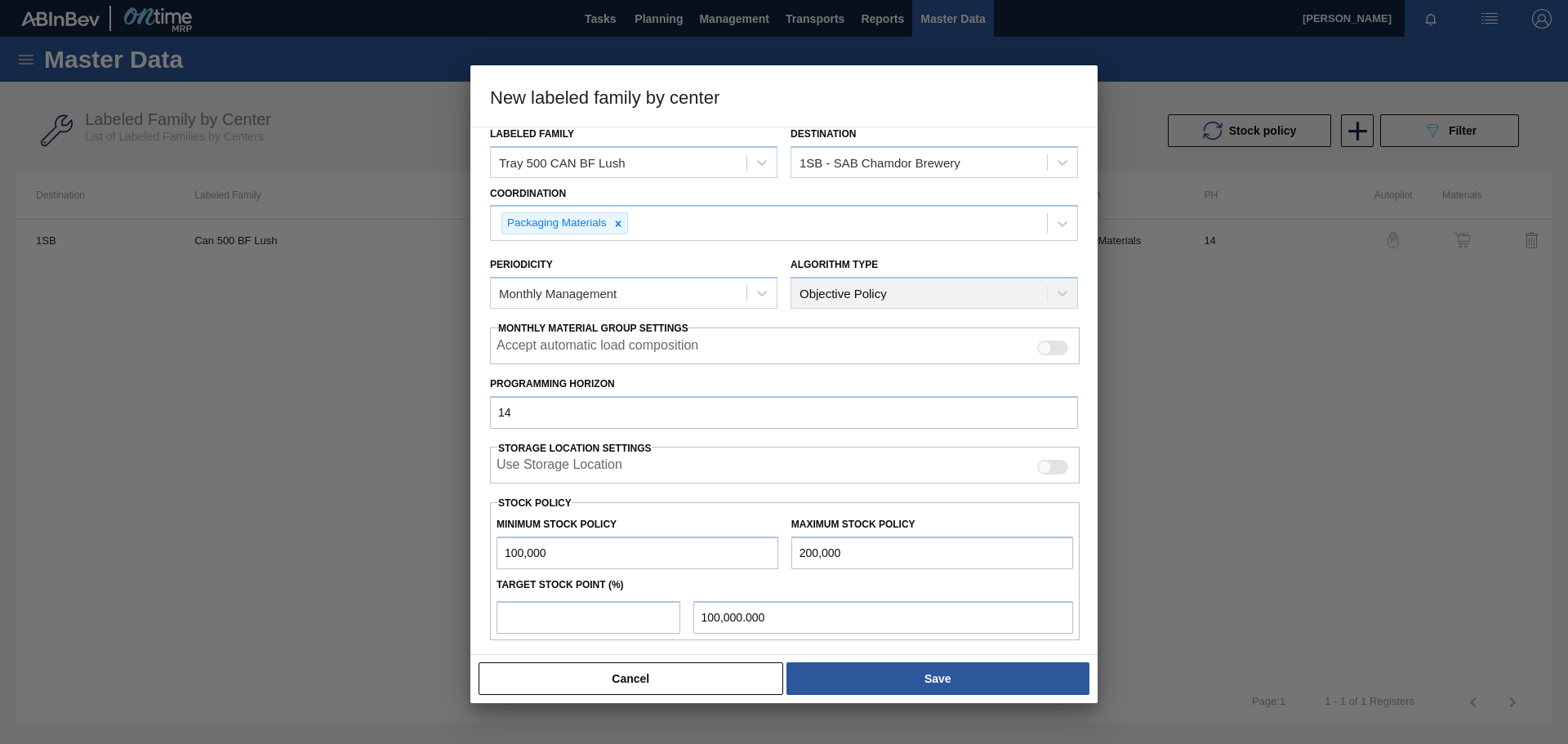
scroll to position [197, 0]
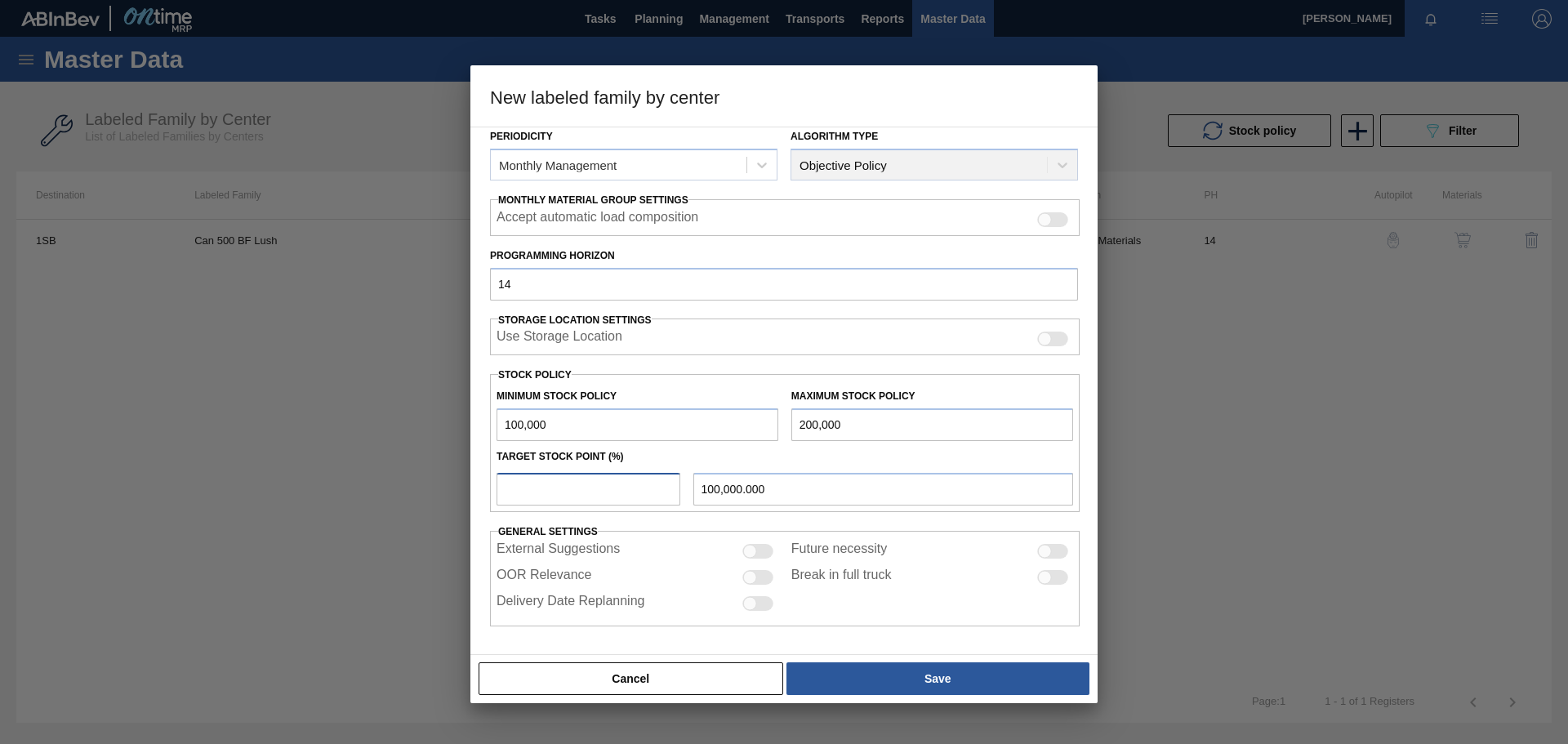
click at [571, 490] on input "number" at bounding box center [589, 489] width 184 height 33
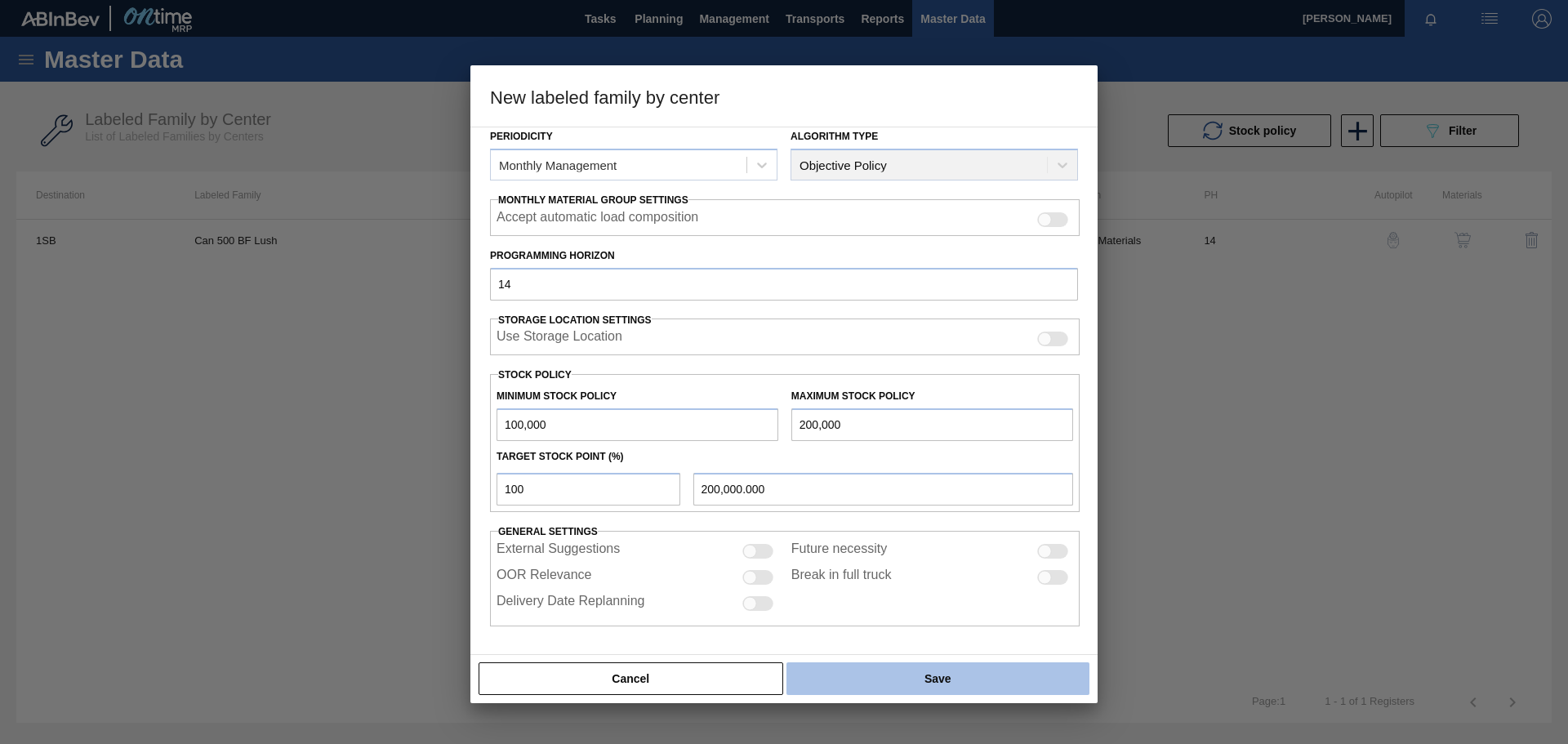
click at [925, 679] on button "Save" at bounding box center [938, 678] width 303 height 33
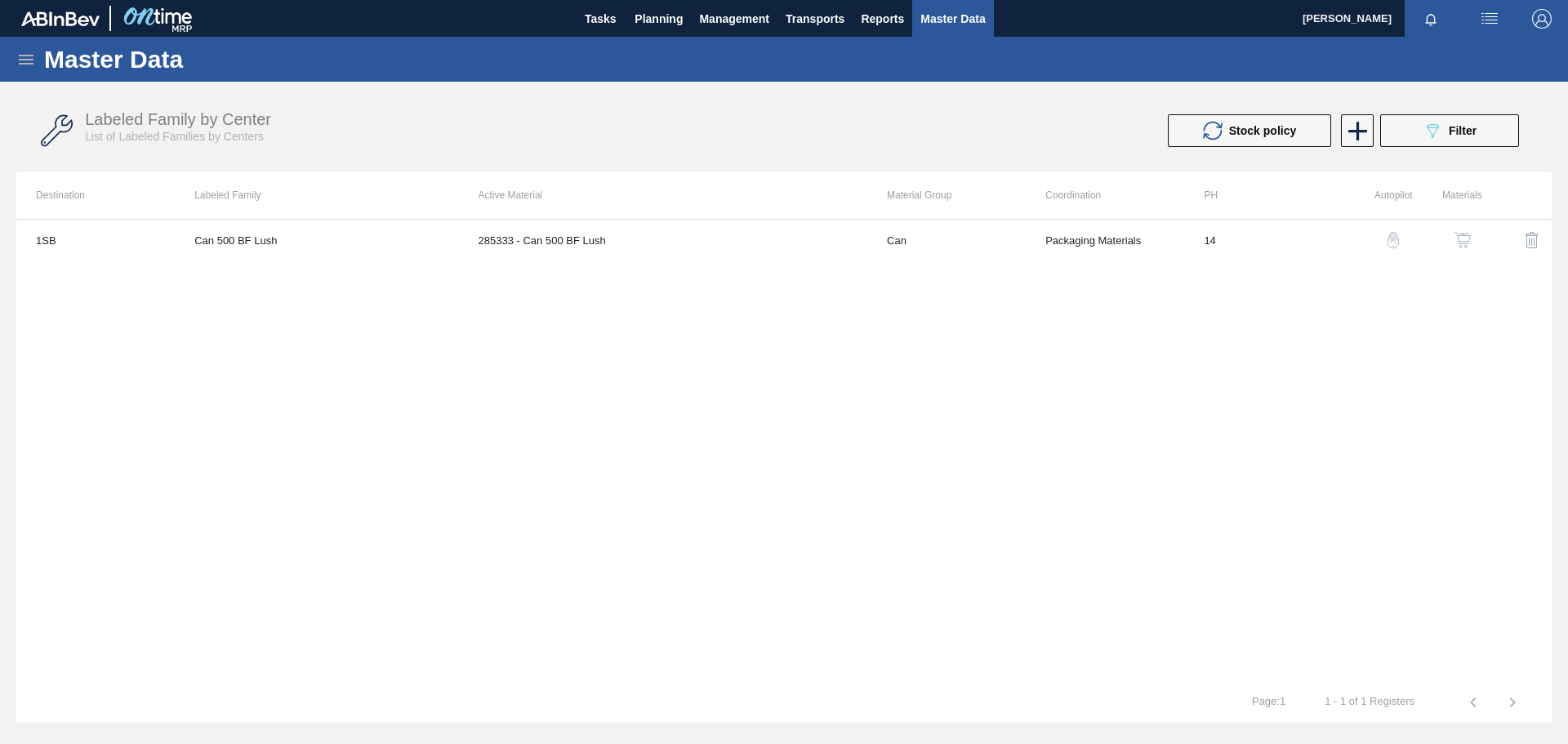
click at [23, 58] on icon at bounding box center [26, 59] width 19 height 19
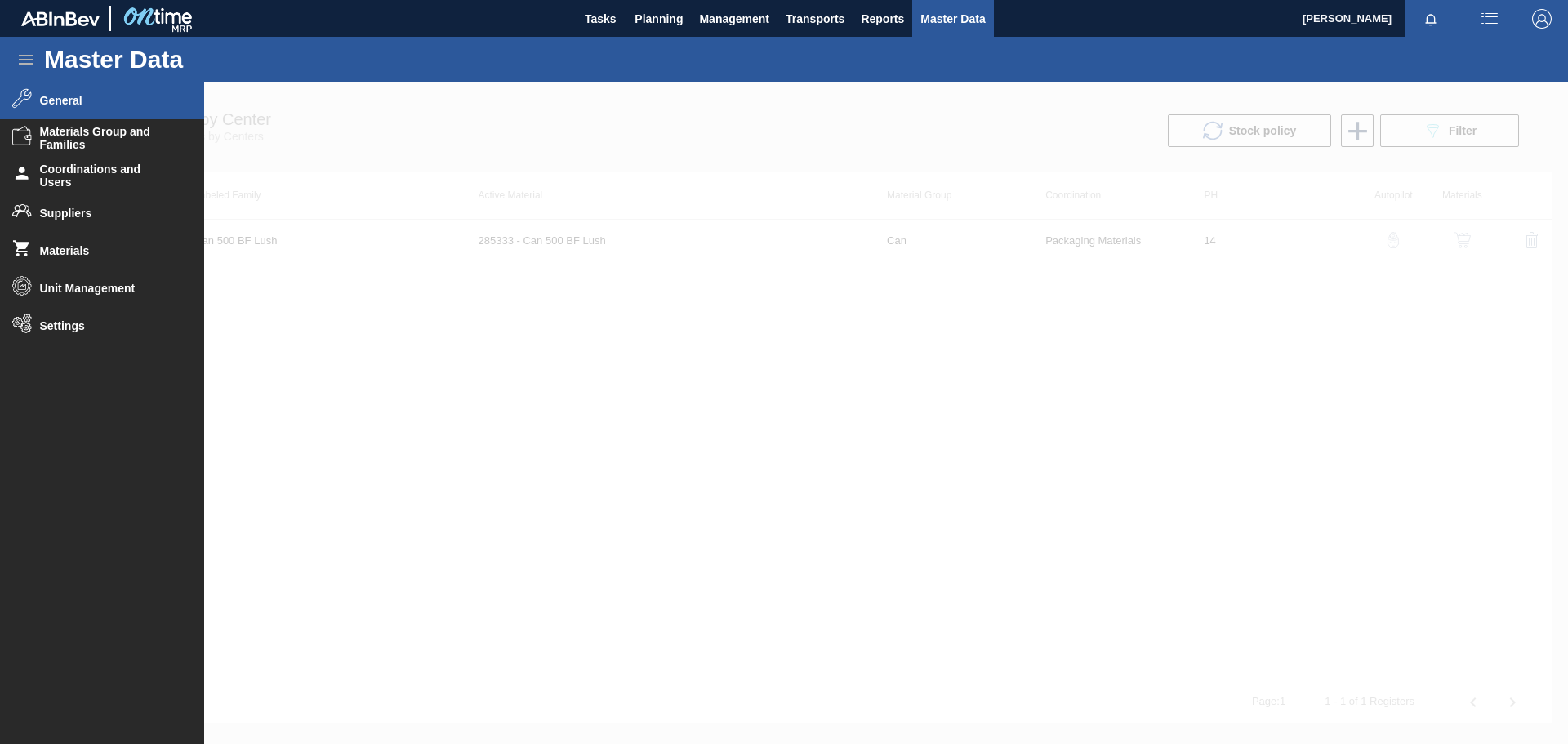
click at [1336, 356] on div at bounding box center [784, 413] width 1568 height 663
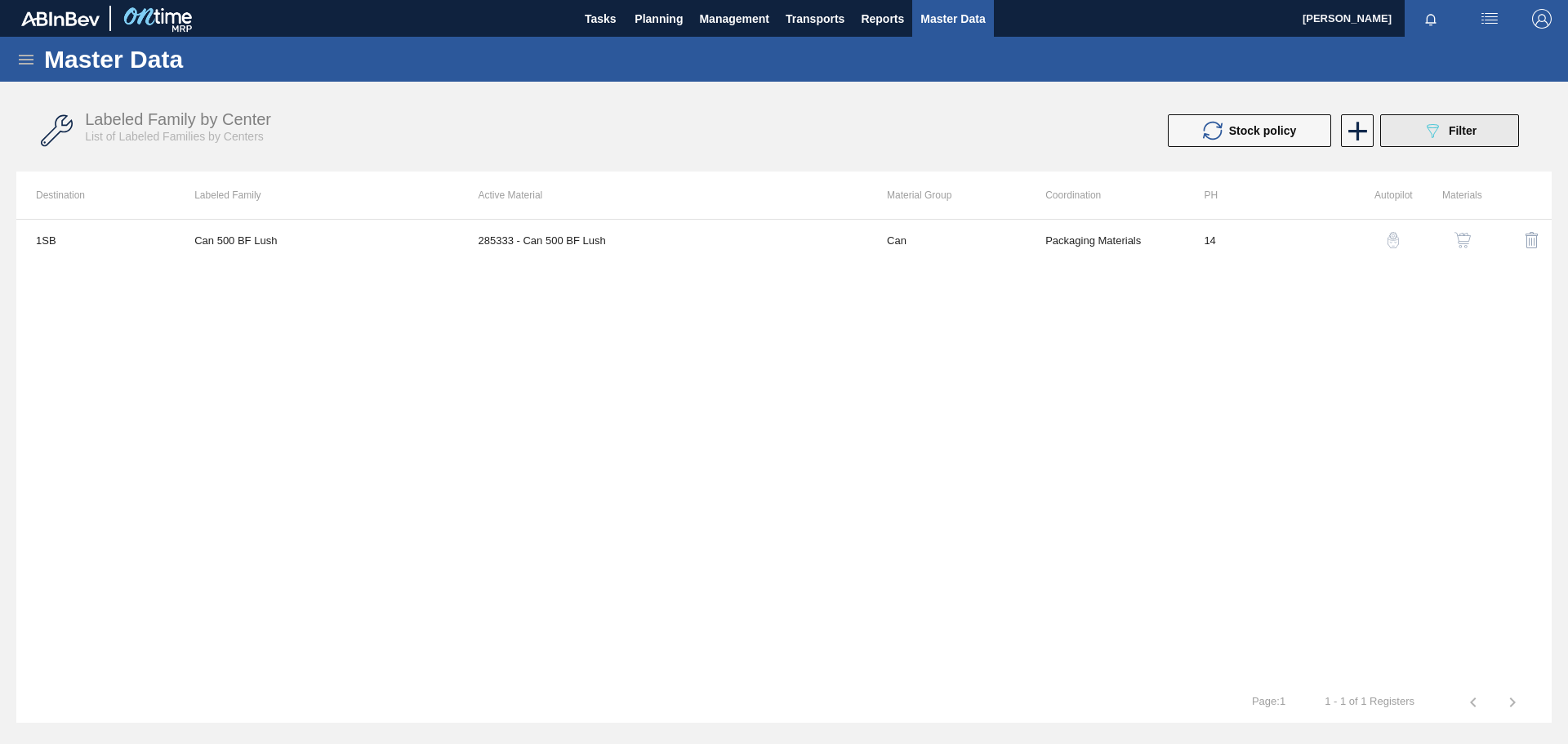
click at [1446, 134] on div "089F7B8B-B2A5-4AFE-B5C0-19BA573D28AC Filter" at bounding box center [1449, 131] width 54 height 19
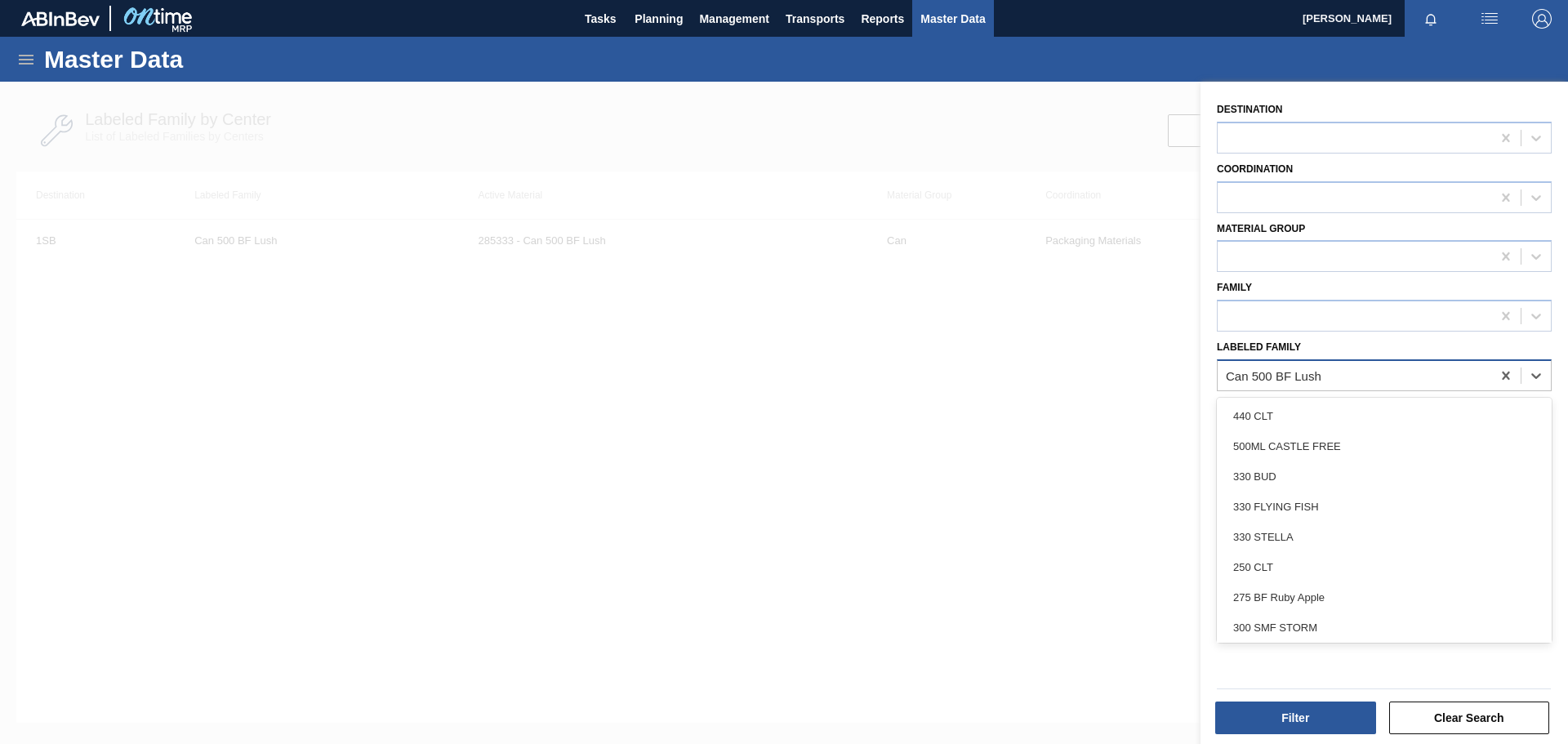
click at [1373, 376] on div "Can 500 BF Lush" at bounding box center [1354, 376] width 274 height 24
paste Family "Tray 500 CAN BF Lush"
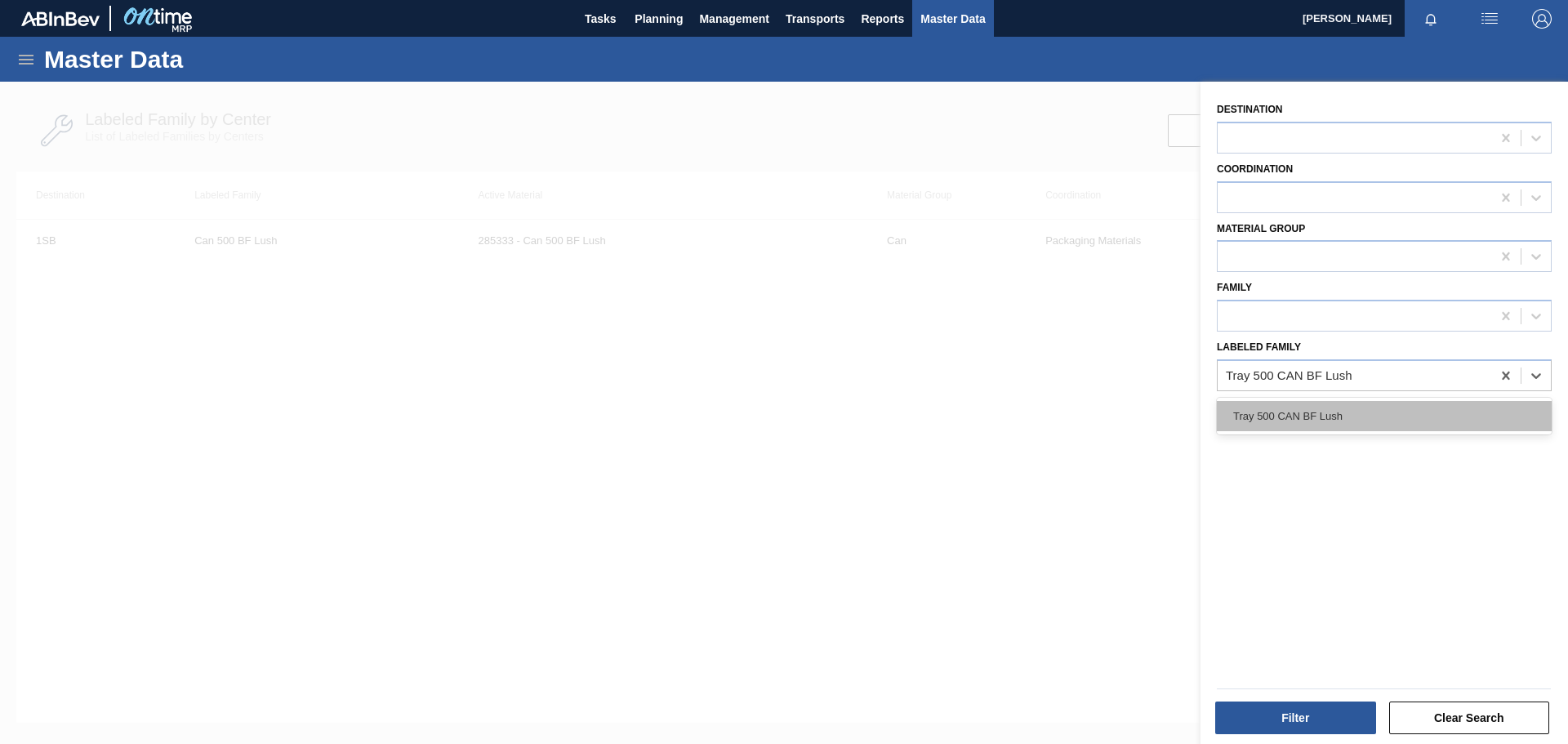
click at [1305, 415] on div "Tray 500 CAN BF Lush" at bounding box center [1385, 416] width 335 height 30
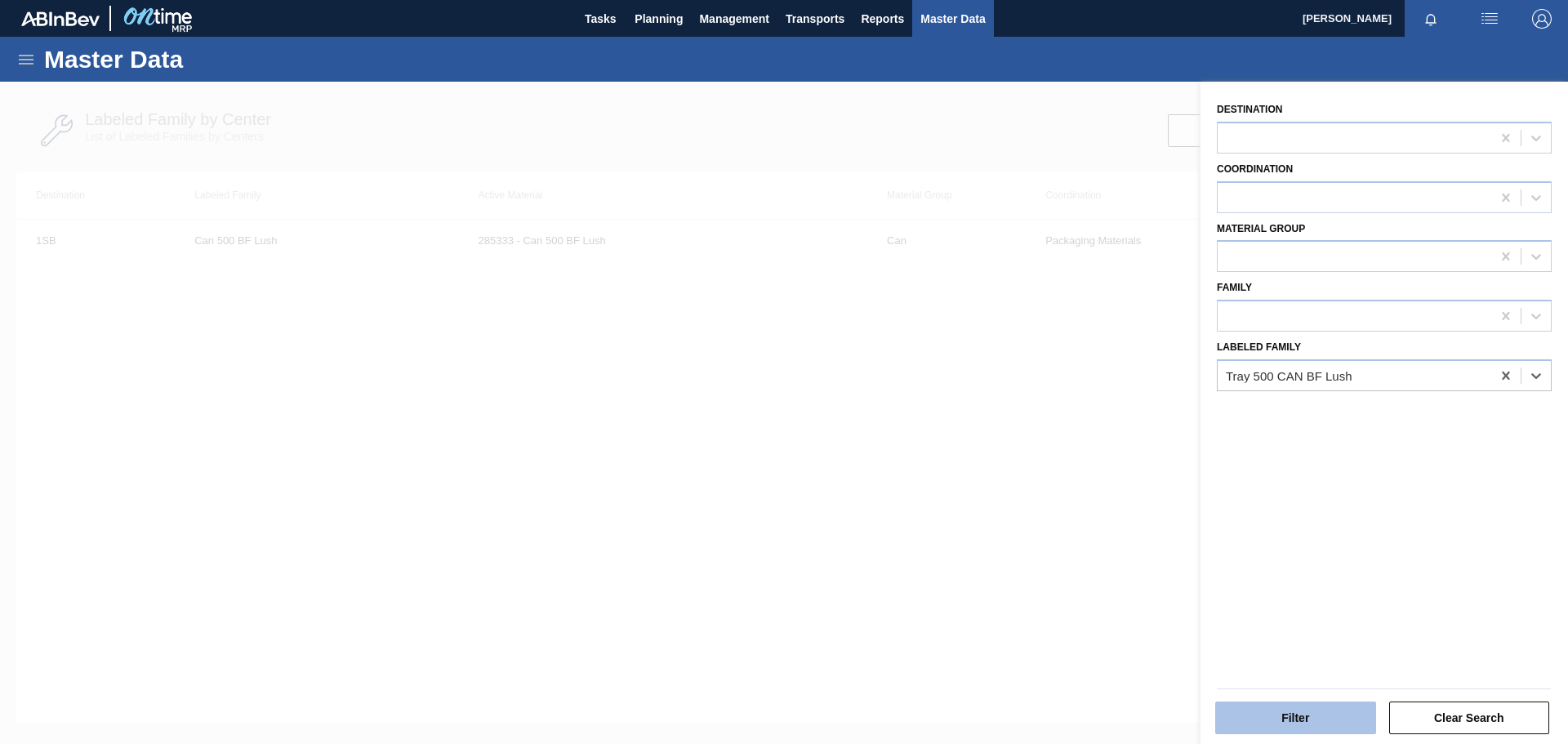
click at [1342, 717] on button "Filter" at bounding box center [1296, 717] width 161 height 33
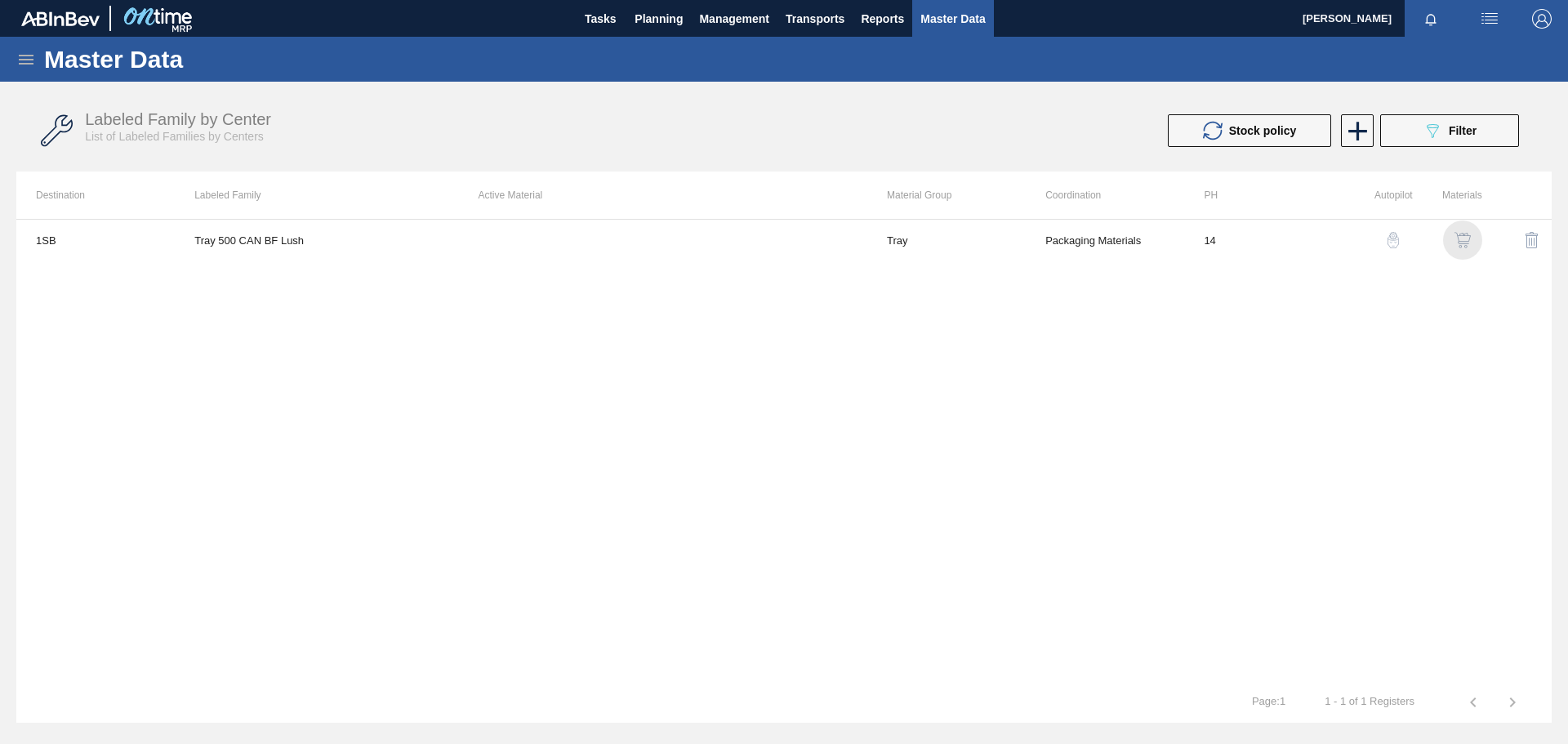
click at [1464, 242] on img "button" at bounding box center [1463, 240] width 16 height 16
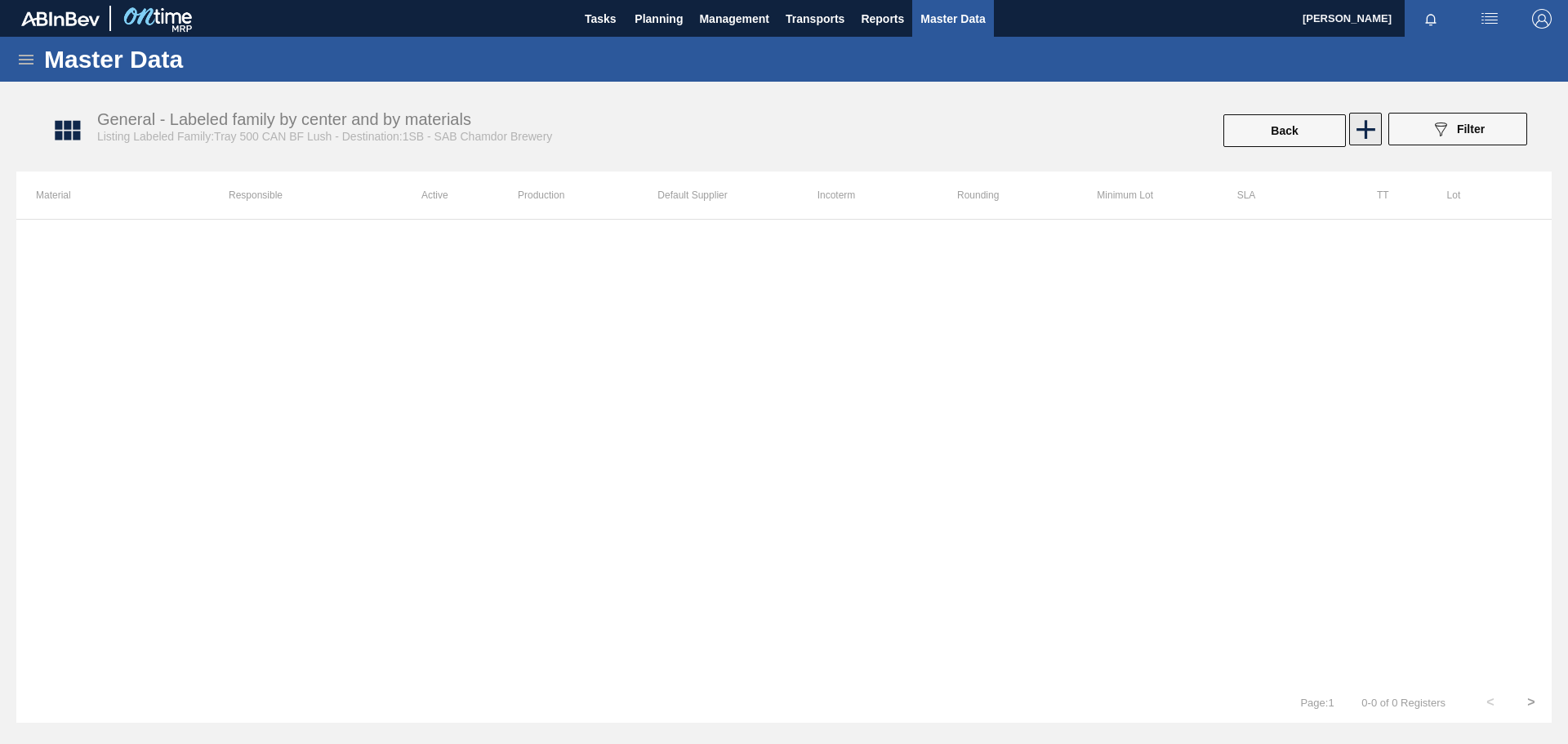
click at [1365, 128] on icon at bounding box center [1365, 129] width 19 height 19
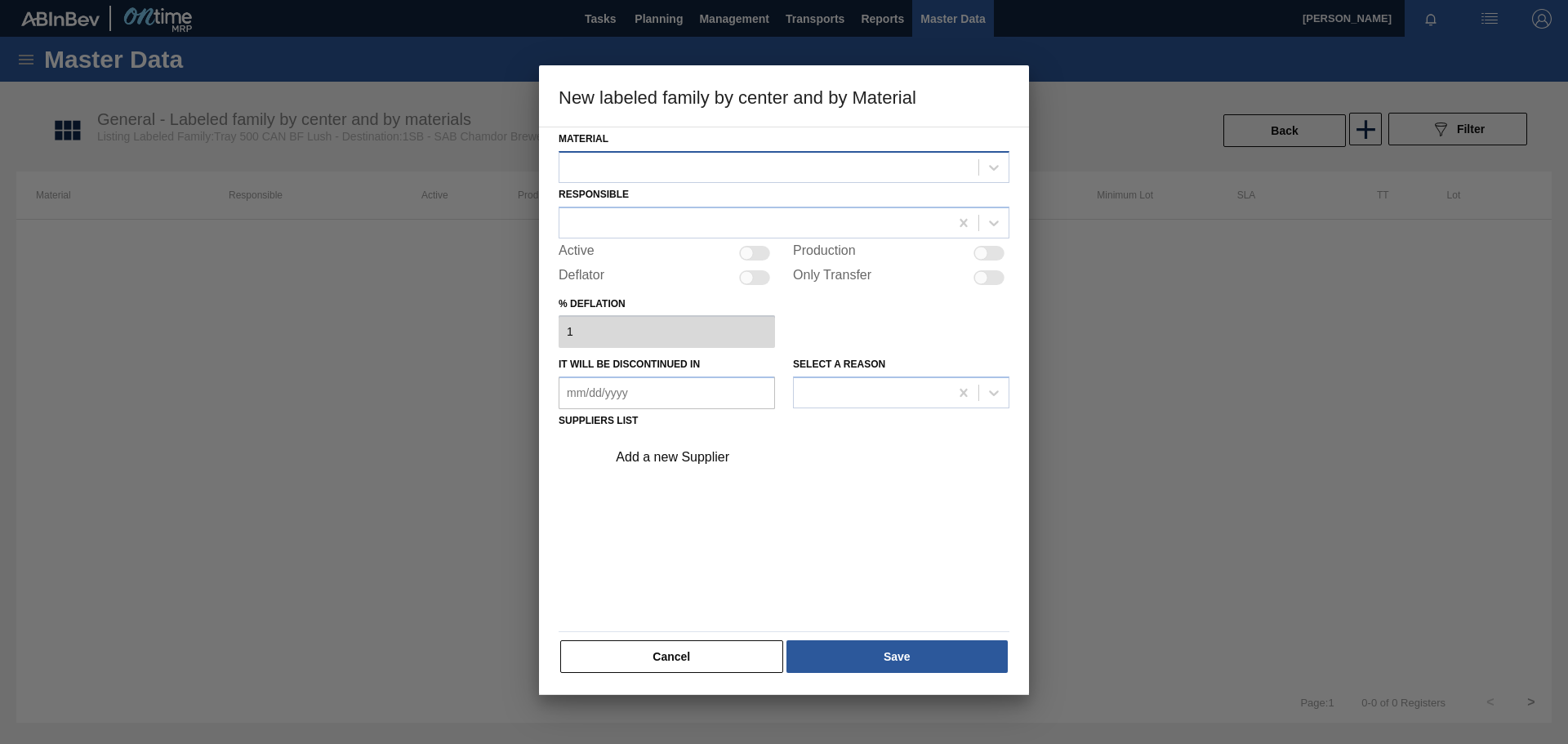
click at [730, 163] on div at bounding box center [769, 167] width 419 height 24
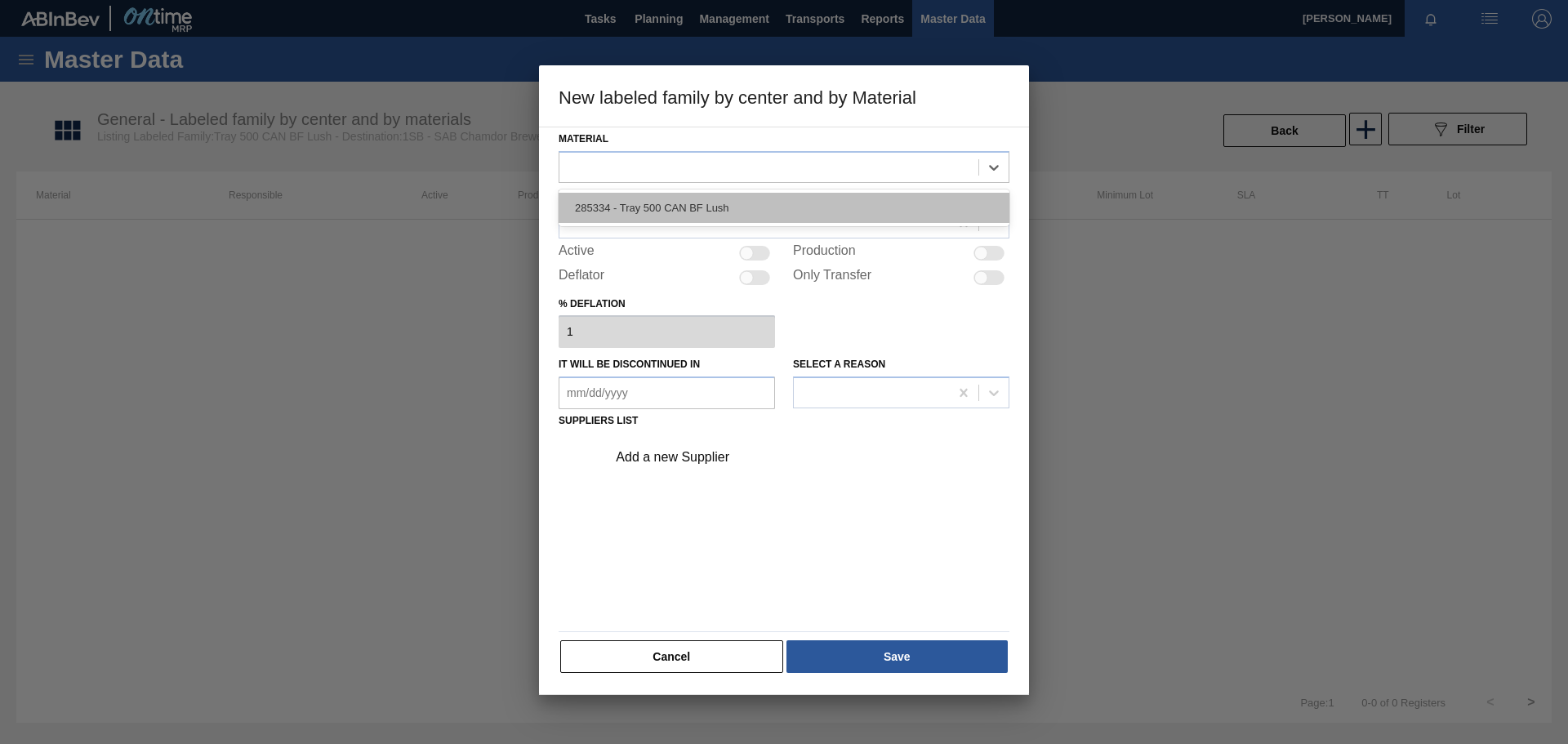
click at [691, 213] on div "285334 - Tray 500 CAN BF Lush" at bounding box center [784, 208] width 451 height 30
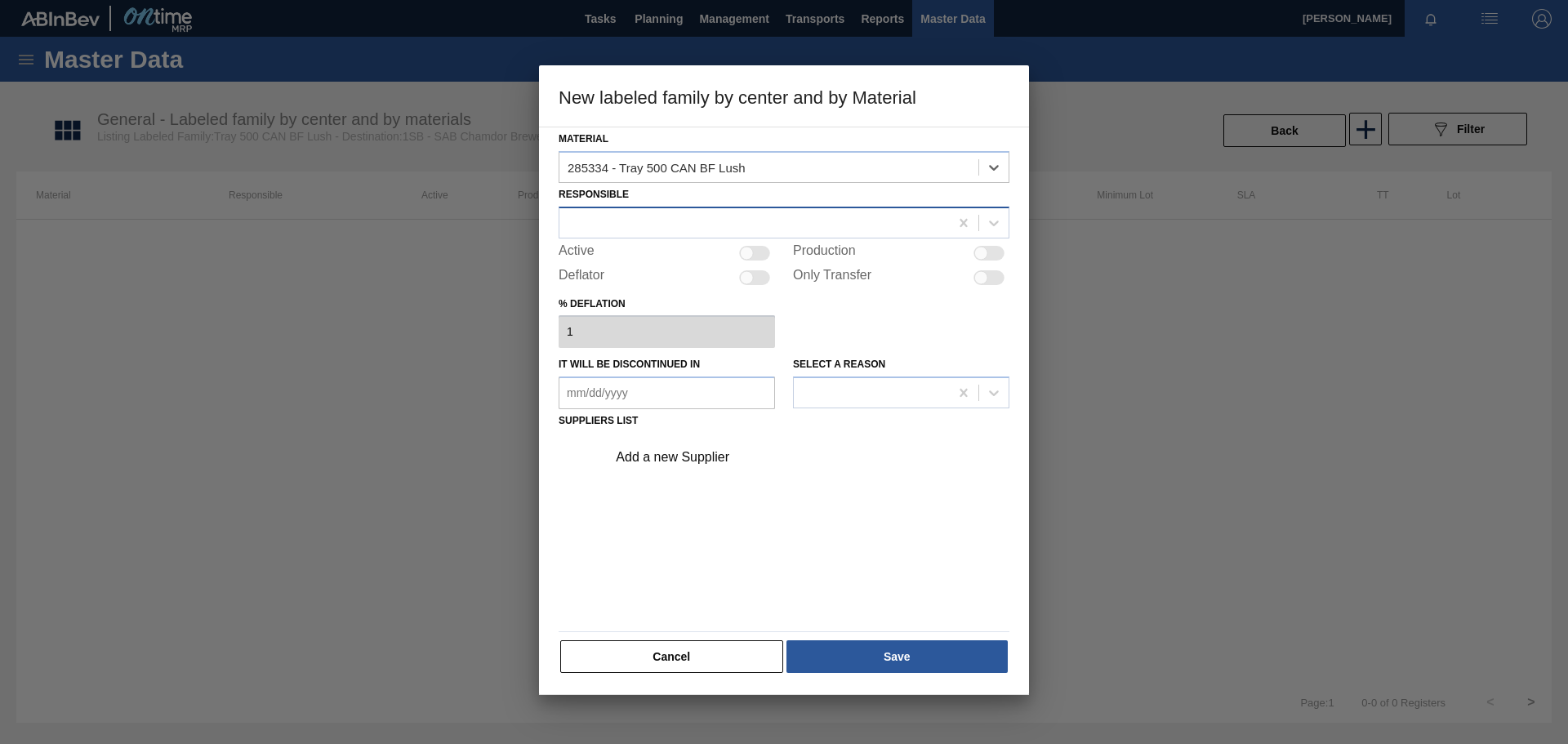
click at [634, 218] on div at bounding box center [754, 222] width 390 height 24
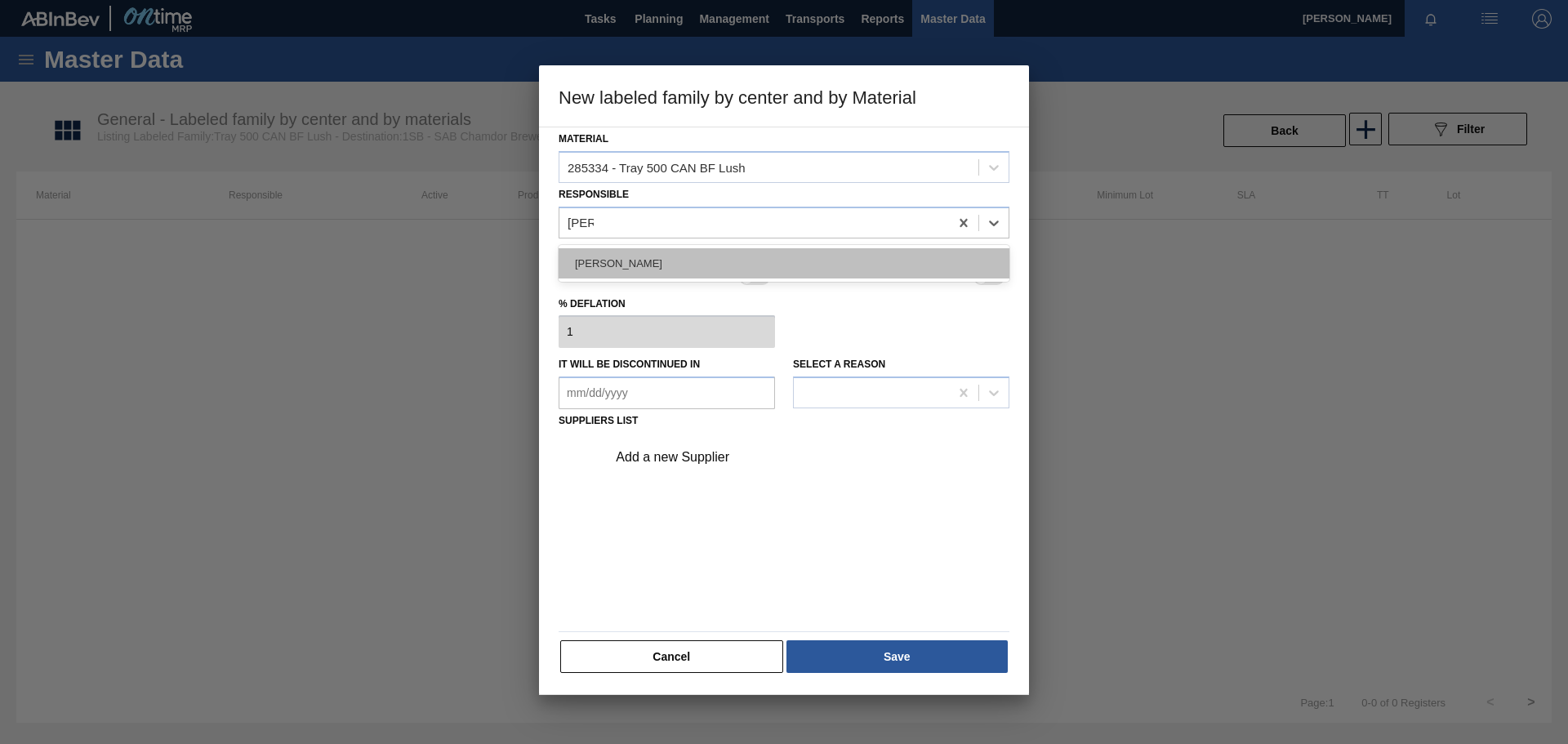
click at [683, 262] on div "[PERSON_NAME]" at bounding box center [784, 263] width 451 height 30
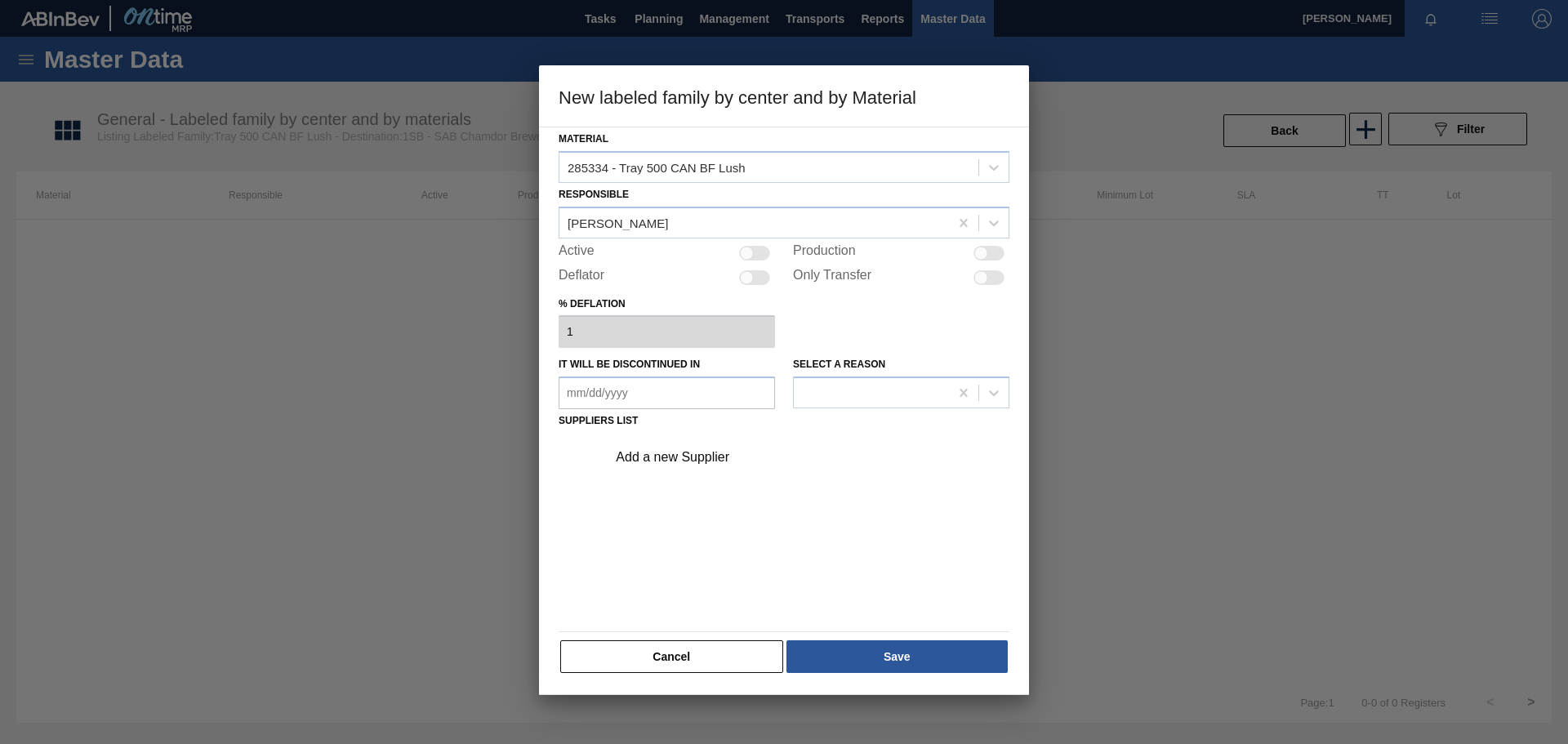
click at [714, 450] on div "Add a new Supplier" at bounding box center [776, 457] width 321 height 15
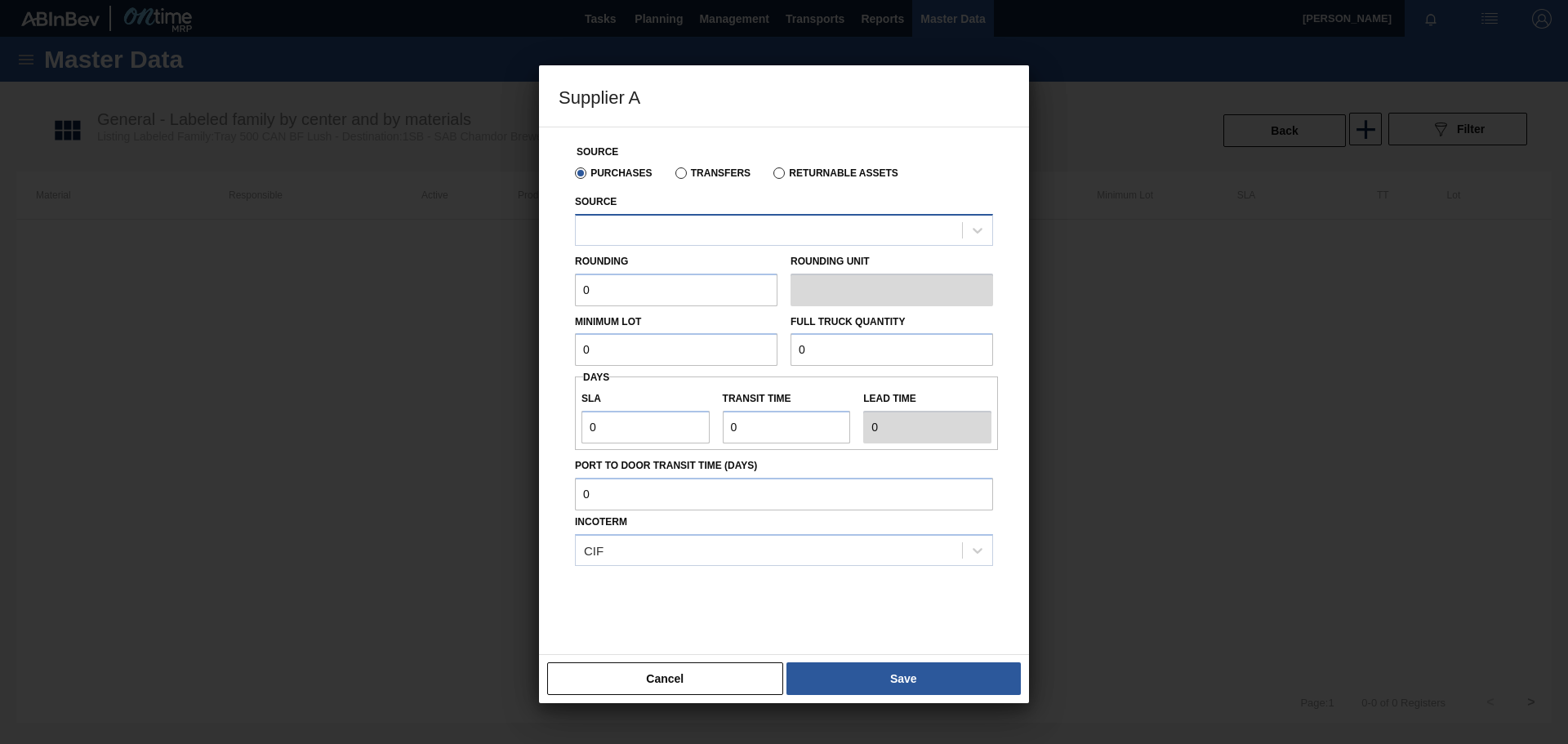
click at [653, 231] on div at bounding box center [769, 229] width 386 height 24
click at [722, 275] on div "1020397 - MPact Brakpan" at bounding box center [784, 271] width 418 height 30
click at [630, 291] on input "0" at bounding box center [676, 290] width 203 height 33
click at [626, 350] on input "0" at bounding box center [676, 349] width 203 height 33
click at [836, 350] on input "0" at bounding box center [892, 349] width 203 height 33
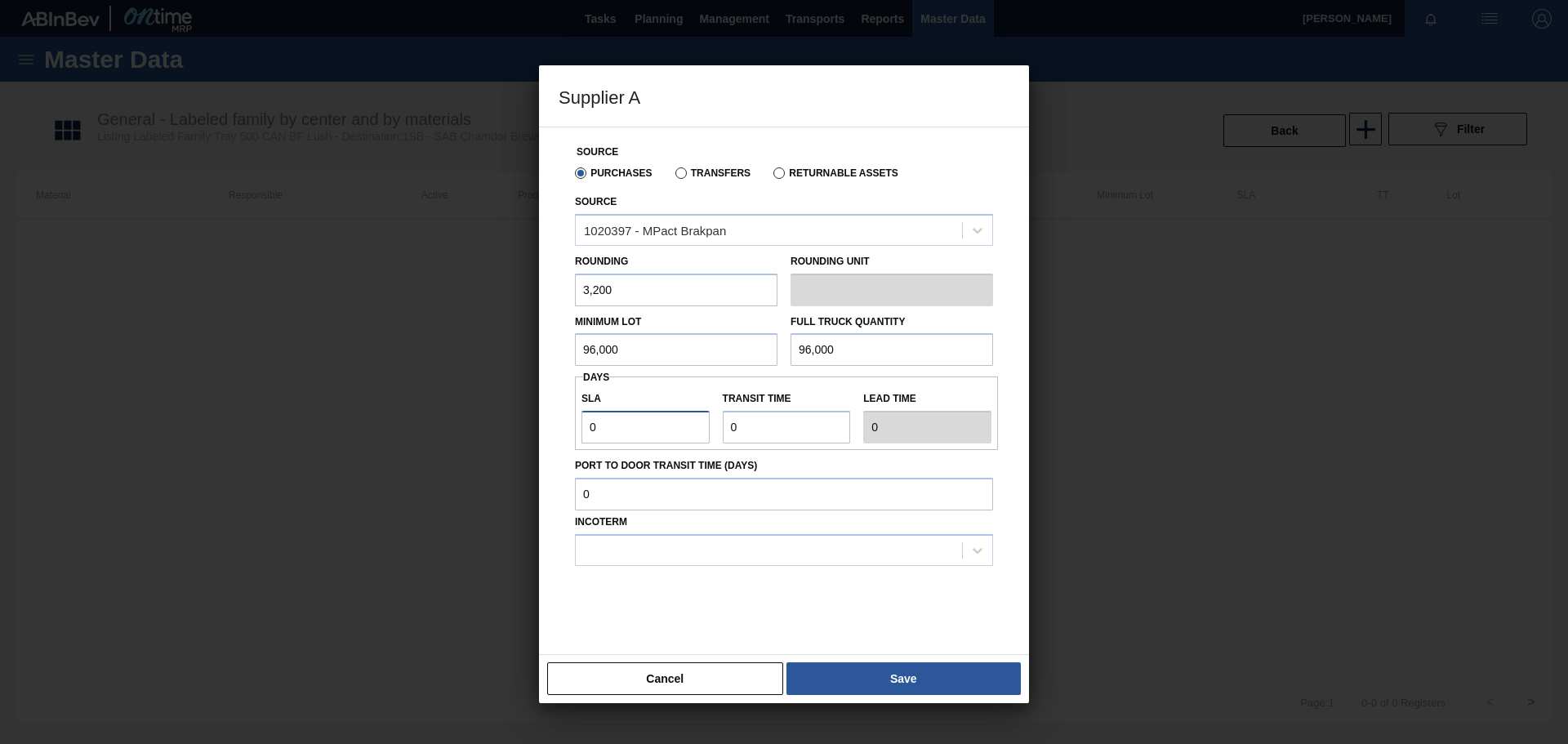
click at [608, 443] on input "0" at bounding box center [645, 427] width 128 height 33
click at [778, 435] on input "Transit time" at bounding box center [786, 427] width 128 height 33
click at [625, 554] on div at bounding box center [769, 550] width 386 height 24
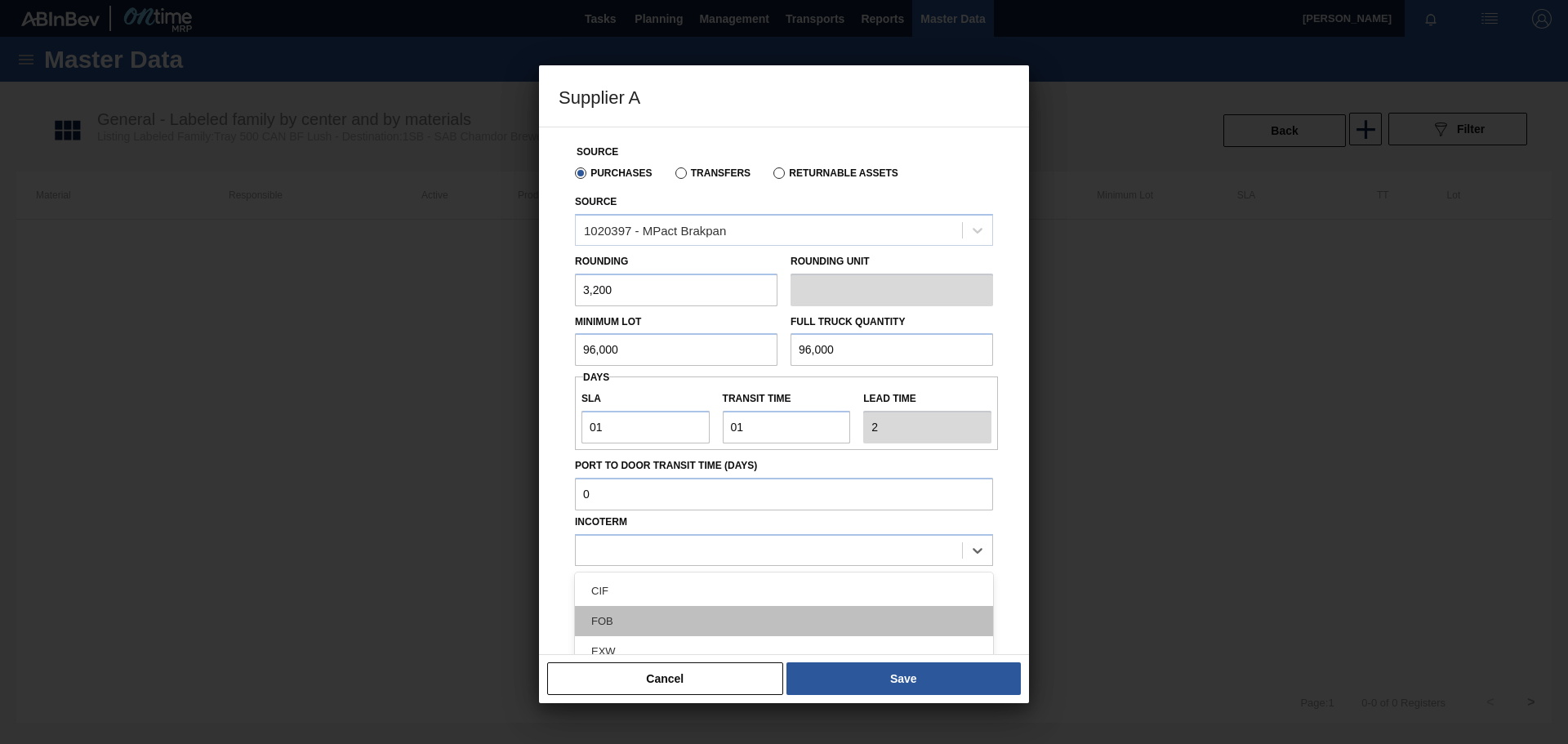
click at [608, 618] on div "FOB" at bounding box center [784, 622] width 418 height 30
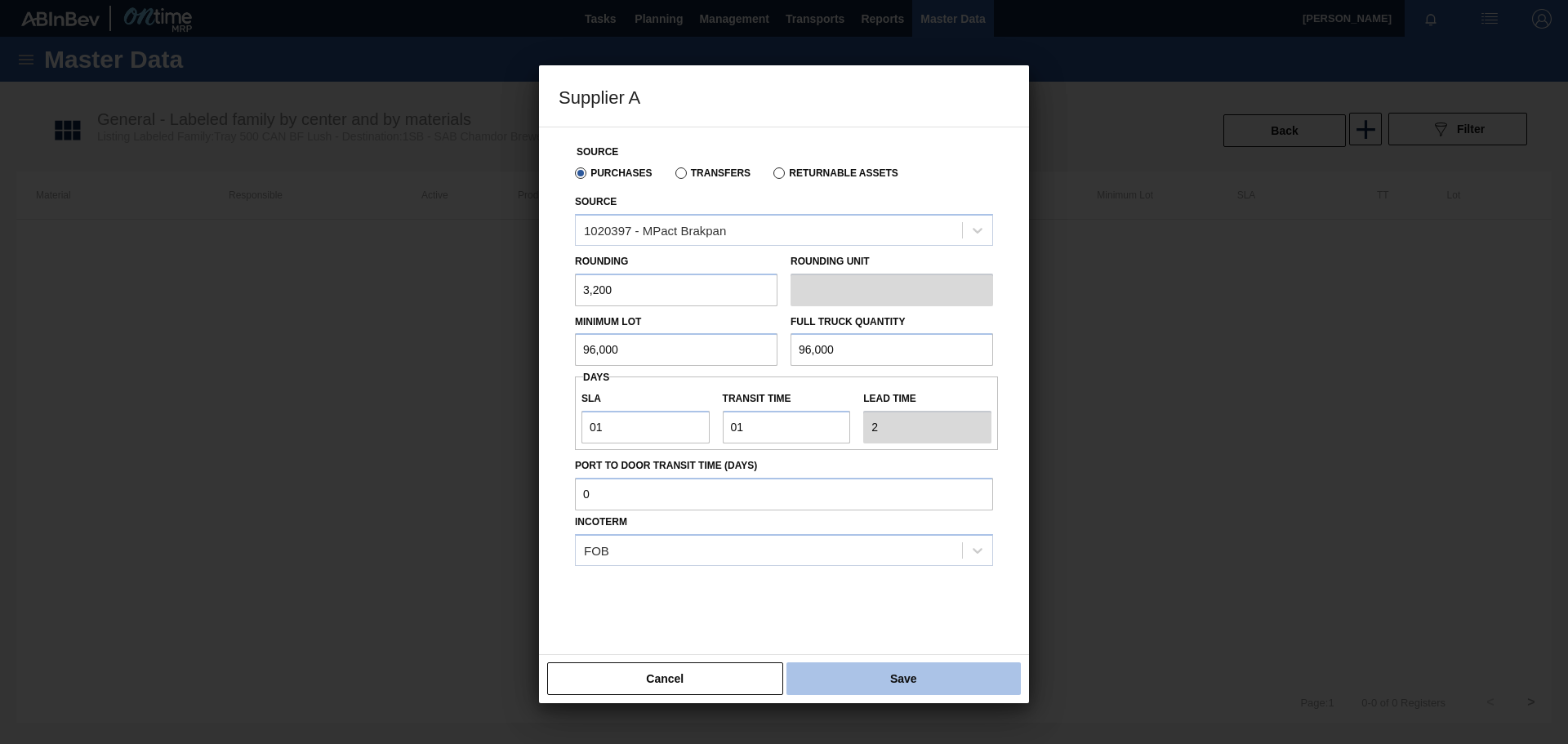
click at [880, 676] on button "Save" at bounding box center [903, 678] width 235 height 33
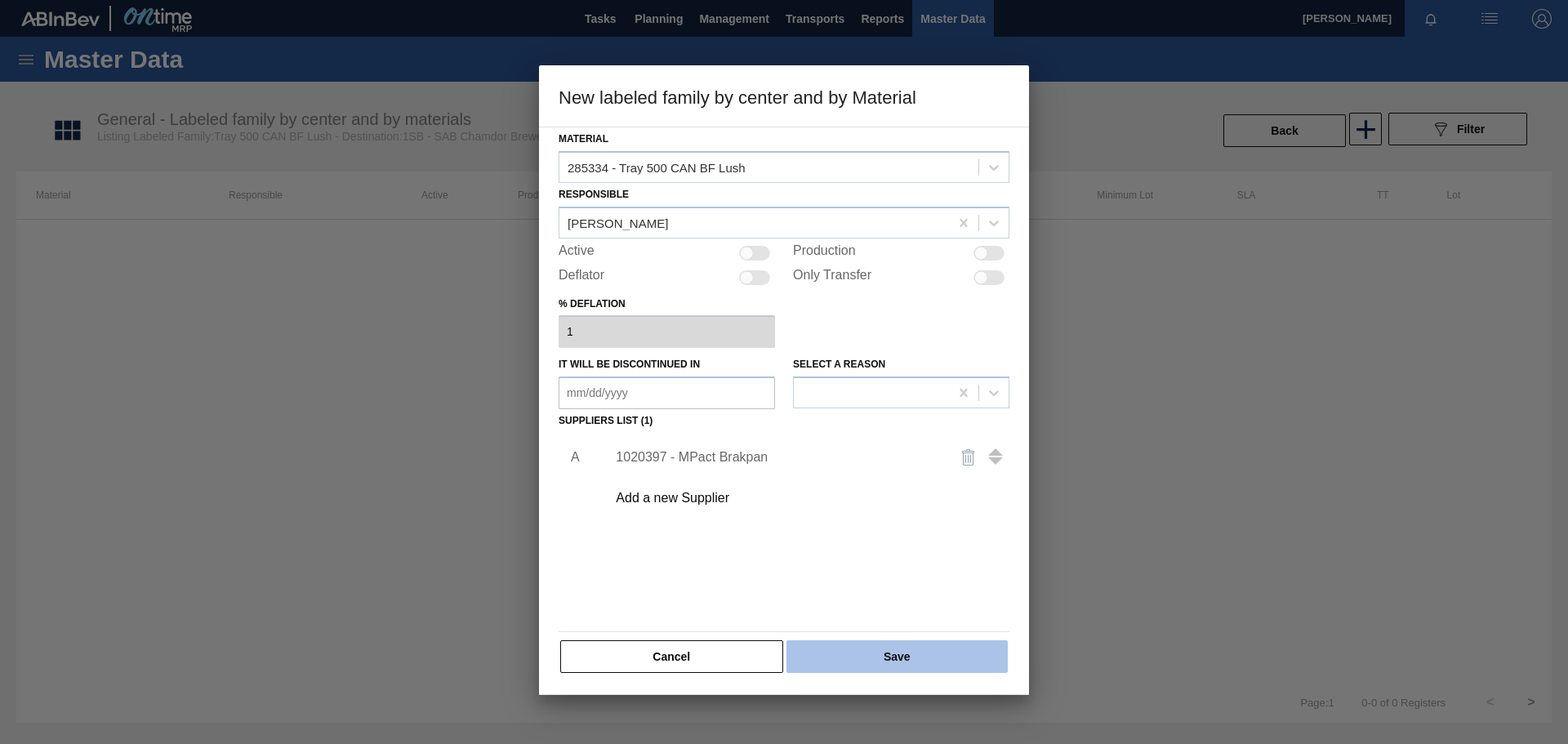
click at [884, 655] on button "Save" at bounding box center [897, 656] width 221 height 33
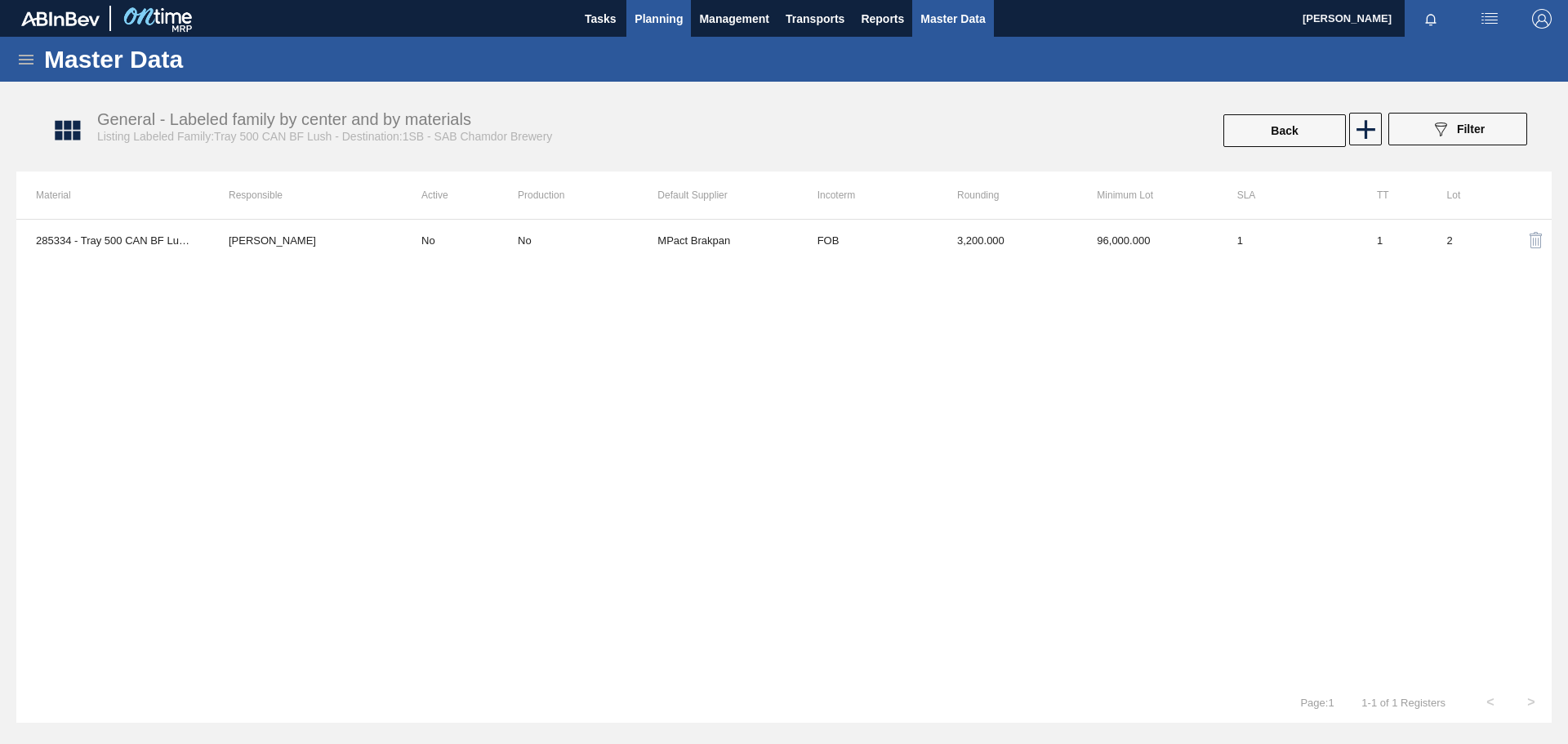
click at [659, 21] on span "Planning" at bounding box center [659, 19] width 48 height 19
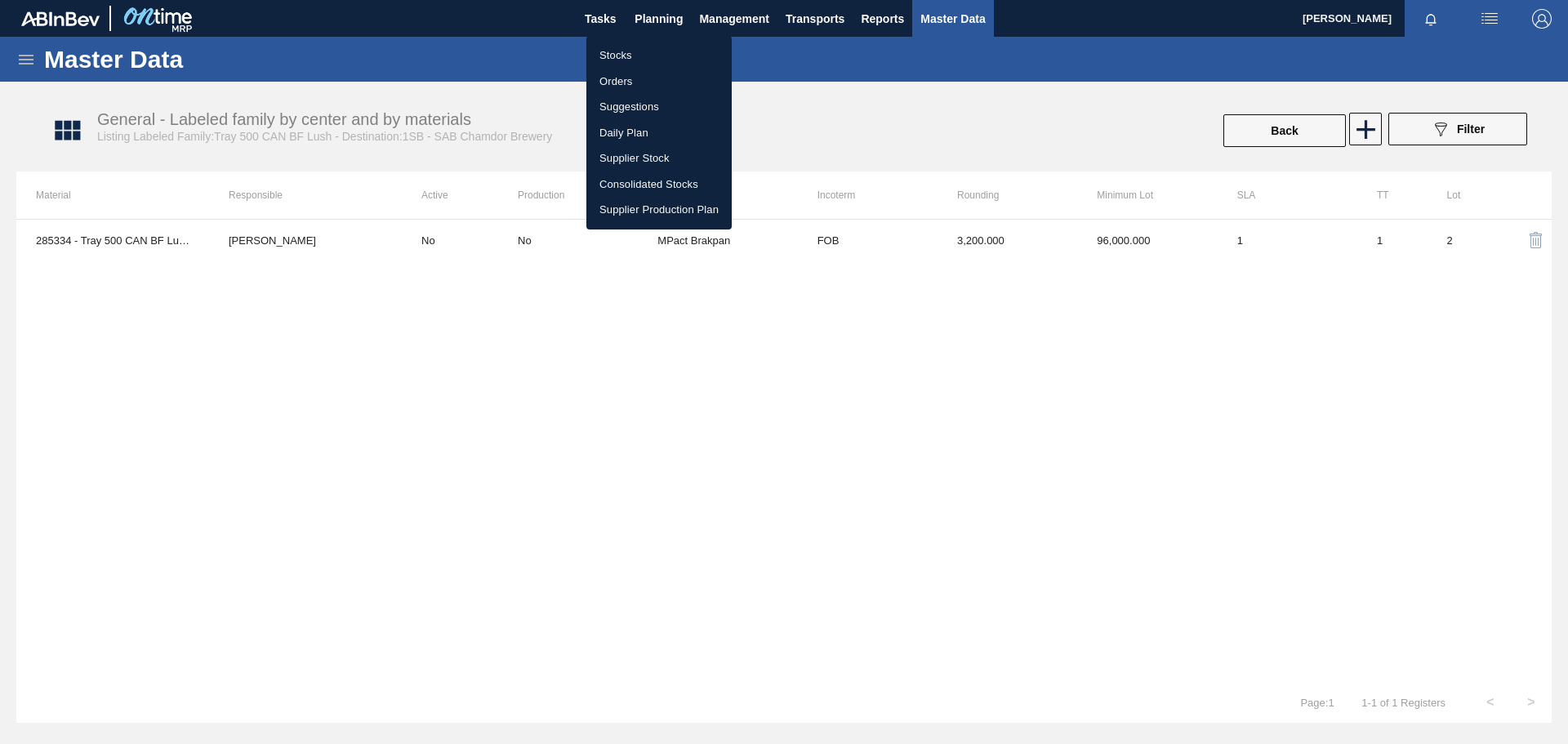
click at [671, 58] on li "Stocks" at bounding box center [659, 56] width 145 height 27
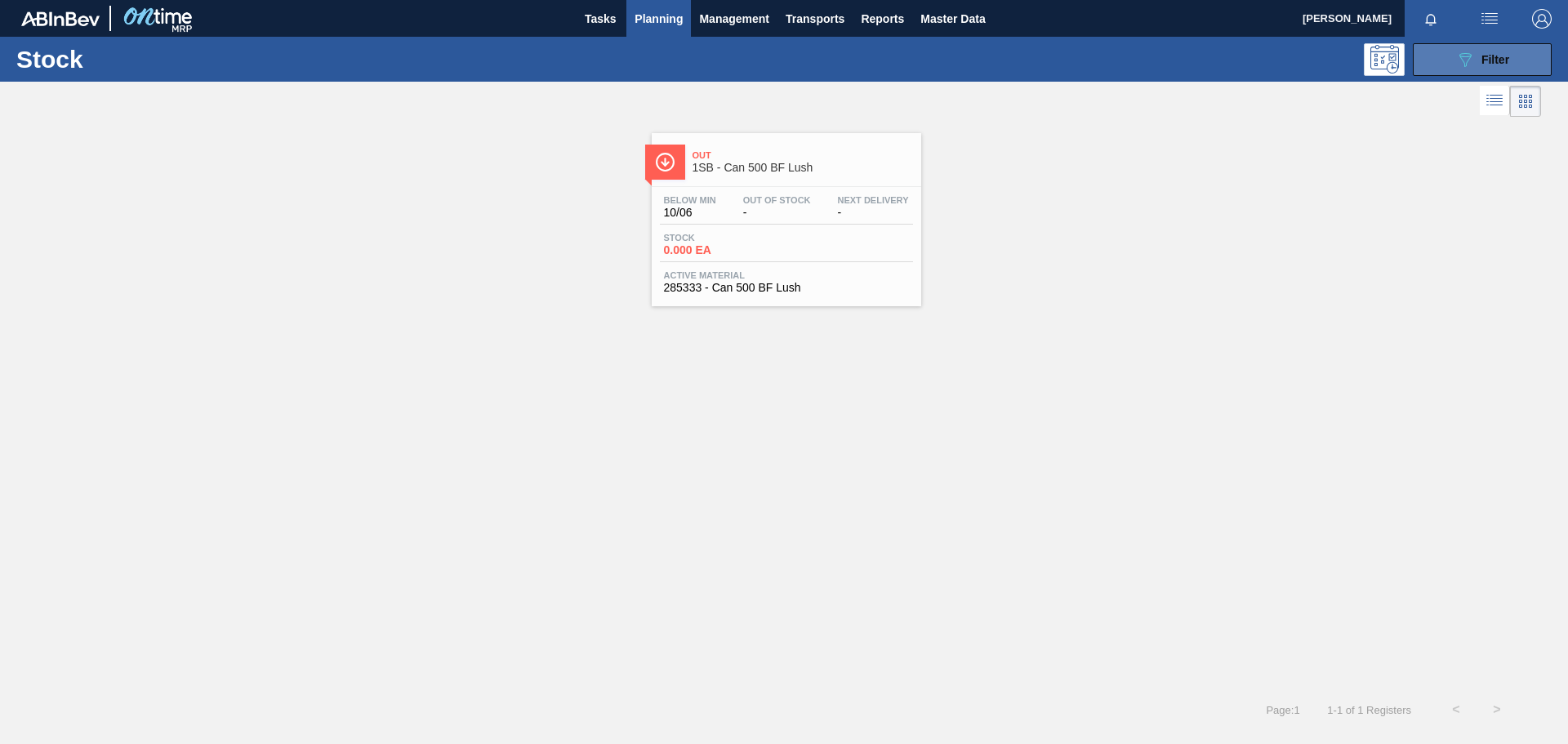
click at [1473, 59] on icon "089F7B8B-B2A5-4AFE-B5C0-19BA573D28AC" at bounding box center [1465, 59] width 19 height 19
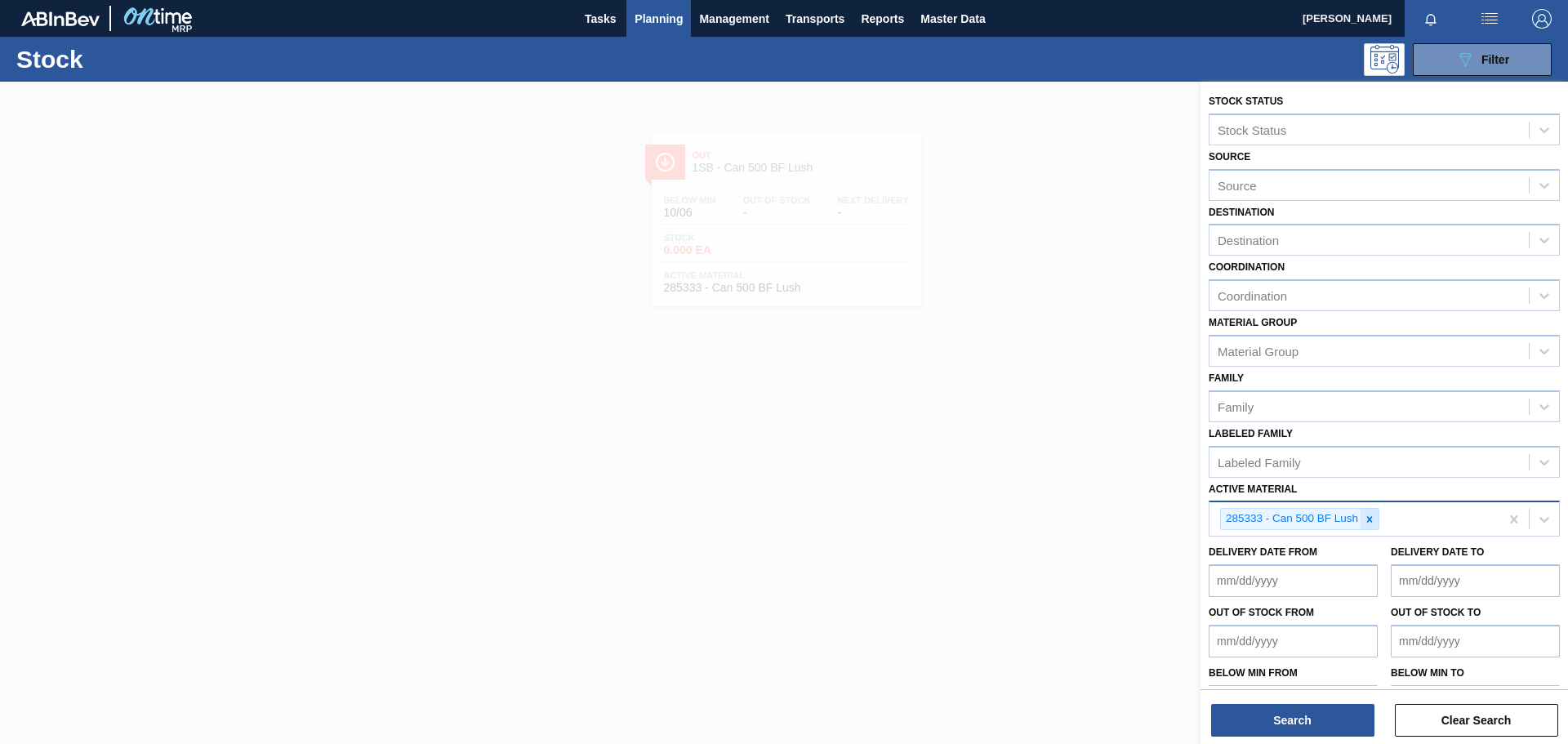
click at [1371, 517] on icon at bounding box center [1370, 519] width 5 height 5
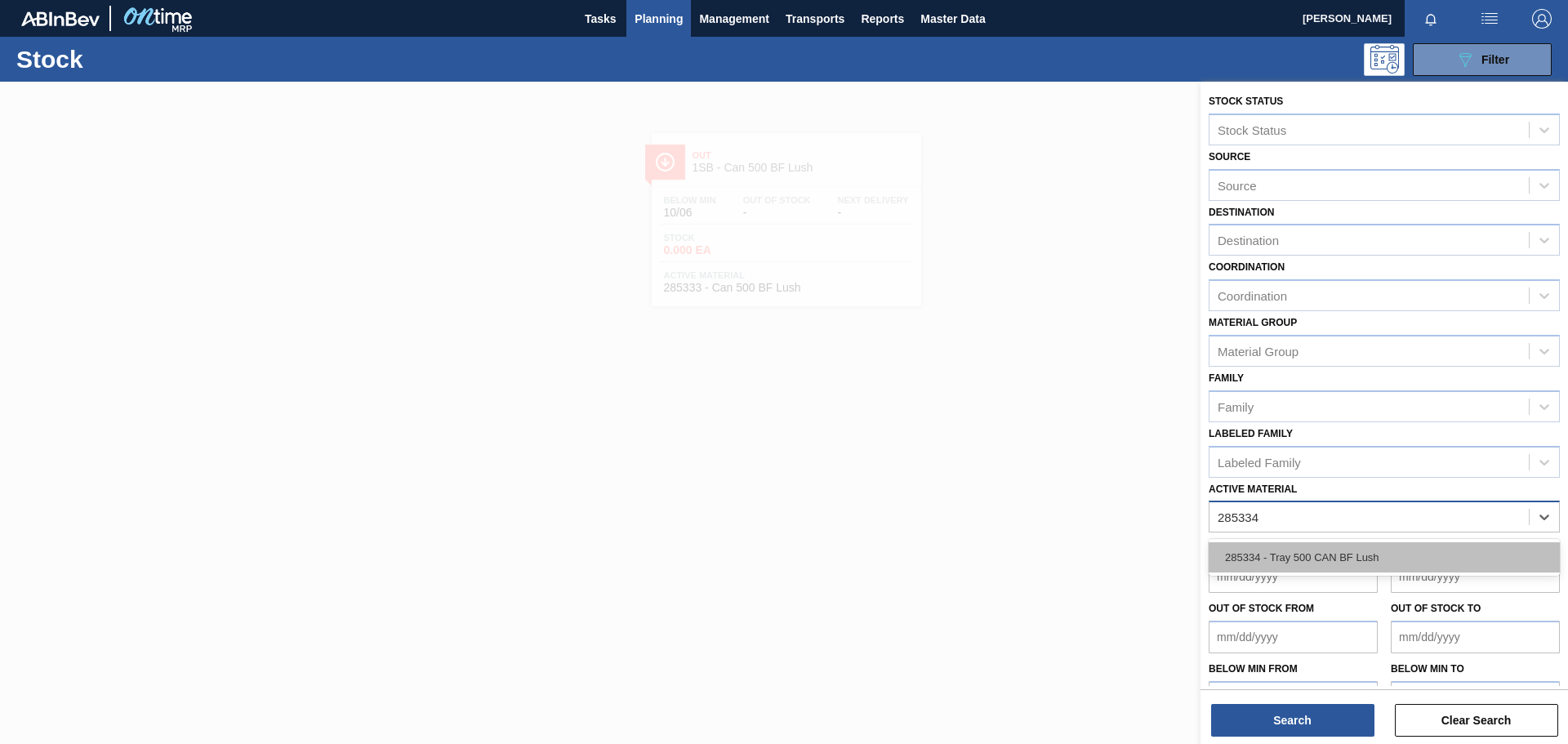
click at [1351, 552] on div "285334 - Tray 500 CAN BF Lush" at bounding box center [1384, 558] width 351 height 30
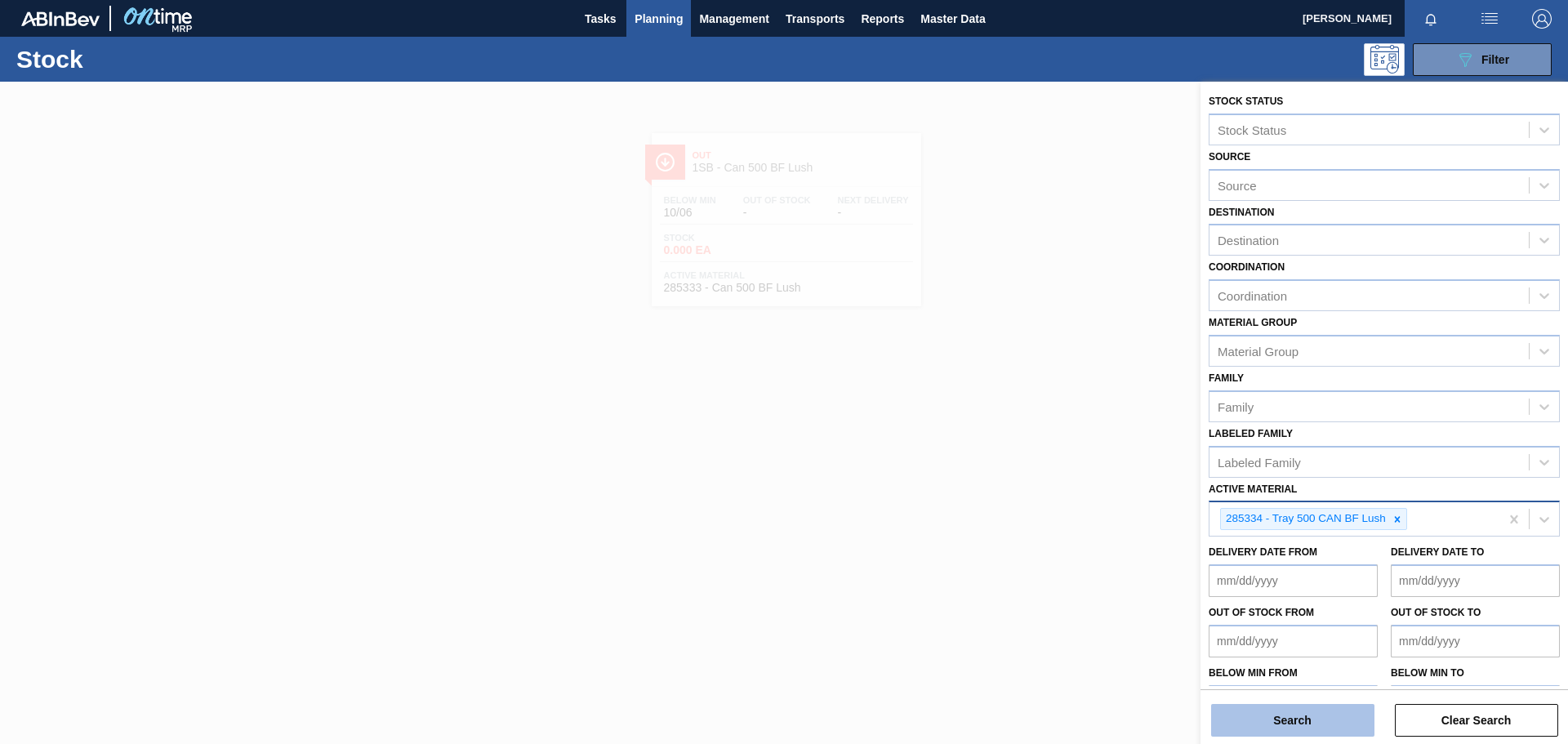
click at [1337, 712] on button "Search" at bounding box center [1293, 720] width 164 height 33
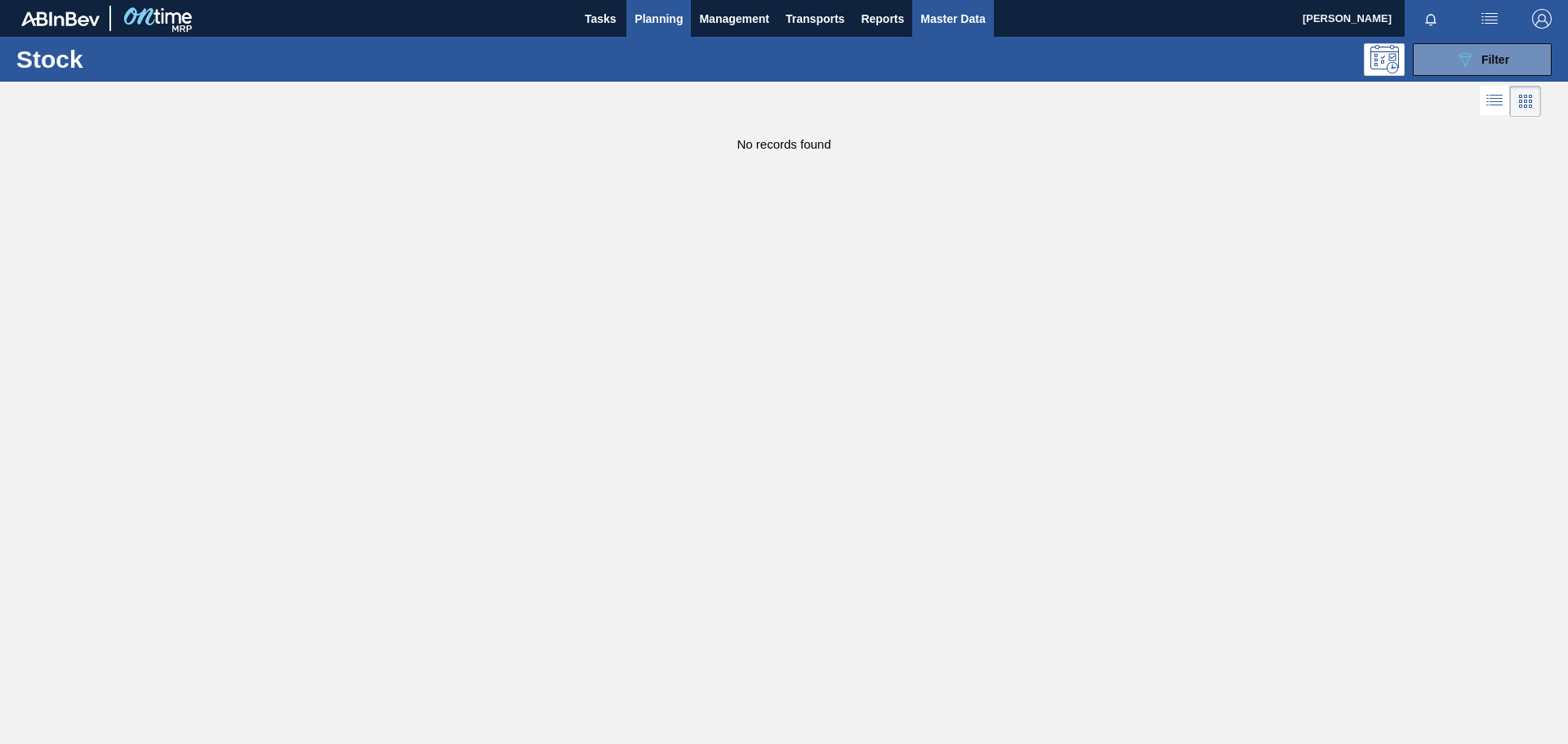
click at [937, 18] on span "Master Data" at bounding box center [953, 19] width 65 height 19
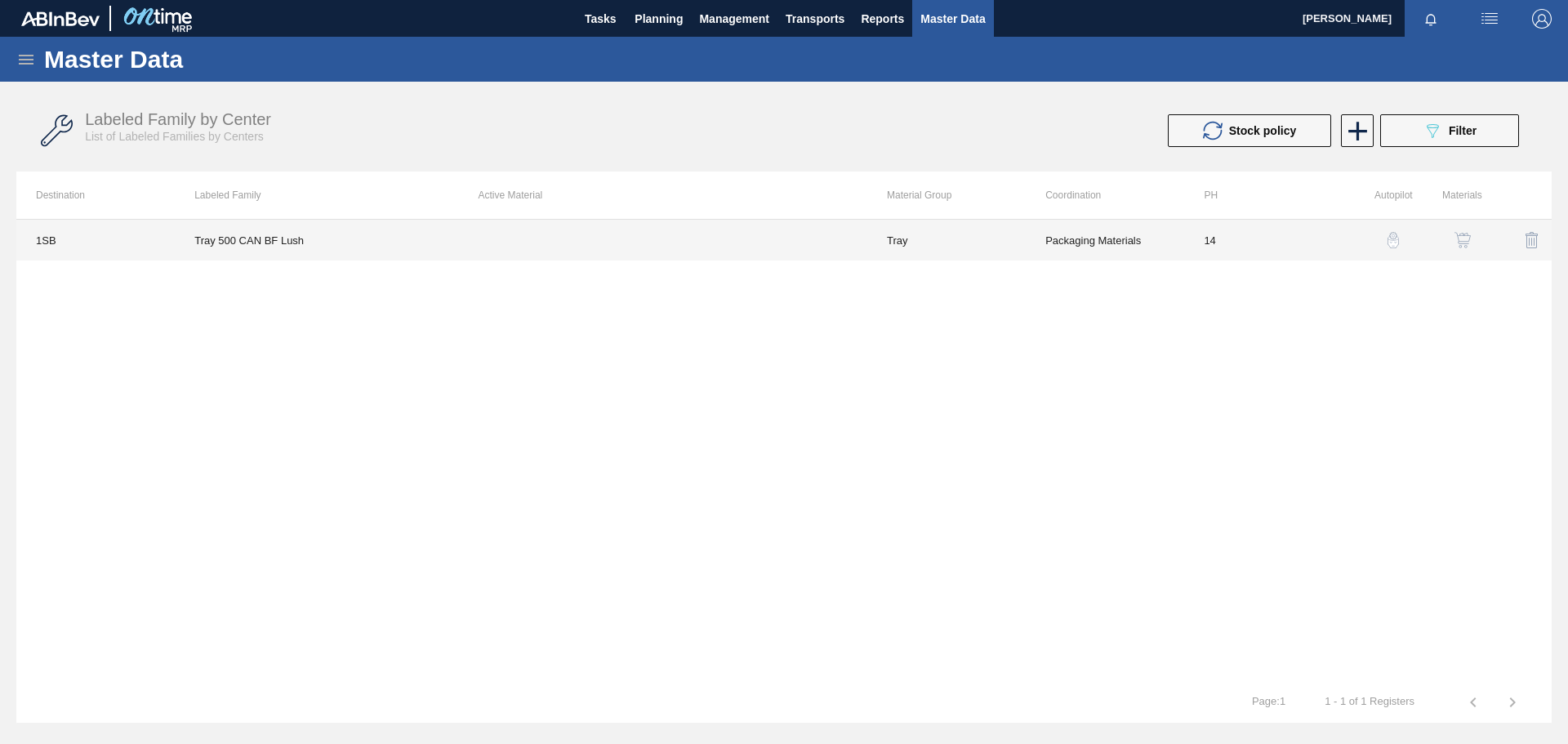
click at [599, 234] on td at bounding box center [662, 240] width 408 height 41
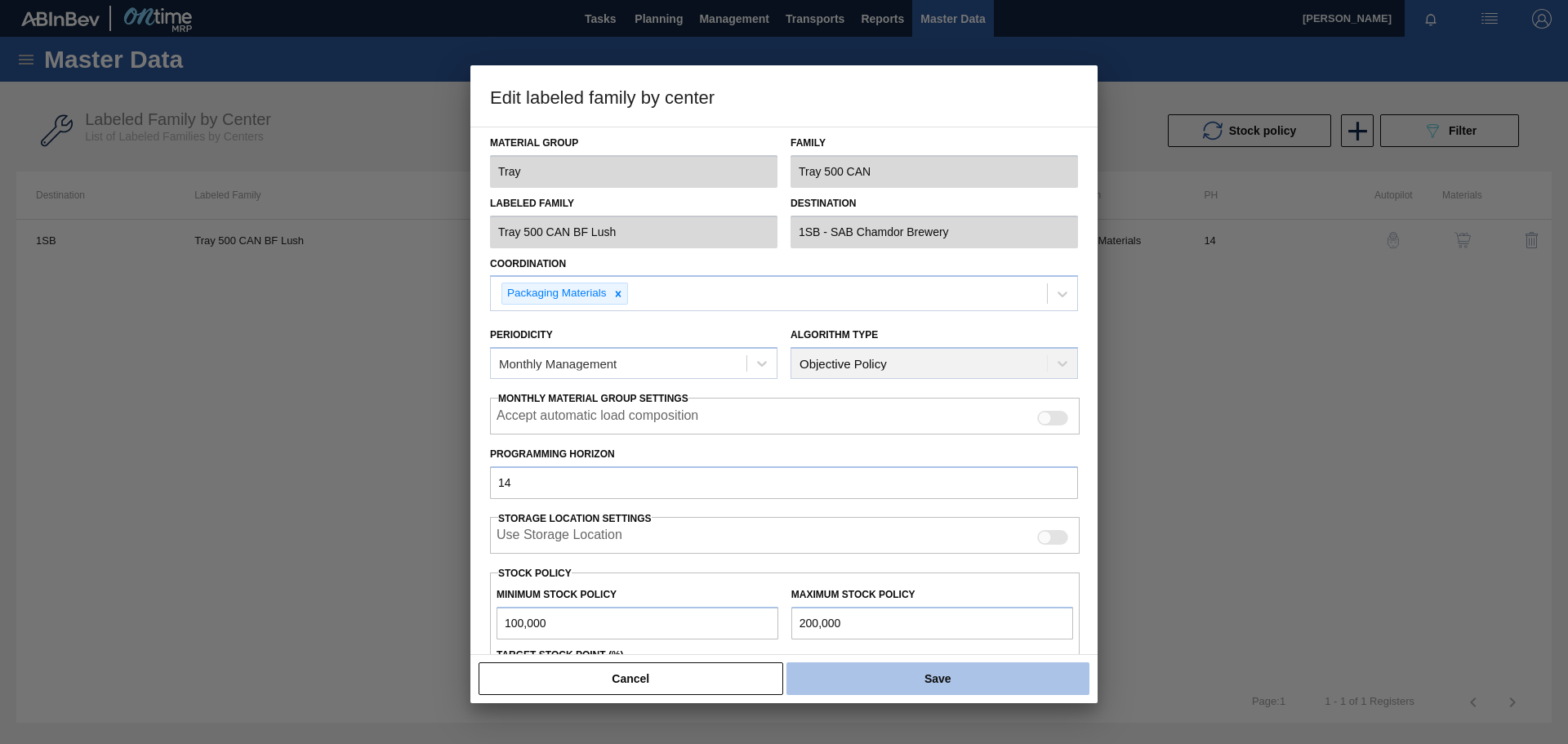
click at [920, 684] on button "Save" at bounding box center [938, 678] width 303 height 33
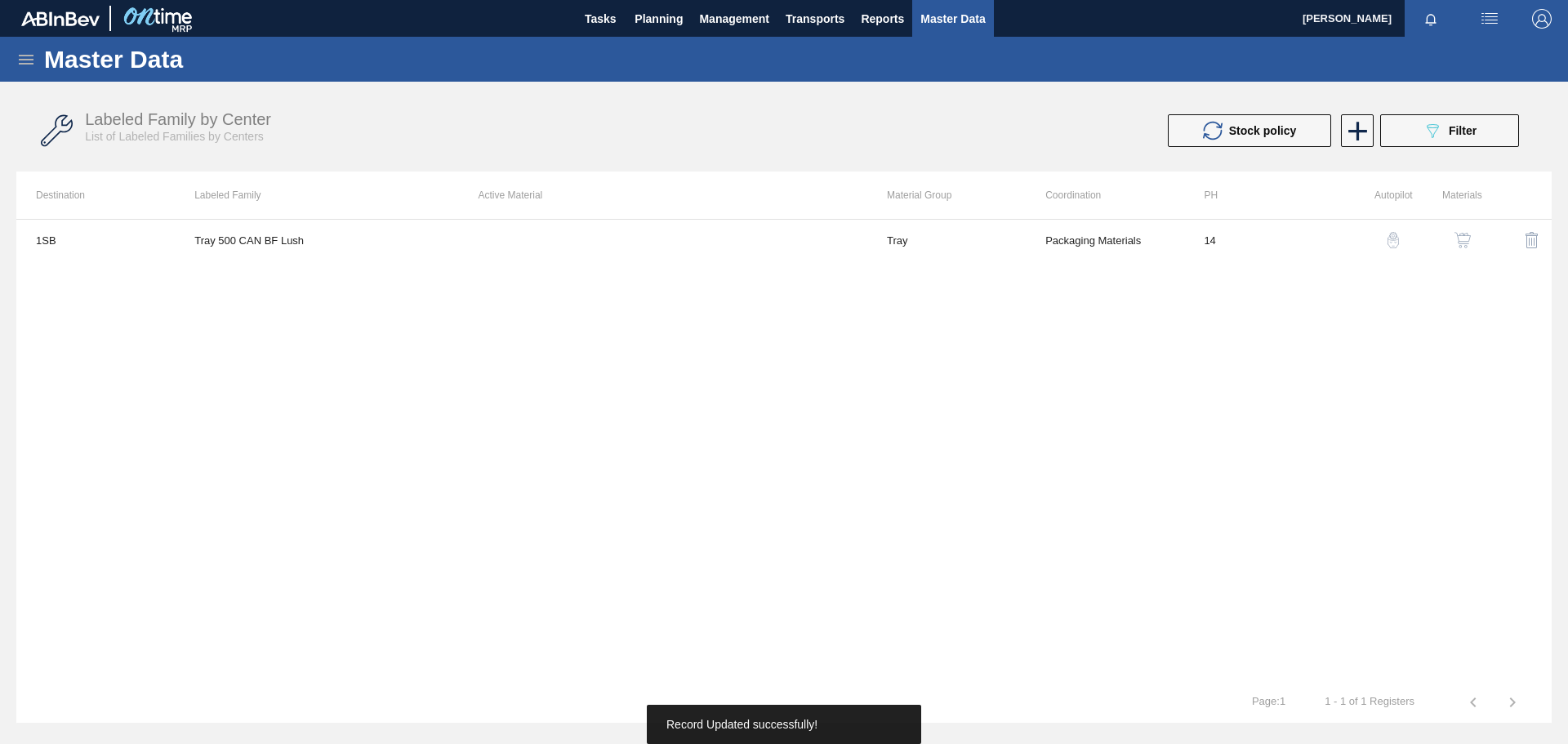
click at [1471, 236] on img "button" at bounding box center [1463, 240] width 16 height 16
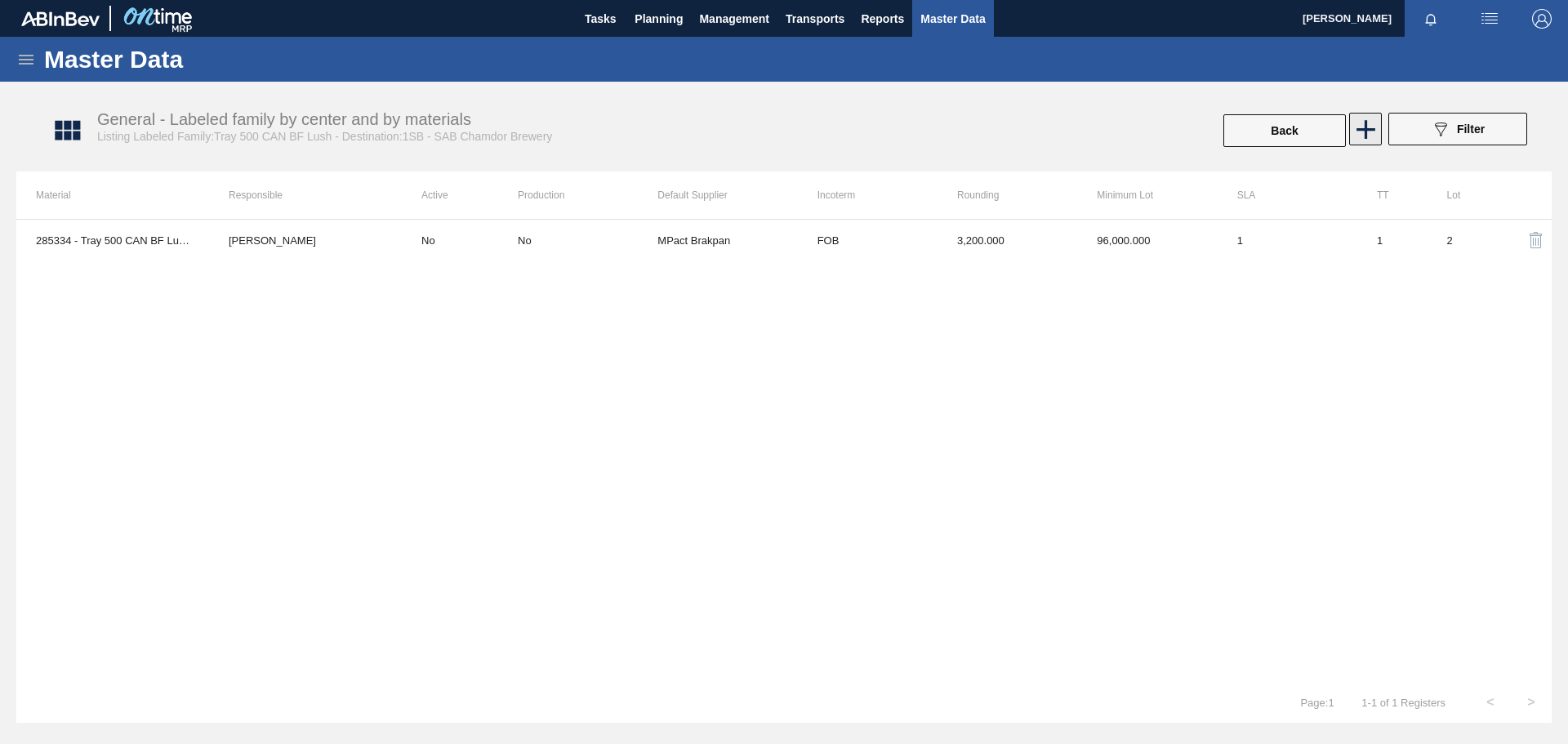
click at [1373, 133] on icon at bounding box center [1366, 129] width 32 height 32
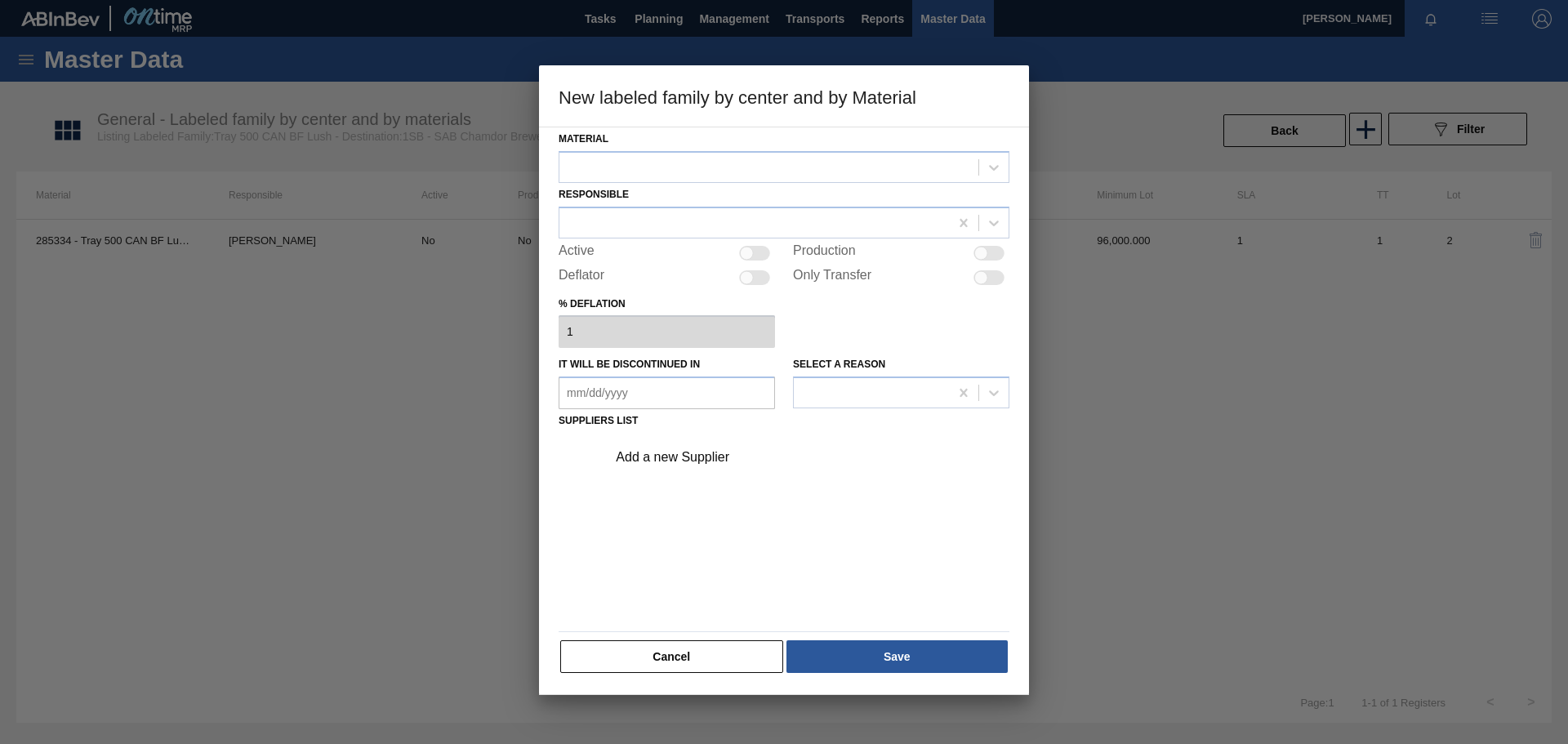
click at [684, 657] on button "Cancel" at bounding box center [672, 656] width 223 height 33
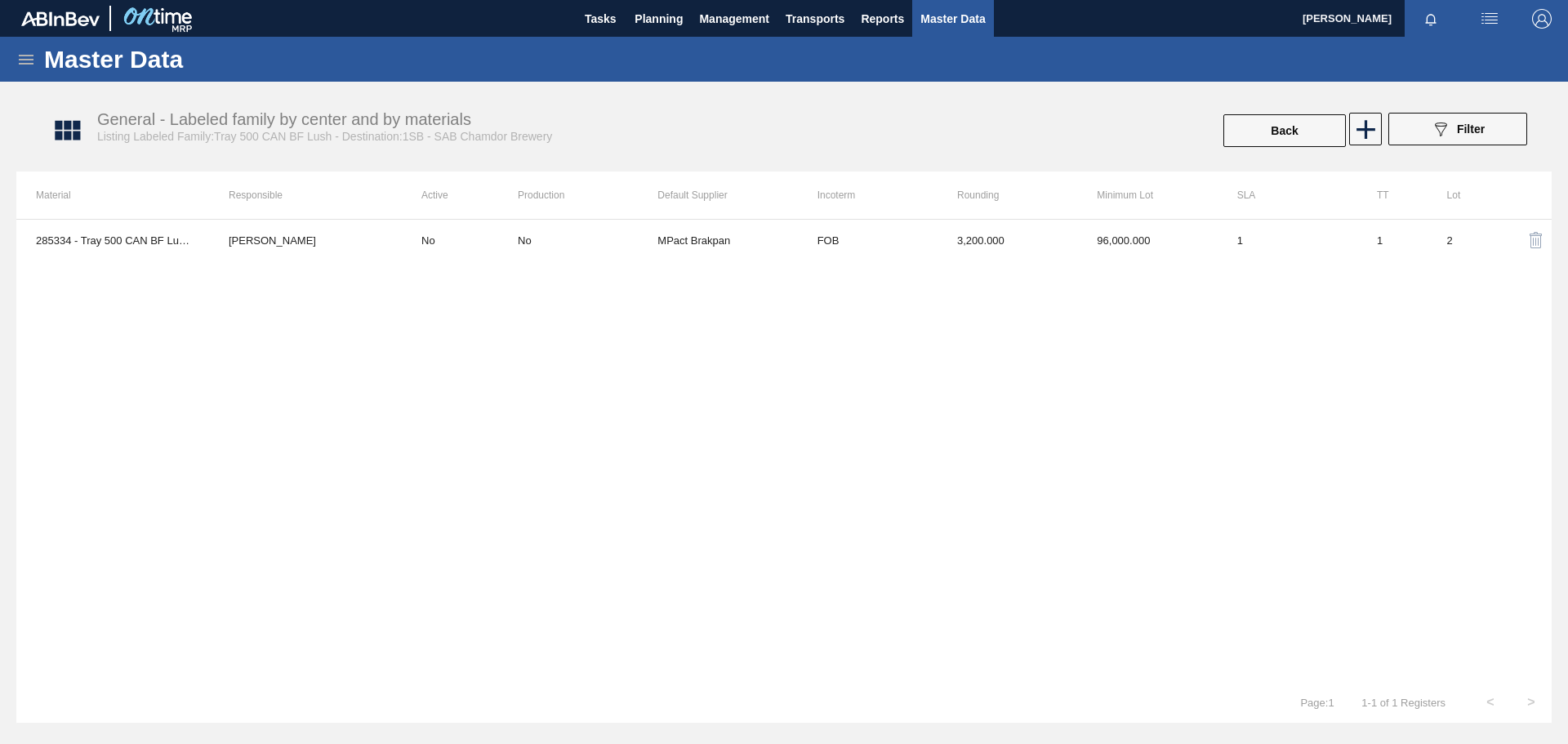
click at [31, 58] on icon at bounding box center [26, 59] width 15 height 10
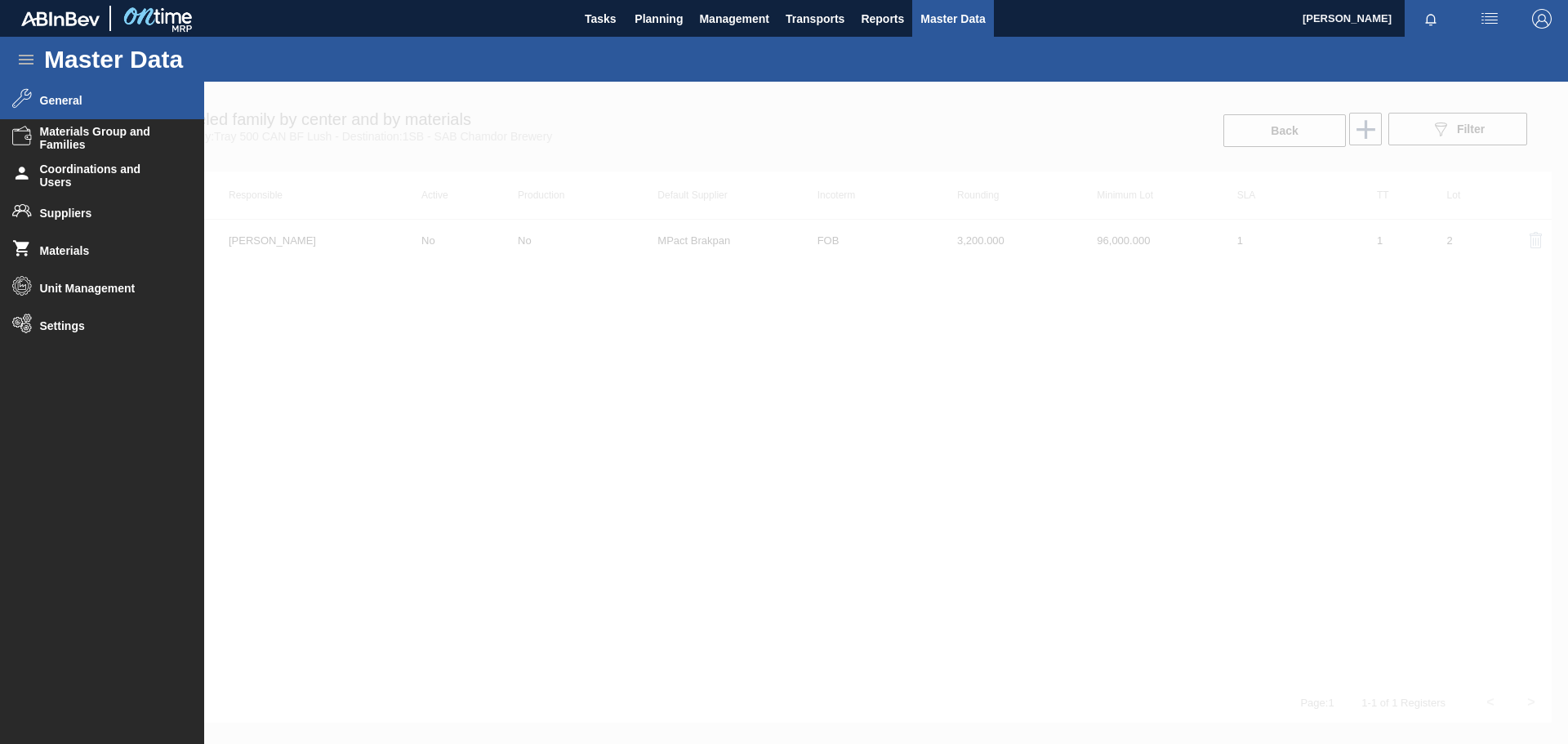
click at [89, 104] on span "General" at bounding box center [107, 100] width 135 height 13
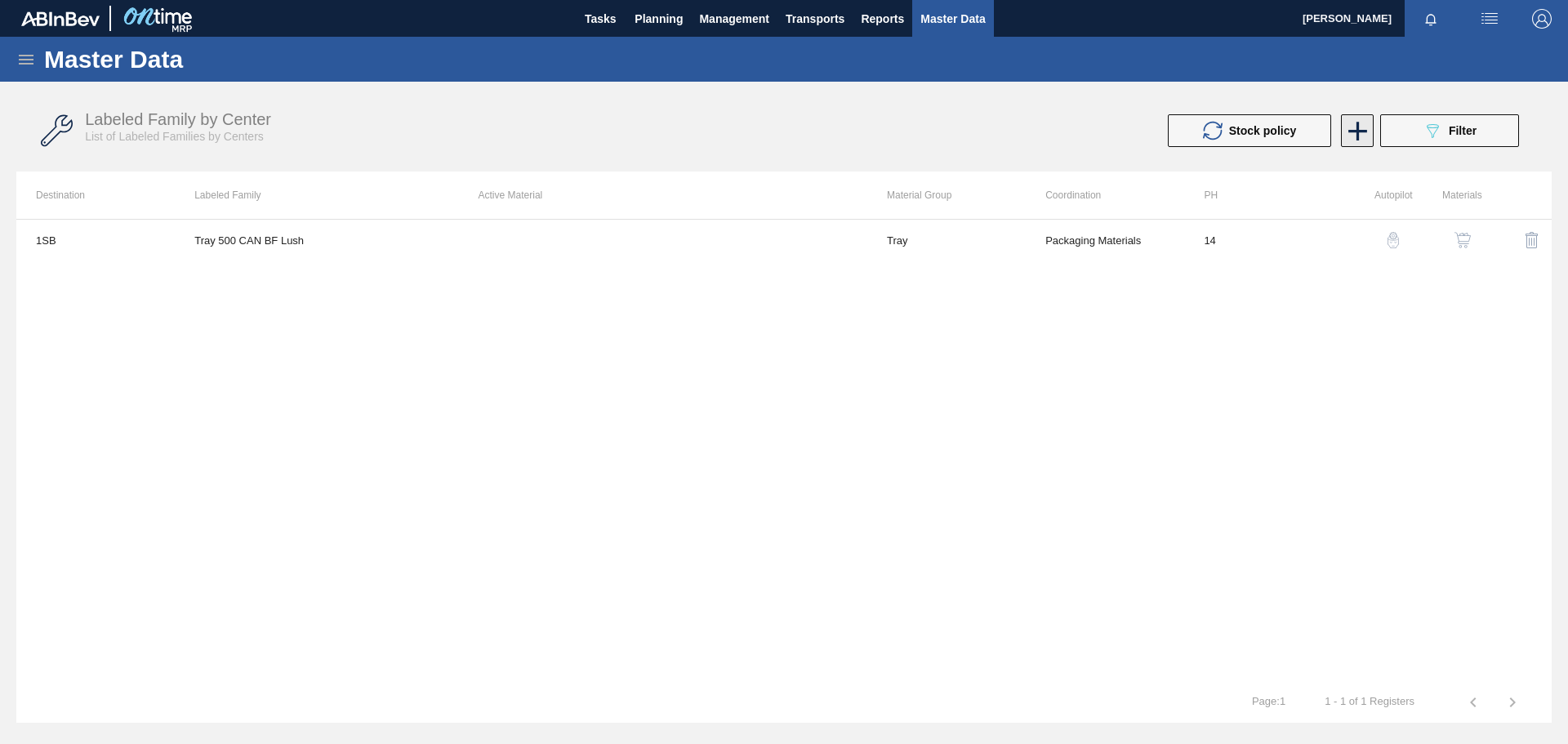
click at [1363, 128] on icon at bounding box center [1358, 131] width 32 height 32
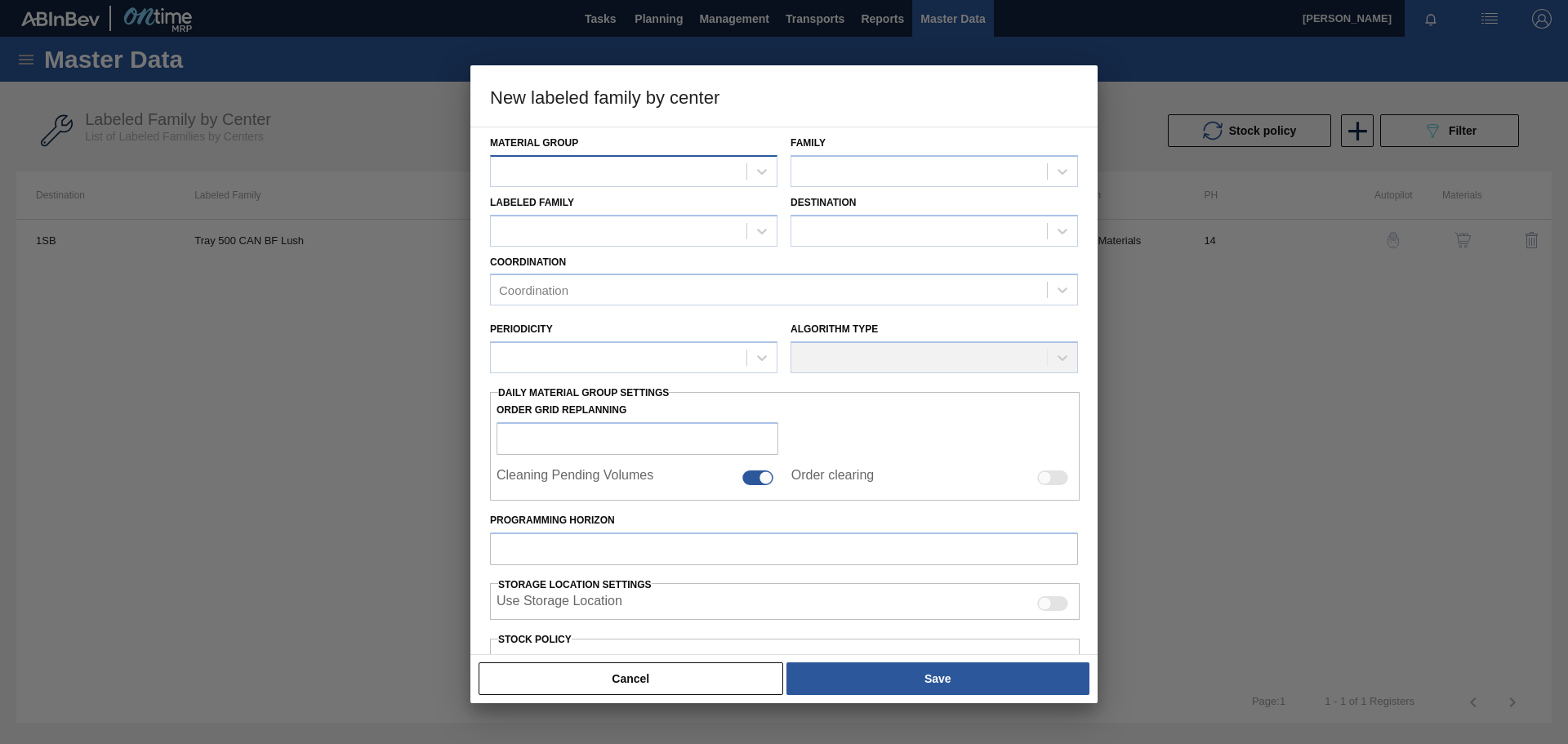
click at [623, 173] on div at bounding box center [618, 171] width 256 height 24
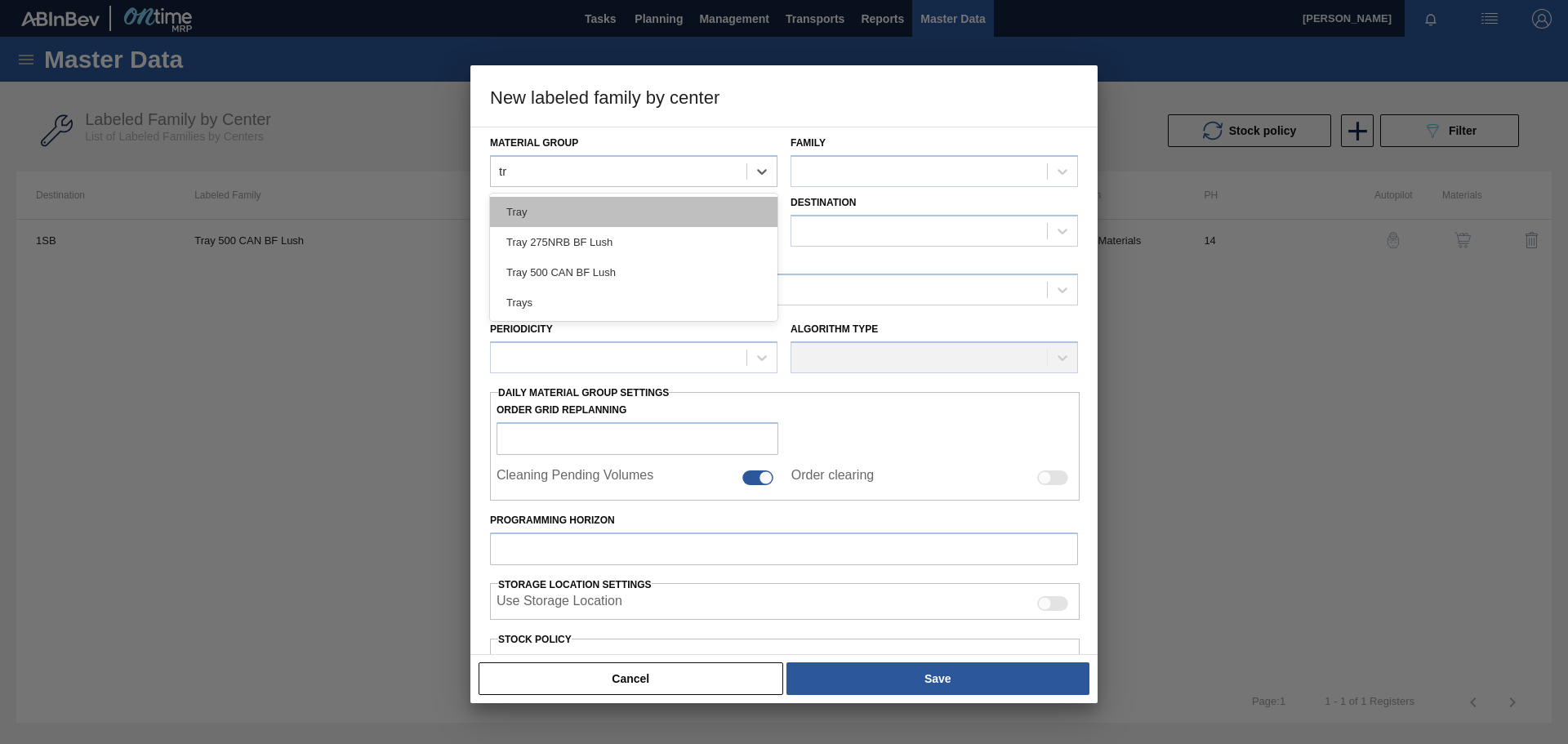
type Group "tra"
click at [614, 215] on div "Tray" at bounding box center [634, 212] width 288 height 30
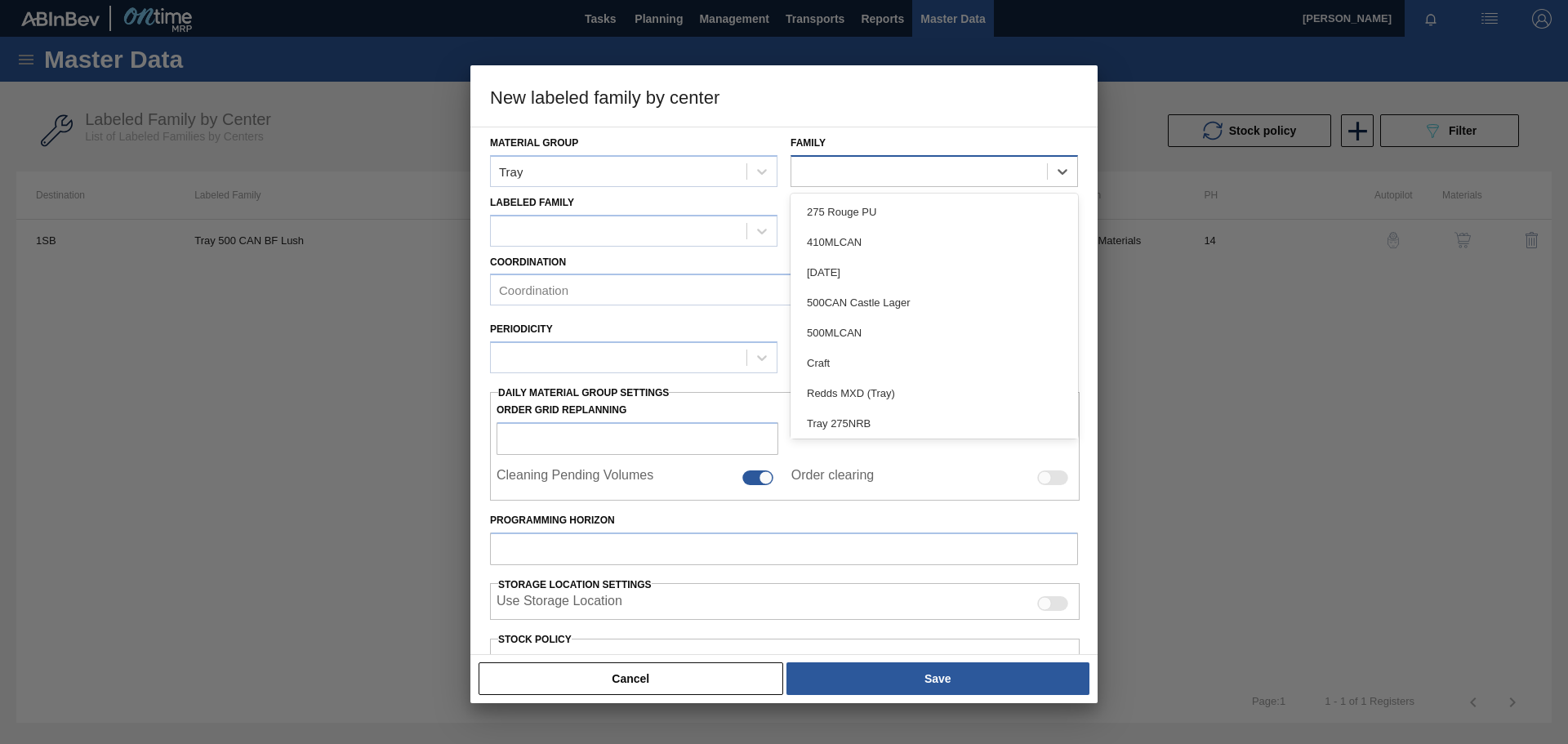
click at [906, 167] on div at bounding box center [919, 171] width 256 height 24
type input "tra"
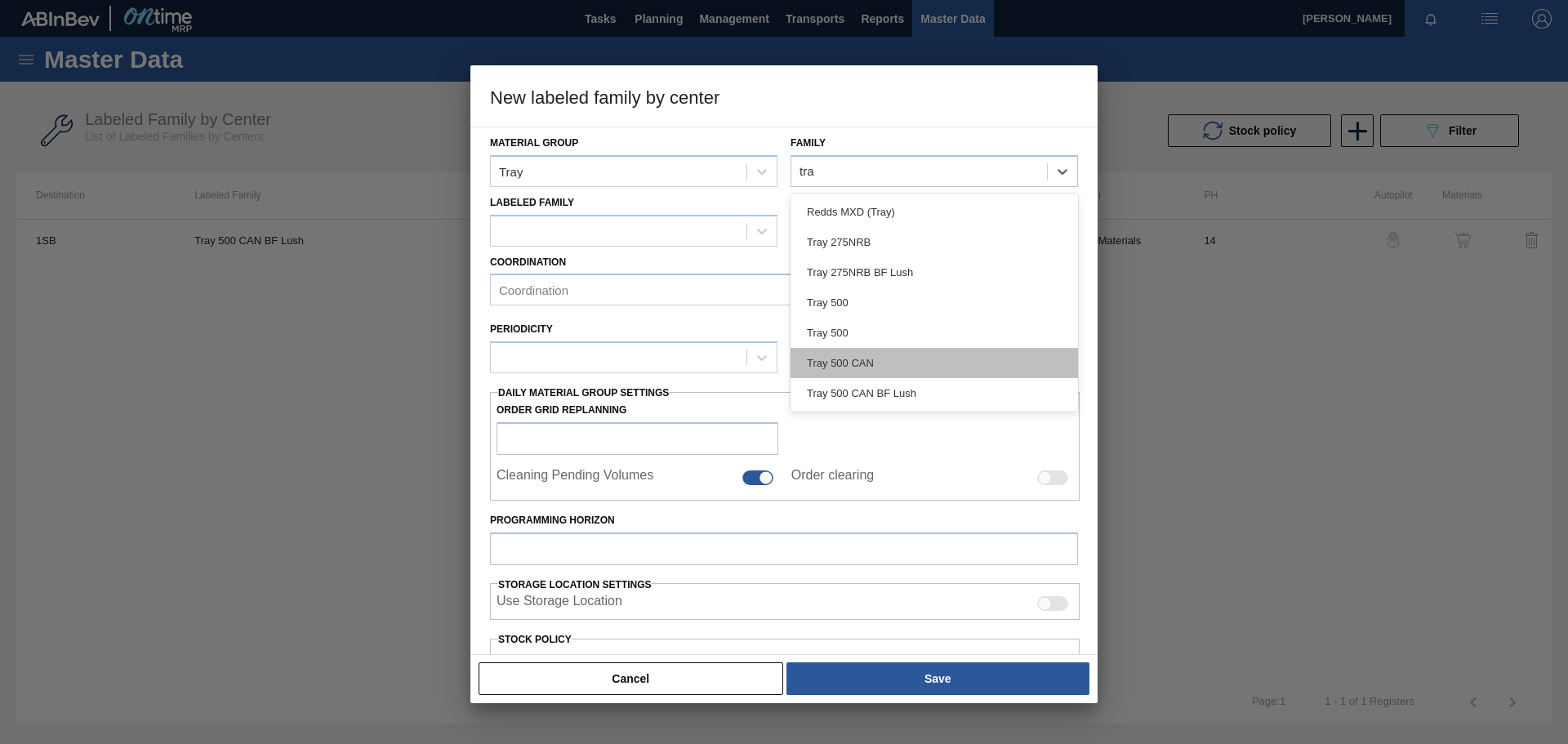
click at [873, 370] on div "Tray 500 CAN" at bounding box center [934, 363] width 288 height 30
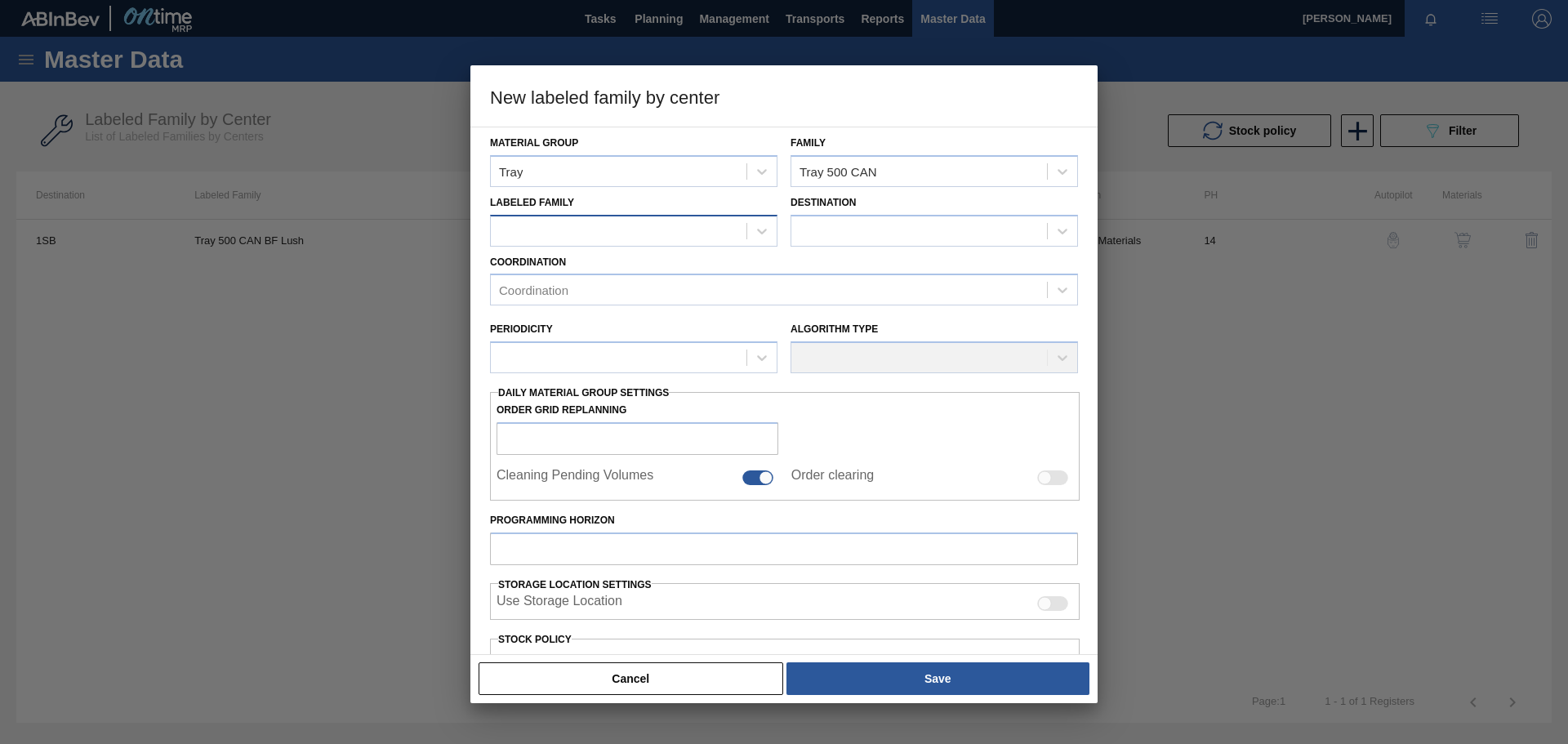
click at [624, 239] on div at bounding box center [618, 230] width 256 height 24
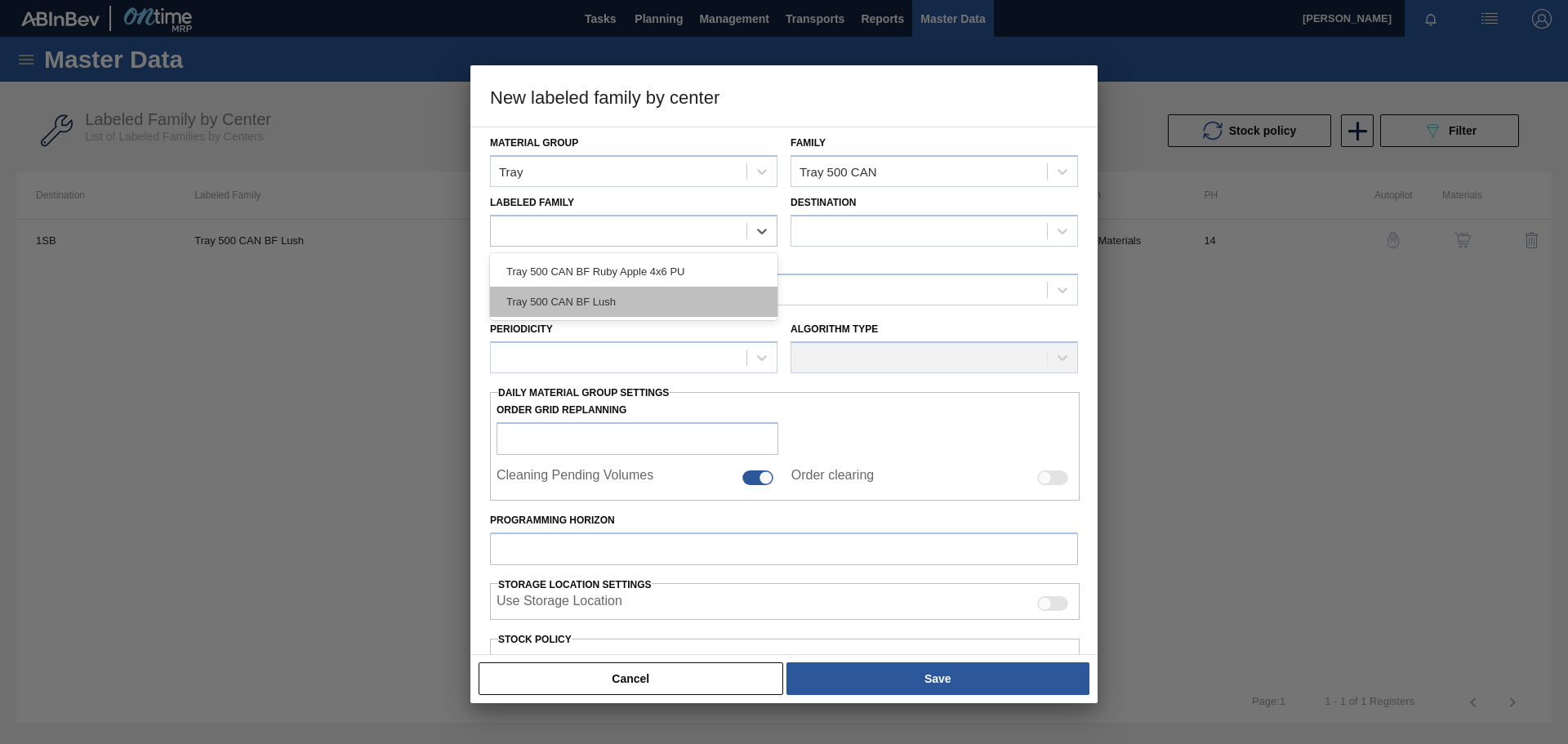
click at [611, 300] on div "Tray 500 CAN BF Lush" at bounding box center [634, 302] width 288 height 30
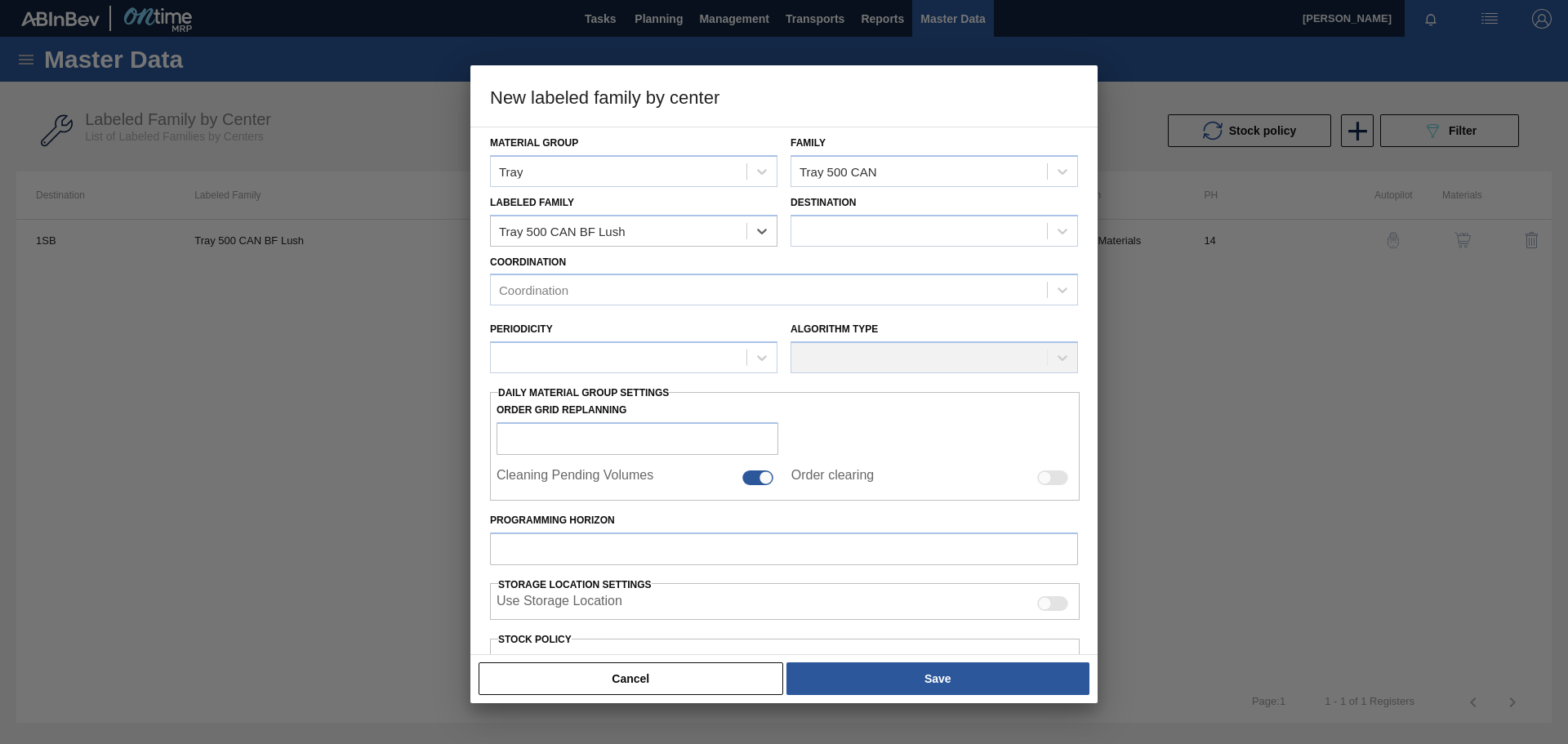
checkbox input "false"
click at [834, 230] on div at bounding box center [919, 230] width 256 height 24
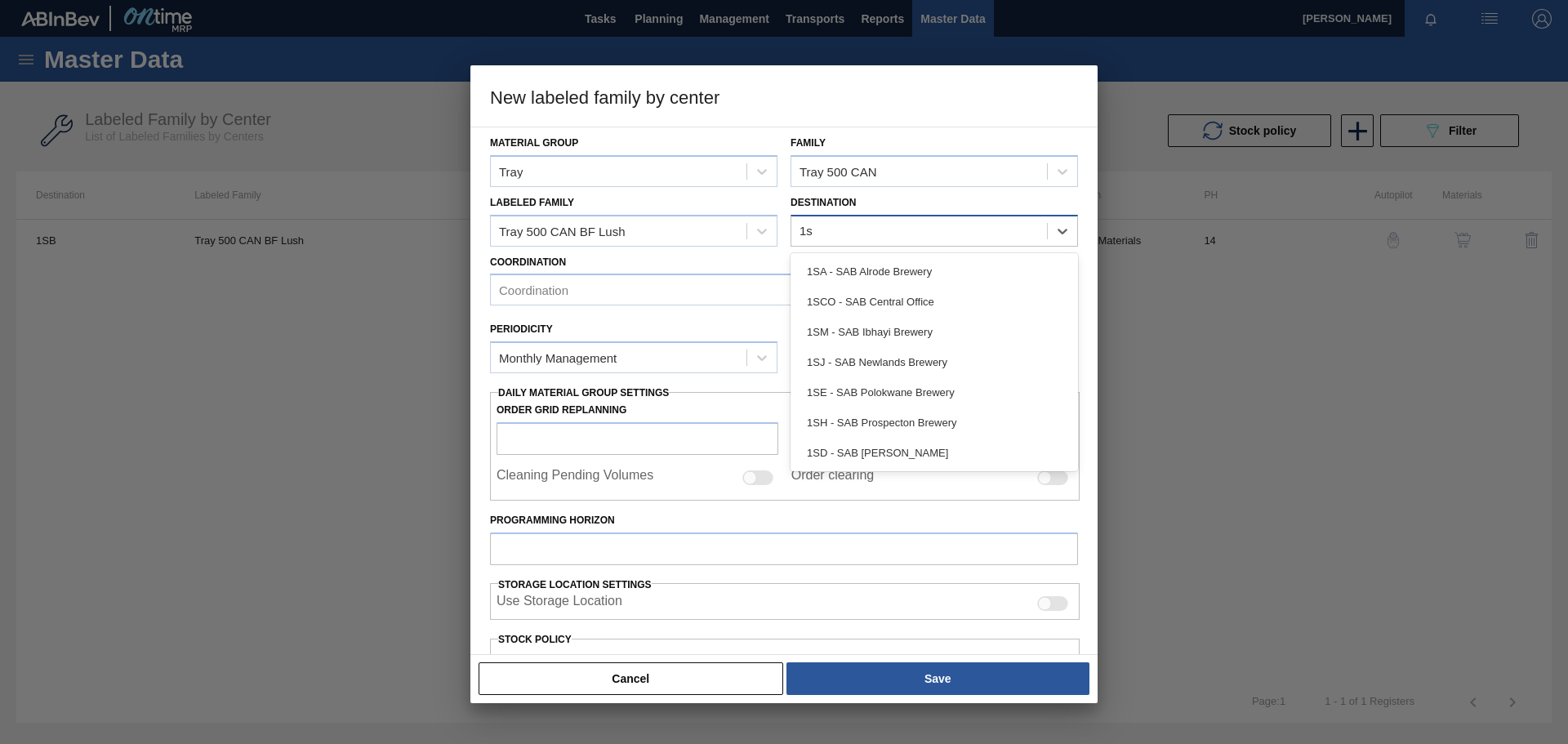
type input "1sb"
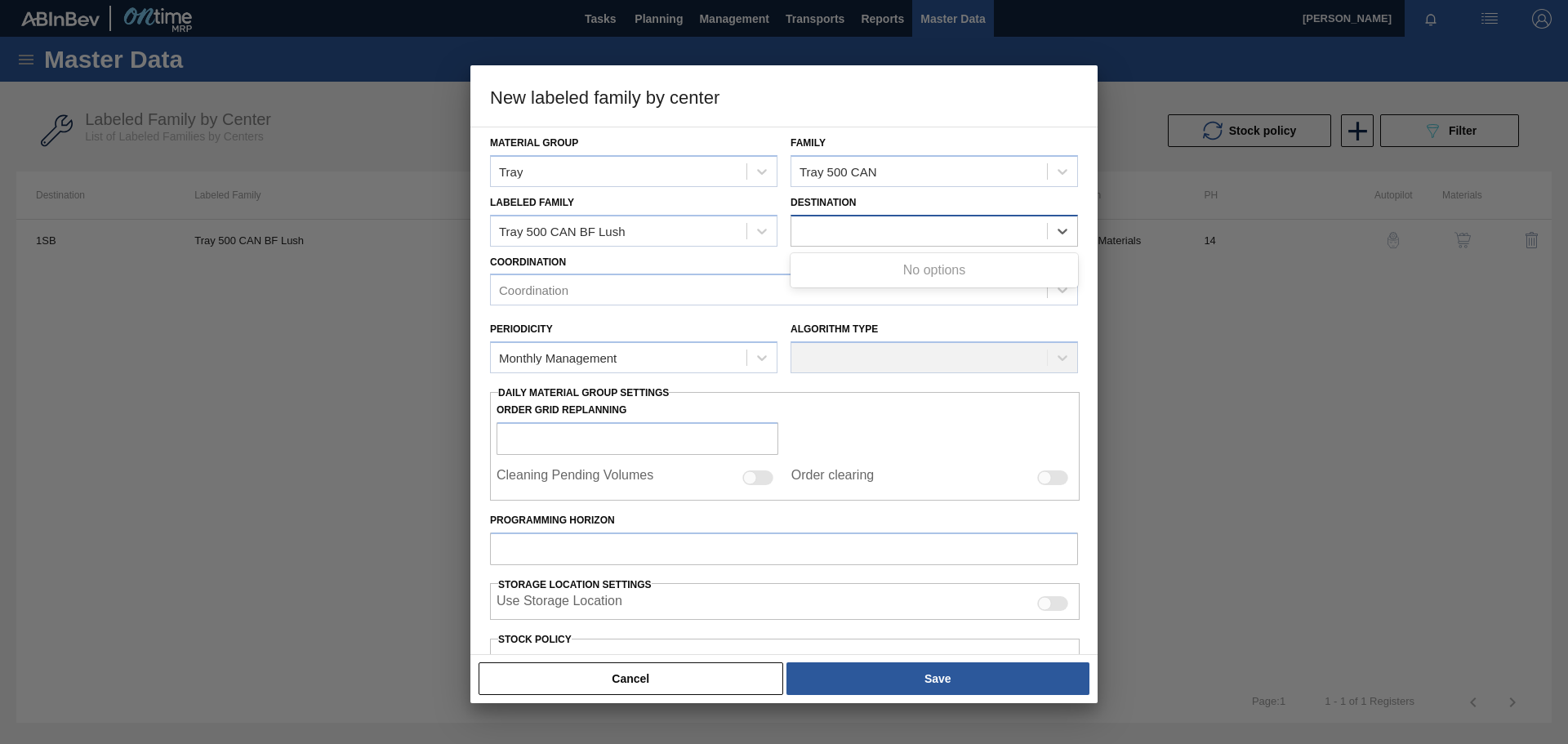
click at [846, 239] on div "1sb" at bounding box center [919, 230] width 256 height 24
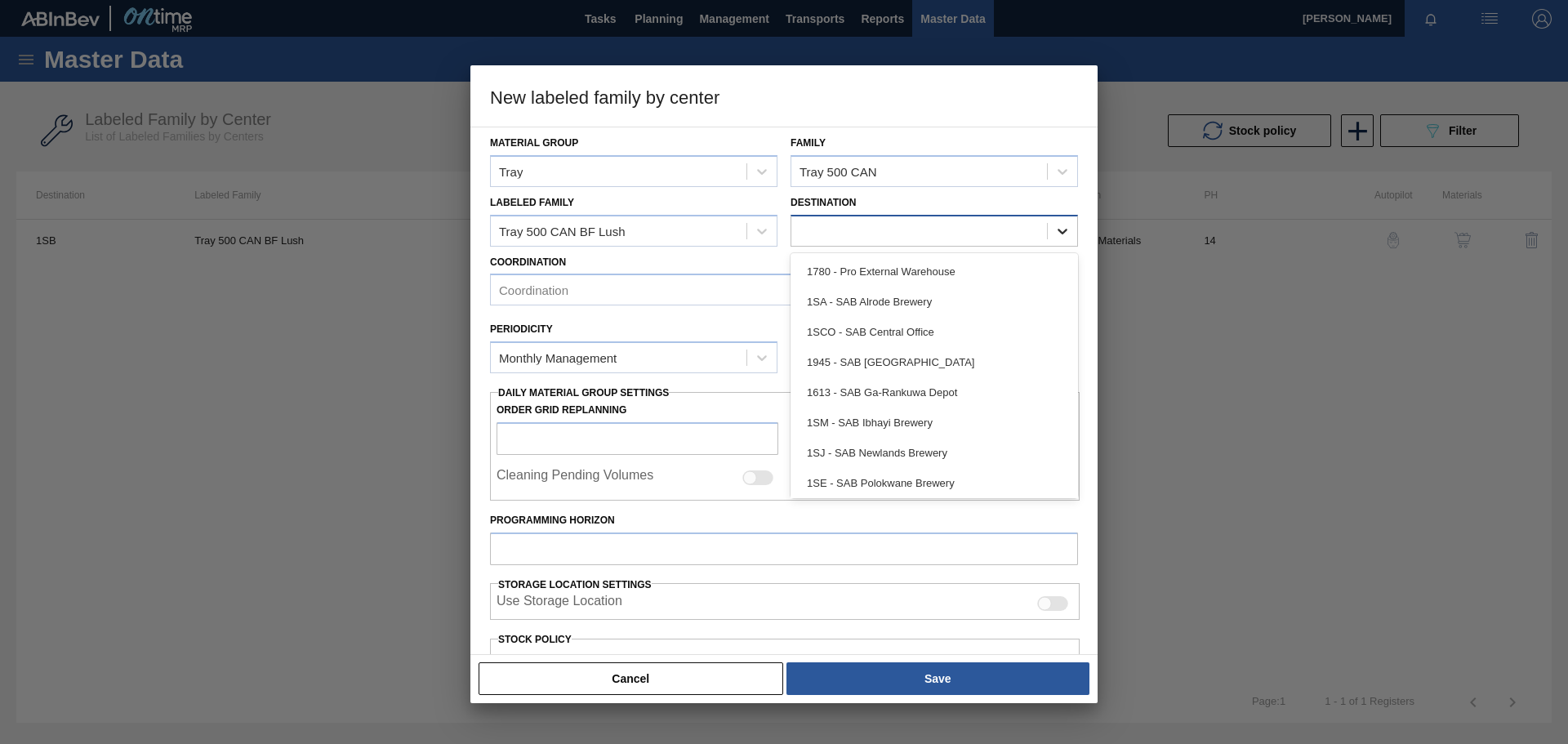
click at [1070, 227] on div at bounding box center [1062, 230] width 29 height 29
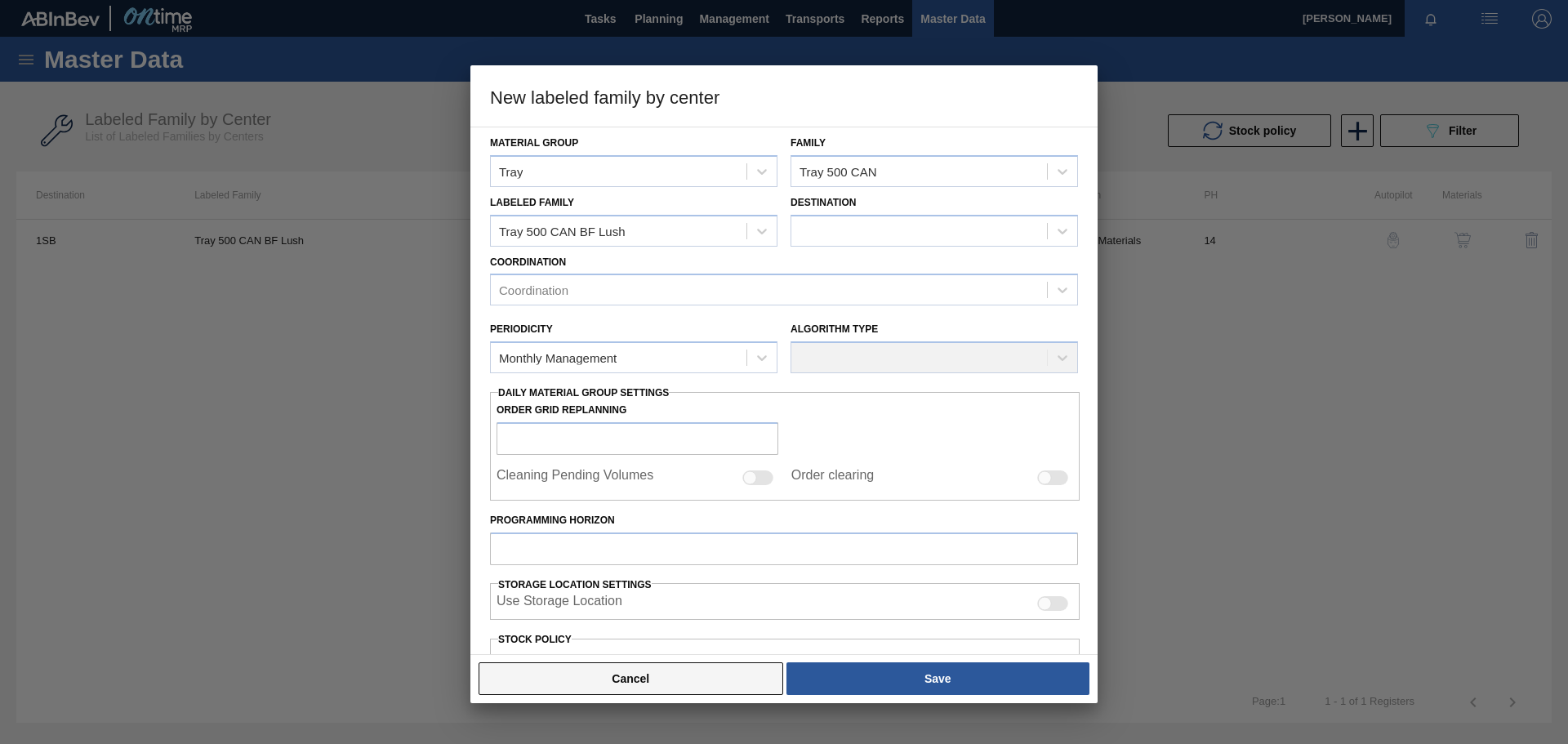
click at [691, 681] on button "Cancel" at bounding box center [631, 678] width 305 height 33
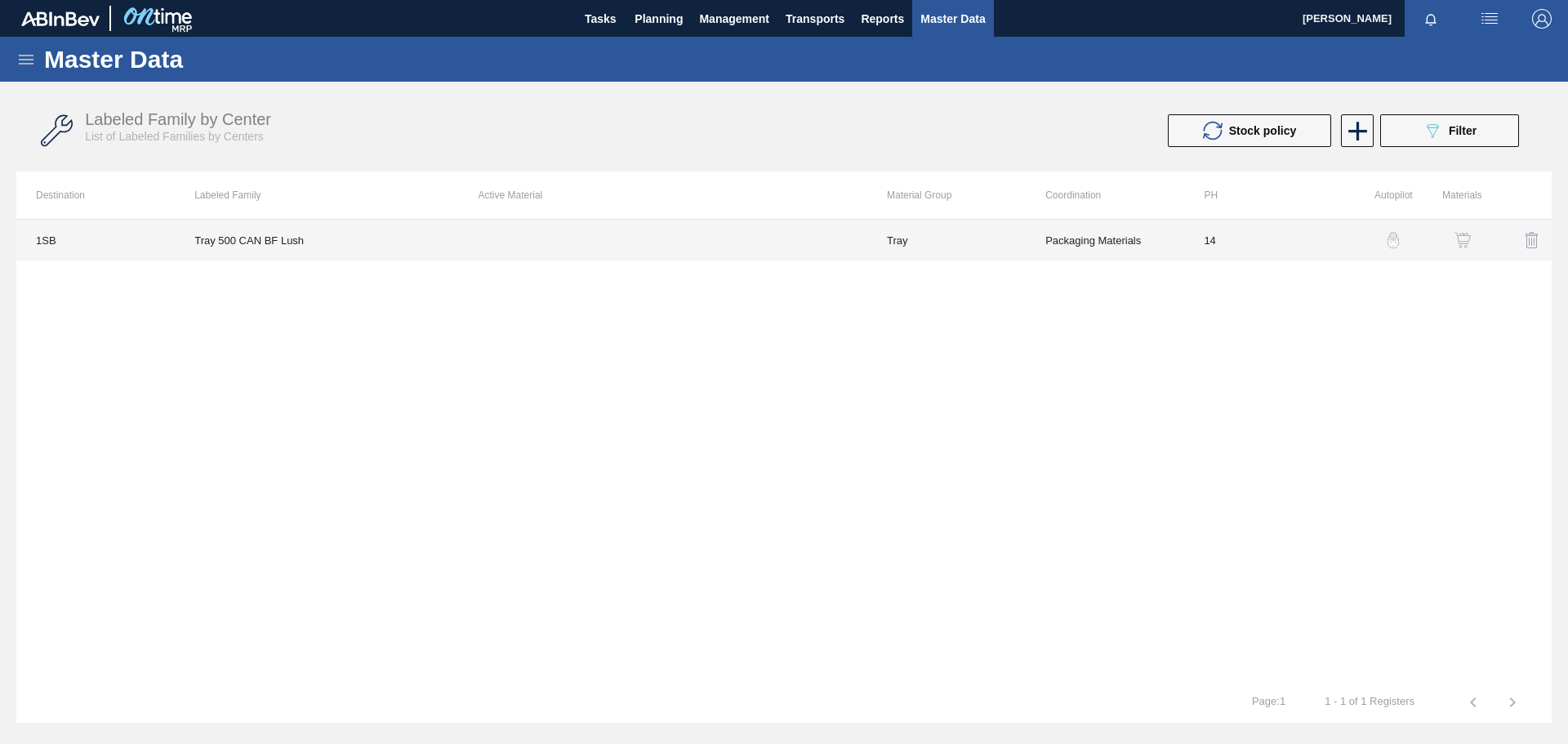
click at [642, 237] on td at bounding box center [662, 240] width 408 height 41
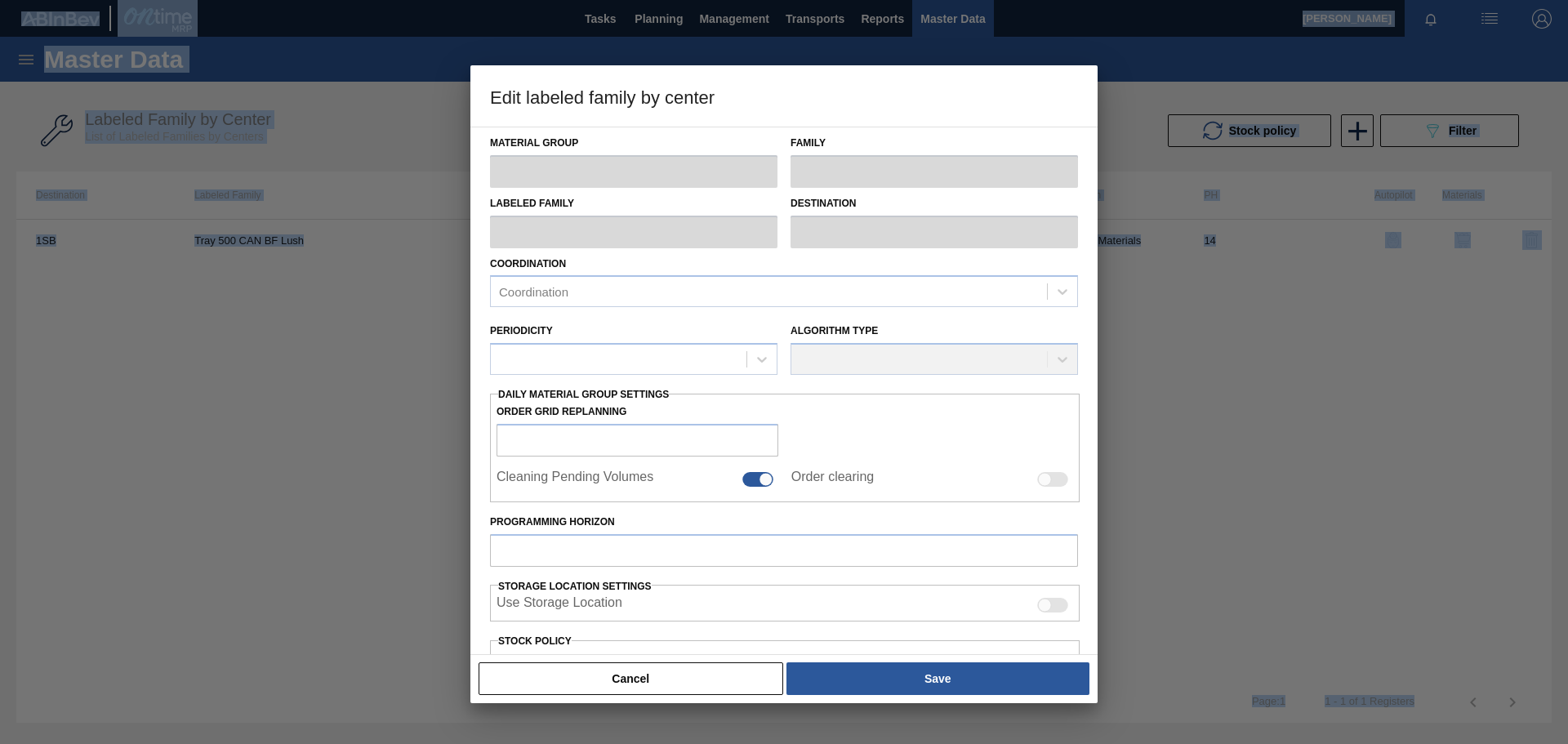
type input "Tray"
type input "Tray 500 CAN"
type input "Tray 500 CAN BF Lush"
type input "1SB - SAB Chamdor Brewery"
type input "14"
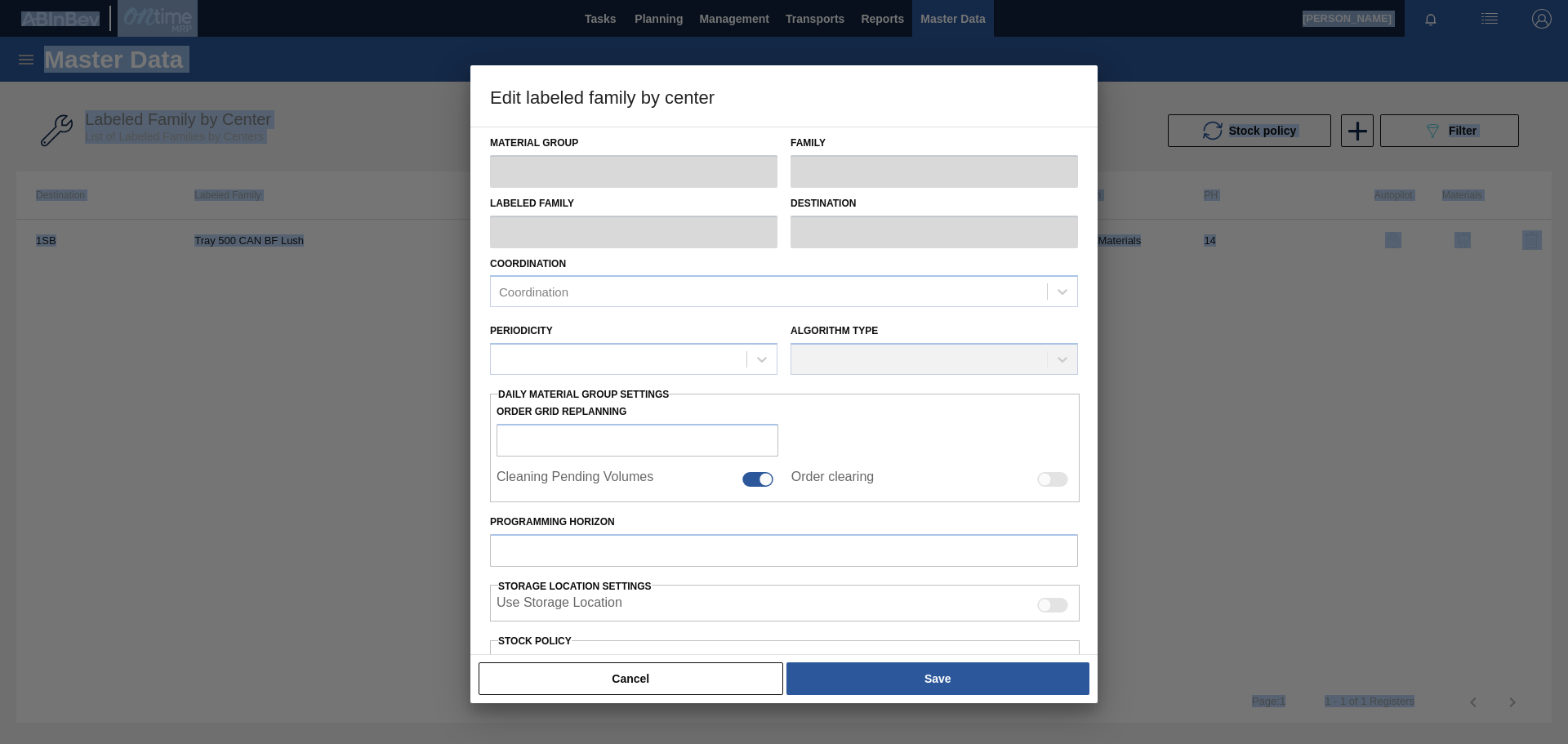
type input "100,000"
type input "200,000"
type input "100"
type input "200,000.000"
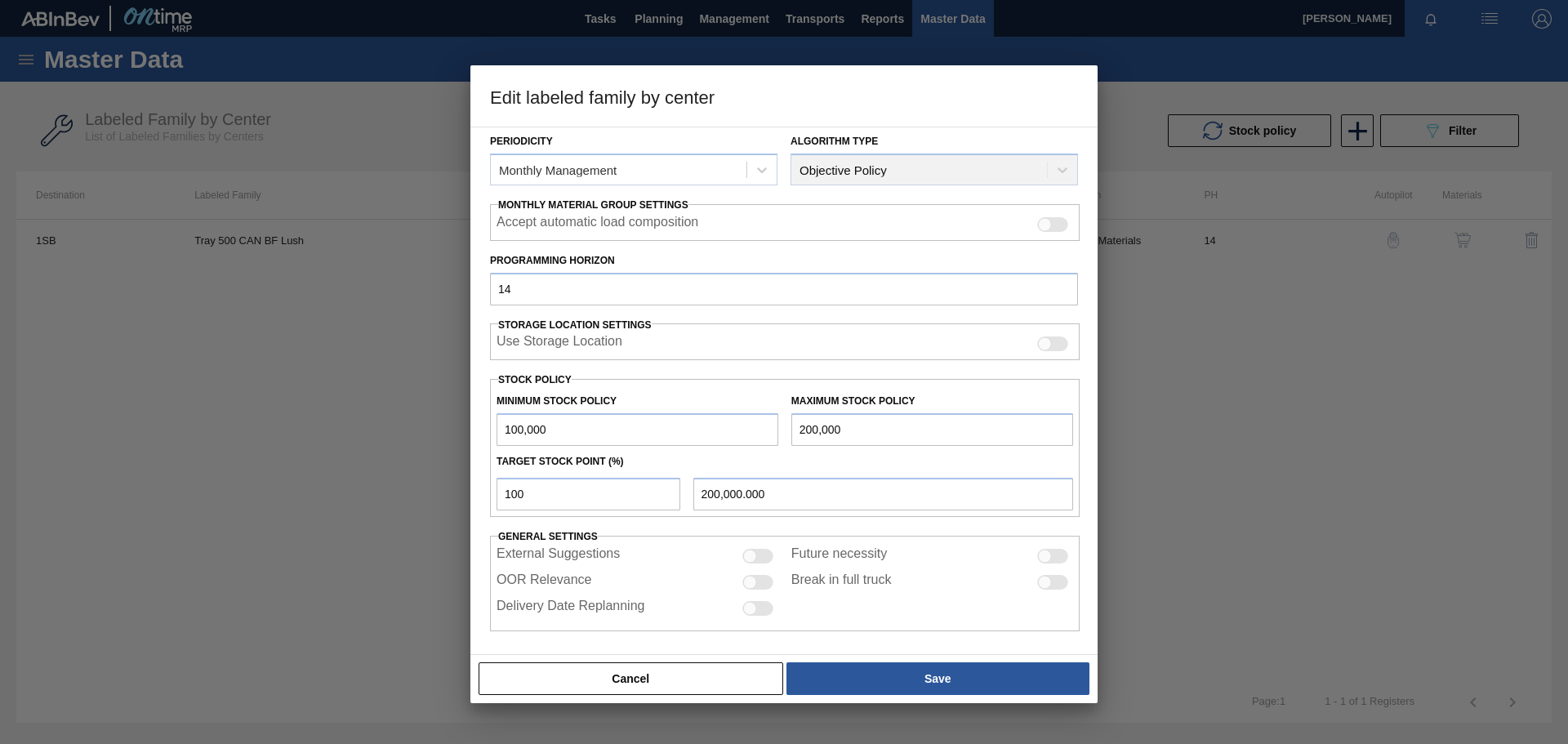
scroll to position [198, 0]
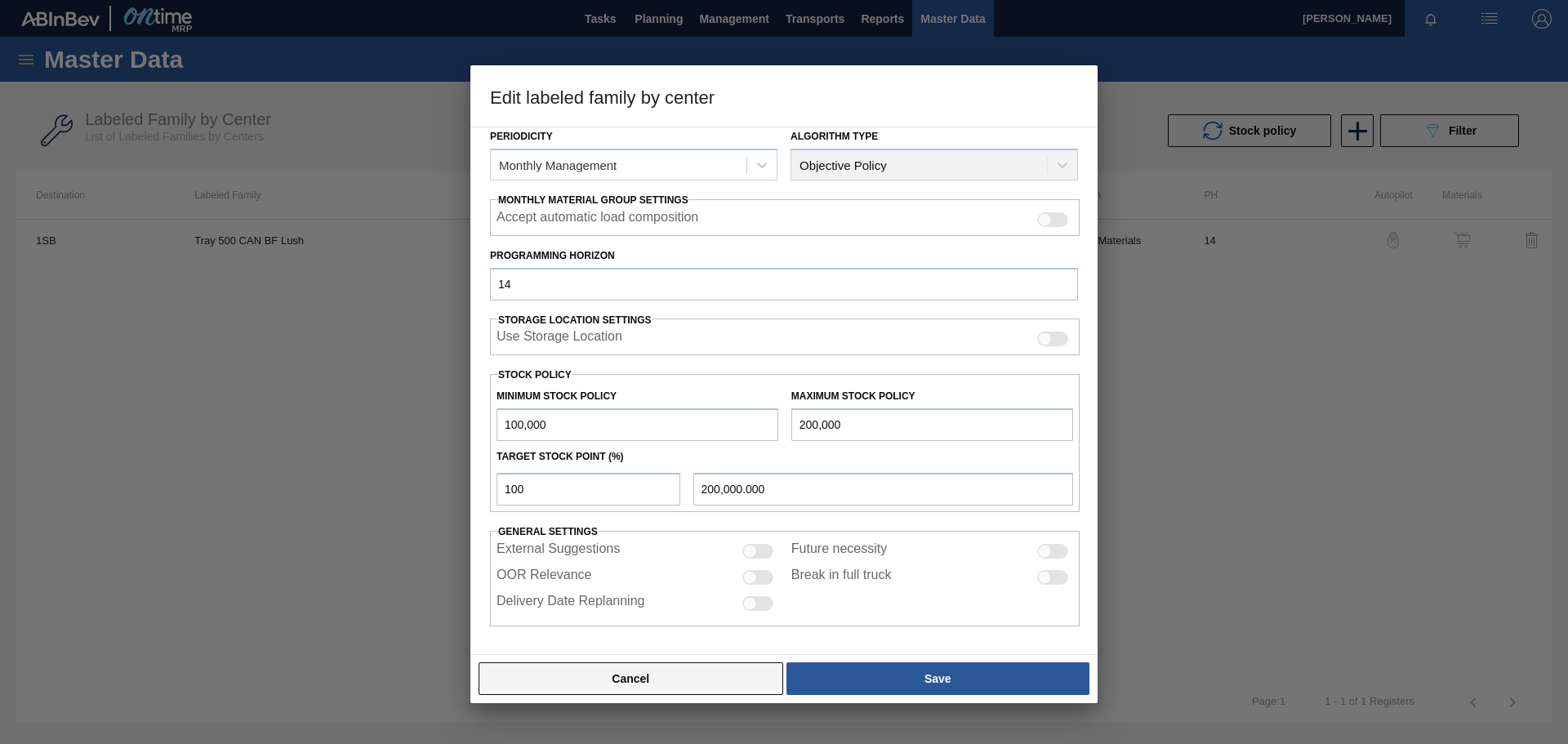
click at [645, 678] on button "Cancel" at bounding box center [631, 678] width 305 height 33
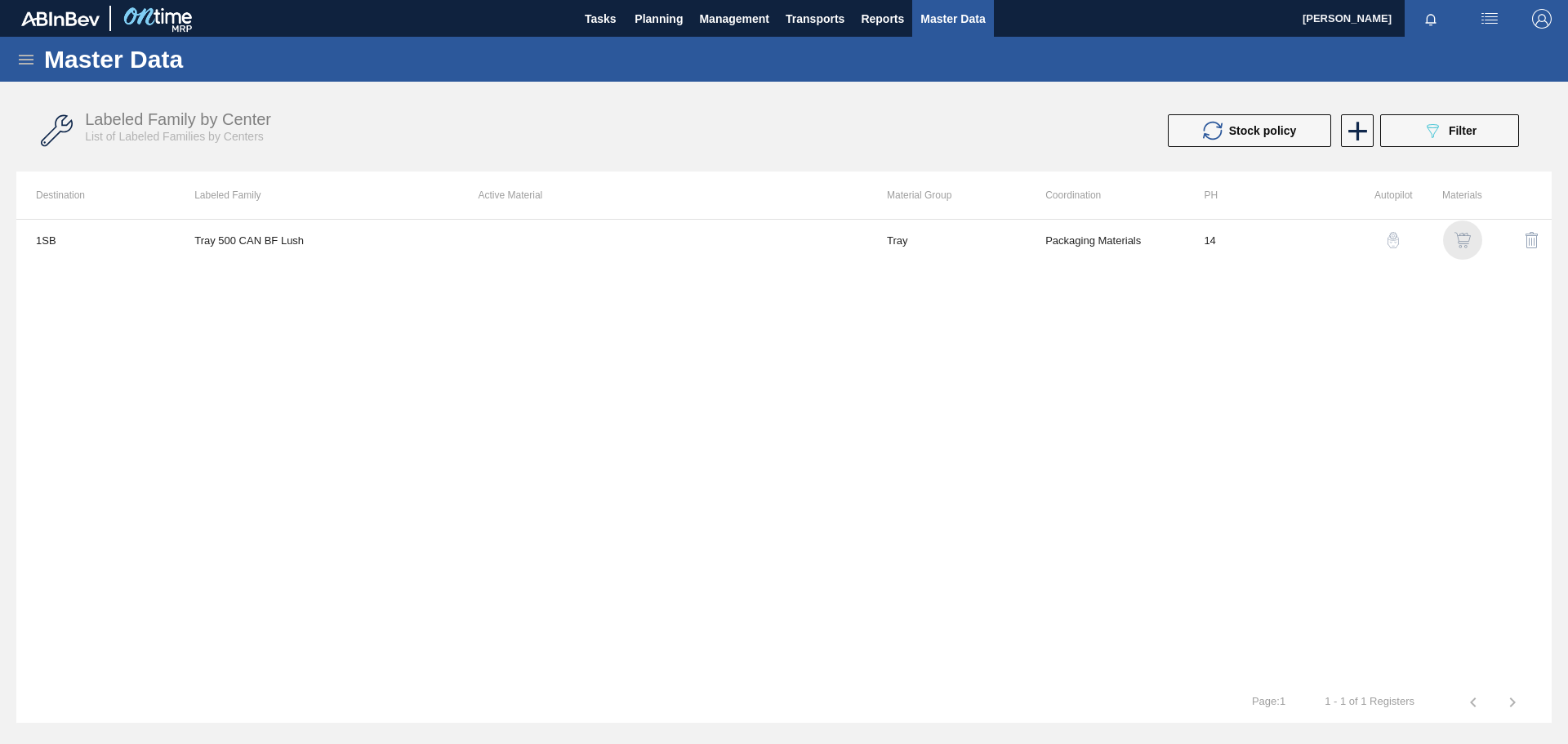
click at [1463, 245] on img "button" at bounding box center [1463, 240] width 16 height 16
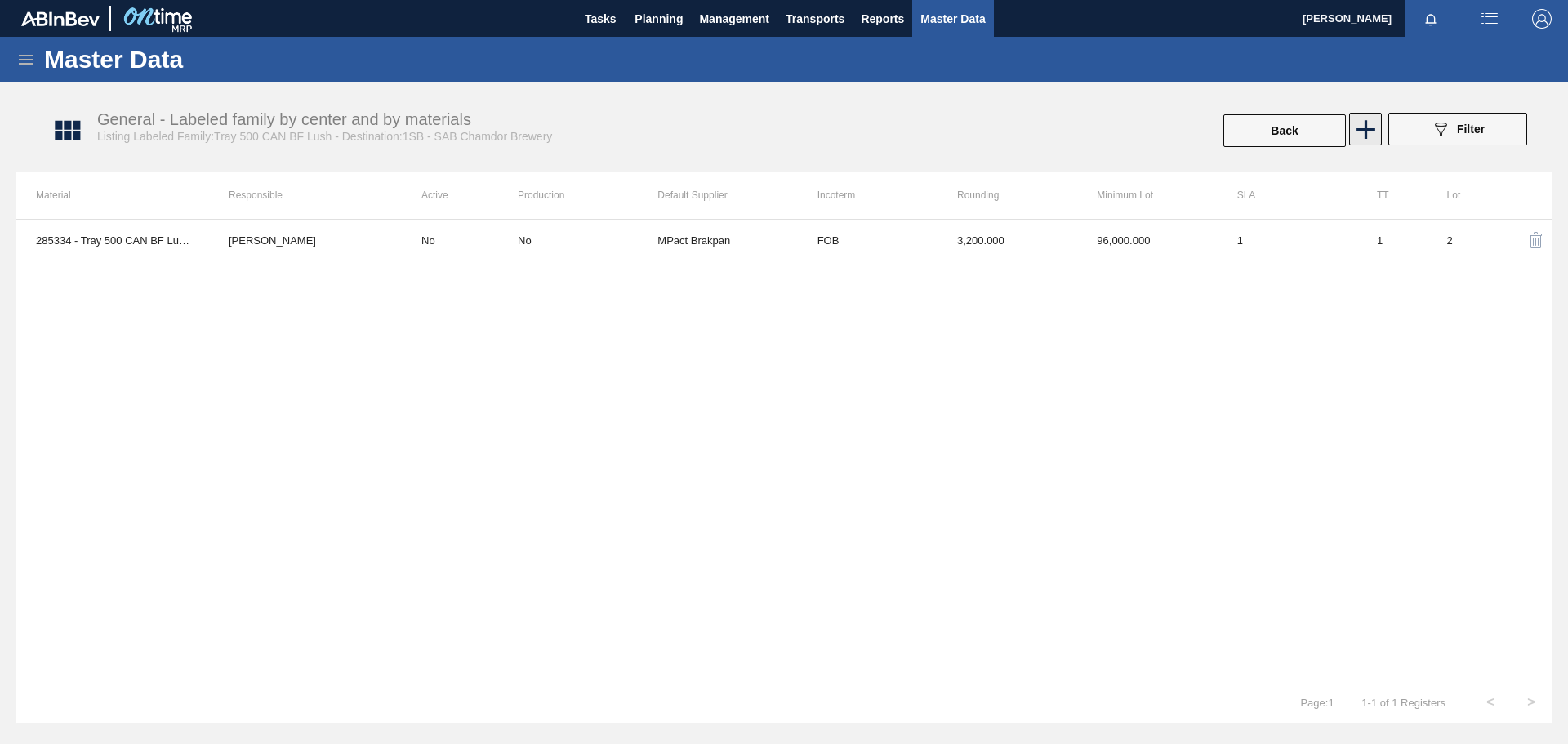
click at [1364, 125] on icon at bounding box center [1366, 129] width 32 height 32
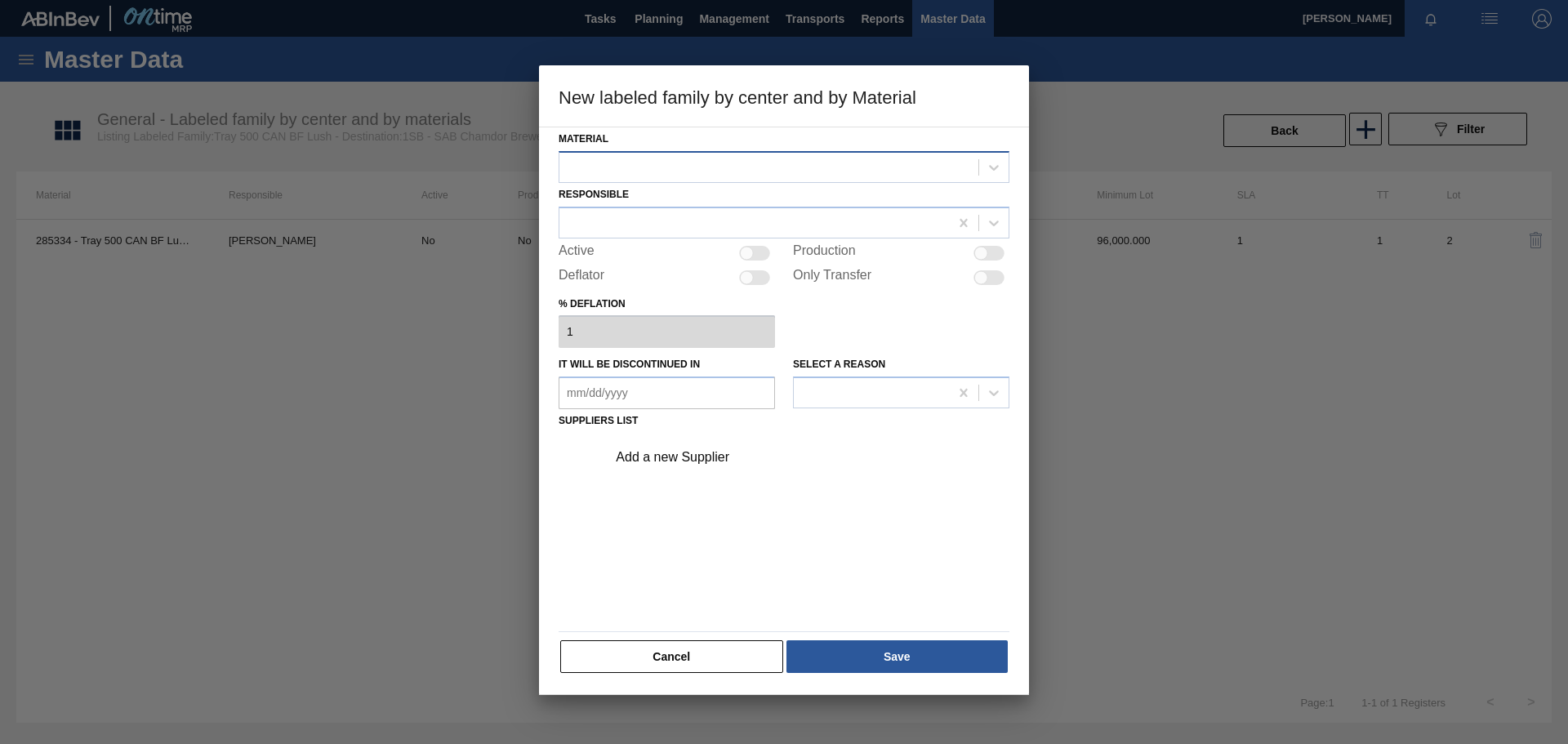
click at [653, 161] on div at bounding box center [769, 167] width 419 height 24
type input "tr"
click at [680, 173] on div at bounding box center [769, 167] width 419 height 24
click at [700, 650] on button "Cancel" at bounding box center [672, 656] width 223 height 33
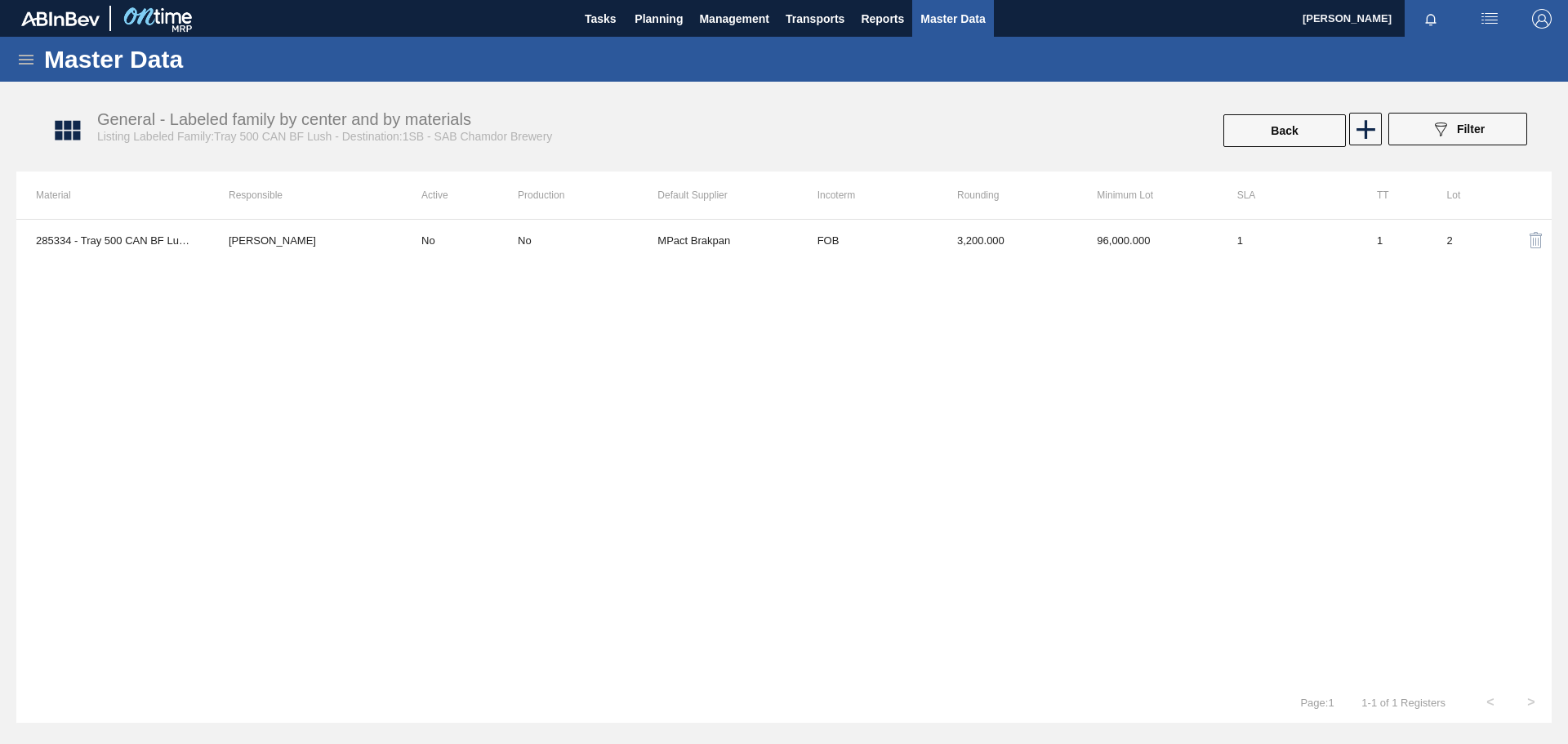
click at [29, 62] on icon at bounding box center [26, 59] width 19 height 19
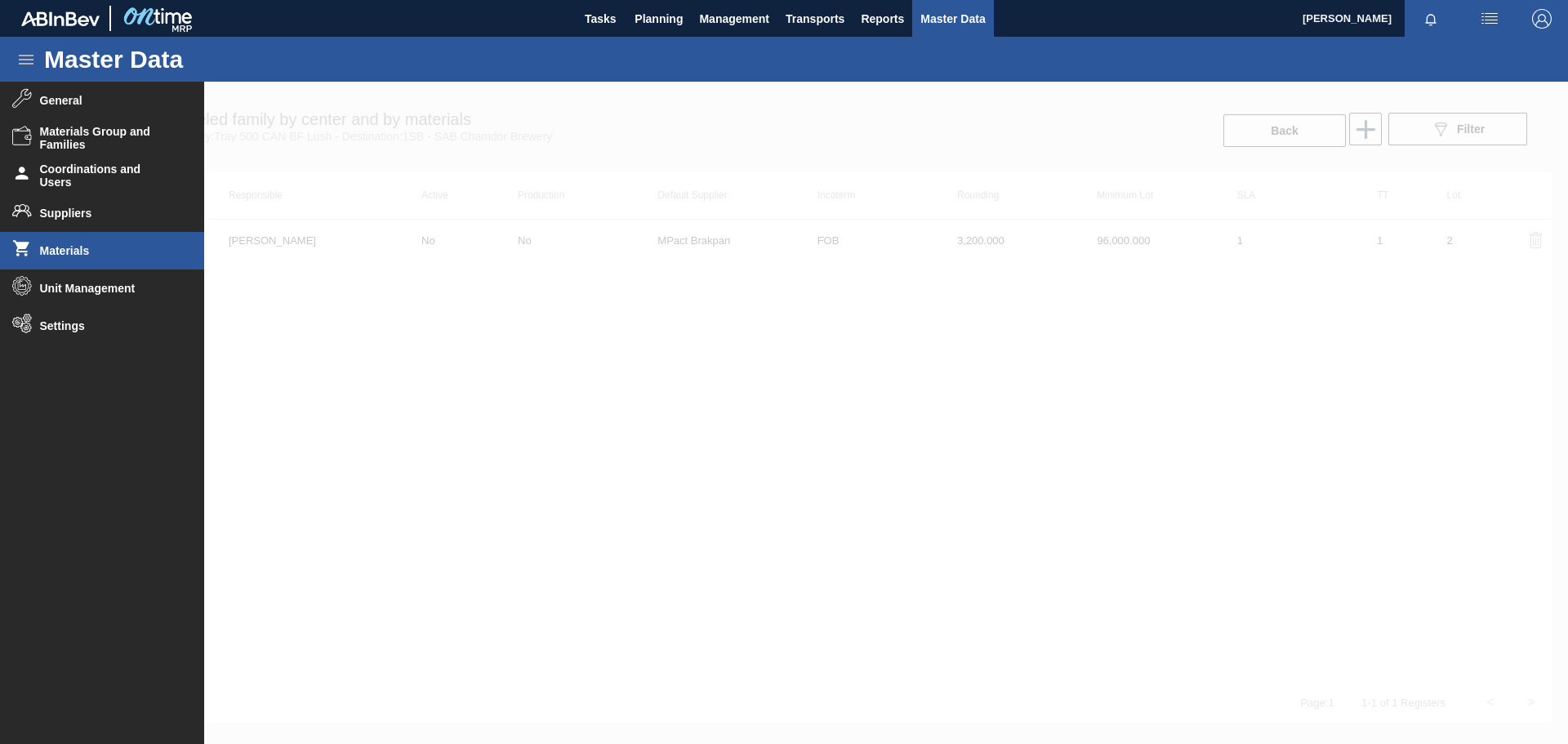
click at [114, 259] on li "Materials" at bounding box center [102, 251] width 205 height 37
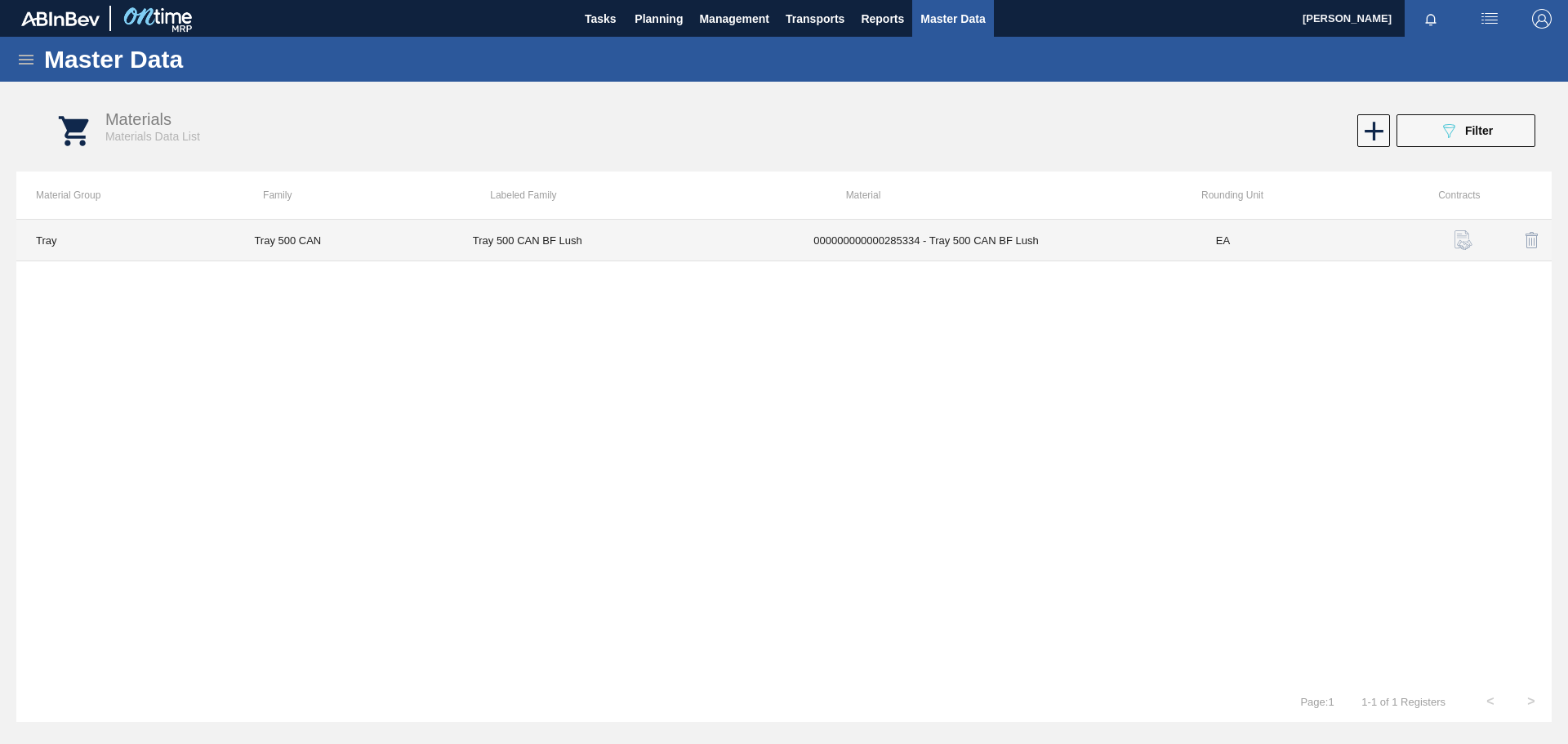
click at [936, 241] on td "000000000000285334 - Tray 500 CAN BF Lush" at bounding box center [995, 240] width 403 height 42
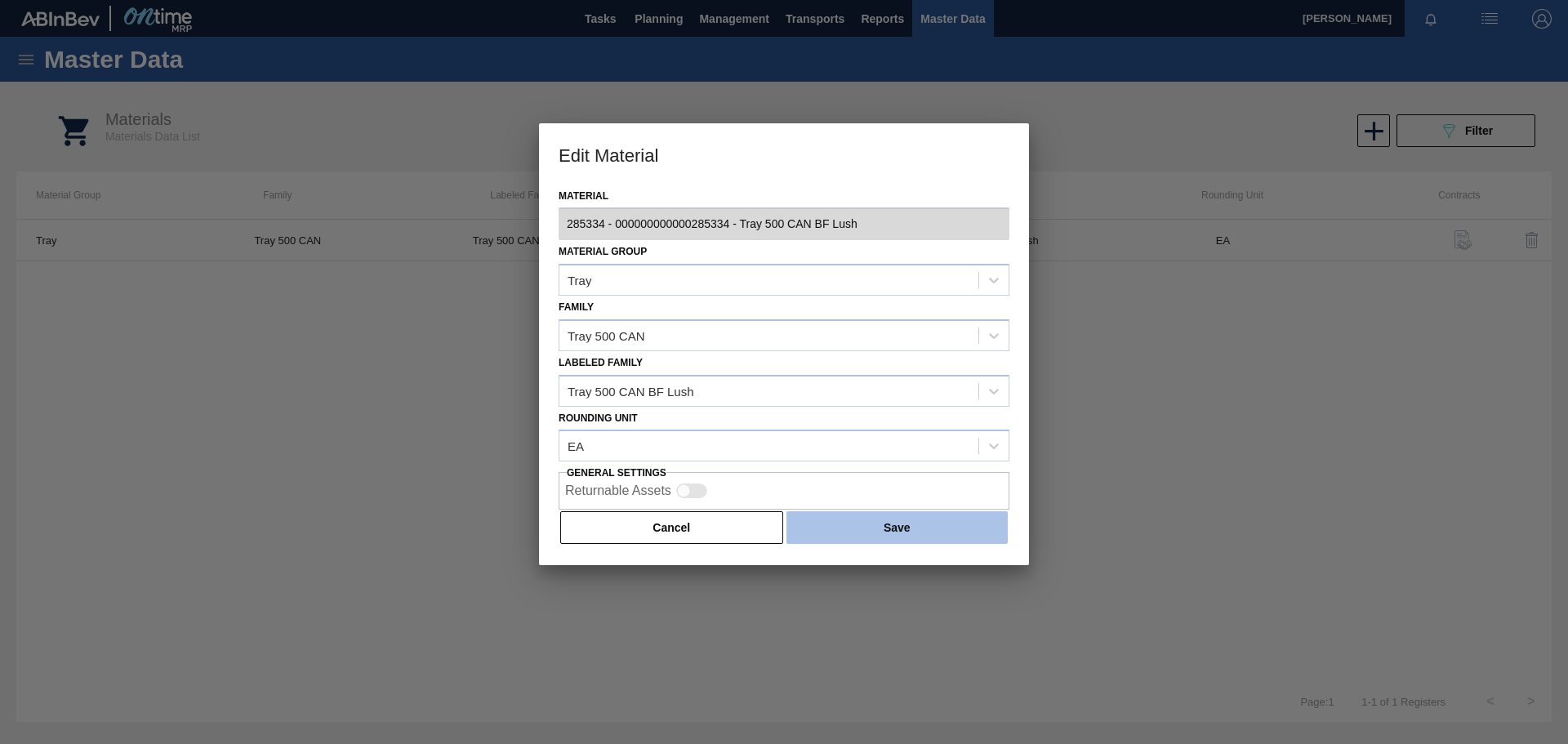
click at [954, 537] on button "Save" at bounding box center [897, 527] width 221 height 33
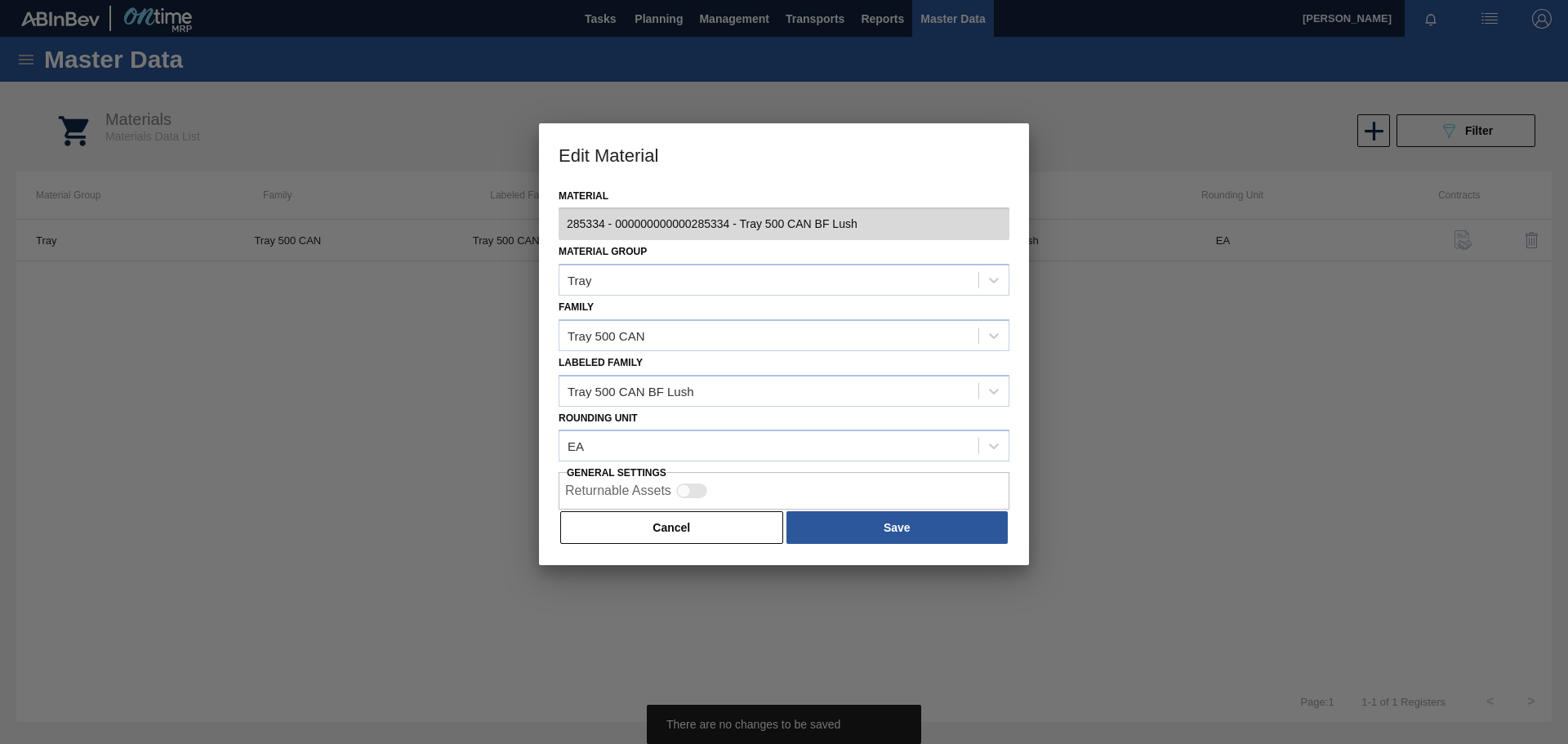
click at [738, 523] on button "Cancel" at bounding box center [672, 527] width 223 height 33
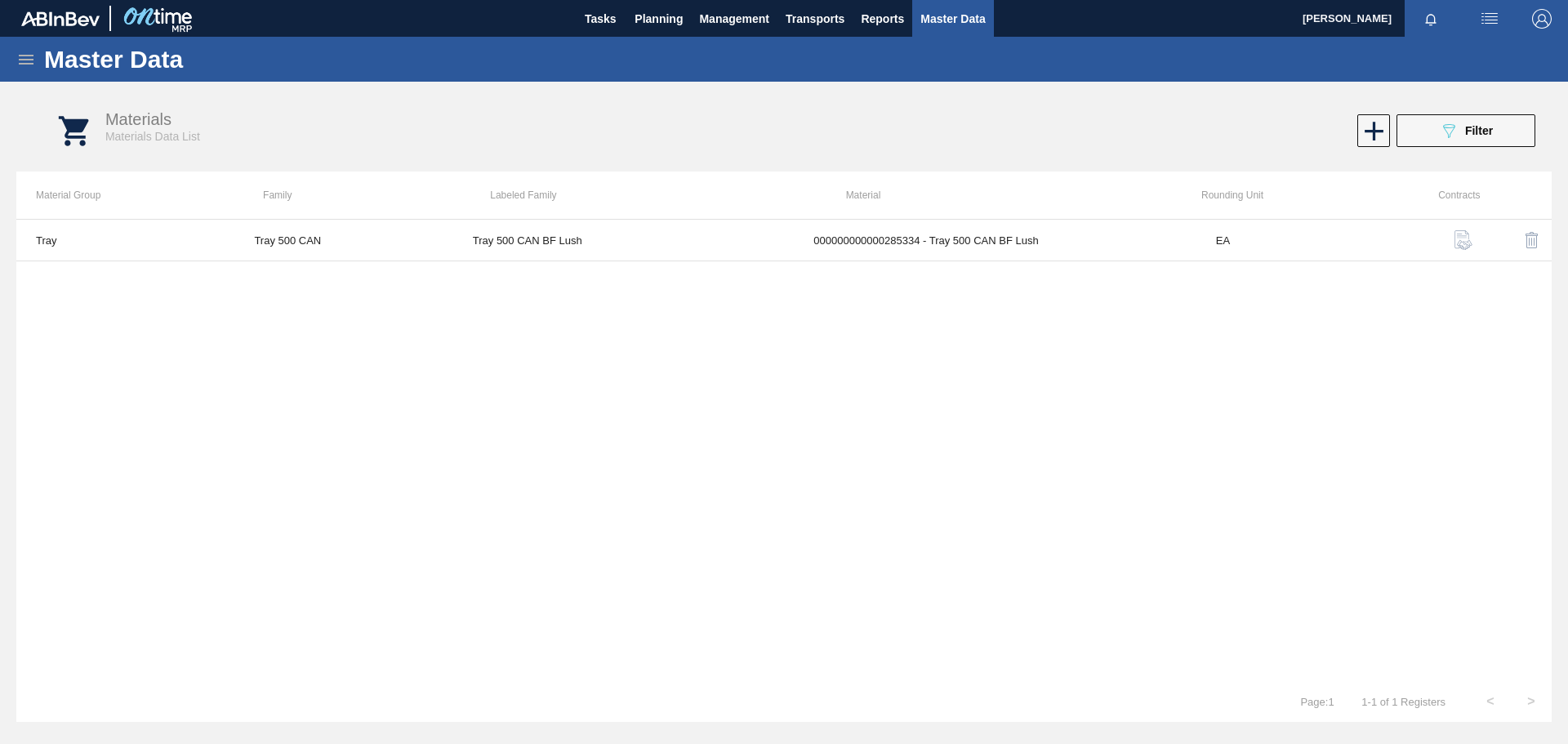
click at [27, 74] on div "Master Data" at bounding box center [784, 59] width 1568 height 45
click at [27, 58] on icon at bounding box center [26, 59] width 19 height 19
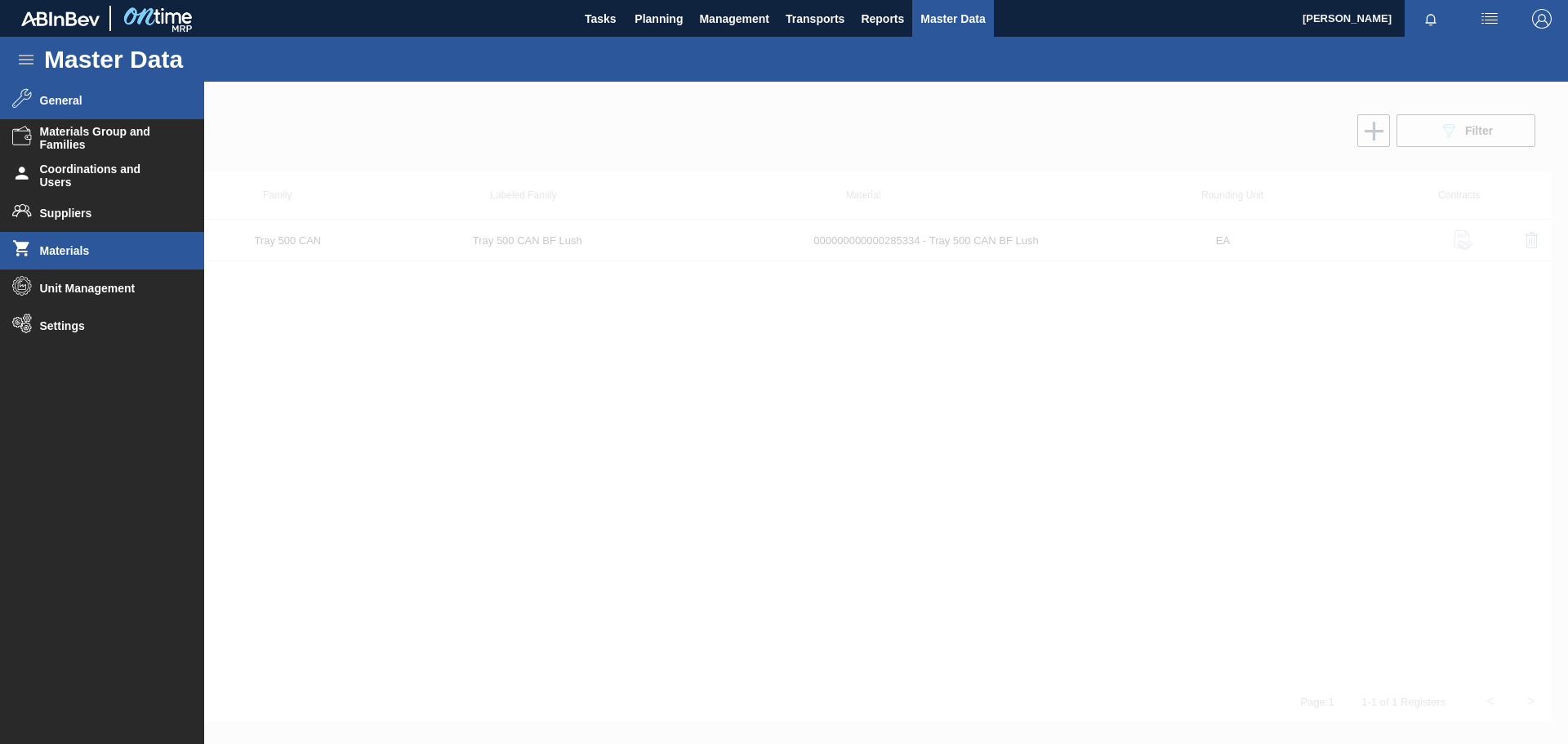
click at [79, 105] on span "General" at bounding box center [107, 100] width 135 height 13
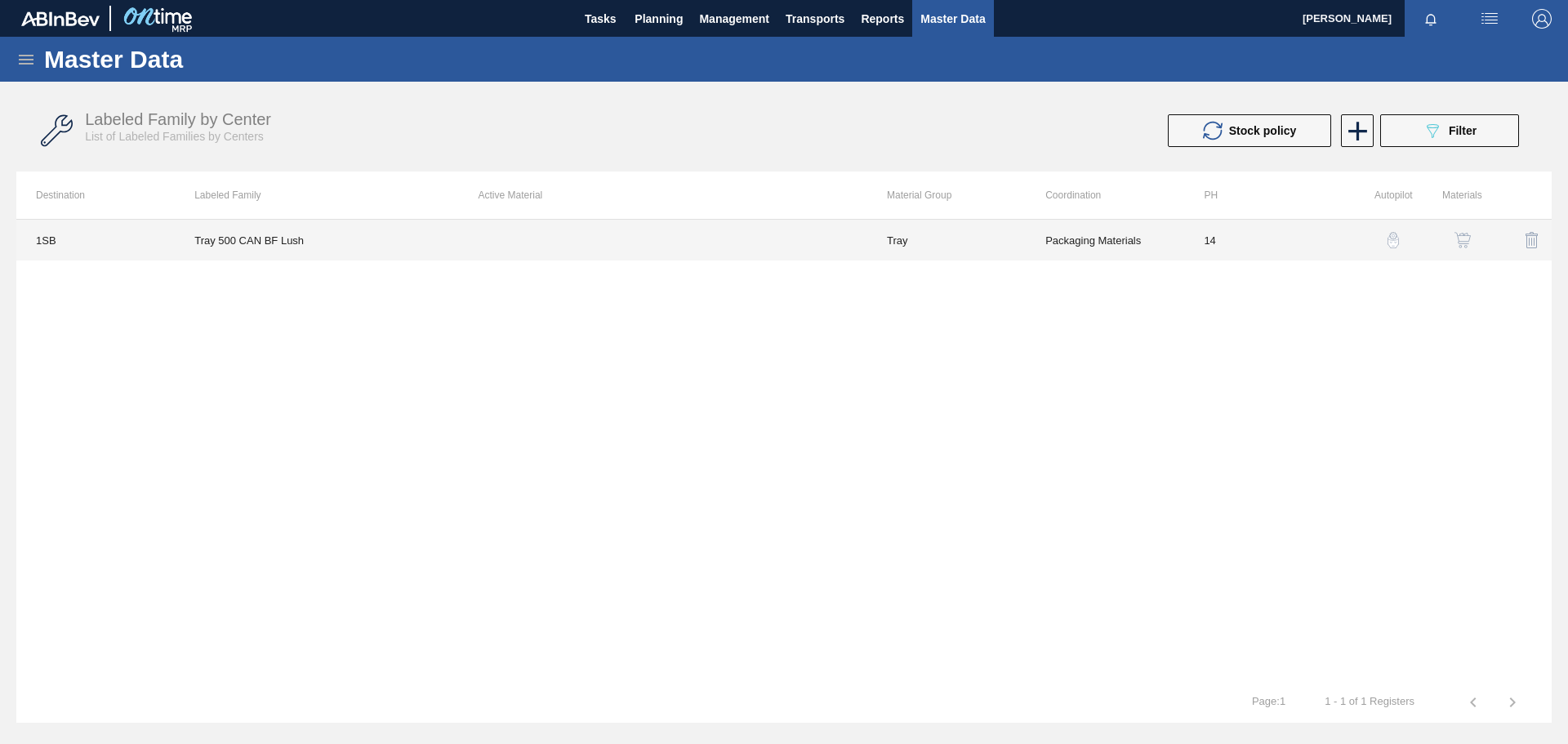
click at [712, 244] on td at bounding box center [662, 240] width 408 height 41
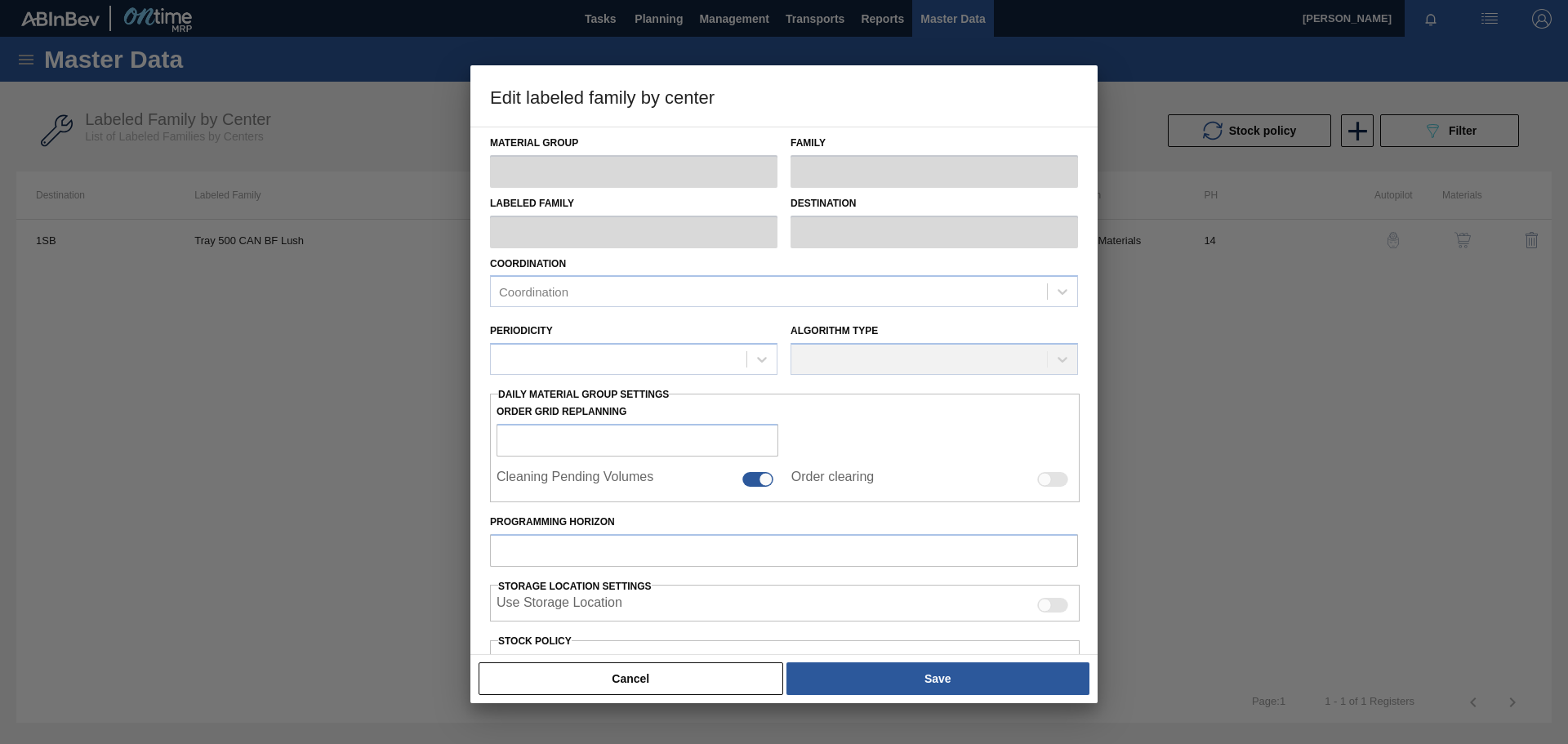
click at [712, 252] on div "Coordination Coordination" at bounding box center [784, 280] width 588 height 56
type input "Tray"
type input "Tray 500 CAN"
type input "Tray 500 CAN BF Lush"
type input "1SB - SAB Chamdor Brewery"
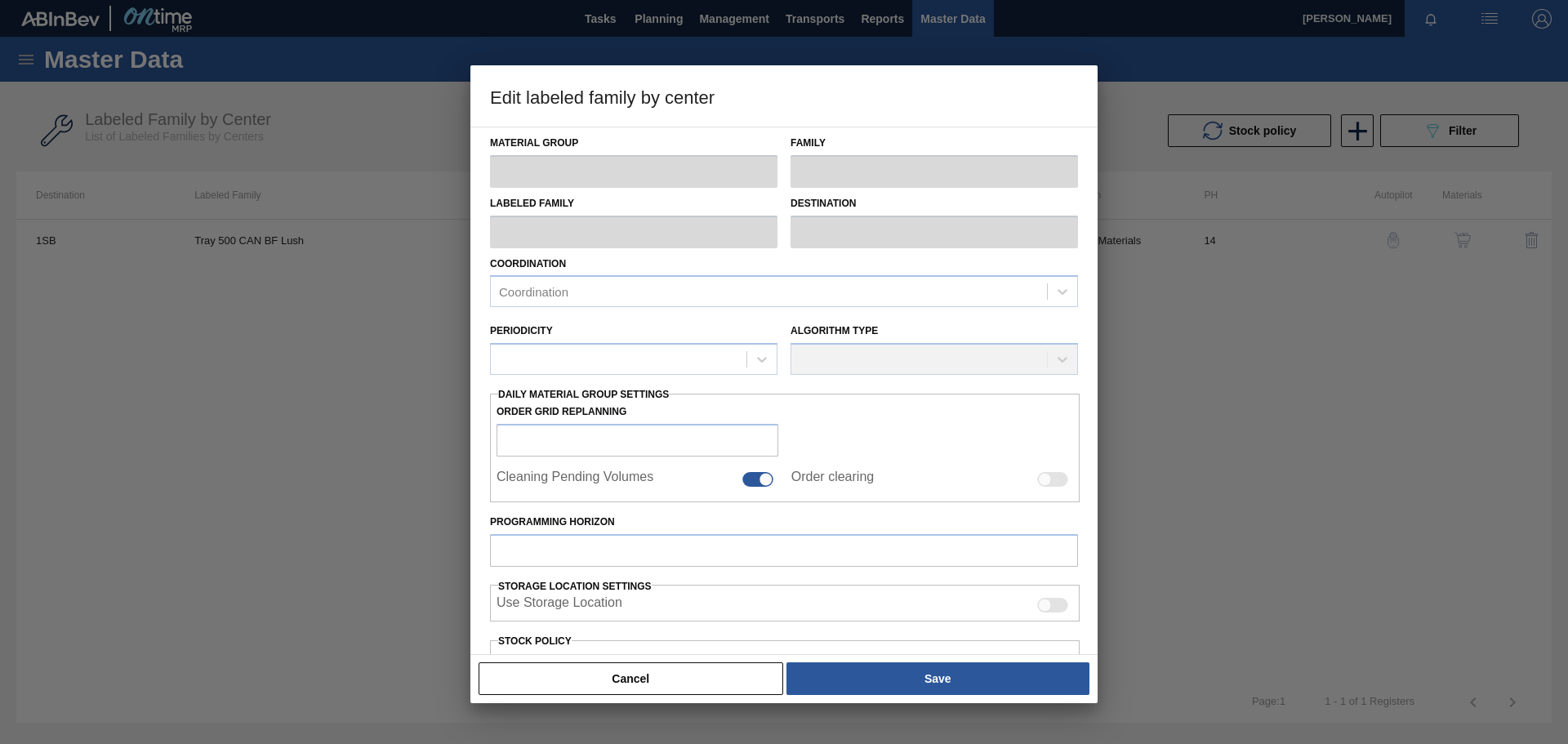
type input "14"
type input "100,000"
type input "200,000"
type input "100"
type input "200,000.000"
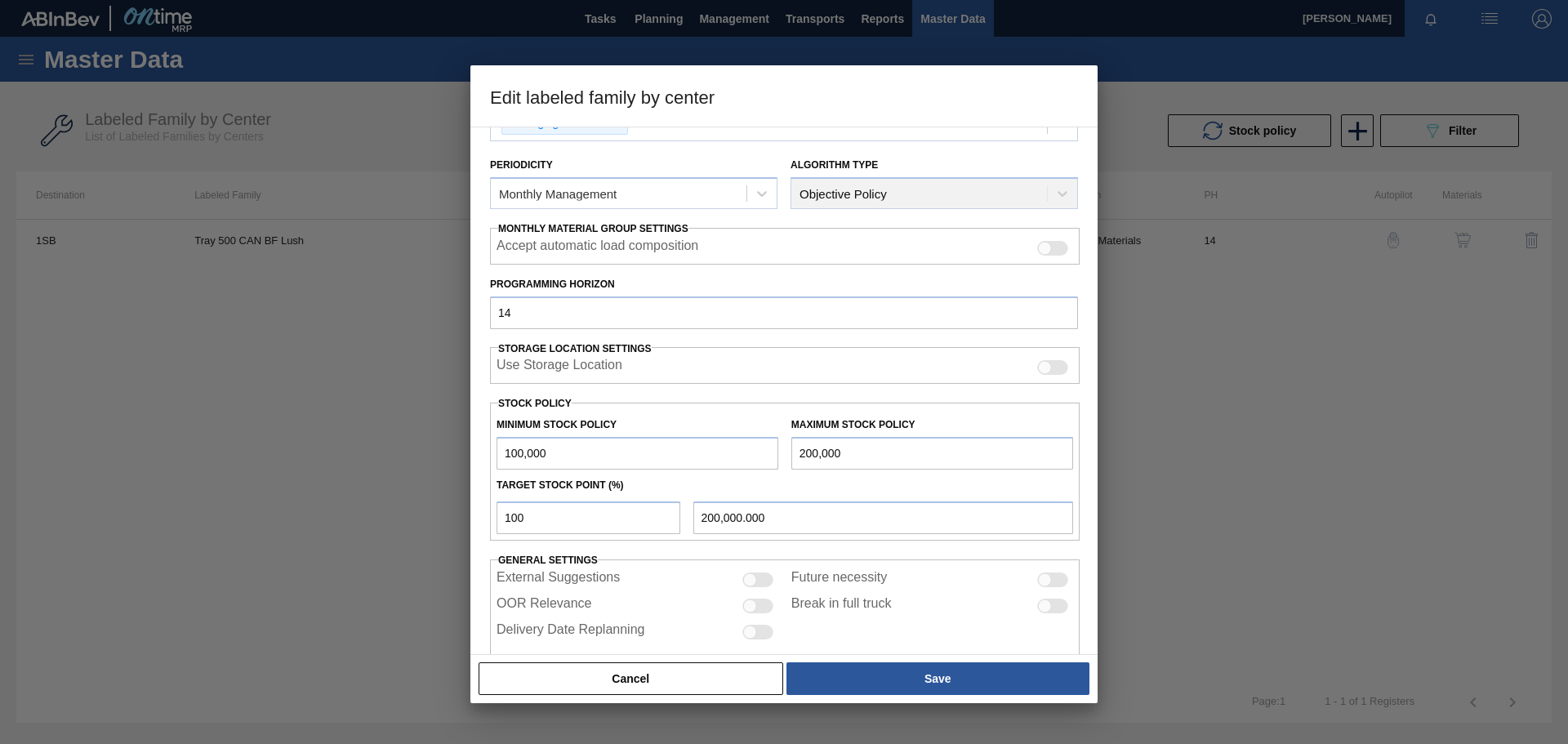
scroll to position [198, 0]
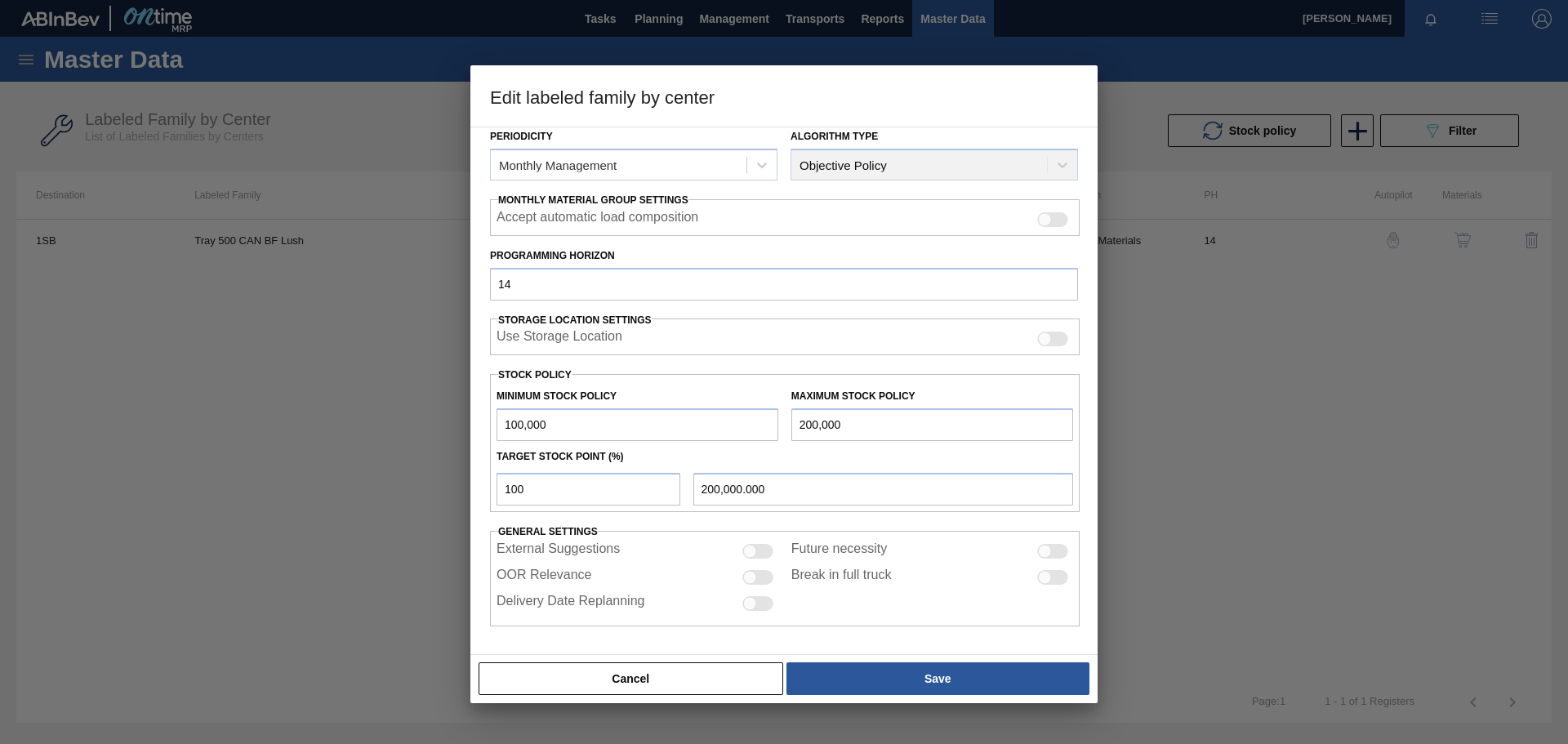
click at [1241, 461] on div at bounding box center [784, 372] width 1568 height 744
click at [740, 685] on button "Cancel" at bounding box center [631, 678] width 305 height 33
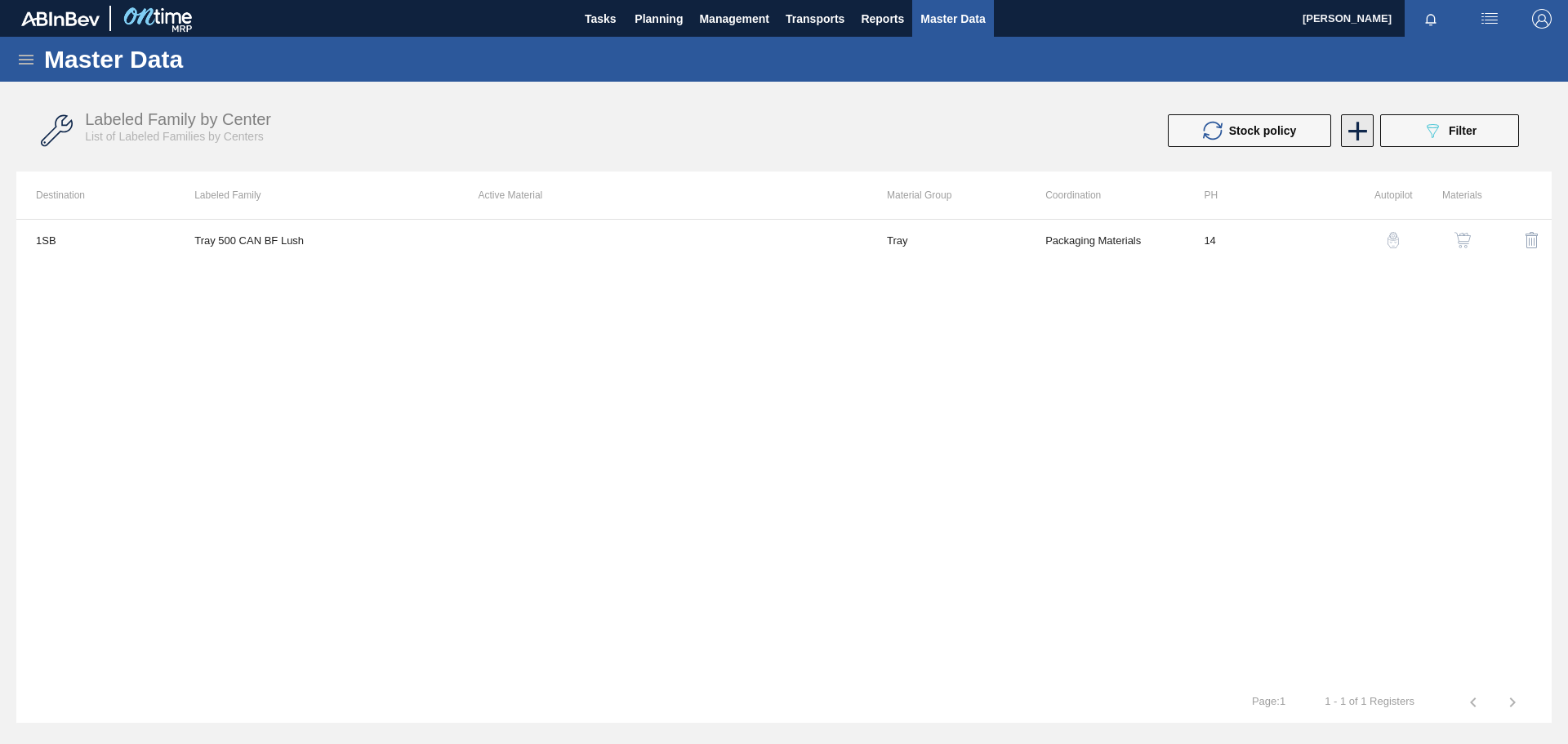
click at [1360, 129] on icon at bounding box center [1358, 131] width 32 height 32
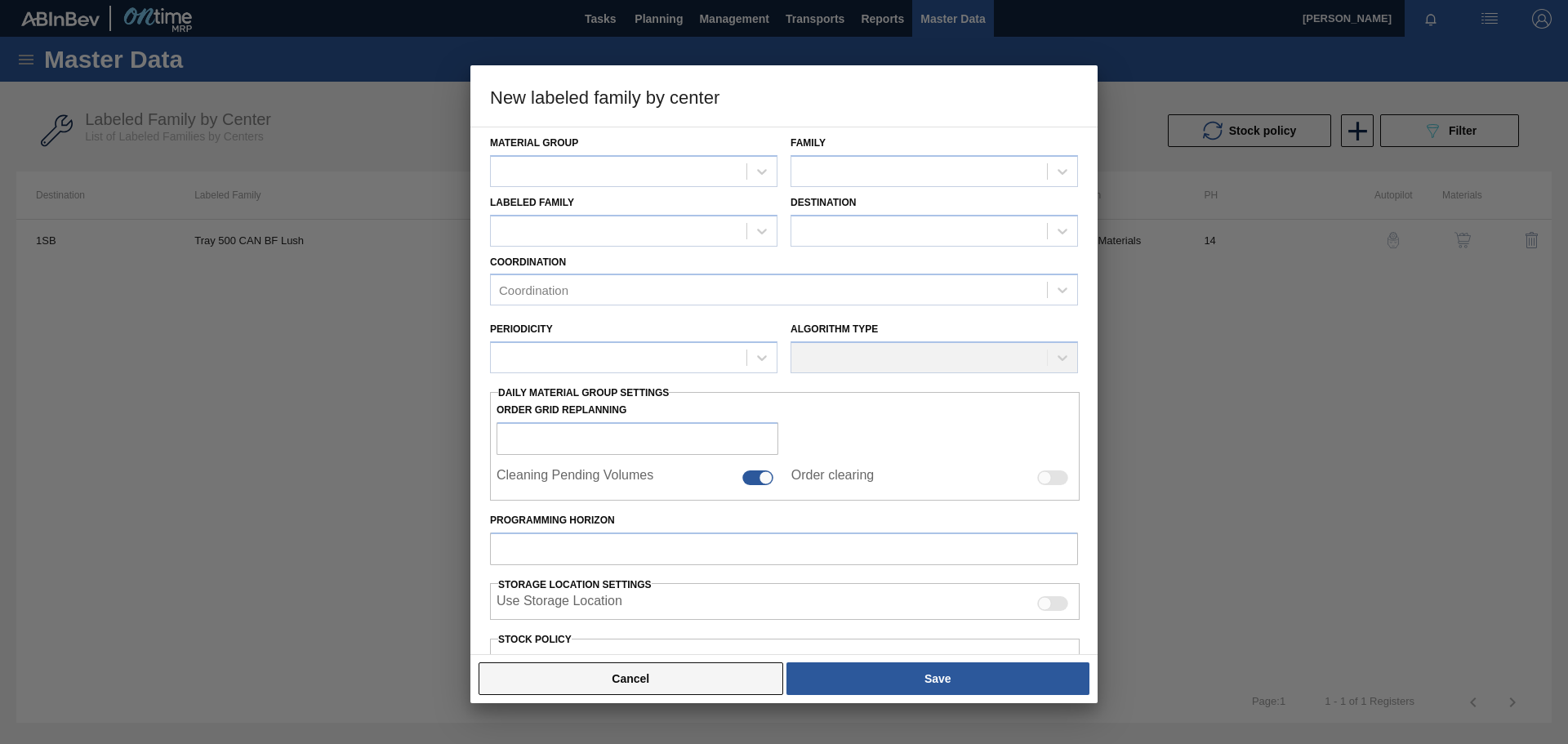
click at [681, 678] on button "Cancel" at bounding box center [631, 678] width 305 height 33
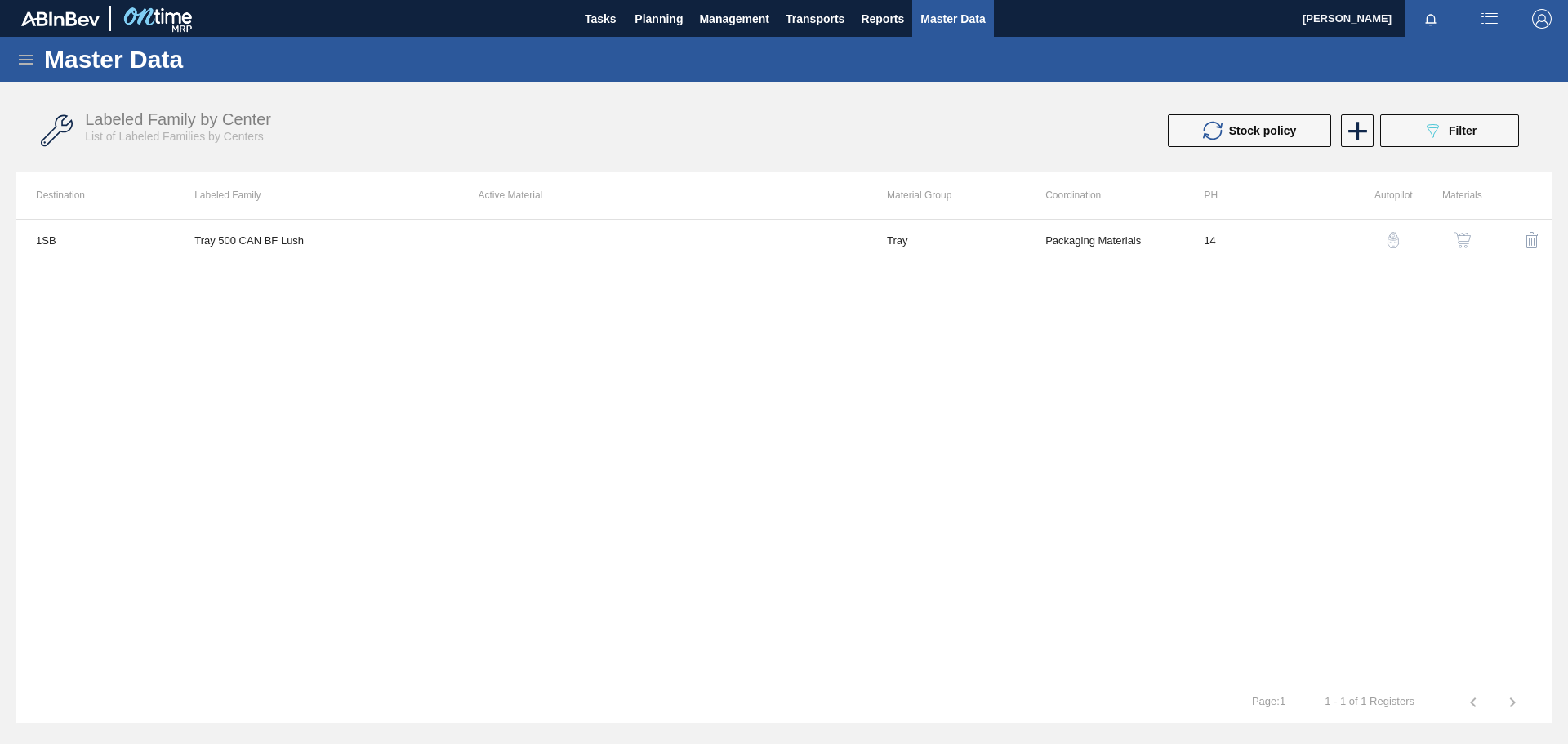
click at [1473, 236] on button "button" at bounding box center [1463, 240] width 39 height 39
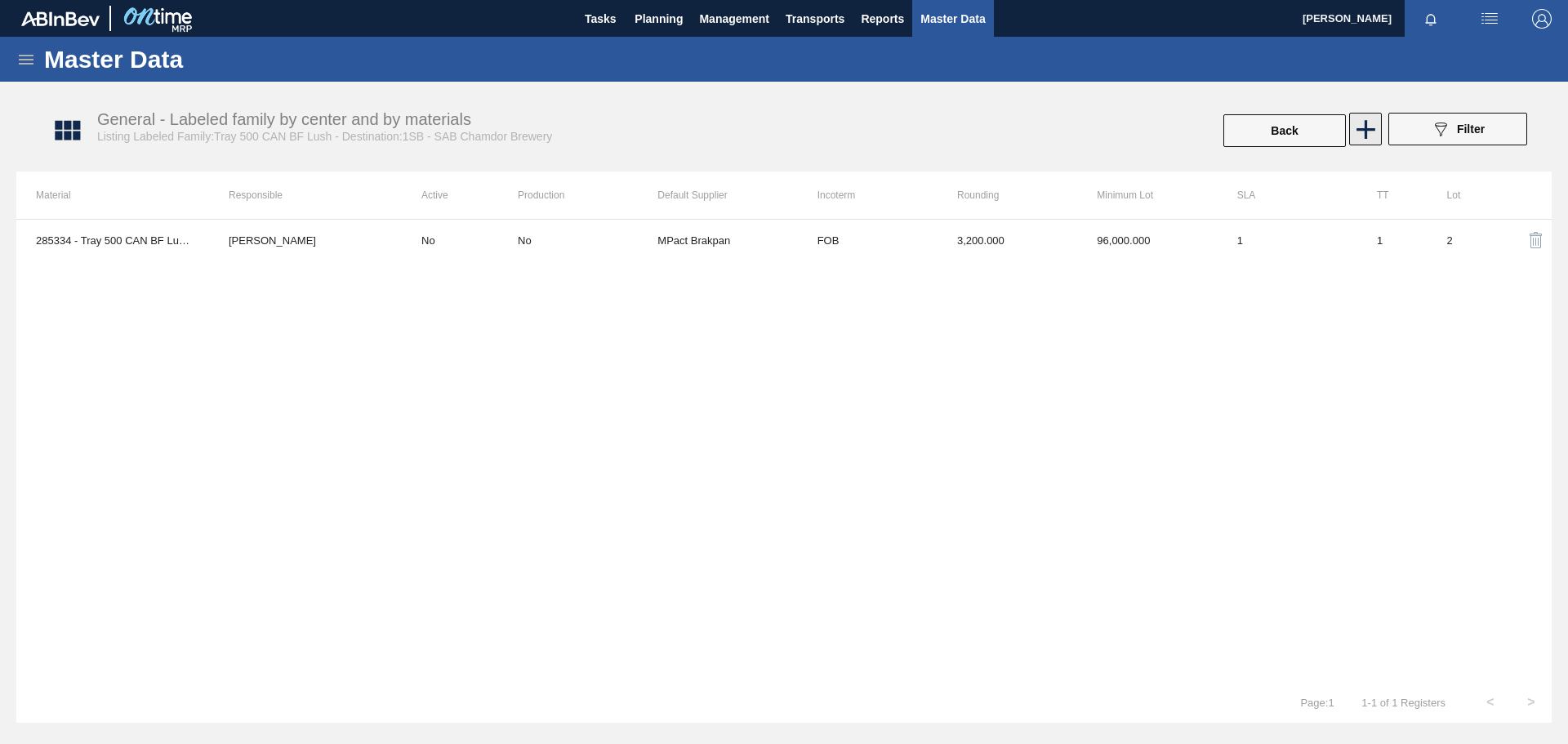
click at [1366, 124] on icon at bounding box center [1365, 129] width 19 height 19
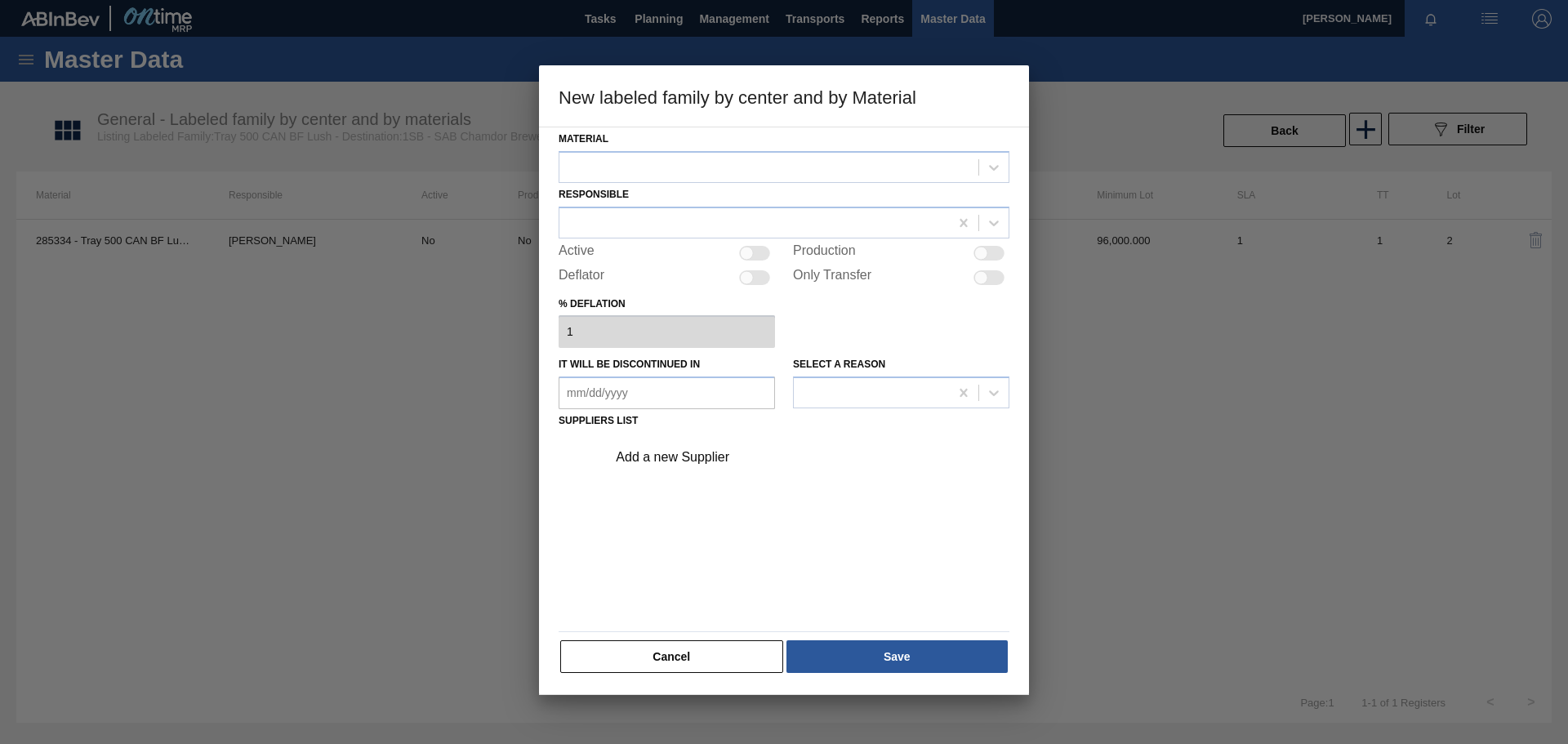
click at [760, 255] on div at bounding box center [754, 253] width 31 height 15
checkbox input "true"
click at [680, 164] on div at bounding box center [769, 167] width 419 height 24
type input "tra"
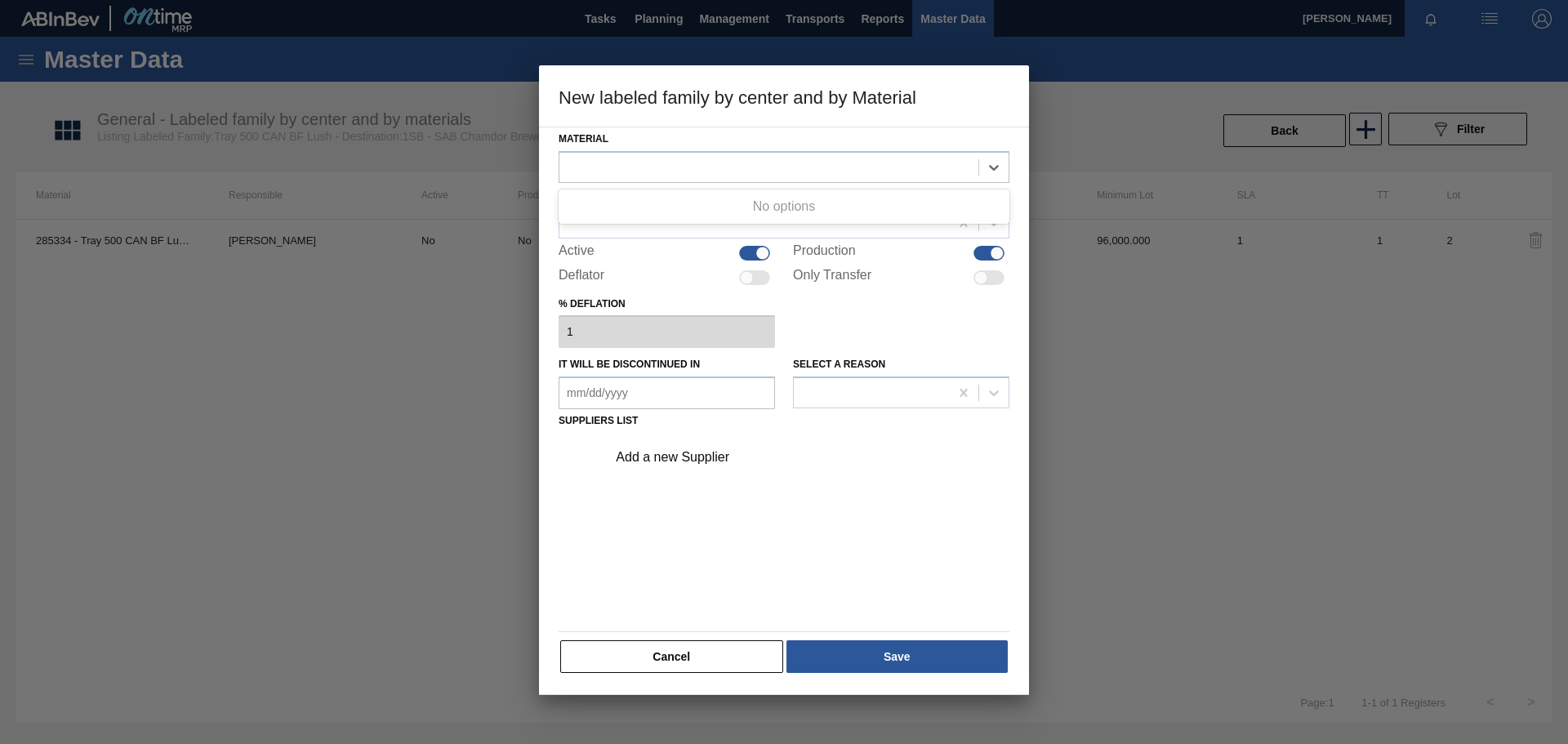
click at [670, 659] on button "Cancel" at bounding box center [672, 656] width 223 height 33
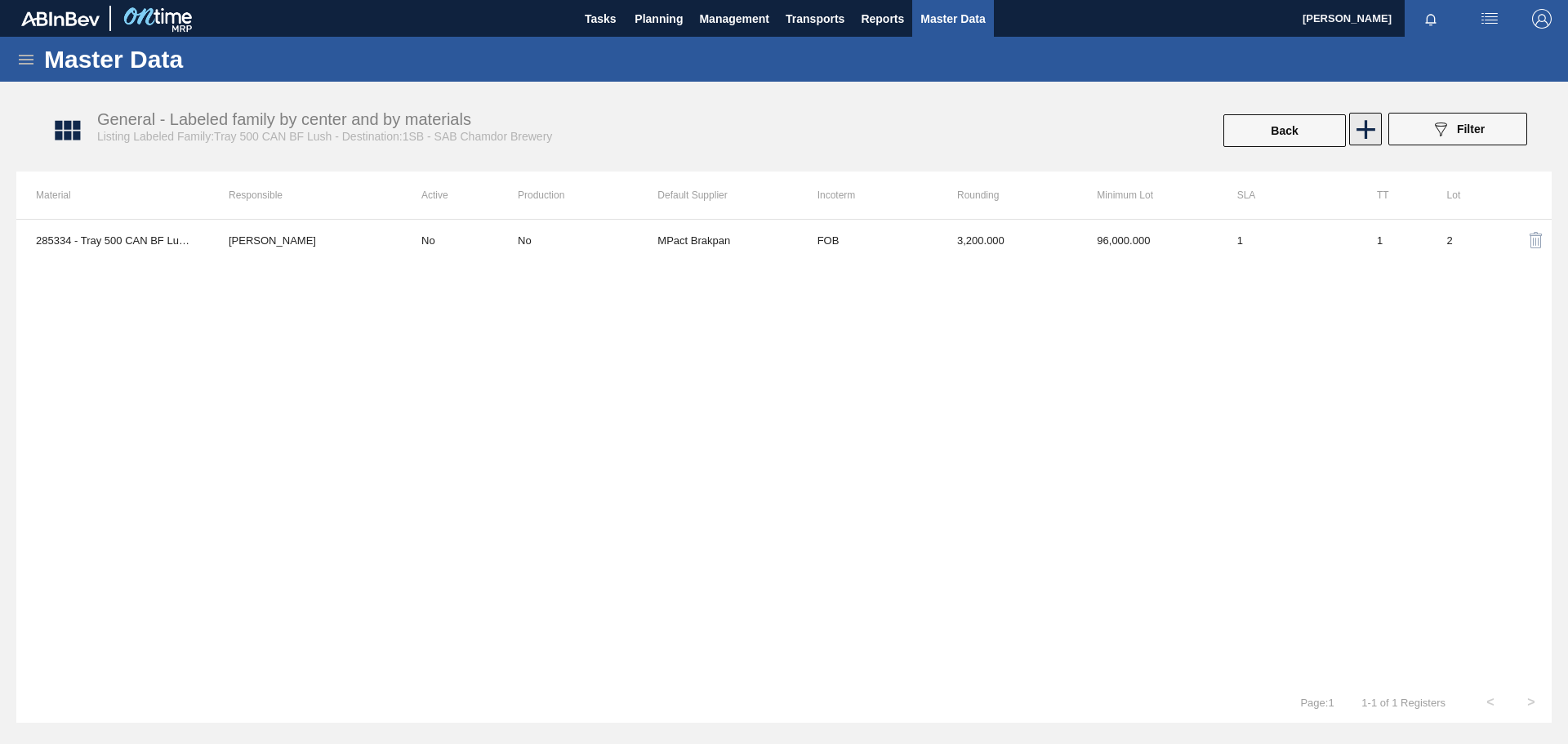
click at [1366, 132] on icon at bounding box center [1365, 129] width 19 height 19
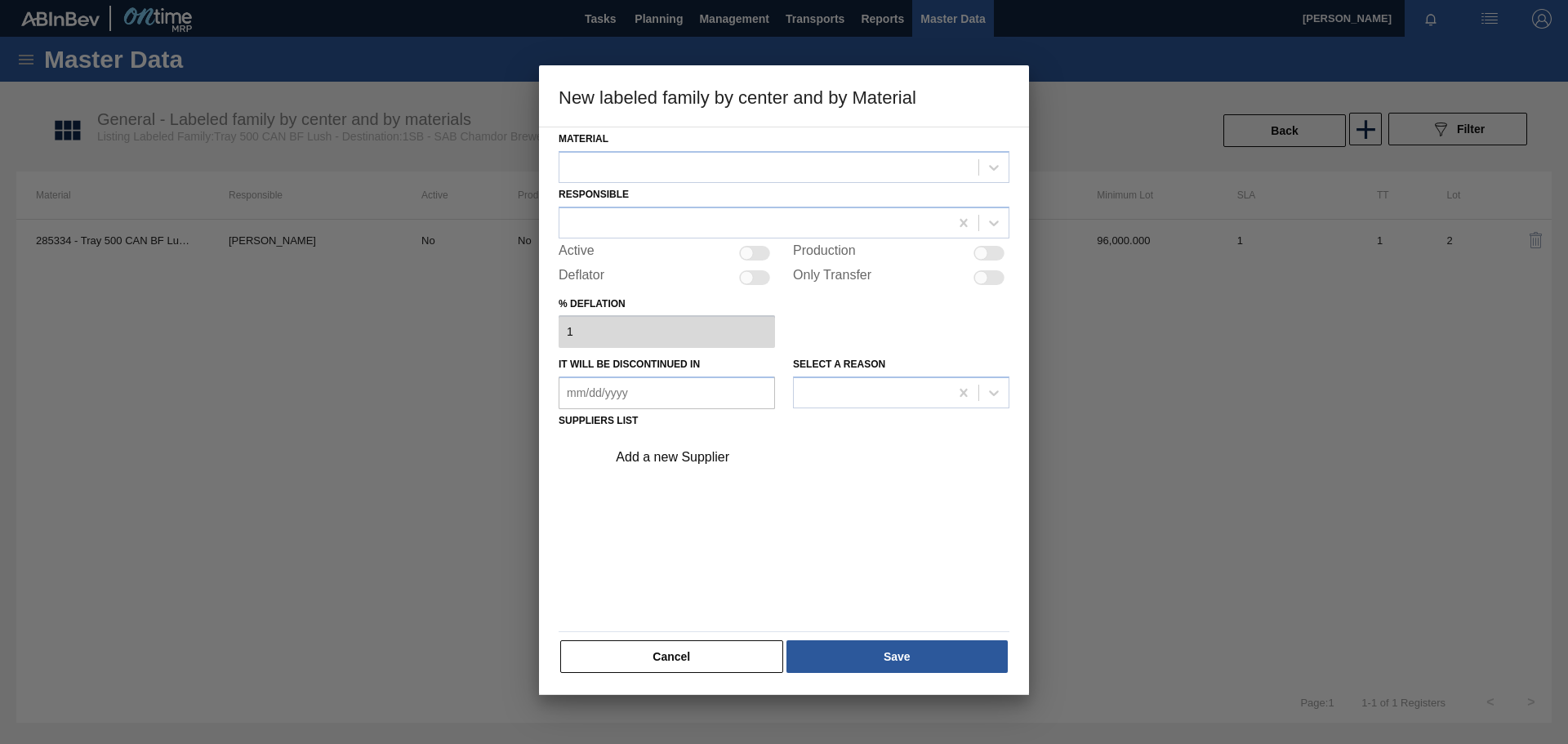
click at [759, 251] on div at bounding box center [754, 253] width 31 height 15
checkbox input "true"
click at [701, 164] on div at bounding box center [769, 167] width 419 height 24
click at [682, 655] on button "Cancel" at bounding box center [672, 656] width 223 height 33
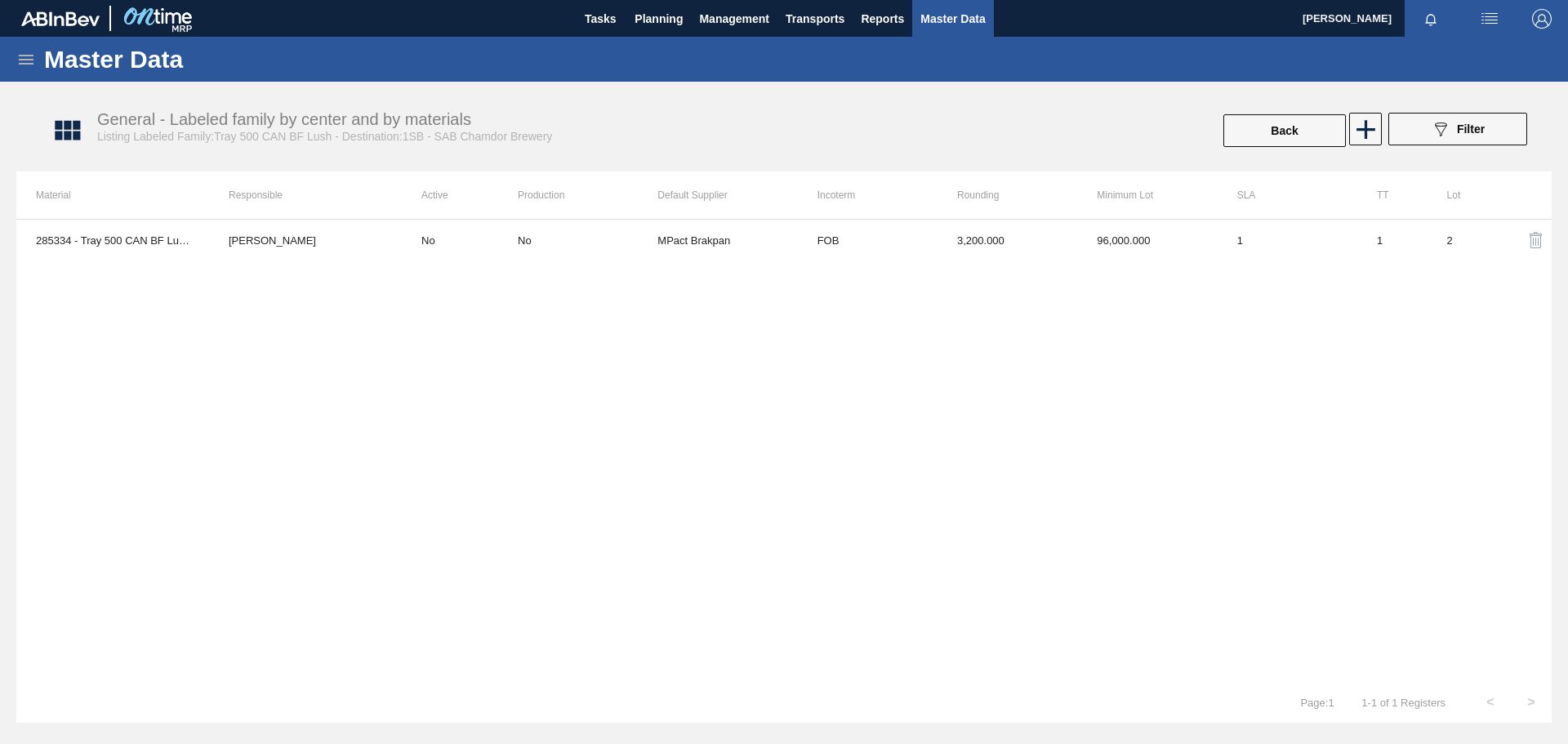
click at [26, 57] on icon at bounding box center [26, 59] width 19 height 19
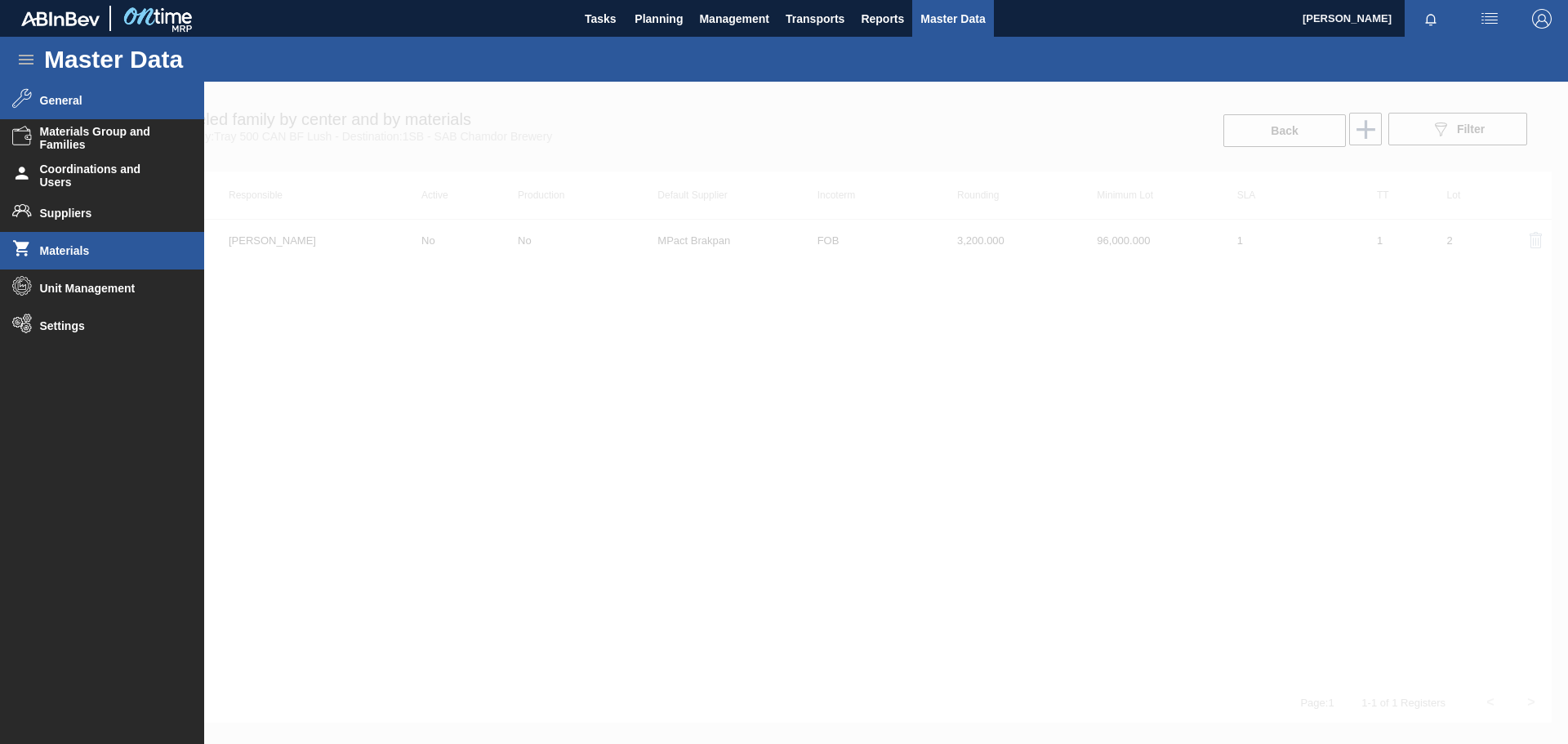
click at [81, 253] on span "Materials" at bounding box center [107, 251] width 135 height 13
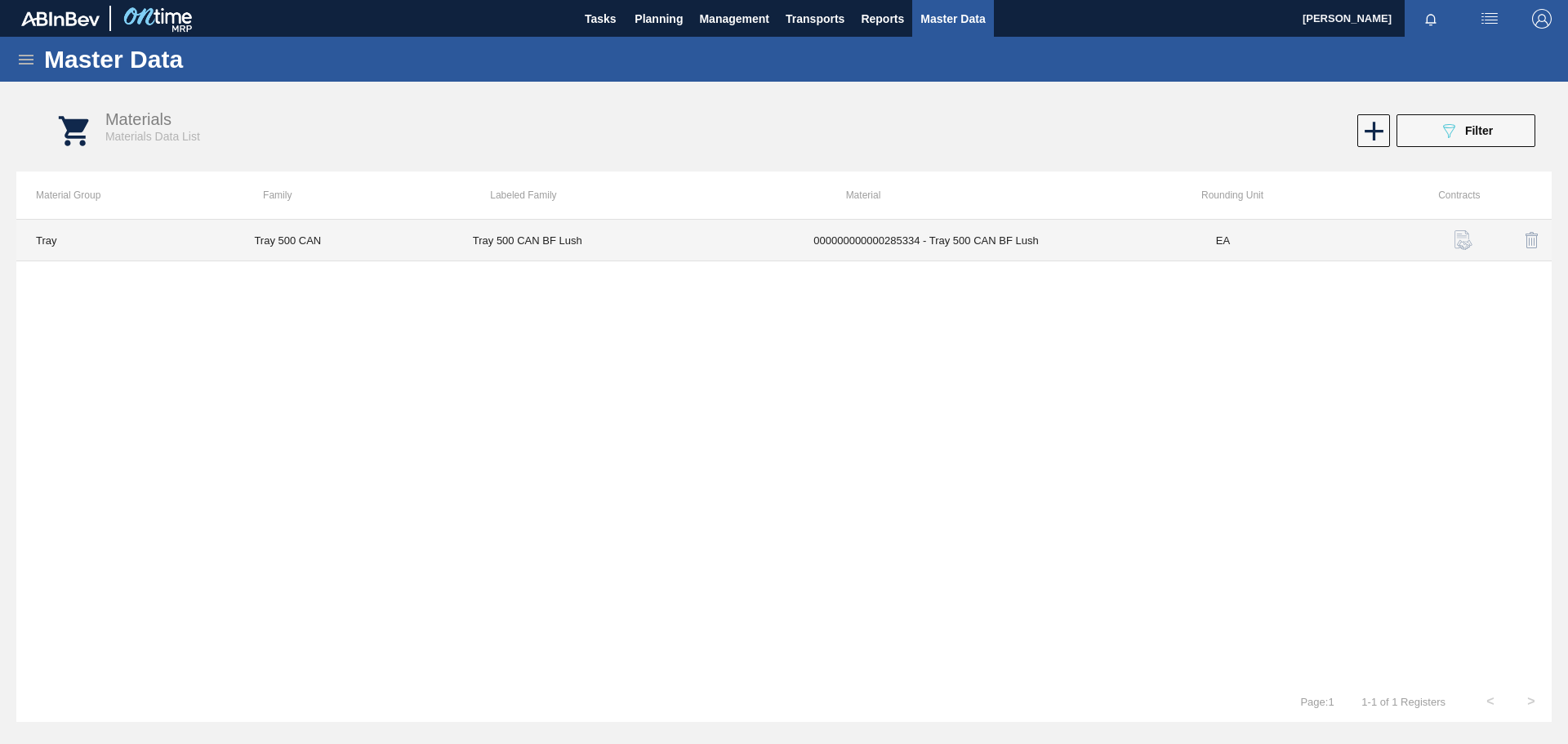
click at [511, 237] on td "Tray 500 CAN BF Lush" at bounding box center [624, 240] width 342 height 42
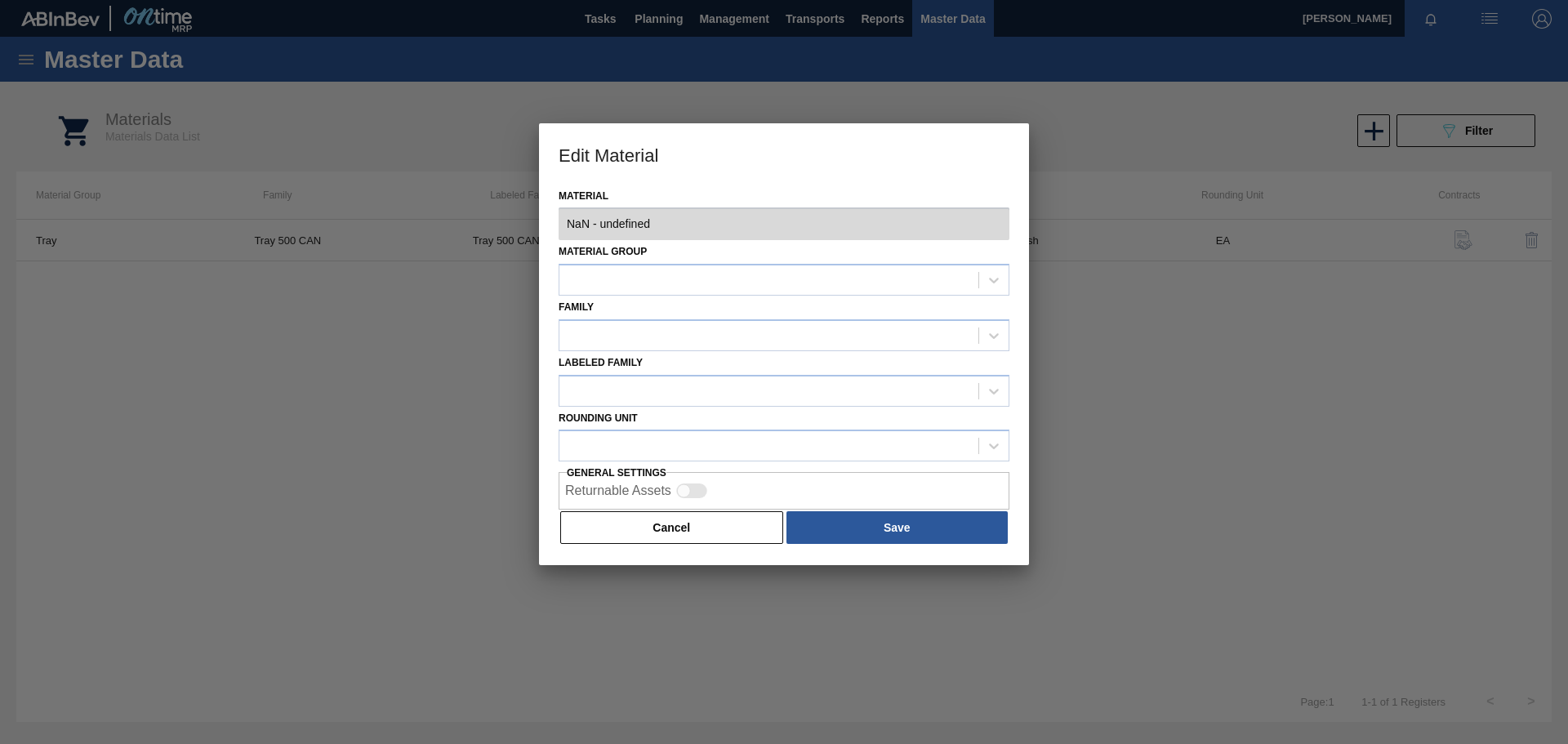
type input "285334 - 000000000000285334 - Tray 500 CAN BF Lush"
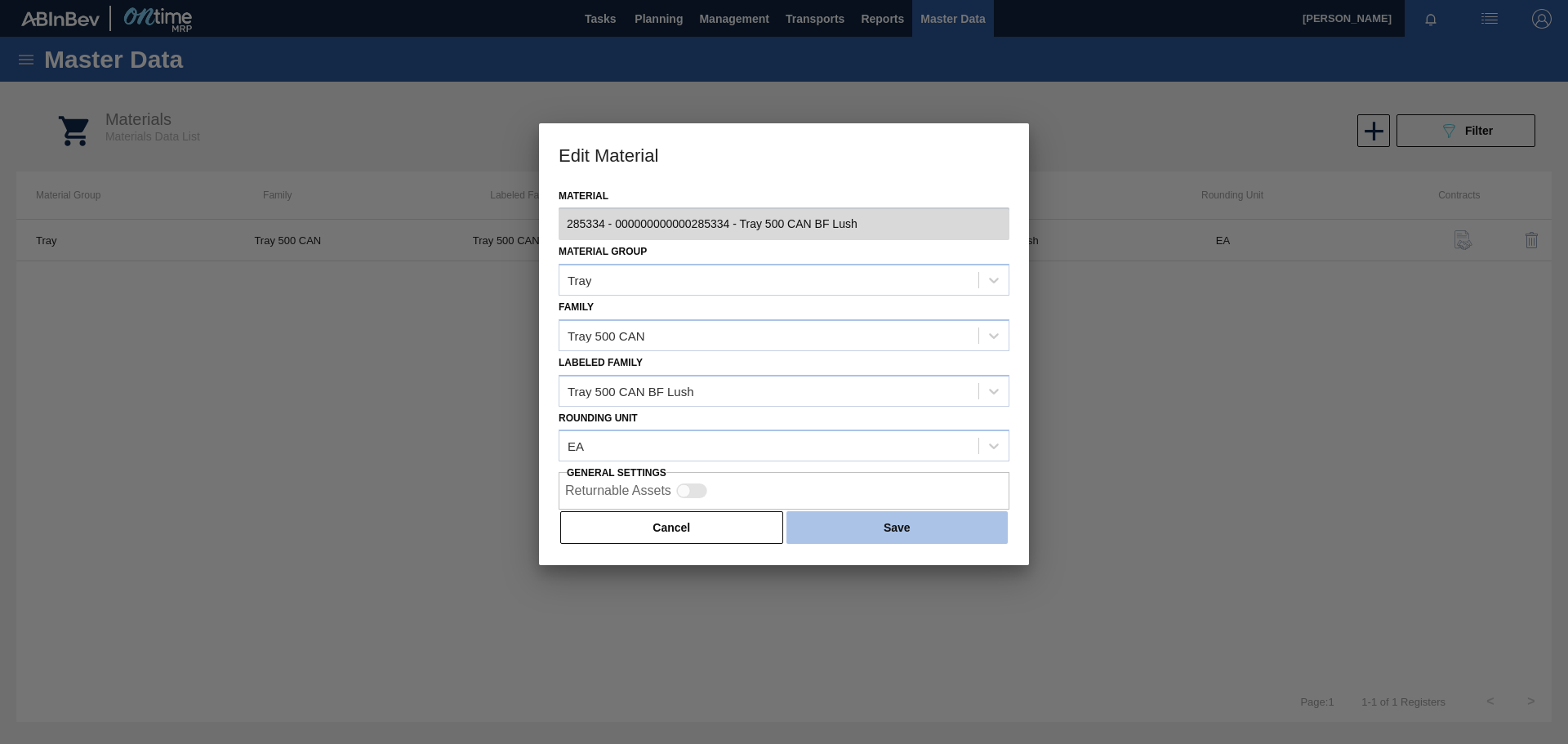
click at [870, 513] on button "Save" at bounding box center [897, 527] width 221 height 33
click at [876, 527] on button "Save" at bounding box center [897, 527] width 221 height 33
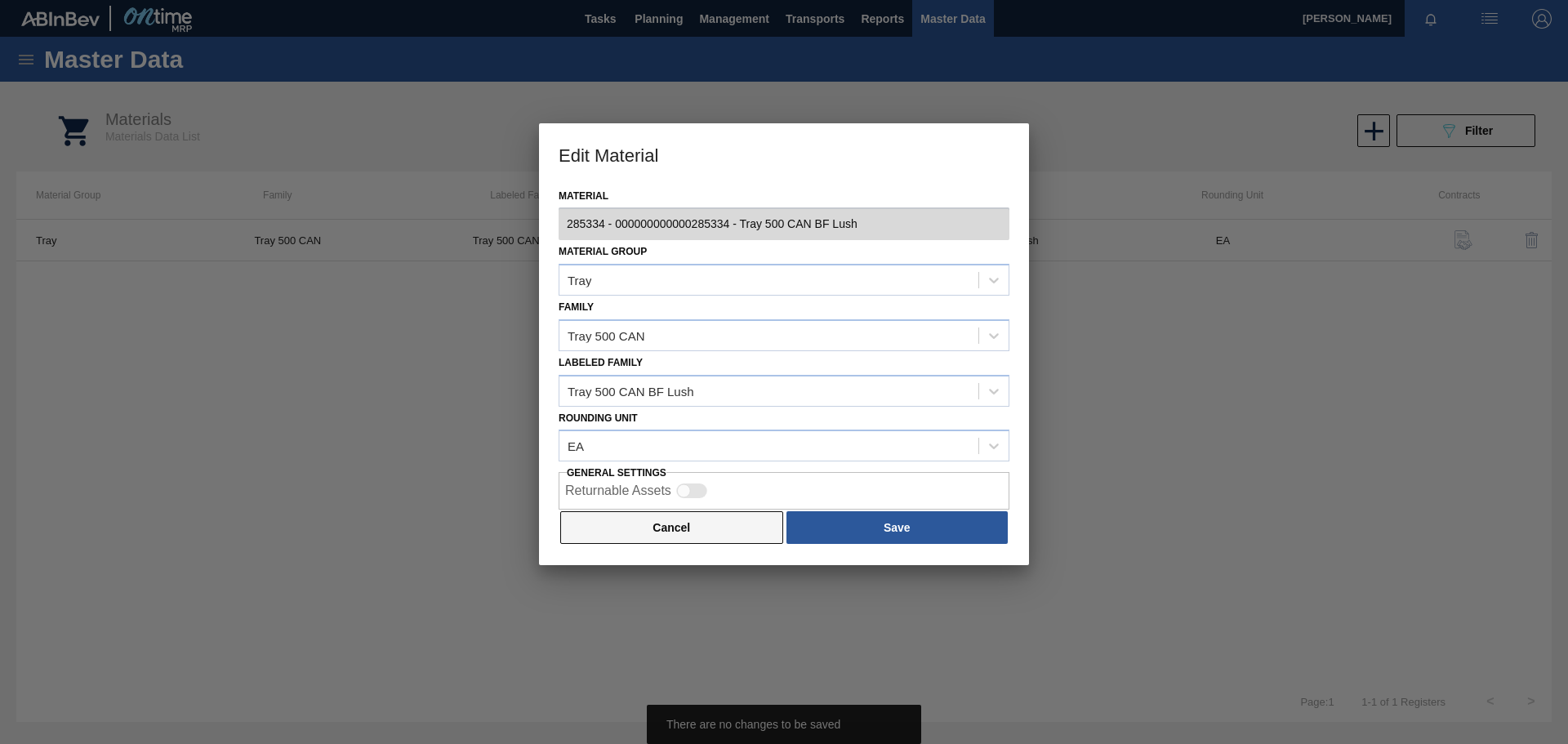
click at [665, 527] on button "Cancel" at bounding box center [672, 527] width 223 height 33
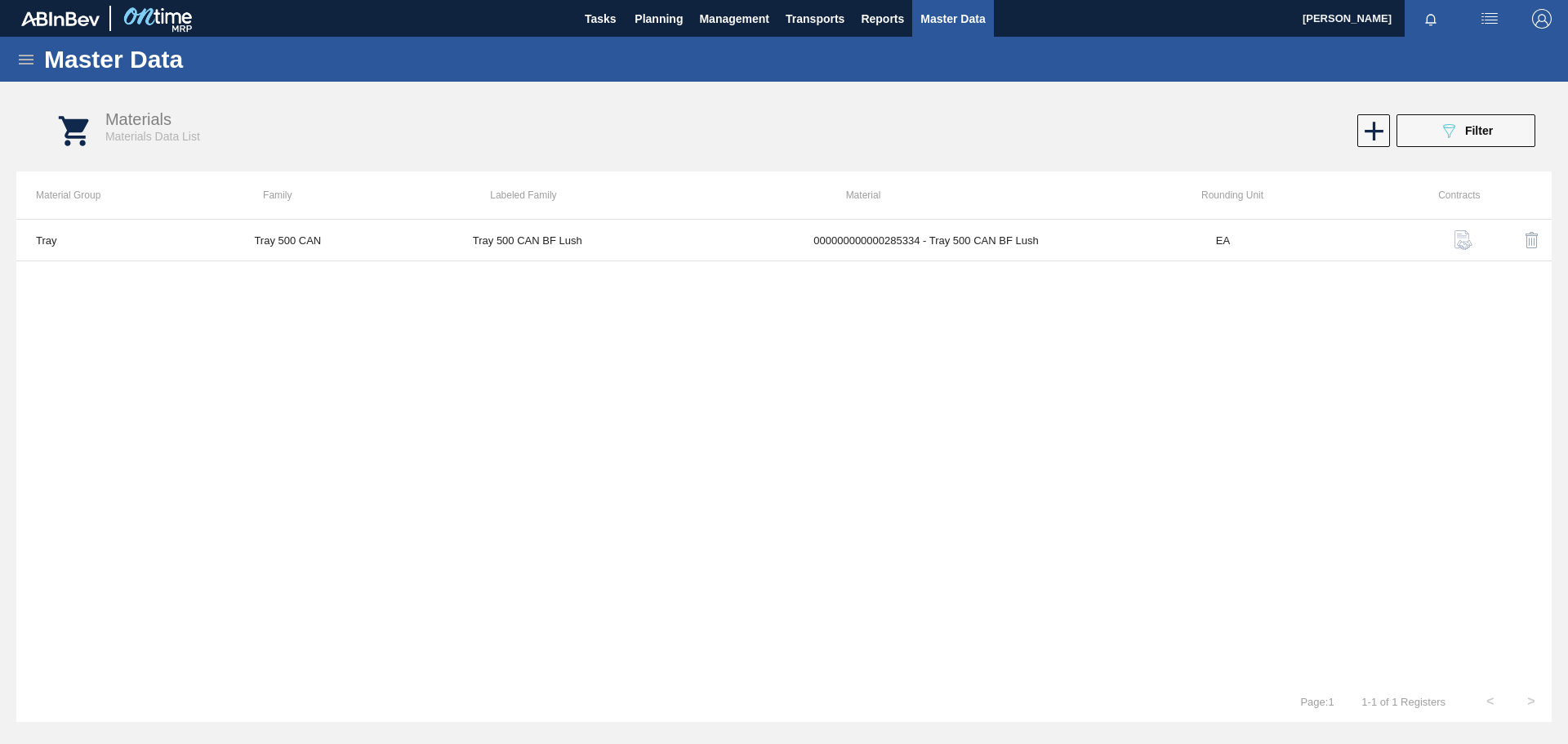
click at [17, 58] on icon at bounding box center [26, 59] width 19 height 19
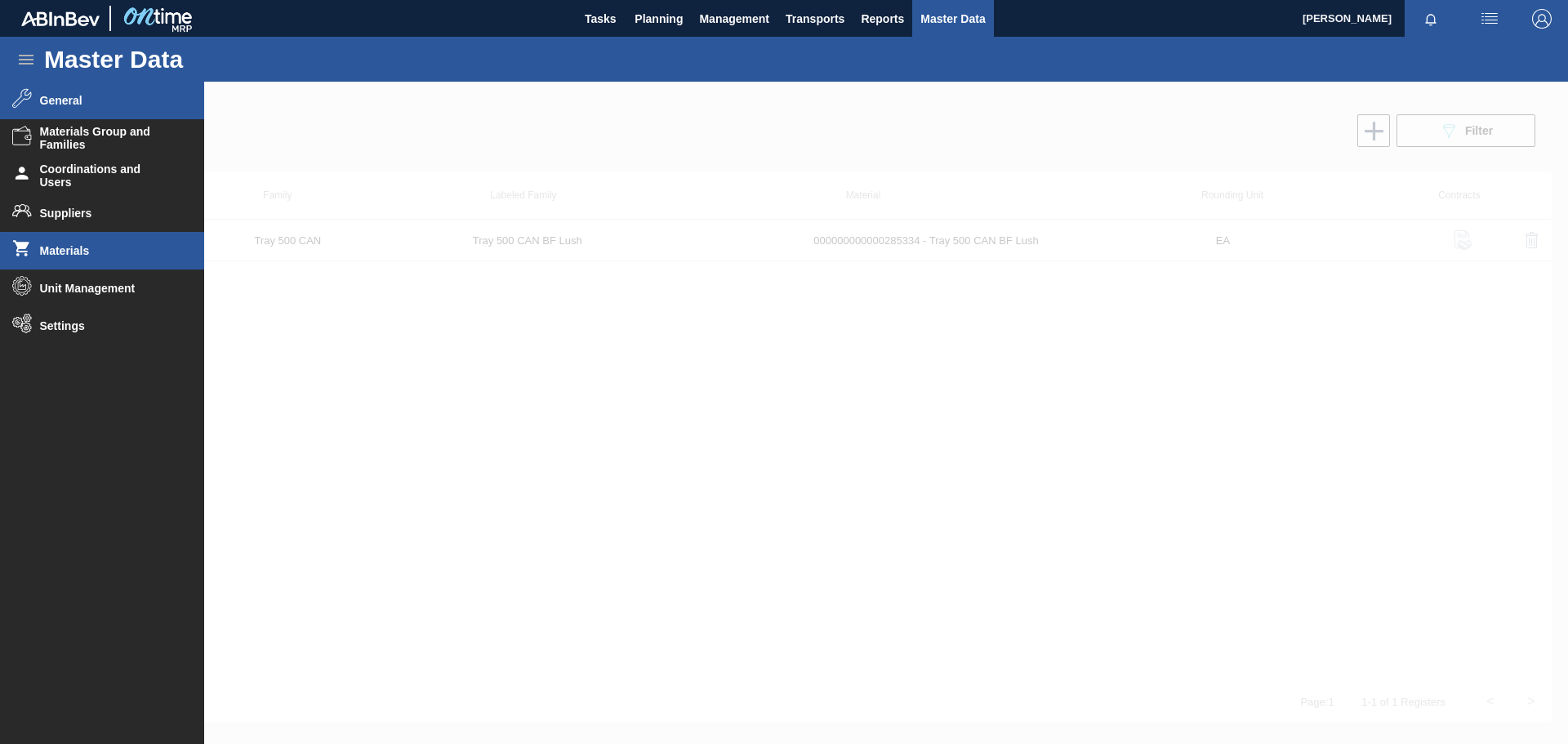
click at [57, 95] on span "General" at bounding box center [107, 100] width 135 height 13
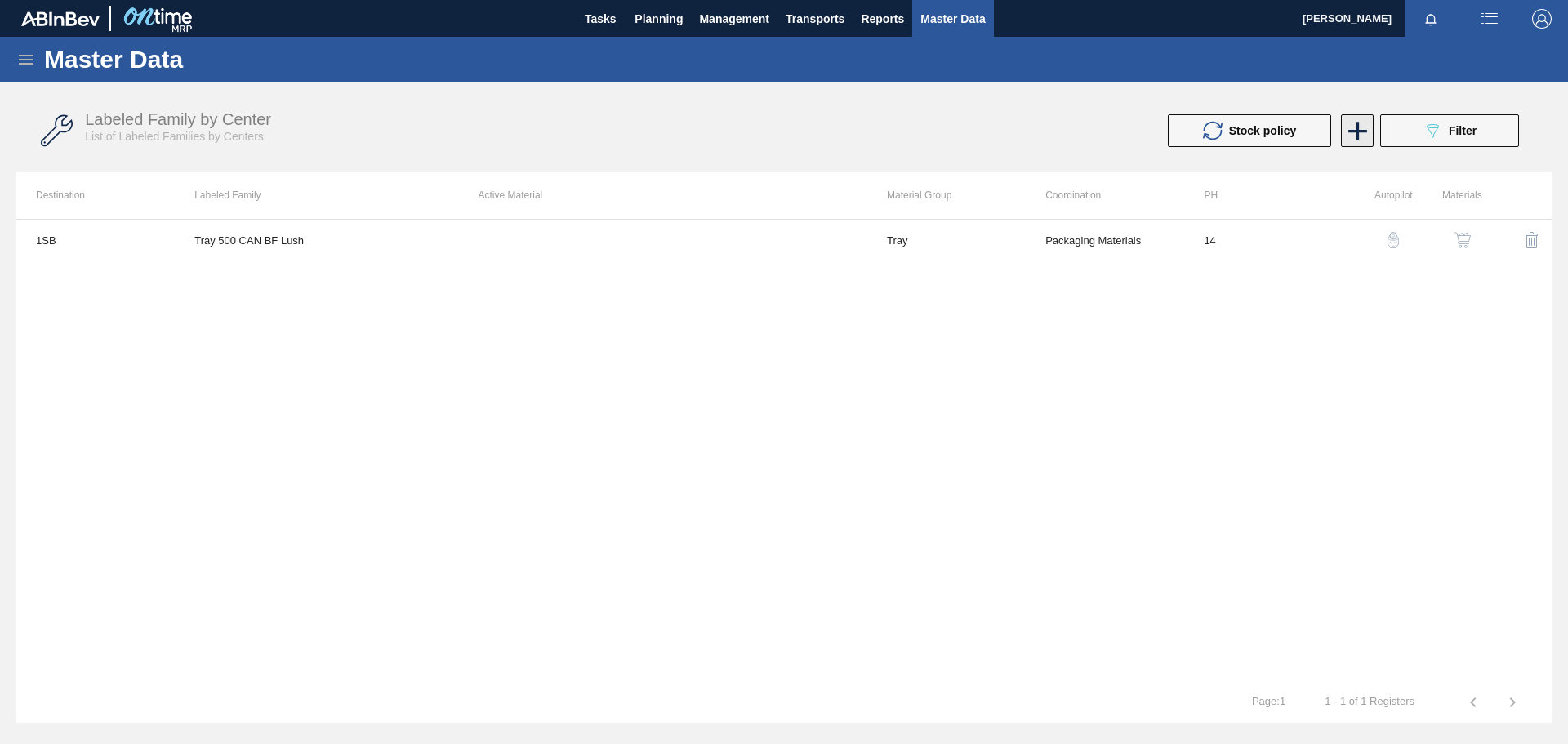
click at [1363, 132] on icon at bounding box center [1358, 131] width 32 height 32
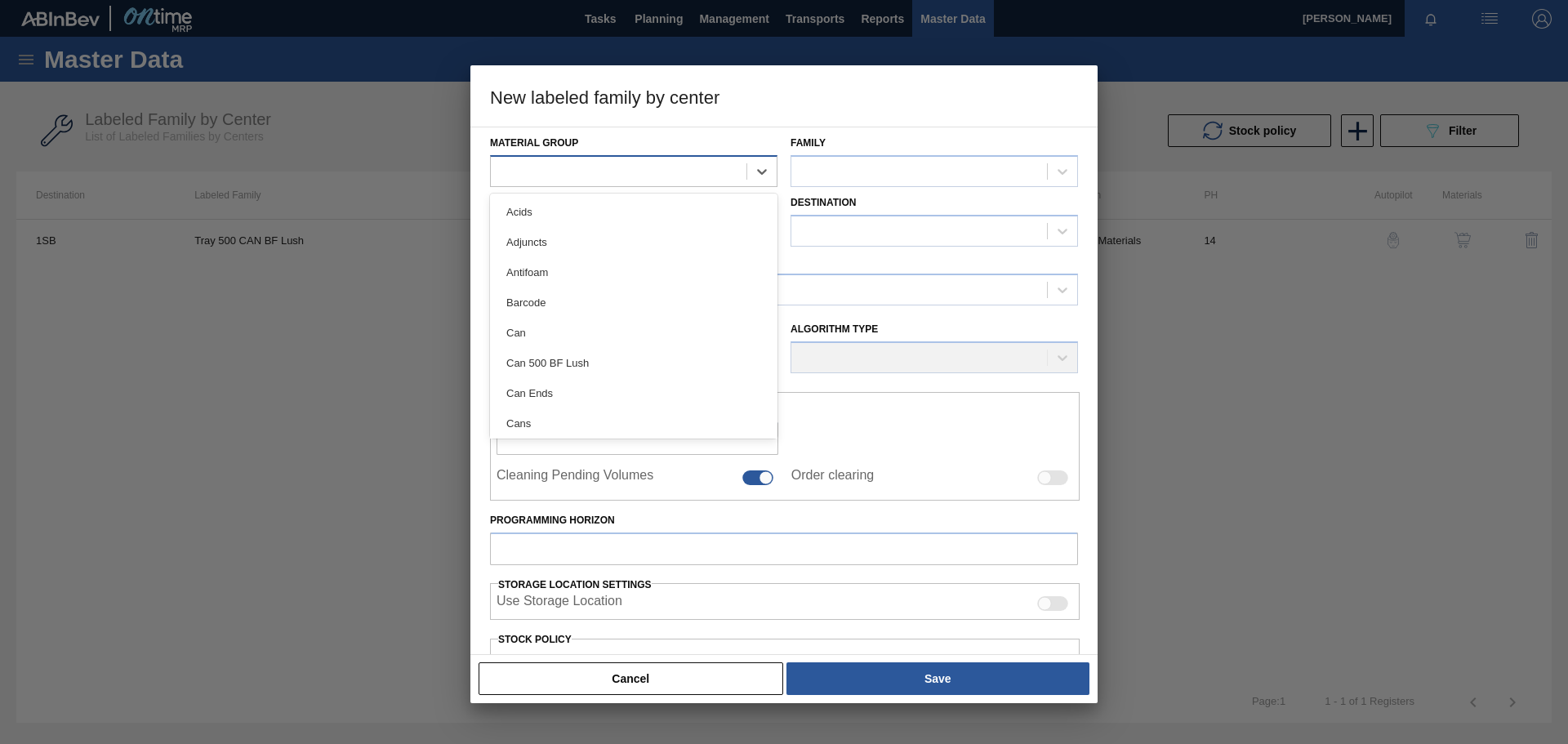
click at [584, 169] on div at bounding box center [618, 171] width 256 height 24
type Group "tra"
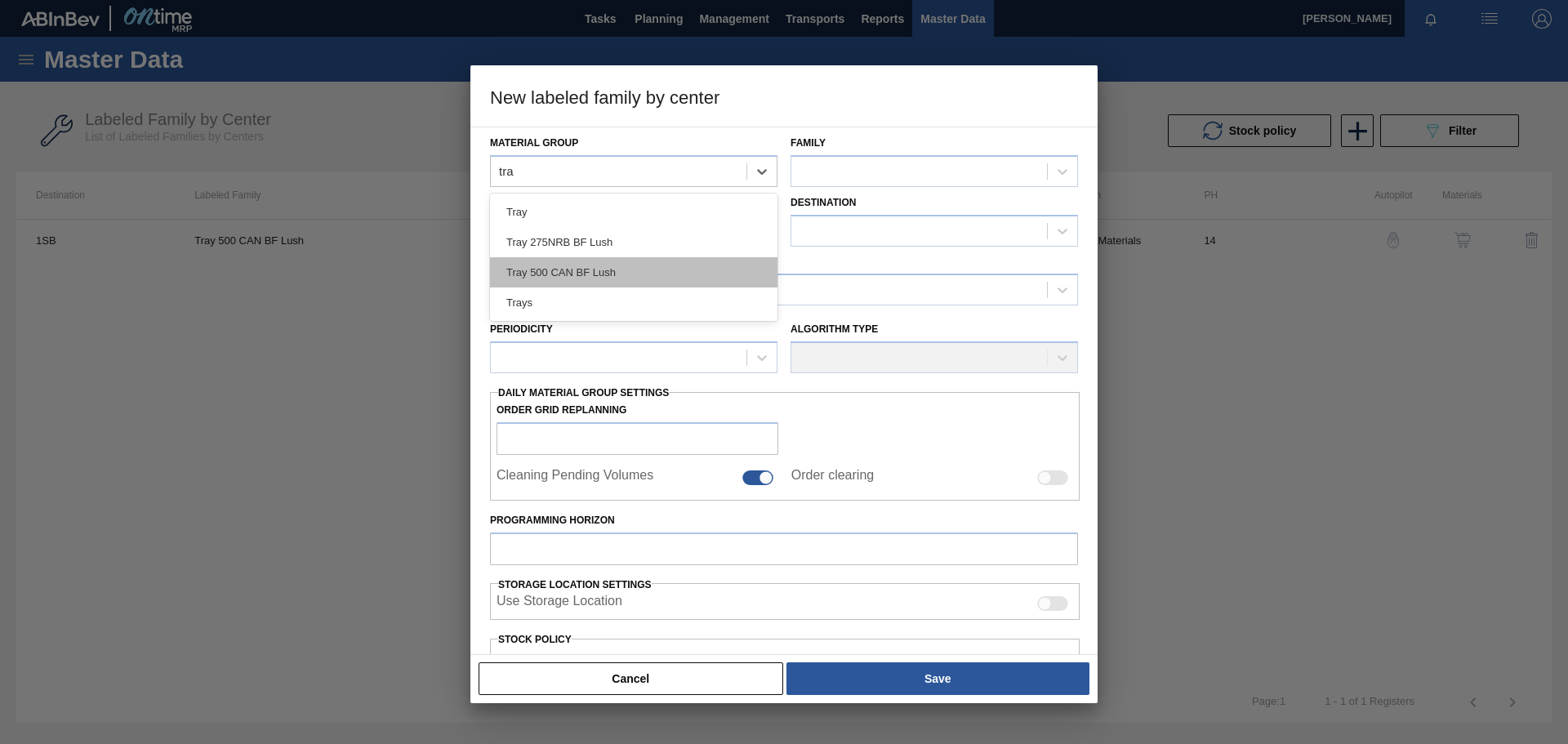
click at [588, 269] on div "Tray 500 CAN BF Lush" at bounding box center [634, 273] width 288 height 30
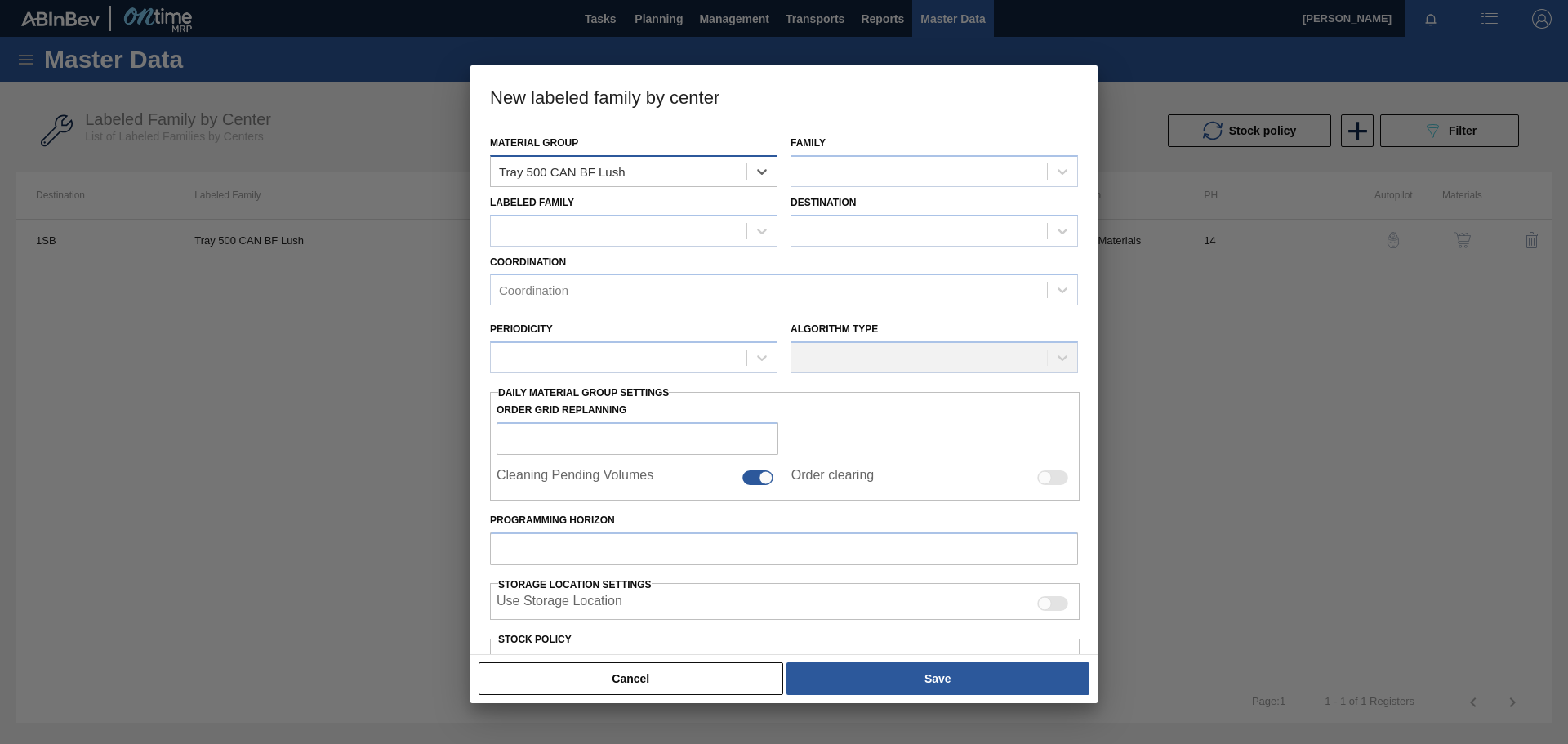
click at [652, 172] on div "Tray 500 CAN BF Lush" at bounding box center [618, 171] width 256 height 24
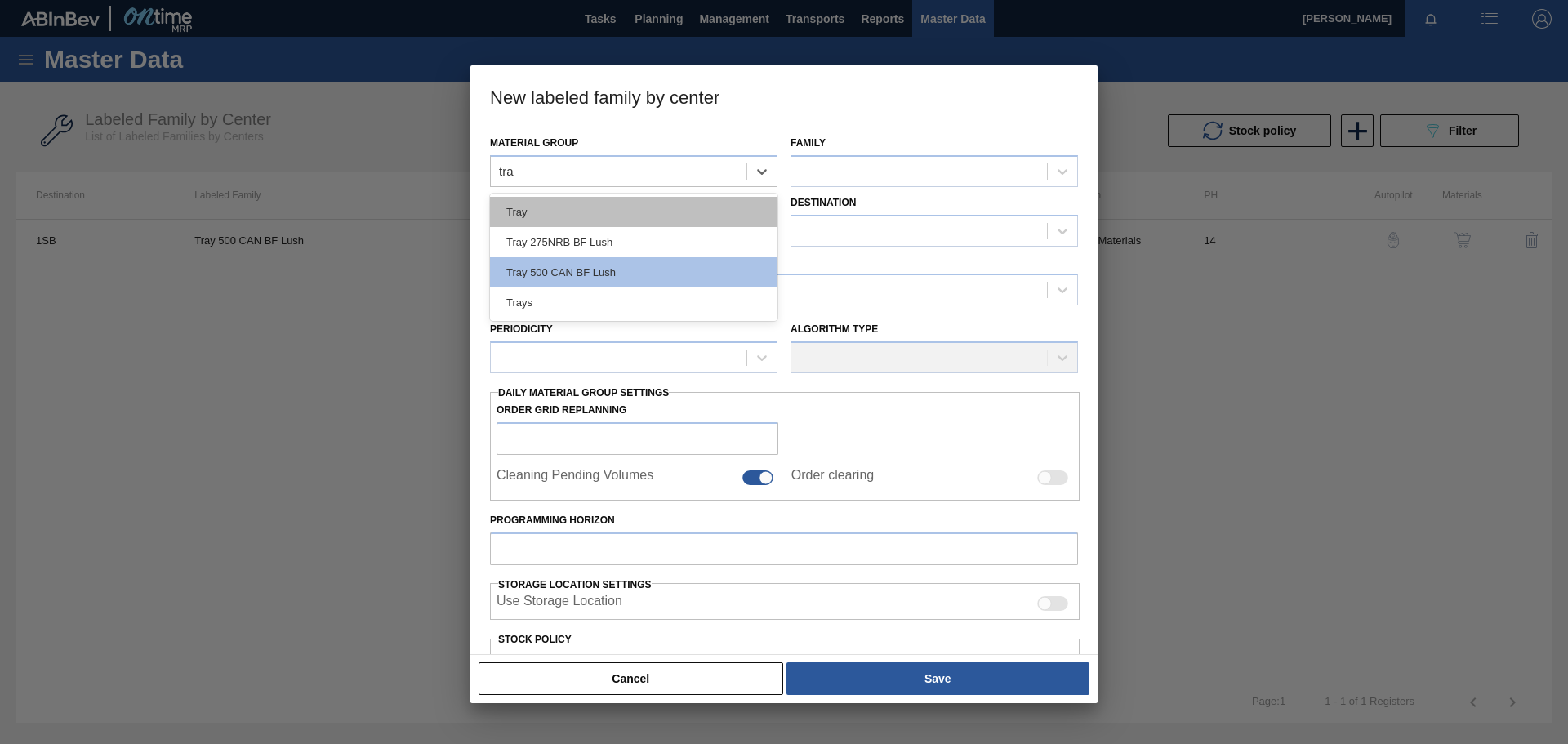
type Group "tray"
click at [591, 213] on div "Tray" at bounding box center [634, 212] width 288 height 30
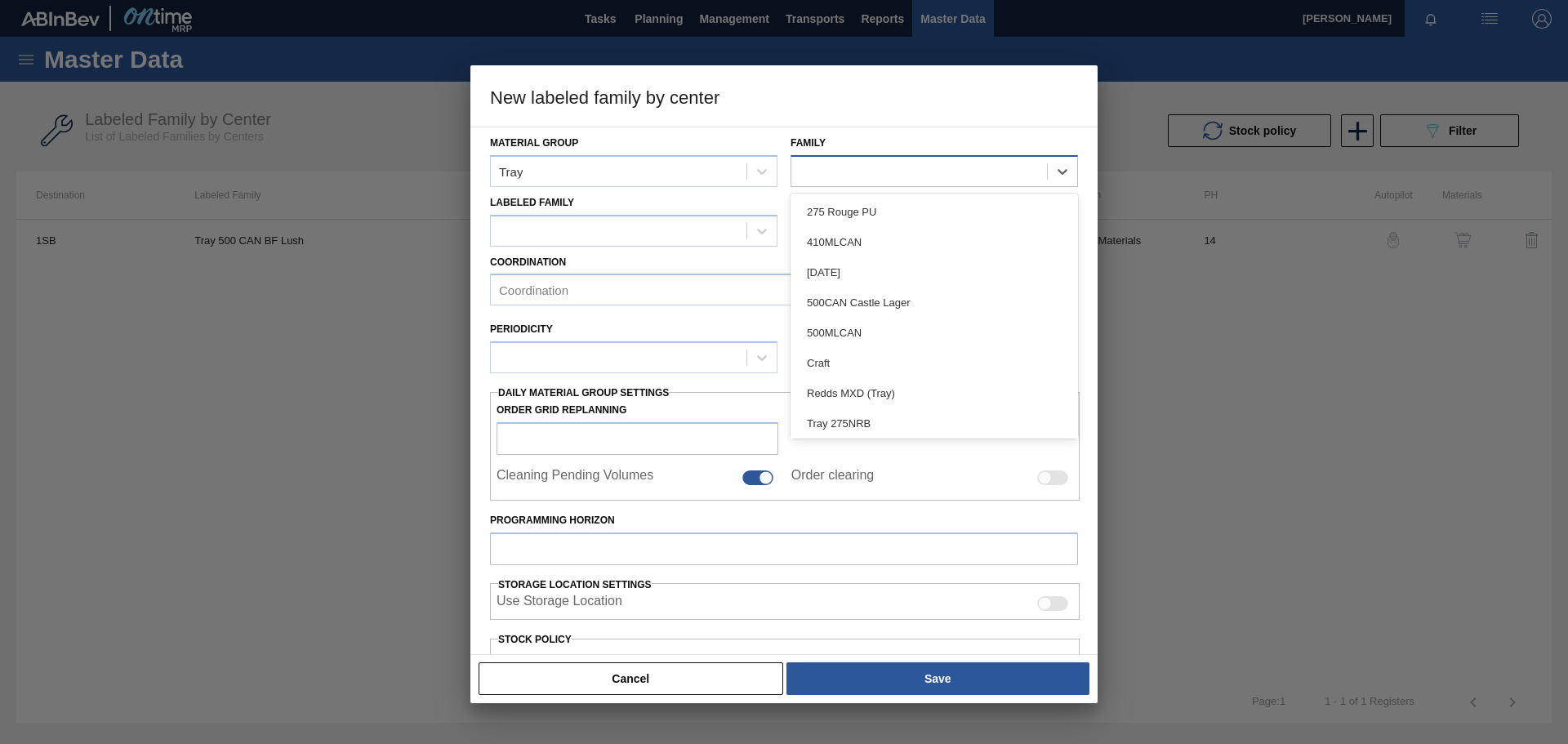
click at [970, 183] on div at bounding box center [919, 171] width 256 height 24
type input "tray"
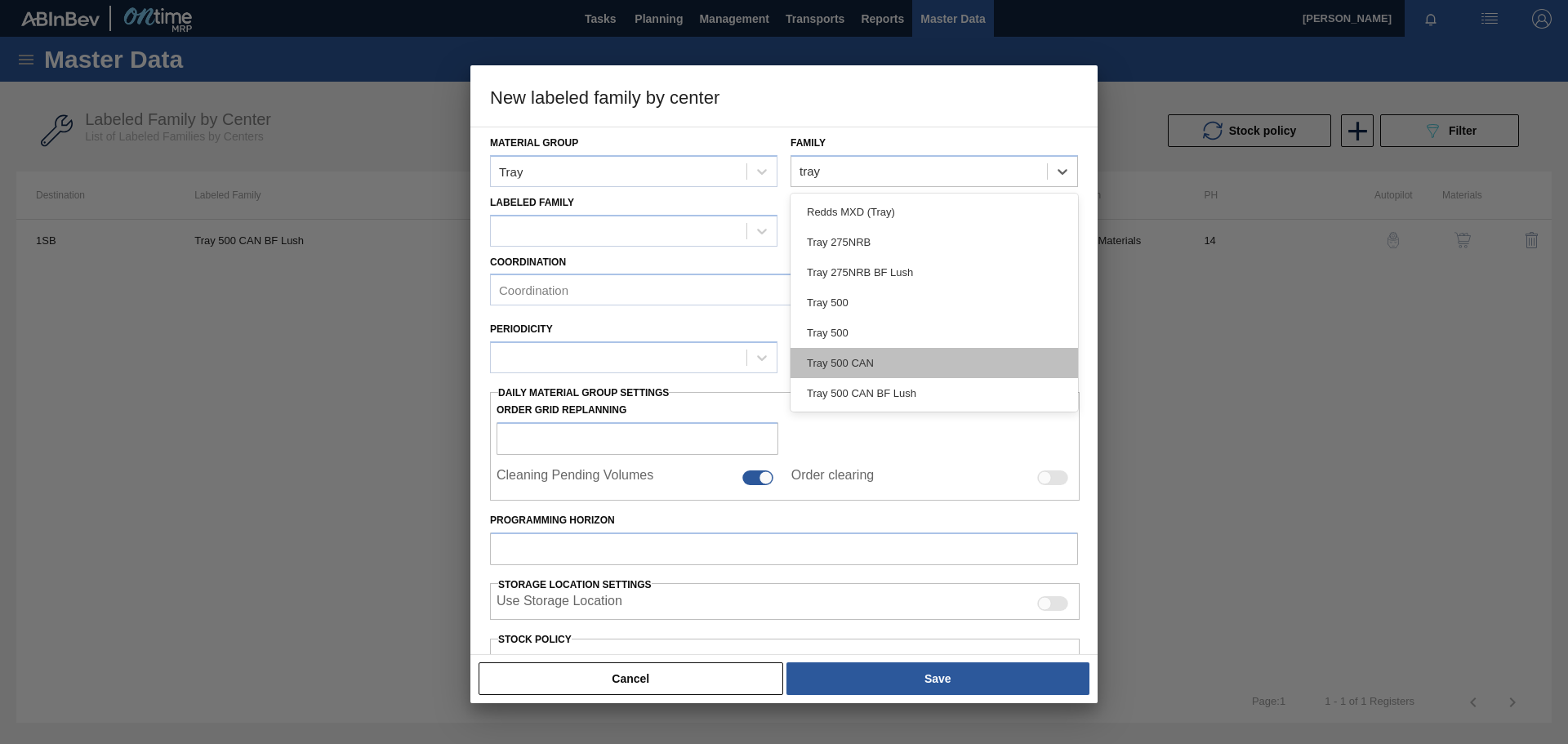
click at [852, 360] on div "Tray 500 CAN" at bounding box center [934, 363] width 288 height 30
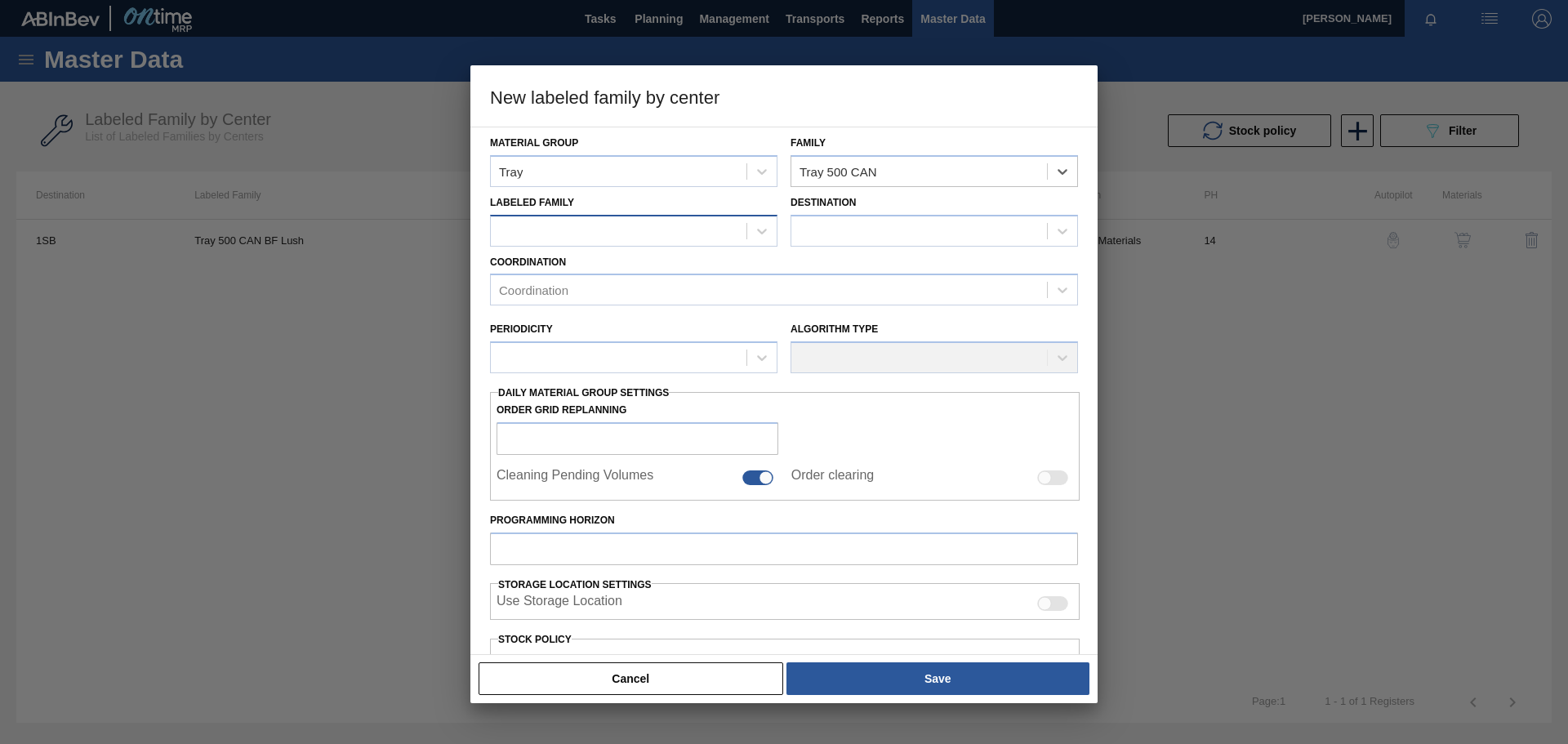
click at [667, 221] on div at bounding box center [618, 230] width 256 height 24
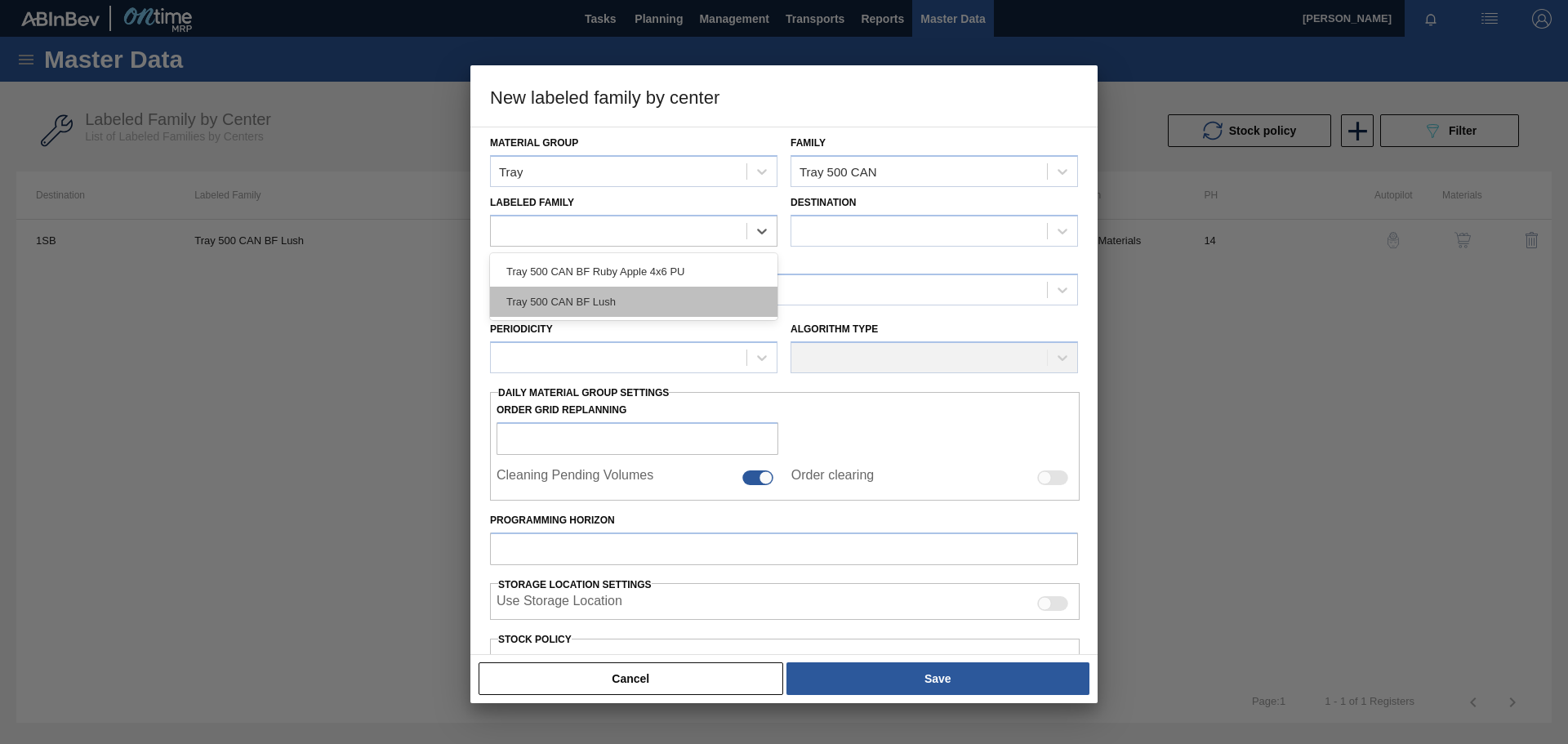
click at [609, 300] on div "Tray 500 CAN BF Lush" at bounding box center [634, 302] width 288 height 30
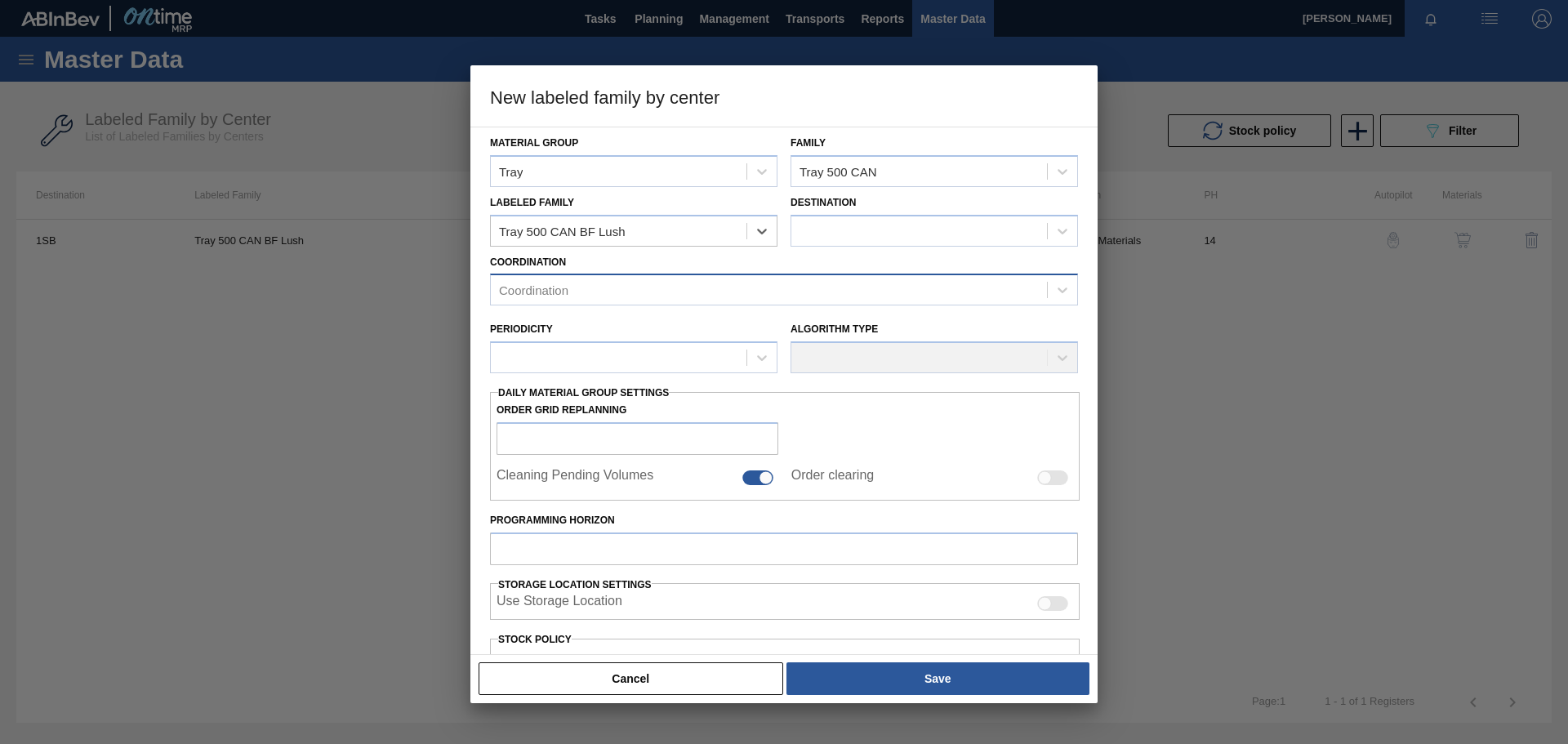
checkbox input "false"
click at [867, 224] on div at bounding box center [919, 230] width 256 height 24
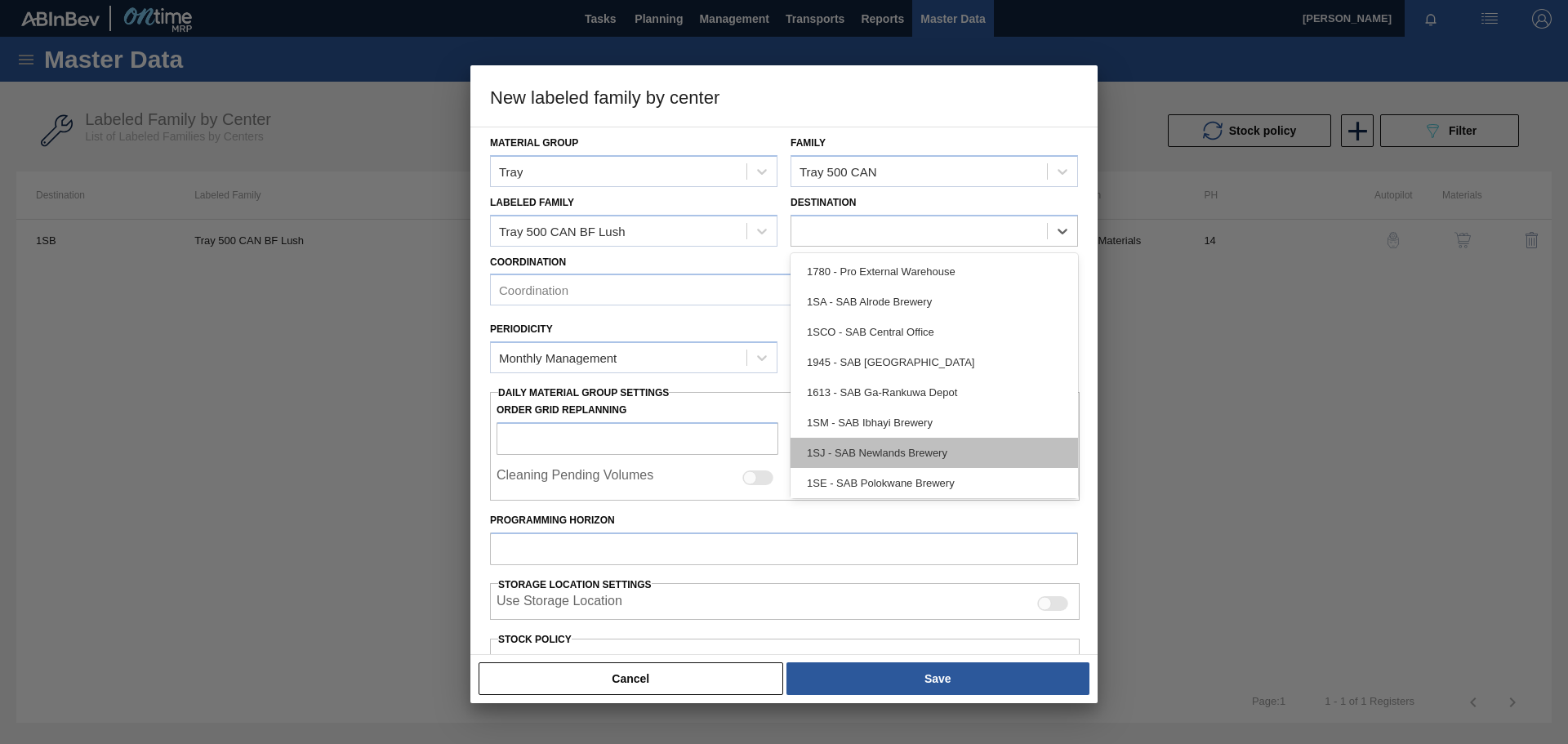
scroll to position [64, 0]
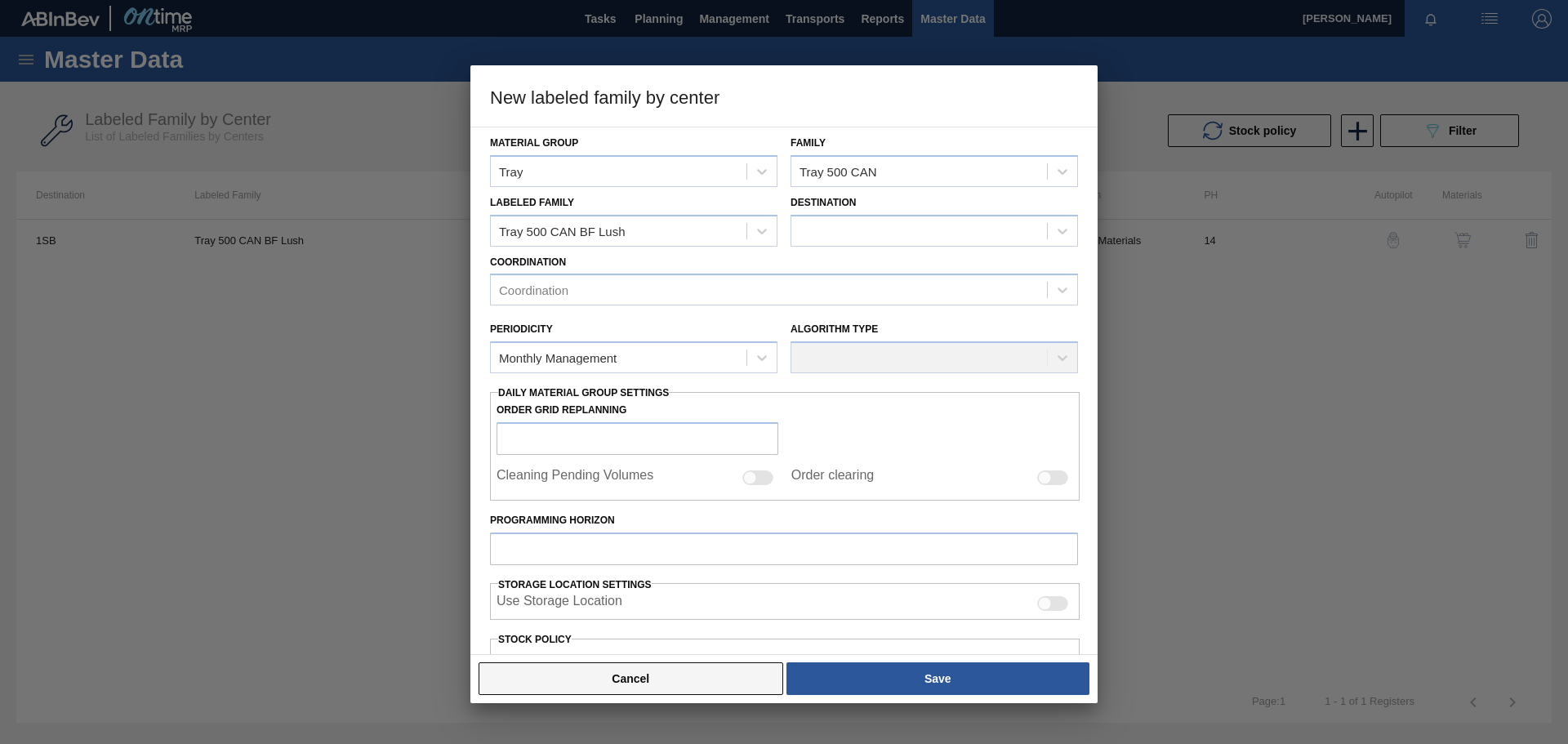
click at [660, 687] on button "Cancel" at bounding box center [631, 678] width 305 height 33
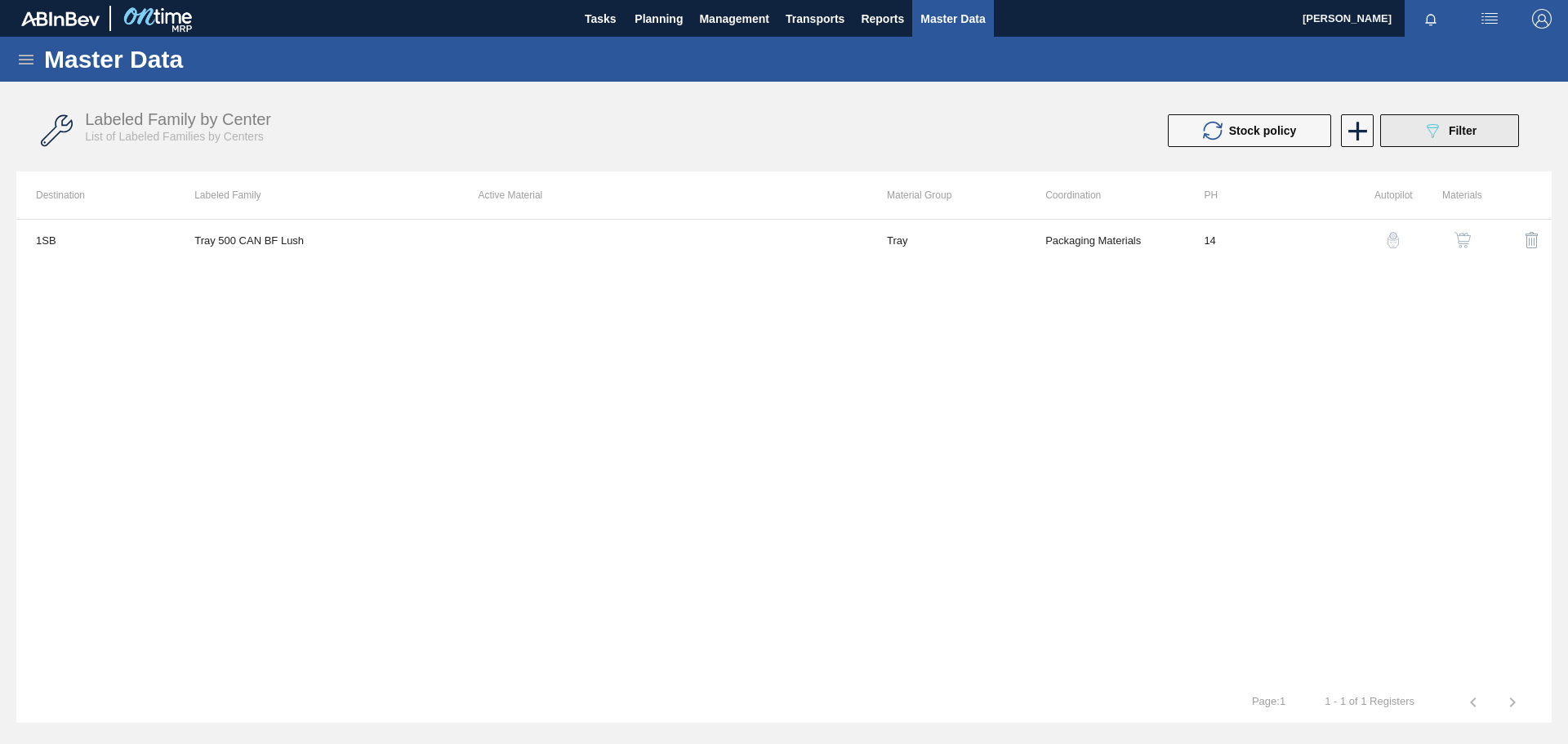
click at [1455, 136] on span "Filter" at bounding box center [1463, 130] width 27 height 13
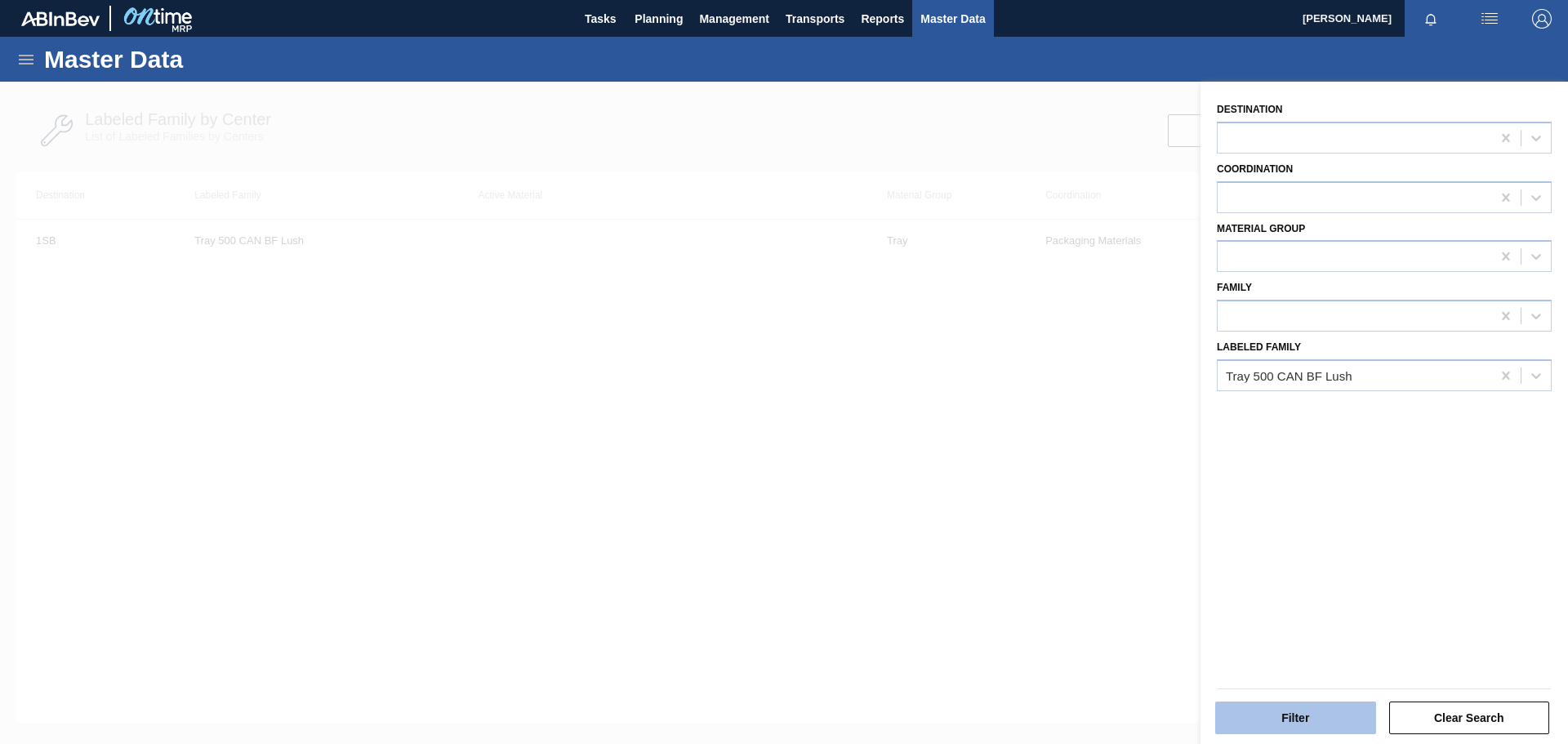
click at [1355, 720] on button "Filter" at bounding box center [1296, 717] width 161 height 33
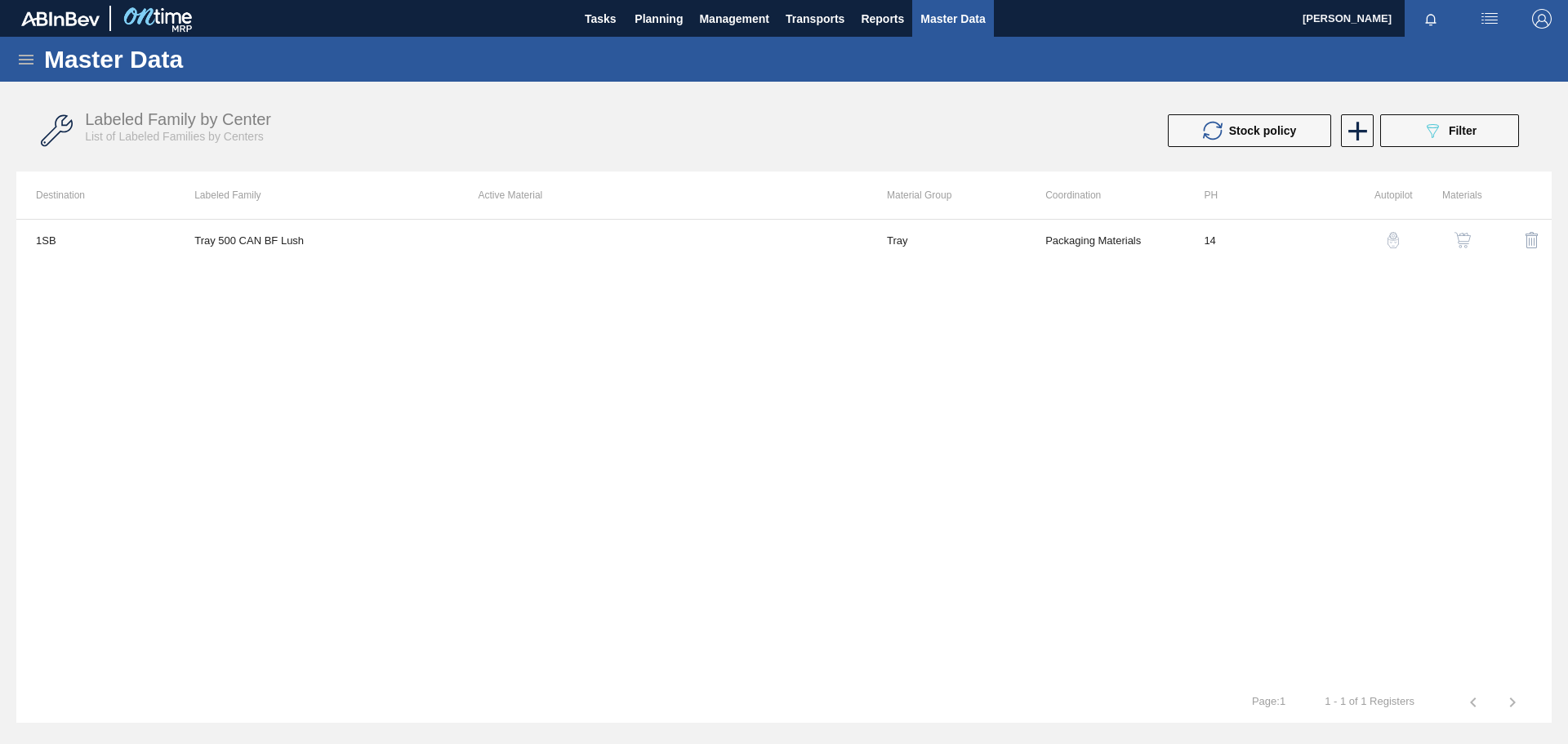
click at [817, 453] on div "1SB Tray 500 CAN BF Lush Tray Packaging Materials 14" at bounding box center [784, 450] width 1535 height 463
click at [1360, 140] on icon at bounding box center [1358, 131] width 32 height 32
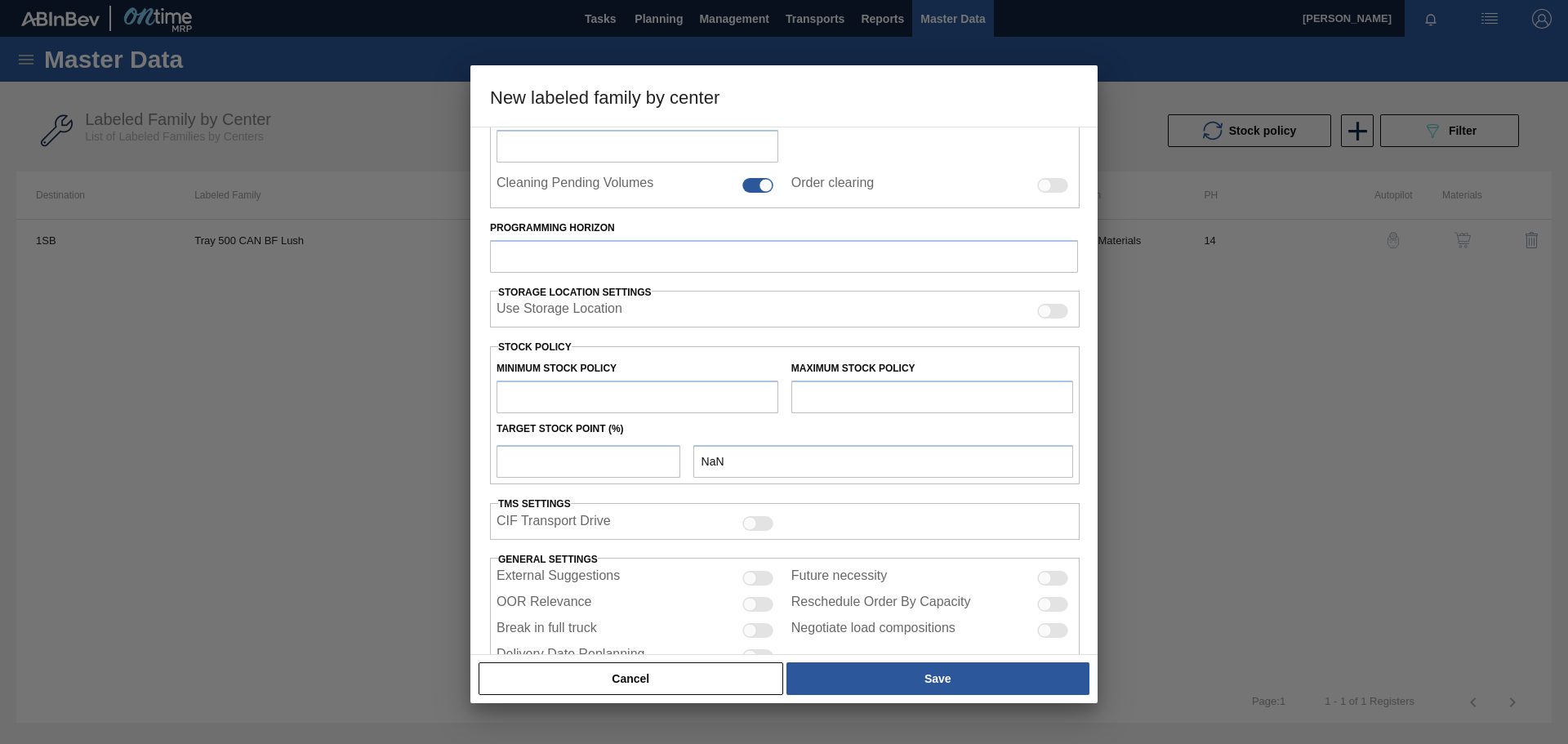
scroll to position [264, 0]
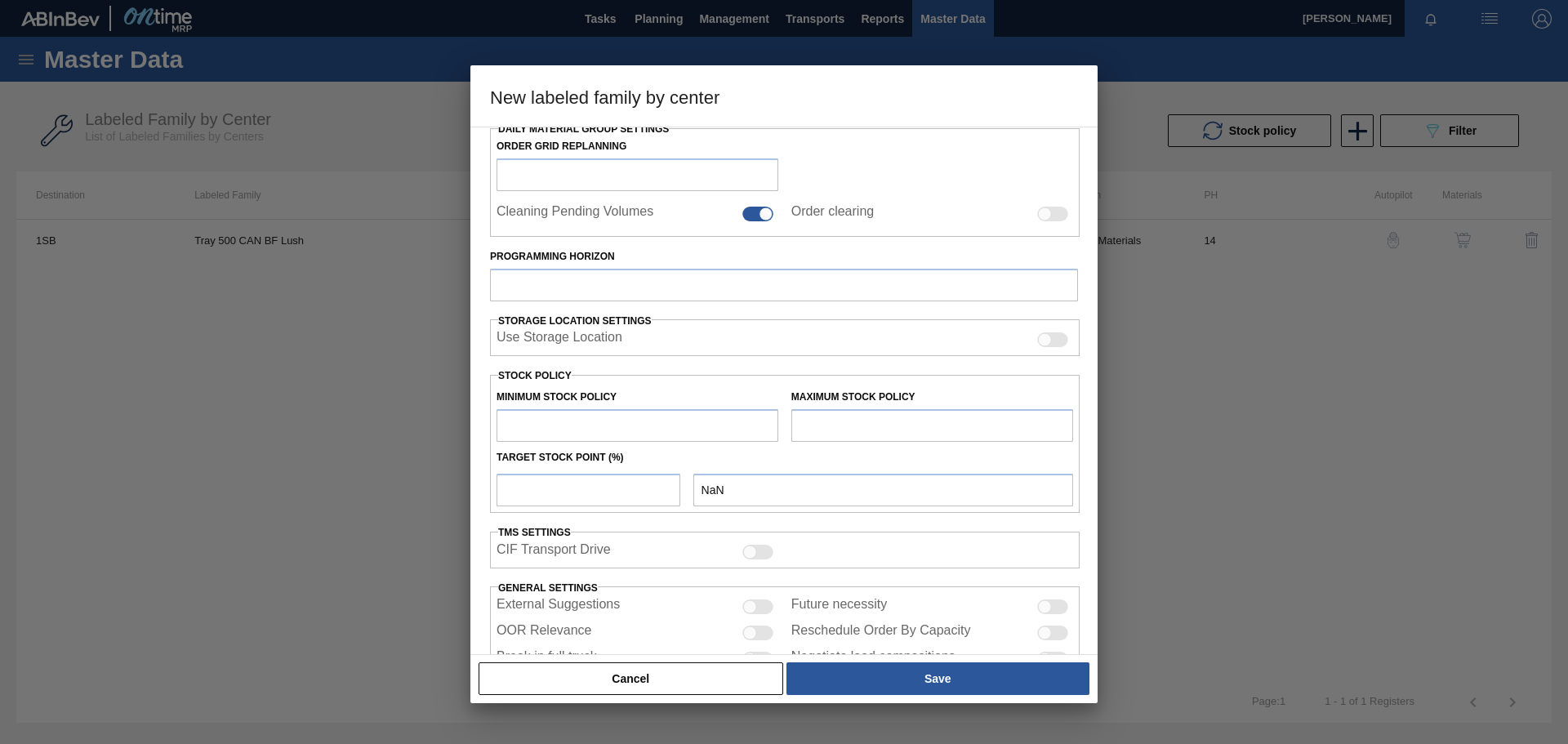
drag, startPoint x: 1255, startPoint y: 401, endPoint x: 1026, endPoint y: 324, distance: 241.6
click at [1255, 399] on div at bounding box center [784, 372] width 1568 height 744
click at [640, 672] on button "Cancel" at bounding box center [631, 678] width 305 height 33
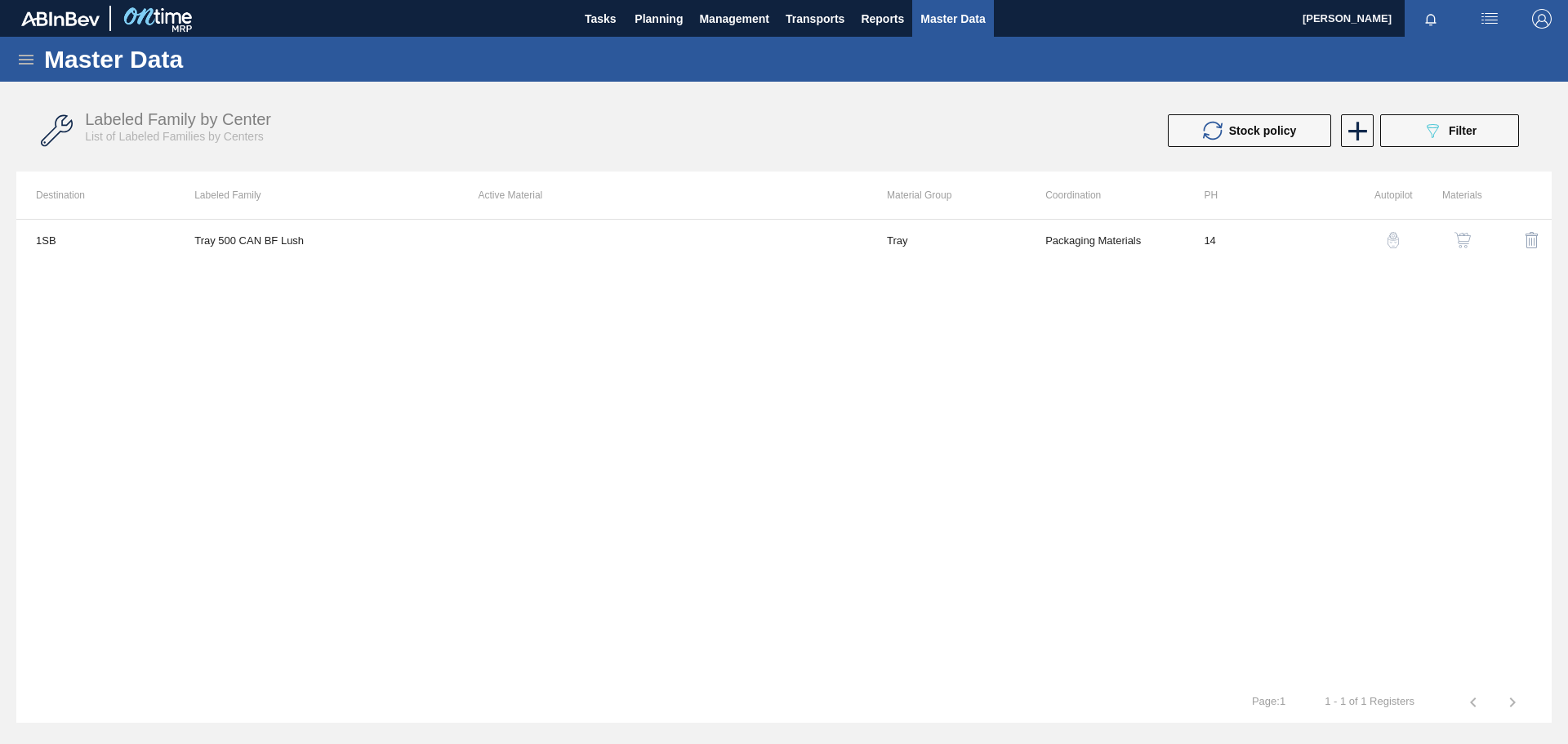
click at [28, 58] on icon at bounding box center [26, 59] width 15 height 10
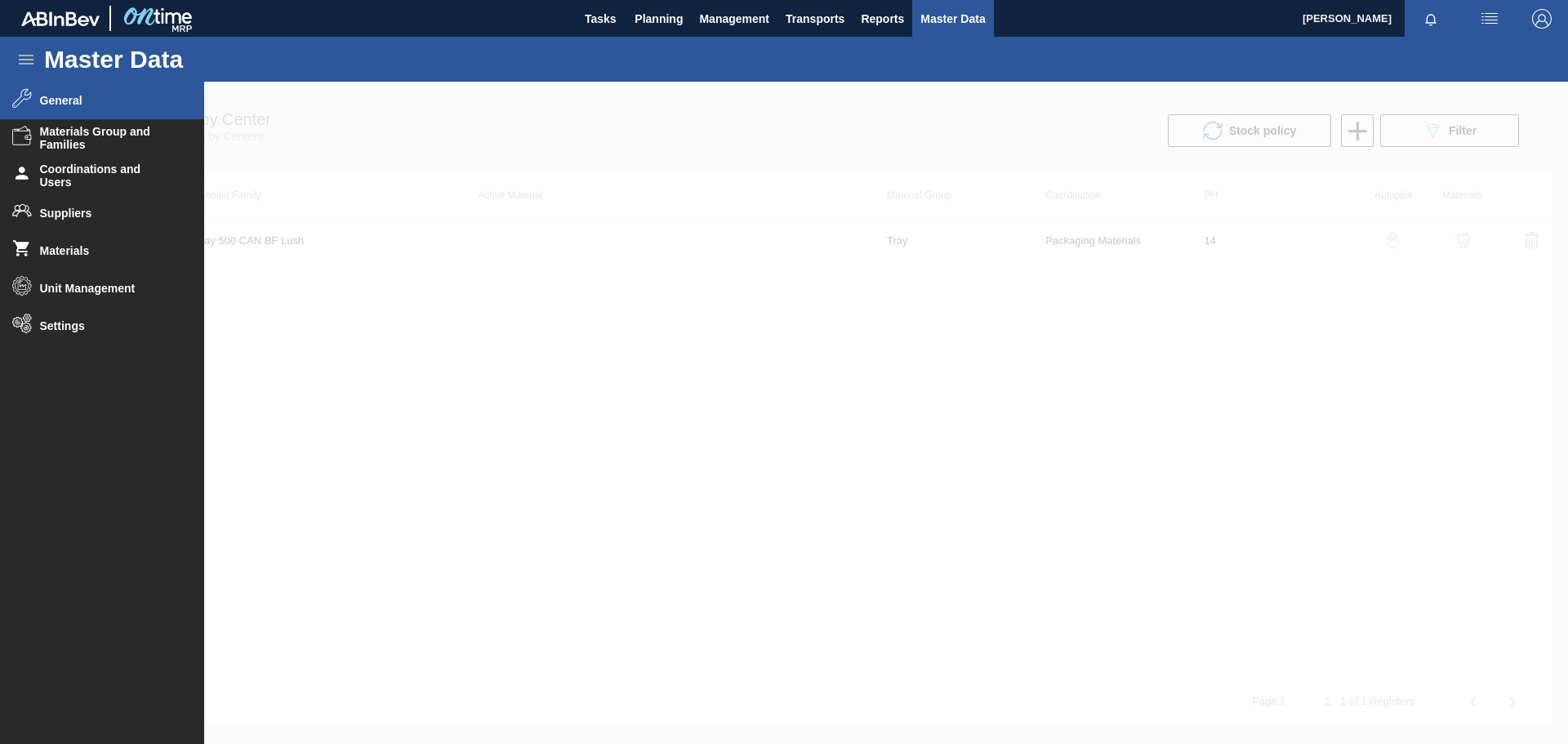
click at [692, 540] on div at bounding box center [784, 413] width 1568 height 663
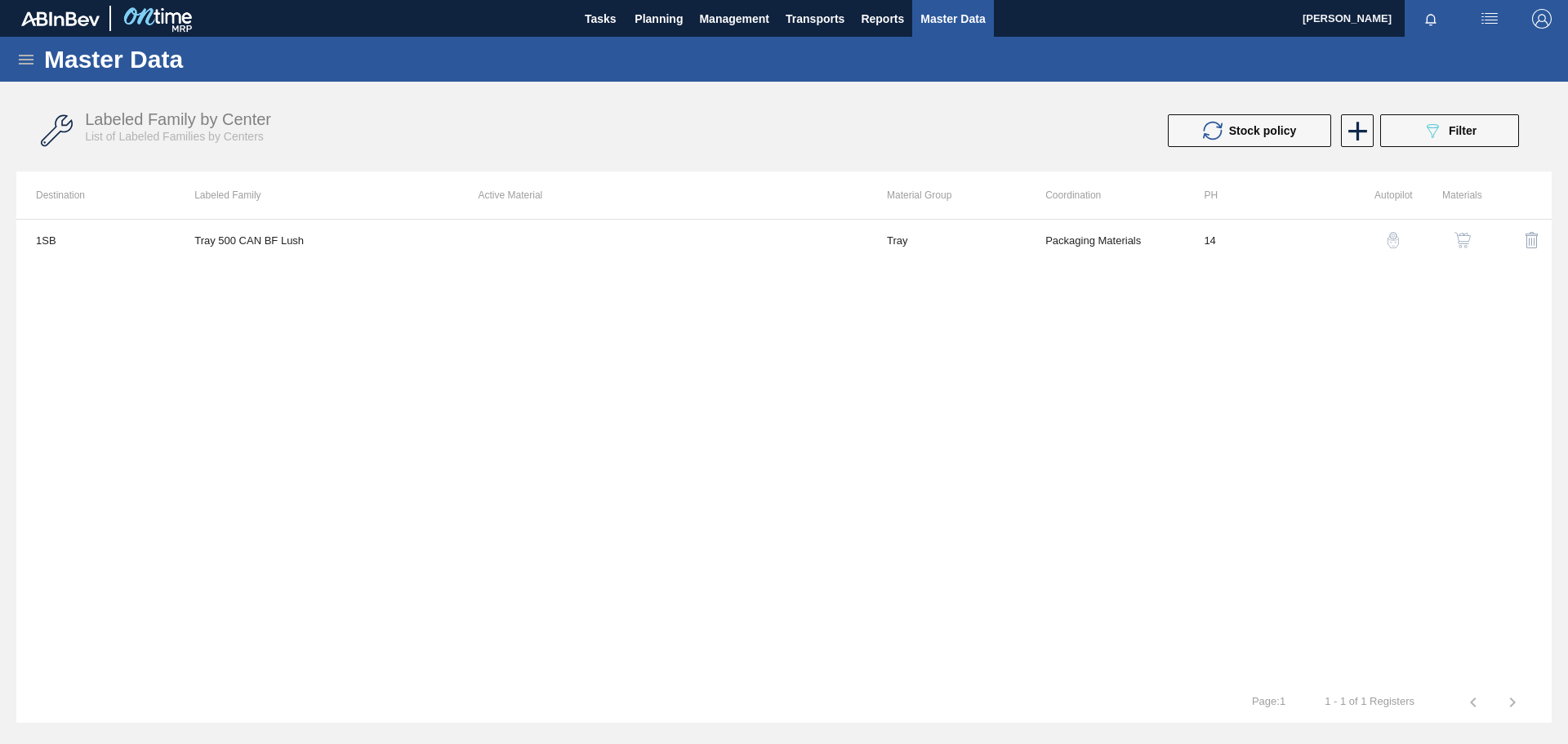
click at [1467, 239] on img "button" at bounding box center [1463, 240] width 16 height 16
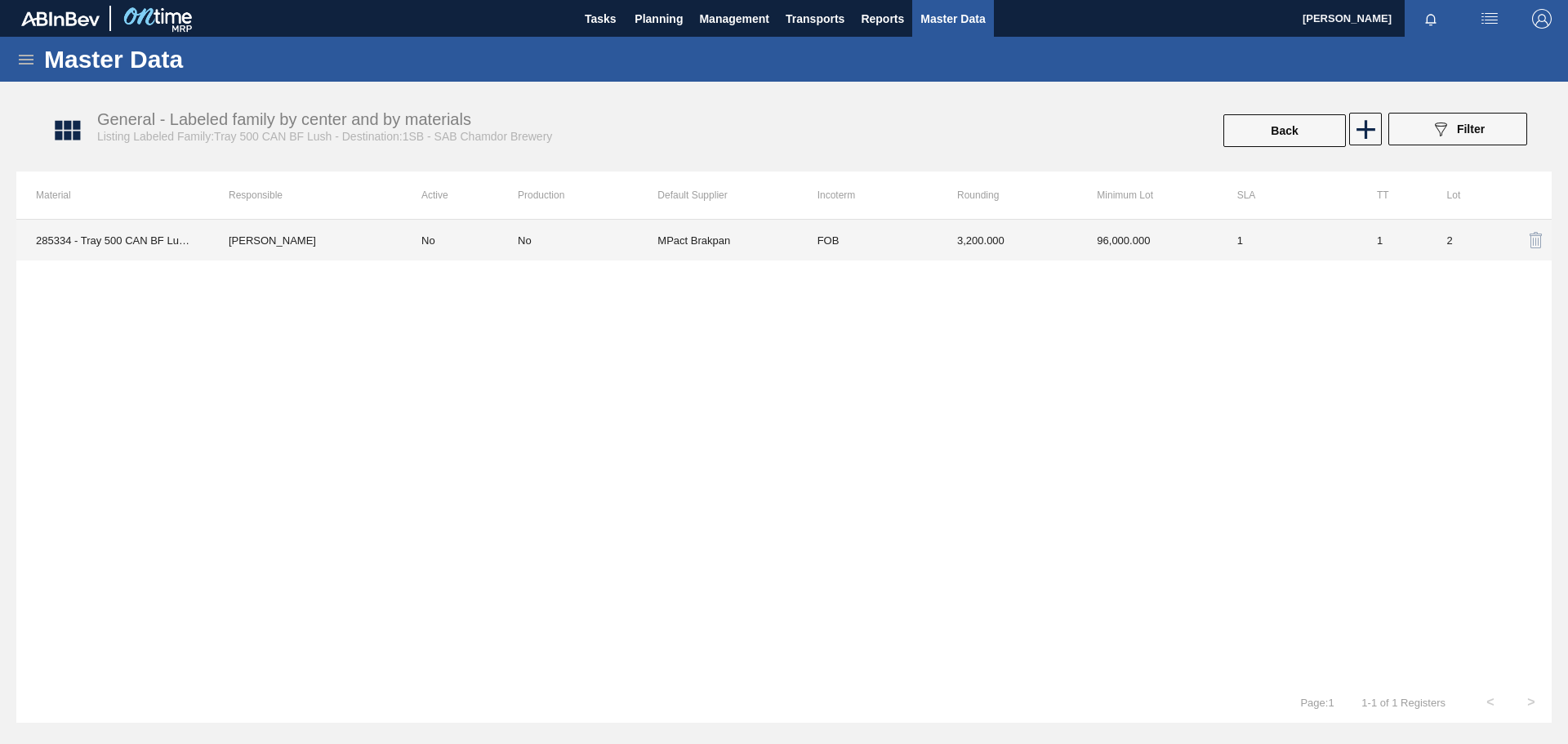
click at [942, 246] on td "3,200.000" at bounding box center [1008, 240] width 140 height 41
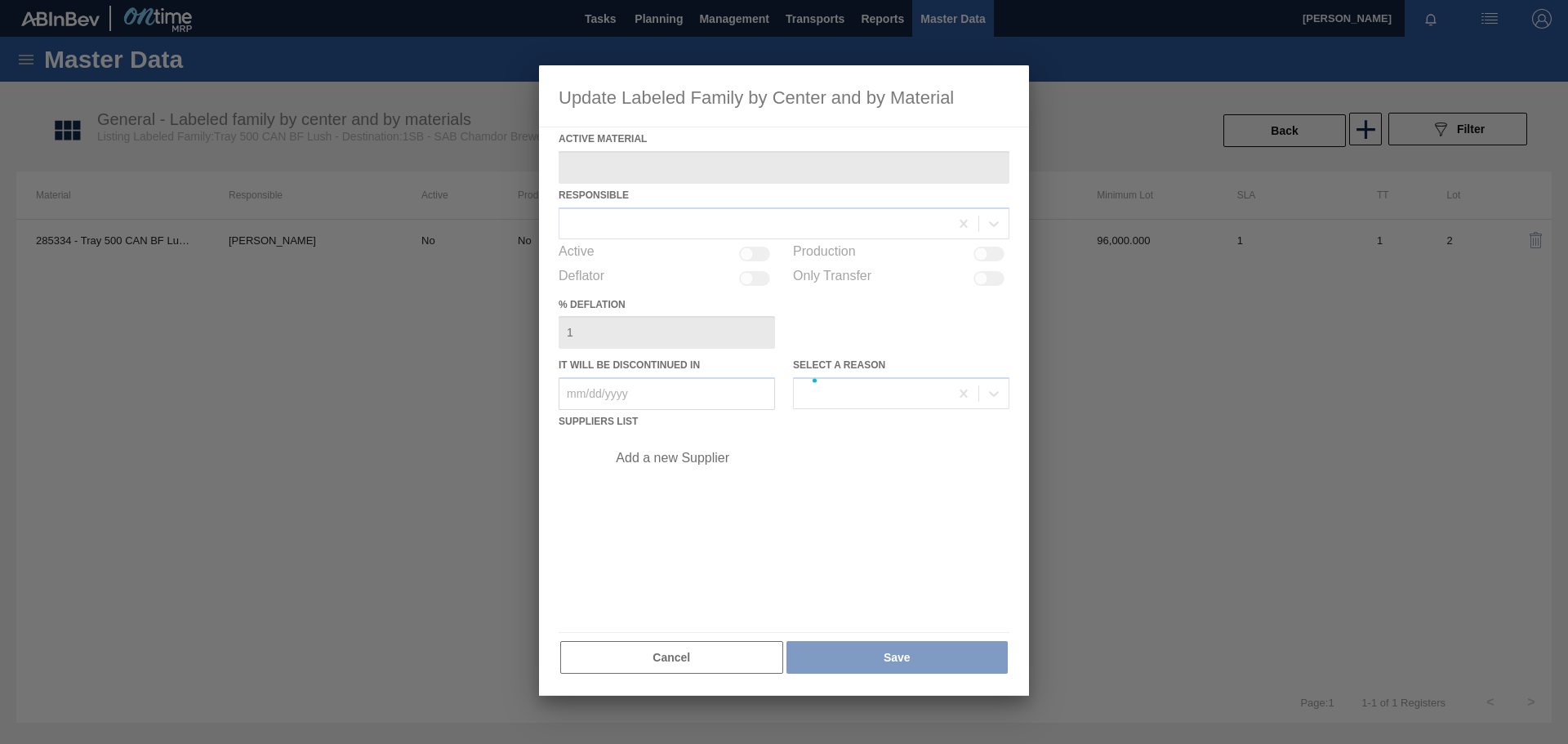
type Material "285334 - Tray 500 CAN BF Lush"
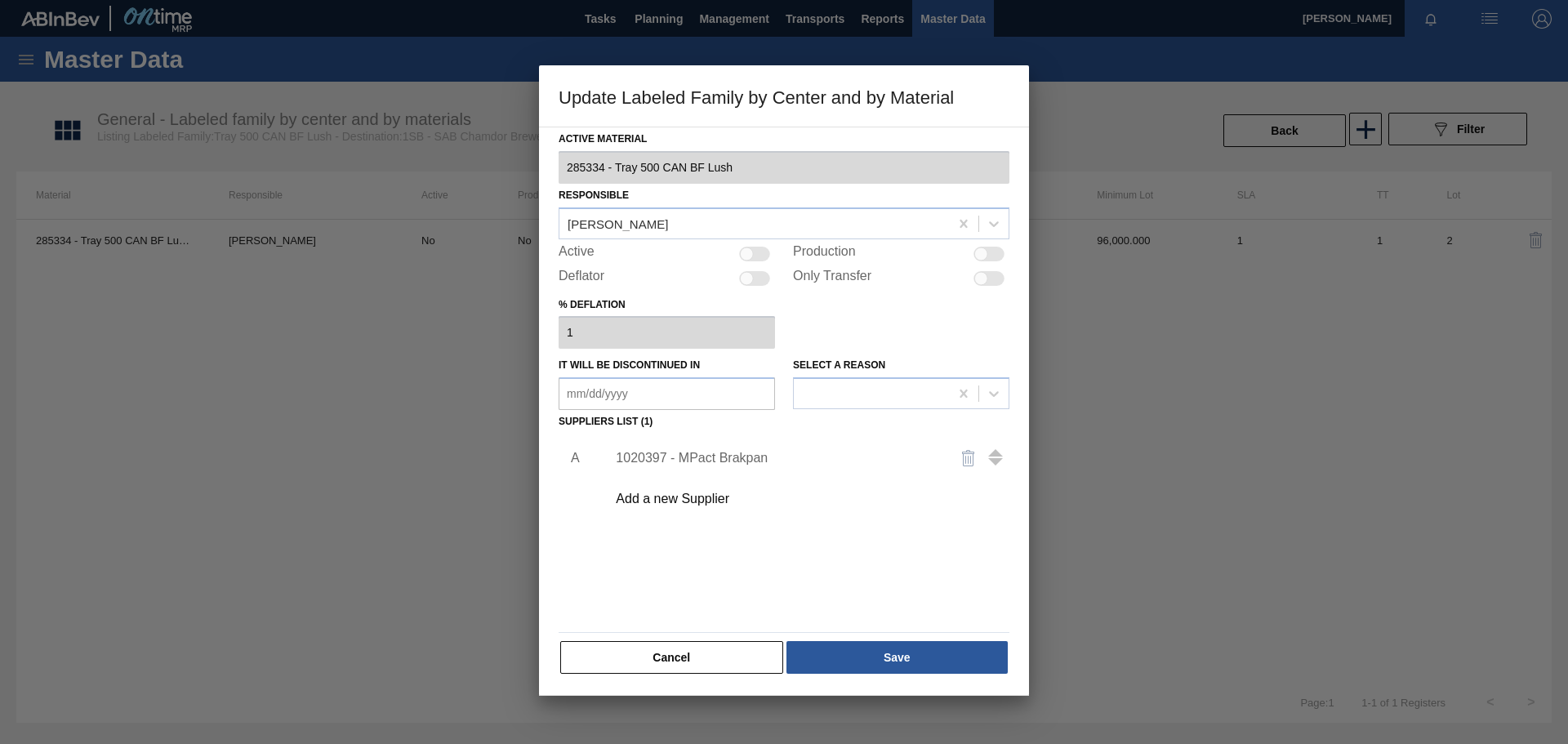
click at [749, 258] on div at bounding box center [747, 254] width 14 height 14
checkbox input "true"
click at [839, 680] on div "Active Material 285334 - Tray 500 CAN BF Lush Responsible Robbina Molatjane Act…" at bounding box center [784, 411] width 490 height 570
click at [852, 671] on button "Save" at bounding box center [897, 657] width 221 height 33
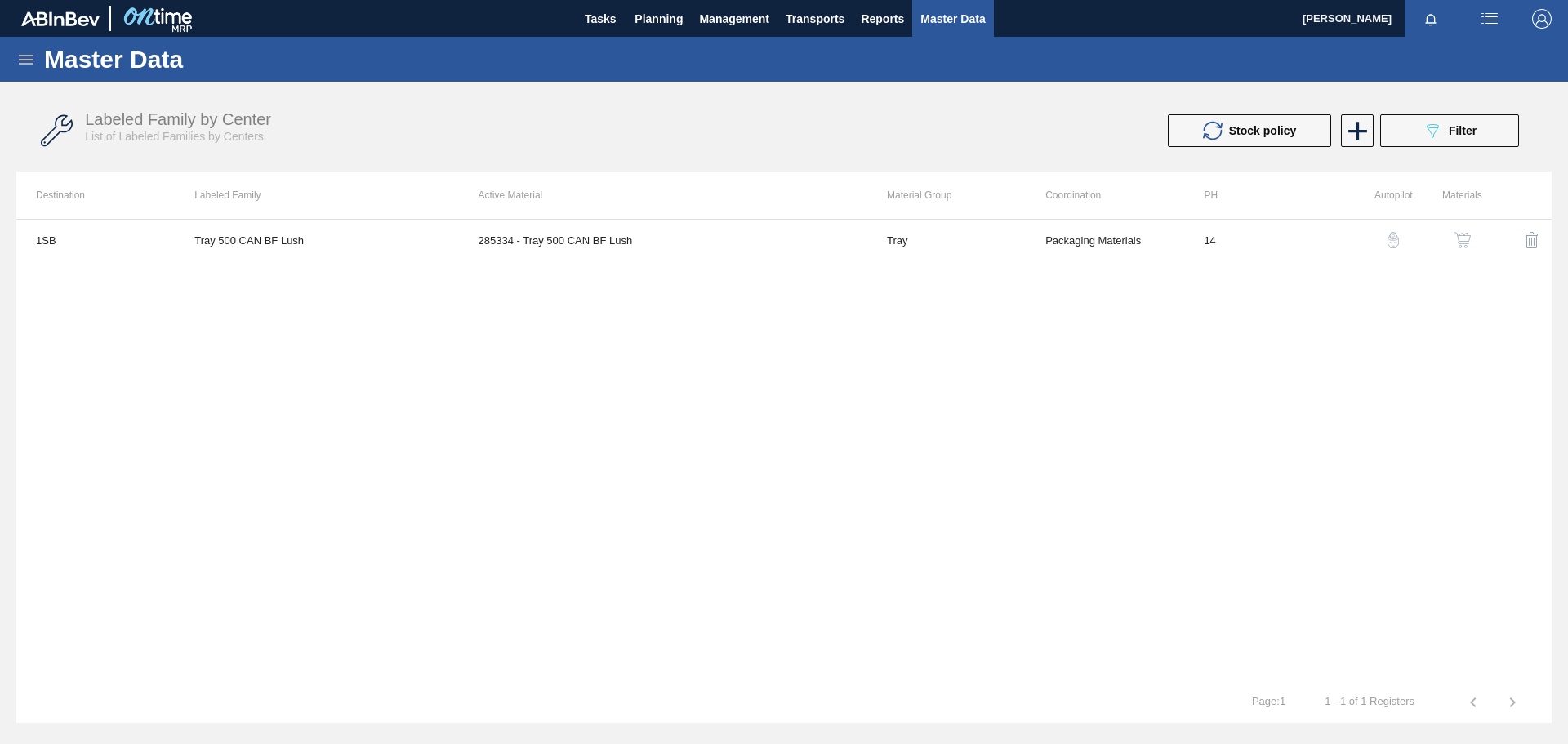
click at [817, 347] on div "1SB Tray 500 CAN BF Lush 285334 - Tray 500 CAN BF Lush Tray Packaging Materials…" at bounding box center [784, 450] width 1535 height 463
click at [1464, 240] on img "button" at bounding box center [1463, 240] width 16 height 16
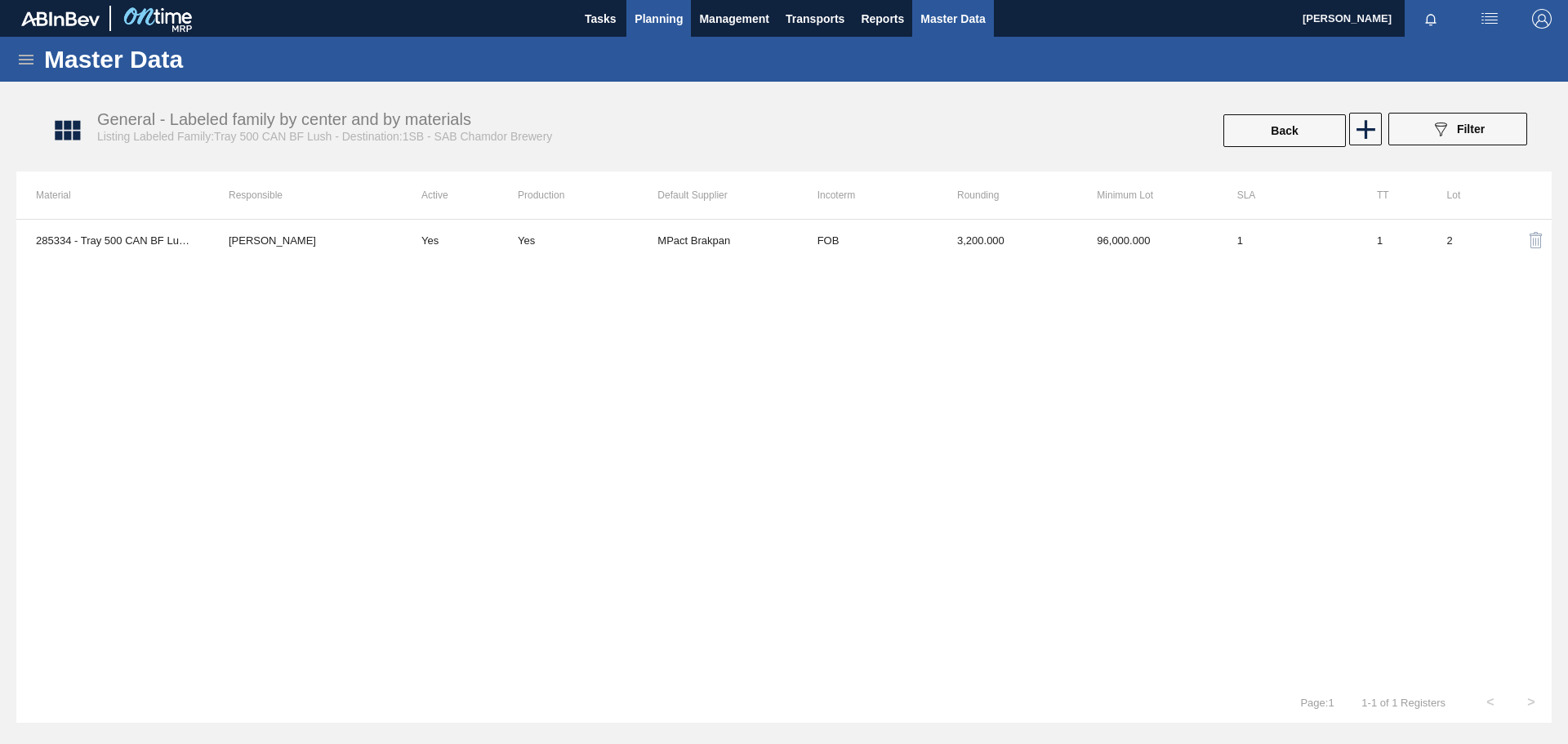
click at [668, 19] on span "Planning" at bounding box center [659, 19] width 48 height 19
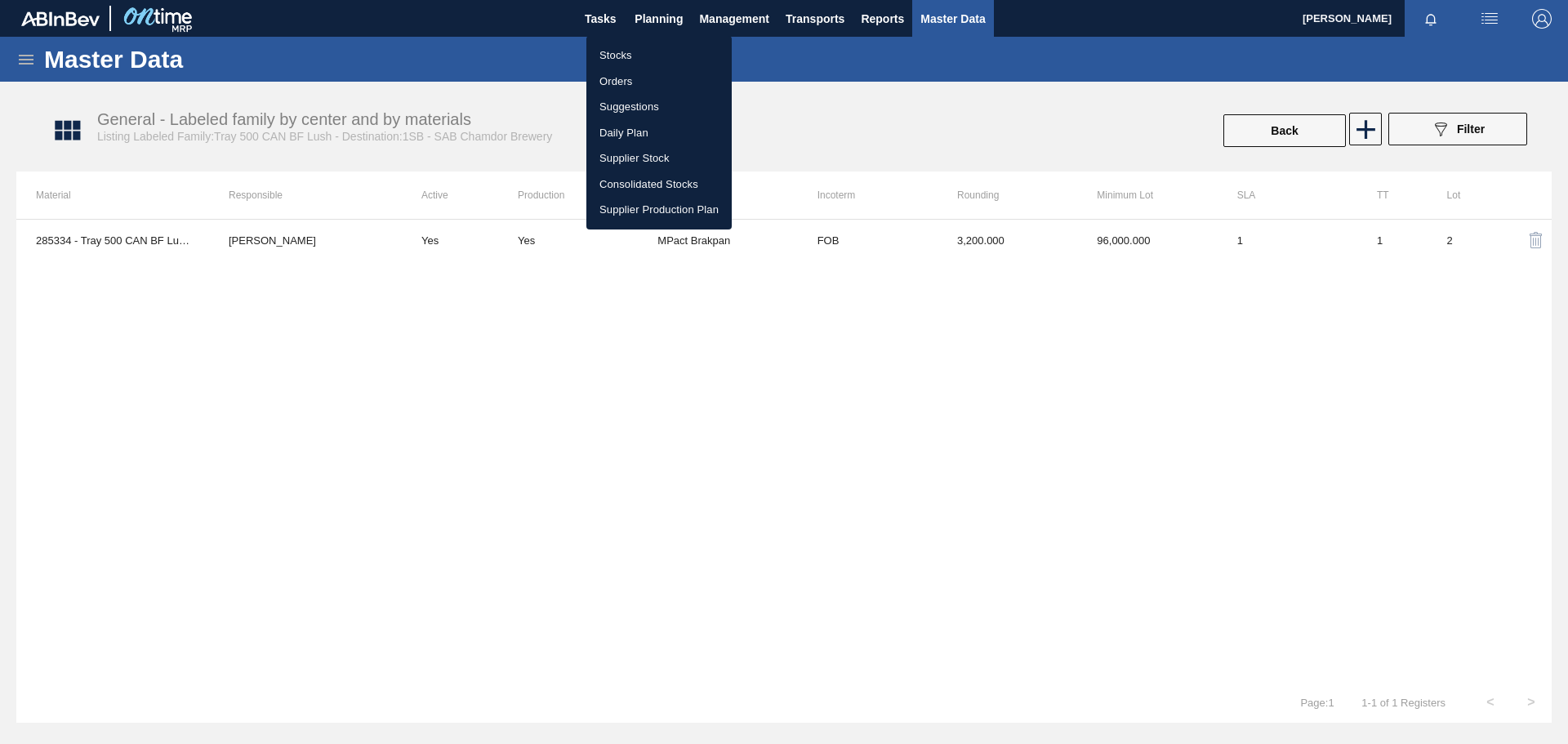
click at [638, 54] on li "Stocks" at bounding box center [659, 56] width 145 height 27
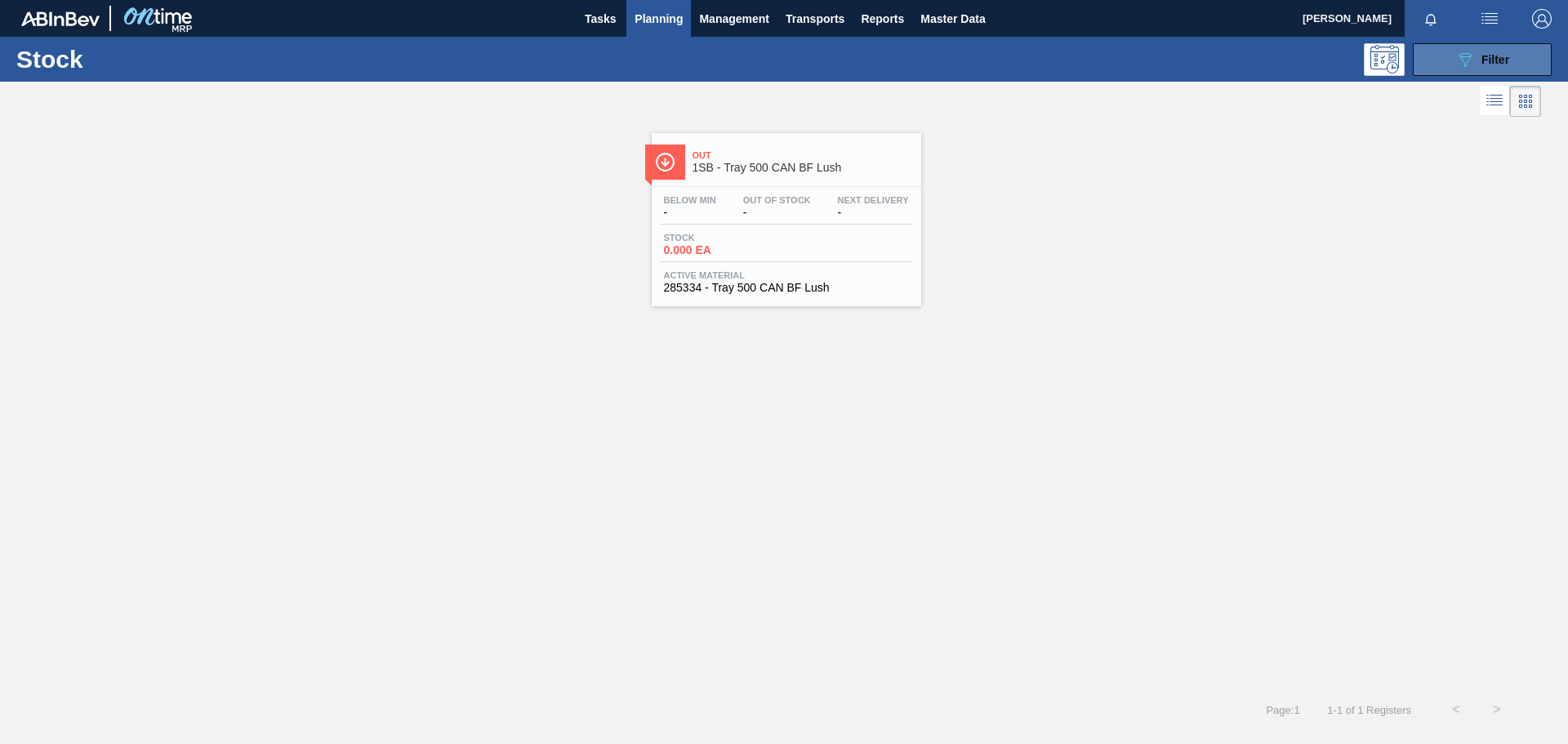
click at [1453, 60] on button "089F7B8B-B2A5-4AFE-B5C0-19BA573D28AC Filter" at bounding box center [1482, 59] width 139 height 33
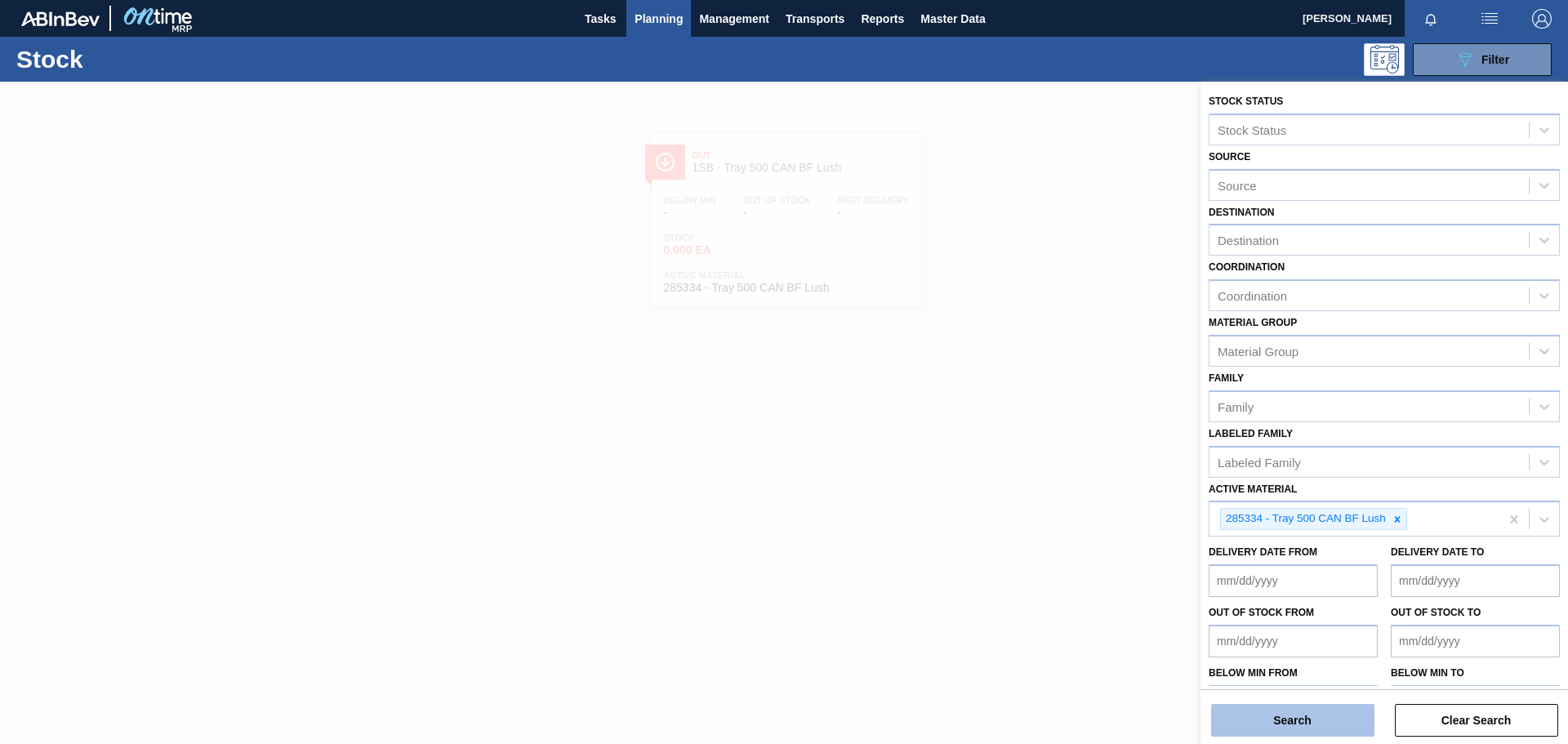
click at [1301, 723] on button "Search" at bounding box center [1293, 720] width 164 height 33
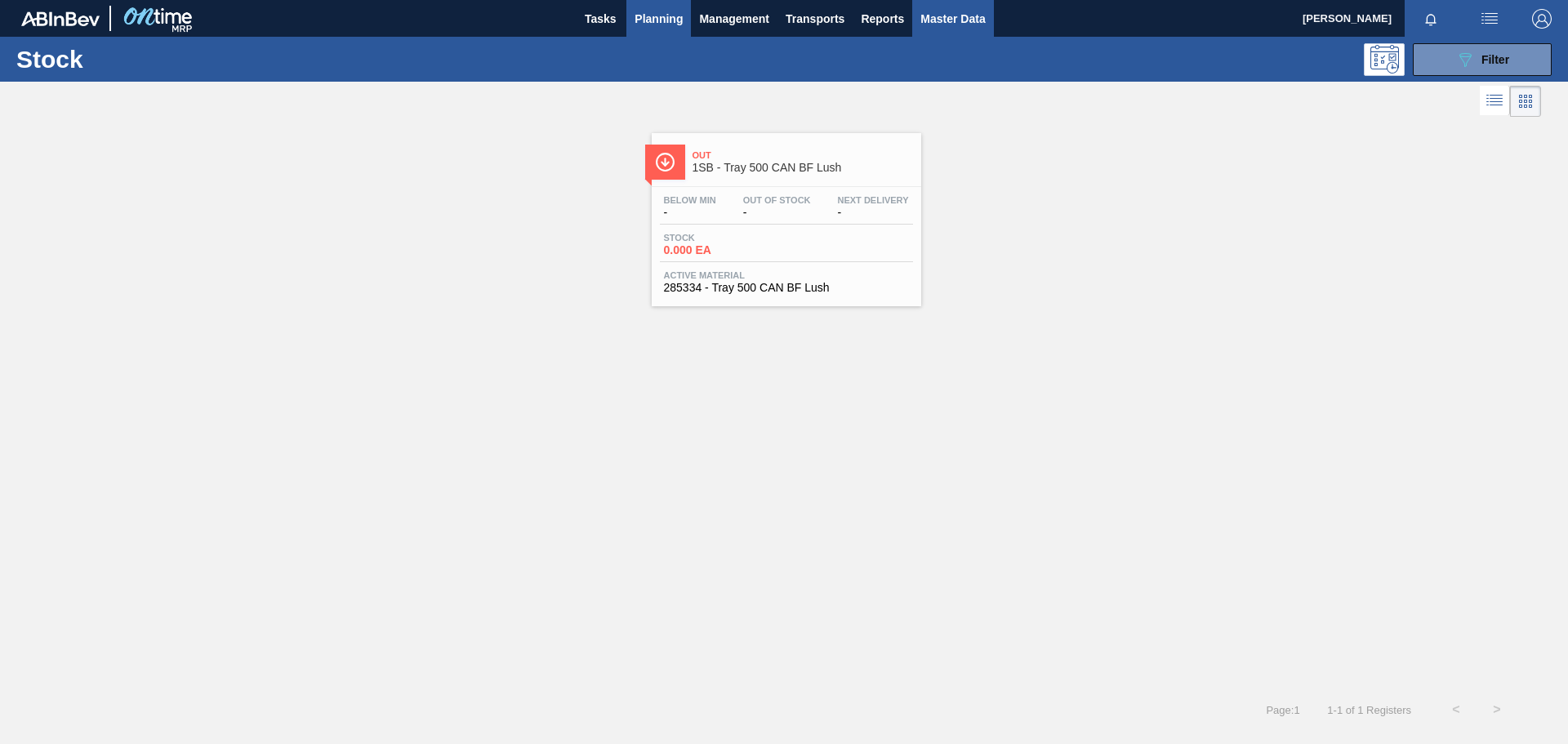
click at [966, 24] on span "Master Data" at bounding box center [953, 19] width 65 height 19
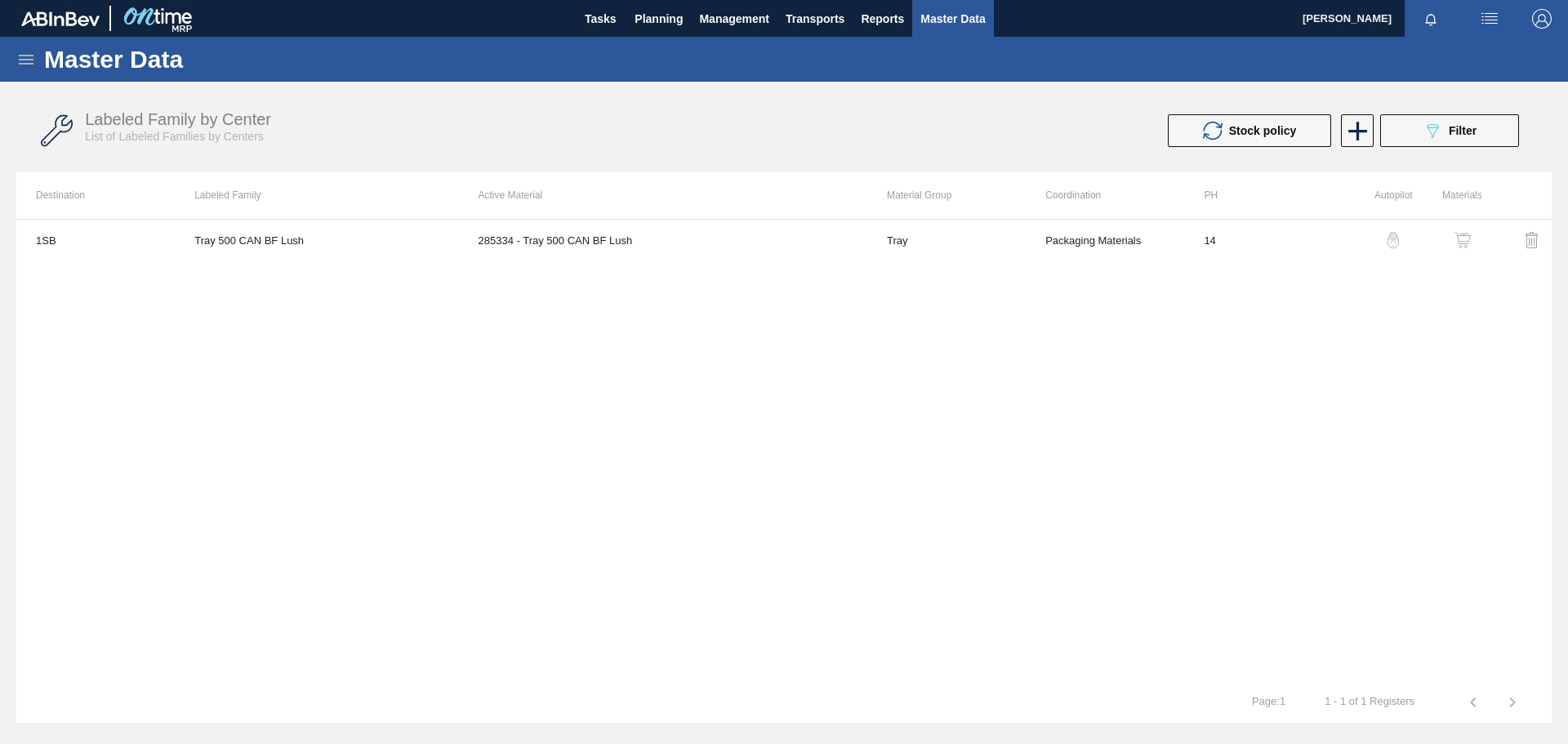
drag, startPoint x: 1065, startPoint y: 441, endPoint x: 882, endPoint y: 416, distance: 184.7
click at [1065, 442] on div "1SB Tray 500 CAN BF Lush 285334 - Tray 500 CAN BF Lush Tray Packaging Materials…" at bounding box center [784, 450] width 1535 height 463
click at [27, 55] on icon at bounding box center [26, 59] width 15 height 10
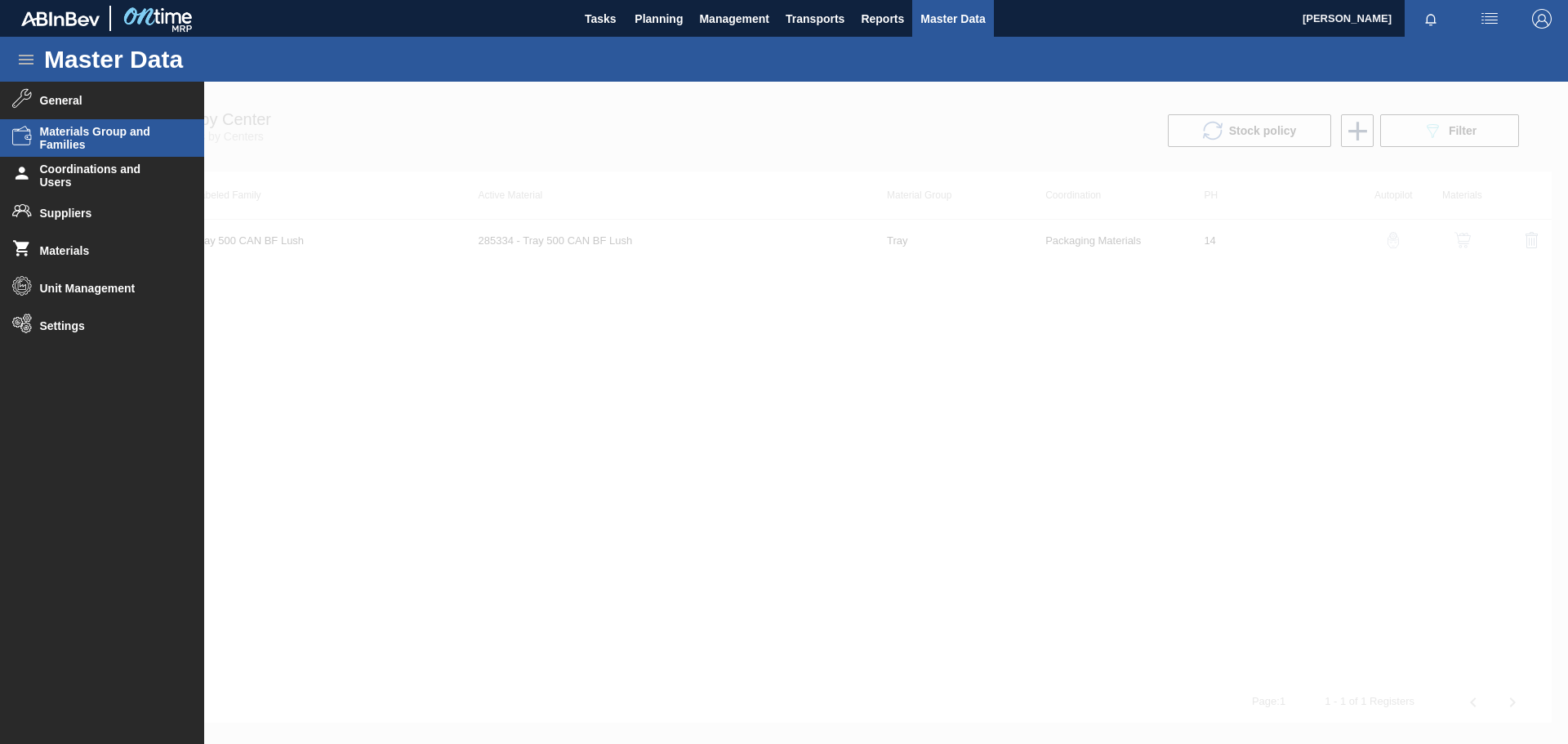
click at [156, 139] on span "Materials Group and Families" at bounding box center [107, 138] width 135 height 27
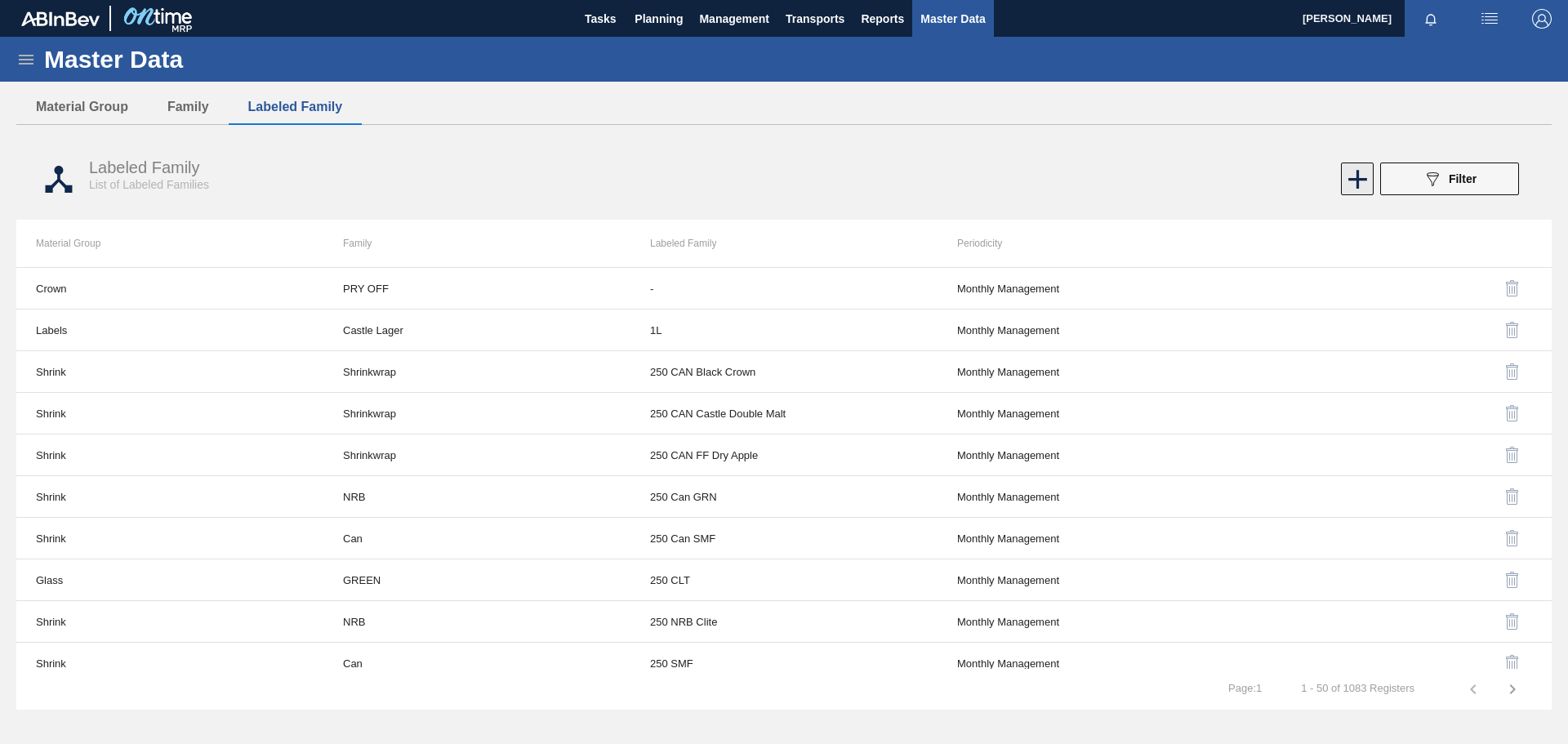
click at [1357, 183] on icon at bounding box center [1357, 179] width 19 height 19
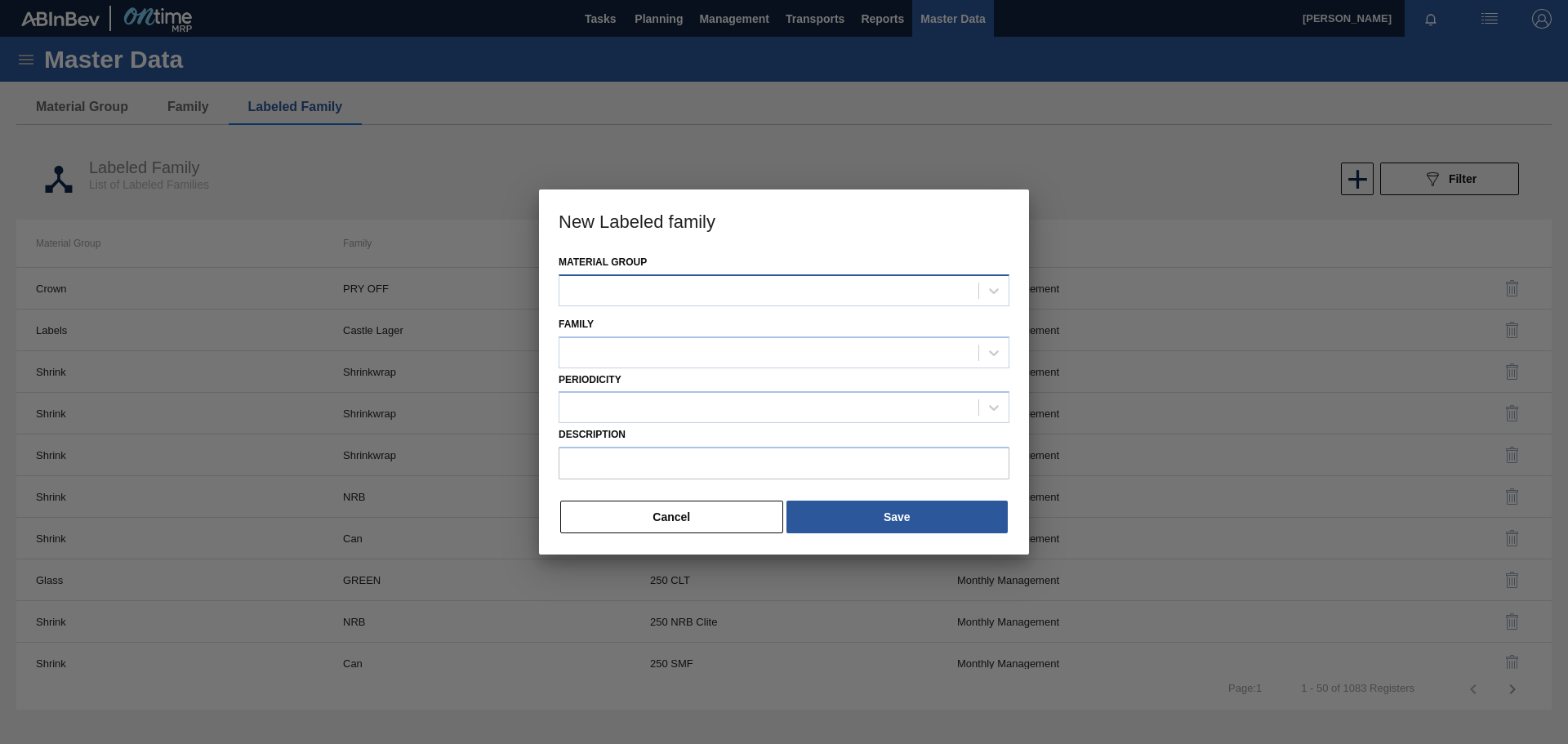
click at [754, 288] on div at bounding box center [769, 291] width 419 height 24
type Group "shrin"
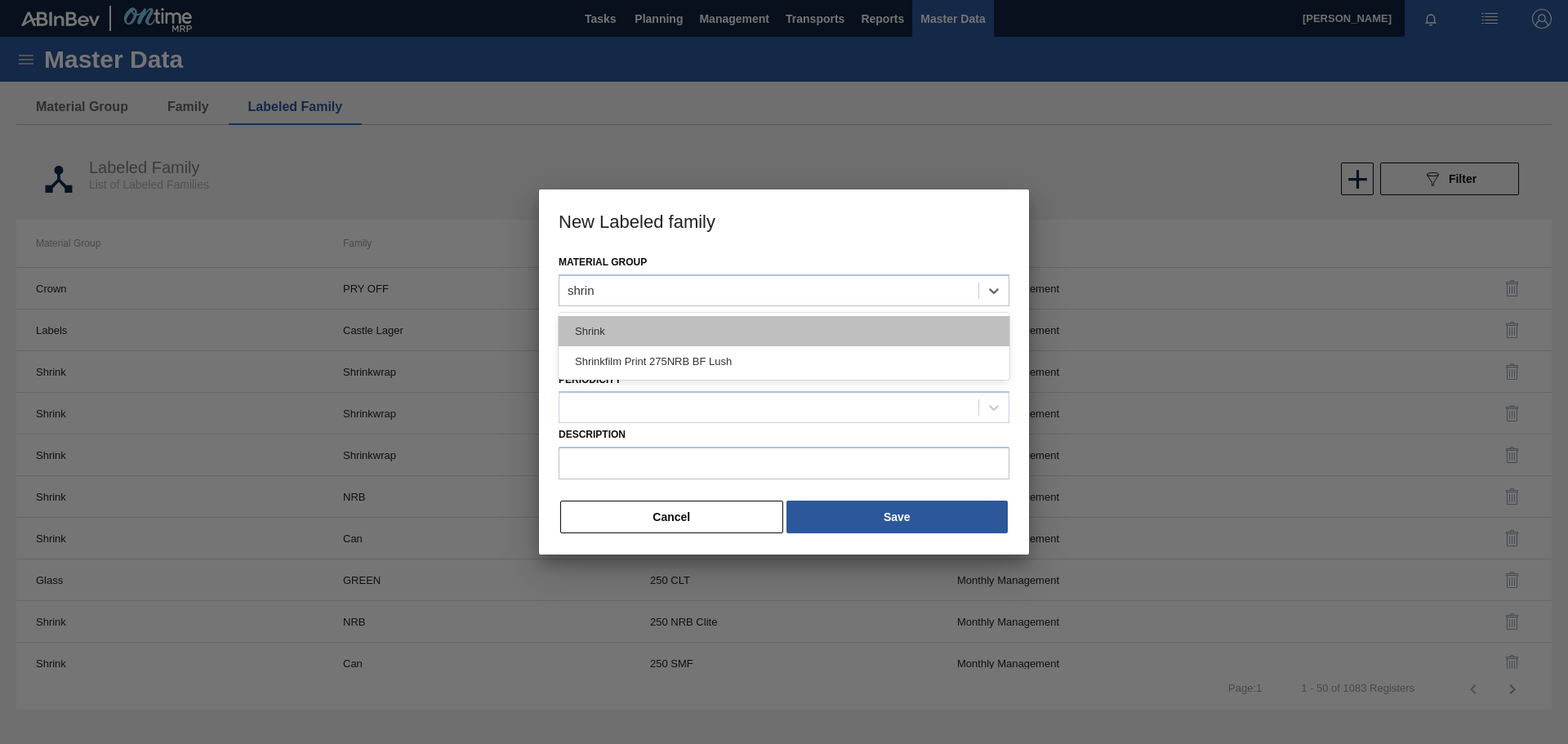
click at [759, 329] on div "Shrink" at bounding box center [784, 331] width 451 height 30
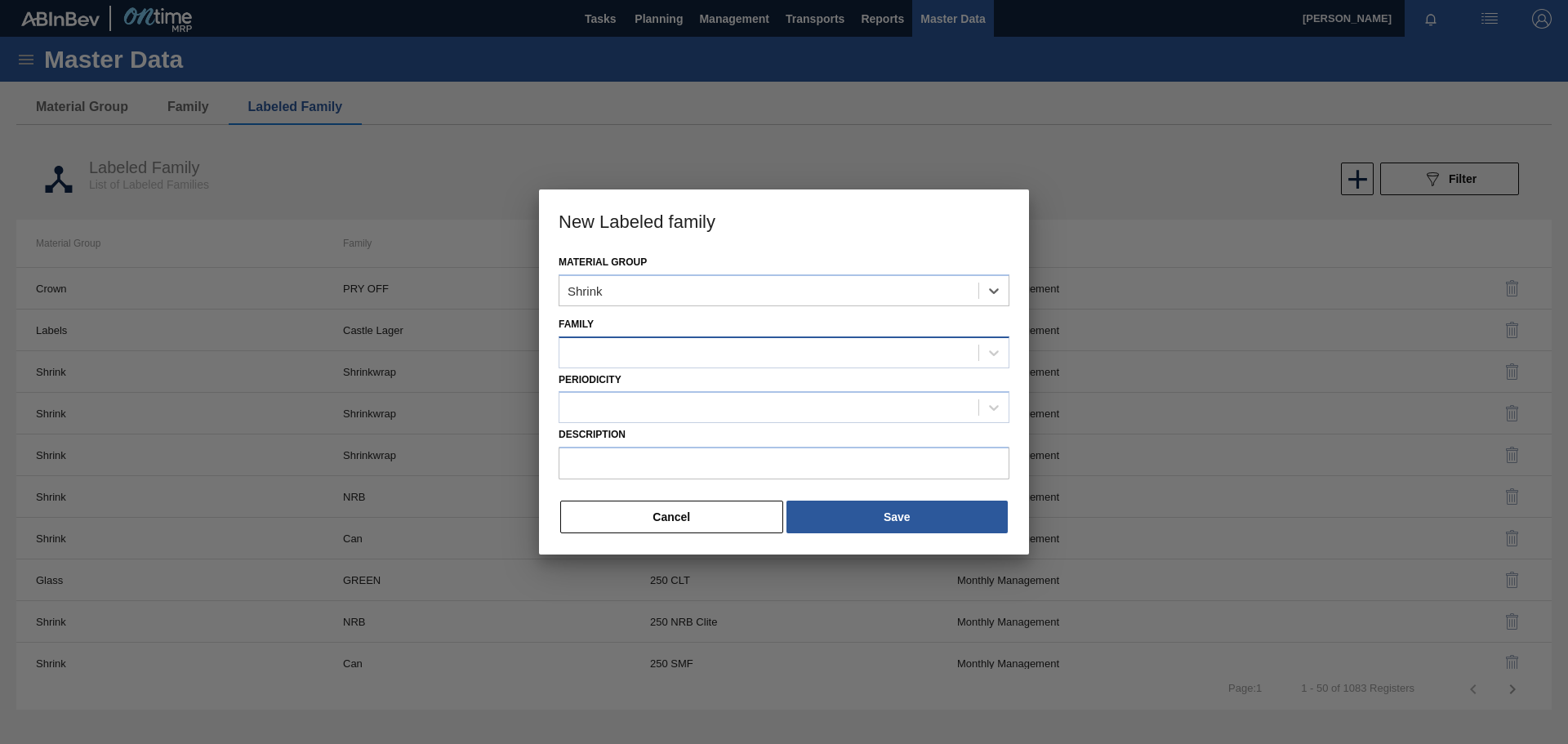
click at [653, 356] on div at bounding box center [769, 353] width 419 height 24
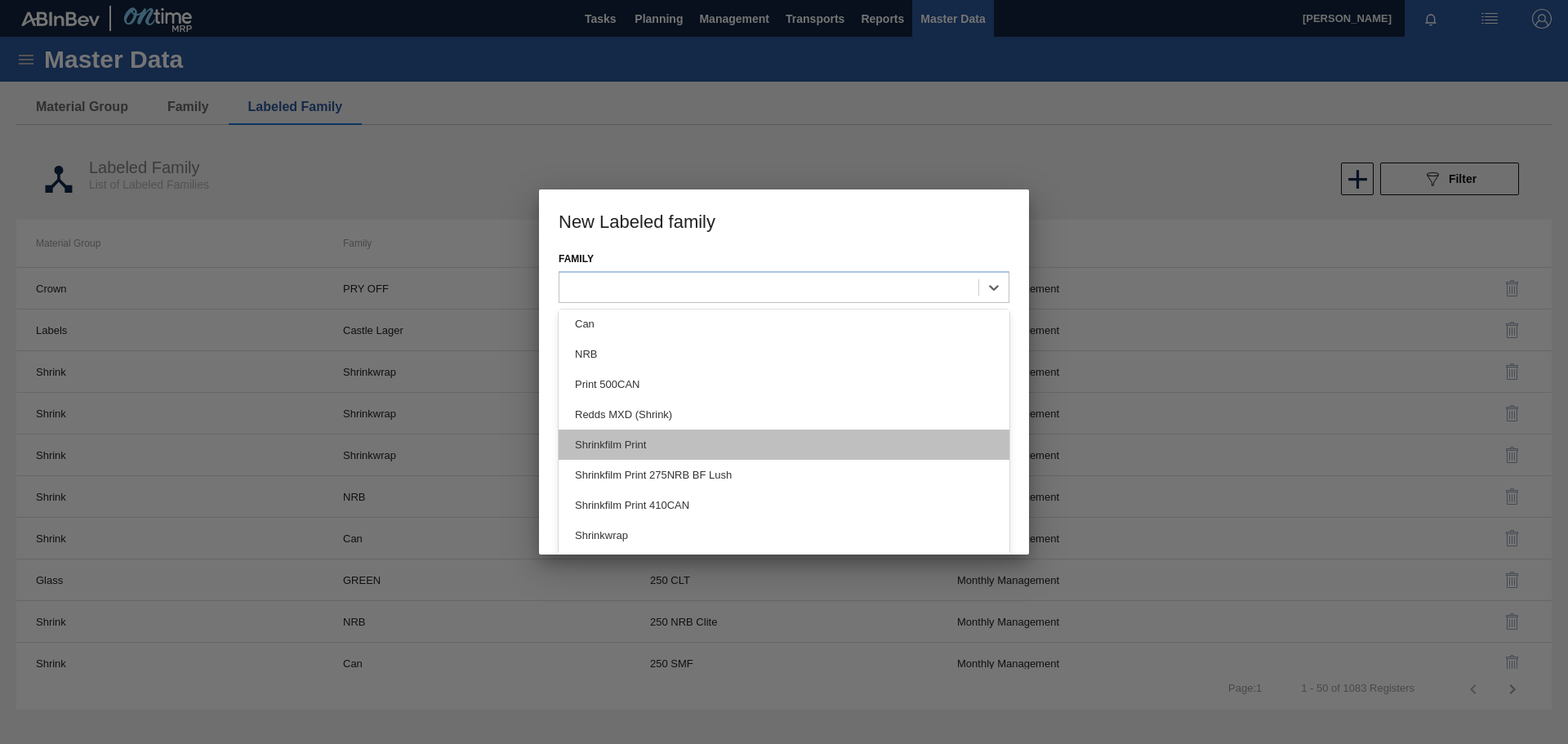
scroll to position [57, 0]
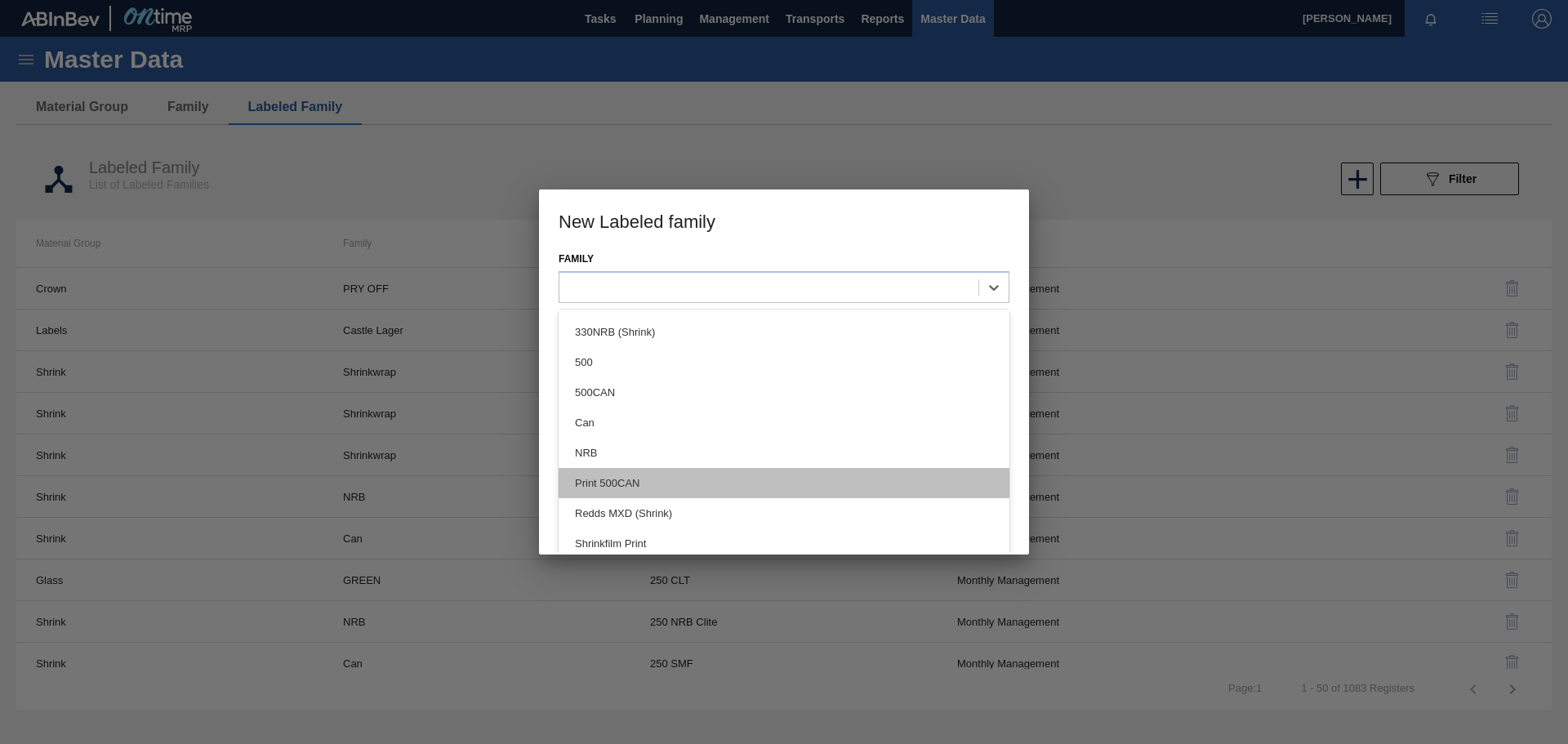
click at [666, 477] on div "Print 500CAN" at bounding box center [784, 484] width 451 height 30
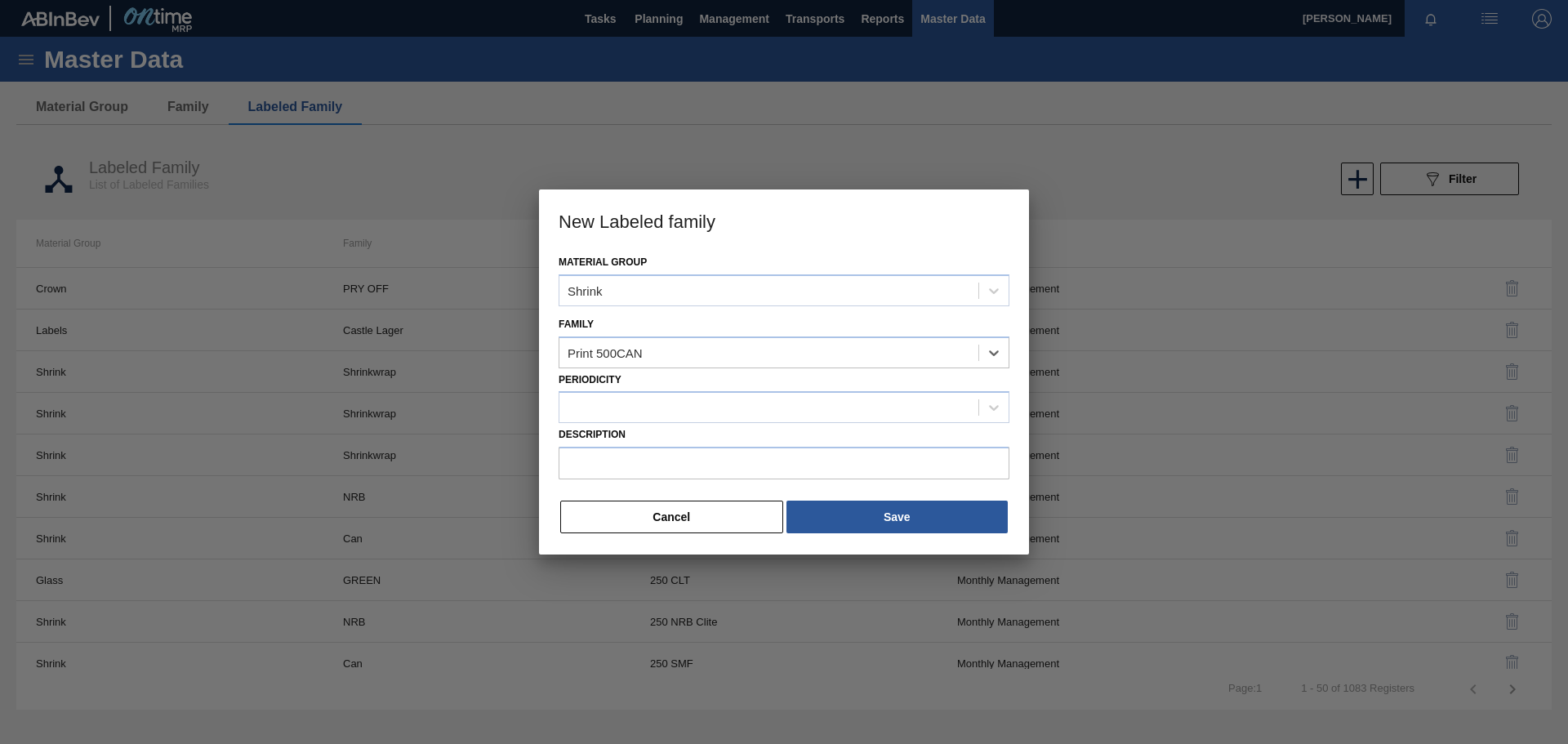
scroll to position [0, 0]
click at [669, 355] on div "Print 500CAN" at bounding box center [769, 353] width 419 height 24
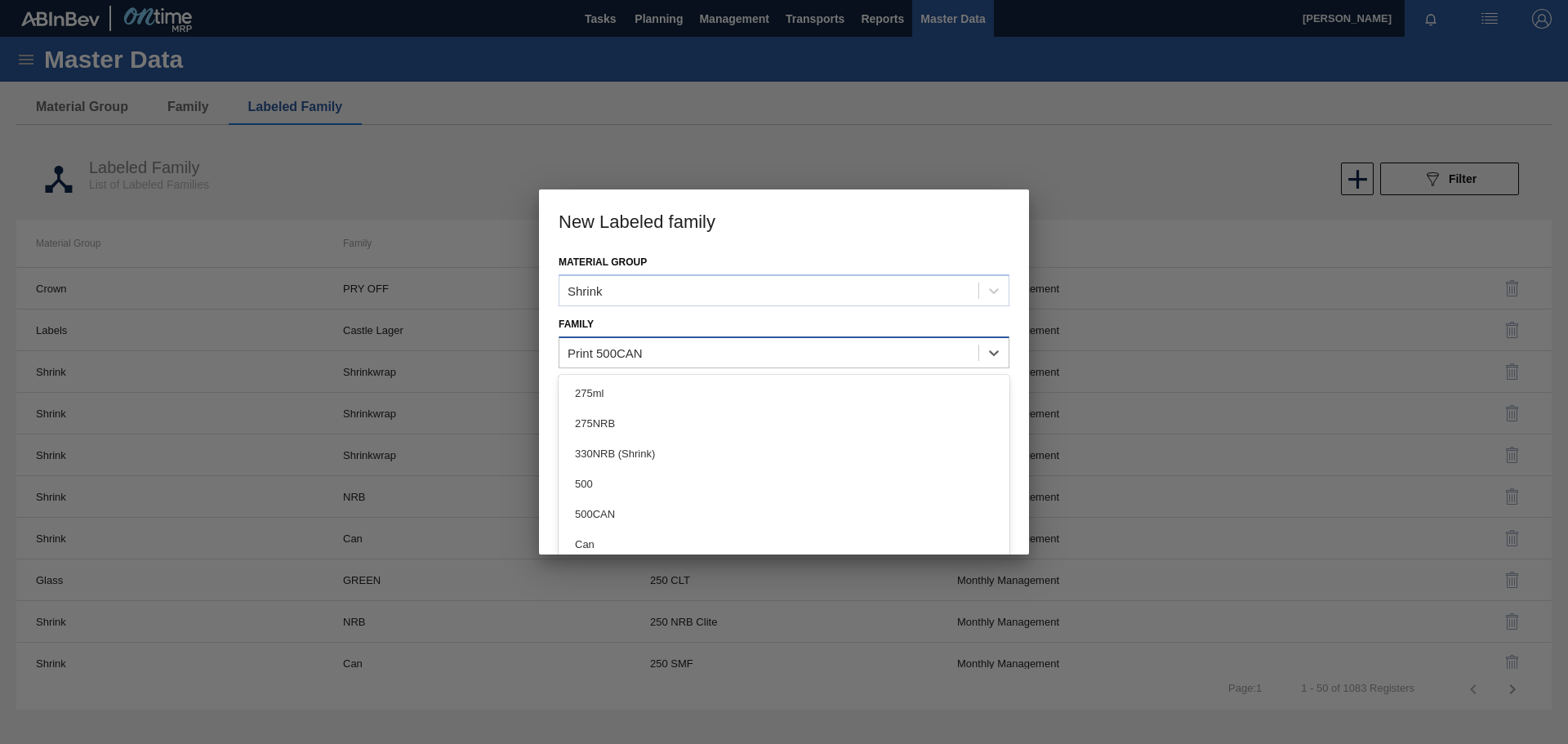
click at [700, 357] on div "Print 500CAN" at bounding box center [769, 353] width 419 height 24
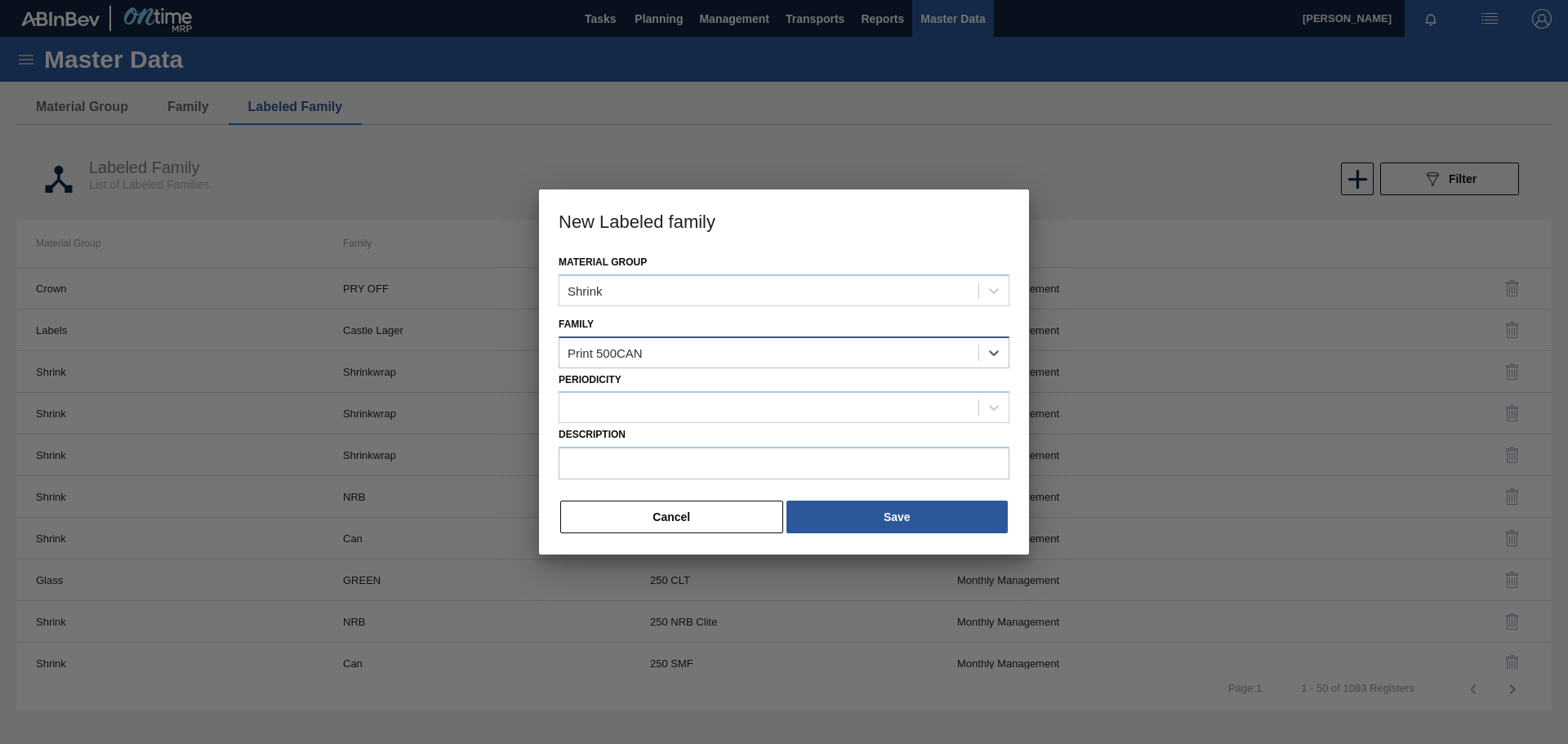
click at [700, 357] on div "Print 500CAN" at bounding box center [769, 353] width 419 height 24
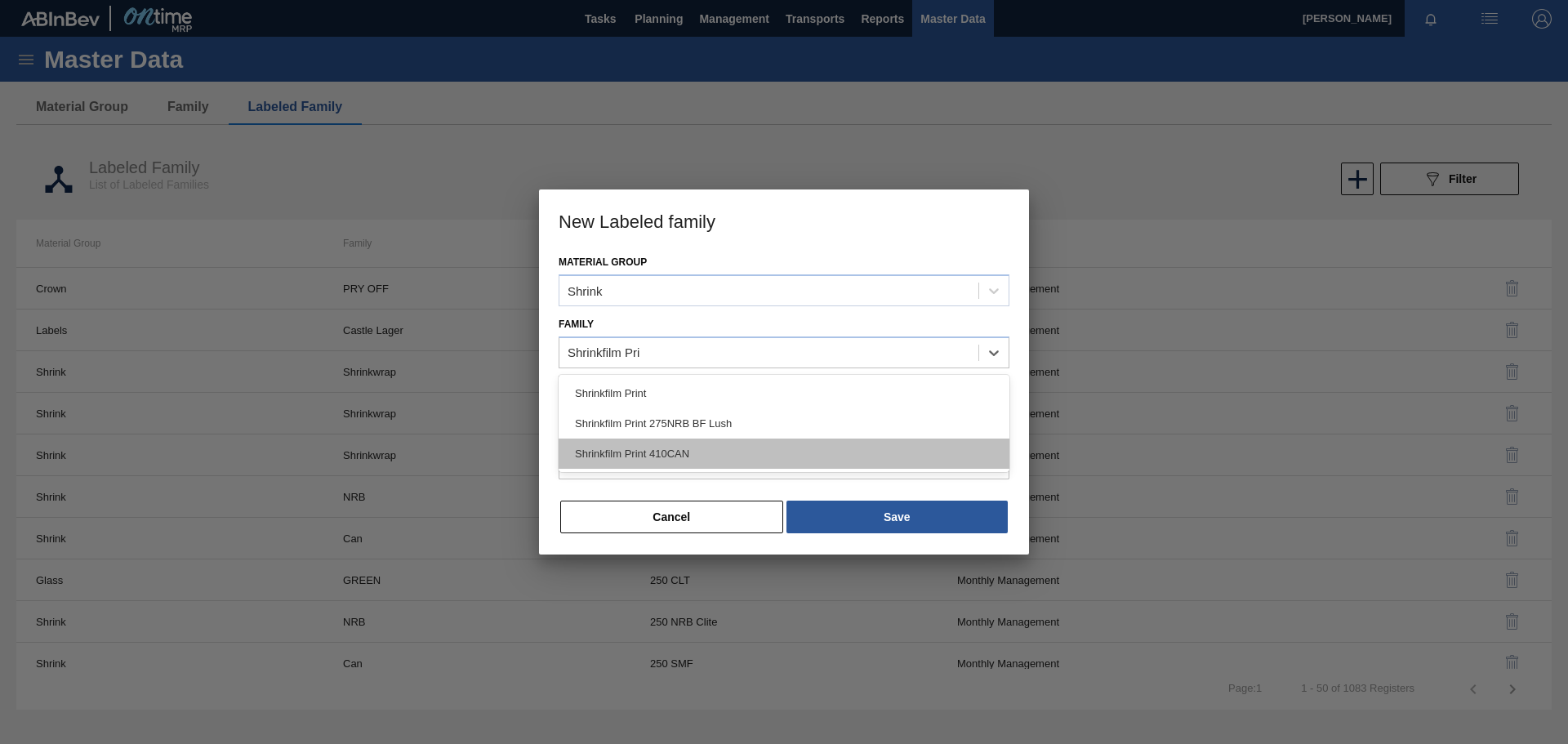
type input "Shrinkfilm Prin"
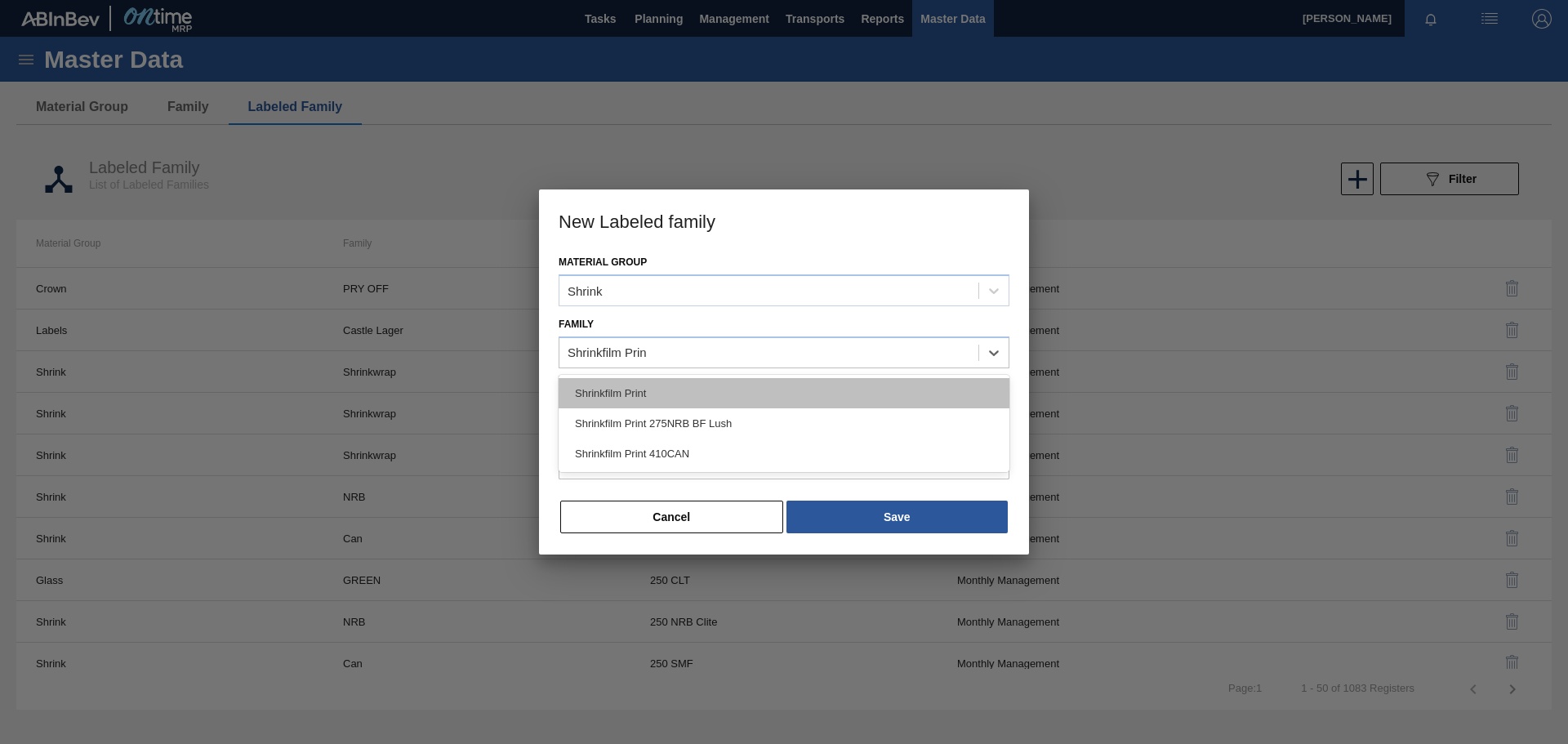
click at [721, 397] on div "Shrinkfilm Print" at bounding box center [784, 393] width 451 height 30
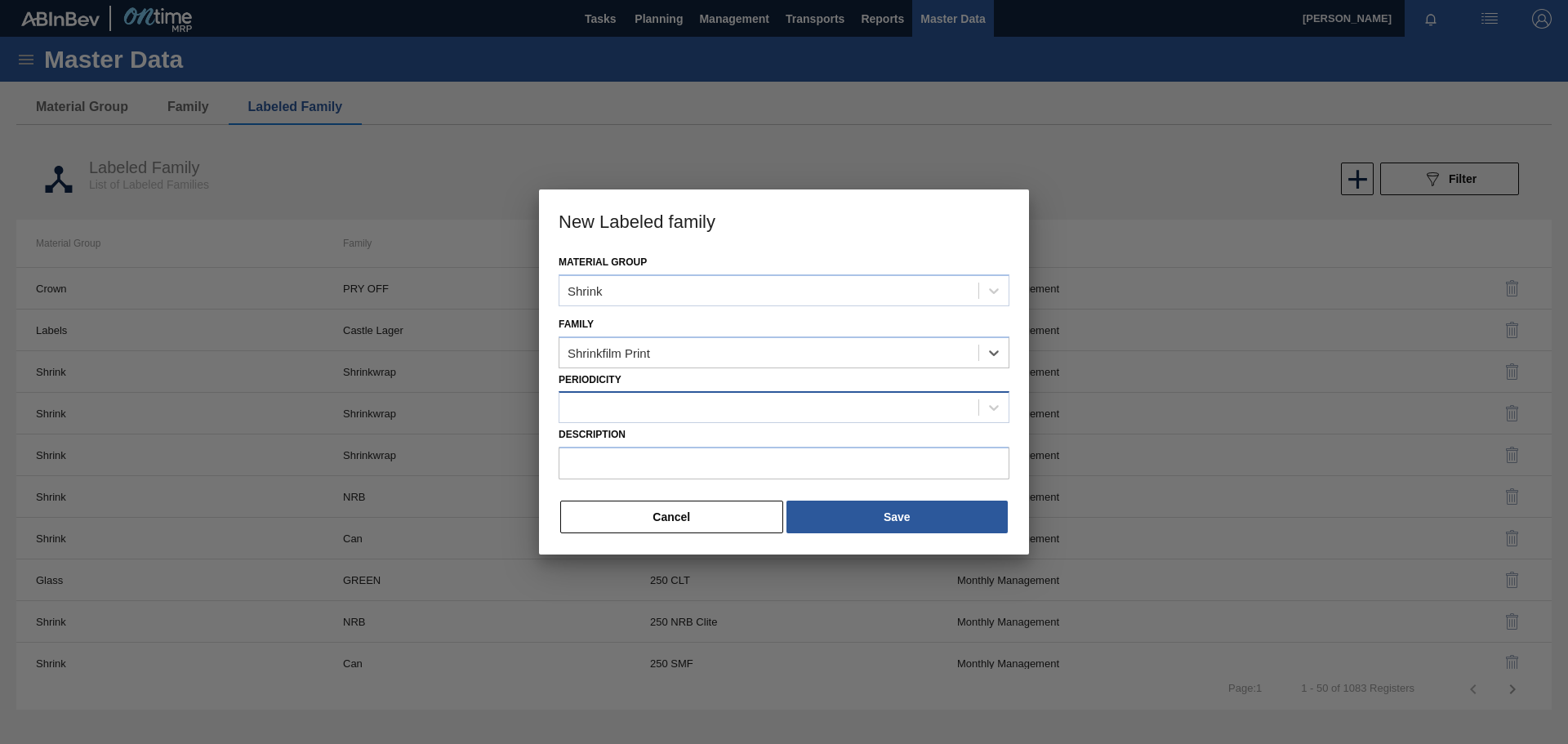
click at [632, 411] on div at bounding box center [769, 407] width 419 height 24
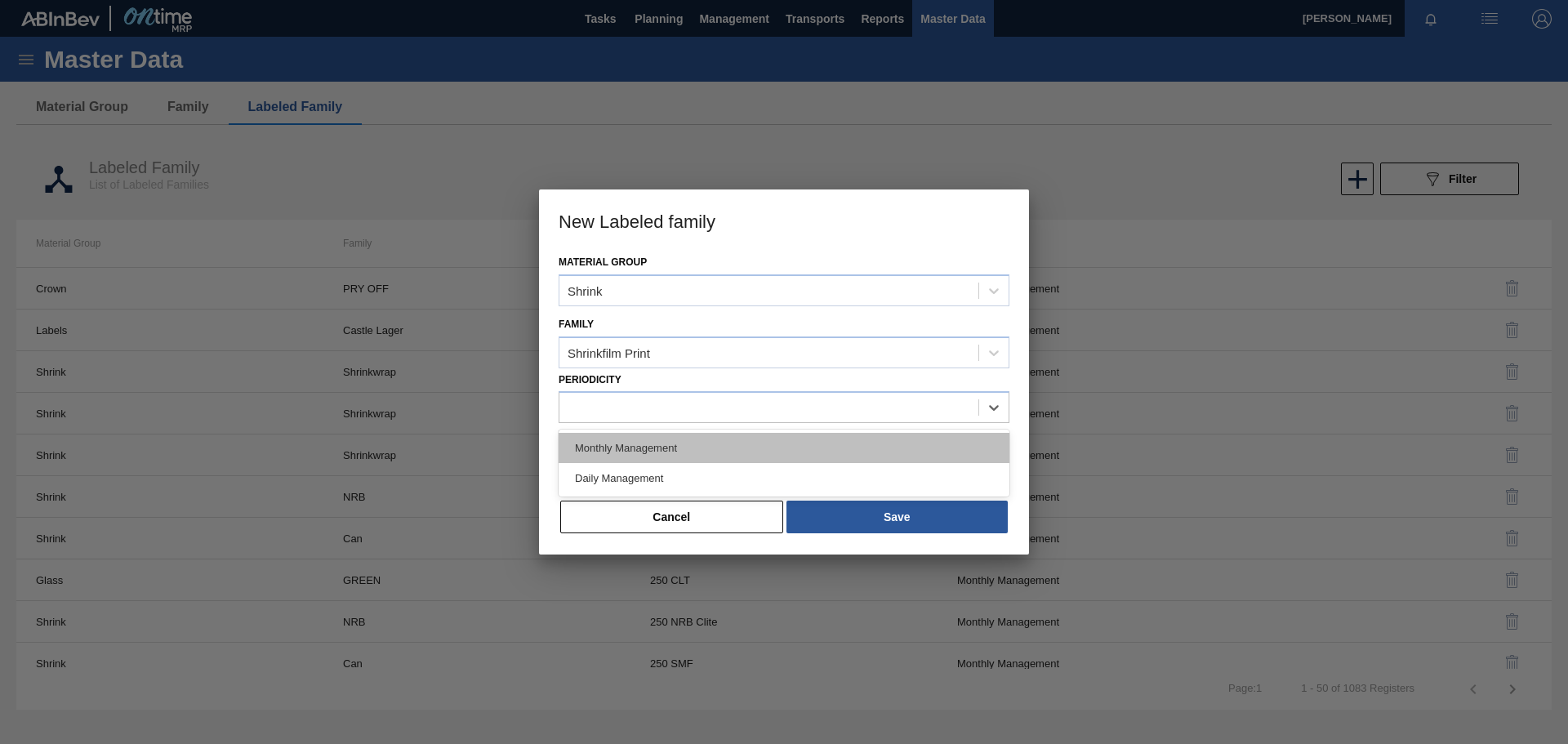
click at [627, 452] on div "Monthly Management" at bounding box center [784, 448] width 451 height 30
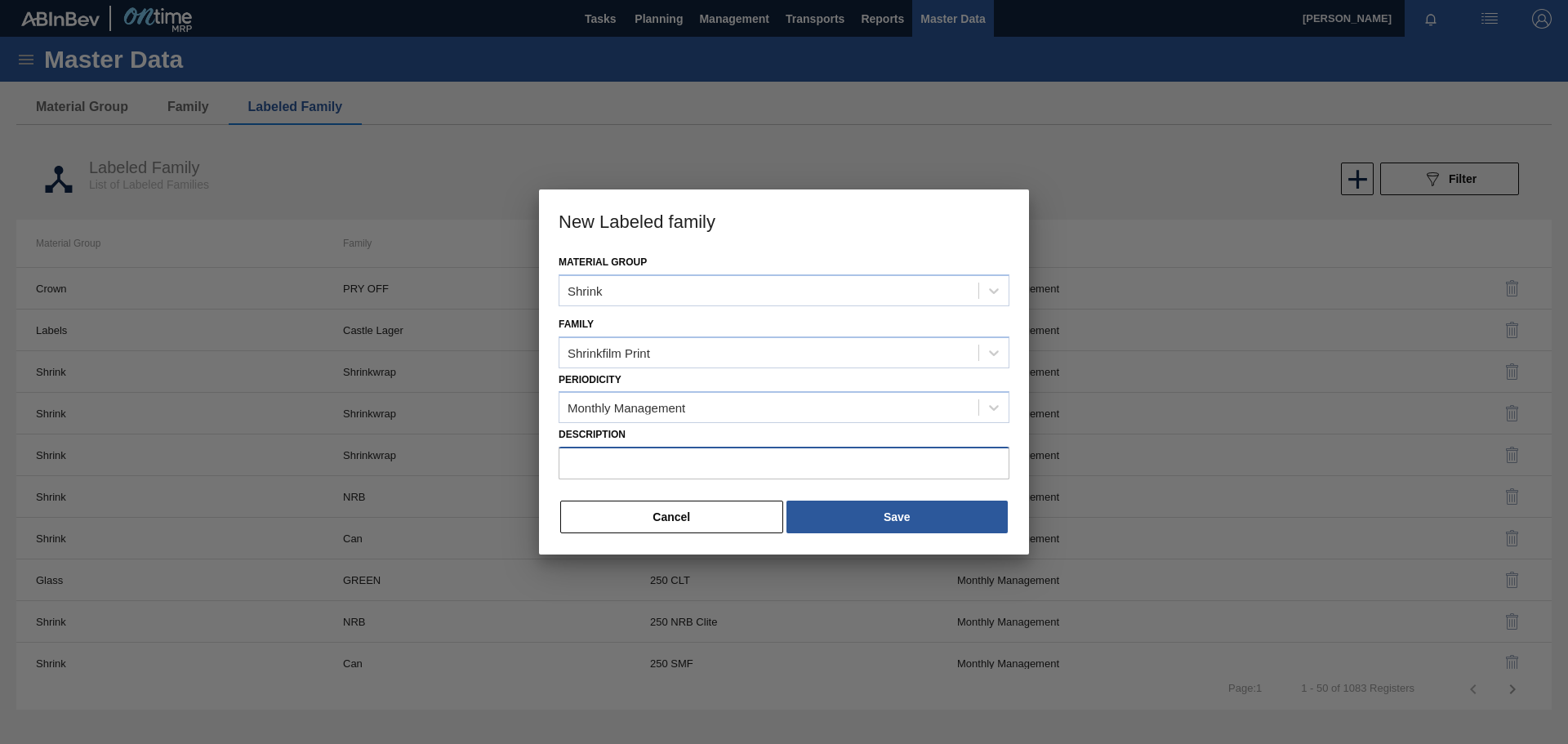
click at [612, 460] on input "Description" at bounding box center [784, 463] width 451 height 33
click at [615, 464] on input "Description" at bounding box center [784, 463] width 451 height 33
paste input "Shrinkfilm Print 500 CAN BF Lush"
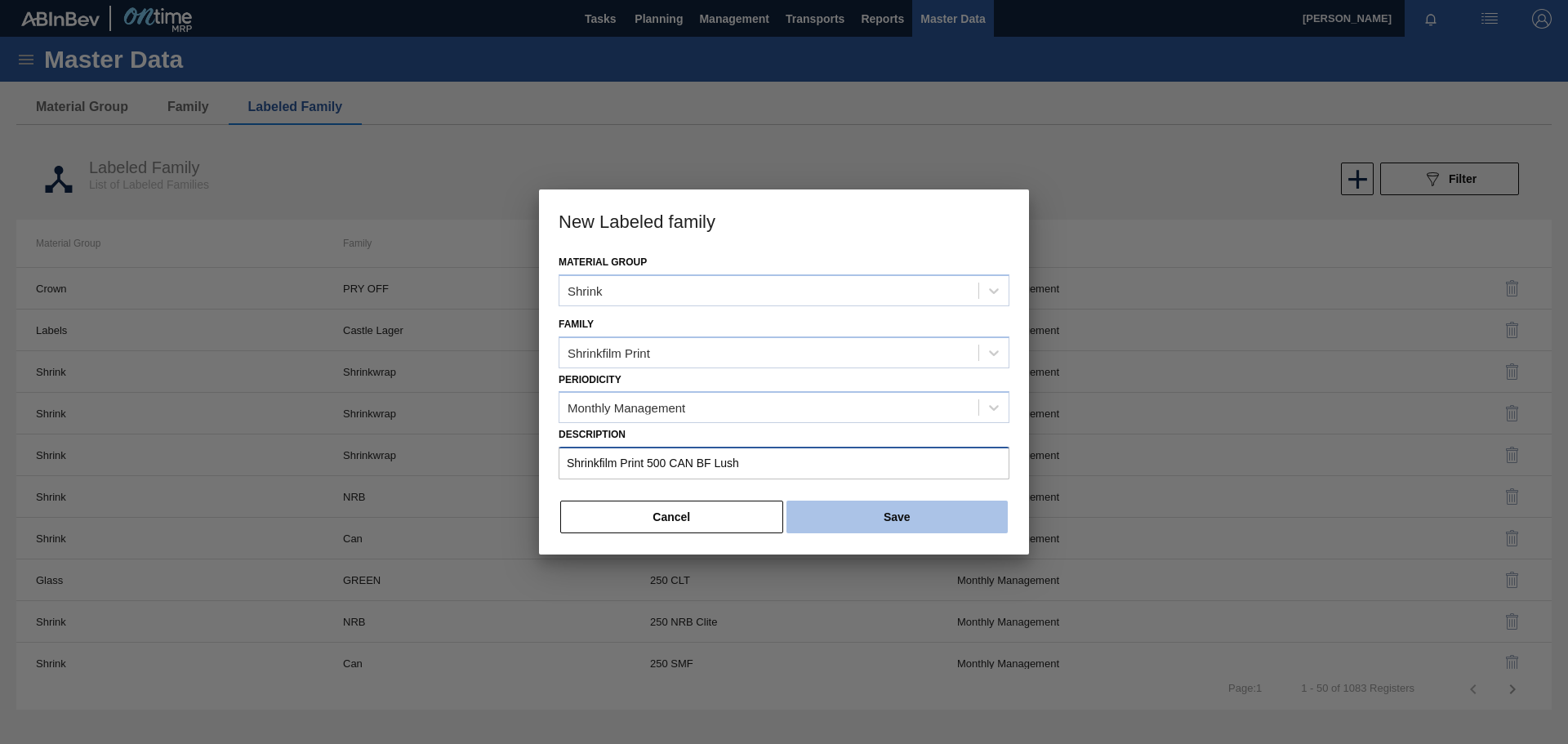
type input "Shrinkfilm Print 500 CAN BF Lush"
click at [881, 515] on button "Save" at bounding box center [897, 517] width 221 height 33
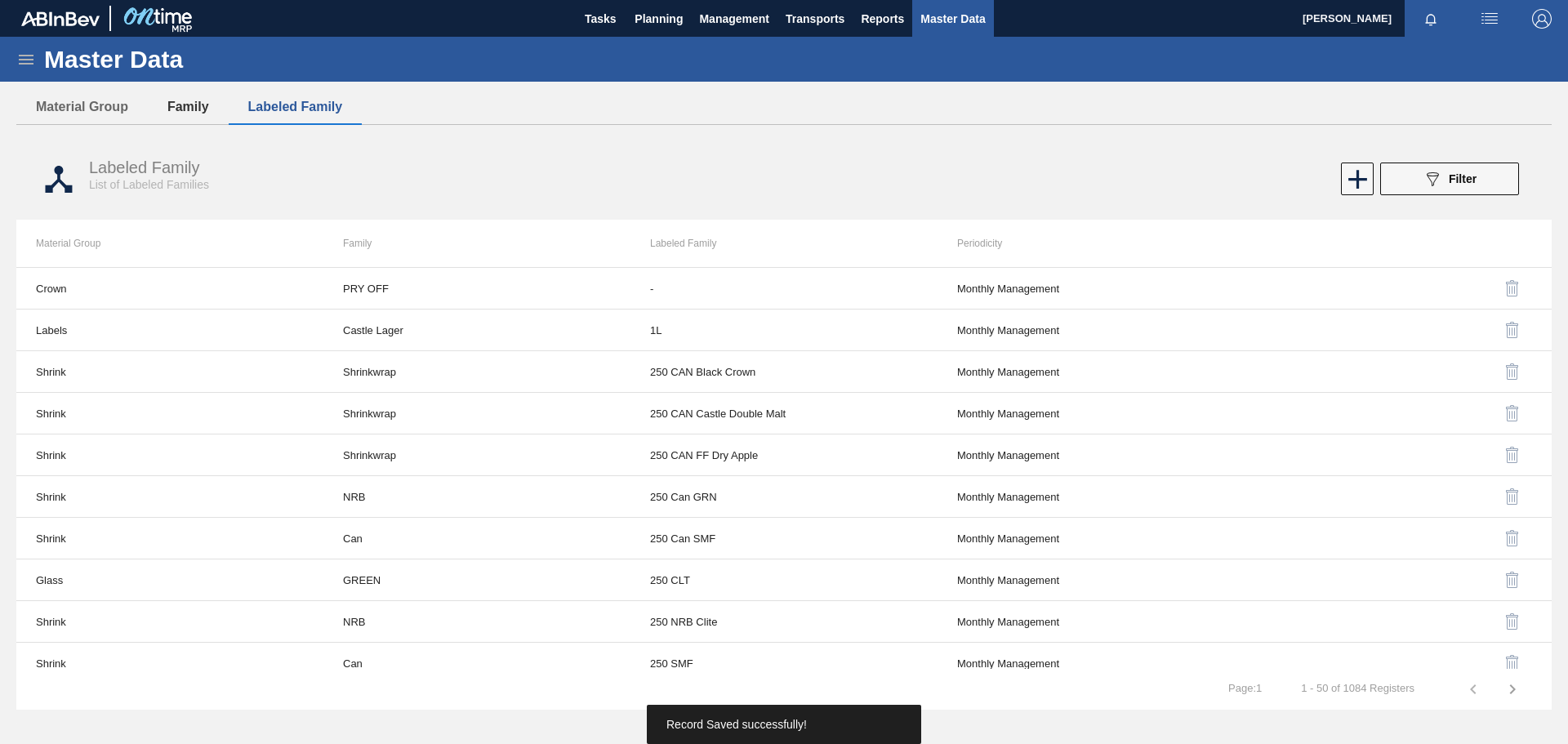
click at [179, 111] on button "Family" at bounding box center [188, 106] width 81 height 35
